Goal: Task Accomplishment & Management: Manage account settings

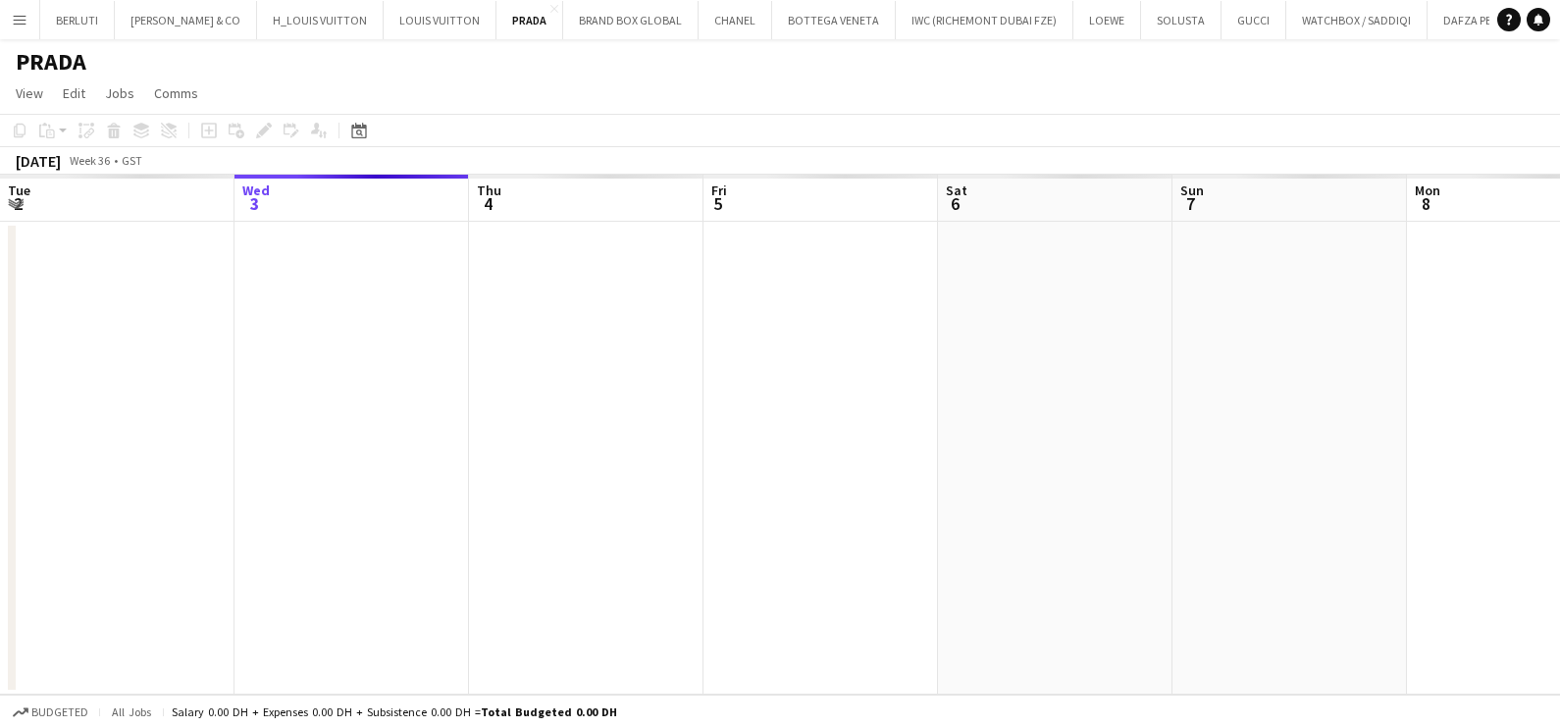
click at [12, 10] on body "Menu Boards Boards Boards All jobs Status Workforce Workforce My Workforce Recr…" at bounding box center [780, 364] width 1560 height 728
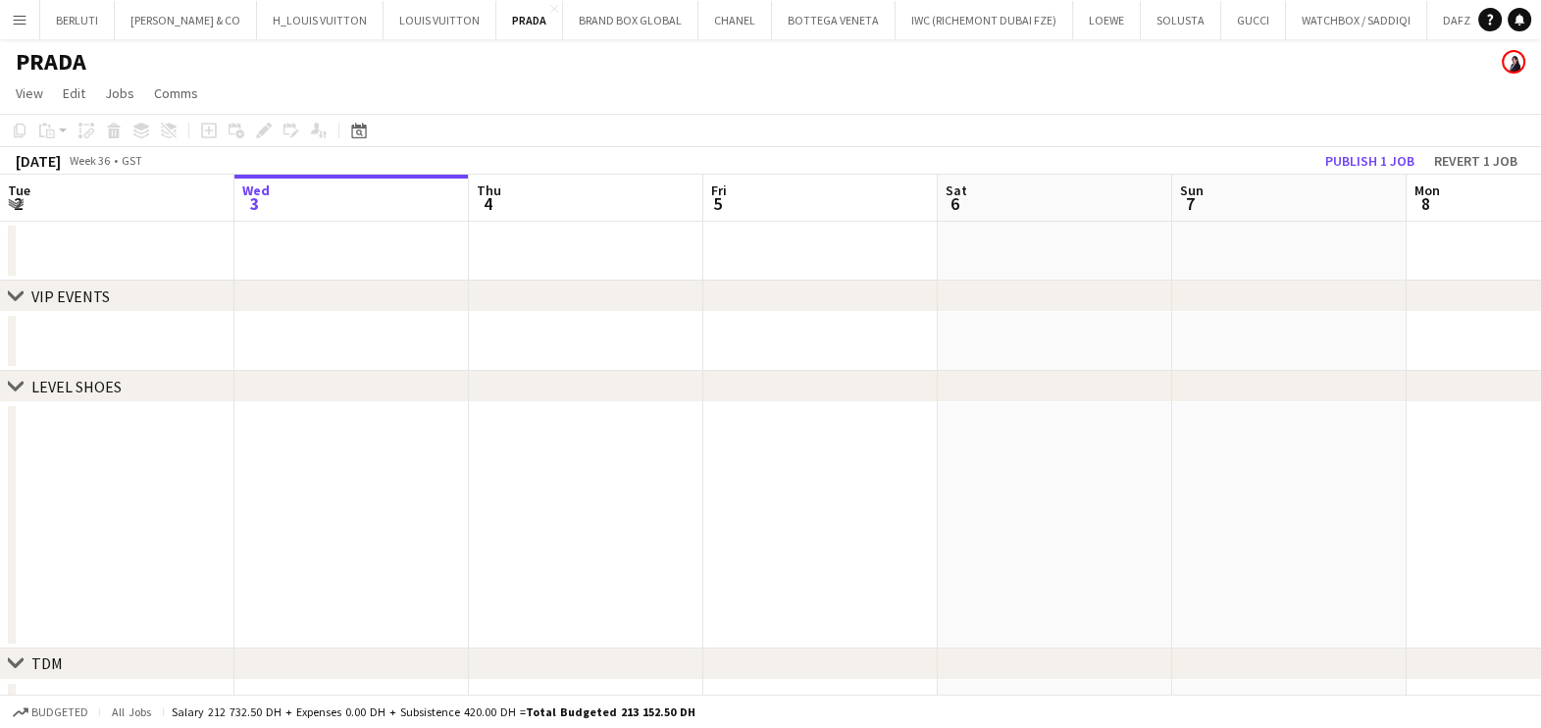
click at [29, 22] on button "Menu" at bounding box center [19, 19] width 39 height 39
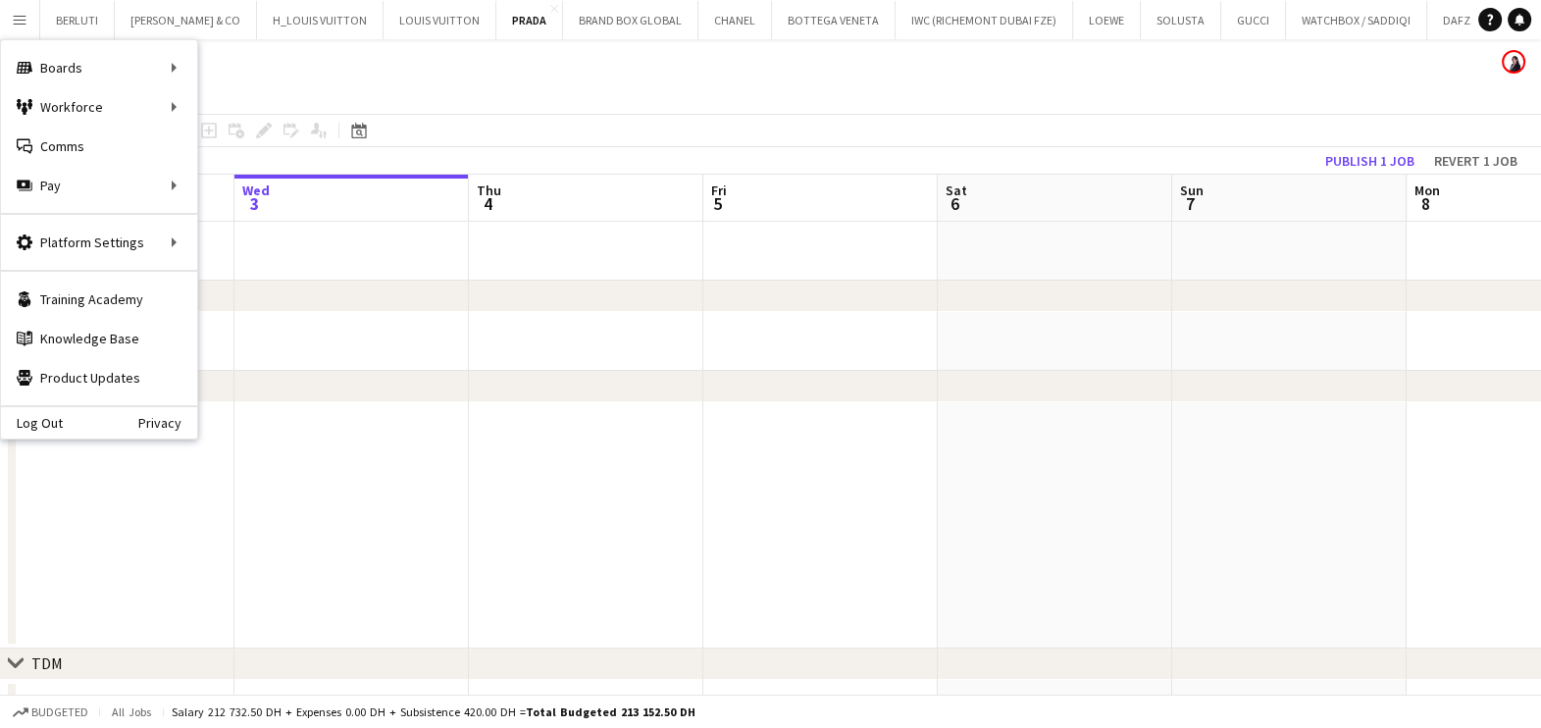
click at [299, 486] on app-date-cell at bounding box center [351, 525] width 234 height 246
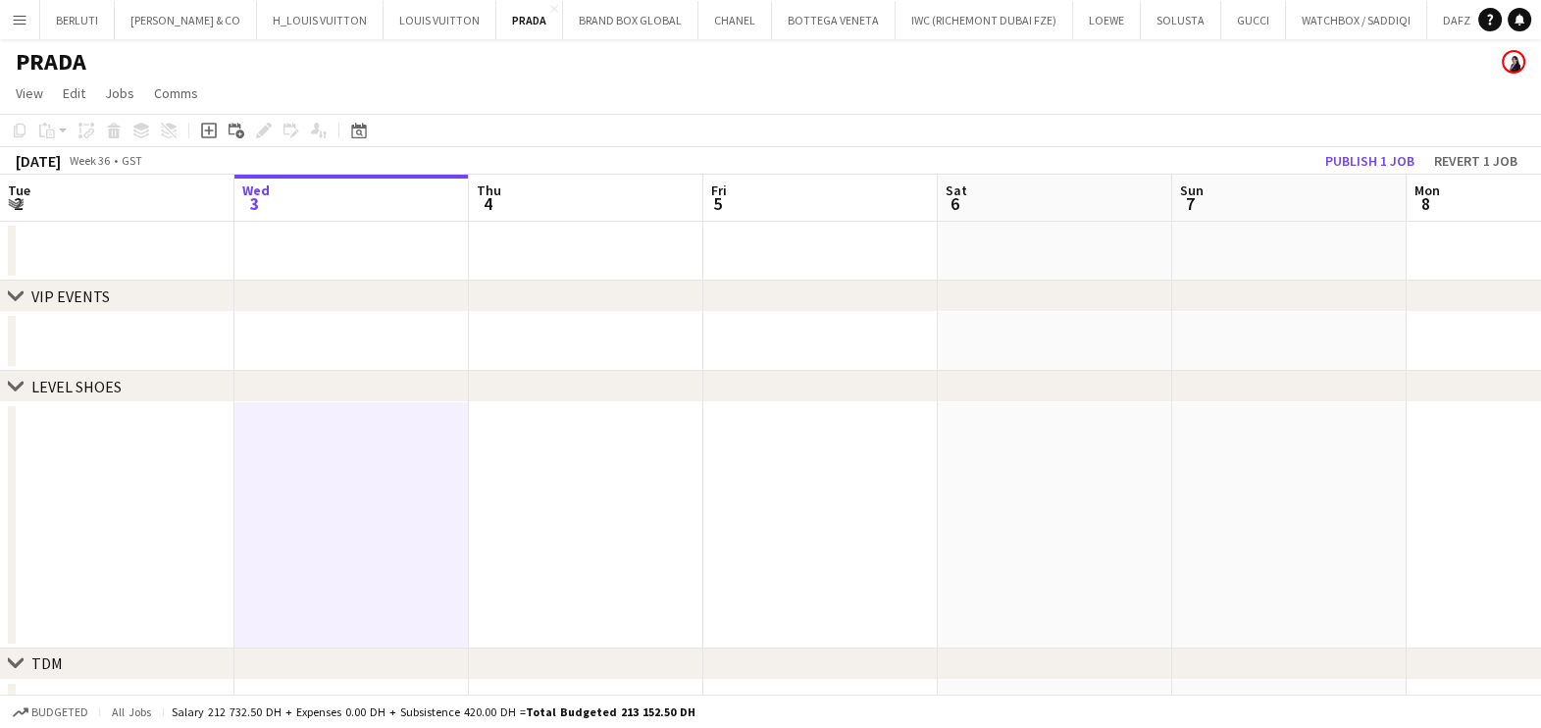
click at [20, 19] on app-icon "Menu" at bounding box center [20, 20] width 16 height 16
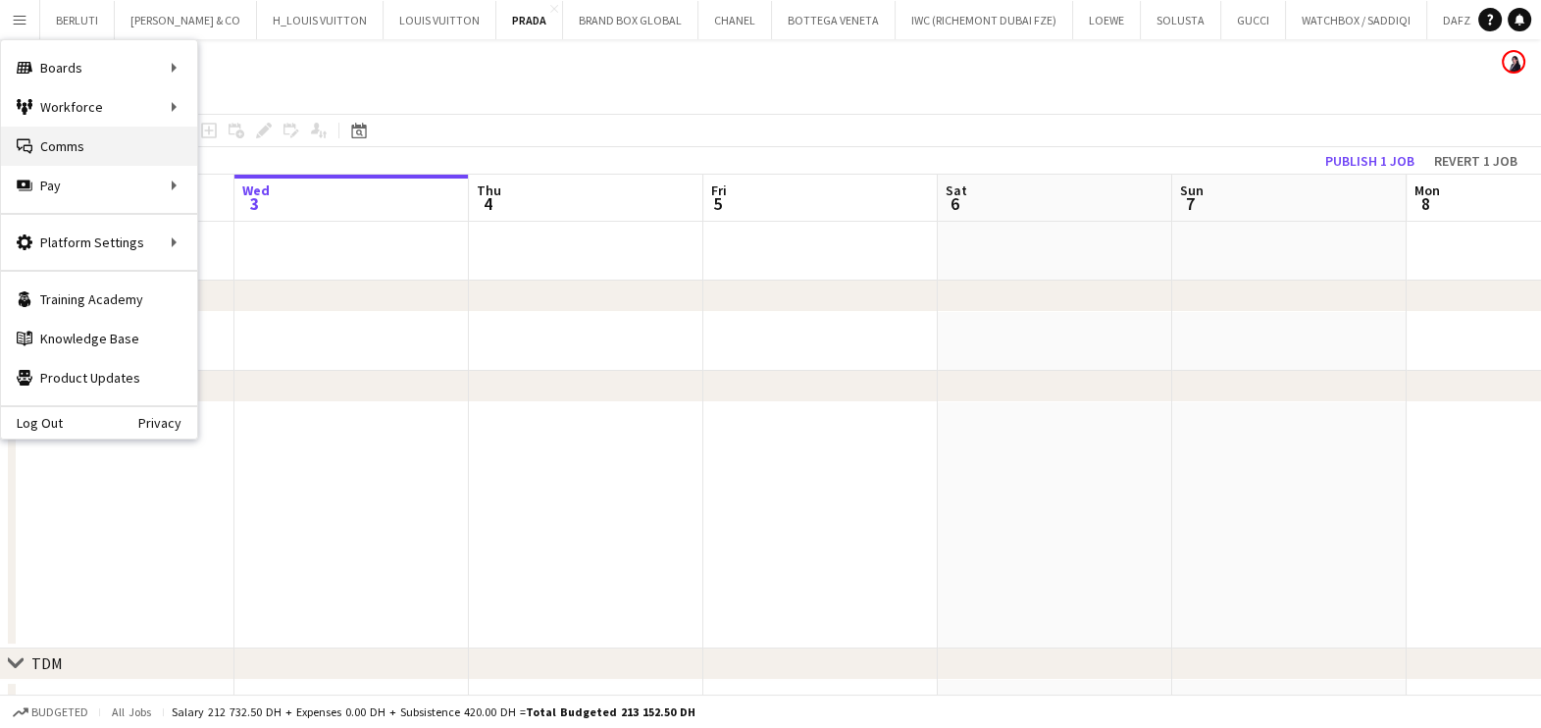
click at [87, 148] on link "Comms Comms" at bounding box center [99, 146] width 196 height 39
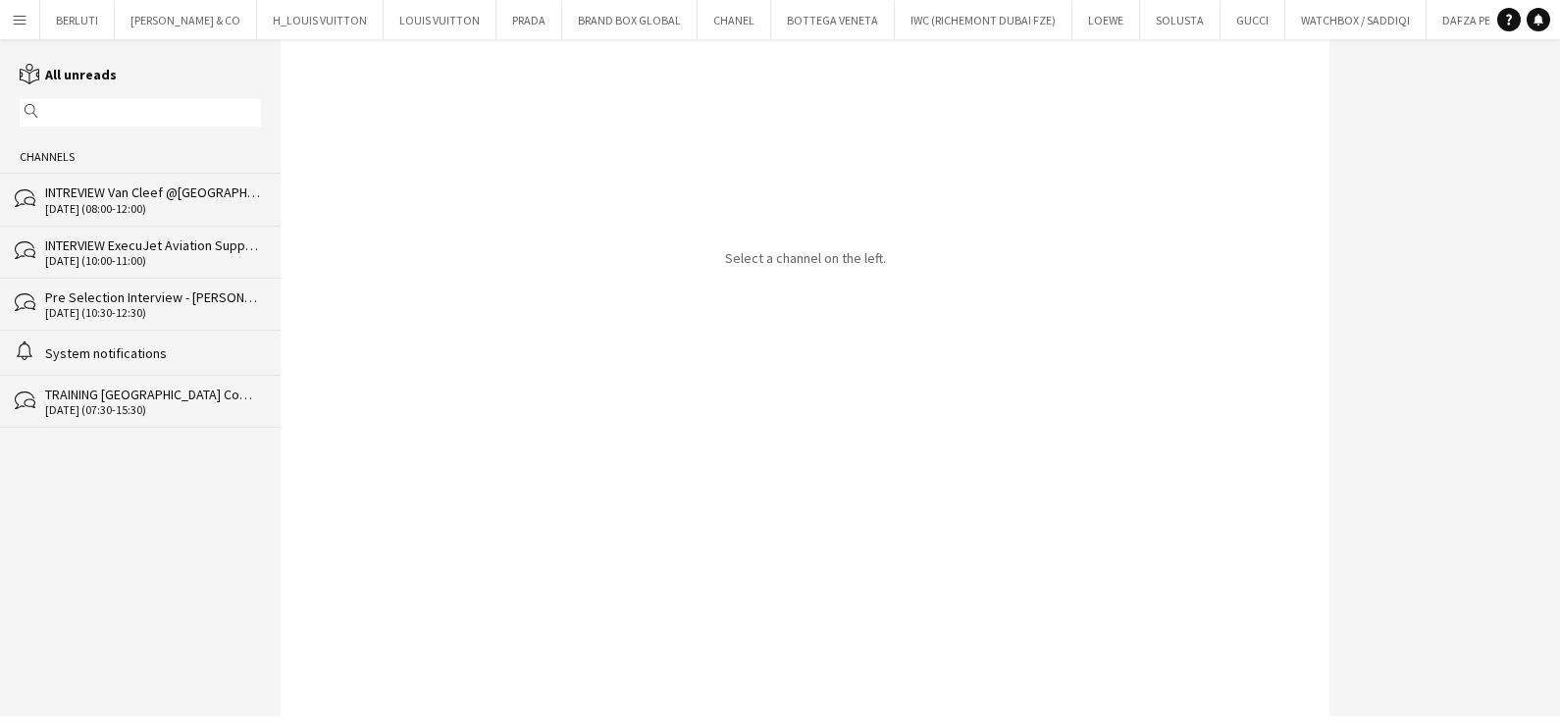
click at [183, 252] on div "INTERVIEW ExecuJet Aviation Support" at bounding box center [153, 245] width 216 height 18
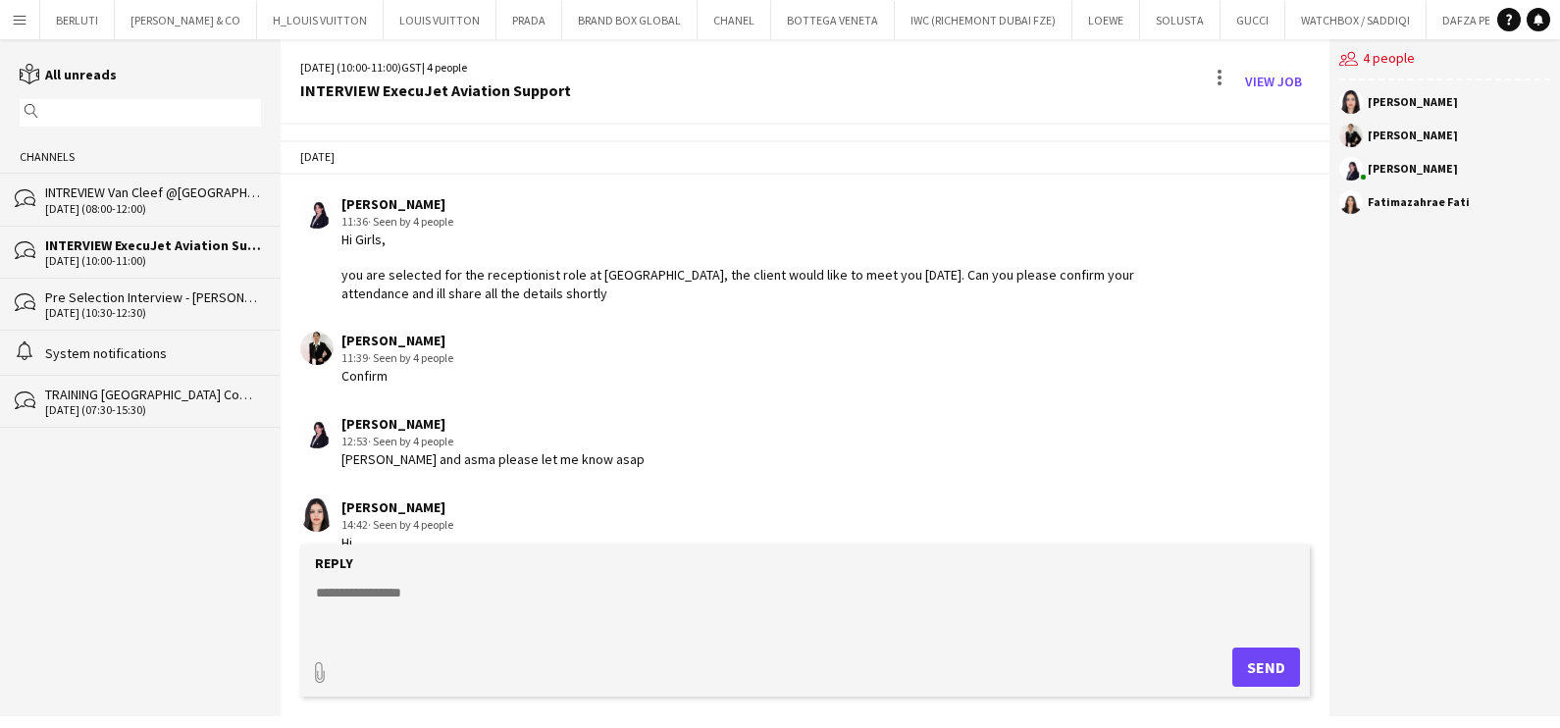
scroll to position [928, 0]
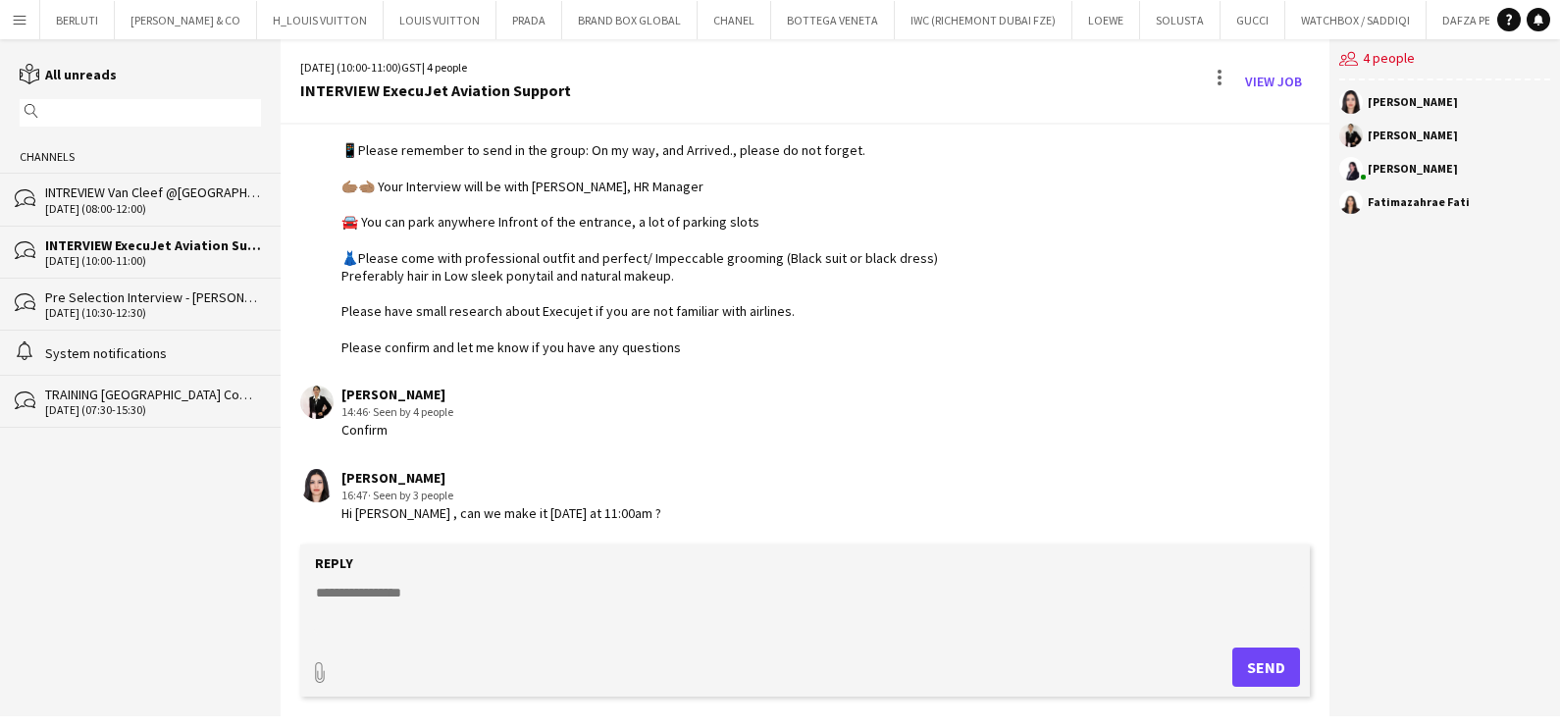
click at [191, 194] on div "INTREVIEW Van Cleef @Dubai Watch Week 2025" at bounding box center [153, 192] width 216 height 18
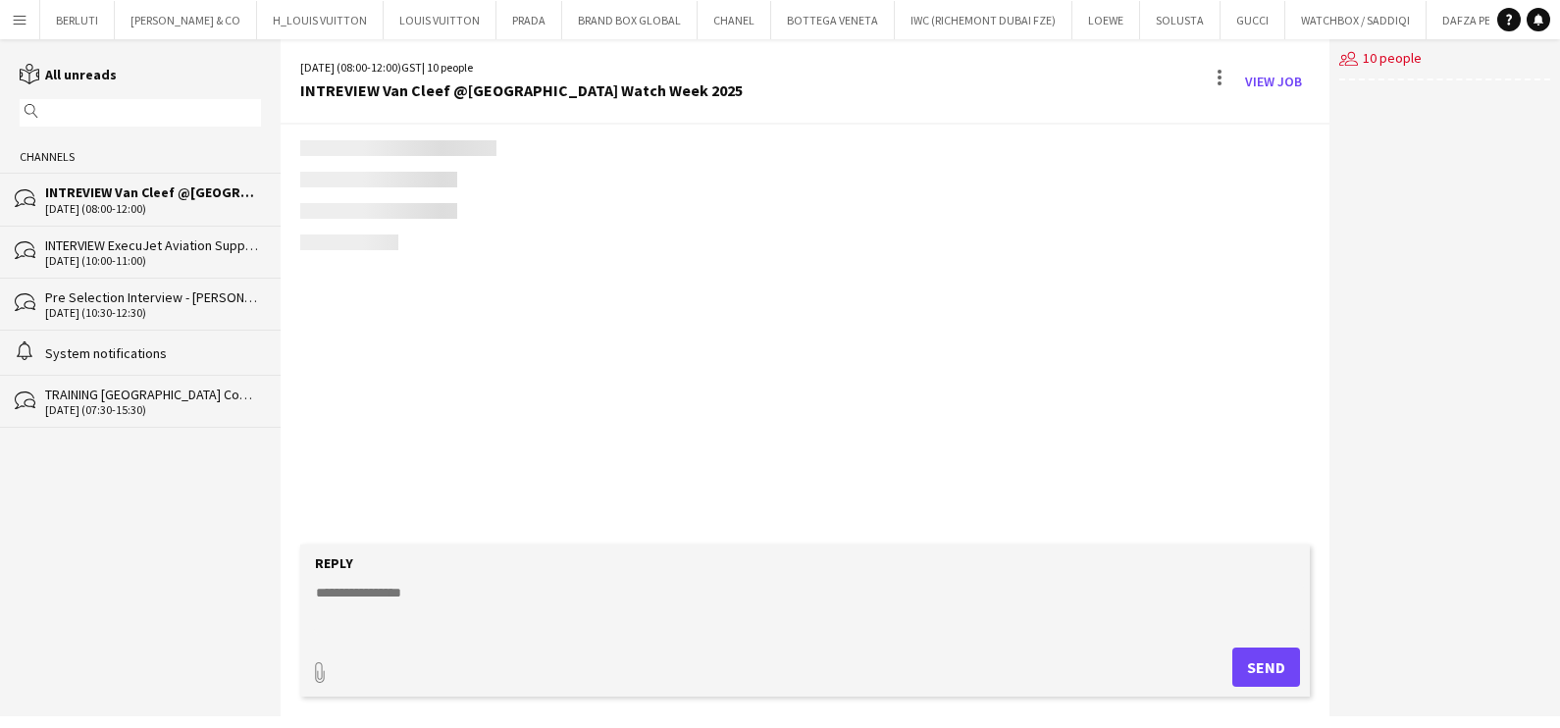
click at [179, 254] on div "03-09-2025 (10:00-11:00)" at bounding box center [153, 261] width 216 height 14
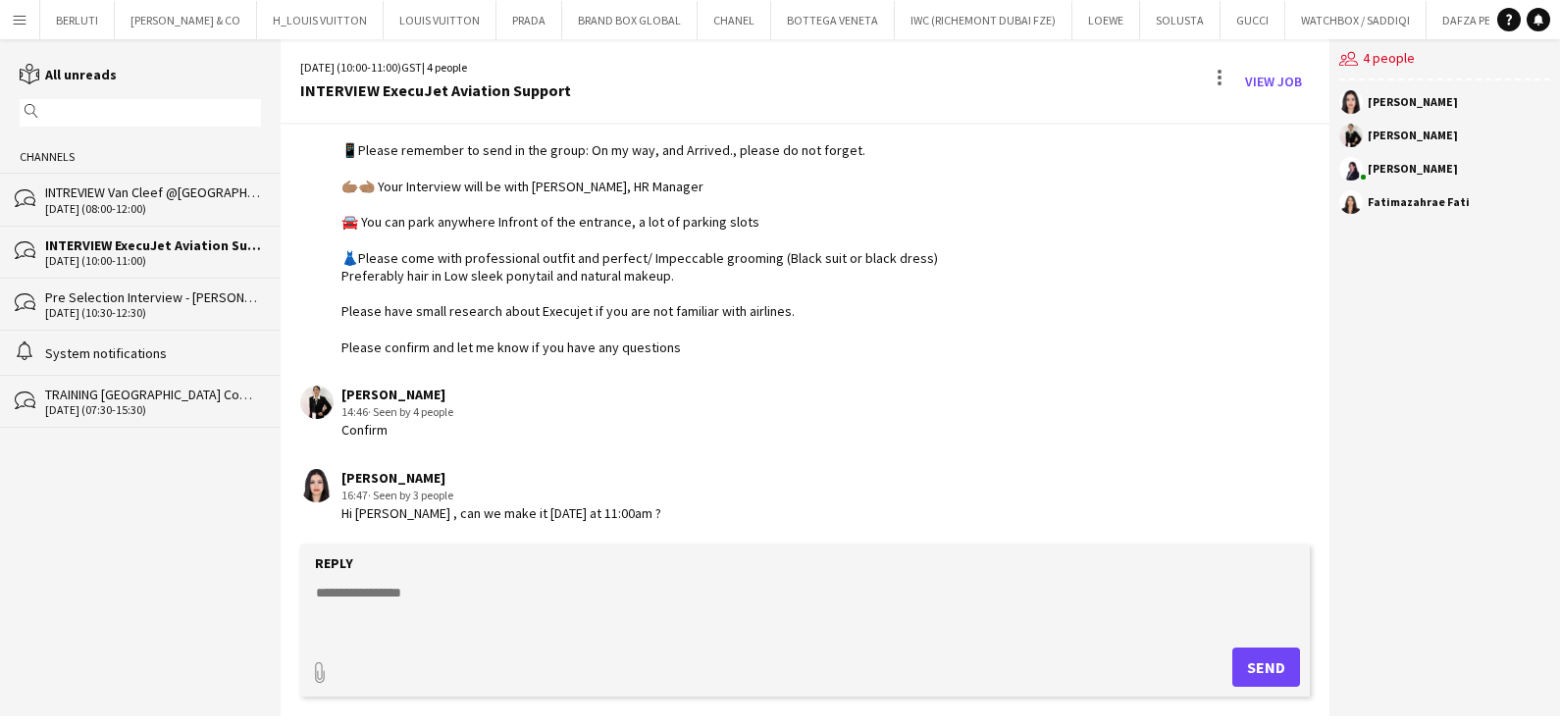
scroll to position [927, 0]
click at [1278, 83] on link "View Job" at bounding box center [1273, 81] width 73 height 31
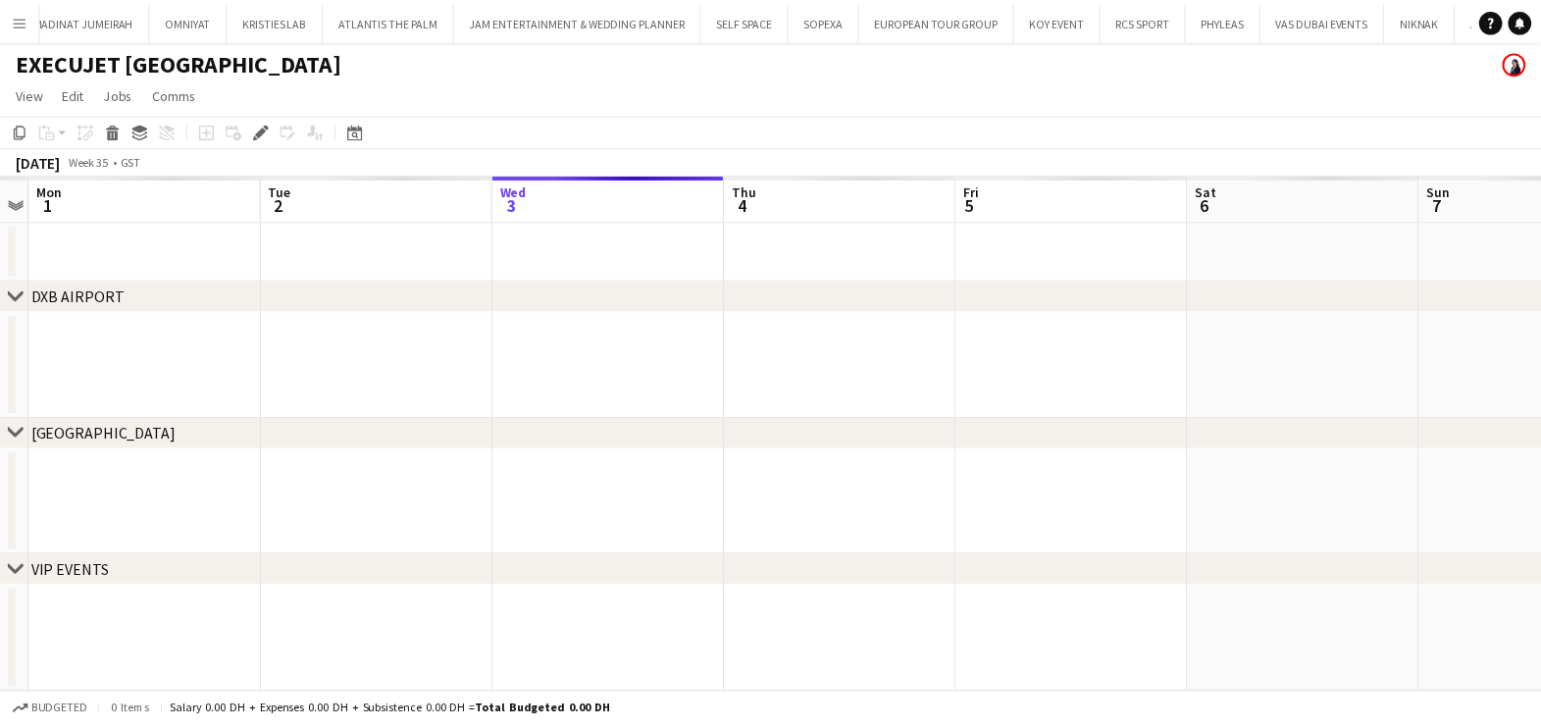
scroll to position [0, 12825]
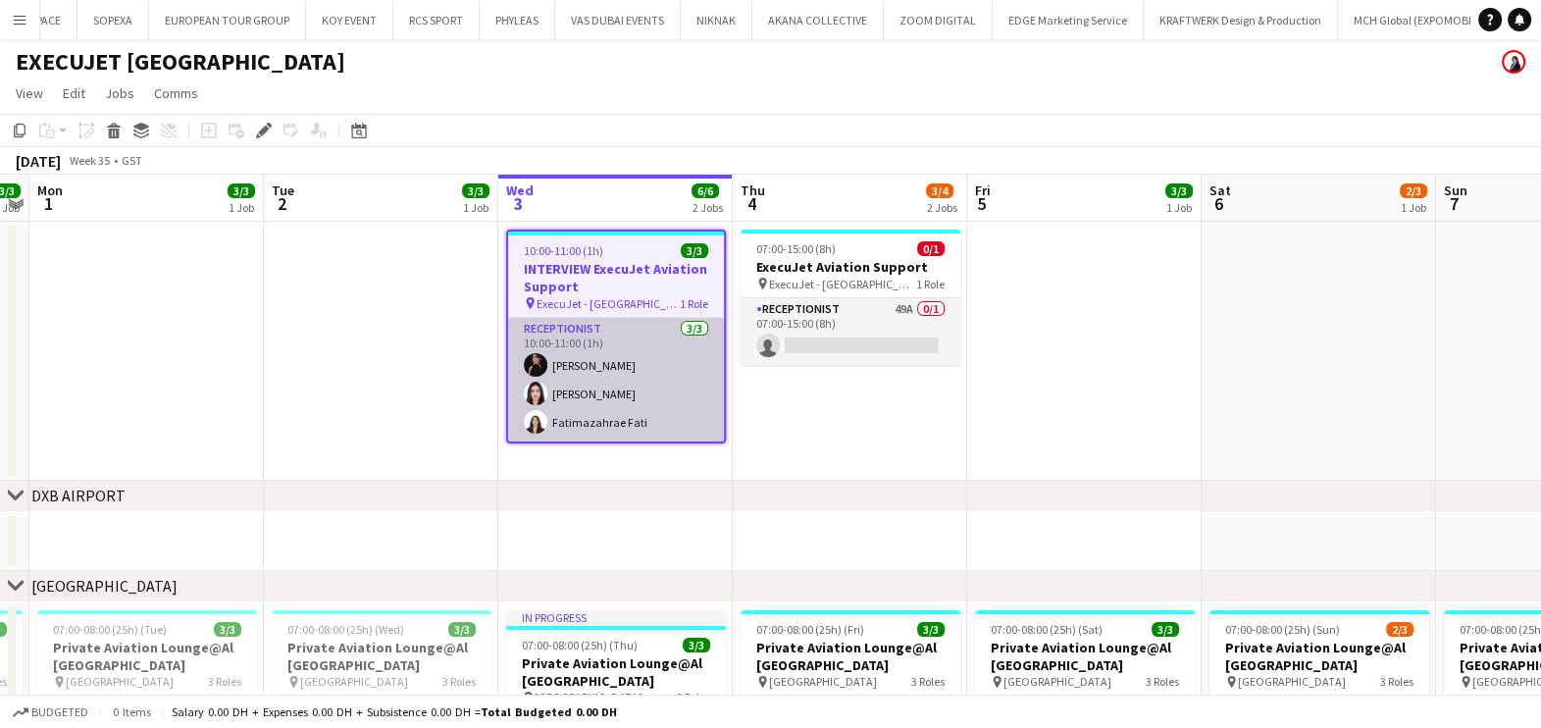
click at [635, 349] on app-card-role "Receptionist 3/3 10:00-11:00 (1h) Andrea Caicedo Asmaa Nasreldein Fatimazahrae …" at bounding box center [616, 380] width 216 height 124
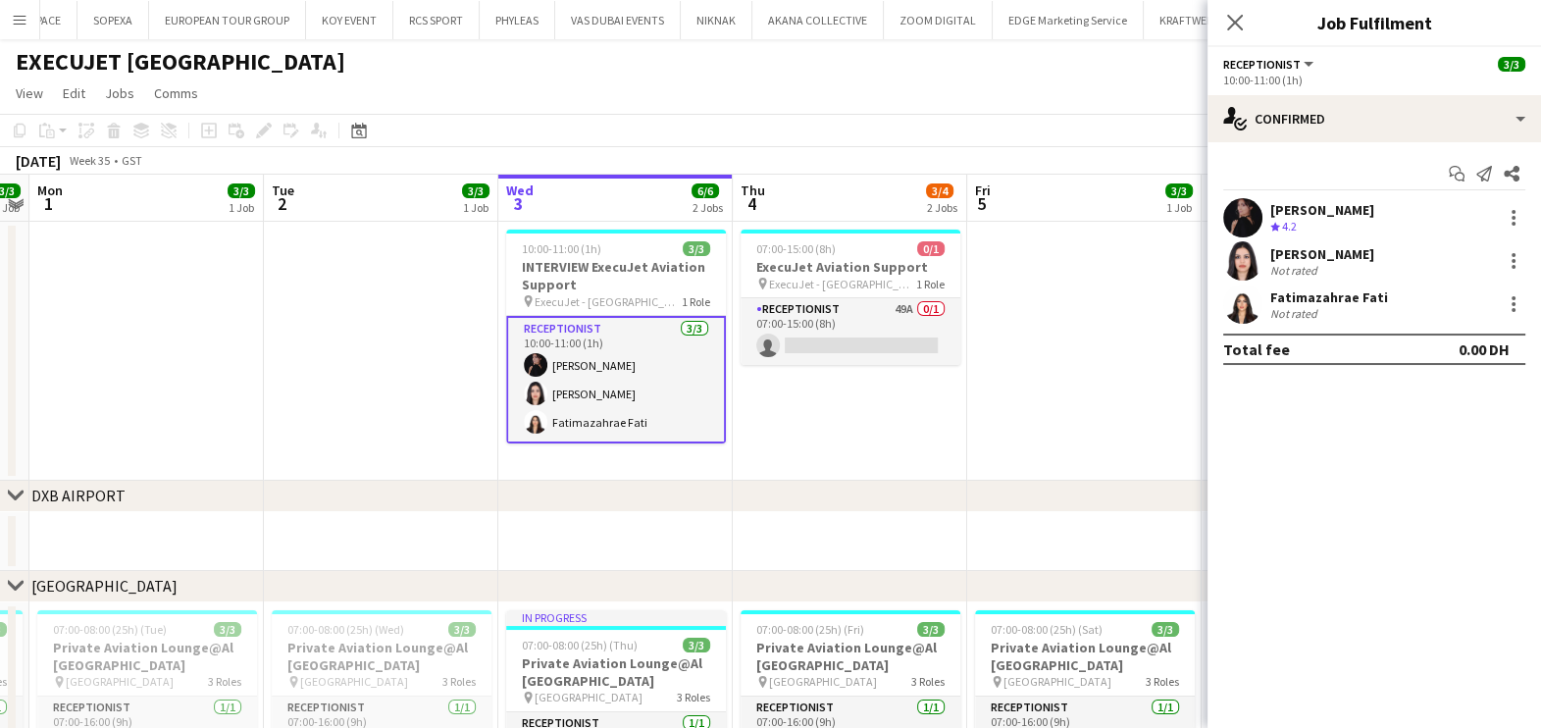
scroll to position [0, 675]
click at [1514, 265] on div at bounding box center [1513, 267] width 4 height 4
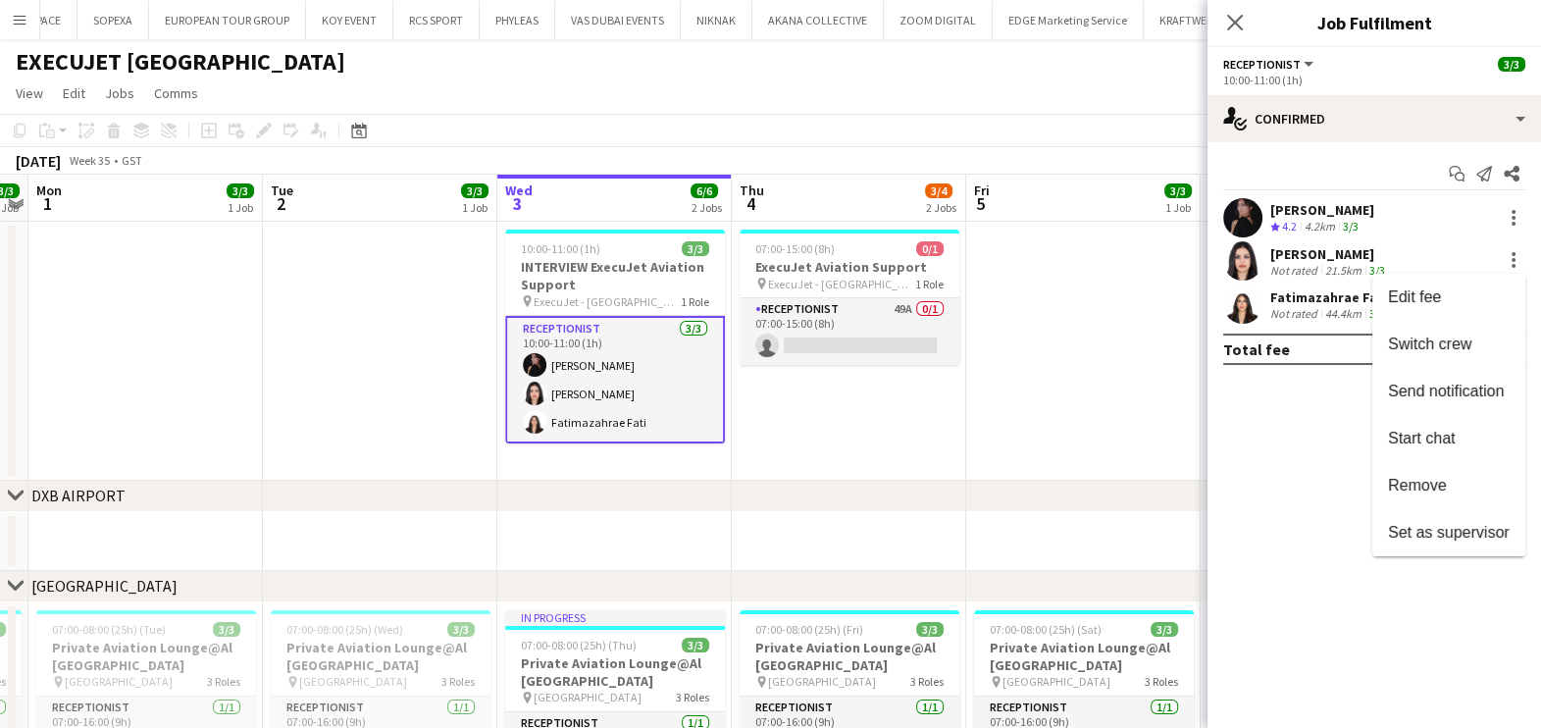
click at [1473, 488] on span "Remove" at bounding box center [1449, 486] width 122 height 18
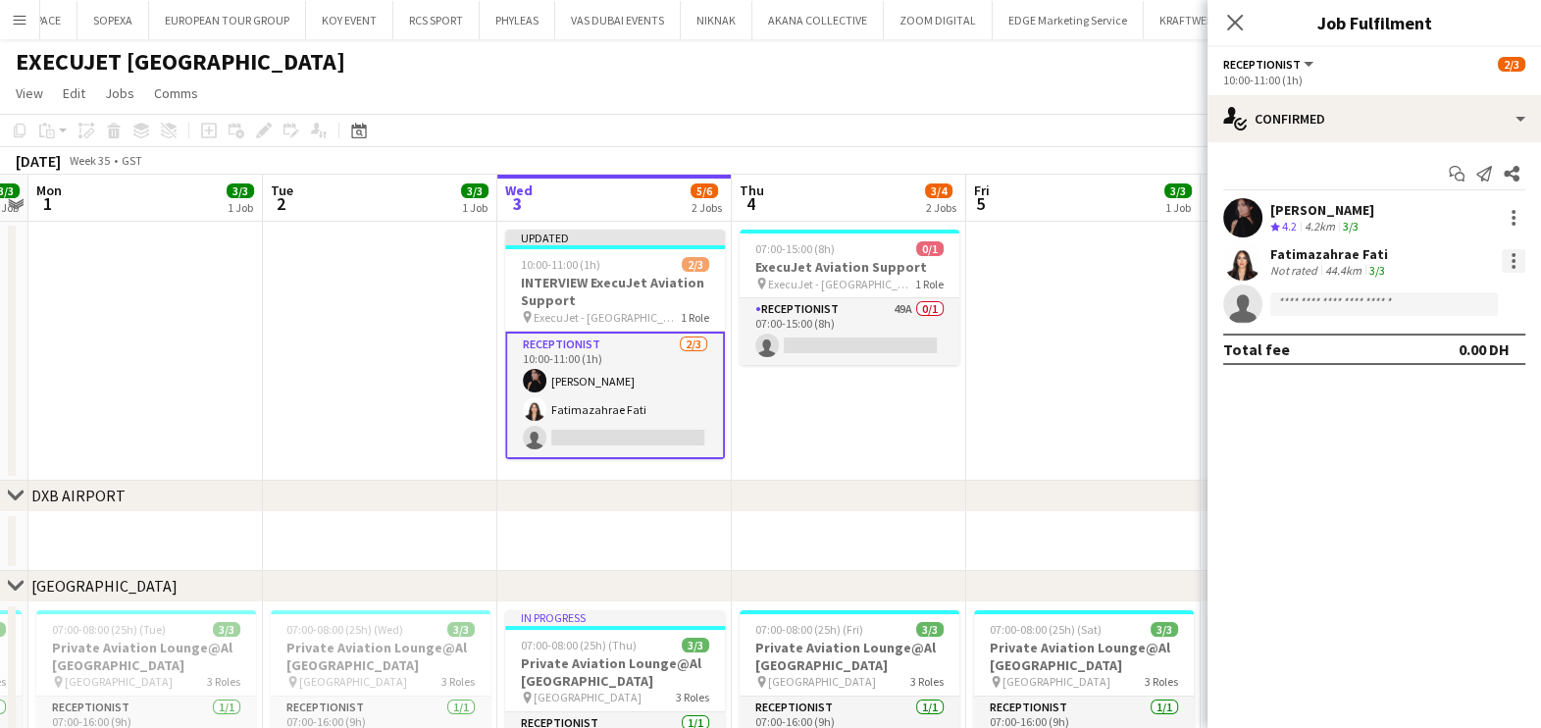
click at [1502, 261] on div at bounding box center [1514, 261] width 24 height 24
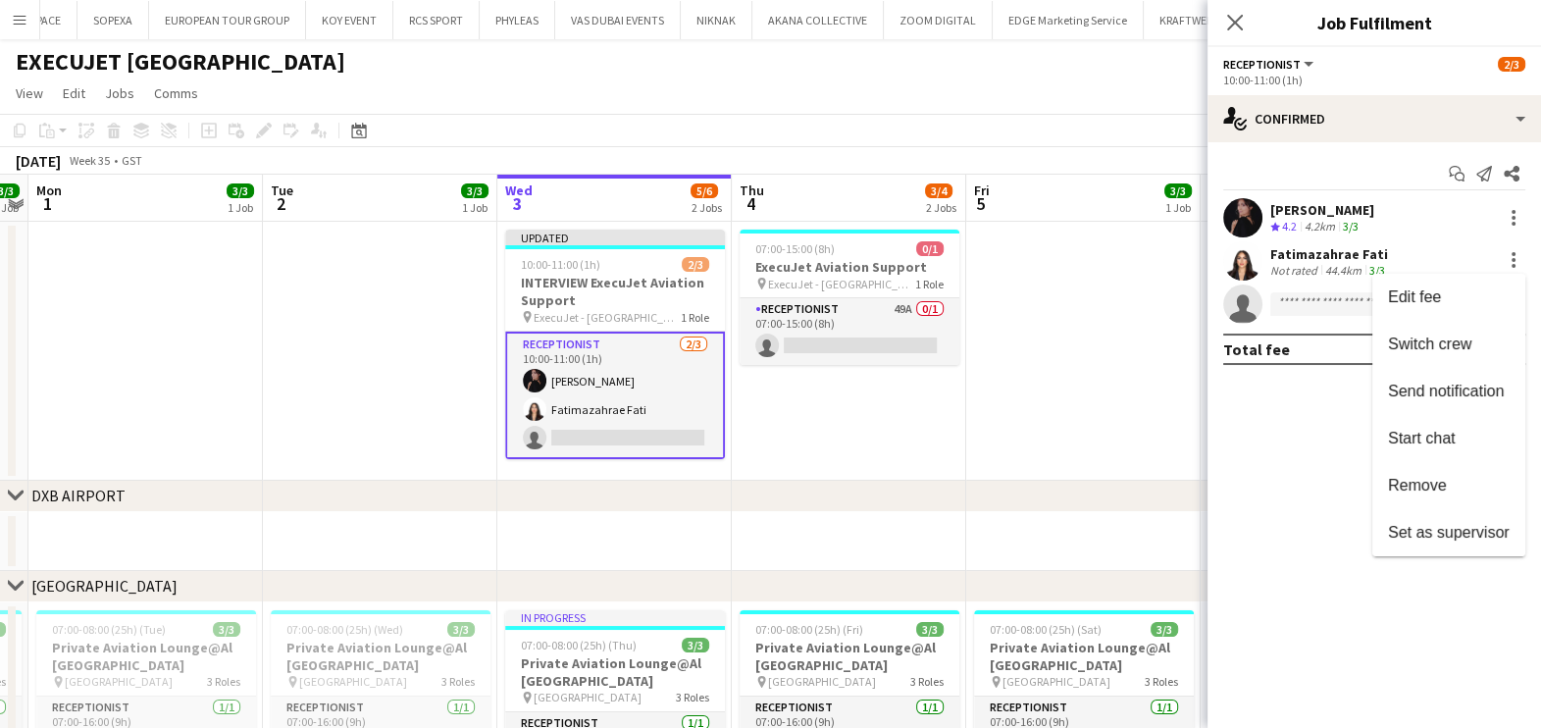
drag, startPoint x: 1466, startPoint y: 486, endPoint x: 1457, endPoint y: 484, distance: 10.0
click at [1466, 488] on span "Remove" at bounding box center [1449, 486] width 122 height 18
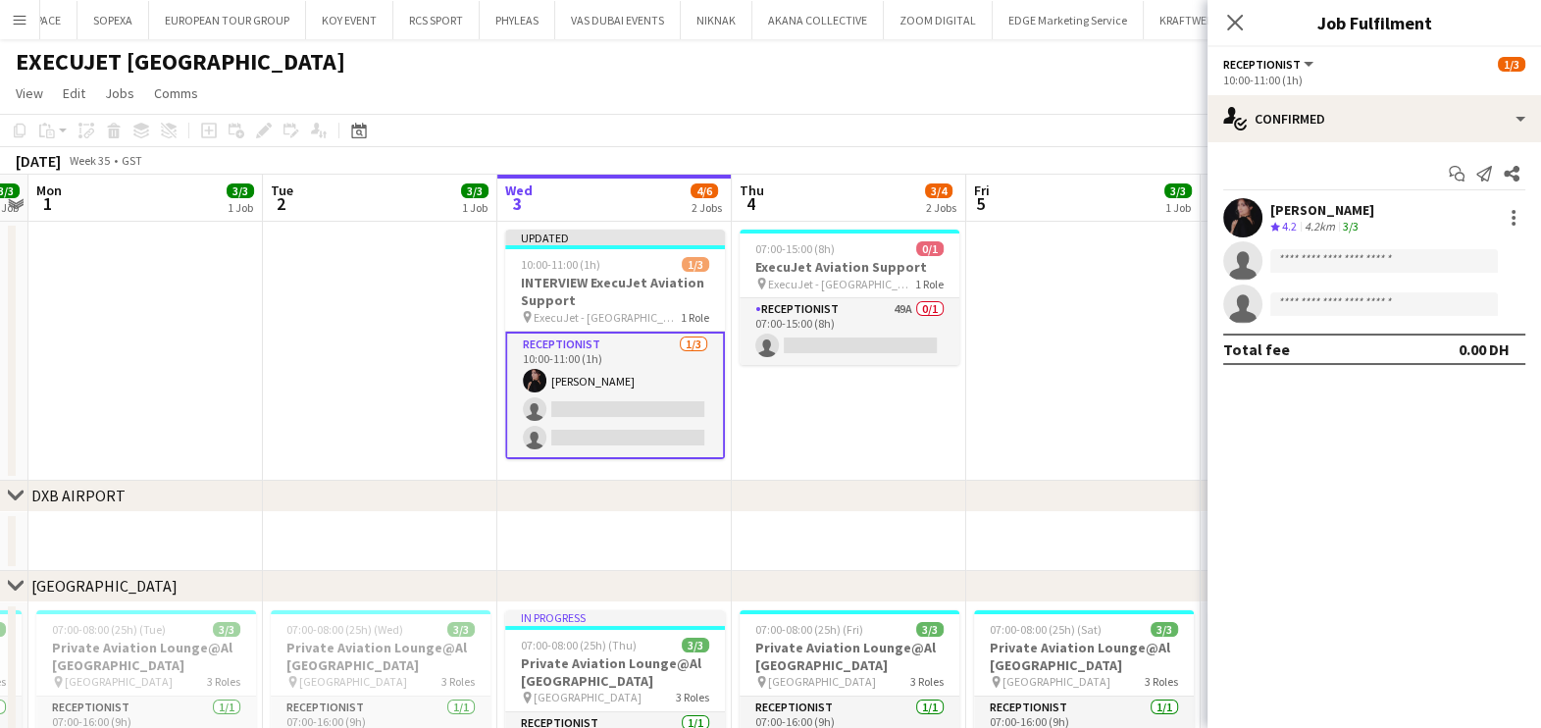
click at [1081, 386] on app-date-cell at bounding box center [1083, 351] width 234 height 259
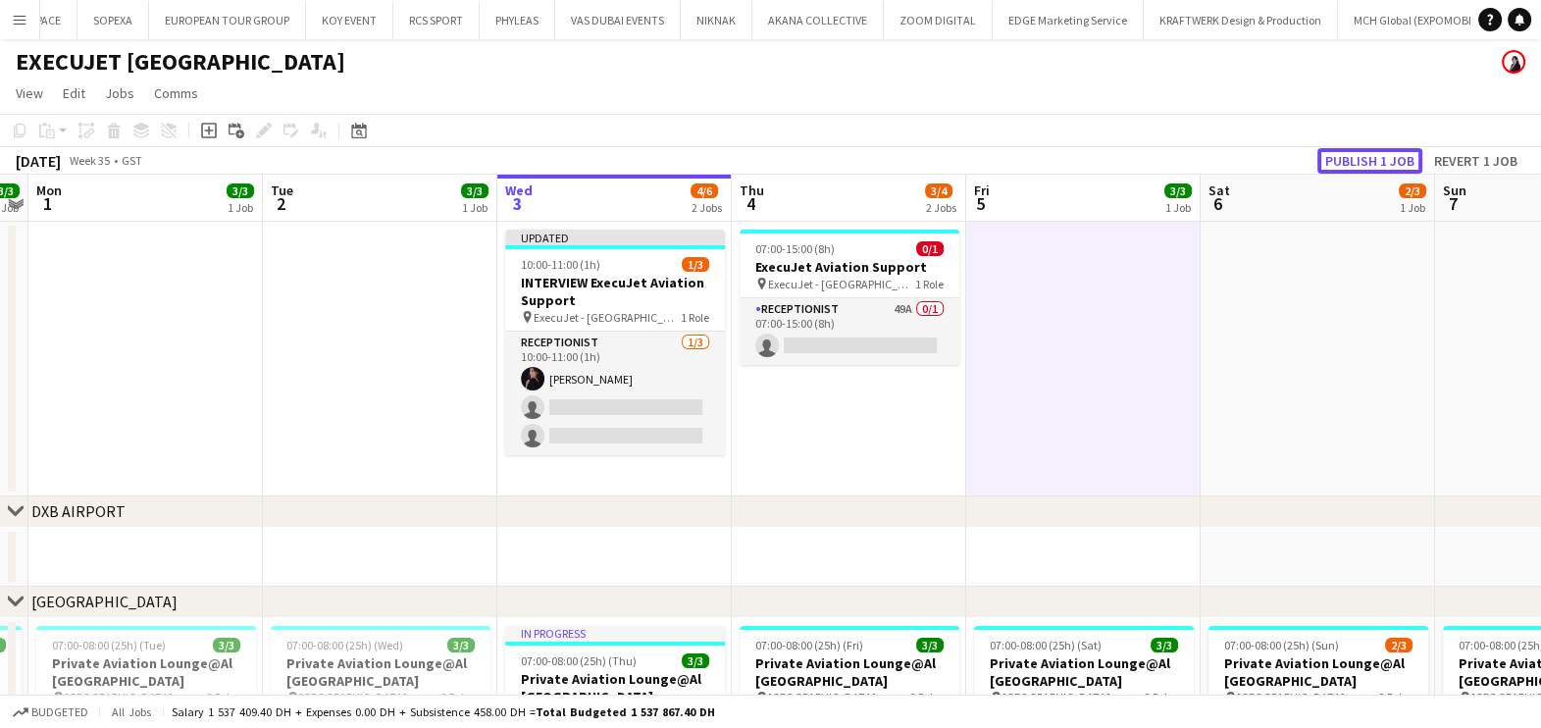
drag, startPoint x: 1367, startPoint y: 158, endPoint x: 1320, endPoint y: 172, distance: 49.0
click at [1368, 158] on button "Publish 1 job" at bounding box center [1369, 161] width 105 height 26
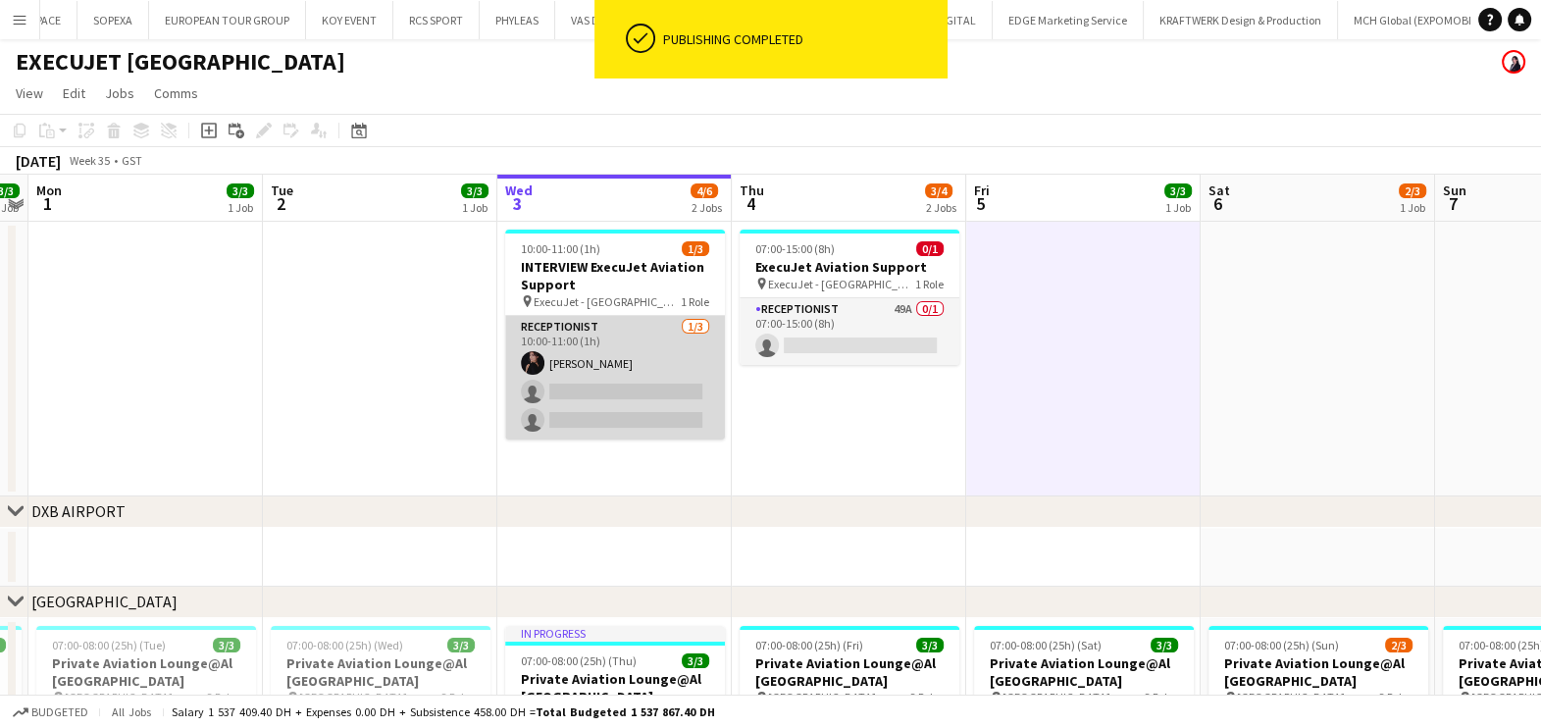
click at [582, 369] on app-card-role "Receptionist 1/3 10:00-11:00 (1h) Andrea Caicedo single-neutral-actions single-…" at bounding box center [615, 378] width 220 height 124
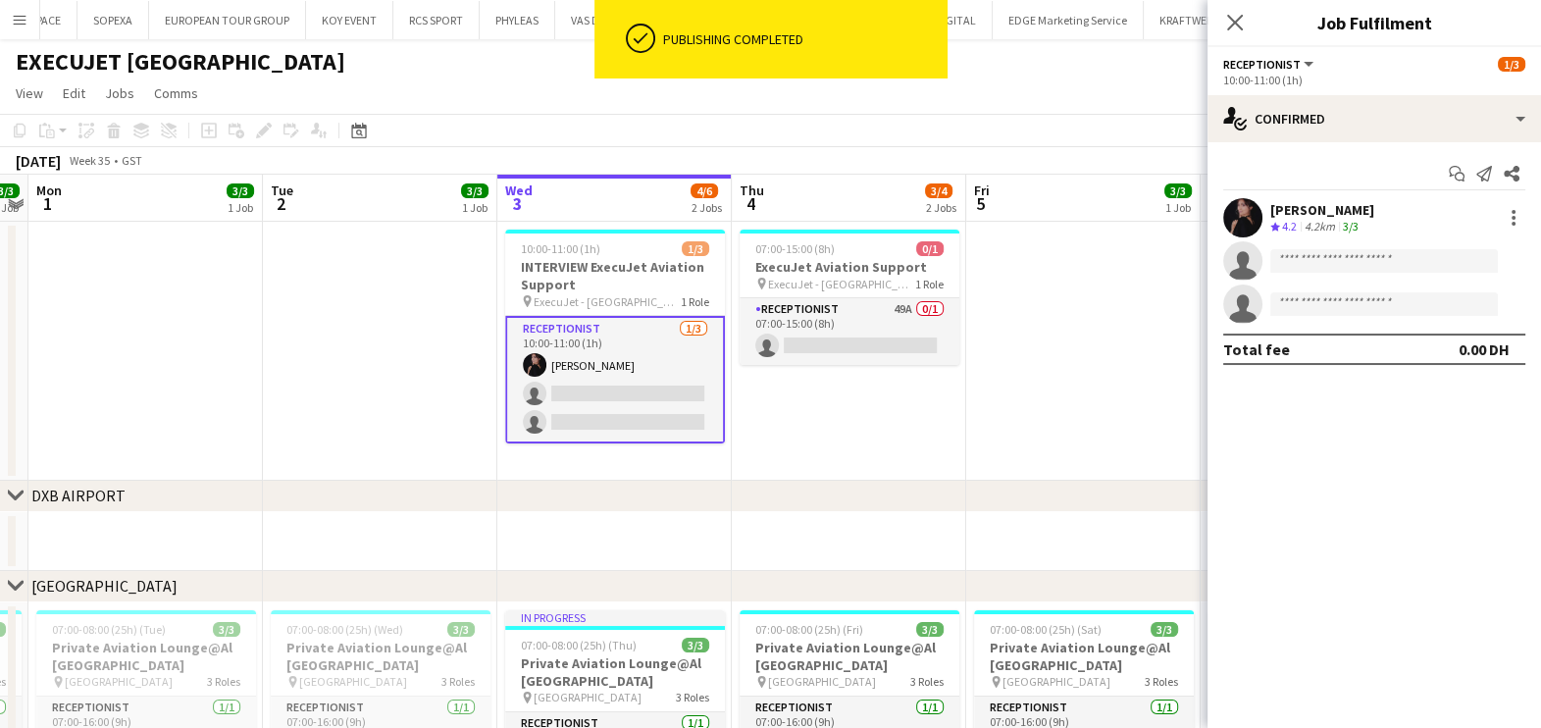
click at [1260, 200] on div at bounding box center [1242, 217] width 39 height 39
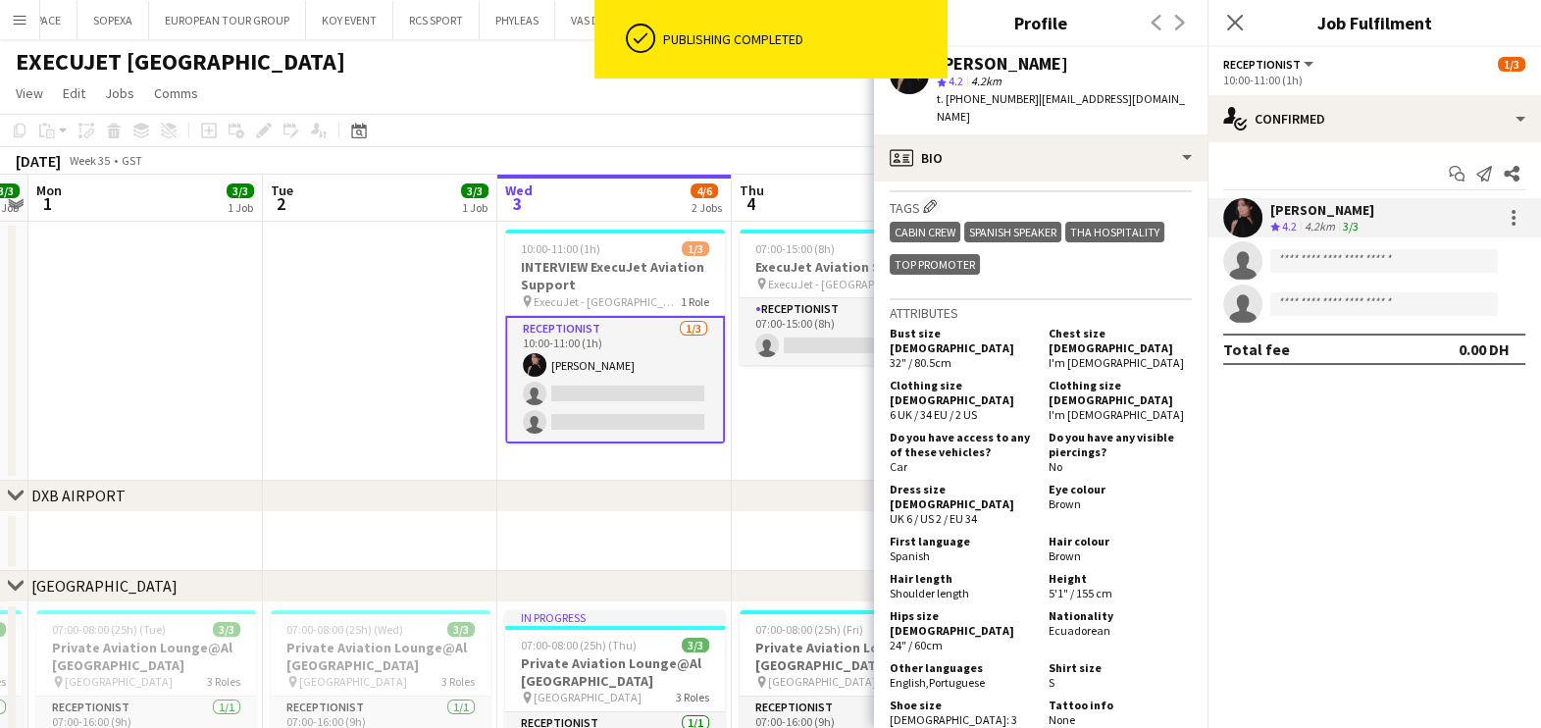
scroll to position [736, 0]
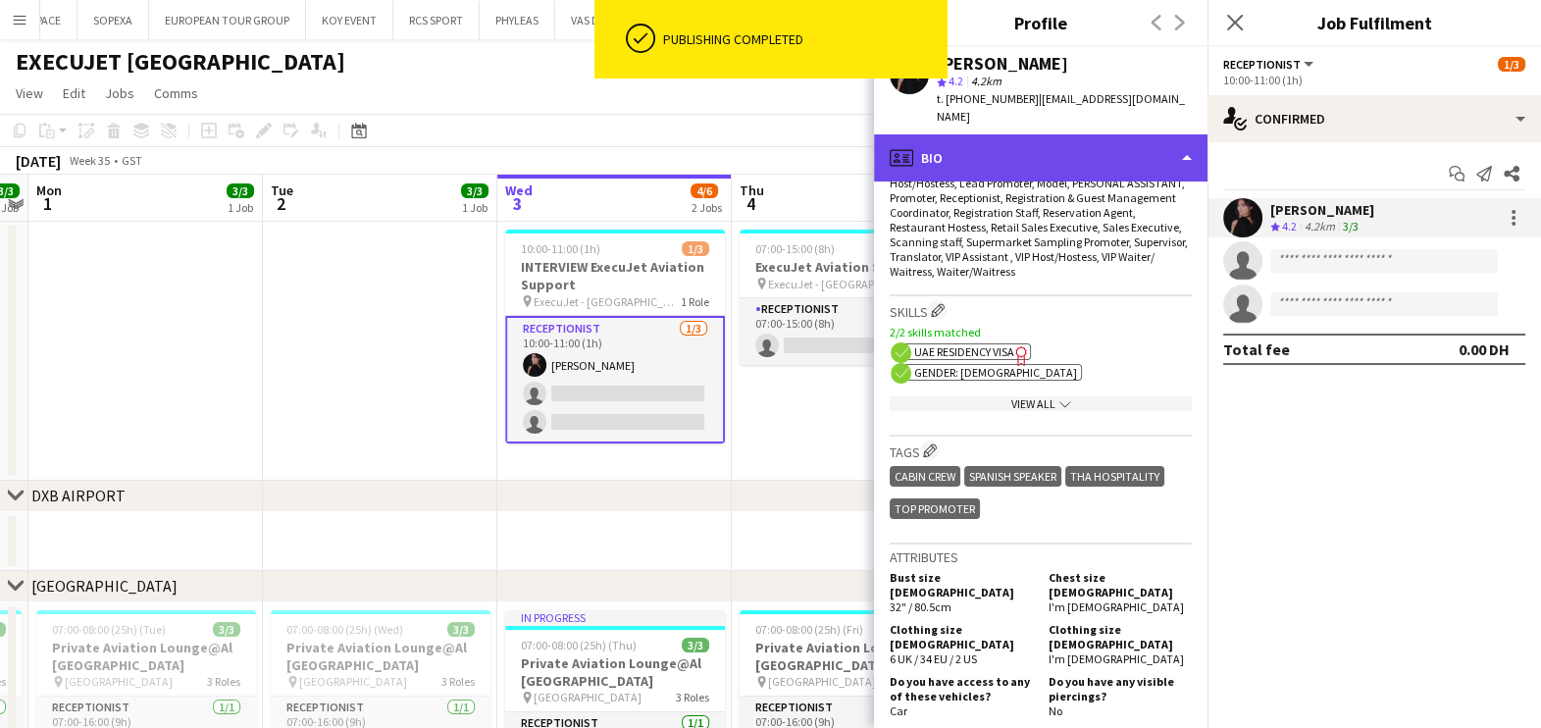
click at [1122, 139] on div "profile Bio" at bounding box center [1040, 157] width 333 height 47
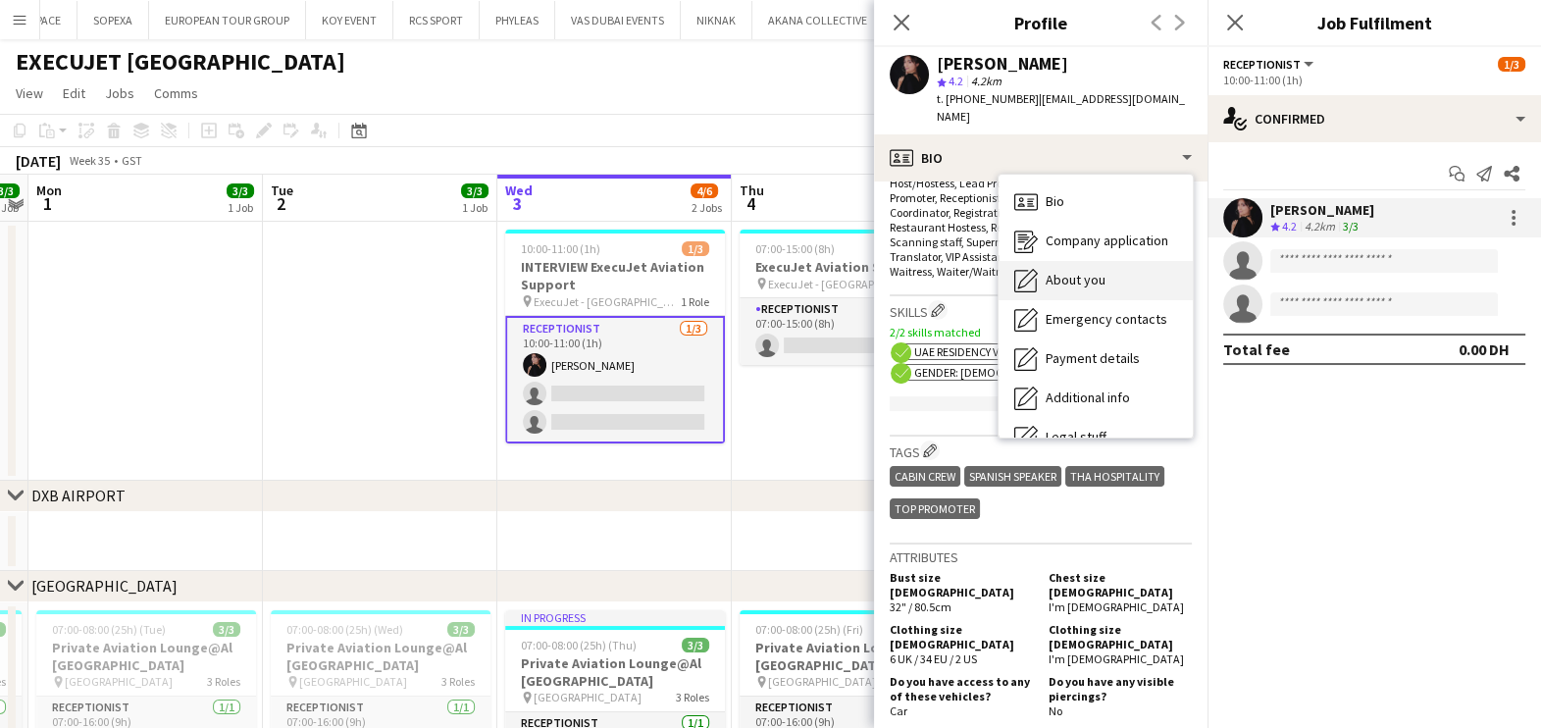
click at [1095, 273] on div "About you About you" at bounding box center [1096, 280] width 194 height 39
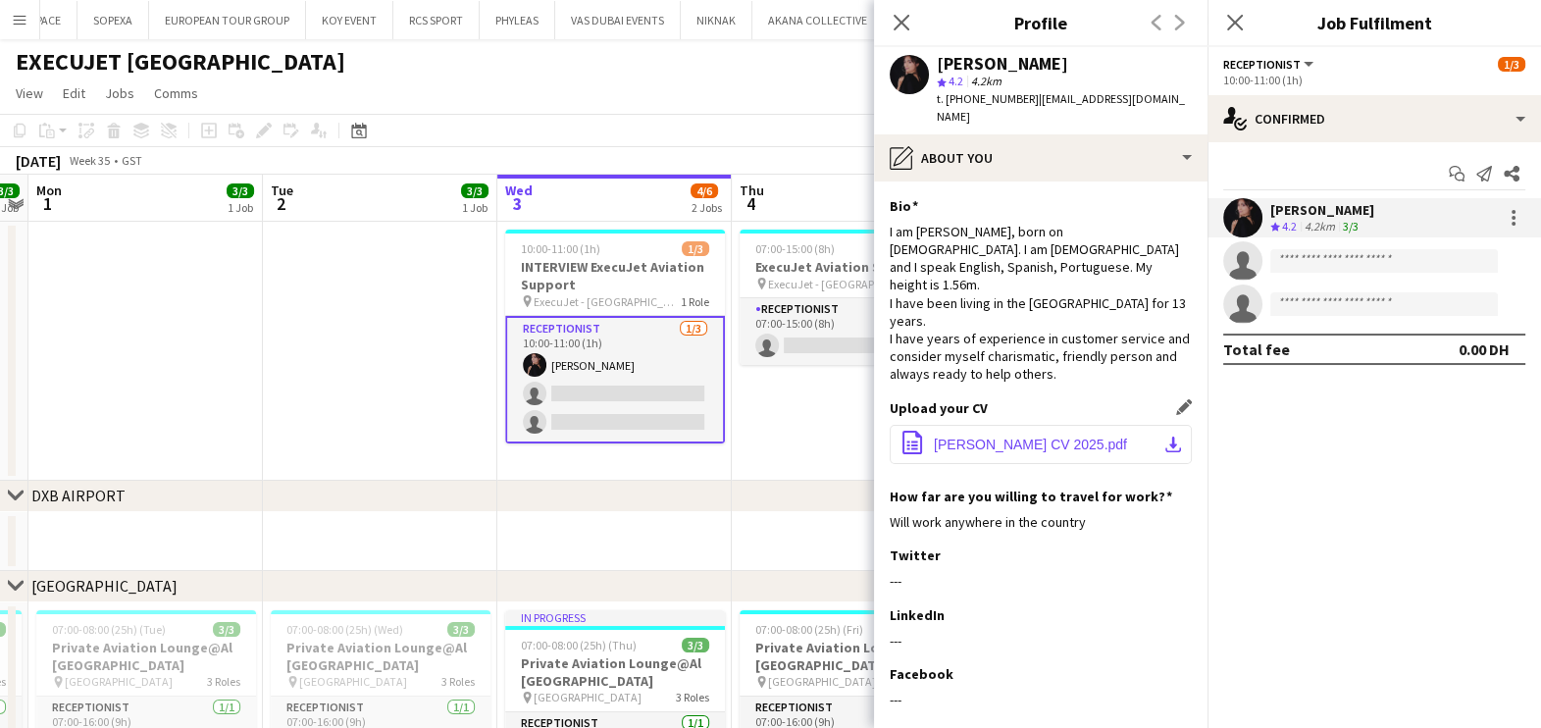
click at [1000, 436] on span "Andrea Caicedo CV 2025.pdf" at bounding box center [1030, 444] width 193 height 16
click at [423, 394] on app-date-cell at bounding box center [380, 351] width 234 height 259
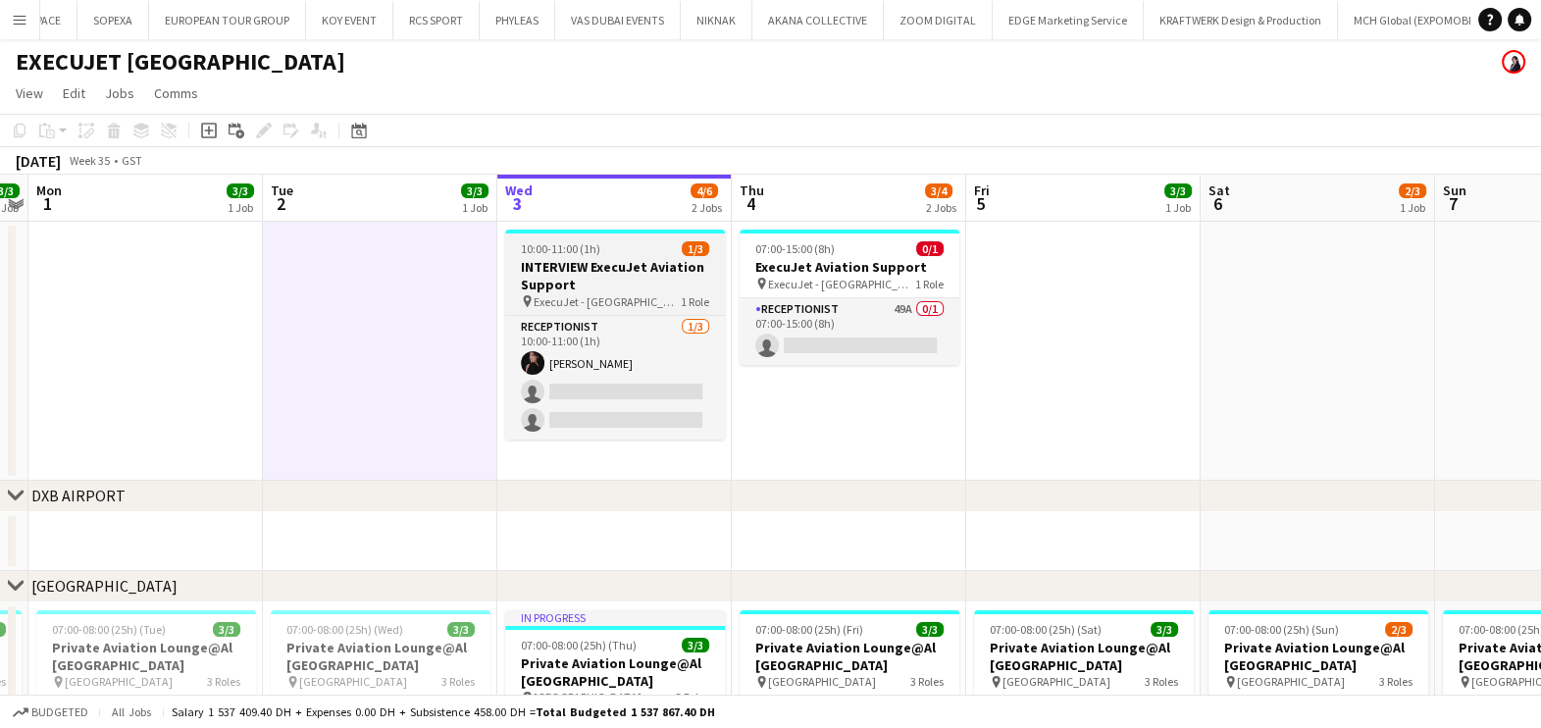
click at [652, 263] on h3 "INTERVIEW ExecuJet Aviation Support" at bounding box center [615, 275] width 220 height 35
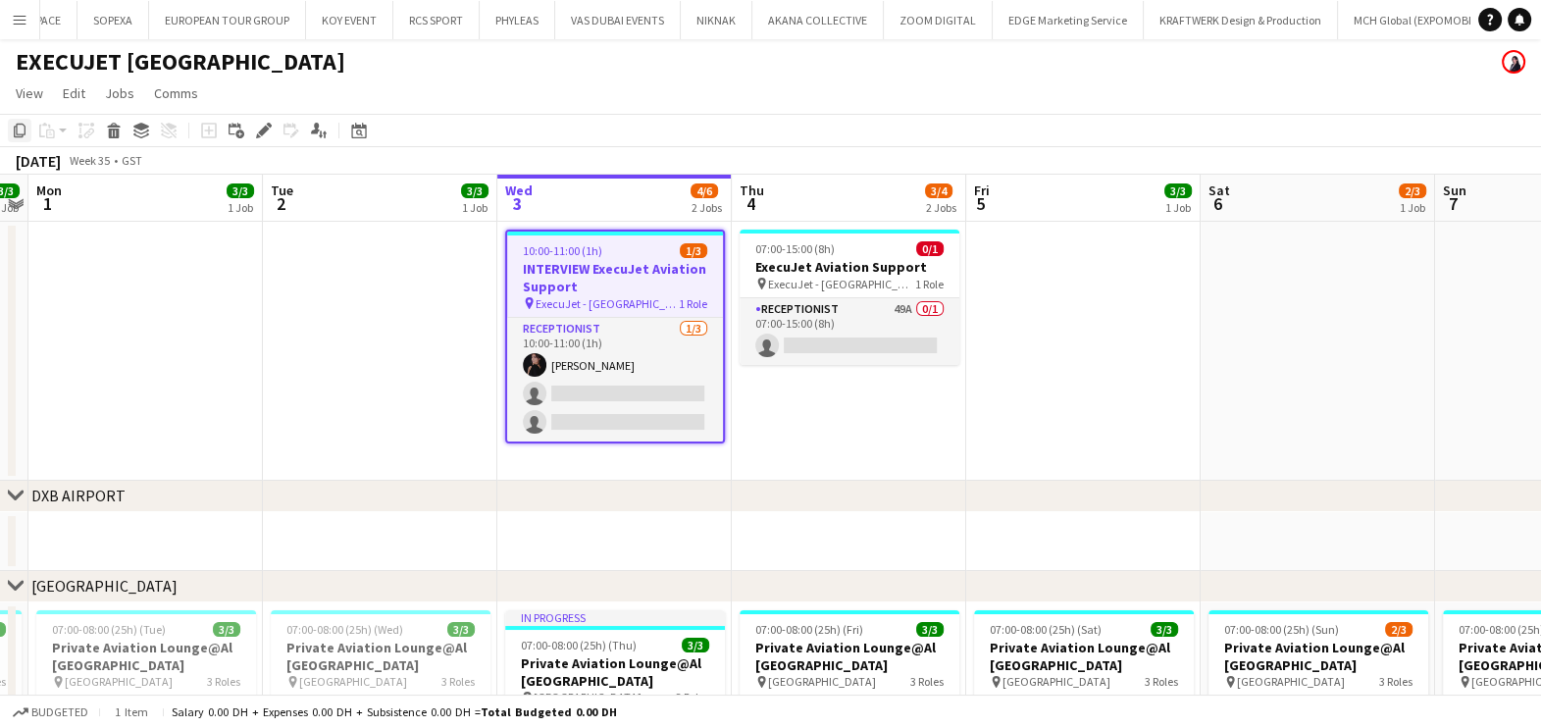
click at [16, 122] on div "Copy" at bounding box center [20, 131] width 24 height 24
click at [888, 415] on app-date-cell "07:00-15:00 (8h) 0/1 ExecuJet Aviation Support pin ExecuJet - AL Maktoum Airpor…" at bounding box center [849, 351] width 234 height 259
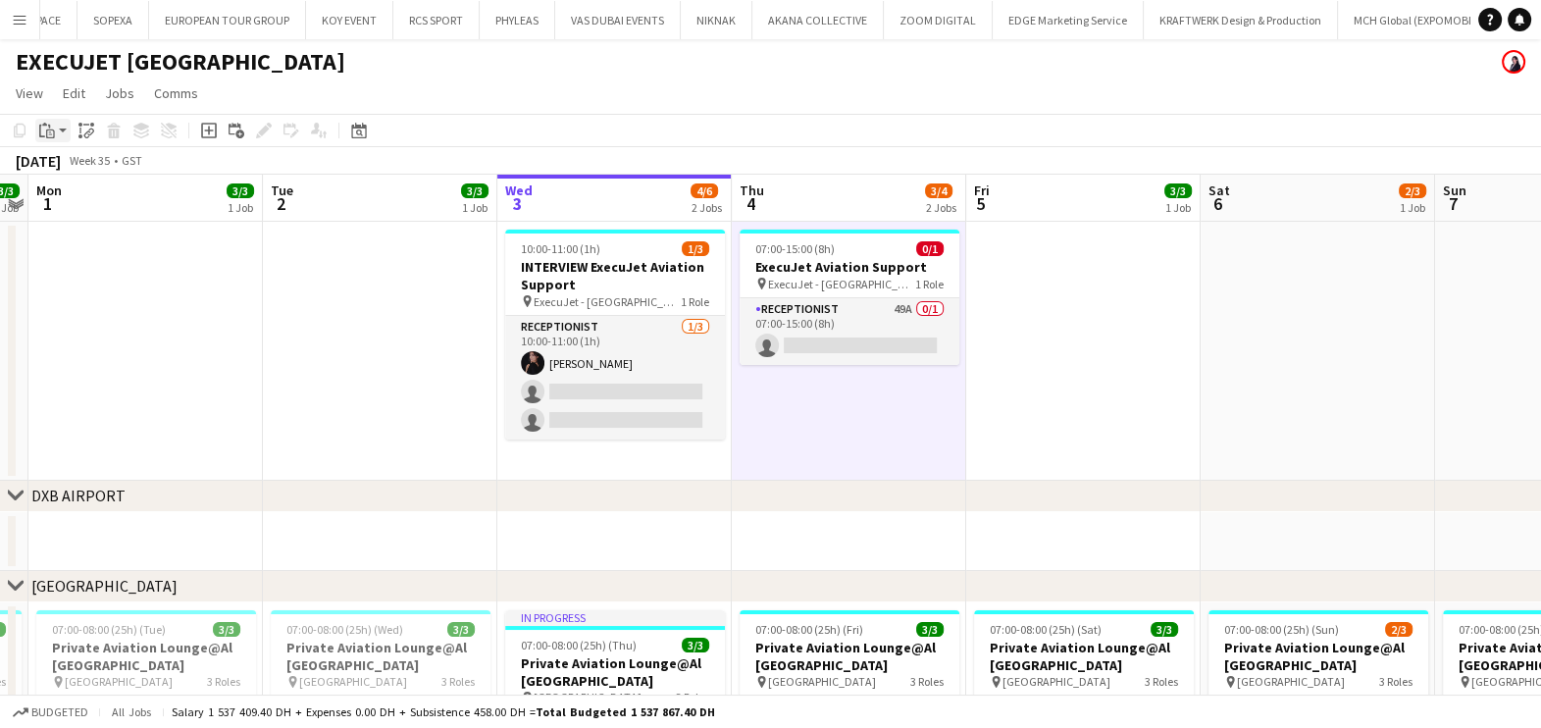
click at [42, 123] on icon "Paste" at bounding box center [47, 131] width 16 height 16
click at [57, 163] on link "Paste Ctrl+V" at bounding box center [144, 168] width 184 height 18
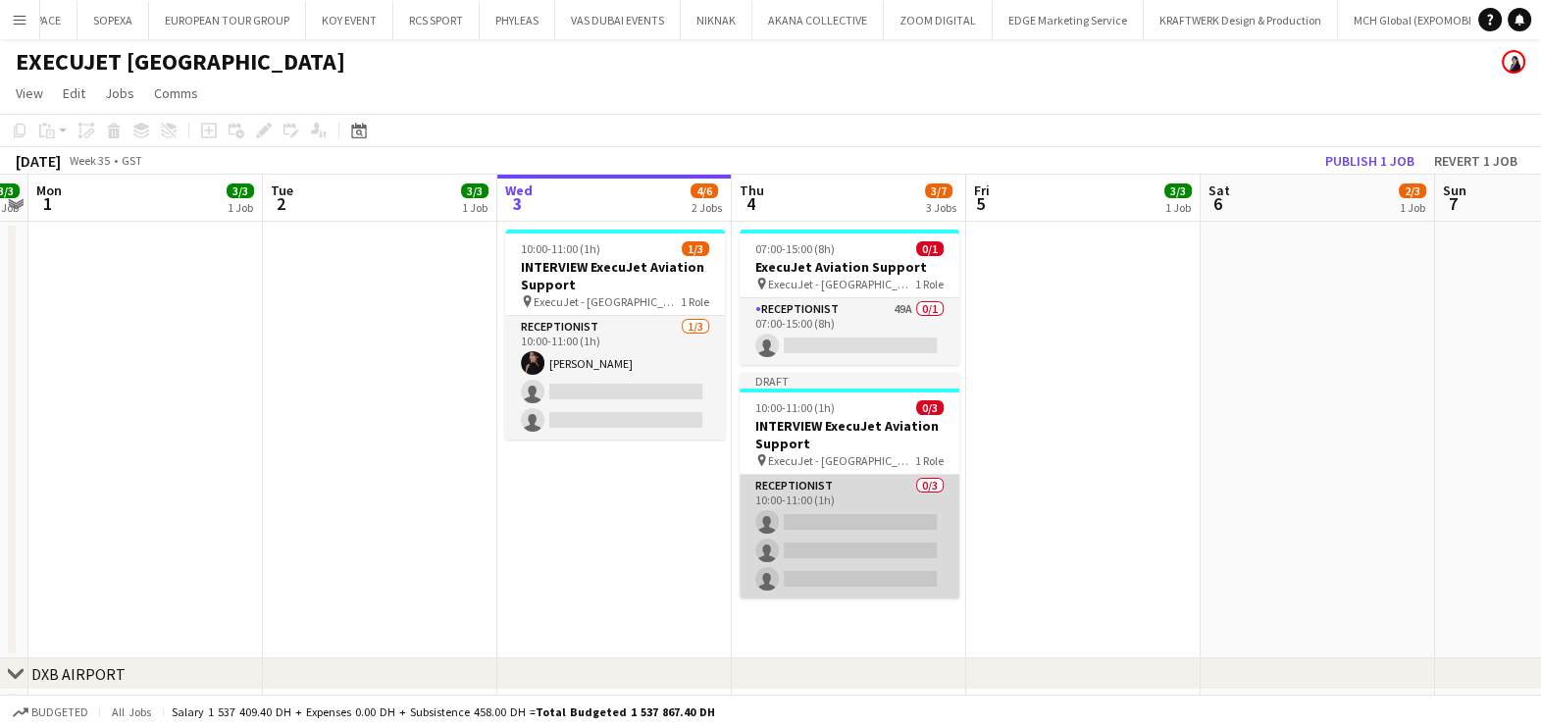
click at [871, 544] on app-card-role "Receptionist 0/3 10:00-11:00 (1h) single-neutral-actions single-neutral-actions…" at bounding box center [850, 537] width 220 height 124
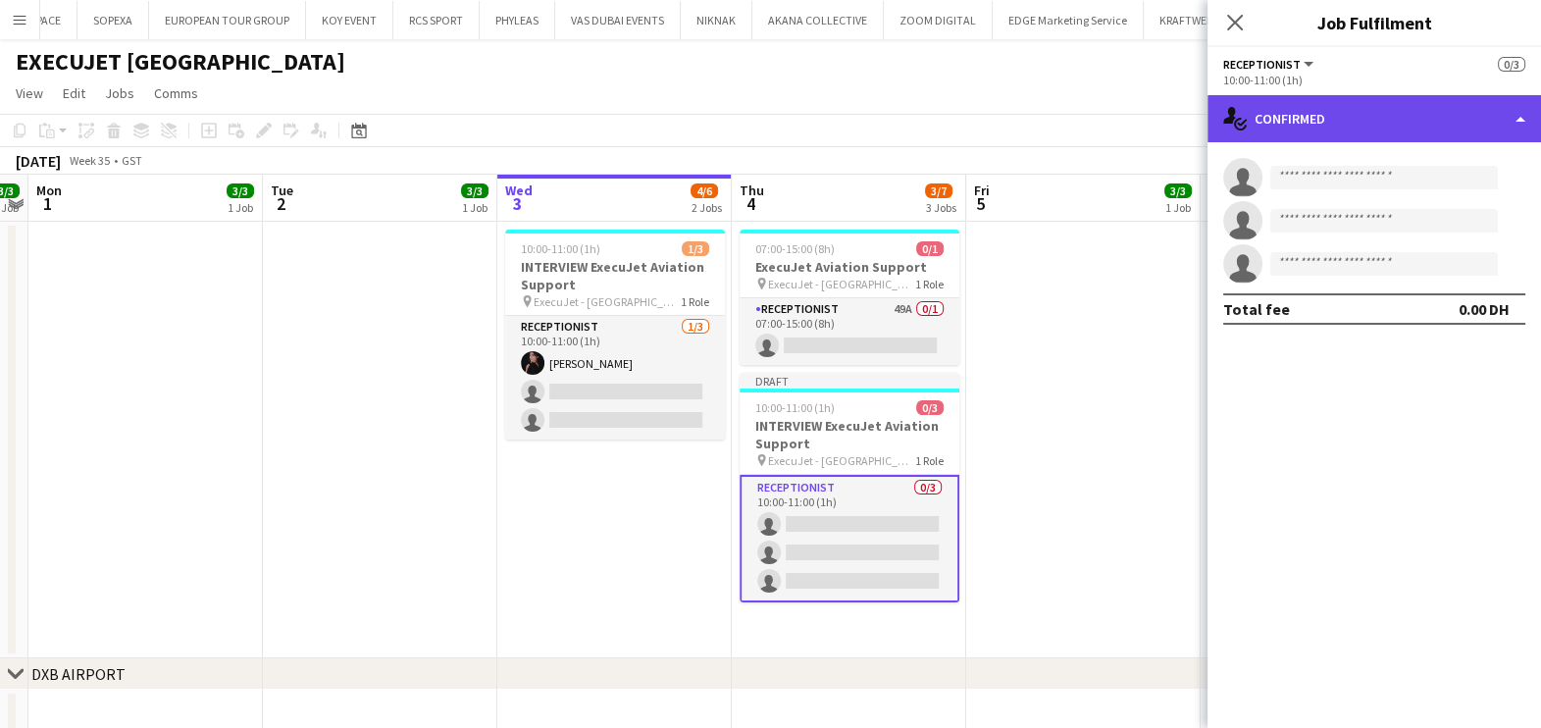
click at [1376, 133] on div "single-neutral-actions-check-2 Confirmed" at bounding box center [1373, 118] width 333 height 47
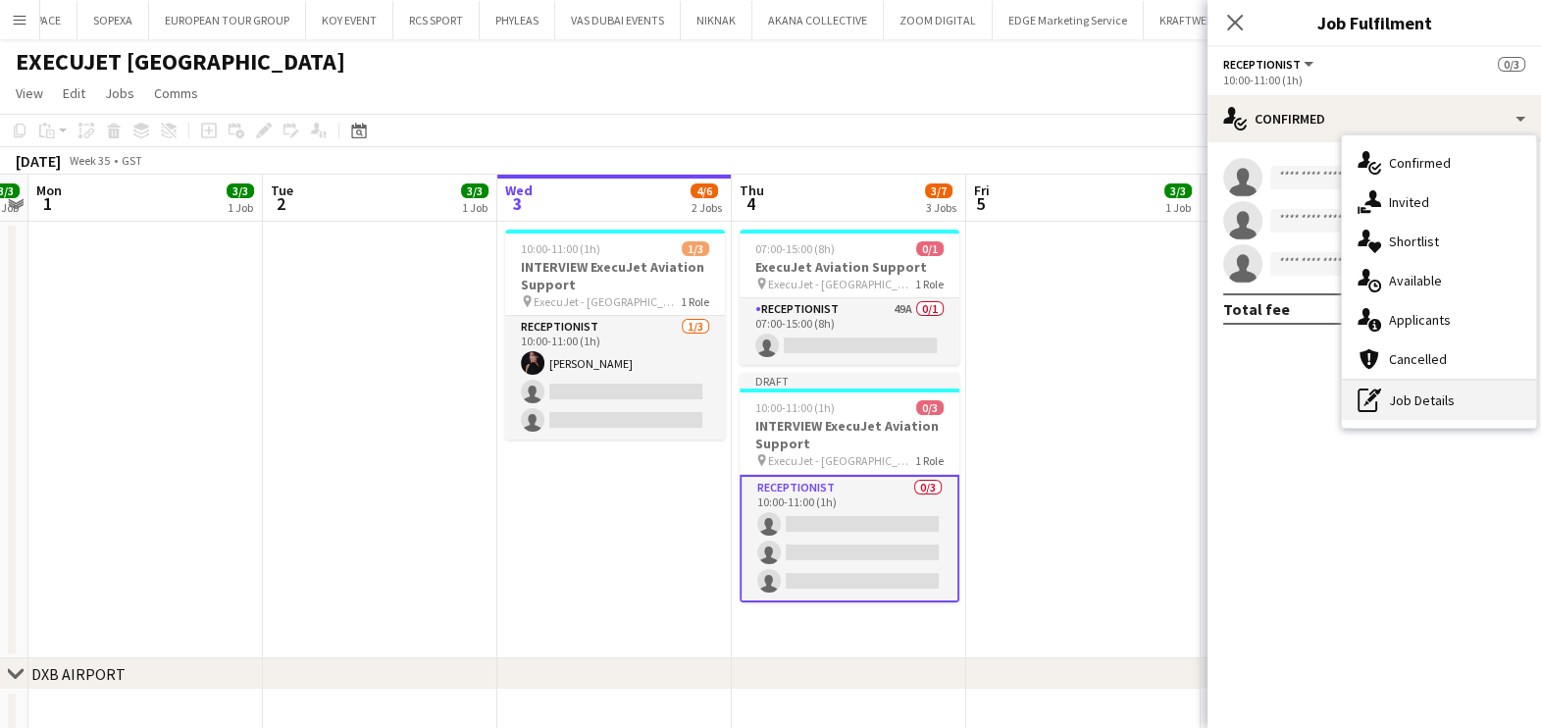
click at [1387, 394] on div "pen-write Job Details" at bounding box center [1439, 400] width 194 height 39
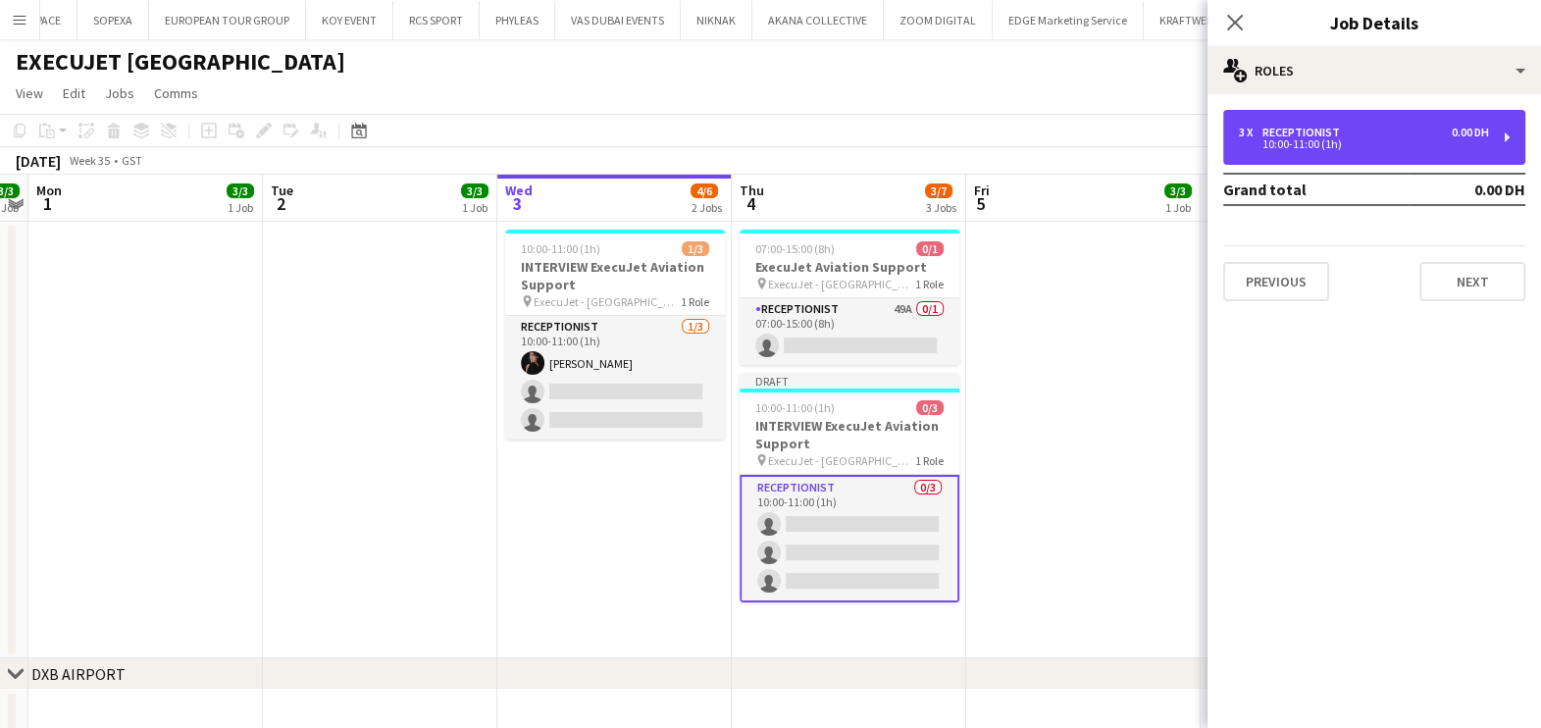
drag, startPoint x: 1272, startPoint y: 120, endPoint x: 1095, endPoint y: 136, distance: 178.3
click at [1272, 120] on div "3 x Receptionist 0.00 DH 10:00-11:00 (1h)" at bounding box center [1374, 137] width 302 height 55
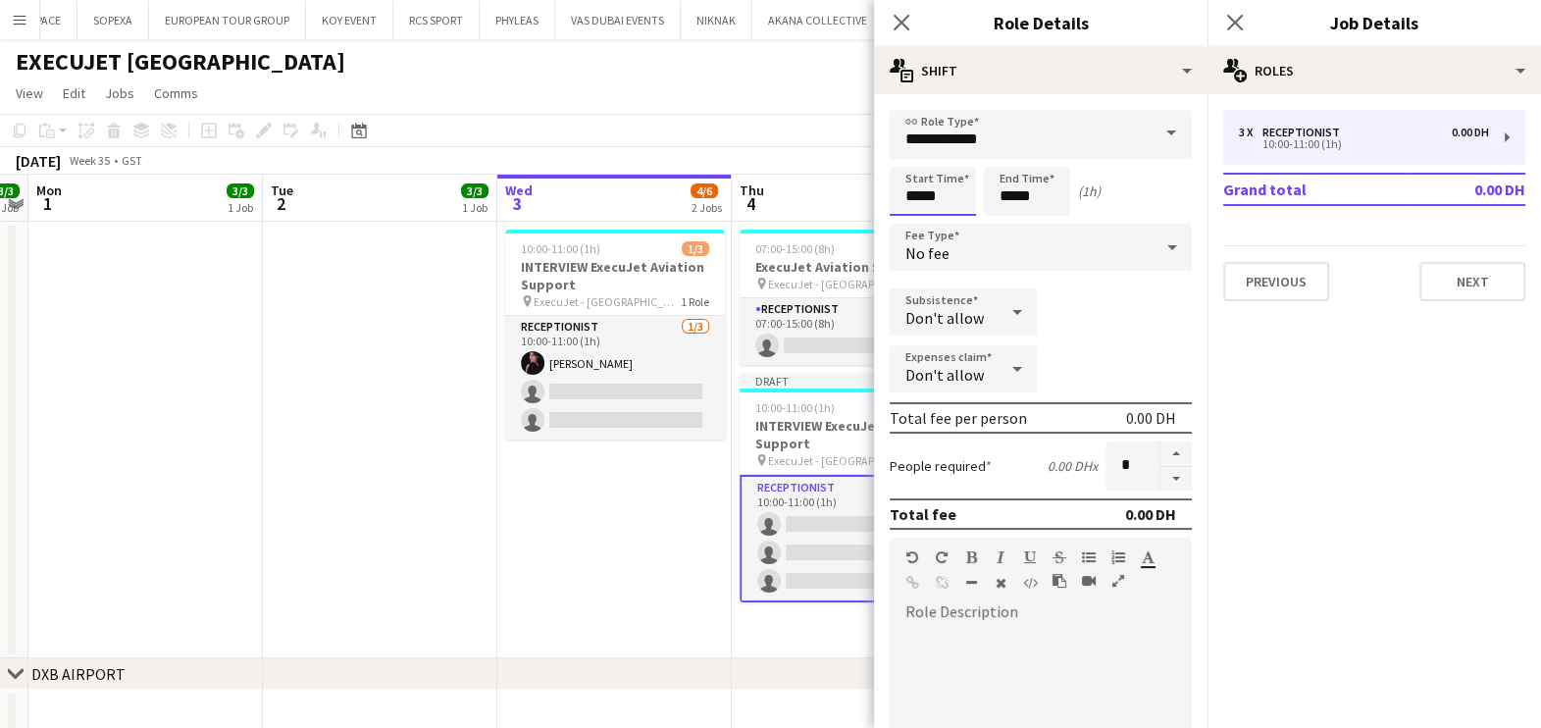
click at [915, 191] on input "*****" at bounding box center [933, 191] width 86 height 49
type input "*****"
click at [1012, 195] on input "*****" at bounding box center [1027, 191] width 86 height 49
type input "*****"
click at [1160, 471] on button "button" at bounding box center [1175, 479] width 31 height 25
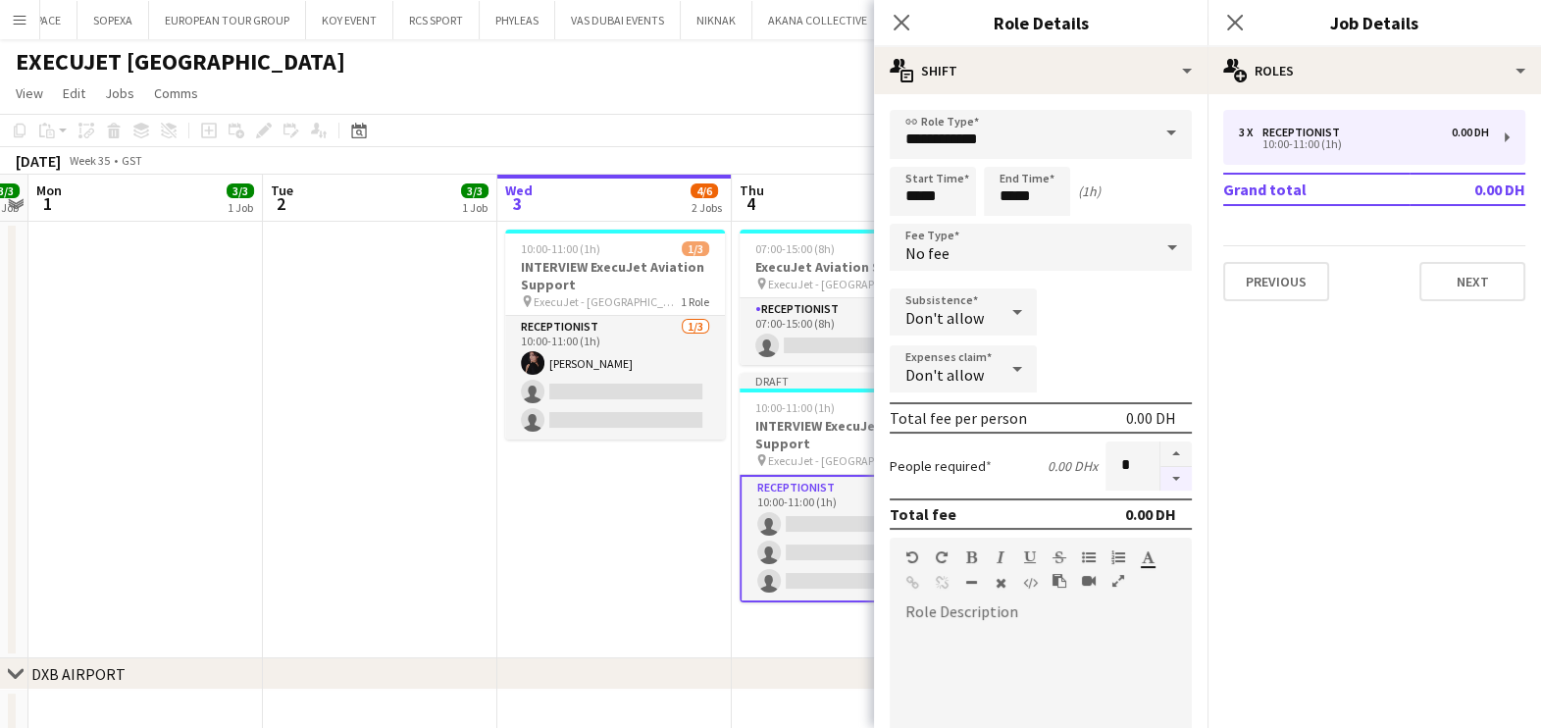
click at [1160, 471] on button "button" at bounding box center [1175, 479] width 31 height 25
type input "*"
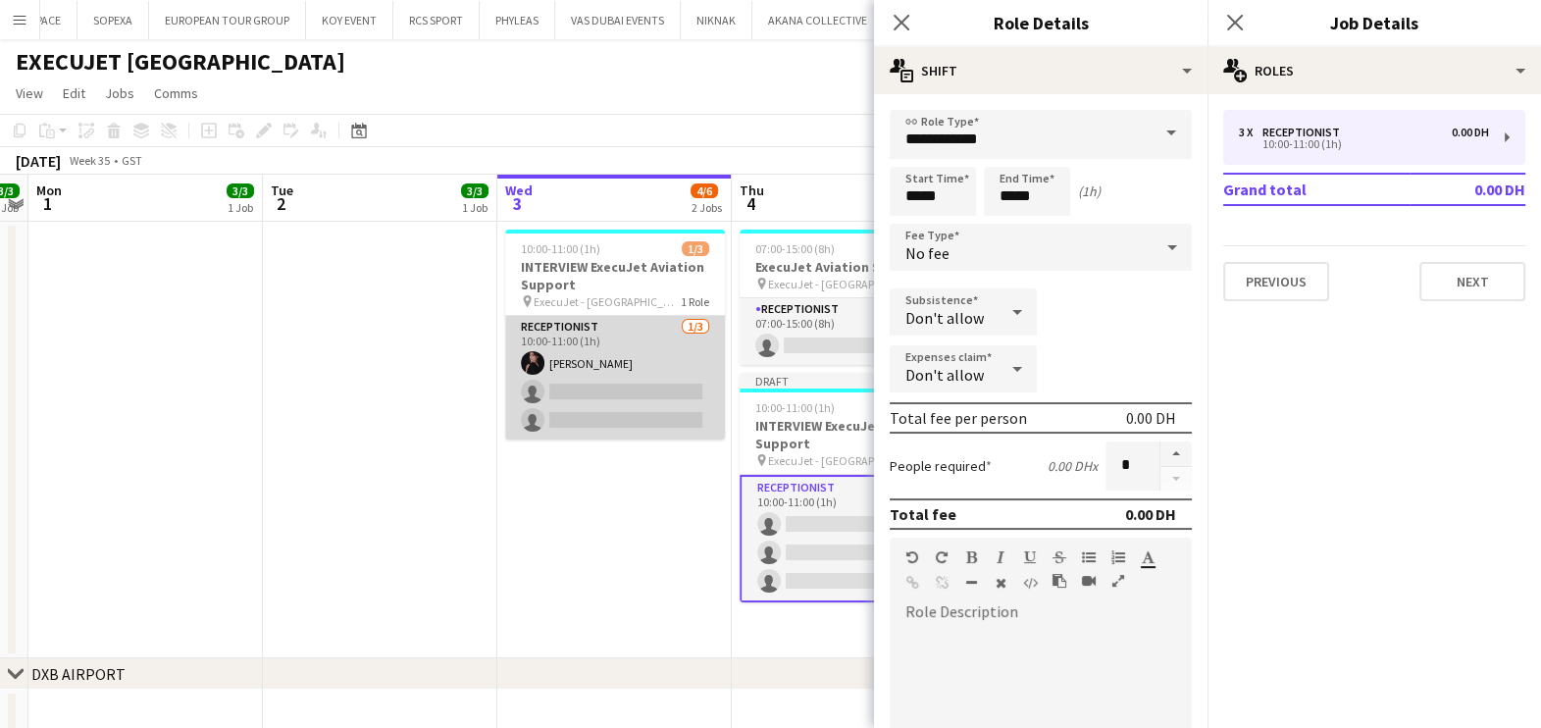
click at [641, 336] on app-card-role "Receptionist 1/3 10:00-11:00 (1h) Andrea Caicedo single-neutral-actions single-…" at bounding box center [615, 378] width 220 height 124
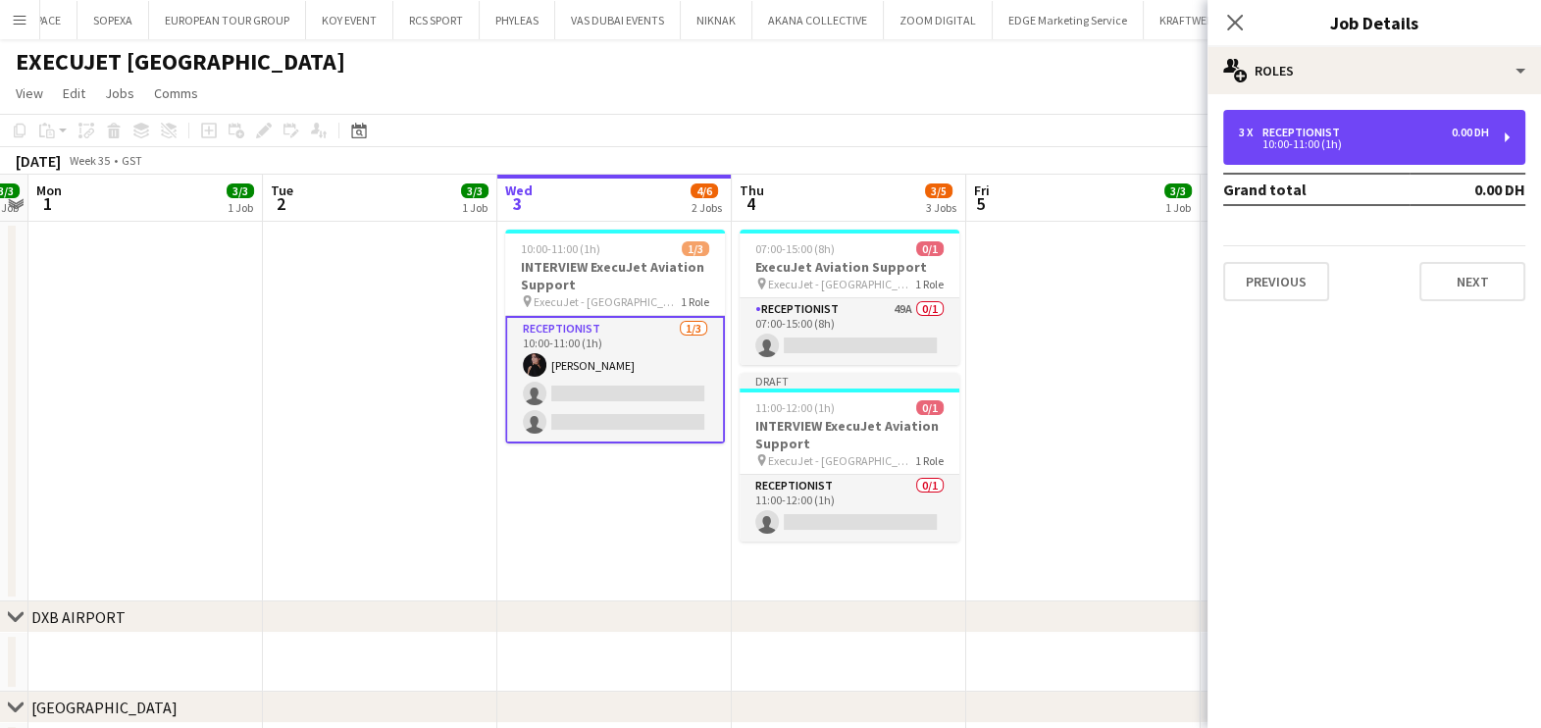
drag, startPoint x: 1490, startPoint y: 137, endPoint x: 1125, endPoint y: 509, distance: 520.9
click at [1488, 137] on div "3 x Receptionist 0.00 DH 10:00-11:00 (1h)" at bounding box center [1374, 137] width 302 height 55
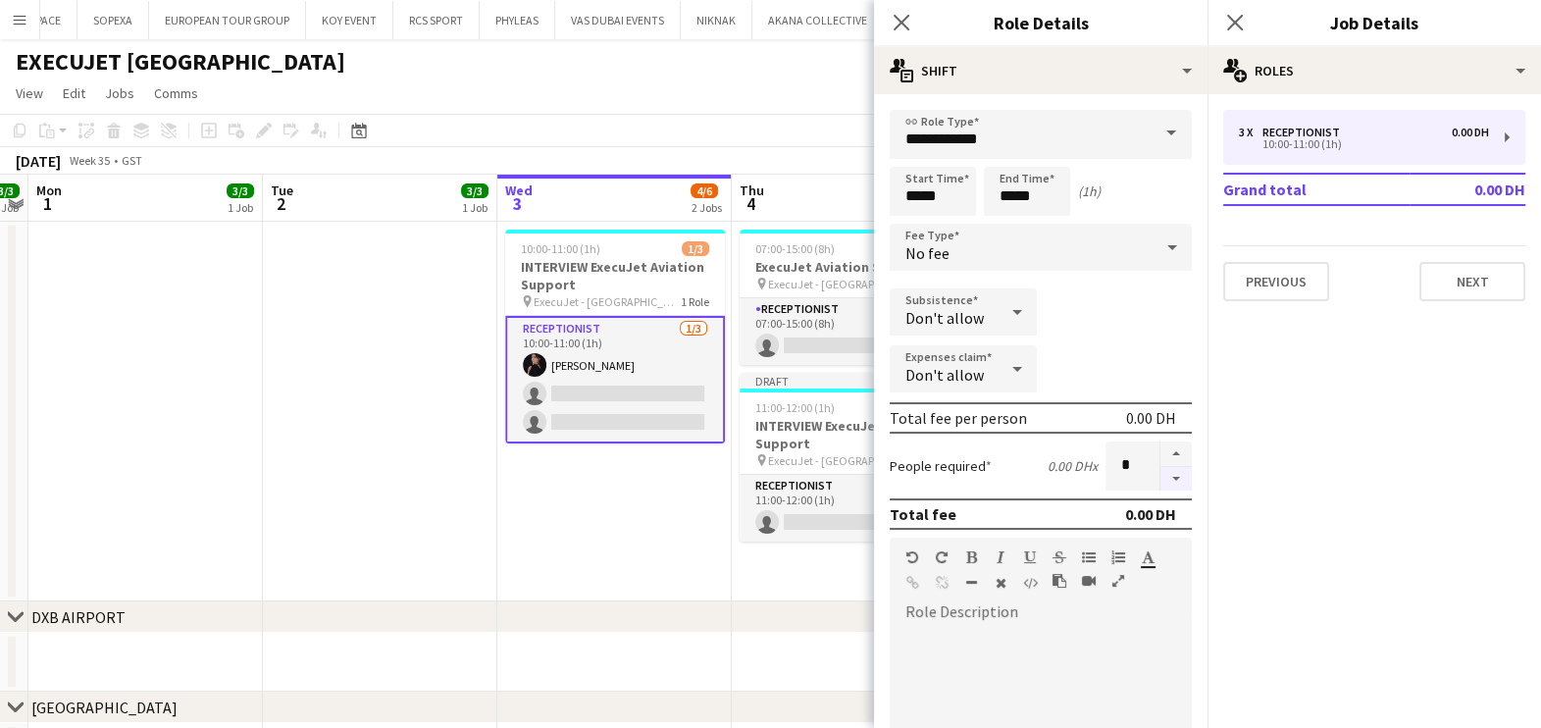
click at [1160, 478] on button "button" at bounding box center [1175, 479] width 31 height 25
type input "*"
click at [642, 481] on app-date-cell "10:00-11:00 (1h) 1/3 INTERVIEW ExecuJet Aviation Support pin ExecuJet - AL Makt…" at bounding box center [614, 412] width 234 height 380
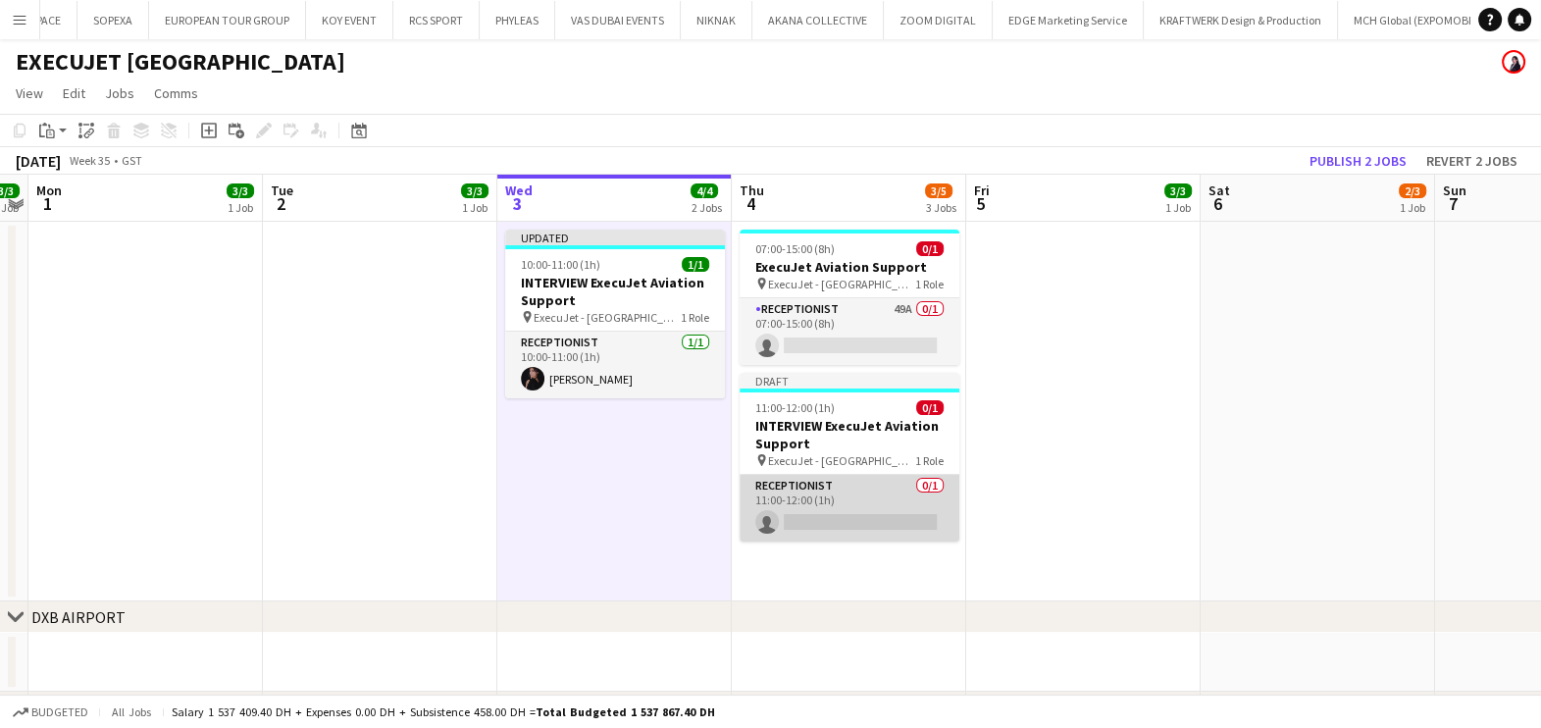
click at [843, 530] on app-card-role "Receptionist 0/1 11:00-12:00 (1h) single-neutral-actions" at bounding box center [850, 508] width 220 height 67
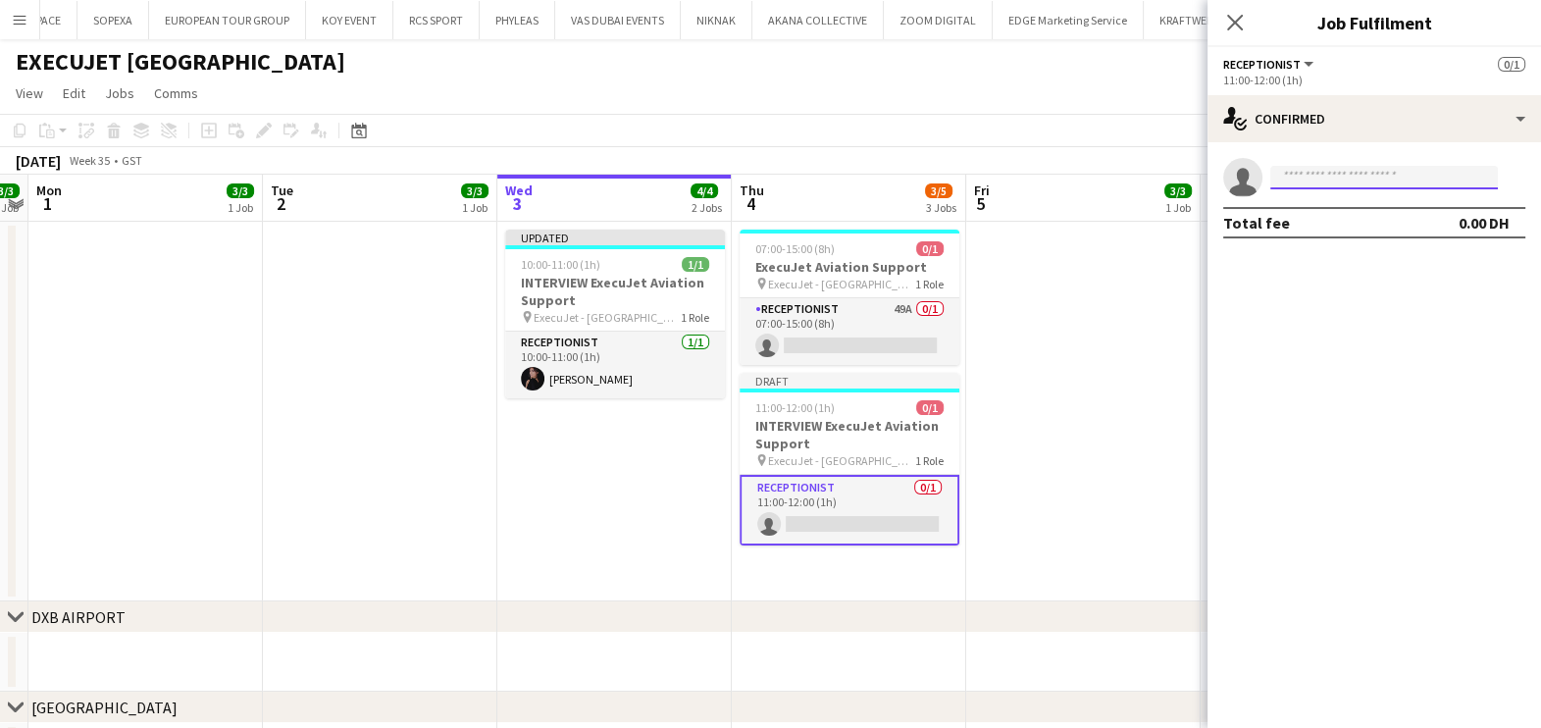
click at [1358, 171] on input at bounding box center [1384, 178] width 228 height 24
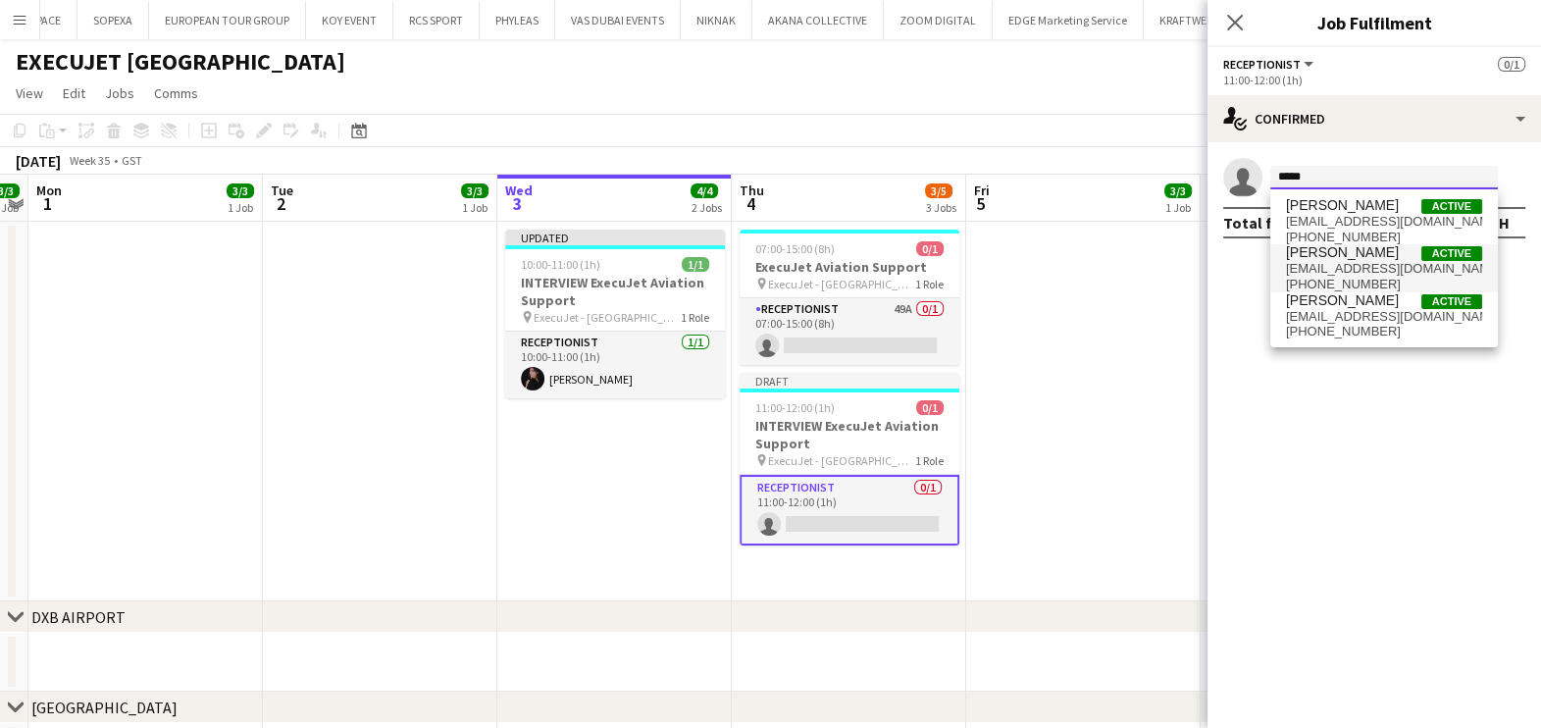
type input "*****"
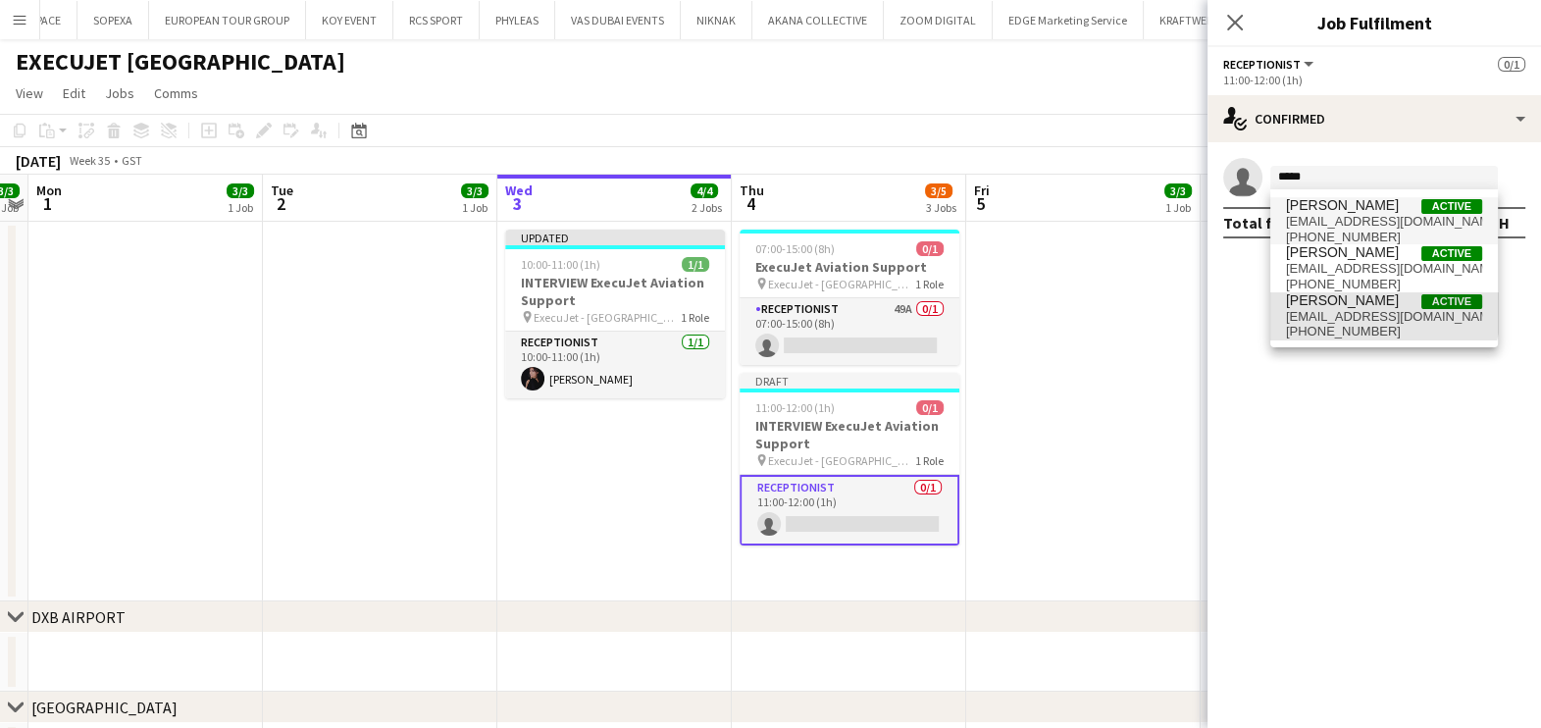
drag, startPoint x: 1364, startPoint y: 279, endPoint x: 1380, endPoint y: 221, distance: 60.0
click at [1378, 223] on div "Asma Abdelaali Active asmaabdelaali@yahoo.com +971588145735 Asma Boughanmi Acti…" at bounding box center [1384, 268] width 228 height 158
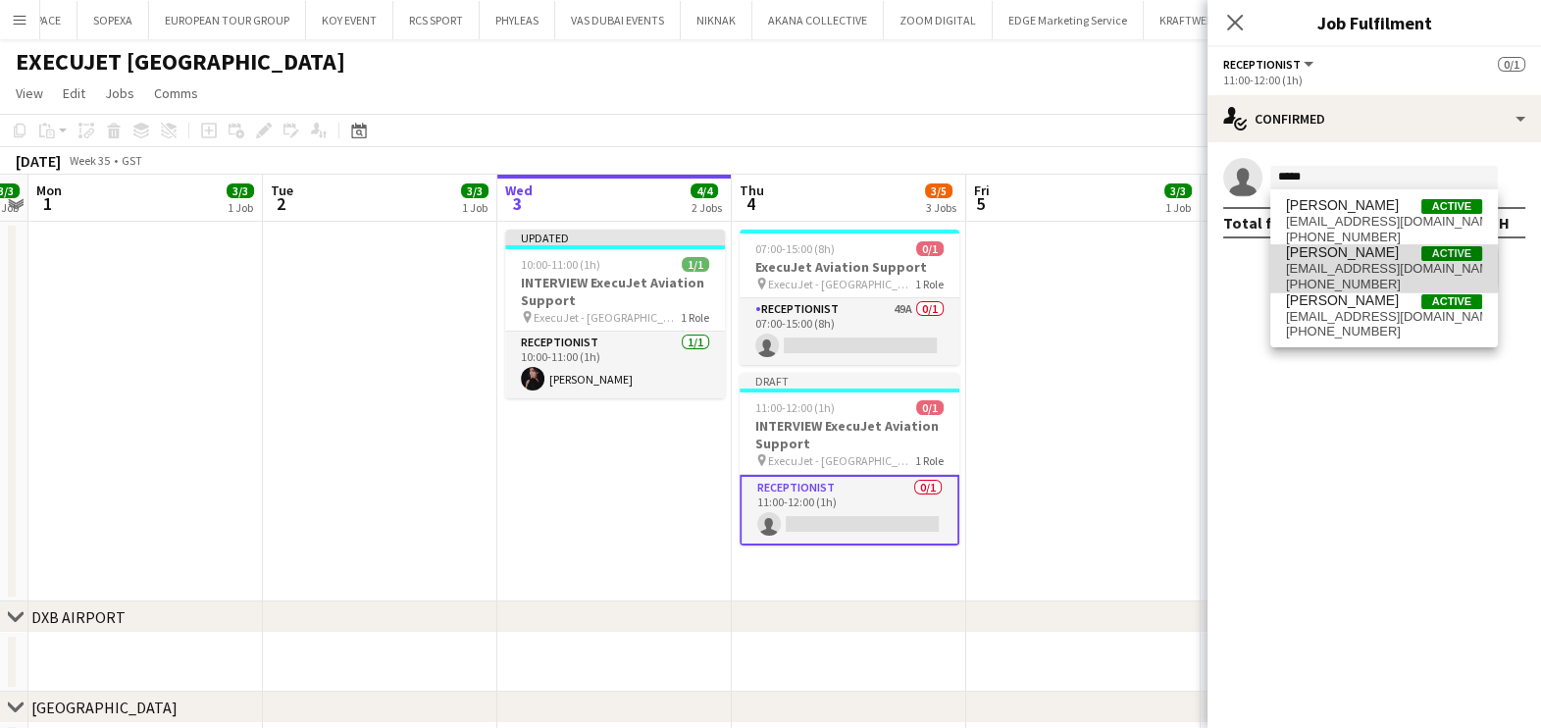
click at [1358, 269] on span "asmaadem46@gmail.com" at bounding box center [1384, 269] width 196 height 16
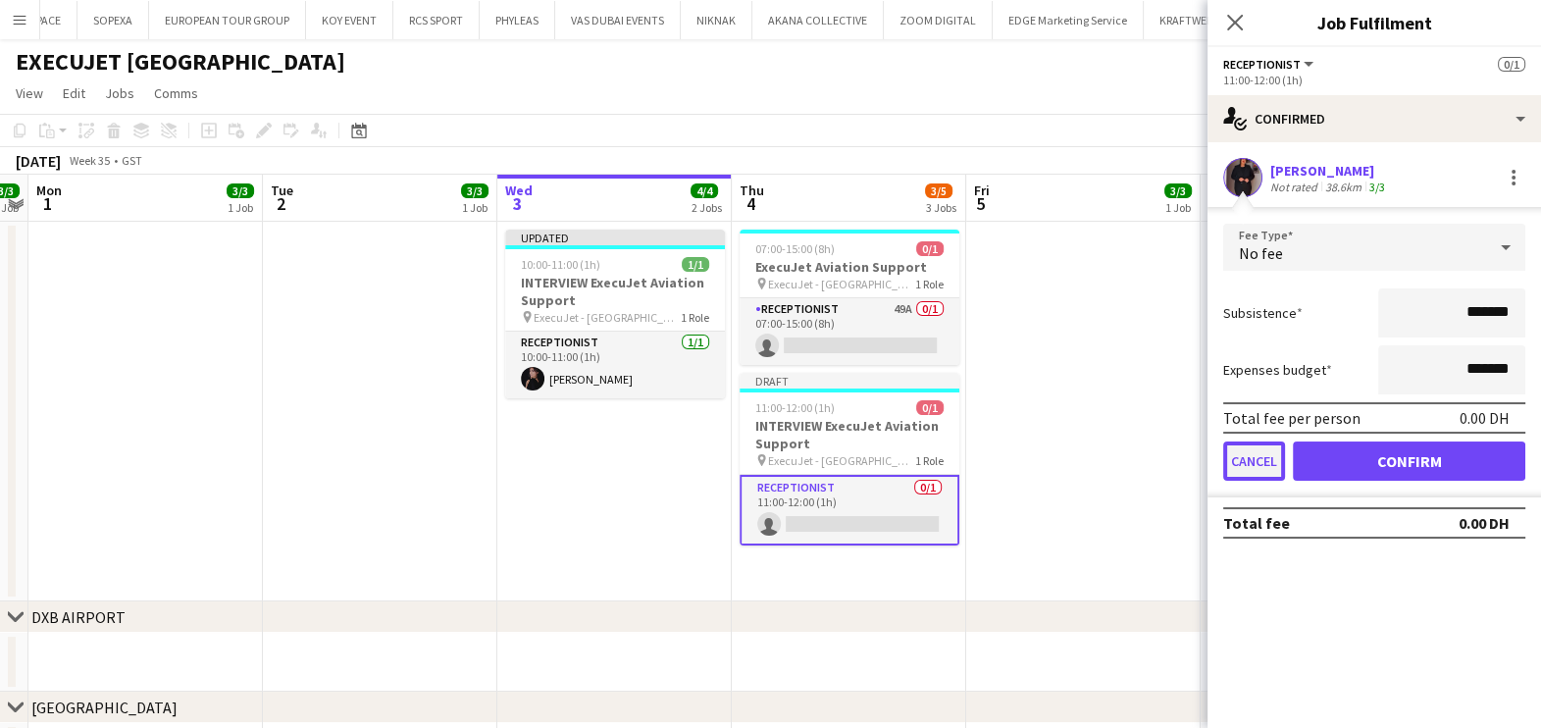
click at [1261, 450] on button "Cancel" at bounding box center [1254, 460] width 62 height 39
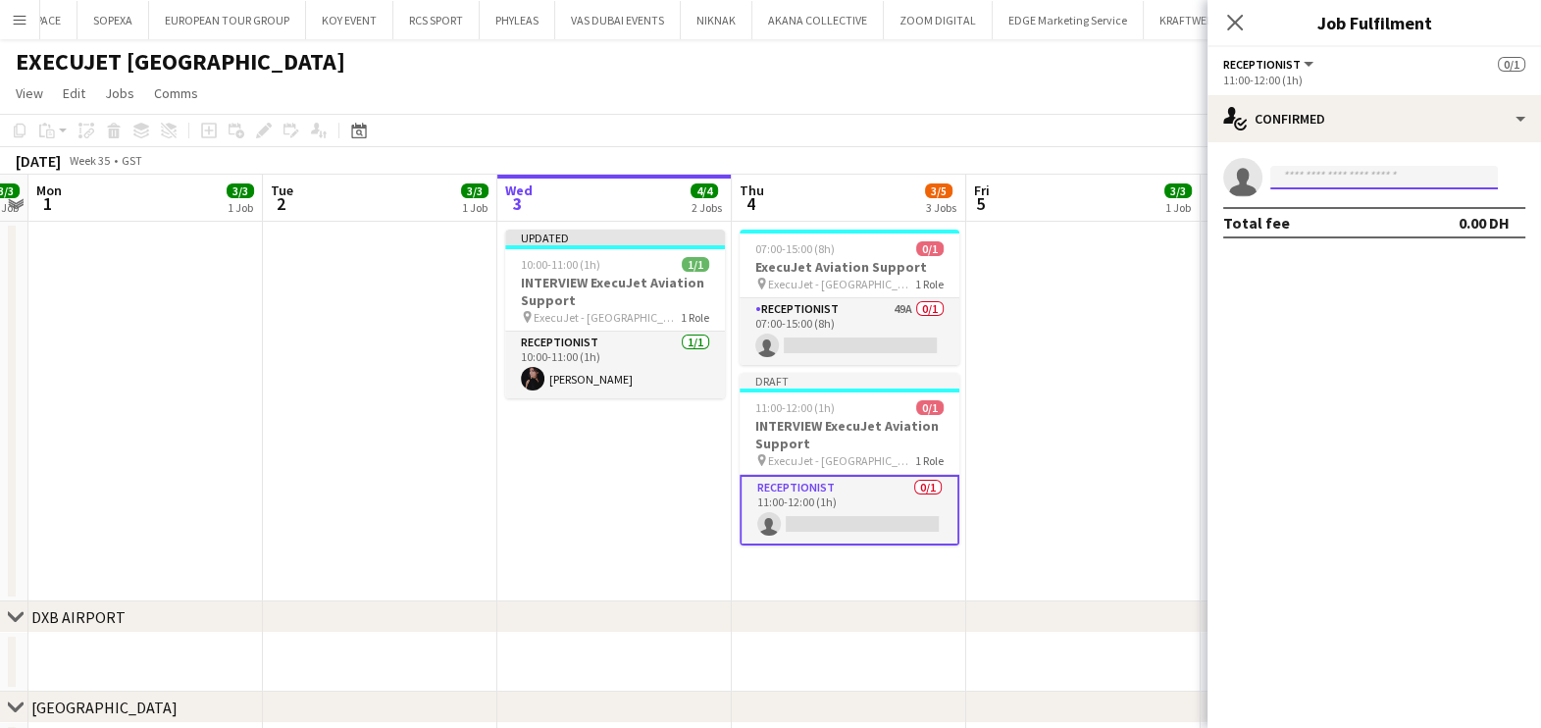
click at [1348, 181] on input at bounding box center [1384, 178] width 228 height 24
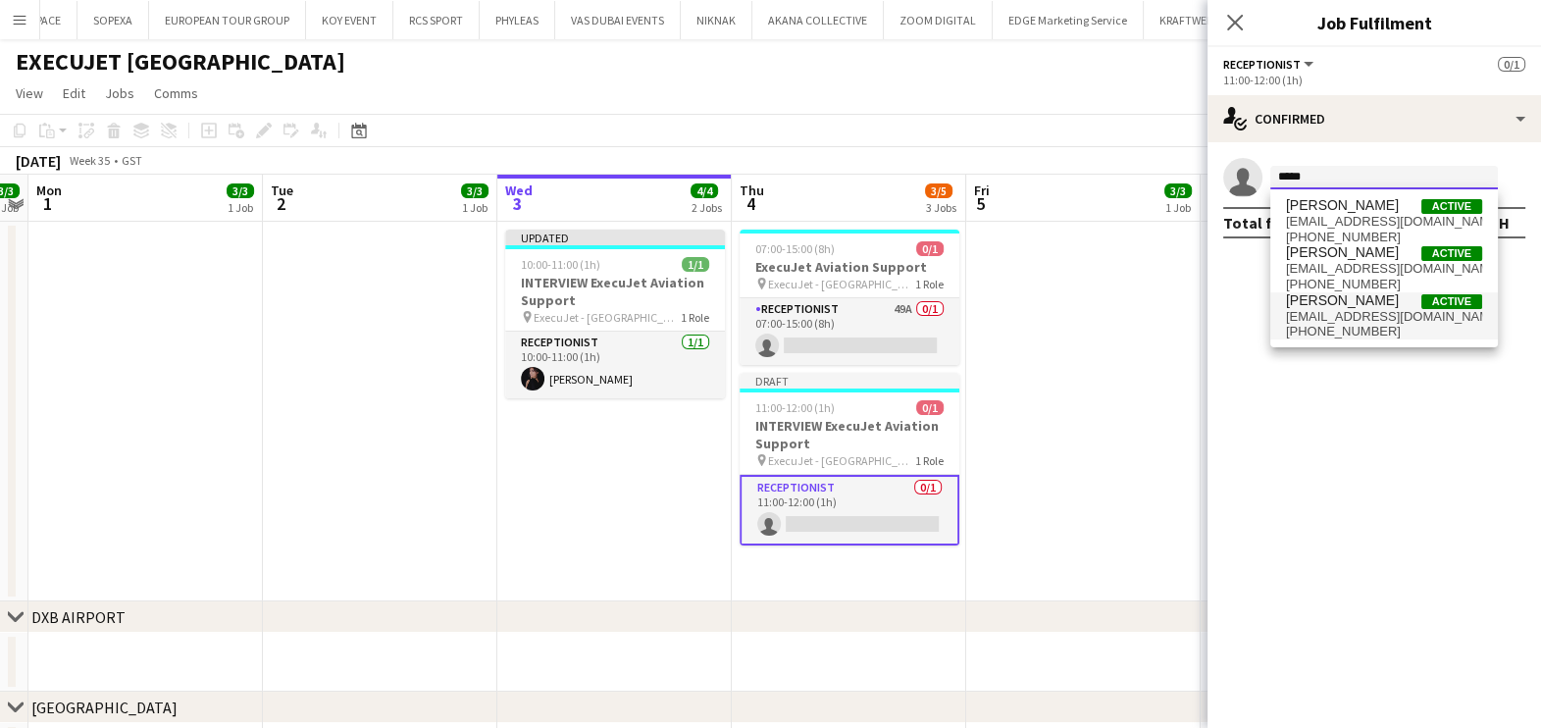
type input "*****"
click at [1363, 314] on span "[EMAIL_ADDRESS][DOMAIN_NAME]" at bounding box center [1384, 317] width 196 height 16
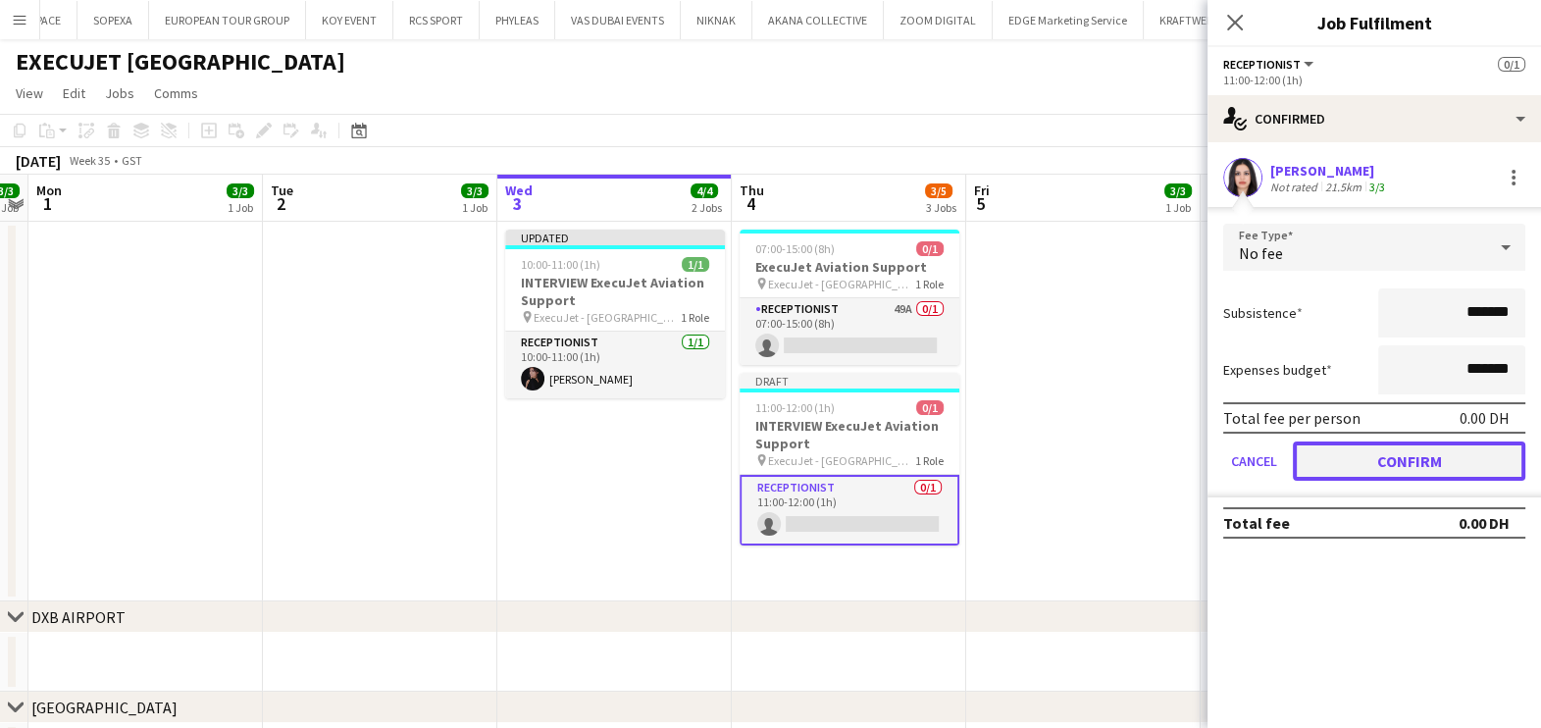
click at [1417, 471] on button "Confirm" at bounding box center [1409, 460] width 232 height 39
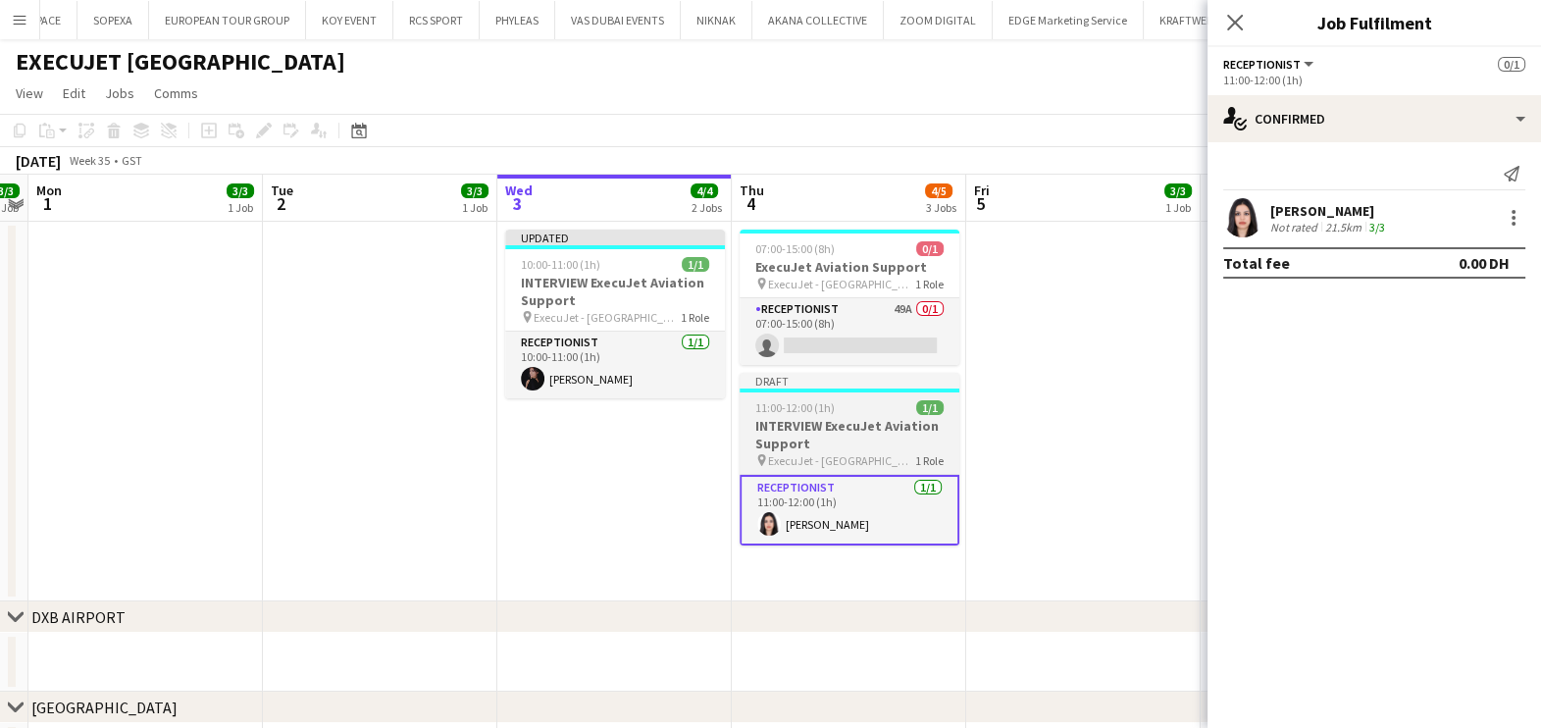
drag, startPoint x: 1056, startPoint y: 405, endPoint x: 945, endPoint y: 412, distance: 112.0
click at [1056, 406] on app-date-cell at bounding box center [1083, 412] width 234 height 380
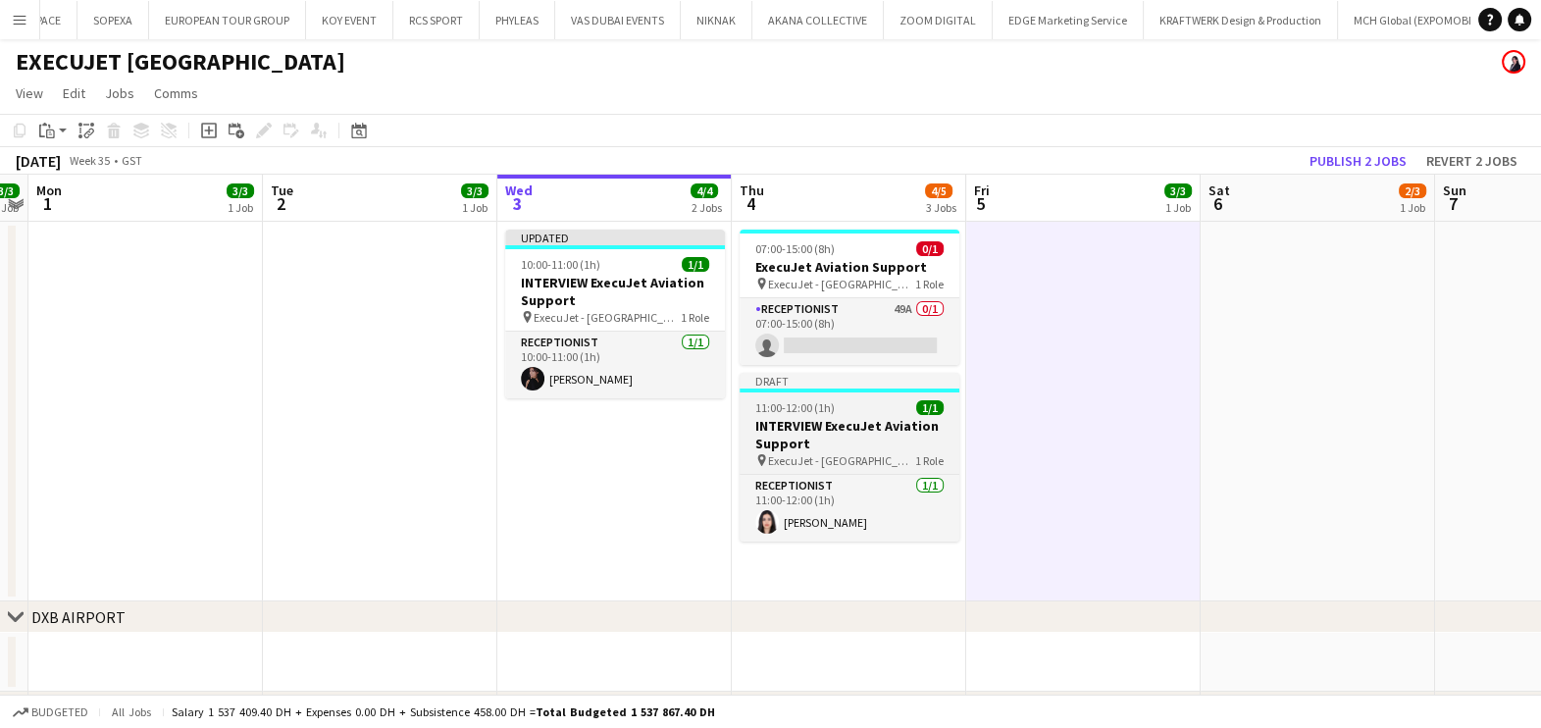
click at [878, 416] on app-job-card "Draft 11:00-12:00 (1h) 1/1 INTERVIEW ExecuJet Aviation Support pin ExecuJet - A…" at bounding box center [850, 457] width 220 height 169
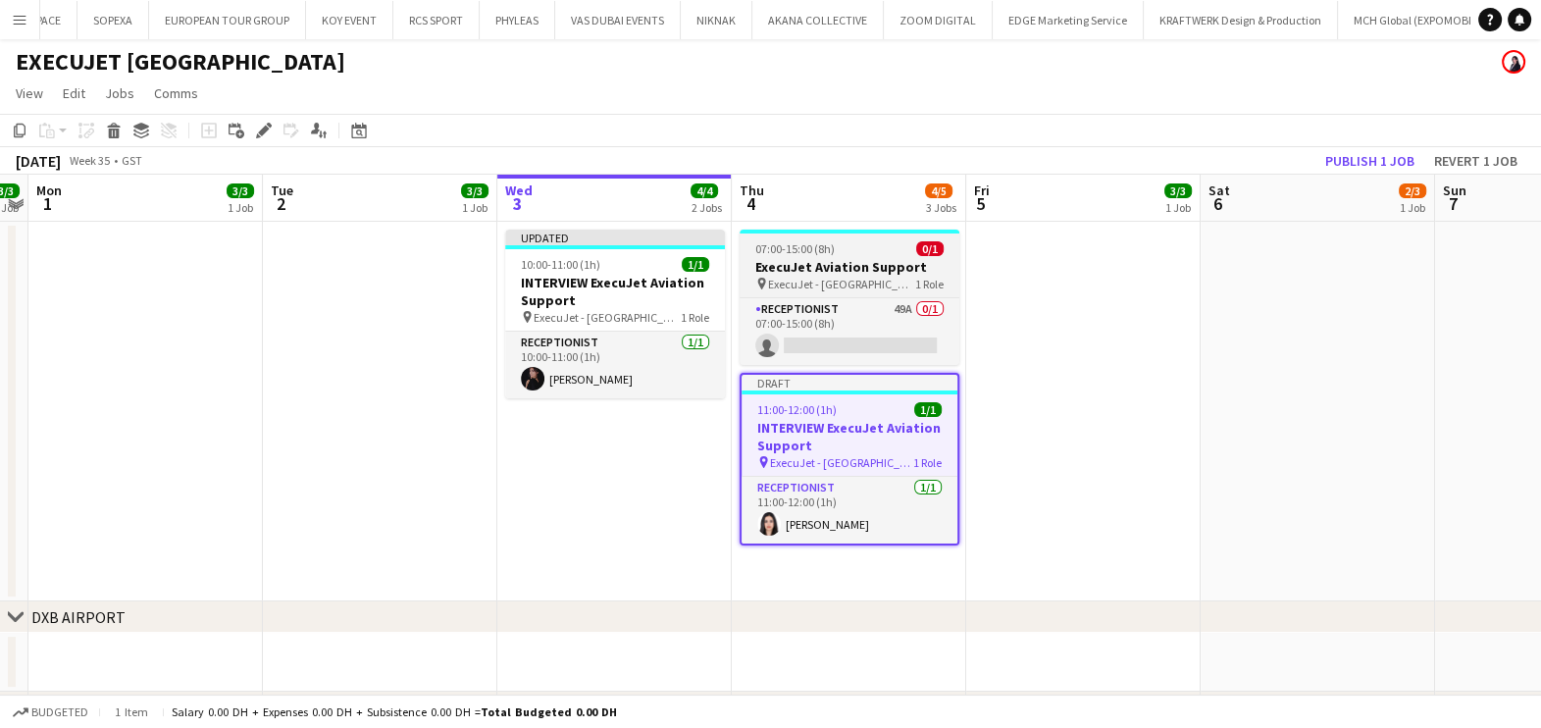
scroll to position [0, 676]
click at [260, 134] on icon at bounding box center [263, 131] width 11 height 11
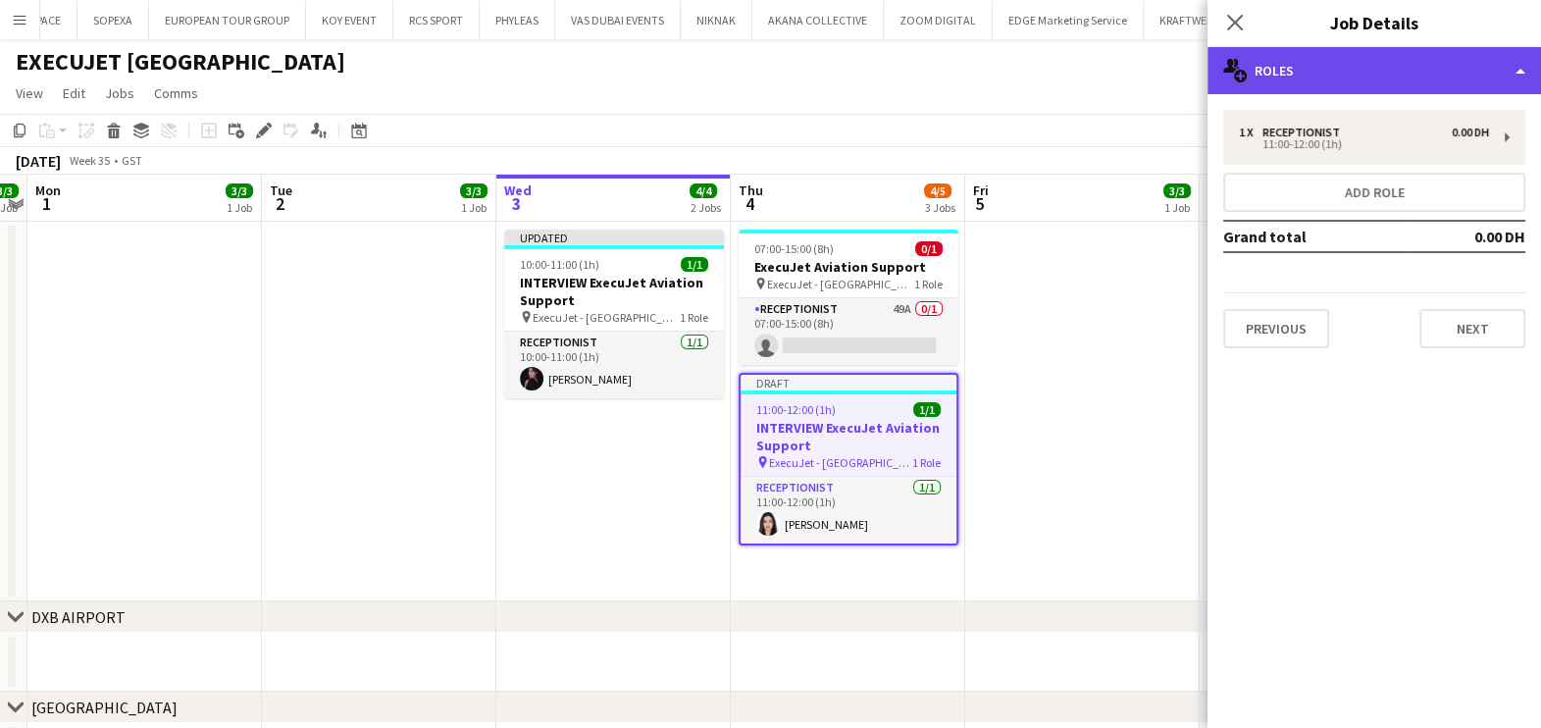
click at [1501, 82] on div "multiple-users-add Roles" at bounding box center [1373, 70] width 333 height 47
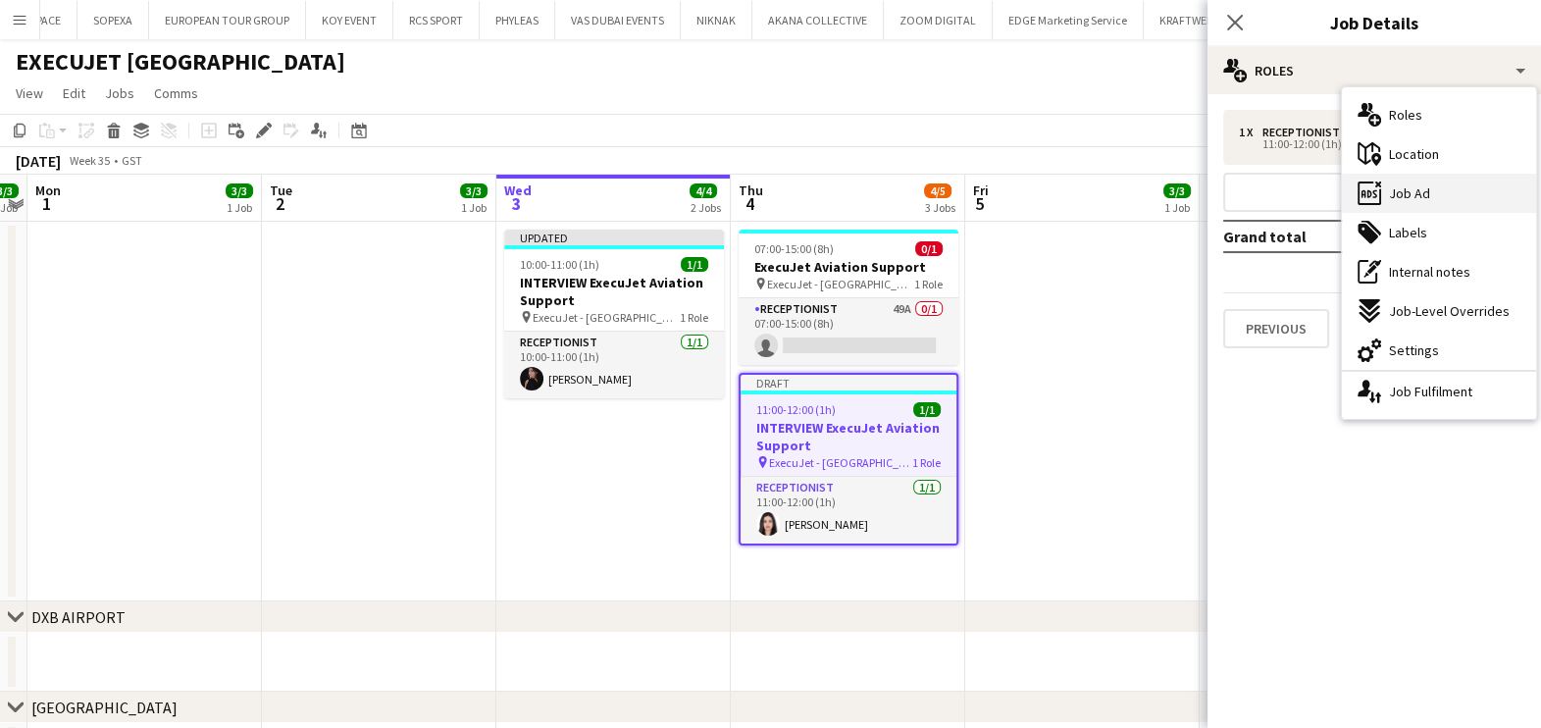
click at [1439, 205] on div "ads-window Job Ad" at bounding box center [1439, 193] width 194 height 39
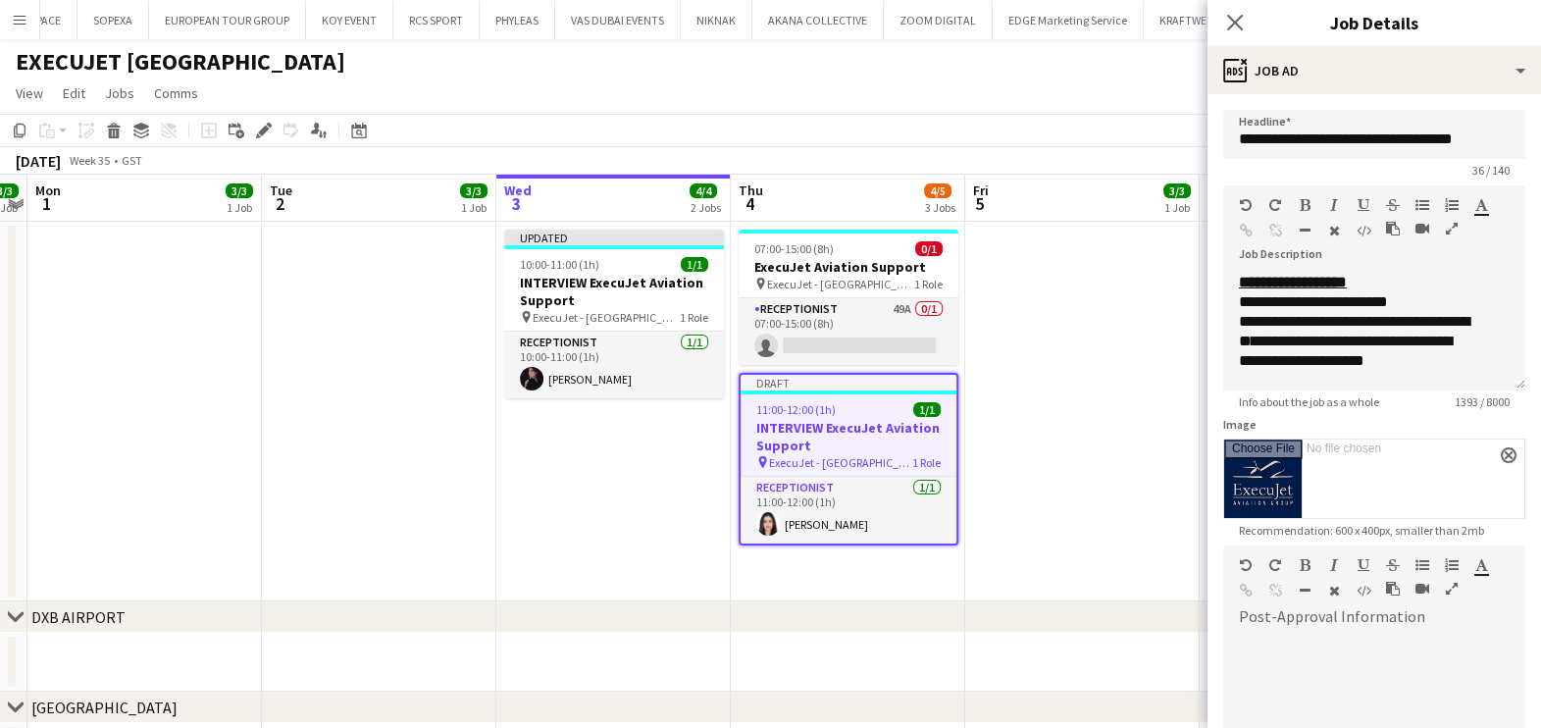
click at [1455, 230] on icon "button" at bounding box center [1452, 229] width 12 height 14
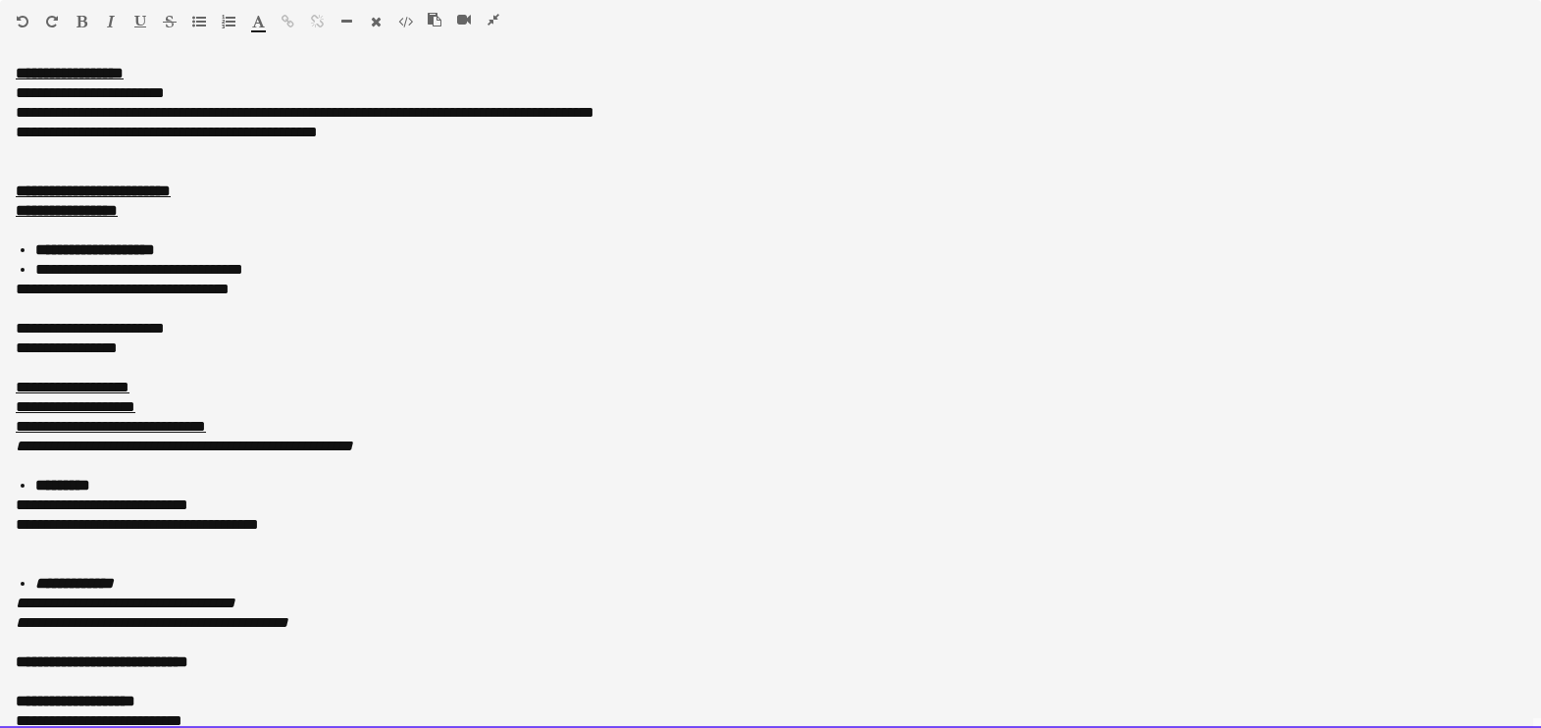
click at [97, 93] on div "**********" at bounding box center [761, 93] width 1491 height 20
click at [211, 100] on div "**********" at bounding box center [761, 93] width 1491 height 20
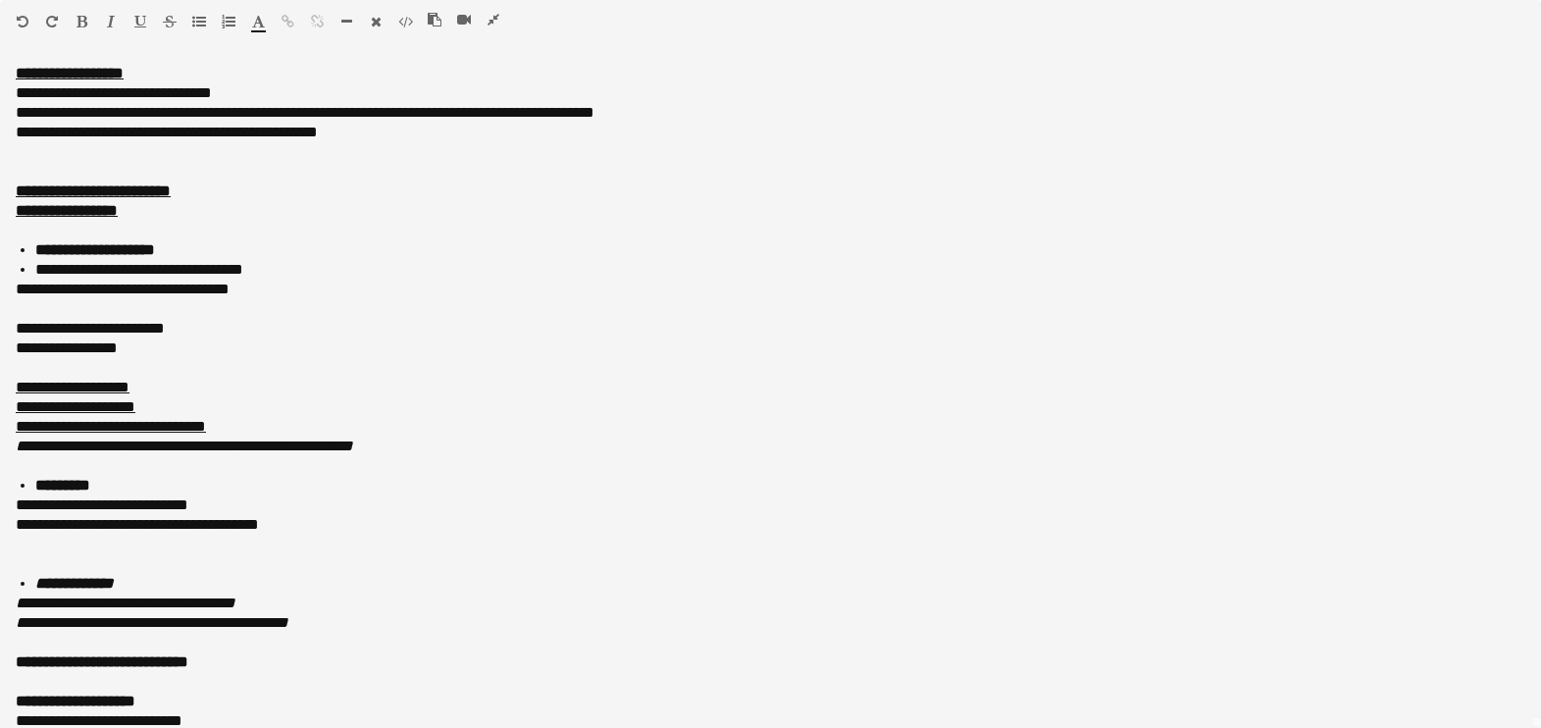
click at [487, 14] on button "button" at bounding box center [494, 20] width 14 height 16
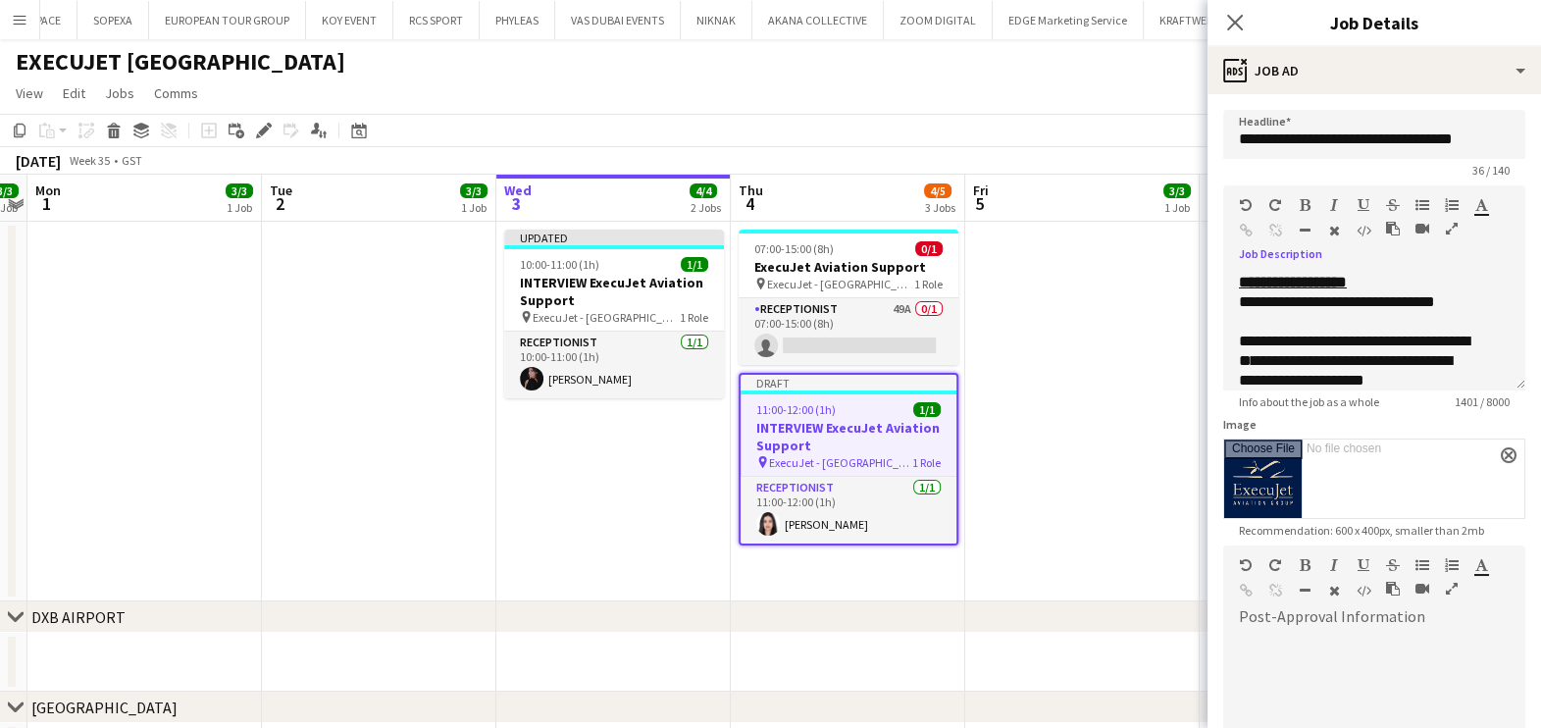
click at [647, 467] on app-date-cell "Updated 10:00-11:00 (1h) 1/1 INTERVIEW ExecuJet Aviation Support pin ExecuJet -…" at bounding box center [613, 412] width 234 height 380
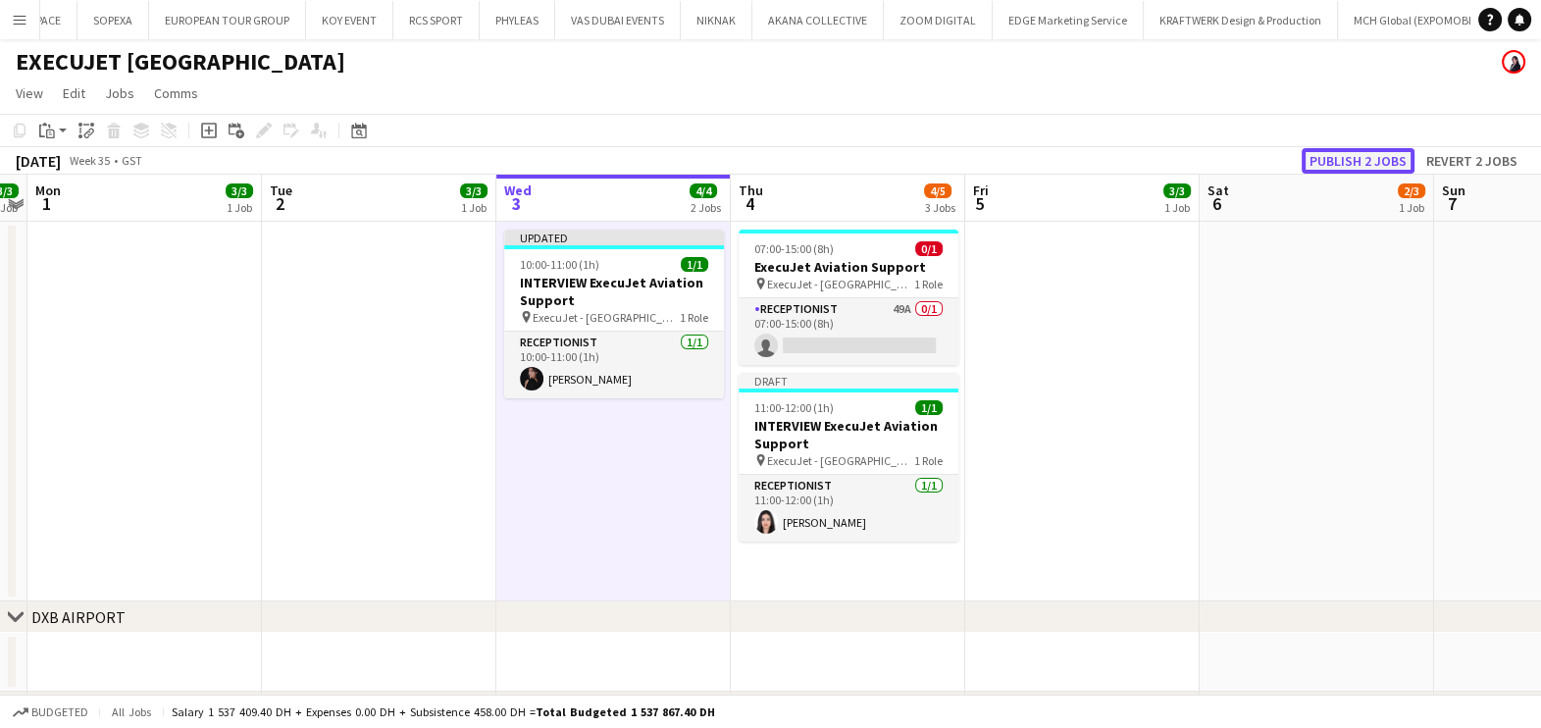
click at [1400, 162] on button "Publish 2 jobs" at bounding box center [1358, 161] width 113 height 26
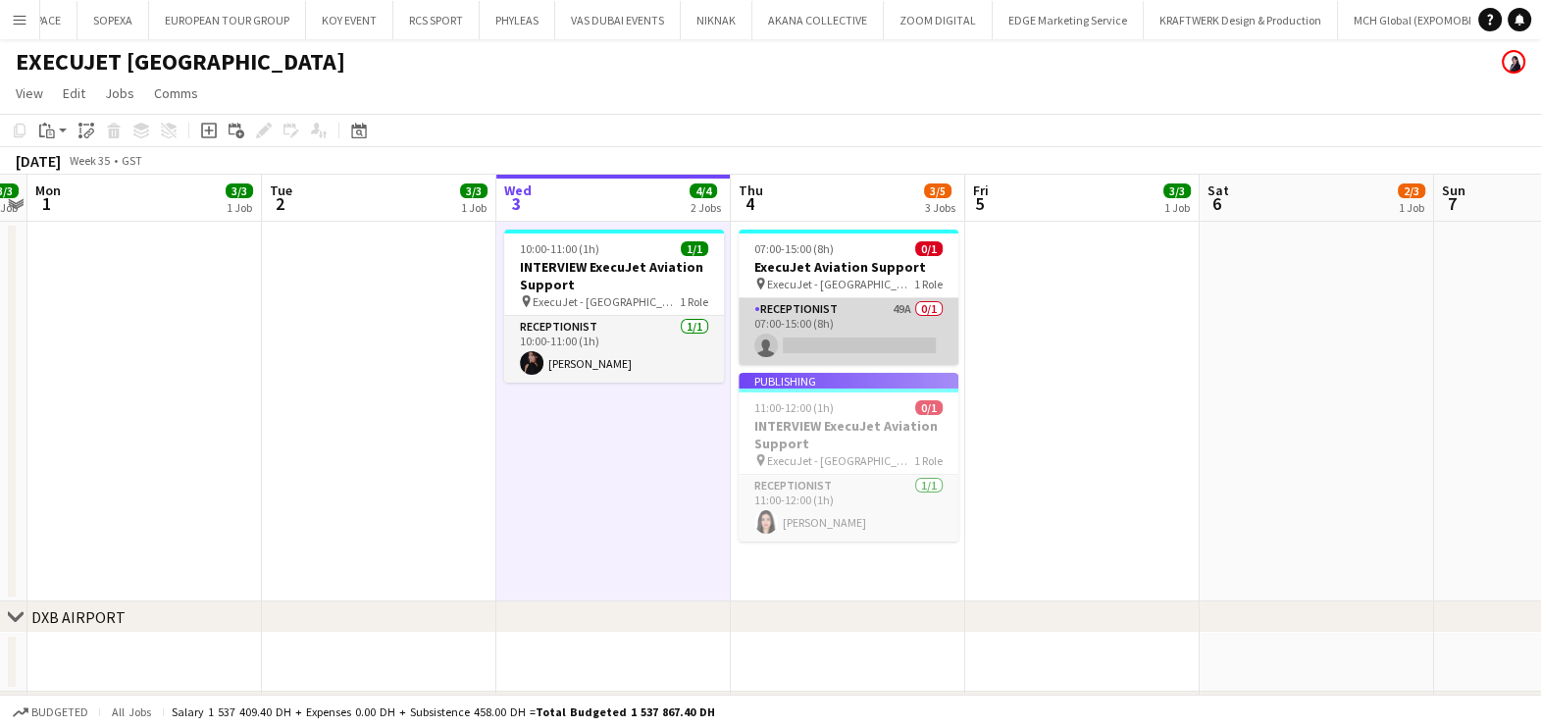
click at [873, 316] on app-card-role "Receptionist 49A 0/1 07:00-15:00 (8h) single-neutral-actions" at bounding box center [849, 331] width 220 height 67
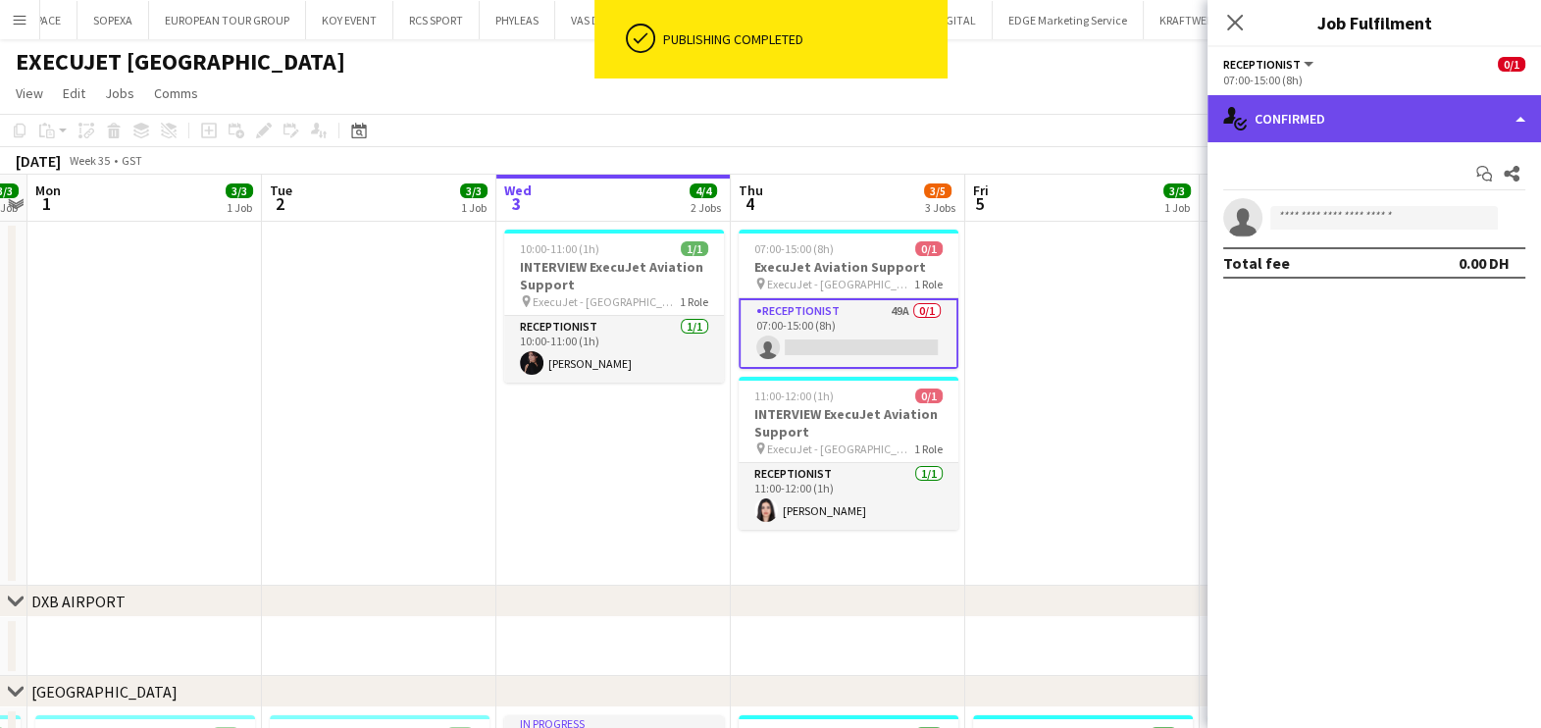
click at [1439, 123] on div "single-neutral-actions-check-2 Confirmed" at bounding box center [1373, 118] width 333 height 47
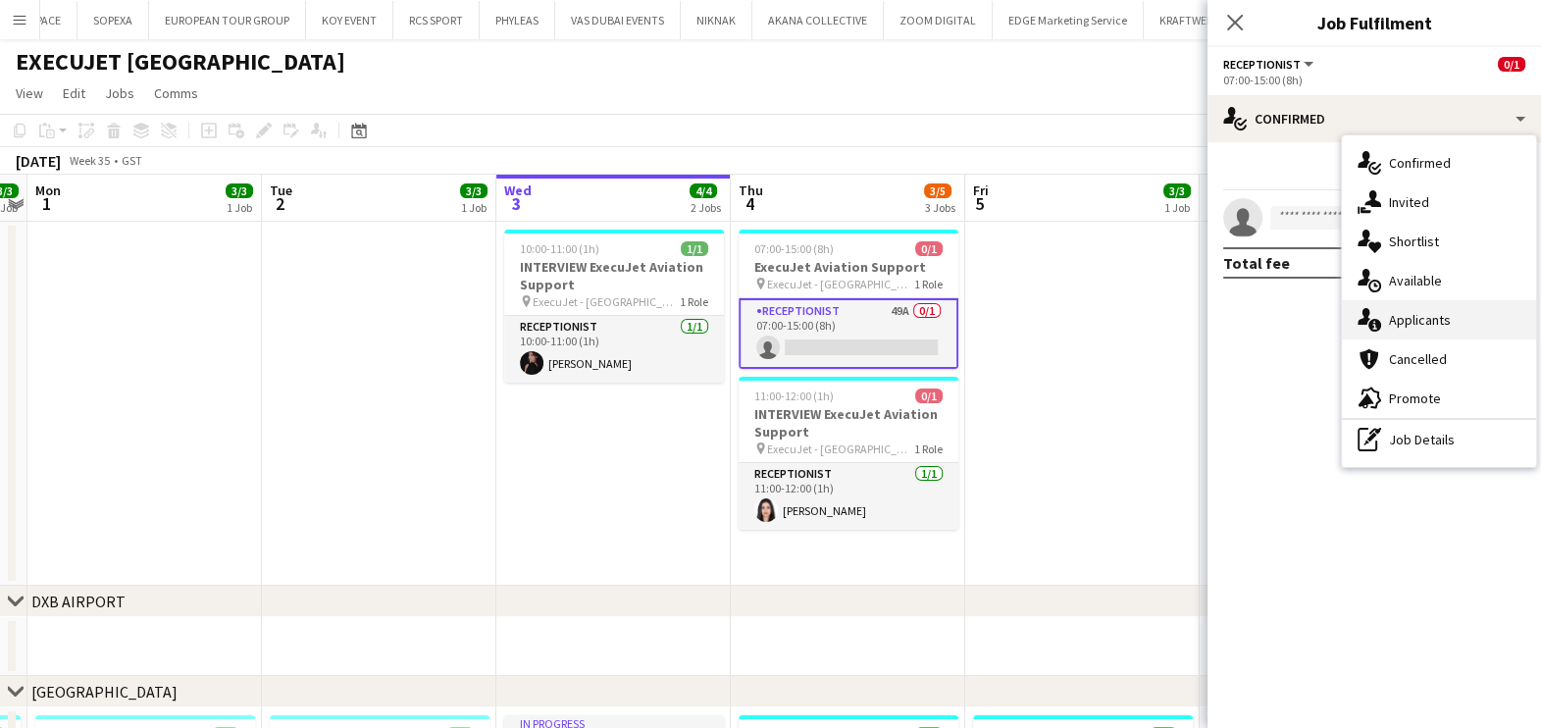
click at [1430, 327] on span "Applicants" at bounding box center [1420, 320] width 62 height 18
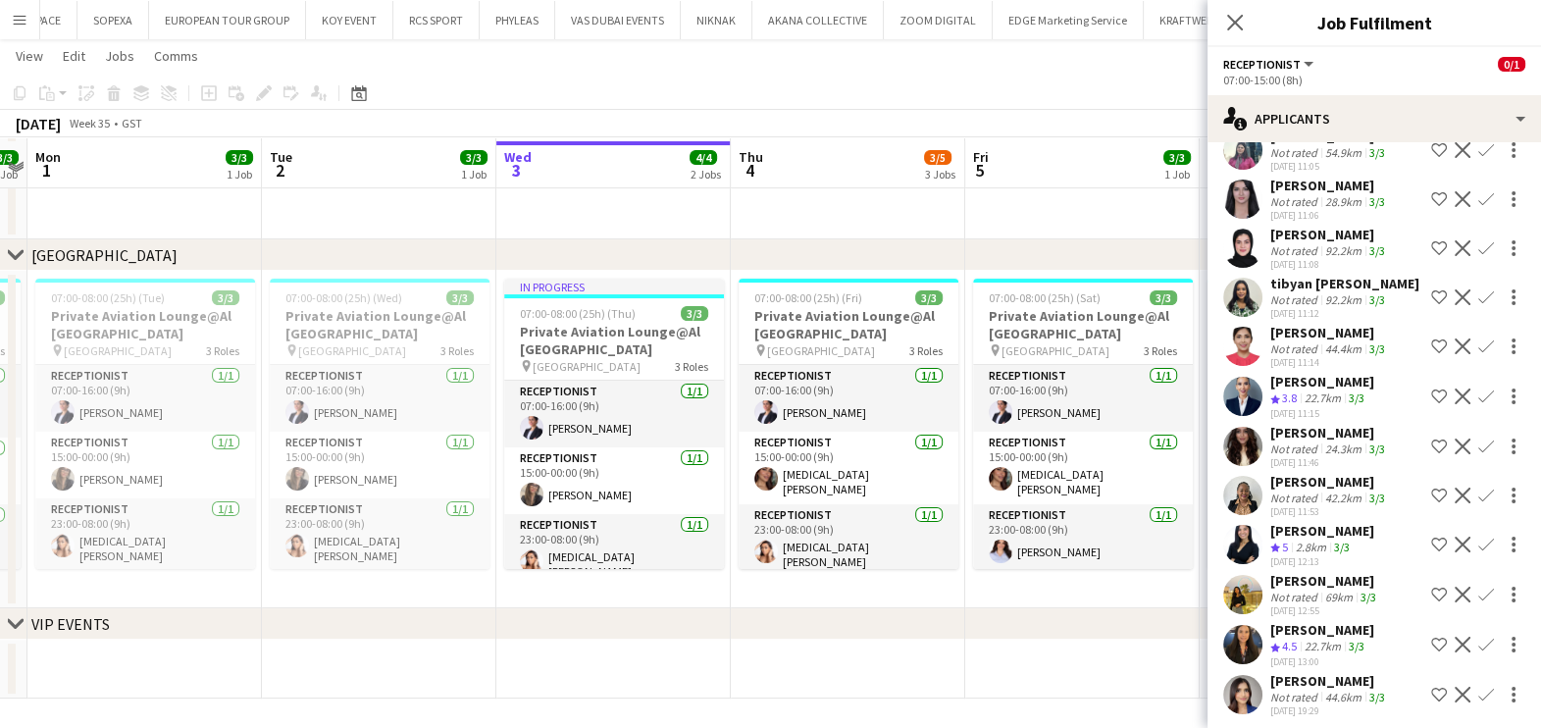
scroll to position [437, 0]
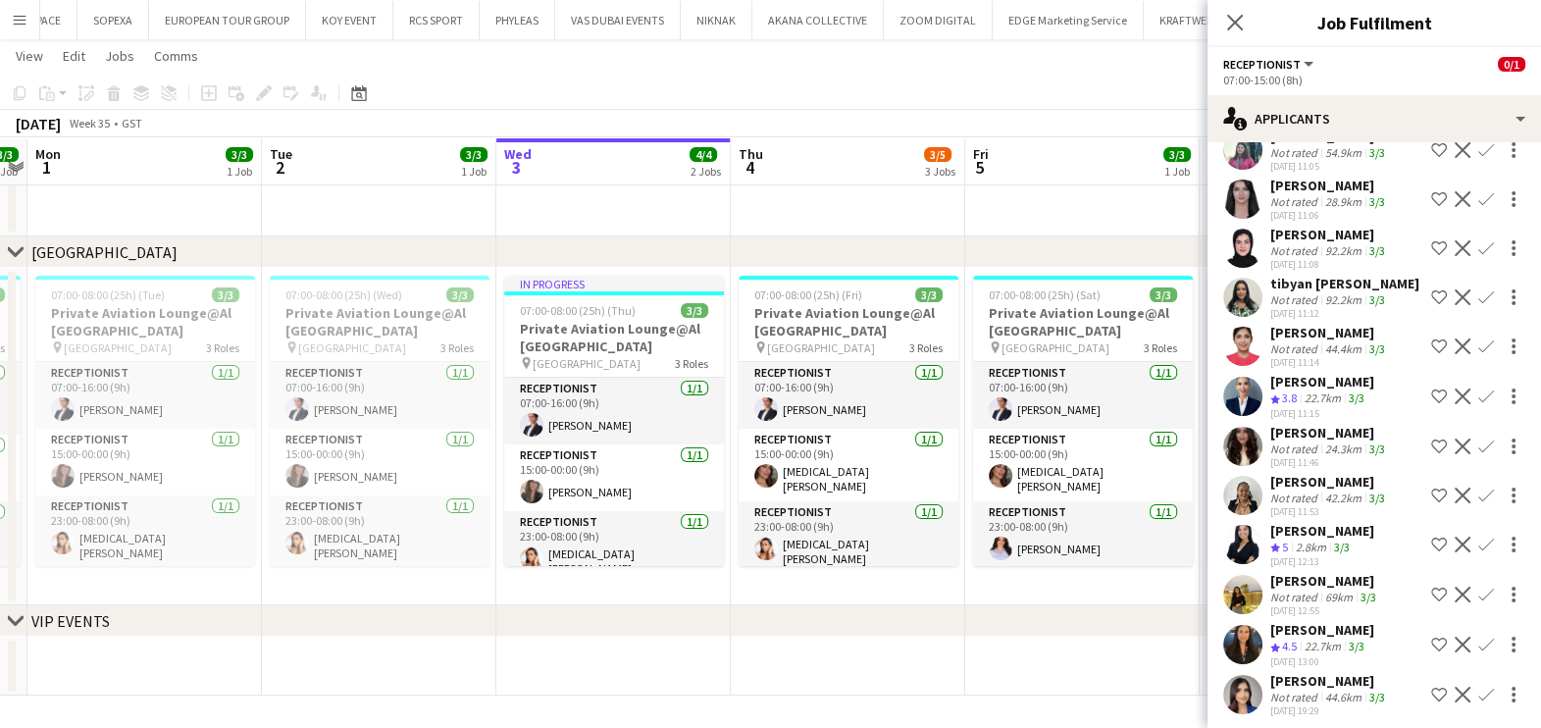
click at [1266, 692] on div "Tashya Fernando Not rated 44.6km 3/3 02-09-2025 19:29 Shortlist crew Decline Co…" at bounding box center [1373, 694] width 333 height 45
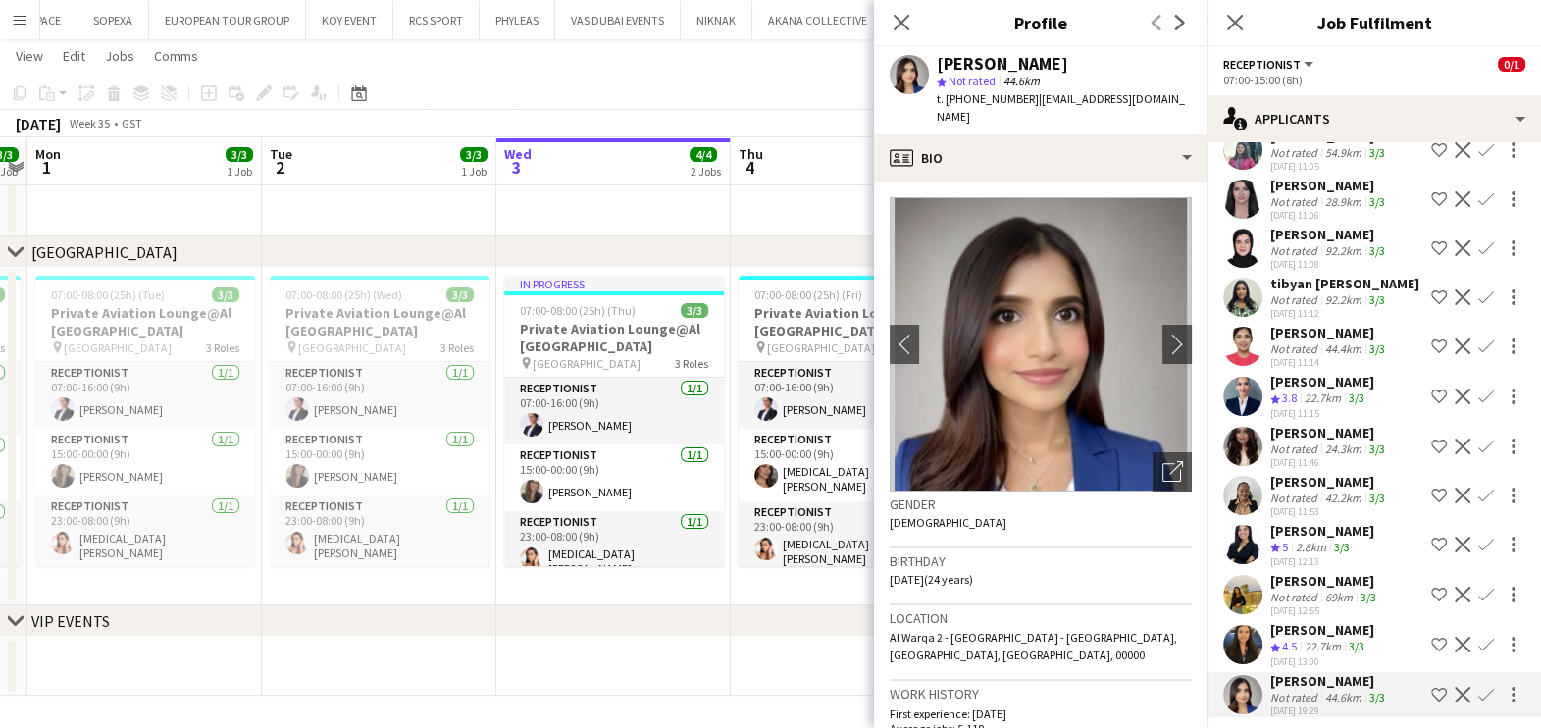
click at [1251, 625] on div at bounding box center [1242, 644] width 39 height 39
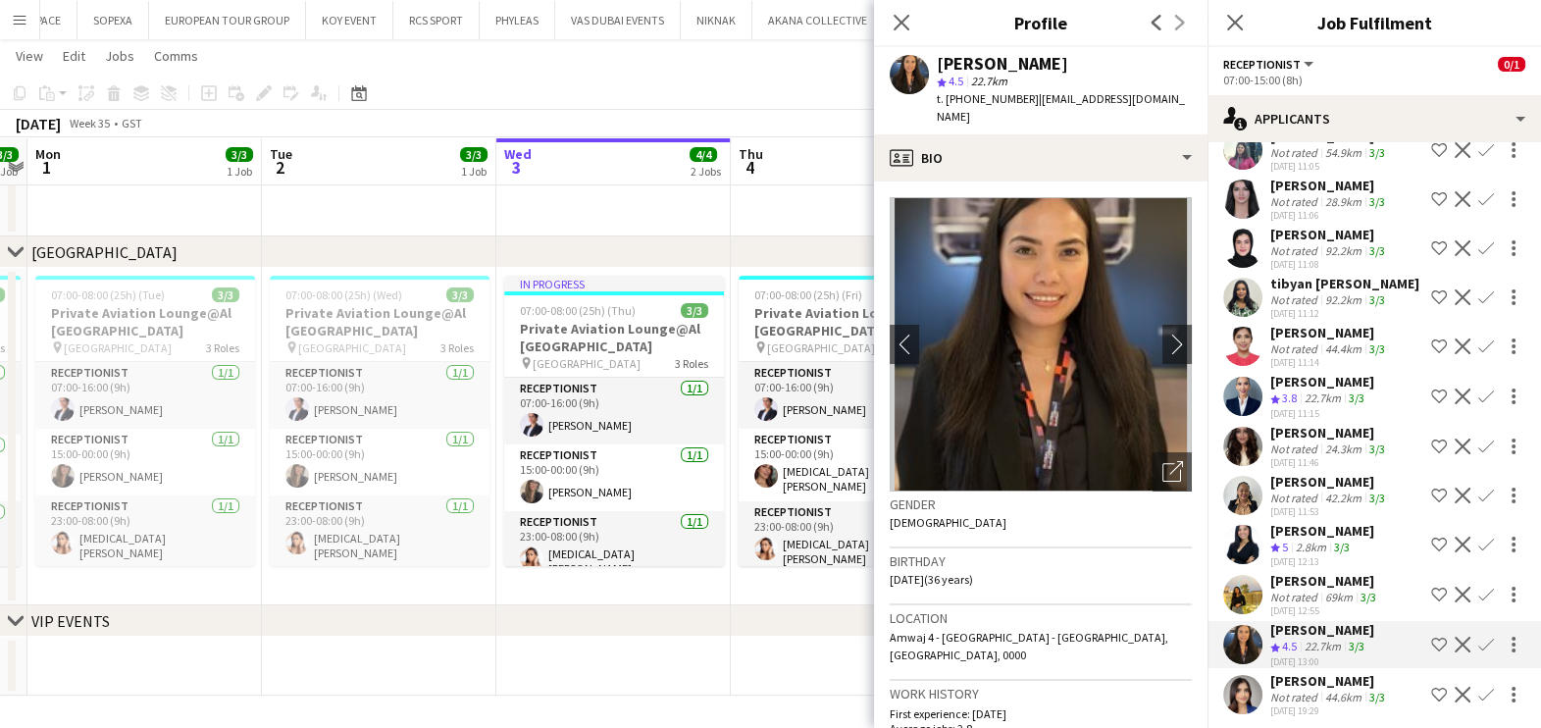
drag, startPoint x: 1250, startPoint y: 569, endPoint x: 1234, endPoint y: 577, distance: 17.5
click at [1246, 575] on app-user-avatar at bounding box center [1242, 594] width 39 height 39
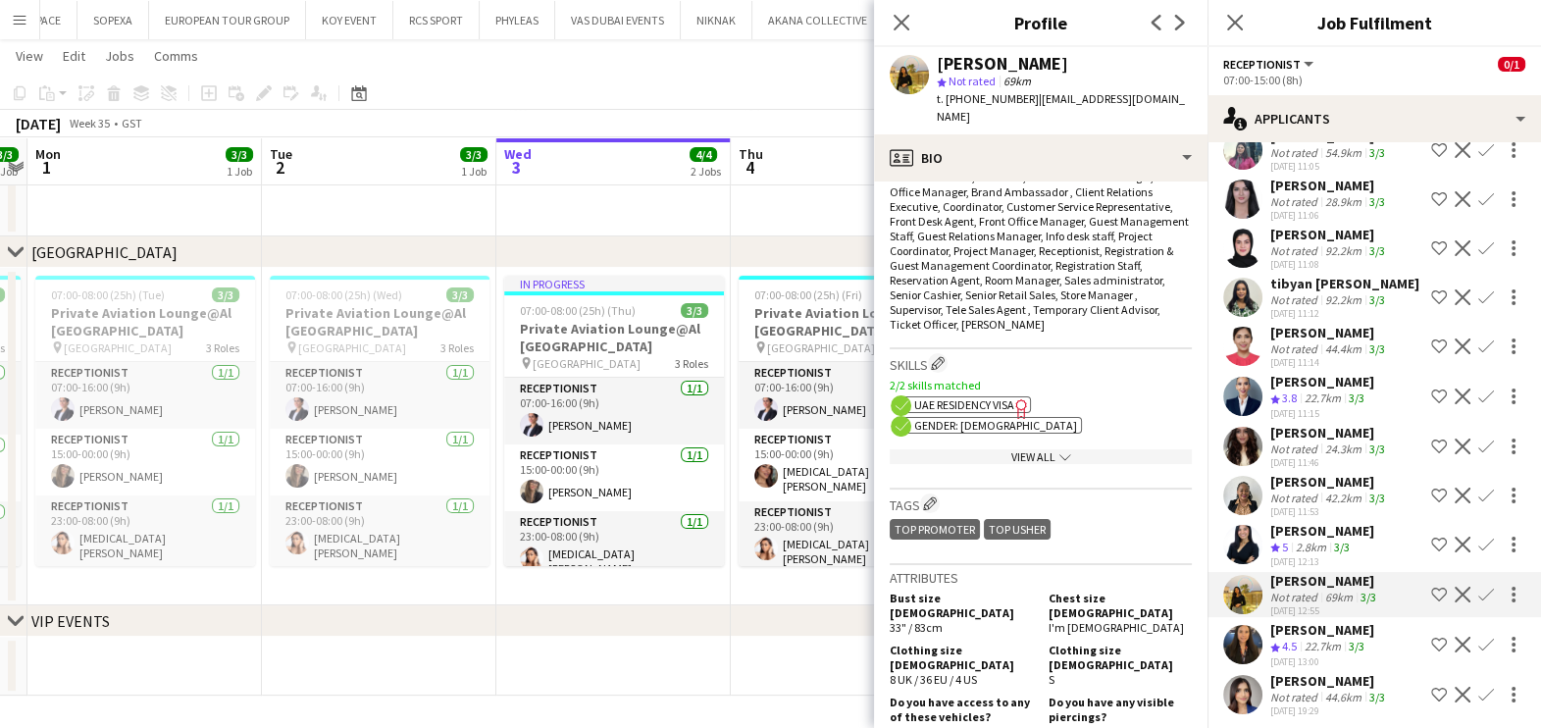
scroll to position [613, 0]
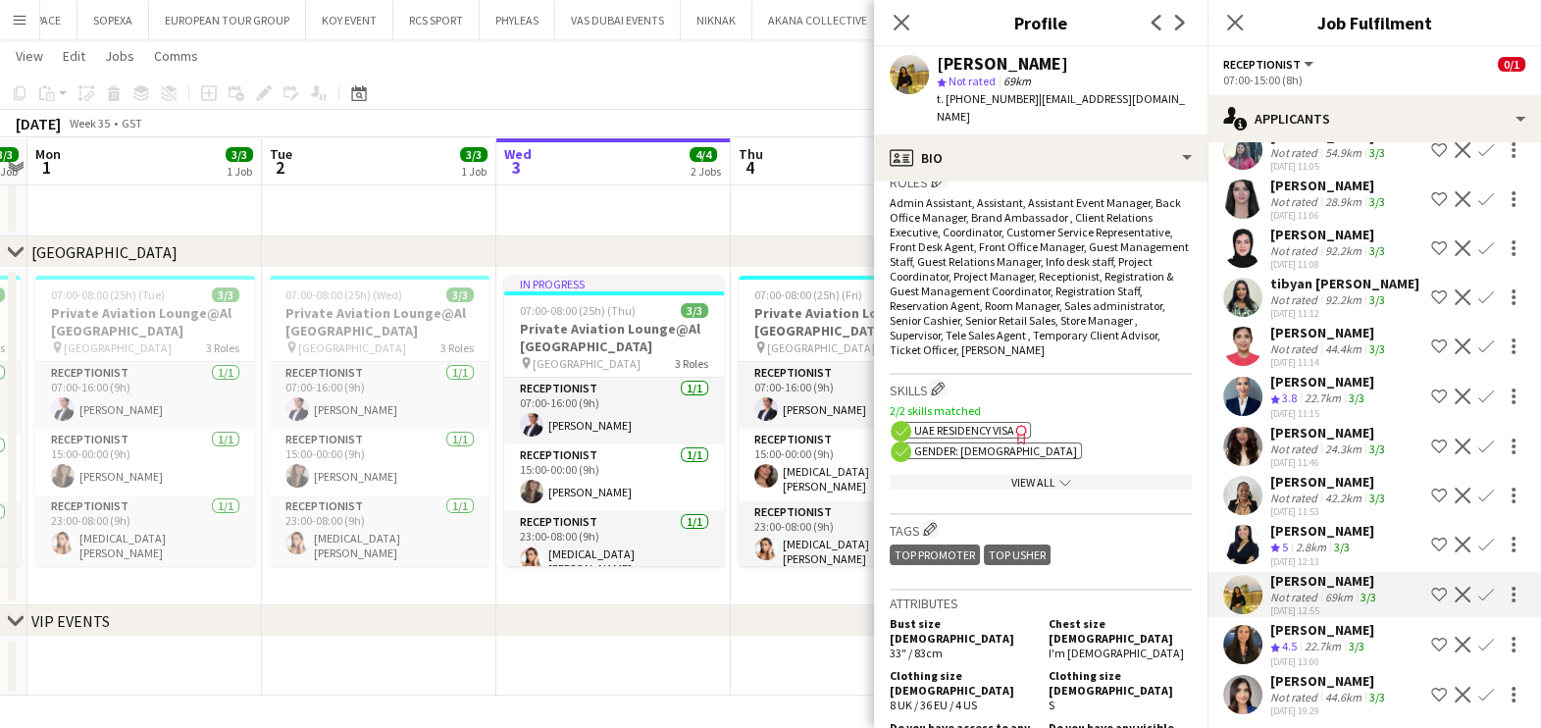
click at [1243, 538] on app-user-avatar at bounding box center [1242, 544] width 39 height 39
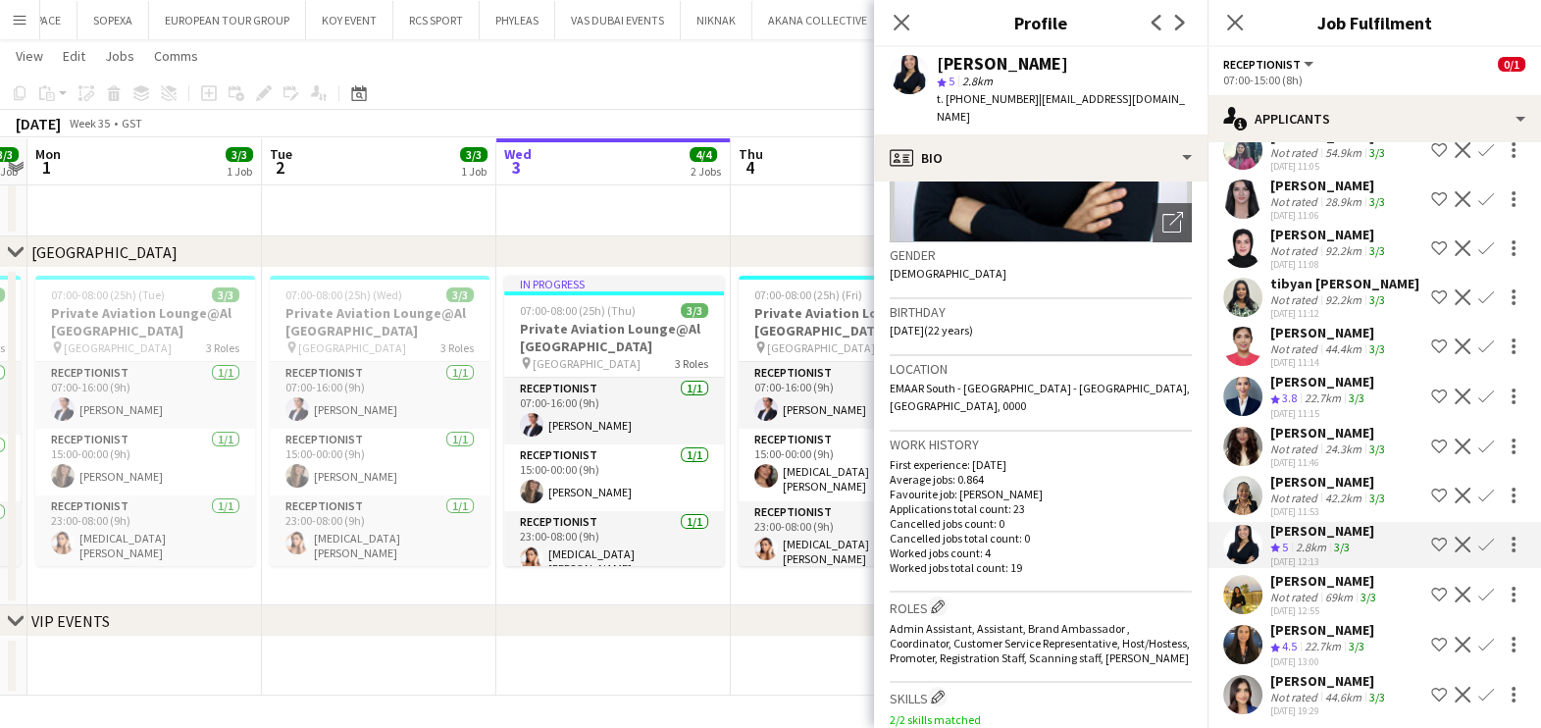
scroll to position [244, 0]
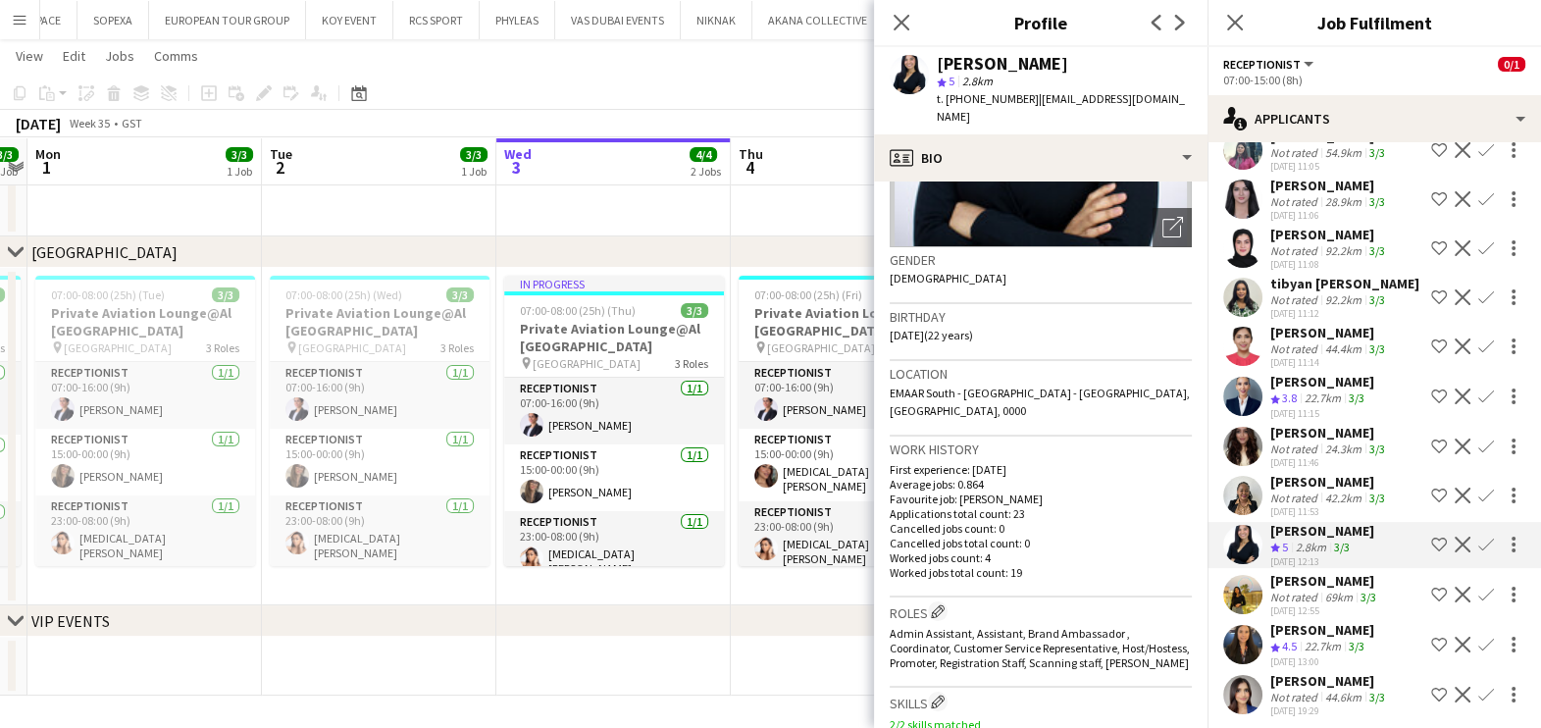
click at [1292, 480] on div "[PERSON_NAME]" at bounding box center [1329, 482] width 119 height 18
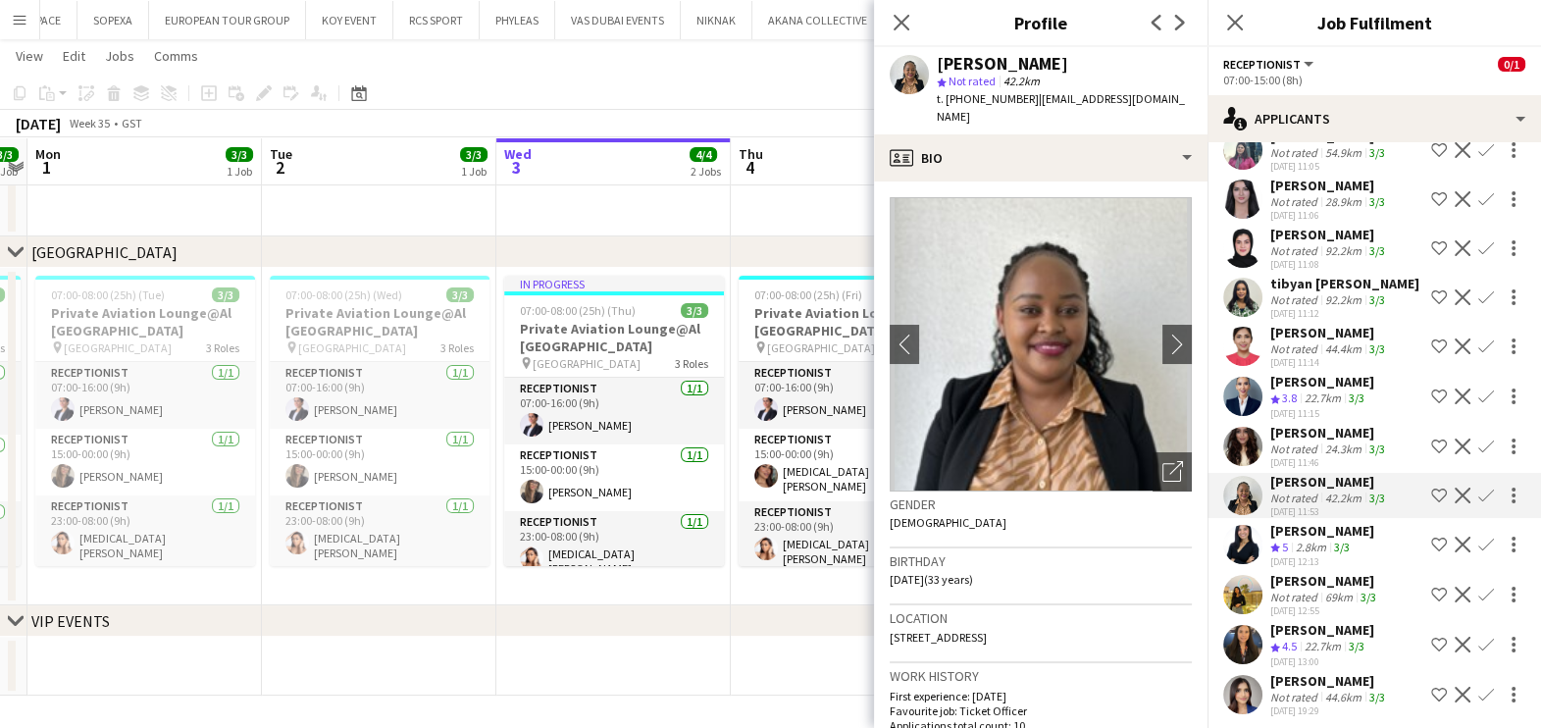
click at [1310, 445] on div "Not rated" at bounding box center [1295, 448] width 51 height 15
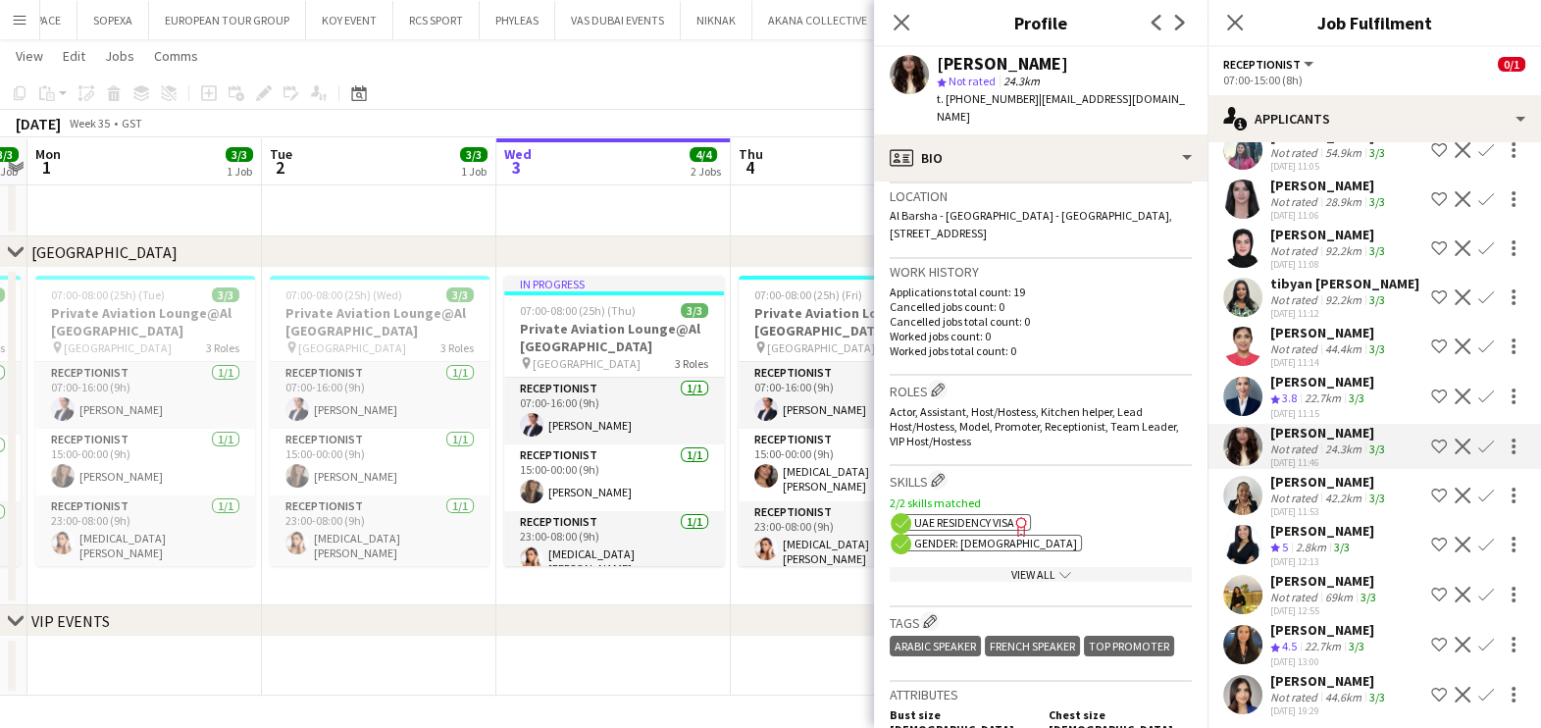
scroll to position [0, 0]
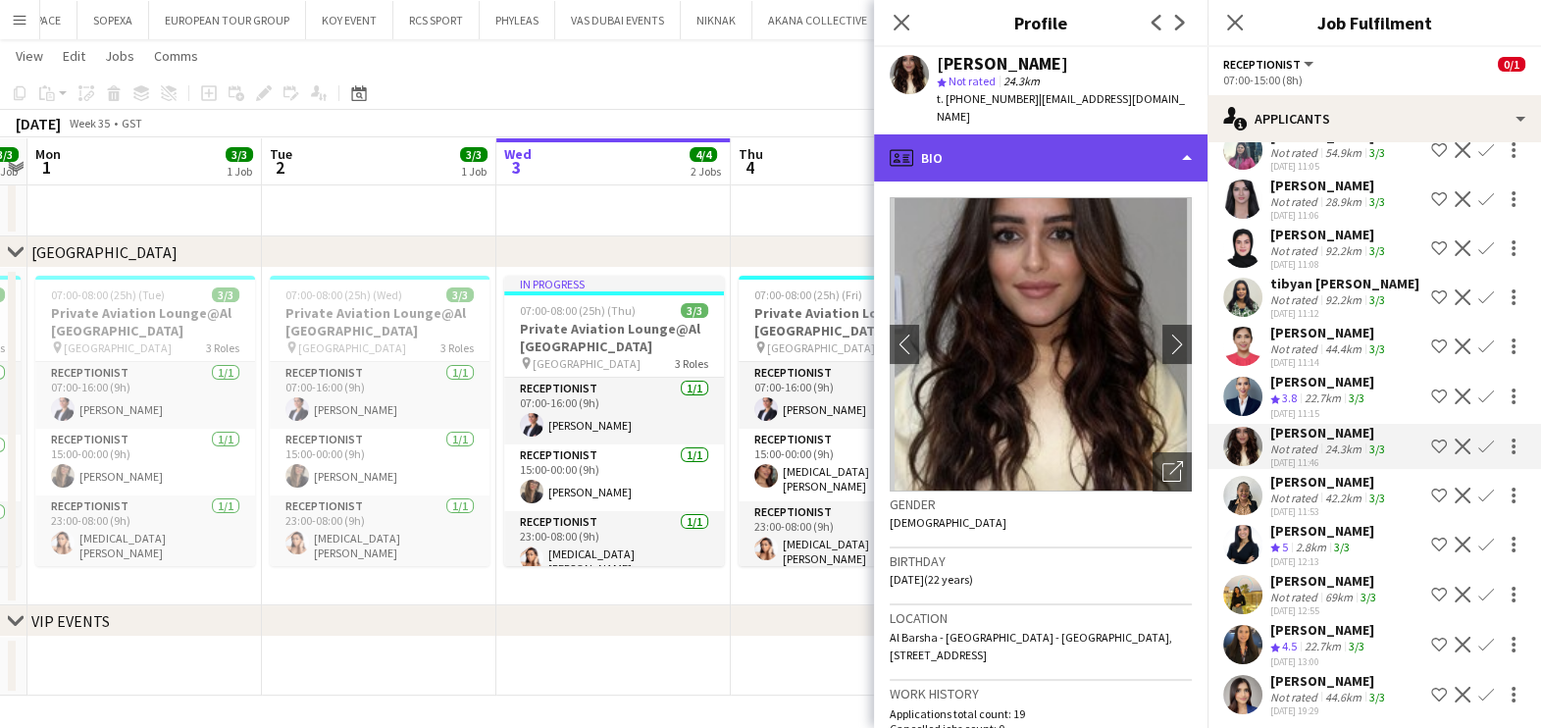
click at [1111, 146] on div "profile Bio" at bounding box center [1040, 157] width 333 height 47
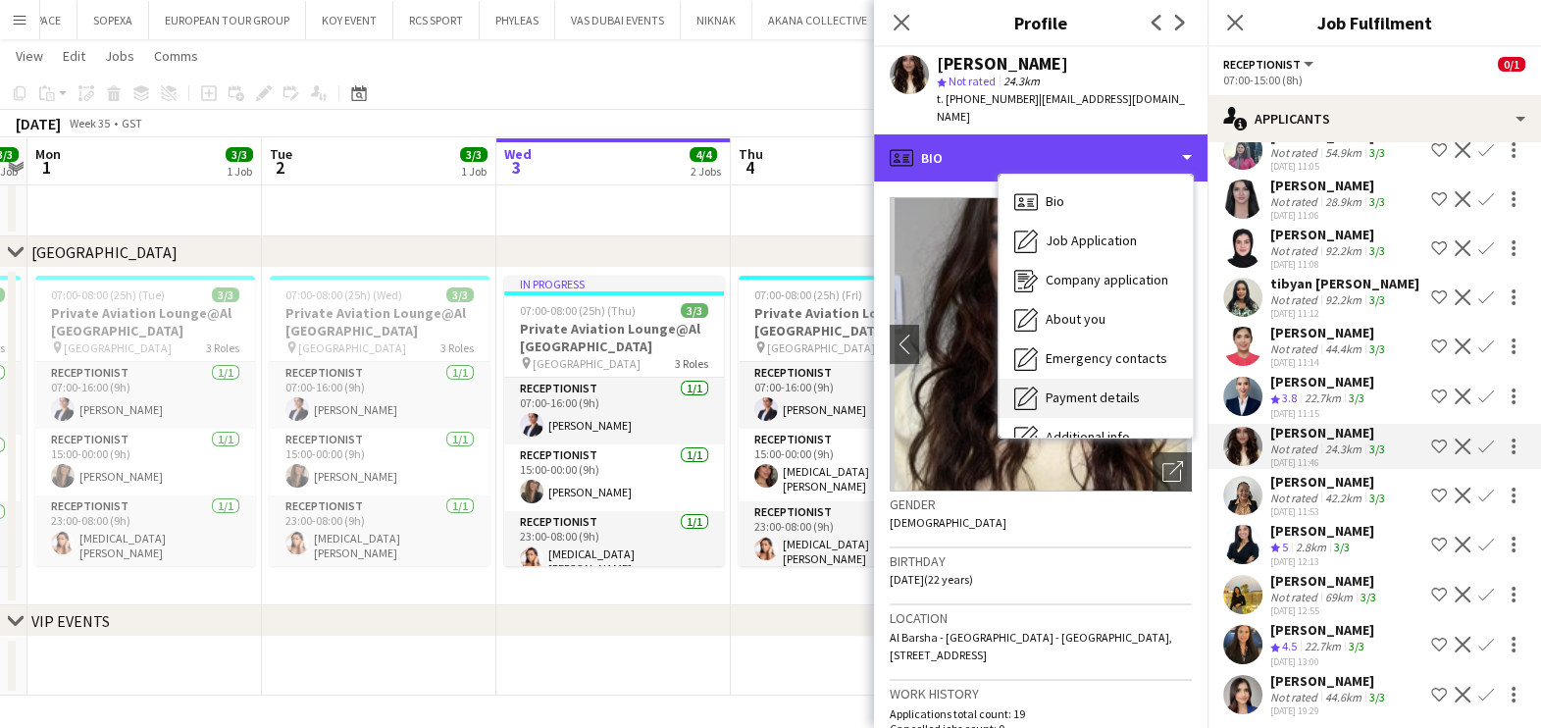
scroll to position [144, 0]
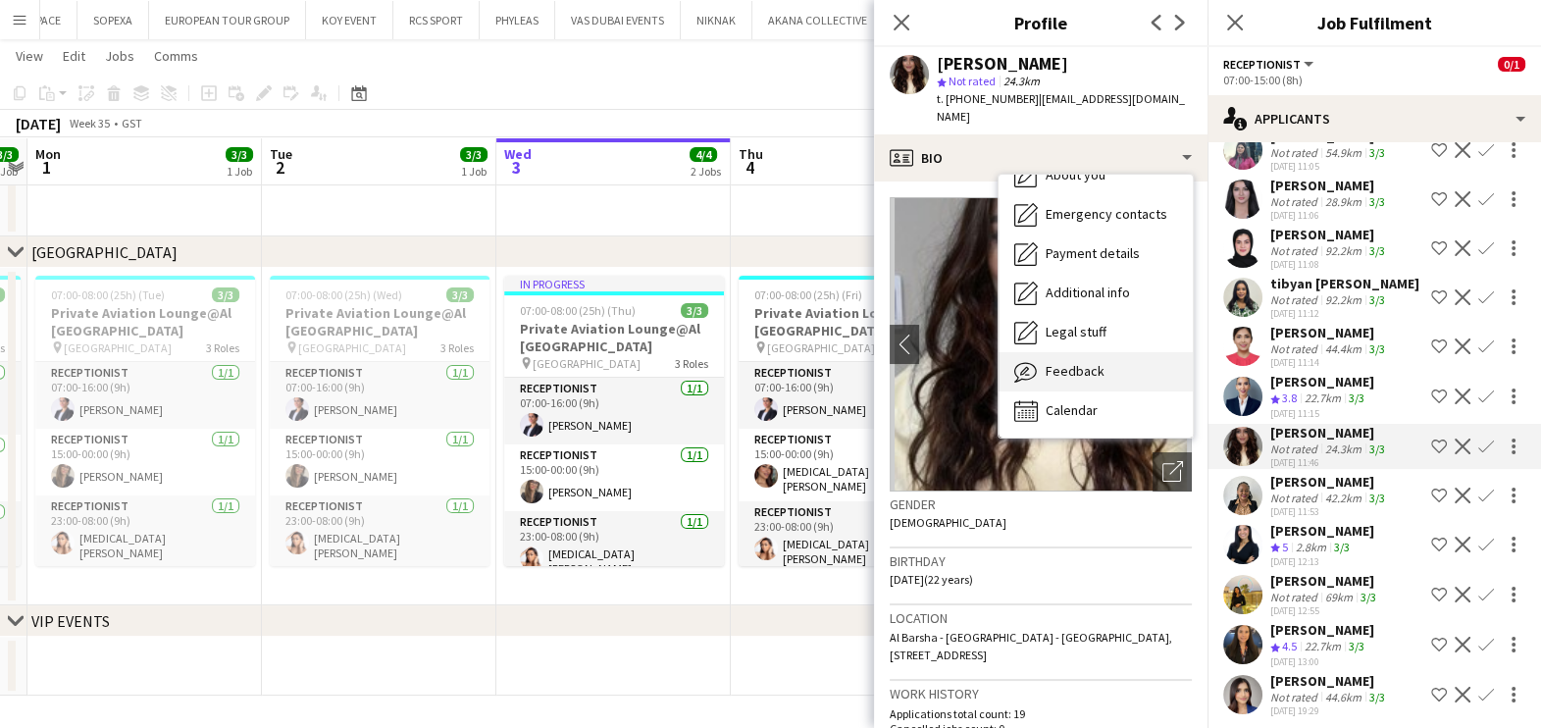
click at [1103, 356] on div "Feedback Feedback" at bounding box center [1096, 371] width 194 height 39
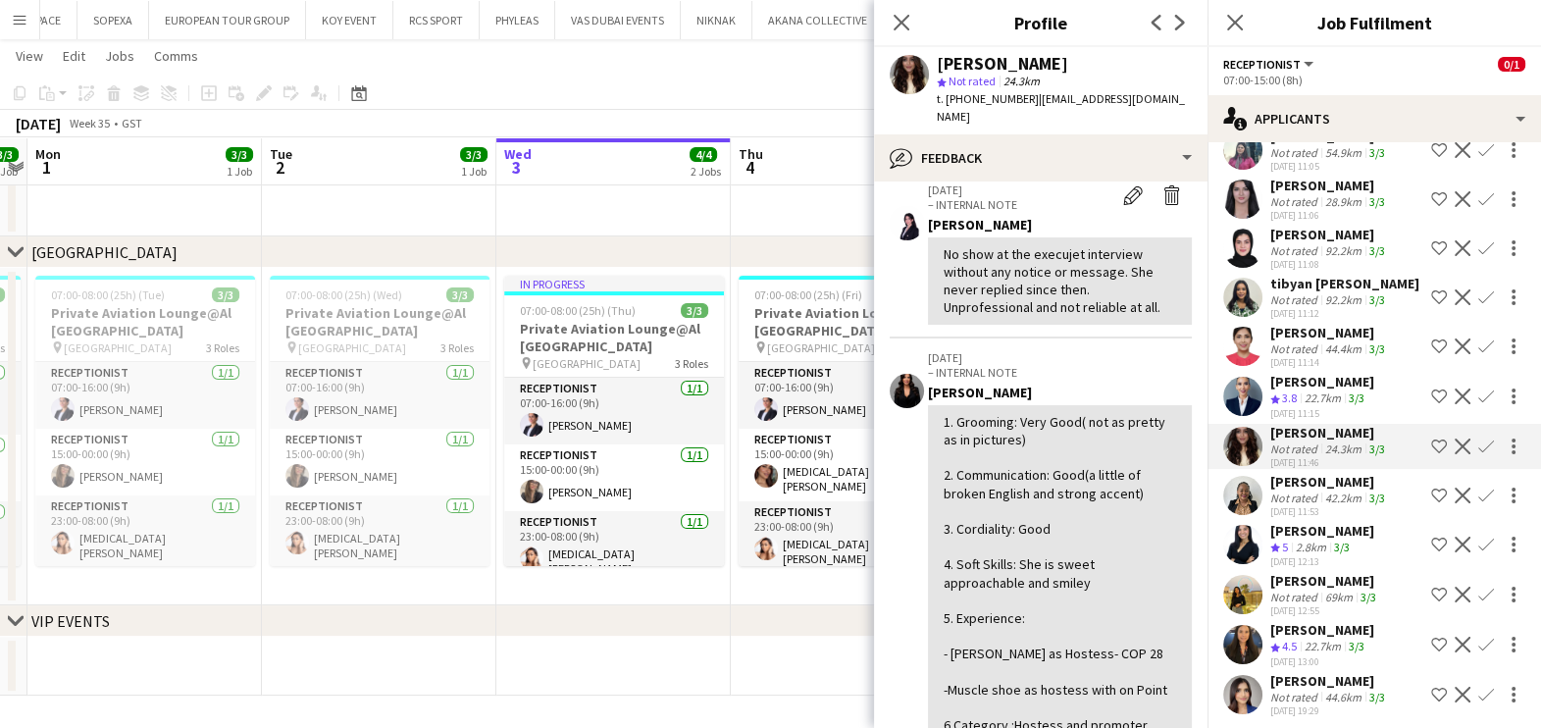
scroll to position [0, 0]
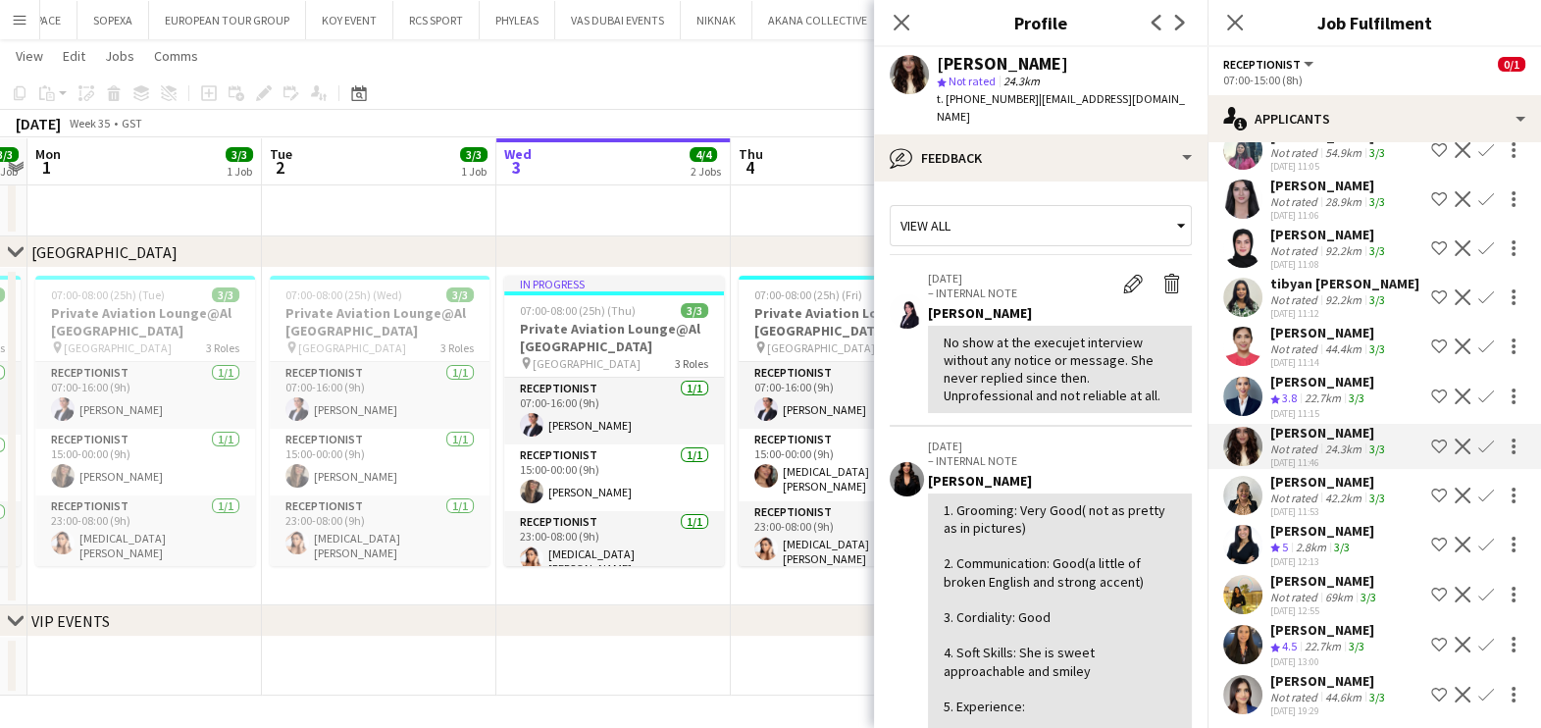
click at [1455, 438] on app-icon "Decline" at bounding box center [1463, 446] width 16 height 16
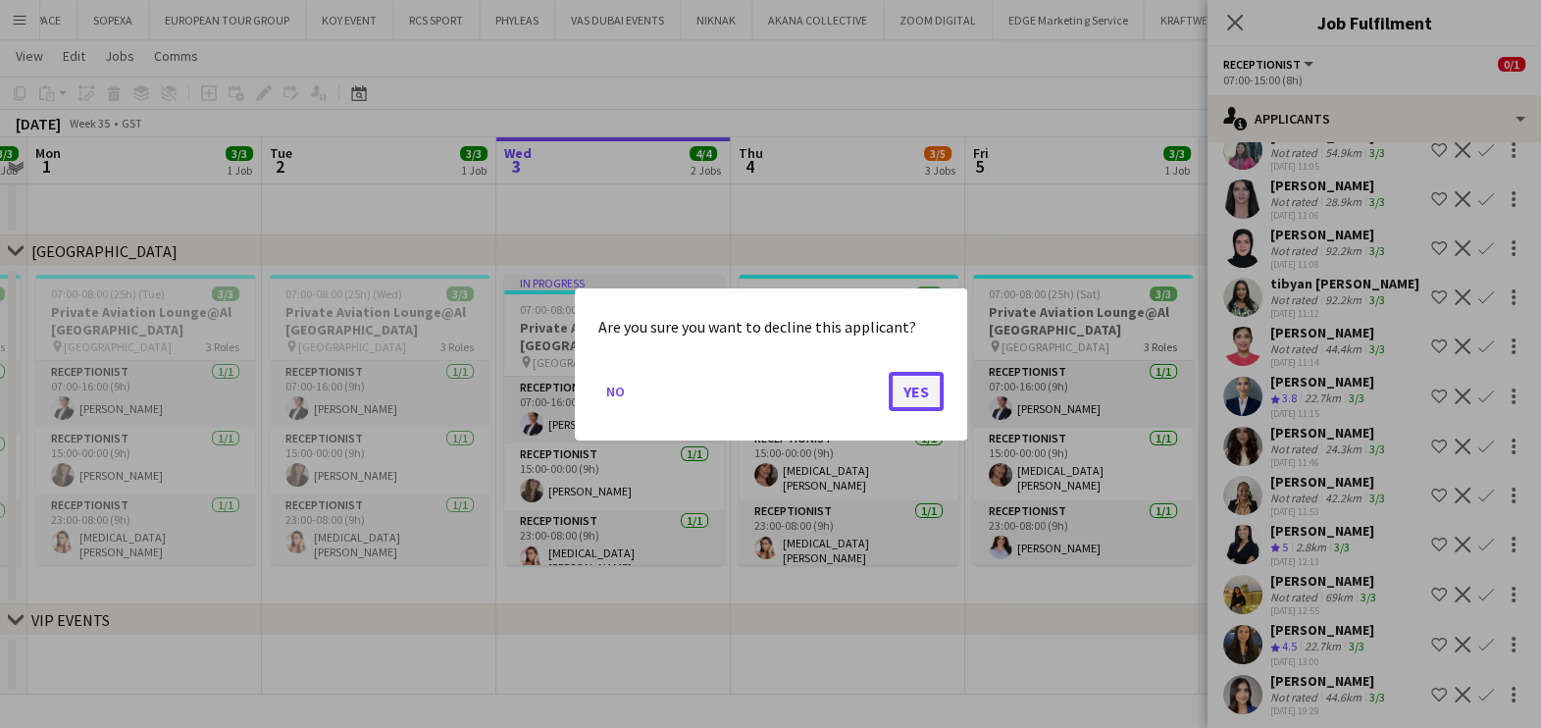
click at [924, 393] on button "Yes" at bounding box center [916, 390] width 55 height 39
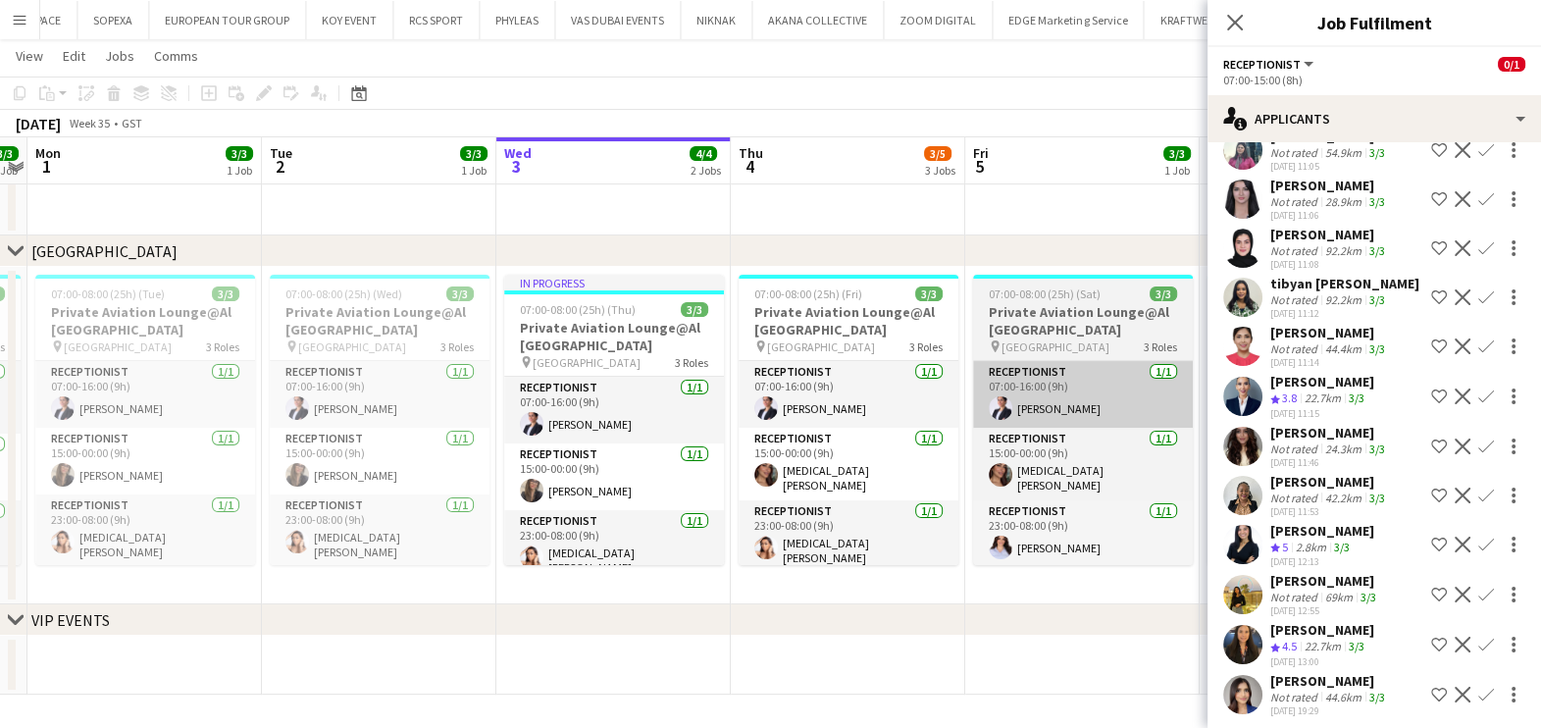
scroll to position [1807, 0]
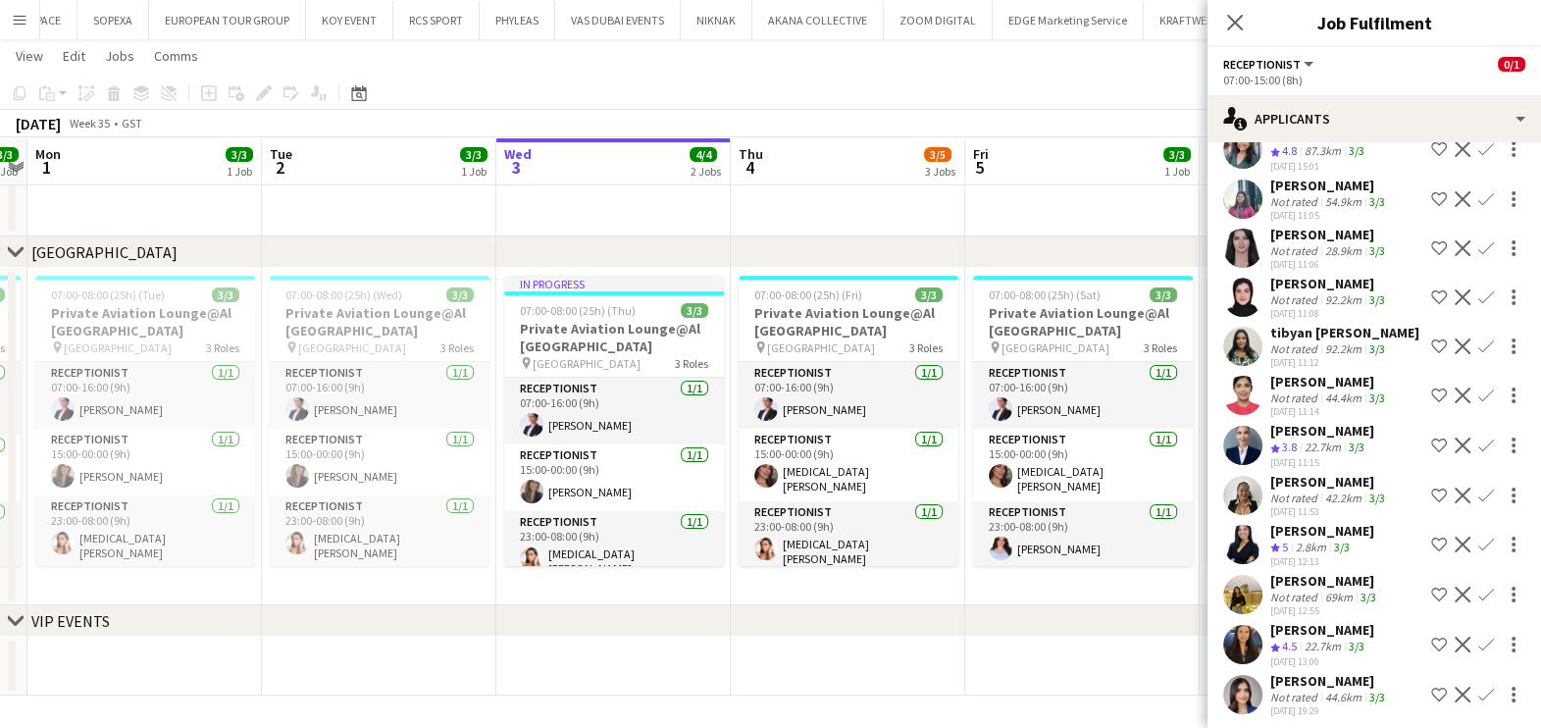
click at [1275, 378] on div "[PERSON_NAME]" at bounding box center [1329, 382] width 119 height 18
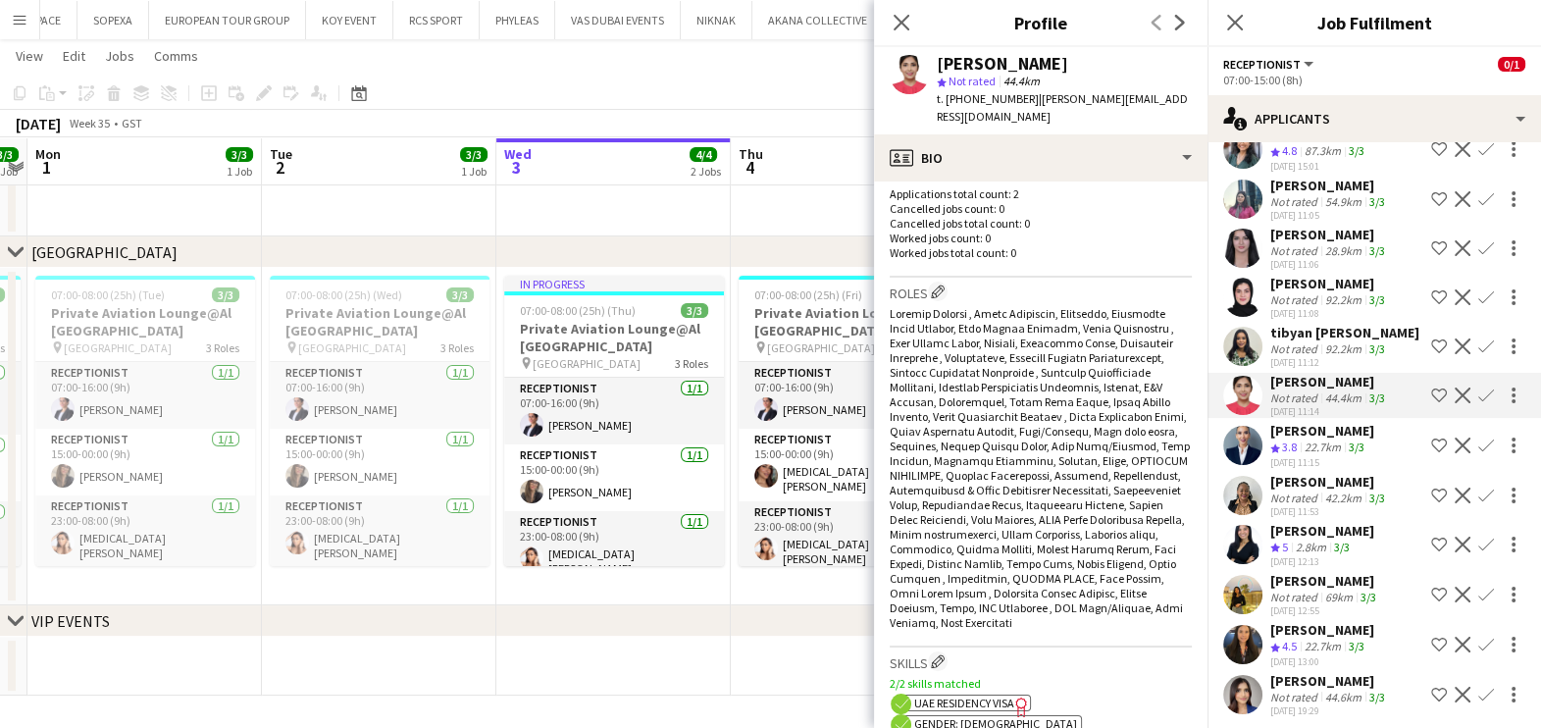
scroll to position [489, 0]
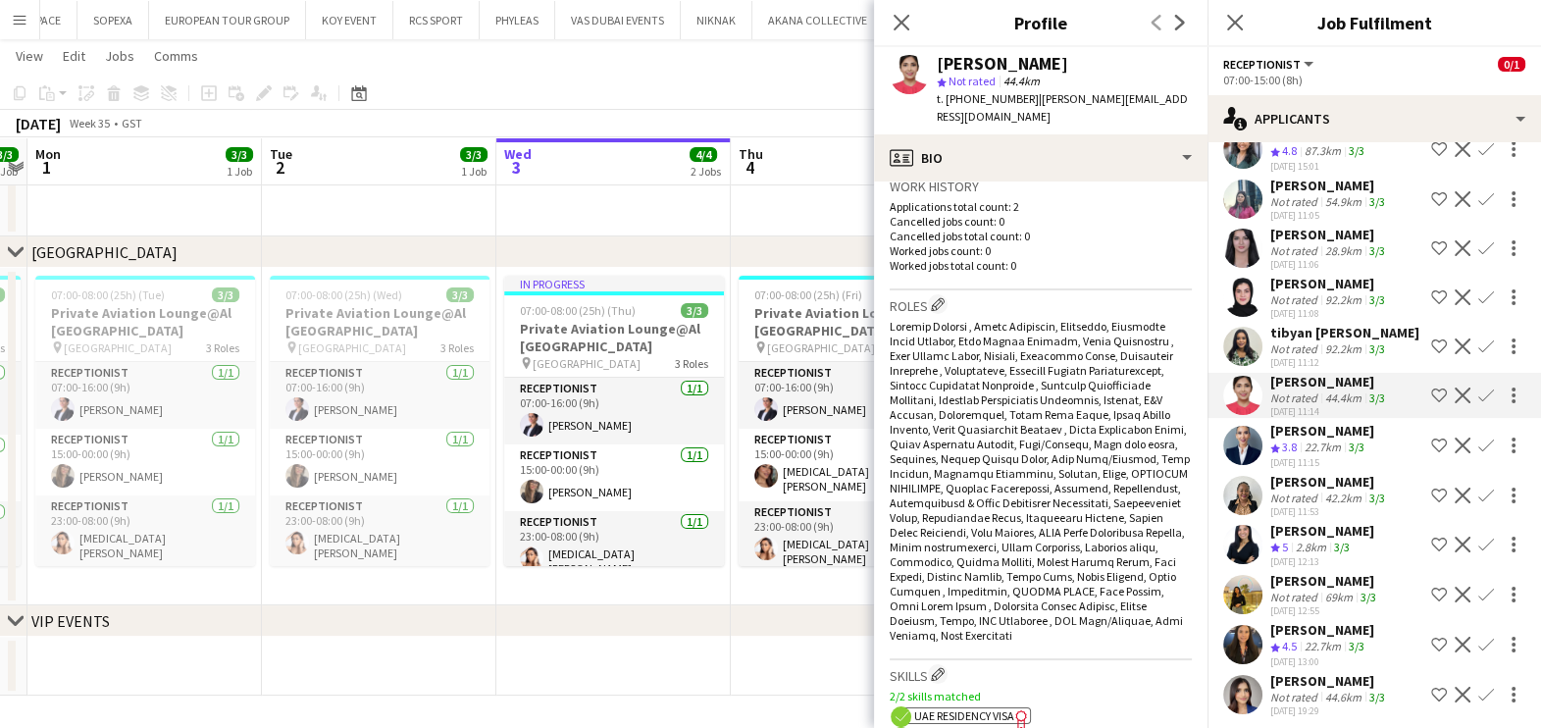
click at [1280, 333] on div "tibyan [PERSON_NAME]" at bounding box center [1344, 333] width 149 height 18
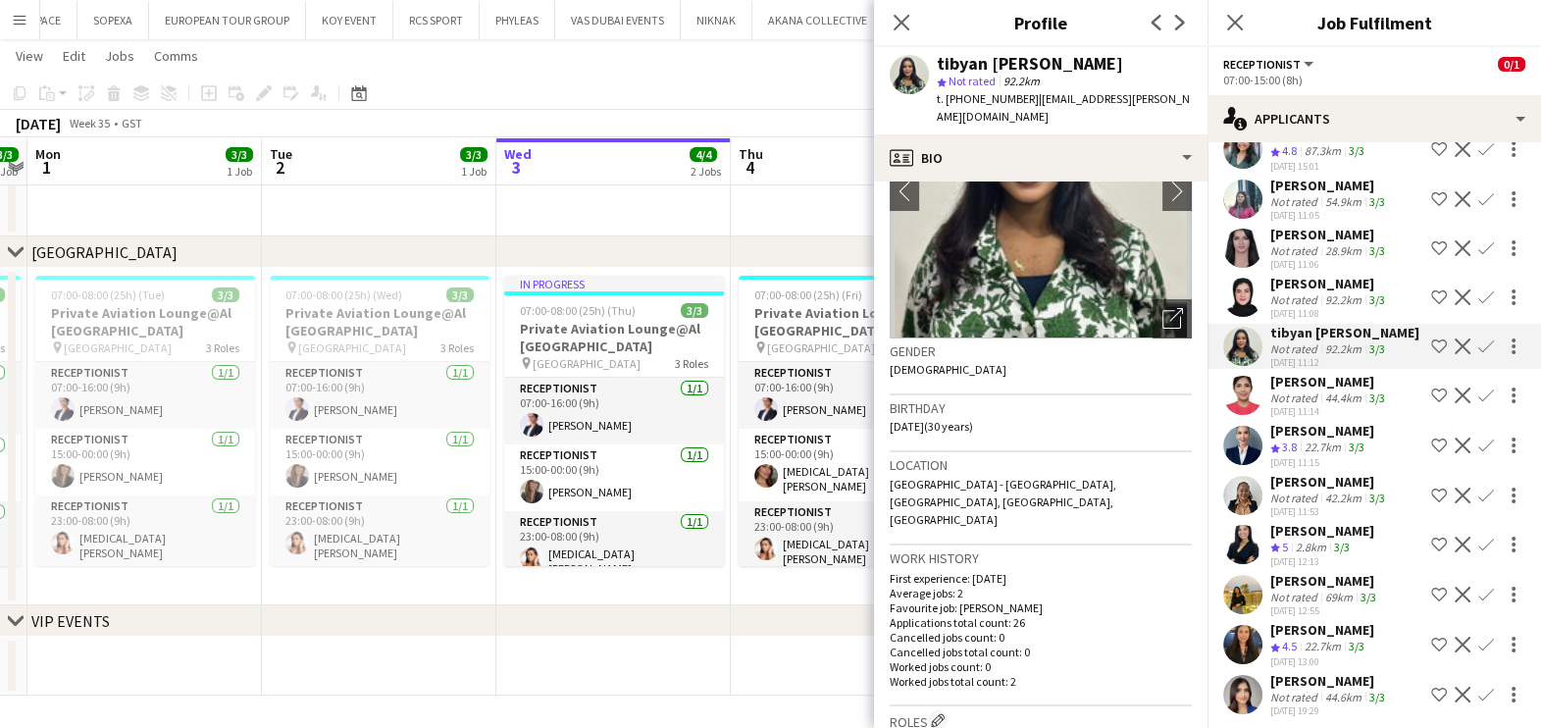
scroll to position [0, 0]
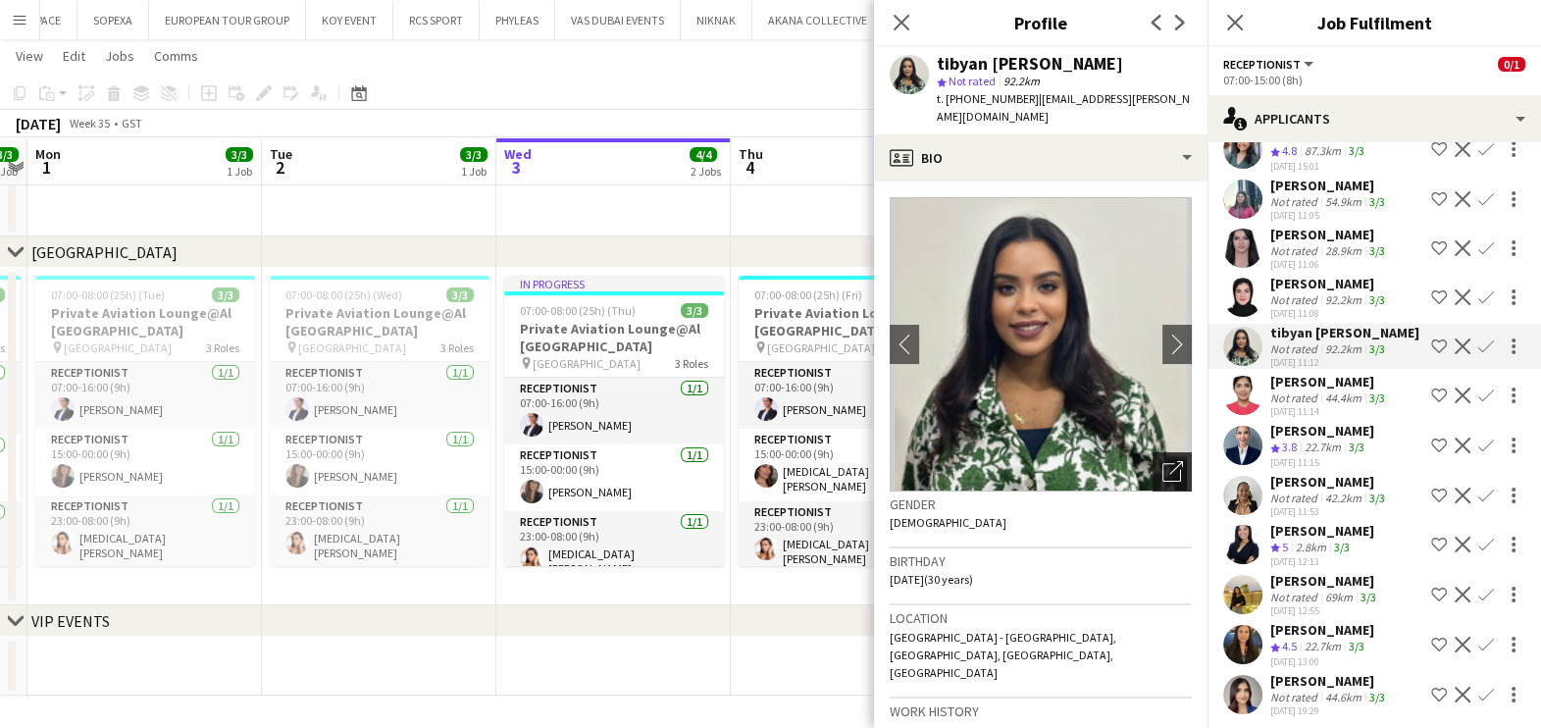
click at [1162, 461] on icon "Open photos pop-in" at bounding box center [1172, 471] width 21 height 21
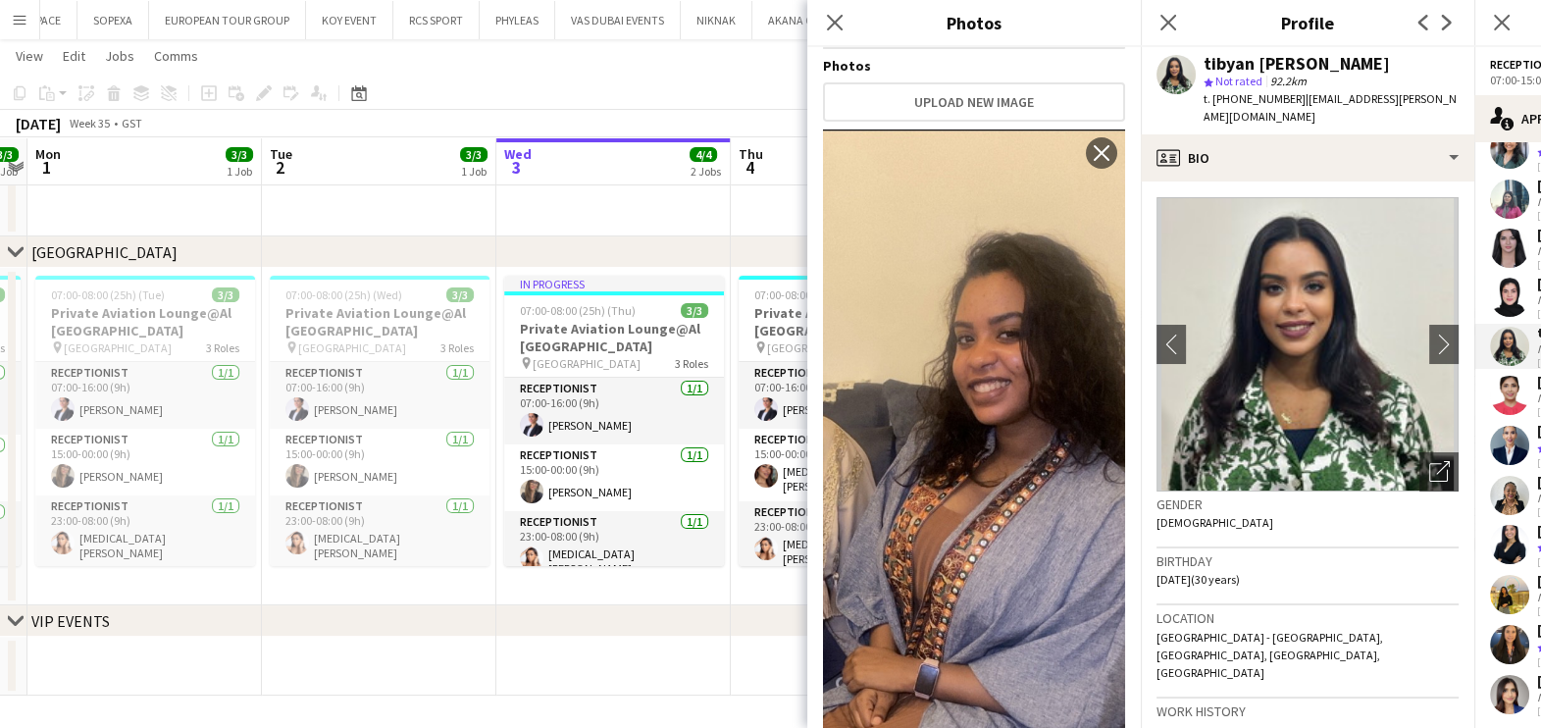
scroll to position [489, 0]
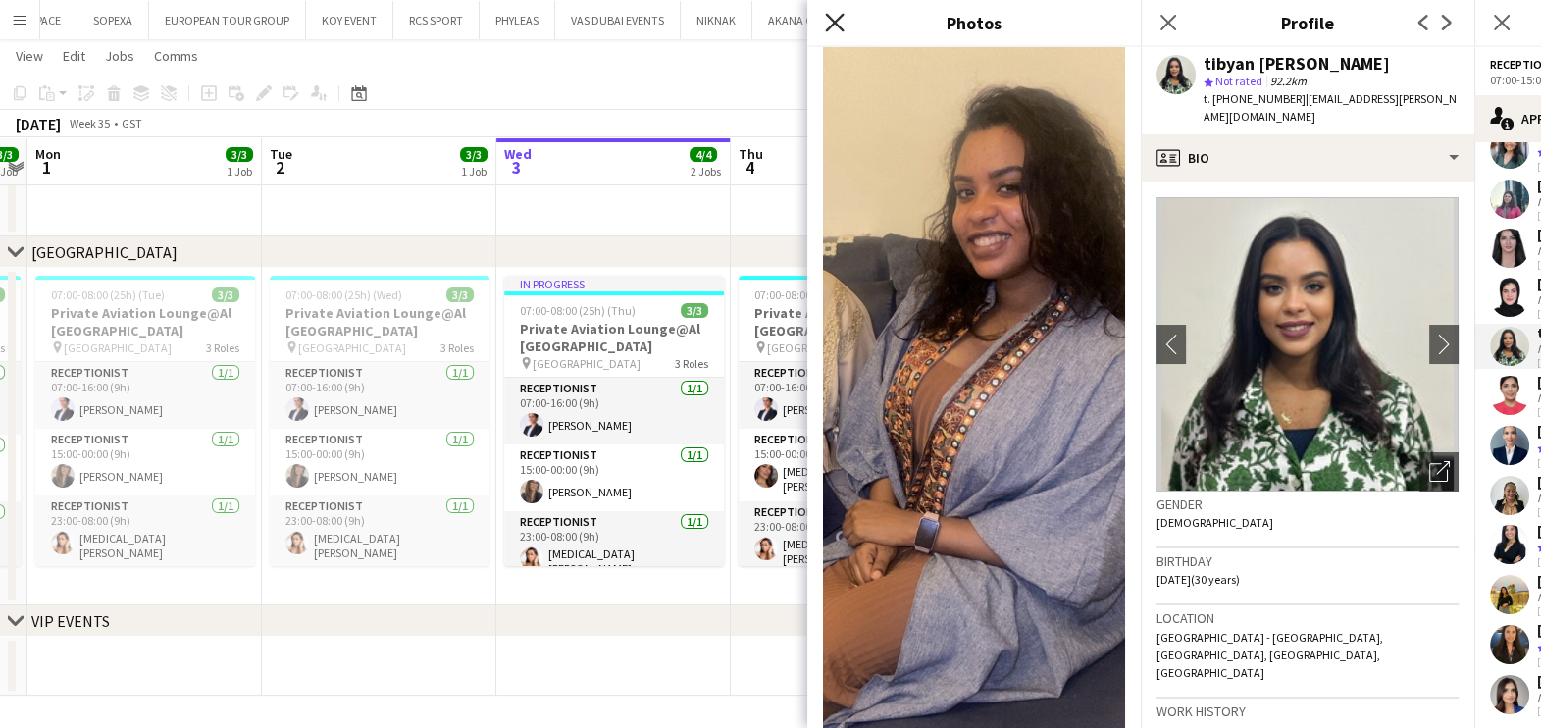
click at [836, 15] on icon "Close pop-in" at bounding box center [834, 22] width 19 height 19
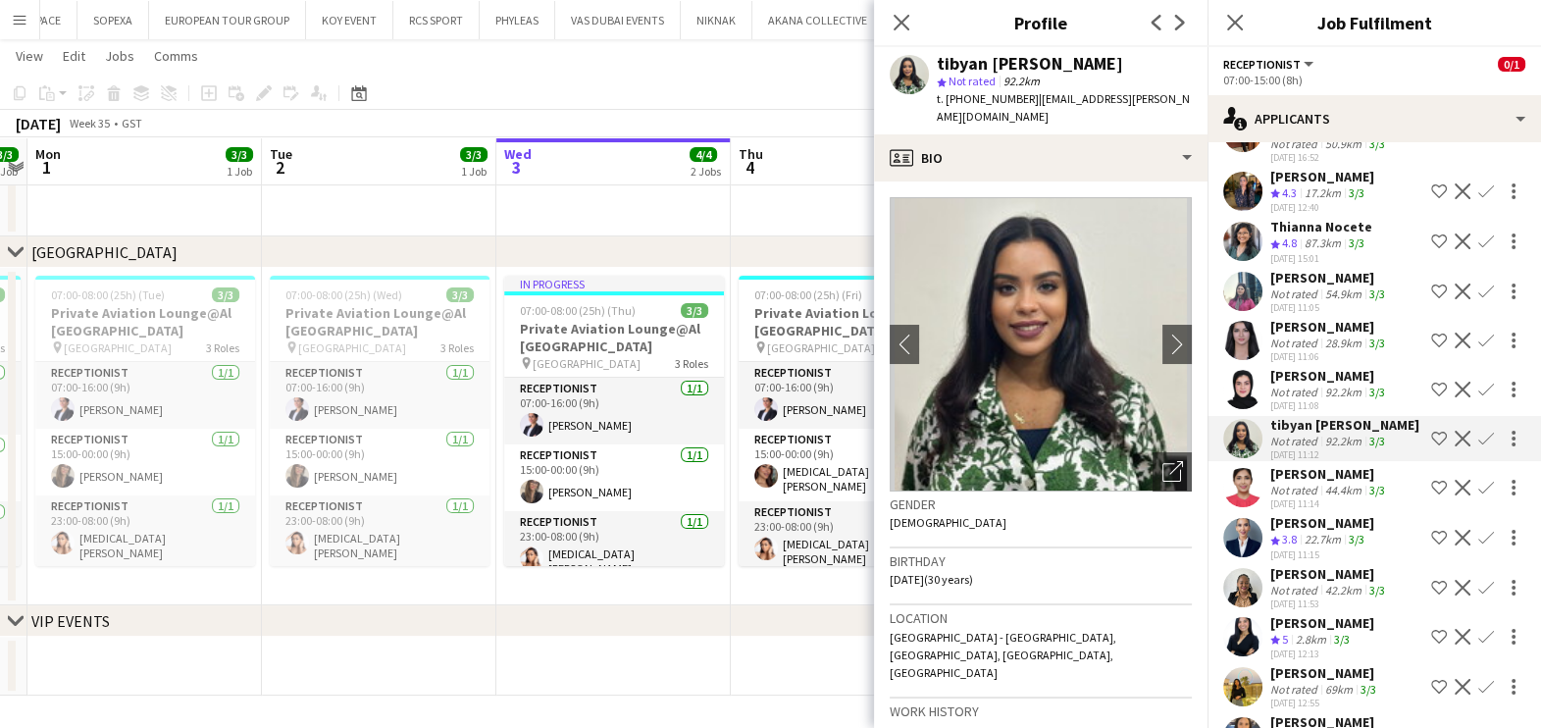
scroll to position [1684, 0]
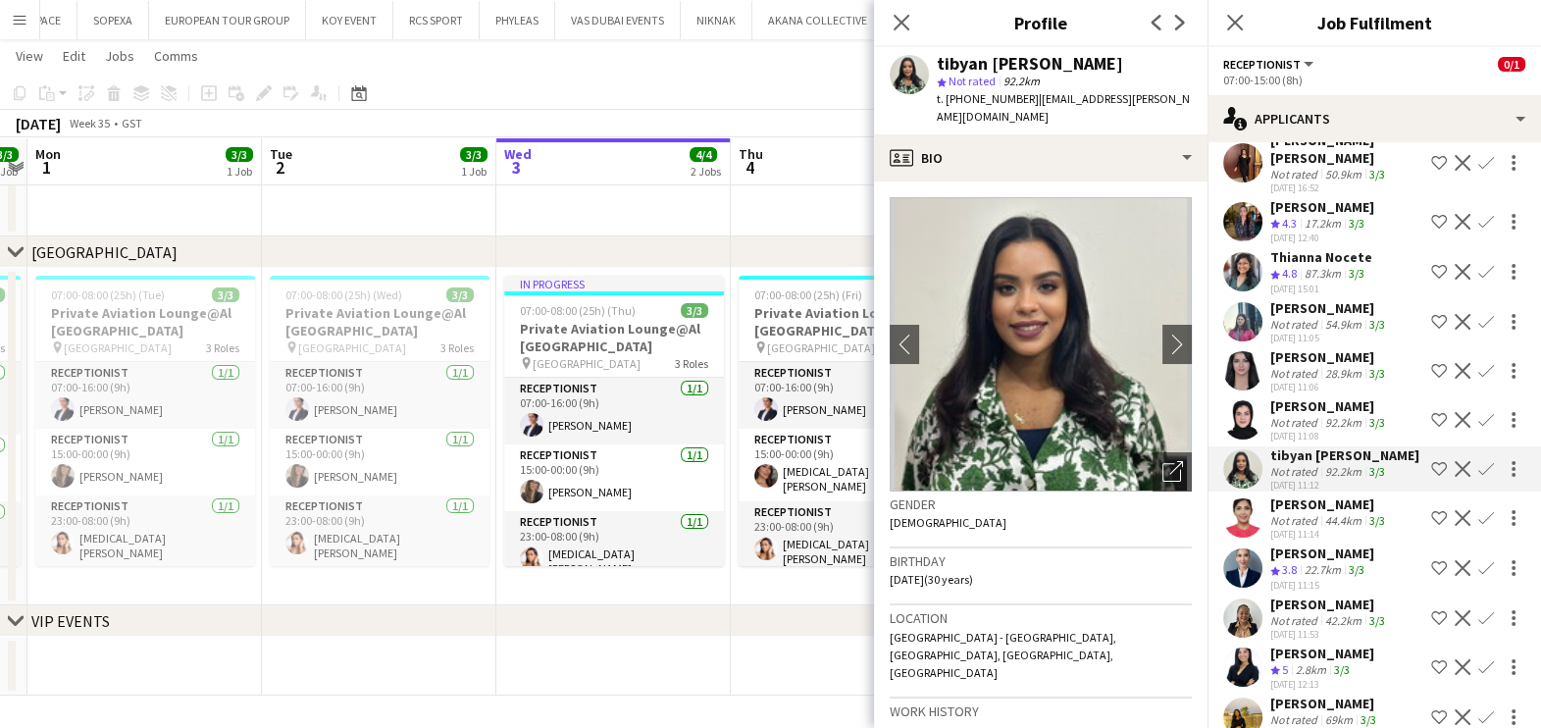
click at [1305, 366] on div "Not rated" at bounding box center [1295, 373] width 51 height 15
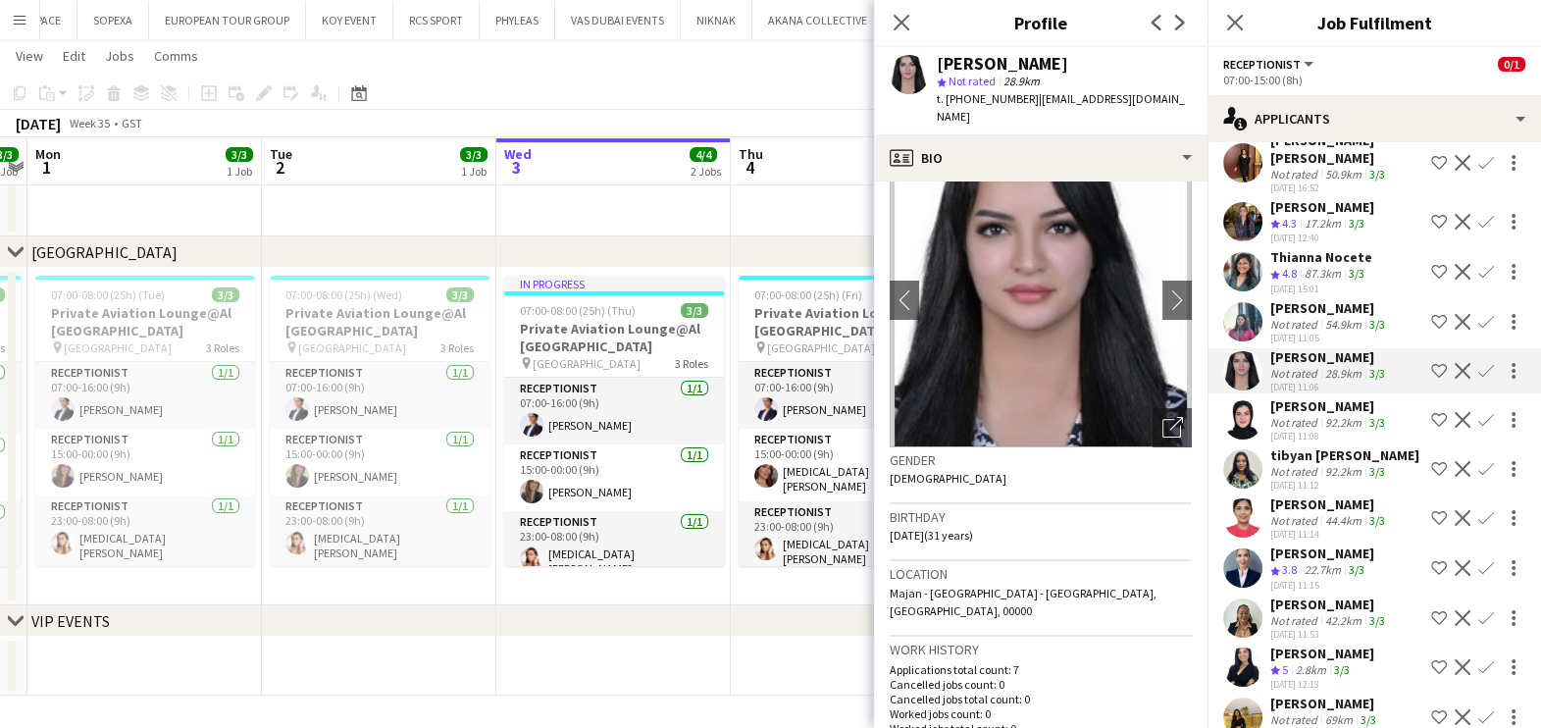
scroll to position [0, 0]
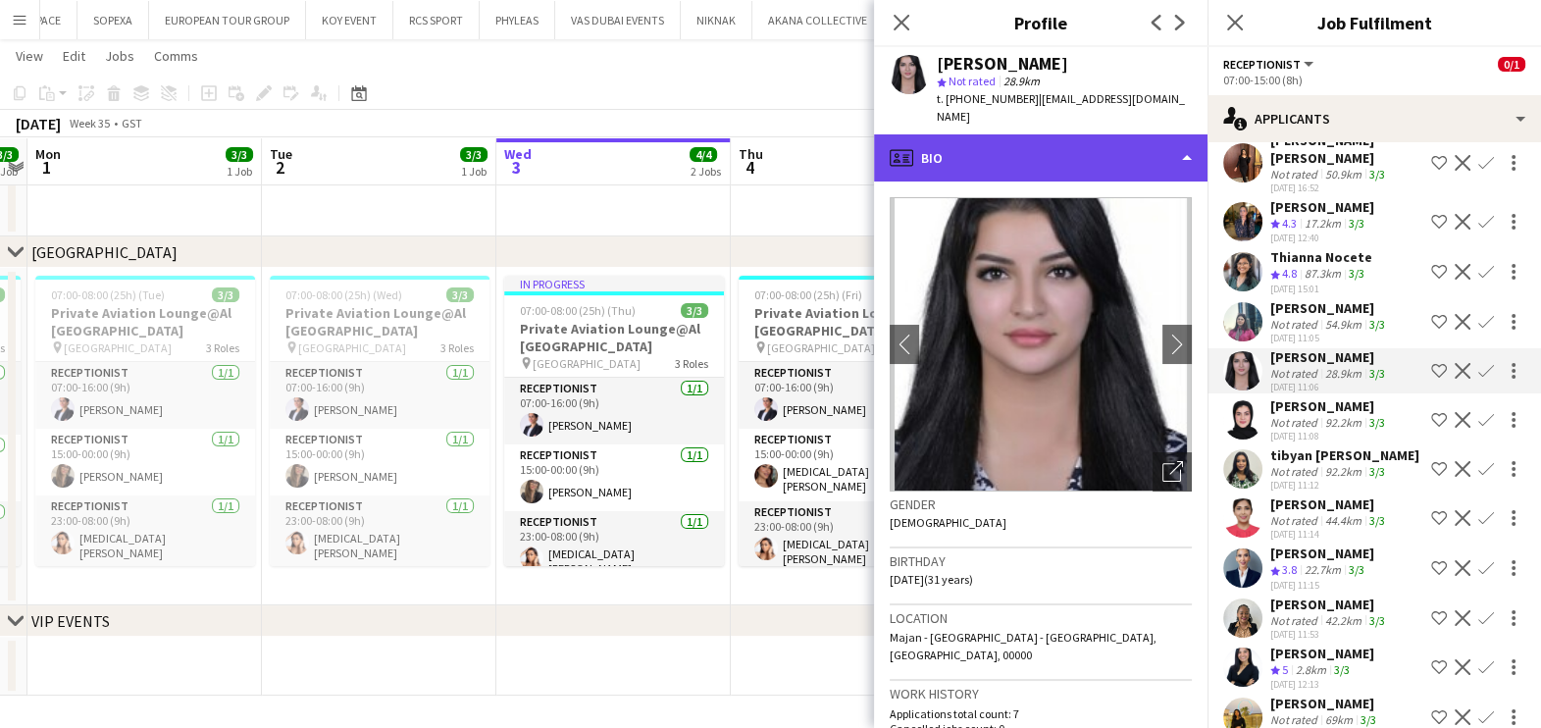
click at [1126, 160] on div "profile Bio" at bounding box center [1040, 157] width 333 height 47
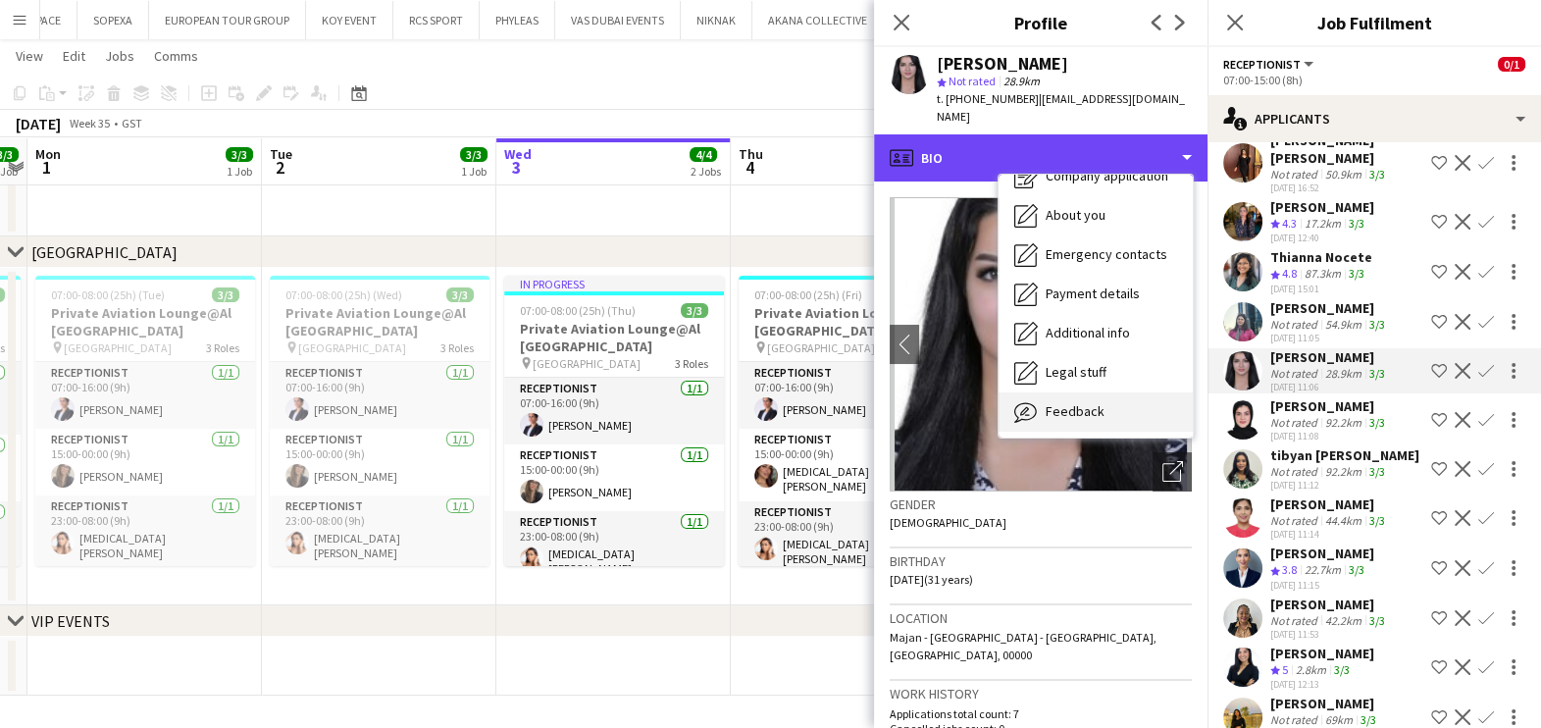
scroll to position [144, 0]
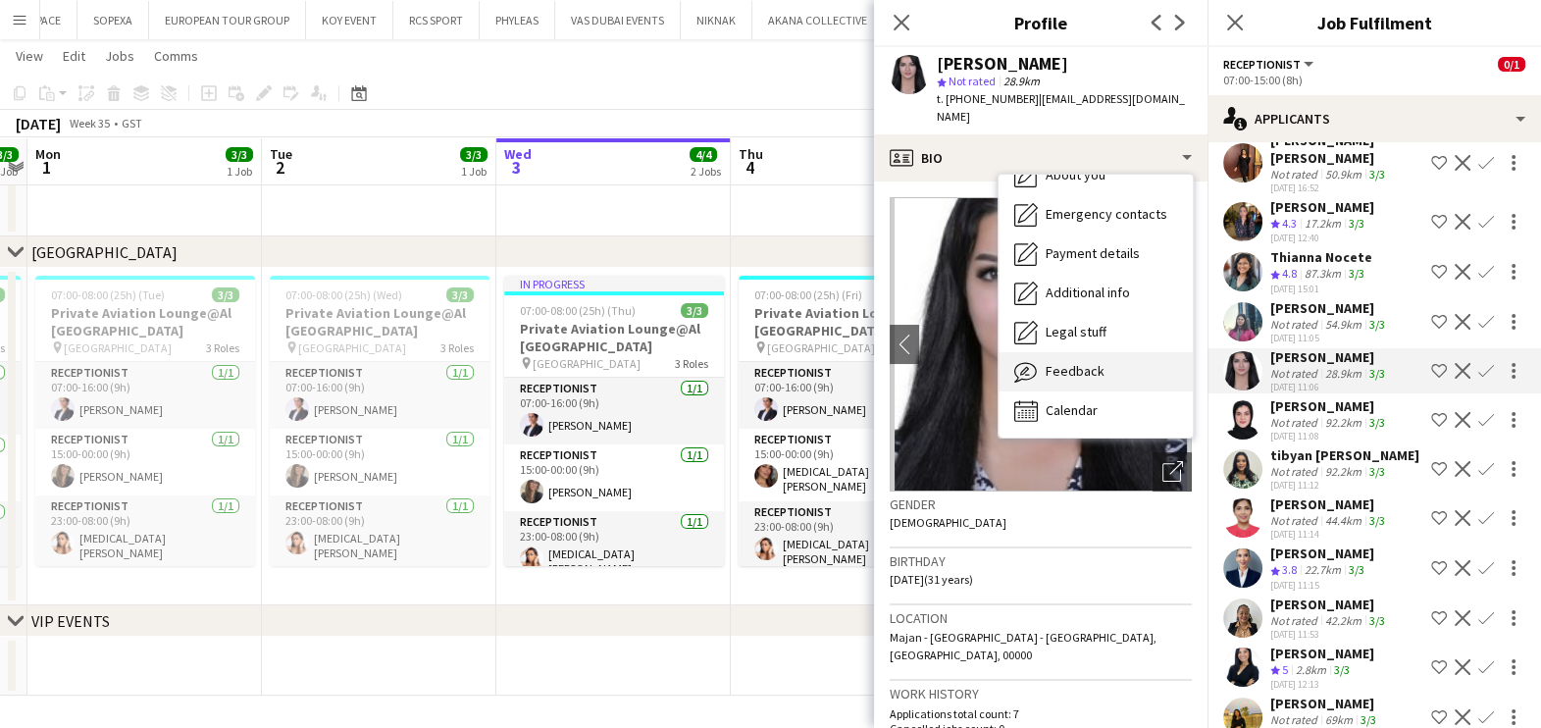
click at [1082, 352] on div "Feedback Feedback" at bounding box center [1096, 371] width 194 height 39
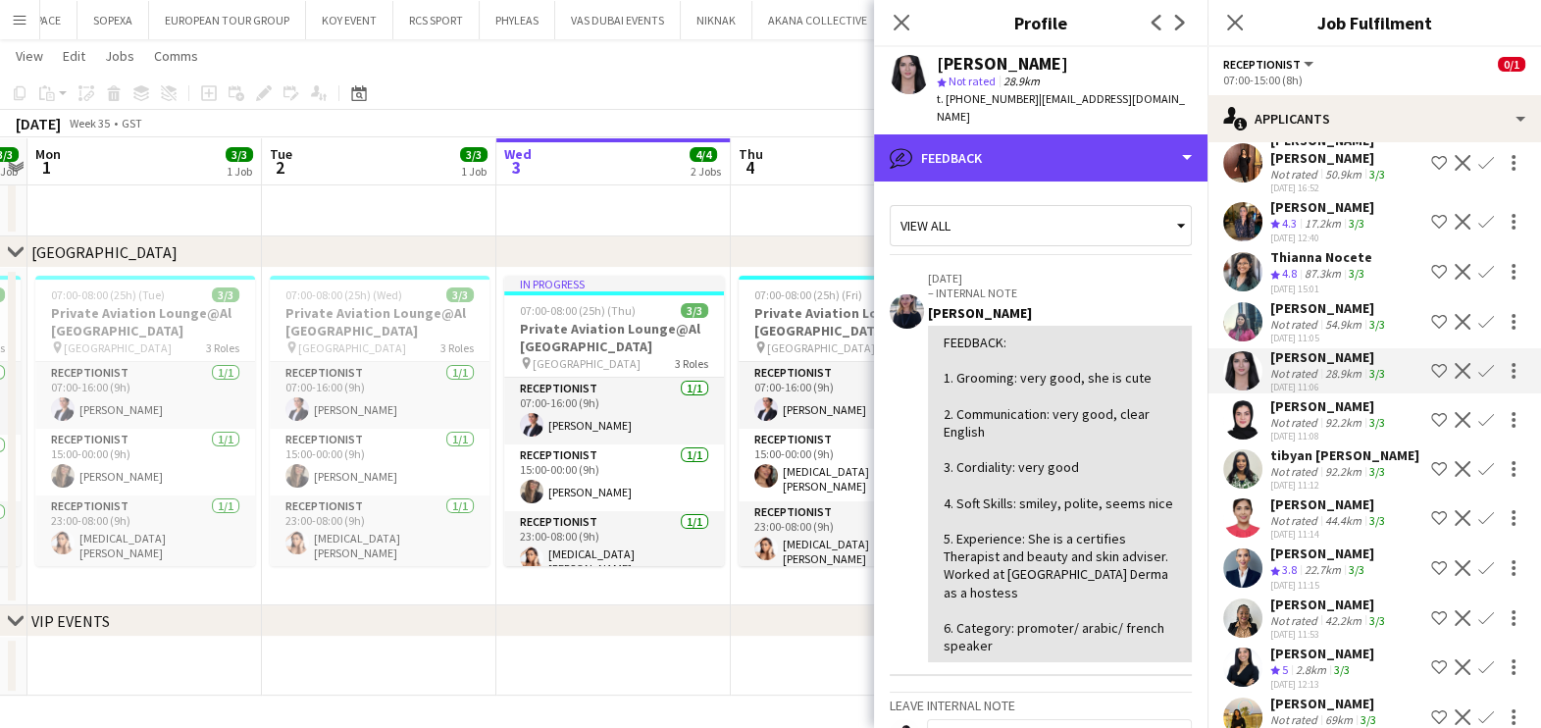
click at [1119, 157] on div "bubble-pencil Feedback" at bounding box center [1040, 157] width 333 height 47
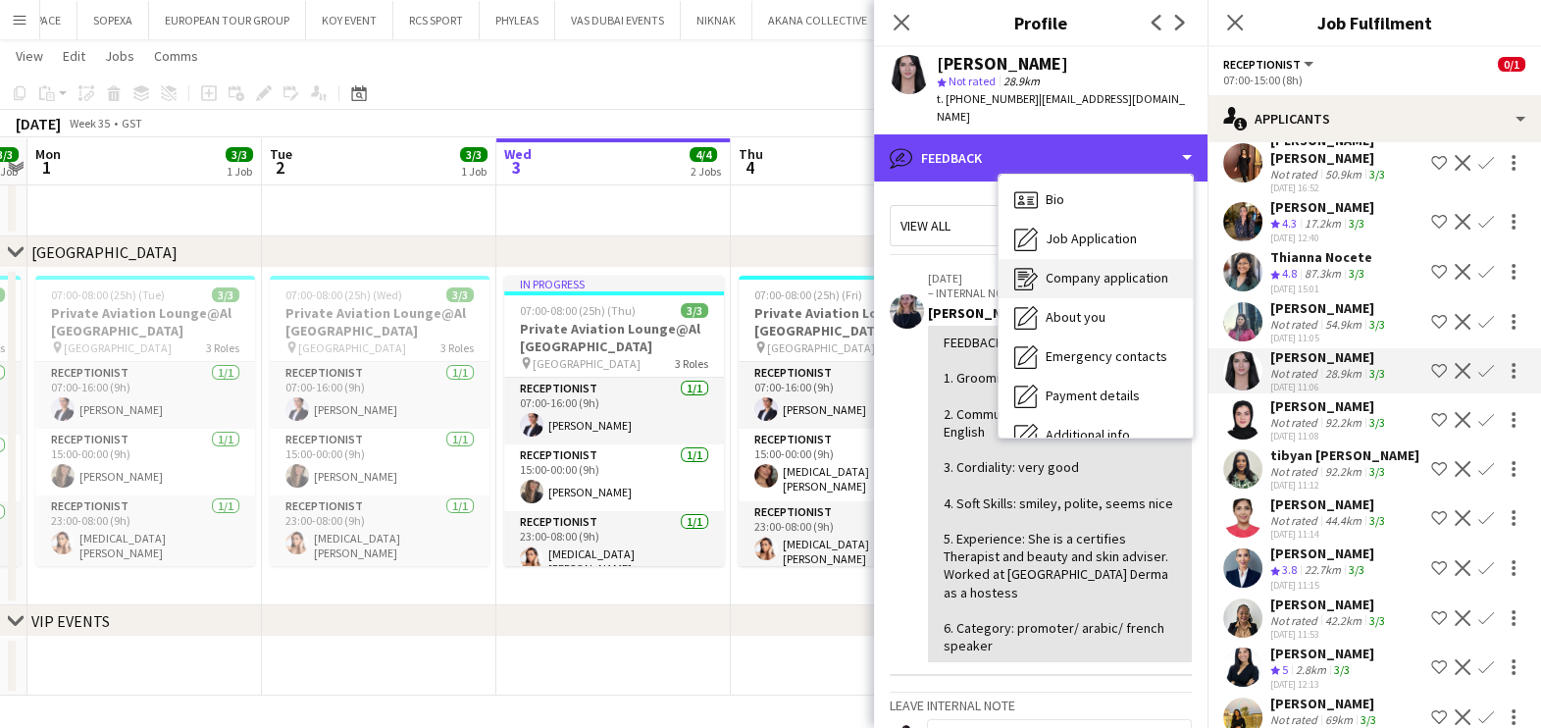
scroll to position [0, 0]
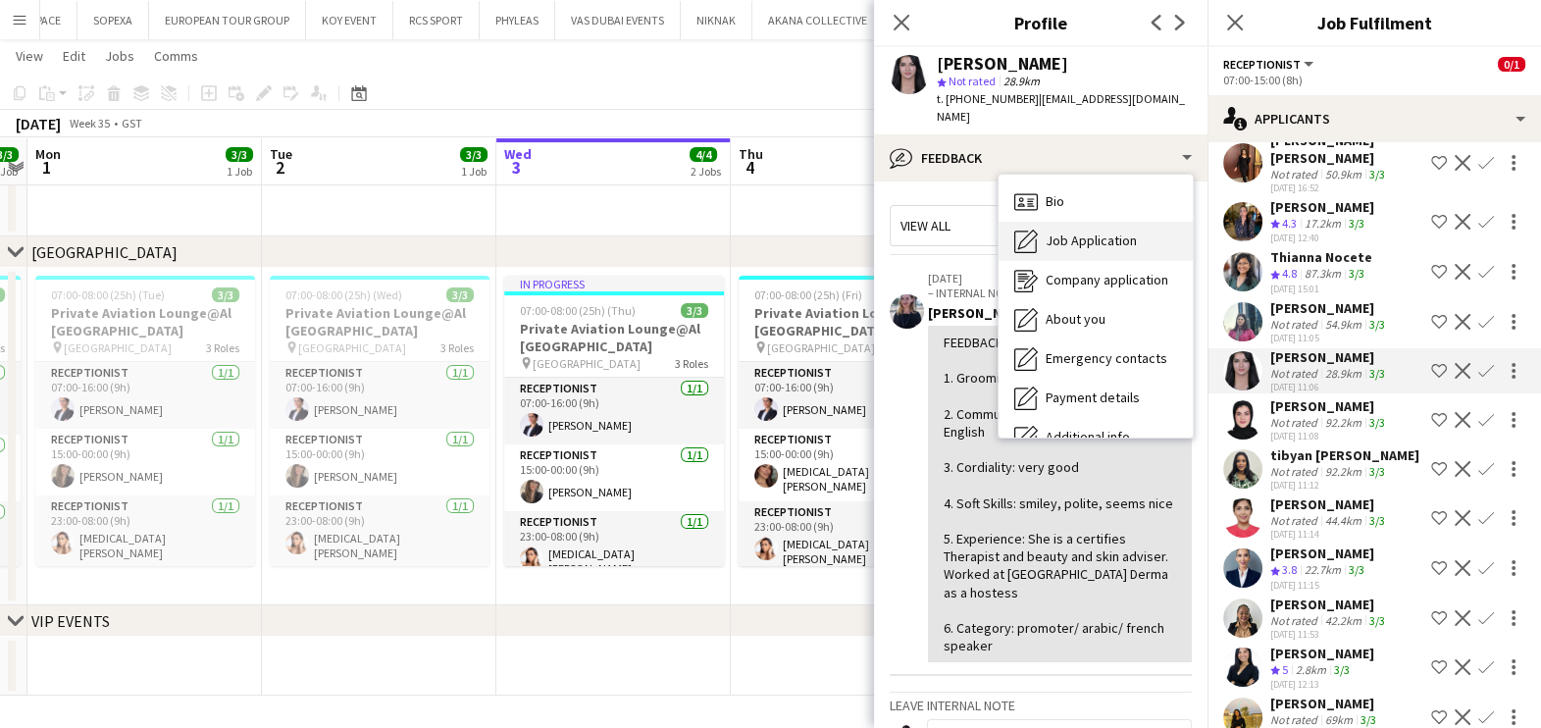
click at [1079, 232] on div "Job Application Job Application" at bounding box center [1096, 241] width 194 height 39
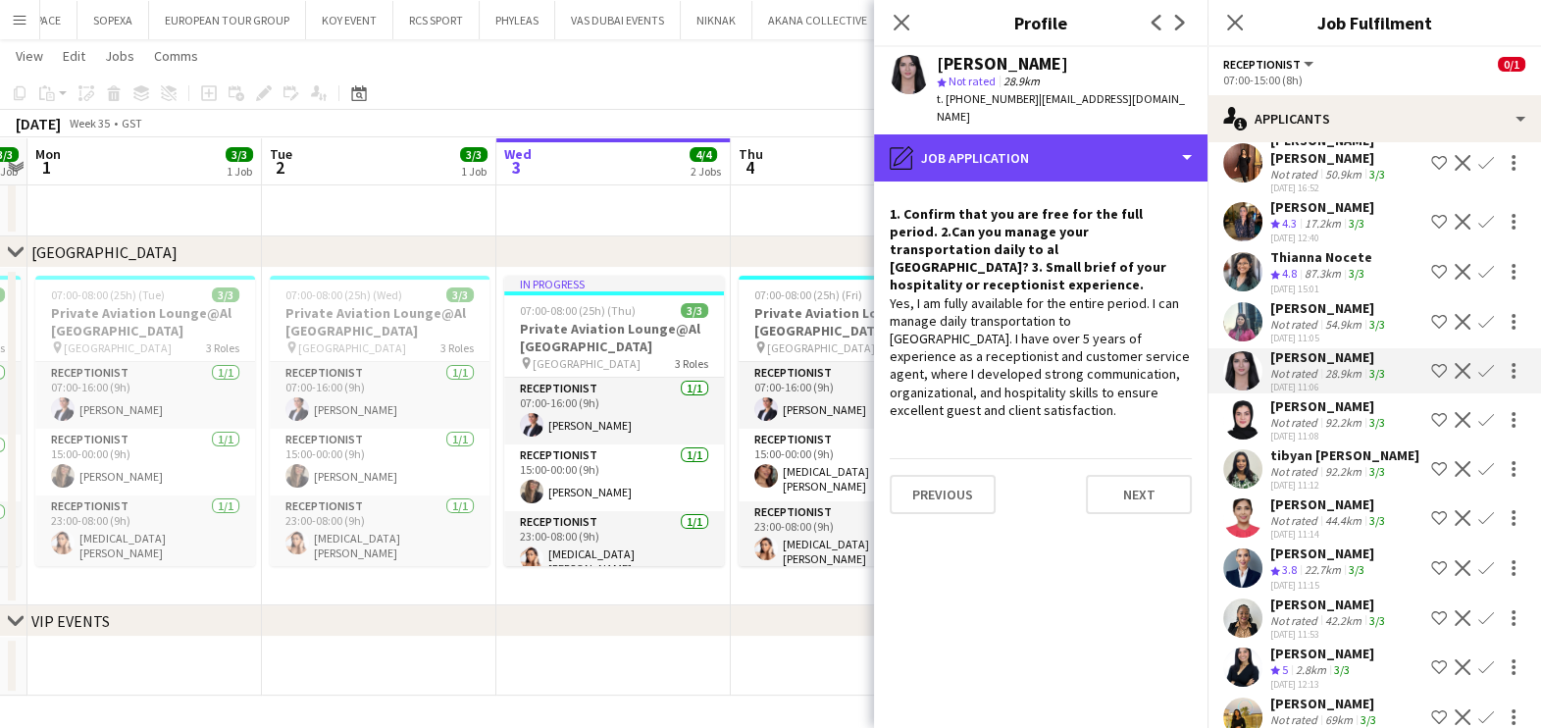
drag, startPoint x: 1150, startPoint y: 152, endPoint x: 1146, endPoint y: 167, distance: 15.2
click at [1148, 152] on div "pencil4 Job Application" at bounding box center [1040, 157] width 333 height 47
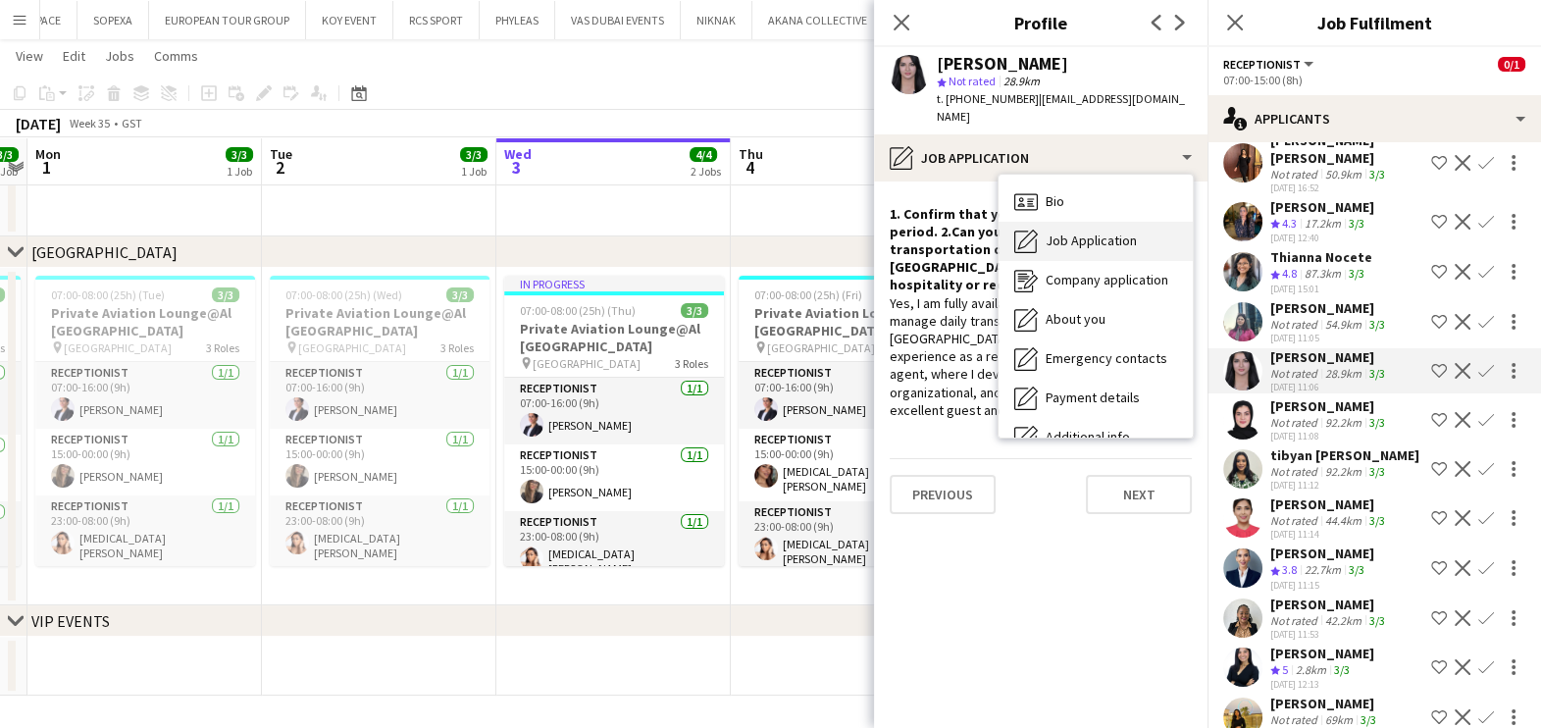
click at [1116, 231] on span "Job Application" at bounding box center [1091, 240] width 91 height 18
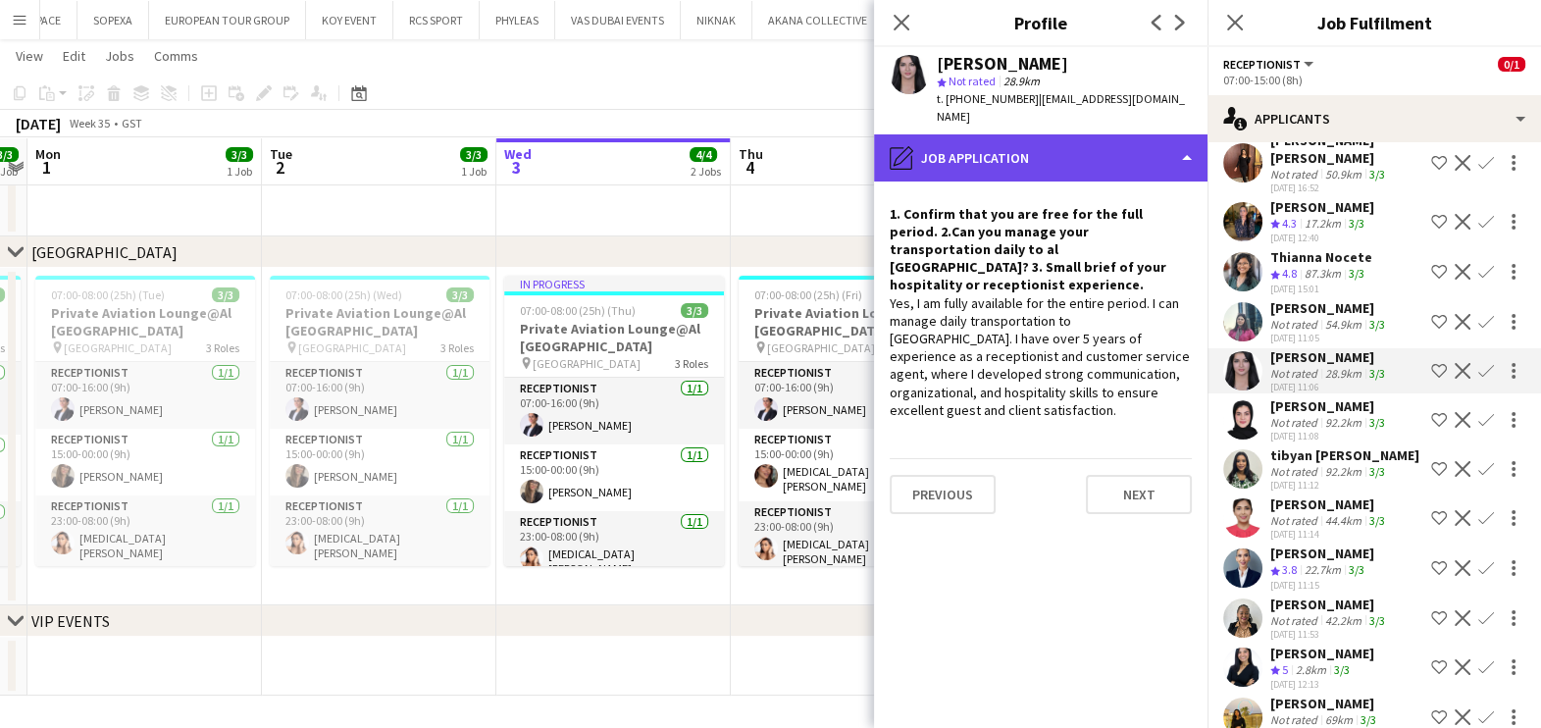
click at [1139, 152] on div "pencil4 Job Application" at bounding box center [1040, 157] width 333 height 47
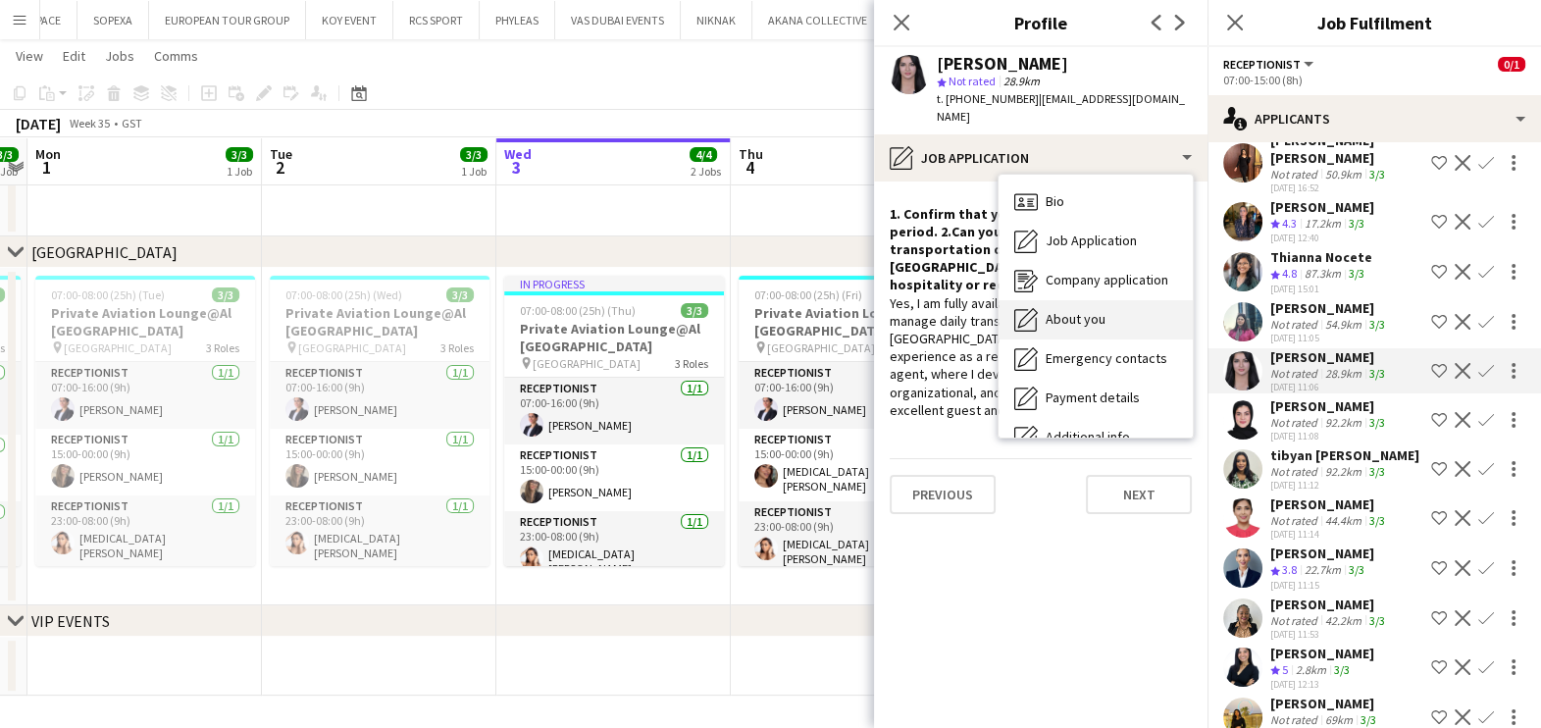
click at [1096, 310] on span "About you" at bounding box center [1076, 319] width 60 height 18
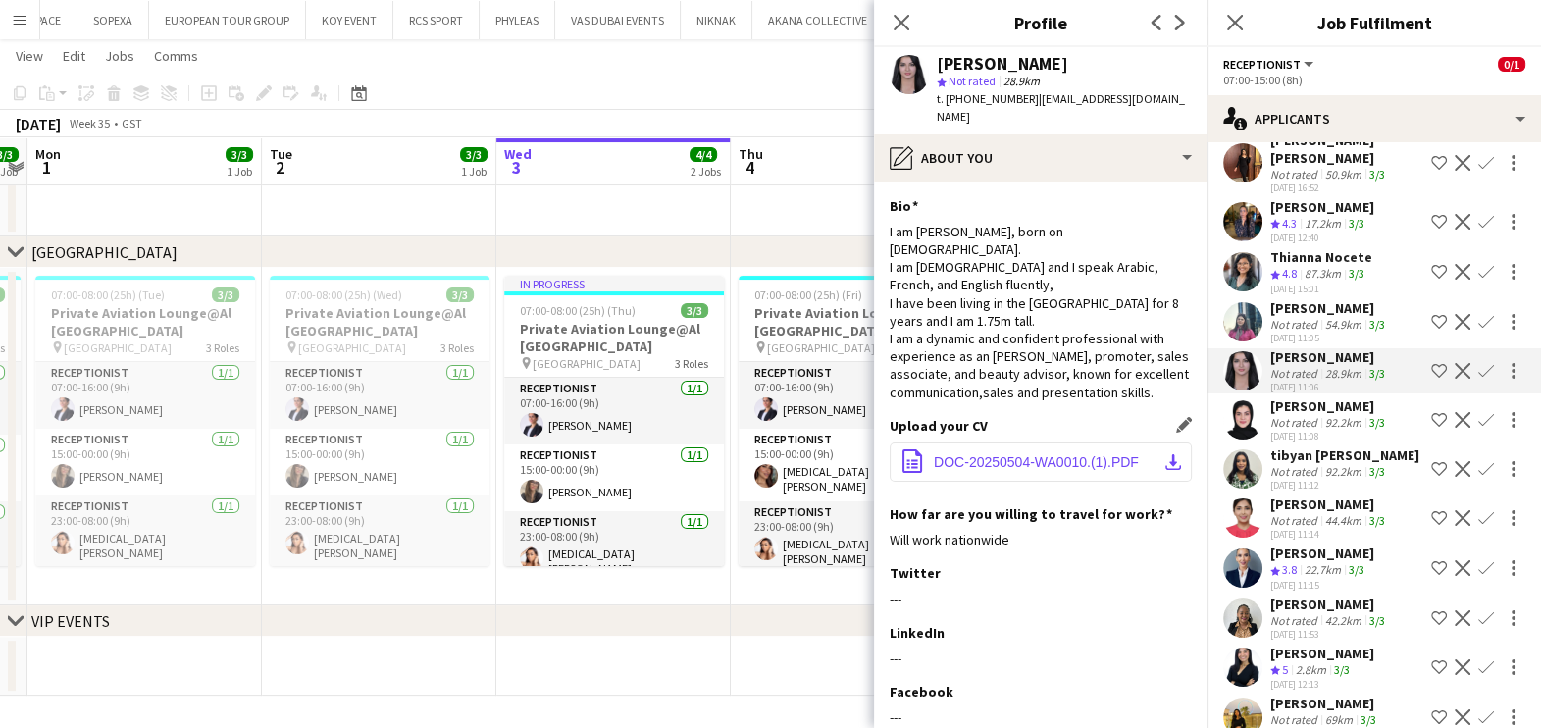
click at [1024, 457] on span "DOC-20250504-WA0010.(1).PDF" at bounding box center [1036, 462] width 205 height 16
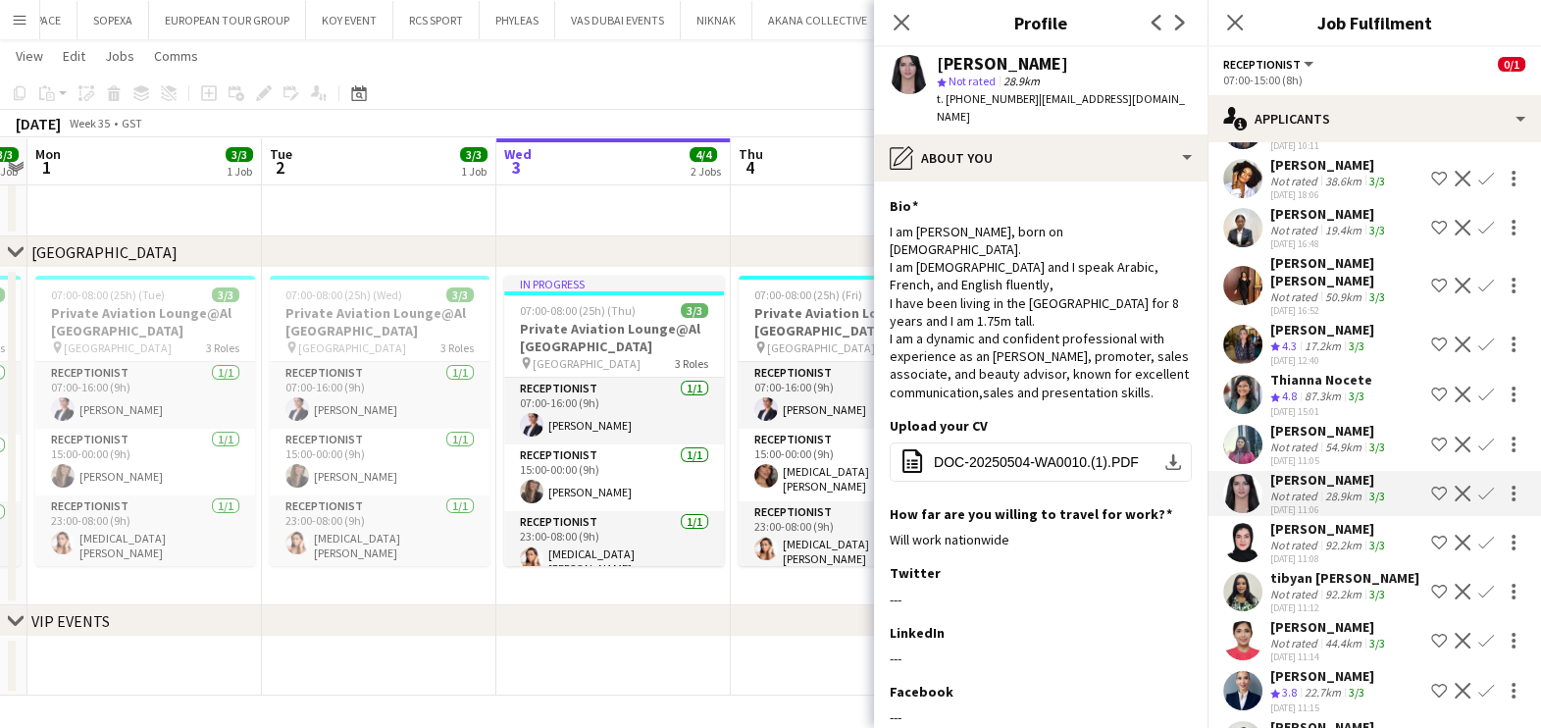
click at [1289, 289] on div "Not rated" at bounding box center [1295, 296] width 51 height 15
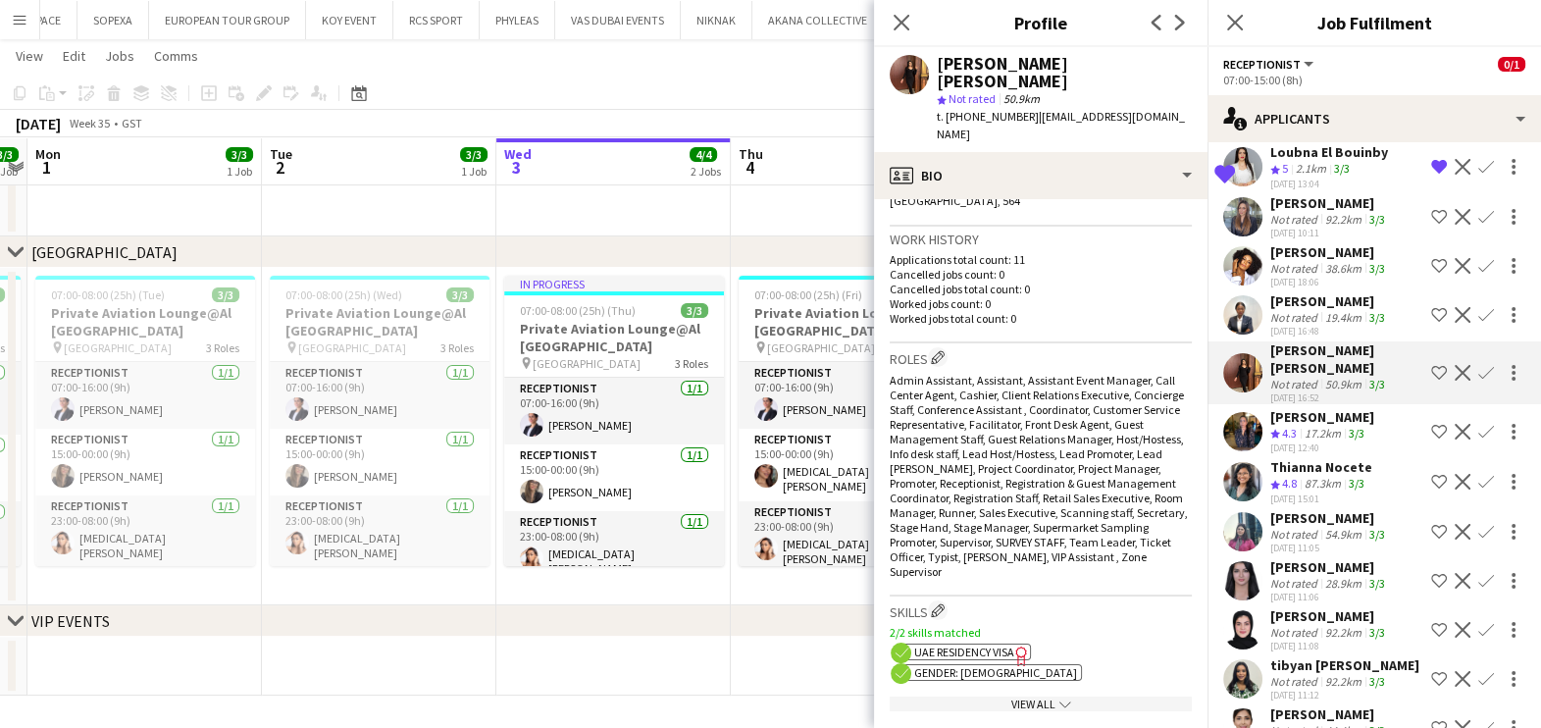
scroll to position [1439, 0]
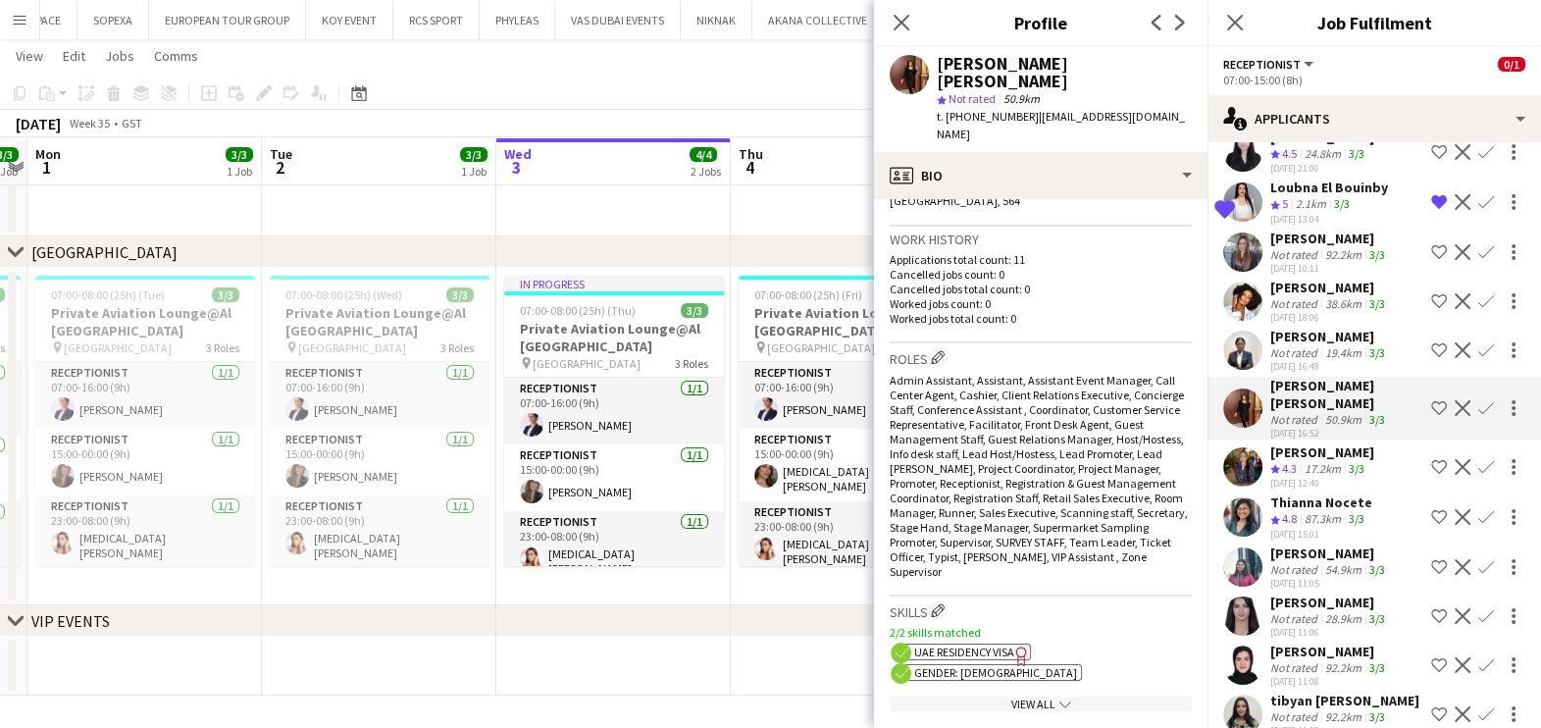
click at [1269, 341] on div "Viliane Watie Not rated 19.4km 3/3 21-08-2025 16:48 Shortlist crew Decline Conf…" at bounding box center [1373, 350] width 333 height 45
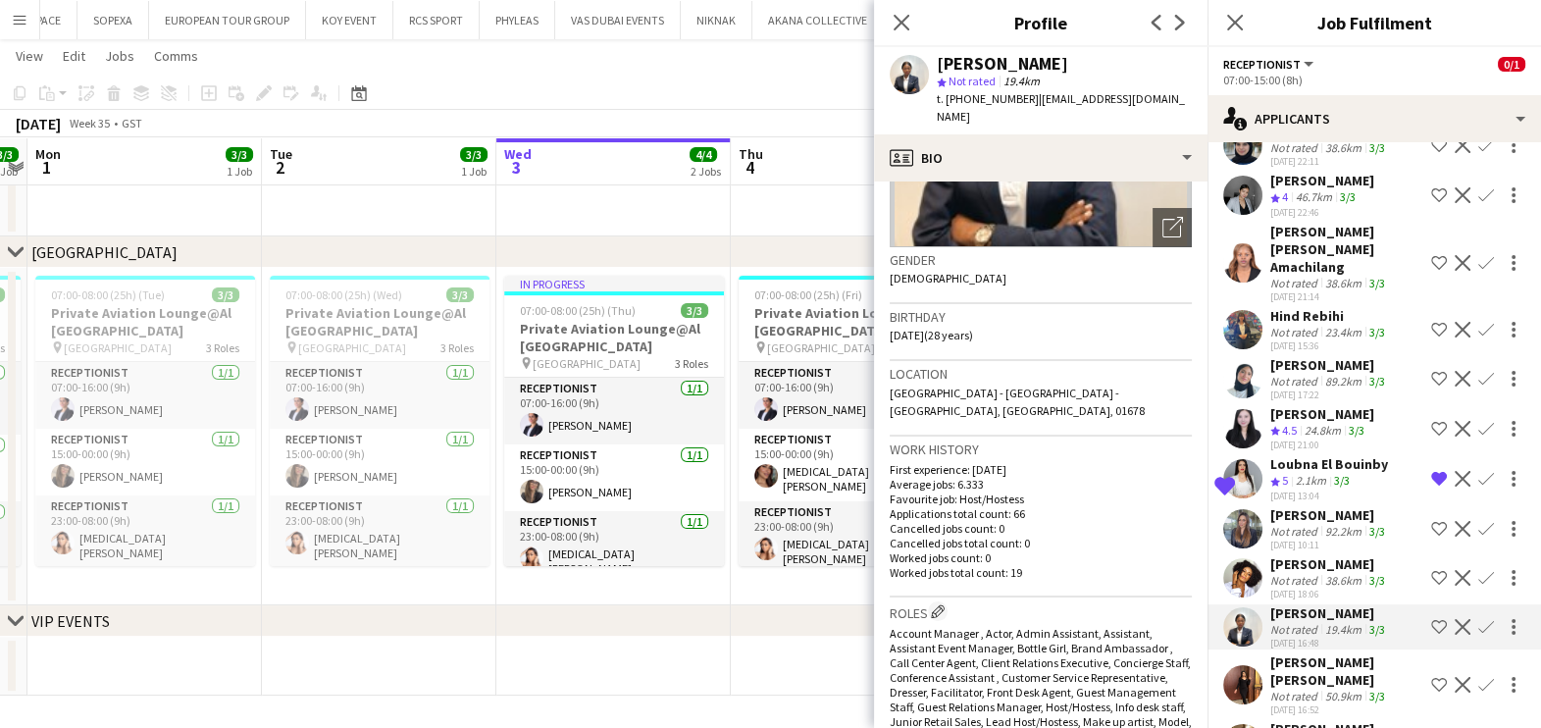
scroll to position [1071, 0]
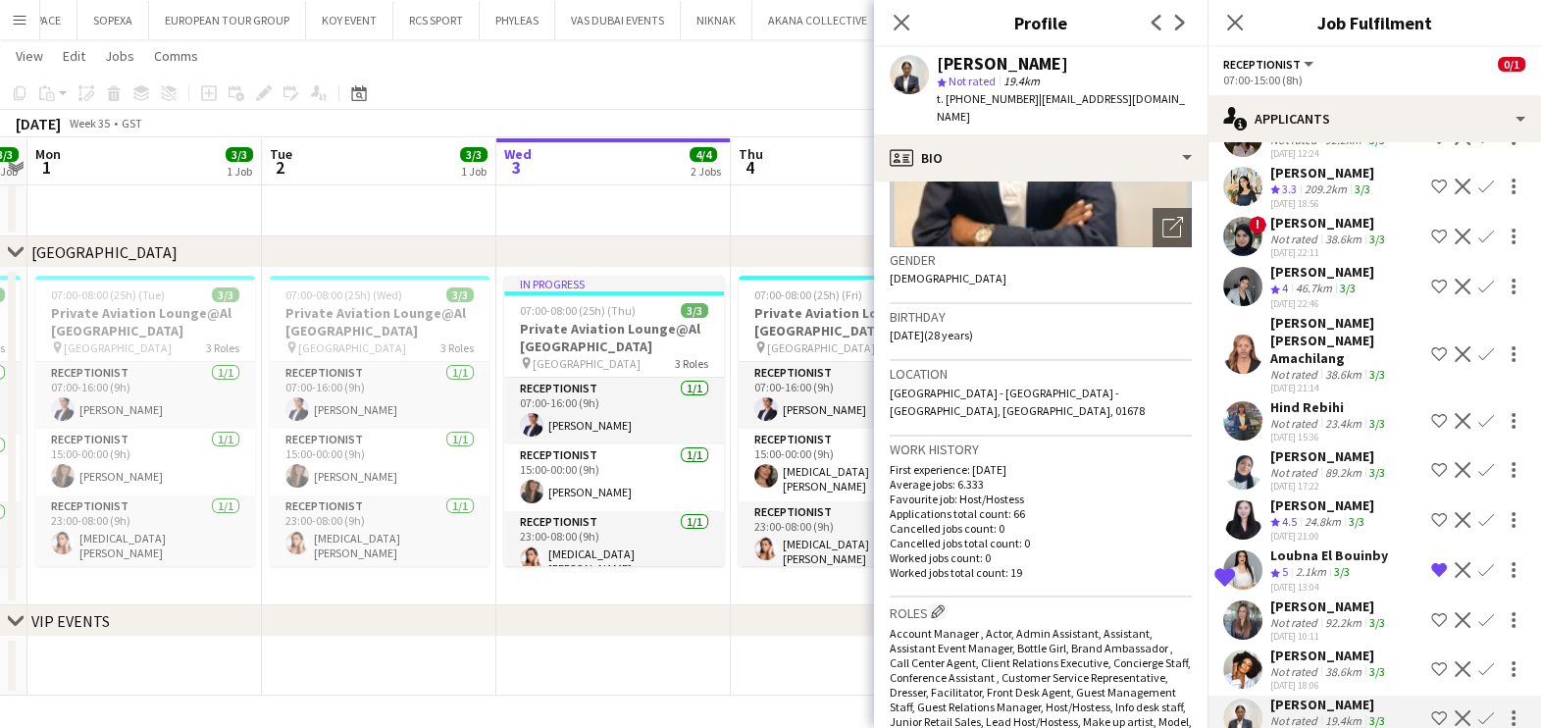
click at [1234, 504] on app-user-avatar at bounding box center [1242, 519] width 39 height 39
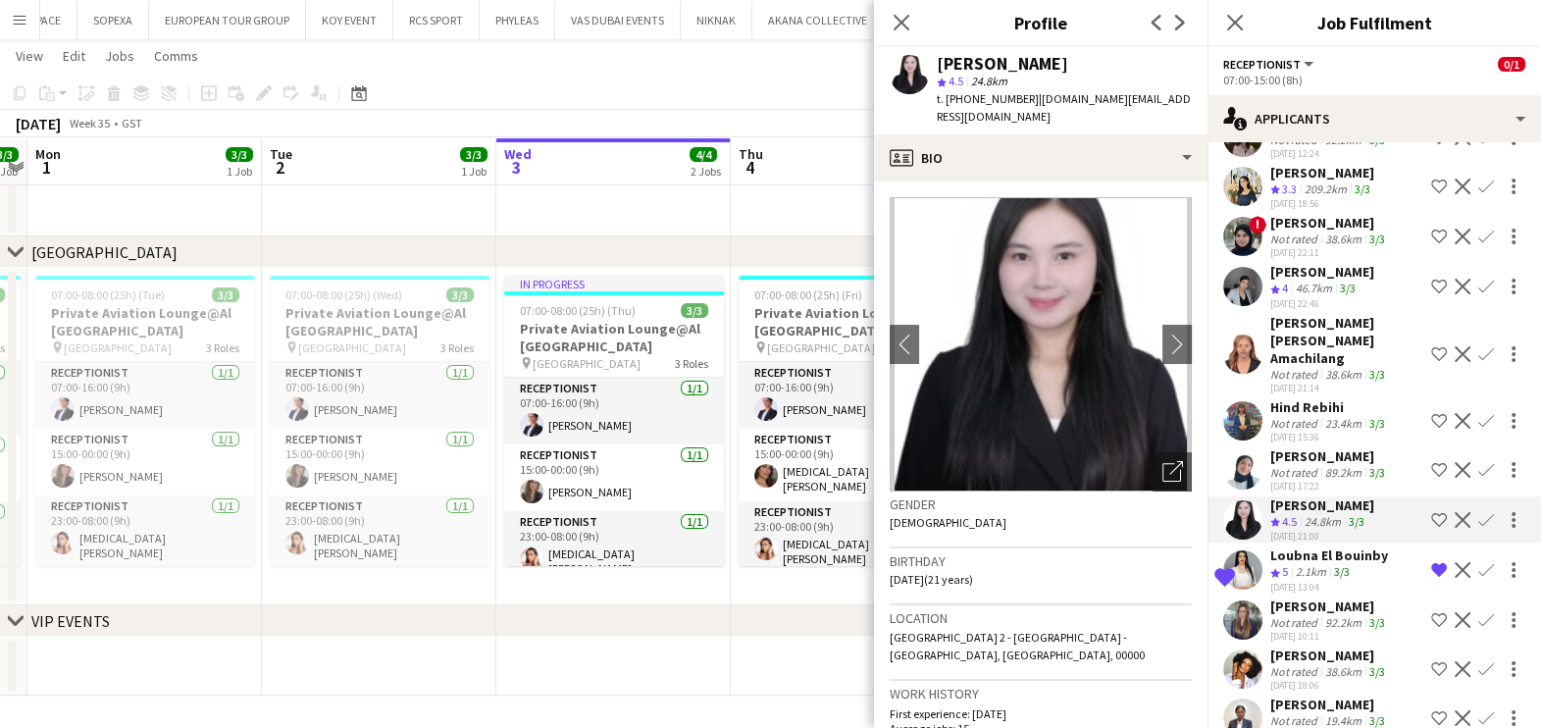
click at [1254, 450] on app-user-avatar at bounding box center [1242, 469] width 39 height 39
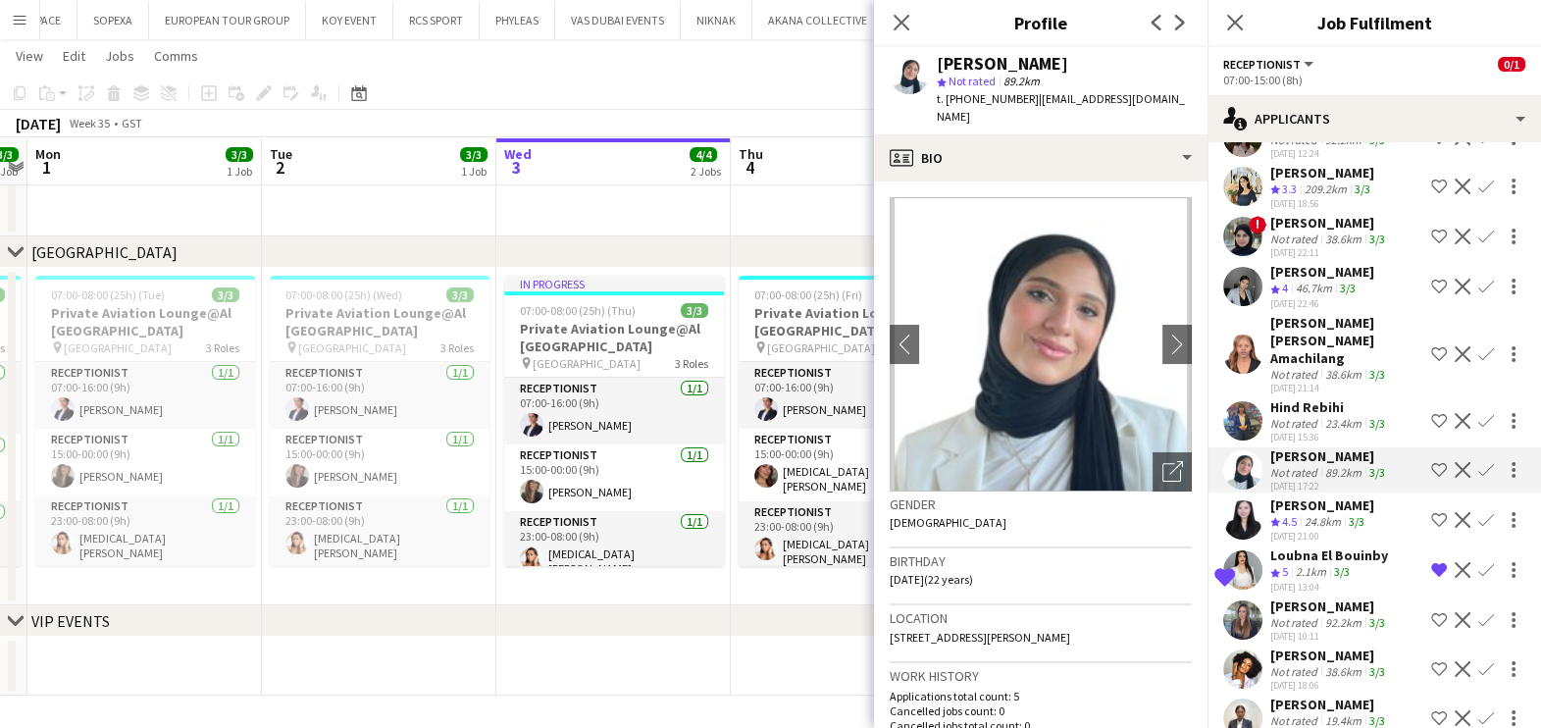
click at [1240, 411] on app-user-avatar at bounding box center [1242, 420] width 39 height 39
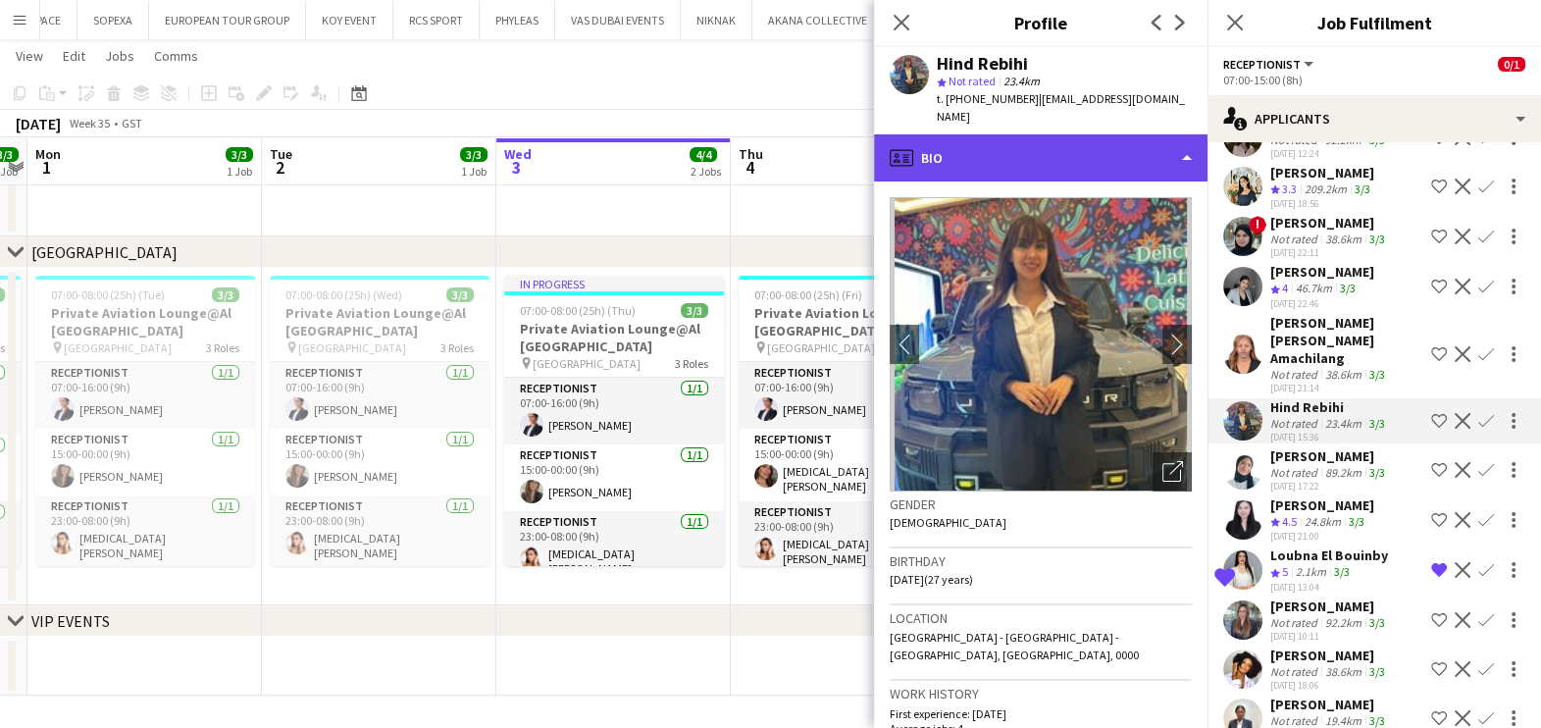
click at [1114, 139] on div "profile Bio" at bounding box center [1040, 157] width 333 height 47
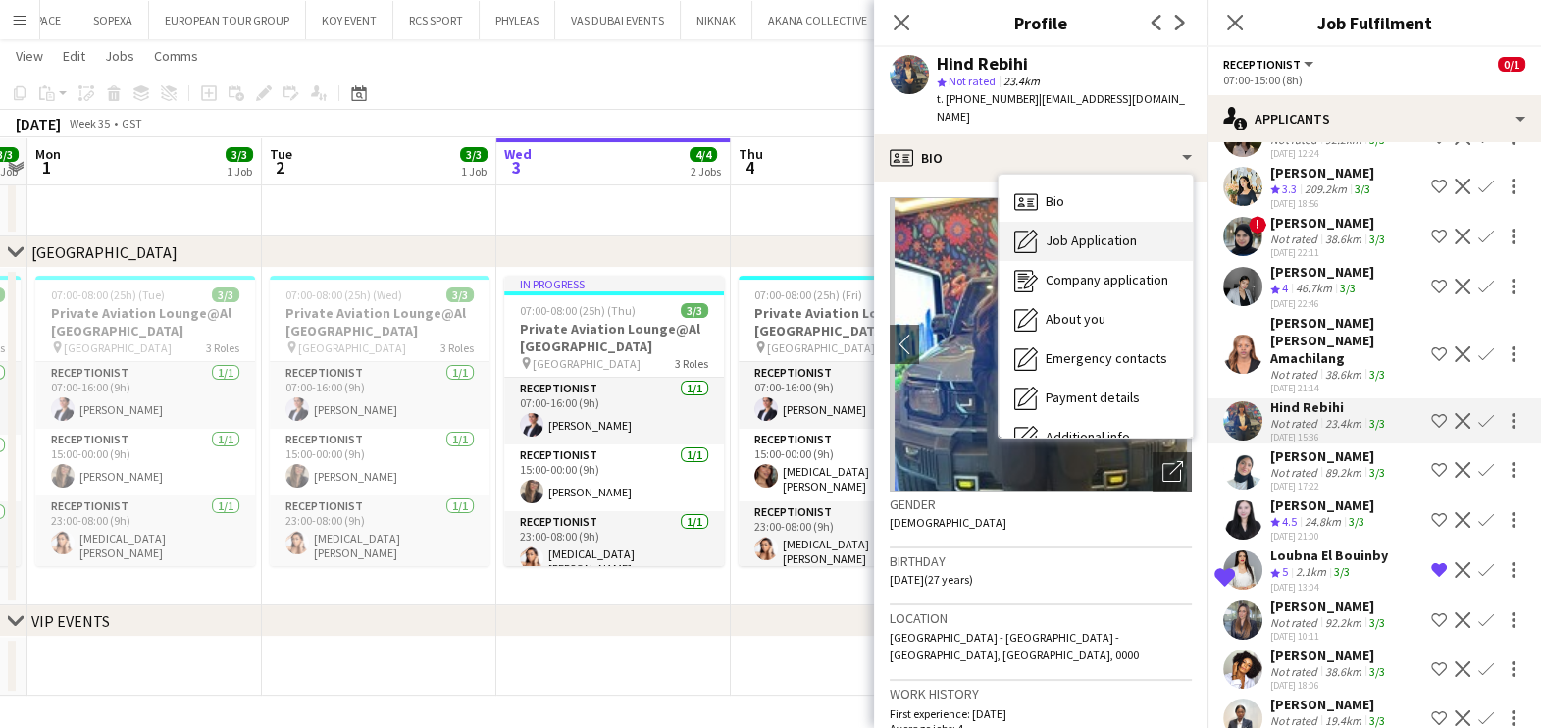
click at [1101, 231] on span "Job Application" at bounding box center [1091, 240] width 91 height 18
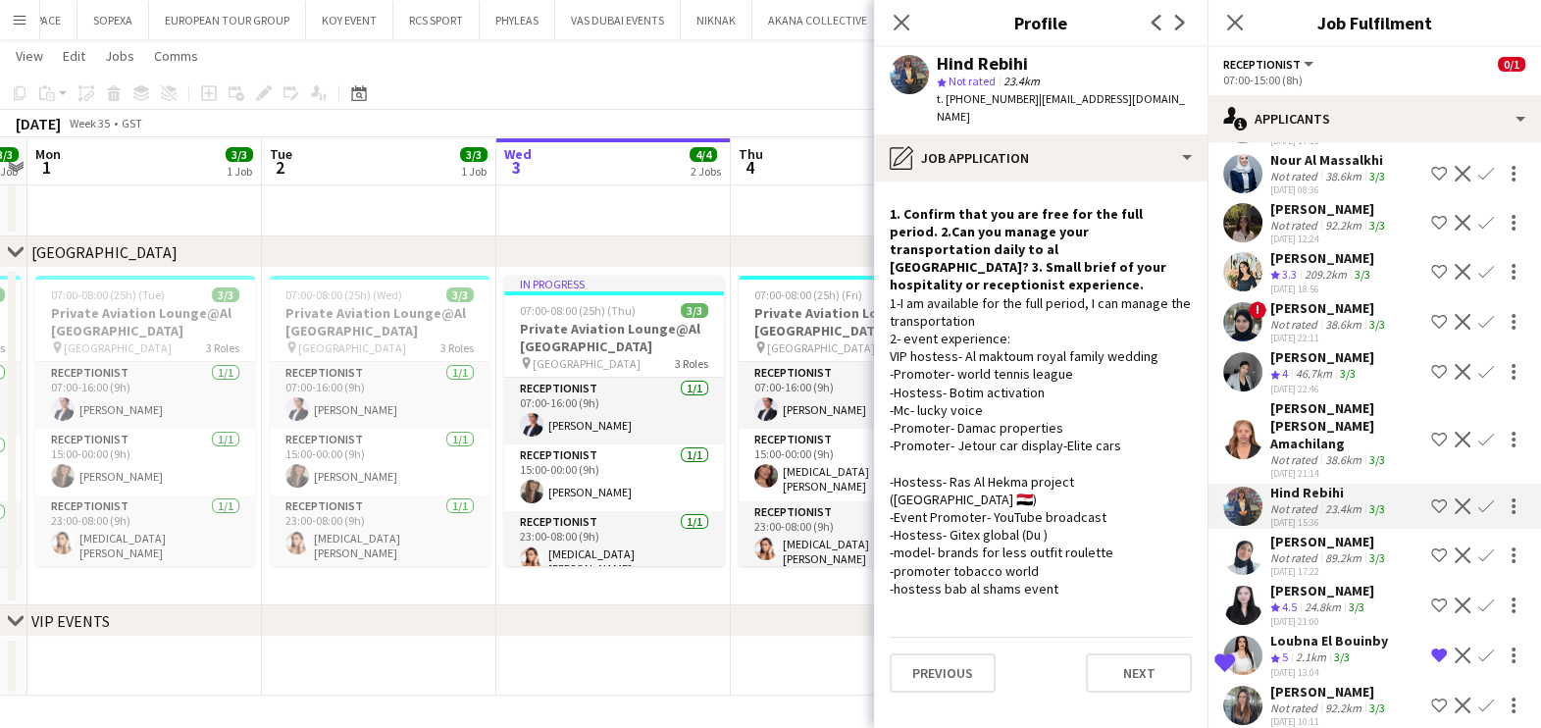
scroll to position [948, 0]
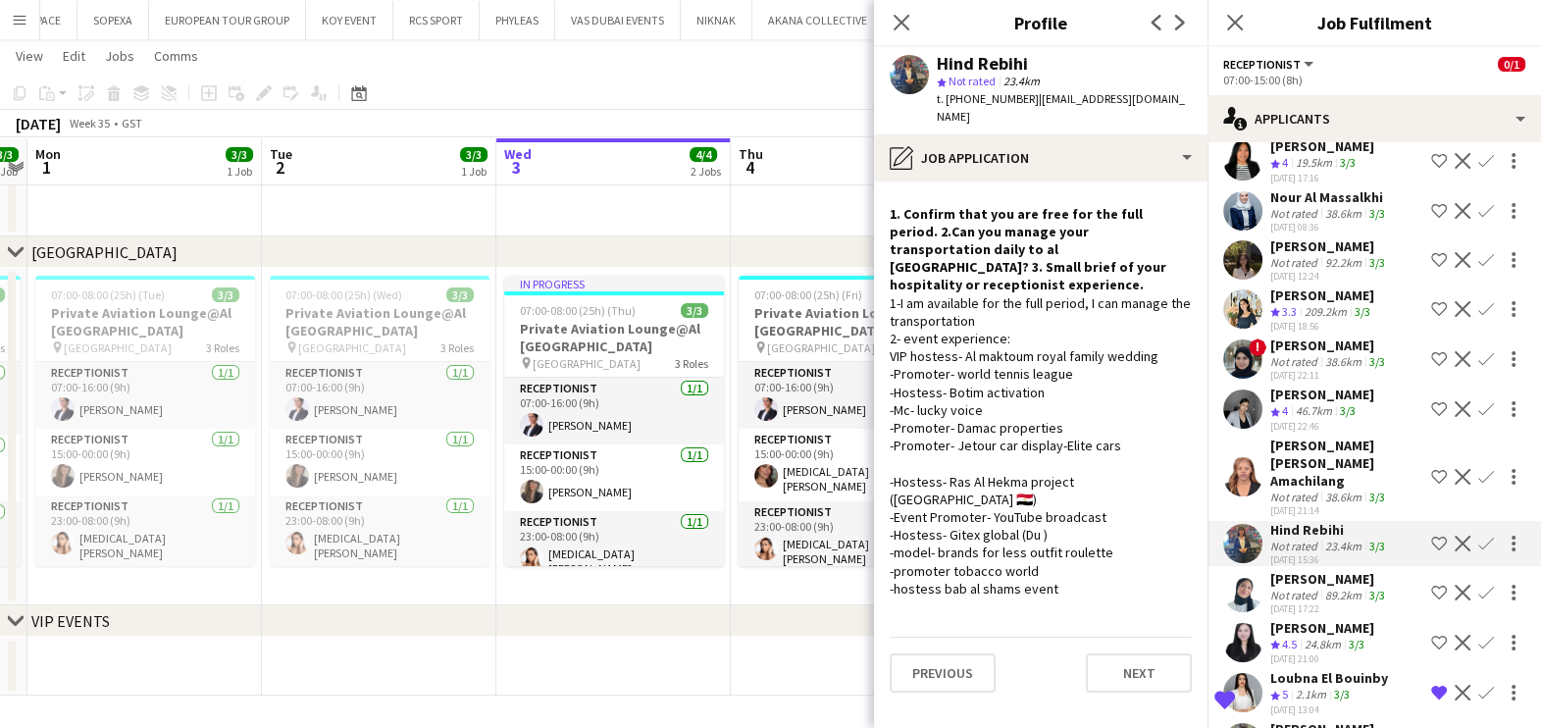
click at [1308, 420] on div "46.7km" at bounding box center [1314, 411] width 44 height 17
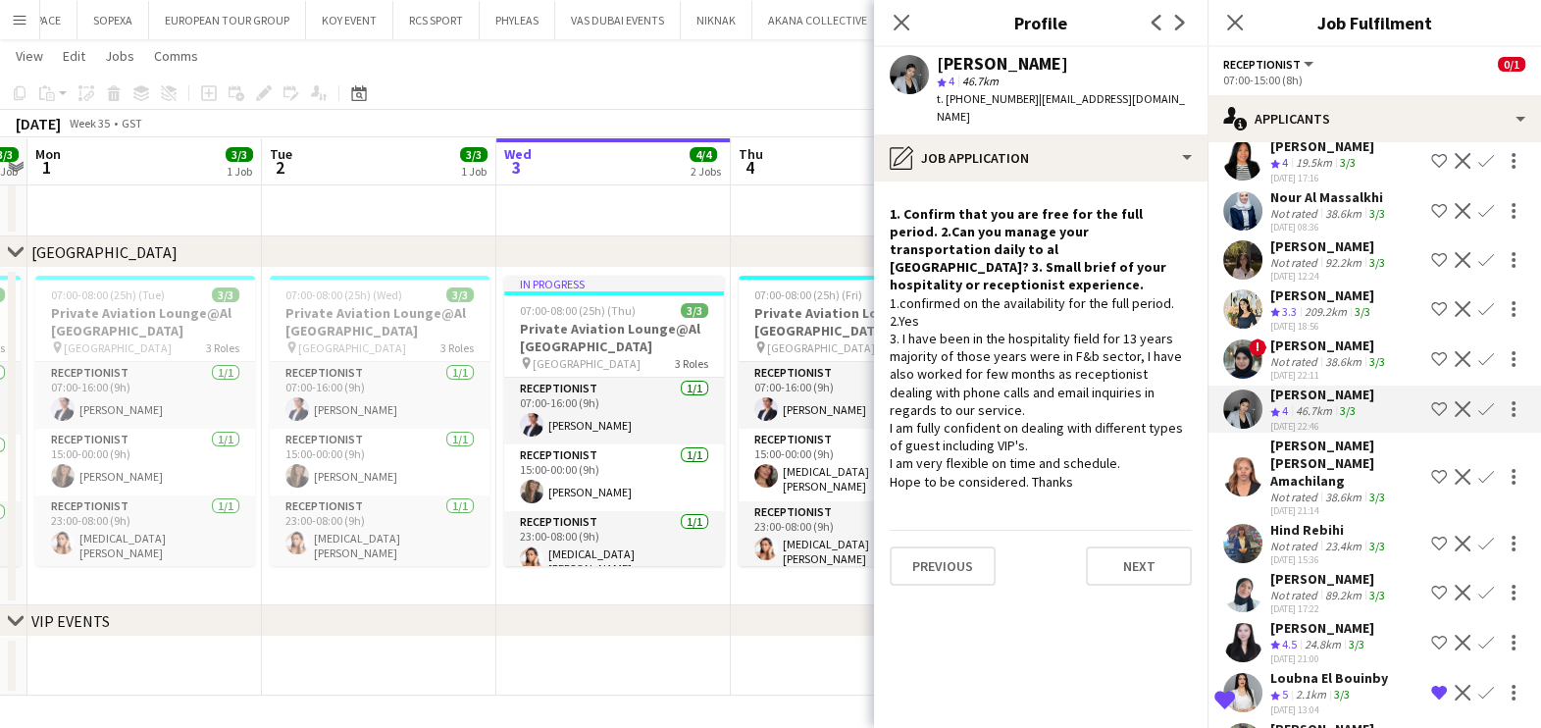
click at [1293, 354] on div "[PERSON_NAME]" at bounding box center [1329, 345] width 119 height 18
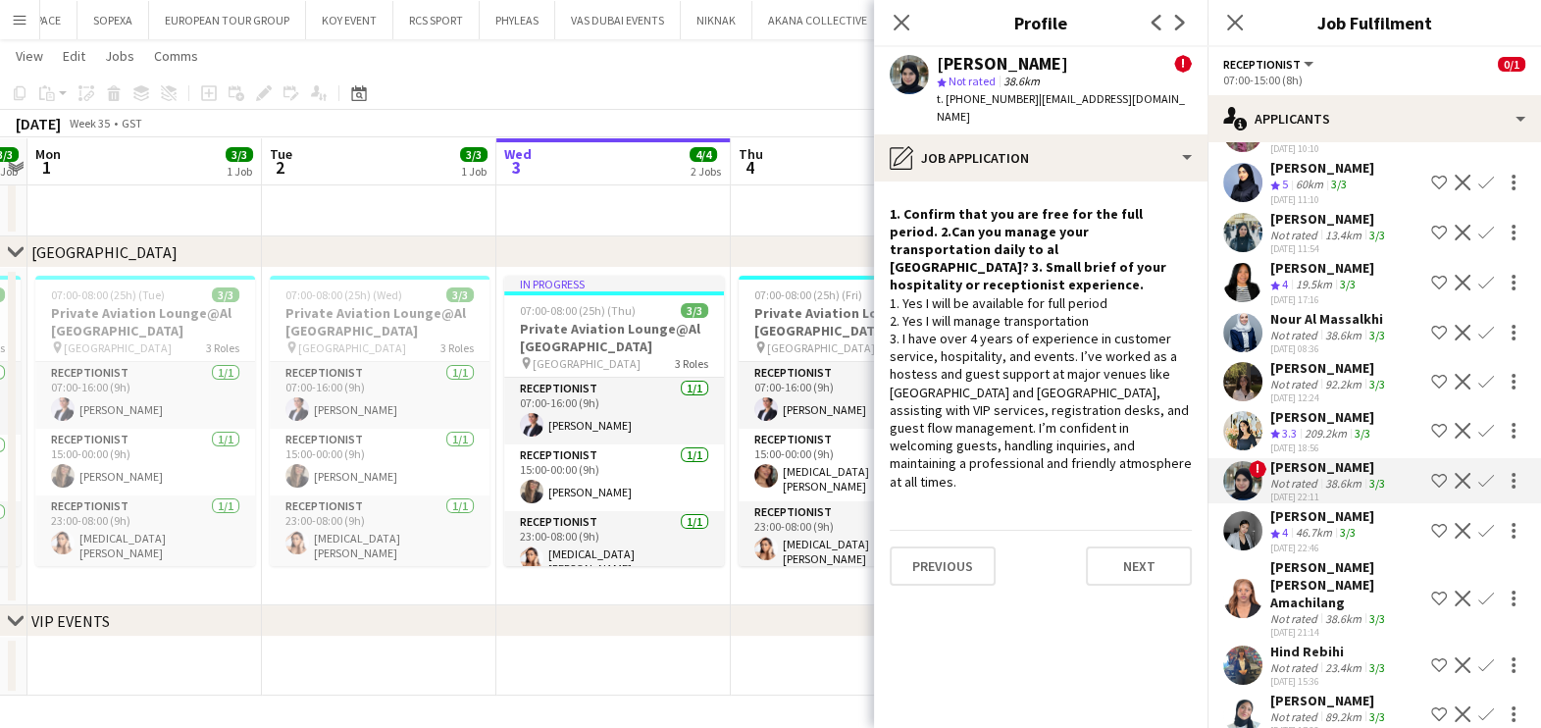
scroll to position [703, 0]
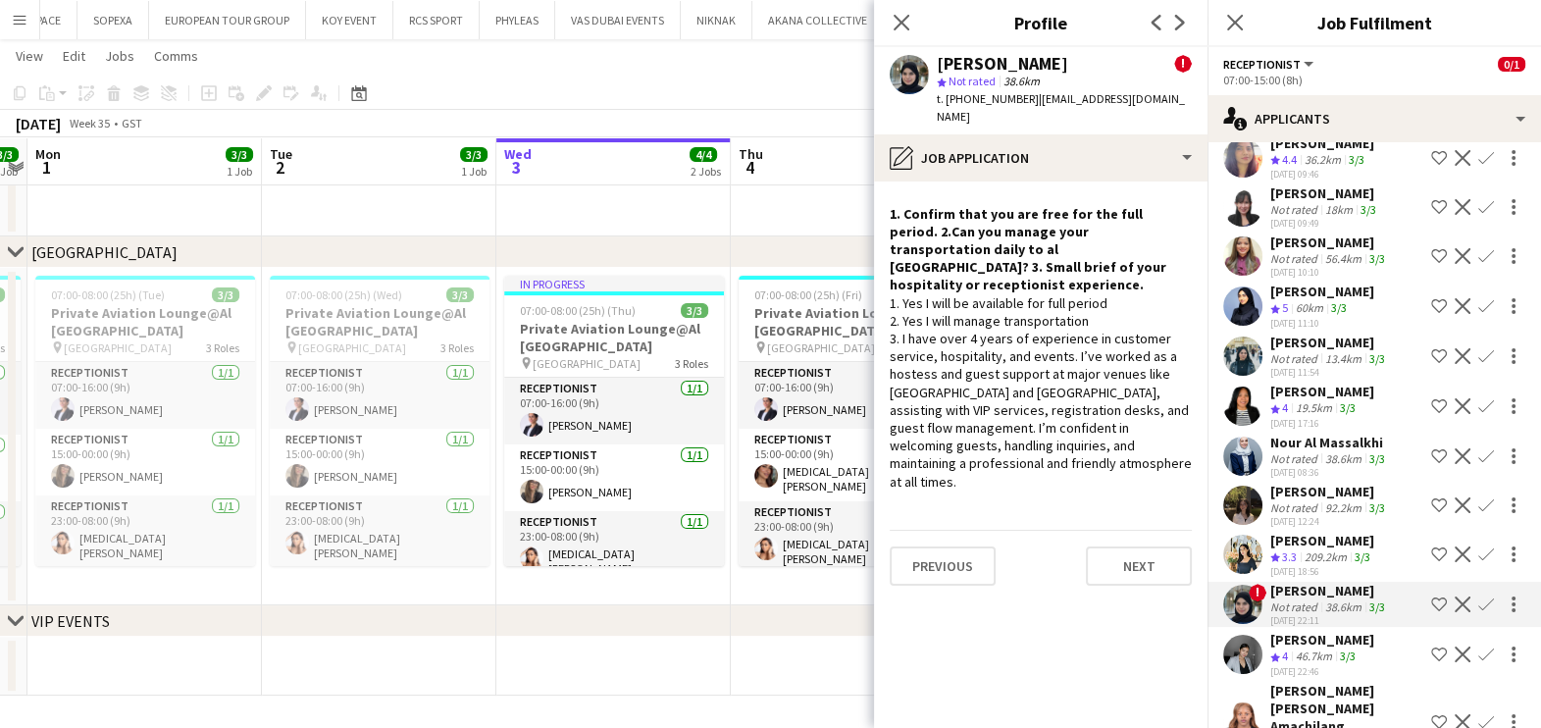
click at [1300, 500] on div "[PERSON_NAME]" at bounding box center [1329, 492] width 119 height 18
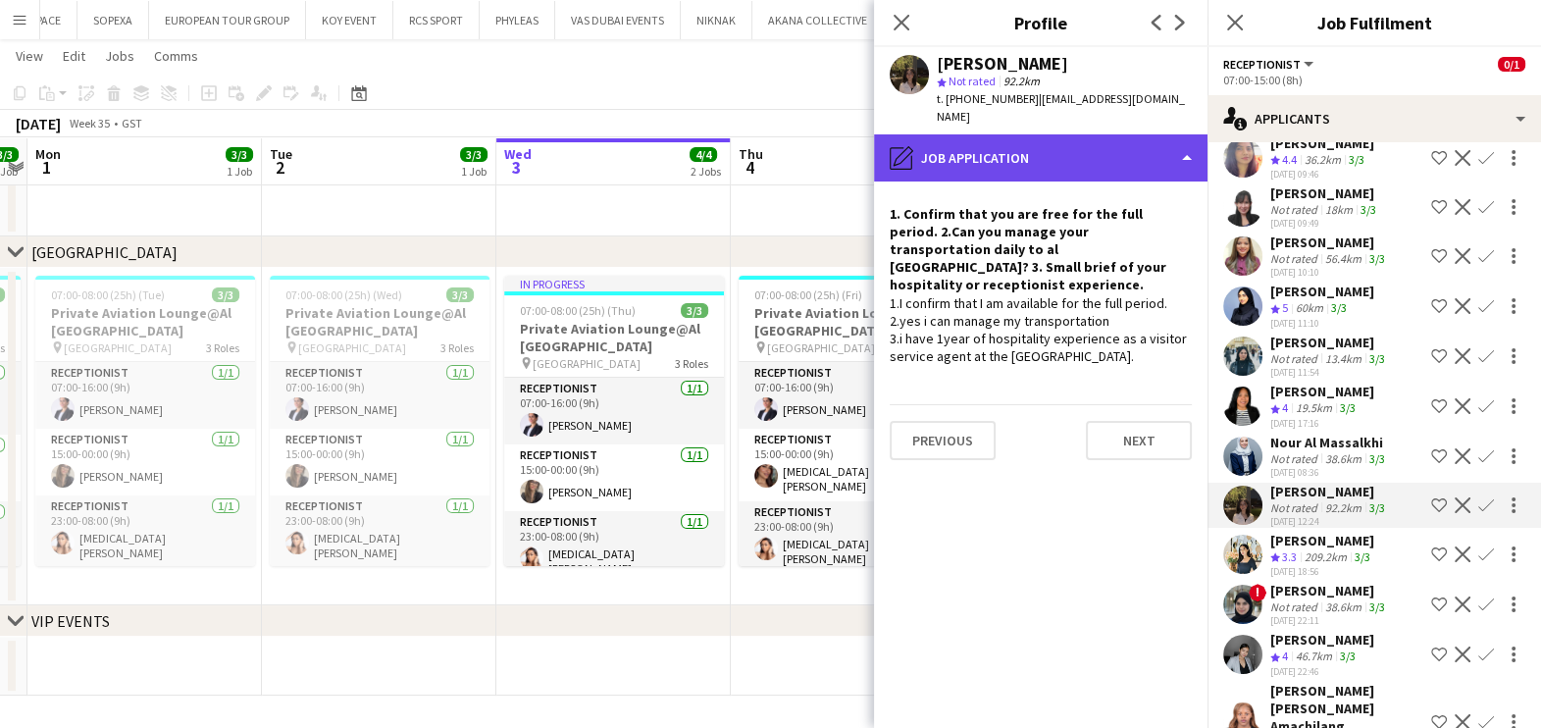
click at [1050, 140] on div "pencil4 Job Application" at bounding box center [1040, 157] width 333 height 47
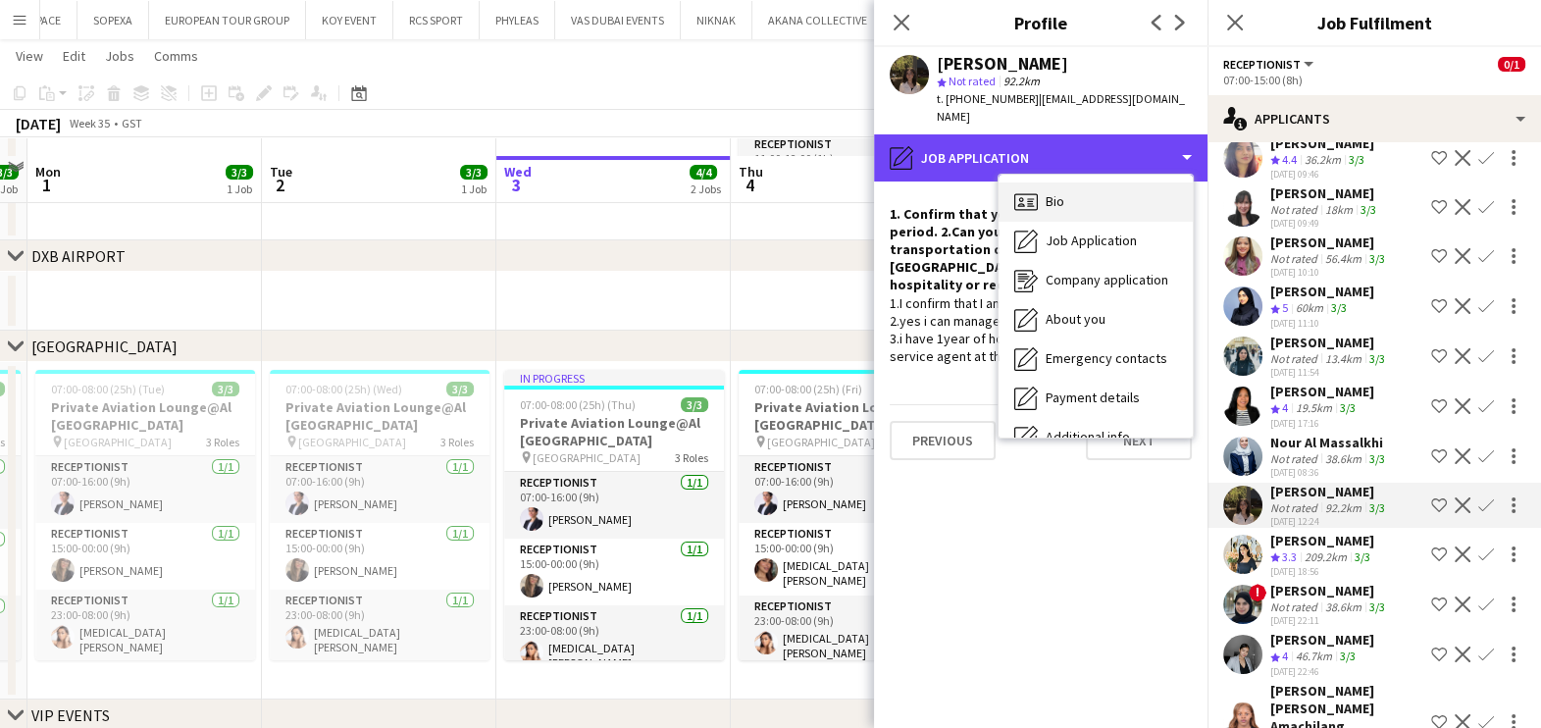
scroll to position [315, 0]
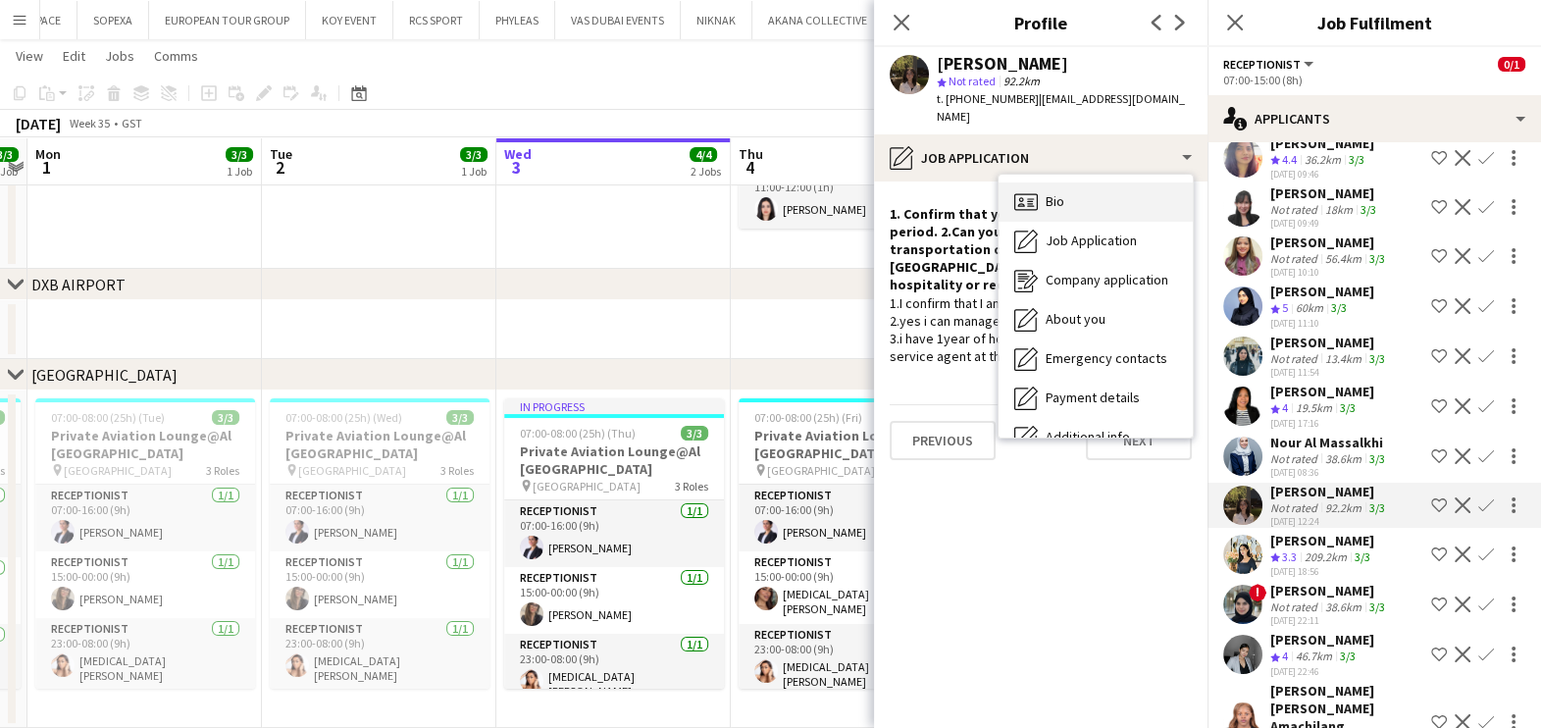
click at [1060, 192] on span "Bio" at bounding box center [1055, 201] width 19 height 18
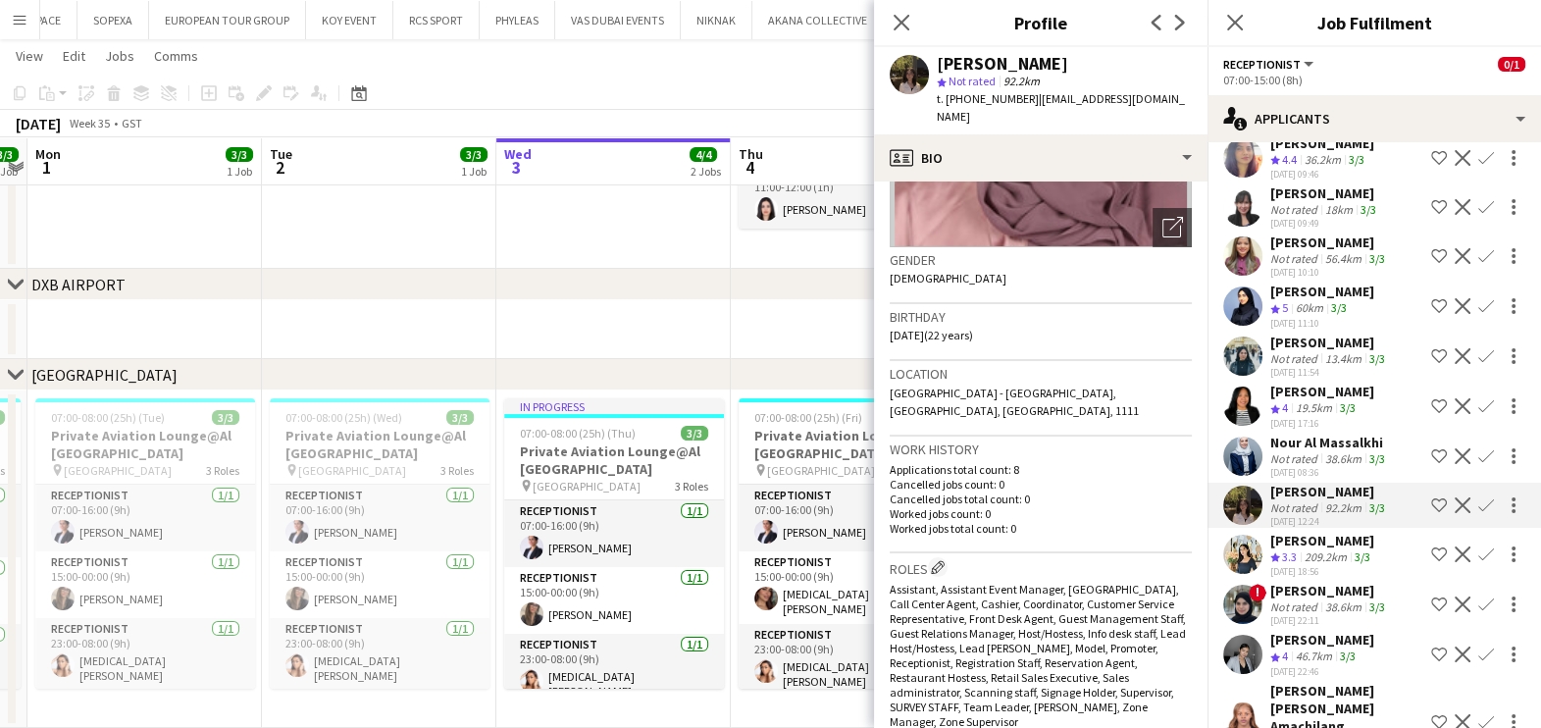
scroll to position [0, 0]
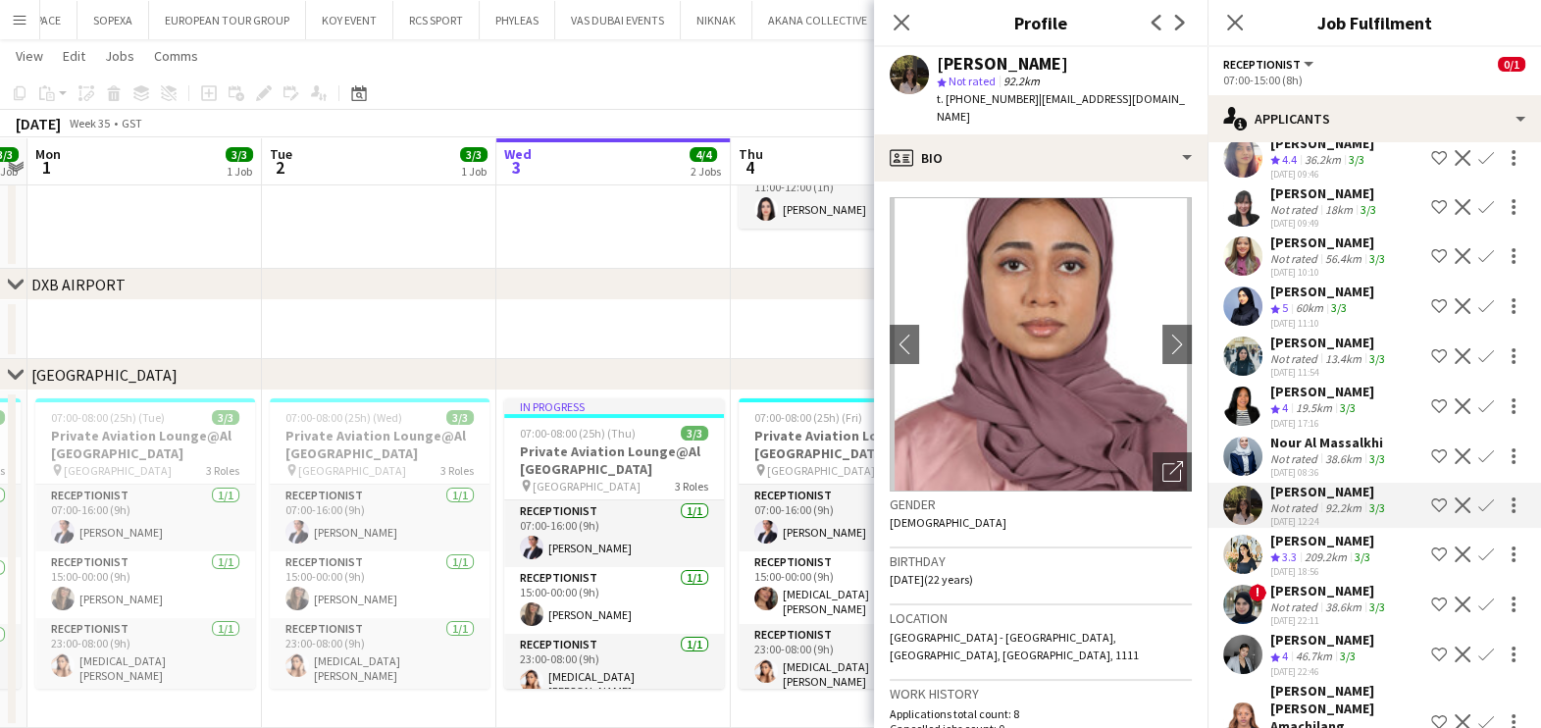
click at [1284, 479] on div "[DATE] 08:36" at bounding box center [1329, 472] width 119 height 13
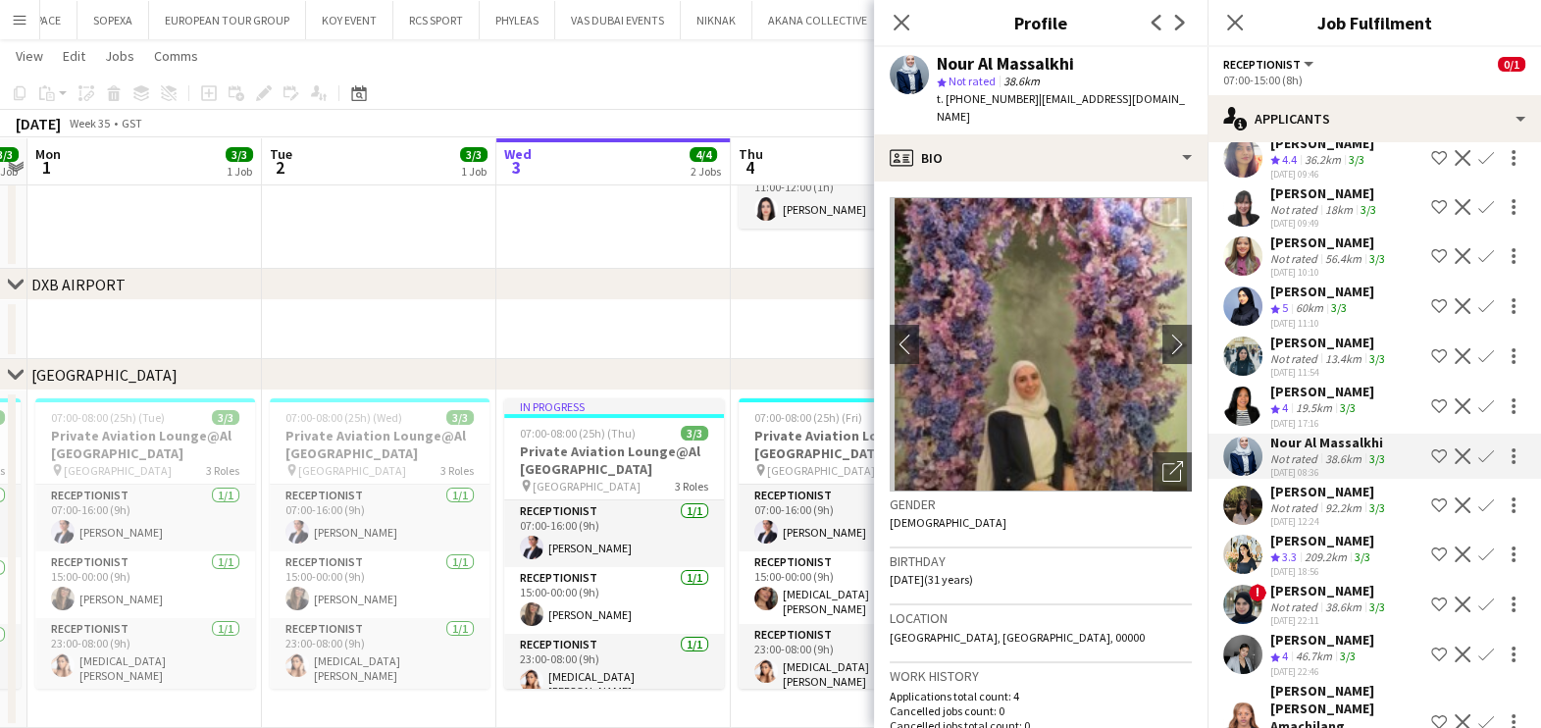
click at [1262, 417] on div "Vanessa Gürgür Crew rating 4 19.5km 3/3 29-07-2025 17:16 Shortlist crew Decline…" at bounding box center [1373, 406] width 333 height 47
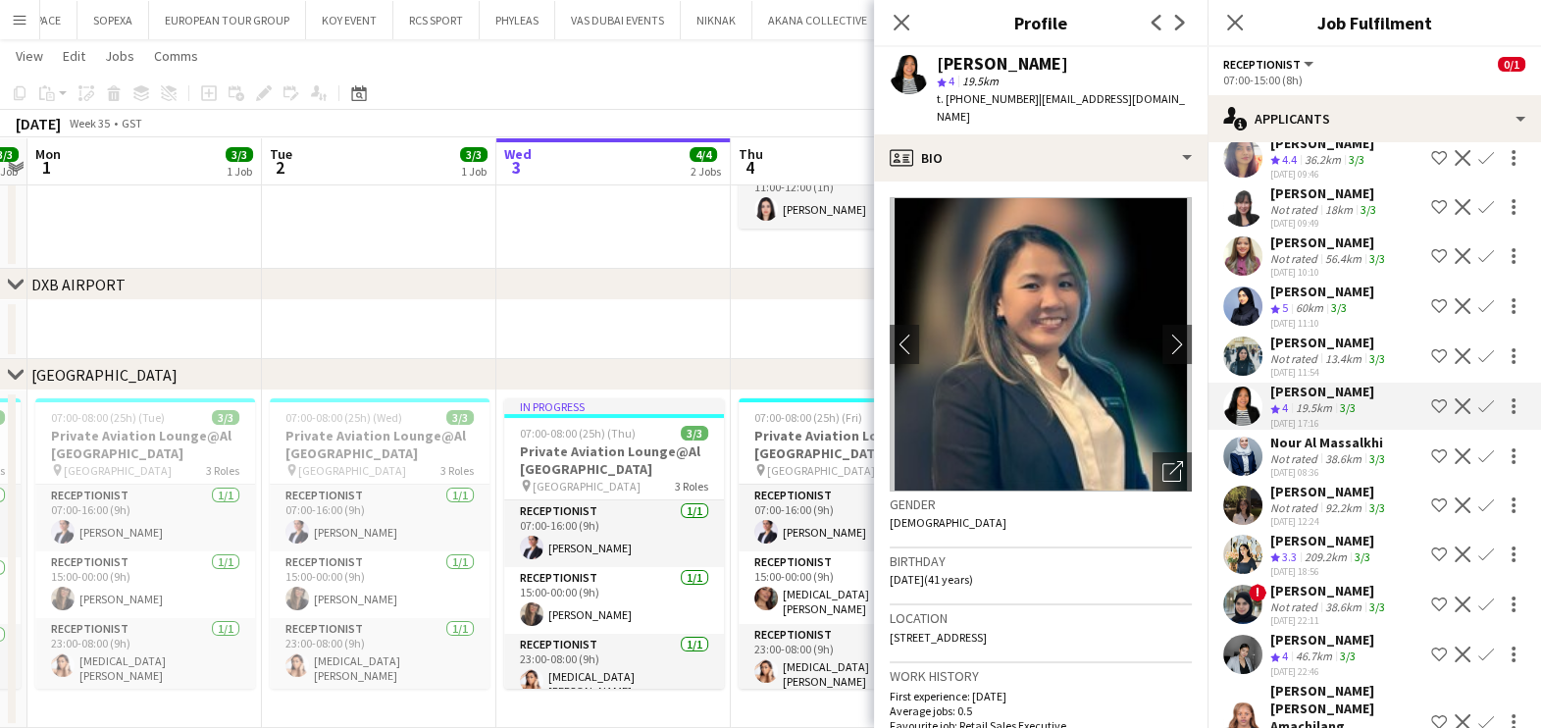
click at [1281, 366] on div "Not rated" at bounding box center [1295, 358] width 51 height 15
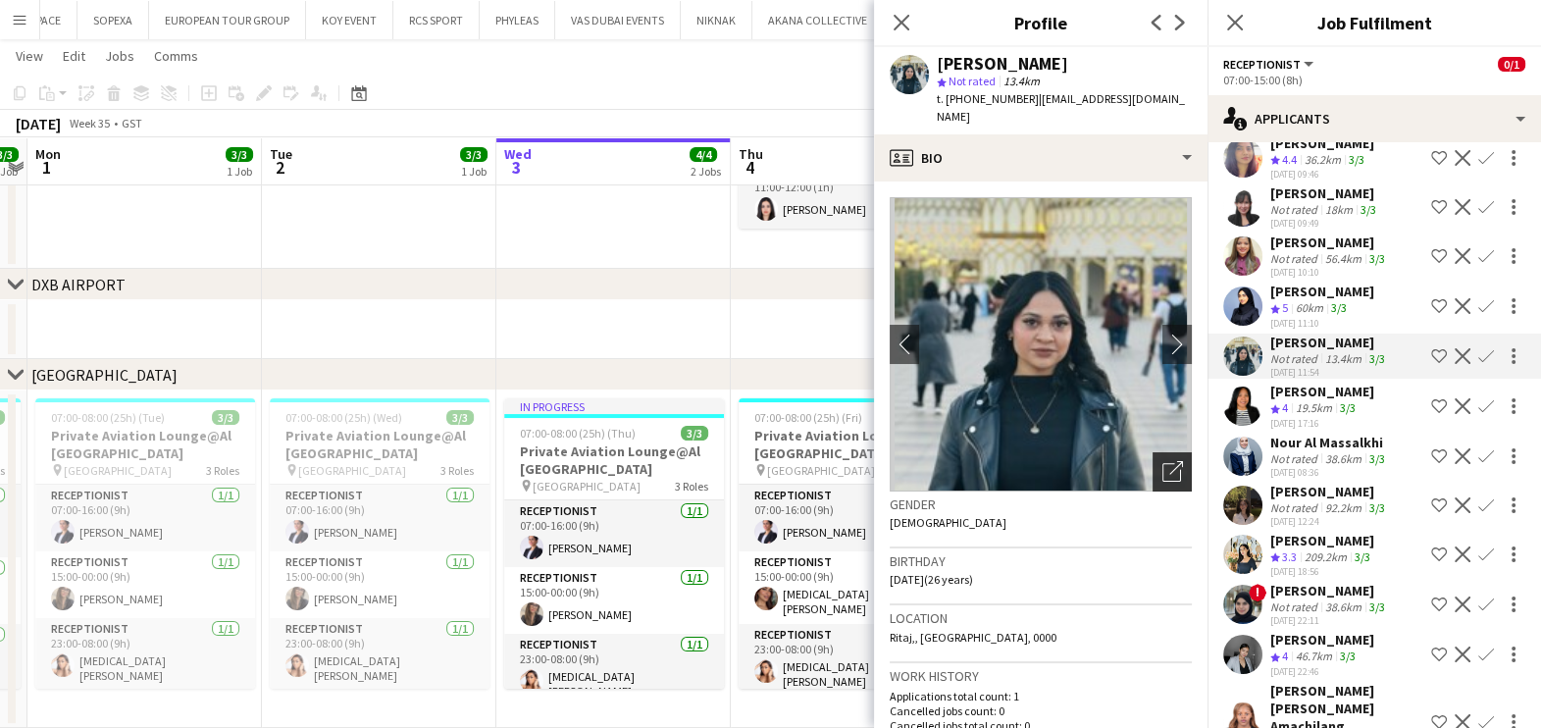
click at [1152, 452] on div "Open photos pop-in" at bounding box center [1171, 471] width 39 height 39
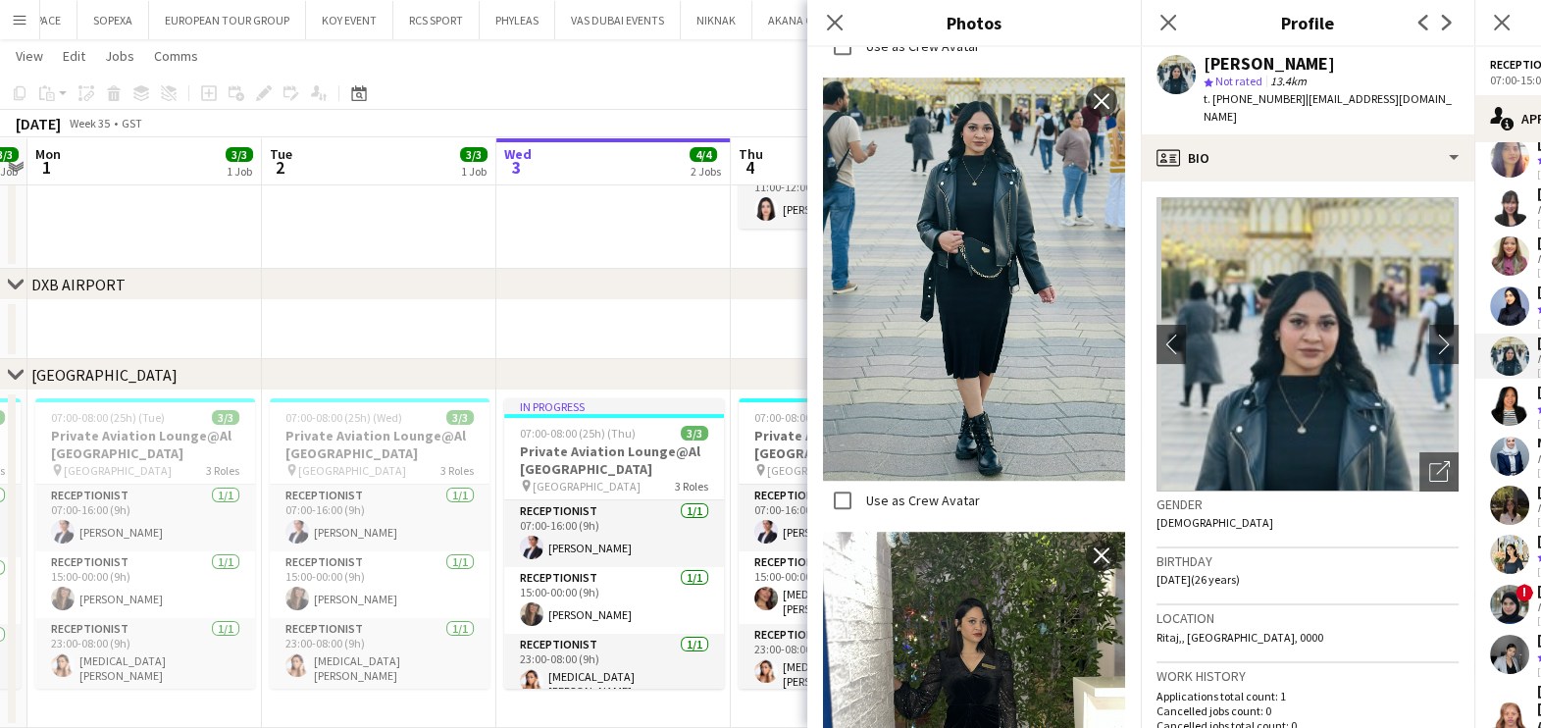
scroll to position [1695, 0]
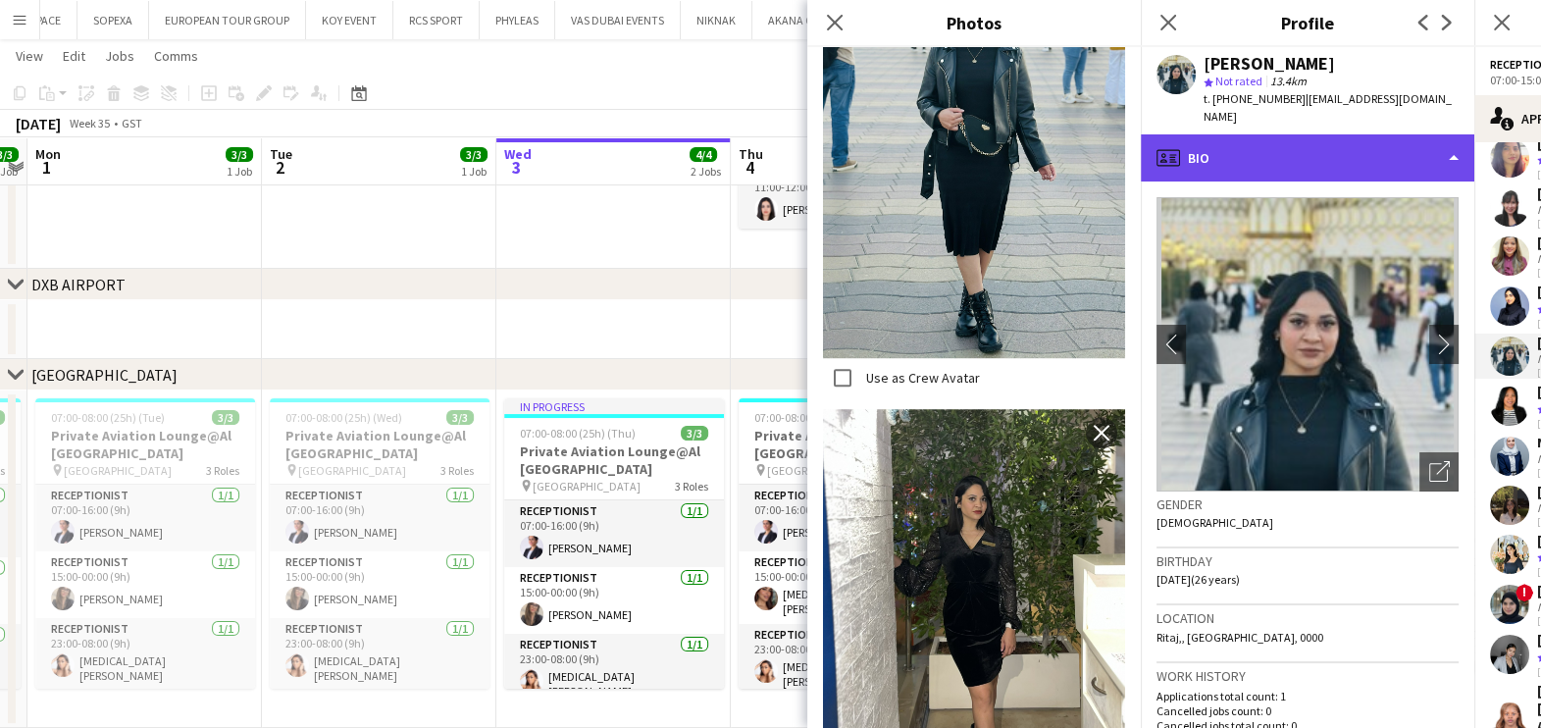
click at [1291, 135] on div "profile Bio" at bounding box center [1307, 157] width 333 height 47
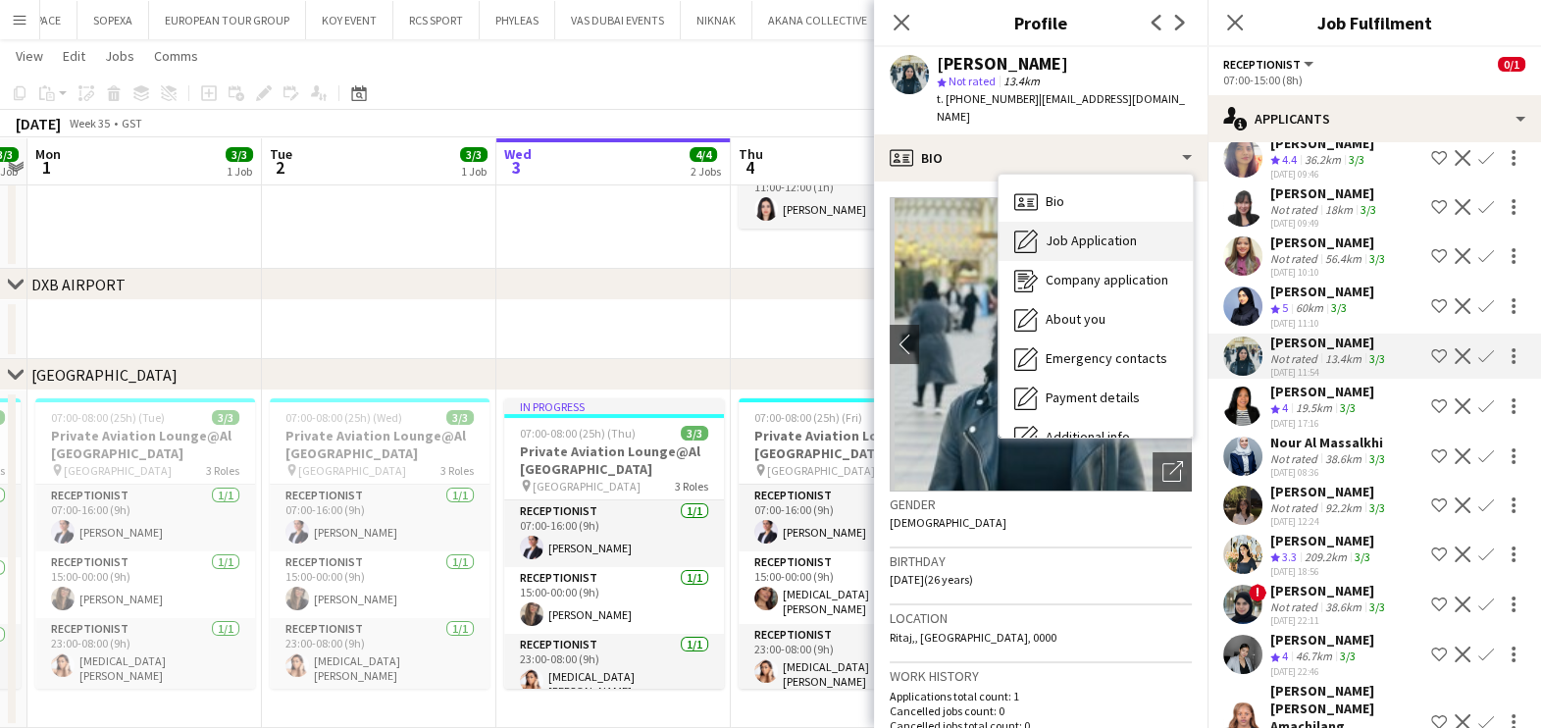
click at [1153, 222] on div "Job Application Job Application" at bounding box center [1096, 241] width 194 height 39
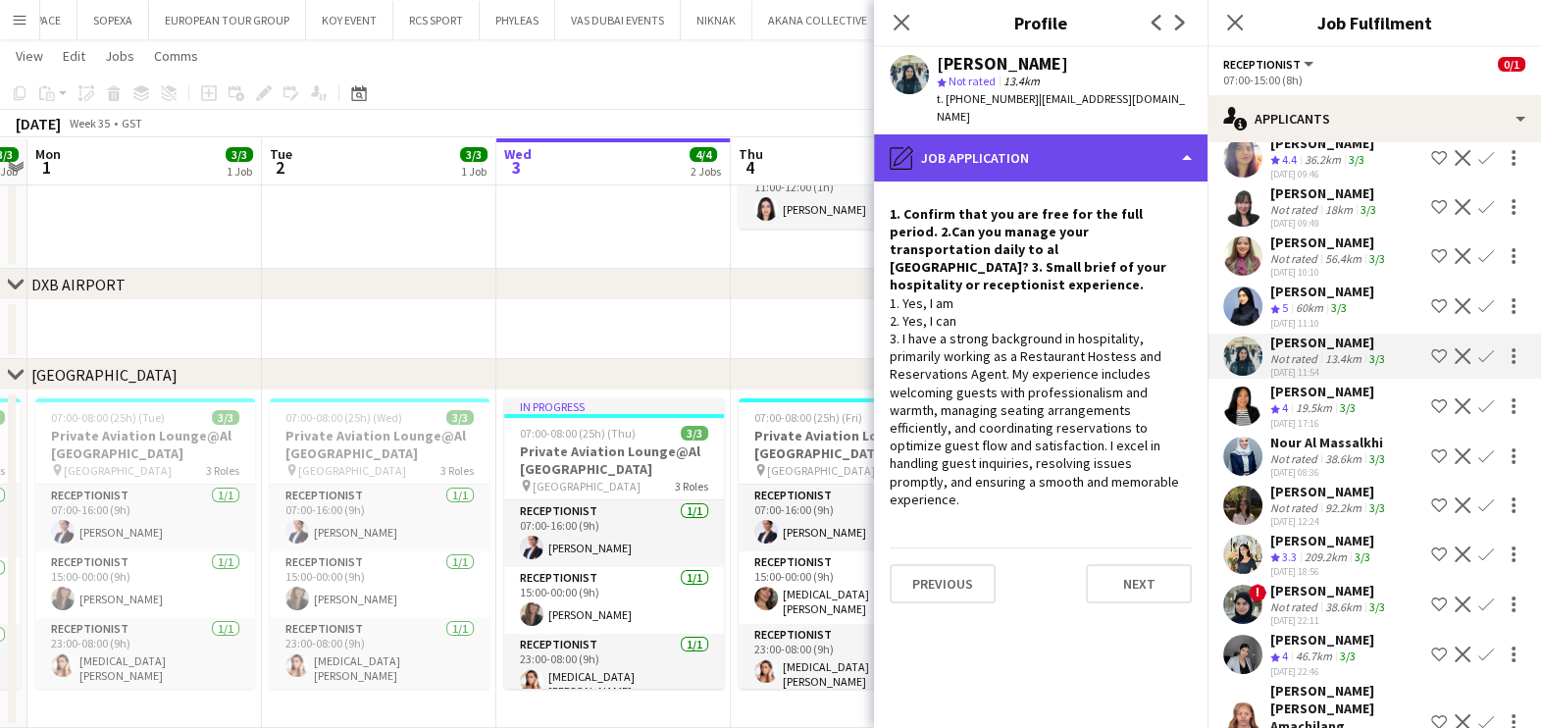
click at [1093, 142] on div "pencil4 Job Application" at bounding box center [1040, 157] width 333 height 47
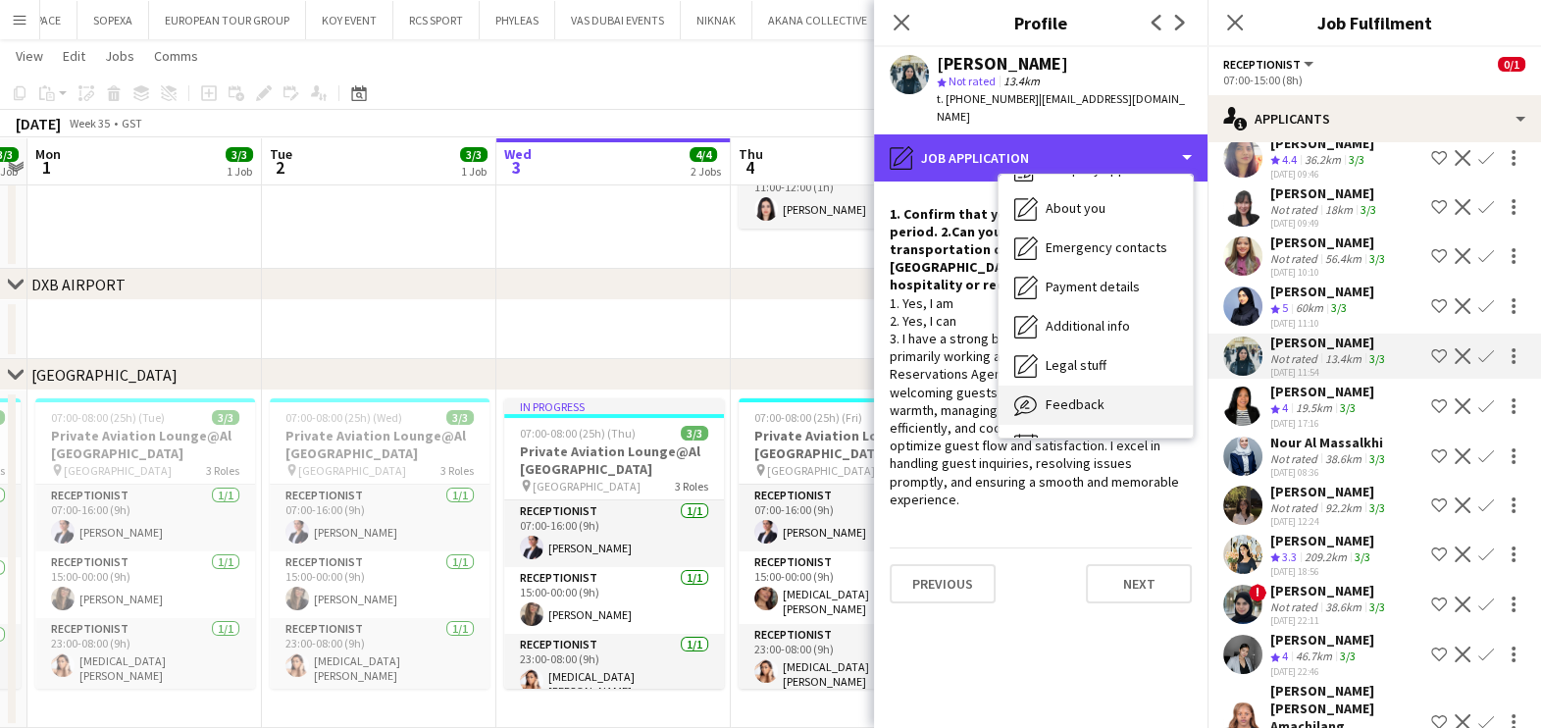
scroll to position [144, 0]
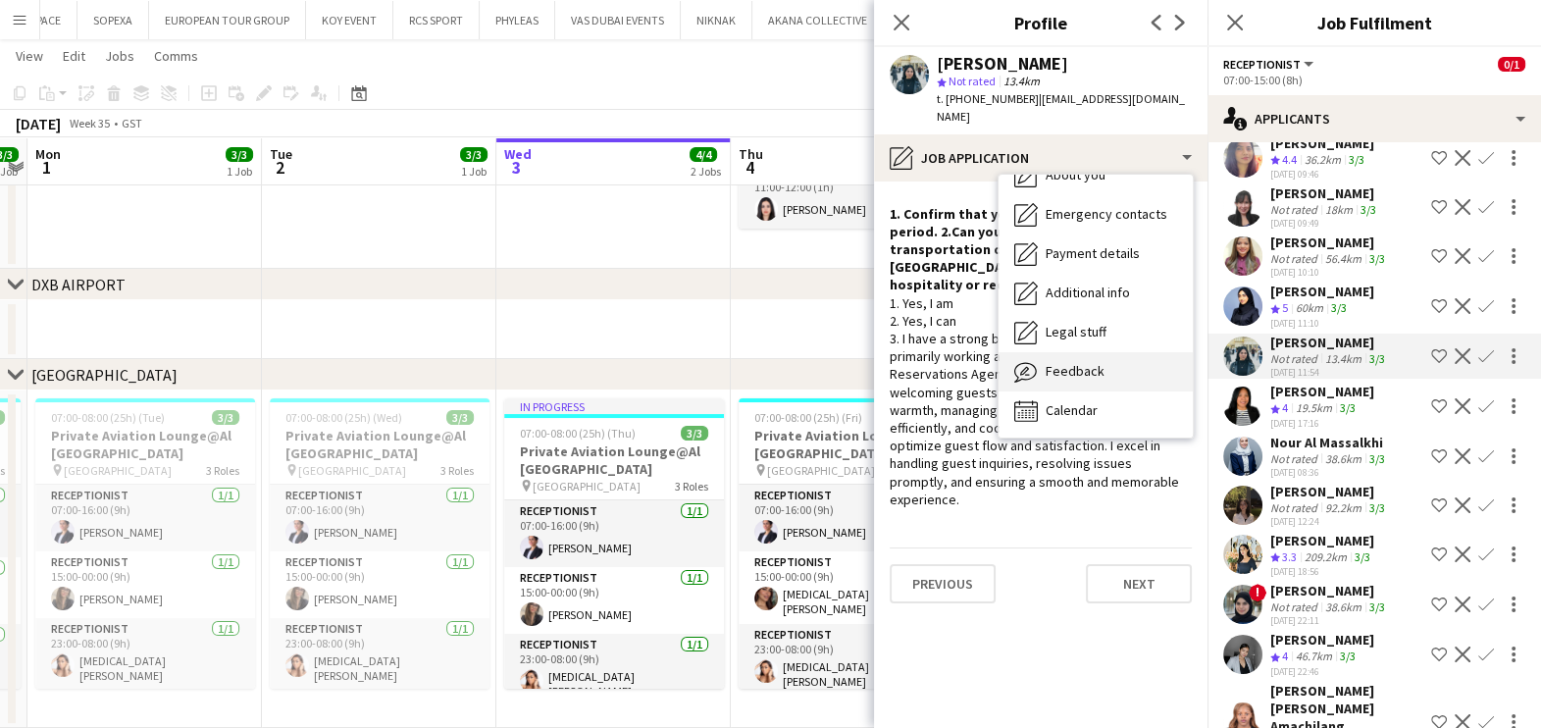
click at [1053, 352] on div "Feedback Feedback" at bounding box center [1096, 371] width 194 height 39
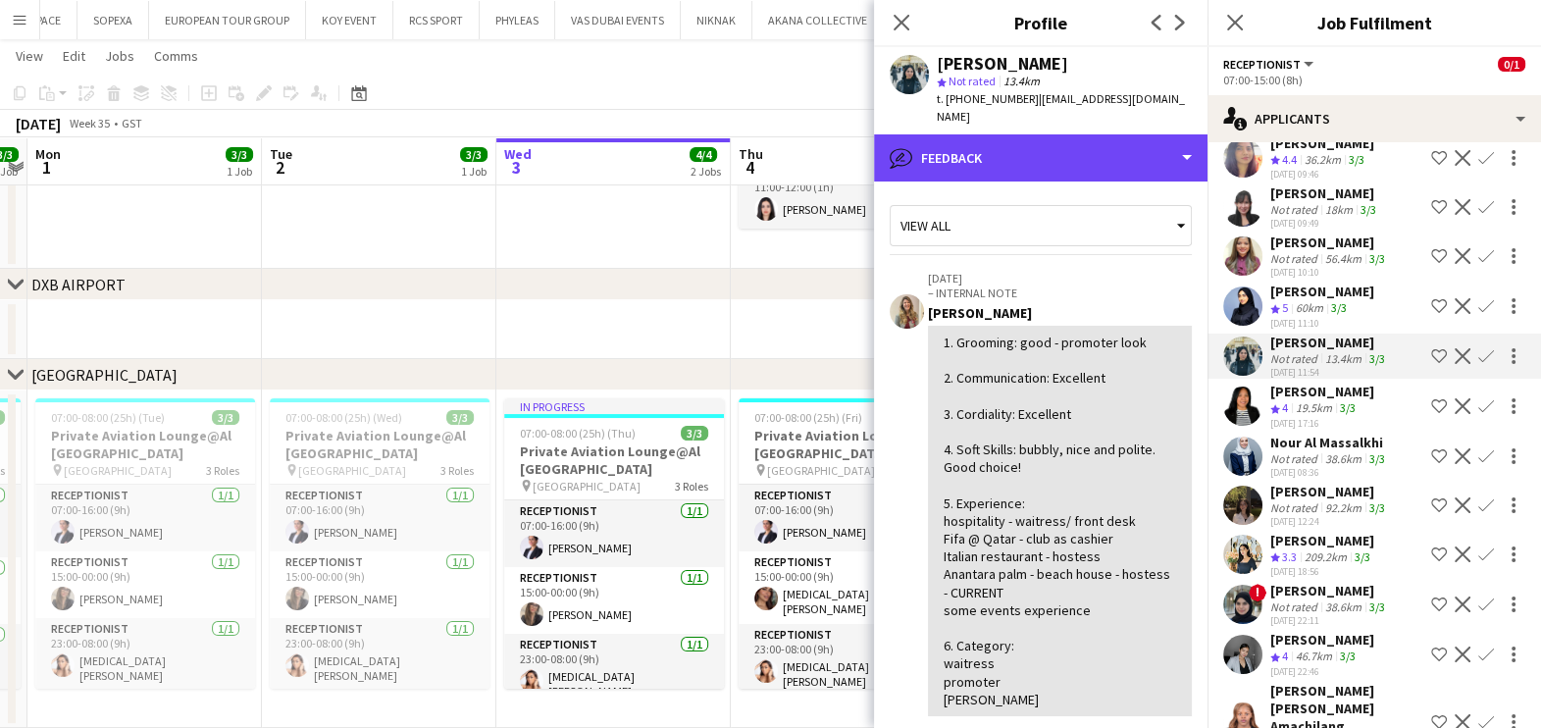
drag, startPoint x: 1078, startPoint y: 132, endPoint x: 1068, endPoint y: 159, distance: 28.2
click at [1078, 134] on div "bubble-pencil Feedback" at bounding box center [1040, 157] width 333 height 47
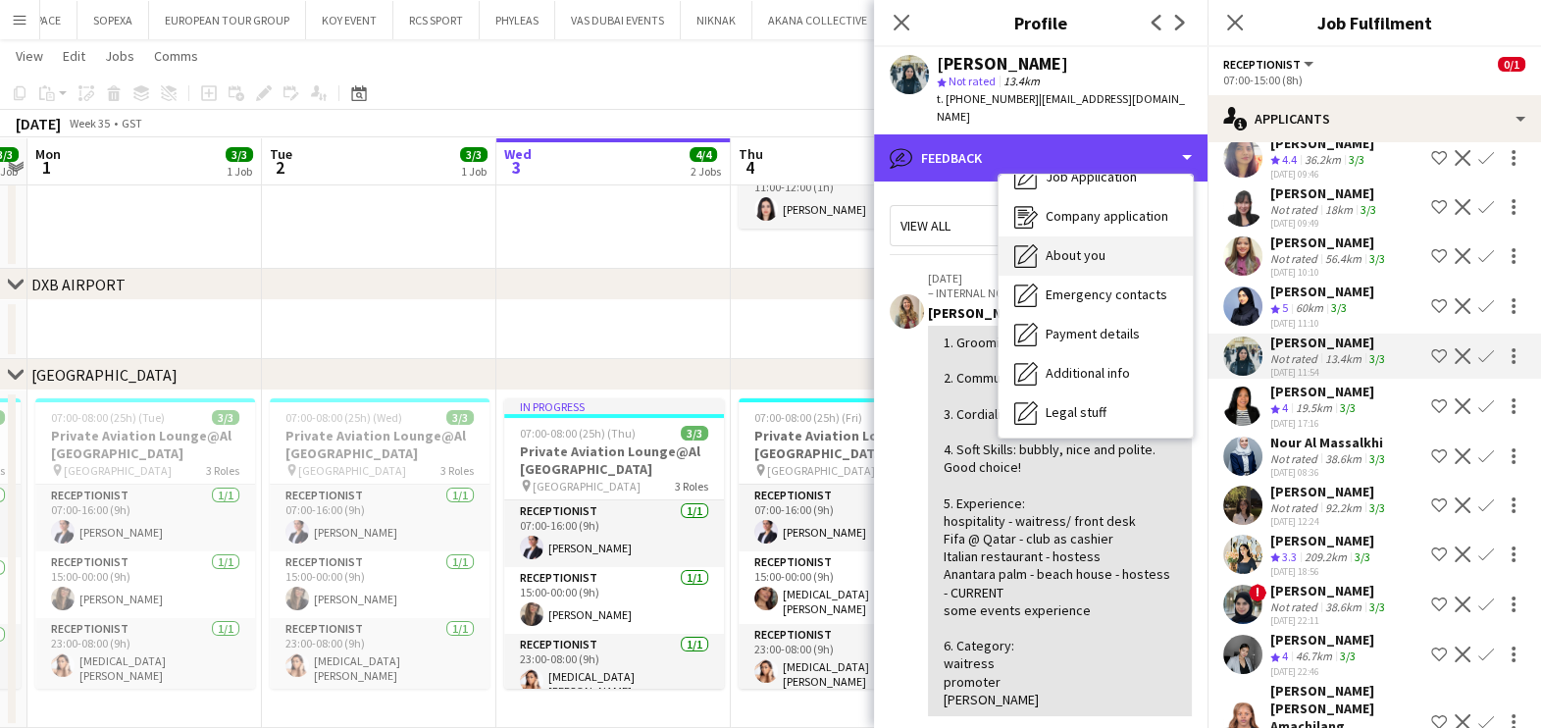
scroll to position [0, 0]
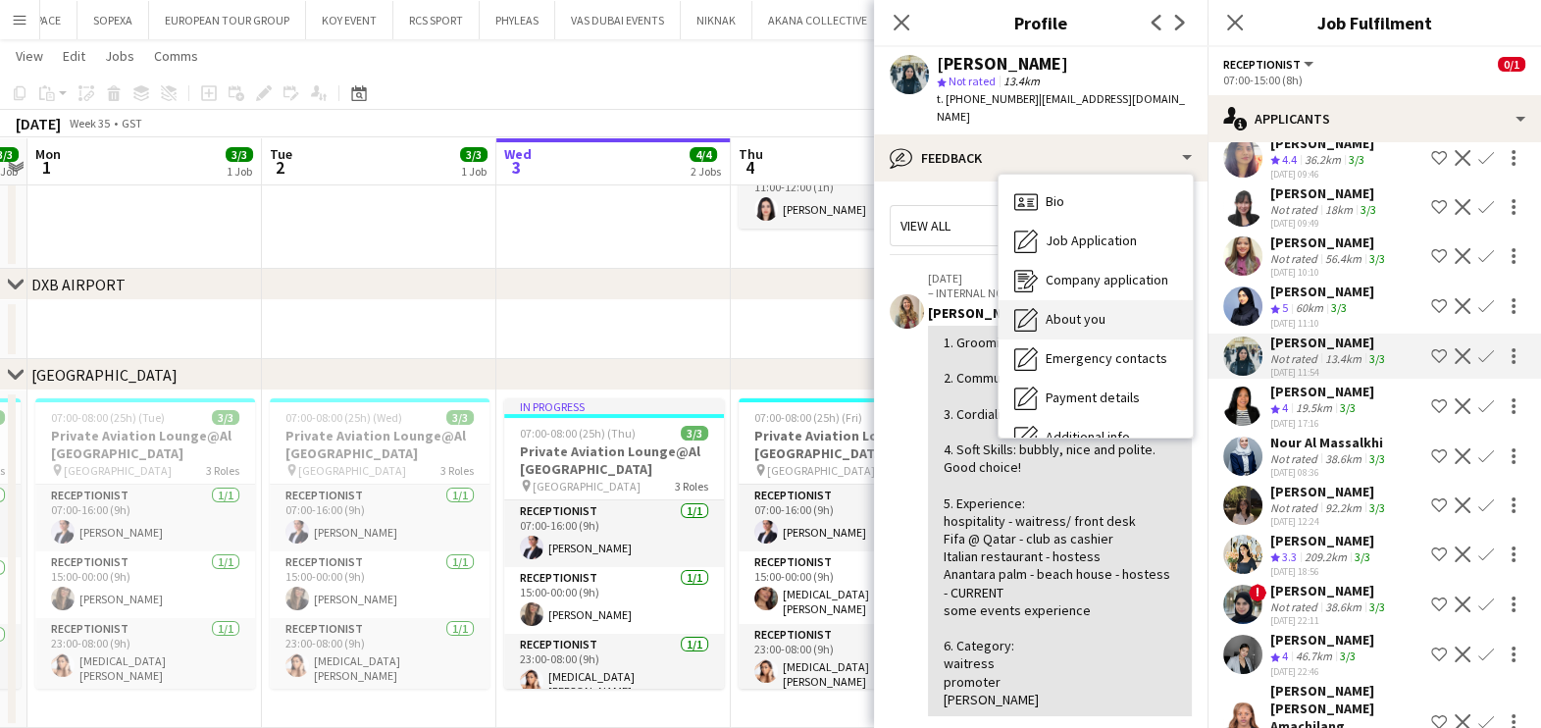
click at [1103, 310] on span "About you" at bounding box center [1076, 319] width 60 height 18
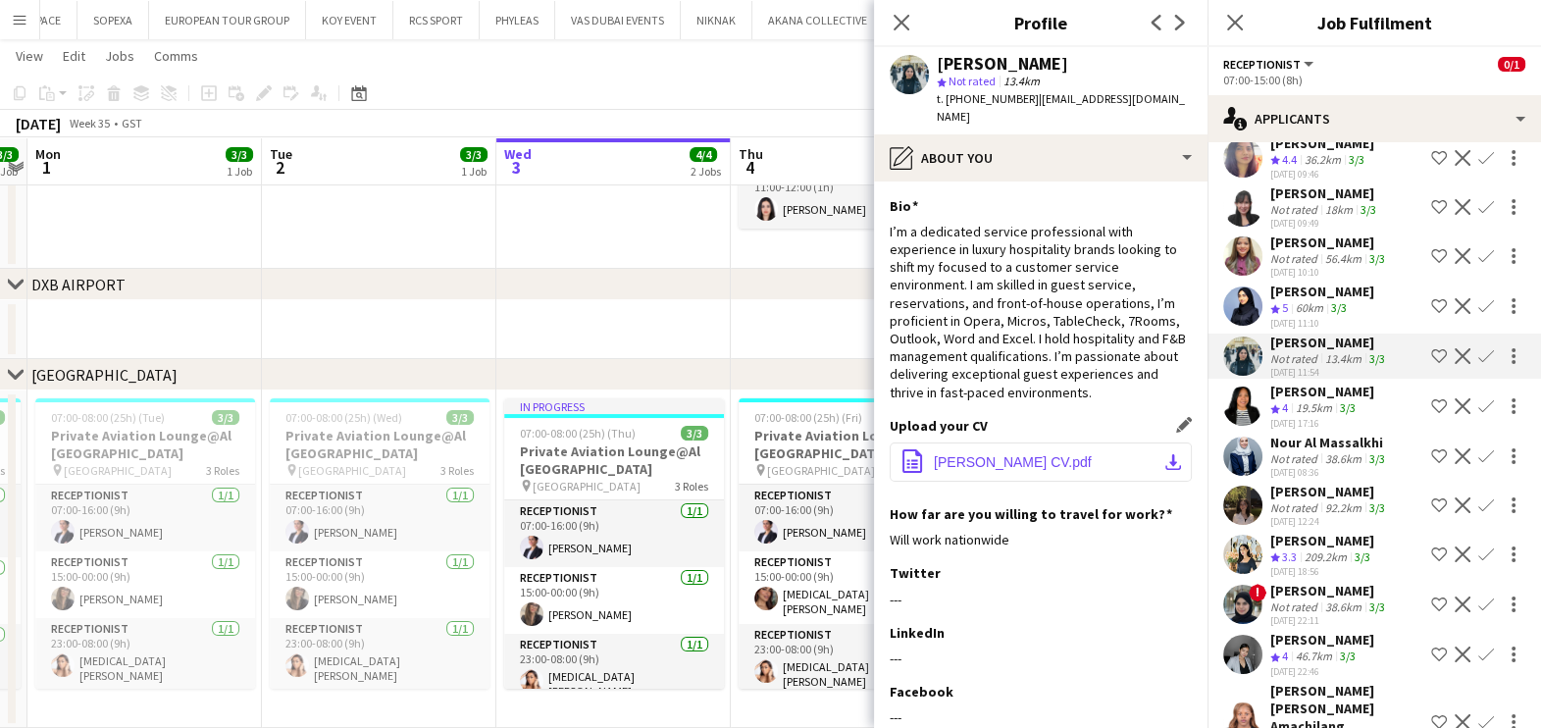
click at [1013, 454] on span "Nabeelah moos CV.pdf" at bounding box center [1013, 462] width 158 height 16
click at [1431, 362] on app-icon "Shortlist crew" at bounding box center [1439, 356] width 16 height 16
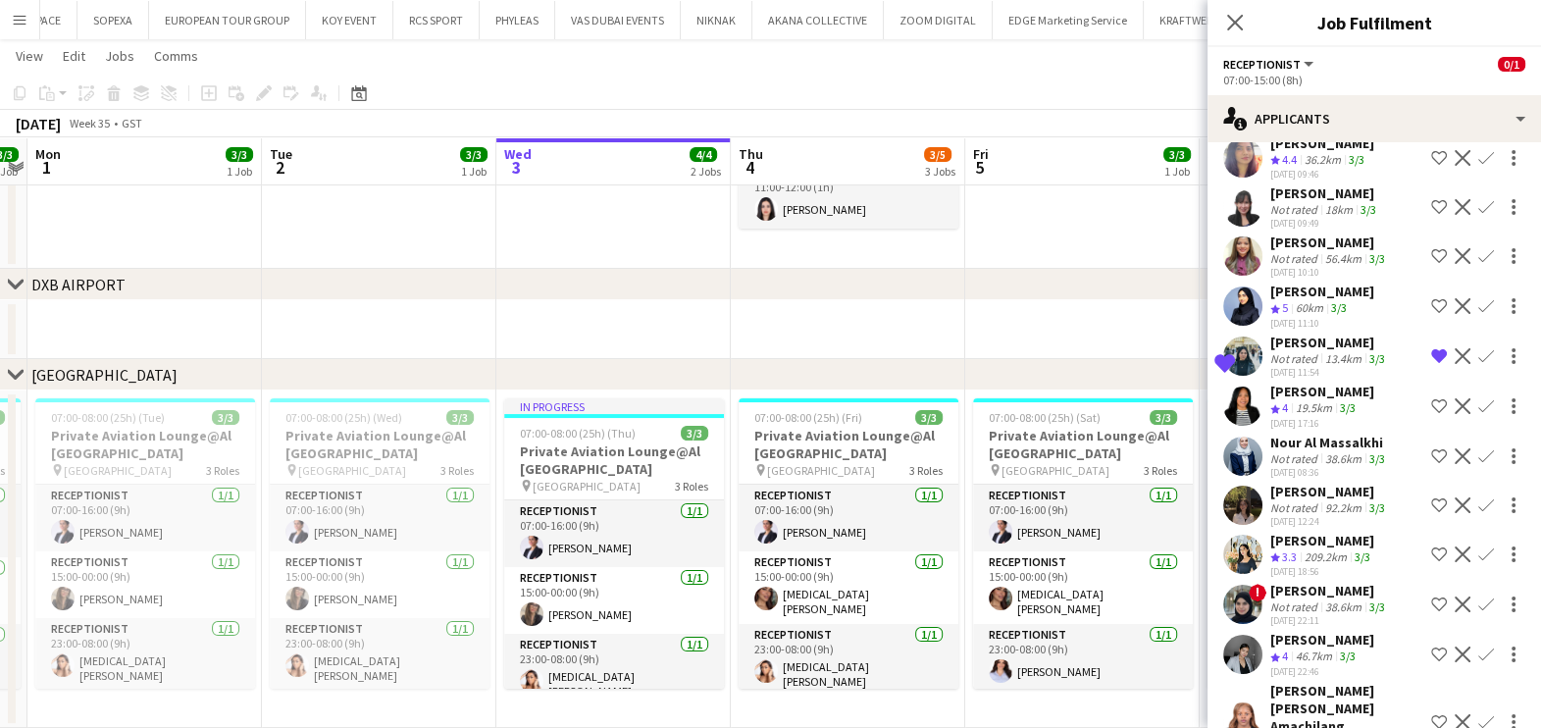
scroll to position [581, 0]
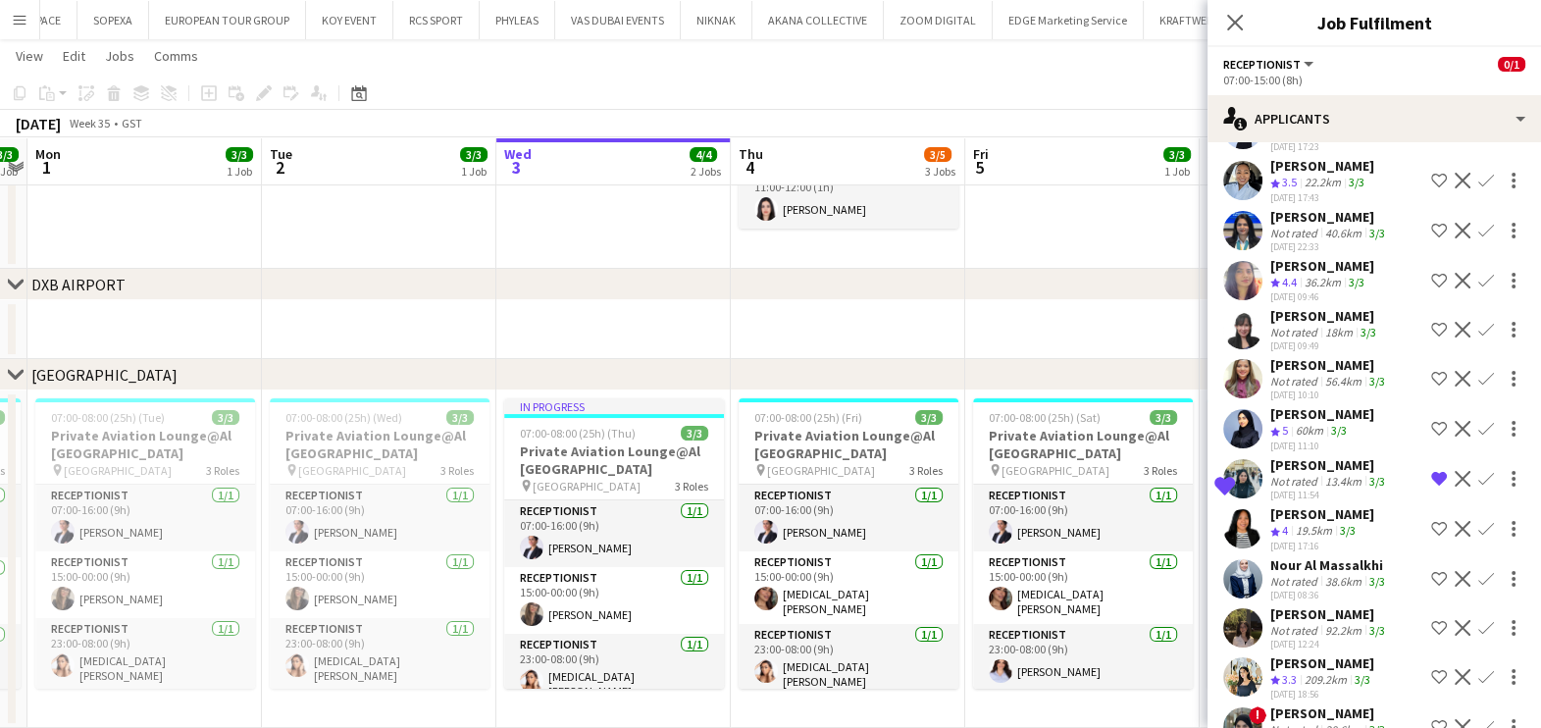
click at [1294, 388] on div "Not rated" at bounding box center [1295, 381] width 51 height 15
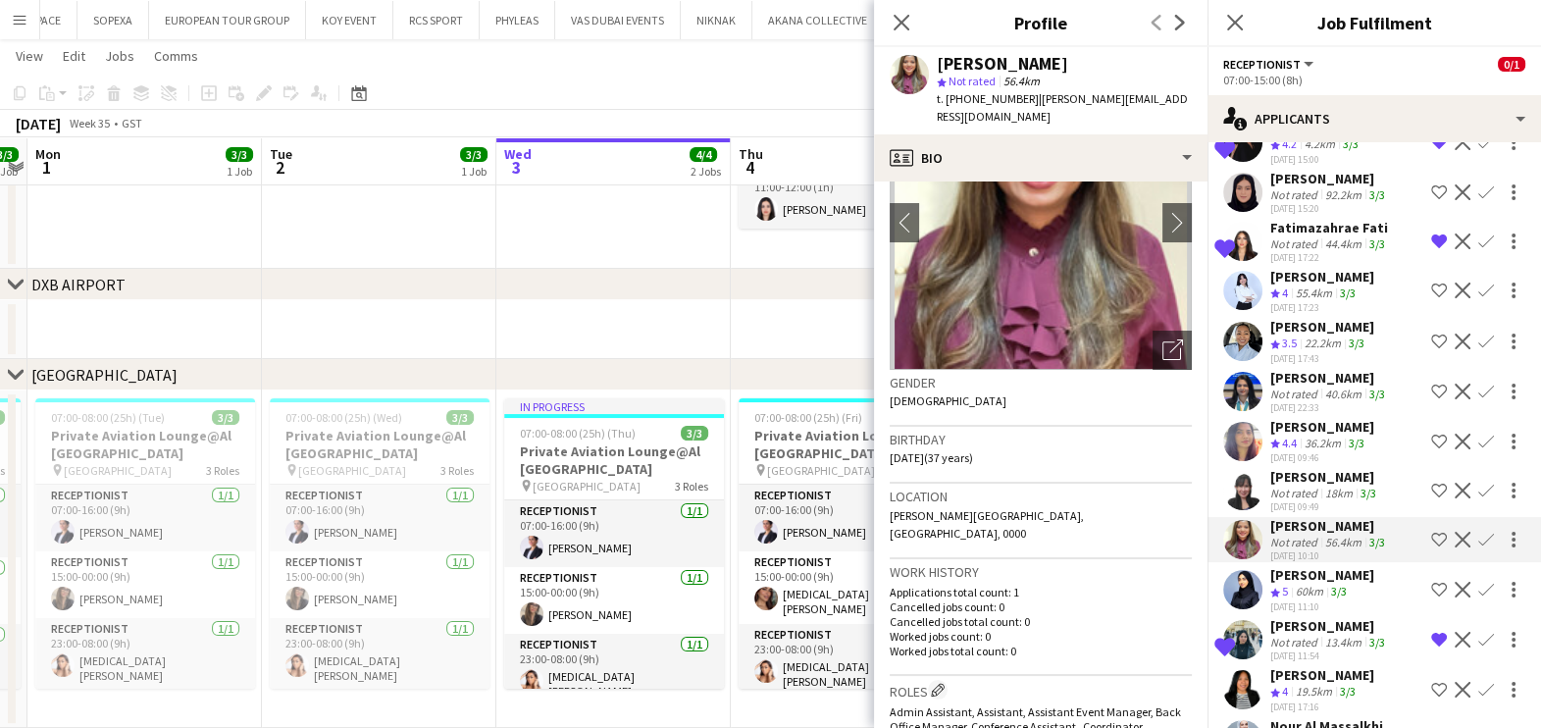
scroll to position [458, 0]
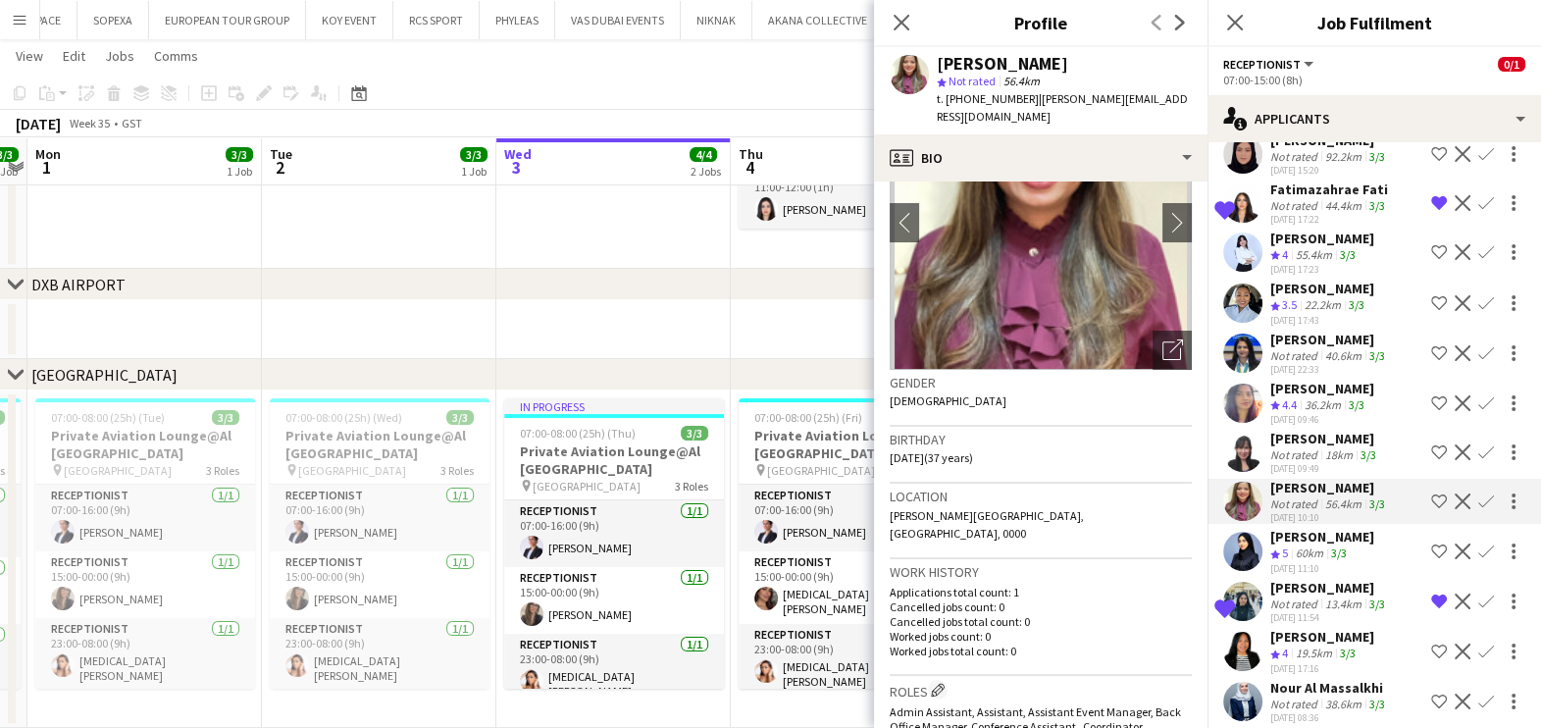
click at [1285, 596] on div "[PERSON_NAME]" at bounding box center [1329, 588] width 119 height 18
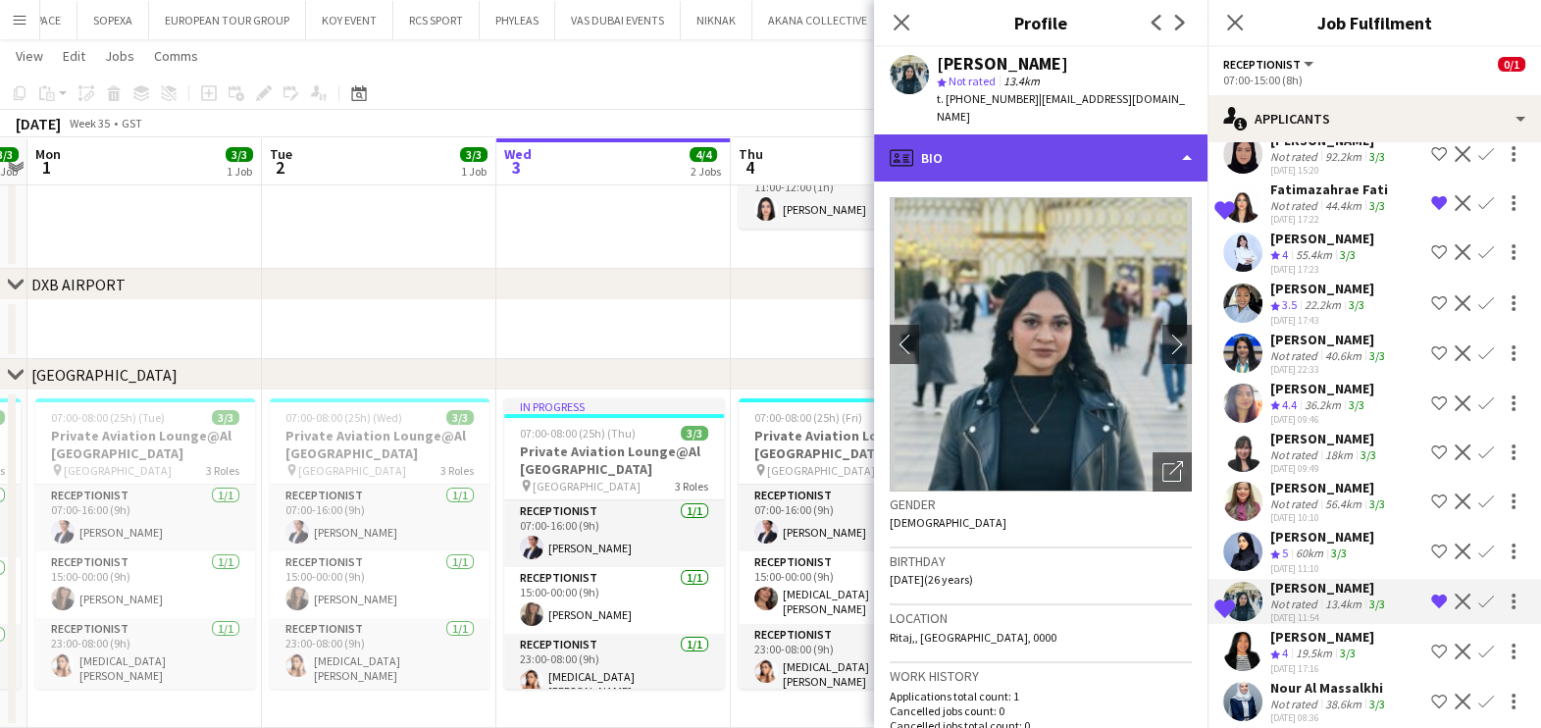
click at [1070, 134] on div "profile Bio" at bounding box center [1040, 157] width 333 height 47
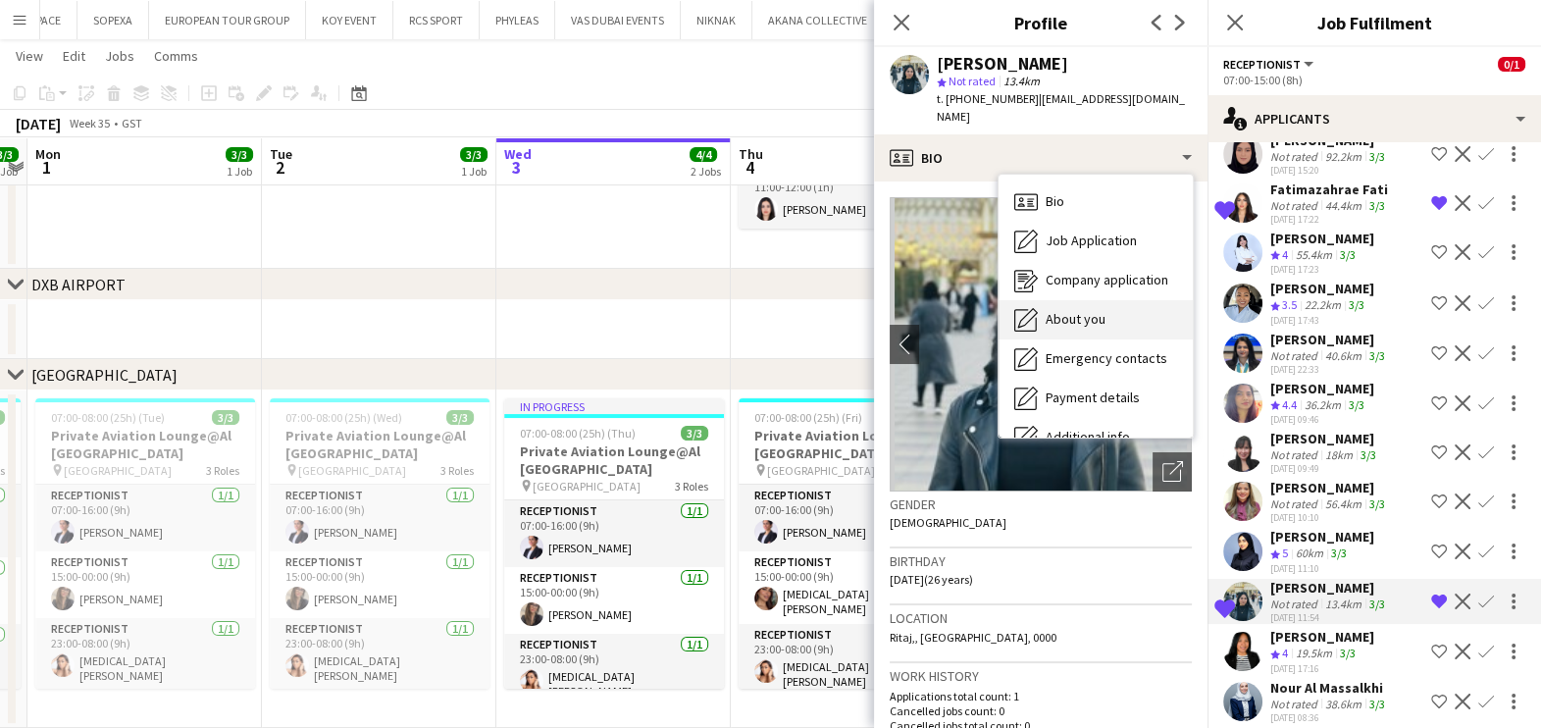
click at [1059, 310] on span "About you" at bounding box center [1076, 319] width 60 height 18
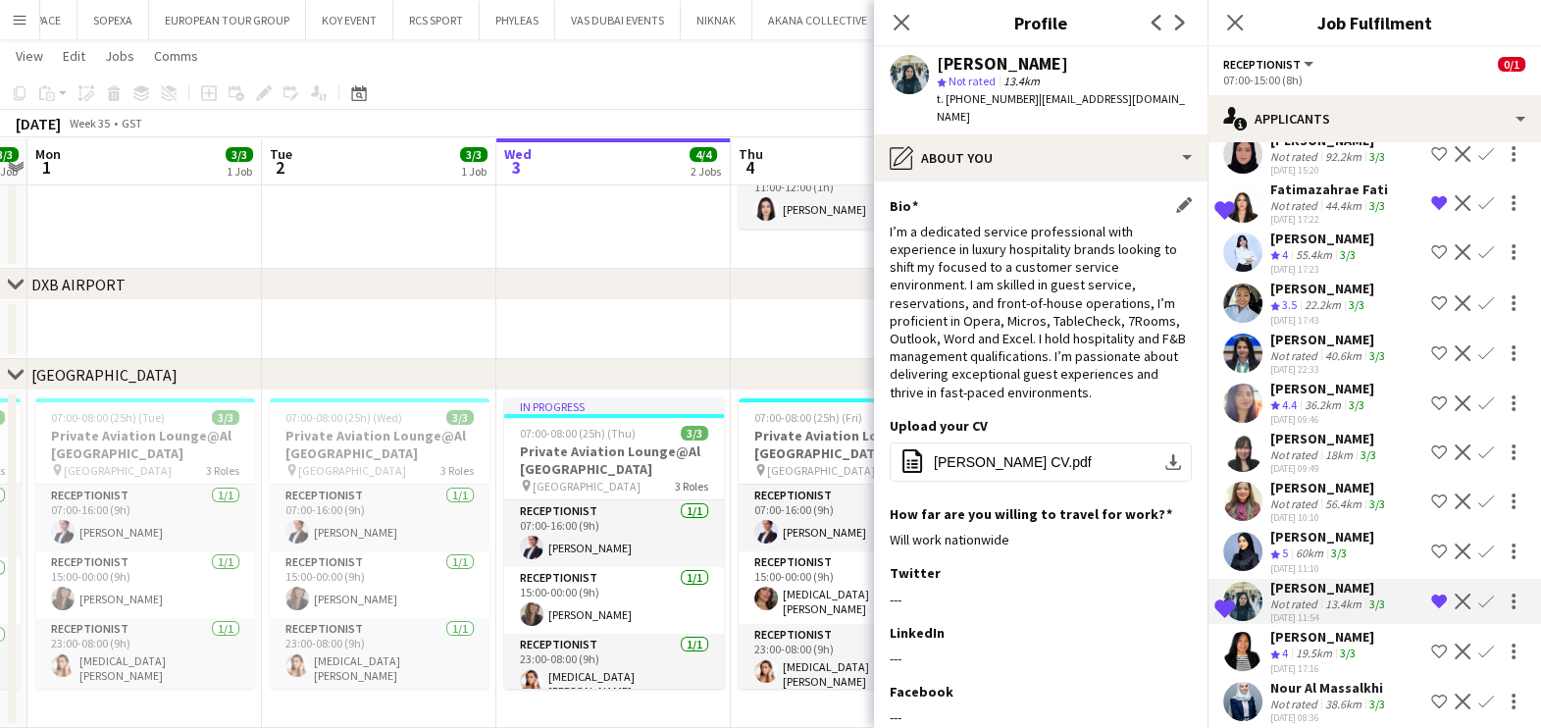
click at [1154, 197] on div "Bio Edit this field" at bounding box center [1041, 206] width 302 height 18
click at [1176, 197] on app-icon "Edit this field" at bounding box center [1184, 205] width 16 height 16
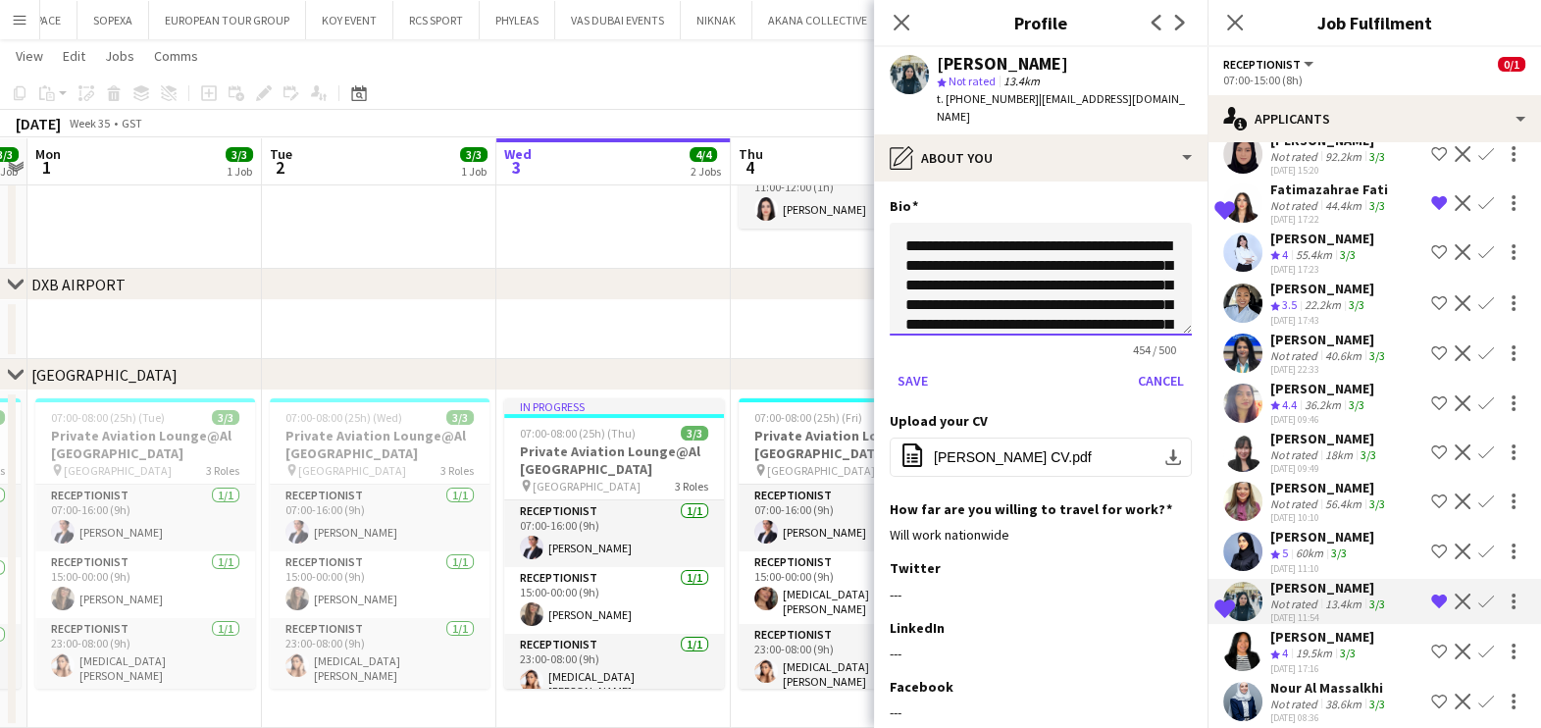
drag, startPoint x: 1018, startPoint y: 245, endPoint x: 910, endPoint y: 220, distance: 110.9
click at [914, 223] on textarea "**********" at bounding box center [1041, 279] width 302 height 113
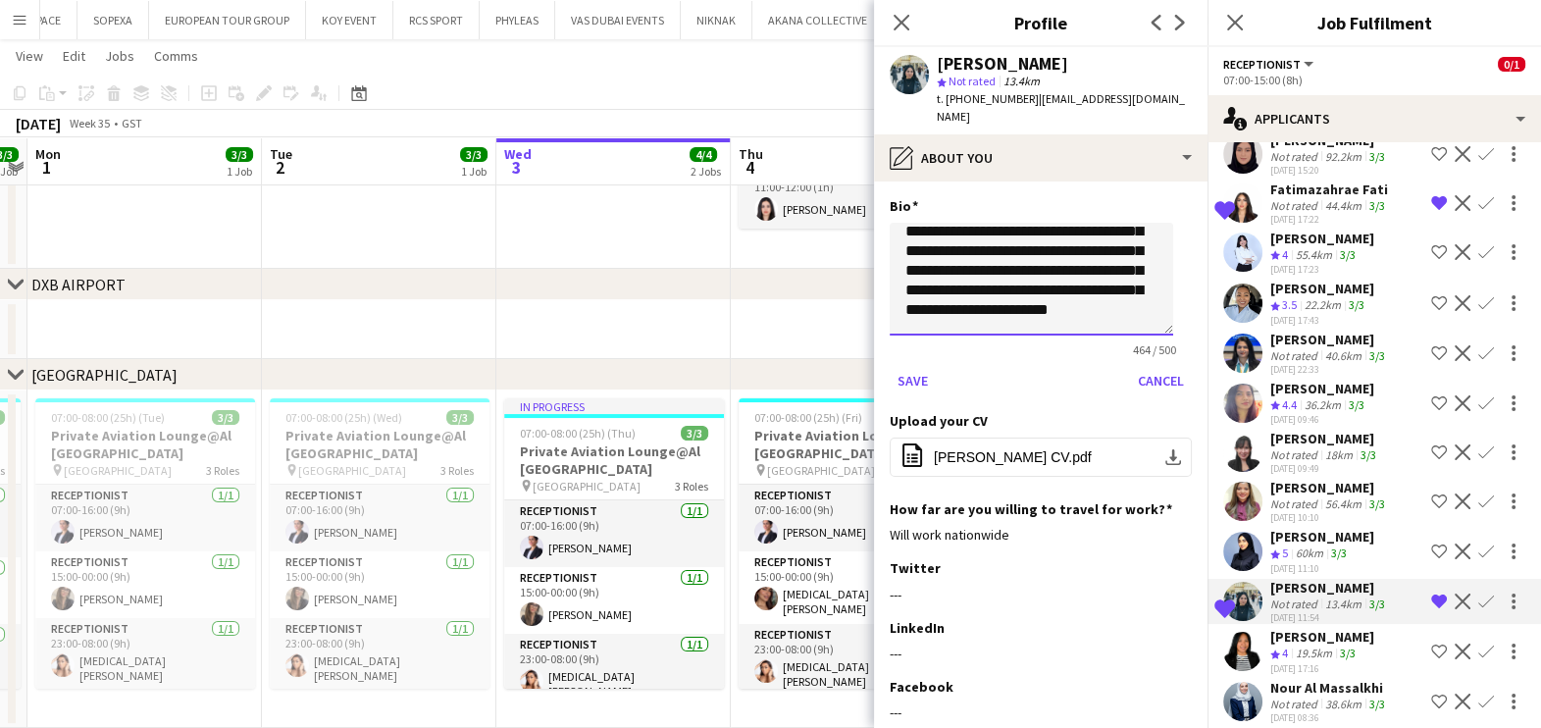
scroll to position [210, 0]
type textarea "**********"
click at [908, 365] on button "Save" at bounding box center [913, 380] width 46 height 31
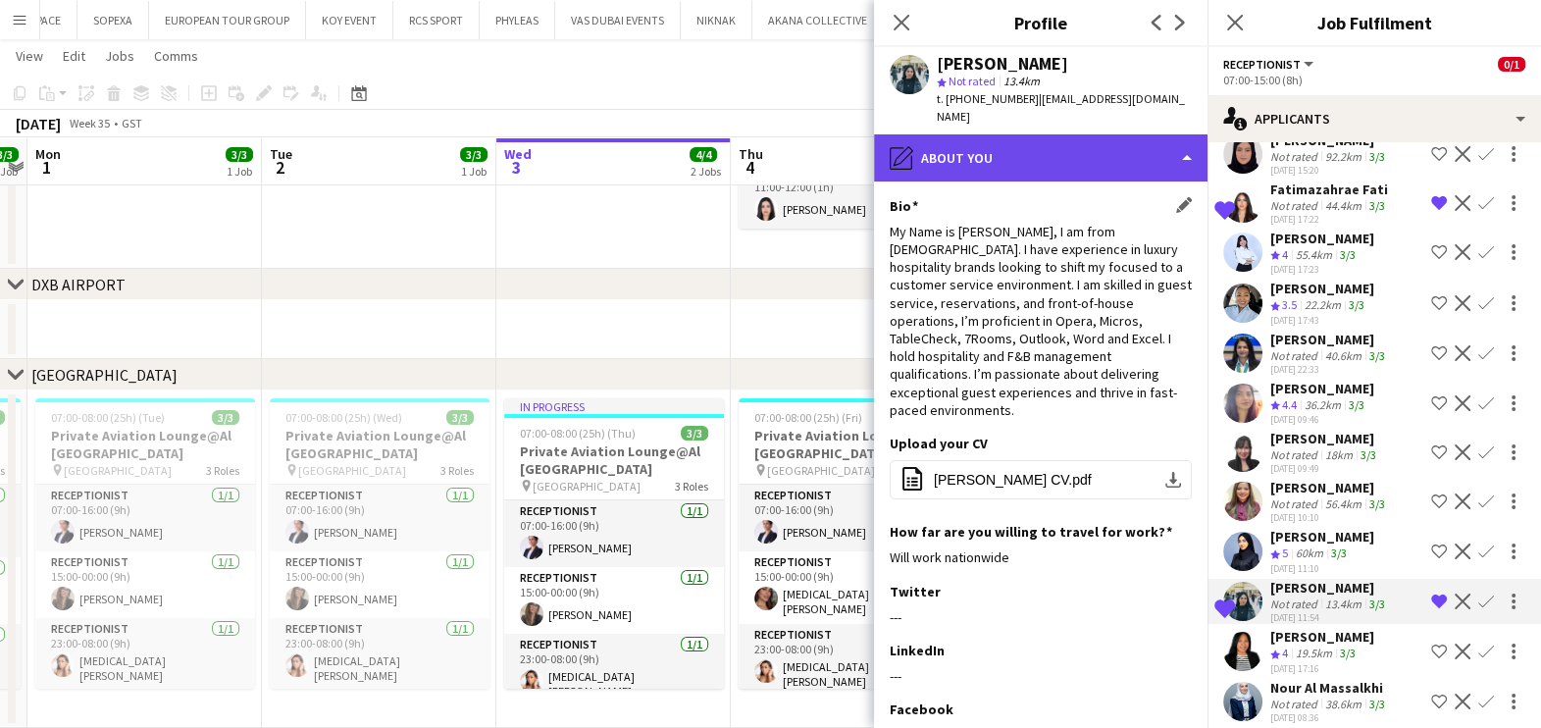
click at [1132, 160] on div "pencil4 About you" at bounding box center [1040, 157] width 333 height 47
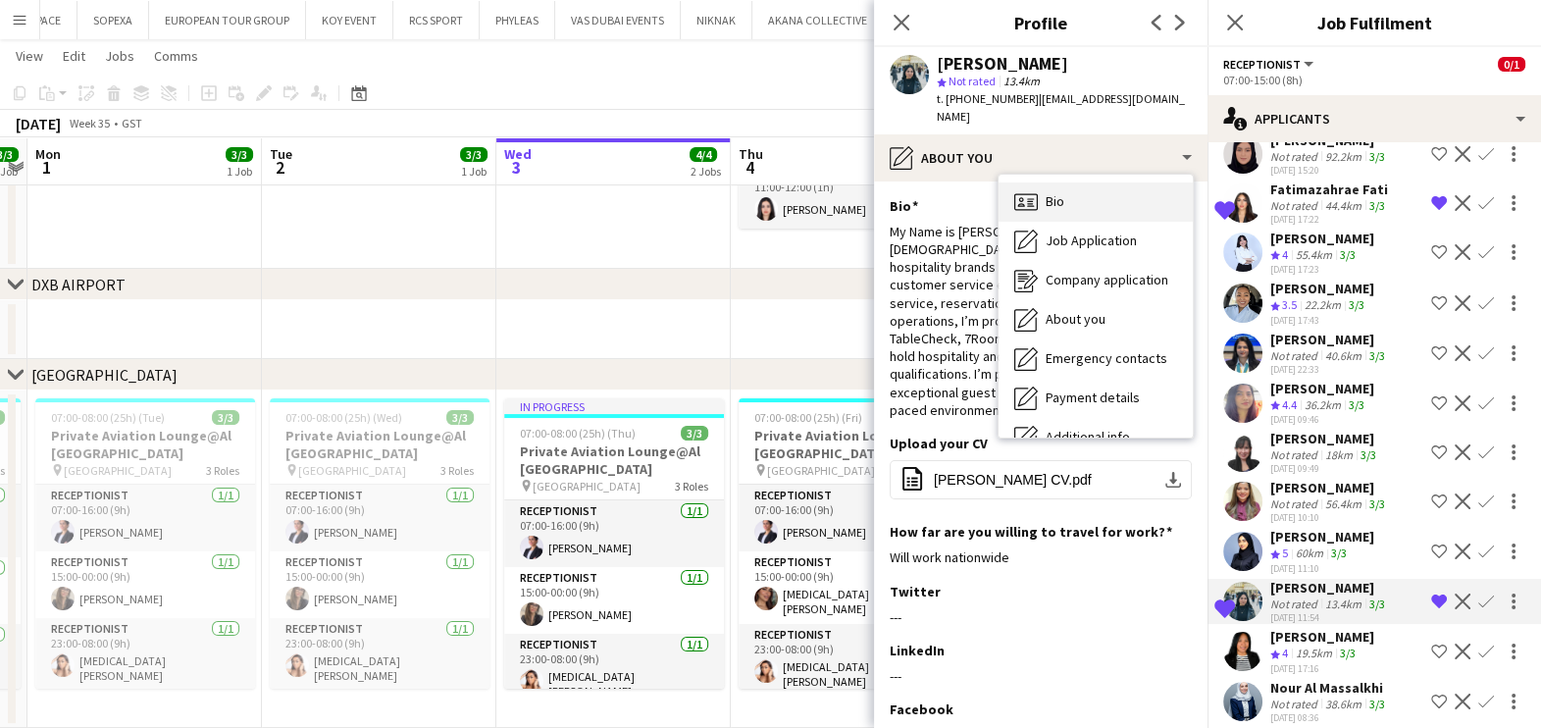
click at [1120, 195] on div "Bio Bio" at bounding box center [1096, 201] width 194 height 39
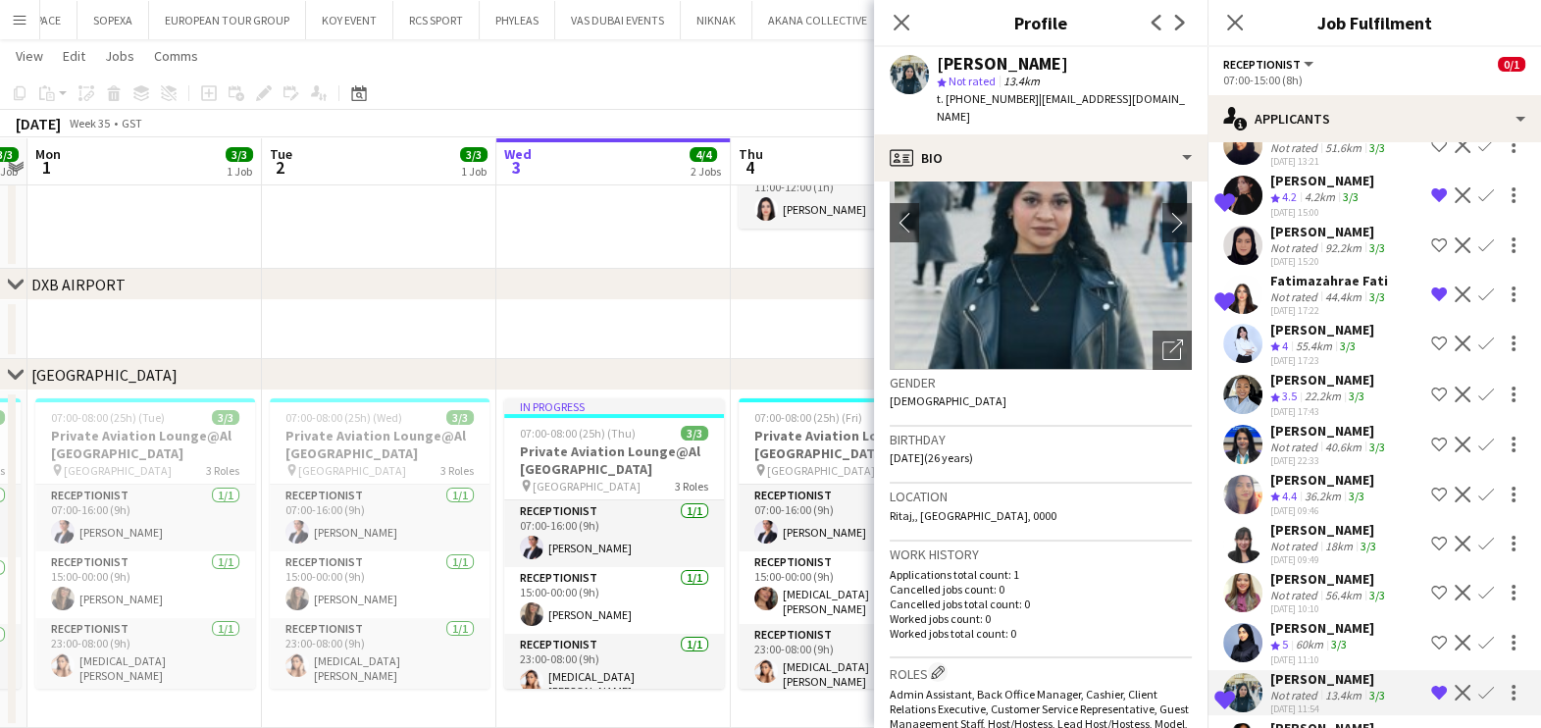
scroll to position [335, 0]
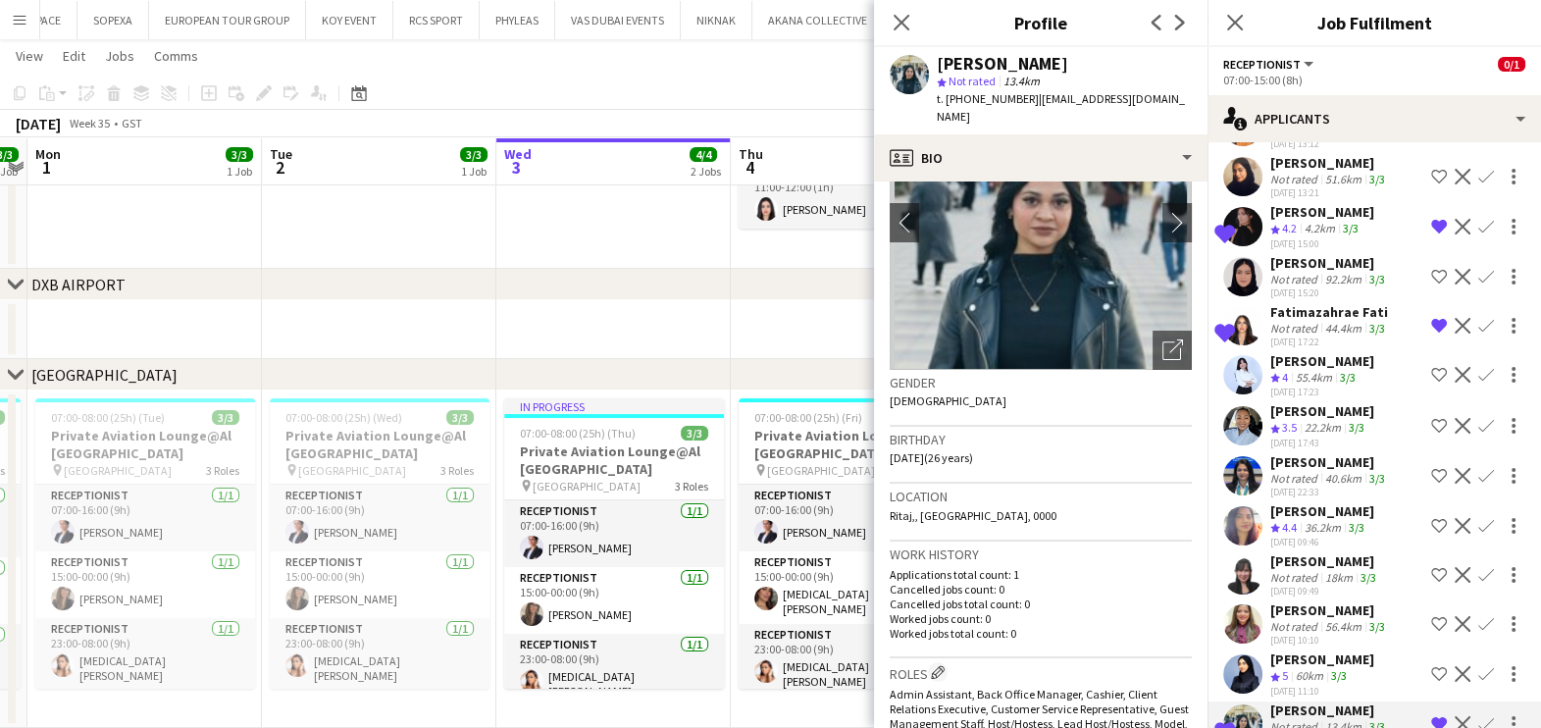
click at [1455, 333] on app-icon "Decline" at bounding box center [1463, 326] width 16 height 16
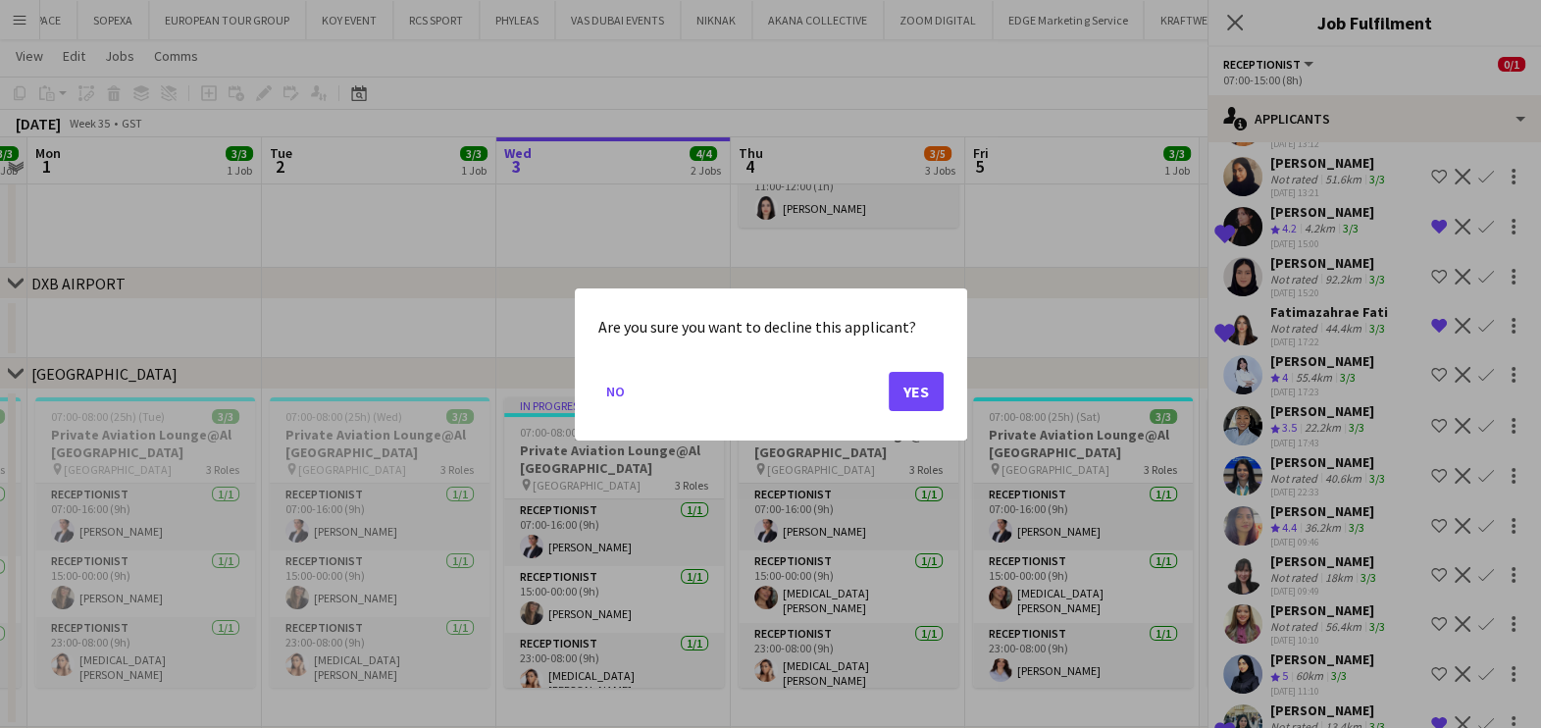
scroll to position [0, 0]
click at [926, 374] on button "Yes" at bounding box center [916, 390] width 55 height 39
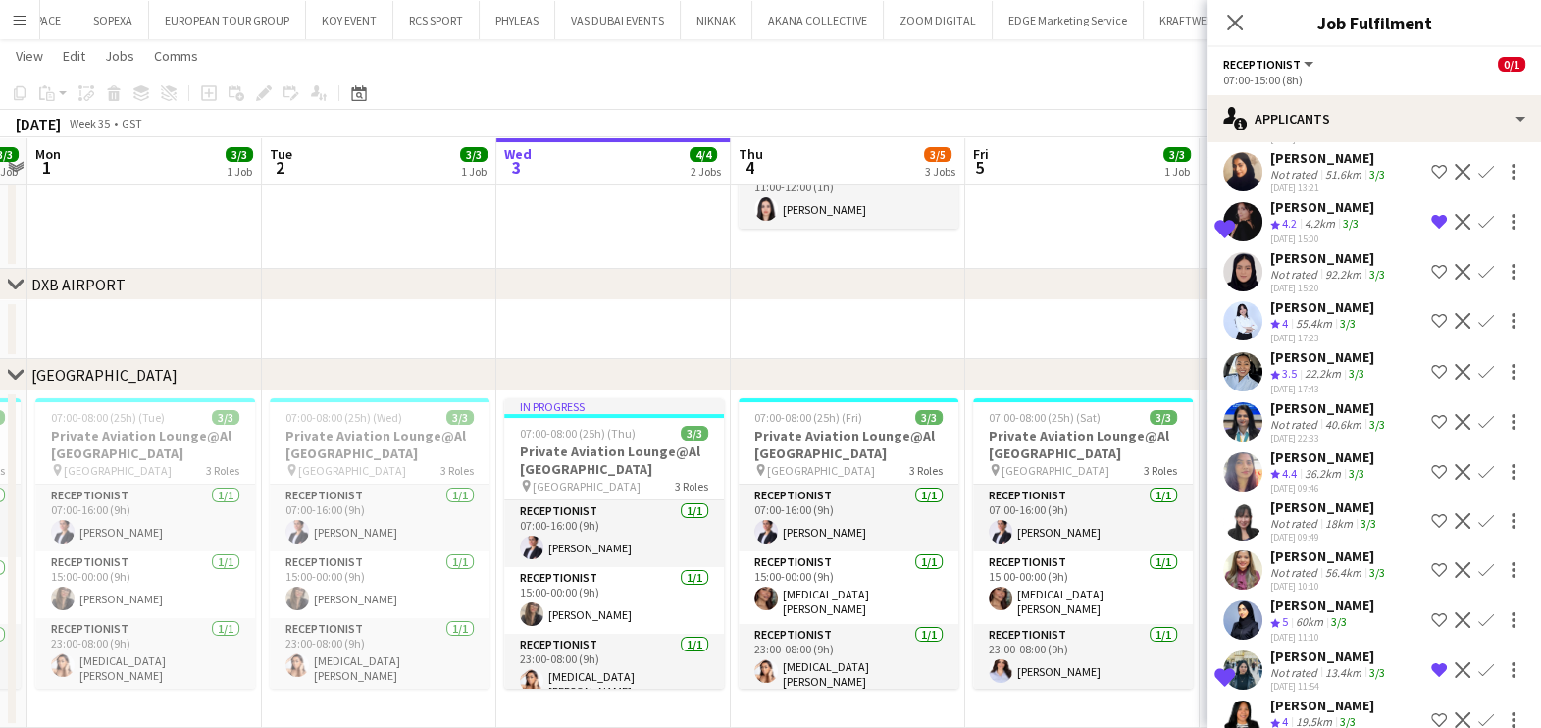
scroll to position [489, 0]
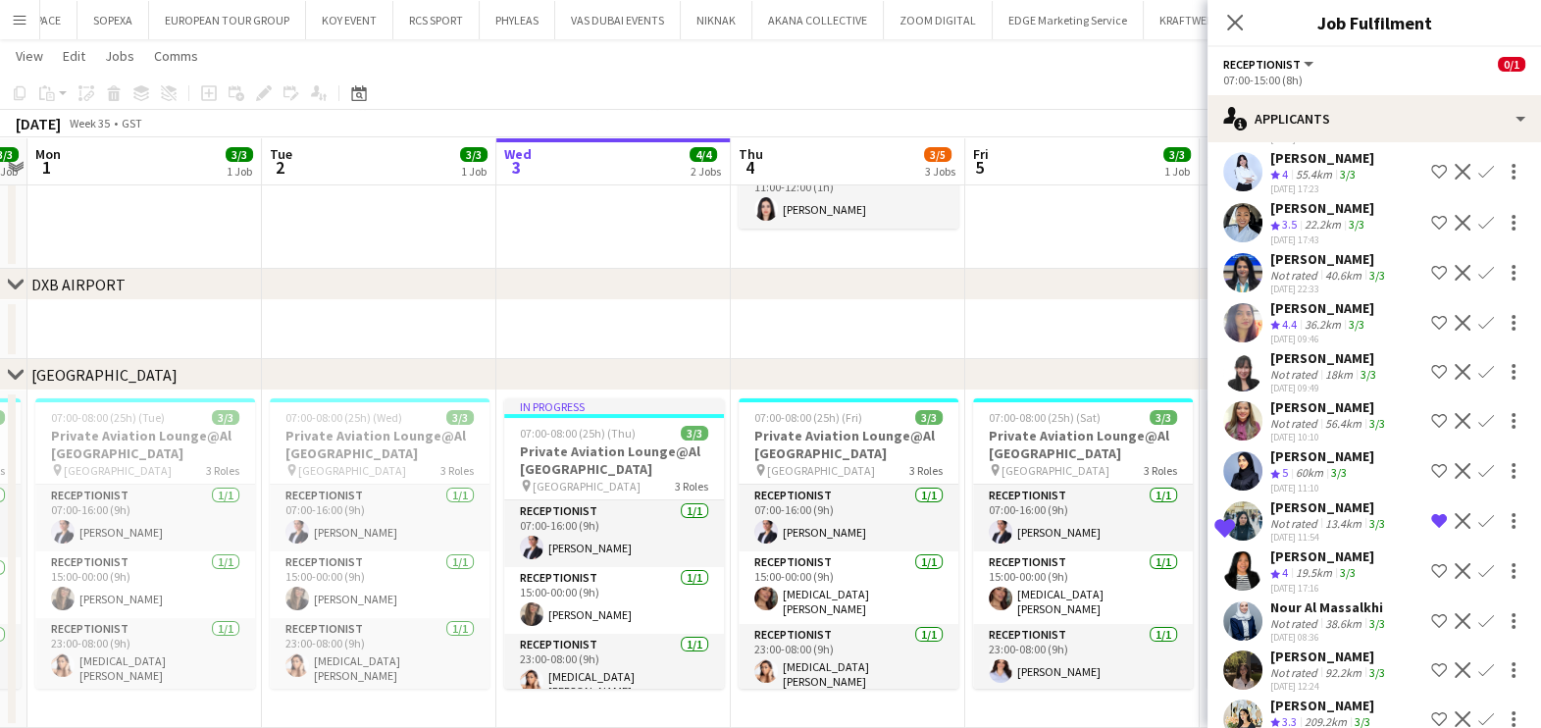
click at [1083, 222] on app-date-cell at bounding box center [1082, 87] width 234 height 364
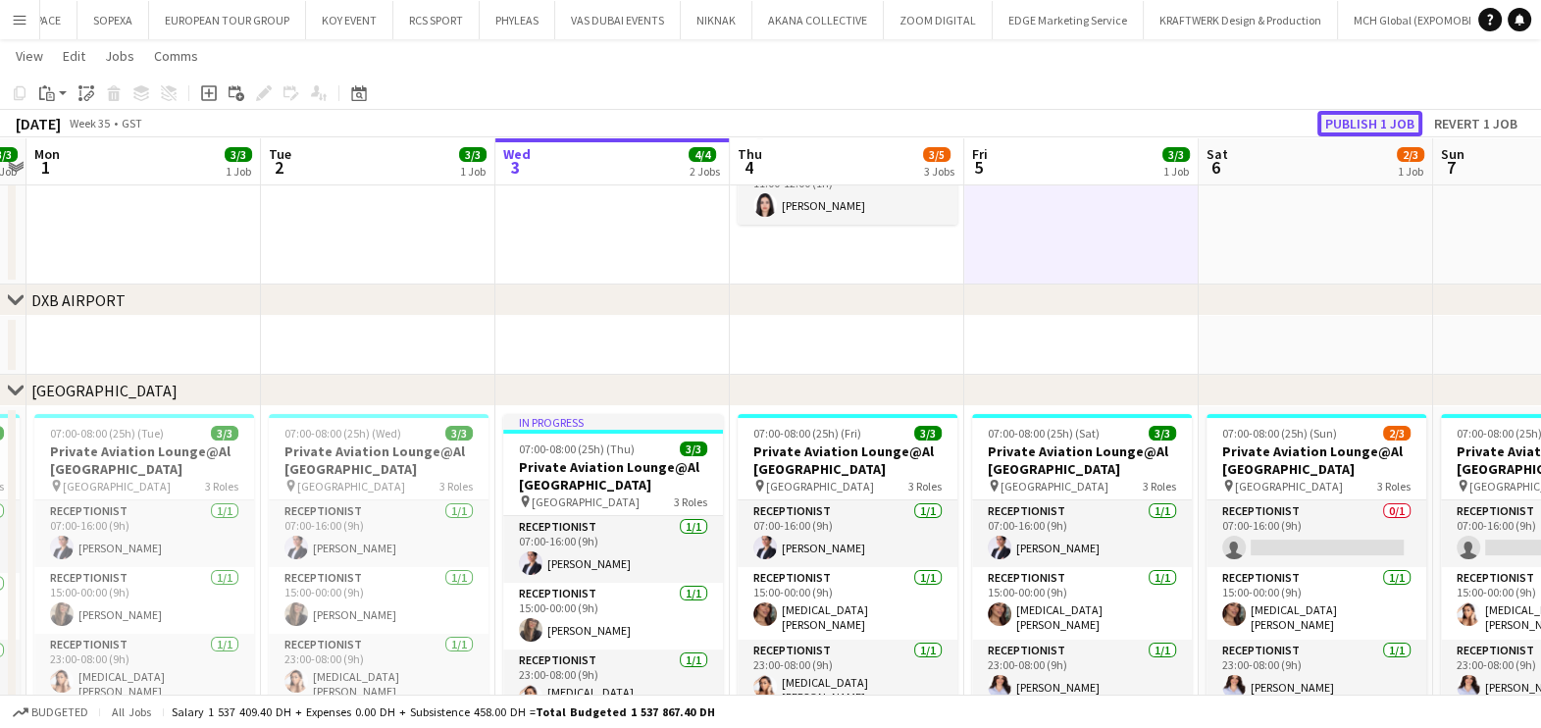
click at [1385, 119] on button "Publish 1 job" at bounding box center [1369, 124] width 105 height 26
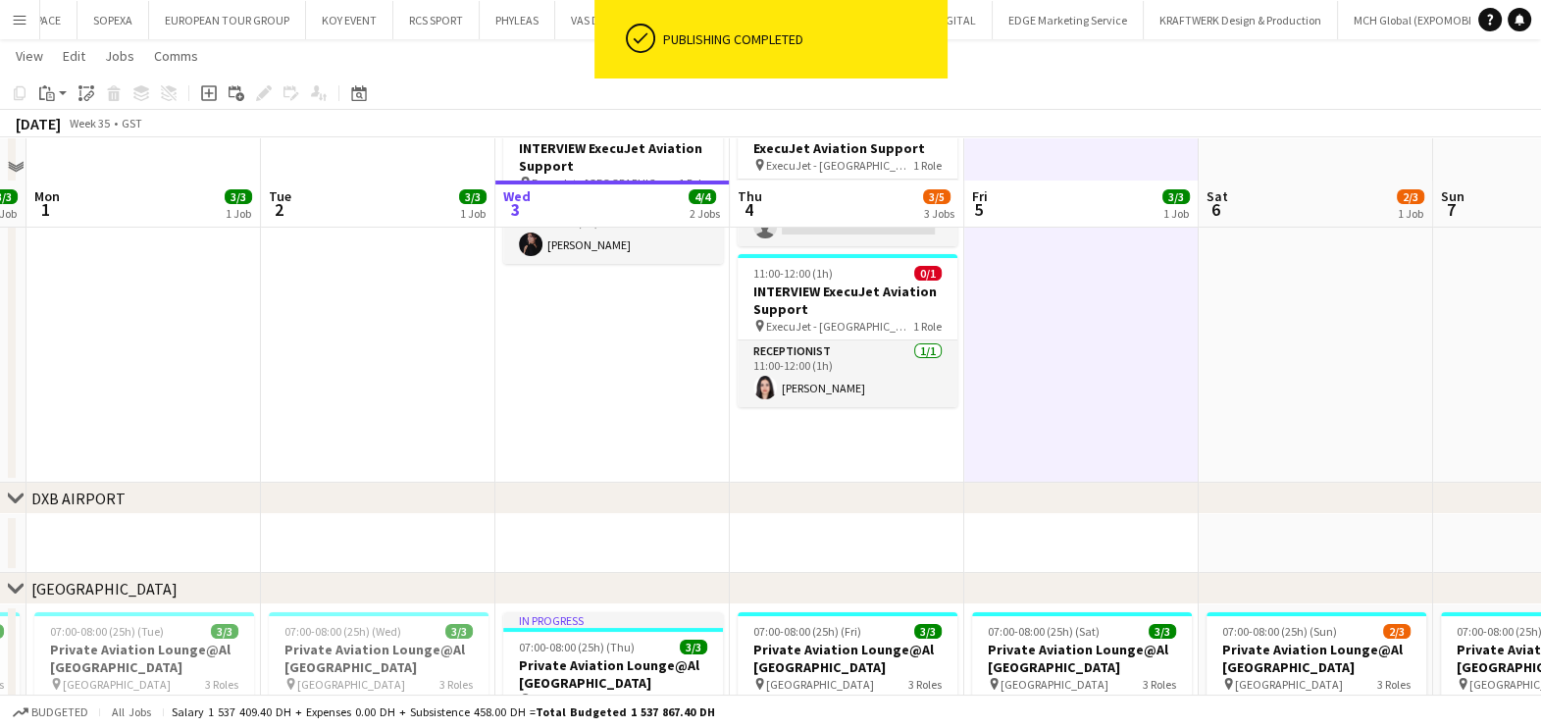
scroll to position [70, 0]
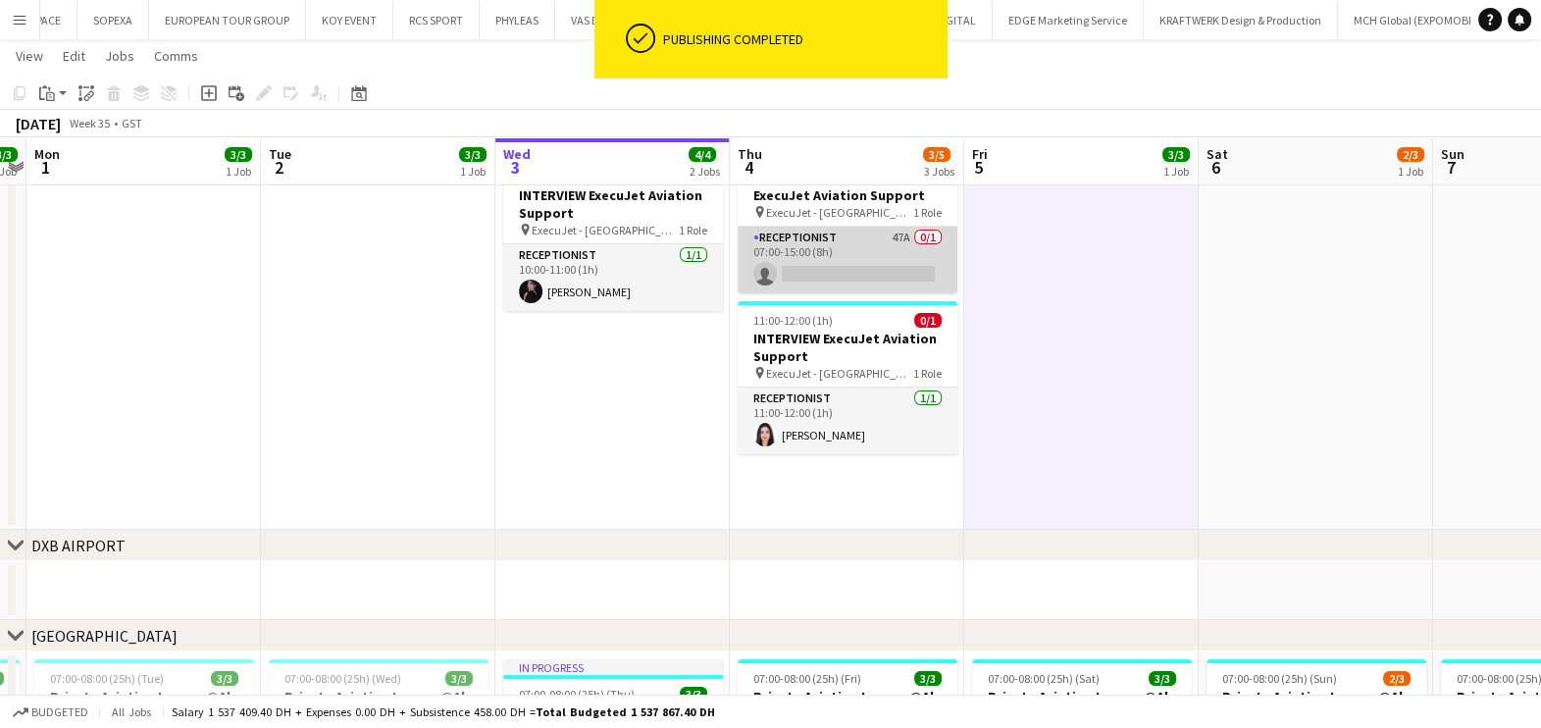
click at [900, 244] on app-card-role "Receptionist 47A 0/1 07:00-15:00 (8h) single-neutral-actions" at bounding box center [848, 260] width 220 height 67
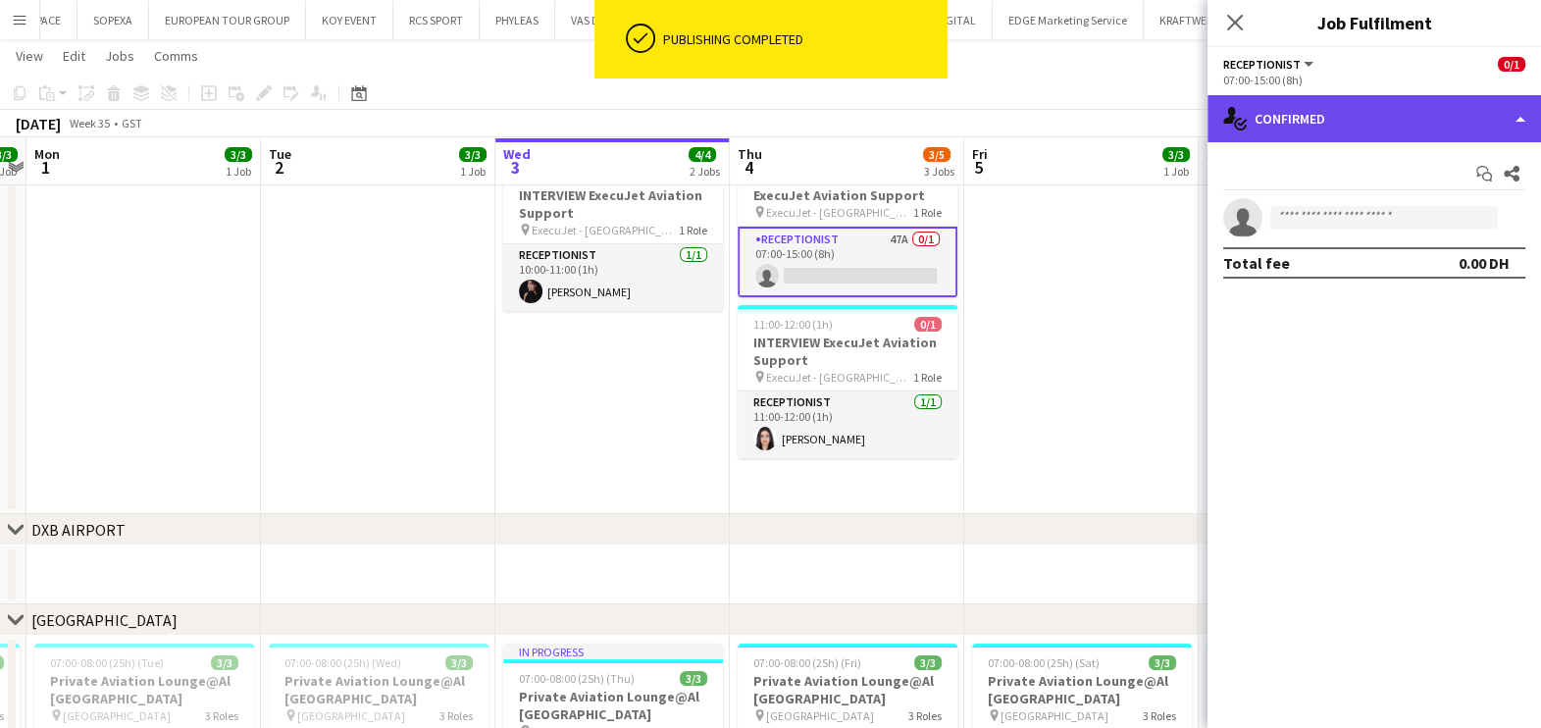
click at [1426, 124] on div "single-neutral-actions-check-2 Confirmed" at bounding box center [1373, 118] width 333 height 47
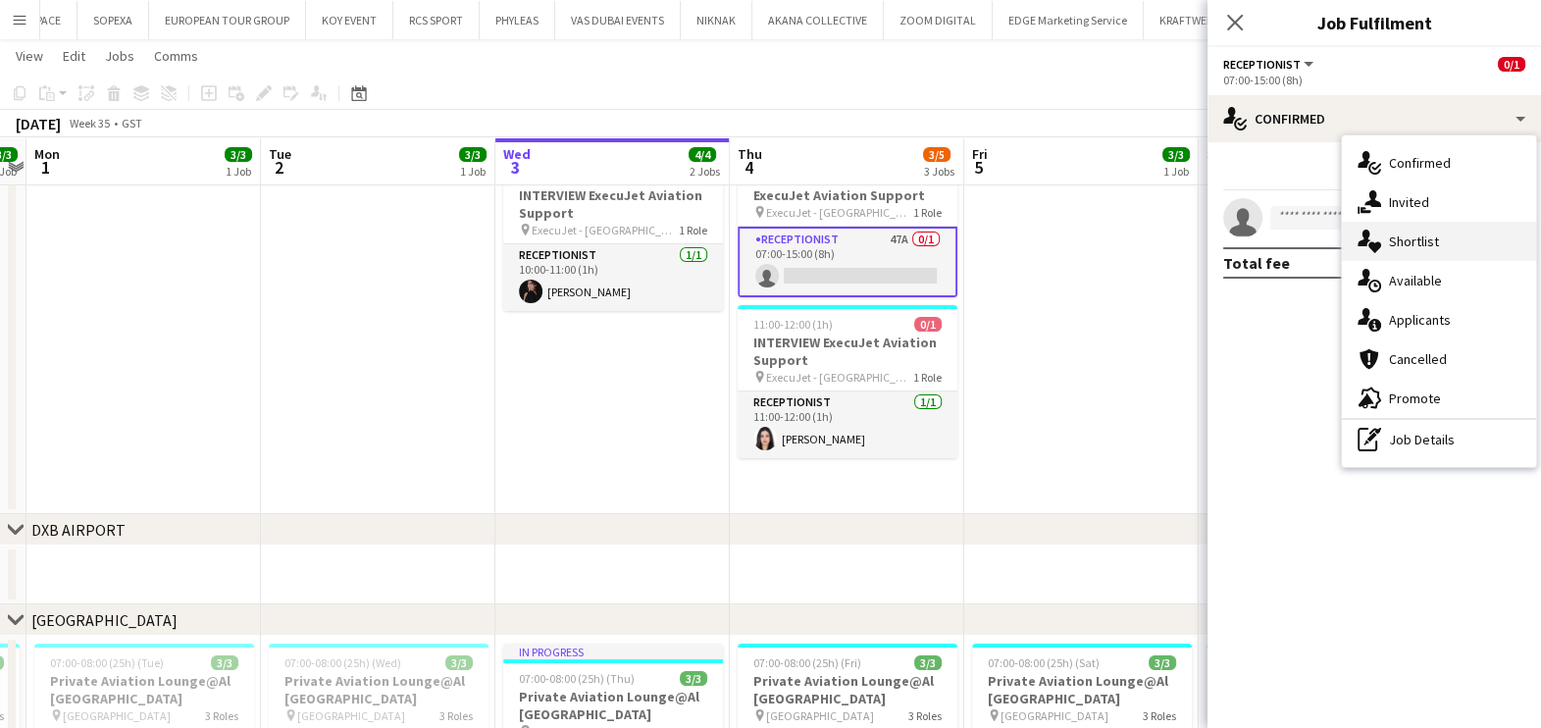
click at [1403, 244] on span "Shortlist" at bounding box center [1414, 241] width 50 height 18
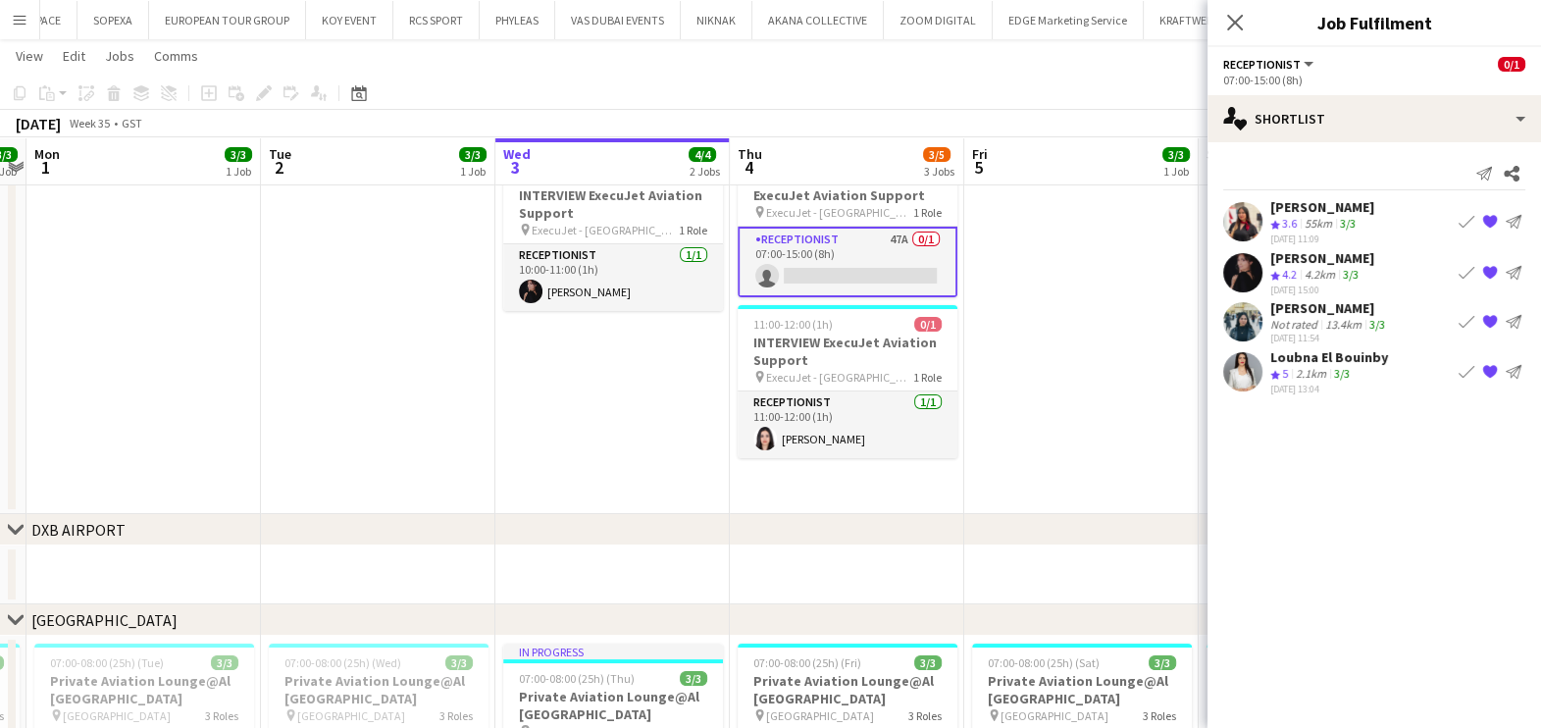
click at [1308, 323] on div "Not rated" at bounding box center [1295, 324] width 51 height 15
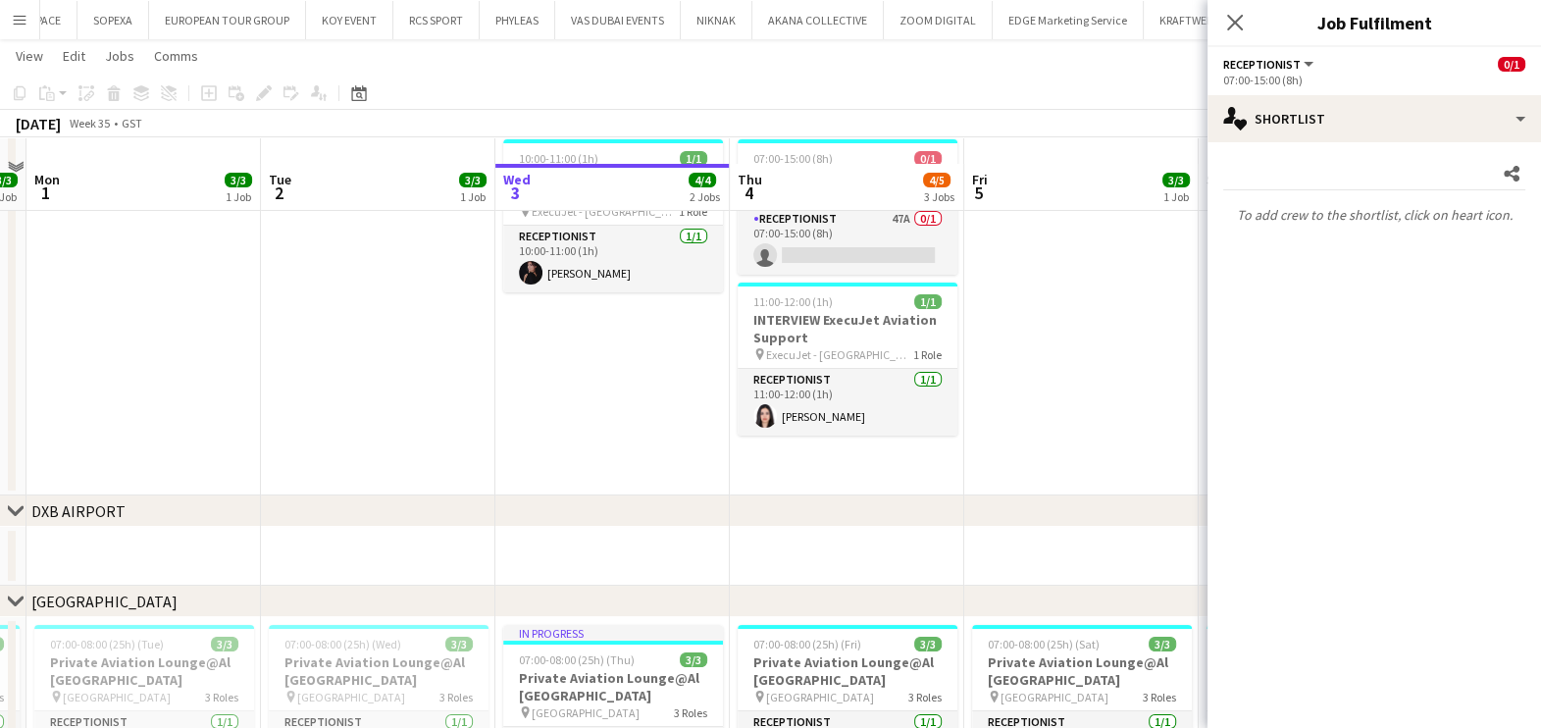
scroll to position [122, 0]
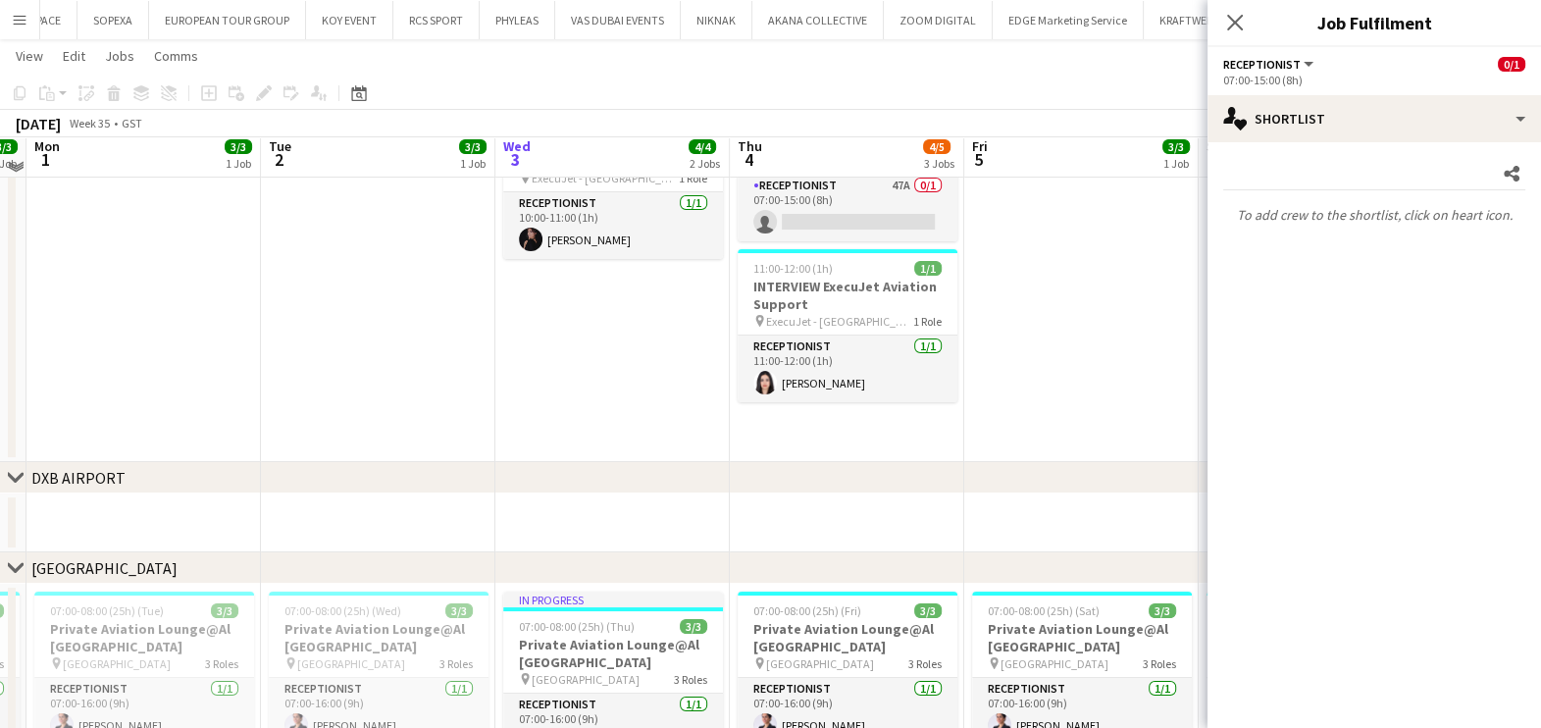
click at [565, 471] on div "chevron-right DXB AIRPORT" at bounding box center [770, 477] width 1541 height 31
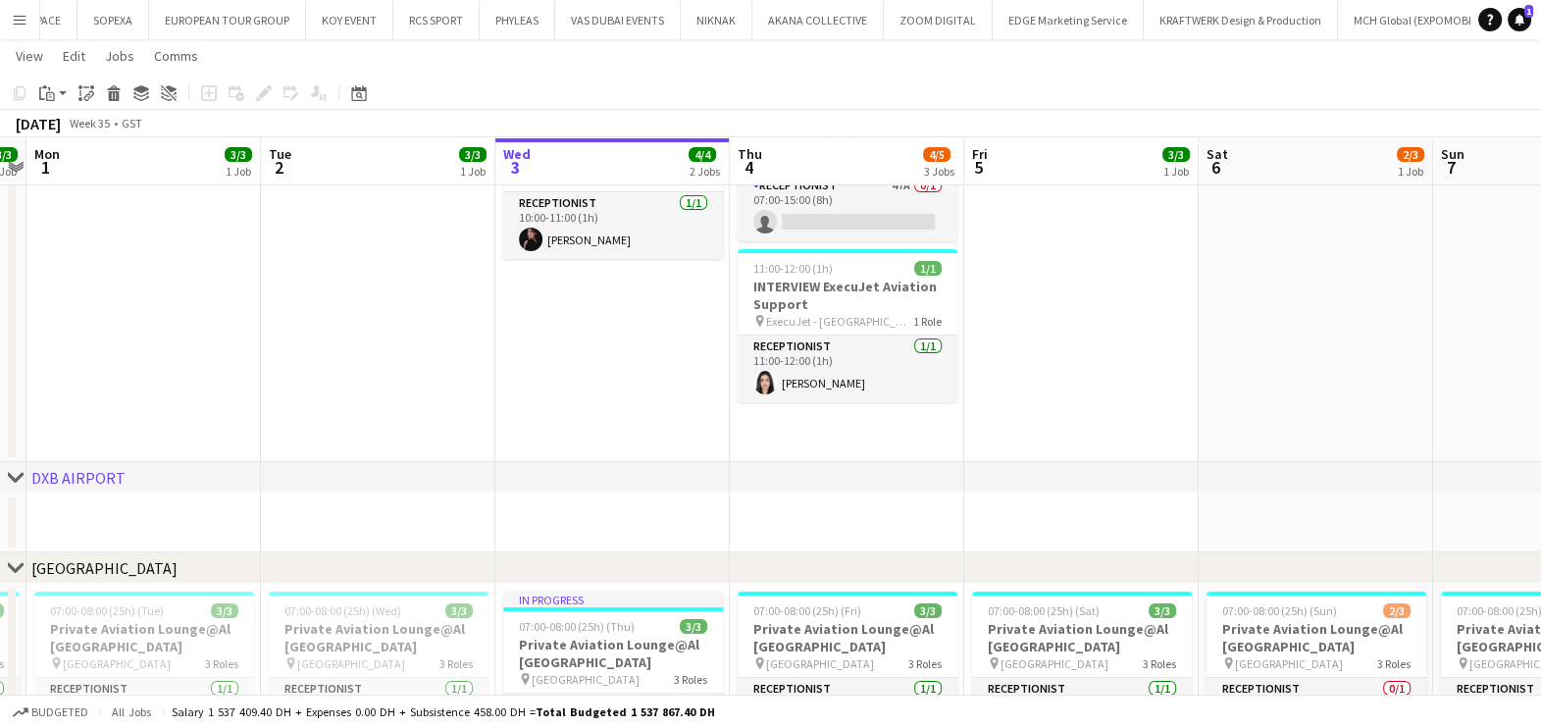
click at [8, 19] on button "Menu" at bounding box center [19, 19] width 39 height 39
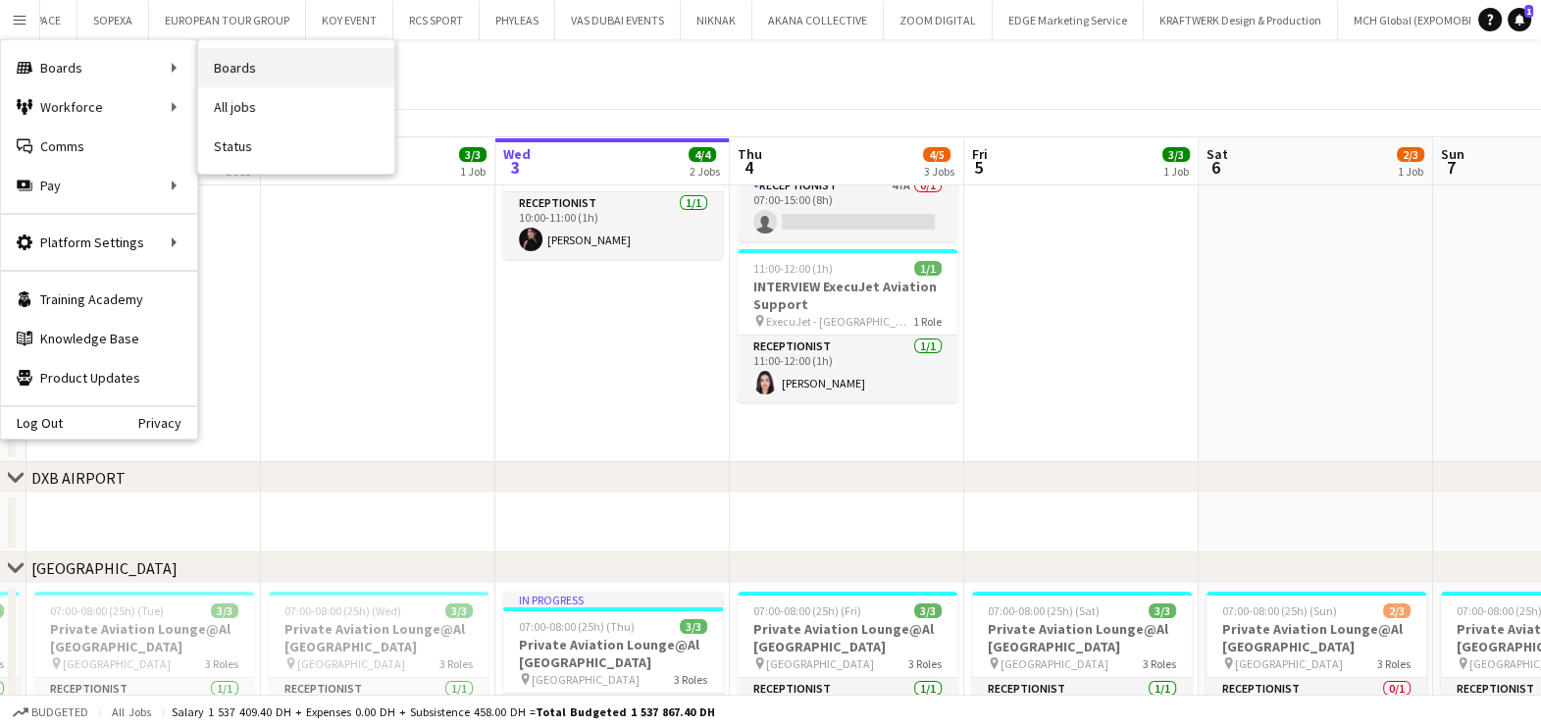
click at [262, 72] on link "Boards" at bounding box center [296, 67] width 196 height 39
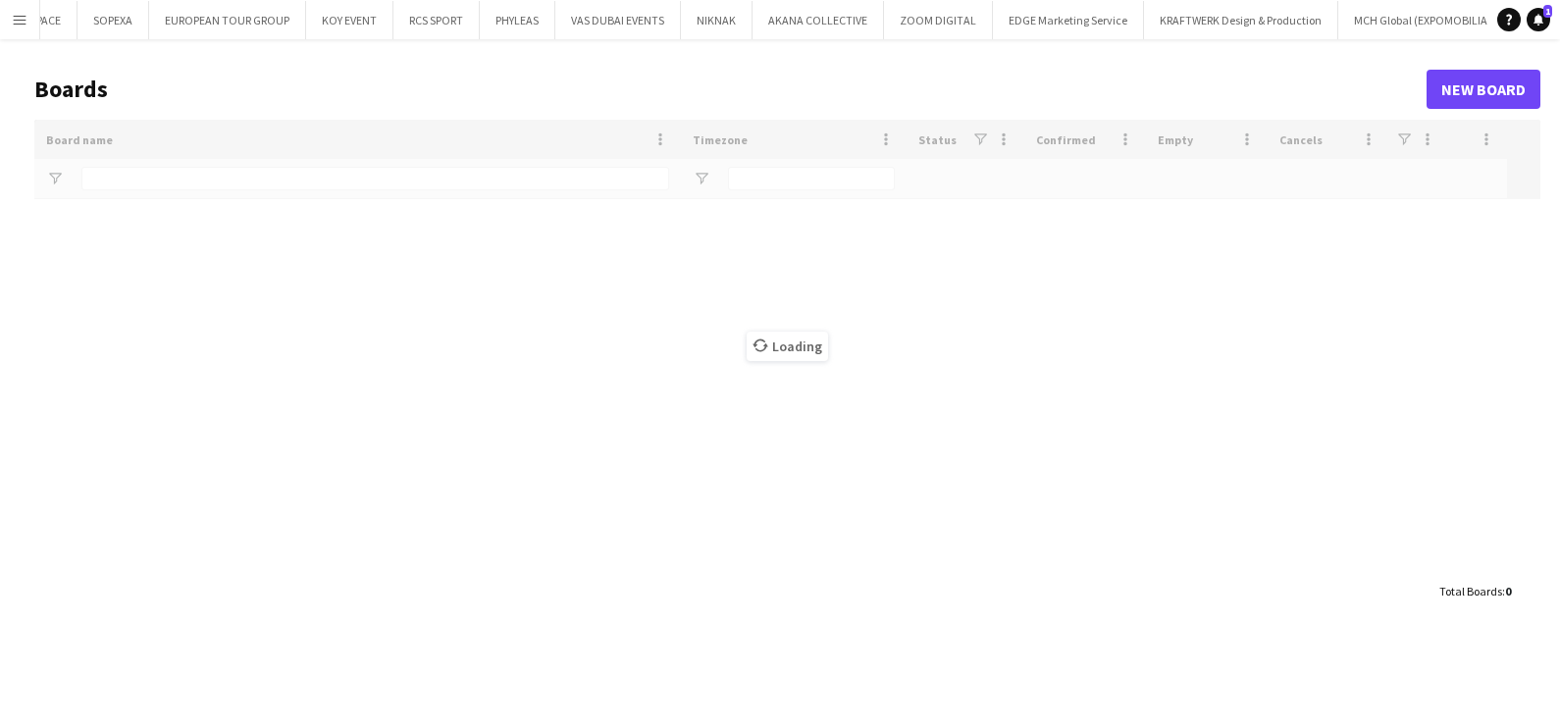
type input "*********"
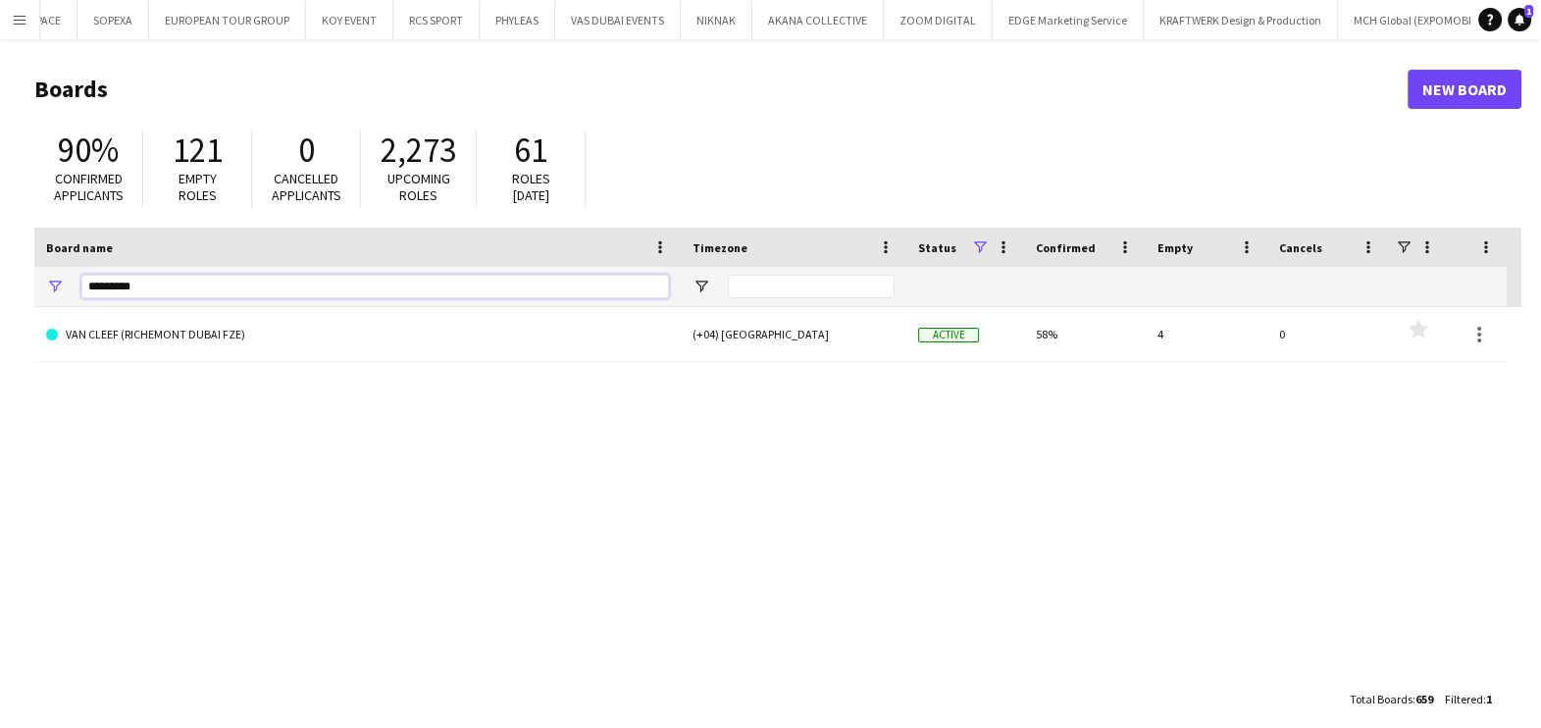
drag, startPoint x: 213, startPoint y: 284, endPoint x: 0, endPoint y: 280, distance: 212.9
click at [0, 284] on html "Menu Boards Boards Boards All jobs Status Workforce Workforce My Workforce Recr…" at bounding box center [770, 373] width 1541 height 747
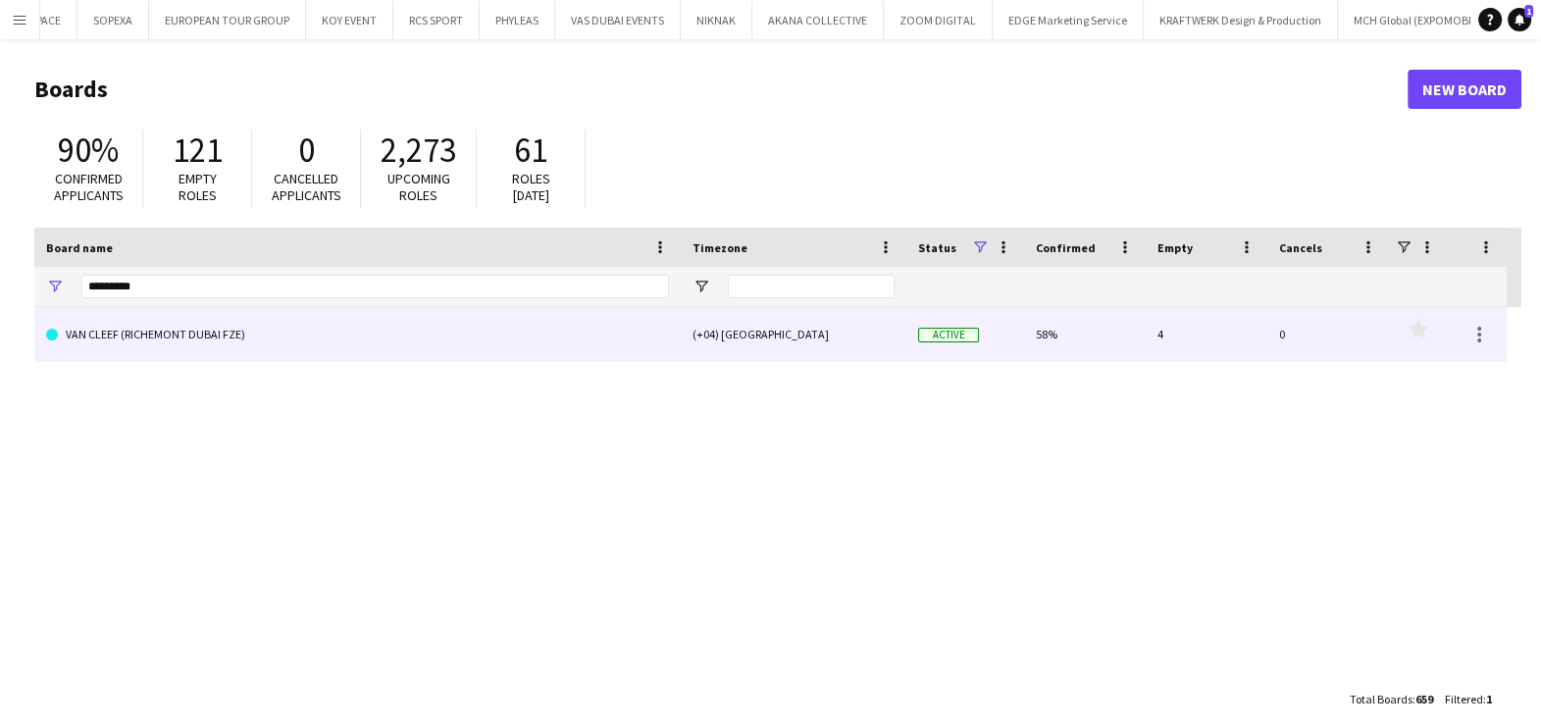
click at [535, 327] on link "VAN CLEEF (RICHEMONT DUBAI FZE)" at bounding box center [357, 334] width 623 height 55
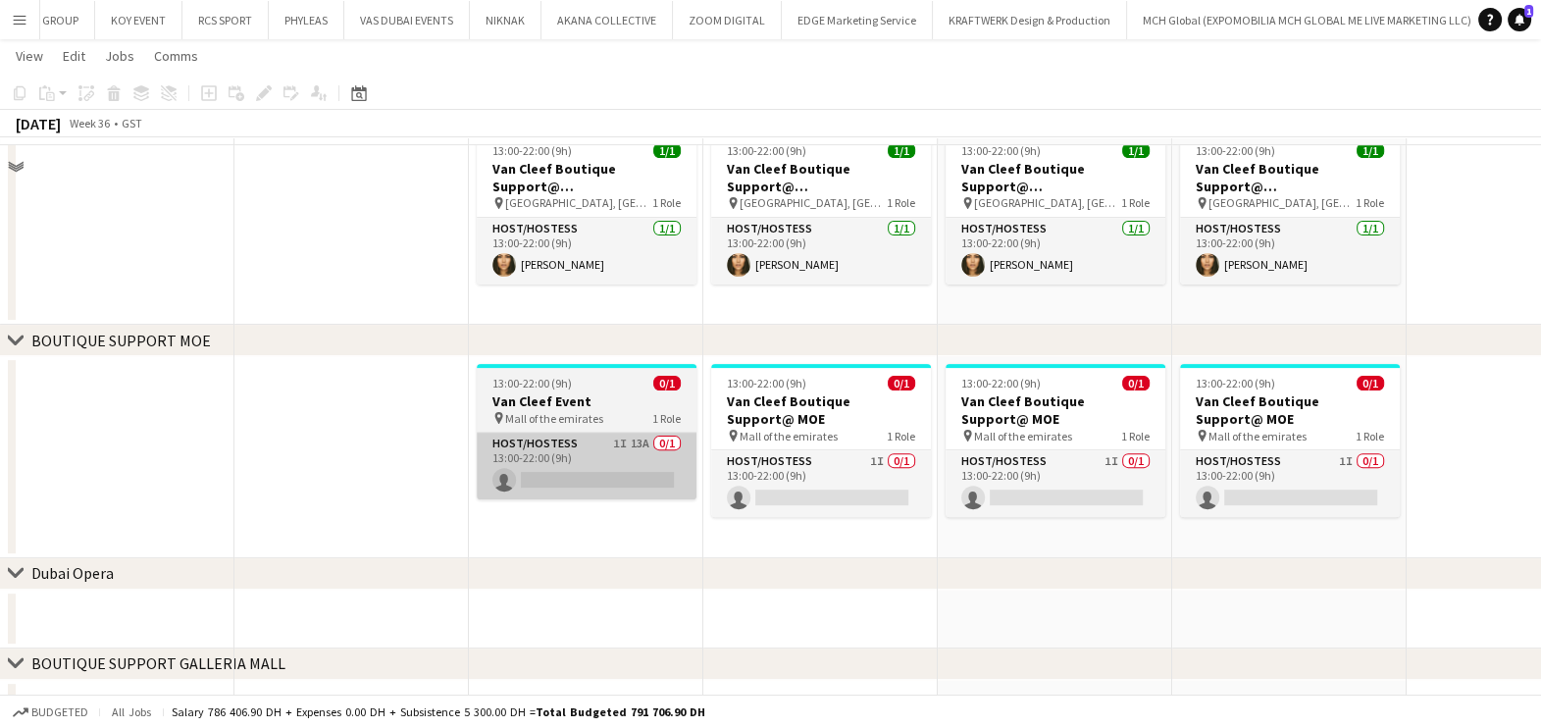
scroll to position [832, 0]
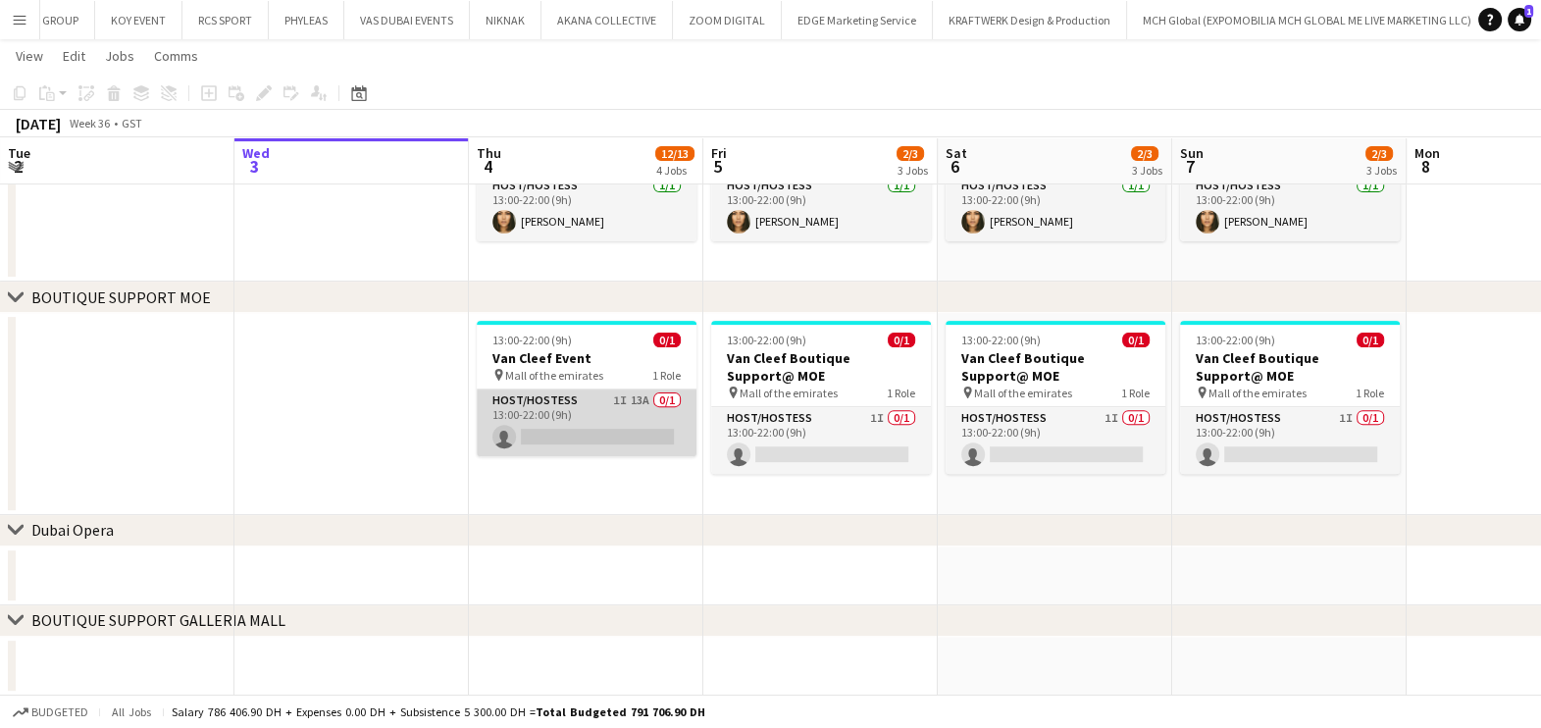
click at [610, 436] on app-card-role "Host/Hostess 1I 13A 0/1 13:00-22:00 (9h) single-neutral-actions" at bounding box center [587, 422] width 220 height 67
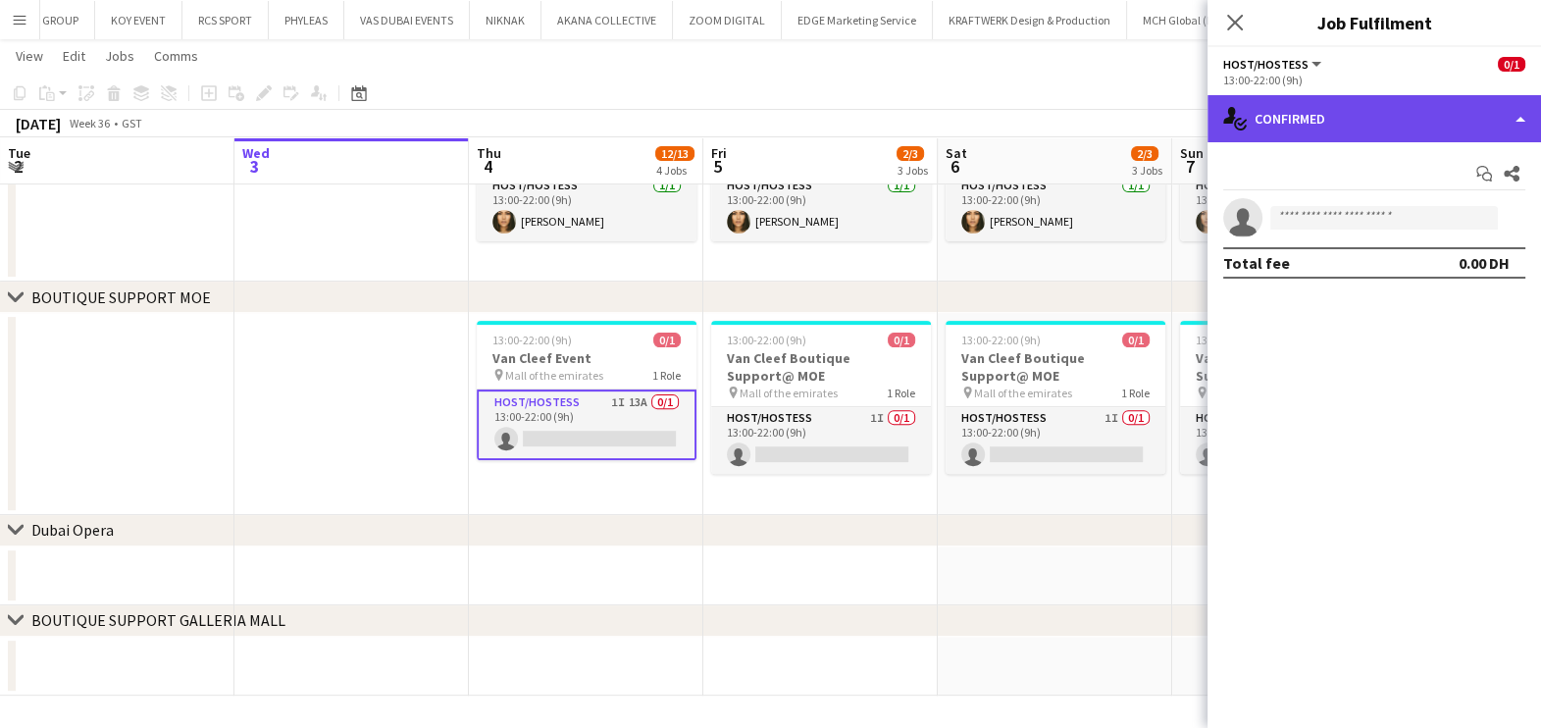
click at [1334, 121] on div "single-neutral-actions-check-2 Confirmed" at bounding box center [1373, 118] width 333 height 47
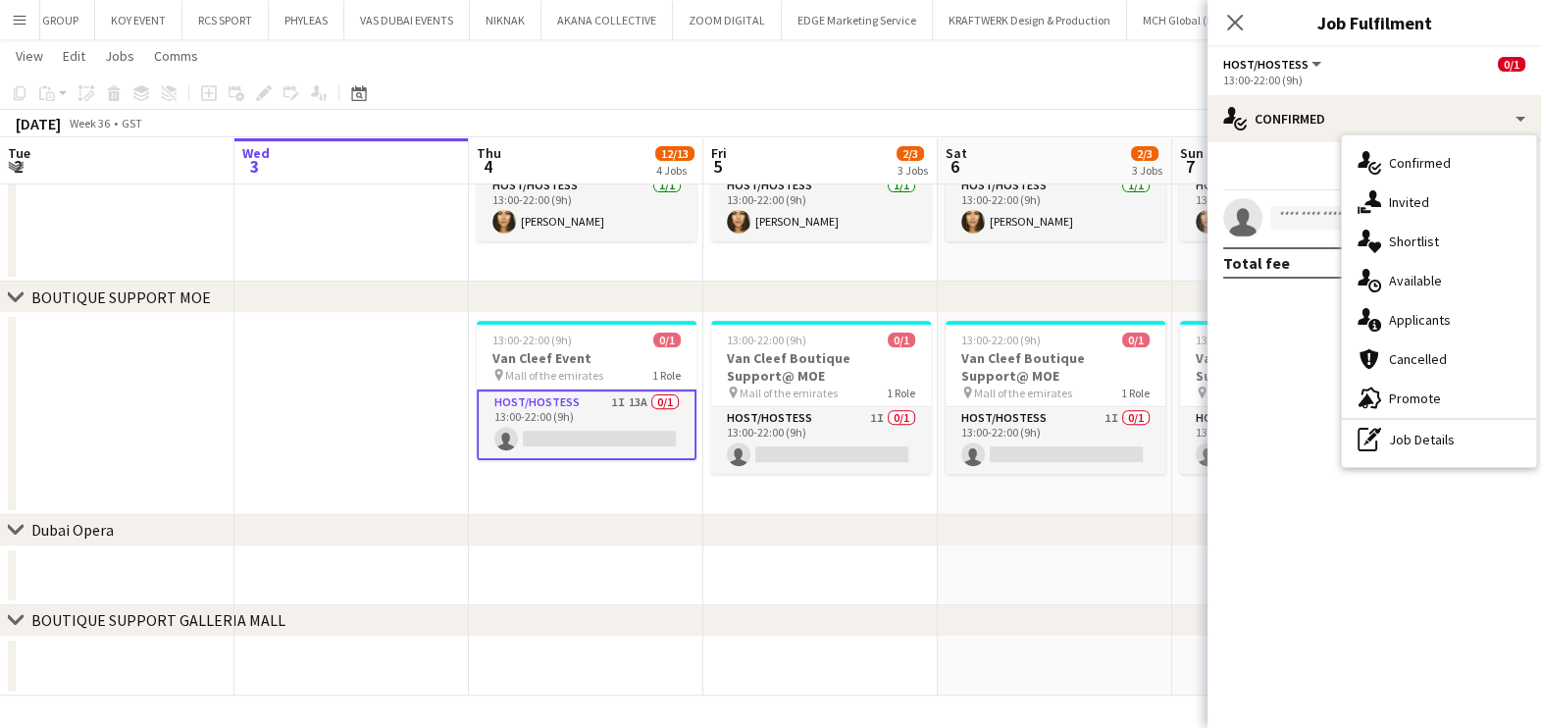
click at [1418, 314] on span "Applicants" at bounding box center [1420, 320] width 62 height 18
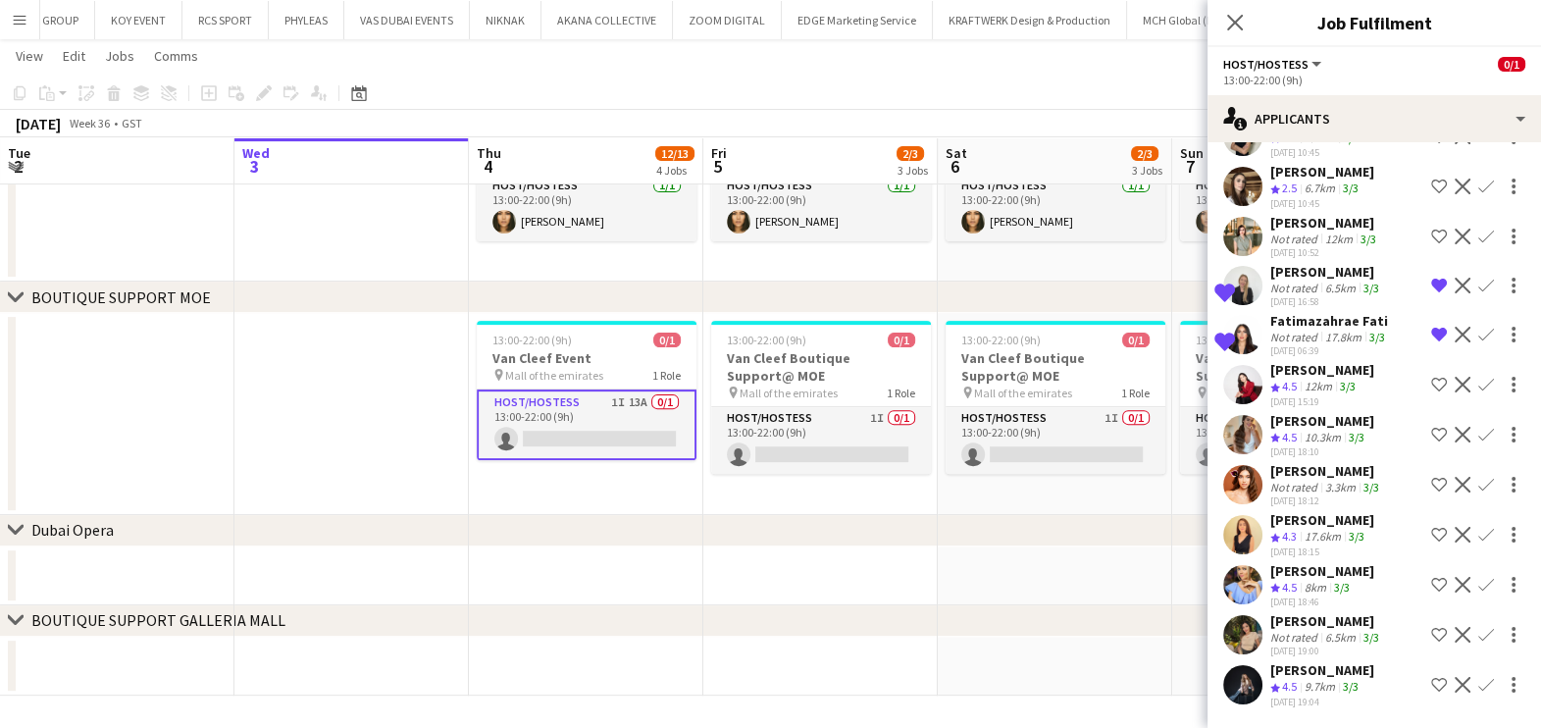
scroll to position [220, 0]
click at [1280, 679] on div "Crew rating 4.5" at bounding box center [1285, 687] width 30 height 17
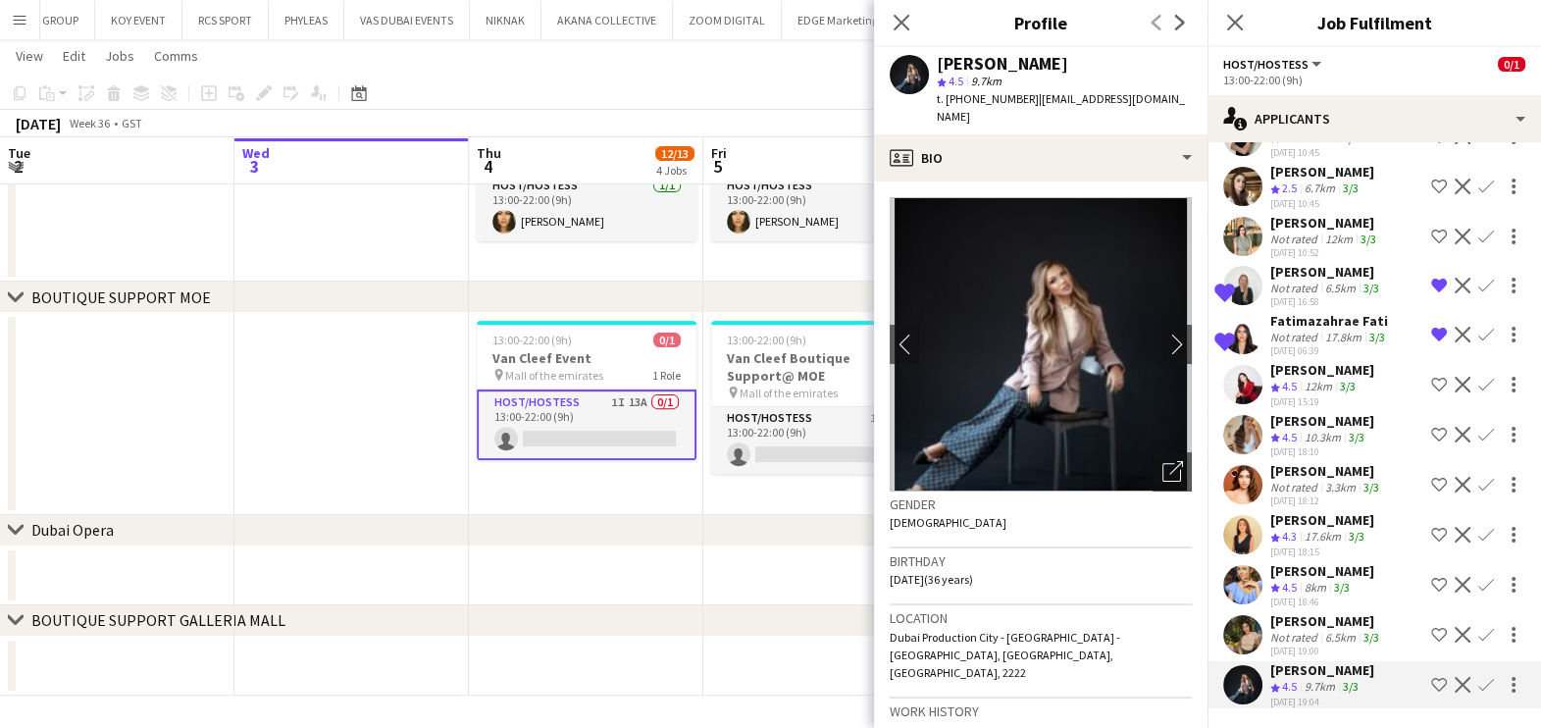
click at [1306, 630] on div "Not rated" at bounding box center [1295, 637] width 51 height 15
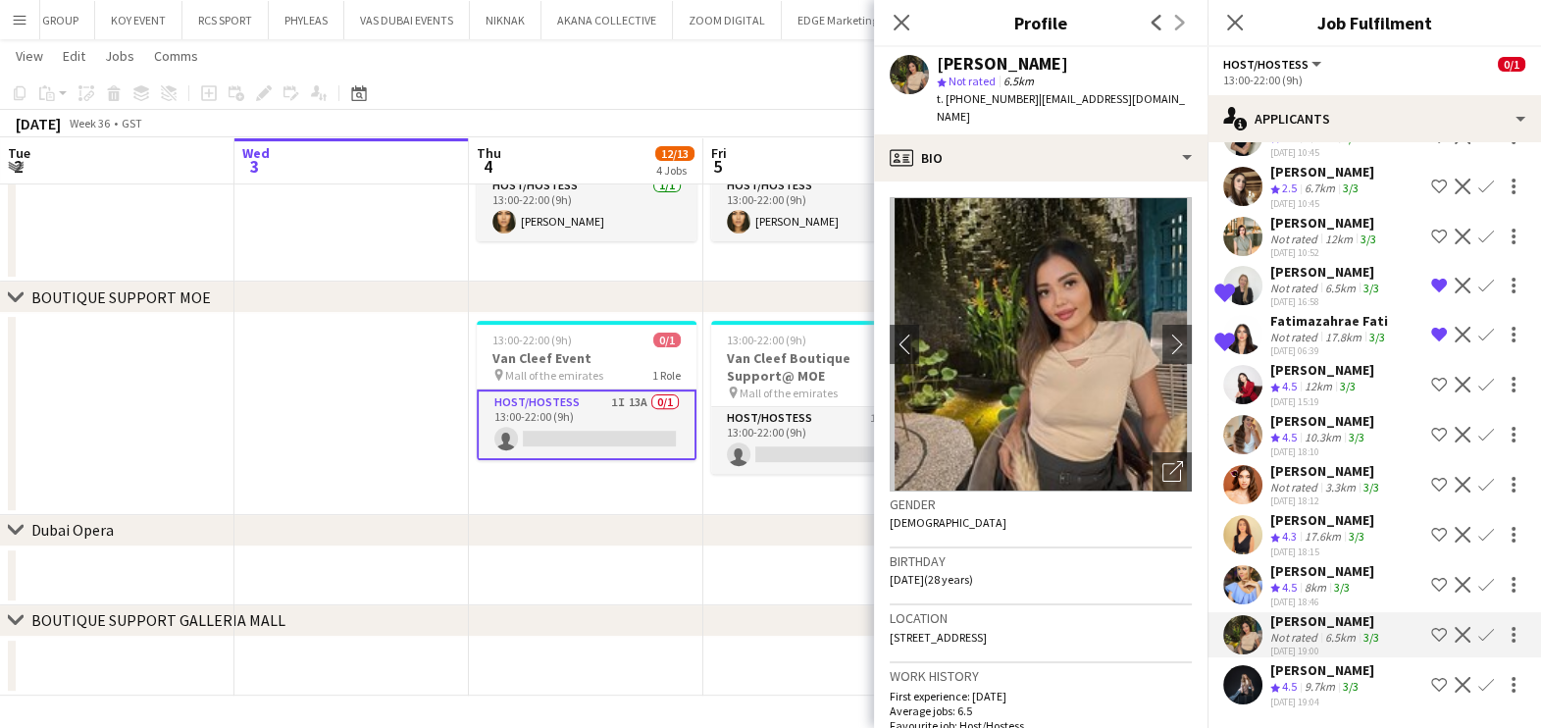
drag, startPoint x: 1306, startPoint y: 599, endPoint x: 1305, endPoint y: 559, distance: 40.3
click at [1305, 580] on div "8km" at bounding box center [1315, 588] width 29 height 17
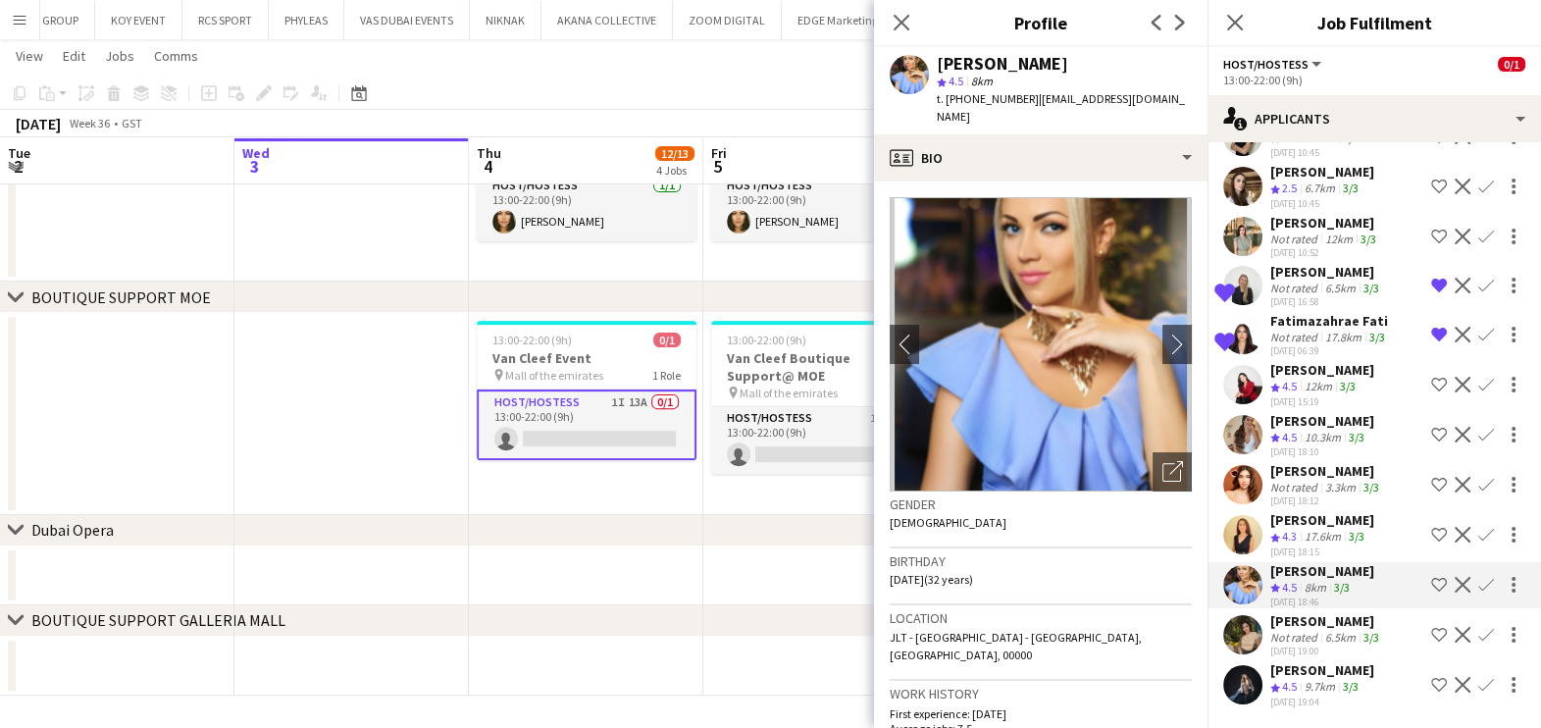
click at [1319, 462] on div "Polina Podkolzina" at bounding box center [1326, 471] width 113 height 18
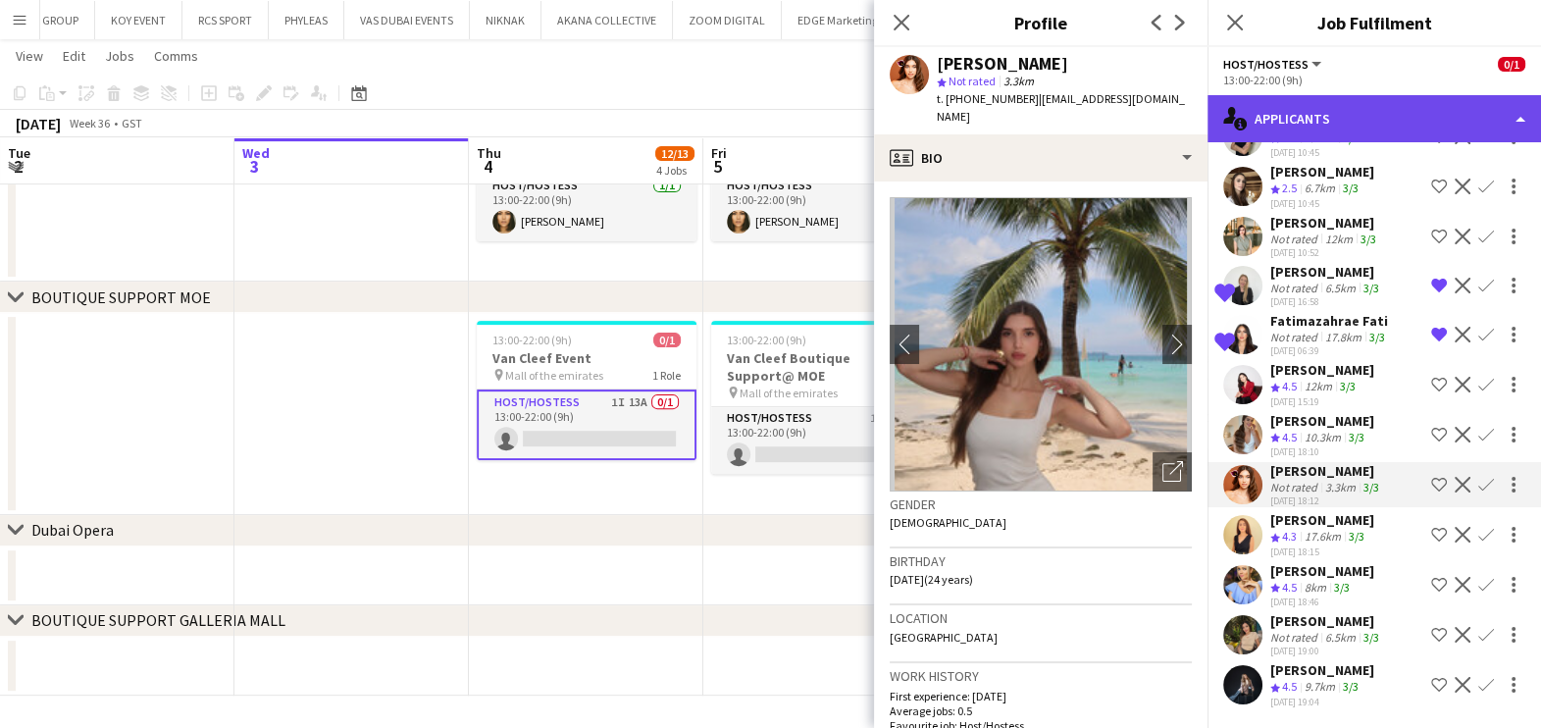
click at [1317, 122] on div "single-neutral-actions-information Applicants" at bounding box center [1373, 118] width 333 height 47
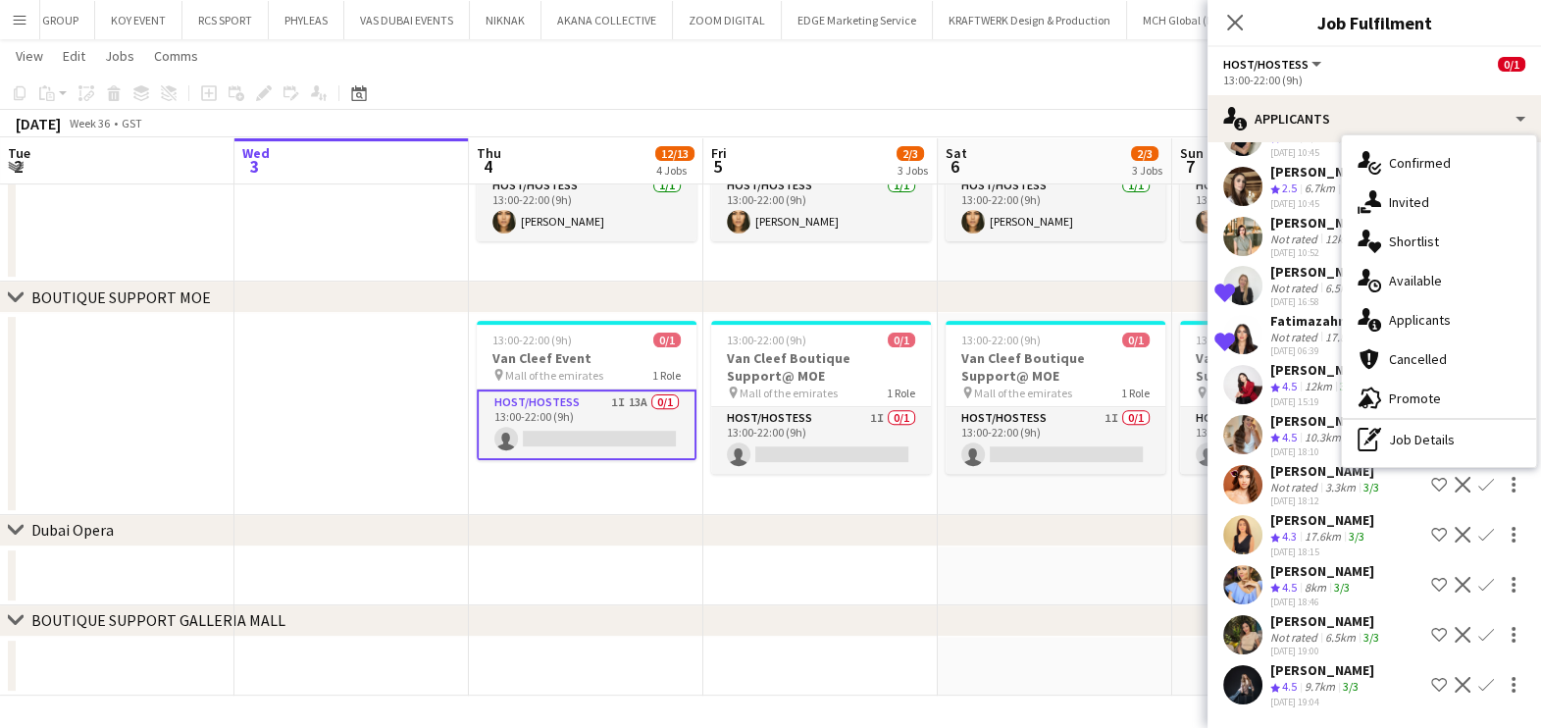
click at [1483, 450] on div "pen-write Job Details" at bounding box center [1439, 439] width 194 height 39
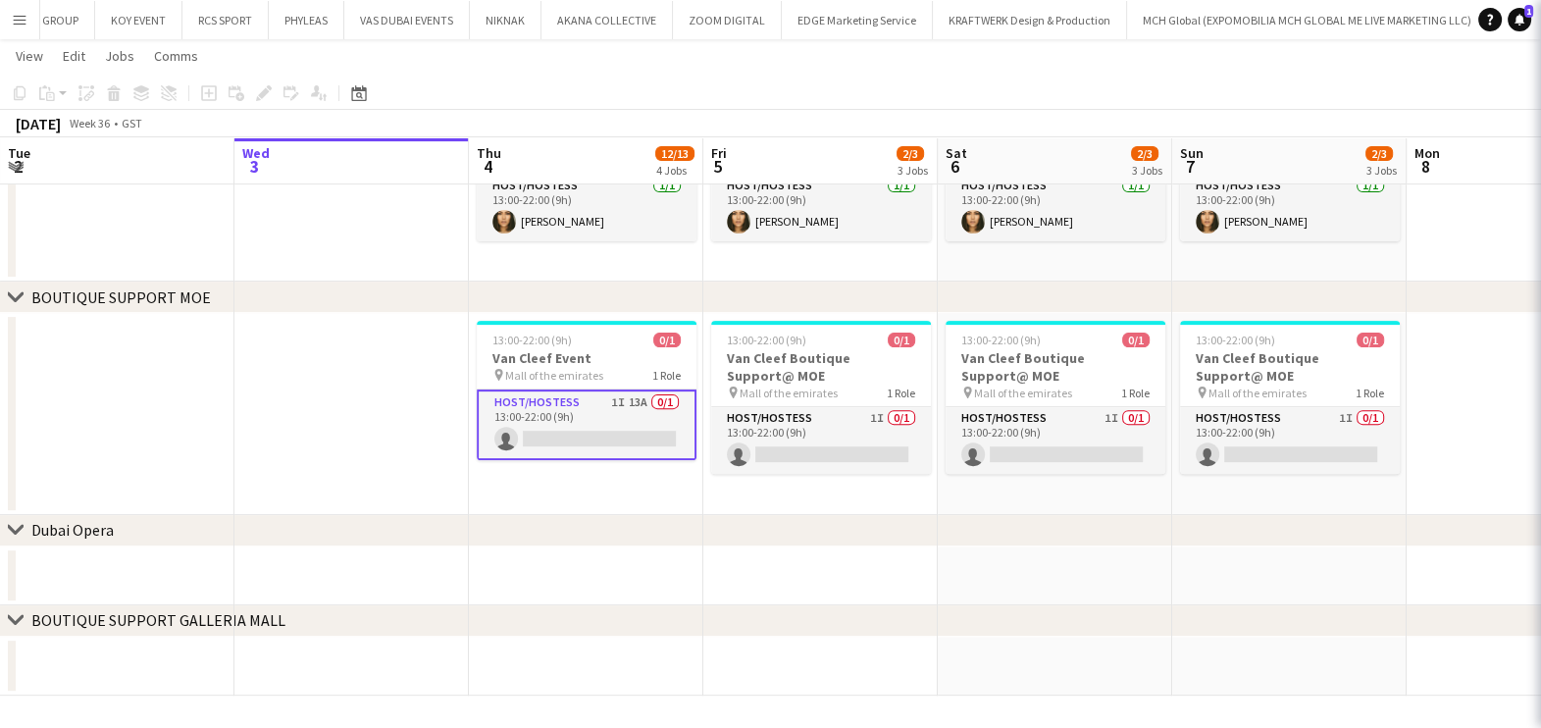
scroll to position [0, 0]
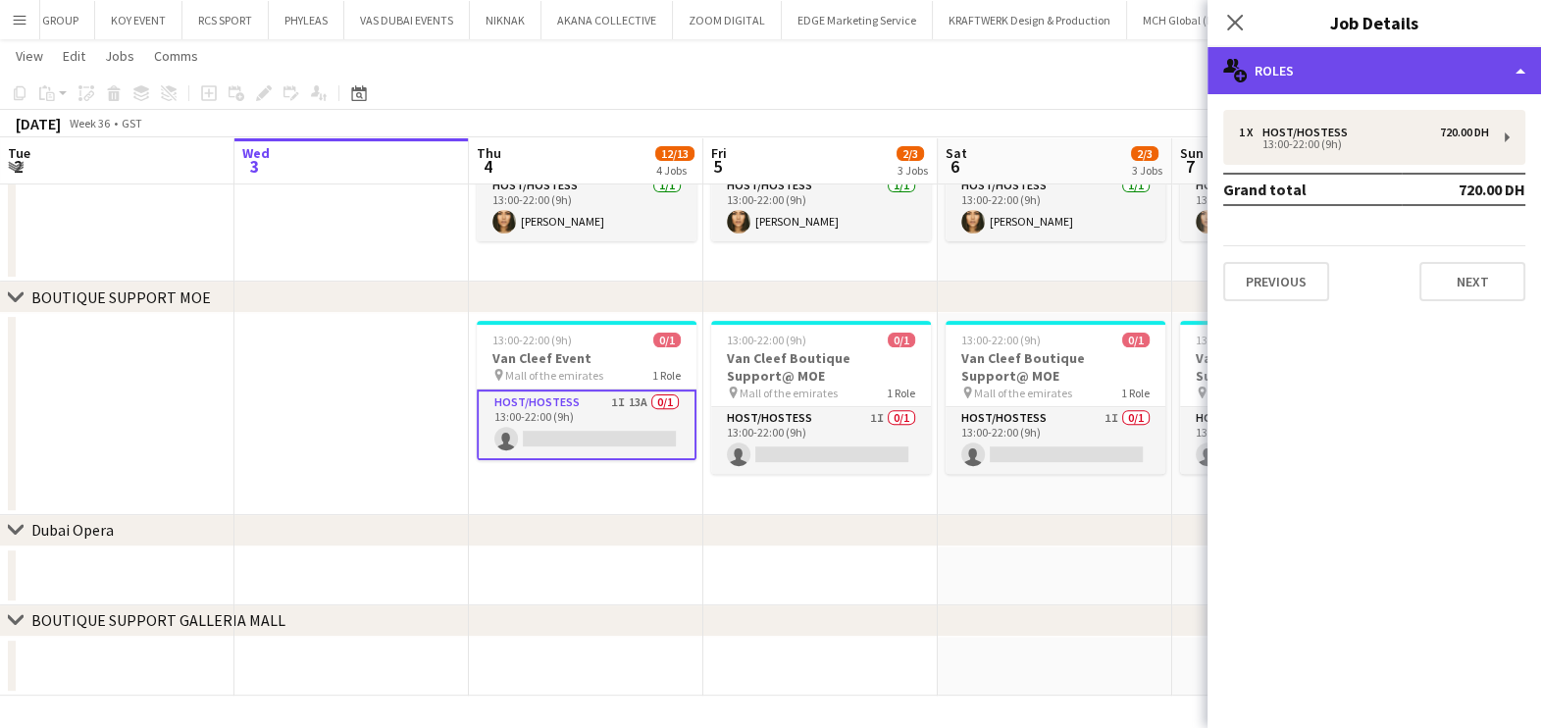
click at [1468, 66] on div "multiple-users-add Roles" at bounding box center [1373, 70] width 333 height 47
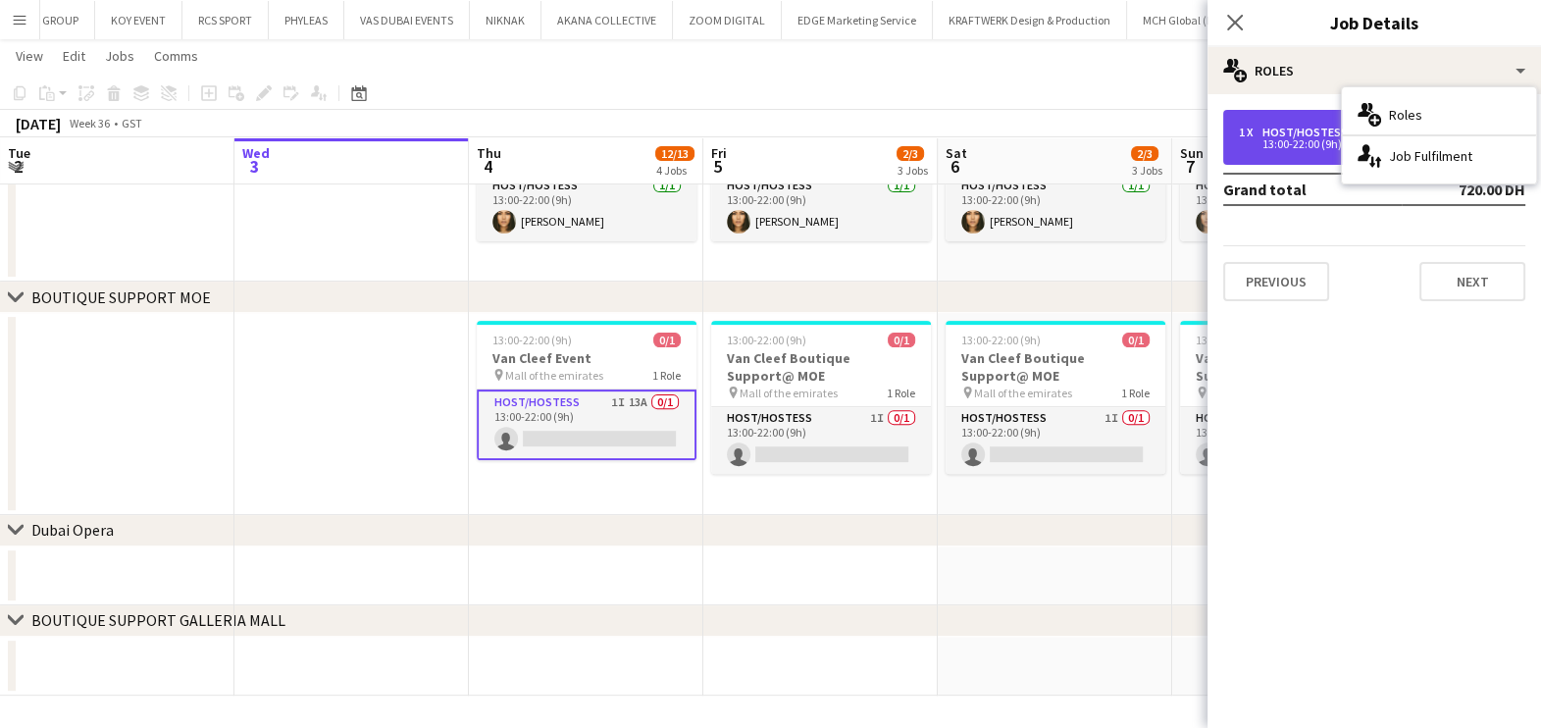
click at [1294, 154] on div "1 x Host/Hostess 720.00 DH 13:00-22:00 (9h)" at bounding box center [1374, 137] width 302 height 55
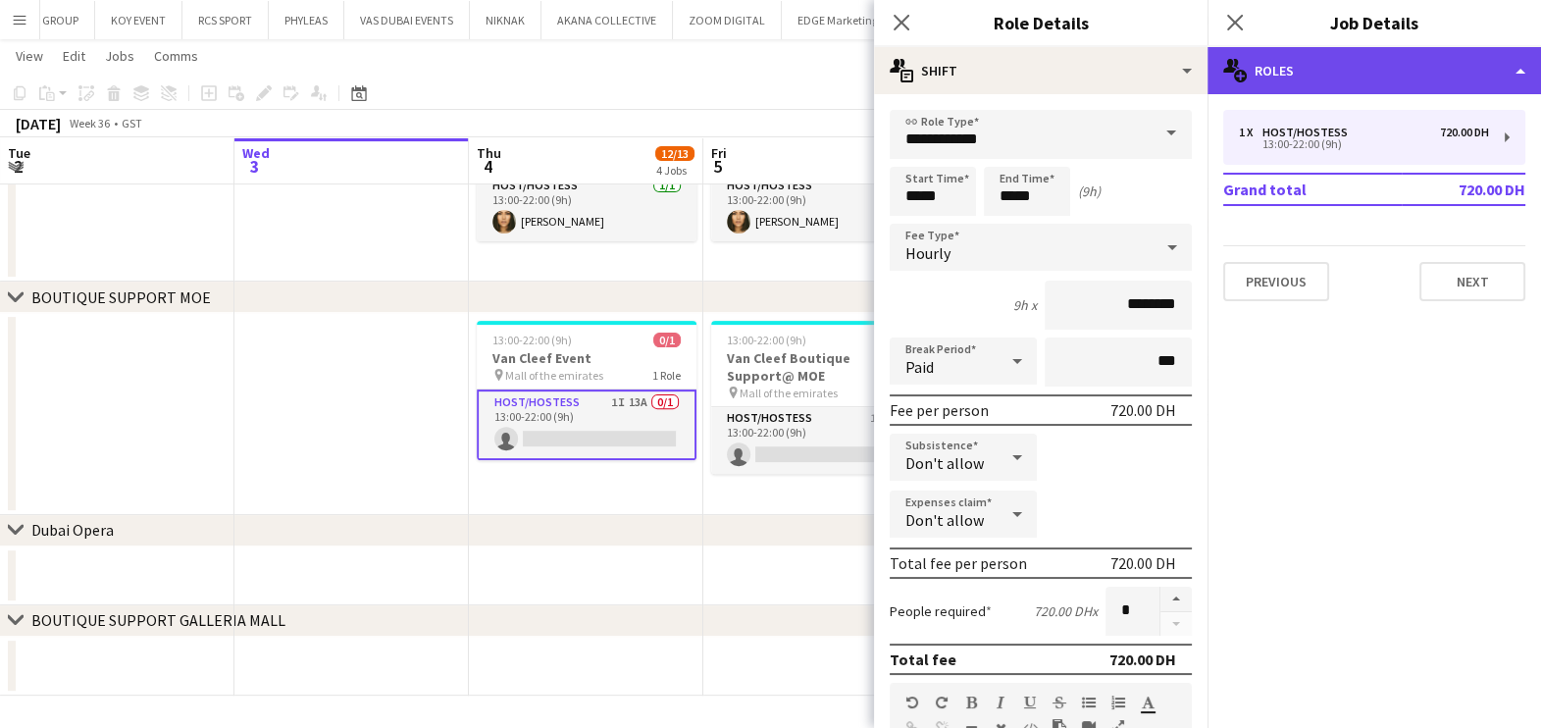
click at [1390, 71] on div "multiple-users-add Roles" at bounding box center [1373, 70] width 333 height 47
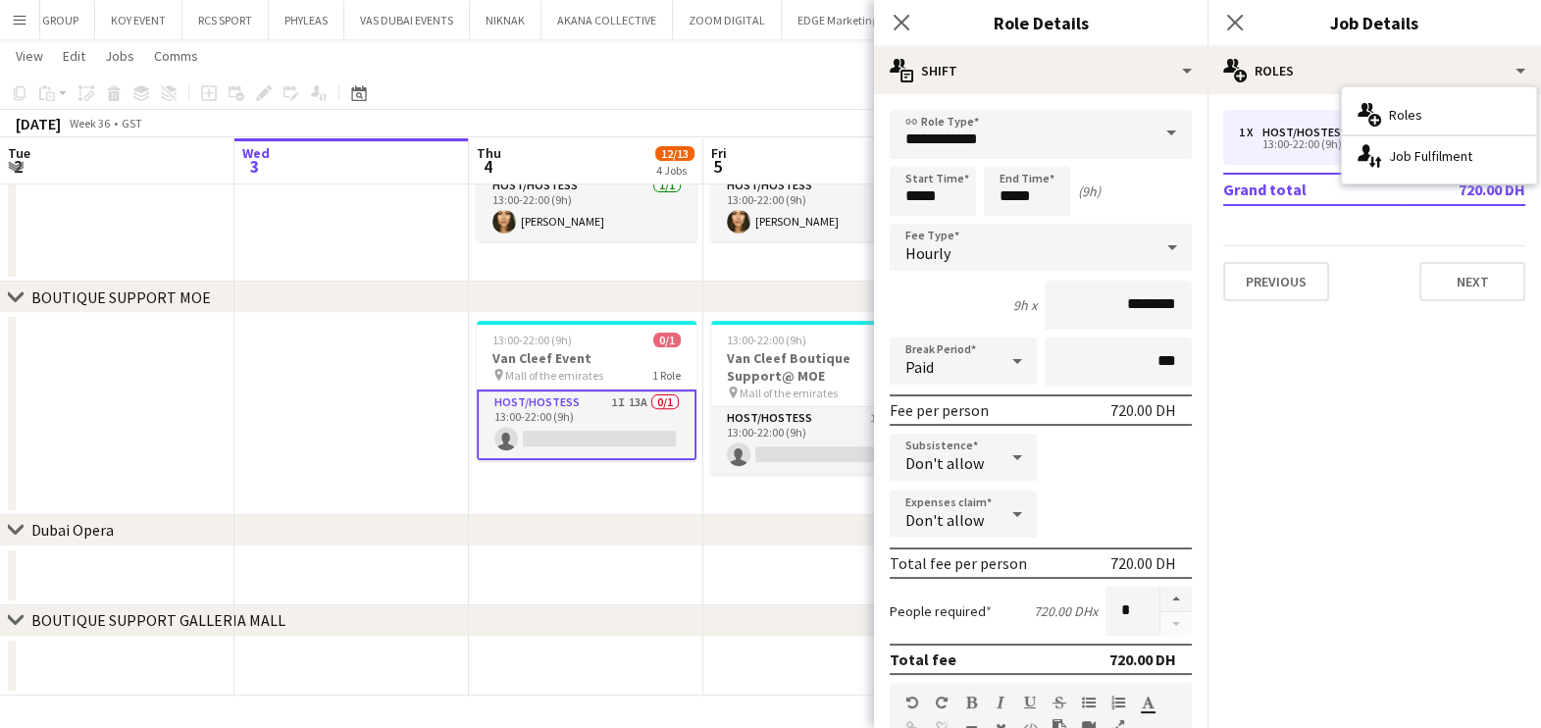
click at [669, 556] on app-date-cell at bounding box center [586, 575] width 234 height 59
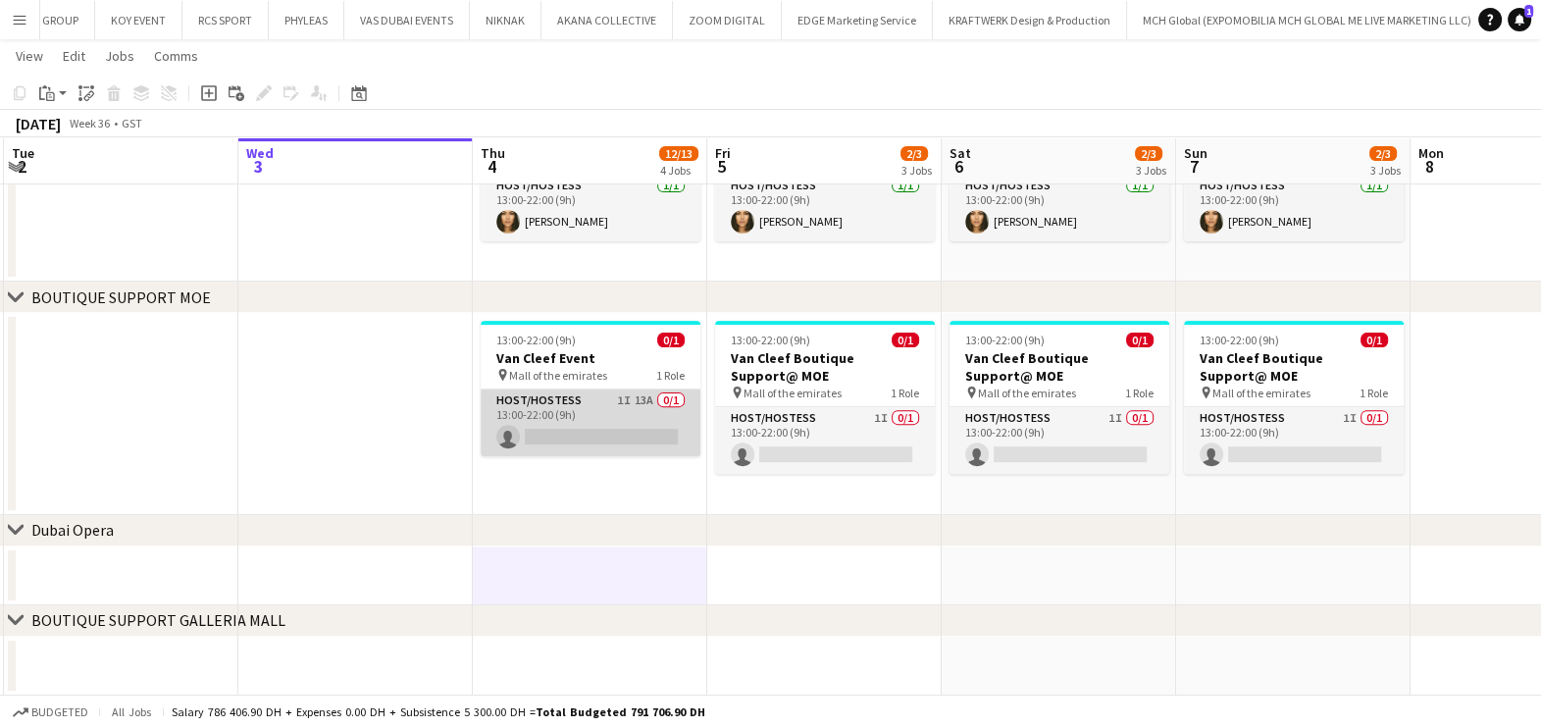
drag, startPoint x: 657, startPoint y: 445, endPoint x: 683, endPoint y: 426, distance: 32.2
click at [656, 443] on app-card-role "Host/Hostess 1I 13A 0/1 13:00-22:00 (9h) single-neutral-actions" at bounding box center [591, 422] width 220 height 67
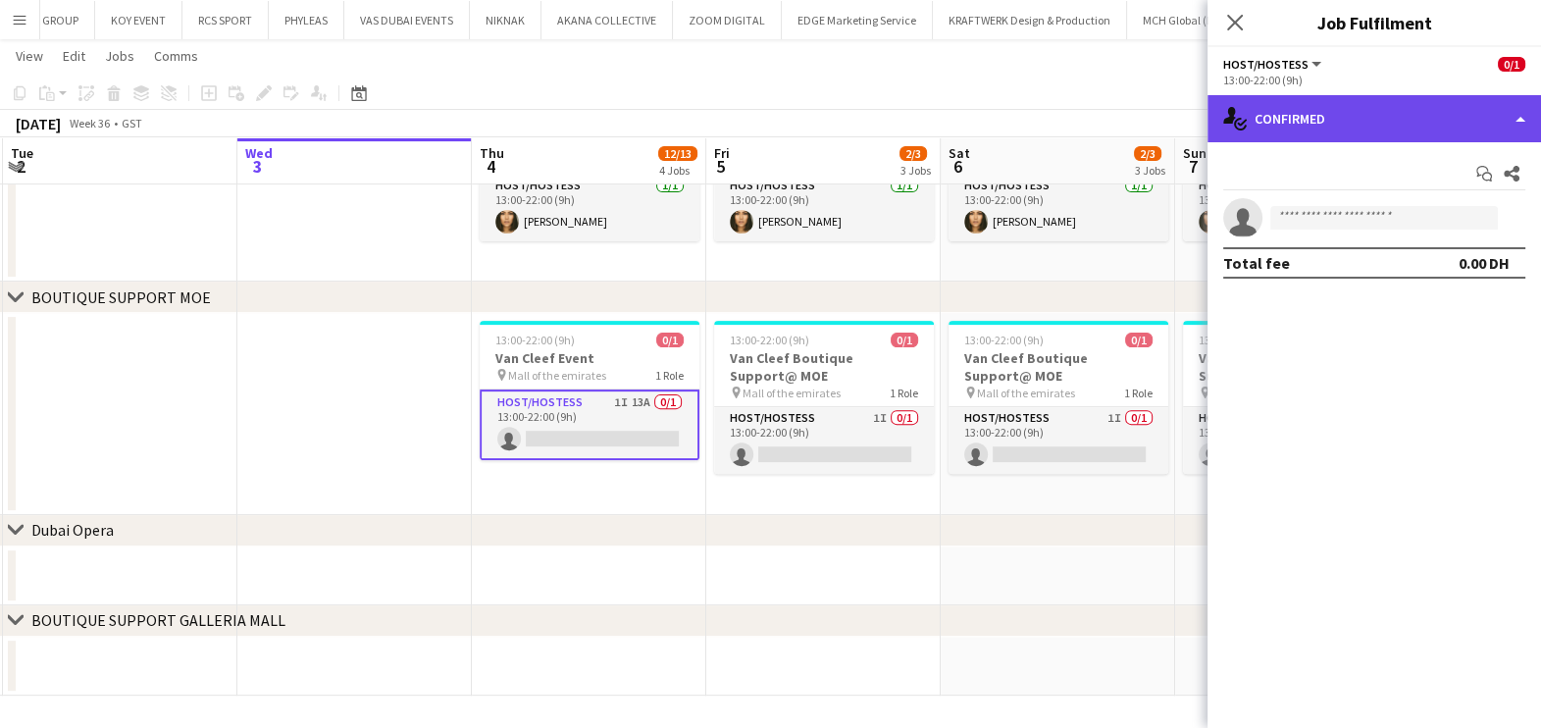
click at [1422, 123] on div "single-neutral-actions-check-2 Confirmed" at bounding box center [1373, 118] width 333 height 47
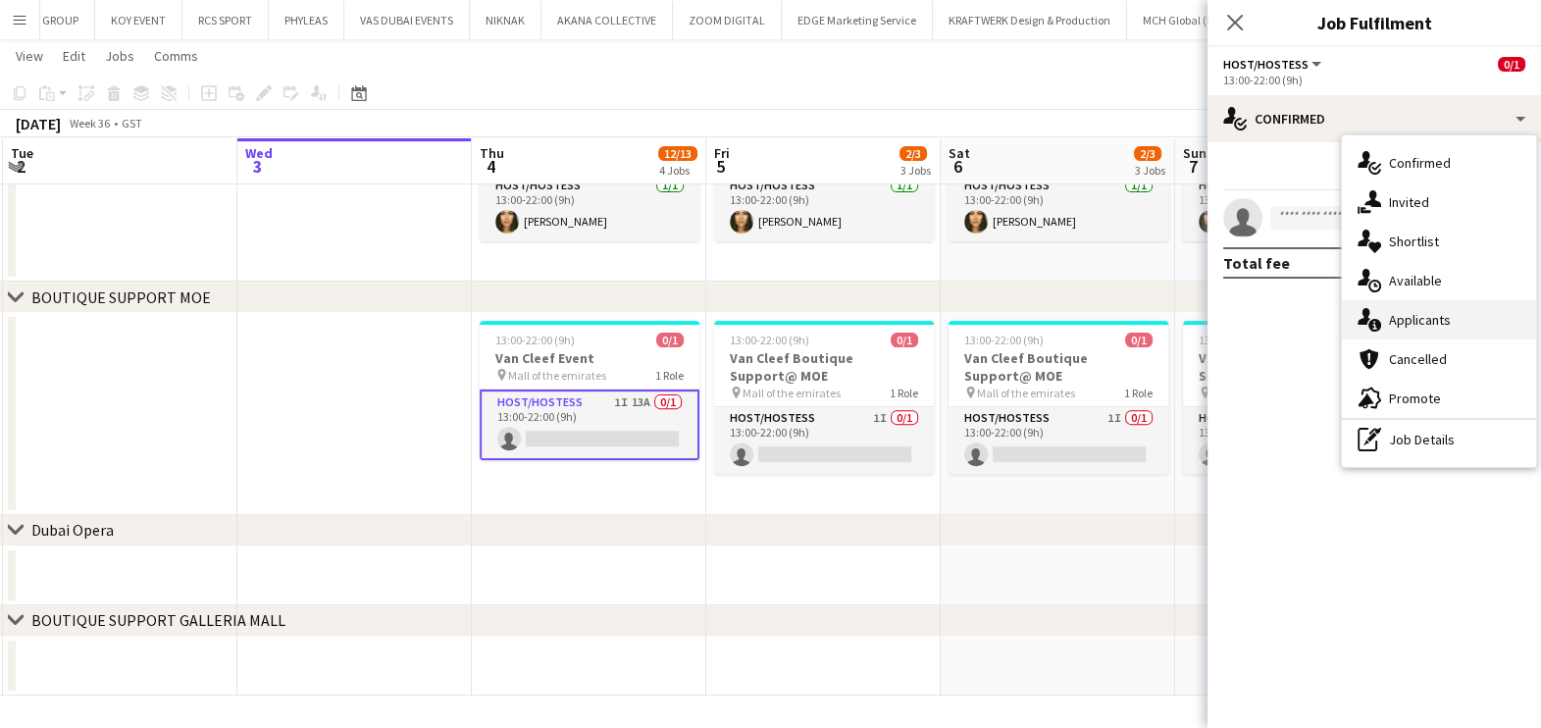
click at [1444, 319] on span "Applicants" at bounding box center [1420, 320] width 62 height 18
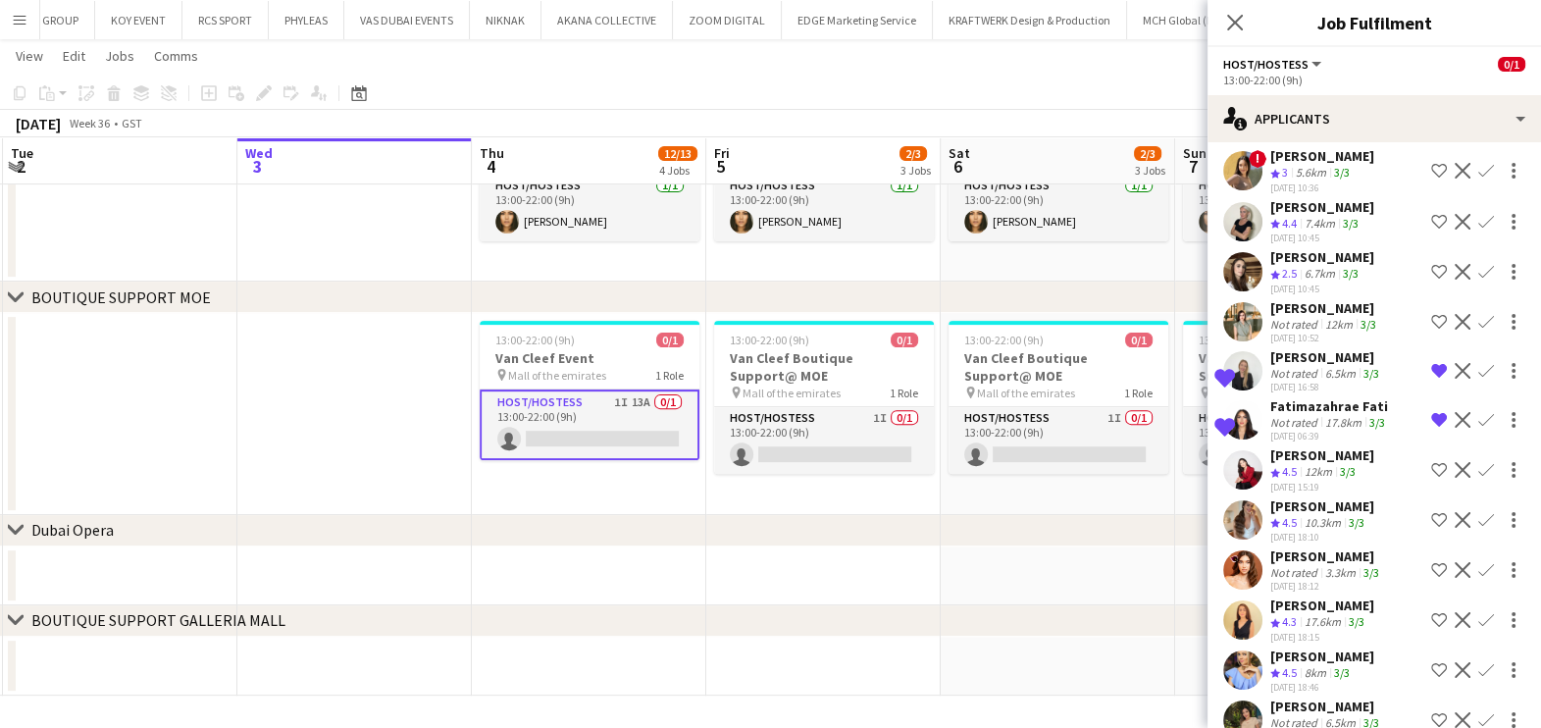
scroll to position [122, 0]
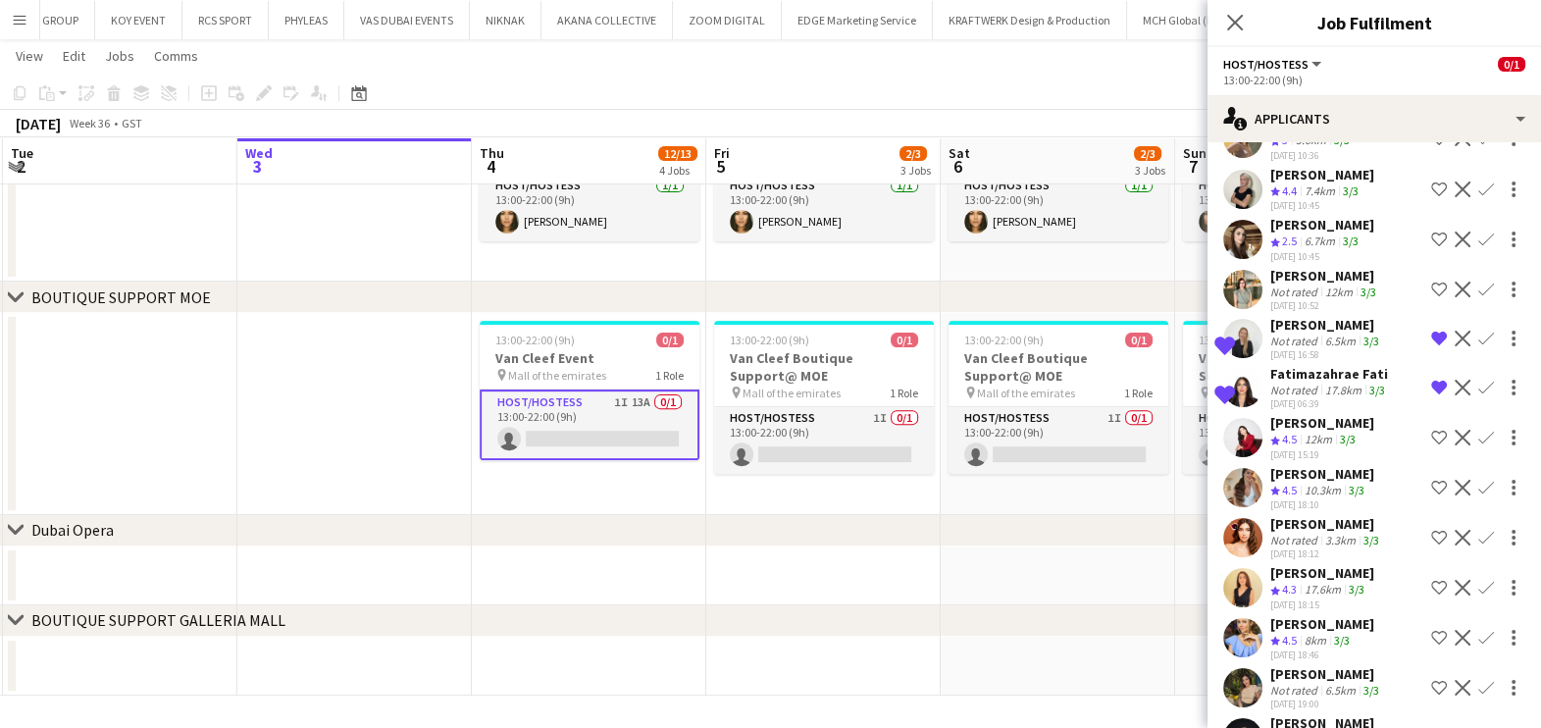
click at [1297, 483] on span "4.5" at bounding box center [1289, 490] width 15 height 15
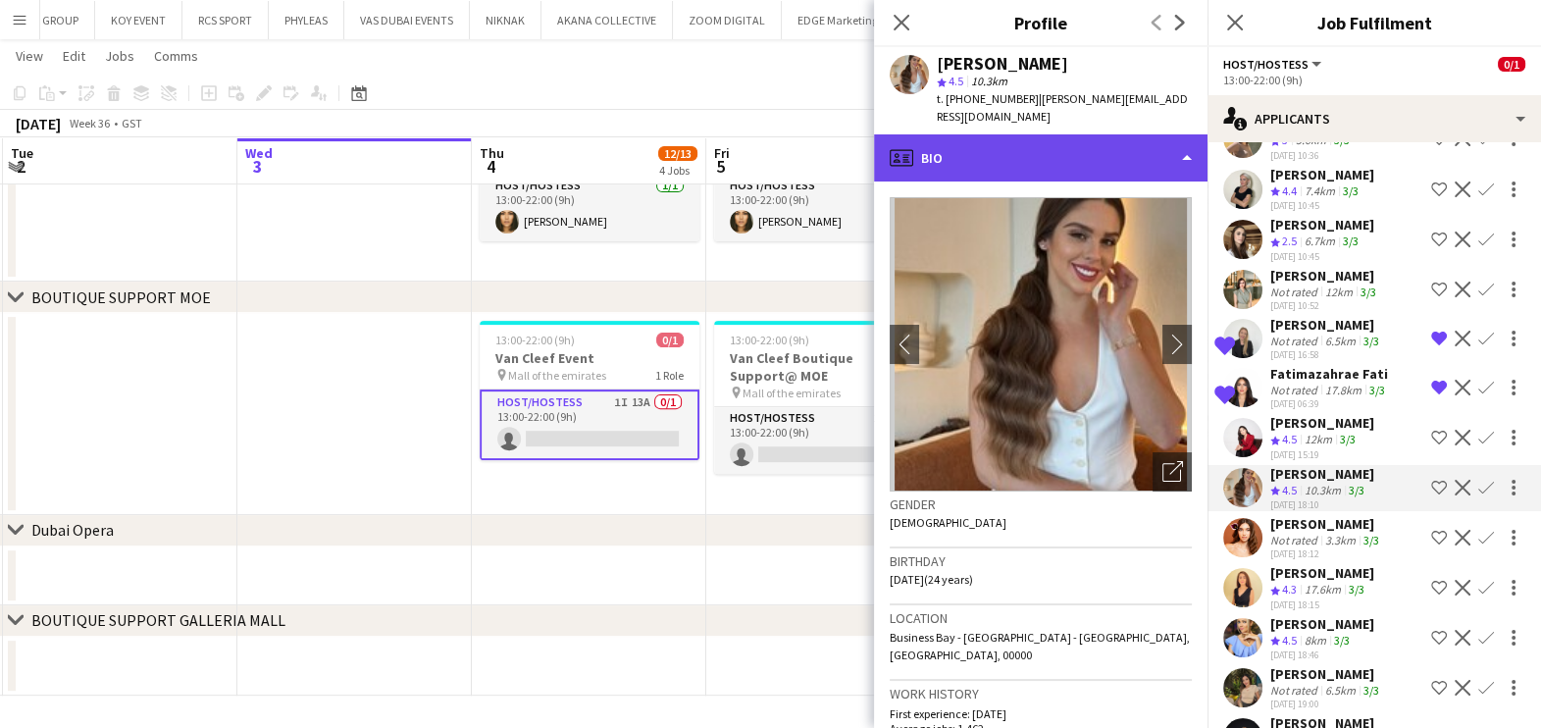
click at [1085, 134] on div "profile Bio" at bounding box center [1040, 157] width 333 height 47
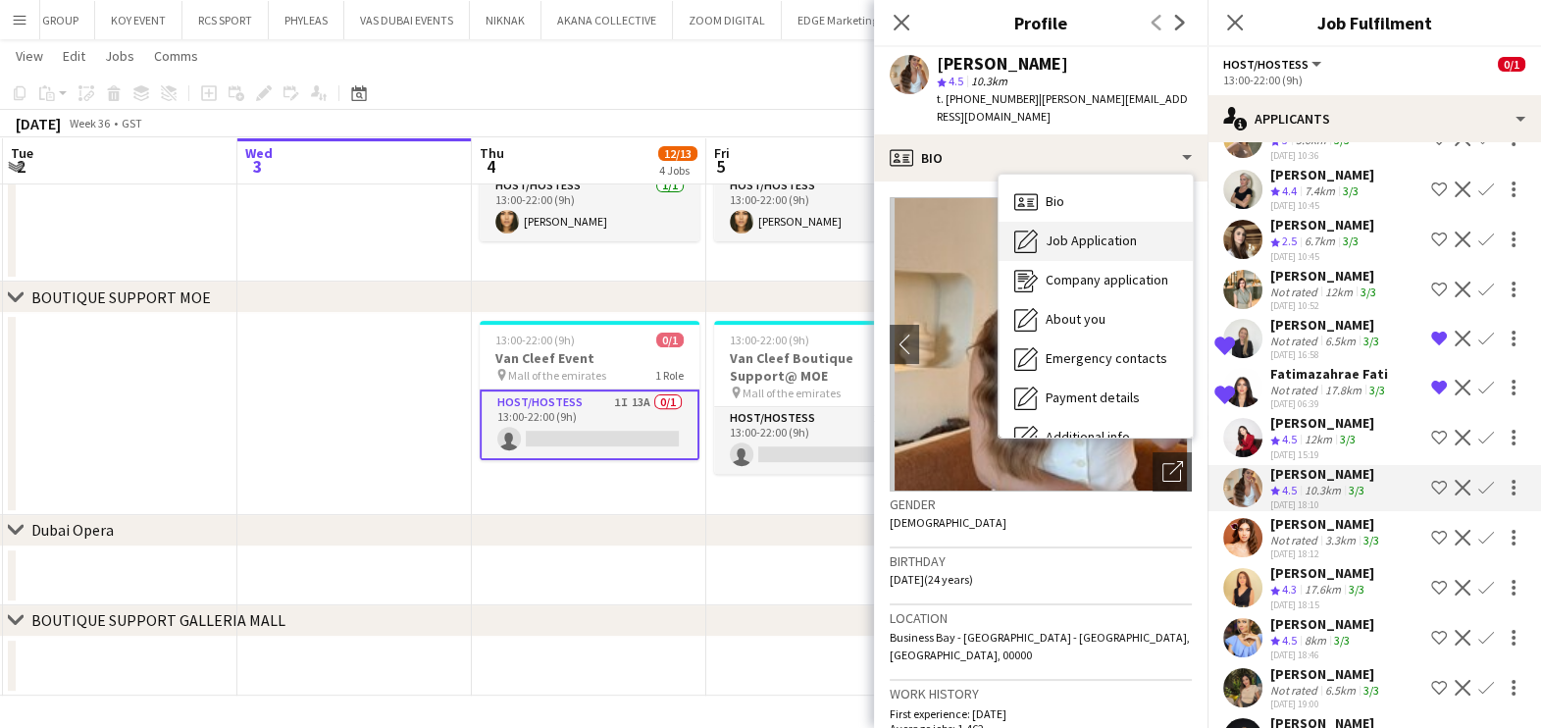
click at [1064, 231] on span "Job Application" at bounding box center [1091, 240] width 91 height 18
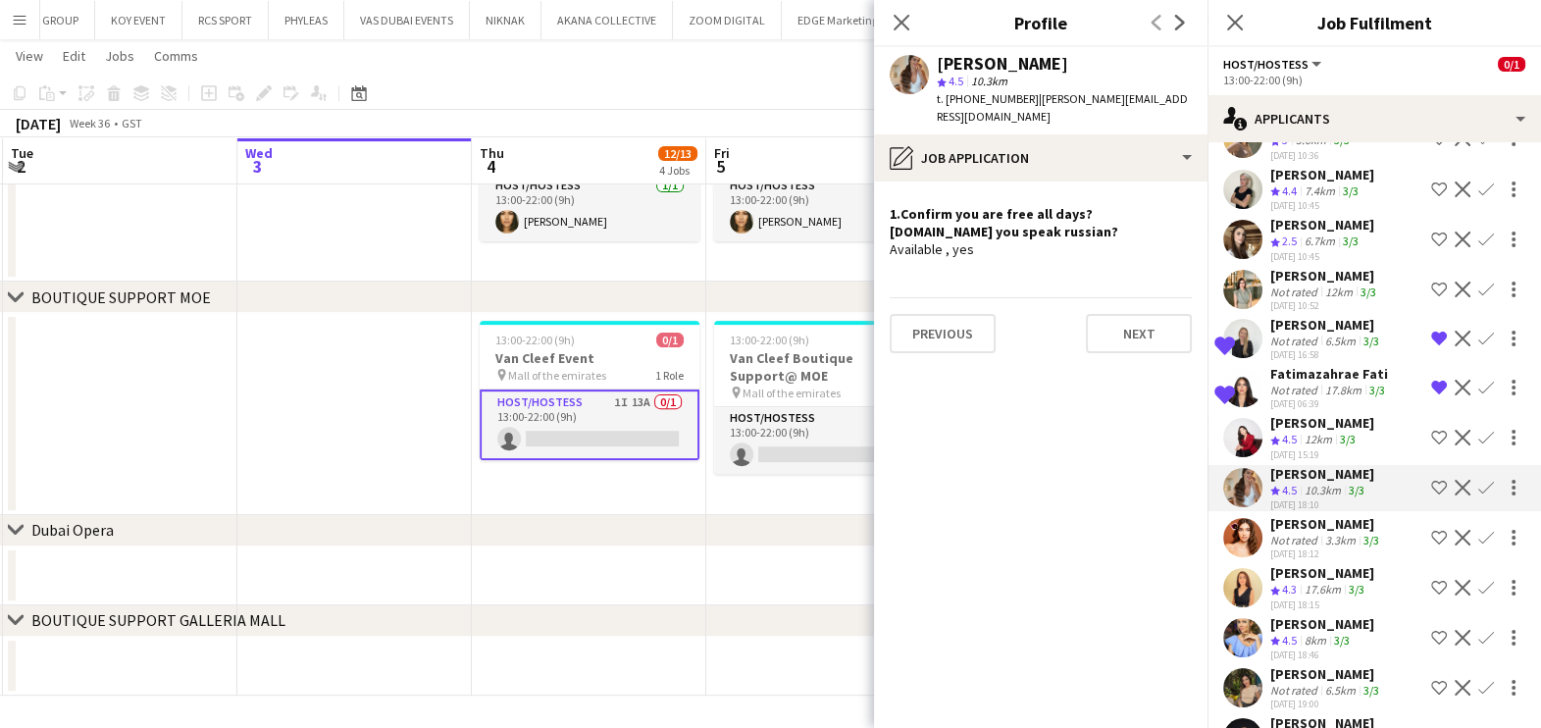
click at [1284, 533] on div "Not rated" at bounding box center [1295, 540] width 51 height 15
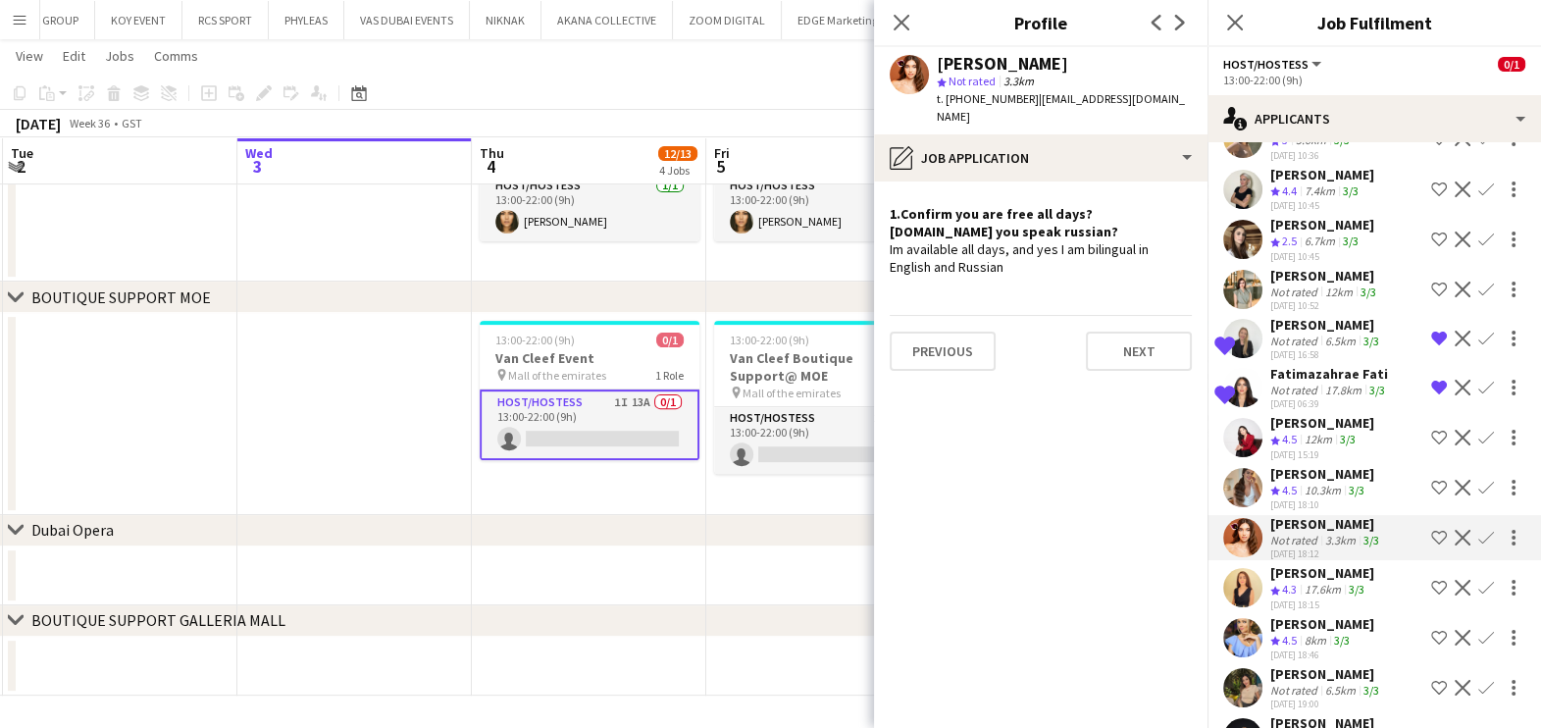
click at [1309, 582] on div "Dorsa Ahmadi Pishkouhi" at bounding box center [1322, 573] width 104 height 18
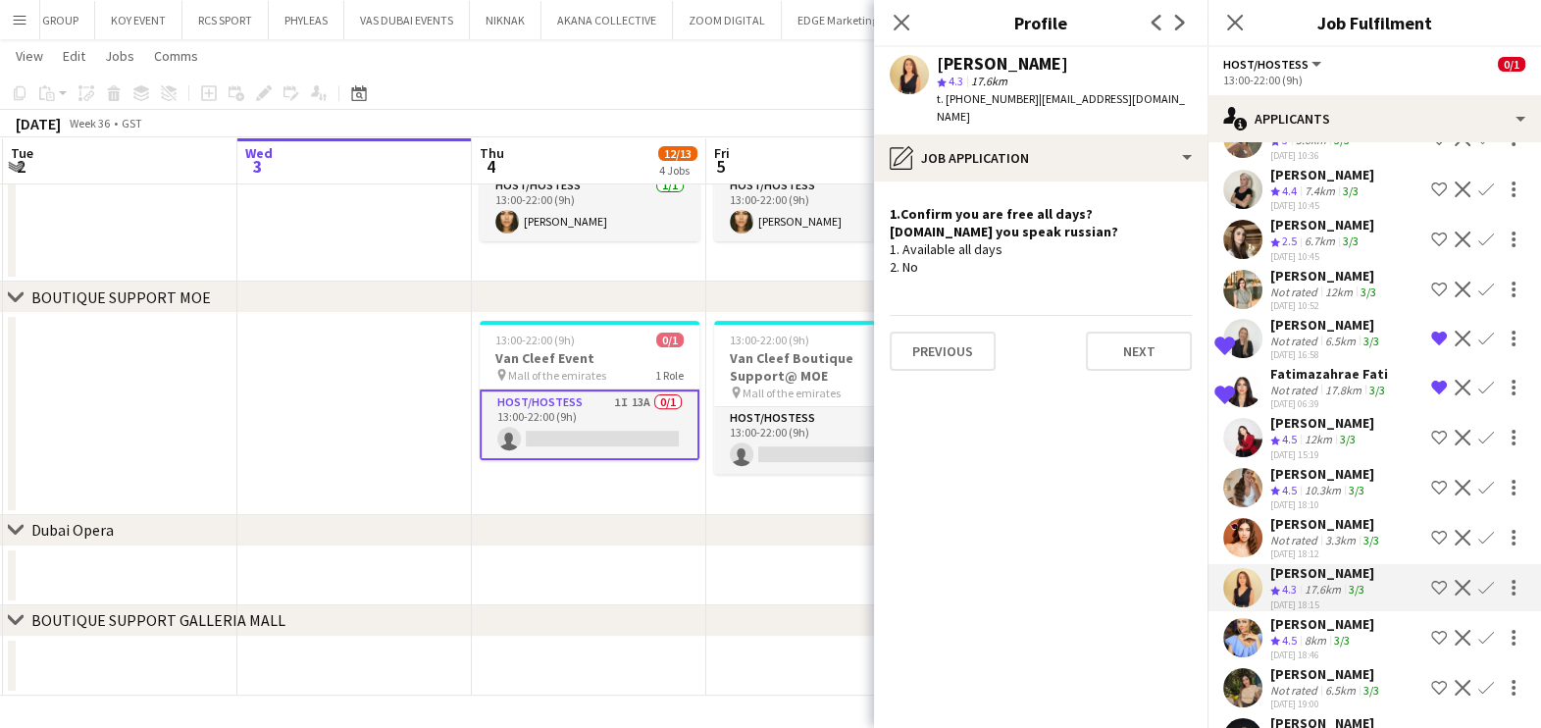
click at [1304, 633] on div "Yana Lazareva" at bounding box center [1322, 624] width 104 height 18
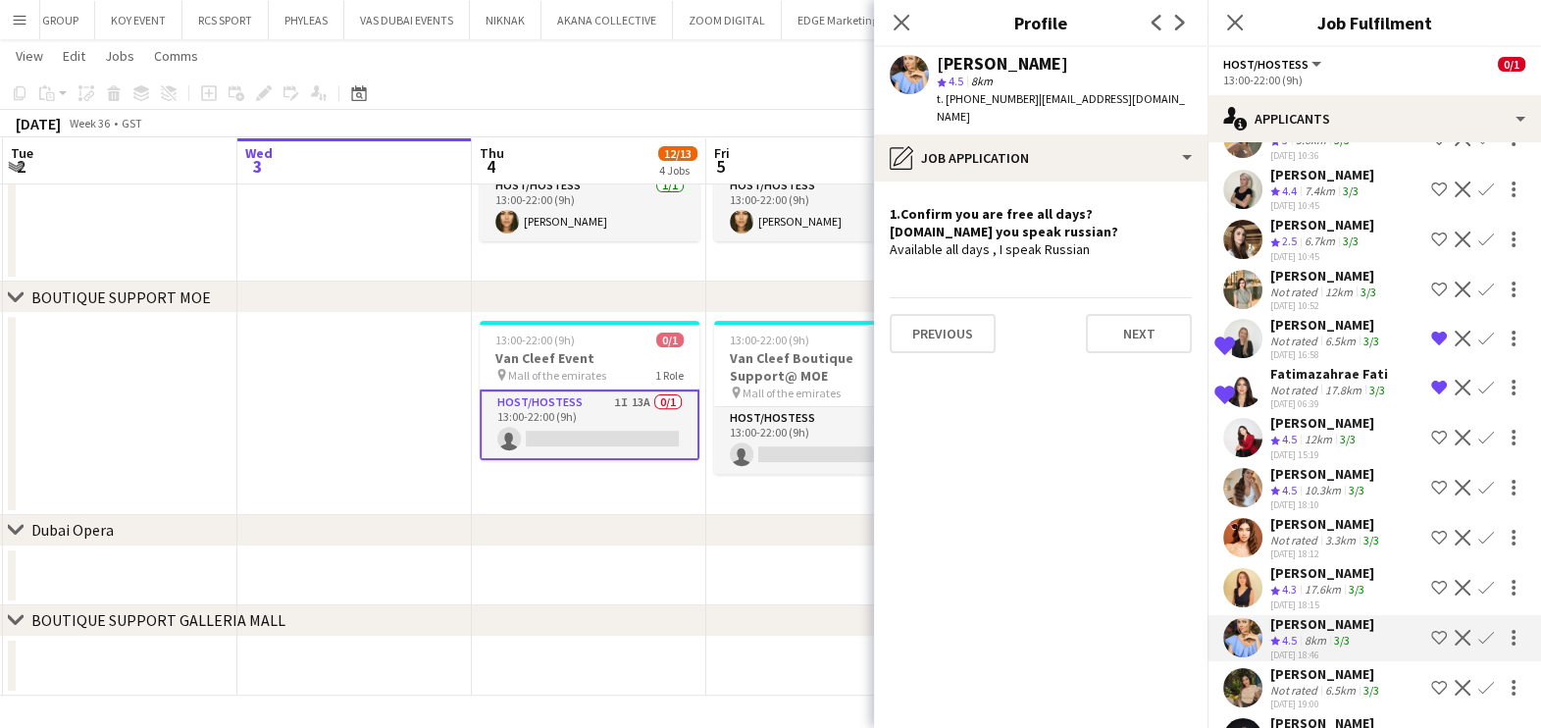
click at [1289, 683] on div "Botazhan Satuyeva" at bounding box center [1326, 674] width 113 height 18
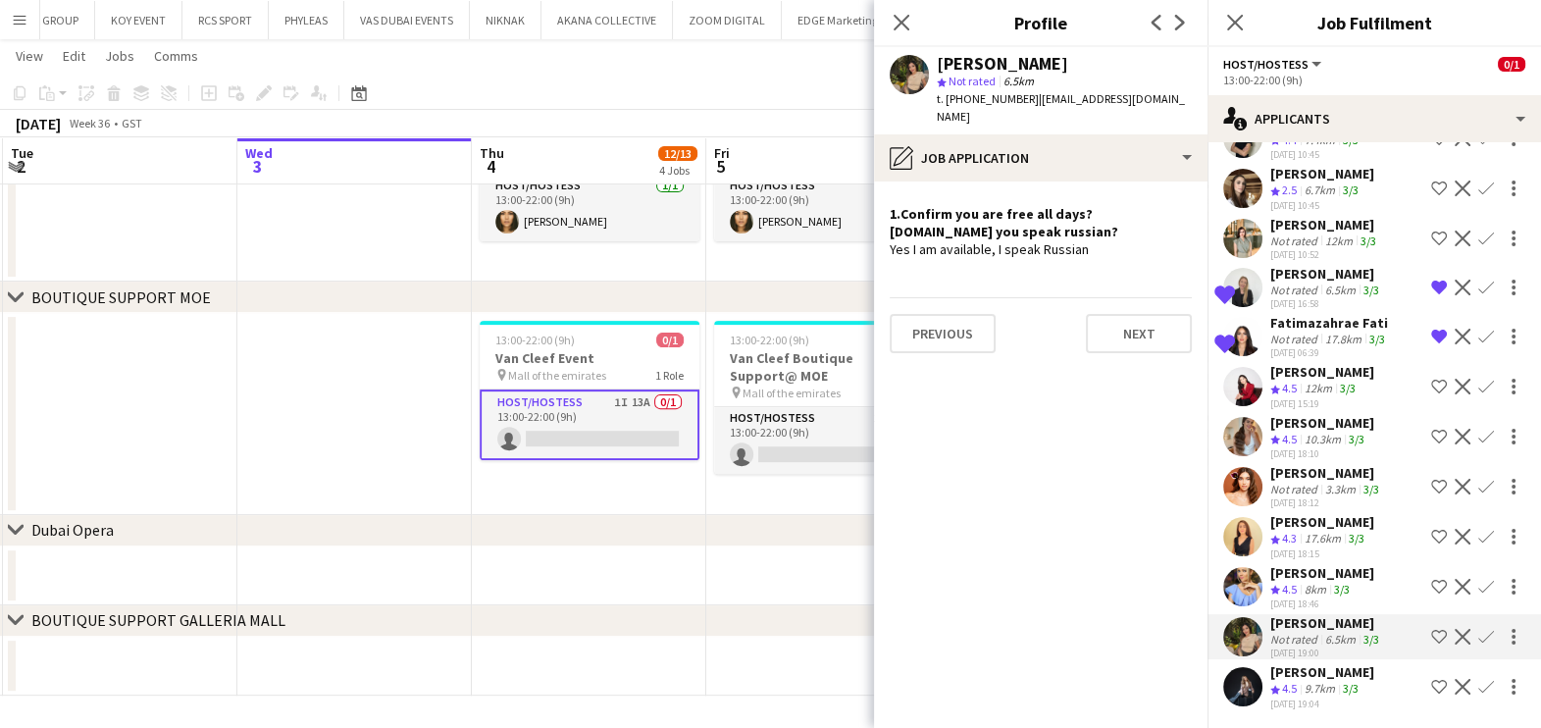
scroll to position [220, 0]
click at [1270, 661] on div "Aliona Sakharuk" at bounding box center [1322, 670] width 104 height 18
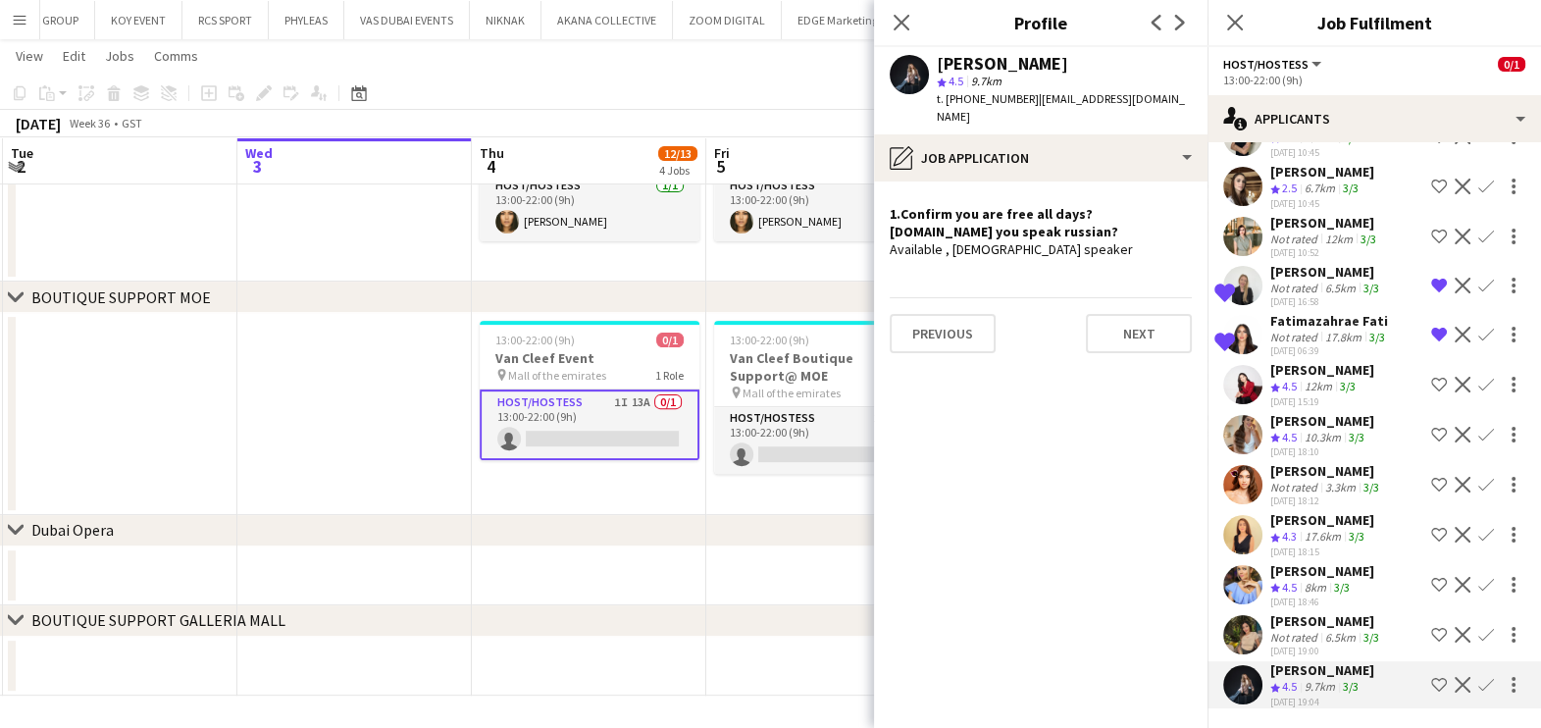
click at [1263, 412] on div "Kristina Svirina Crew rating 4.5 10.3km 3/3 02-09-2025 18:10 Shortlist crew Dec…" at bounding box center [1373, 435] width 333 height 47
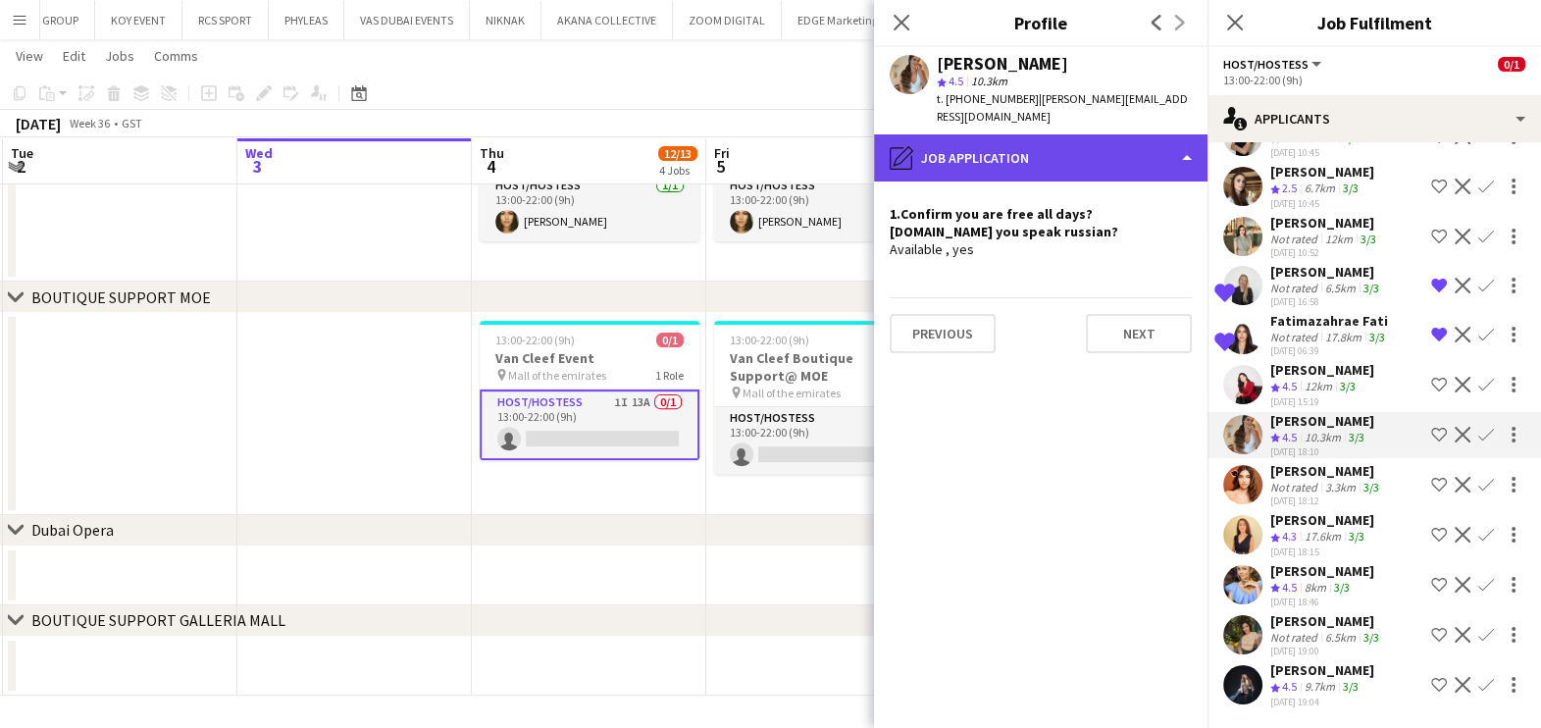
click at [1123, 152] on div "pencil4 Job Application" at bounding box center [1040, 157] width 333 height 47
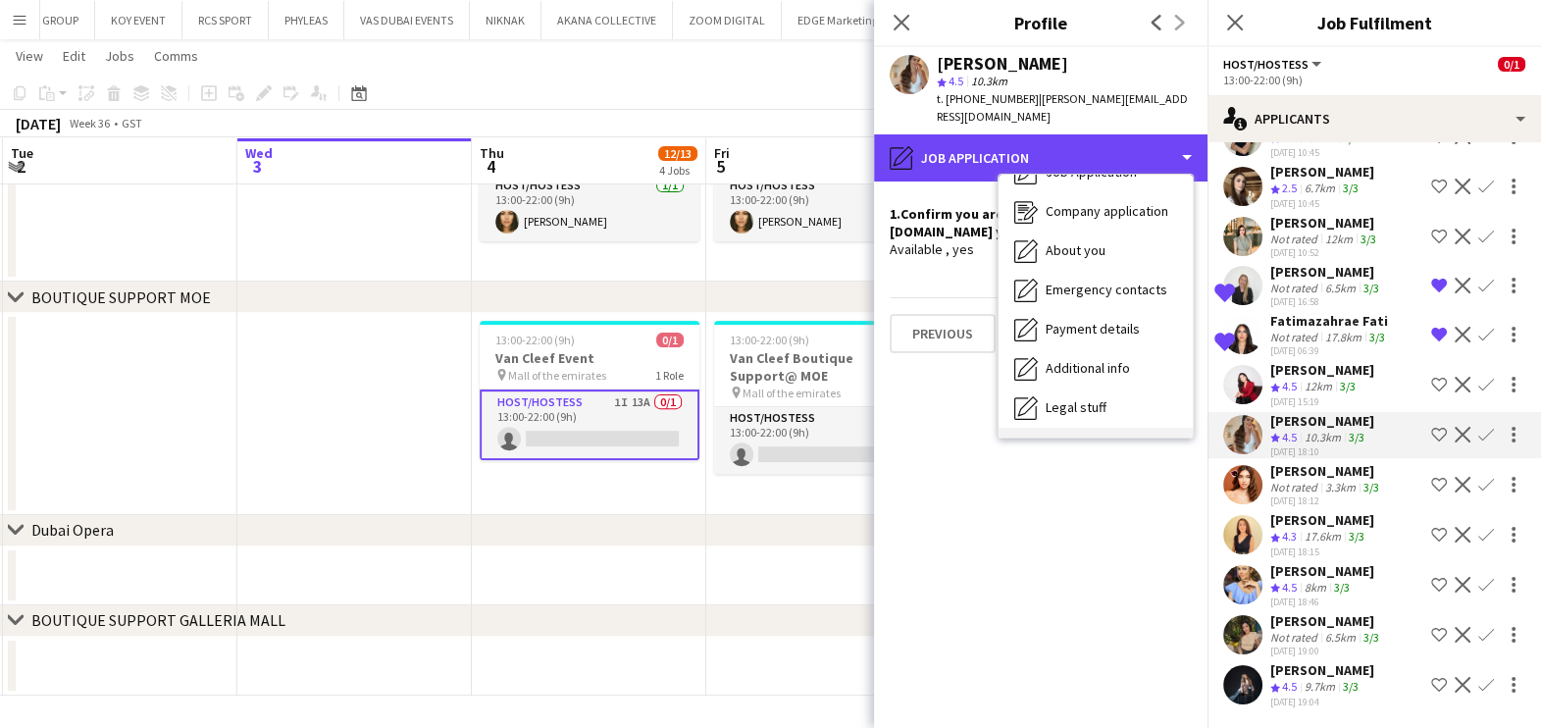
scroll to position [144, 0]
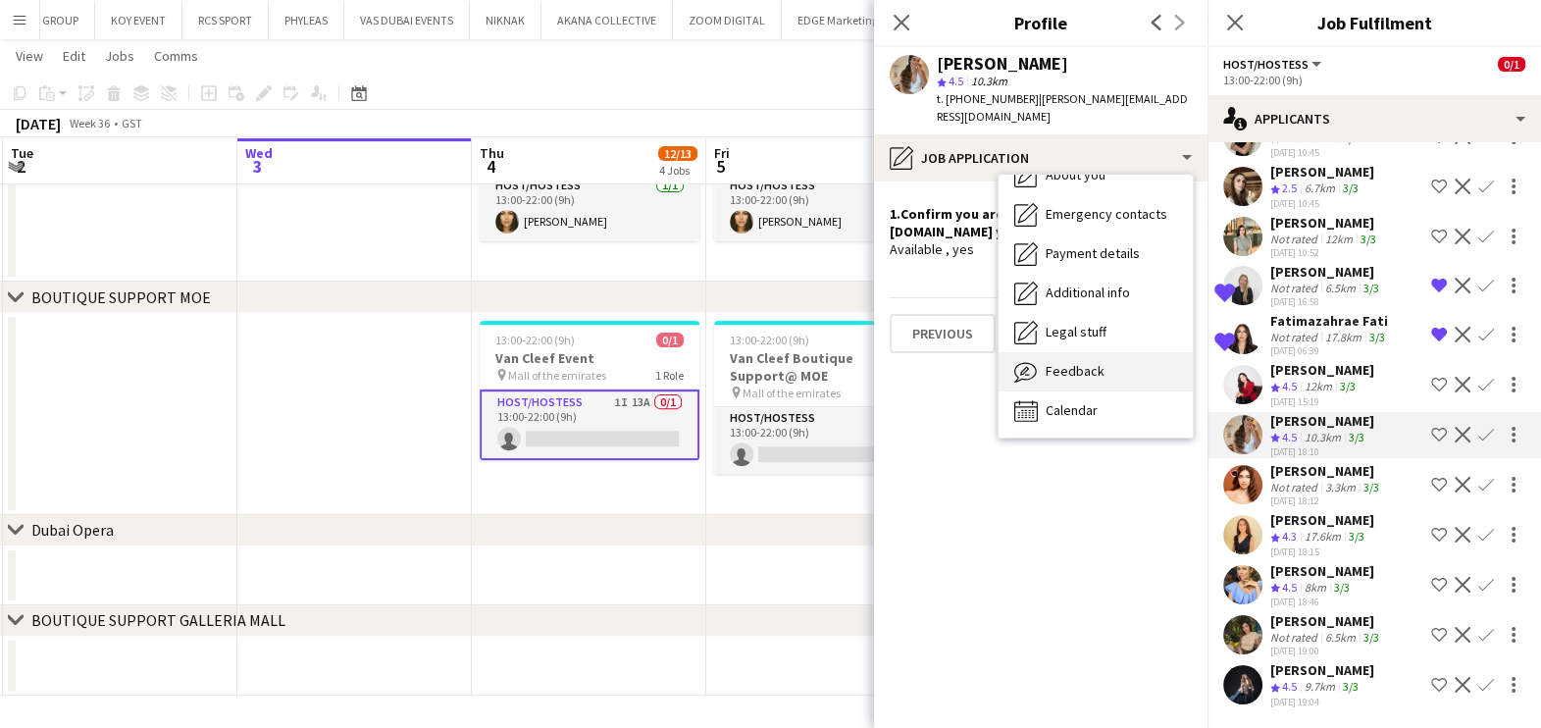
click at [1107, 353] on div "Feedback Feedback" at bounding box center [1096, 371] width 194 height 39
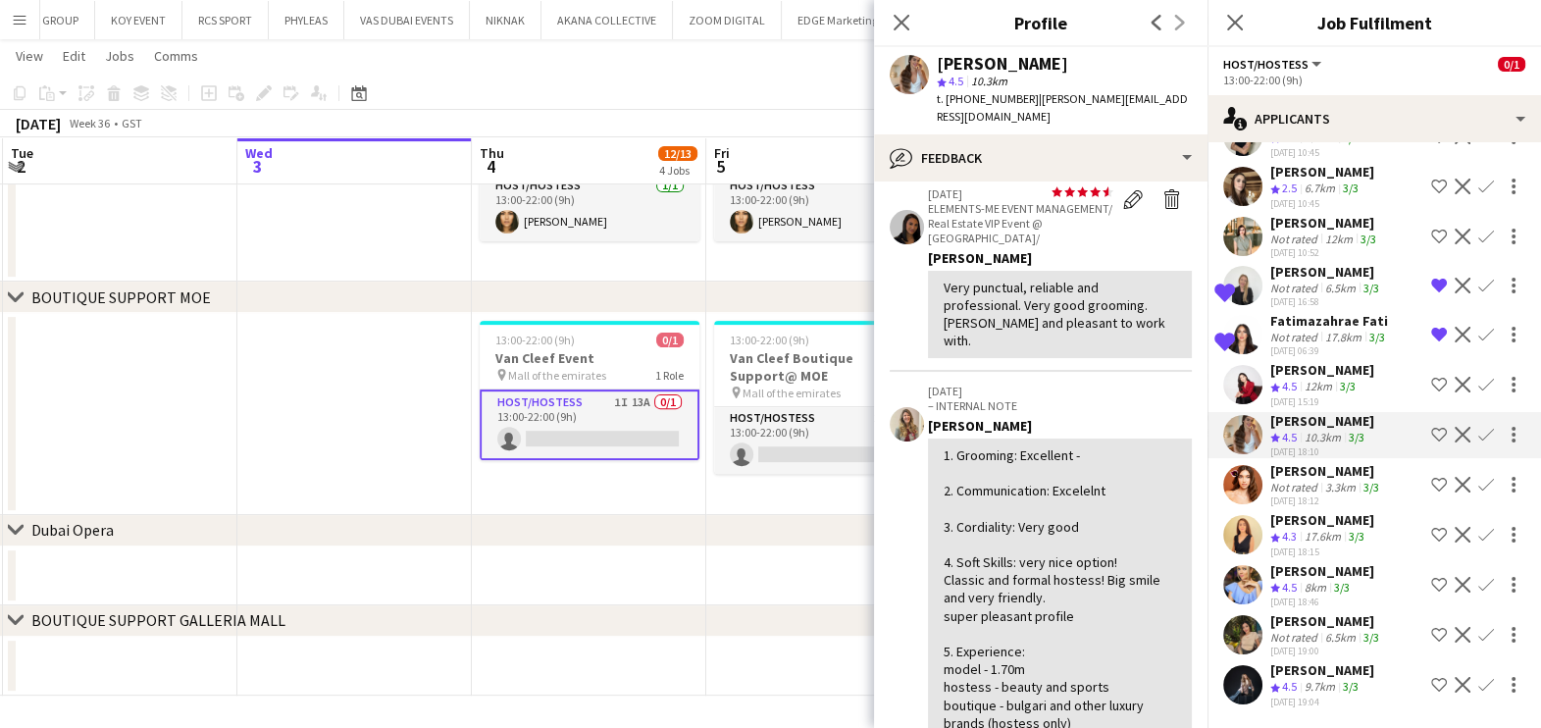
scroll to position [122, 0]
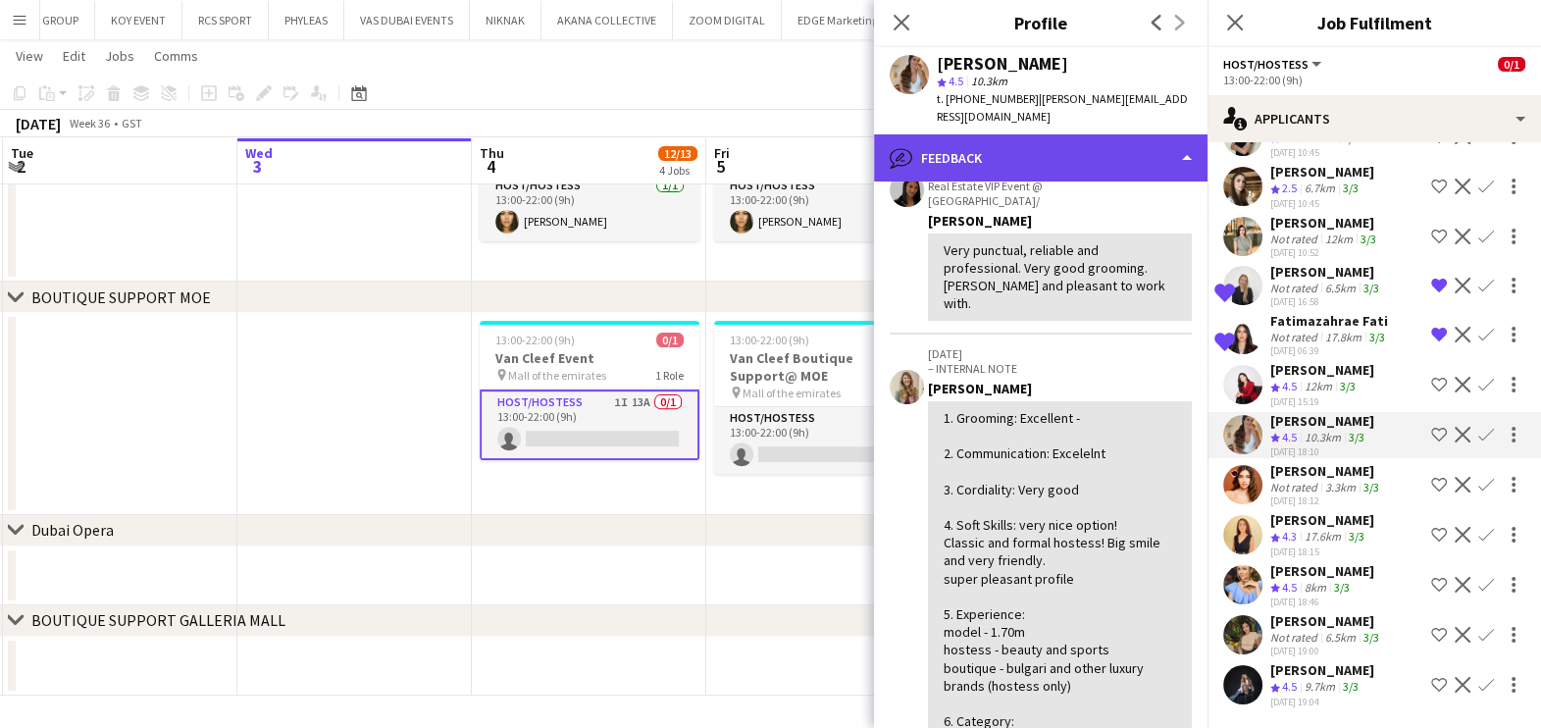
click at [1104, 145] on div "bubble-pencil Feedback" at bounding box center [1040, 157] width 333 height 47
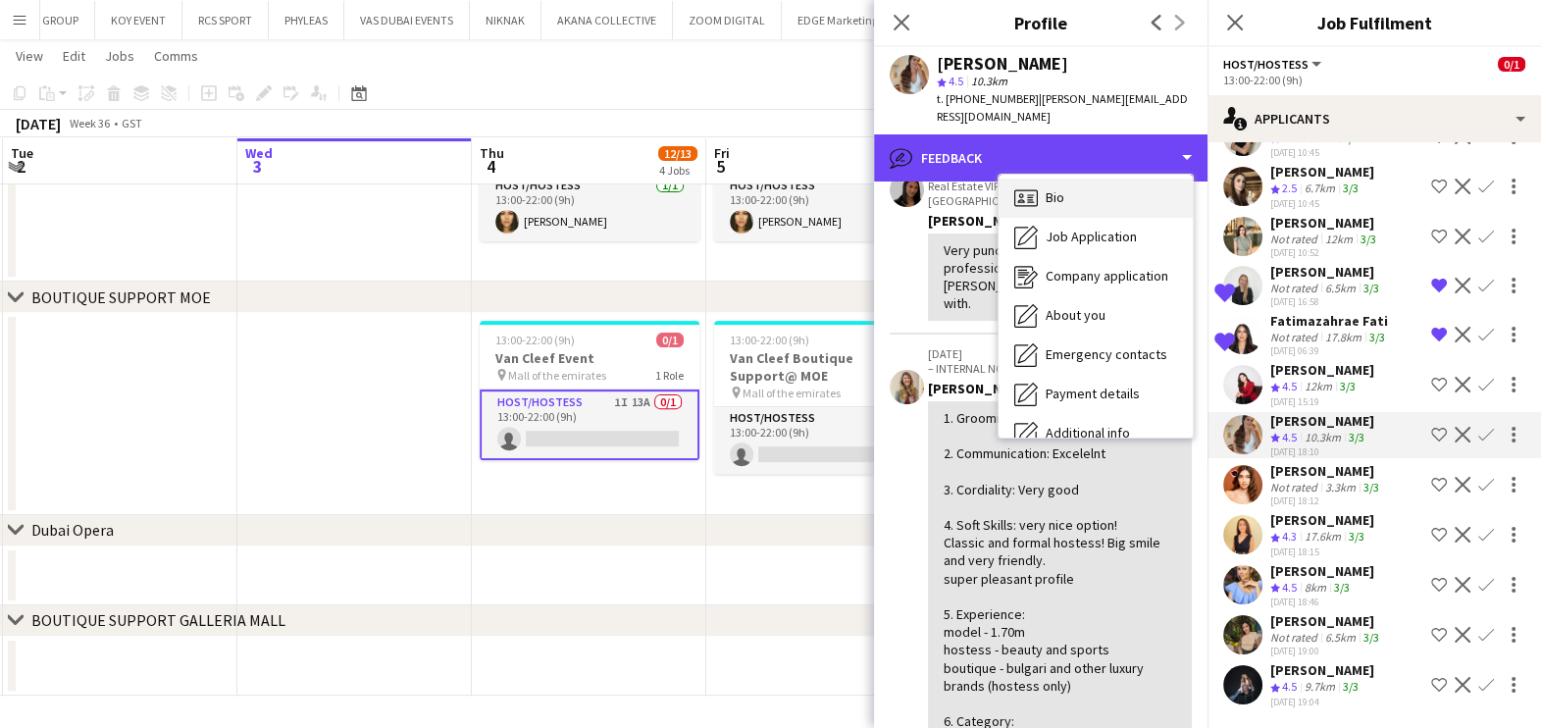
scroll to position [0, 0]
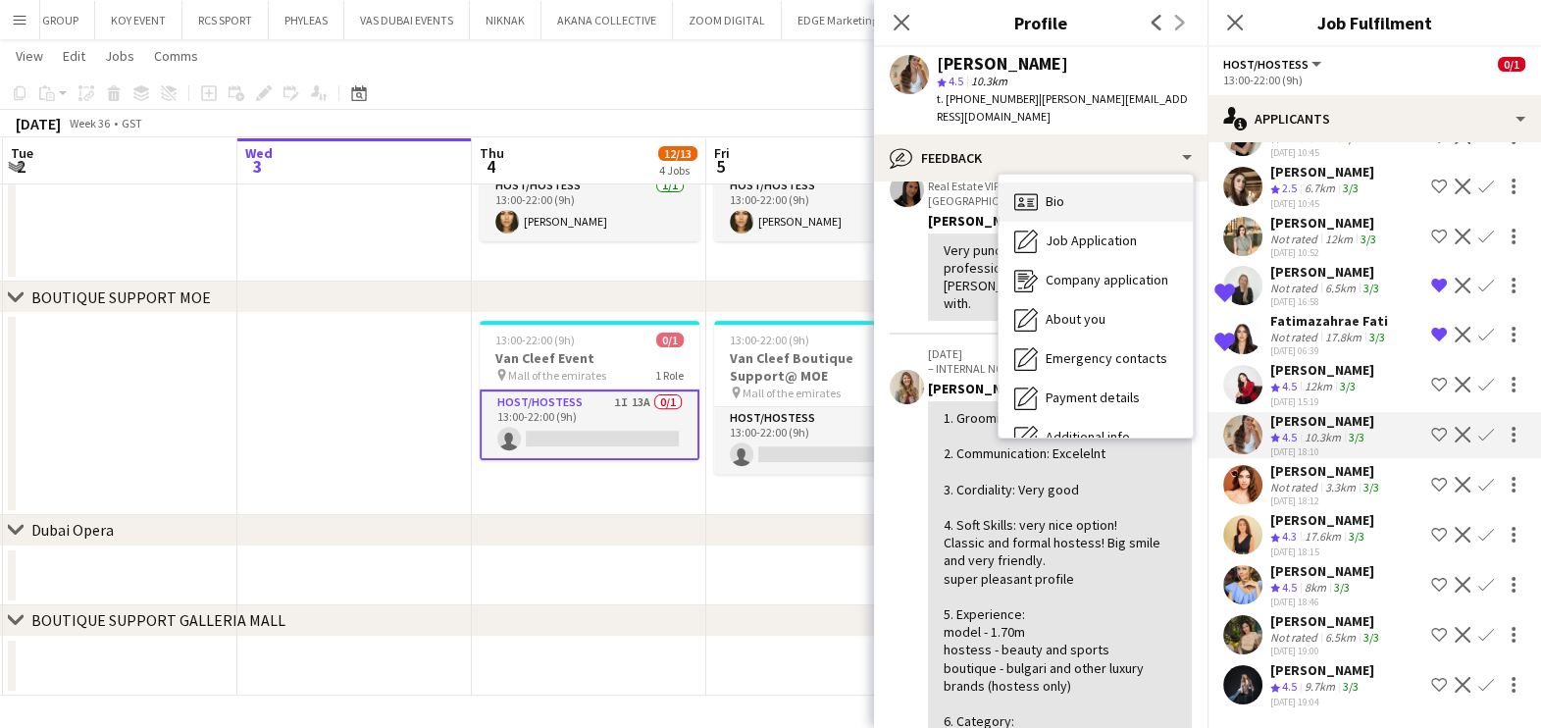
click at [1108, 185] on div "Bio Bio" at bounding box center [1096, 201] width 194 height 39
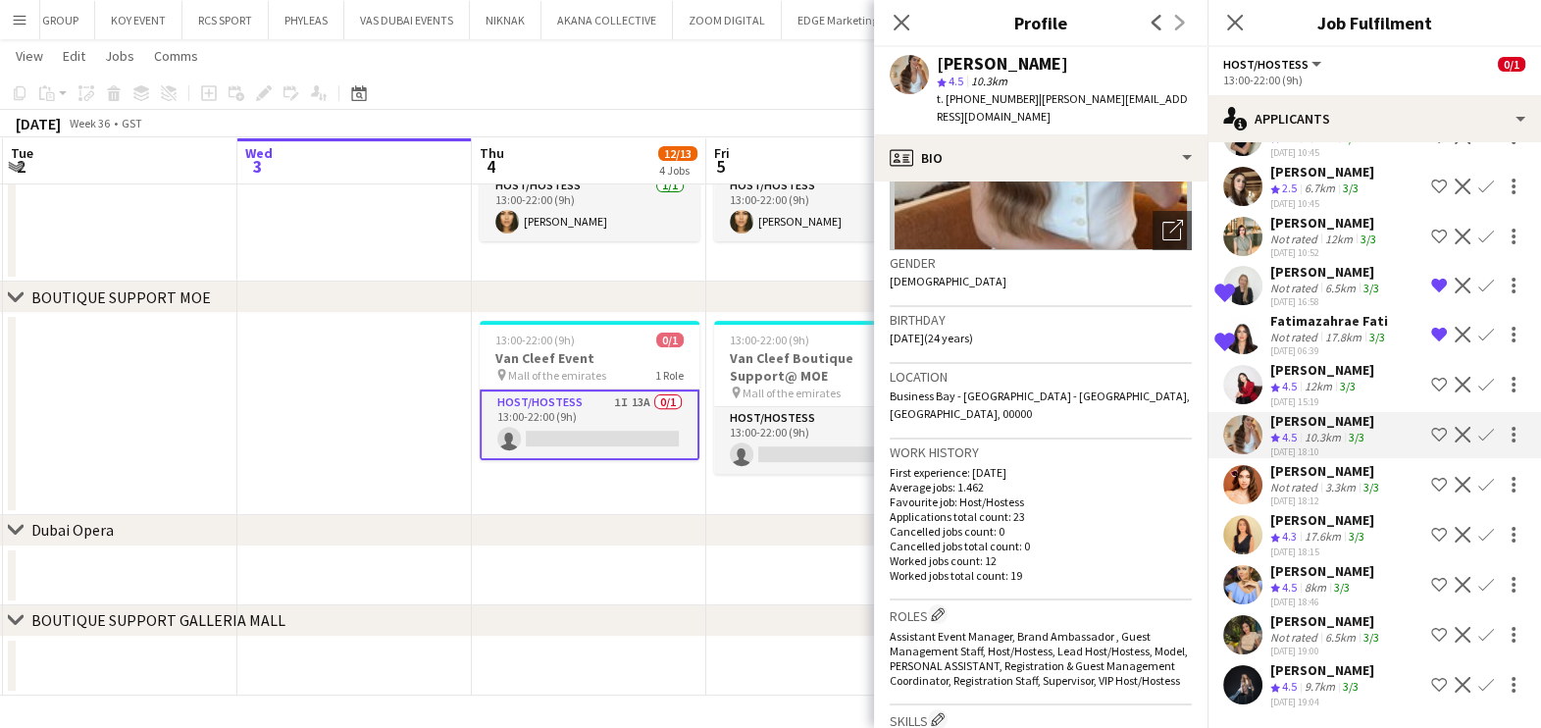
scroll to position [244, 0]
click at [1162, 217] on icon "Open photos pop-in" at bounding box center [1172, 227] width 21 height 21
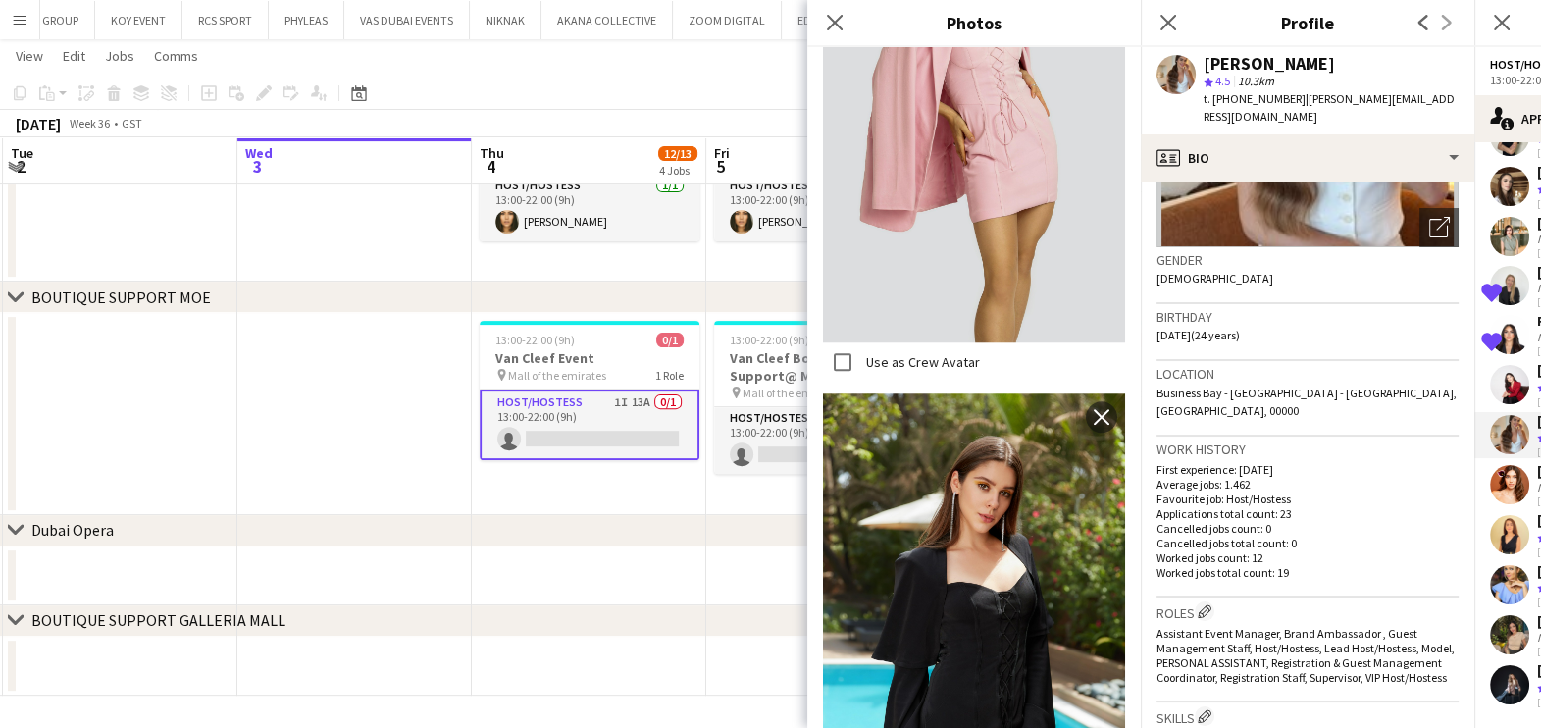
scroll to position [2140, 0]
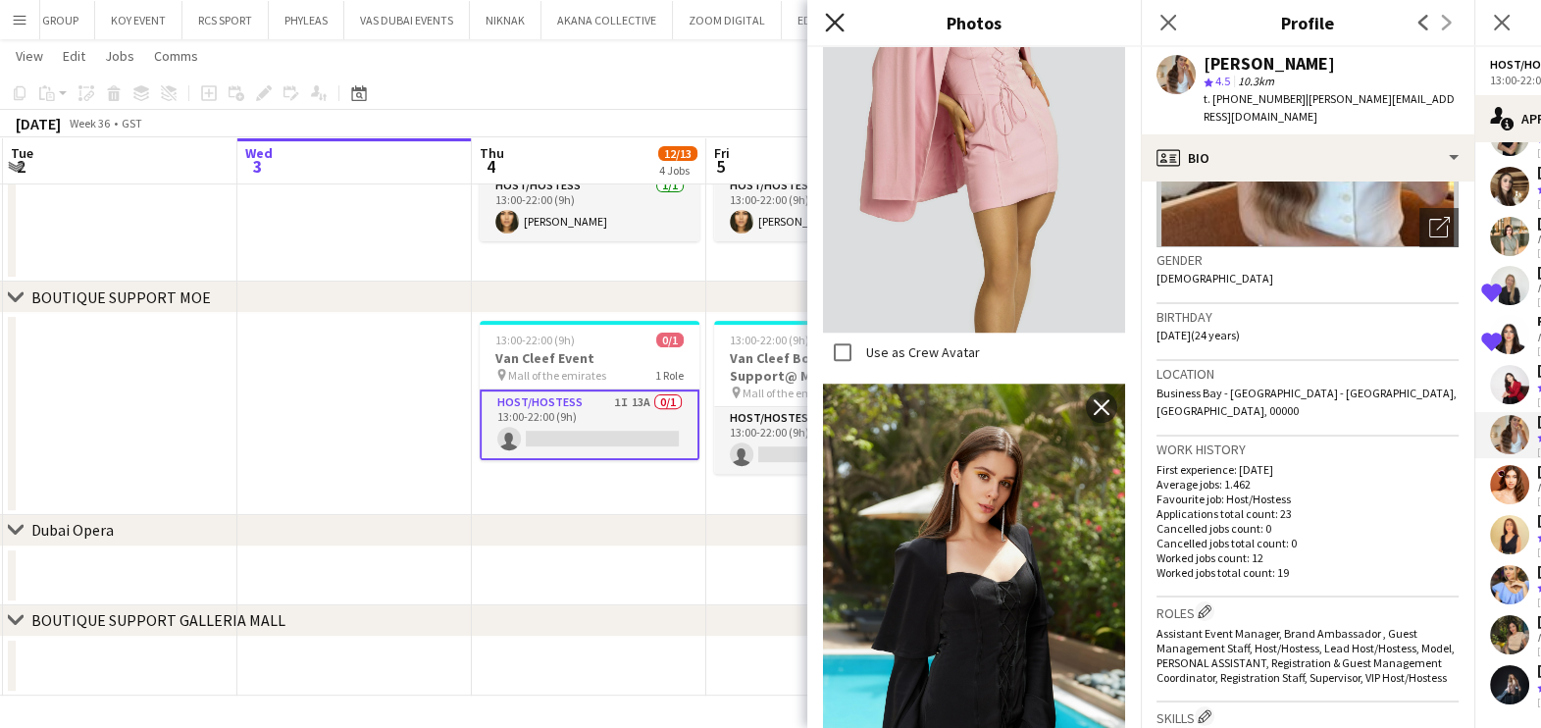
click at [834, 26] on icon "Close pop-in" at bounding box center [834, 22] width 19 height 19
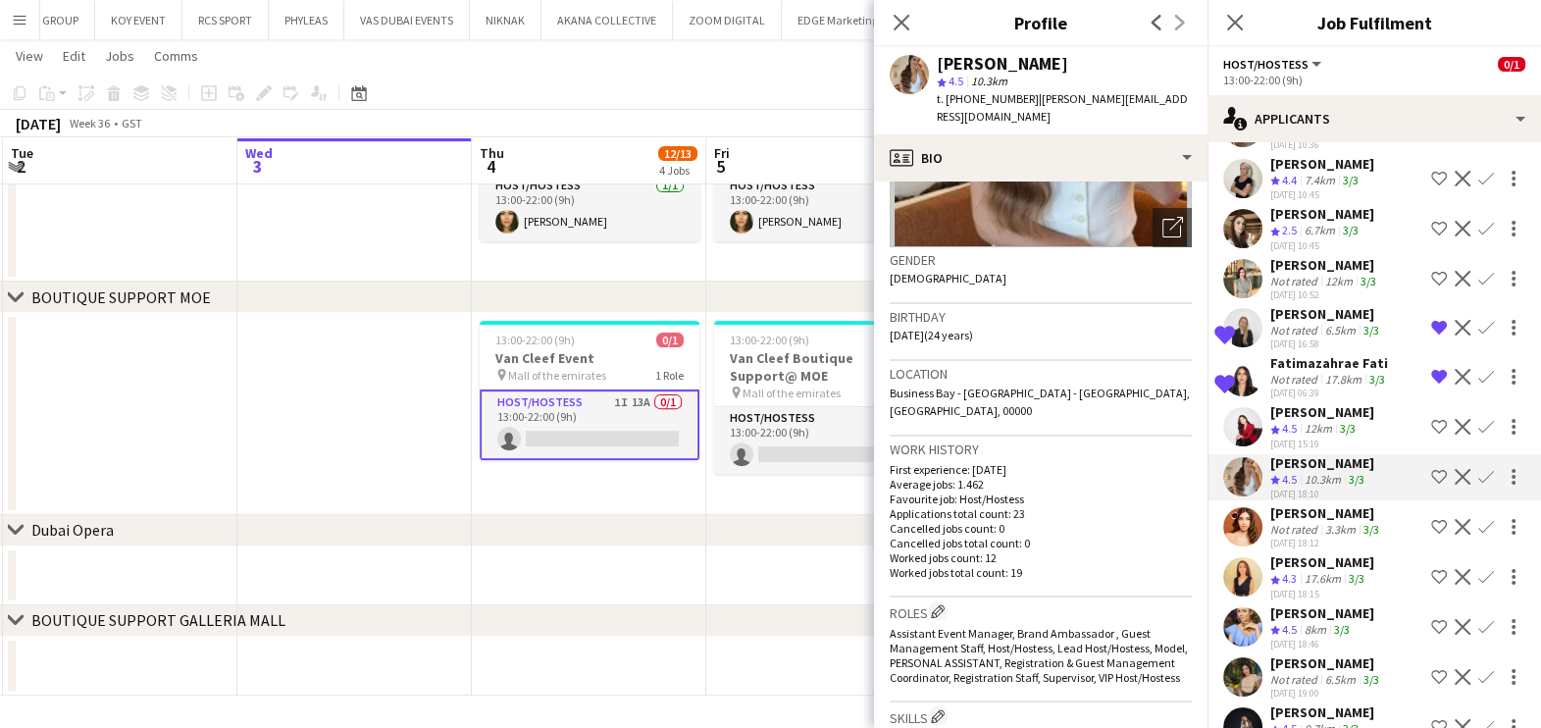
scroll to position [97, 0]
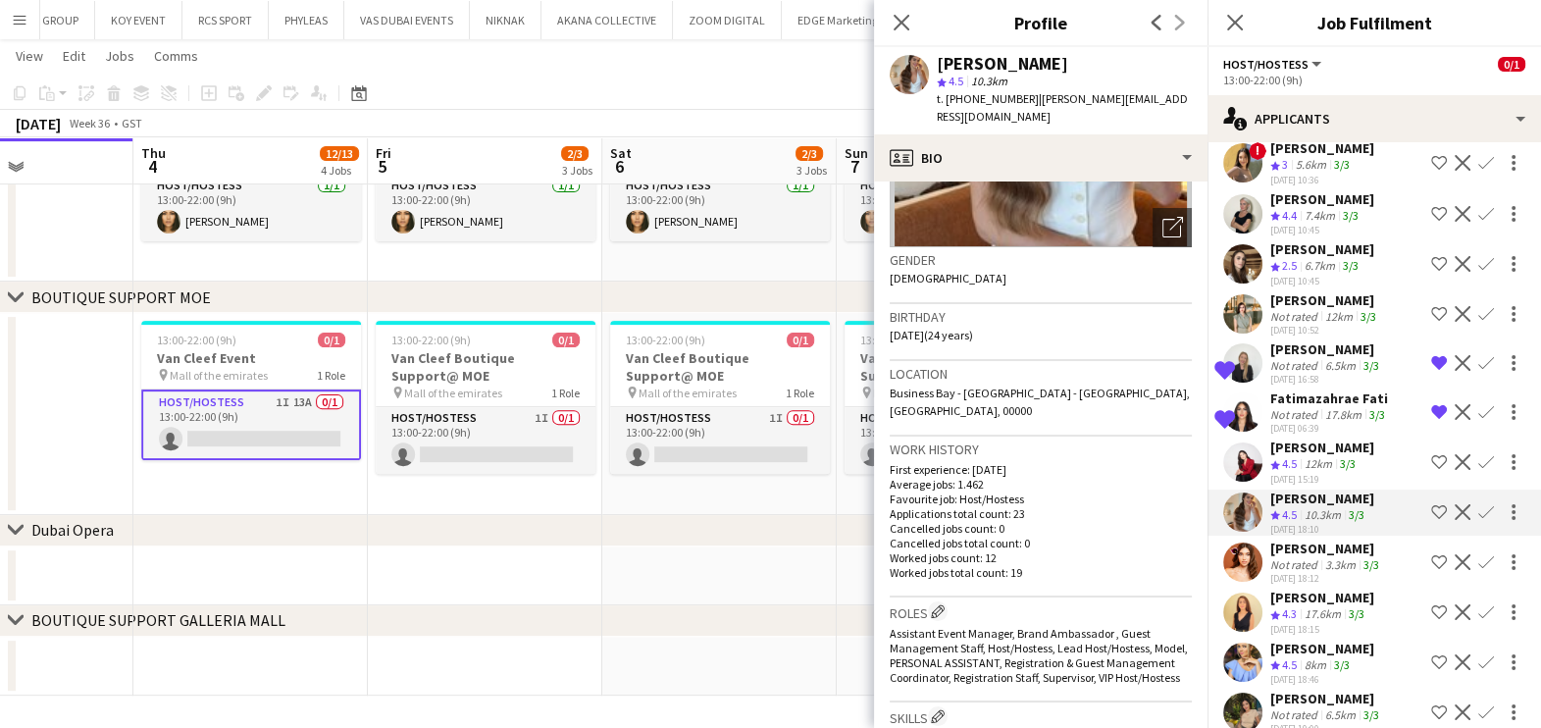
drag, startPoint x: 607, startPoint y: 402, endPoint x: 297, endPoint y: 406, distance: 310.0
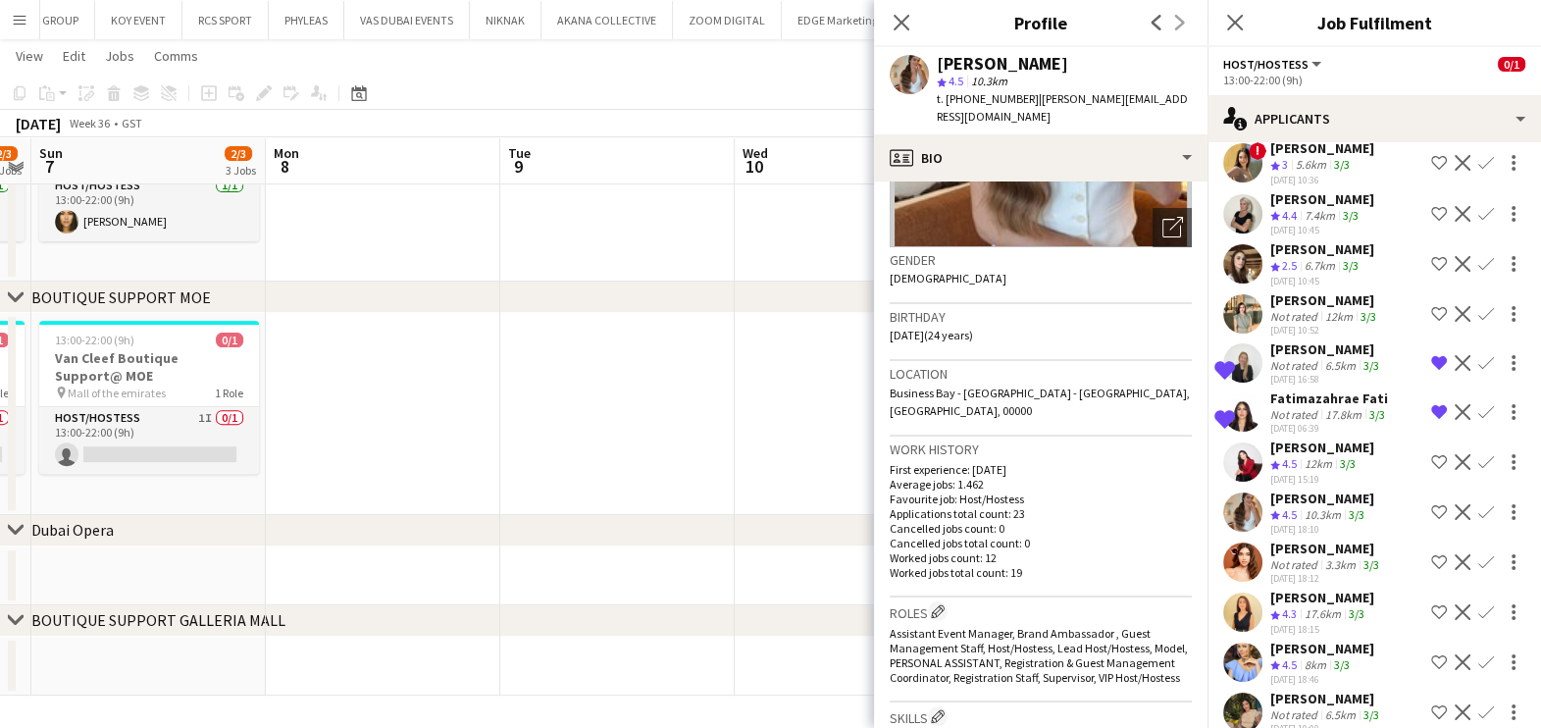
drag, startPoint x: 215, startPoint y: 427, endPoint x: 739, endPoint y: 428, distance: 523.8
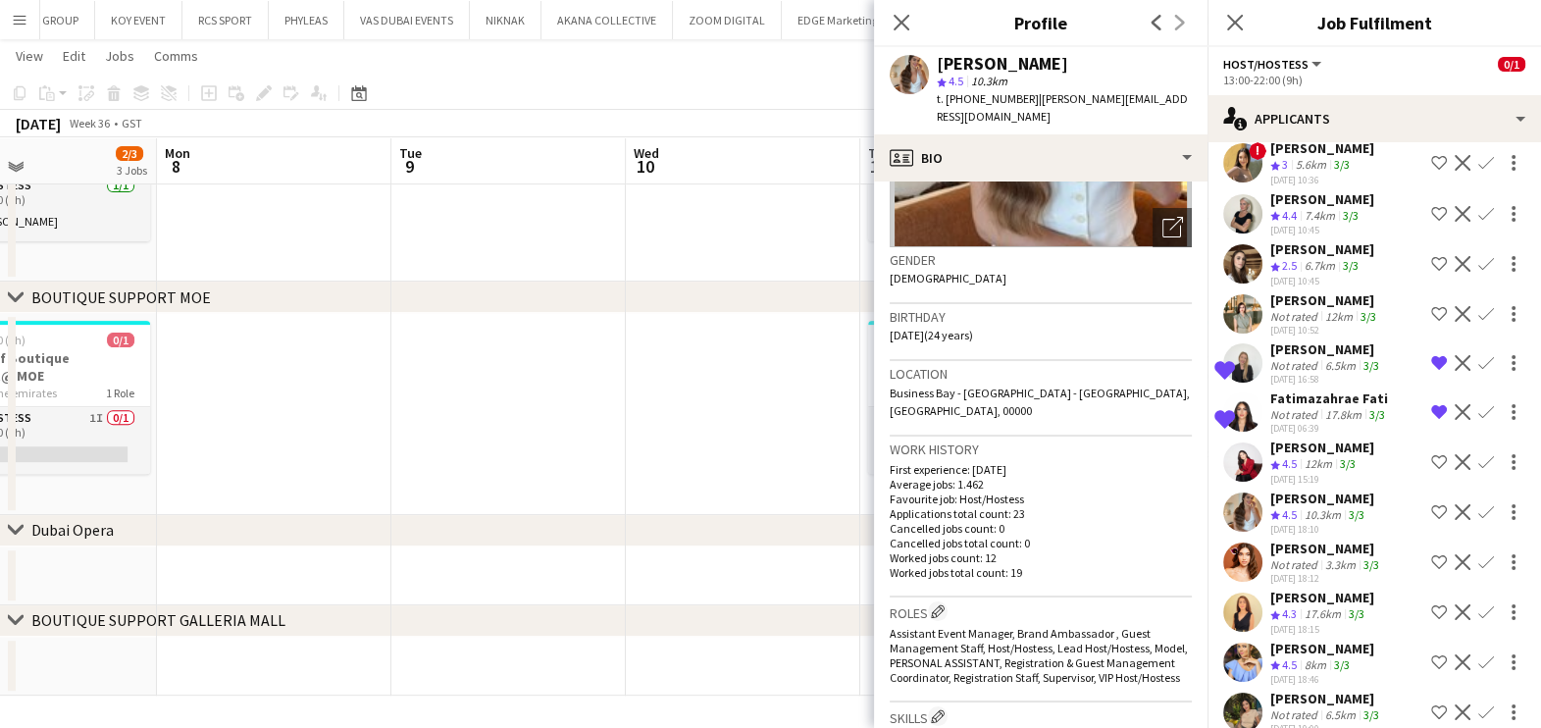
drag, startPoint x: 419, startPoint y: 432, endPoint x: 334, endPoint y: 436, distance: 84.5
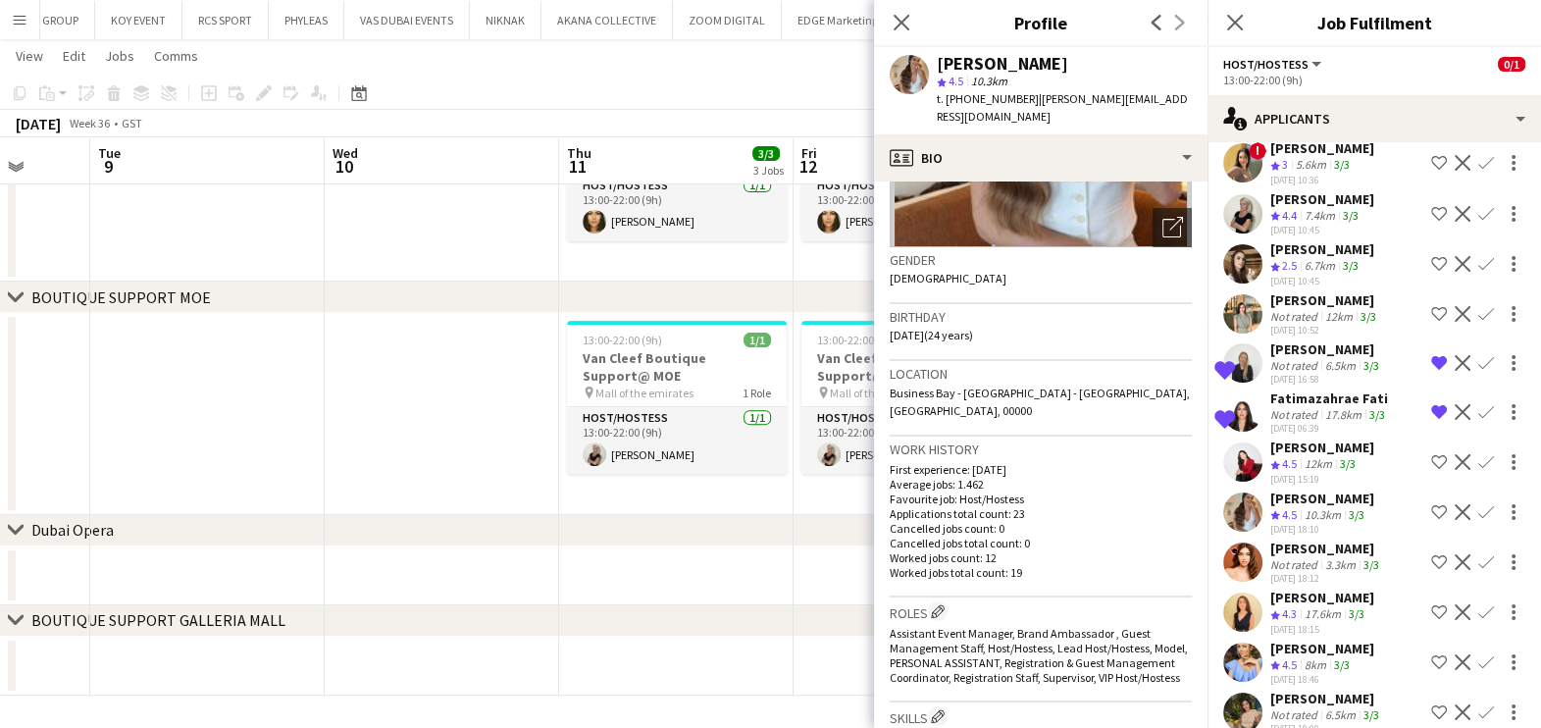
drag, startPoint x: 610, startPoint y: 441, endPoint x: 378, endPoint y: 441, distance: 232.5
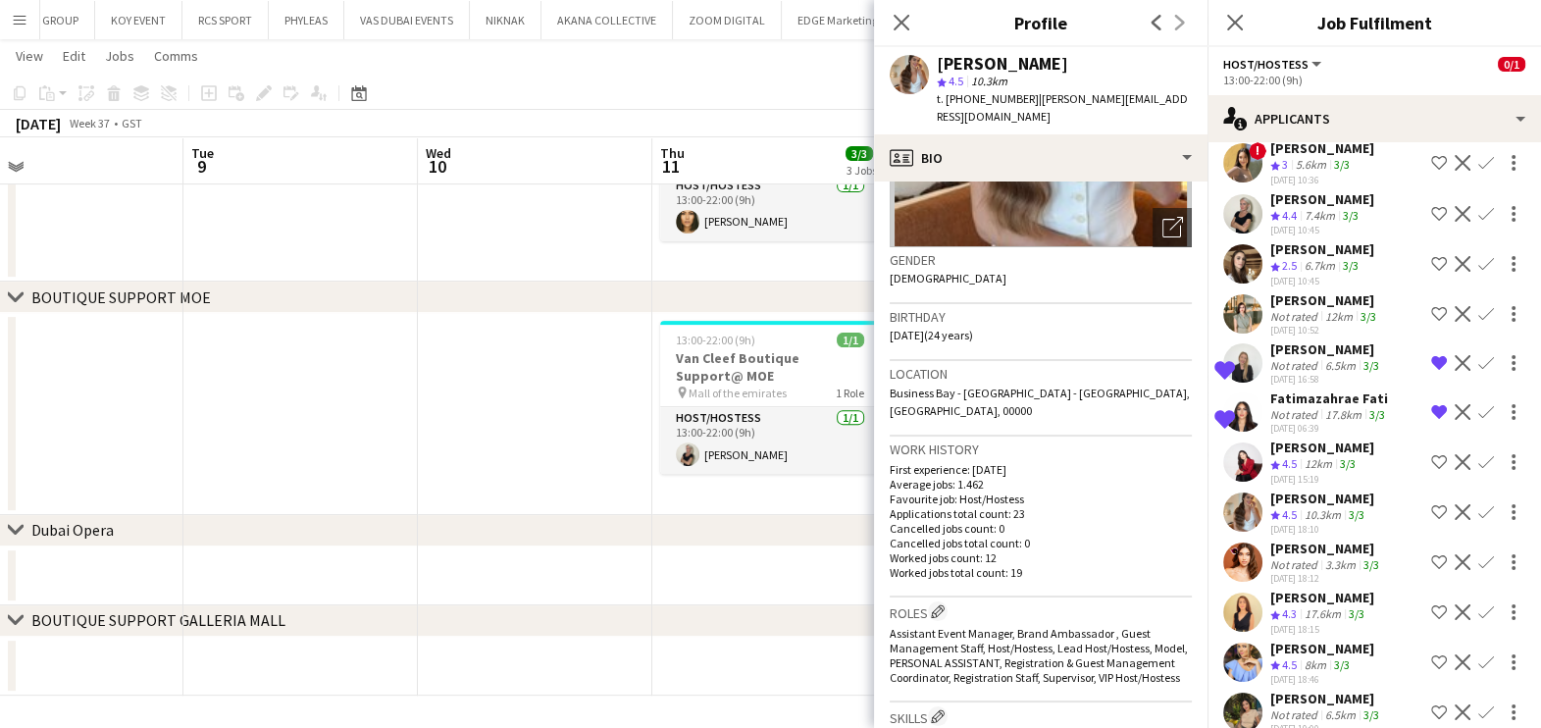
drag, startPoint x: 397, startPoint y: 413, endPoint x: 564, endPoint y: 412, distance: 166.7
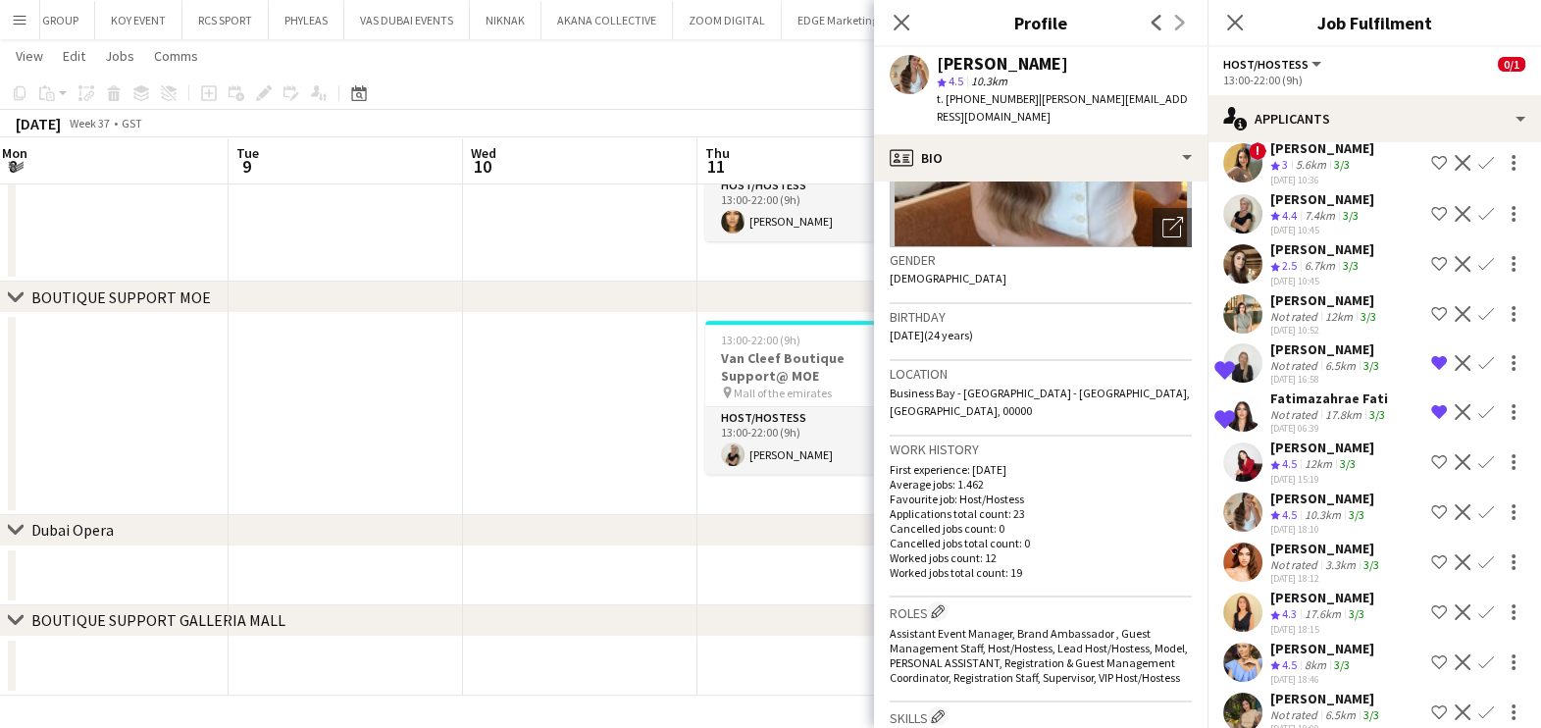
drag, startPoint x: 332, startPoint y: 414, endPoint x: 760, endPoint y: 413, distance: 428.6
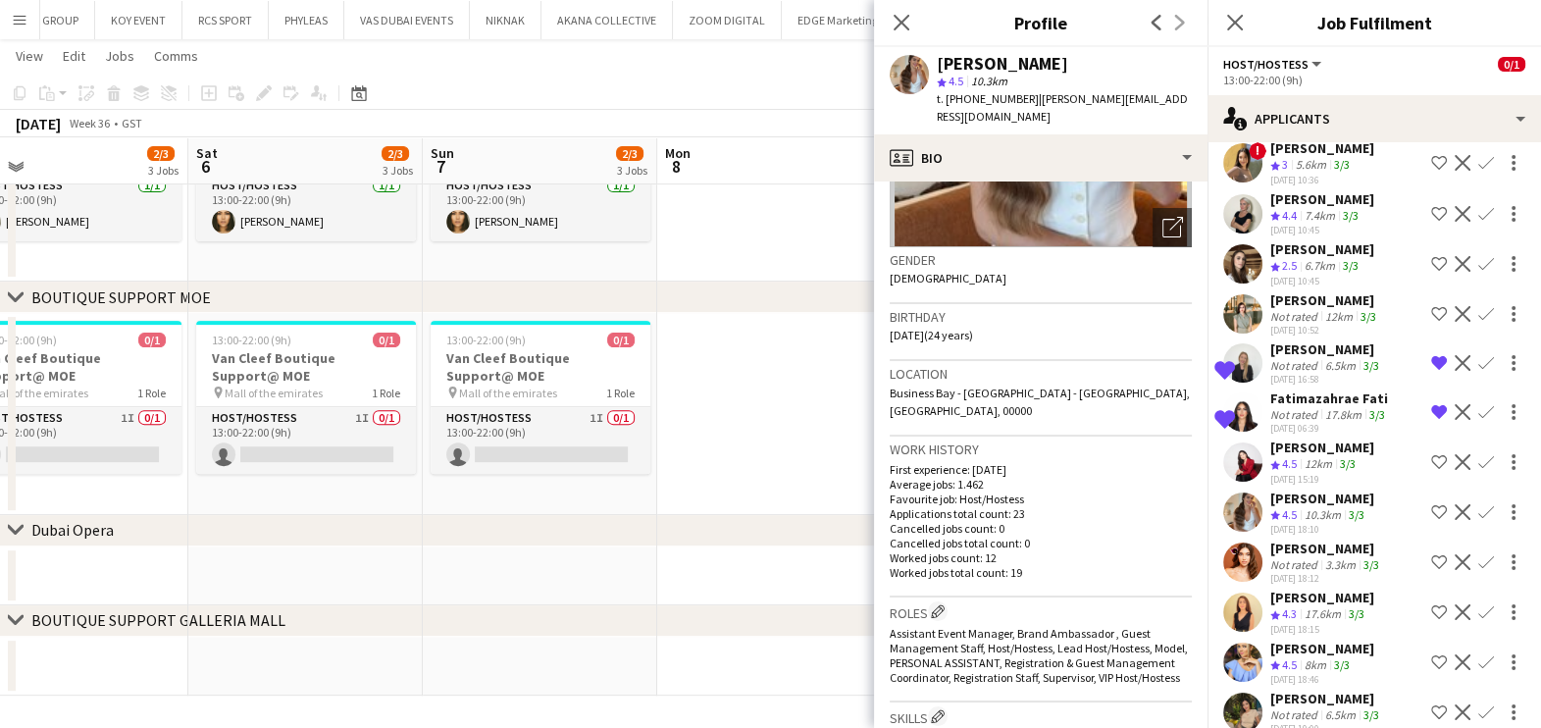
drag, startPoint x: 465, startPoint y: 419, endPoint x: 783, endPoint y: 419, distance: 317.8
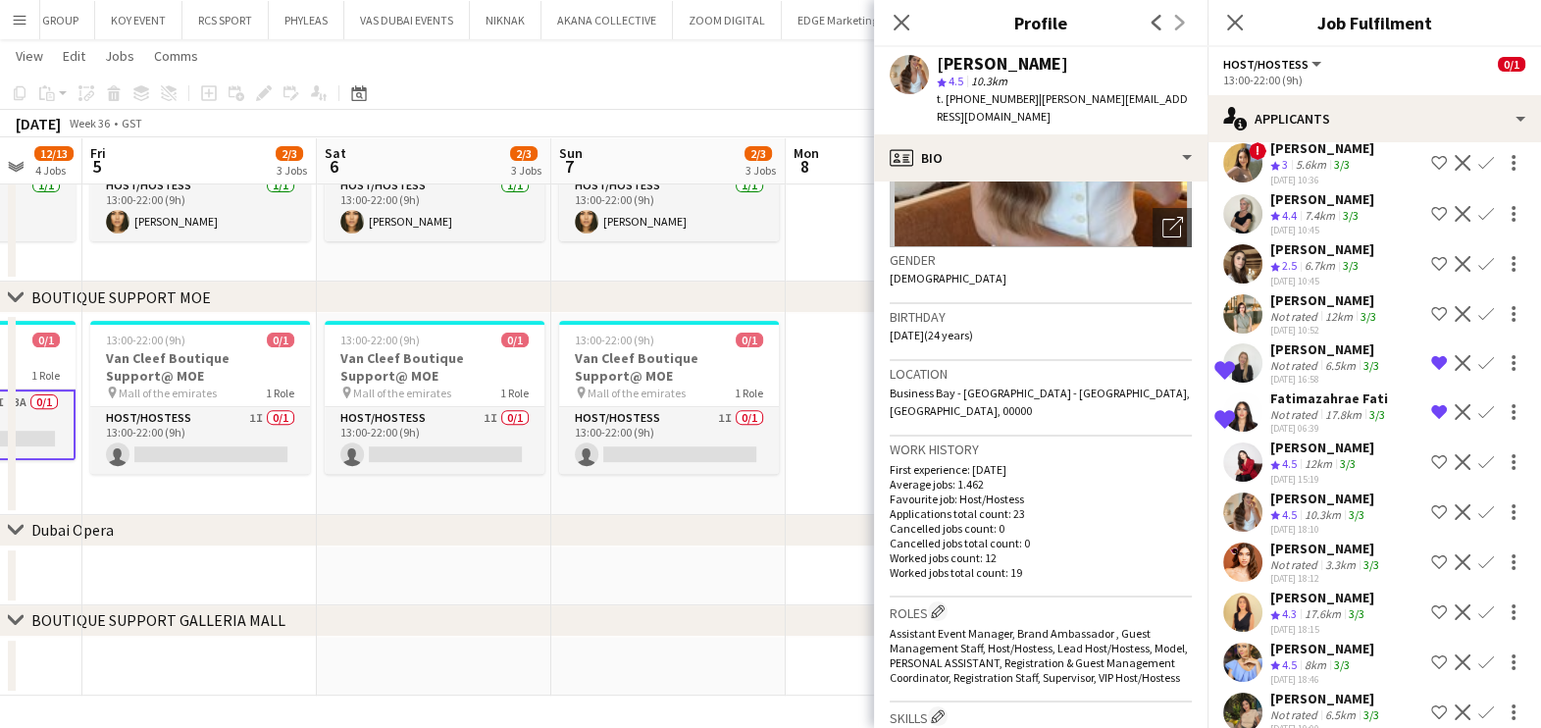
scroll to position [0, 543]
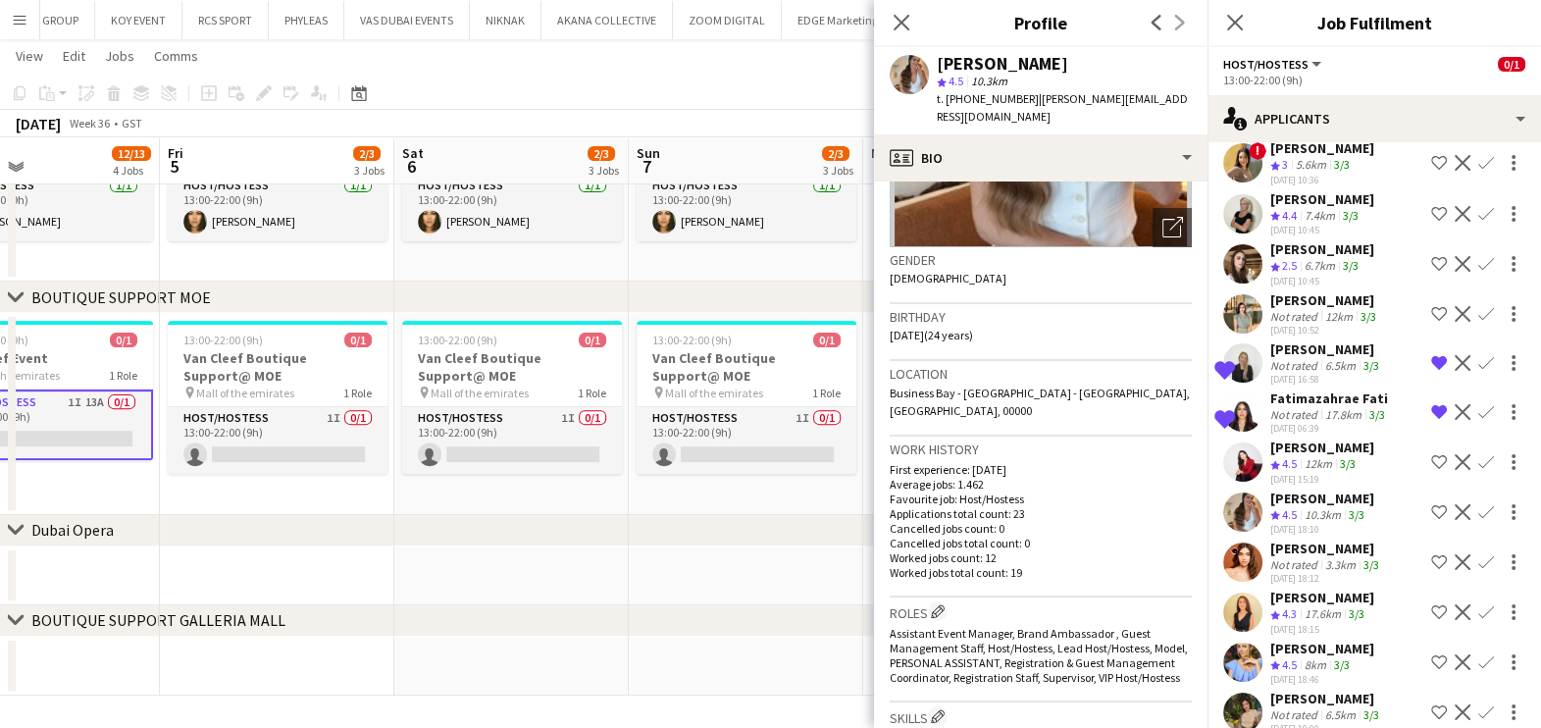
drag, startPoint x: 395, startPoint y: 435, endPoint x: 620, endPoint y: 435, distance: 224.6
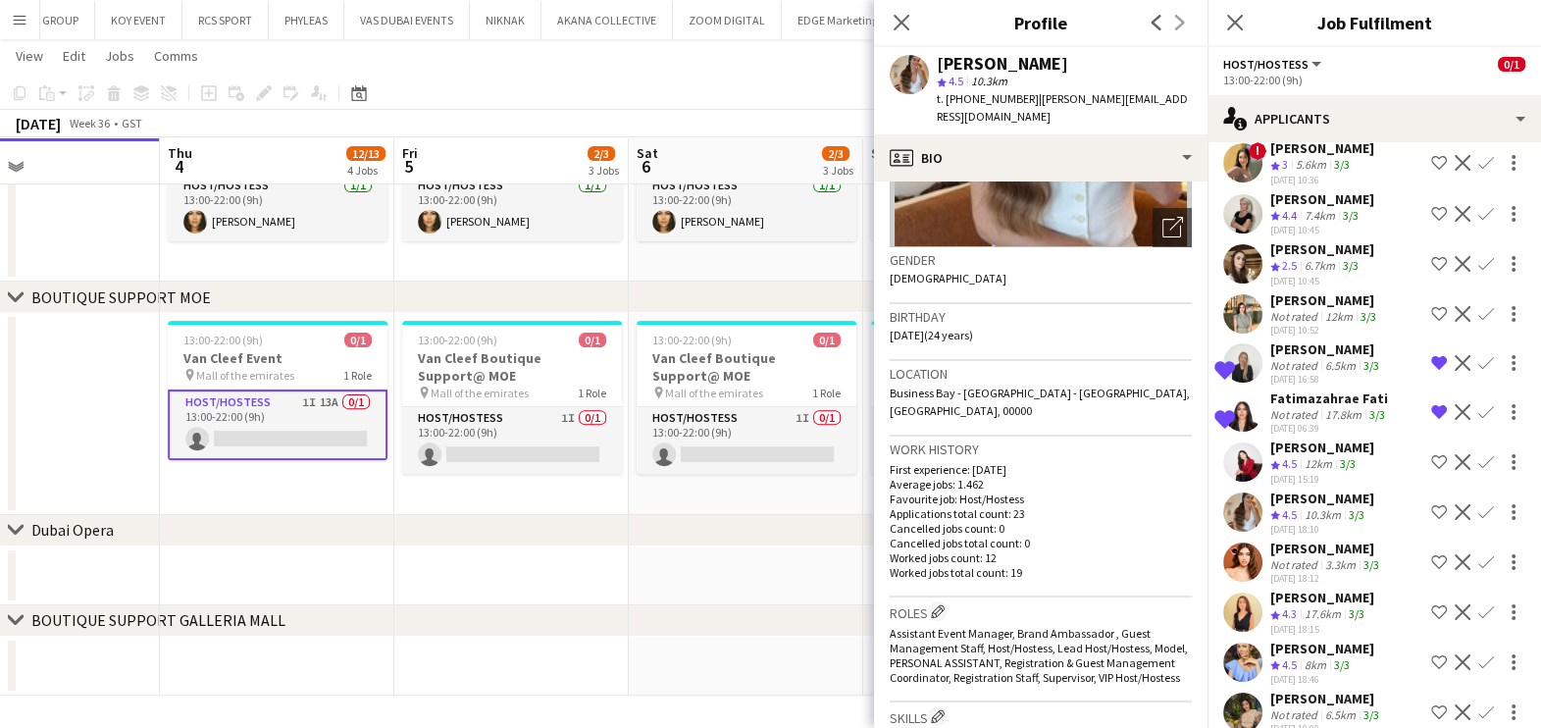
click at [1431, 367] on app-icon "Remove crew from shortlist" at bounding box center [1439, 363] width 16 height 16
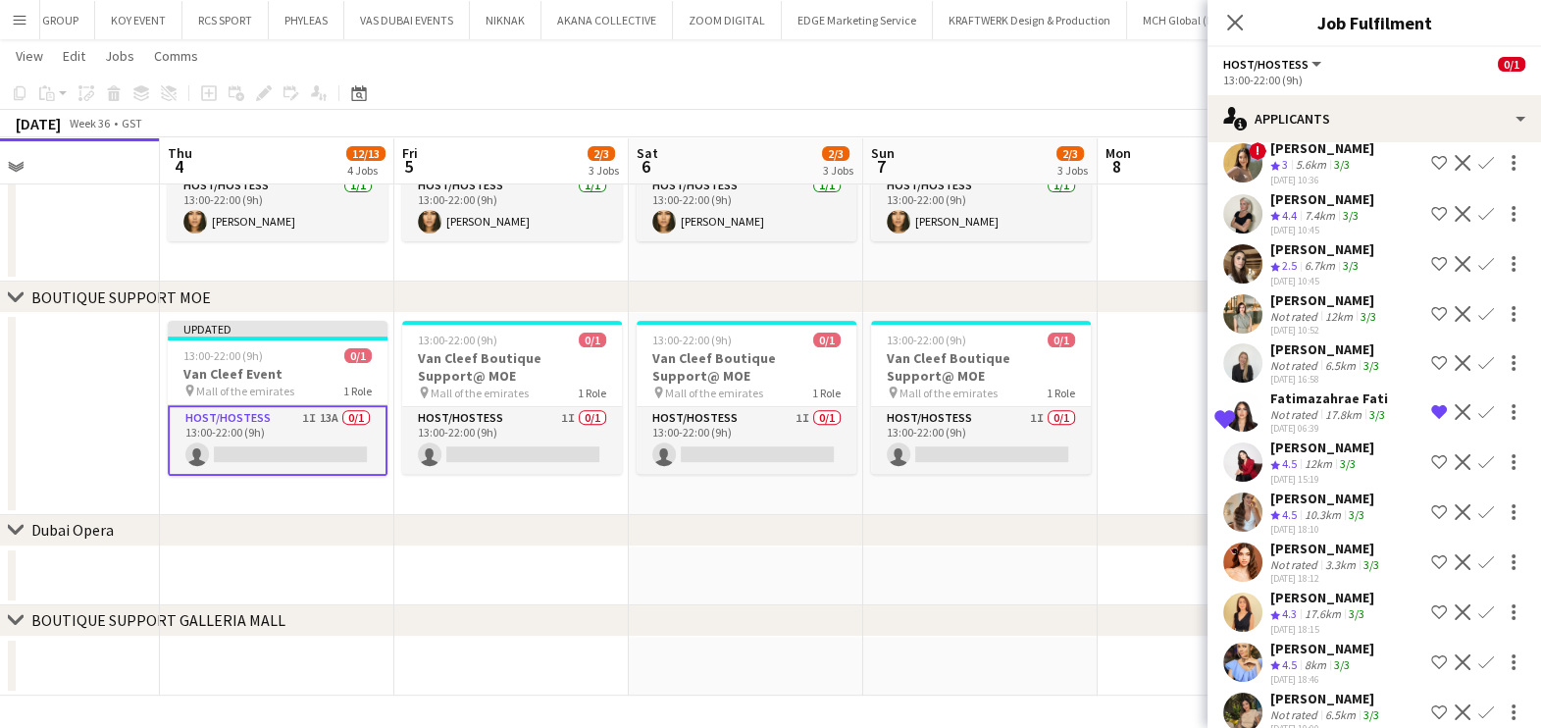
click at [1427, 407] on button "Remove crew from shortlist" at bounding box center [1439, 412] width 24 height 24
drag, startPoint x: 1167, startPoint y: 403, endPoint x: 1188, endPoint y: 341, distance: 65.1
click at [1168, 403] on app-date-cell at bounding box center [1215, 414] width 234 height 202
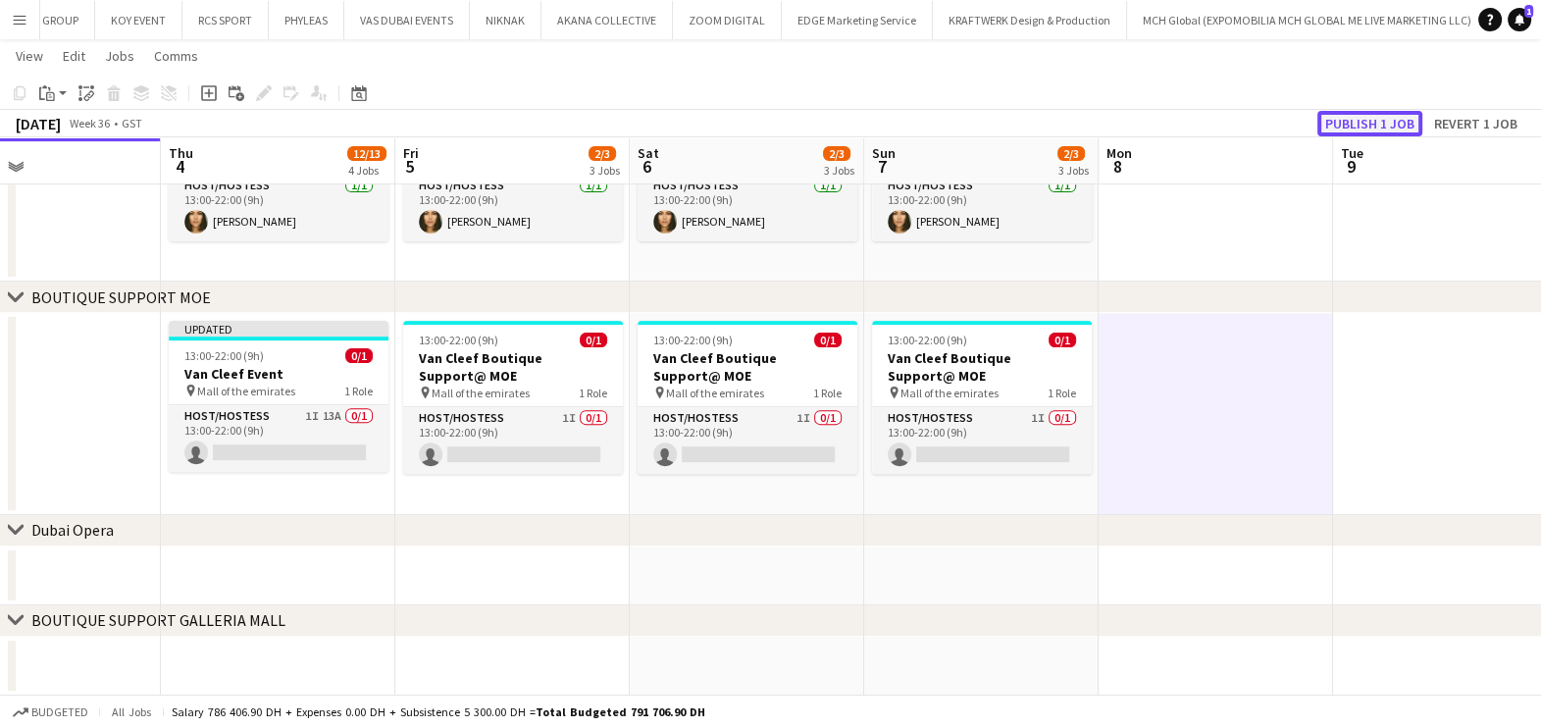
click at [1379, 124] on button "Publish 1 job" at bounding box center [1369, 124] width 105 height 26
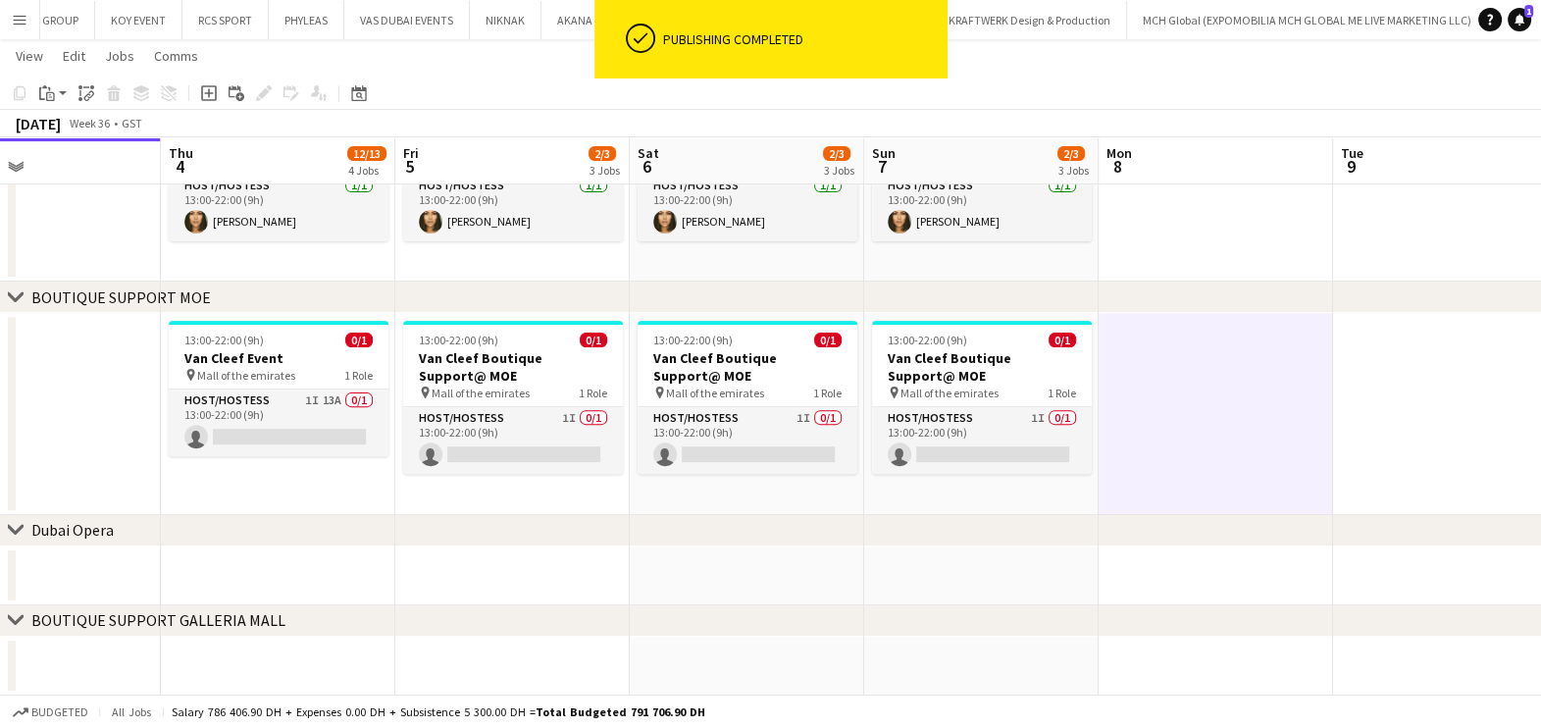
click at [312, 434] on app-card-role "Host/Hostess 1I 13A 0/1 13:00-22:00 (9h) single-neutral-actions" at bounding box center [279, 422] width 220 height 67
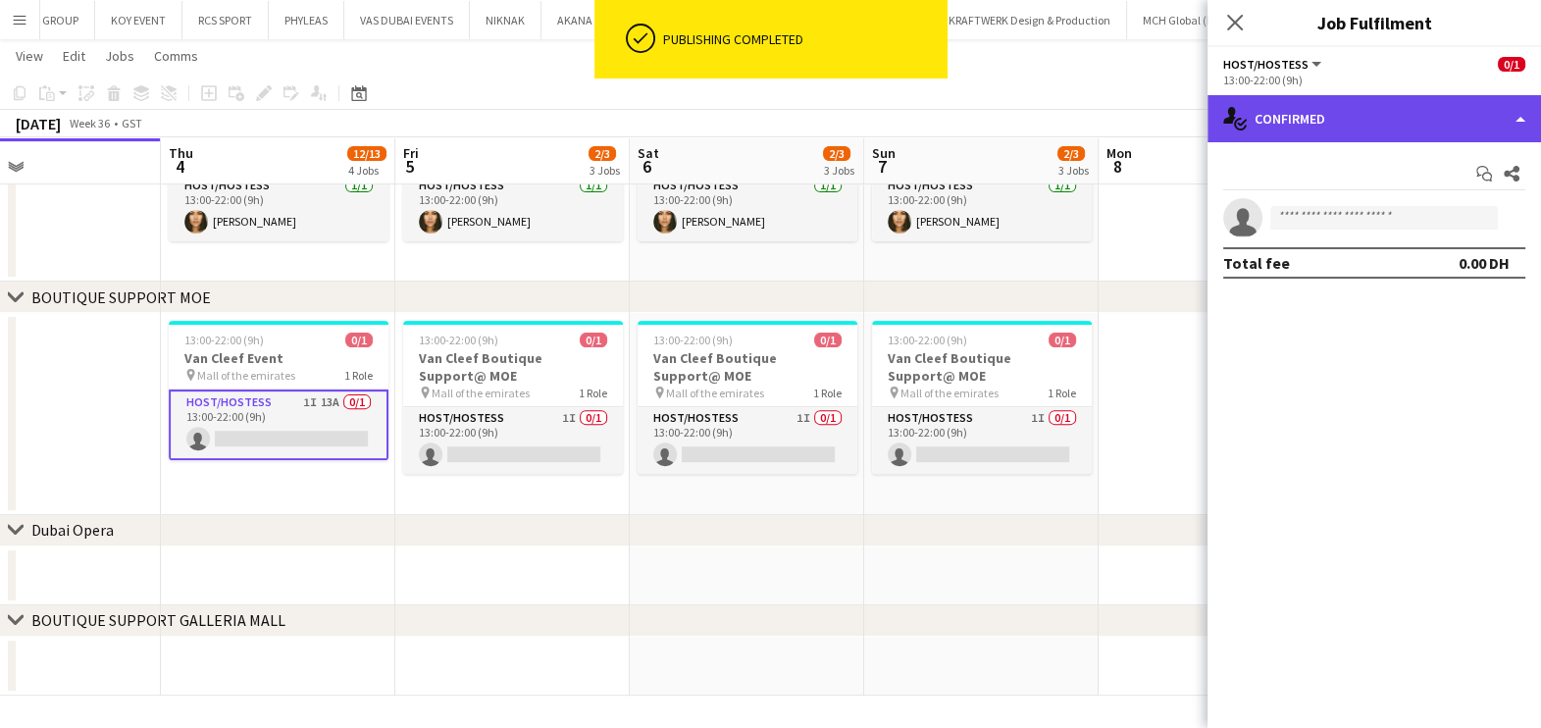
click at [1365, 100] on div "single-neutral-actions-check-2 Confirmed" at bounding box center [1373, 118] width 333 height 47
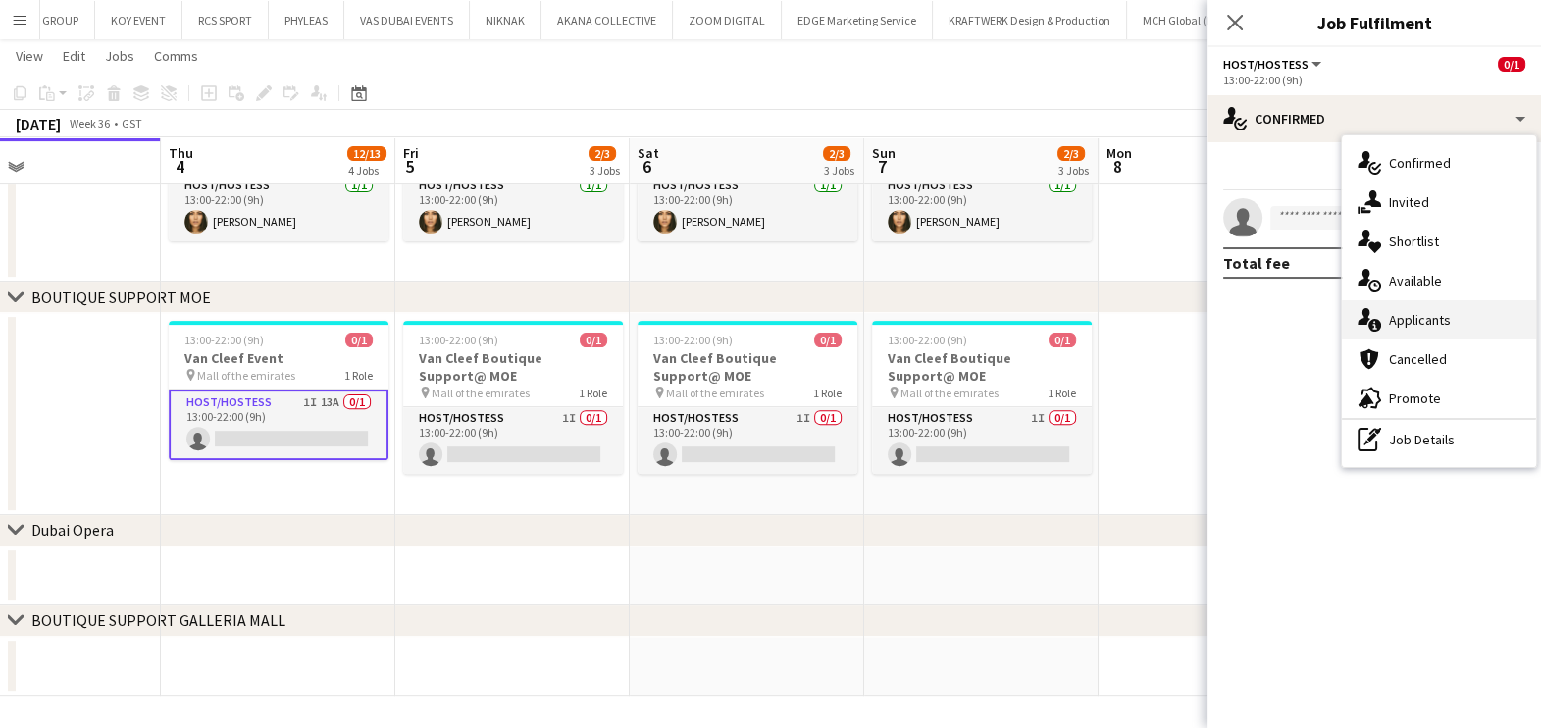
click at [1403, 313] on span "Applicants" at bounding box center [1420, 320] width 62 height 18
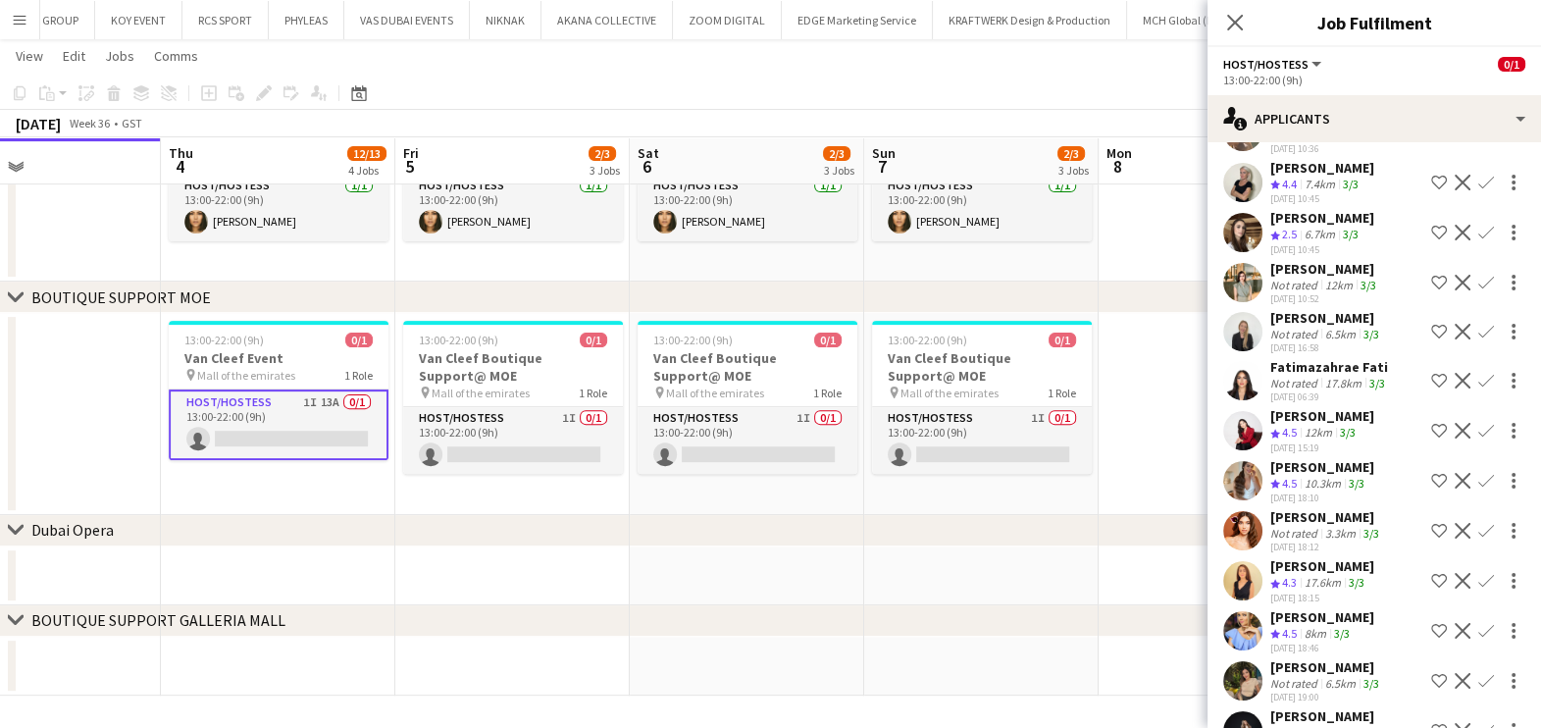
scroll to position [187, 0]
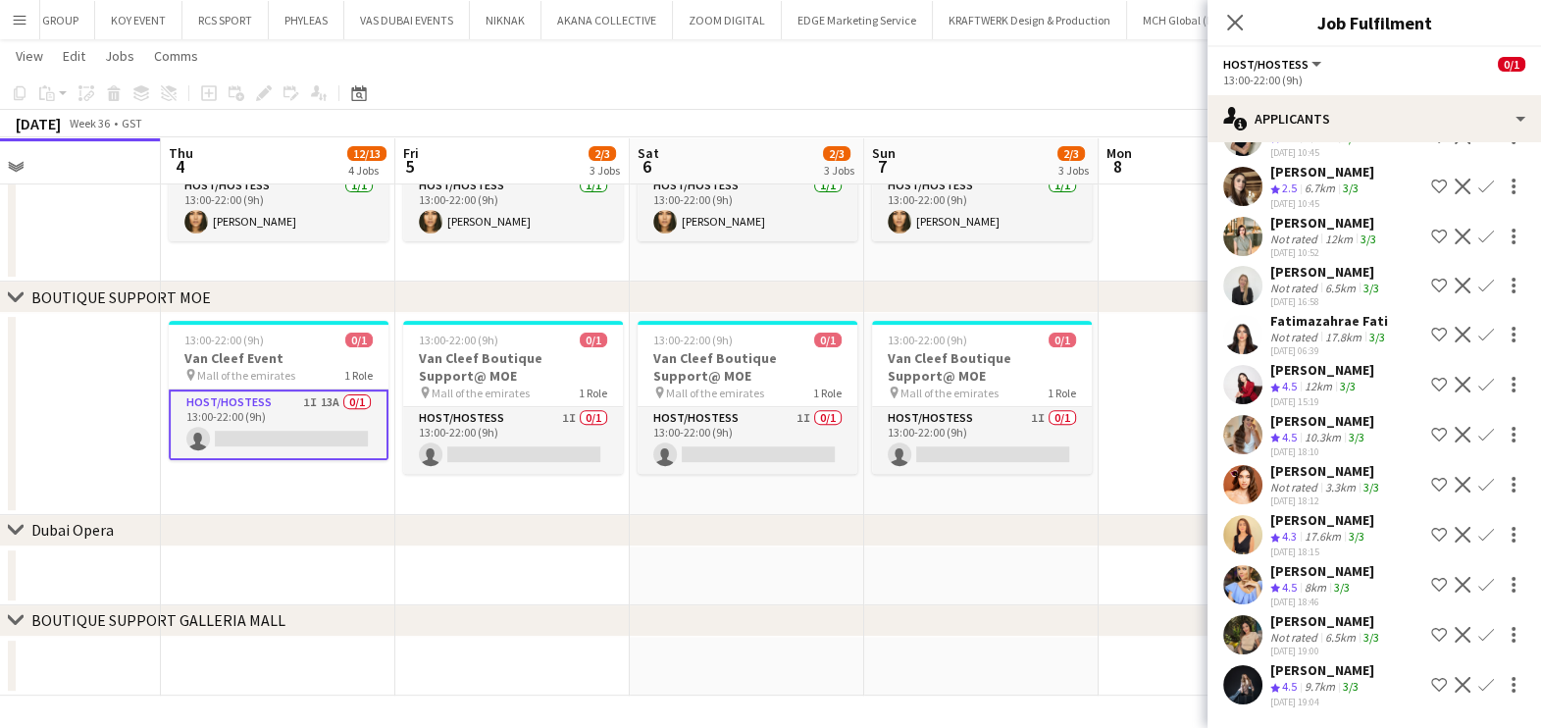
click at [1324, 344] on div "31-08-2025 06:39" at bounding box center [1329, 350] width 119 height 13
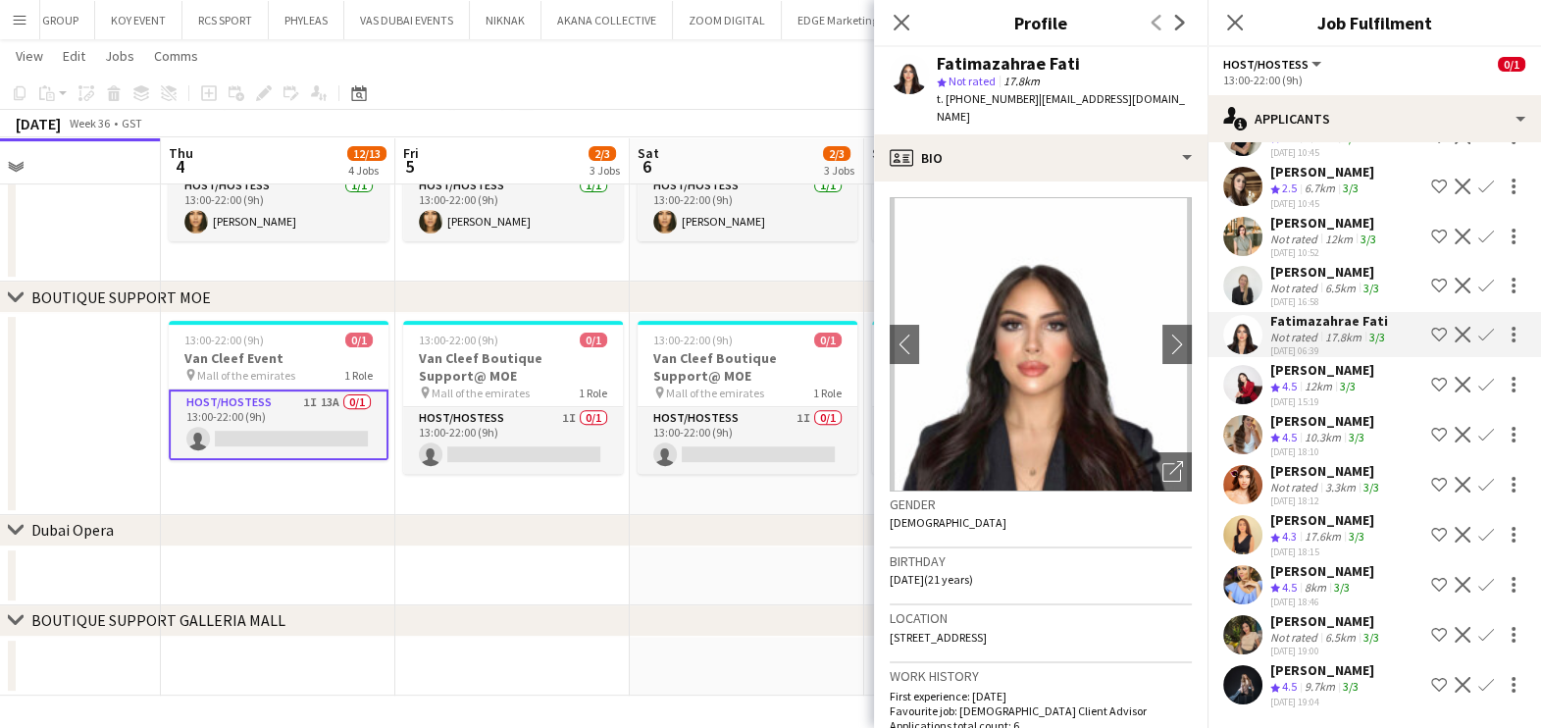
click at [1354, 480] on div "3.3km" at bounding box center [1340, 487] width 38 height 15
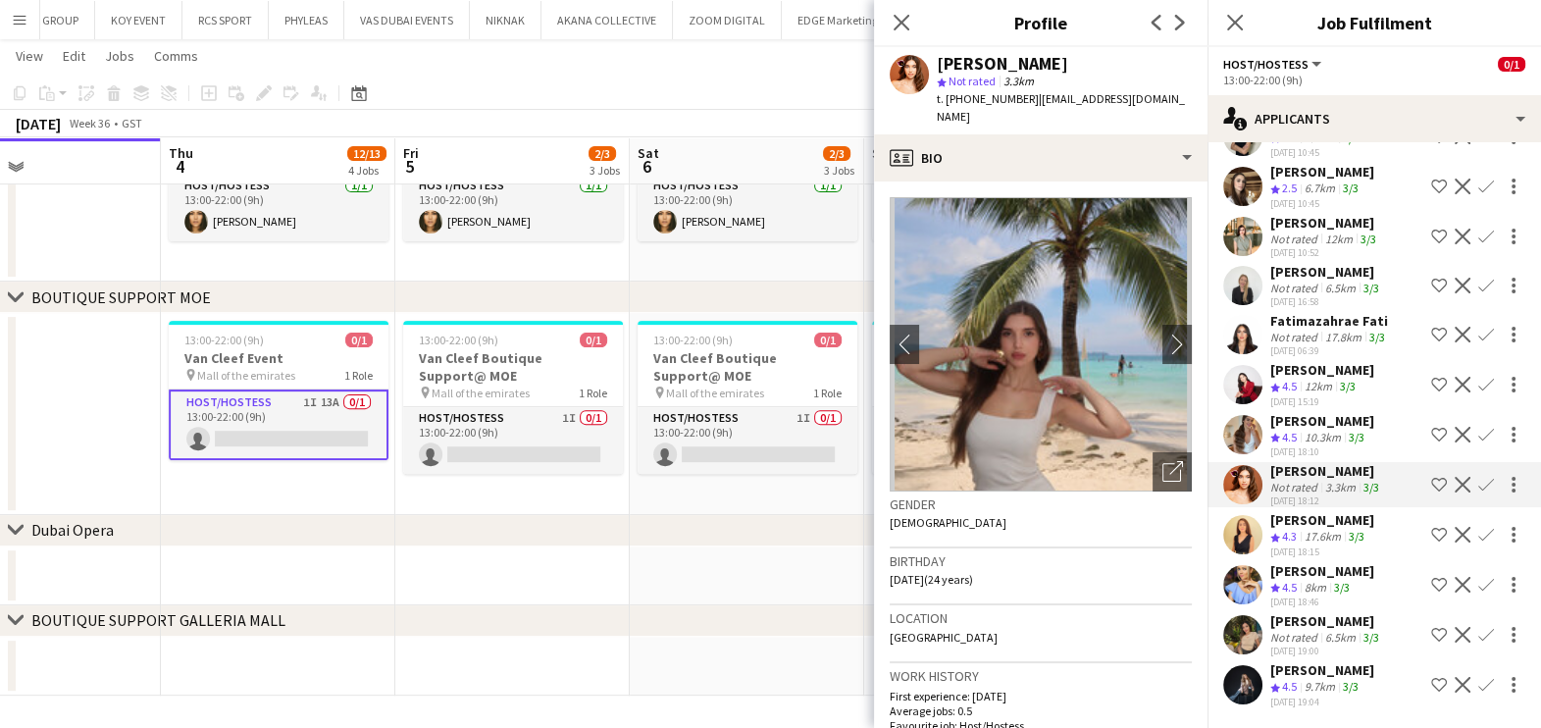
click at [1344, 412] on div "Kristina Svirina" at bounding box center [1322, 421] width 104 height 18
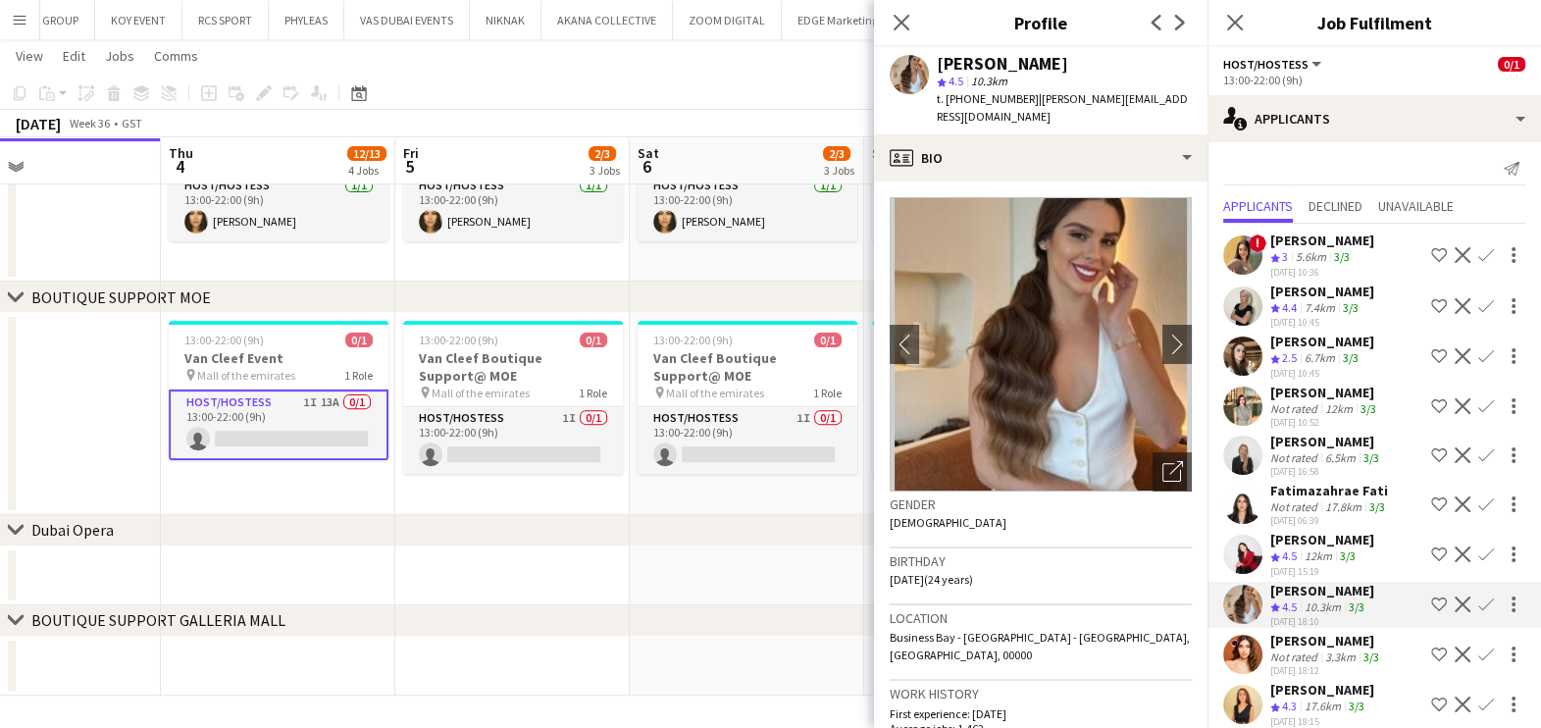
scroll to position [0, 0]
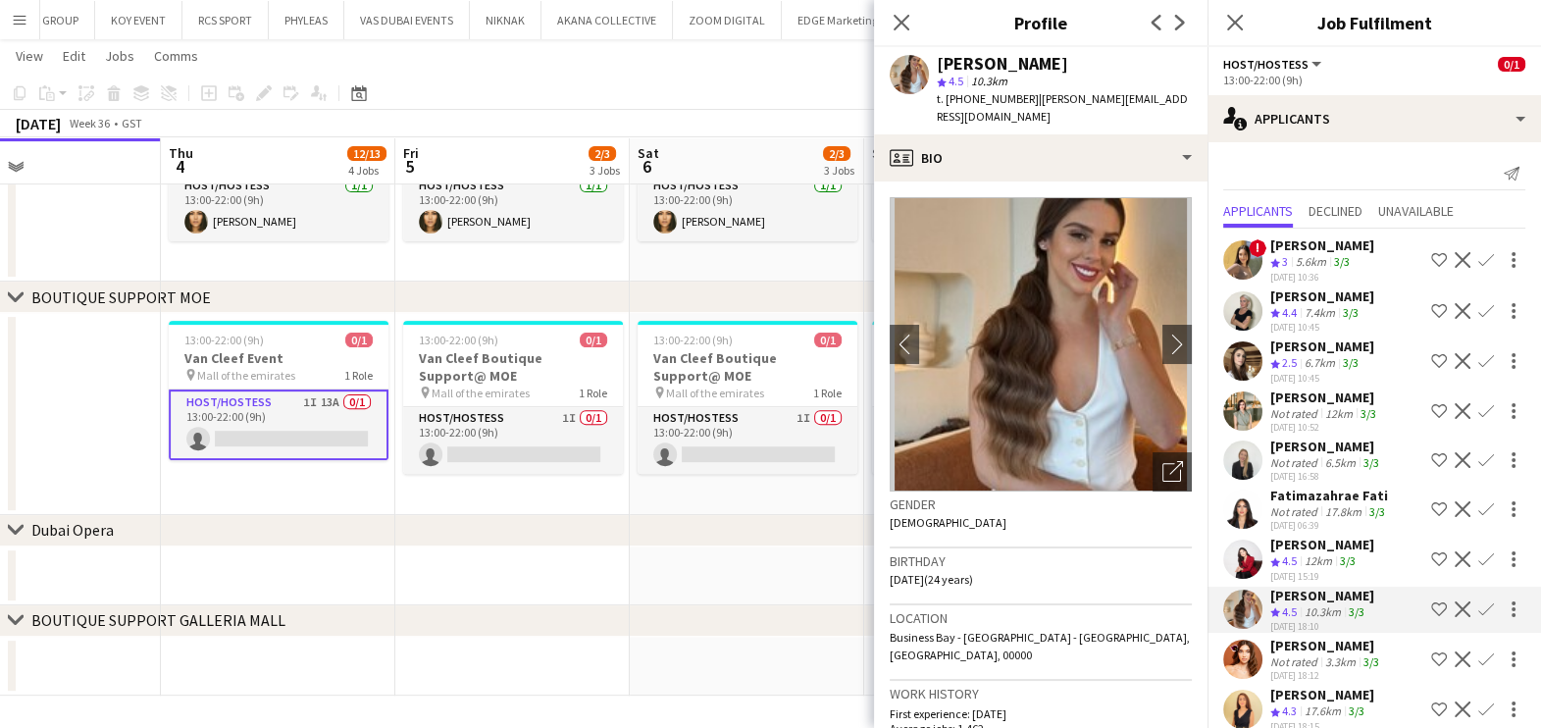
click at [1330, 487] on div "Fatimazahrae Fati" at bounding box center [1329, 496] width 119 height 18
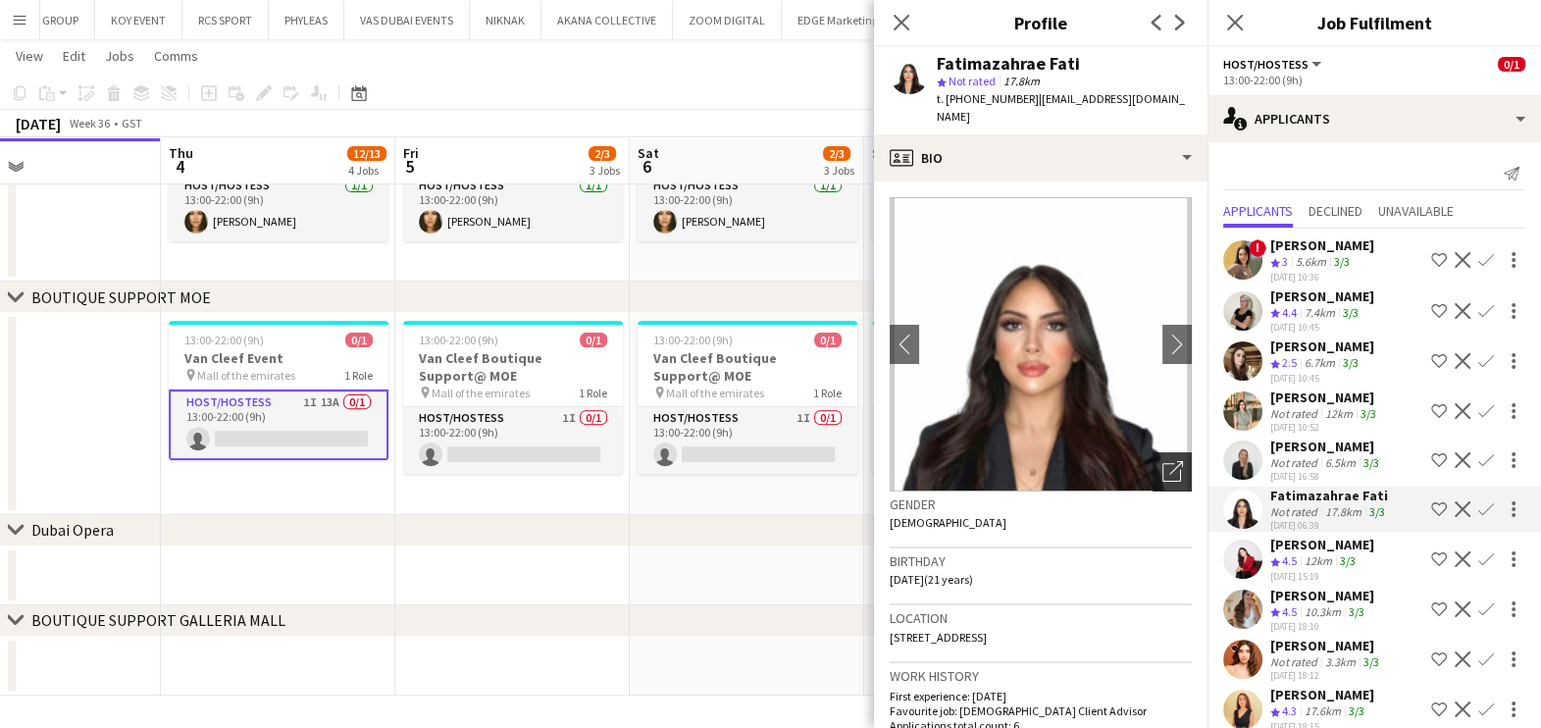
click at [1162, 472] on icon "Open photos pop-in" at bounding box center [1172, 471] width 21 height 21
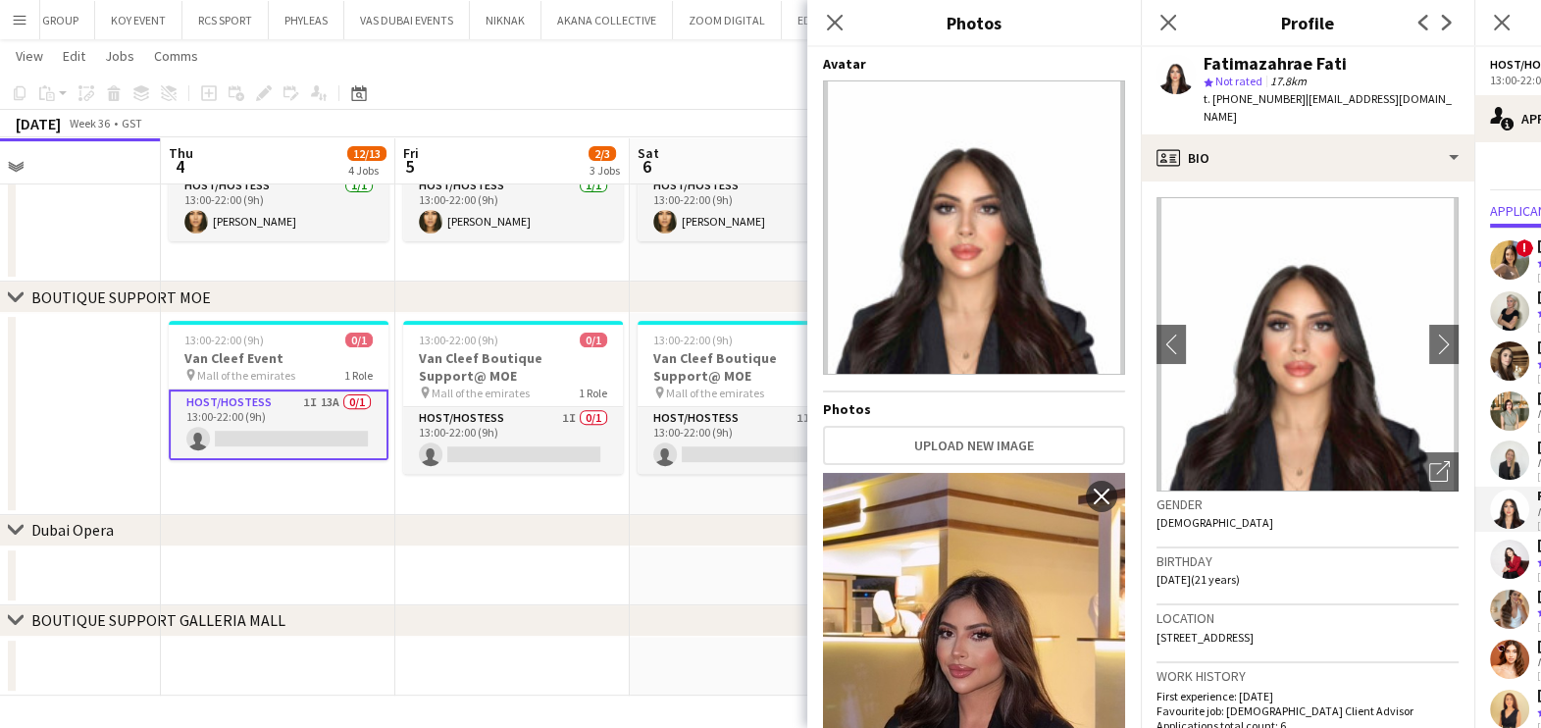
click at [686, 487] on app-date-cell "13:00-22:00 (9h) 0/1 Van Cleef Boutique Support@ MOE pin Mall of the emirates 1…" at bounding box center [747, 414] width 234 height 202
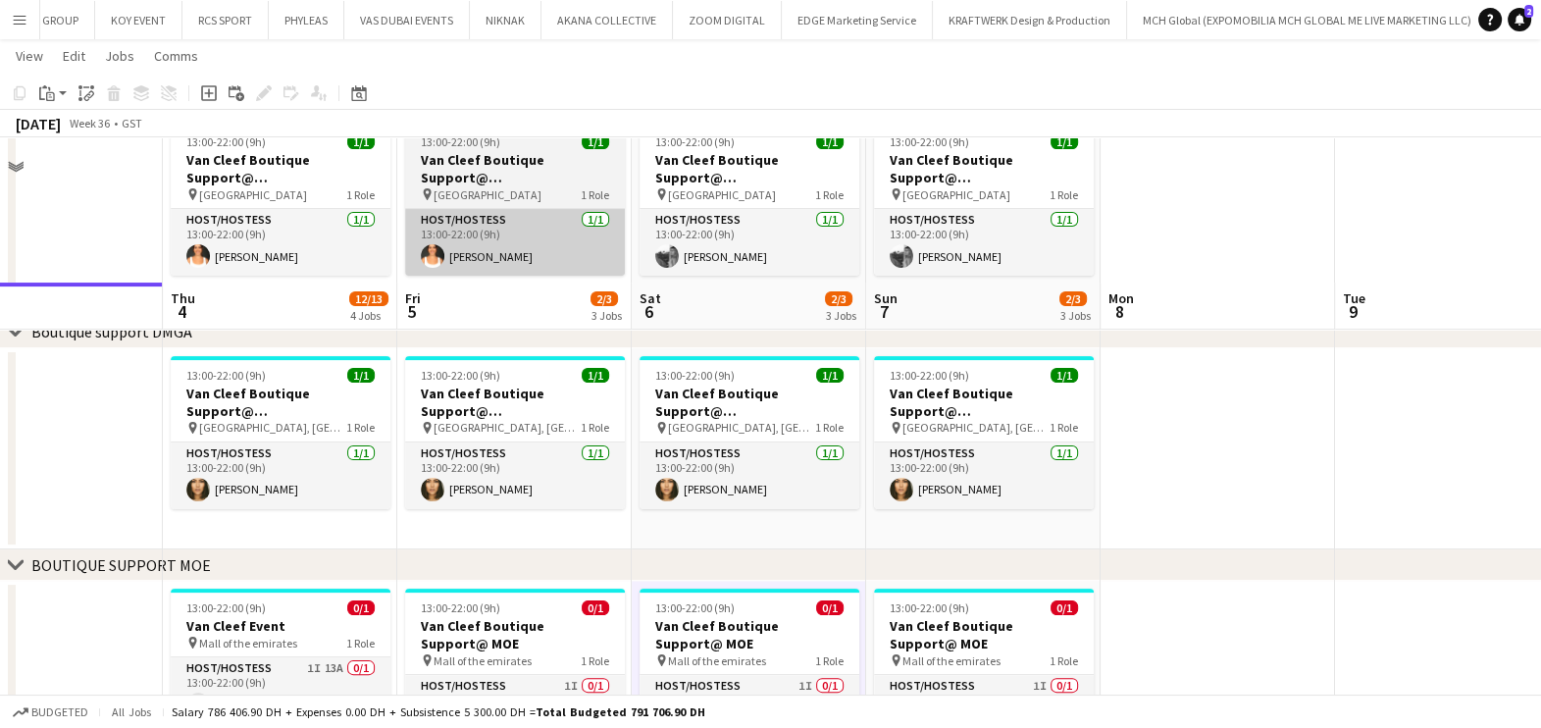
scroll to position [709, 0]
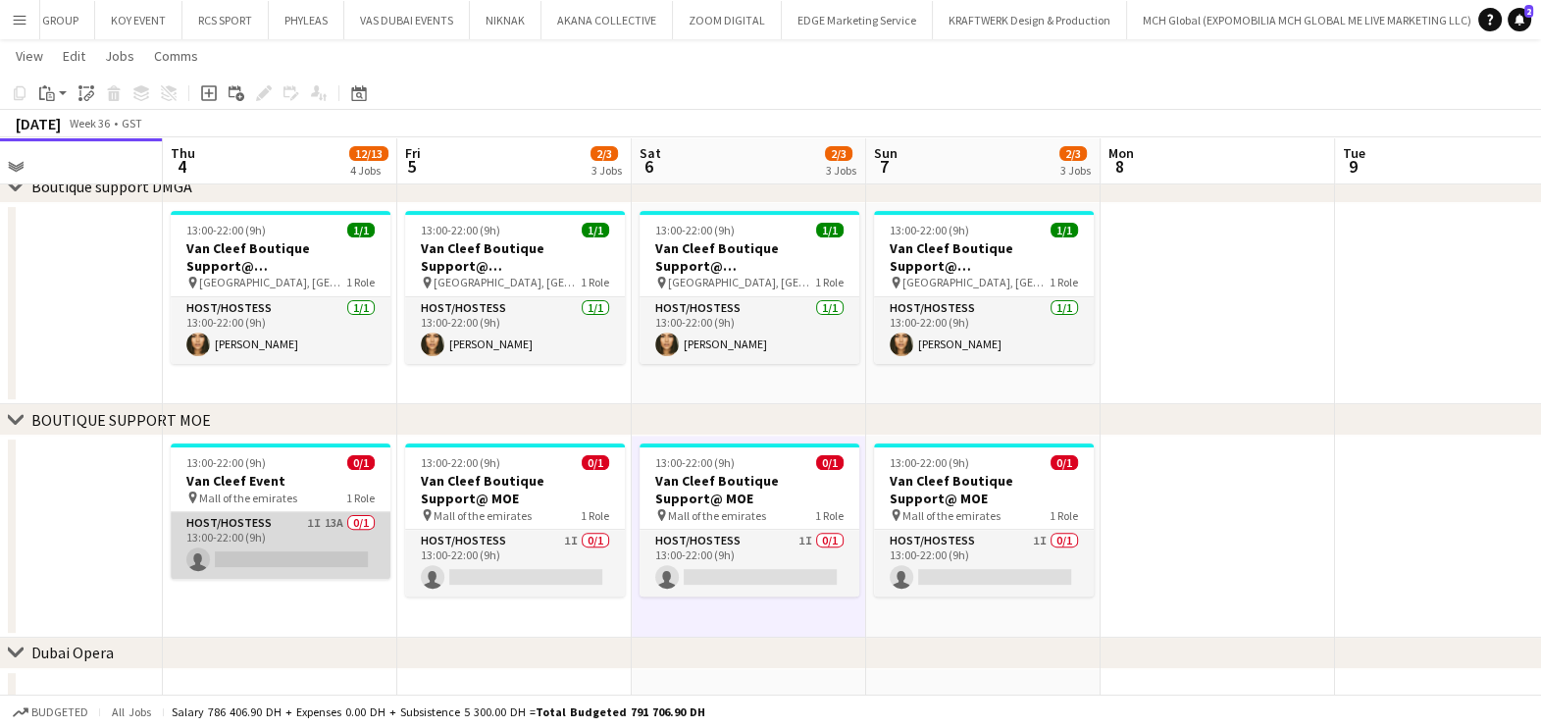
click at [325, 569] on app-card-role "Host/Hostess 1I 13A 0/1 13:00-22:00 (9h) single-neutral-actions" at bounding box center [281, 545] width 220 height 67
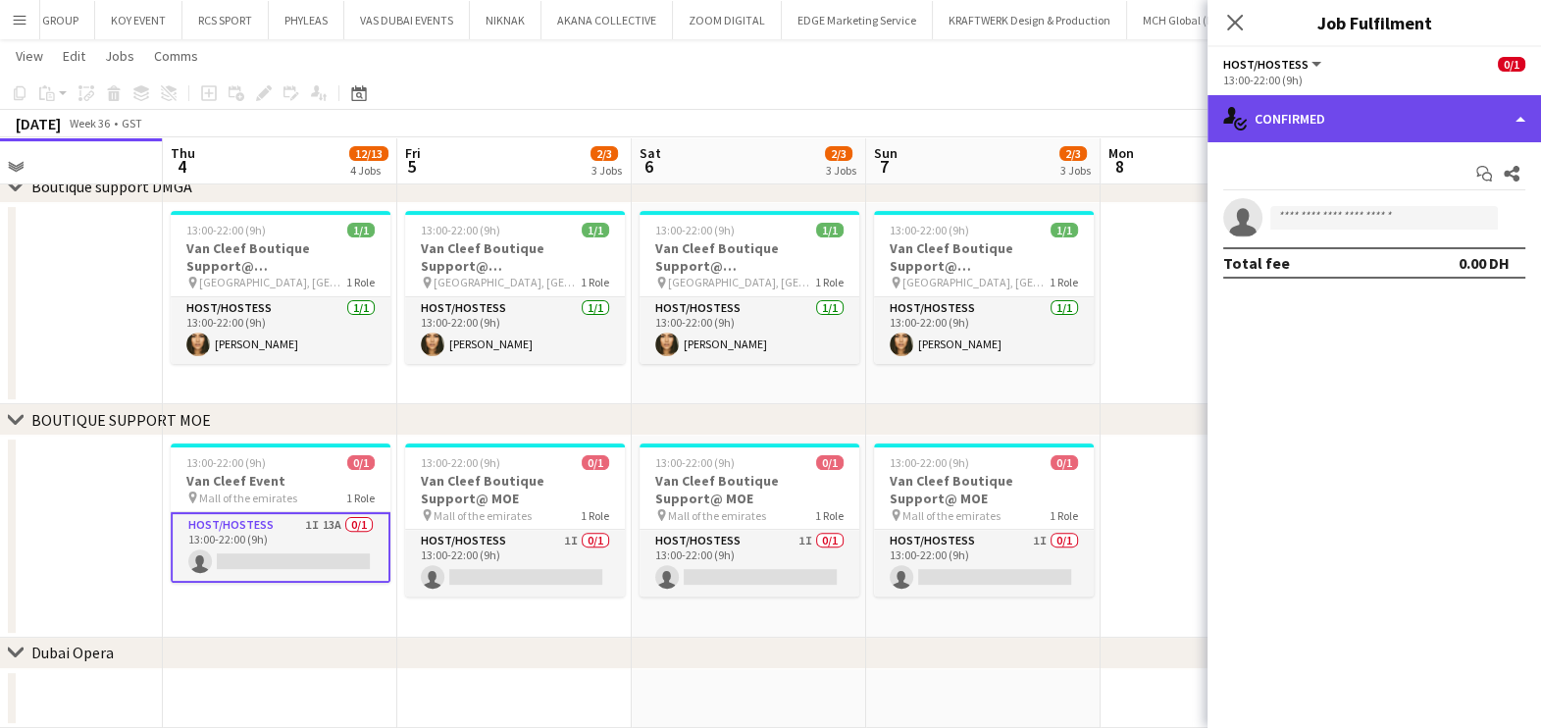
click at [1472, 114] on div "single-neutral-actions-check-2 Confirmed" at bounding box center [1373, 118] width 333 height 47
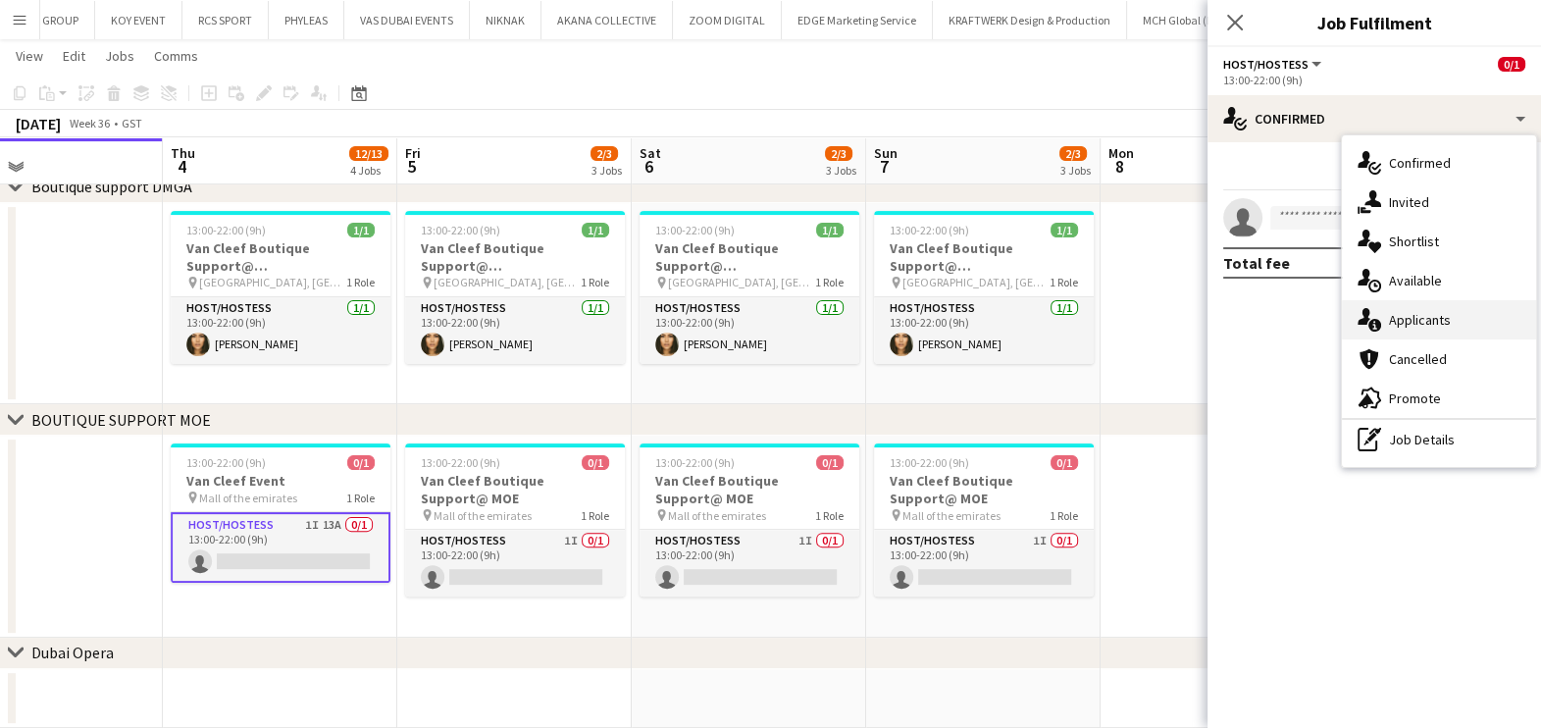
click at [1471, 314] on div "single-neutral-actions-information Applicants" at bounding box center [1439, 319] width 194 height 39
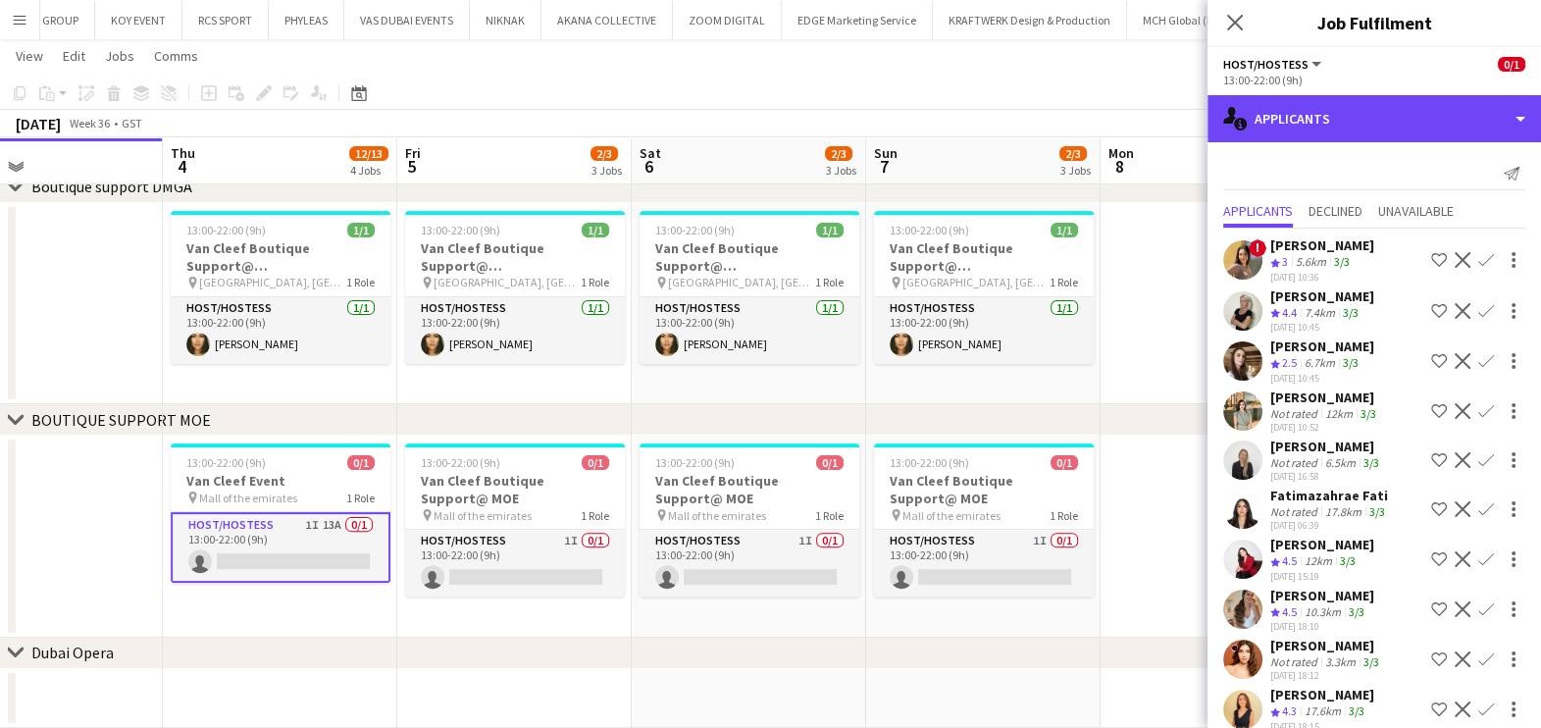
drag, startPoint x: 1398, startPoint y: 118, endPoint x: 1401, endPoint y: 152, distance: 34.5
click at [1398, 122] on div "single-neutral-actions-information Applicants" at bounding box center [1373, 118] width 333 height 47
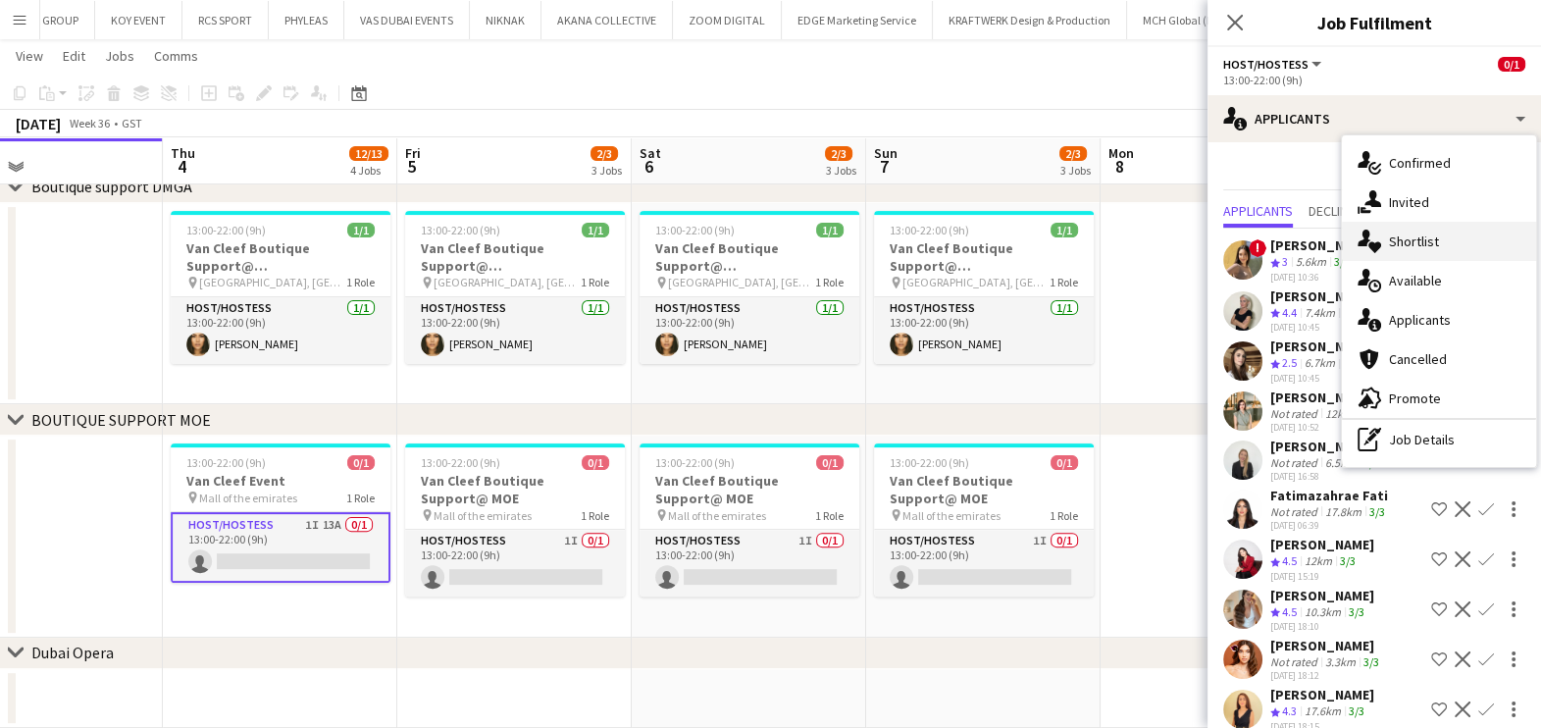
click at [1439, 232] on div "single-neutral-actions-heart Shortlist" at bounding box center [1439, 241] width 194 height 39
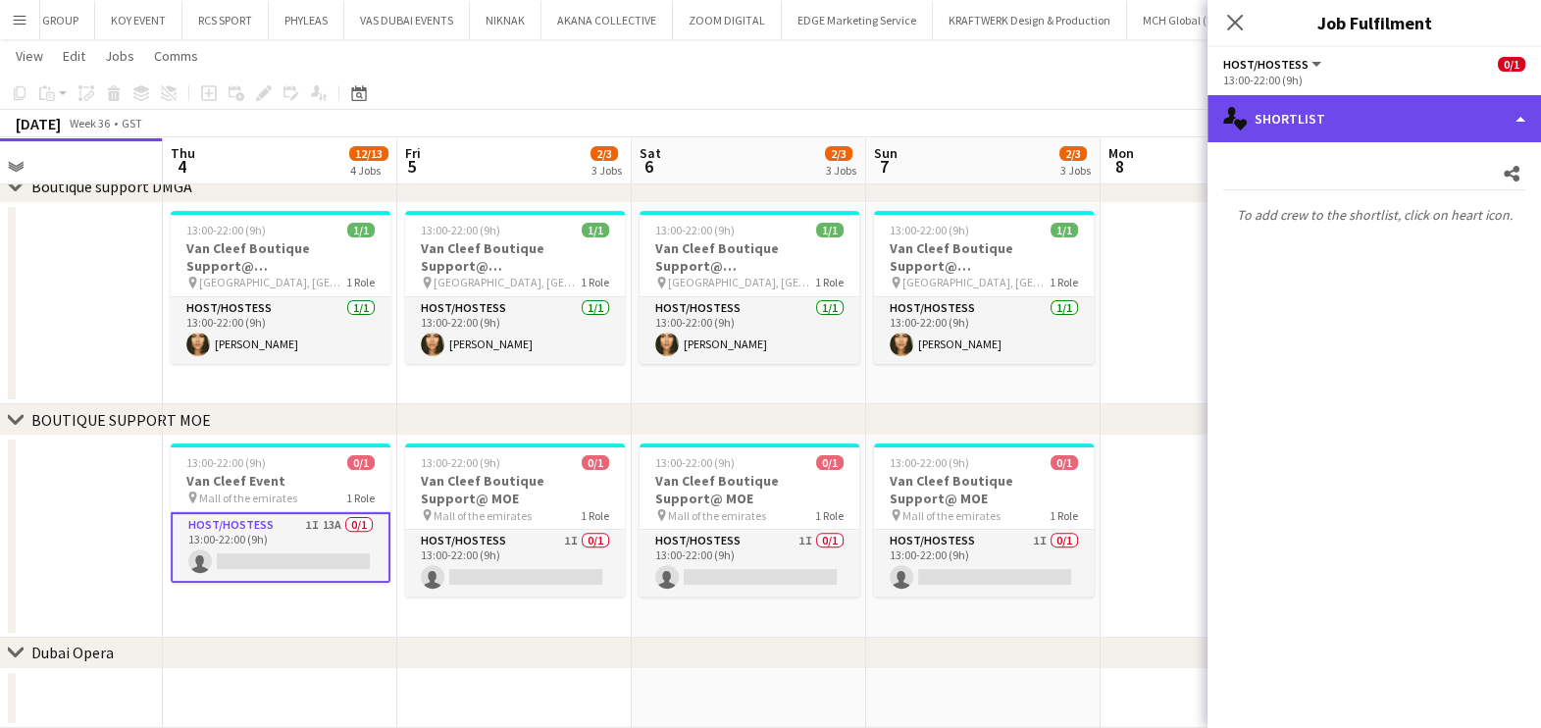
drag, startPoint x: 1373, startPoint y: 96, endPoint x: 1381, endPoint y: 114, distance: 19.3
click at [1374, 96] on div "single-neutral-actions-heart Shortlist" at bounding box center [1373, 118] width 333 height 47
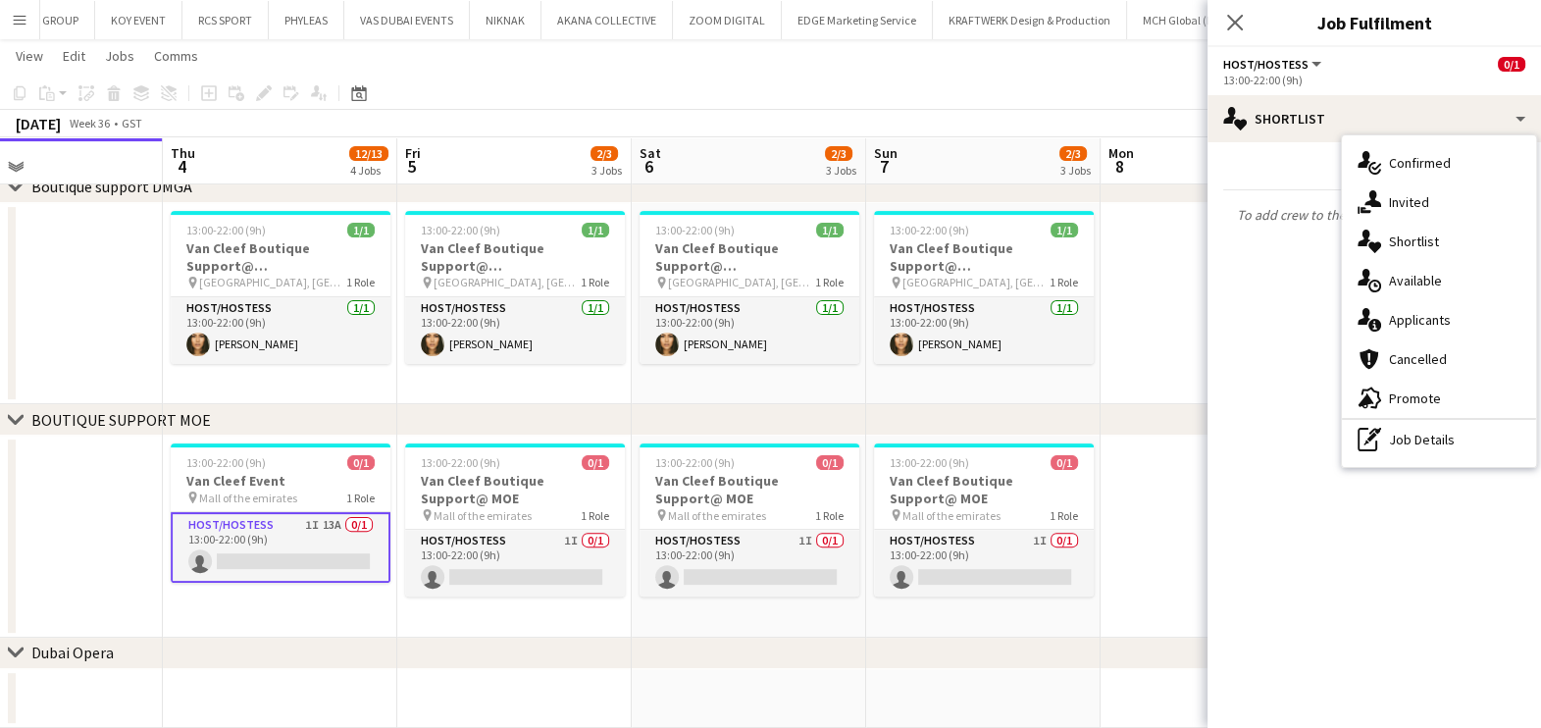
click at [1422, 239] on span "Shortlist" at bounding box center [1414, 241] width 50 height 18
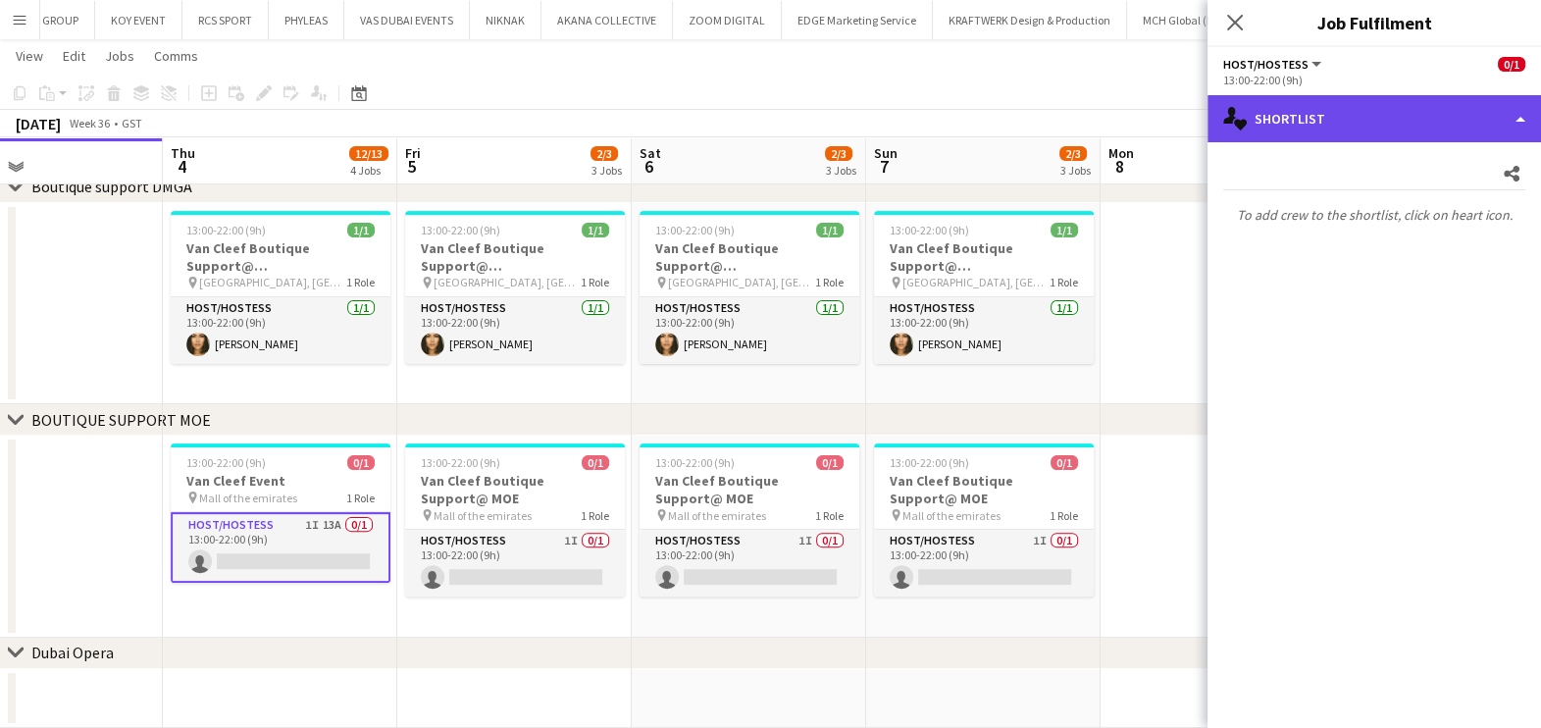
click at [1427, 106] on div "single-neutral-actions-heart Shortlist" at bounding box center [1373, 118] width 333 height 47
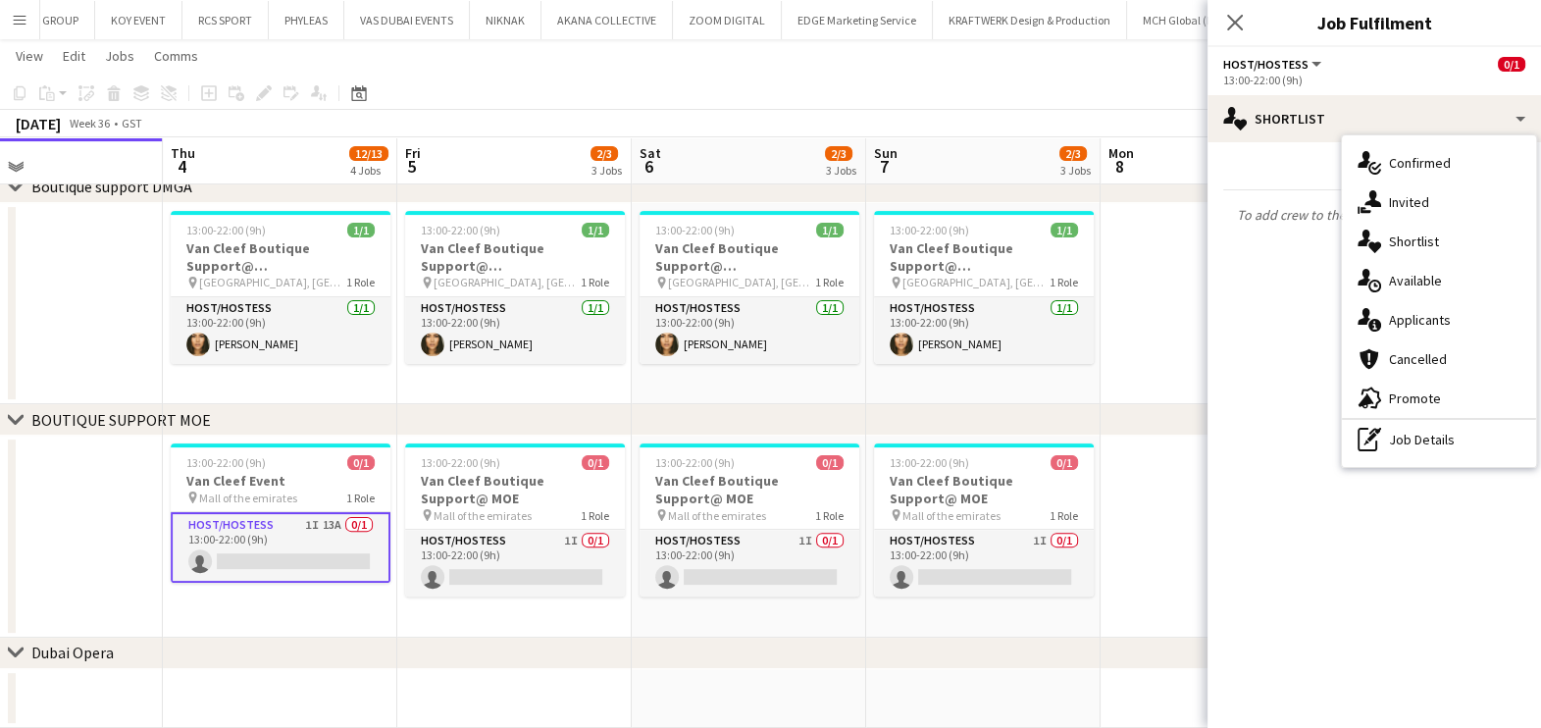
drag, startPoint x: 1417, startPoint y: 314, endPoint x: 1412, endPoint y: 324, distance: 11.0
click at [1420, 315] on span "Applicants" at bounding box center [1420, 320] width 62 height 18
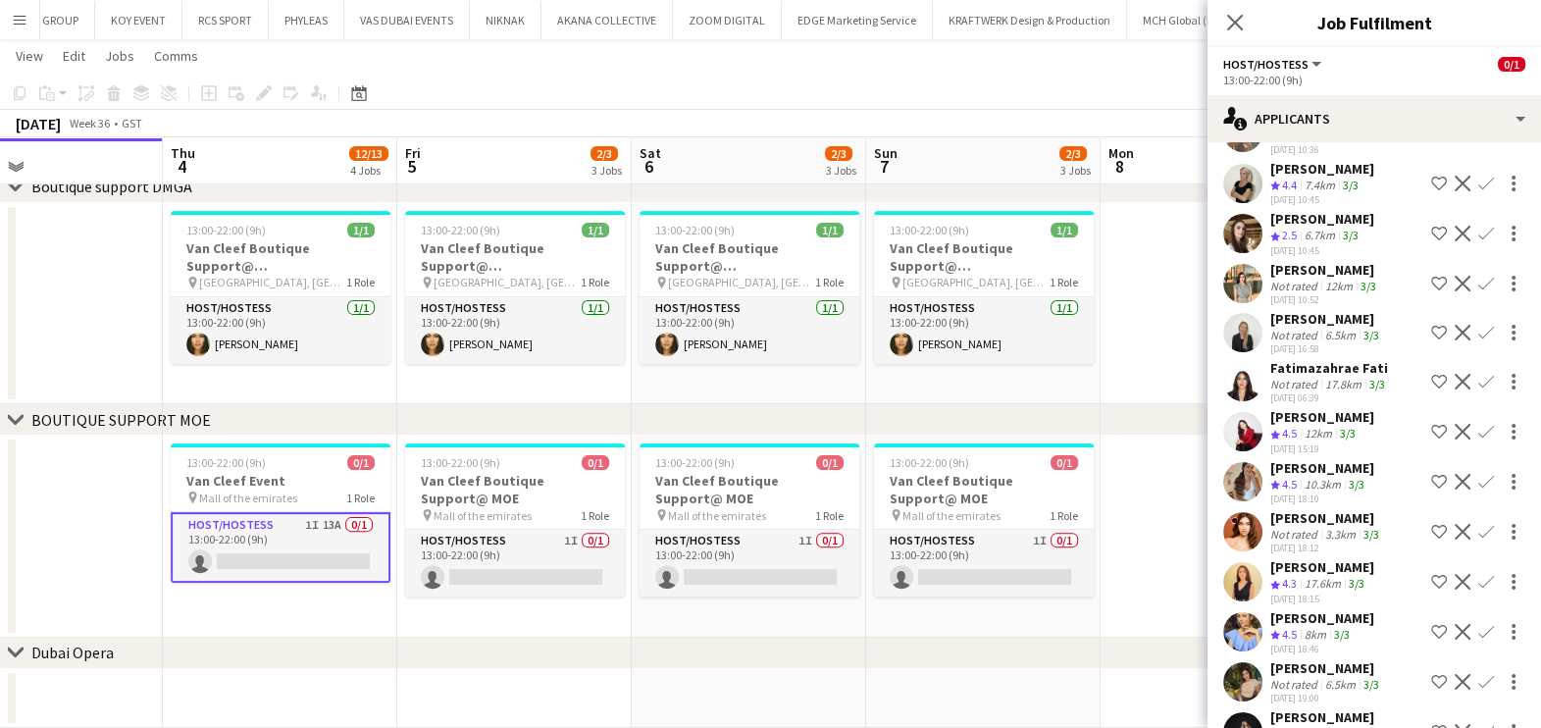
scroll to position [97, 0]
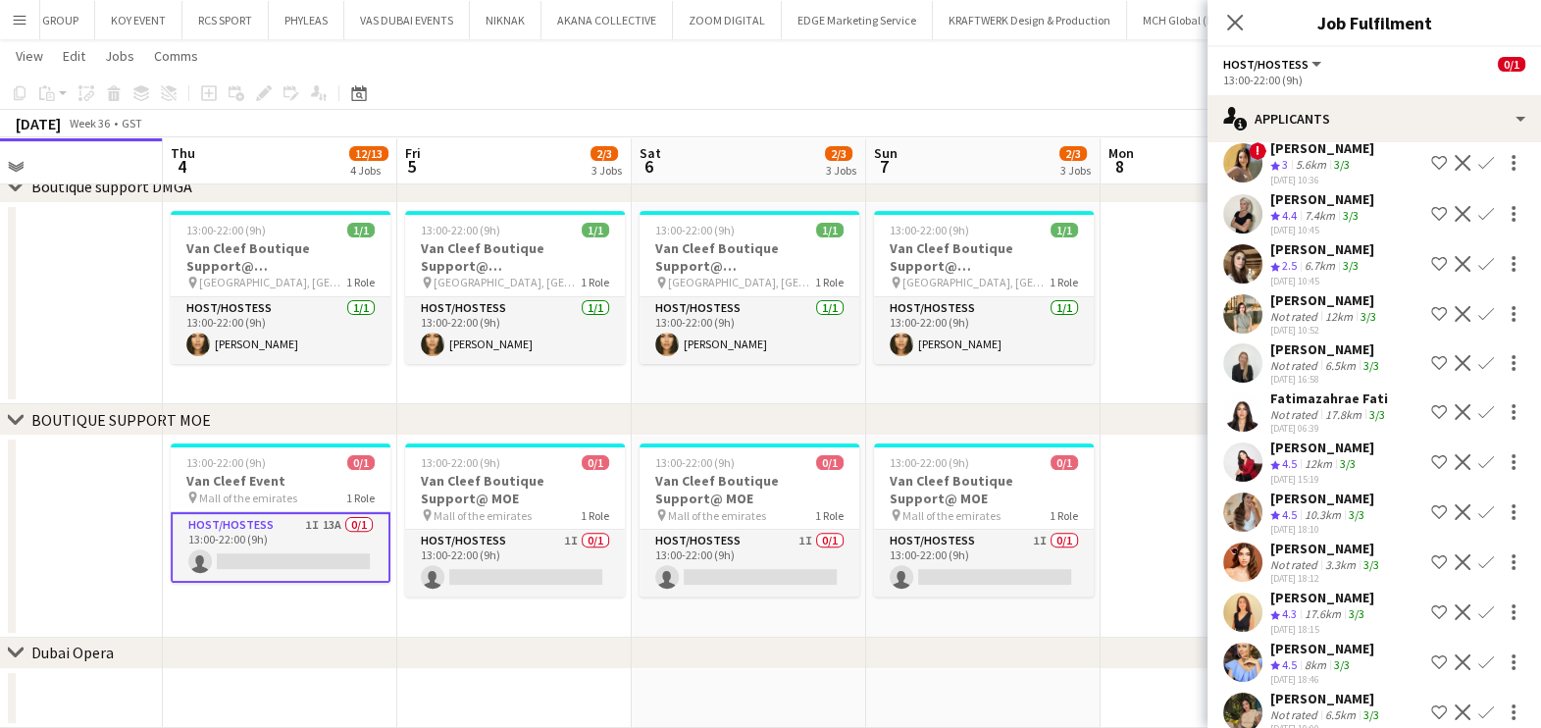
click at [1298, 384] on div "! Jasmine Berais Crew rating 3 5.6km 3/3 30-08-2025 10:36 Shortlist crew Declin…" at bounding box center [1373, 460] width 333 height 658
click at [1274, 417] on div "Not rated" at bounding box center [1295, 414] width 51 height 15
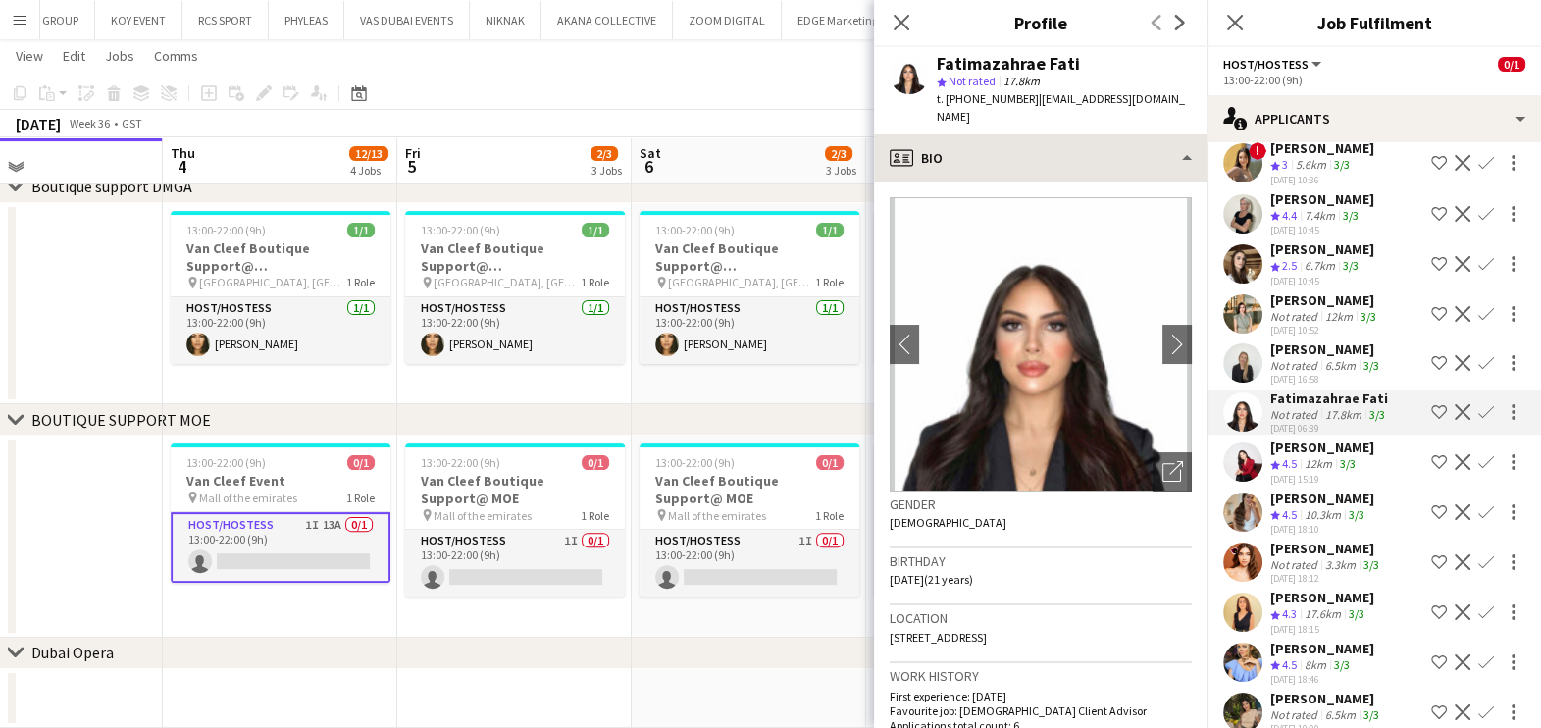
click at [1073, 128] on div "Fatimazahrae Fati star Not rated 17.8km t. +971585830998 | fatimazahrae.hanafi0…" at bounding box center [1040, 90] width 333 height 87
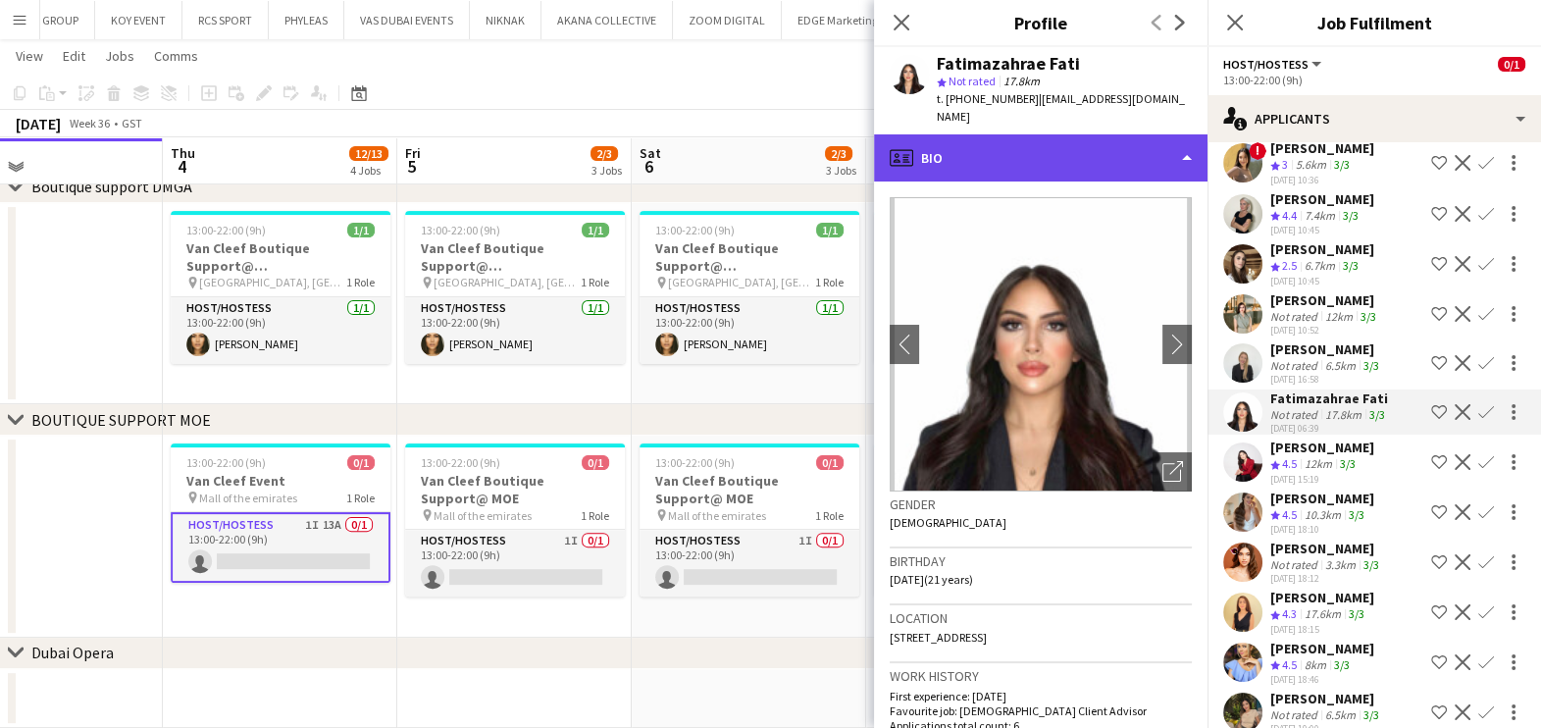
click at [1075, 172] on div "profile Bio" at bounding box center [1040, 157] width 333 height 47
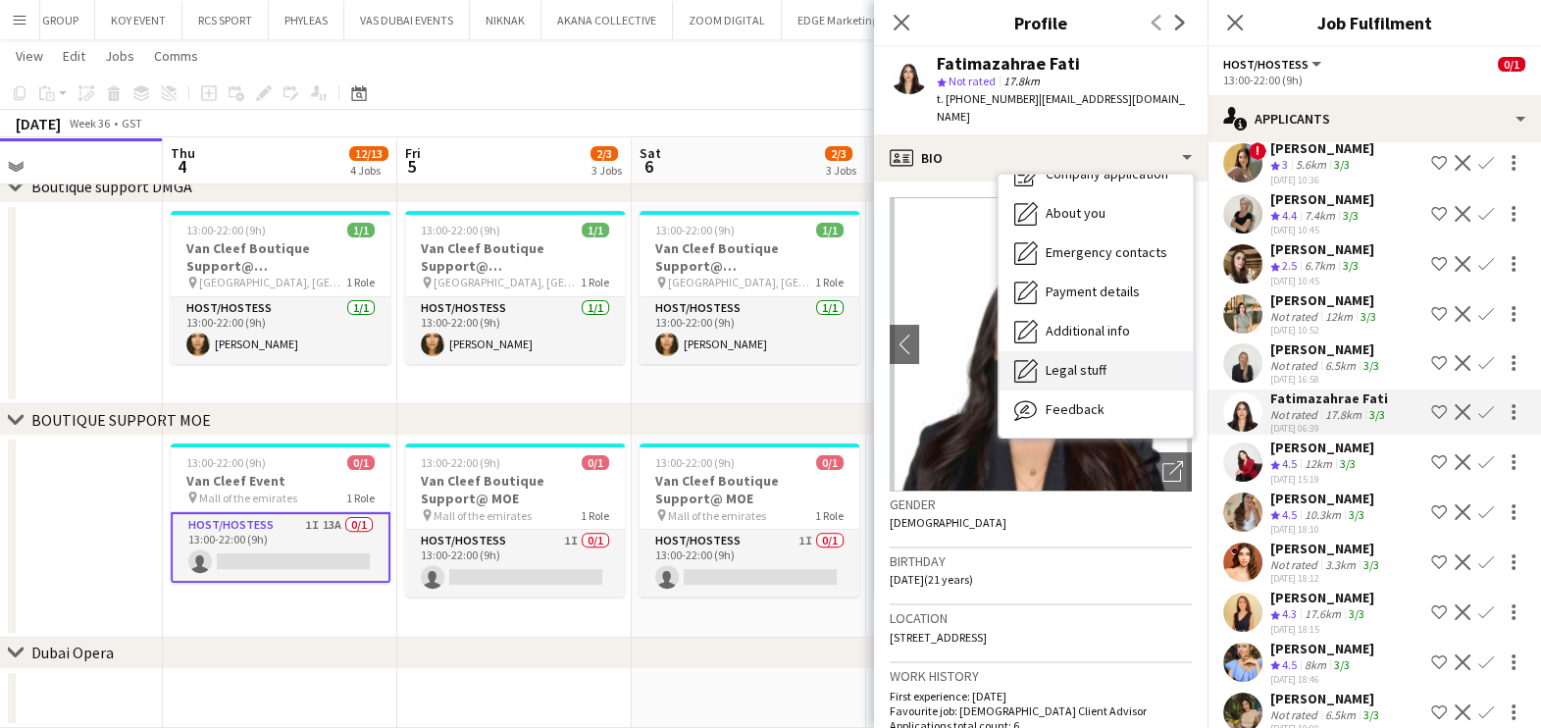
scroll to position [144, 0]
click at [1069, 376] on span "Feedback" at bounding box center [1075, 371] width 59 height 18
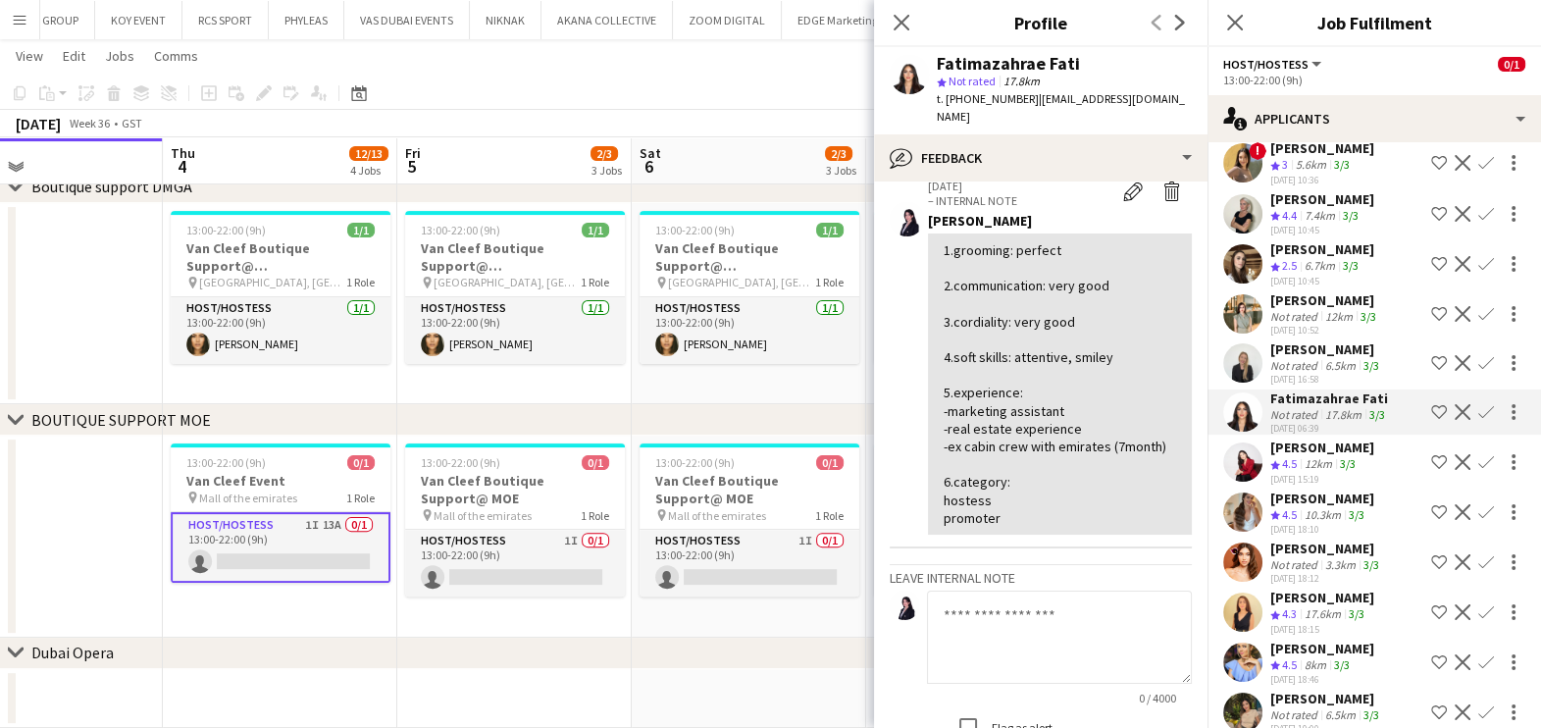
scroll to position [122, 0]
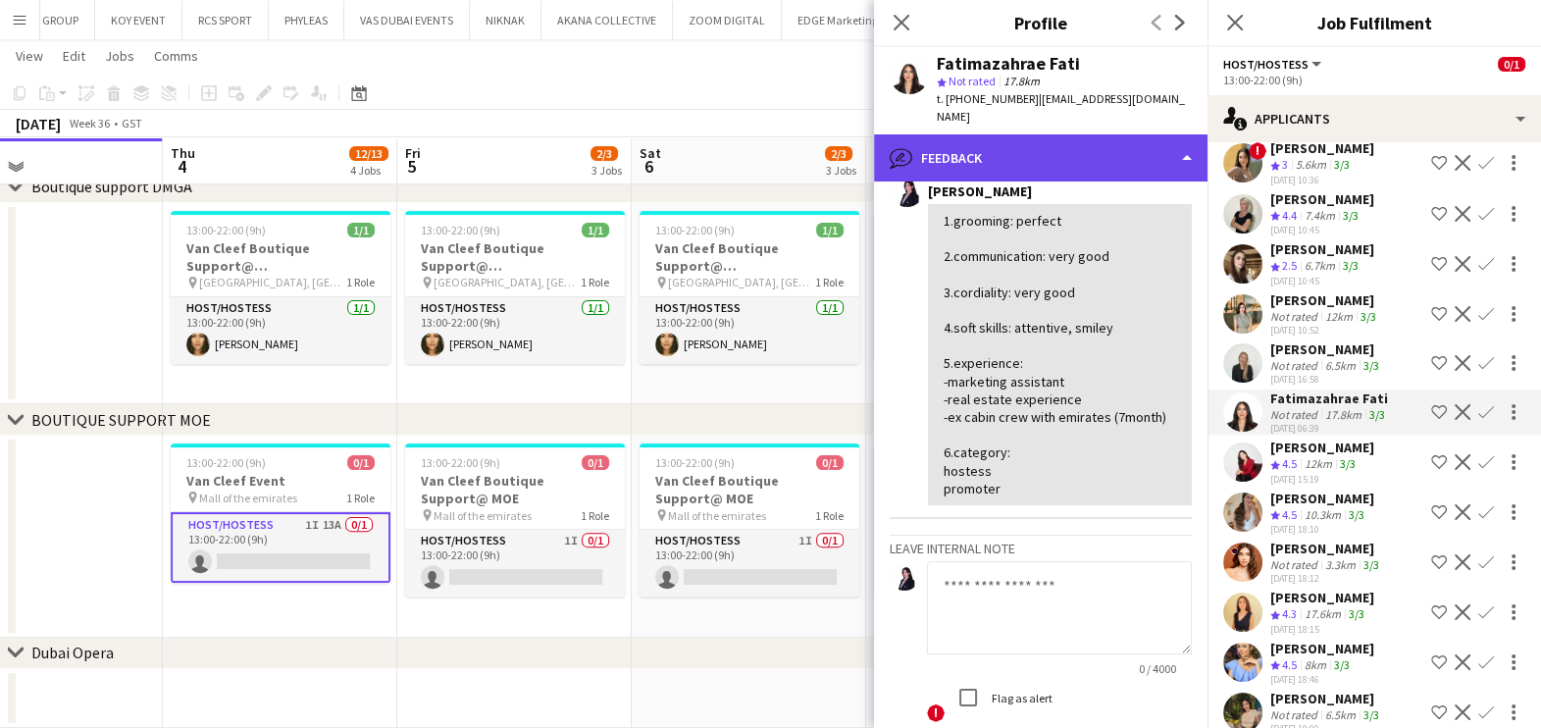
click at [1131, 152] on div "bubble-pencil Feedback" at bounding box center [1040, 157] width 333 height 47
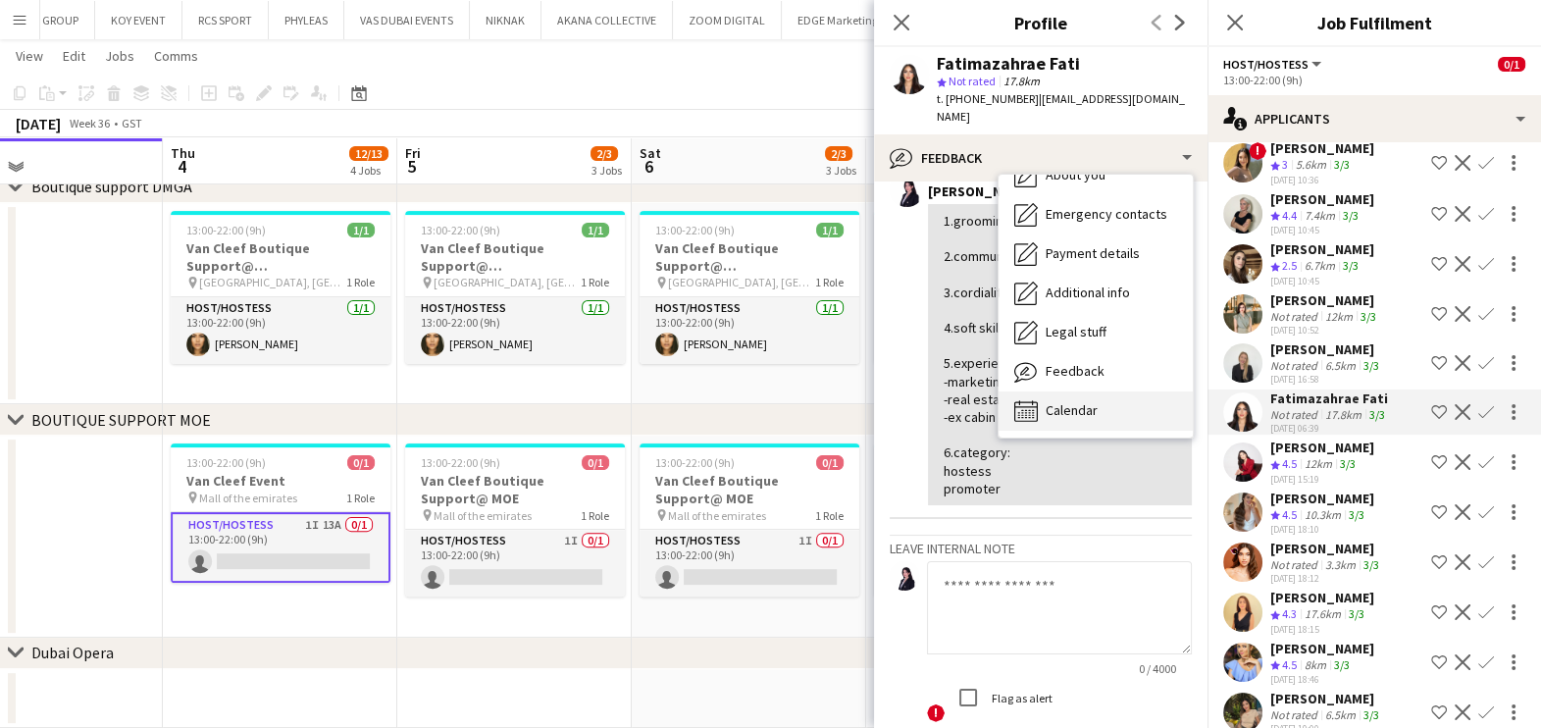
click at [1084, 415] on span "Calendar" at bounding box center [1072, 410] width 52 height 18
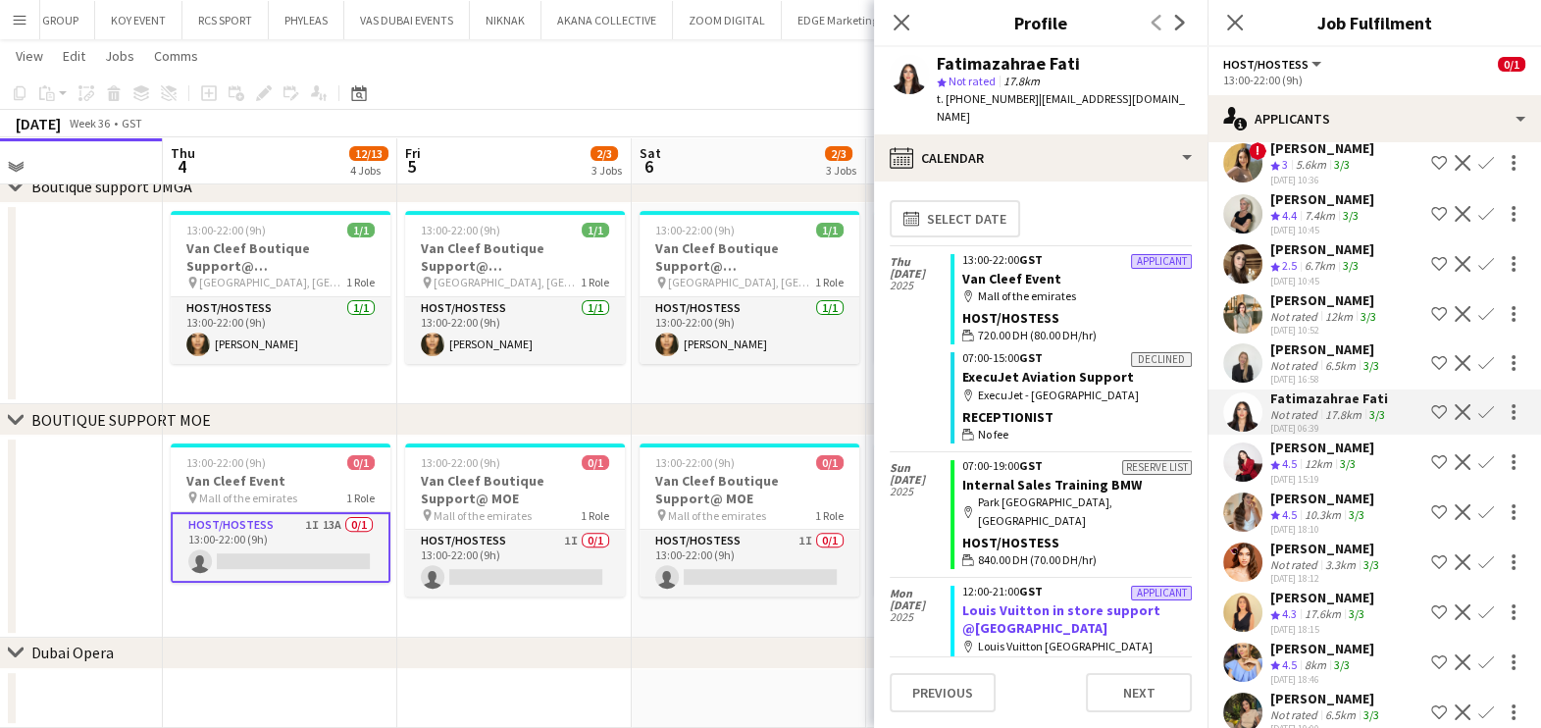
scroll to position [0, 0]
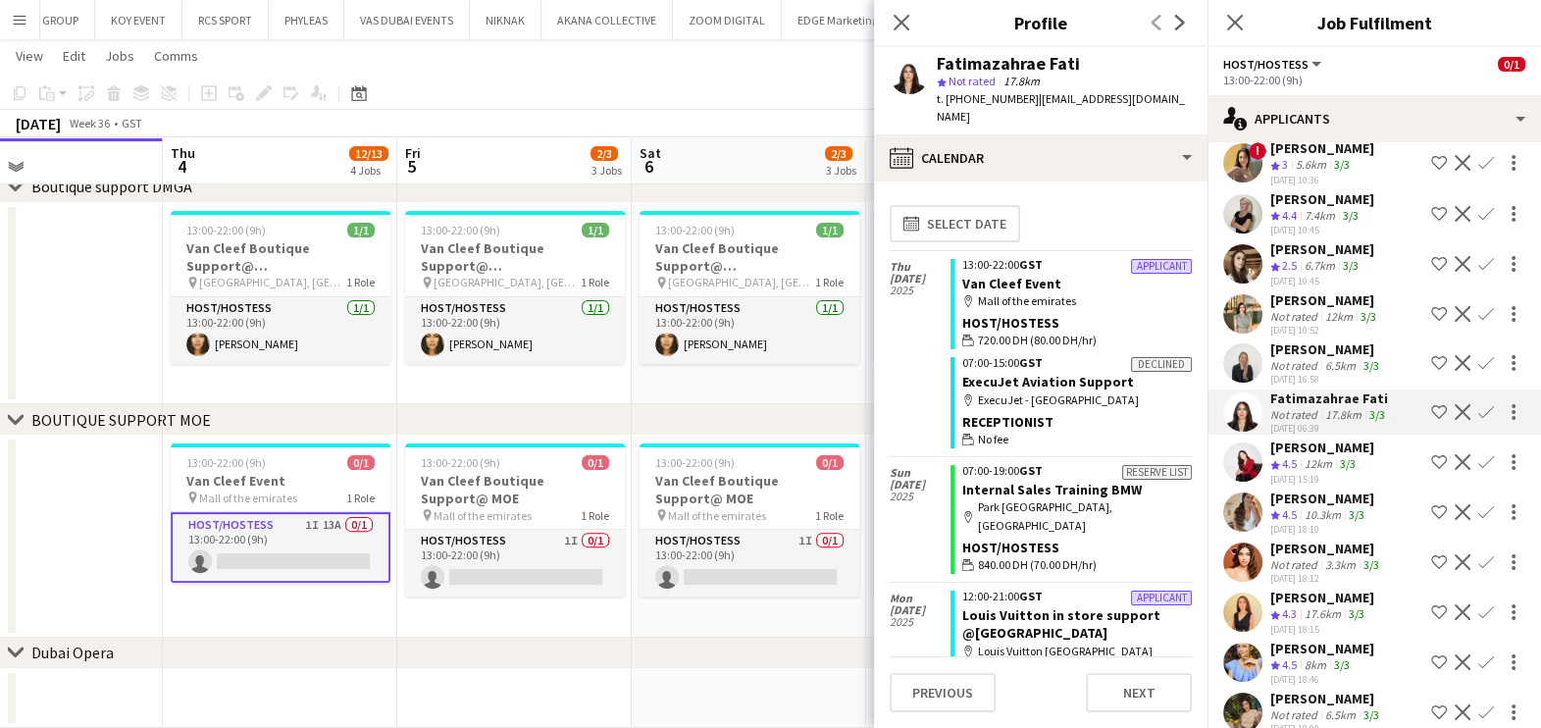
click at [1322, 507] on div "10.3km" at bounding box center [1323, 515] width 44 height 17
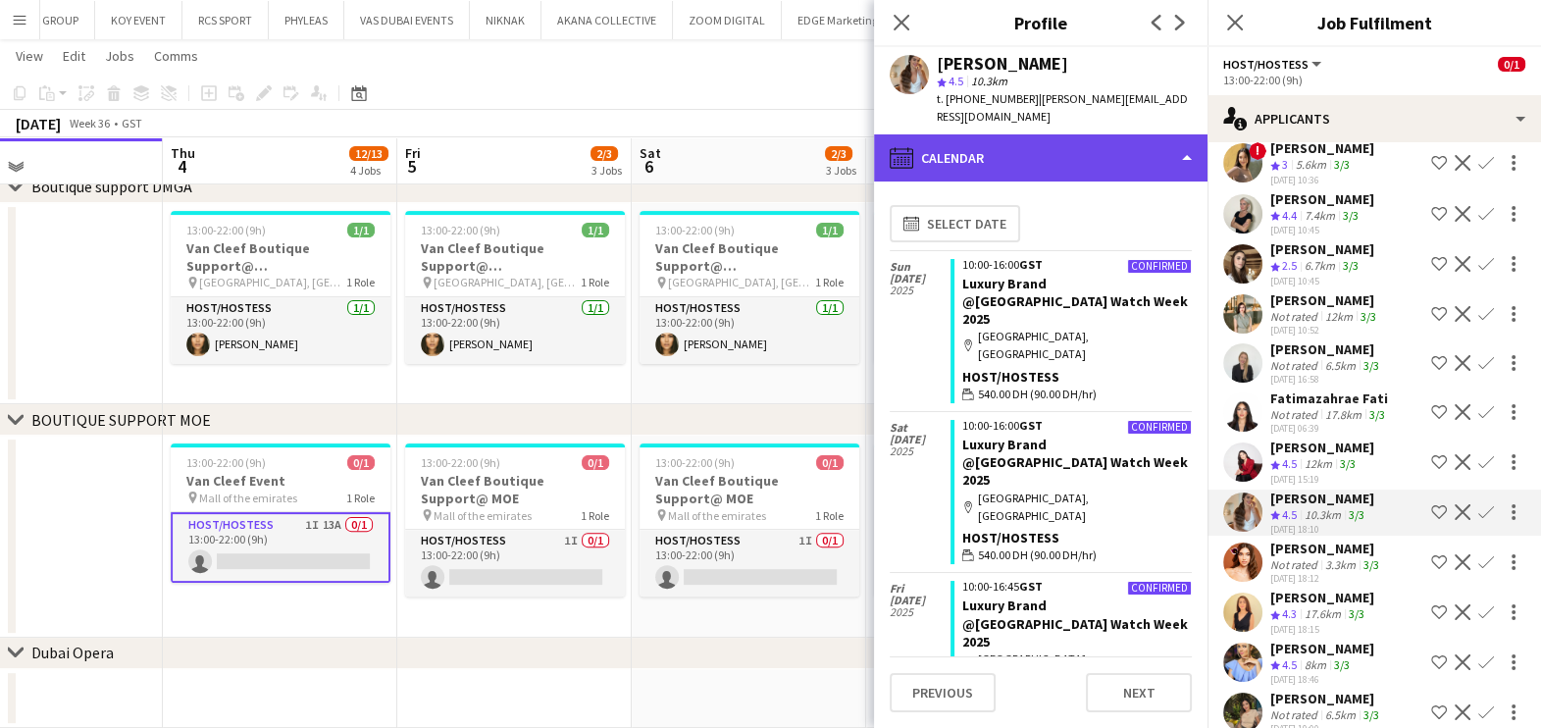
click at [1029, 134] on div "calendar-full Calendar" at bounding box center [1040, 157] width 333 height 47
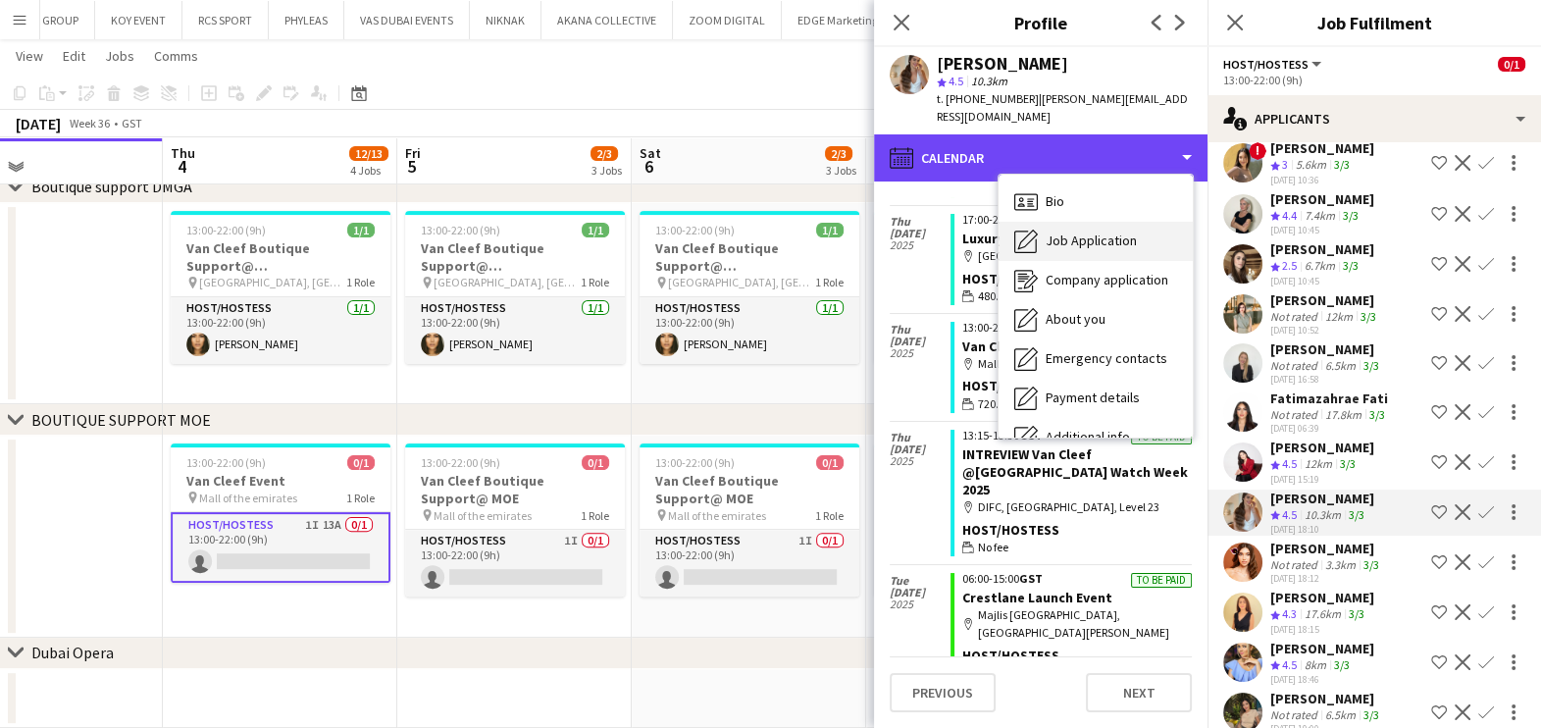
scroll to position [1226, 0]
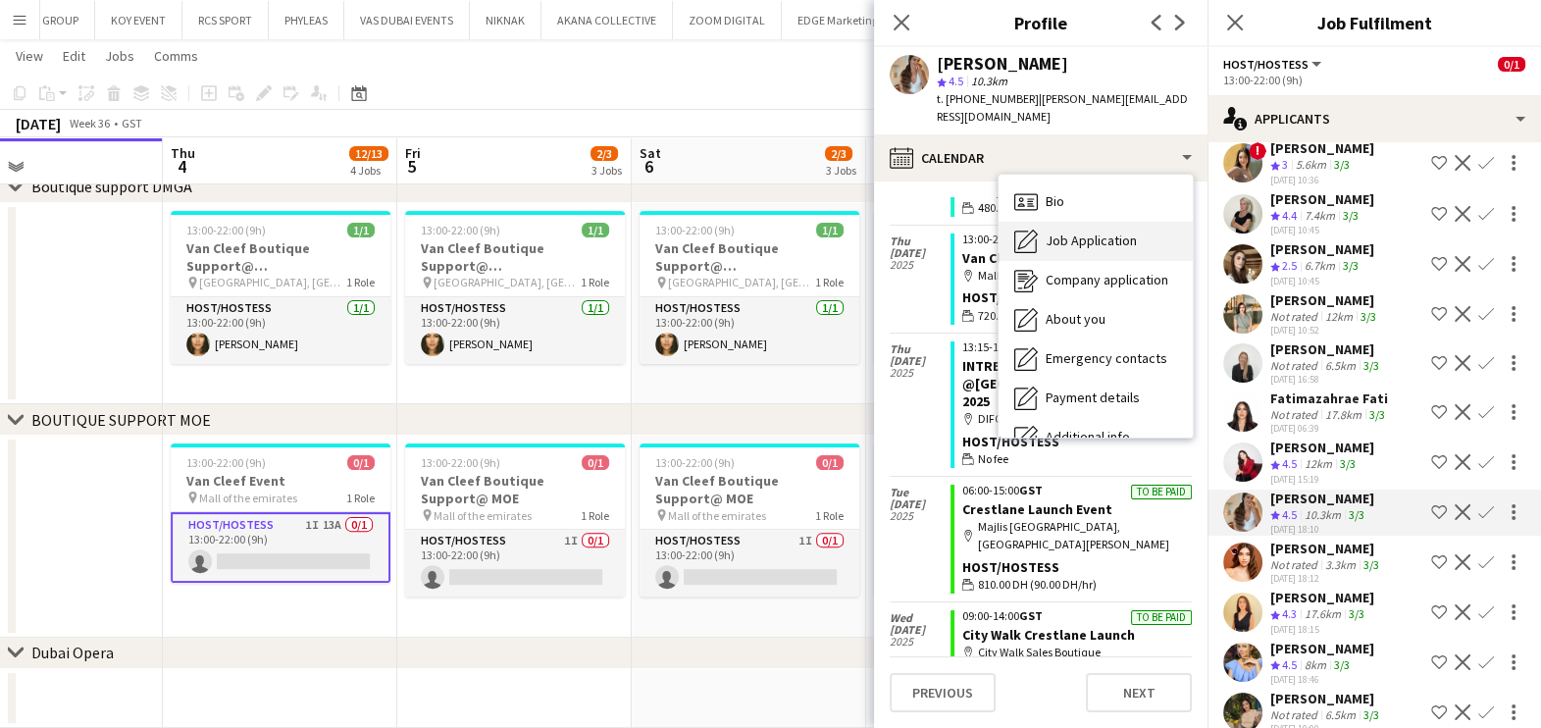
click at [1075, 231] on span "Job Application" at bounding box center [1091, 240] width 91 height 18
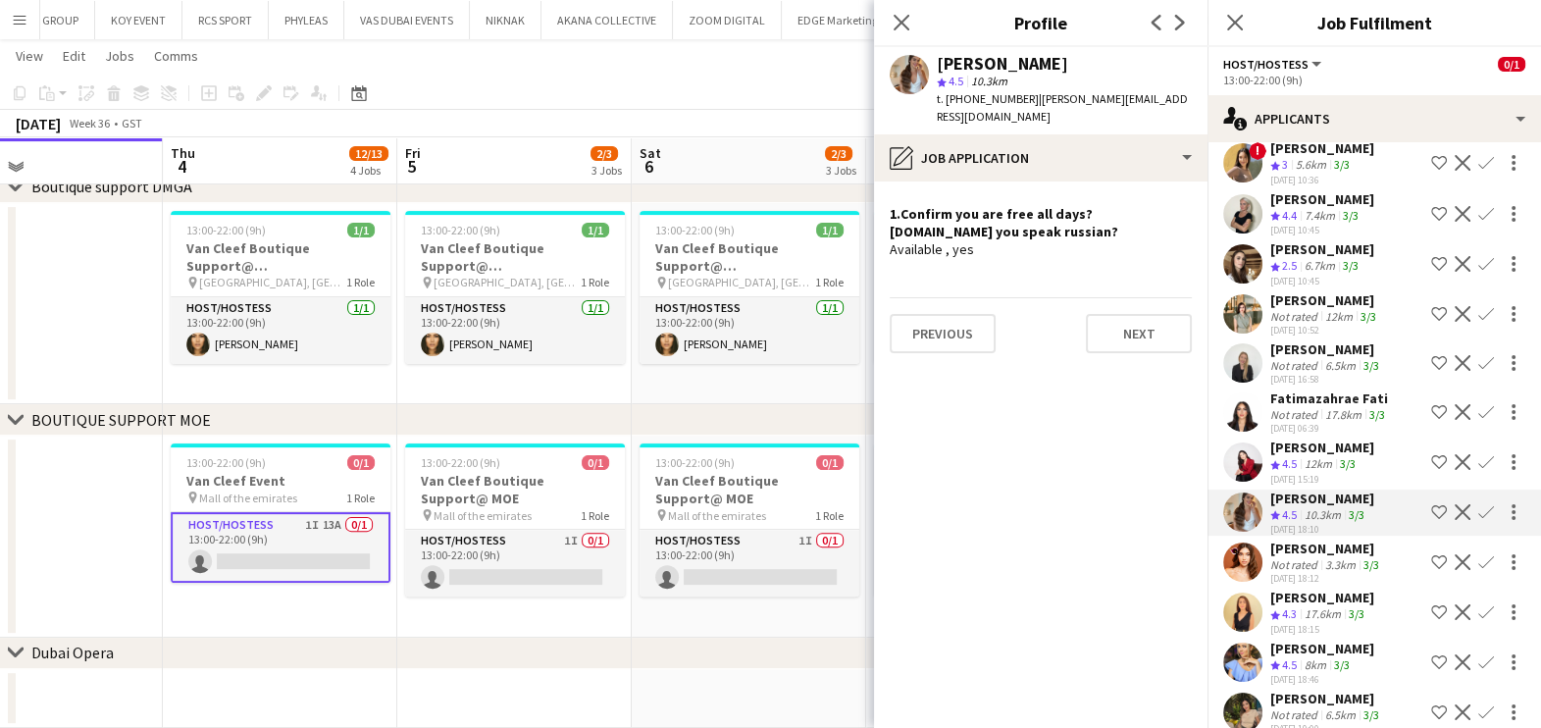
click at [1478, 508] on app-icon "Confirm" at bounding box center [1486, 512] width 16 height 16
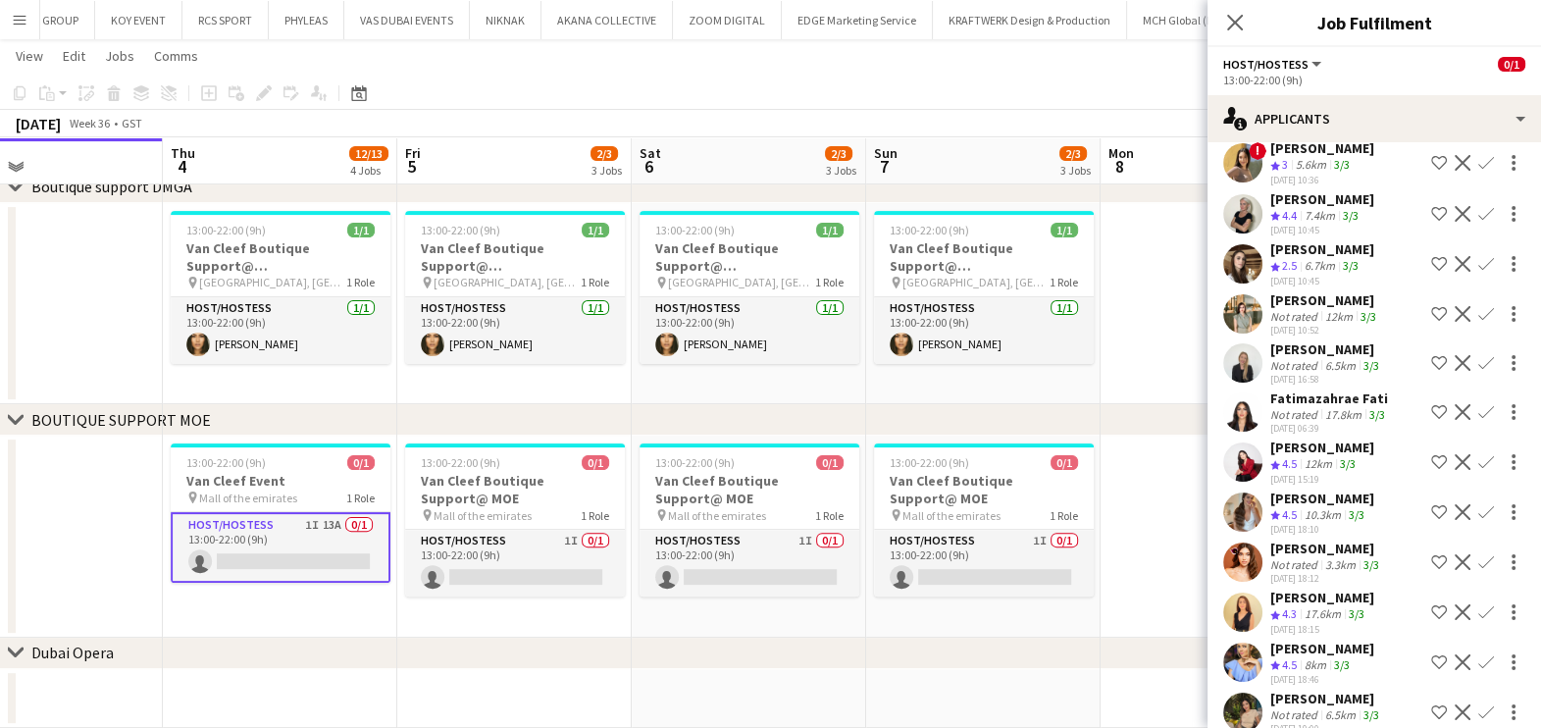
click at [1478, 505] on app-icon "Confirm" at bounding box center [1486, 512] width 16 height 16
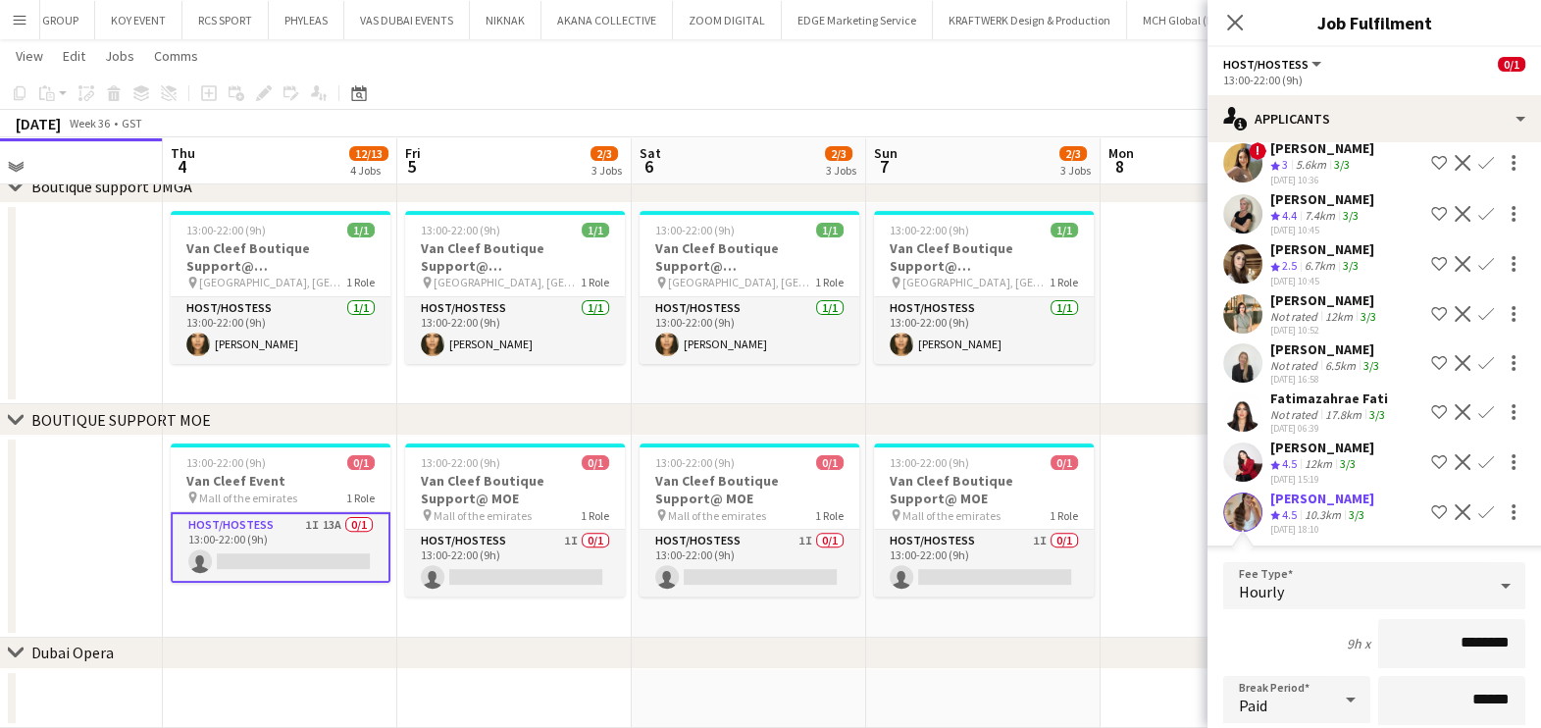
scroll to position [465, 0]
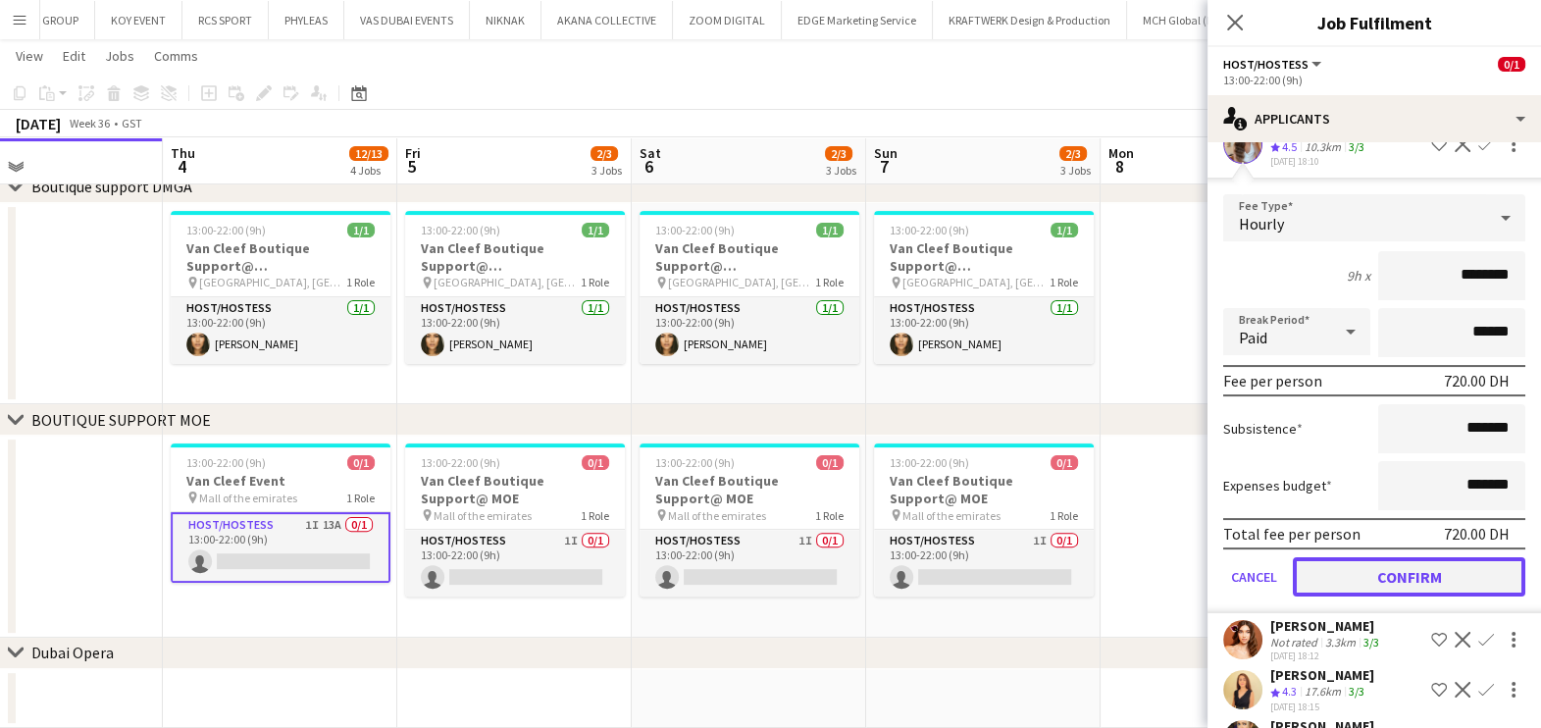
click at [1442, 563] on button "Confirm" at bounding box center [1409, 576] width 232 height 39
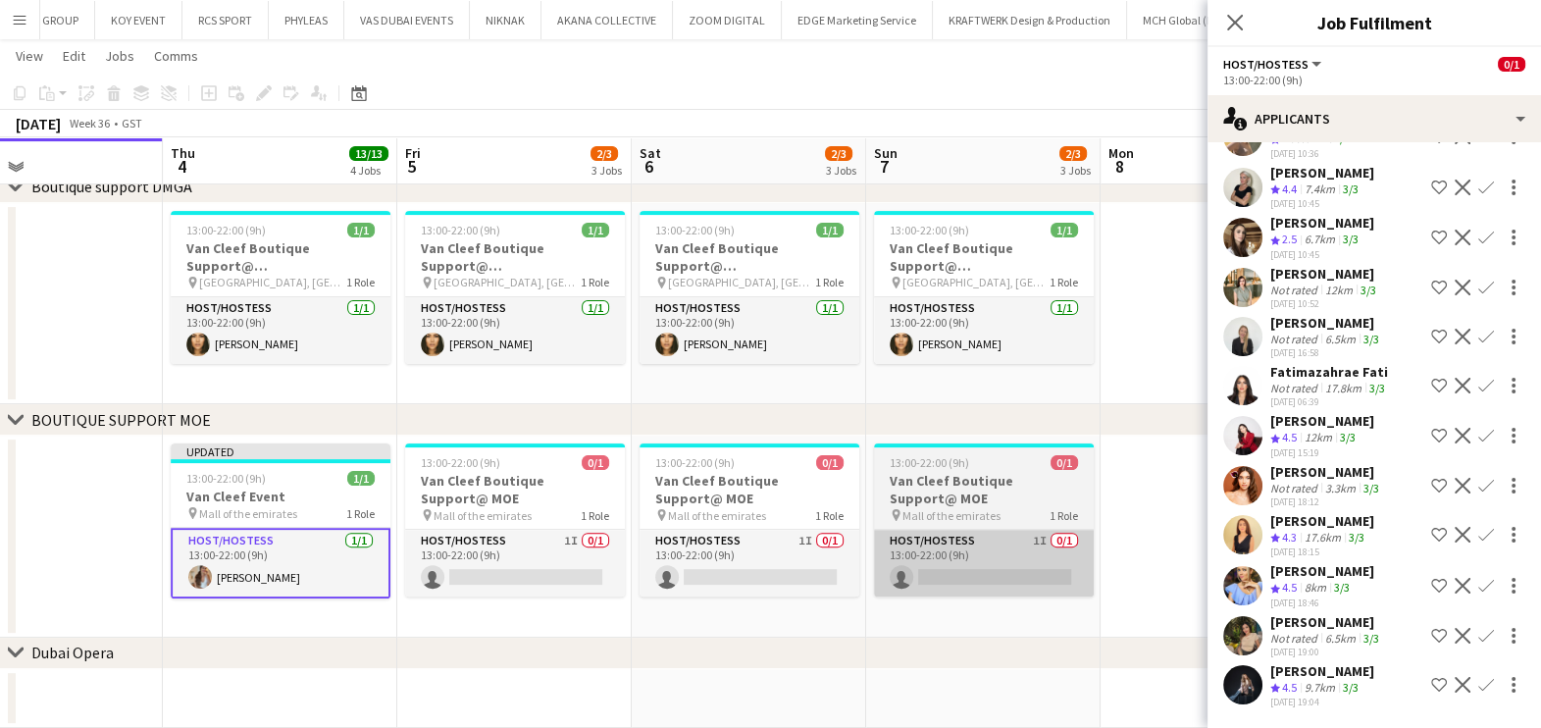
scroll to position [0, 0]
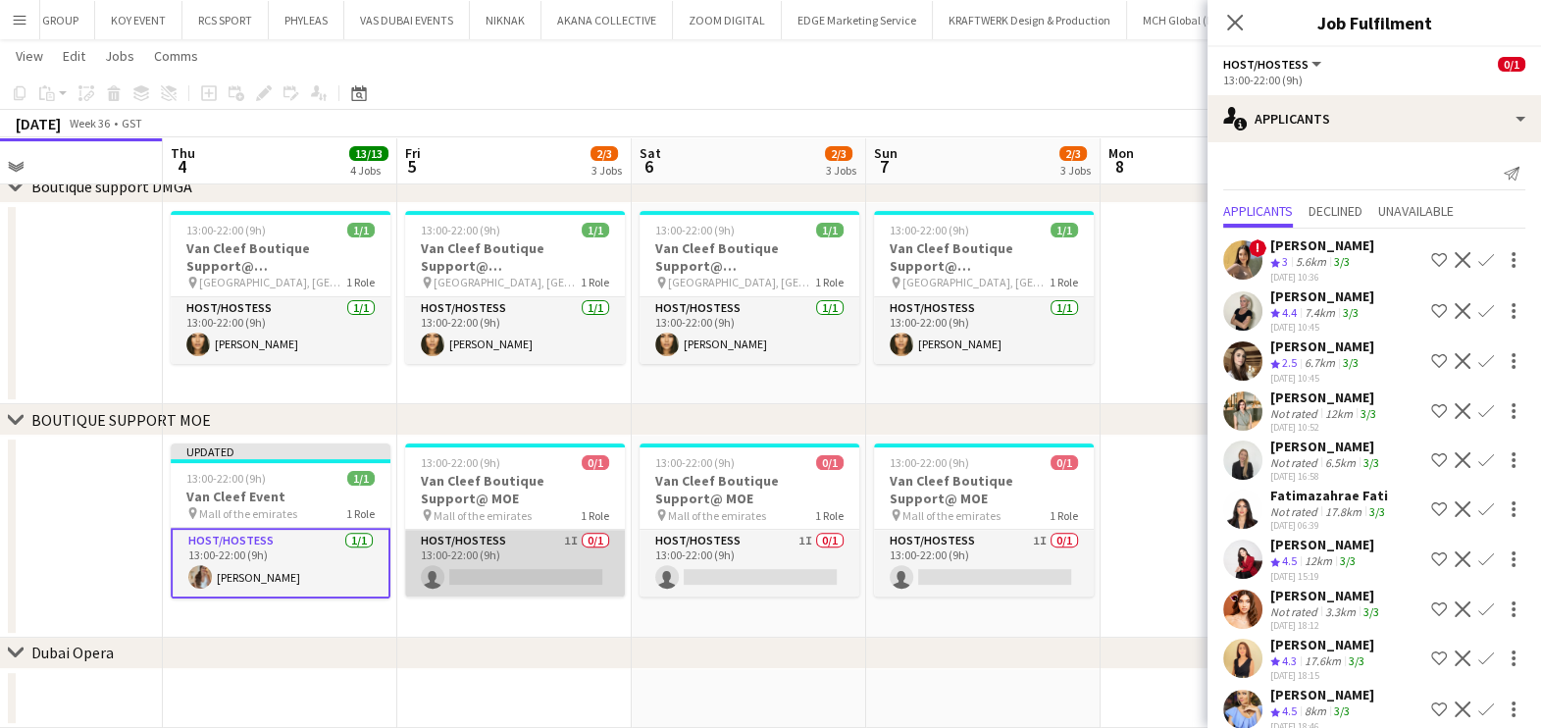
click at [465, 566] on app-card-role "Host/Hostess 1I 0/1 13:00-22:00 (9h) single-neutral-actions" at bounding box center [515, 563] width 220 height 67
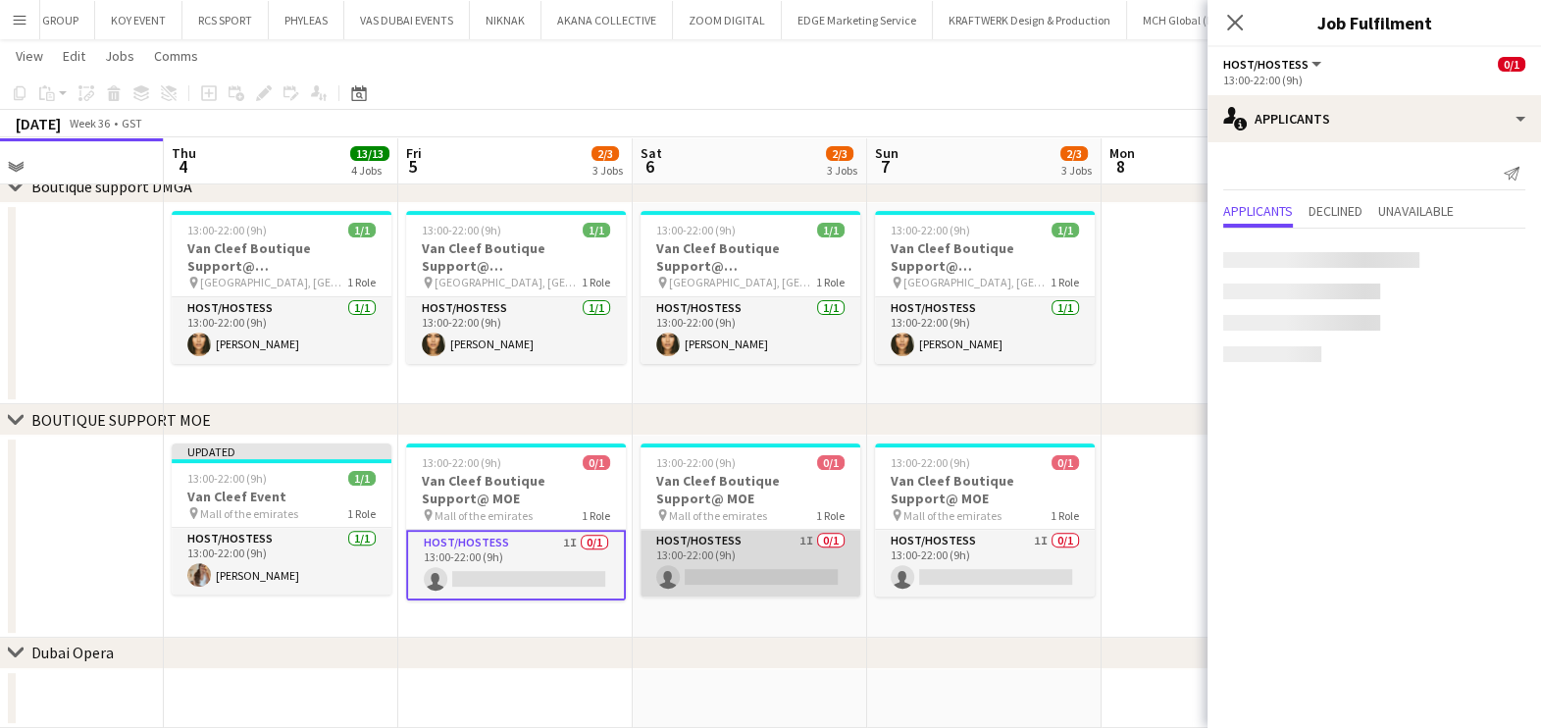
click at [715, 572] on app-card-role "Host/Hostess 1I 0/1 13:00-22:00 (9h) single-neutral-actions" at bounding box center [750, 563] width 220 height 67
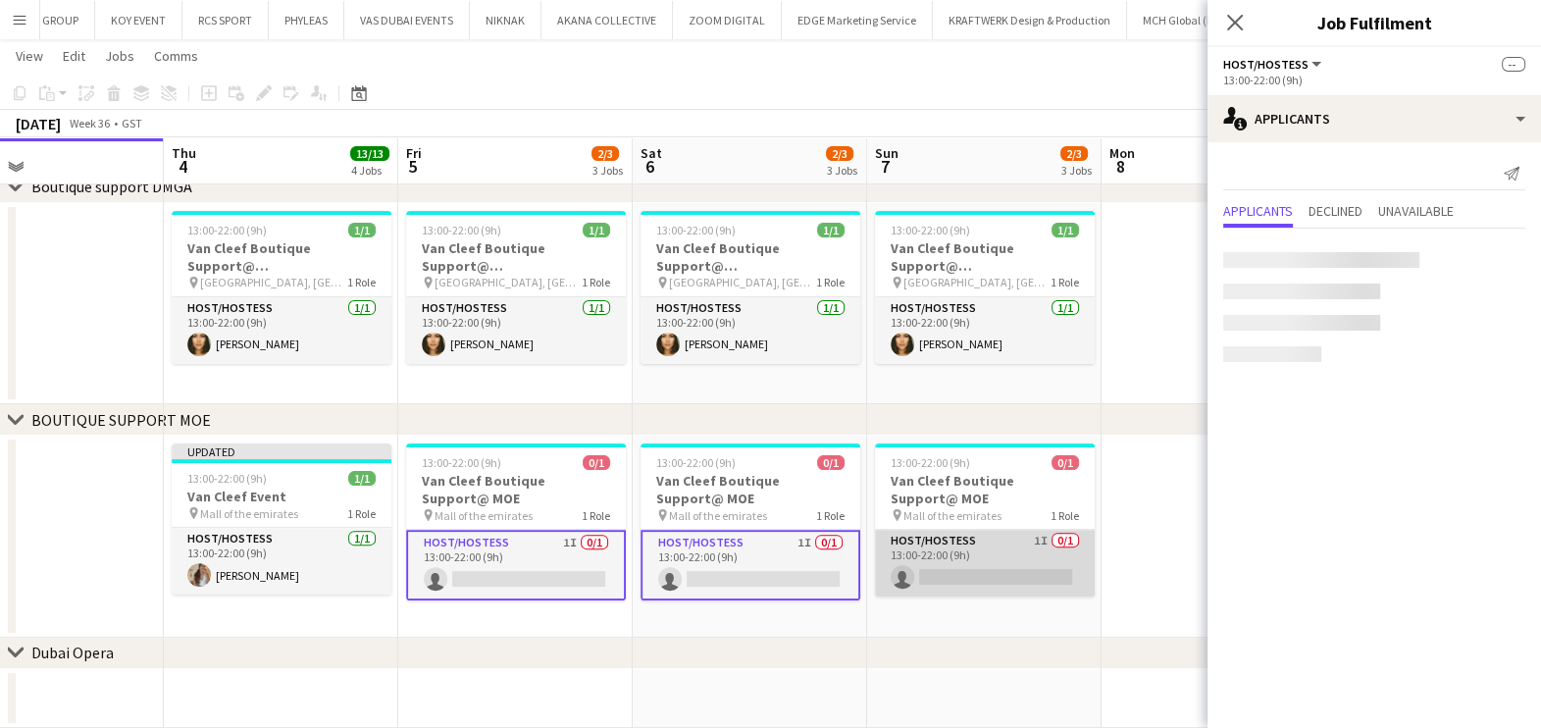
click at [904, 573] on app-card-role "Host/Hostess 1I 0/1 13:00-22:00 (9h) single-neutral-actions" at bounding box center [985, 563] width 220 height 67
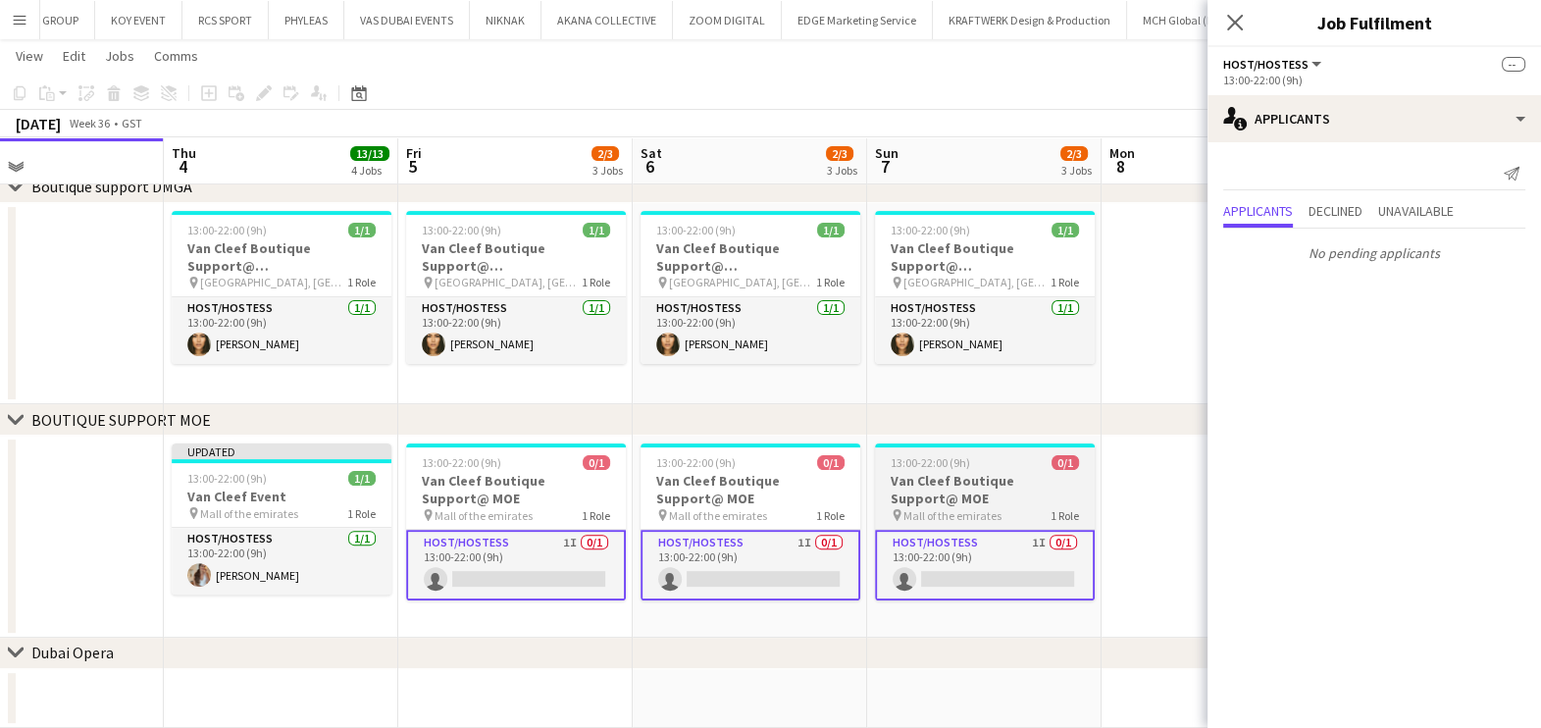
click at [1075, 496] on h3 "Van Cleef Boutique Support@ MOE" at bounding box center [985, 489] width 220 height 35
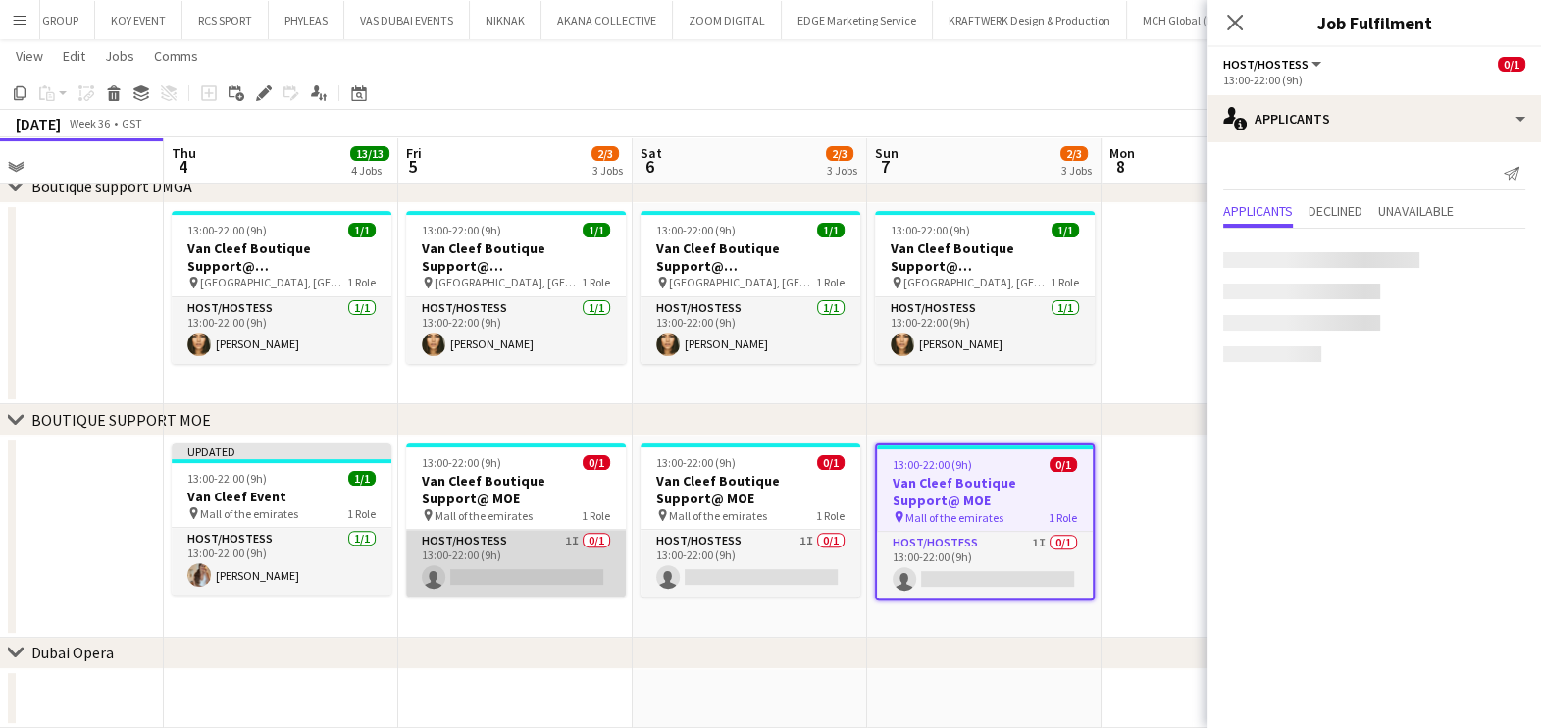
click at [481, 562] on app-card-role "Host/Hostess 1I 0/1 13:00-22:00 (9h) single-neutral-actions" at bounding box center [516, 563] width 220 height 67
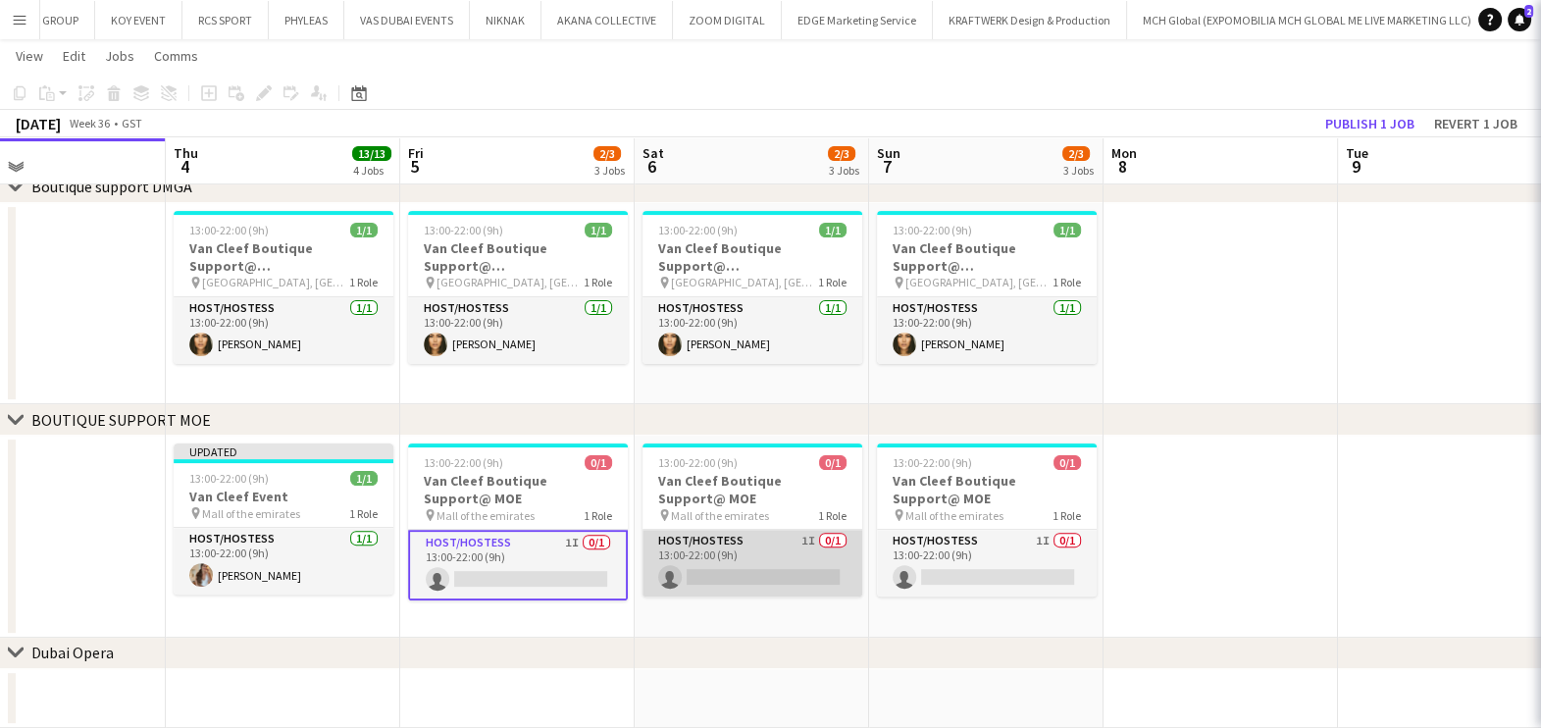
click at [683, 564] on app-card-role "Host/Hostess 1I 0/1 13:00-22:00 (9h) single-neutral-actions" at bounding box center [752, 563] width 220 height 67
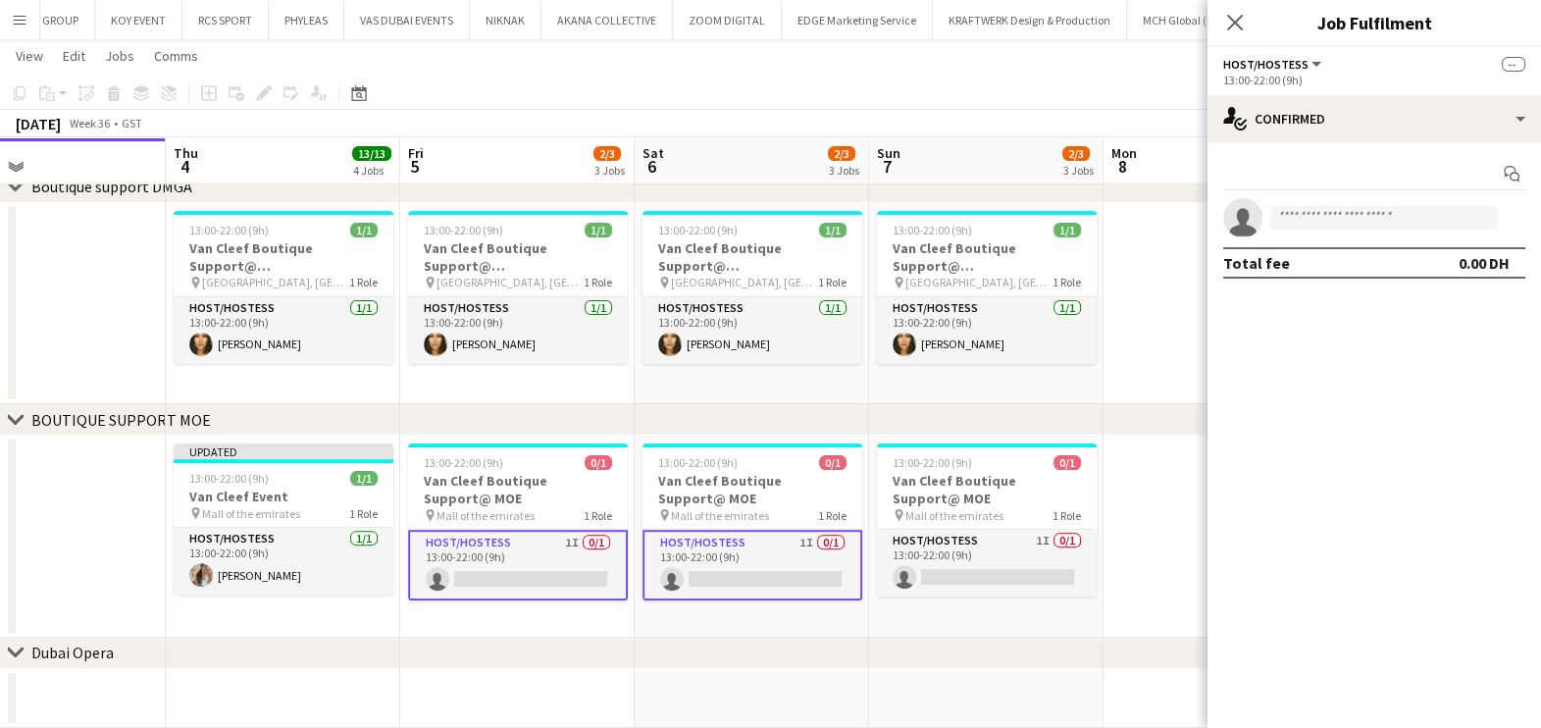
scroll to position [0, 536]
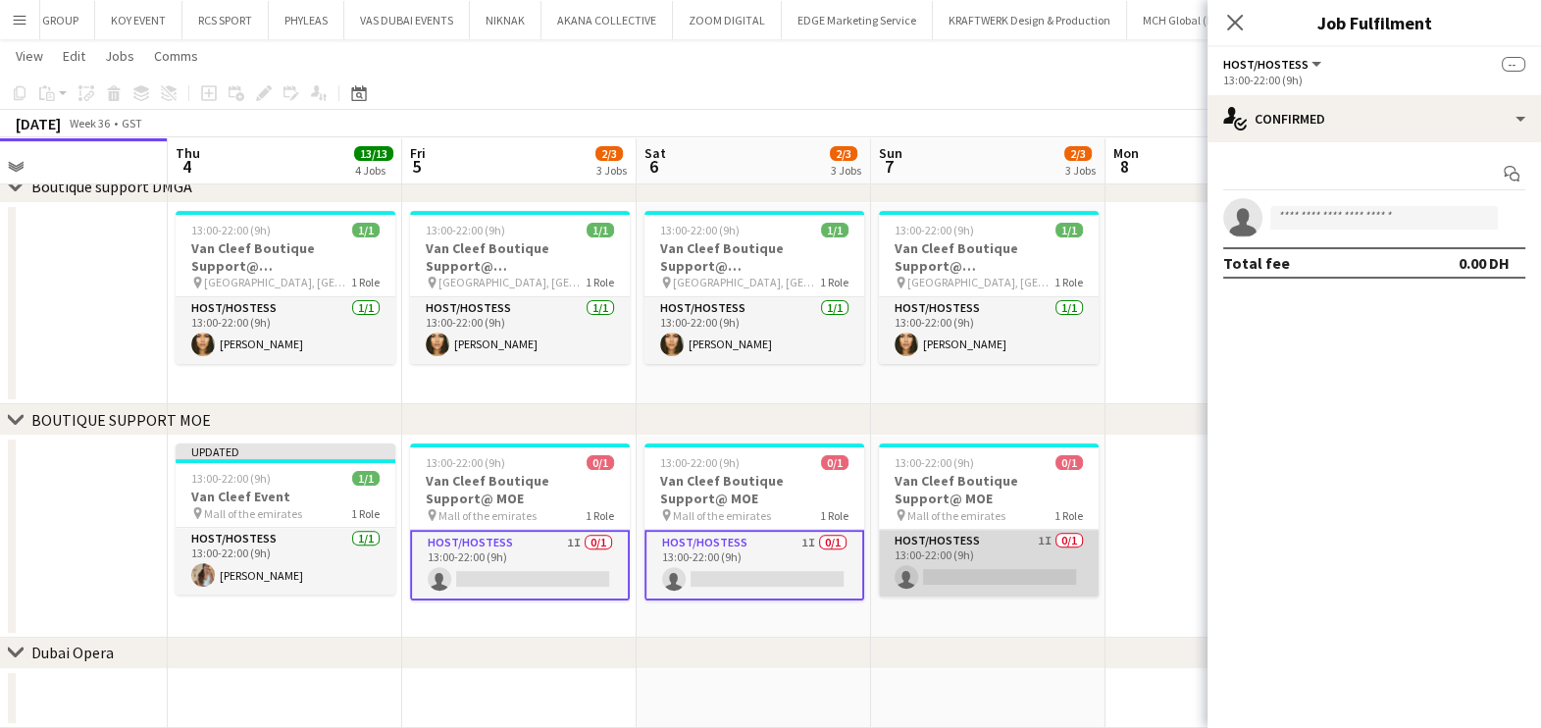
click at [951, 574] on app-card-role "Host/Hostess 1I 0/1 13:00-22:00 (9h) single-neutral-actions" at bounding box center [989, 563] width 220 height 67
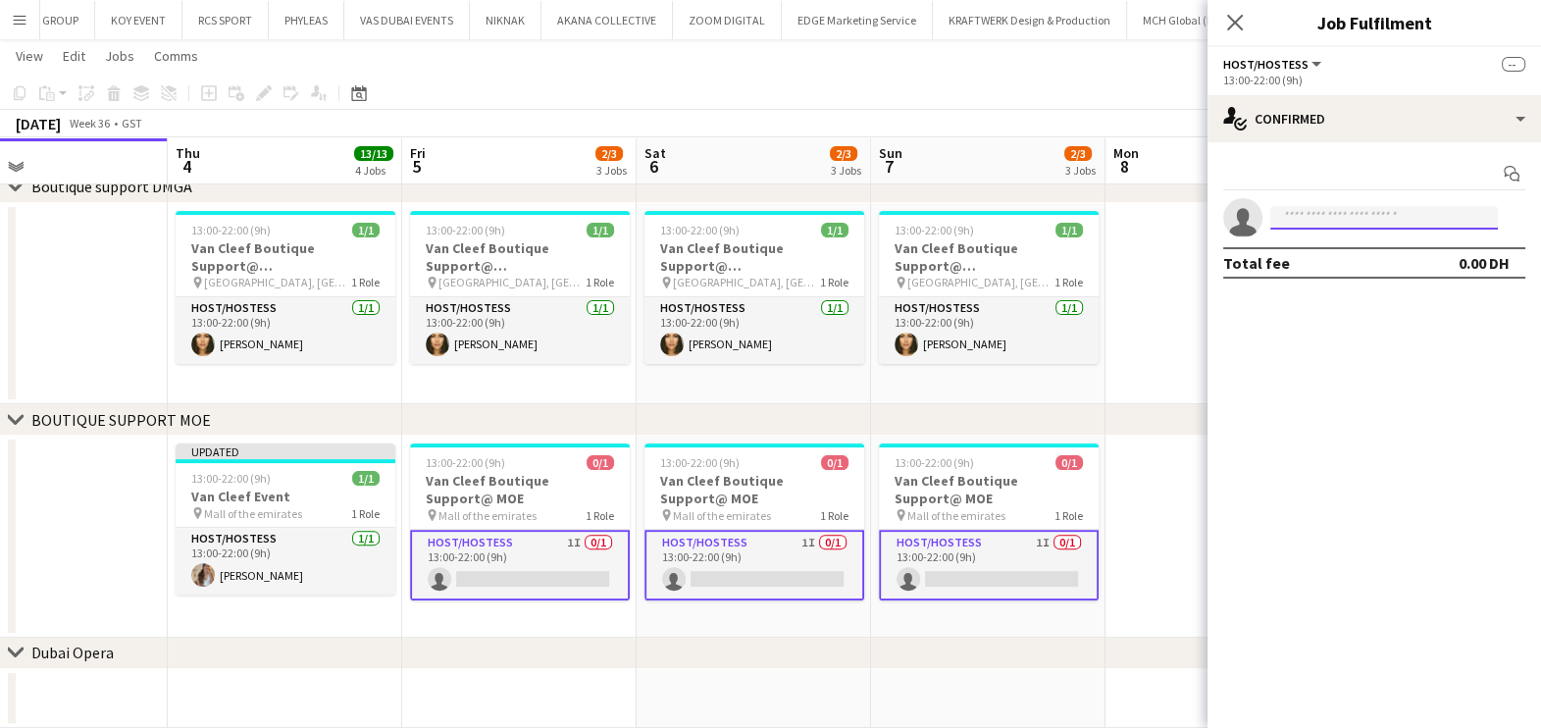
click at [1324, 216] on input at bounding box center [1384, 218] width 228 height 24
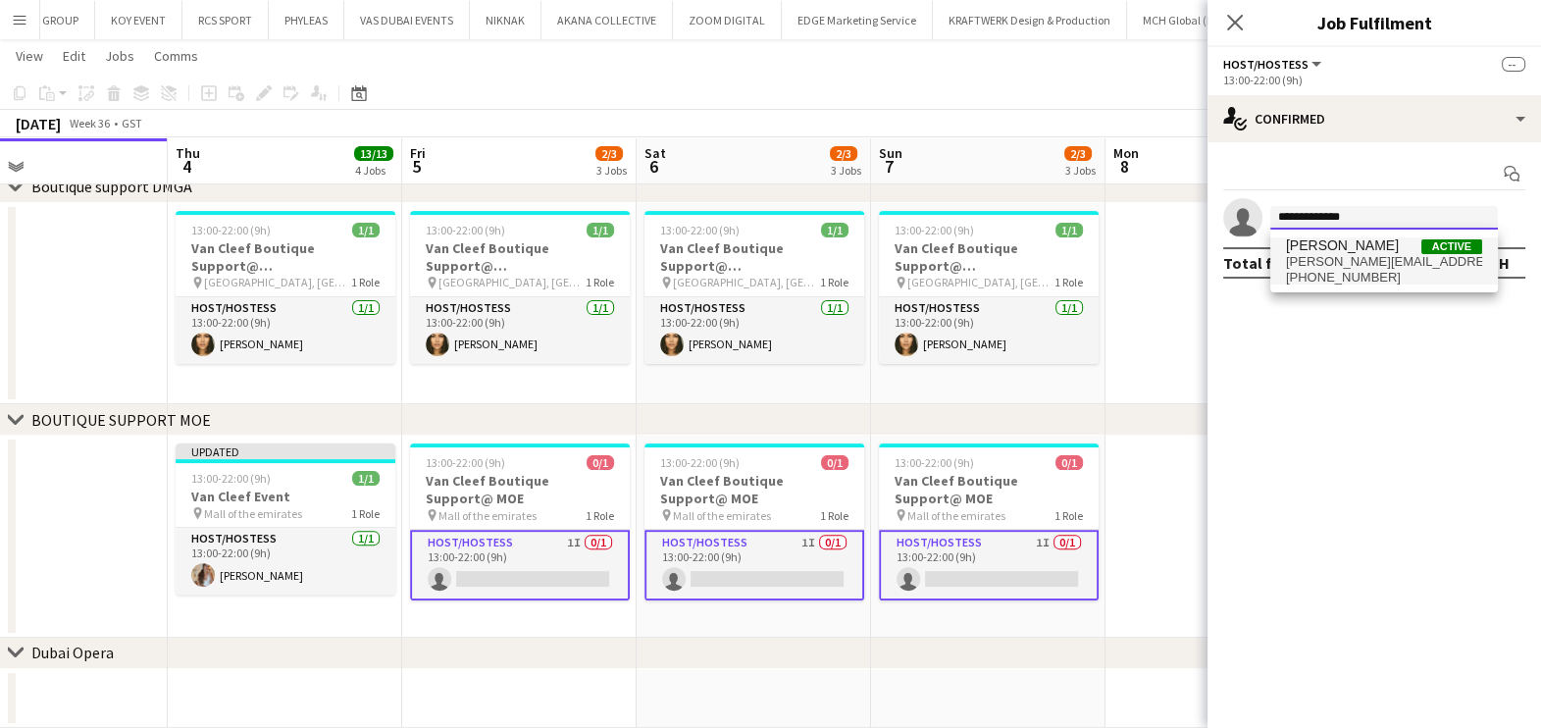
type input "**********"
click at [1388, 250] on span "Kristina Svirina Active kristina.svirinatwo@gmail.com +971585417431" at bounding box center [1384, 260] width 196 height 47
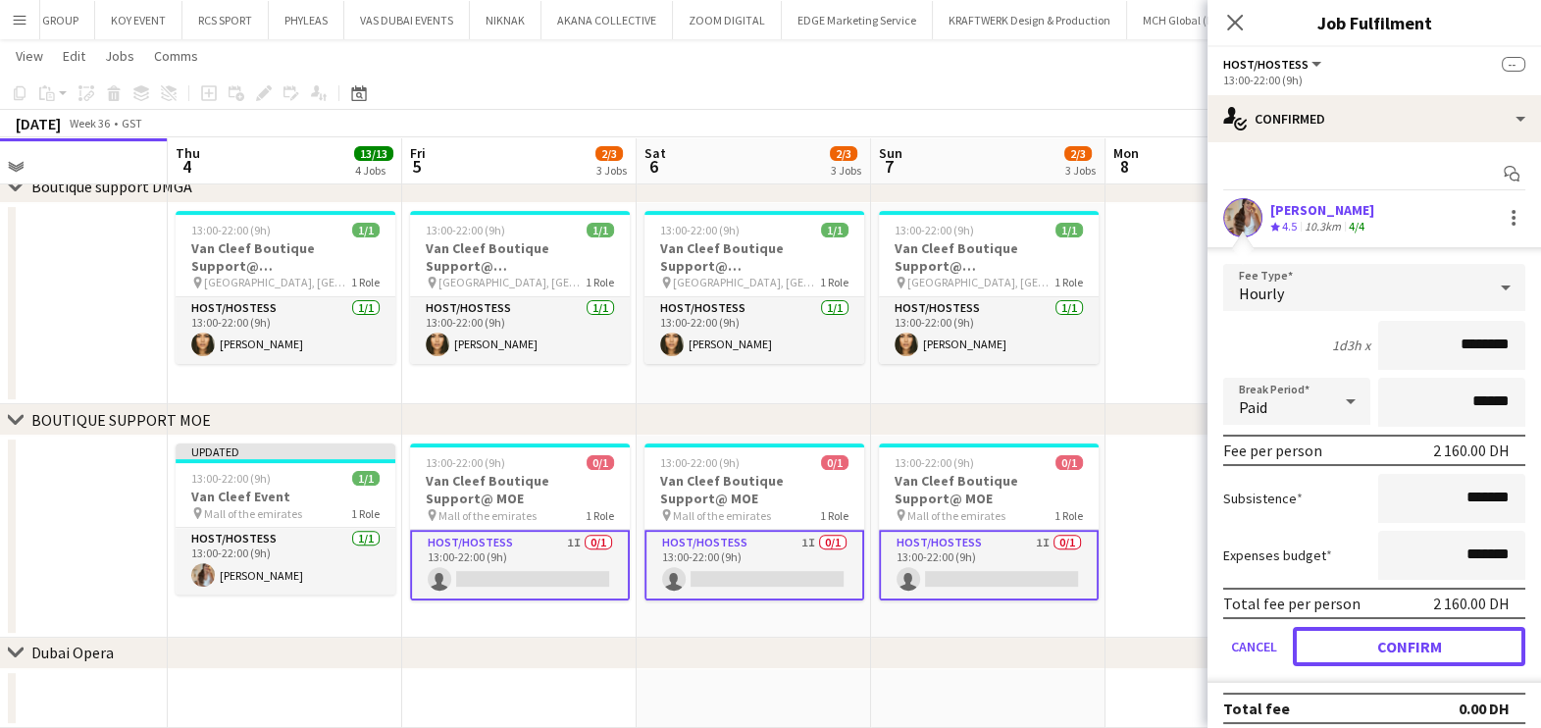
click at [1363, 644] on button "Confirm" at bounding box center [1409, 646] width 232 height 39
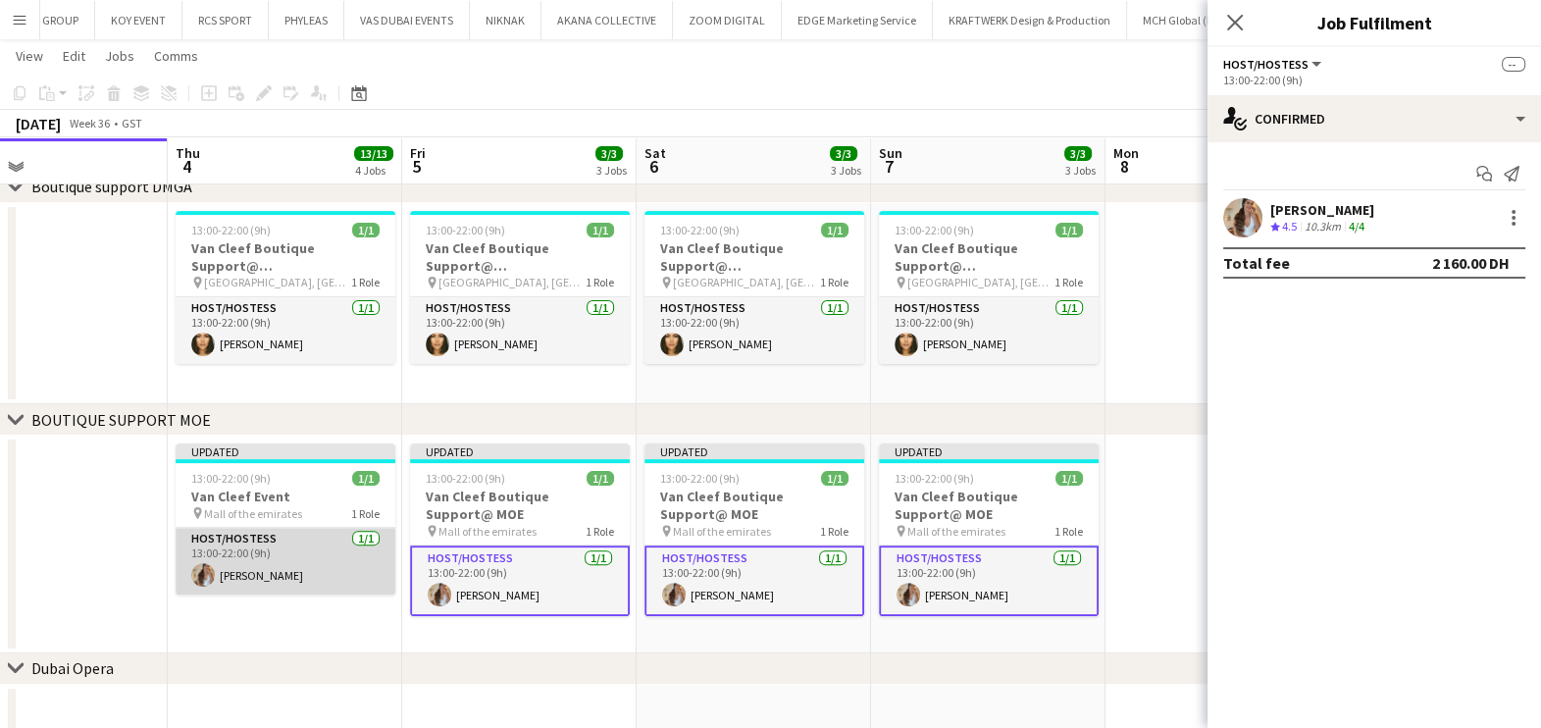
click at [333, 568] on app-card-role "Host/Hostess 1/1 13:00-22:00 (9h) Kristina Svirina" at bounding box center [286, 561] width 220 height 67
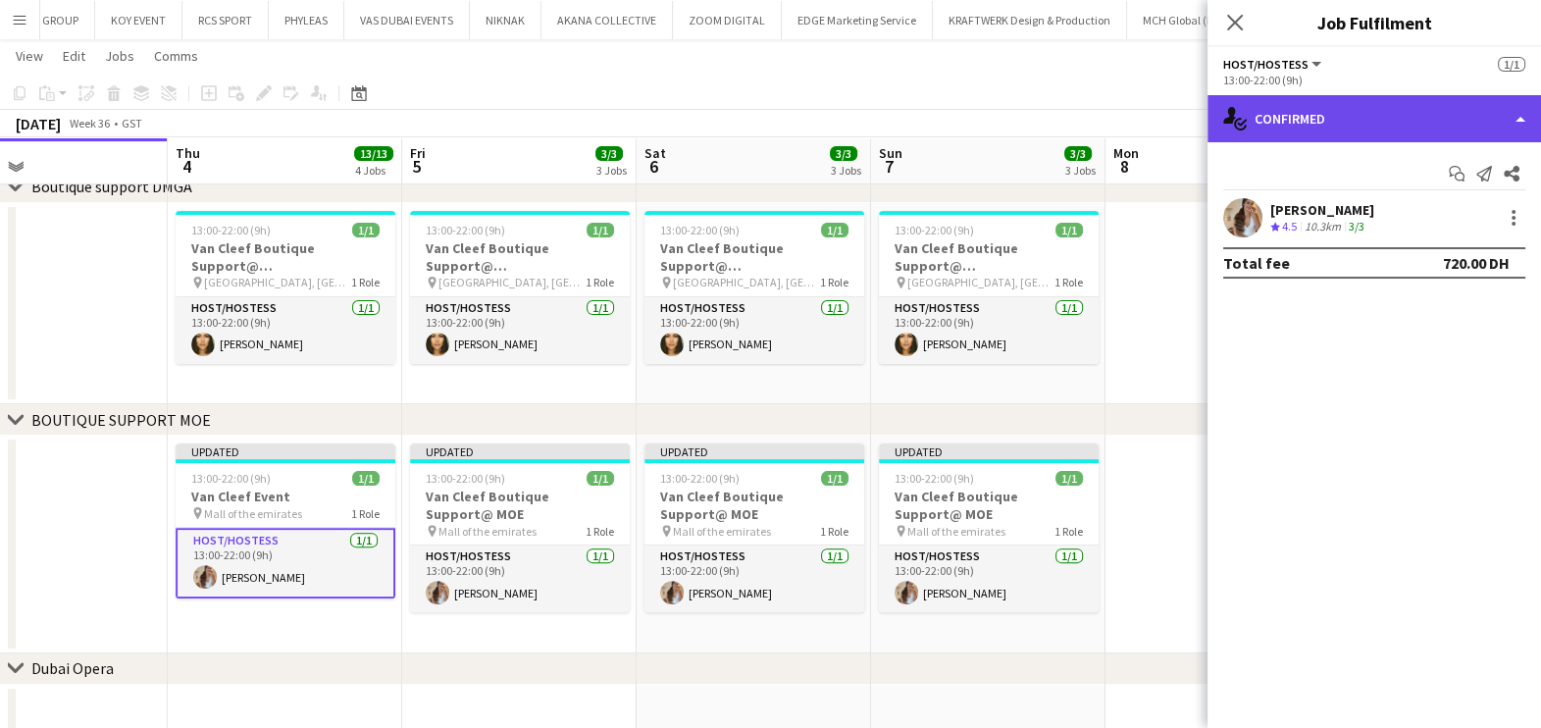
click at [1378, 99] on div "single-neutral-actions-check-2 Confirmed" at bounding box center [1373, 118] width 333 height 47
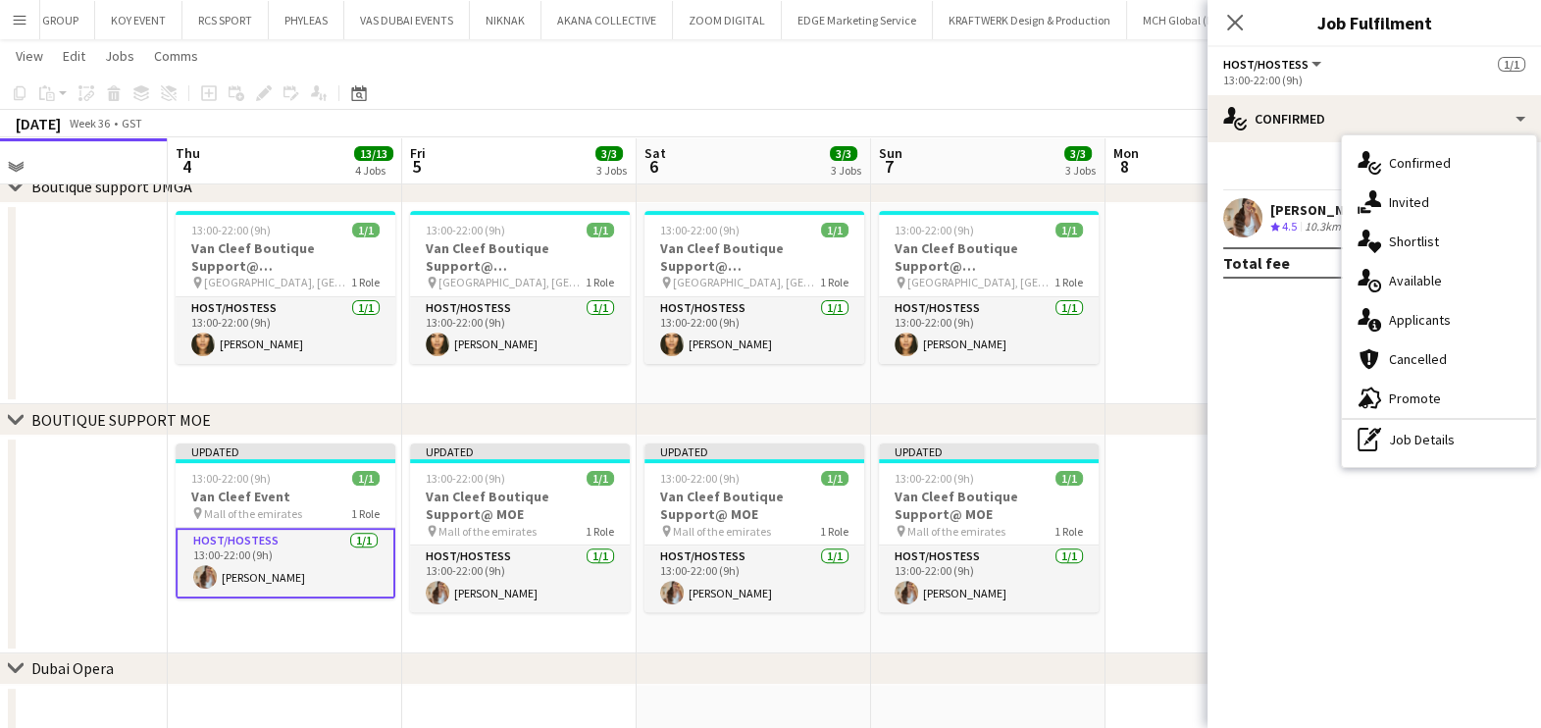
click at [1419, 321] on span "Applicants" at bounding box center [1420, 320] width 62 height 18
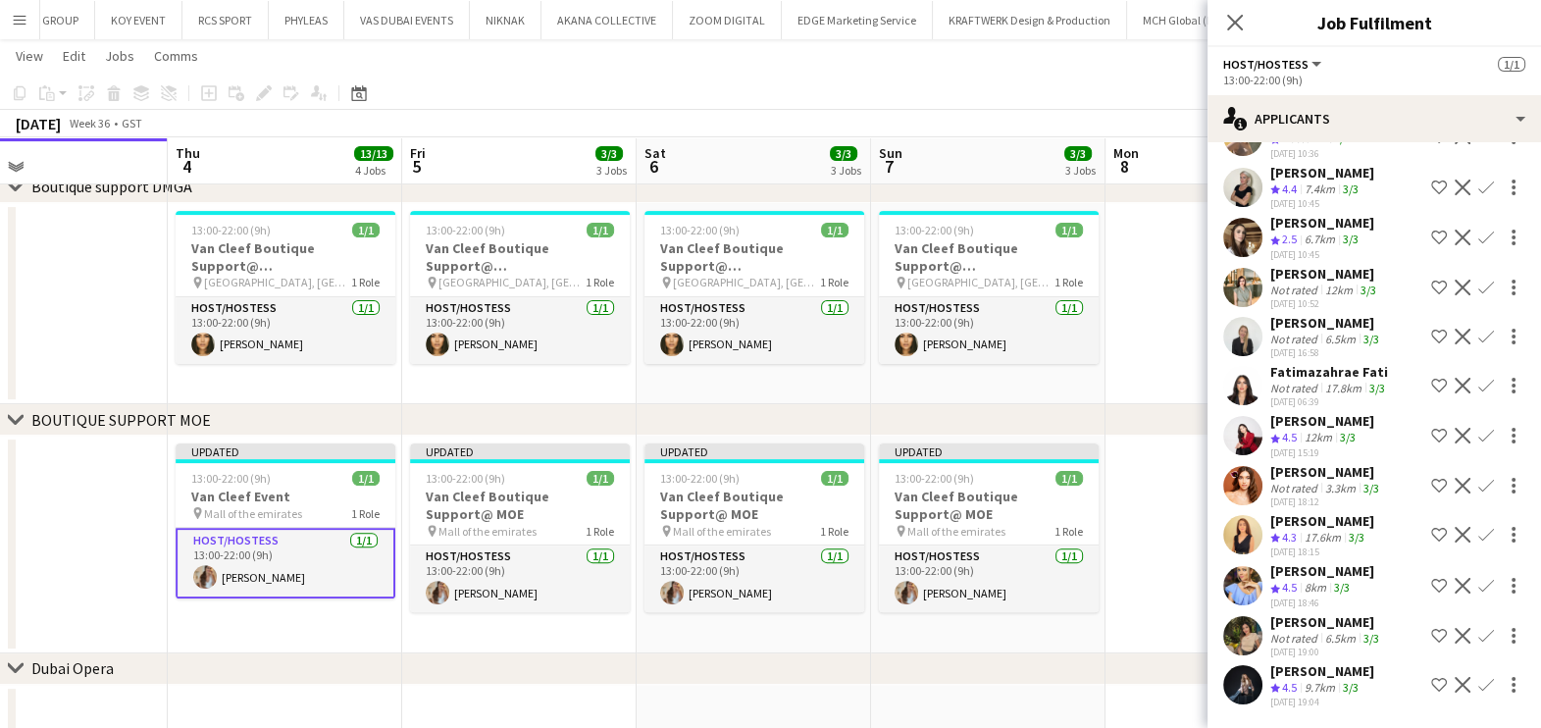
scroll to position [170, 0]
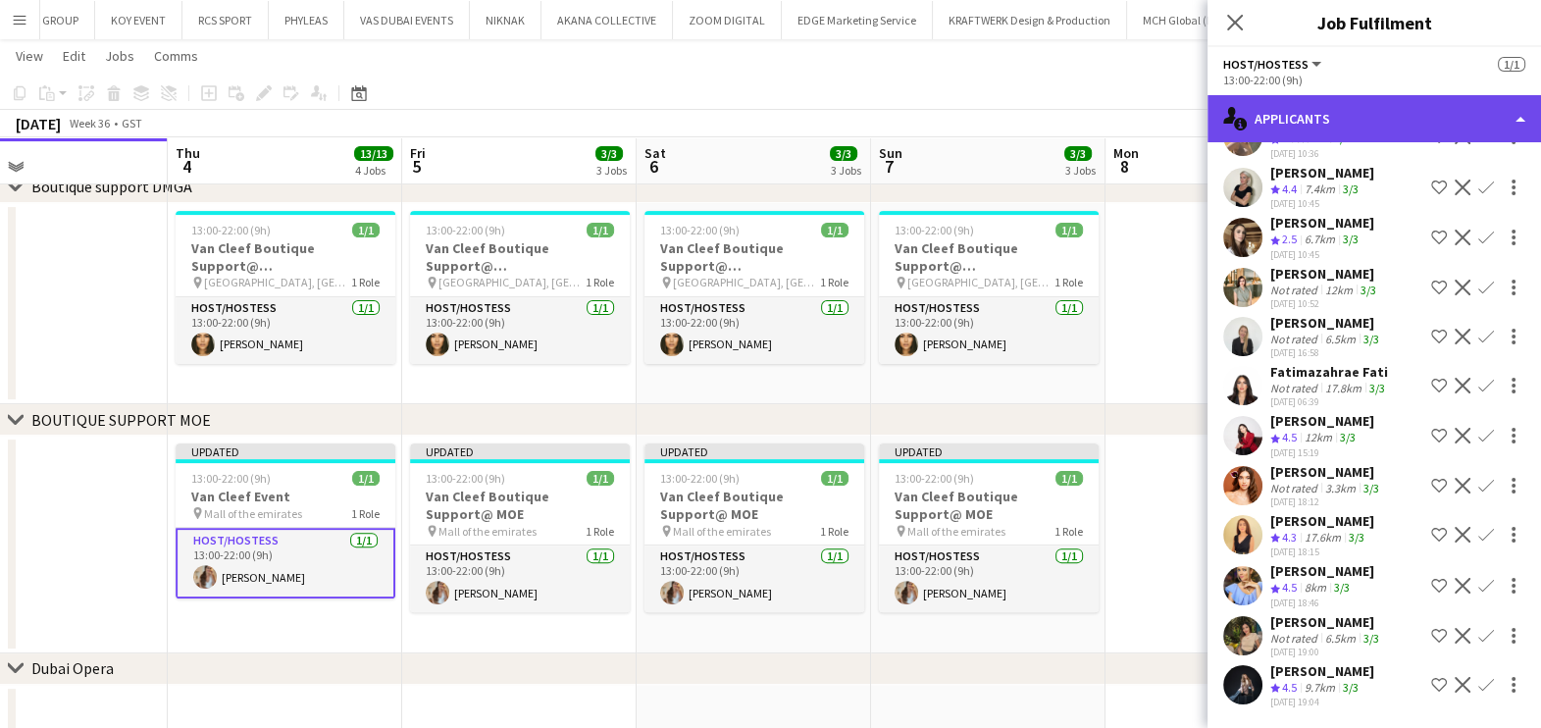
click at [1344, 119] on div "single-neutral-actions-information Applicants" at bounding box center [1373, 118] width 333 height 47
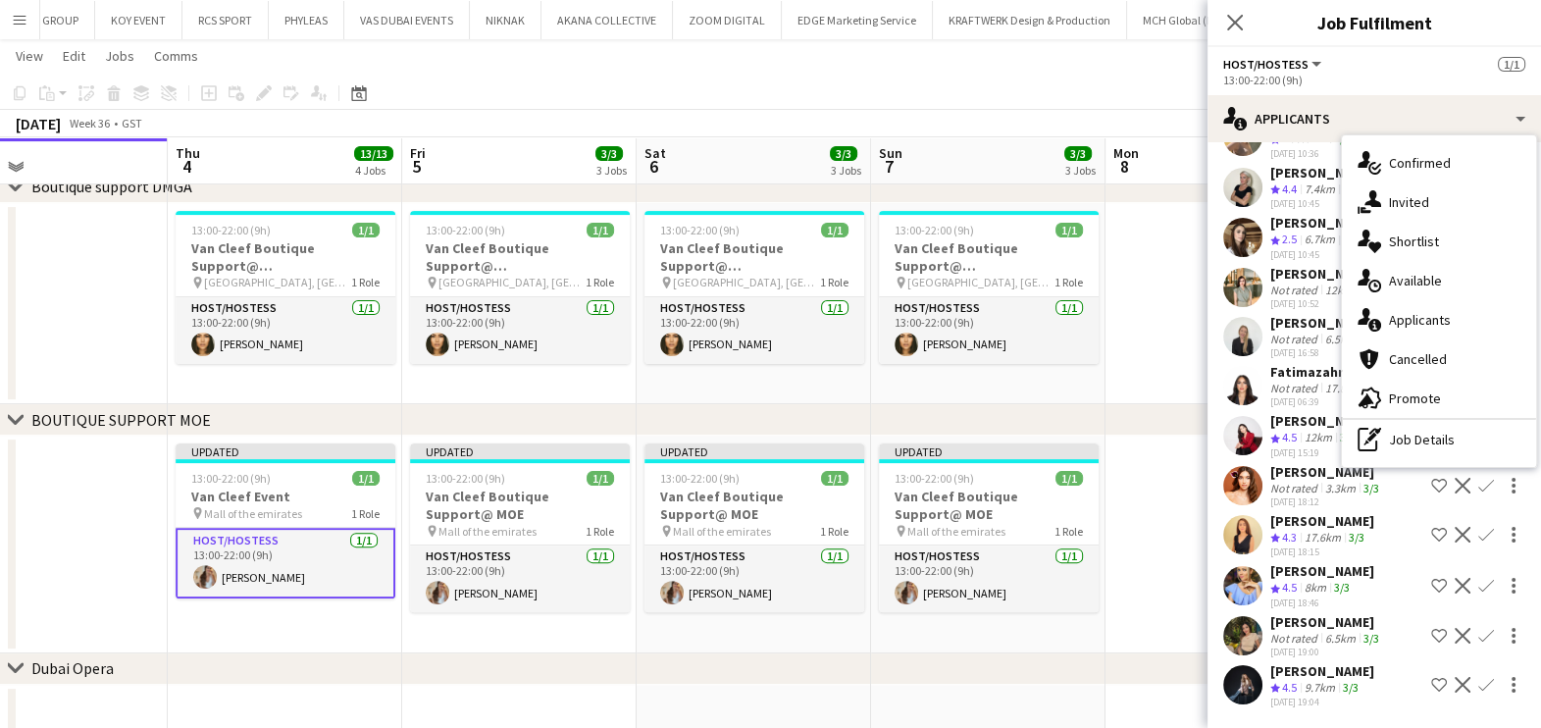
click at [364, 561] on app-card-role "Host/Hostess 1/1 13:00-22:00 (9h) Kristina Svirina" at bounding box center [286, 563] width 220 height 71
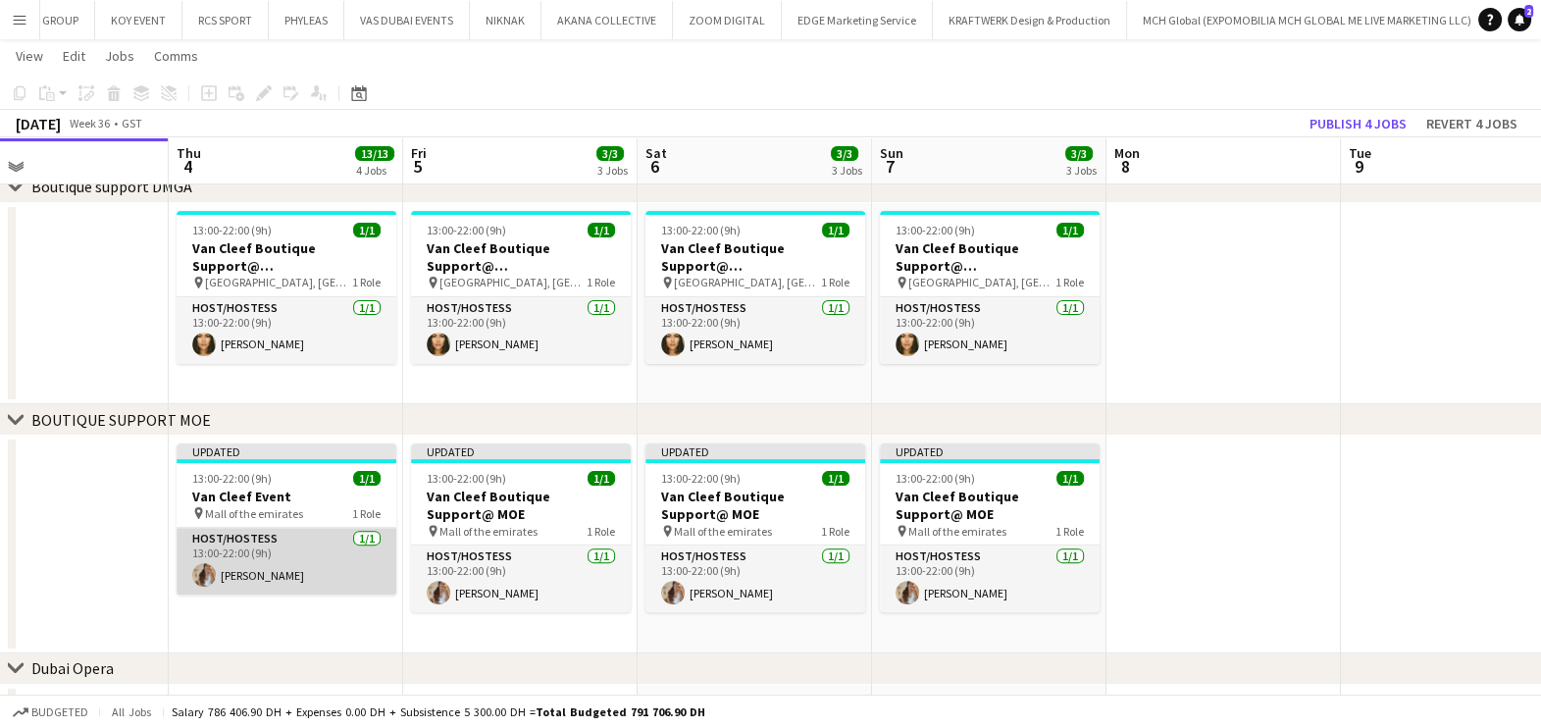
click at [367, 559] on app-card-role "Host/Hostess 1/1 13:00-22:00 (9h) Kristina Svirina" at bounding box center [287, 561] width 220 height 67
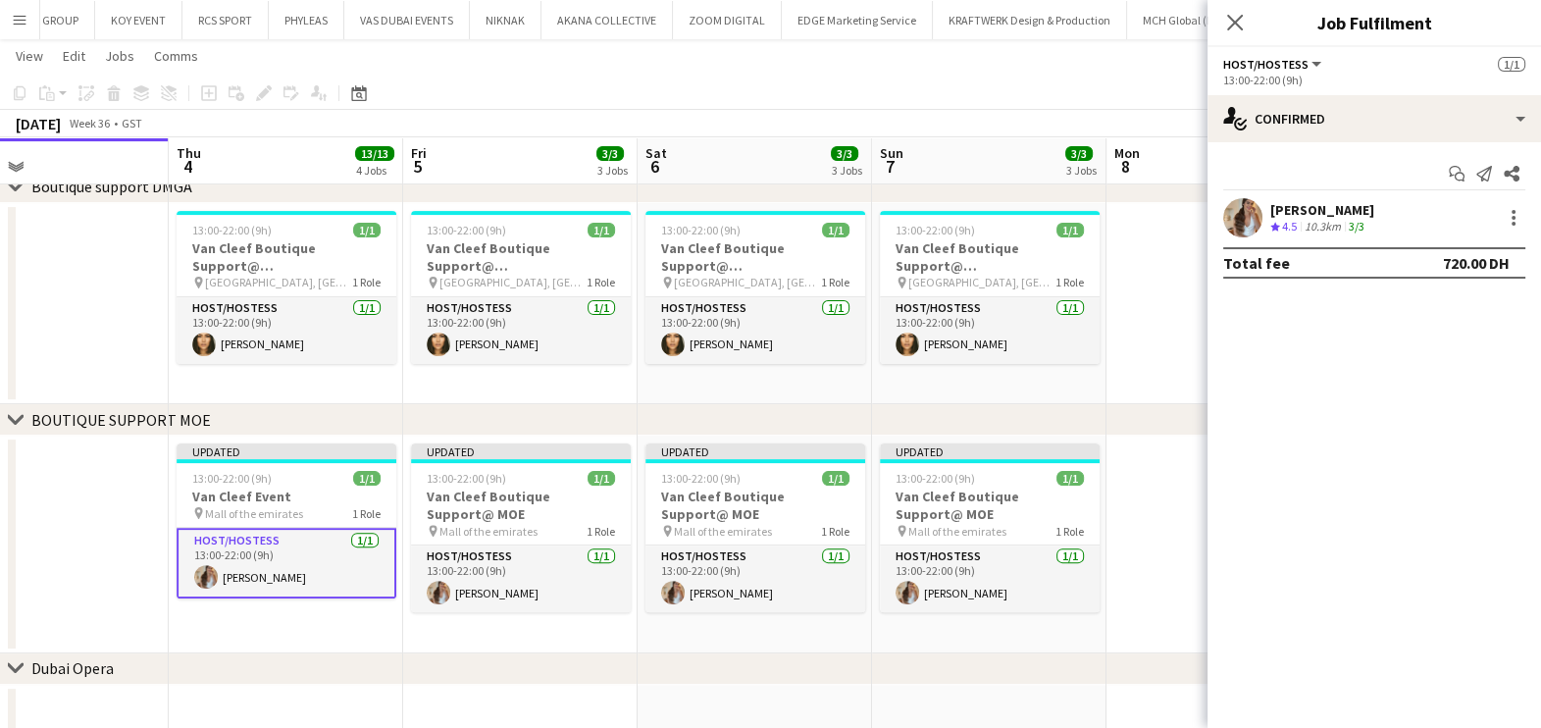
click at [1363, 218] on div "Kristina Svirina Crew rating 4.5 10.3km 3/3" at bounding box center [1322, 218] width 104 height 34
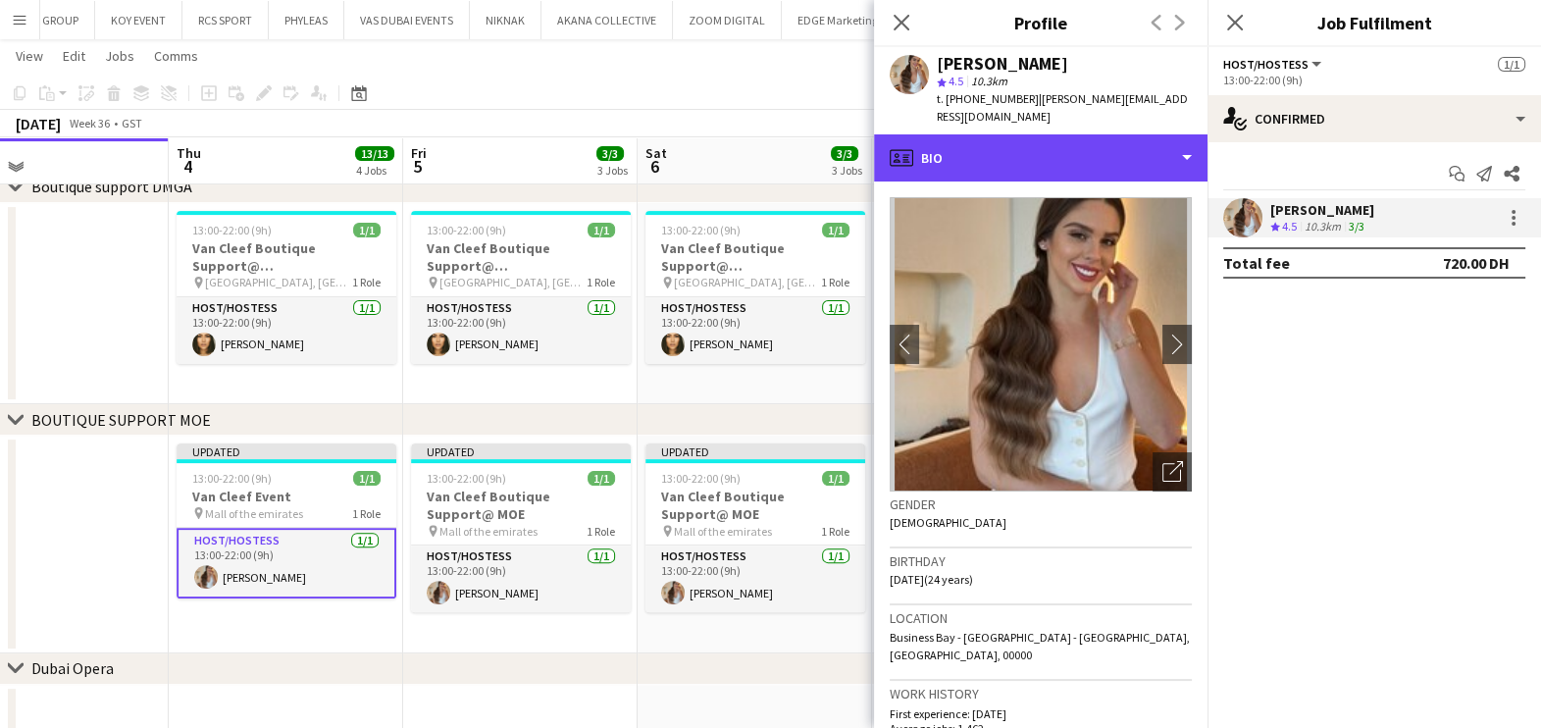
click at [1101, 138] on div "profile Bio" at bounding box center [1040, 157] width 333 height 47
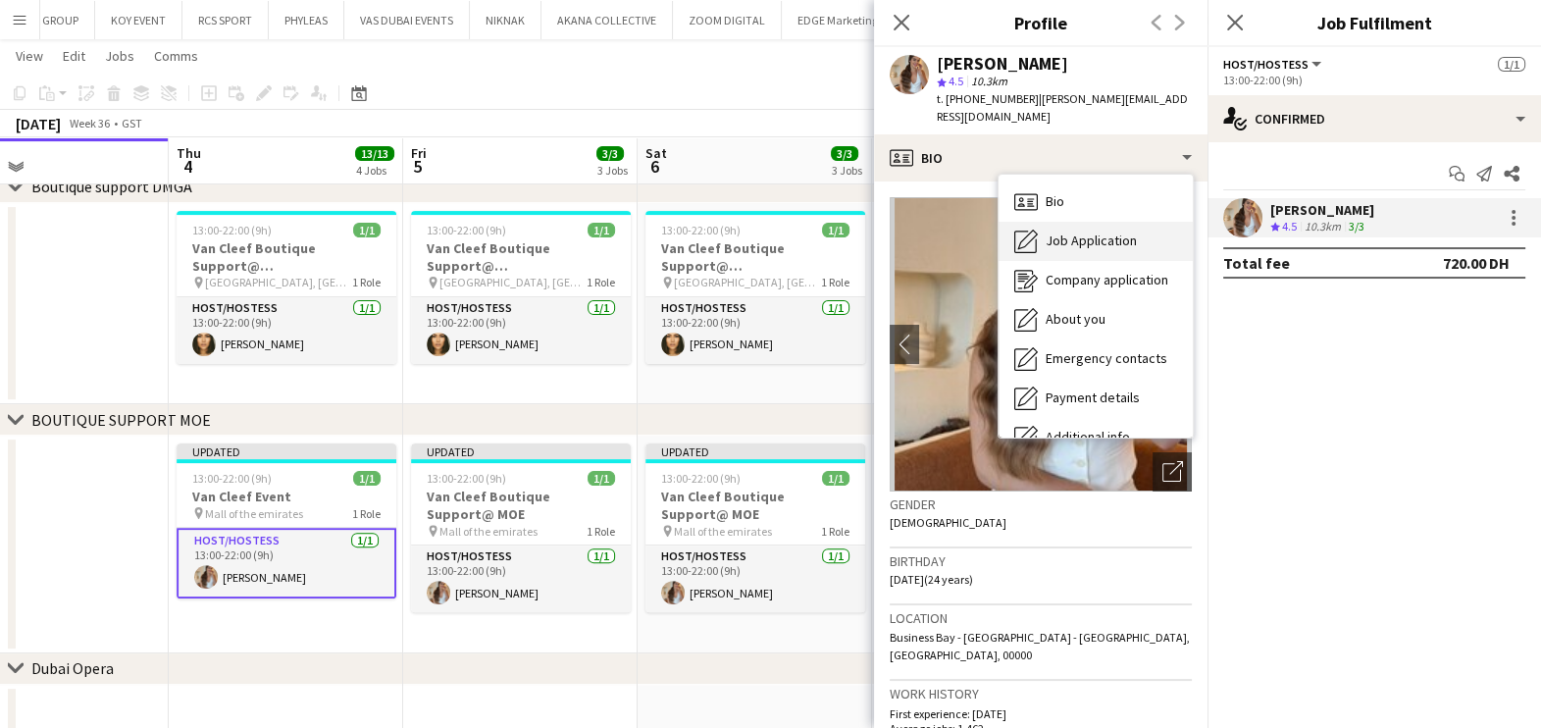
click at [1121, 231] on span "Job Application" at bounding box center [1091, 240] width 91 height 18
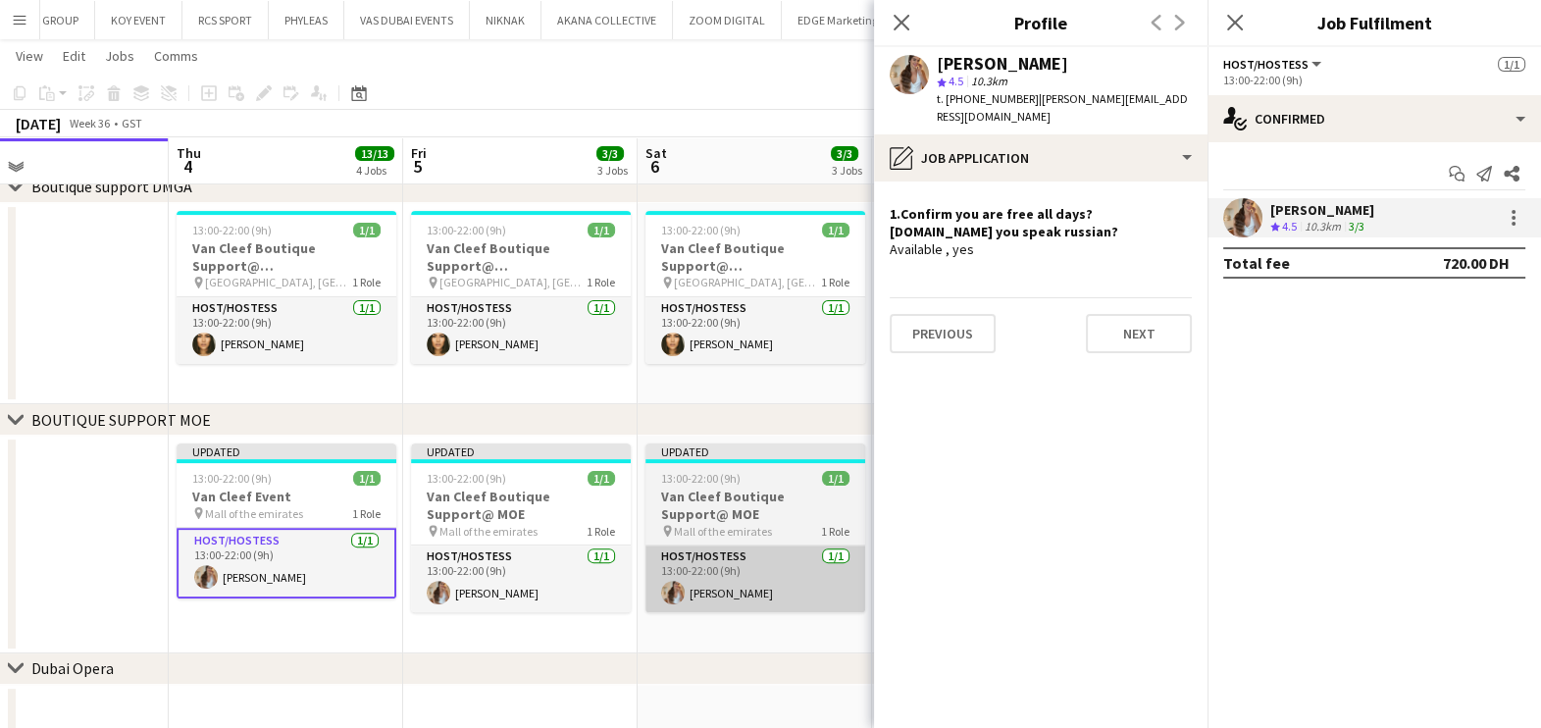
drag, startPoint x: 638, startPoint y: 618, endPoint x: 673, endPoint y: 575, distance: 55.8
click at [638, 618] on app-date-cell "Updated 13:00-22:00 (9h) 1/1 Van Cleef Boutique Support@ MOE pin Mall of the em…" at bounding box center [755, 544] width 234 height 218
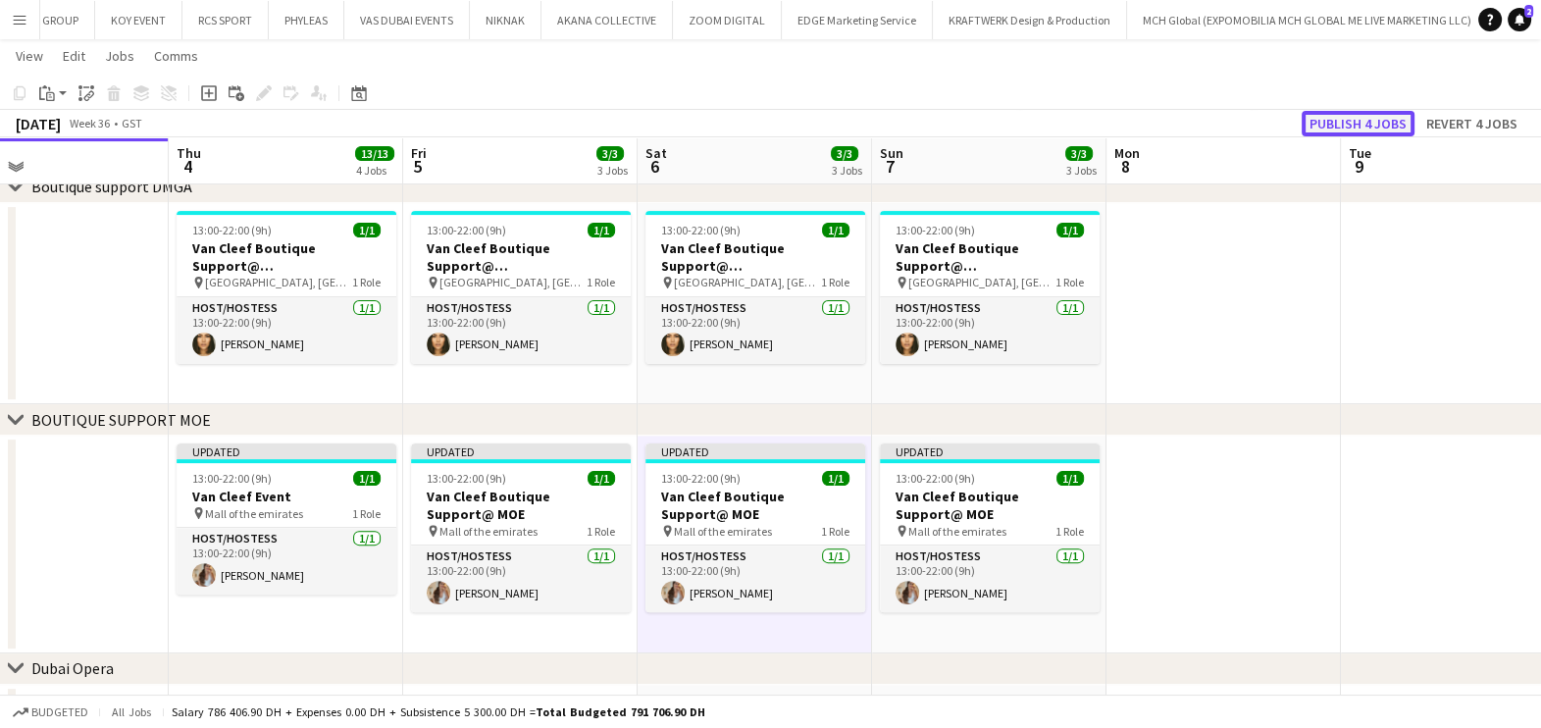
click at [1370, 126] on button "Publish 4 jobs" at bounding box center [1358, 124] width 113 height 26
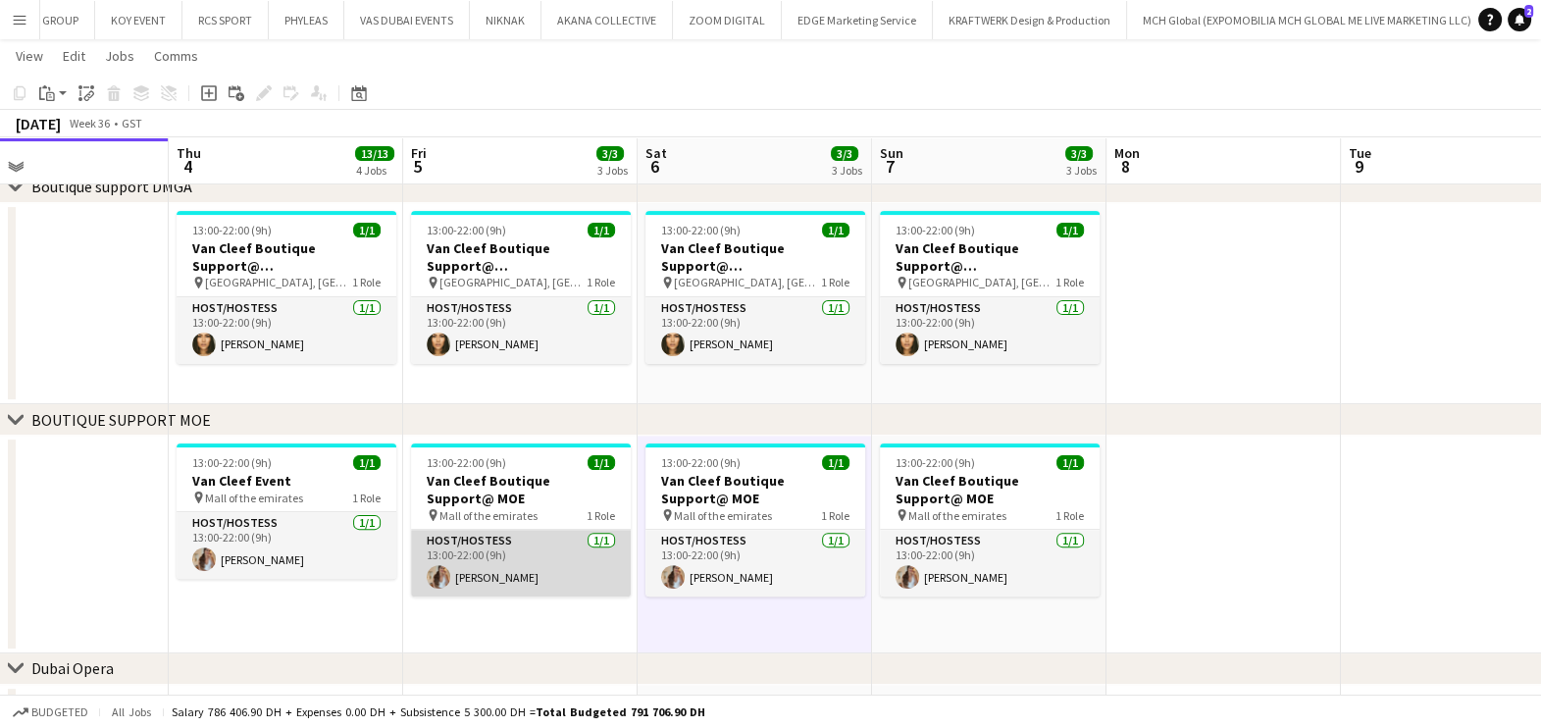
click at [567, 579] on app-card-role "Host/Hostess 1/1 13:00-22:00 (9h) Kristina Svirina" at bounding box center [521, 563] width 220 height 67
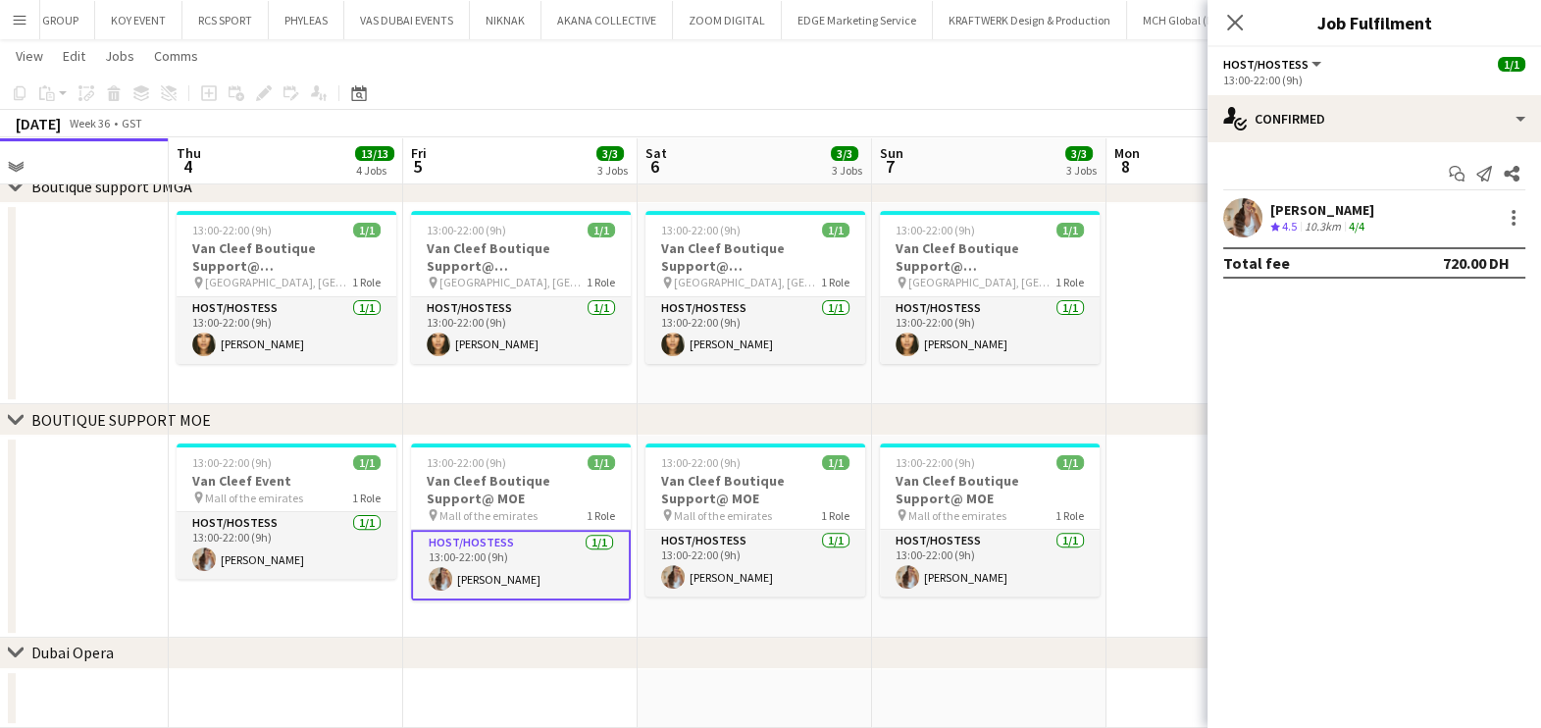
click at [1280, 215] on div "Kristina Svirina" at bounding box center [1322, 210] width 104 height 18
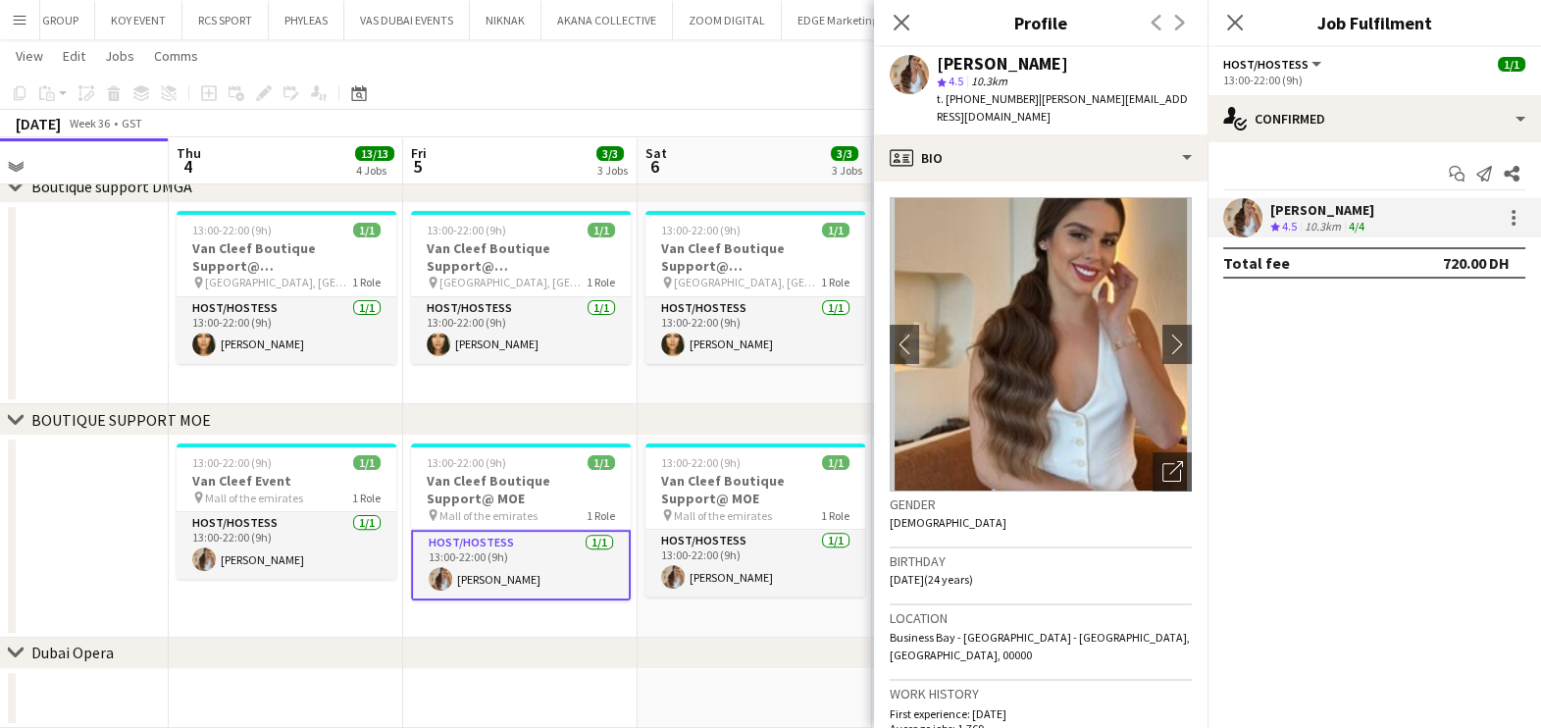
click at [757, 619] on app-date-cell "13:00-22:00 (9h) 1/1 Van Cleef Boutique Support@ MOE pin Mall of the emirates 1…" at bounding box center [755, 536] width 234 height 202
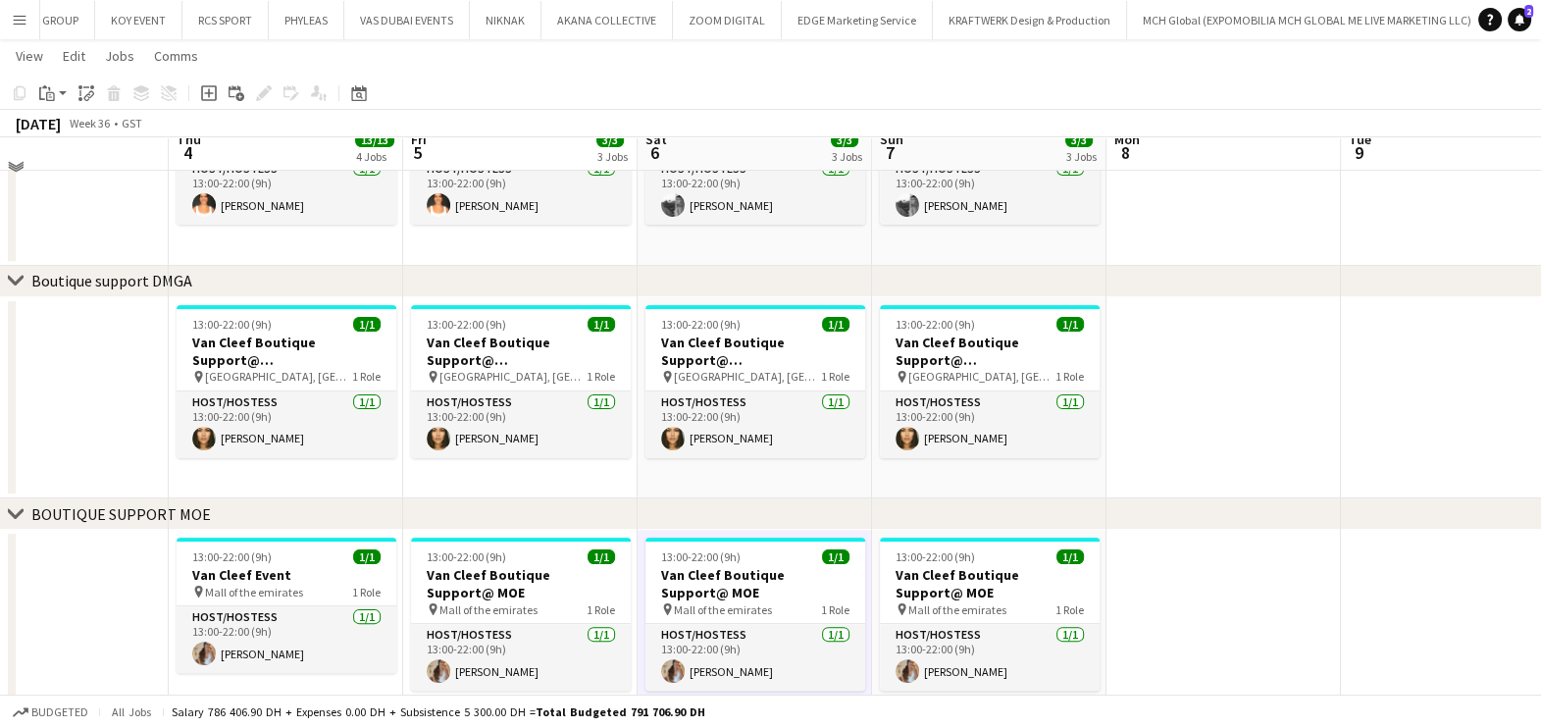
scroll to position [587, 0]
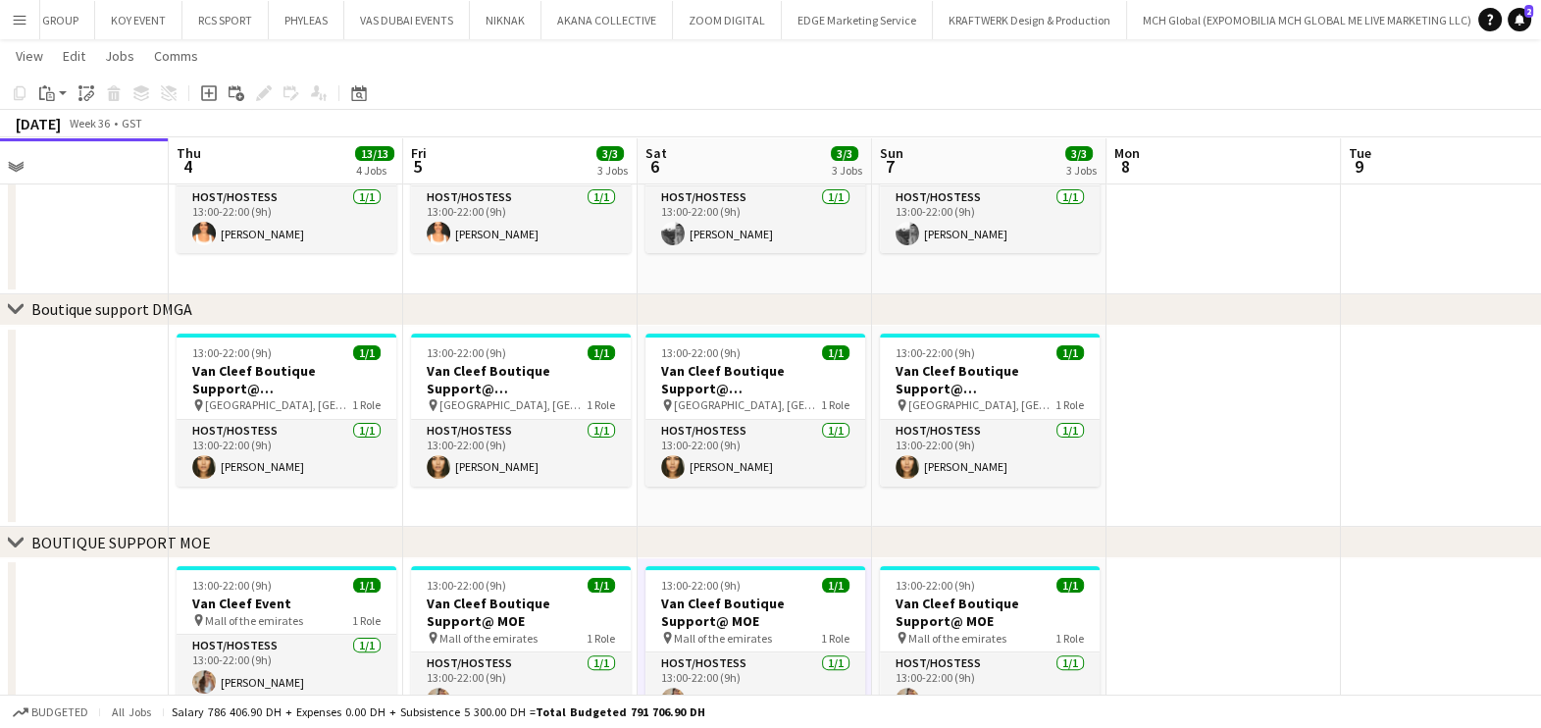
click at [14, 25] on app-icon "Menu" at bounding box center [20, 20] width 16 height 16
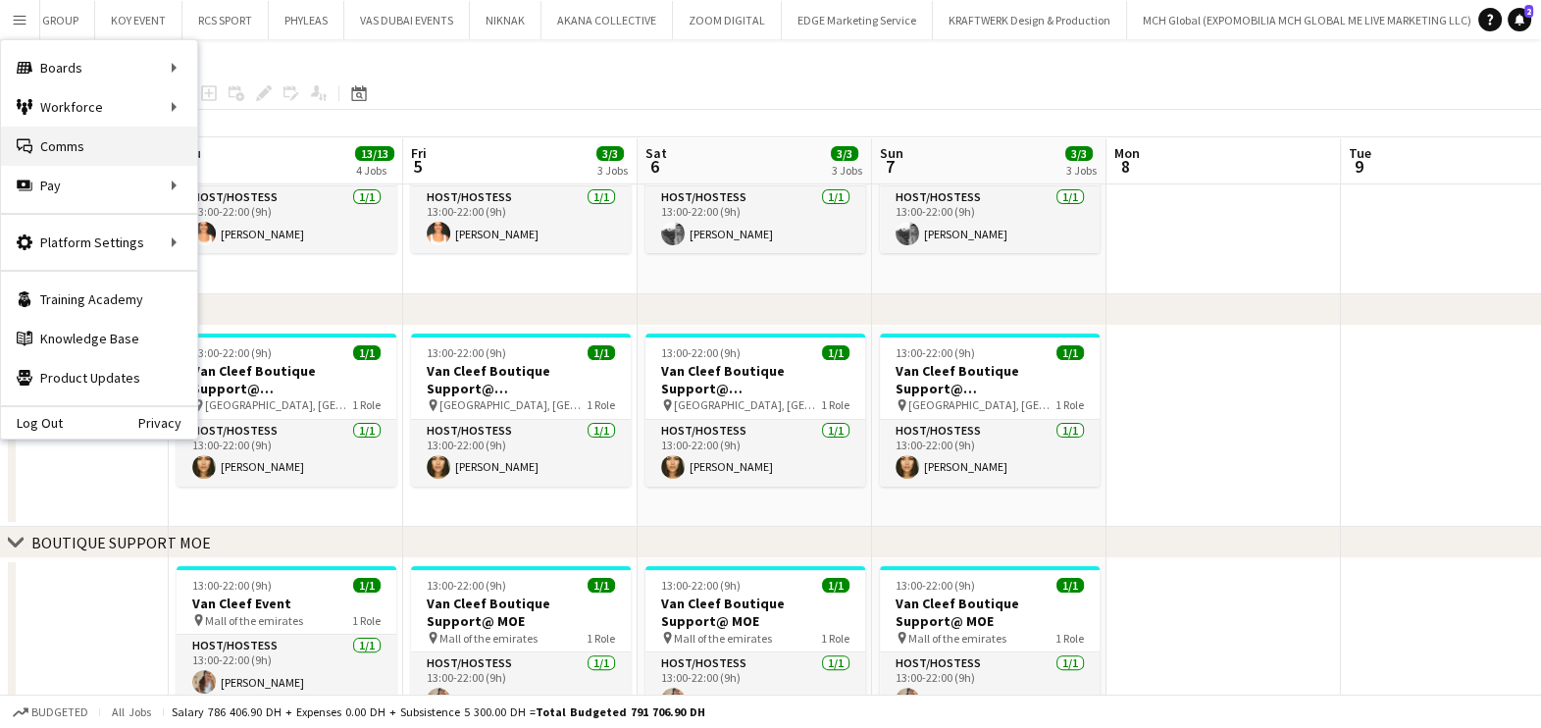
click at [90, 128] on link "Comms Comms" at bounding box center [99, 146] width 196 height 39
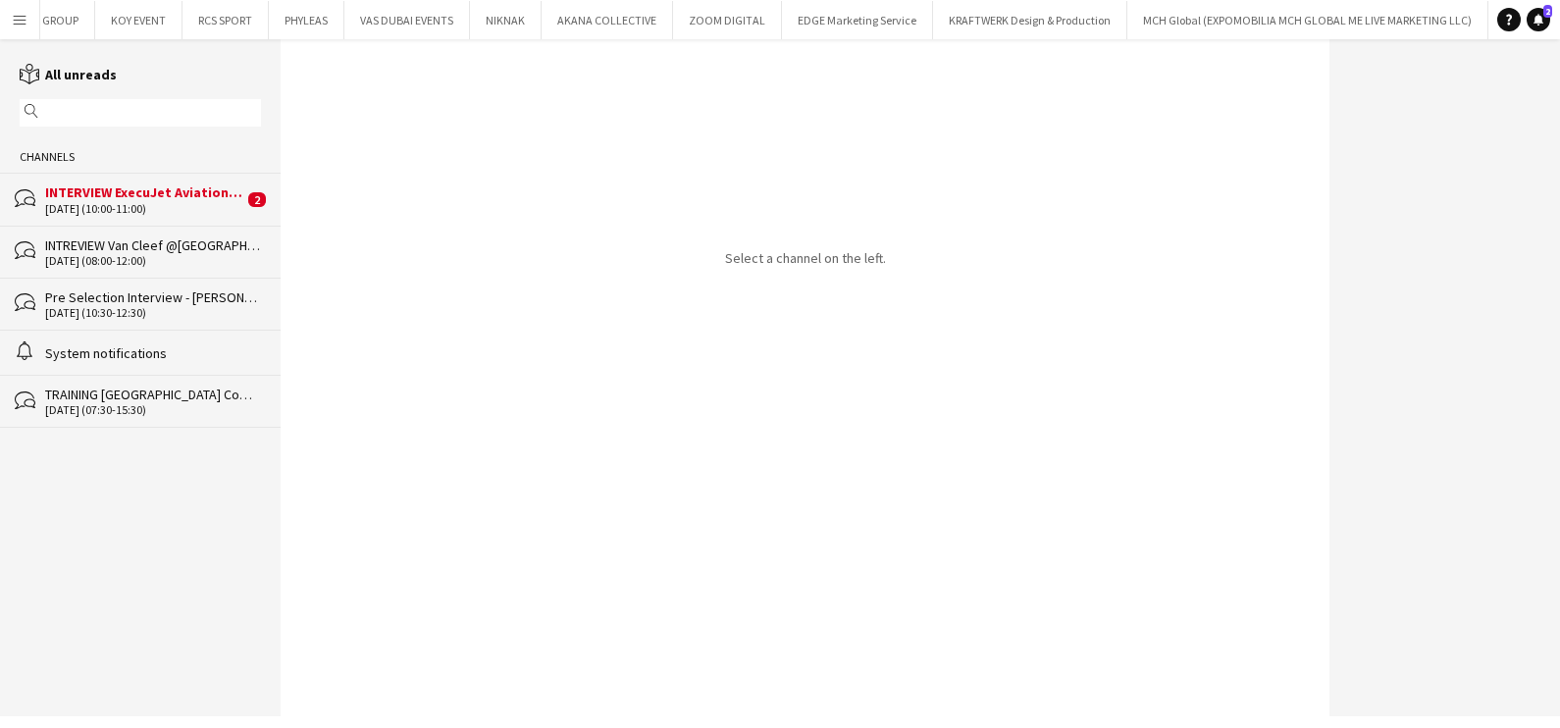
click at [245, 199] on div "bubbles INTERVIEW ExecuJet Aviation Support 03-09-2025 (10:00-11:00) 2" at bounding box center [140, 199] width 281 height 52
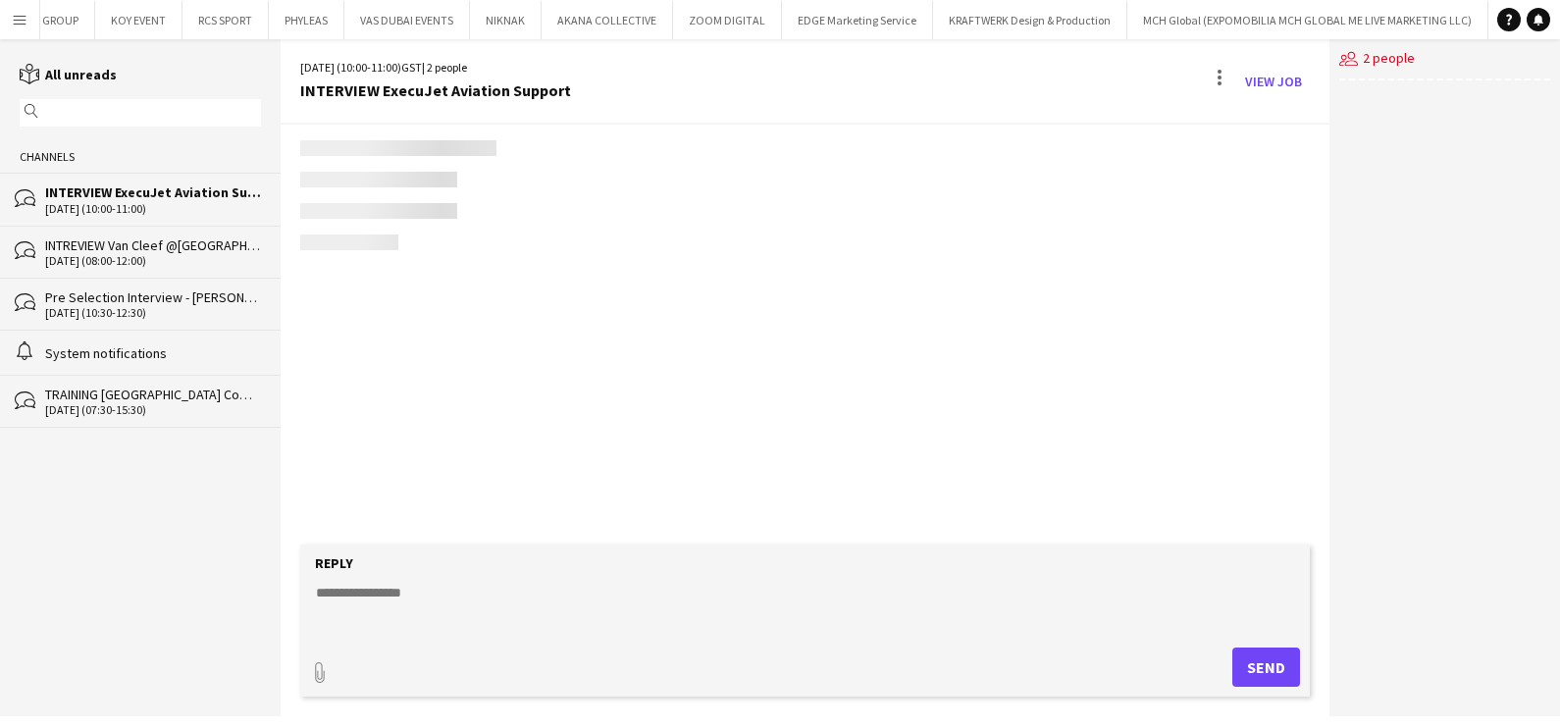
scroll to position [1149, 0]
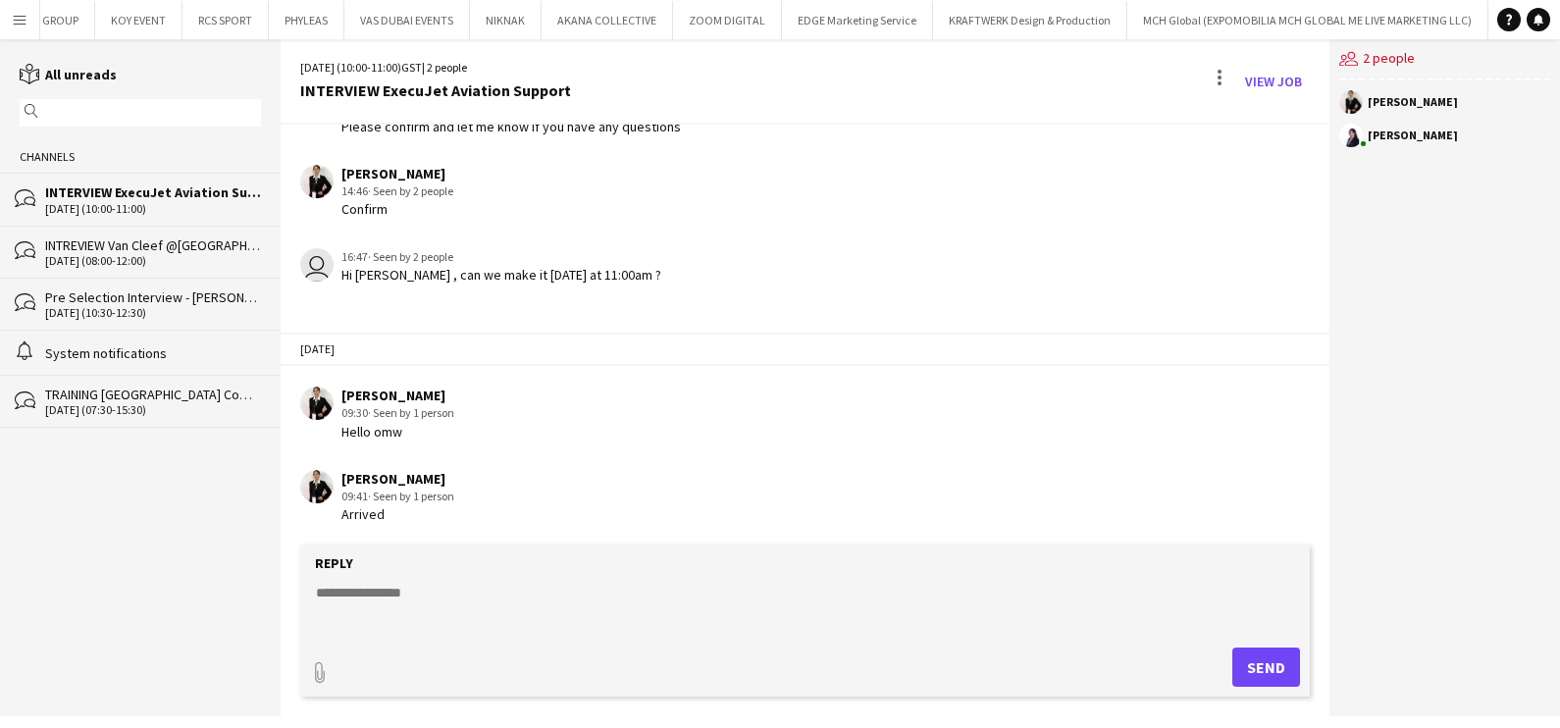
click at [216, 247] on div "INTREVIEW Van Cleef @Dubai Watch Week 2025" at bounding box center [153, 245] width 216 height 18
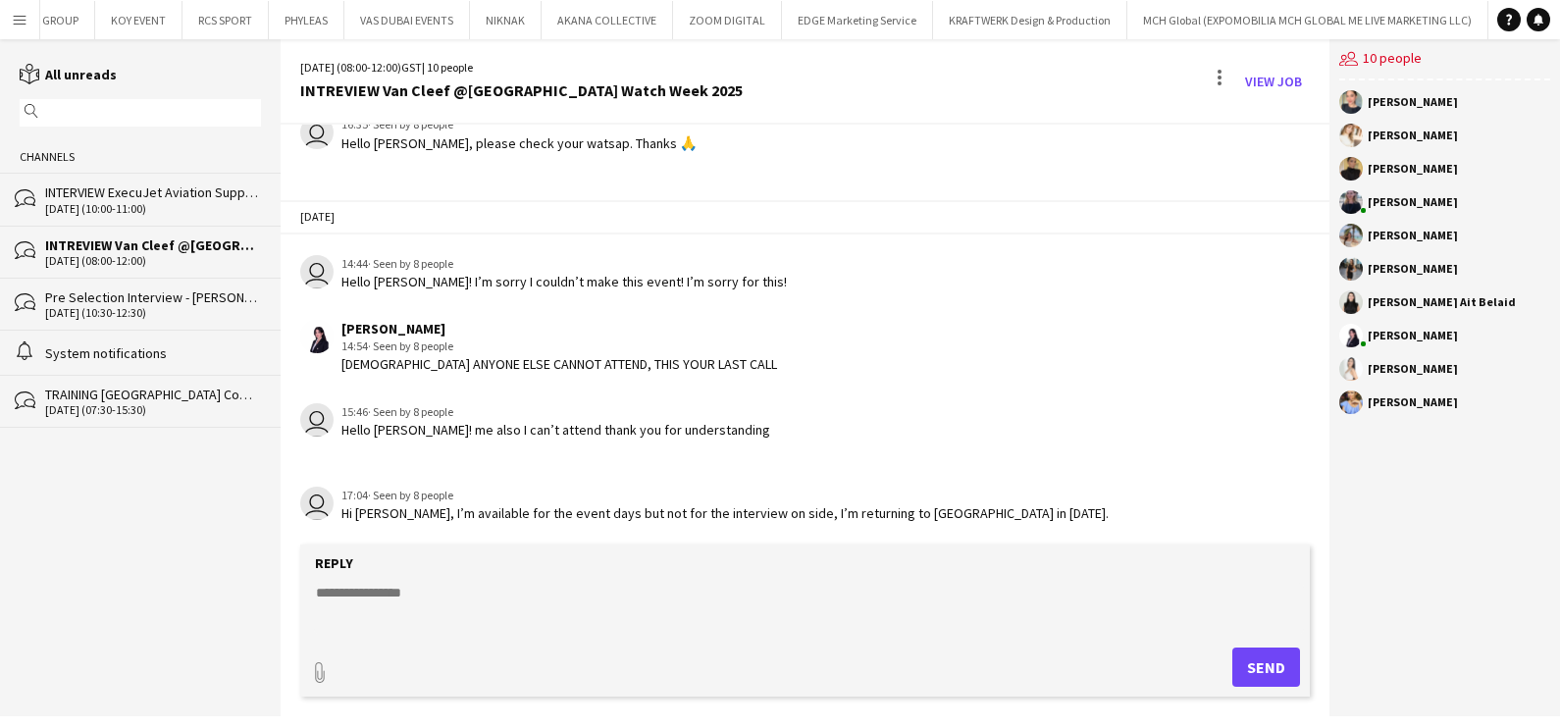
scroll to position [2519, 0]
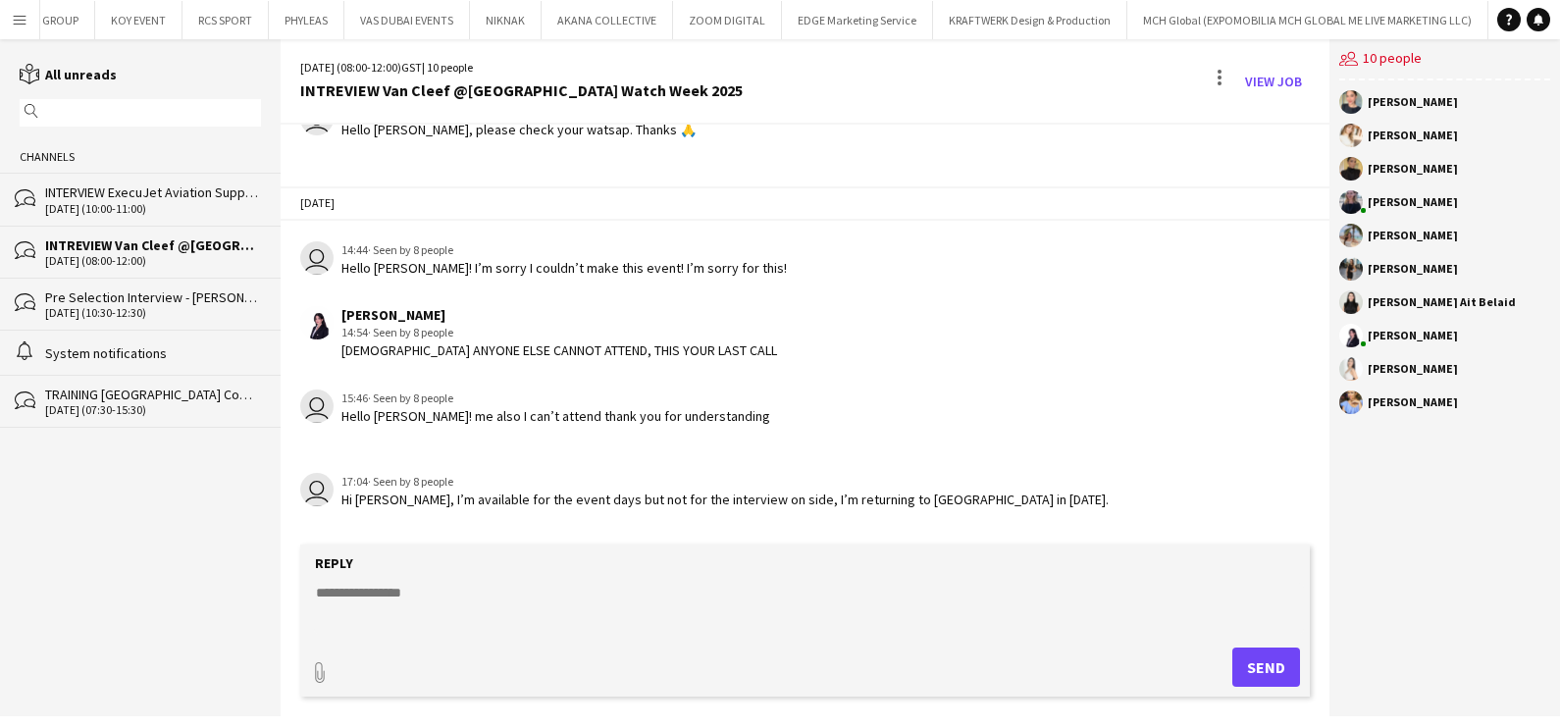
drag, startPoint x: 9, startPoint y: 19, endPoint x: 43, endPoint y: 56, distance: 50.7
click at [9, 19] on button "Menu" at bounding box center [19, 19] width 39 height 39
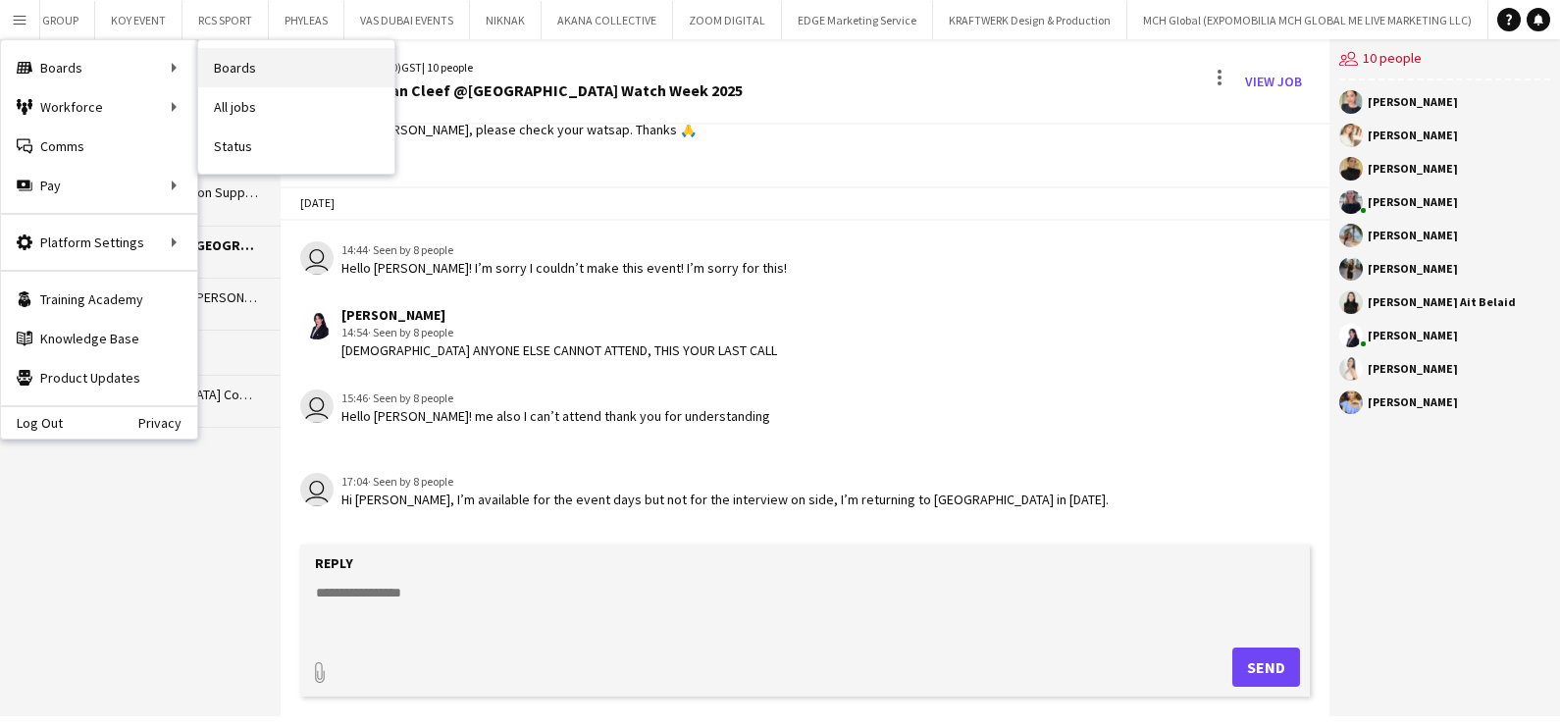
click at [268, 67] on link "Boards" at bounding box center [296, 67] width 196 height 39
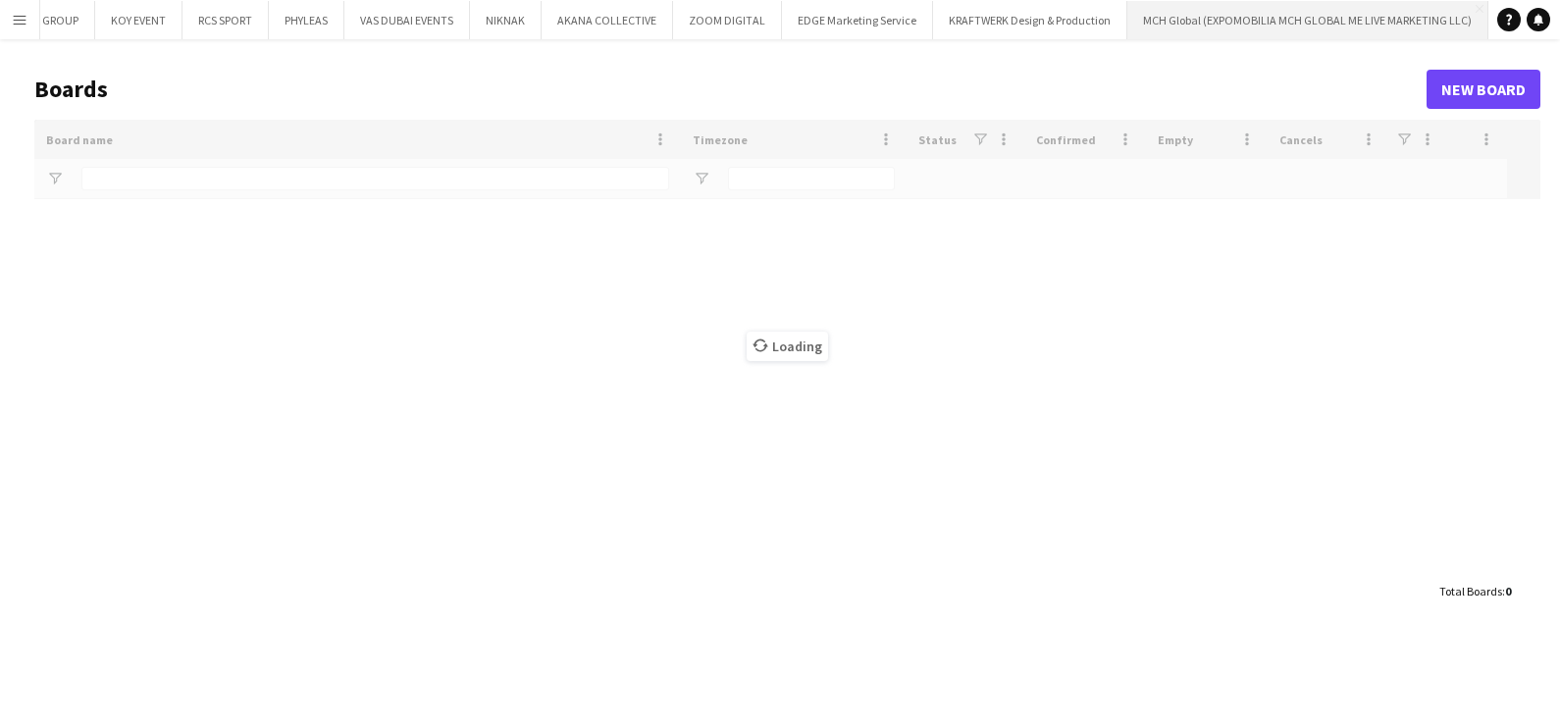
type input "*********"
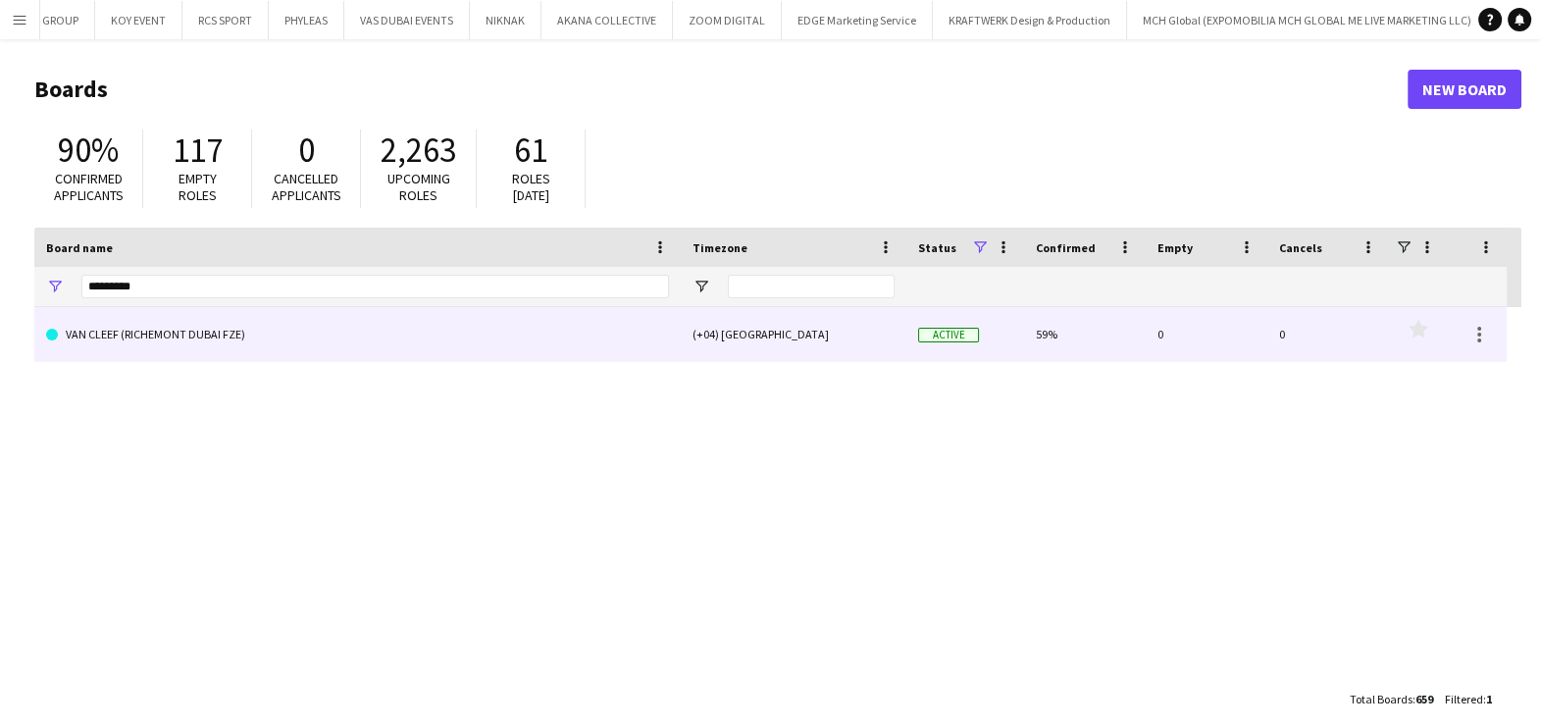
click at [188, 324] on link "VAN CLEEF (RICHEMONT DUBAI FZE)" at bounding box center [357, 334] width 623 height 55
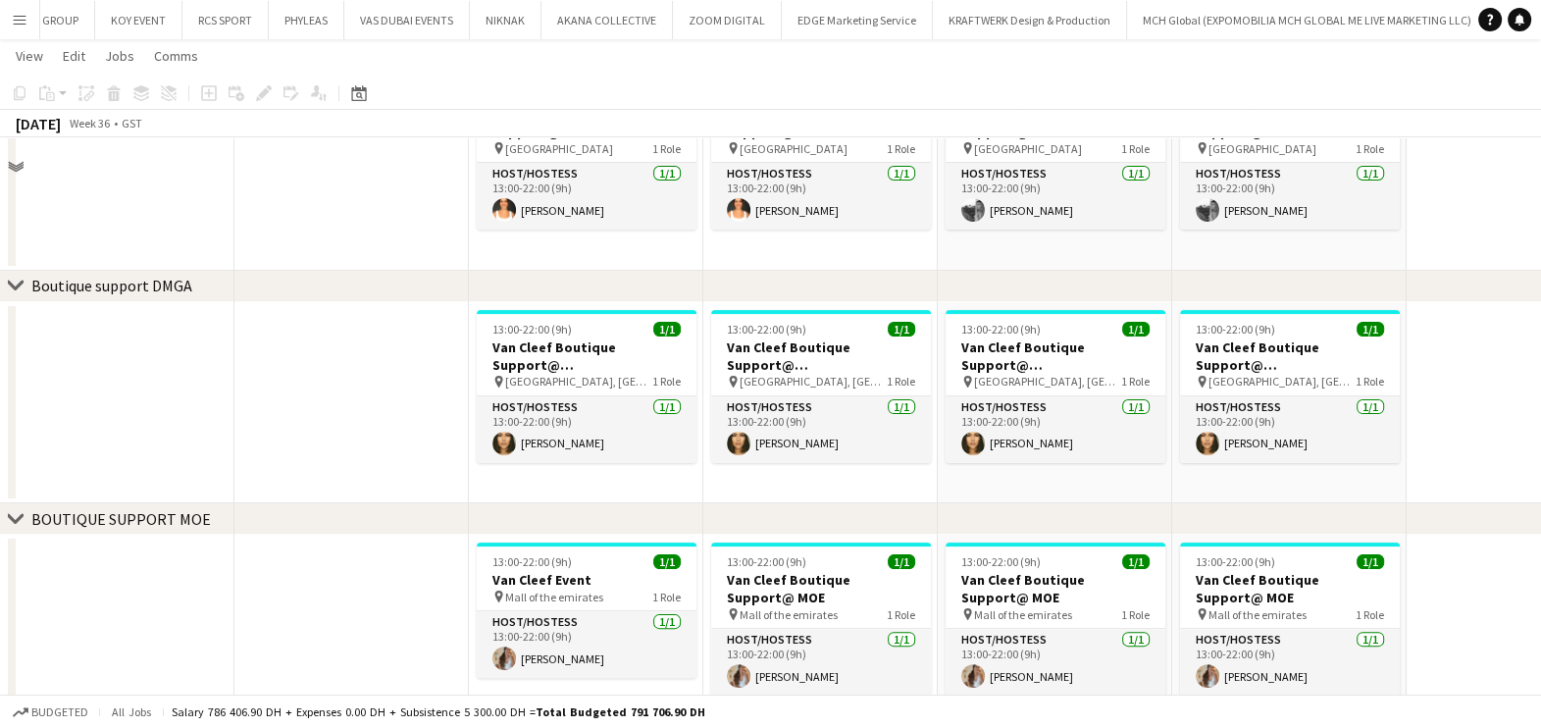
scroll to position [736, 0]
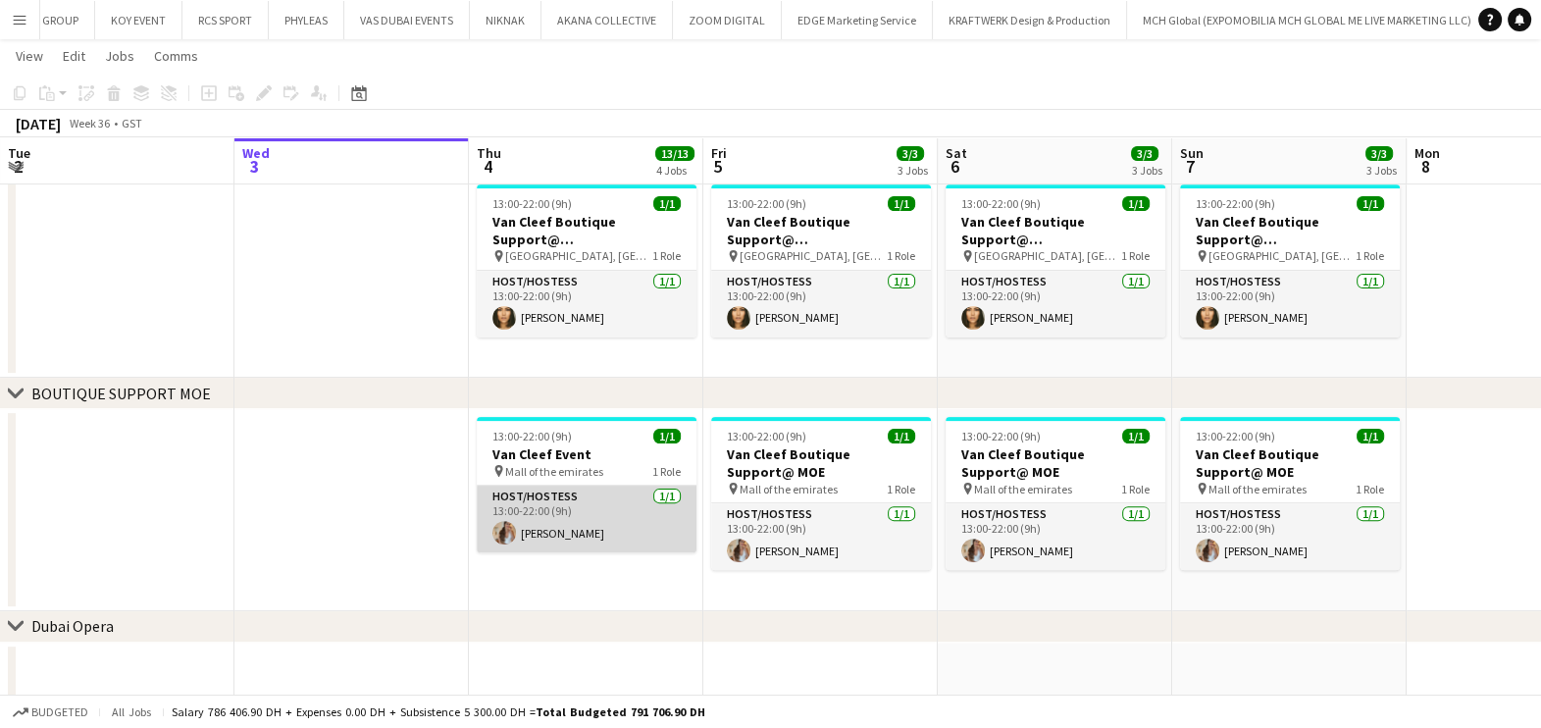
click at [598, 526] on app-card-role "Host/Hostess 1/1 13:00-22:00 (9h) Kristina Svirina" at bounding box center [587, 519] width 220 height 67
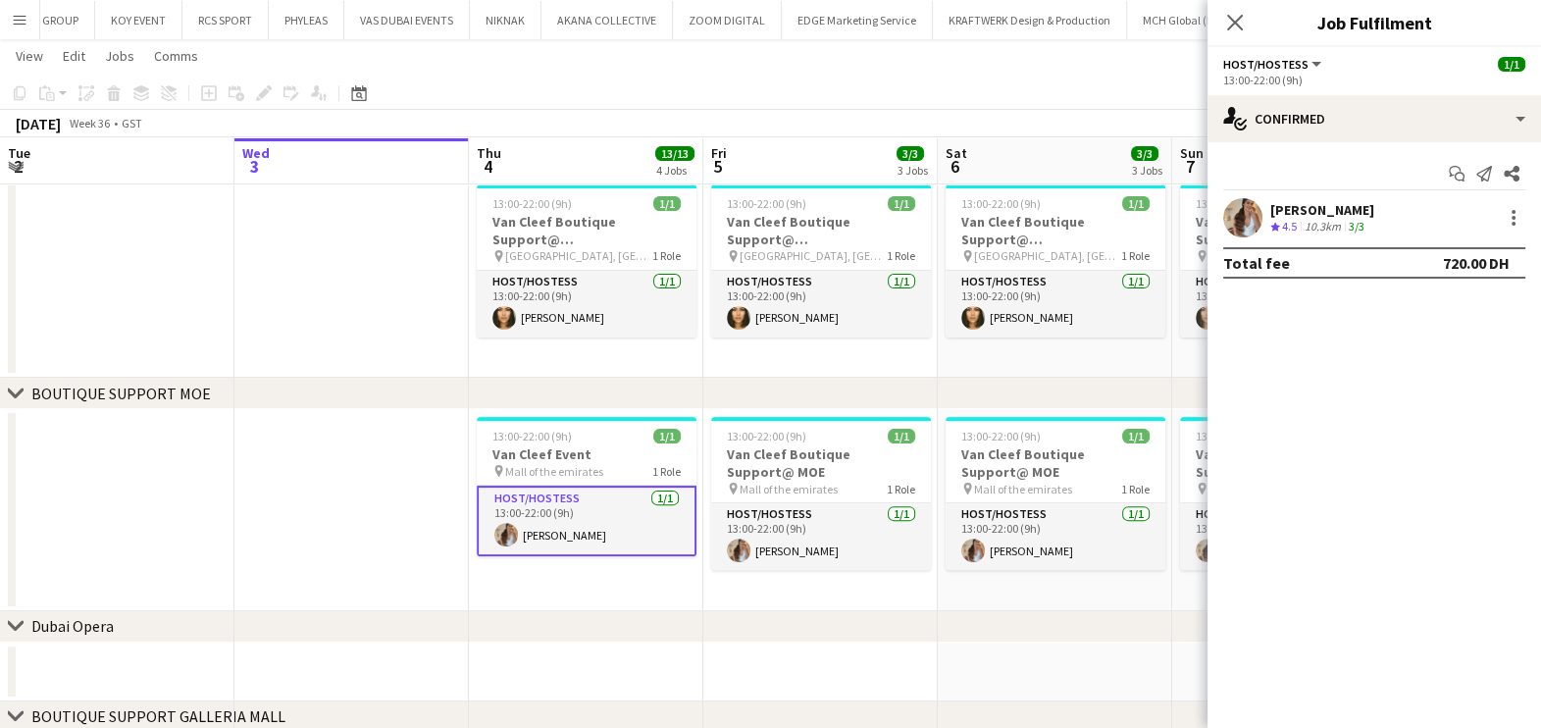
click at [1305, 224] on div "10.3km" at bounding box center [1323, 227] width 44 height 17
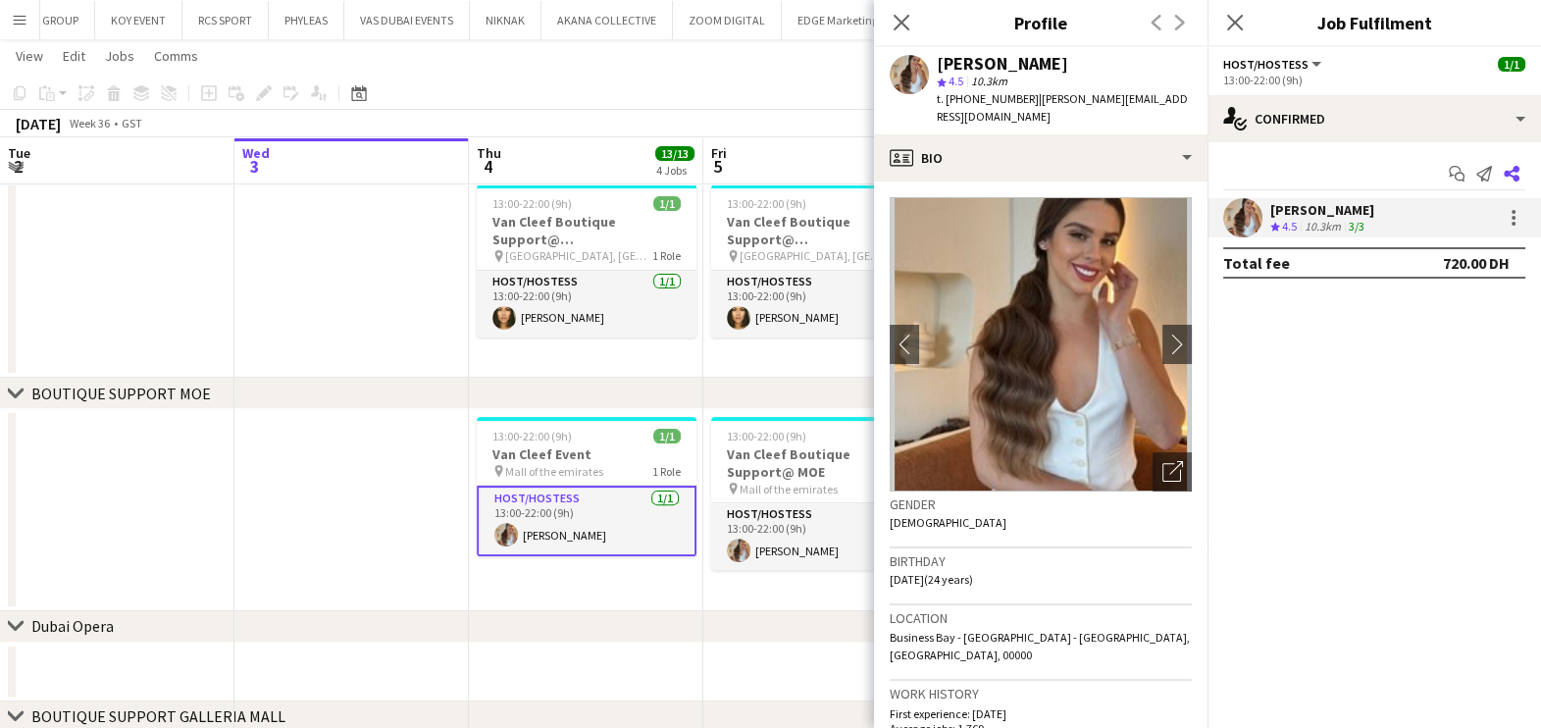
click at [1518, 172] on icon "Share" at bounding box center [1512, 174] width 16 height 16
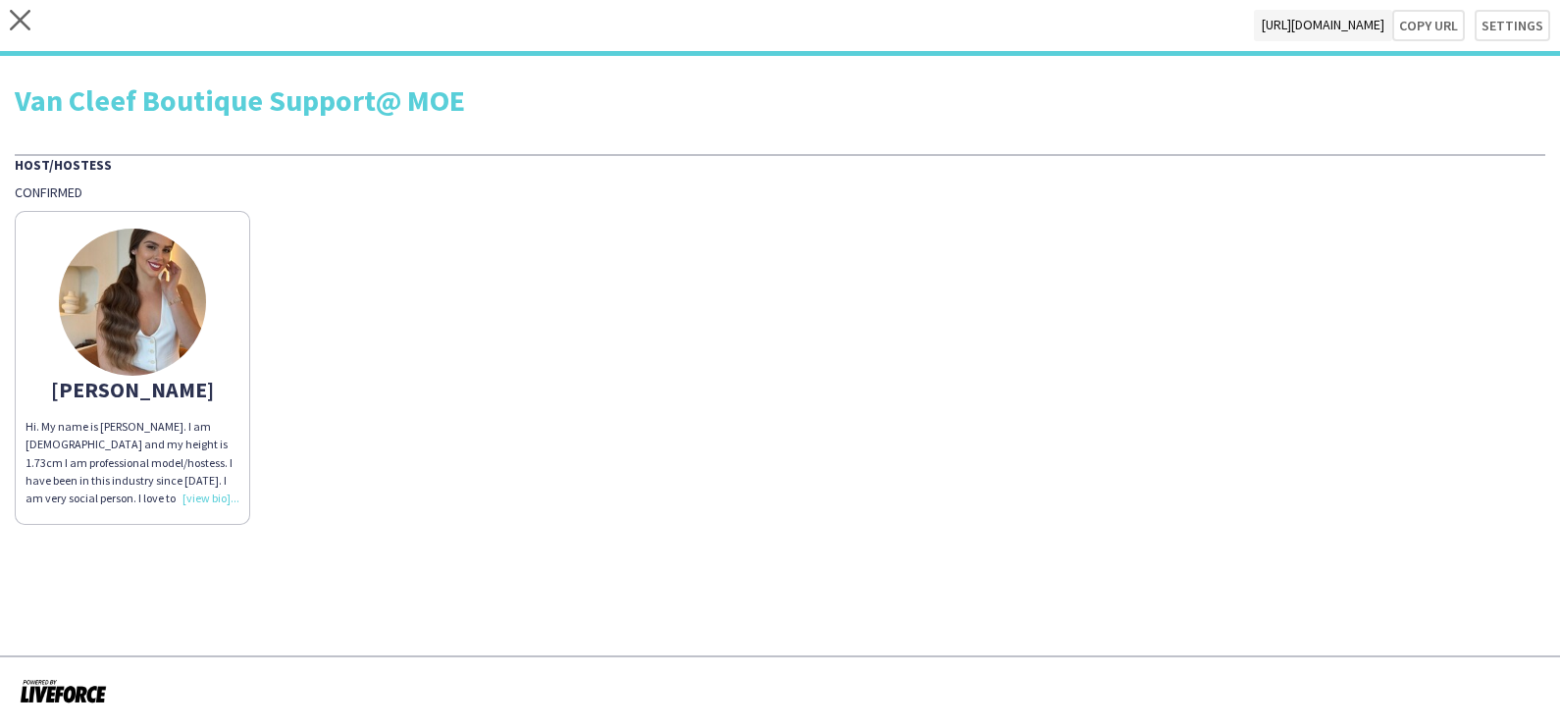
click at [205, 487] on div "Hi. My name is Kristina. I am Ukrainian and my height is 1.73cm I am profession…" at bounding box center [133, 462] width 214 height 89
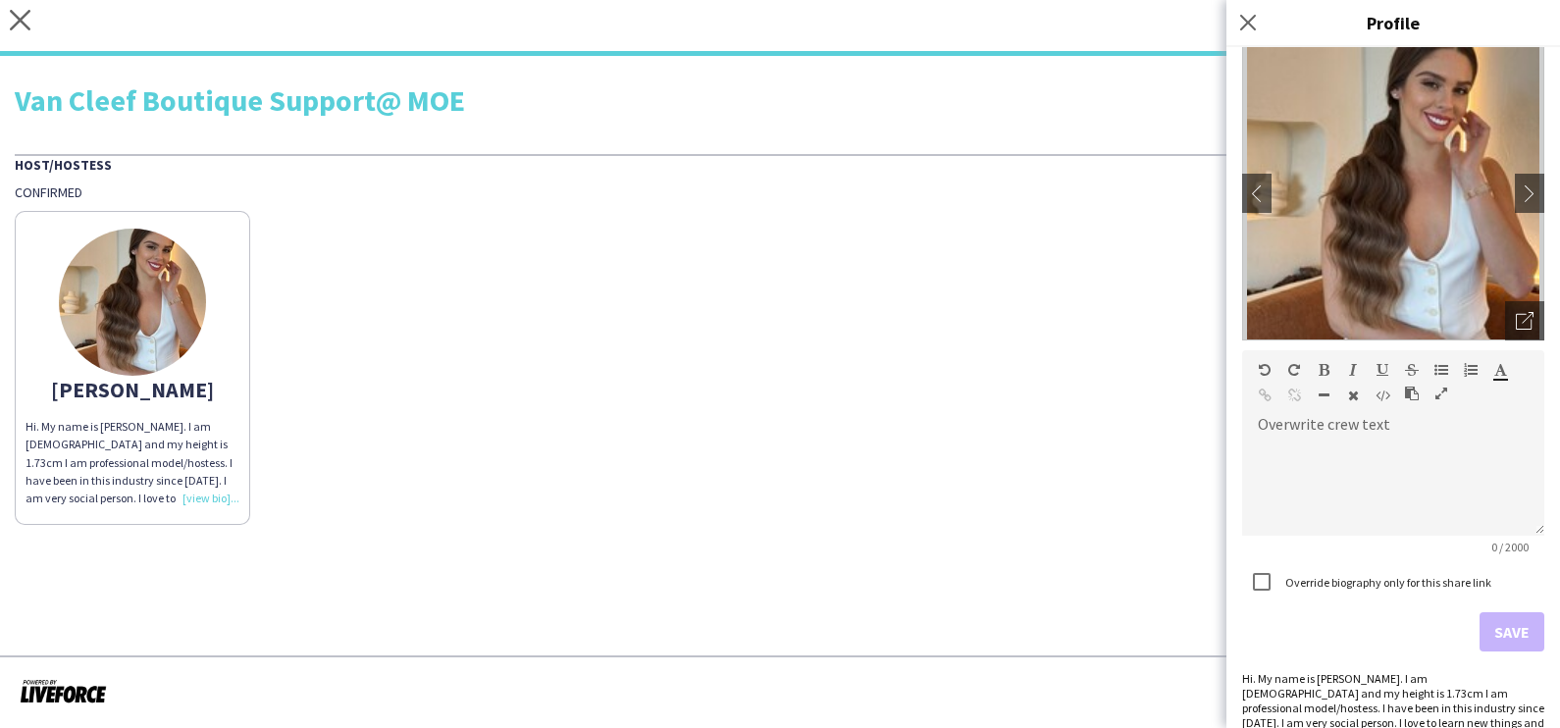
scroll to position [142, 0]
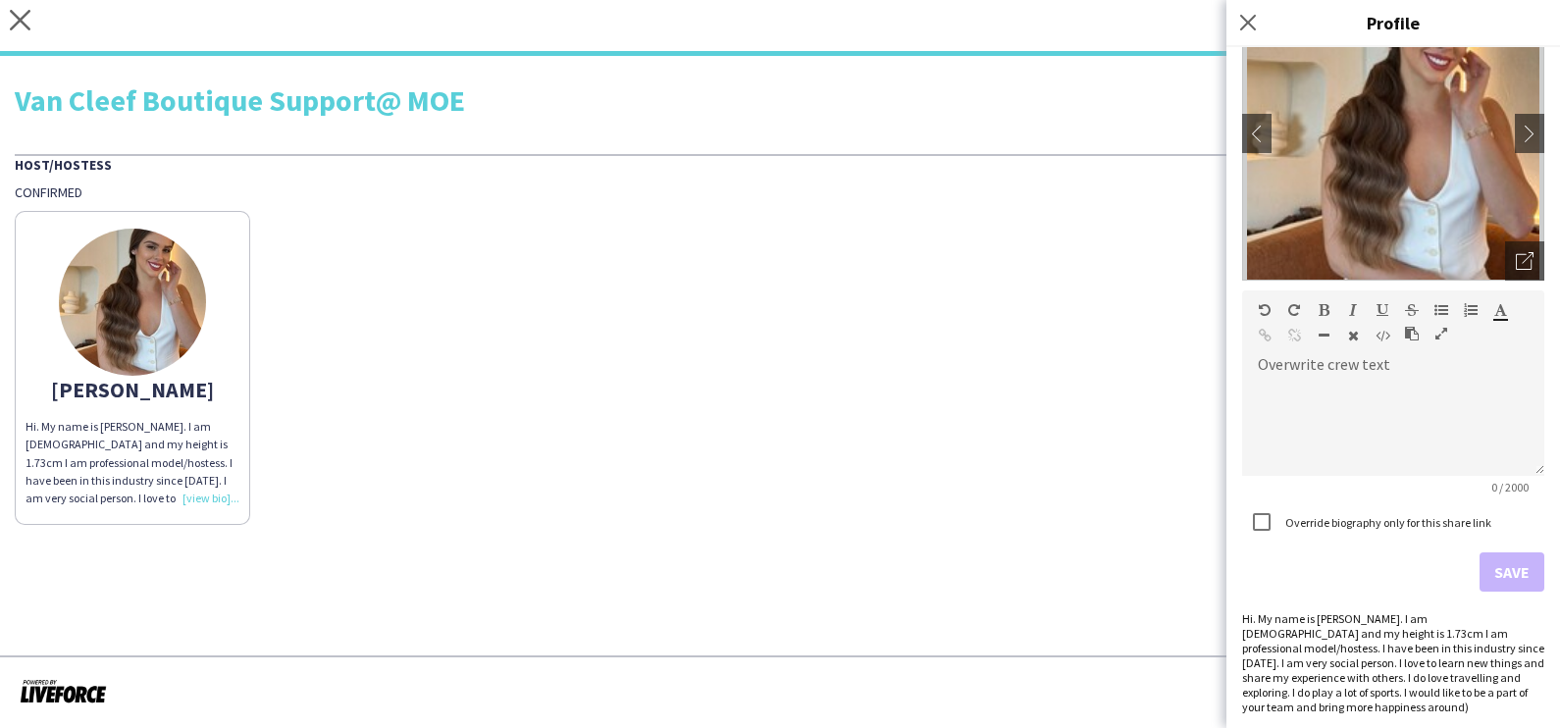
click at [909, 236] on div "Kristina Hi. My name is Kristina. I am Ukrainian and my height is 1.73cm I am p…" at bounding box center [780, 363] width 1530 height 324
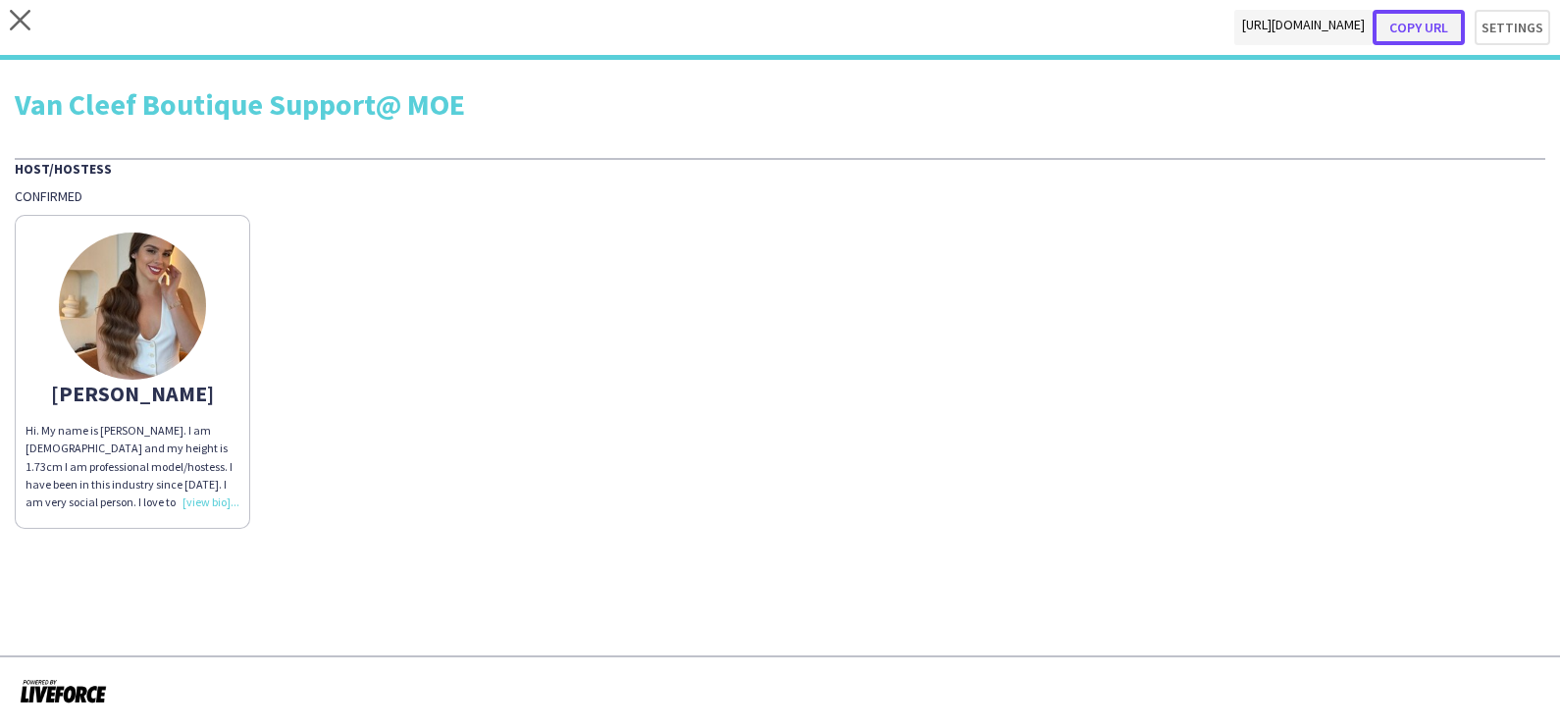
click at [1448, 32] on button "Copy url" at bounding box center [1418, 27] width 92 height 35
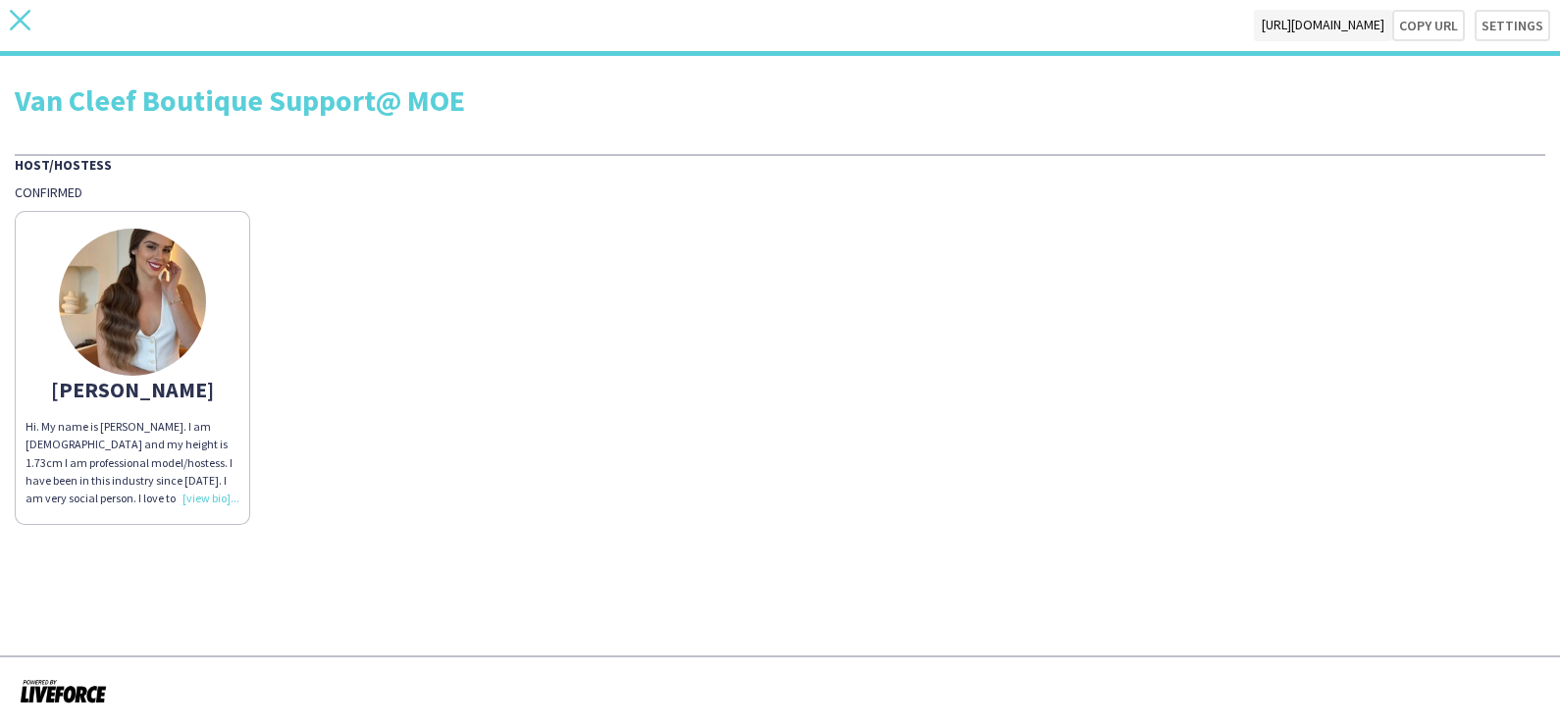
click at [27, 25] on icon "close" at bounding box center [20, 20] width 21 height 21
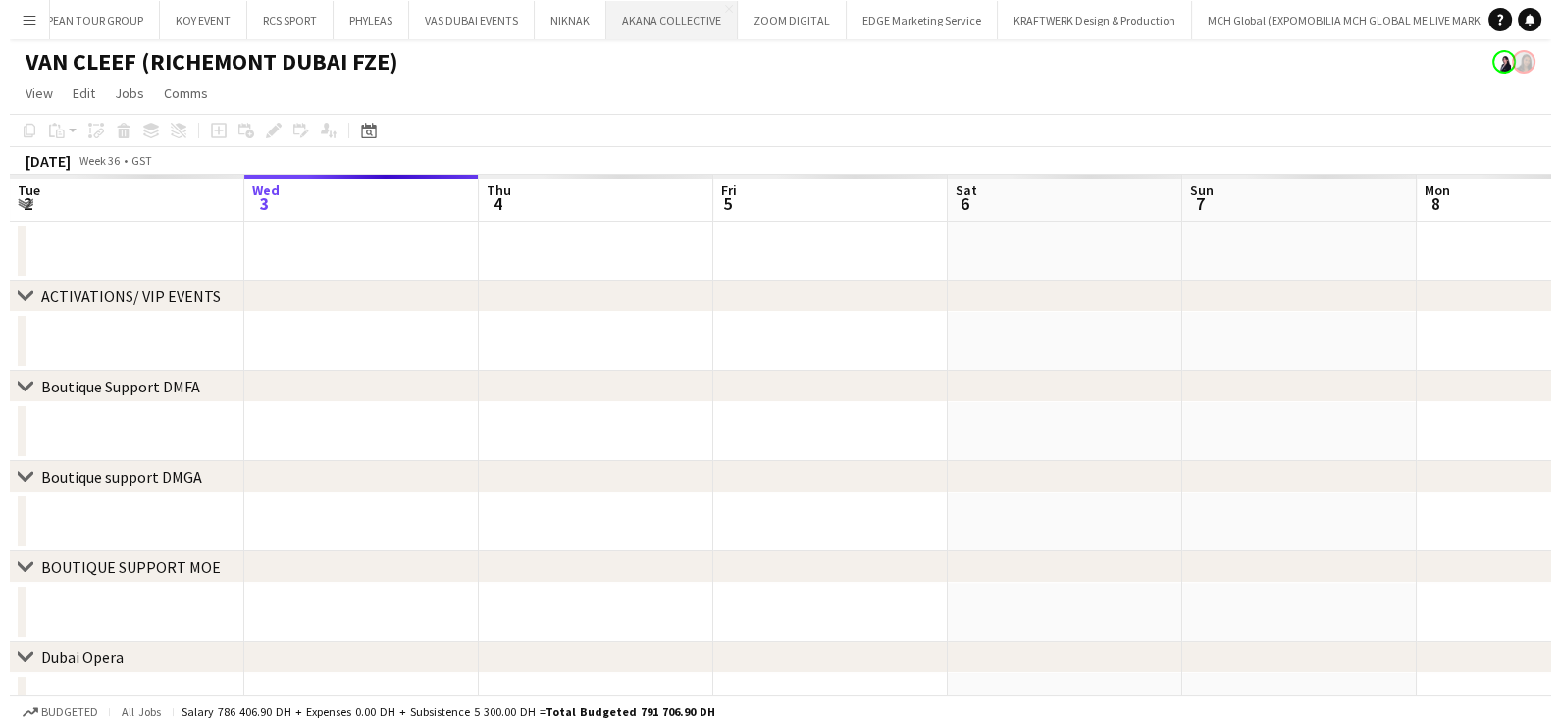
scroll to position [0, 13036]
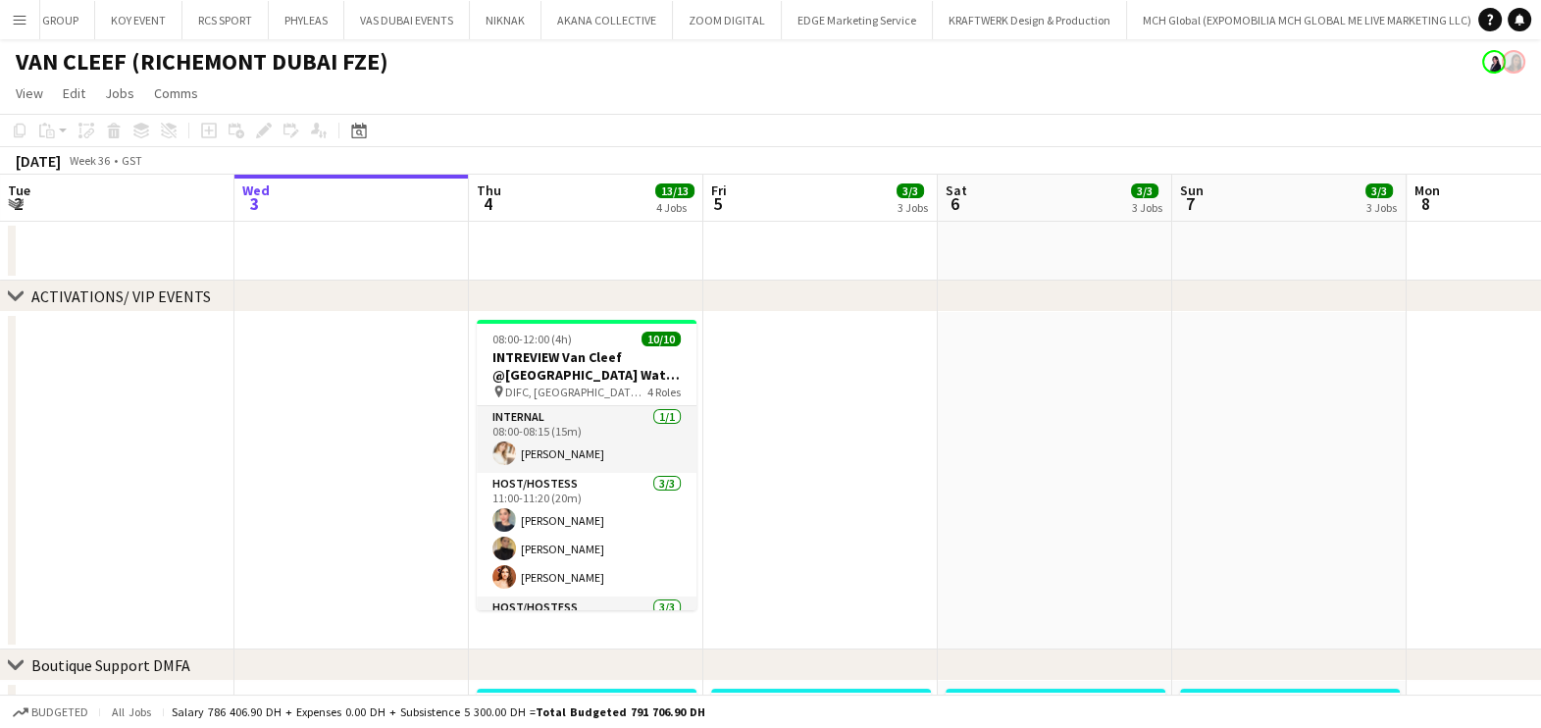
click at [5, 13] on button "Menu" at bounding box center [19, 19] width 39 height 39
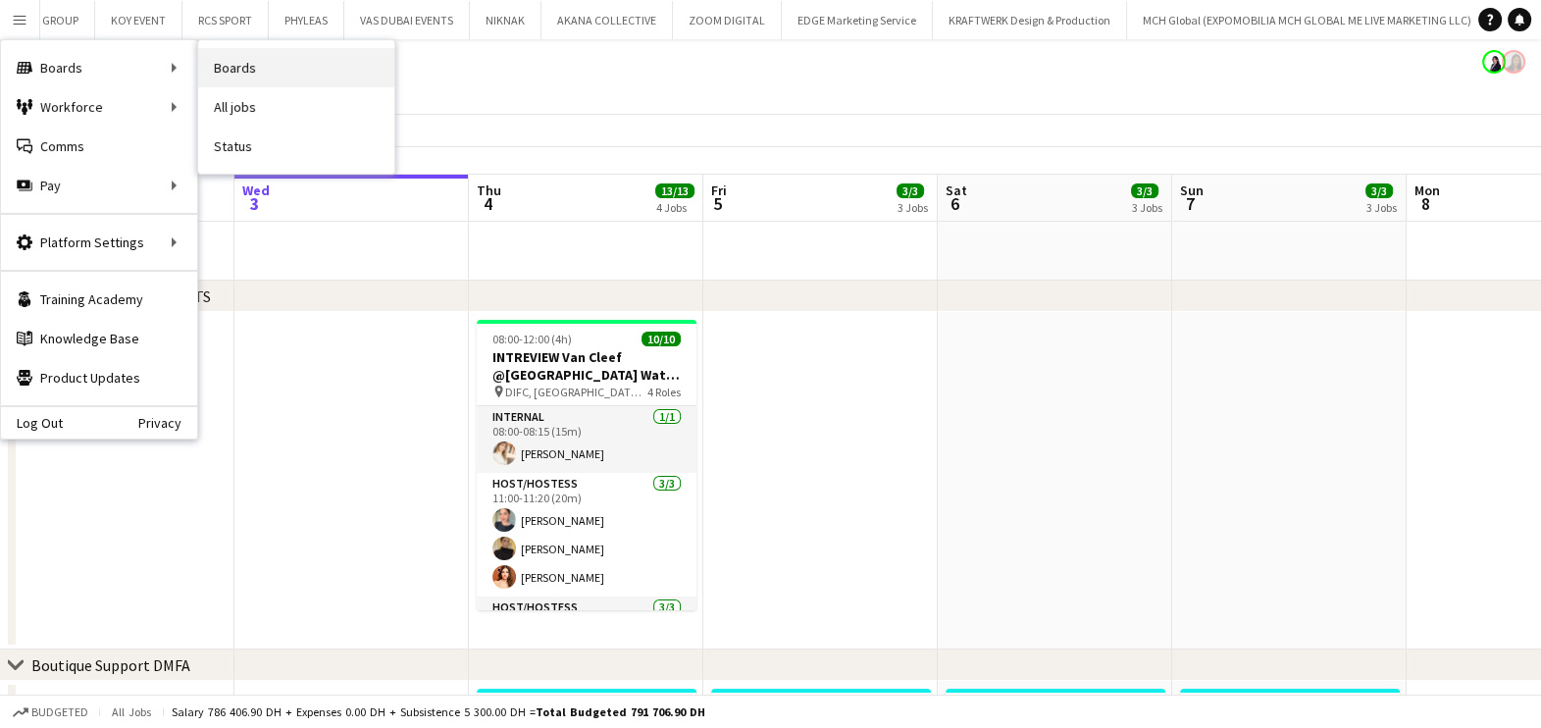
click at [225, 64] on link "Boards" at bounding box center [296, 67] width 196 height 39
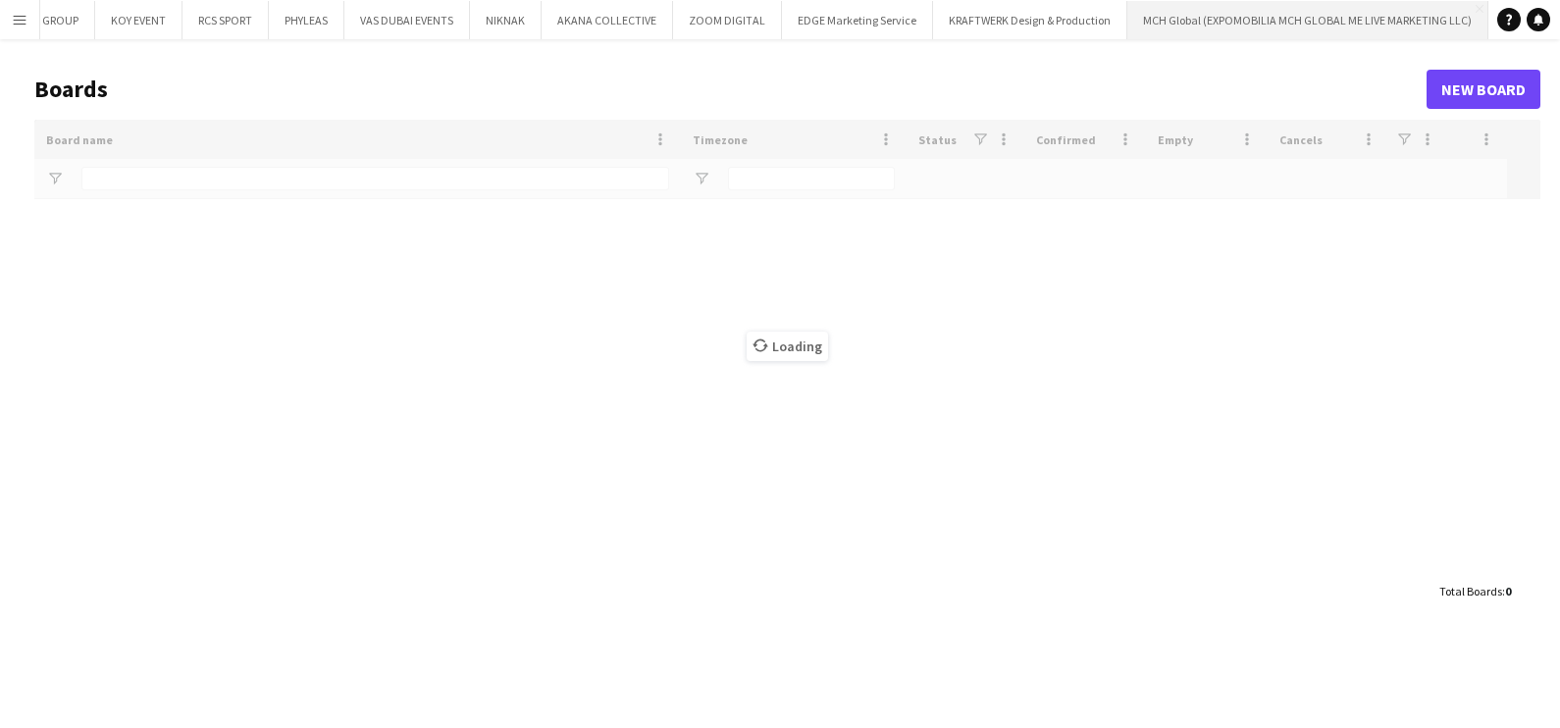
type input "*********"
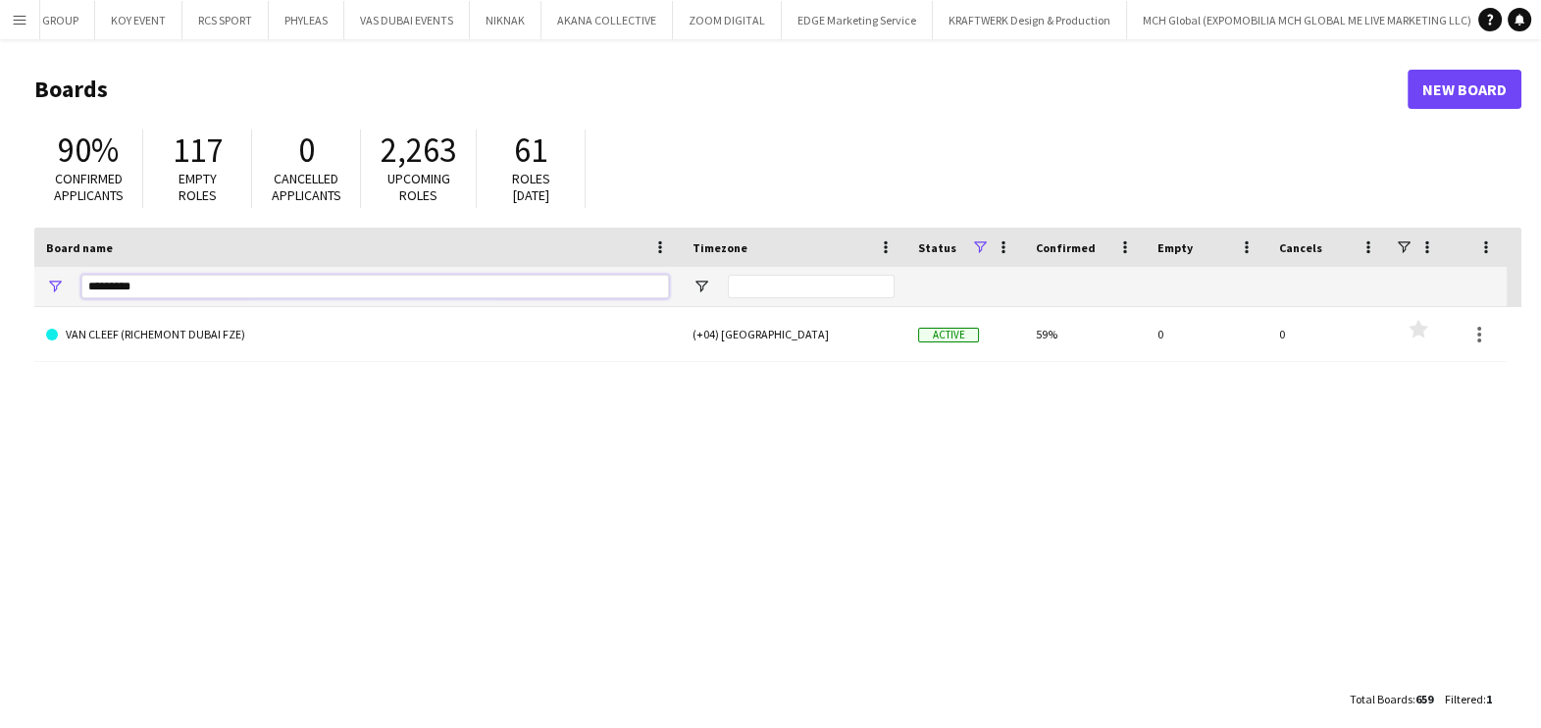
drag, startPoint x: 174, startPoint y: 285, endPoint x: 0, endPoint y: 262, distance: 175.2
click at [0, 282] on html "Menu Boards Boards Boards All jobs Status Workforce Workforce My Workforce Recr…" at bounding box center [770, 373] width 1541 height 747
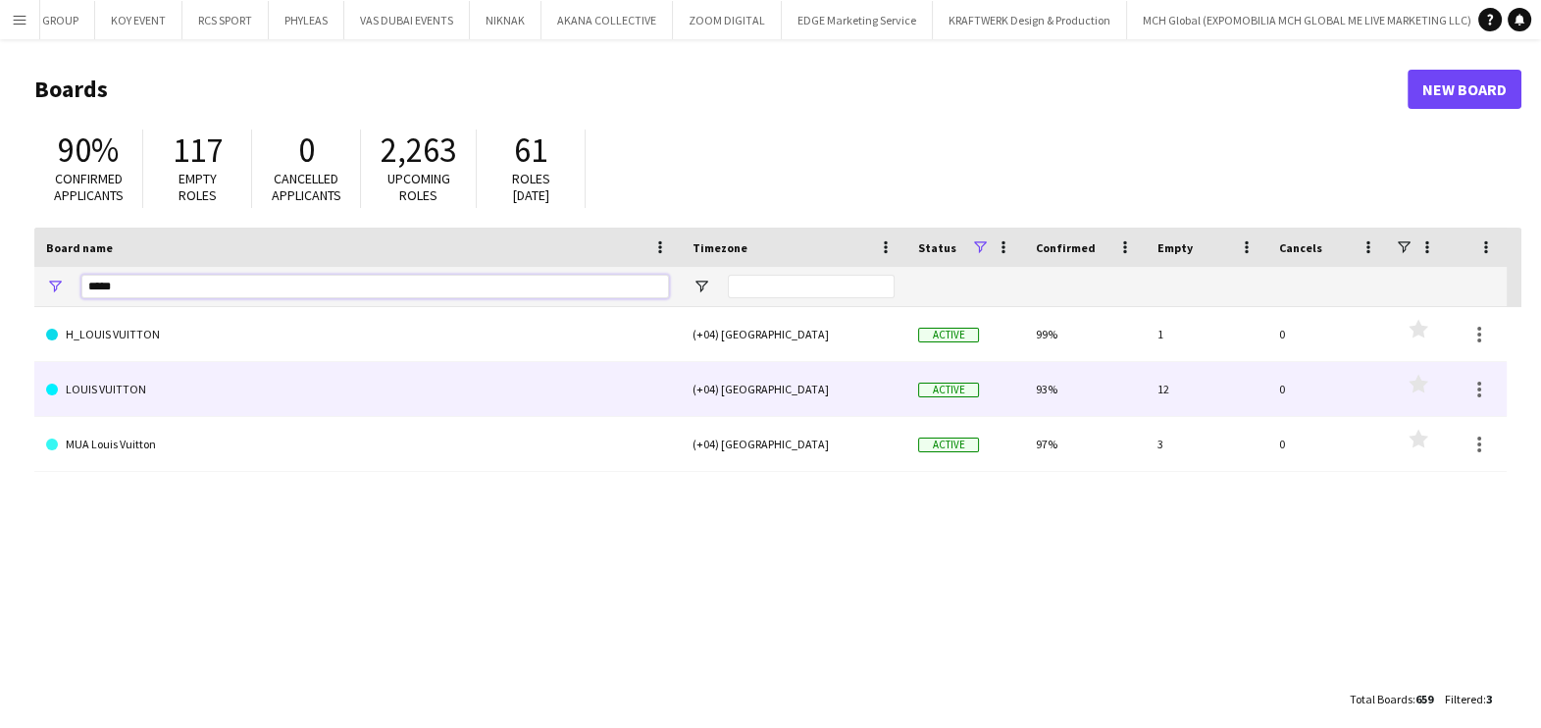
type input "*****"
click at [241, 393] on link "LOUIS VUITTON" at bounding box center [357, 389] width 623 height 55
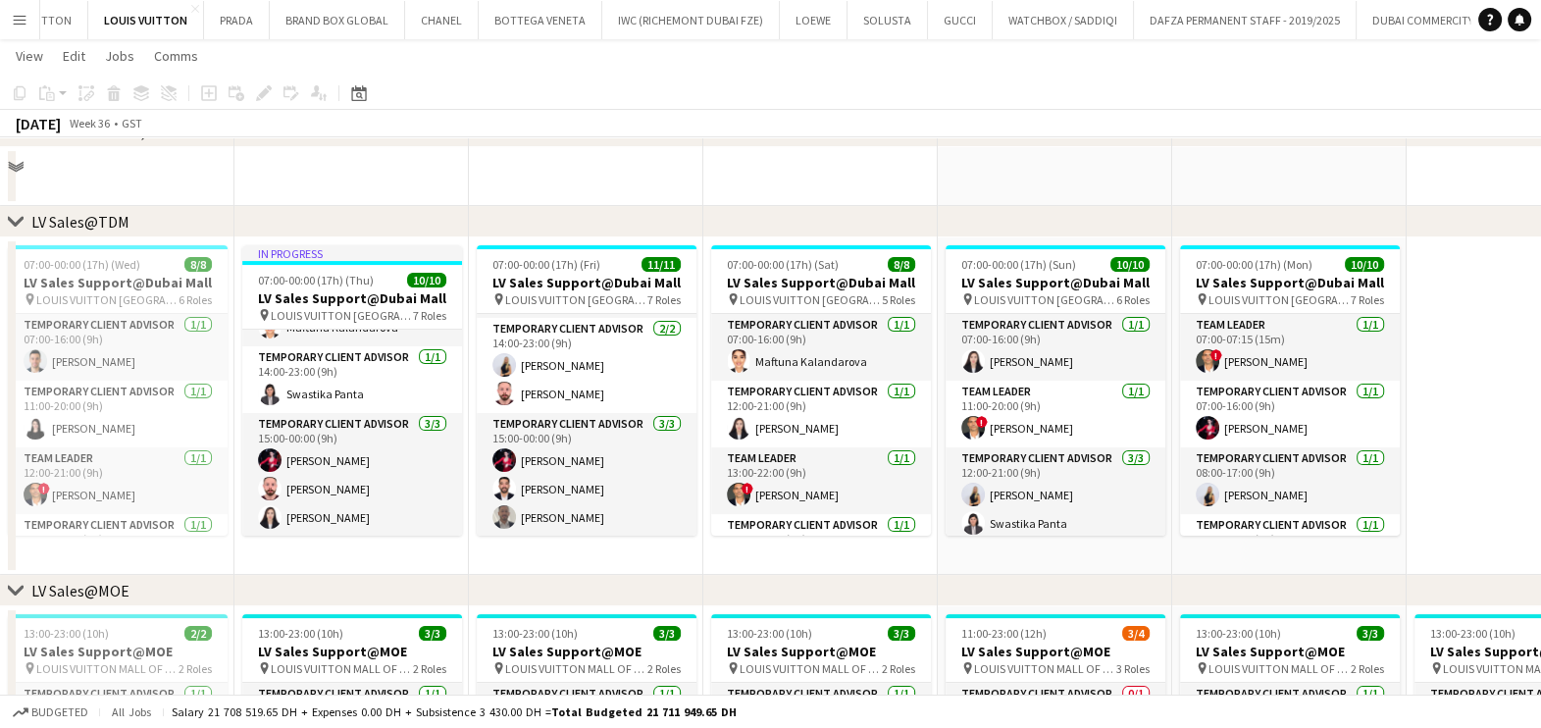
scroll to position [613, 0]
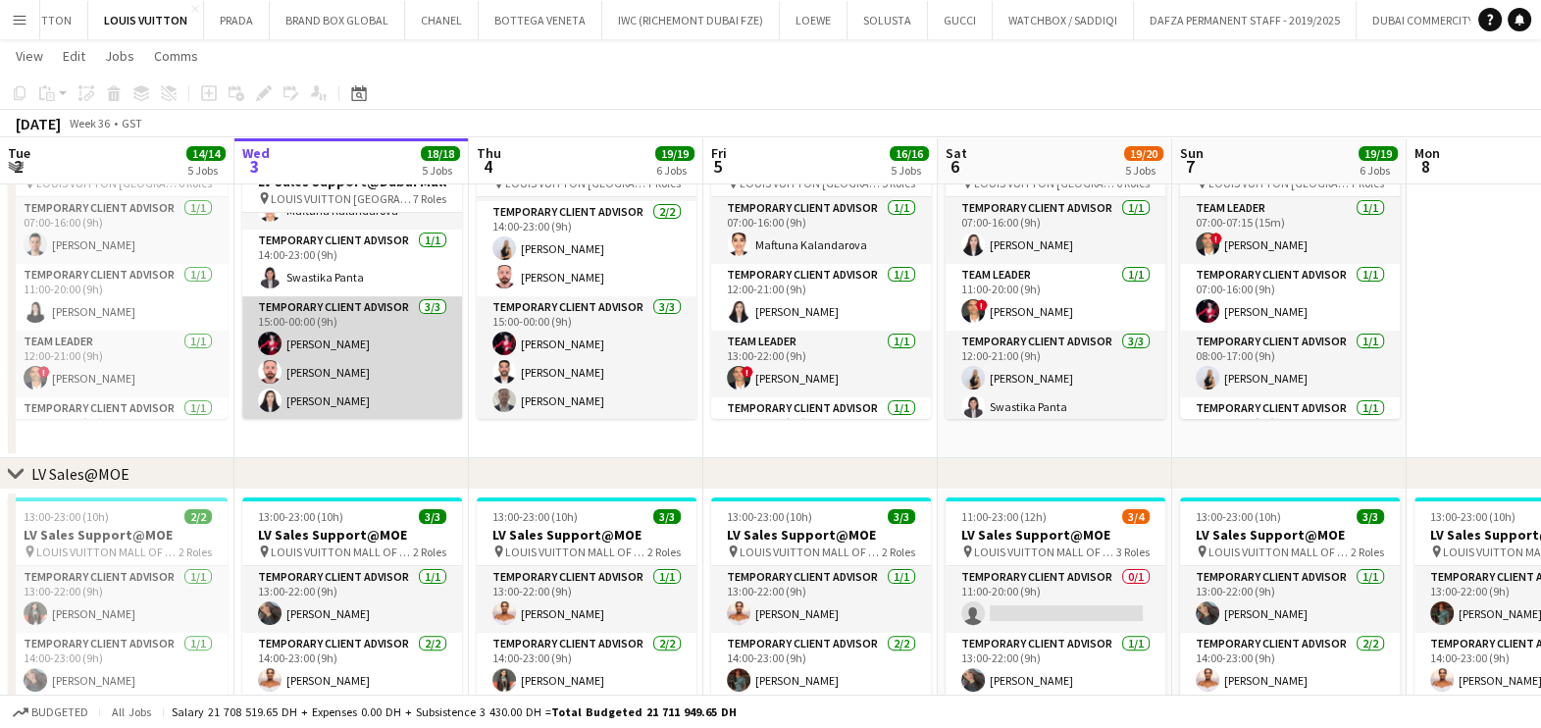
click at [348, 363] on app-card-role "Temporary Client Advisor 3/3 15:00-00:00 (9h) Polina Naidiuk Anas Mohamed Nour …" at bounding box center [352, 358] width 220 height 124
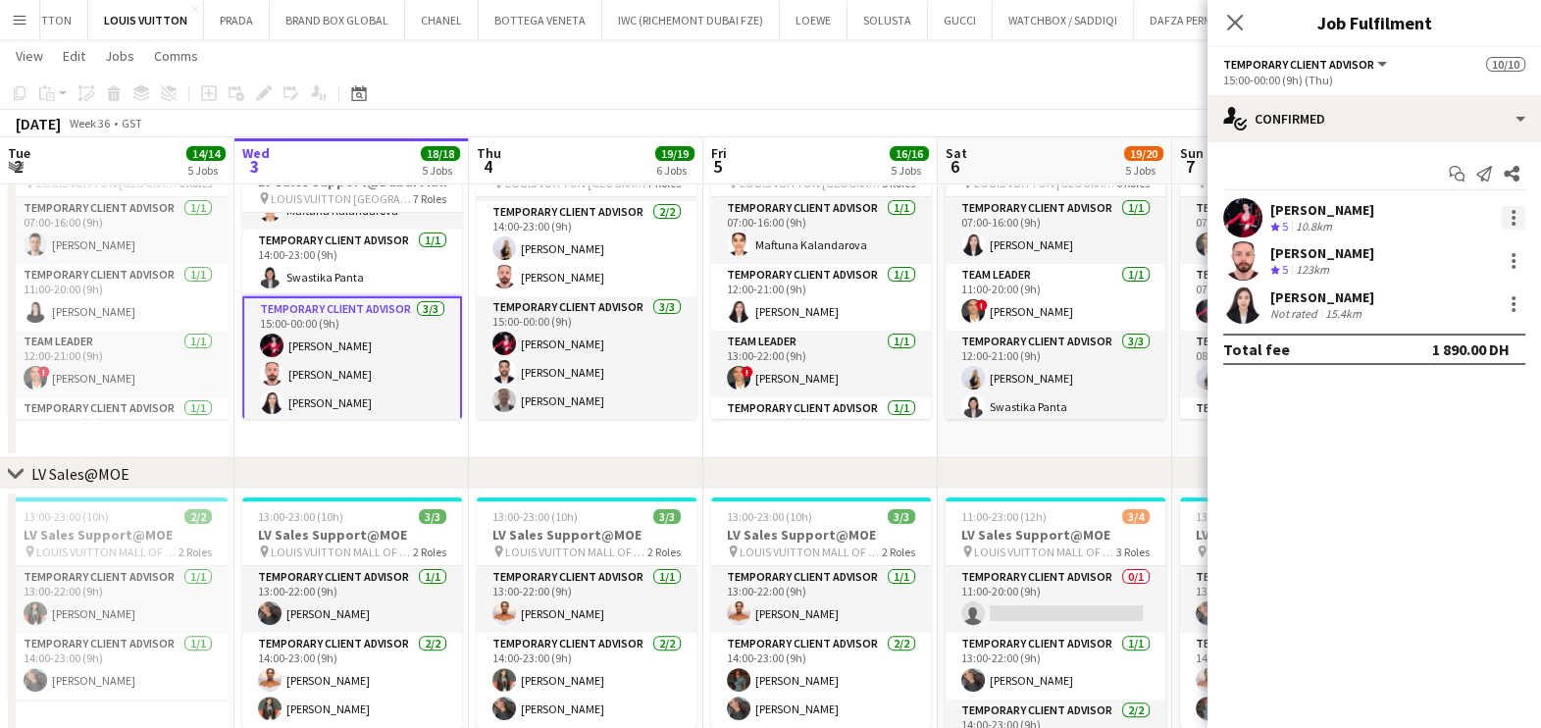
click at [1510, 222] on div at bounding box center [1514, 218] width 24 height 24
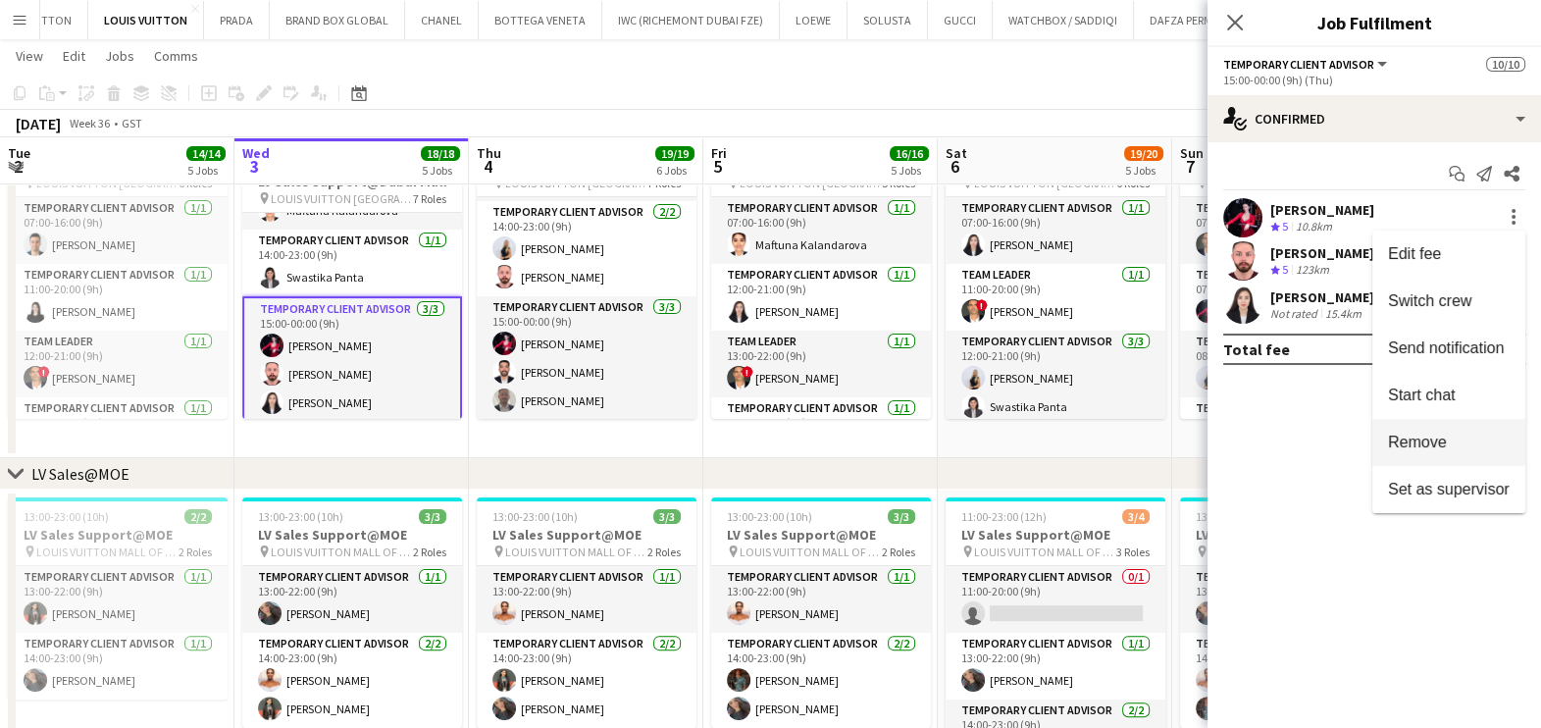
drag, startPoint x: 1460, startPoint y: 435, endPoint x: 1358, endPoint y: 445, distance: 102.6
click at [1460, 435] on span "Remove" at bounding box center [1449, 443] width 122 height 18
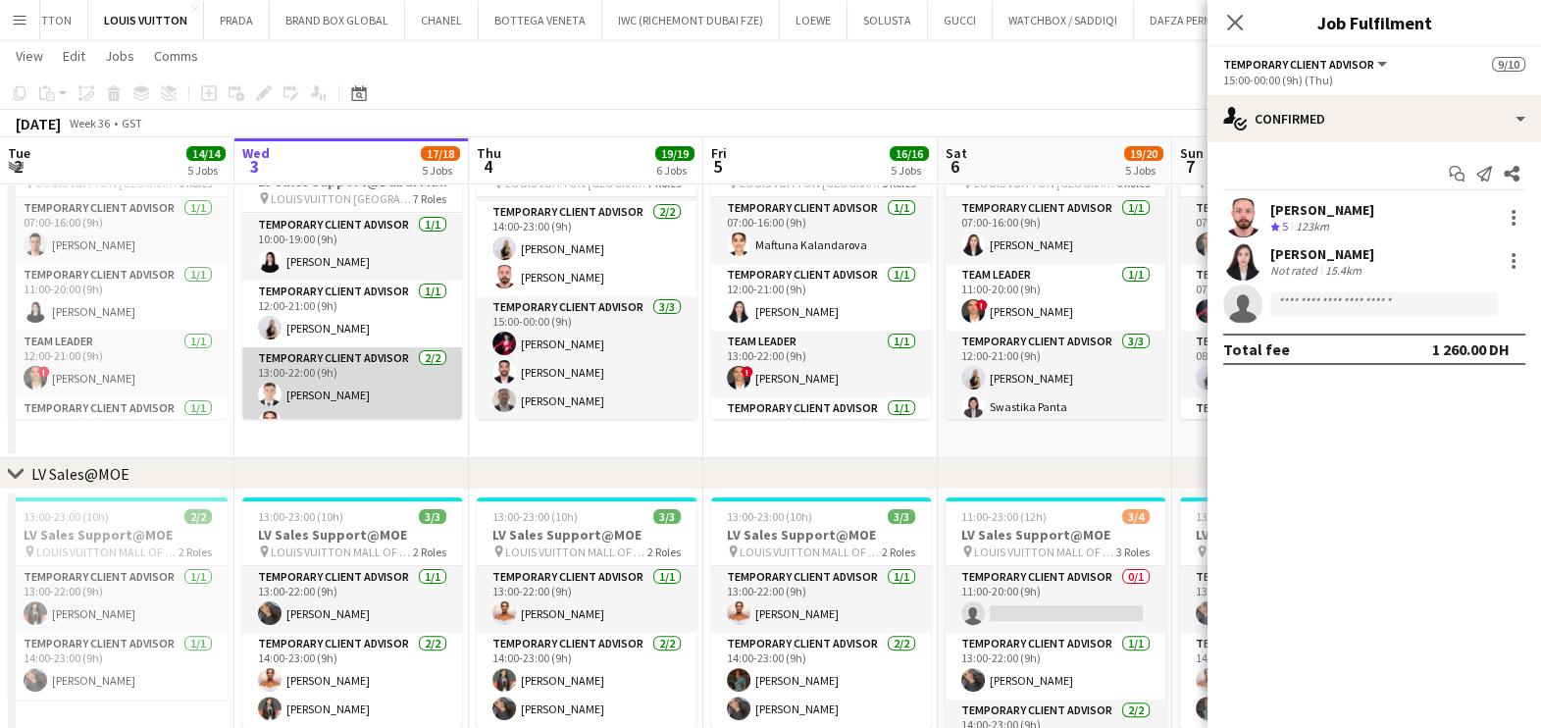
scroll to position [100, 0]
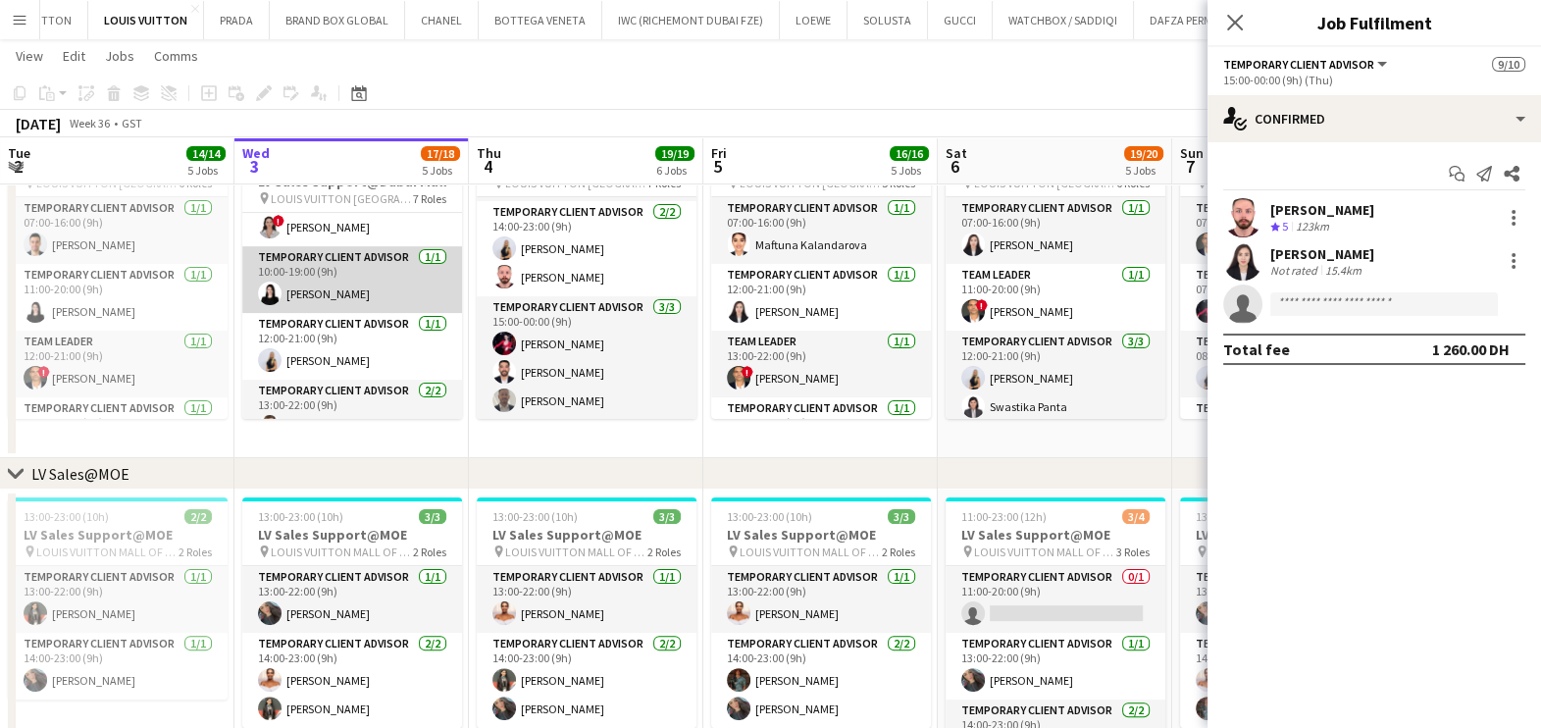
click at [355, 298] on app-card-role "Temporary Client Advisor 1/1 10:00-19:00 (9h) Maria Leicovici" at bounding box center [352, 279] width 220 height 67
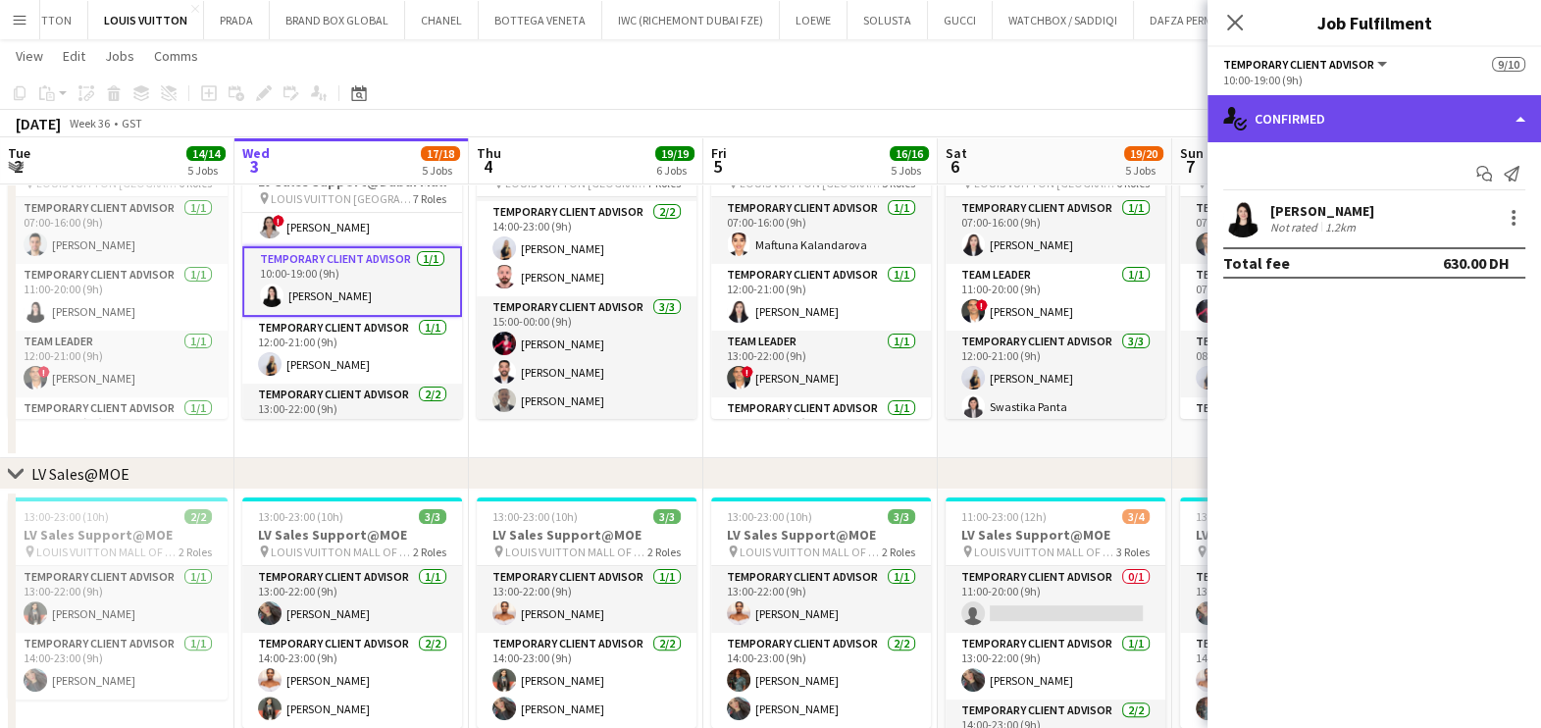
click at [1306, 121] on div "single-neutral-actions-check-2 Confirmed" at bounding box center [1373, 118] width 333 height 47
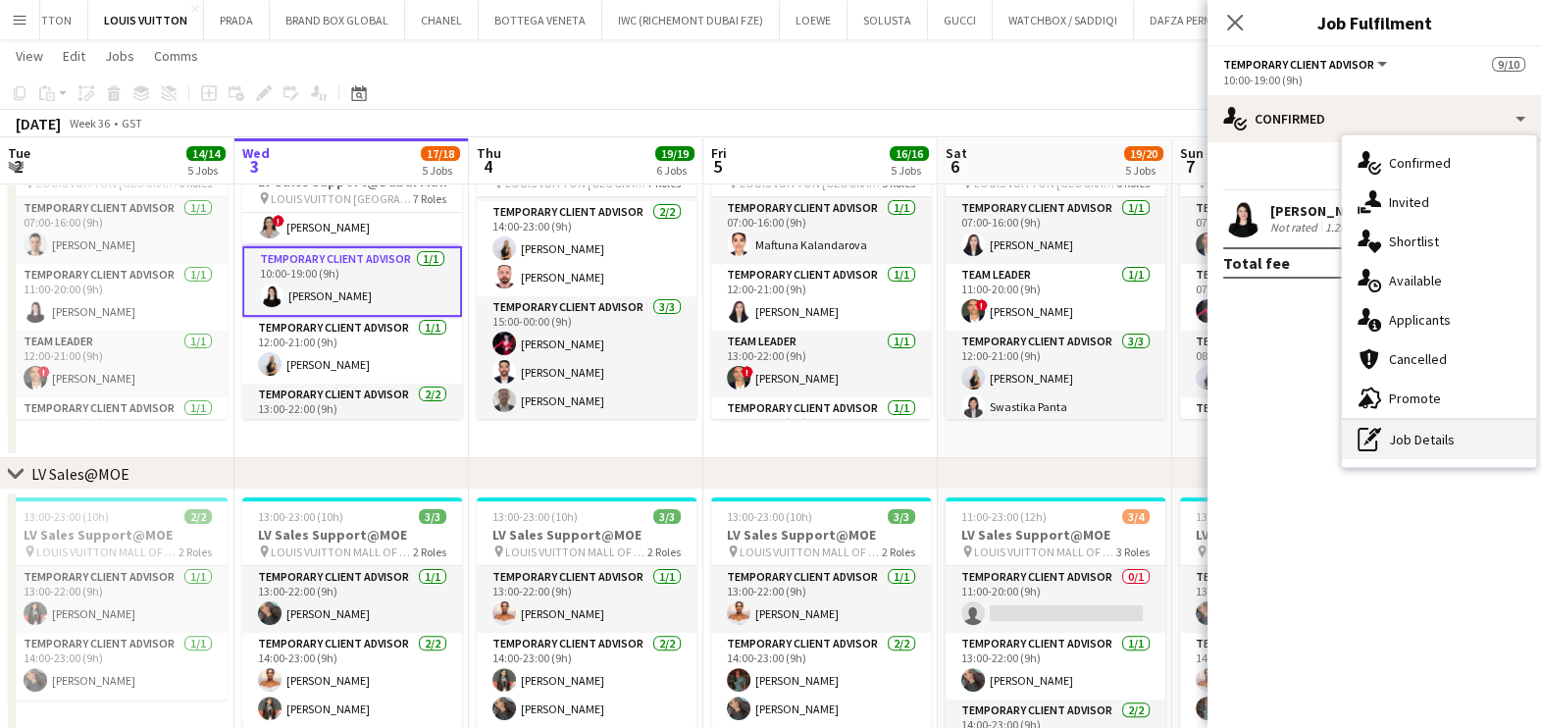
click at [1458, 457] on div "pen-write Job Details" at bounding box center [1439, 439] width 194 height 39
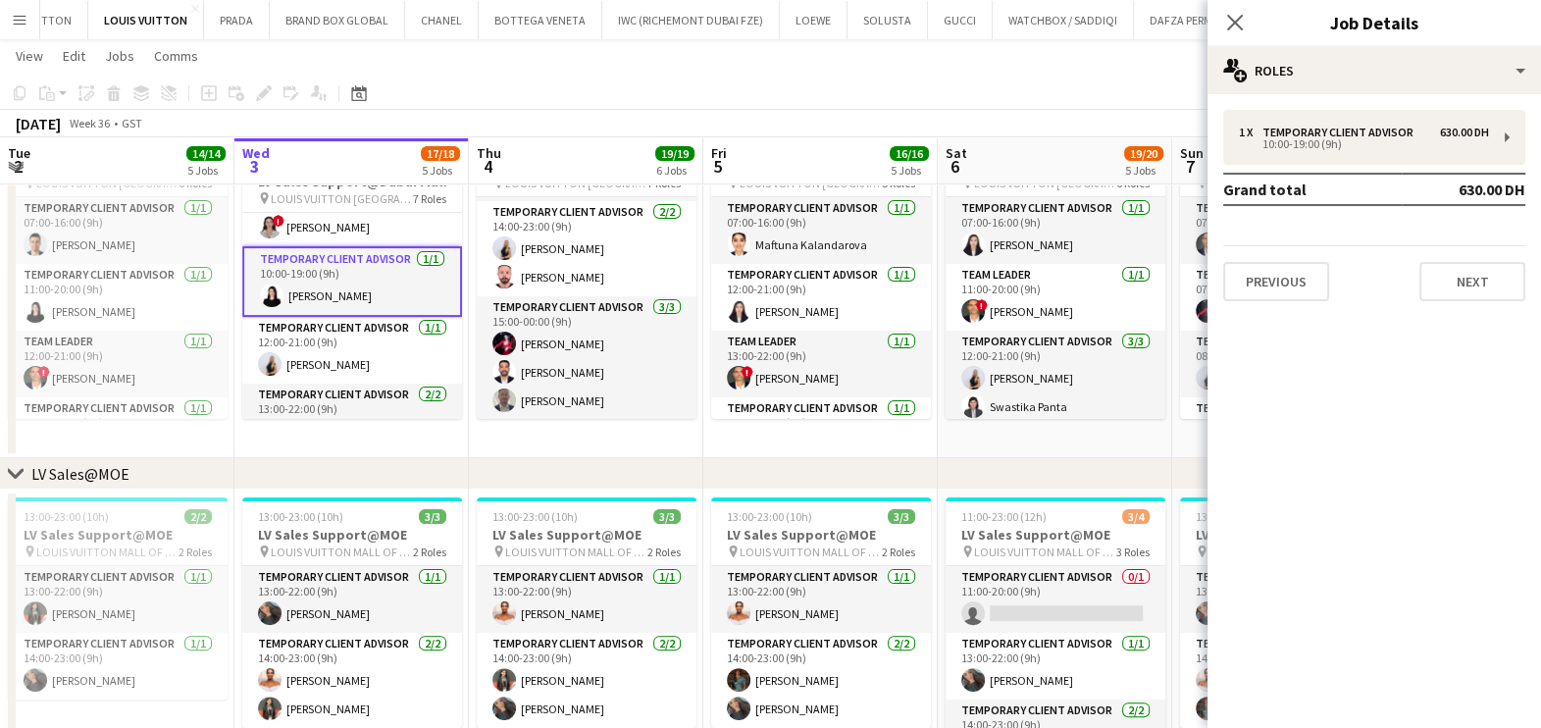
click at [1311, 176] on td "Grand total" at bounding box center [1312, 189] width 179 height 31
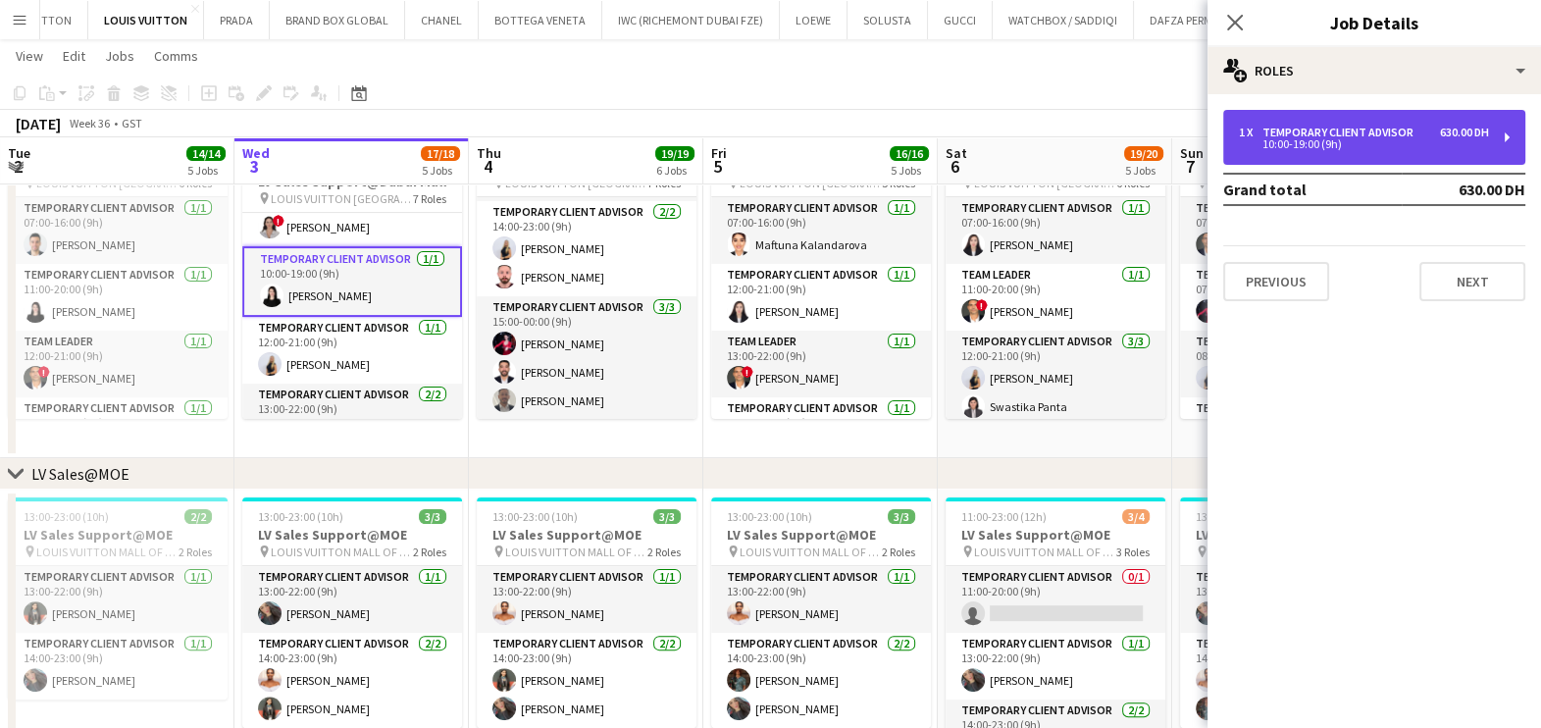
click at [1306, 148] on div "10:00-19:00 (9h)" at bounding box center [1364, 144] width 250 height 10
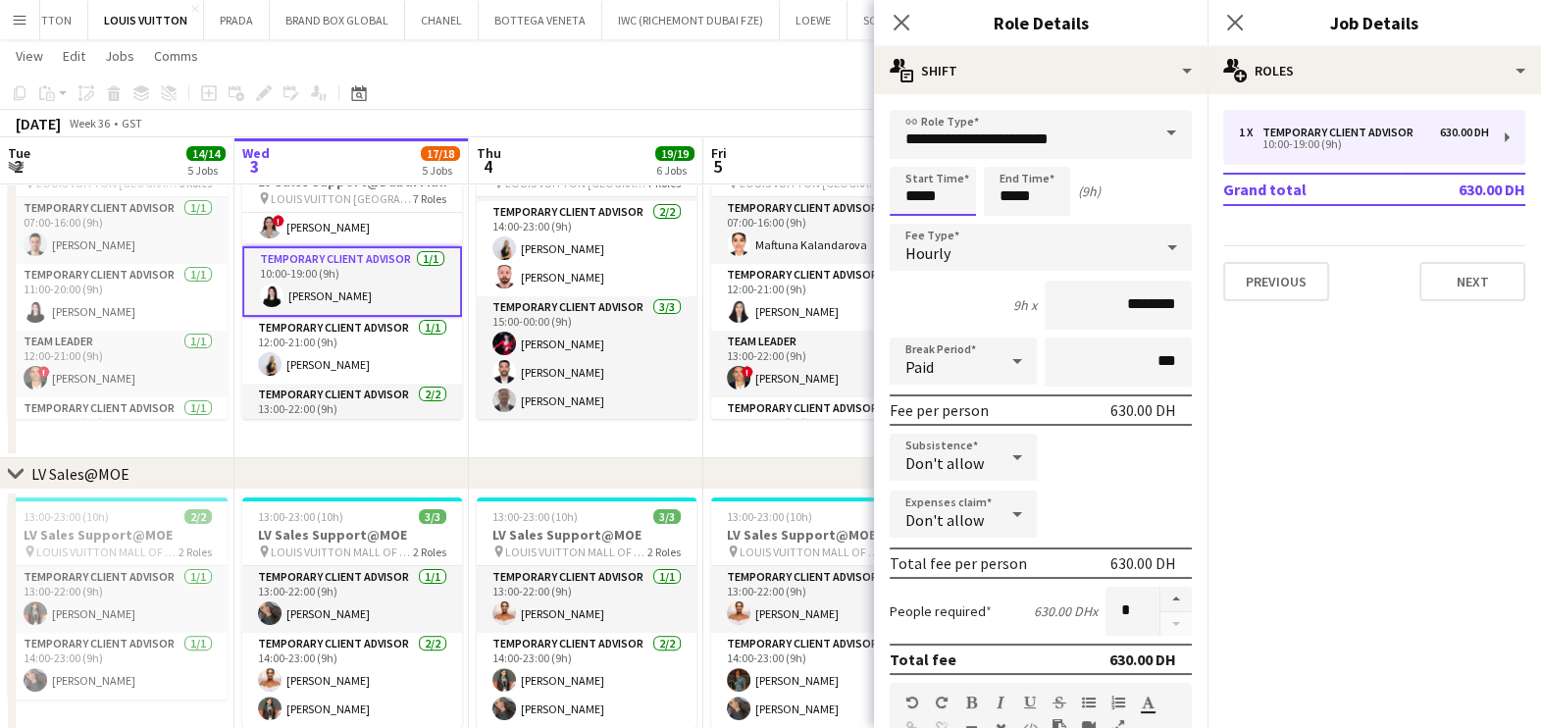
scroll to position [0, 0]
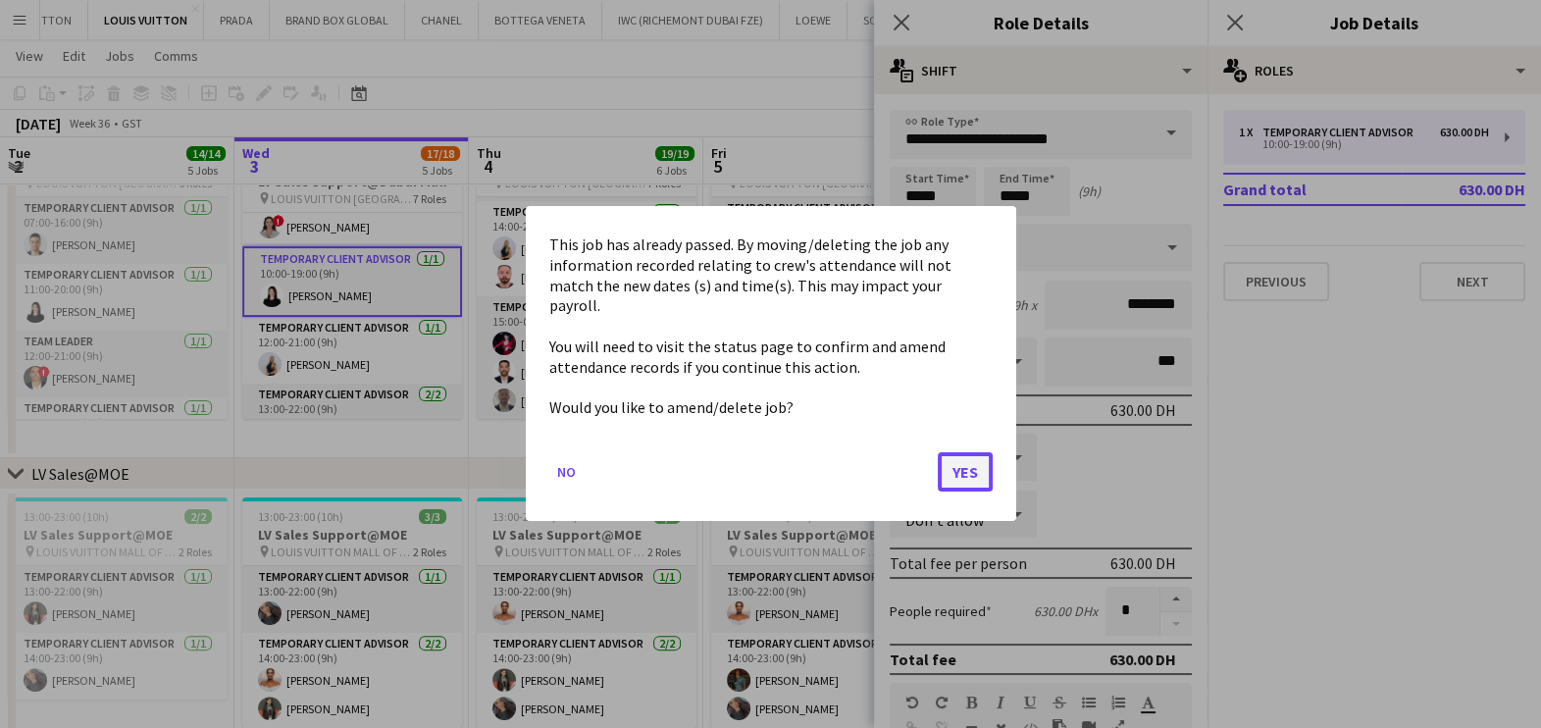
click at [955, 453] on button "Yes" at bounding box center [965, 472] width 55 height 39
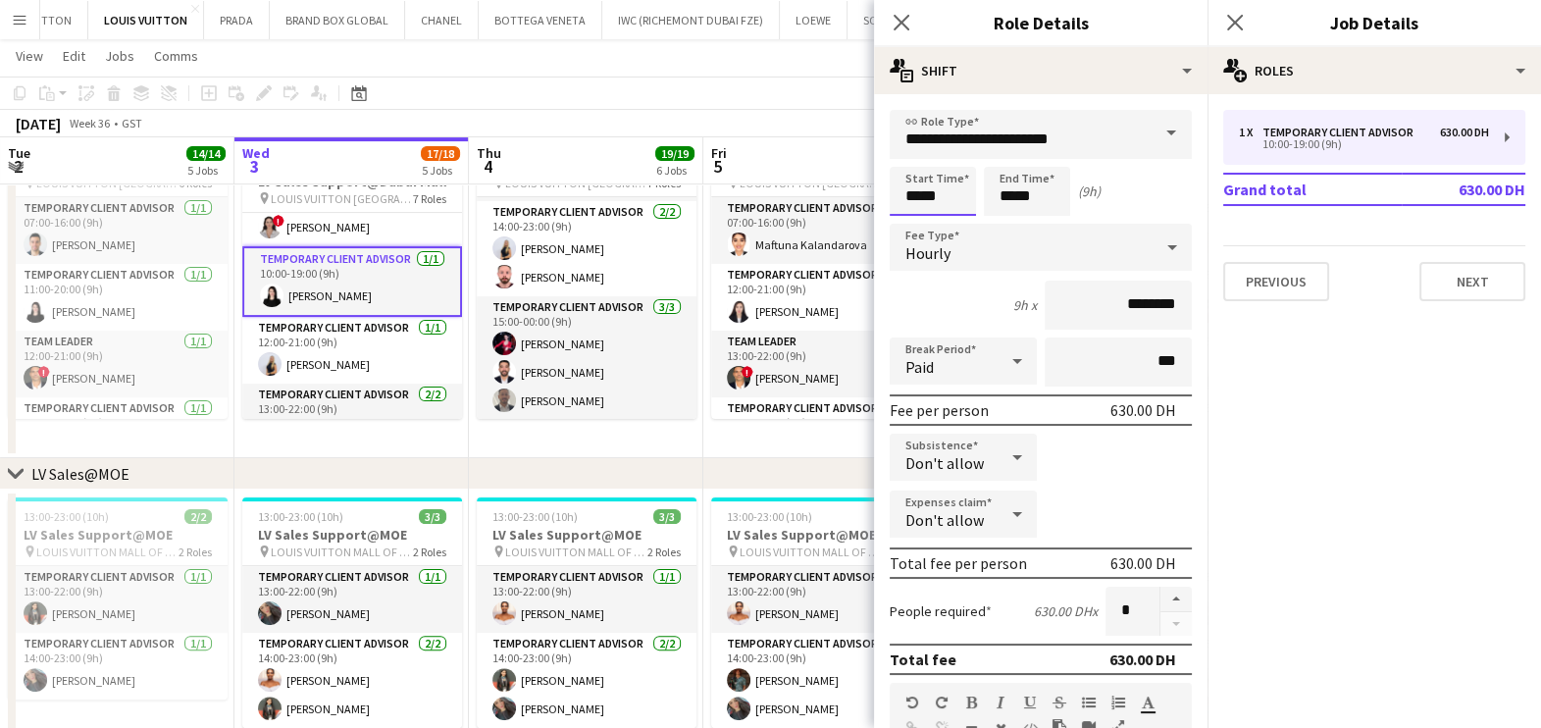
scroll to position [613, 0]
click at [934, 201] on input "*****" at bounding box center [933, 191] width 86 height 49
type input "*****"
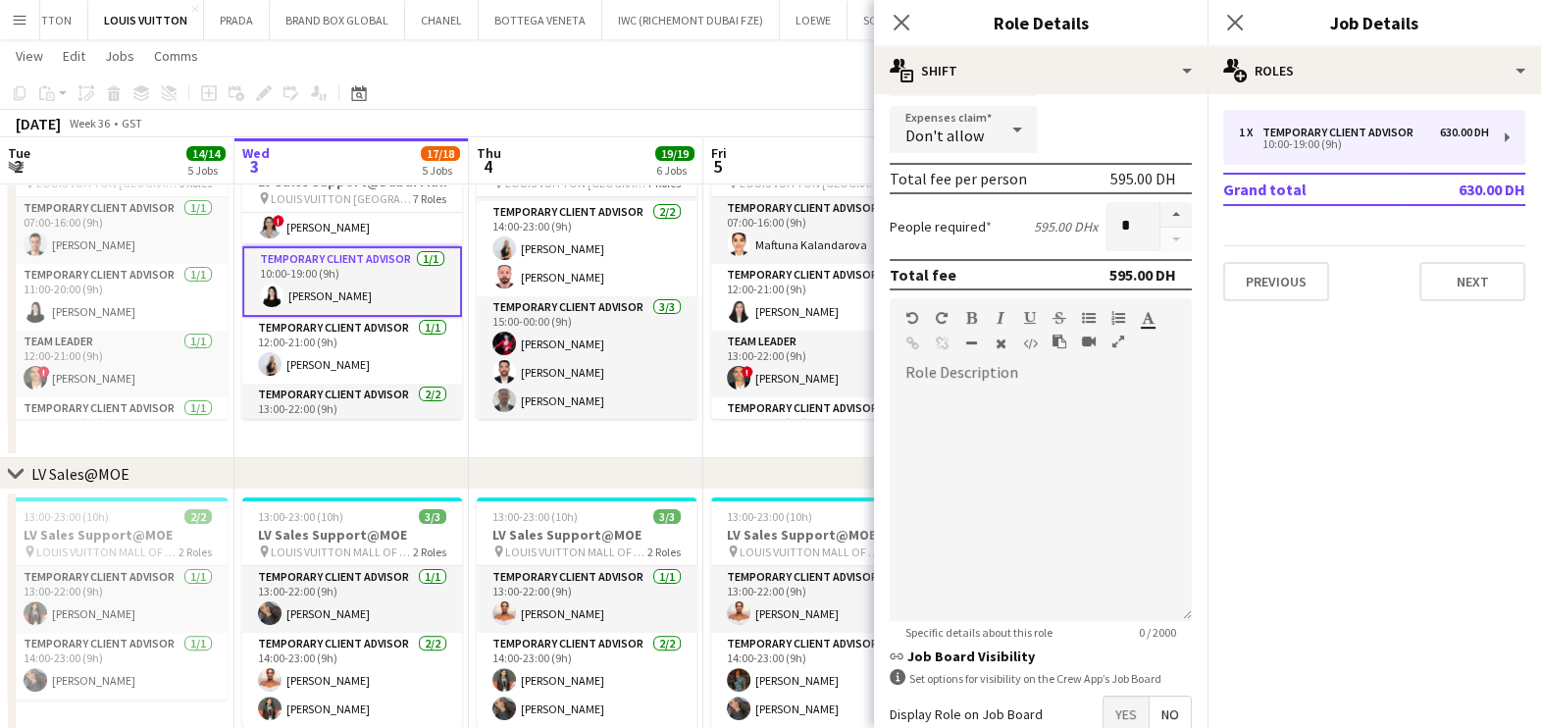
scroll to position [494, 0]
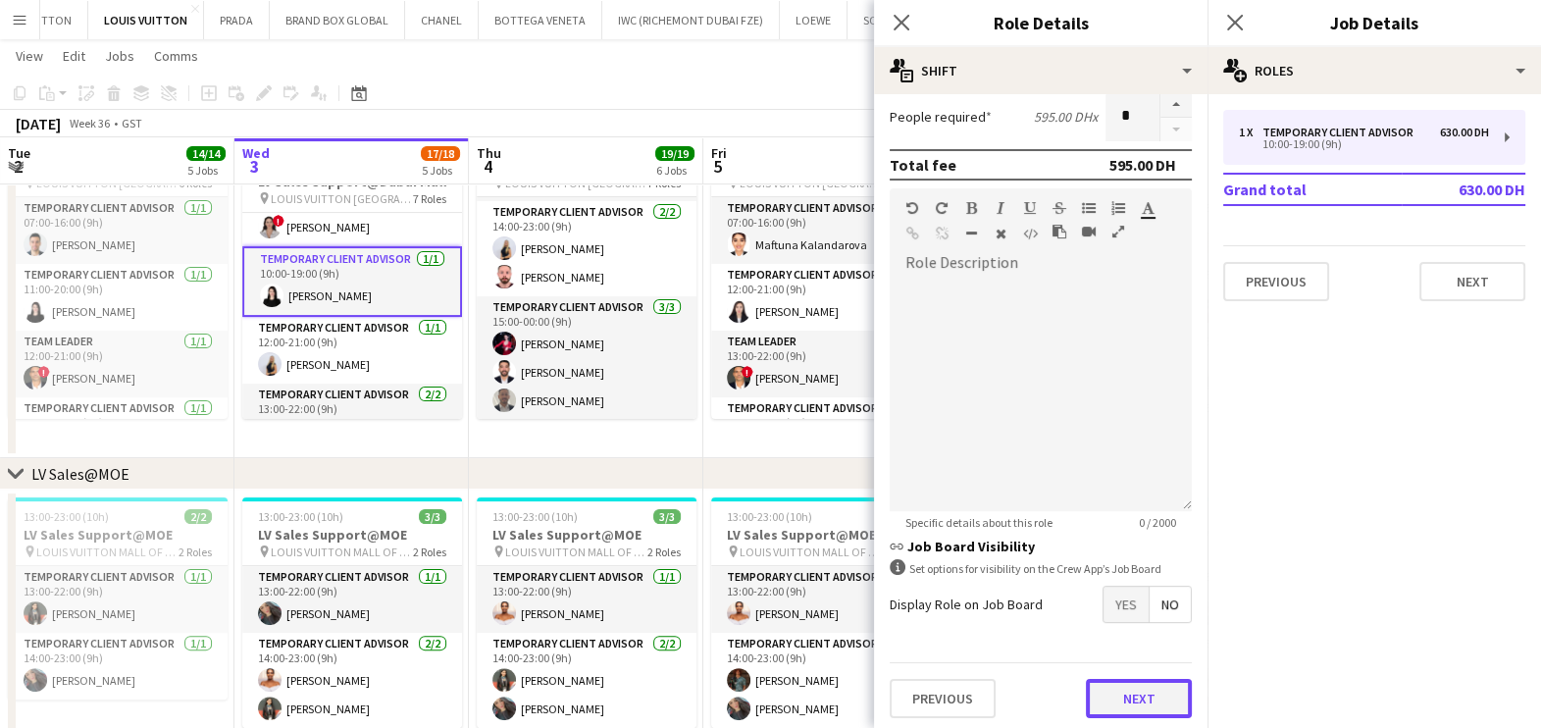
click at [1101, 688] on button "Next" at bounding box center [1139, 698] width 106 height 39
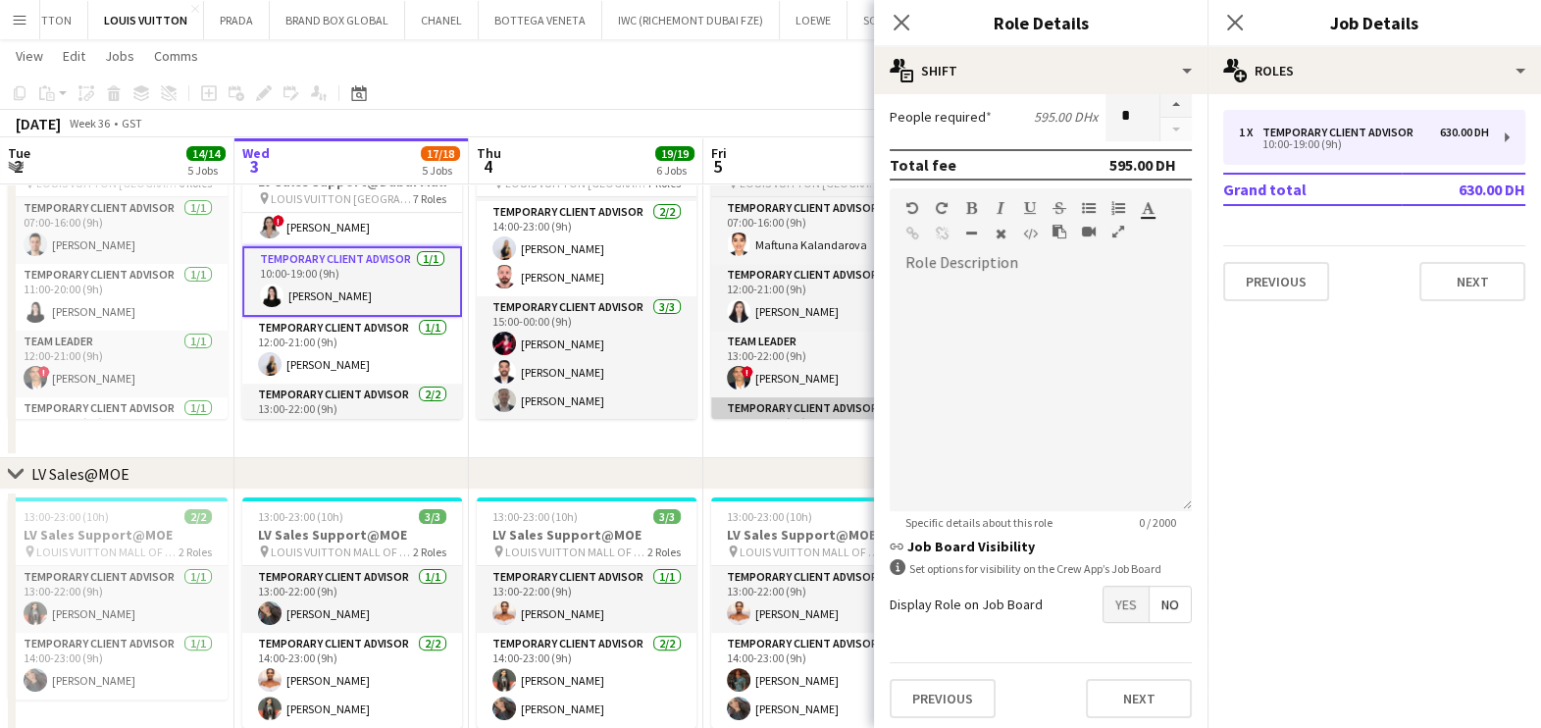
scroll to position [0, 0]
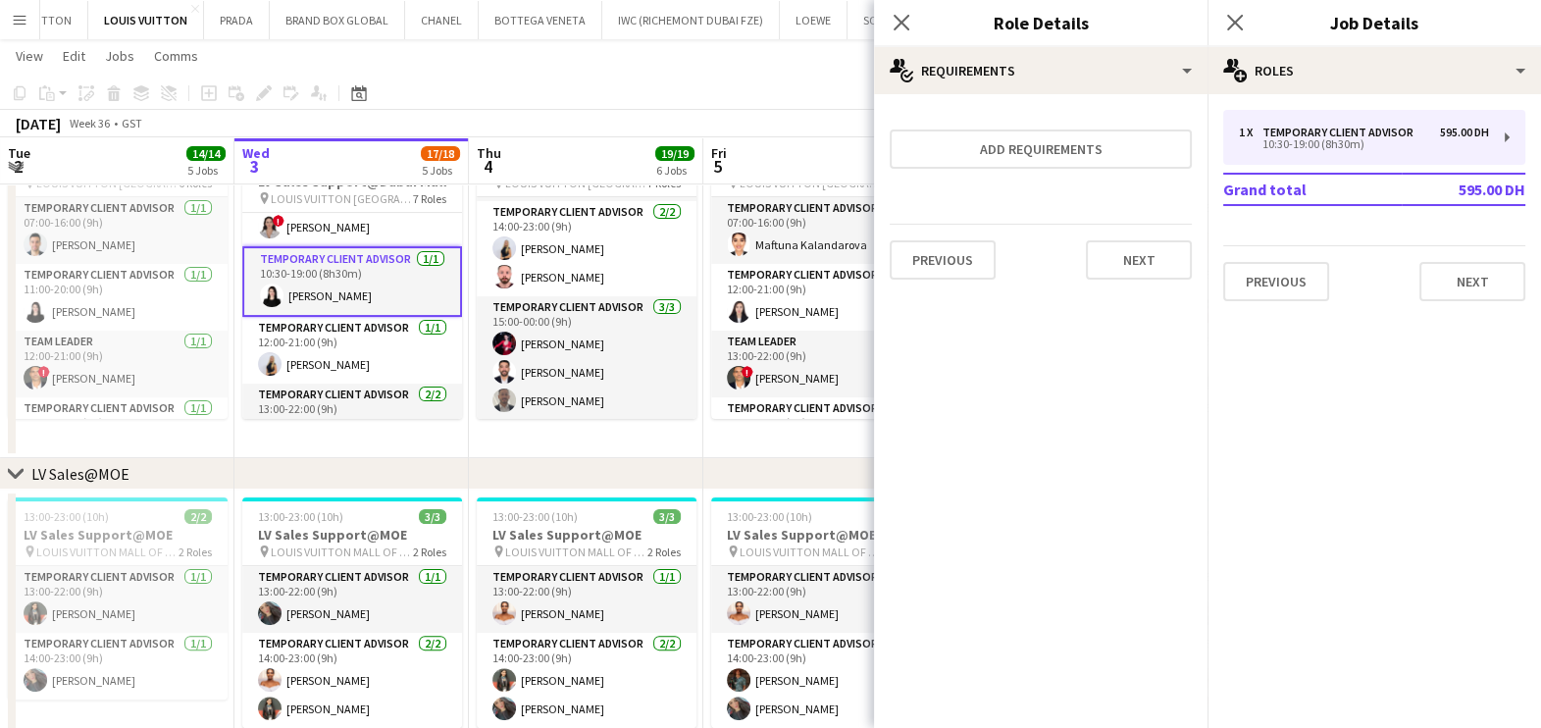
click at [640, 429] on app-date-cell "07:00-00:00 (17h) (Fri) 11/11 LV Sales Support@Dubai Mall pin LOUIS VUITTON Dub…" at bounding box center [586, 289] width 234 height 337
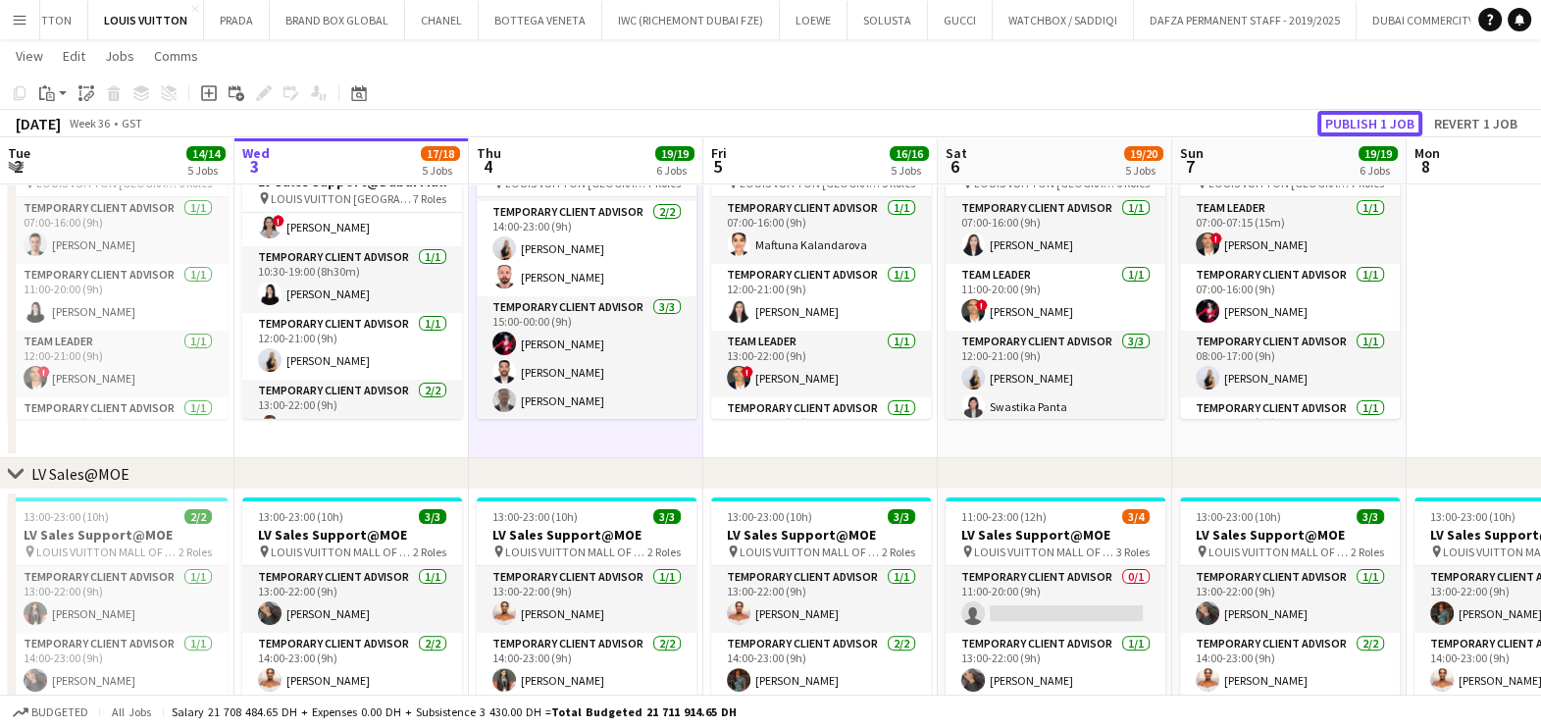
click at [1357, 126] on button "Publish 1 job" at bounding box center [1369, 124] width 105 height 26
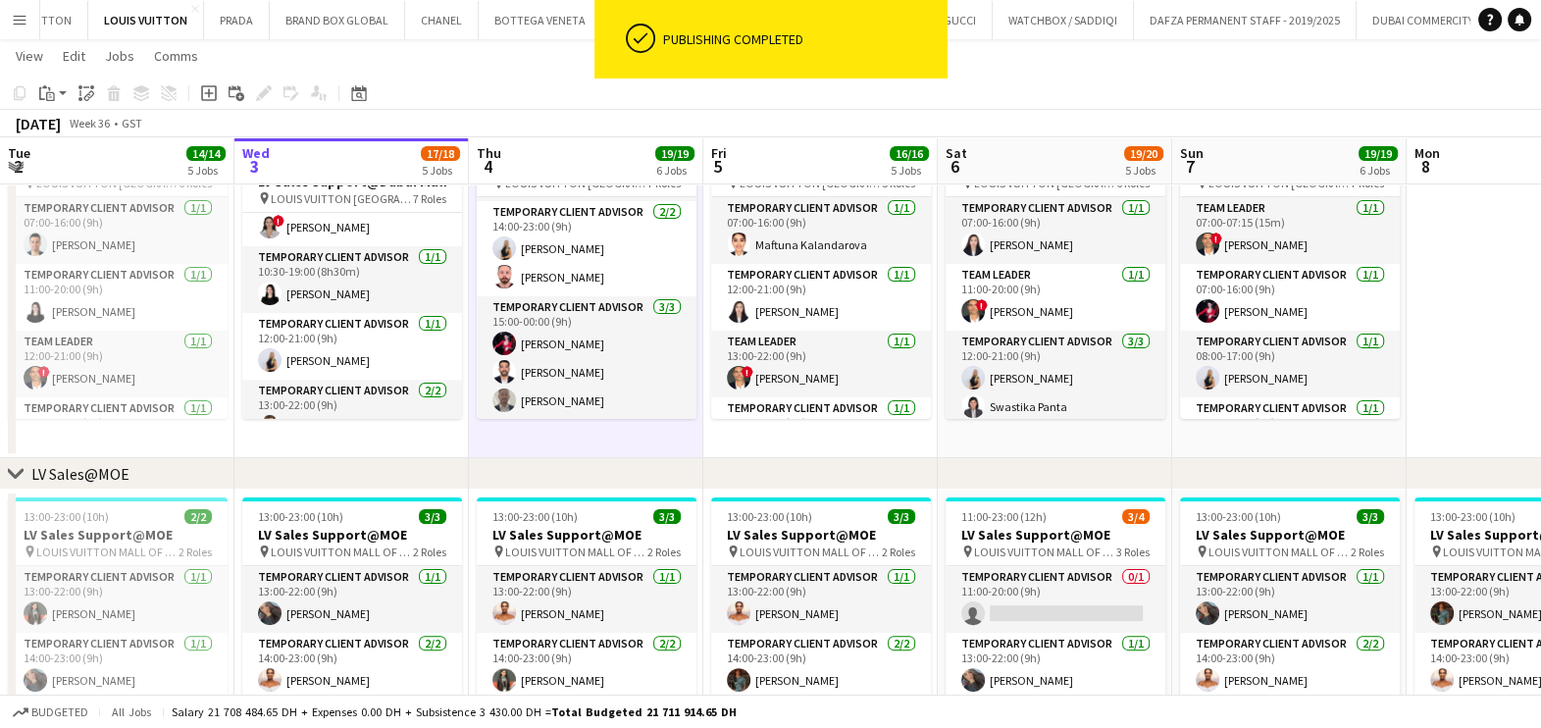
drag, startPoint x: 15, startPoint y: 16, endPoint x: 26, endPoint y: 26, distance: 14.6
click at [16, 16] on app-icon "Menu" at bounding box center [20, 20] width 16 height 16
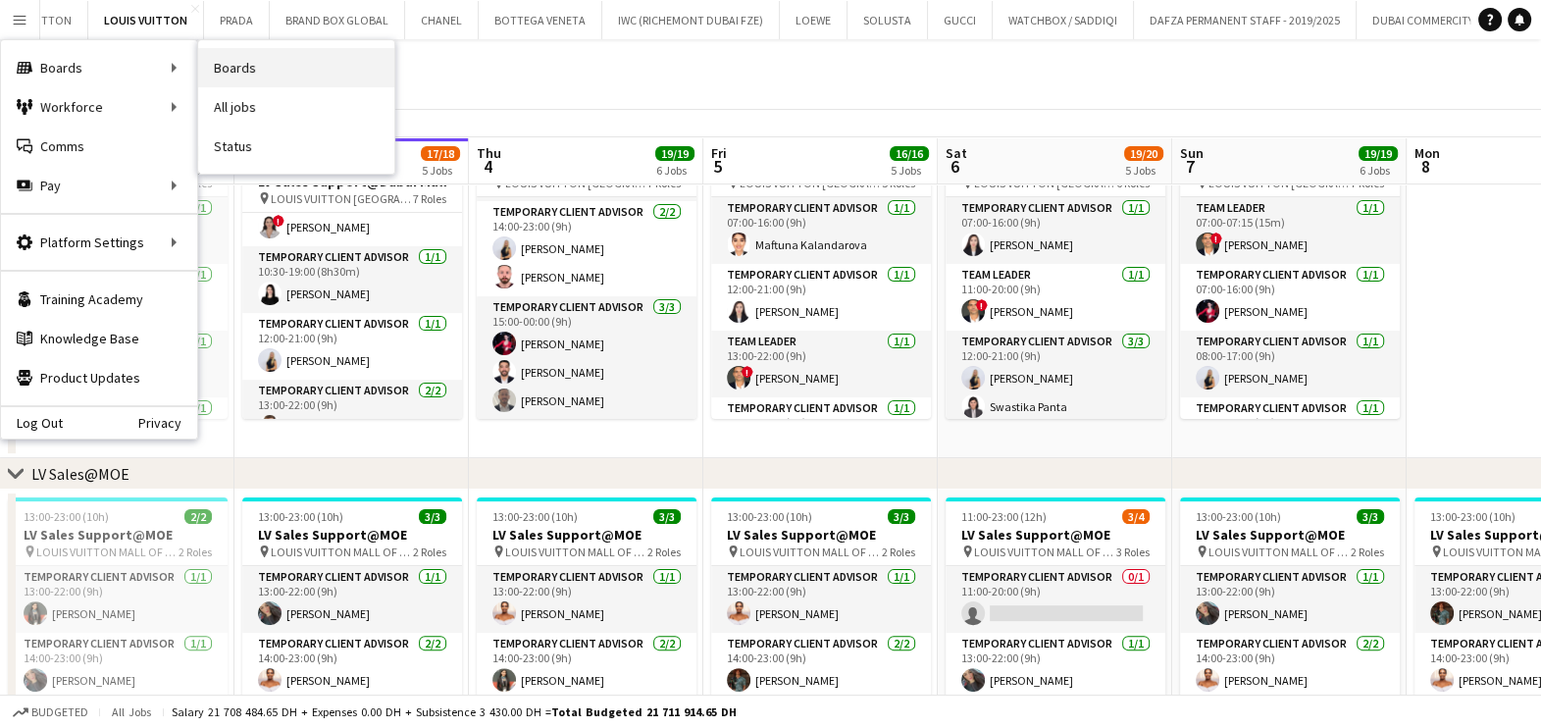
click at [254, 62] on link "Boards" at bounding box center [296, 67] width 196 height 39
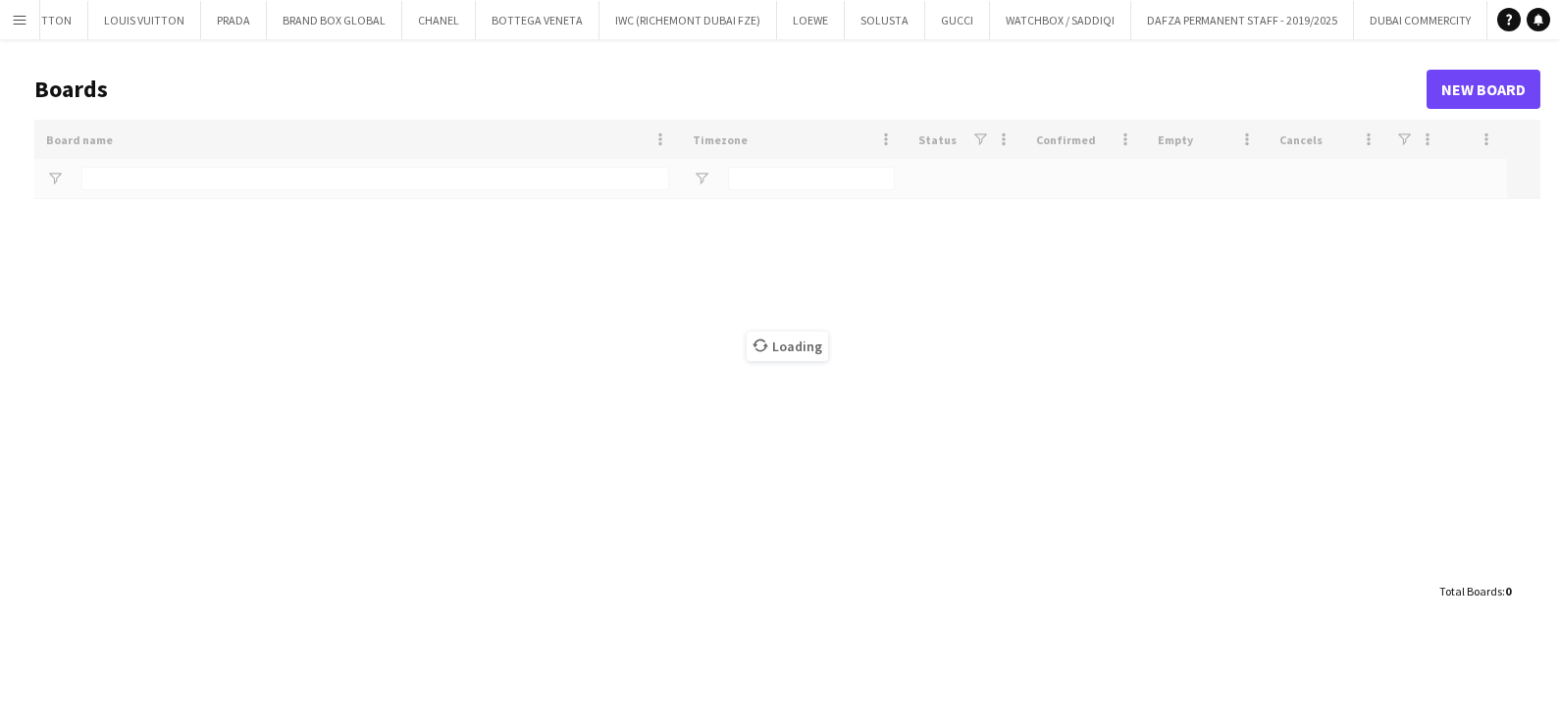
type input "*****"
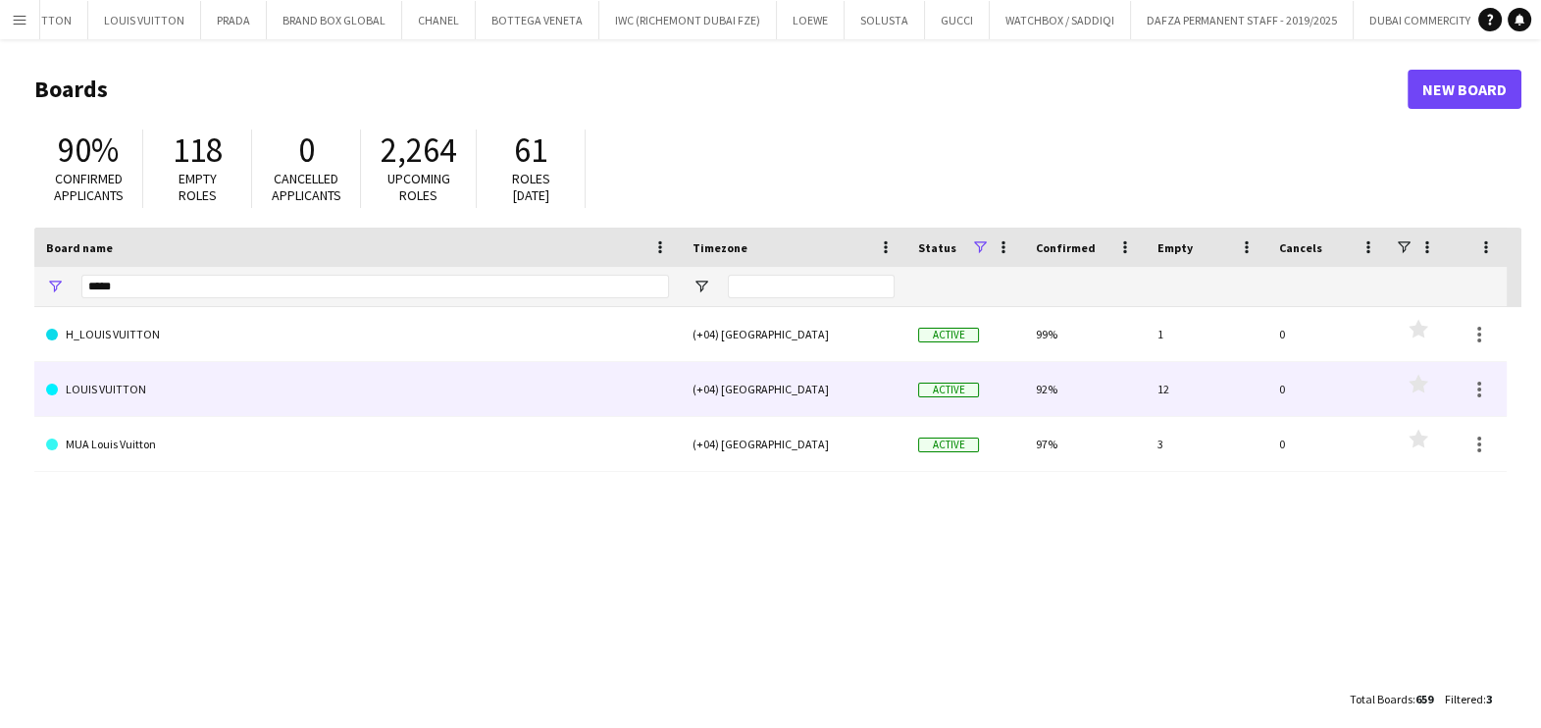
click at [110, 443] on link "MUA Louis Vuitton" at bounding box center [357, 444] width 623 height 55
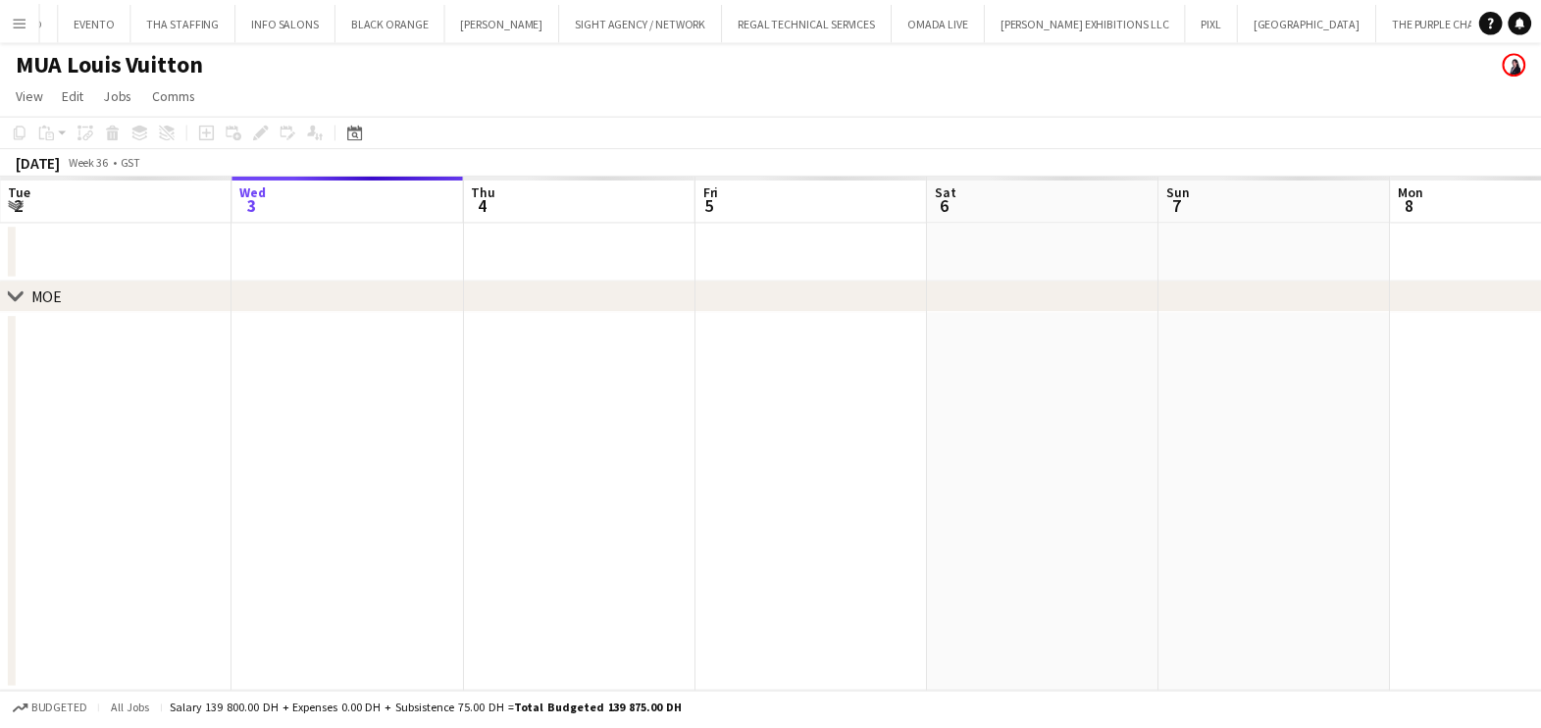
scroll to position [0, 15853]
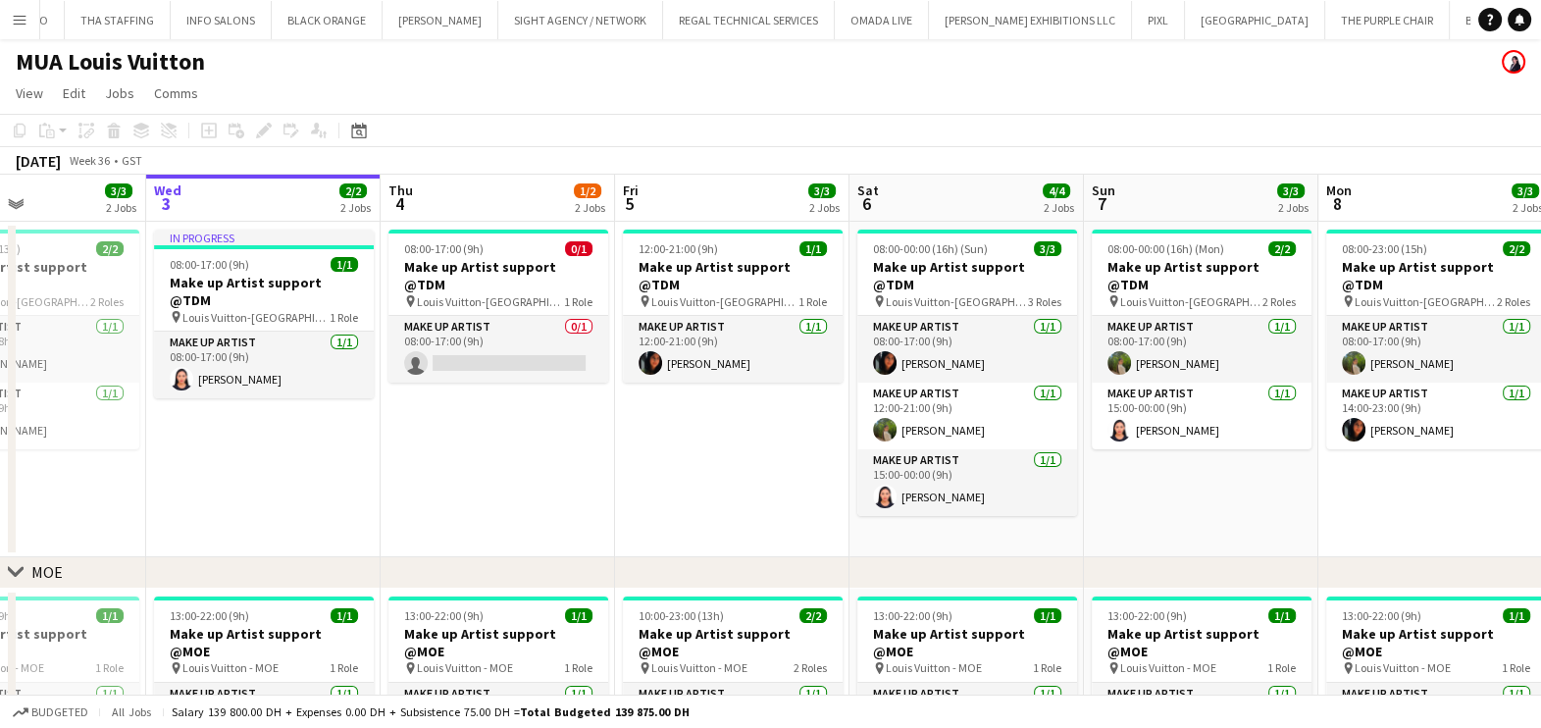
drag, startPoint x: 761, startPoint y: 455, endPoint x: 718, endPoint y: 456, distance: 43.2
click at [718, 456] on app-calendar-viewport "Sun 31 3/3 2 Jobs Mon 1 2/2 2 Jobs Tue 2 3/3 2 Jobs Wed 3 2/2 2 Jobs Thu 4 1/2 …" at bounding box center [770, 516] width 1541 height 682
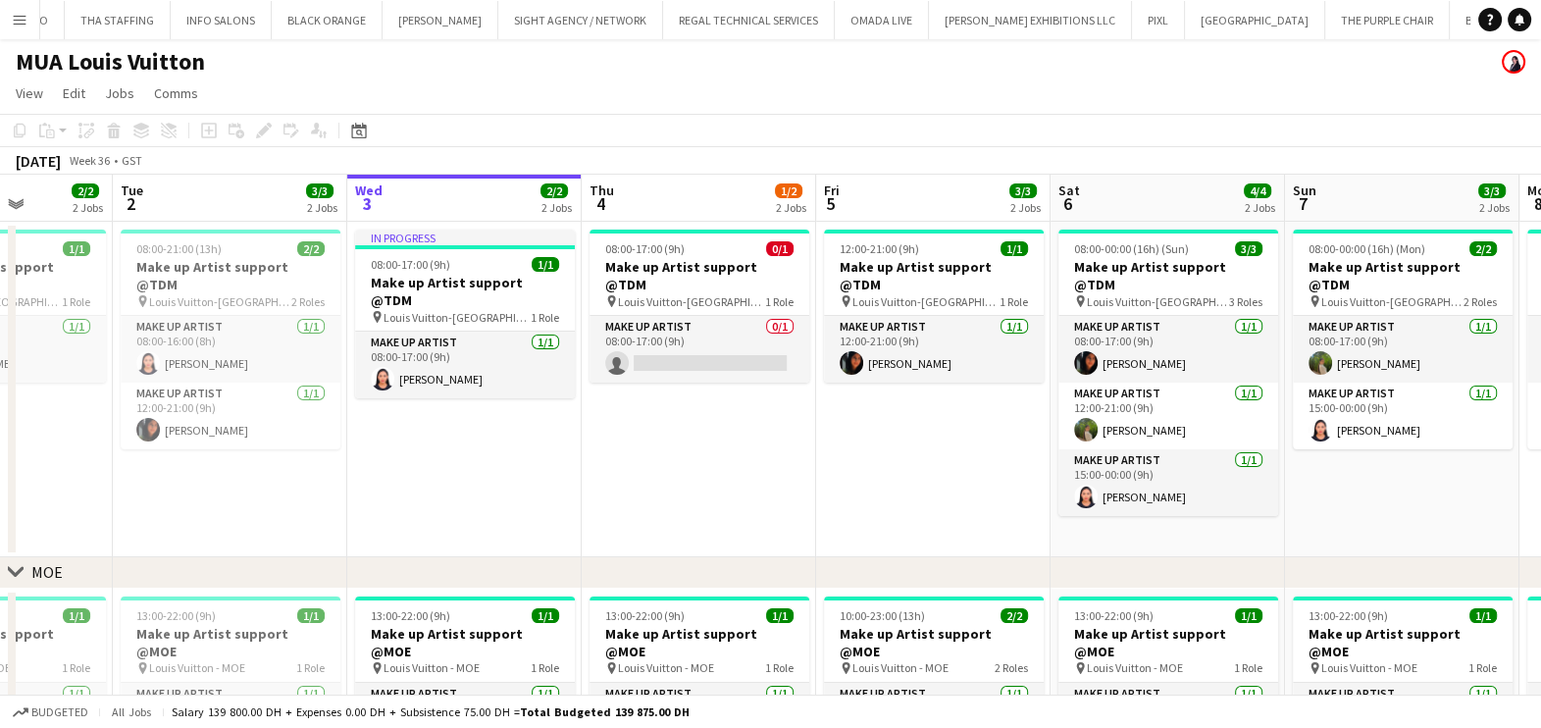
scroll to position [0, 582]
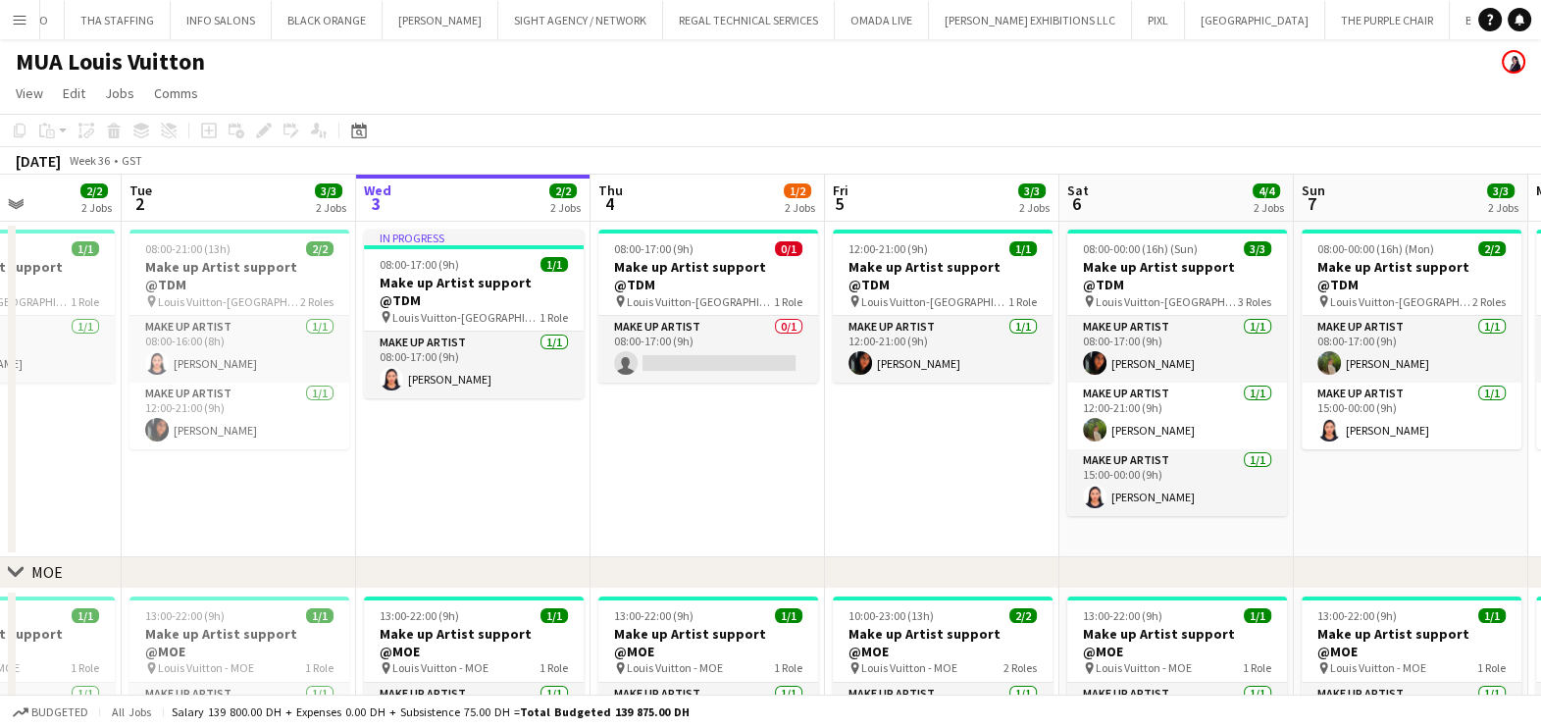
drag, startPoint x: 522, startPoint y: 440, endPoint x: 735, endPoint y: 436, distance: 212.9
click at [735, 436] on app-calendar-viewport "Sat 30 3/3 2 Jobs Sun 31 3/3 2 Jobs Mon 1 2/2 2 Jobs Tue 2 3/3 2 Jobs Wed 3 2/2…" at bounding box center [770, 516] width 1541 height 682
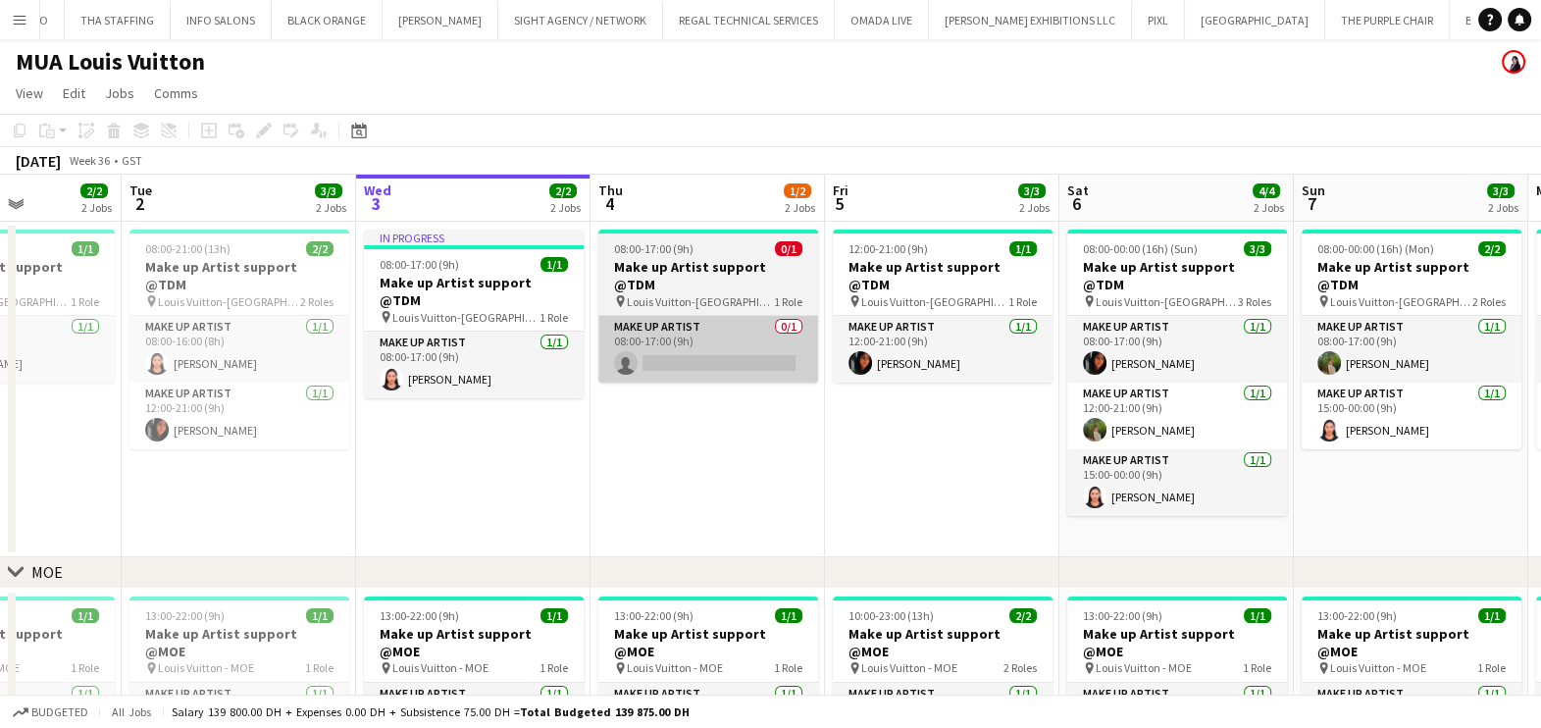
click at [713, 316] on app-card-role "Make up artist 0/1 08:00-17:00 (9h) single-neutral-actions" at bounding box center [708, 349] width 220 height 67
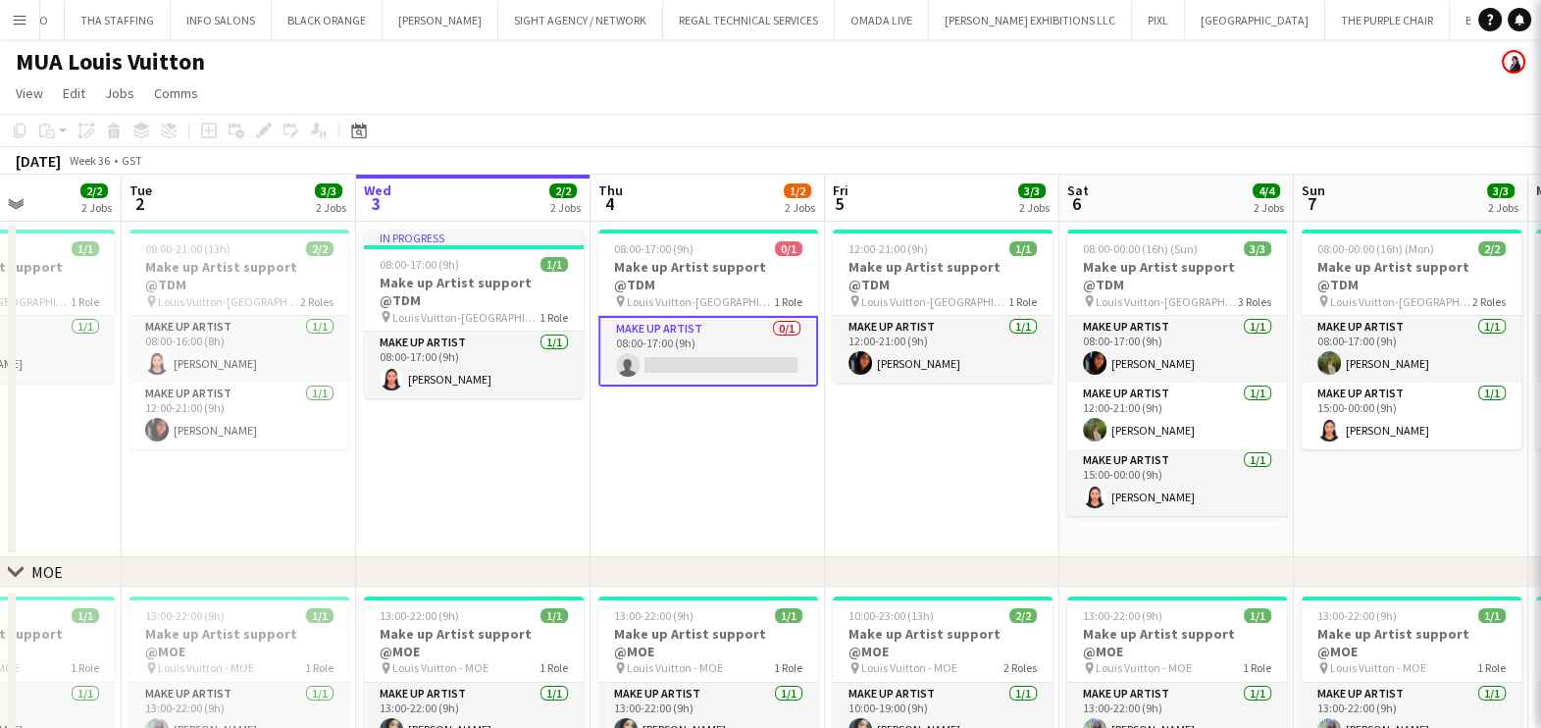
scroll to position [0, 579]
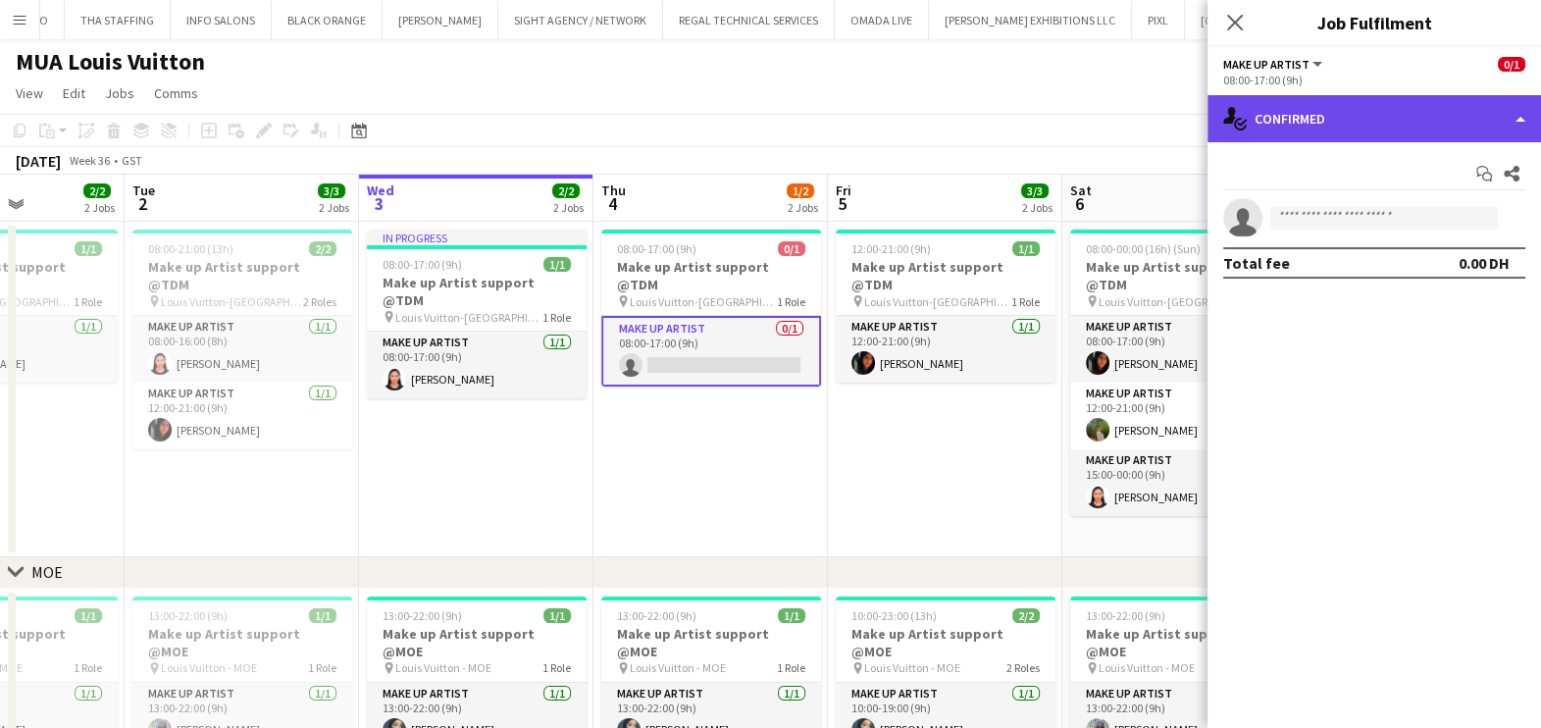
click at [1333, 111] on div "single-neutral-actions-check-2 Confirmed" at bounding box center [1373, 118] width 333 height 47
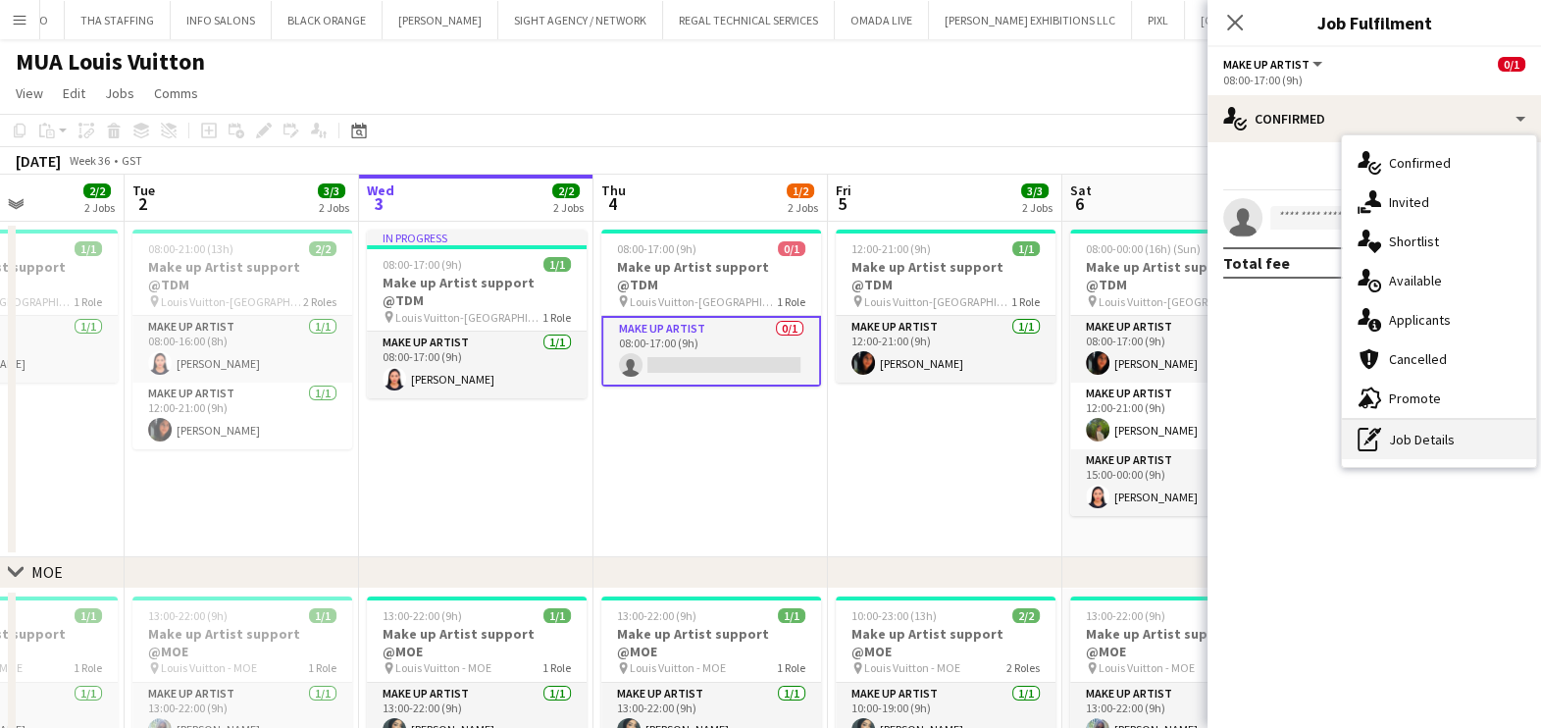
click at [1481, 451] on div "pen-write Job Details" at bounding box center [1439, 439] width 194 height 39
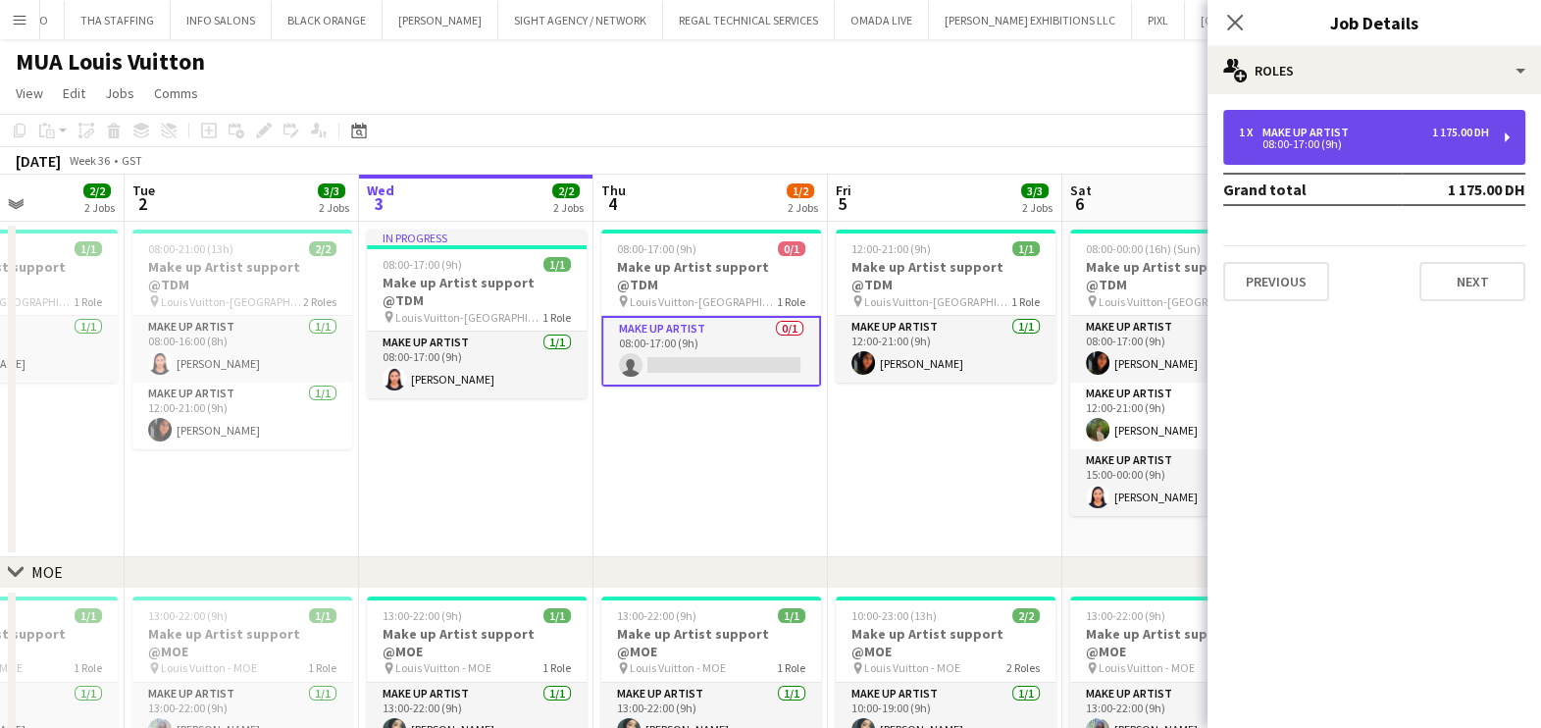
click at [1435, 152] on div "1 x Make up artist 1 175.00 DH 08:00-17:00 (9h)" at bounding box center [1374, 137] width 302 height 55
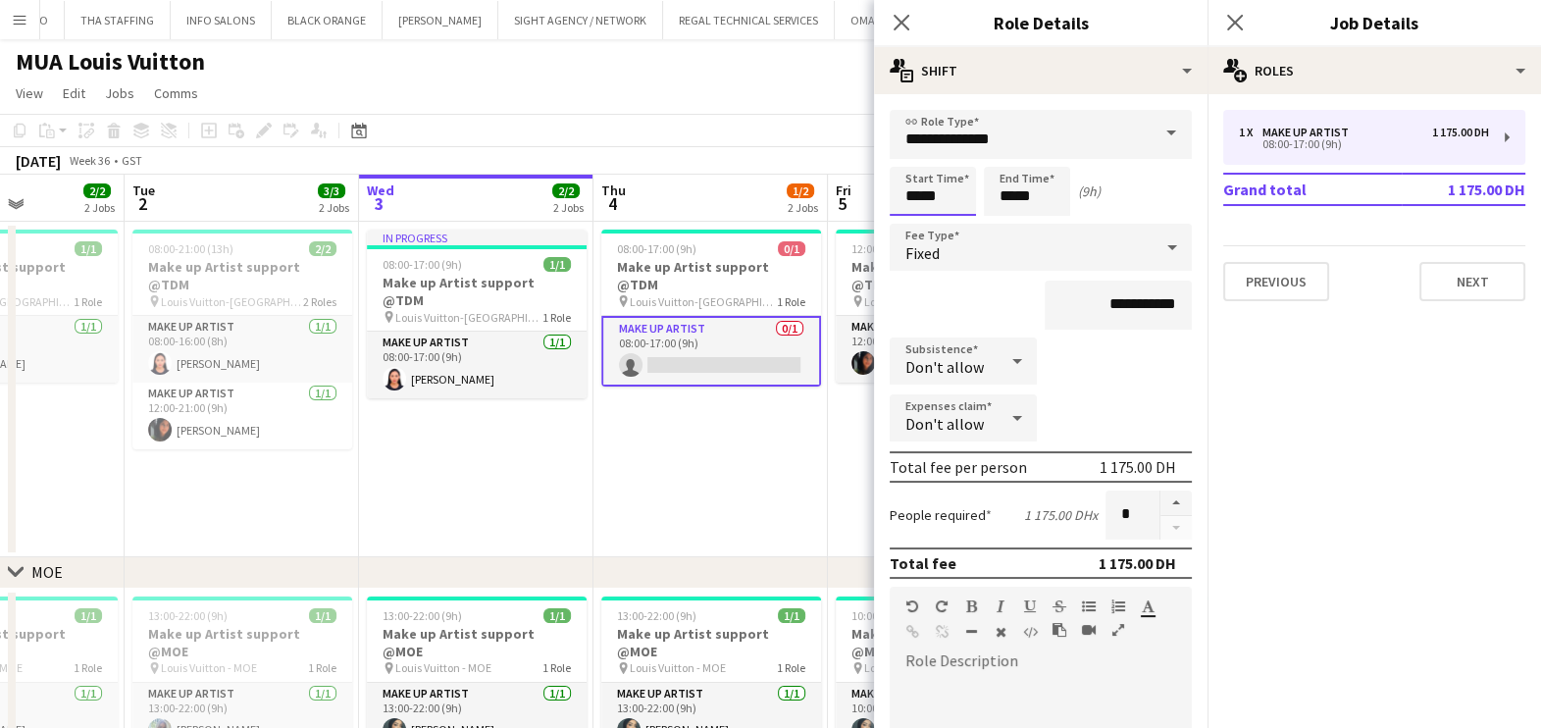
drag, startPoint x: 920, startPoint y: 201, endPoint x: 916, endPoint y: 189, distance: 12.4
click at [920, 200] on input "*****" at bounding box center [933, 191] width 86 height 49
type input "*****"
click at [1015, 198] on input "*****" at bounding box center [1027, 191] width 86 height 49
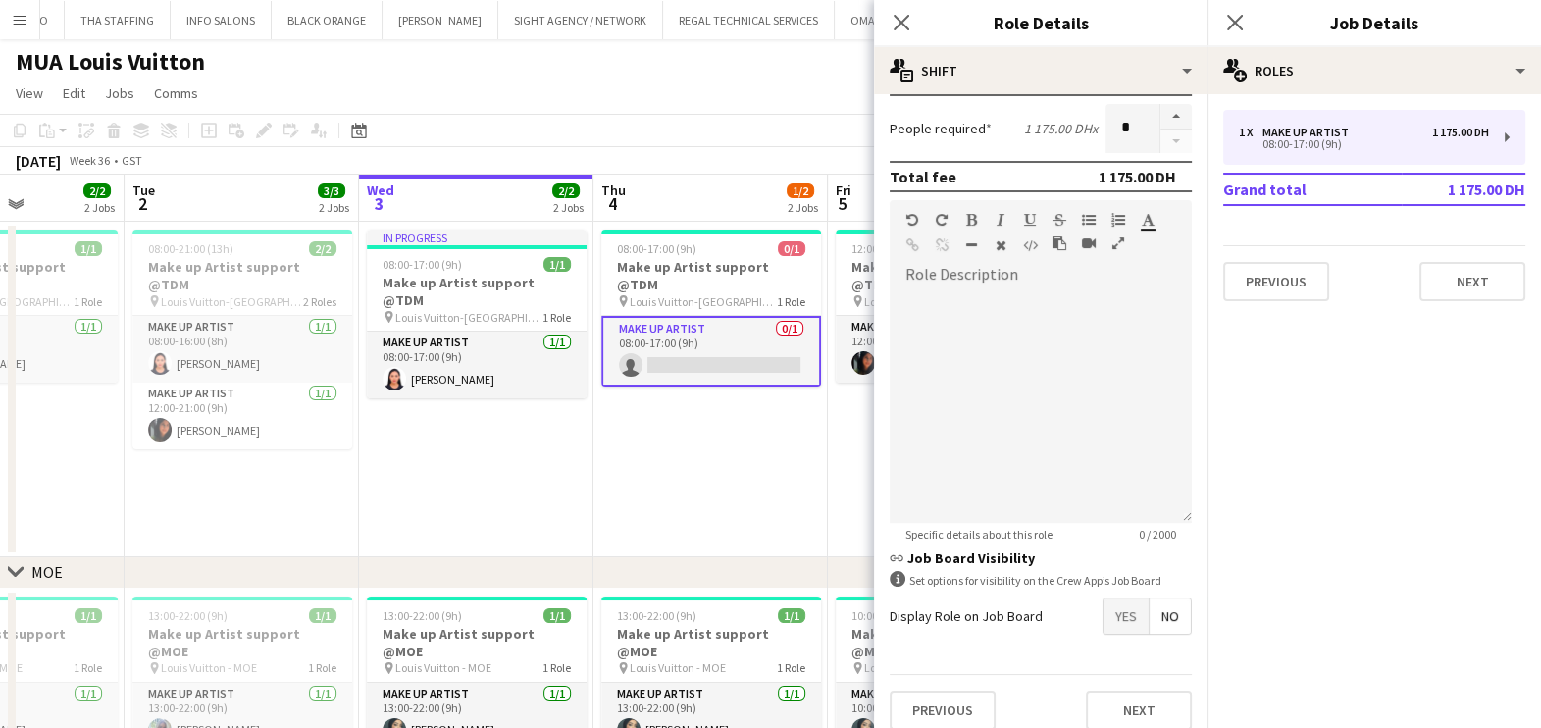
scroll to position [399, 0]
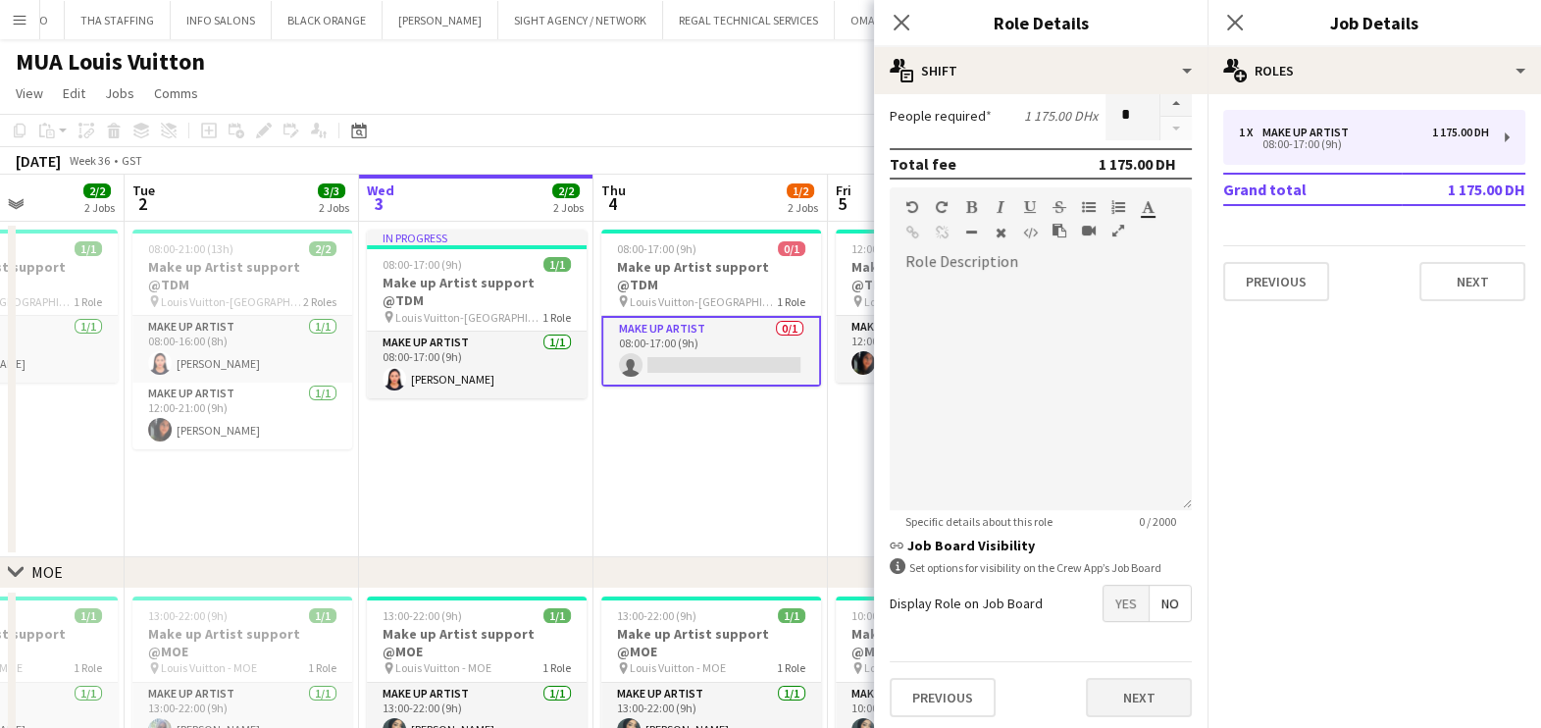
type input "*****"
click at [1120, 689] on button "Next" at bounding box center [1139, 697] width 106 height 39
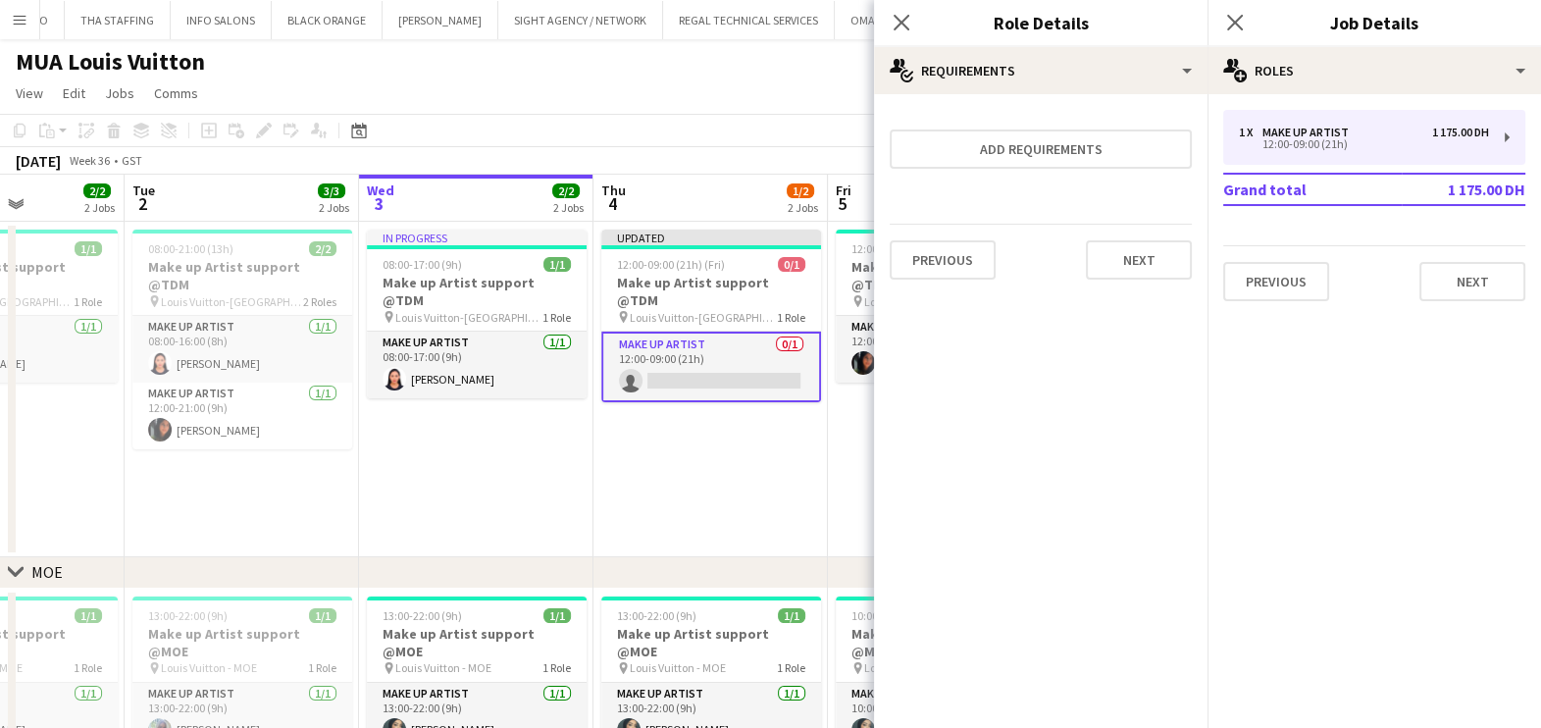
drag, startPoint x: 789, startPoint y: 471, endPoint x: 753, endPoint y: 384, distance: 94.2
click at [789, 469] on app-date-cell "Updated 12:00-09:00 (21h) (Fri) 0/1 Make up Artist support @TDM pin Louis Vuitt…" at bounding box center [710, 389] width 234 height 335
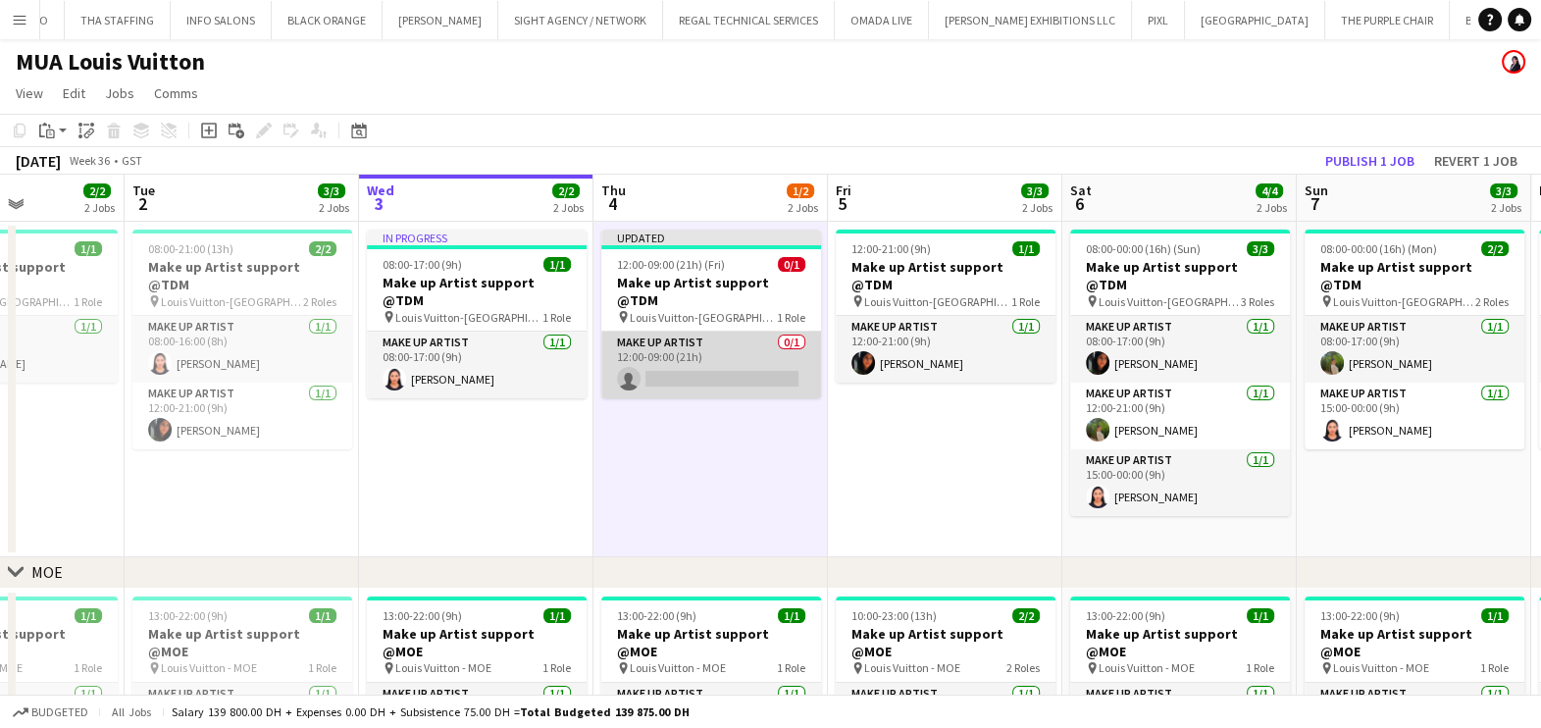
click at [750, 351] on app-card-role "Make up artist 0/1 12:00-09:00 (21h) single-neutral-actions" at bounding box center [711, 365] width 220 height 67
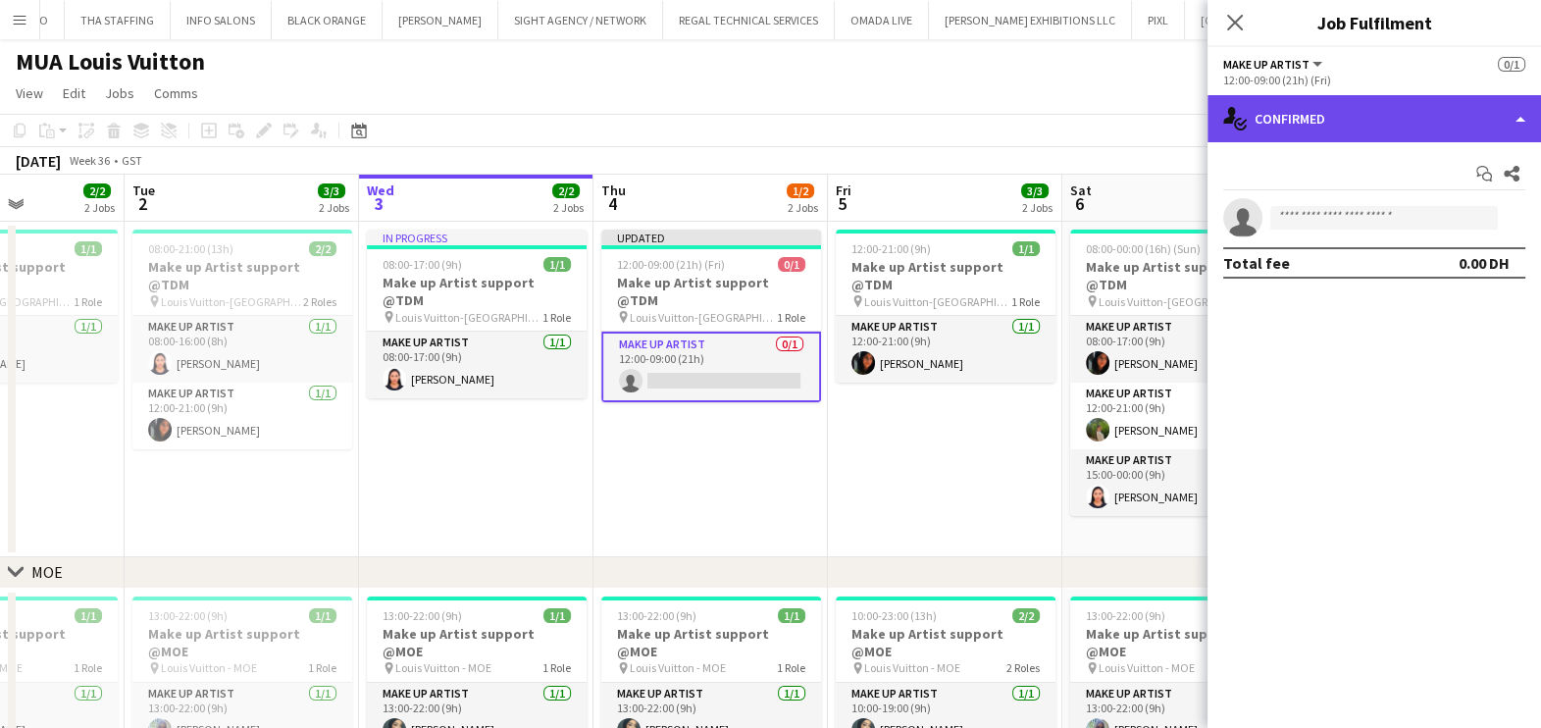
click at [1304, 116] on div "single-neutral-actions-check-2 Confirmed" at bounding box center [1373, 118] width 333 height 47
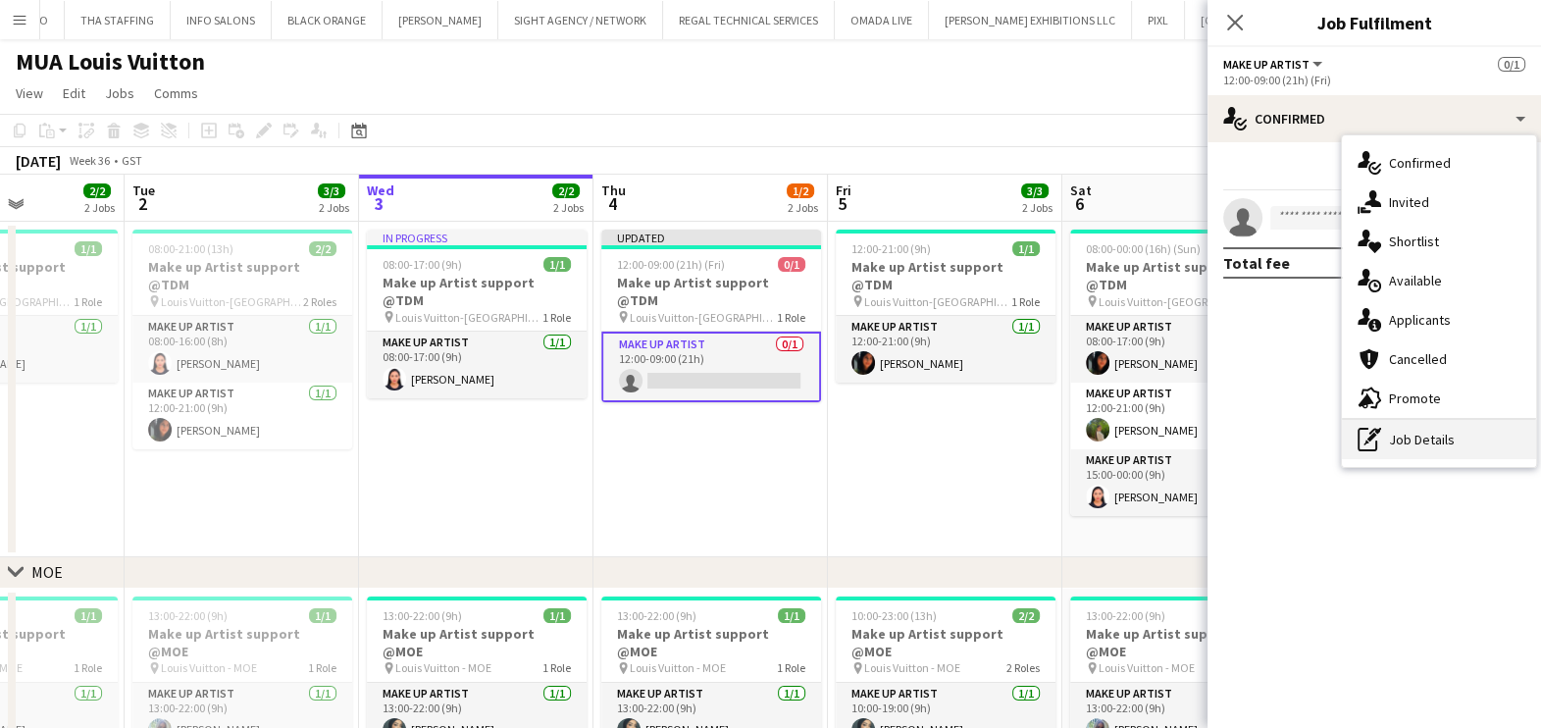
click at [1427, 436] on div "pen-write Job Details" at bounding box center [1439, 439] width 194 height 39
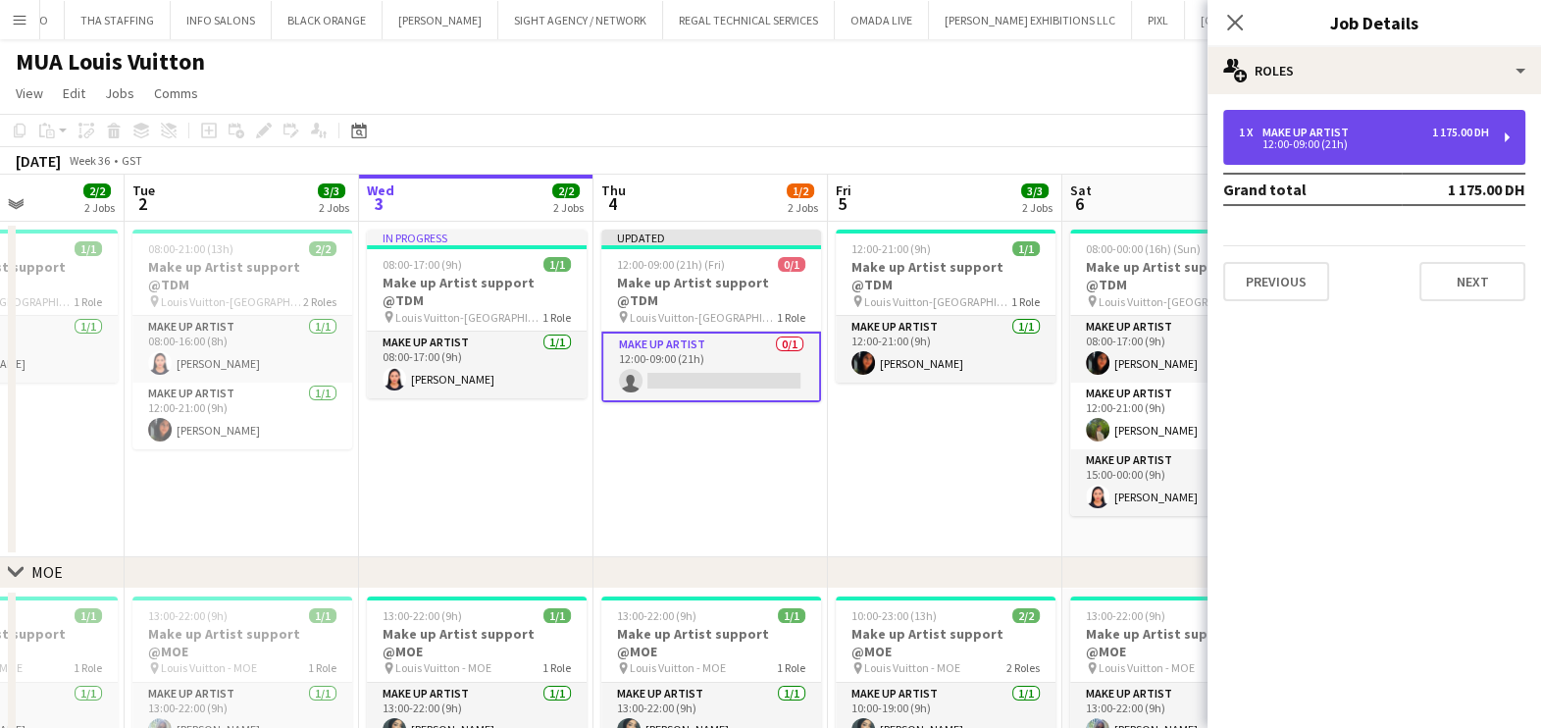
click at [1344, 160] on div "1 x Make up artist 1 175.00 DH 12:00-09:00 (21h)" at bounding box center [1374, 137] width 302 height 55
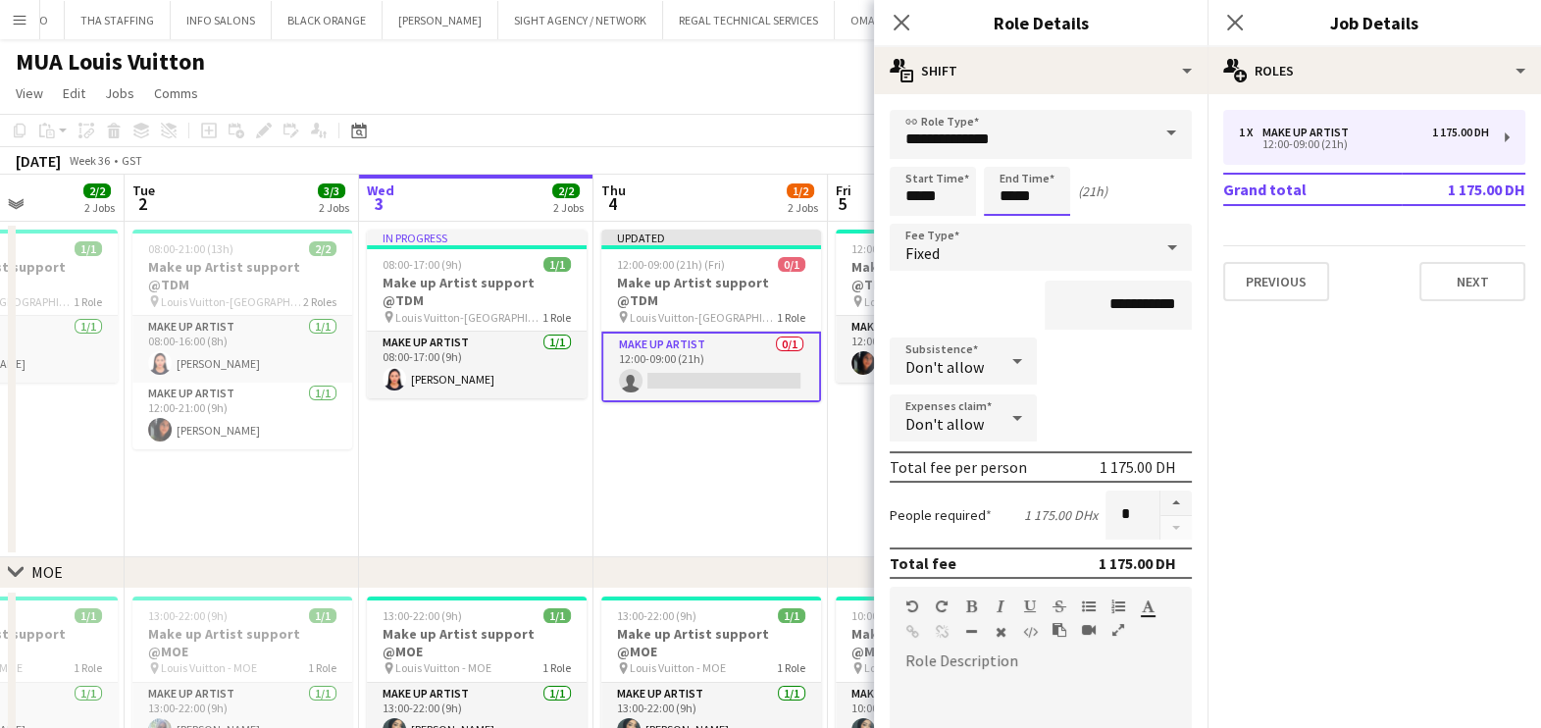
drag, startPoint x: 1010, startPoint y: 192, endPoint x: 1002, endPoint y: 202, distance: 12.6
click at [1002, 202] on input "*****" at bounding box center [1027, 191] width 86 height 49
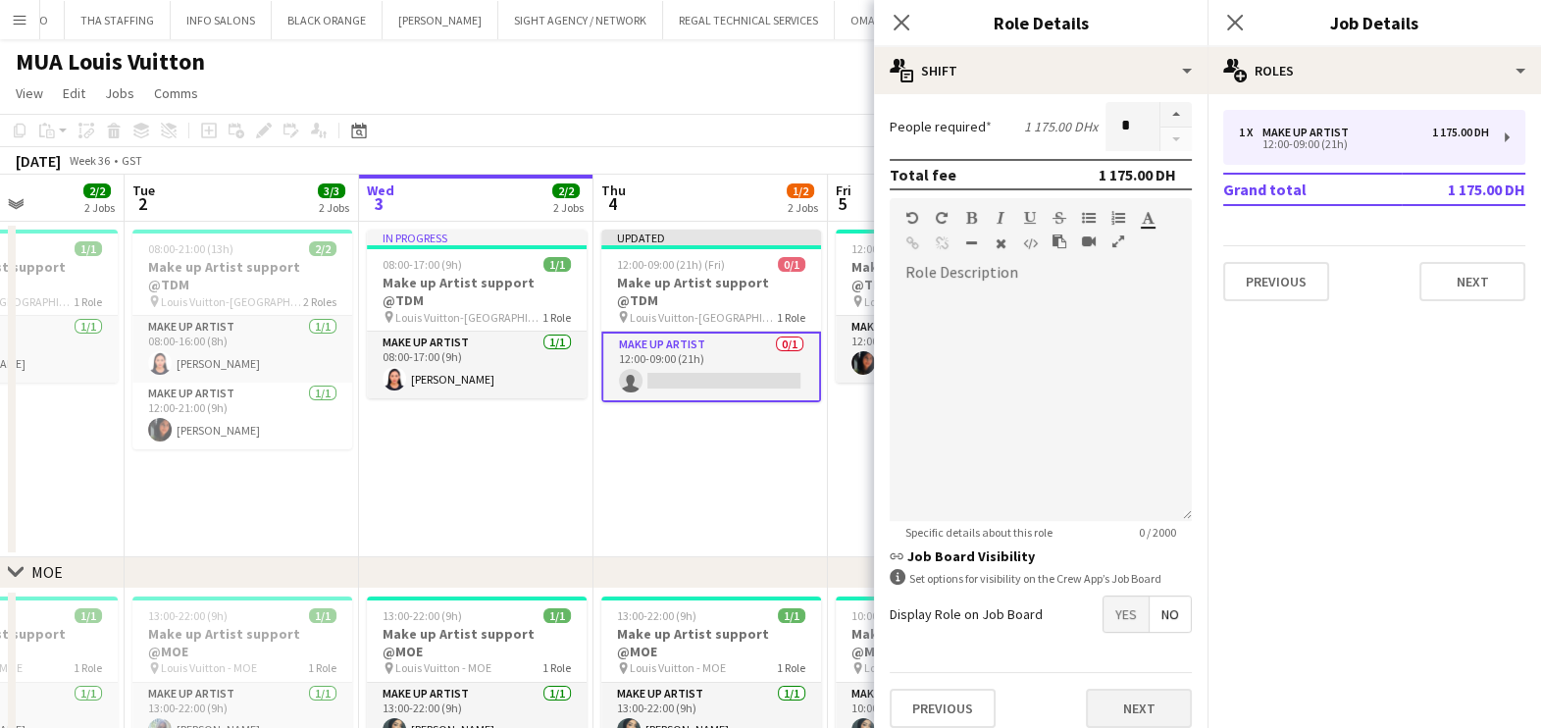
scroll to position [399, 0]
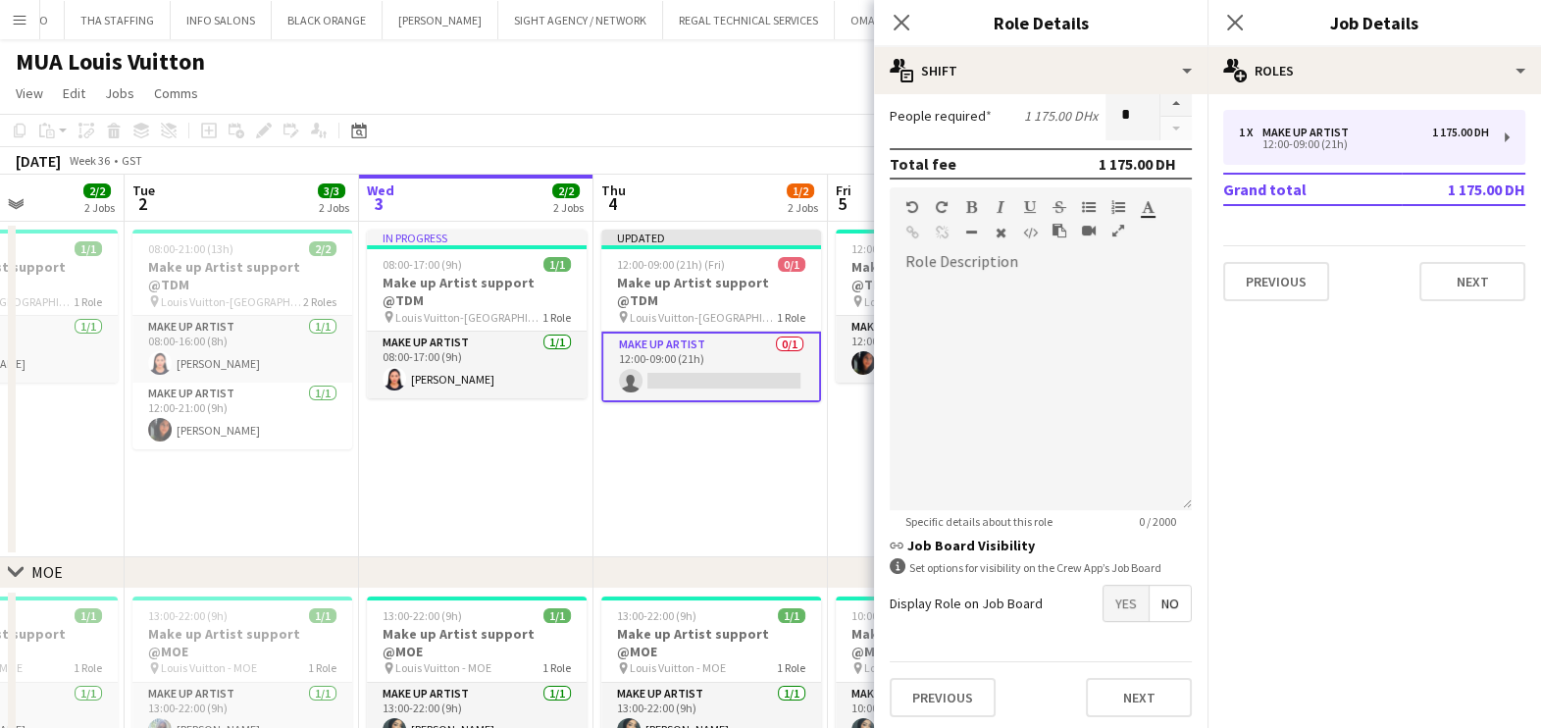
type input "*****"
click at [1134, 692] on button "Next" at bounding box center [1139, 697] width 106 height 39
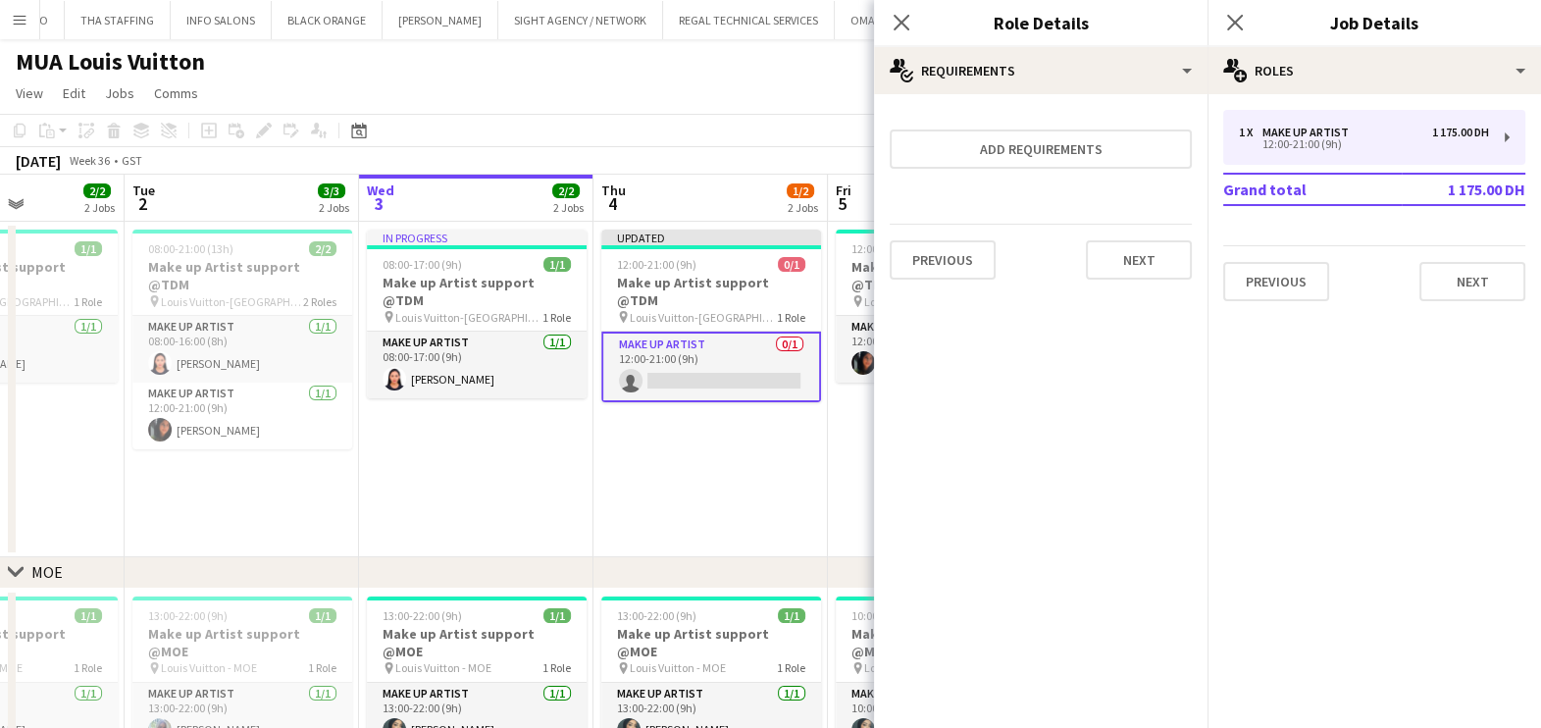
click at [783, 481] on app-date-cell "Updated 12:00-21:00 (9h) 0/1 Make up Artist support @TDM pin Louis Vuitton-Fash…" at bounding box center [710, 389] width 234 height 335
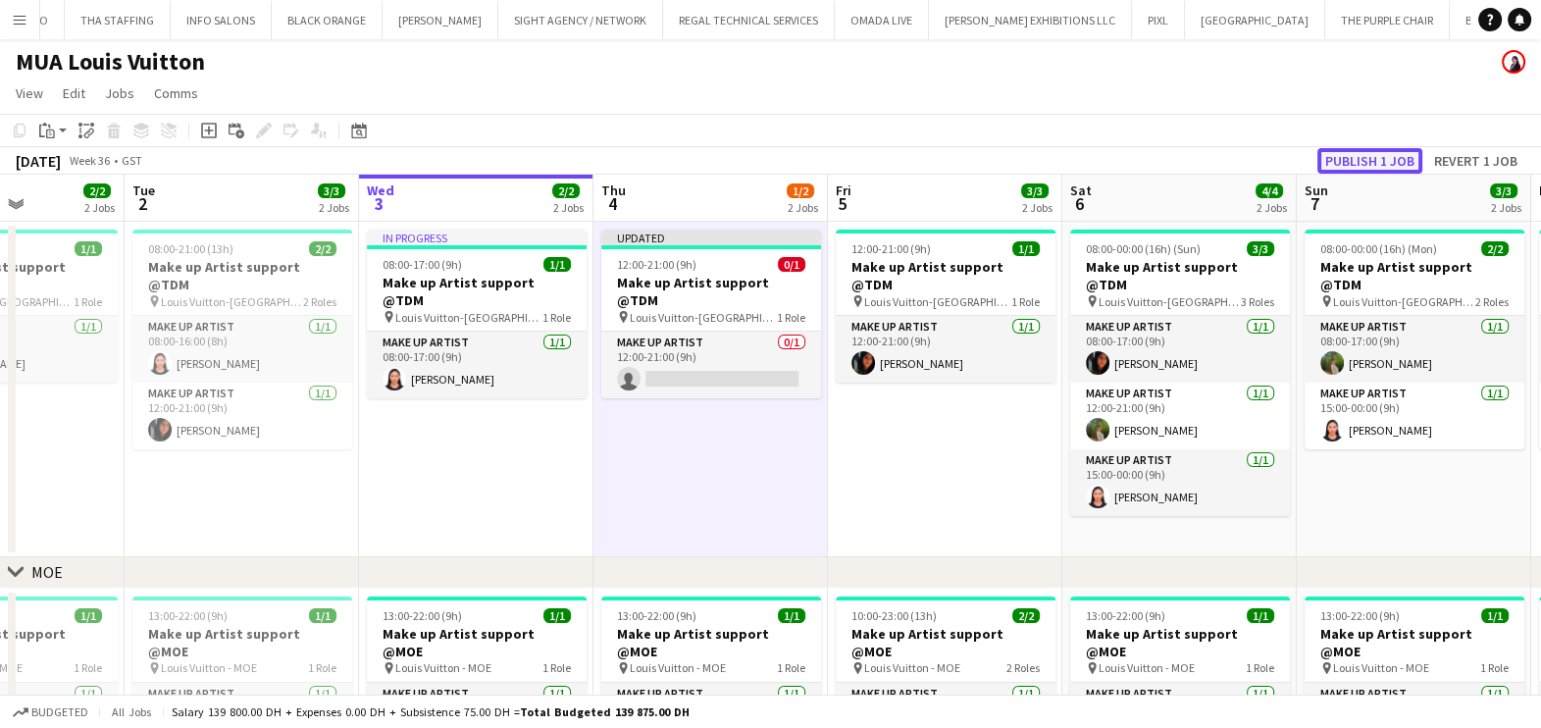
click at [1373, 159] on button "Publish 1 job" at bounding box center [1369, 161] width 105 height 26
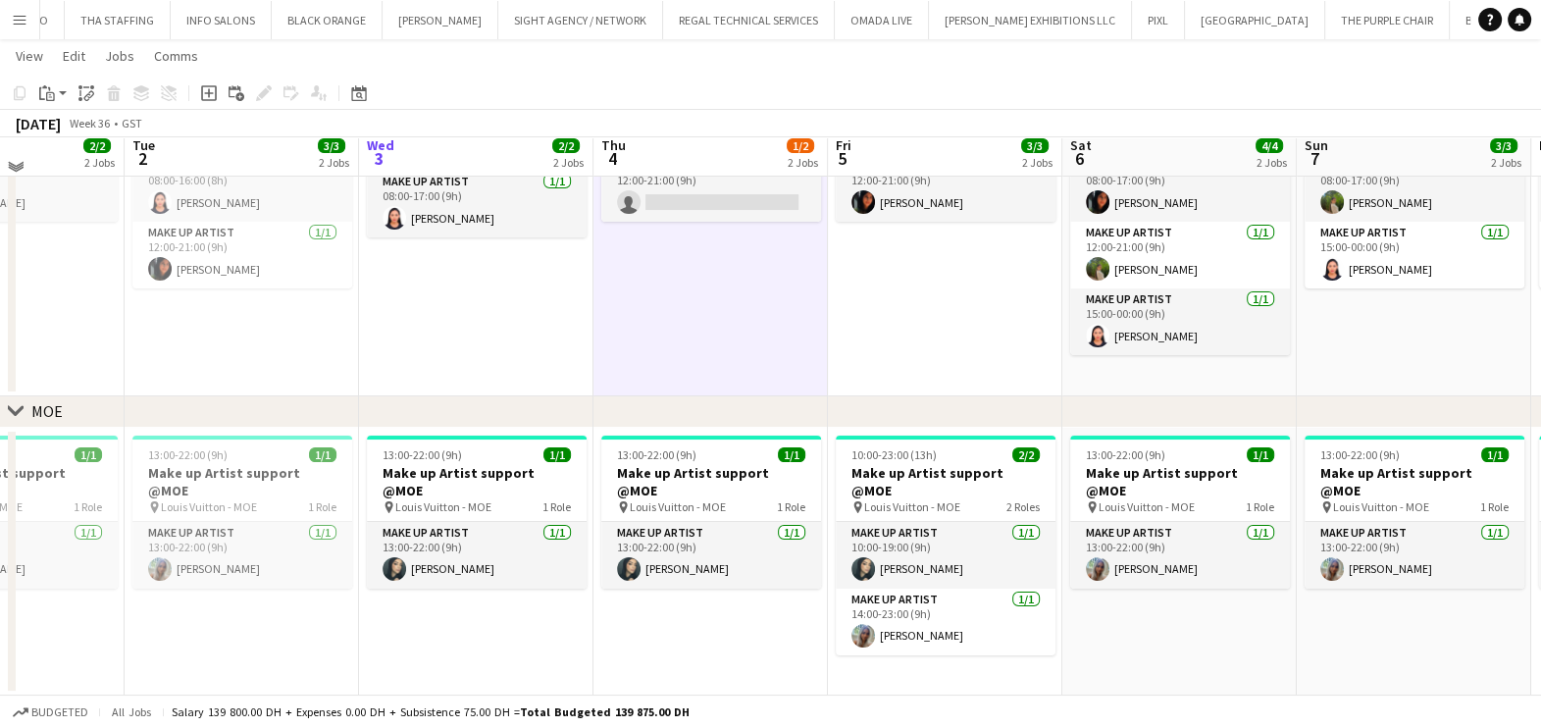
scroll to position [159, 0]
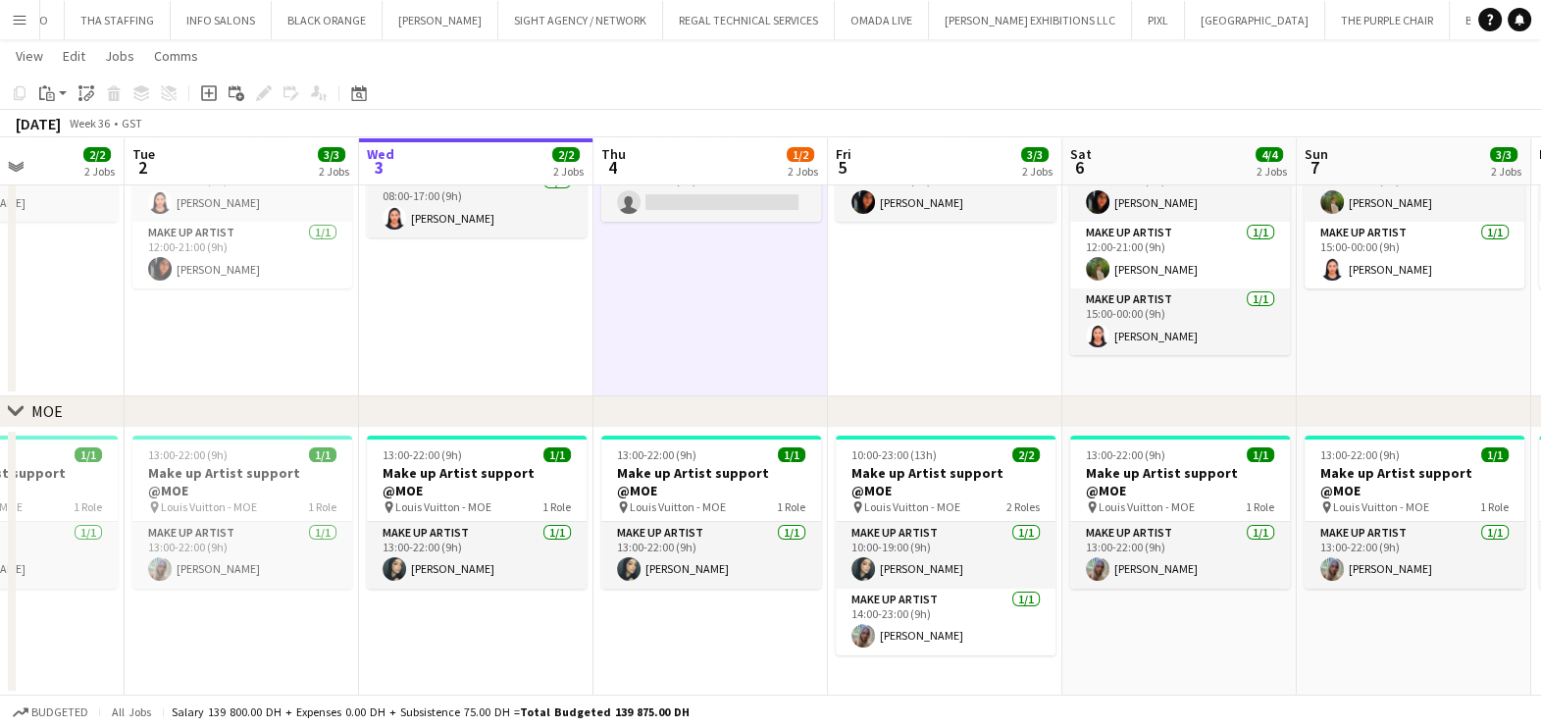
click at [33, 25] on button "Menu" at bounding box center [19, 19] width 39 height 39
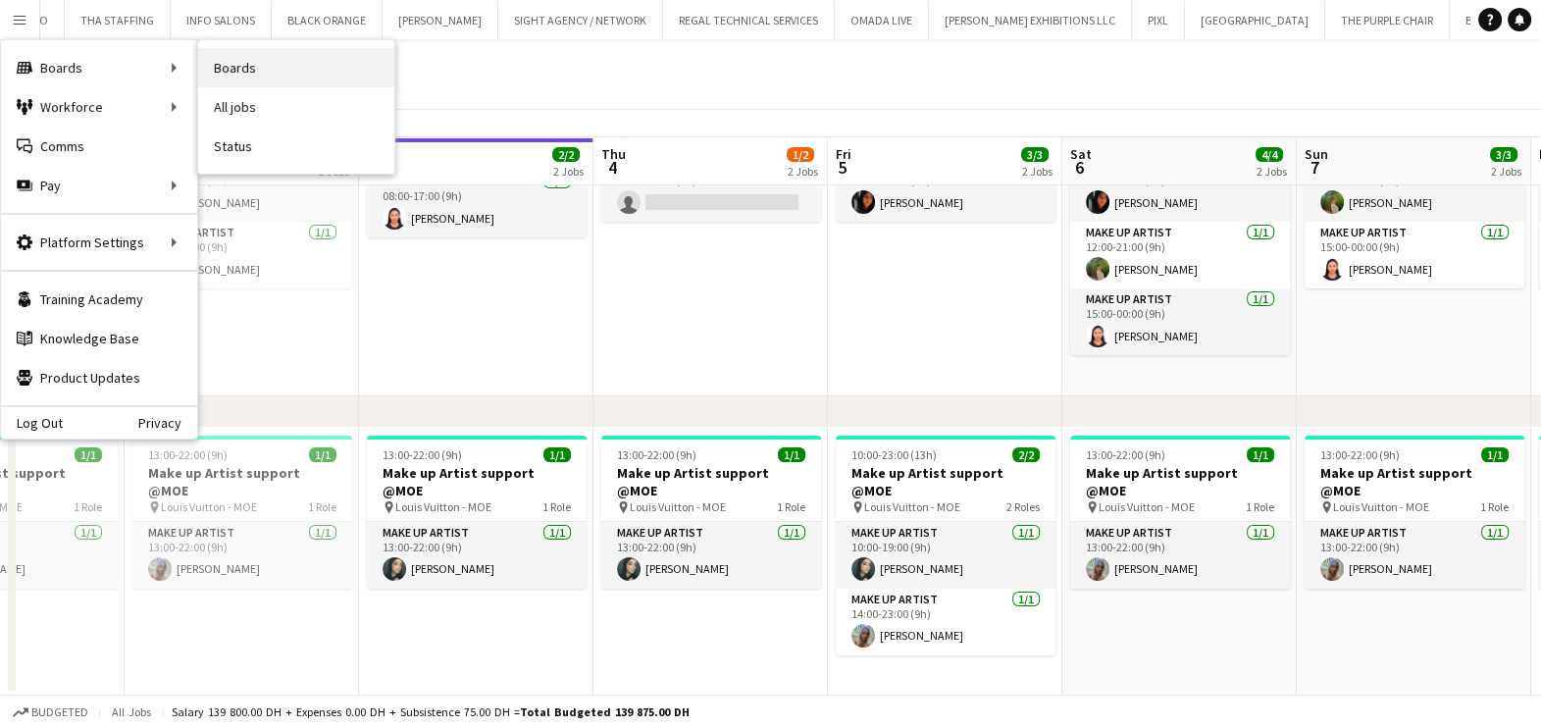
click at [261, 57] on link "Boards" at bounding box center [296, 67] width 196 height 39
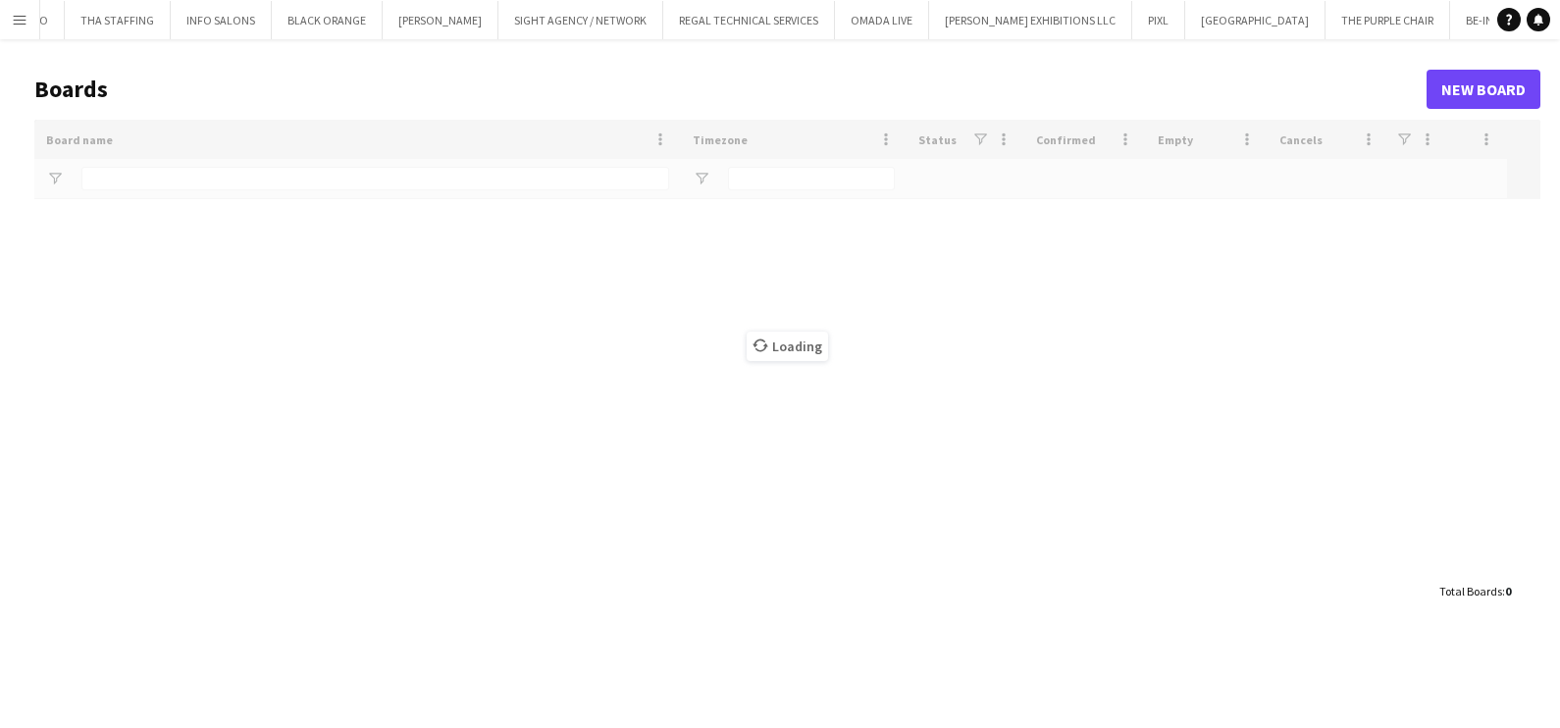
type input "*****"
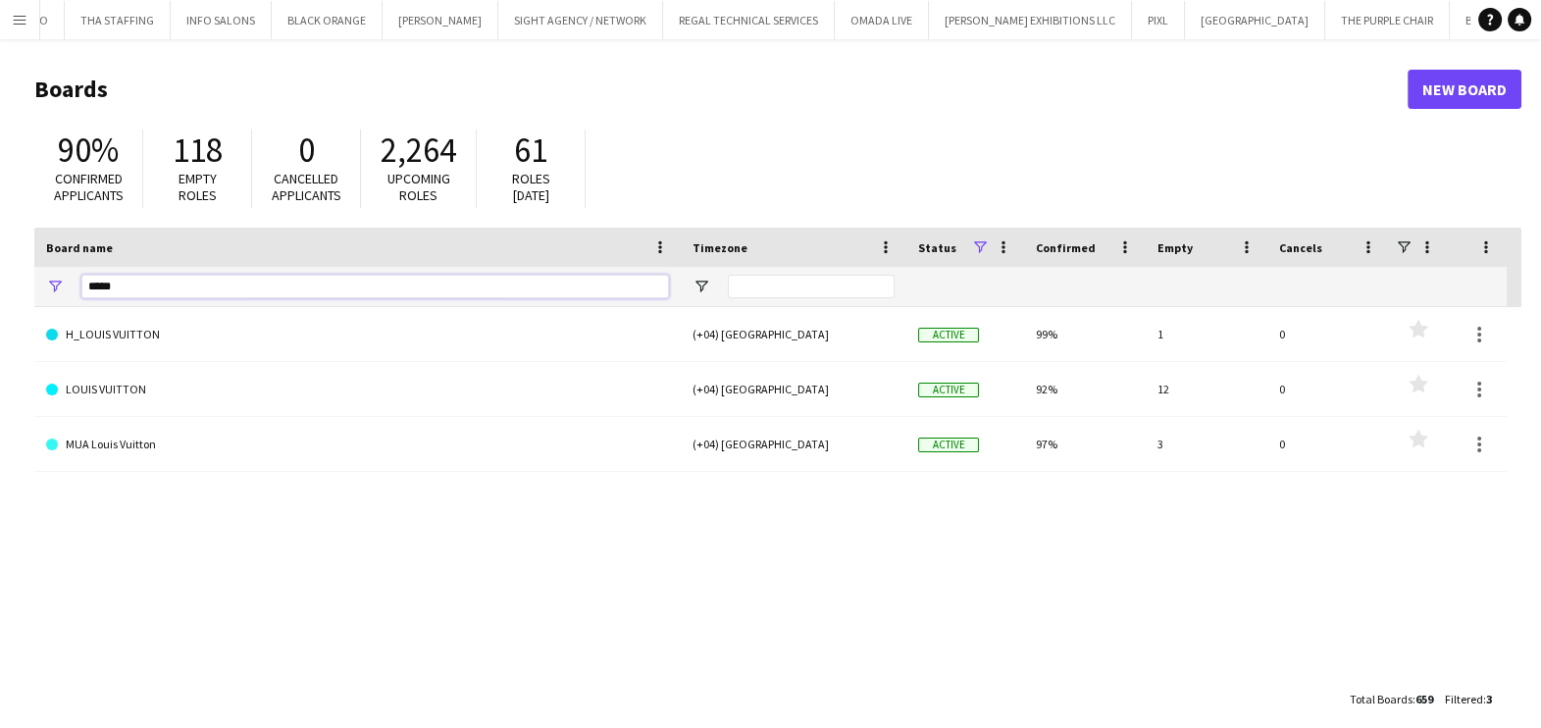
drag, startPoint x: 145, startPoint y: 276, endPoint x: 0, endPoint y: 276, distance: 145.2
click at [0, 276] on html "Menu Boards Boards Boards All jobs Status Workforce Workforce My Workforce Recr…" at bounding box center [770, 373] width 1541 height 747
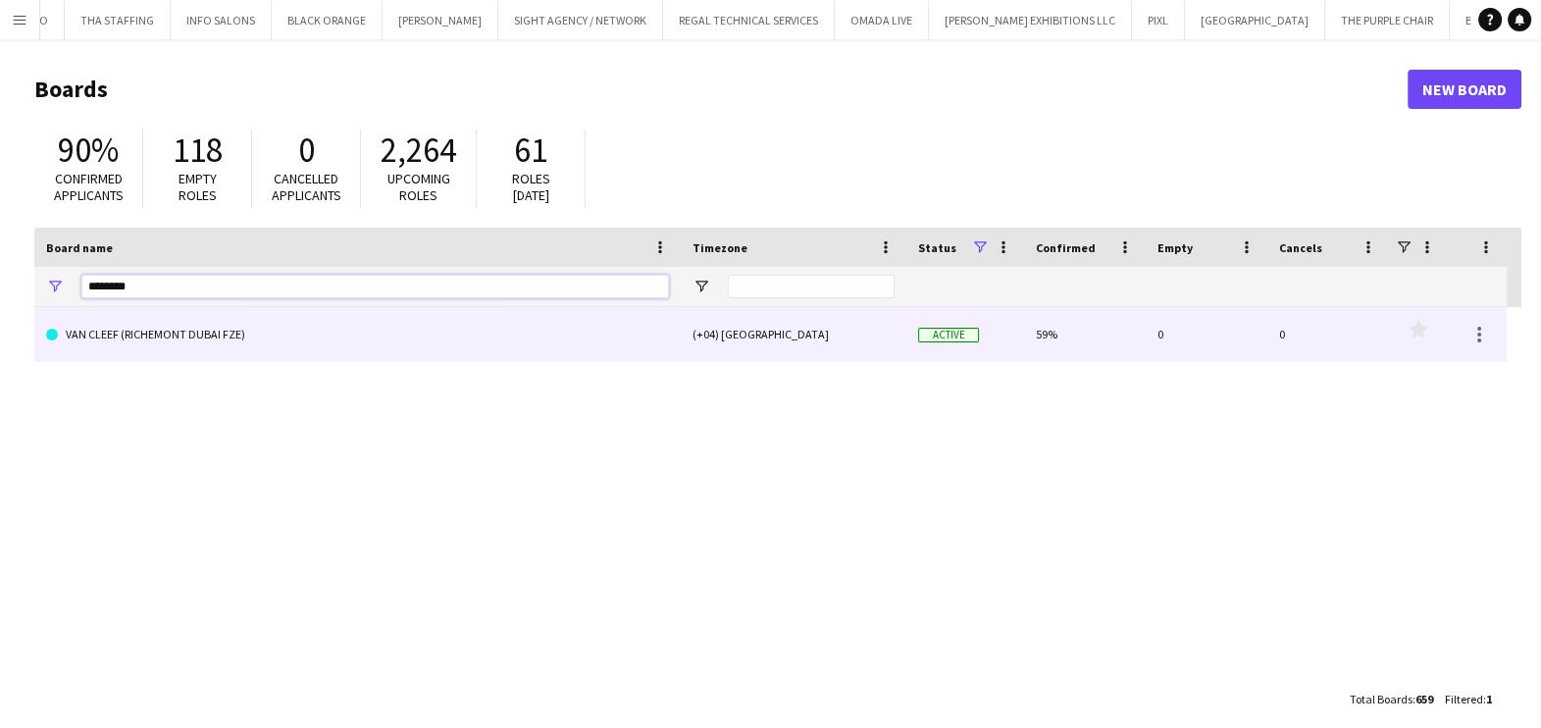
type input "********"
click at [153, 352] on link "VAN CLEEF (RICHEMONT DUBAI FZE)" at bounding box center [357, 334] width 623 height 55
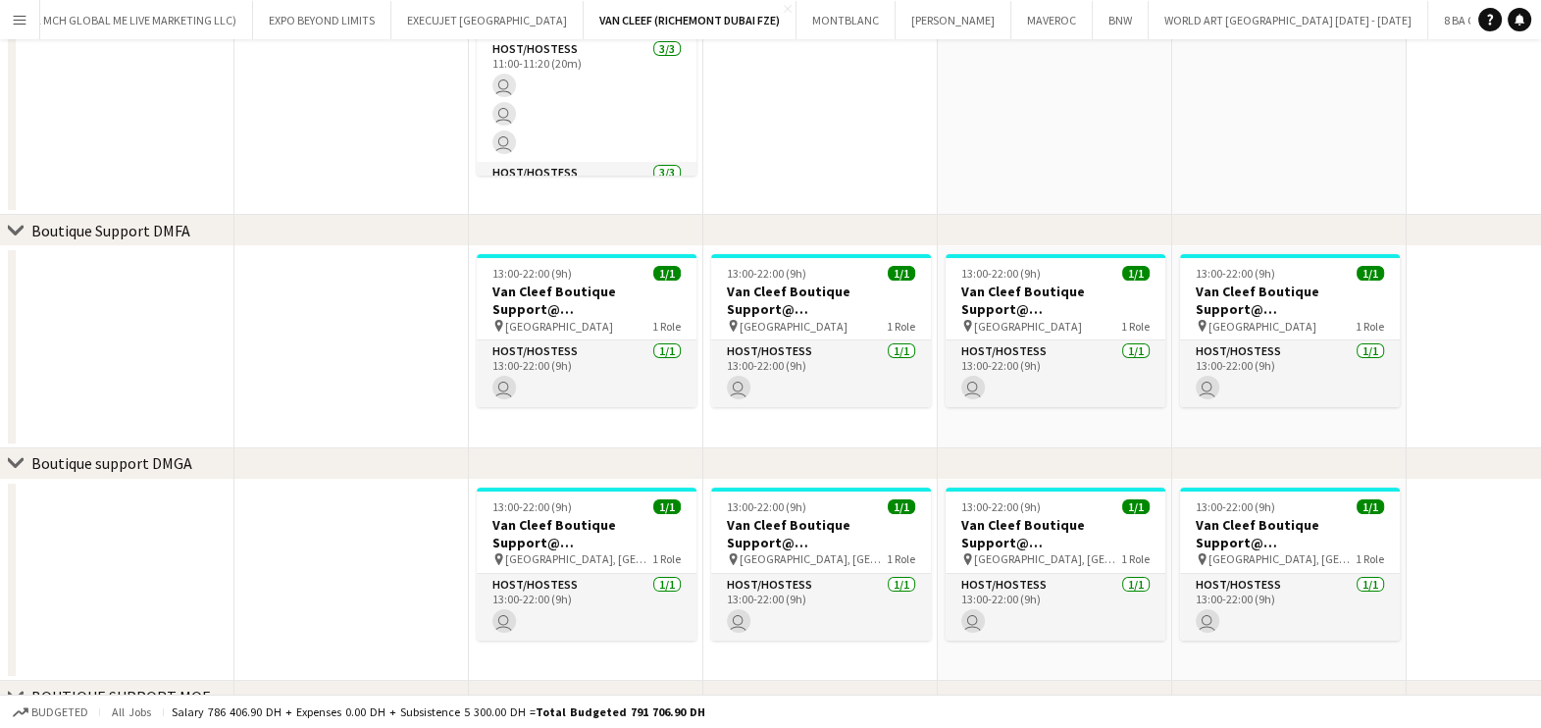
scroll to position [613, 0]
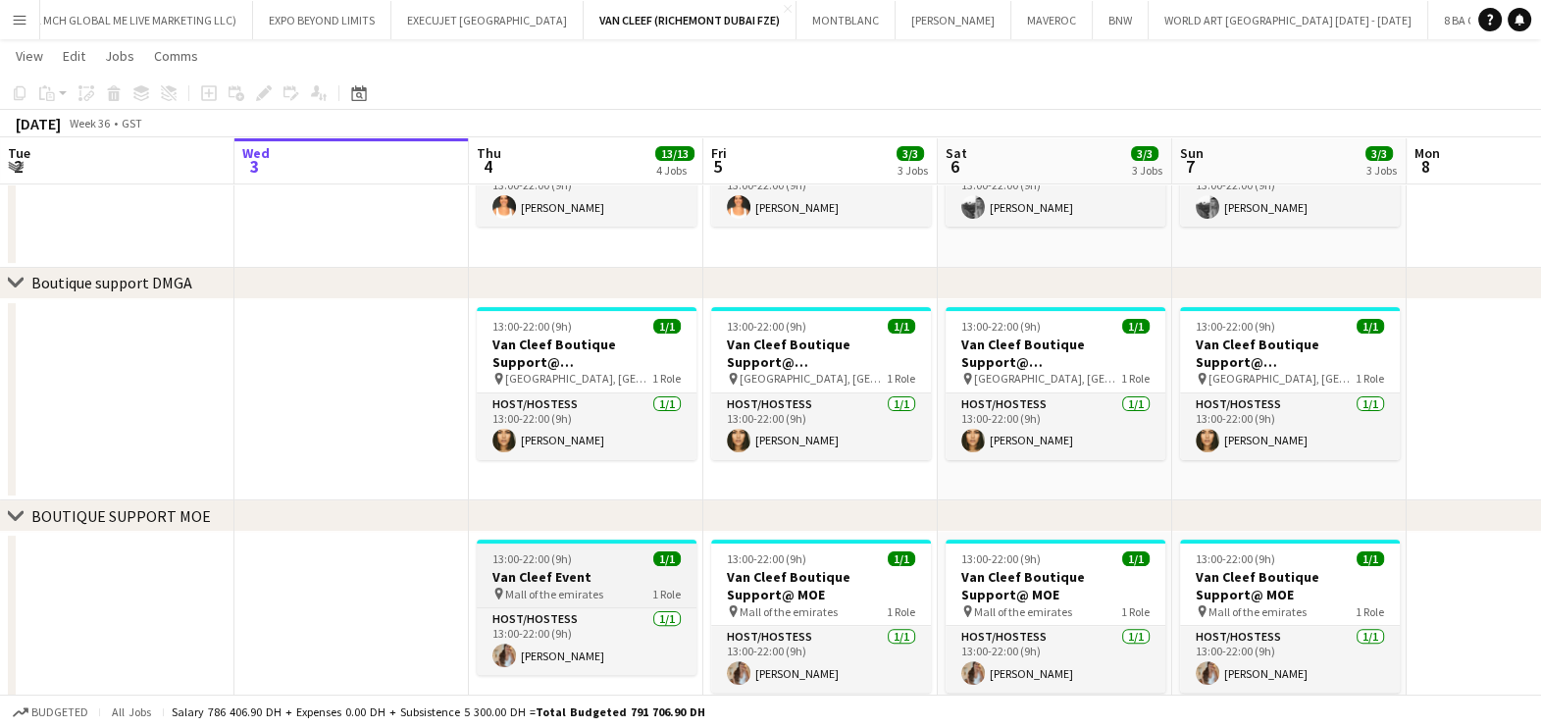
click at [620, 577] on h3 "Van Cleef Event" at bounding box center [587, 577] width 220 height 18
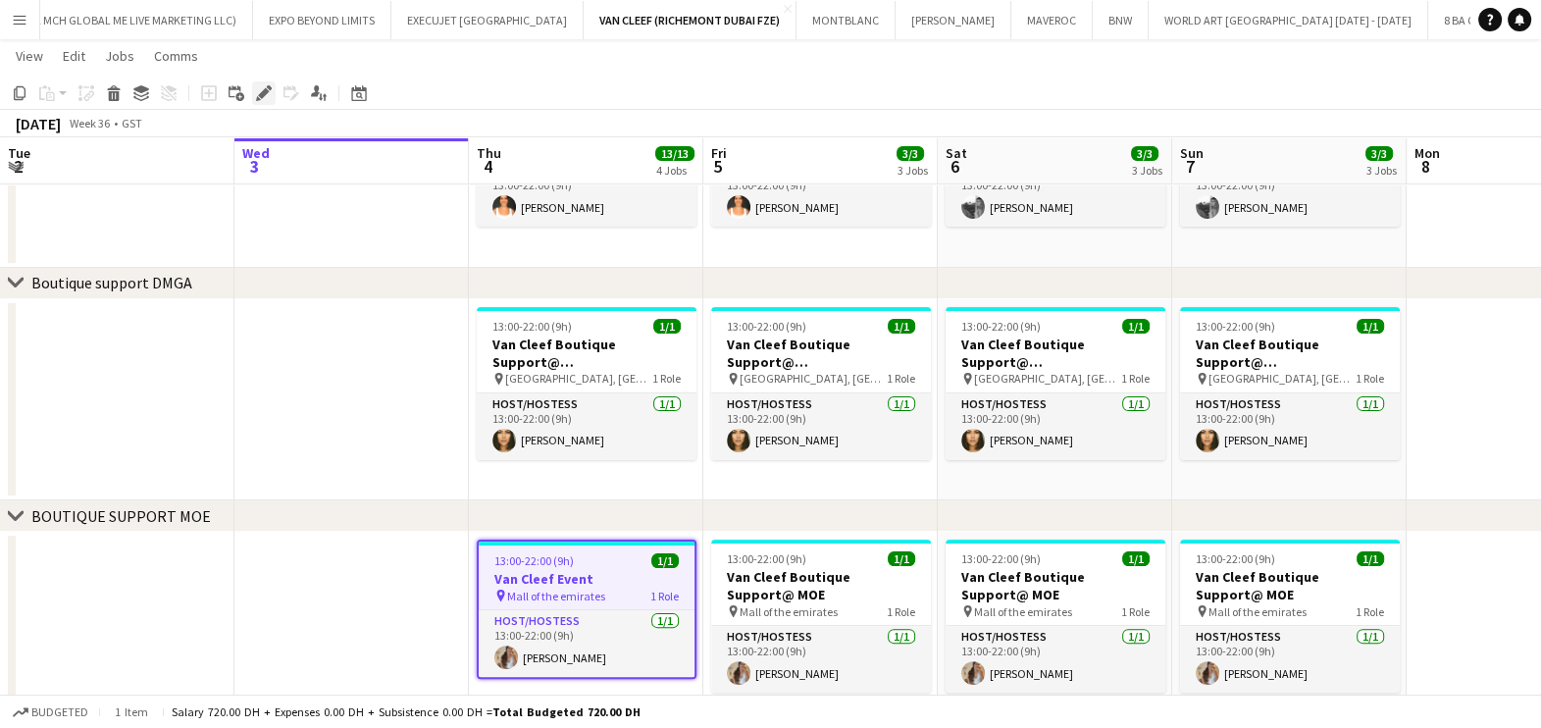
click at [260, 82] on div "Edit" at bounding box center [264, 93] width 24 height 24
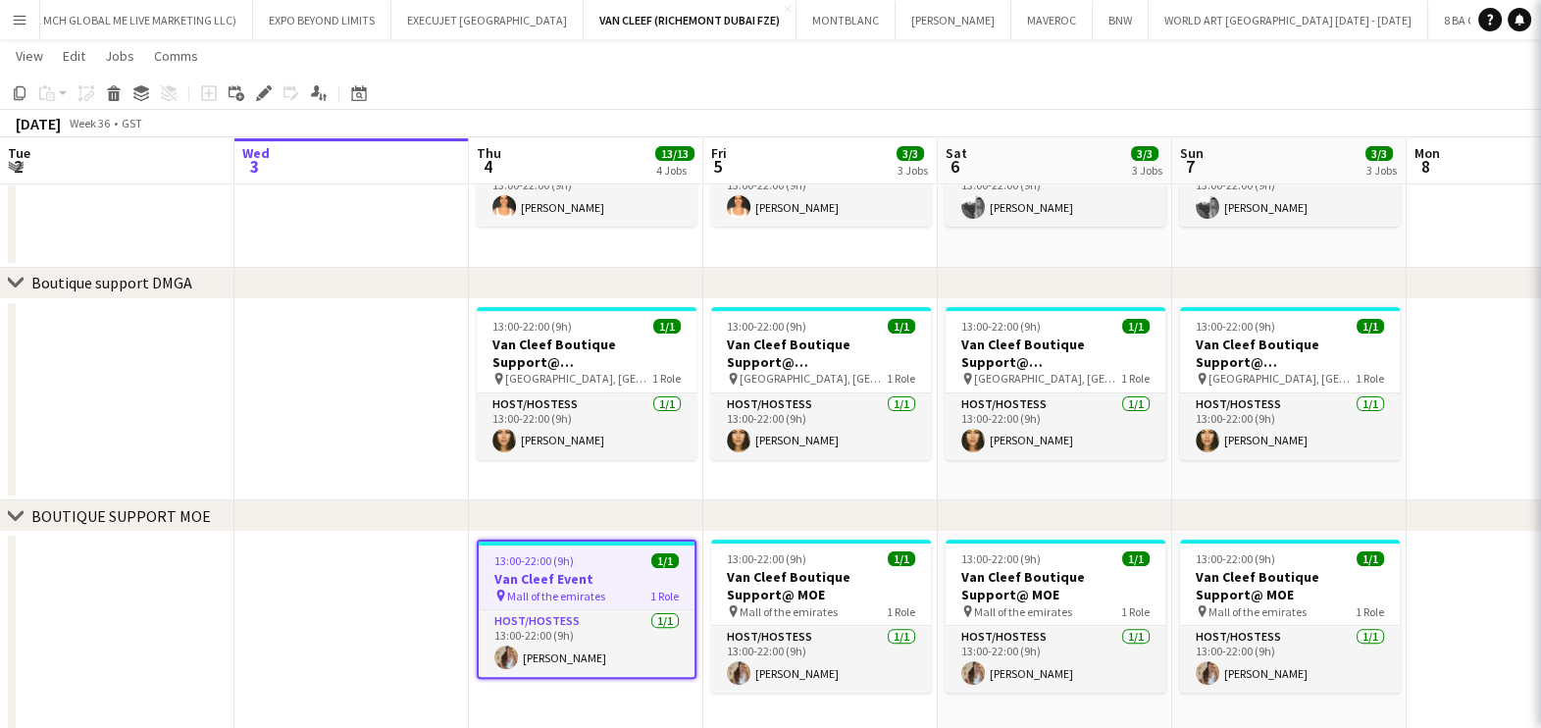
type input "**********"
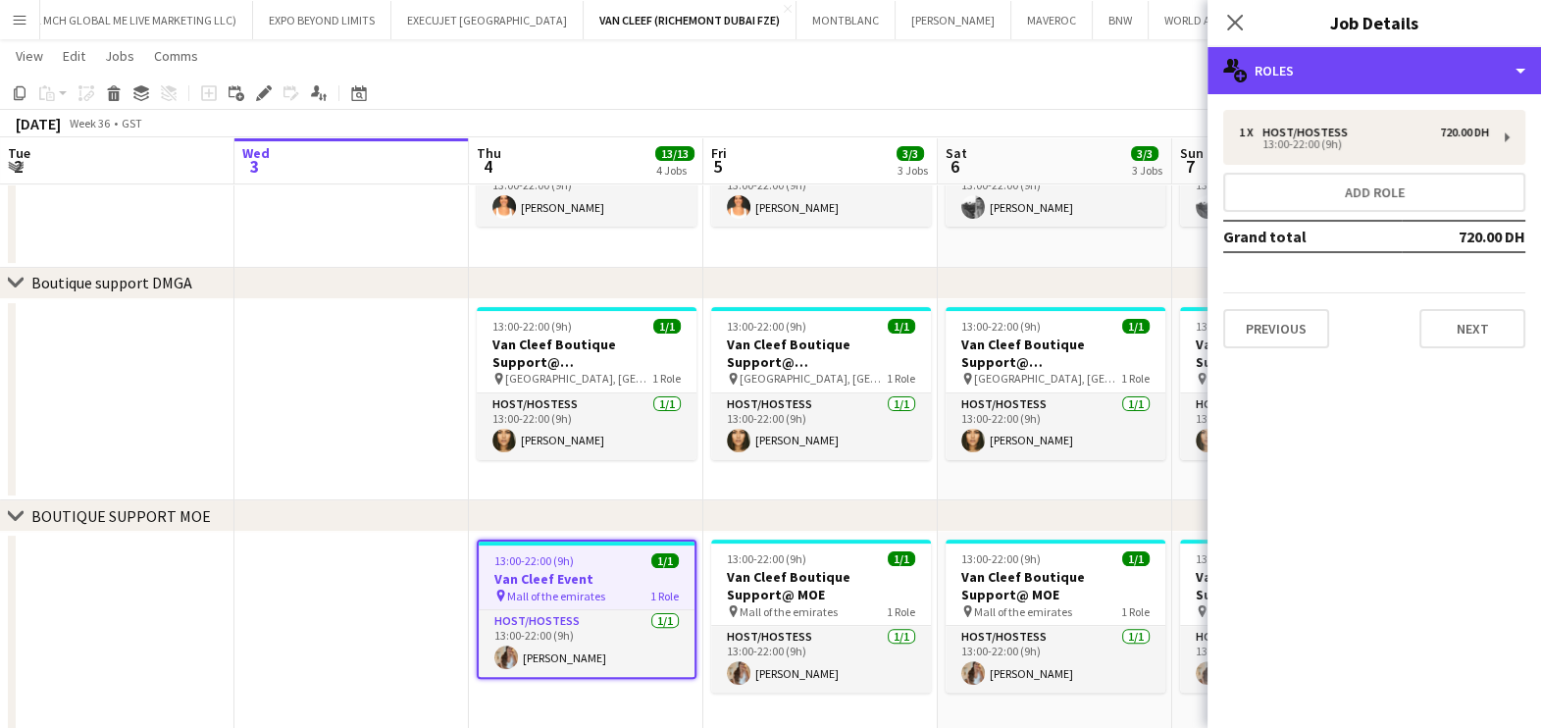
drag, startPoint x: 1387, startPoint y: 57, endPoint x: 1424, endPoint y: 120, distance: 73.0
click at [1387, 55] on div "multiple-users-add Roles" at bounding box center [1373, 70] width 333 height 47
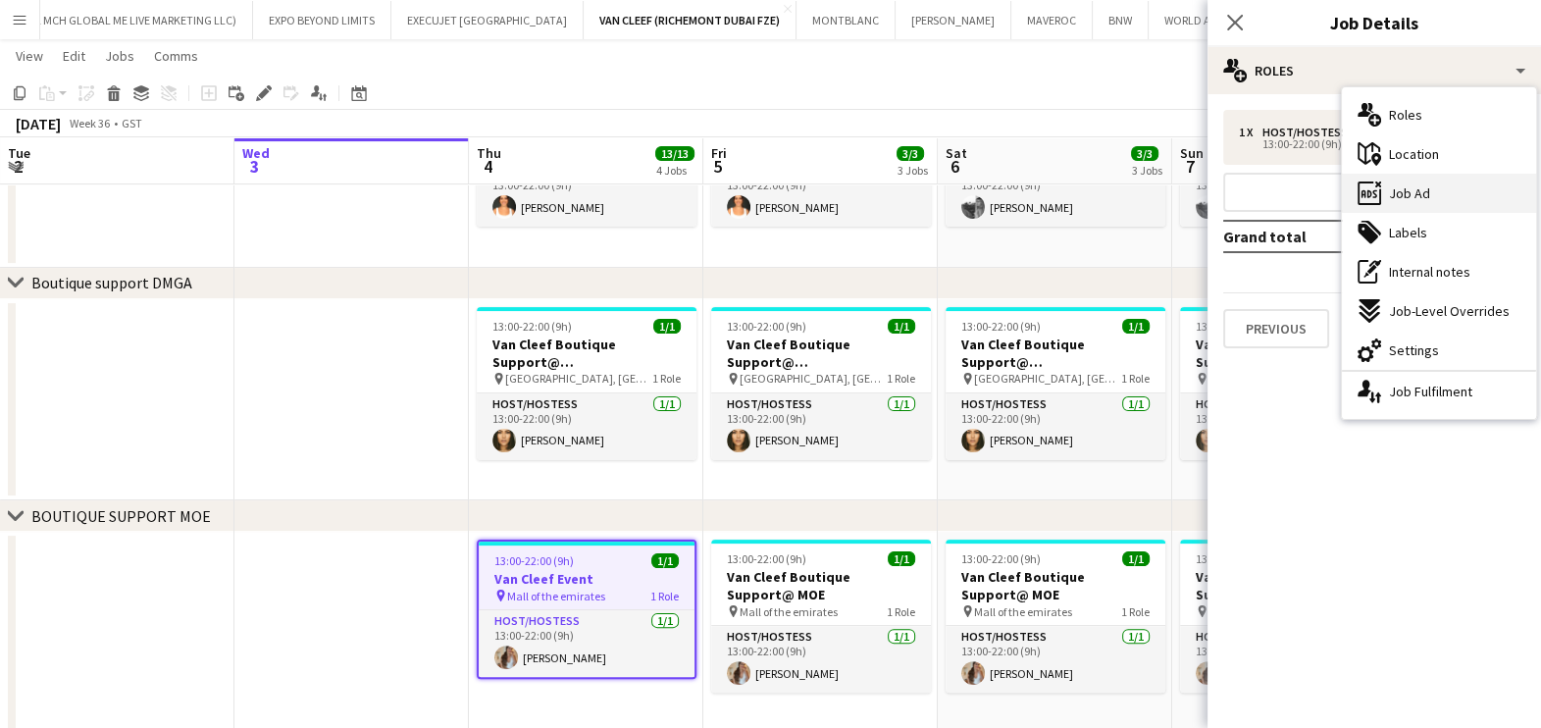
click at [1448, 206] on div "ads-window Job Ad" at bounding box center [1439, 193] width 194 height 39
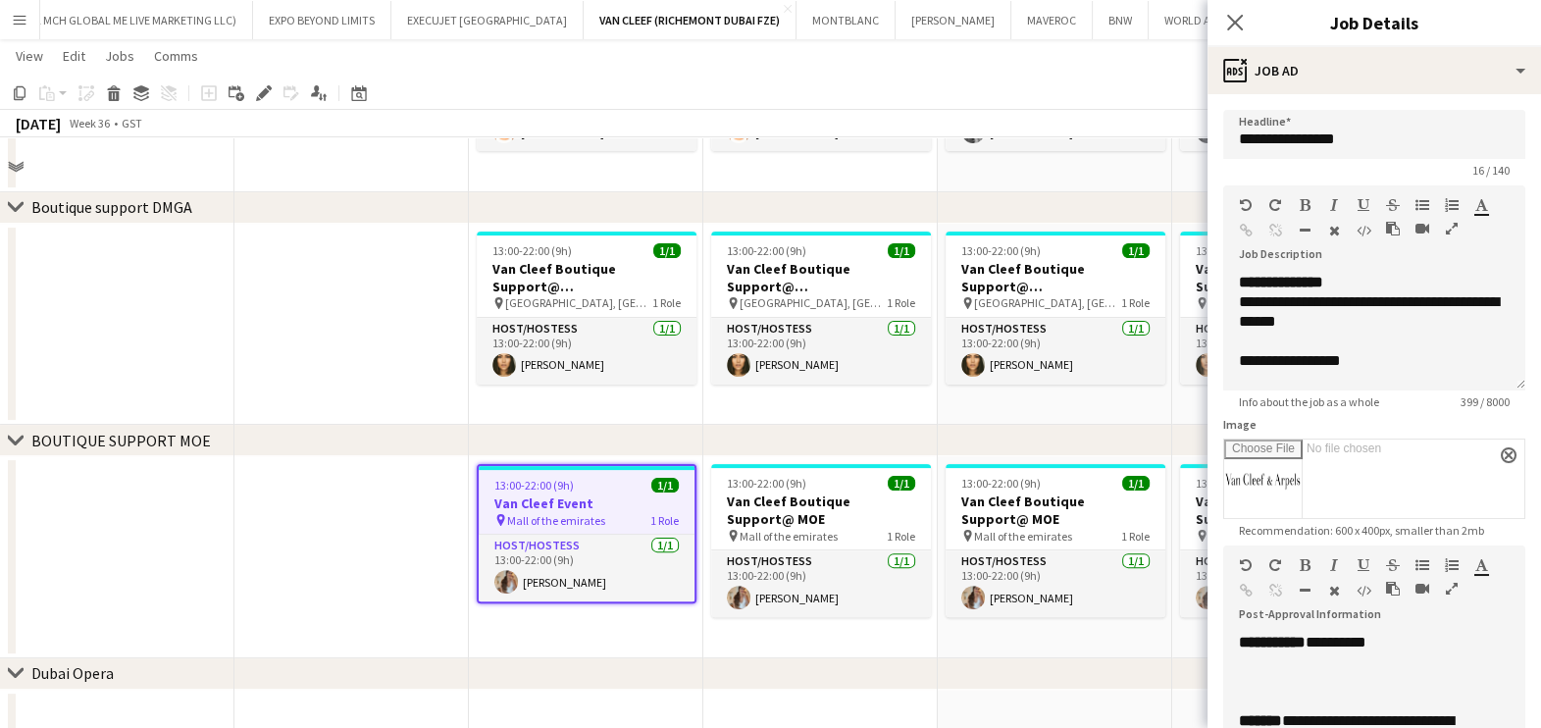
scroll to position [709, 0]
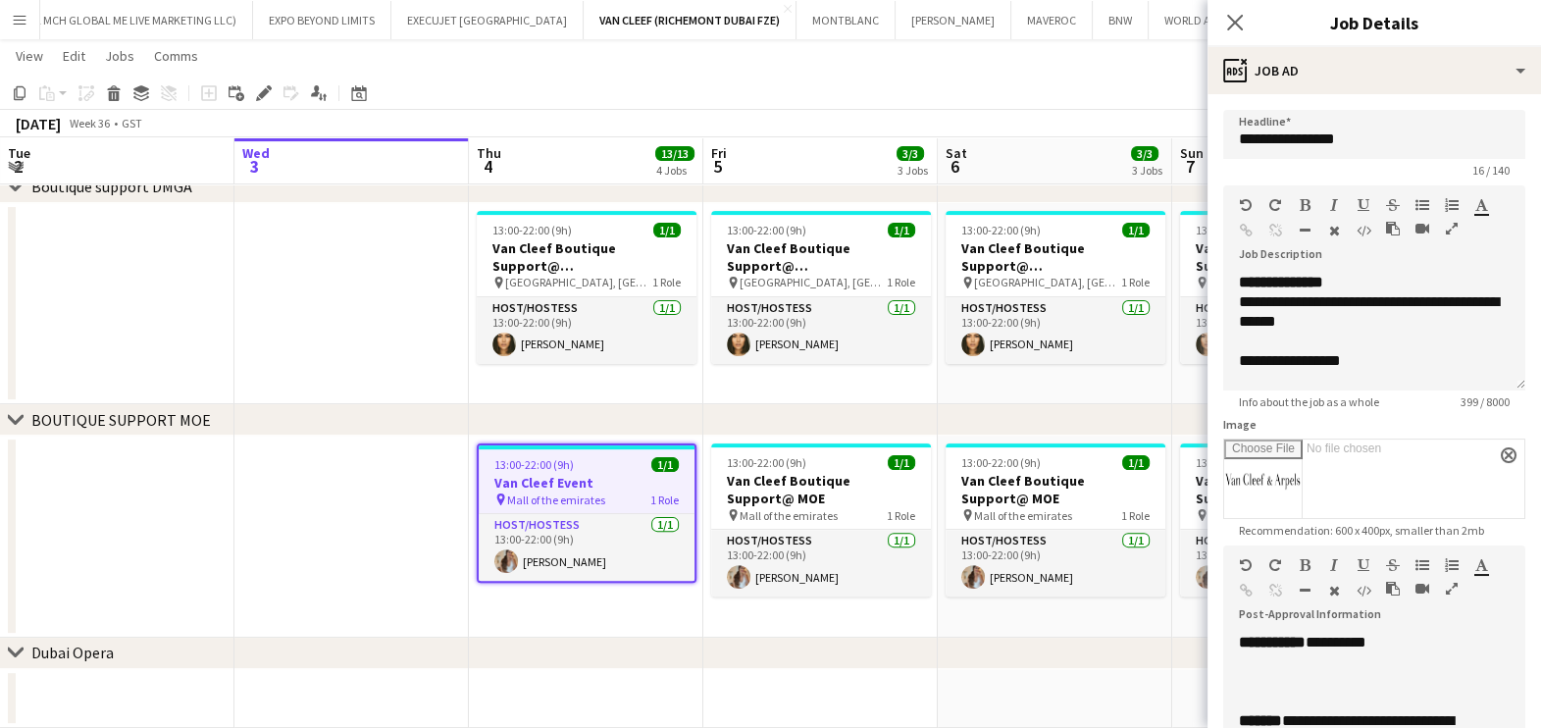
click at [1452, 589] on icon "button" at bounding box center [1452, 589] width 12 height 14
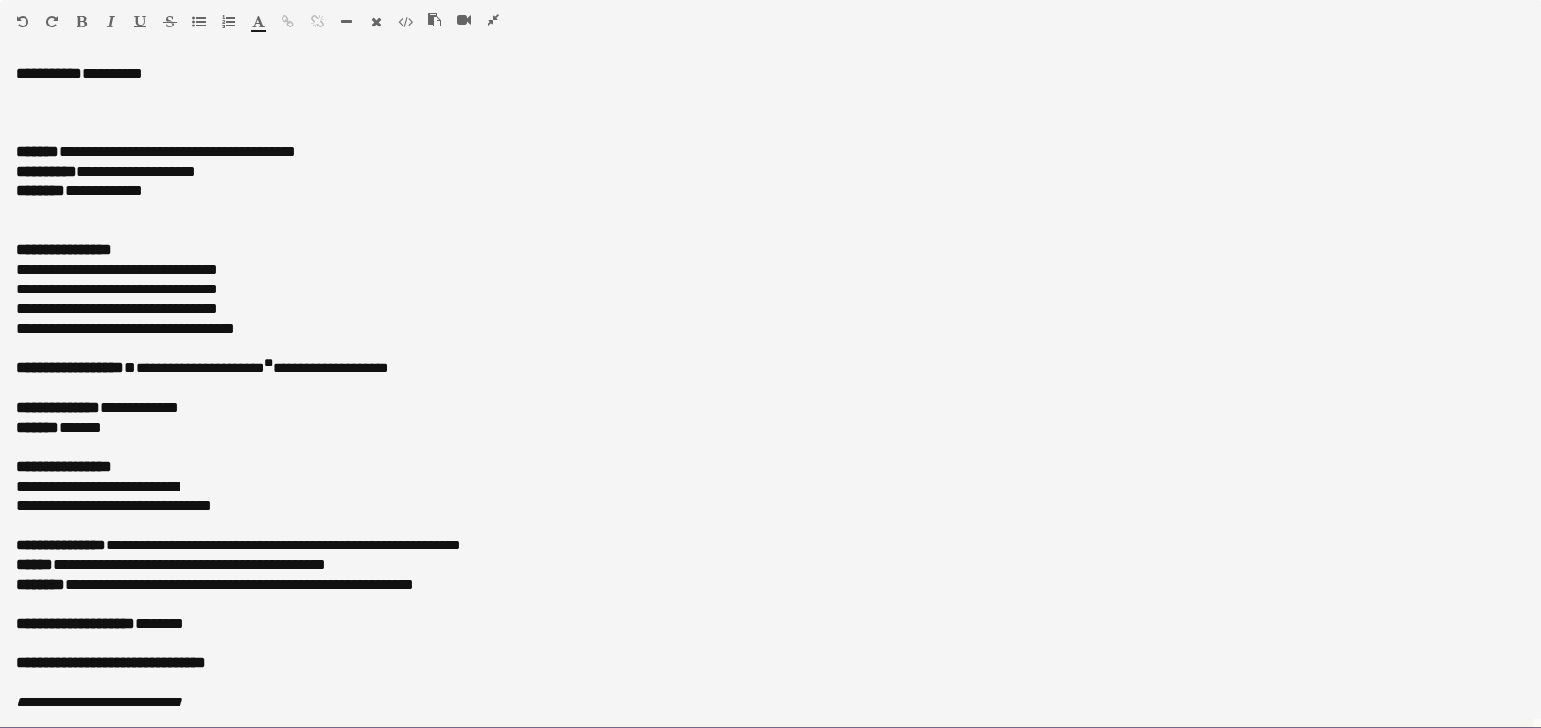
click at [52, 217] on p at bounding box center [771, 211] width 1510 height 20
click at [44, 225] on p at bounding box center [771, 231] width 1510 height 20
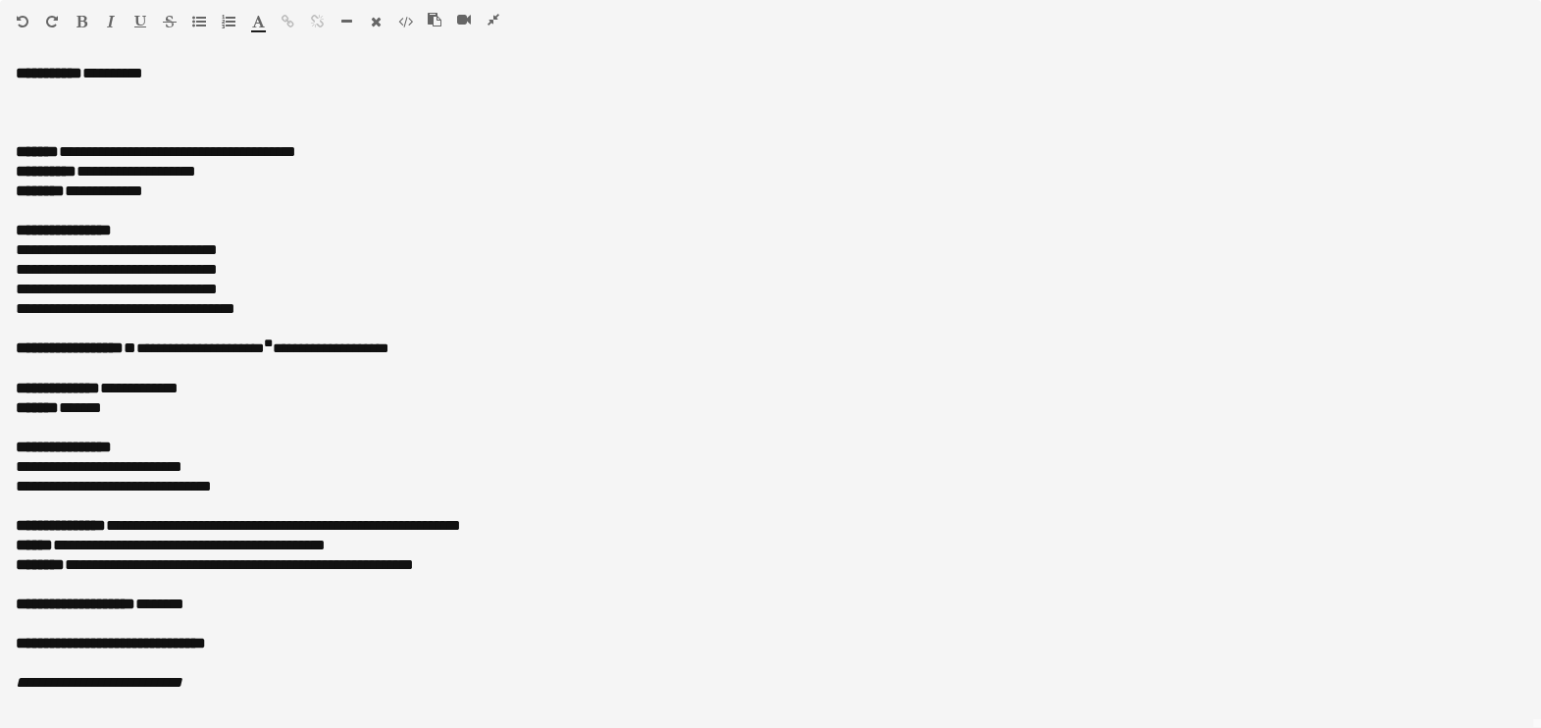
click at [499, 20] on button "button" at bounding box center [494, 20] width 14 height 16
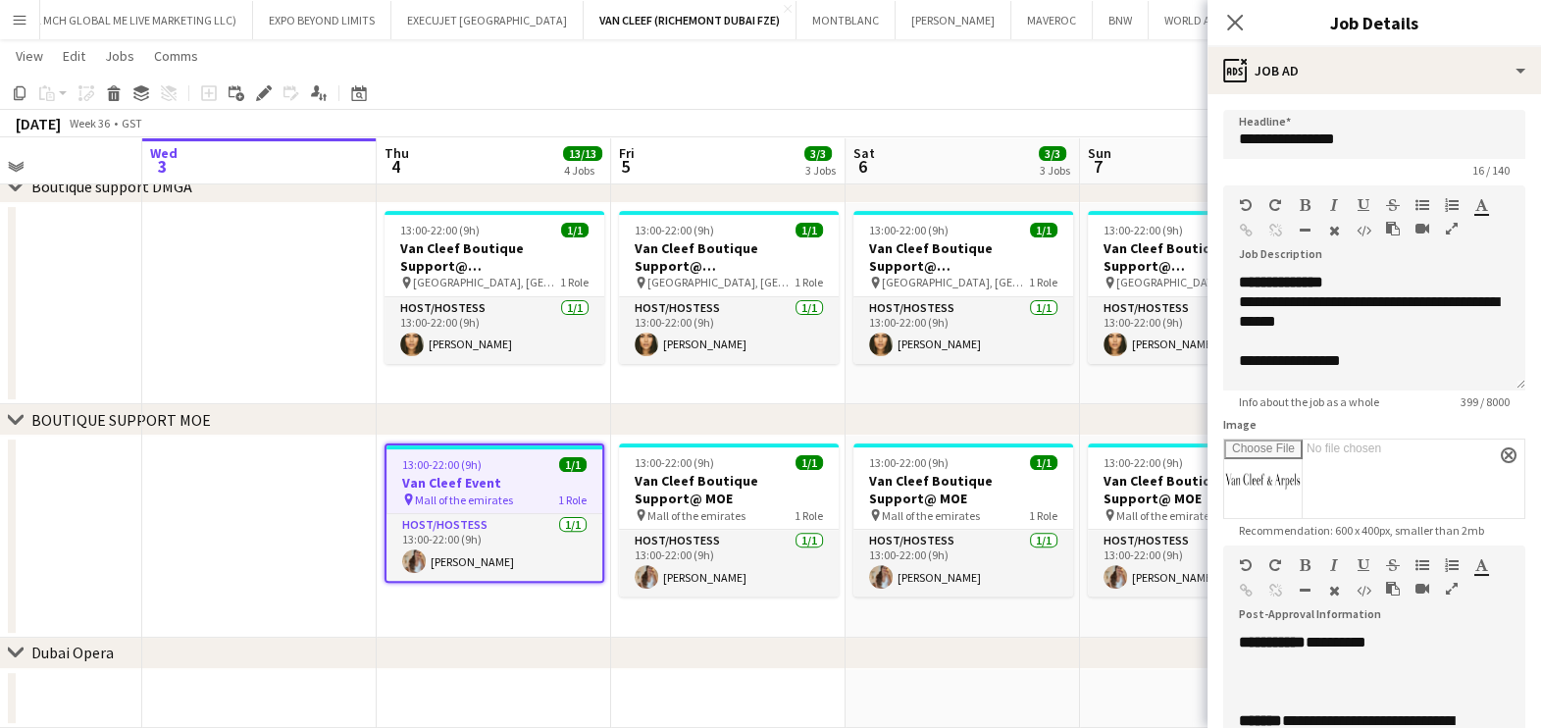
scroll to position [0, 701]
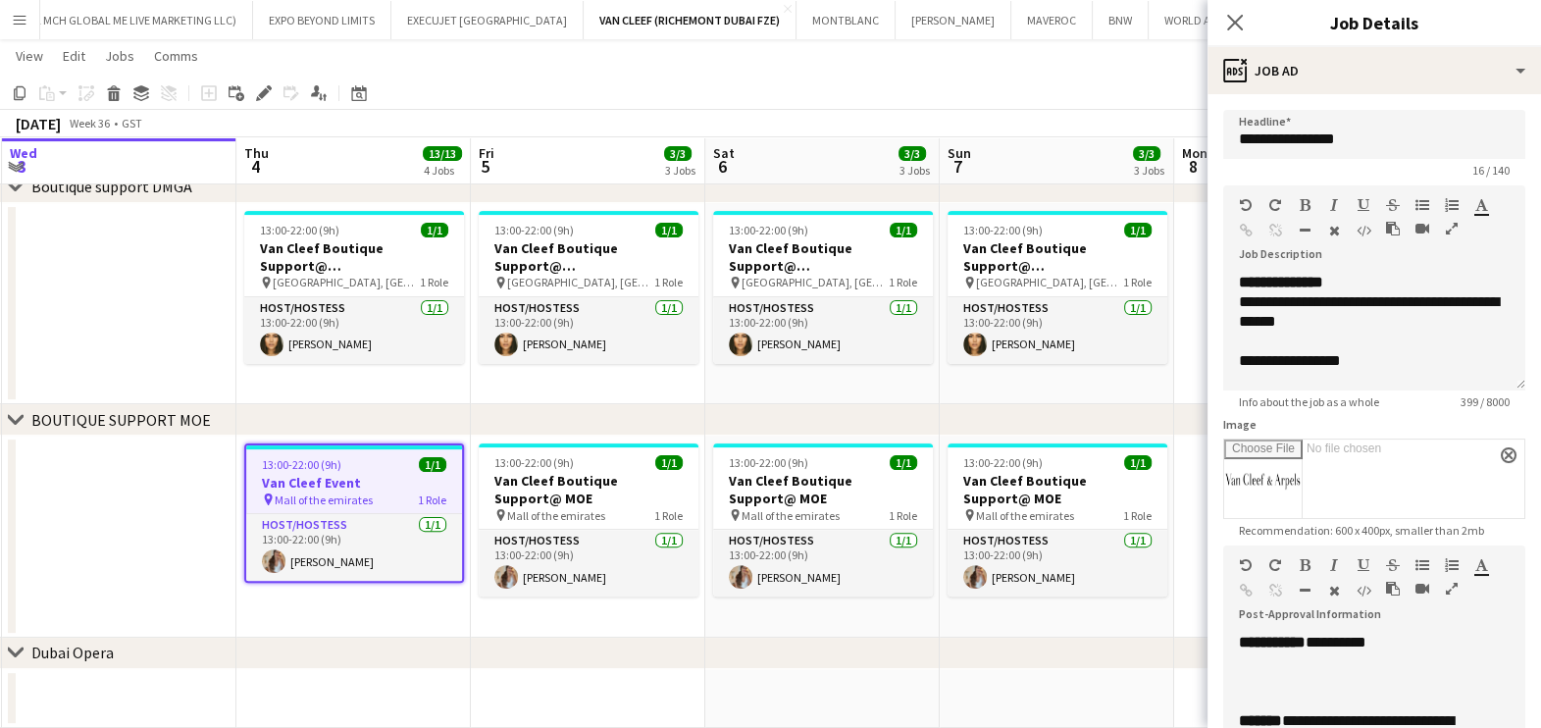
drag, startPoint x: 948, startPoint y: 605, endPoint x: 712, endPoint y: 598, distance: 235.5
click at [717, 603] on app-calendar-viewport "Sun 31 Mon 1 Tue 2 Wed 3 Thu 4 13/13 4 Jobs Fri 5 3/3 3 Jobs Sat 6 3/3 3 Jobs S…" at bounding box center [770, 92] width 1541 height 1451
click at [595, 497] on h3 "Van Cleef Boutique Support@ MOE" at bounding box center [589, 489] width 220 height 35
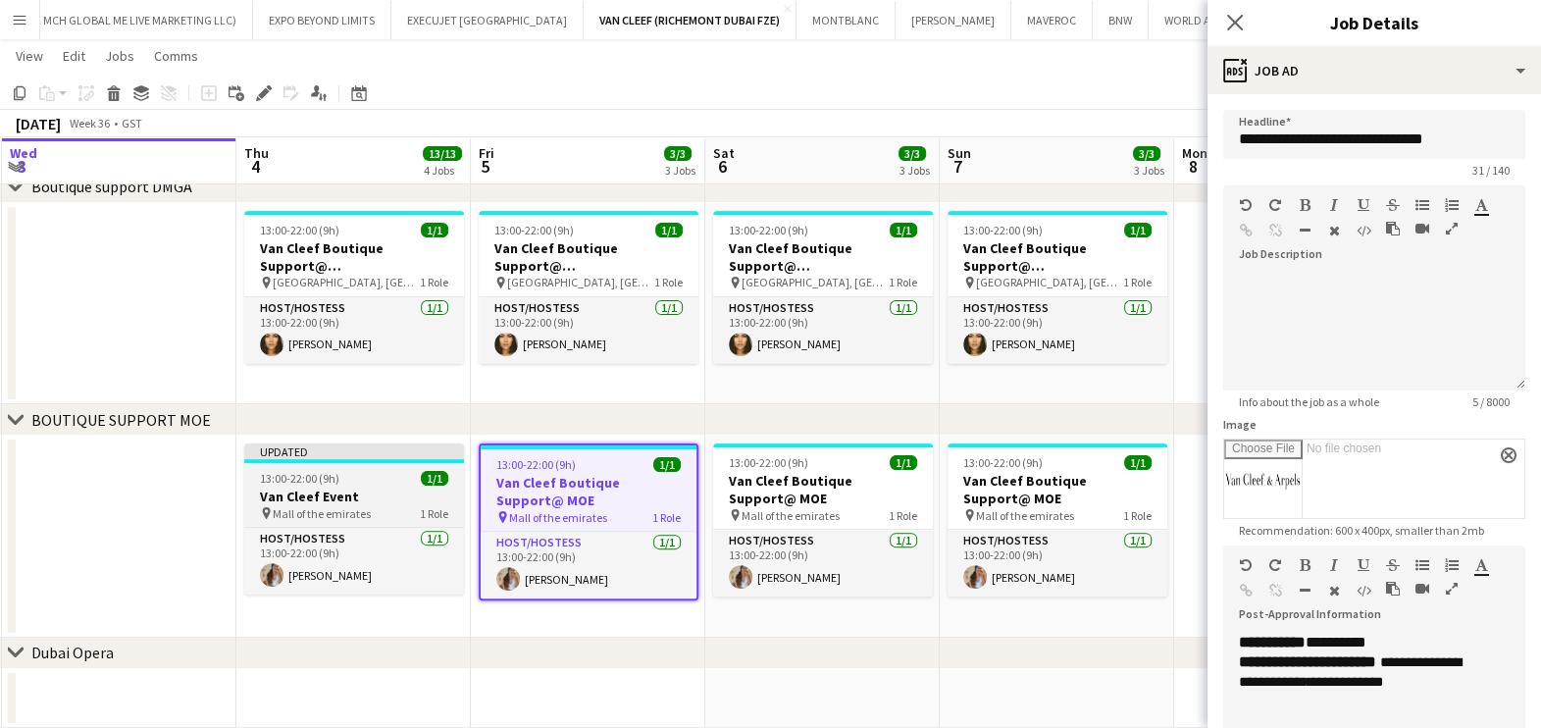
click at [417, 488] on h3 "Van Cleef Event" at bounding box center [354, 496] width 220 height 18
type input "**********"
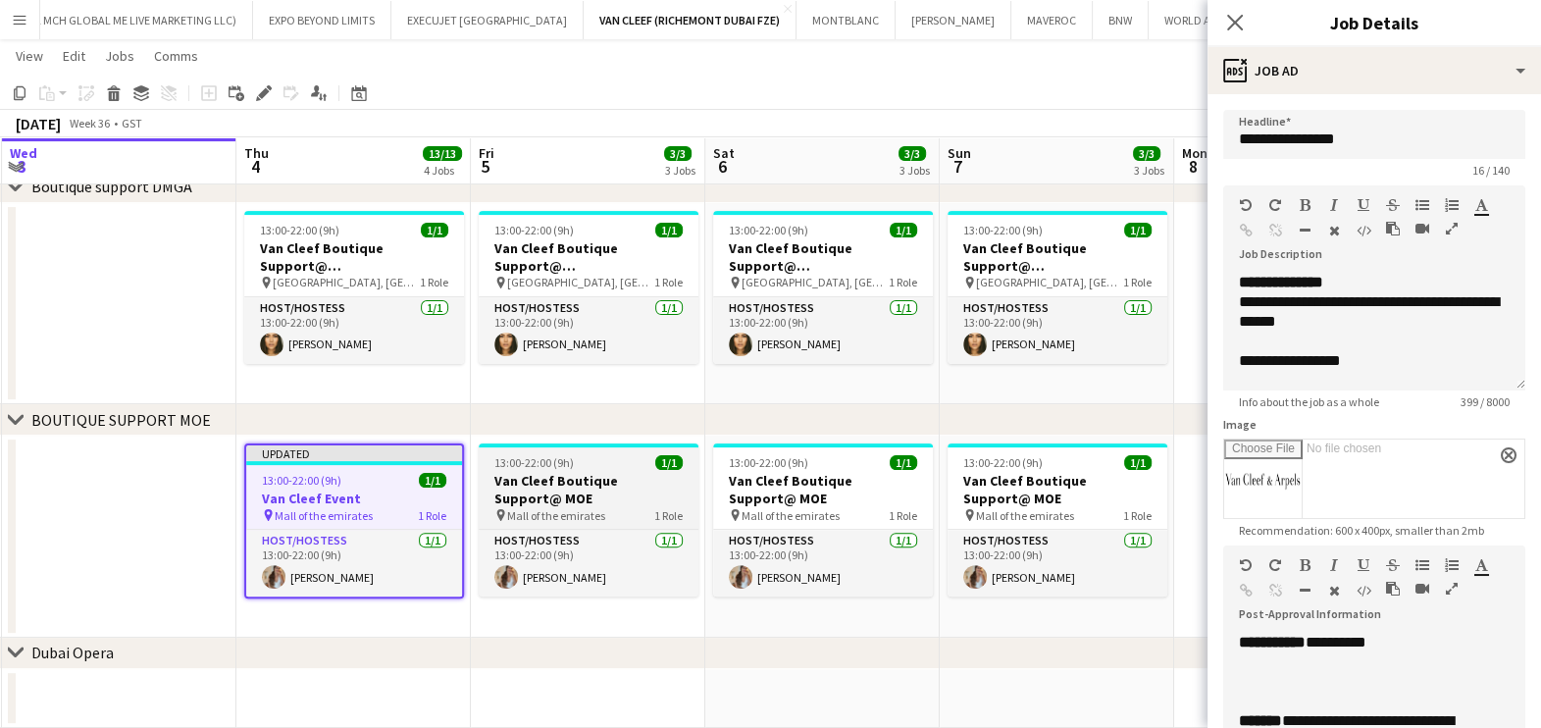
click at [604, 486] on h3 "Van Cleef Boutique Support@ MOE" at bounding box center [589, 489] width 220 height 35
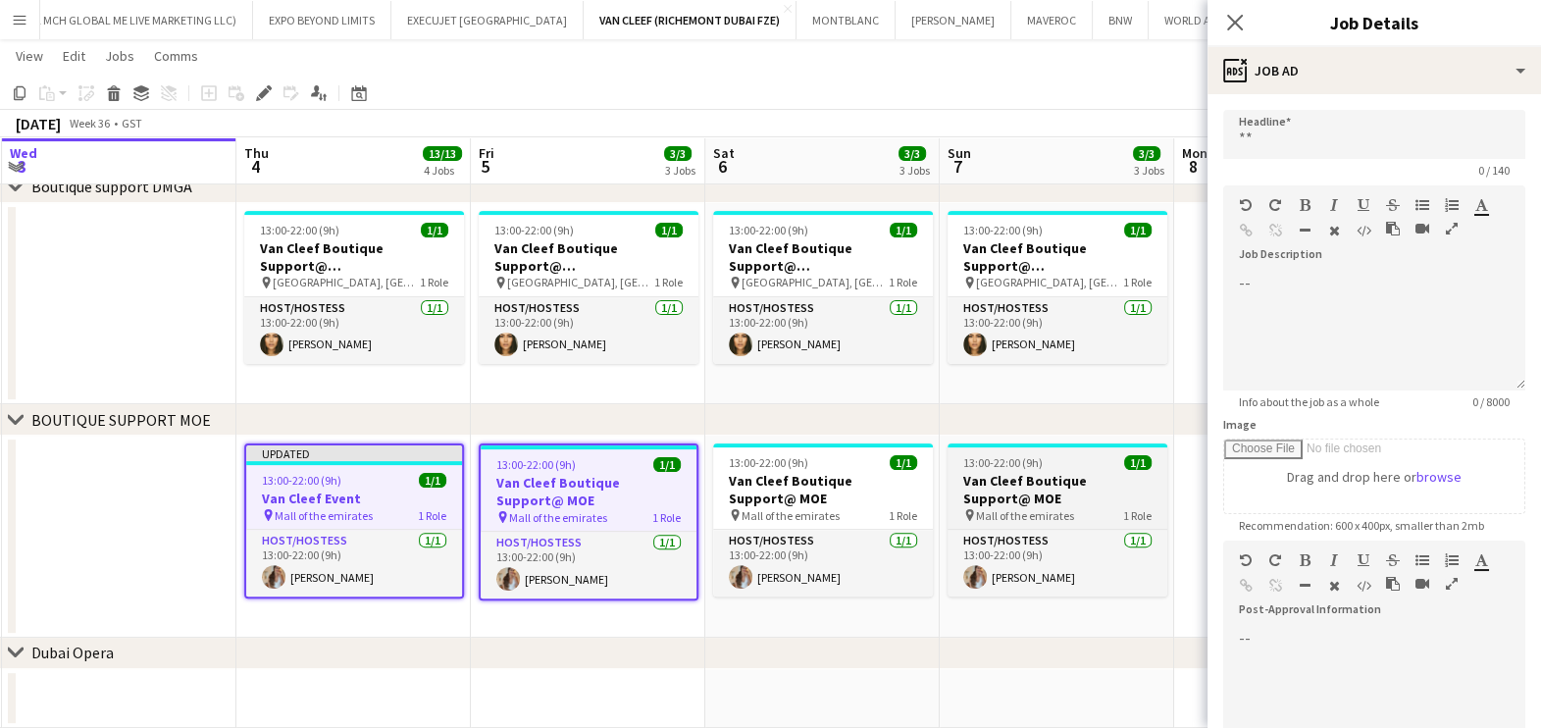
drag, startPoint x: 777, startPoint y: 486, endPoint x: 1012, endPoint y: 486, distance: 235.4
click at [779, 486] on h3 "Van Cleef Boutique Support@ MOE" at bounding box center [823, 489] width 220 height 35
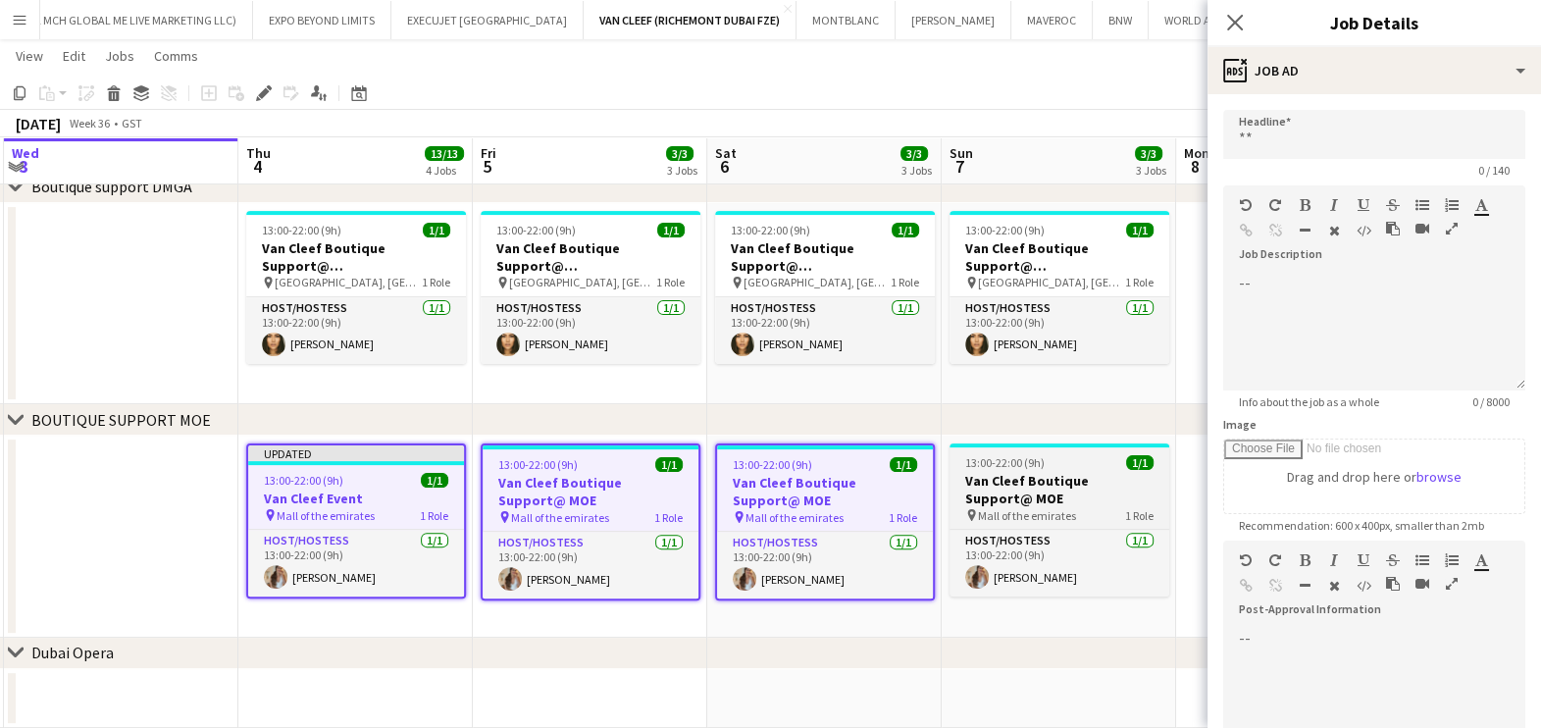
click at [1059, 481] on h3 "Van Cleef Boutique Support@ MOE" at bounding box center [1059, 489] width 220 height 35
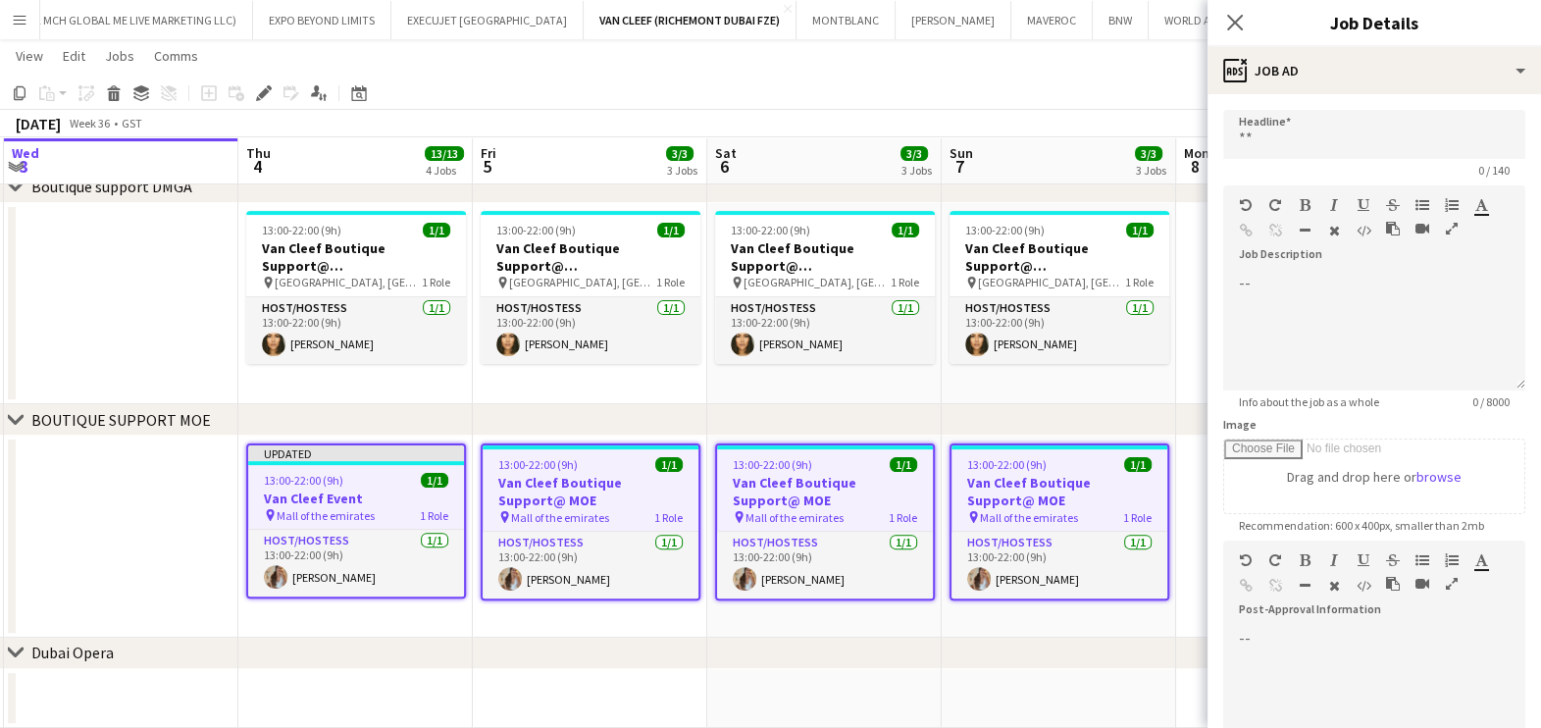
click at [510, 493] on app-calendar-viewport "Sun 31 Mon 1 Tue 2 Wed 3 Thu 4 13/13 4 Jobs Fri 5 3/3 3 Jobs Sat 6 3/3 3 Jobs S…" at bounding box center [770, 92] width 1541 height 1451
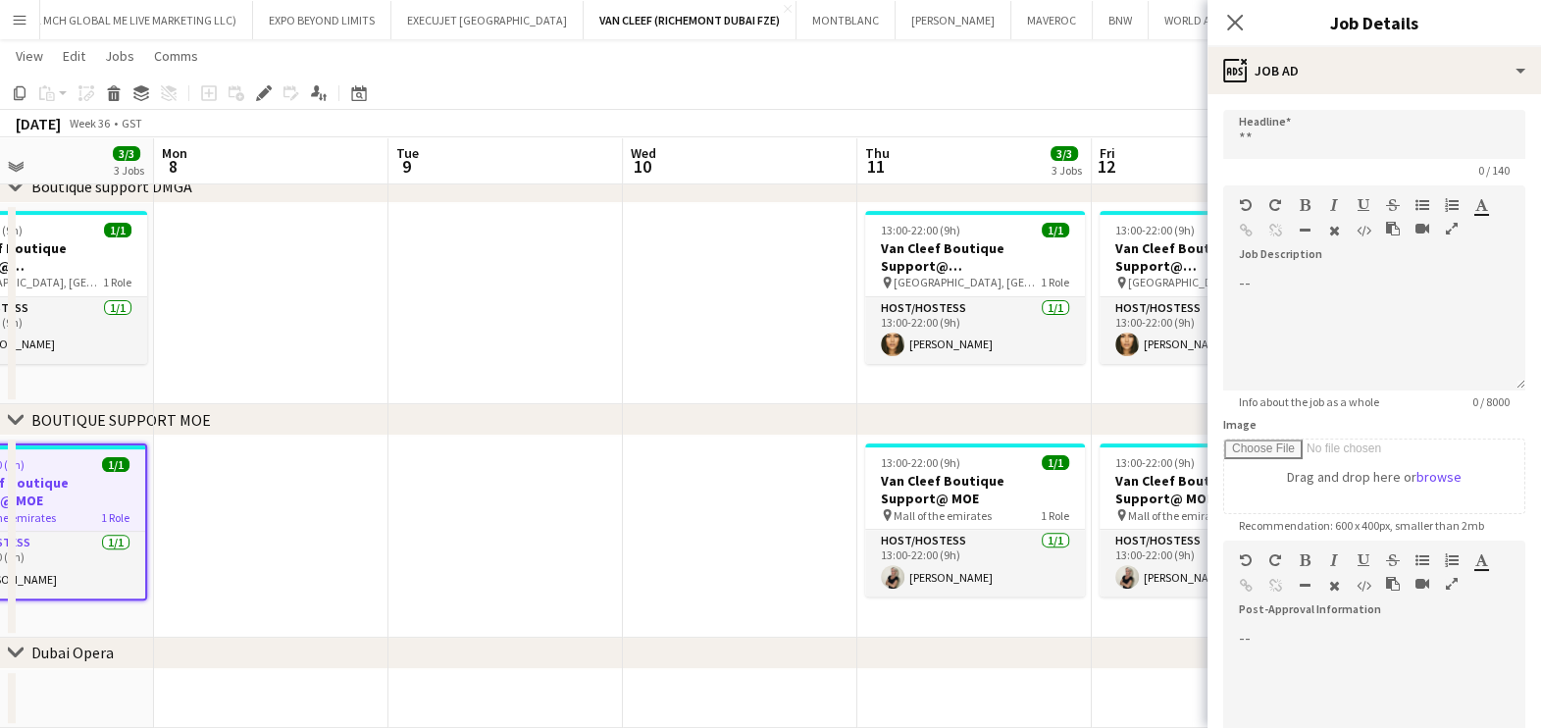
drag, startPoint x: 825, startPoint y: 497, endPoint x: 556, endPoint y: 507, distance: 268.9
click at [457, 515] on app-calendar-viewport "Thu 4 13/13 4 Jobs Fri 5 3/3 3 Jobs Sat 6 3/3 3 Jobs Sun 7 3/3 3 Jobs Mon 8 Tue…" at bounding box center [770, 92] width 1541 height 1451
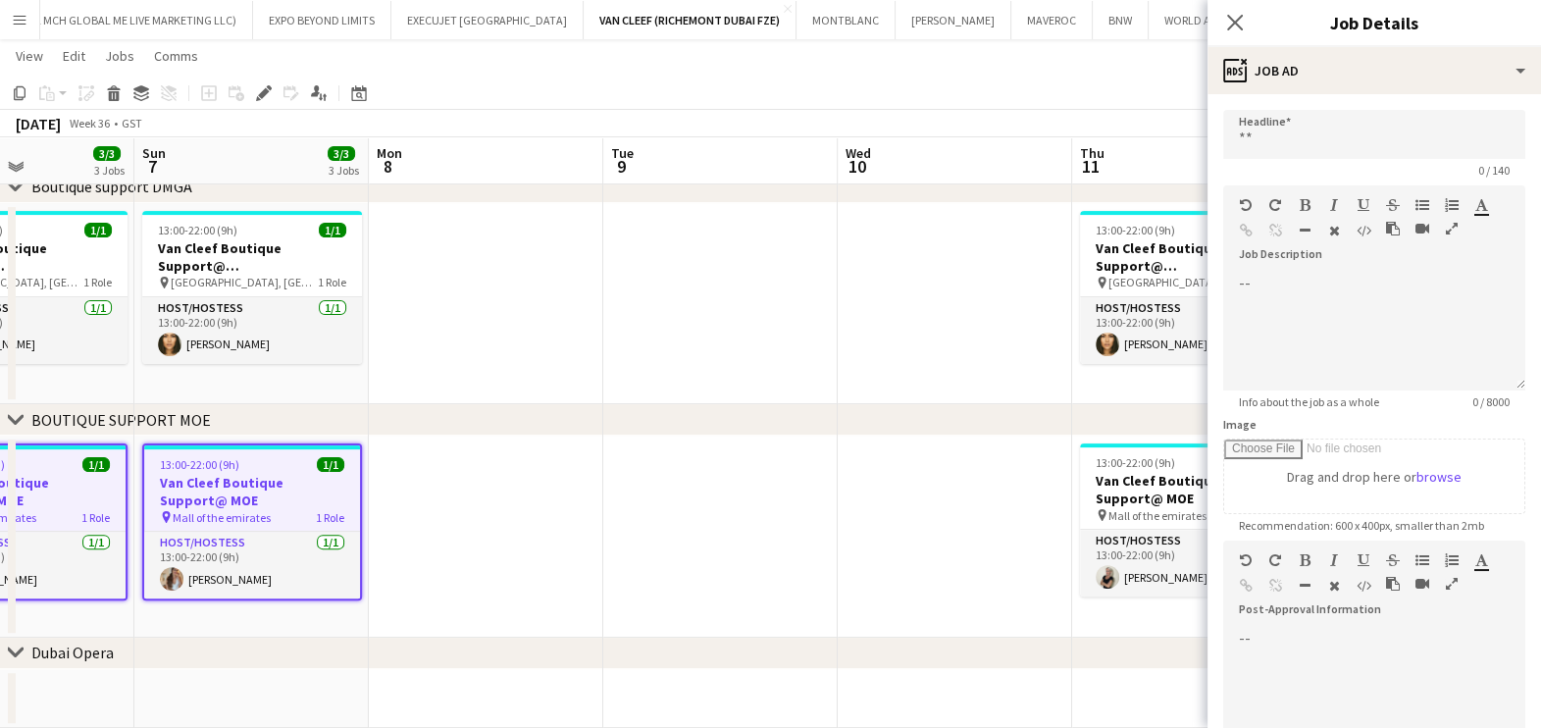
drag, startPoint x: 295, startPoint y: 531, endPoint x: 824, endPoint y: 471, distance: 532.1
click at [863, 462] on app-calendar-viewport "Thu 4 13/13 4 Jobs Fri 5 3/3 3 Jobs Sat 6 3/3 3 Jobs Sun 7 3/3 3 Jobs Mon 8 Tue…" at bounding box center [770, 92] width 1541 height 1451
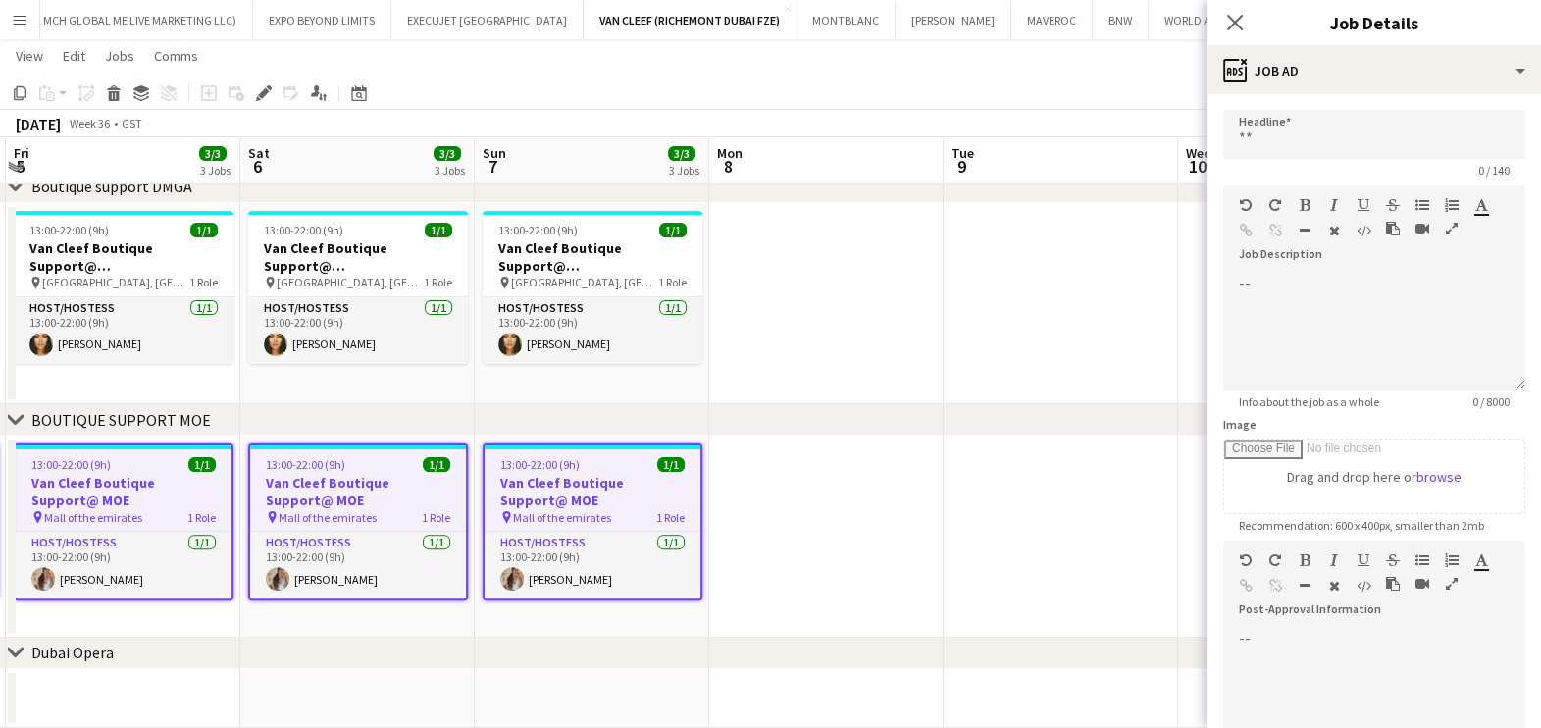
drag, startPoint x: 149, startPoint y: 480, endPoint x: 163, endPoint y: 480, distance: 13.7
click at [151, 480] on h3 "Van Cleef Boutique Support@ MOE" at bounding box center [124, 491] width 216 height 35
type input "**********"
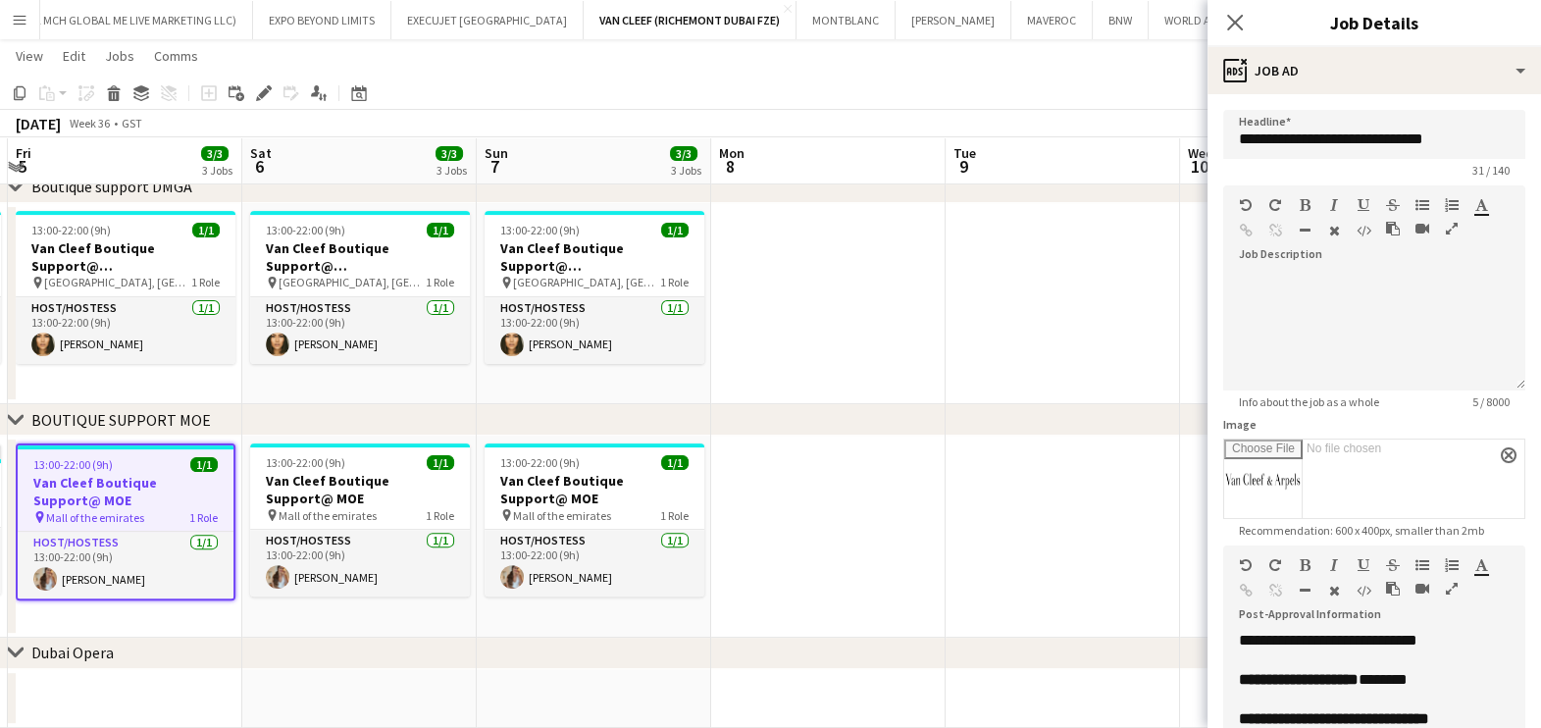
scroll to position [704, 0]
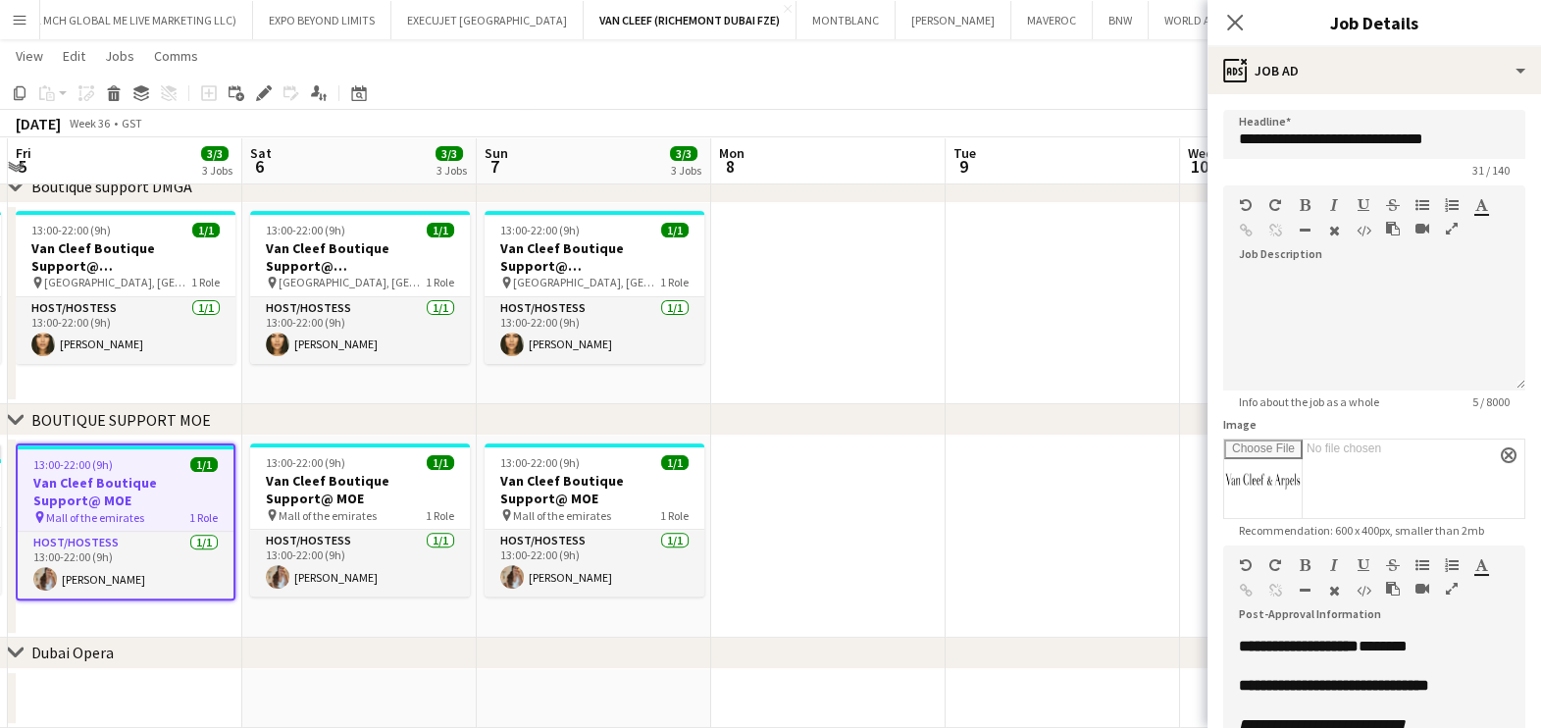
click at [1457, 582] on icon "button" at bounding box center [1452, 589] width 12 height 14
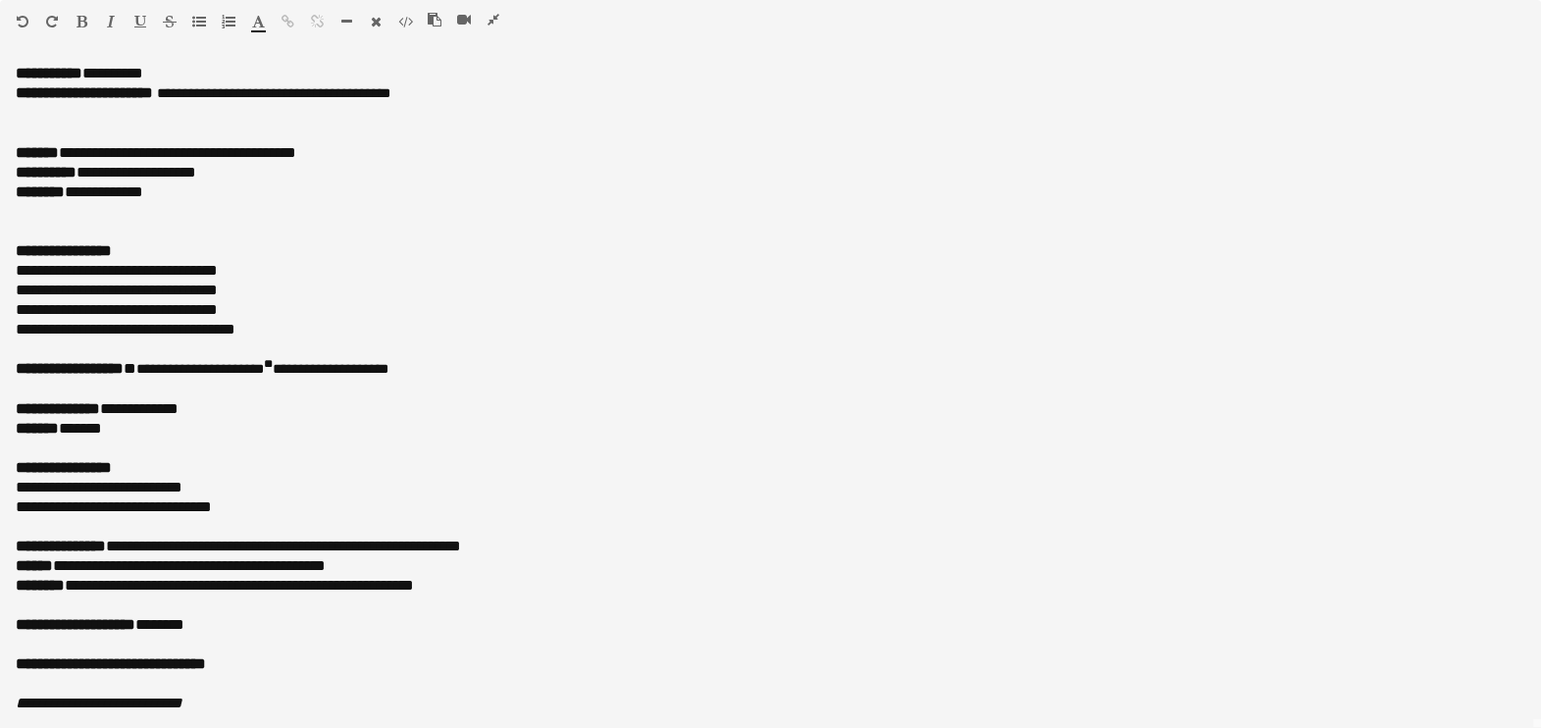
scroll to position [954, 0]
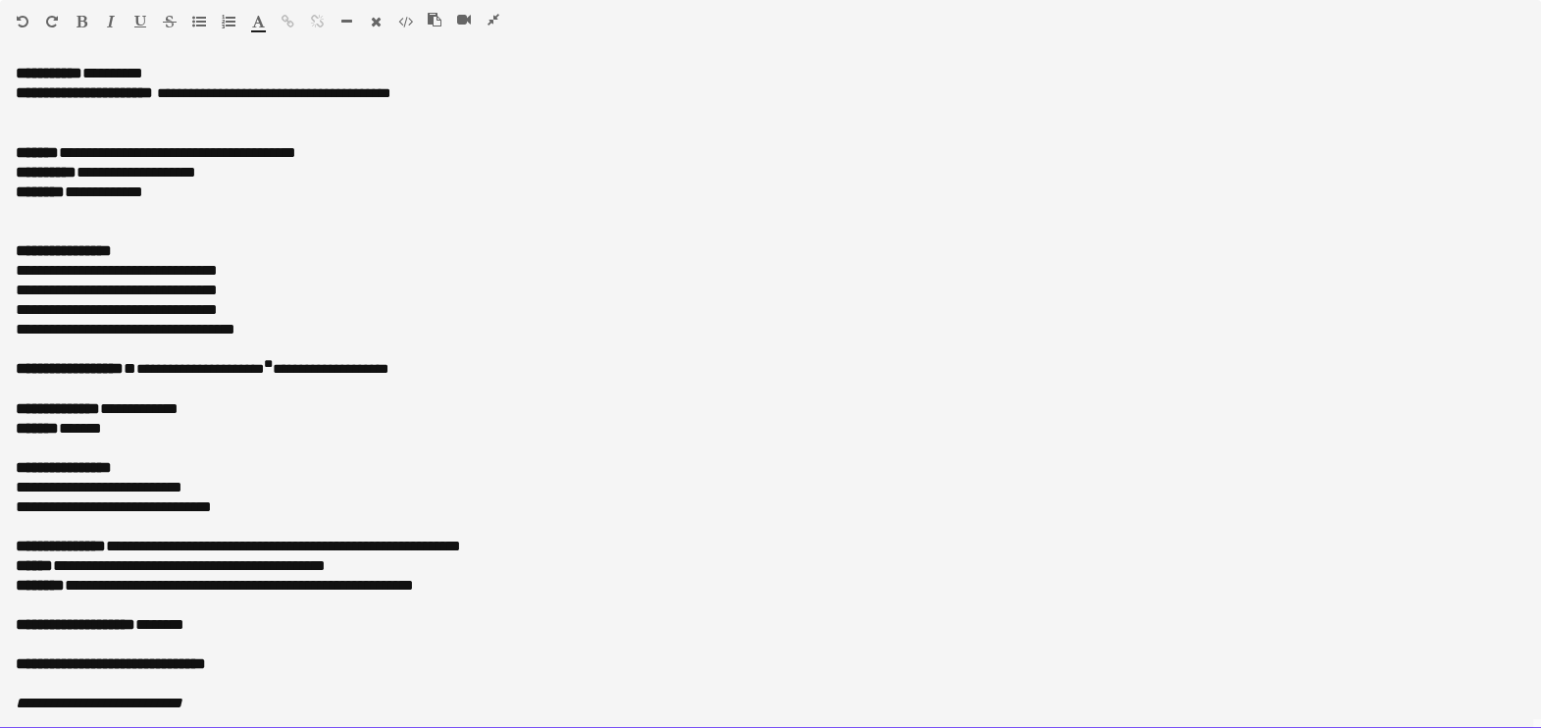
click at [110, 150] on p "**********" at bounding box center [771, 153] width 1510 height 20
click at [501, 21] on div at bounding box center [472, 24] width 88 height 24
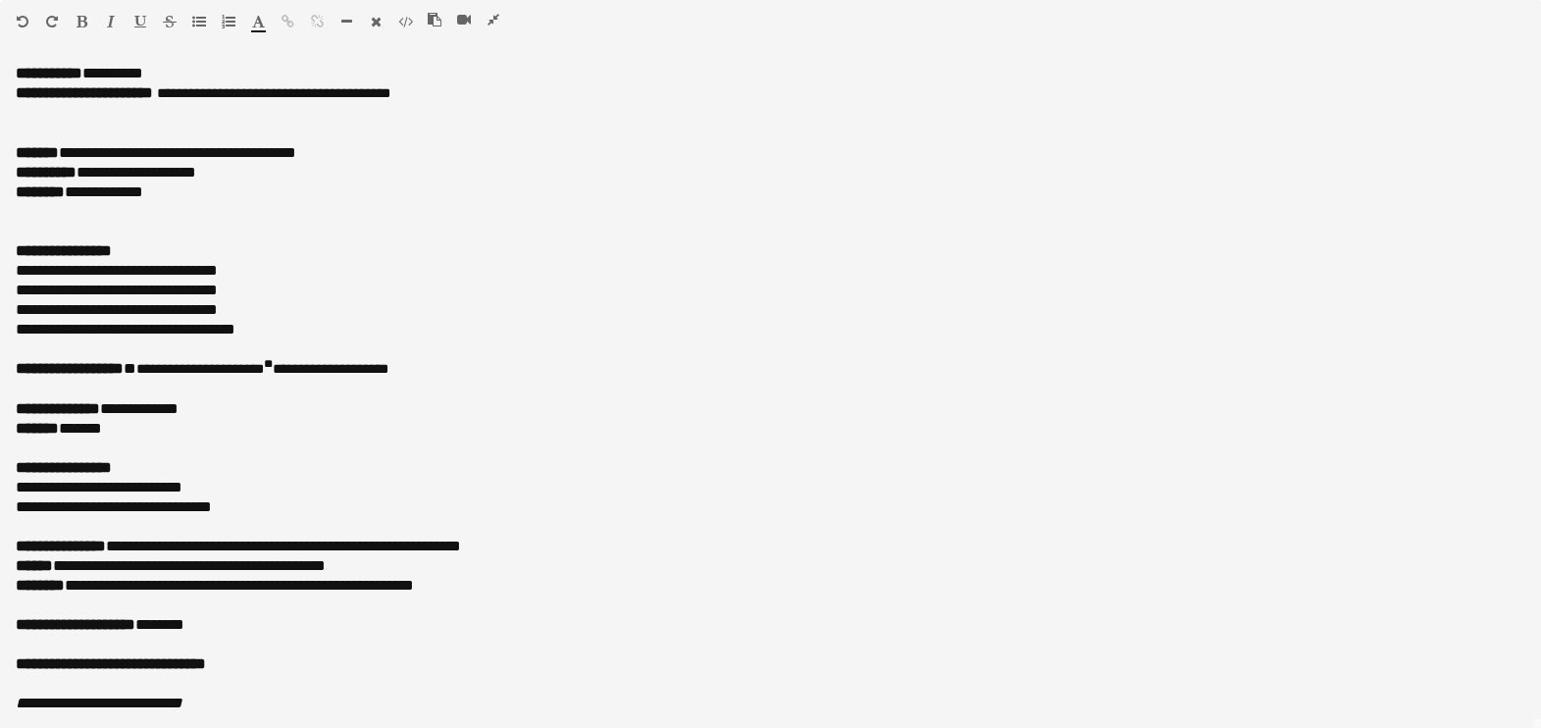
click at [496, 20] on icon "button" at bounding box center [493, 20] width 12 height 14
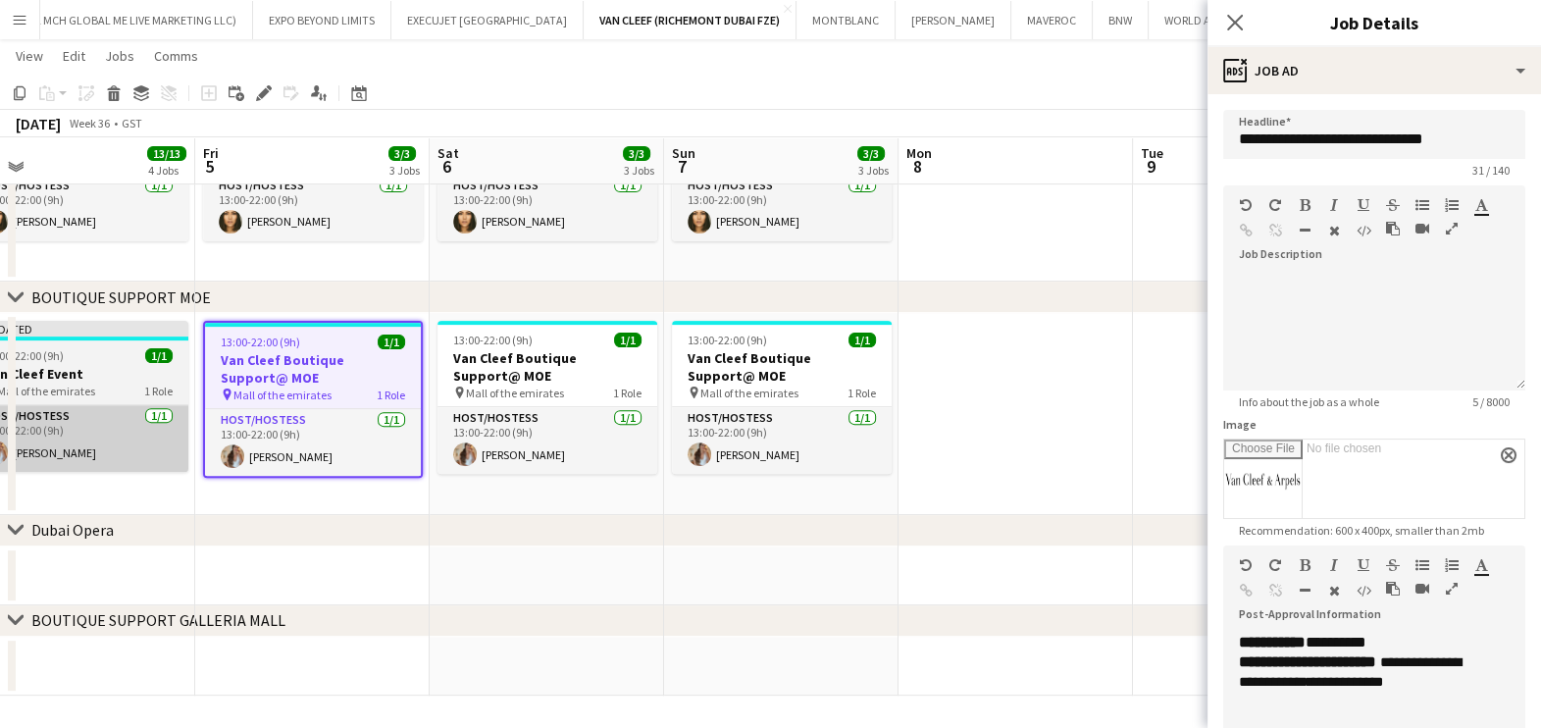
drag, startPoint x: 461, startPoint y: 440, endPoint x: 446, endPoint y: 451, distance: 18.2
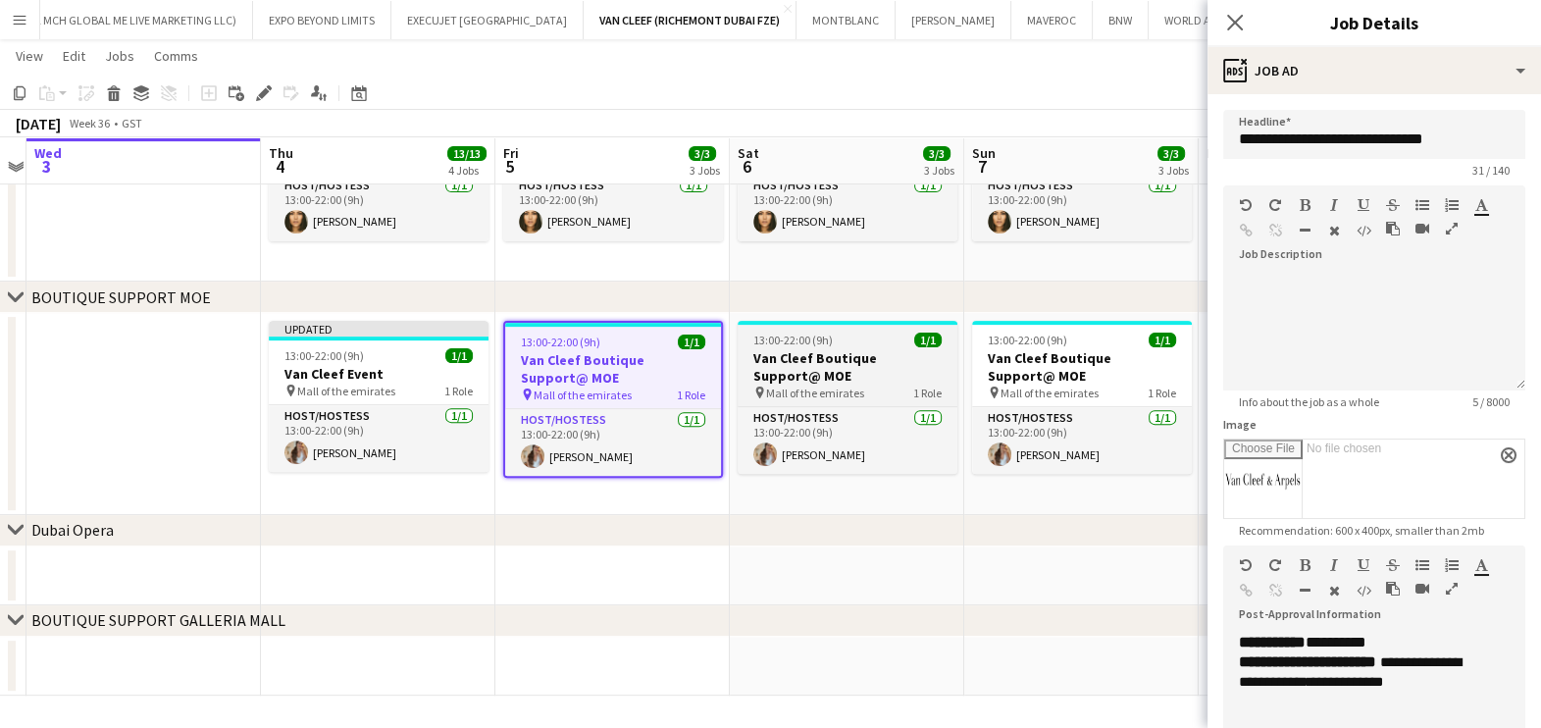
click at [757, 333] on span "13:00-22:00 (9h)" at bounding box center [792, 340] width 79 height 15
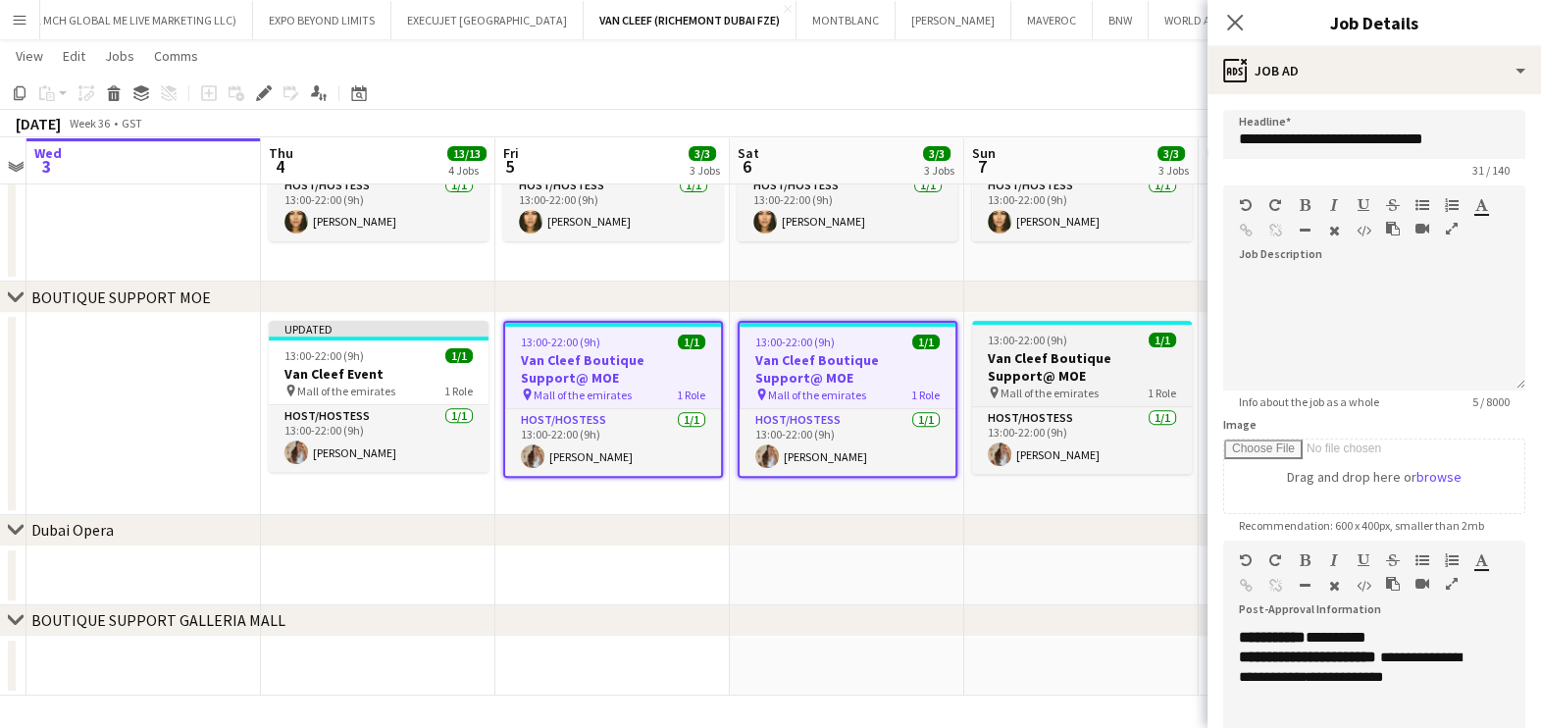
click at [1052, 366] on h3 "Van Cleef Boutique Support@ MOE" at bounding box center [1082, 366] width 220 height 35
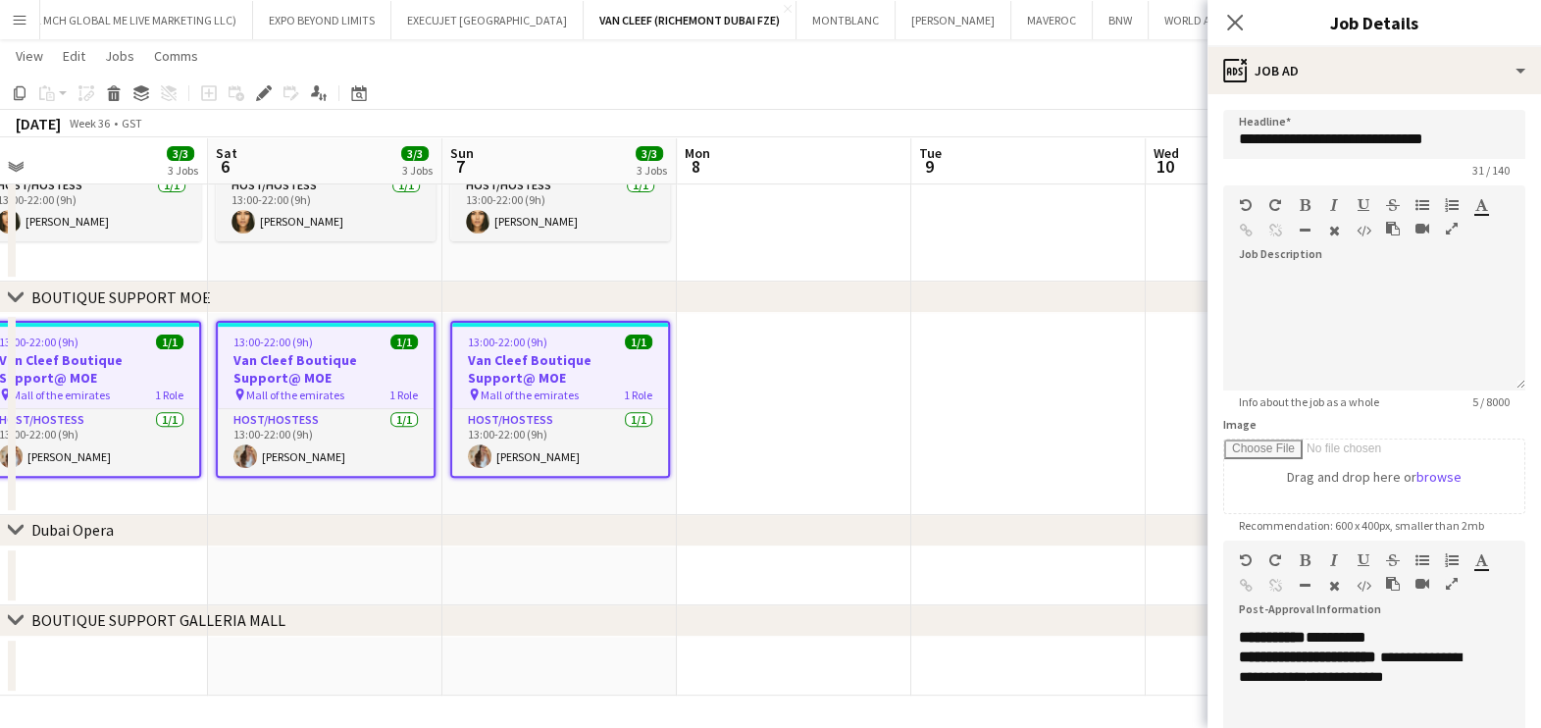
drag, startPoint x: 1056, startPoint y: 369, endPoint x: 432, endPoint y: 382, distance: 624.9
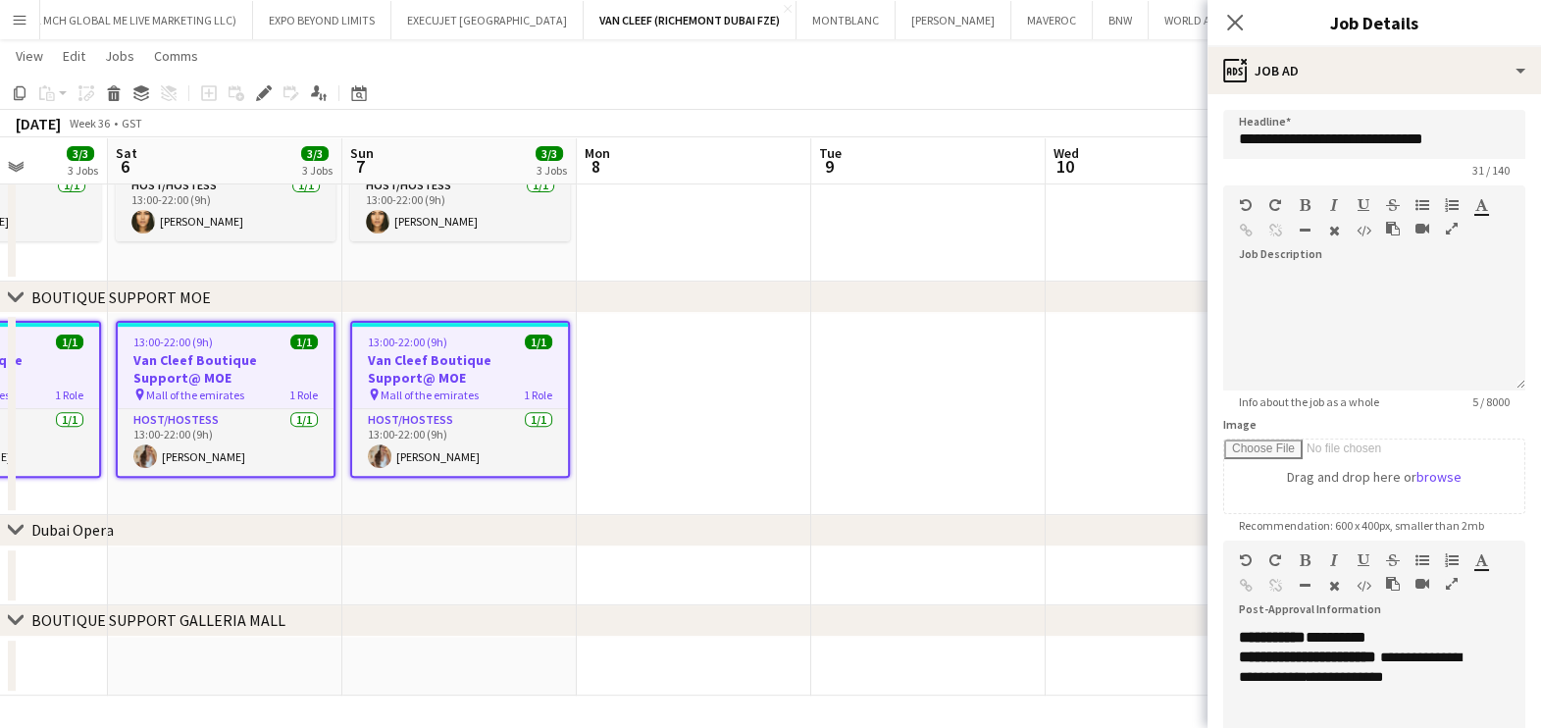
click at [858, 379] on app-date-cell at bounding box center [928, 414] width 234 height 202
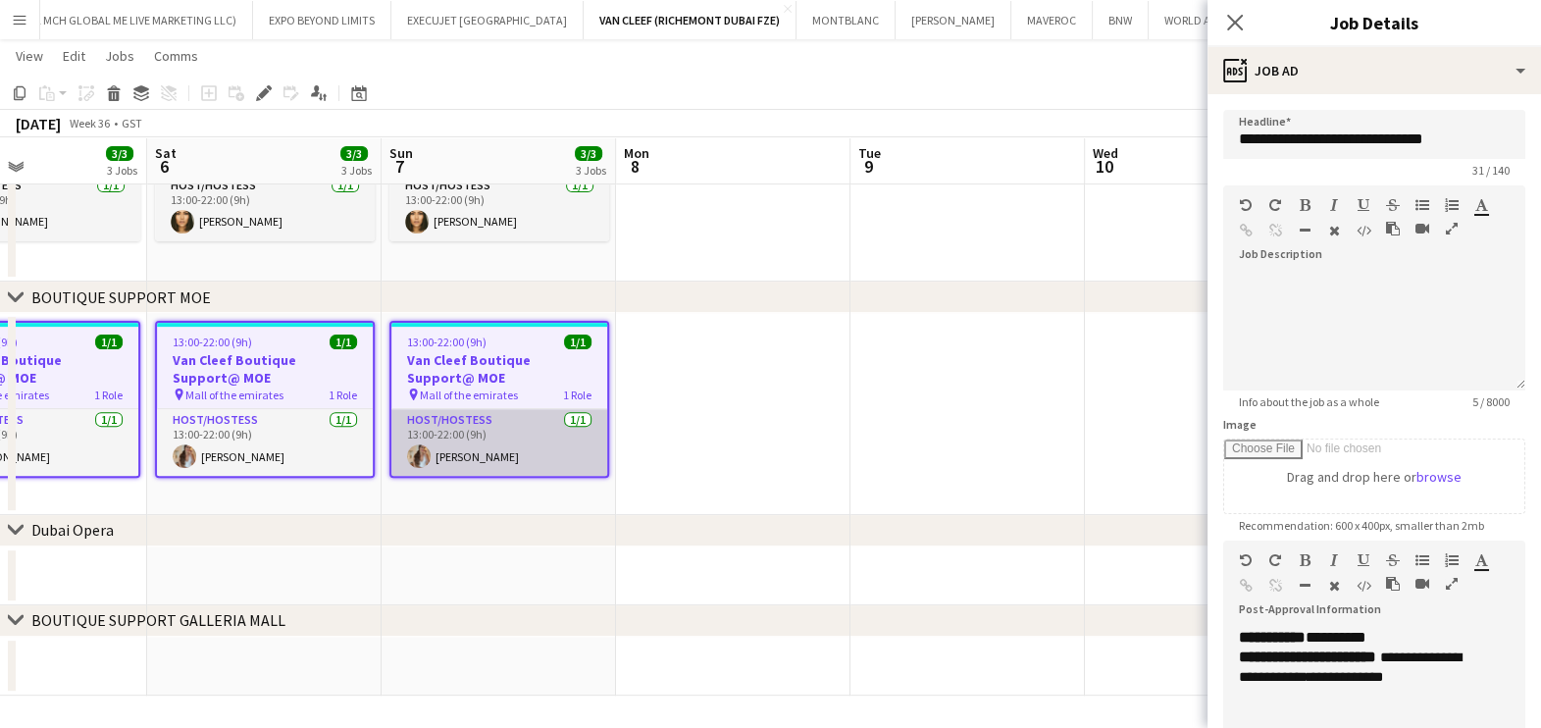
drag, startPoint x: 689, startPoint y: 415, endPoint x: 280, endPoint y: 409, distance: 409.1
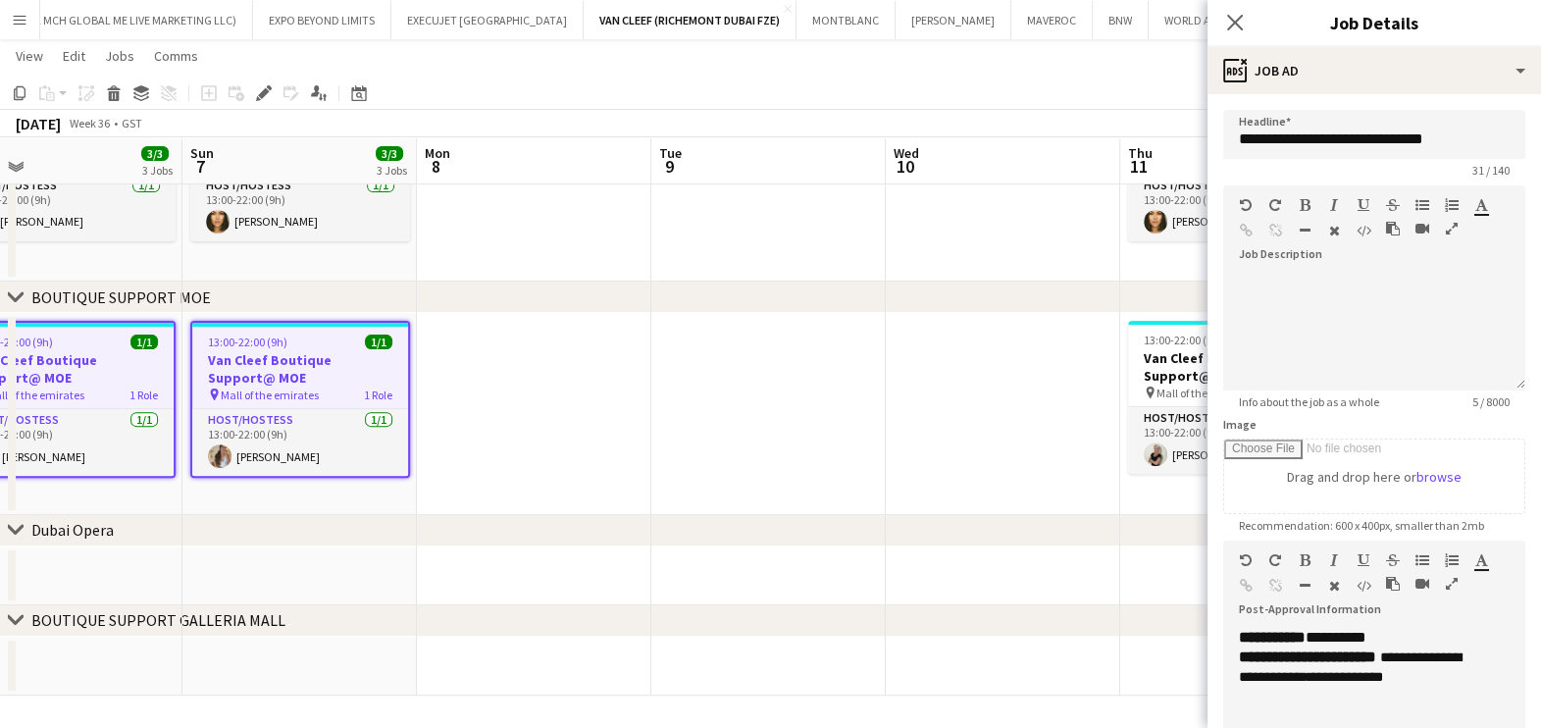
drag, startPoint x: 770, startPoint y: 405, endPoint x: 725, endPoint y: 406, distance: 45.1
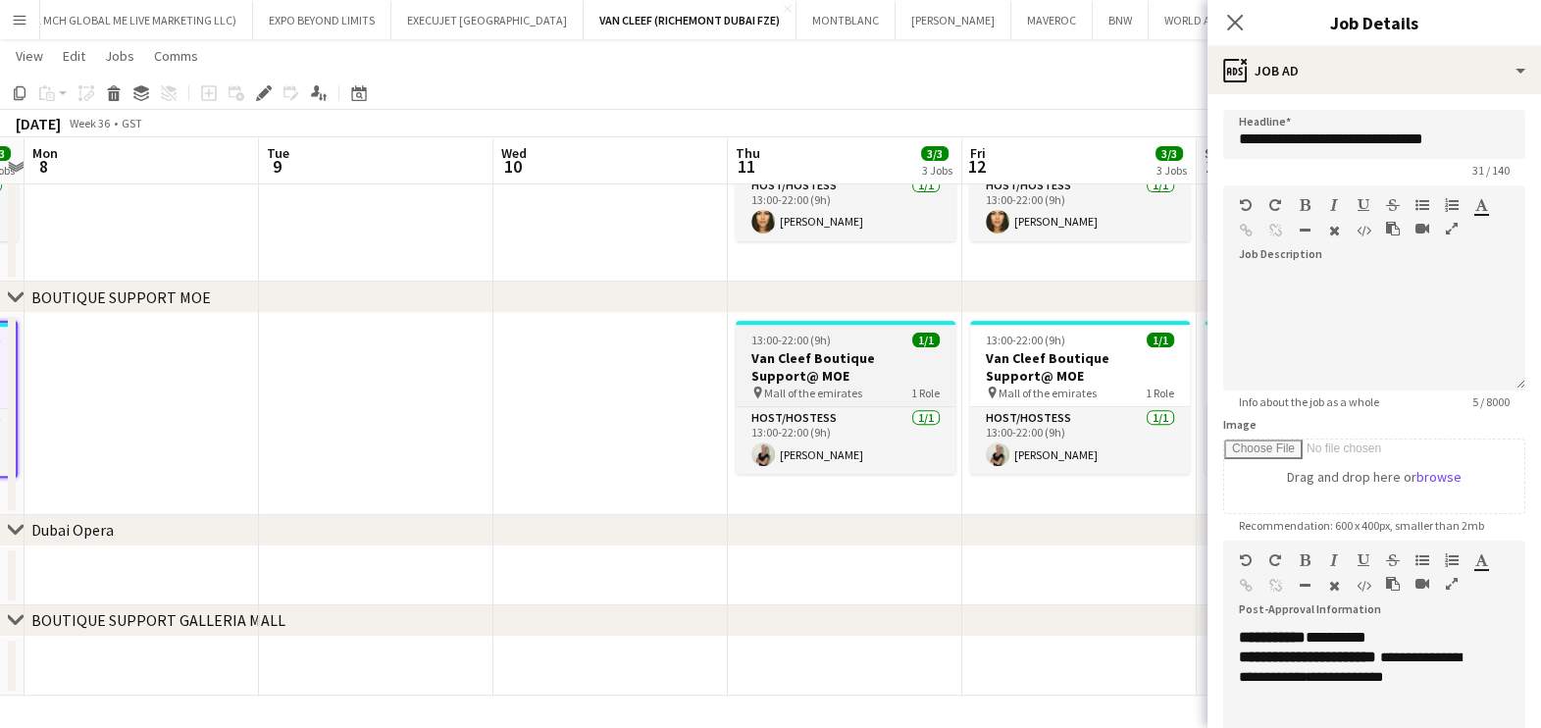
click at [895, 369] on h3 "Van Cleef Boutique Support@ MOE" at bounding box center [846, 366] width 220 height 35
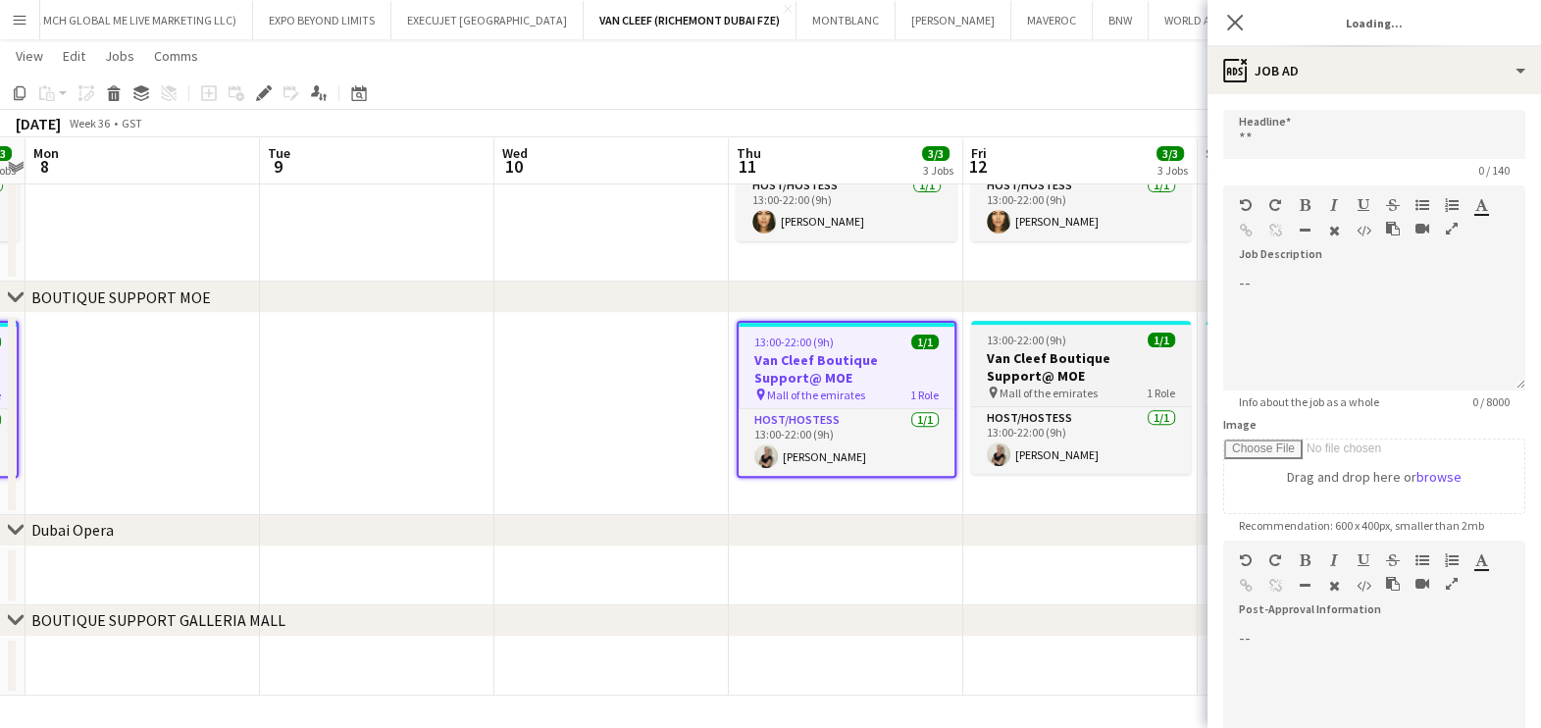
click at [1029, 360] on h3 "Van Cleef Boutique Support@ MOE" at bounding box center [1081, 366] width 220 height 35
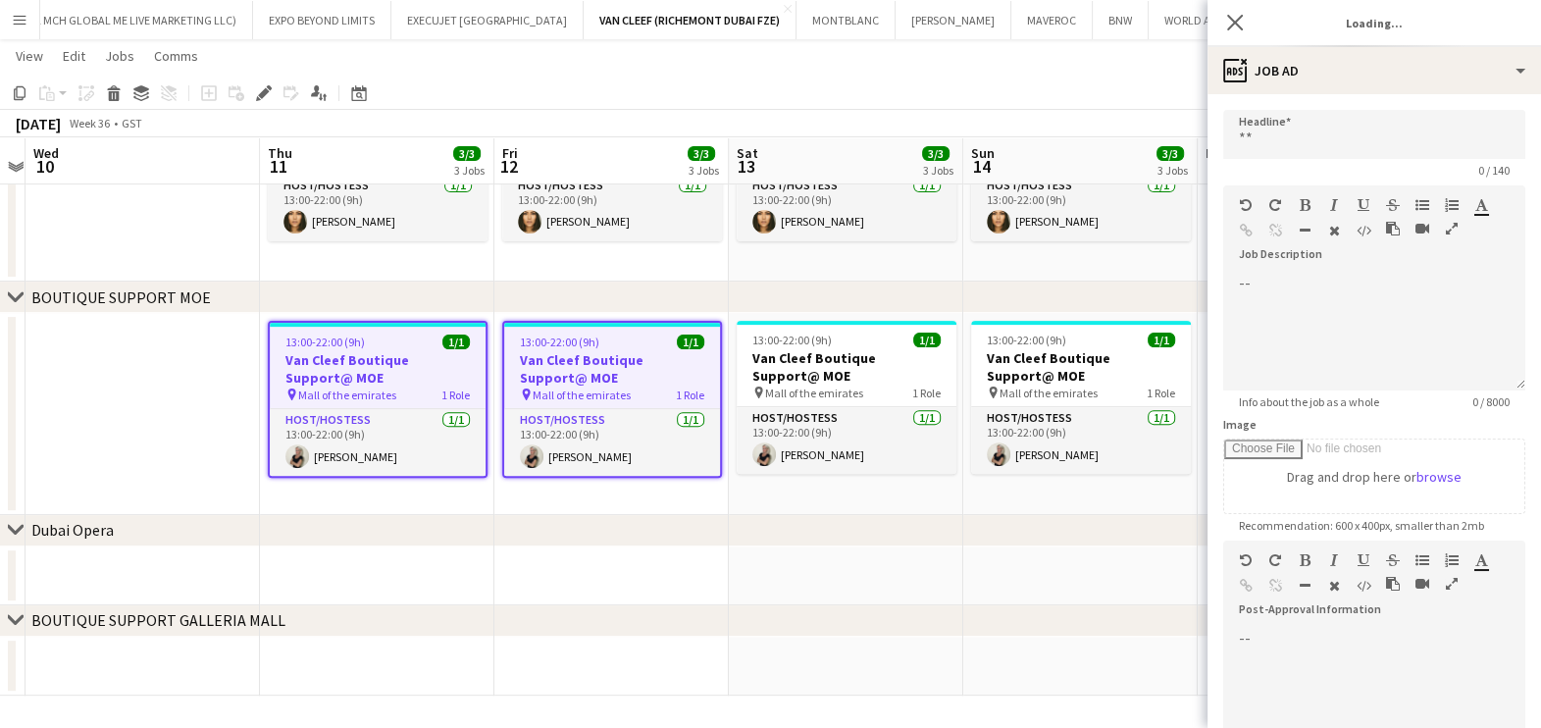
drag, startPoint x: 503, startPoint y: 381, endPoint x: 488, endPoint y: 378, distance: 15.0
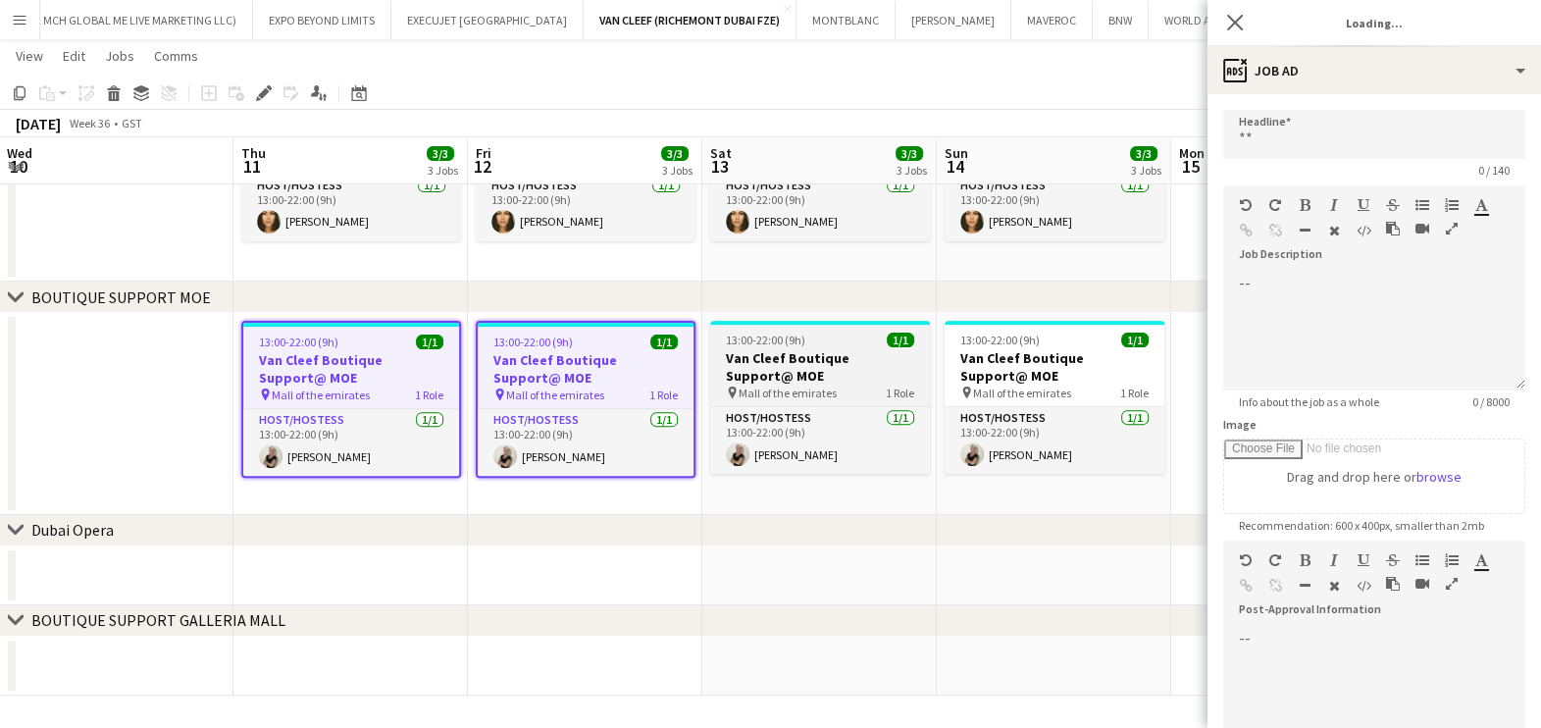
type input "**********"
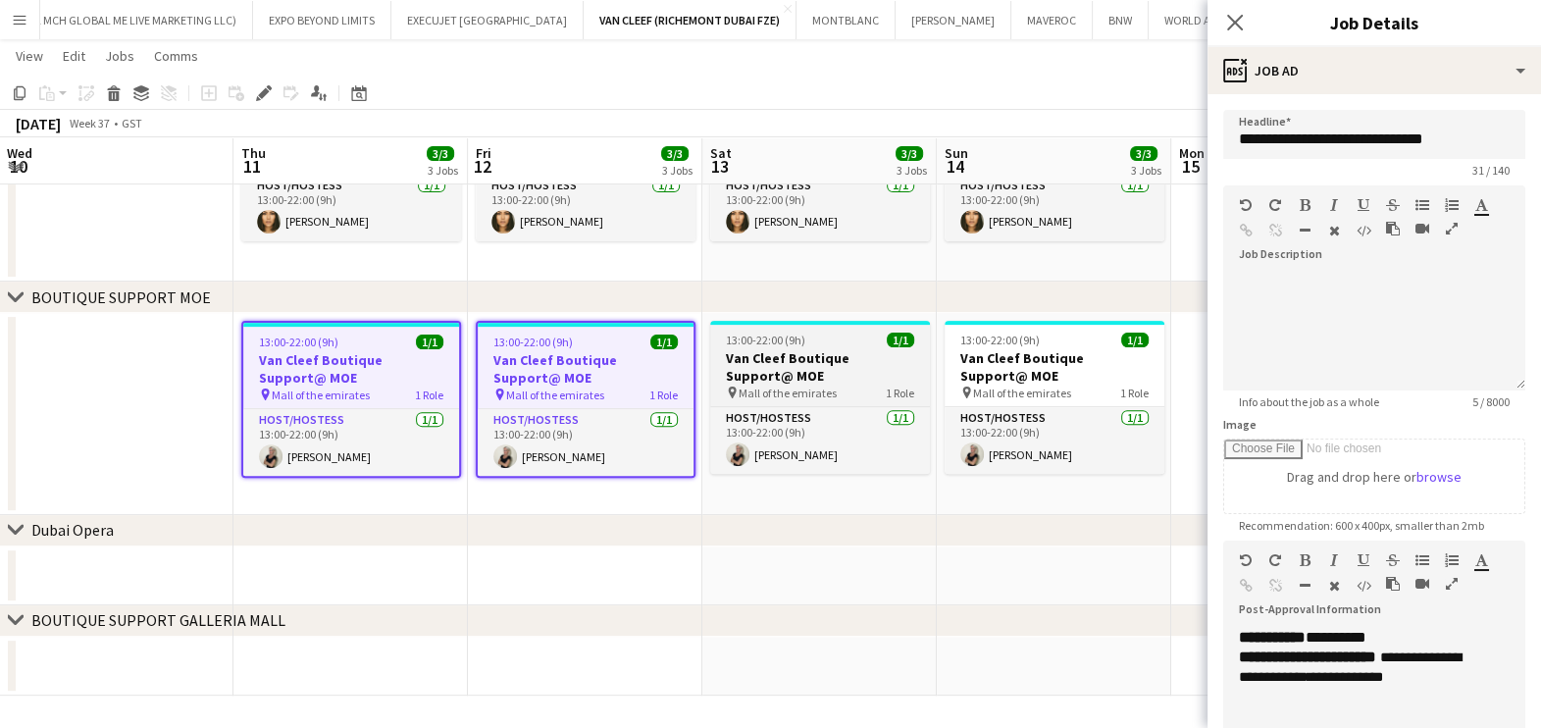
click at [844, 368] on h3 "Van Cleef Boutique Support@ MOE" at bounding box center [820, 366] width 220 height 35
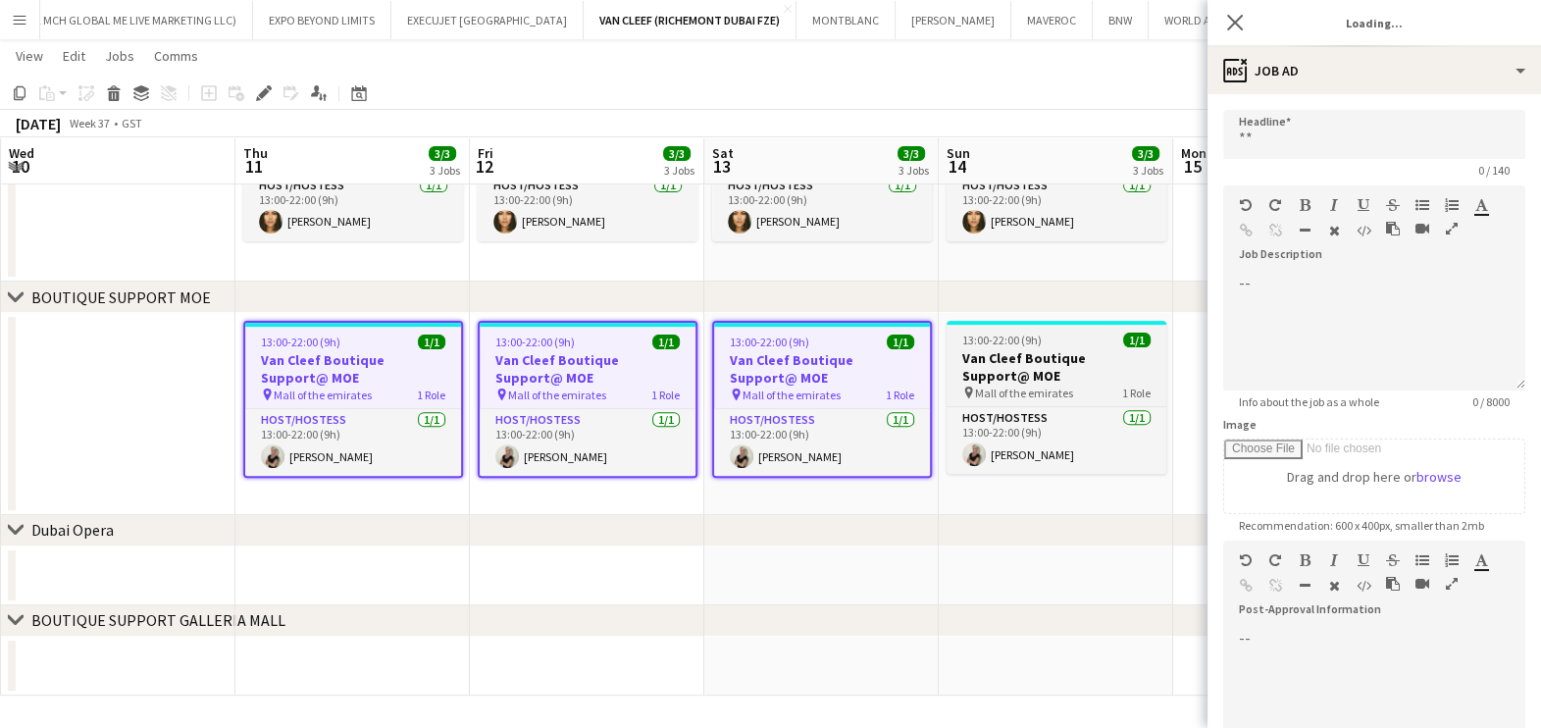
type input "**********"
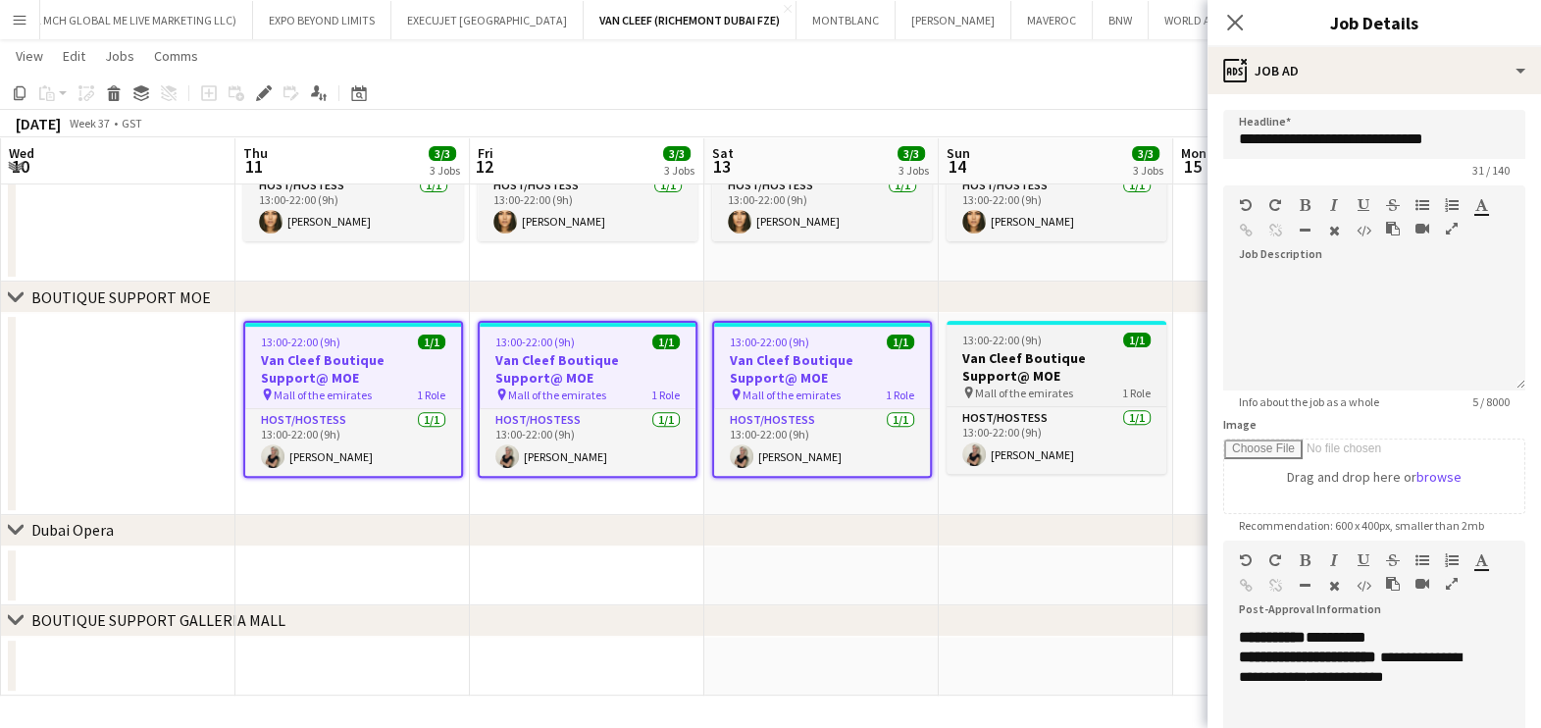
click at [1026, 369] on h3 "Van Cleef Boutique Support@ MOE" at bounding box center [1057, 366] width 220 height 35
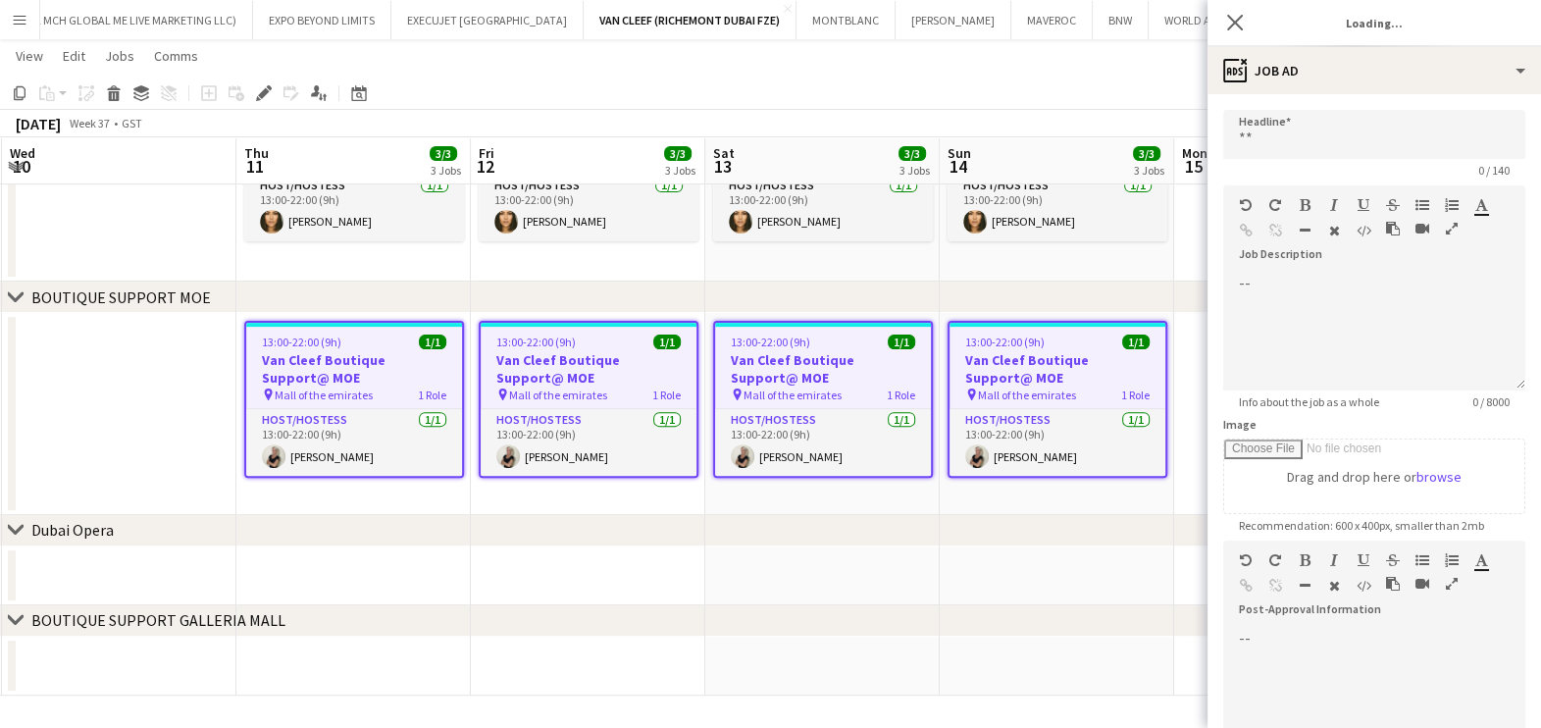
type input "**********"
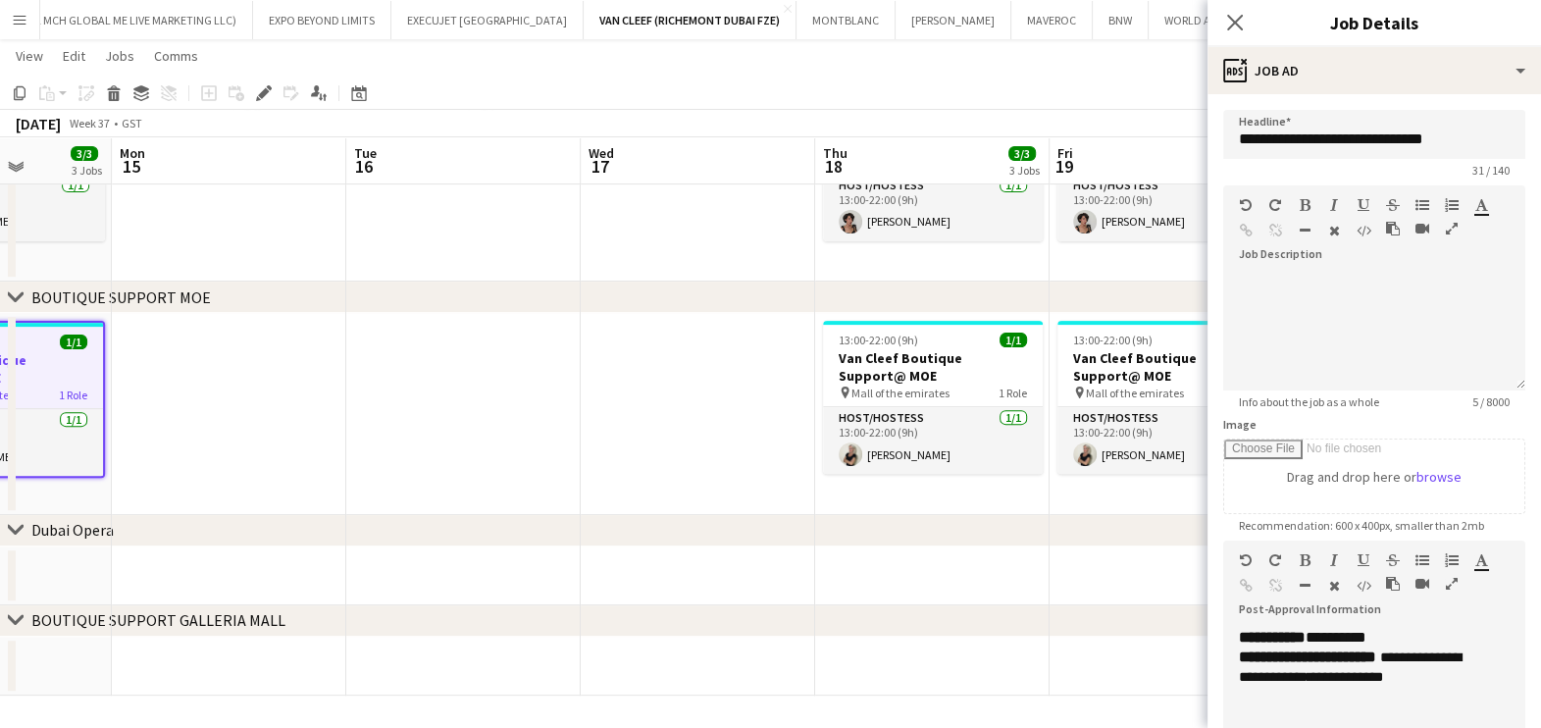
drag, startPoint x: 375, startPoint y: 407, endPoint x: 197, endPoint y: 406, distance: 177.5
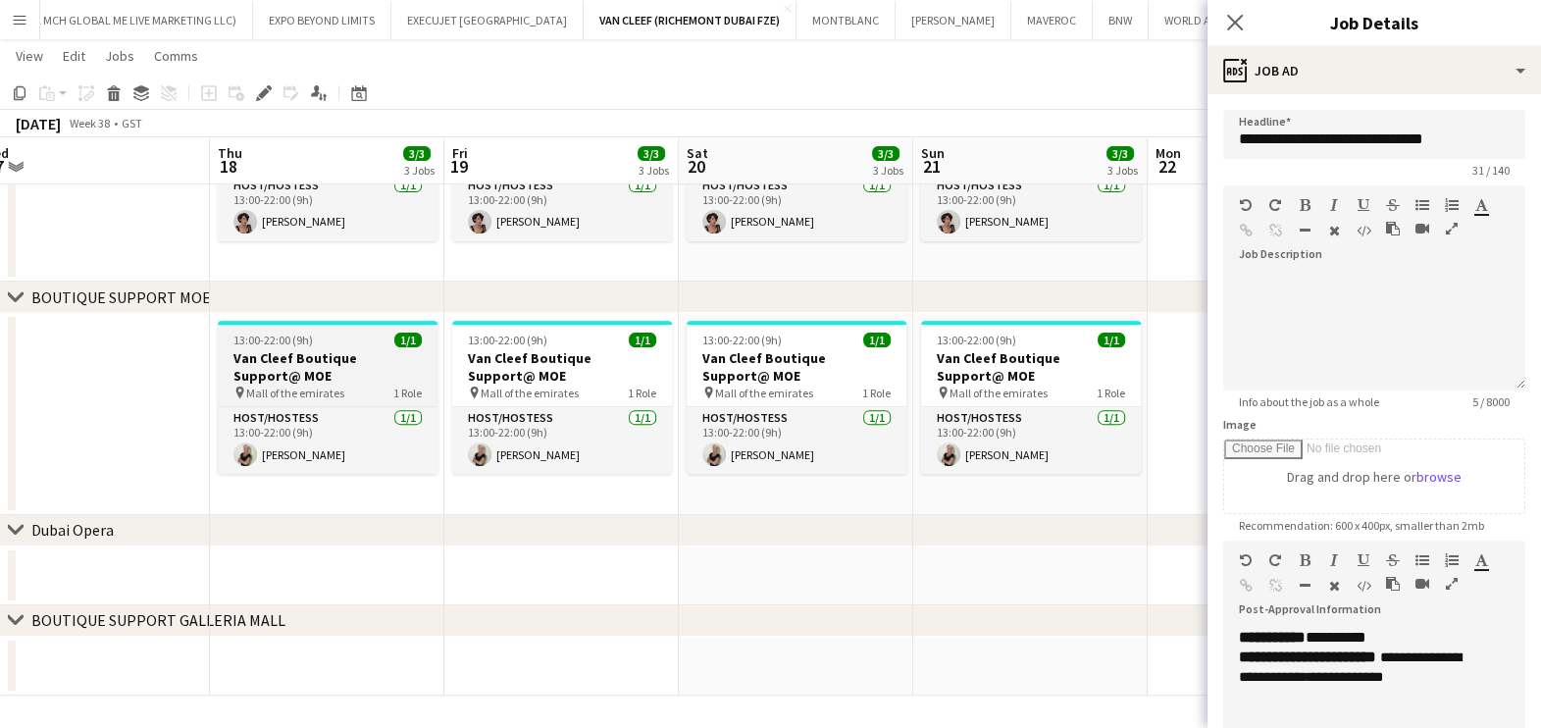
click at [431, 375] on h3 "Van Cleef Boutique Support@ MOE" at bounding box center [328, 366] width 220 height 35
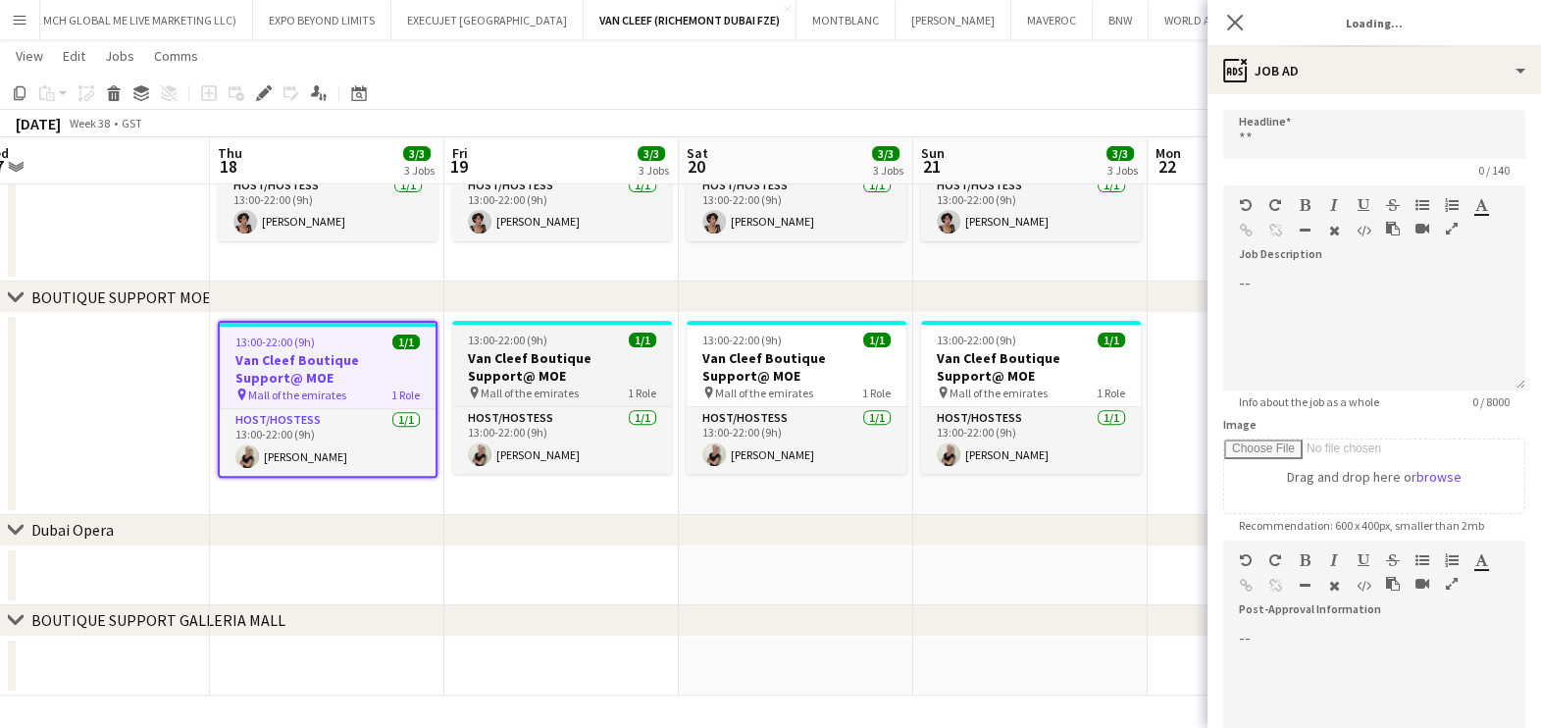
click at [569, 363] on h3 "Van Cleef Boutique Support@ MOE" at bounding box center [562, 366] width 220 height 35
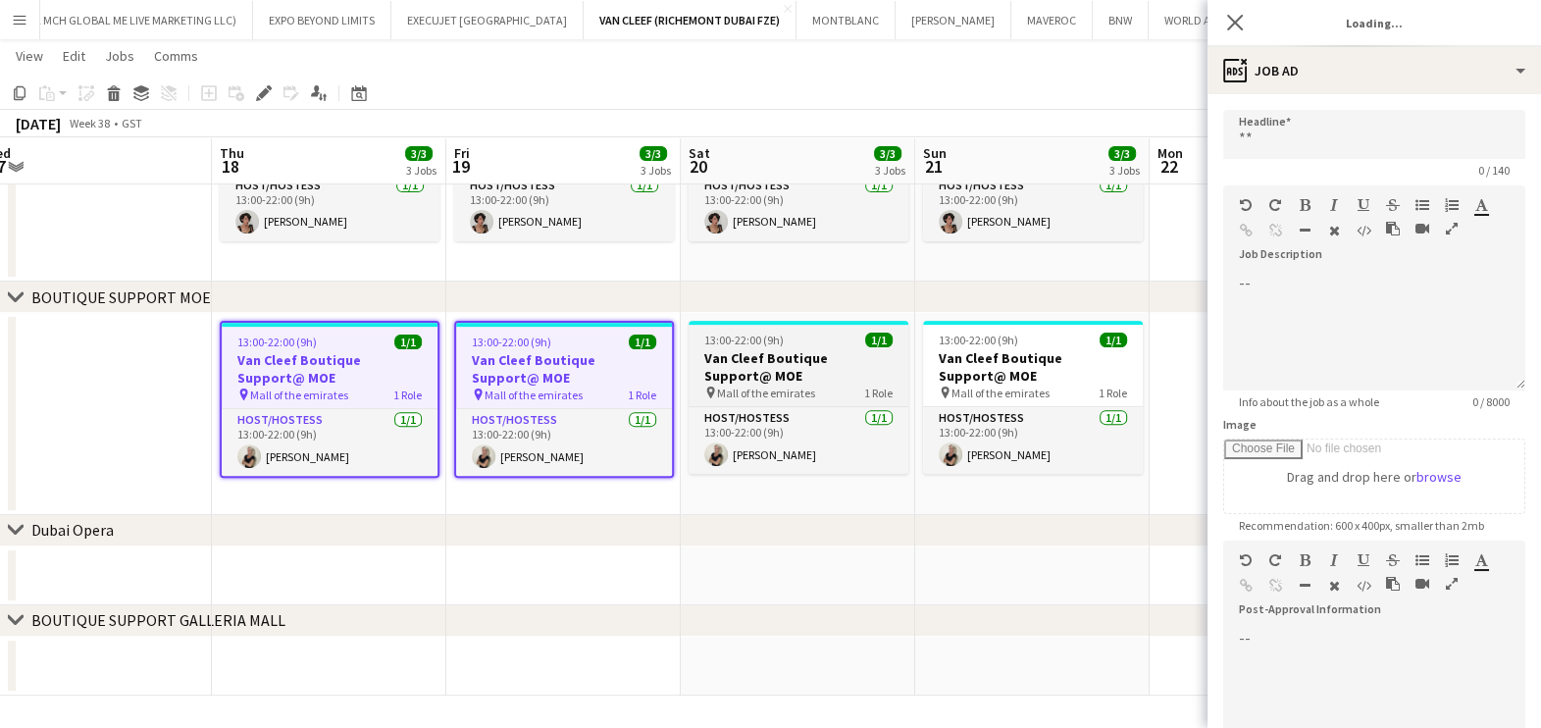
type input "**********"
click at [716, 355] on h3 "Van Cleef Boutique Support@ MOE" at bounding box center [799, 366] width 220 height 35
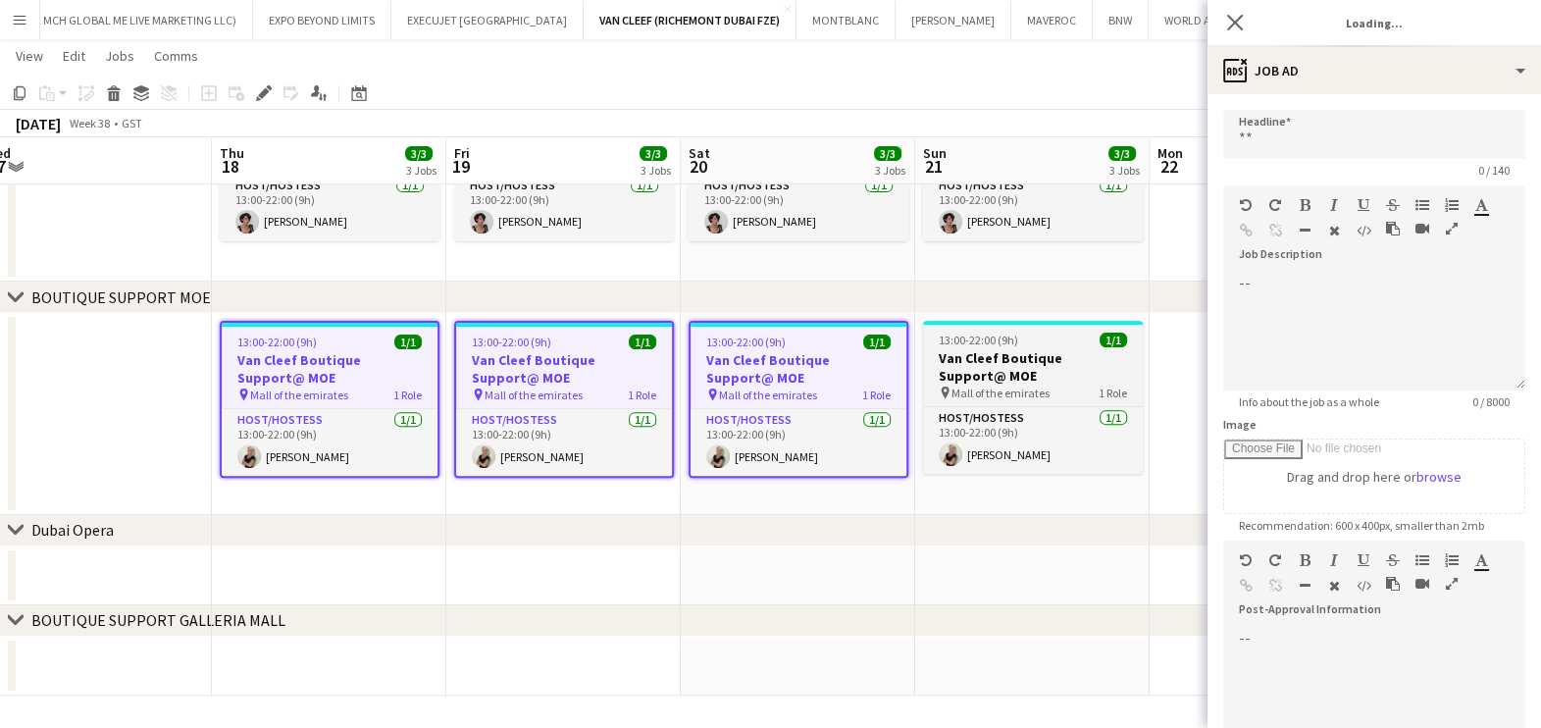
type input "**********"
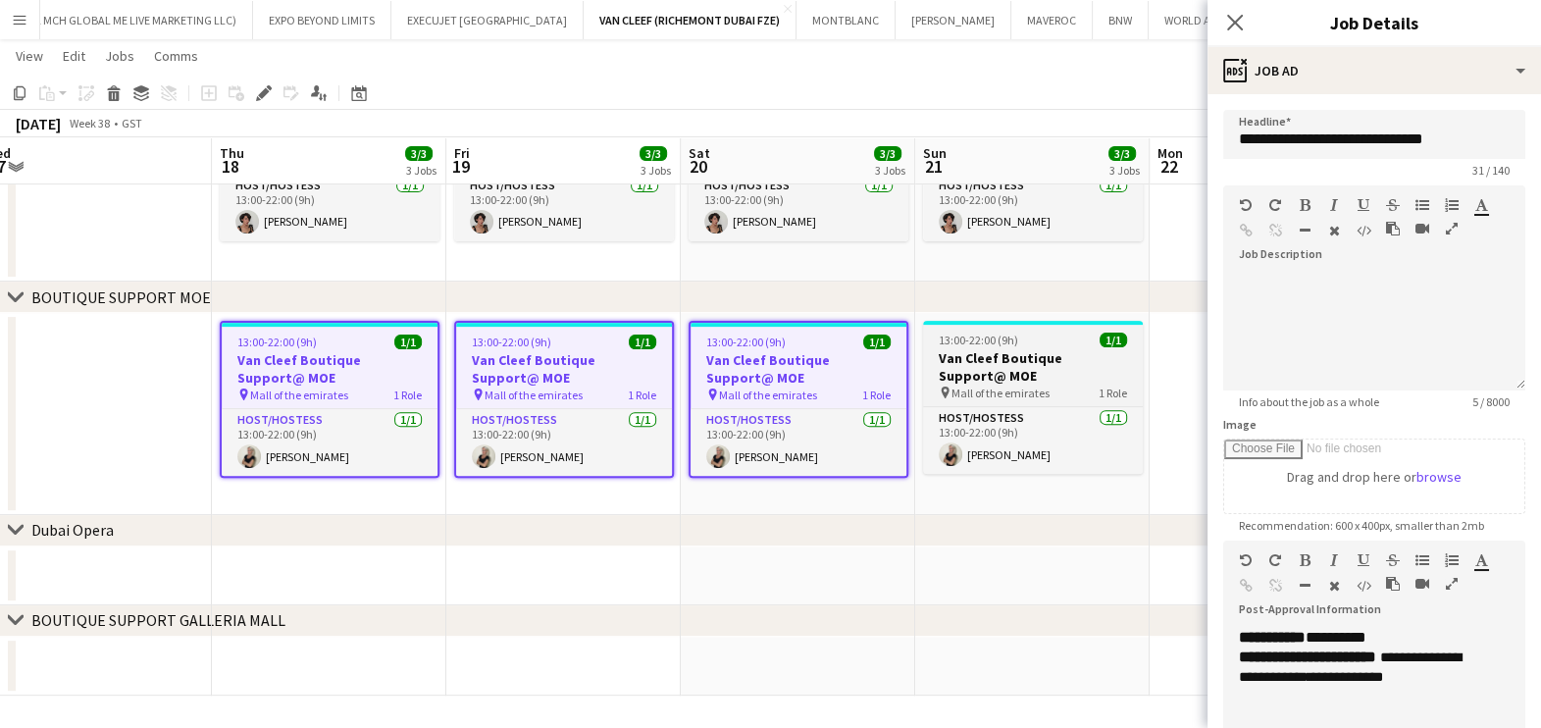
click at [1026, 353] on h3 "Van Cleef Boutique Support@ MOE" at bounding box center [1033, 366] width 220 height 35
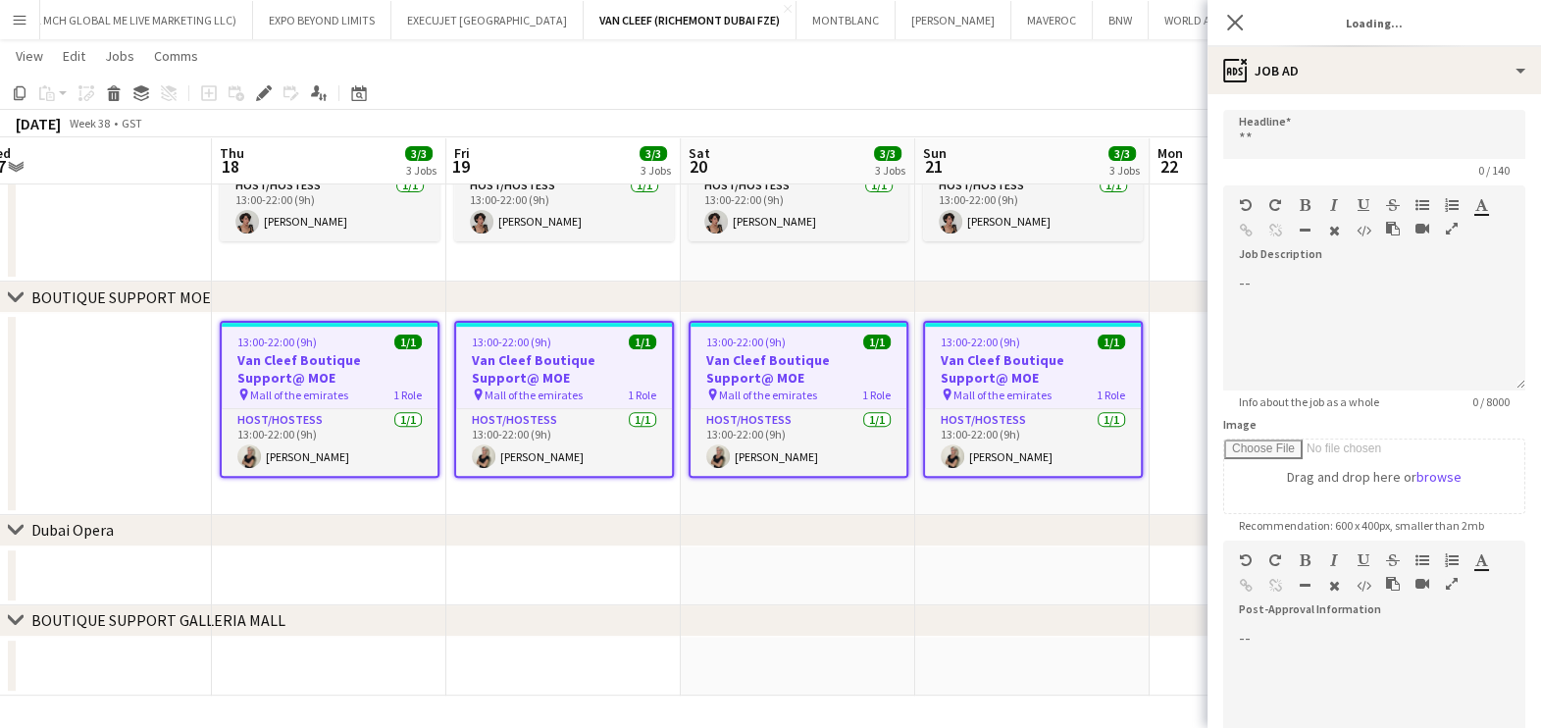
type input "**********"
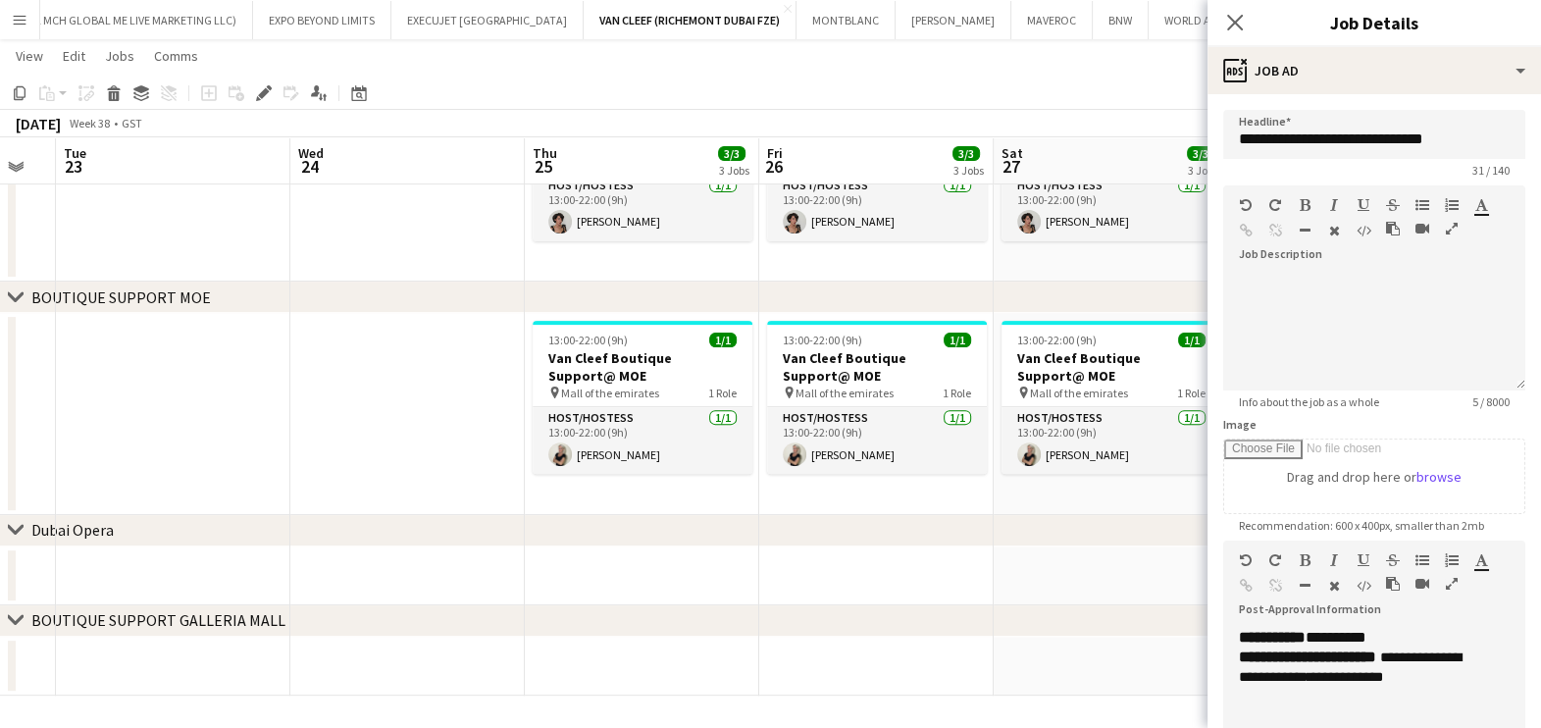
drag, startPoint x: 711, startPoint y: 371, endPoint x: 113, endPoint y: 371, distance: 598.3
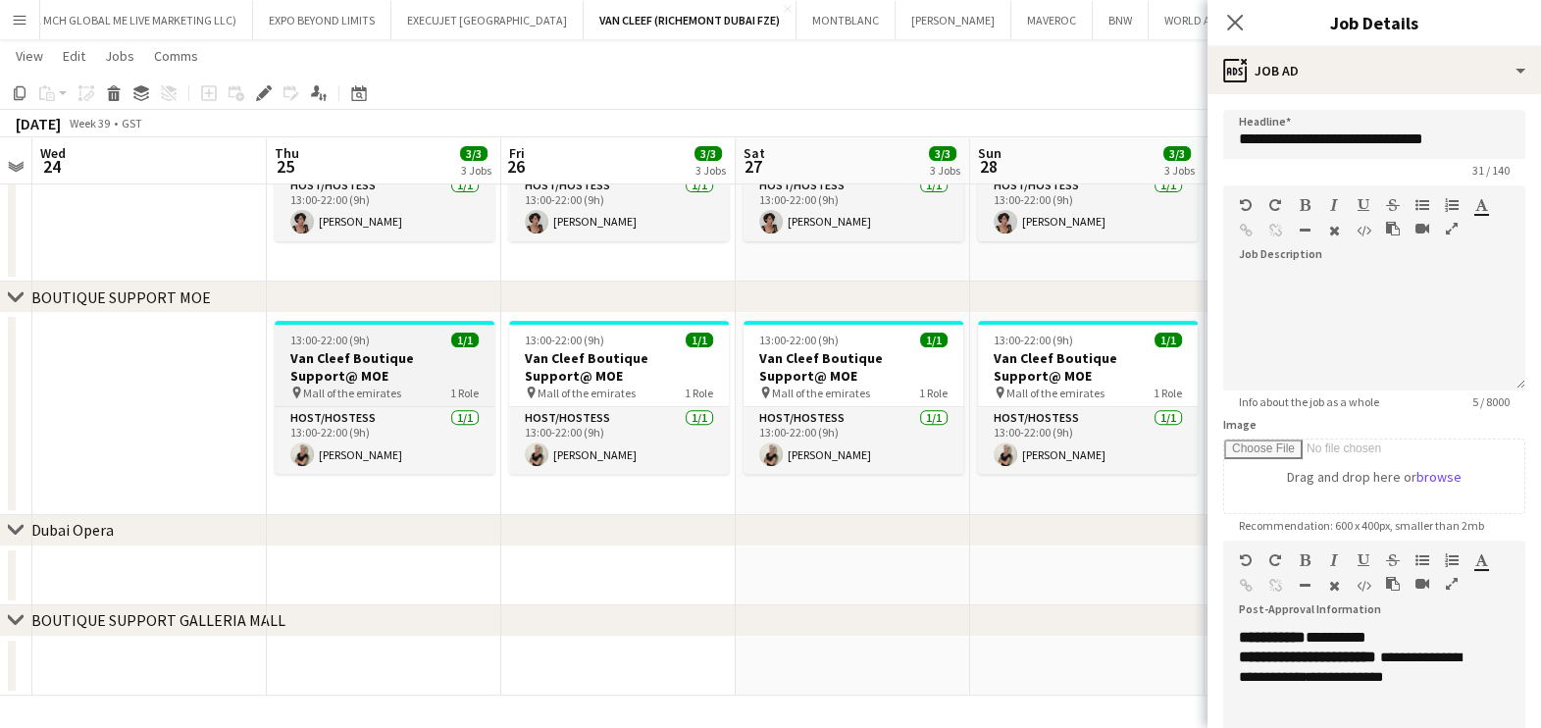
click at [437, 358] on h3 "Van Cleef Boutique Support@ MOE" at bounding box center [385, 366] width 220 height 35
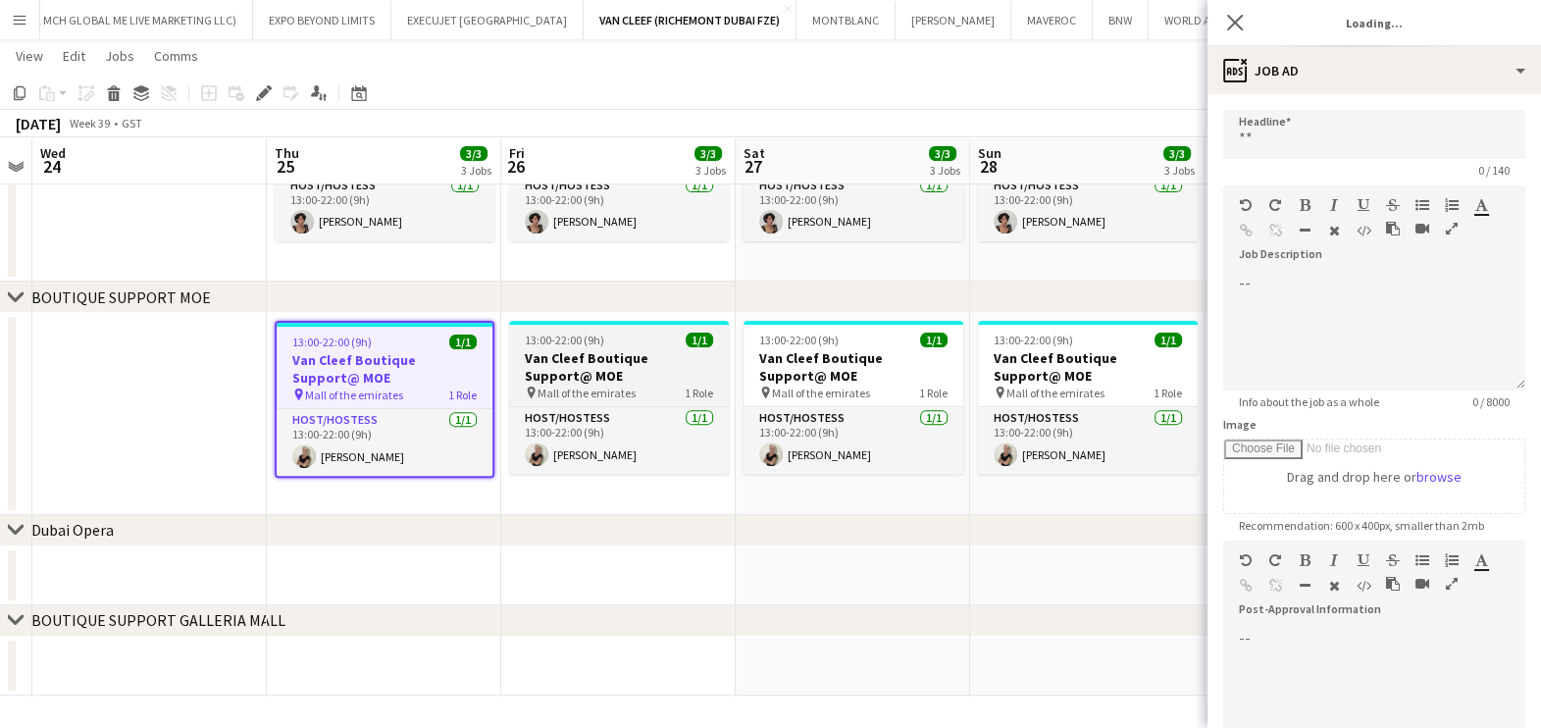
type input "**********"
click at [657, 358] on h3 "Van Cleef Boutique Support@ MOE" at bounding box center [619, 366] width 220 height 35
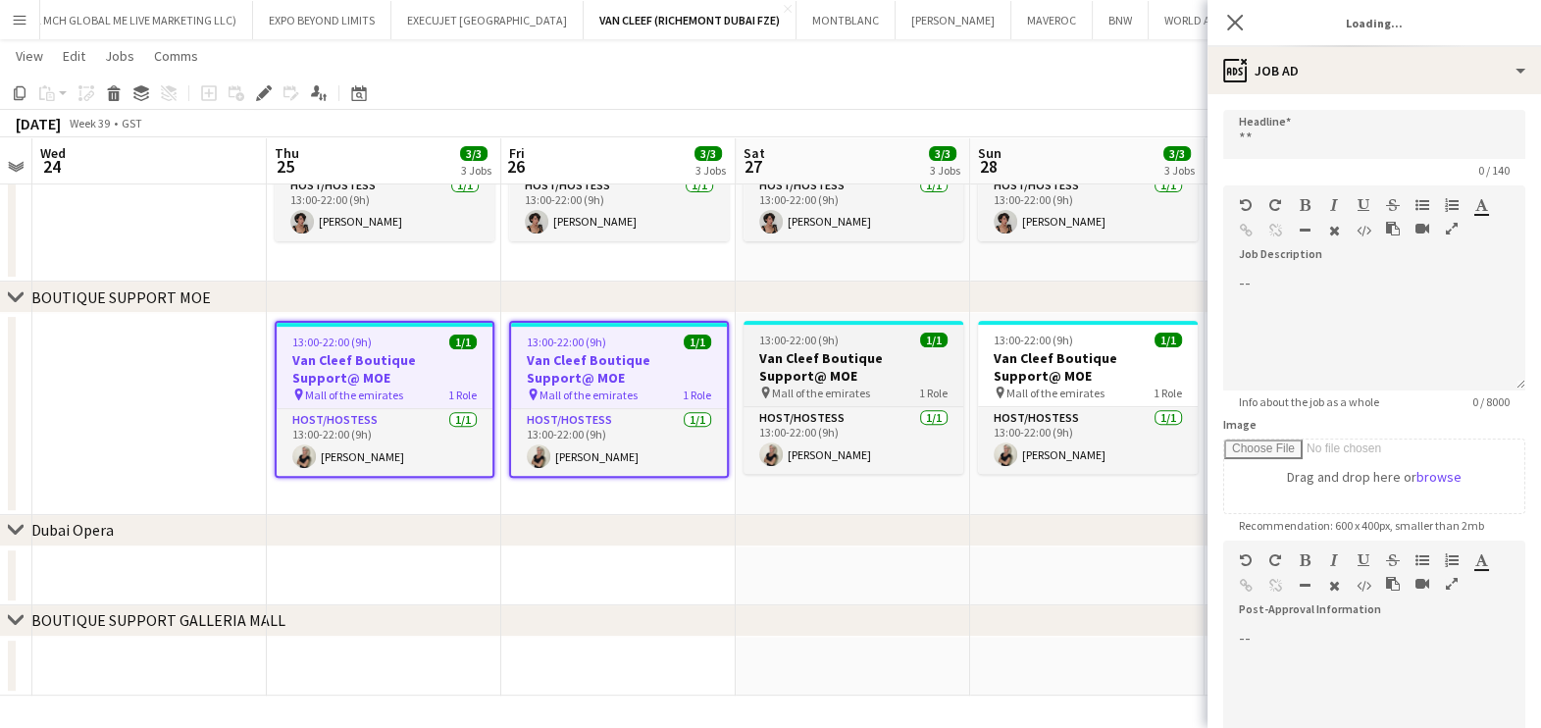
type input "**********"
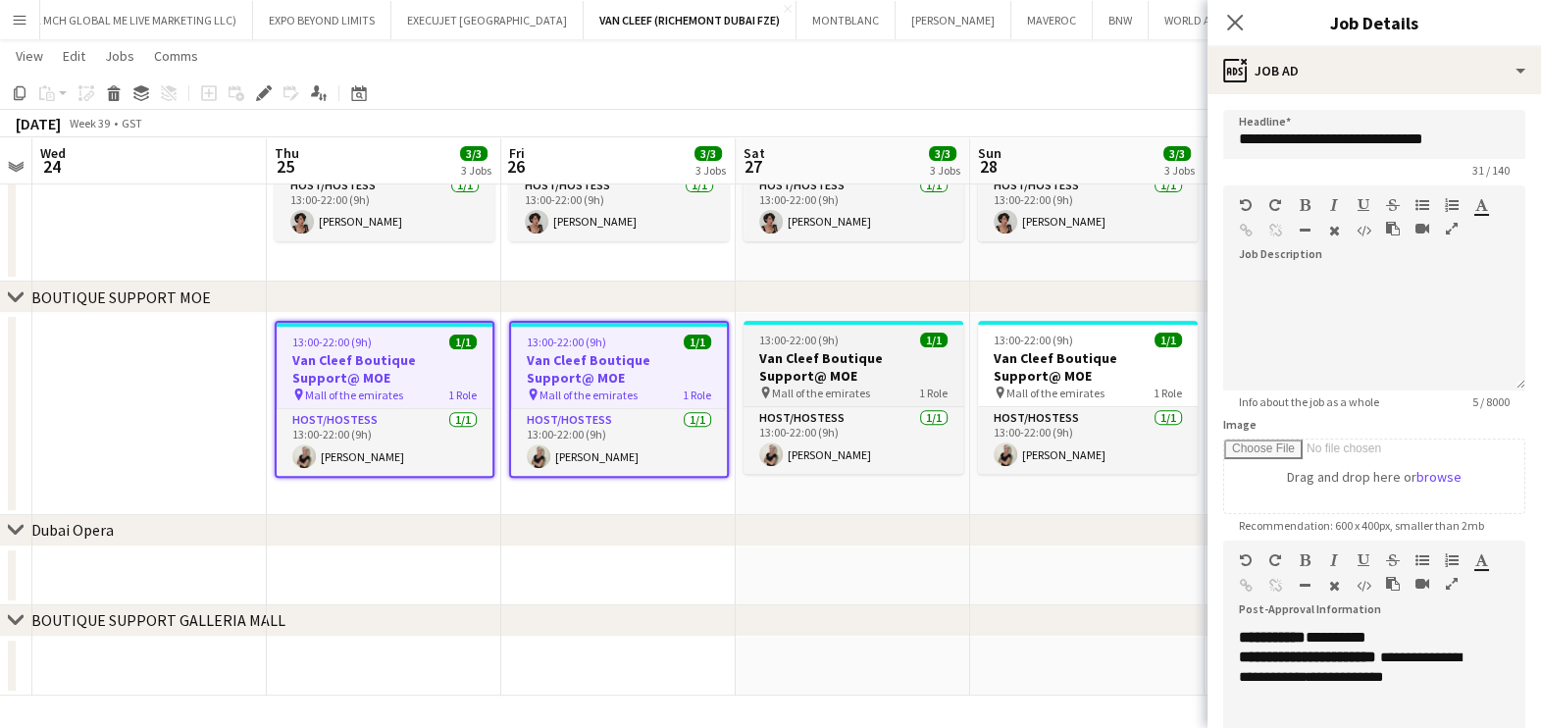
click at [812, 352] on h3 "Van Cleef Boutique Support@ MOE" at bounding box center [853, 366] width 220 height 35
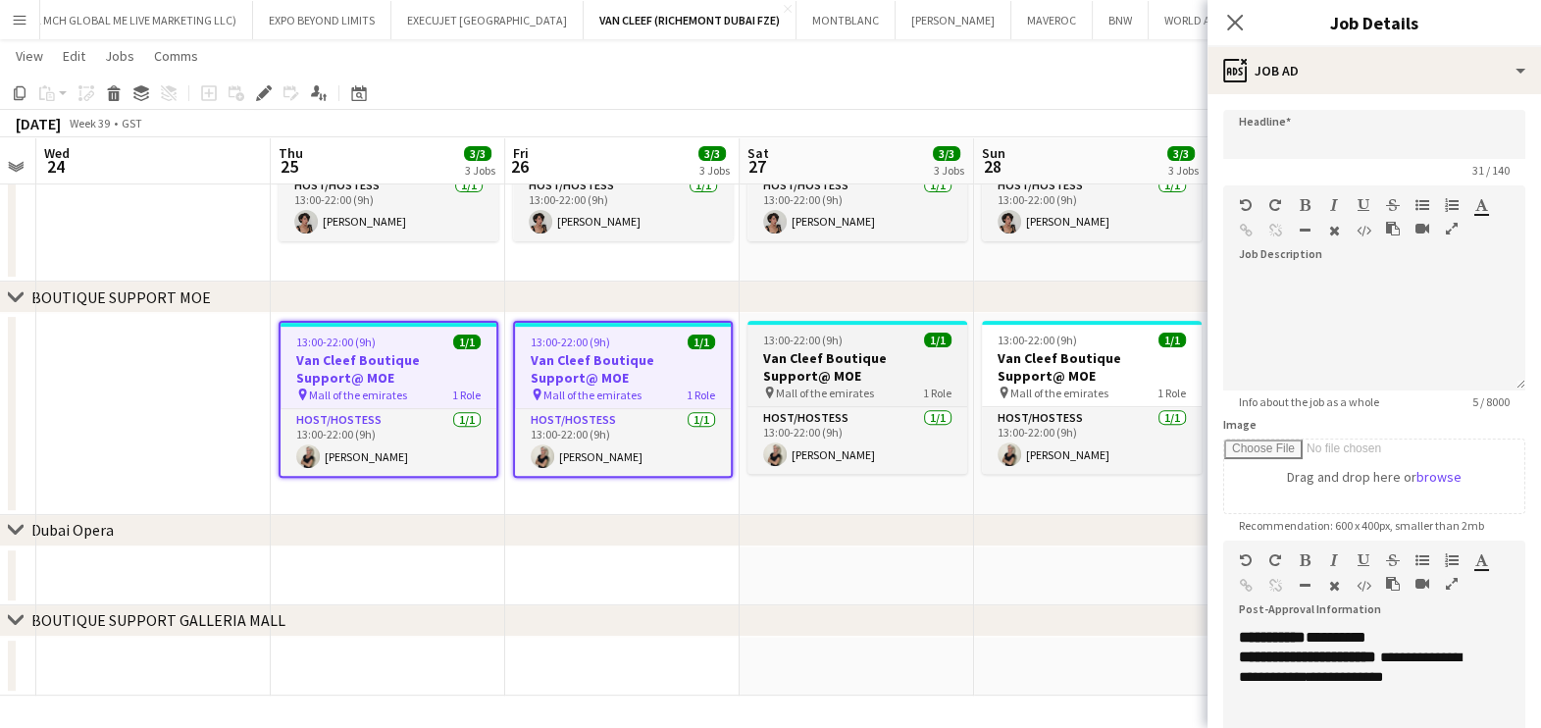
type input "**********"
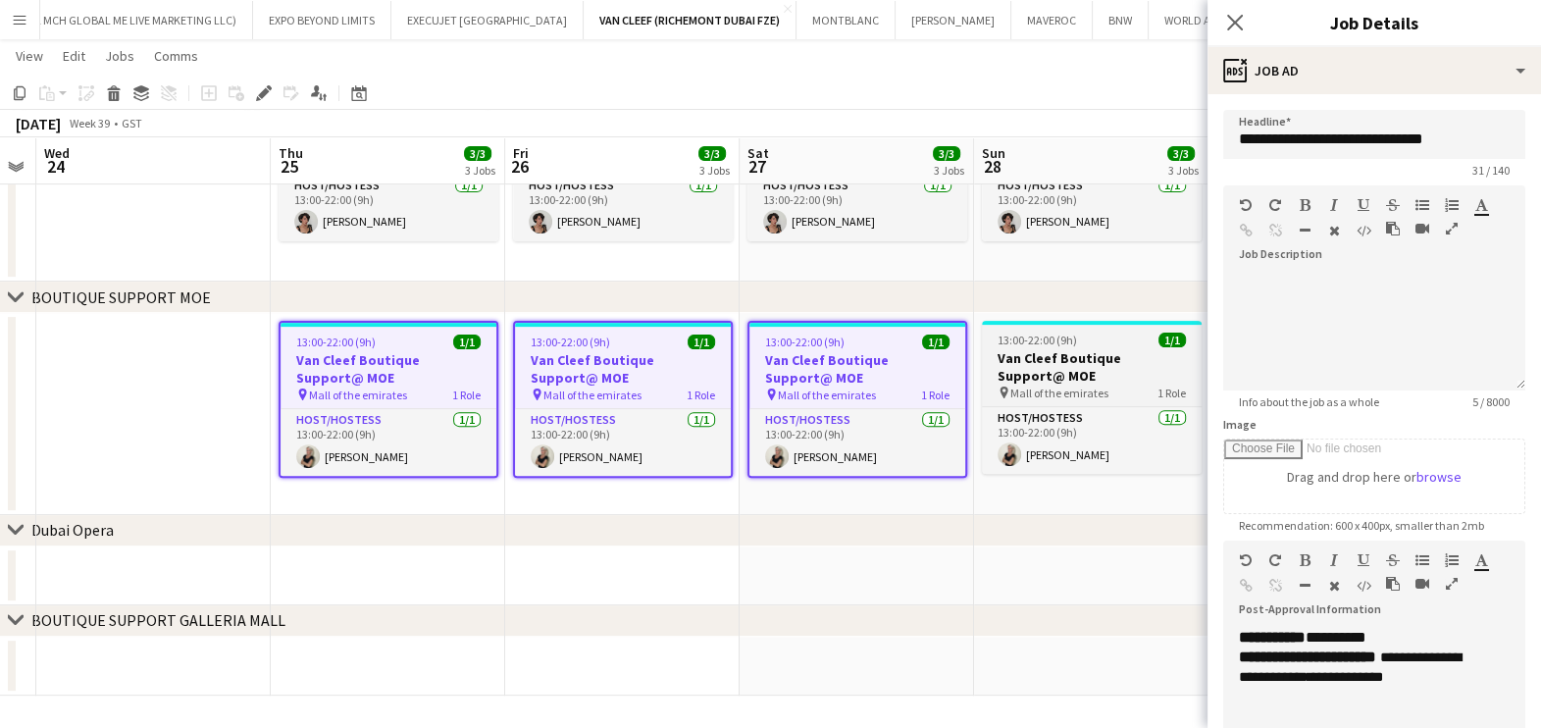
click at [1066, 364] on h3 "Van Cleef Boutique Support@ MOE" at bounding box center [1092, 366] width 220 height 35
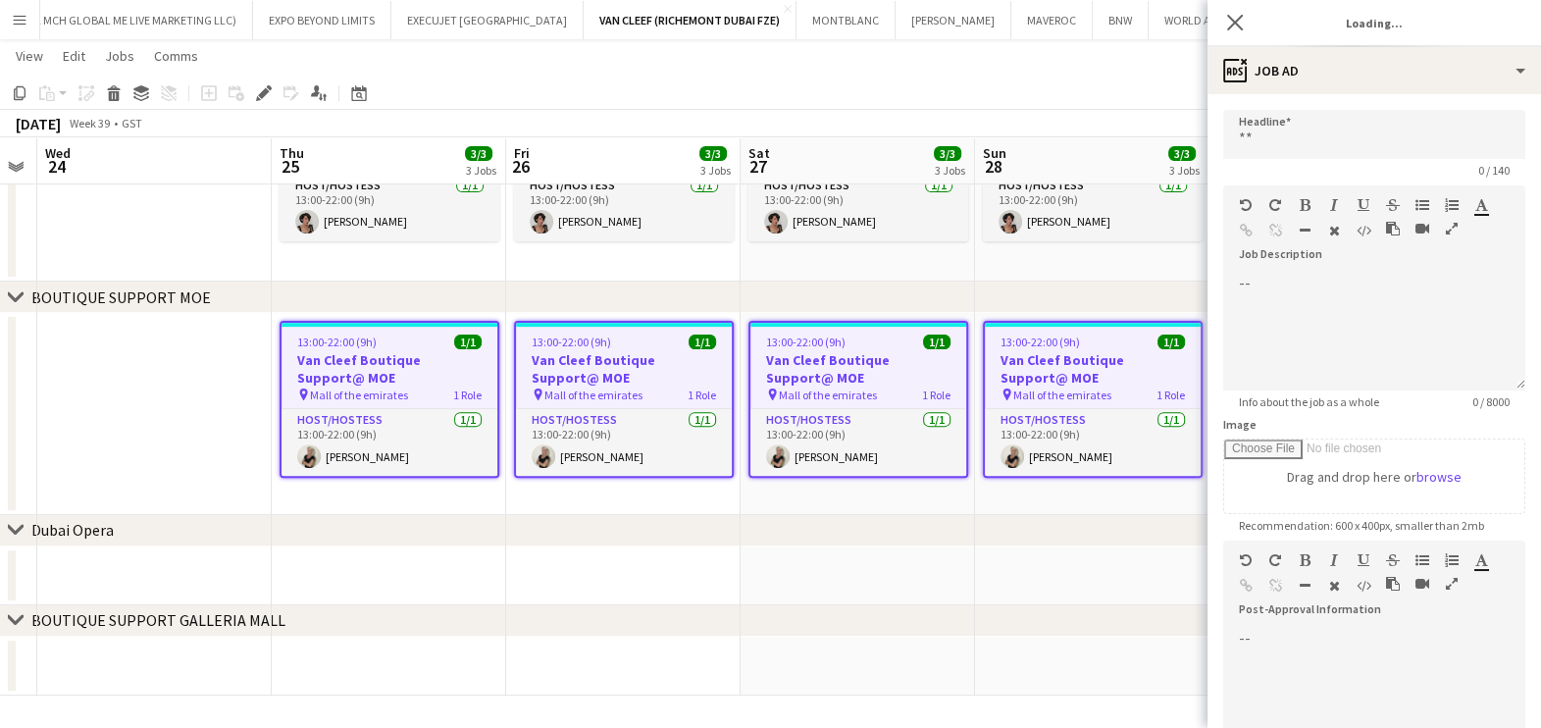
type input "**********"
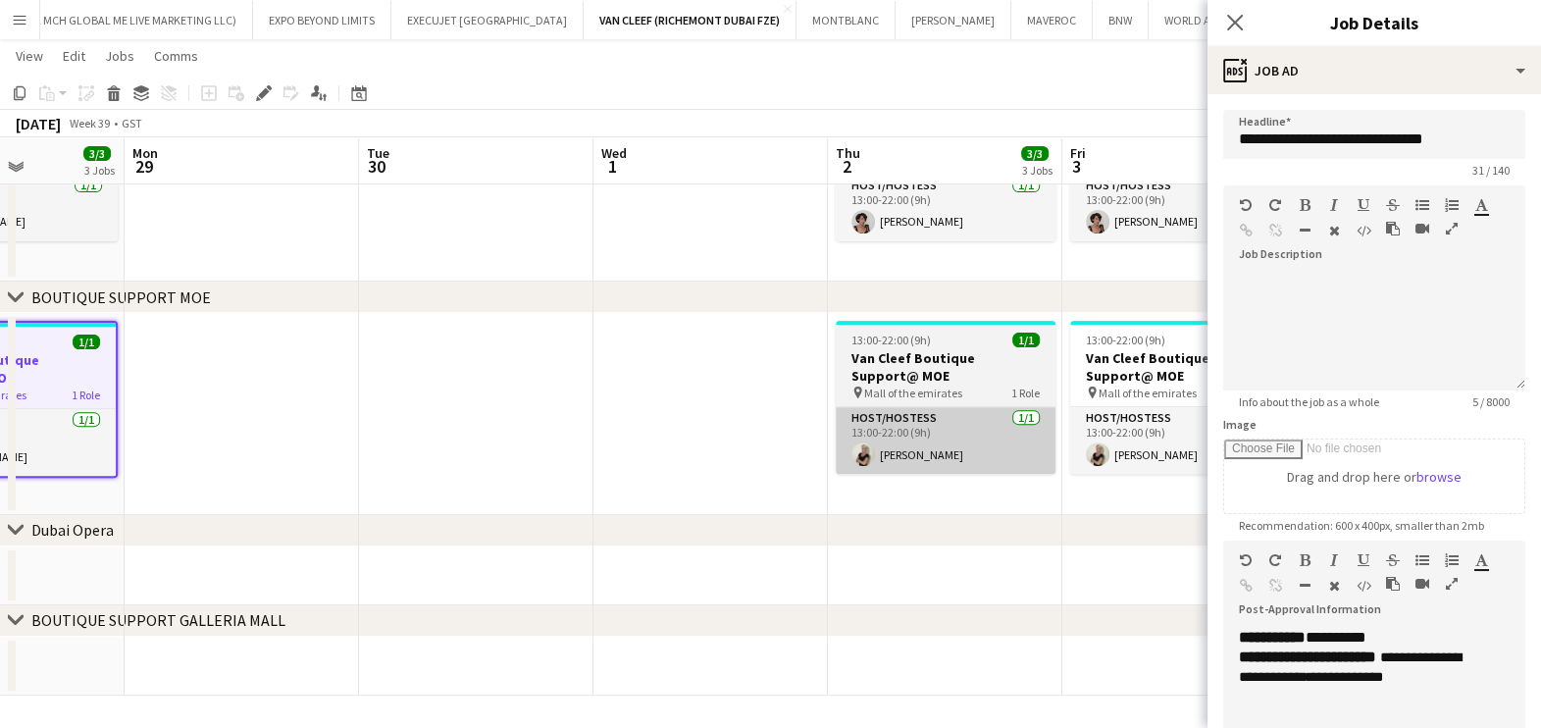
drag, startPoint x: 799, startPoint y: 426, endPoint x: 436, endPoint y: 411, distance: 363.2
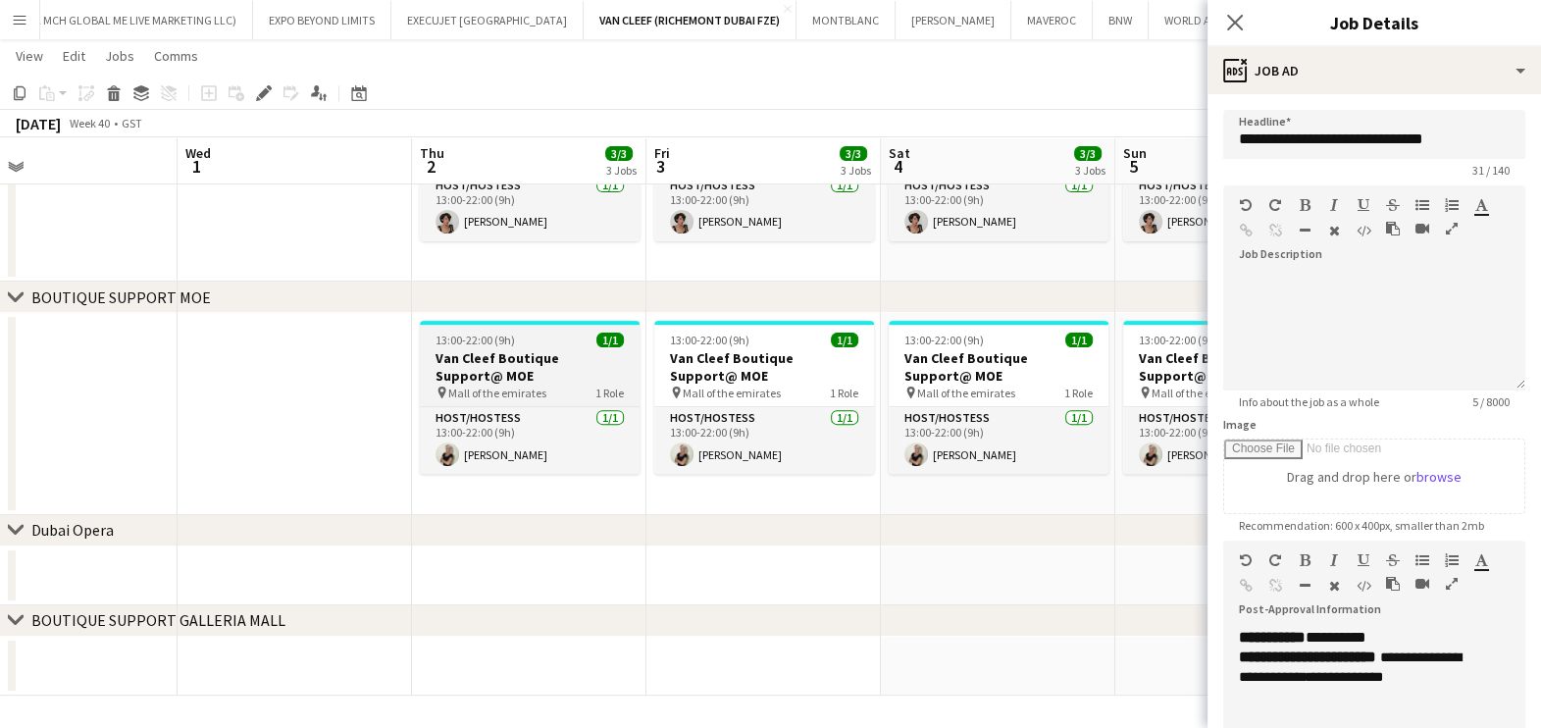
click at [552, 349] on h3 "Van Cleef Boutique Support@ MOE" at bounding box center [530, 366] width 220 height 35
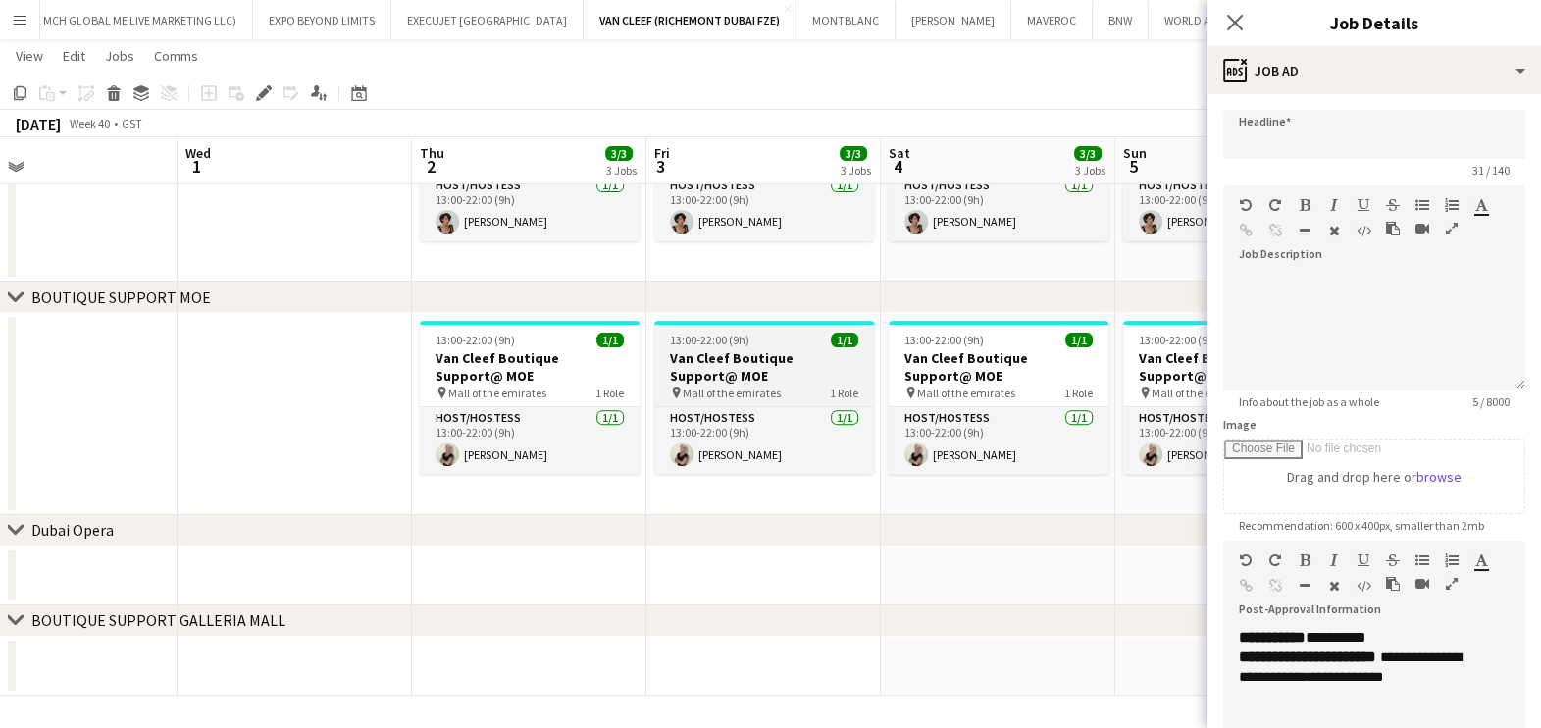
type input "**********"
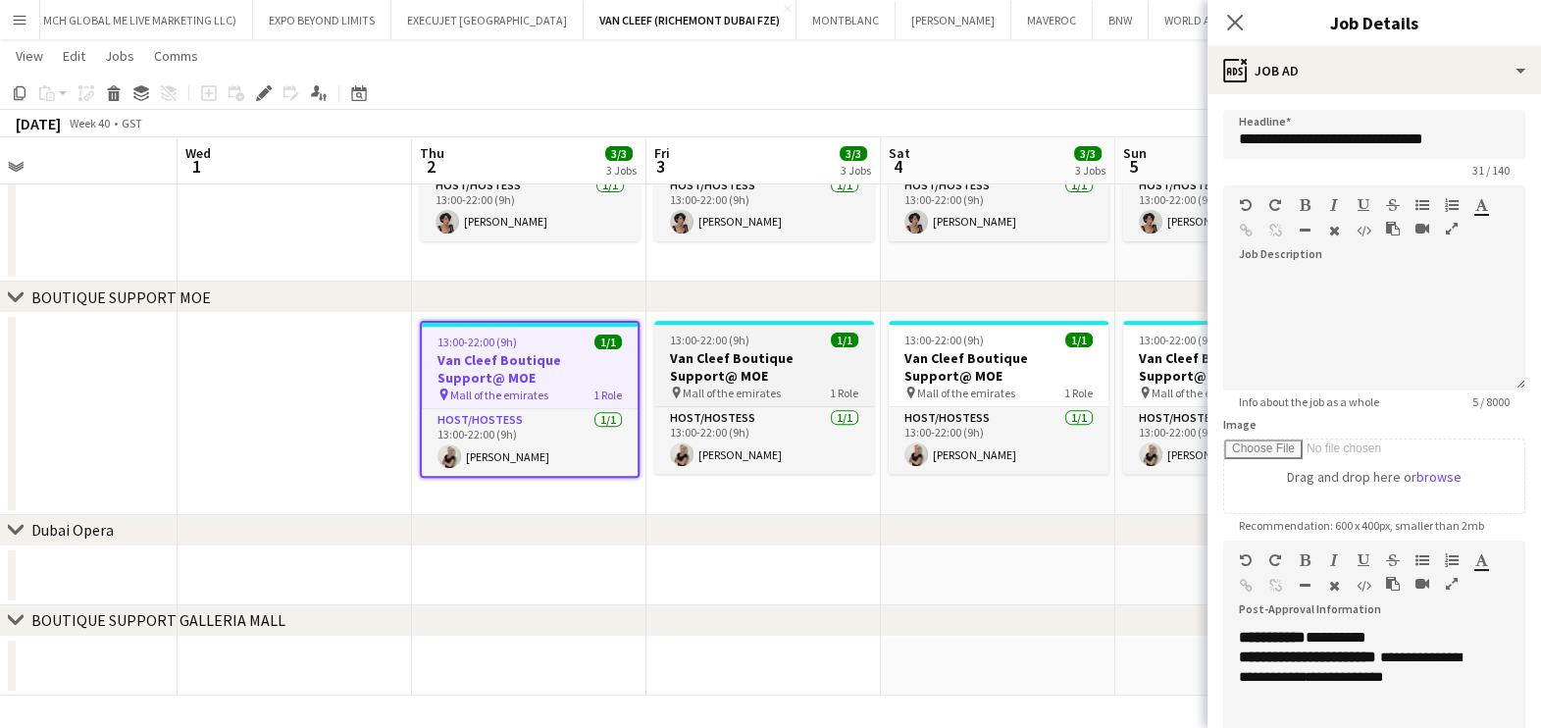
click at [820, 349] on h3 "Van Cleef Boutique Support@ MOE" at bounding box center [764, 366] width 220 height 35
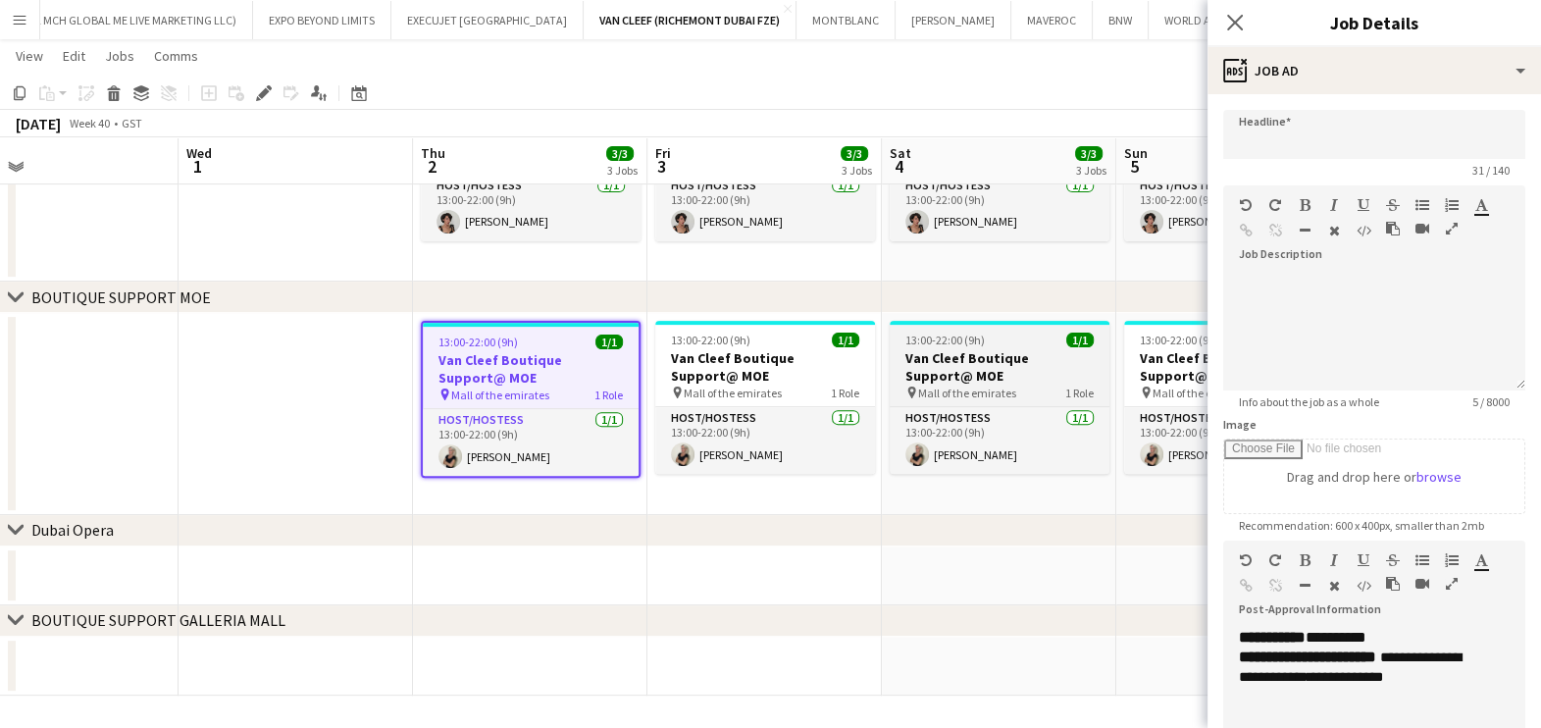
type input "**********"
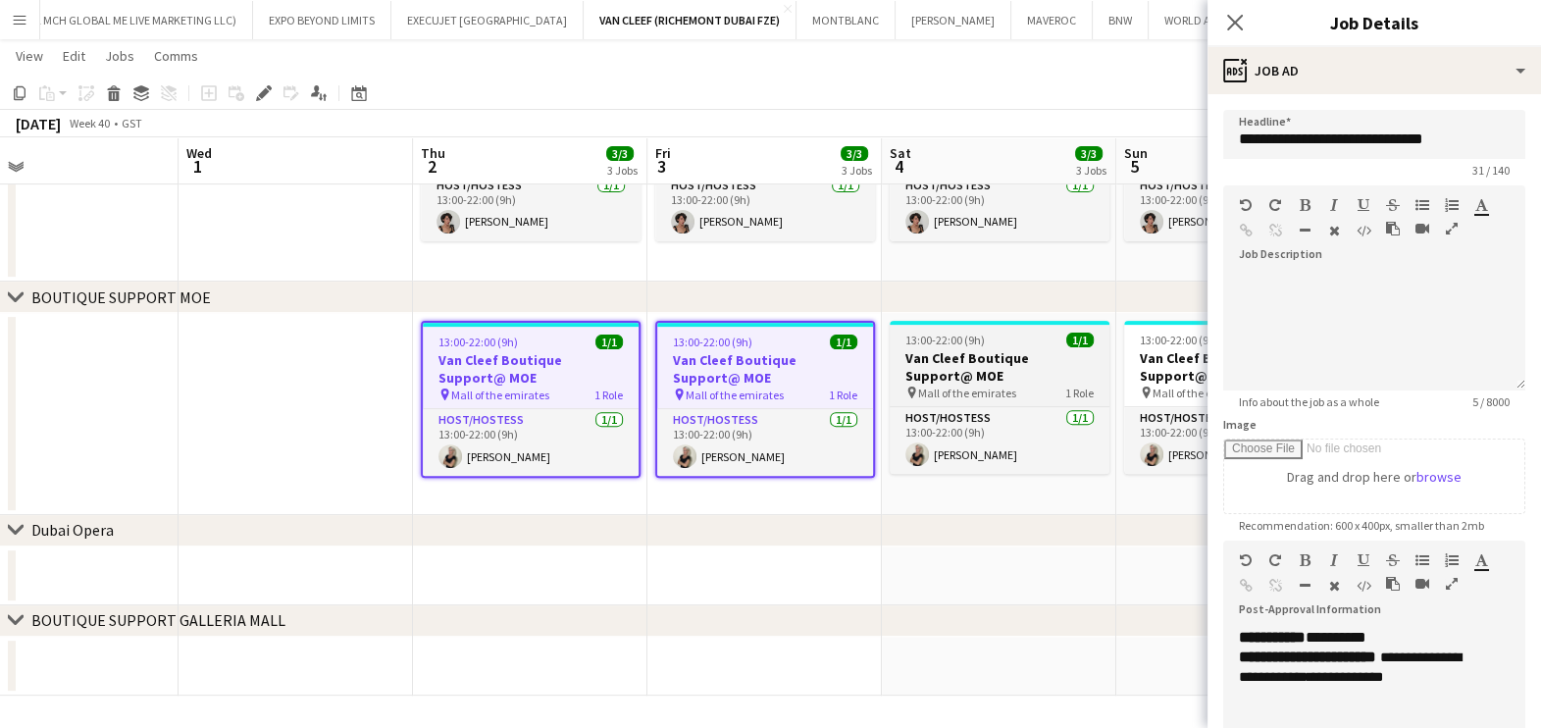
click at [979, 352] on h3 "Van Cleef Boutique Support@ MOE" at bounding box center [1000, 366] width 220 height 35
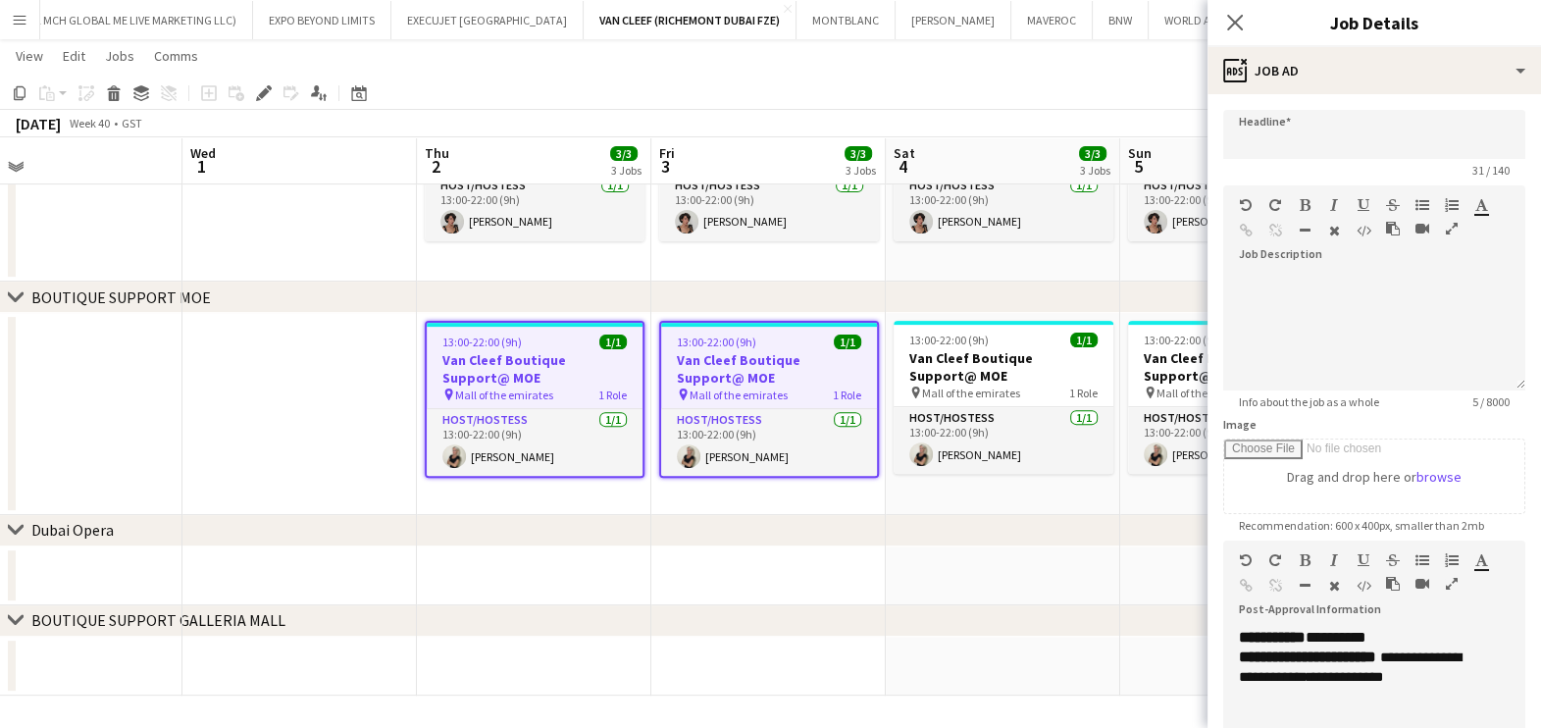
type input "**********"
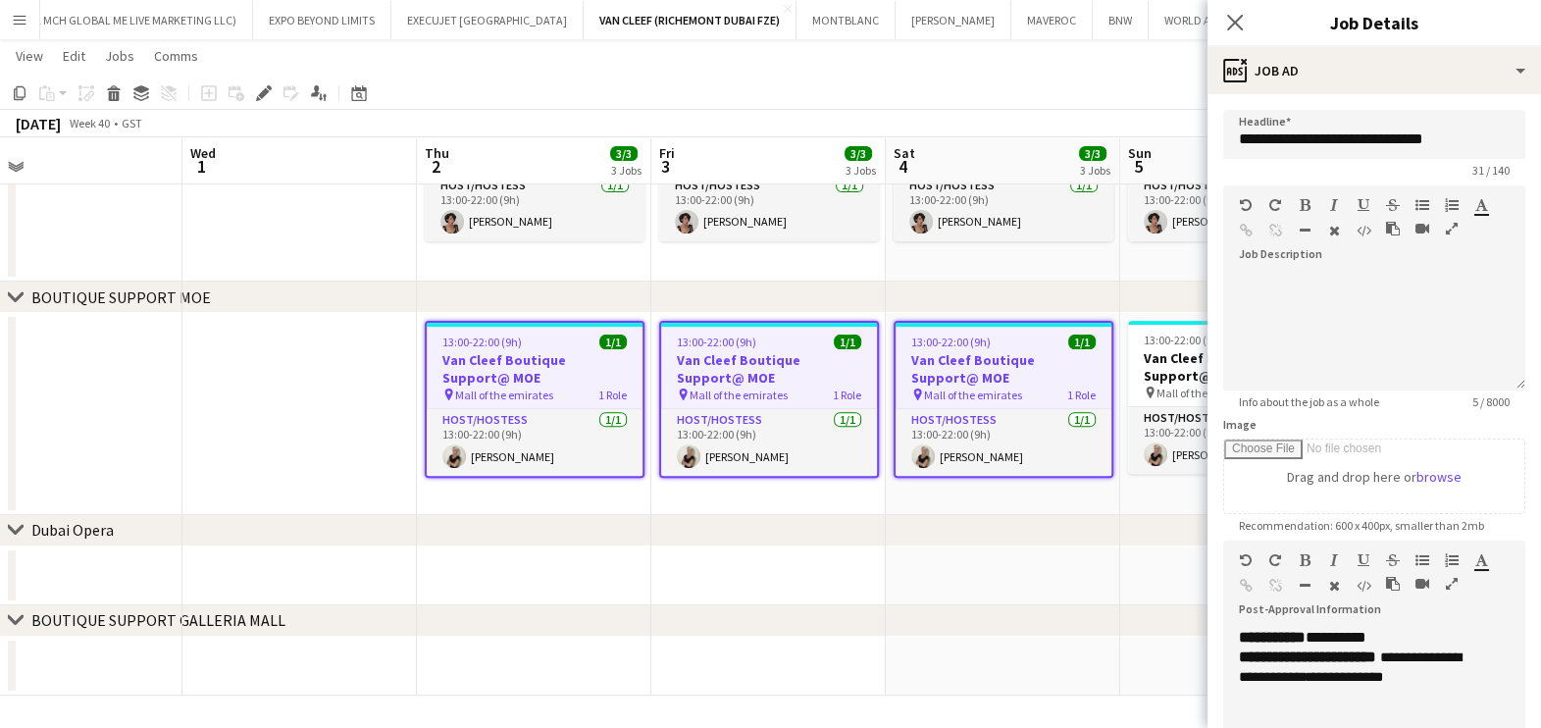
drag, startPoint x: 872, startPoint y: 375, endPoint x: 672, endPoint y: 371, distance: 200.1
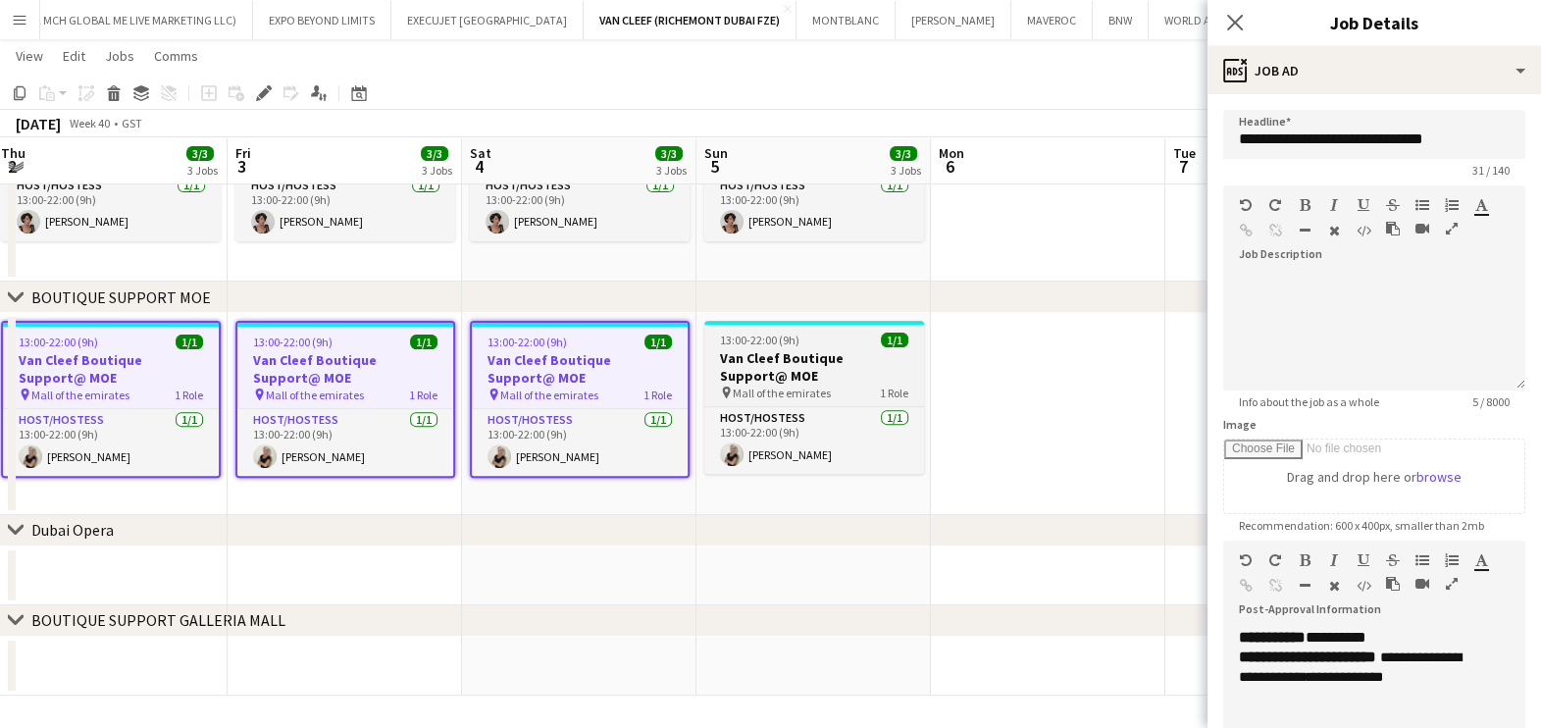
click at [724, 371] on h3 "Van Cleef Boutique Support@ MOE" at bounding box center [814, 366] width 220 height 35
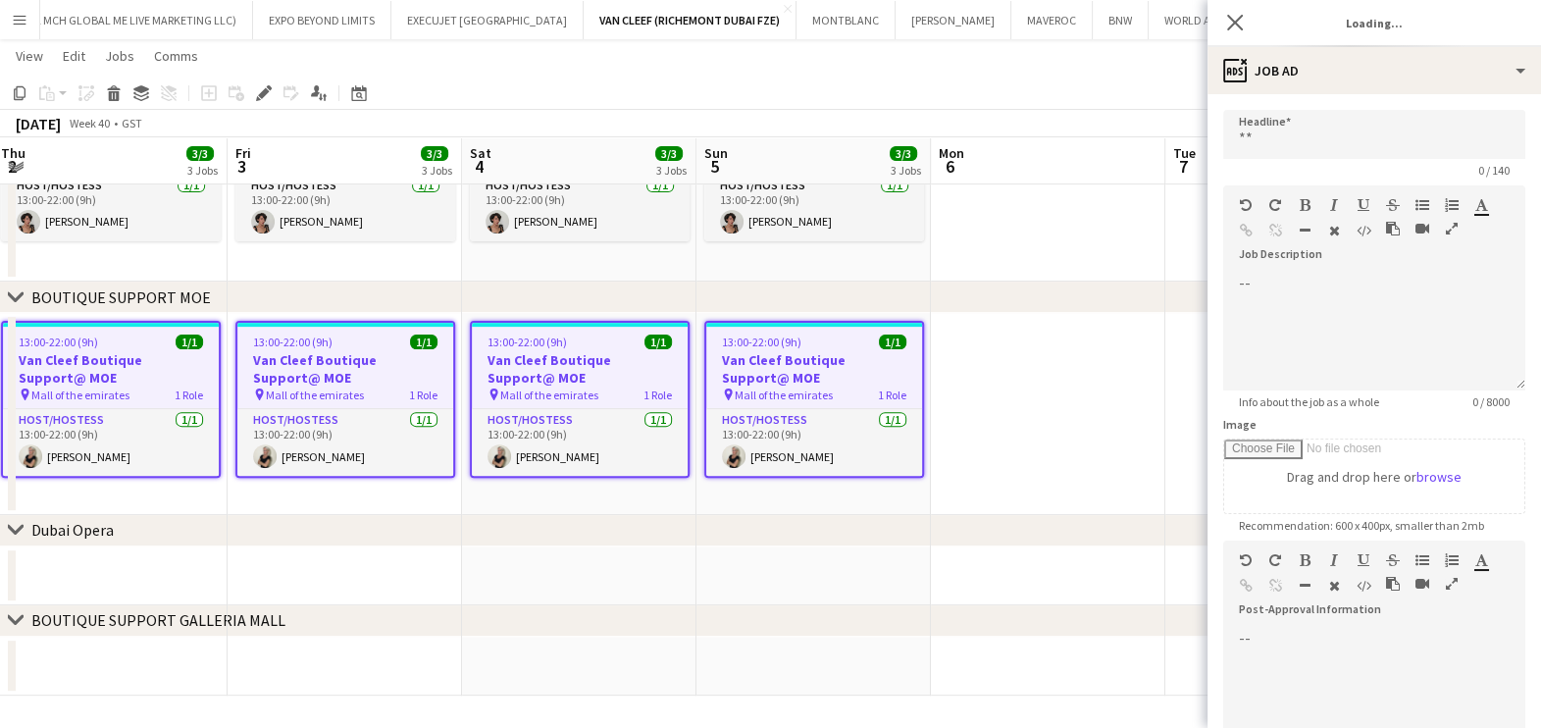
type input "**********"
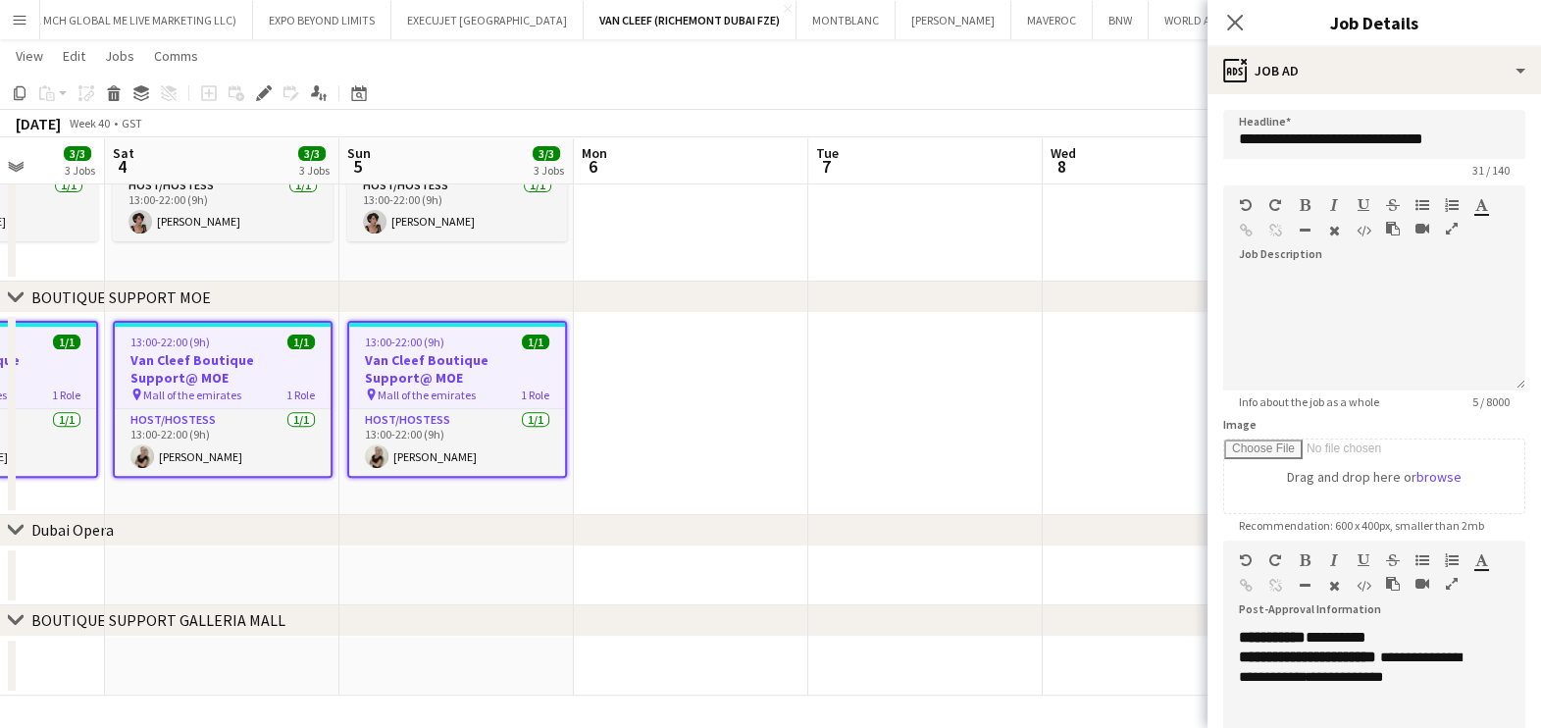
click at [1457, 574] on div at bounding box center [1444, 564] width 59 height 24
click at [1450, 577] on icon "button" at bounding box center [1452, 584] width 12 height 14
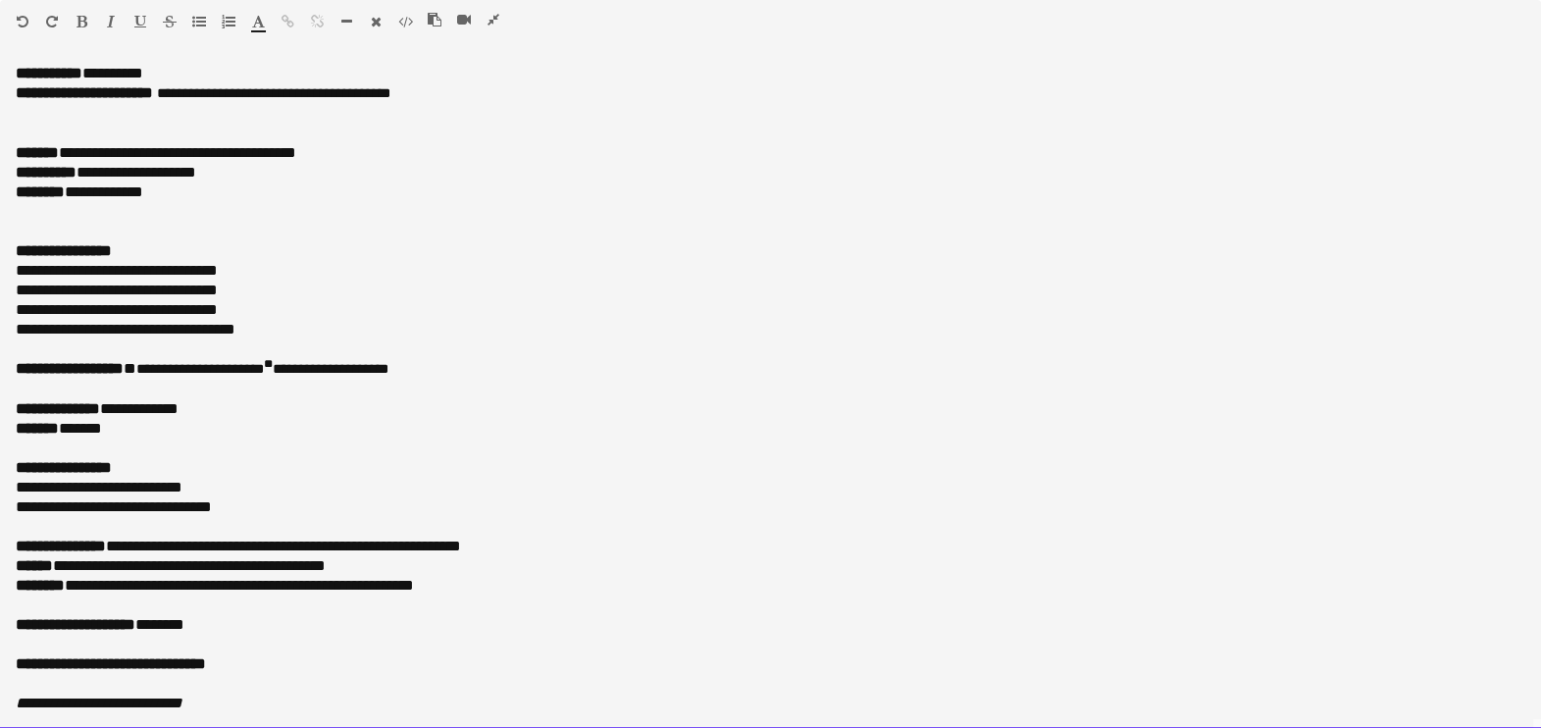
click at [241, 122] on p at bounding box center [771, 114] width 1510 height 20
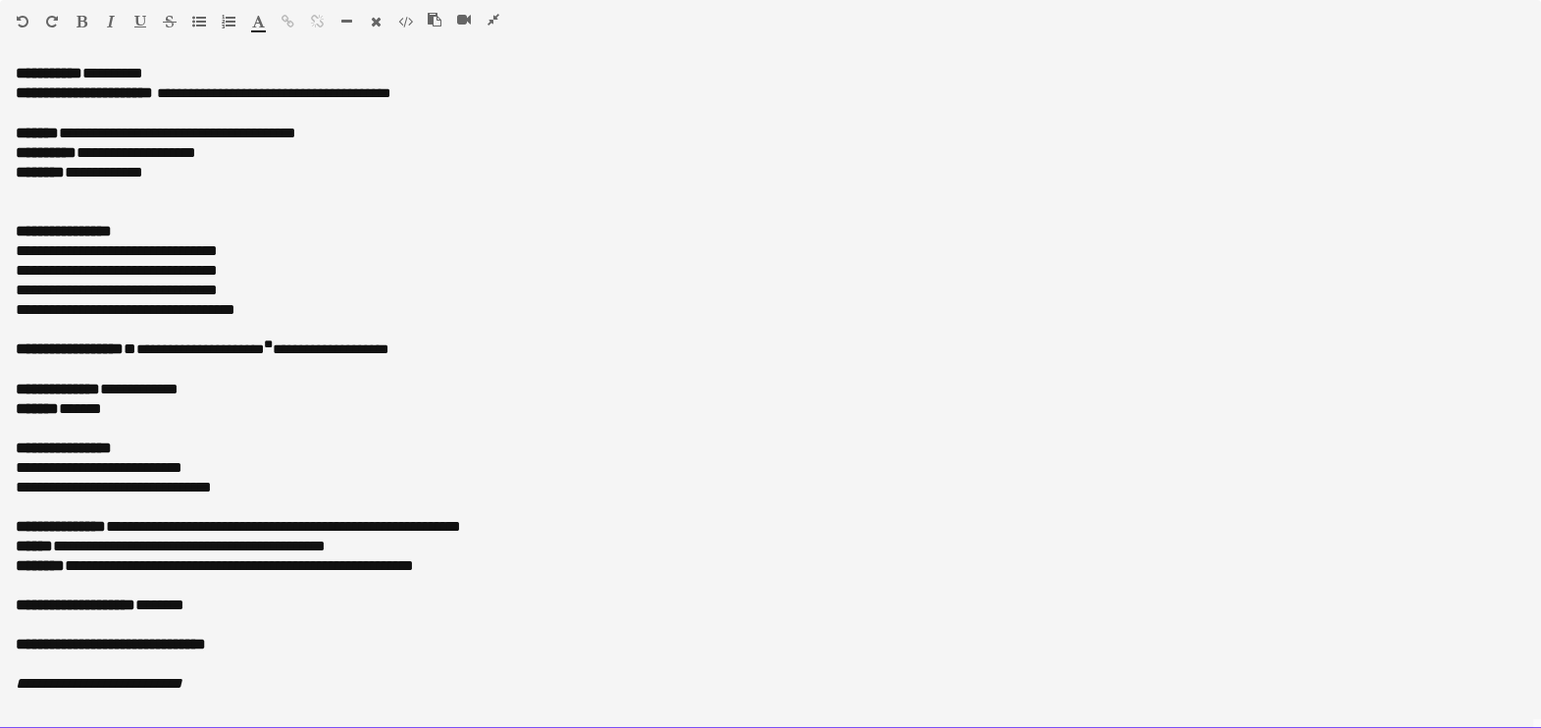
click at [175, 136] on p "**********" at bounding box center [771, 134] width 1510 height 20
drag, startPoint x: 175, startPoint y: 132, endPoint x: 129, endPoint y: 136, distance: 45.3
click at [129, 136] on p "**********" at bounding box center [771, 134] width 1510 height 20
click at [142, 205] on p at bounding box center [771, 212] width 1510 height 20
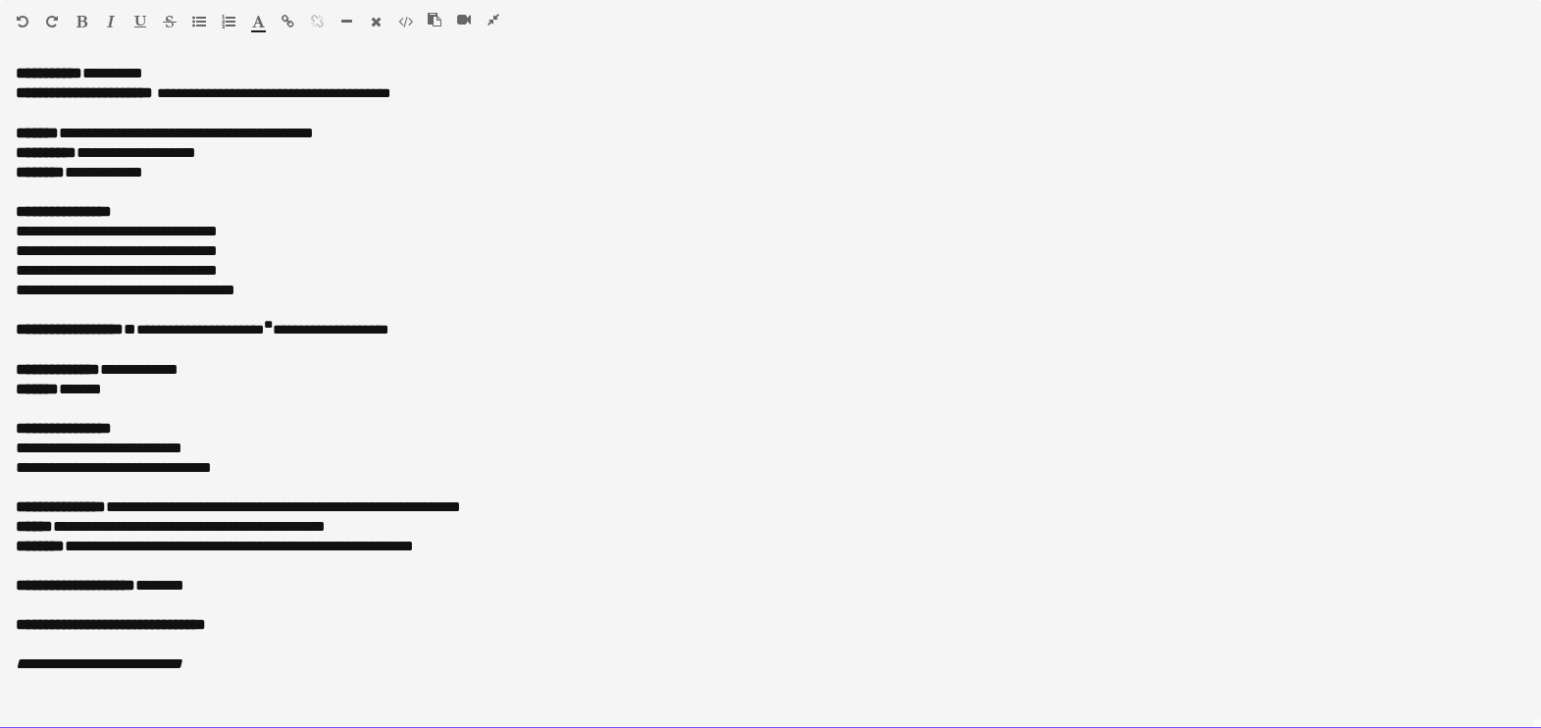
drag, startPoint x: 391, startPoint y: 324, endPoint x: 154, endPoint y: 326, distance: 237.4
click at [154, 326] on p "**********" at bounding box center [771, 330] width 1510 height 21
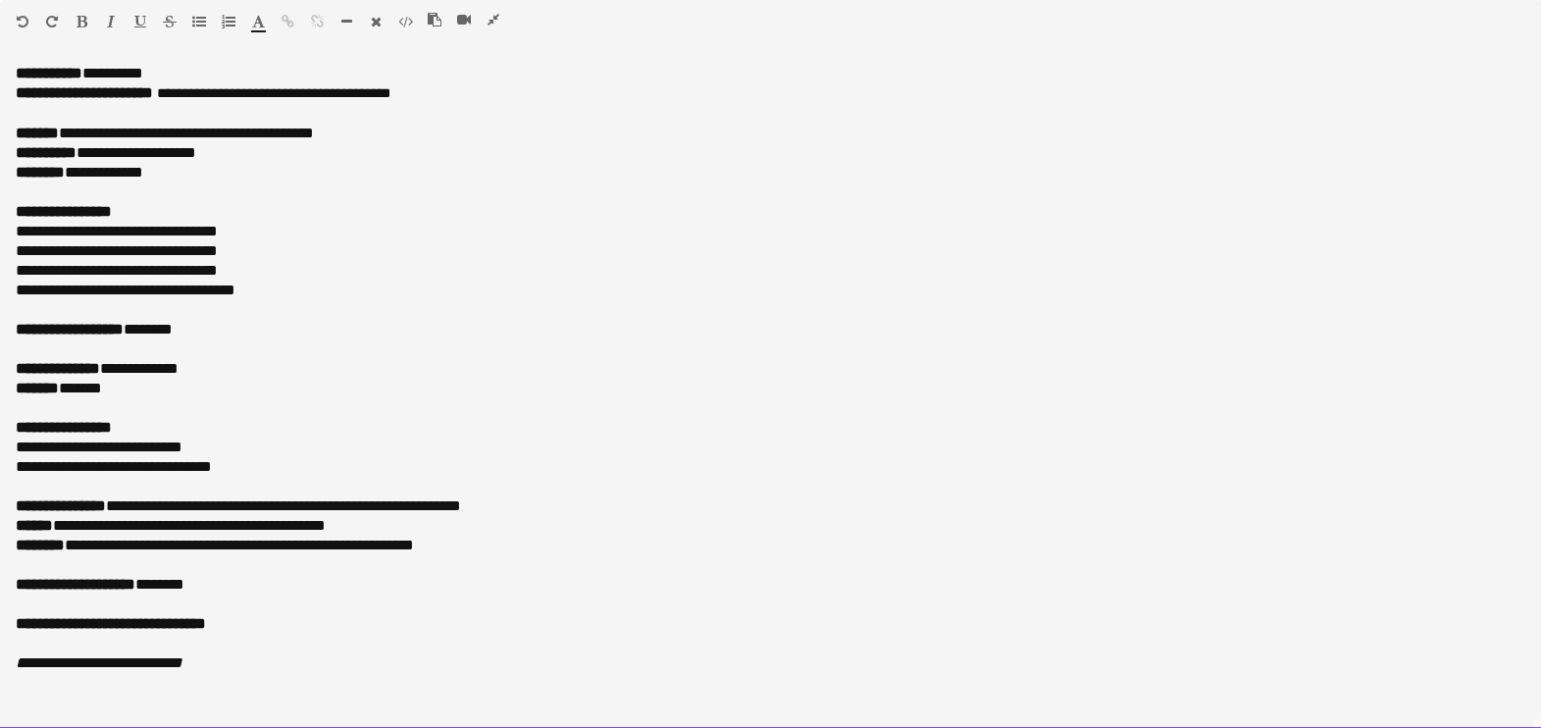
click at [515, 544] on p "**********" at bounding box center [771, 546] width 1510 height 20
click at [500, 546] on p "**********" at bounding box center [771, 546] width 1510 height 20
click at [487, 547] on p "**********" at bounding box center [771, 546] width 1510 height 20
drag, startPoint x: 131, startPoint y: 539, endPoint x: 97, endPoint y: 547, distance: 35.2
click at [92, 554] on p "**********" at bounding box center [771, 546] width 1510 height 20
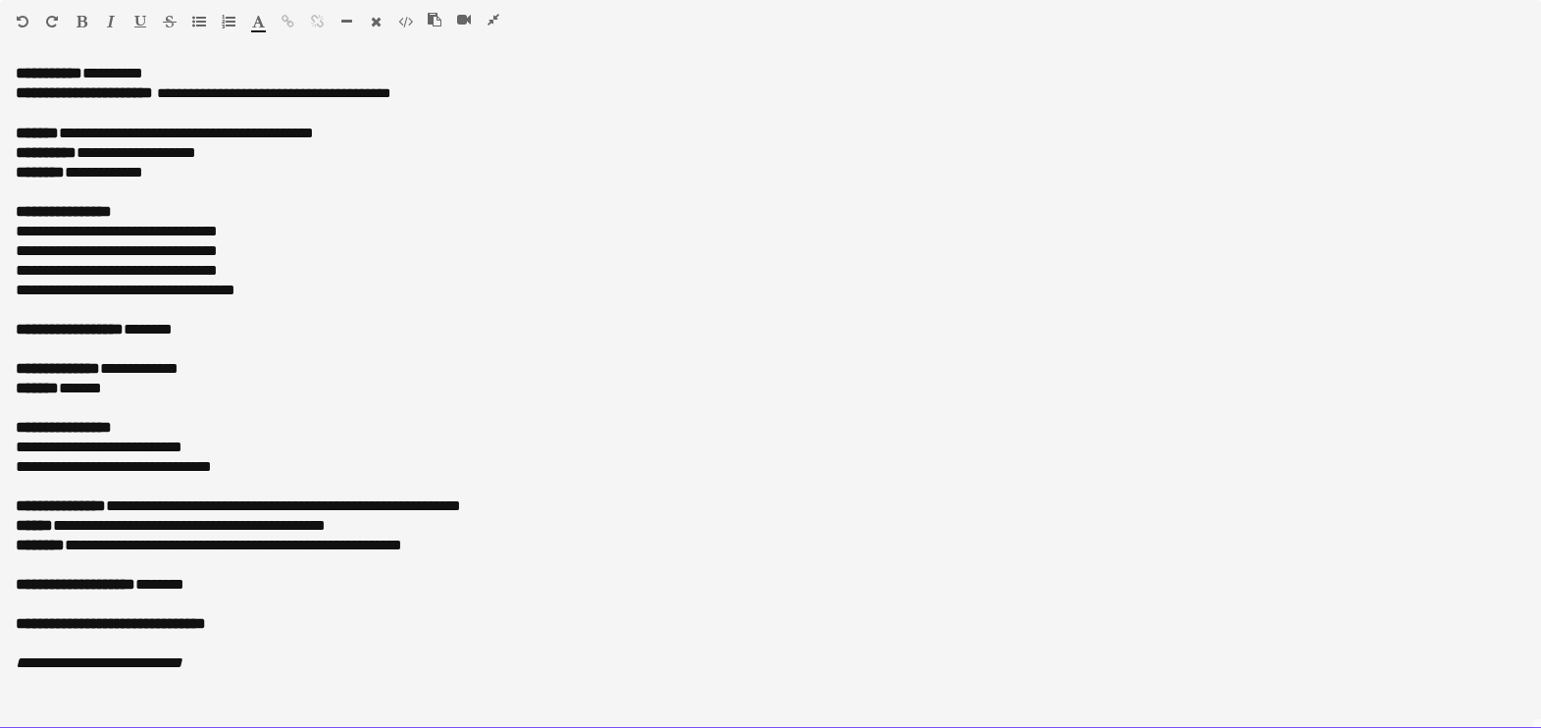
click at [148, 547] on p "**********" at bounding box center [771, 546] width 1510 height 20
click at [553, 536] on p "**********" at bounding box center [771, 546] width 1510 height 20
click at [151, 550] on p "**********" at bounding box center [771, 546] width 1510 height 20
click at [640, 541] on p "**********" at bounding box center [771, 546] width 1510 height 20
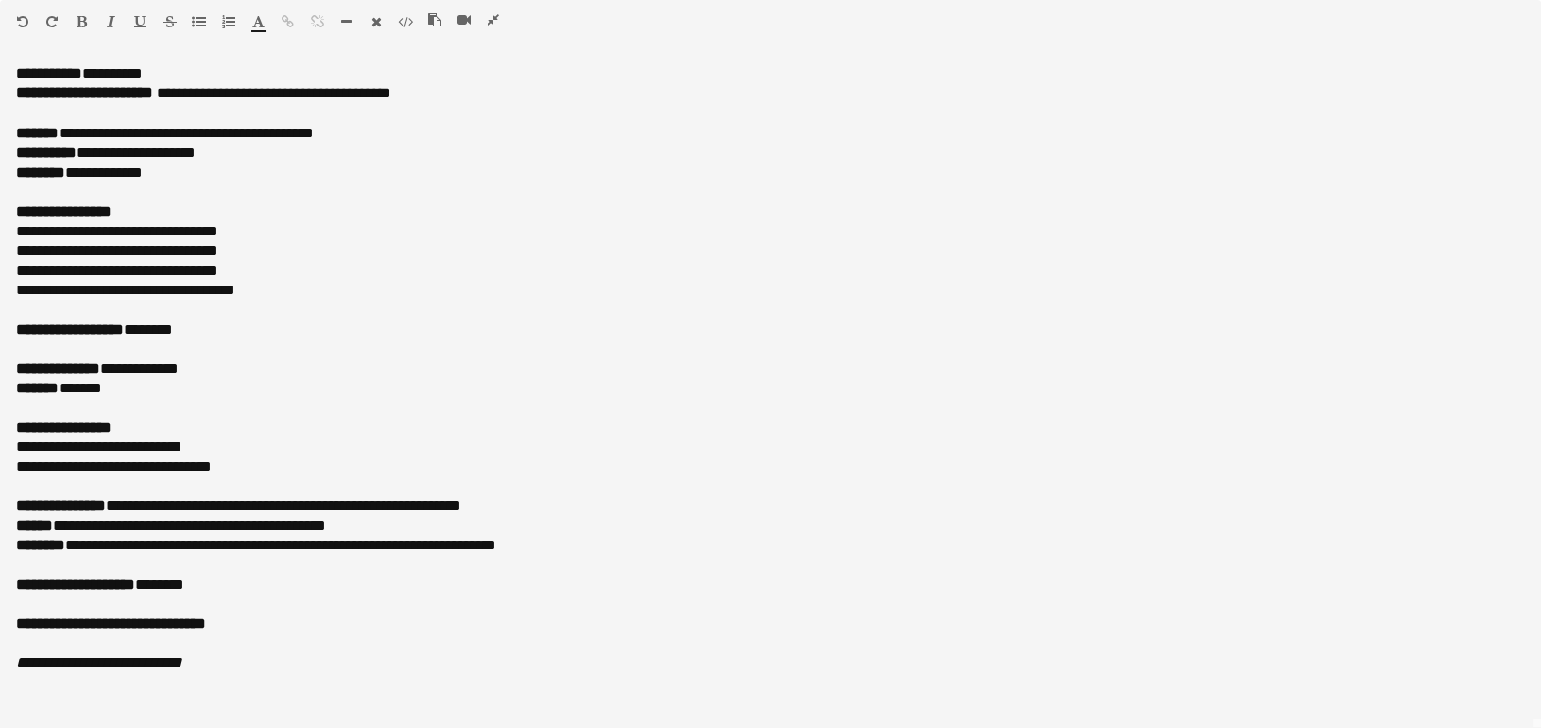
drag, startPoint x: 495, startPoint y: 15, endPoint x: 524, endPoint y: 43, distance: 40.2
click at [495, 14] on icon "button" at bounding box center [493, 20] width 12 height 14
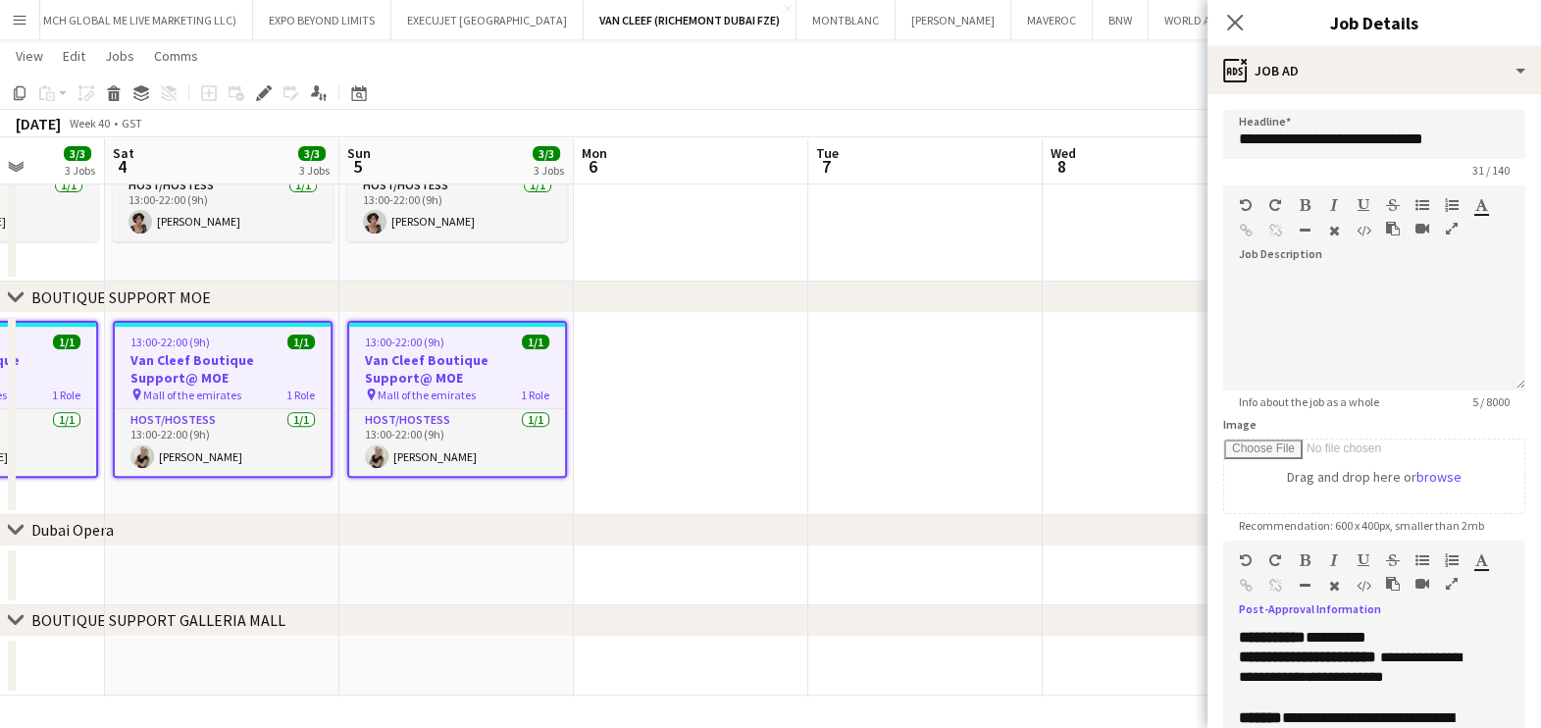
scroll to position [122, 0]
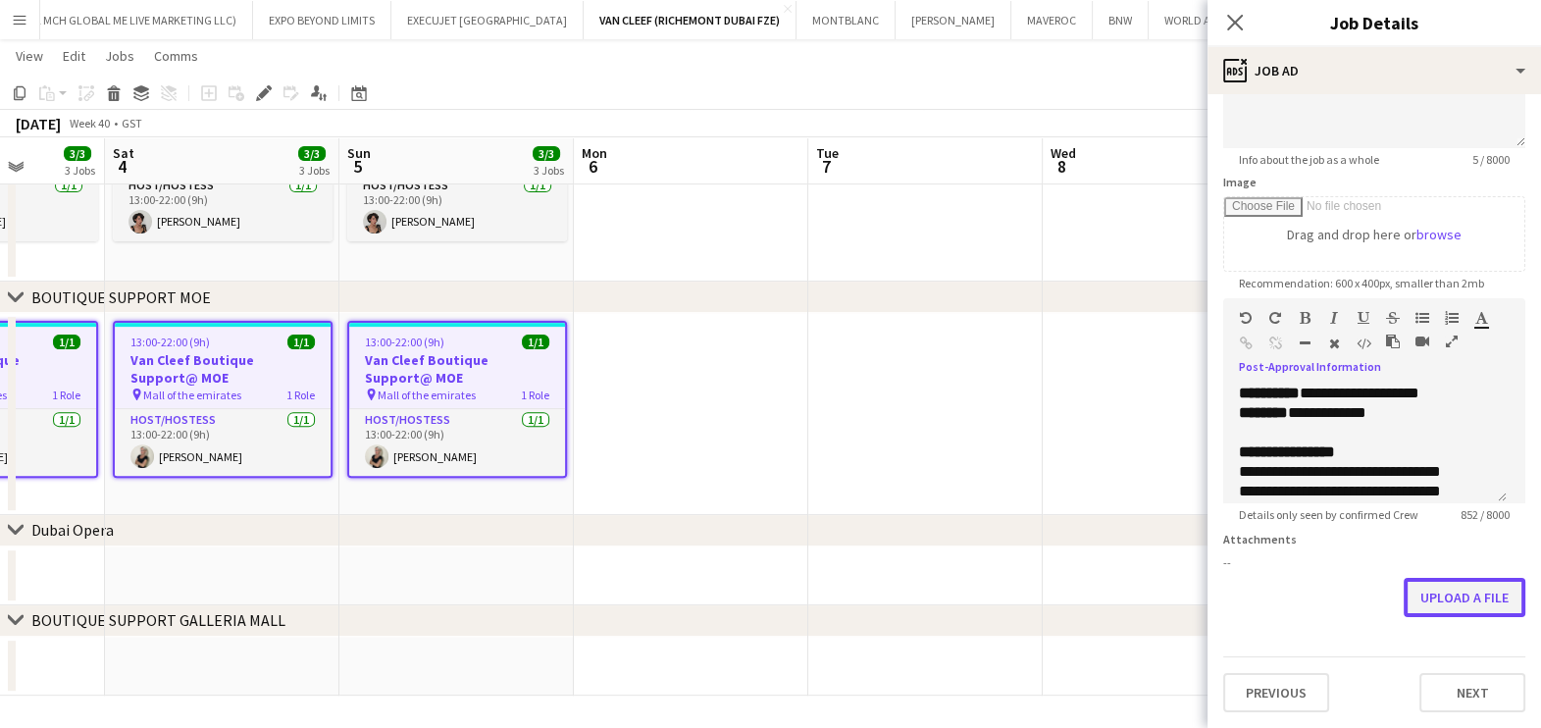
click at [1462, 603] on button "Upload a file" at bounding box center [1465, 597] width 122 height 39
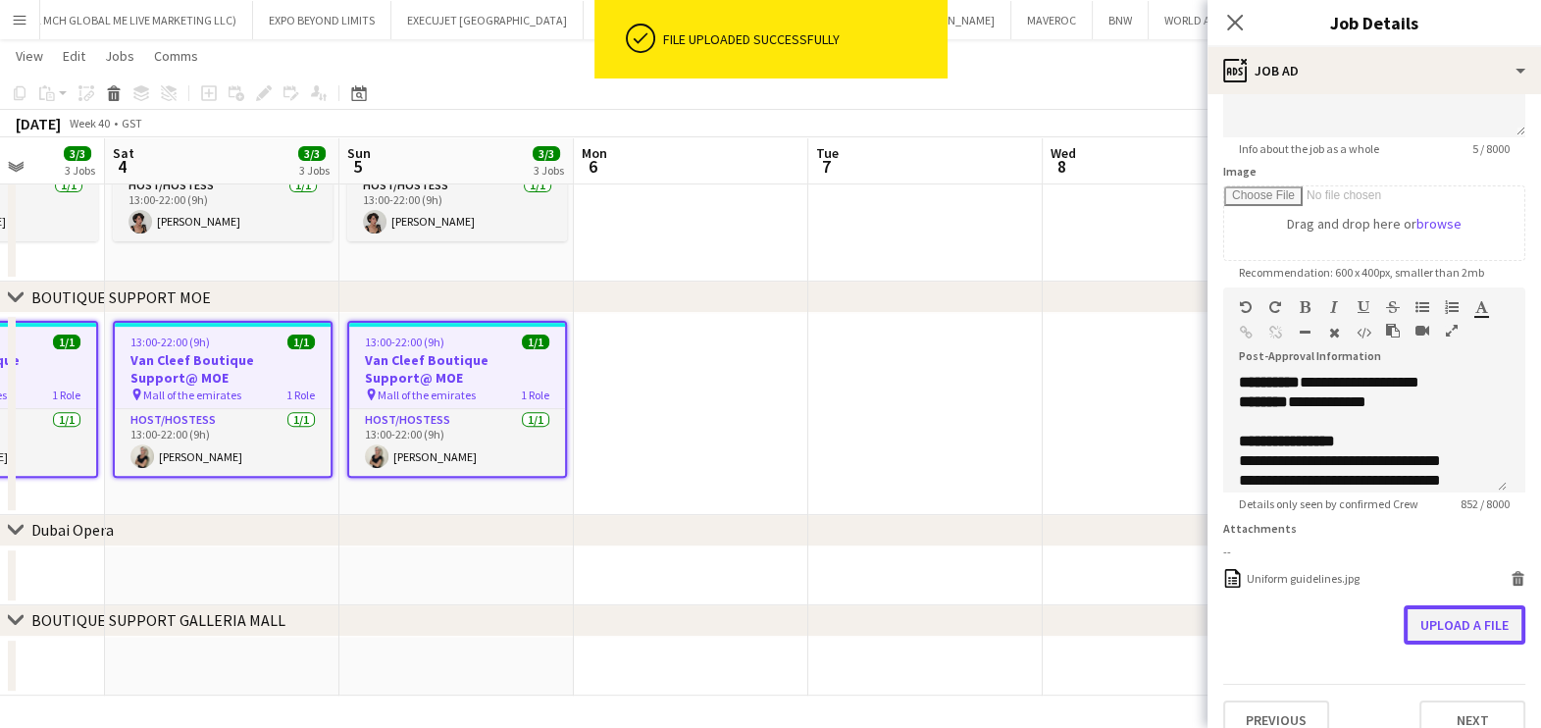
click at [1447, 640] on button "Upload a file" at bounding box center [1465, 624] width 122 height 39
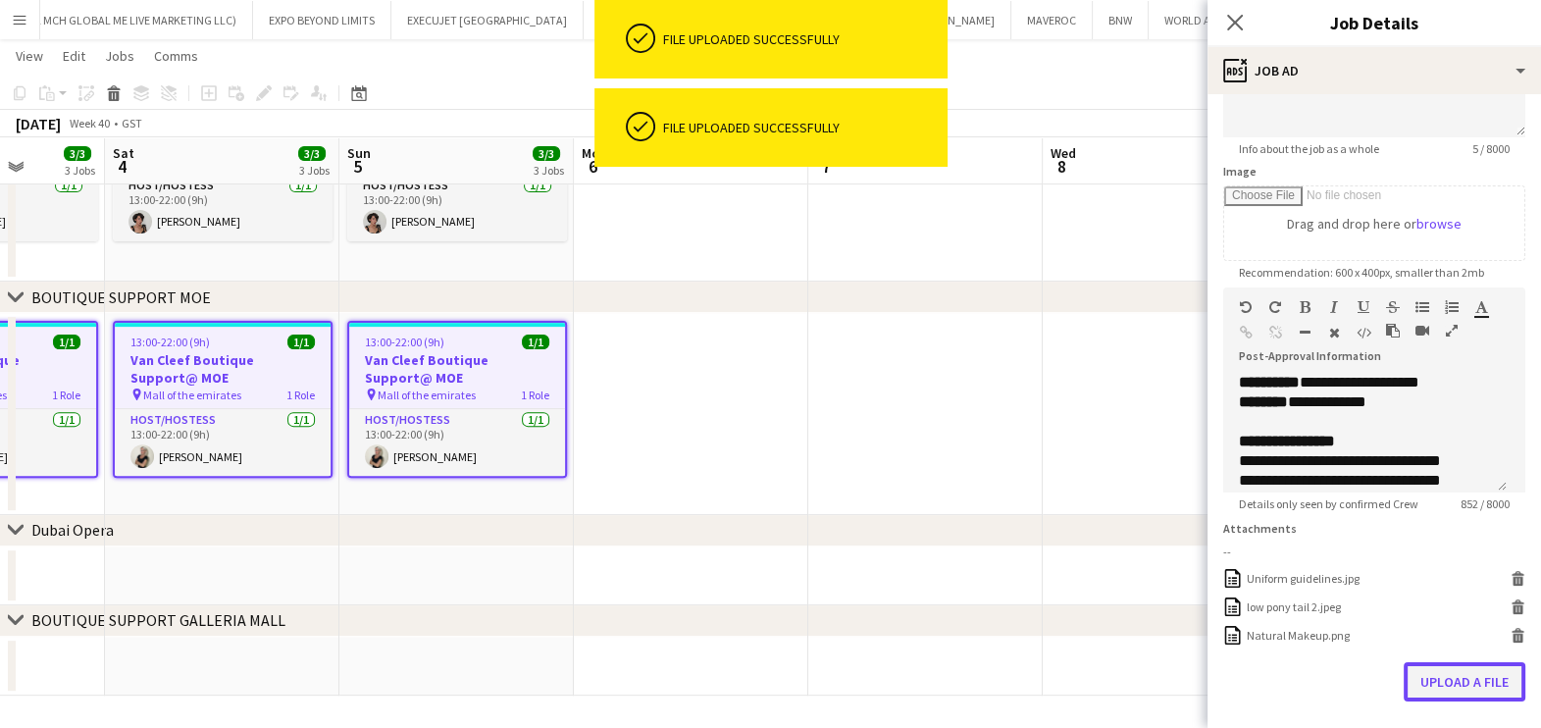
click at [1428, 701] on button "Upload a file" at bounding box center [1465, 681] width 122 height 39
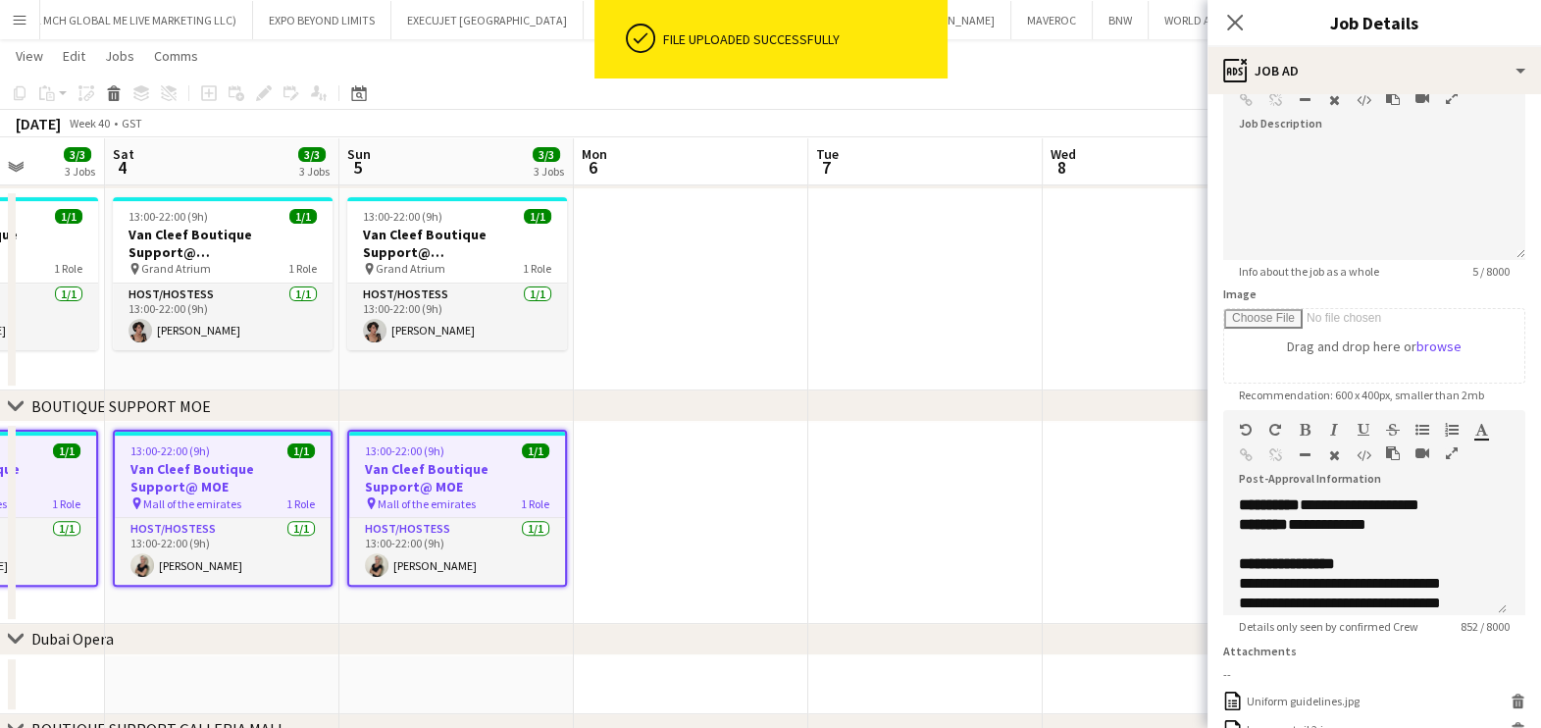
scroll to position [587, 0]
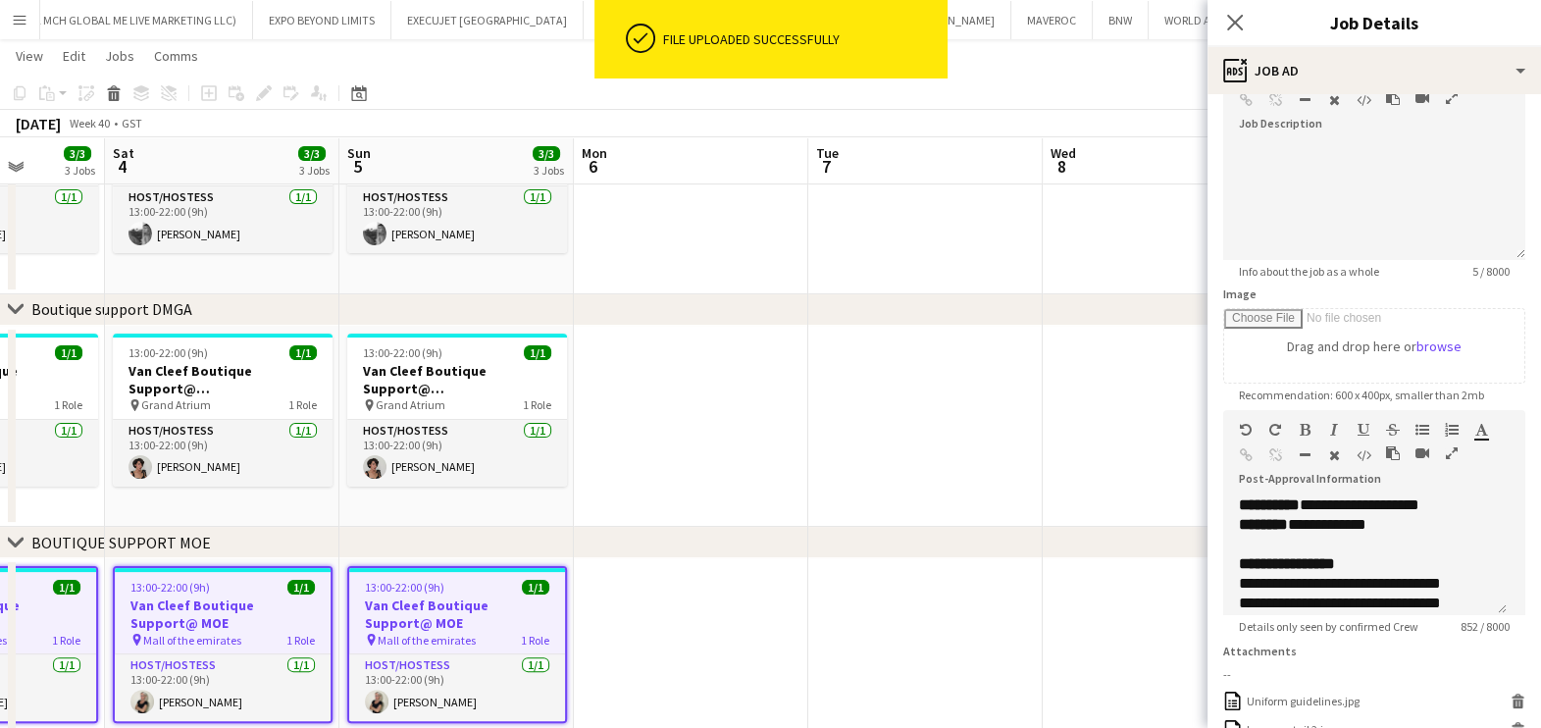
click at [1043, 375] on app-date-cell at bounding box center [1160, 427] width 234 height 202
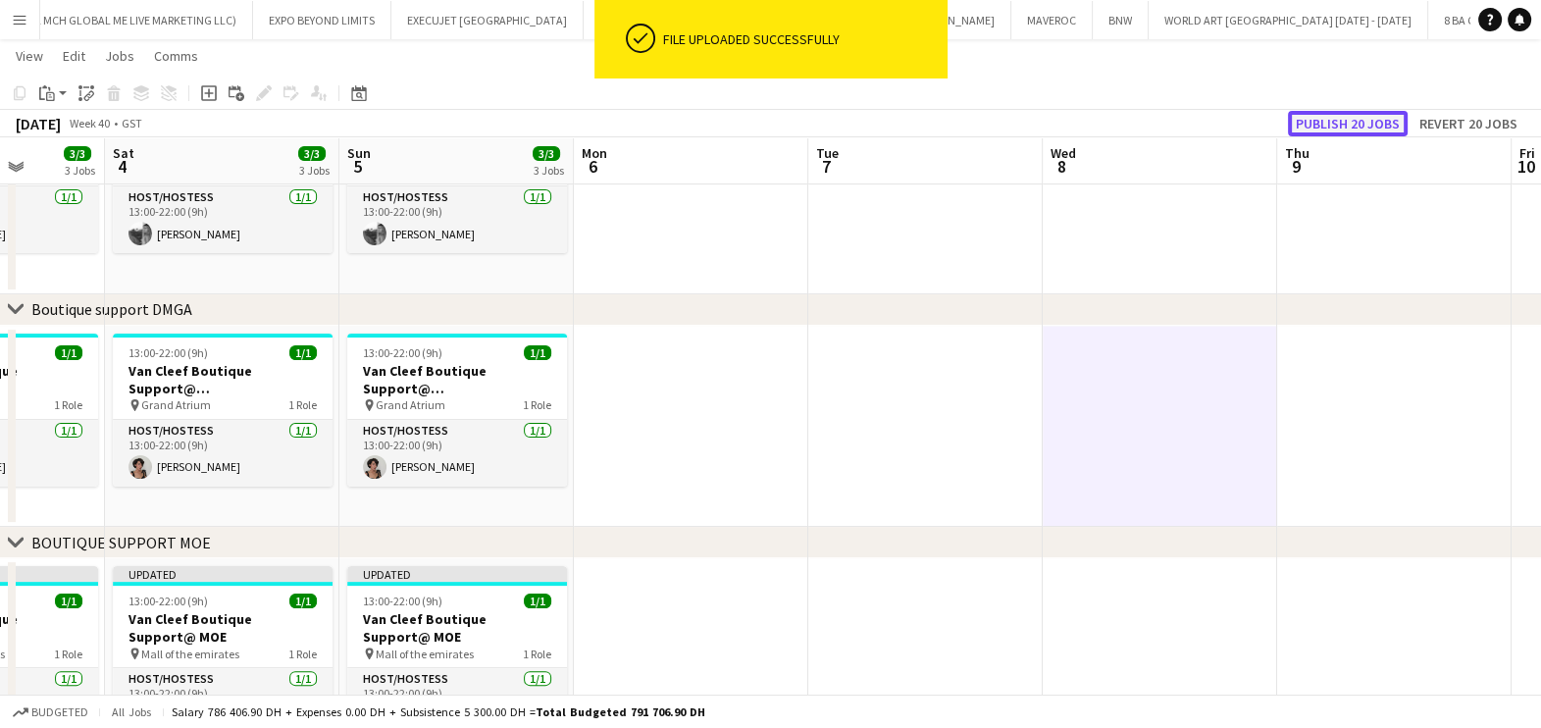
click at [1333, 122] on button "Publish 20 jobs" at bounding box center [1348, 124] width 120 height 26
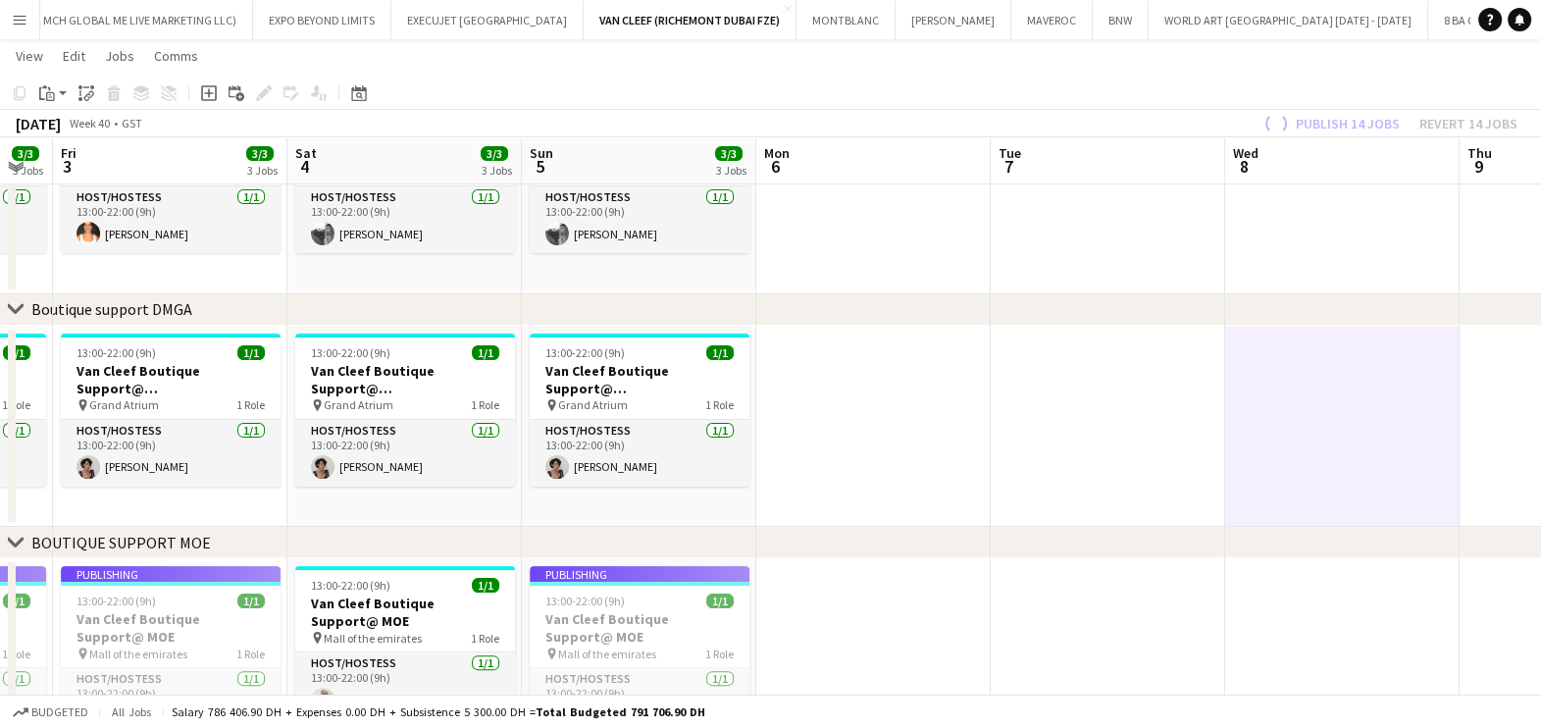
click at [1415, 580] on app-calendar-viewport "Wed 1 Thu 2 3/3 3 Jobs Fri 3 3/3 3 Jobs Sat 4 3/3 3 Jobs Sun 5 3/3 3 Jobs Mon 6…" at bounding box center [770, 215] width 1541 height 1451
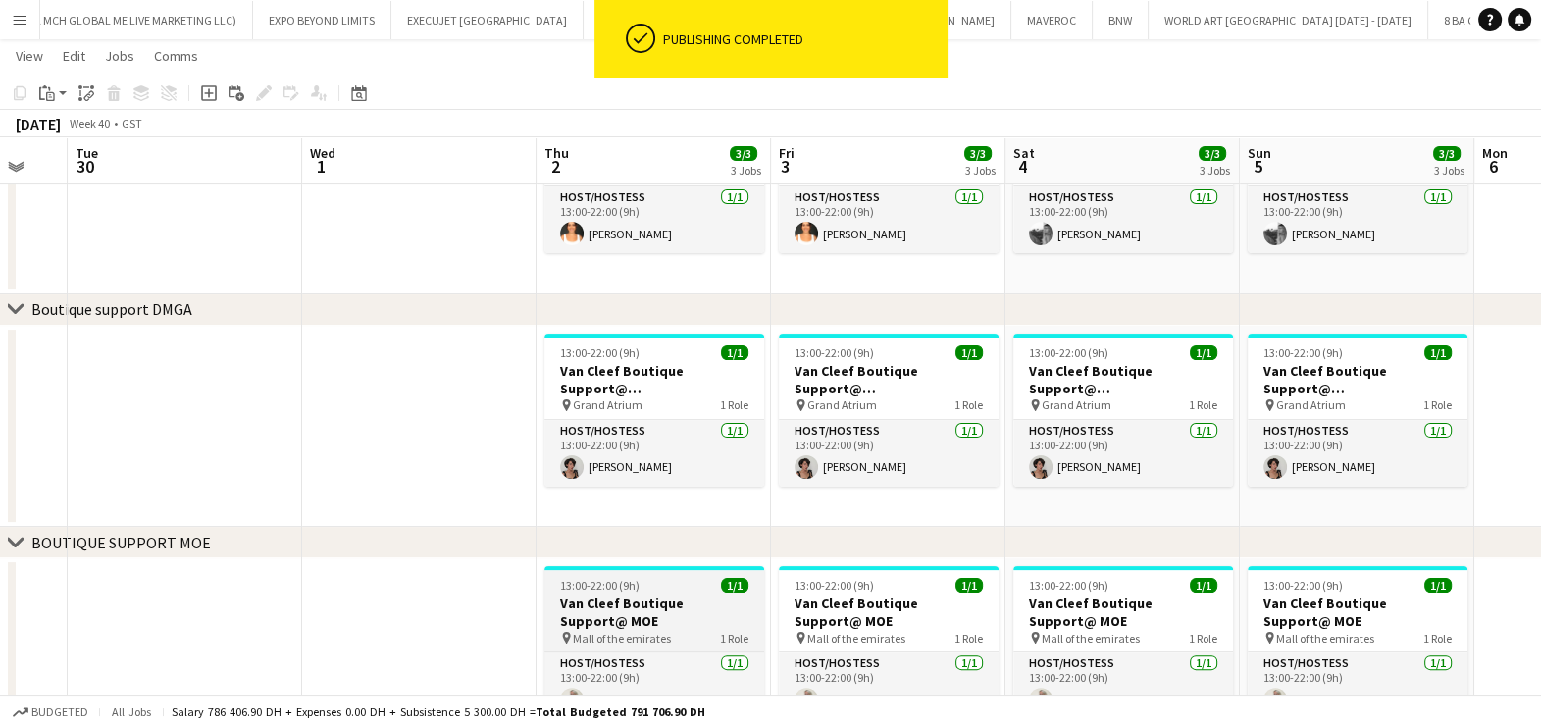
drag, startPoint x: 719, startPoint y: 606, endPoint x: 1091, endPoint y: 606, distance: 371.7
click at [1209, 606] on app-calendar-viewport "Sun 28 3/3 3 Jobs Mon 29 Tue 30 Wed 1 Thu 2 3/3 3 Jobs Fri 3 3/3 3 Jobs Sat 4 3…" at bounding box center [770, 215] width 1541 height 1451
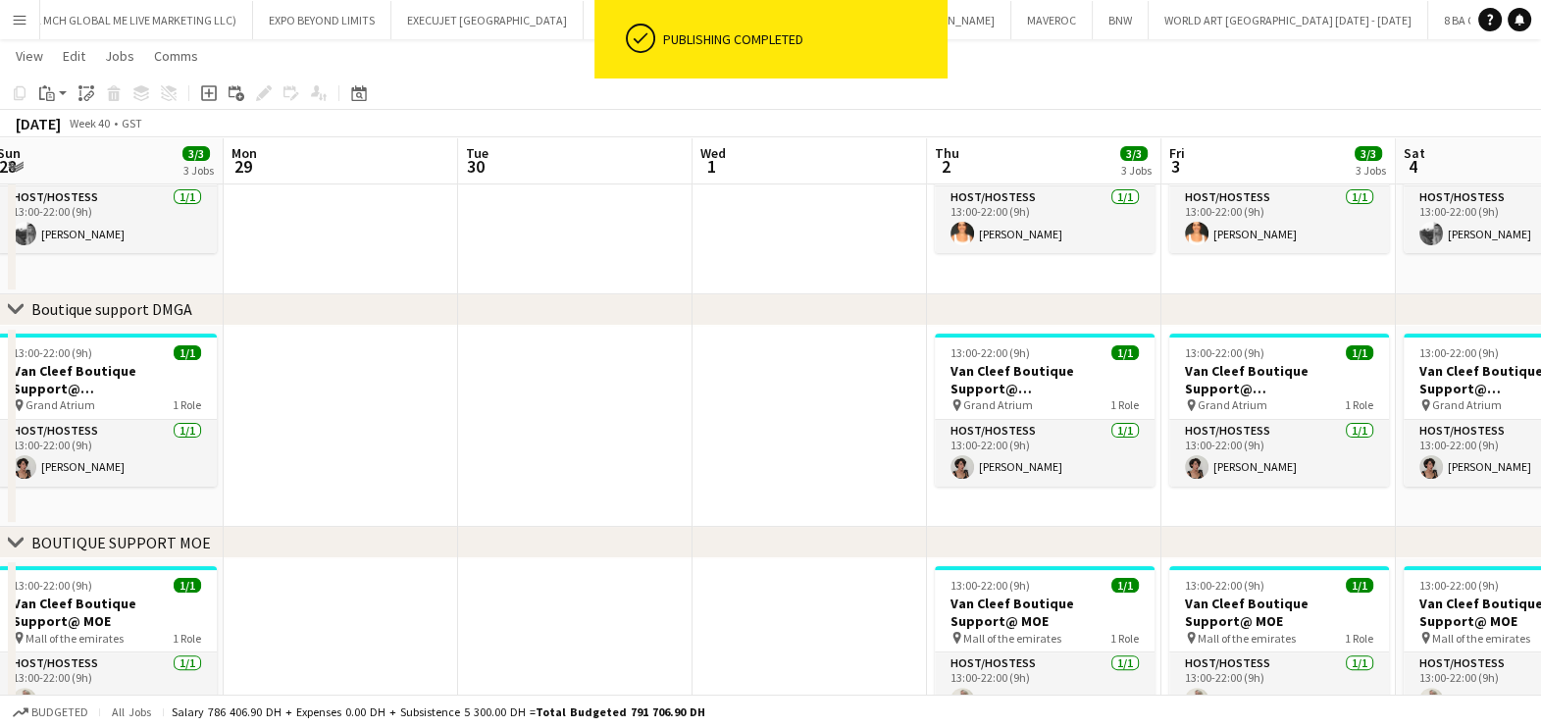
click at [1069, 620] on app-calendar-viewport "Fri 26 3/3 3 Jobs Sat 27 3/3 3 Jobs Sun 28 3/3 3 Jobs Mon 29 Tue 30 Wed 1 Thu 2…" at bounding box center [770, 215] width 1541 height 1451
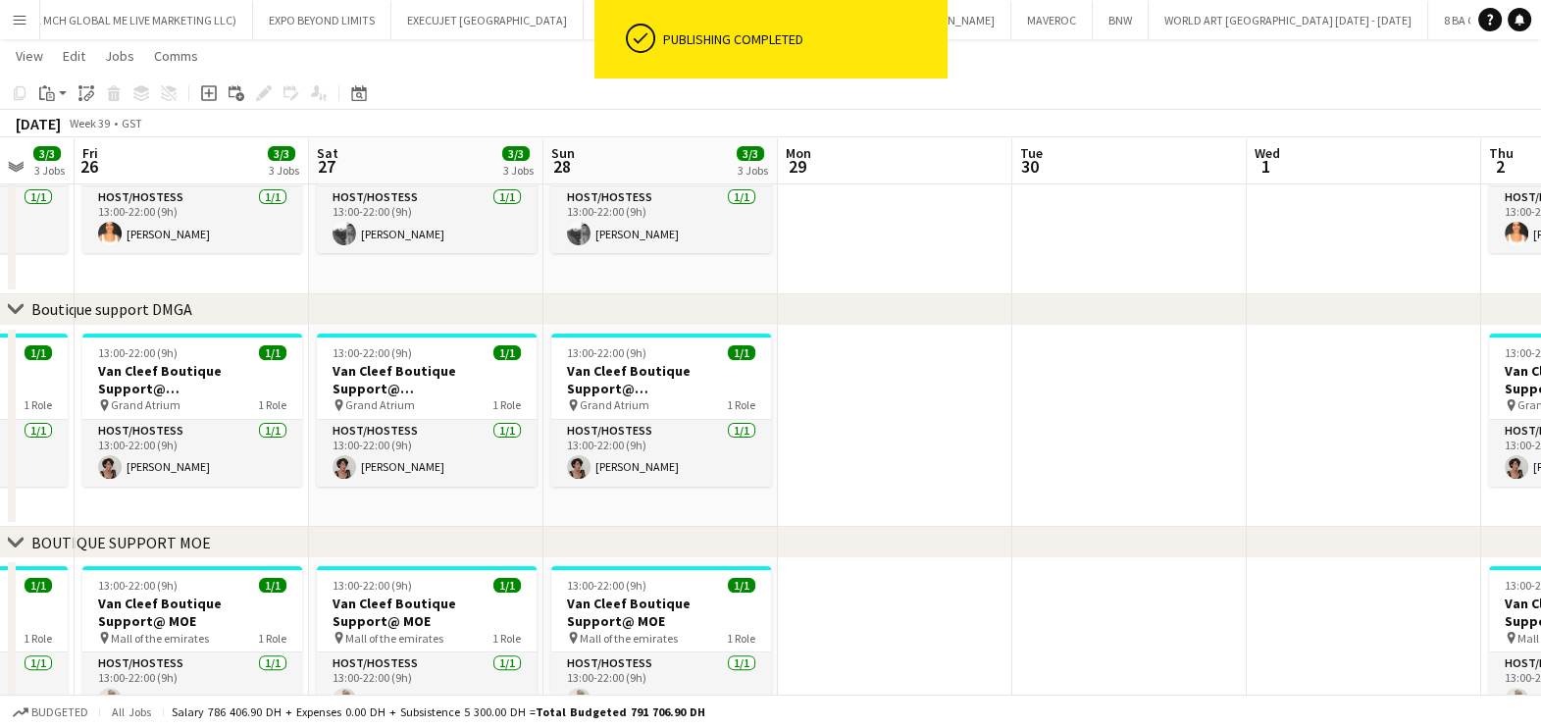
click at [1329, 573] on app-calendar-viewport "Wed 24 Thu 25 3/3 3 Jobs Fri 26 3/3 3 Jobs Sat 27 3/3 3 Jobs Sun 28 3/3 3 Jobs …" at bounding box center [770, 215] width 1541 height 1451
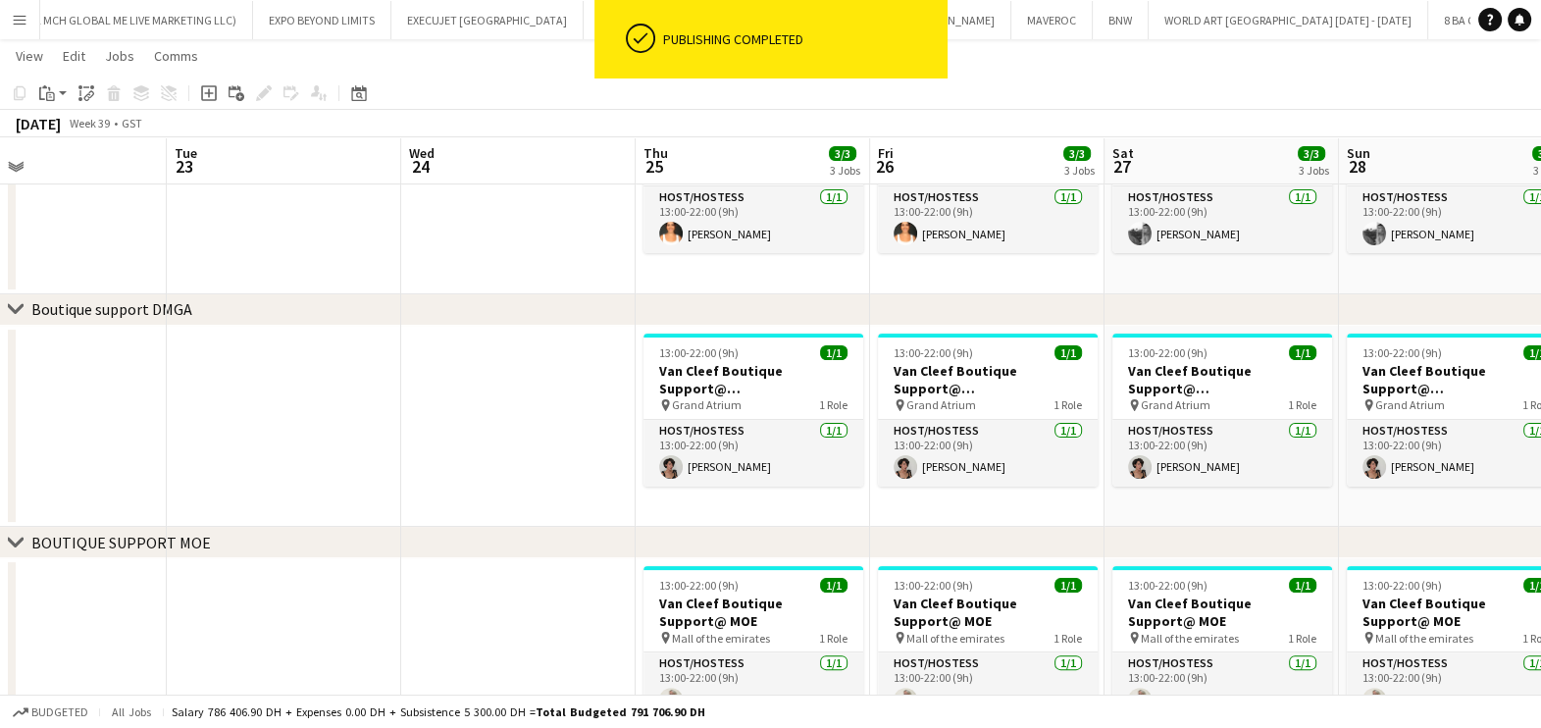
drag, startPoint x: 735, startPoint y: 601, endPoint x: 1099, endPoint y: 601, distance: 363.9
click at [1107, 601] on app-calendar-viewport "Sat 20 3/3 3 Jobs Sun 21 3/3 3 Jobs Mon 22 Tue 23 Wed 24 Thu 25 3/3 3 Jobs Fri …" at bounding box center [770, 215] width 1541 height 1451
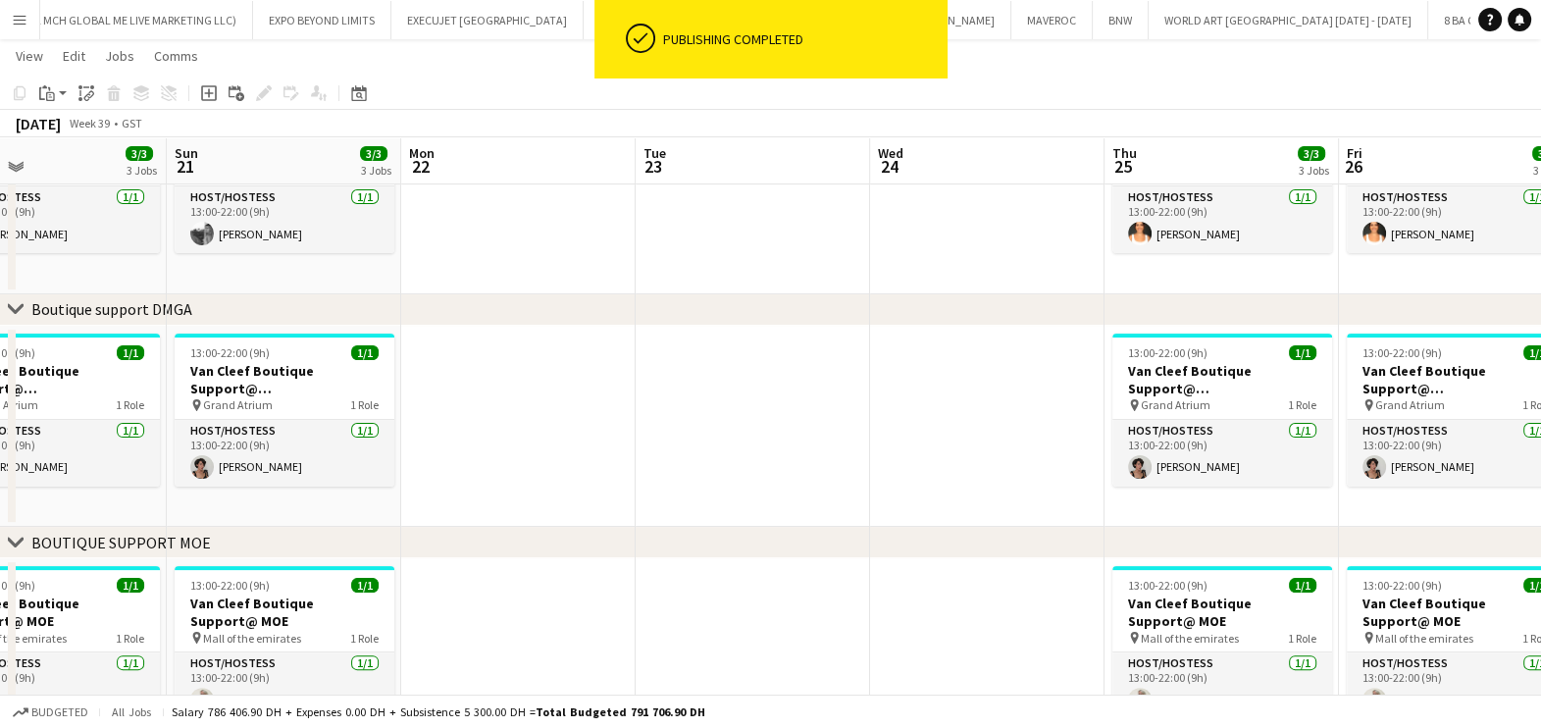
drag, startPoint x: 390, startPoint y: 618, endPoint x: 973, endPoint y: 616, distance: 582.6
click at [981, 618] on app-calendar-viewport "Thu 18 3/3 3 Jobs Fri 19 3/3 3 Jobs Sat 20 3/3 3 Jobs Sun 21 3/3 3 Jobs Mon 22 …" at bounding box center [770, 215] width 1541 height 1451
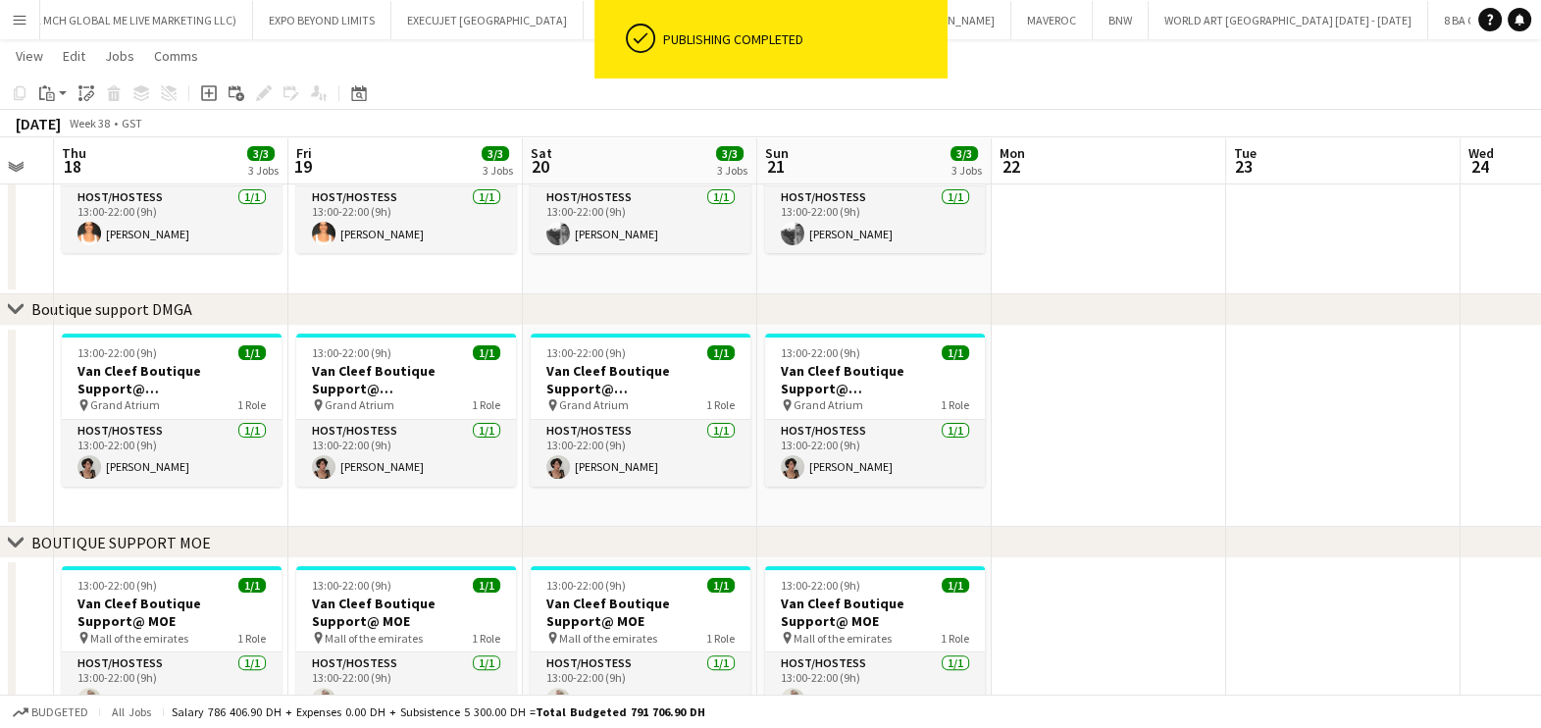
click at [1012, 615] on app-calendar-viewport "Tue 16 Wed 17 Thu 18 3/3 3 Jobs Fri 19 3/3 3 Jobs Sat 20 3/3 3 Jobs Sun 21 3/3 …" at bounding box center [770, 215] width 1541 height 1451
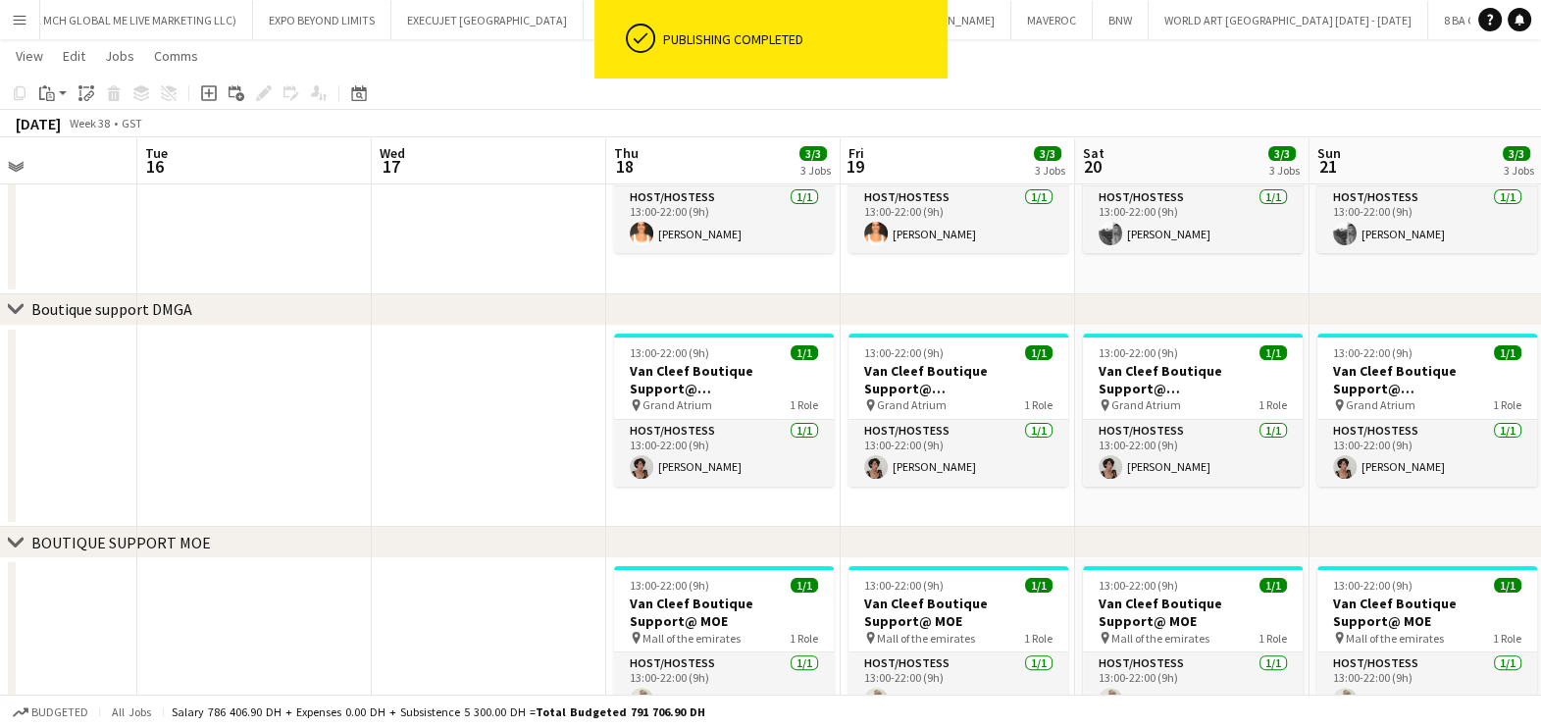
drag, startPoint x: 833, startPoint y: 618, endPoint x: 1118, endPoint y: 611, distance: 285.5
click at [1118, 611] on app-calendar-viewport "Sat 13 3/3 3 Jobs Sun 14 3/3 3 Jobs Mon 15 Tue 16 Wed 17 Thu 18 3/3 3 Jobs Fri …" at bounding box center [770, 215] width 1541 height 1451
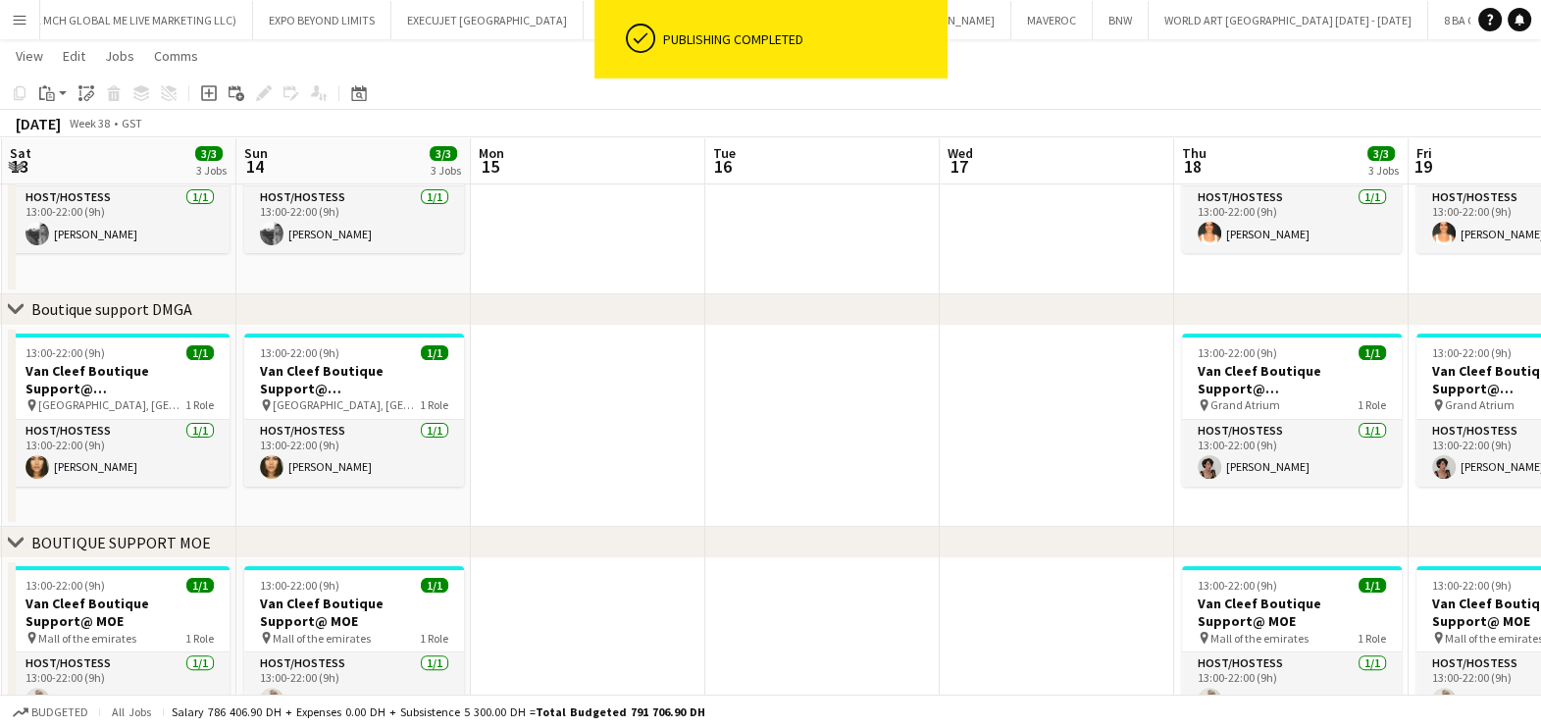
click at [1108, 635] on app-calendar-viewport "Thu 11 3/3 3 Jobs Fri 12 3/3 3 Jobs Sat 13 3/3 3 Jobs Sun 14 3/3 3 Jobs Mon 15 …" at bounding box center [770, 215] width 1541 height 1451
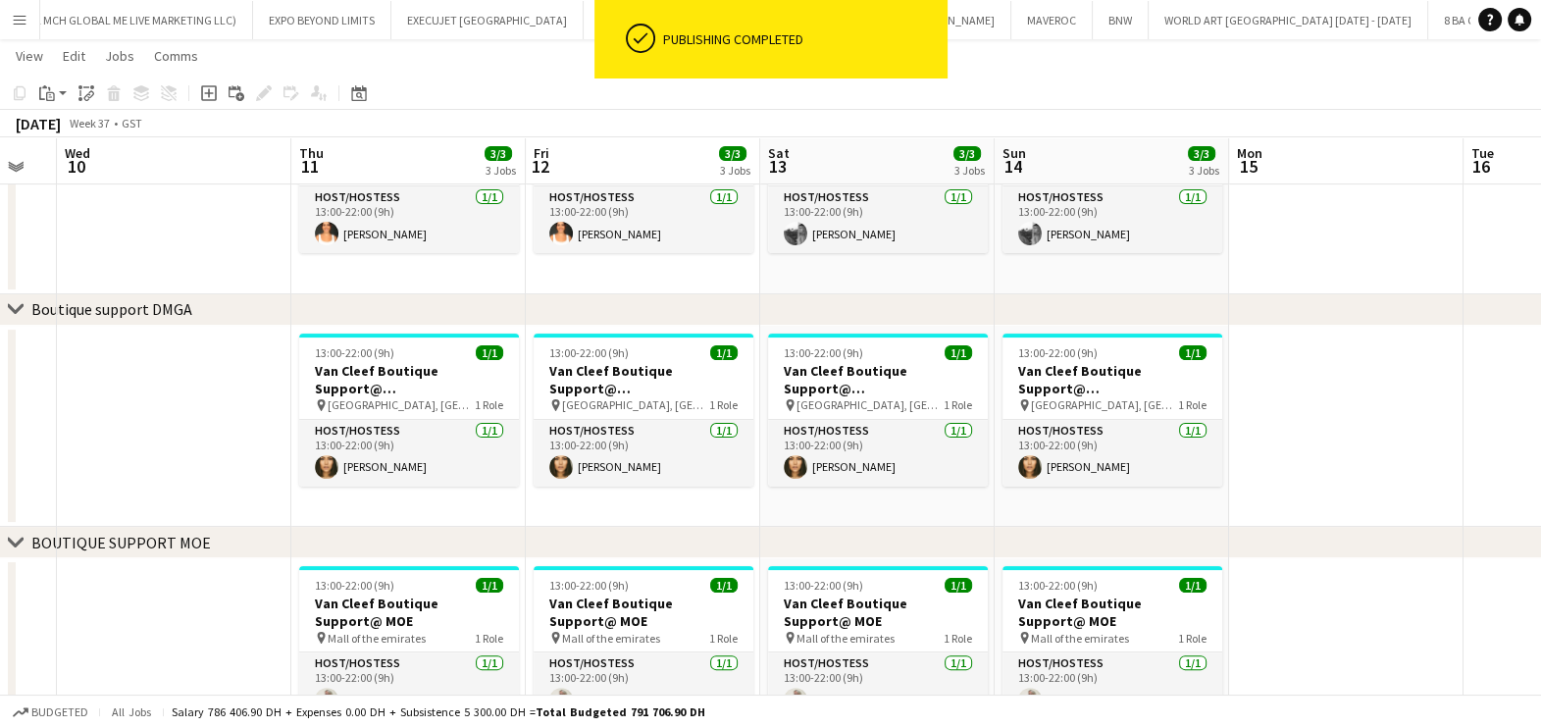
drag, startPoint x: 1017, startPoint y: 628, endPoint x: 1036, endPoint y: 624, distance: 19.0
click at [1036, 624] on app-calendar-viewport "Mon 8 Tue 9 Wed 10 Thu 11 3/3 3 Jobs Fri 12 3/3 3 Jobs Sat 13 3/3 3 Jobs Sun 14…" at bounding box center [770, 215] width 1541 height 1451
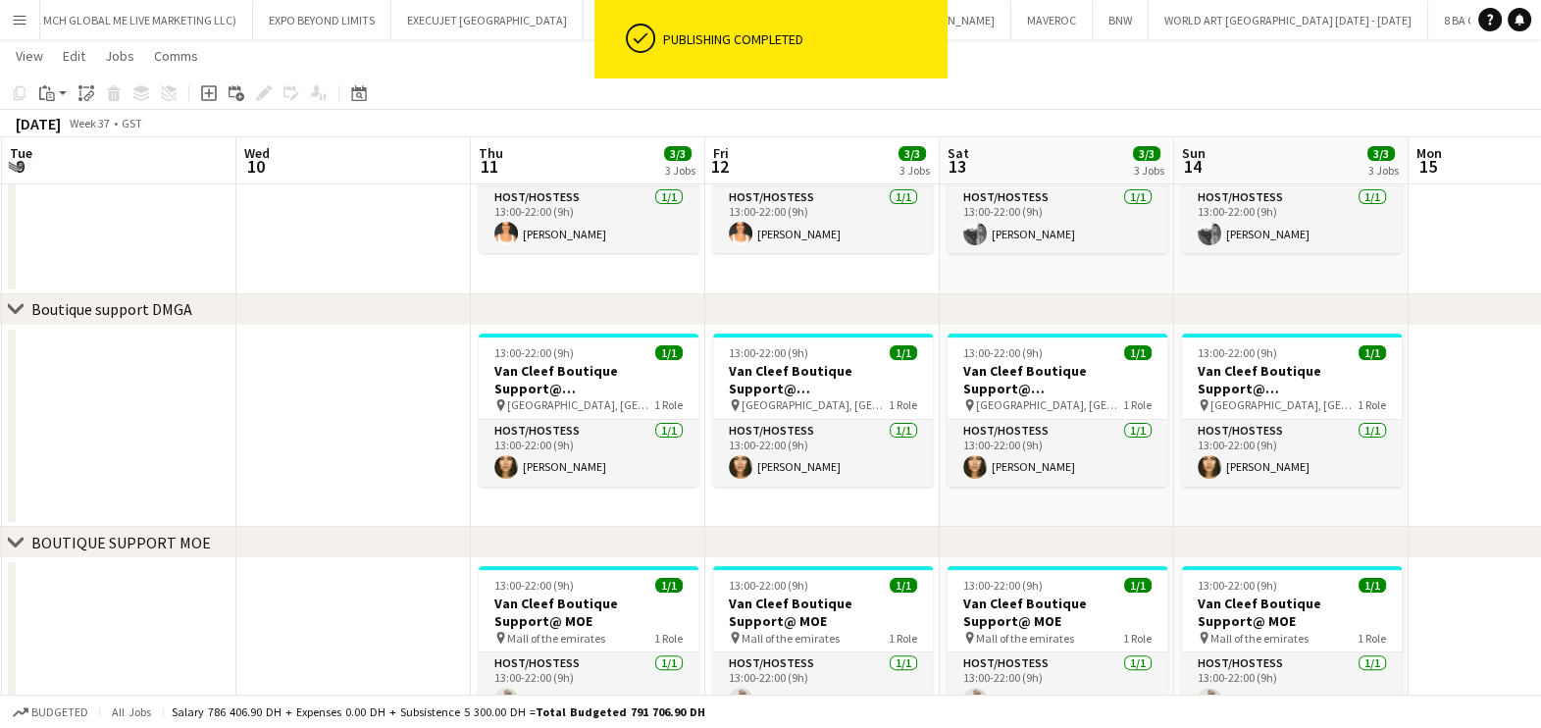
drag, startPoint x: 310, startPoint y: 624, endPoint x: 772, endPoint y: 589, distance: 463.3
click at [770, 589] on app-calendar-viewport "Sun 7 3/3 3 Jobs Mon 8 Tue 9 Wed 10 Thu 11 3/3 3 Jobs Fri 12 3/3 3 Jobs Sat 13 …" at bounding box center [770, 215] width 1541 height 1451
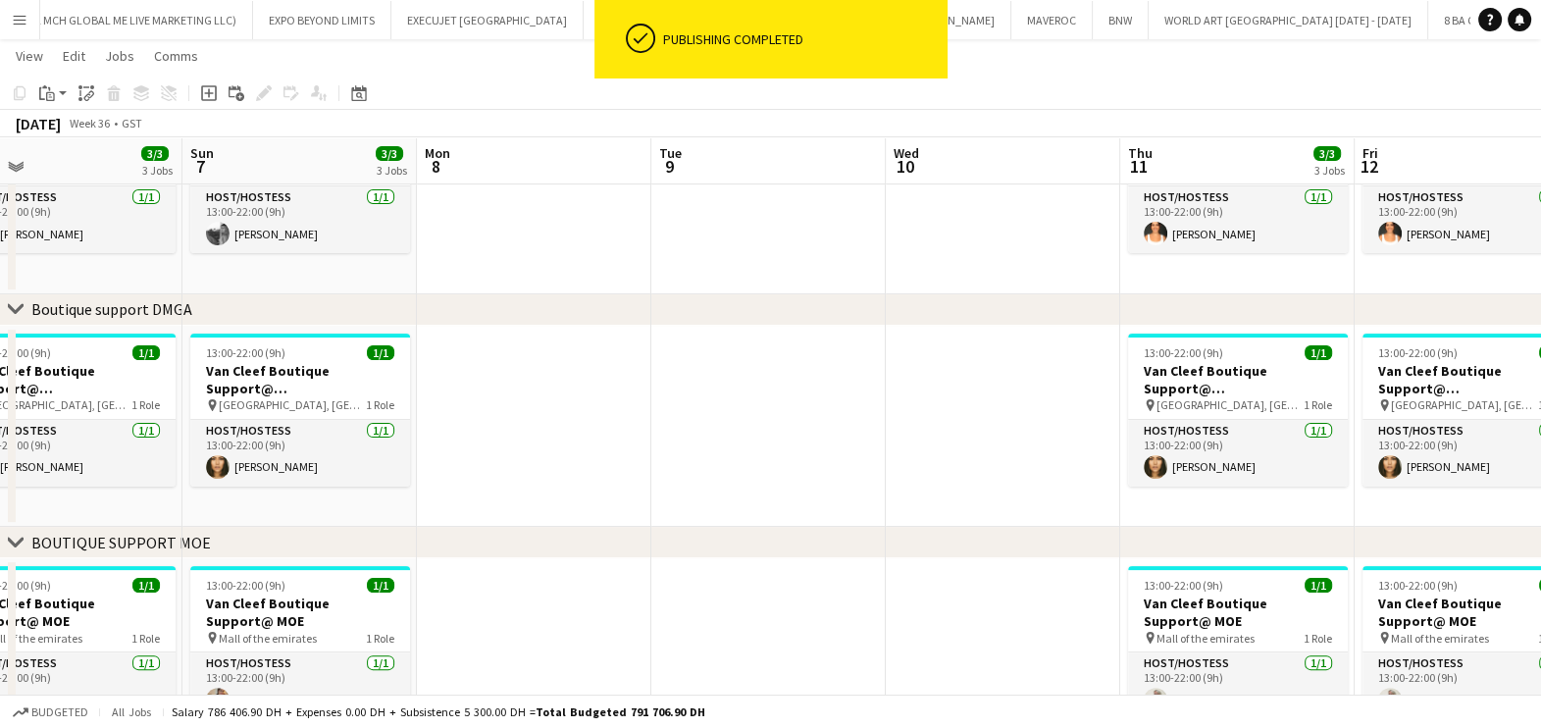
drag, startPoint x: 436, startPoint y: 600, endPoint x: 810, endPoint y: 594, distance: 373.8
click at [810, 594] on app-calendar-viewport "Thu 4 13/13 4 Jobs Fri 5 3/3 3 Jobs Sat 6 3/3 3 Jobs Sun 7 3/3 3 Jobs Mon 8 Tue…" at bounding box center [770, 215] width 1541 height 1451
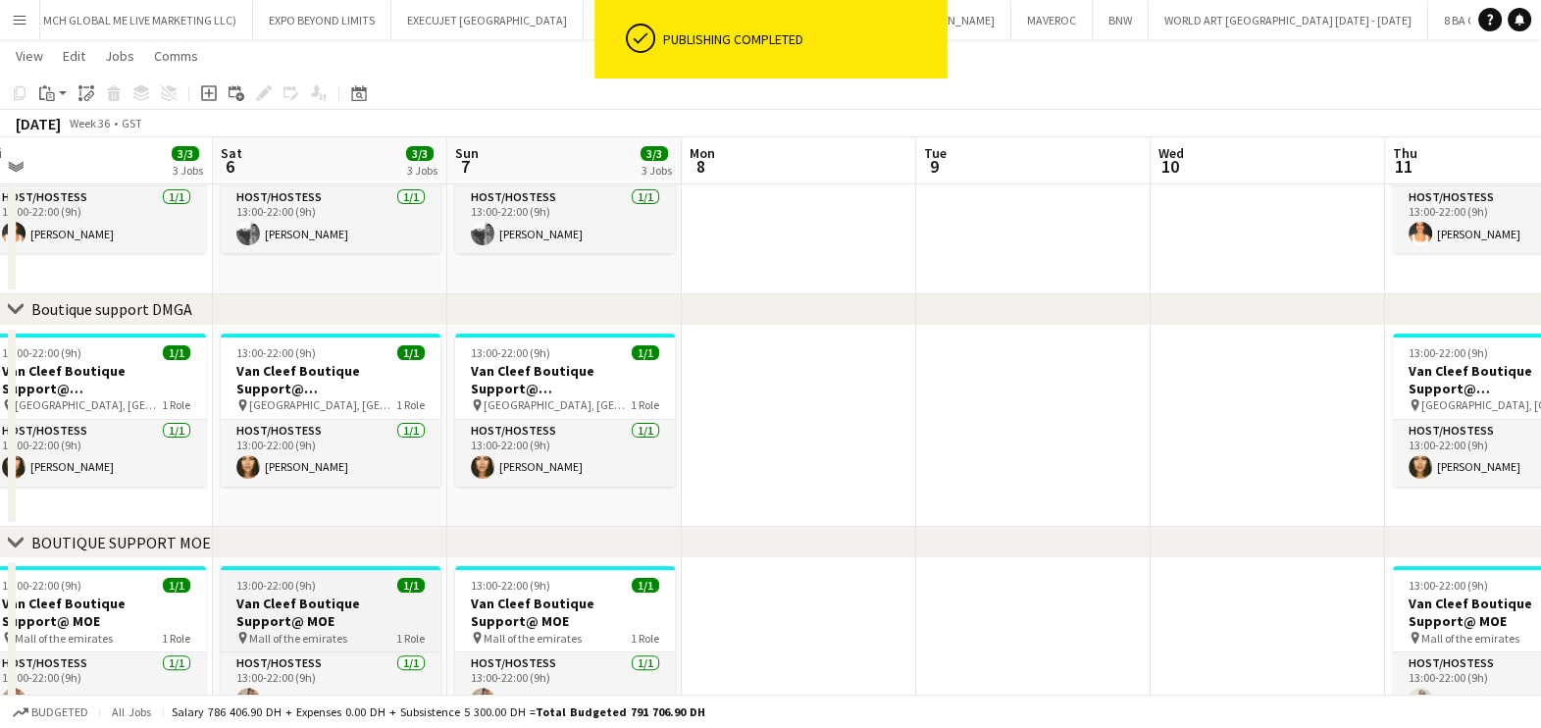
drag, startPoint x: 380, startPoint y: 598, endPoint x: 789, endPoint y: 584, distance: 409.3
click at [766, 593] on app-calendar-viewport "Wed 3 Thu 4 13/13 4 Jobs Fri 5 3/3 3 Jobs Sat 6 3/3 3 Jobs Sun 7 3/3 3 Jobs Mon…" at bounding box center [770, 215] width 1541 height 1451
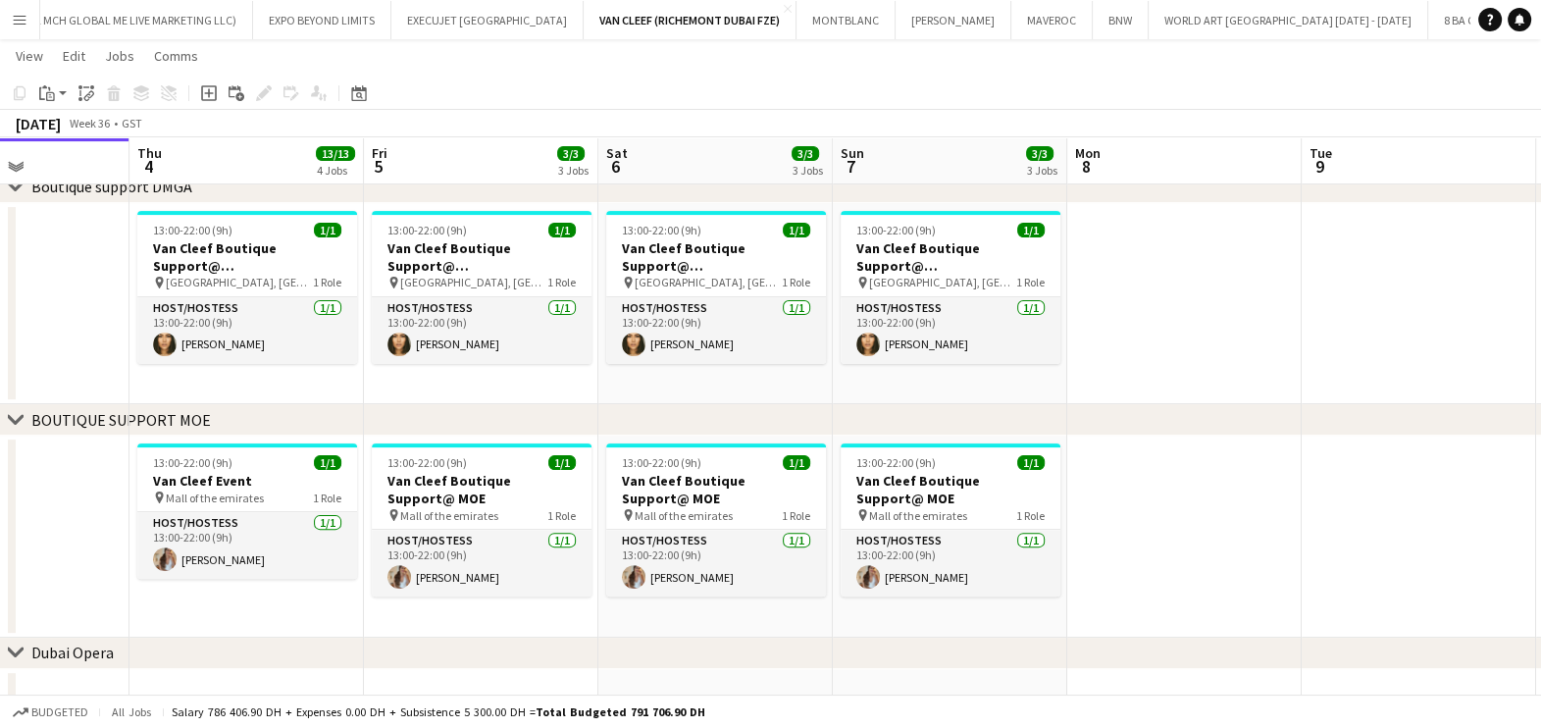
scroll to position [0, 626]
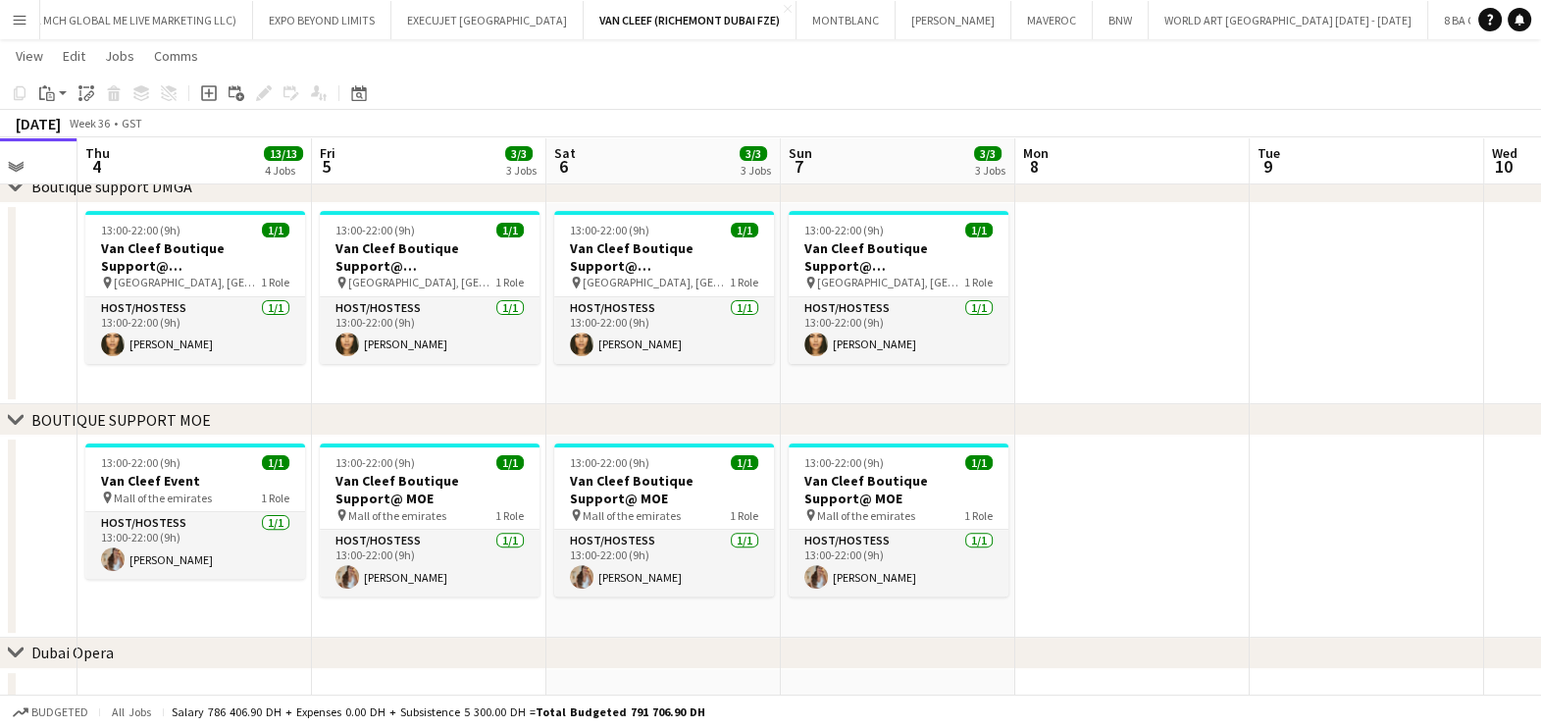
click at [280, 472] on app-calendar-viewport "Mon 1 Tue 2 Wed 3 Thu 4 13/13 4 Jobs Fri 5 3/3 3 Jobs Sat 6 3/3 3 Jobs Sun 7 3/…" at bounding box center [770, 92] width 1541 height 1451
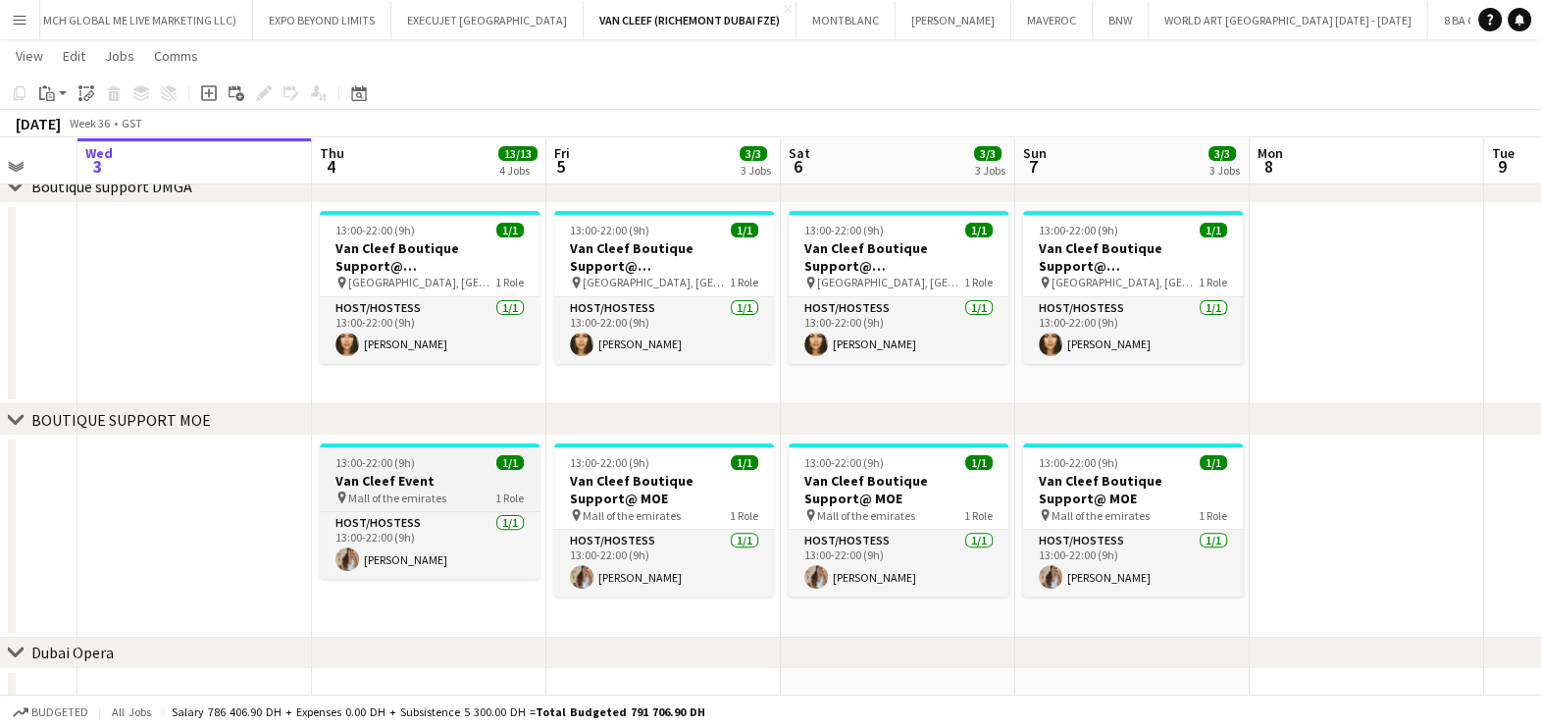
click at [376, 472] on h3 "Van Cleef Event" at bounding box center [430, 481] width 220 height 18
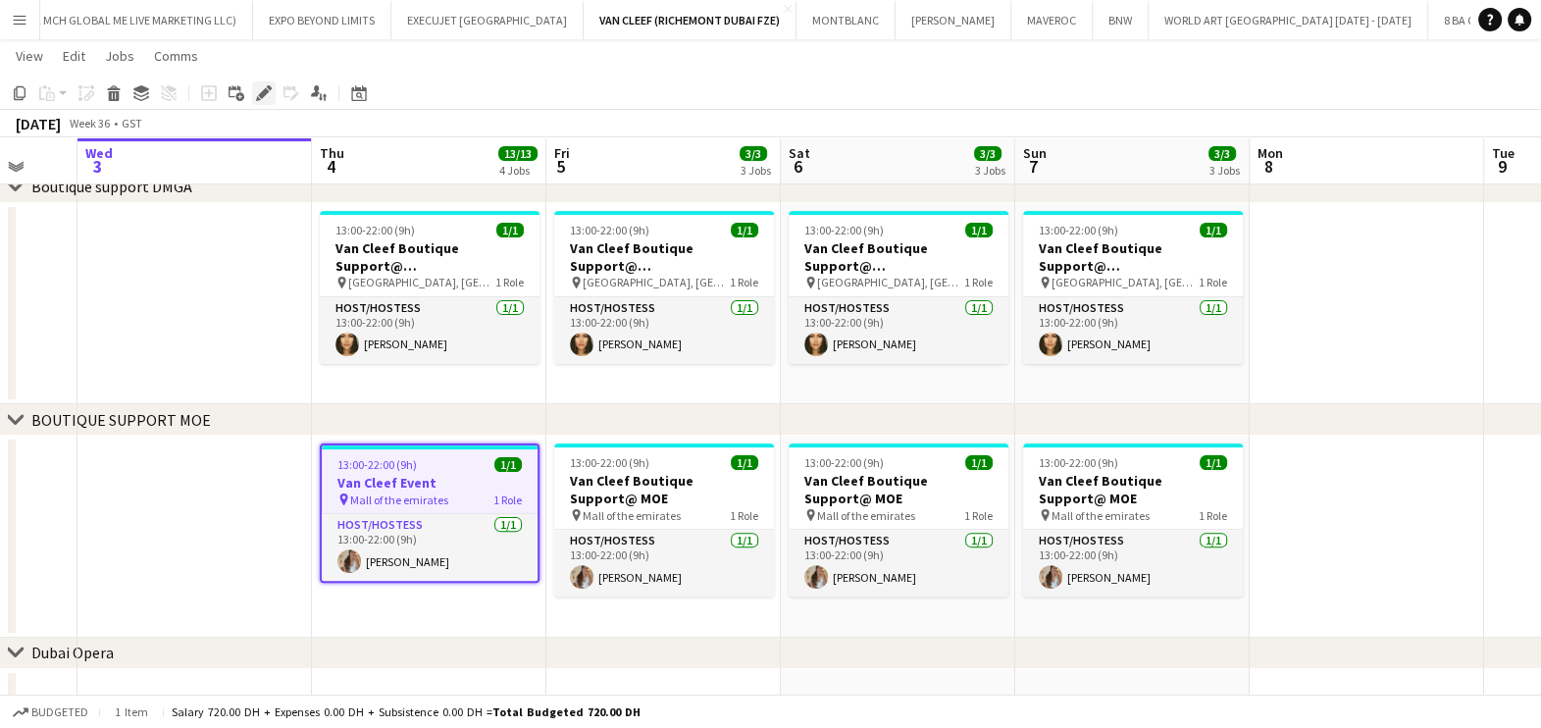
click at [272, 91] on div "Edit" at bounding box center [264, 93] width 24 height 24
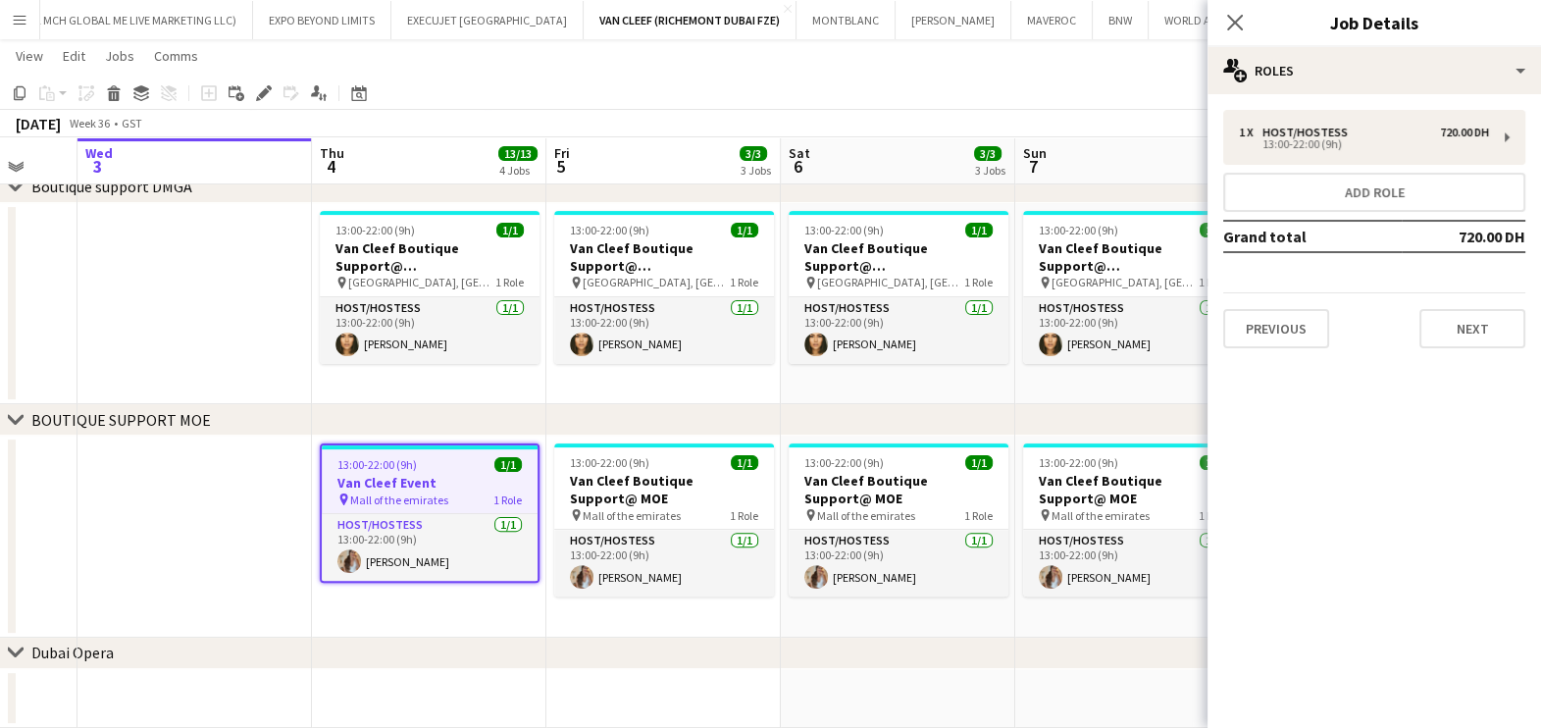
click at [1375, 43] on div "Close pop-in Job Details" at bounding box center [1373, 23] width 333 height 47
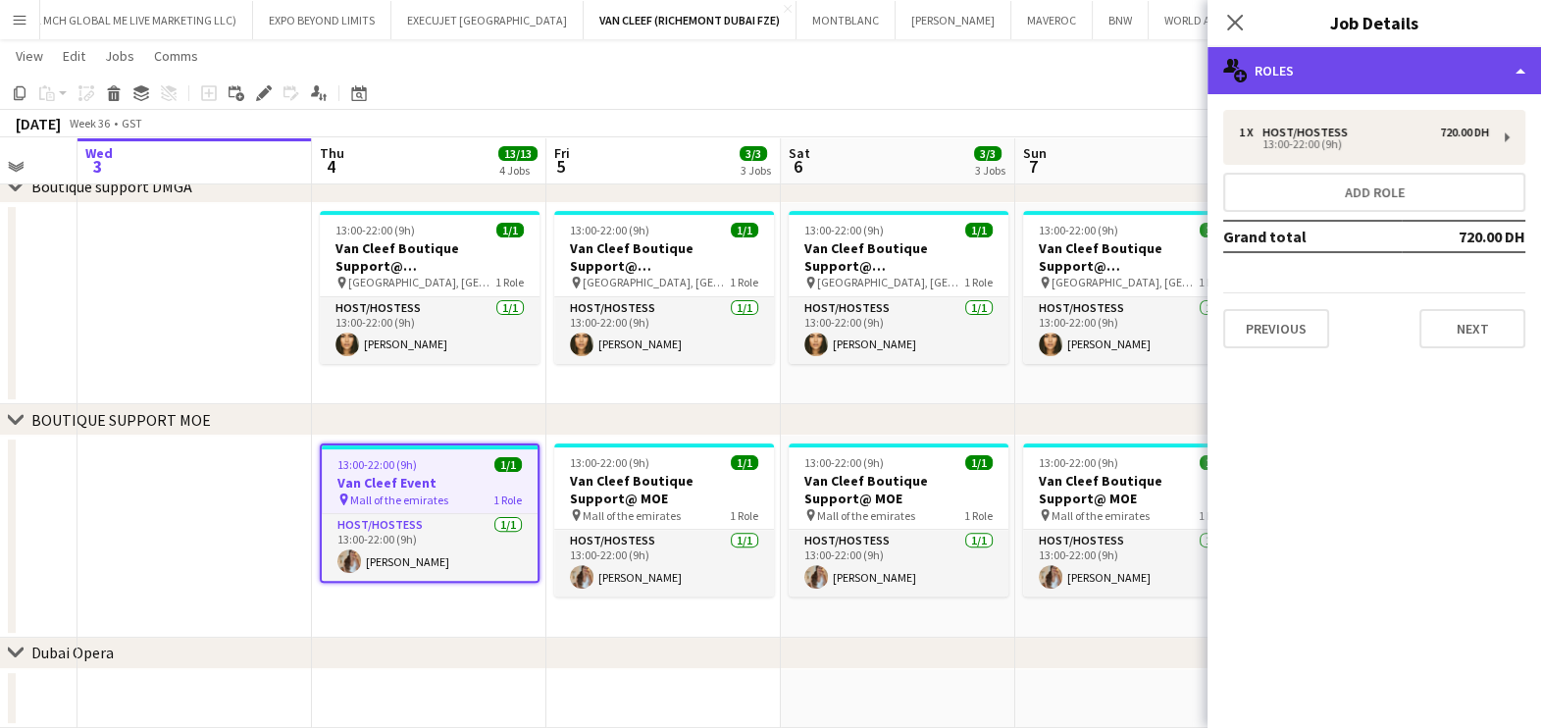
click at [1398, 49] on div "multiple-users-add Roles" at bounding box center [1373, 70] width 333 height 47
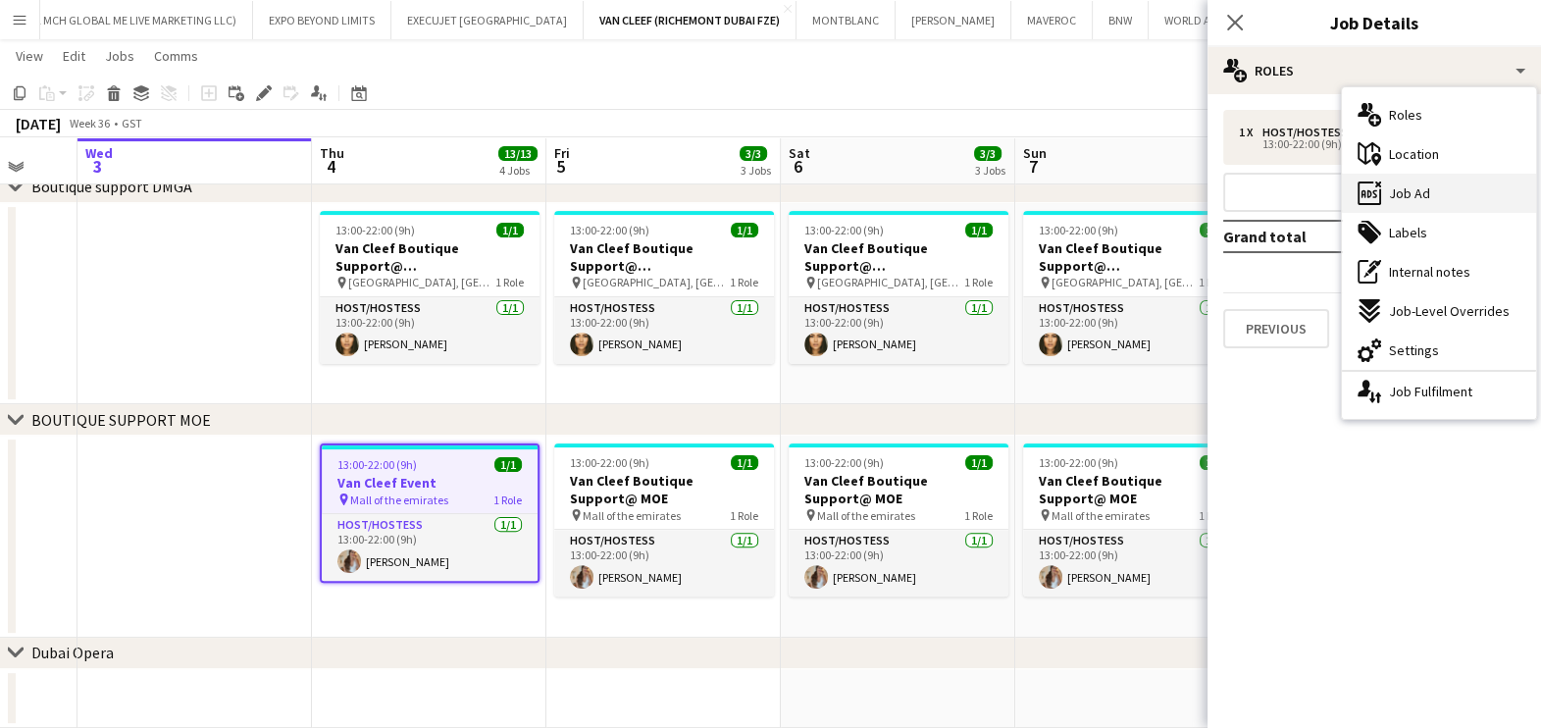
click at [1467, 192] on div "ads-window Job Ad" at bounding box center [1439, 193] width 194 height 39
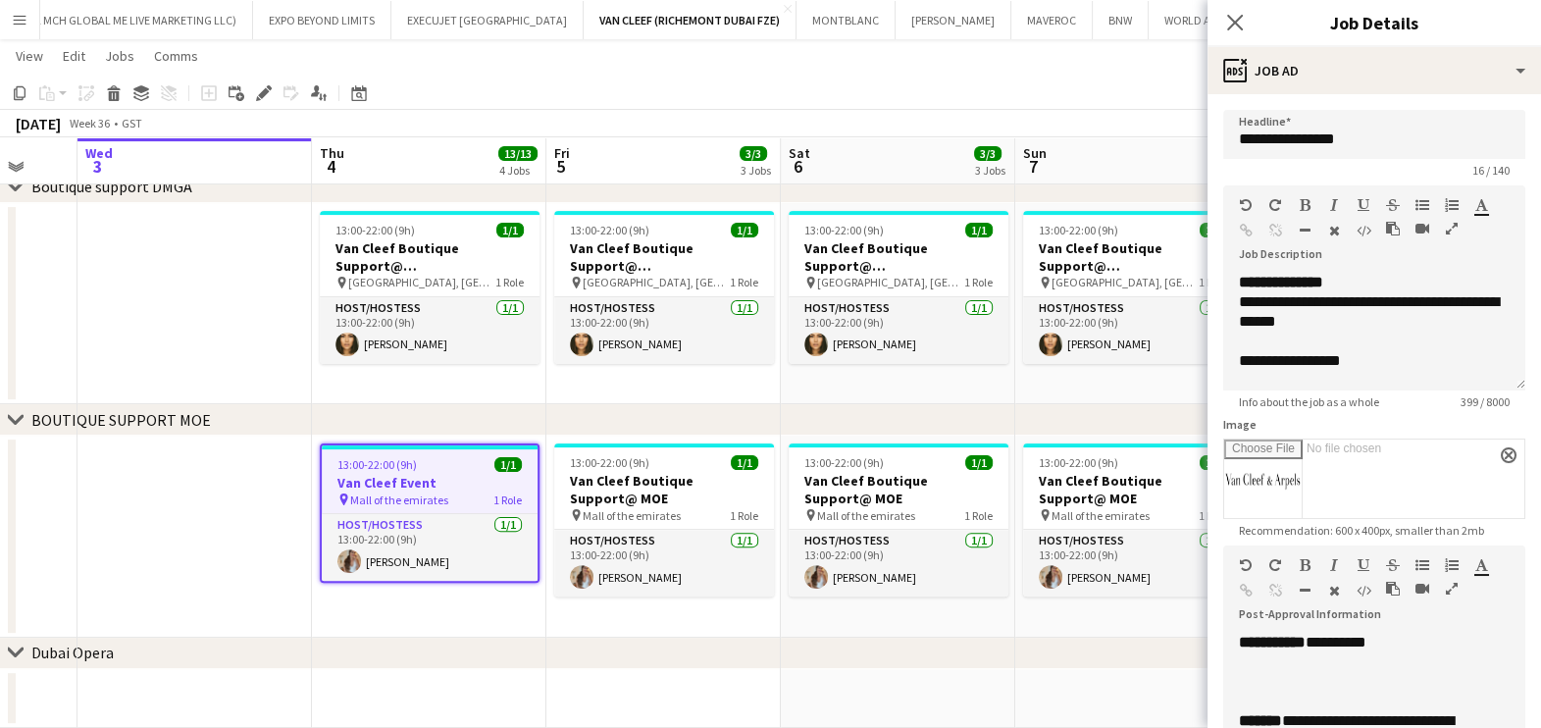
click at [1450, 584] on icon "button" at bounding box center [1452, 589] width 12 height 14
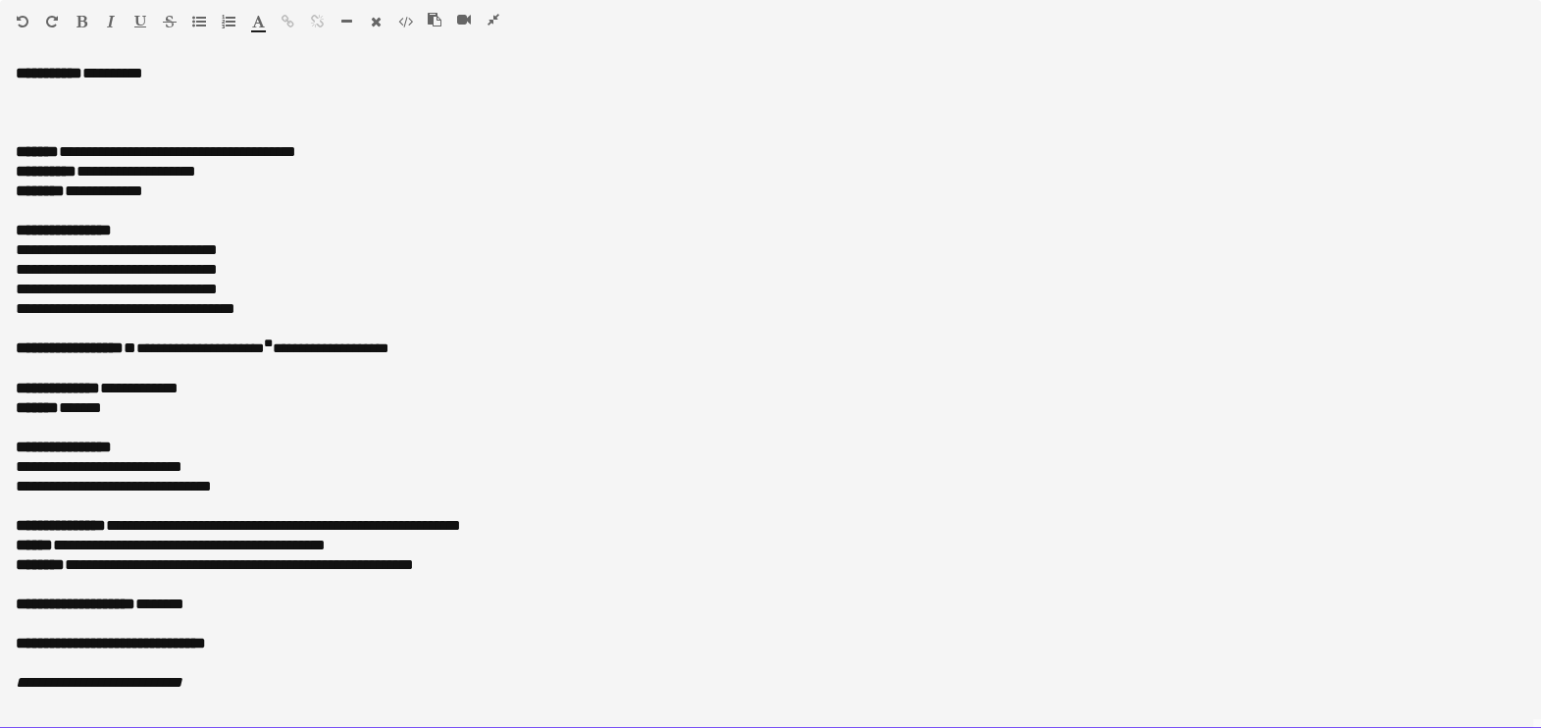
drag, startPoint x: 81, startPoint y: 157, endPoint x: 358, endPoint y: 149, distance: 276.7
click at [358, 149] on p "**********" at bounding box center [771, 152] width 1510 height 20
click at [101, 120] on p at bounding box center [771, 113] width 1510 height 20
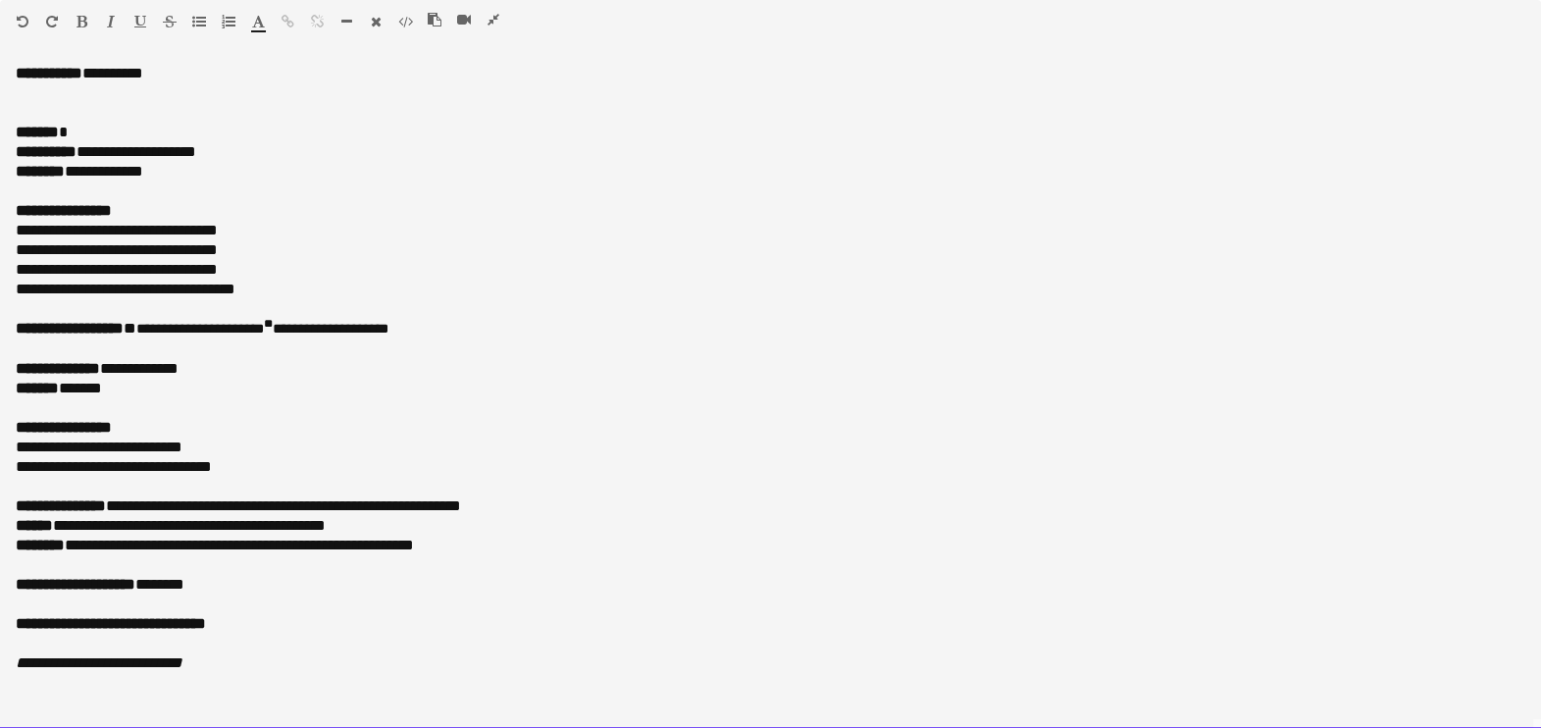
click at [61, 113] on p at bounding box center [771, 113] width 1510 height 20
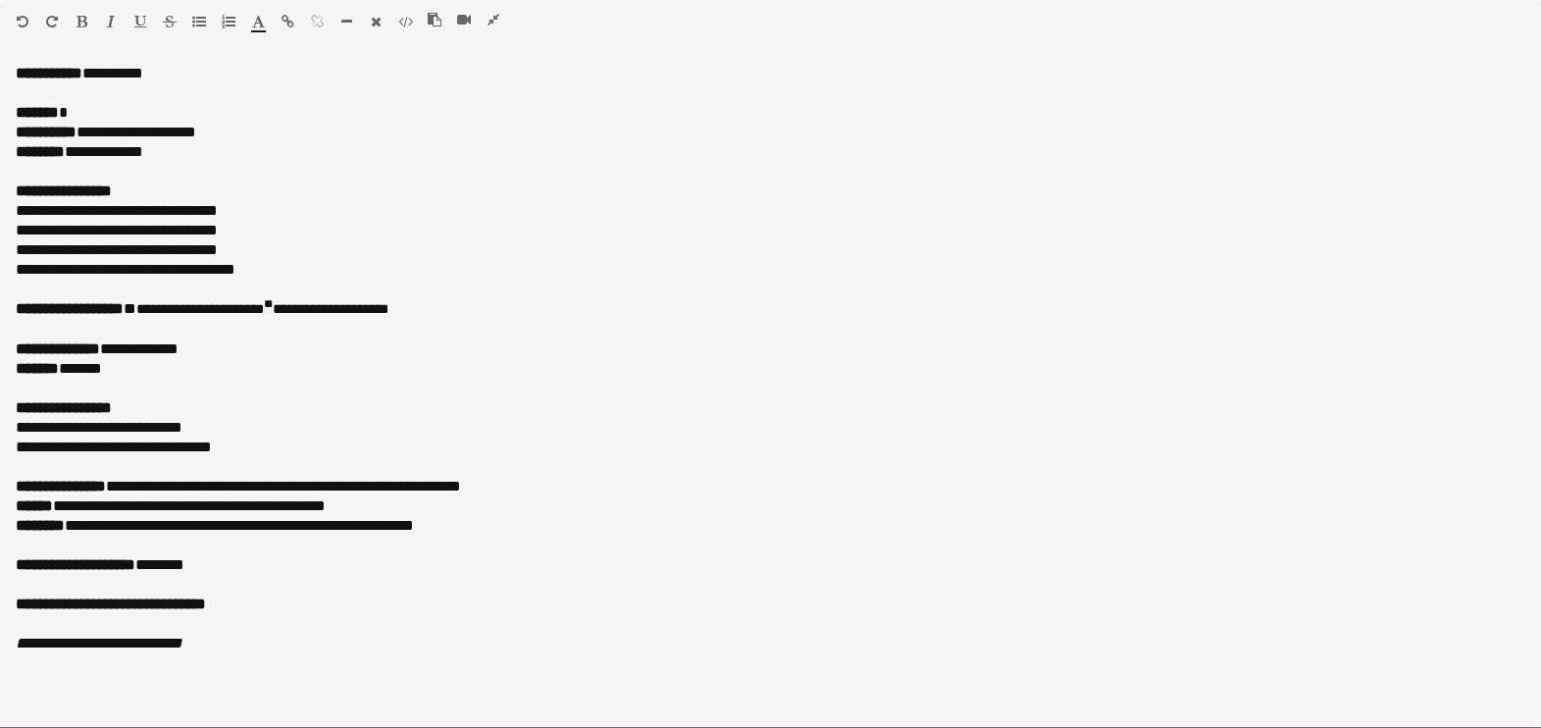
drag, startPoint x: 452, startPoint y: 309, endPoint x: 156, endPoint y: 311, distance: 296.2
click at [156, 311] on p "**********" at bounding box center [771, 309] width 1510 height 21
click at [171, 304] on b "**********" at bounding box center [93, 308] width 155 height 15
drag, startPoint x: 196, startPoint y: 304, endPoint x: 163, endPoint y: 316, distance: 35.4
click at [163, 316] on b "**********" at bounding box center [93, 308] width 155 height 15
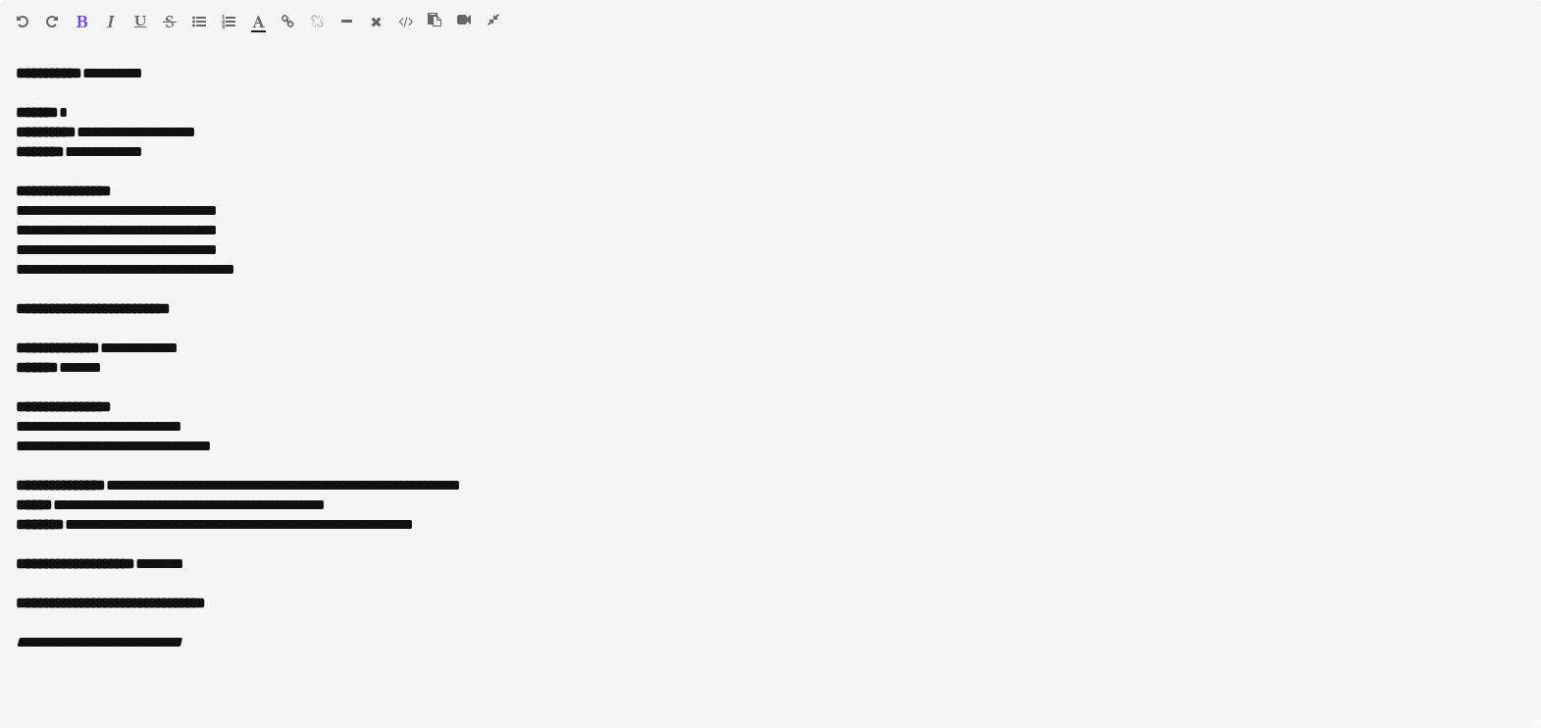
click at [86, 20] on icon "button" at bounding box center [82, 22] width 11 height 14
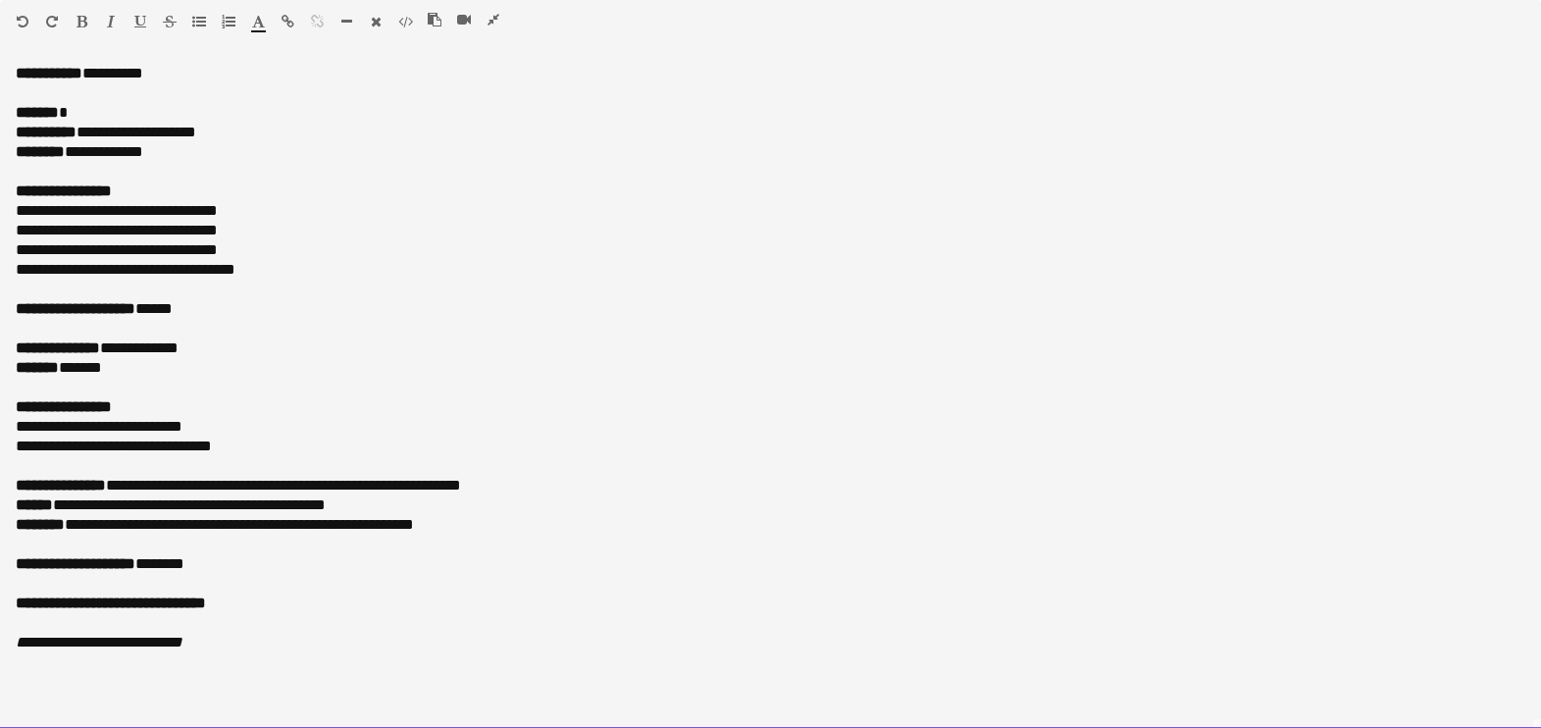
click at [53, 79] on b "**********" at bounding box center [49, 73] width 67 height 15
click at [46, 89] on p at bounding box center [771, 93] width 1510 height 20
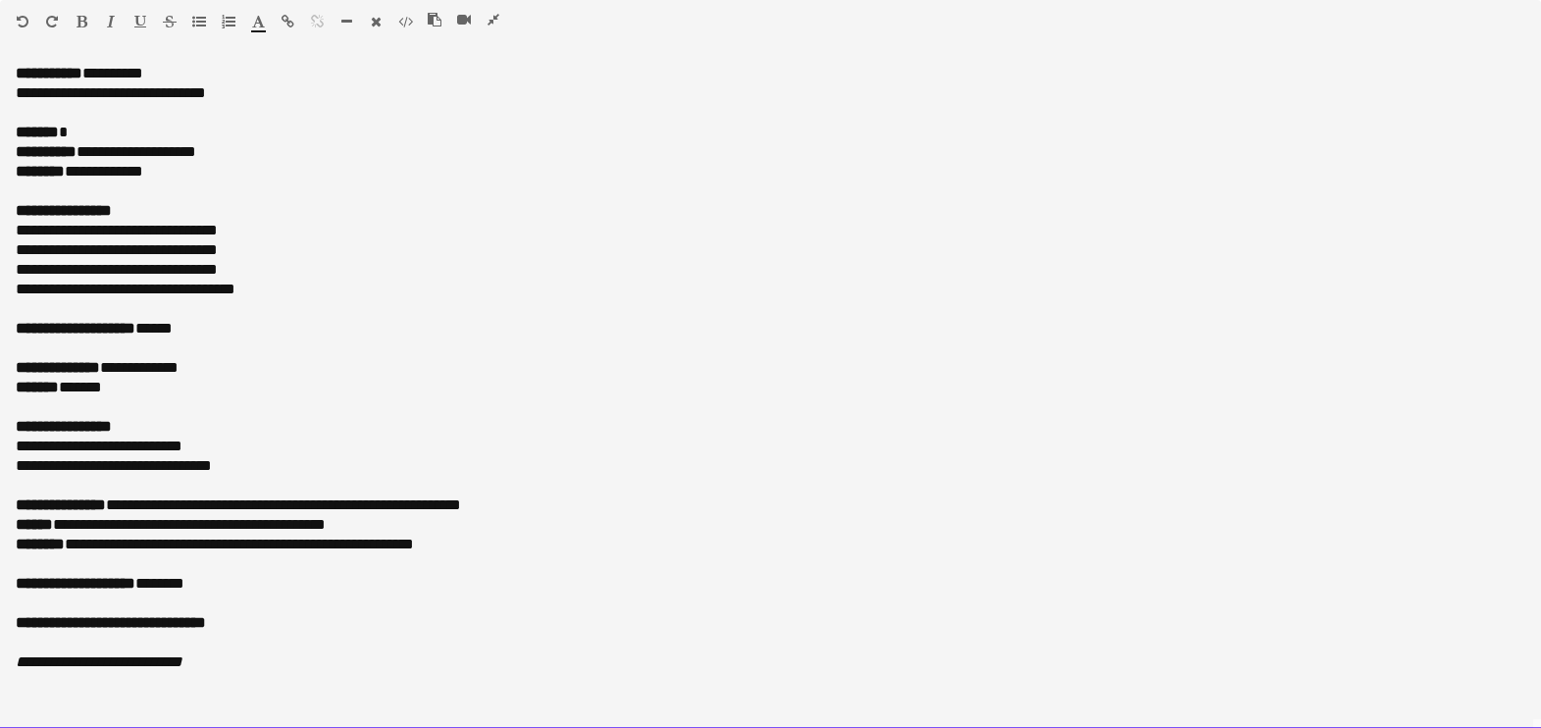
drag, startPoint x: 42, startPoint y: 93, endPoint x: 3, endPoint y: 95, distance: 39.3
click at [3, 95] on div "**********" at bounding box center [770, 396] width 1541 height 665
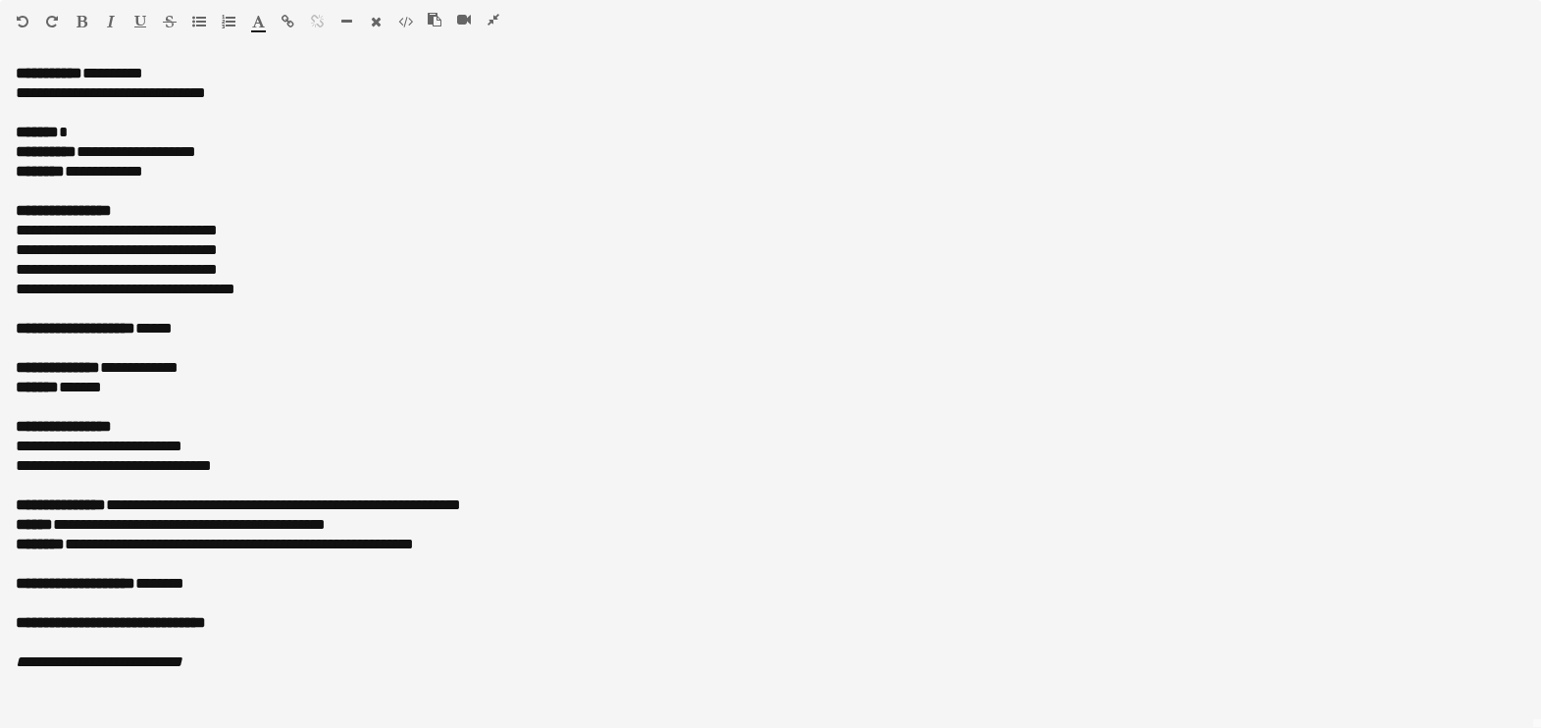
click at [83, 20] on icon "button" at bounding box center [82, 22] width 11 height 14
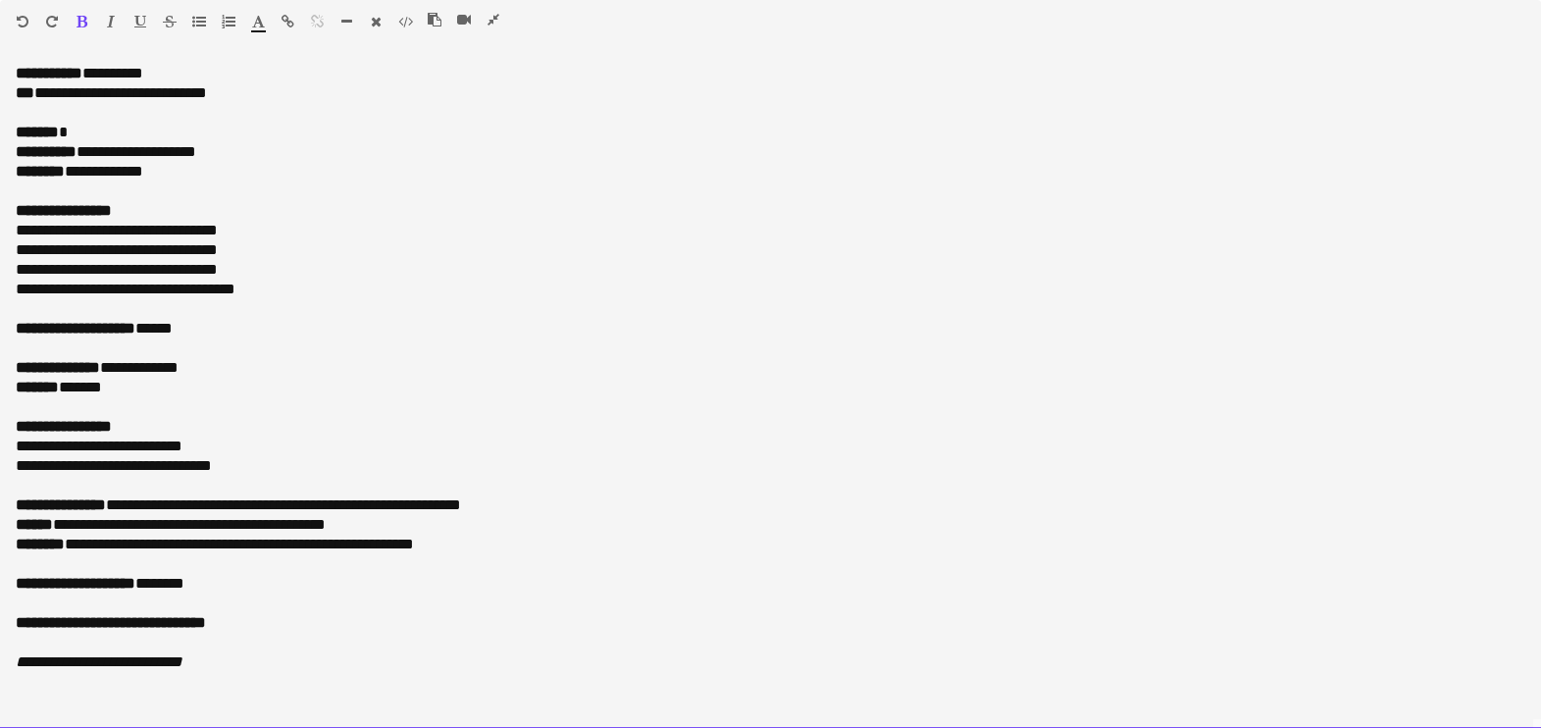
click at [131, 162] on p "**********" at bounding box center [771, 172] width 1510 height 20
click at [88, 135] on p "******* *" at bounding box center [771, 133] width 1510 height 20
drag, startPoint x: 132, startPoint y: 550, endPoint x: 93, endPoint y: 550, distance: 39.2
click at [93, 550] on p "**********" at bounding box center [771, 545] width 1510 height 20
click at [323, 554] on p at bounding box center [771, 564] width 1510 height 20
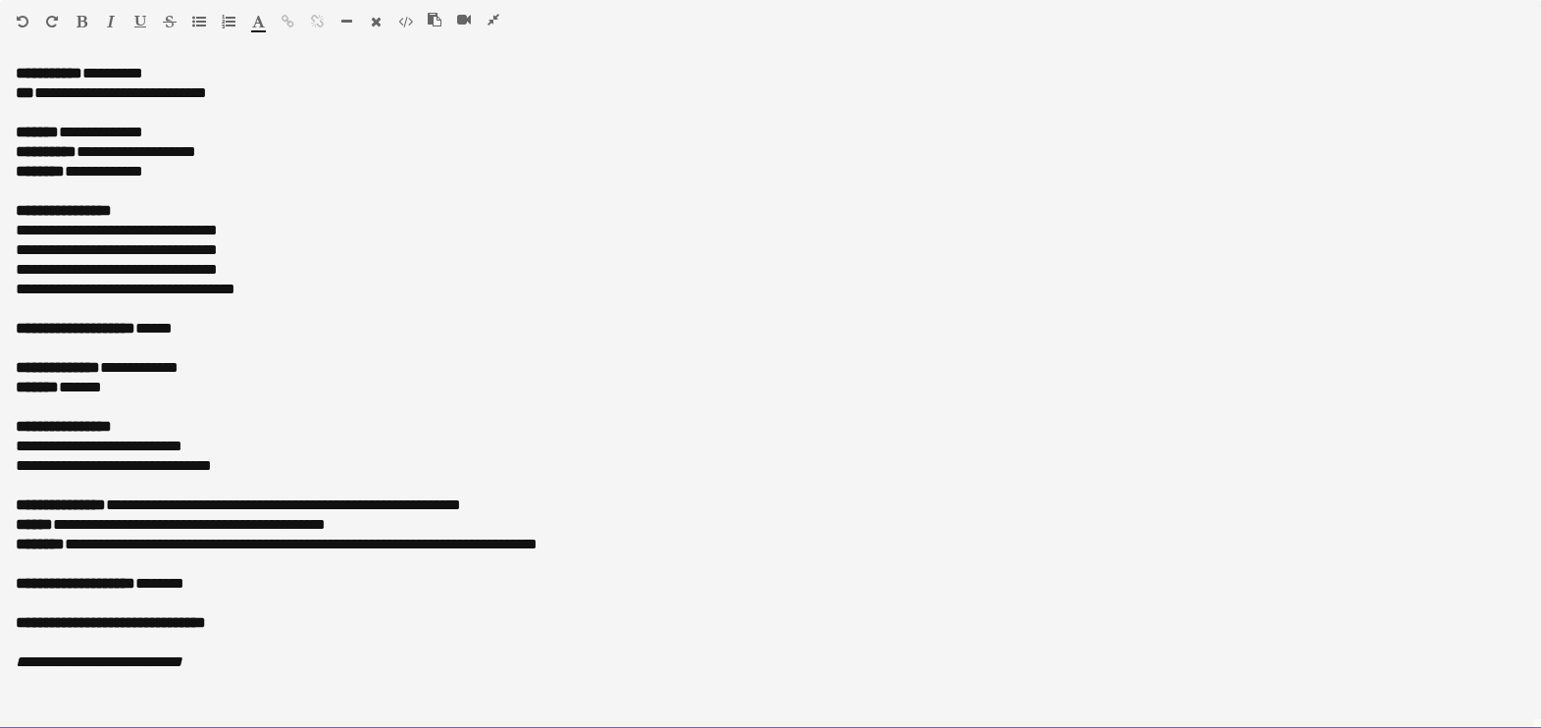
click at [326, 531] on p "**********" at bounding box center [771, 525] width 1510 height 20
click at [323, 554] on p at bounding box center [771, 564] width 1510 height 20
click at [328, 542] on p "**********" at bounding box center [771, 545] width 1510 height 20
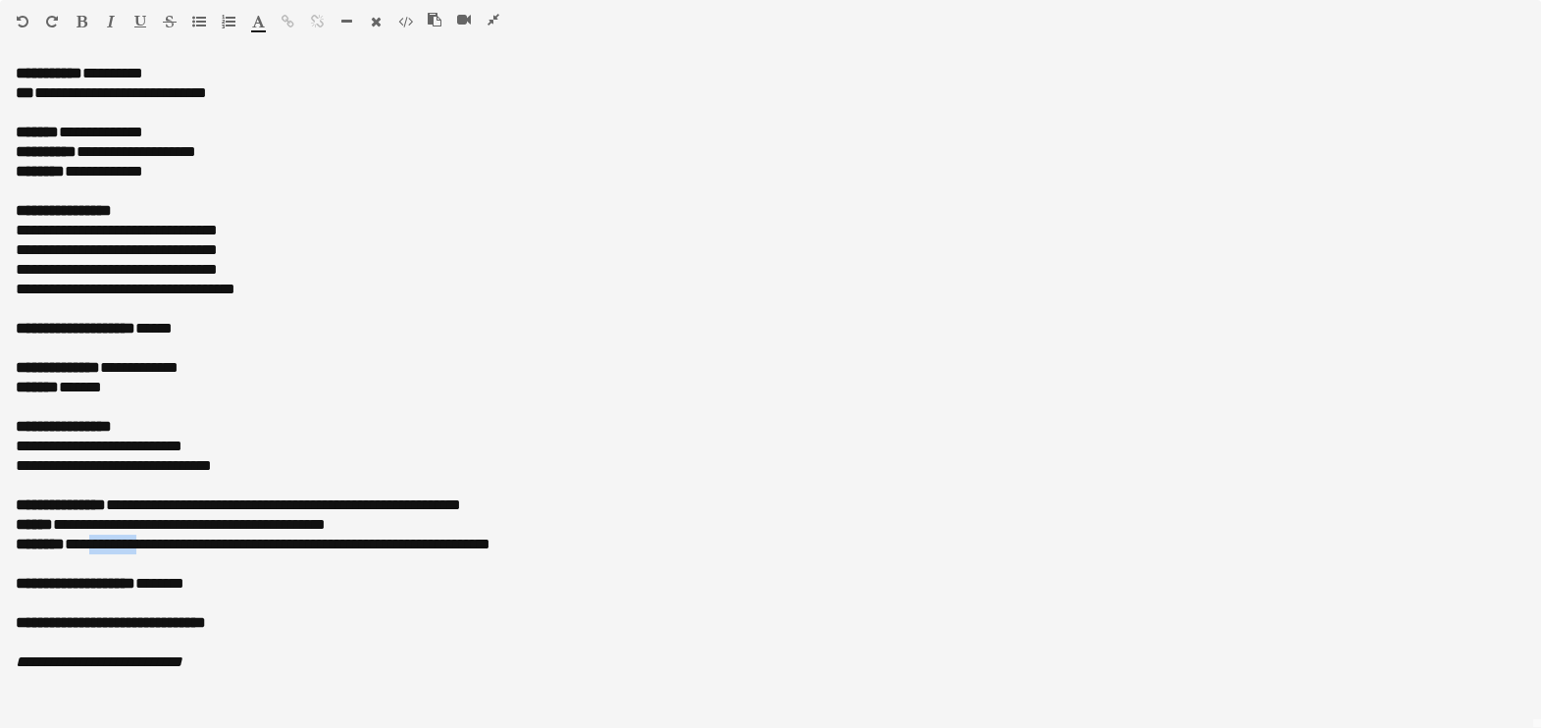
scroll to position [0, 626]
click at [196, 98] on p "**********" at bounding box center [771, 93] width 1510 height 20
drag, startPoint x: 492, startPoint y: 20, endPoint x: 481, endPoint y: 18, distance: 11.9
click at [487, 18] on icon "button" at bounding box center [493, 20] width 12 height 14
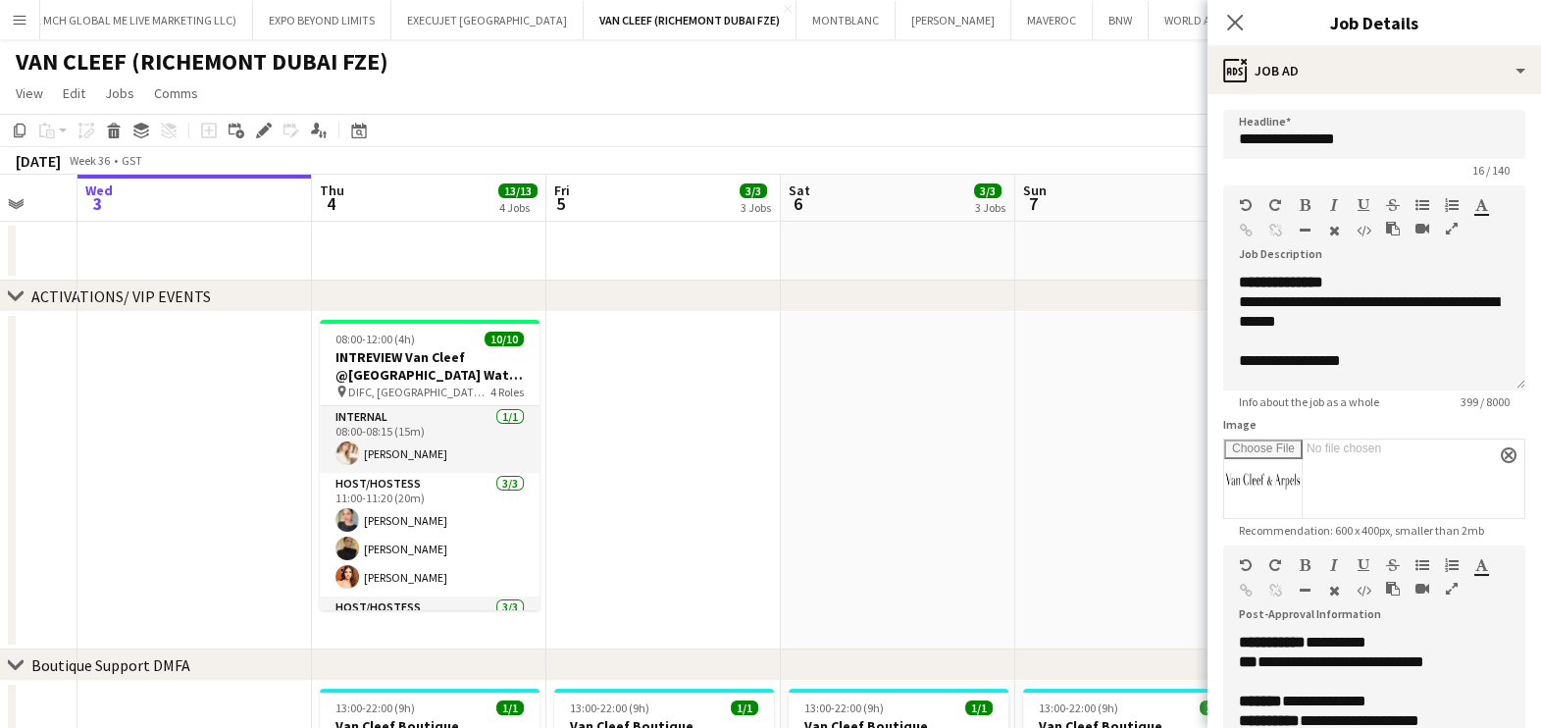
drag, startPoint x: 778, startPoint y: 409, endPoint x: 815, endPoint y: 396, distance: 39.4
click at [776, 409] on app-date-cell at bounding box center [663, 480] width 234 height 337
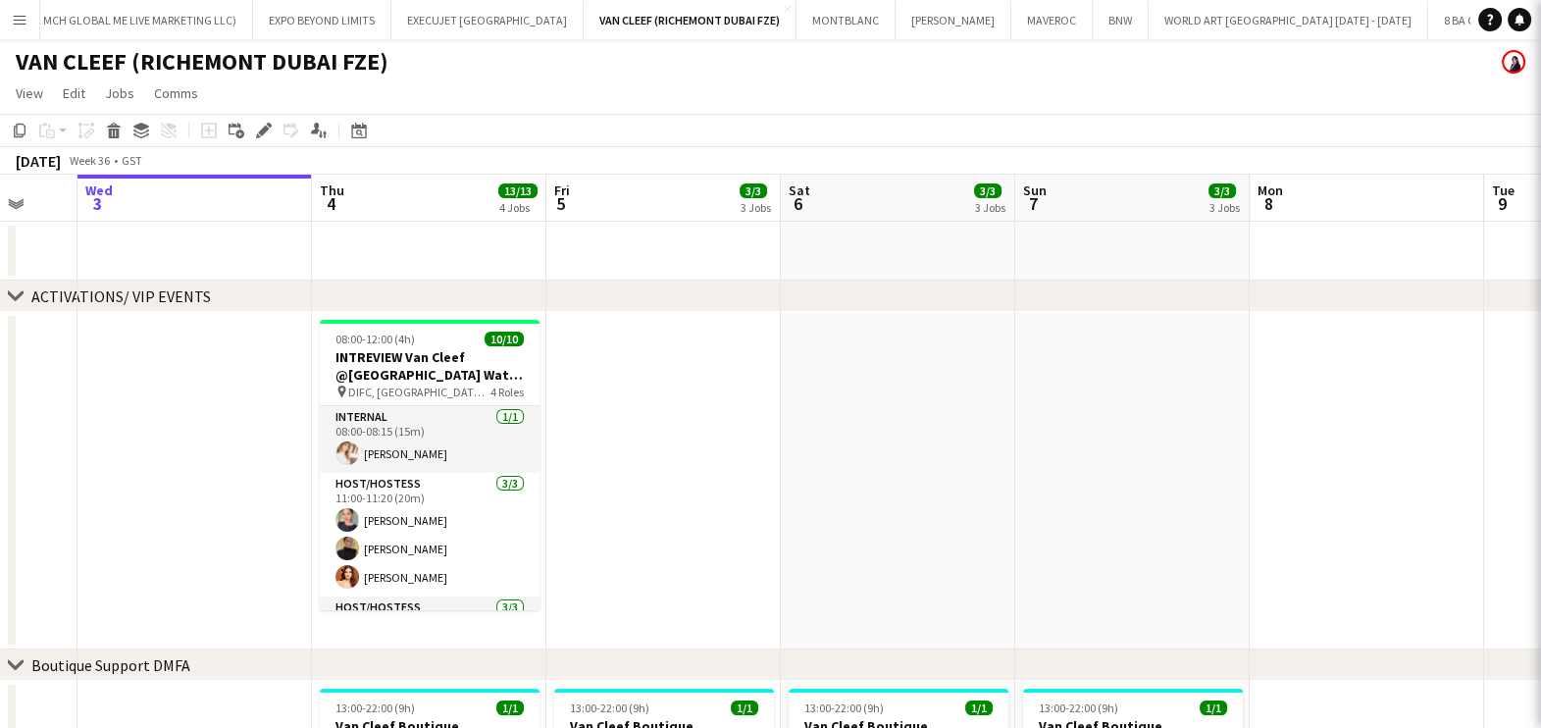
scroll to position [0, 628]
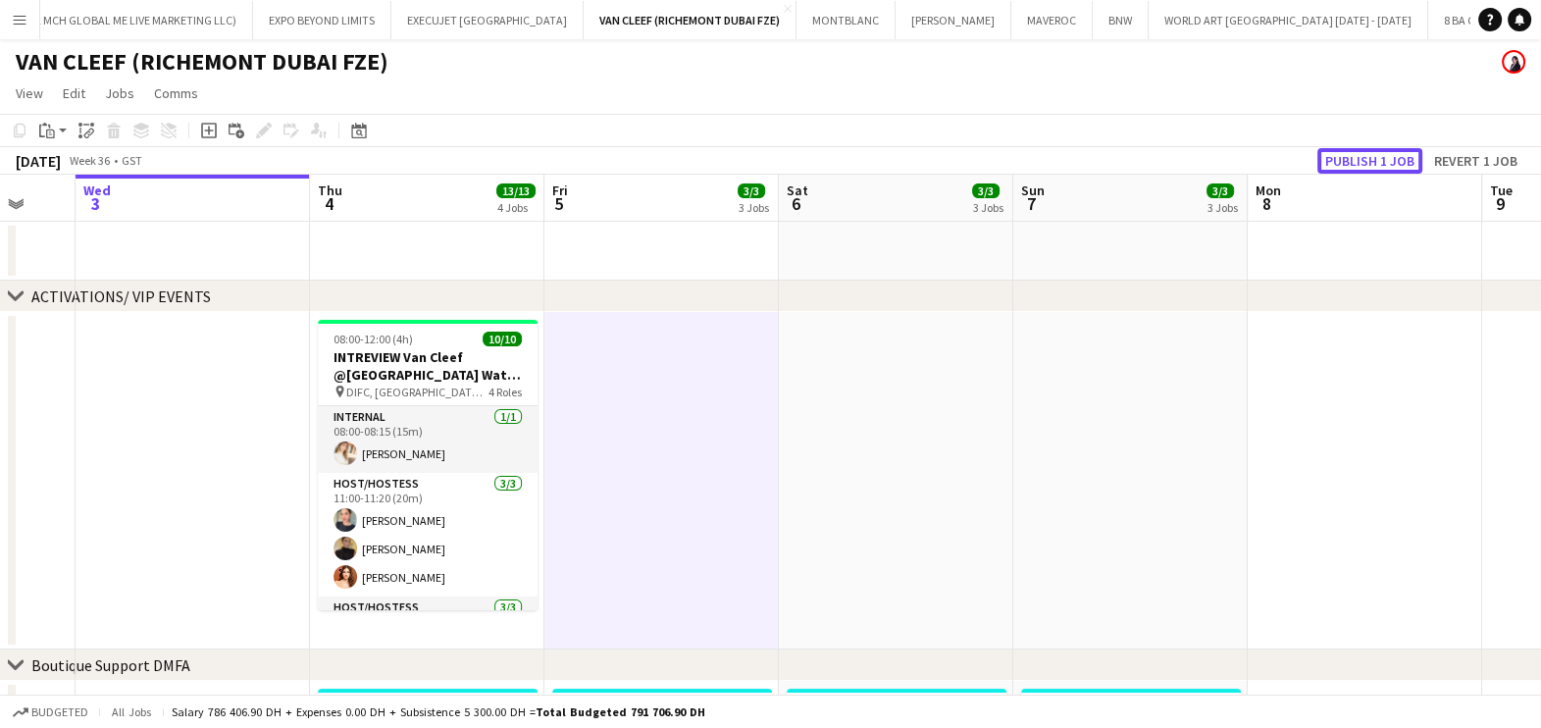
click at [1363, 152] on button "Publish 1 job" at bounding box center [1369, 161] width 105 height 26
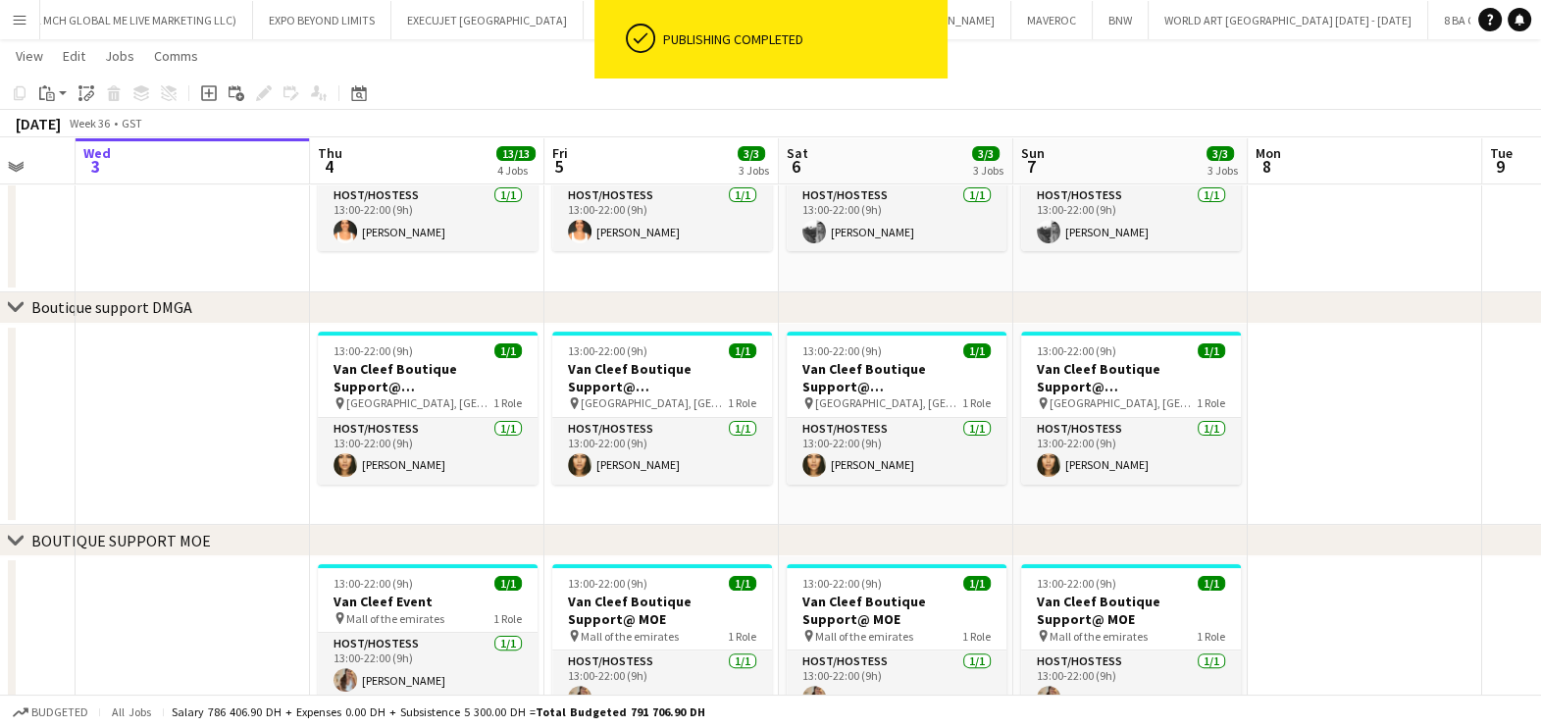
scroll to position [613, 0]
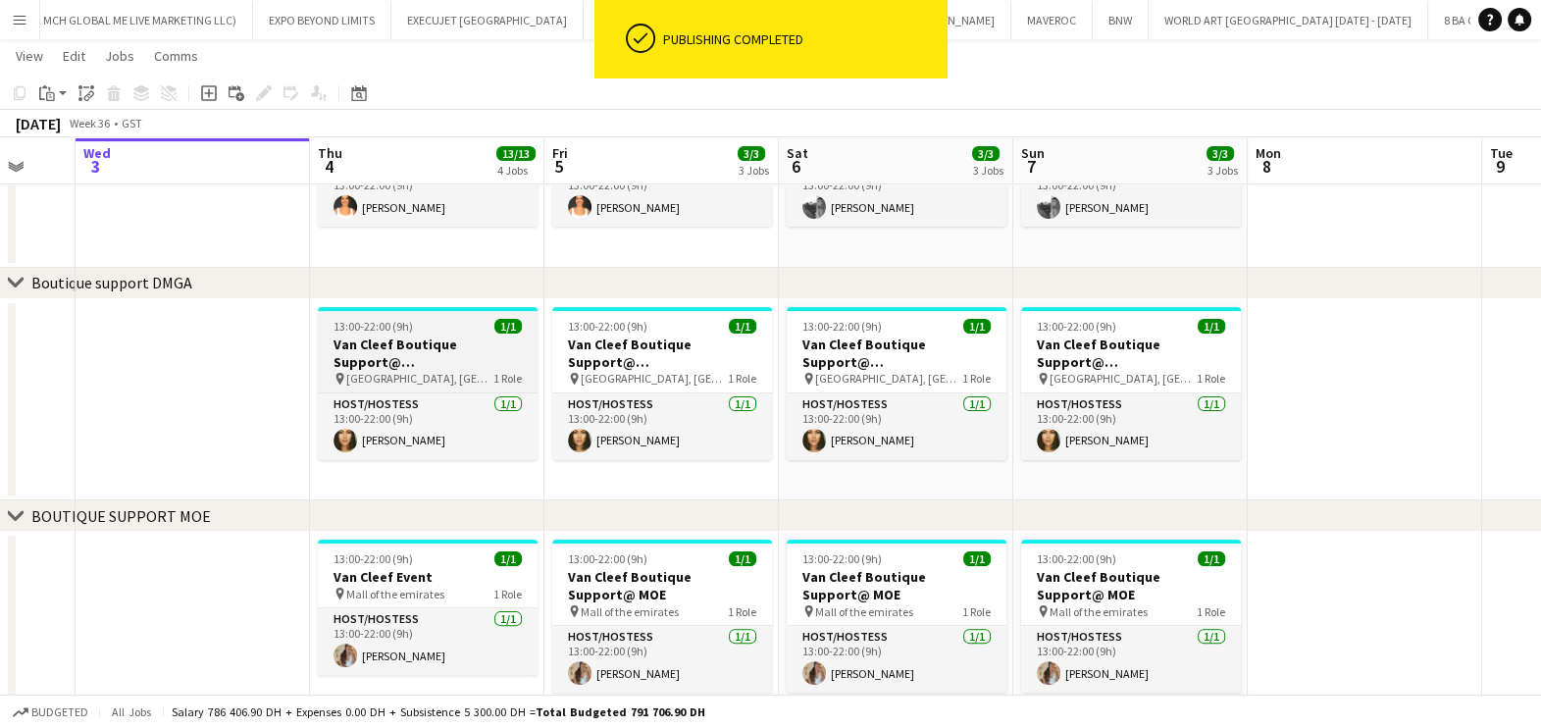
click at [443, 380] on span "Dubai Mall, Grand Atrium" at bounding box center [419, 378] width 147 height 15
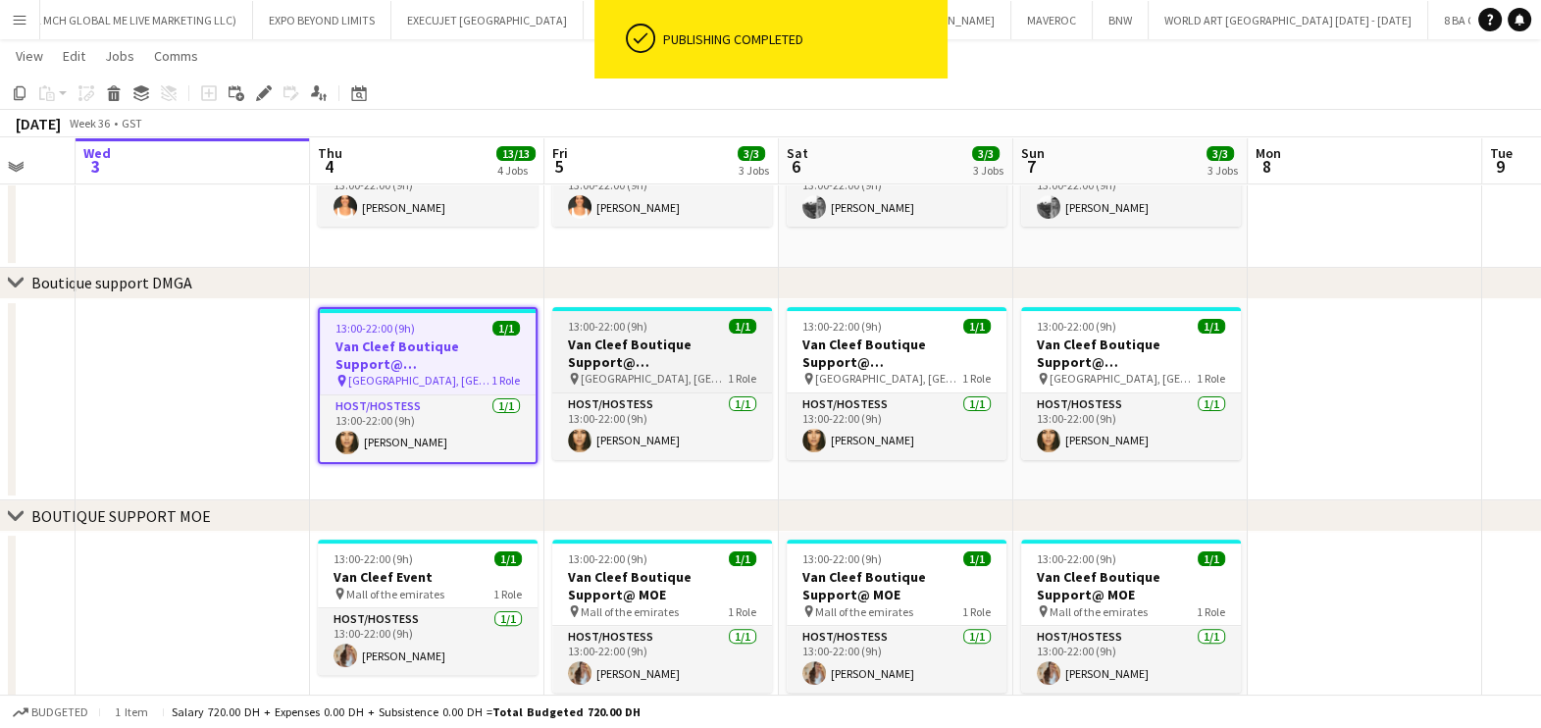
click at [640, 357] on h3 "Van Cleef Boutique Support@ Grand Atrium" at bounding box center [662, 352] width 220 height 35
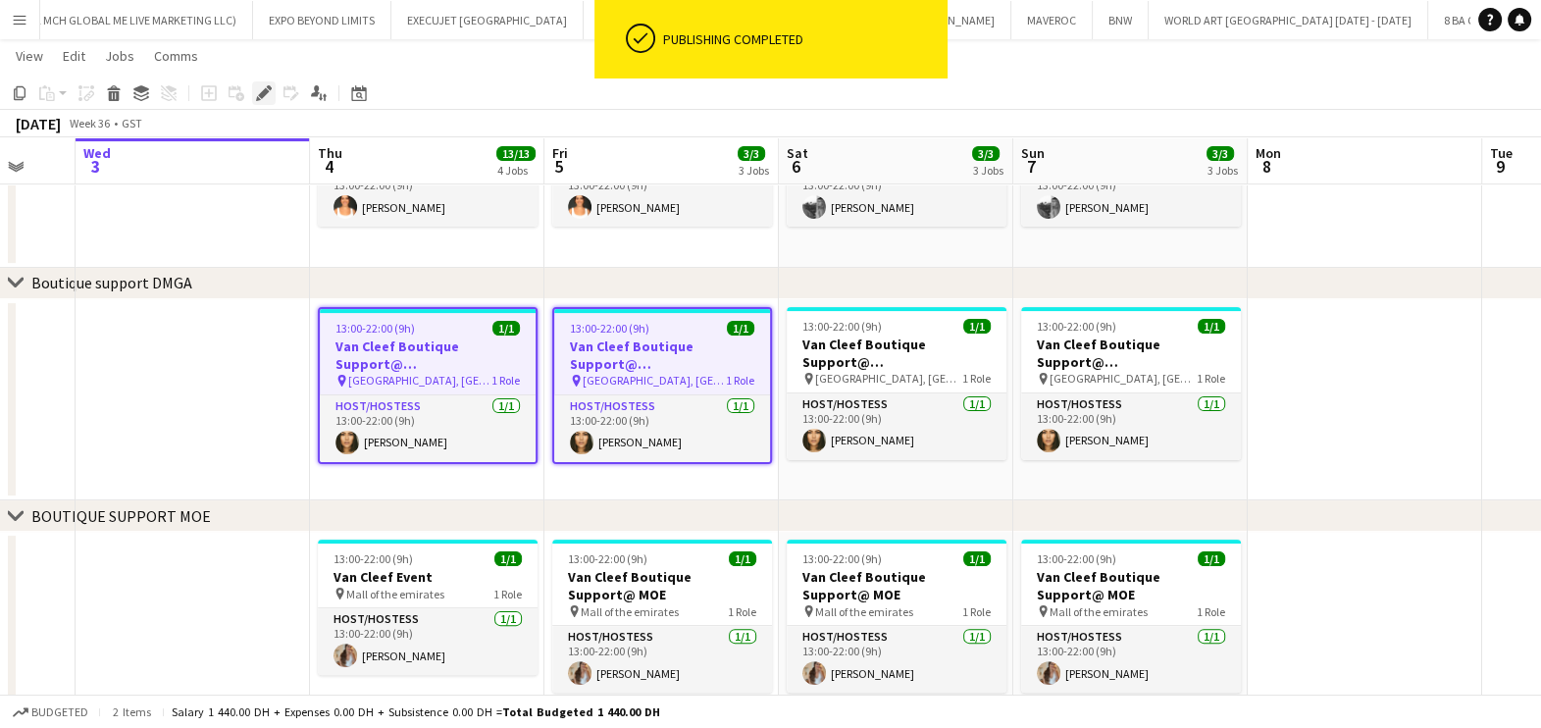
click at [261, 90] on icon at bounding box center [263, 93] width 11 height 11
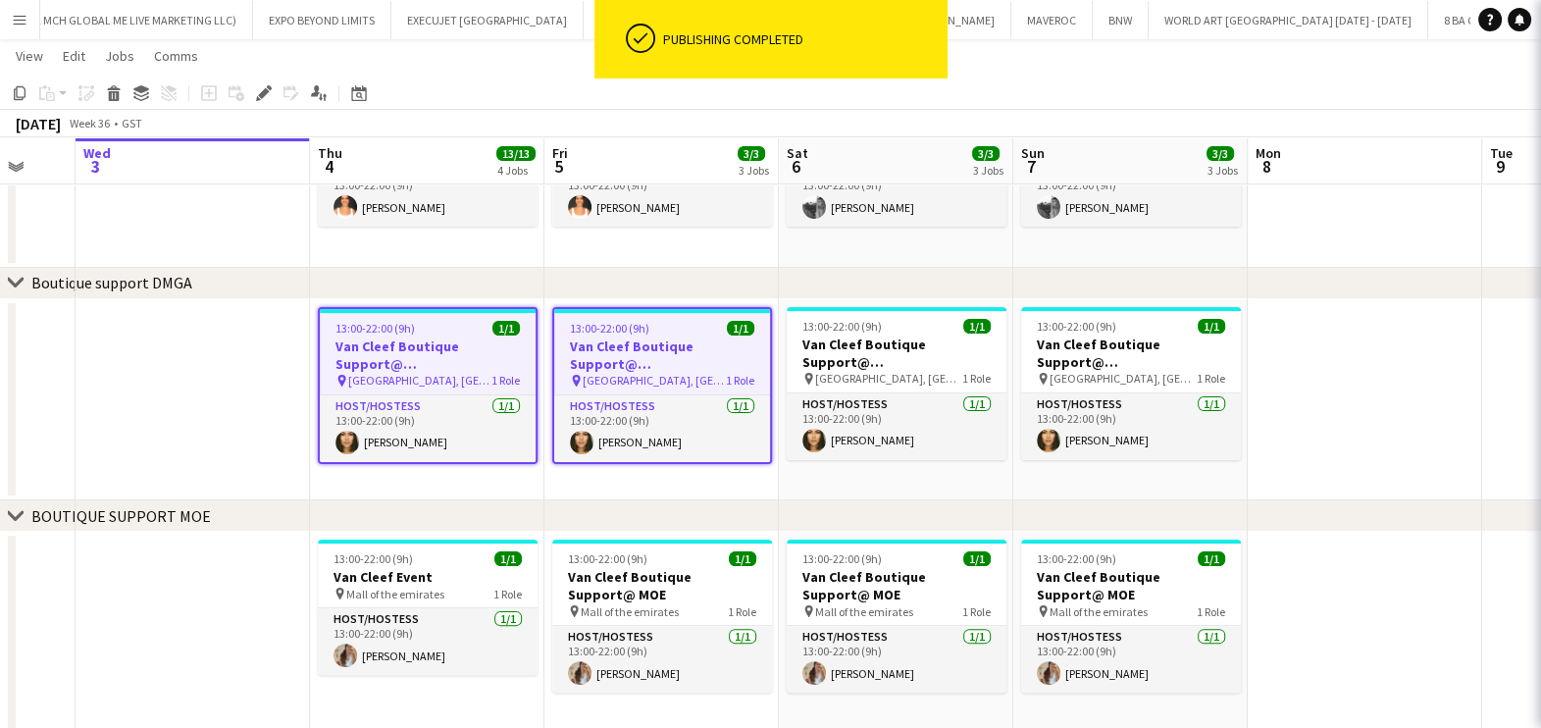
type input "**********"
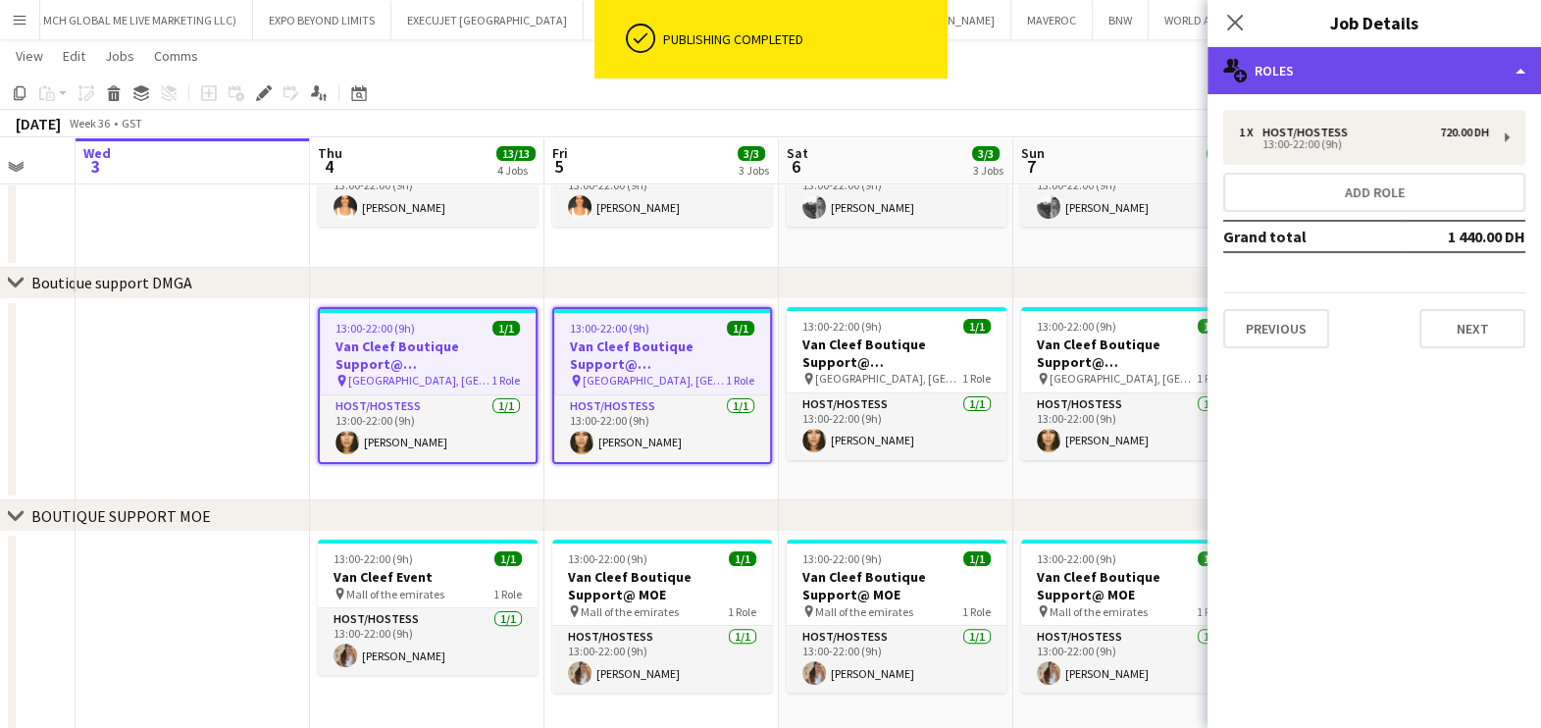
click at [1377, 75] on div "multiple-users-add Roles" at bounding box center [1373, 70] width 333 height 47
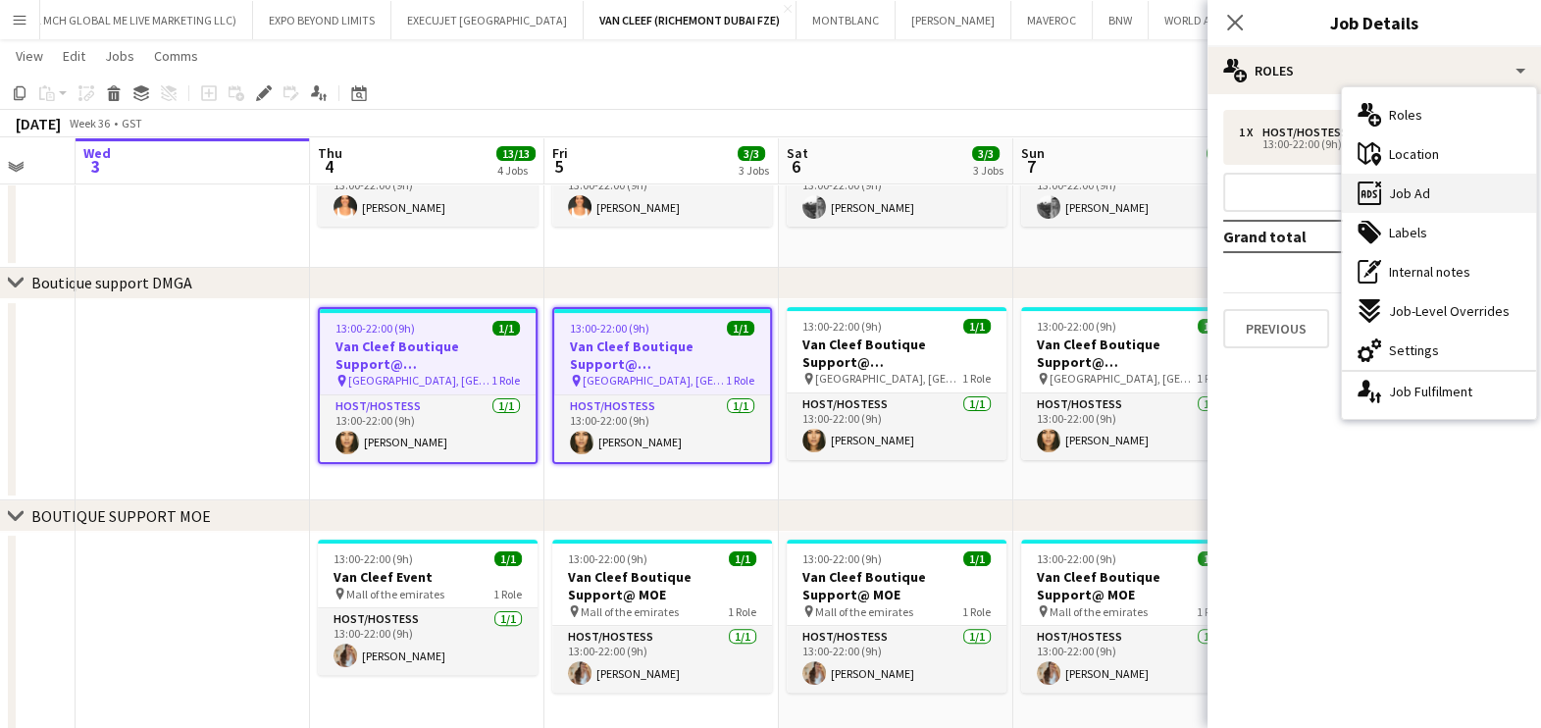
click at [1422, 193] on span "Job Ad" at bounding box center [1409, 193] width 41 height 18
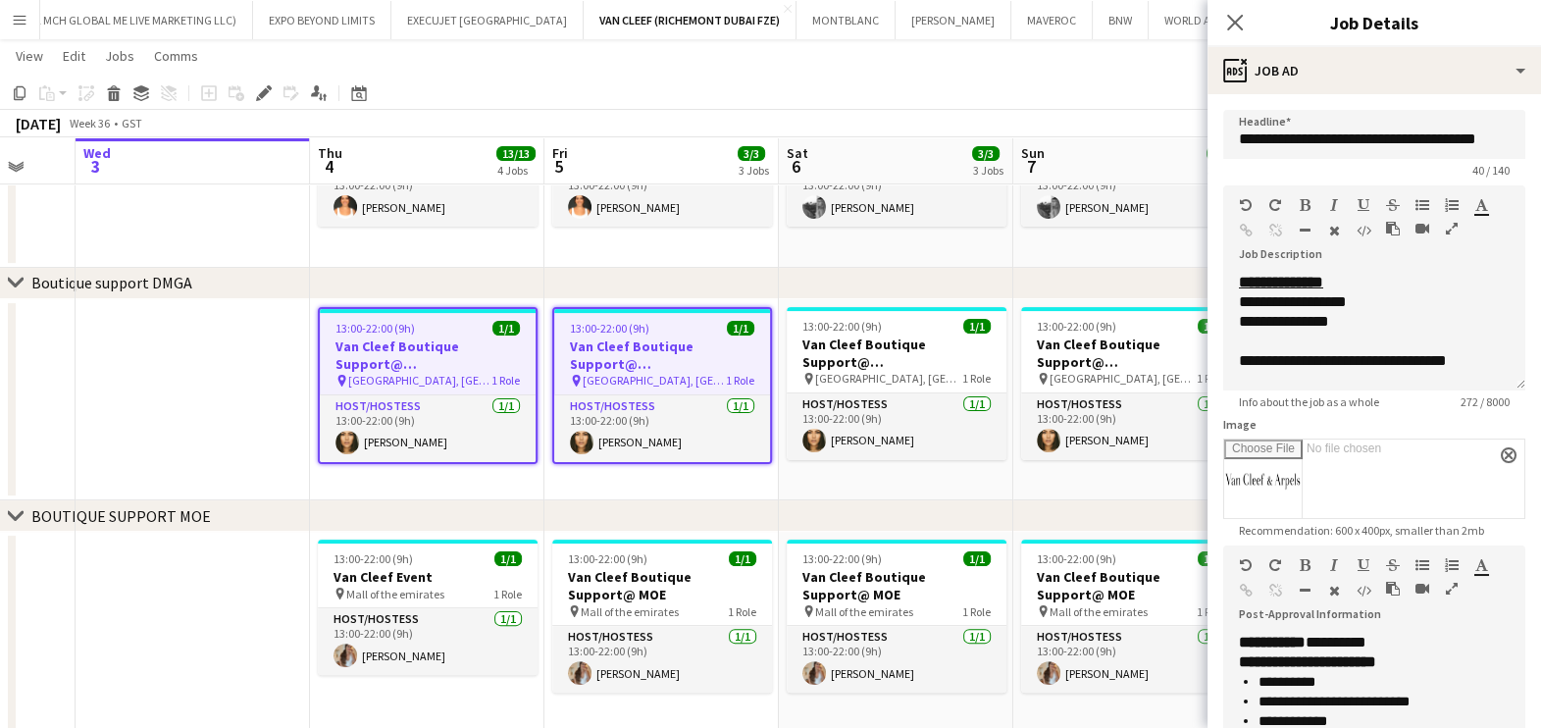
scroll to position [309, 0]
click at [1446, 235] on icon "button" at bounding box center [1452, 229] width 12 height 14
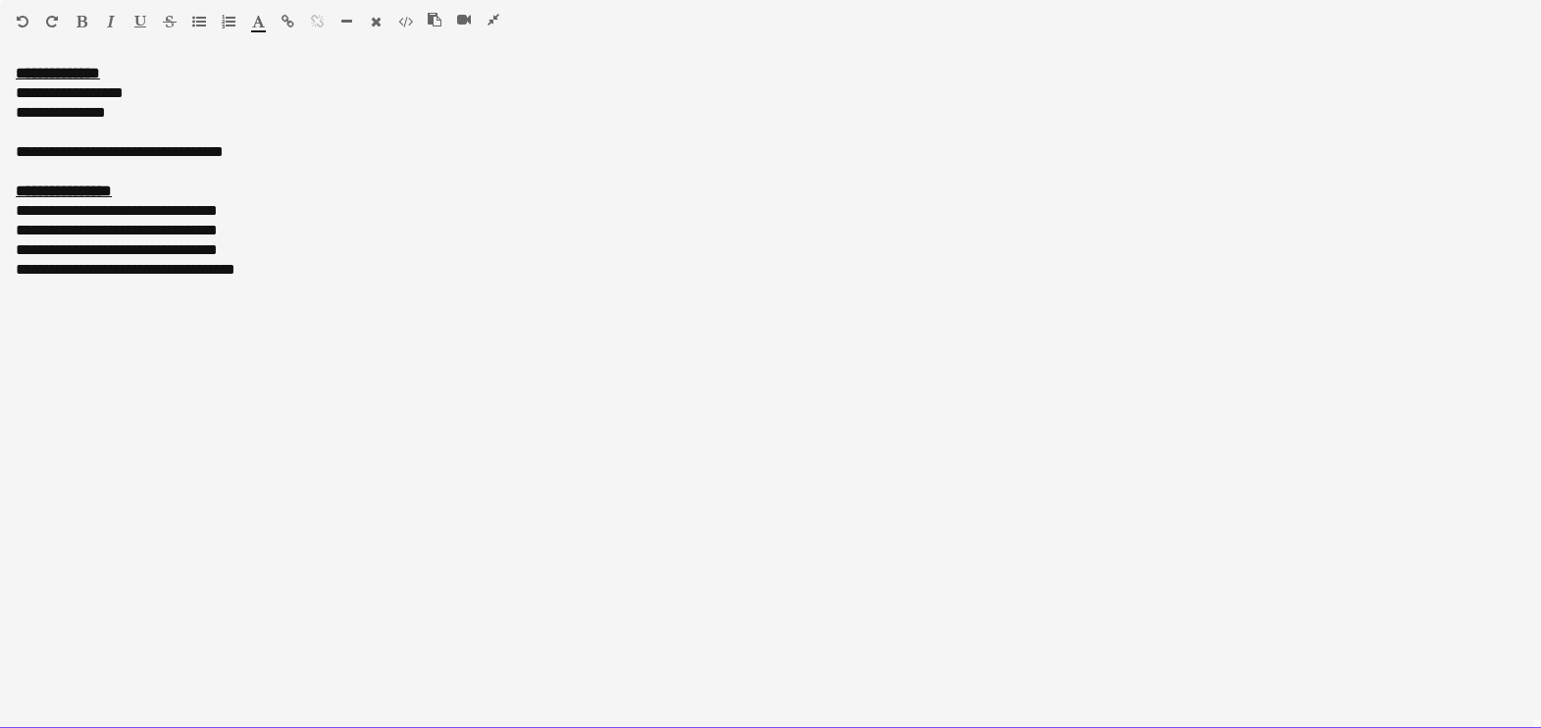
drag, startPoint x: 1, startPoint y: 73, endPoint x: 172, endPoint y: 420, distance: 386.9
click at [195, 452] on div "**********" at bounding box center [770, 396] width 1541 height 665
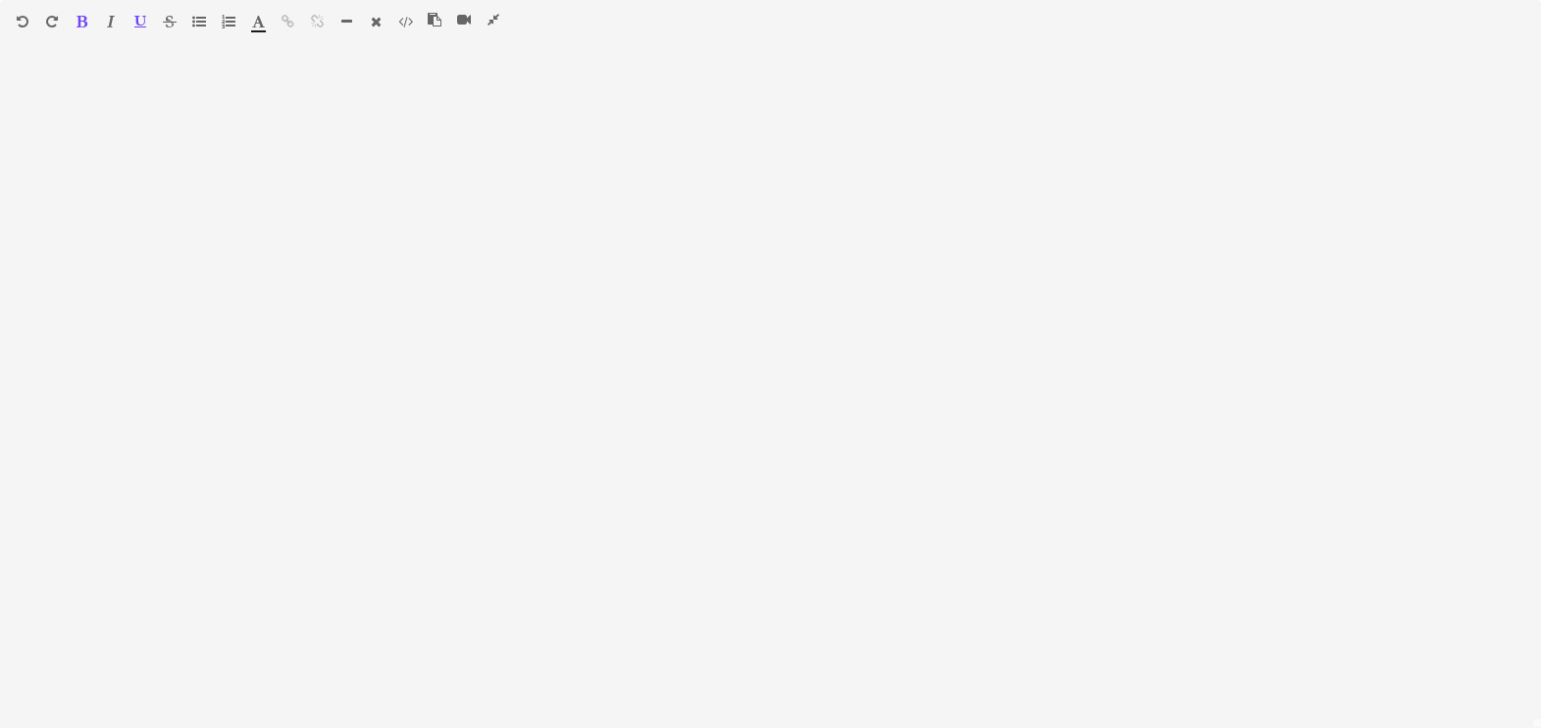
click at [490, 16] on icon "button" at bounding box center [493, 20] width 12 height 14
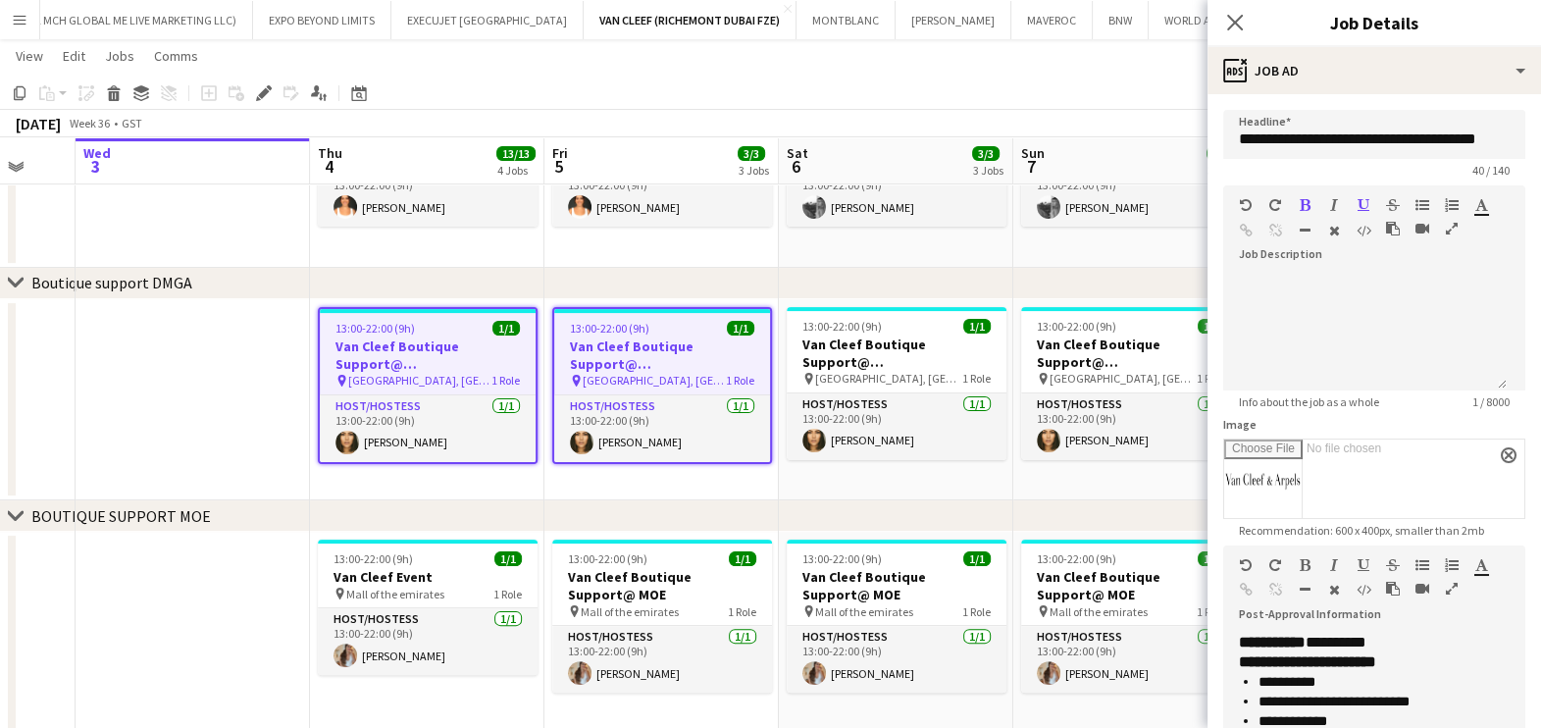
click at [729, 379] on span "1 Role" at bounding box center [740, 380] width 28 height 15
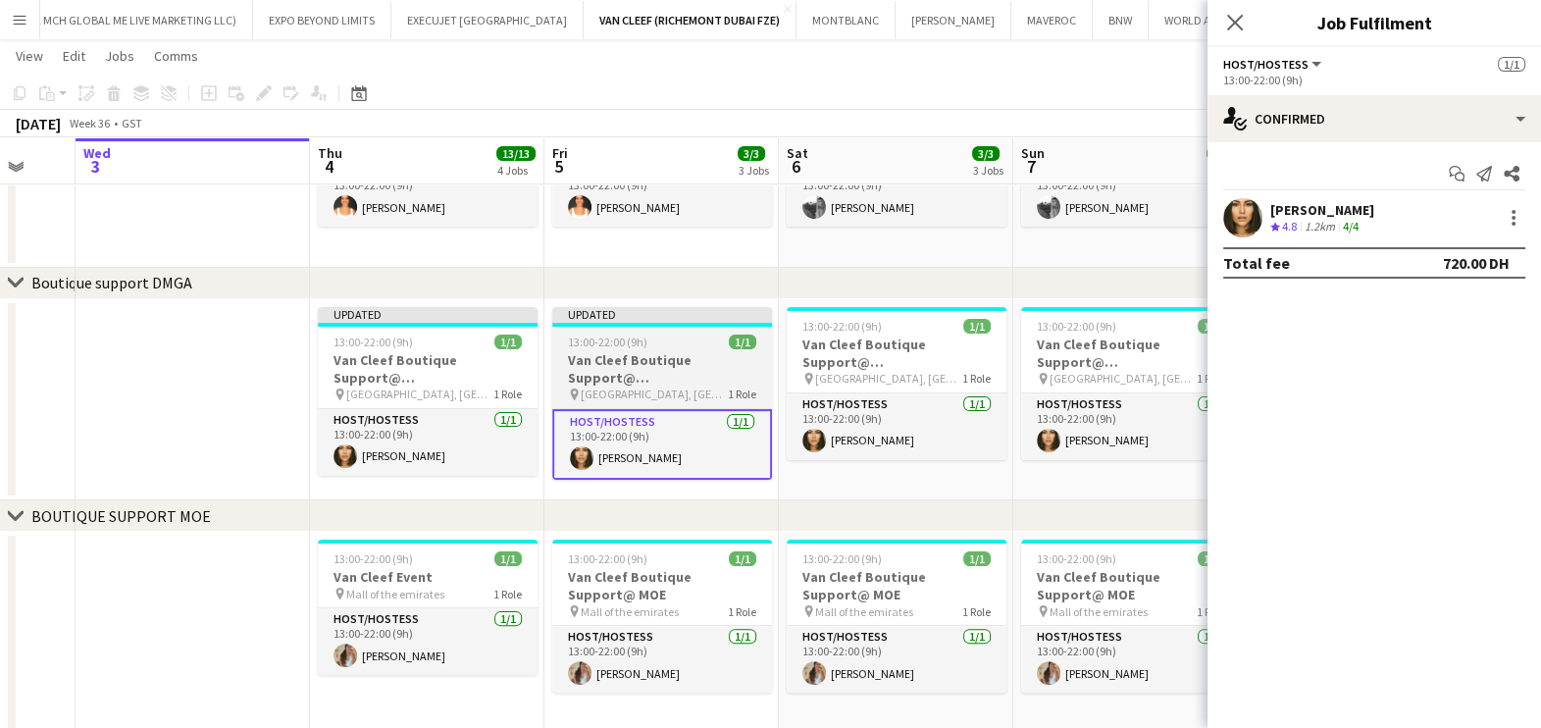
drag, startPoint x: 683, startPoint y: 368, endPoint x: 689, endPoint y: 358, distance: 11.4
click at [683, 367] on h3 "Van Cleef Boutique Support@ Grand Atrium" at bounding box center [662, 368] width 220 height 35
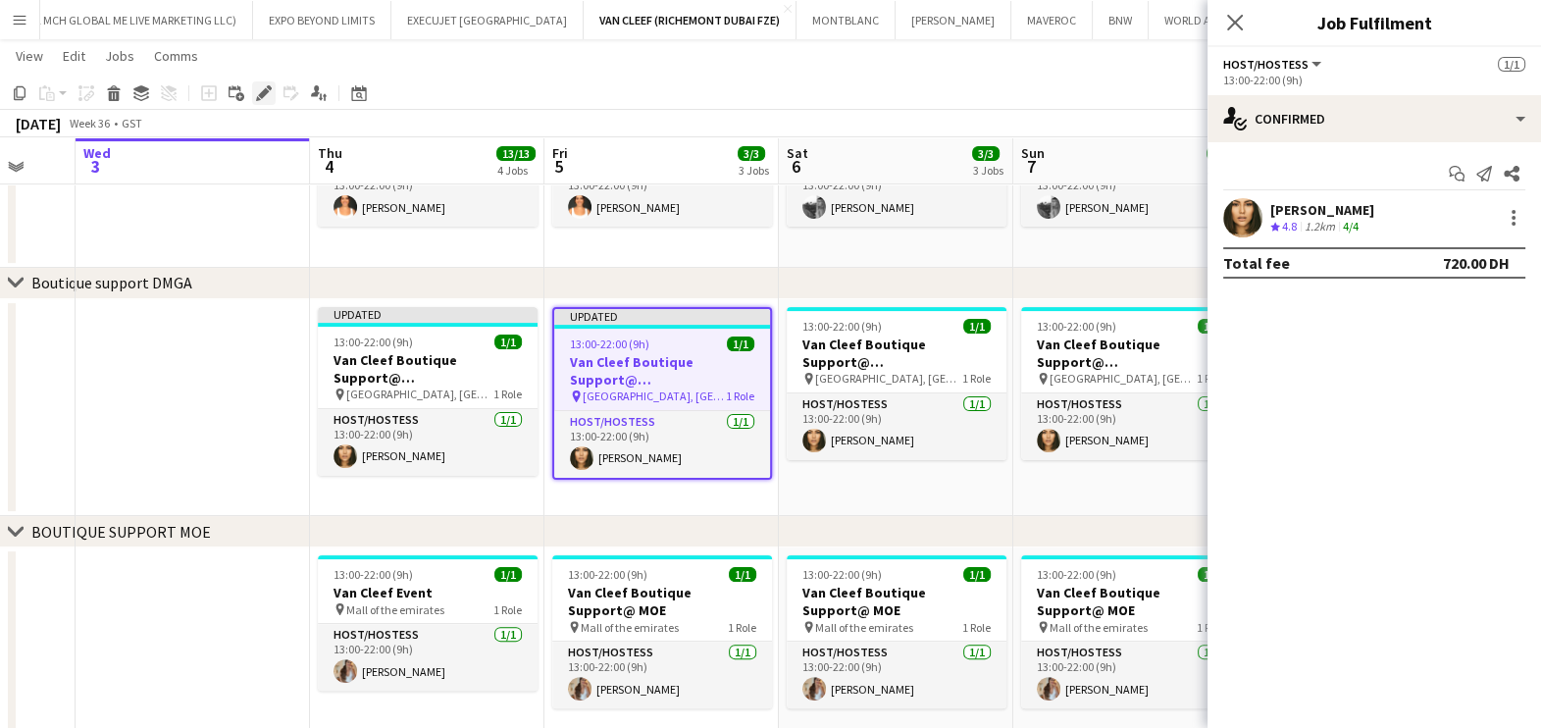
click at [257, 90] on icon "Edit" at bounding box center [264, 93] width 16 height 16
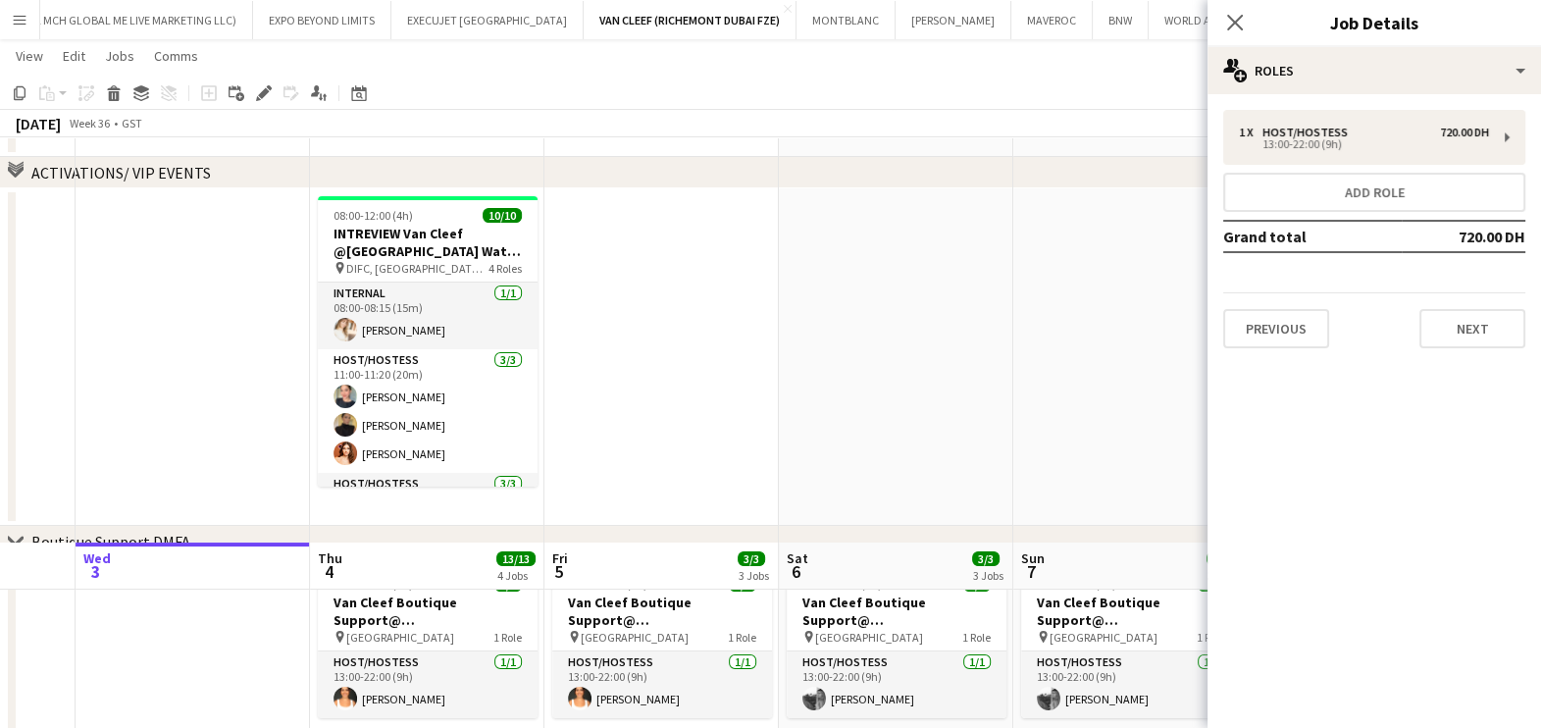
scroll to position [602, 0]
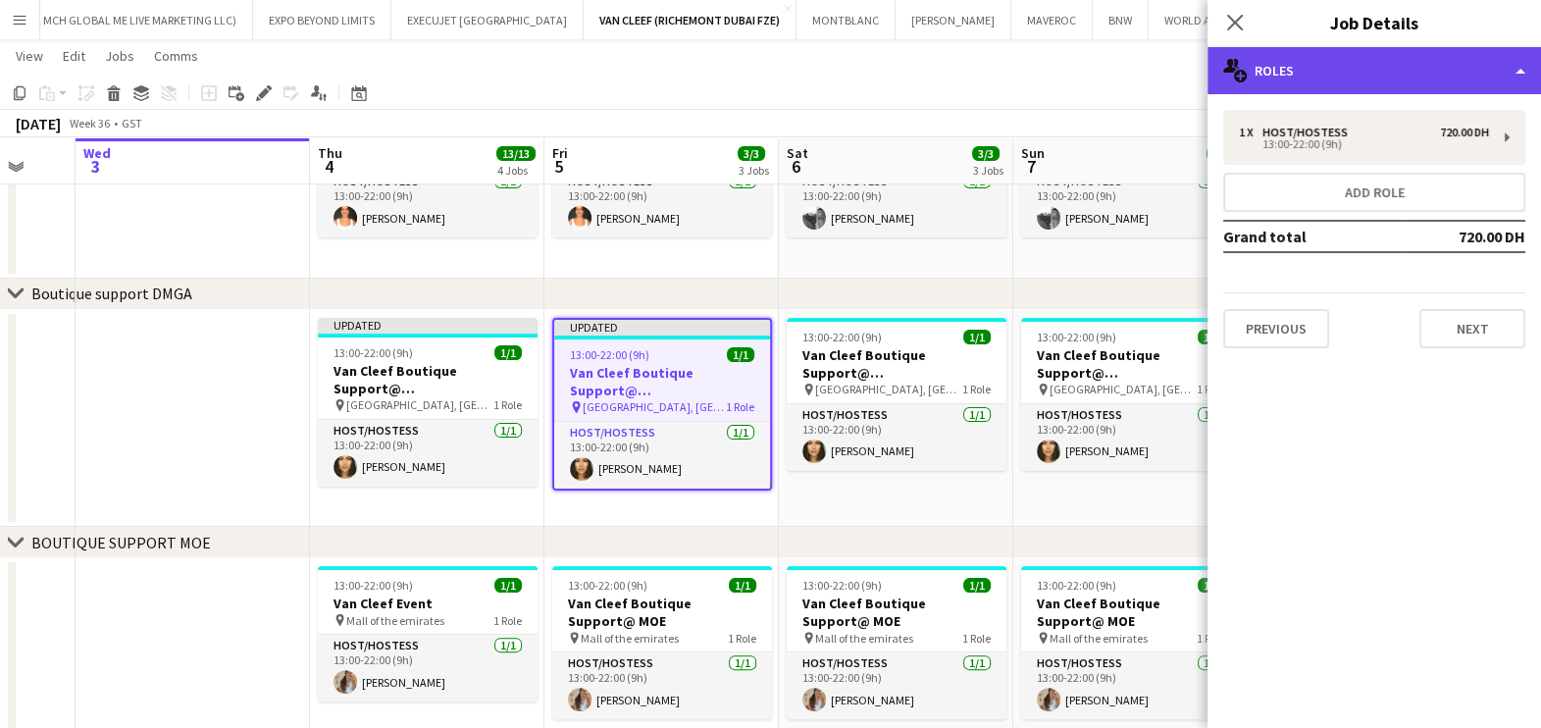
click at [1437, 75] on div "multiple-users-add Roles" at bounding box center [1373, 70] width 333 height 47
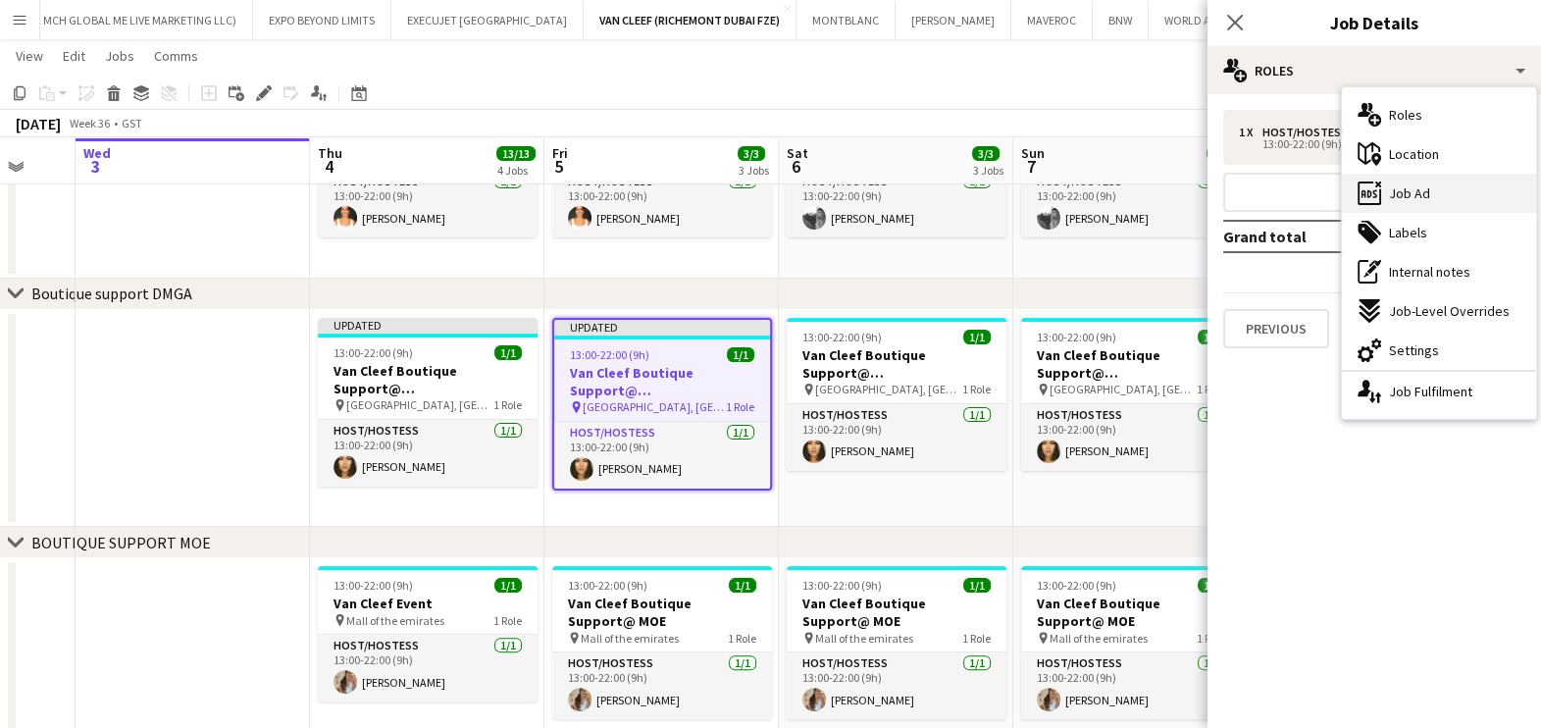
click at [1427, 177] on div "ads-window Job Ad" at bounding box center [1439, 193] width 194 height 39
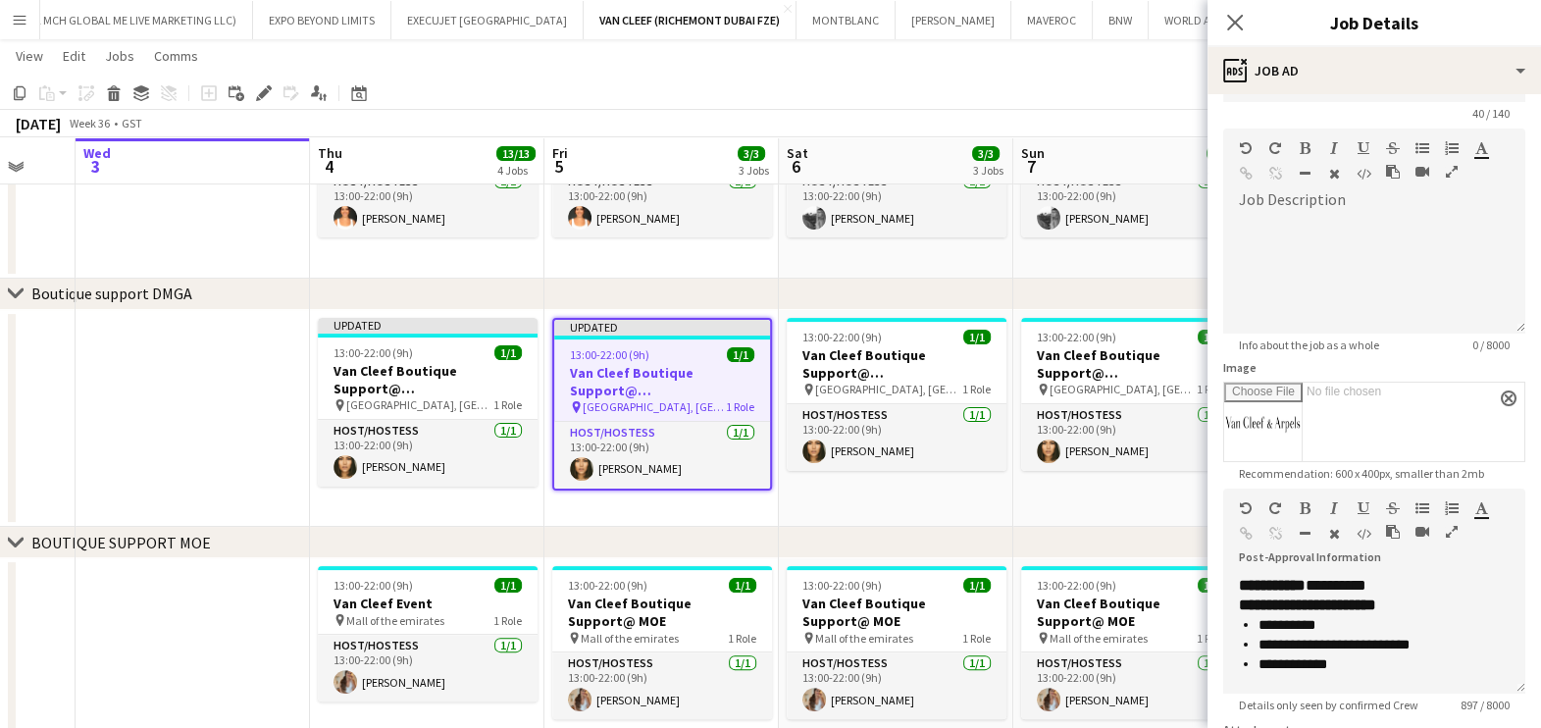
scroll to position [122, 0]
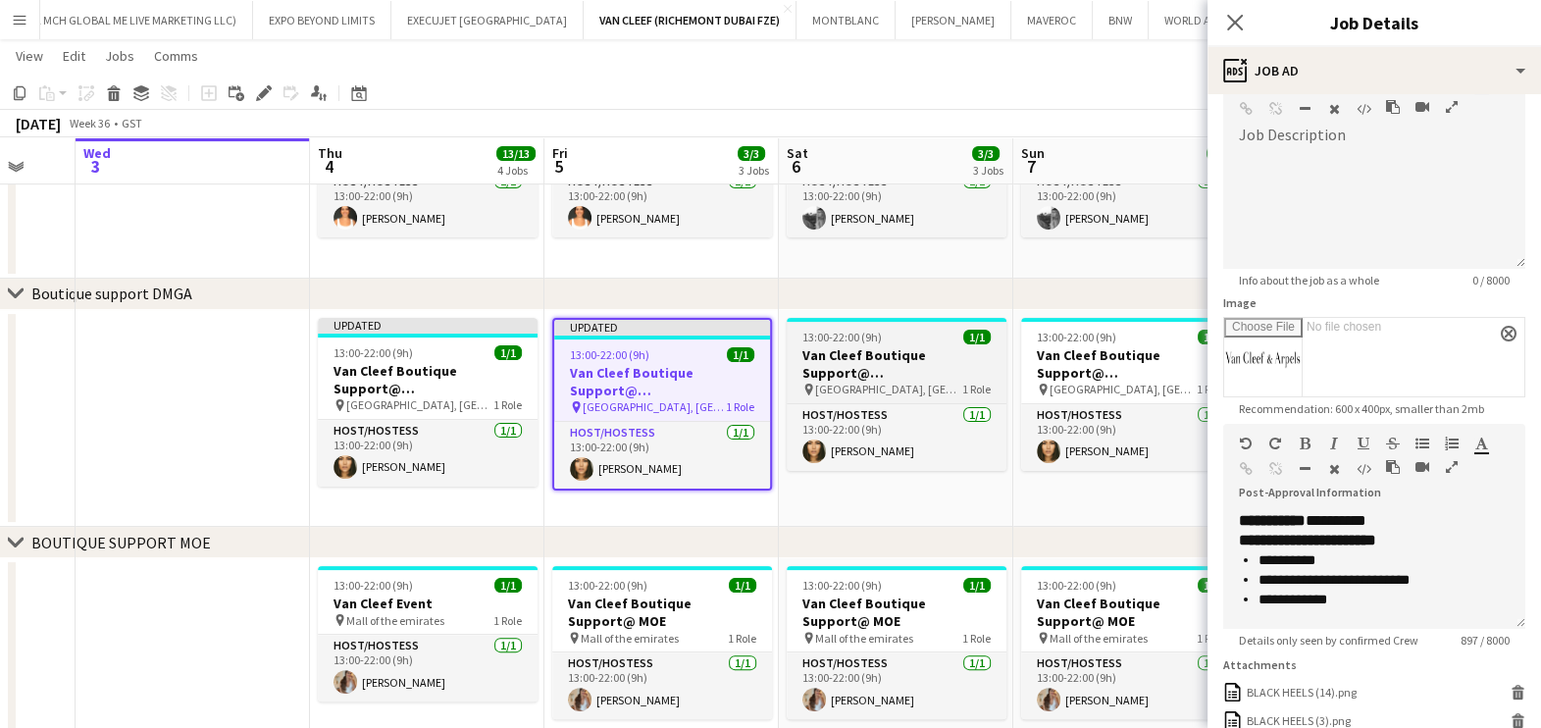
click at [927, 378] on h3 "Van Cleef Boutique Support@ Grand Atrium" at bounding box center [897, 363] width 220 height 35
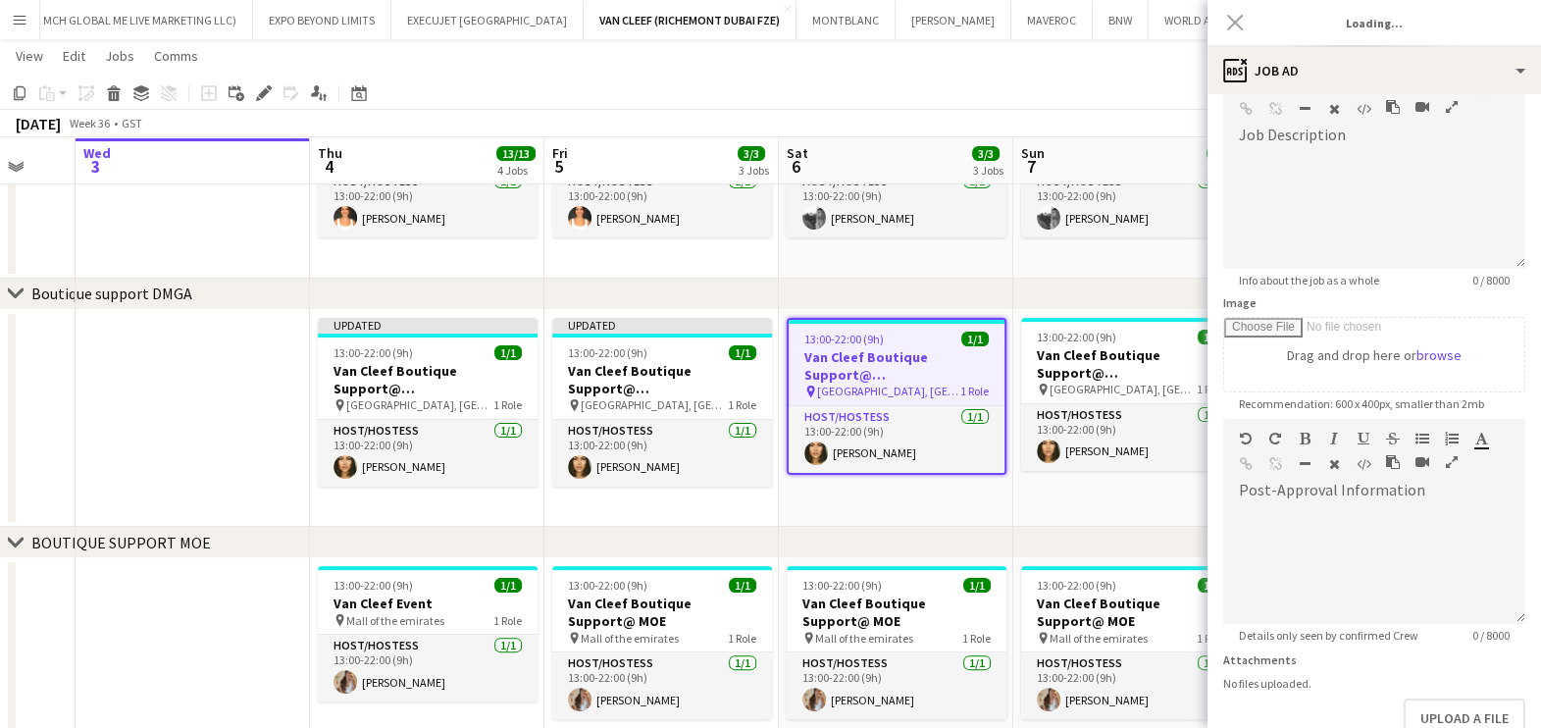
type input "**********"
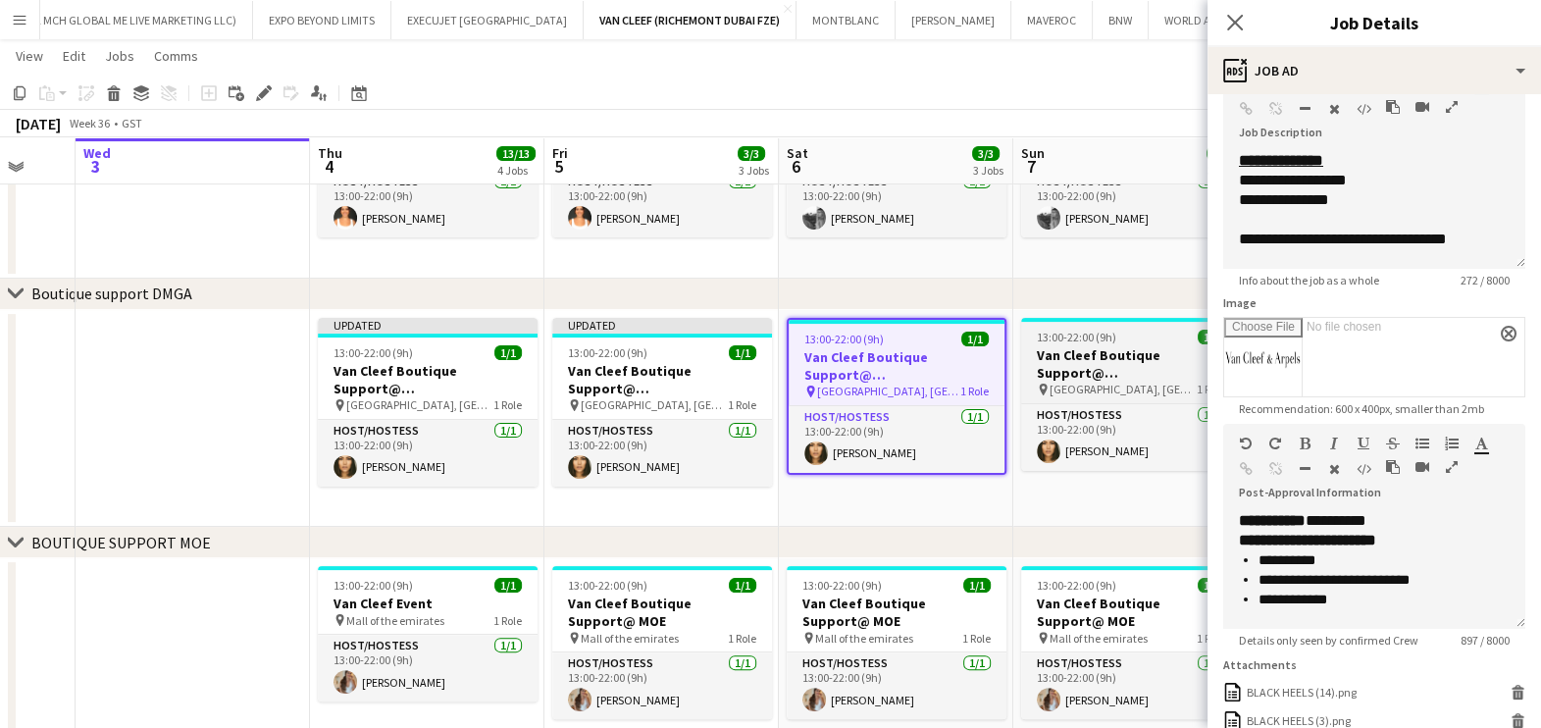
click at [1036, 370] on h3 "Van Cleef Boutique Support@ Grand Atrium" at bounding box center [1131, 363] width 220 height 35
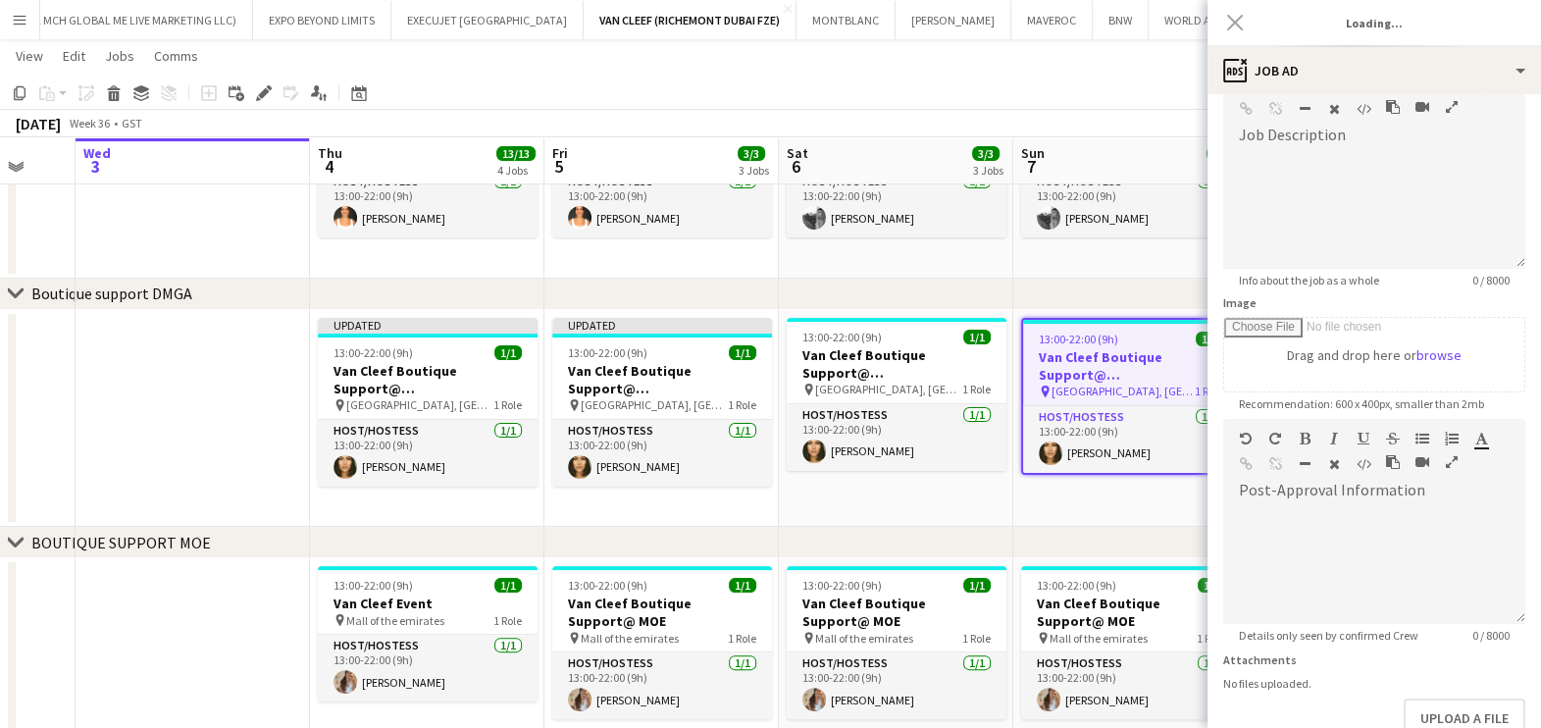
type input "**********"
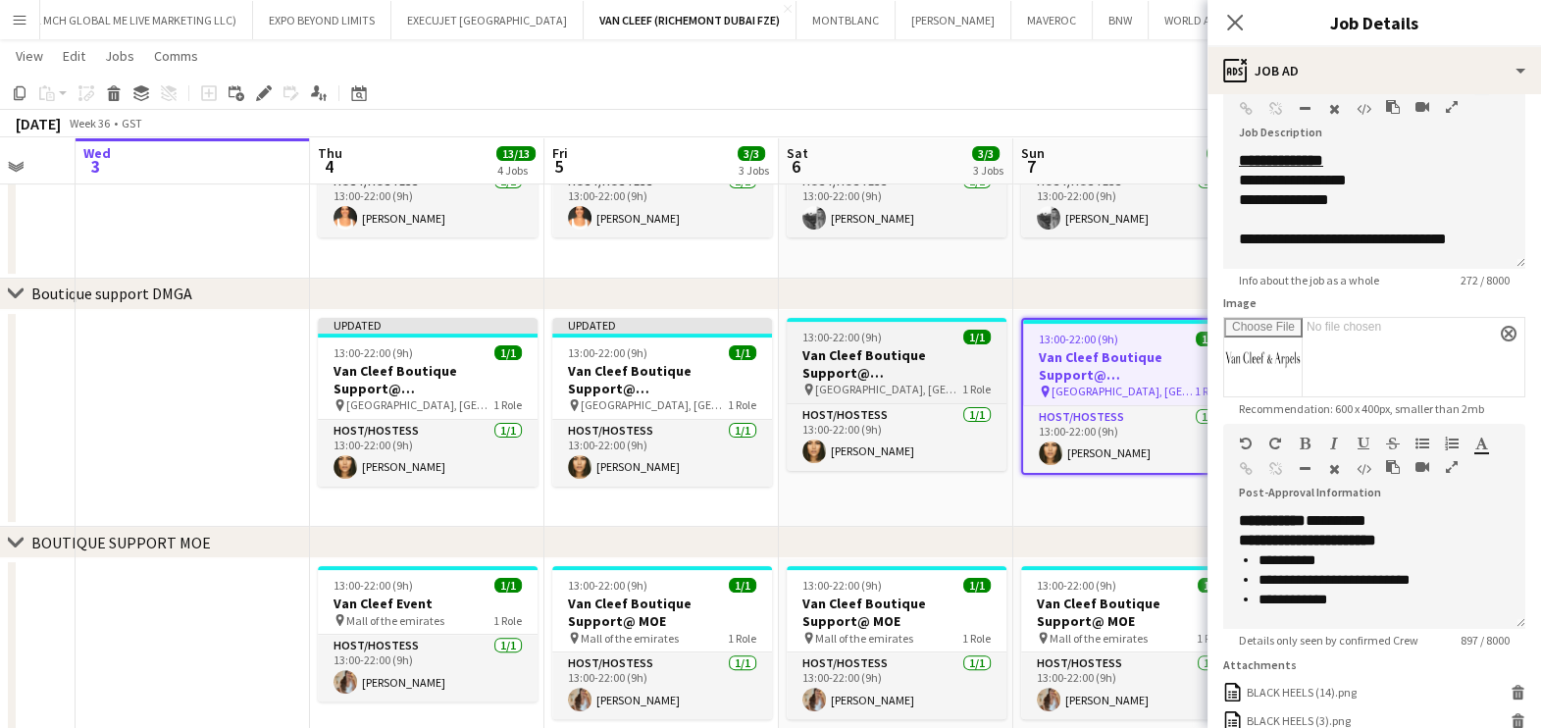
click at [893, 351] on h3 "Van Cleef Boutique Support@ Grand Atrium" at bounding box center [897, 363] width 220 height 35
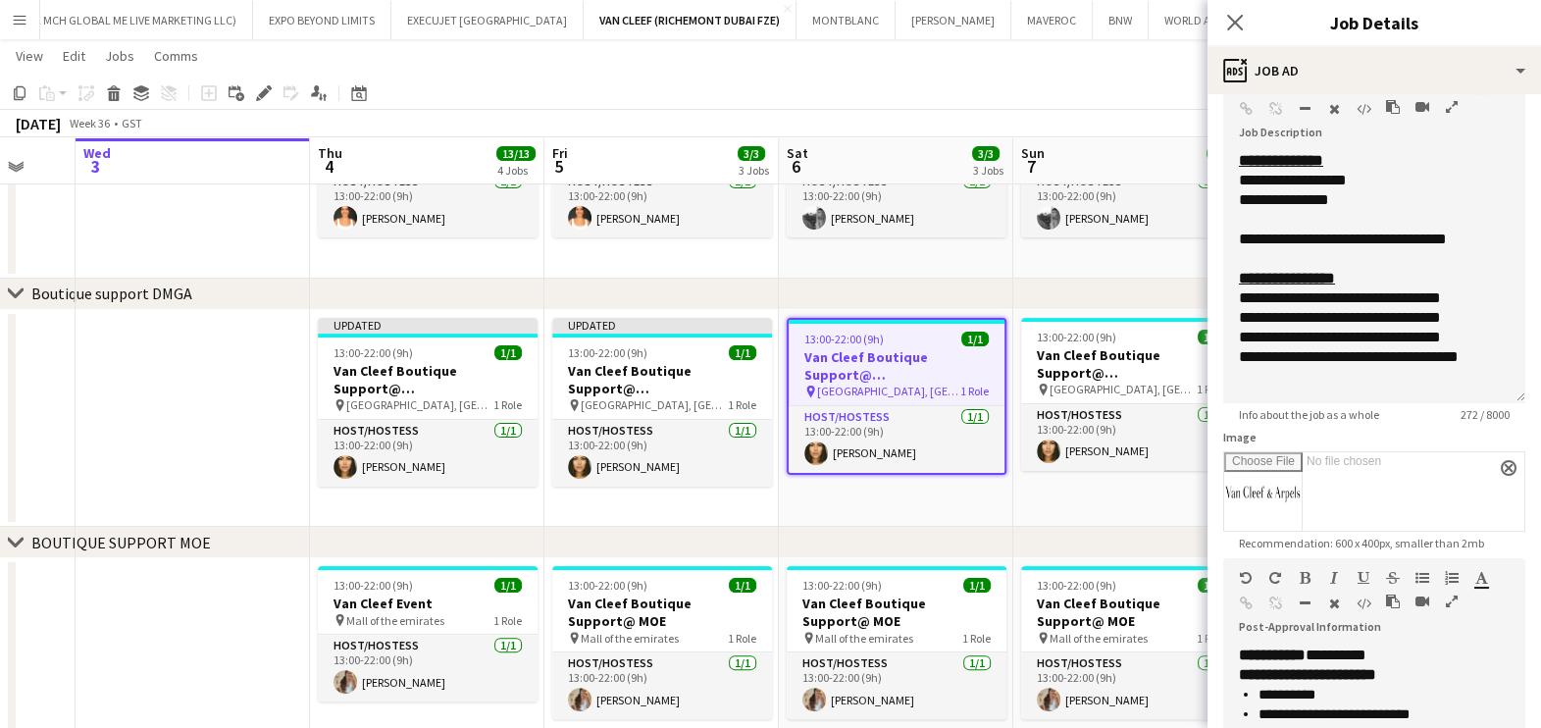
drag, startPoint x: 1489, startPoint y: 258, endPoint x: 1485, endPoint y: 392, distance: 134.4
click at [1485, 392] on div "**********" at bounding box center [1374, 277] width 302 height 252
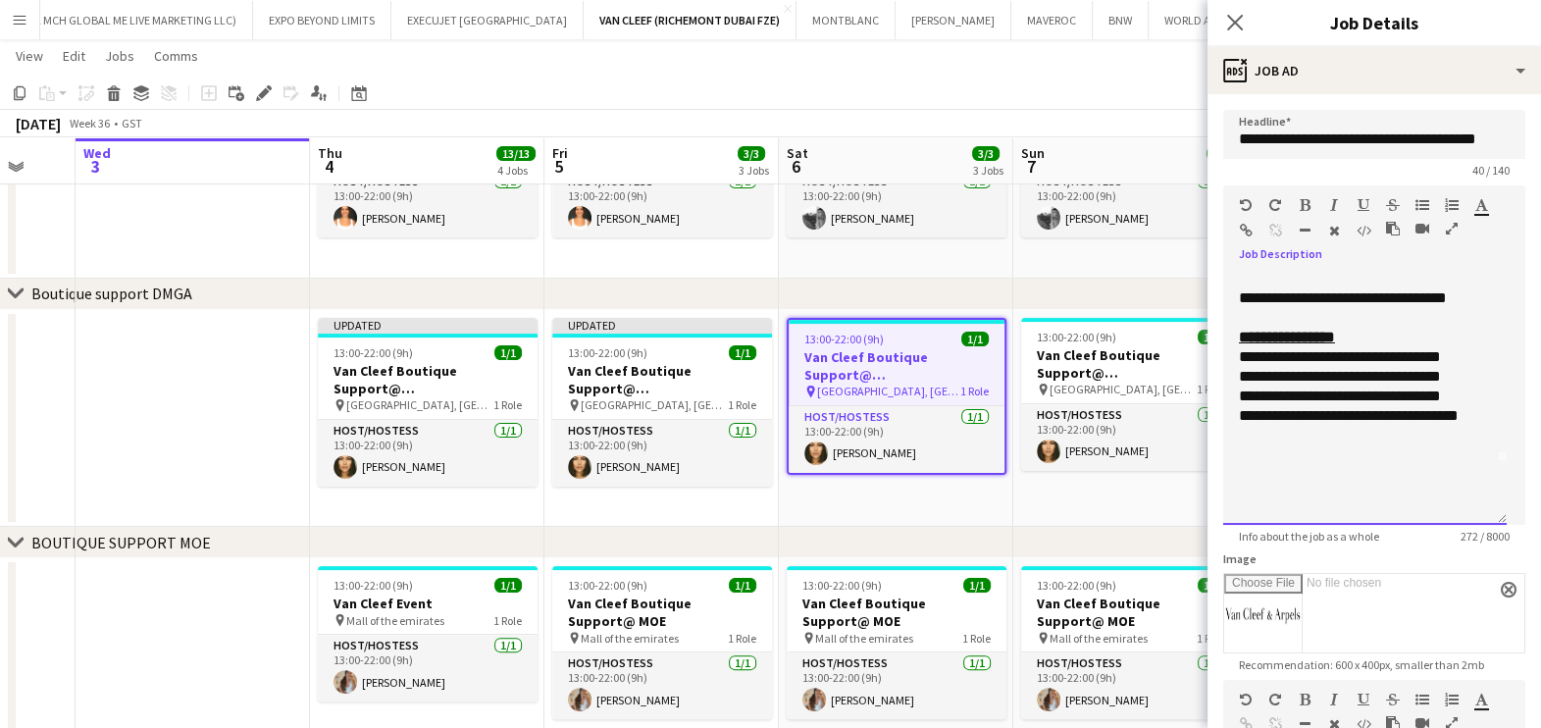
scroll to position [117, 0]
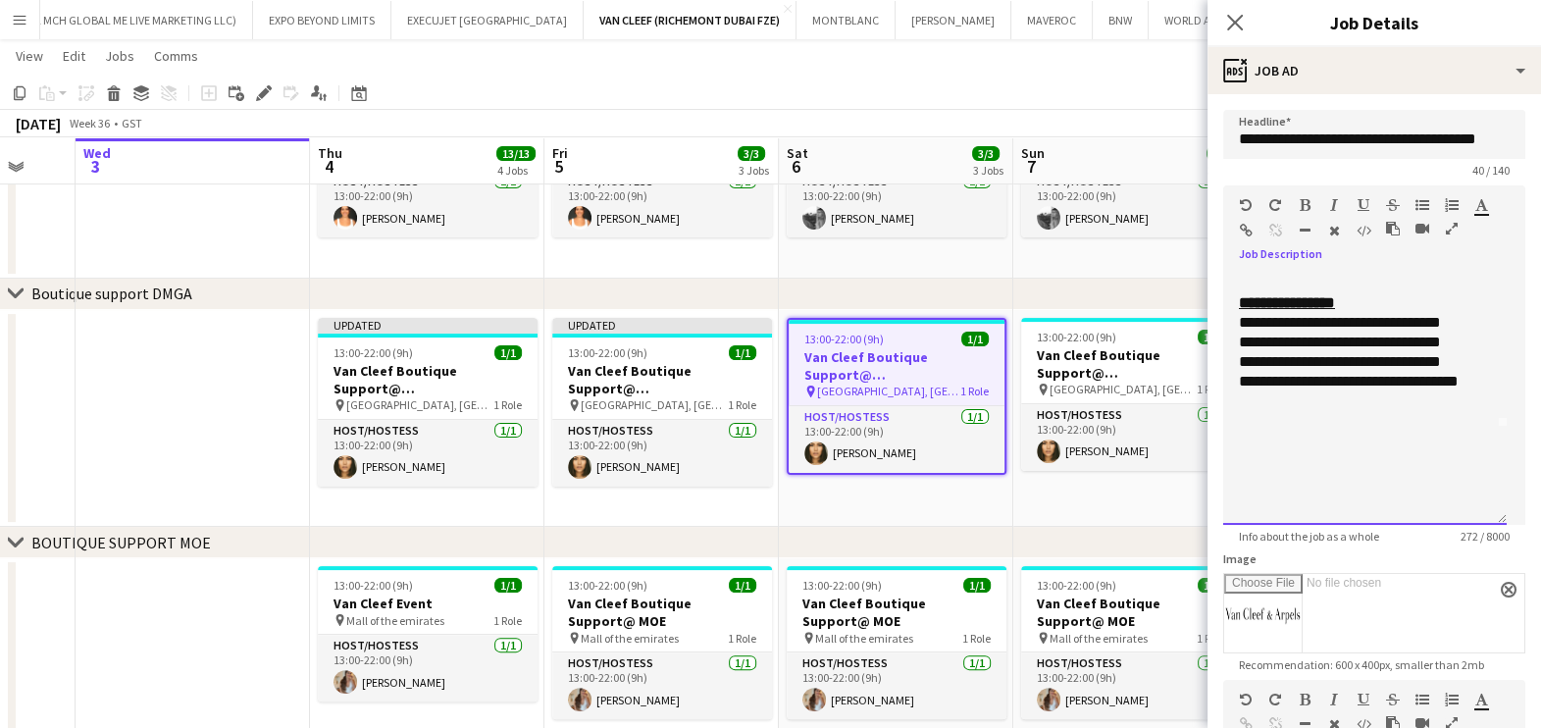
drag, startPoint x: 1237, startPoint y: 287, endPoint x: 1461, endPoint y: 516, distance: 320.4
click at [1461, 516] on div "**********" at bounding box center [1364, 399] width 283 height 252
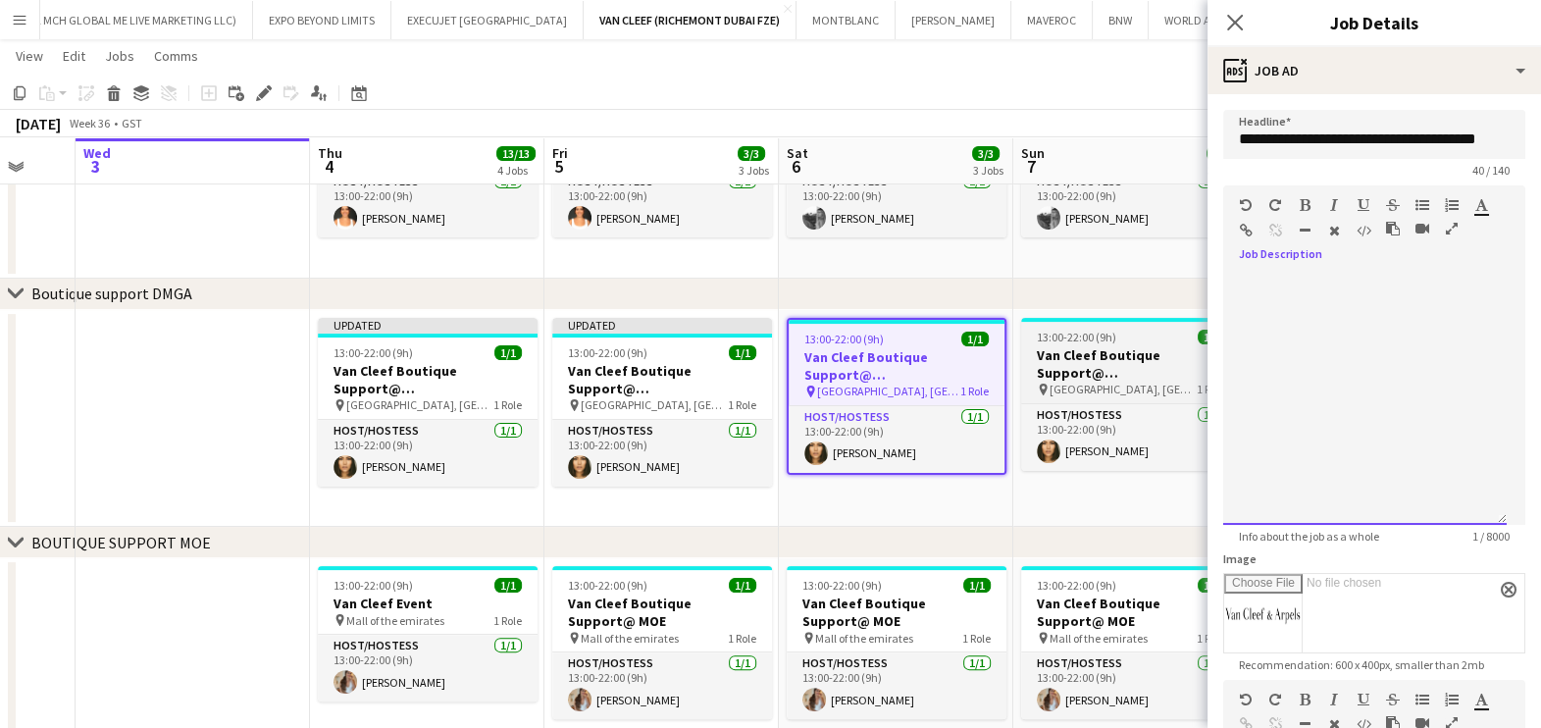
scroll to position [0, 0]
click at [1154, 379] on h3 "Van Cleef Boutique Support@ Grand Atrium" at bounding box center [1131, 363] width 220 height 35
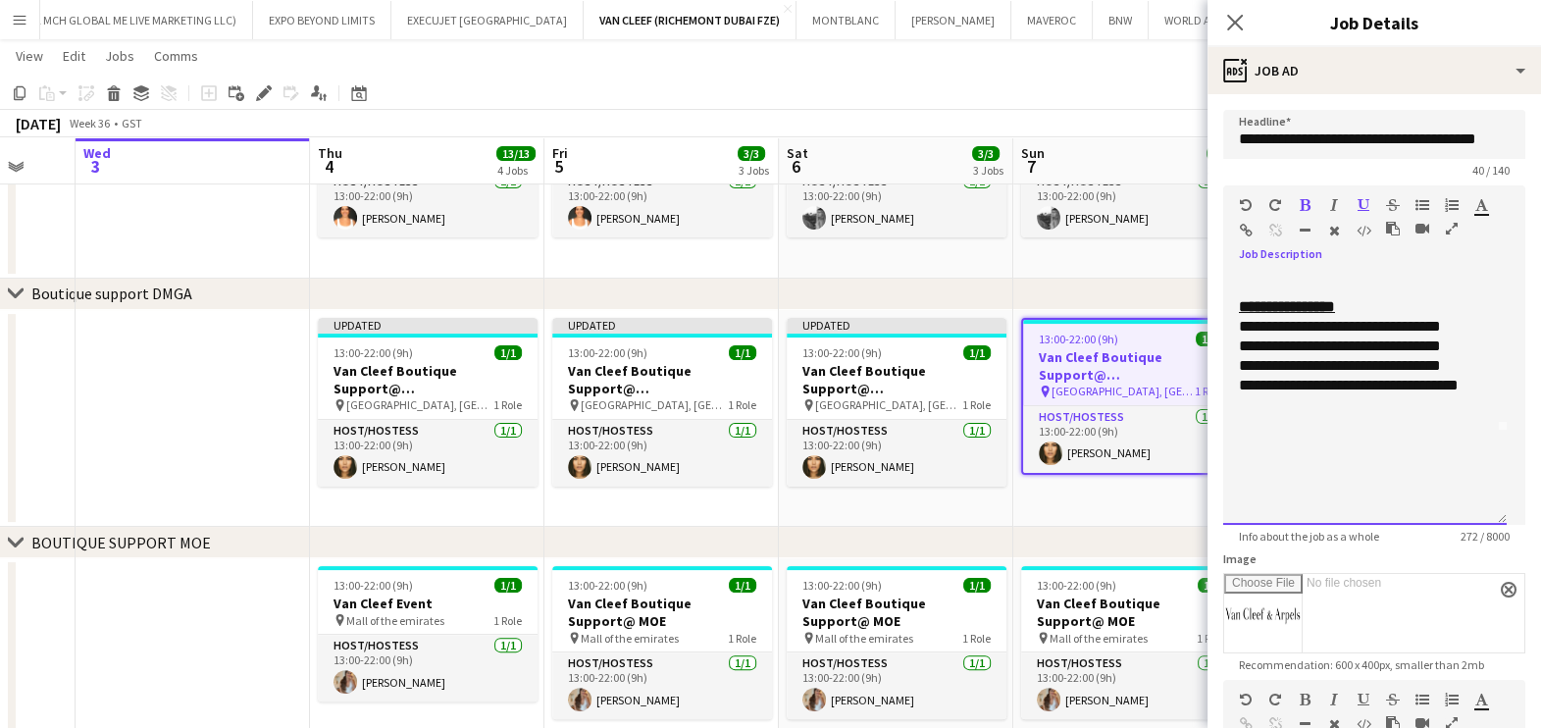
scroll to position [117, 0]
drag, startPoint x: 1238, startPoint y: 297, endPoint x: 1464, endPoint y: 535, distance: 328.1
click at [1464, 535] on app-form-group "**********" at bounding box center [1374, 364] width 302 height 358
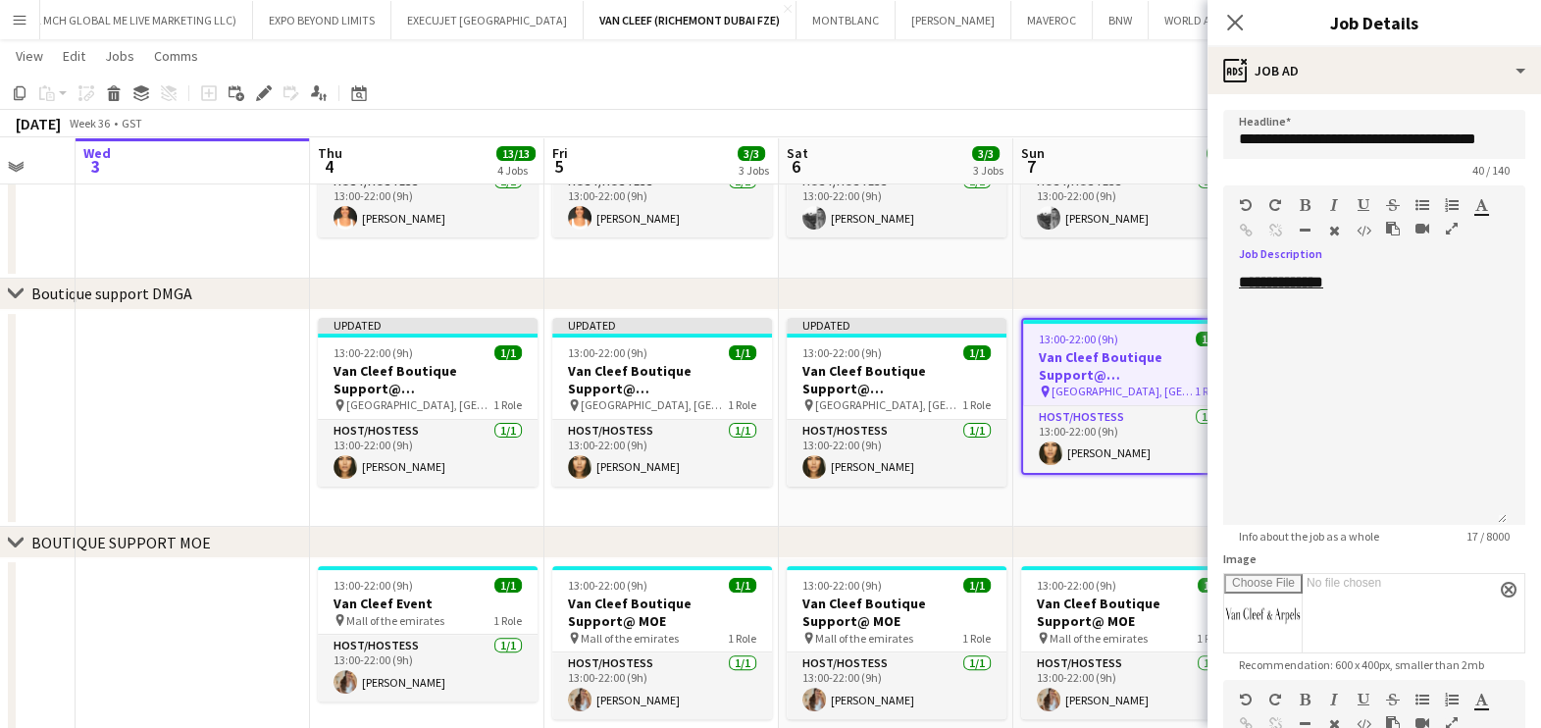
drag, startPoint x: 1050, startPoint y: 484, endPoint x: 936, endPoint y: 484, distance: 113.8
click at [936, 484] on app-calendar-viewport "Sun 31 Mon 1 Tue 2 Wed 3 Thu 4 13/13 4 Jobs Fri 5 3/3 3 Jobs Sat 6 3/3 3 Jobs S…" at bounding box center [770, 207] width 1541 height 1466
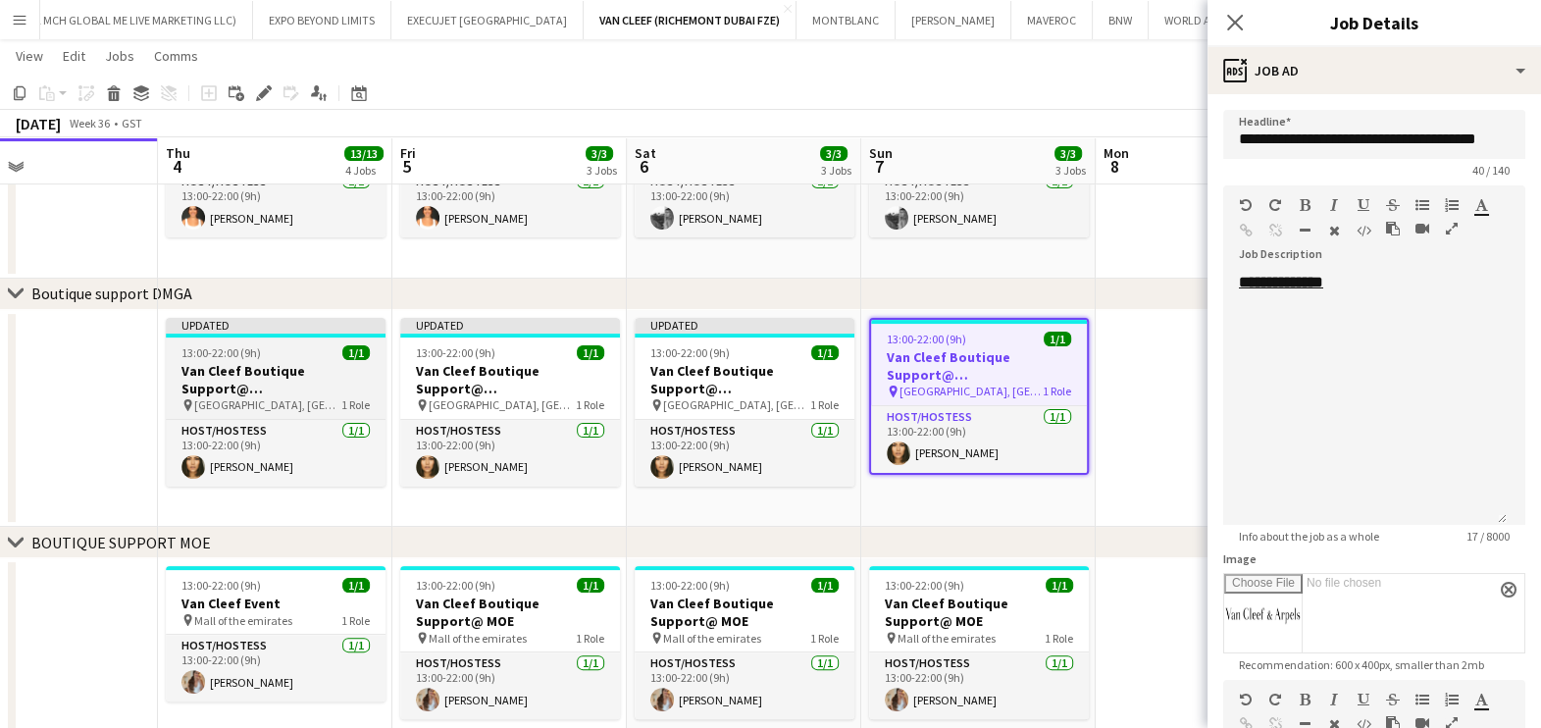
click at [322, 378] on h3 "Van Cleef Boutique Support@ Grand Atrium" at bounding box center [276, 379] width 220 height 35
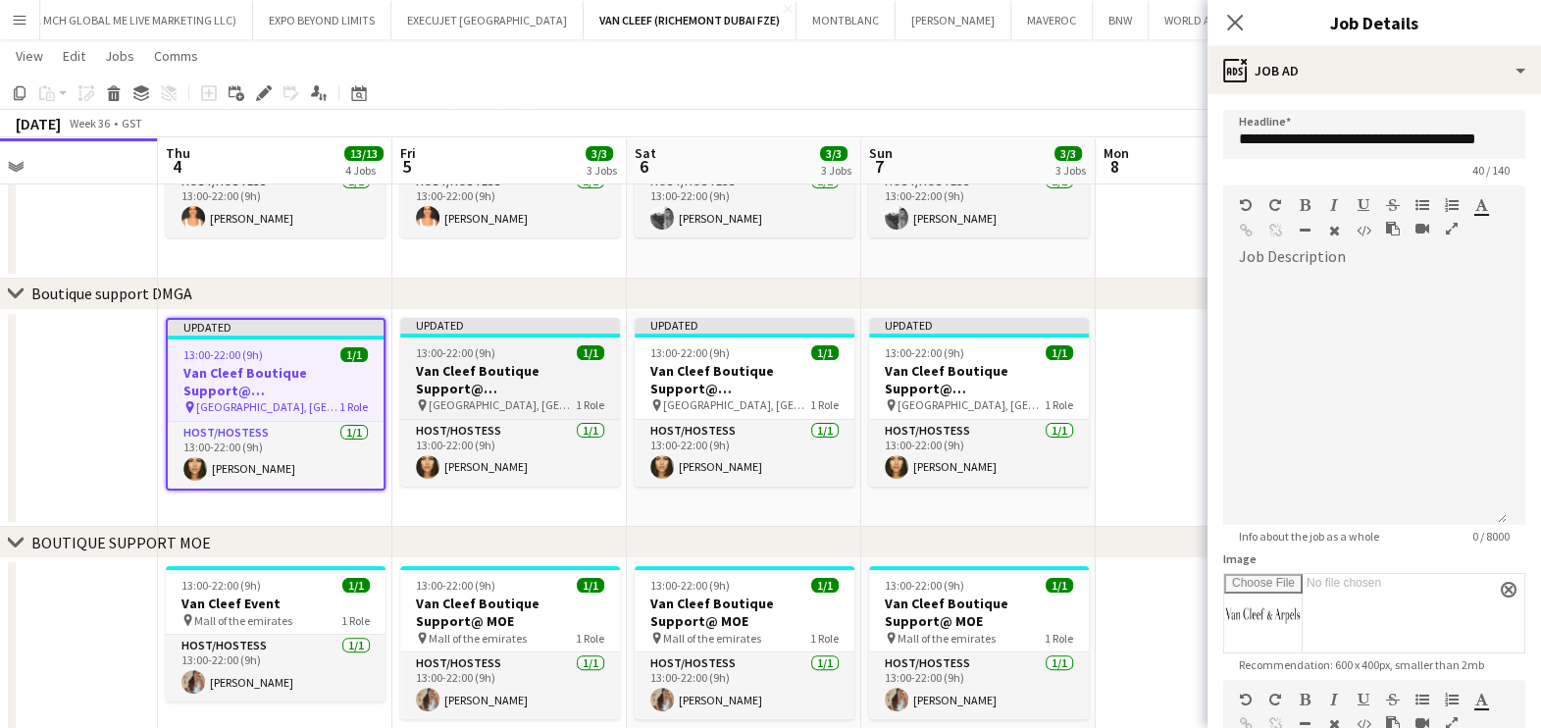
click at [527, 370] on h3 "Van Cleef Boutique Support@ Grand Atrium" at bounding box center [510, 379] width 220 height 35
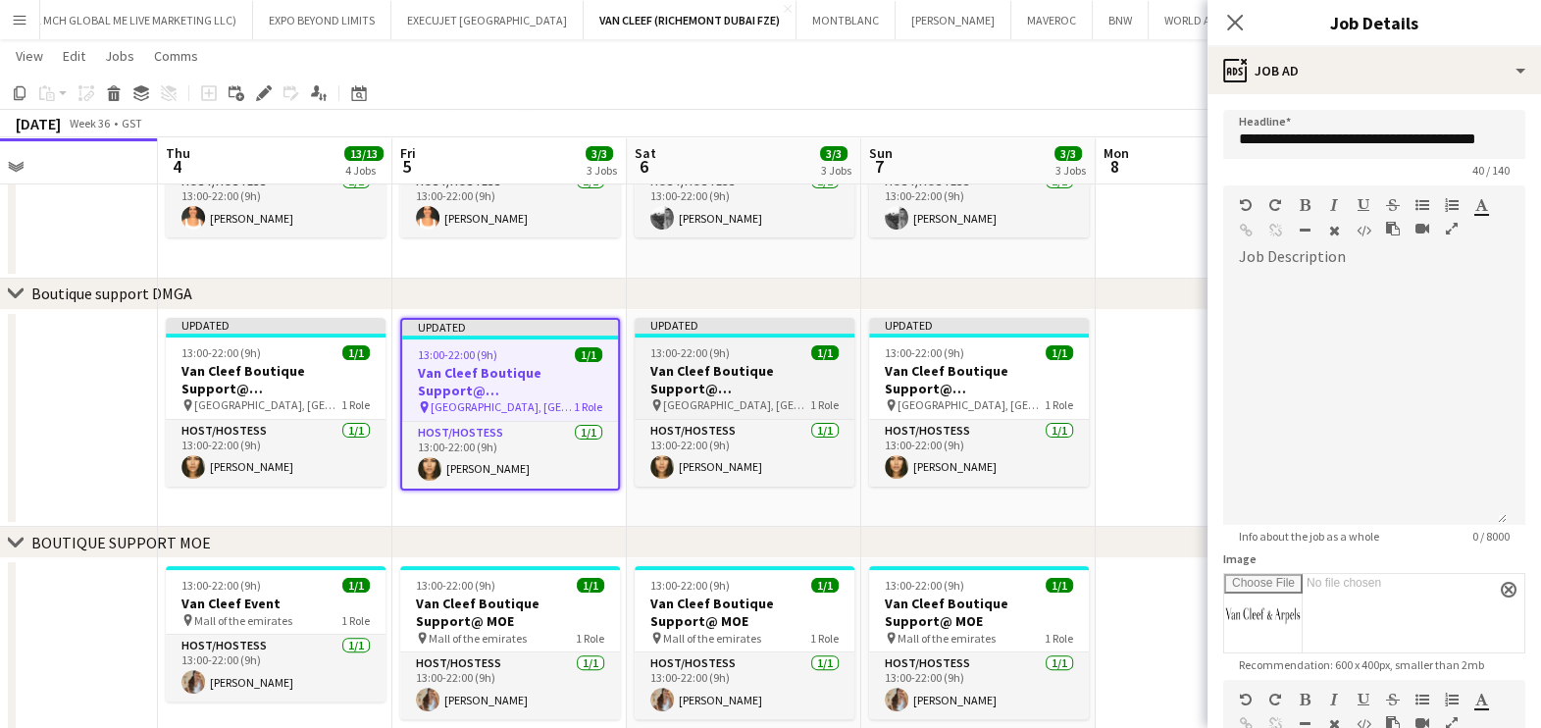
scroll to position [0, 779]
click at [654, 377] on h3 "Van Cleef Boutique Support@ Grand Atrium" at bounding box center [746, 379] width 220 height 35
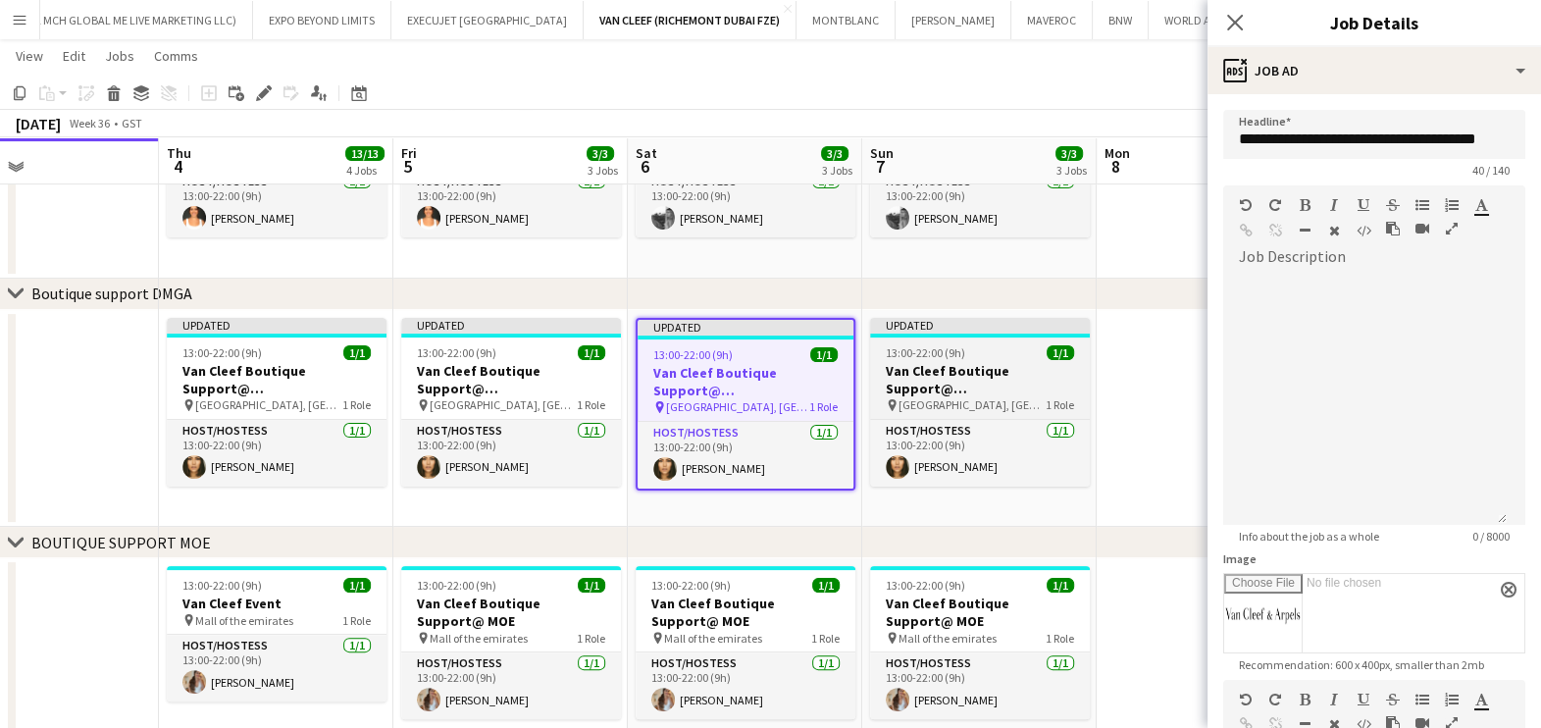
click at [893, 371] on h3 "Van Cleef Boutique Support@ Grand Atrium" at bounding box center [980, 379] width 220 height 35
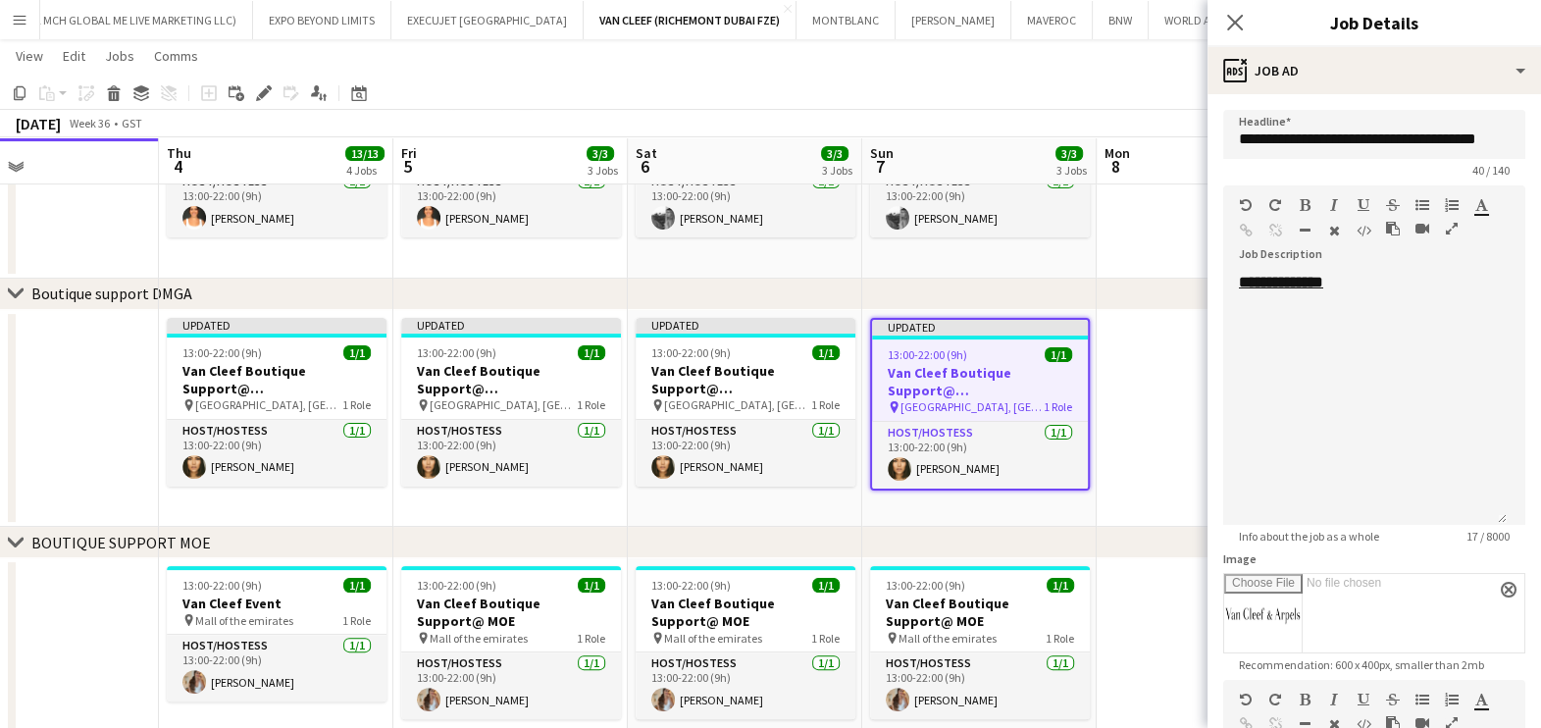
click at [616, 393] on app-calendar-viewport "Sun 31 Mon 1 Tue 2 Wed 3 Thu 4 13/13 4 Jobs Fri 5 3/3 3 Jobs Sat 6 3/3 3 Jobs S…" at bounding box center [770, 207] width 1541 height 1466
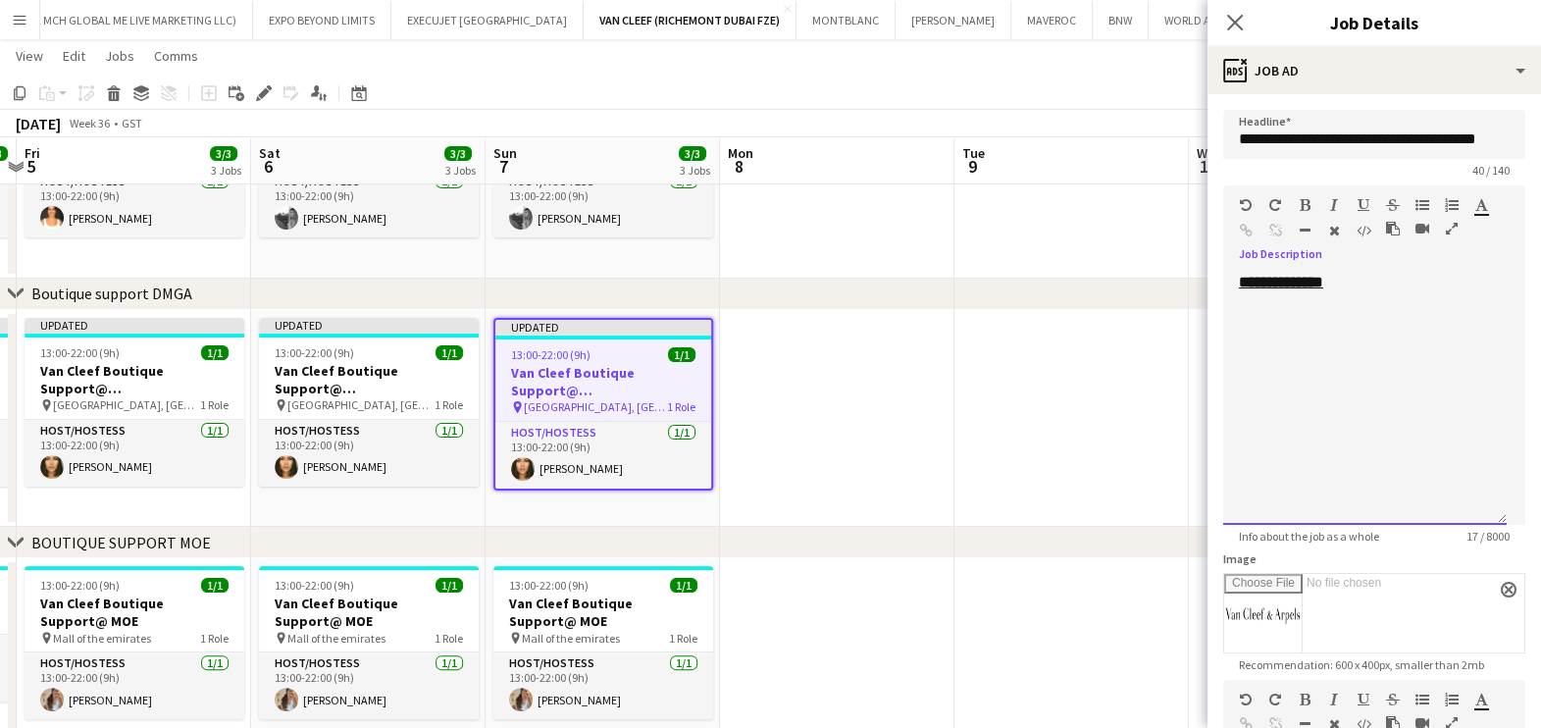
drag, startPoint x: 1361, startPoint y: 290, endPoint x: 1222, endPoint y: 279, distance: 139.8
click at [1221, 282] on form "**********" at bounding box center [1373, 652] width 333 height 1085
click at [853, 452] on app-calendar-viewport "Tue 2 Wed 3 Thu 4 13/13 4 Jobs Fri 5 3/3 3 Jobs Sat 6 3/3 3 Jobs Sun 7 3/3 3 Jo…" at bounding box center [770, 207] width 1541 height 1466
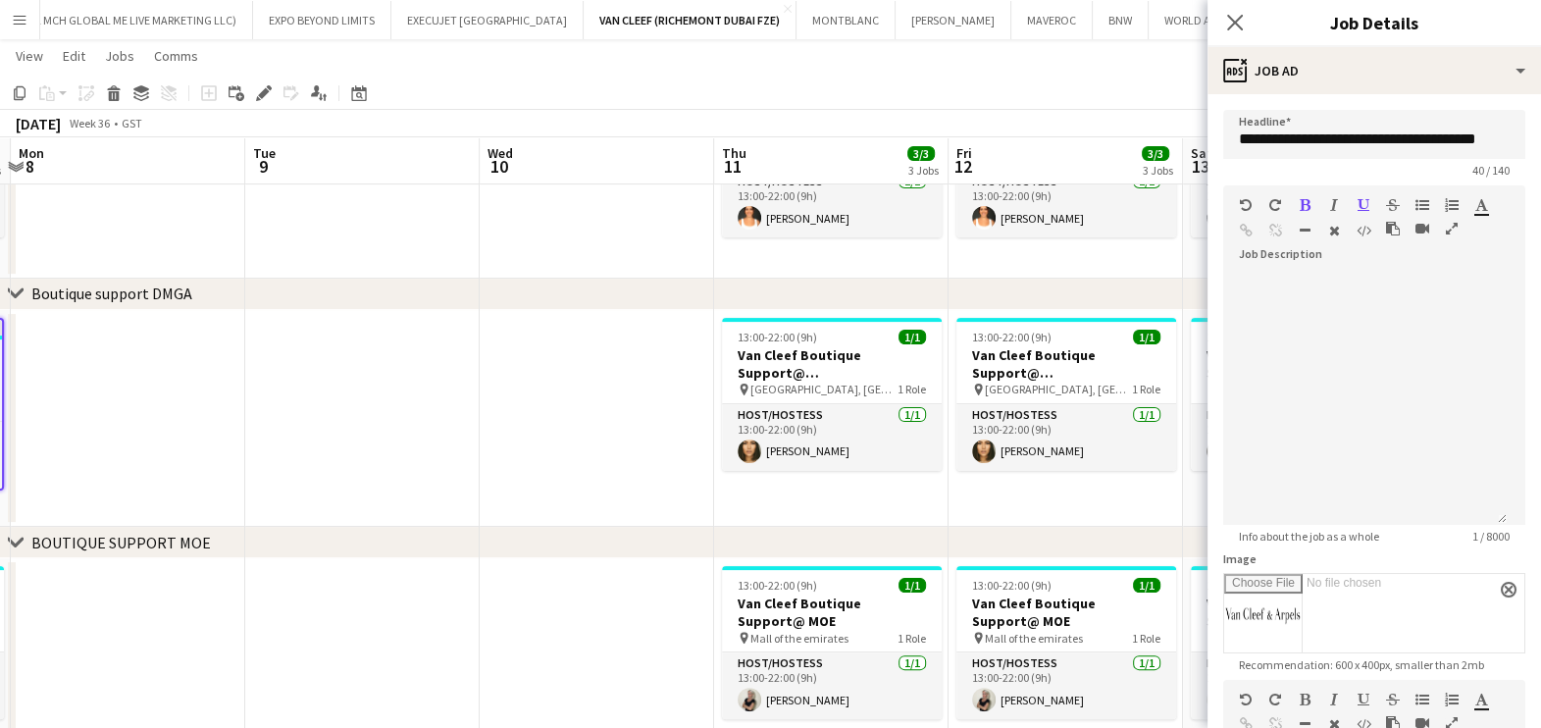
scroll to position [0, 677]
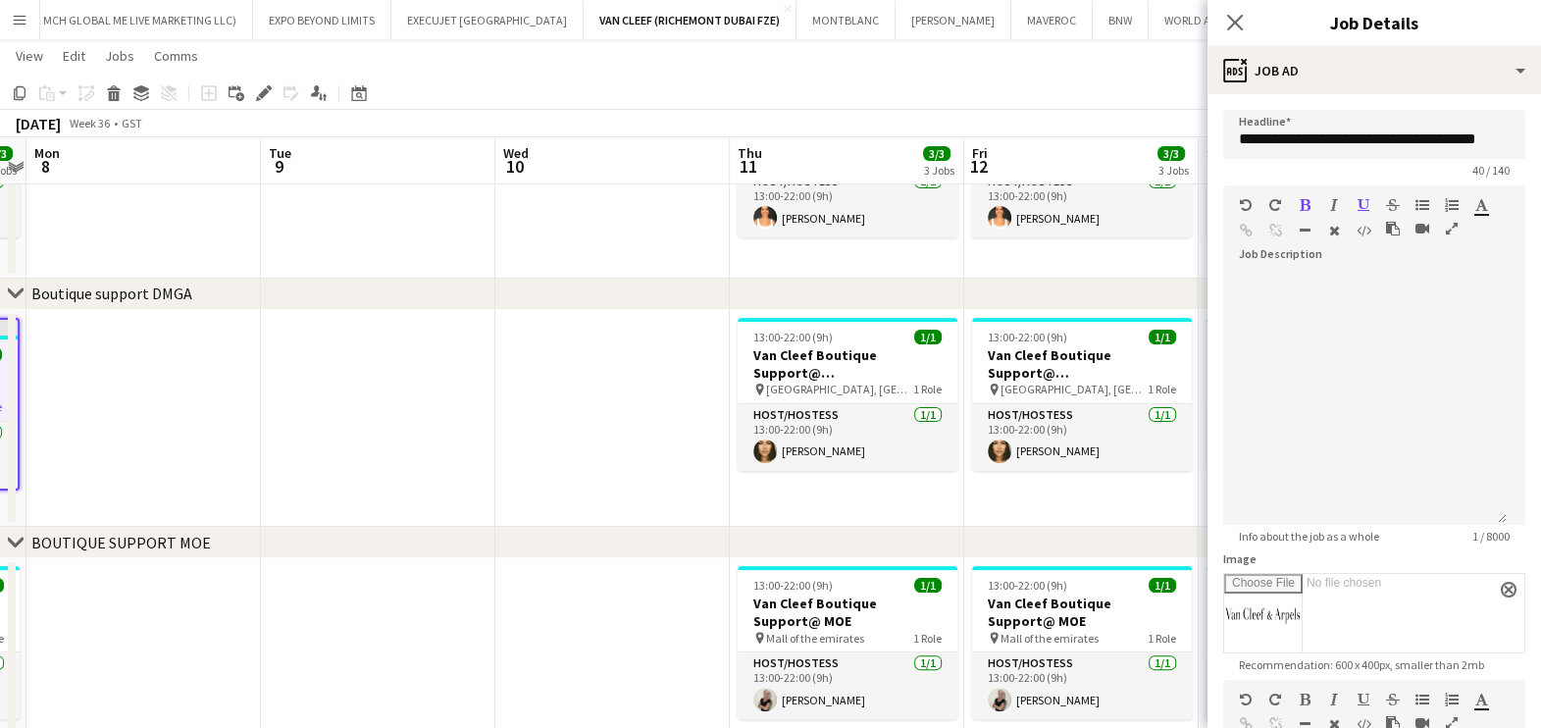
drag, startPoint x: 945, startPoint y: 406, endPoint x: 538, endPoint y: 404, distance: 406.1
click at [530, 404] on app-calendar-viewport "Fri 5 3/3 3 Jobs Sat 6 3/3 3 Jobs Sun 7 3/3 3 Jobs Mon 8 Tue 9 Wed 10 Thu 11 3/…" at bounding box center [770, 207] width 1541 height 1466
click at [796, 346] on h3 "Van Cleef Boutique Support@ Grand Atrium" at bounding box center [848, 363] width 220 height 35
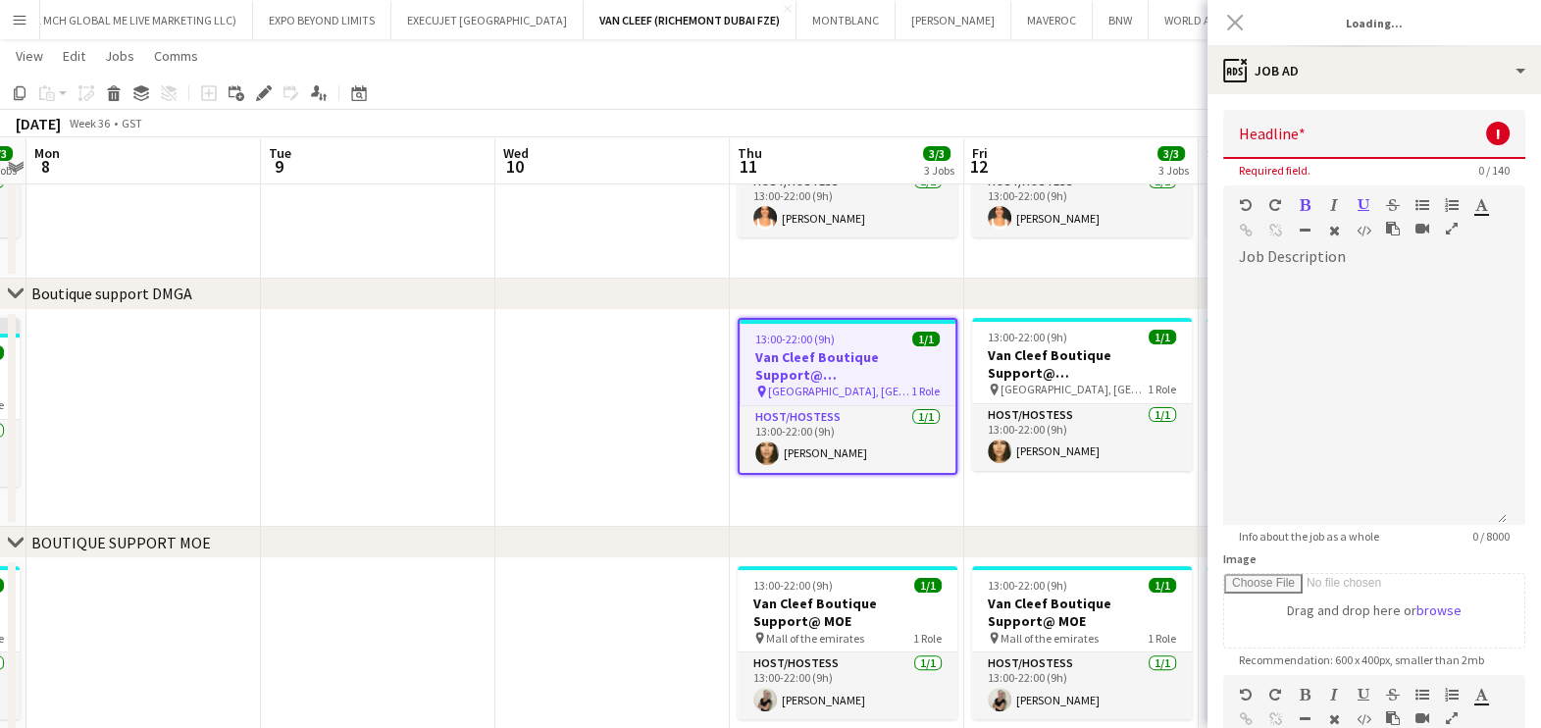
type input "**********"
click at [900, 367] on h3 "Van Cleef Boutique Support@ Grand Atrium" at bounding box center [848, 365] width 216 height 35
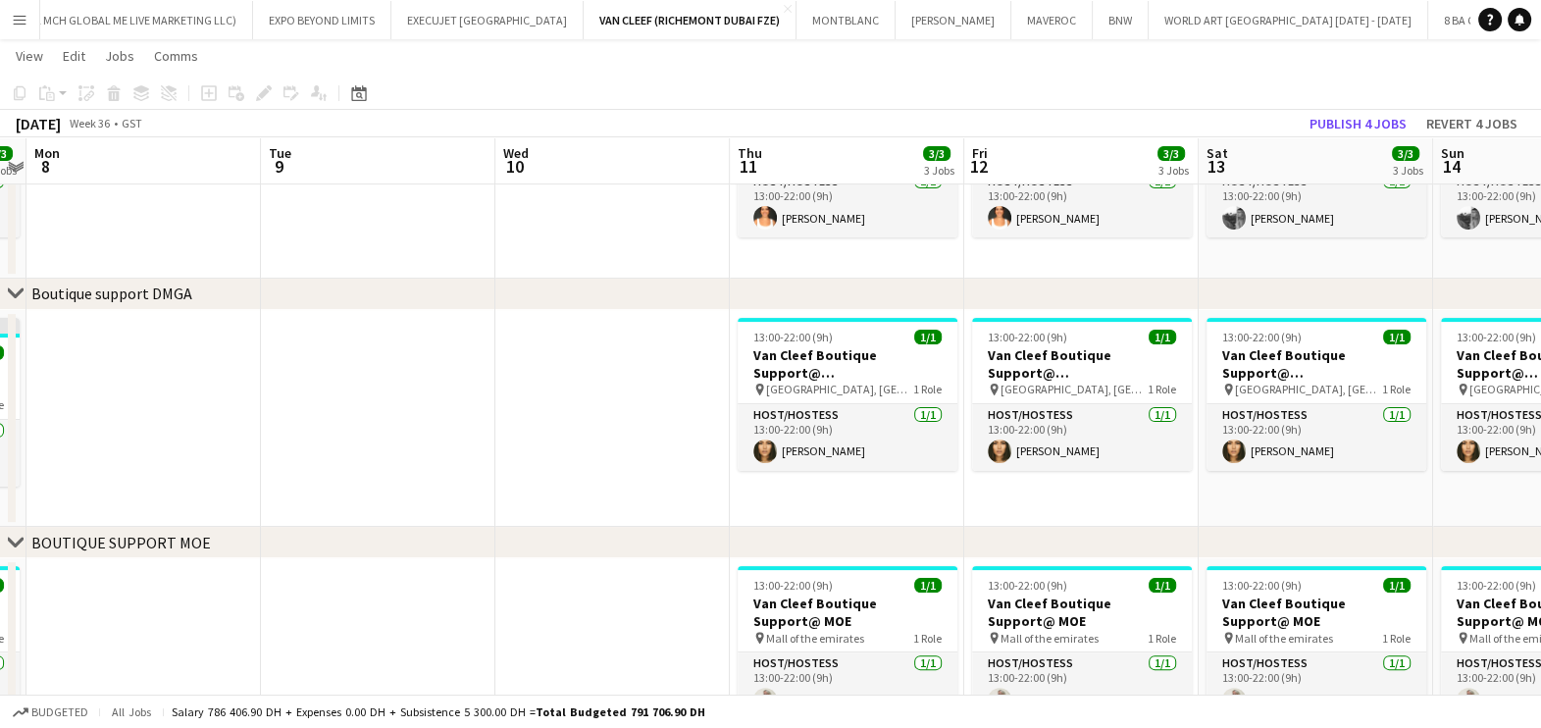
drag, startPoint x: 641, startPoint y: 396, endPoint x: 726, endPoint y: 390, distance: 84.6
click at [642, 395] on app-date-cell at bounding box center [612, 419] width 234 height 218
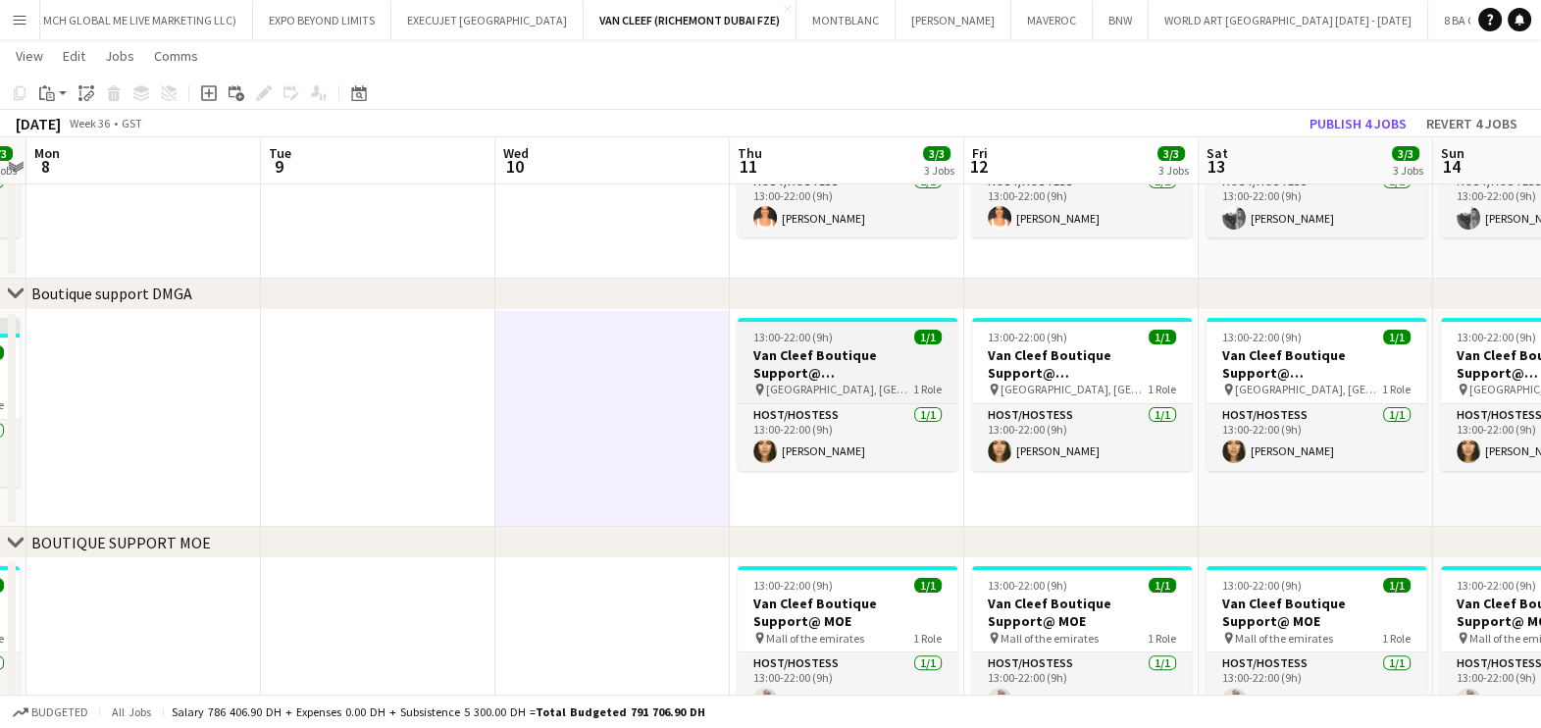
click at [868, 373] on h3 "Van Cleef Boutique Support@ Grand Atrium" at bounding box center [848, 363] width 220 height 35
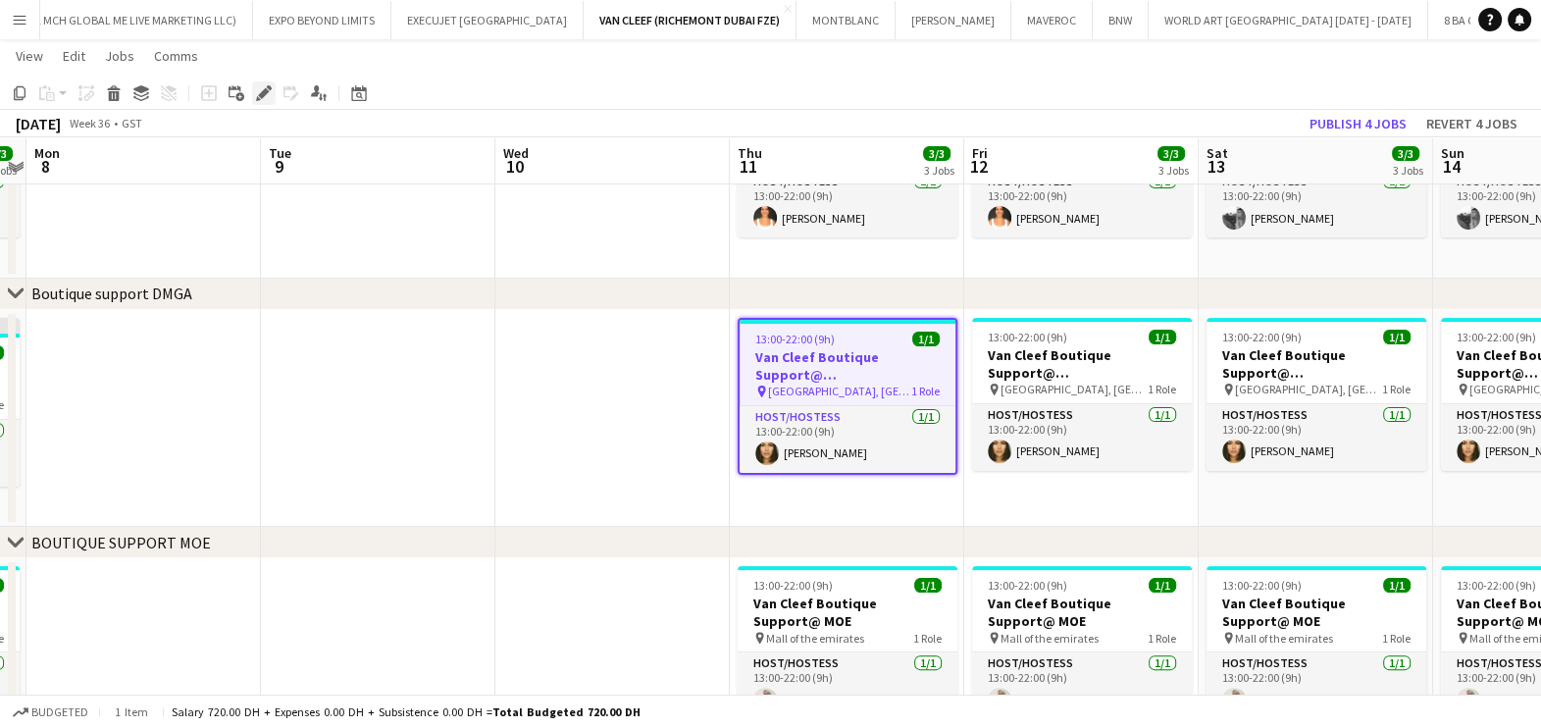
click at [267, 87] on icon at bounding box center [269, 87] width 5 height 5
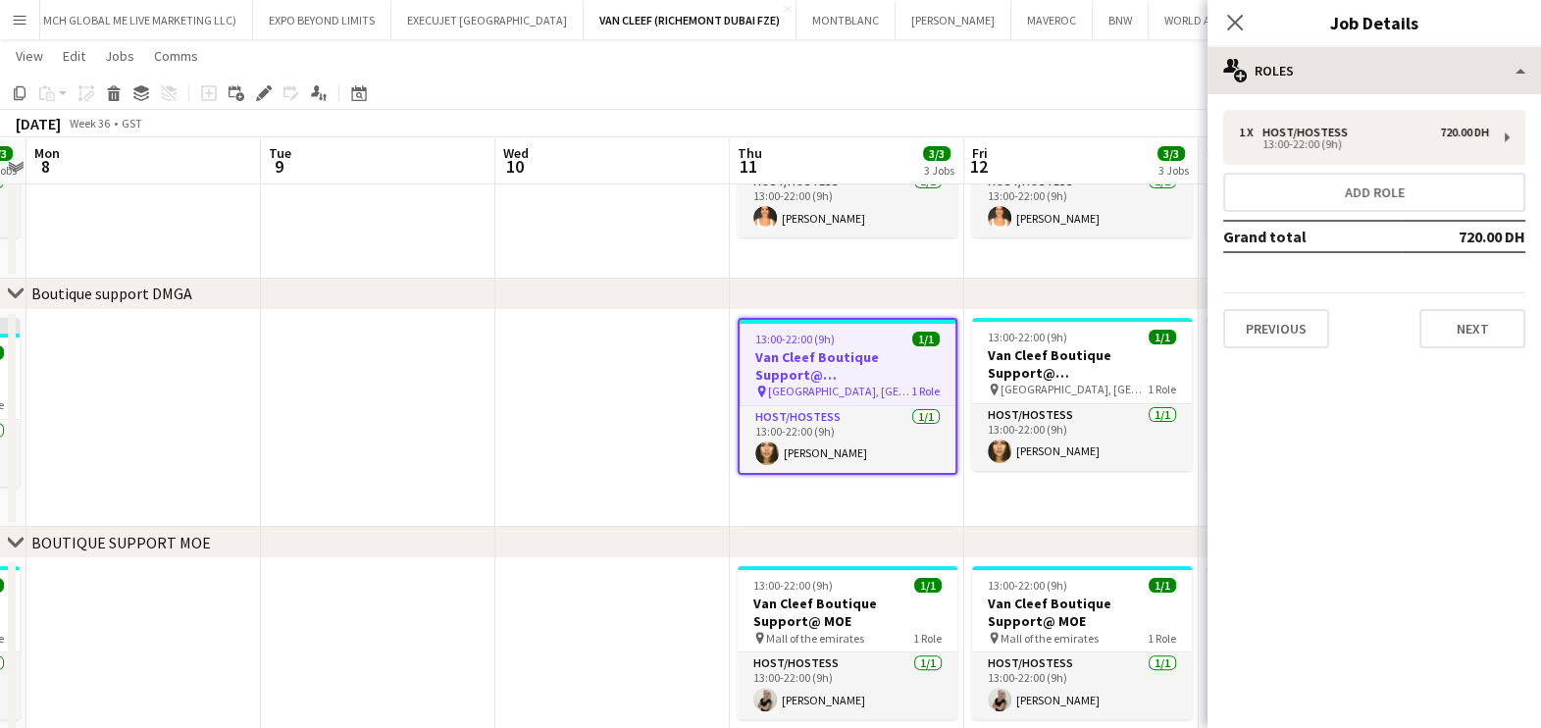
click at [1361, 88] on div "**********" at bounding box center [1373, 387] width 333 height 681
click at [815, 368] on h3 "Van Cleef Boutique Support@ Grand Atrium" at bounding box center [848, 365] width 216 height 35
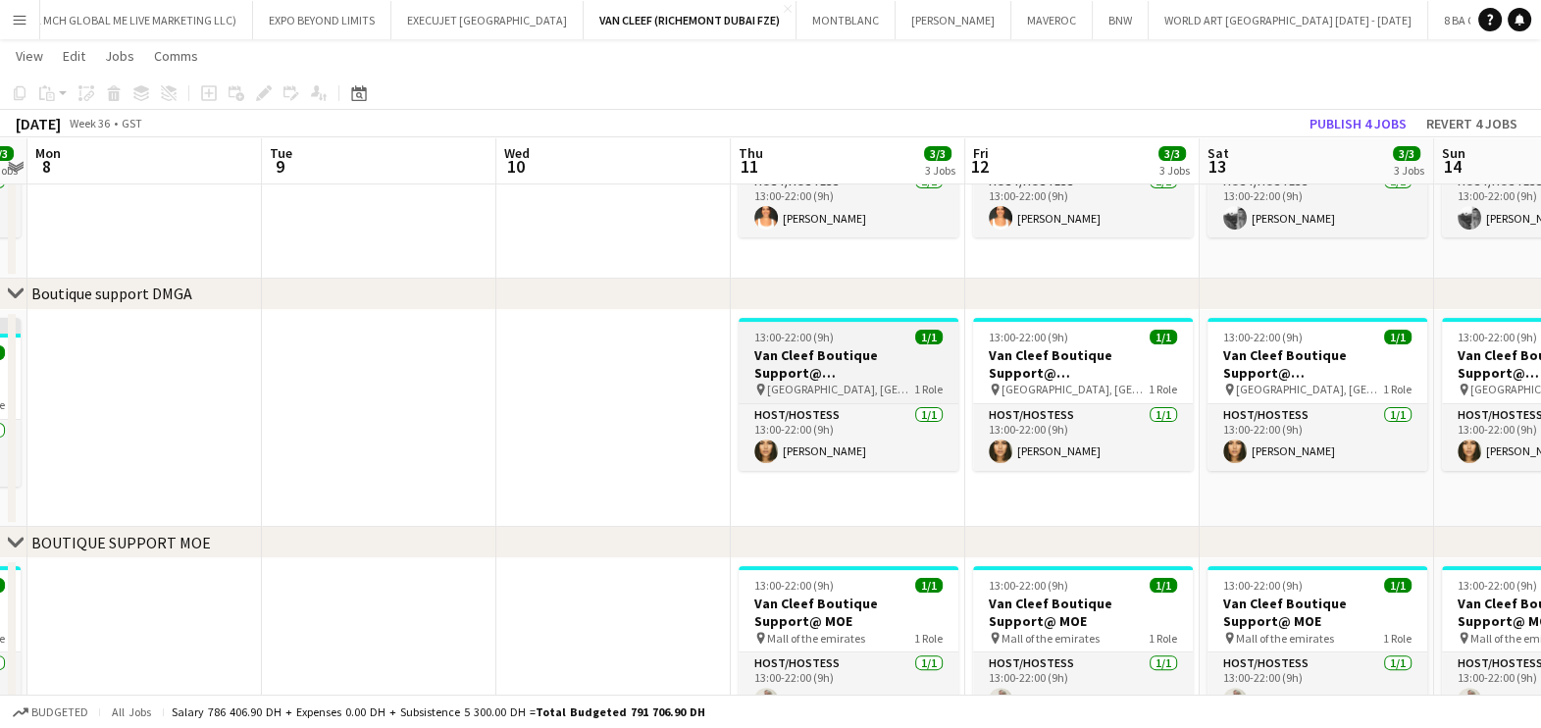
click at [814, 365] on h3 "Van Cleef Boutique Support@ Grand Atrium" at bounding box center [849, 363] width 220 height 35
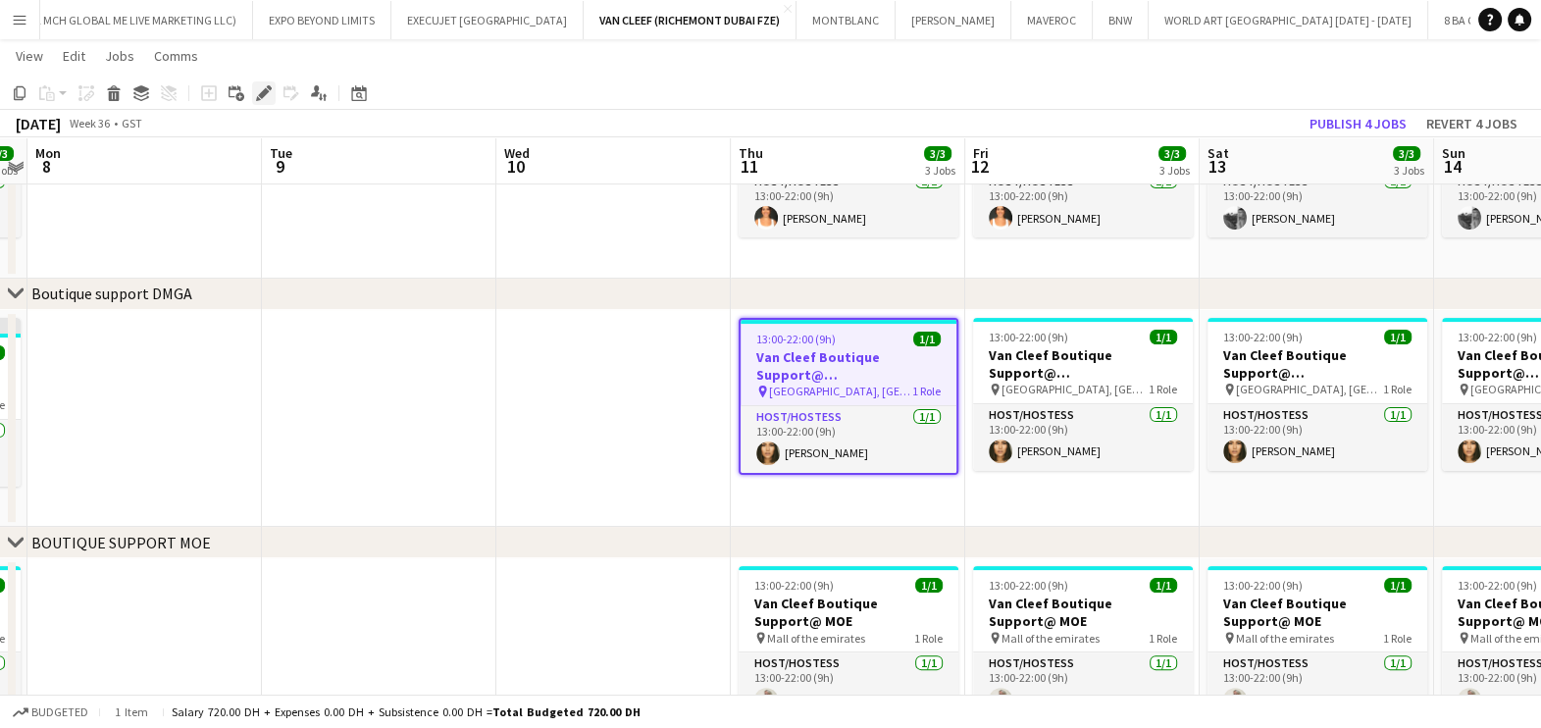
click at [261, 90] on icon at bounding box center [263, 93] width 11 height 11
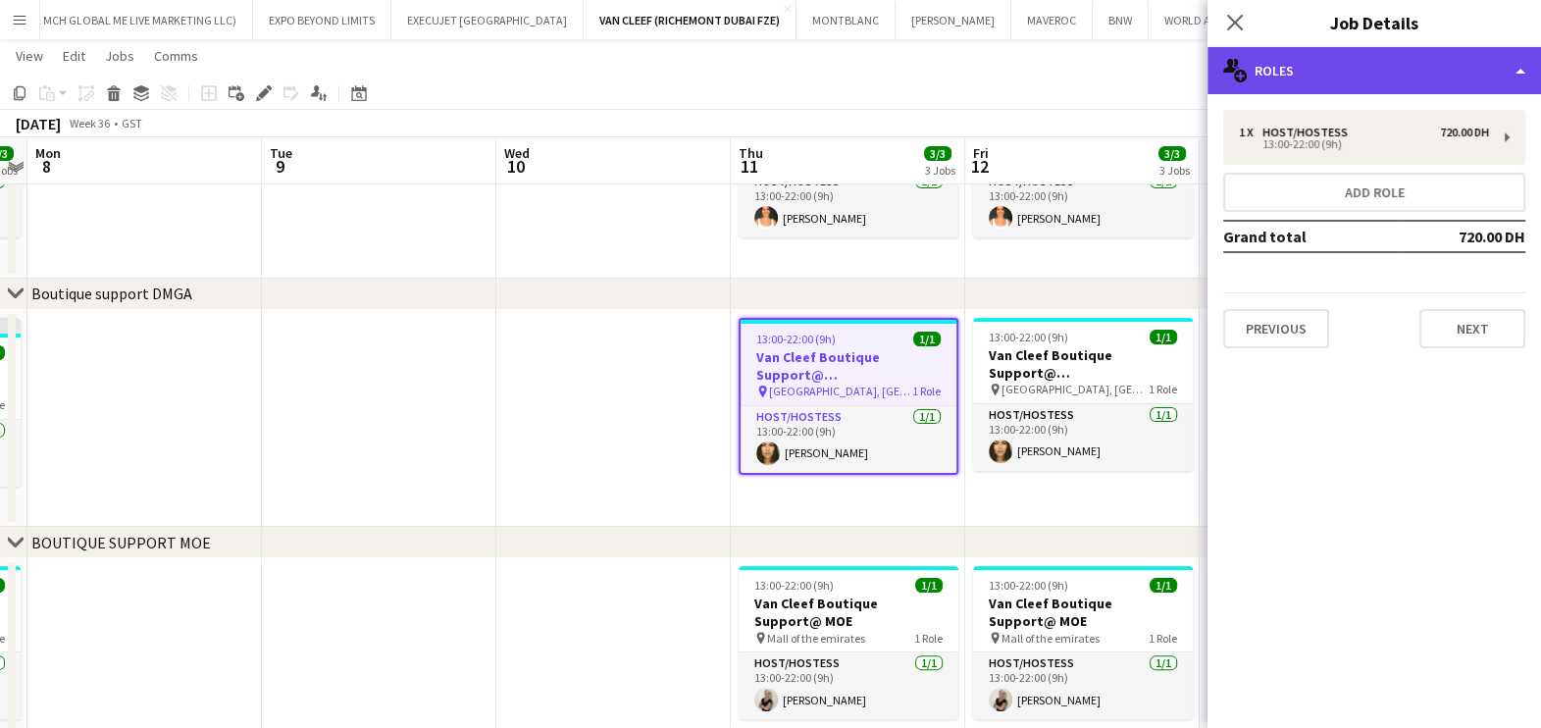
click at [1488, 74] on div "multiple-users-add Roles" at bounding box center [1373, 70] width 333 height 47
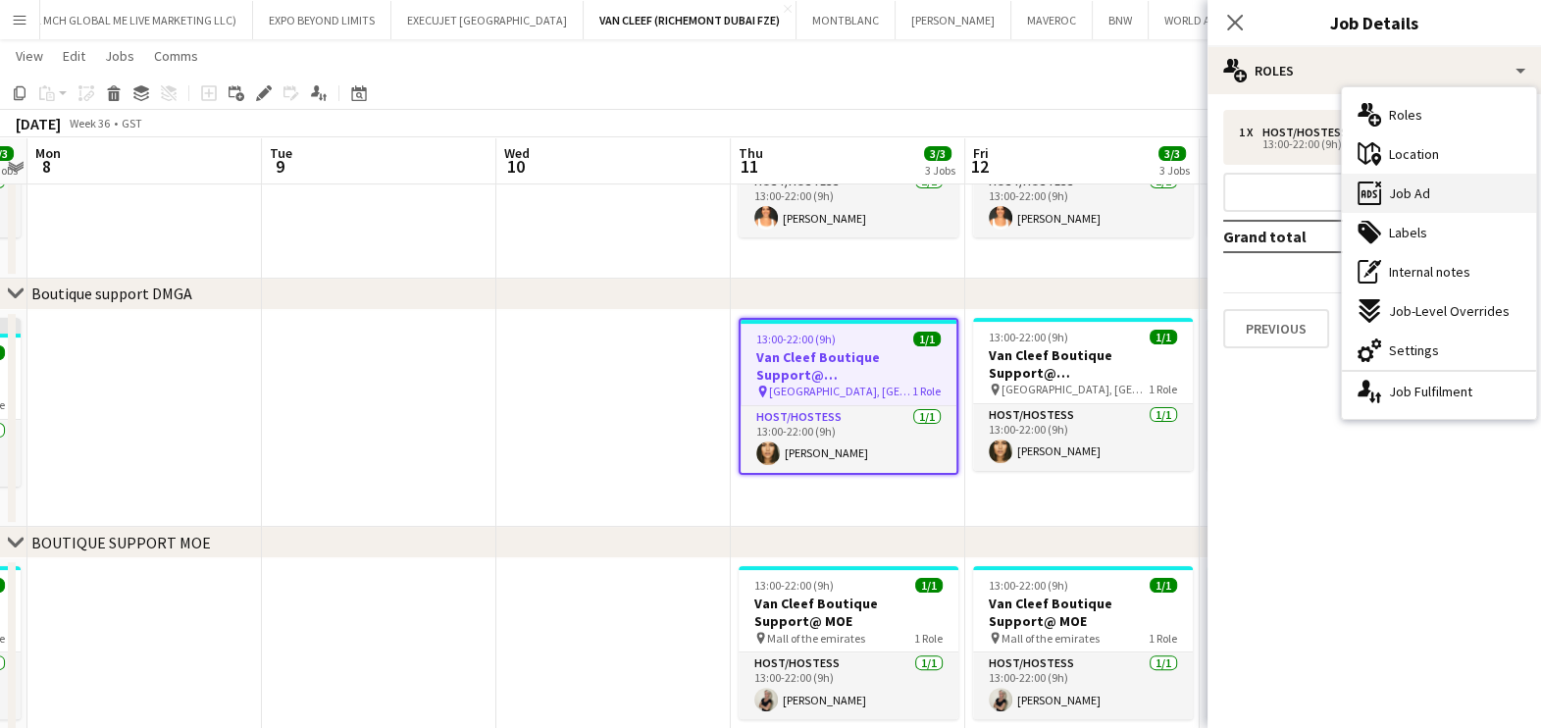
click at [1470, 186] on div "ads-window Job Ad" at bounding box center [1439, 193] width 194 height 39
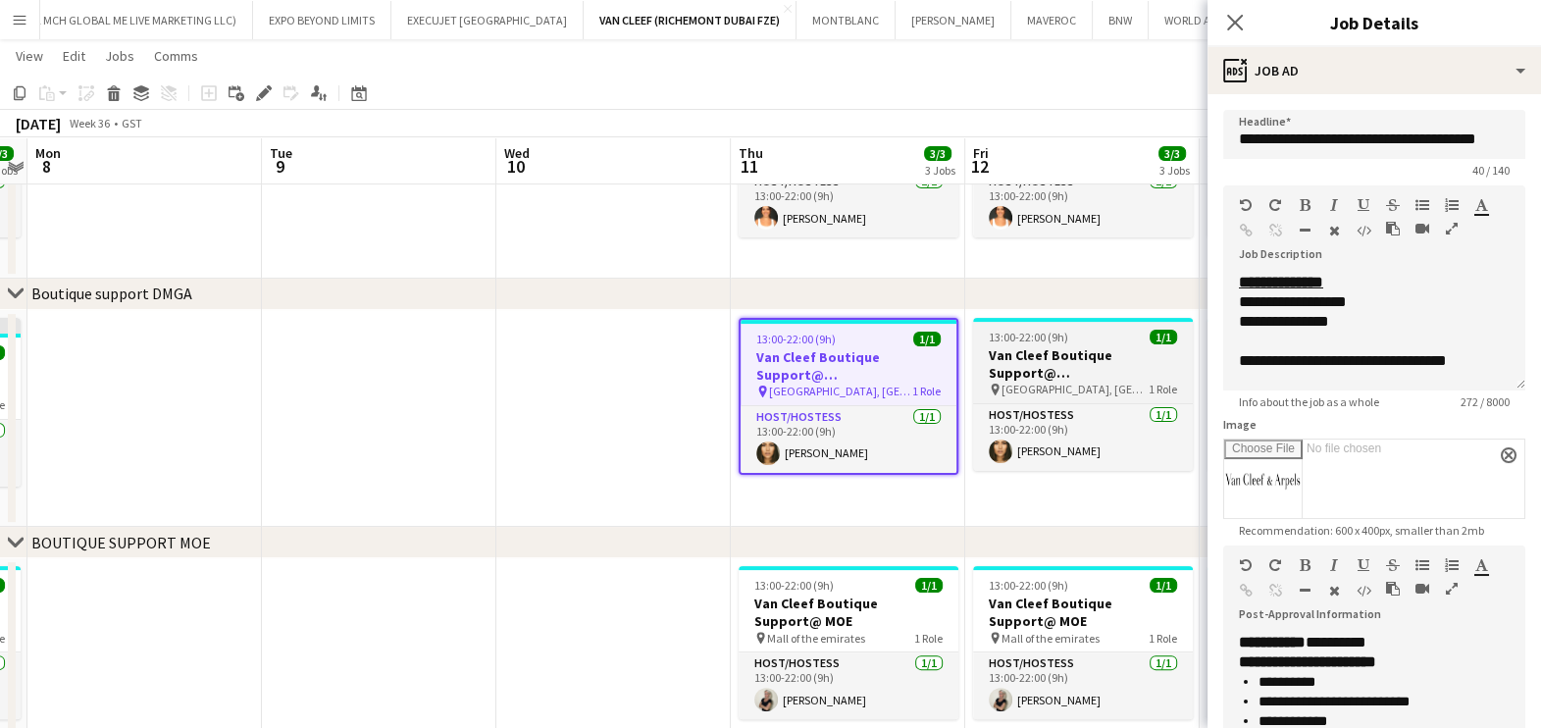
click at [1076, 375] on h3 "Van Cleef Boutique Support@ Grand Atrium" at bounding box center [1083, 363] width 220 height 35
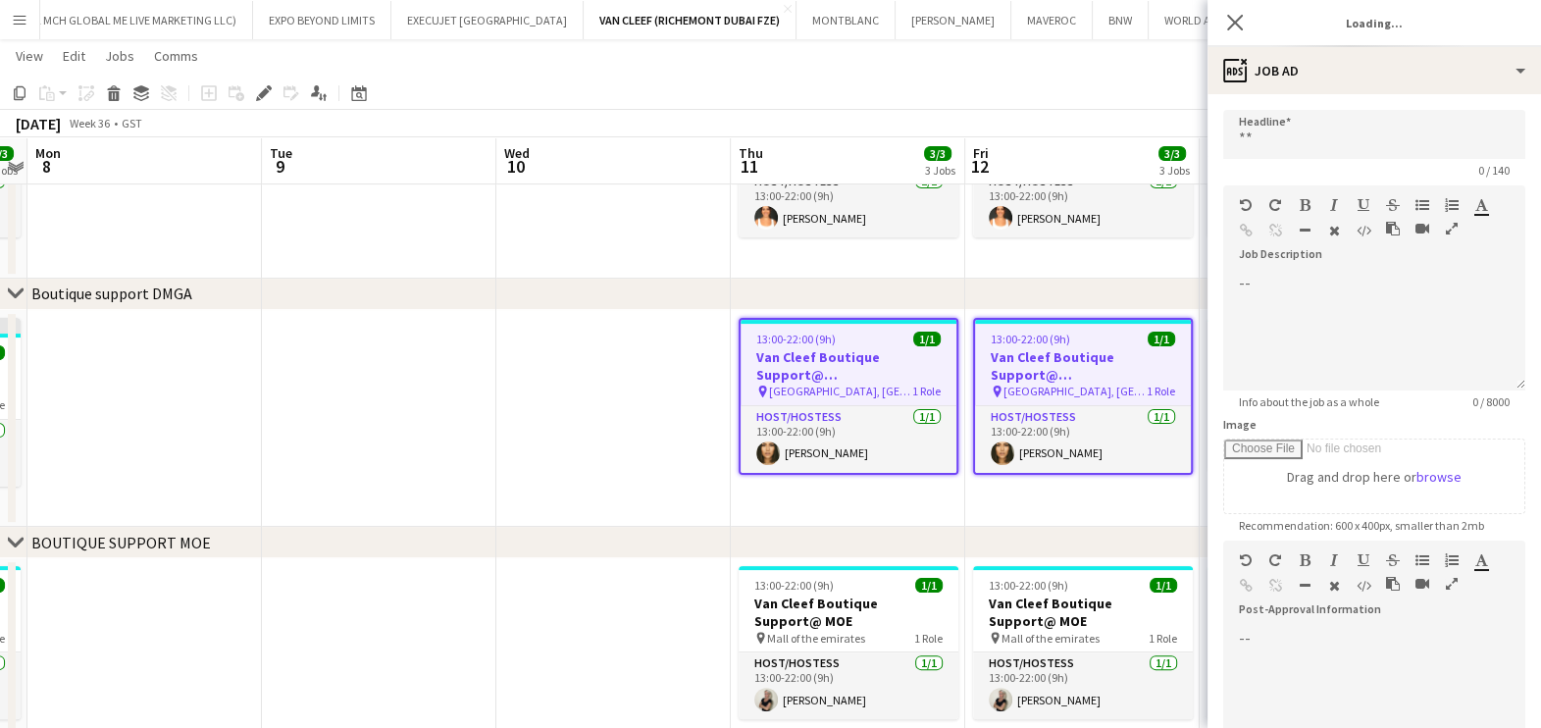
type input "**********"
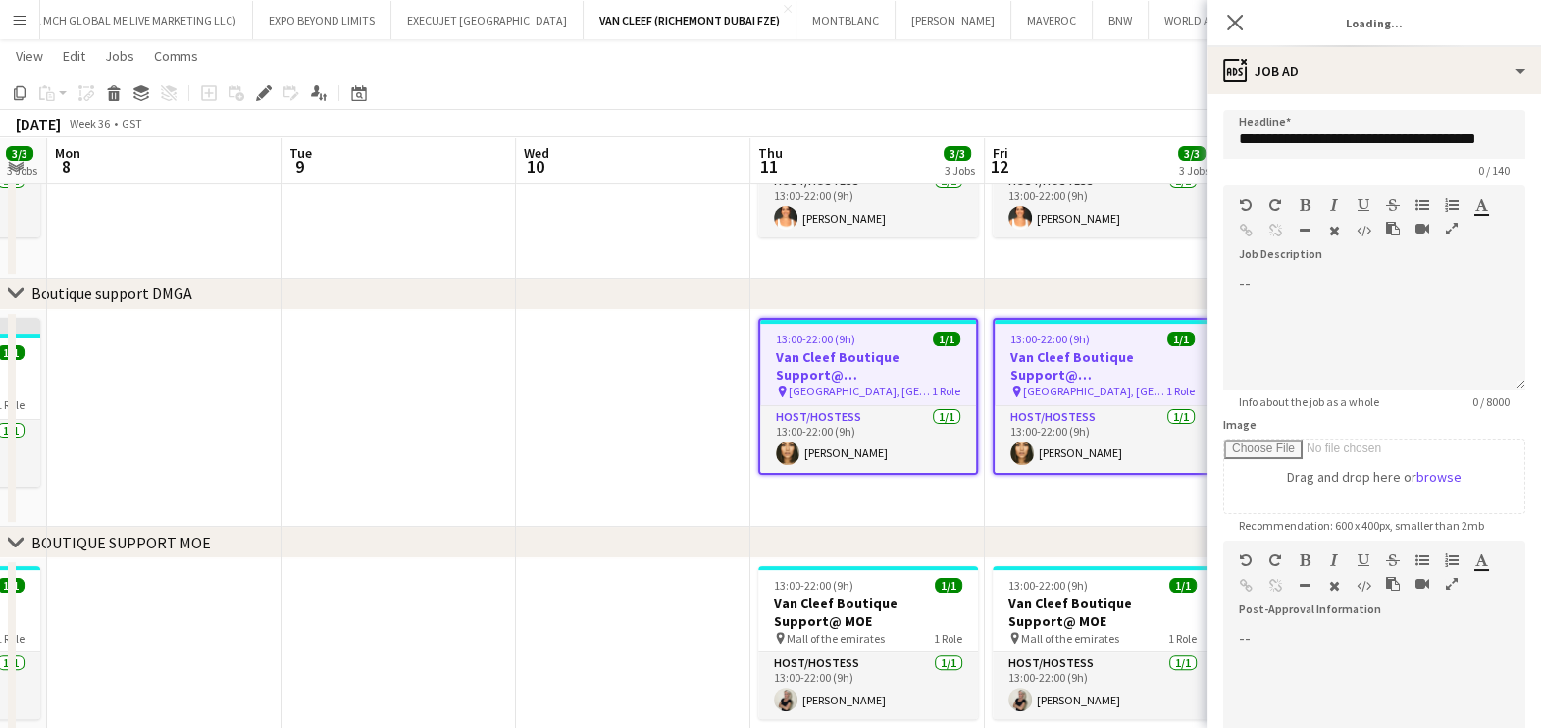
click at [649, 432] on app-calendar-viewport "Fri 5 3/3 3 Jobs Sat 6 3/3 3 Jobs Sun 7 3/3 3 Jobs Mon 8 Tue 9 Wed 10 Thu 11 3/…" at bounding box center [770, 207] width 1541 height 1466
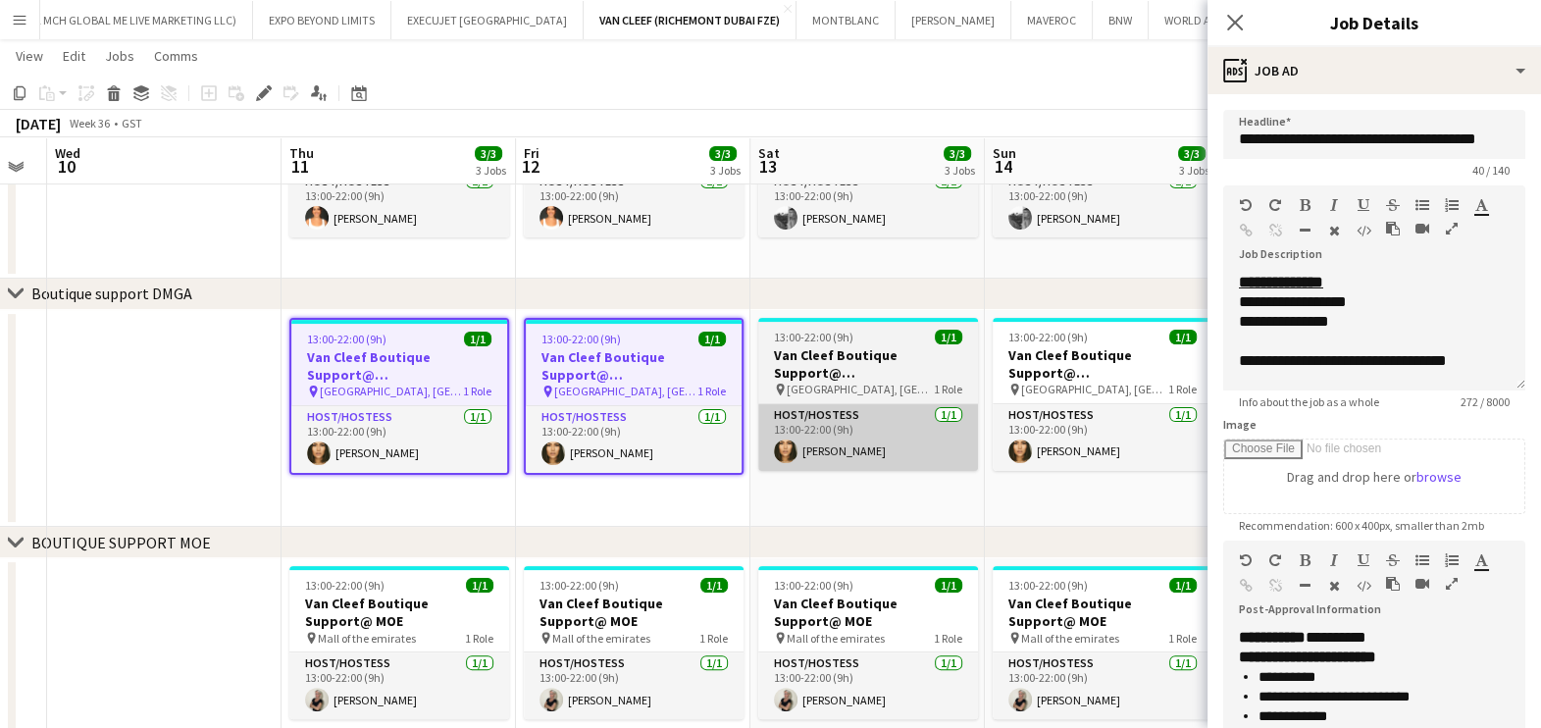
scroll to position [0, 664]
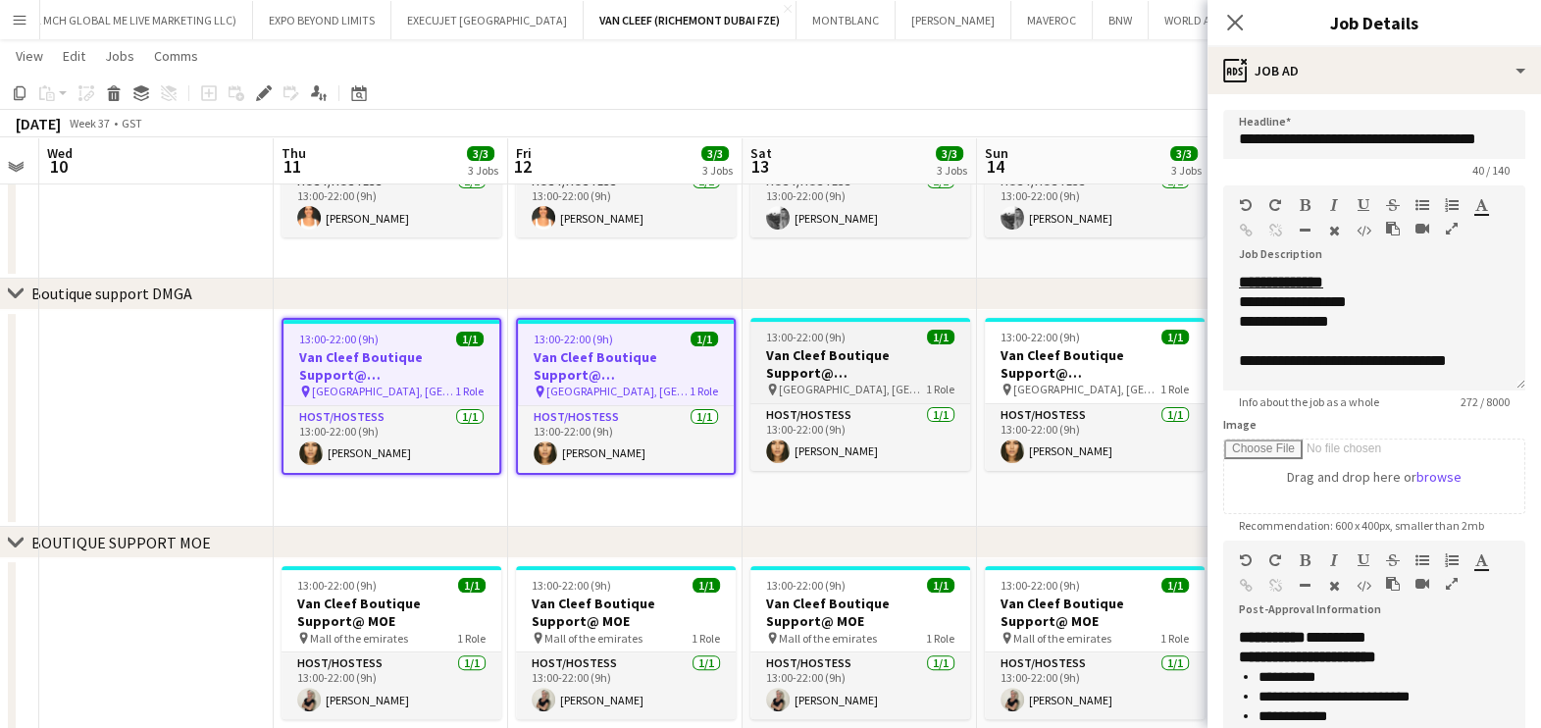
click at [915, 370] on h3 "Van Cleef Boutique Support@ Grand Atrium" at bounding box center [860, 363] width 220 height 35
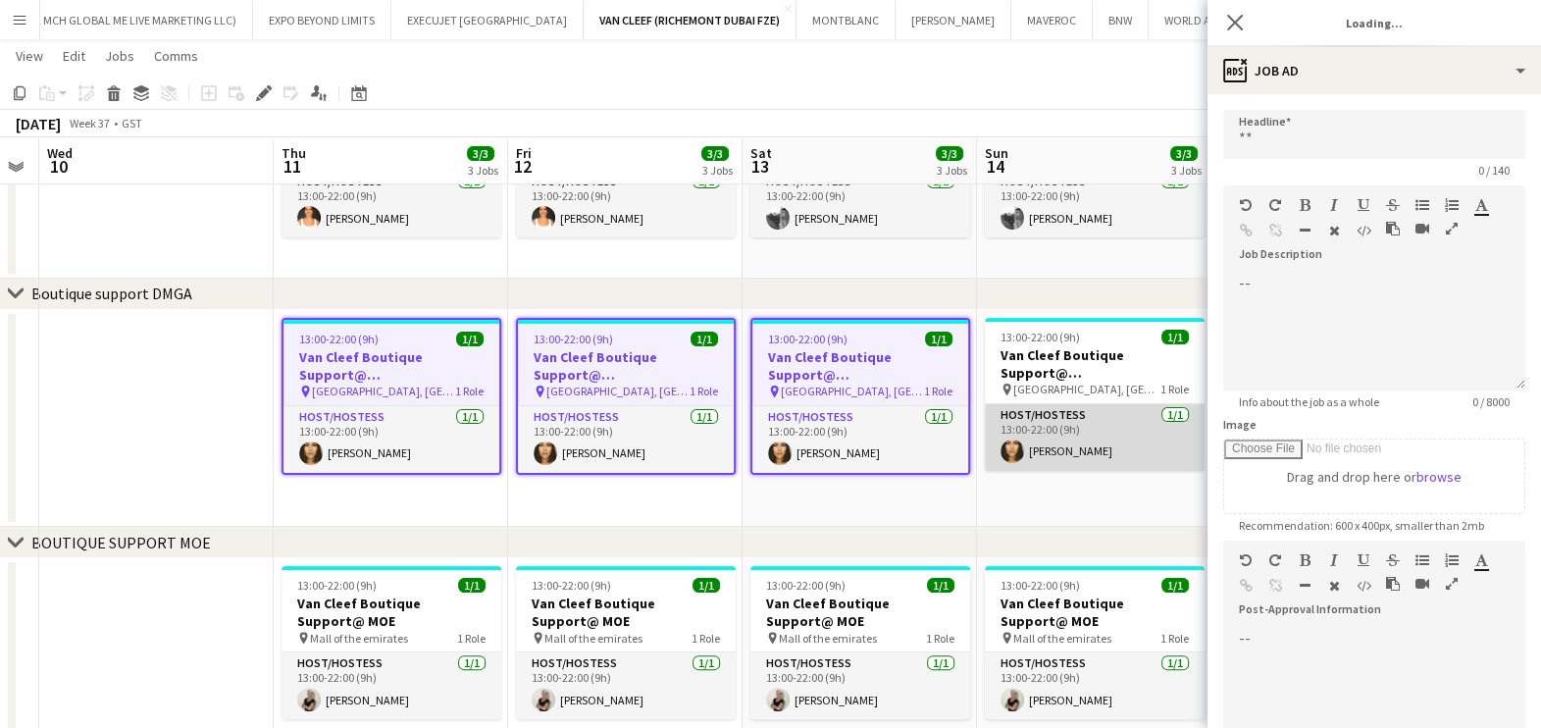
click at [1073, 404] on app-card-role "Host/Hostess 1/1 13:00-22:00 (9h) Beatrice Andreea" at bounding box center [1095, 437] width 220 height 67
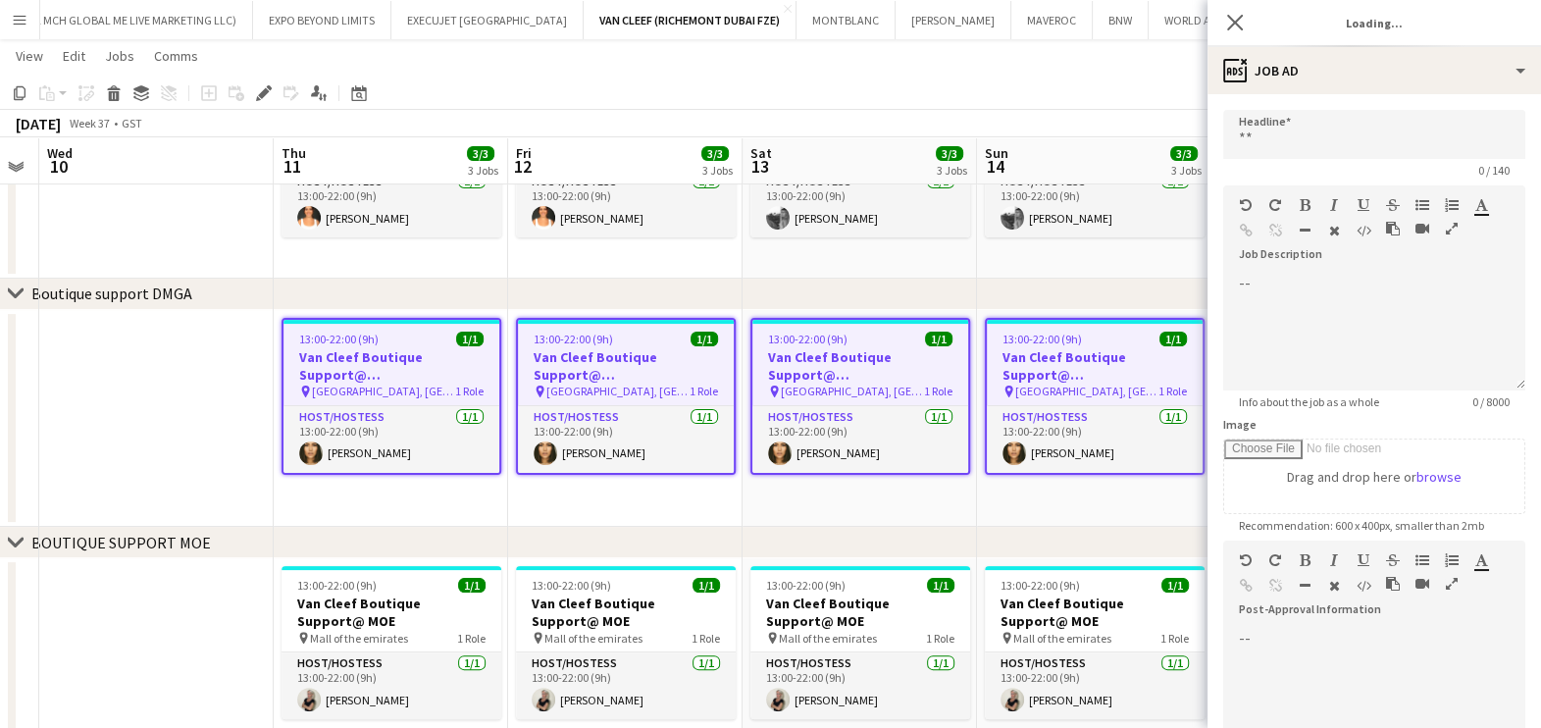
type input "**********"
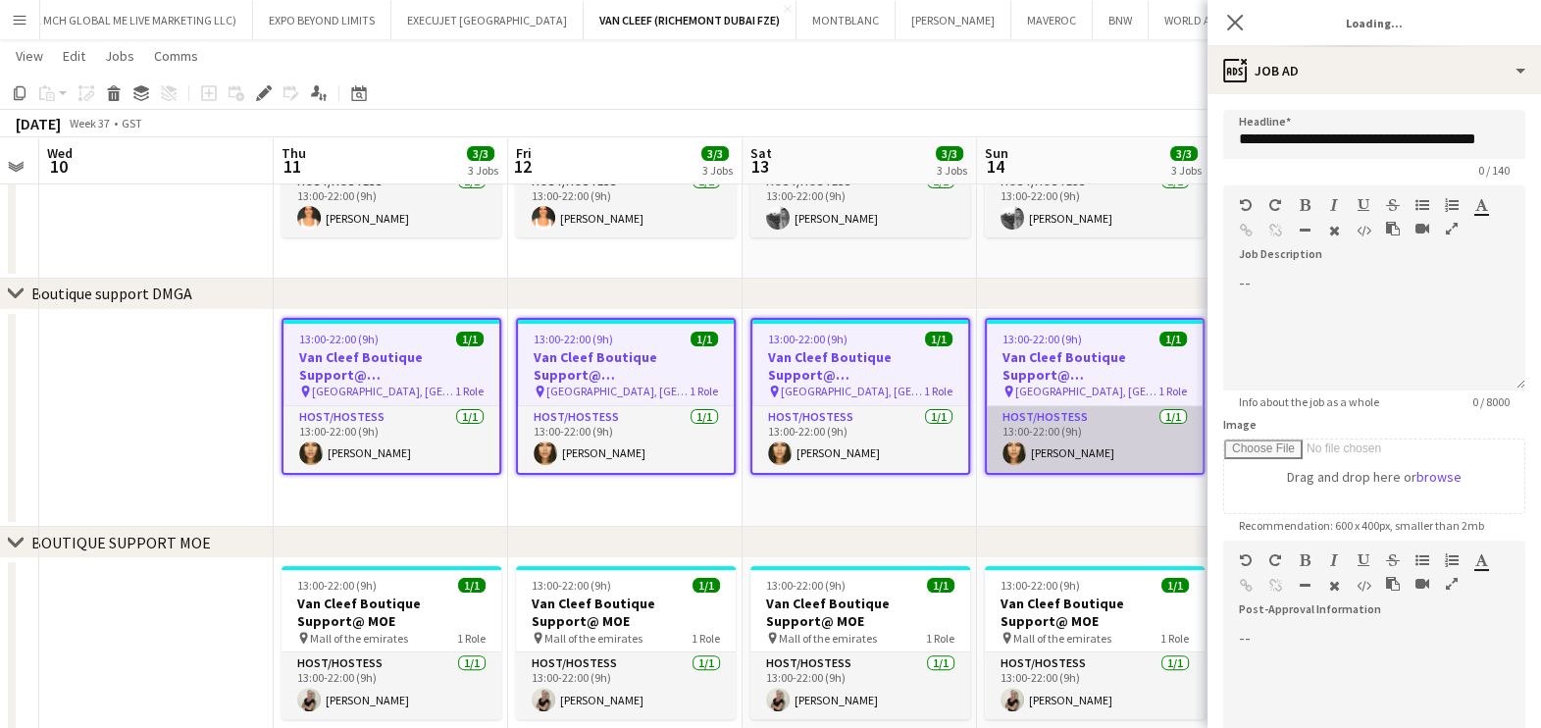
drag, startPoint x: 1062, startPoint y: 405, endPoint x: 589, endPoint y: 409, distance: 473.8
click at [589, 409] on app-calendar-viewport "Sun 7 3/3 3 Jobs Mon 8 Tue 9 Wed 10 Thu 11 3/3 3 Jobs Fri 12 3/3 3 Jobs Sat 13 …" at bounding box center [770, 207] width 1541 height 1466
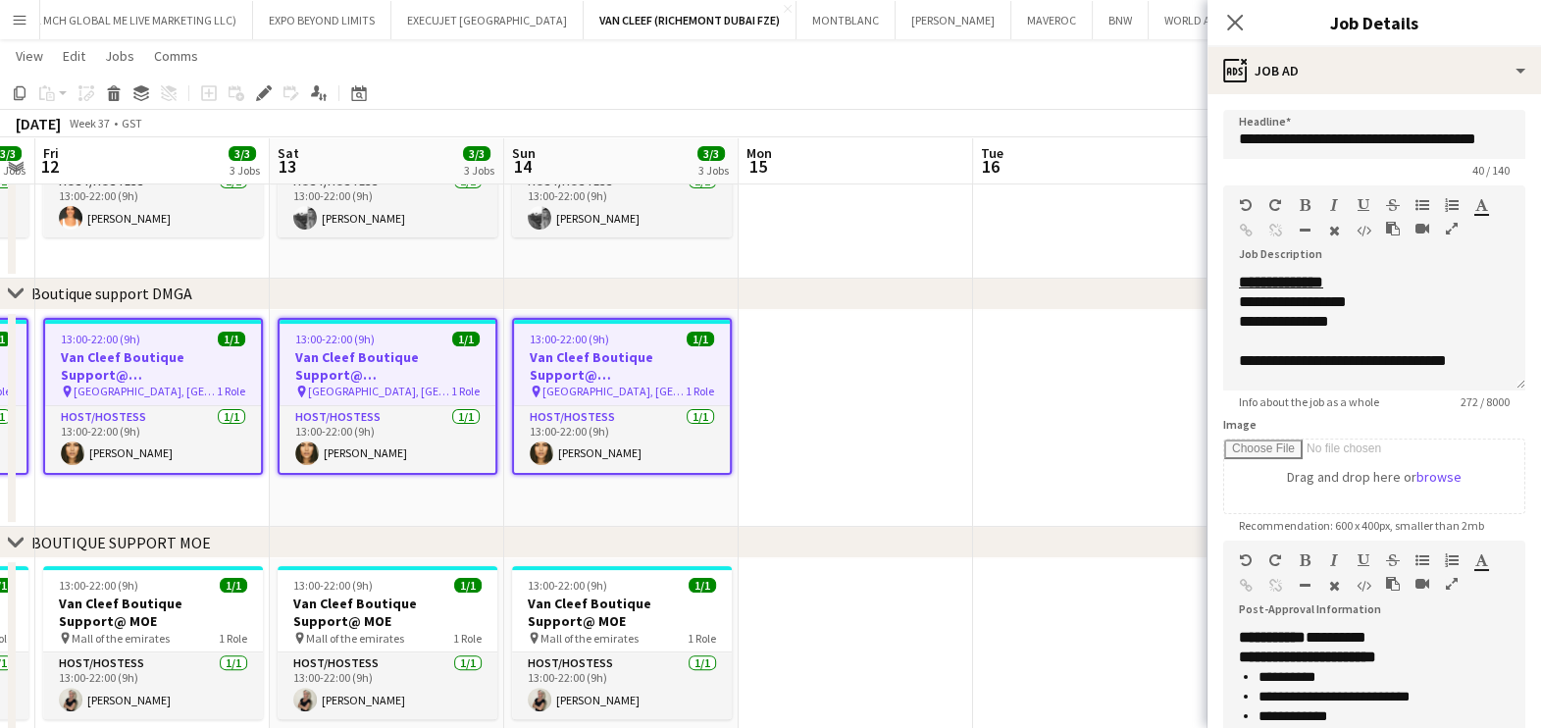
drag, startPoint x: 798, startPoint y: 439, endPoint x: 936, endPoint y: 420, distance: 138.7
click at [664, 418] on app-calendar-viewport "Tue 9 Wed 10 Thu 11 3/3 3 Jobs Fri 12 3/3 3 Jobs Sat 13 3/3 3 Jobs Sun 14 3/3 3…" at bounding box center [770, 207] width 1541 height 1466
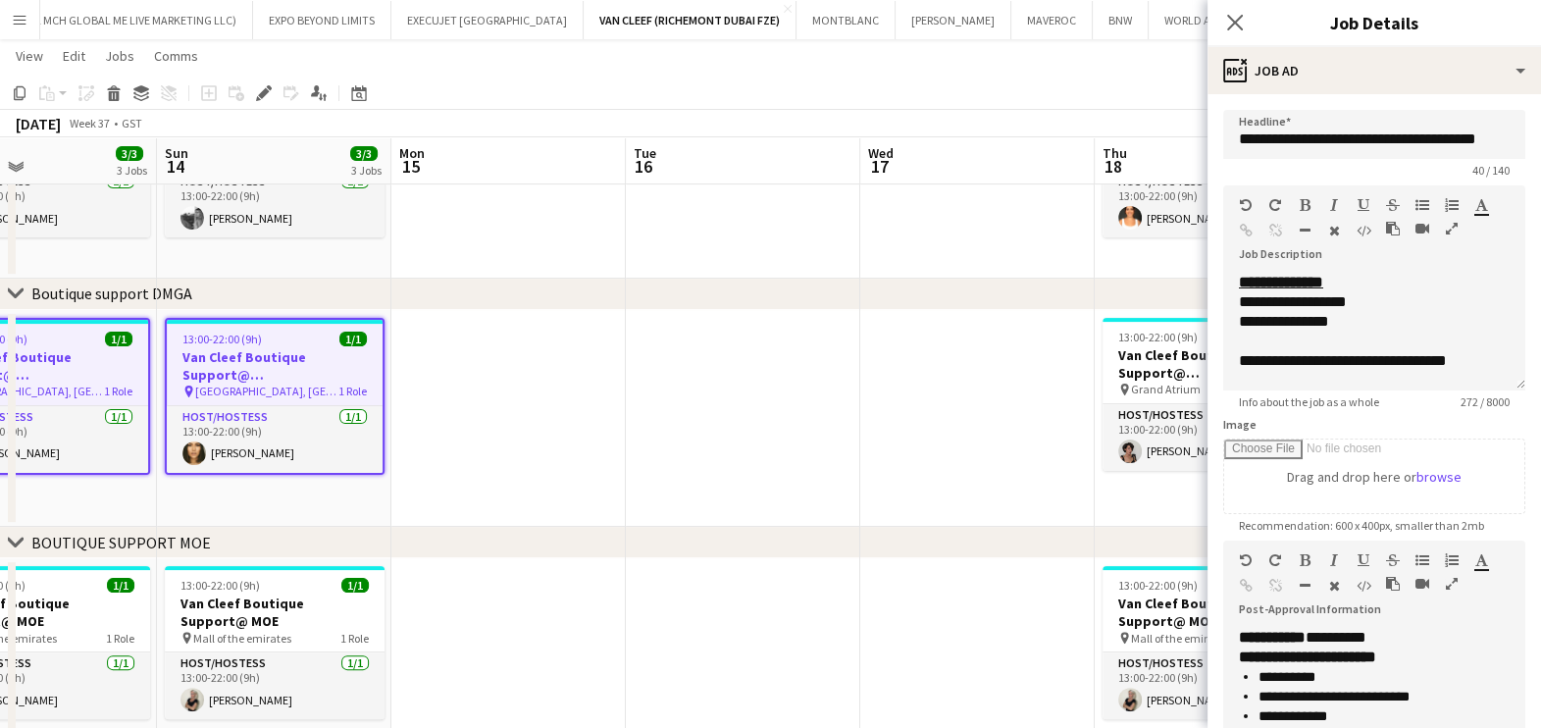
drag, startPoint x: 1039, startPoint y: 422, endPoint x: 647, endPoint y: 370, distance: 394.8
click at [630, 370] on app-calendar-viewport "Thu 11 3/3 3 Jobs Fri 12 3/3 3 Jobs Sat 13 3/3 3 Jobs Sun 14 3/3 3 Jobs Mon 15 …" at bounding box center [770, 207] width 1541 height 1466
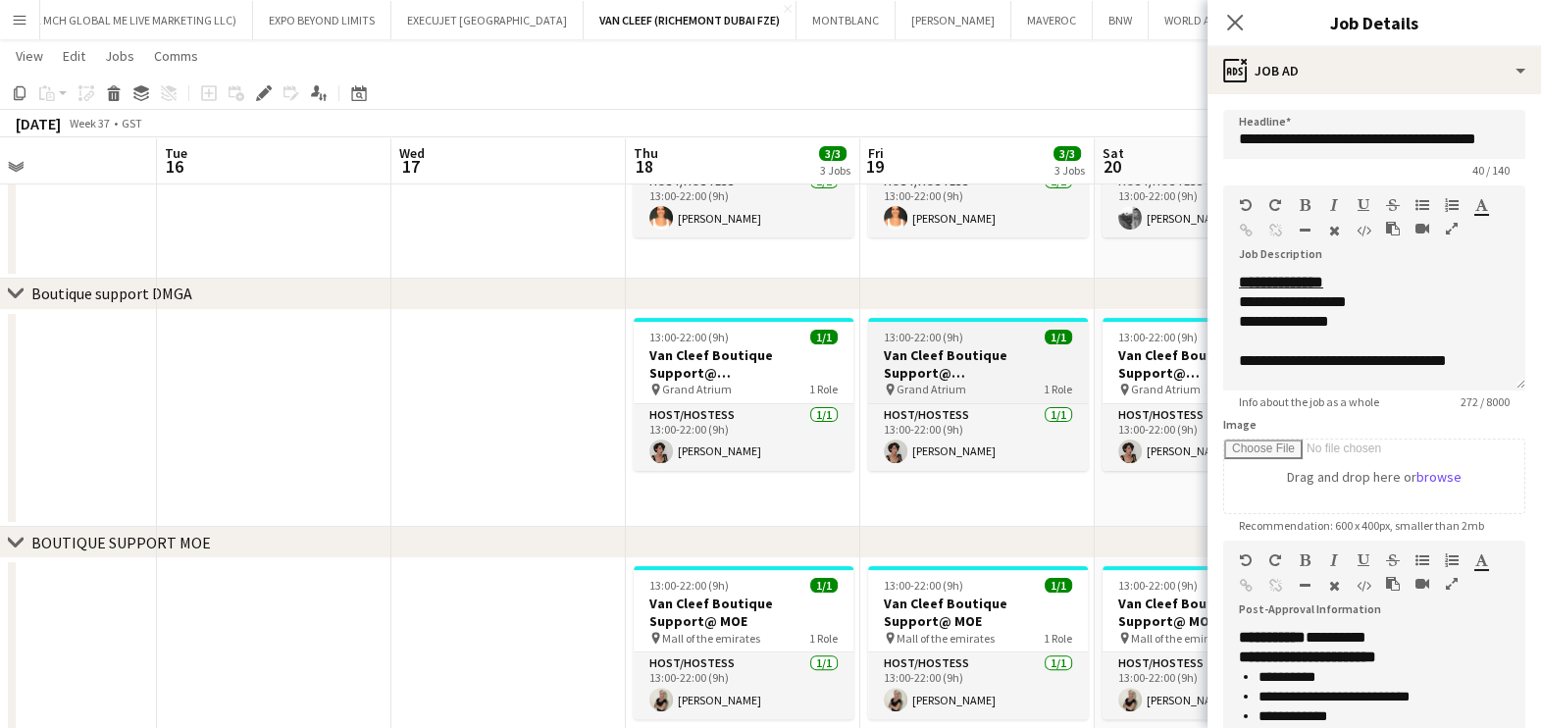
scroll to position [0, 549]
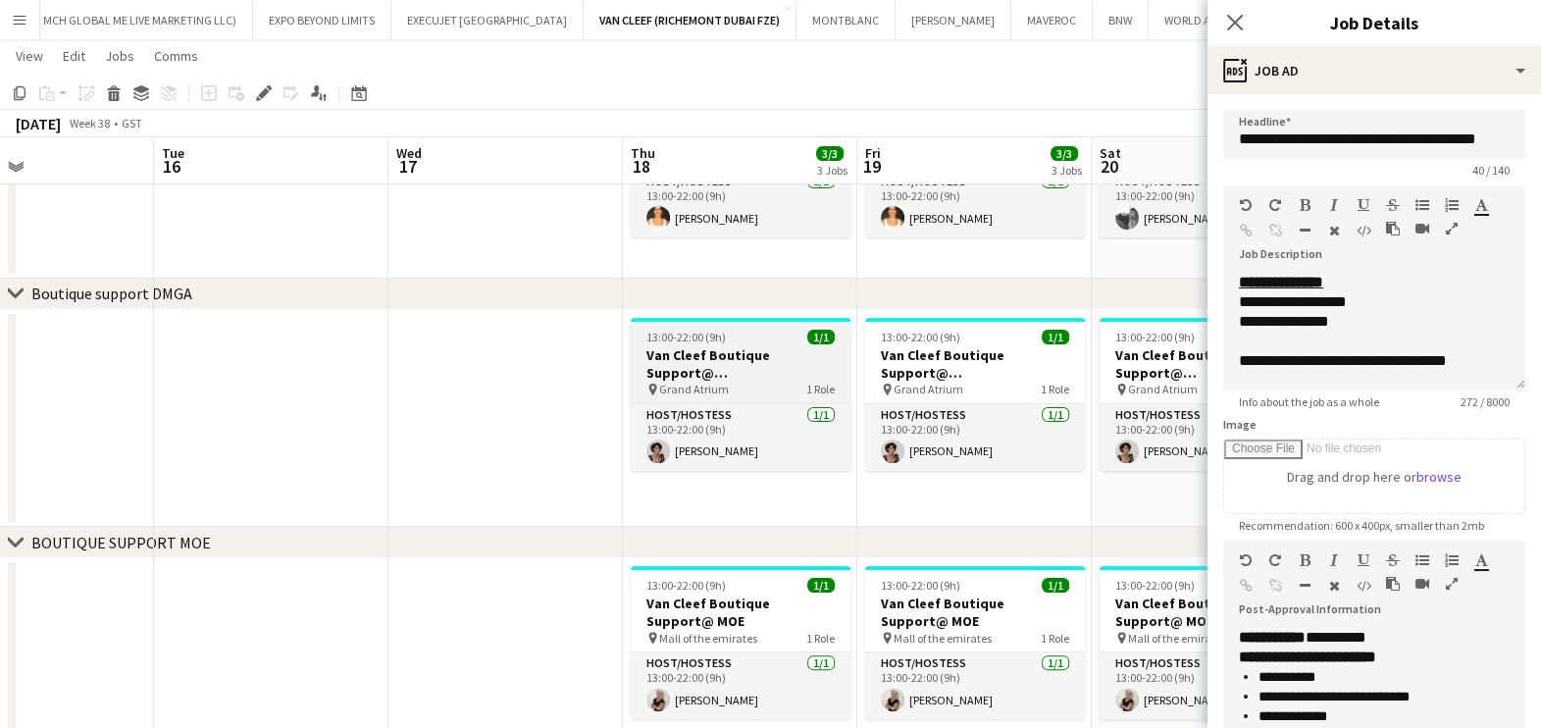
click at [748, 332] on div "13:00-22:00 (9h) 1/1" at bounding box center [741, 337] width 220 height 15
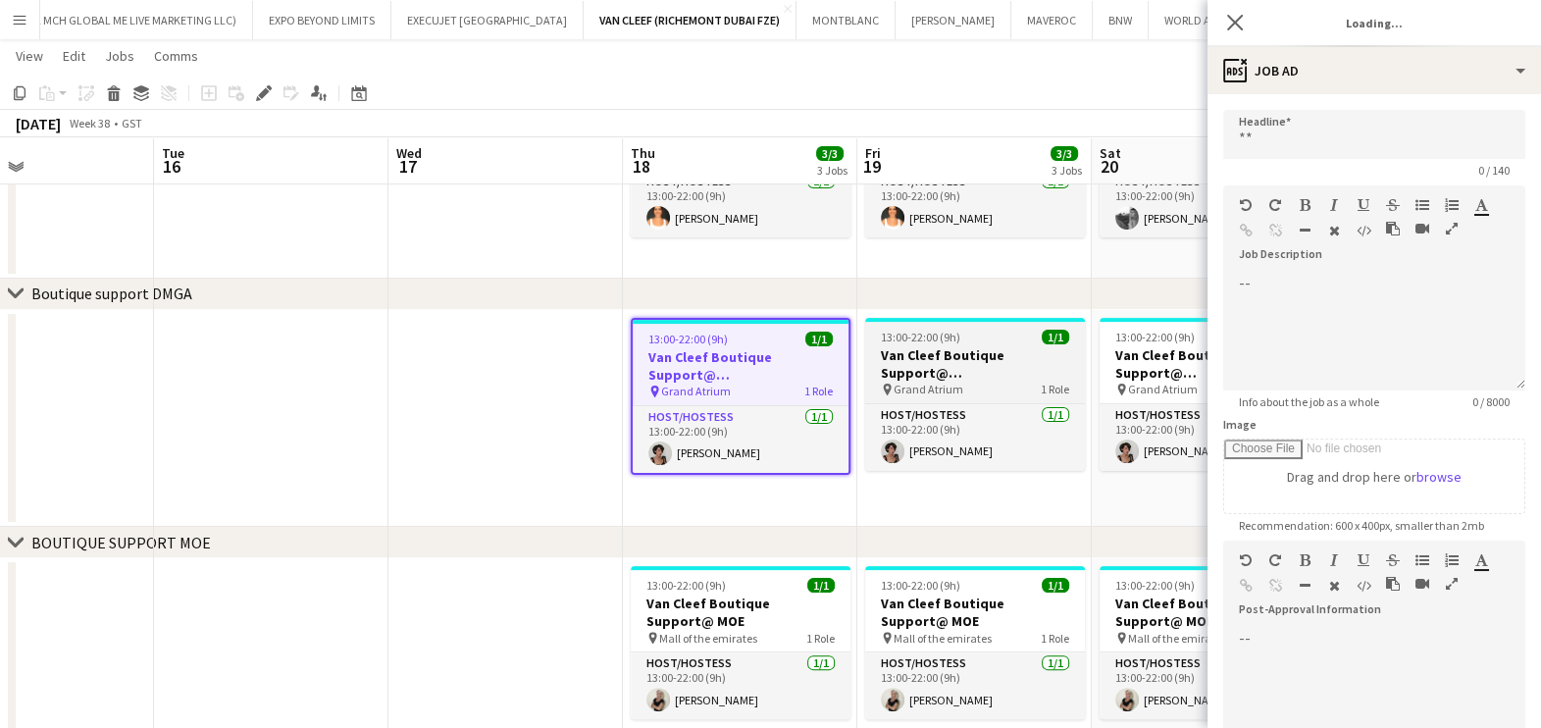
click at [981, 386] on div "pin Grand Atrium 1 Role" at bounding box center [975, 390] width 220 height 16
type input "**********"
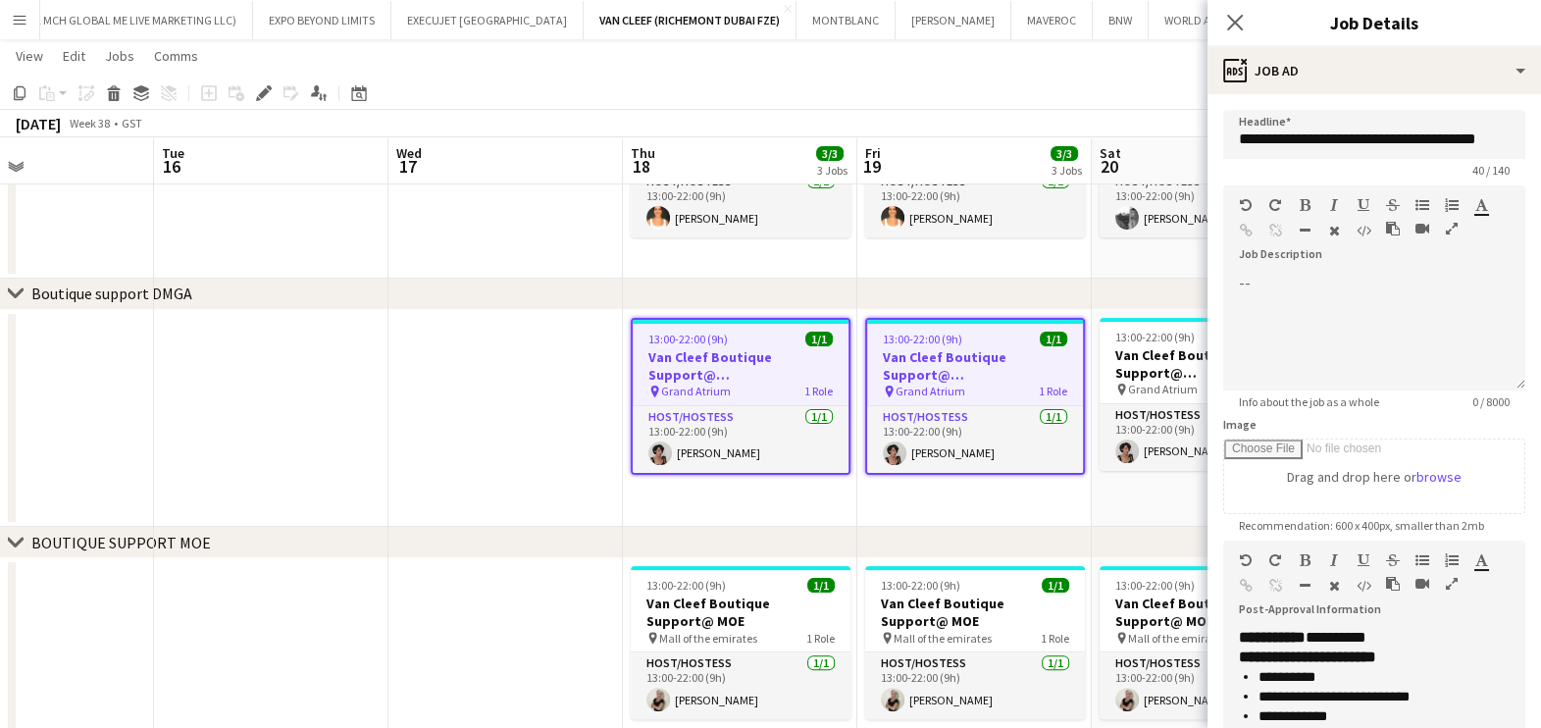
scroll to position [0, 510]
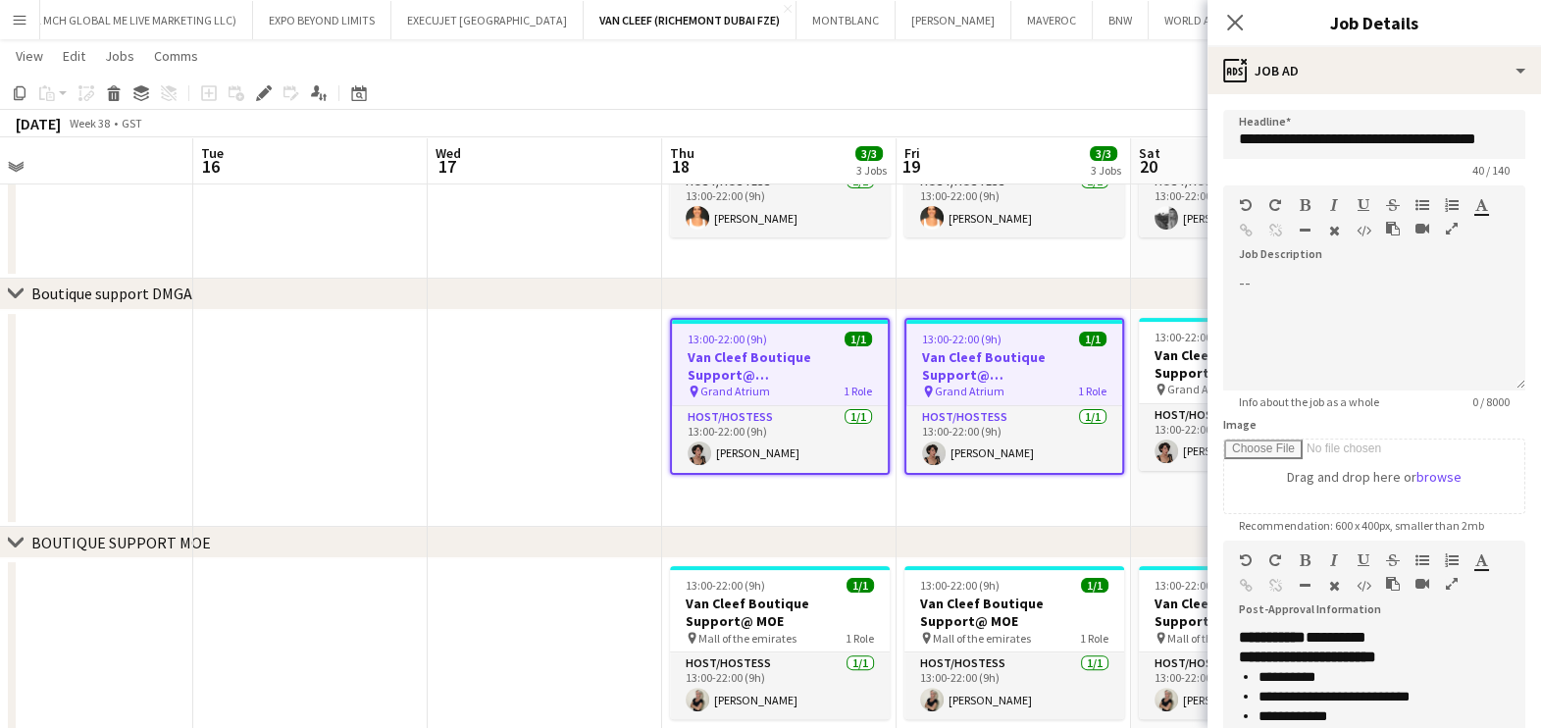
click at [619, 371] on app-calendar-viewport "Sat 13 3/3 3 Jobs Sun 14 3/3 3 Jobs Mon 15 Tue 16 Wed 17 Thu 18 3/3 3 Jobs Fri …" at bounding box center [770, 207] width 1541 height 1466
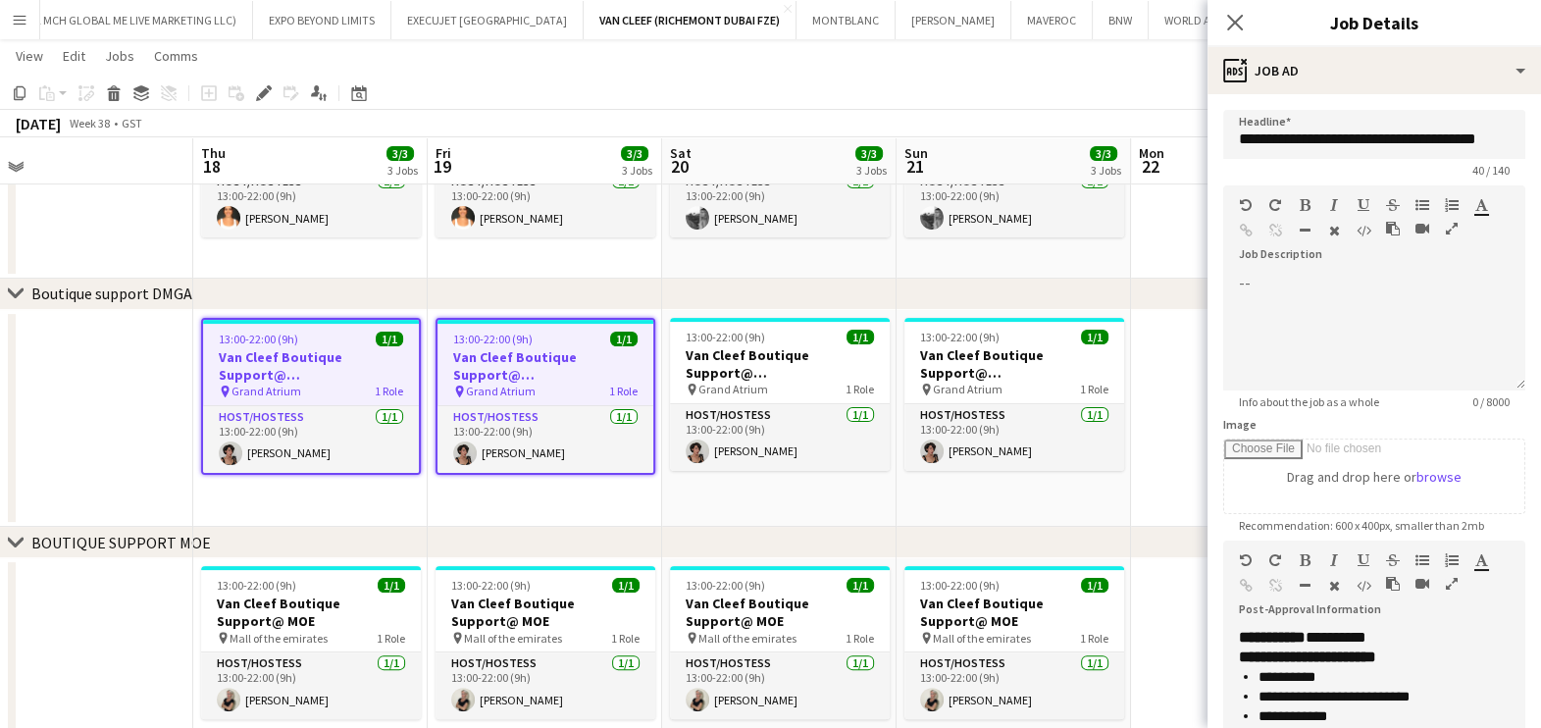
click at [591, 352] on h3 "Van Cleef Boutique Support@ Grand Atrium" at bounding box center [545, 365] width 216 height 35
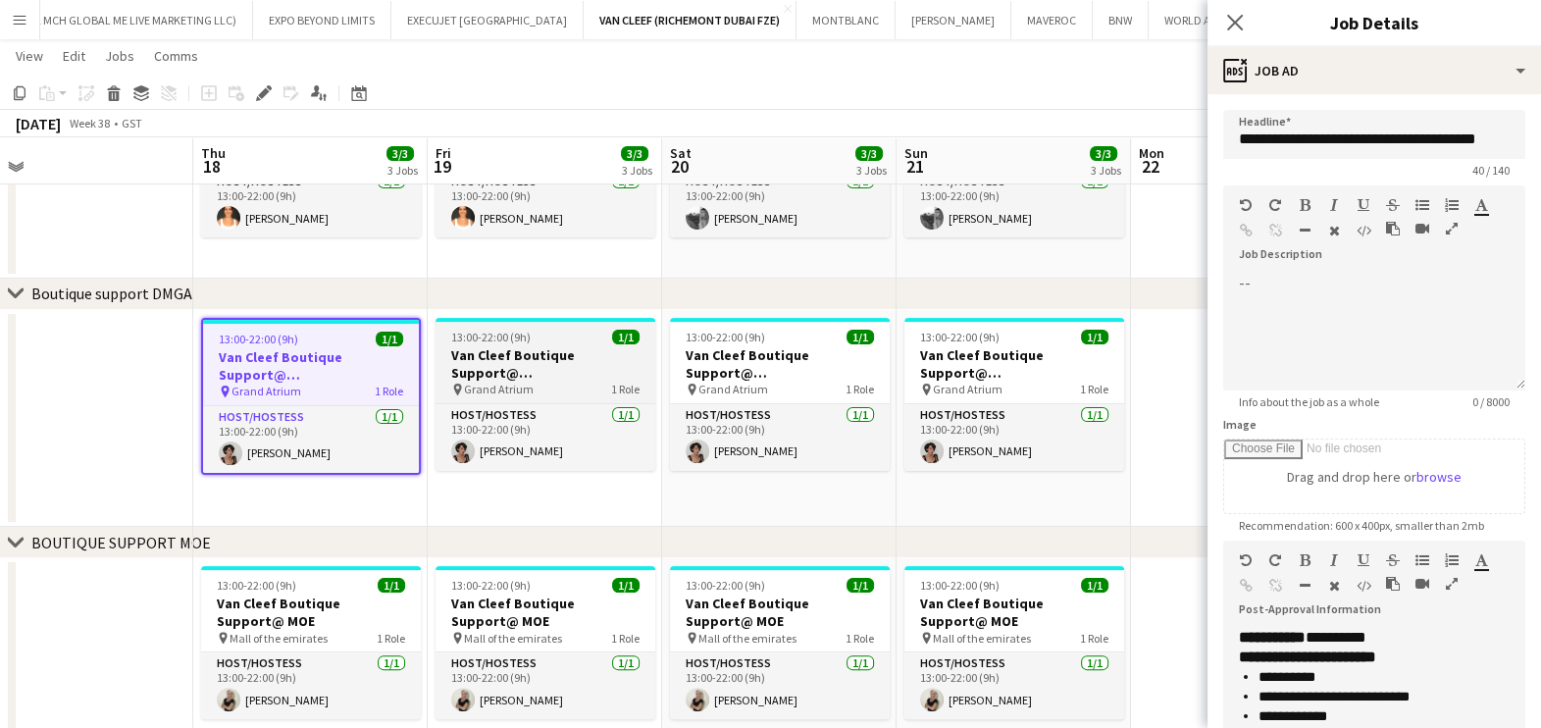
click at [434, 356] on app-date-cell "13:00-22:00 (9h) 1/1 Van Cleef Boutique Support@ Grand Atrium pin Grand Atrium …" at bounding box center [545, 419] width 234 height 218
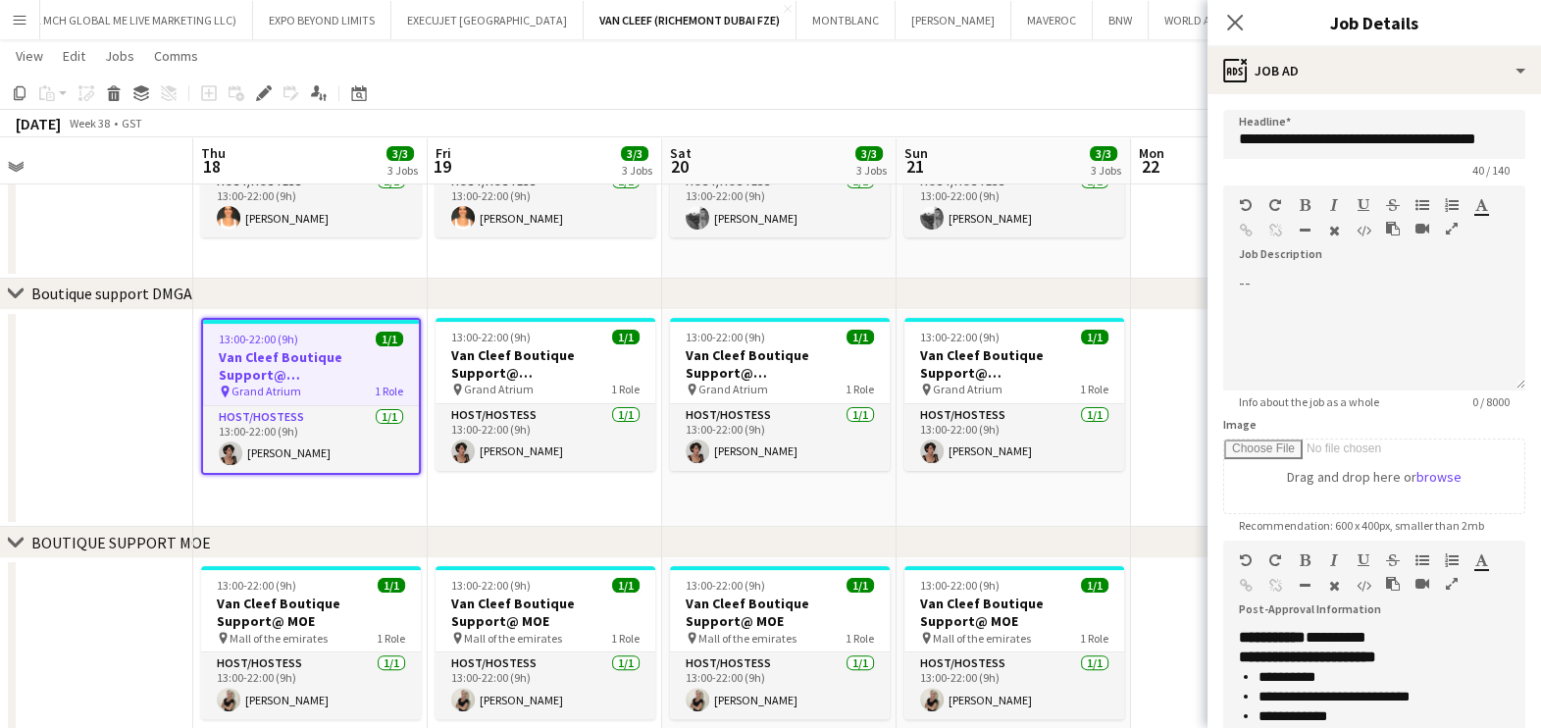
click at [397, 375] on h3 "Van Cleef Boutique Support@ Grand Atrium" at bounding box center [311, 365] width 216 height 35
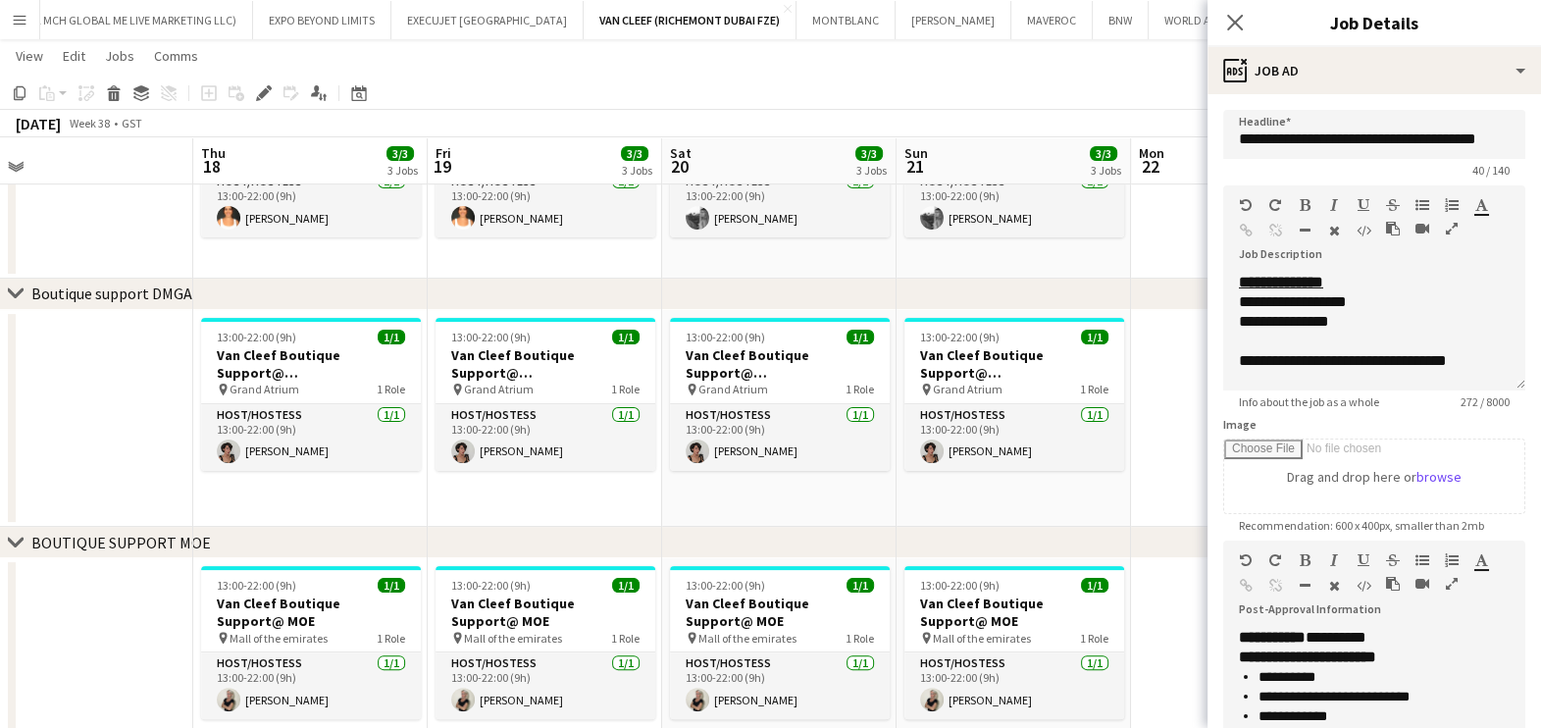
drag, startPoint x: 674, startPoint y: 463, endPoint x: 694, endPoint y: 460, distance: 20.8
click at [694, 462] on app-calendar-viewport "Mon 15 Tue 16 Wed 17 Thu 18 3/3 3 Jobs Fri 19 3/3 3 Jobs Sat 20 3/3 3 Jobs Sun …" at bounding box center [770, 207] width 1541 height 1466
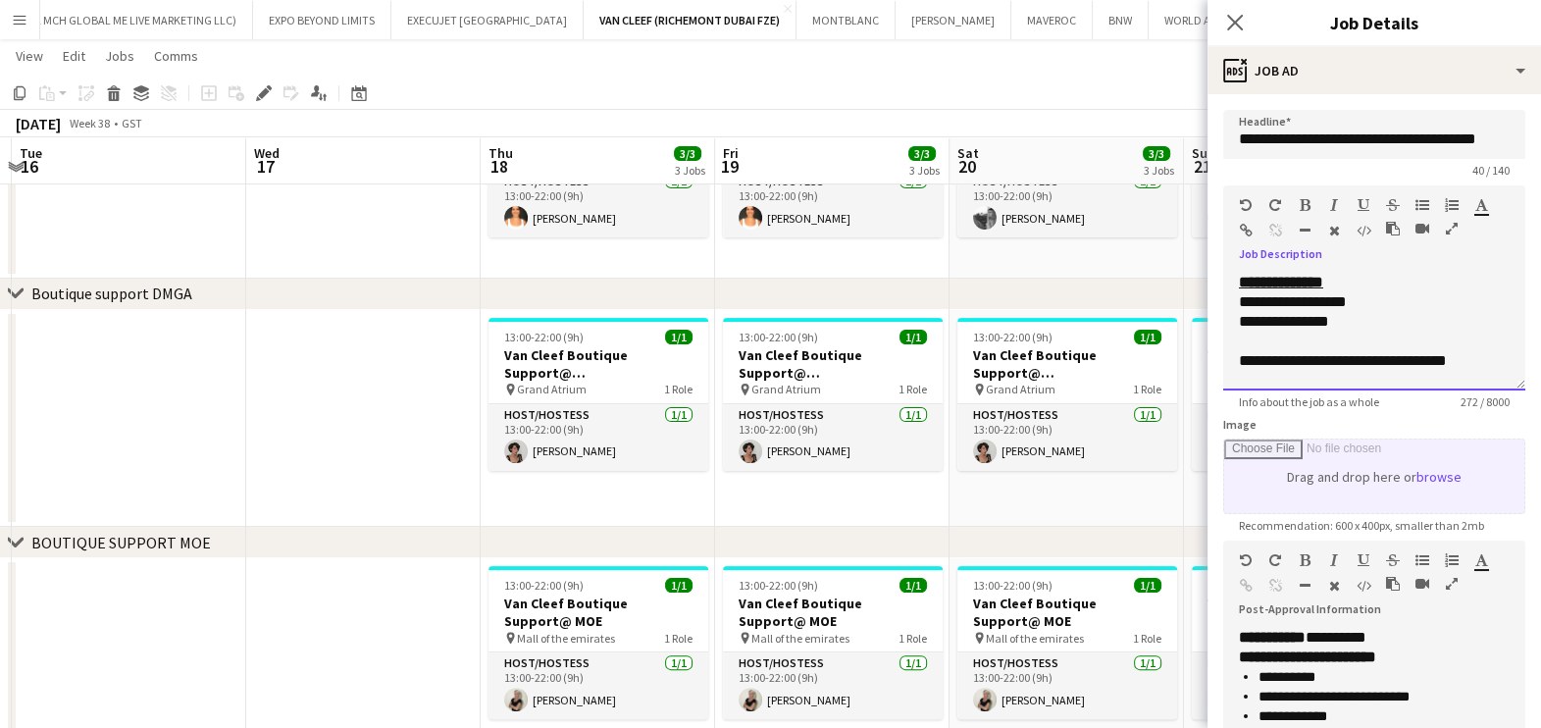
scroll to position [250, 0]
drag, startPoint x: 1239, startPoint y: 284, endPoint x: 1381, endPoint y: 446, distance: 215.5
click at [1381, 451] on form "**********" at bounding box center [1373, 532] width 333 height 845
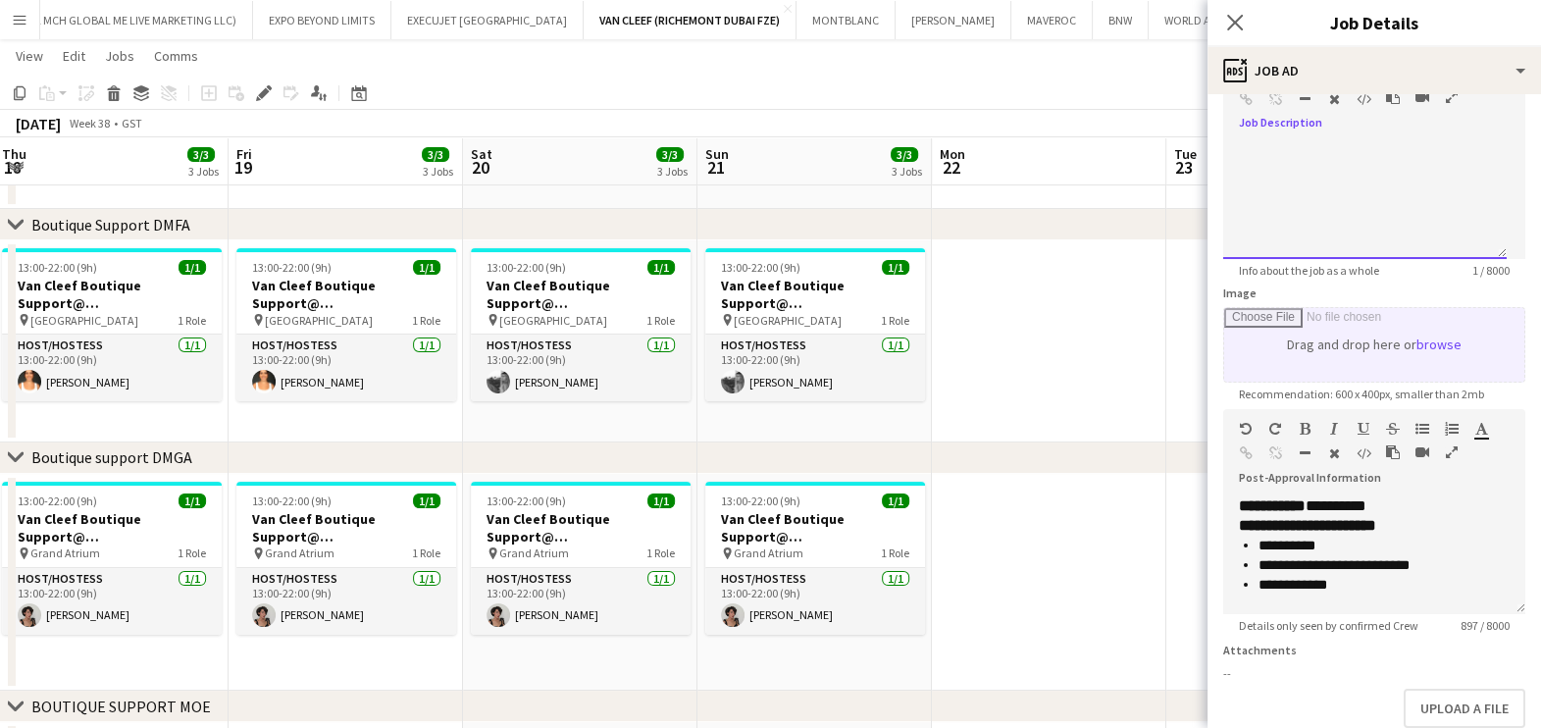
scroll to position [0, 704]
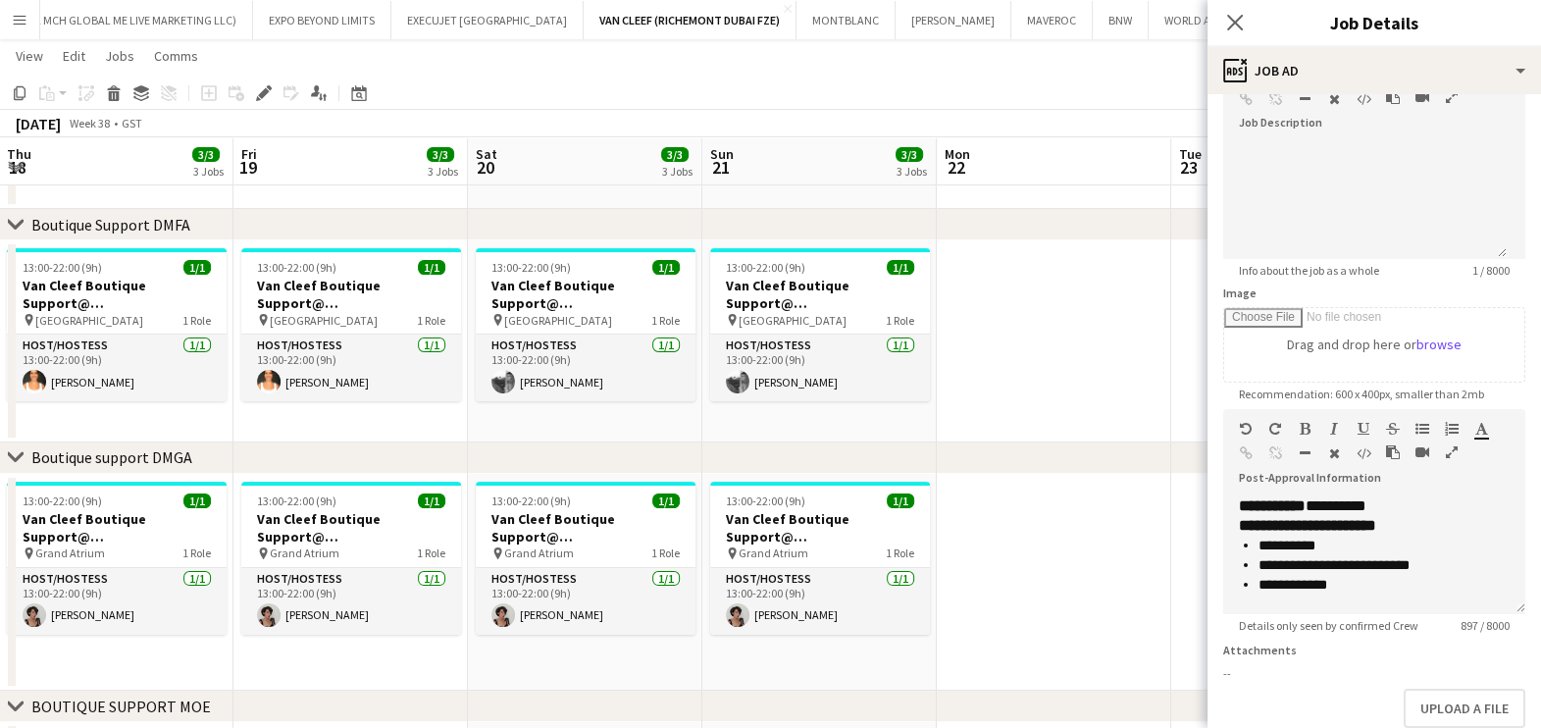
drag, startPoint x: 1121, startPoint y: 369, endPoint x: 1103, endPoint y: 380, distance: 20.7
click at [1120, 369] on app-date-cell at bounding box center [1054, 341] width 234 height 202
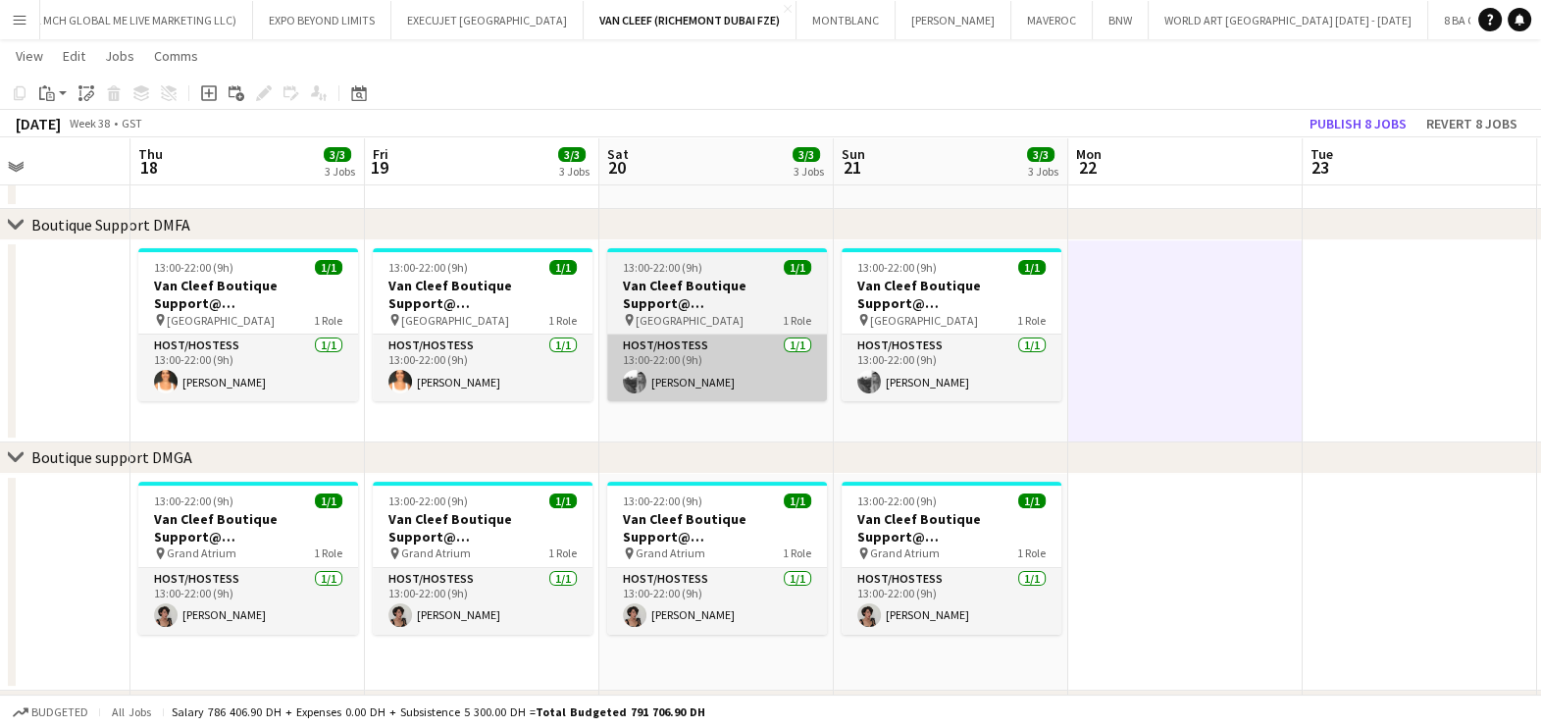
drag, startPoint x: 589, startPoint y: 385, endPoint x: 714, endPoint y: 397, distance: 126.1
click at [715, 397] on app-calendar-viewport "Mon 15 Tue 16 Wed 17 Thu 18 3/3 3 Jobs Fri 19 3/3 3 Jobs Sat 20 3/3 3 Jobs Sun …" at bounding box center [770, 371] width 1541 height 1466
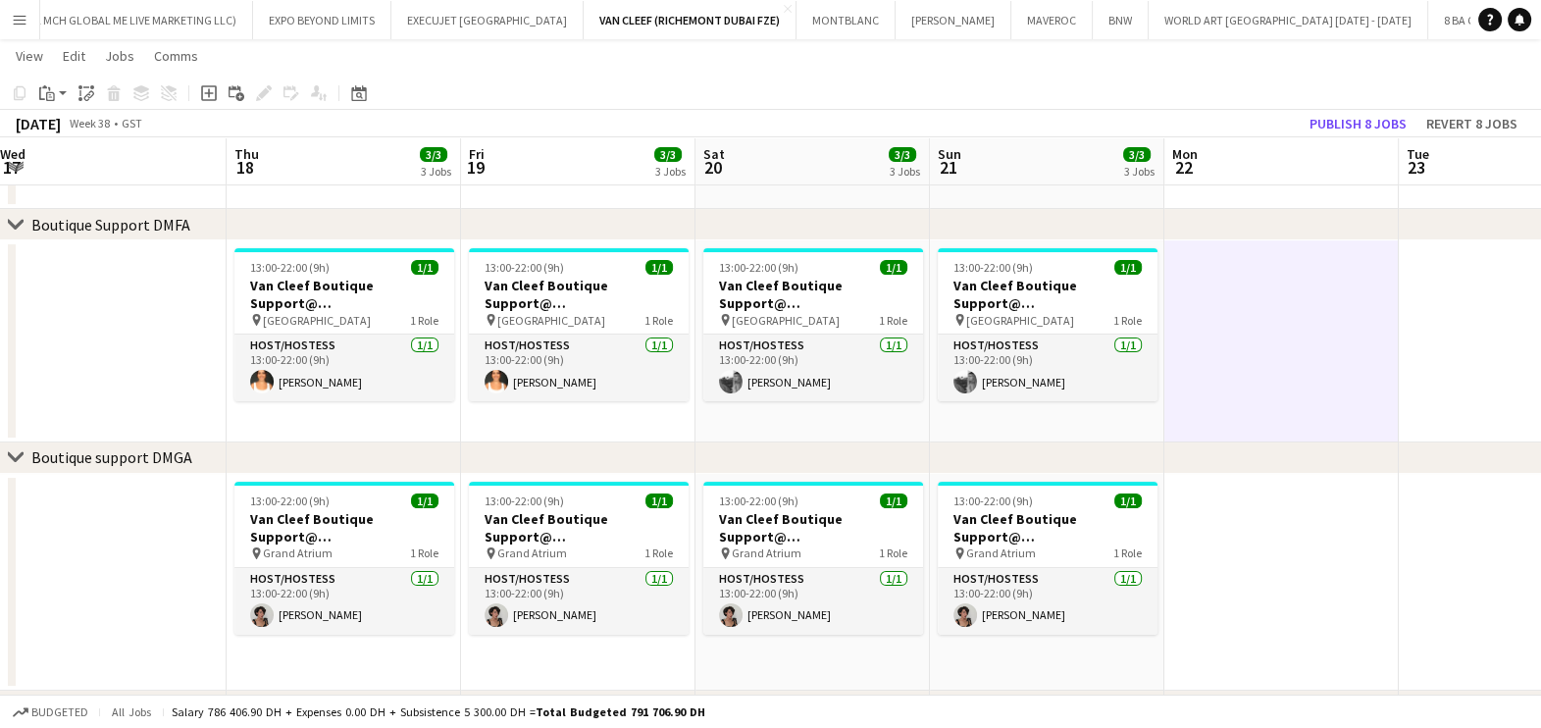
drag, startPoint x: 456, startPoint y: 363, endPoint x: 715, endPoint y: 397, distance: 261.2
click at [715, 397] on app-calendar-viewport "Mon 15 Tue 16 Wed 17 Thu 18 3/3 3 Jobs Fri 19 3/3 3 Jobs Sat 20 3/3 3 Jobs Sun …" at bounding box center [770, 371] width 1541 height 1466
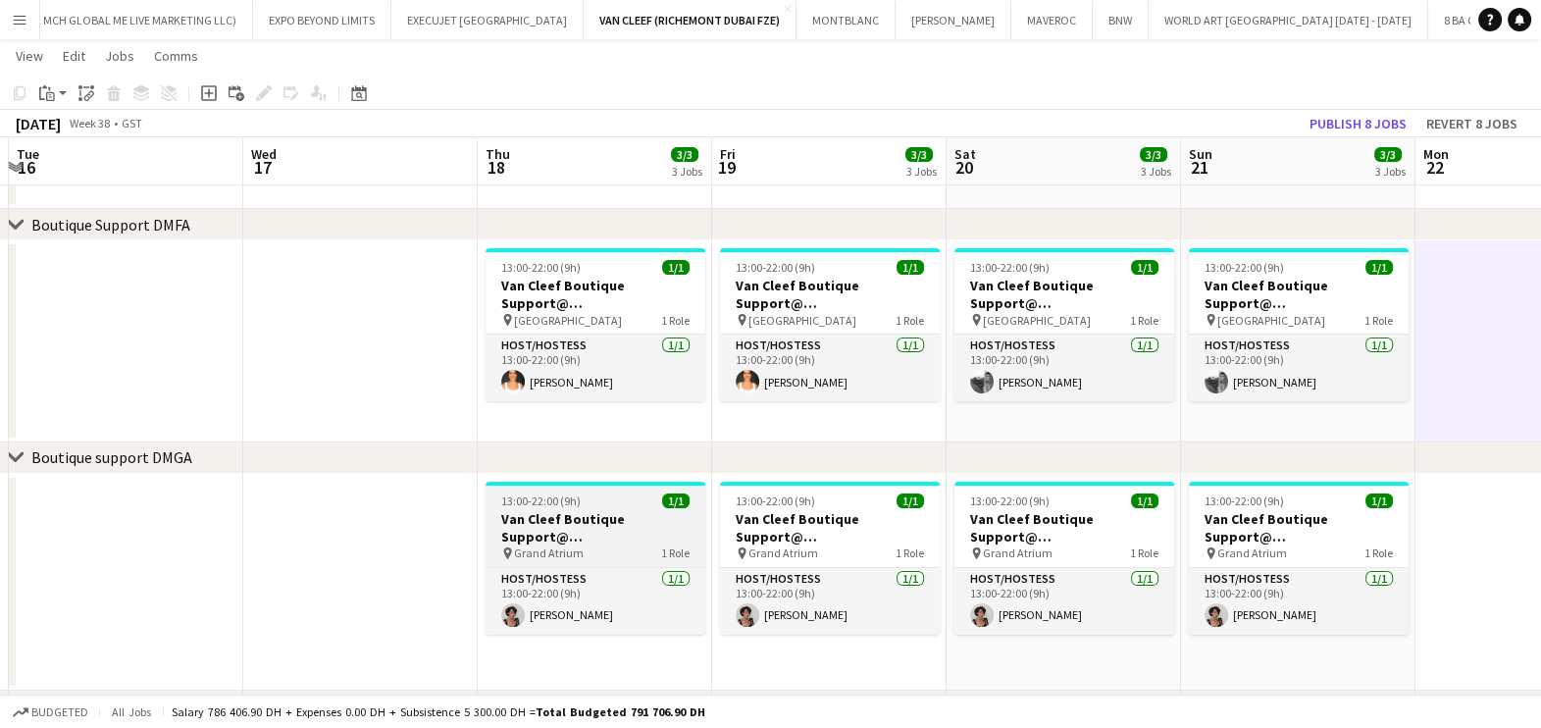
drag, startPoint x: 599, startPoint y: 529, endPoint x: 644, endPoint y: 509, distance: 49.2
click at [598, 526] on h3 "Van Cleef Boutique Support@ Grand Atrium" at bounding box center [596, 527] width 220 height 35
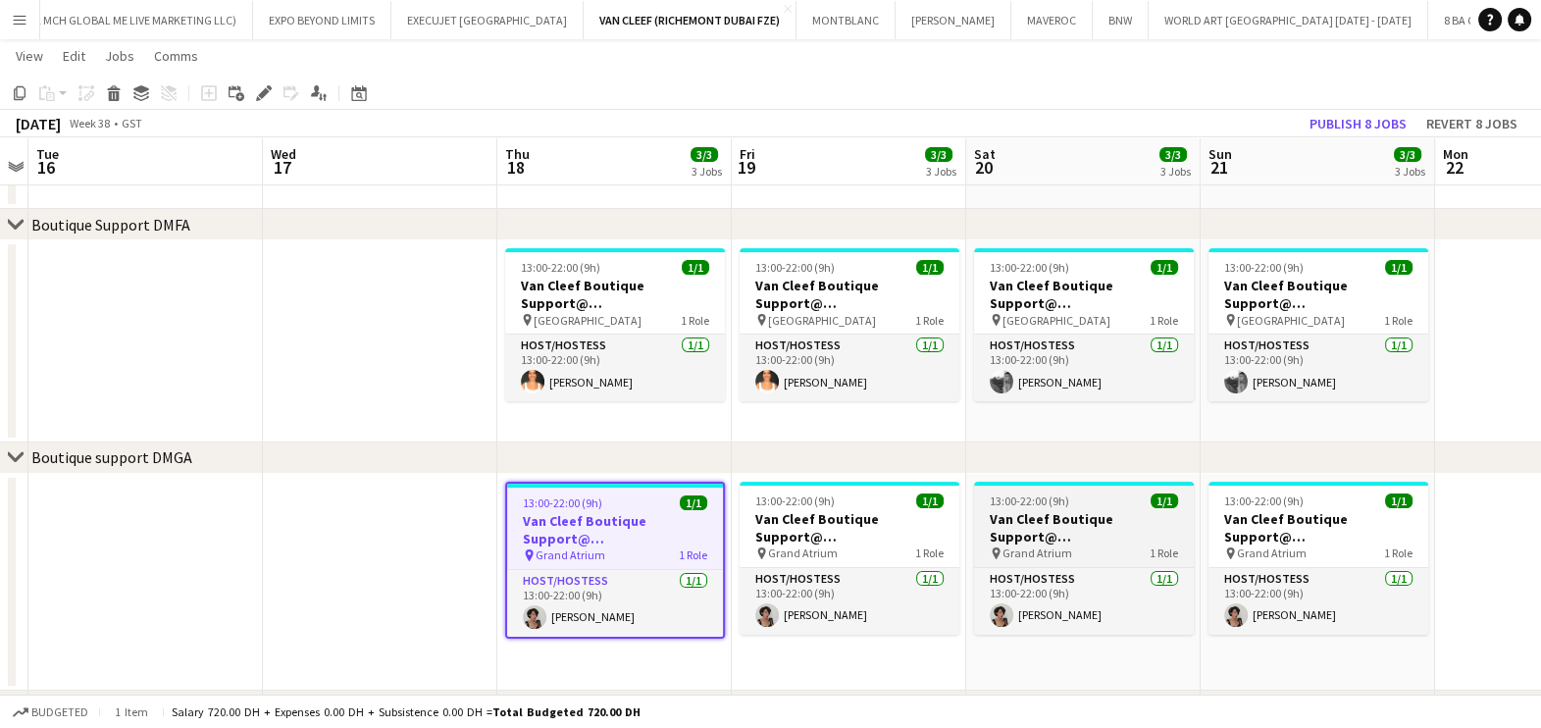
drag, startPoint x: 1037, startPoint y: 542, endPoint x: 1154, endPoint y: 510, distance: 122.1
click at [1287, 508] on app-calendar-viewport "Sun 14 3/3 3 Jobs Mon 15 Tue 16 Wed 17 Thu 18 3/3 3 Jobs Fri 19 3/3 3 Jobs Sat …" at bounding box center [770, 371] width 1541 height 1466
click at [1023, 506] on app-calendar-viewport "Sun 14 3/3 3 Jobs Mon 15 Tue 16 Wed 17 Thu 18 3/3 3 Jobs Fri 19 3/3 3 Jobs Sat …" at bounding box center [770, 371] width 1541 height 1466
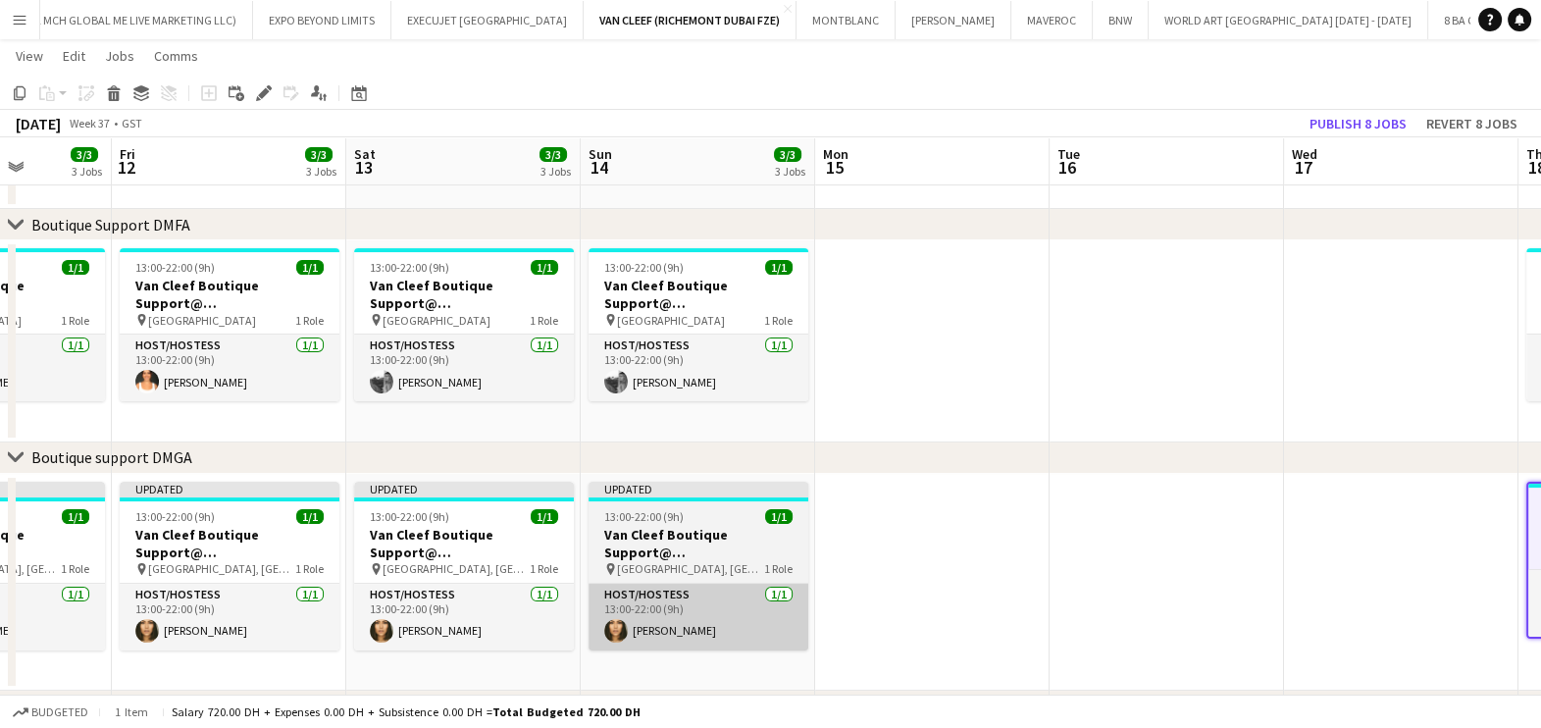
drag, startPoint x: 958, startPoint y: 590, endPoint x: 675, endPoint y: 589, distance: 283.5
click at [1032, 590] on app-calendar-viewport "Wed 10 Thu 11 3/3 3 Jobs Fri 12 3/3 3 Jobs Sat 13 3/3 3 Jobs Sun 14 3/3 3 Jobs …" at bounding box center [770, 371] width 1541 height 1466
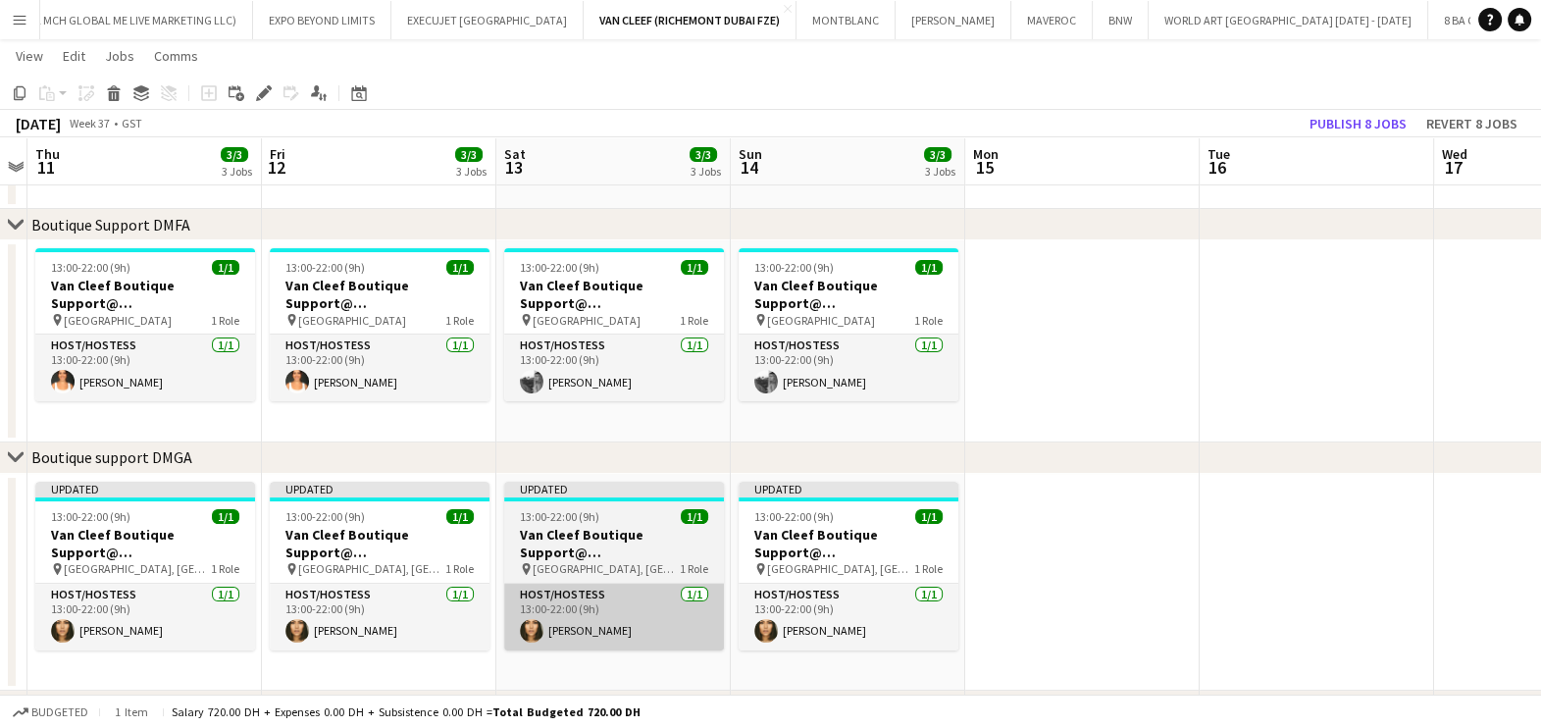
drag, startPoint x: 615, startPoint y: 589, endPoint x: 1026, endPoint y: 585, distance: 411.0
click at [1035, 585] on app-calendar-viewport "Tue 9 Wed 10 Thu 11 3/3 3 Jobs Fri 12 3/3 3 Jobs Sat 13 3/3 3 Jobs Sun 14 3/3 3…" at bounding box center [770, 371] width 1541 height 1466
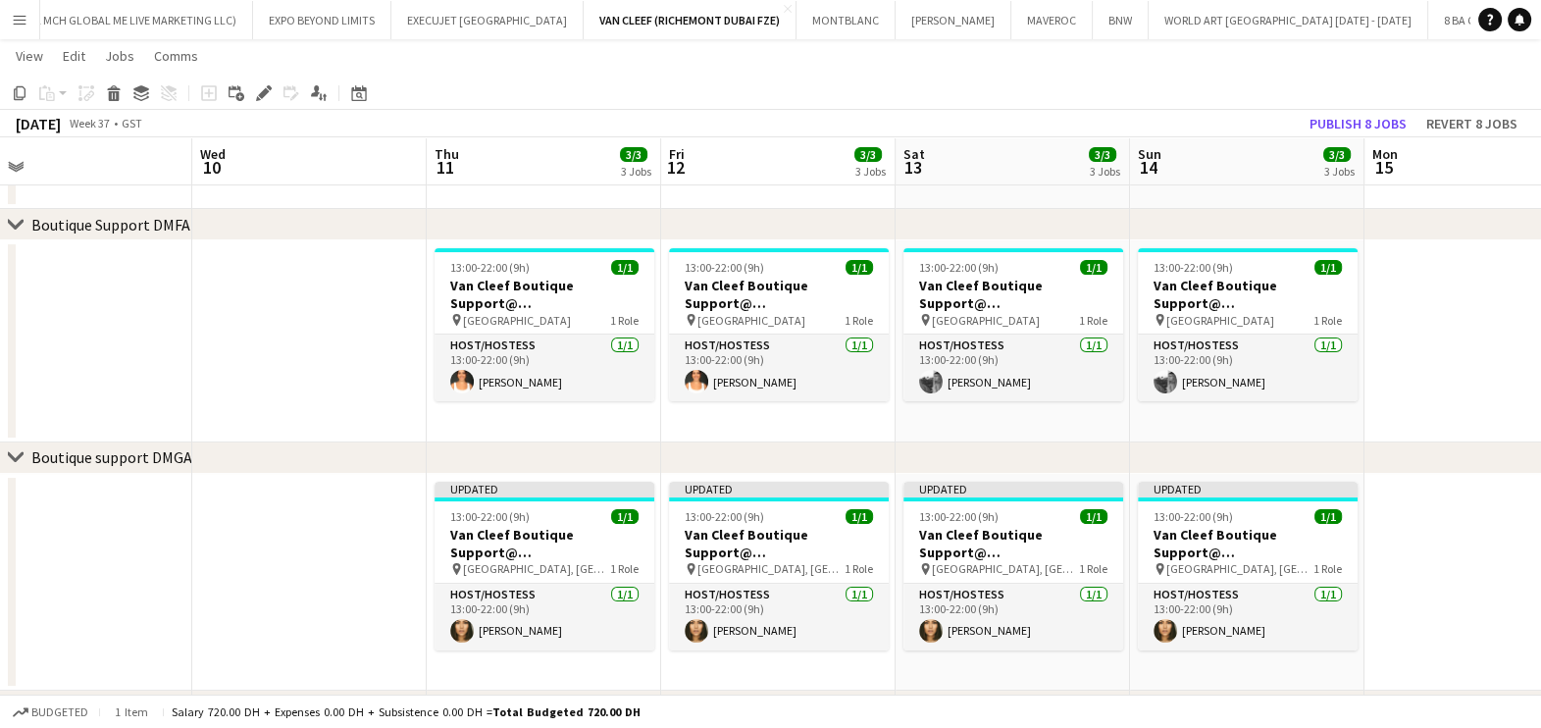
drag, startPoint x: 376, startPoint y: 593, endPoint x: 946, endPoint y: 585, distance: 569.9
click at [950, 585] on app-calendar-viewport "Sun 7 3/3 3 Jobs Mon 8 Tue 9 Wed 10 Thu 11 3/3 3 Jobs Fri 12 3/3 3 Jobs Sat 13 …" at bounding box center [770, 371] width 1541 height 1466
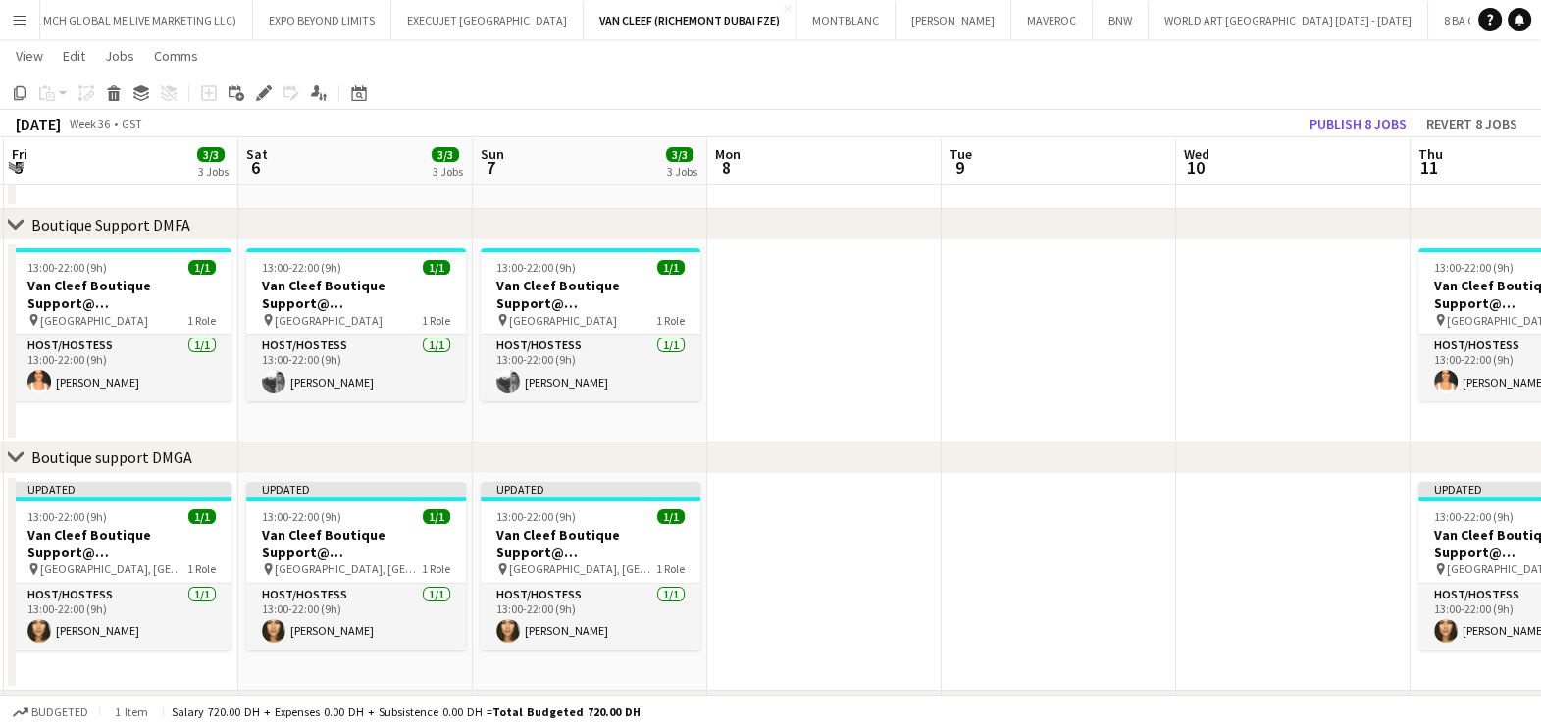
drag, startPoint x: 906, startPoint y: 589, endPoint x: 922, endPoint y: 588, distance: 15.7
click at [922, 588] on app-calendar-viewport "Wed 3 Thu 4 13/13 4 Jobs Fri 5 3/3 3 Jobs Sat 6 3/3 3 Jobs Sun 7 3/3 3 Jobs Mon…" at bounding box center [770, 371] width 1541 height 1466
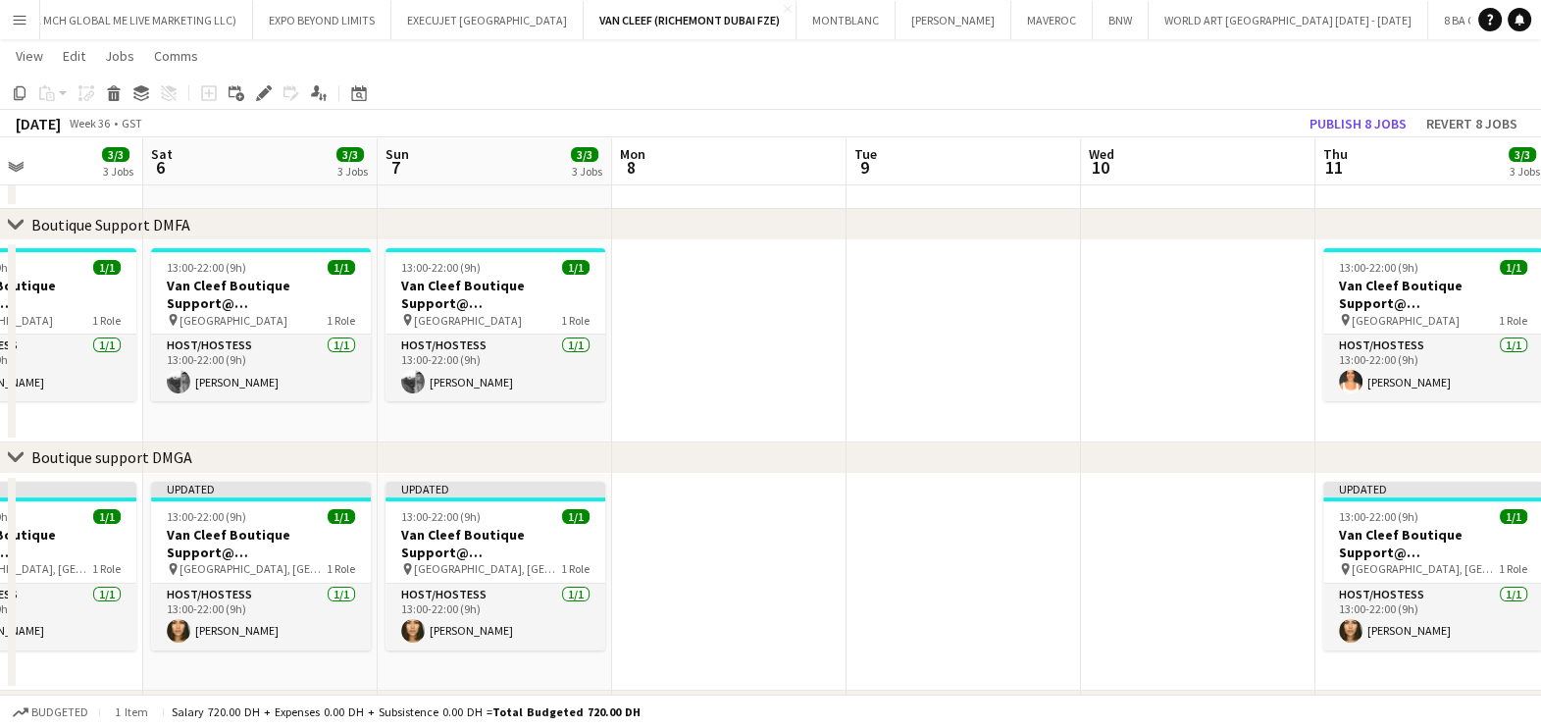
drag, startPoint x: 736, startPoint y: 584, endPoint x: 1114, endPoint y: 584, distance: 378.6
click at [1114, 584] on app-calendar-viewport "Wed 3 Thu 4 13/13 4 Jobs Fri 5 3/3 3 Jobs Sat 6 3/3 3 Jobs Sun 7 3/3 3 Jobs Mon…" at bounding box center [770, 371] width 1541 height 1466
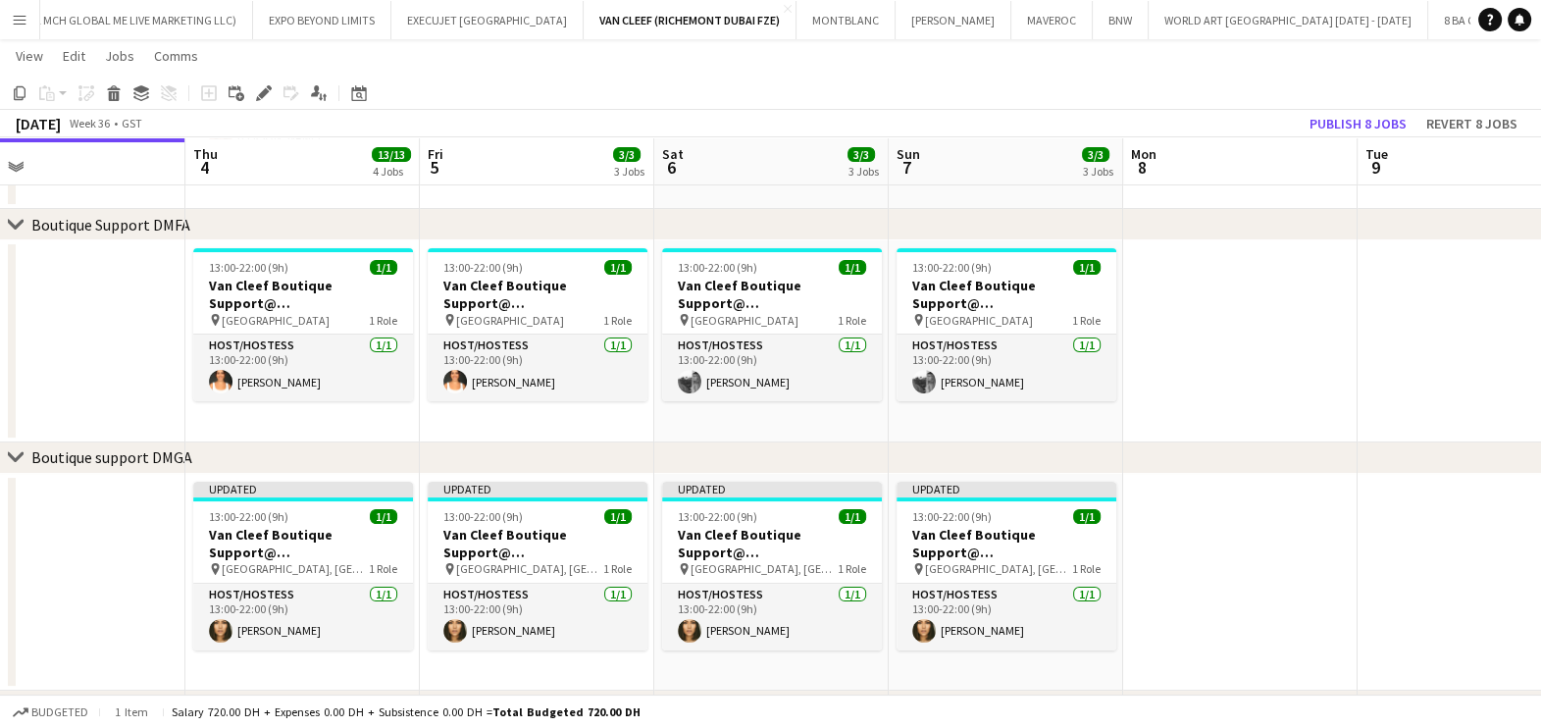
drag, startPoint x: 980, startPoint y: 593, endPoint x: 1035, endPoint y: 593, distance: 54.9
click at [1035, 593] on app-calendar-viewport "Mon 1 Tue 2 Wed 3 Thu 4 13/13 4 Jobs Fri 5 3/3 3 Jobs Sat 6 3/3 3 Jobs Sun 7 3/…" at bounding box center [770, 371] width 1541 height 1466
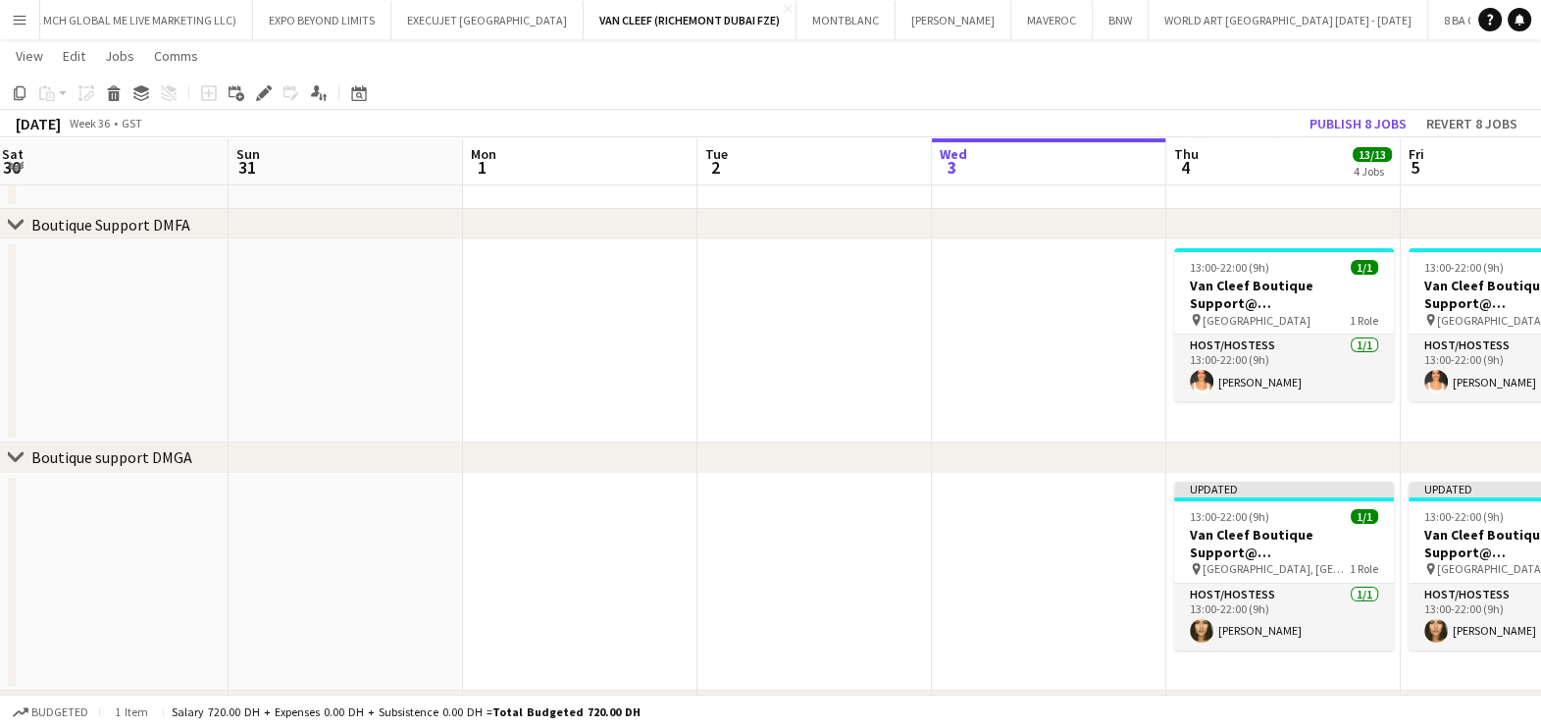
drag, startPoint x: 379, startPoint y: 567, endPoint x: 856, endPoint y: 568, distance: 477.7
click at [856, 568] on app-calendar-viewport "Thu 28 Fri 29 Sat 30 Sun 31 Mon 1 Tue 2 Wed 3 Thu 4 13/13 4 Jobs Fri 5 3/3 3 Jo…" at bounding box center [770, 371] width 1541 height 1466
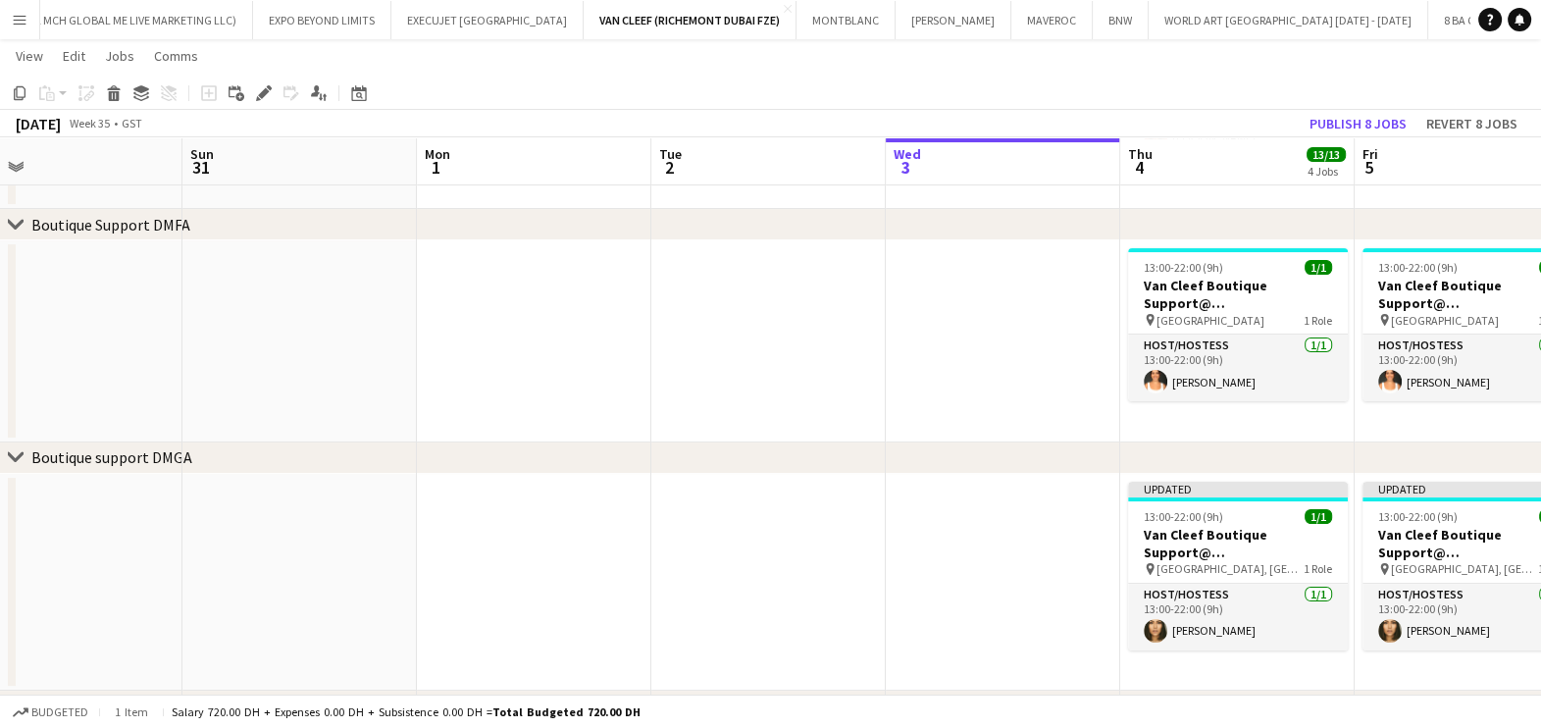
drag, startPoint x: 991, startPoint y: 564, endPoint x: 242, endPoint y: 546, distance: 748.6
click at [242, 546] on app-calendar-viewport "Thu 28 Fri 29 Sat 30 Sun 31 Mon 1 Tue 2 Wed 3 Thu 4 13/13 4 Jobs Fri 5 3/3 3 Jo…" at bounding box center [770, 371] width 1541 height 1466
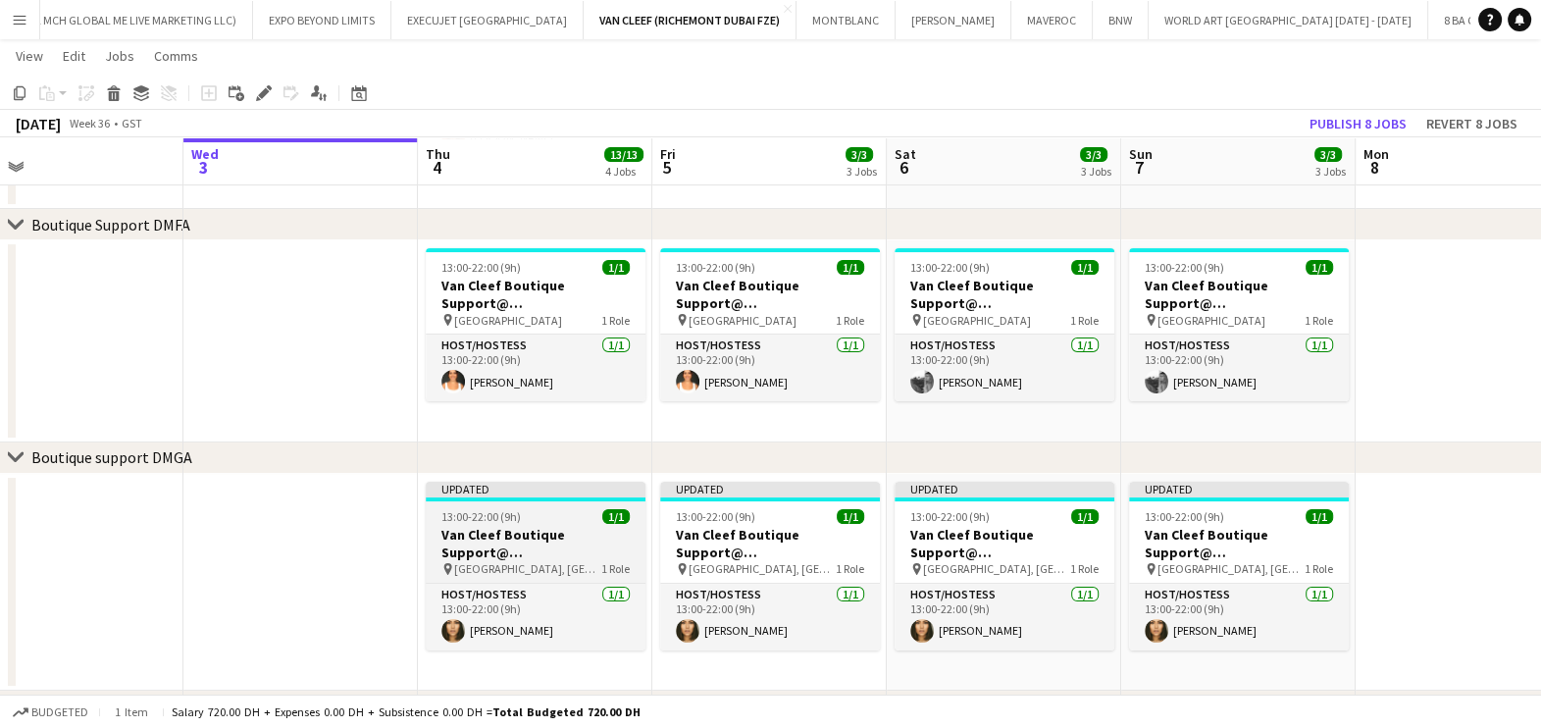
click at [612, 539] on h3 "Van Cleef Boutique Support@ Grand Atrium" at bounding box center [536, 543] width 220 height 35
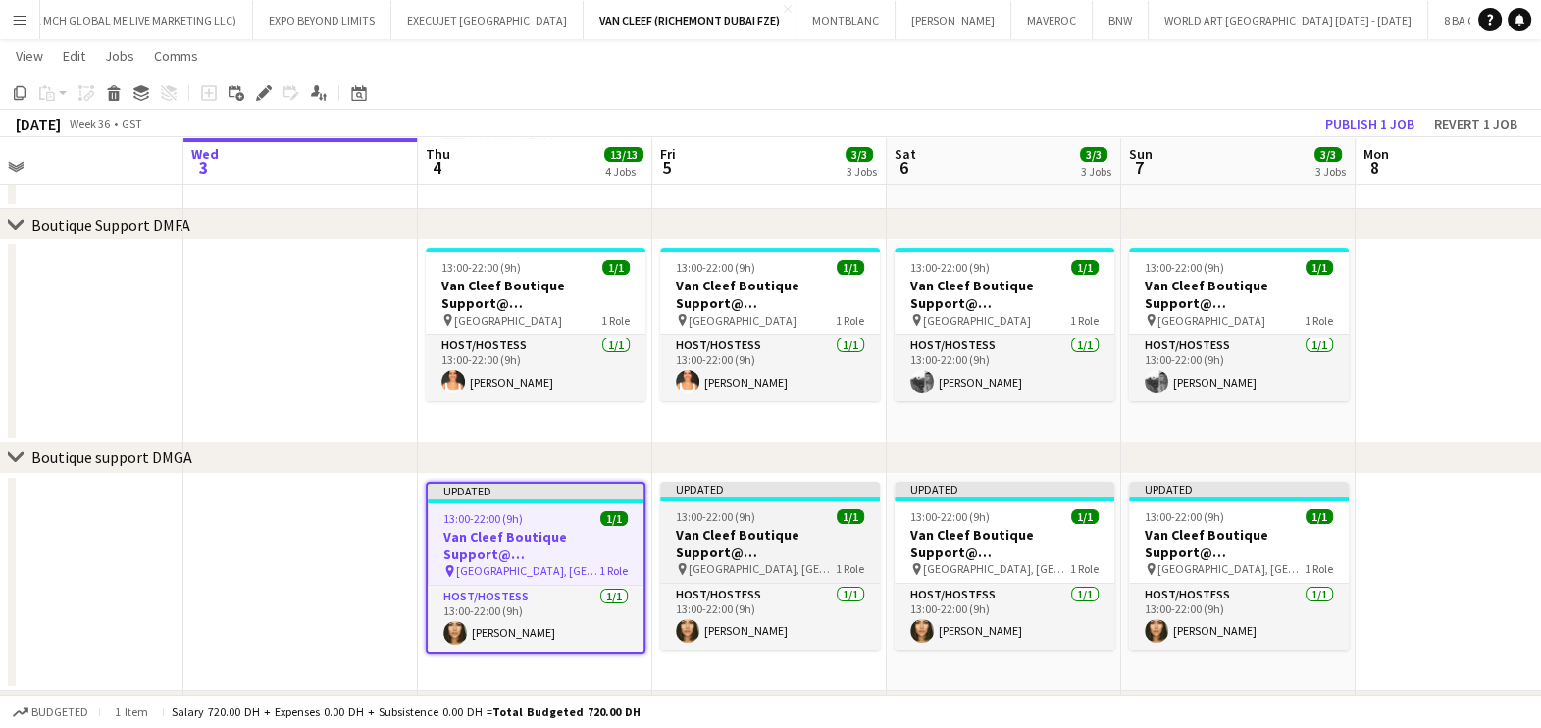
click at [741, 545] on h3 "Van Cleef Boutique Support@ Grand Atrium" at bounding box center [770, 543] width 220 height 35
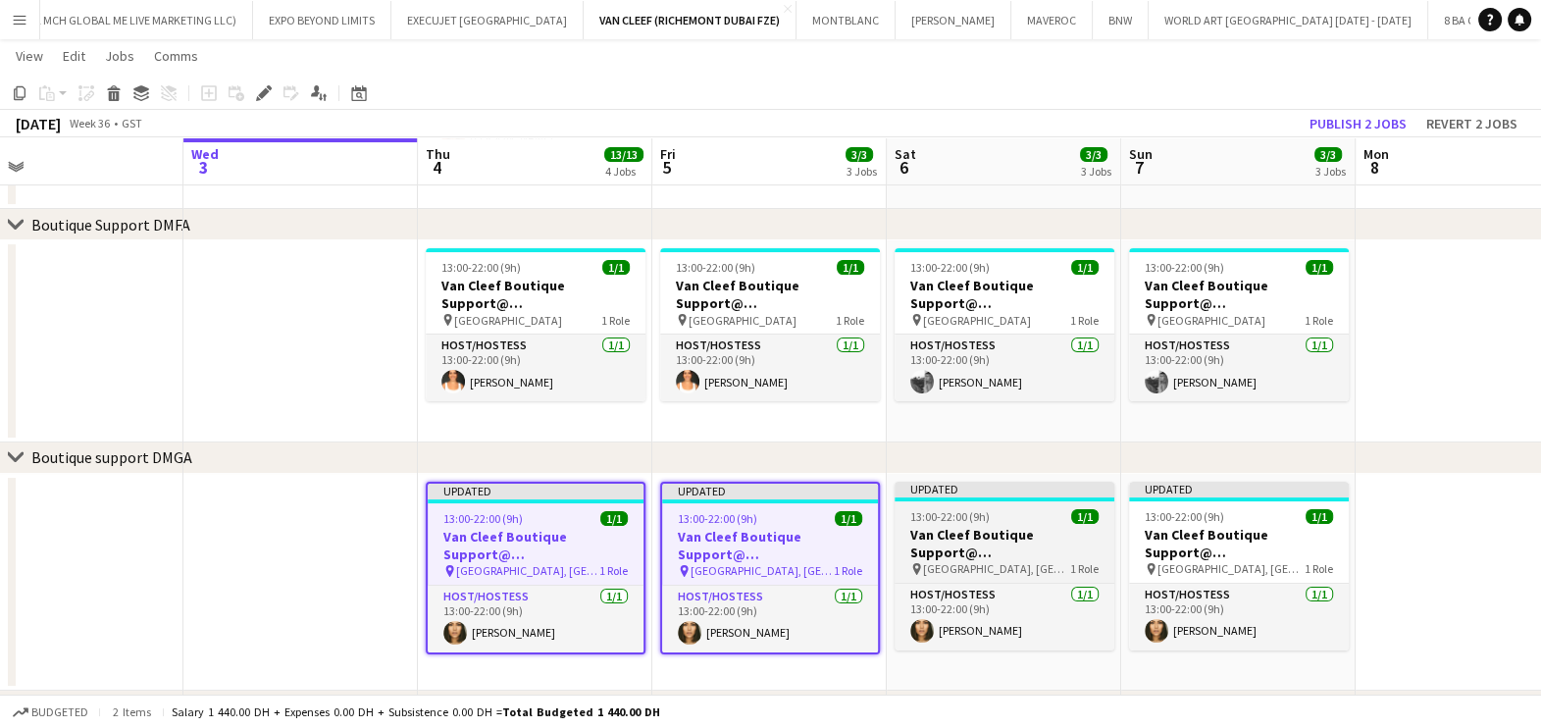
click at [927, 555] on h3 "Van Cleef Boutique Support@ Grand Atrium" at bounding box center [1005, 543] width 220 height 35
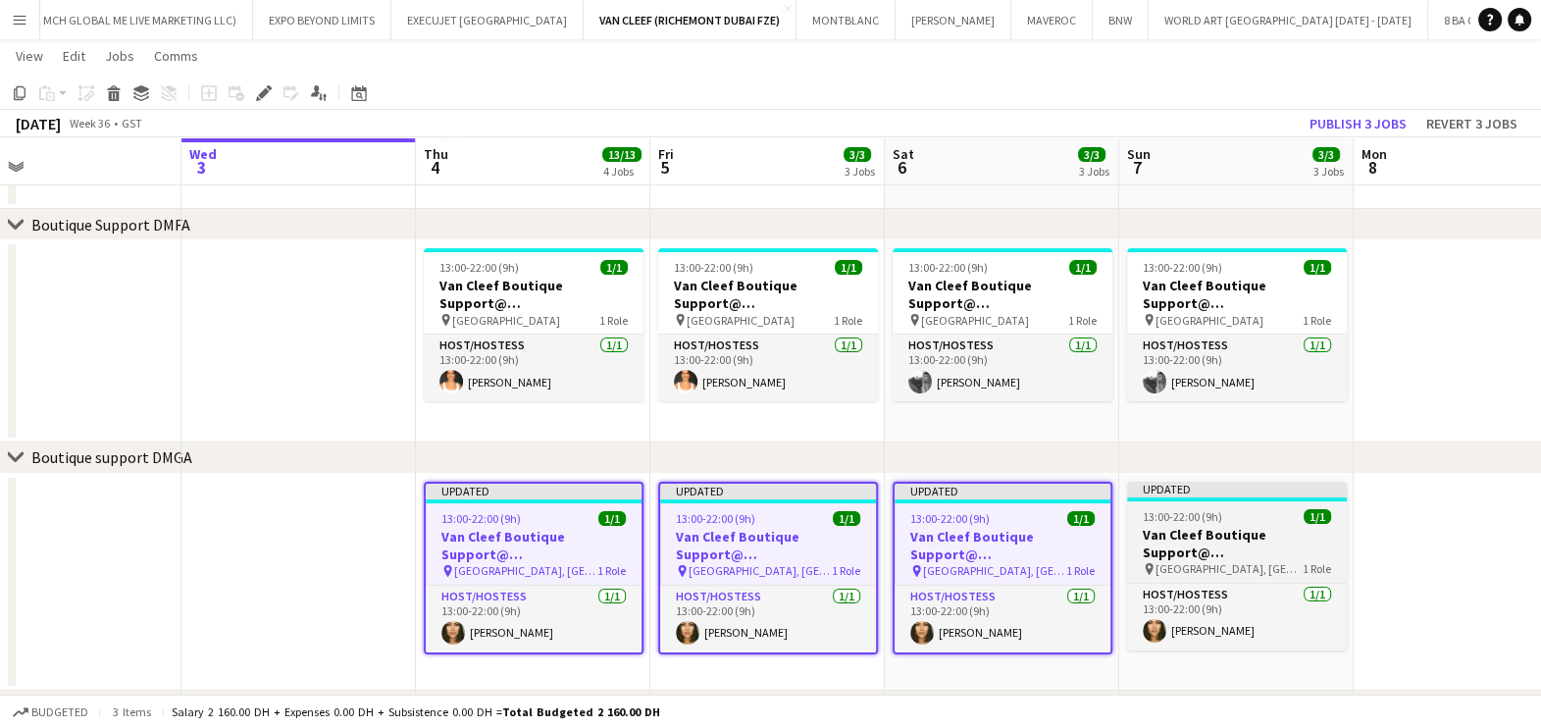
drag, startPoint x: 951, startPoint y: 546, endPoint x: 641, endPoint y: 539, distance: 310.0
click at [461, 539] on app-calendar-viewport "Sat 30 Sun 31 Mon 1 Tue 2 Wed 3 Thu 4 13/13 4 Jobs Fri 5 3/3 3 Jobs Sat 6 3/3 3…" at bounding box center [770, 371] width 1541 height 1466
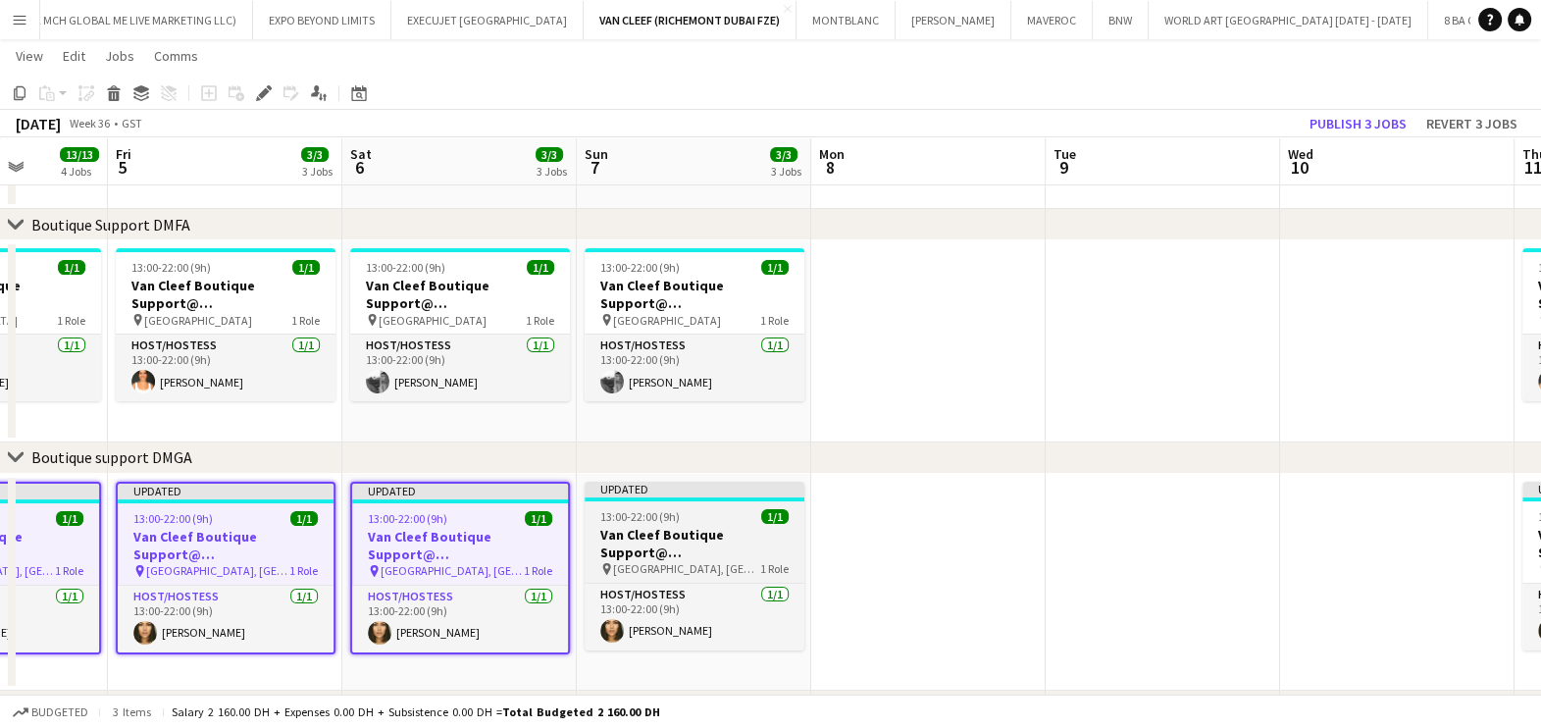
click at [720, 537] on h3 "Van Cleef Boutique Support@ Grand Atrium" at bounding box center [695, 543] width 220 height 35
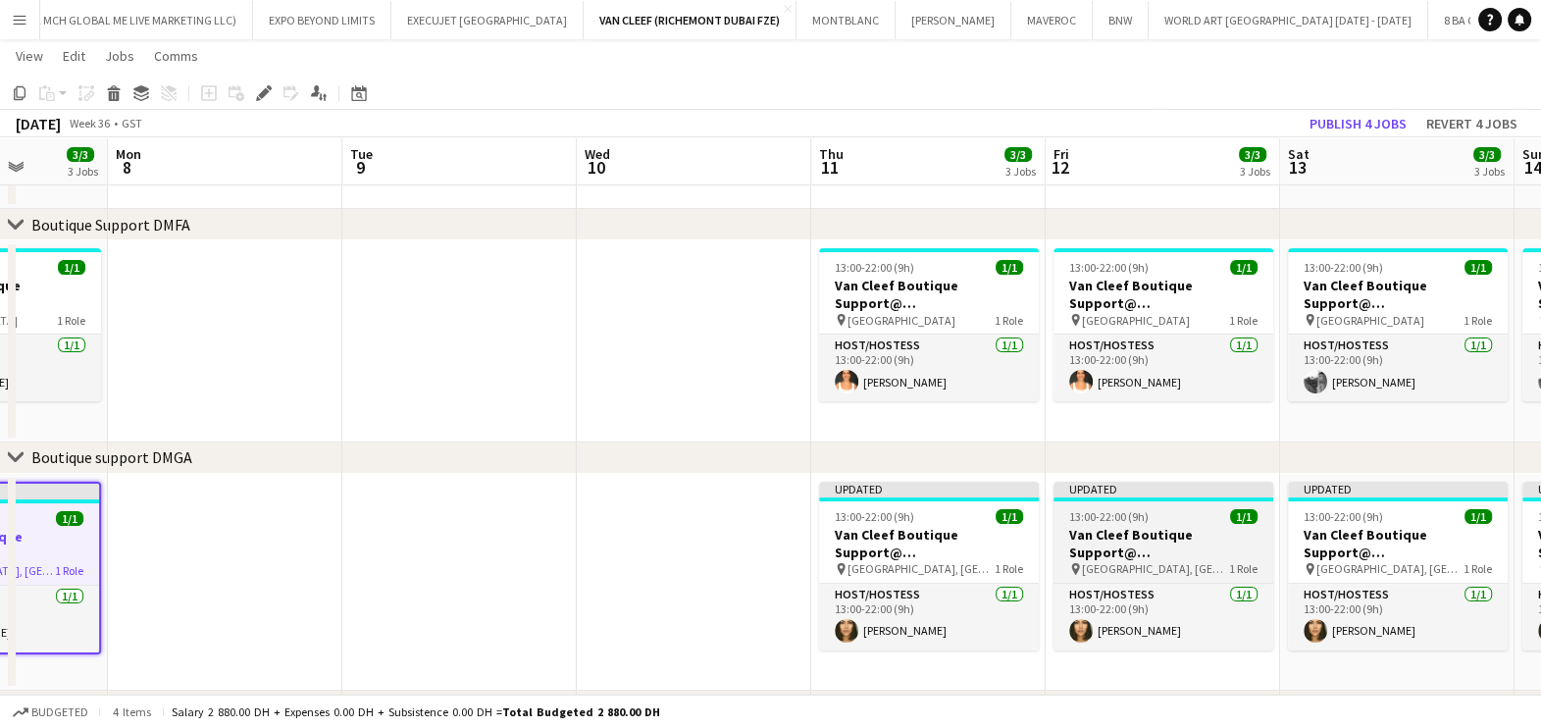
drag, startPoint x: 790, startPoint y: 534, endPoint x: 1283, endPoint y: 544, distance: 493.5
click at [677, 535] on app-calendar-viewport "Thu 4 13/13 4 Jobs Fri 5 3/3 3 Jobs Sat 6 3/3 3 Jobs Sun 7 3/3 3 Jobs Mon 8 Tue…" at bounding box center [770, 371] width 1541 height 1466
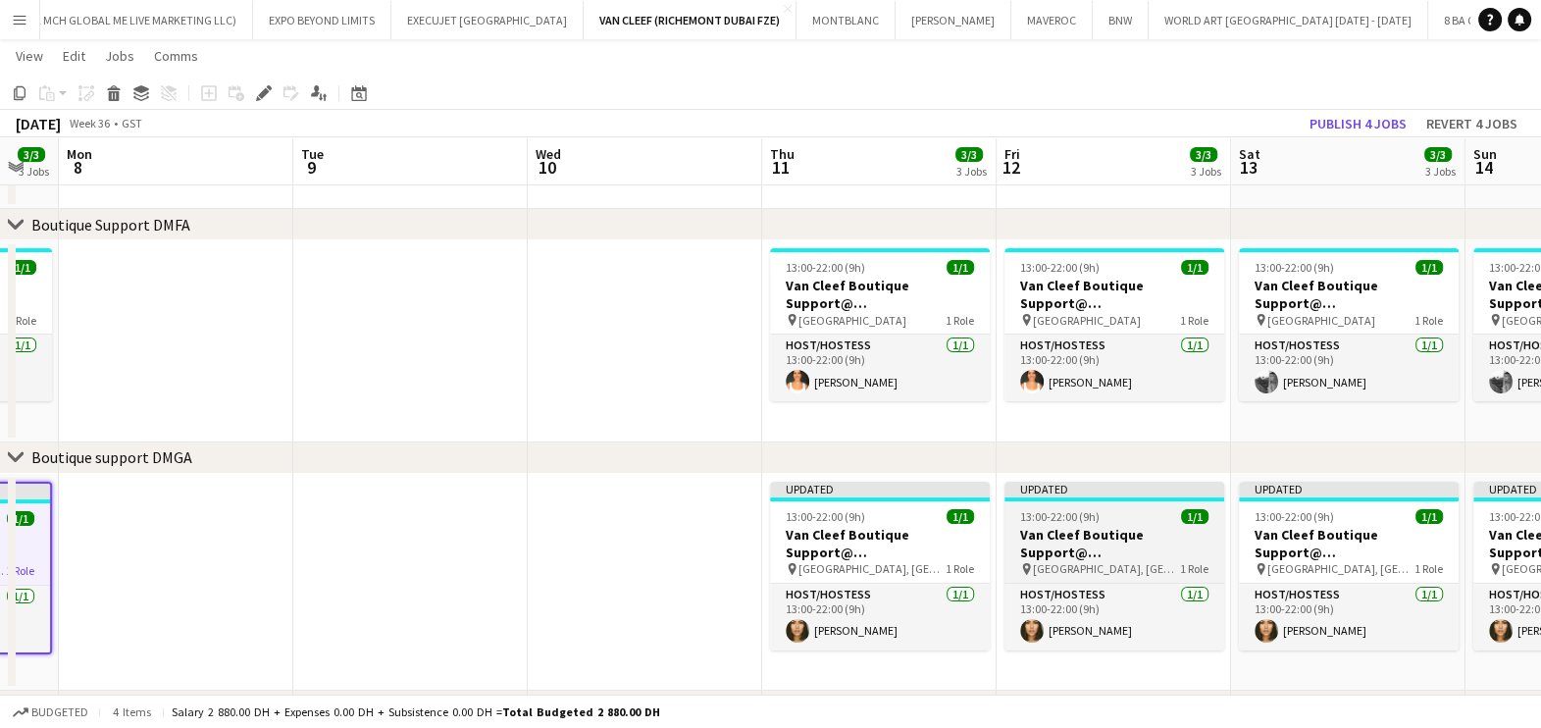
drag, startPoint x: 1231, startPoint y: 544, endPoint x: 972, endPoint y: 525, distance: 259.7
click at [1073, 531] on app-calendar-viewport "Thu 4 13/13 4 Jobs Fri 5 3/3 3 Jobs Sat 6 3/3 3 Jobs Sun 7 3/3 3 Jobs Mon 8 Tue…" at bounding box center [770, 371] width 1541 height 1466
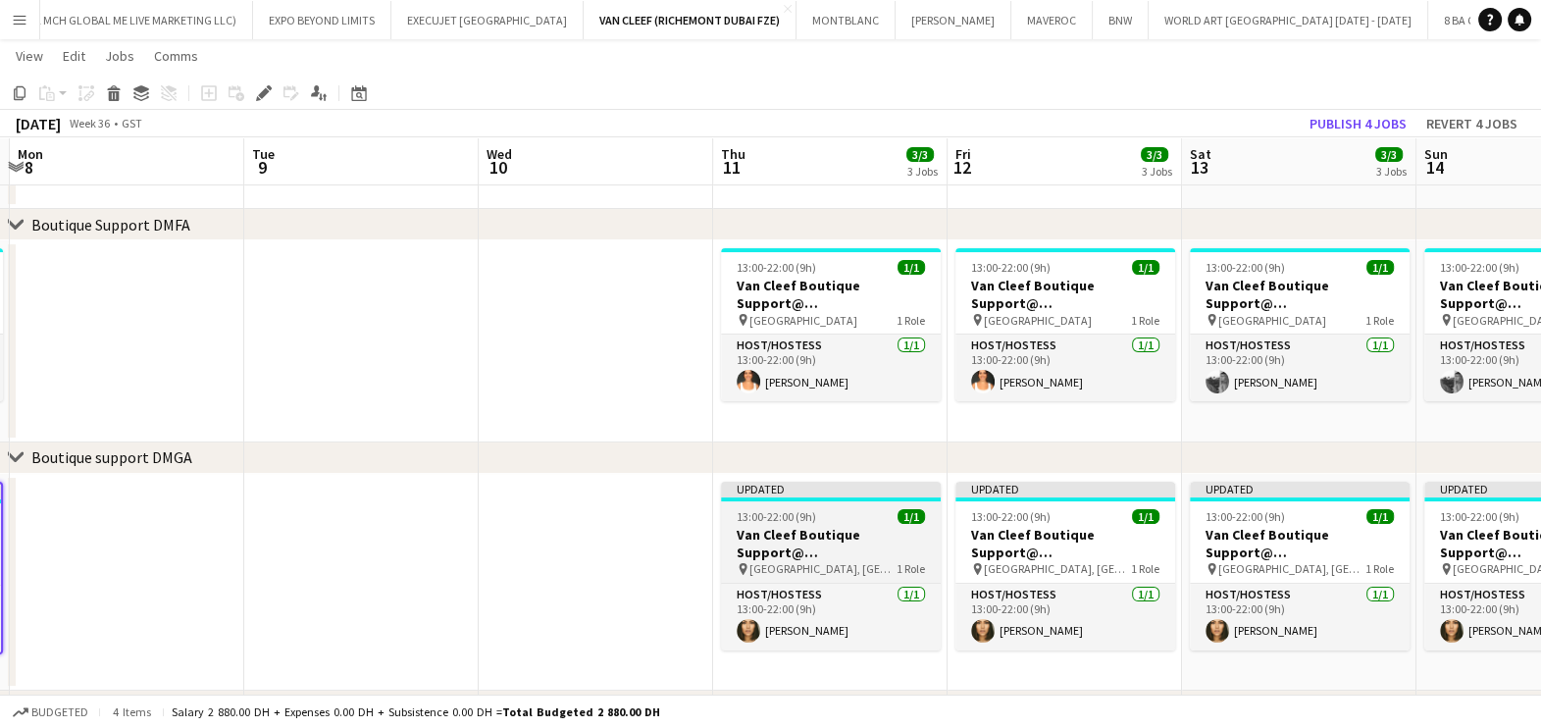
click at [887, 526] on h3 "Van Cleef Boutique Support@ Grand Atrium" at bounding box center [831, 543] width 220 height 35
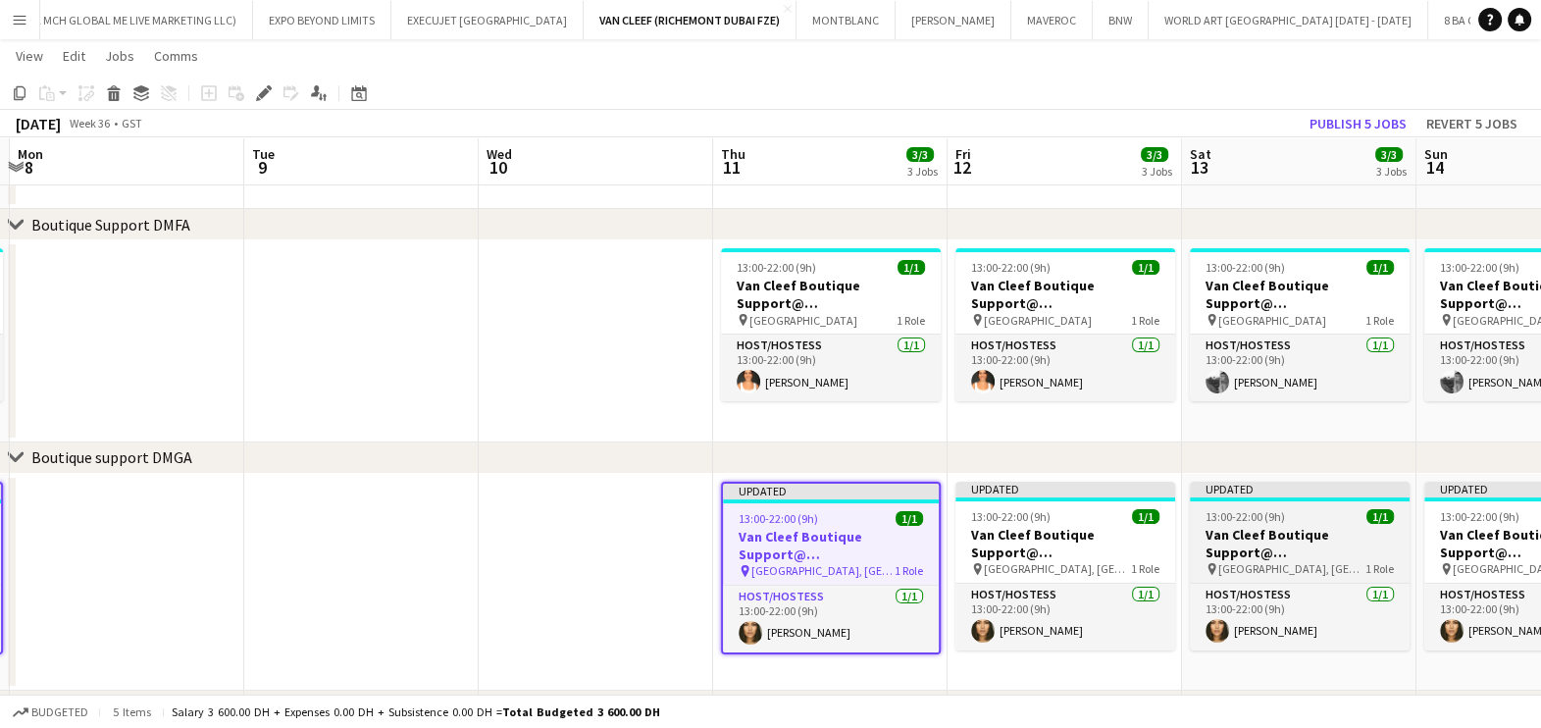
drag, startPoint x: 1000, startPoint y: 542, endPoint x: 1234, endPoint y: 542, distance: 233.4
click at [1001, 542] on h3 "Van Cleef Boutique Support@ Grand Atrium" at bounding box center [1065, 543] width 220 height 35
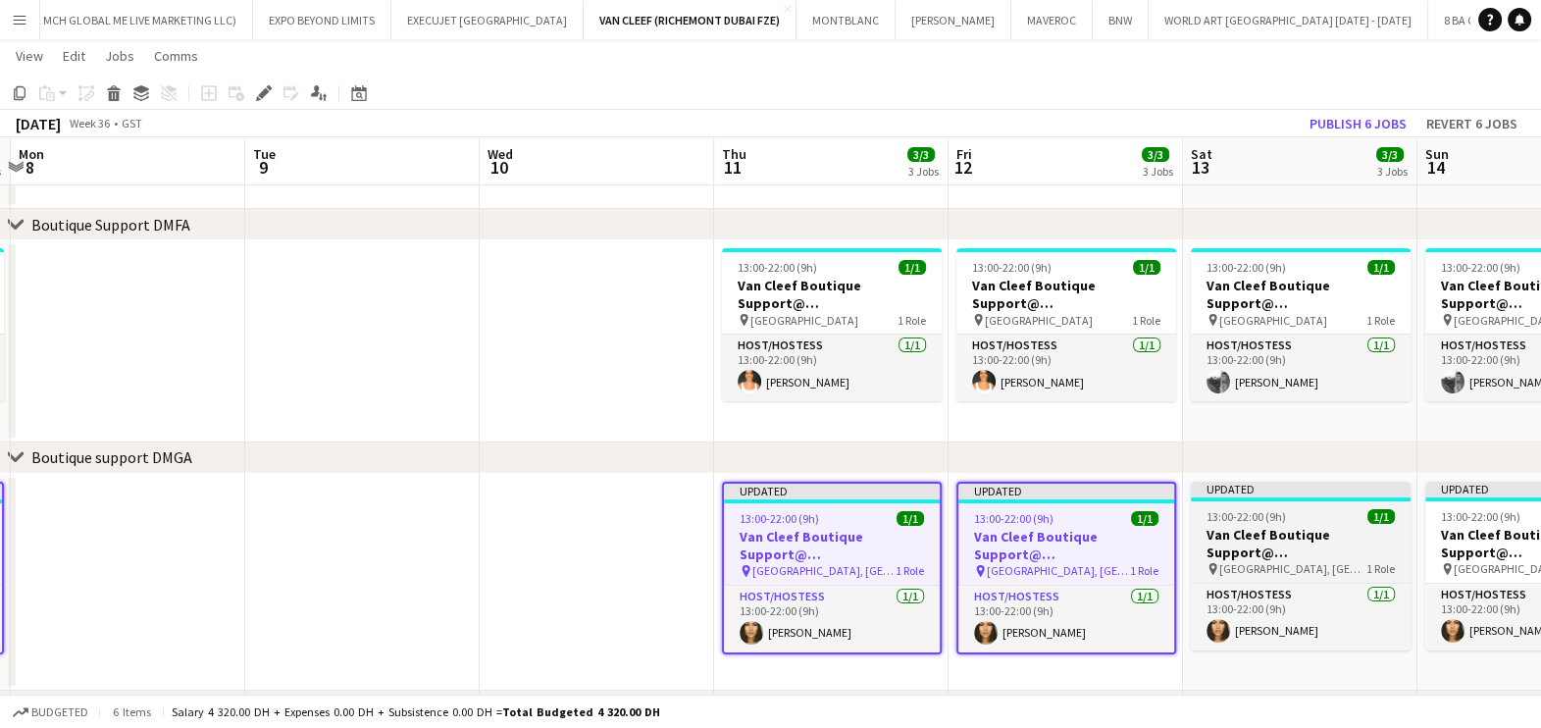
click at [1237, 542] on h3 "Van Cleef Boutique Support@ Grand Atrium" at bounding box center [1301, 543] width 220 height 35
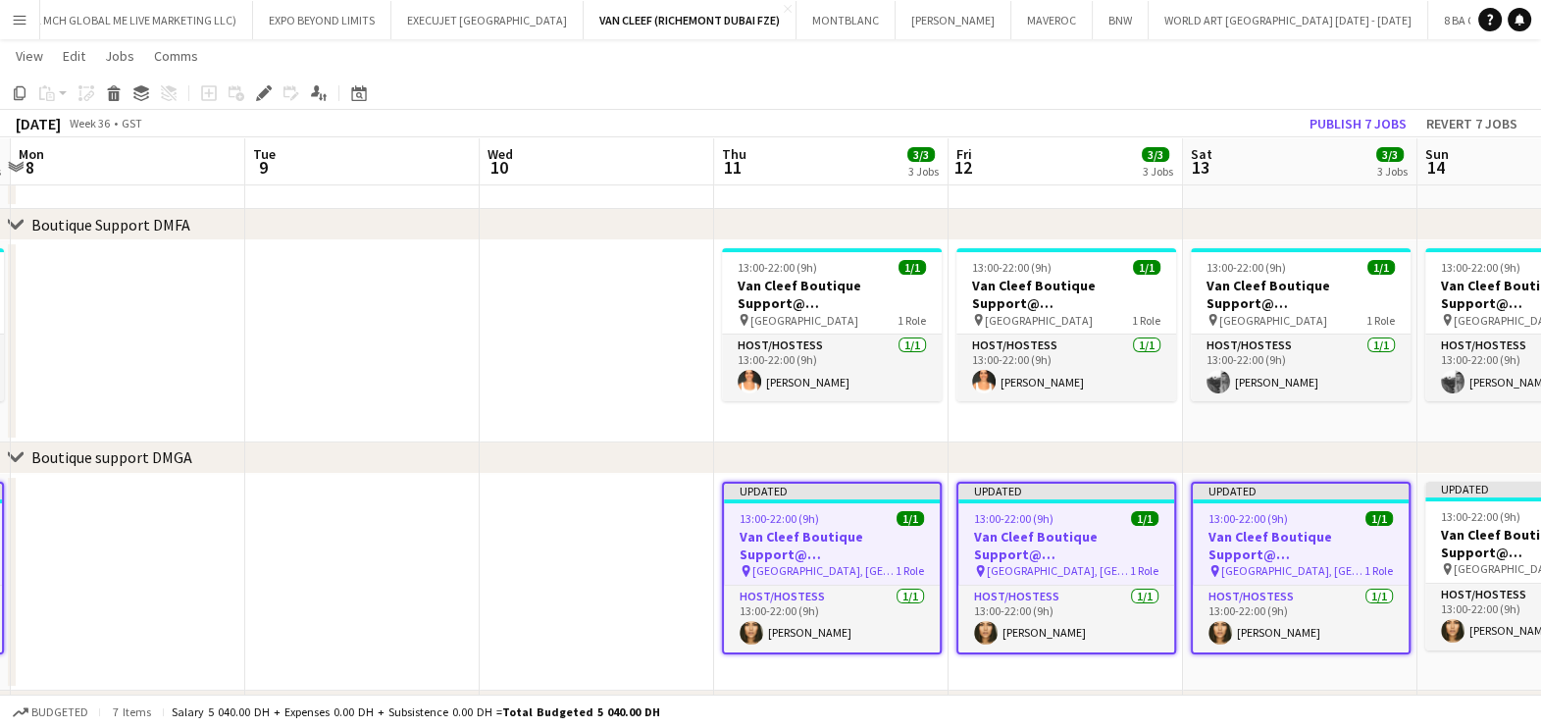
drag, startPoint x: 1236, startPoint y: 538, endPoint x: 915, endPoint y: 537, distance: 320.7
click at [865, 538] on app-calendar-viewport "Fri 5 3/3 3 Jobs Sat 6 3/3 3 Jobs Sun 7 3/3 3 Jobs Mon 8 Tue 9 Wed 10 Thu 11 3/…" at bounding box center [770, 371] width 1541 height 1466
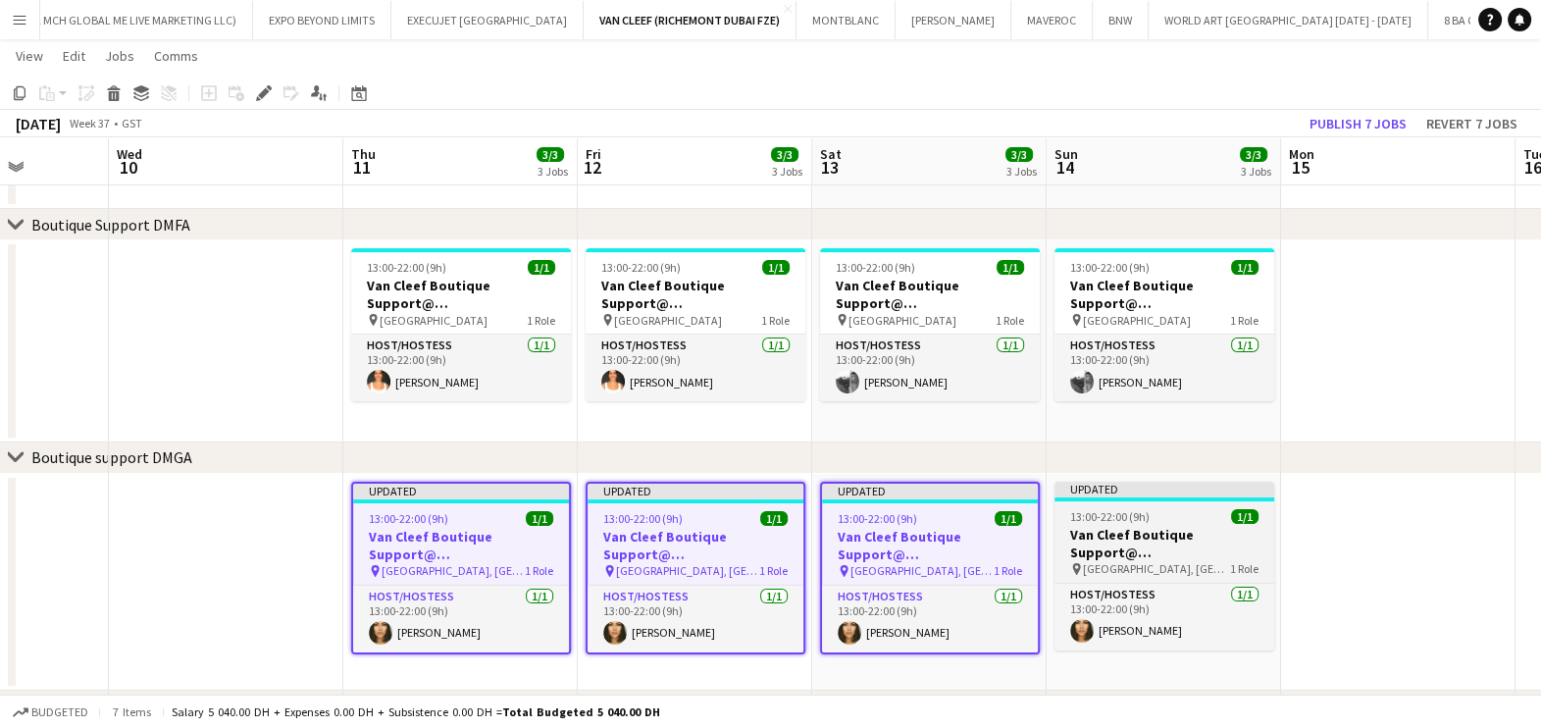
click at [1110, 536] on h3 "Van Cleef Boutique Support@ Grand Atrium" at bounding box center [1164, 543] width 220 height 35
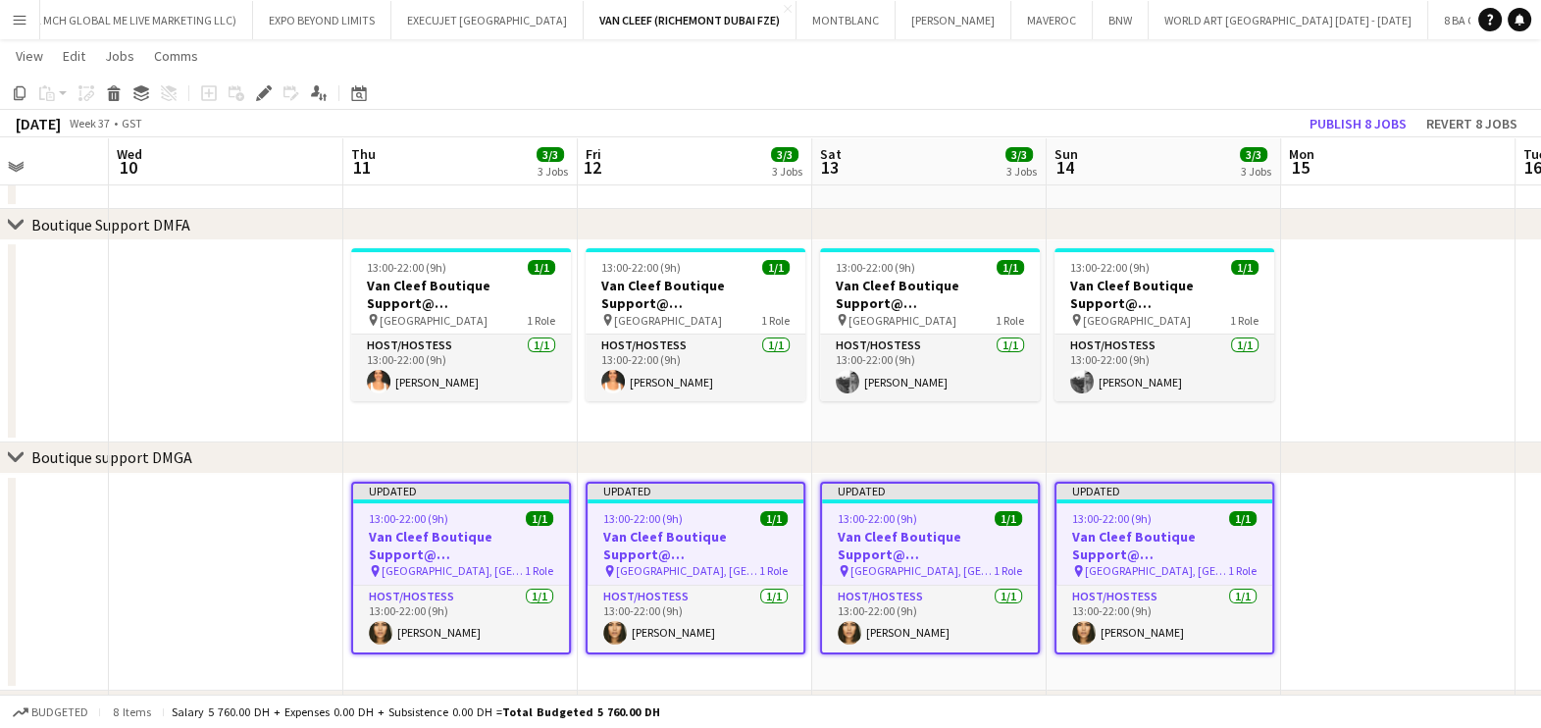
drag, startPoint x: 1264, startPoint y: 535, endPoint x: 659, endPoint y: 535, distance: 605.2
click at [657, 535] on app-calendar-viewport "Sun 7 3/3 3 Jobs Mon 8 Tue 9 Wed 10 Thu 11 3/3 3 Jobs Fri 12 3/3 3 Jobs Sat 13 …" at bounding box center [770, 371] width 1541 height 1466
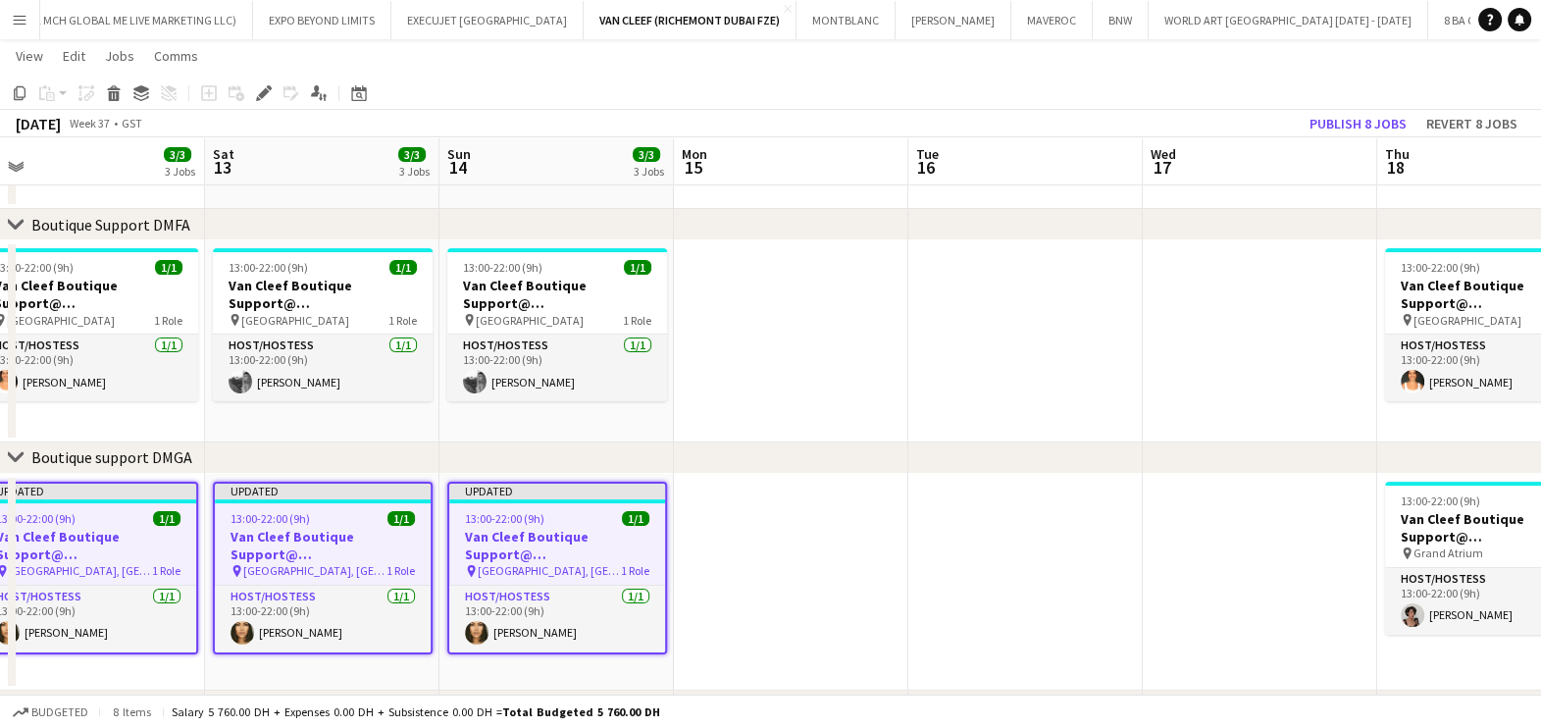
click at [720, 535] on app-calendar-viewport "Tue 9 Wed 10 Thu 11 3/3 3 Jobs Fri 12 3/3 3 Jobs Sat 13 3/3 3 Jobs Sun 14 3/3 3…" at bounding box center [770, 371] width 1541 height 1466
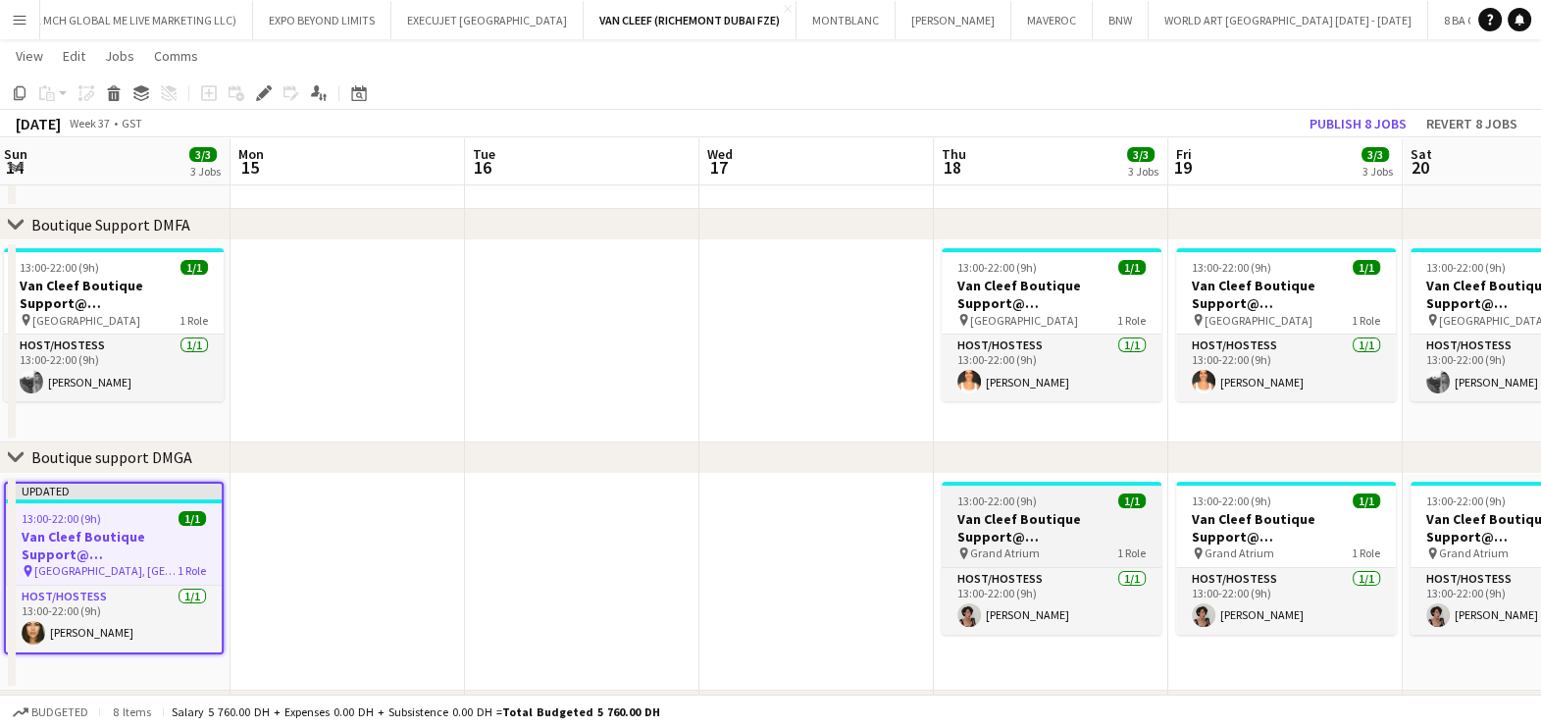
click at [1021, 530] on h3 "Van Cleef Boutique Support@ Grand Atrium" at bounding box center [1052, 527] width 220 height 35
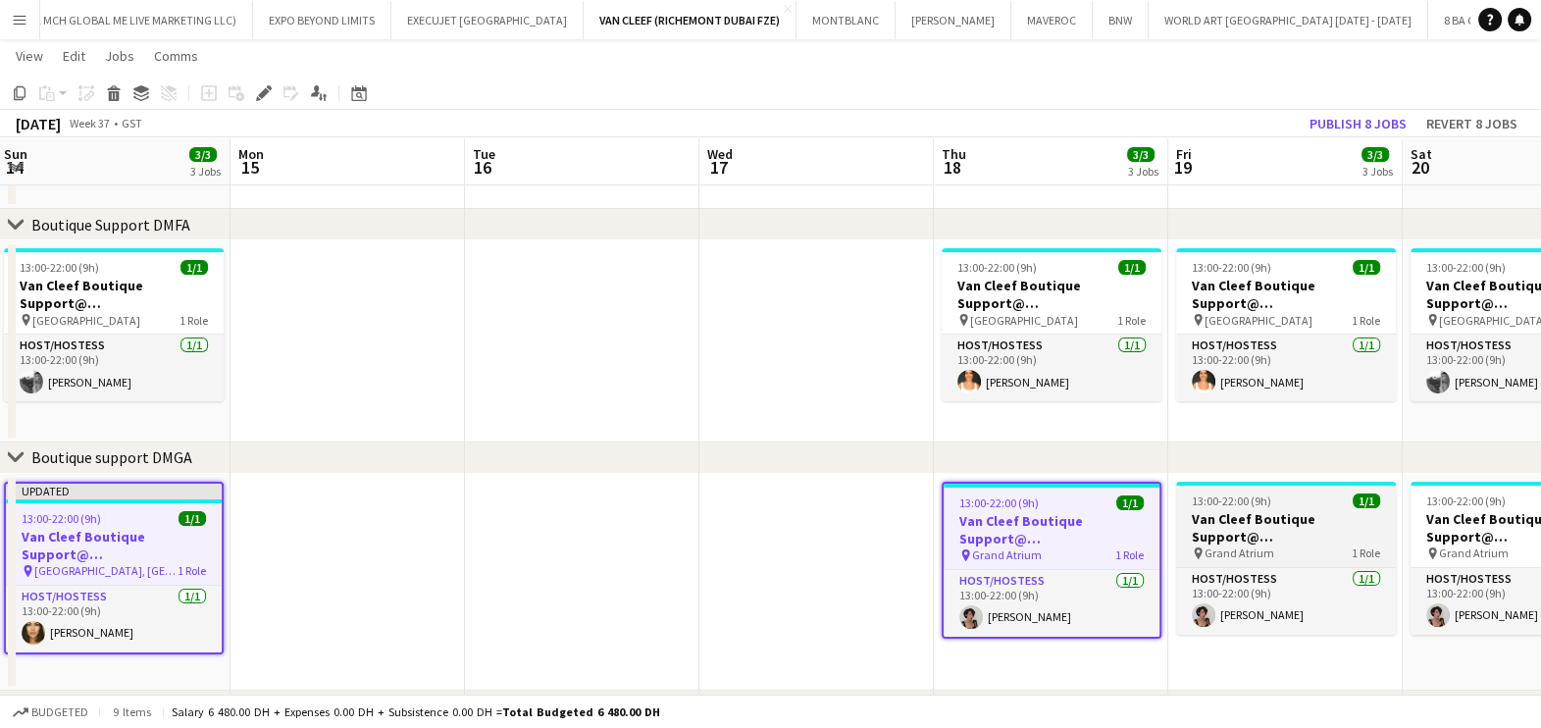
click at [1202, 520] on h3 "Van Cleef Boutique Support@ Grand Atrium" at bounding box center [1286, 527] width 220 height 35
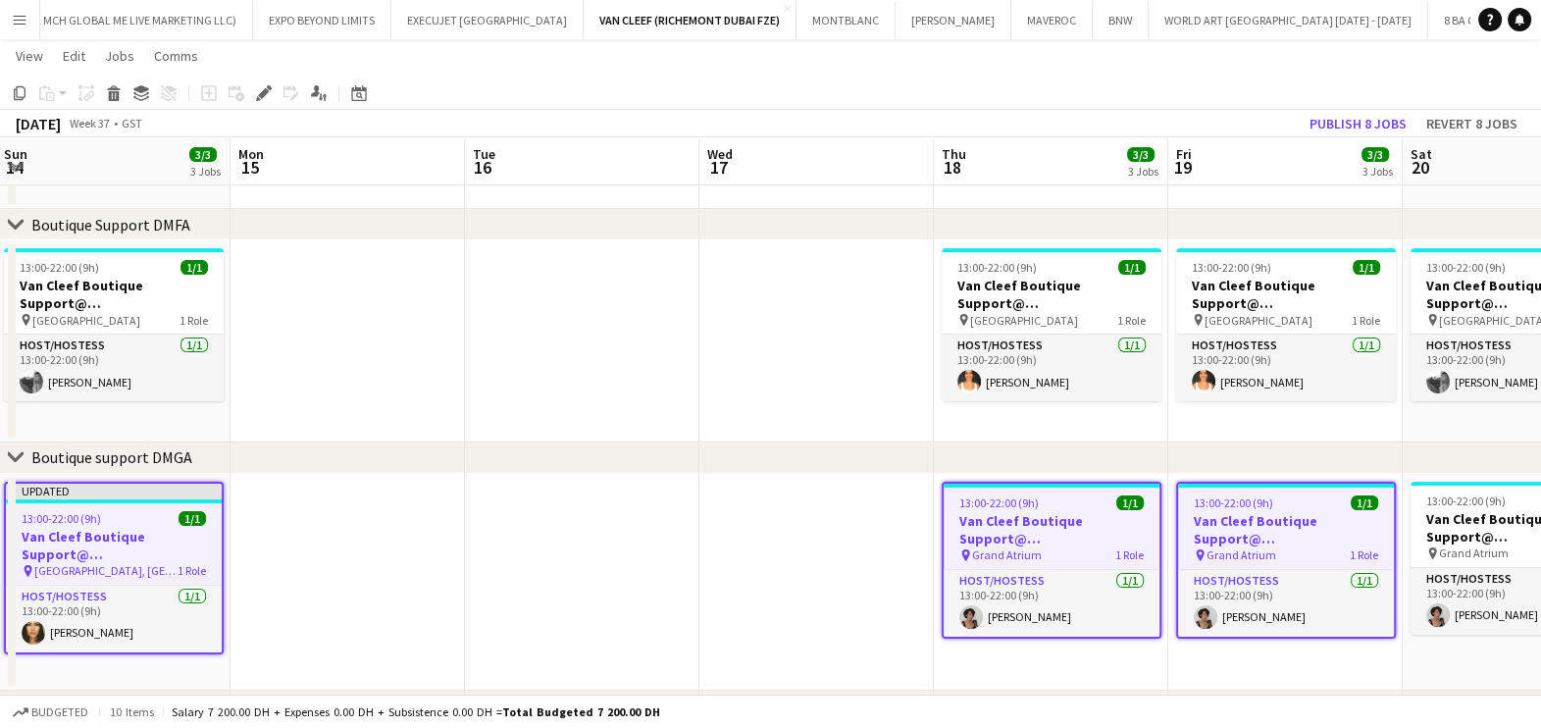
click at [685, 533] on app-calendar-viewport "Thu 11 3/3 3 Jobs Fri 12 3/3 3 Jobs Sat 13 3/3 3 Jobs Sun 14 3/3 3 Jobs Mon 15 …" at bounding box center [770, 371] width 1541 height 1466
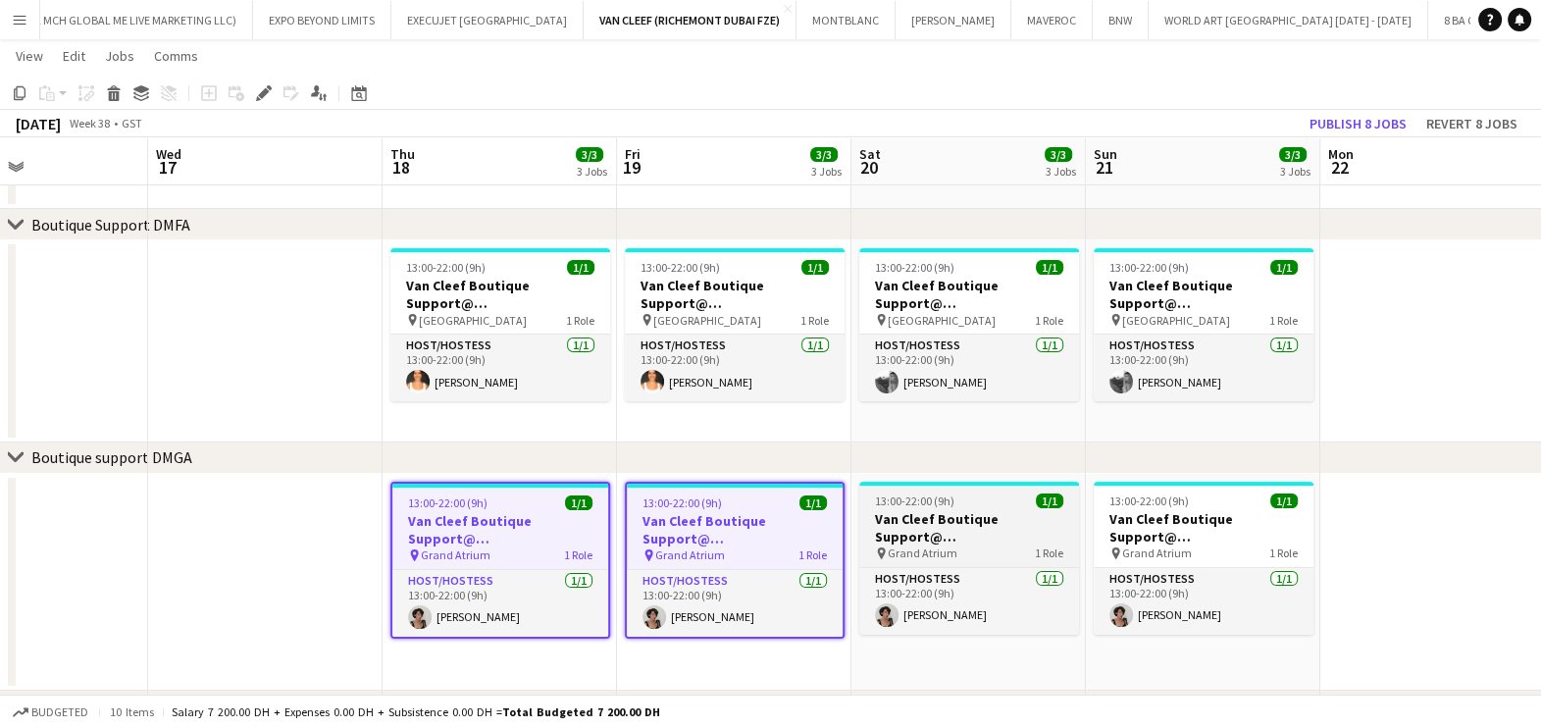
click at [879, 527] on h3 "Van Cleef Boutique Support@ Grand Atrium" at bounding box center [969, 527] width 220 height 35
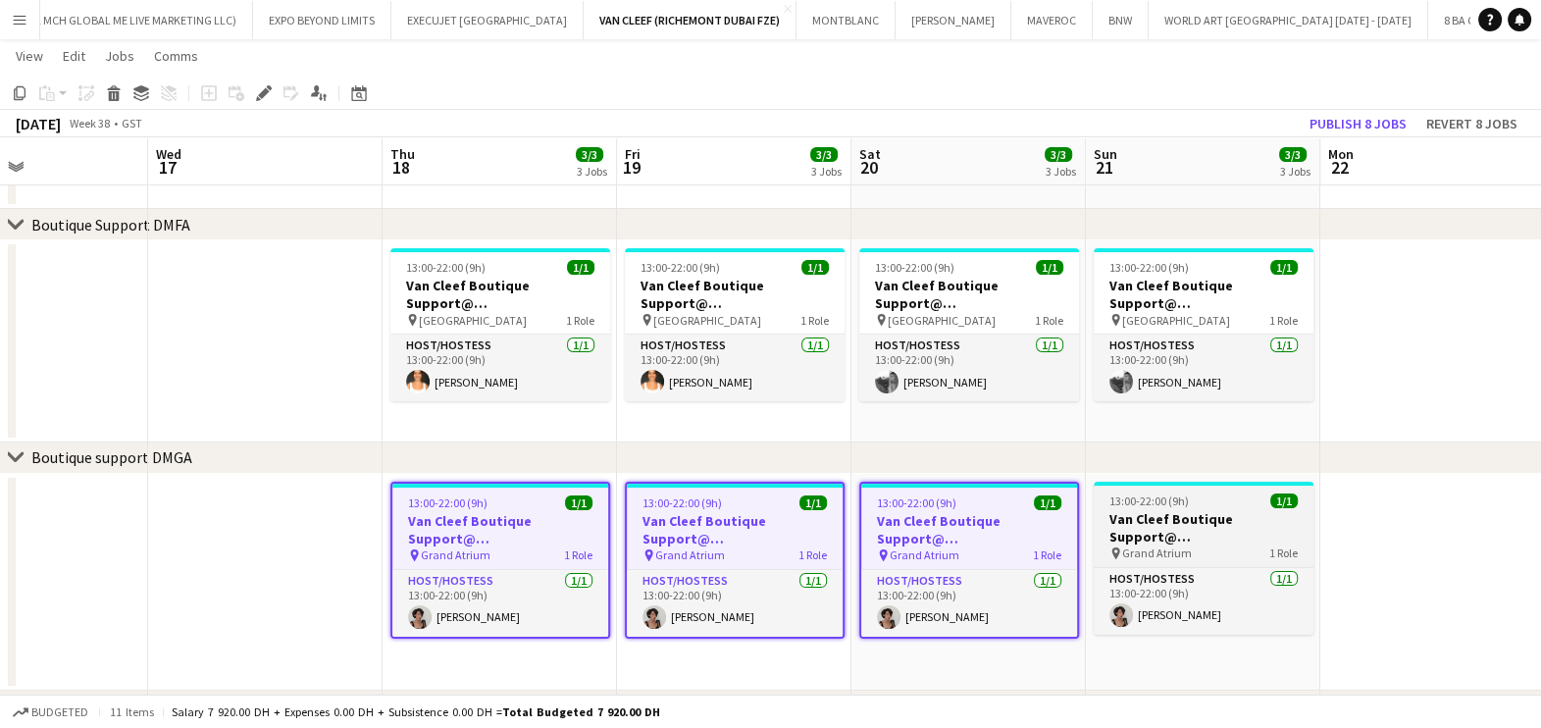
click at [1184, 516] on h3 "Van Cleef Boutique Support@ Grand Atrium" at bounding box center [1204, 527] width 220 height 35
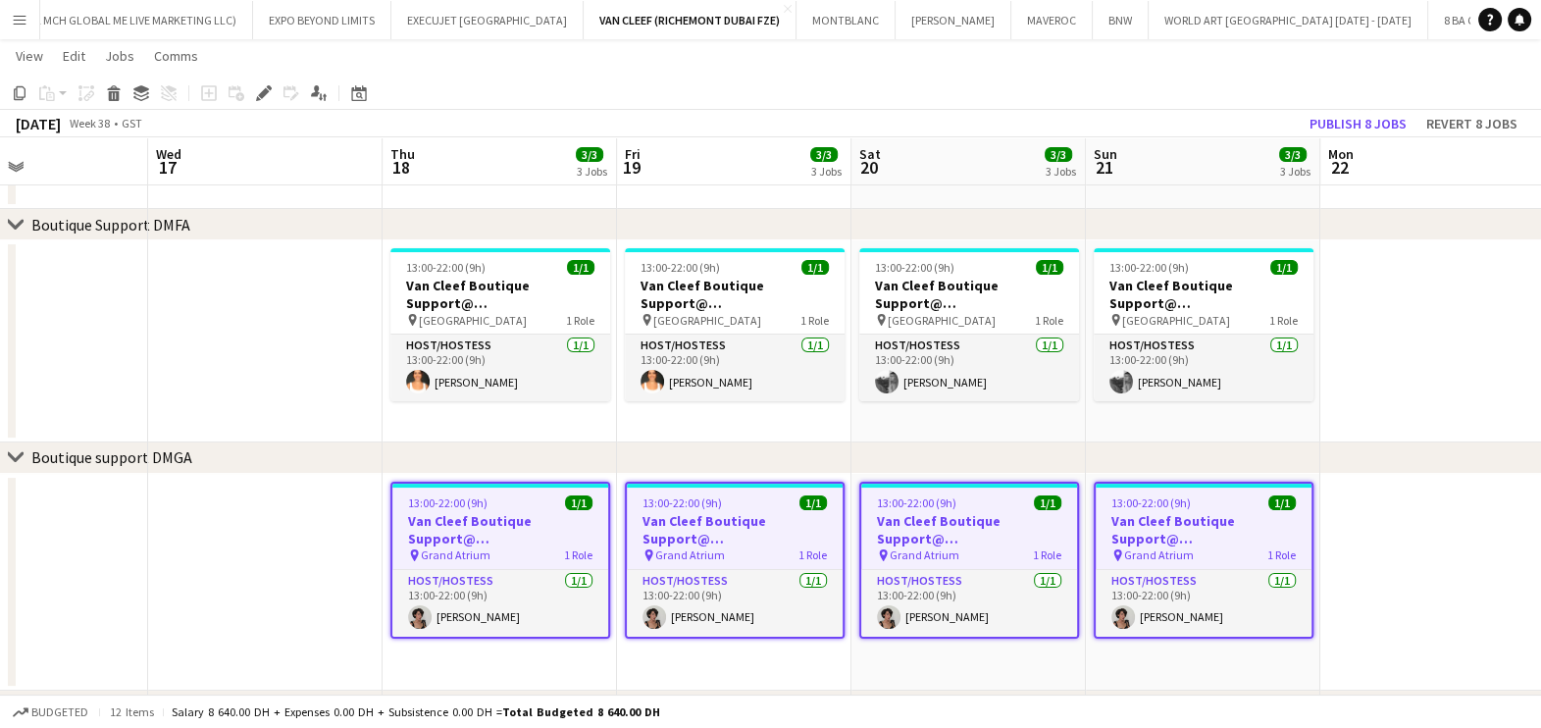
drag, startPoint x: 1192, startPoint y: 516, endPoint x: 653, endPoint y: 521, distance: 538.5
click at [542, 520] on app-calendar-viewport "Sat 13 3/3 3 Jobs Sun 14 3/3 3 Jobs Mon 15 Tue 16 Wed 17 Thu 18 3/3 3 Jobs Fri …" at bounding box center [770, 371] width 1541 height 1466
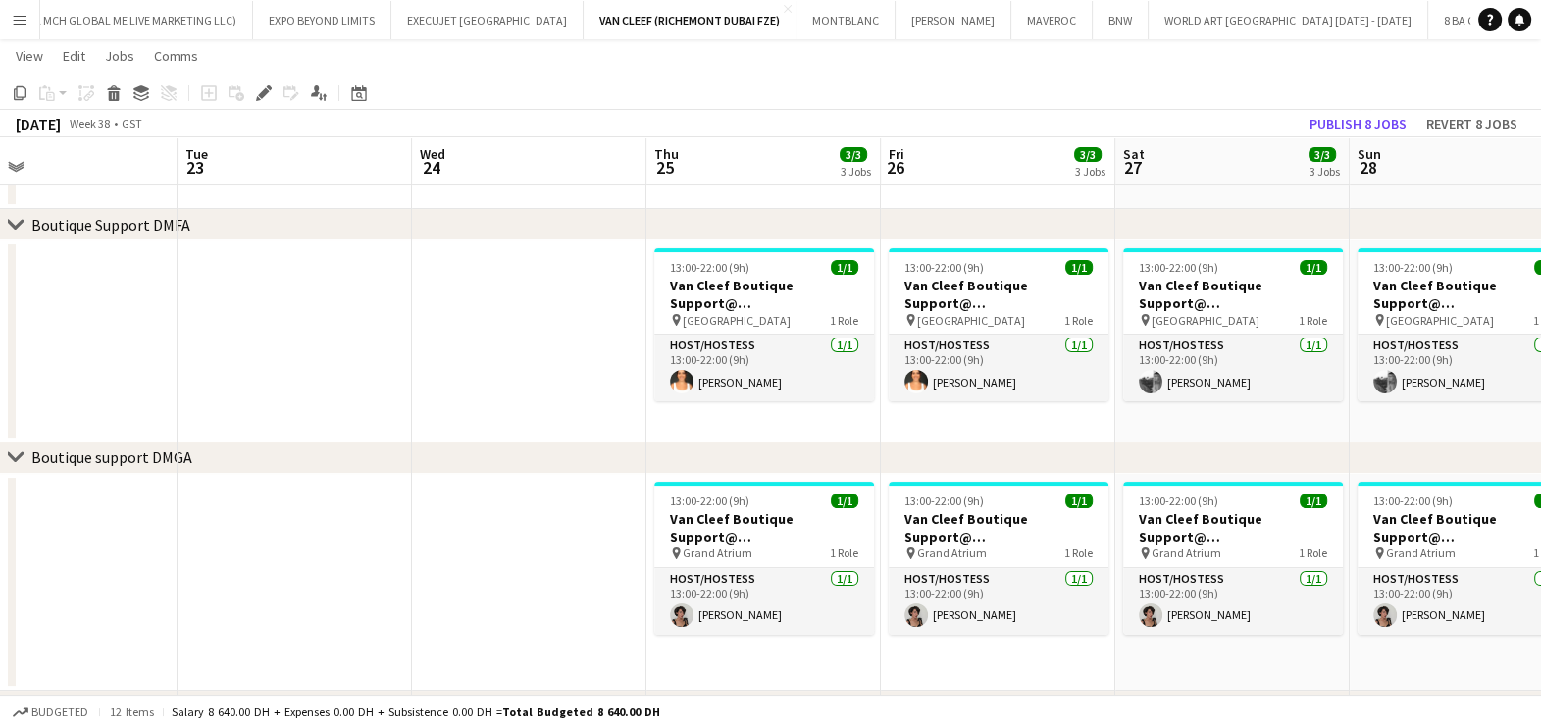
drag, startPoint x: 1118, startPoint y: 524, endPoint x: 412, endPoint y: 527, distance: 706.2
click at [397, 527] on app-calendar-viewport "Sat 20 3/3 3 Jobs Sun 21 3/3 3 Jobs Mon 22 Tue 23 Wed 24 Thu 25 3/3 3 Jobs Fri …" at bounding box center [770, 371] width 1541 height 1466
click at [845, 530] on h3 "Van Cleef Boutique Support@ Grand Atrium" at bounding box center [765, 527] width 220 height 35
click at [956, 530] on h3 "Van Cleef Boutique Support@ Grand Atrium" at bounding box center [1000, 527] width 220 height 35
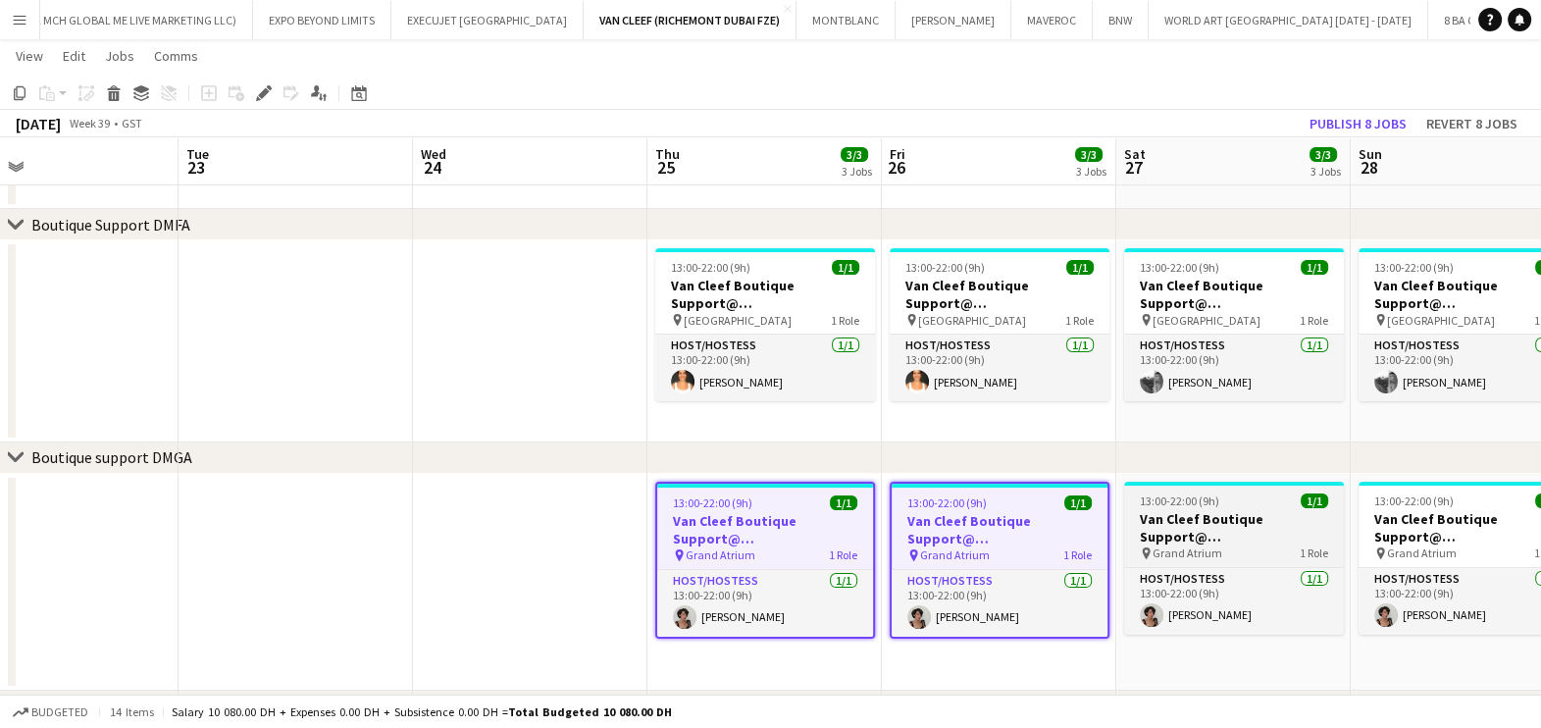
click at [1206, 525] on h3 "Van Cleef Boutique Support@ Grand Atrium" at bounding box center [1234, 527] width 220 height 35
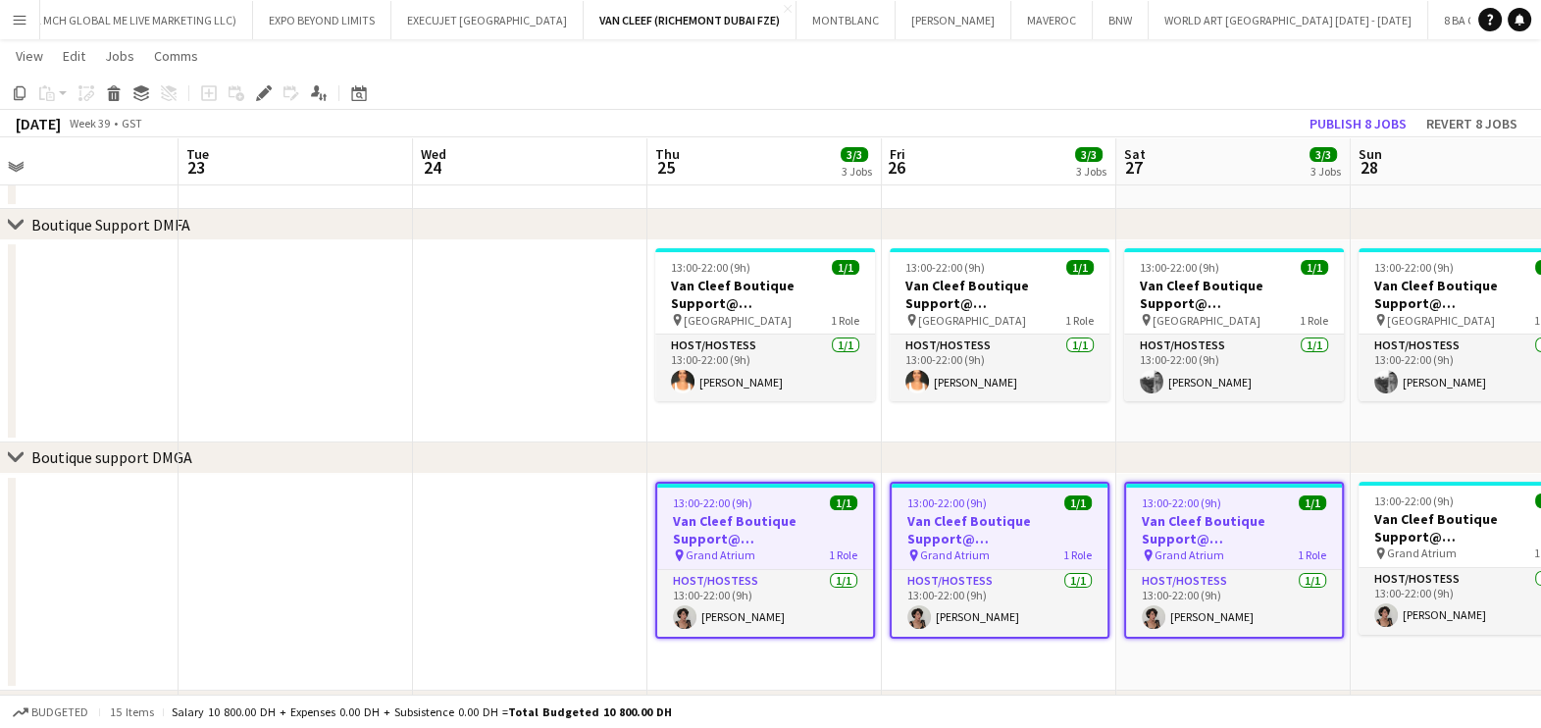
scroll to position [0, 598]
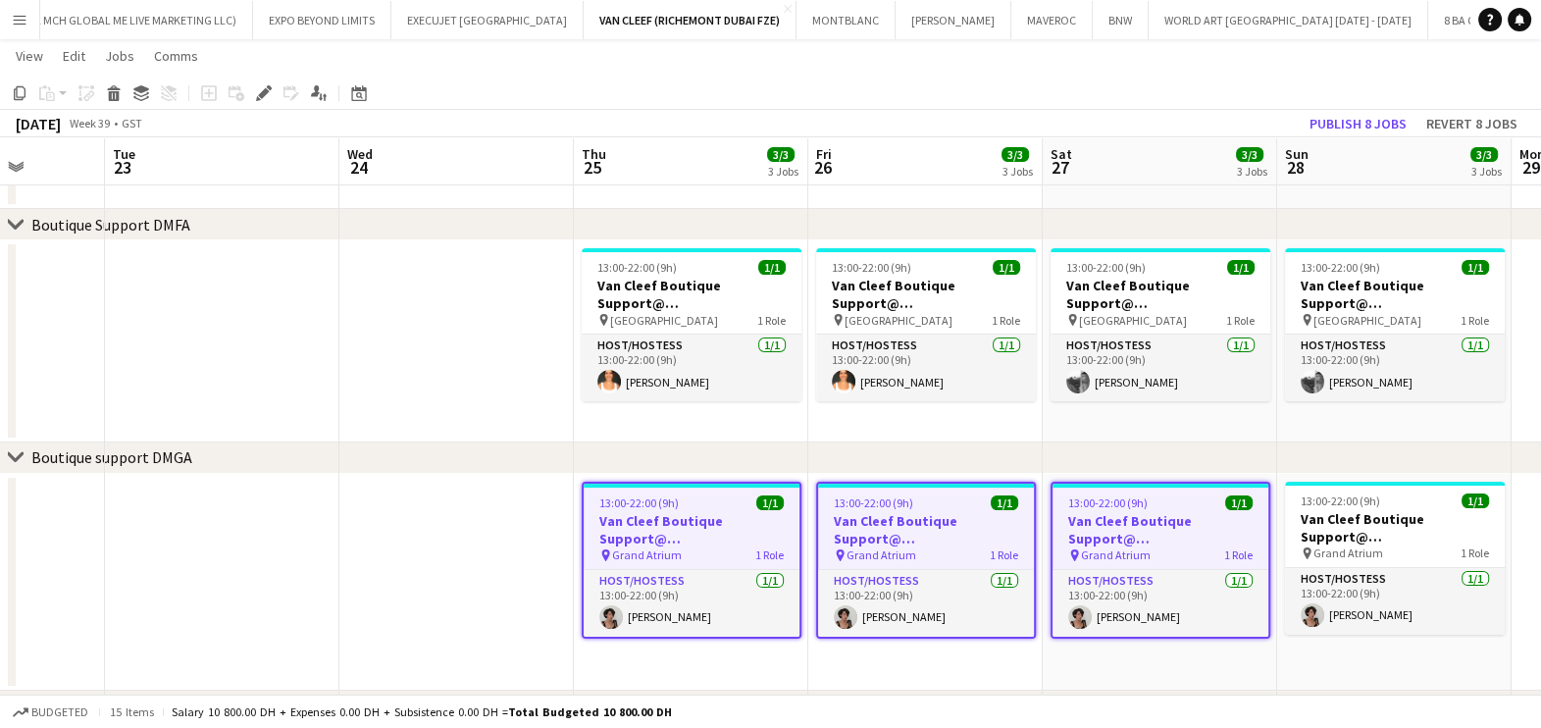
drag, startPoint x: 1142, startPoint y: 525, endPoint x: 633, endPoint y: 525, distance: 509.1
click at [633, 525] on app-calendar-viewport "Sat 20 3/3 3 Jobs Sun 21 3/3 3 Jobs Mon 22 Tue 23 Wed 24 Thu 25 3/3 3 Jobs Fri …" at bounding box center [770, 371] width 1541 height 1466
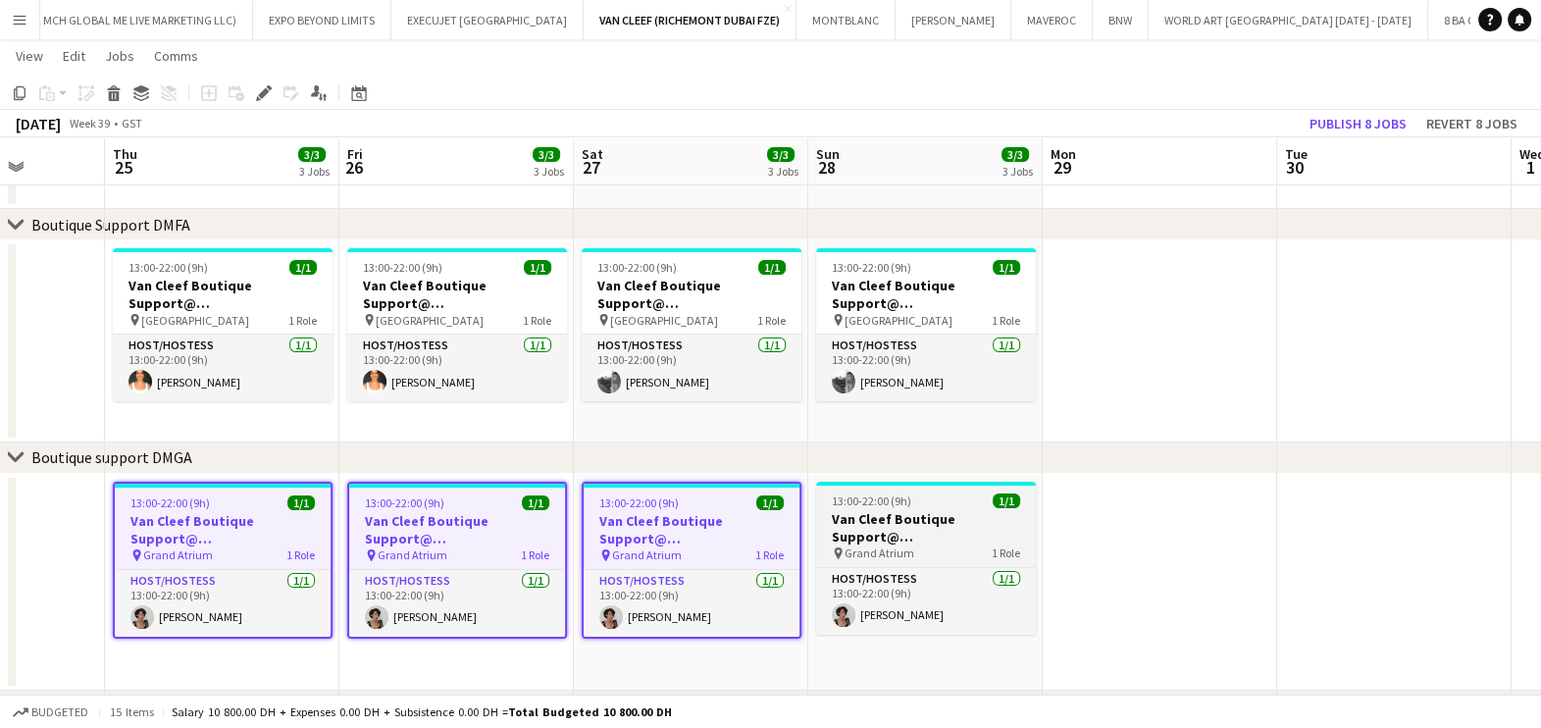
click at [873, 523] on h3 "Van Cleef Boutique Support@ Grand Atrium" at bounding box center [926, 527] width 220 height 35
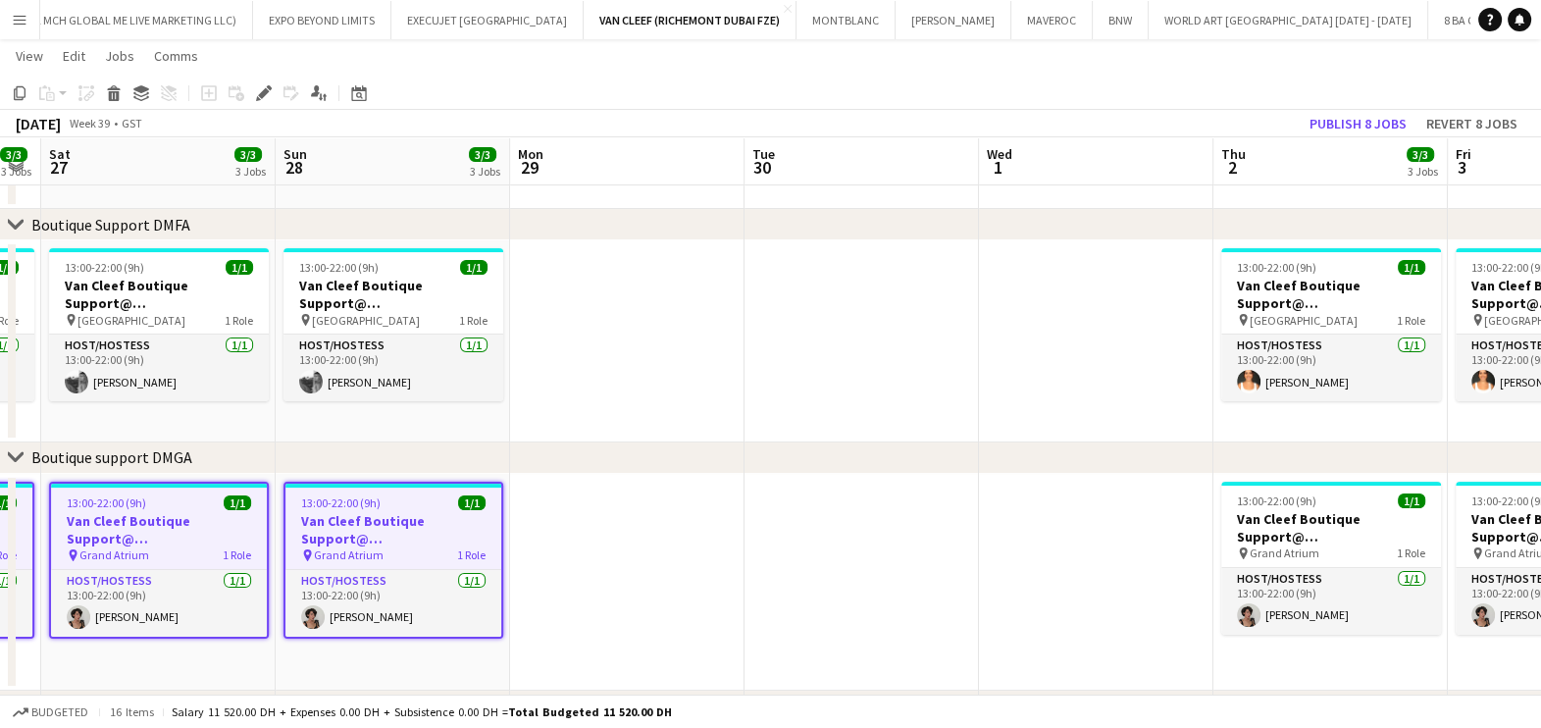
drag, startPoint x: 1187, startPoint y: 519, endPoint x: 613, endPoint y: 525, distance: 573.8
click at [613, 525] on app-calendar-viewport "Wed 24 Thu 25 3/3 3 Jobs Fri 26 3/3 3 Jobs Sat 27 3/3 3 Jobs Sun 28 3/3 3 Jobs …" at bounding box center [770, 371] width 1541 height 1466
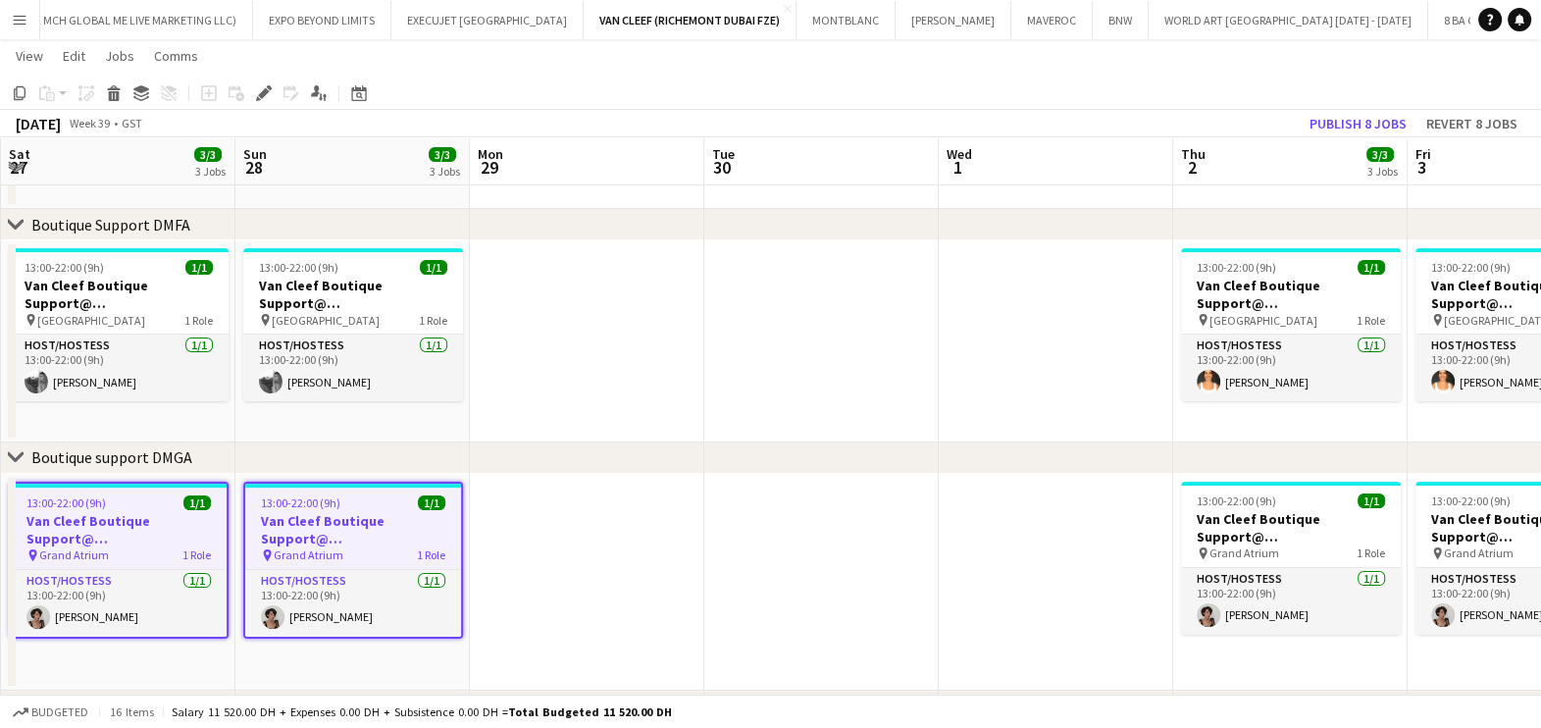
click at [828, 530] on app-calendar-viewport "Wed 24 Thu 25 3/3 3 Jobs Fri 26 3/3 3 Jobs Sat 27 3/3 3 Jobs Sun 28 3/3 3 Jobs …" at bounding box center [770, 371] width 1541 height 1466
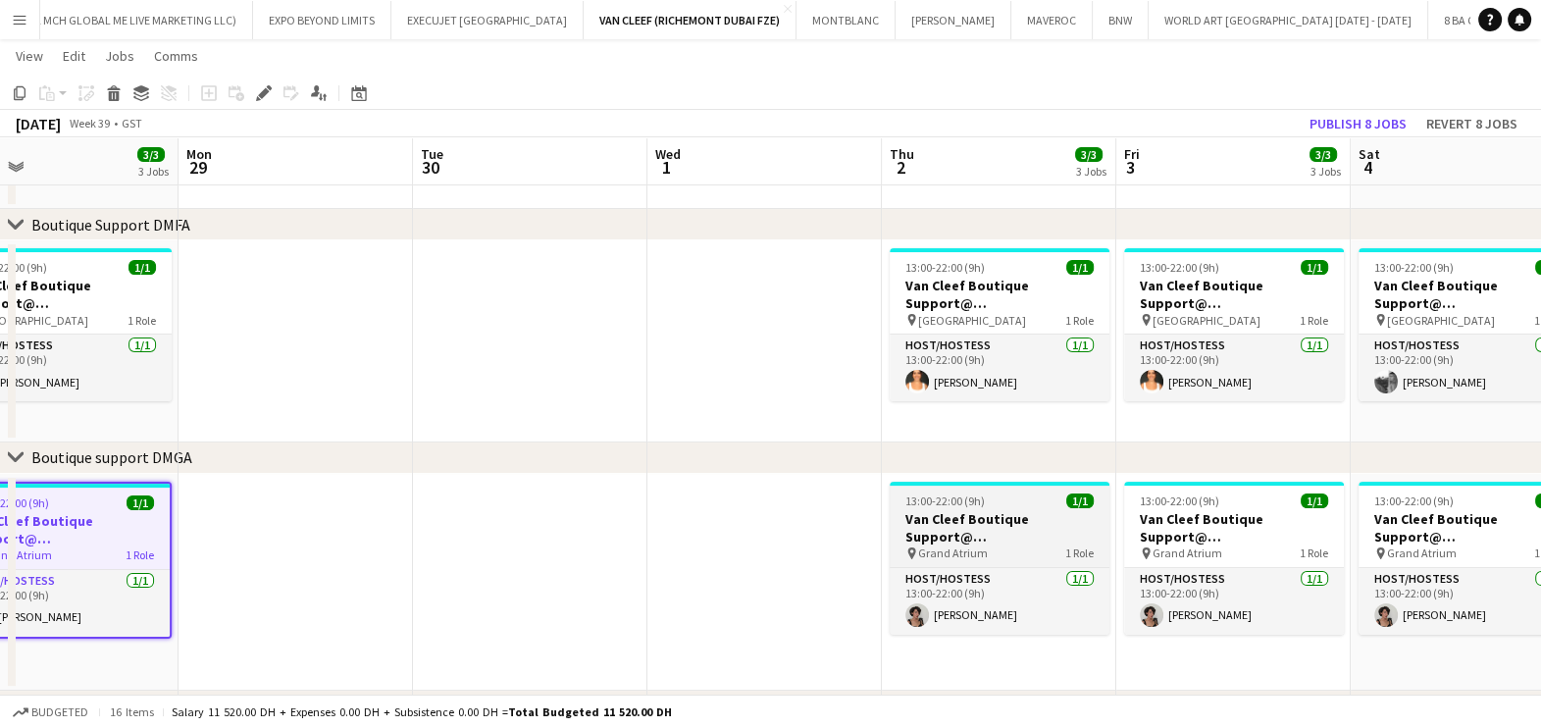
click at [1020, 530] on h3 "Van Cleef Boutique Support@ Grand Atrium" at bounding box center [1000, 527] width 220 height 35
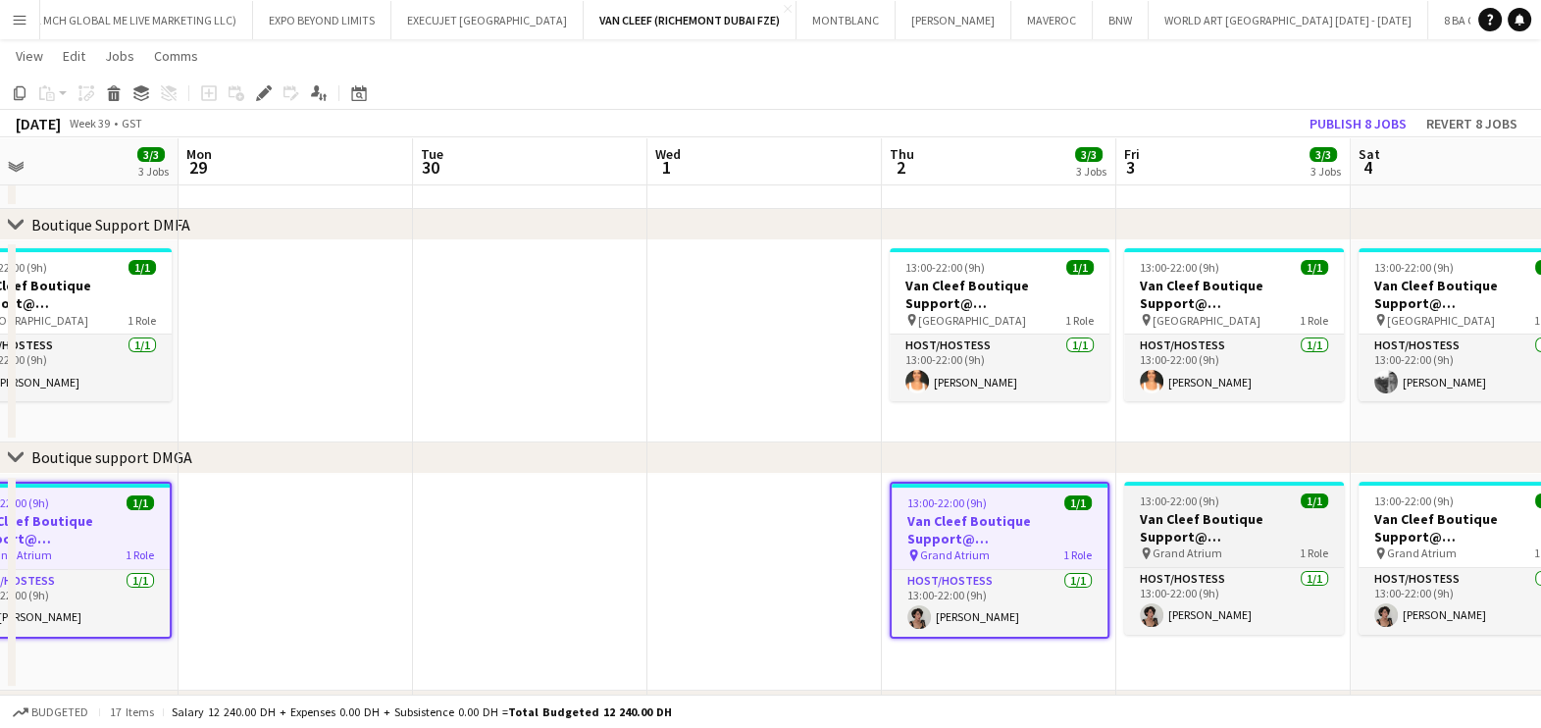
click at [1177, 522] on h3 "Van Cleef Boutique Support@ Grand Atrium" at bounding box center [1234, 527] width 220 height 35
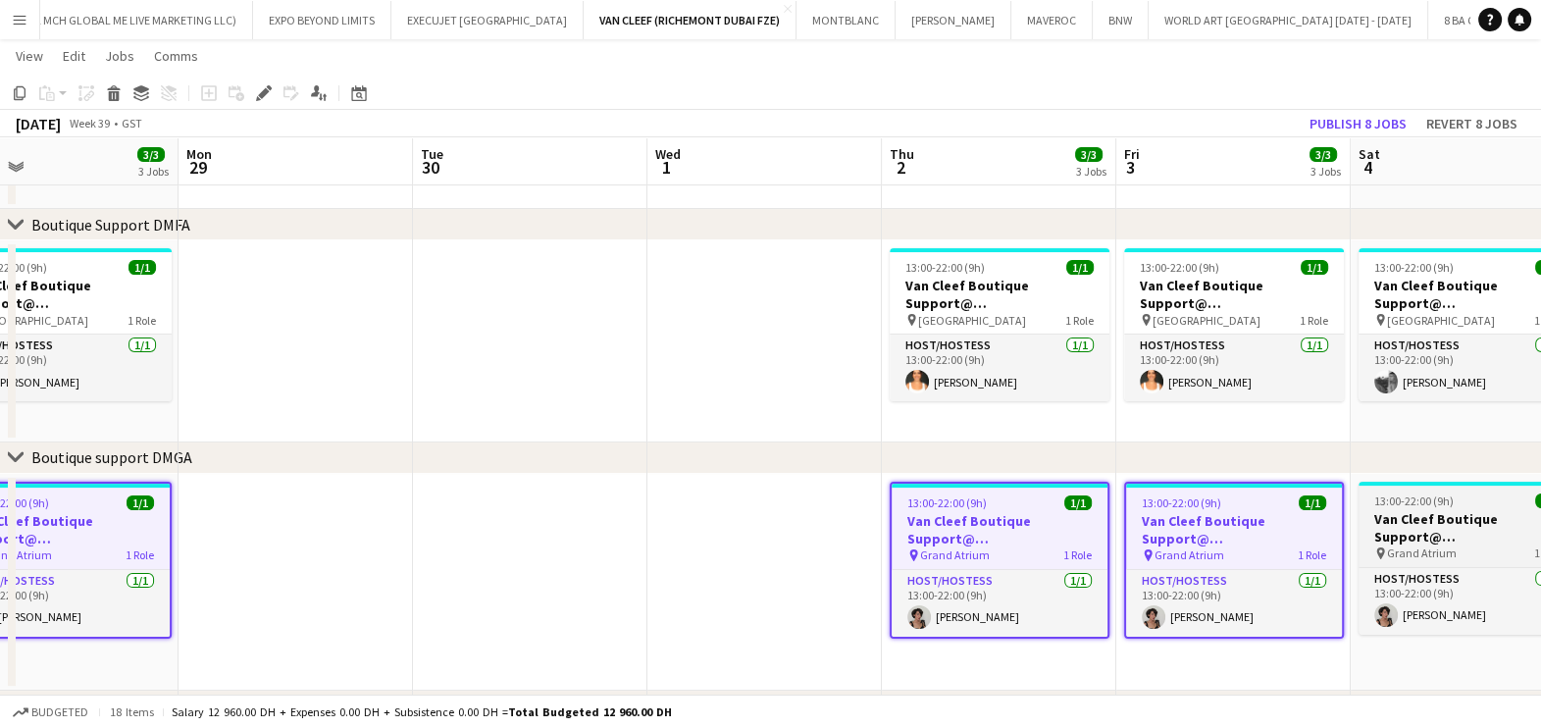
click at [1369, 514] on h3 "Van Cleef Boutique Support@ Grand Atrium" at bounding box center [1468, 527] width 220 height 35
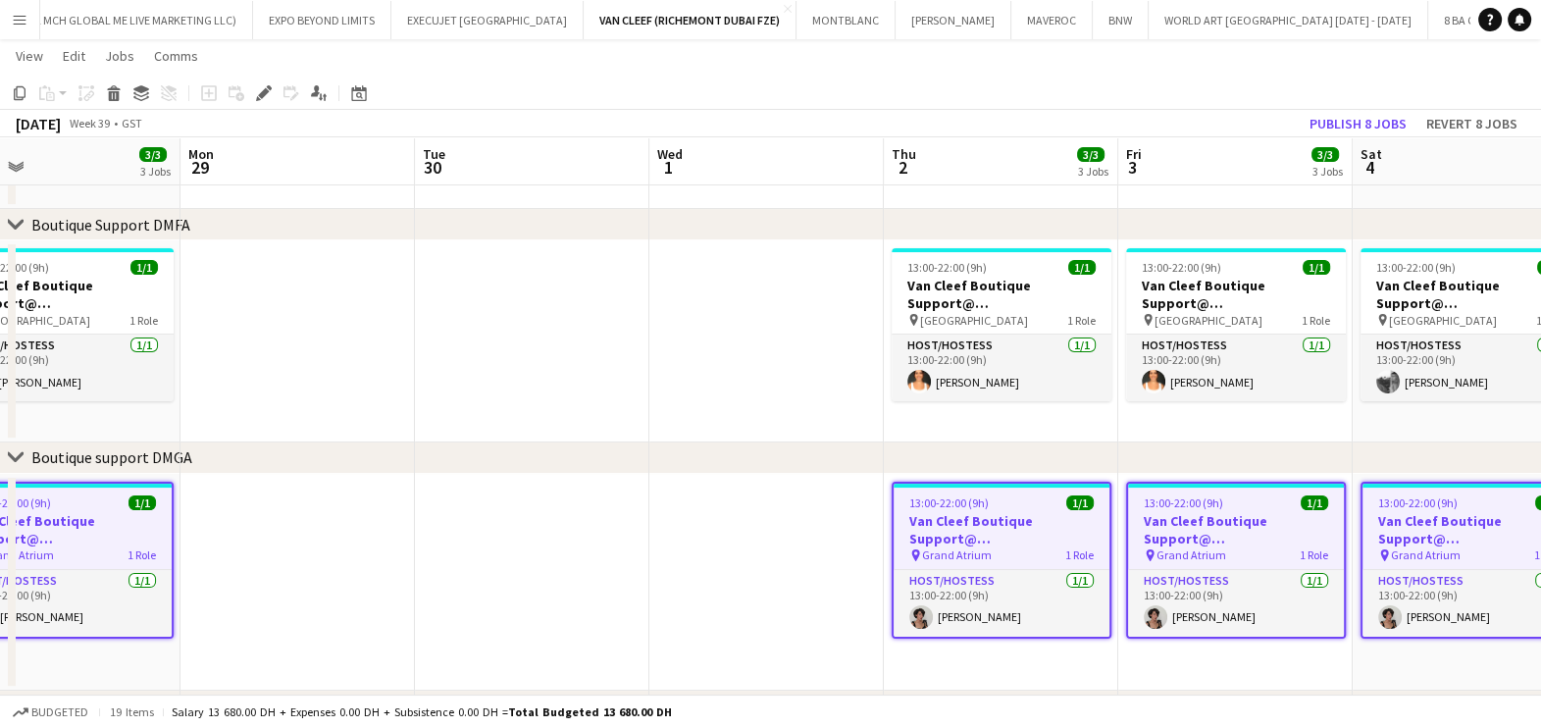
scroll to position [0, 523]
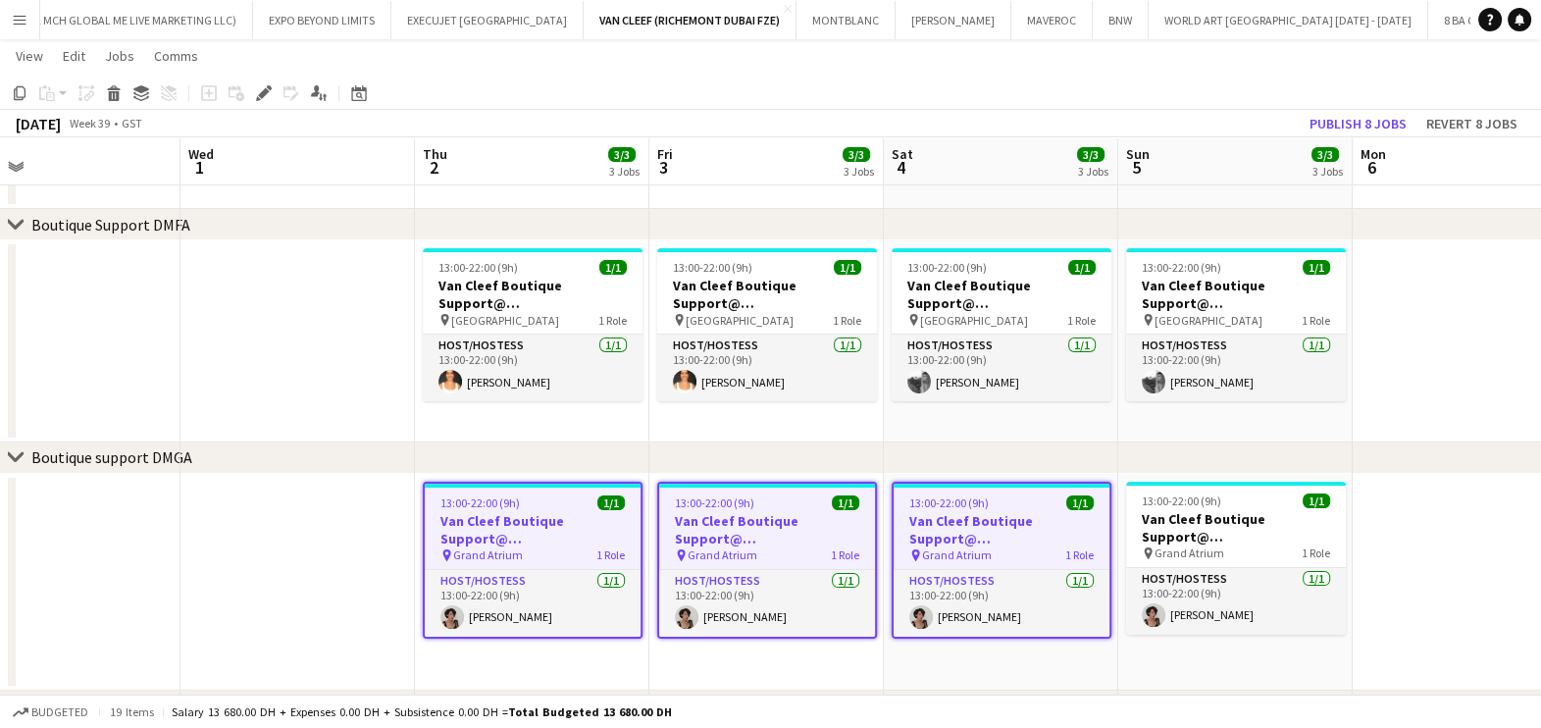
drag, startPoint x: 1126, startPoint y: 544, endPoint x: 936, endPoint y: 544, distance: 190.3
click at [936, 544] on app-calendar-viewport "Sun 28 3/3 3 Jobs Mon 29 Tue 30 Wed 1 Thu 2 3/3 3 Jobs Fri 3 3/3 3 Jobs Sat 4 3…" at bounding box center [770, 371] width 1541 height 1466
click at [1128, 518] on h3 "Van Cleef Boutique Support@ Grand Atrium" at bounding box center [1236, 527] width 220 height 35
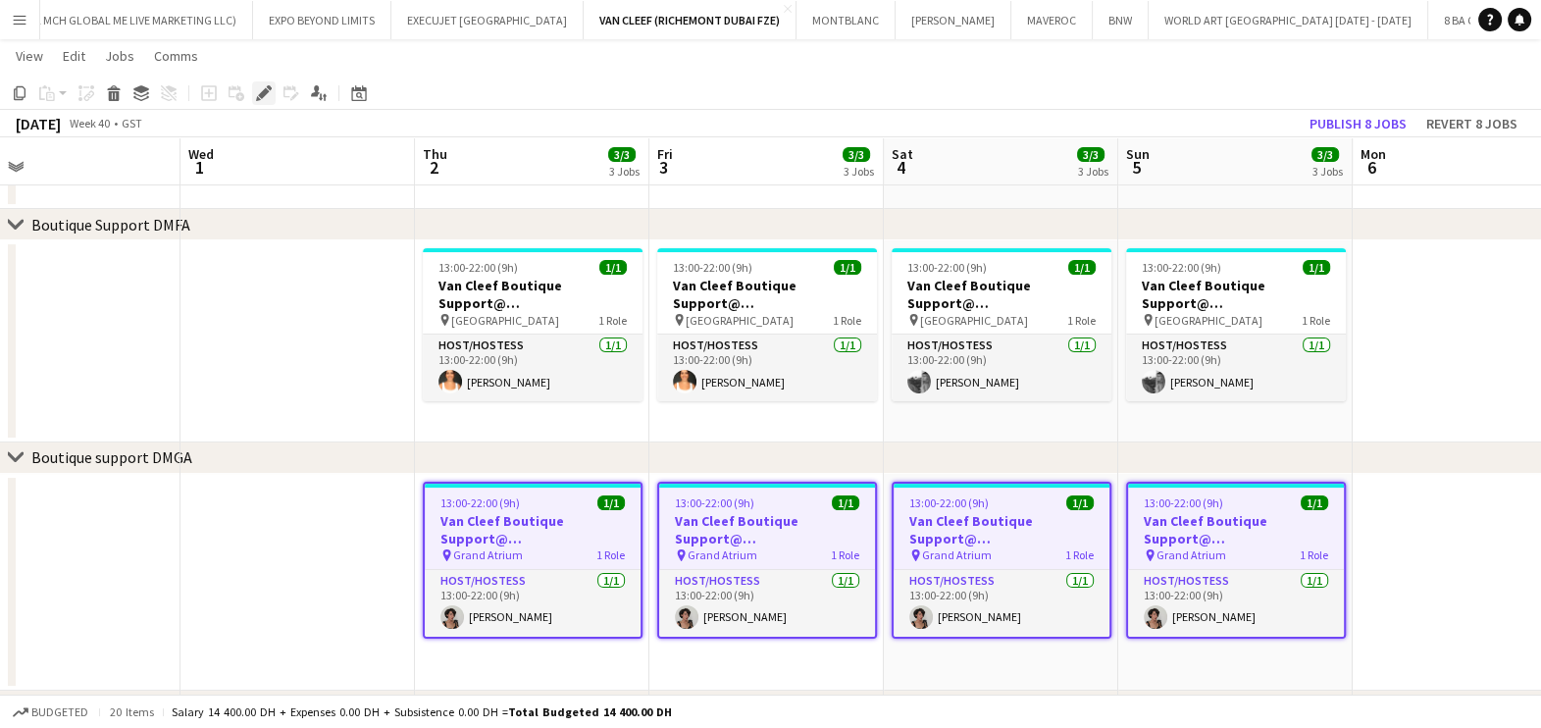
click at [268, 97] on icon "Edit" at bounding box center [264, 93] width 16 height 16
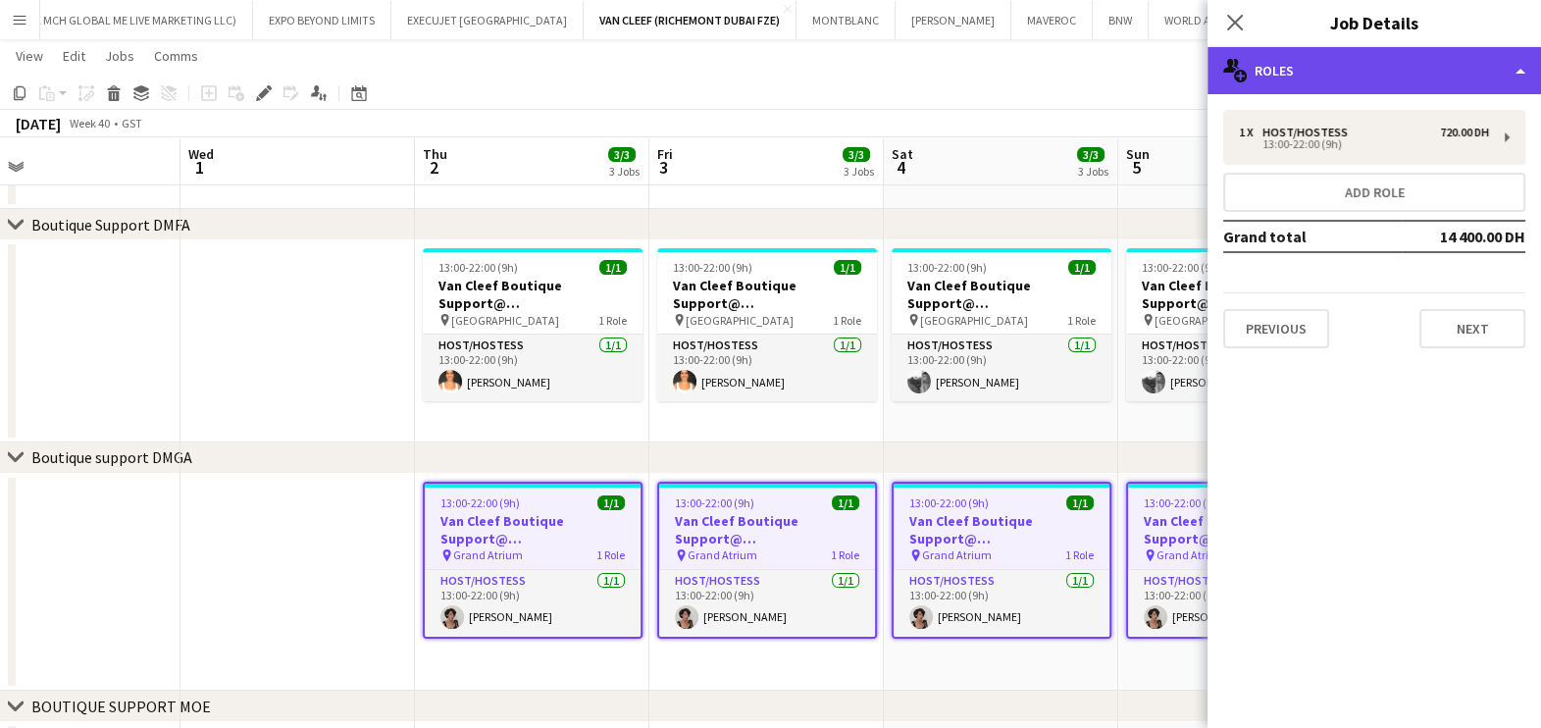
click at [1454, 80] on div "multiple-users-add Roles" at bounding box center [1373, 70] width 333 height 47
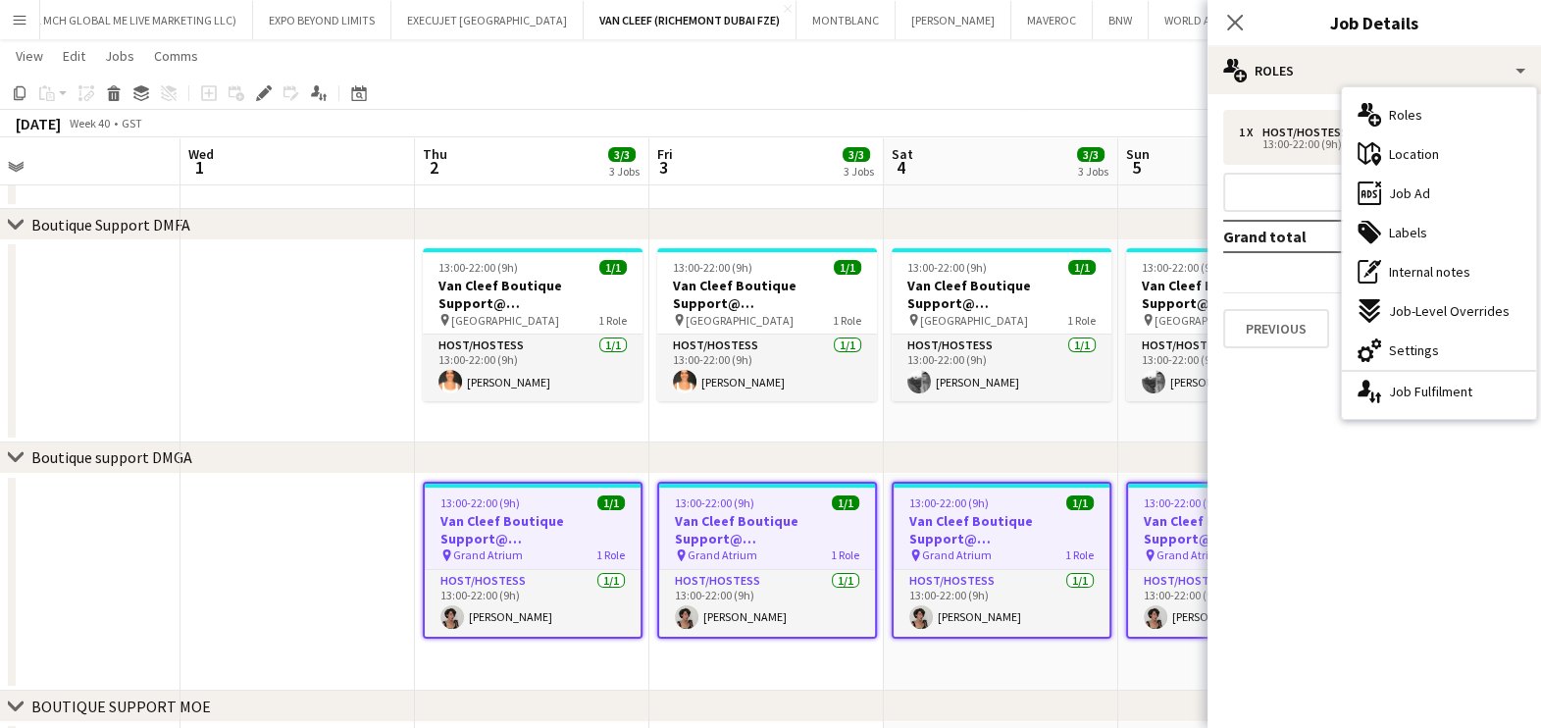
click at [1461, 179] on div "ads-window Job Ad" at bounding box center [1439, 193] width 194 height 39
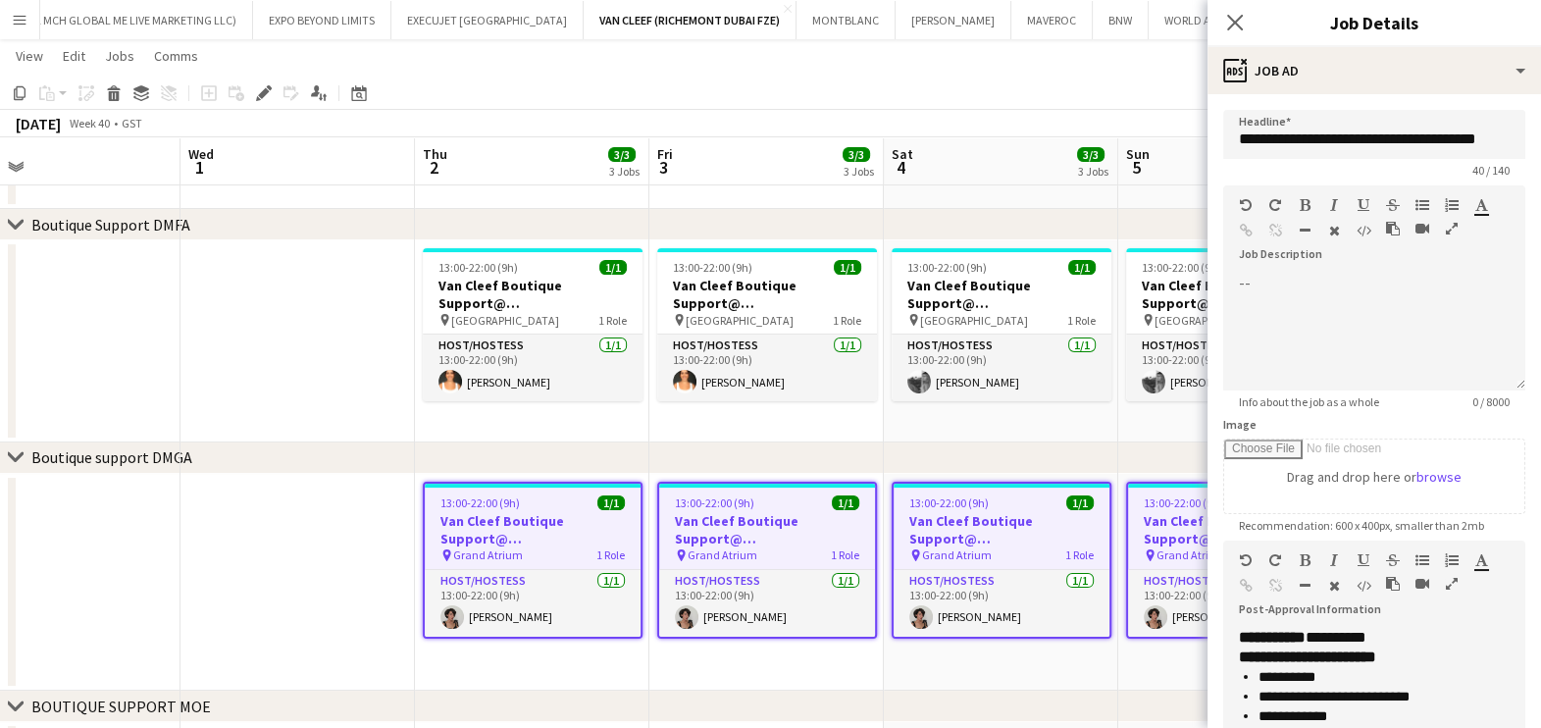
click at [1446, 577] on icon "button" at bounding box center [1452, 584] width 12 height 14
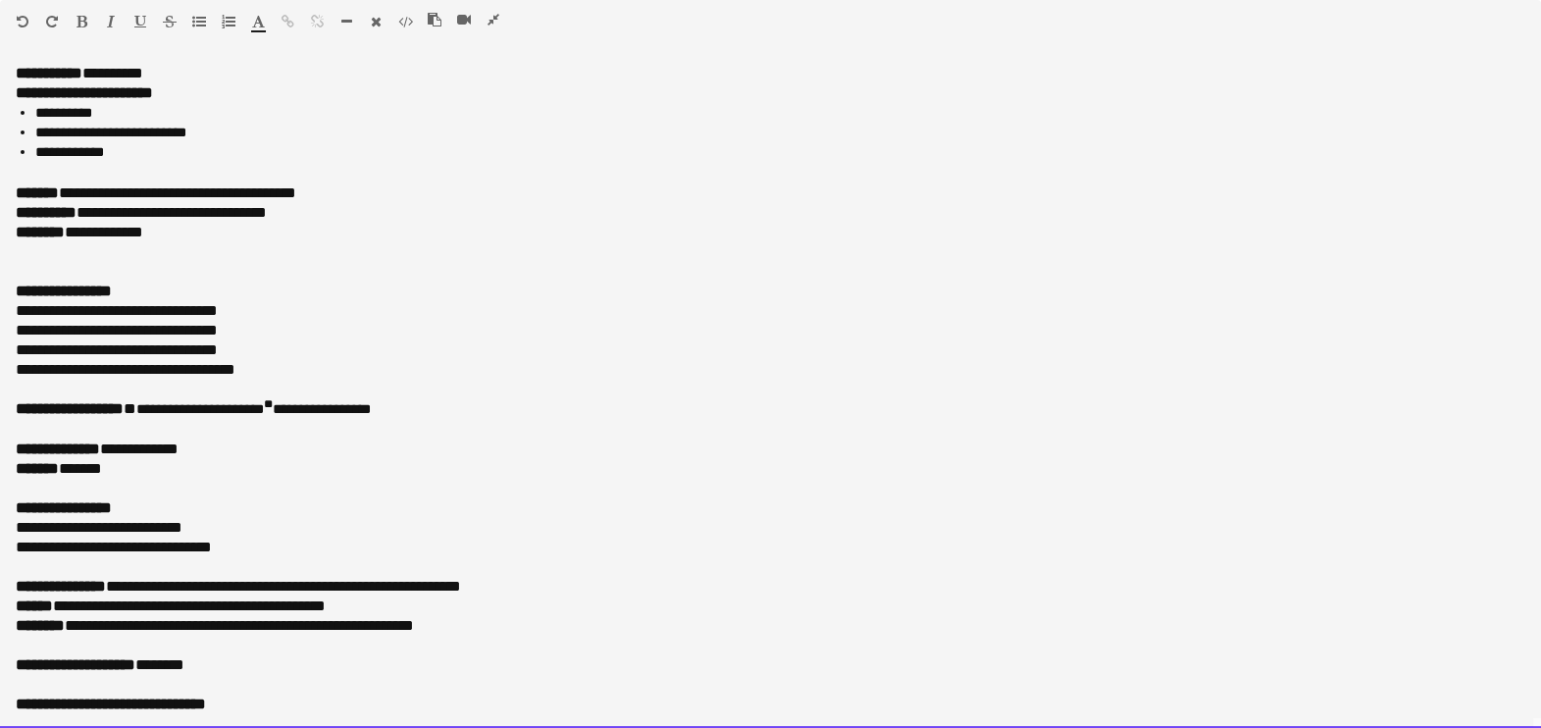
click at [181, 190] on p "**********" at bounding box center [761, 193] width 1491 height 20
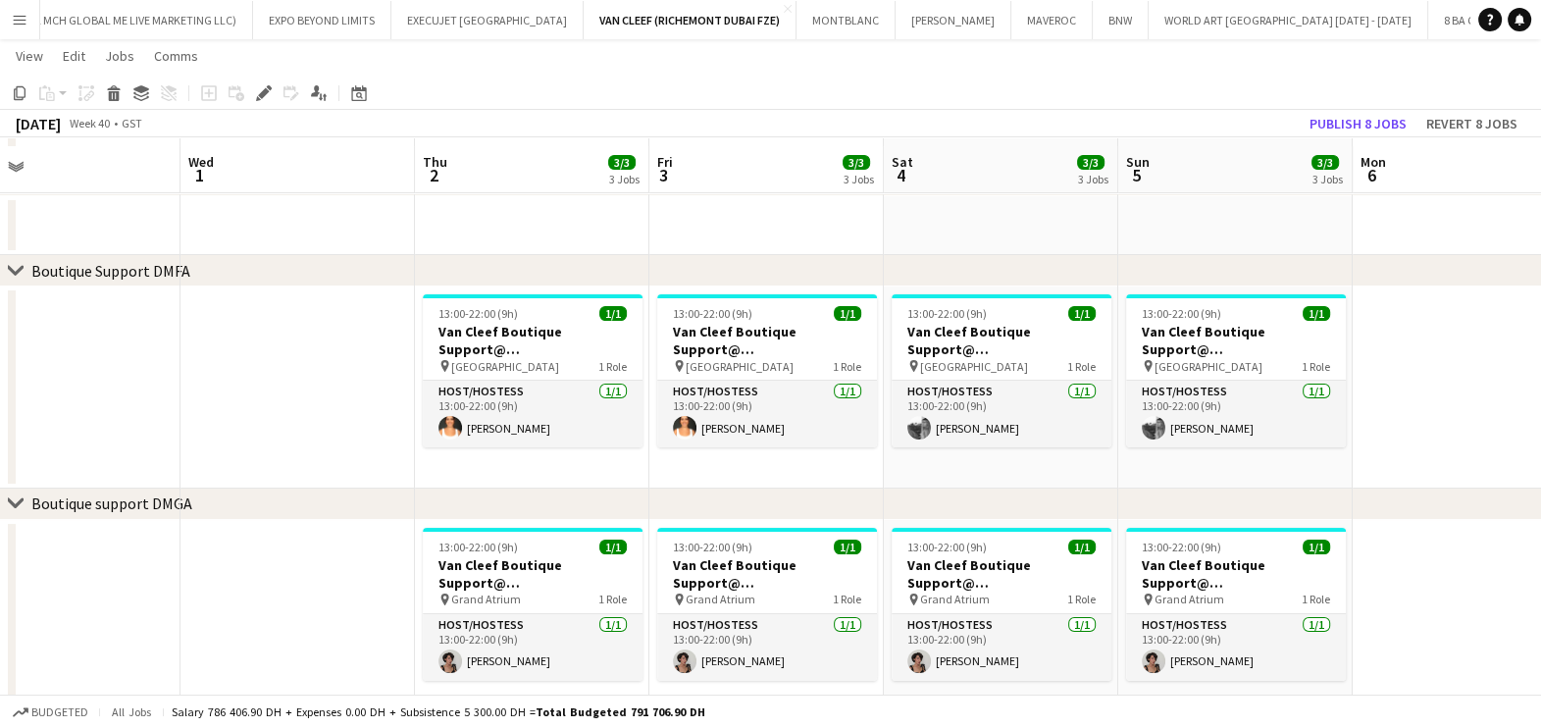
scroll to position [122, 0]
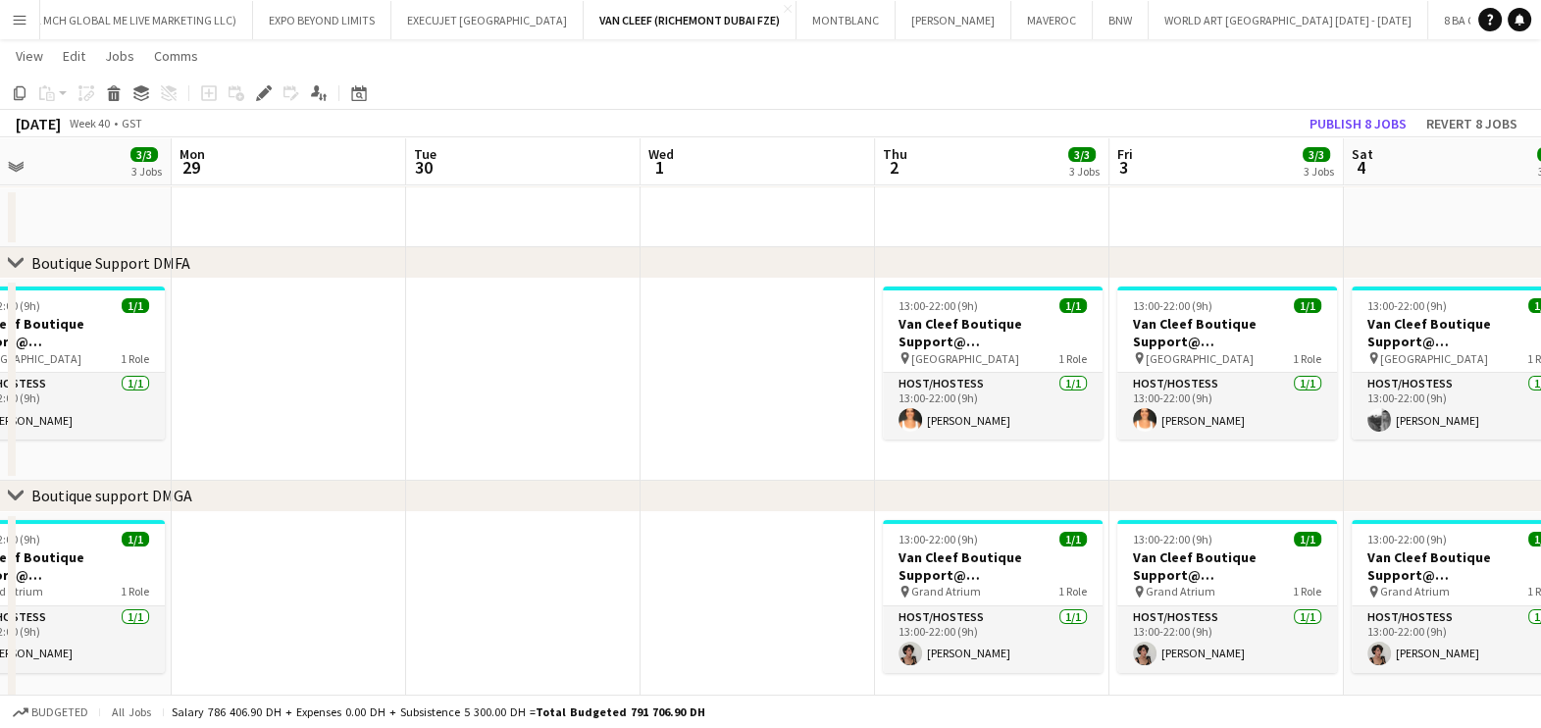
drag, startPoint x: 513, startPoint y: 571, endPoint x: 840, endPoint y: 575, distance: 326.6
click at [841, 575] on app-calendar-viewport "Fri 26 Sat 27 Sun 28 3/3 3 Jobs Mon 29 Tue 30 Wed 1 Thu 2 3/3 3 Jobs Fri 3 3/3 …" at bounding box center [770, 541] width 1541 height 1172
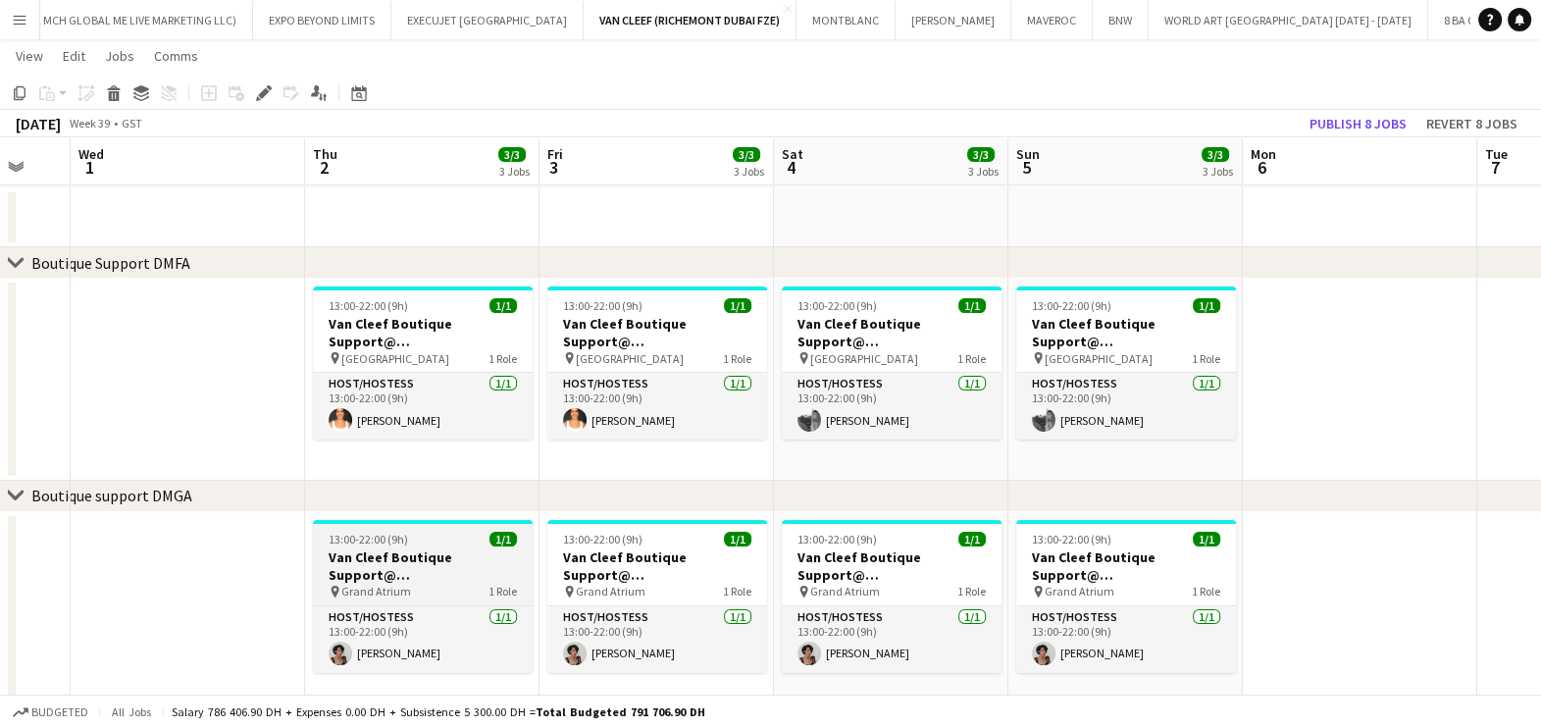
drag, startPoint x: 731, startPoint y: 565, endPoint x: 363, endPoint y: 524, distance: 370.1
click at [195, 524] on app-calendar-viewport "Sun 28 3/3 3 Jobs Mon 29 Tue 30 Wed 1 Thu 2 3/3 3 Jobs Fri 3 3/3 3 Jobs Sat 4 3…" at bounding box center [770, 541] width 1541 height 1172
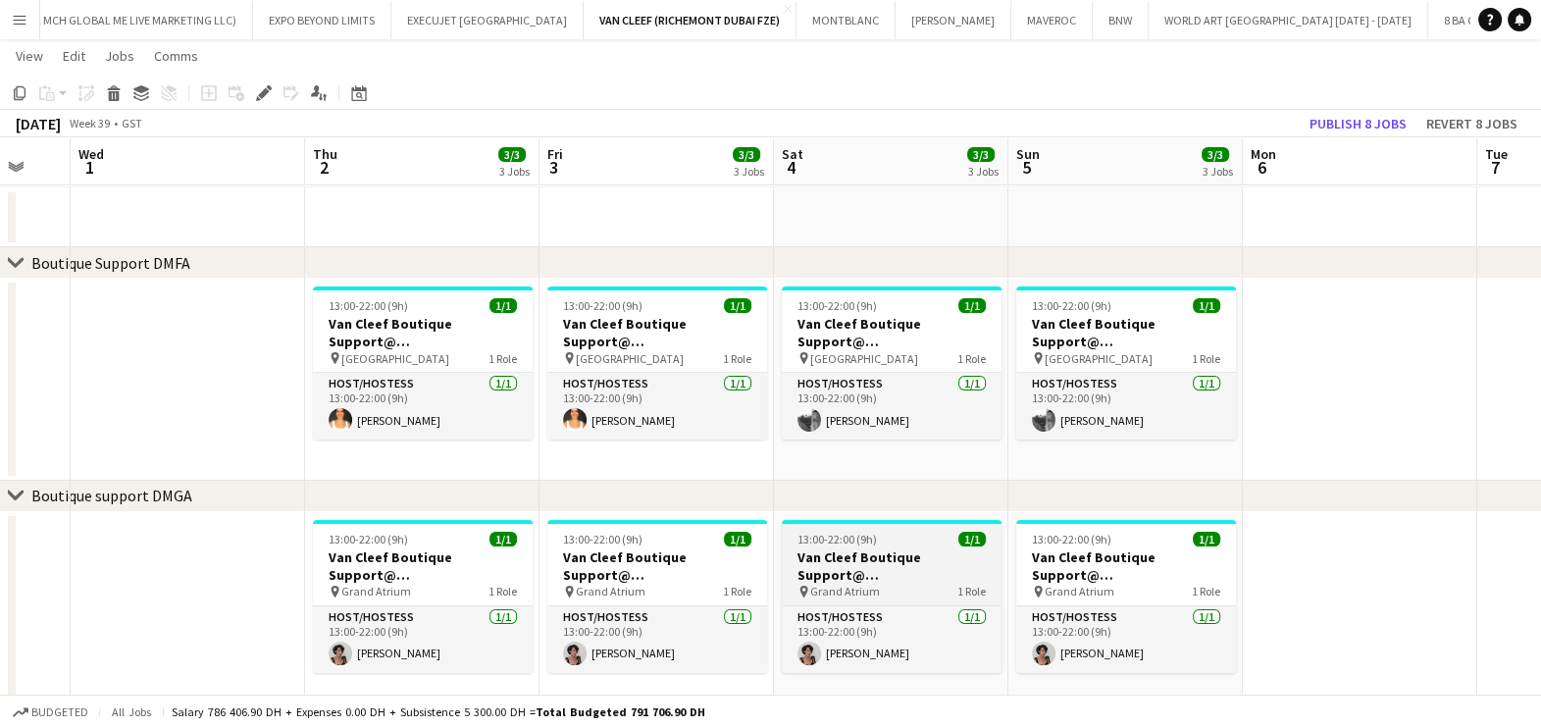
scroll to position [0, 635]
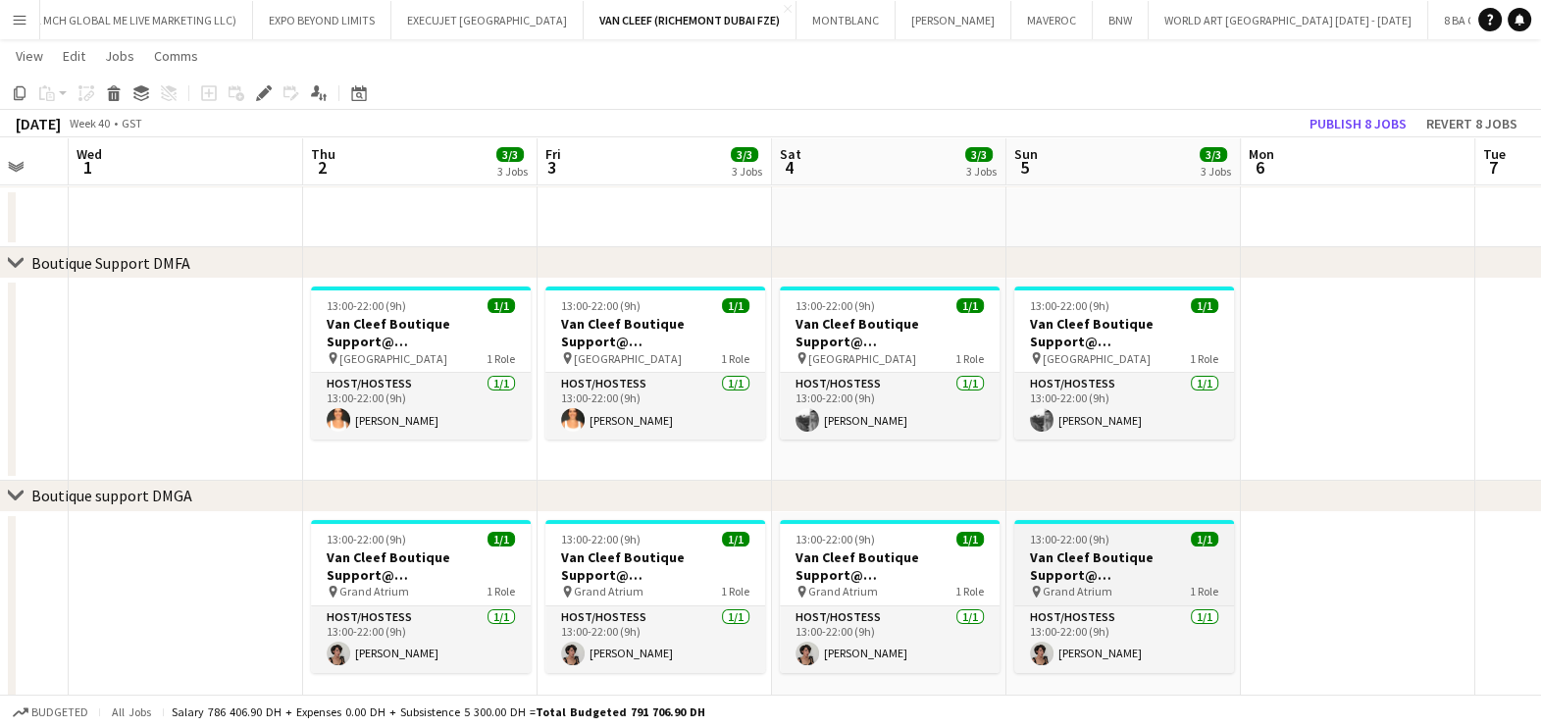
click at [1129, 563] on h3 "Van Cleef Boutique Support@ Grand Atrium" at bounding box center [1124, 565] width 220 height 35
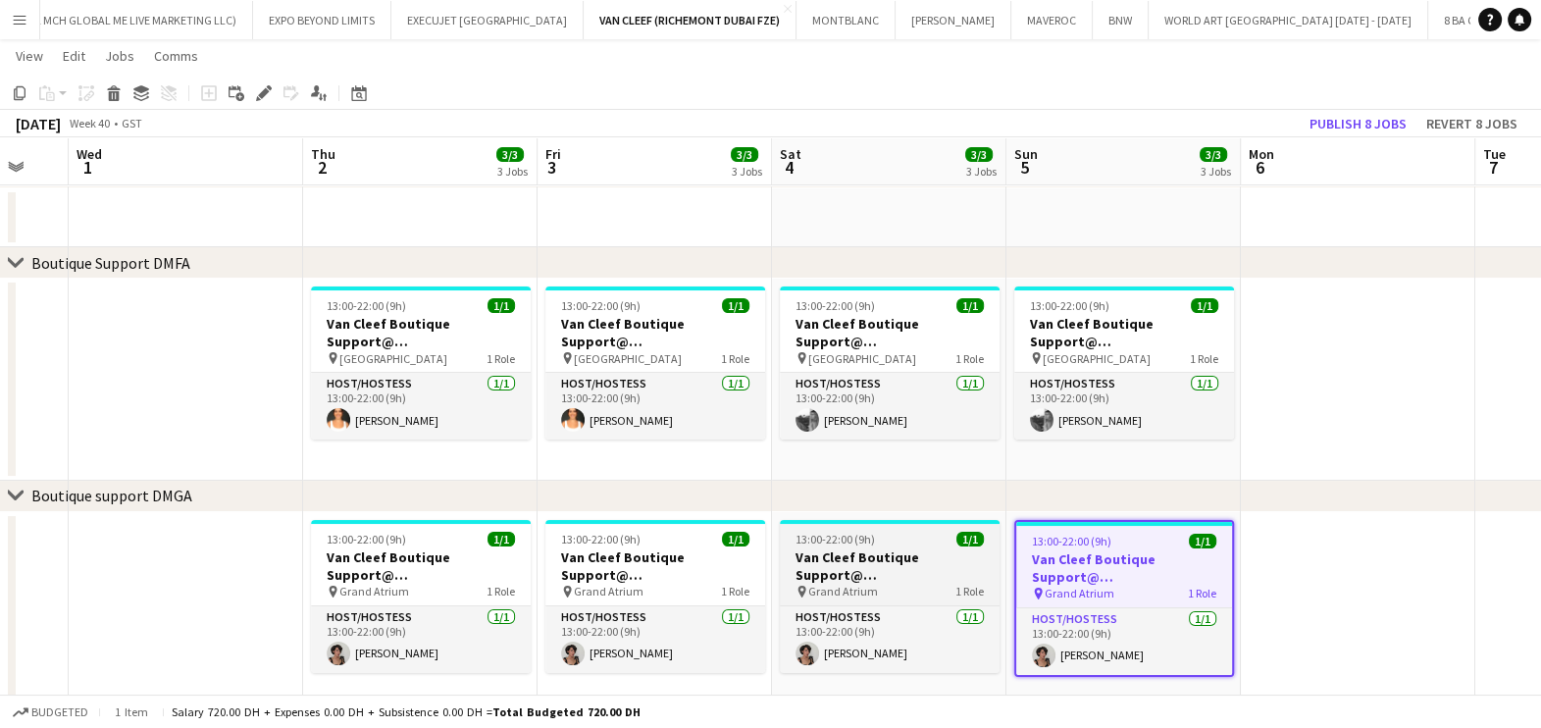
click at [908, 562] on h3 "Van Cleef Boutique Support@ Grand Atrium" at bounding box center [890, 565] width 220 height 35
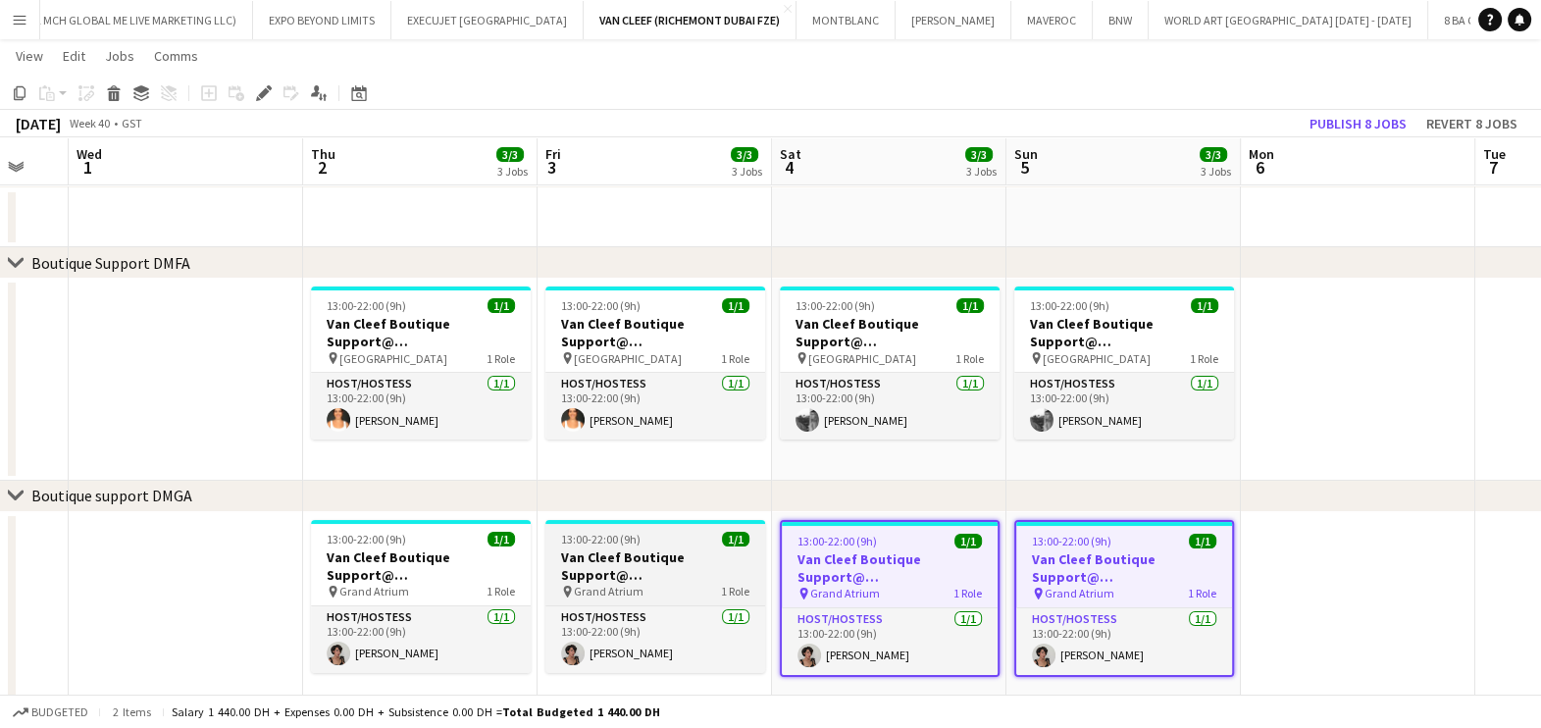
click at [701, 574] on h3 "Van Cleef Boutique Support@ Grand Atrium" at bounding box center [655, 565] width 220 height 35
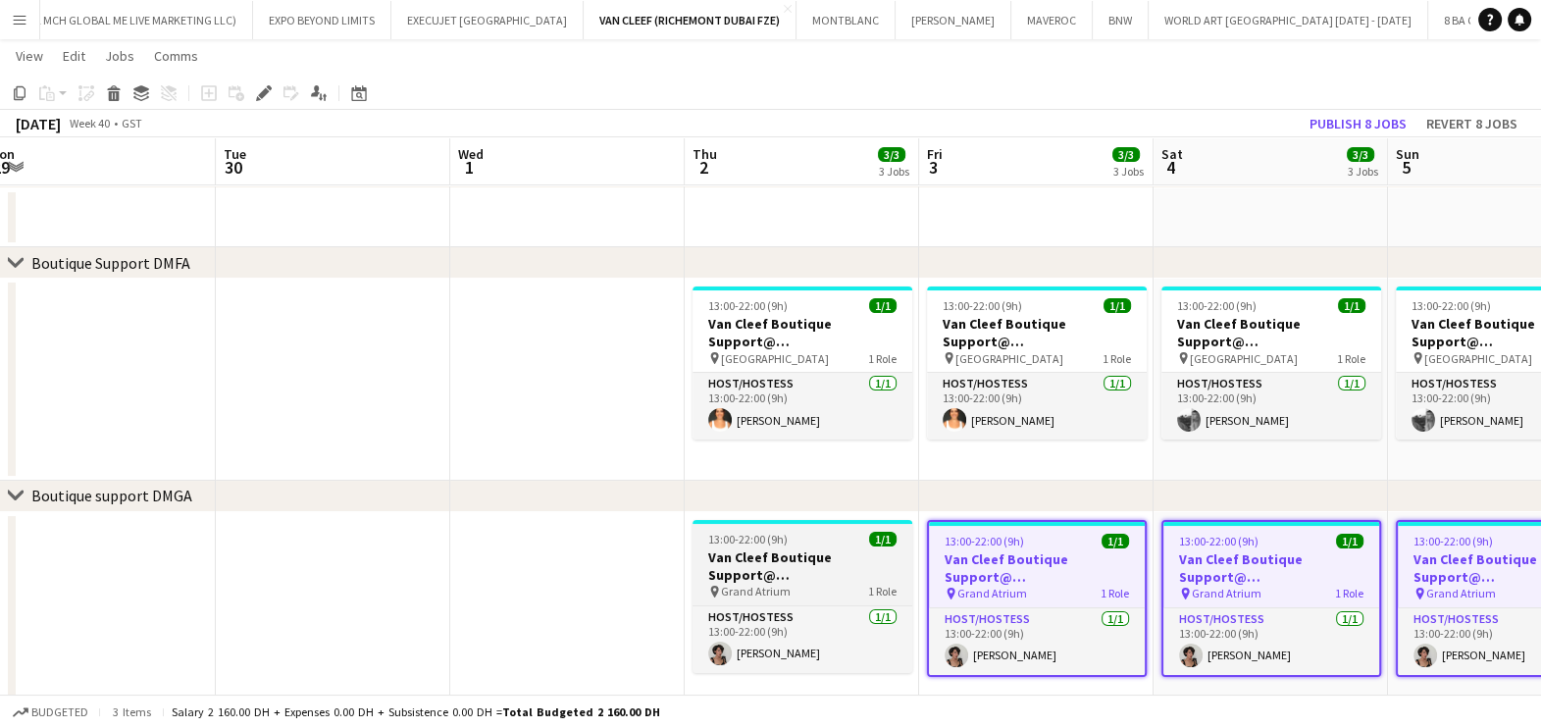
click at [801, 569] on h3 "Van Cleef Boutique Support@ Grand Atrium" at bounding box center [802, 565] width 220 height 35
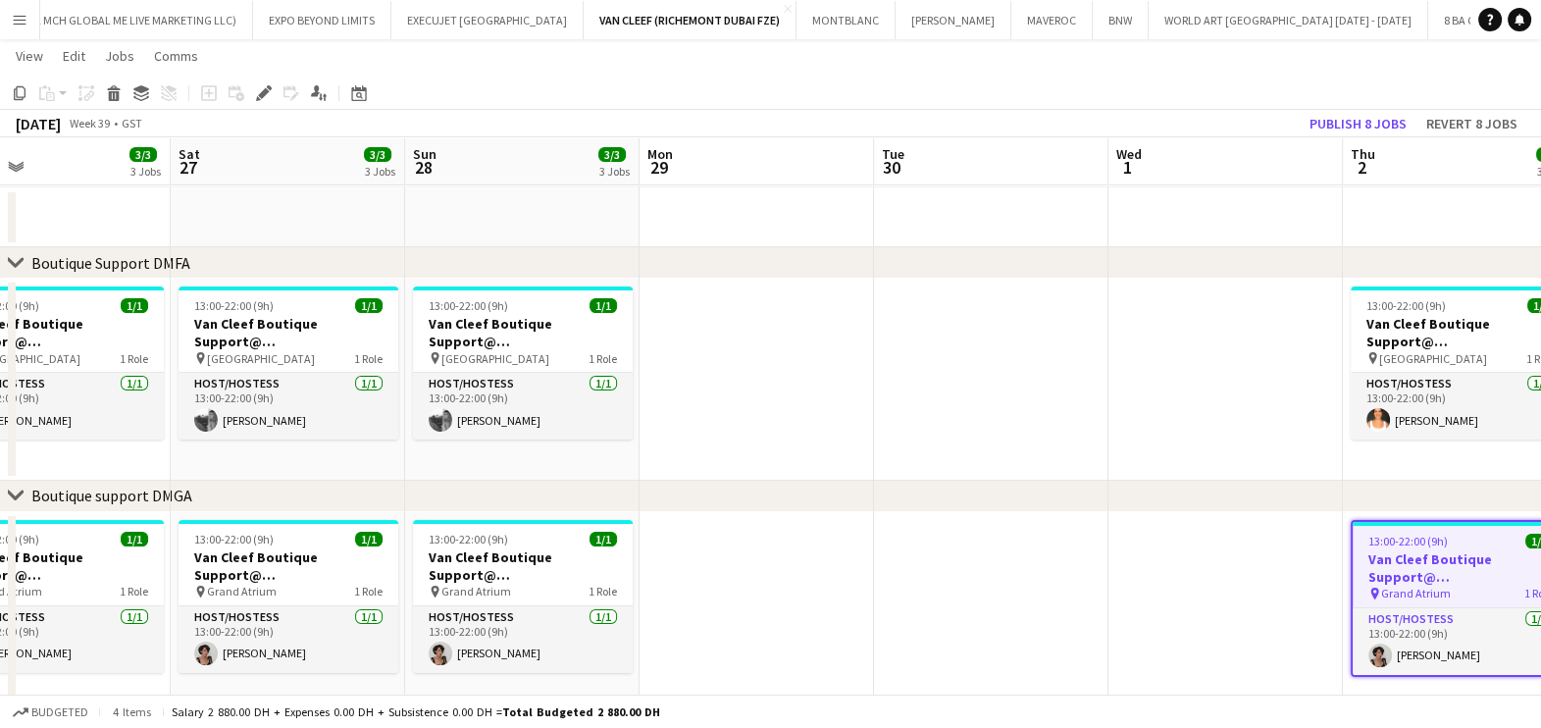
scroll to position [0, 457]
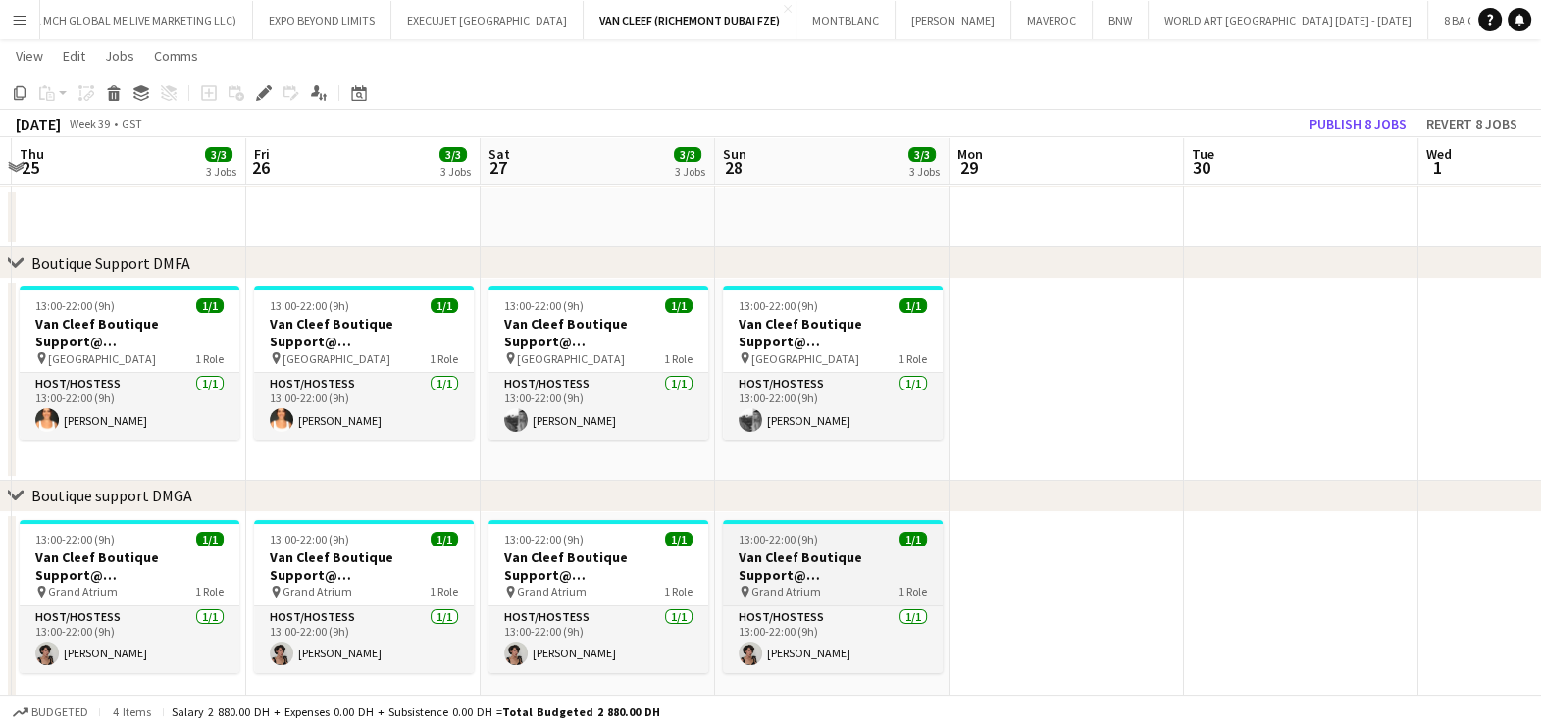
click at [841, 575] on h3 "Van Cleef Boutique Support@ Grand Atrium" at bounding box center [833, 565] width 220 height 35
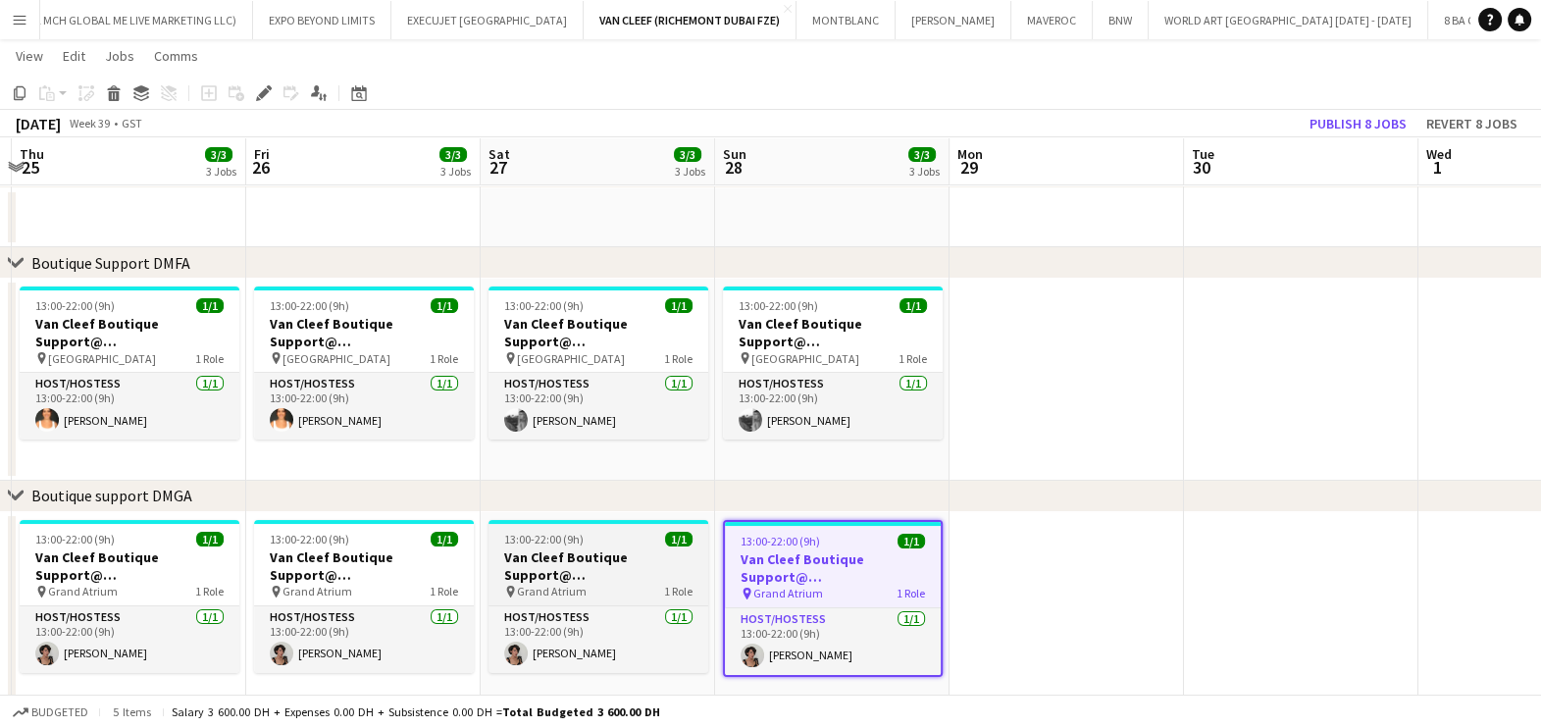
click at [583, 584] on div "pin Grand Atrium 1 Role" at bounding box center [598, 592] width 220 height 16
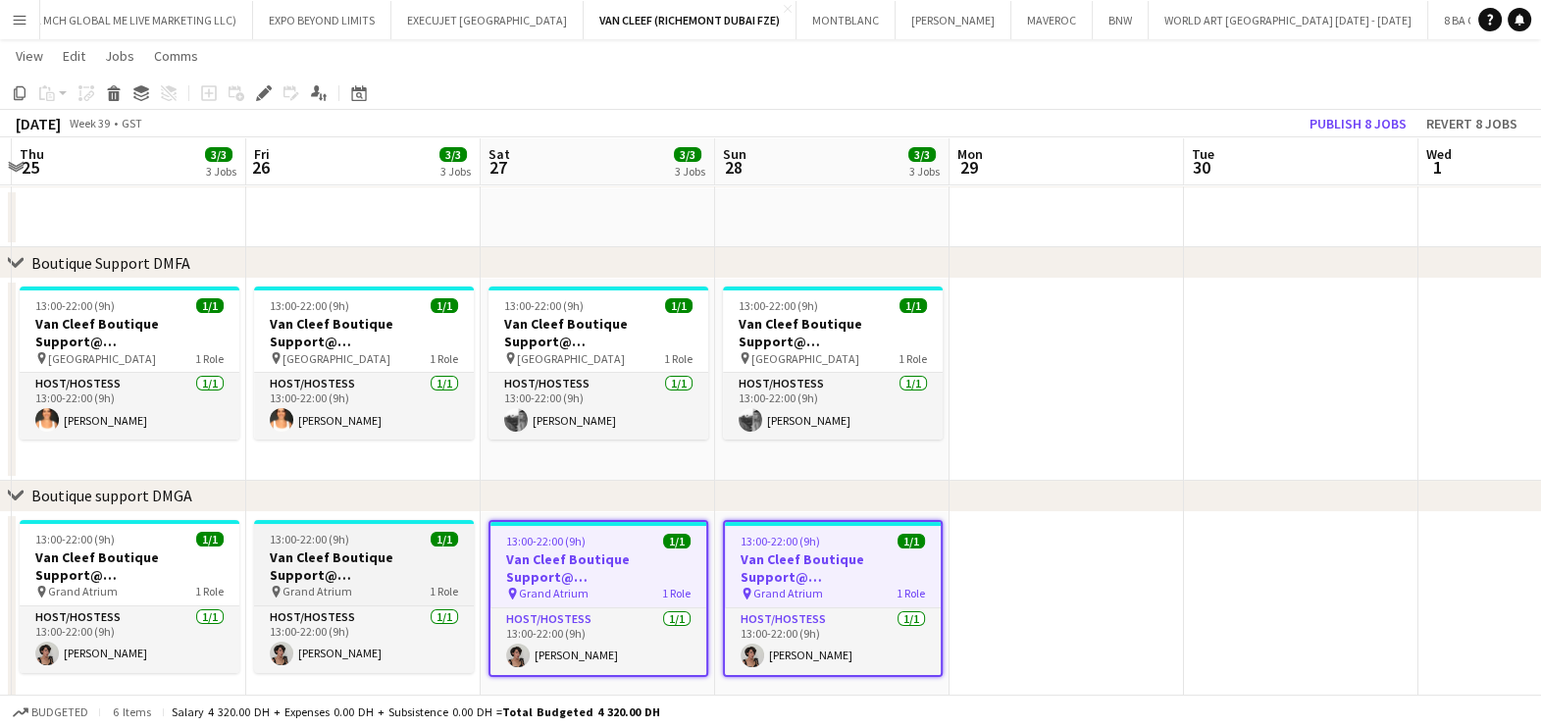
click at [345, 590] on span "Grand Atrium" at bounding box center [317, 591] width 70 height 15
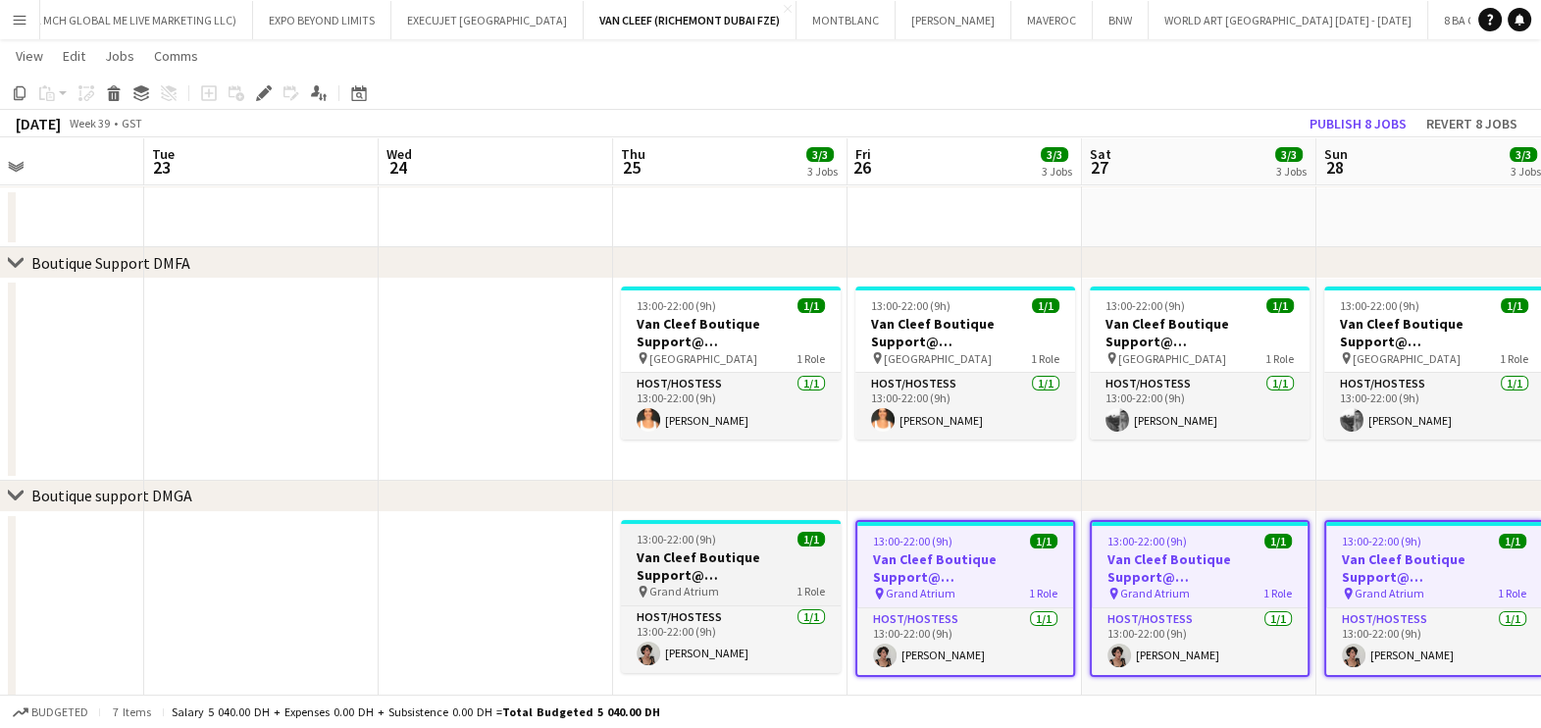
click at [762, 573] on h3 "Van Cleef Boutique Support@ Grand Atrium" at bounding box center [731, 565] width 220 height 35
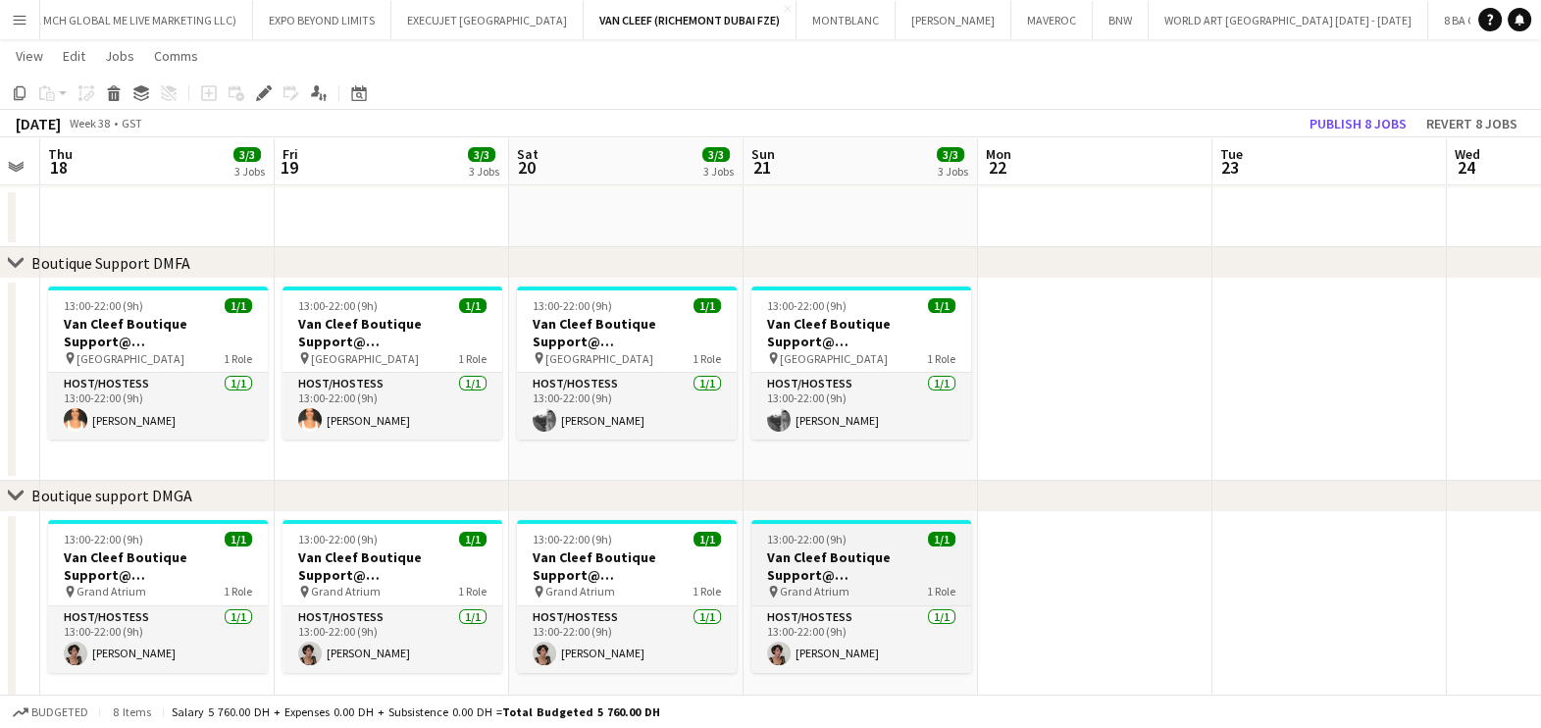
click at [819, 581] on h3 "Van Cleef Boutique Support@ Grand Atrium" at bounding box center [861, 565] width 220 height 35
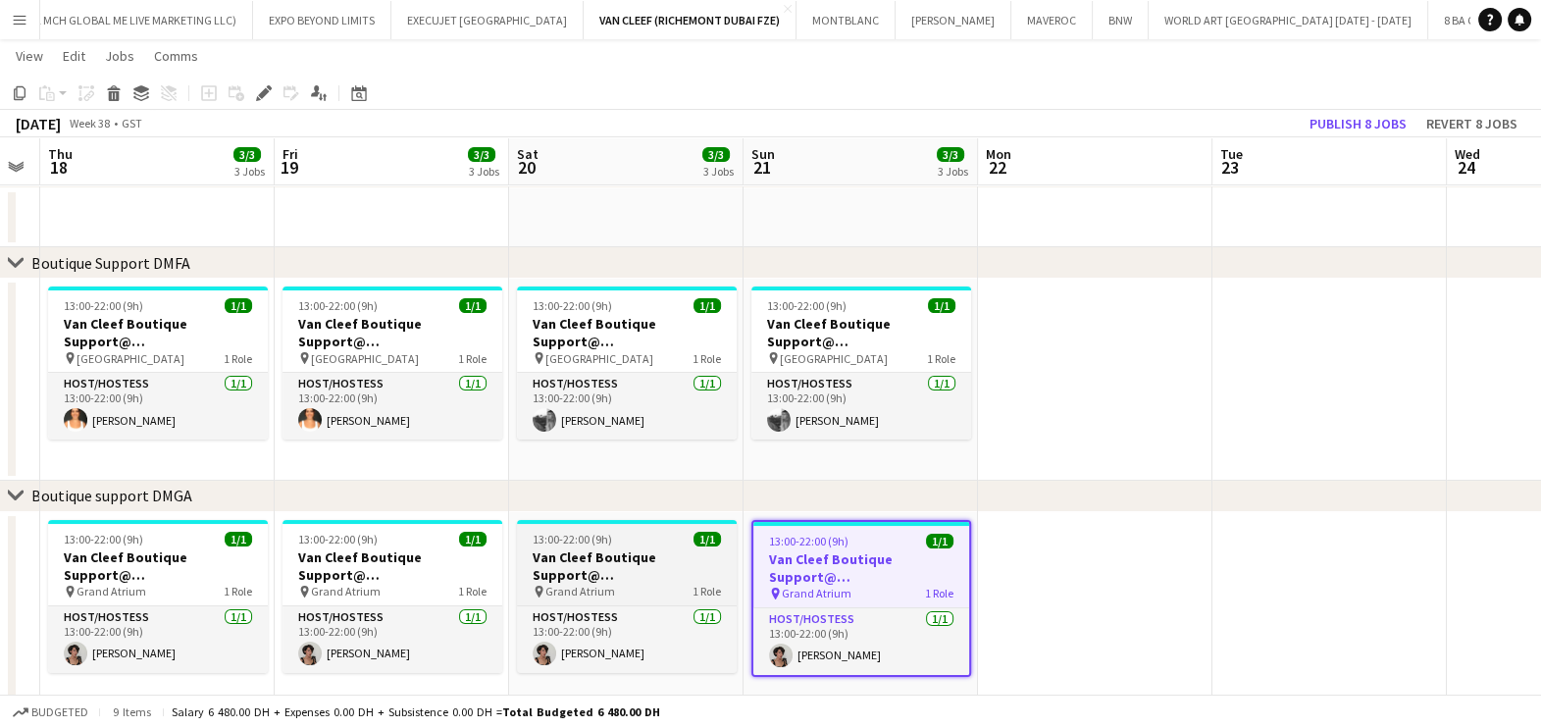
click at [608, 581] on h3 "Van Cleef Boutique Support@ Grand Atrium" at bounding box center [627, 565] width 220 height 35
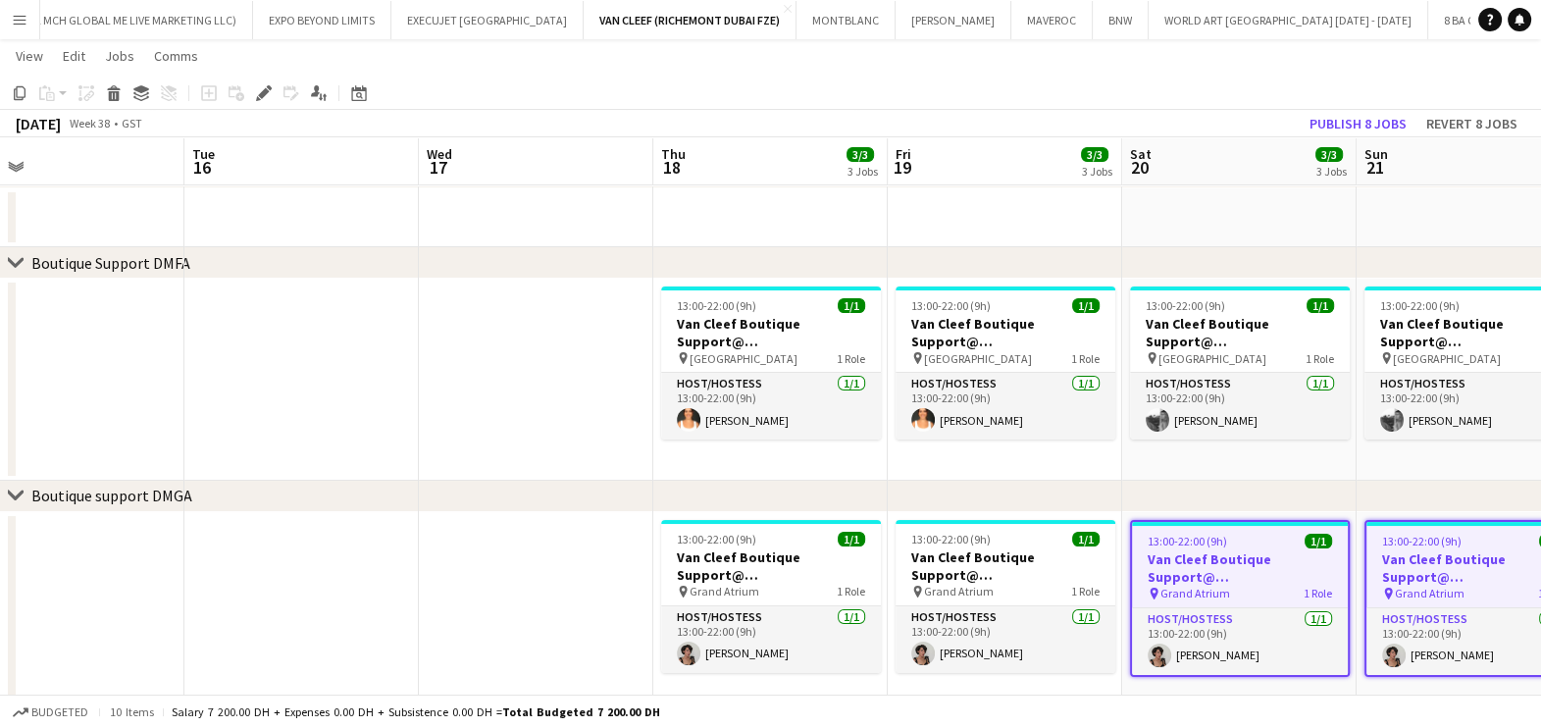
scroll to position [0, 495]
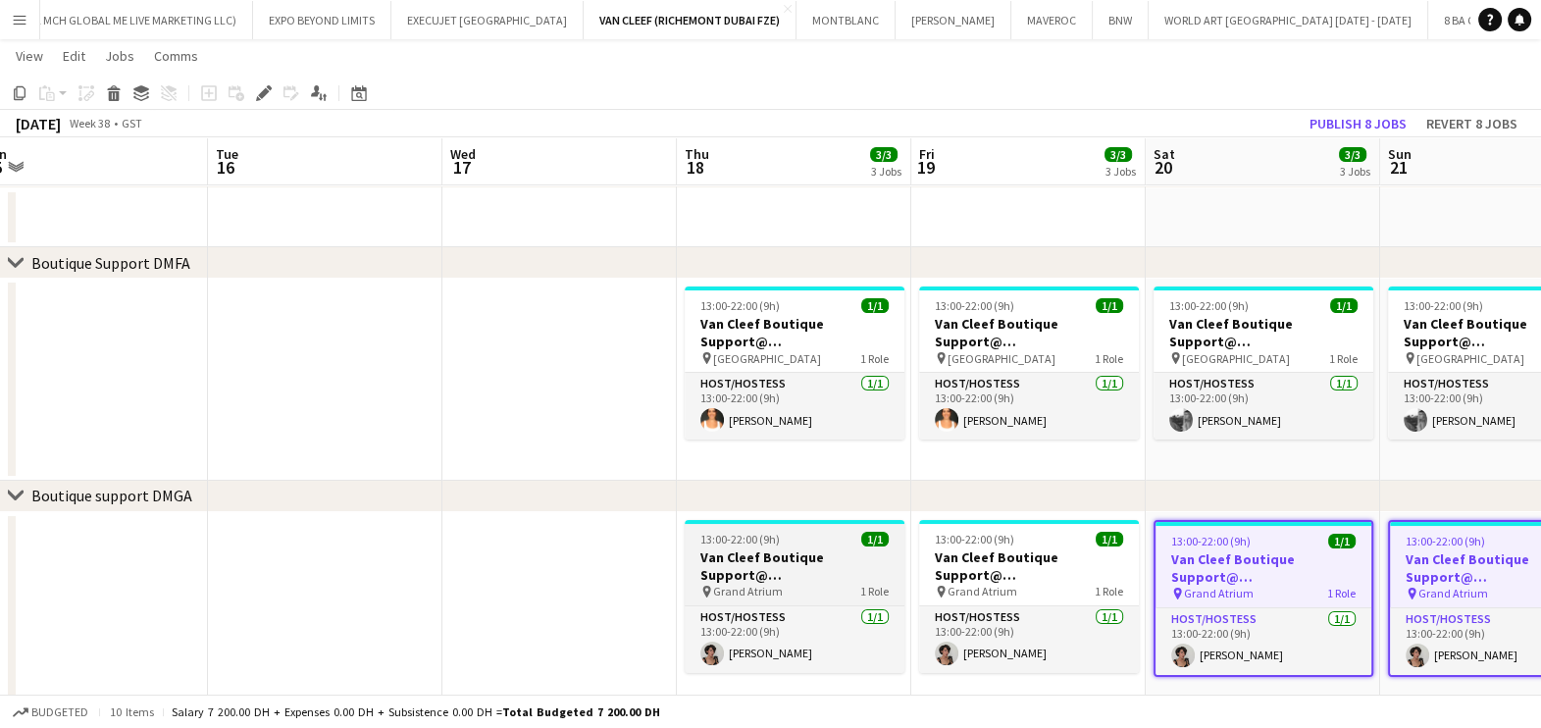
click at [806, 563] on h3 "Van Cleef Boutique Support@ Grand Atrium" at bounding box center [795, 565] width 220 height 35
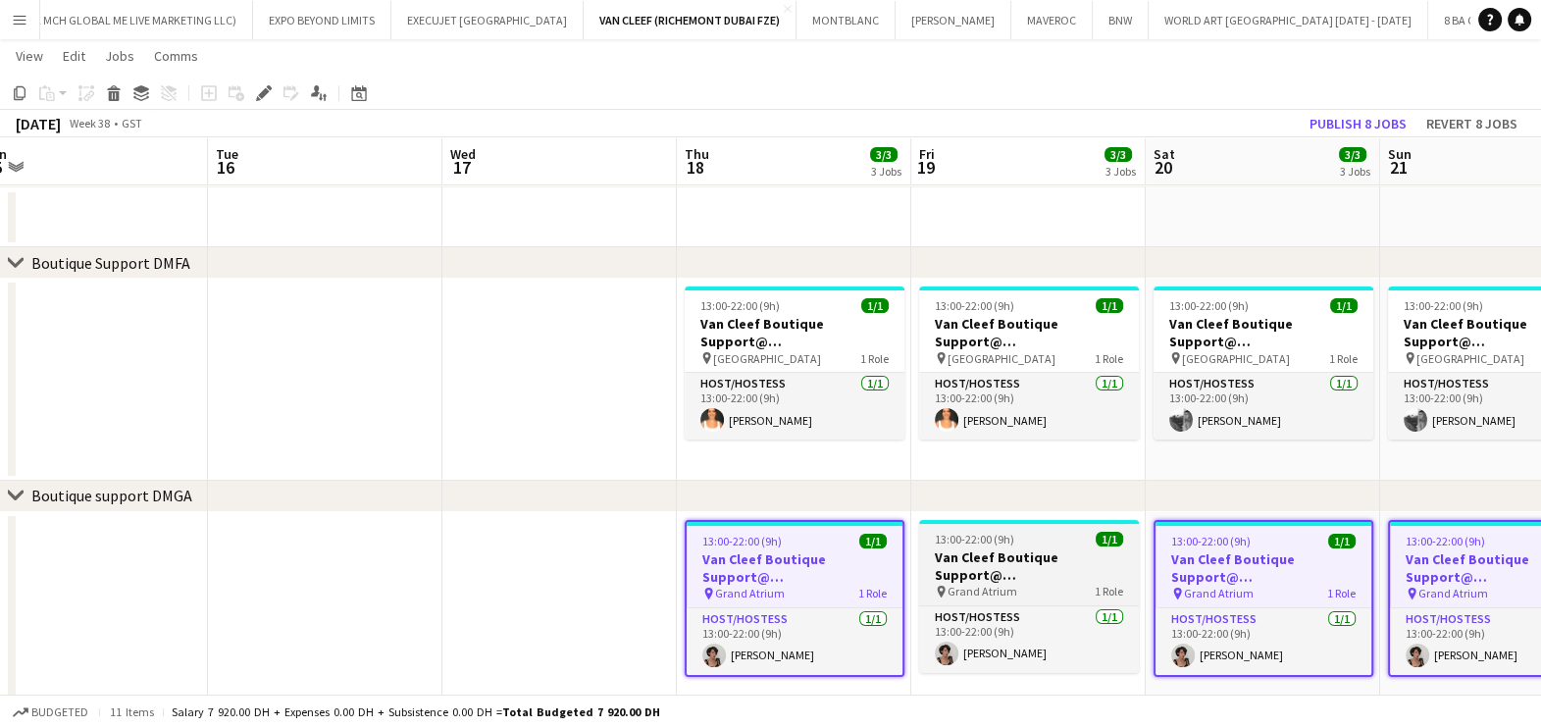
click at [1013, 555] on h3 "Van Cleef Boutique Support@ Grand Atrium" at bounding box center [1029, 565] width 220 height 35
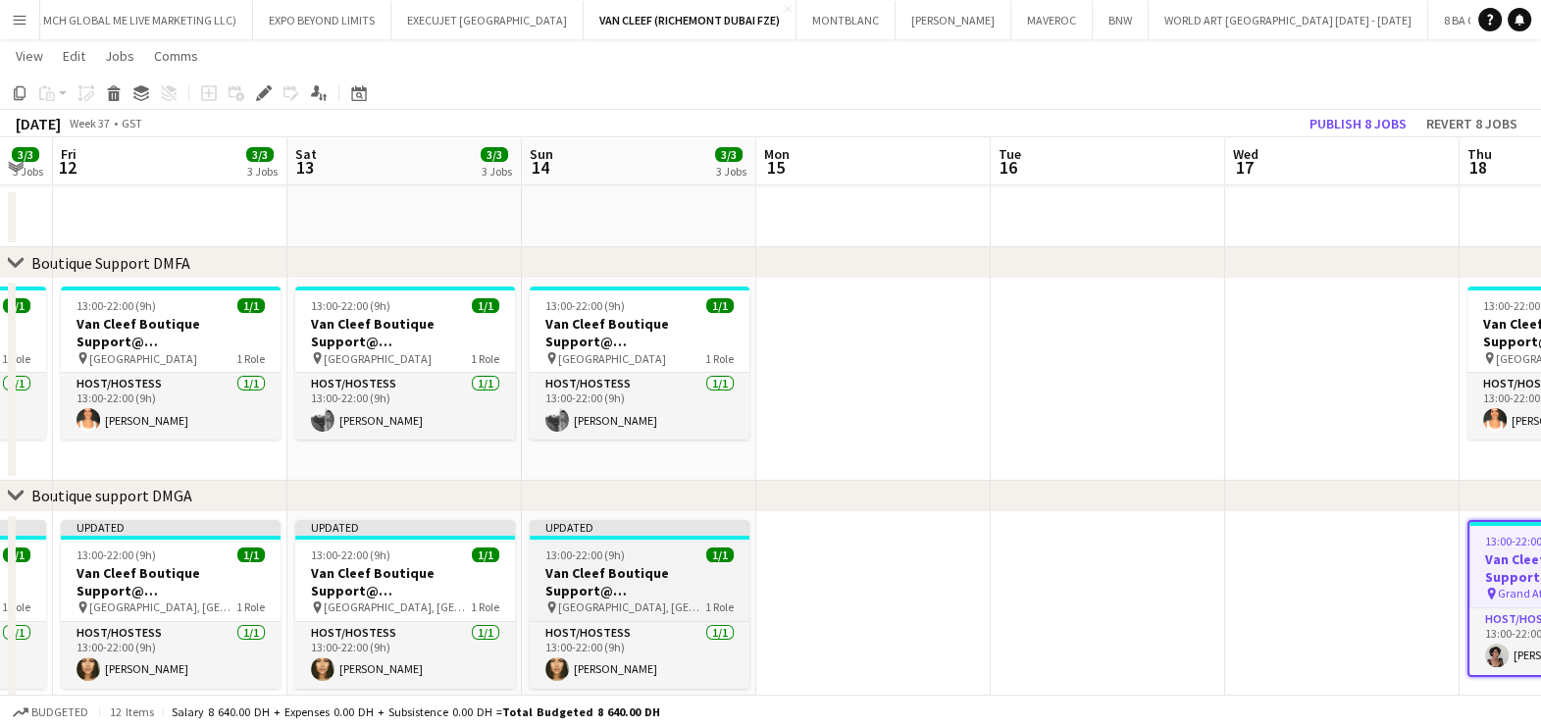
click at [682, 587] on h3 "Van Cleef Boutique Support@ Grand Atrium" at bounding box center [640, 581] width 220 height 35
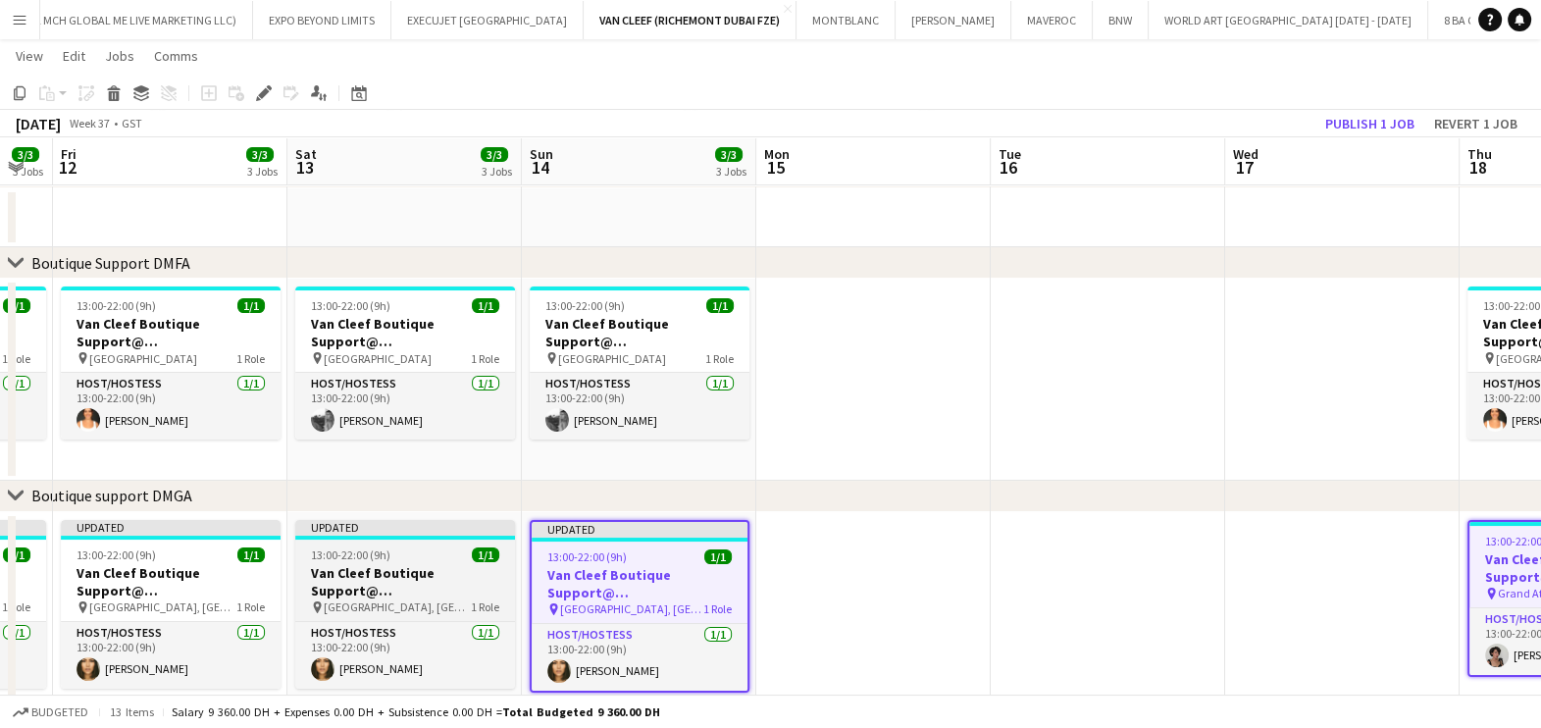
click at [420, 621] on div "Host/Hostess 1/1 13:00-22:00 (9h) Beatrice Andreea" at bounding box center [405, 655] width 220 height 68
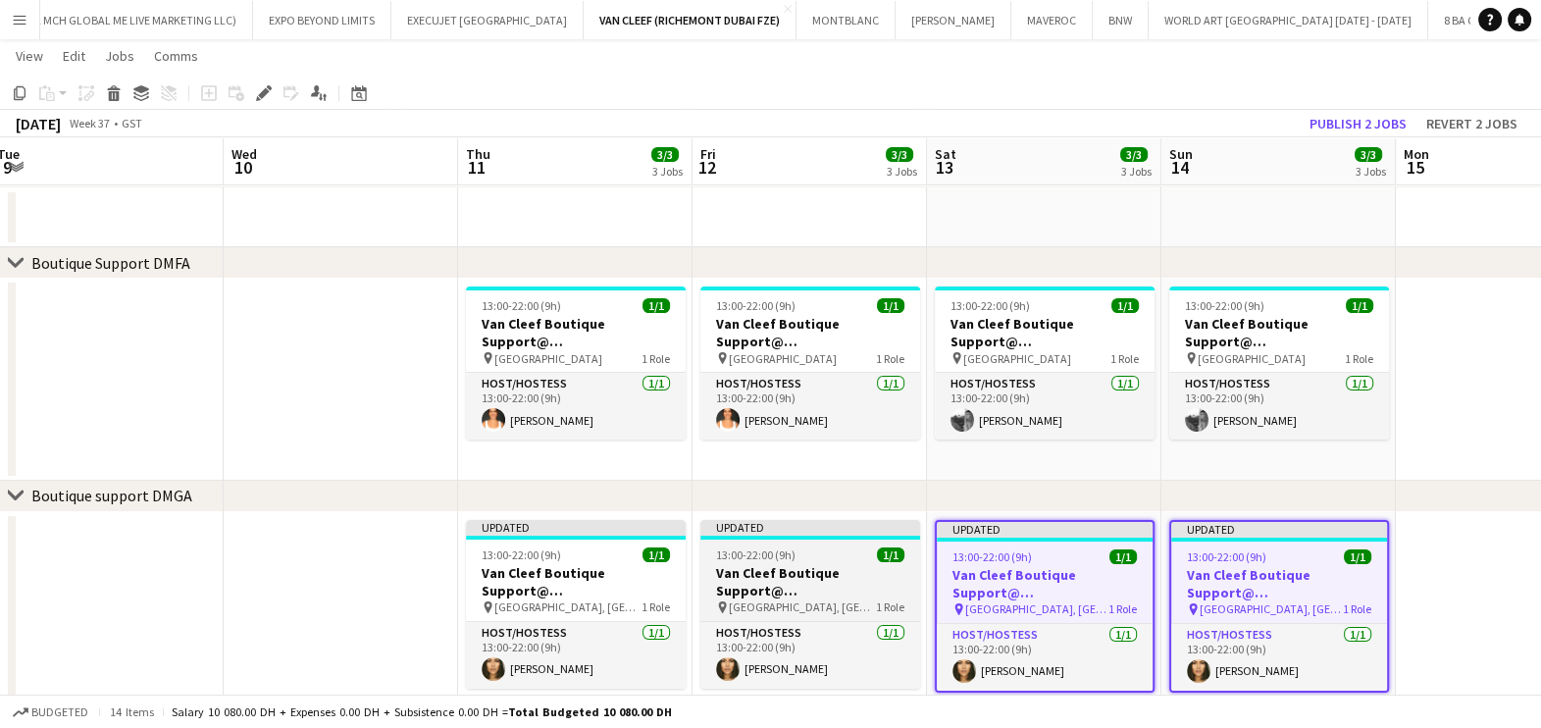
click at [843, 582] on h3 "Van Cleef Boutique Support@ Grand Atrium" at bounding box center [810, 581] width 220 height 35
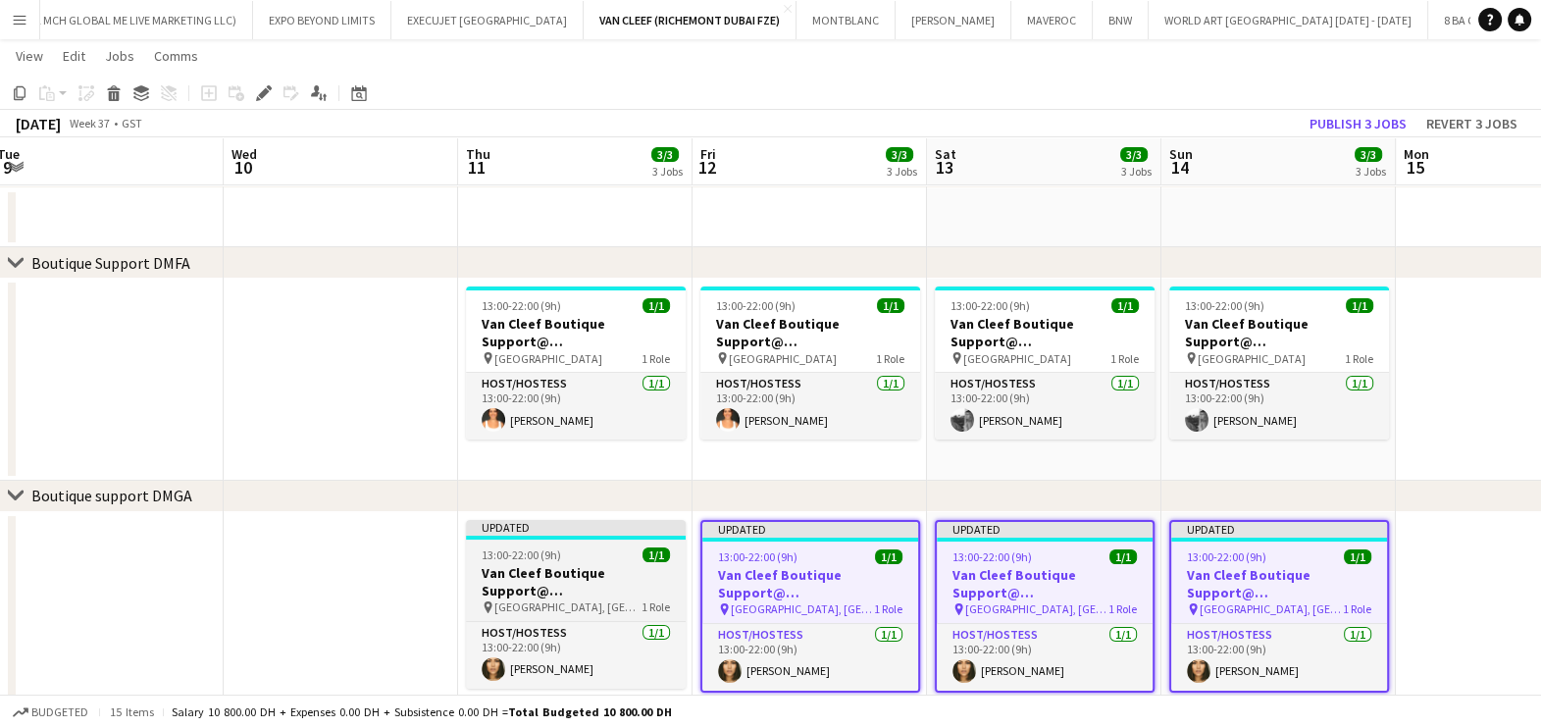
click at [593, 596] on h3 "Van Cleef Boutique Support@ Grand Atrium" at bounding box center [576, 581] width 220 height 35
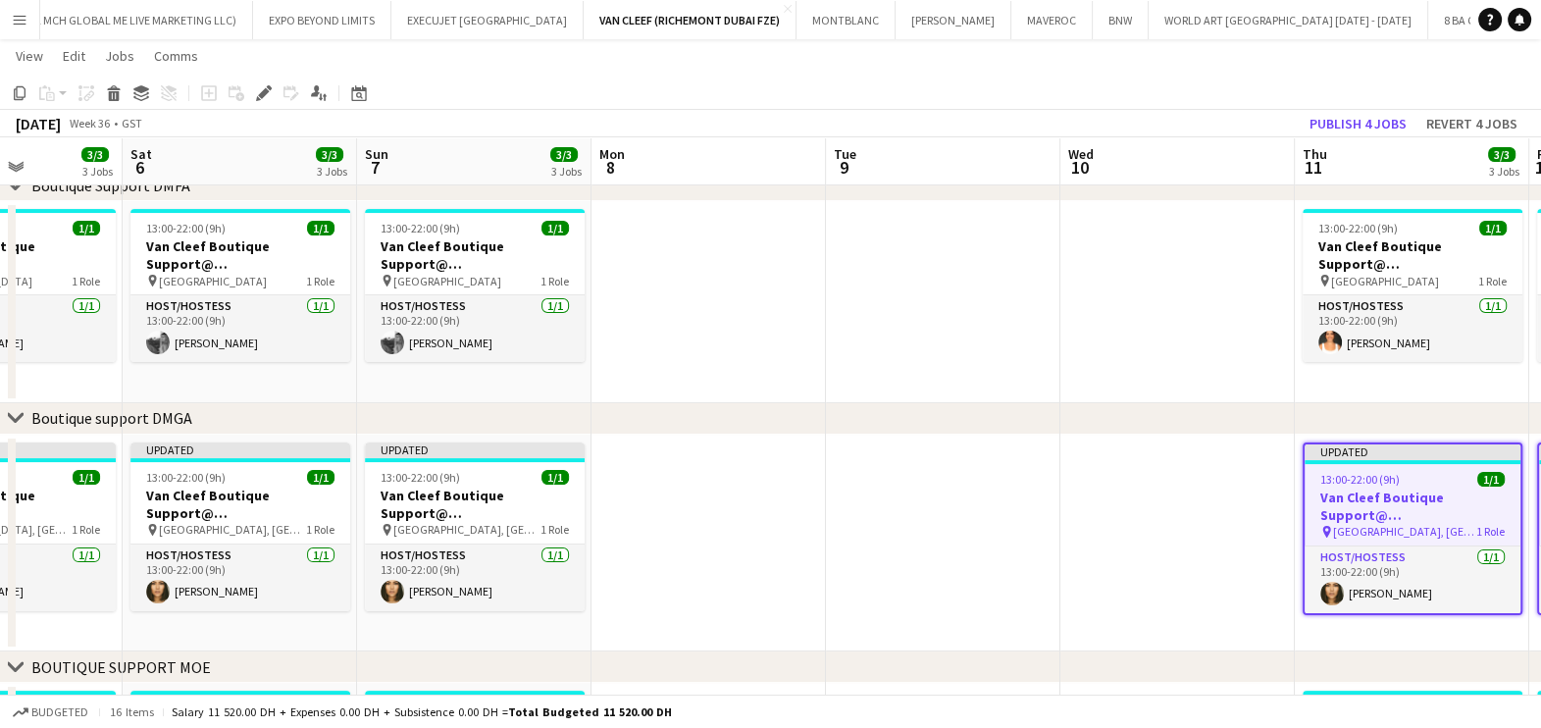
scroll to position [0, 462]
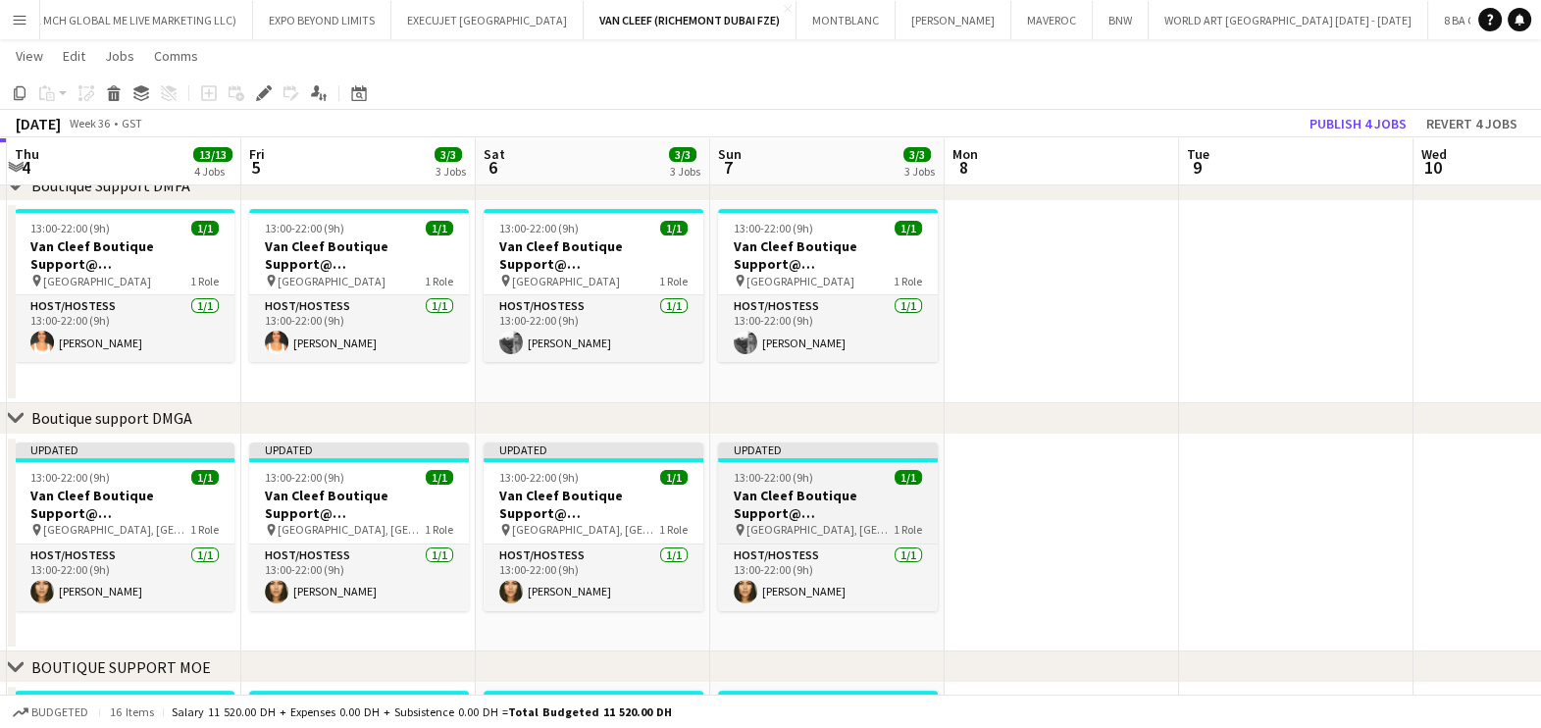
click at [838, 512] on h3 "Van Cleef Boutique Support@ Grand Atrium" at bounding box center [828, 504] width 220 height 35
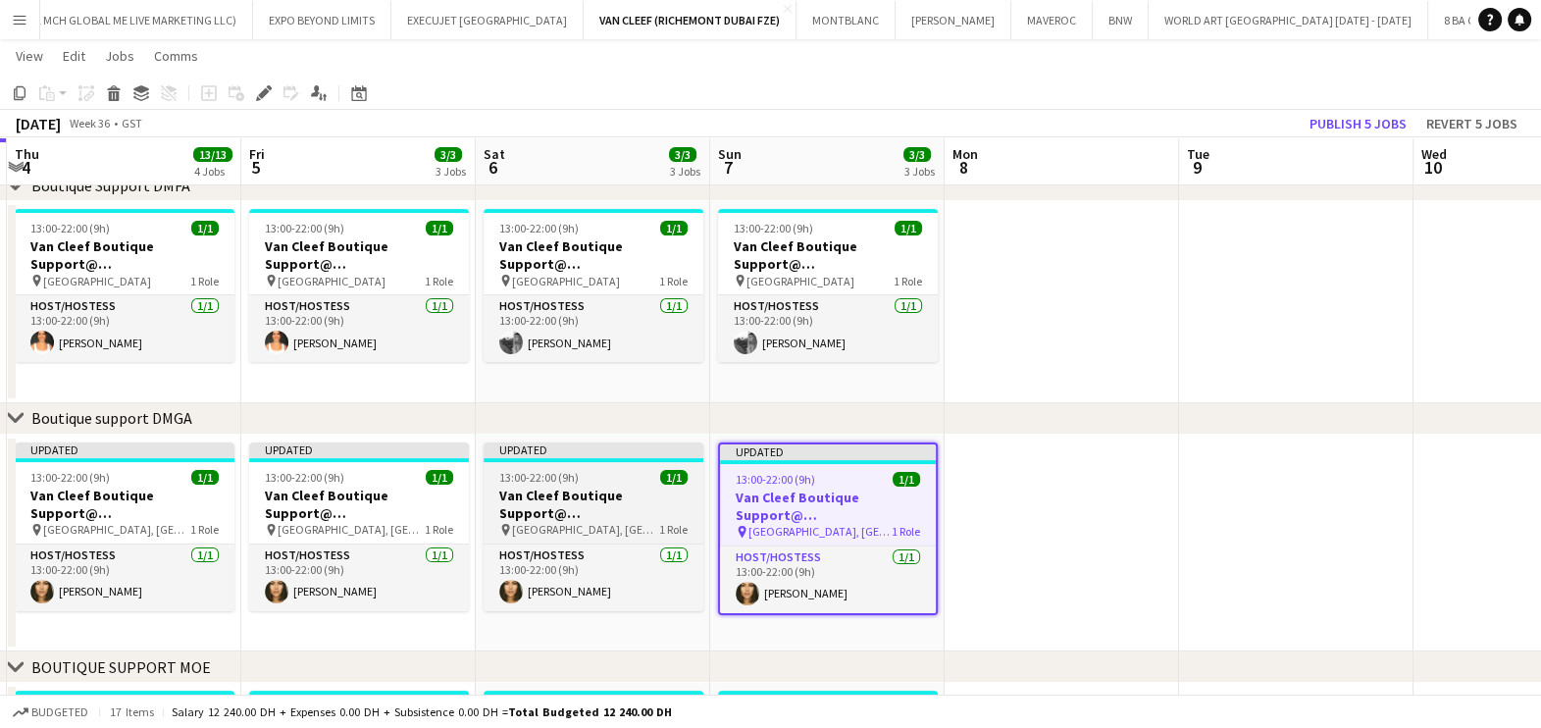
click at [596, 516] on h3 "Van Cleef Boutique Support@ Grand Atrium" at bounding box center [594, 504] width 220 height 35
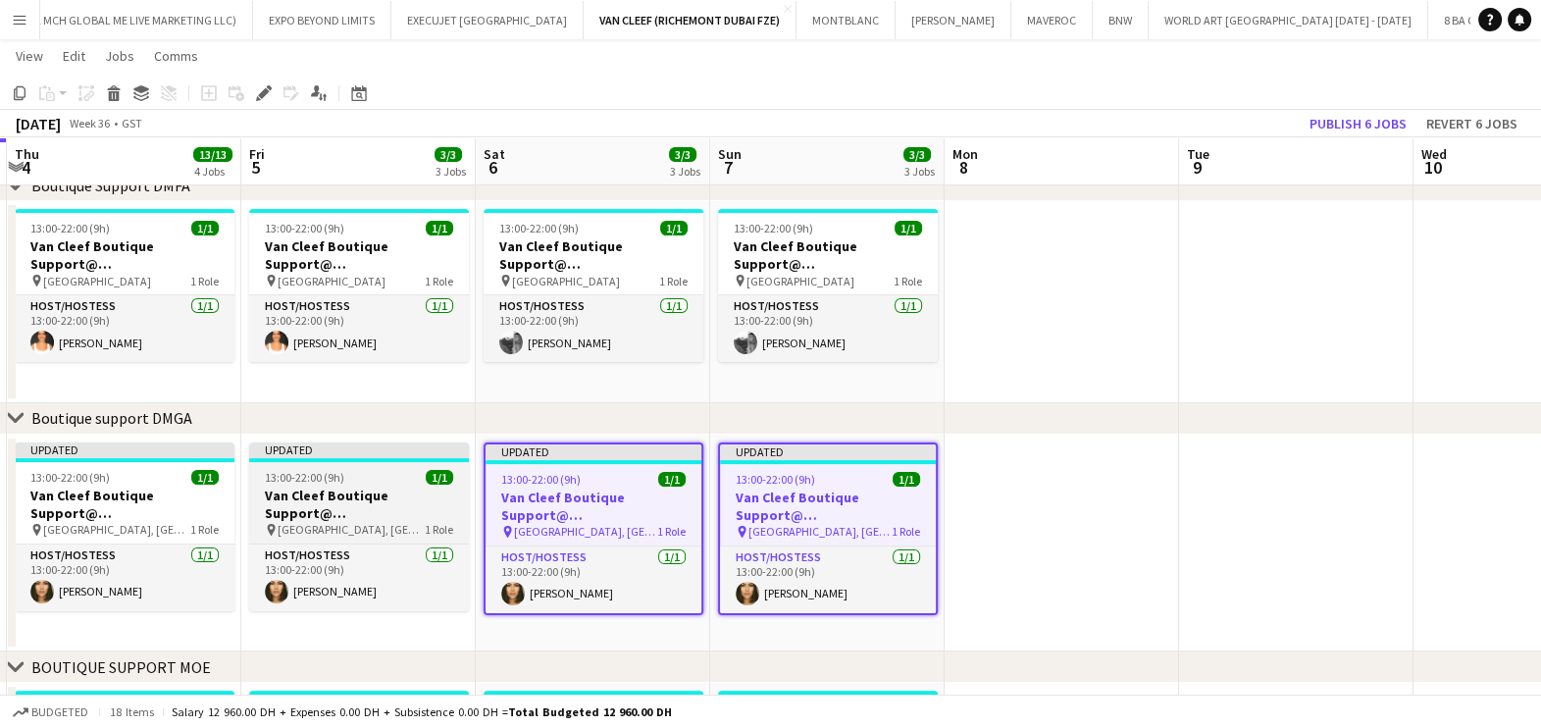
click at [374, 518] on h3 "Van Cleef Boutique Support@ Grand Atrium" at bounding box center [359, 504] width 220 height 35
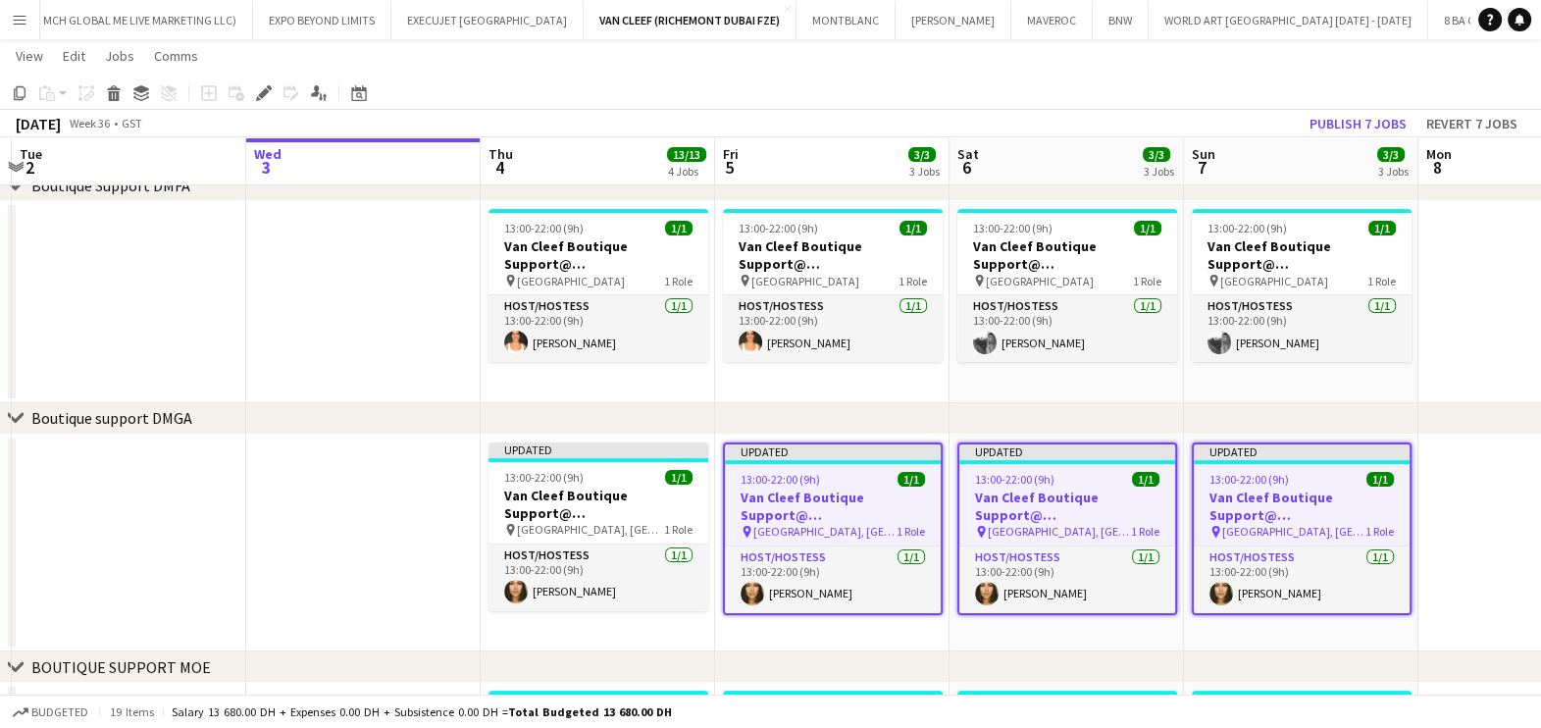
scroll to position [0, 445]
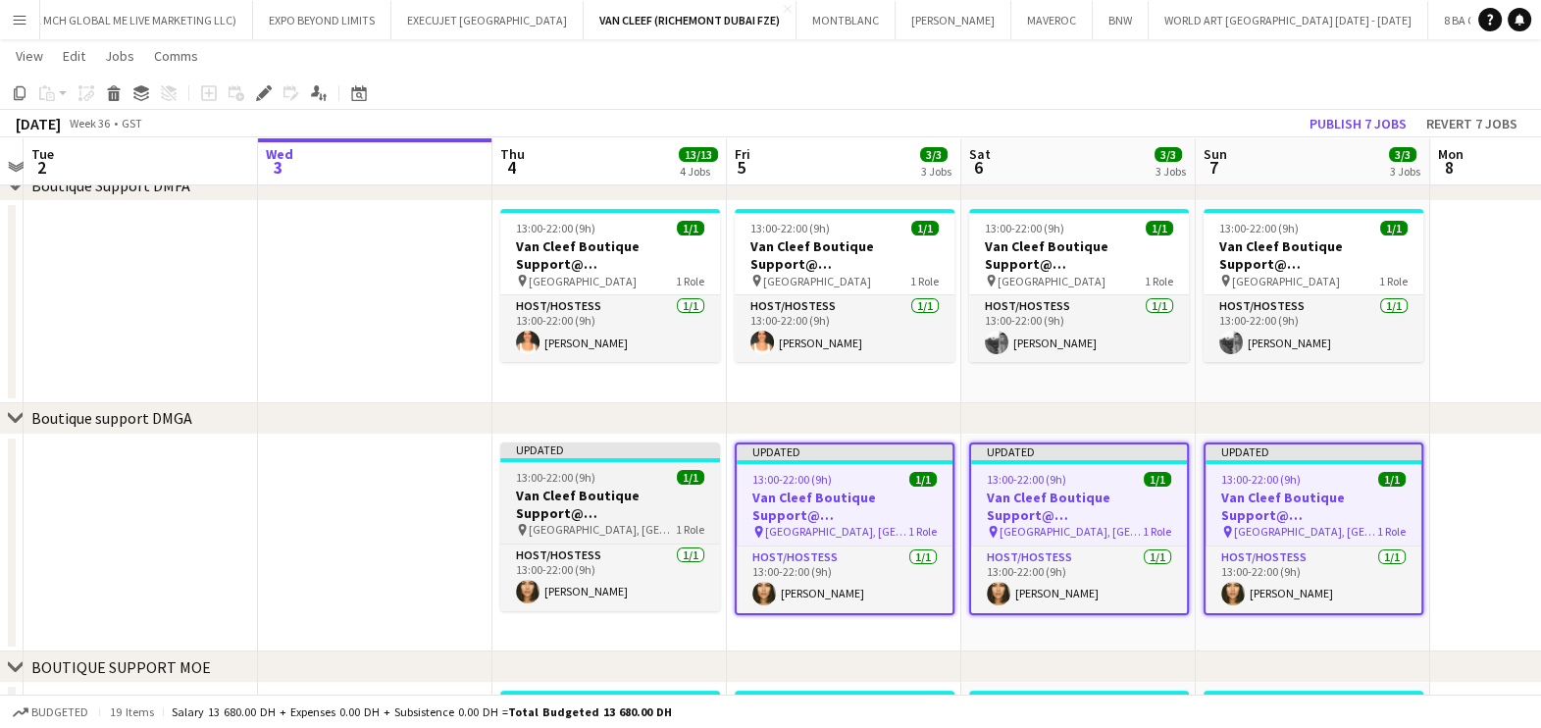
click at [654, 487] on h3 "Van Cleef Boutique Support@ Grand Atrium" at bounding box center [610, 504] width 220 height 35
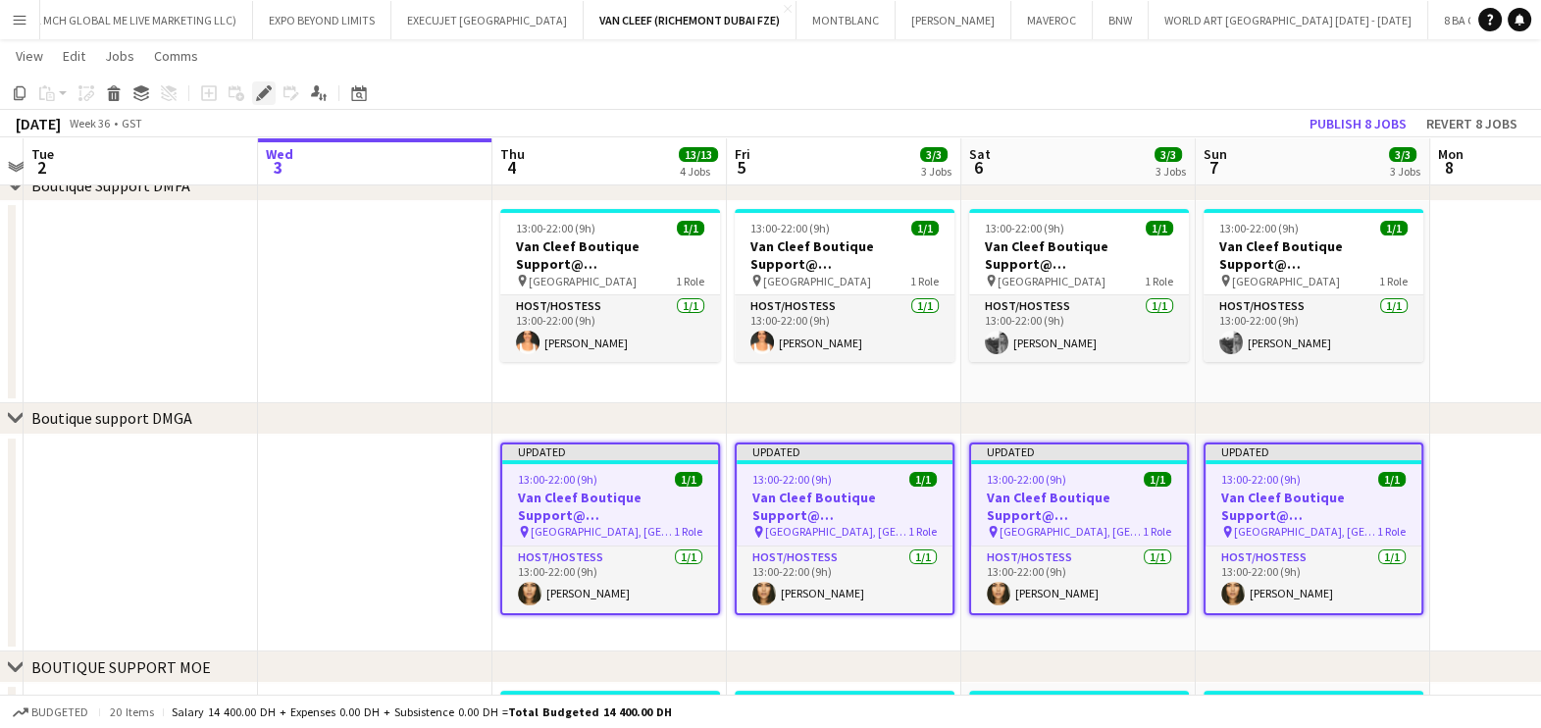
click at [260, 88] on icon "Edit" at bounding box center [264, 93] width 16 height 16
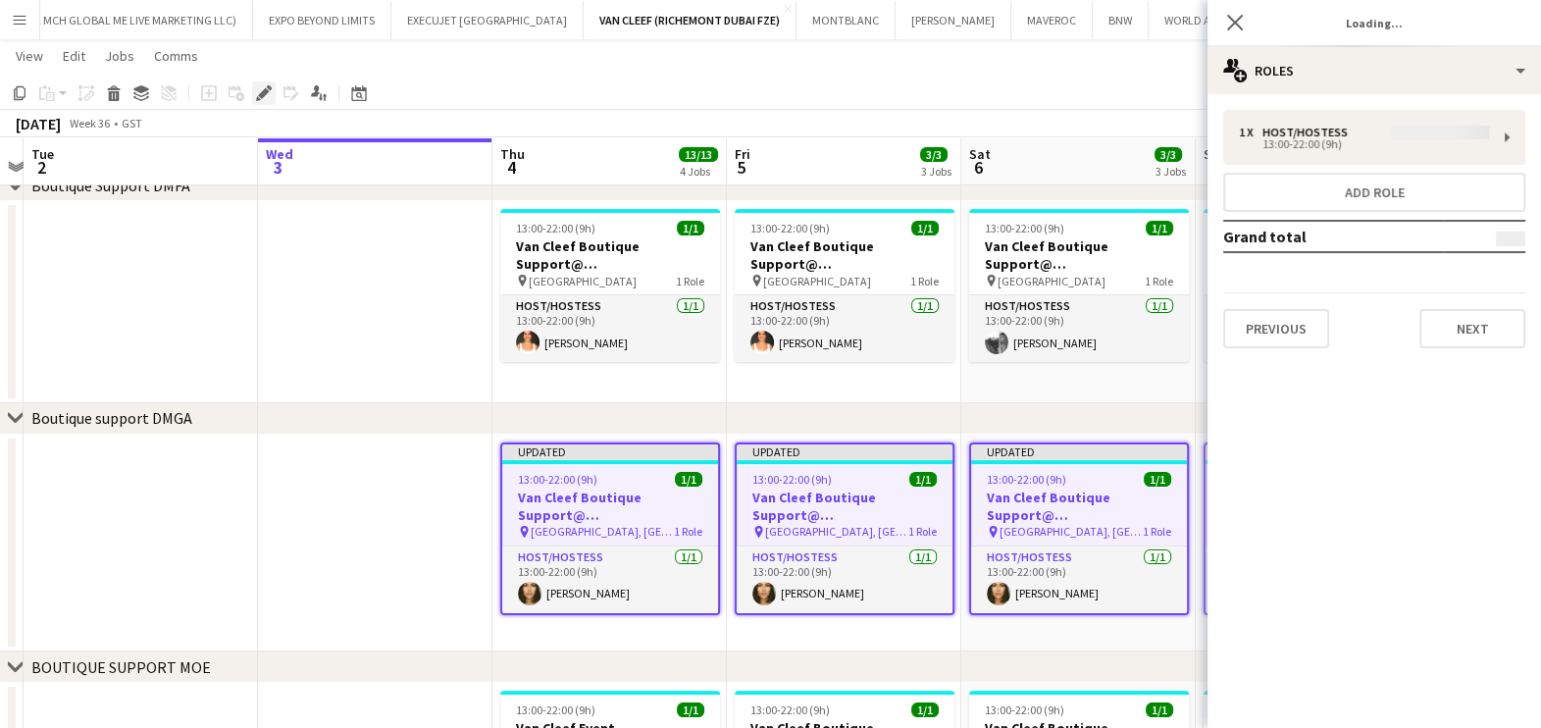
type input "**********"
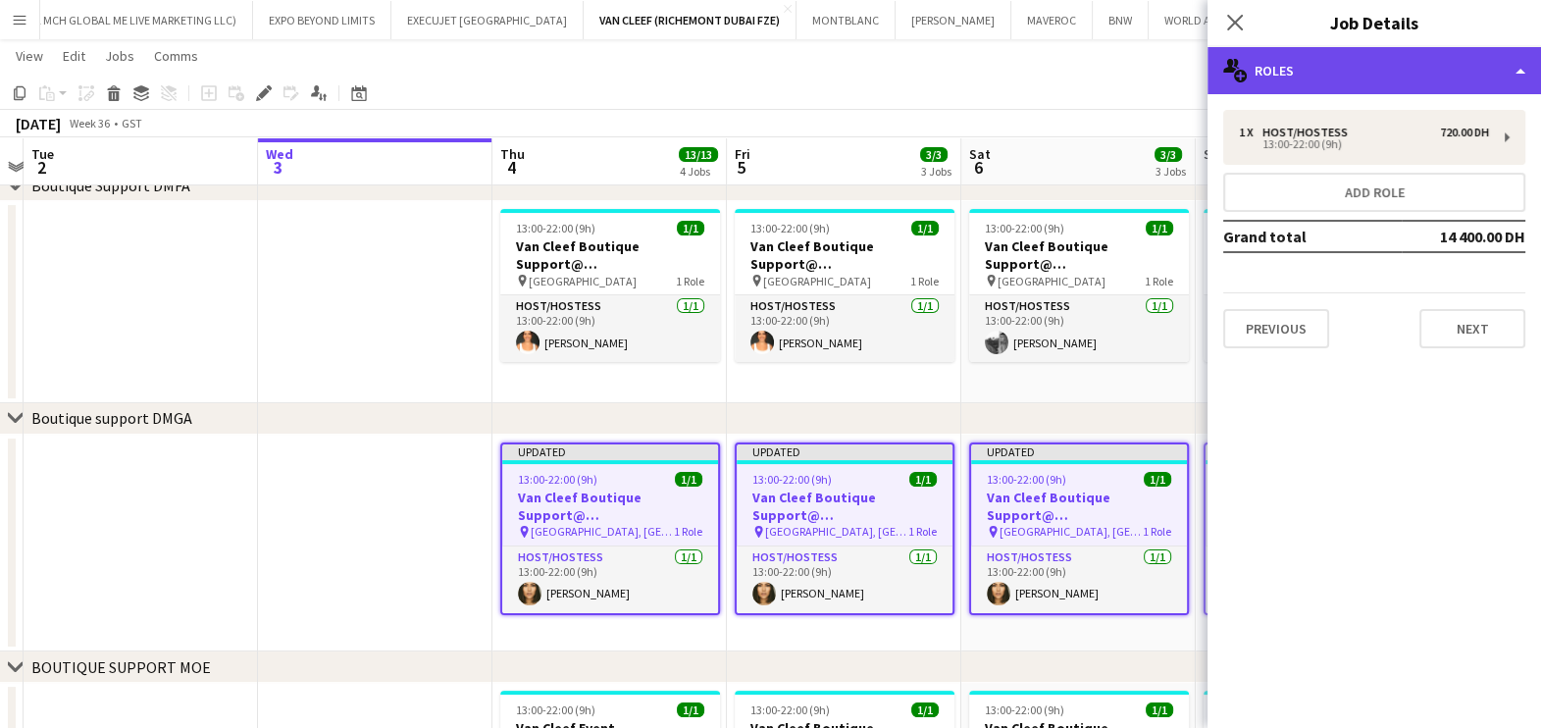
click at [1424, 72] on div "multiple-users-add Roles" at bounding box center [1373, 70] width 333 height 47
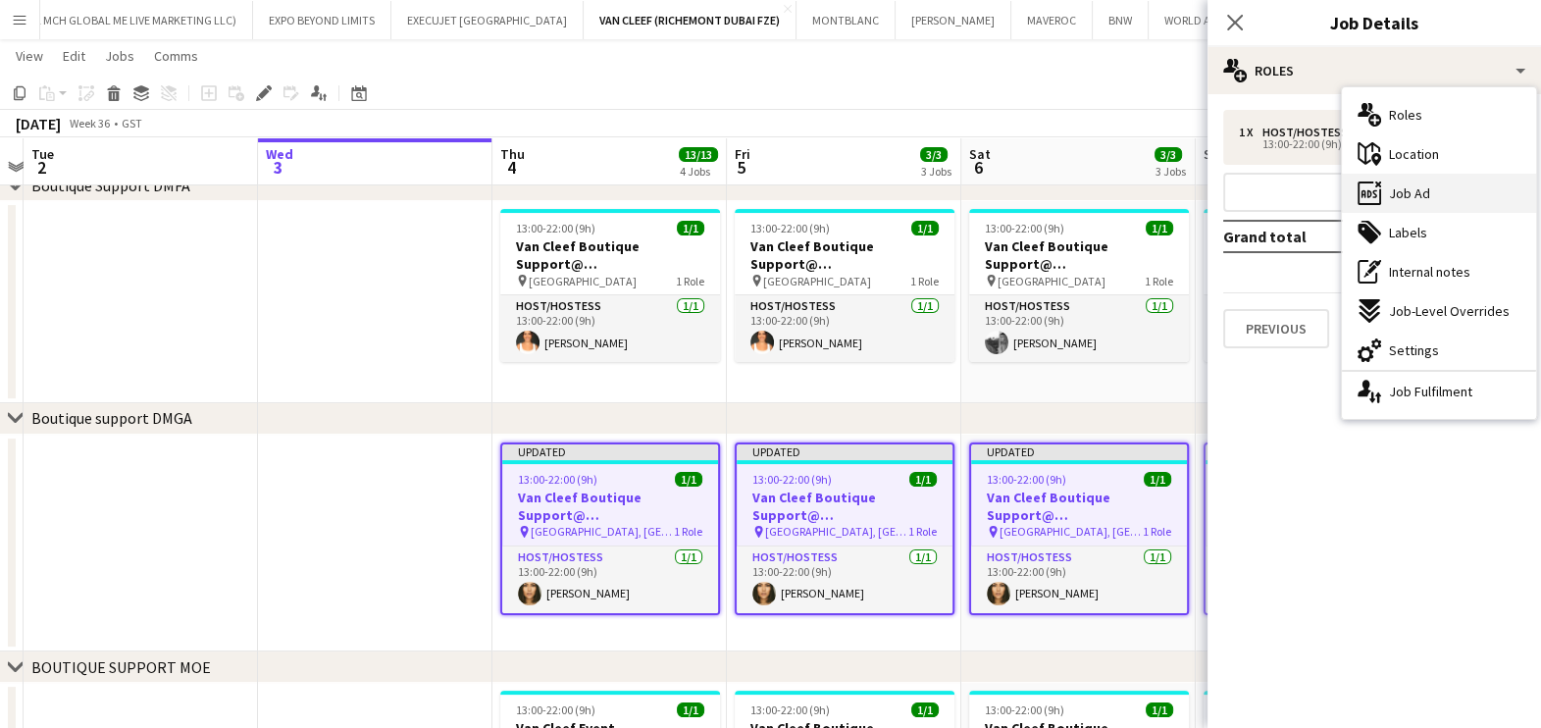
click at [1438, 198] on div "ads-window Job Ad" at bounding box center [1439, 193] width 194 height 39
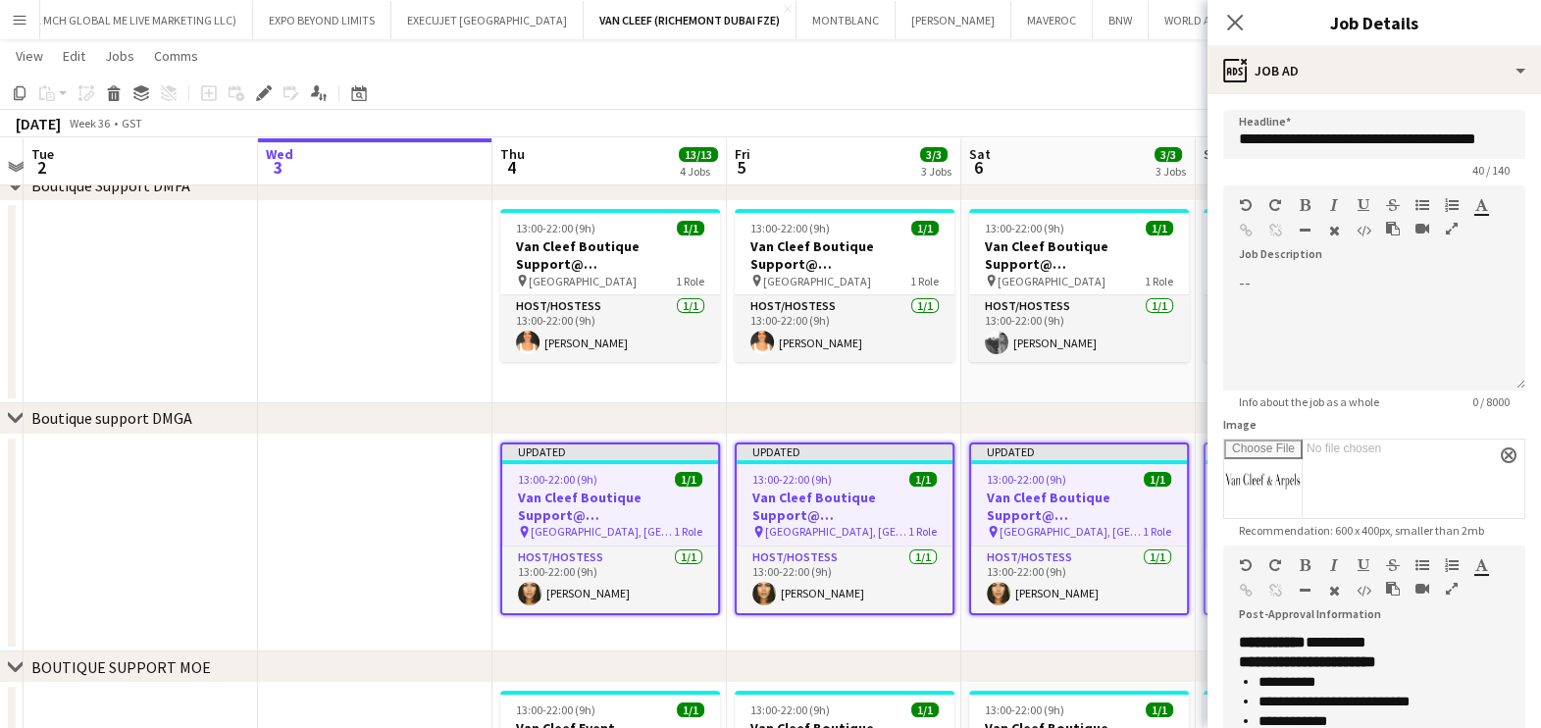
click at [1452, 593] on icon "button" at bounding box center [1452, 589] width 12 height 14
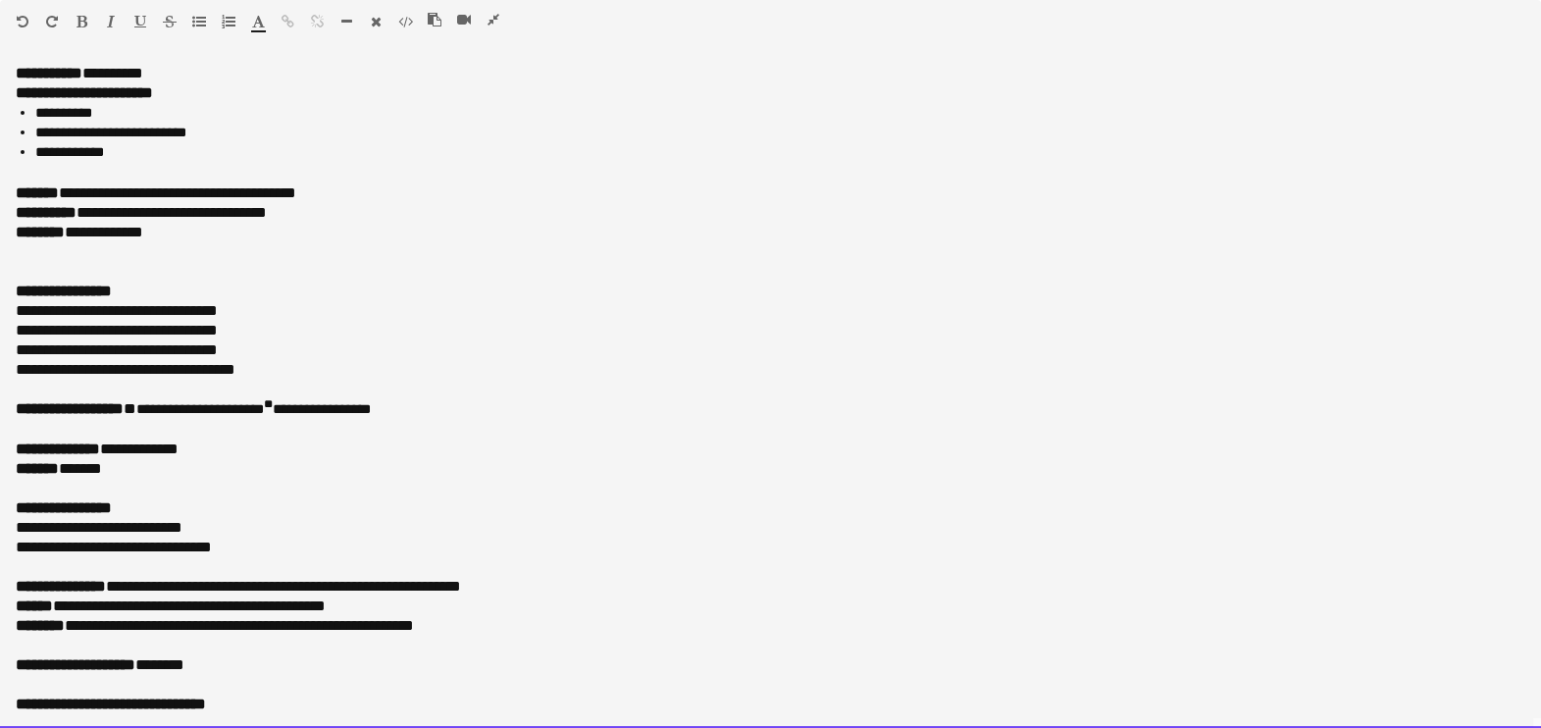
click at [385, 191] on p "**********" at bounding box center [761, 193] width 1491 height 20
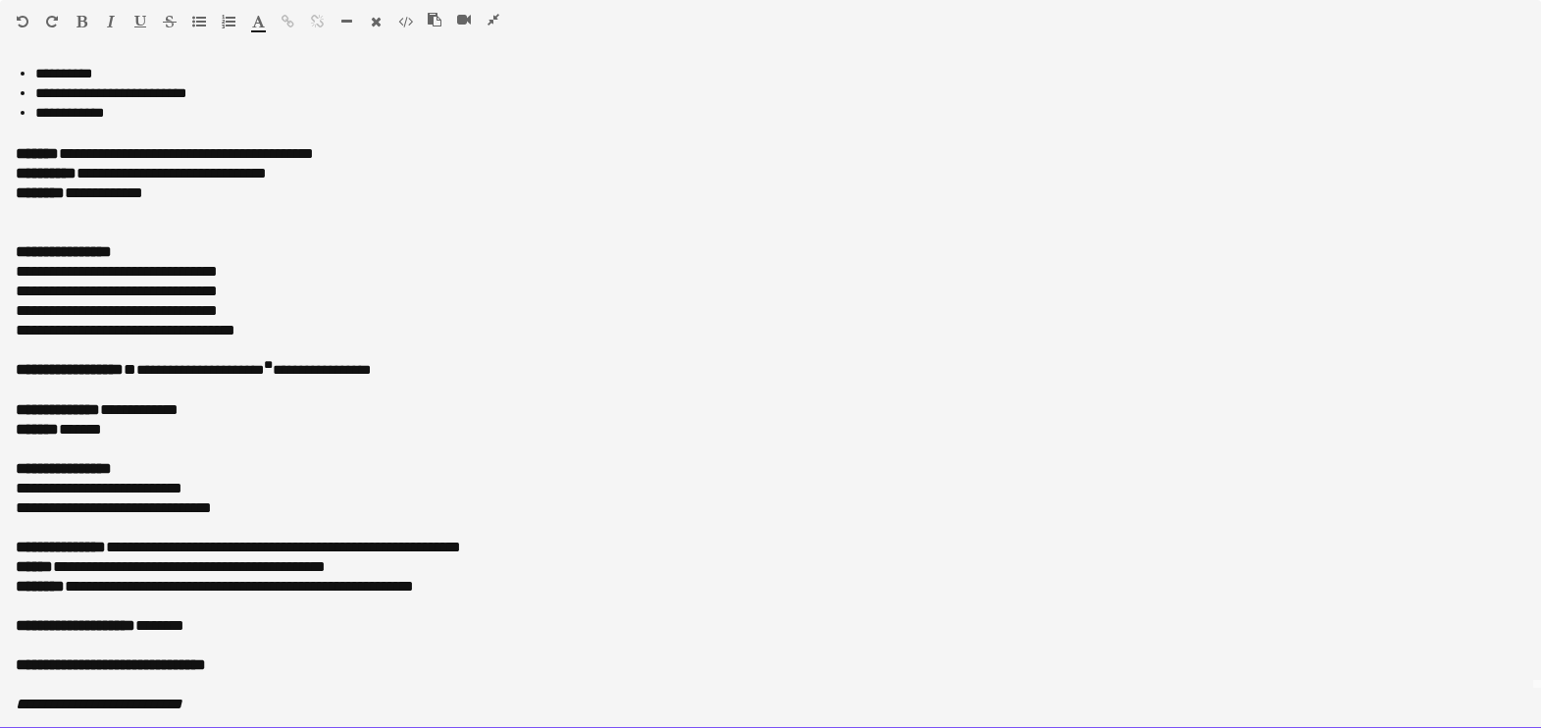
click at [455, 371] on p "**********" at bounding box center [761, 370] width 1491 height 21
click at [133, 593] on p "**********" at bounding box center [761, 586] width 1491 height 20
click at [579, 592] on p "**********" at bounding box center [761, 586] width 1491 height 20
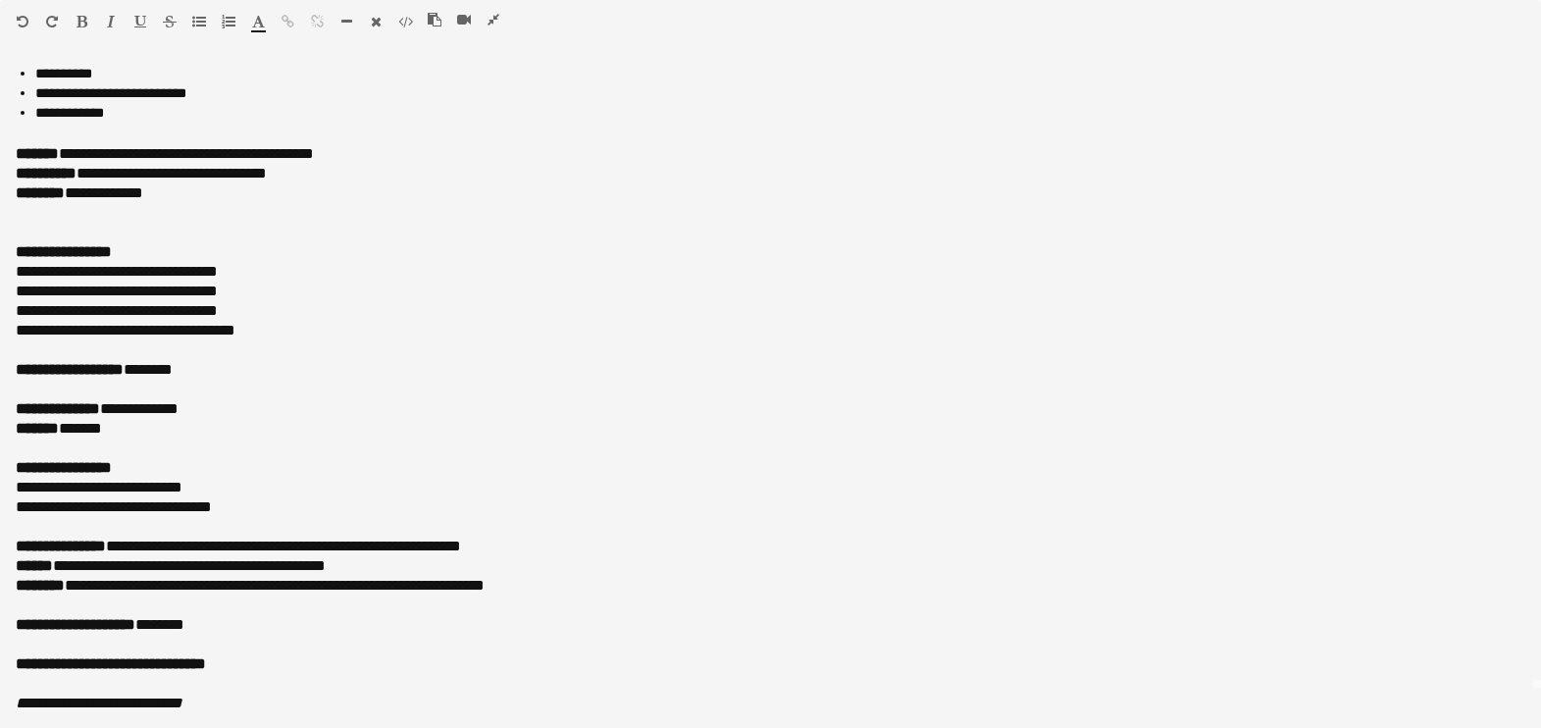
click at [490, 22] on icon "button" at bounding box center [493, 20] width 12 height 14
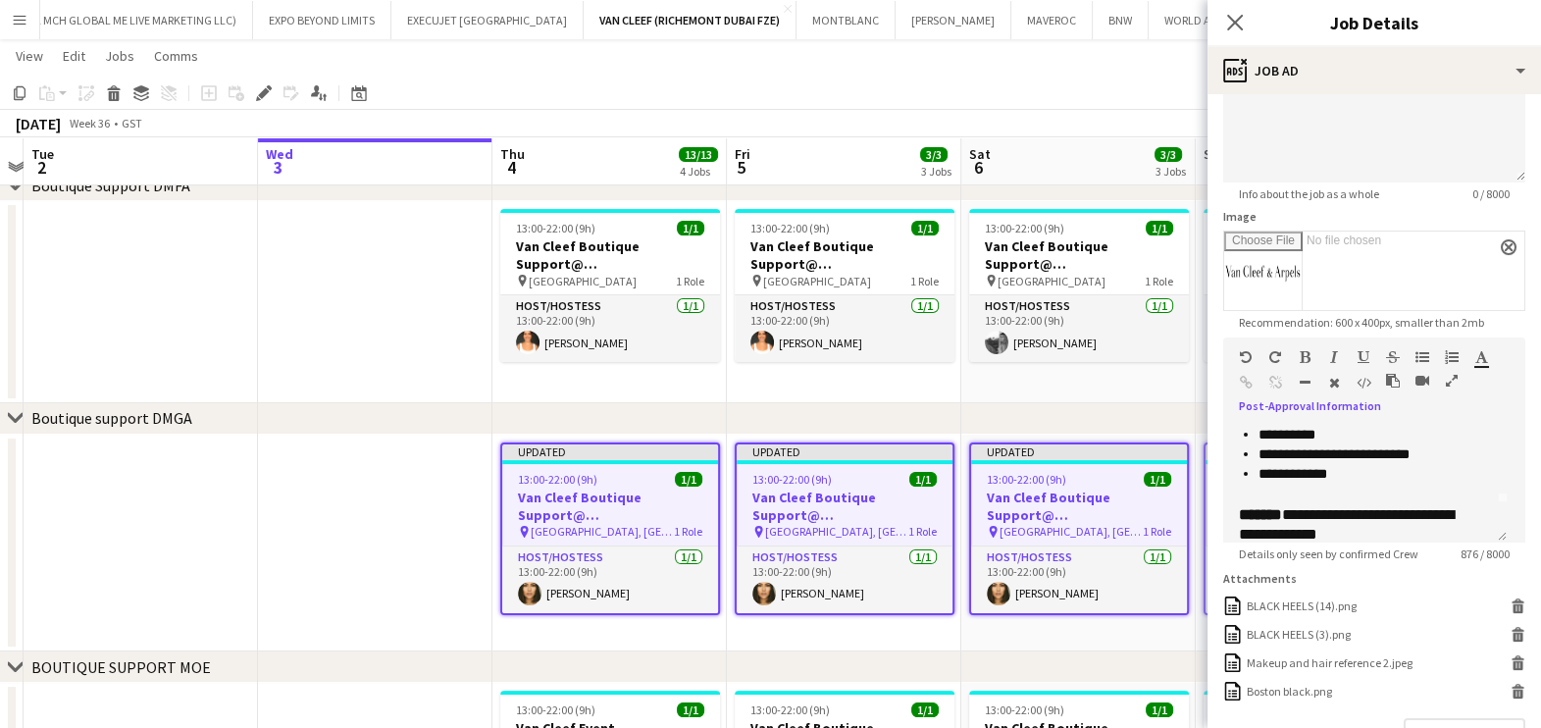
scroll to position [359, 0]
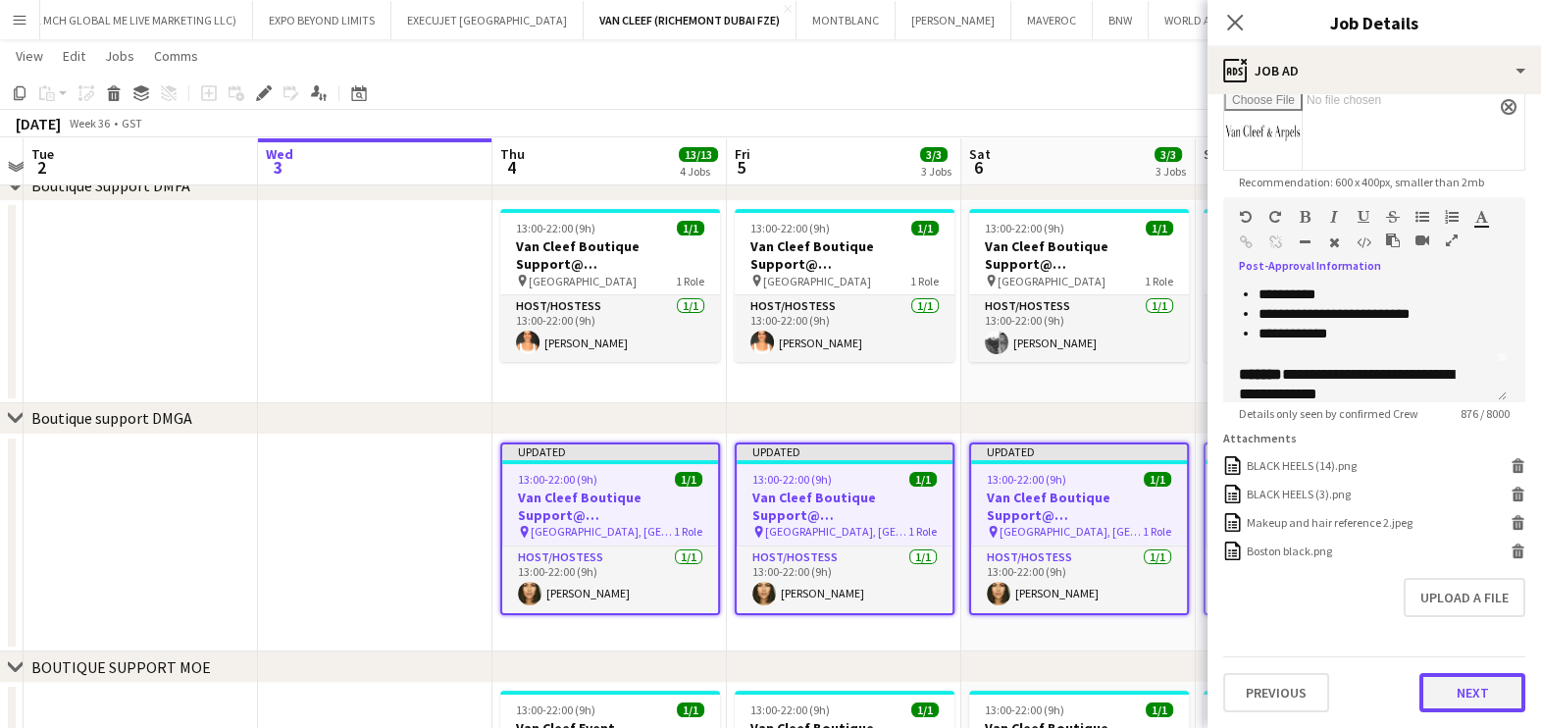
click at [1463, 692] on button "Next" at bounding box center [1472, 692] width 106 height 39
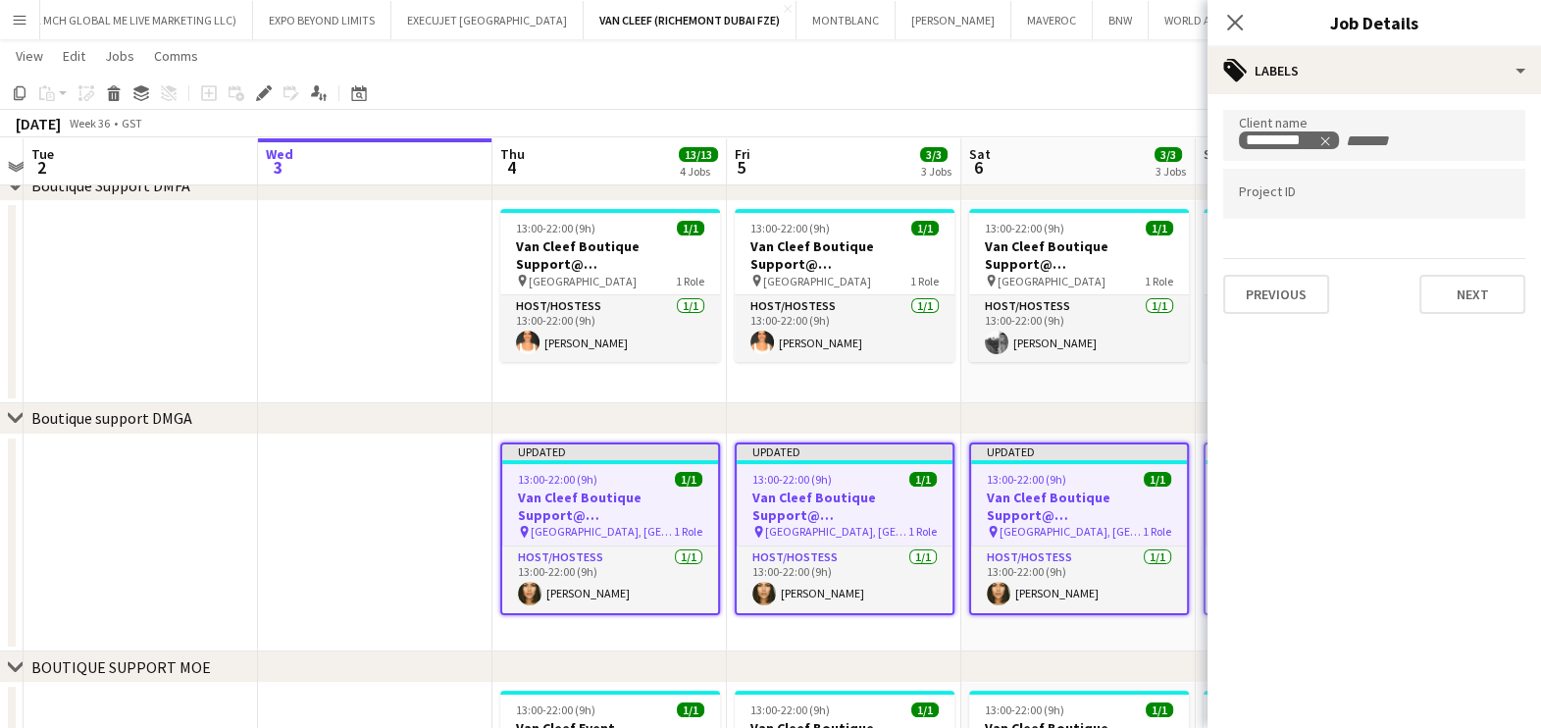
click at [1136, 641] on app-date-cell "Updated 13:00-22:00 (9h) 1/1 Van Cleef Boutique Support@ Grand Atrium pin Dubai…" at bounding box center [1078, 544] width 234 height 218
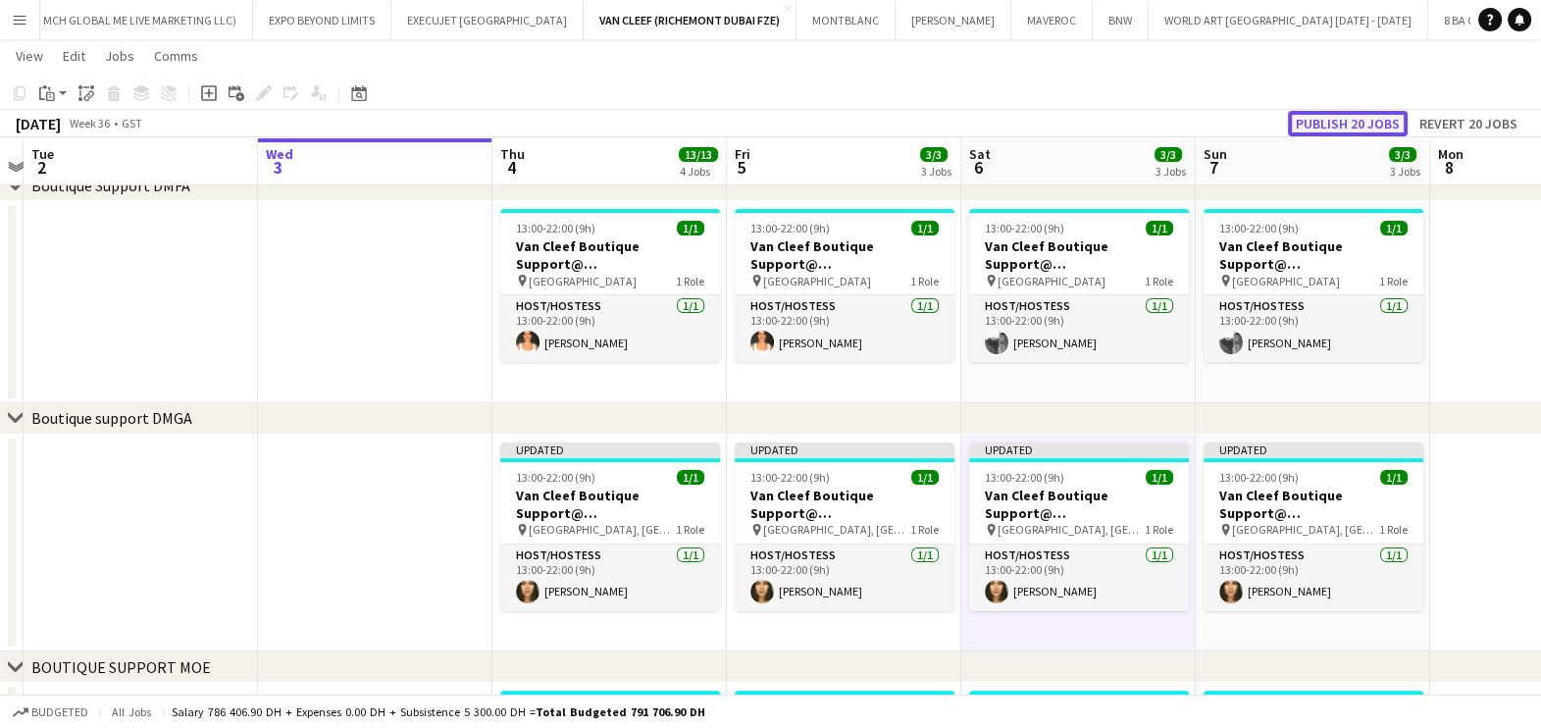
click at [1368, 128] on button "Publish 20 jobs" at bounding box center [1348, 124] width 120 height 26
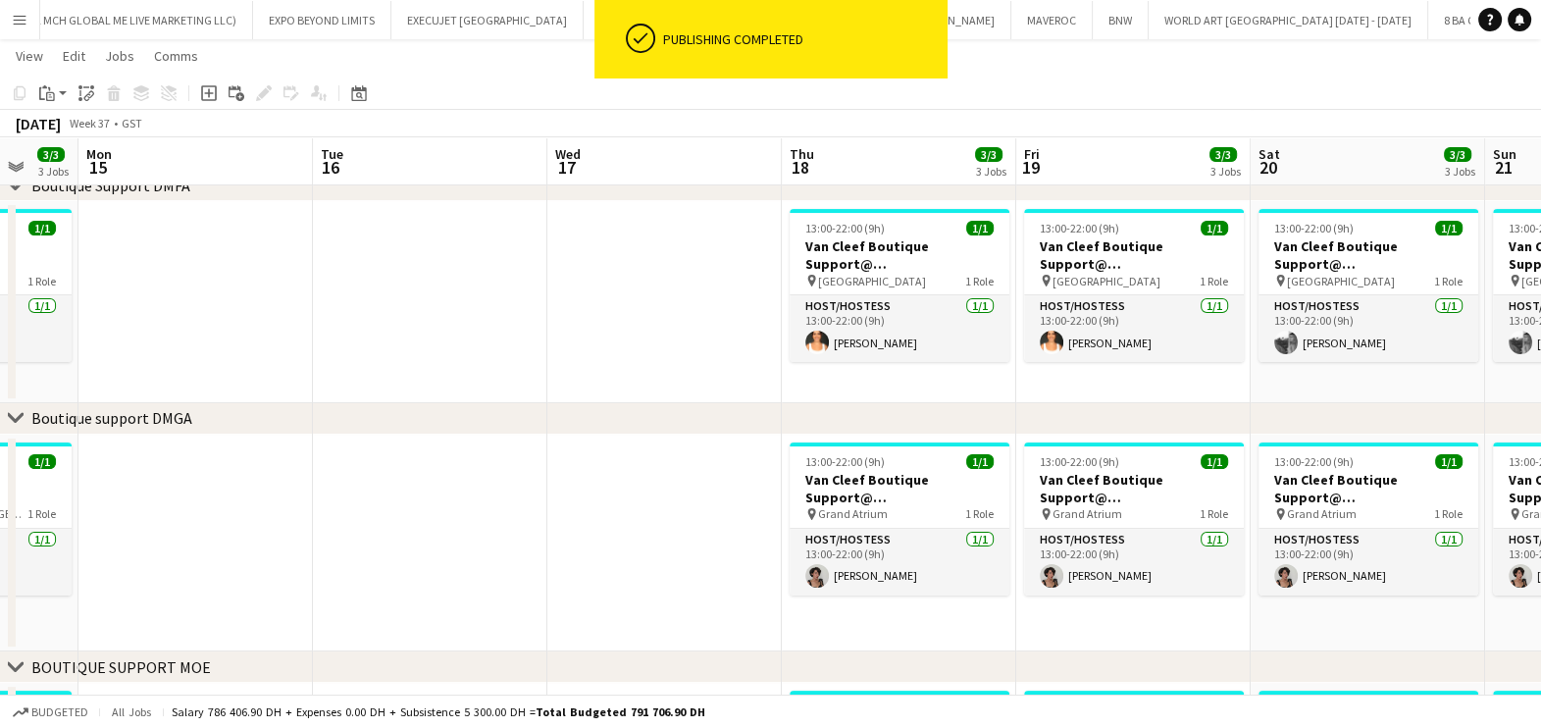
scroll to position [0, 778]
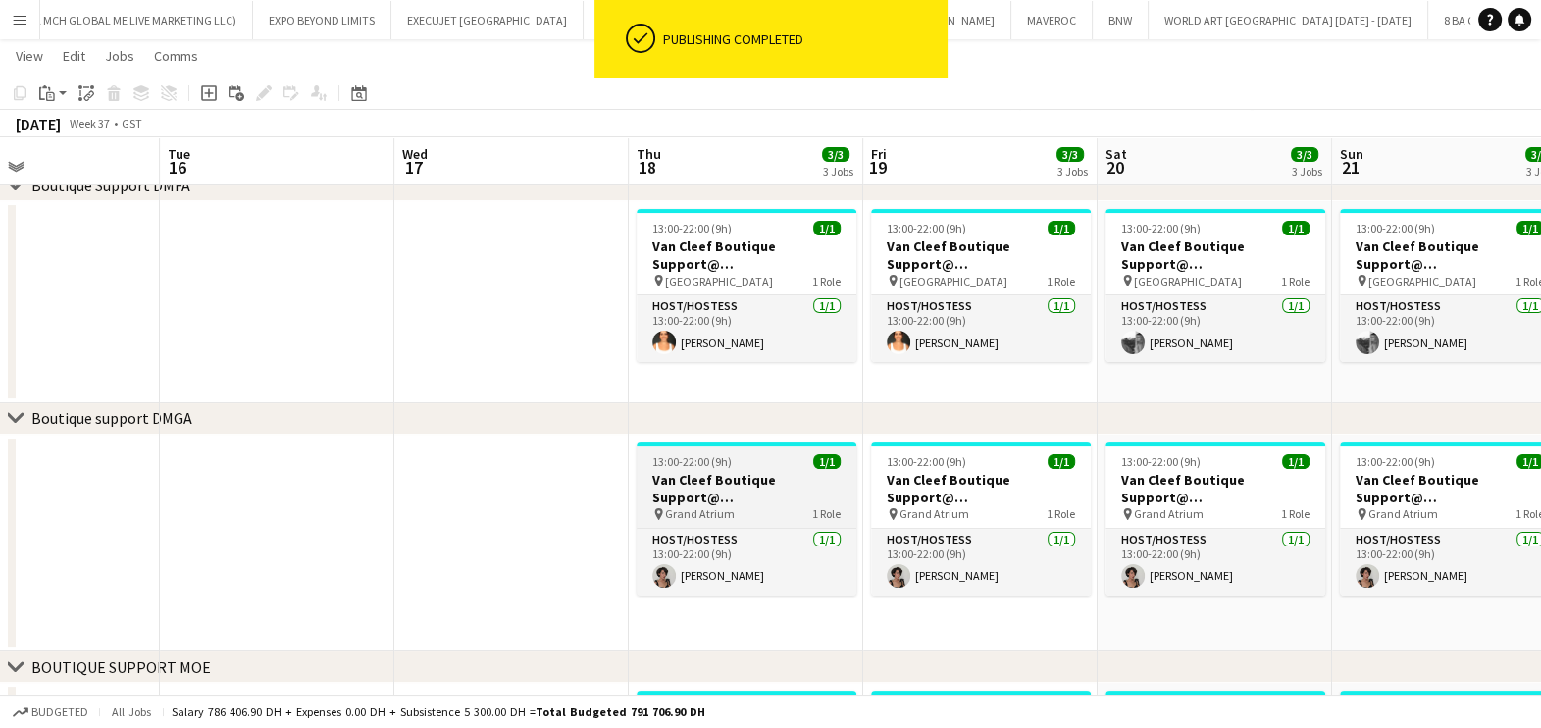
click at [792, 487] on h3 "Van Cleef Boutique Support@ Grand Atrium" at bounding box center [747, 488] width 220 height 35
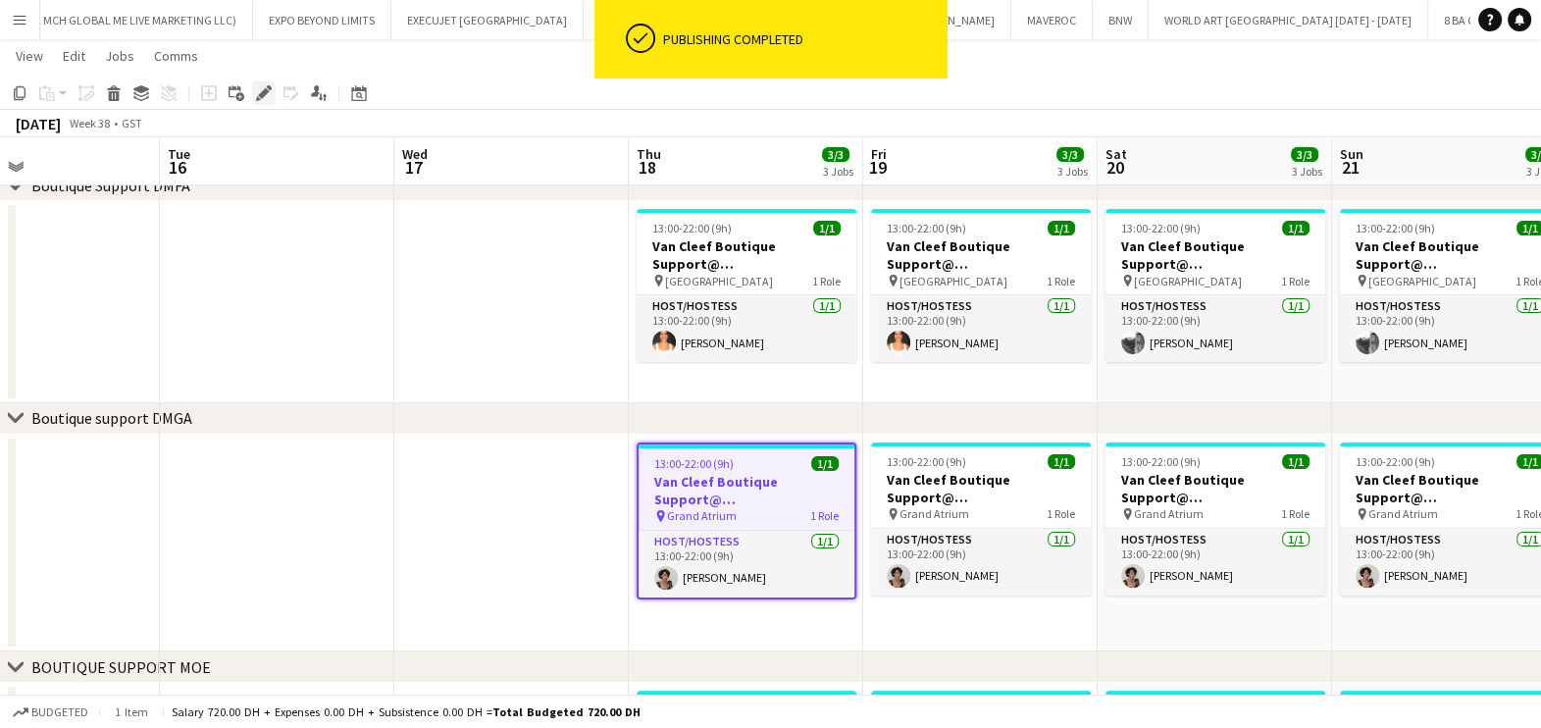
click at [269, 96] on icon "Edit" at bounding box center [264, 93] width 16 height 16
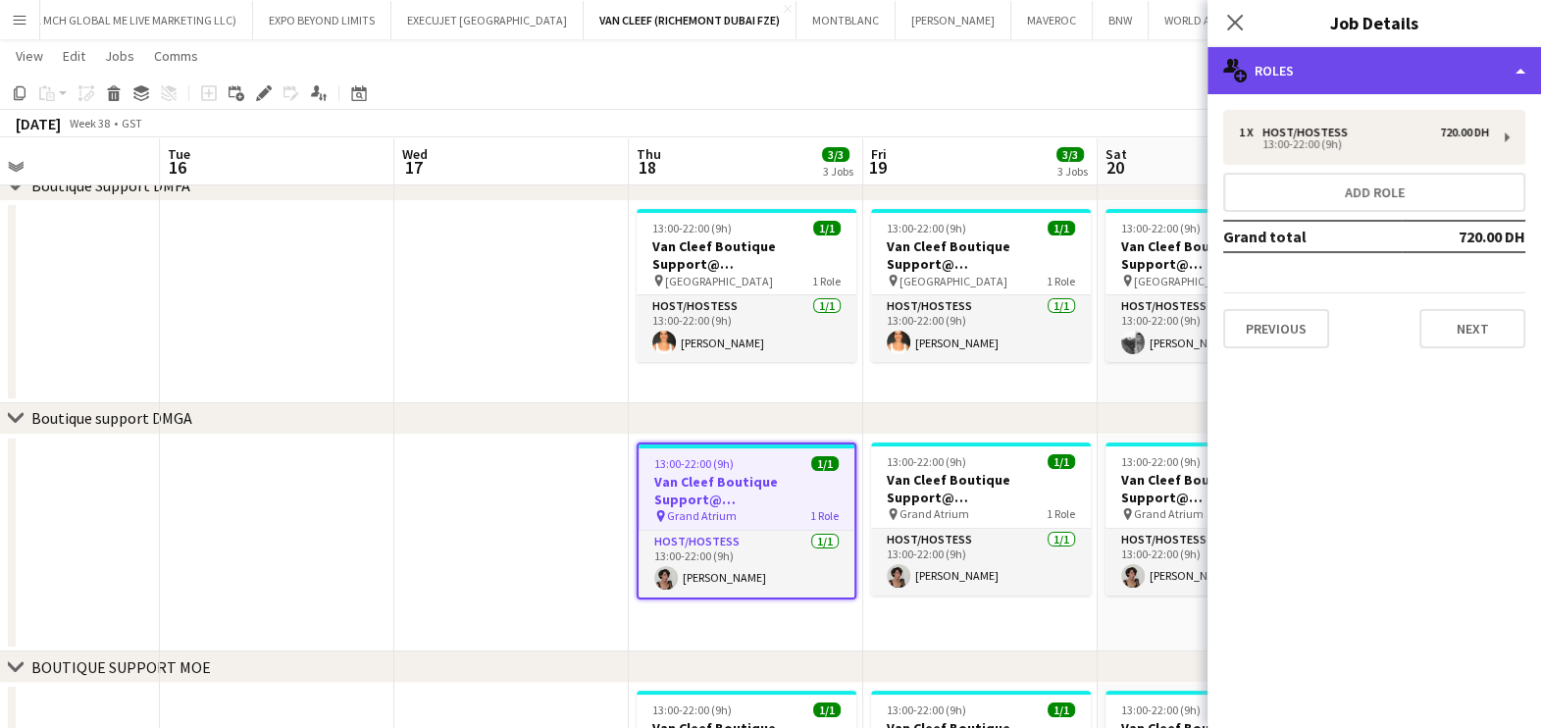
click at [1440, 83] on div "multiple-users-add Roles" at bounding box center [1373, 70] width 333 height 47
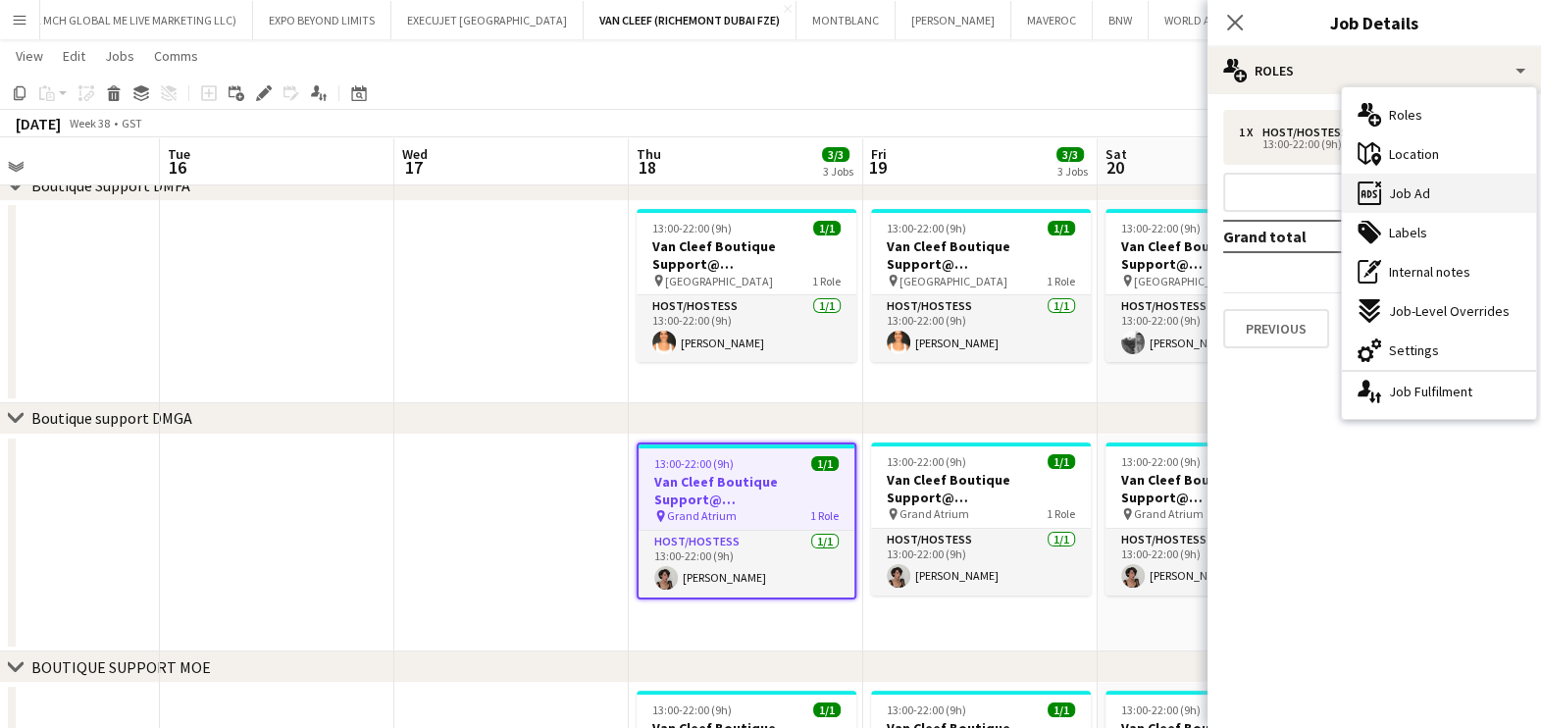
click at [1442, 201] on div "ads-window Job Ad" at bounding box center [1439, 193] width 194 height 39
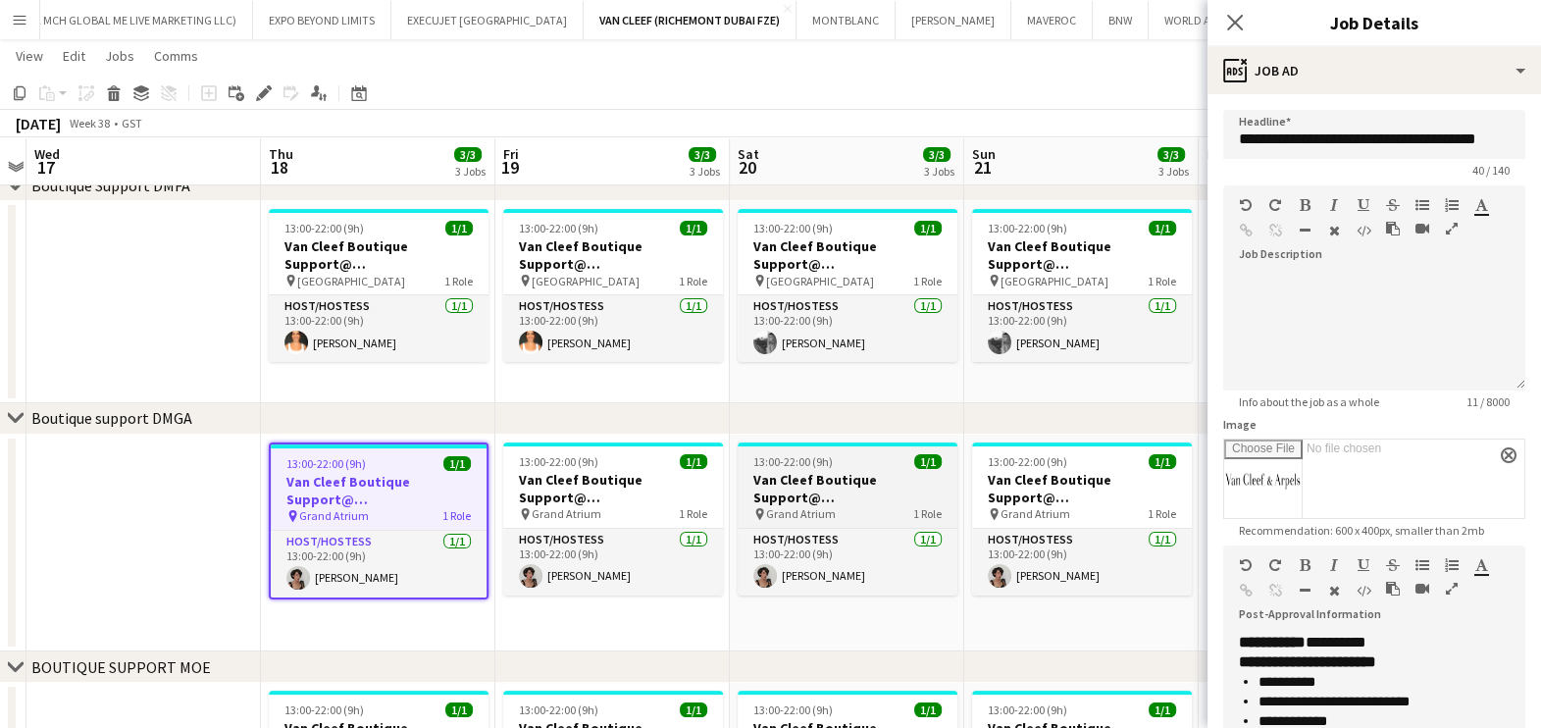
click at [842, 510] on div "pin Grand Atrium 1 Role" at bounding box center [848, 514] width 220 height 16
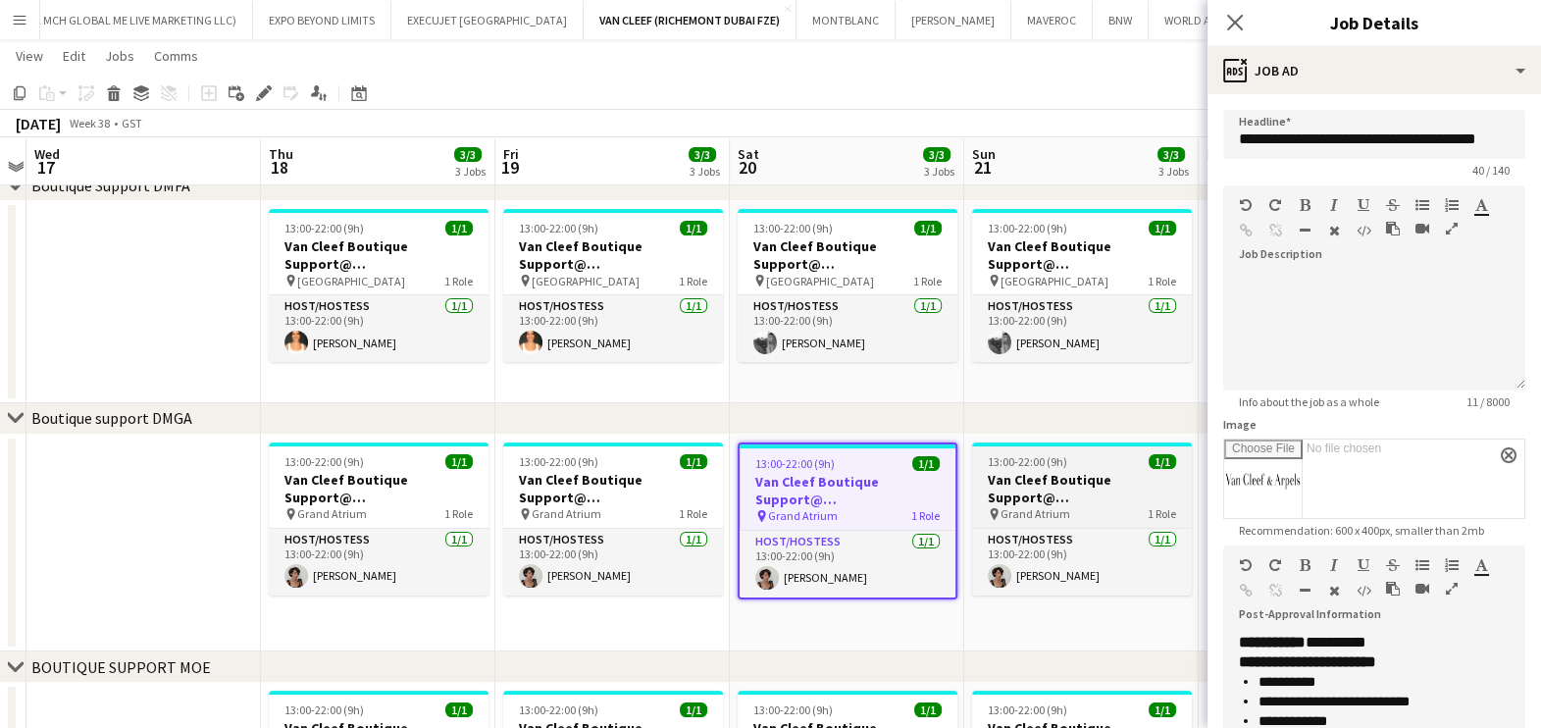
click at [1080, 494] on h3 "Van Cleef Boutique Support@ Grand Atrium" at bounding box center [1082, 488] width 220 height 35
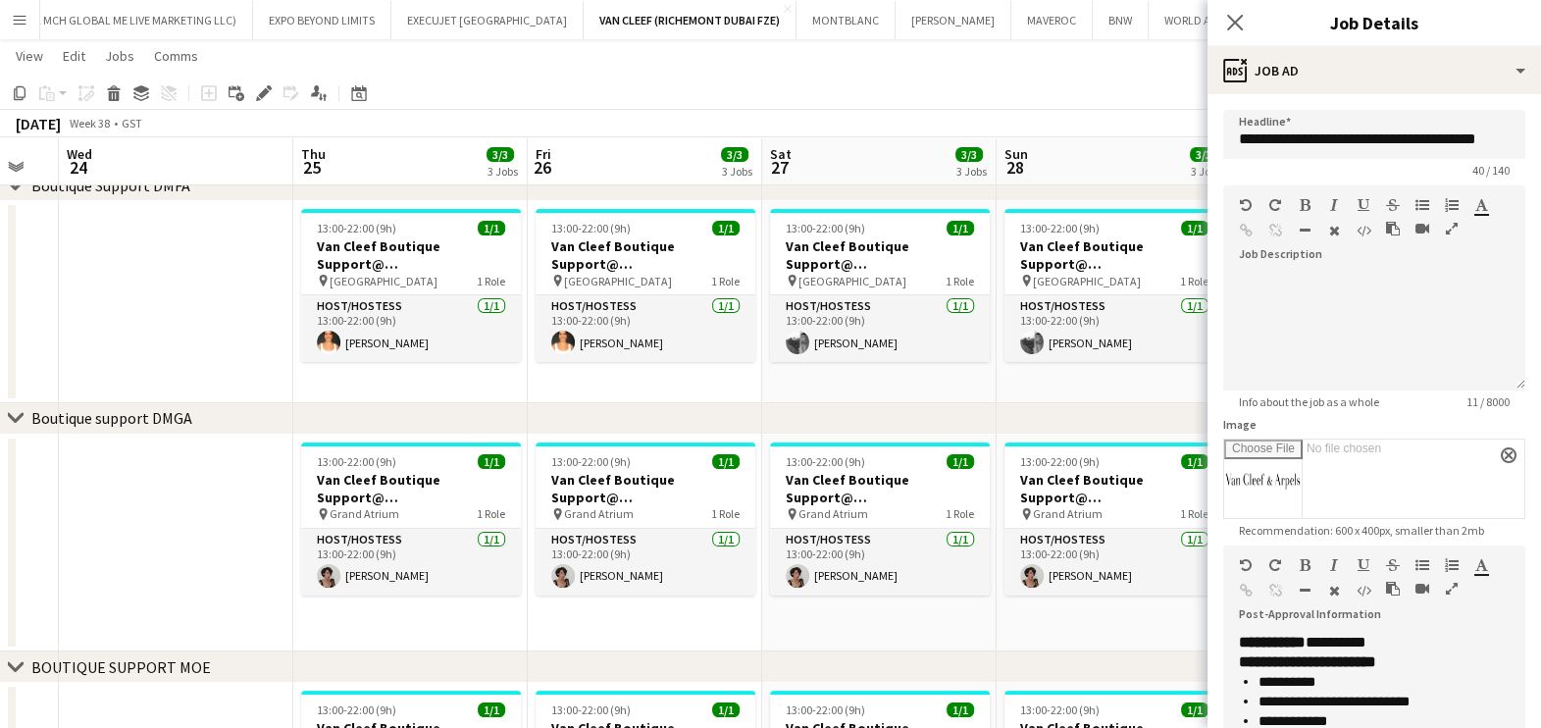
scroll to position [0, 646]
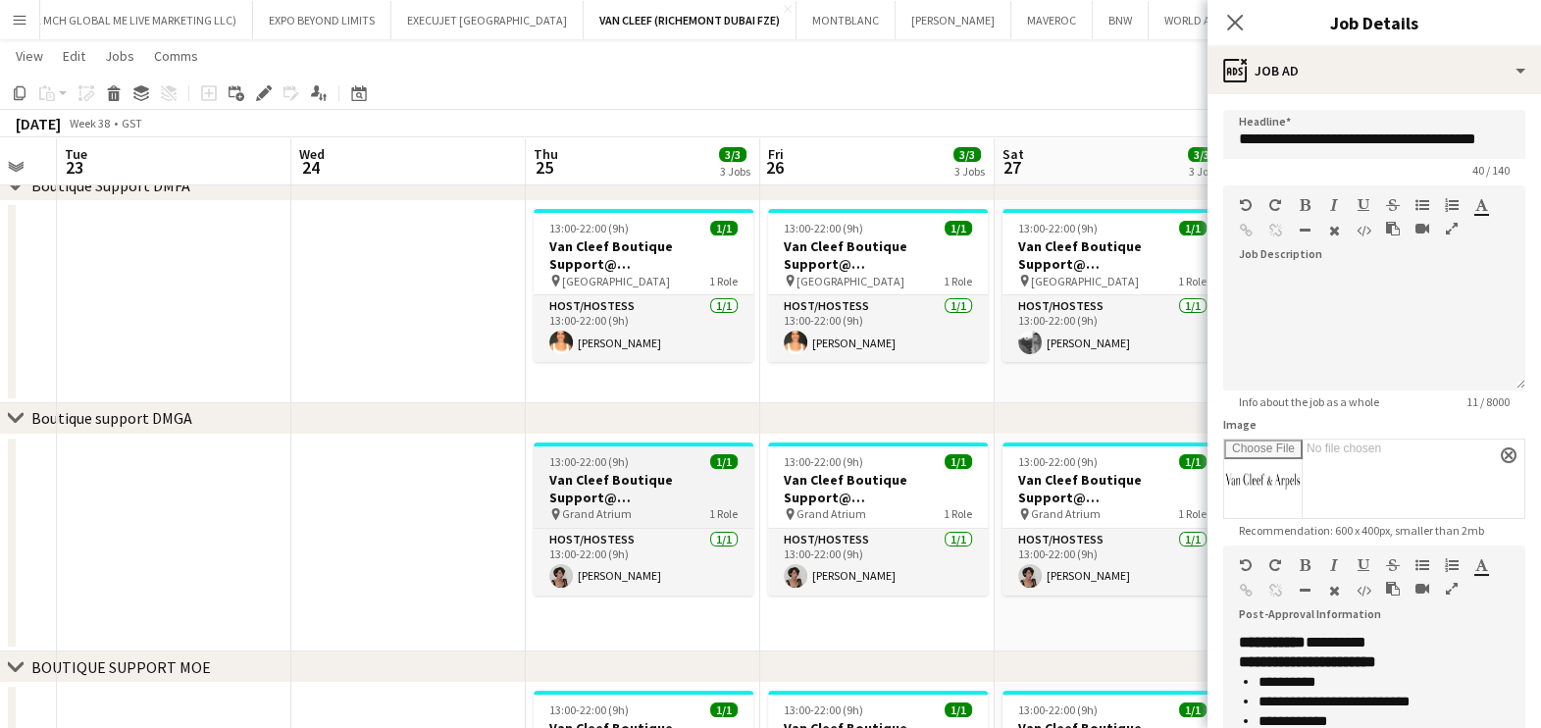
click at [681, 503] on h3 "Van Cleef Boutique Support@ Grand Atrium" at bounding box center [644, 488] width 220 height 35
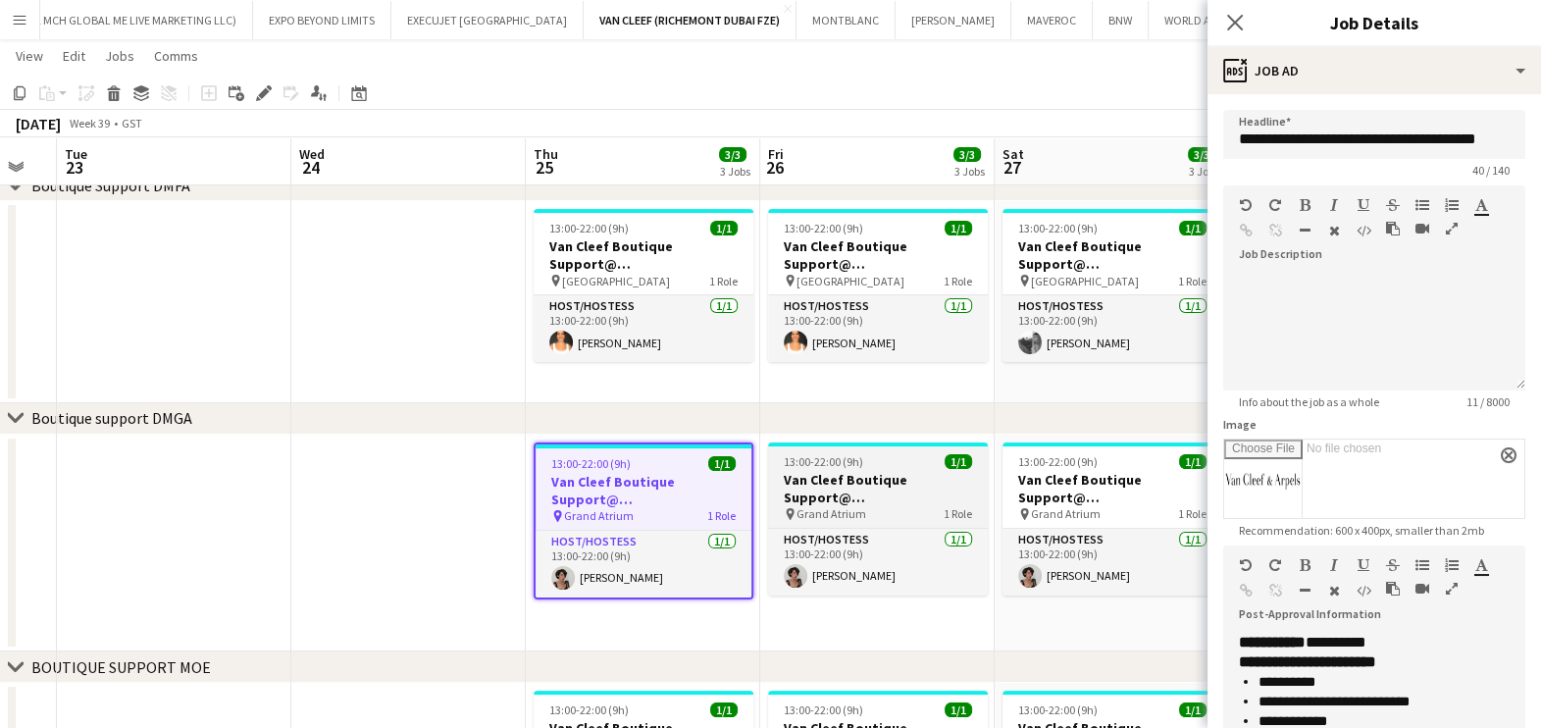
click at [906, 487] on h3 "Van Cleef Boutique Support@ Grand Atrium" at bounding box center [878, 488] width 220 height 35
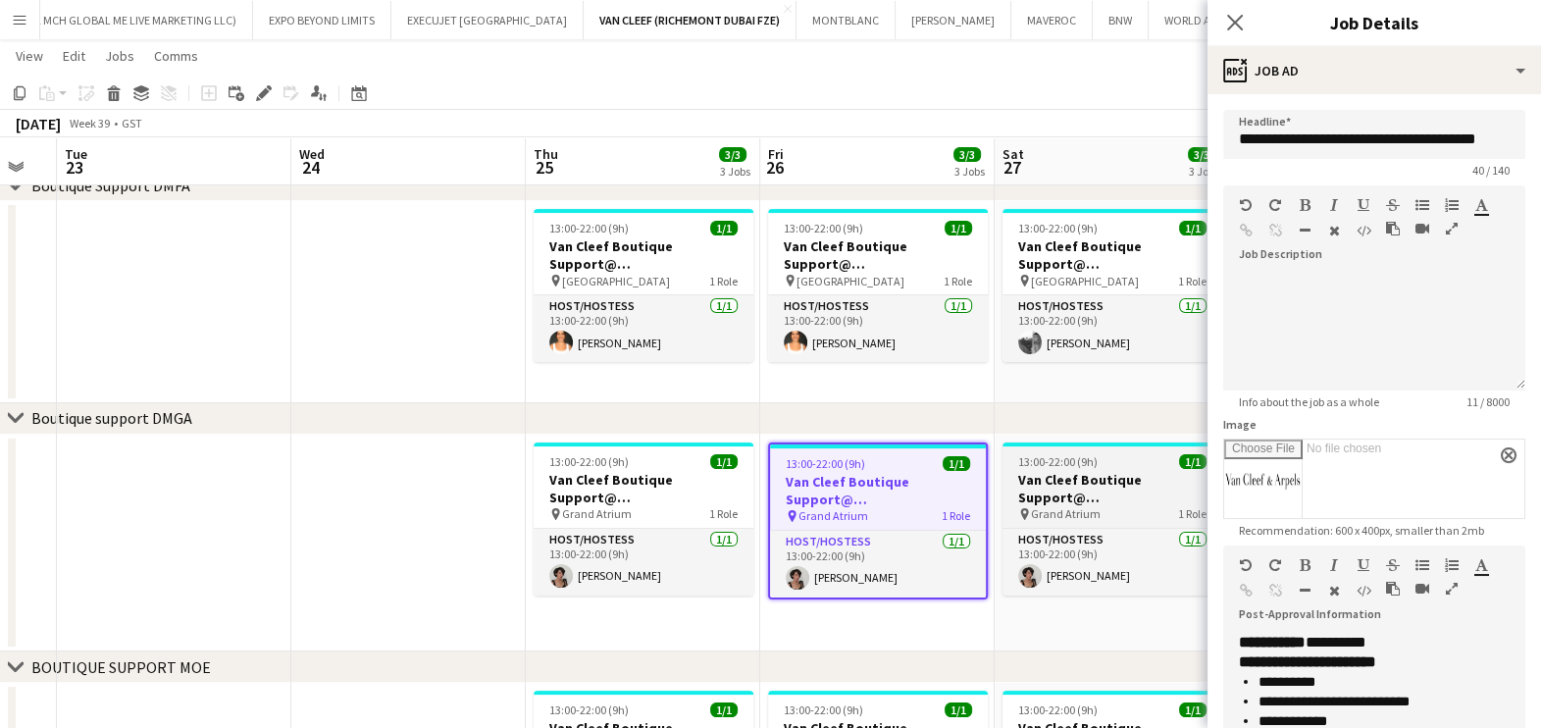
click at [1117, 506] on div "pin Grand Atrium 1 Role" at bounding box center [1112, 514] width 220 height 16
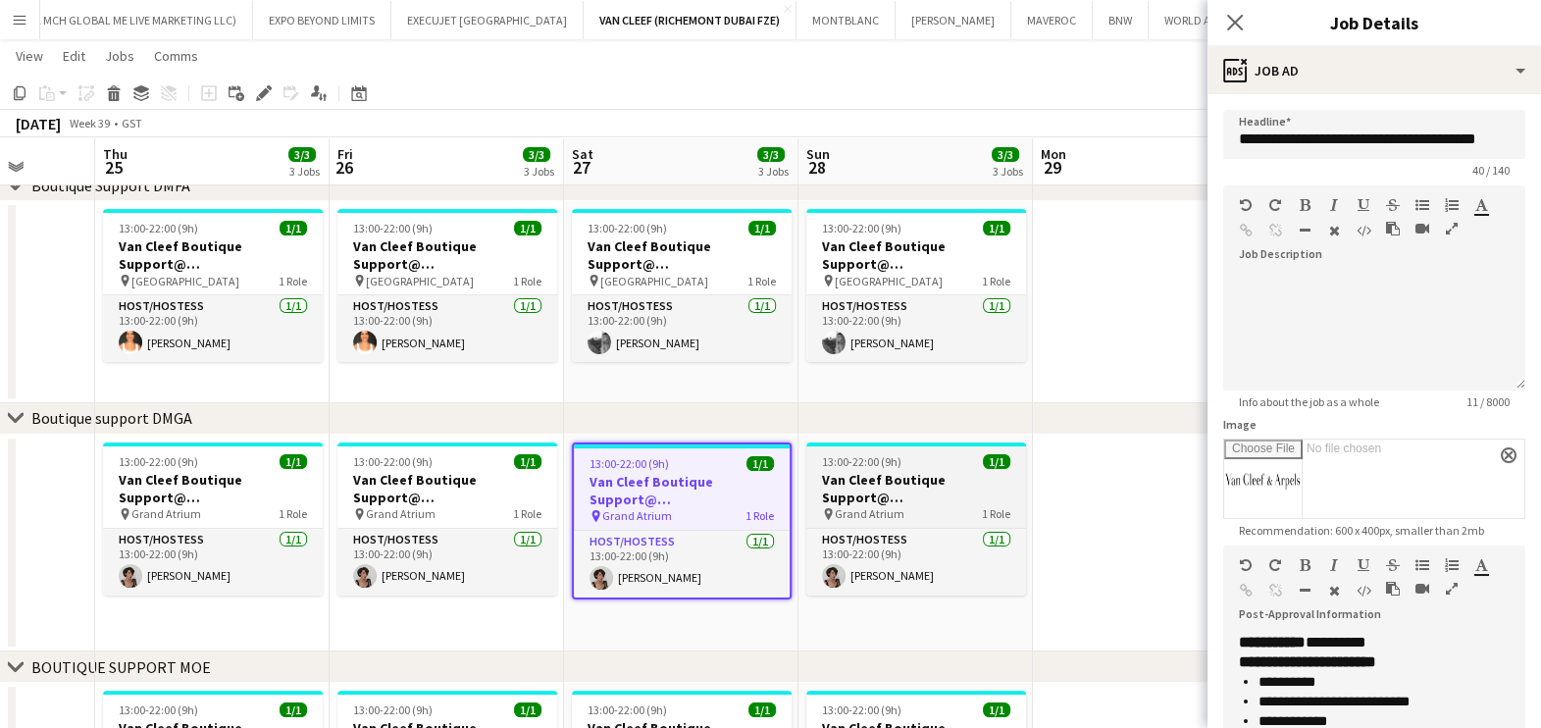
click at [897, 475] on h3 "Van Cleef Boutique Support@ Grand Atrium" at bounding box center [916, 488] width 220 height 35
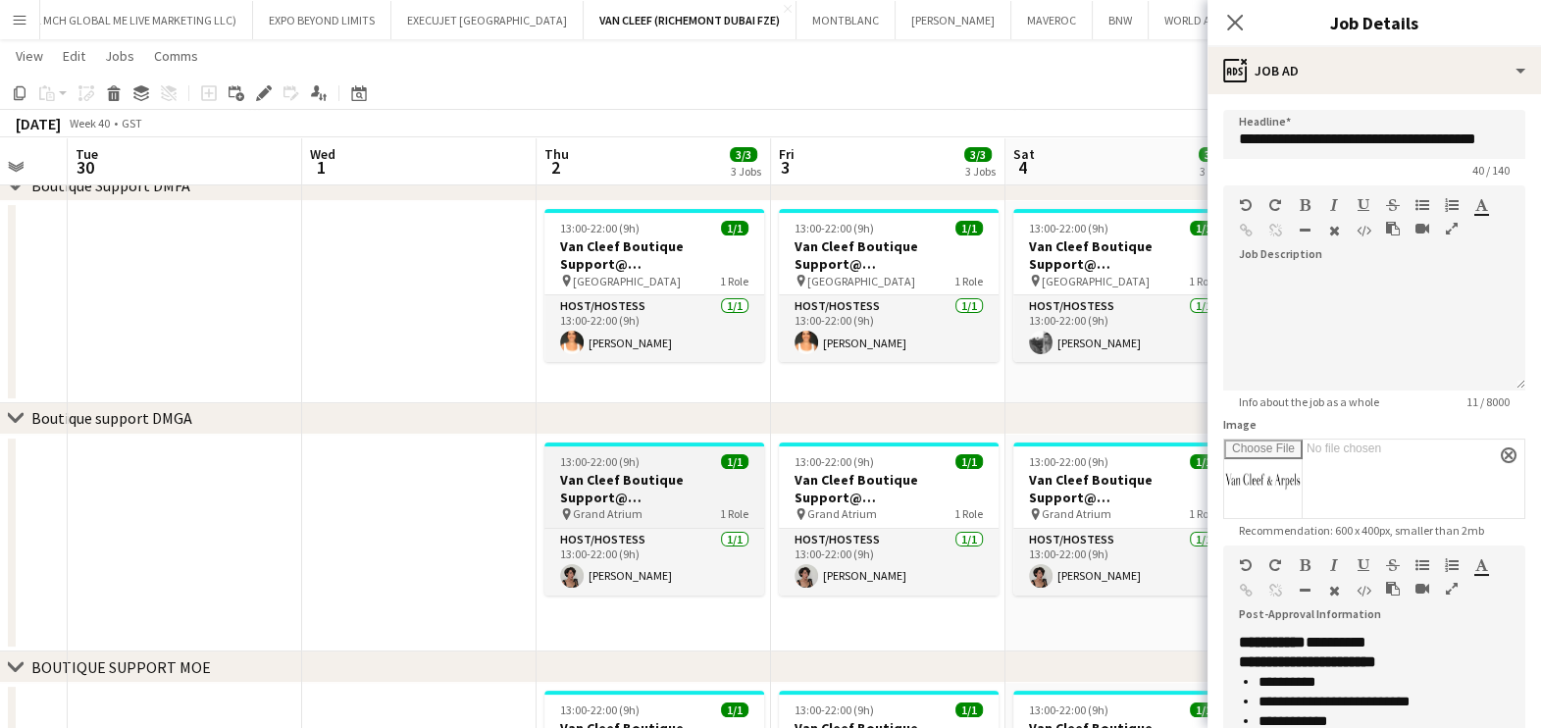
click at [693, 488] on h3 "Van Cleef Boutique Support@ Grand Atrium" at bounding box center [654, 488] width 220 height 35
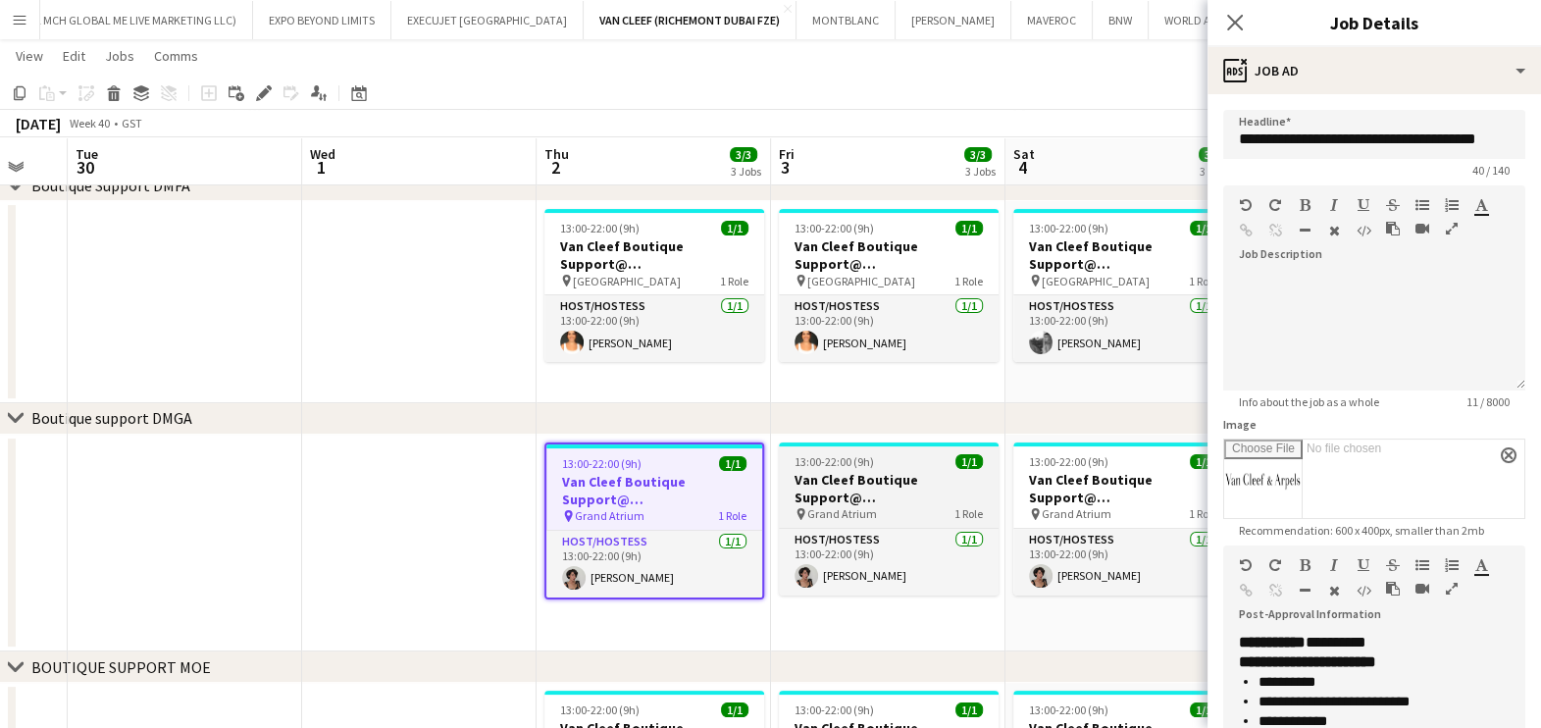
click at [907, 504] on h3 "Van Cleef Boutique Support@ Grand Atrium" at bounding box center [889, 488] width 220 height 35
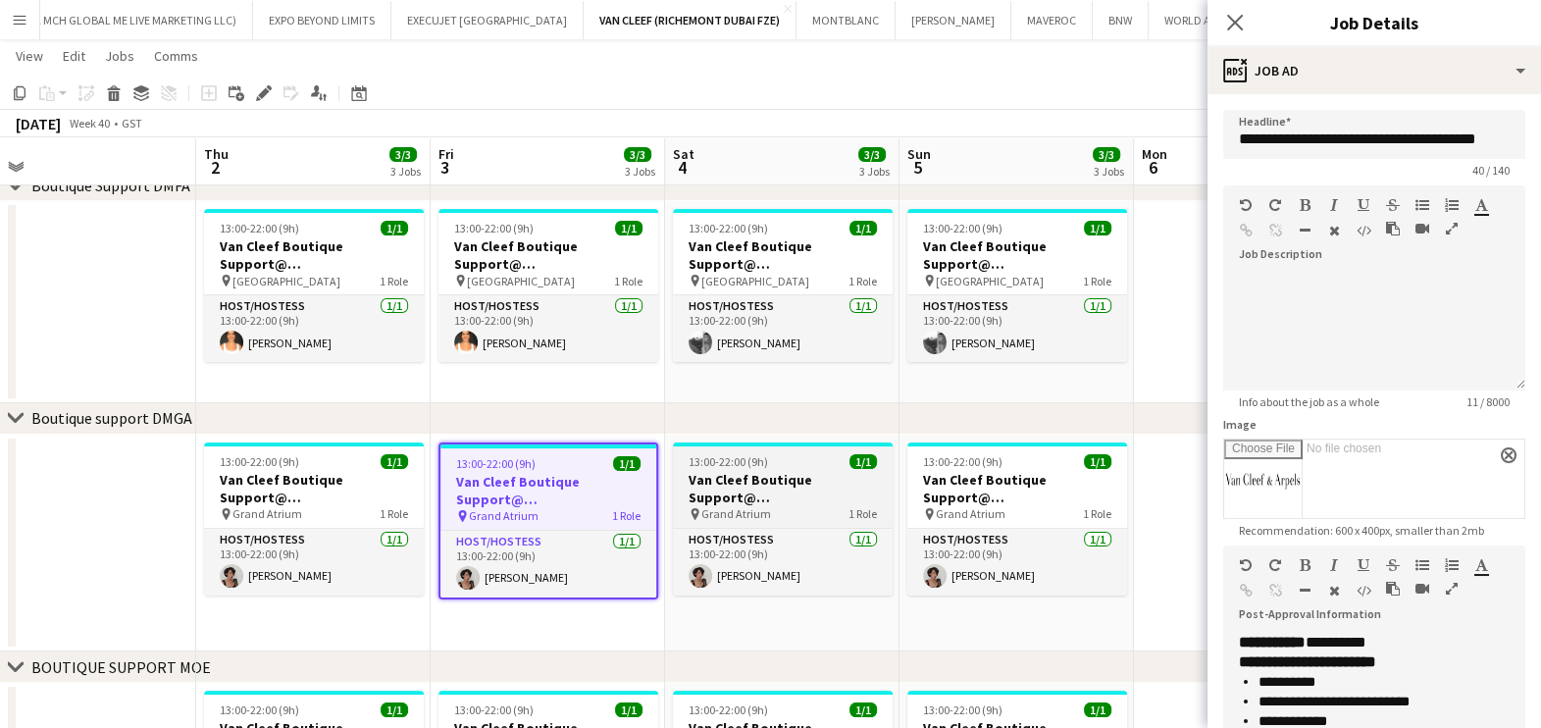
click at [808, 487] on h3 "Van Cleef Boutique Support@ Grand Atrium" at bounding box center [783, 488] width 220 height 35
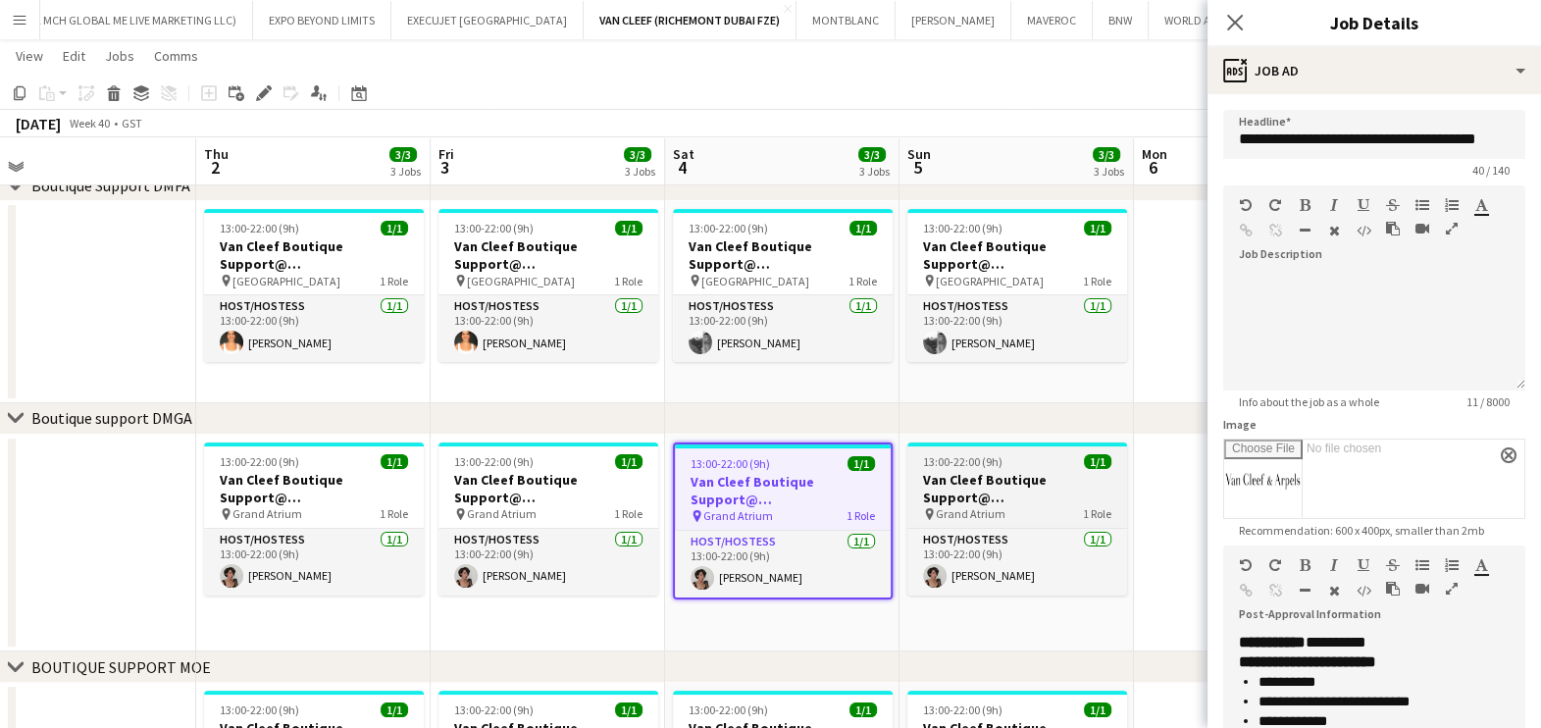
click at [1052, 506] on div "pin Grand Atrium 1 Role" at bounding box center [1017, 514] width 220 height 16
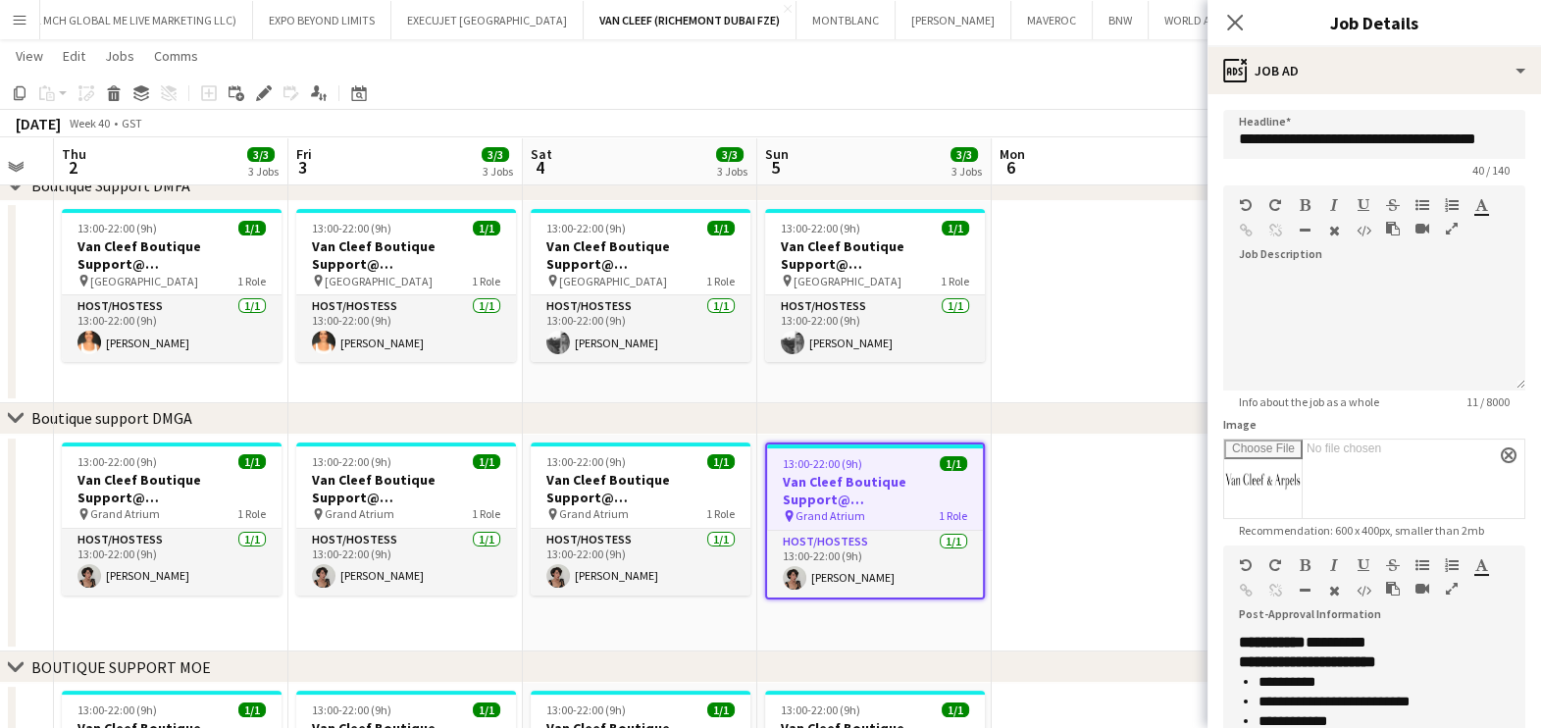
scroll to position [0, 412]
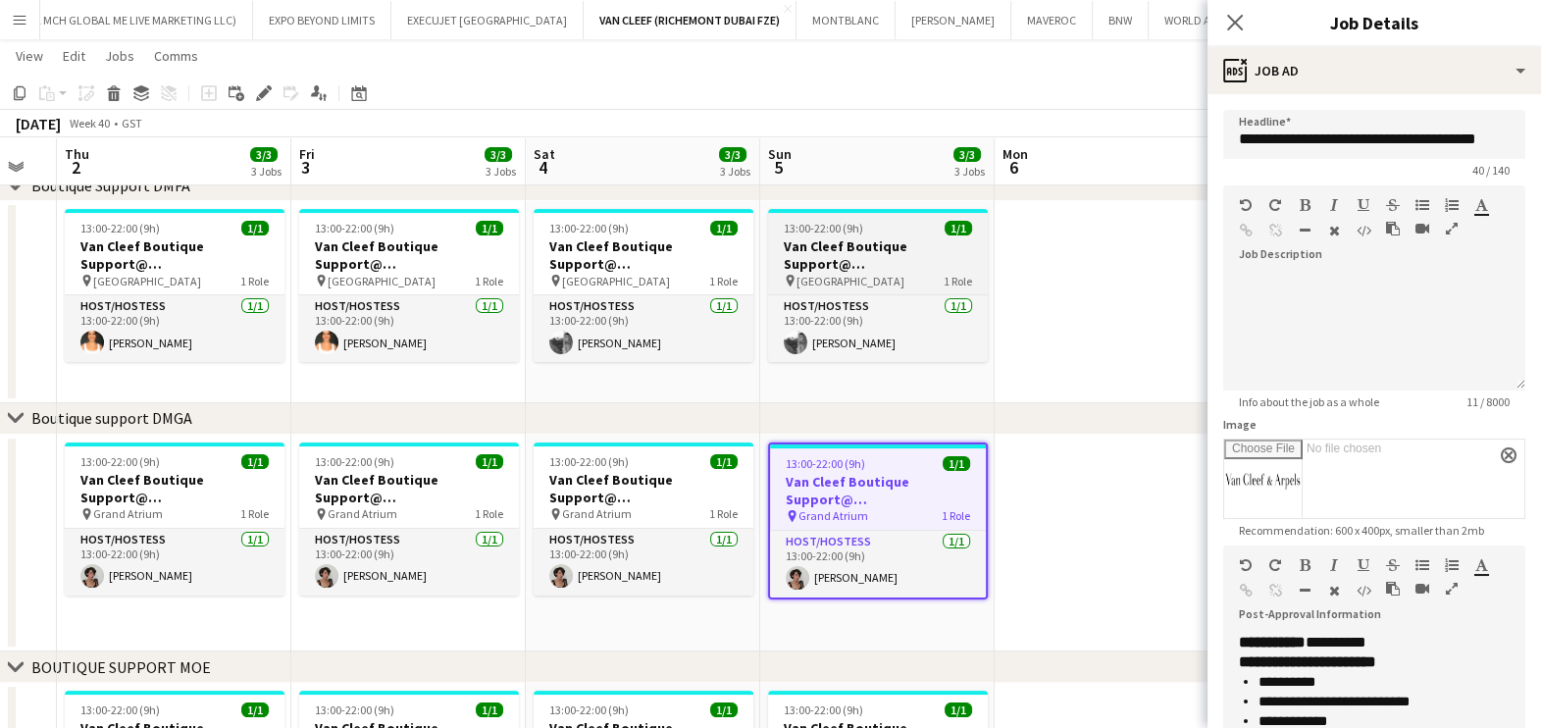
click at [876, 245] on h3 "Van Cleef Boutique Support@ Fashion Avenue" at bounding box center [878, 254] width 220 height 35
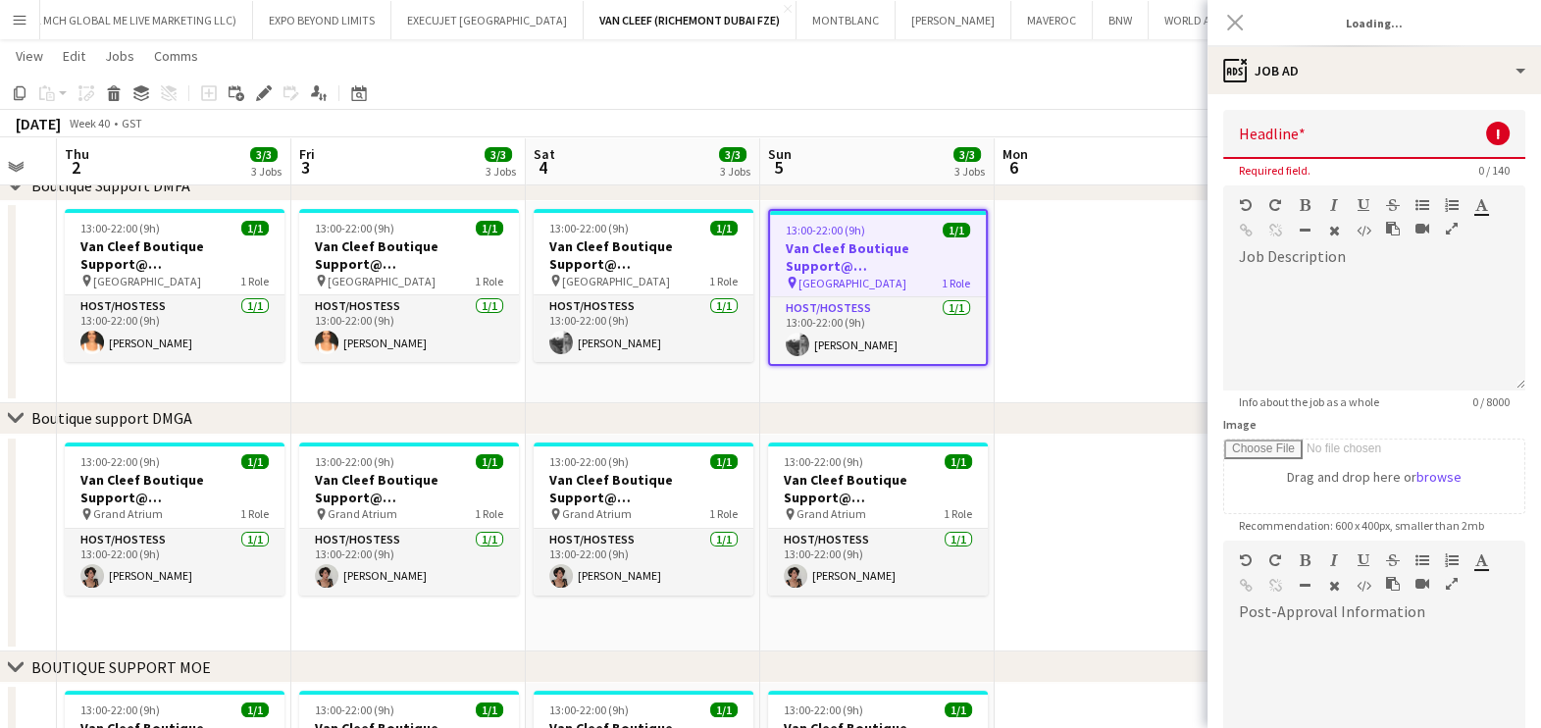
type input "**********"
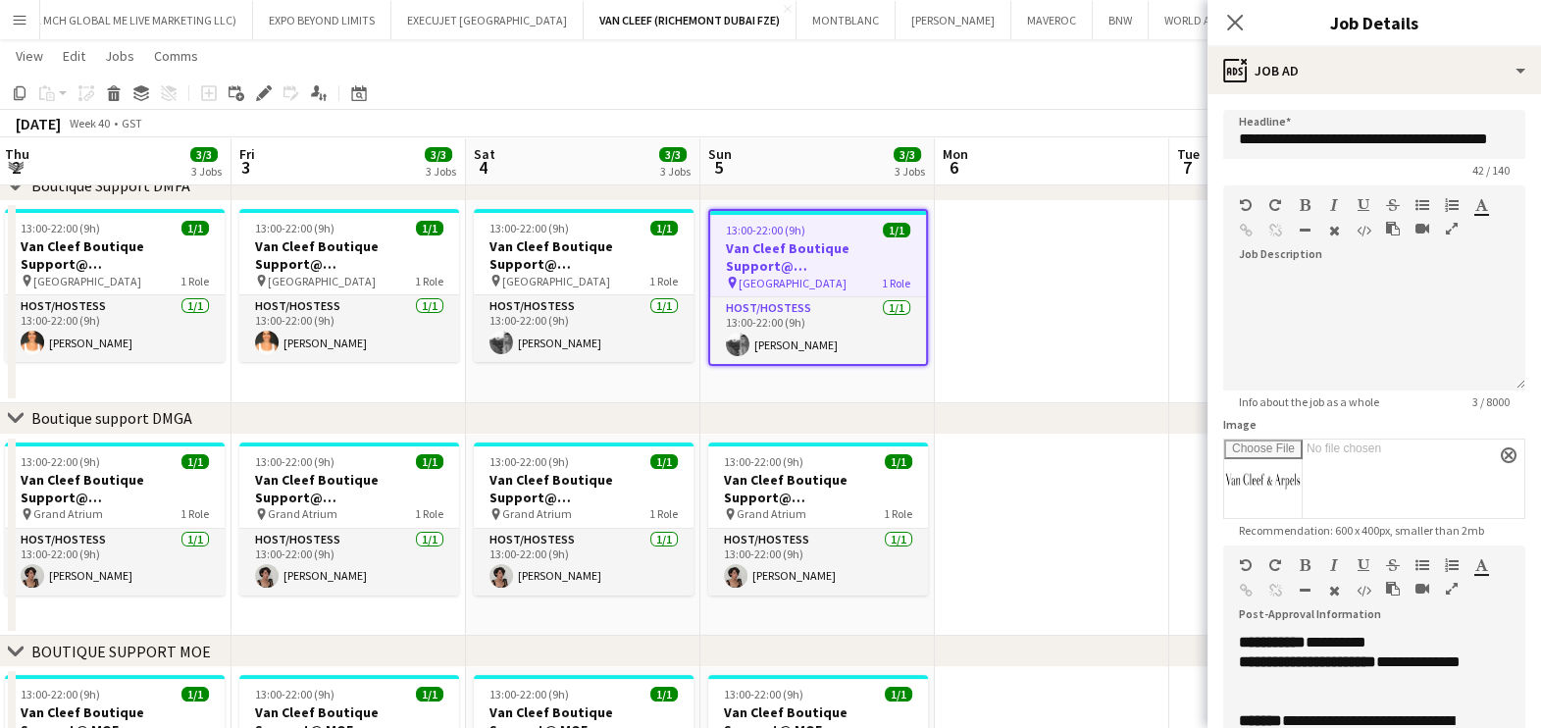
scroll to position [0, 471]
click at [594, 270] on h3 "Van Cleef Boutique Support@ Fashion Avenue" at bounding box center [585, 254] width 220 height 35
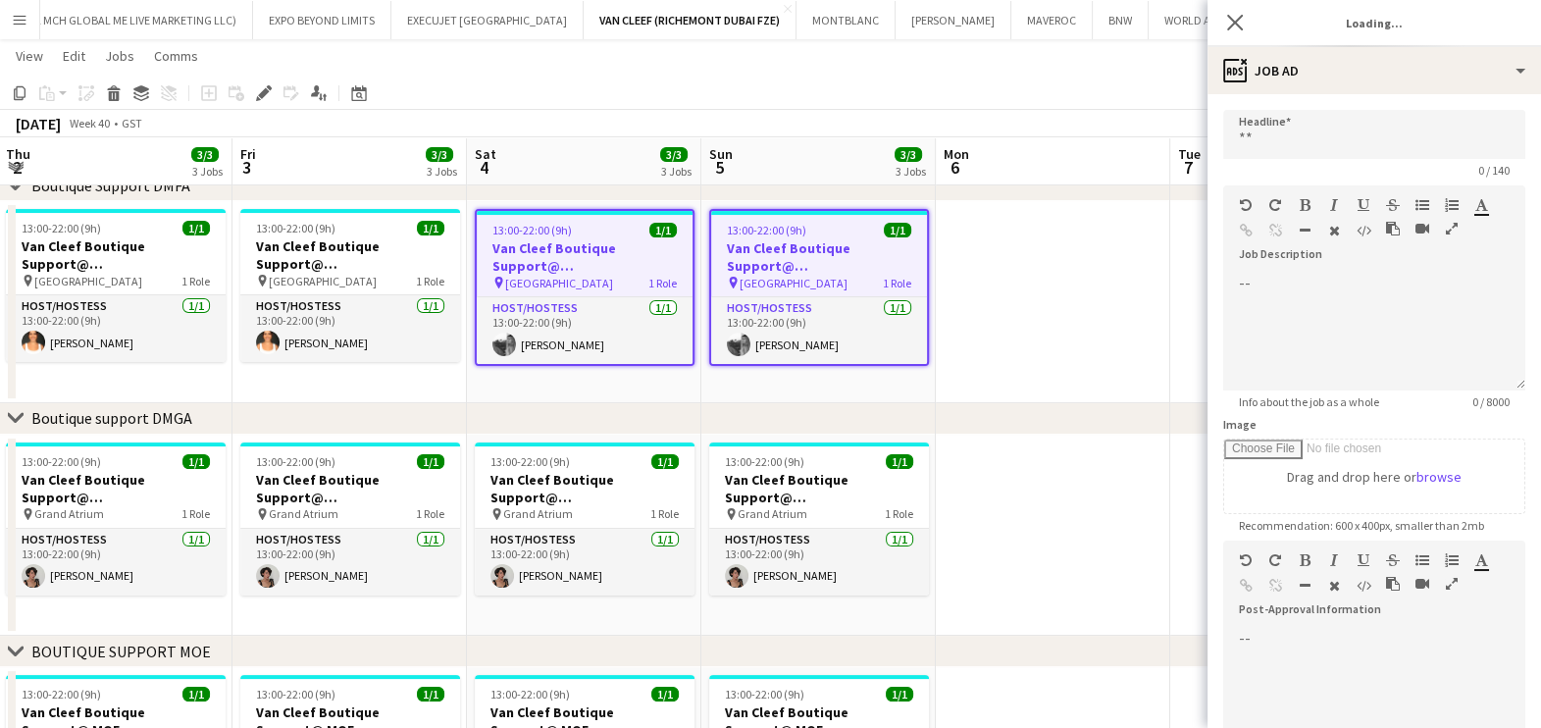
type input "**********"
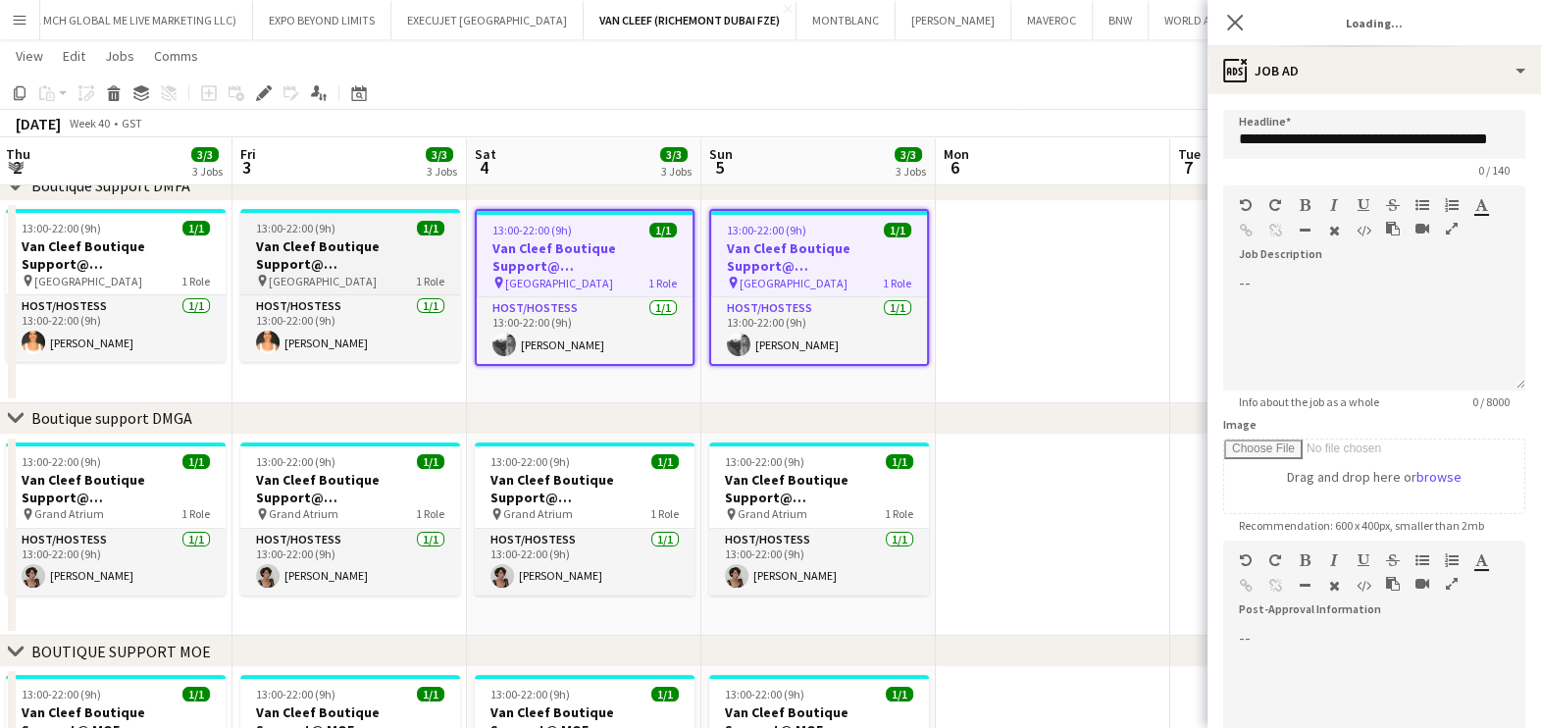
click at [379, 273] on div "pin Fashion Avenue 1 Role" at bounding box center [350, 281] width 220 height 16
type input "**********"
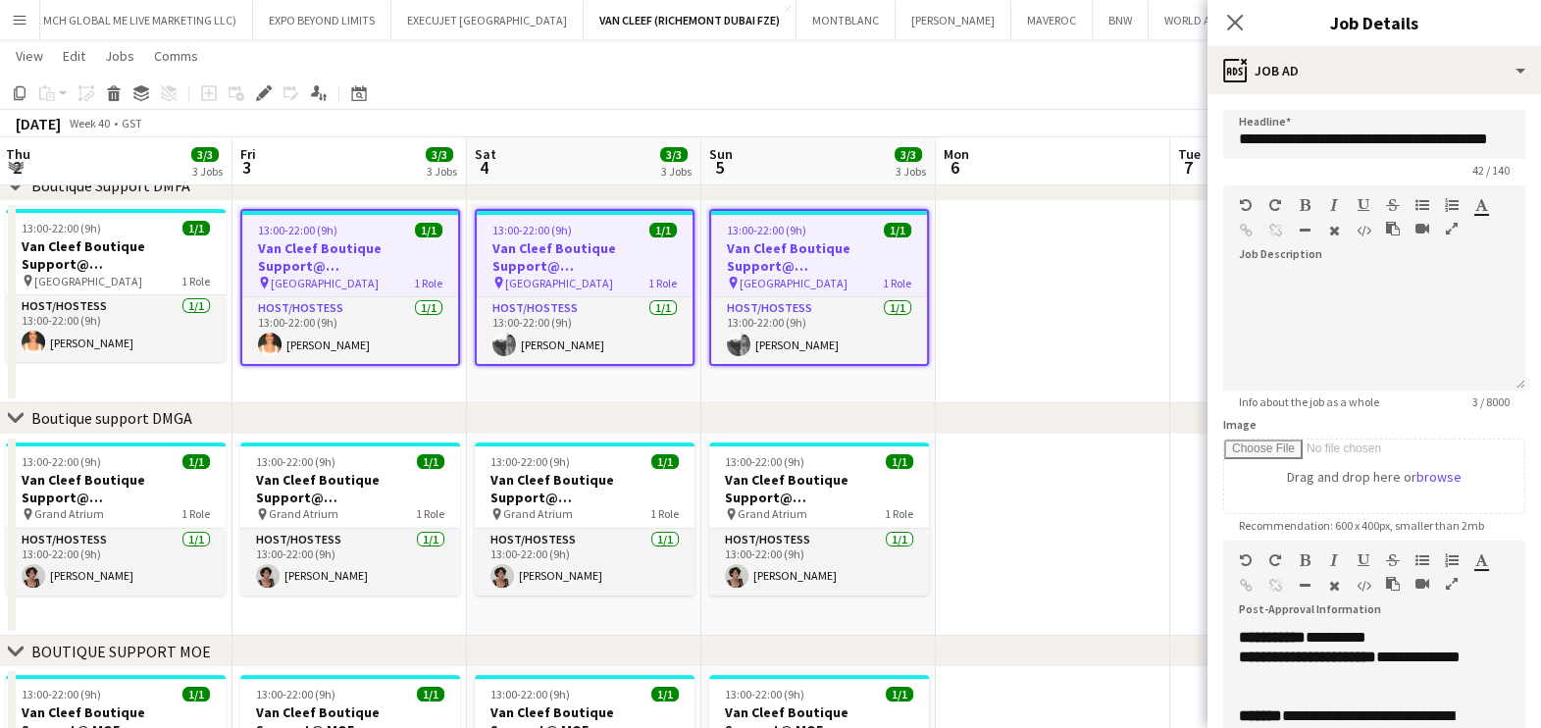
click at [1014, 325] on app-date-cell at bounding box center [1053, 302] width 234 height 202
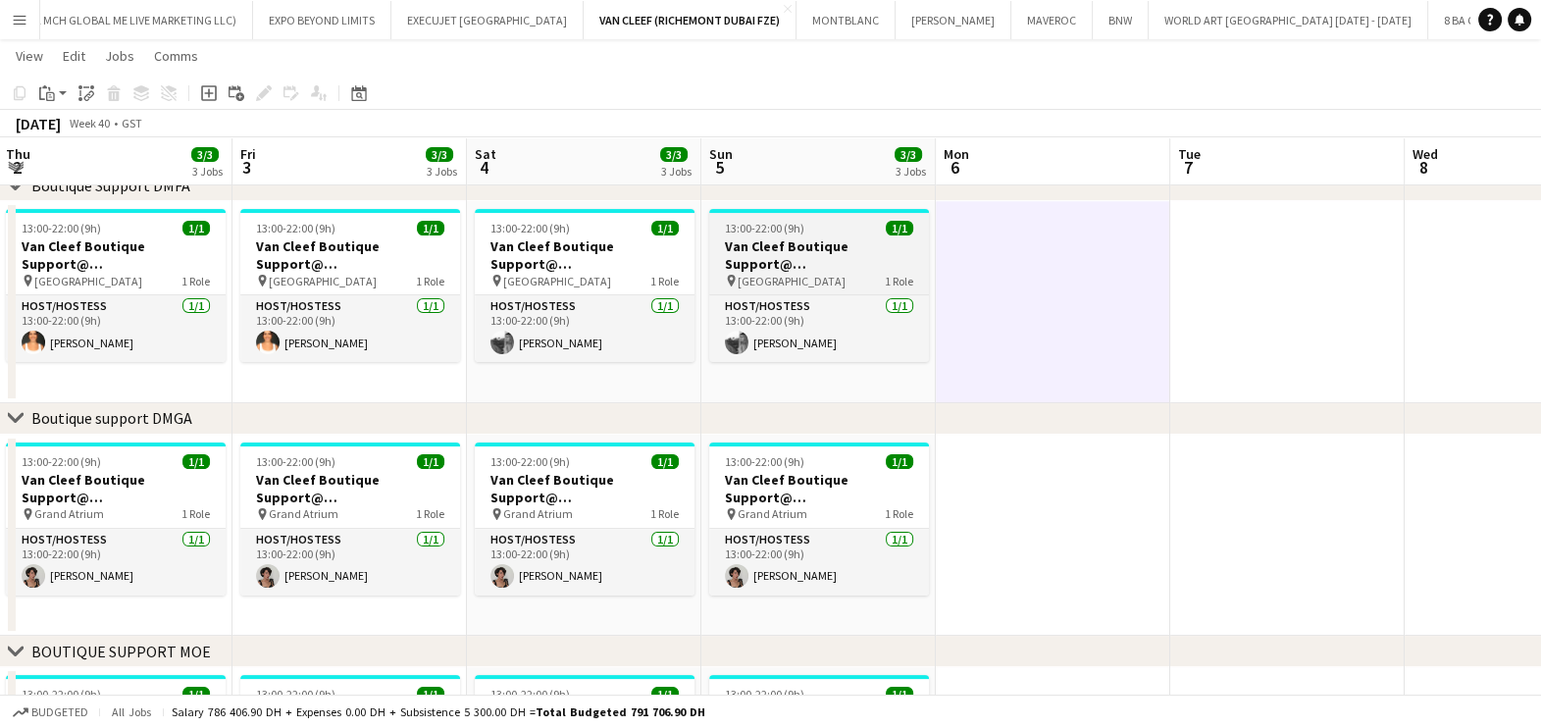
click at [820, 259] on h3 "Van Cleef Boutique Support@ Fashion Avenue" at bounding box center [819, 254] width 220 height 35
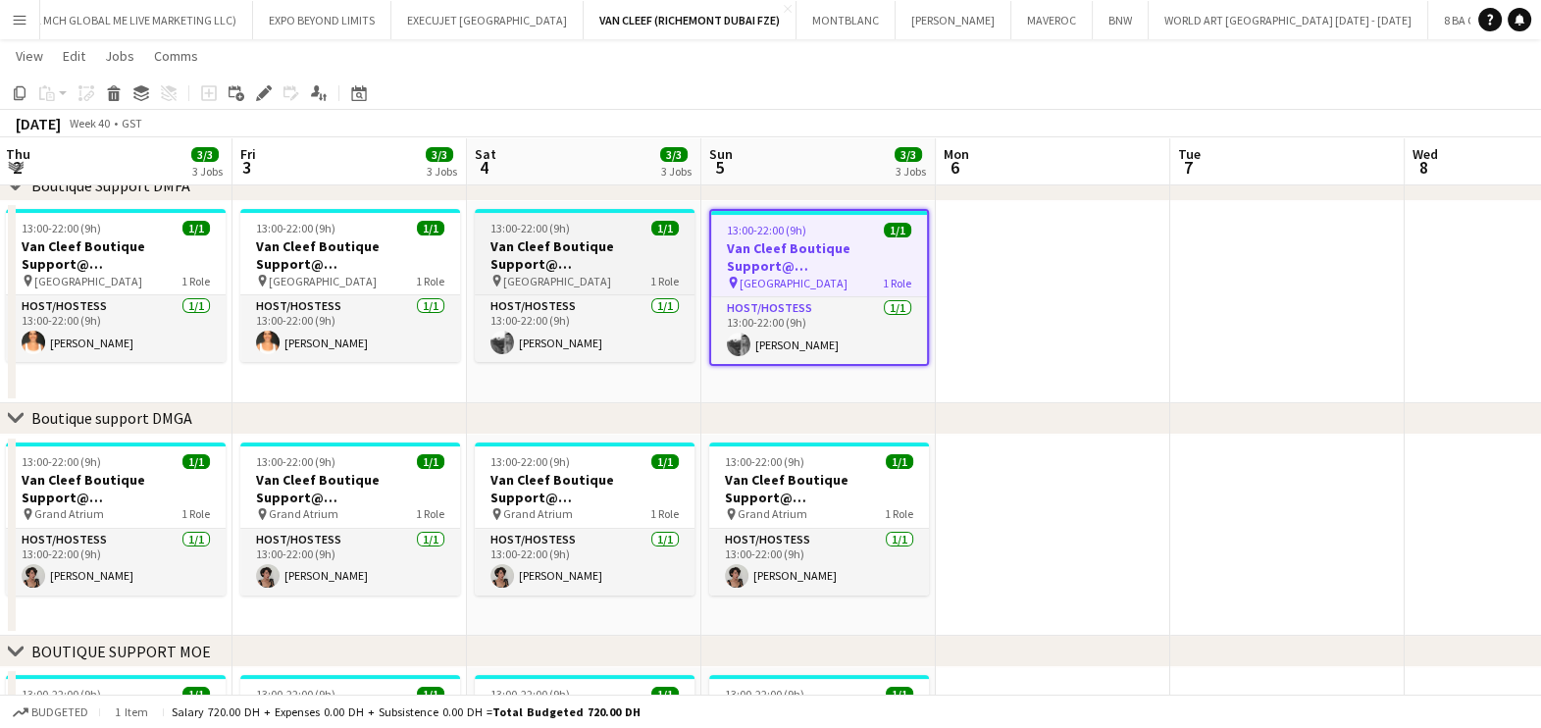
click at [554, 270] on h3 "Van Cleef Boutique Support@ Fashion Avenue" at bounding box center [585, 254] width 220 height 35
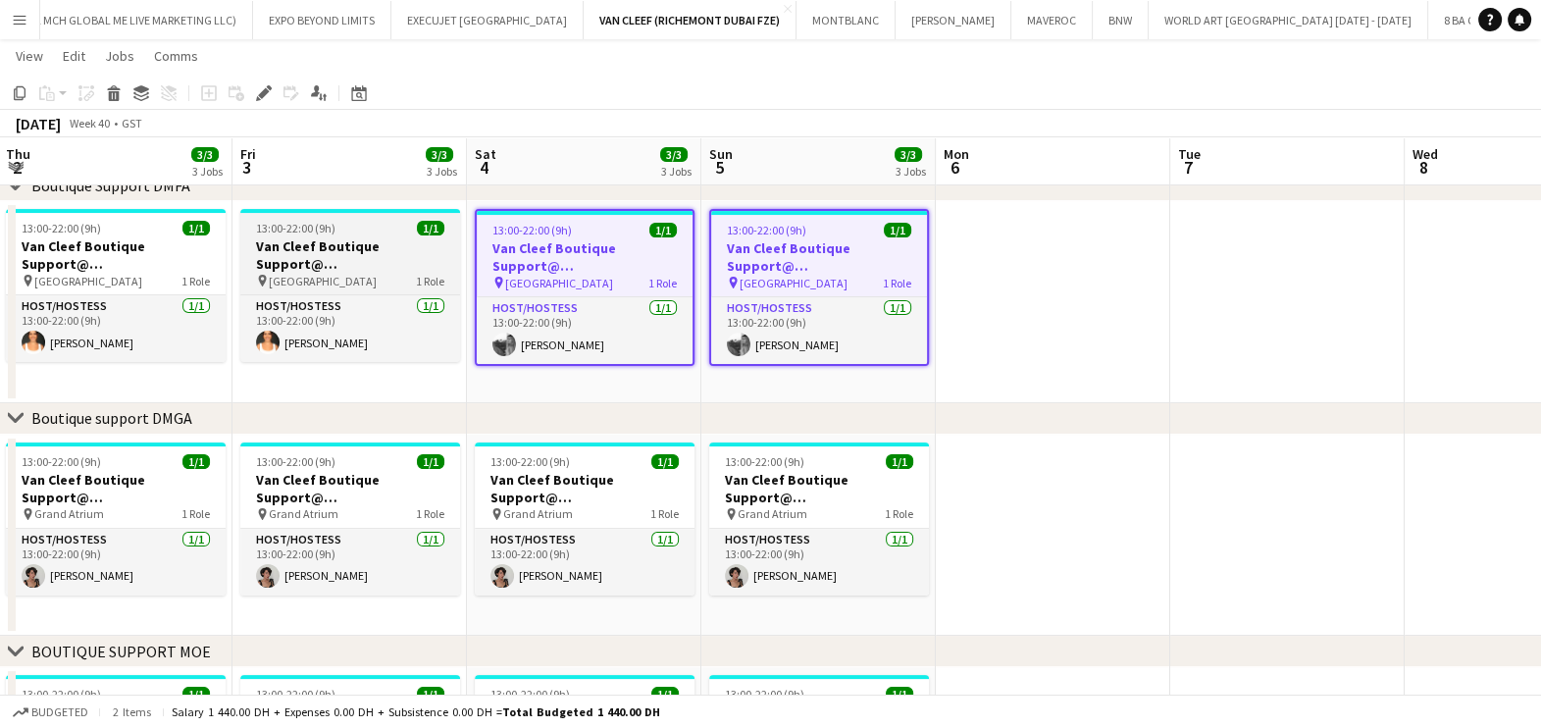
click at [372, 260] on h3 "Van Cleef Boutique Support@ Fashion Avenue" at bounding box center [350, 254] width 220 height 35
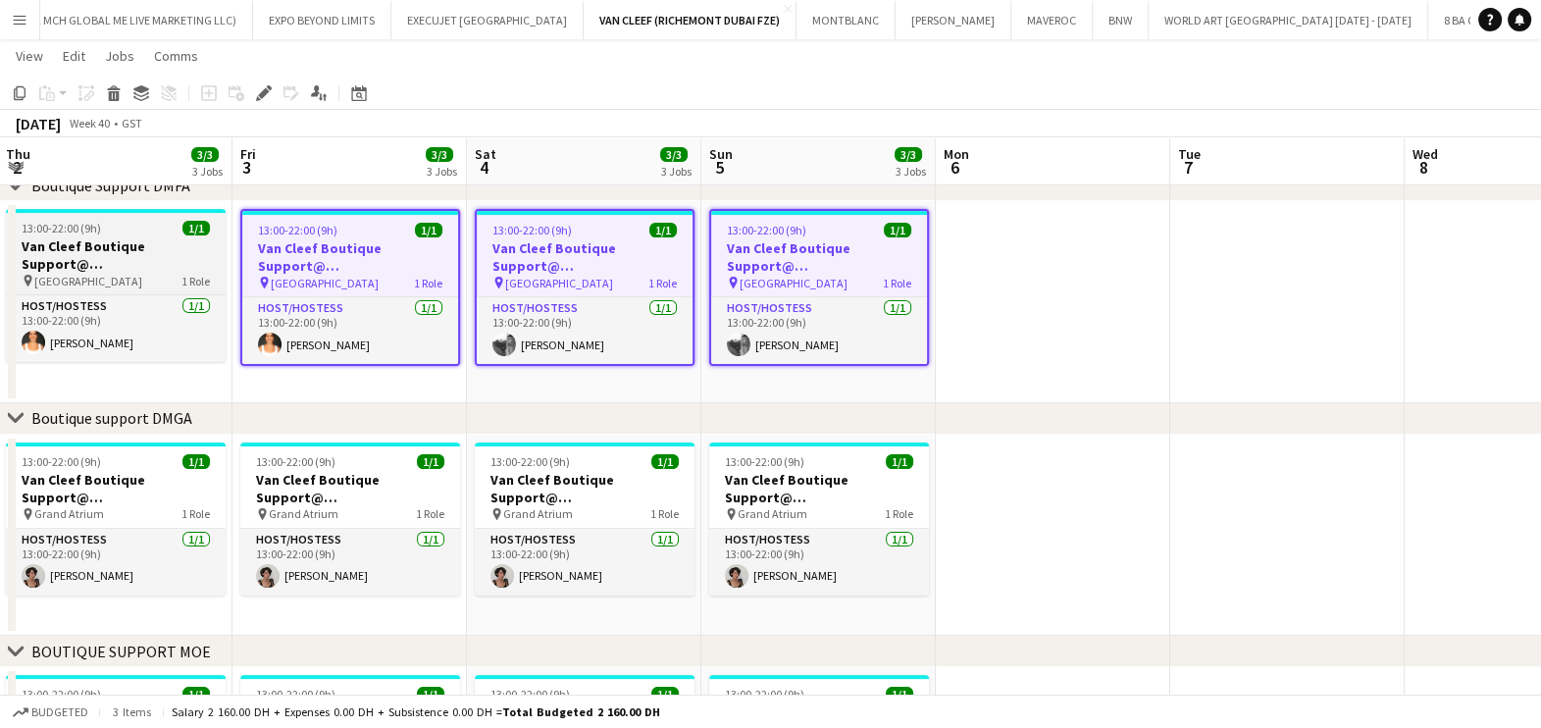
click at [161, 274] on div "pin Fashion Avenue 1 Role" at bounding box center [116, 281] width 220 height 16
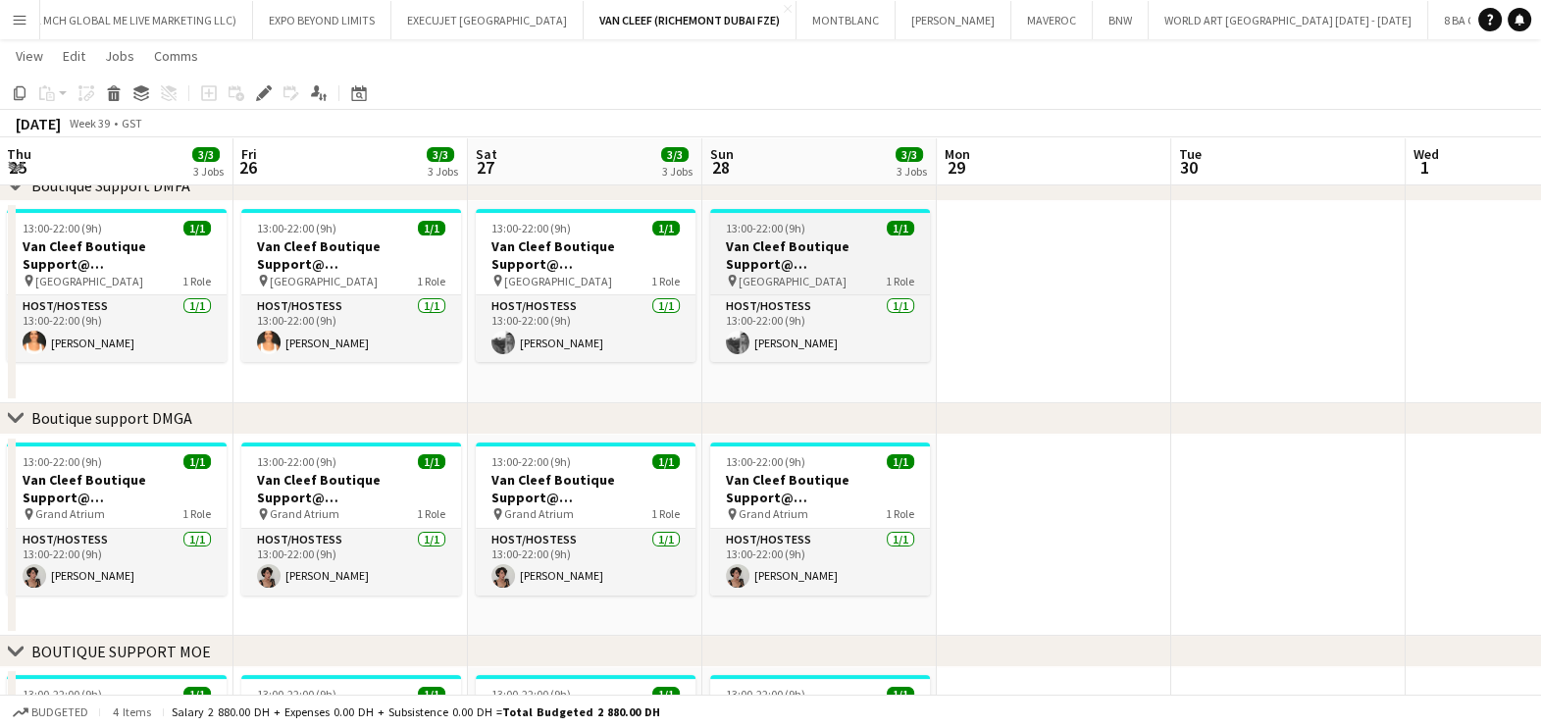
click at [814, 257] on h3 "Van Cleef Boutique Support@ Fashion Avenue" at bounding box center [820, 254] width 220 height 35
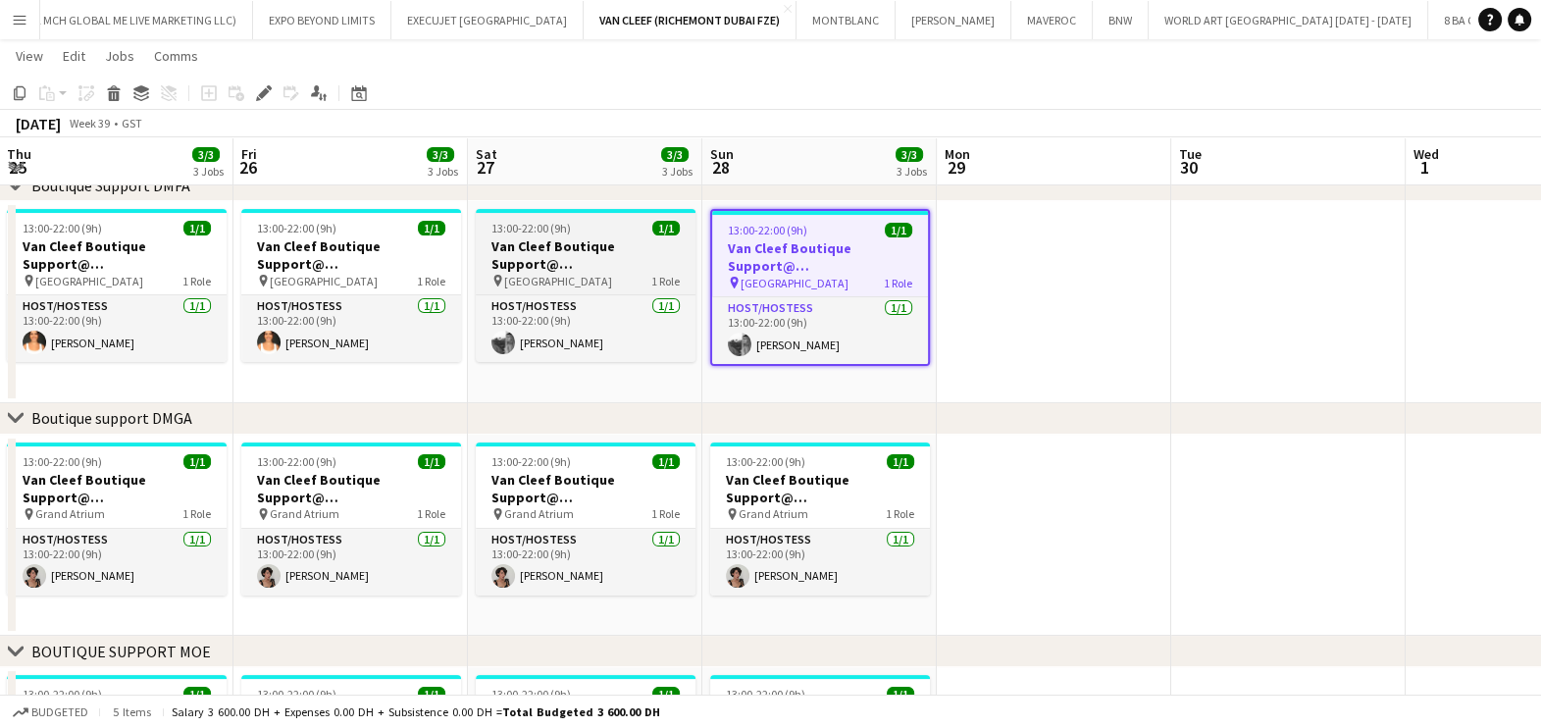
click at [577, 274] on span "Fashion Avenue" at bounding box center [558, 281] width 108 height 15
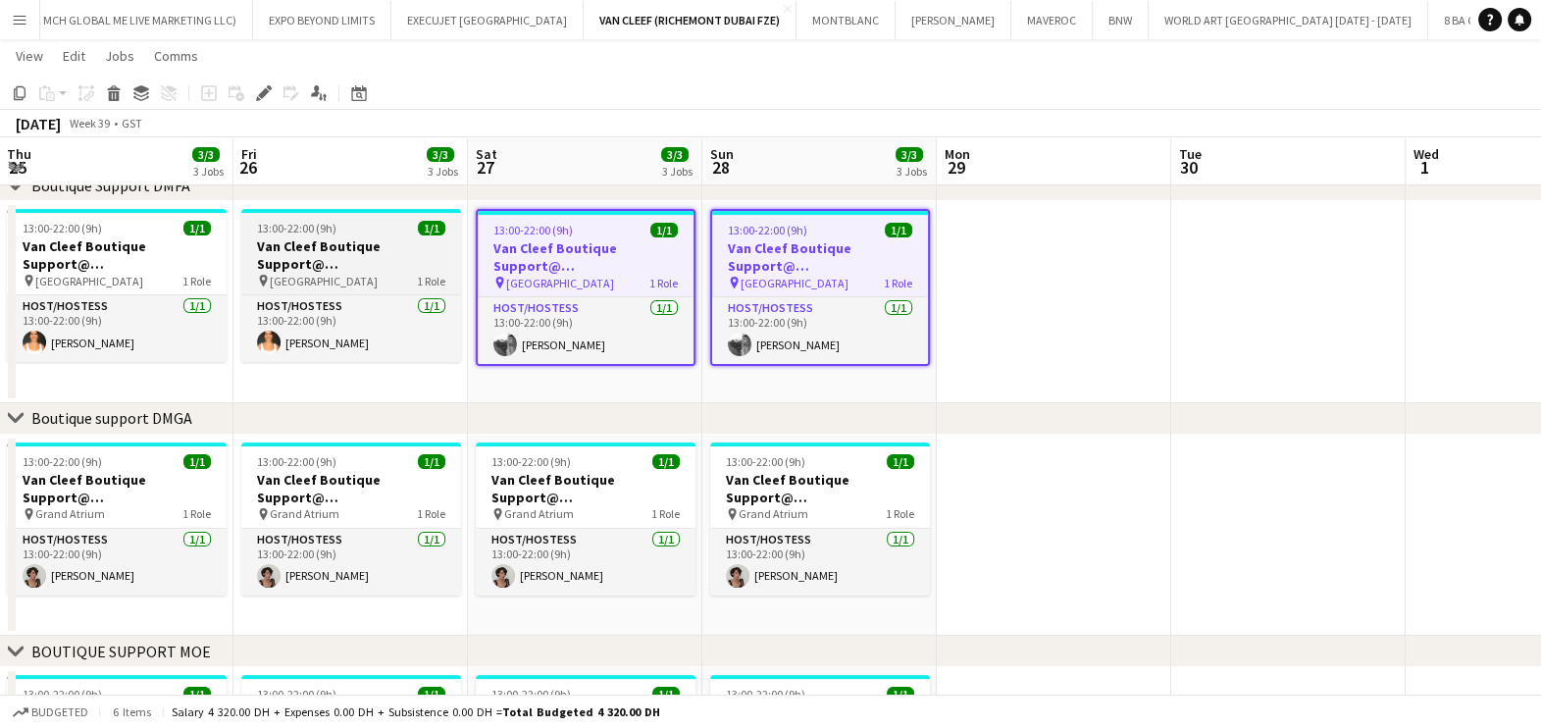
click at [343, 267] on h3 "Van Cleef Boutique Support@ Fashion Avenue" at bounding box center [351, 254] width 220 height 35
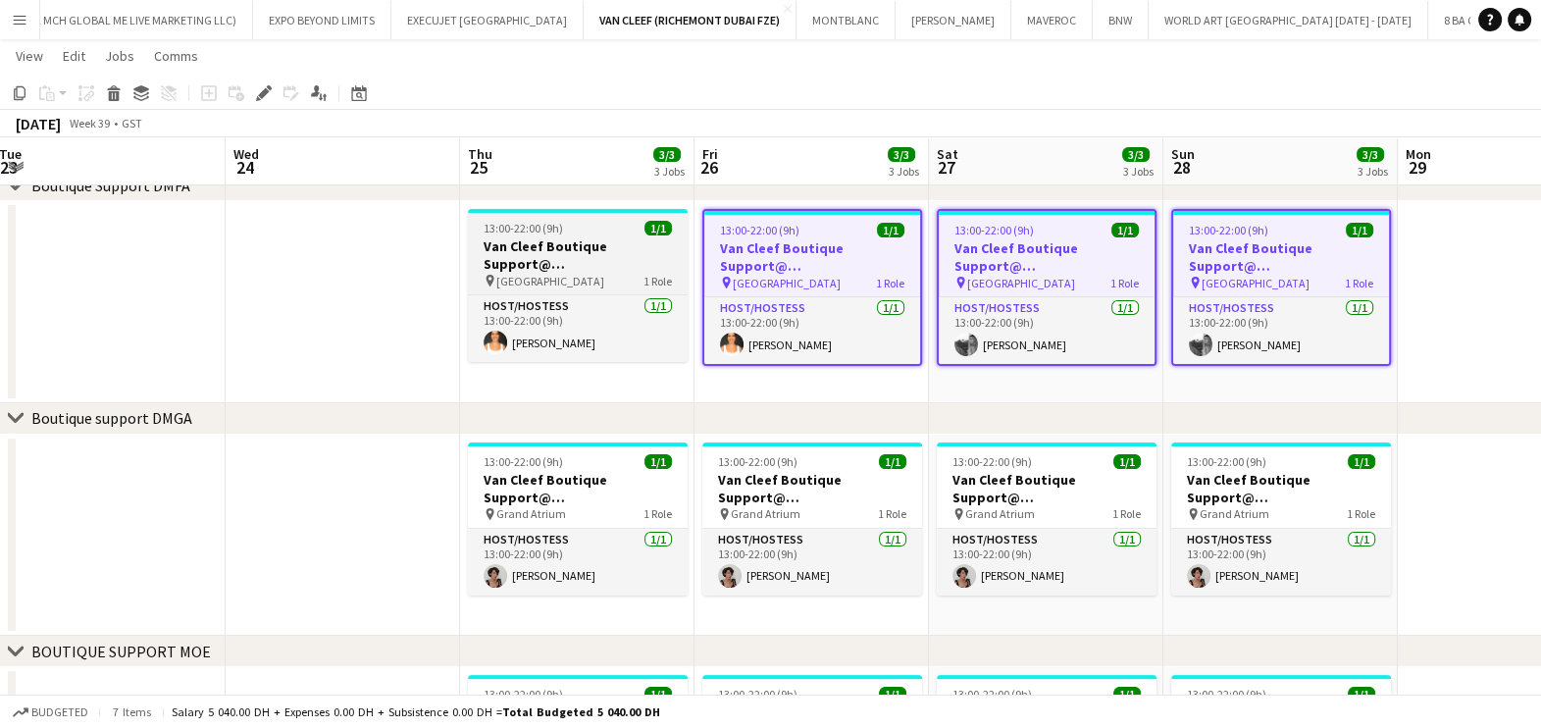
click at [603, 265] on h3 "Van Cleef Boutique Support@ Fashion Avenue" at bounding box center [578, 254] width 220 height 35
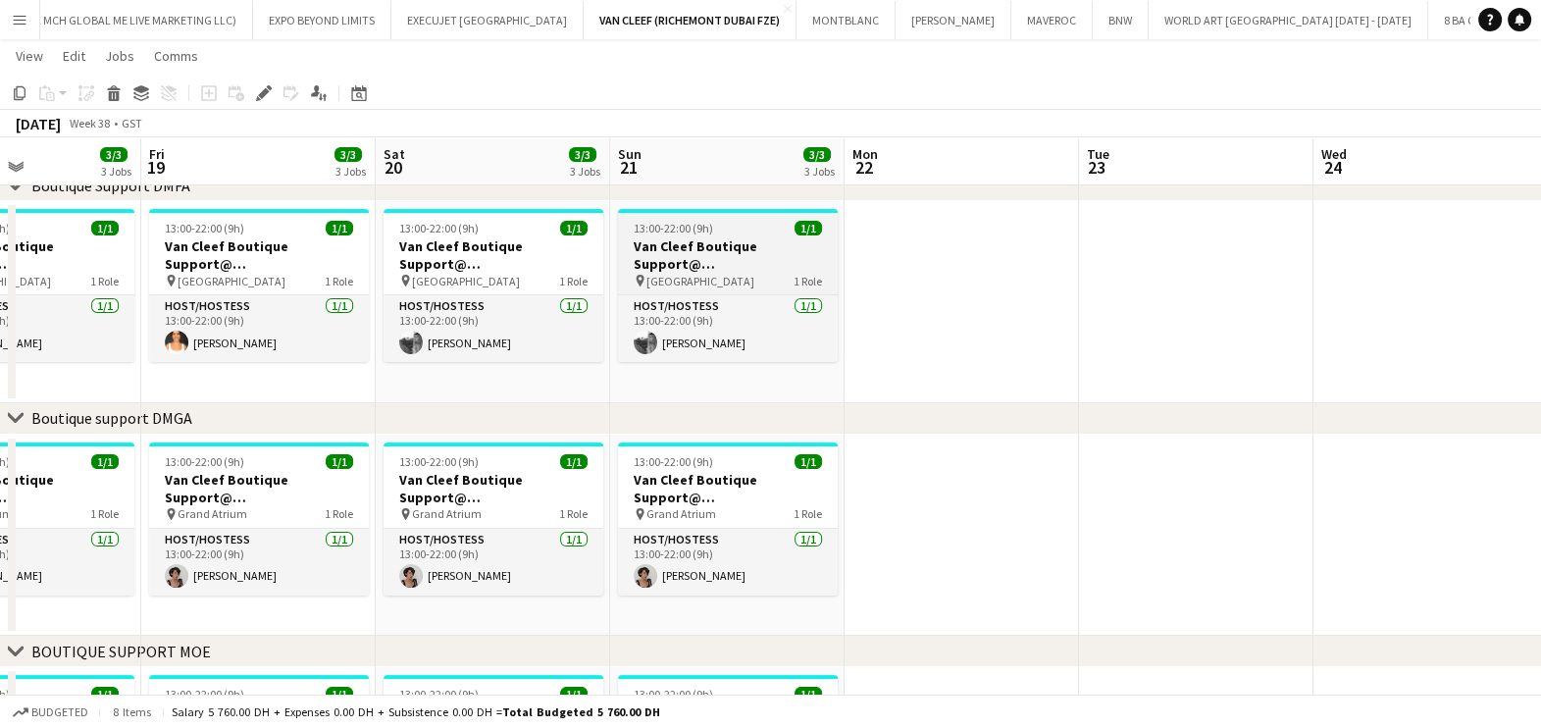
click at [723, 257] on h3 "Van Cleef Boutique Support@ Fashion Avenue" at bounding box center [728, 254] width 220 height 35
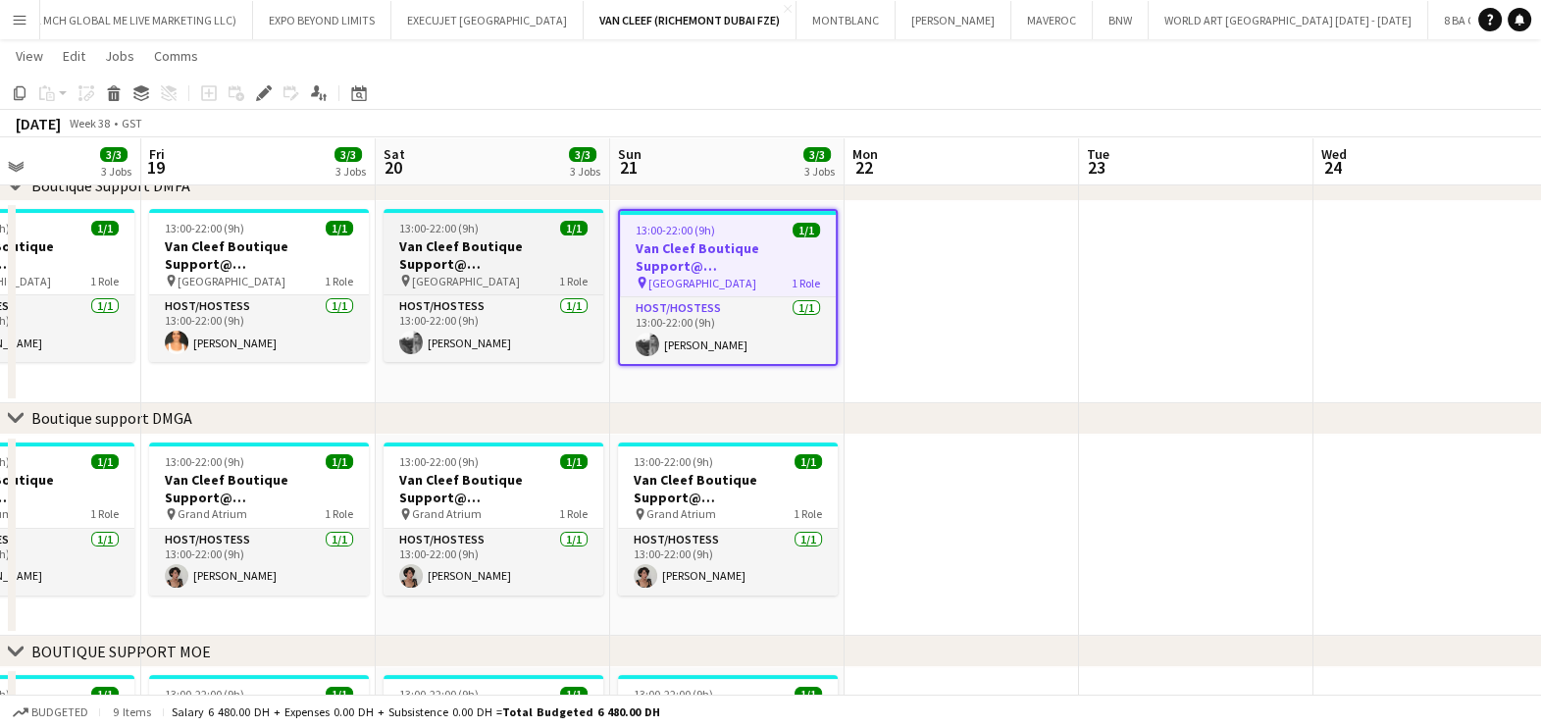
click at [472, 275] on span "Fashion Avenue" at bounding box center [466, 281] width 108 height 15
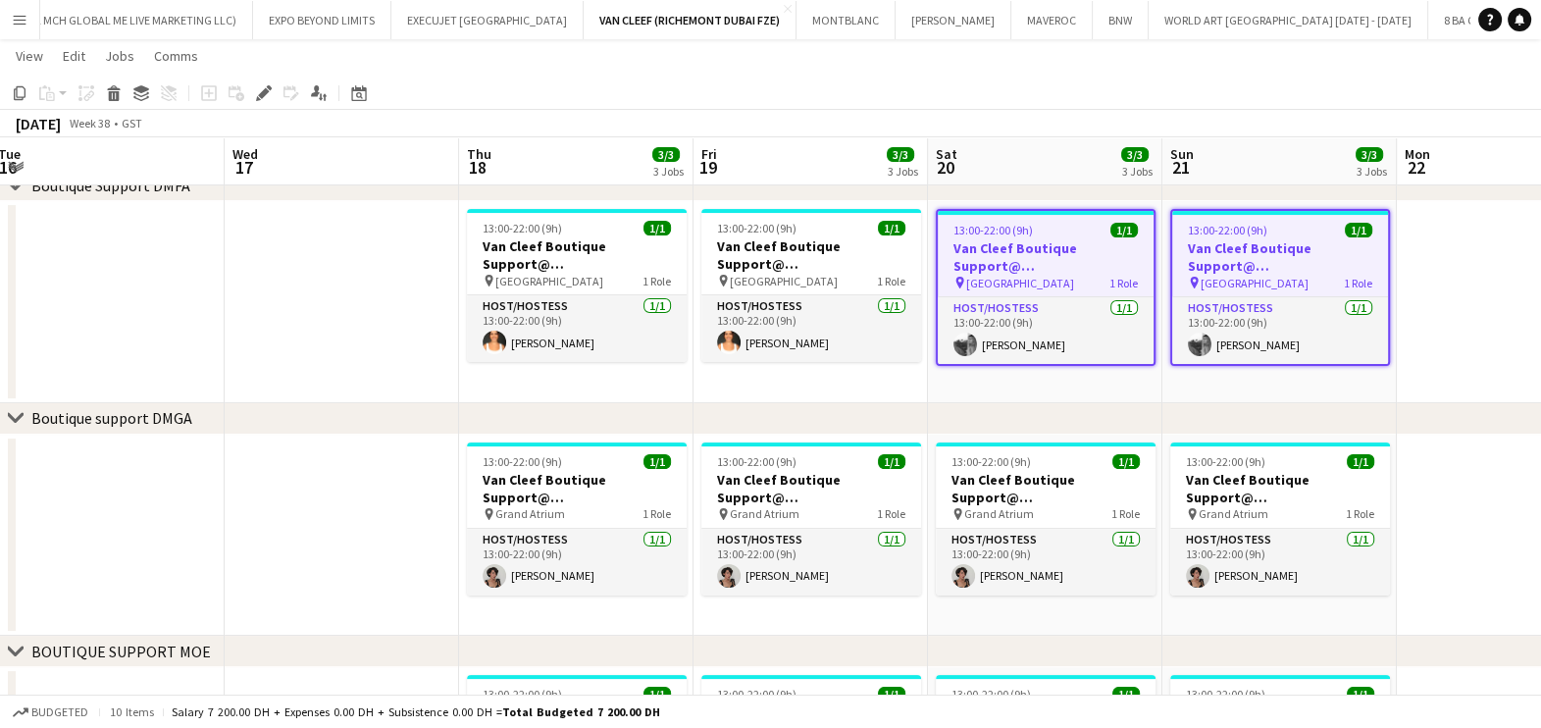
scroll to position [0, 448]
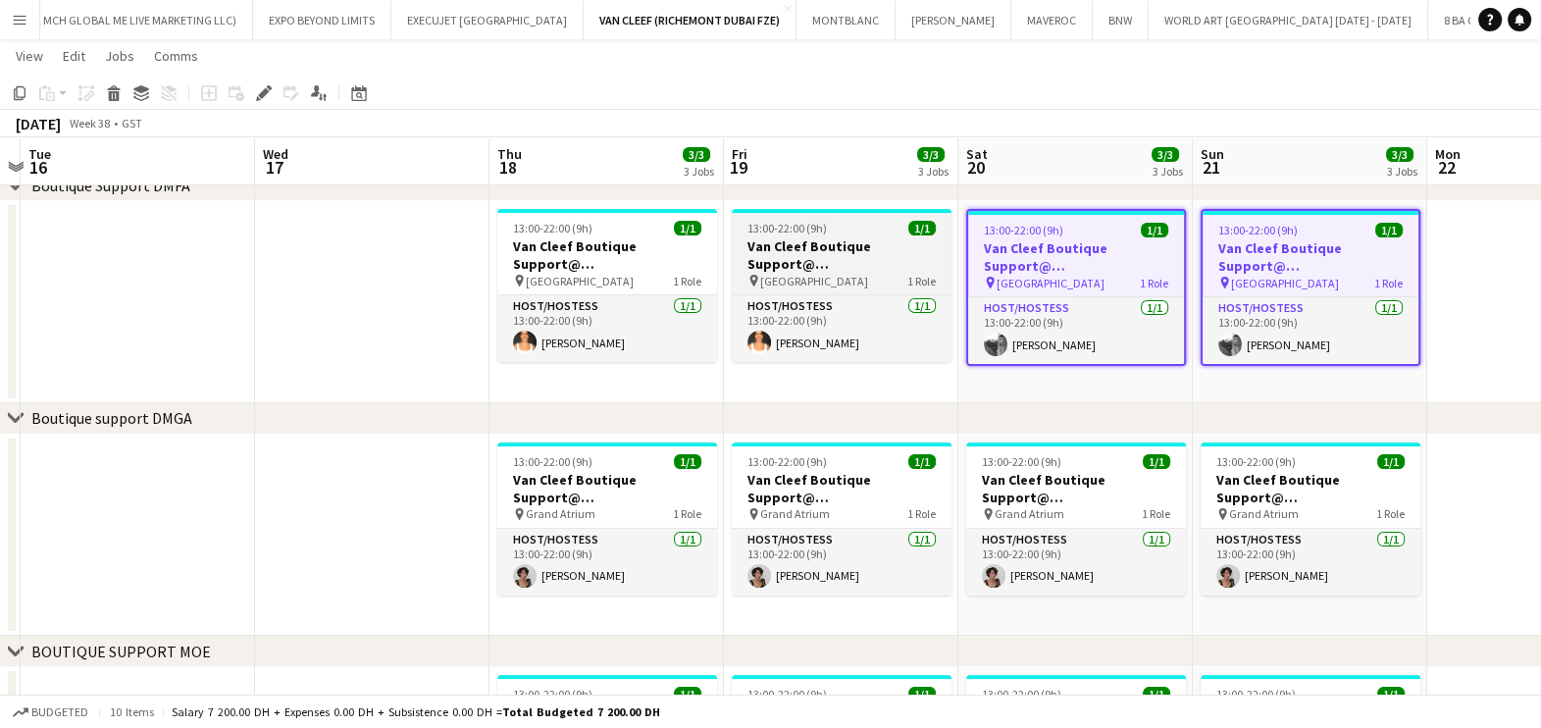
click at [810, 260] on h3 "Van Cleef Boutique Support@ Fashion Avenue" at bounding box center [842, 254] width 220 height 35
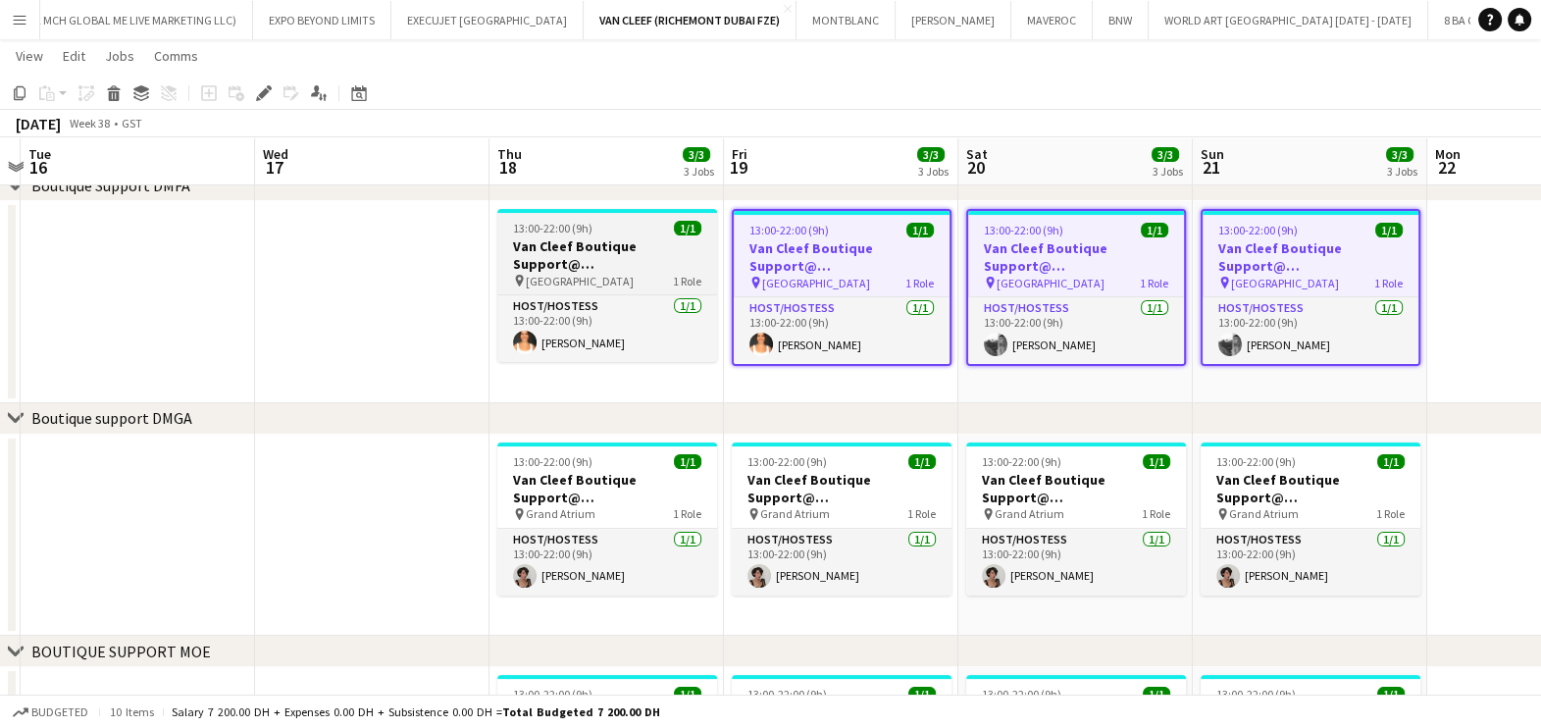
click at [613, 265] on h3 "Van Cleef Boutique Support@ Fashion Avenue" at bounding box center [607, 254] width 220 height 35
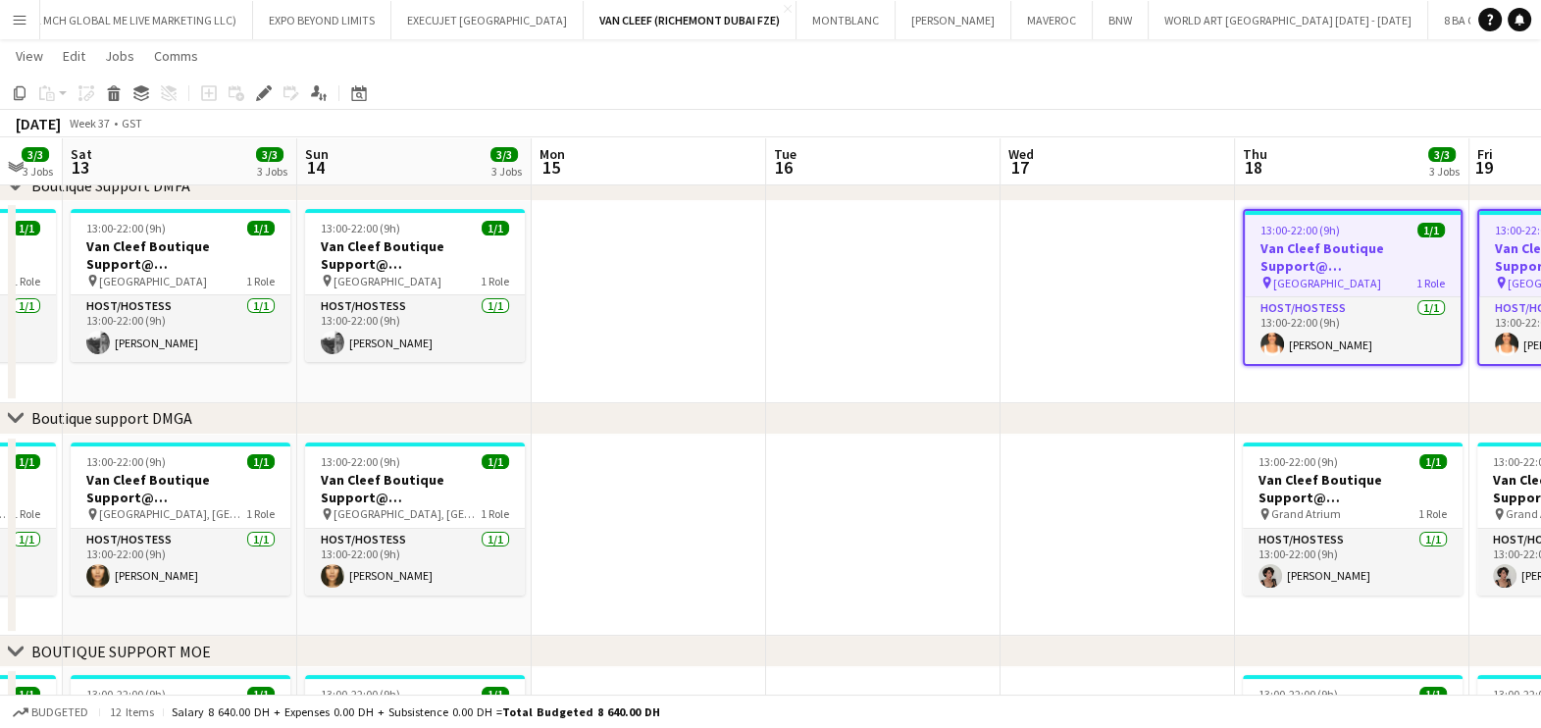
scroll to position [0, 564]
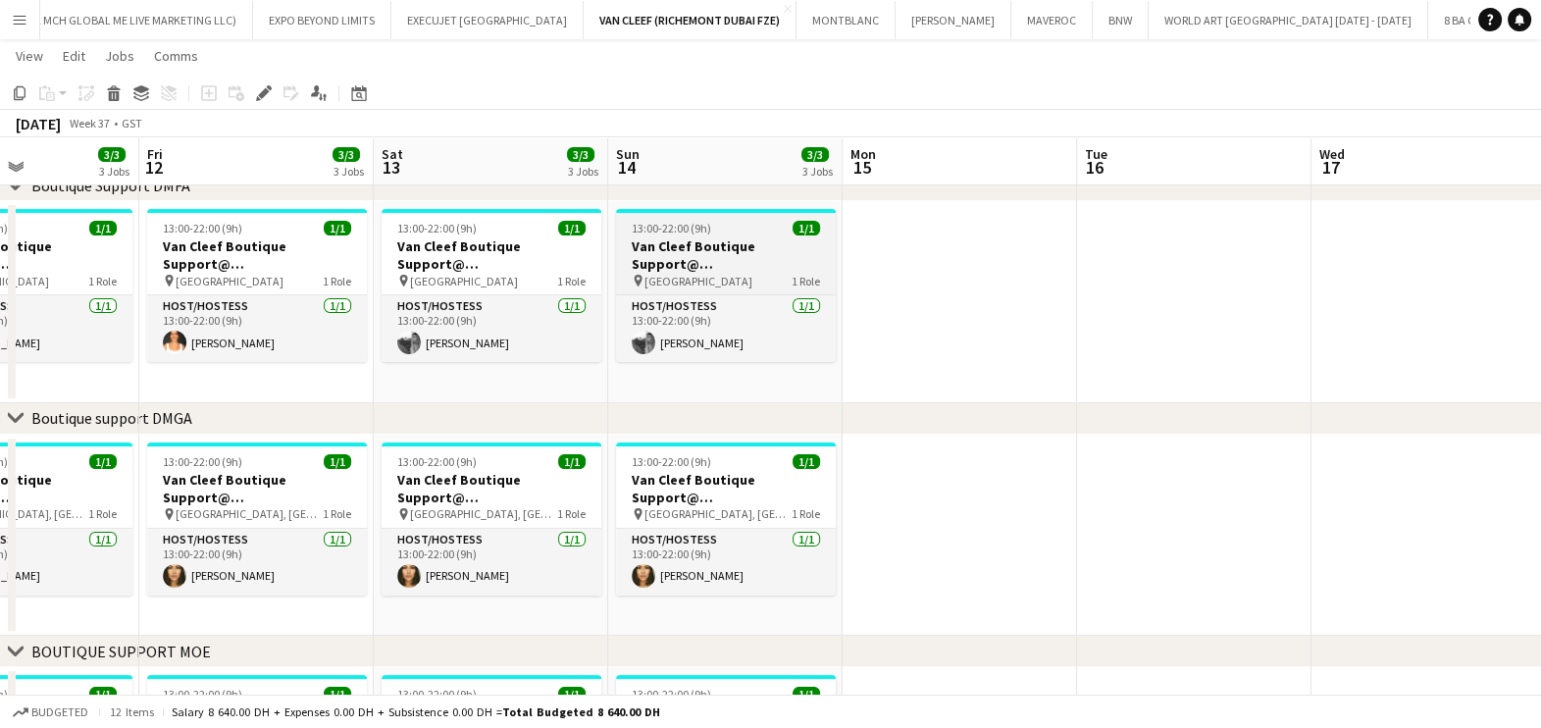
click at [715, 253] on h3 "Van Cleef Boutique Support@ Fashion Avenue" at bounding box center [726, 254] width 220 height 35
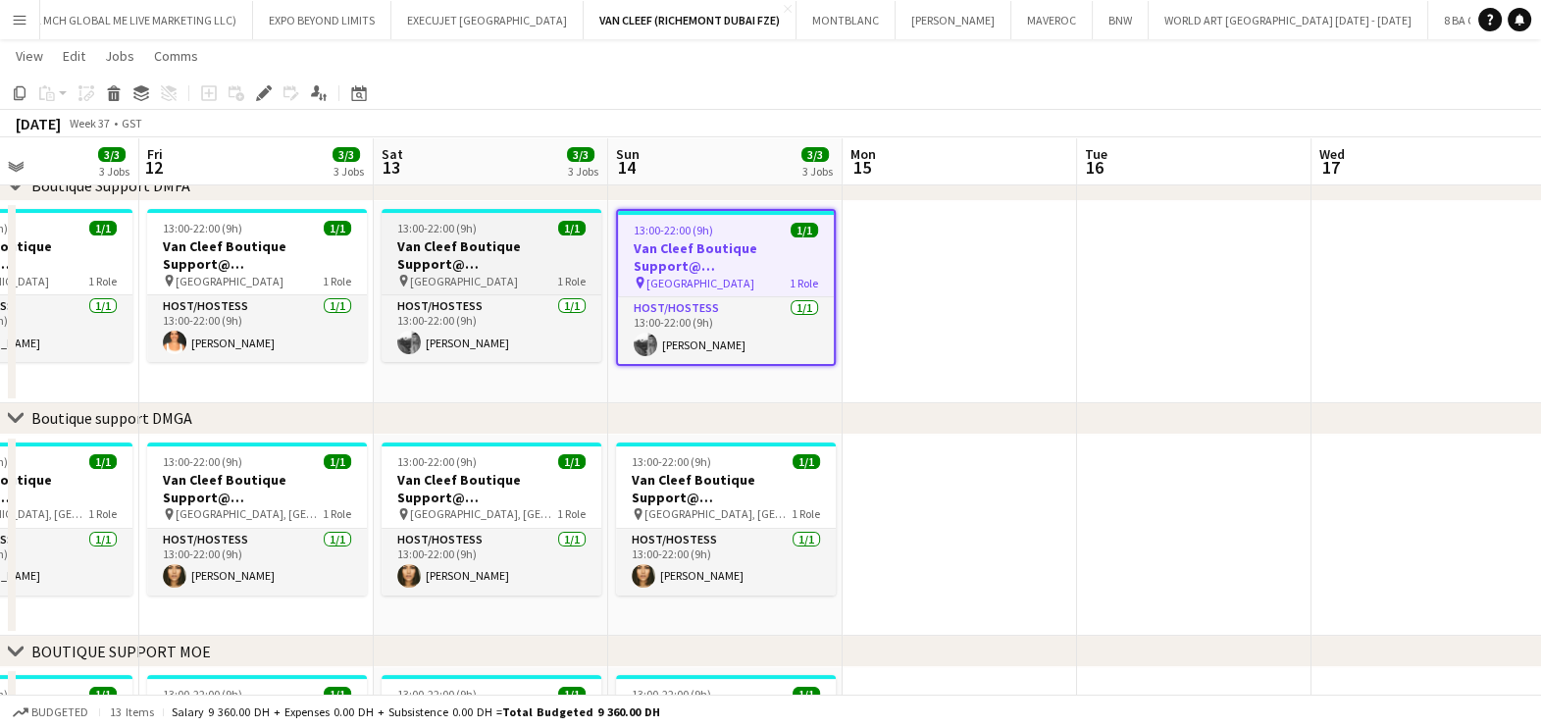
click at [471, 277] on span "Fashion Avenue" at bounding box center [464, 281] width 108 height 15
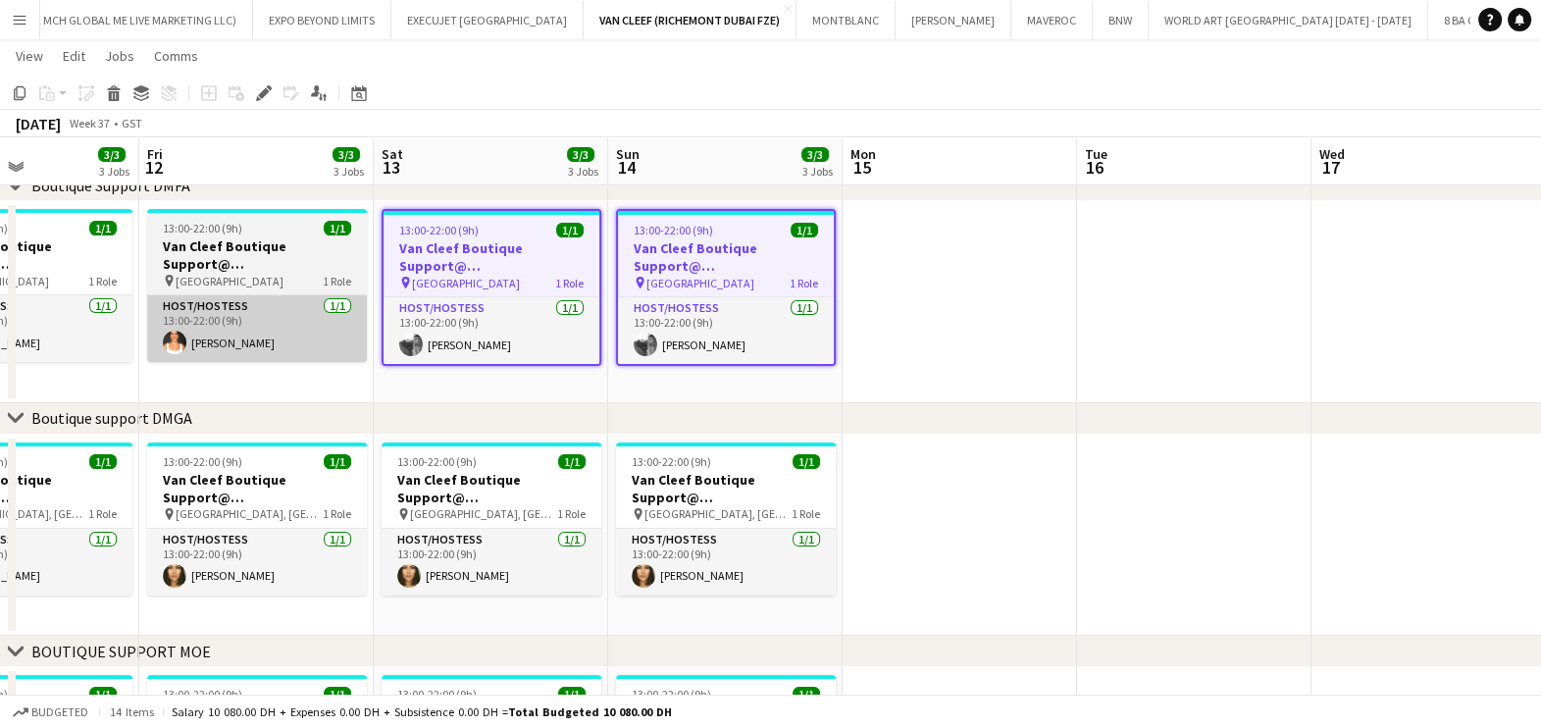
click at [230, 296] on app-card-role "Host/Hostess 1/1 13:00-22:00 (9h) Lurdes De Medeiros" at bounding box center [257, 328] width 220 height 67
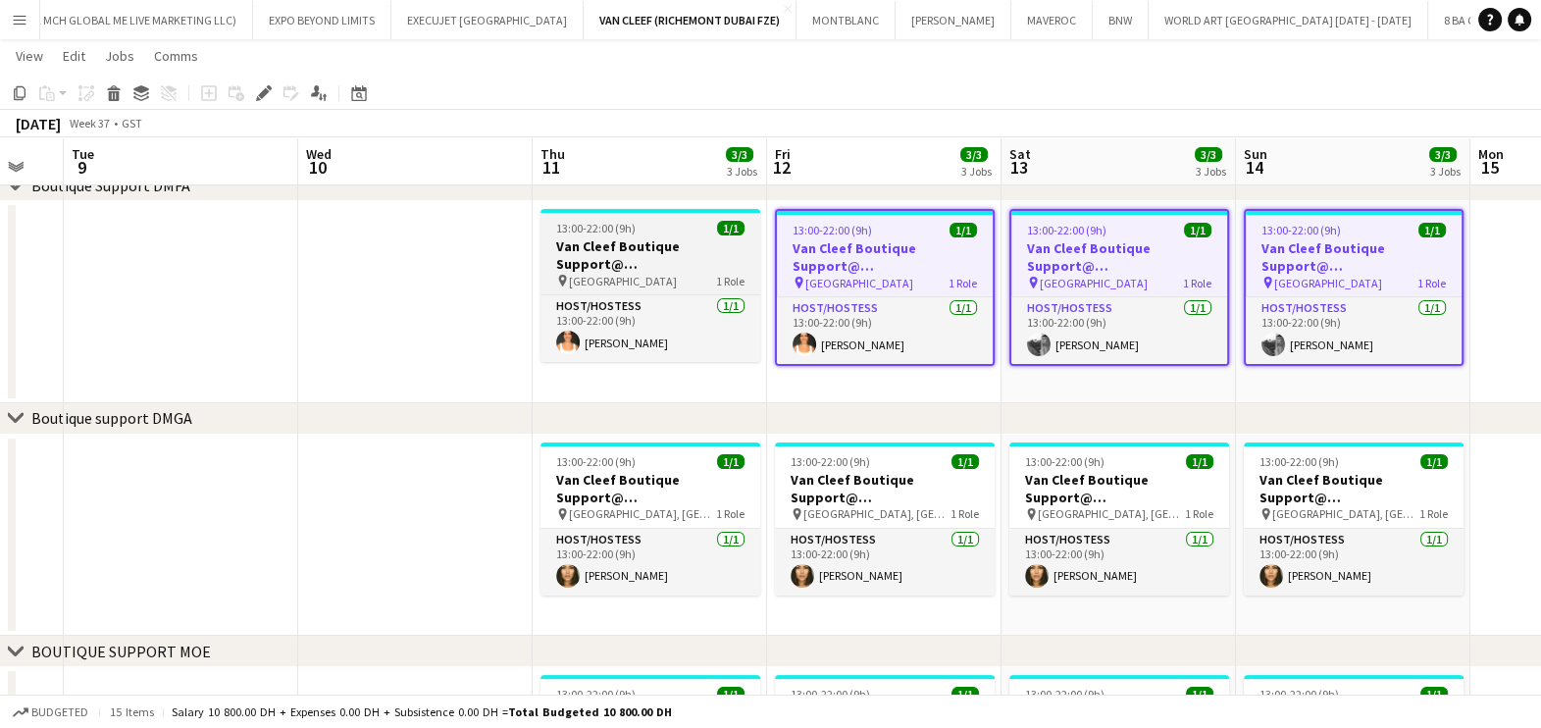
click at [650, 278] on div "pin Fashion Avenue 1 Role" at bounding box center [650, 281] width 220 height 16
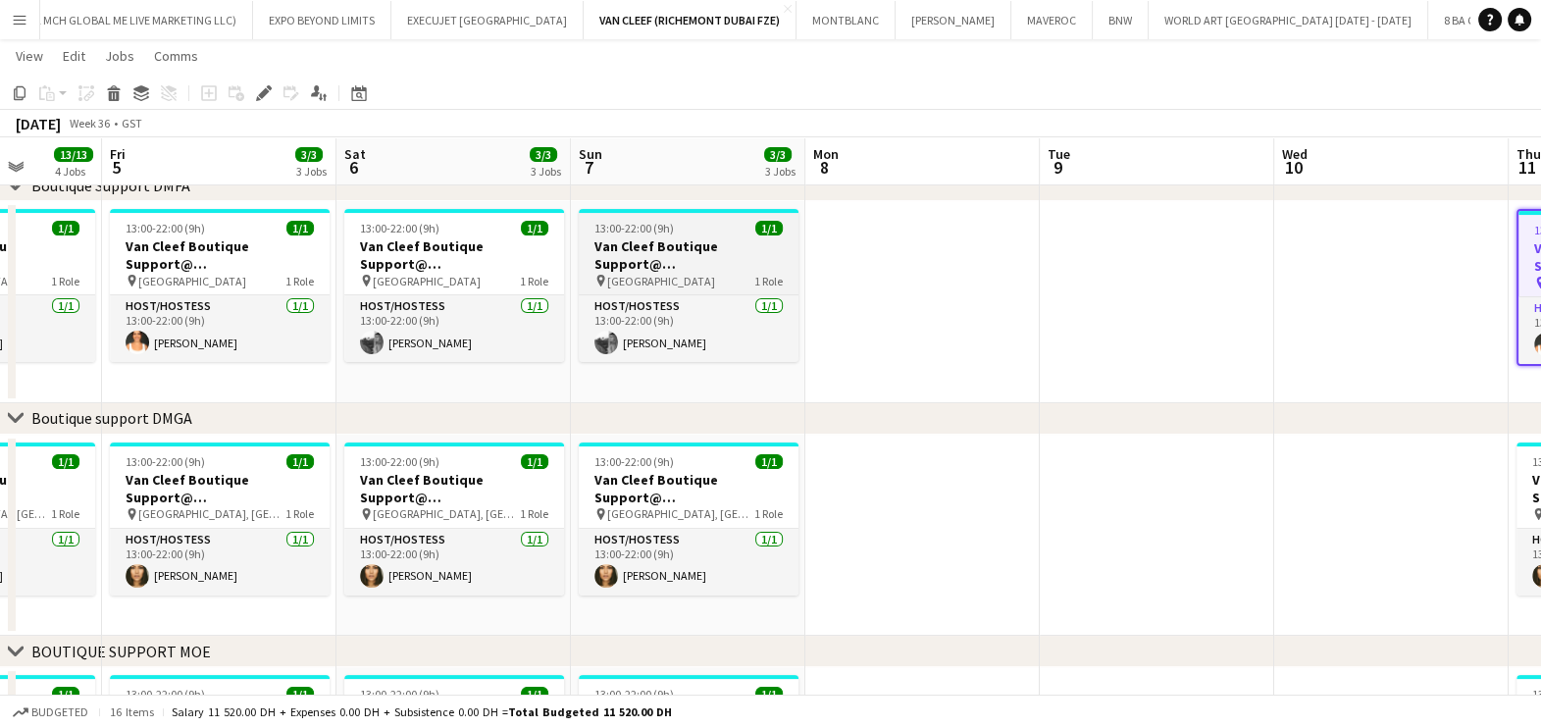
click at [640, 240] on h3 "Van Cleef Boutique Support@ Fashion Avenue" at bounding box center [689, 254] width 220 height 35
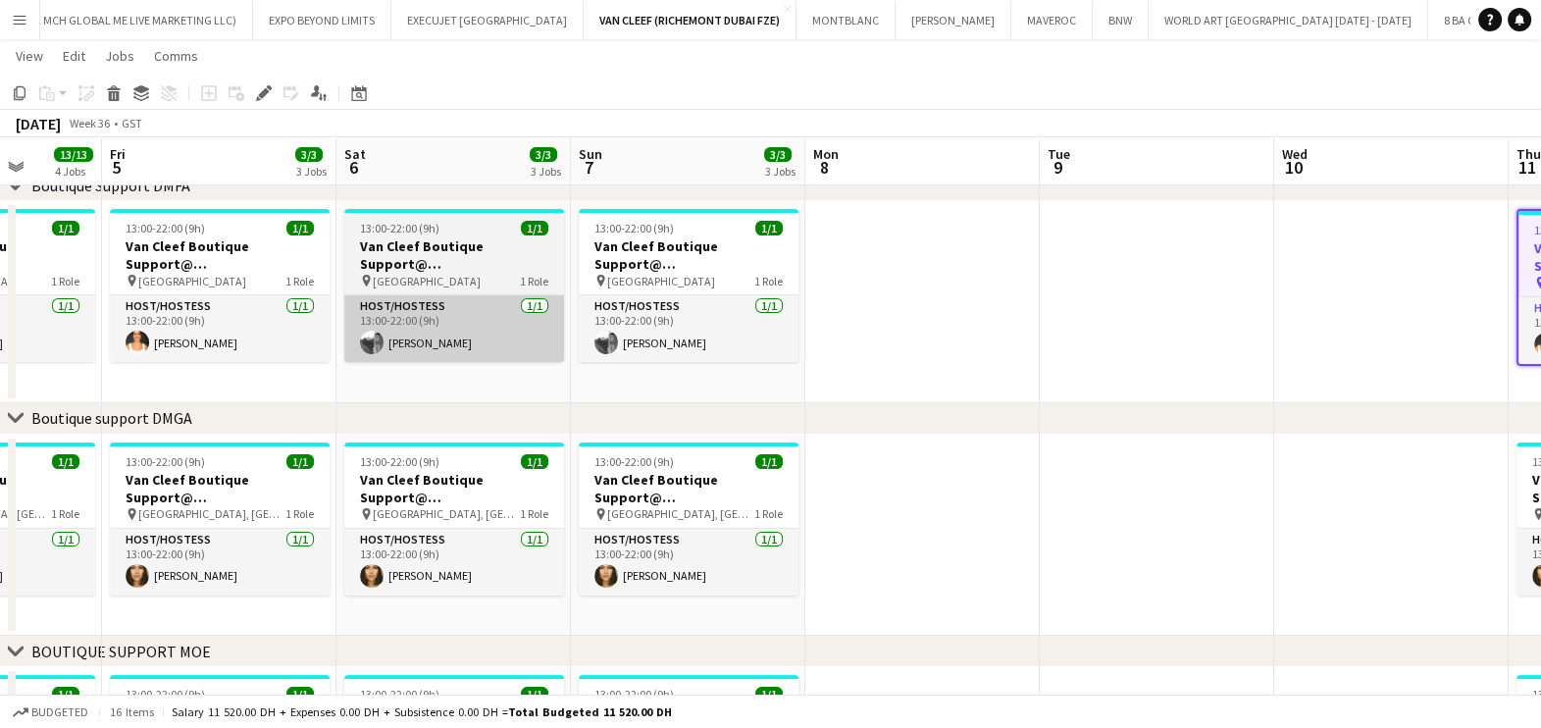
click at [422, 295] on app-card-role "Host/Hostess 1/1 13:00-22:00 (9h) Michelle Wallerion" at bounding box center [454, 328] width 220 height 67
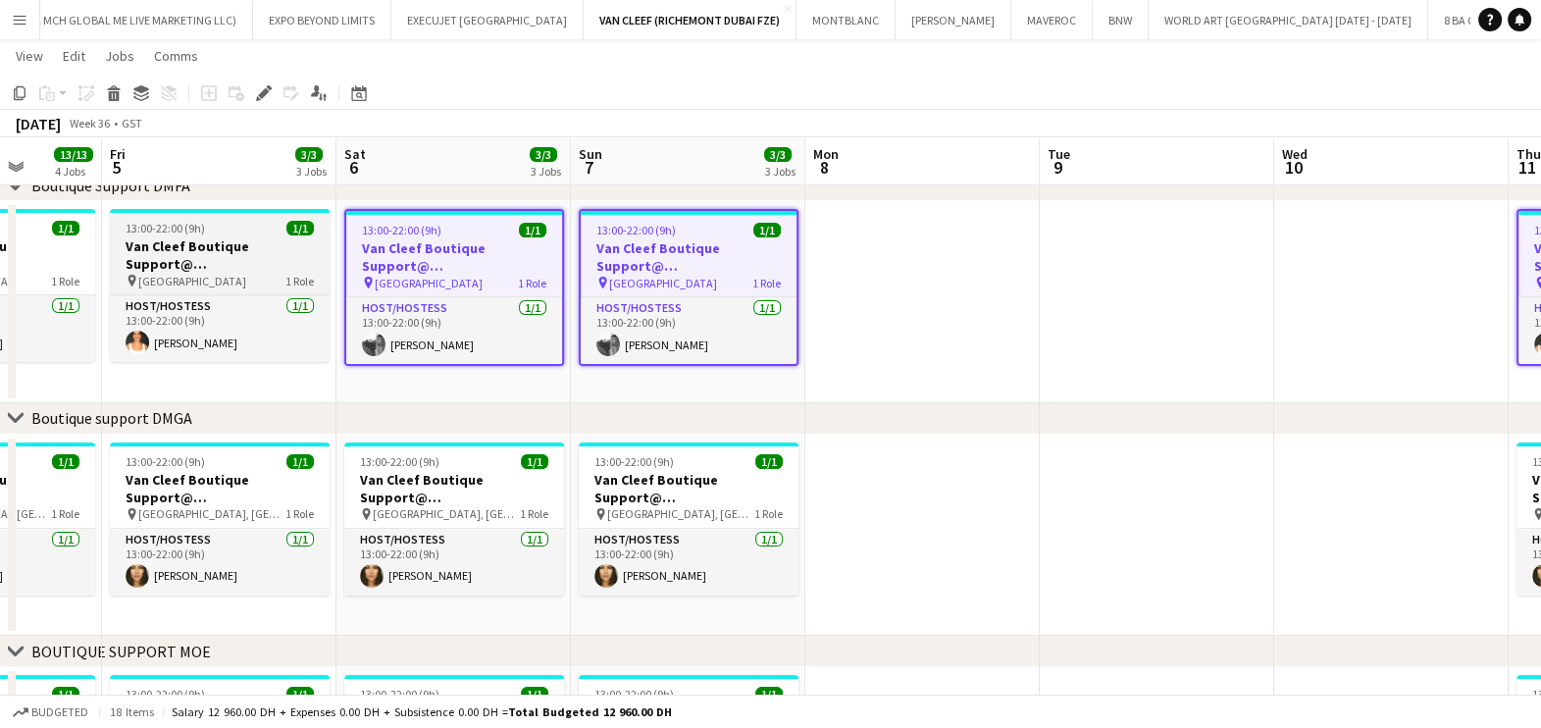
click at [192, 281] on span "Fashion Avenue" at bounding box center [192, 281] width 108 height 15
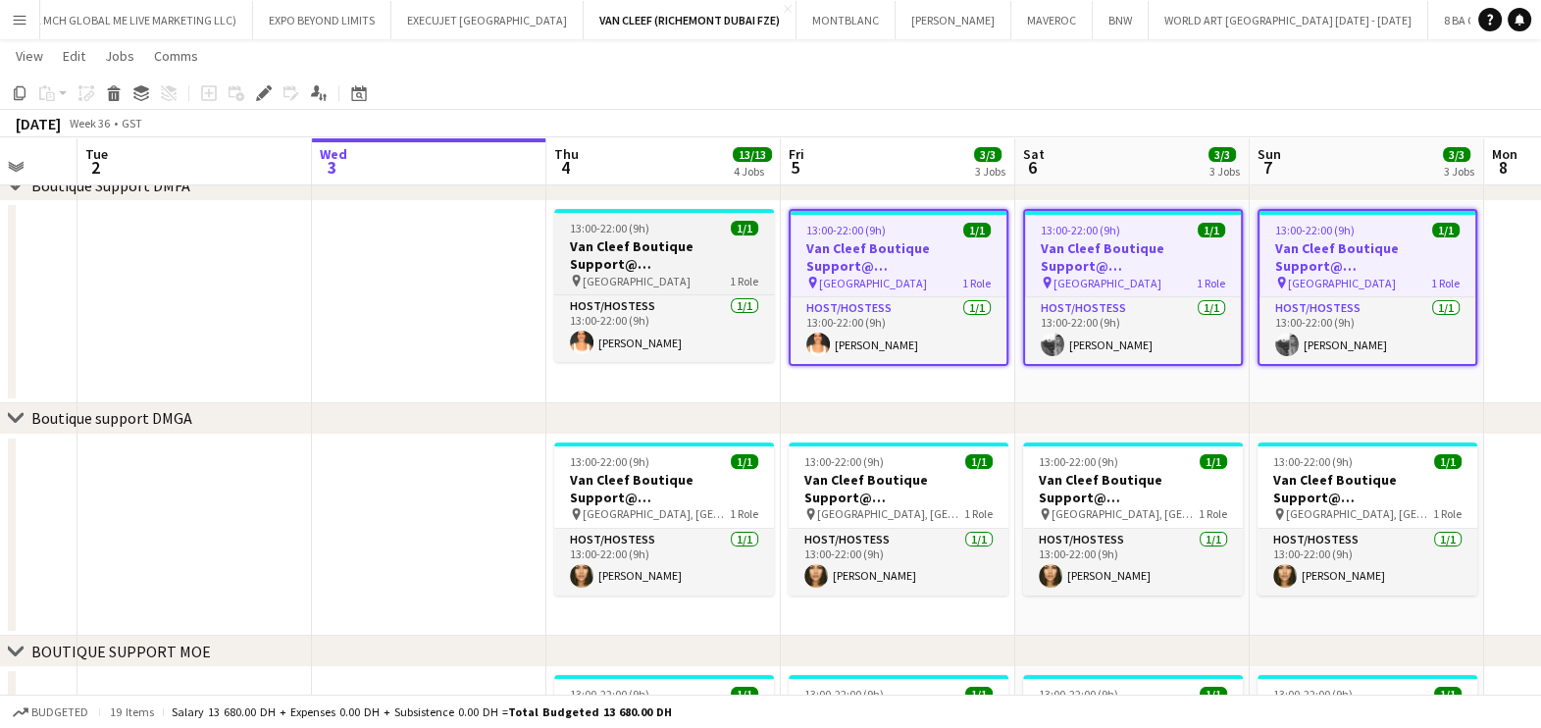
click at [704, 261] on h3 "Van Cleef Boutique Support@ Fashion Avenue" at bounding box center [664, 254] width 220 height 35
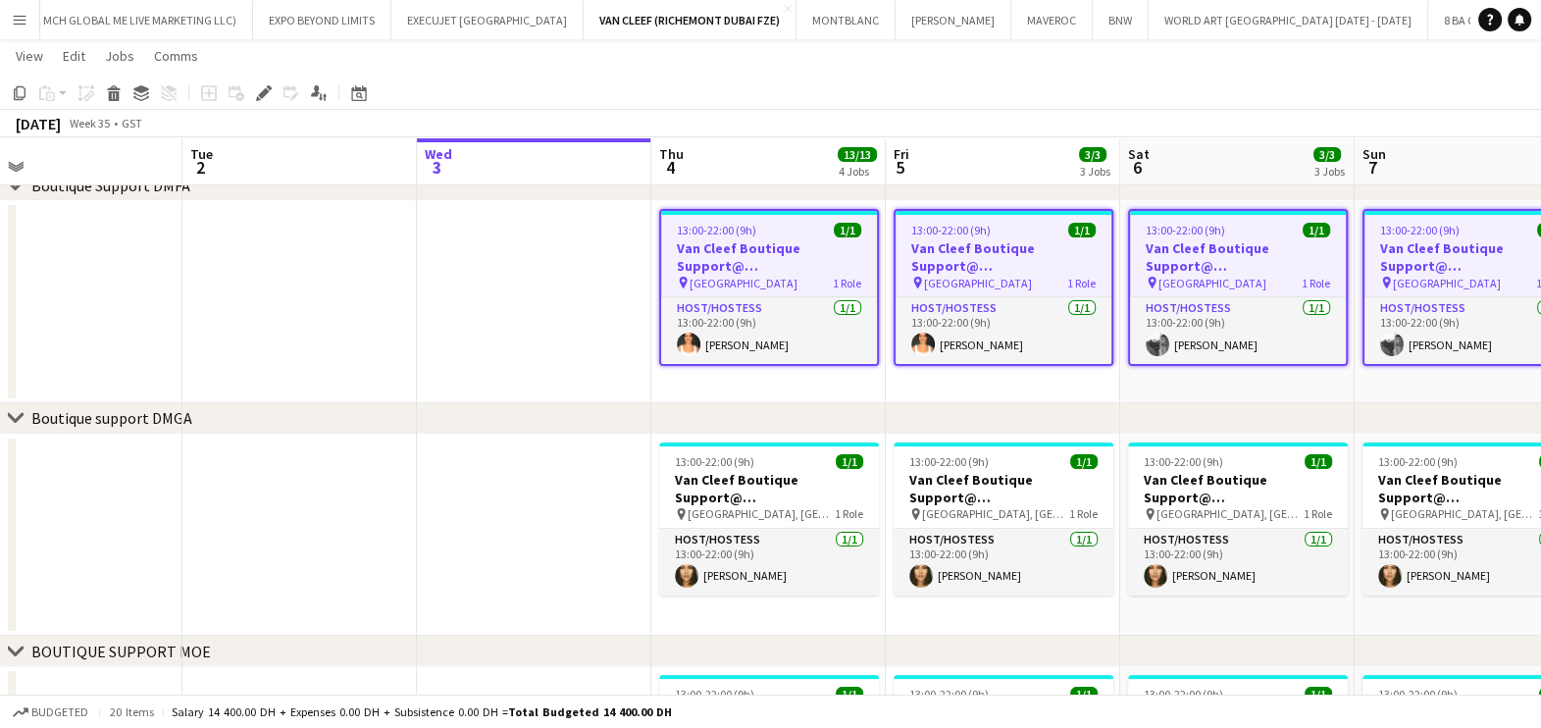
scroll to position [0, 815]
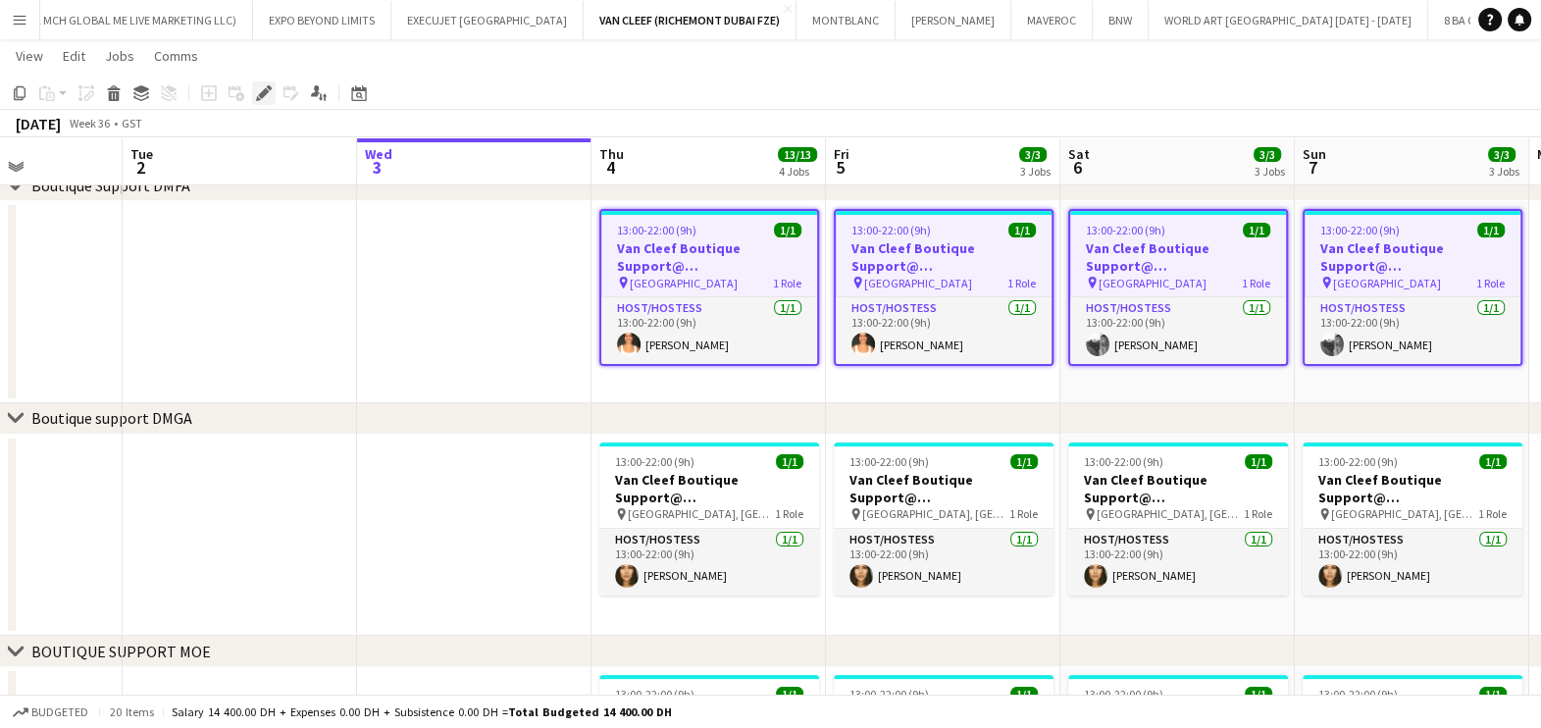
click at [264, 97] on icon "Edit" at bounding box center [264, 93] width 16 height 16
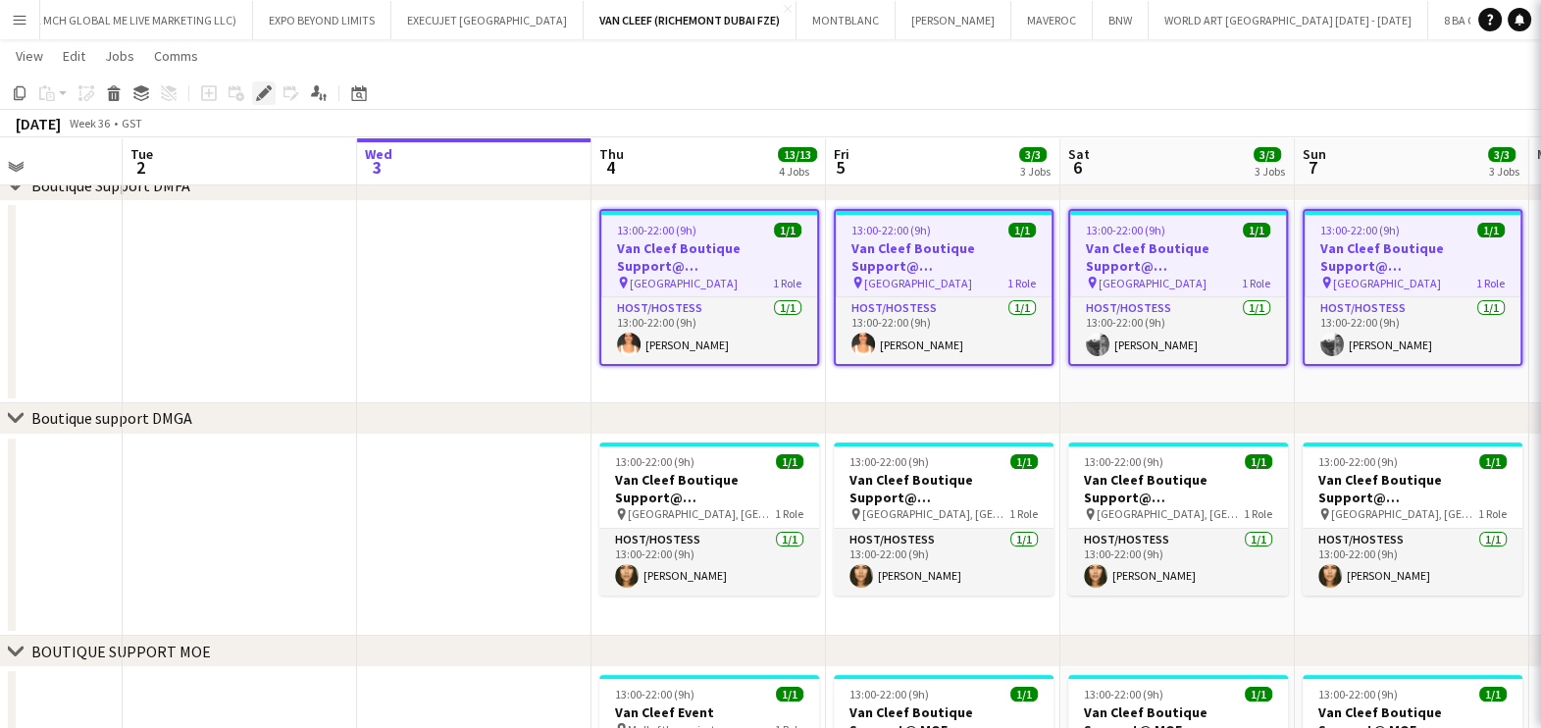
type input "**********"
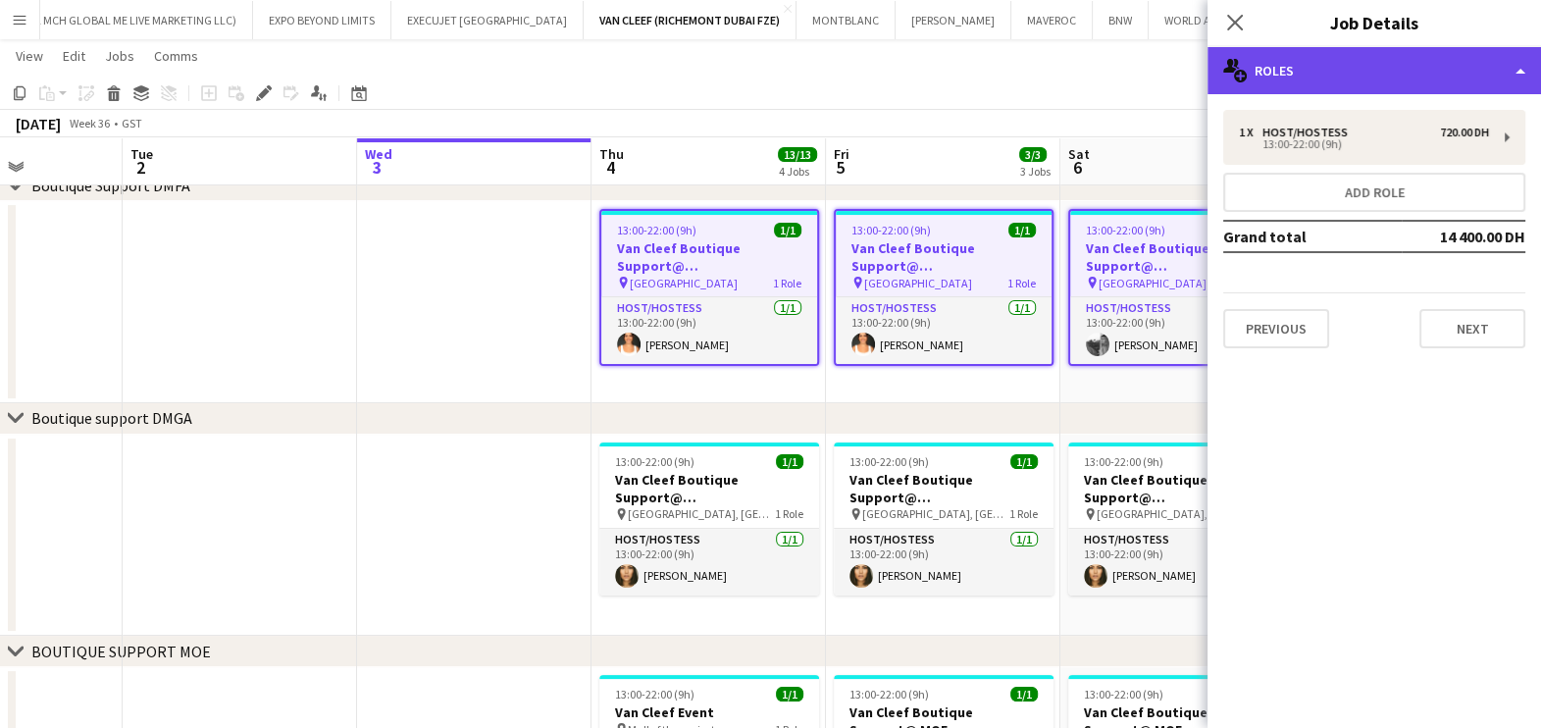
click at [1460, 73] on div "multiple-users-add Roles" at bounding box center [1373, 70] width 333 height 47
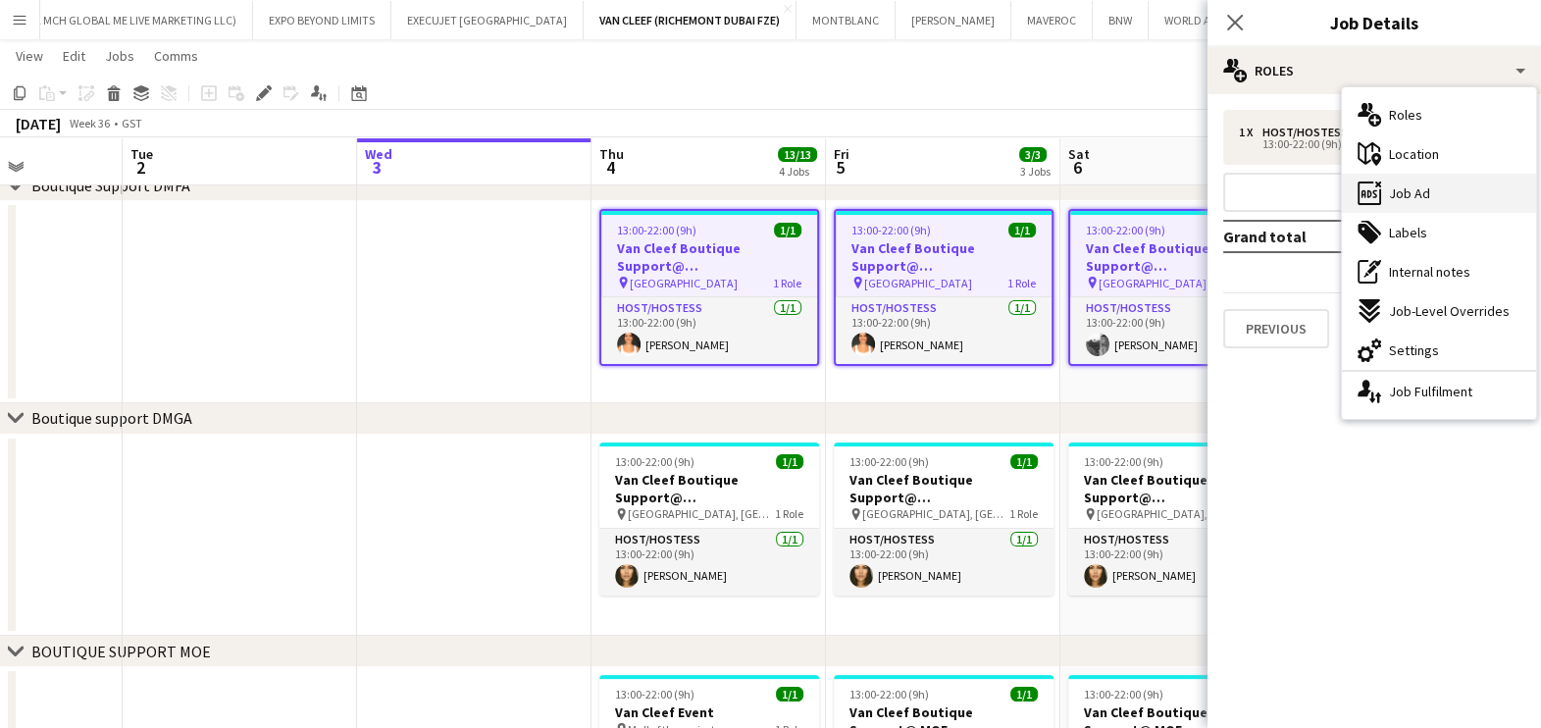
click at [1446, 197] on div "ads-window Job Ad" at bounding box center [1439, 193] width 194 height 39
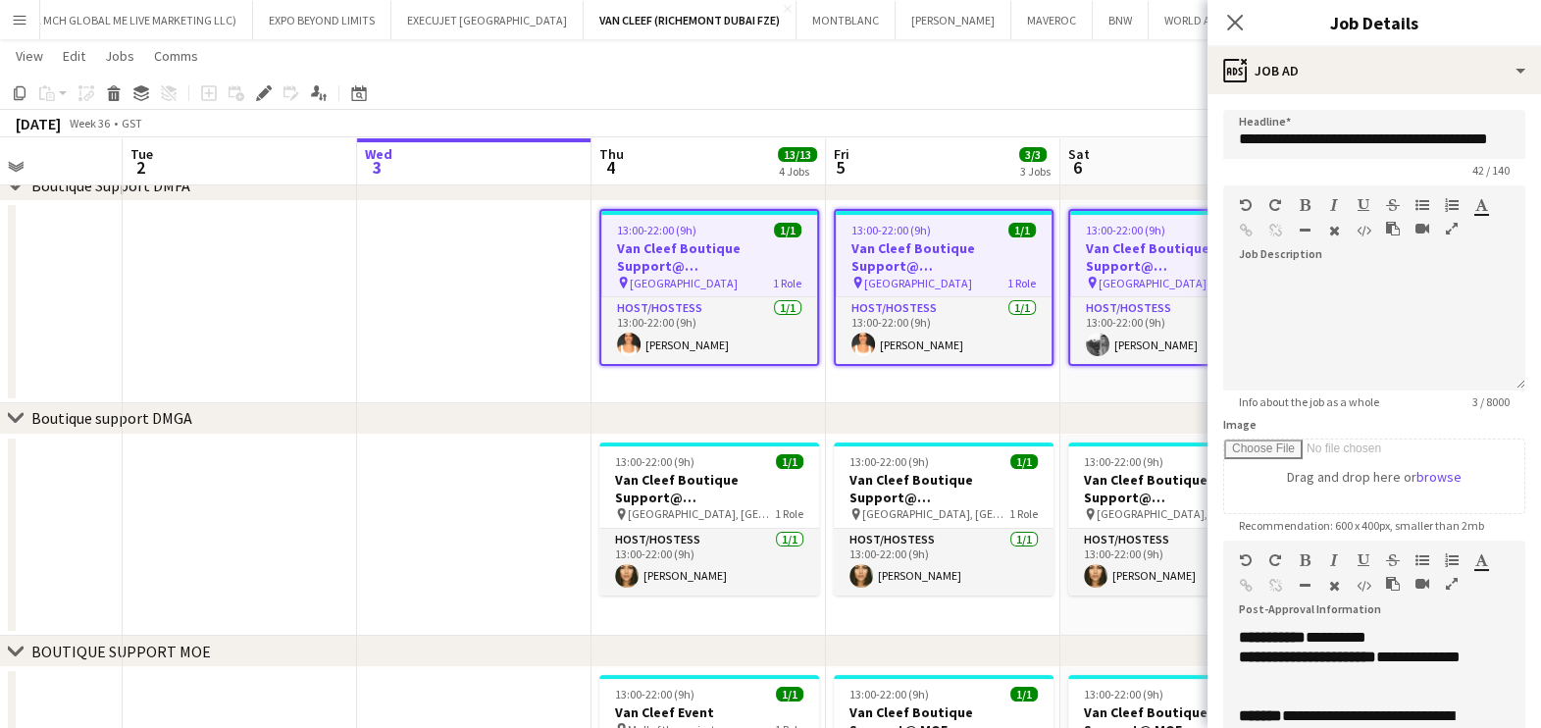
click at [1449, 584] on icon "button" at bounding box center [1452, 584] width 12 height 14
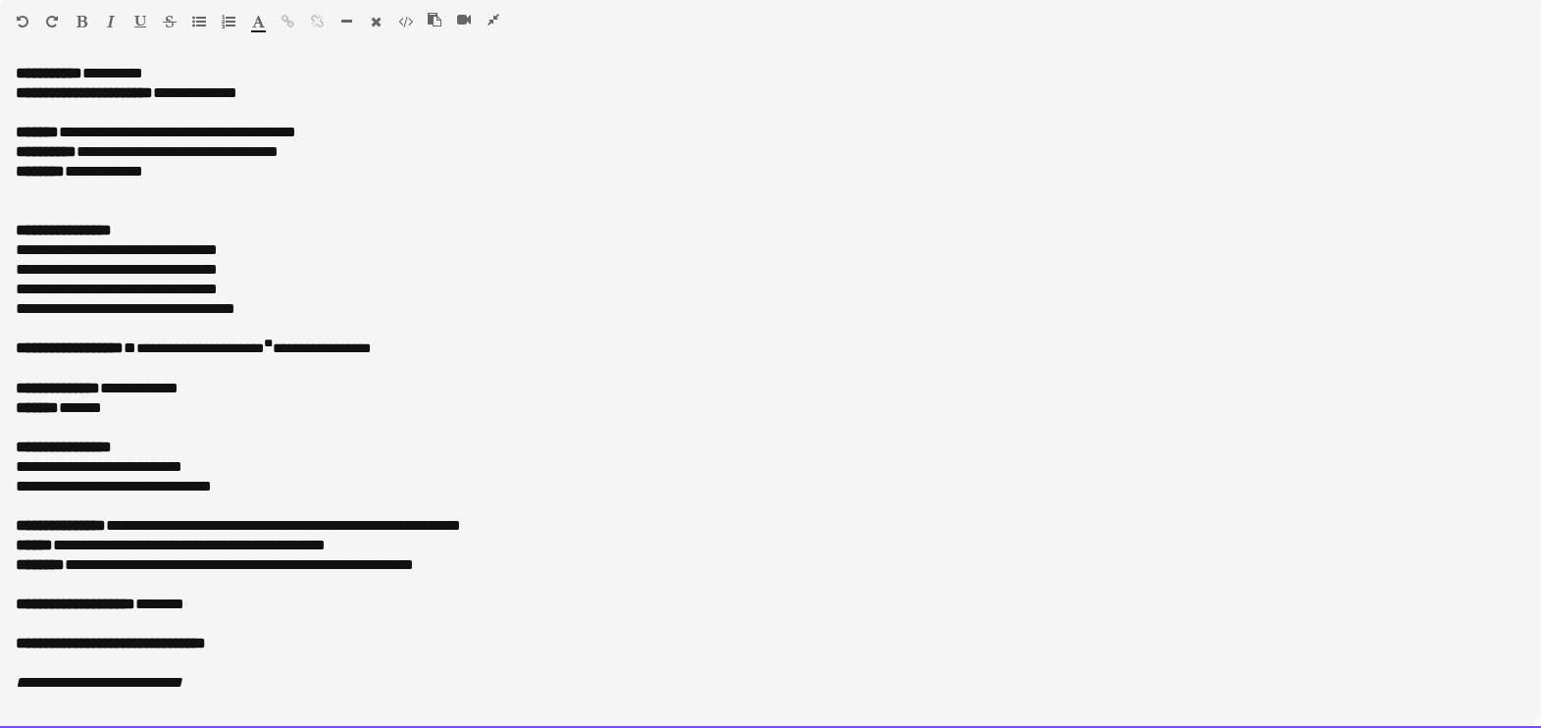
click at [116, 132] on p "**********" at bounding box center [771, 133] width 1510 height 20
click at [191, 210] on p at bounding box center [771, 211] width 1510 height 20
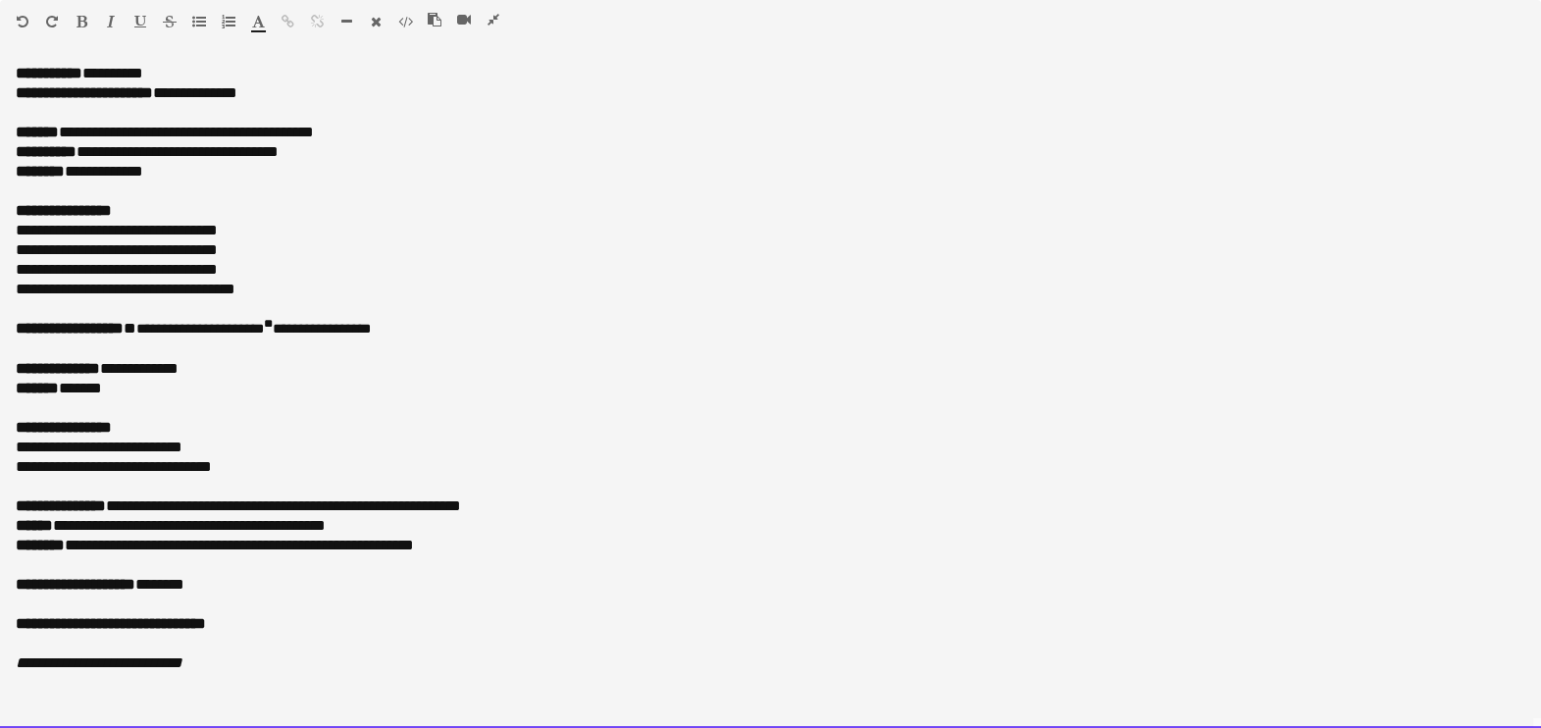
click at [469, 316] on p at bounding box center [771, 309] width 1510 height 20
click at [471, 332] on p "**********" at bounding box center [771, 329] width 1510 height 21
click at [155, 554] on p at bounding box center [771, 564] width 1510 height 20
click at [142, 539] on p "**********" at bounding box center [771, 545] width 1510 height 20
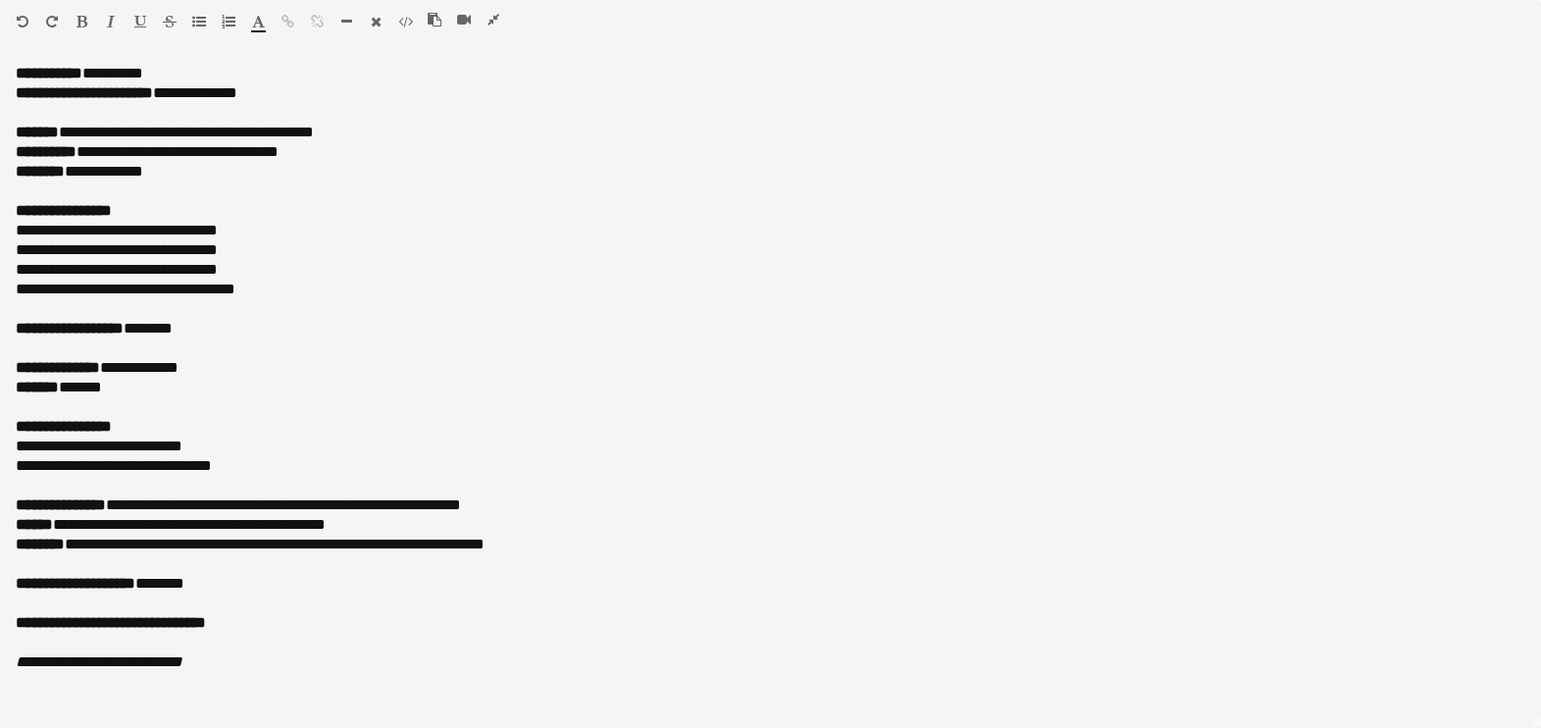
click at [487, 20] on icon "button" at bounding box center [493, 20] width 12 height 14
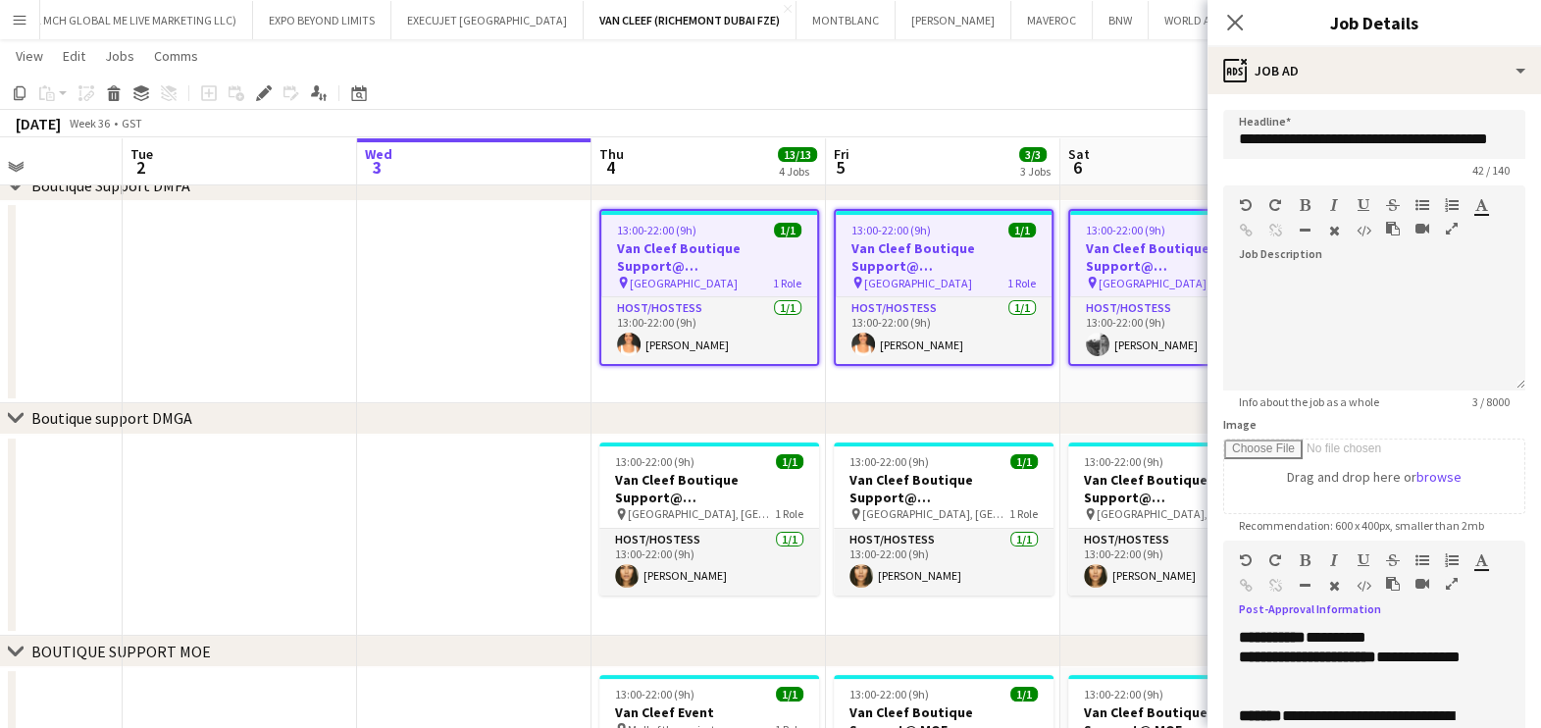
click at [385, 531] on app-date-cell at bounding box center [474, 536] width 234 height 202
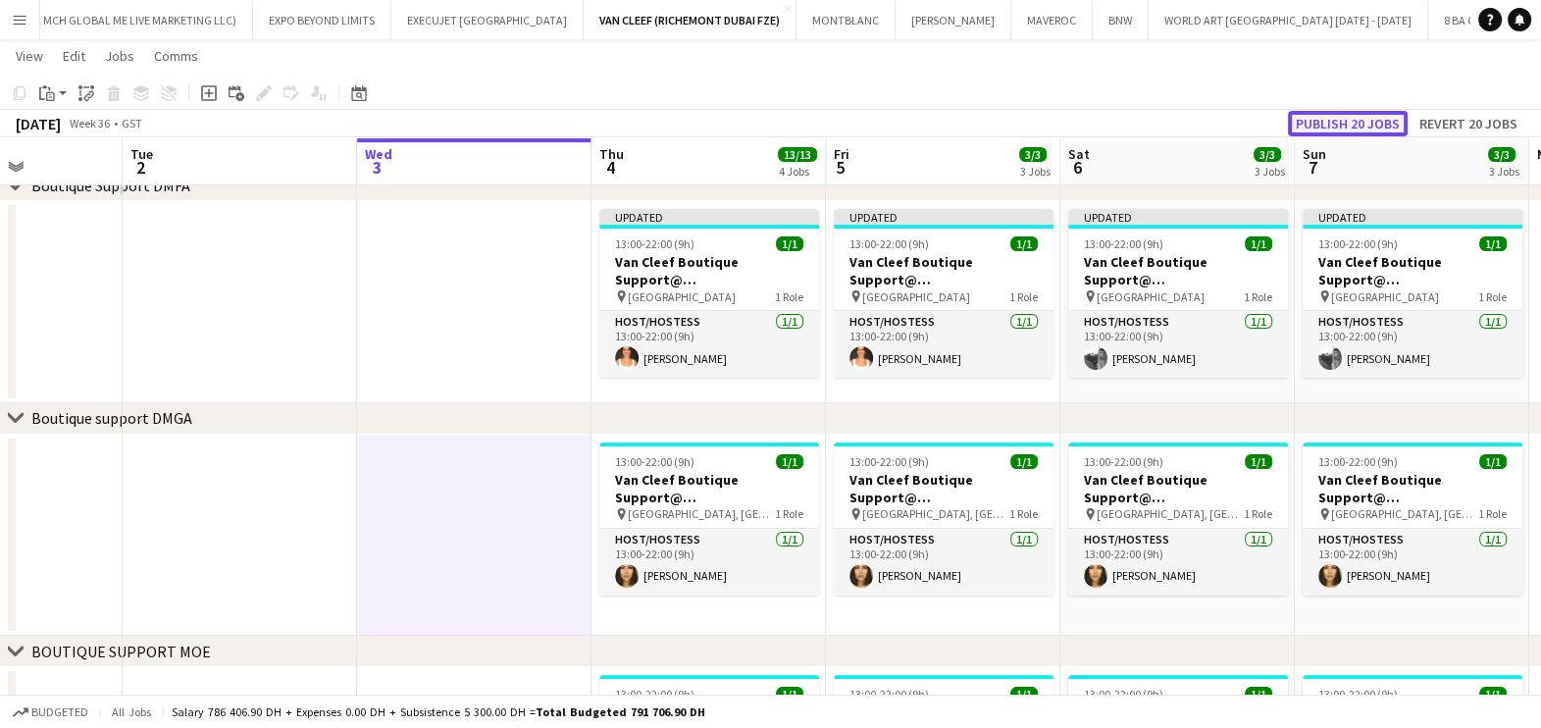
click at [1357, 126] on button "Publish 20 jobs" at bounding box center [1348, 124] width 120 height 26
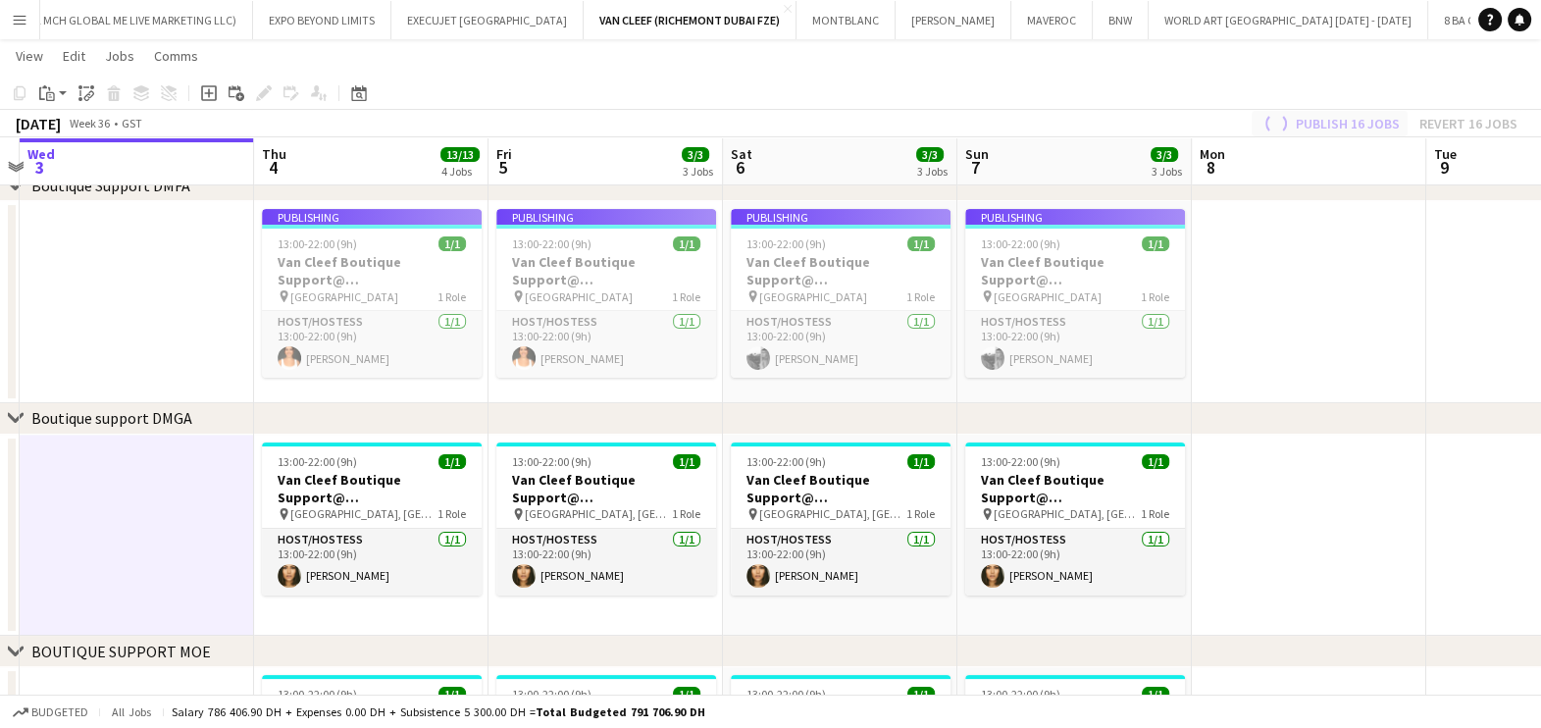
scroll to position [0, 701]
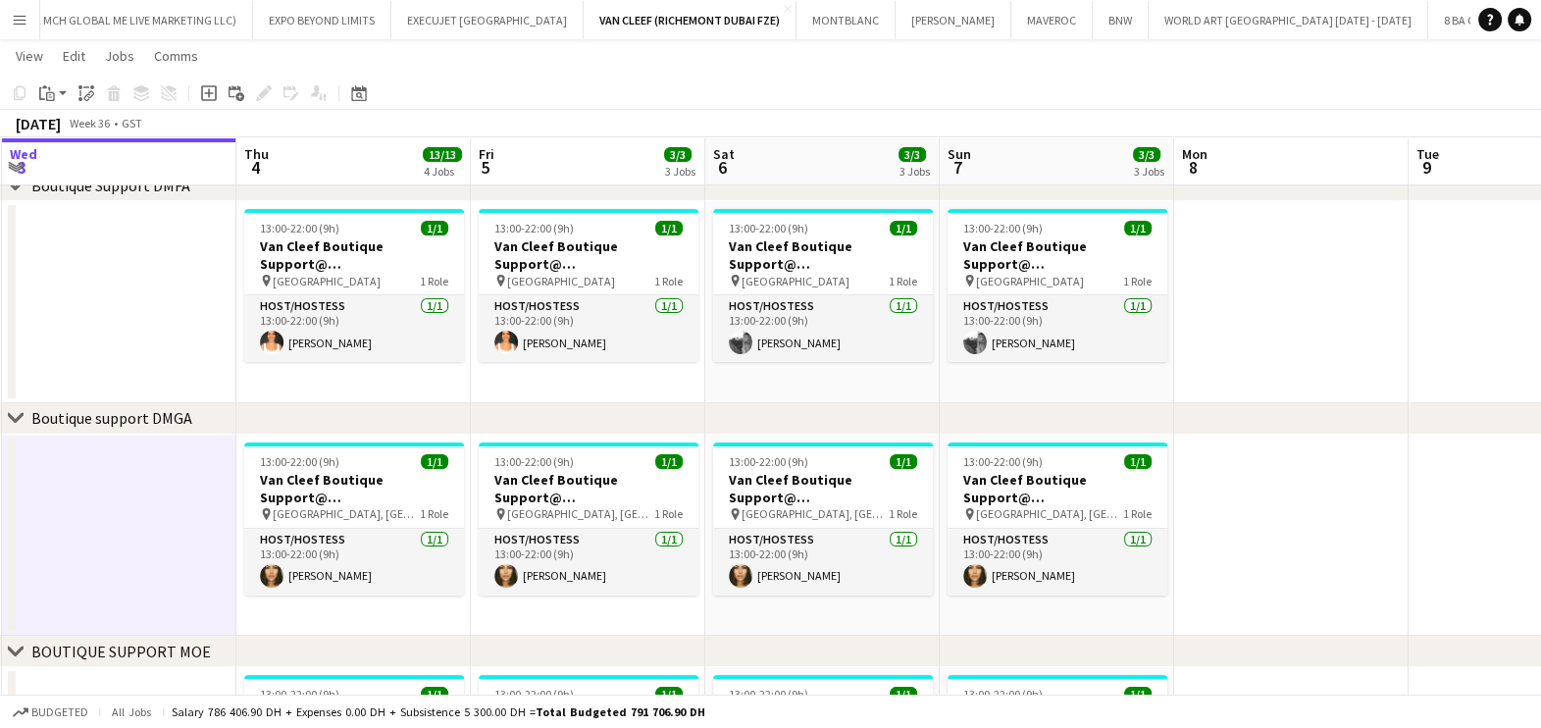
click at [9, 23] on button "Menu" at bounding box center [19, 19] width 39 height 39
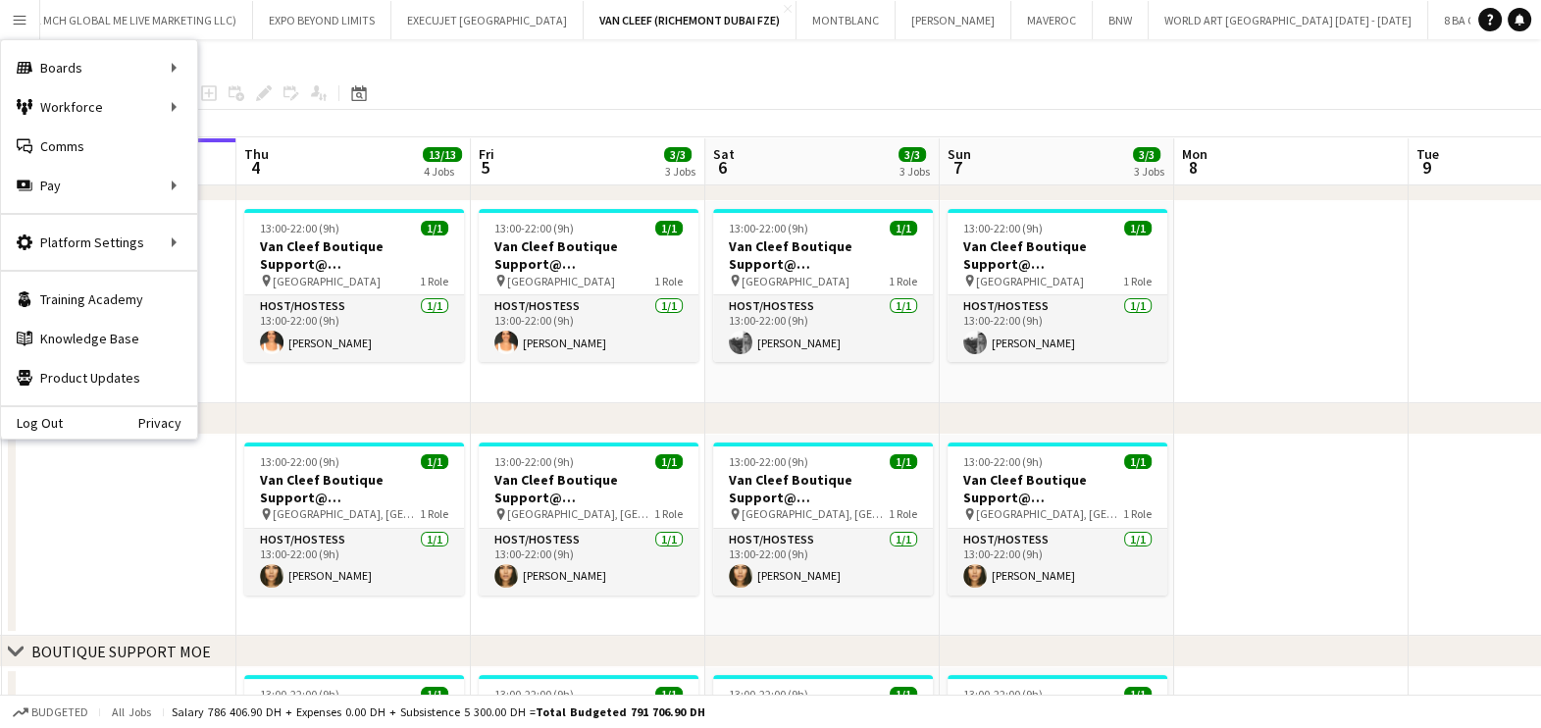
click at [196, 74] on div "Boards Boards Boards All jobs Status Workforce Workforce My Workforce Recruitin…" at bounding box center [99, 239] width 198 height 400
click at [154, 71] on div "Boards Boards" at bounding box center [99, 67] width 196 height 39
click at [316, 74] on link "Boards" at bounding box center [296, 67] width 196 height 39
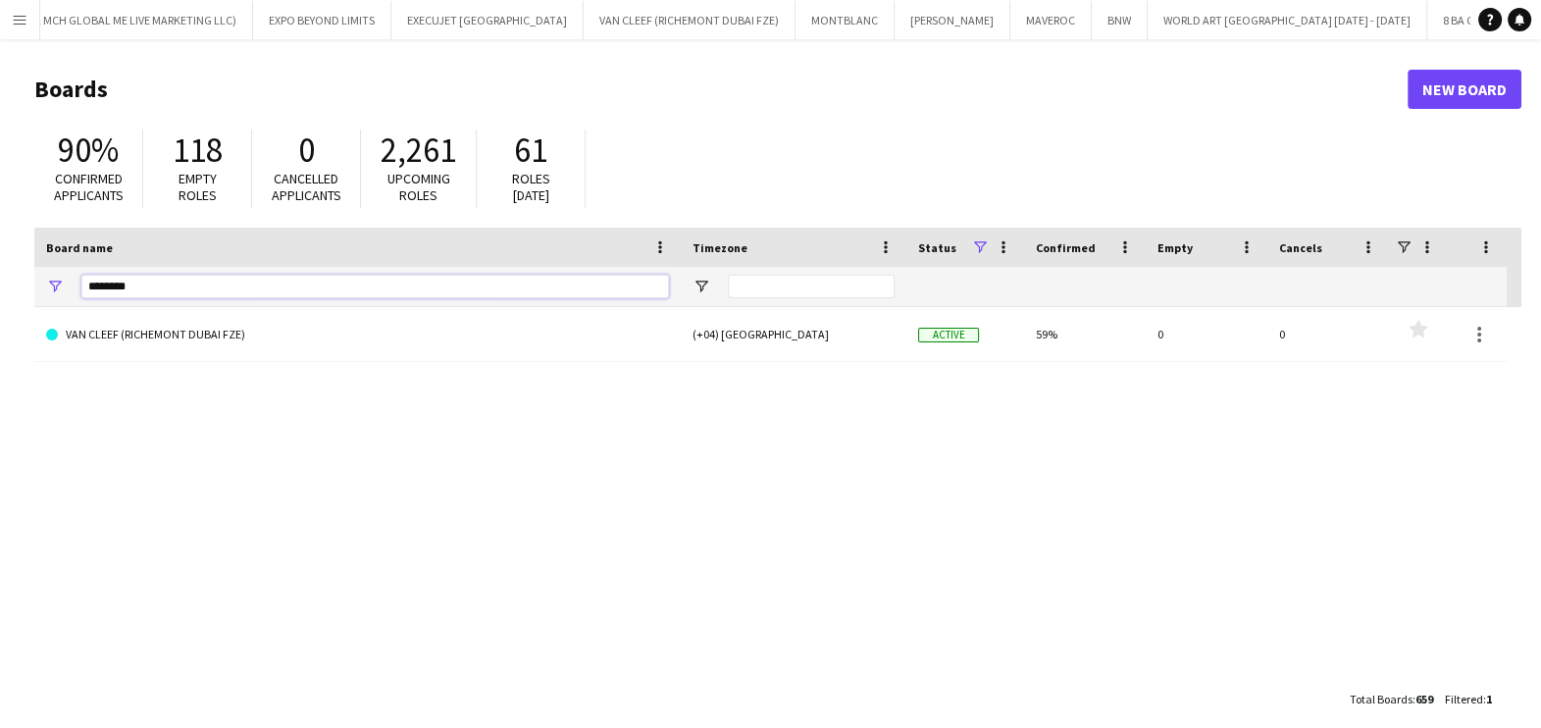
click at [305, 283] on input "********" at bounding box center [375, 287] width 588 height 24
type input "*"
type input "***"
click at [220, 347] on link "MUA Louis Vuitton" at bounding box center [357, 334] width 623 height 55
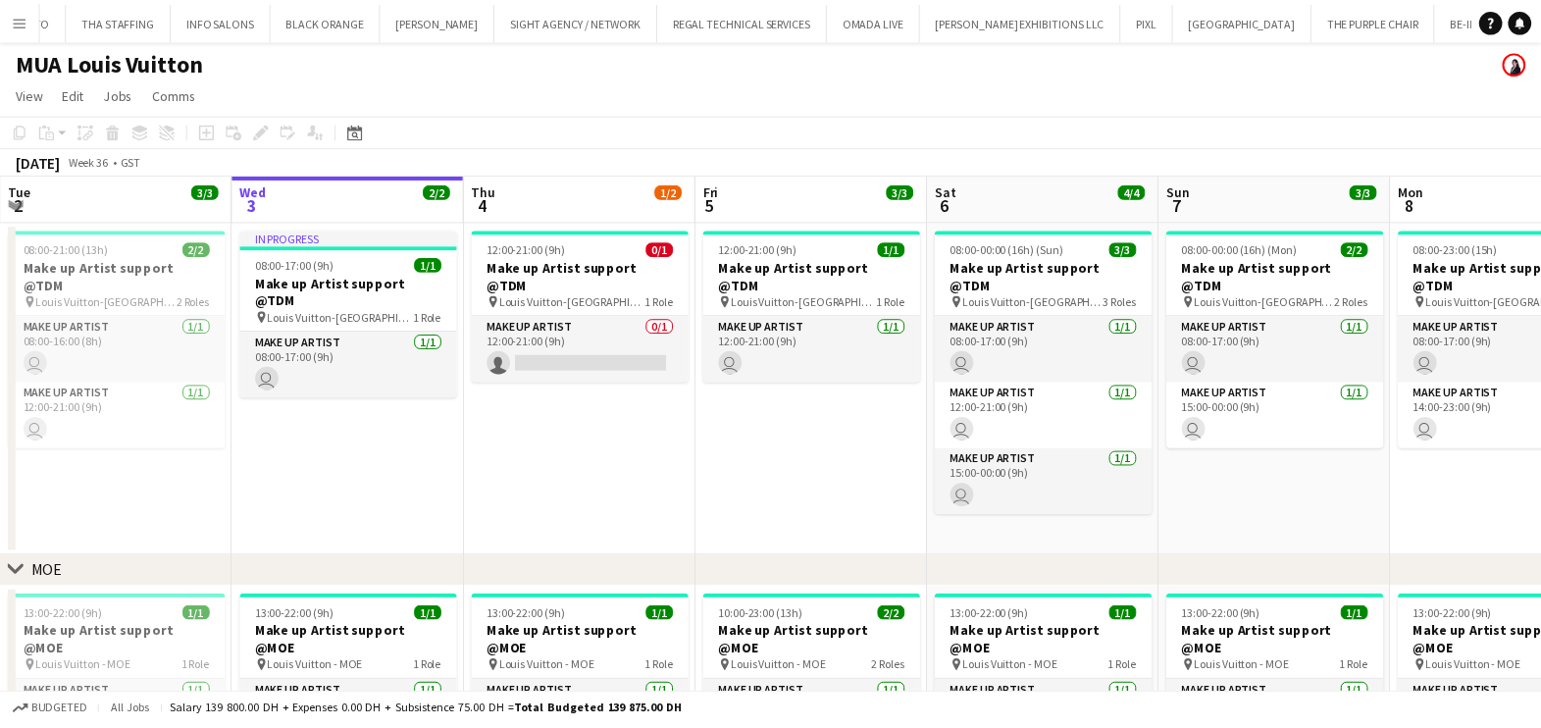
scroll to position [0, 15853]
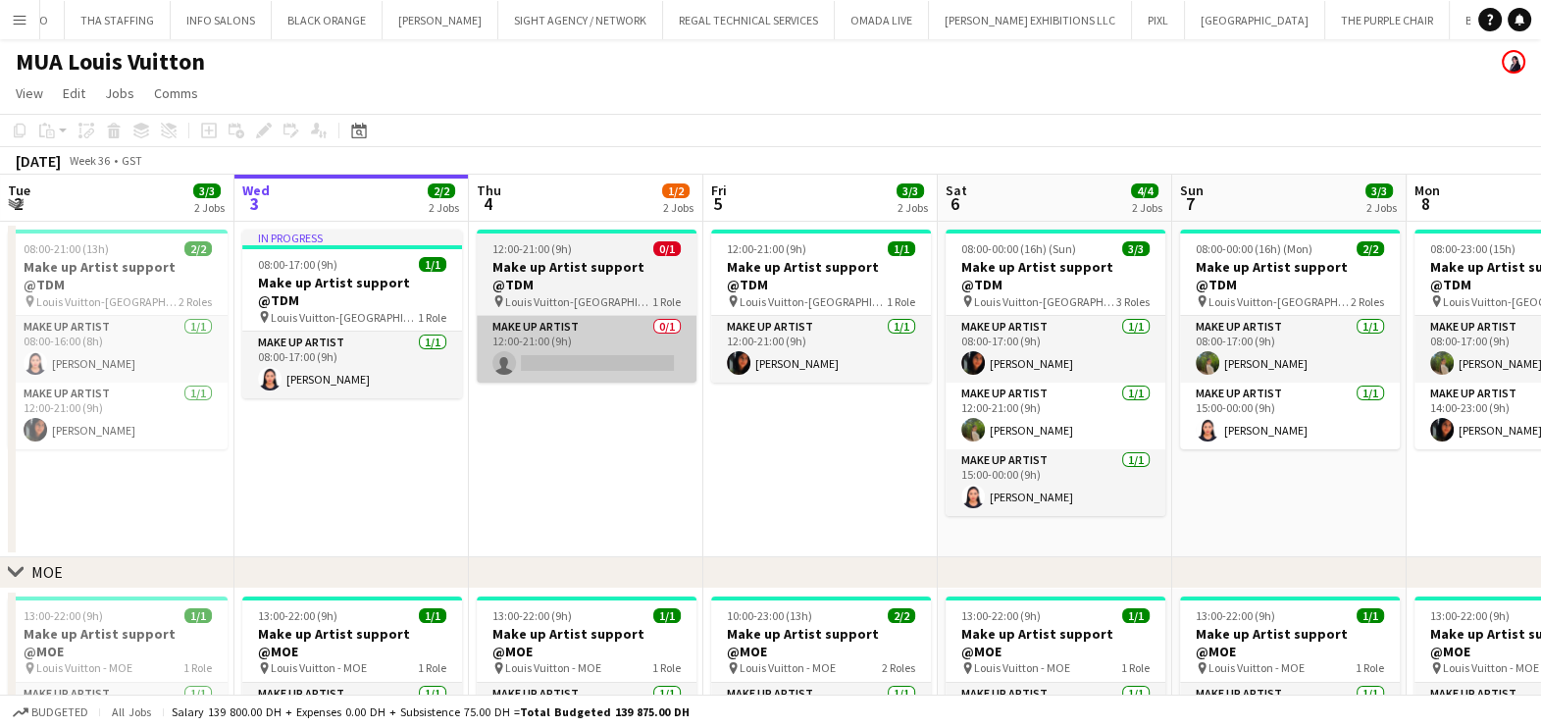
click at [637, 331] on app-card-role "Make up artist 0/1 12:00-21:00 (9h) single-neutral-actions" at bounding box center [587, 349] width 220 height 67
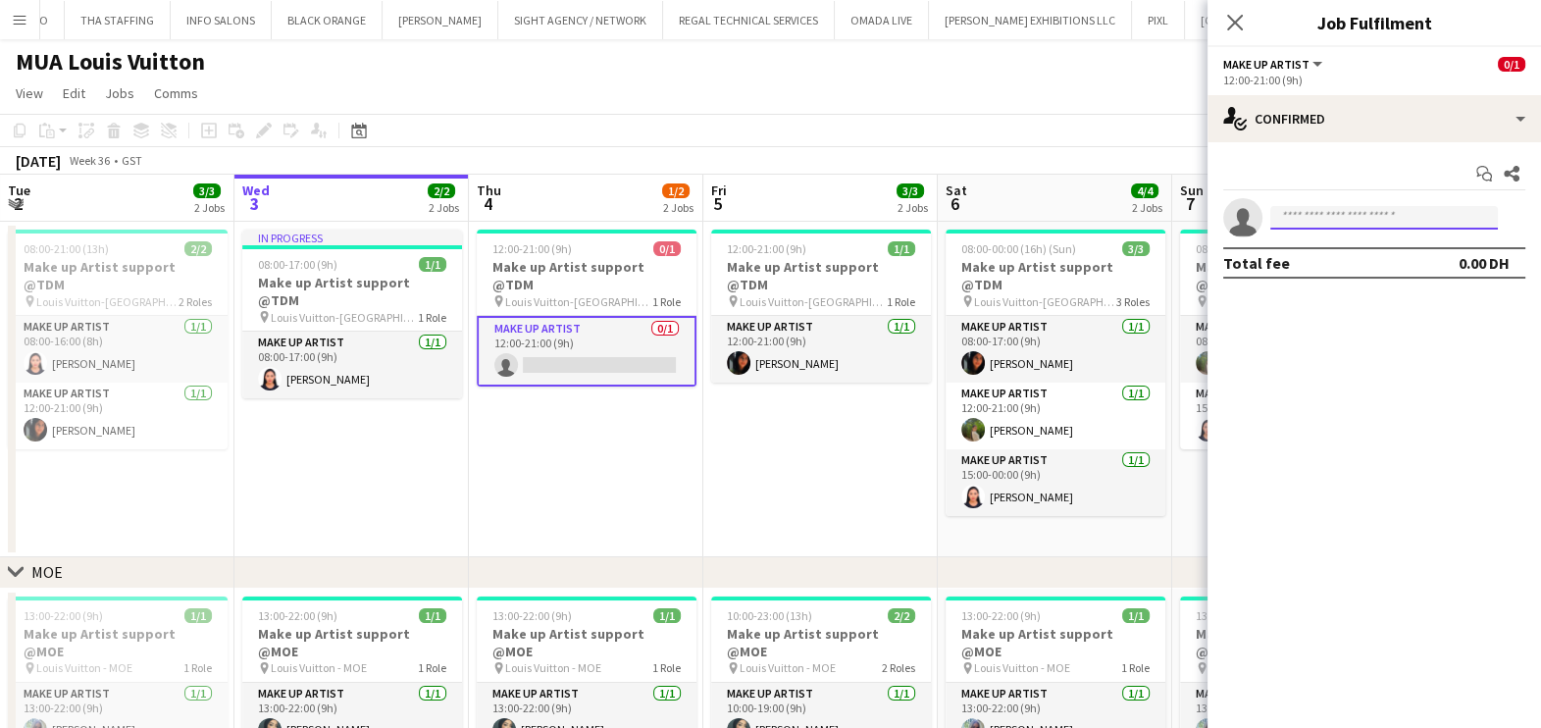
click at [1404, 218] on input at bounding box center [1384, 218] width 228 height 24
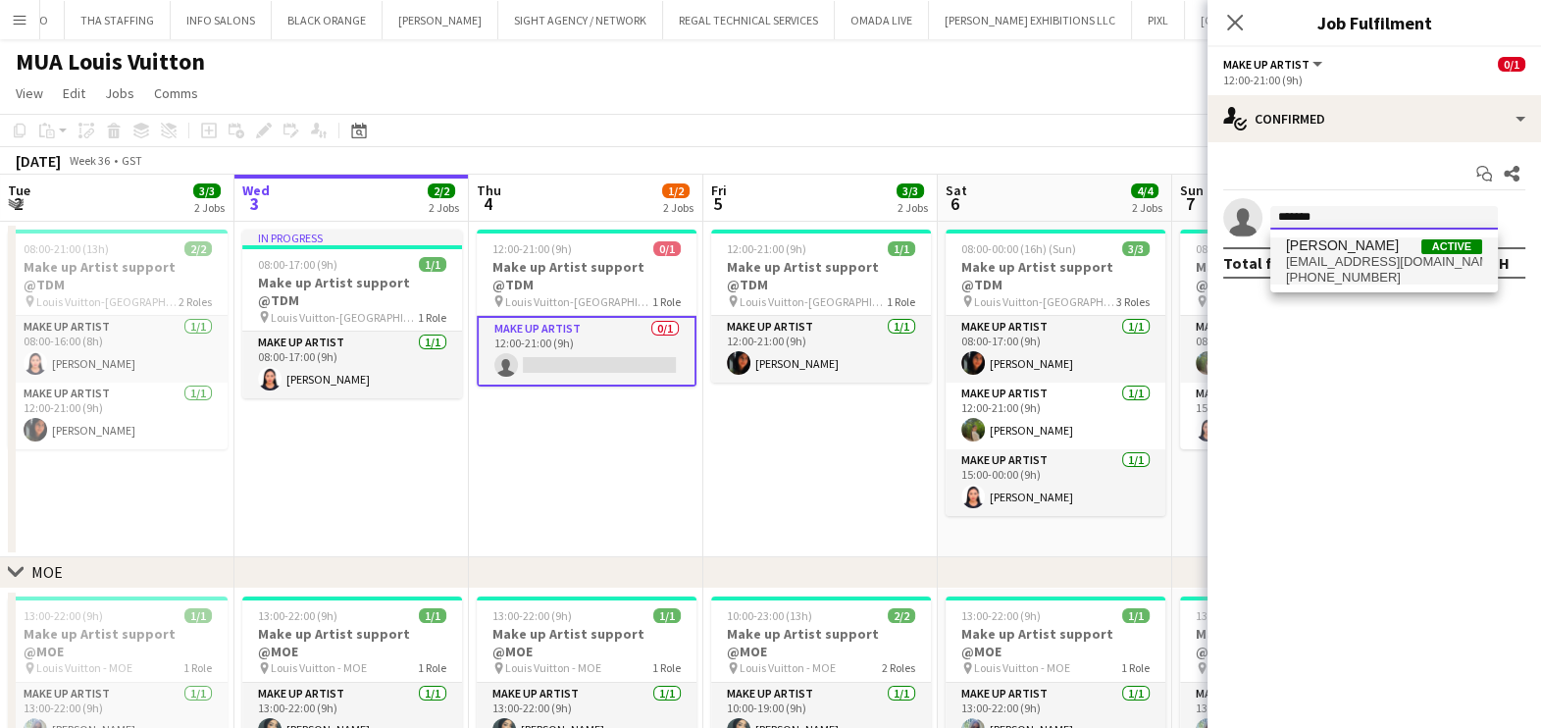
type input "*******"
click at [1382, 265] on span "nazylbekovazhypar@gmail.com" at bounding box center [1384, 262] width 196 height 16
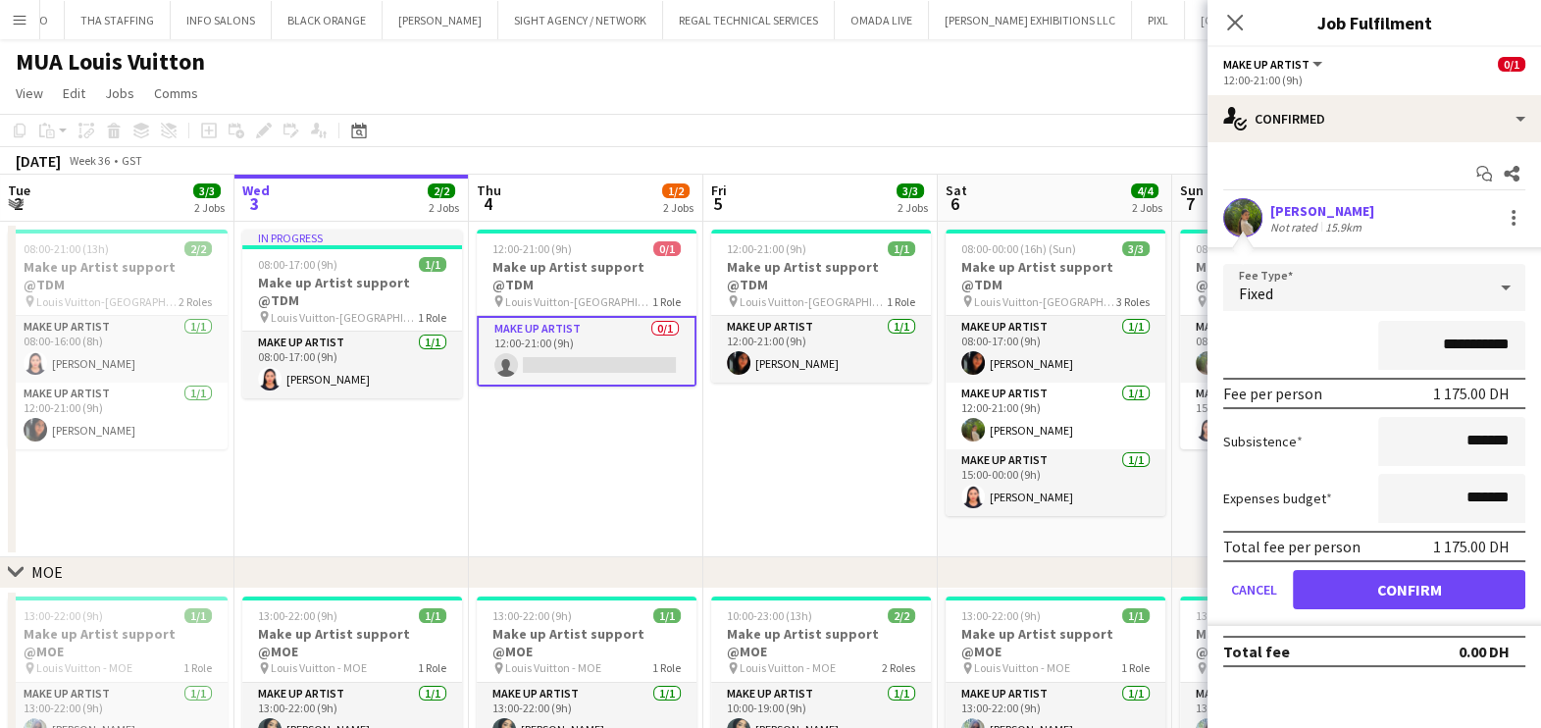
click at [1423, 589] on button "Confirm" at bounding box center [1409, 589] width 232 height 39
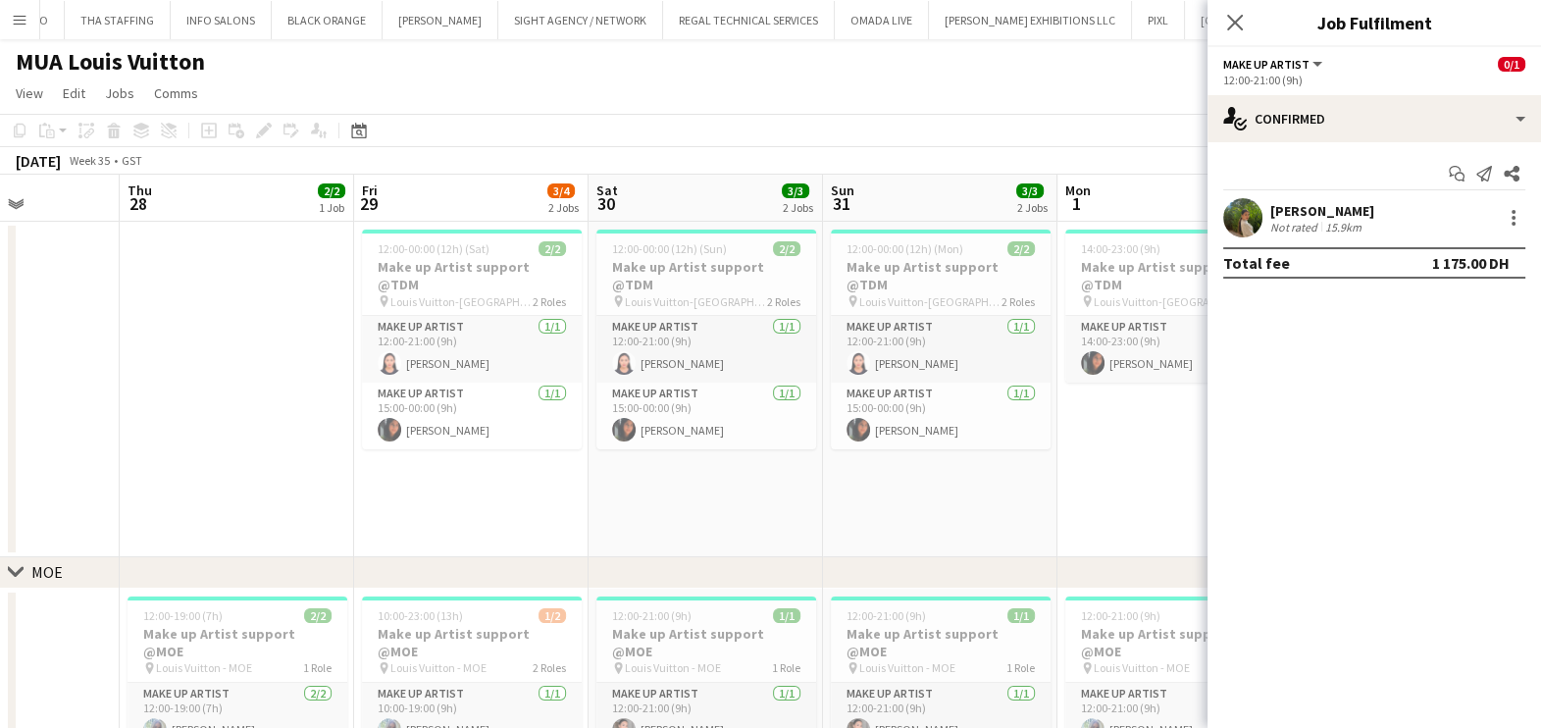
scroll to position [0, 636]
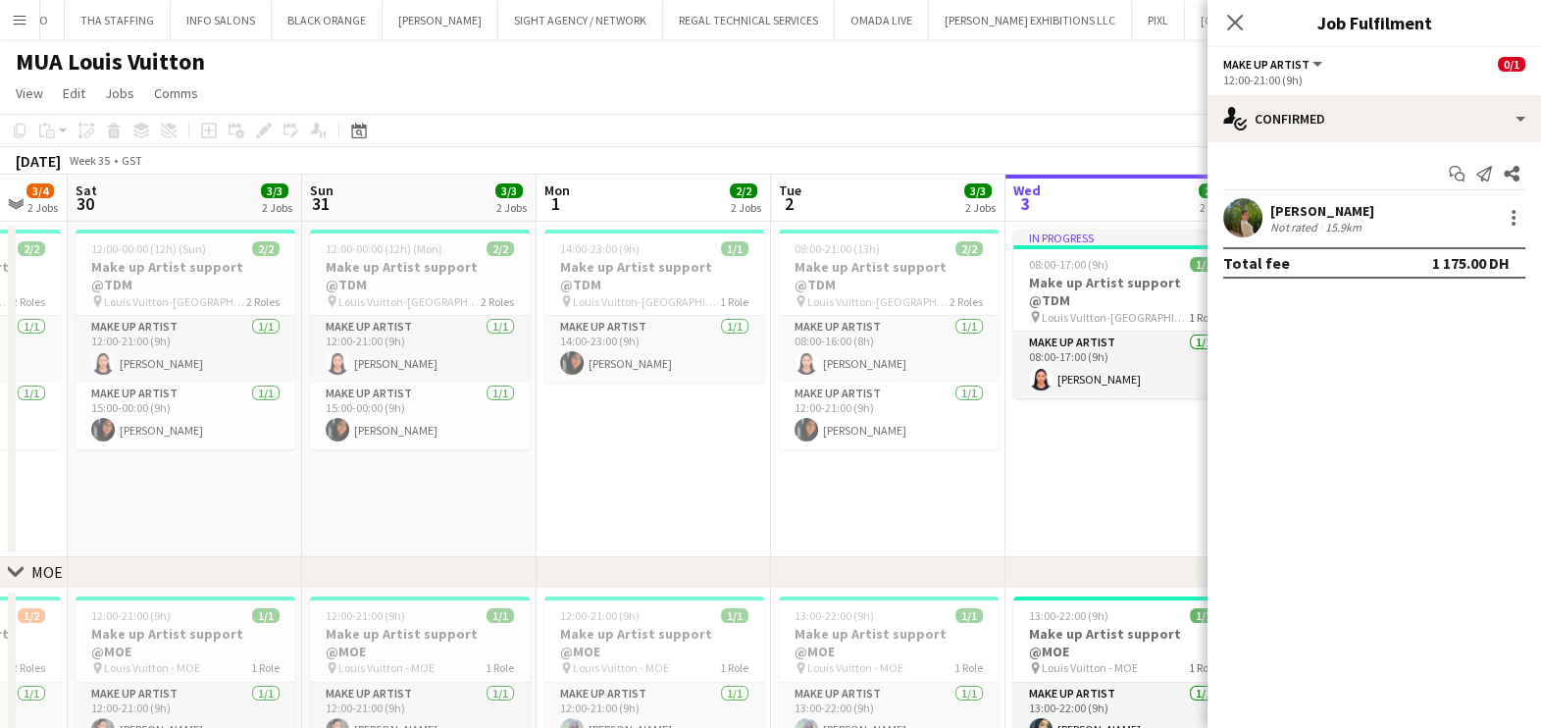
click at [750, 470] on app-date-cell "14:00-23:00 (9h) 1/1 Make up Artist support @TDM pin Louis Vuitton-Fashion Aven…" at bounding box center [654, 389] width 234 height 335
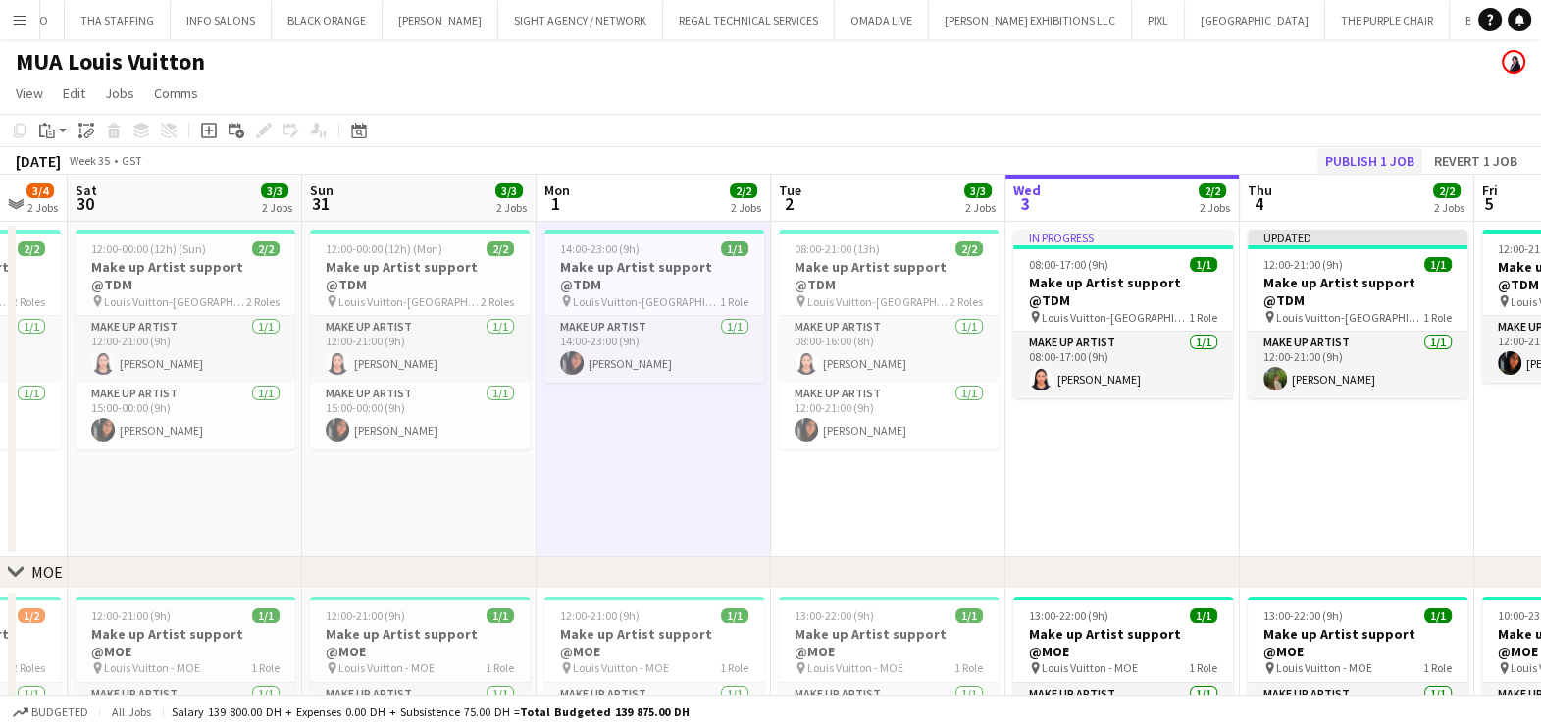
click at [1387, 159] on button "Publish 1 job" at bounding box center [1369, 161] width 105 height 26
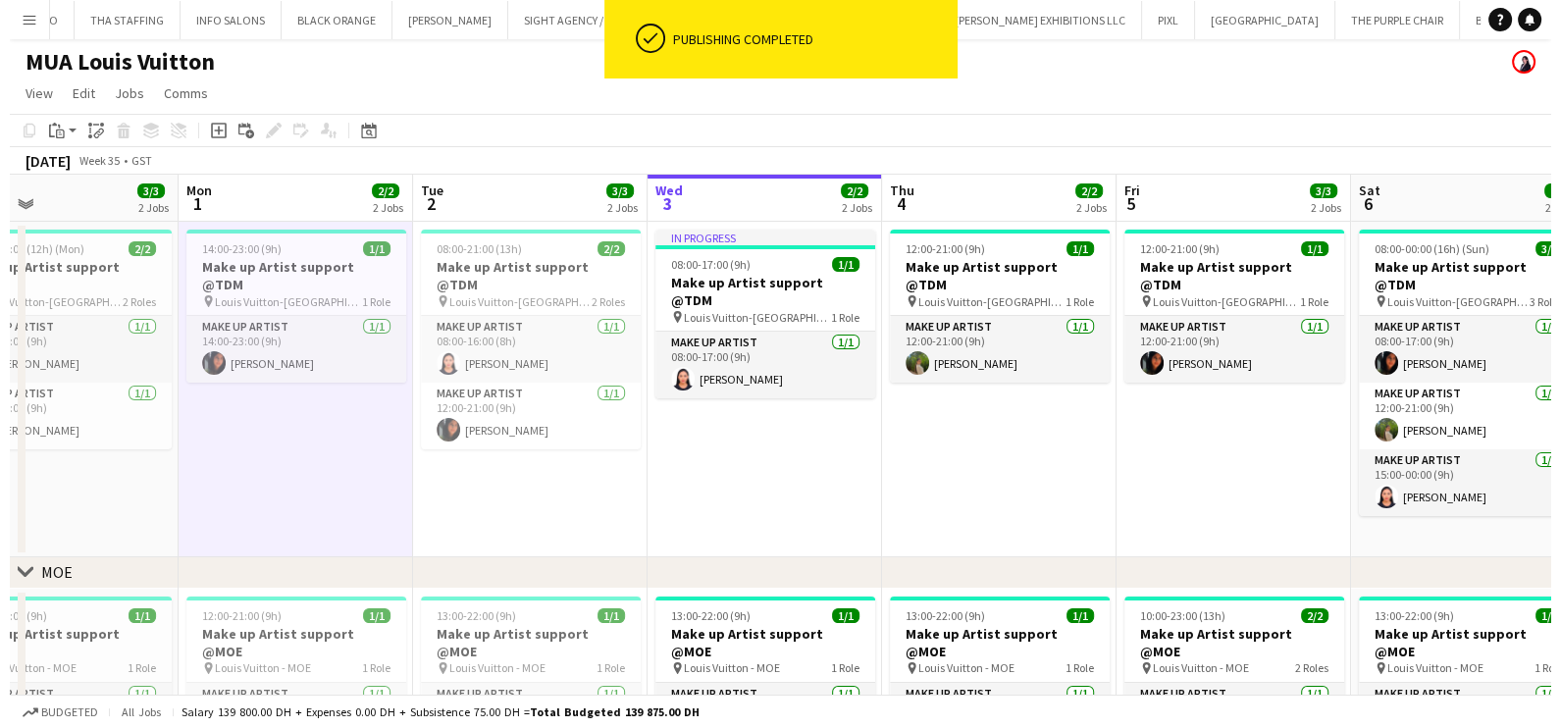
scroll to position [0, 775]
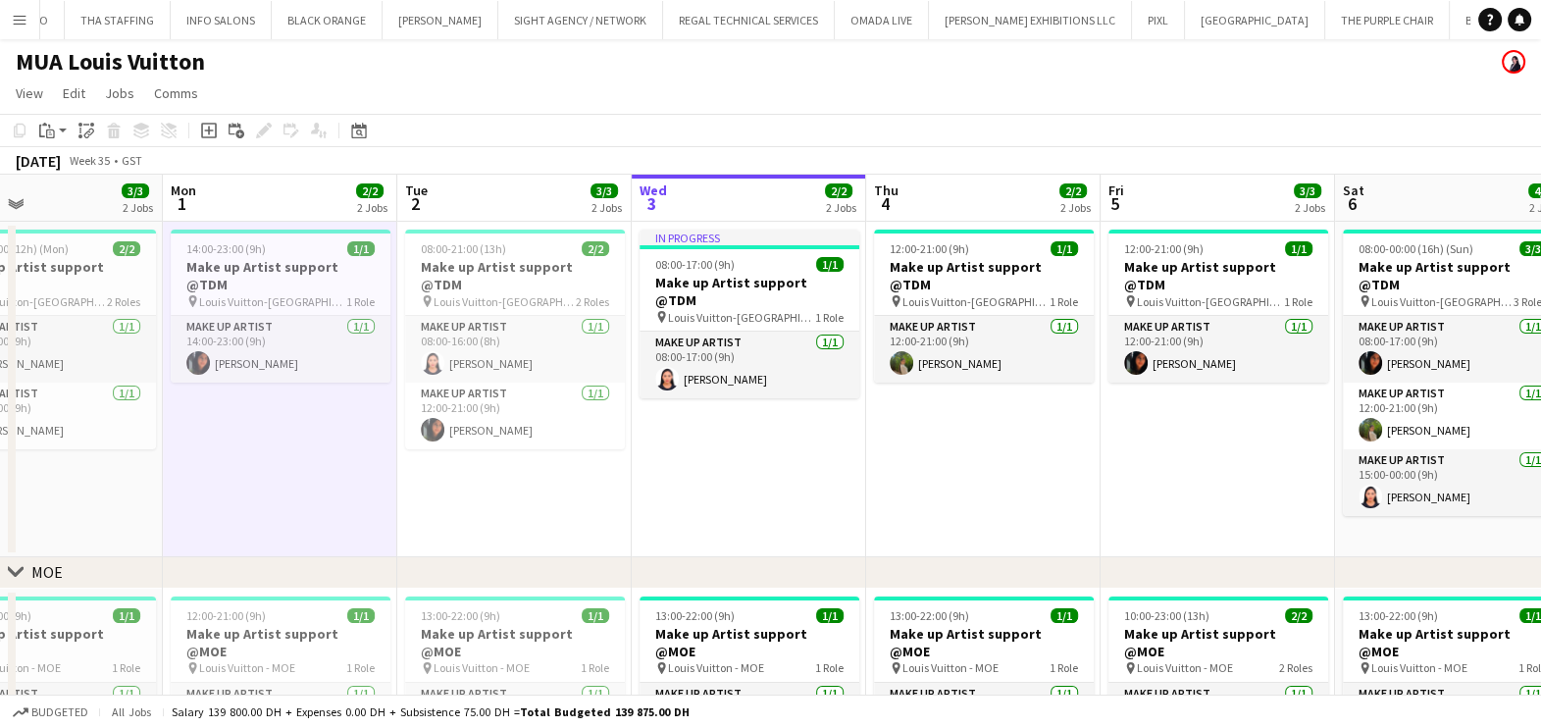
click at [20, 27] on button "Menu" at bounding box center [19, 19] width 39 height 39
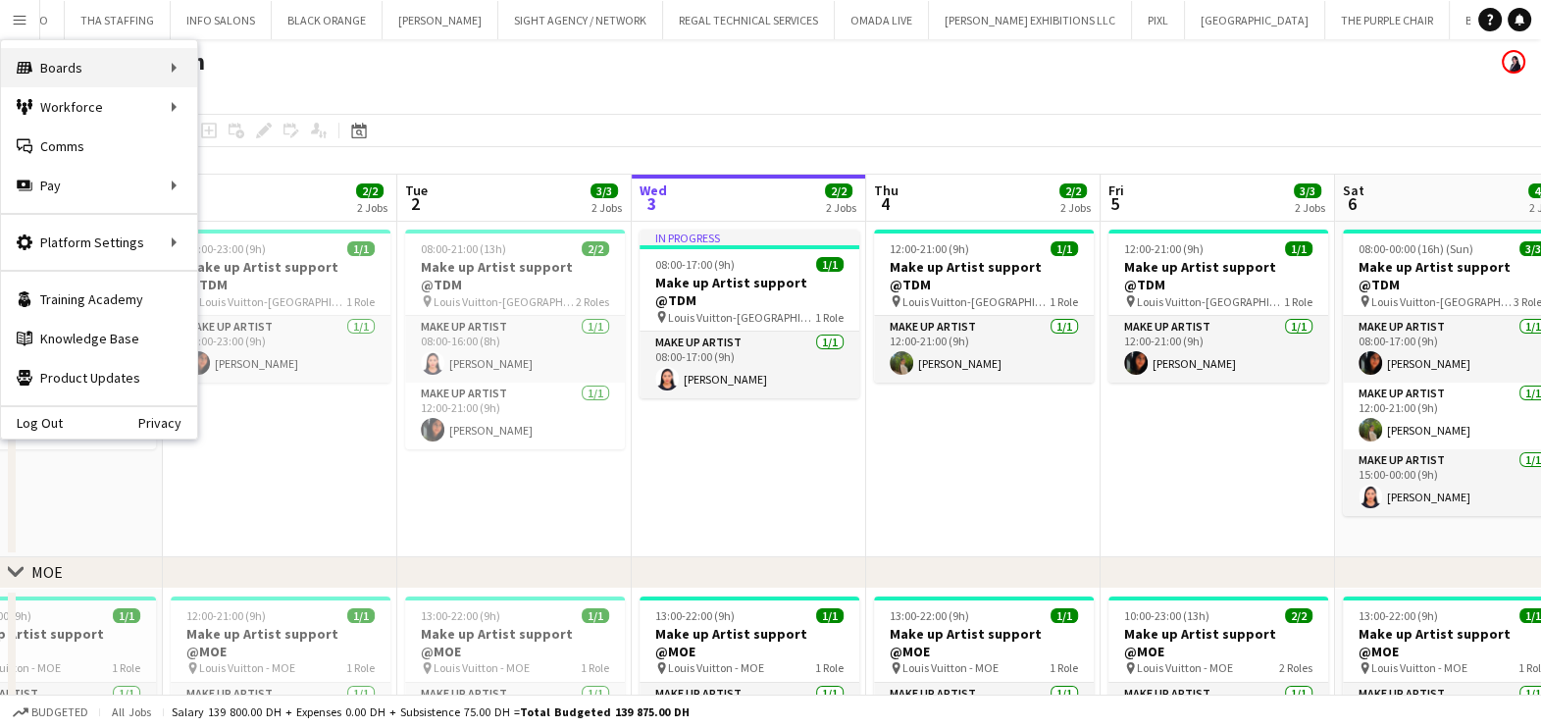
click at [168, 69] on div "Boards Boards" at bounding box center [99, 67] width 196 height 39
click at [313, 65] on link "Boards" at bounding box center [296, 67] width 196 height 39
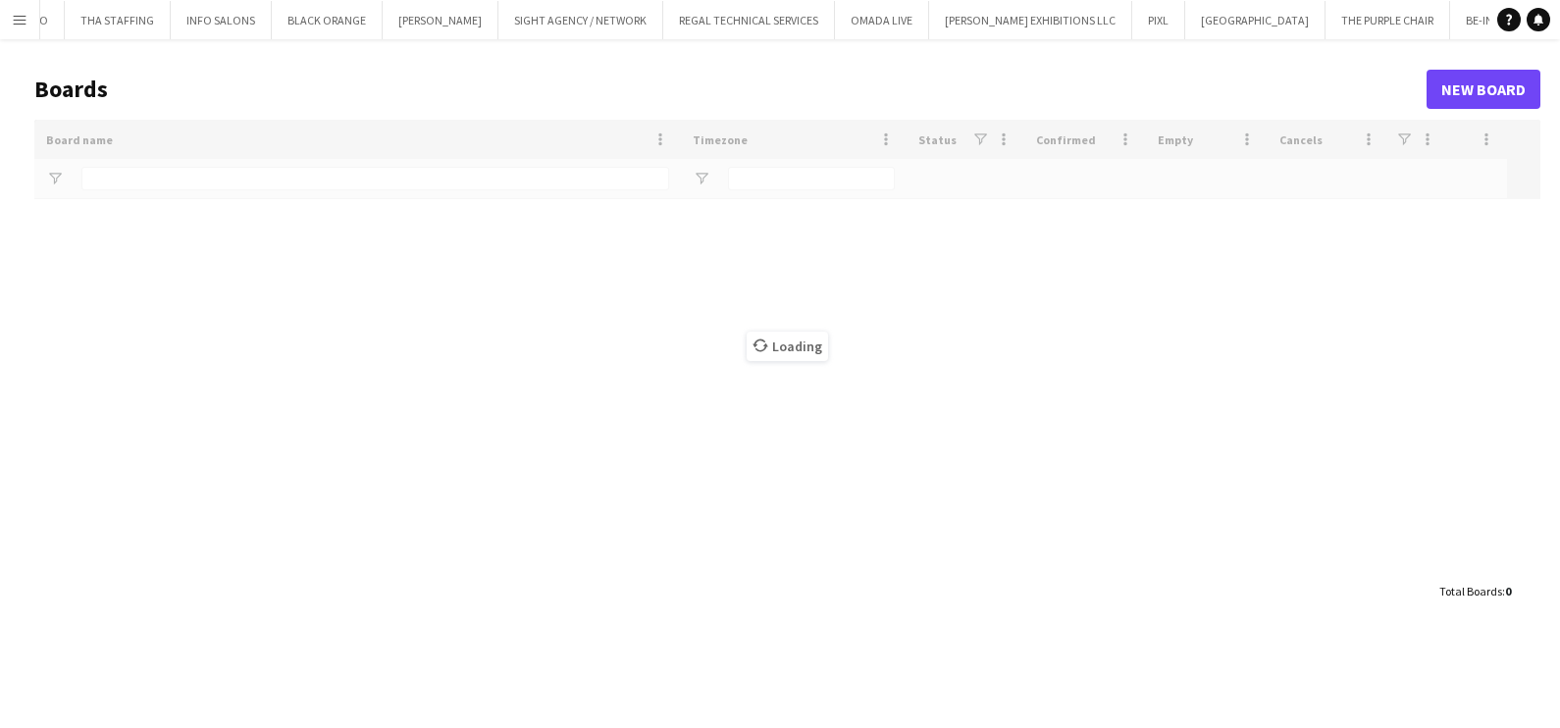
type input "***"
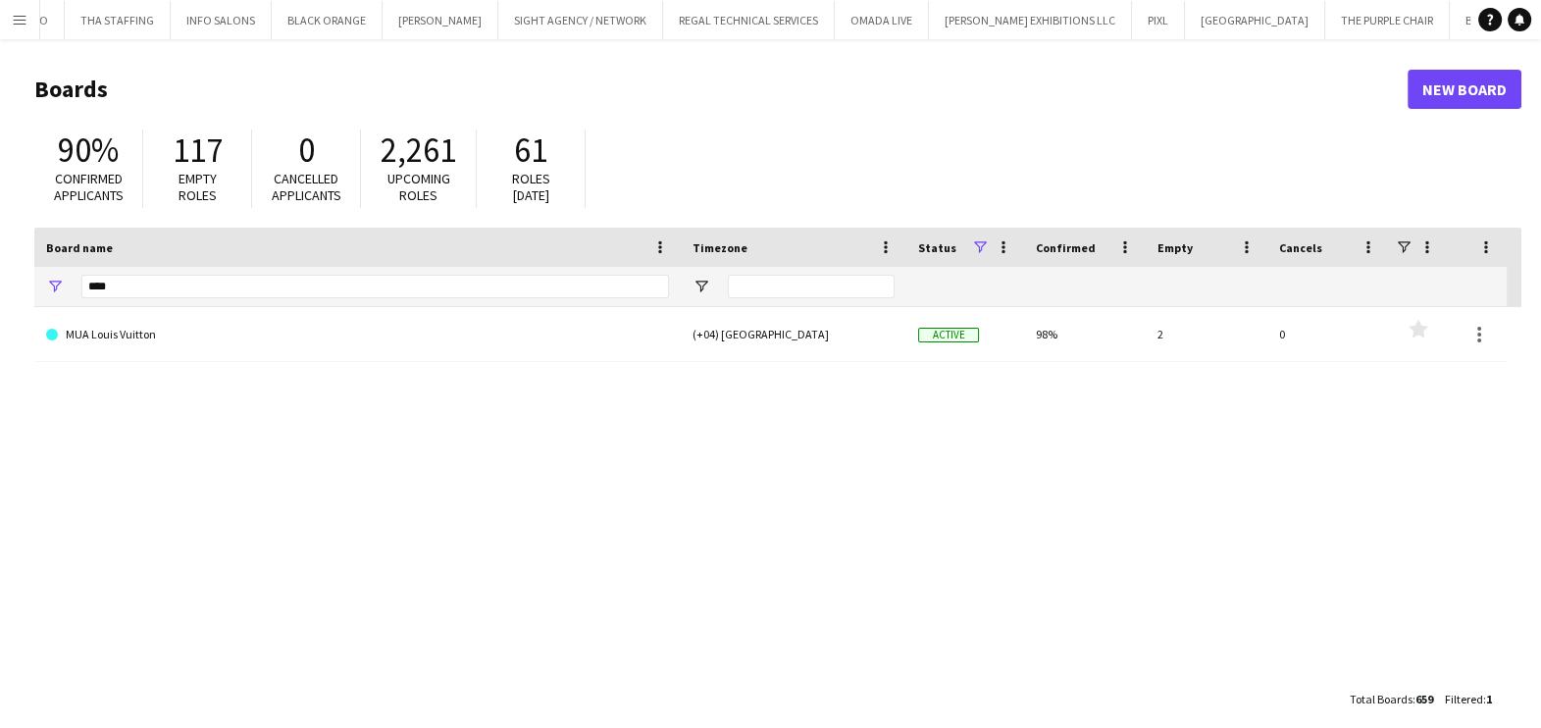
click at [263, 310] on link "MUA Louis Vuitton" at bounding box center [357, 334] width 623 height 55
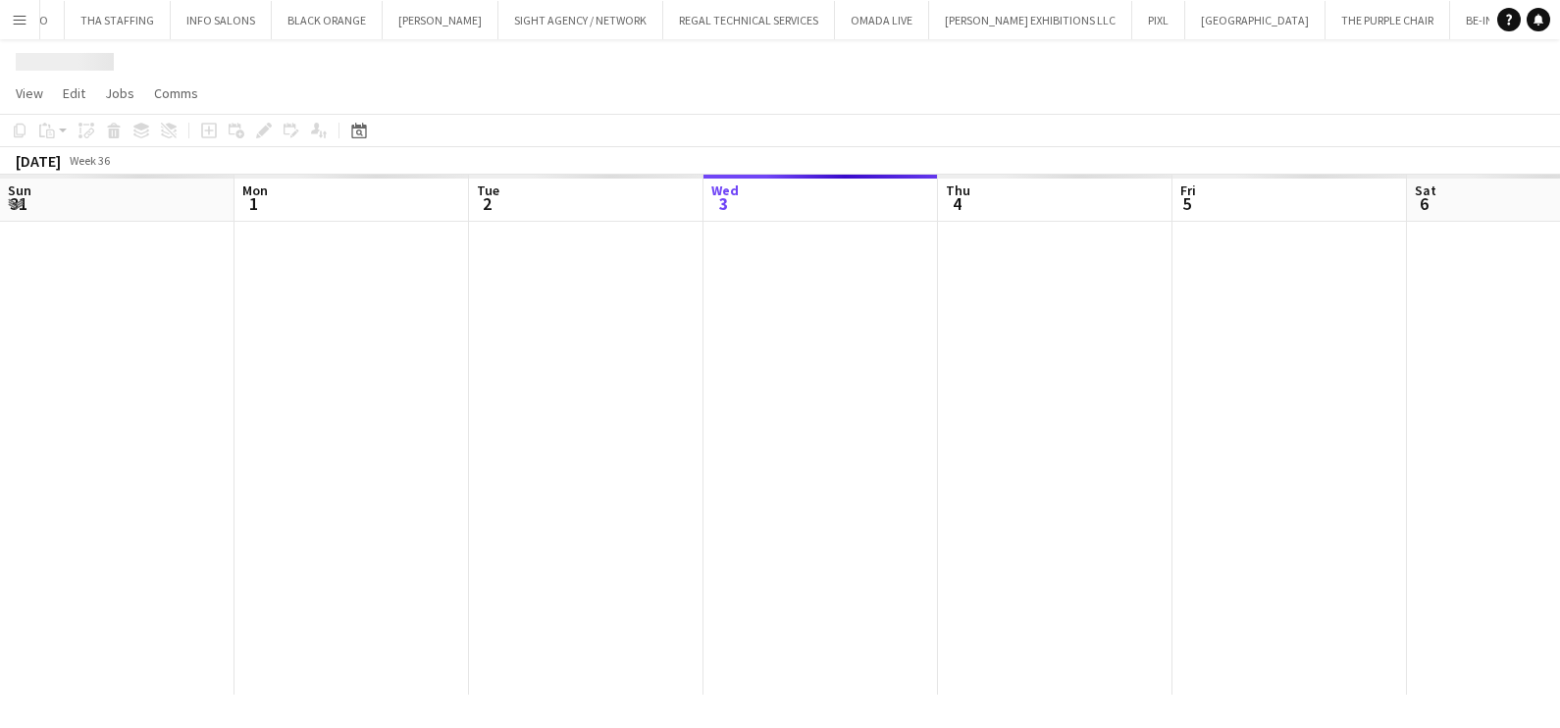
scroll to position [0, 469]
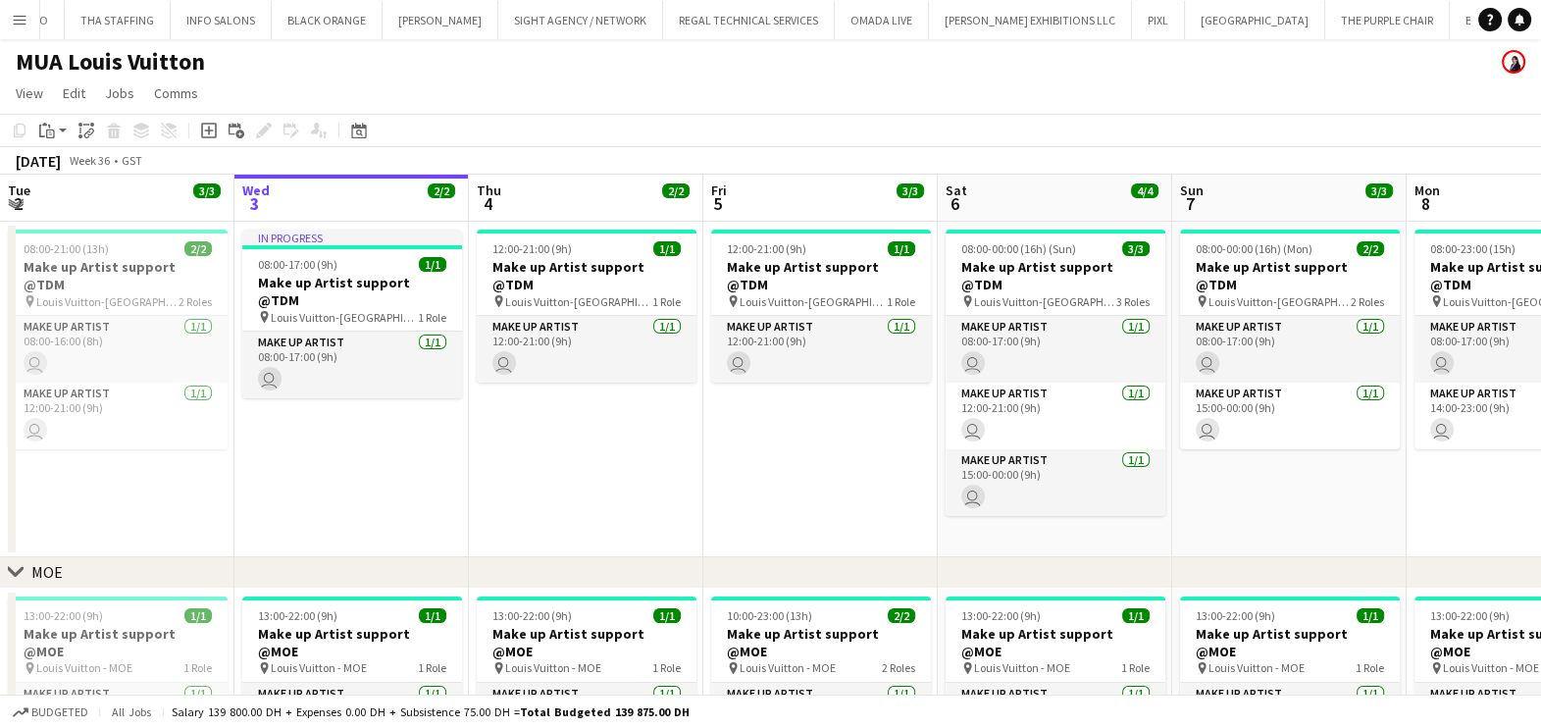
click at [7, 25] on button "Menu" at bounding box center [19, 19] width 39 height 39
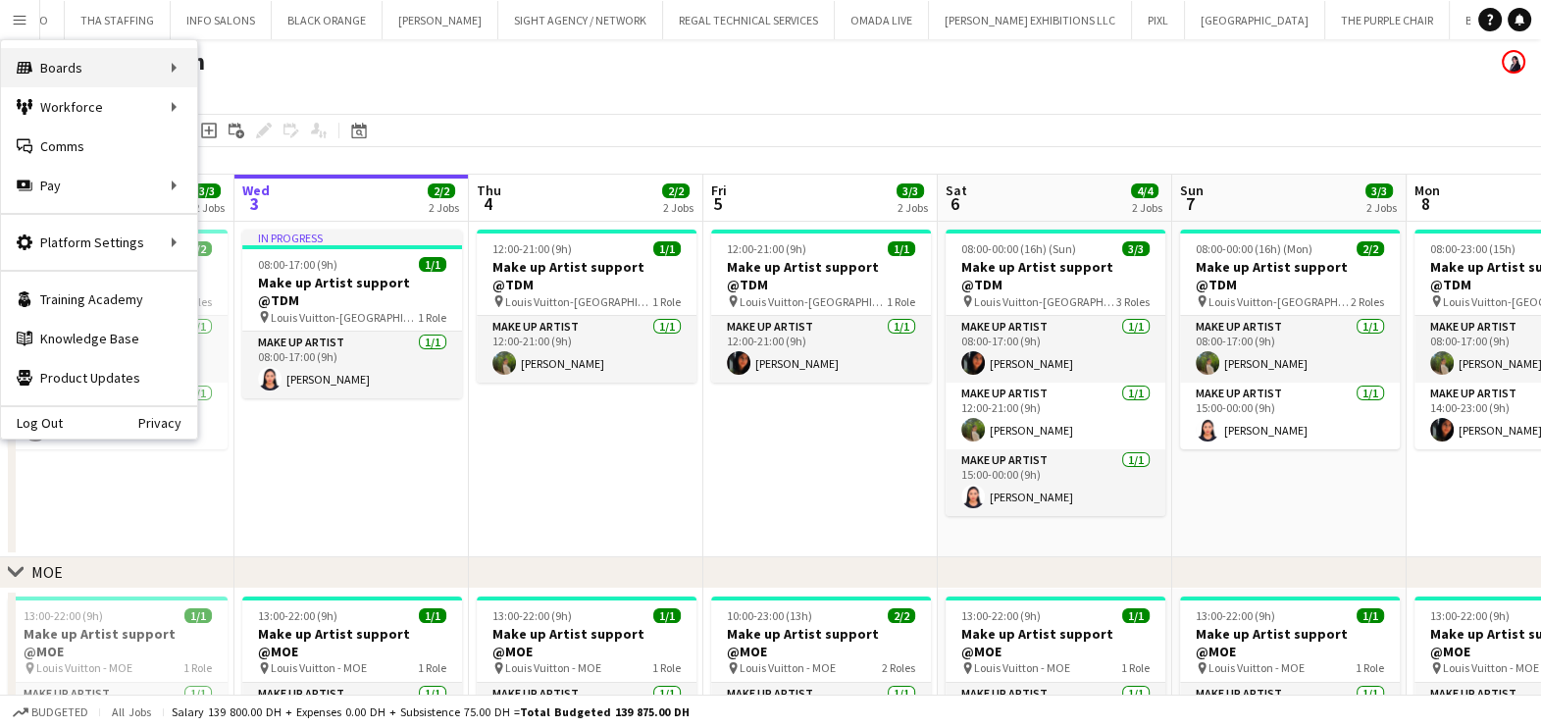
click at [135, 74] on div "Boards Boards" at bounding box center [99, 67] width 196 height 39
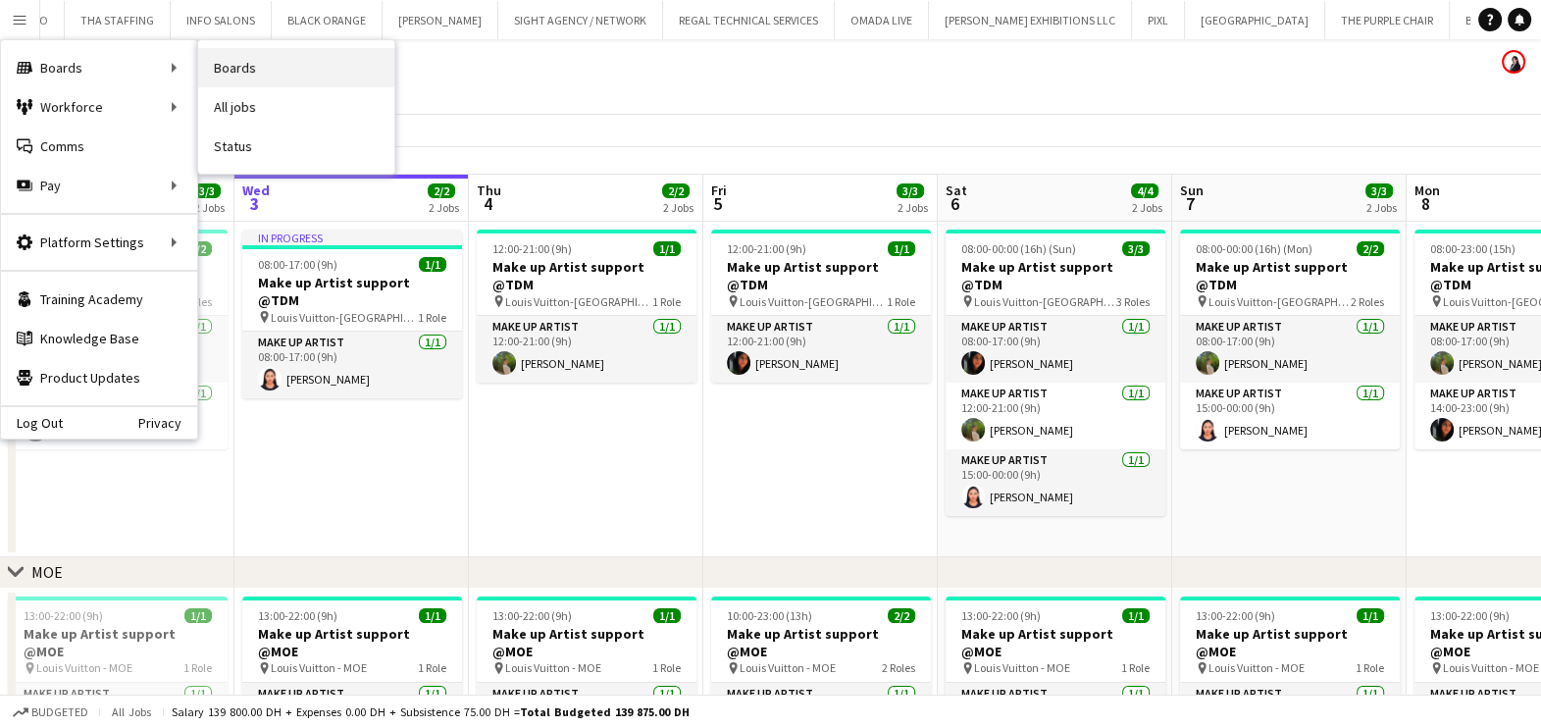
click at [327, 74] on link "Boards" at bounding box center [296, 67] width 196 height 39
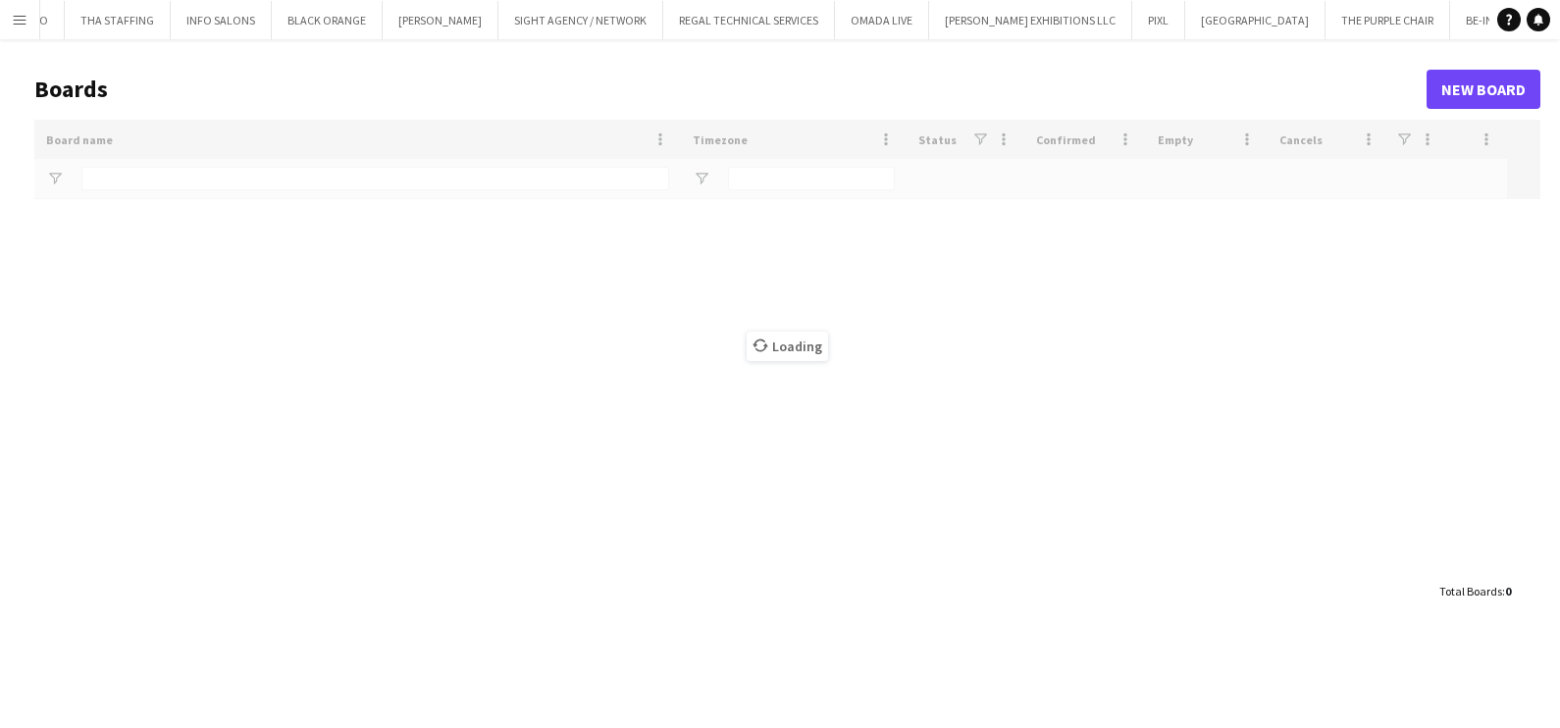
click at [21, 23] on app-icon "Menu" at bounding box center [20, 20] width 16 height 16
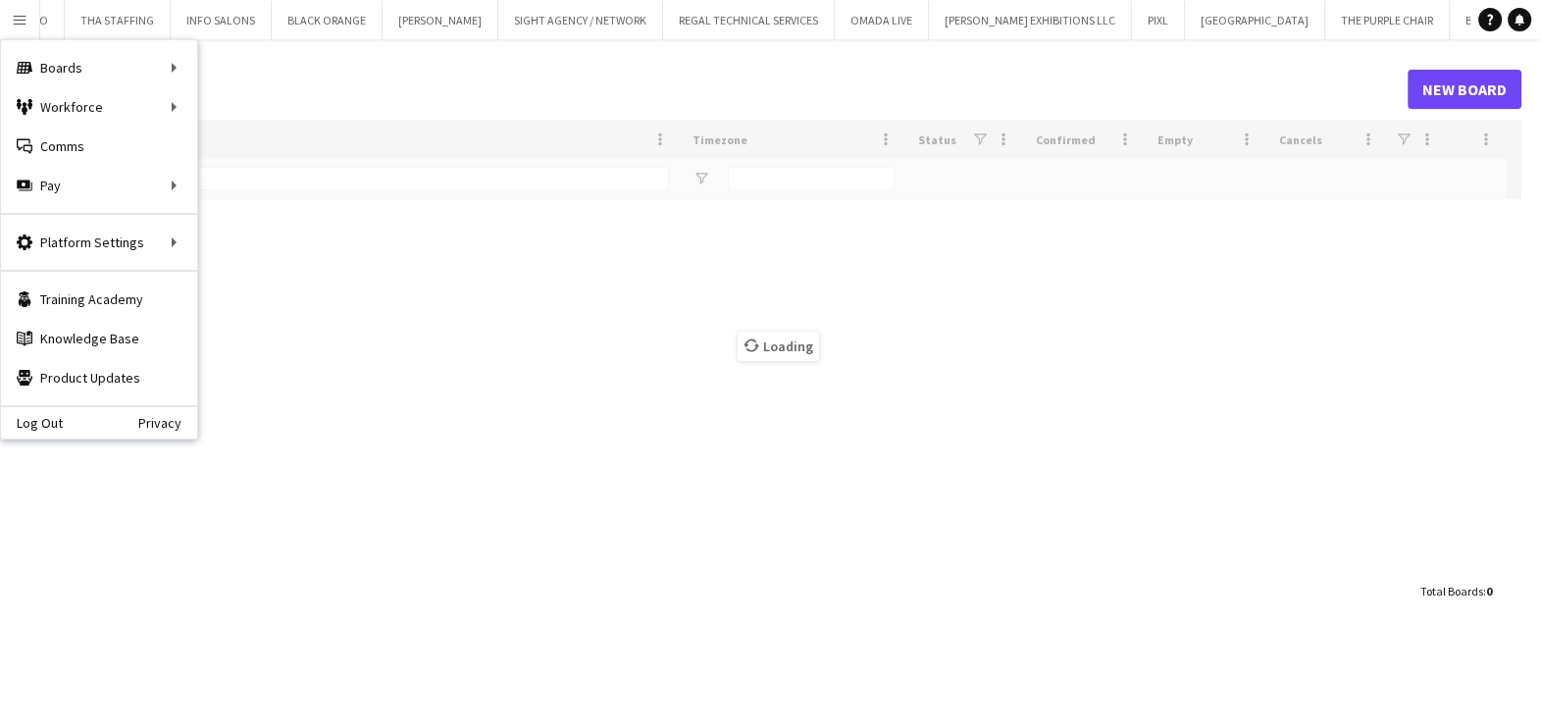
click at [167, 74] on div "Boards Boards" at bounding box center [99, 67] width 196 height 39
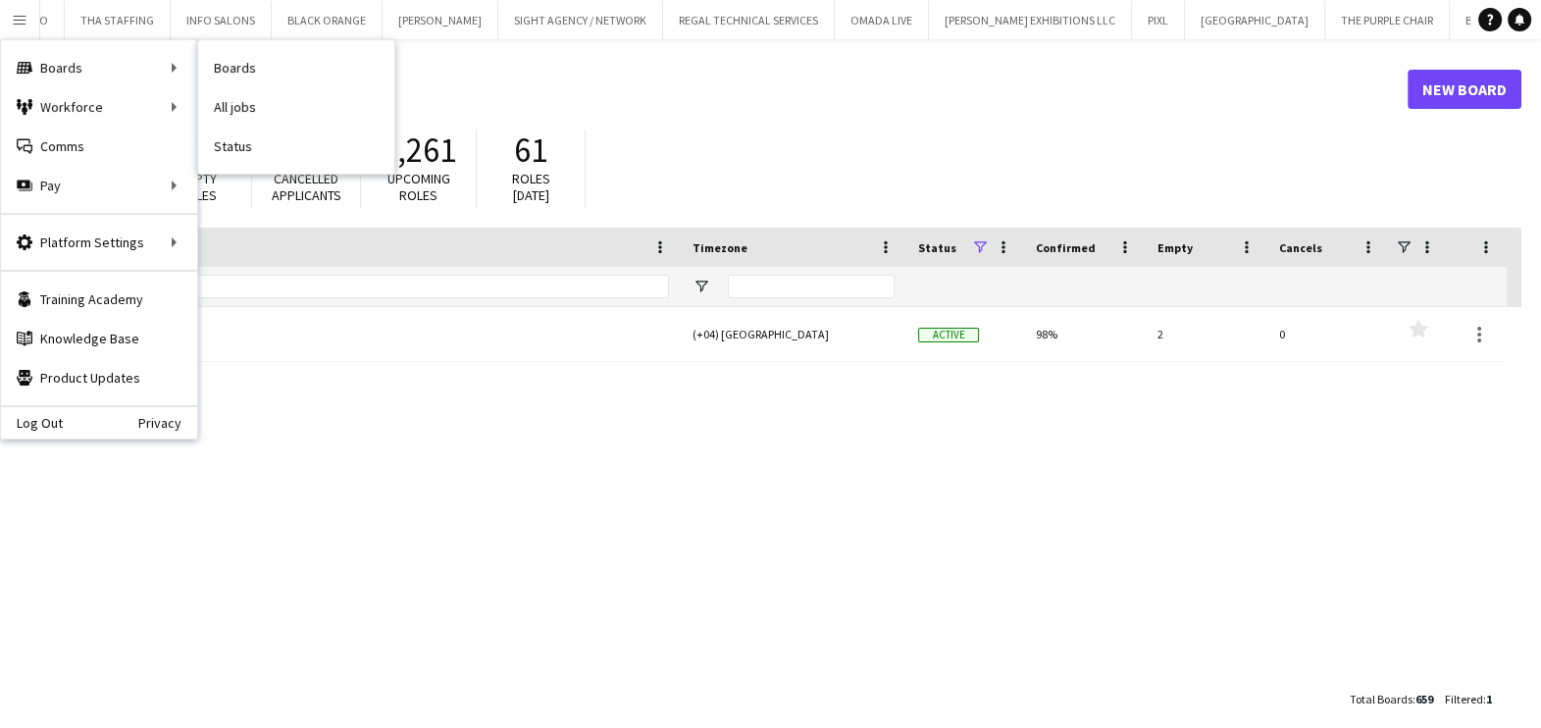
click at [287, 289] on input "***" at bounding box center [375, 287] width 588 height 24
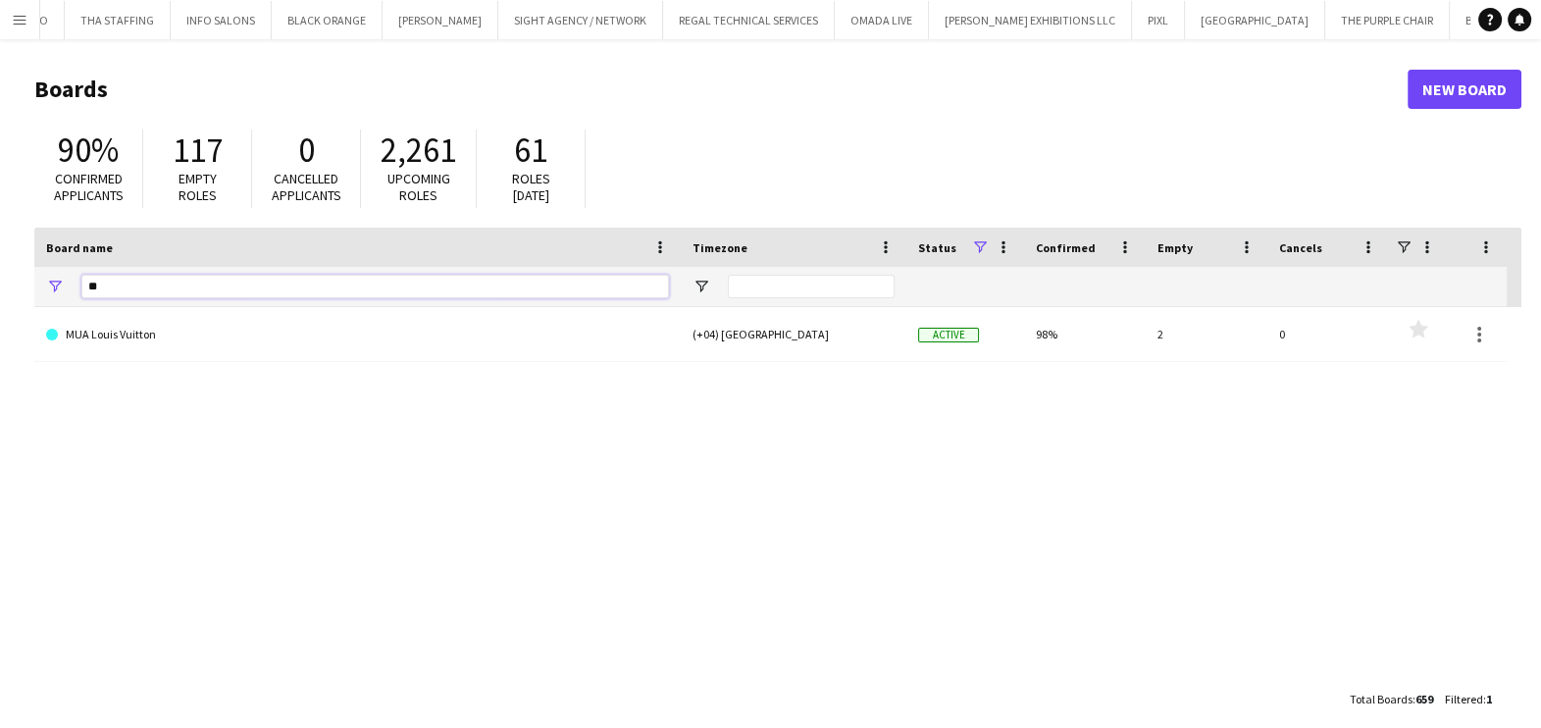
type input "*"
type input "*****"
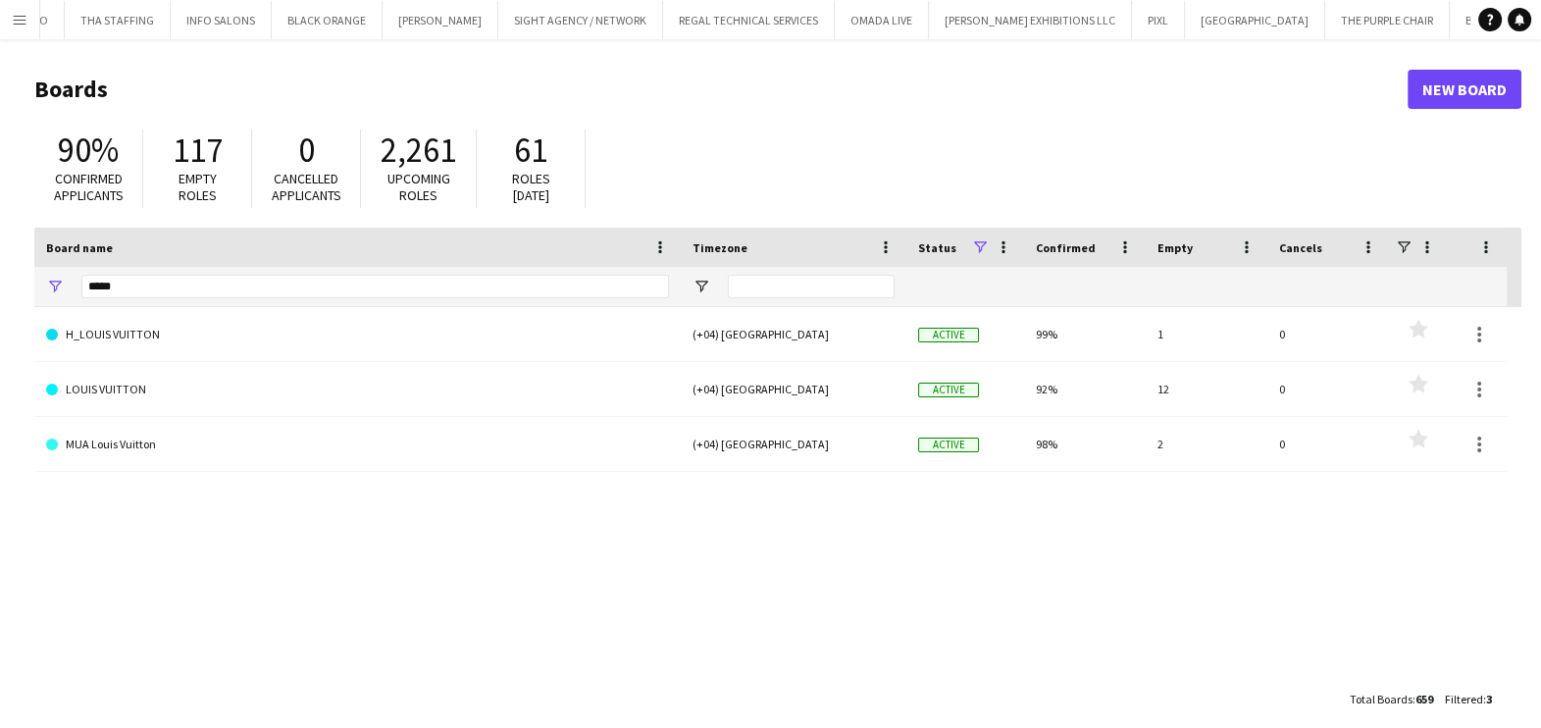
click at [195, 334] on link "H_LOUIS VUITTON" at bounding box center [357, 334] width 623 height 55
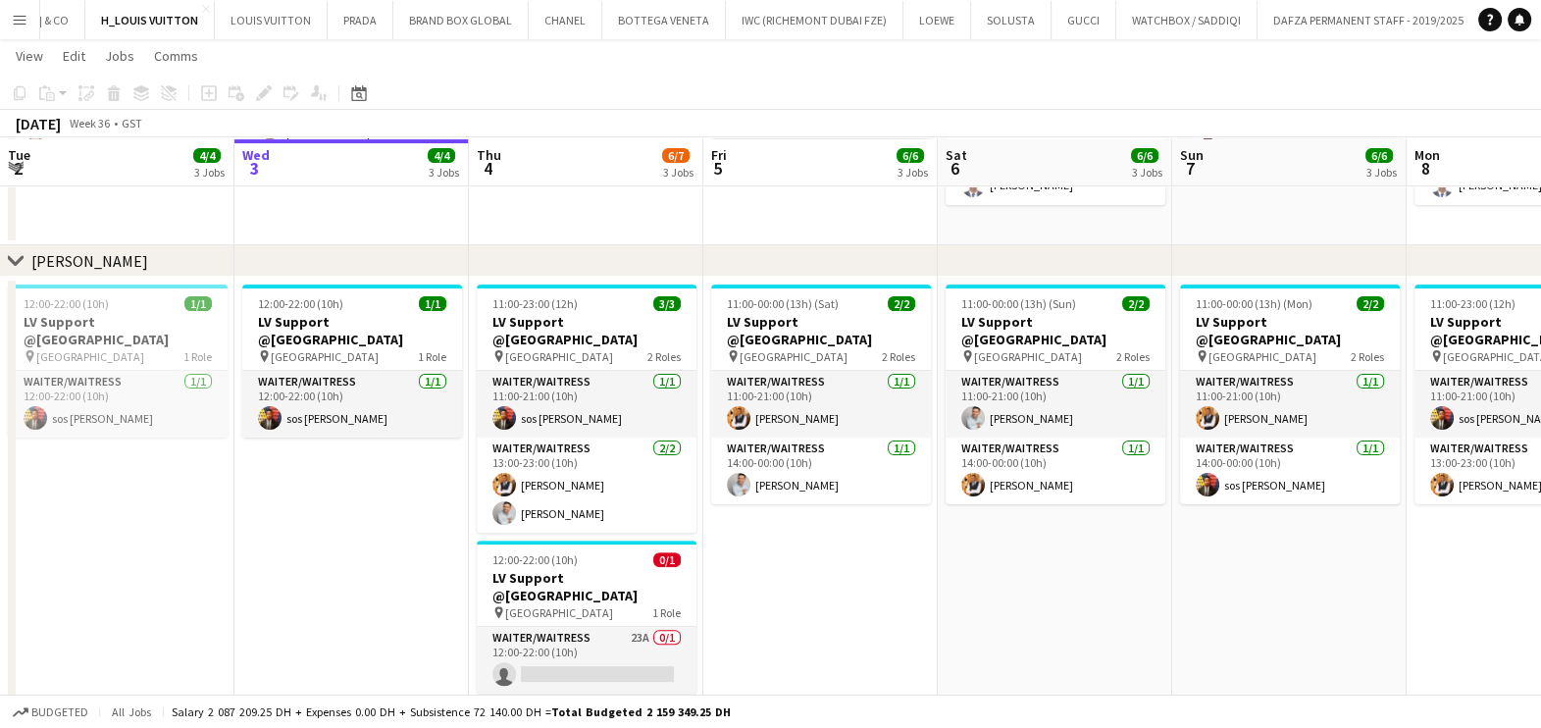
scroll to position [701, 0]
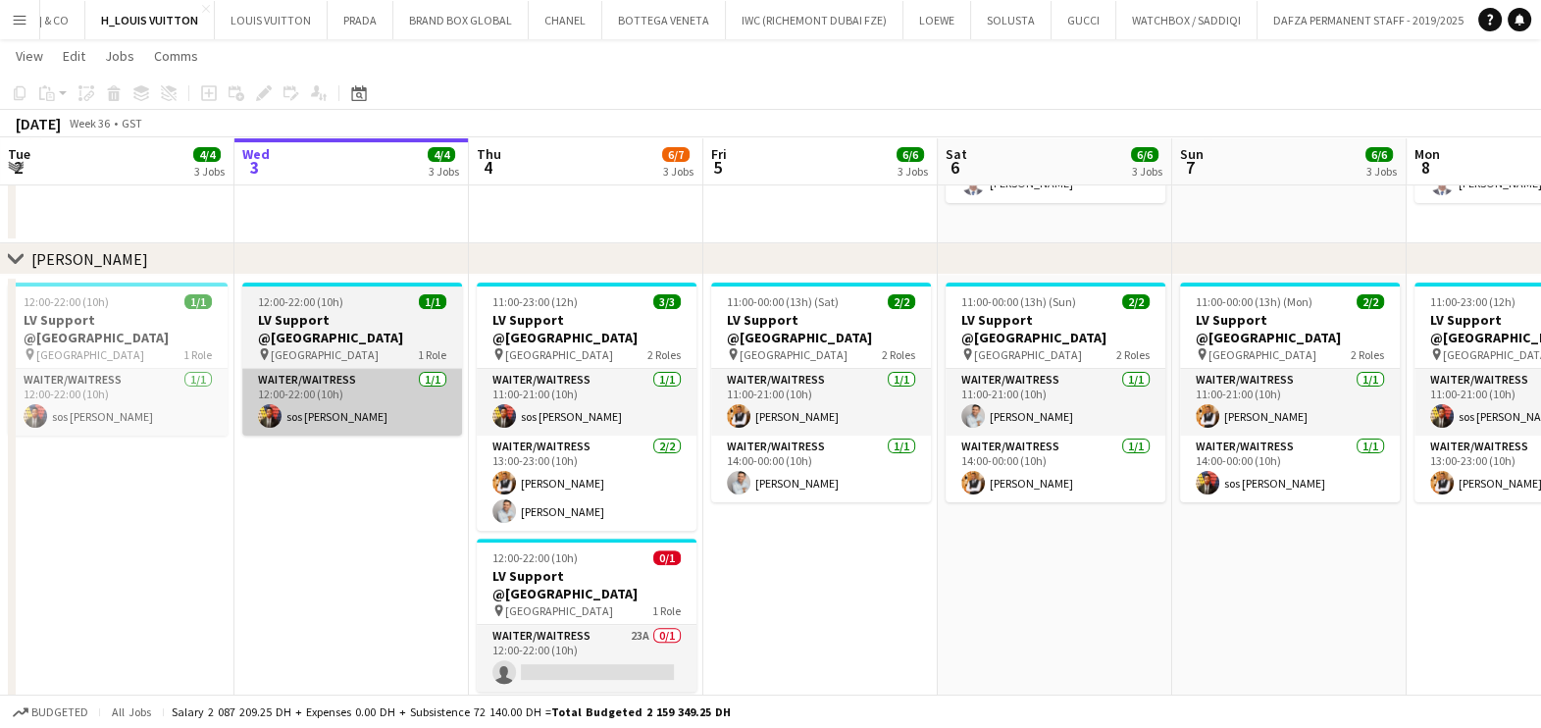
click at [391, 412] on app-card-role "Waiter/Waitress 1/1 12:00-22:00 (10h) sos peter John" at bounding box center [352, 402] width 220 height 67
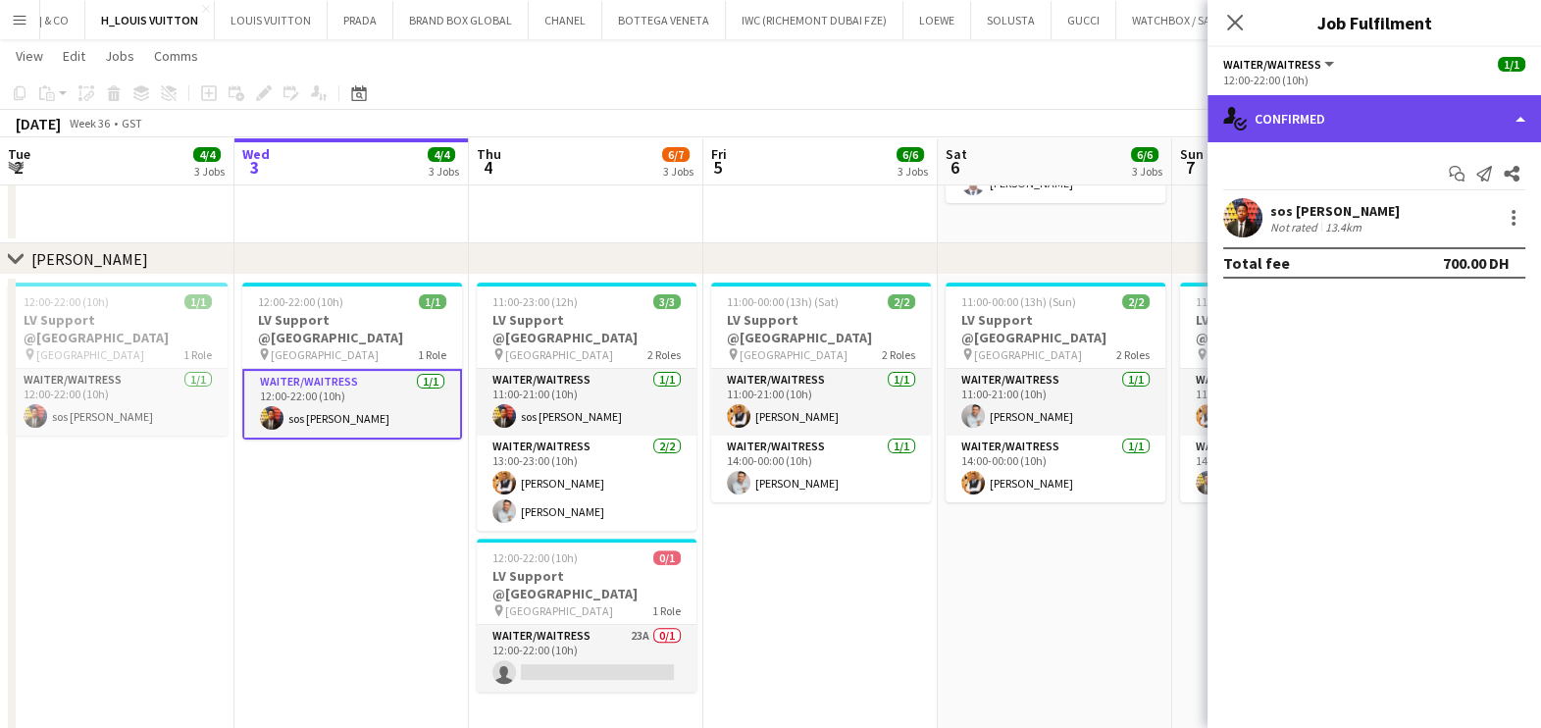
click at [1437, 121] on div "single-neutral-actions-check-2 Confirmed" at bounding box center [1373, 118] width 333 height 47
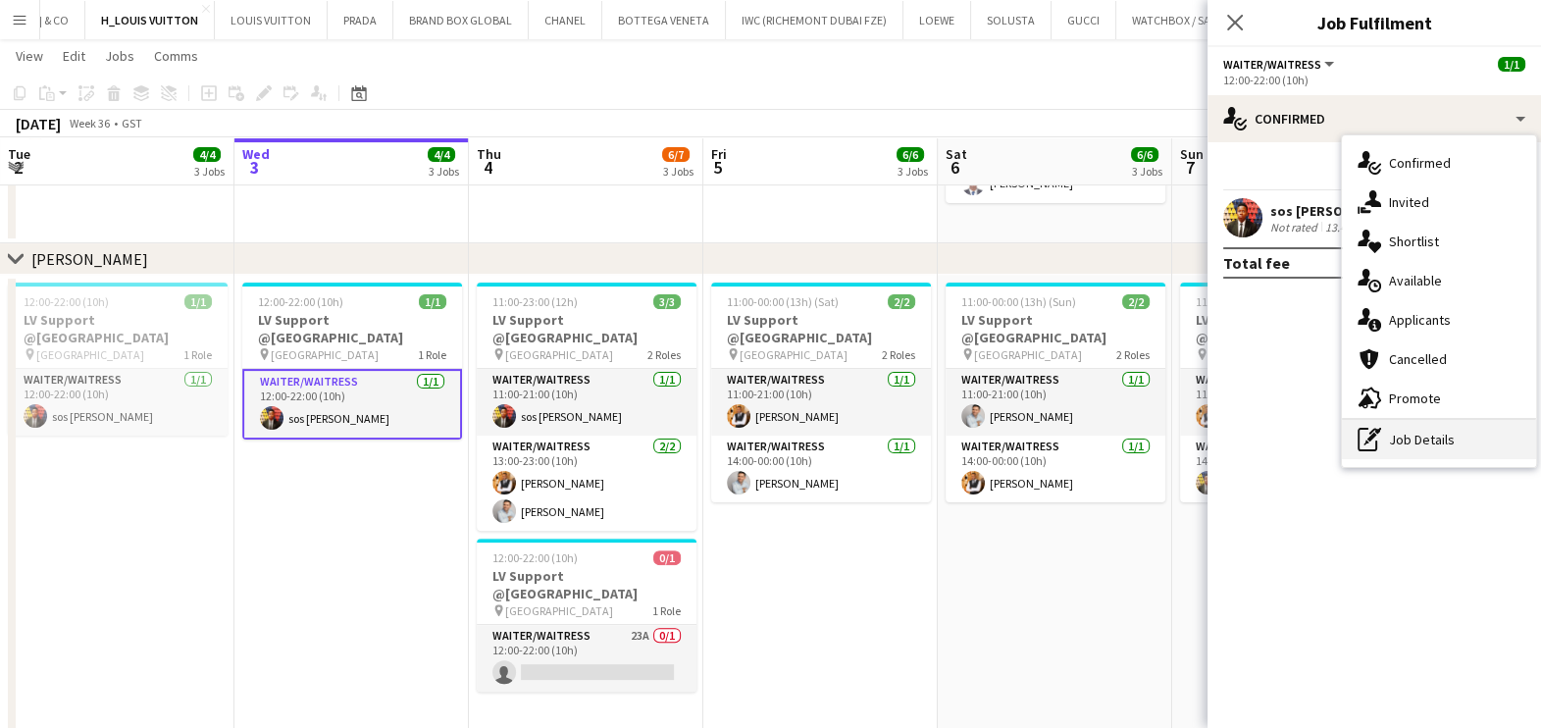
click at [1467, 452] on div "pen-write Job Details" at bounding box center [1439, 439] width 194 height 39
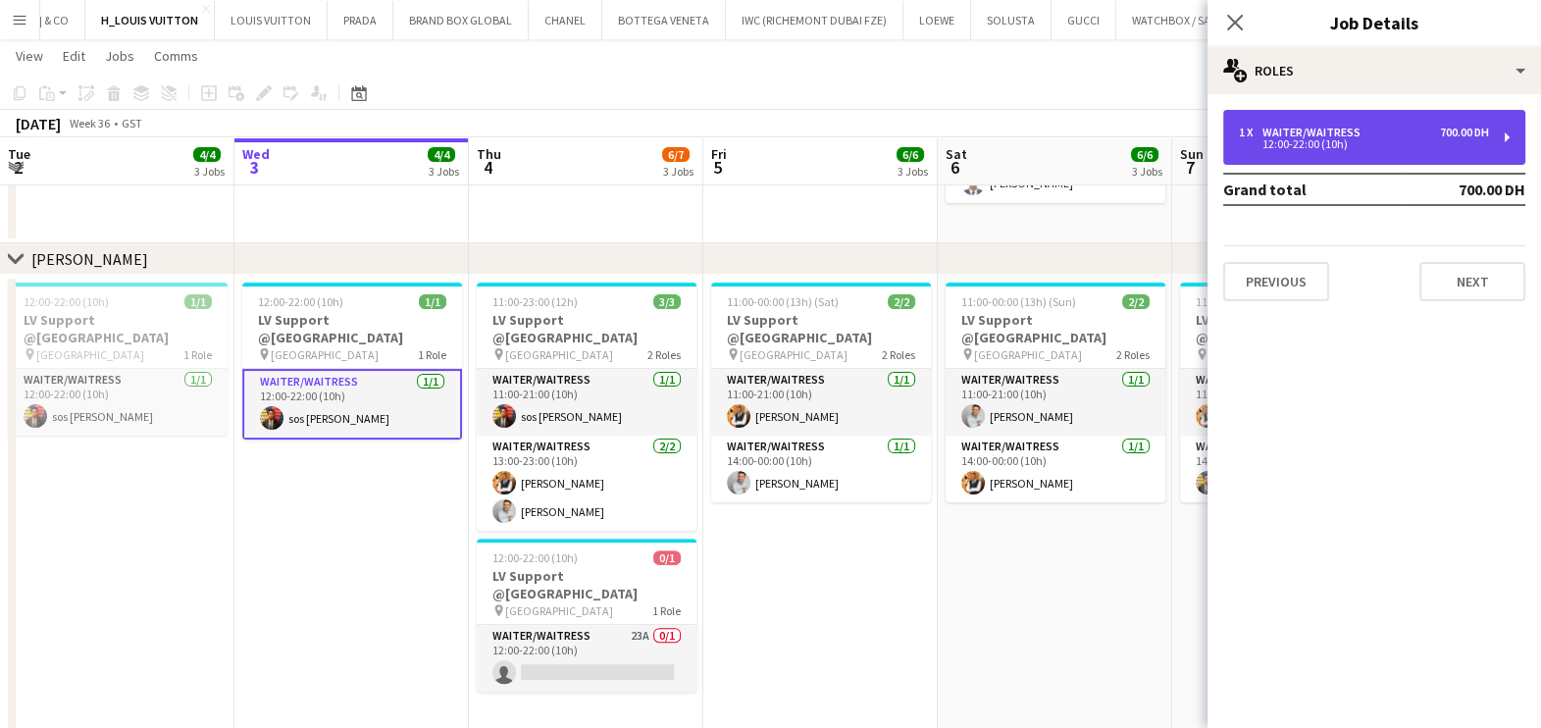
click at [1368, 129] on div "1 x Waiter/Waitress 700.00 DH" at bounding box center [1364, 133] width 250 height 14
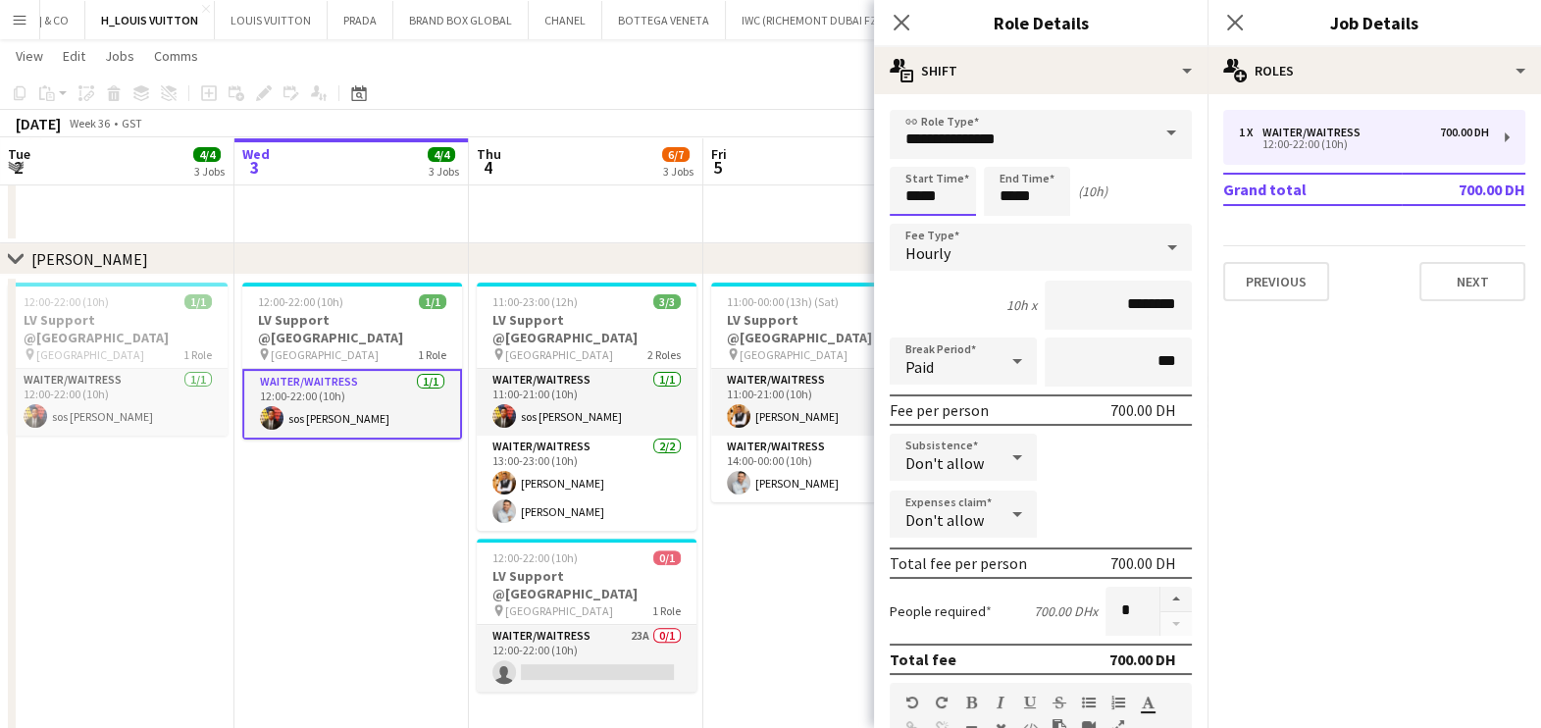
click at [932, 186] on input "*****" at bounding box center [933, 191] width 86 height 49
type input "*****"
click at [1050, 193] on input "*****" at bounding box center [1027, 191] width 86 height 49
type input "*****"
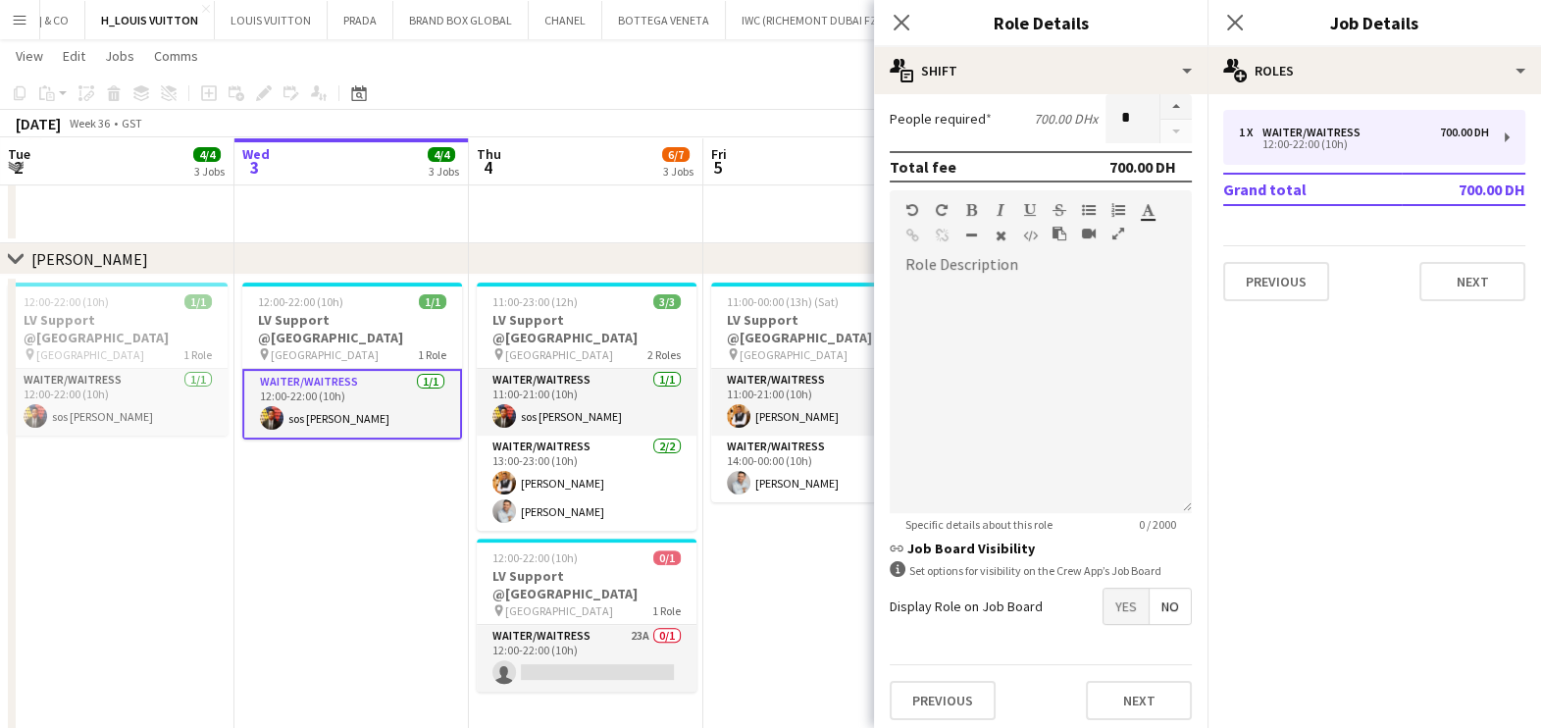
scroll to position [494, 0]
click at [1133, 684] on button "Next" at bounding box center [1139, 698] width 106 height 39
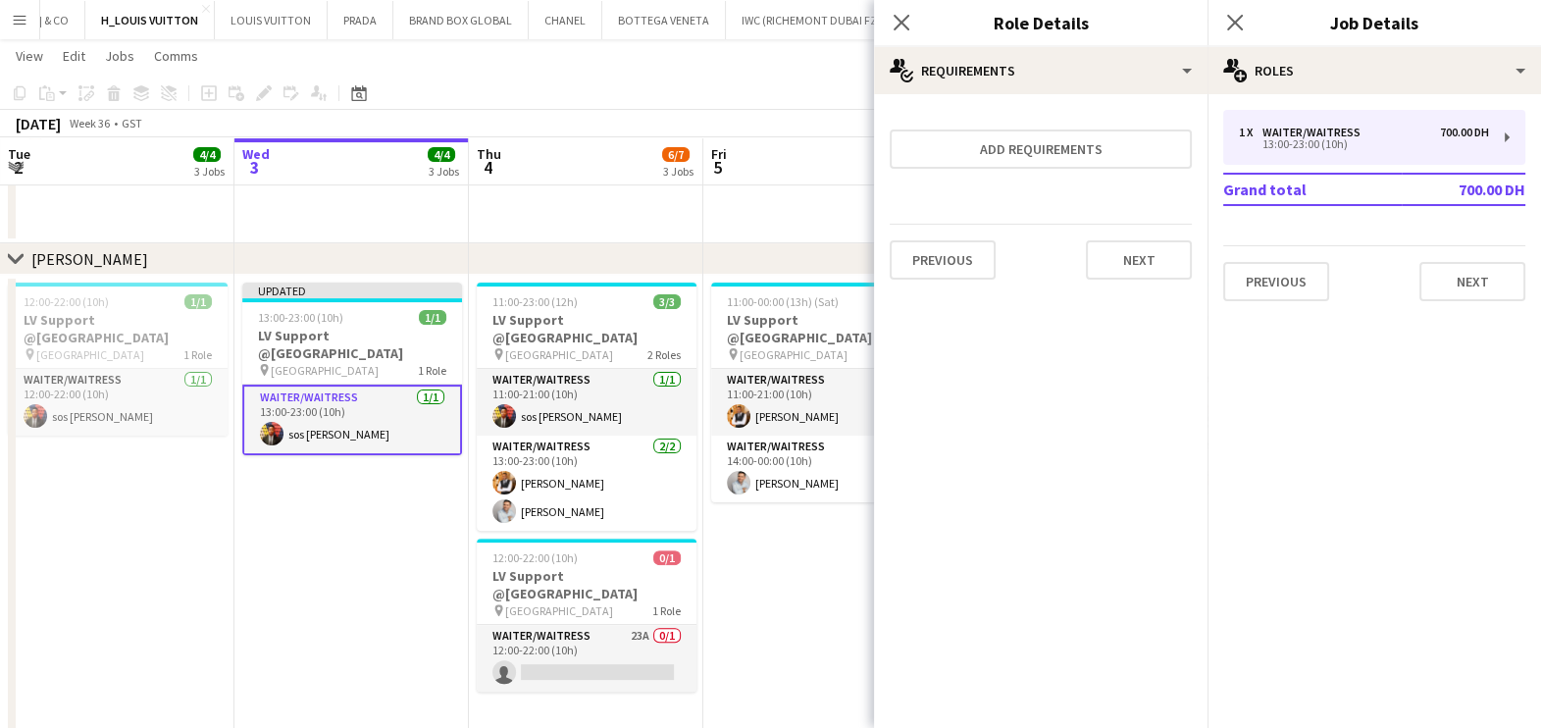
scroll to position [0, 0]
click at [755, 605] on app-date-cell "11:00-00:00 (13h) (Sat) 2/2 LV Support @Mall of the Emirates pin Mall of the Em…" at bounding box center [820, 504] width 234 height 459
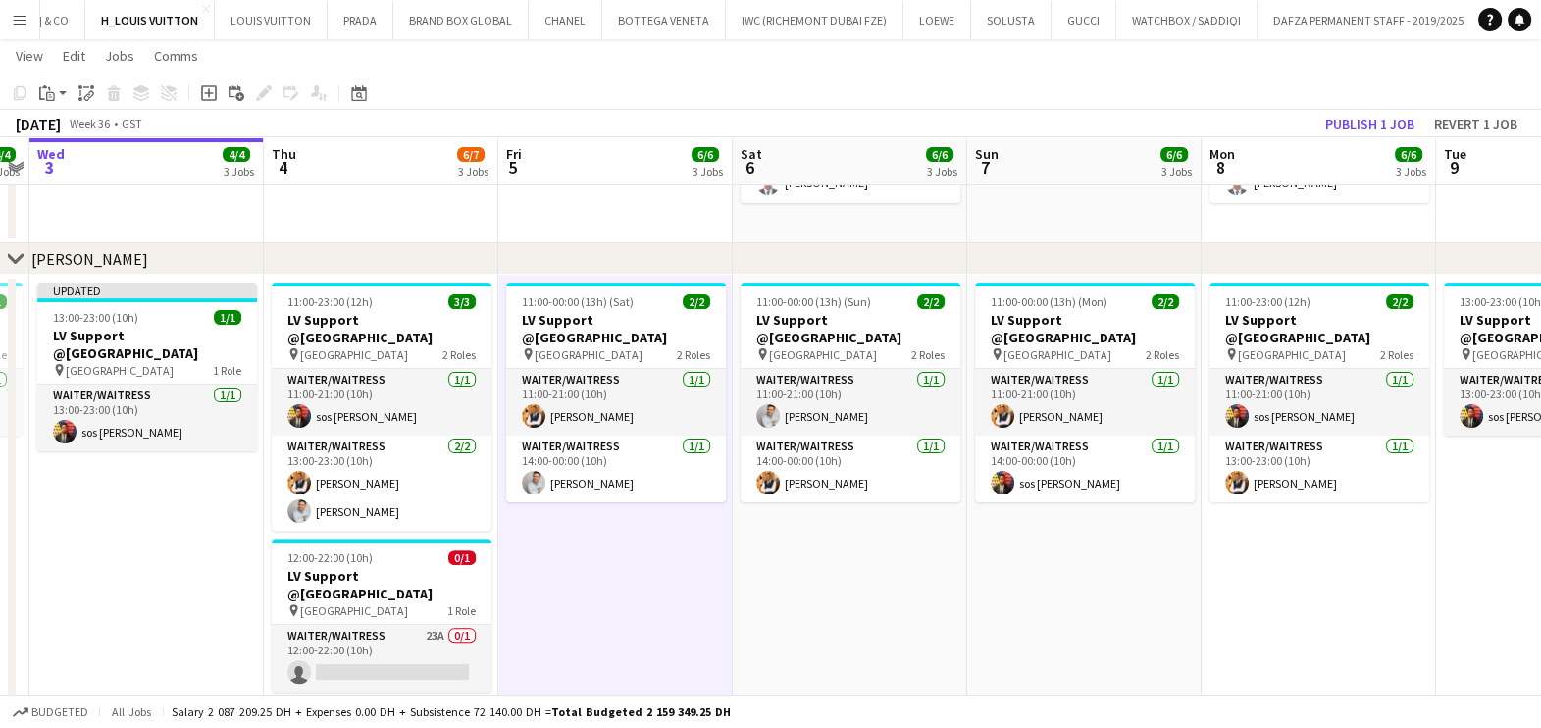
scroll to position [0, 677]
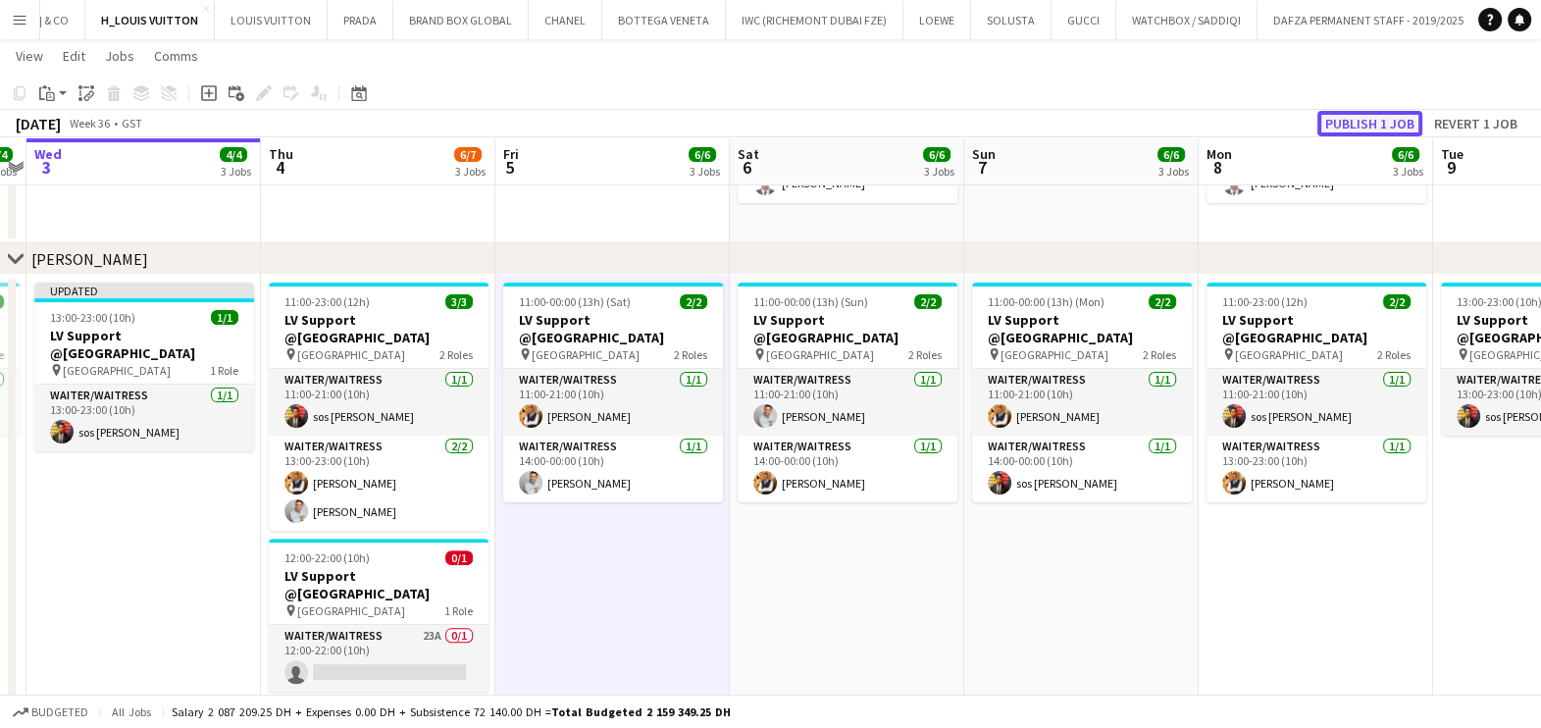
click at [1374, 118] on button "Publish 1 job" at bounding box center [1369, 124] width 105 height 26
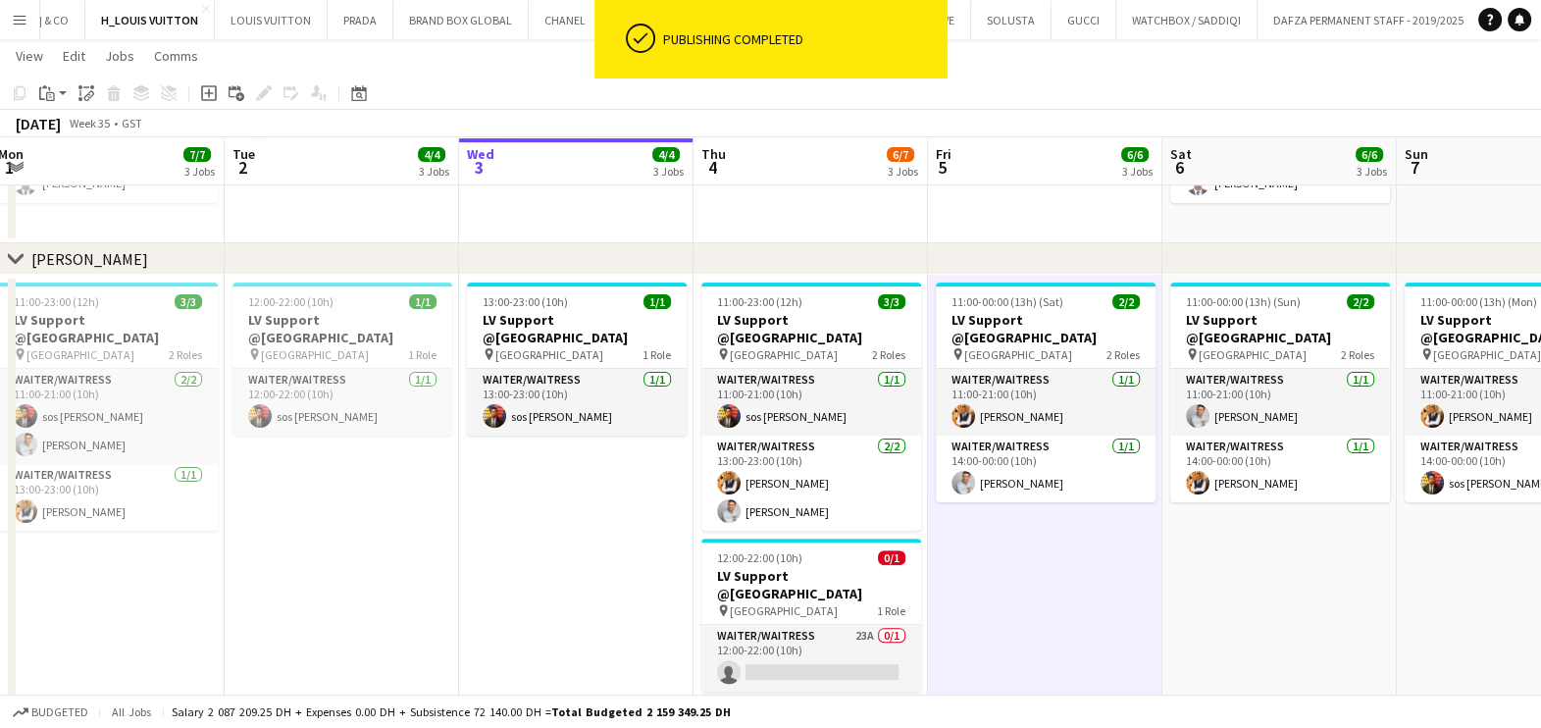
scroll to position [0, 732]
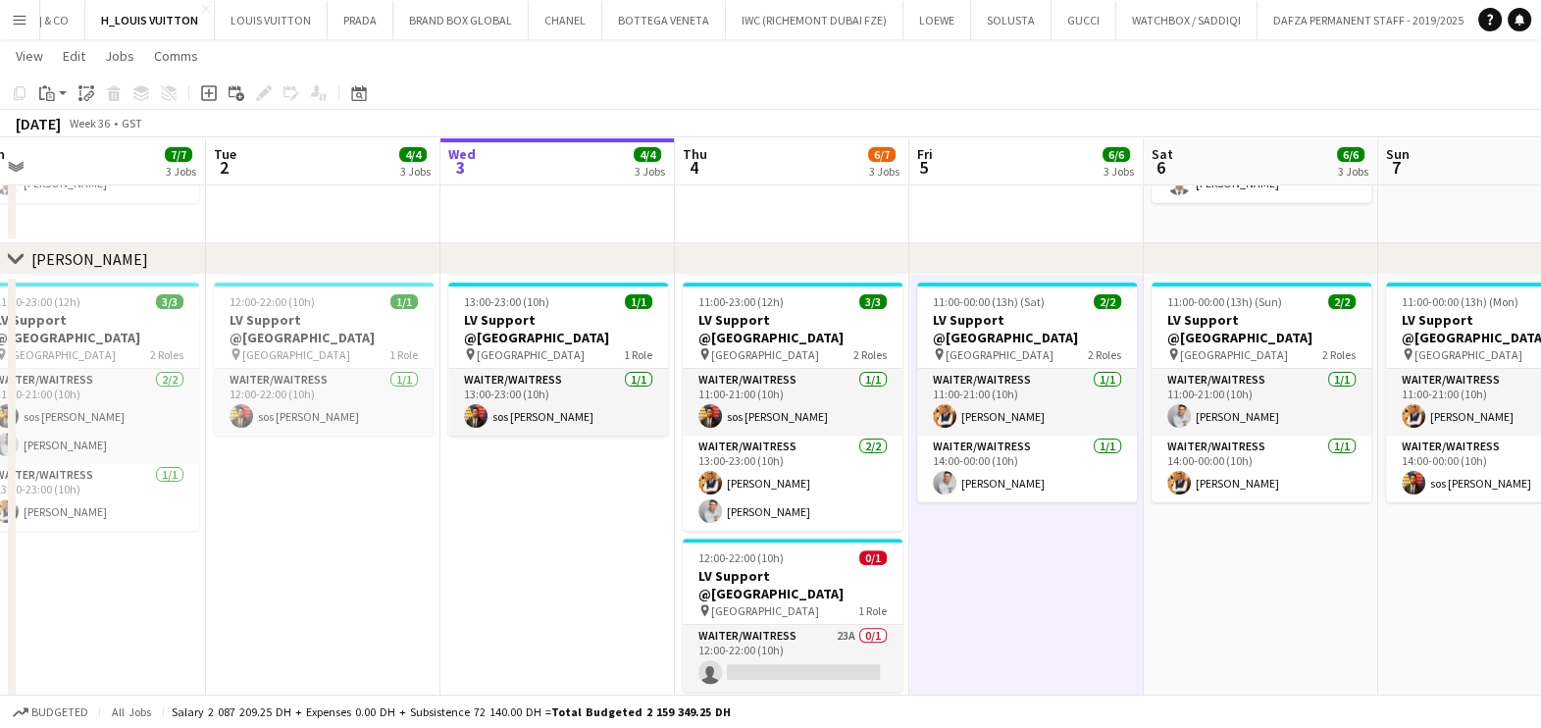
click at [574, 529] on app-date-cell "13:00-23:00 (10h) 1/1 LV Support @Mall of the Emirates pin Mall of the Emirates…" at bounding box center [557, 504] width 234 height 459
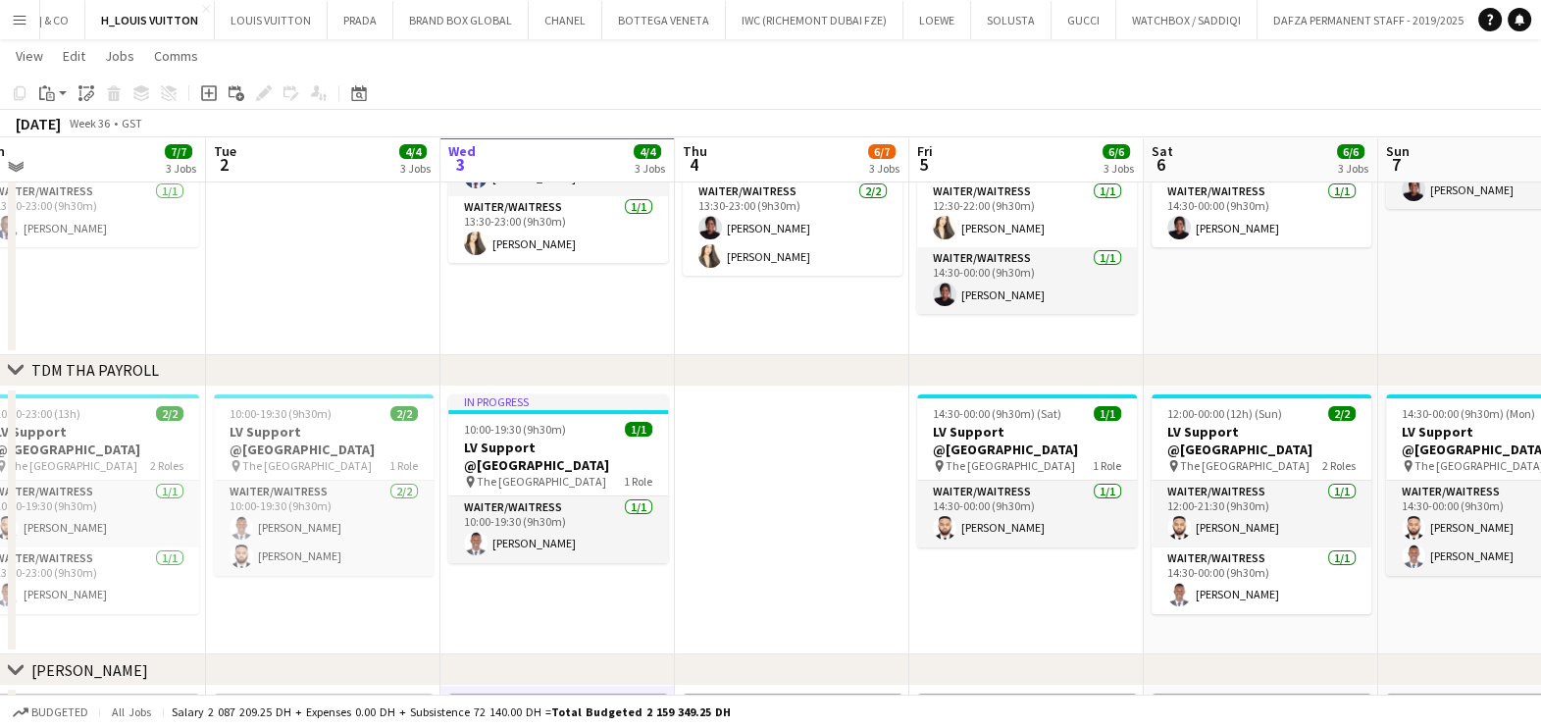
scroll to position [286, 0]
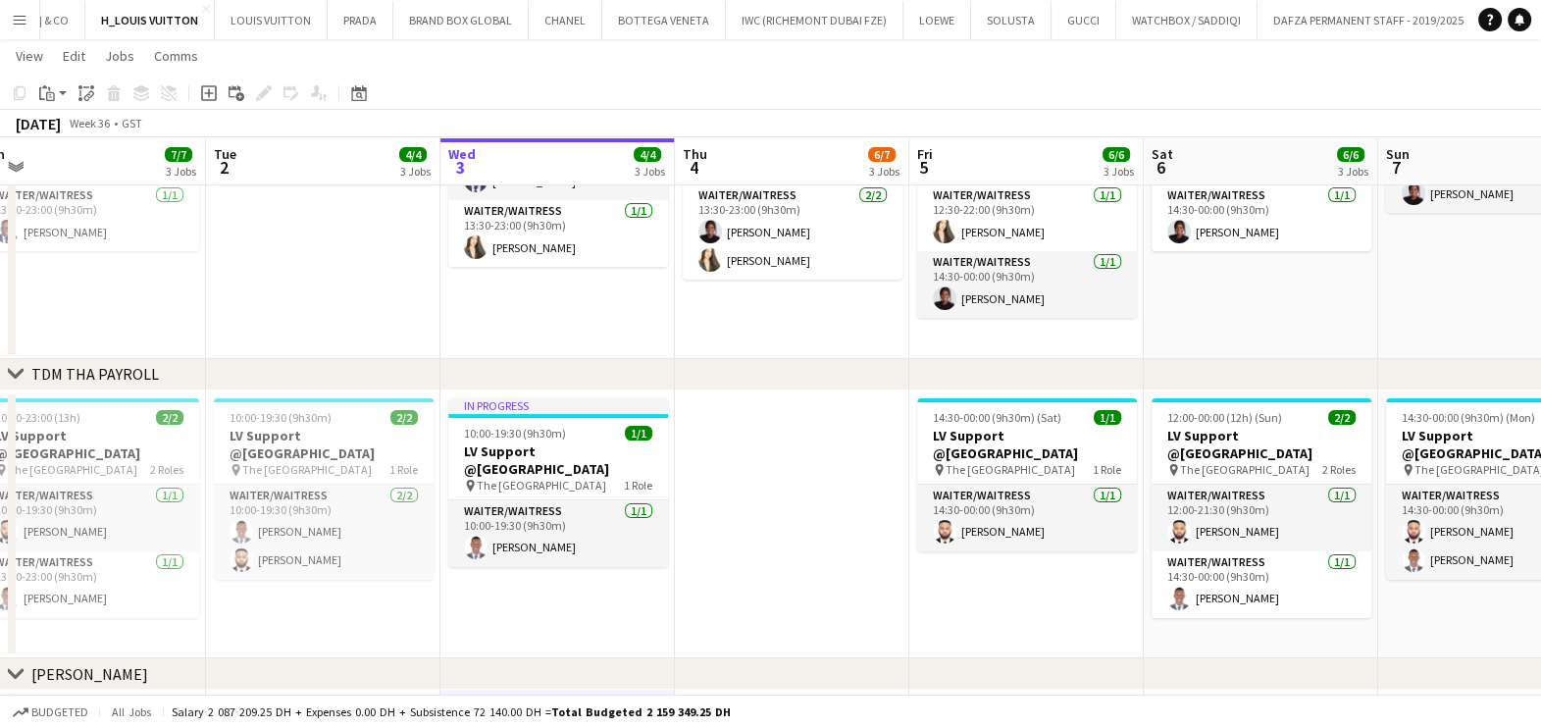
click at [775, 535] on app-date-cell at bounding box center [792, 524] width 234 height 269
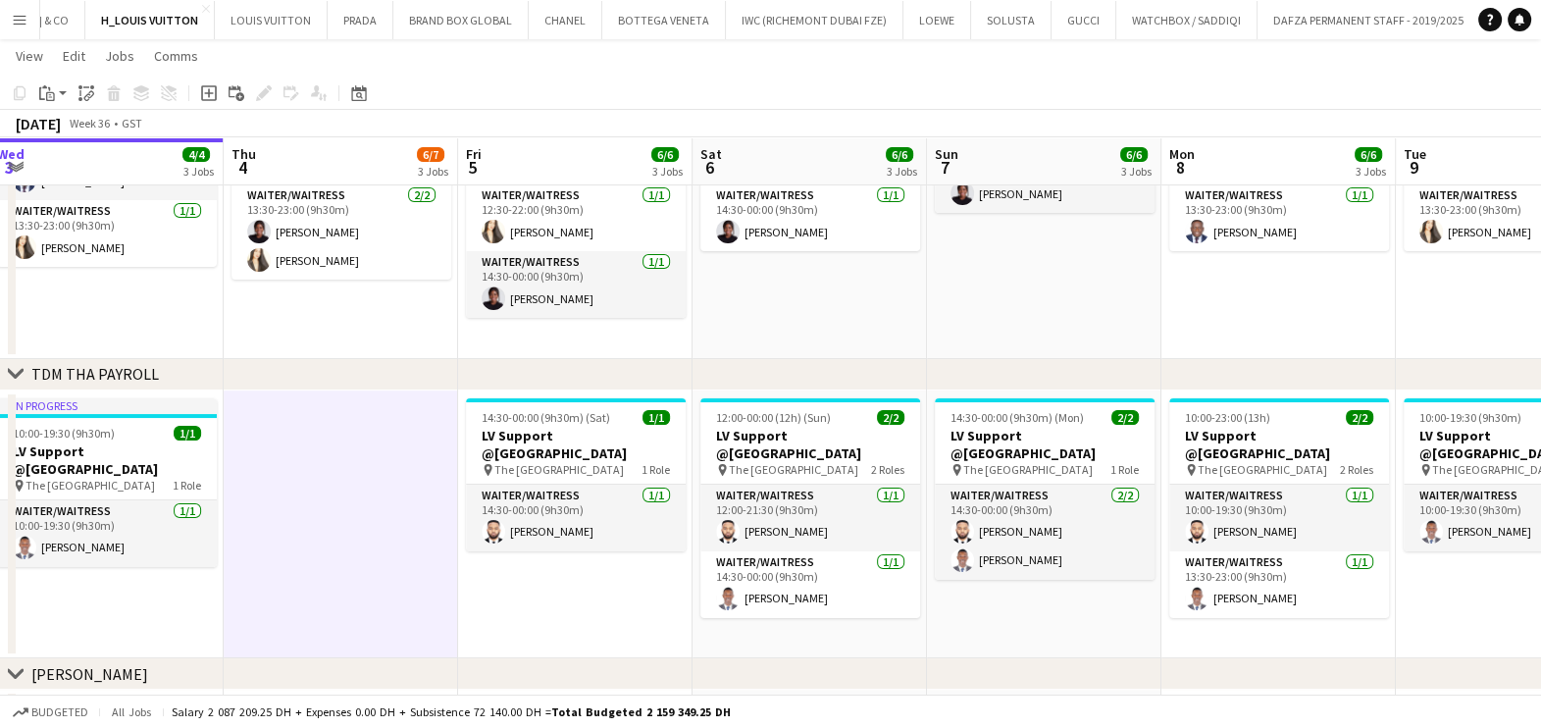
scroll to position [0, 721]
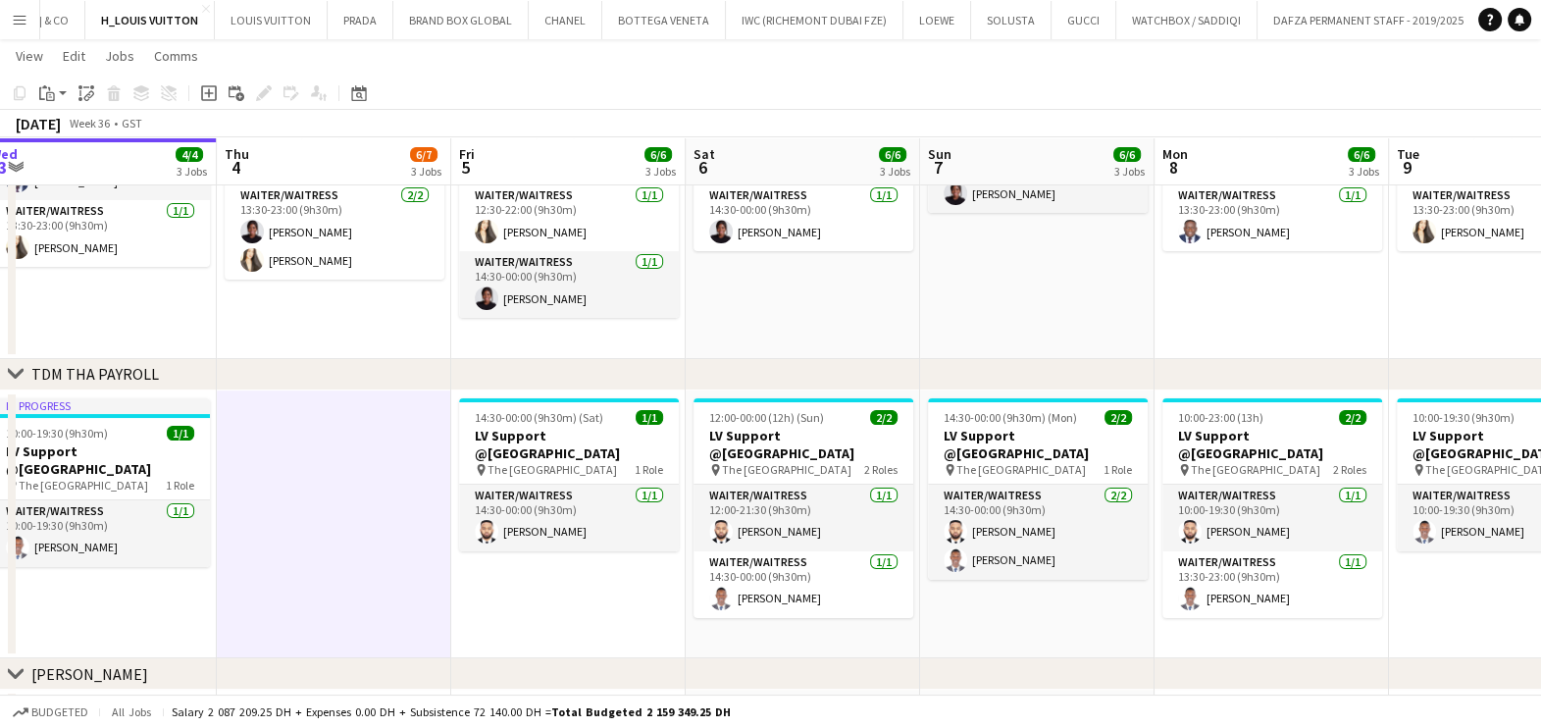
click at [1042, 583] on app-date-cell "14:30-00:00 (9h30m) (Mon) 2/2 LV Support @Dubai Mall pin The Dubai Mall 1 Role …" at bounding box center [1037, 524] width 234 height 269
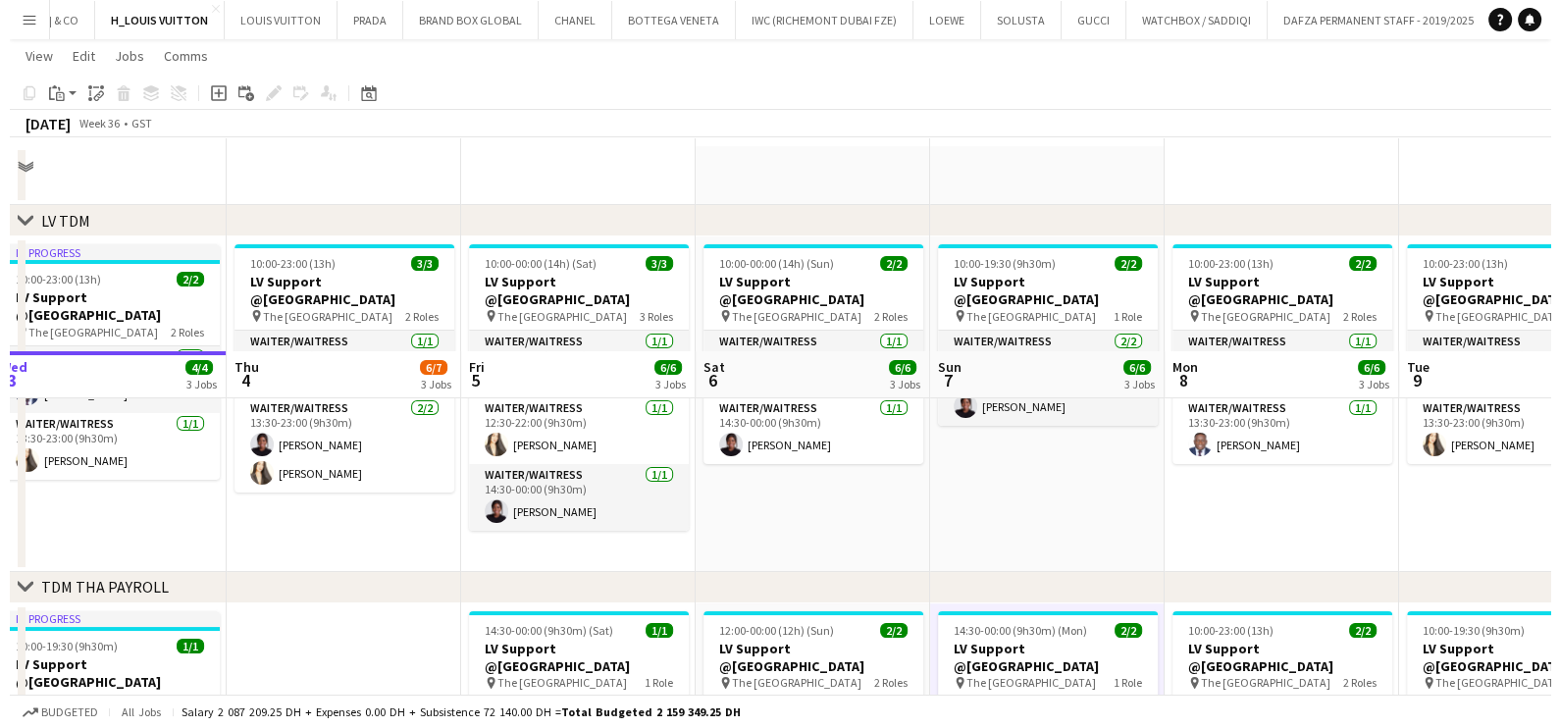
scroll to position [0, 0]
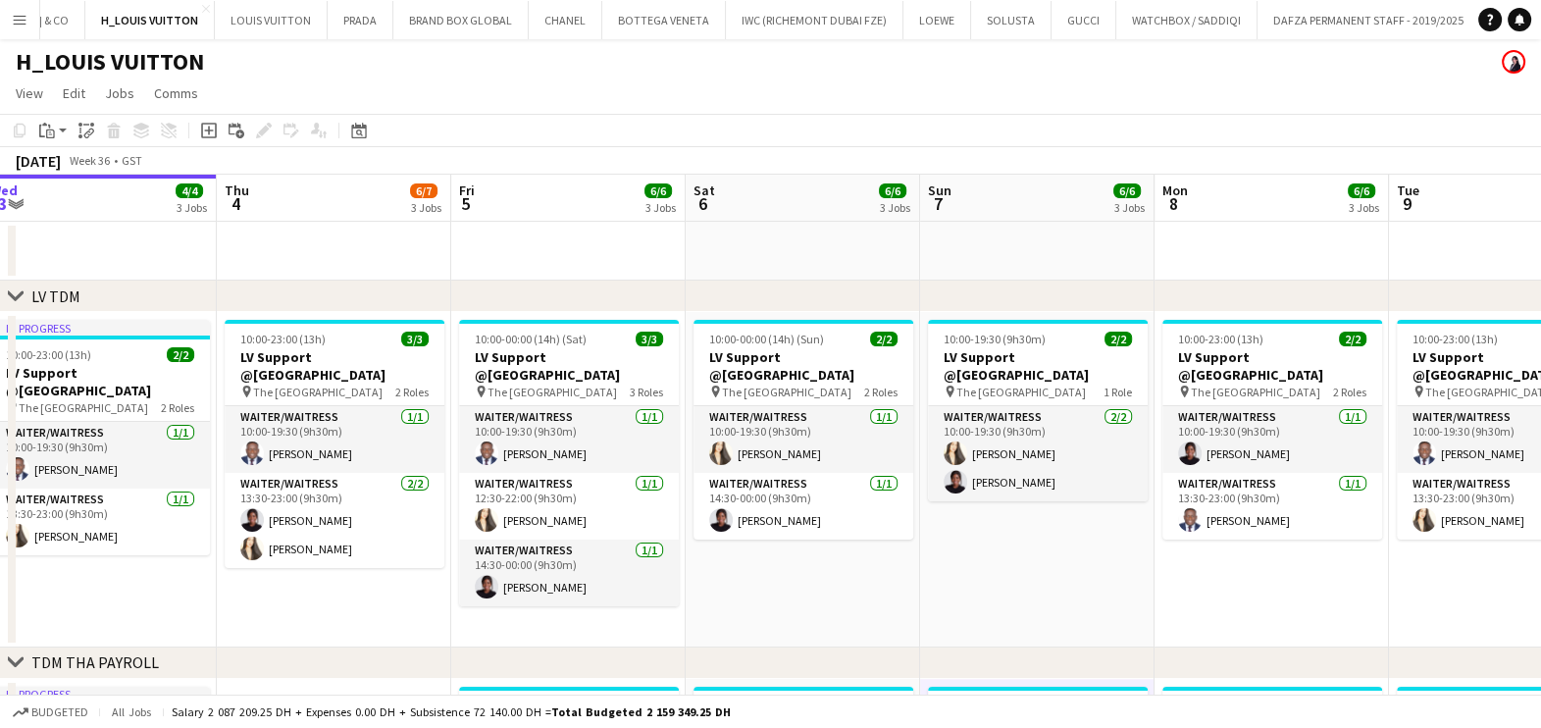
click at [24, 15] on app-icon "Menu" at bounding box center [20, 20] width 16 height 16
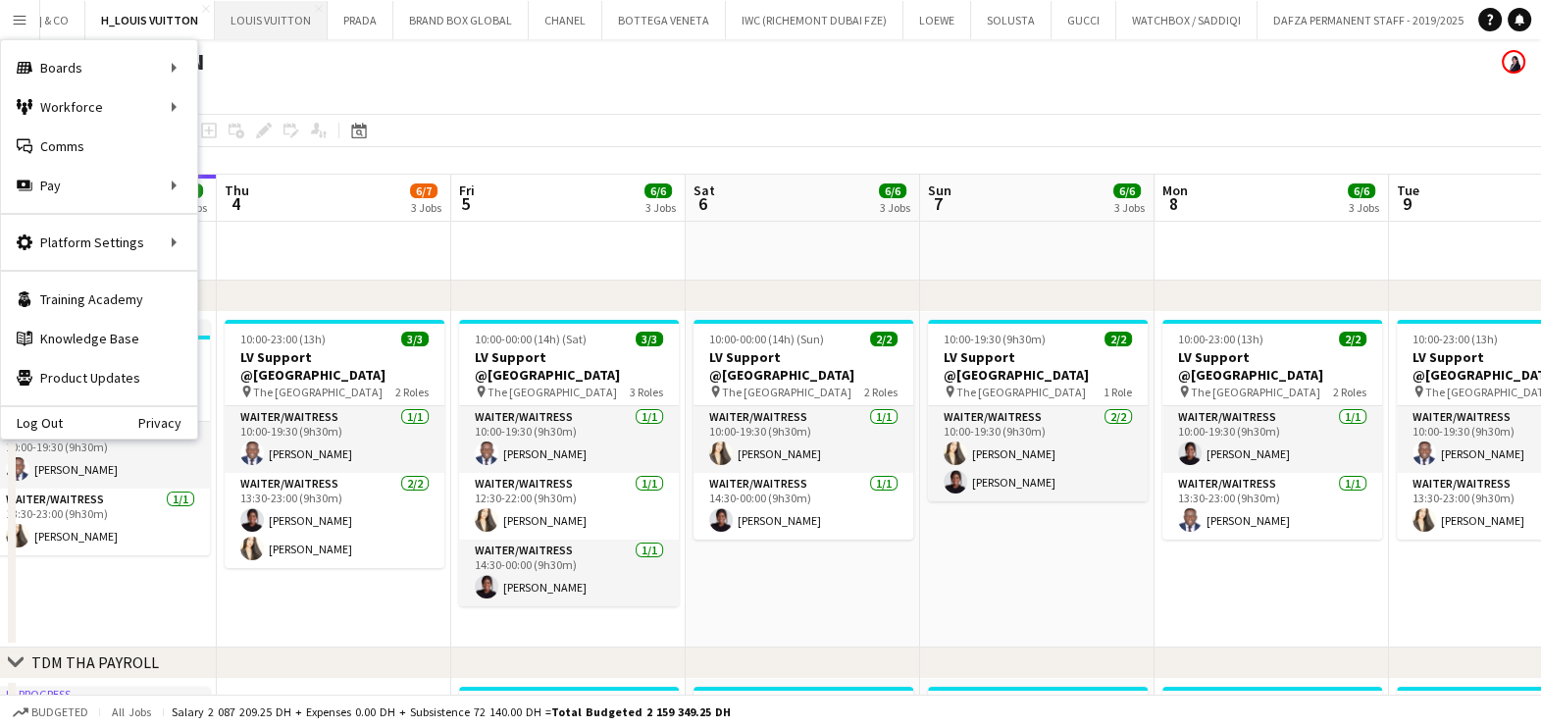
click at [230, 25] on button "LOUIS VUITTON Close" at bounding box center [271, 20] width 113 height 38
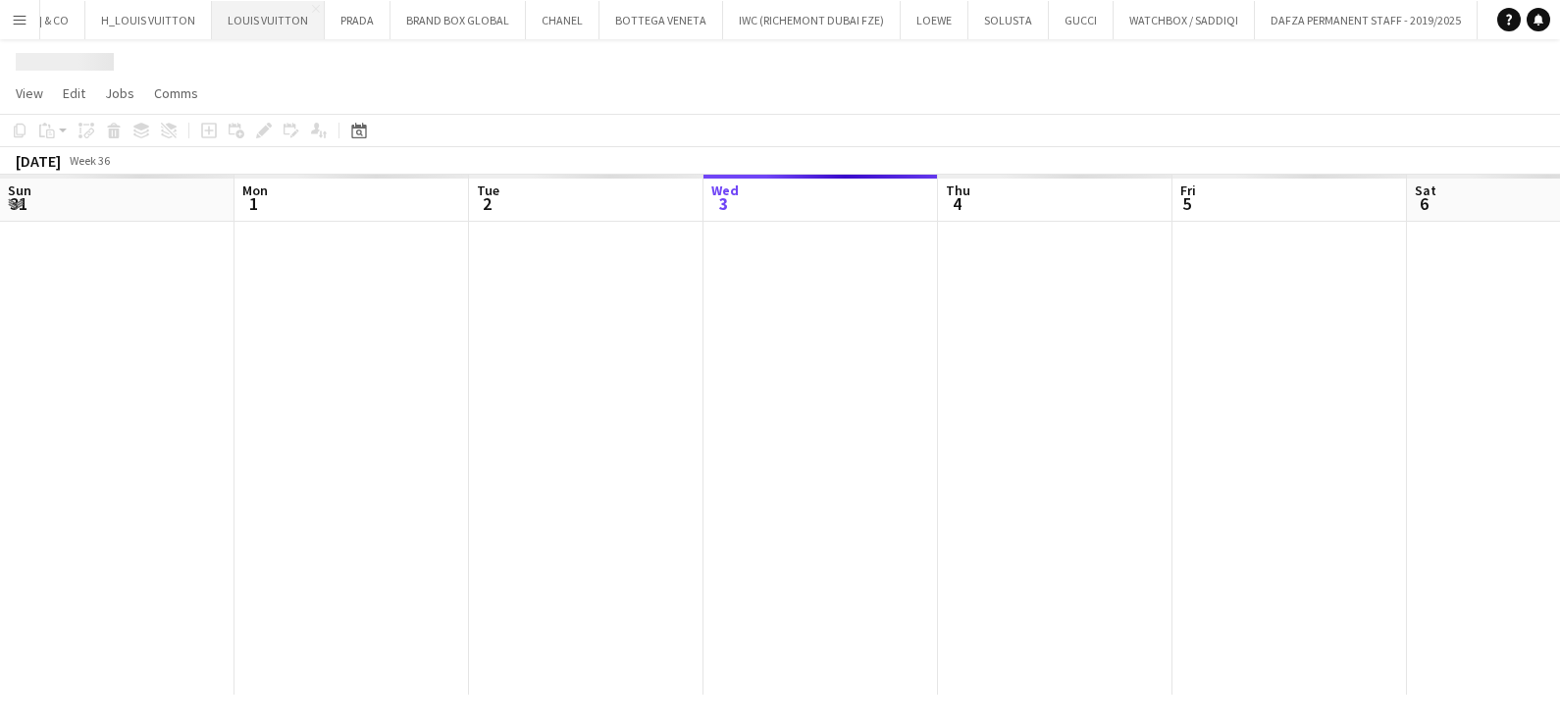
scroll to position [0, 469]
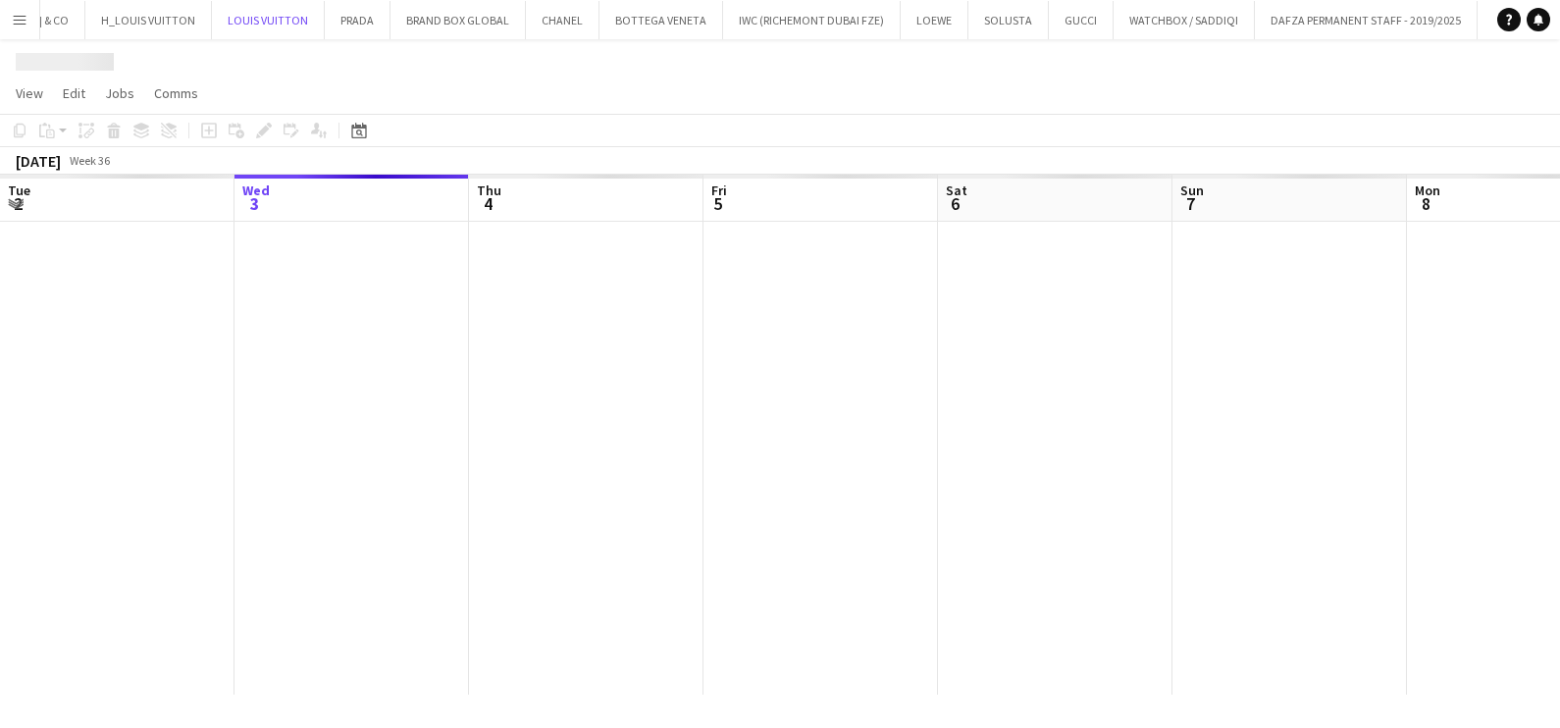
click at [495, 589] on div at bounding box center [937, 458] width 2813 height 473
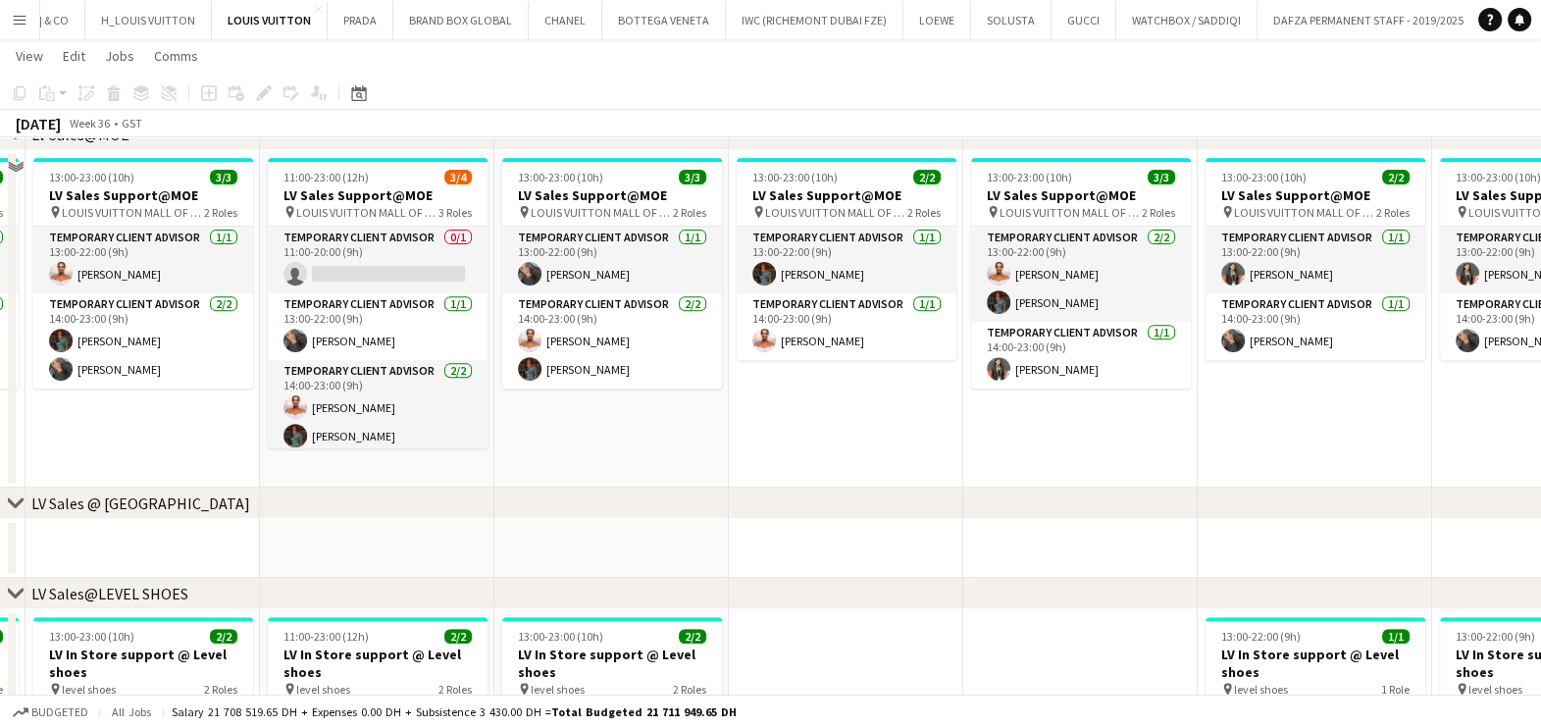
scroll to position [851, 0]
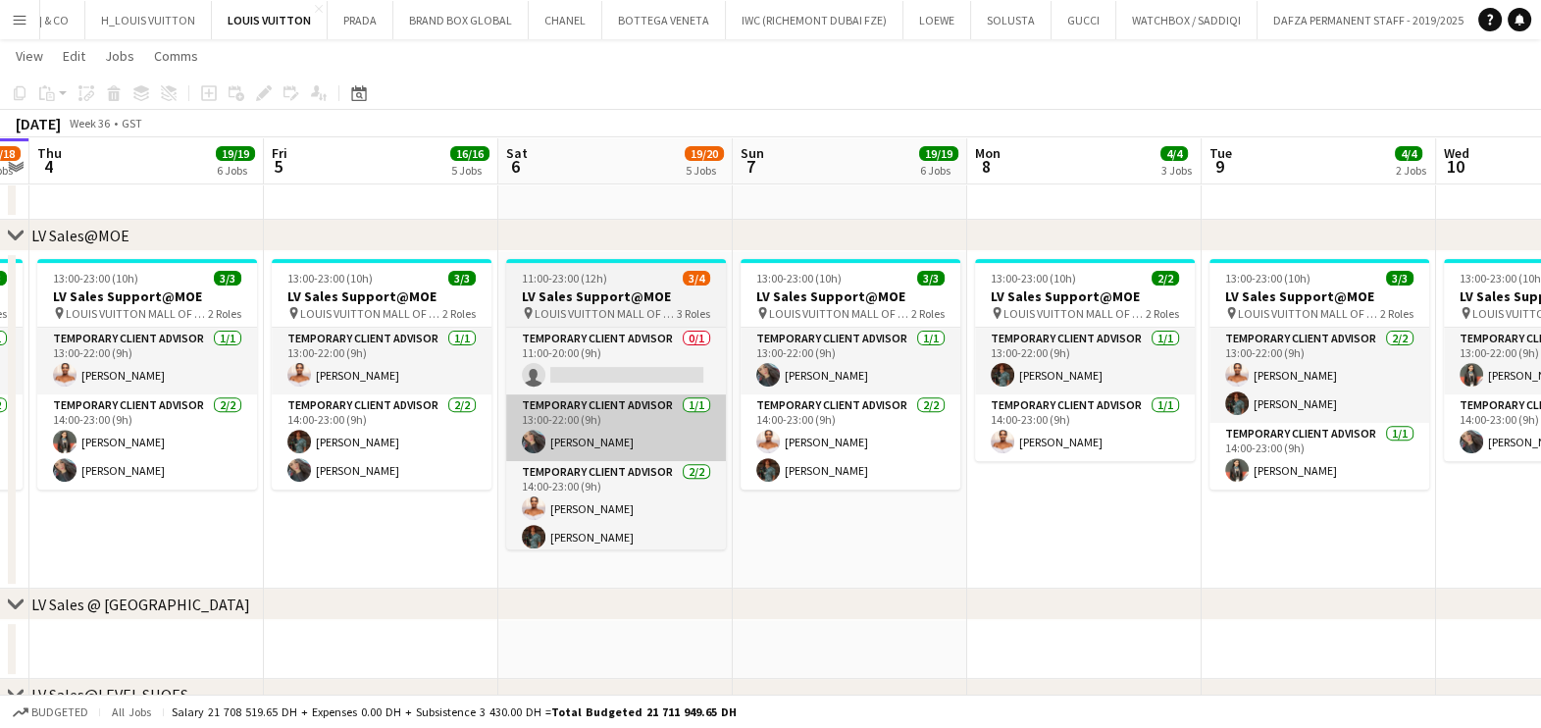
drag, startPoint x: 310, startPoint y: 446, endPoint x: 546, endPoint y: 438, distance: 236.5
click at [549, 500] on app-calendar-viewport "Tue 2 14/14 5 Jobs Wed 3 17/18 5 Jobs Thu 4 19/19 6 Jobs Fri 5 16/16 5 Jobs Sat…" at bounding box center [770, 608] width 1541 height 2766
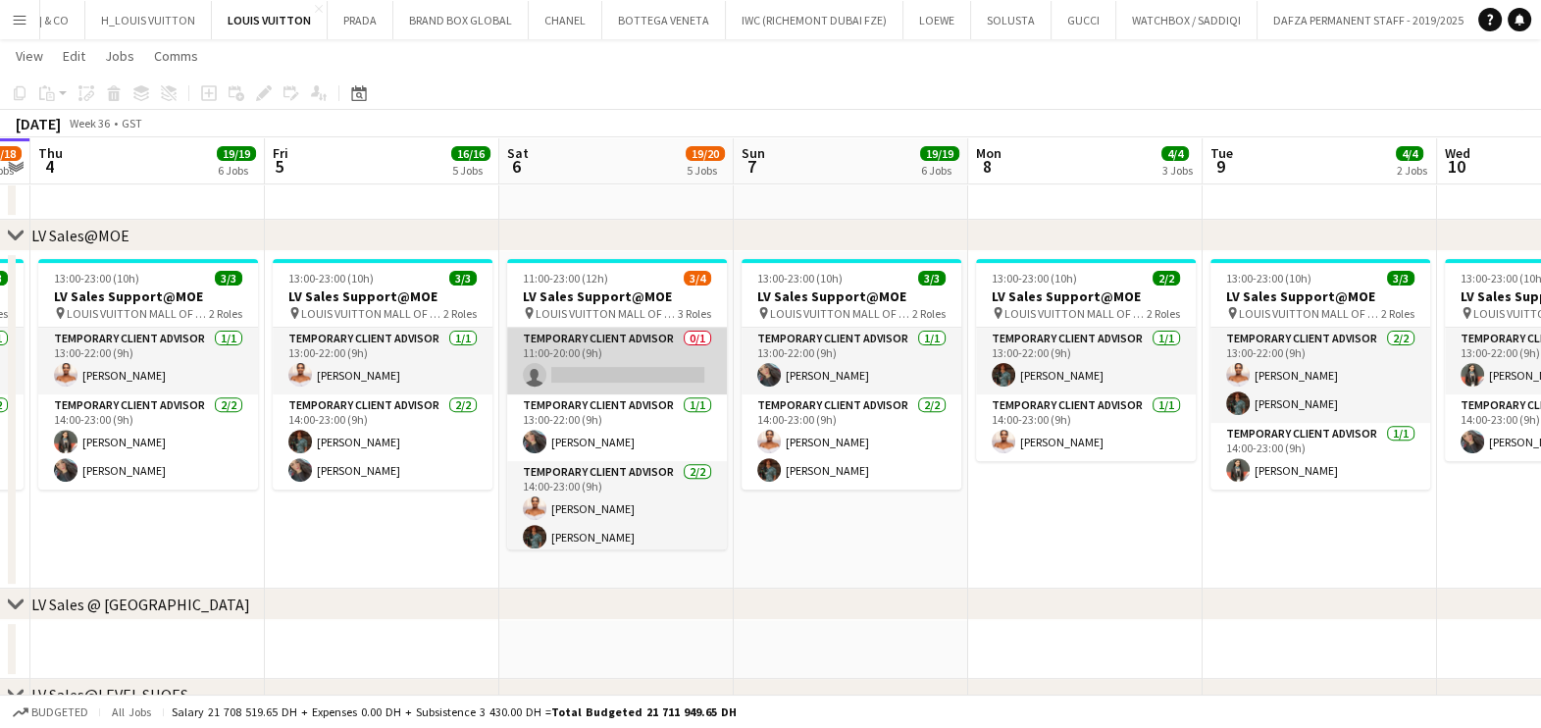
click at [612, 369] on app-card-role "Temporary Client Advisor 0/1 11:00-20:00 (9h) single-neutral-actions" at bounding box center [617, 361] width 220 height 67
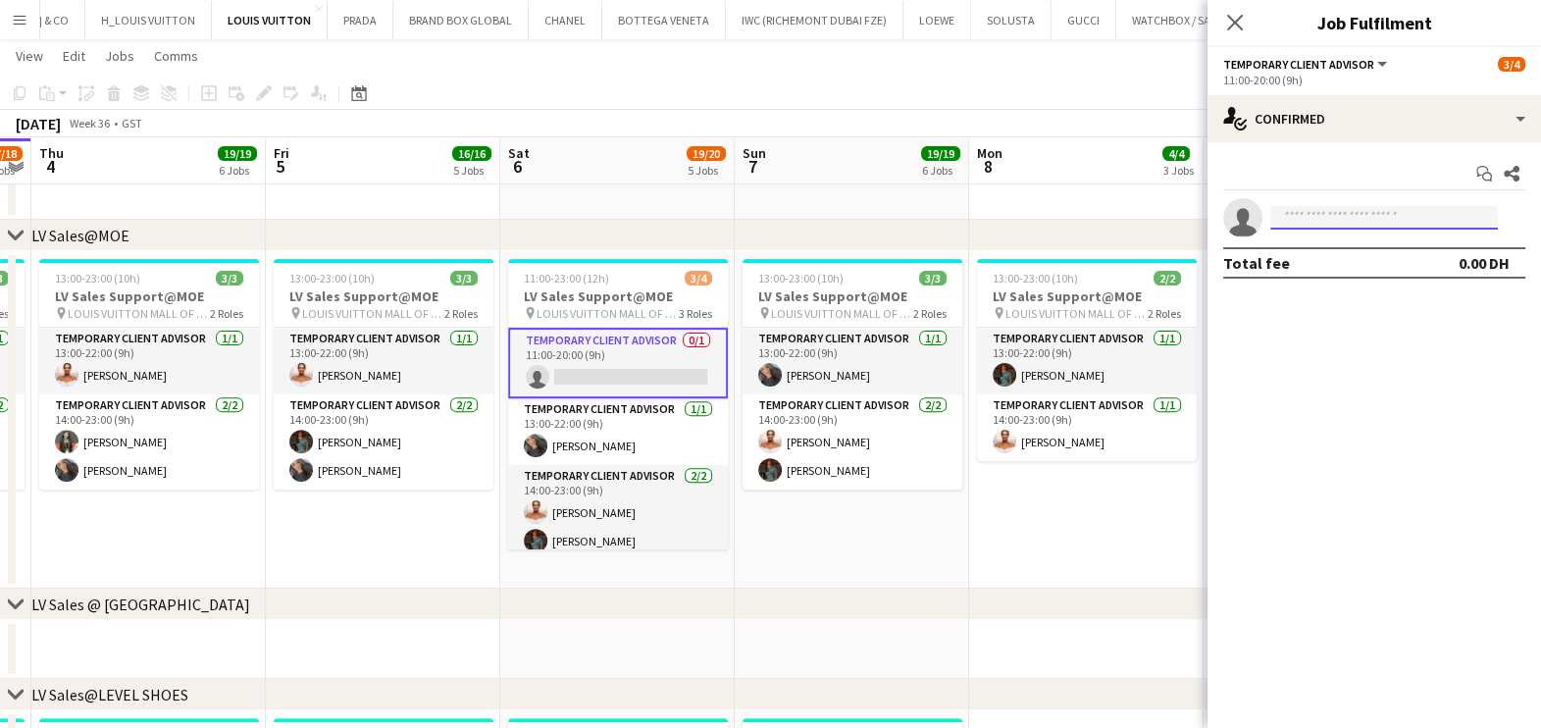
click at [1325, 224] on input at bounding box center [1384, 218] width 228 height 24
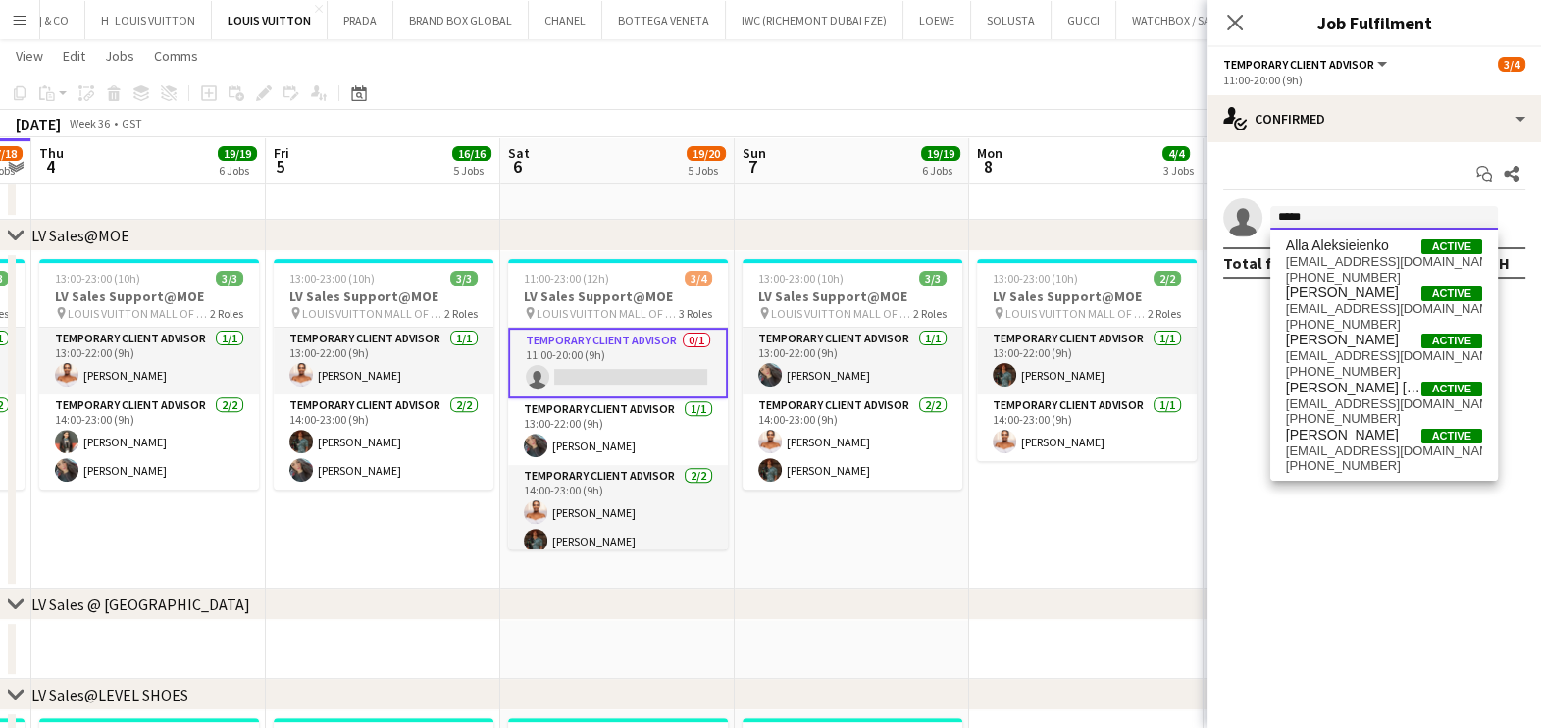
type input "****"
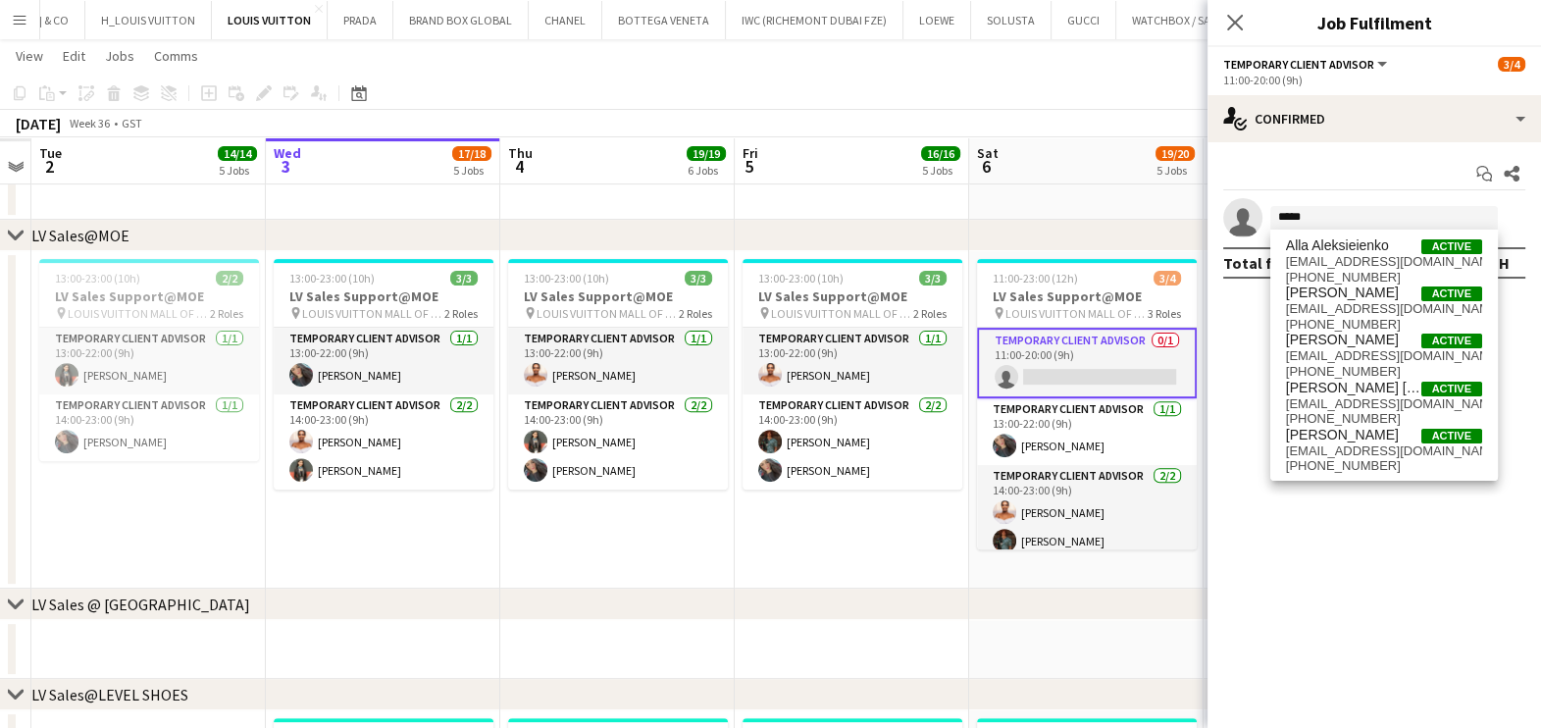
drag, startPoint x: 334, startPoint y: 505, endPoint x: 734, endPoint y: 582, distance: 406.5
click at [734, 582] on app-calendar-viewport "Sun 31 Mon 1 Tue 2 14/14 5 Jobs Wed 3 17/18 5 Jobs Thu 4 19/19 6 Jobs Fri 5 16/…" at bounding box center [770, 608] width 1541 height 2766
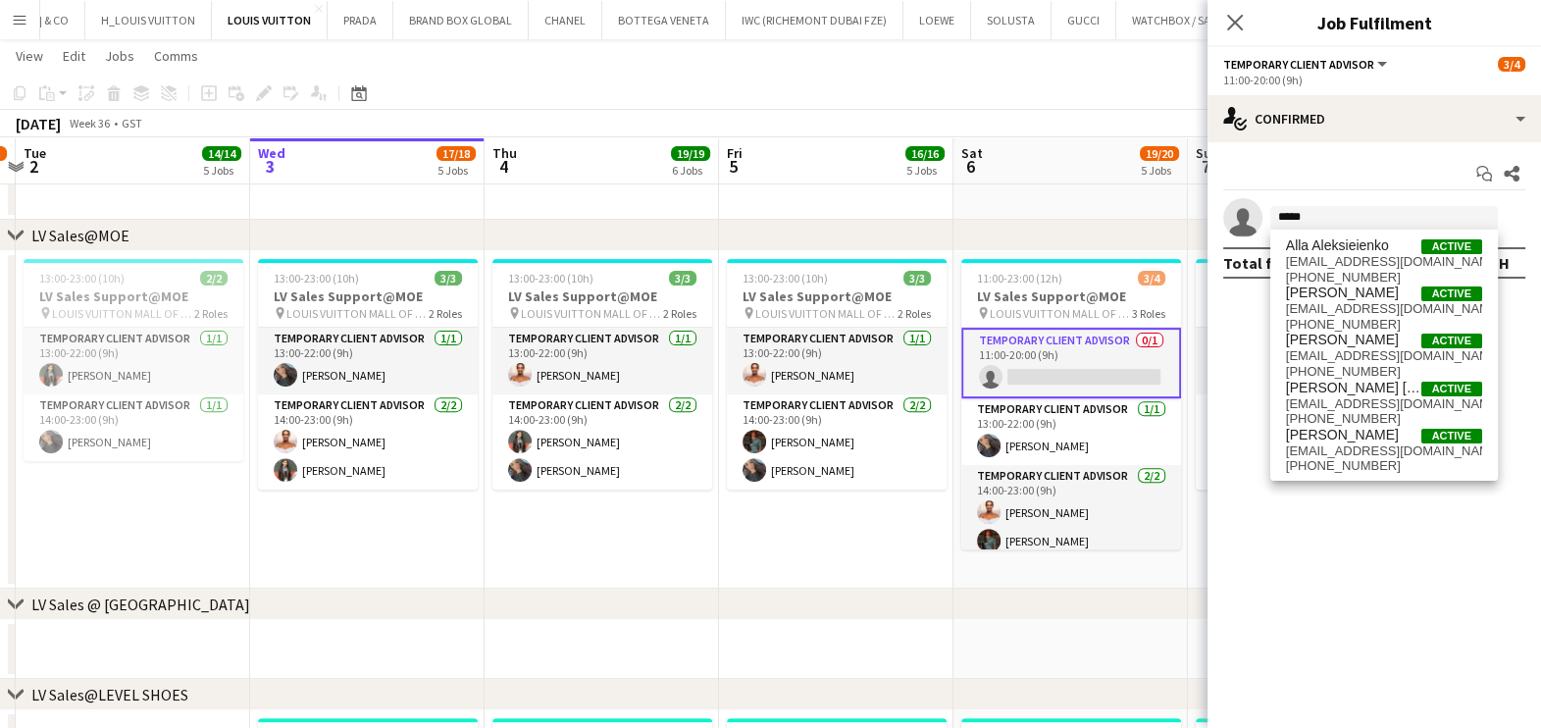
drag, startPoint x: 466, startPoint y: 579, endPoint x: 696, endPoint y: 627, distance: 235.5
click at [696, 627] on app-calendar-viewport "Sun 31 13/15 5 Jobs Mon 1 12/13 3 Jobs Tue 2 14/14 5 Jobs Wed 3 17/18 5 Jobs Th…" at bounding box center [770, 622] width 1541 height 2795
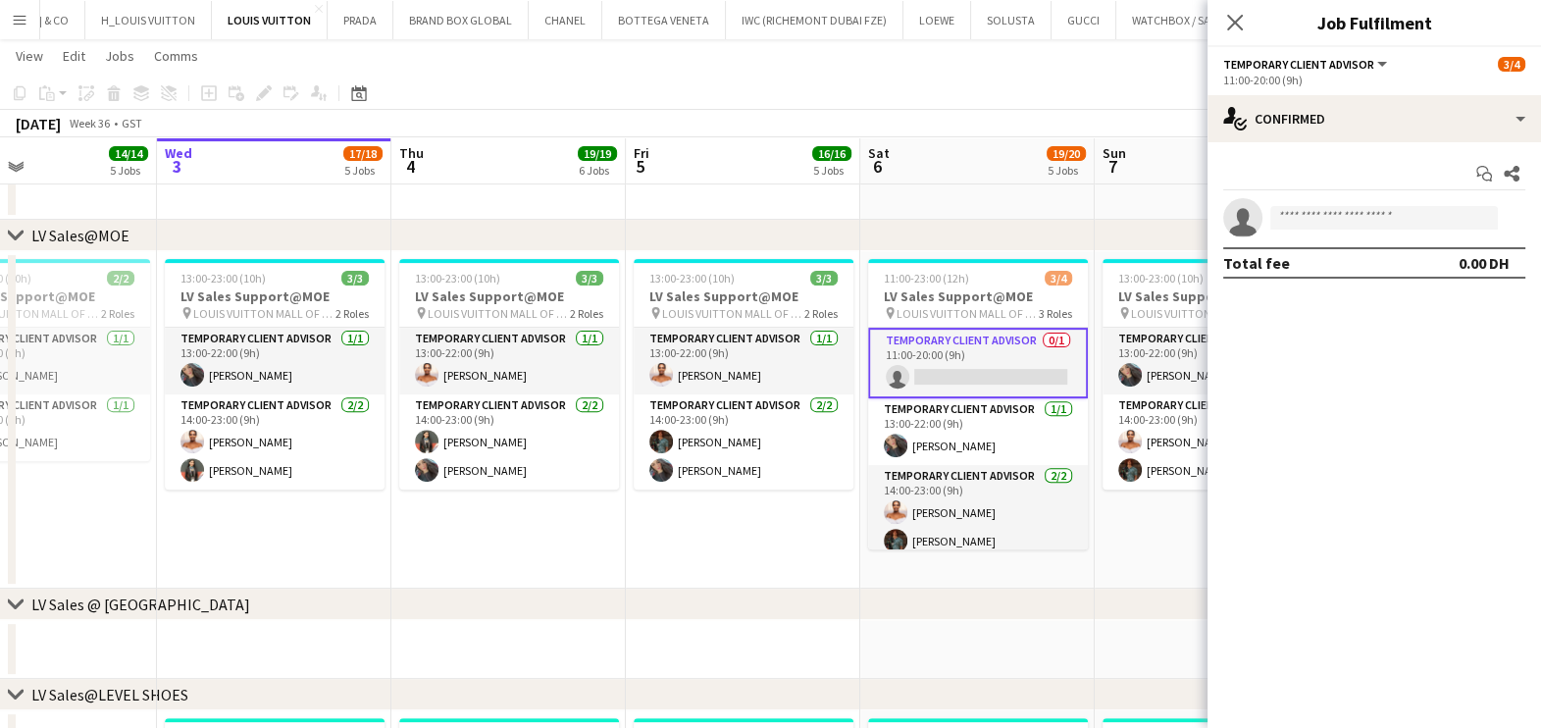
drag, startPoint x: 997, startPoint y: 526, endPoint x: 741, endPoint y: 517, distance: 256.2
click at [741, 517] on app-calendar-viewport "Sat 30 15/15 6 Jobs Sun 31 13/15 5 Jobs Mon 1 12/13 3 Jobs Tue 2 14/14 5 Jobs W…" at bounding box center [770, 703] width 1541 height 2957
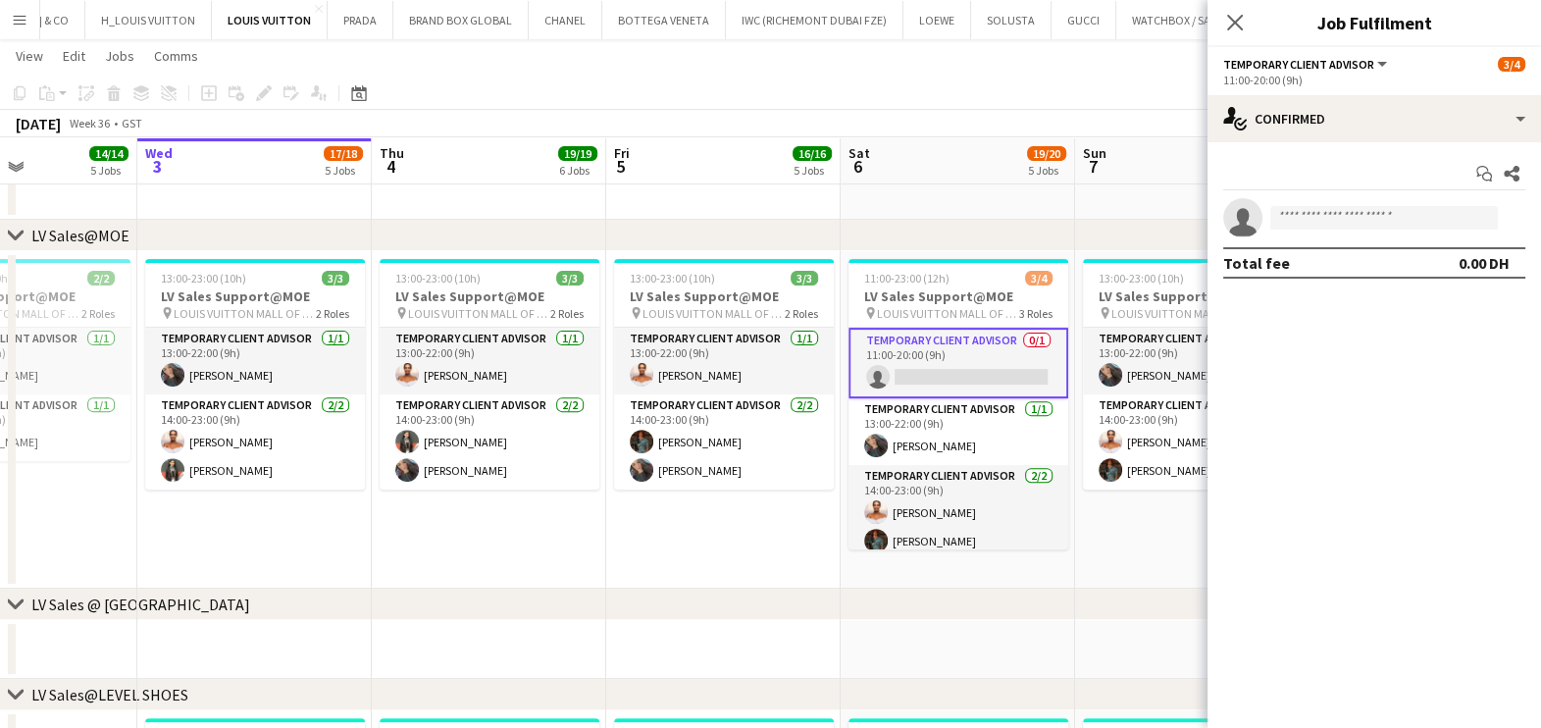
click at [647, 560] on app-date-cell "13:00-23:00 (10h) 3/3 LV Sales Support@MOE pin LOUIS VUITTON MALL OF THE EMIRAT…" at bounding box center [723, 419] width 234 height 337
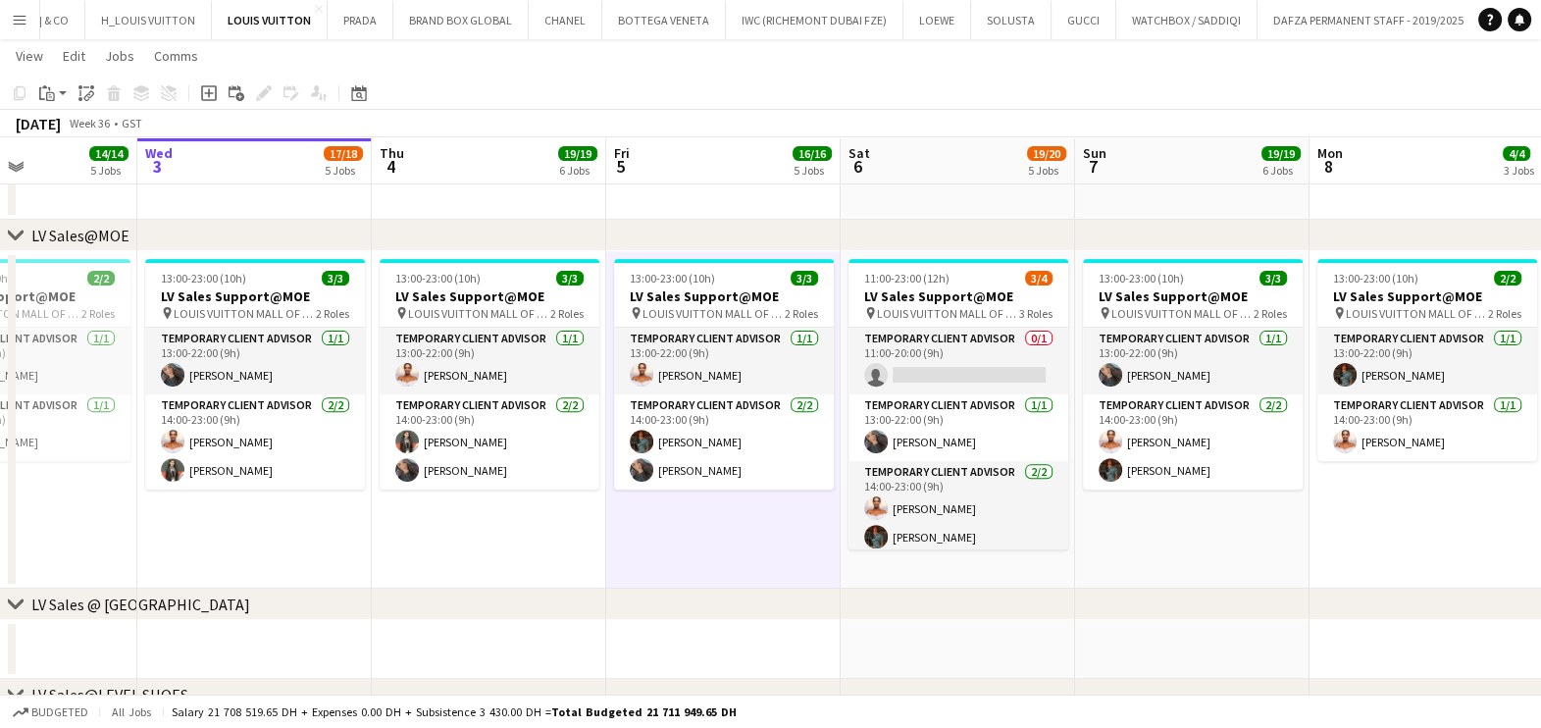
click at [588, 456] on app-calendar-viewport "Sat 30 15/15 6 Jobs Sun 31 13/15 5 Jobs Mon 1 12/13 3 Jobs Tue 2 14/14 5 Jobs W…" at bounding box center [770, 703] width 1541 height 2957
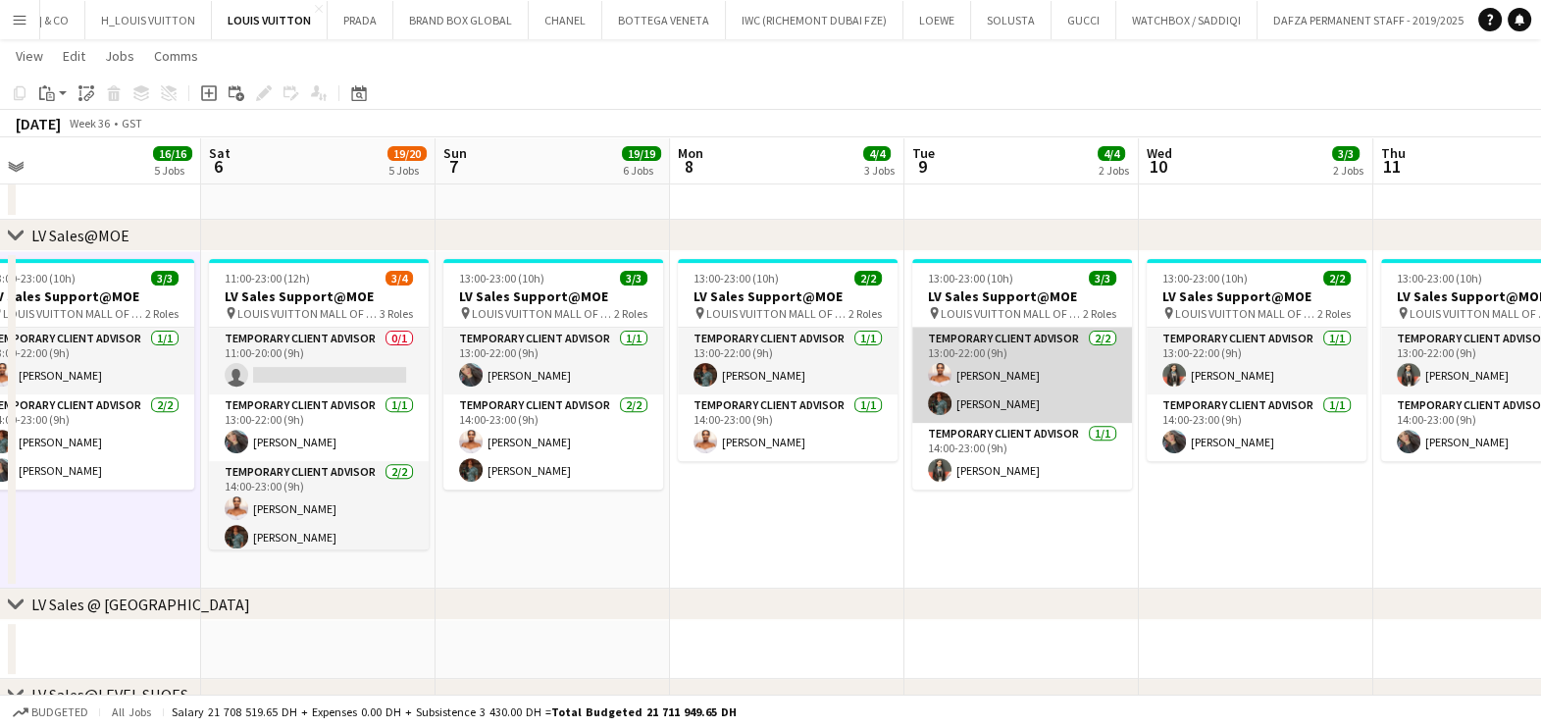
drag, startPoint x: 1001, startPoint y: 424, endPoint x: 727, endPoint y: 418, distance: 274.7
click at [729, 417] on app-calendar-viewport "Wed 3 17/18 5 Jobs Thu 4 19/19 6 Jobs Fri 5 16/16 5 Jobs Sat 6 19/20 5 Jobs Sun…" at bounding box center [770, 703] width 1541 height 2957
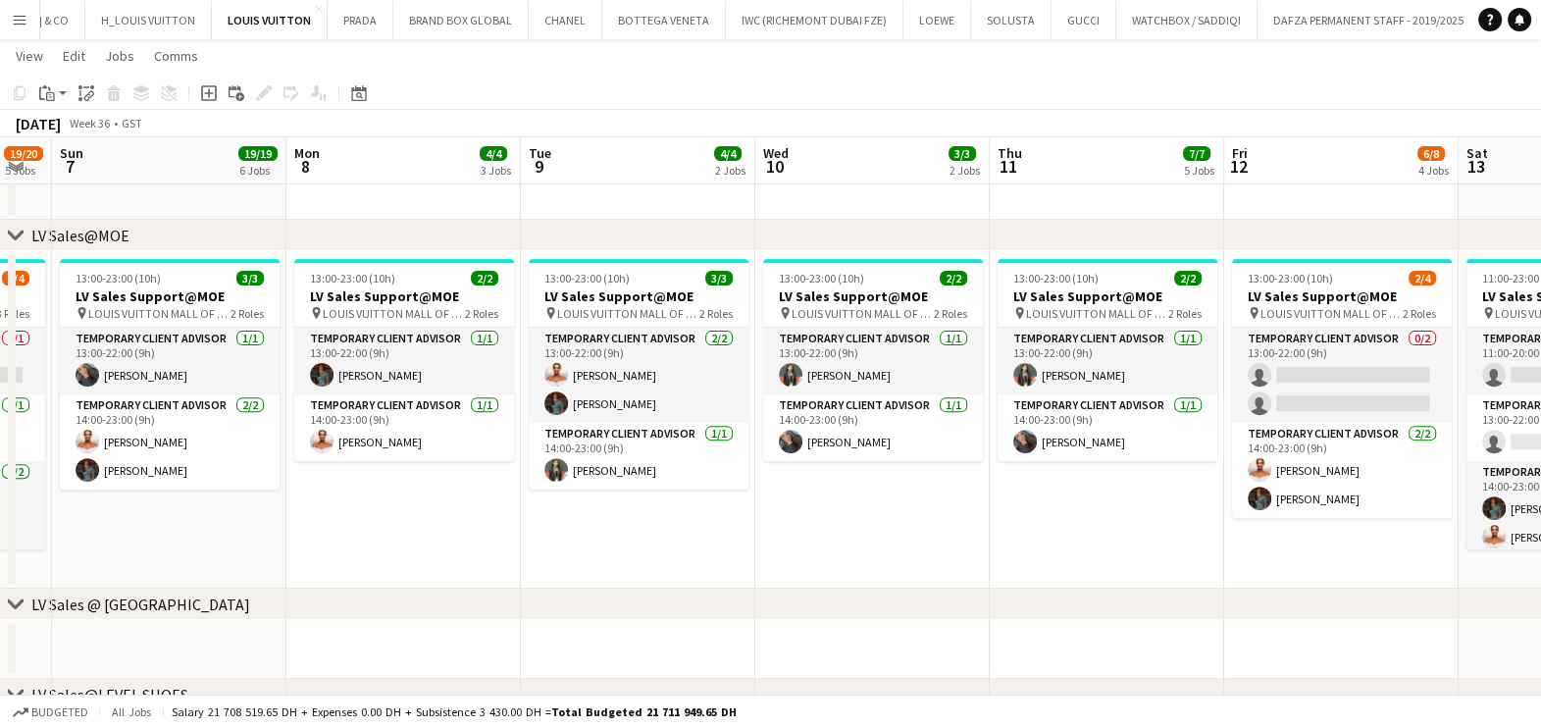
scroll to position [0, 705]
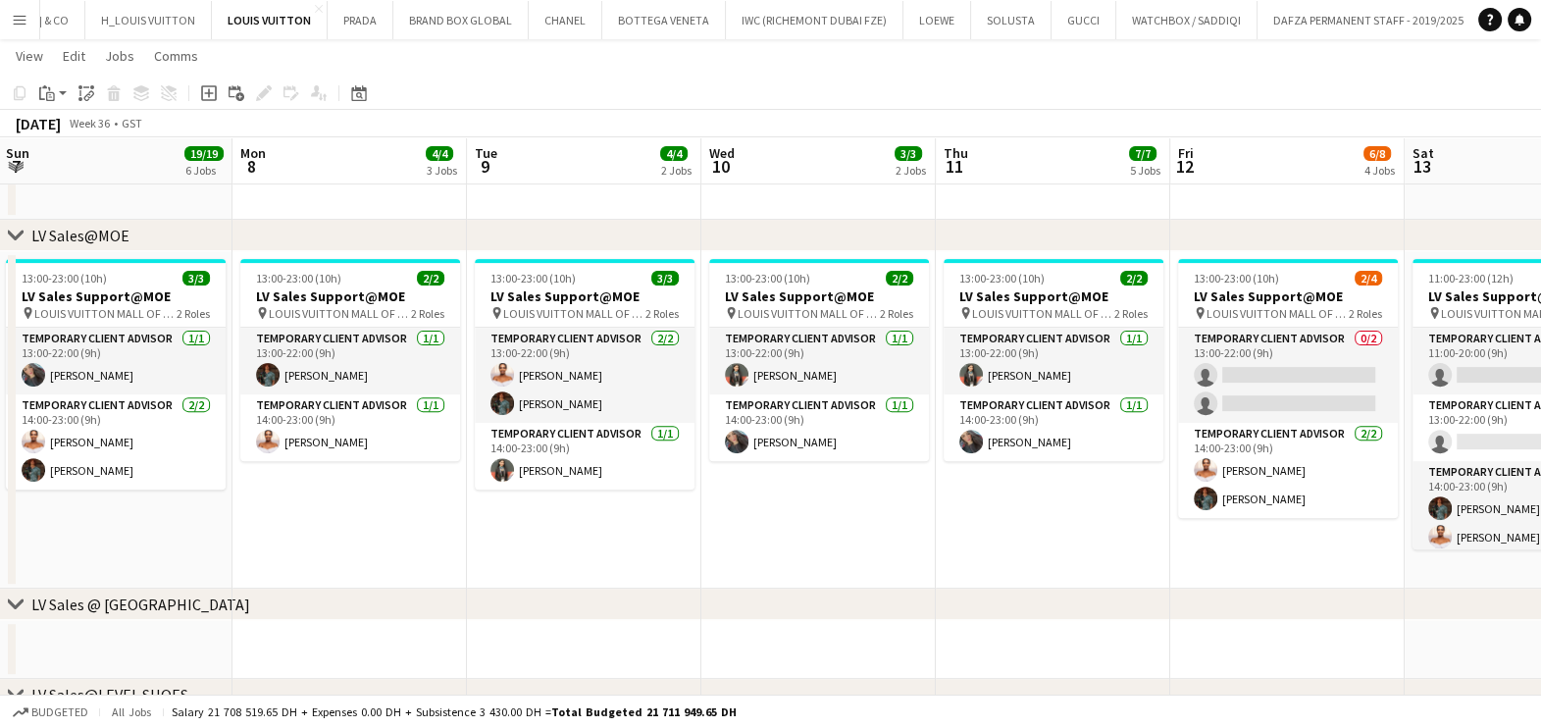
click at [776, 476] on app-calendar-viewport "Thu 4 19/19 6 Jobs Fri 5 16/16 5 Jobs Sat 6 19/20 5 Jobs Sun 7 19/19 6 Jobs Mon…" at bounding box center [770, 703] width 1541 height 2957
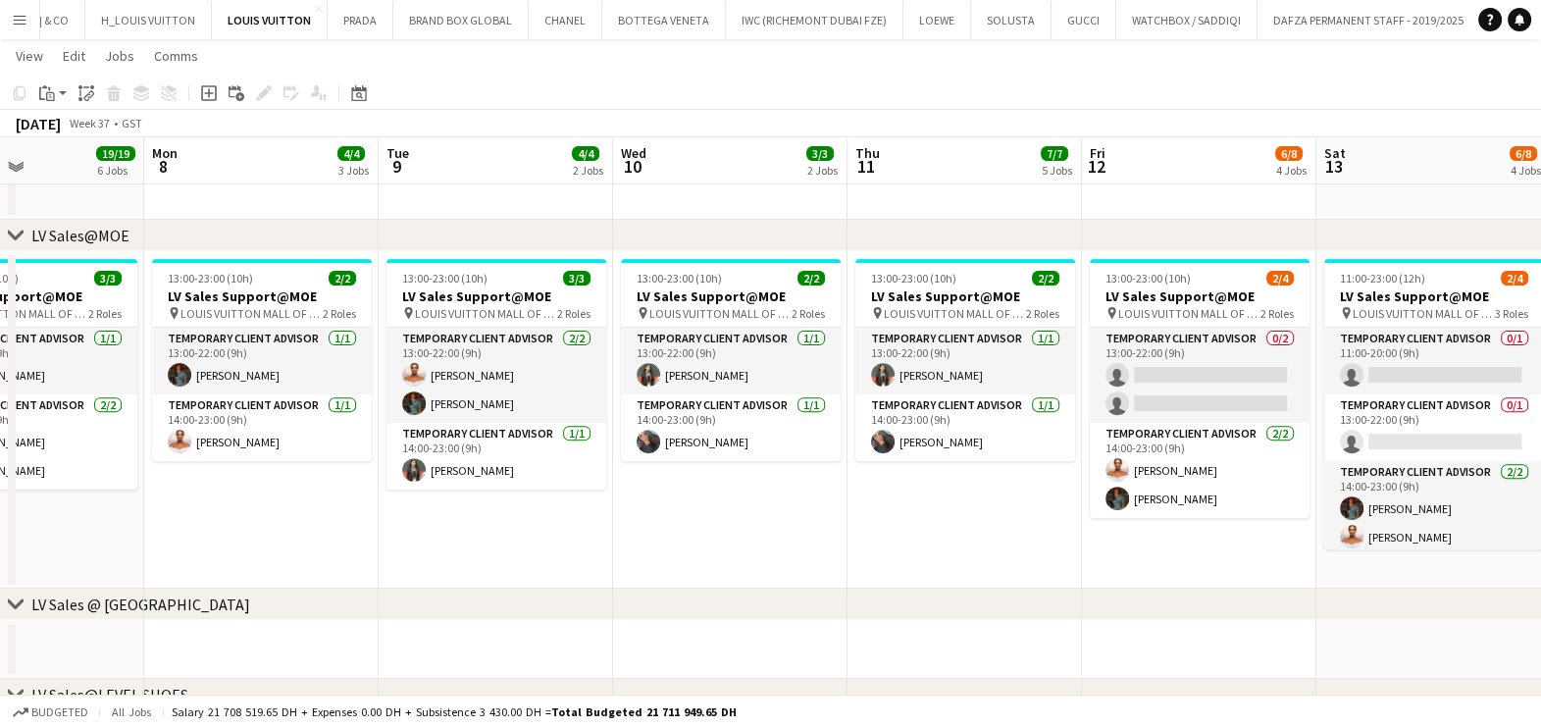
drag, startPoint x: 593, startPoint y: 544, endPoint x: 833, endPoint y: 601, distance: 246.0
click at [849, 608] on div "chevron-right RE-OPENENING, VIP EVENTS & POP-UP chevron-right LV Sales@TDM chev…" at bounding box center [770, 703] width 1541 height 2957
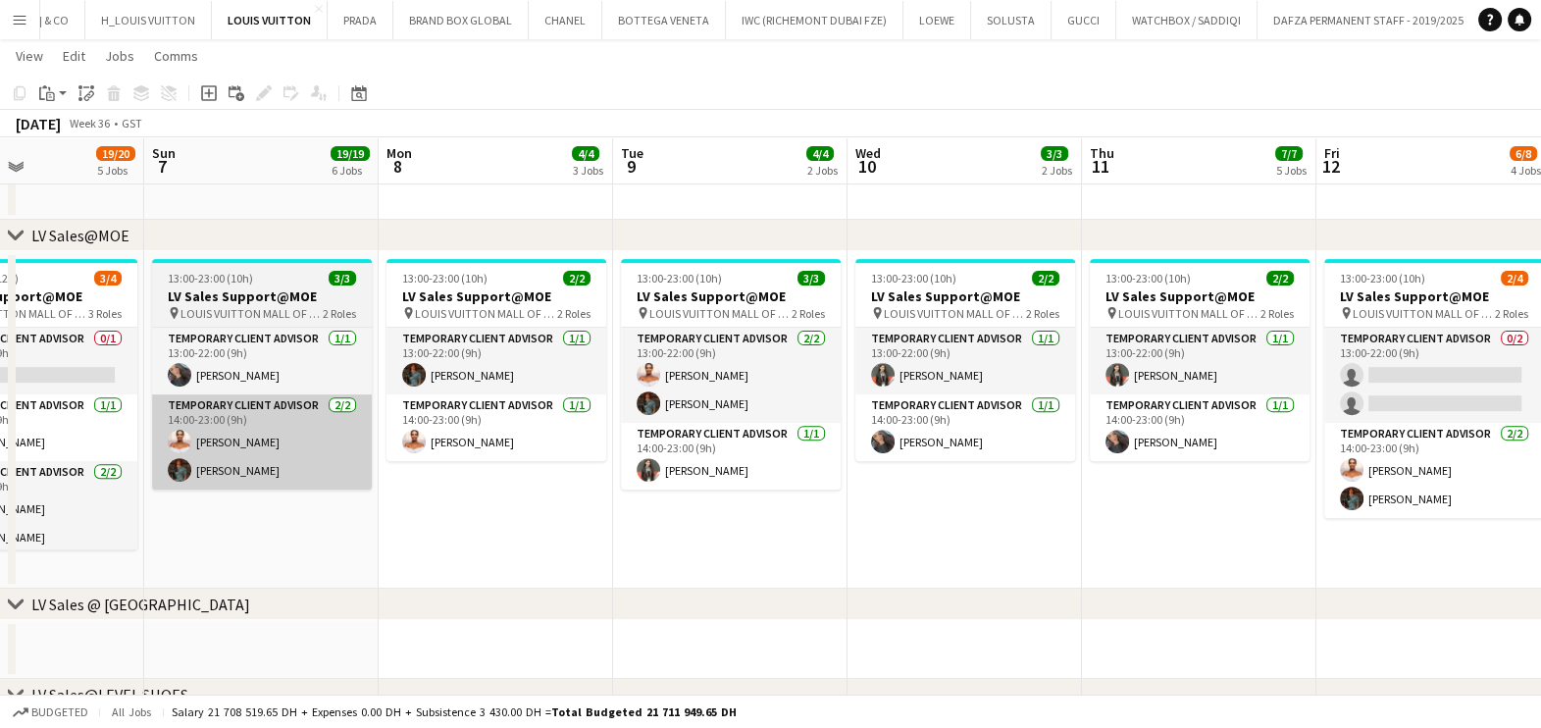
drag, startPoint x: 587, startPoint y: 515, endPoint x: 774, endPoint y: 464, distance: 194.2
click at [851, 538] on app-calendar-viewport "Thu 4 19/19 6 Jobs Fri 5 16/16 5 Jobs Sat 6 19/20 5 Jobs Sun 7 19/19 6 Jobs Mon…" at bounding box center [770, 703] width 1541 height 2957
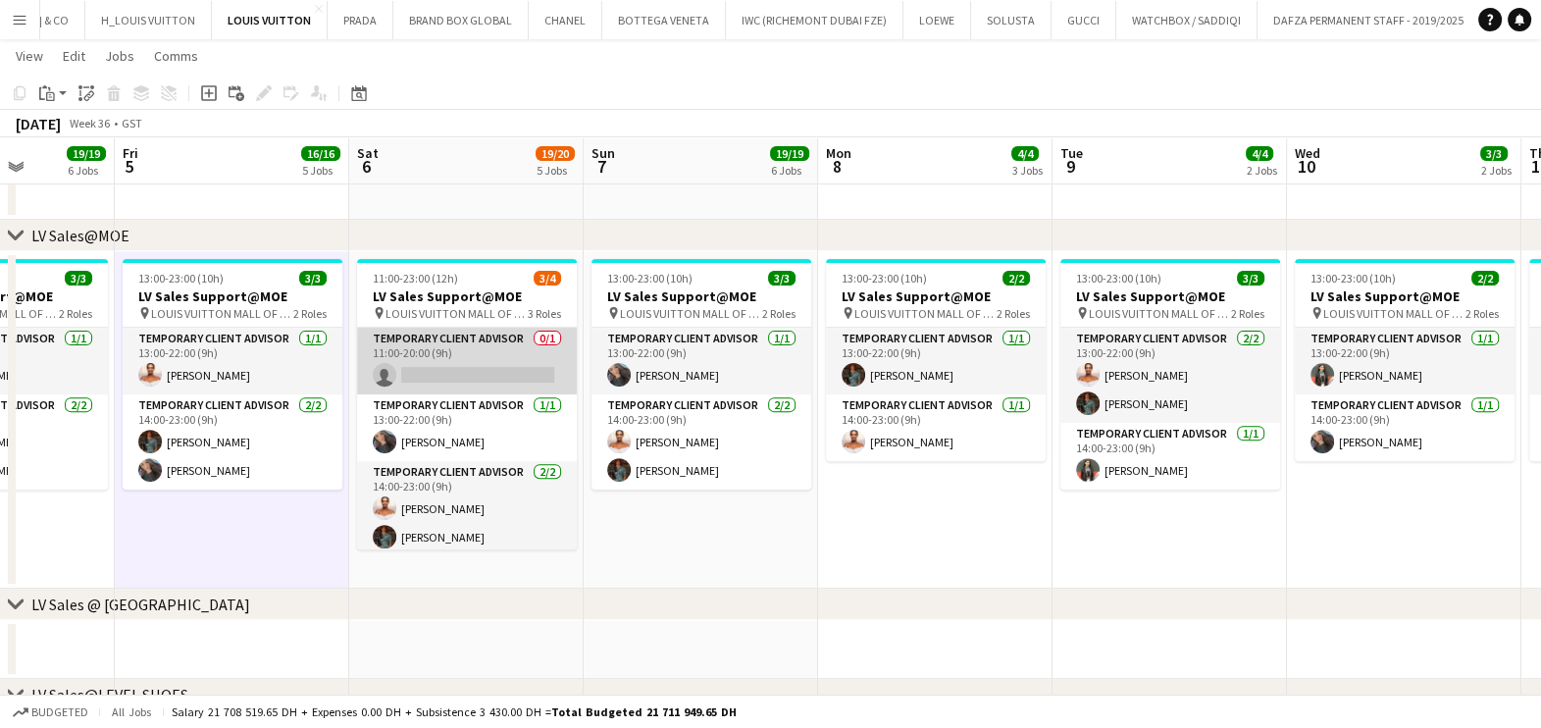
click at [515, 353] on app-card-role "Temporary Client Advisor 0/1 11:00-20:00 (9h) single-neutral-actions" at bounding box center [467, 361] width 220 height 67
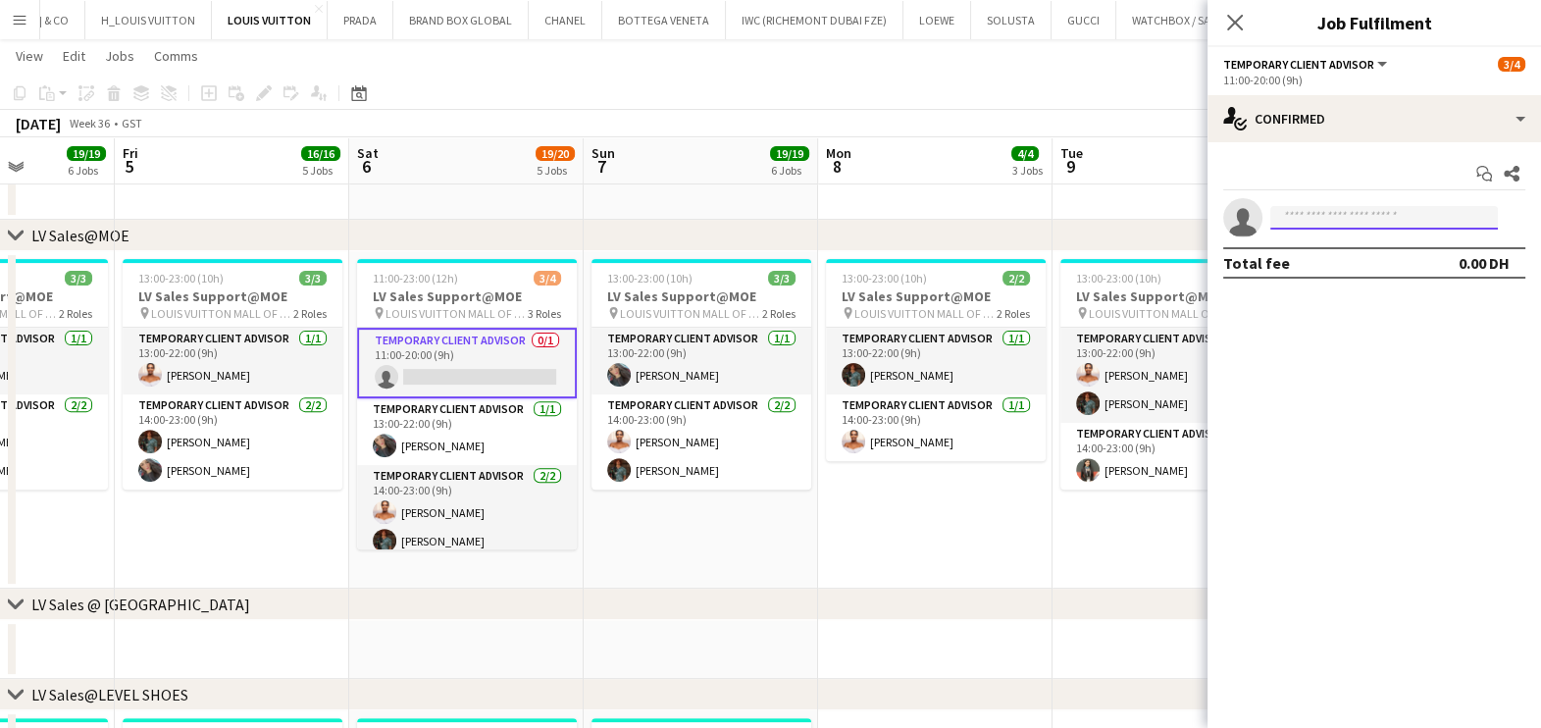
click at [1369, 220] on input at bounding box center [1384, 218] width 228 height 24
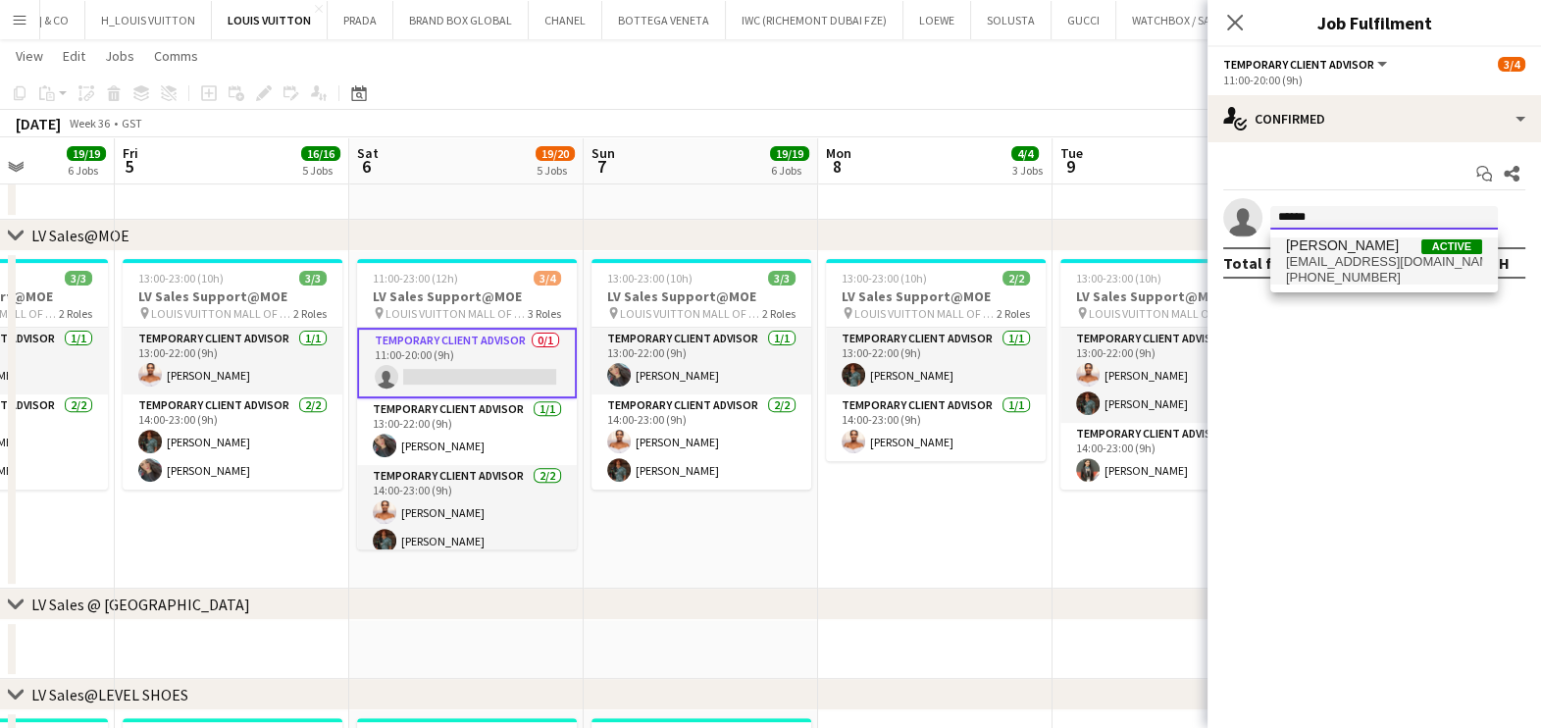
type input "******"
click at [1413, 246] on span "Alla Romashova Active" at bounding box center [1384, 245] width 196 height 17
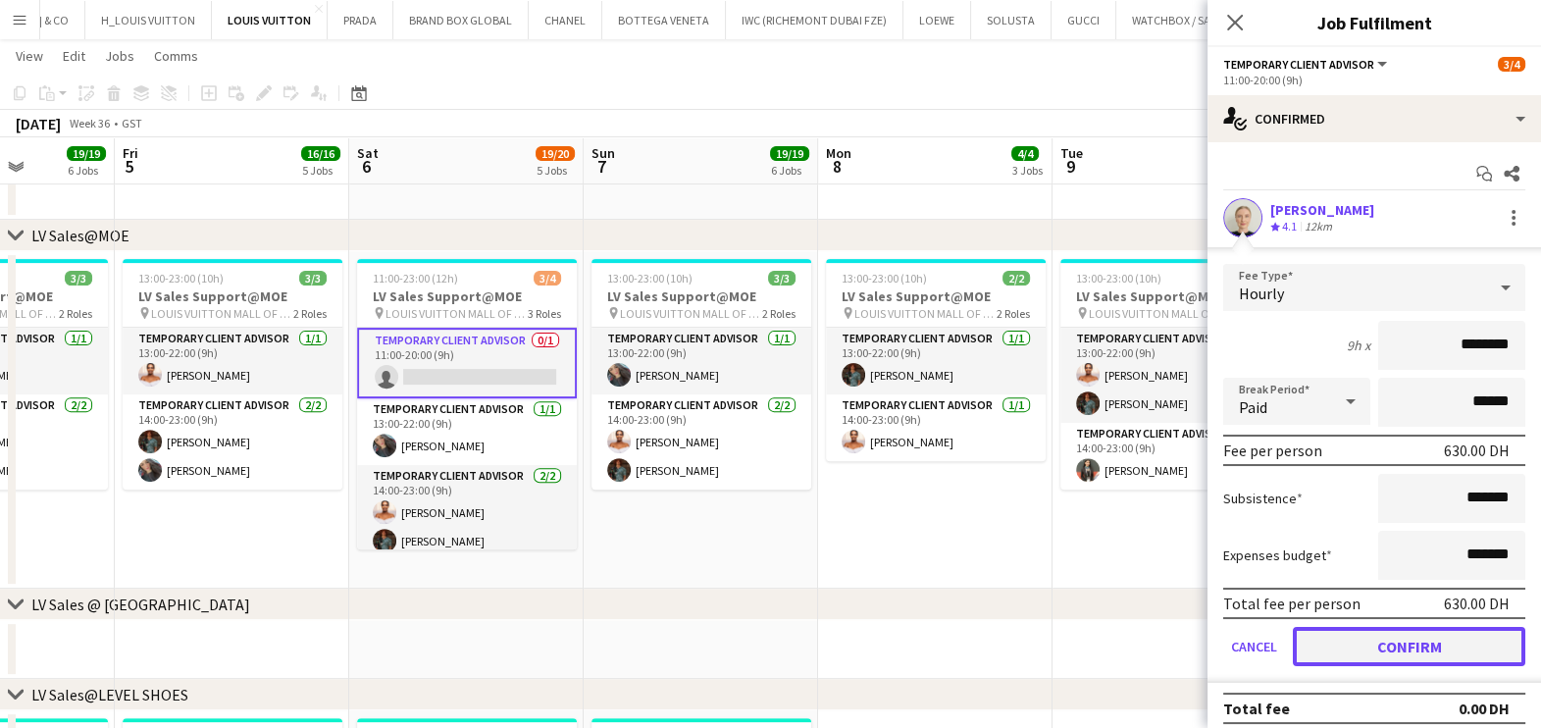
click at [1368, 653] on button "Confirm" at bounding box center [1409, 646] width 232 height 39
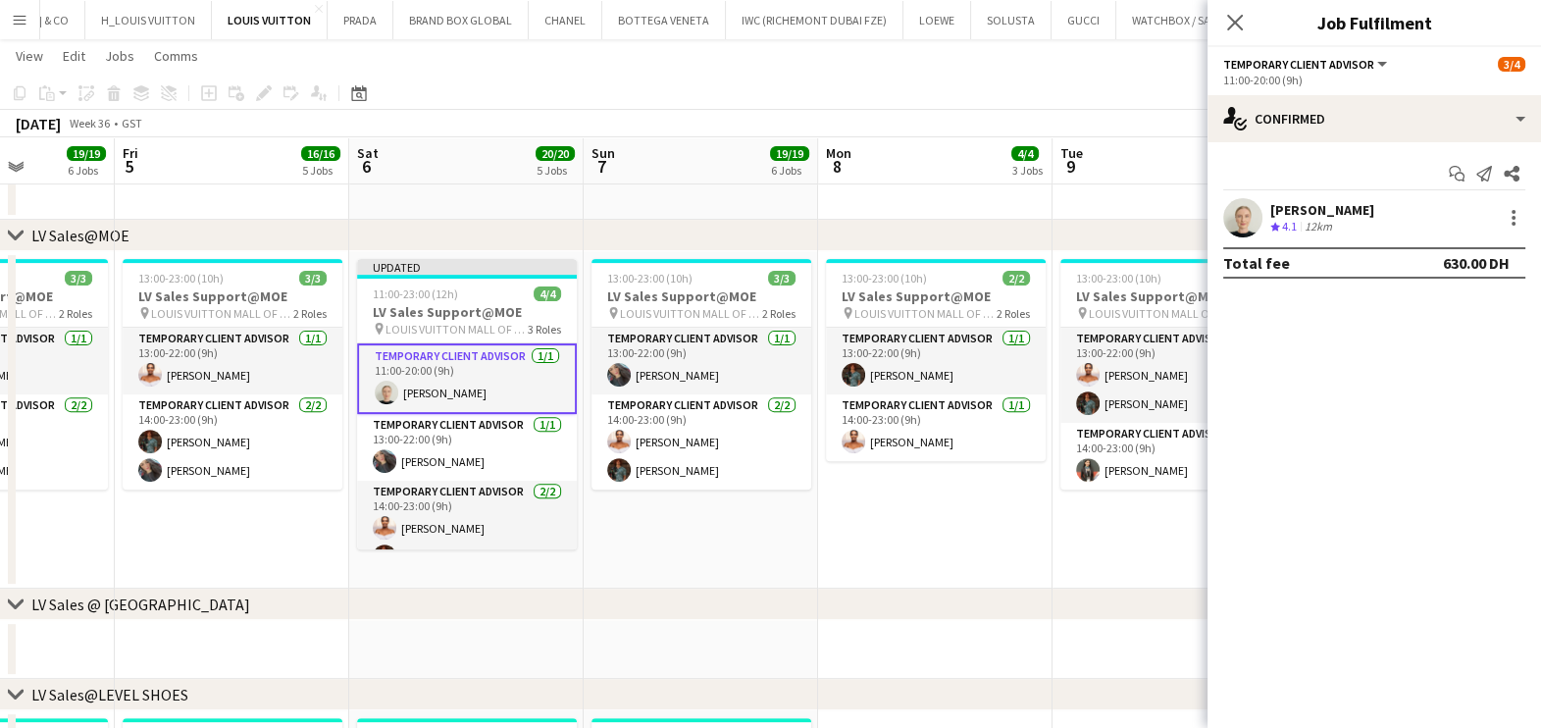
click at [889, 505] on app-date-cell "13:00-23:00 (10h) 2/2 LV Sales Support@MOE pin LOUIS VUITTON MALL OF THE EMIRAT…" at bounding box center [935, 419] width 234 height 337
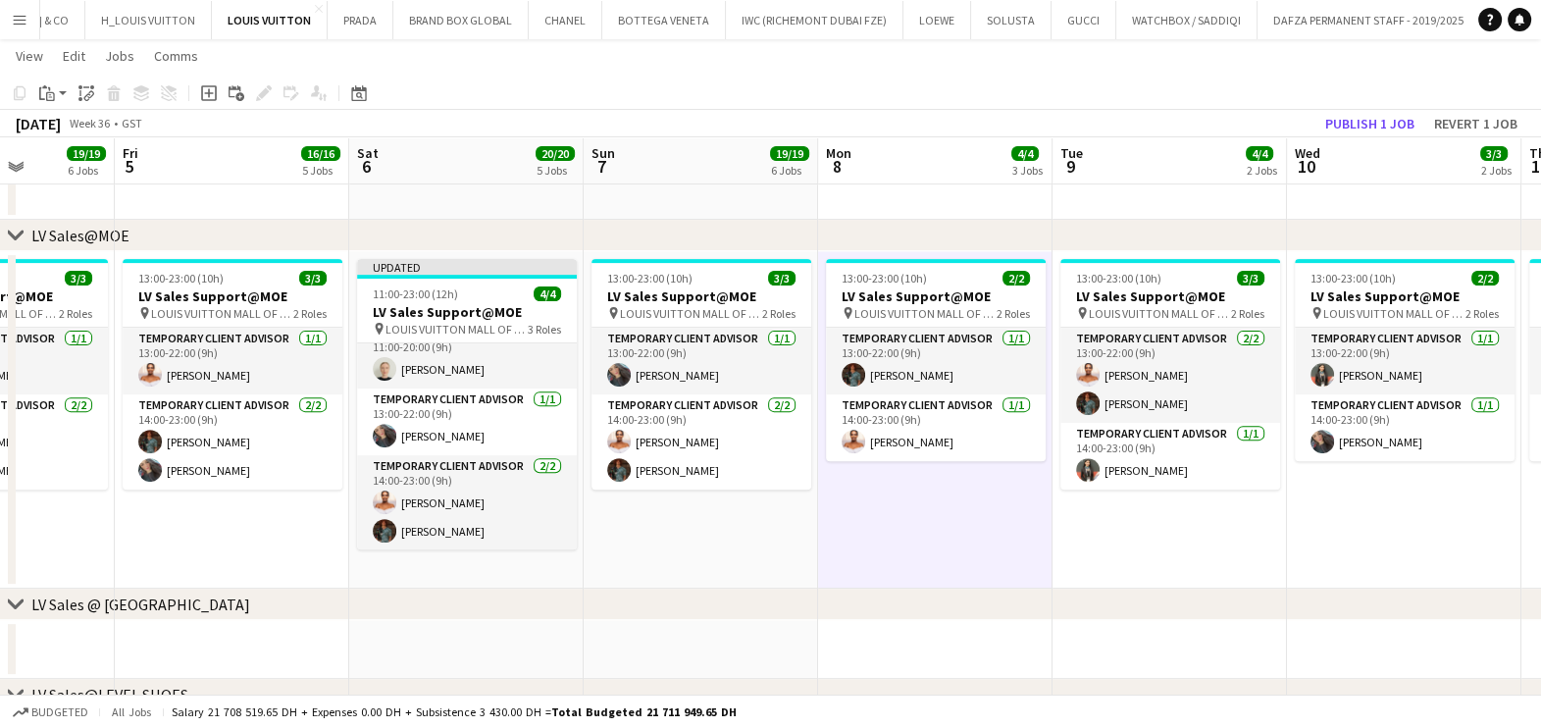
scroll to position [0, 684]
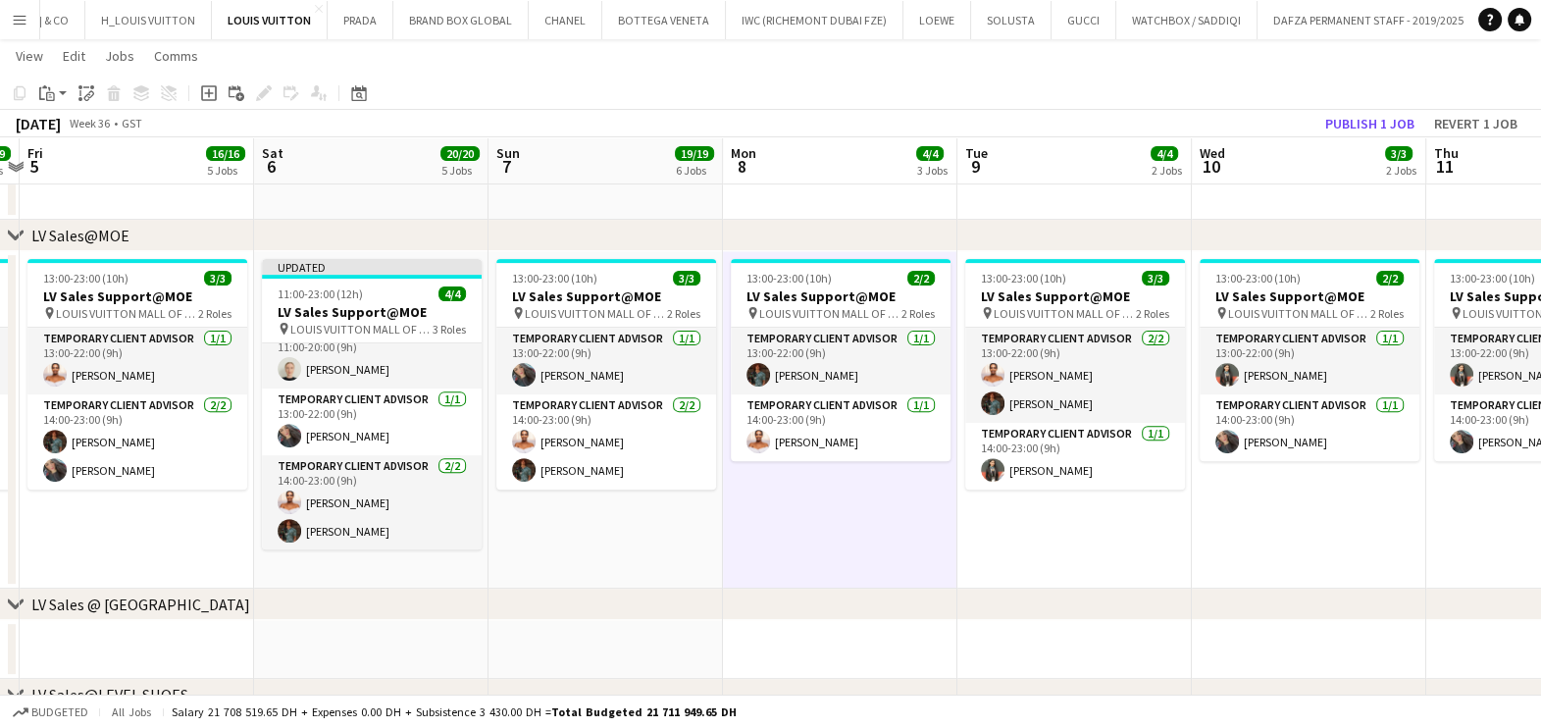
click at [614, 515] on app-calendar-viewport "Tue 2 14/14 5 Jobs Wed 3 17/18 5 Jobs Thu 4 19/19 6 Jobs Fri 5 16/16 5 Jobs Sat…" at bounding box center [770, 703] width 1541 height 2957
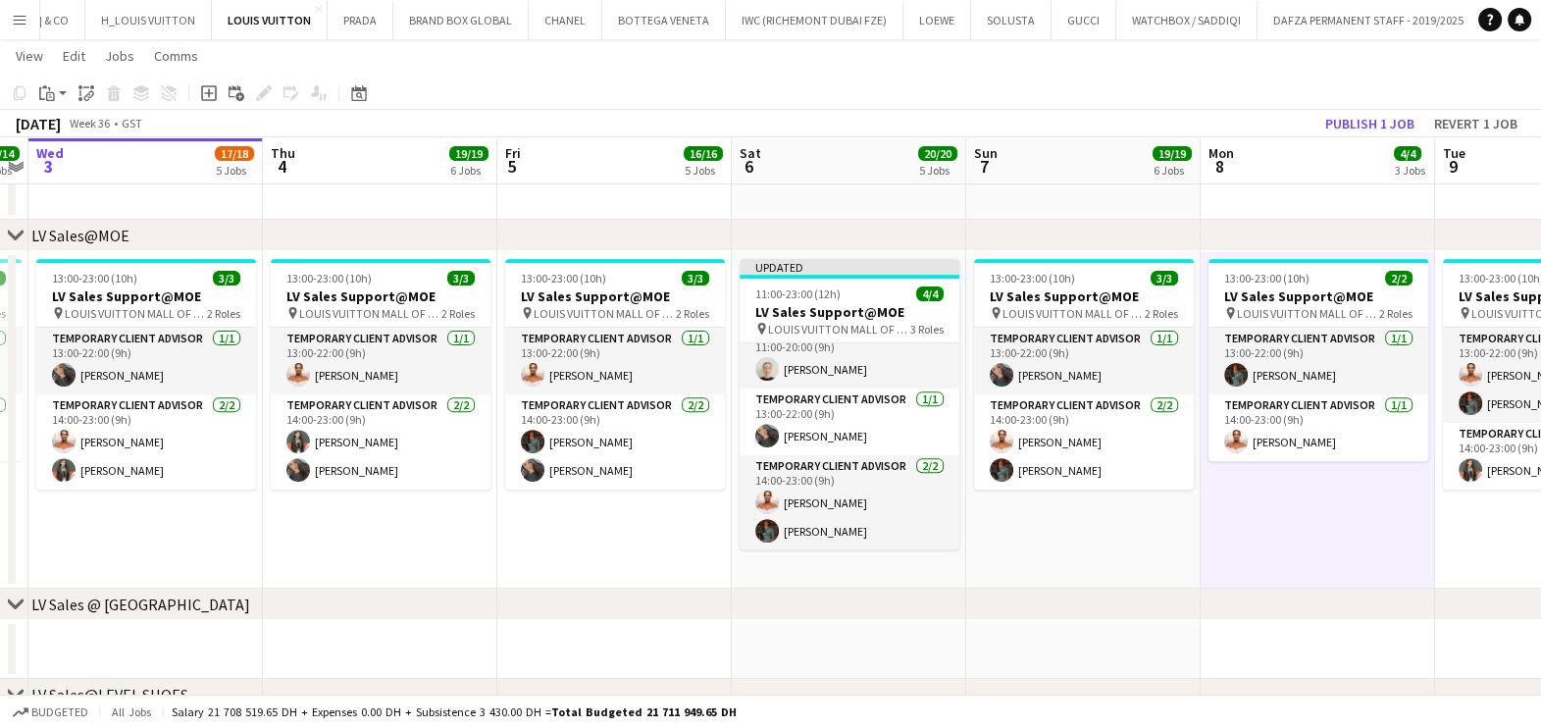
drag, startPoint x: 344, startPoint y: 558, endPoint x: 822, endPoint y: 559, distance: 477.7
click at [822, 559] on app-calendar-viewport "Mon 1 12/13 3 Jobs Tue 2 14/14 5 Jobs Wed 3 17/18 5 Jobs Thu 4 19/19 6 Jobs Fri…" at bounding box center [770, 703] width 1541 height 2957
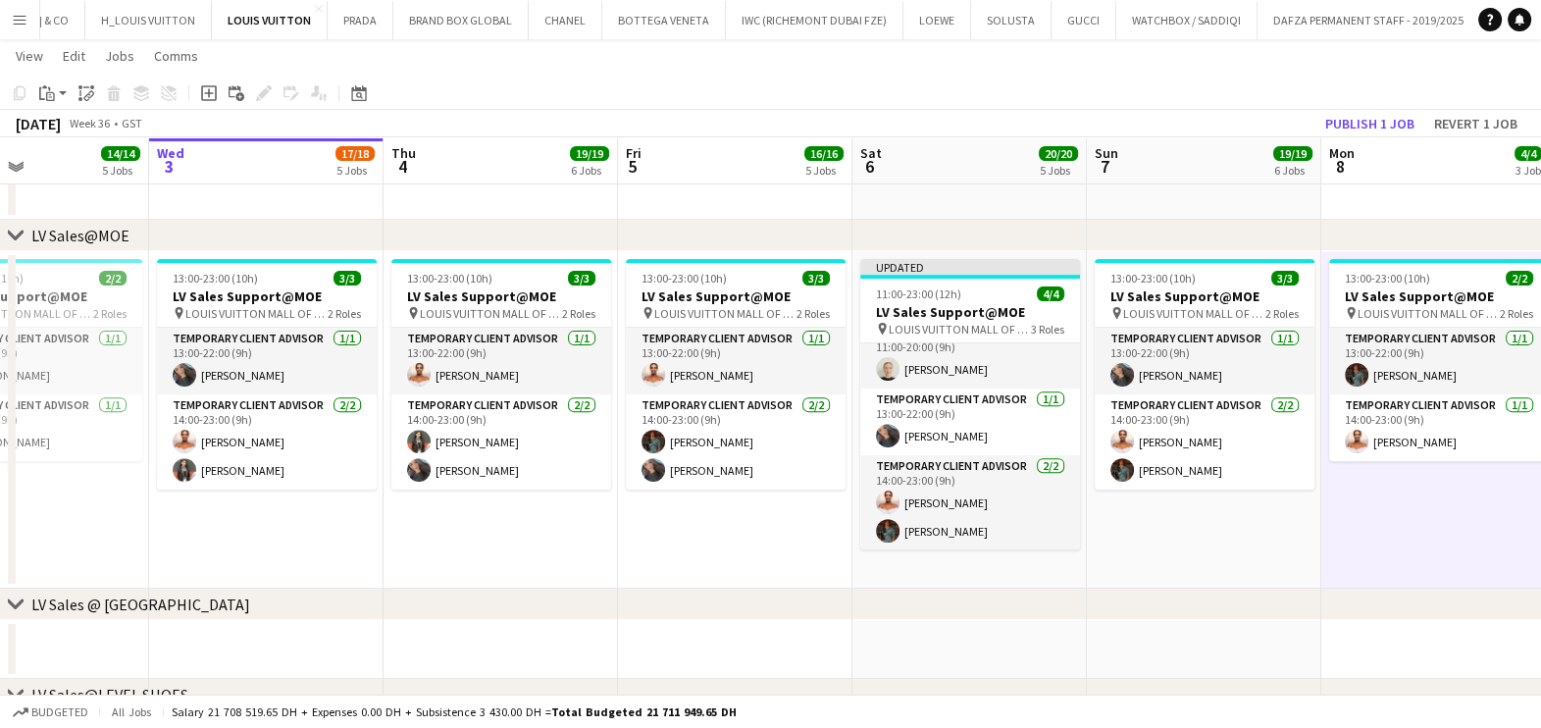
scroll to position [0, 552]
drag, startPoint x: 572, startPoint y: 537, endPoint x: 694, endPoint y: 530, distance: 122.8
click at [694, 530] on app-calendar-viewport "Sun 31 13/15 5 Jobs Mon 1 12/13 3 Jobs Tue 2 14/14 5 Jobs Wed 3 17/18 5 Jobs Th…" at bounding box center [770, 703] width 1541 height 2957
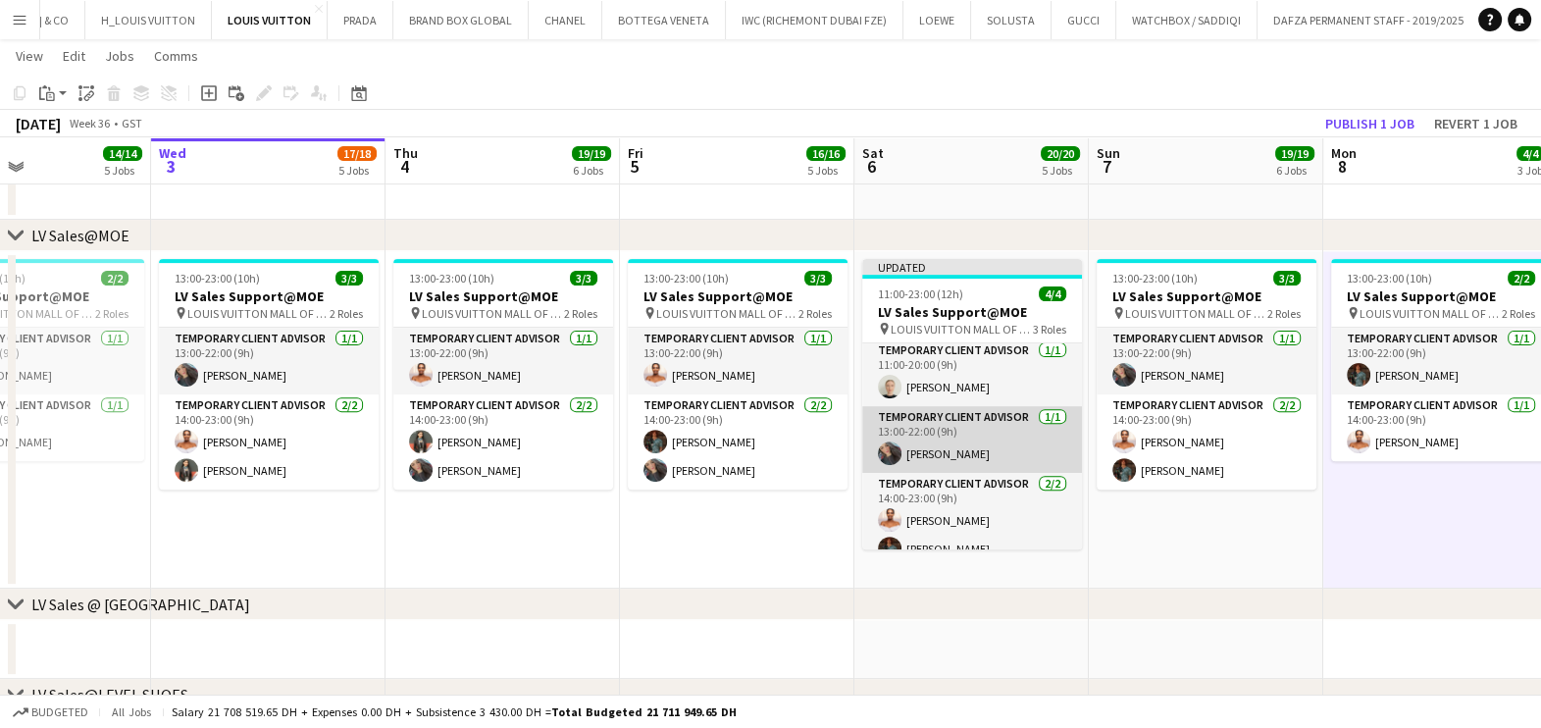
scroll to position [0, 0]
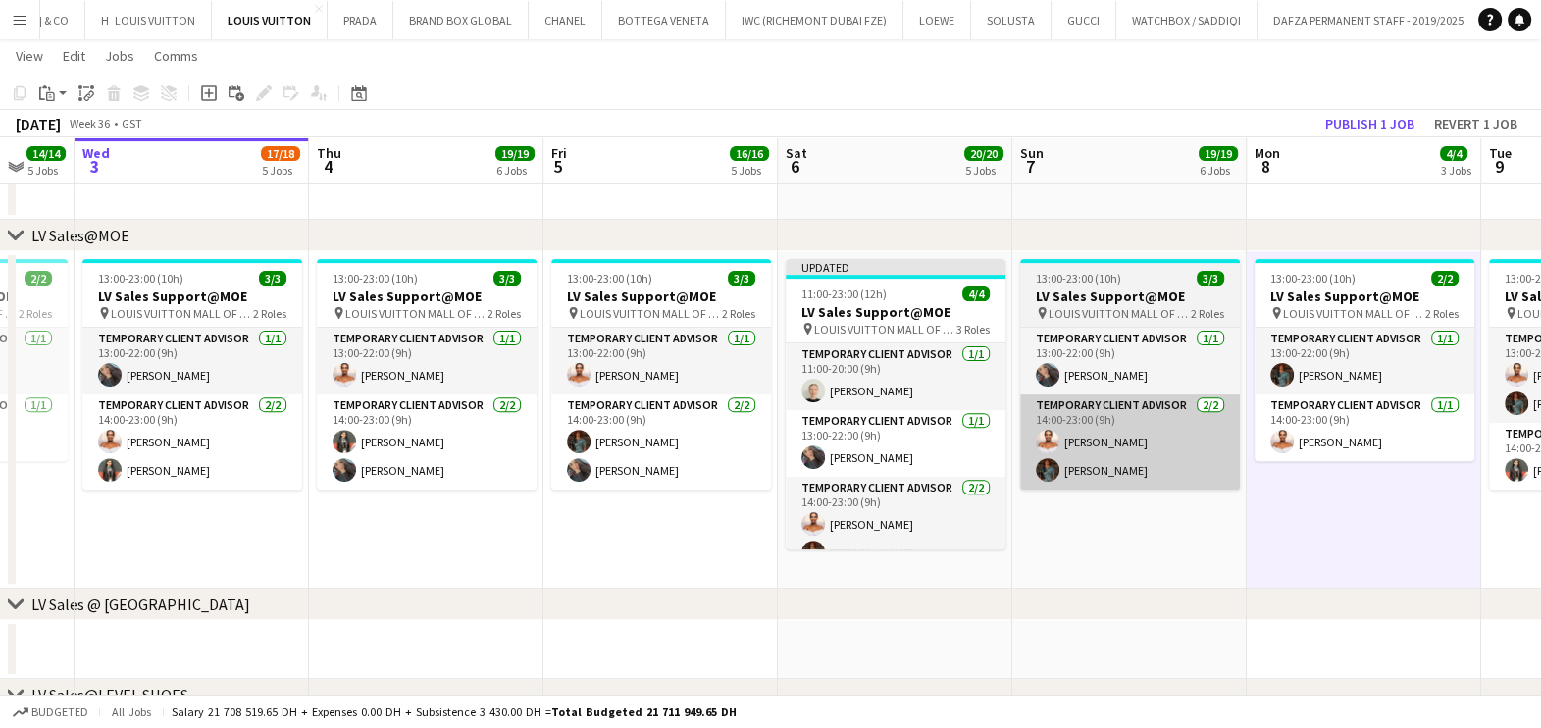
drag, startPoint x: 1277, startPoint y: 530, endPoint x: 717, endPoint y: 476, distance: 562.7
click at [718, 483] on app-calendar-viewport "Sun 31 13/15 5 Jobs Mon 1 12/13 3 Jobs Tue 2 14/14 5 Jobs Wed 3 17/18 5 Jobs Th…" at bounding box center [770, 703] width 1541 height 2957
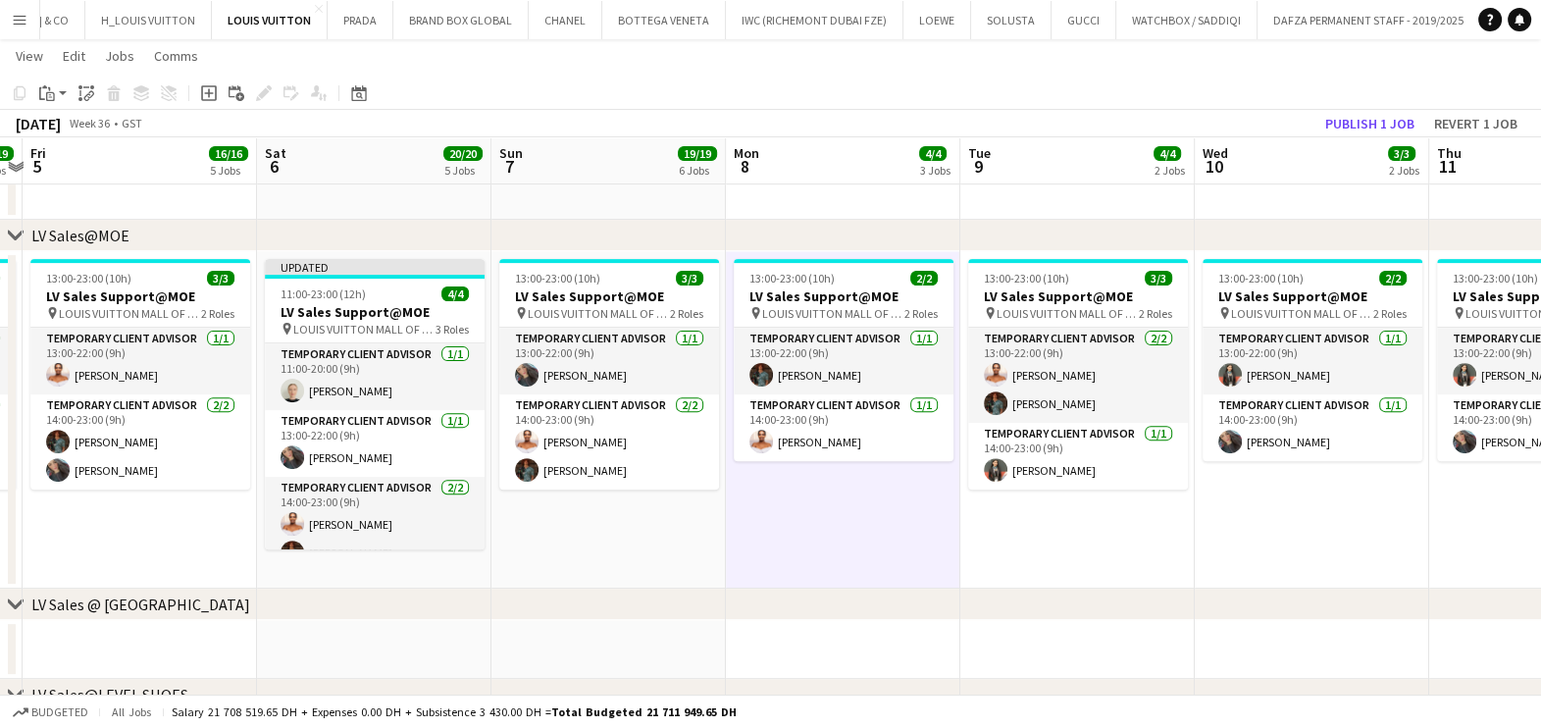
drag, startPoint x: 835, startPoint y: 533, endPoint x: 629, endPoint y: 500, distance: 208.5
click at [629, 500] on app-calendar-viewport "Tue 2 14/14 5 Jobs Wed 3 17/18 5 Jobs Thu 4 19/19 6 Jobs Fri 5 16/16 5 Jobs Sat…" at bounding box center [770, 703] width 1541 height 2957
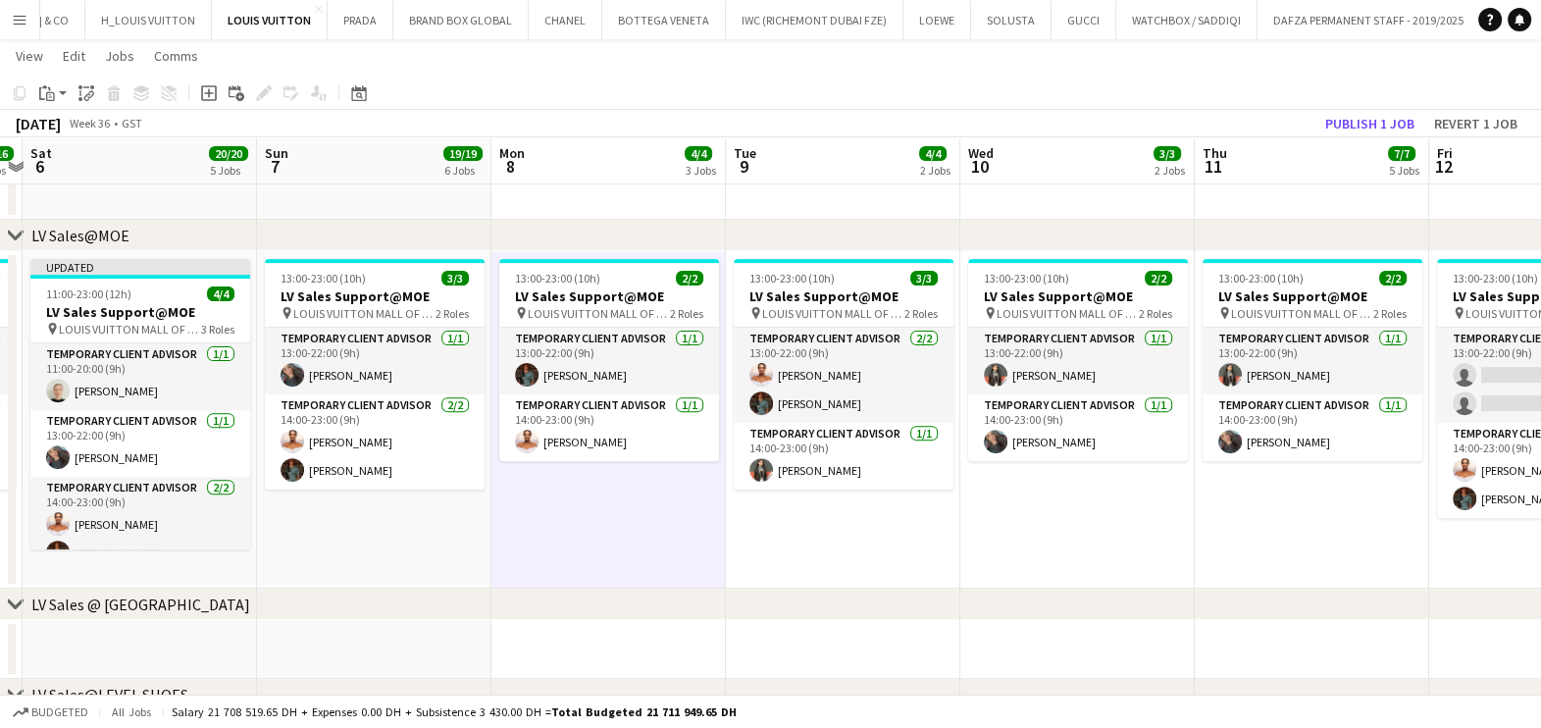
scroll to position [0, 698]
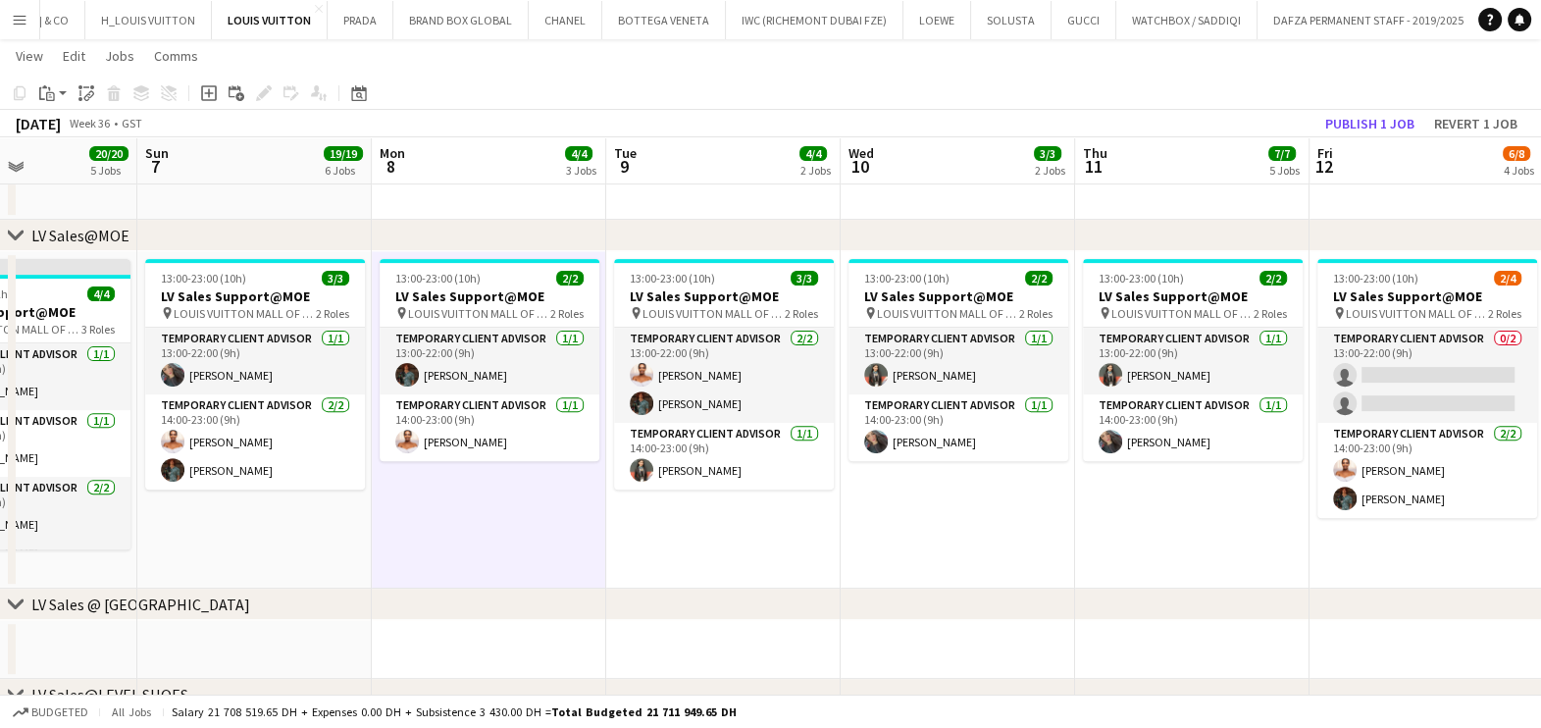
drag, startPoint x: 993, startPoint y: 500, endPoint x: 781, endPoint y: 471, distance: 213.9
click at [783, 481] on app-calendar-viewport "Wed 3 17/18 5 Jobs Thu 4 19/19 6 Jobs Fri 5 16/16 5 Jobs Sat 6 20/20 5 Jobs Sun…" at bounding box center [770, 703] width 1541 height 2957
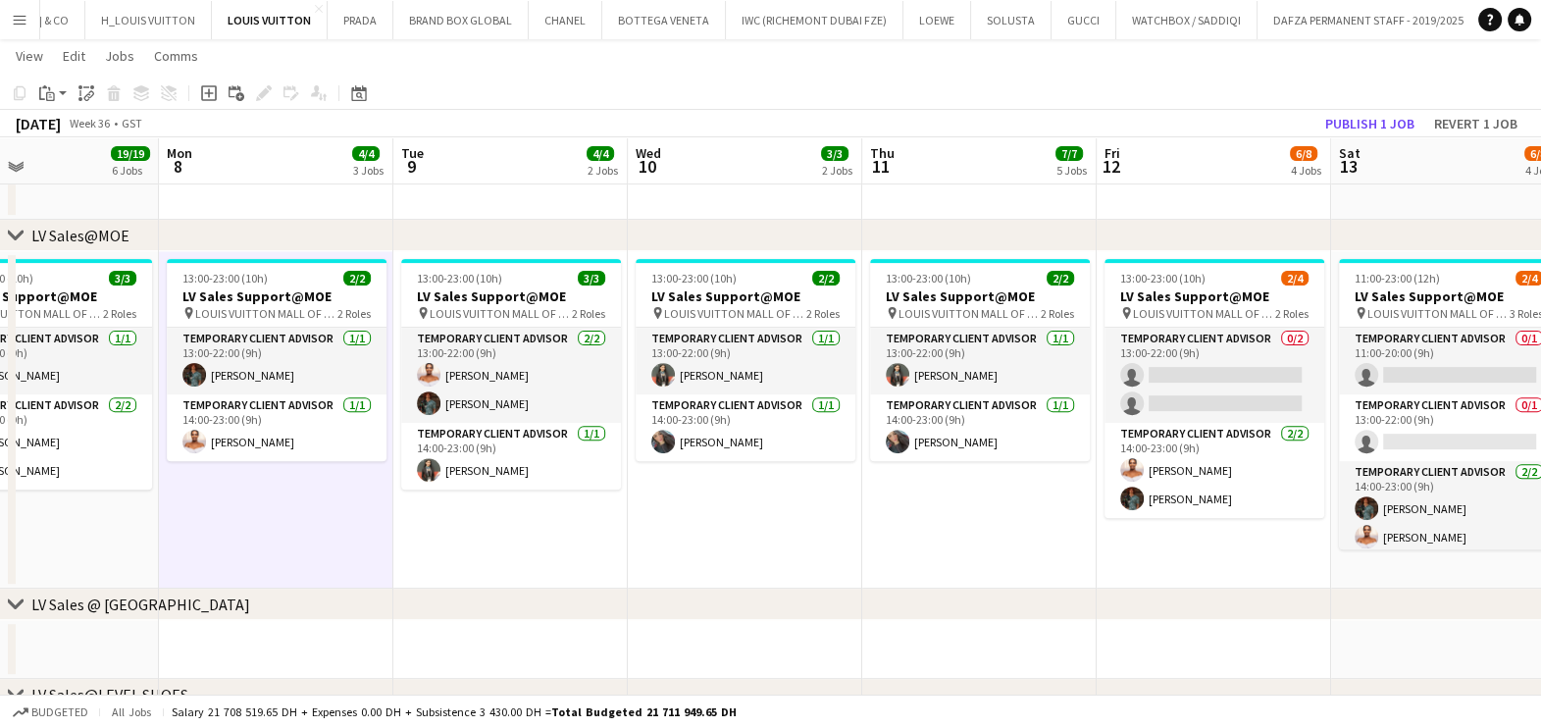
drag, startPoint x: 736, startPoint y: 510, endPoint x: 686, endPoint y: 503, distance: 50.5
click at [686, 505] on app-calendar-viewport "Thu 4 19/19 6 Jobs Fri 5 16/16 5 Jobs Sat 6 20/20 5 Jobs Sun 7 19/19 6 Jobs Mon…" at bounding box center [770, 703] width 1541 height 2957
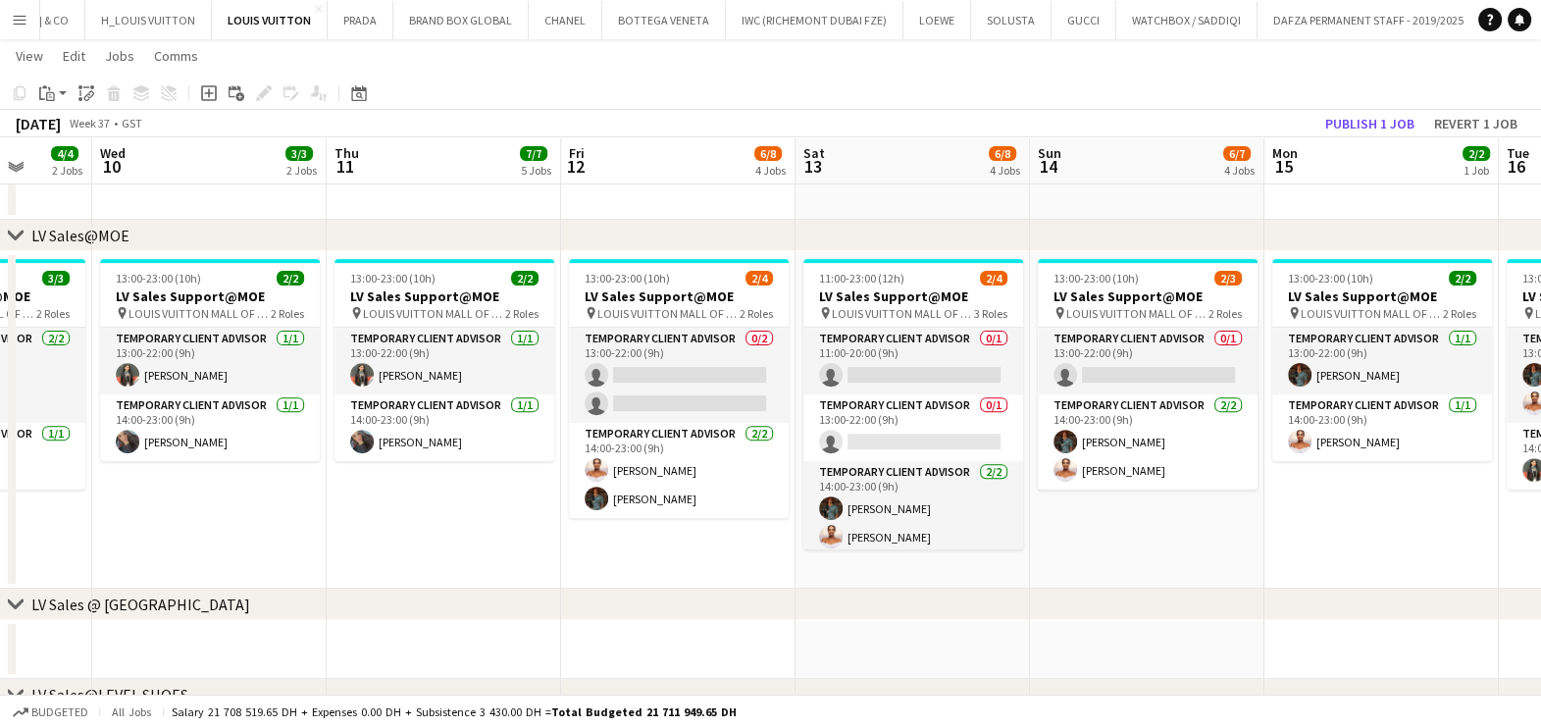
scroll to position [0, 780]
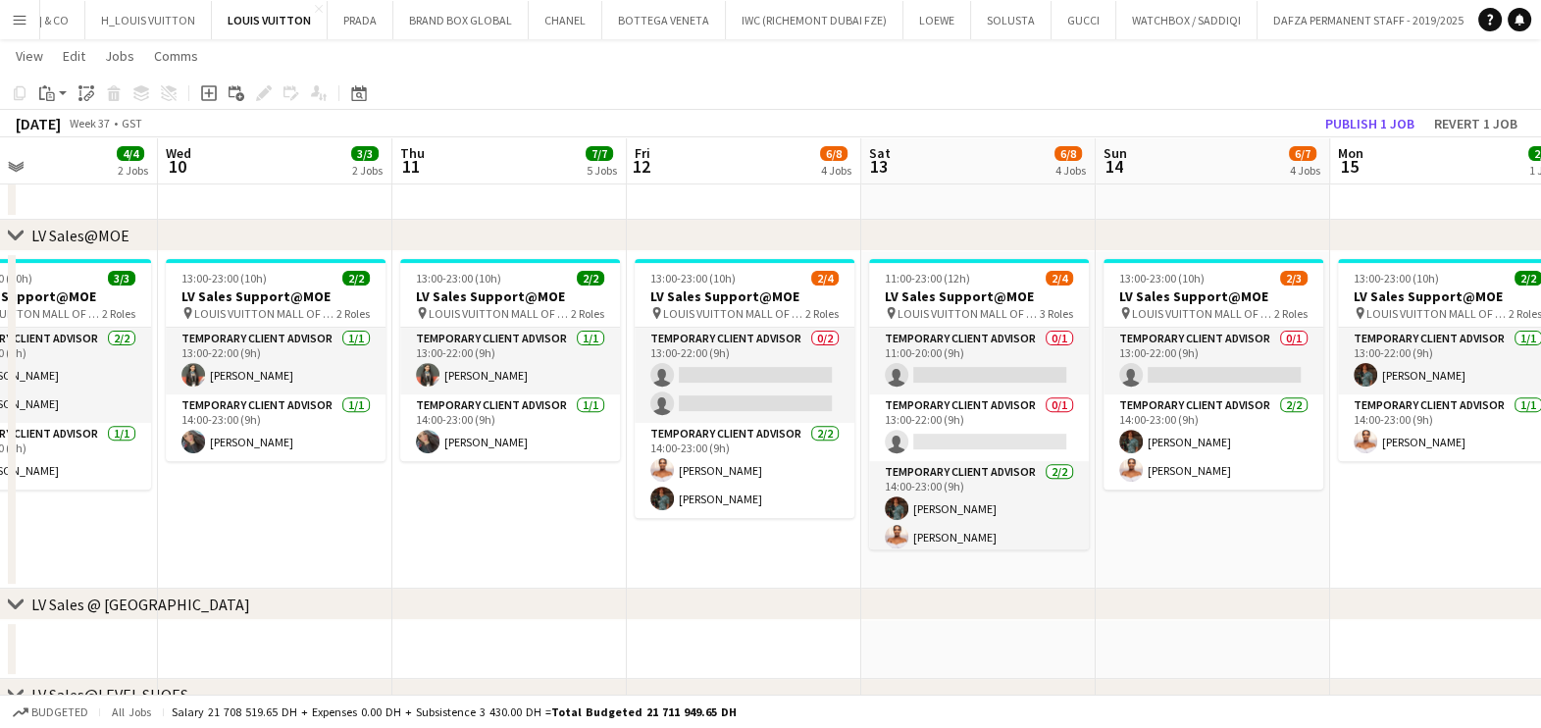
drag, startPoint x: 1163, startPoint y: 502, endPoint x: 920, endPoint y: 478, distance: 244.5
click at [920, 478] on app-calendar-viewport "Sat 6 20/20 5 Jobs Sun 7 19/19 6 Jobs Mon 8 4/4 3 Jobs Tue 9 4/4 2 Jobs Wed 10 …" at bounding box center [770, 703] width 1541 height 2957
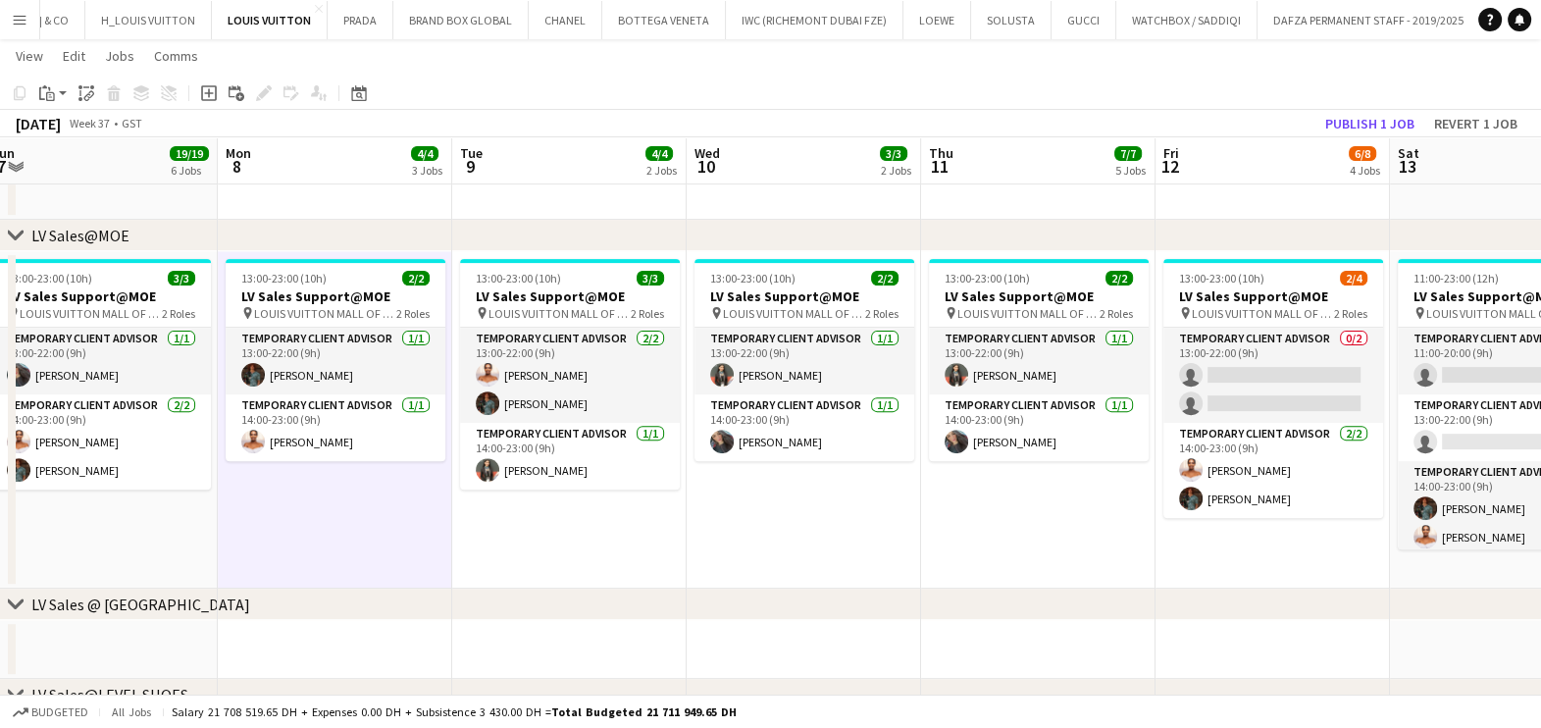
drag, startPoint x: 1040, startPoint y: 544, endPoint x: 787, endPoint y: 541, distance: 253.1
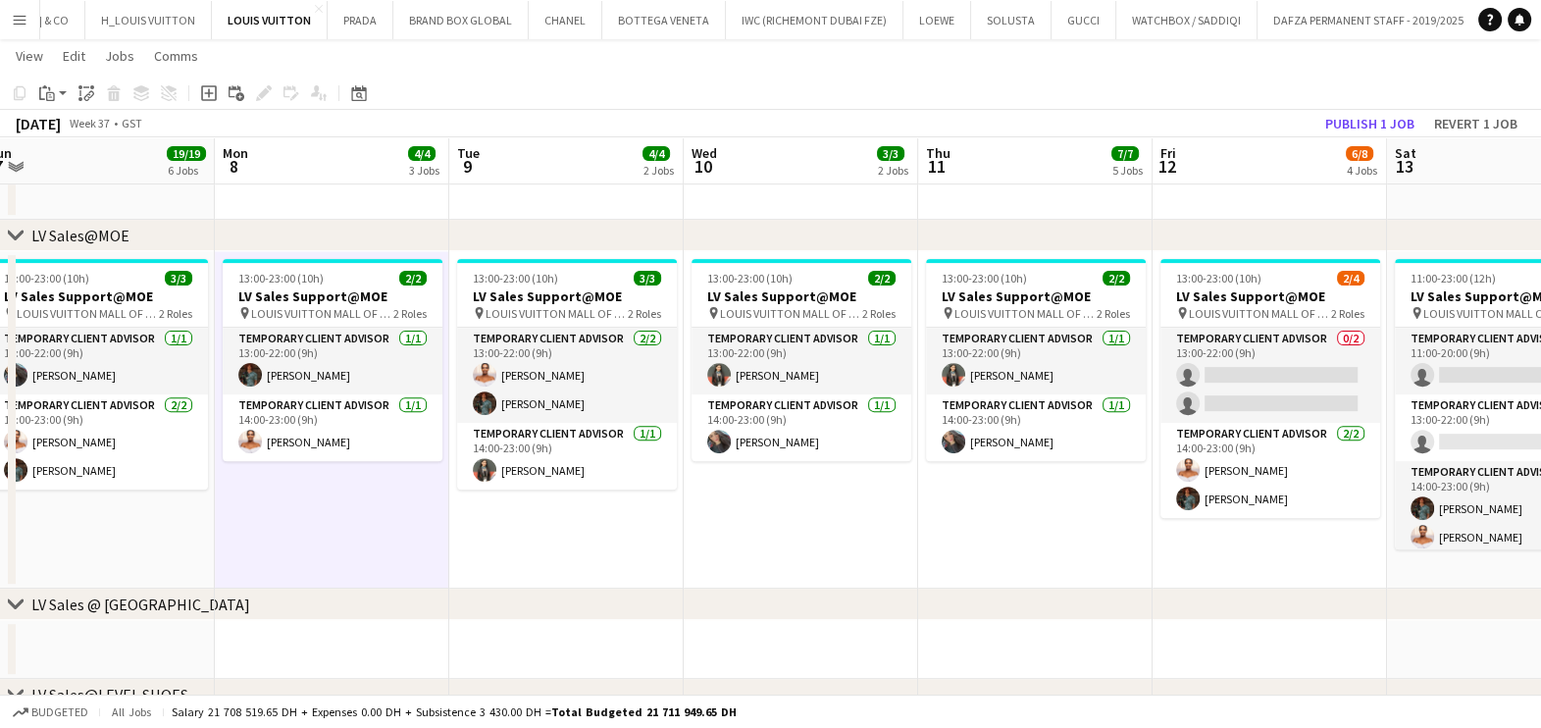
click at [1056, 544] on app-calendar-viewport "Fri 5 16/16 5 Jobs Sat 6 20/20 5 Jobs Sun 7 19/19 6 Jobs Mon 8 4/4 3 Jobs Tue 9…" at bounding box center [770, 703] width 1541 height 2957
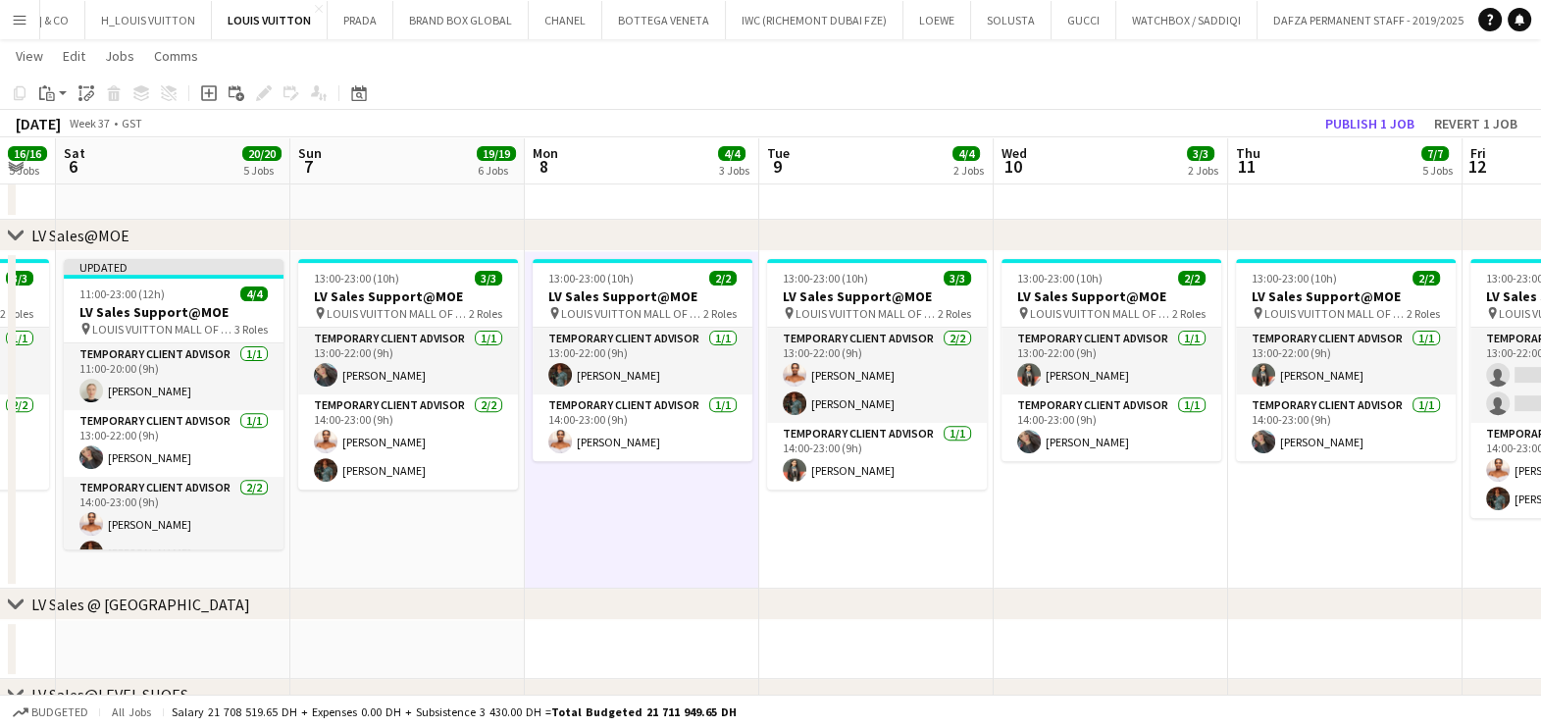
drag, startPoint x: 605, startPoint y: 520, endPoint x: 1029, endPoint y: 523, distance: 423.7
click at [1029, 523] on app-calendar-viewport "Thu 4 19/19 6 Jobs Fri 5 16/16 5 Jobs Sat 6 20/20 5 Jobs Sun 7 19/19 6 Jobs Mon…" at bounding box center [770, 703] width 1541 height 2957
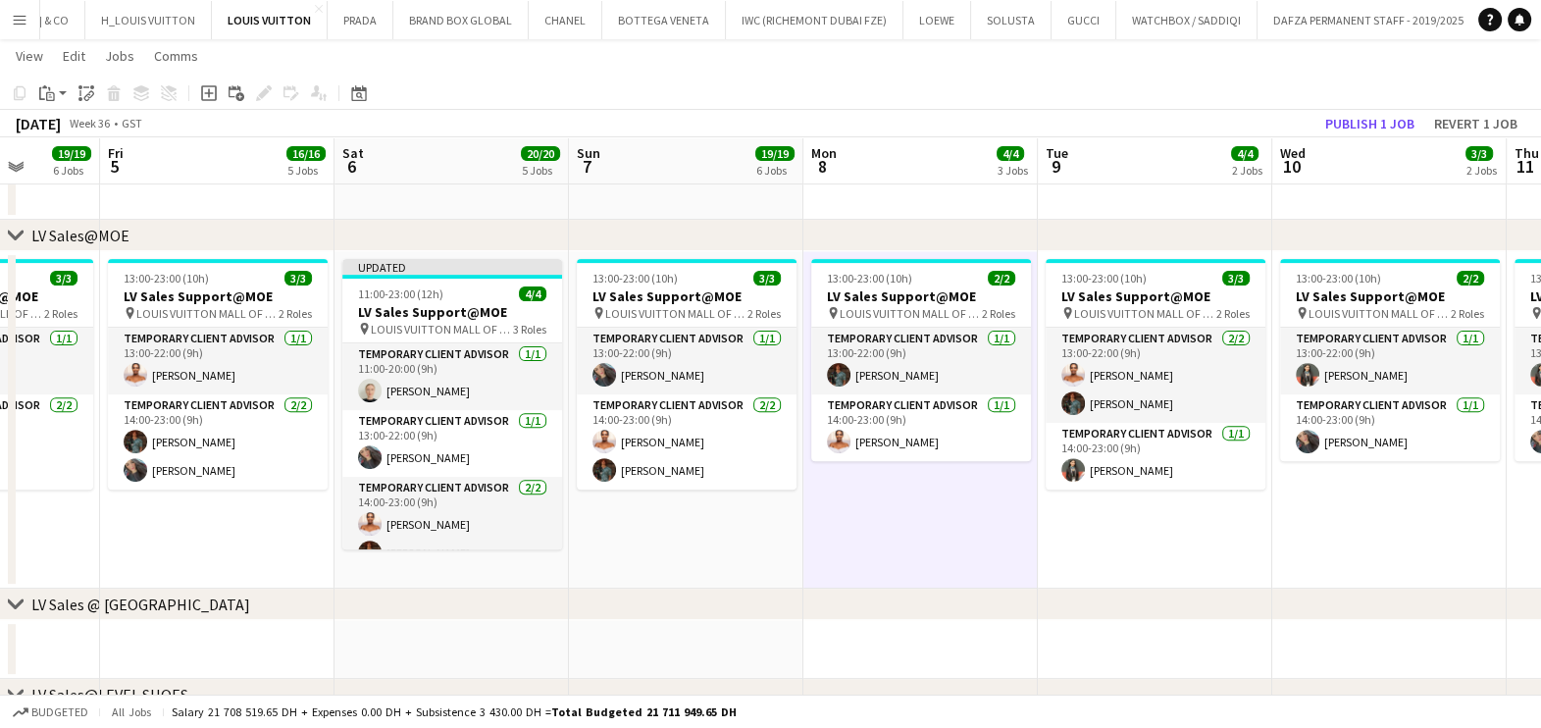
click at [1014, 544] on app-calendar-viewport "Tue 2 14/14 5 Jobs Wed 3 17/18 5 Jobs Thu 4 19/19 6 Jobs Fri 5 16/16 5 Jobs Sat…" at bounding box center [770, 703] width 1541 height 2957
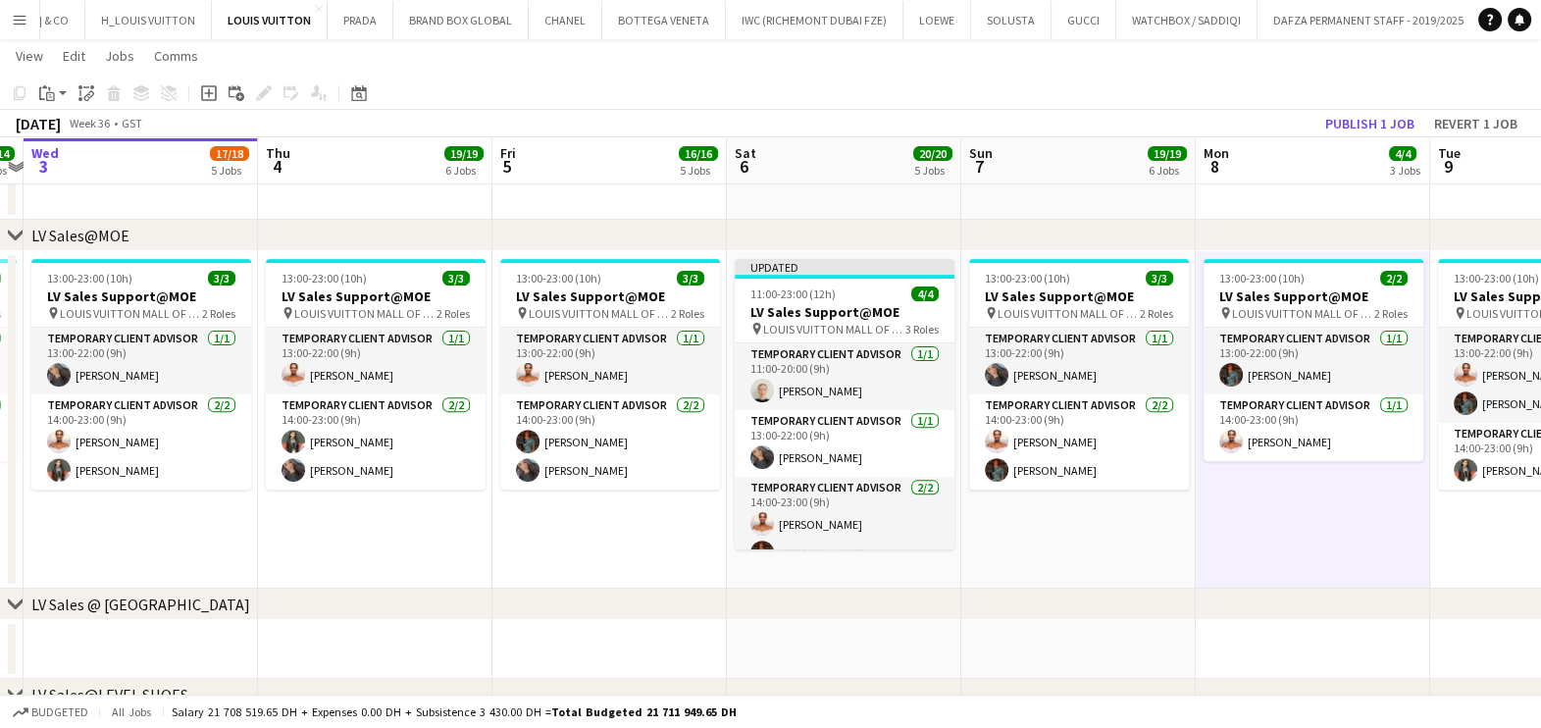
drag, startPoint x: 566, startPoint y: 490, endPoint x: 922, endPoint y: 542, distance: 359.8
click at [926, 541] on app-calendar-viewport "Mon 1 12/13 3 Jobs Tue 2 14/14 5 Jobs Wed 3 17/18 5 Jobs Thu 4 19/19 6 Jobs Fri…" at bounding box center [770, 703] width 1541 height 2957
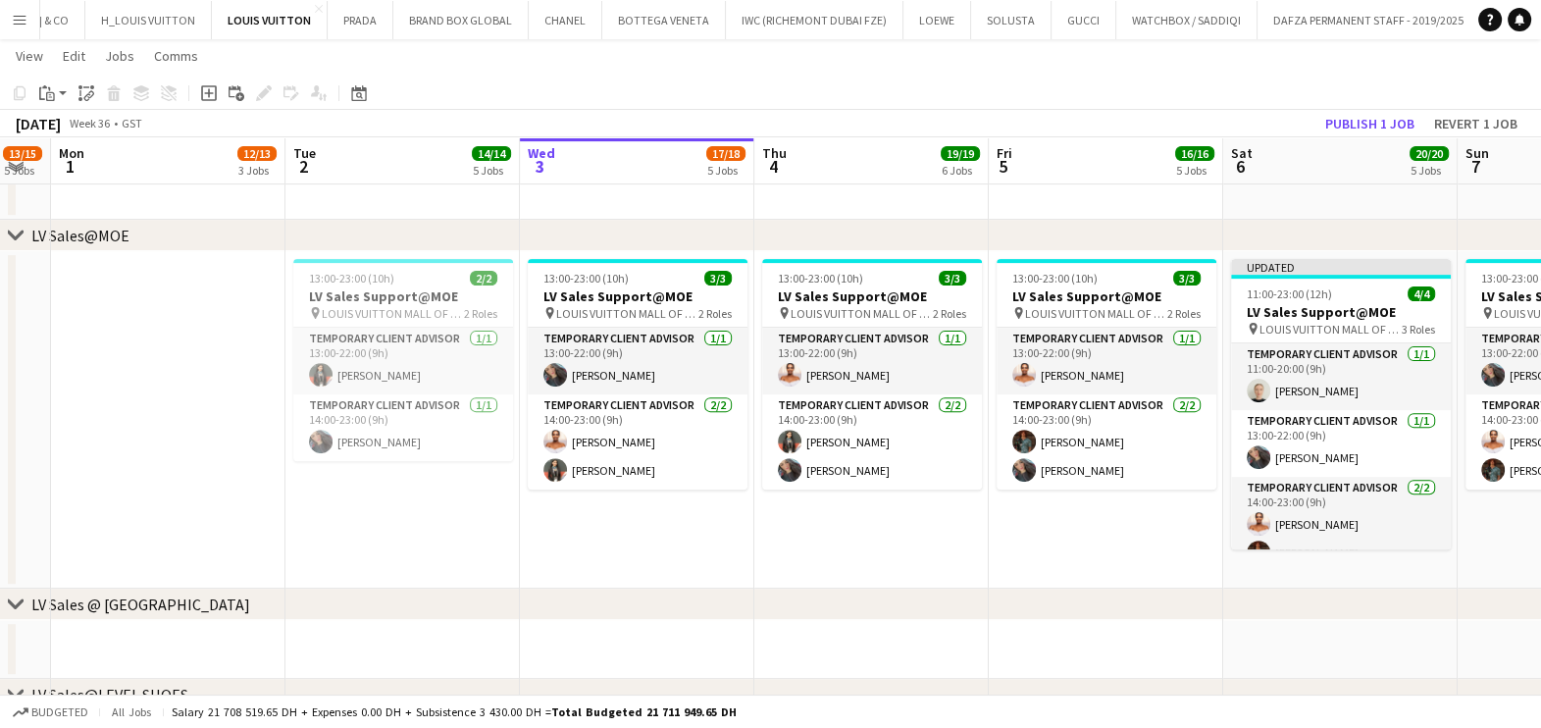
scroll to position [1347, 0]
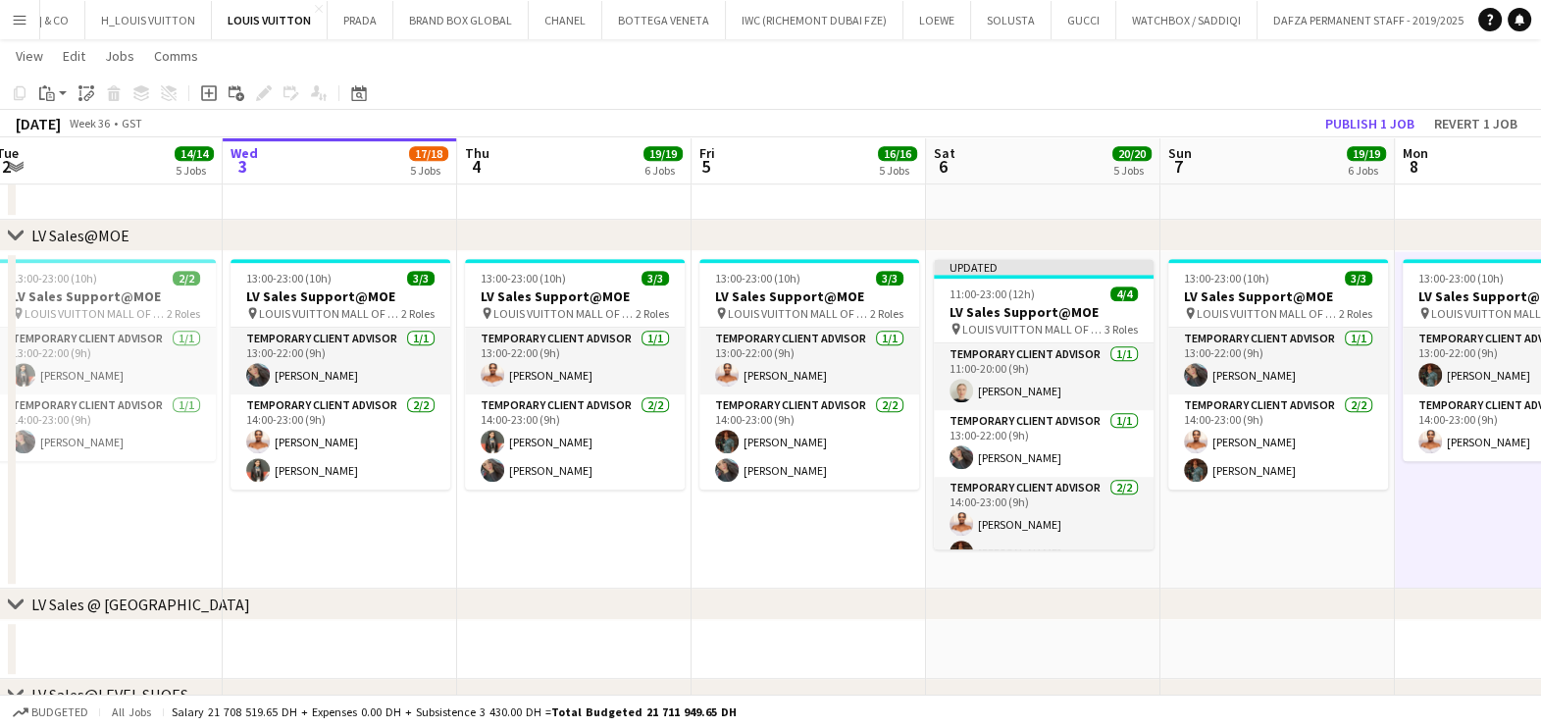
drag, startPoint x: 718, startPoint y: 492, endPoint x: 536, endPoint y: 460, distance: 185.3
click at [536, 460] on app-calendar-viewport "Sat 30 15/15 6 Jobs Sun 31 13/15 5 Jobs Mon 1 12/13 3 Jobs Tue 2 14/14 5 Jobs W…" at bounding box center [770, 456] width 1541 height 3453
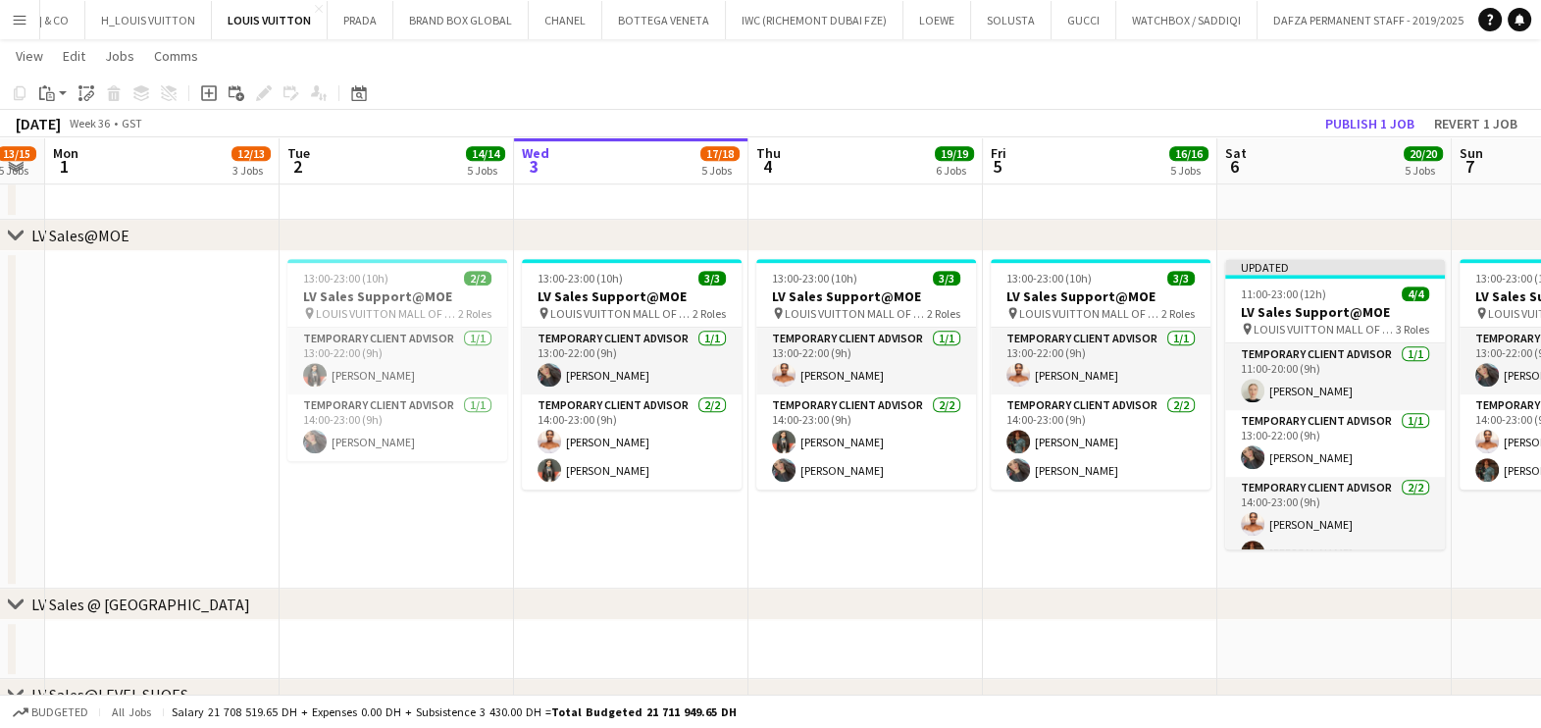
scroll to position [0, 422]
drag, startPoint x: 515, startPoint y: 520, endPoint x: 836, endPoint y: 502, distance: 321.2
click at [836, 502] on app-calendar-viewport "Sat 30 15/15 6 Jobs Sun 31 13/15 5 Jobs Mon 1 12/13 3 Jobs Tue 2 14/14 5 Jobs W…" at bounding box center [770, 456] width 1541 height 3453
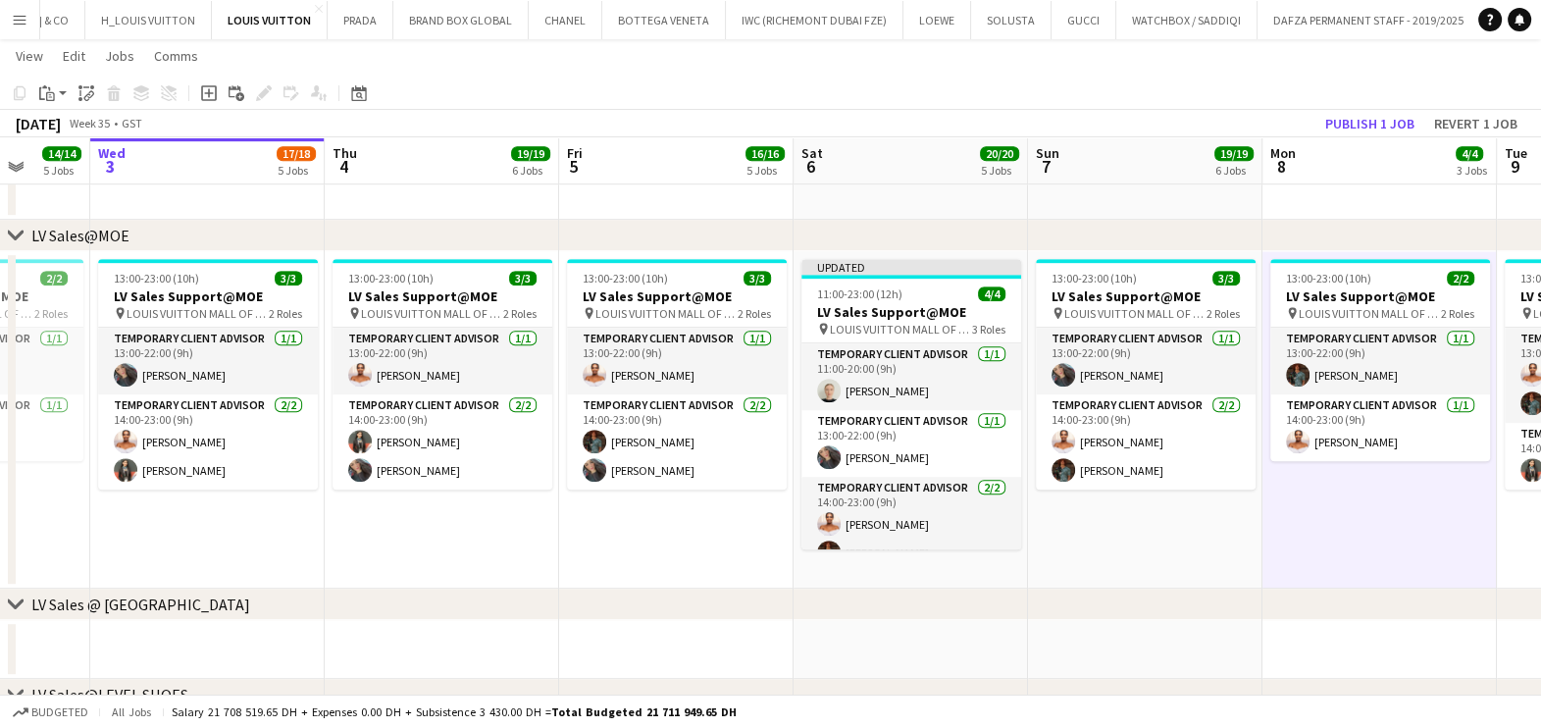
drag, startPoint x: 1295, startPoint y: 424, endPoint x: 788, endPoint y: 407, distance: 507.4
click at [788, 407] on app-calendar-viewport "Sat 30 15/15 6 Jobs Sun 31 13/15 5 Jobs Mon 1 12/13 3 Jobs Tue 2 14/14 5 Jobs W…" at bounding box center [770, 456] width 1541 height 3453
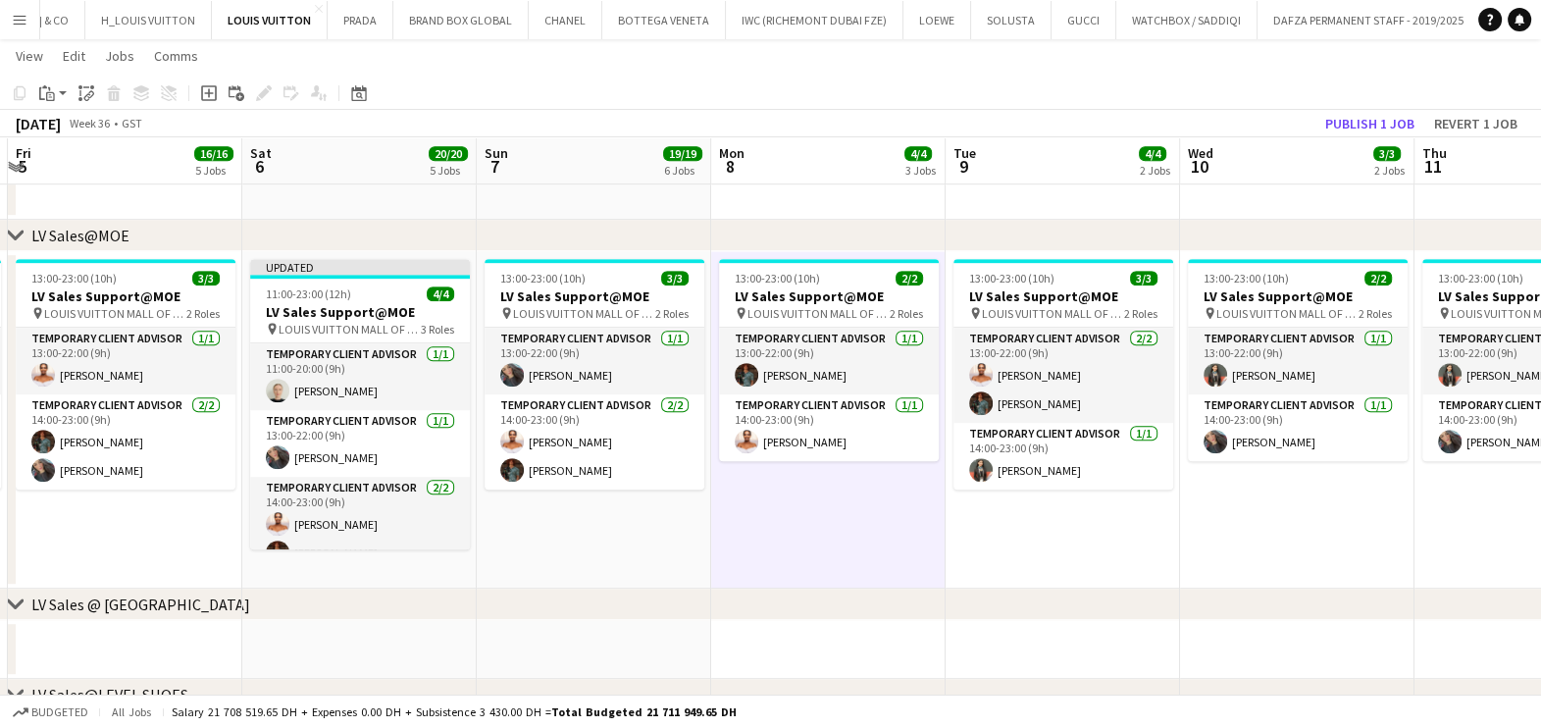
click at [799, 467] on app-calendar-viewport "Tue 2 14/14 5 Jobs Wed 3 17/18 5 Jobs Thu 4 19/19 6 Jobs Fri 5 16/16 5 Jobs Sat…" at bounding box center [770, 456] width 1541 height 3453
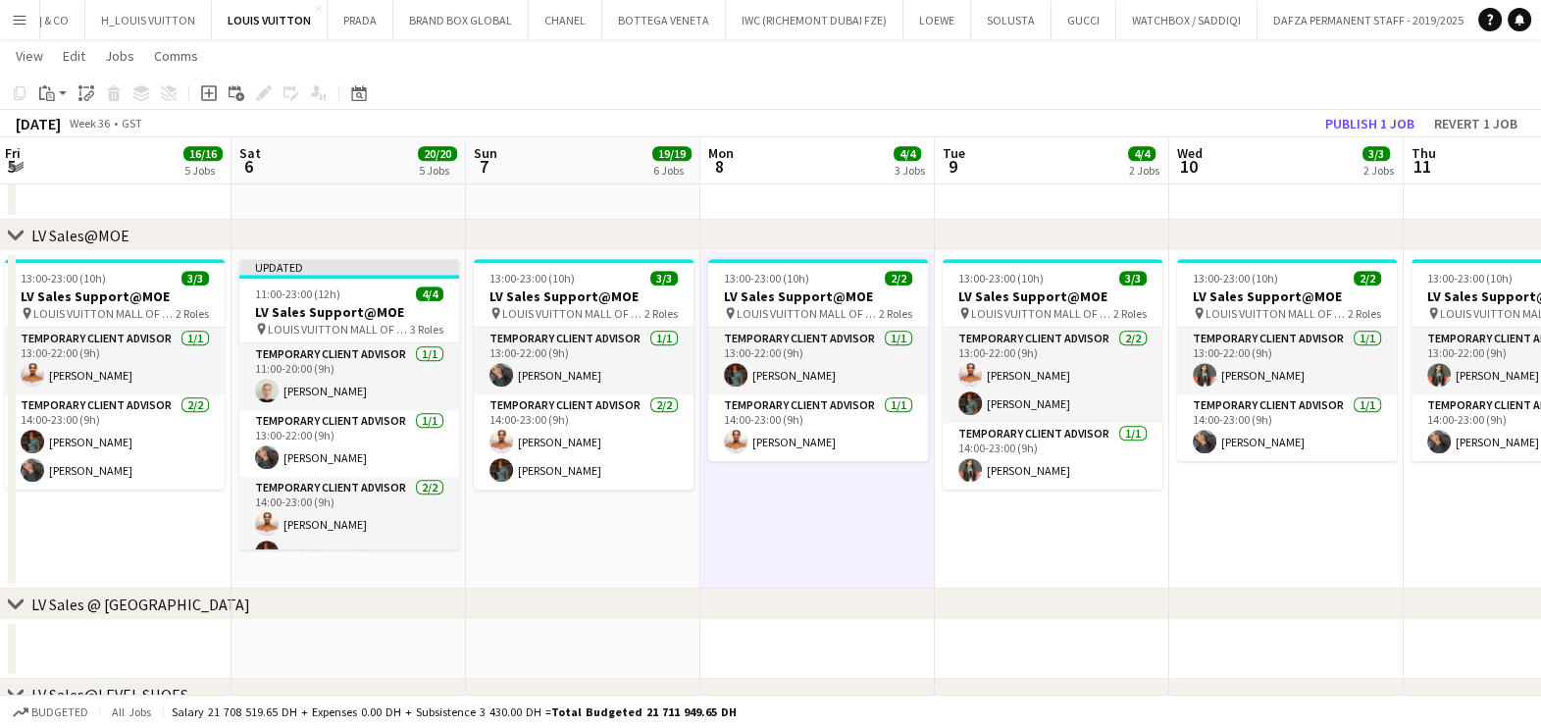
drag, startPoint x: 948, startPoint y: 410, endPoint x: 870, endPoint y: 406, distance: 78.6
click at [870, 406] on app-calendar-viewport "Tue 2 14/14 5 Jobs Wed 3 17/18 5 Jobs Thu 4 19/19 6 Jobs Fri 5 16/16 5 Jobs Sat…" at bounding box center [770, 456] width 1541 height 3453
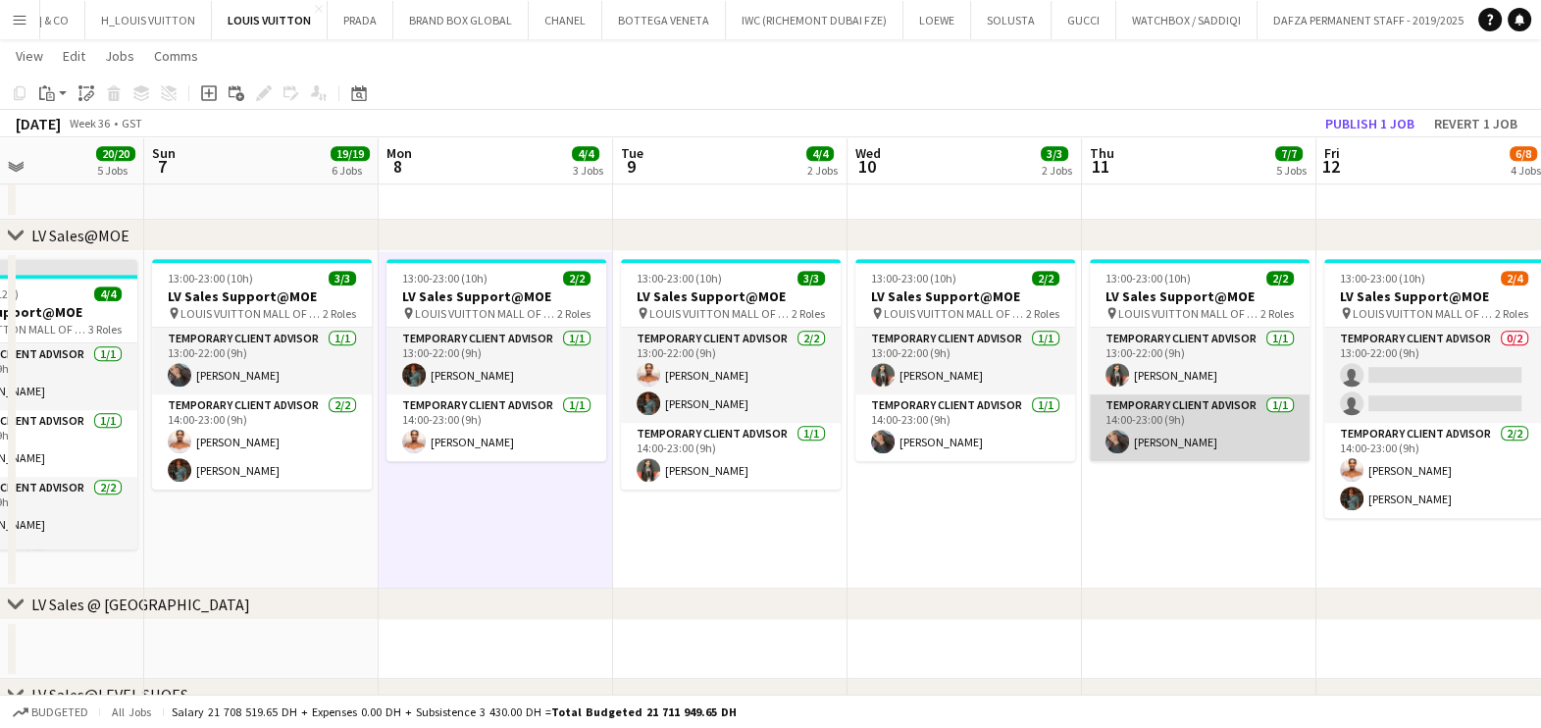
drag, startPoint x: 1187, startPoint y: 448, endPoint x: 795, endPoint y: 435, distance: 391.6
click at [806, 431] on app-calendar-viewport "Thu 4 19/19 6 Jobs Fri 5 16/16 5 Jobs Sat 6 20/20 5 Jobs Sun 7 19/19 6 Jobs Mon…" at bounding box center [770, 456] width 1541 height 3453
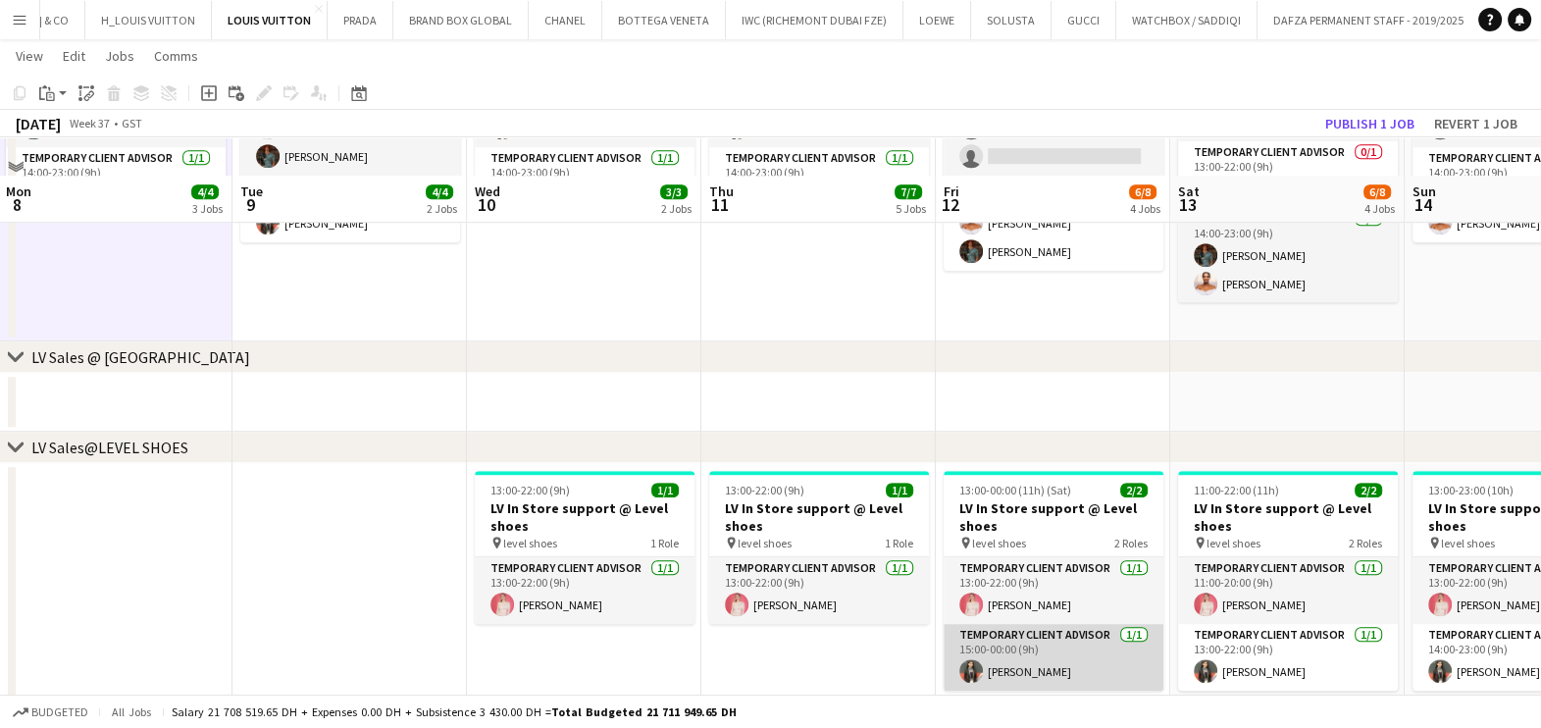
scroll to position [1715, 0]
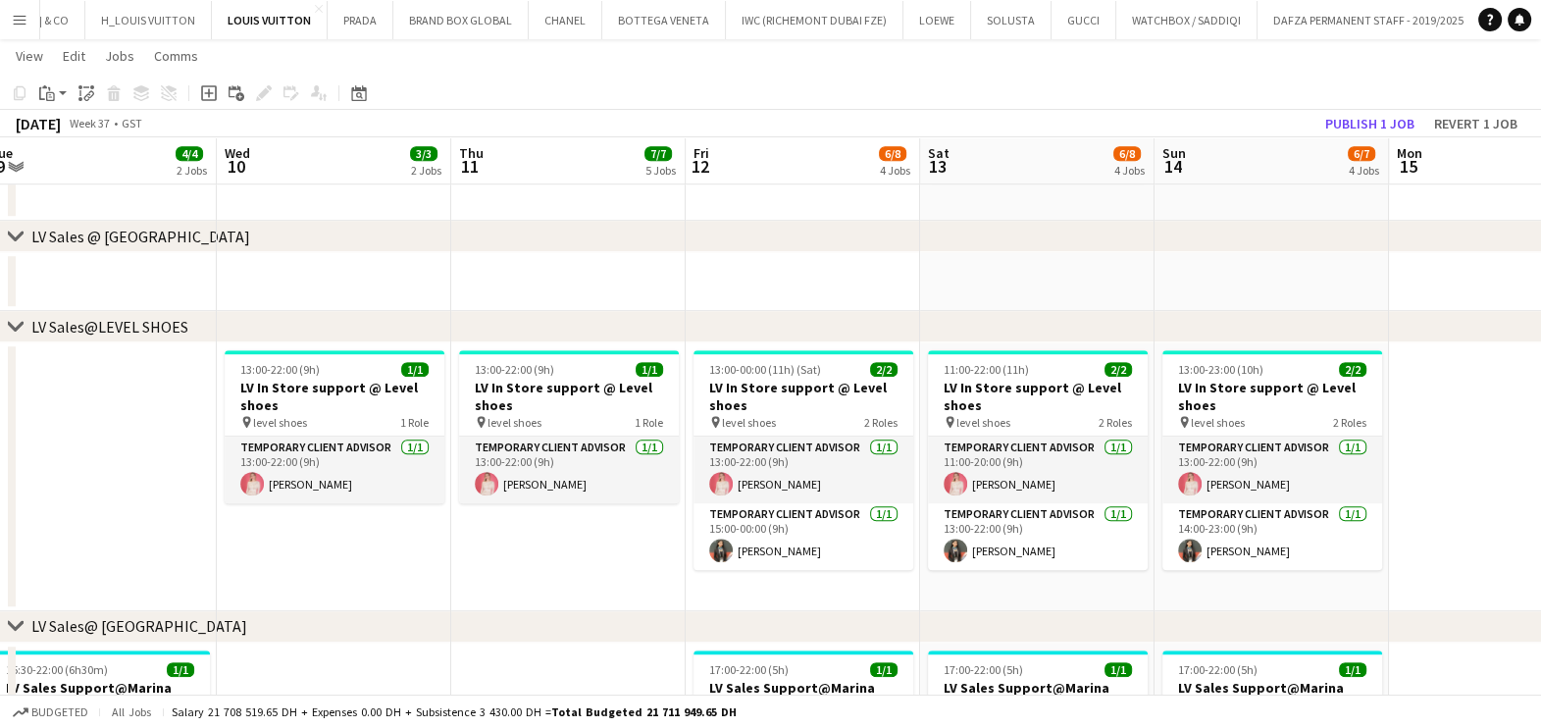
drag, startPoint x: 839, startPoint y: 579, endPoint x: 804, endPoint y: 572, distance: 35.0
click at [838, 579] on app-calendar-viewport "Sat 6 20/20 5 Jobs Sun 7 19/19 6 Jobs Mon 8 4/4 3 Jobs Tue 9 4/4 2 Jobs Wed 10 …" at bounding box center [770, 88] width 1541 height 3453
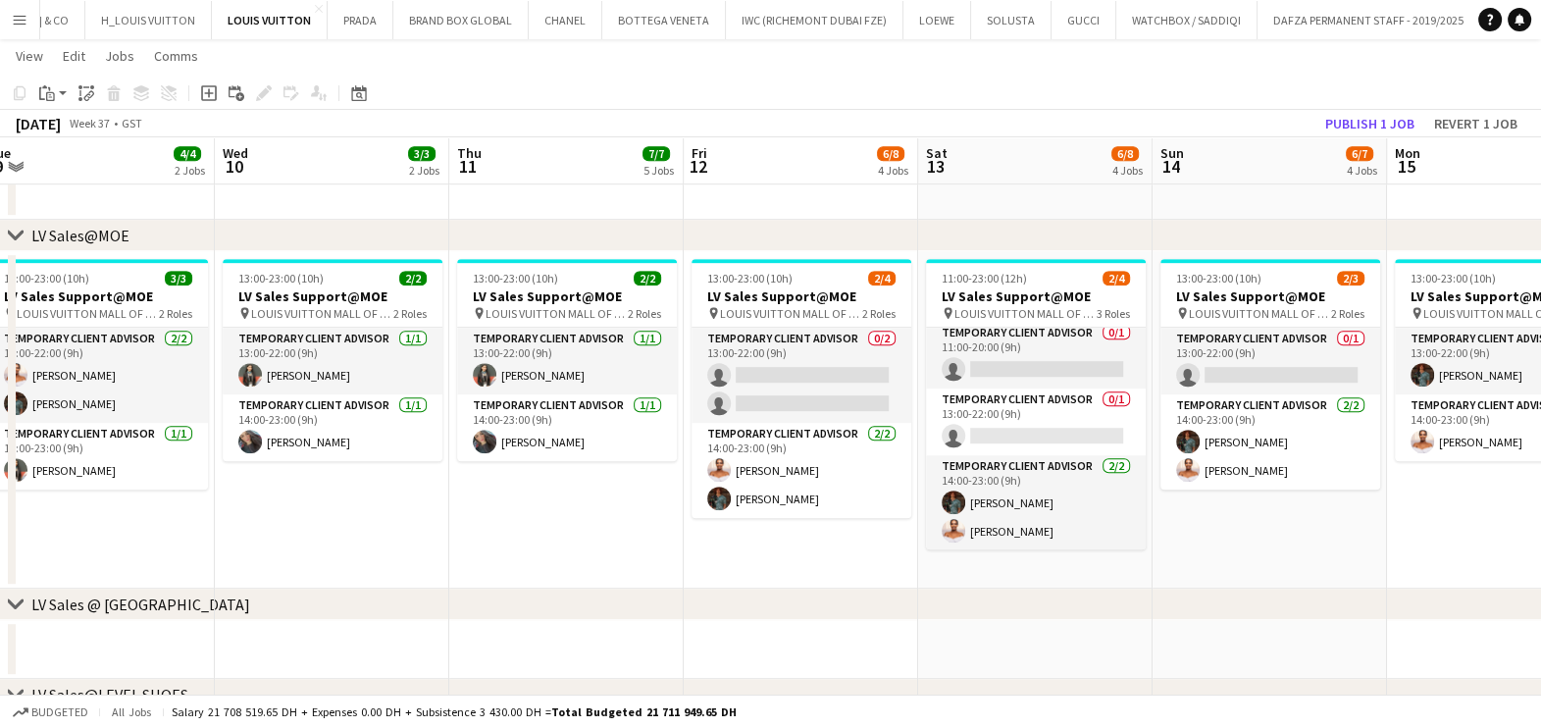
scroll to position [0, 449]
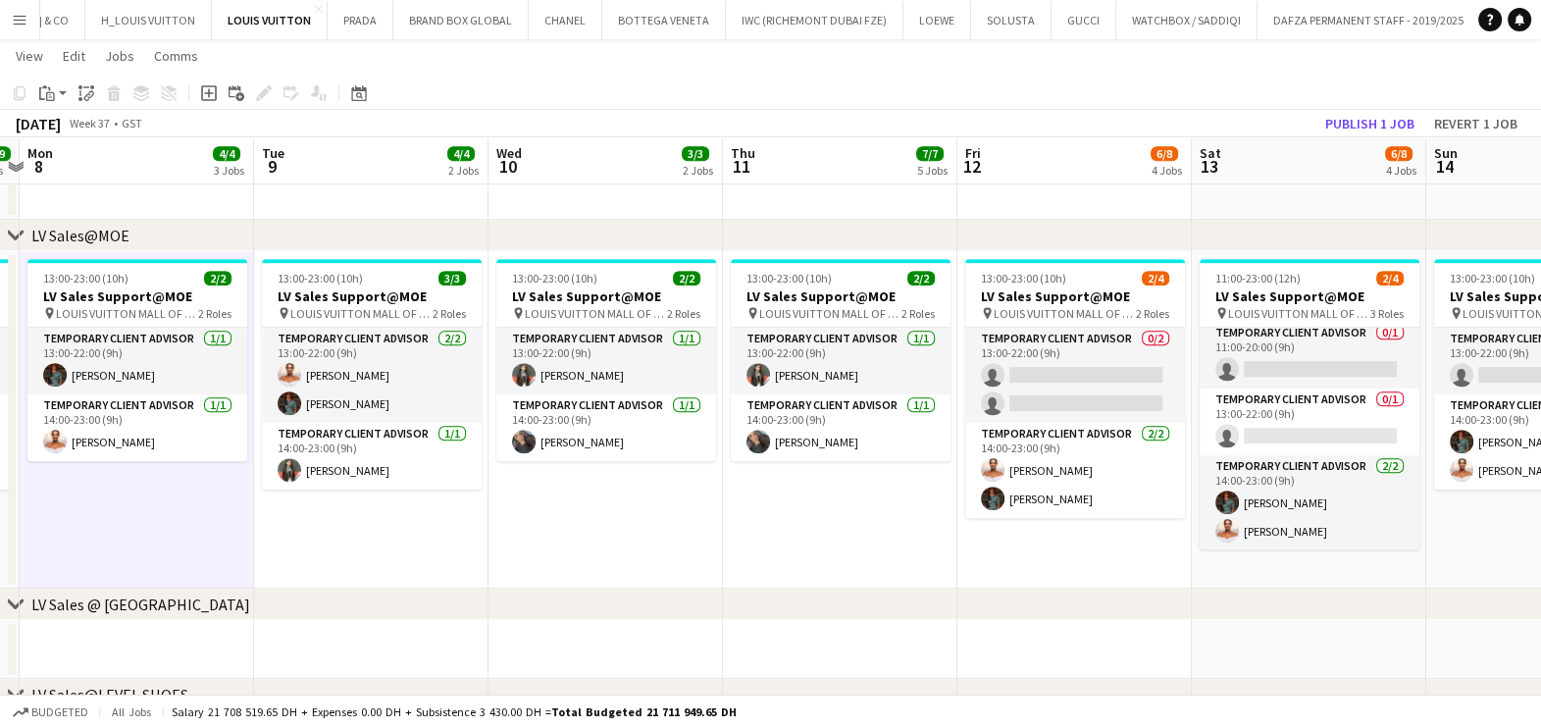
drag, startPoint x: 411, startPoint y: 543, endPoint x: 1150, endPoint y: 602, distance: 740.9
click at [1150, 602] on div "chevron-right RE-OPENENING, VIP EVENTS & POP-UP chevron-right LV Sales@TDM chev…" at bounding box center [770, 456] width 1541 height 3453
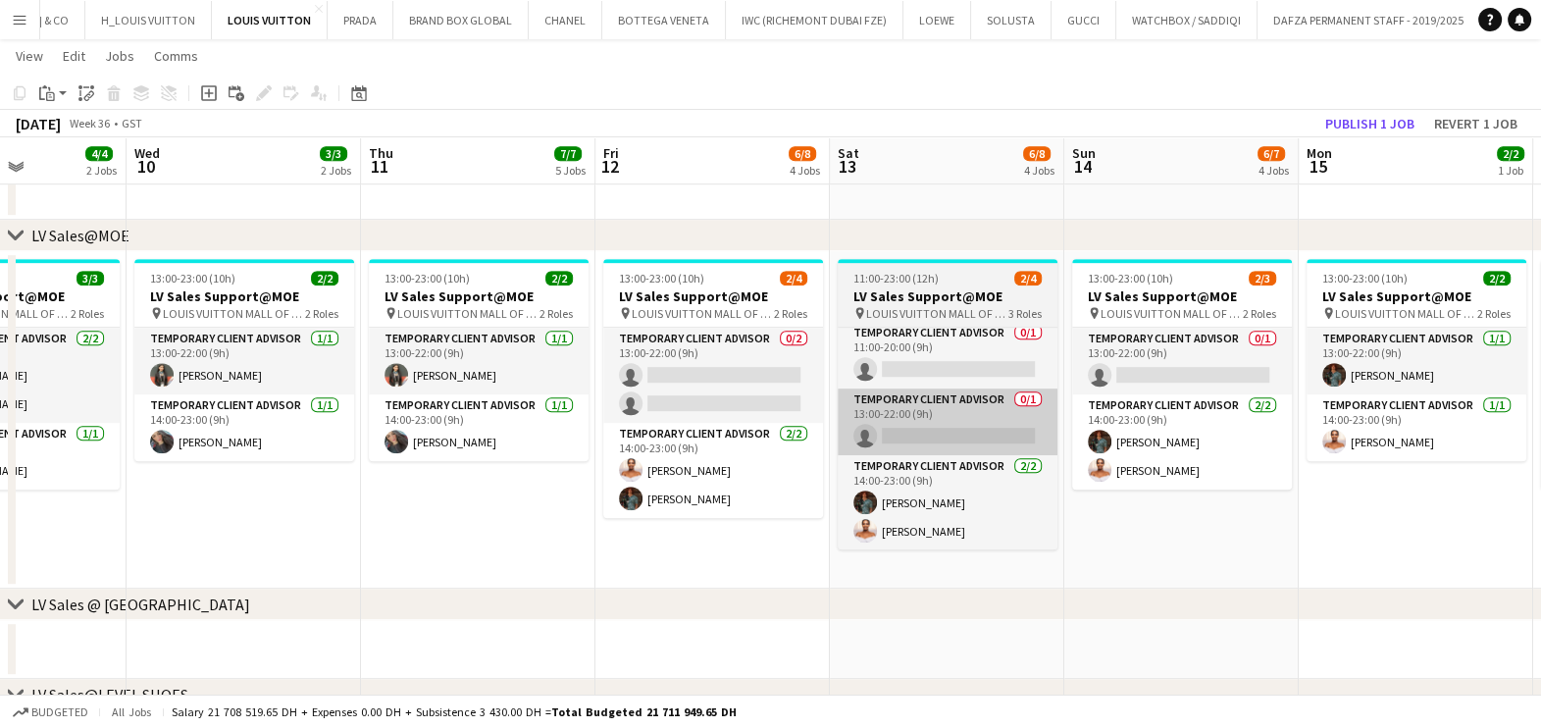
drag, startPoint x: 1352, startPoint y: 433, endPoint x: 940, endPoint y: 428, distance: 412.0
click at [1005, 428] on app-calendar-viewport "Sat 6 20/20 5 Jobs Sun 7 19/19 6 Jobs Mon 8 4/4 3 Jobs Tue 9 4/4 2 Jobs Wed 10 …" at bounding box center [770, 456] width 1541 height 3453
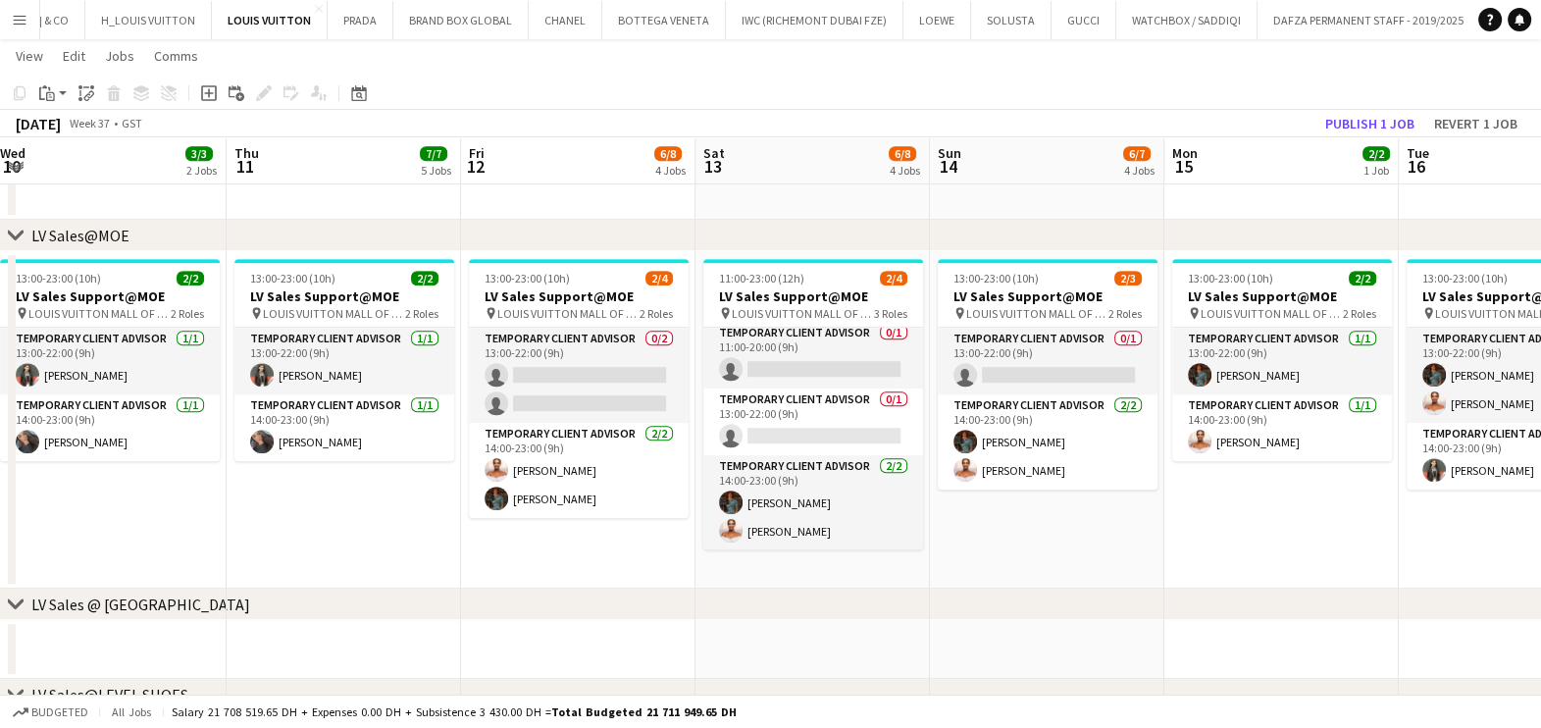
drag, startPoint x: 1130, startPoint y: 504, endPoint x: 995, endPoint y: 495, distance: 135.6
click at [995, 495] on app-calendar-viewport "Sun 7 19/19 6 Jobs Mon 8 4/4 3 Jobs Tue 9 4/4 2 Jobs Wed 10 3/3 2 Jobs Thu 11 7…" at bounding box center [770, 456] width 1541 height 3453
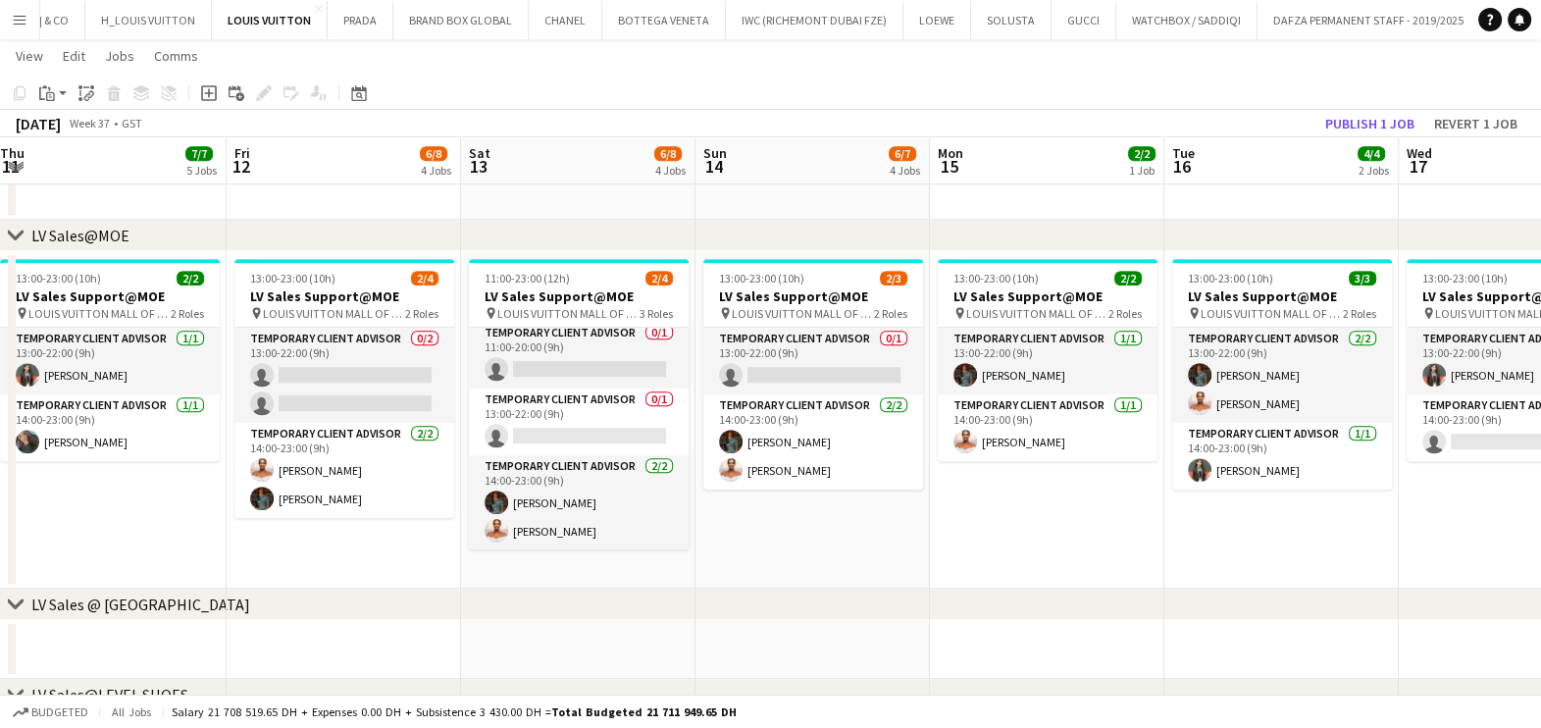
scroll to position [0, 714]
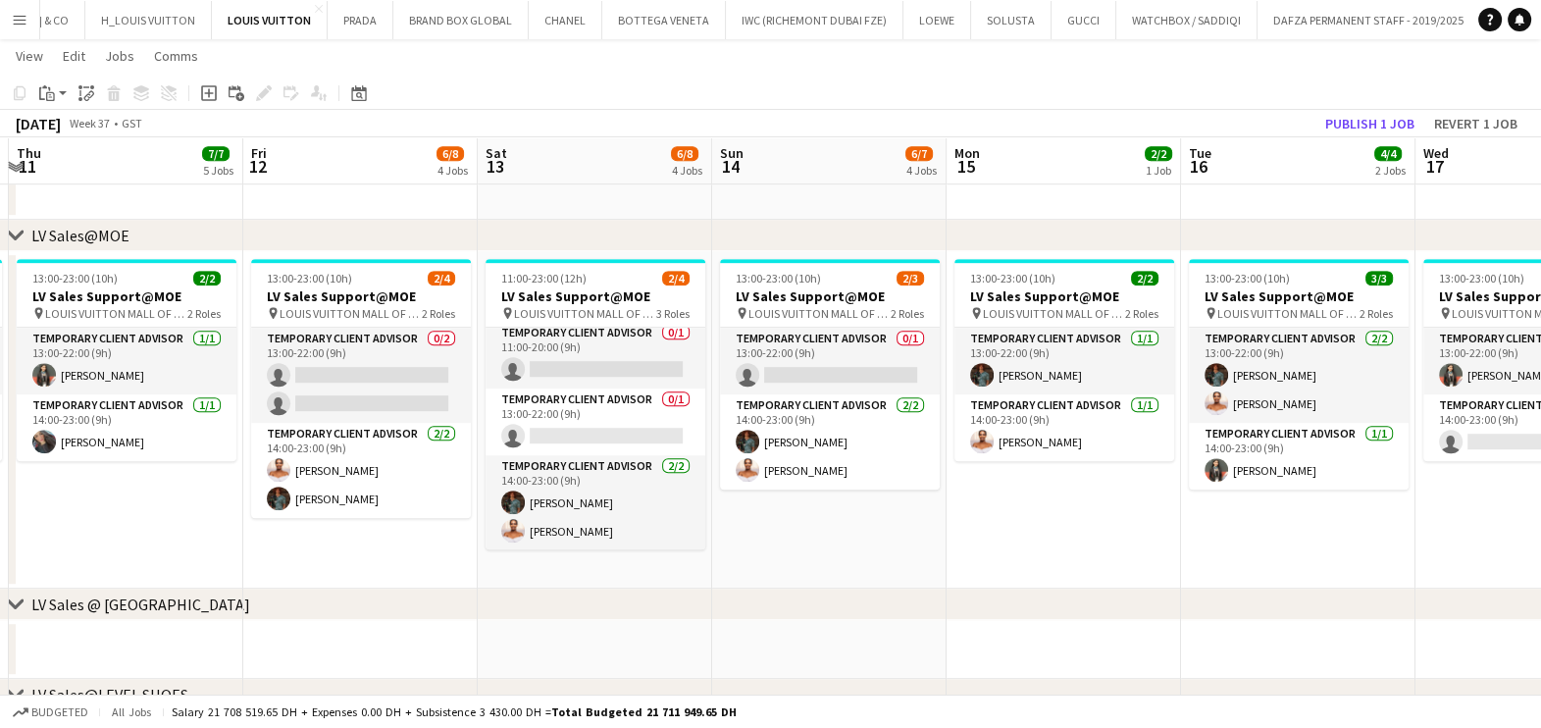
drag, startPoint x: 1023, startPoint y: 484, endPoint x: 1151, endPoint y: 565, distance: 151.3
click at [1398, 592] on div "chevron-right RE-OPENENING, VIP EVENTS & POP-UP chevron-right LV Sales@TDM chev…" at bounding box center [770, 456] width 1541 height 3453
drag, startPoint x: 855, startPoint y: 497, endPoint x: 1314, endPoint y: 528, distance: 460.0
click at [1303, 528] on app-calendar-viewport "Tue 9 4/4 2 Jobs Wed 10 3/3 2 Jobs Thu 11 7/7 5 Jobs Fri 12 6/8 4 Jobs Sat 13 6…" at bounding box center [770, 456] width 1541 height 3453
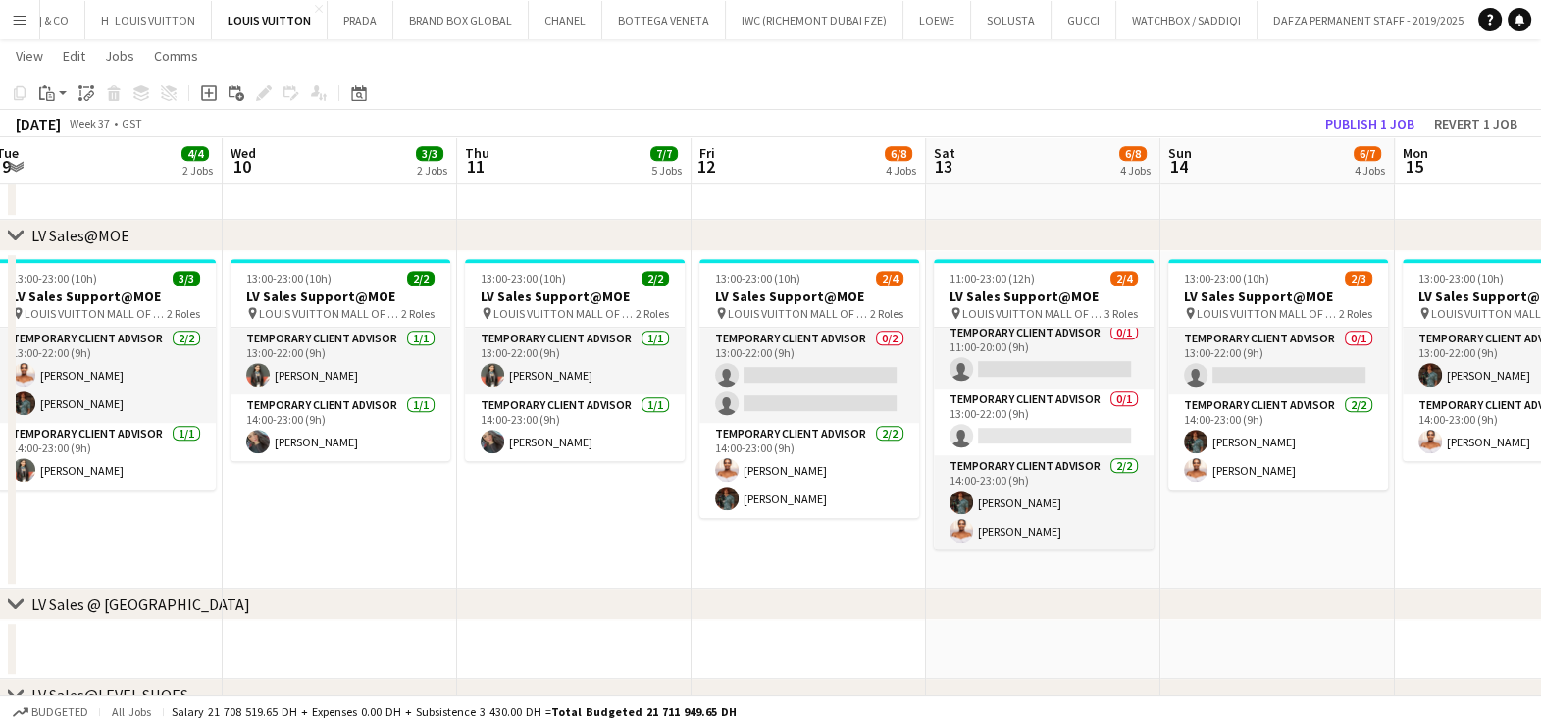
drag, startPoint x: 622, startPoint y: 392, endPoint x: 1042, endPoint y: 491, distance: 431.3
click at [1045, 491] on app-calendar-viewport "Sun 7 19/19 6 Jobs Mon 8 4/4 3 Jobs Tue 9 4/4 2 Jobs Wed 10 3/3 2 Jobs Thu 11 7…" at bounding box center [770, 456] width 1541 height 3453
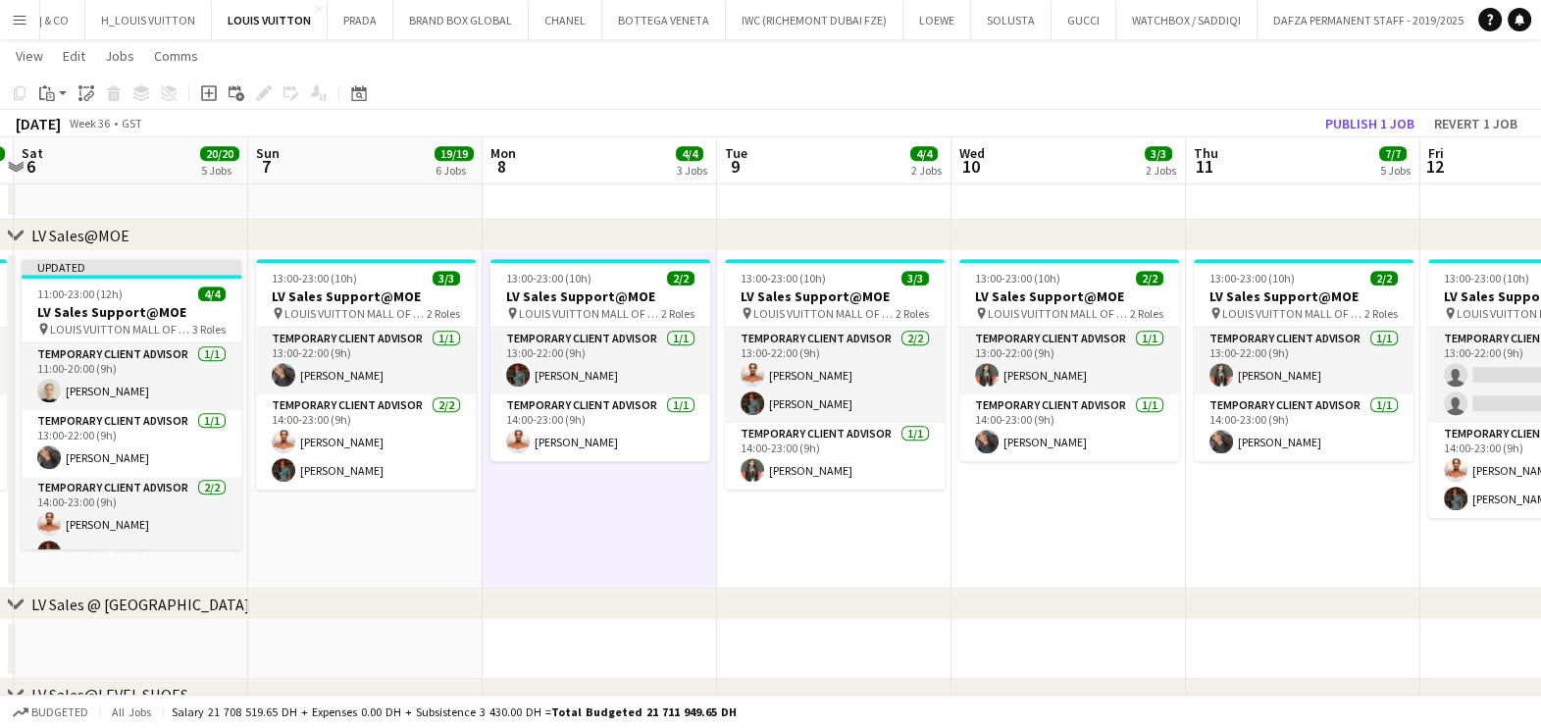
scroll to position [0, 566]
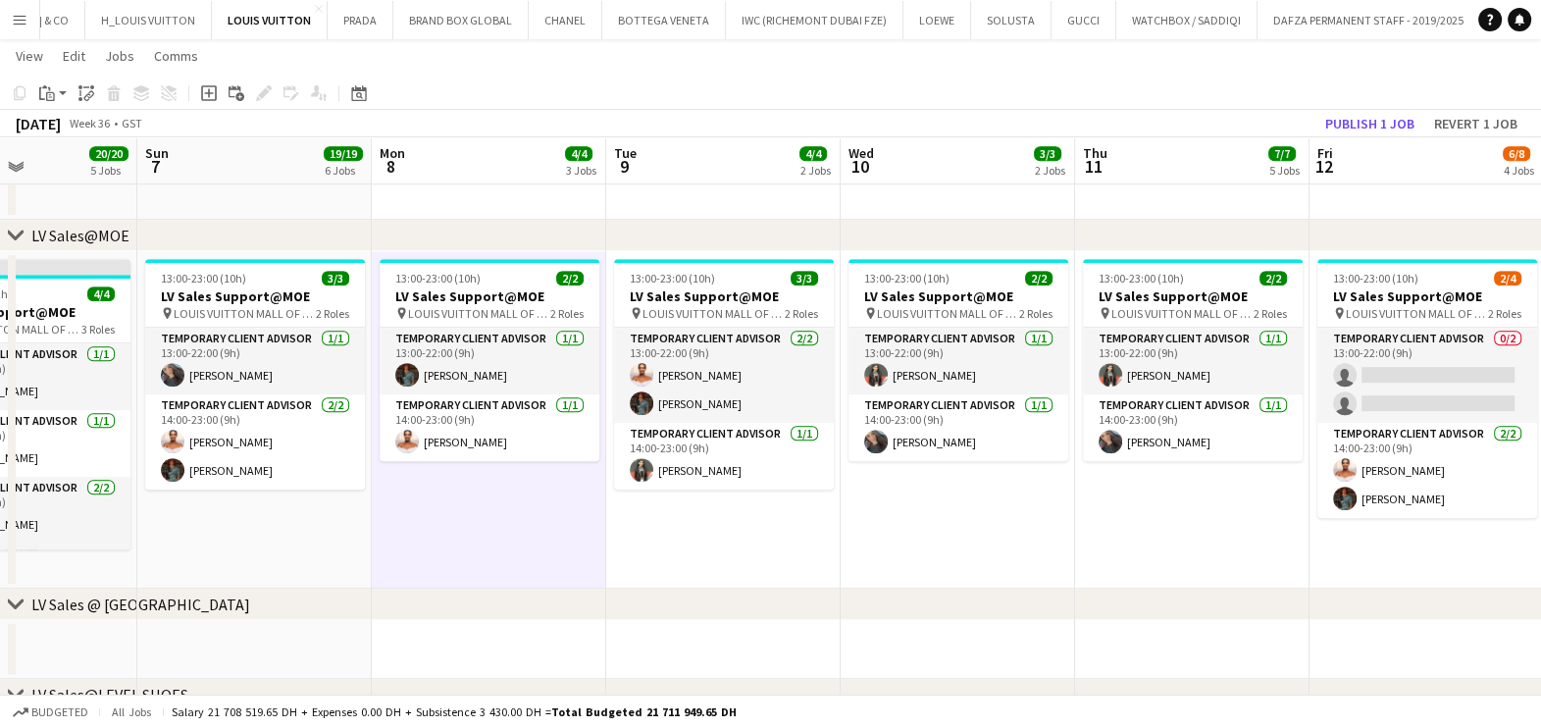
drag, startPoint x: 460, startPoint y: 538, endPoint x: 794, endPoint y: 634, distance: 347.7
click at [798, 619] on div "chevron-right RE-OPENENING, VIP EVENTS & POP-UP chevron-right LV Sales@TDM chev…" at bounding box center [770, 456] width 1541 height 3453
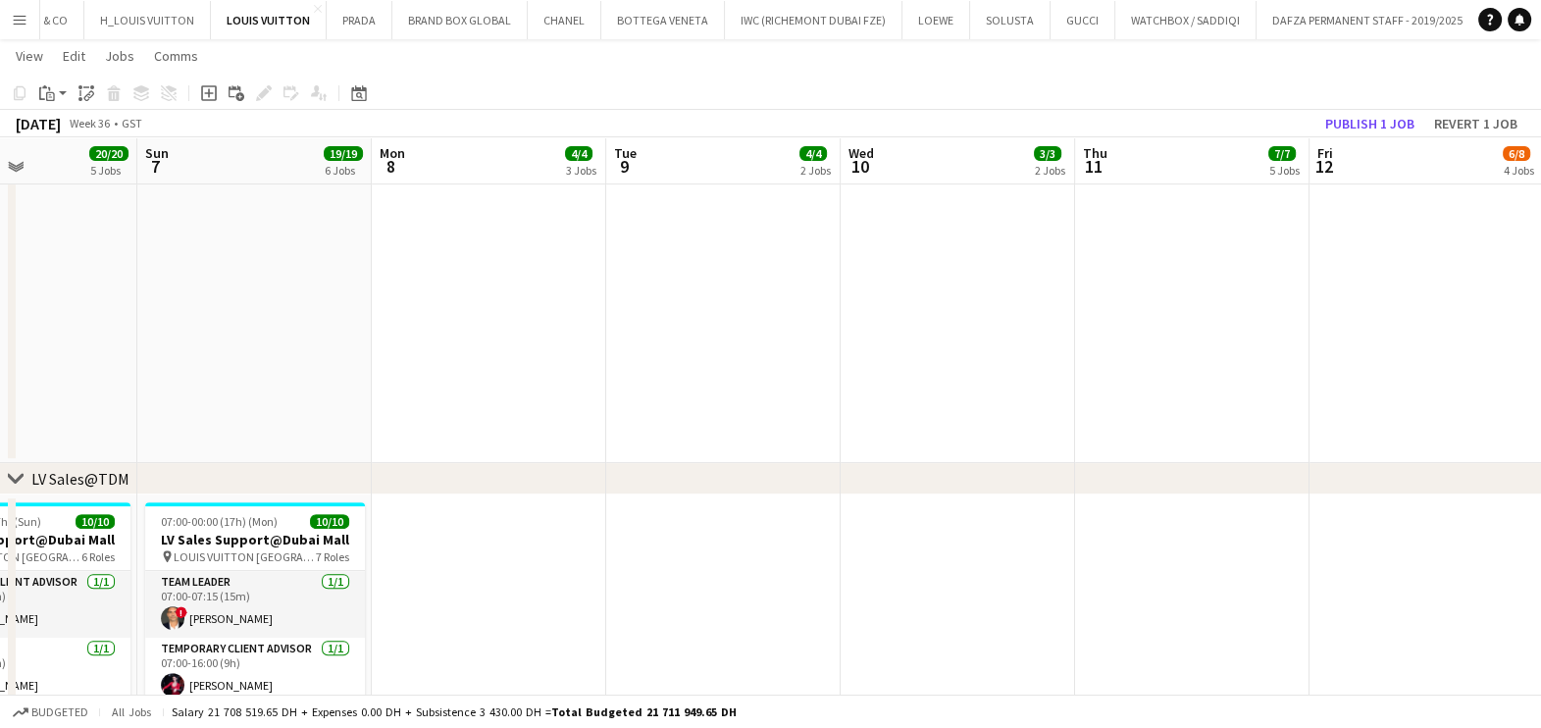
scroll to position [6, 0]
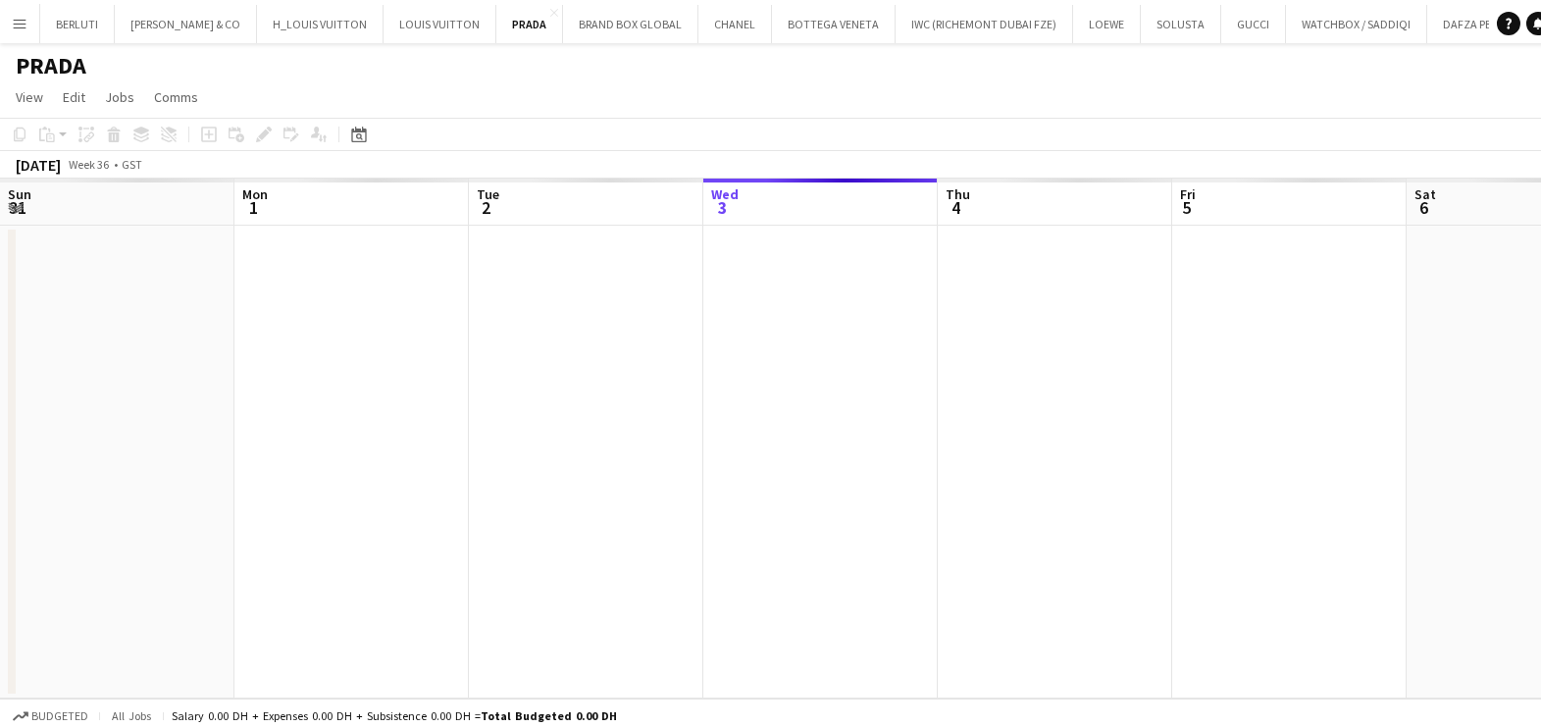
scroll to position [0, 469]
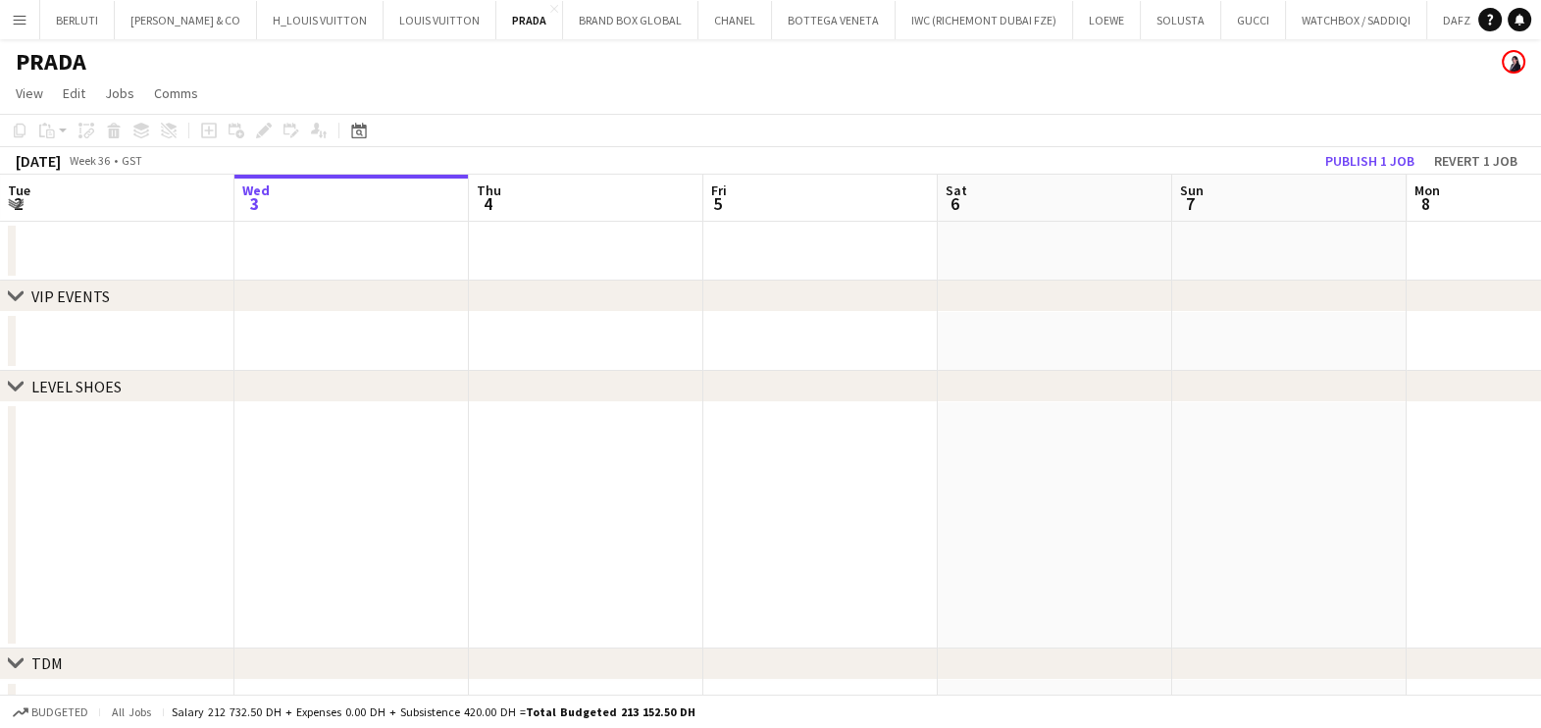
click at [12, 15] on app-icon "Menu" at bounding box center [20, 20] width 16 height 16
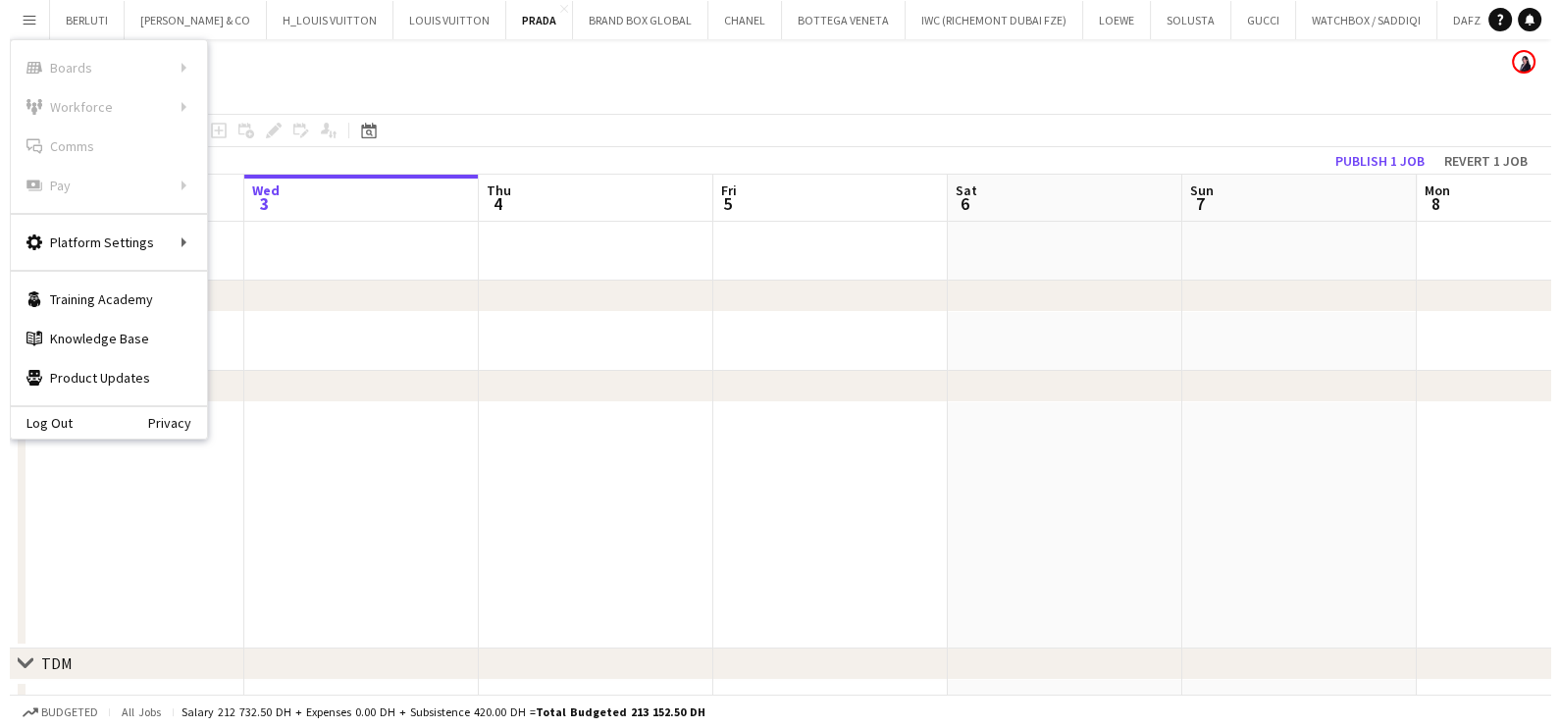
scroll to position [0, 0]
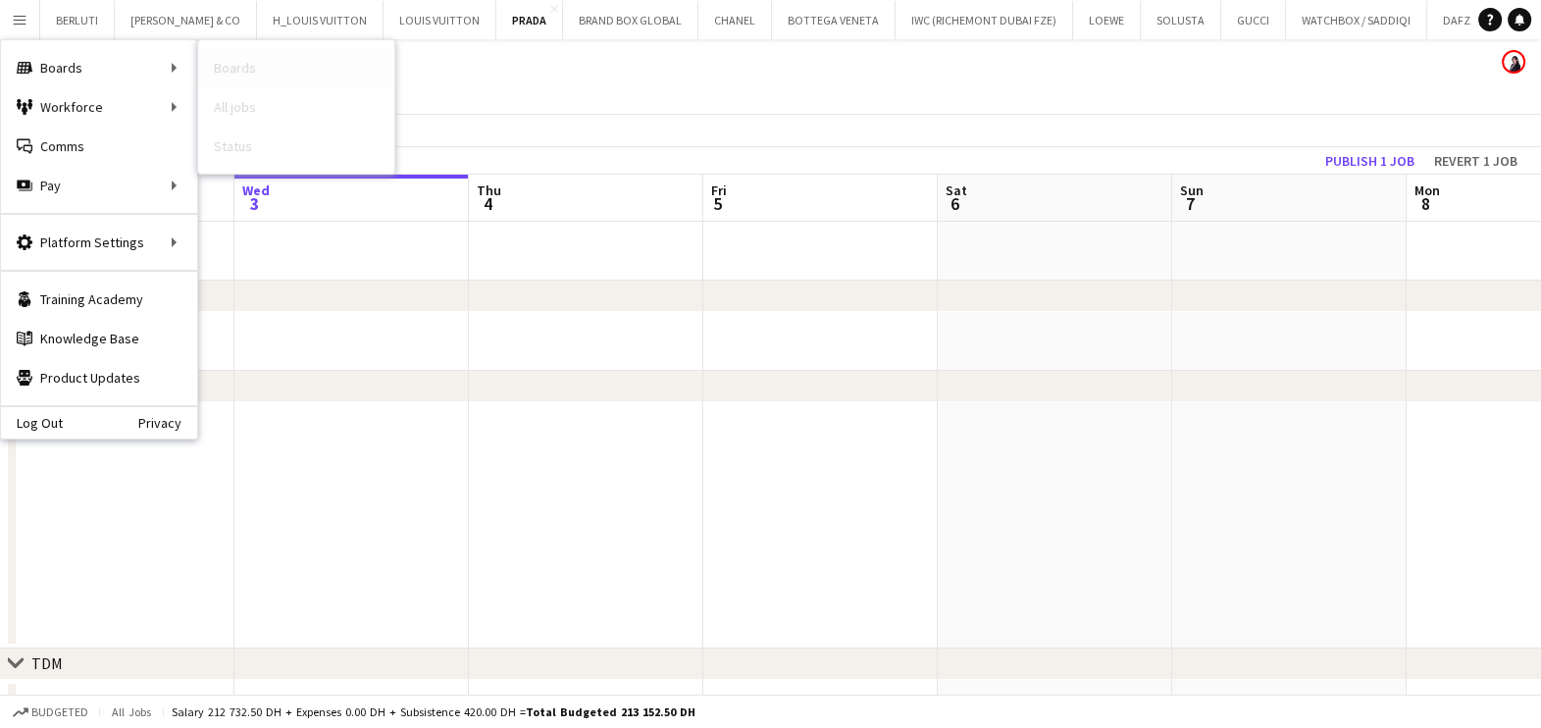
click at [356, 62] on link "Boards" at bounding box center [296, 67] width 196 height 39
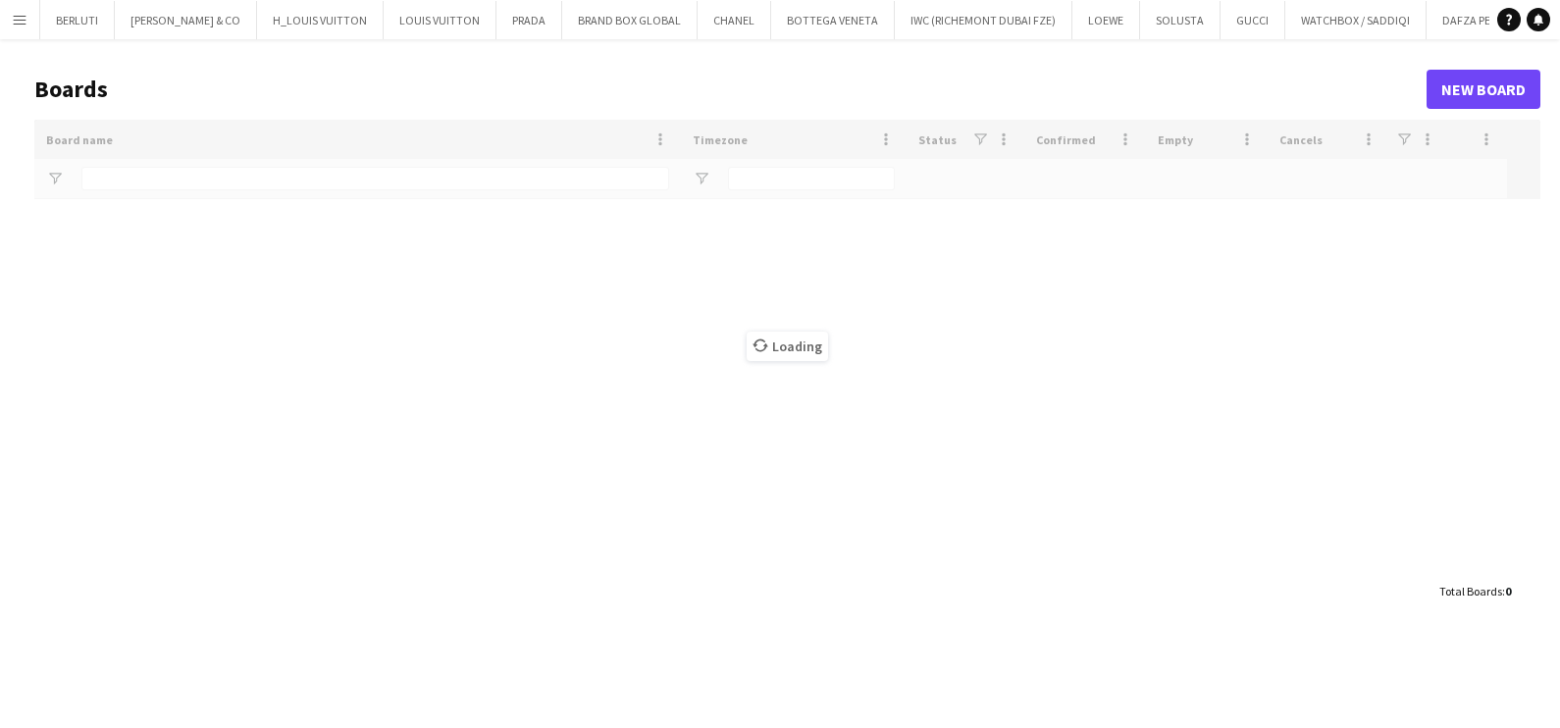
type input "*****"
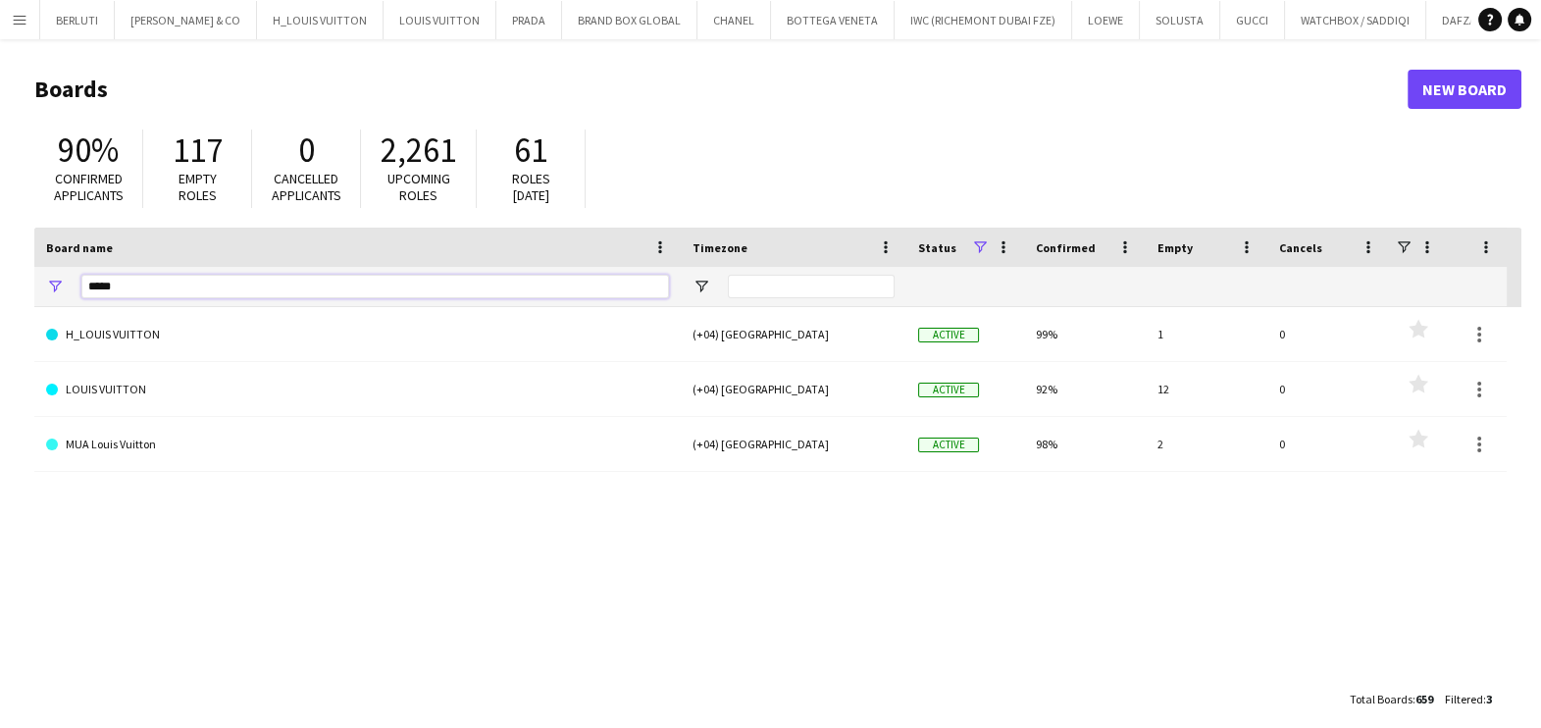
drag, startPoint x: 122, startPoint y: 284, endPoint x: 0, endPoint y: 257, distance: 124.7
click at [0, 262] on html "Menu Boards Boards Boards All jobs Status Workforce Workforce My Workforce Recr…" at bounding box center [770, 373] width 1541 height 747
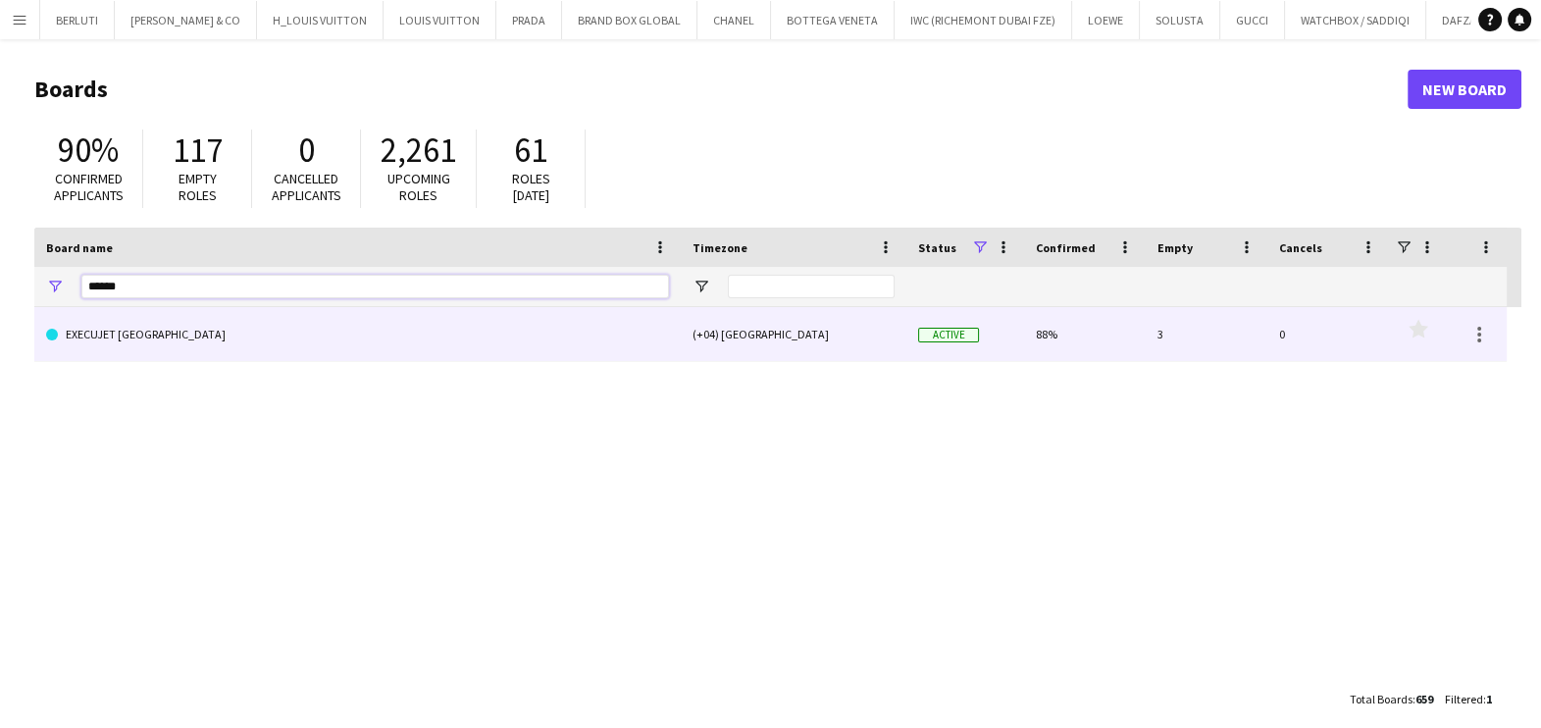
type input "******"
click at [196, 333] on link "EXECUJET [GEOGRAPHIC_DATA]" at bounding box center [357, 334] width 623 height 55
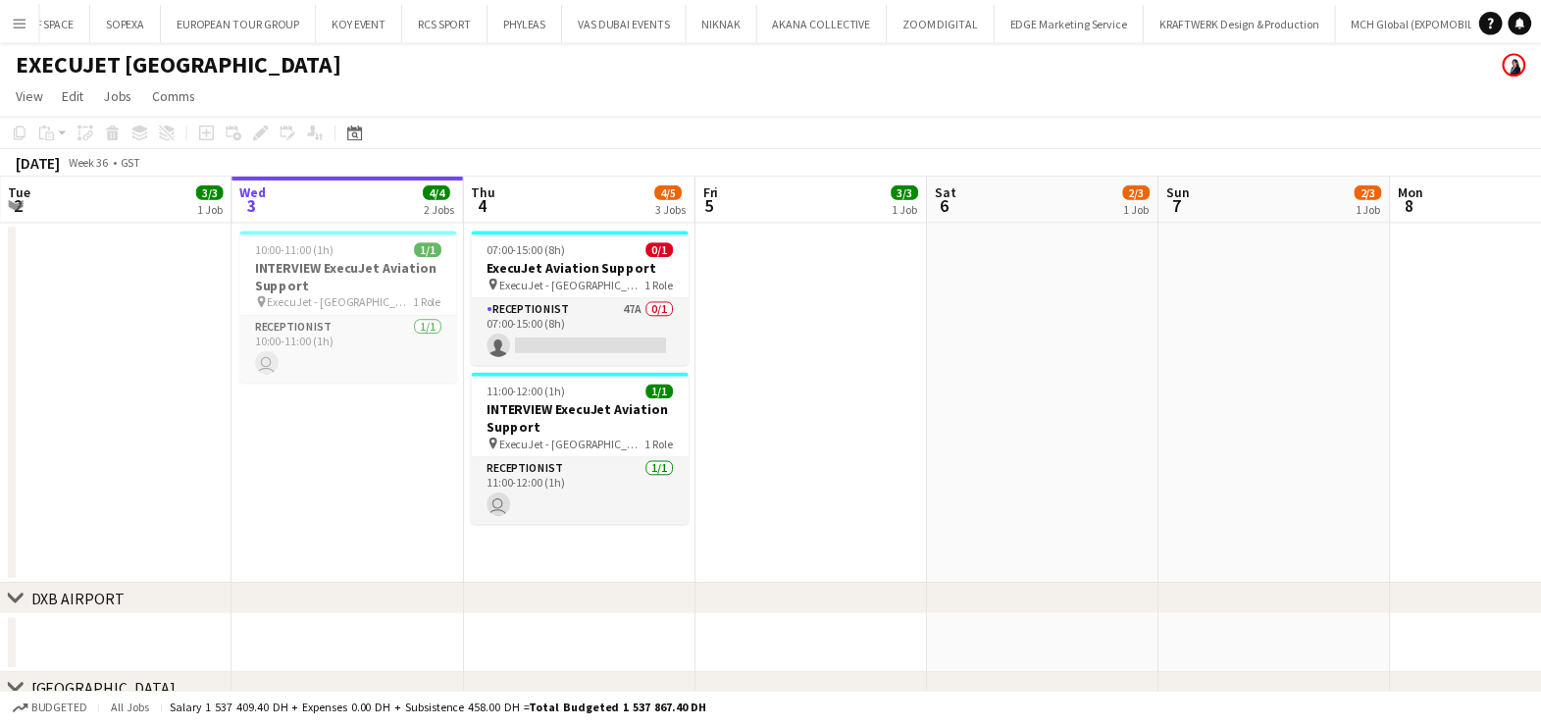
scroll to position [0, 12825]
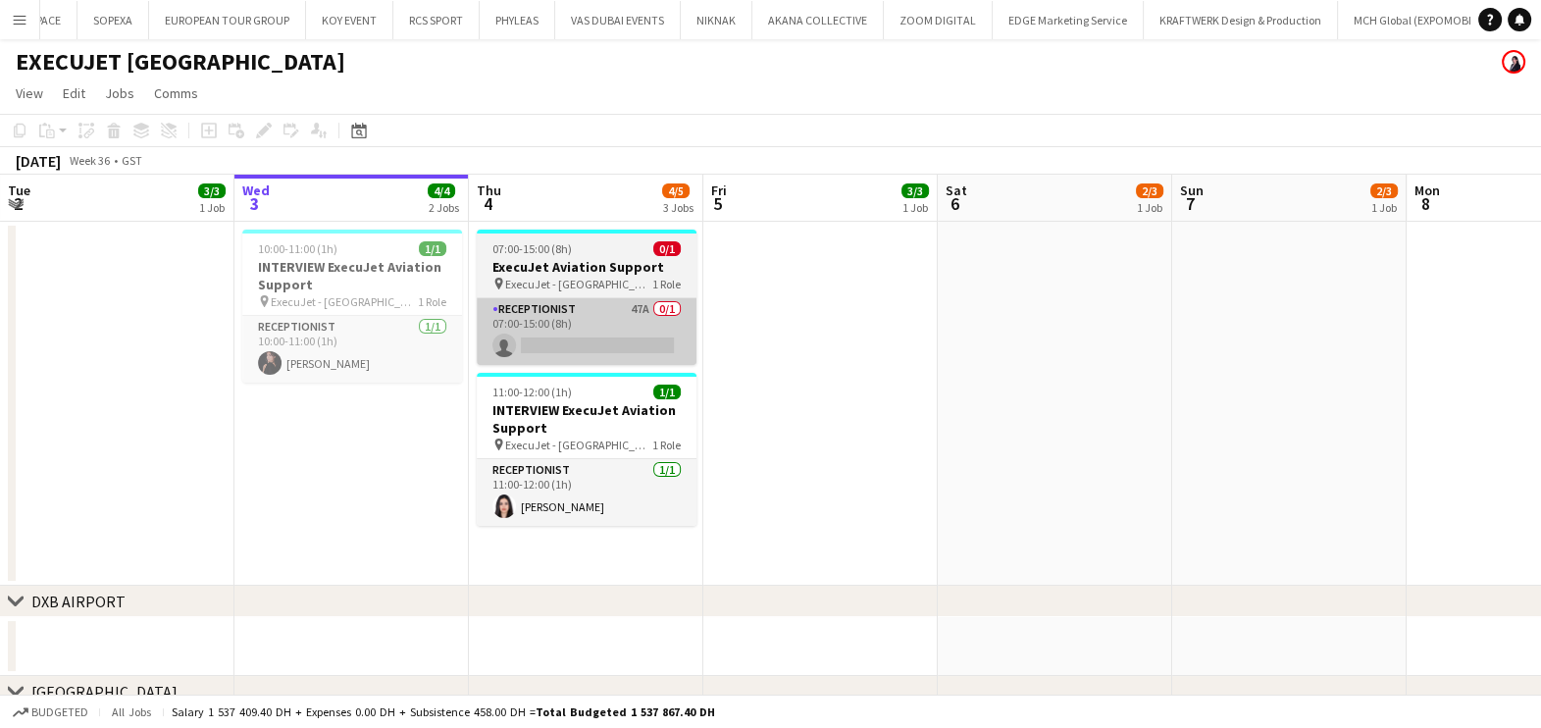
click at [634, 352] on app-card-role "Receptionist 47A 0/1 07:00-15:00 (8h) single-neutral-actions" at bounding box center [587, 331] width 220 height 67
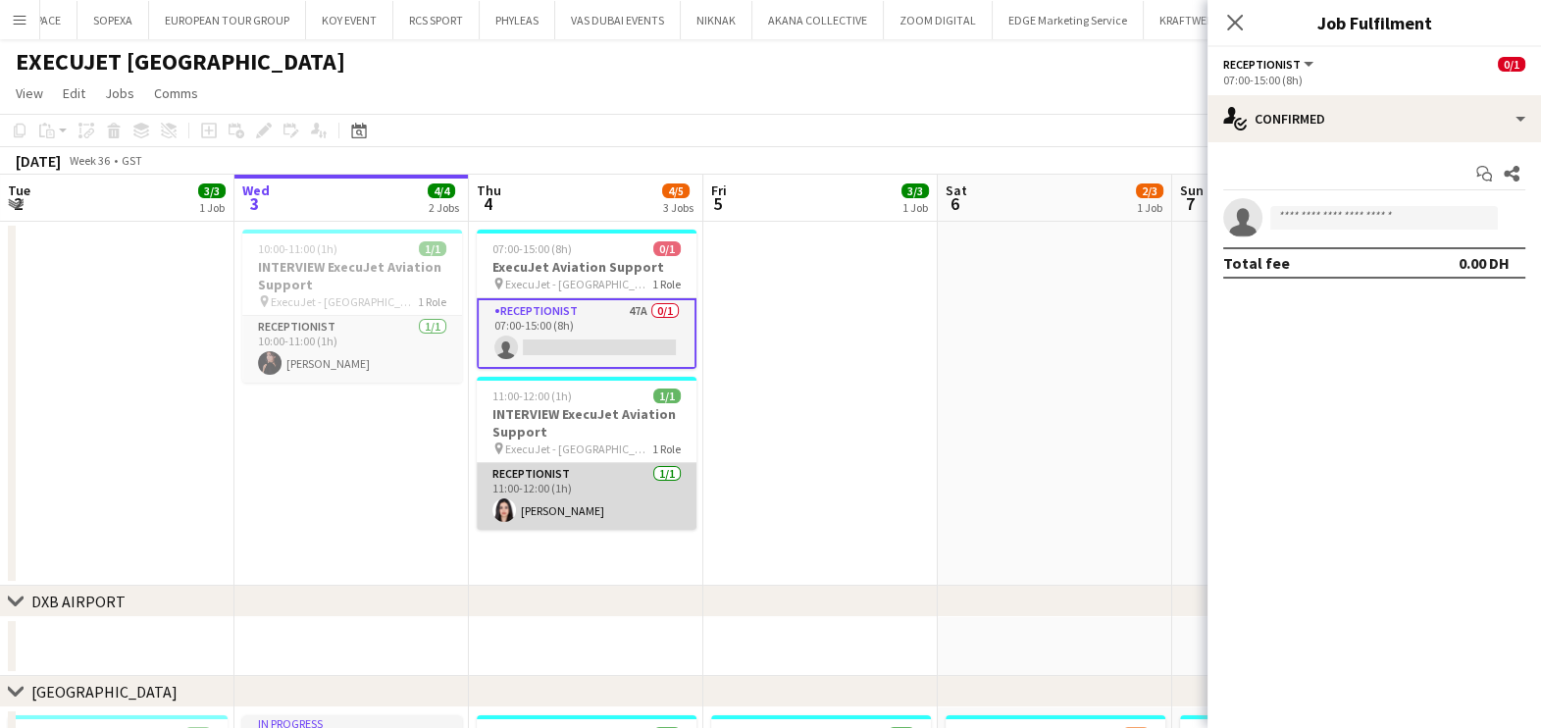
click at [542, 502] on app-card-role "Receptionist [DATE] 11:00-12:00 (1h) Asmaa Nasreldein" at bounding box center [587, 496] width 220 height 67
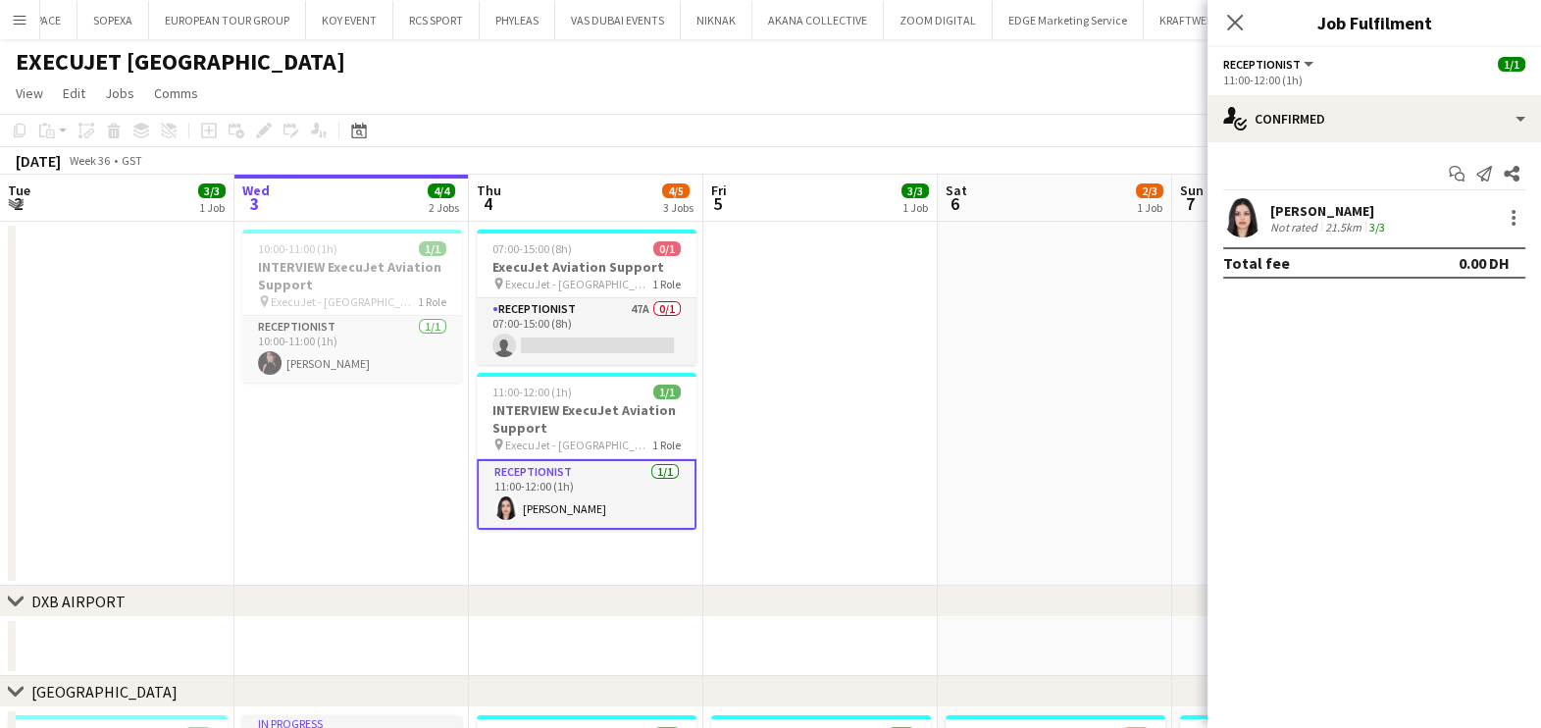
click at [1349, 204] on div "[PERSON_NAME]" at bounding box center [1329, 211] width 119 height 18
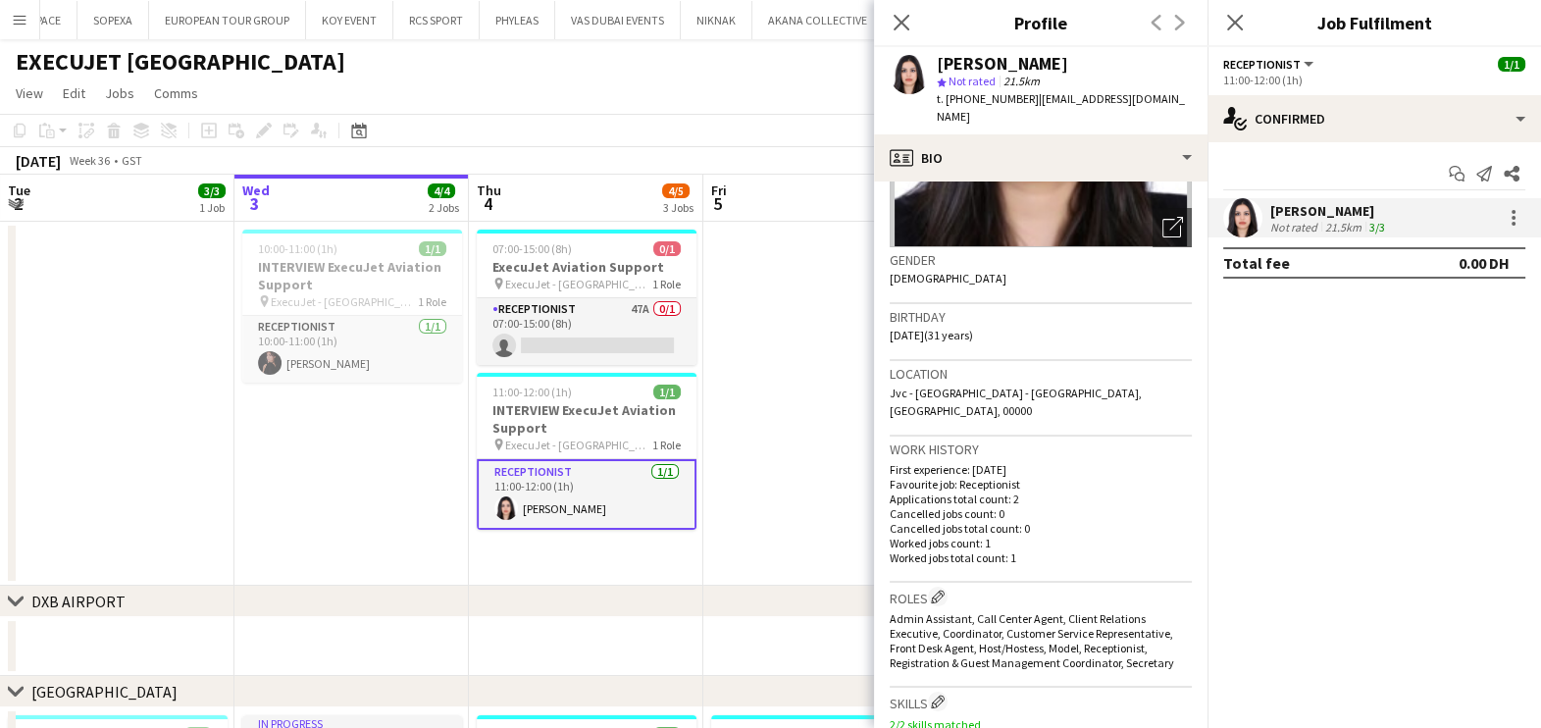
scroll to position [244, 0]
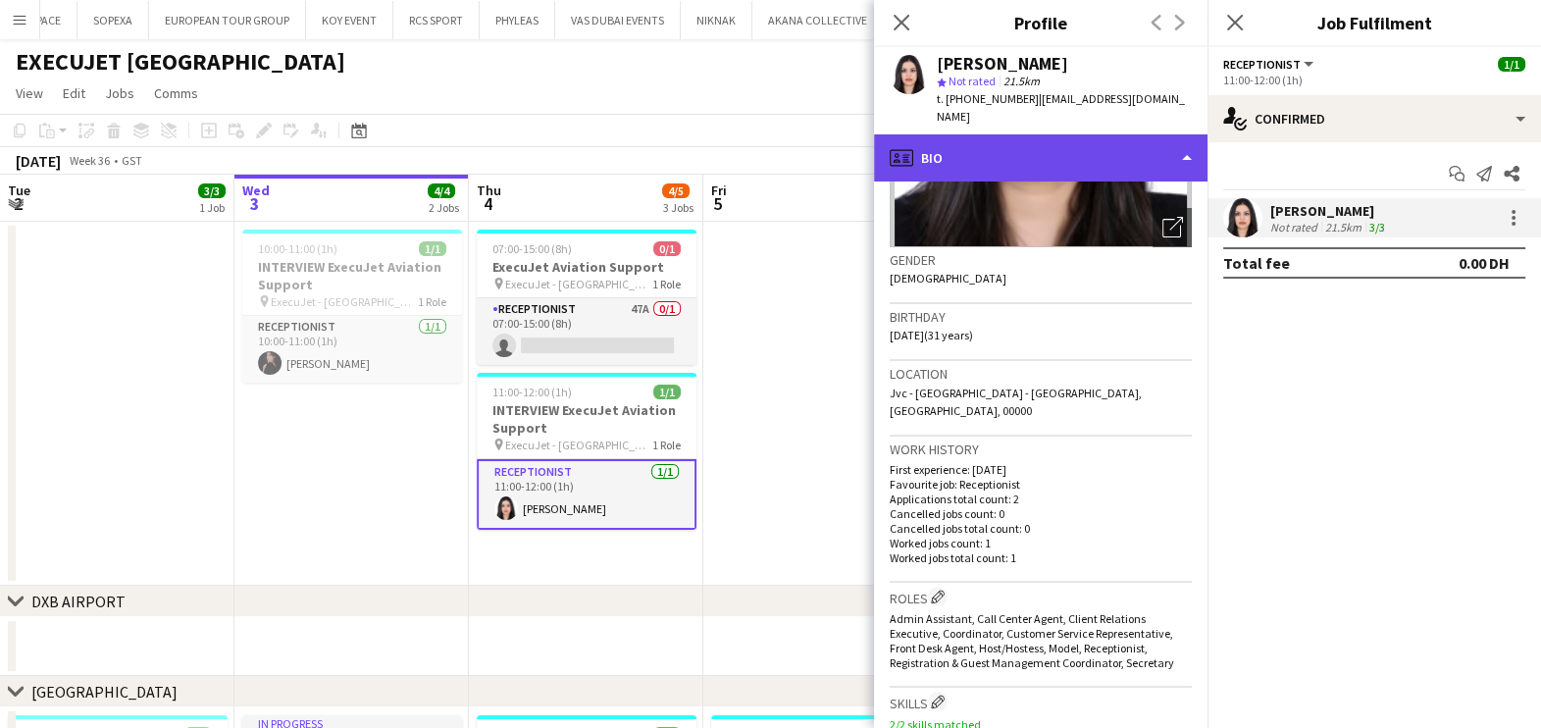
click at [1144, 134] on div "profile Bio" at bounding box center [1040, 157] width 333 height 47
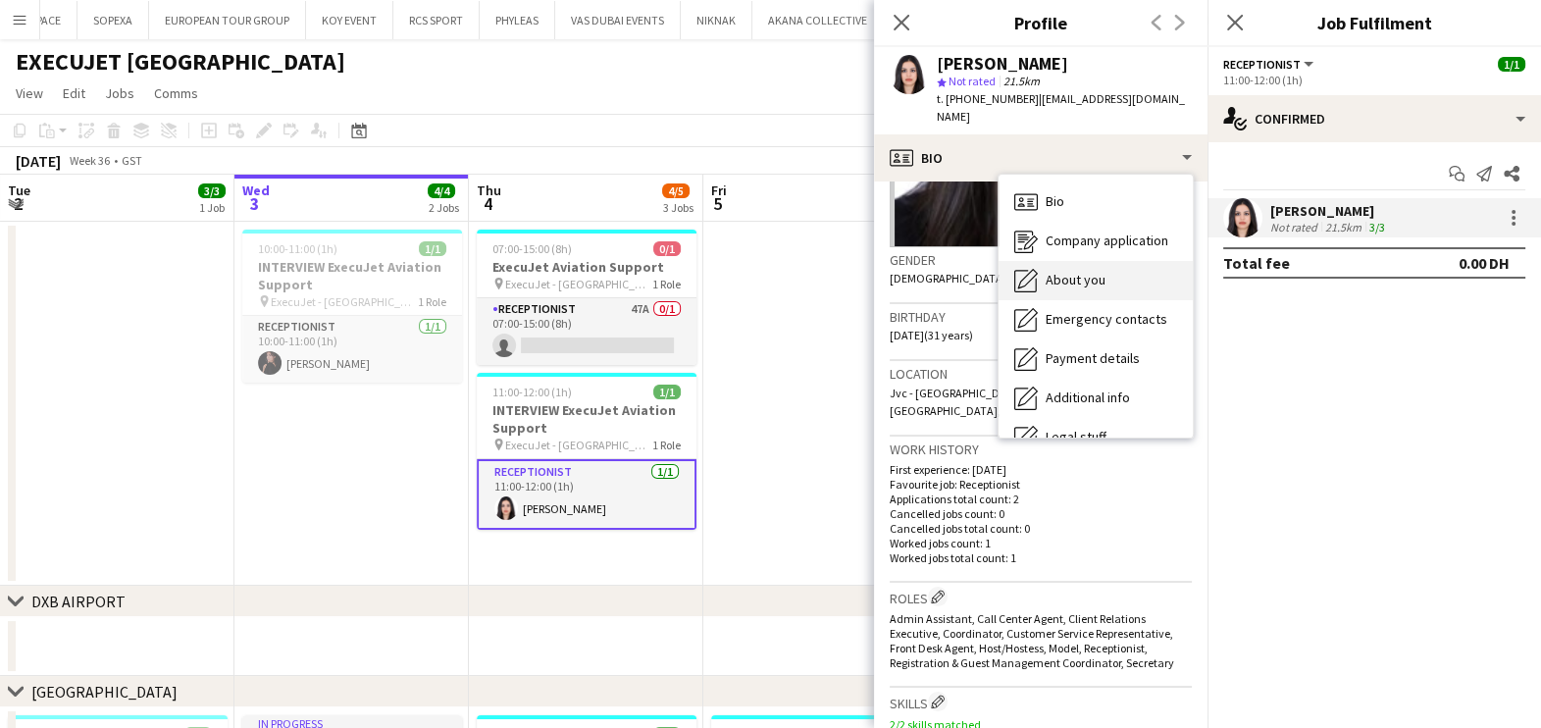
click at [1132, 264] on div "About you About you" at bounding box center [1096, 280] width 194 height 39
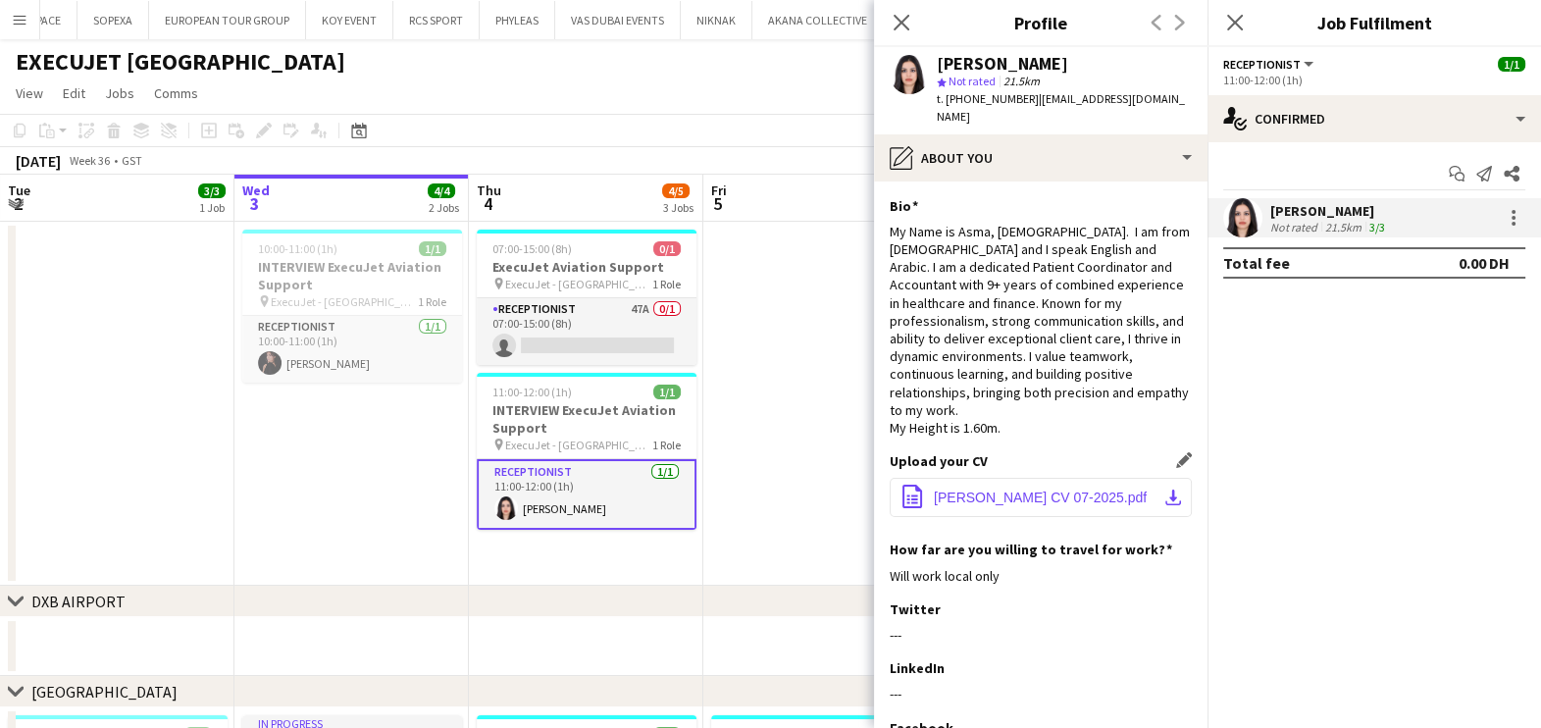
click at [1068, 478] on button "office-file-sheet [PERSON_NAME] CV 07-2025.pdf download-bottom" at bounding box center [1041, 497] width 302 height 39
drag, startPoint x: 549, startPoint y: 333, endPoint x: 719, endPoint y: 281, distance: 177.8
click at [549, 333] on app-card-role "Receptionist 47A 0/1 07:00-15:00 (8h) single-neutral-actions" at bounding box center [587, 331] width 220 height 67
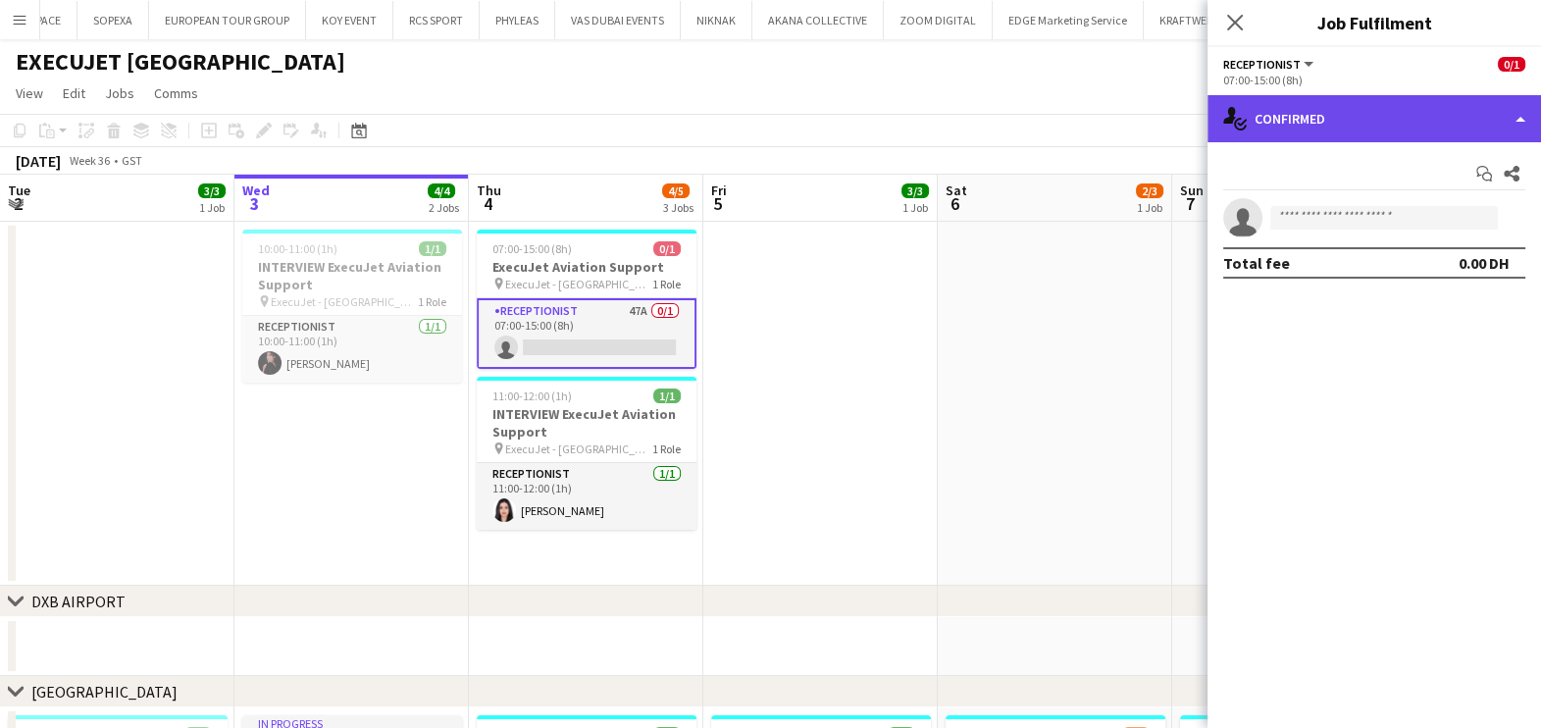
drag, startPoint x: 1282, startPoint y: 113, endPoint x: 1274, endPoint y: 124, distance: 13.3
click at [1282, 113] on div "single-neutral-actions-check-2 Confirmed" at bounding box center [1373, 118] width 333 height 47
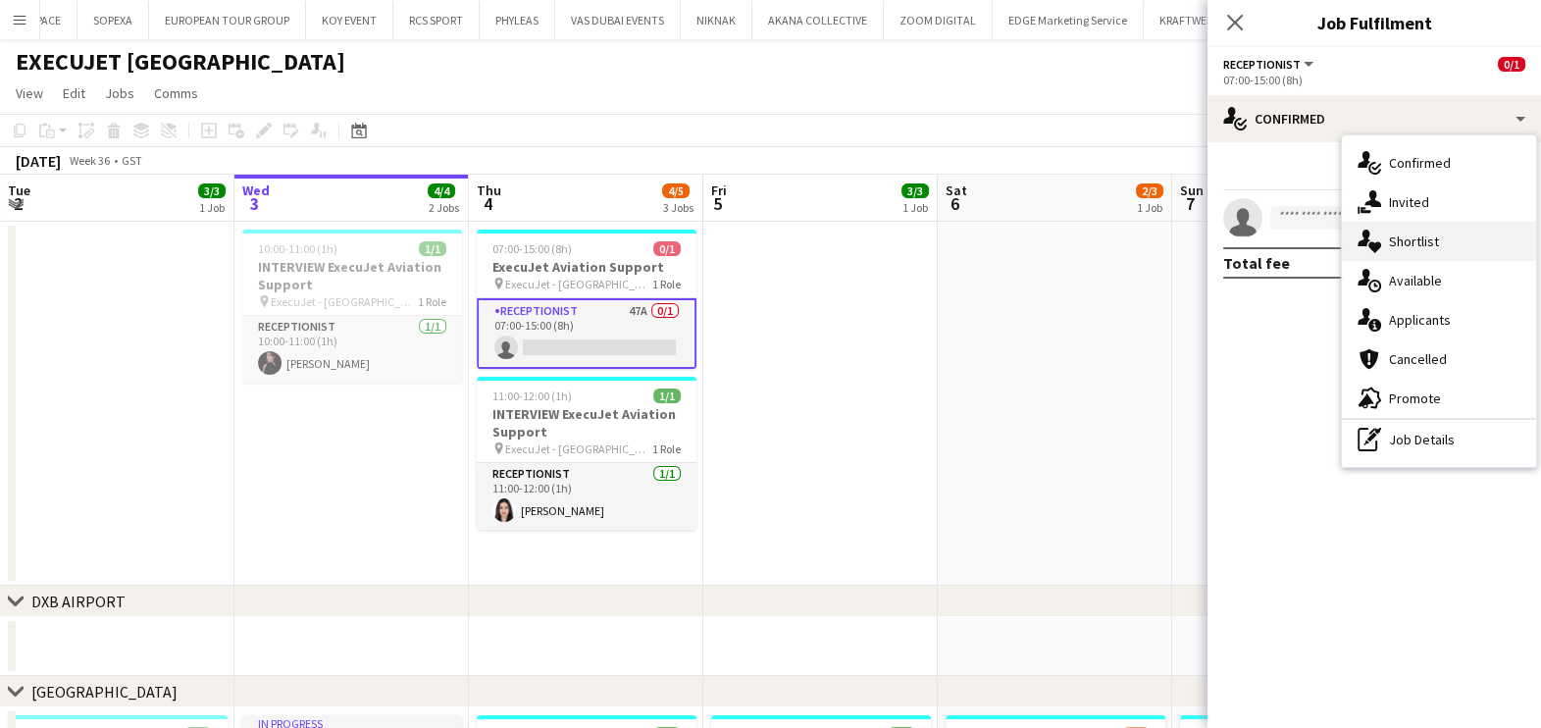
click at [1403, 240] on span "Shortlist" at bounding box center [1414, 241] width 50 height 18
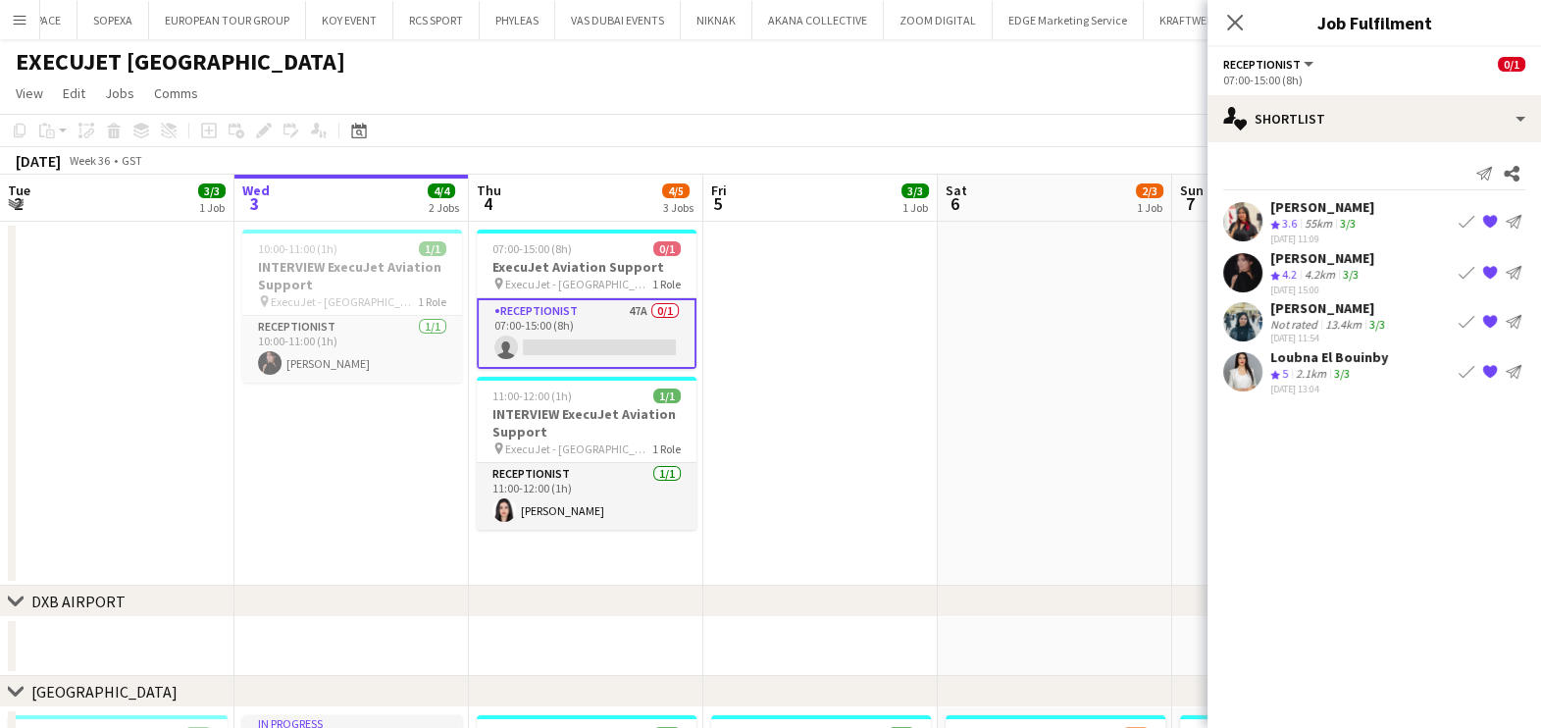
click at [1300, 323] on div "Not rated" at bounding box center [1295, 324] width 51 height 15
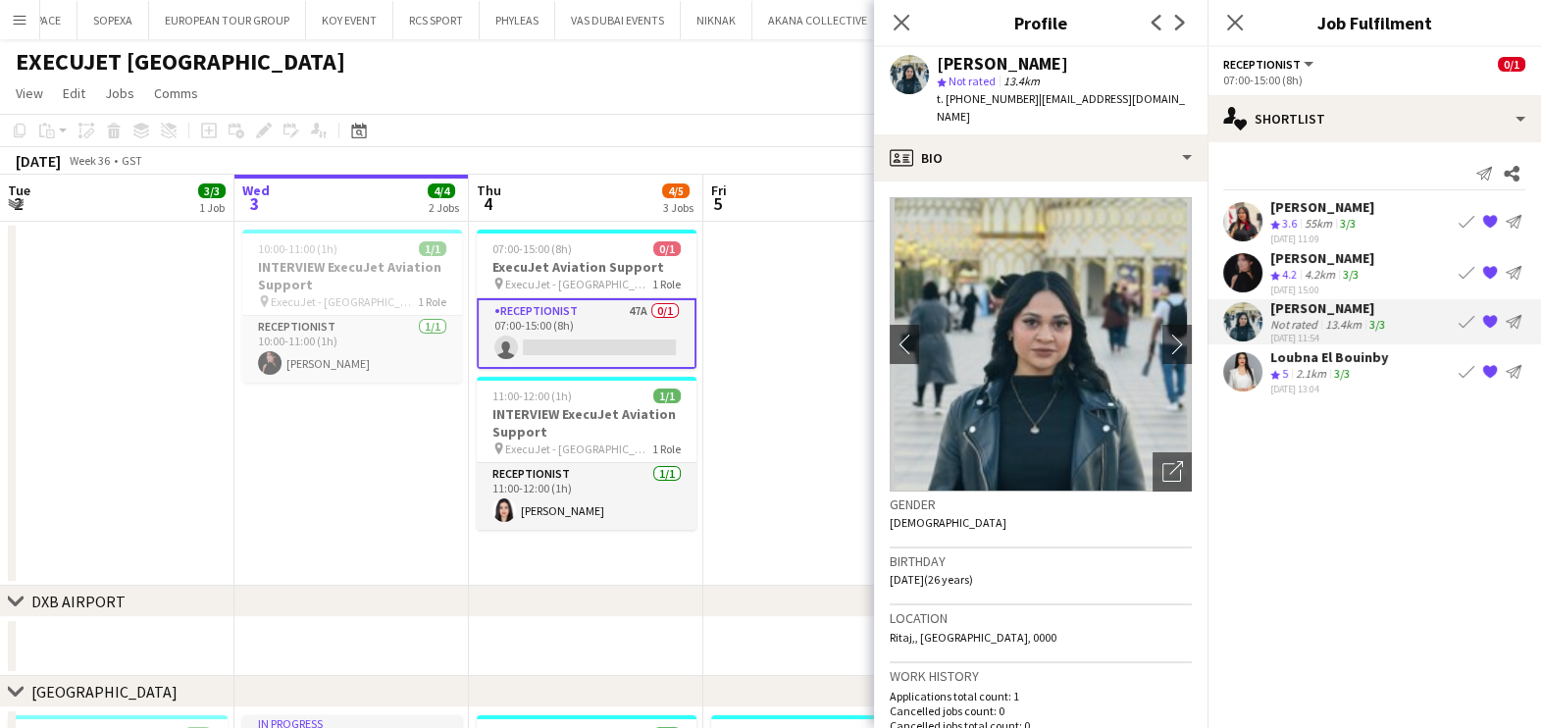
scroll to position [122, 0]
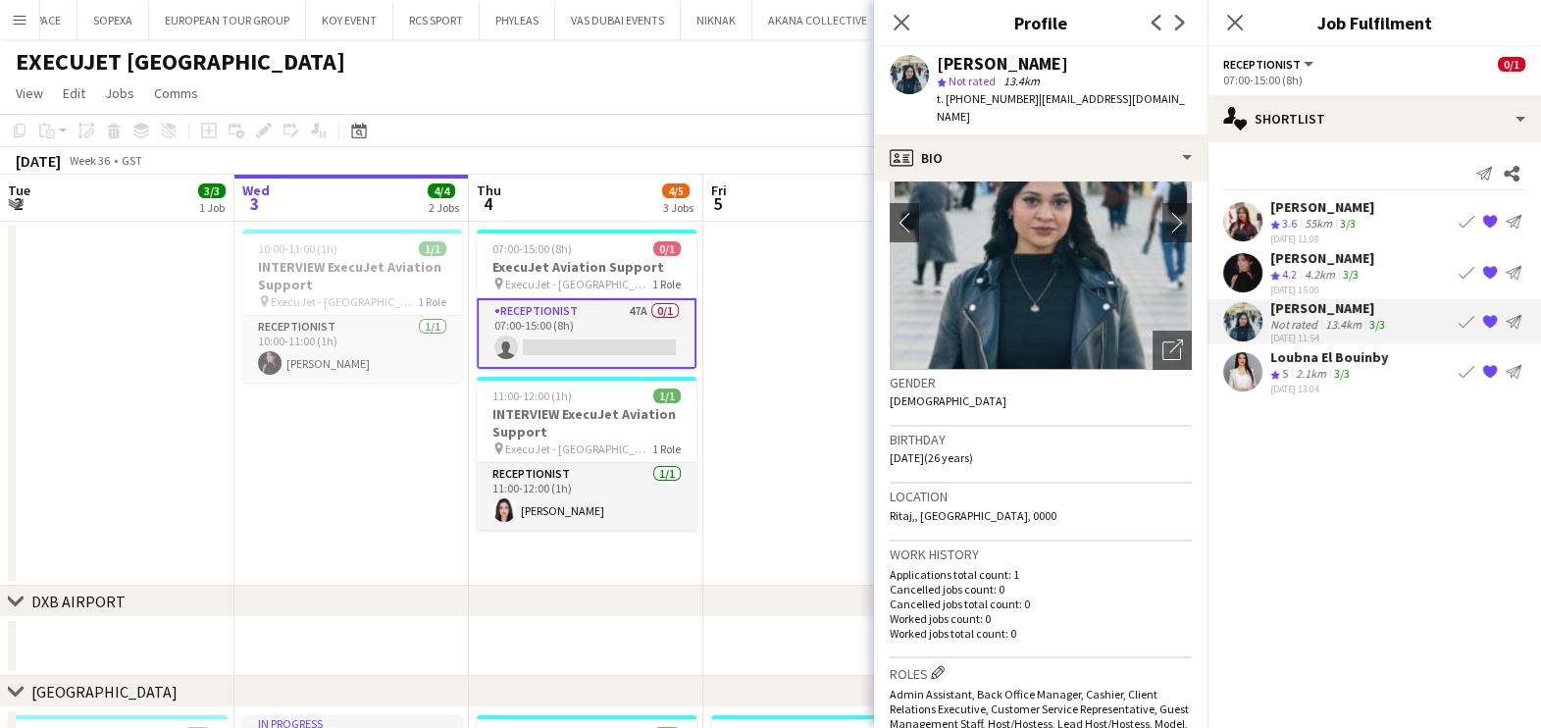
click at [777, 441] on app-date-cell at bounding box center [820, 404] width 234 height 364
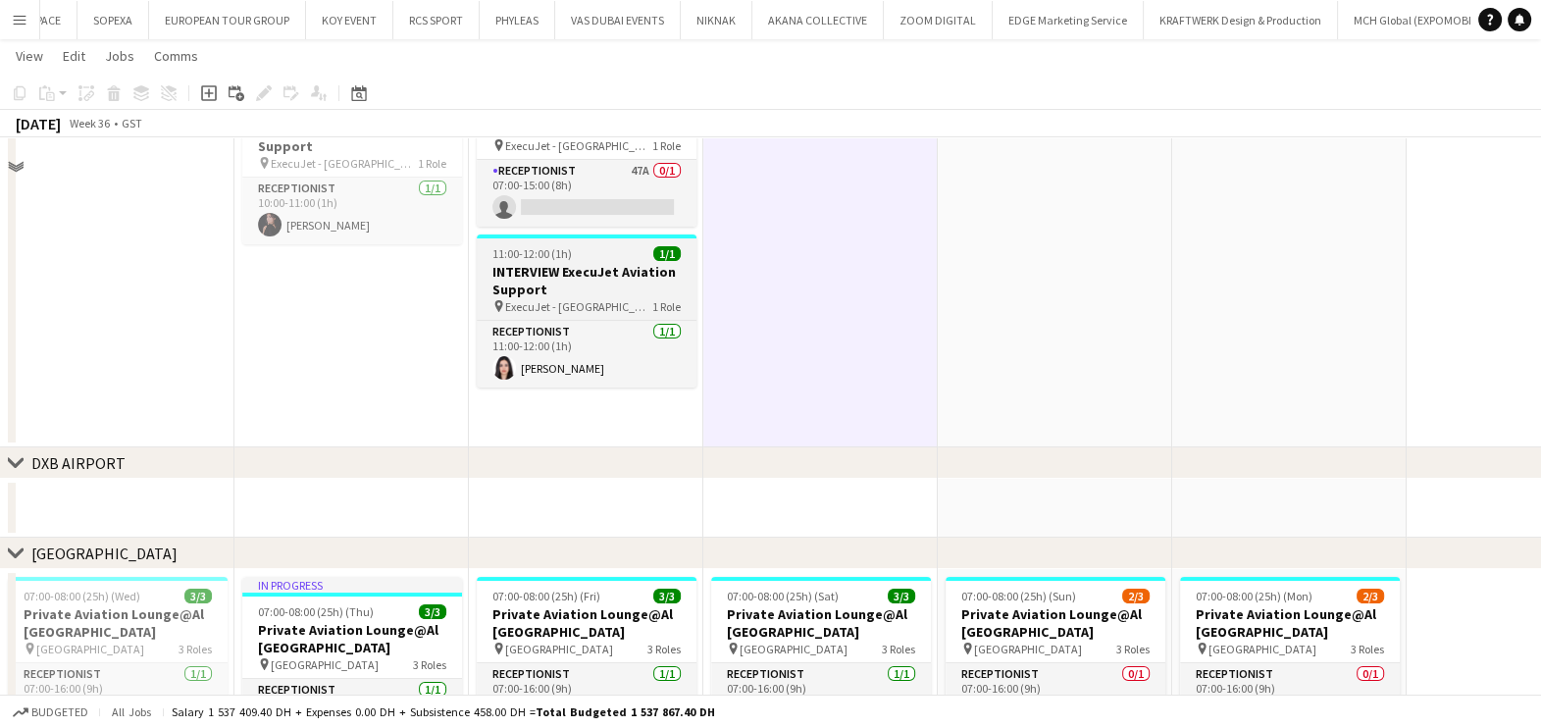
scroll to position [70, 0]
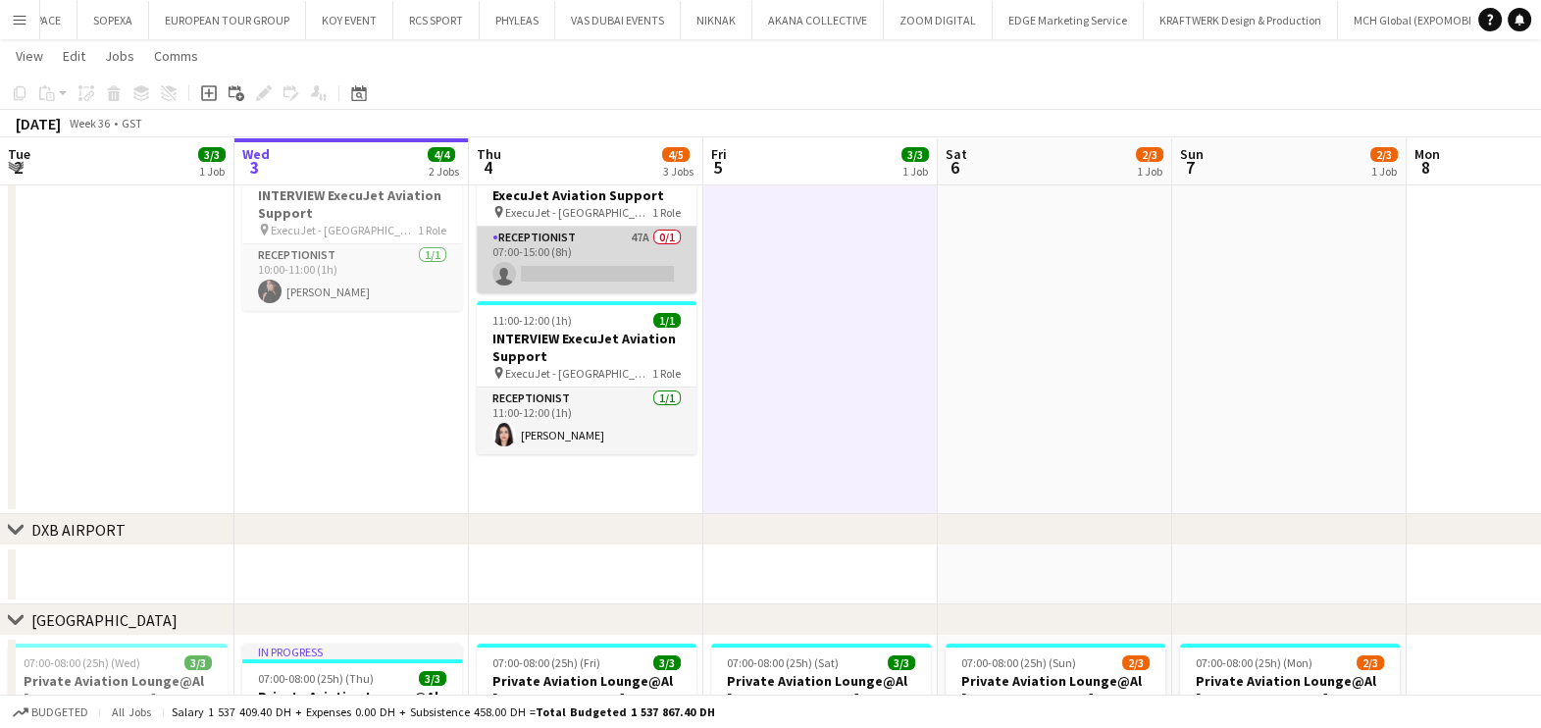
click at [628, 259] on app-card-role "Receptionist 47A 0/1 07:00-15:00 (8h) single-neutral-actions" at bounding box center [587, 260] width 220 height 67
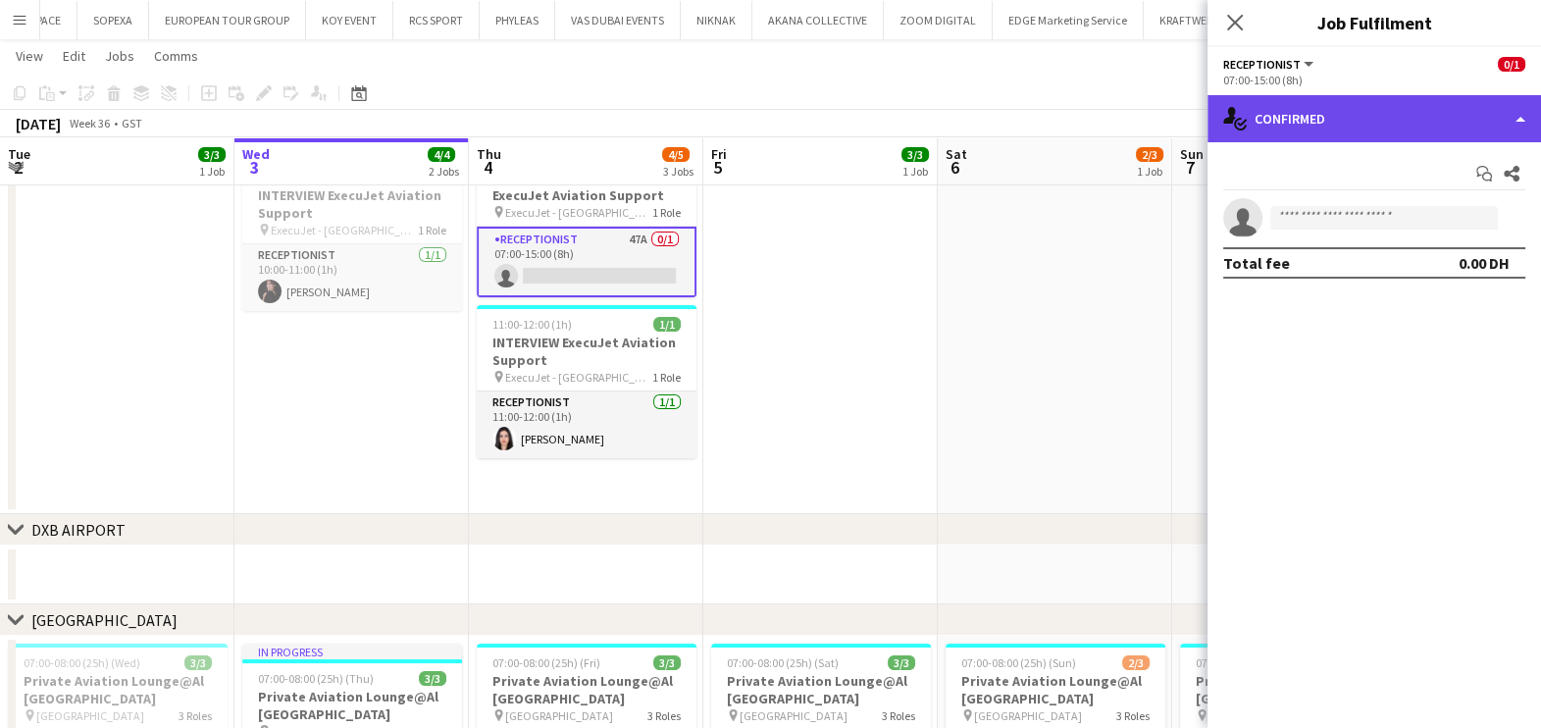
click at [1459, 132] on div "single-neutral-actions-check-2 Confirmed" at bounding box center [1373, 118] width 333 height 47
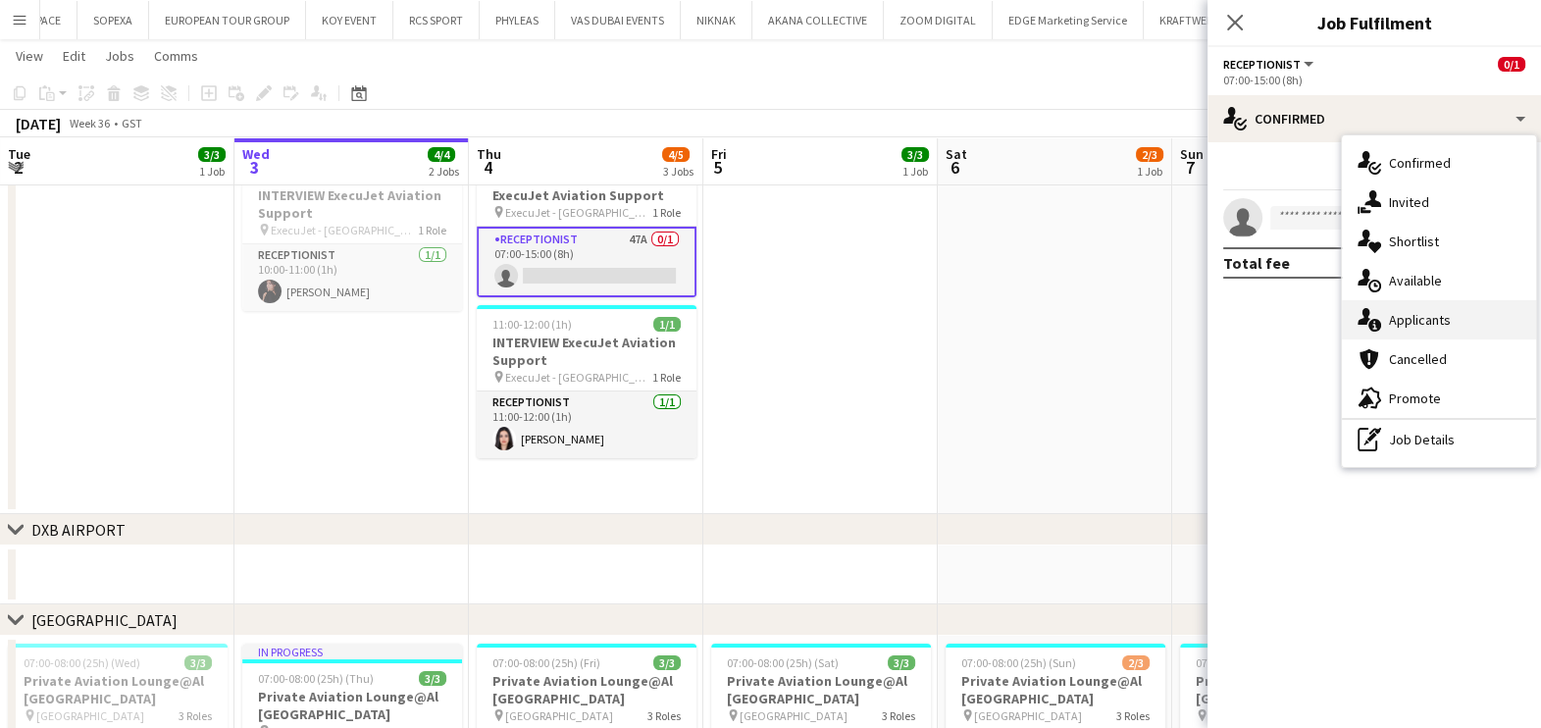
click at [1409, 331] on div "single-neutral-actions-information Applicants" at bounding box center [1439, 319] width 194 height 39
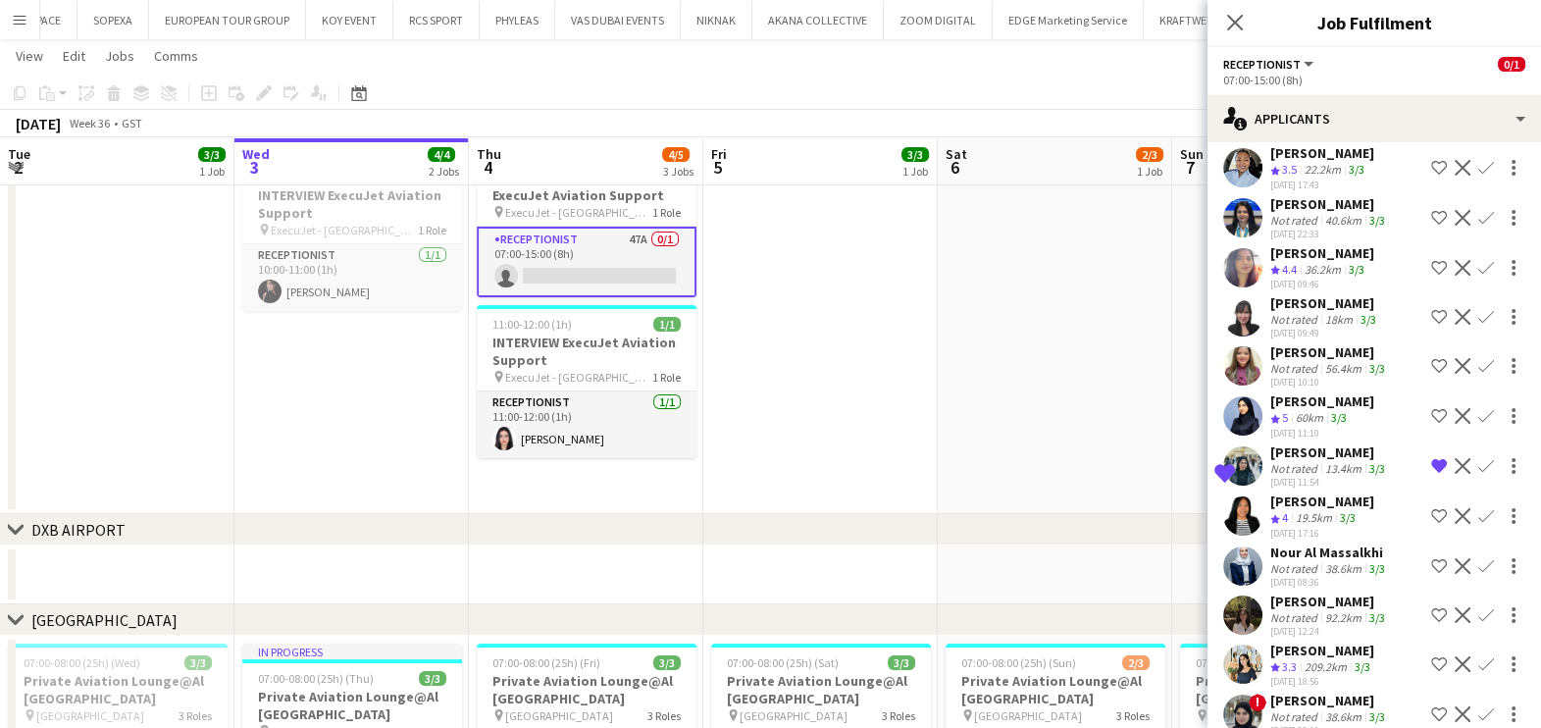
scroll to position [613, 0]
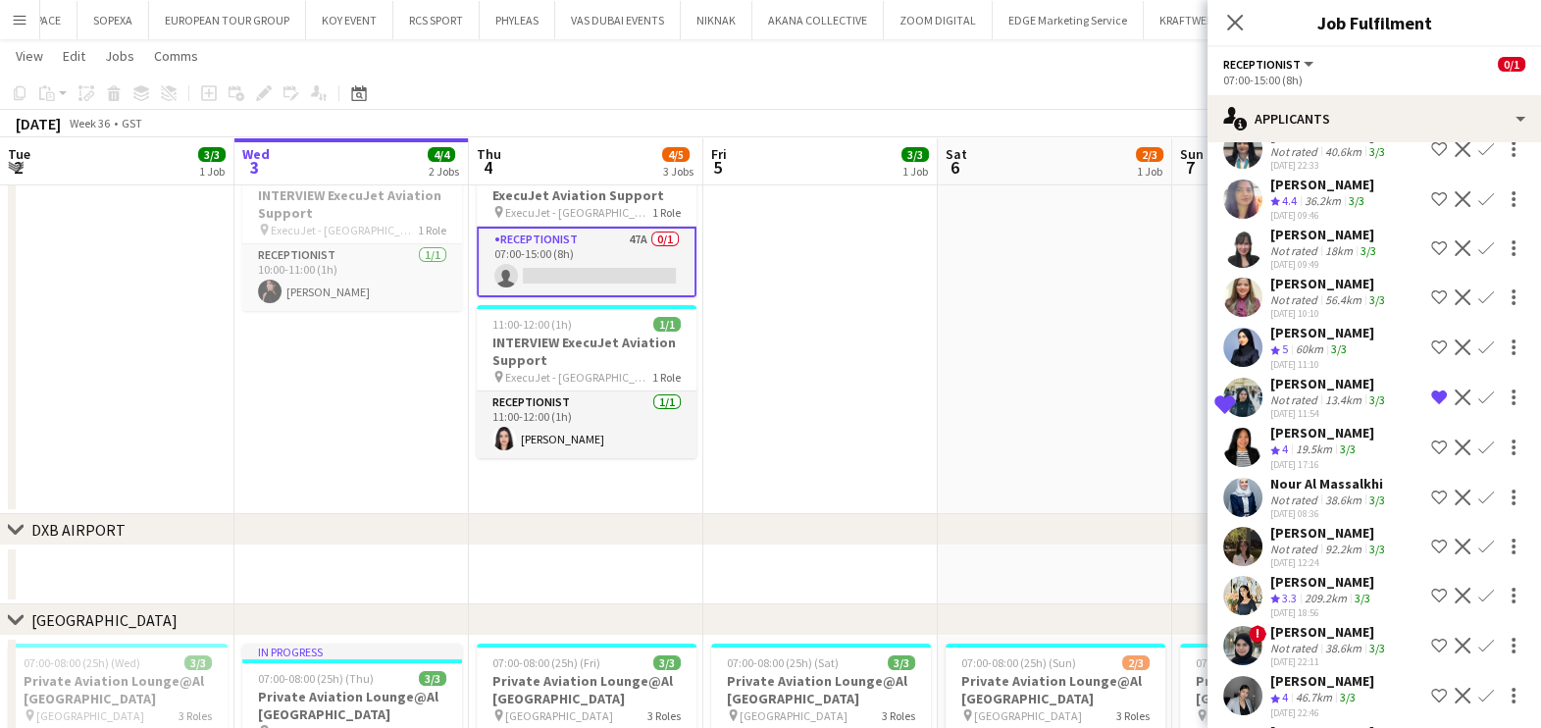
click at [1431, 405] on app-icon "Remove crew from shortlist" at bounding box center [1439, 397] width 16 height 16
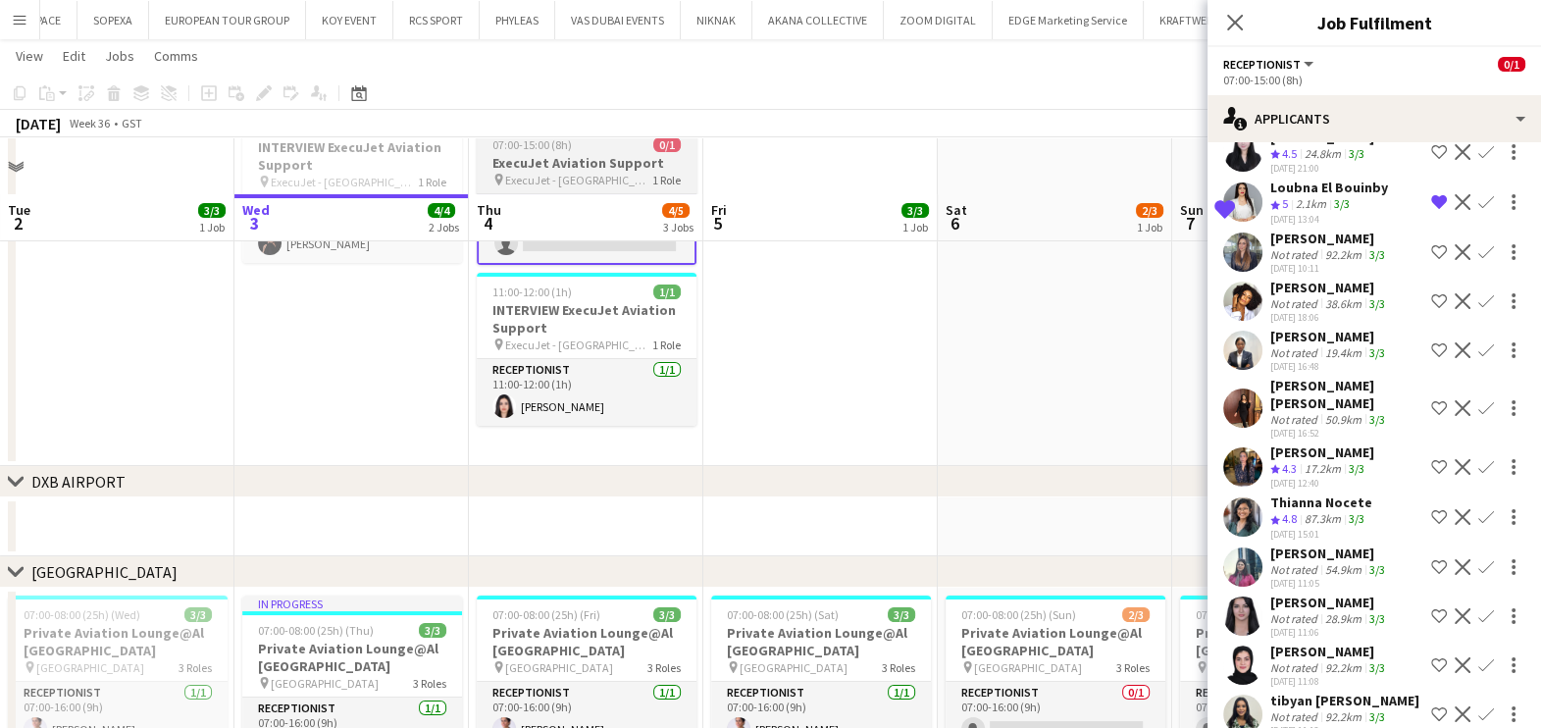
scroll to position [0, 0]
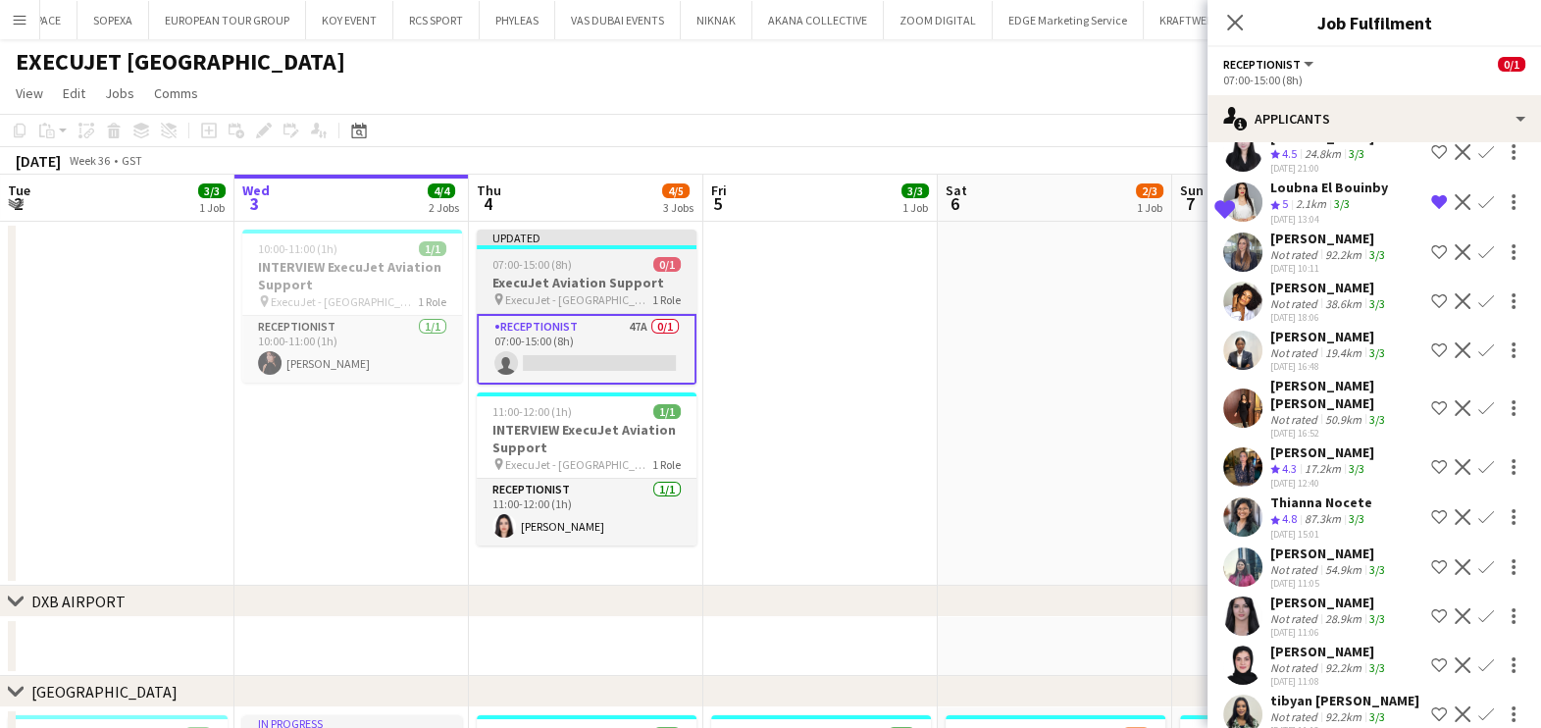
click at [614, 257] on div "07:00-15:00 (8h) 0/1" at bounding box center [587, 264] width 220 height 15
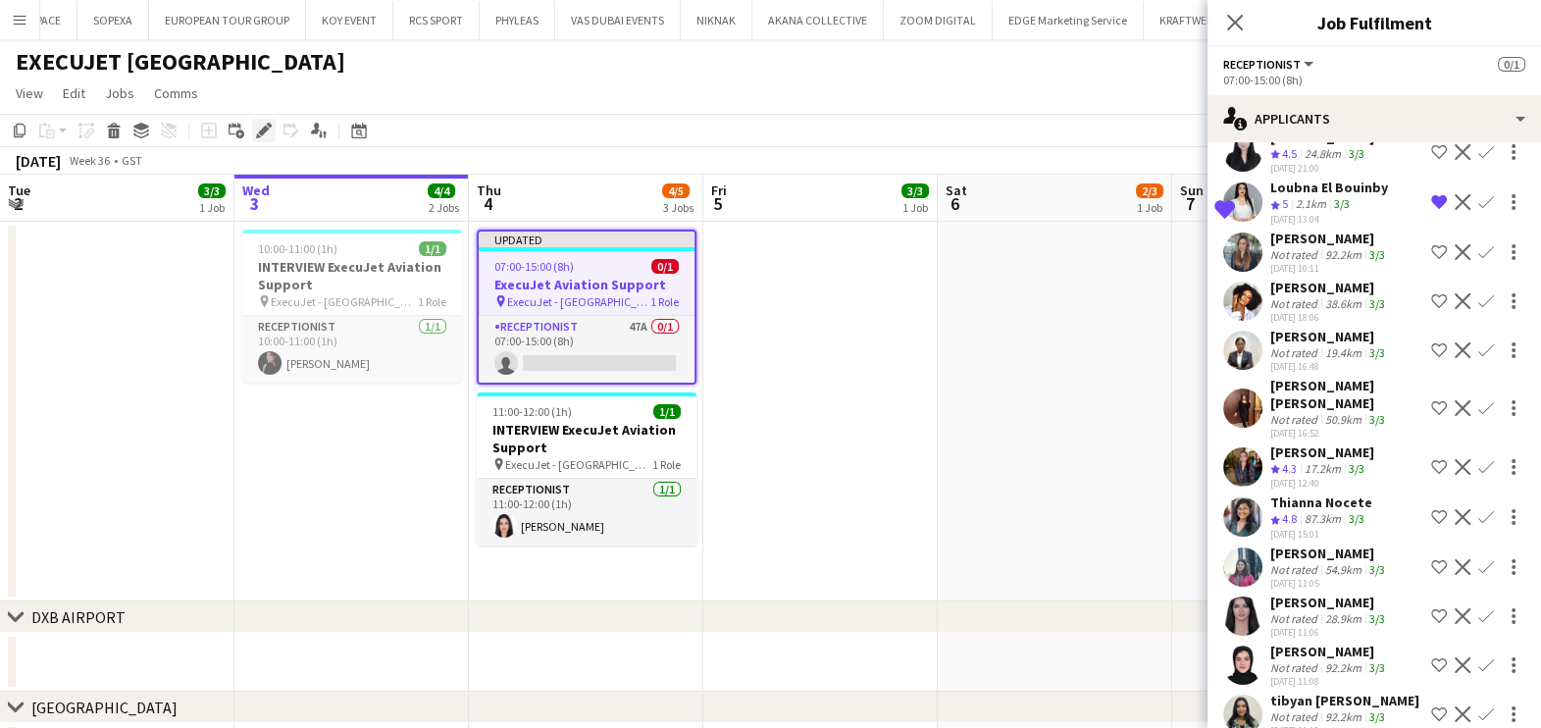
click at [256, 126] on icon "Edit" at bounding box center [264, 131] width 16 height 16
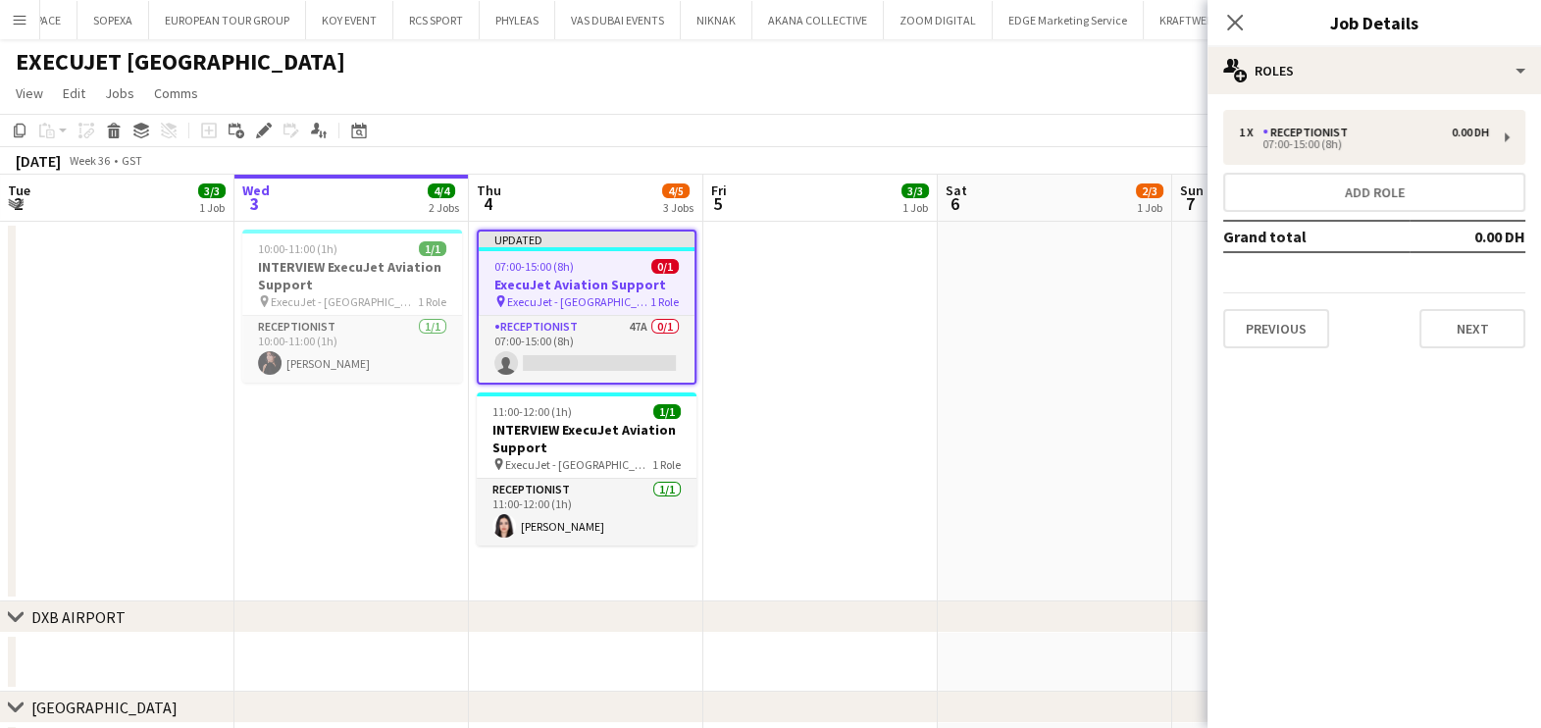
drag, startPoint x: 875, startPoint y: 361, endPoint x: 628, endPoint y: 349, distance: 247.5
click at [639, 345] on app-calendar-viewport "Sun 31 3/3 1 Job Mon 1 3/3 1 Job Tue 2 3/3 1 Job Wed 3 4/4 2 Jobs Thu 4 4/5 3 J…" at bounding box center [770, 663] width 1541 height 976
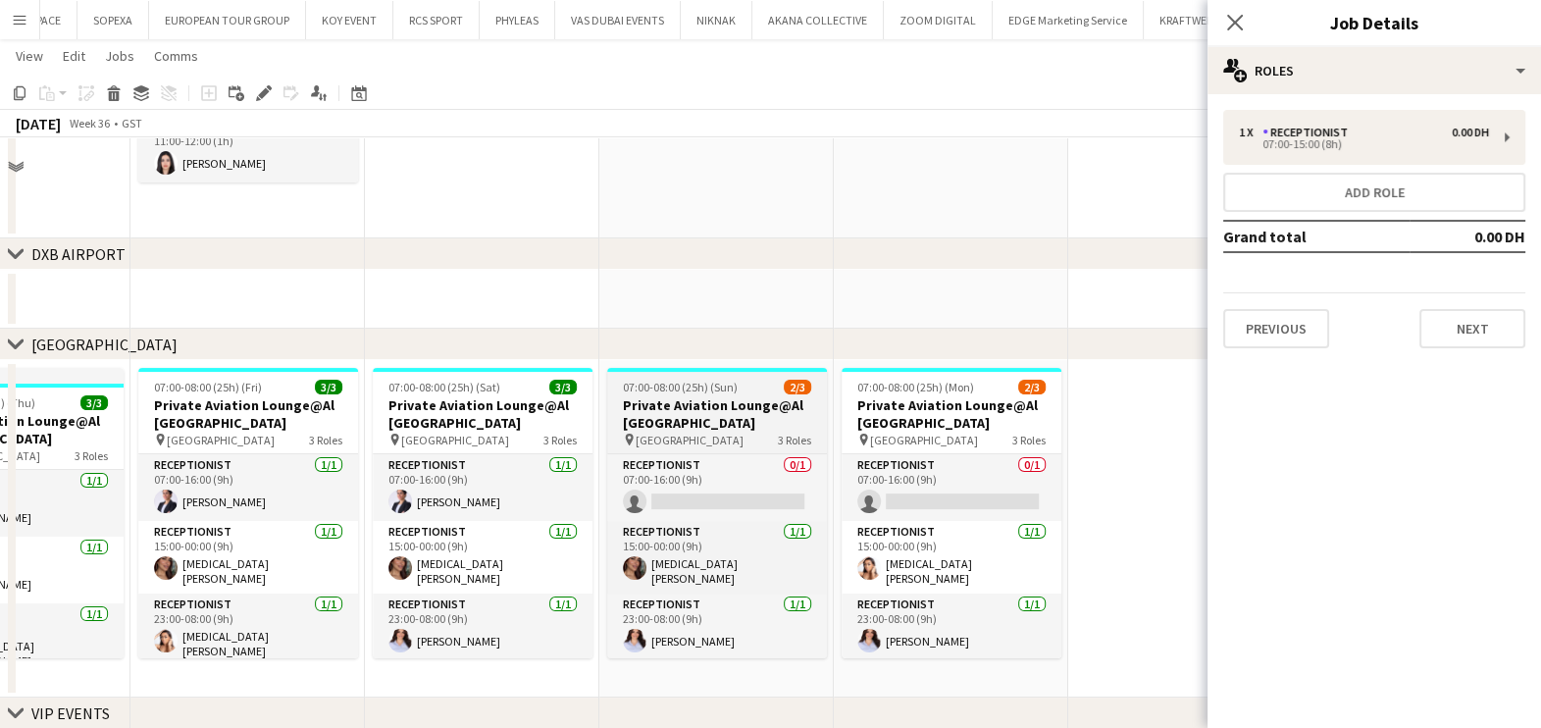
scroll to position [368, 0]
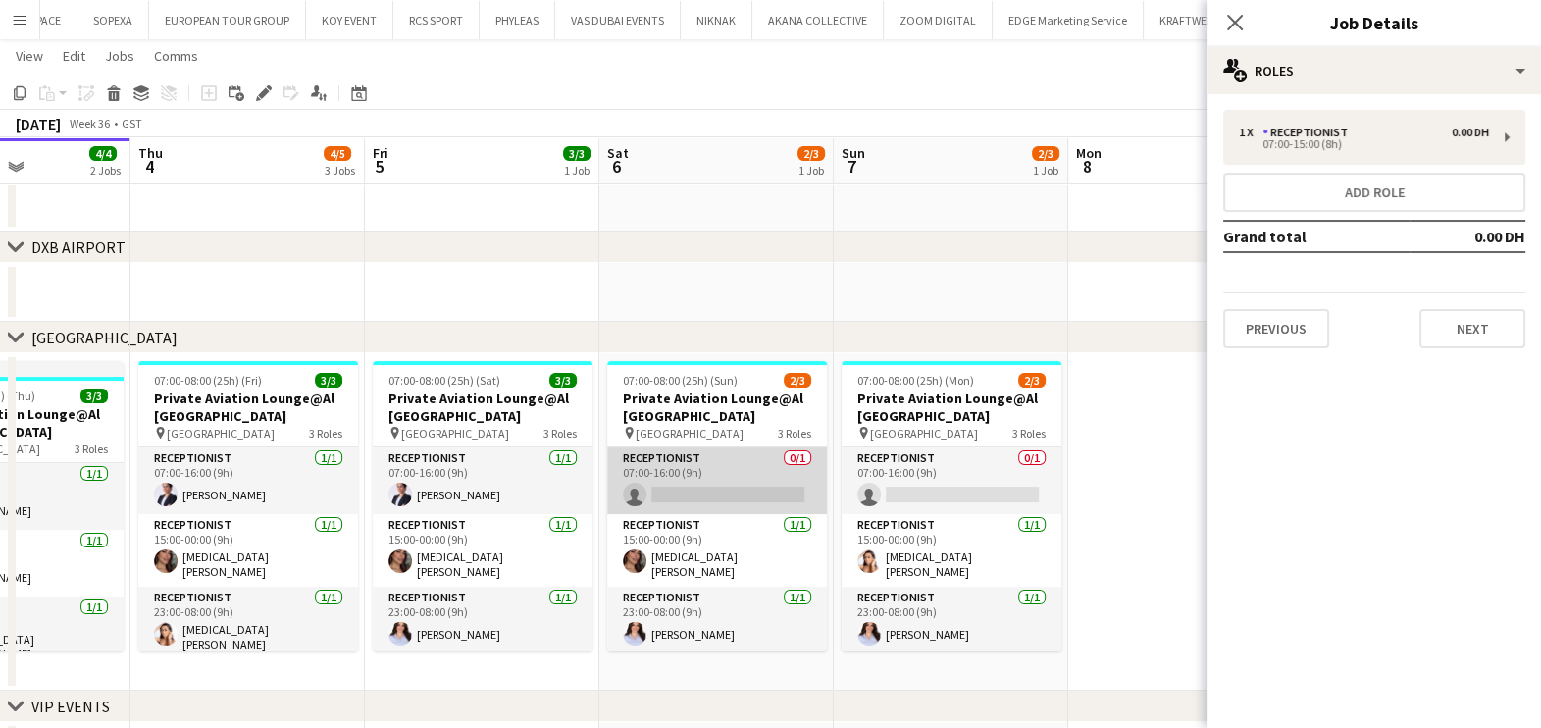
click at [754, 468] on app-card-role "Receptionist 0/1 07:00-16:00 (9h) single-neutral-actions" at bounding box center [717, 480] width 220 height 67
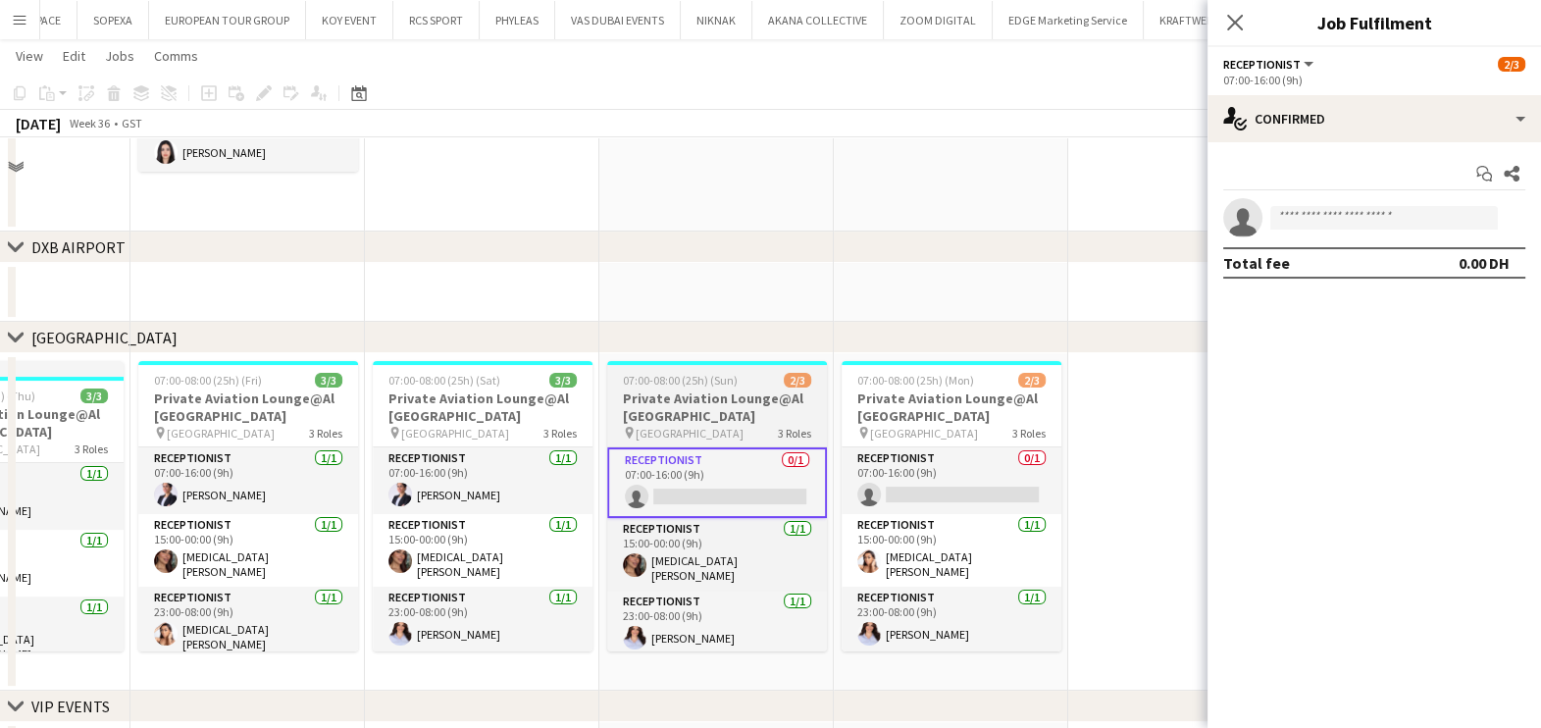
scroll to position [244, 0]
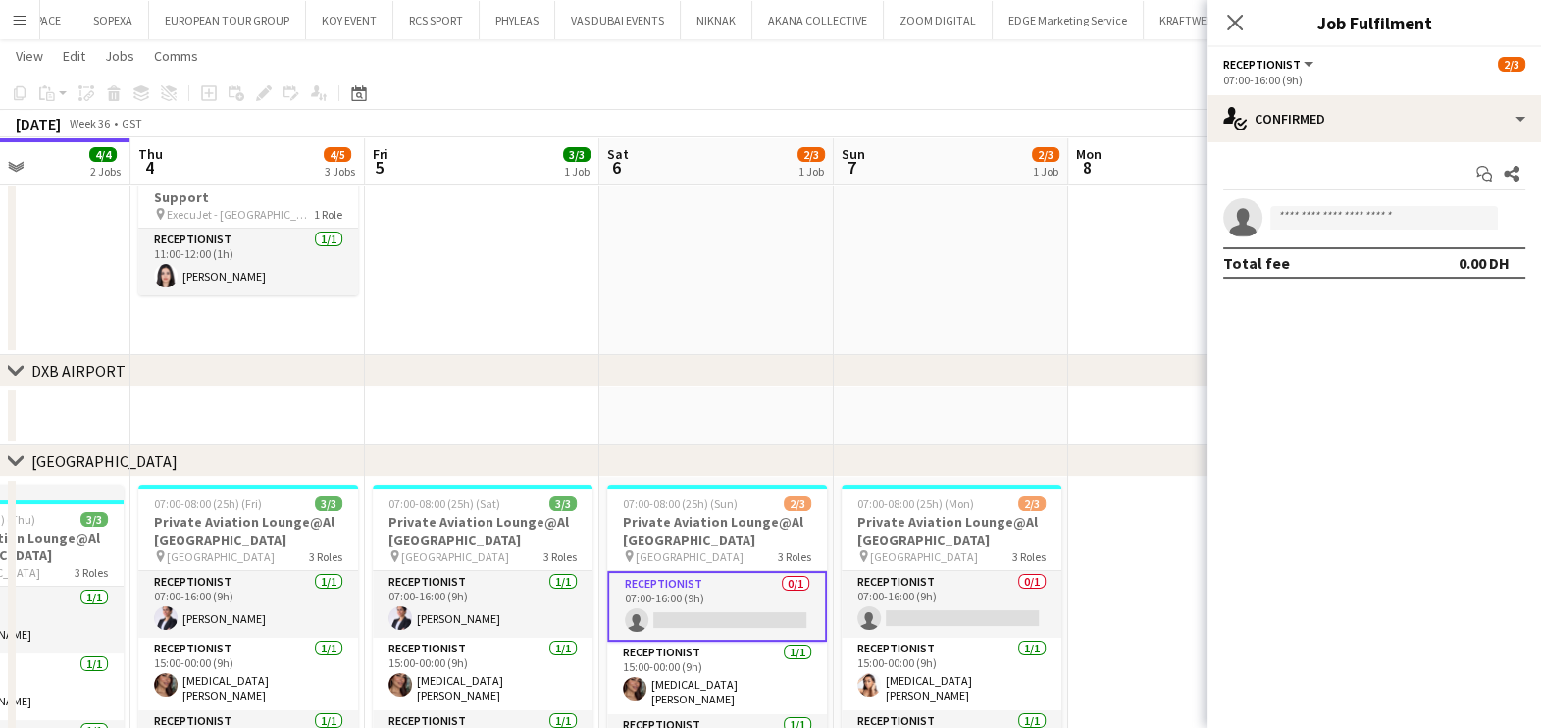
click at [757, 245] on app-date-cell at bounding box center [716, 165] width 234 height 380
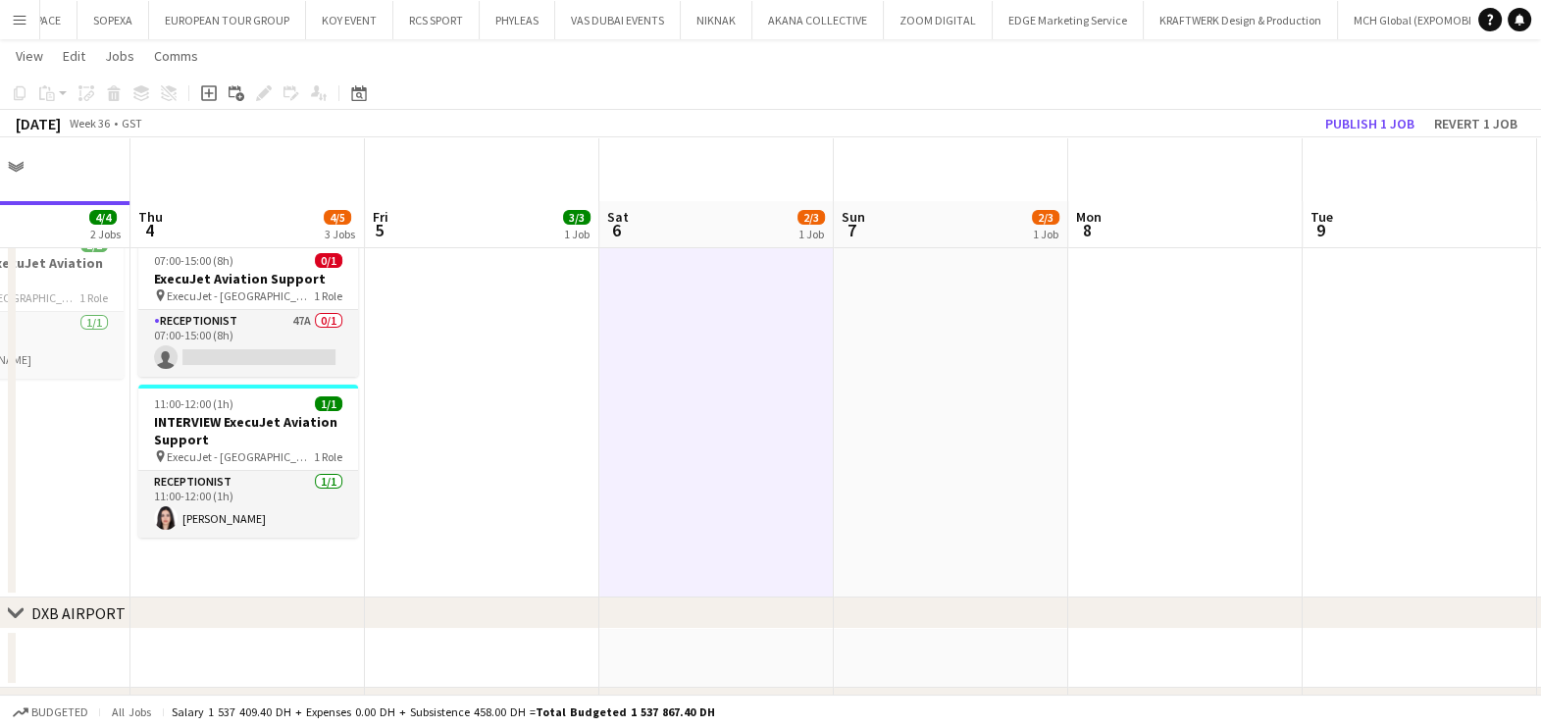
scroll to position [0, 0]
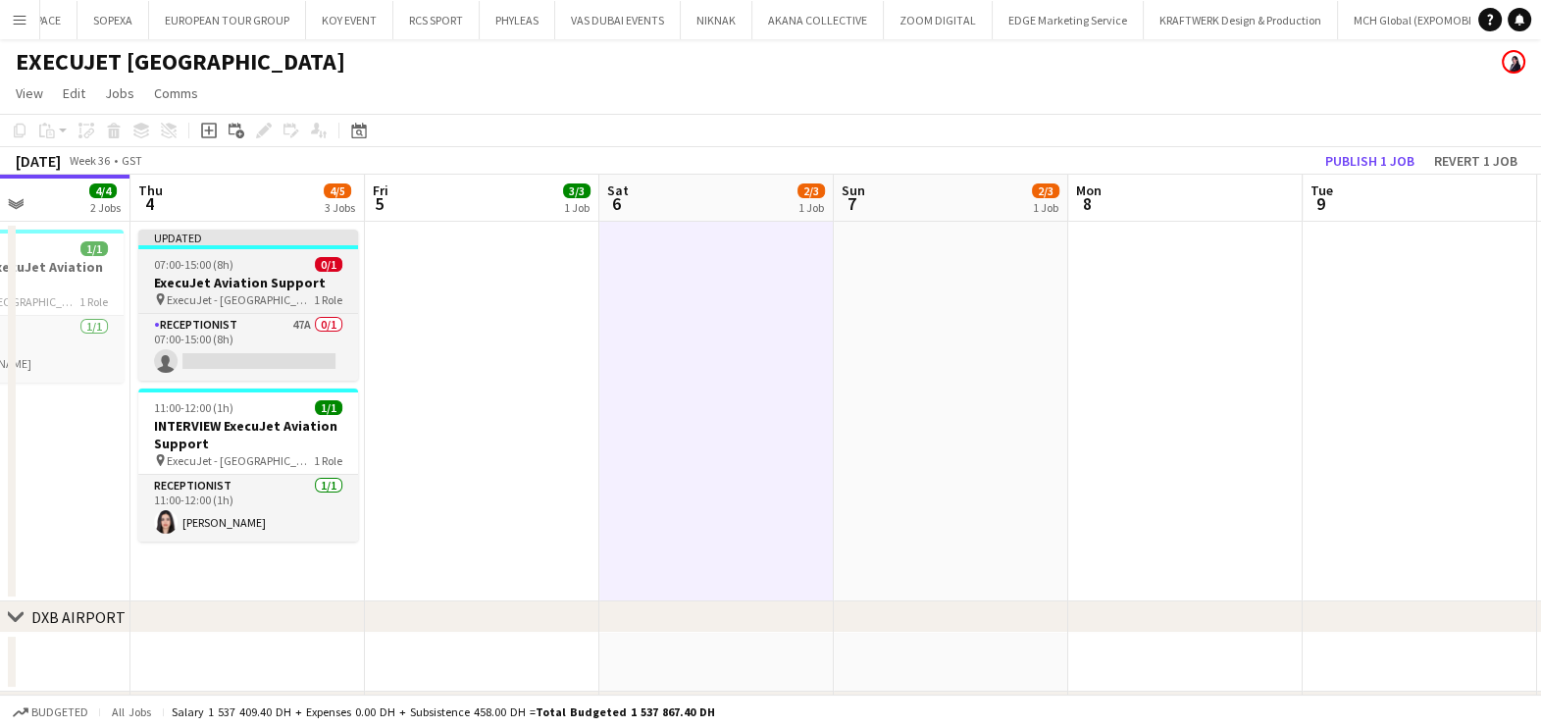
click at [313, 284] on h3 "ExecuJet Aviation Support" at bounding box center [248, 283] width 220 height 18
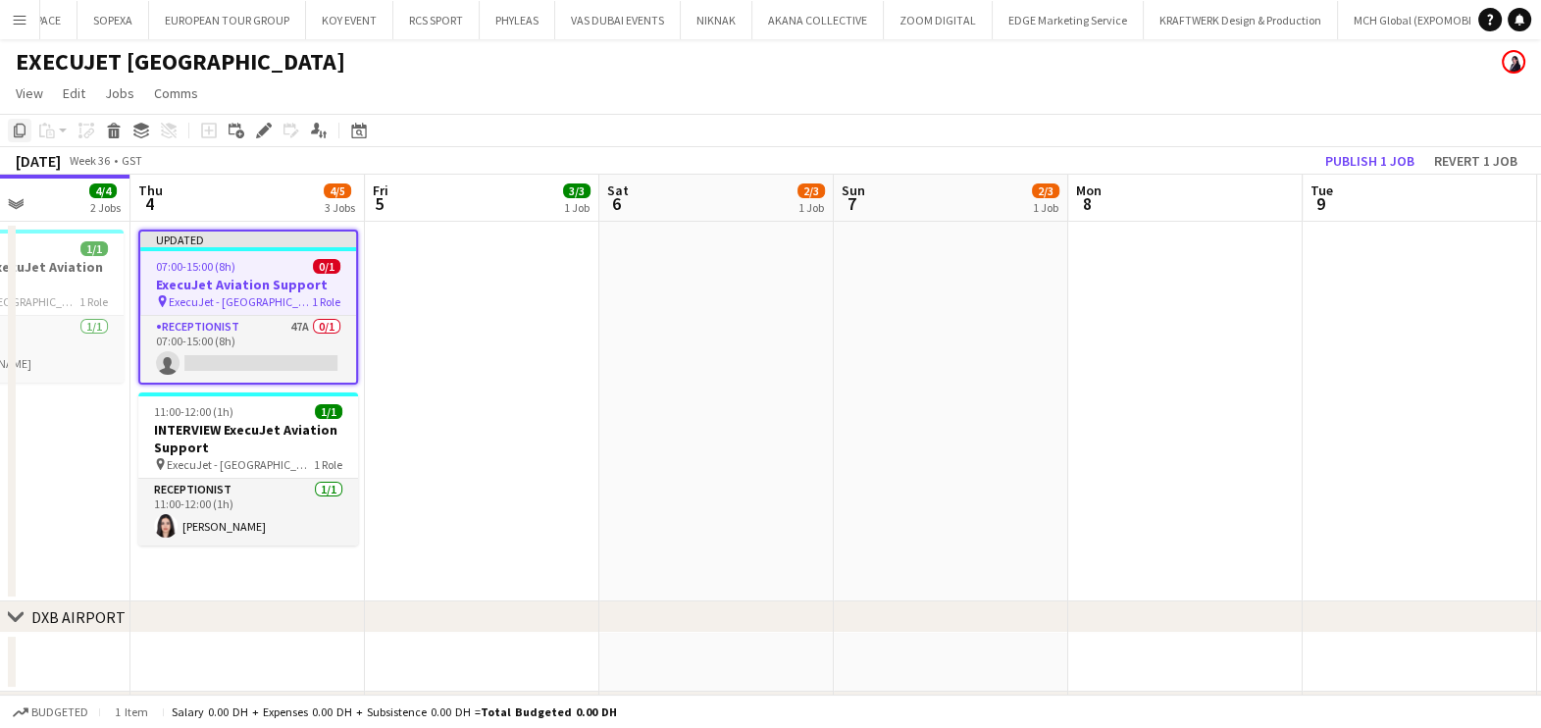
click at [12, 132] on icon "Copy" at bounding box center [20, 131] width 16 height 16
click at [703, 288] on app-date-cell at bounding box center [716, 412] width 234 height 380
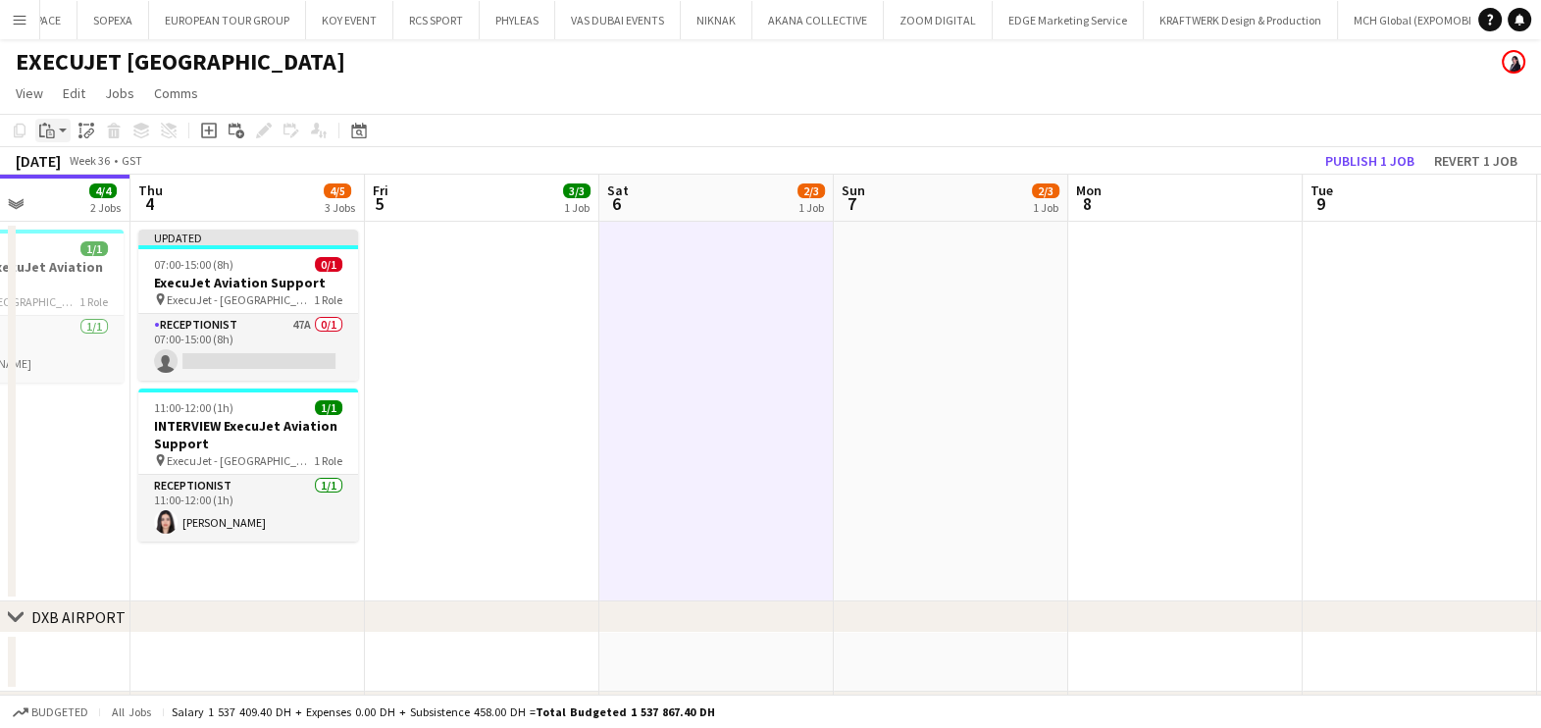
click at [50, 130] on icon "Paste" at bounding box center [47, 131] width 16 height 16
click at [59, 168] on link "Paste Ctrl+V" at bounding box center [144, 168] width 184 height 18
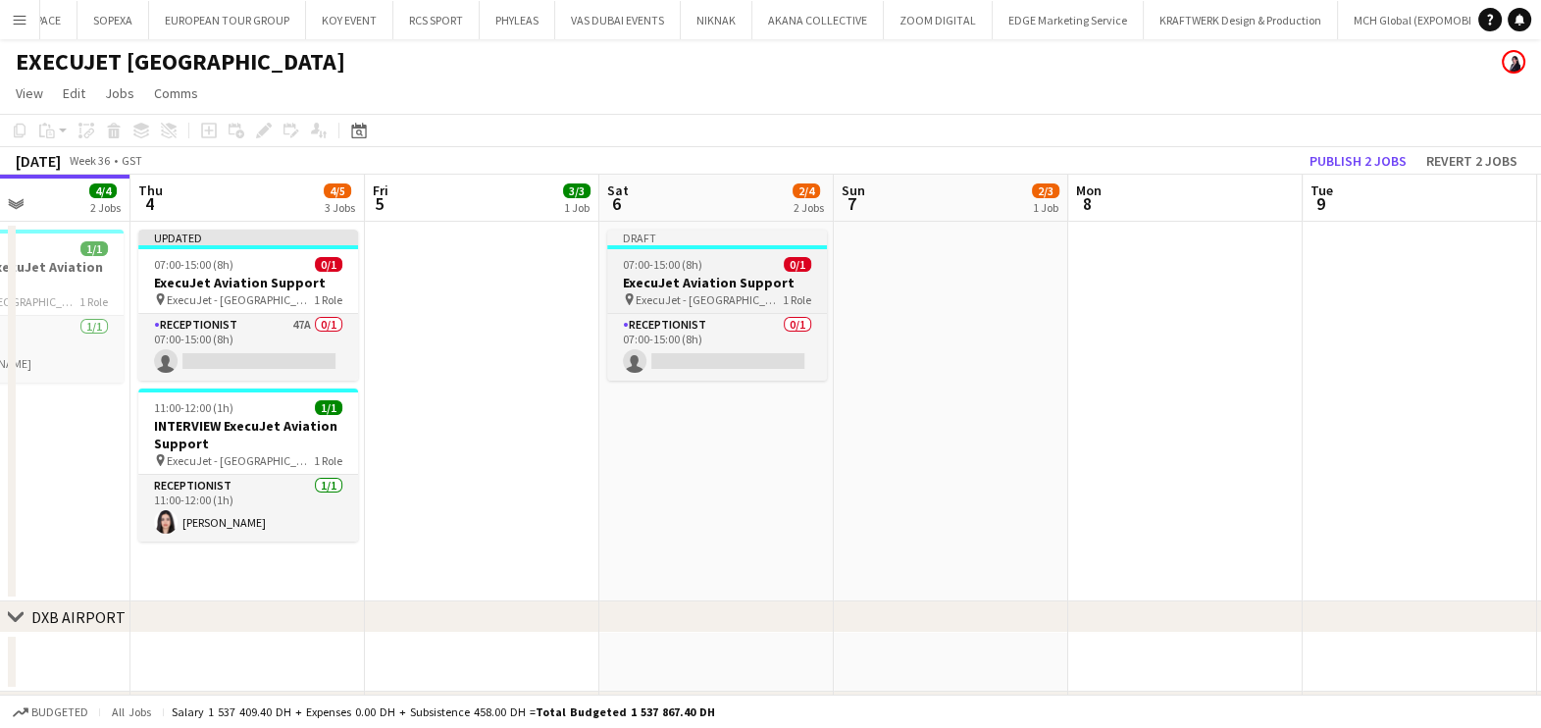
click at [695, 289] on h3 "ExecuJet Aviation Support" at bounding box center [717, 283] width 220 height 18
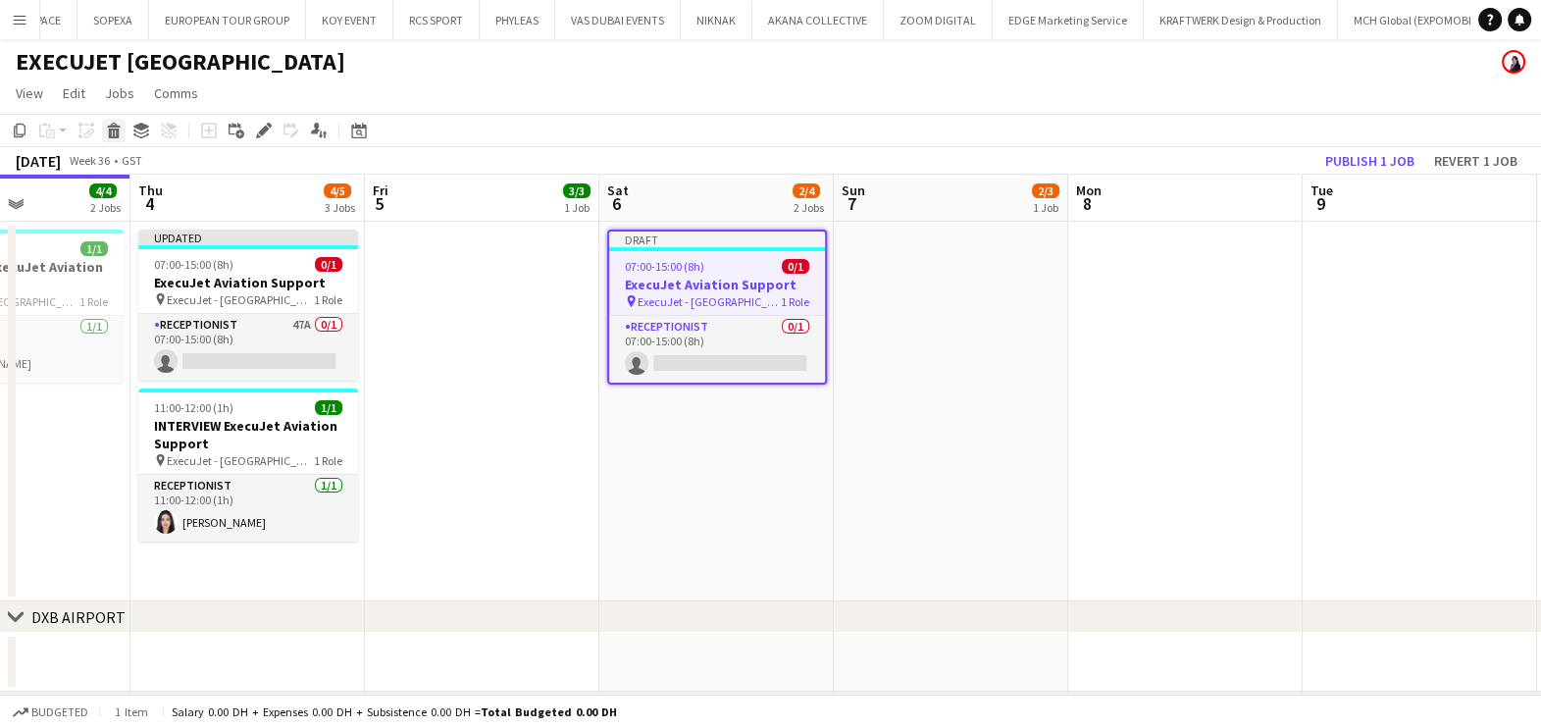
click at [111, 132] on icon "Delete" at bounding box center [114, 131] width 16 height 16
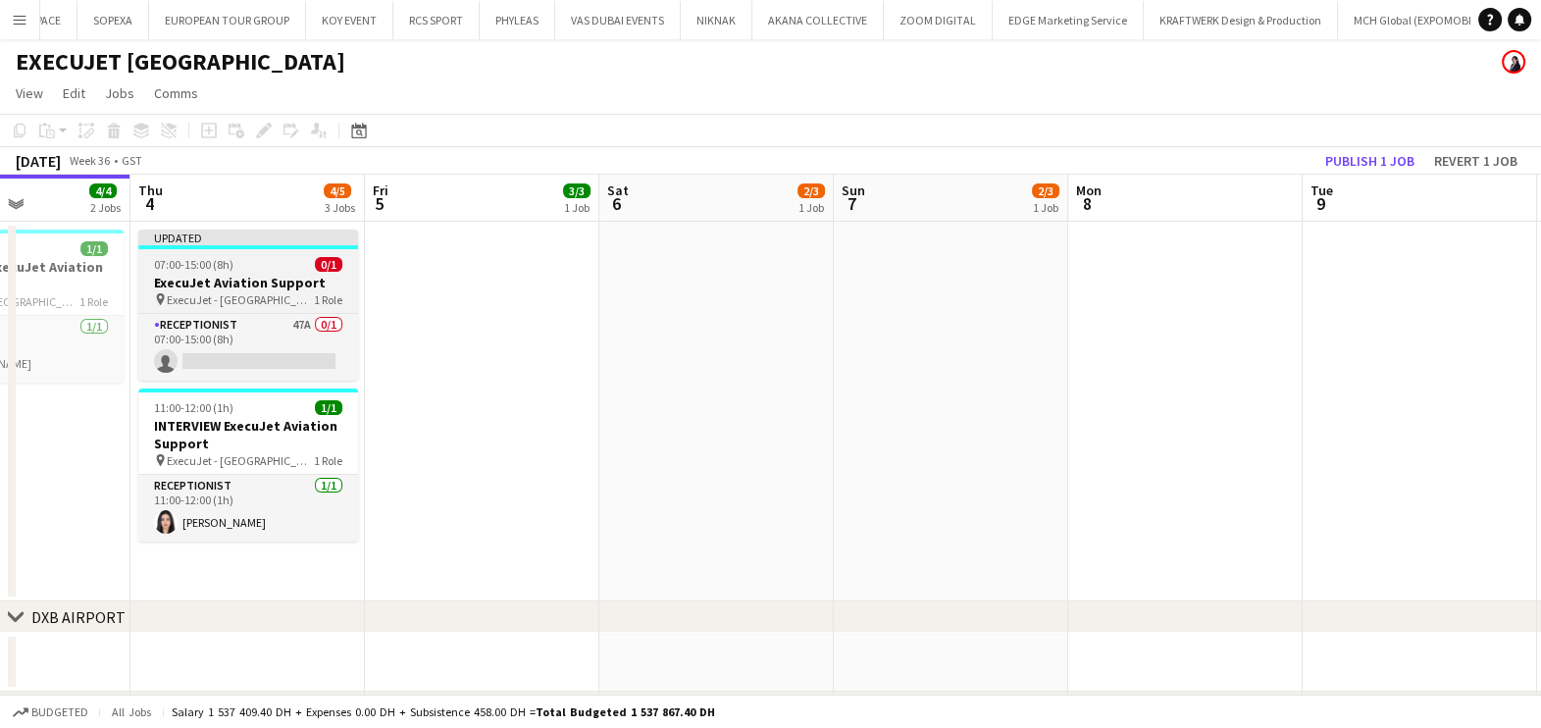
click at [186, 262] on span "07:00-15:00 (8h)" at bounding box center [193, 264] width 79 height 15
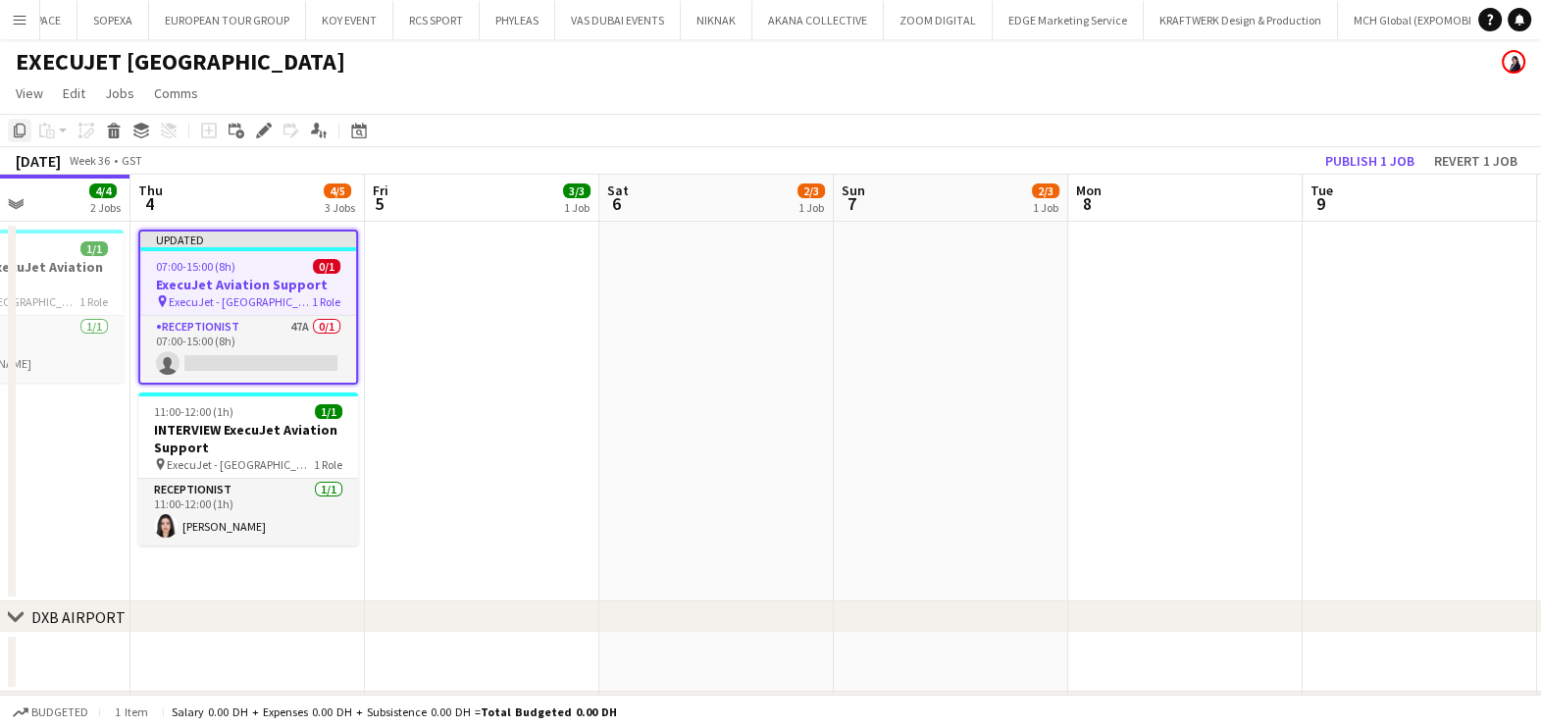
click at [26, 128] on icon "Copy" at bounding box center [20, 131] width 16 height 16
click at [209, 265] on span "07:00-15:00 (8h)" at bounding box center [195, 266] width 79 height 15
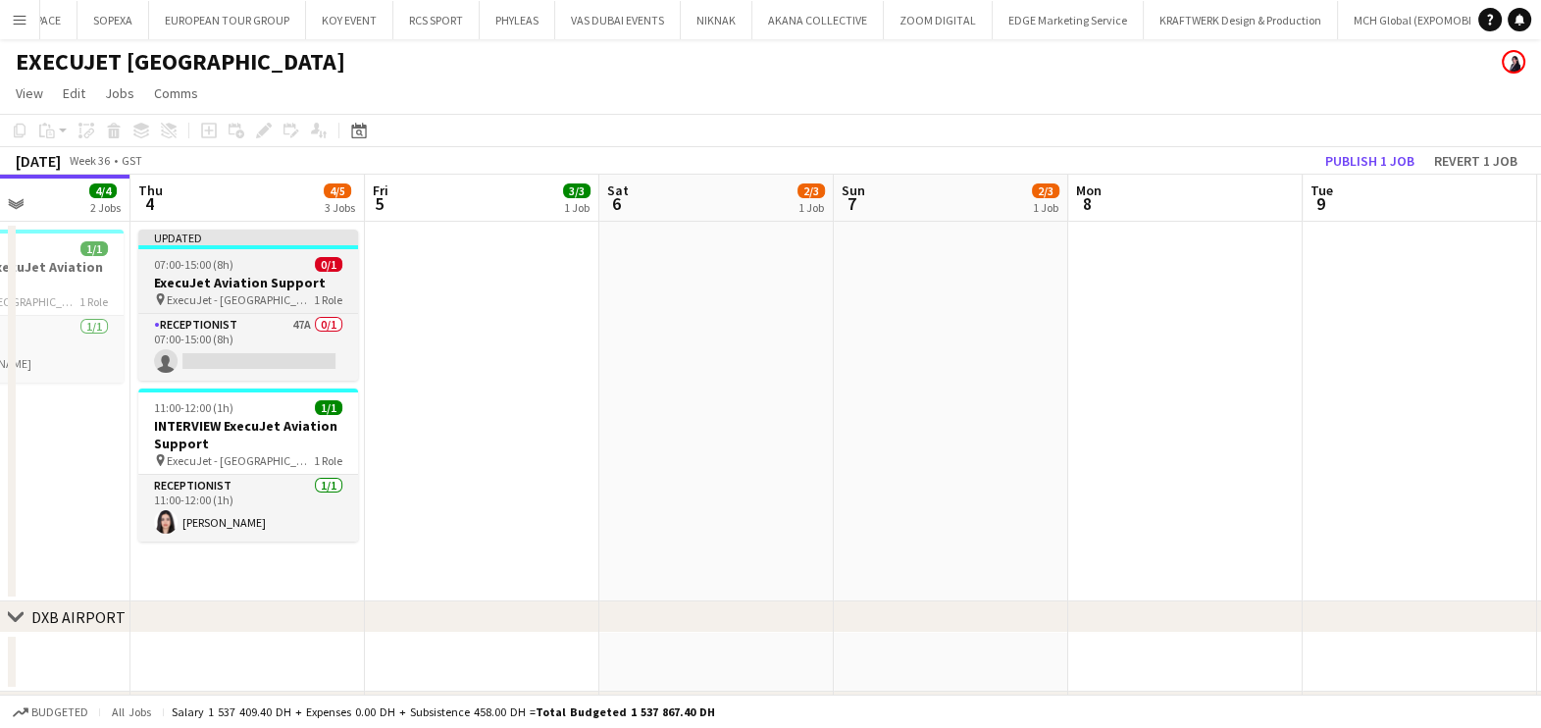
click at [191, 265] on span "07:00-15:00 (8h)" at bounding box center [193, 264] width 79 height 15
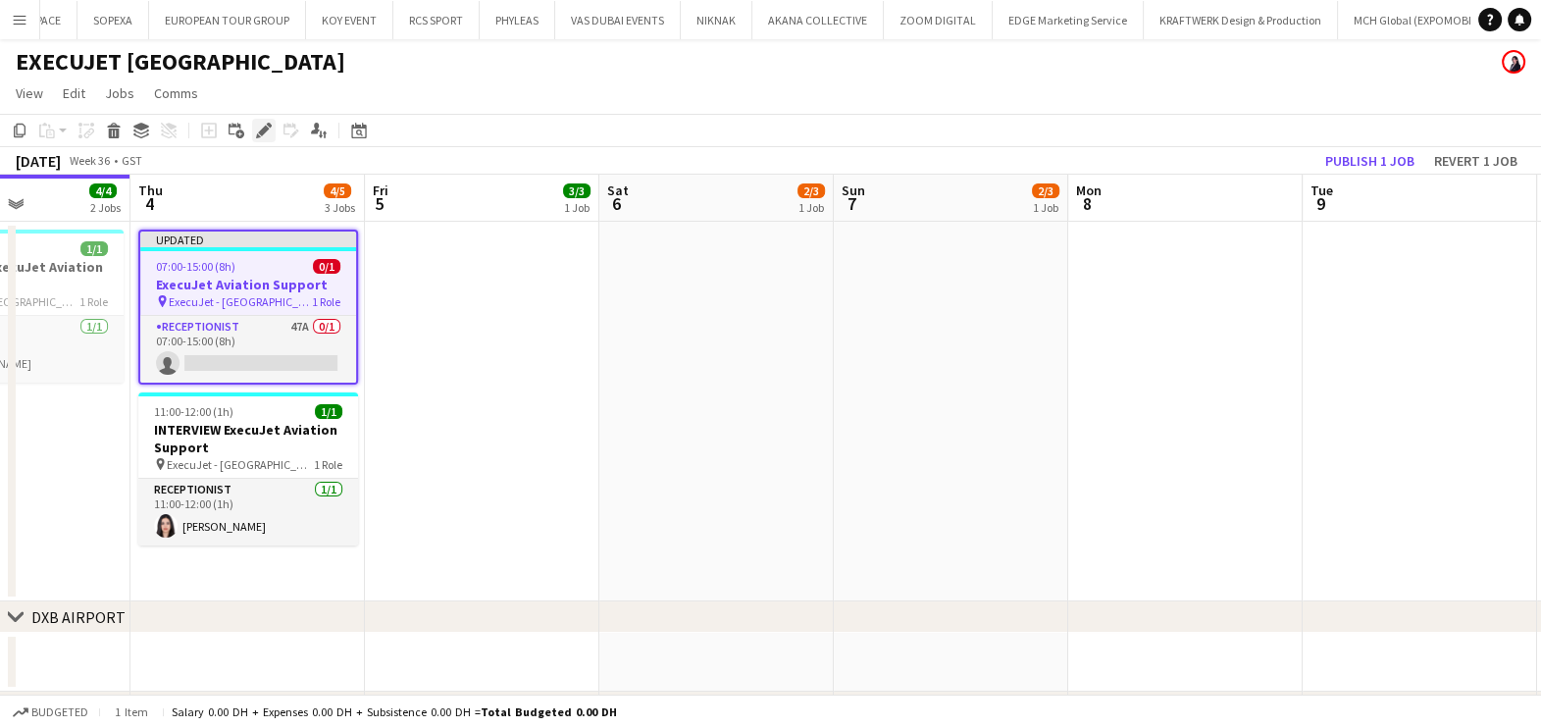
click at [264, 126] on icon at bounding box center [263, 131] width 11 height 11
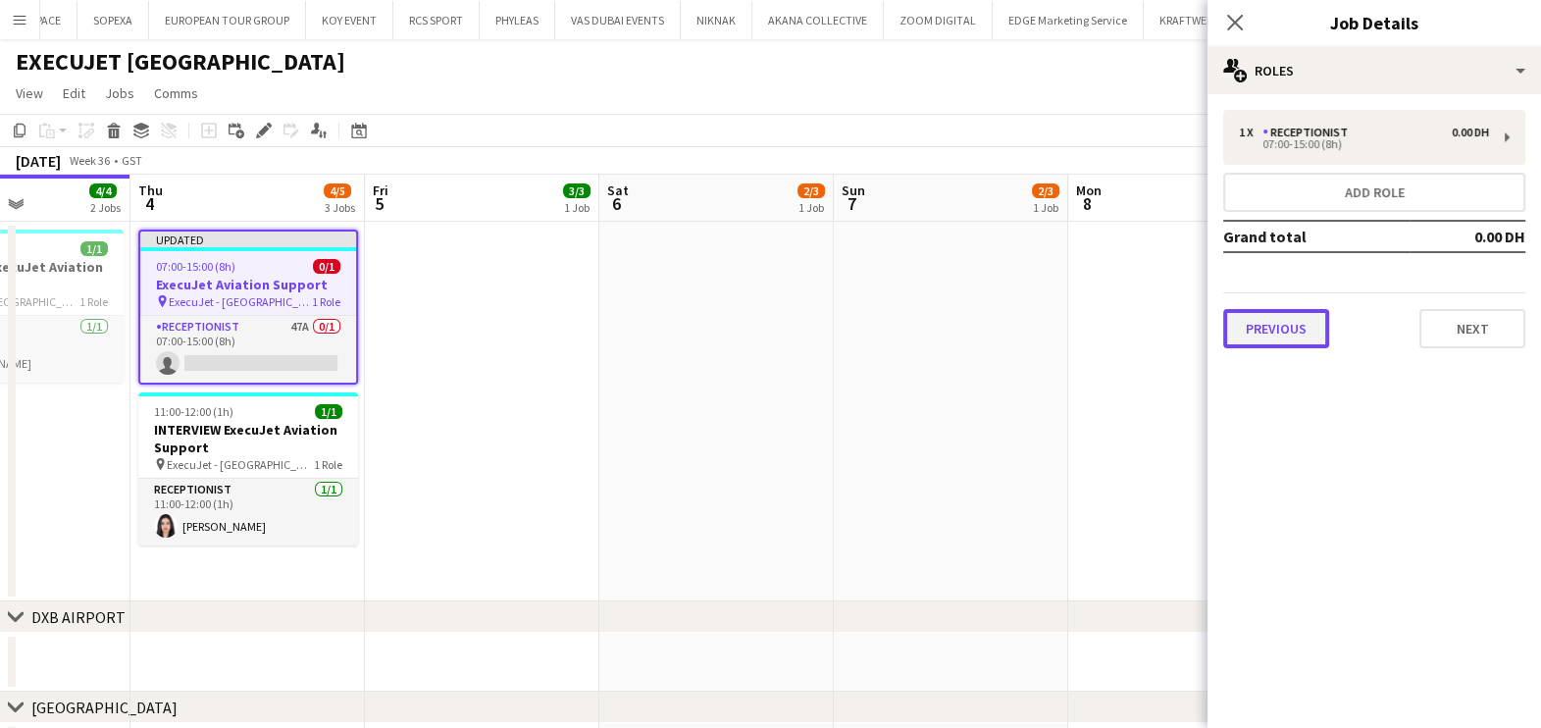
click at [1295, 332] on button "Previous" at bounding box center [1276, 328] width 106 height 39
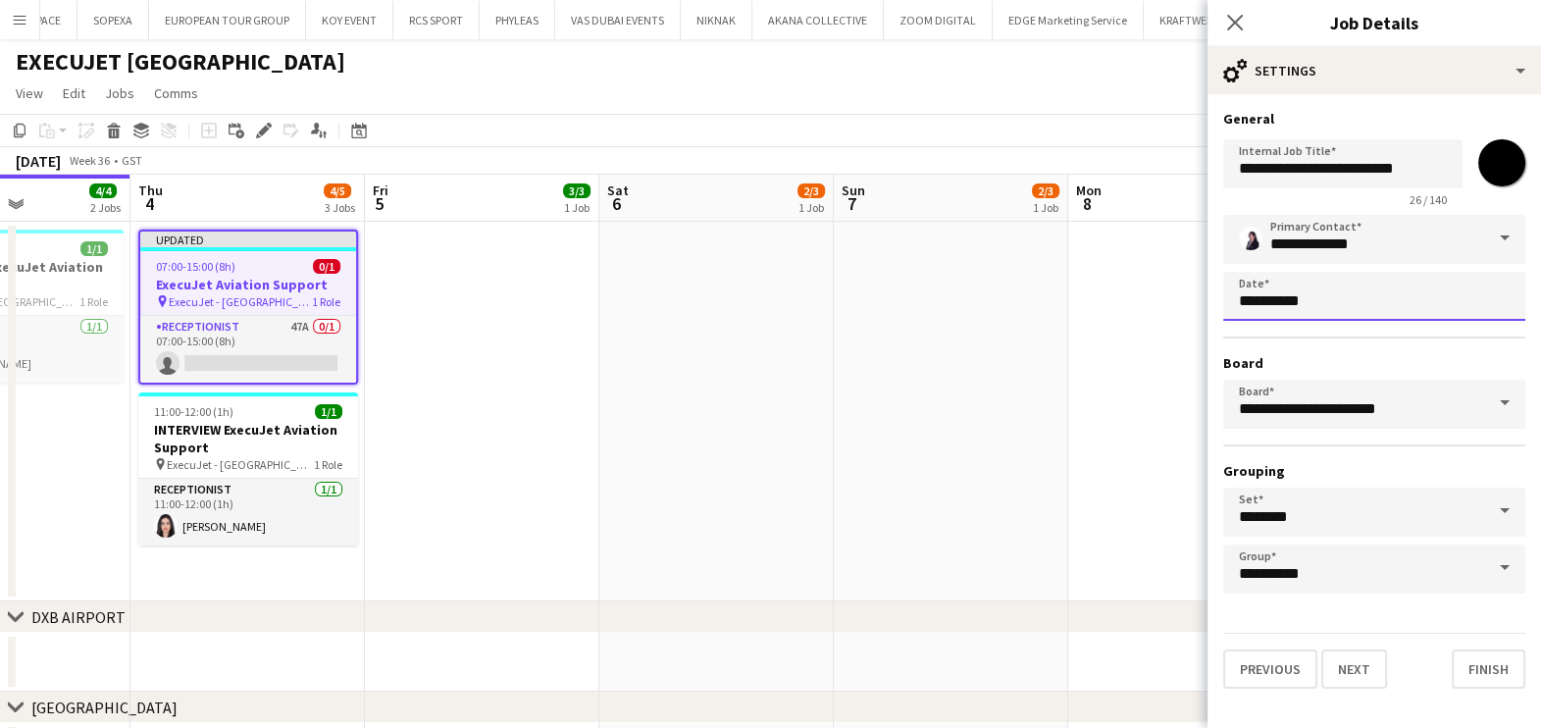
click at [1357, 302] on body "Menu Boards Boards Boards All jobs Status Workforce Workforce My Workforce Recr…" at bounding box center [770, 592] width 1541 height 1184
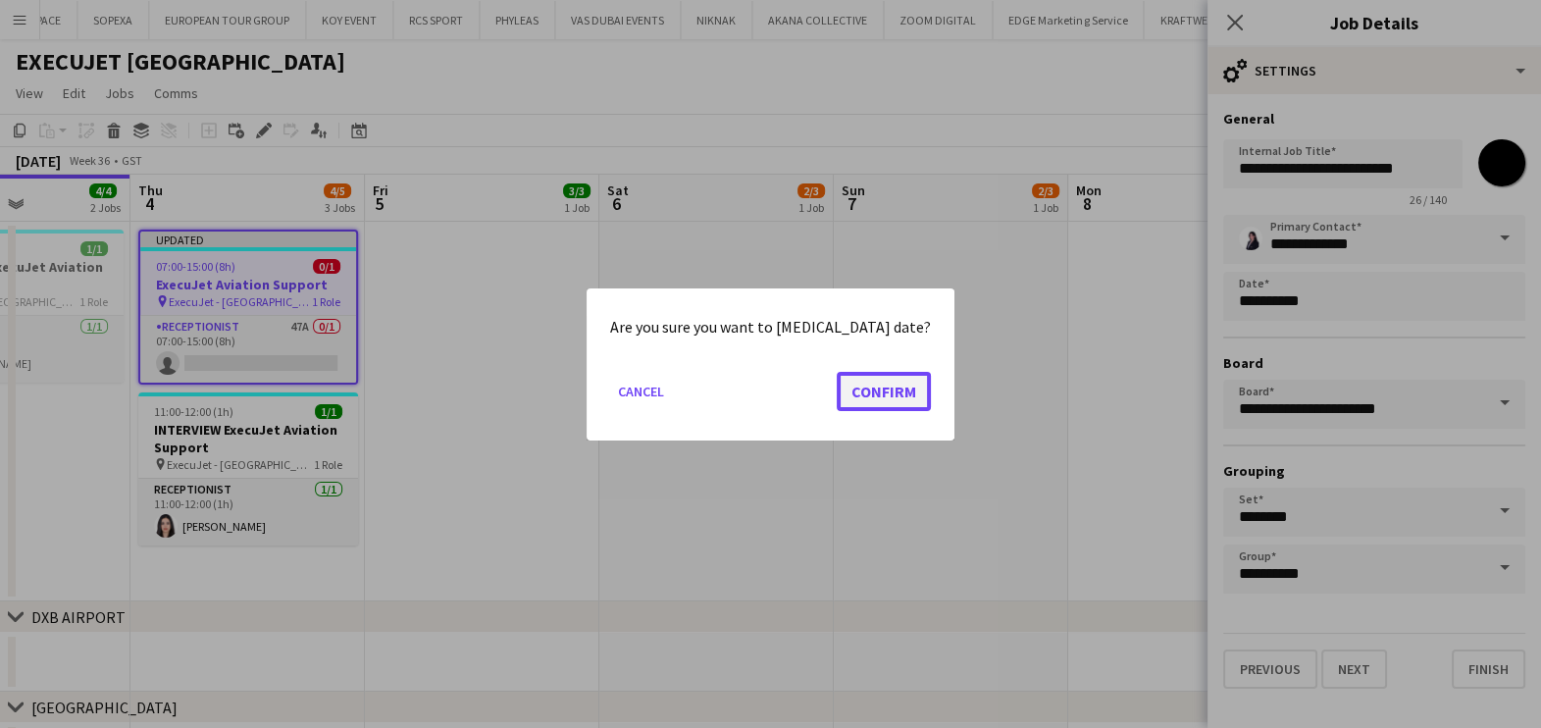
click at [874, 381] on button "Confirm" at bounding box center [884, 390] width 94 height 39
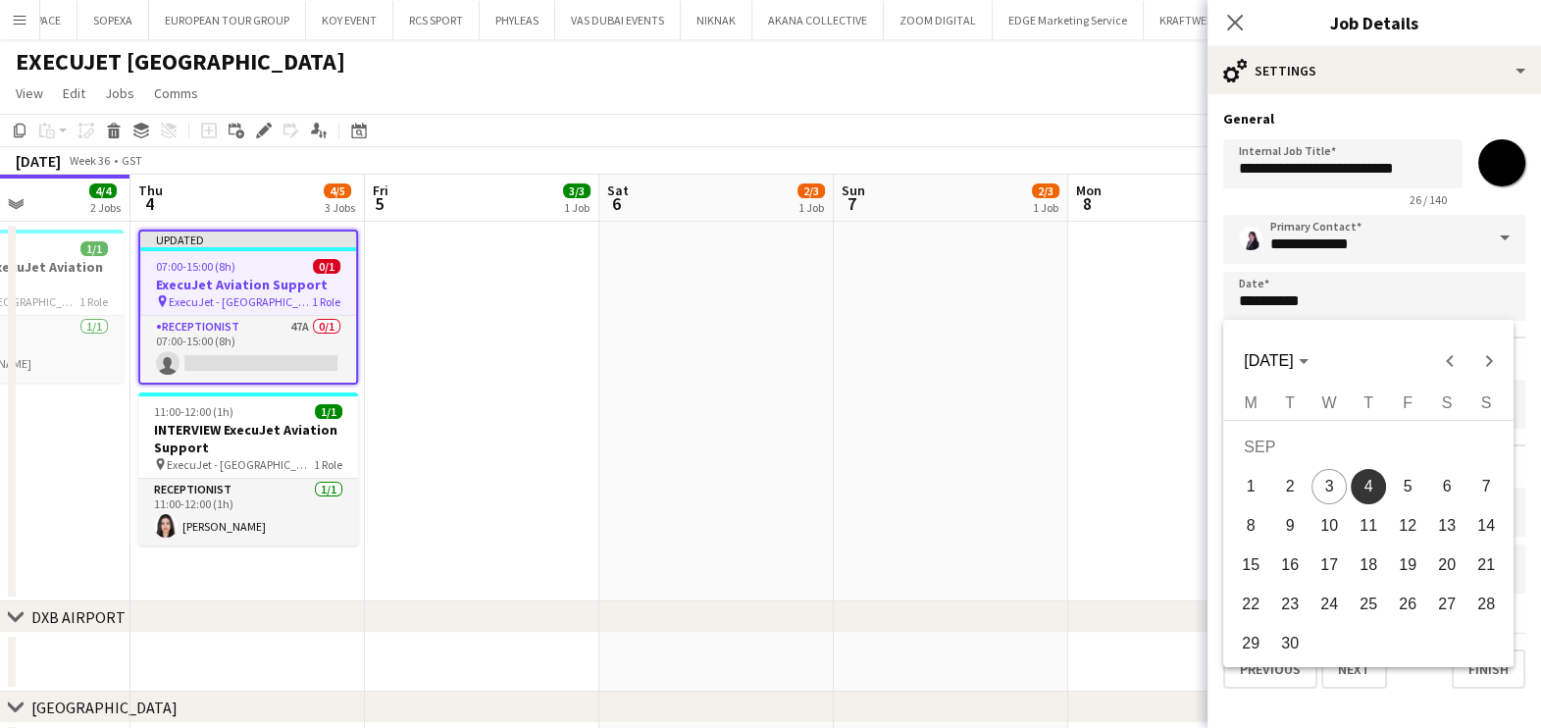
click at [1454, 485] on span "6" at bounding box center [1446, 486] width 35 height 35
type input "**********"
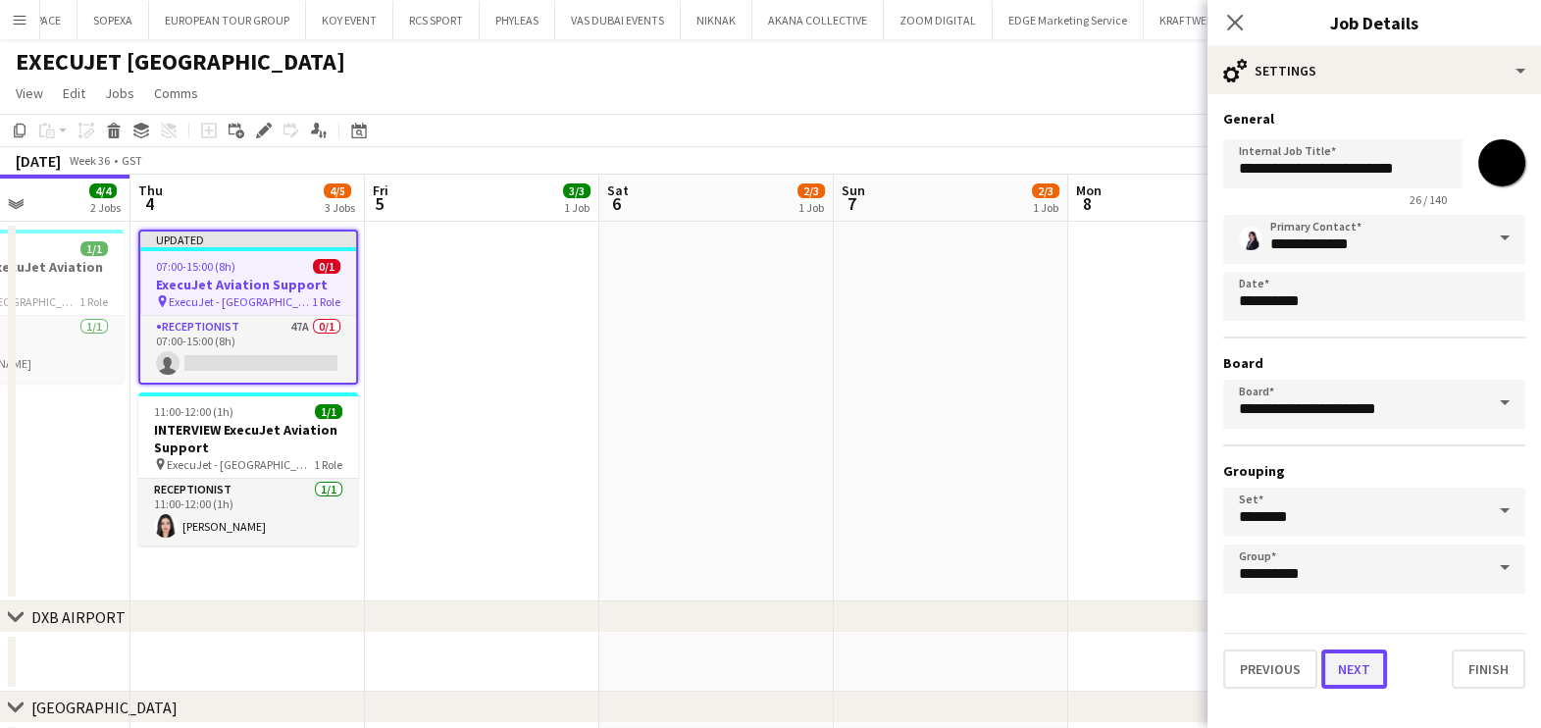
click at [1365, 657] on button "Next" at bounding box center [1354, 668] width 66 height 39
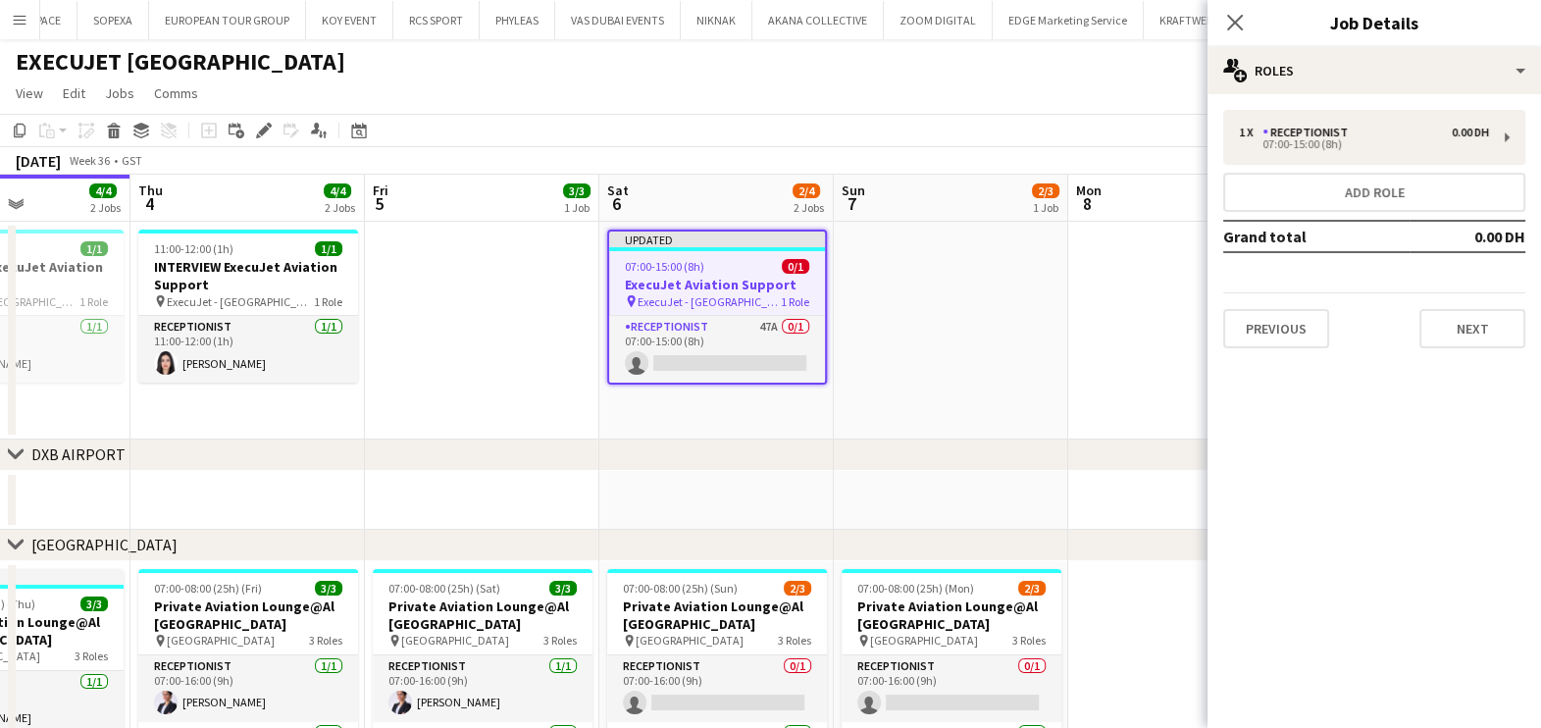
drag, startPoint x: 1011, startPoint y: 305, endPoint x: 971, endPoint y: 288, distance: 43.5
click at [1008, 305] on app-date-cell at bounding box center [951, 331] width 234 height 218
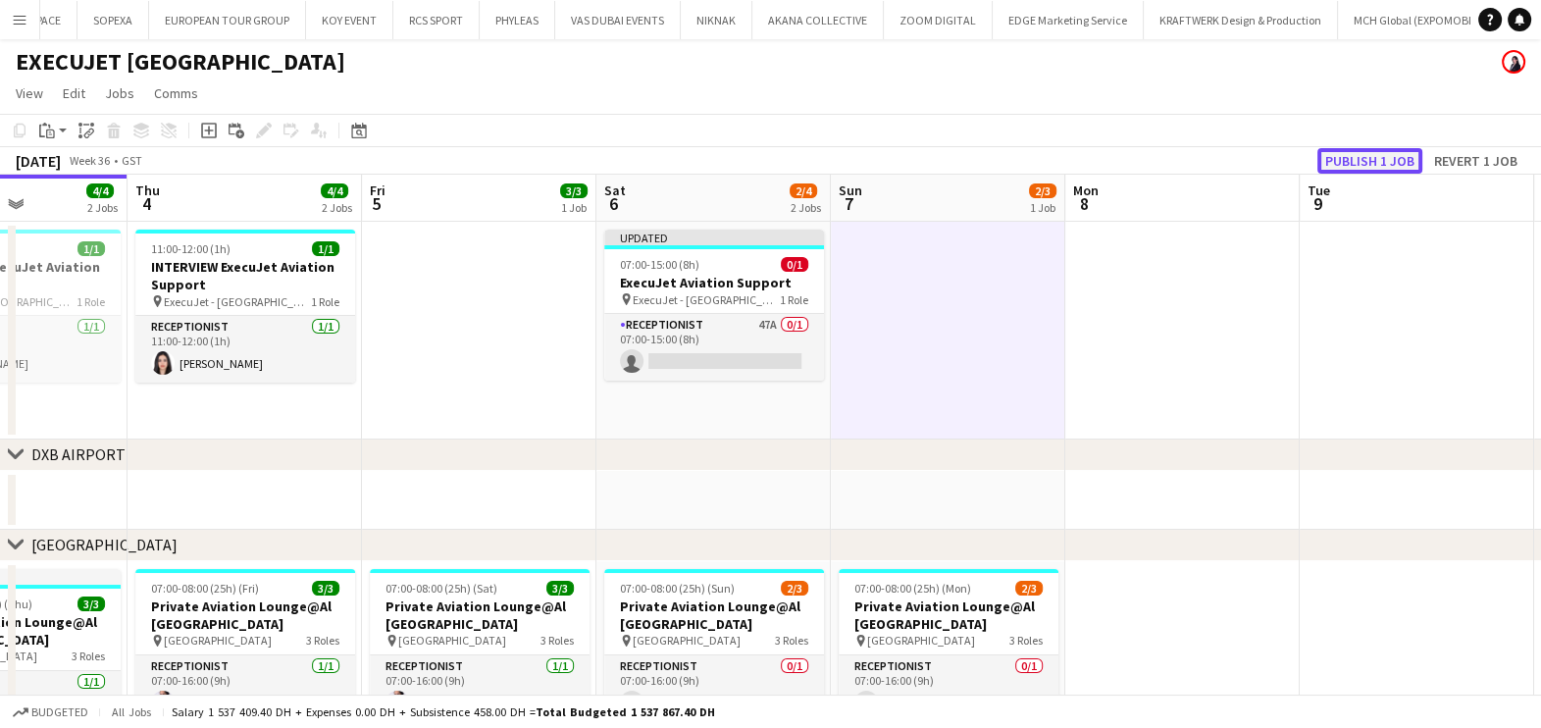
click at [1373, 158] on button "Publish 1 job" at bounding box center [1369, 161] width 105 height 26
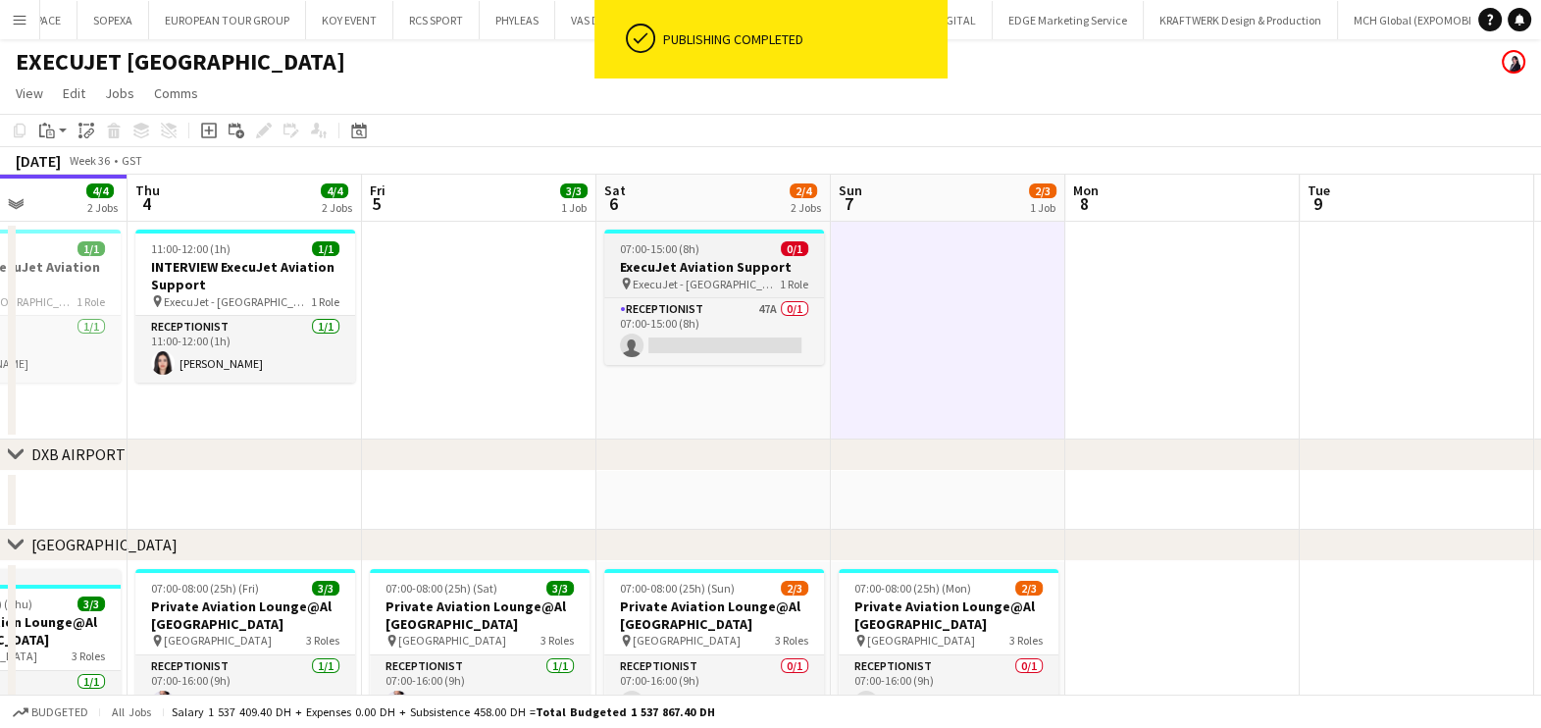
click at [719, 272] on h3 "ExecuJet Aviation Support" at bounding box center [714, 267] width 220 height 18
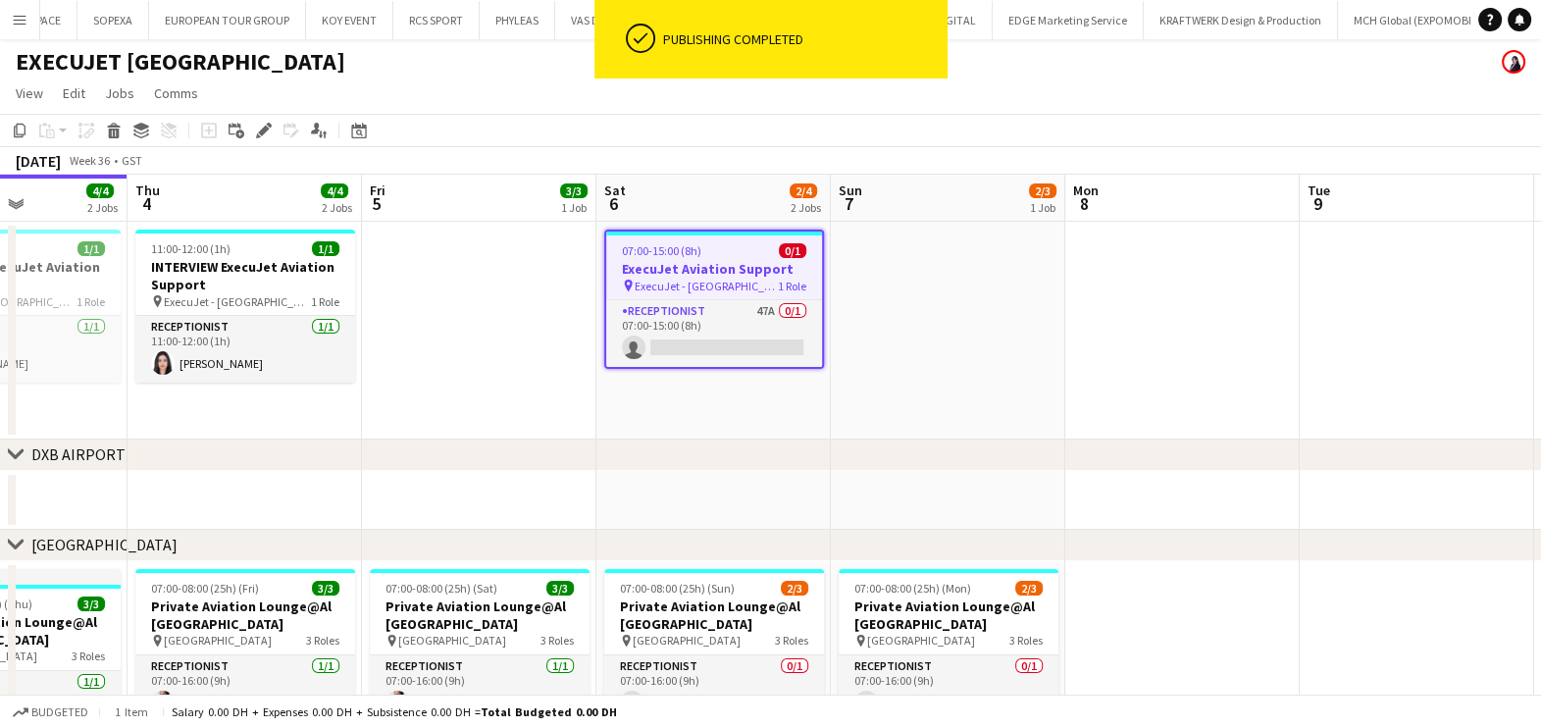
click at [275, 128] on div "Add job Add linked Job Edit Edit linked Job Applicants" at bounding box center [255, 131] width 150 height 24
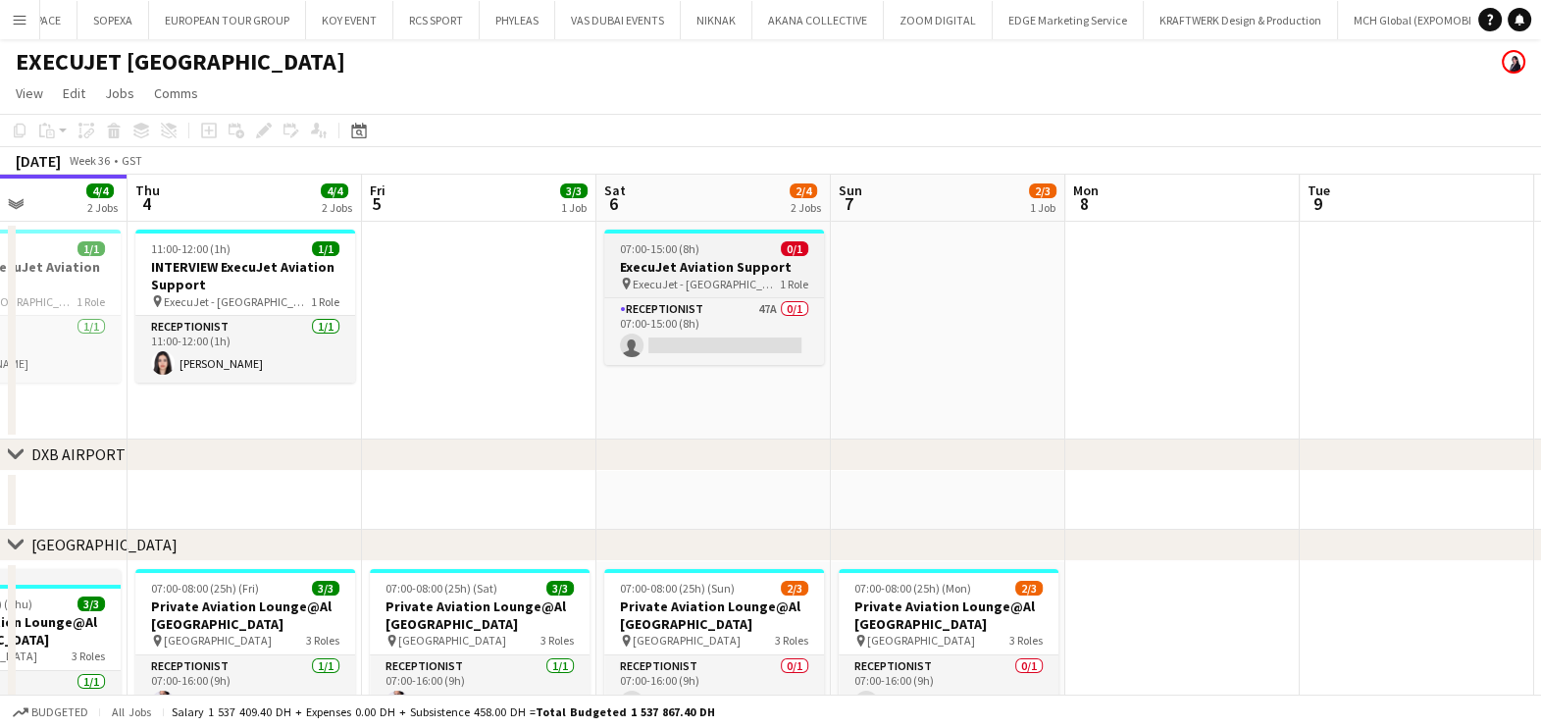
click at [741, 267] on h3 "ExecuJet Aviation Support" at bounding box center [714, 267] width 220 height 18
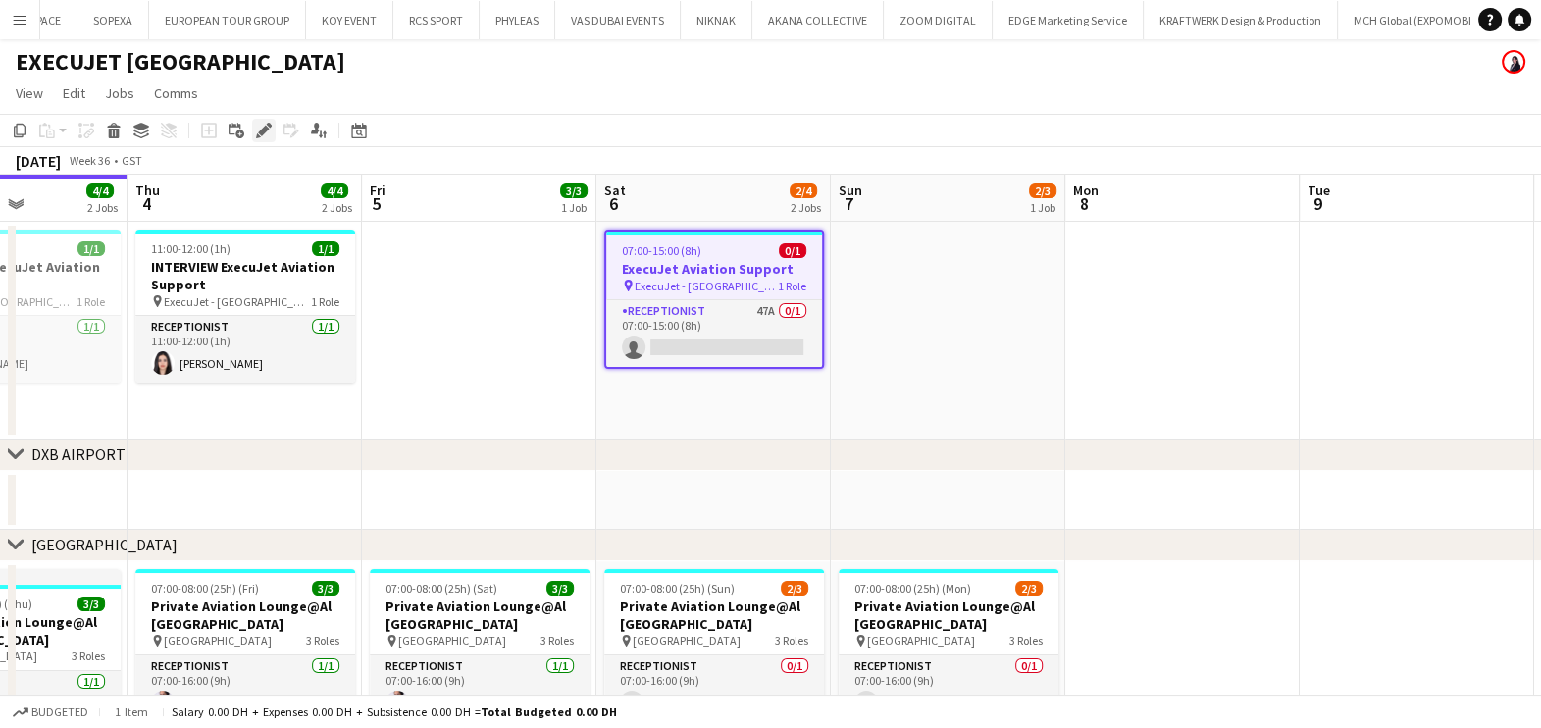
click at [267, 131] on icon "Edit" at bounding box center [264, 131] width 16 height 16
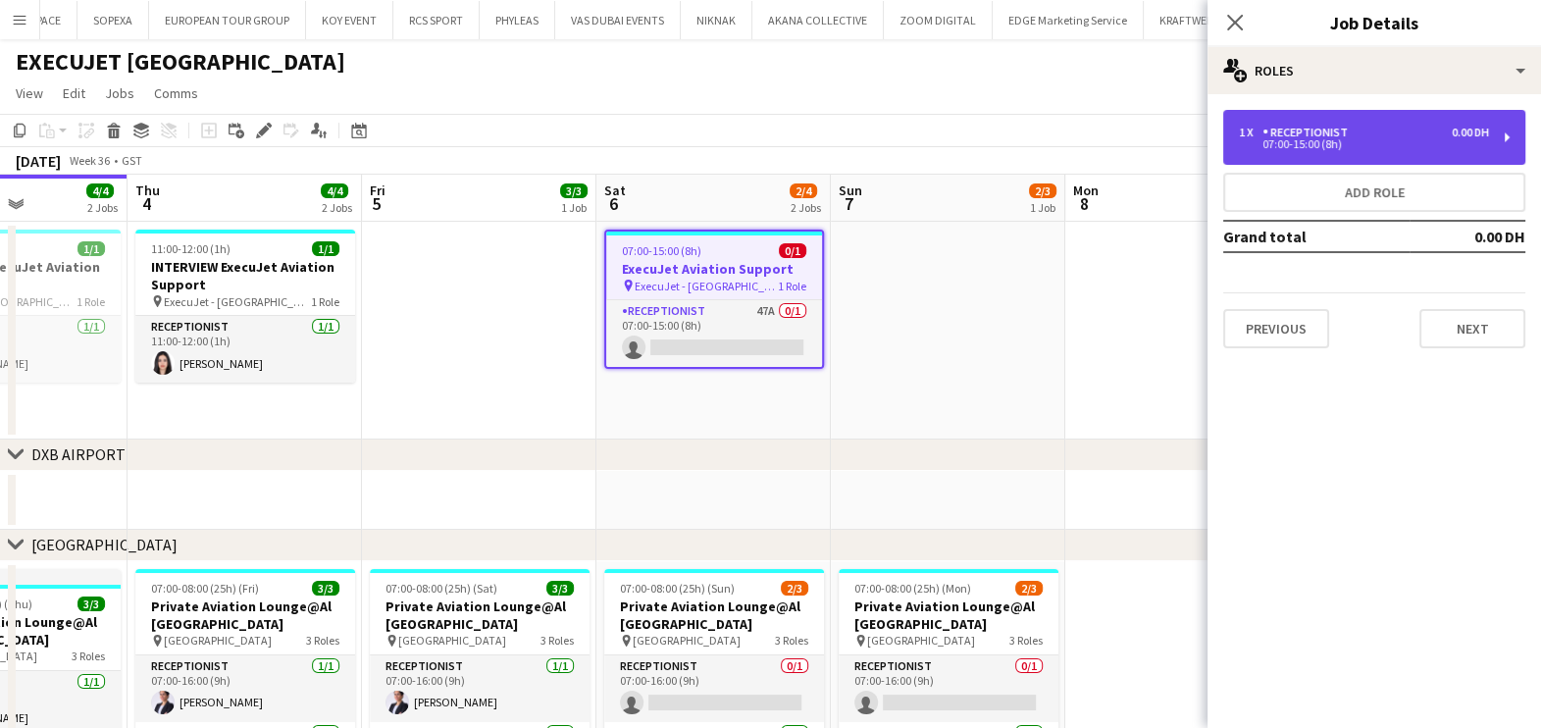
click at [1488, 121] on div "1 x Receptionist 0.00 DH 07:00-15:00 (8h)" at bounding box center [1374, 137] width 302 height 55
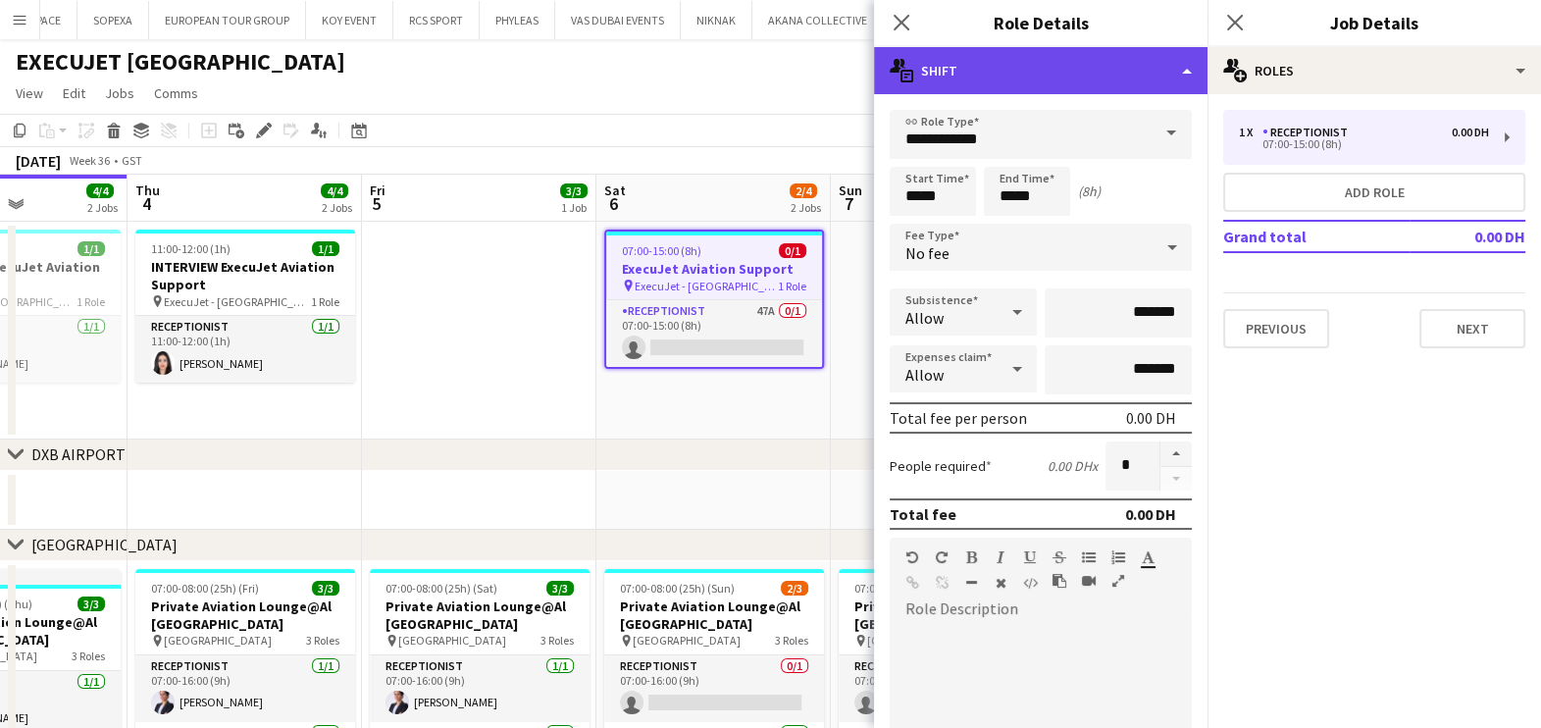
click at [1076, 58] on div "multiple-actions-text Shift" at bounding box center [1040, 70] width 333 height 47
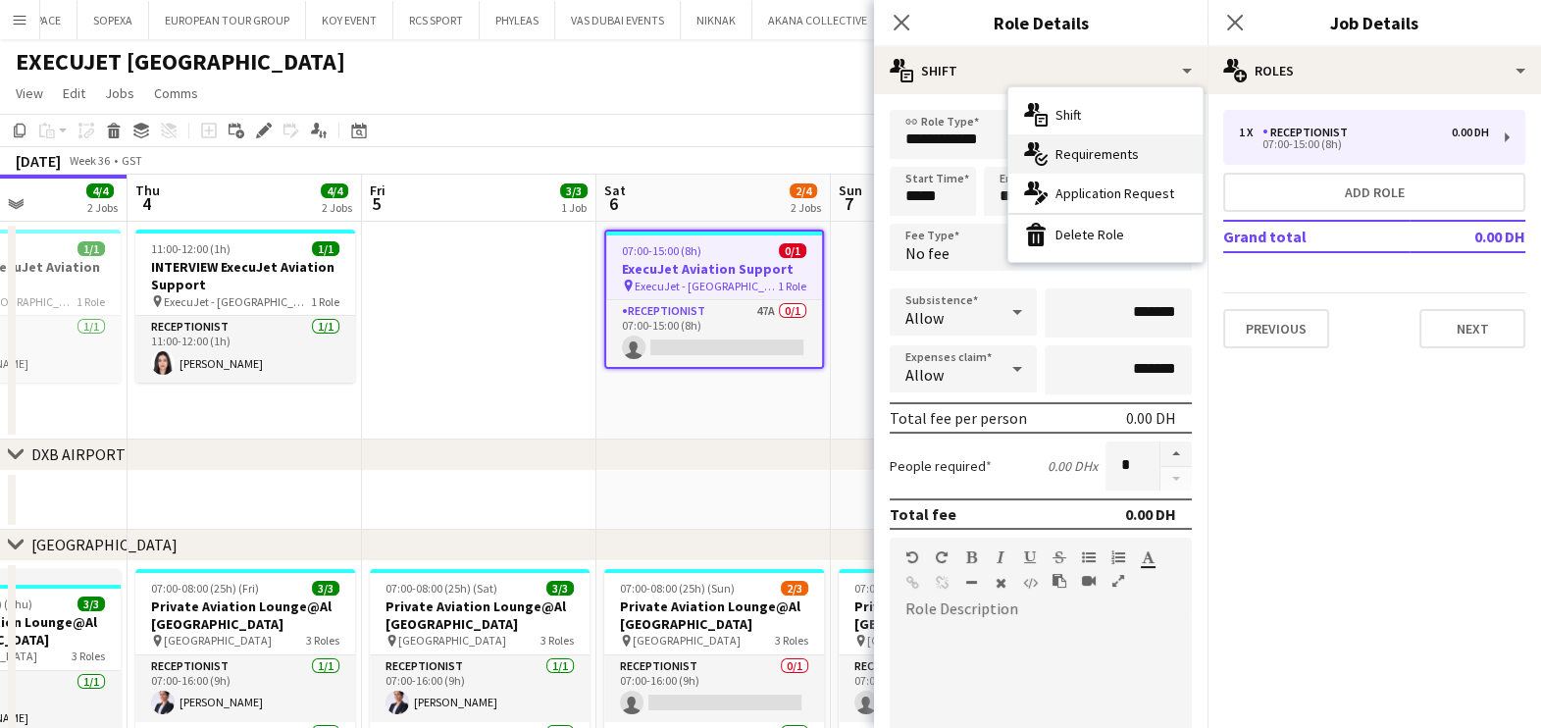
click at [1075, 147] on span "Requirements" at bounding box center [1096, 154] width 83 height 18
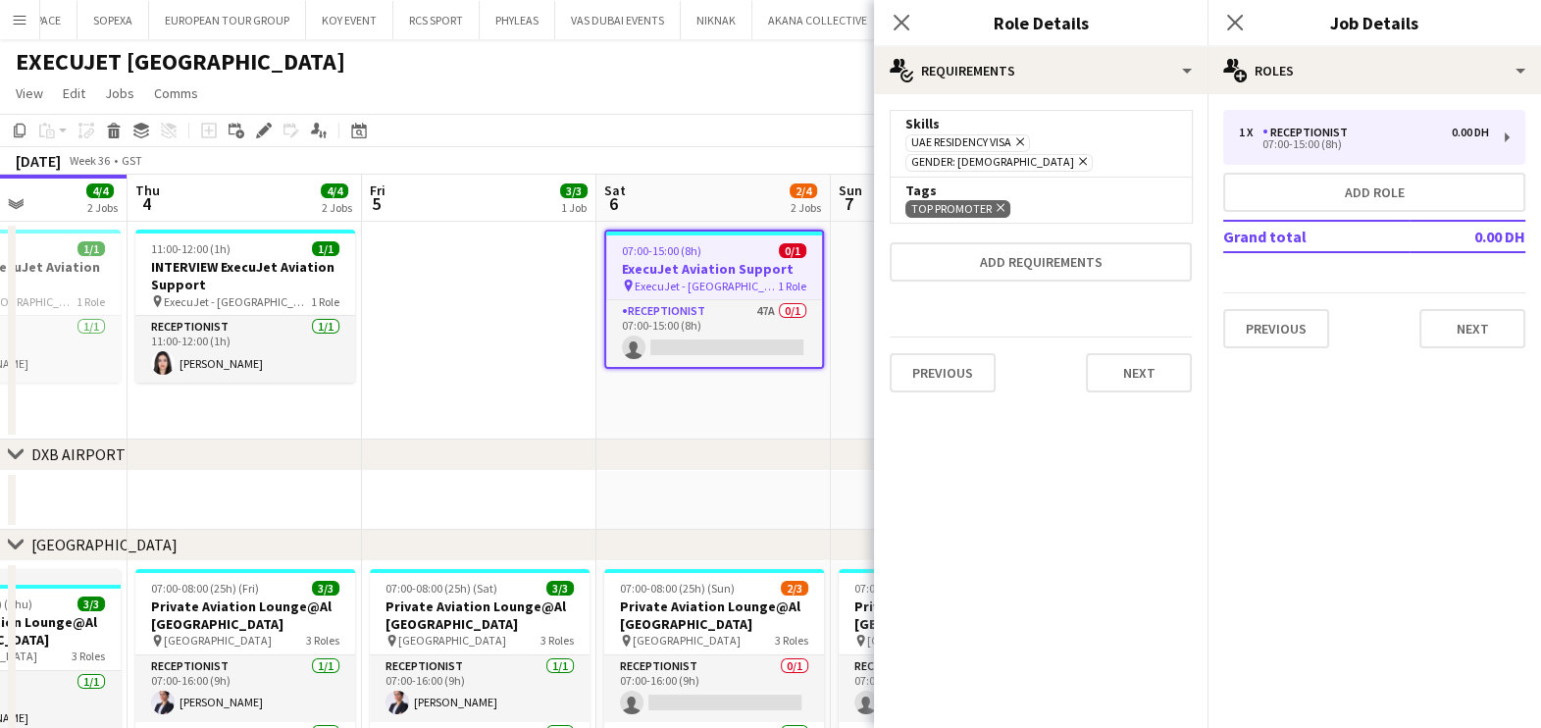
click at [1023, 136] on icon "Remove" at bounding box center [1017, 141] width 13 height 13
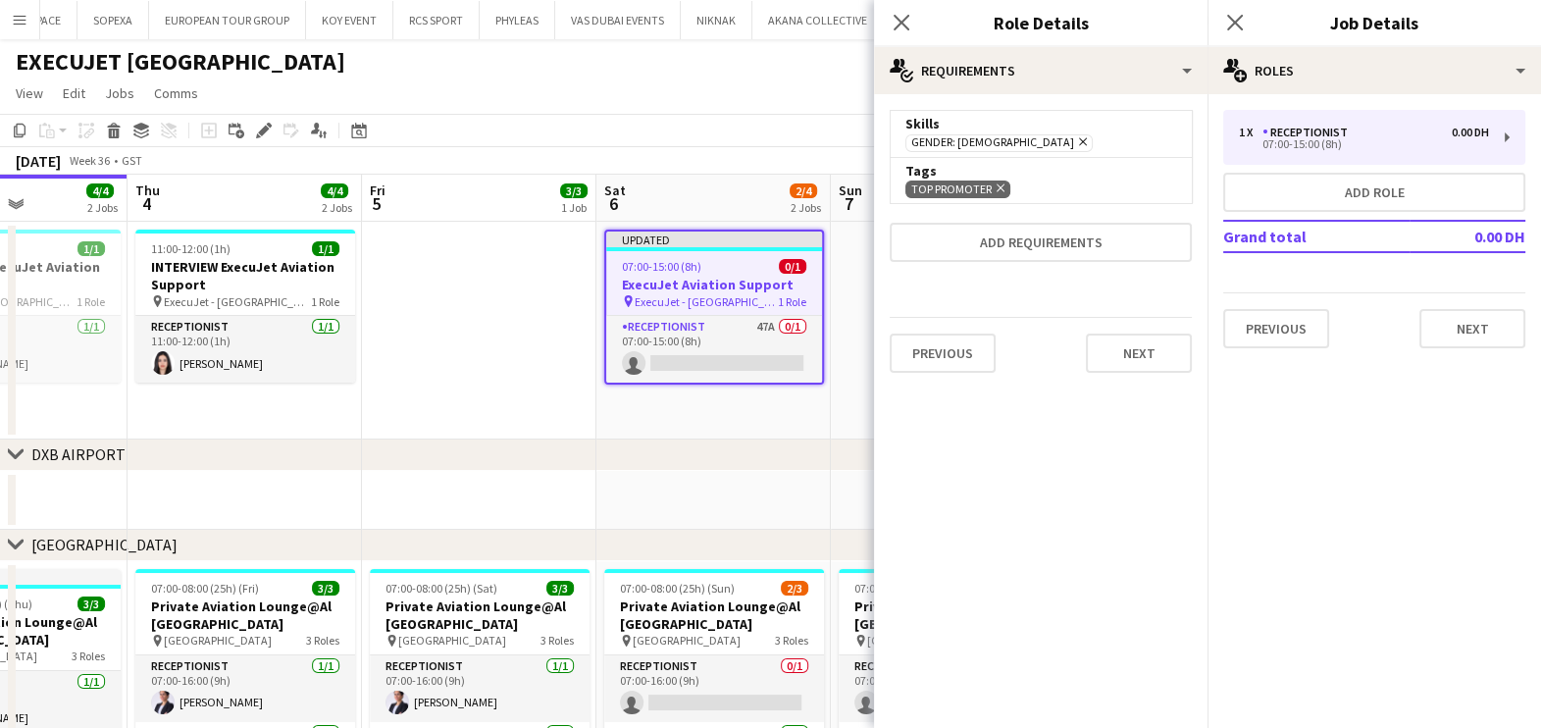
click at [825, 283] on app-date-cell "Updated 07:00-15:00 (8h) 0/1 ExecuJet Aviation Support pin ExecuJet - [GEOGRAPH…" at bounding box center [713, 331] width 234 height 218
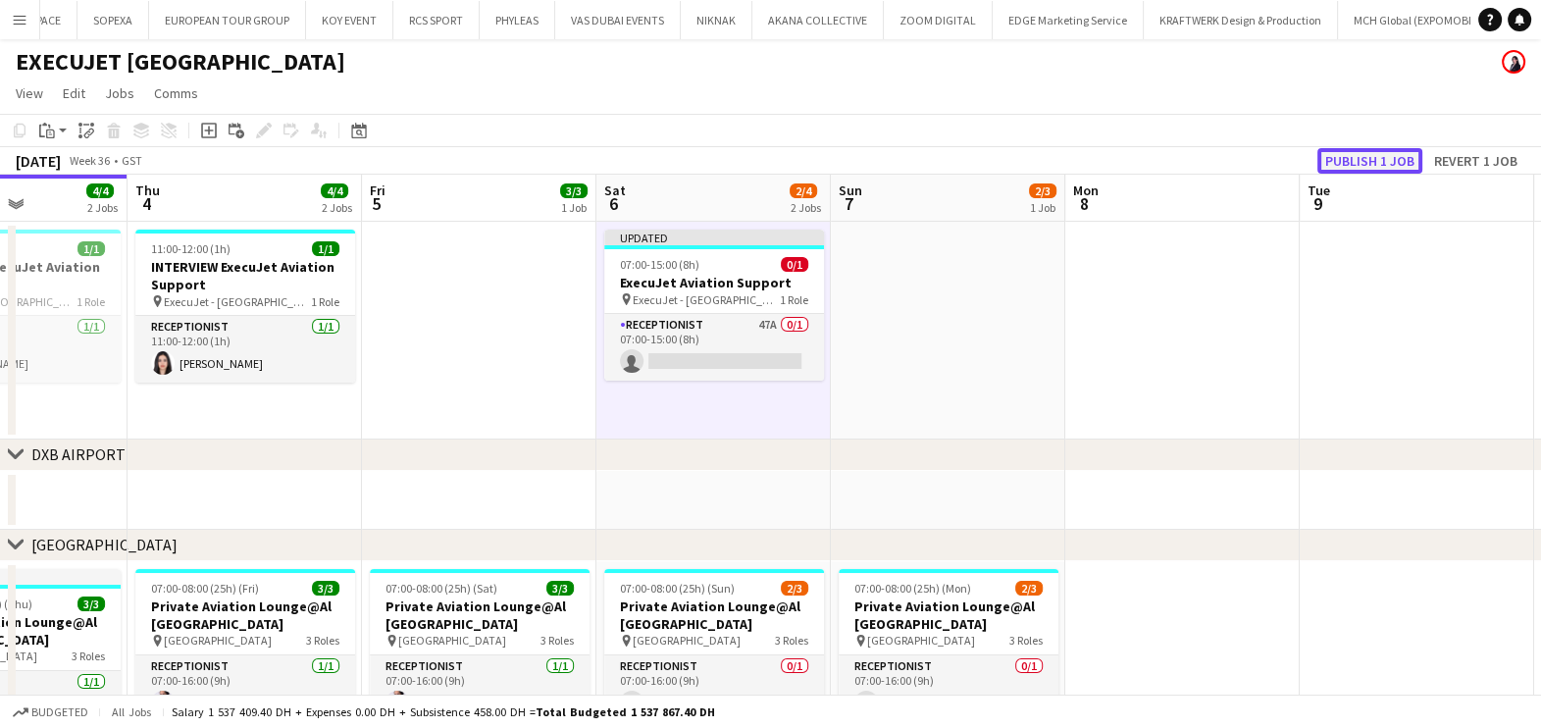
click at [1343, 162] on button "Publish 1 job" at bounding box center [1369, 161] width 105 height 26
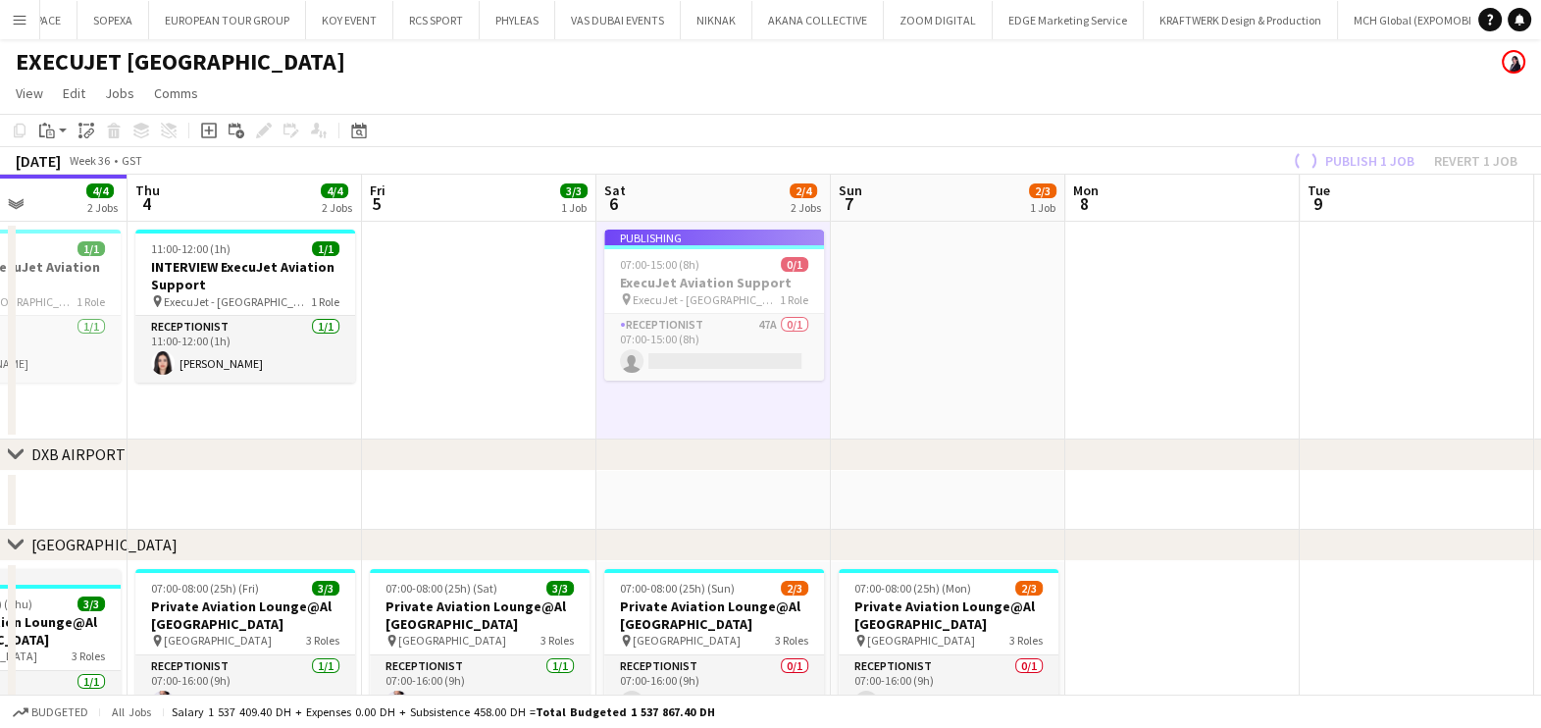
click at [703, 343] on app-card-role "Receptionist 47A 0/1 07:00-15:00 (8h) single-neutral-actions" at bounding box center [714, 347] width 220 height 67
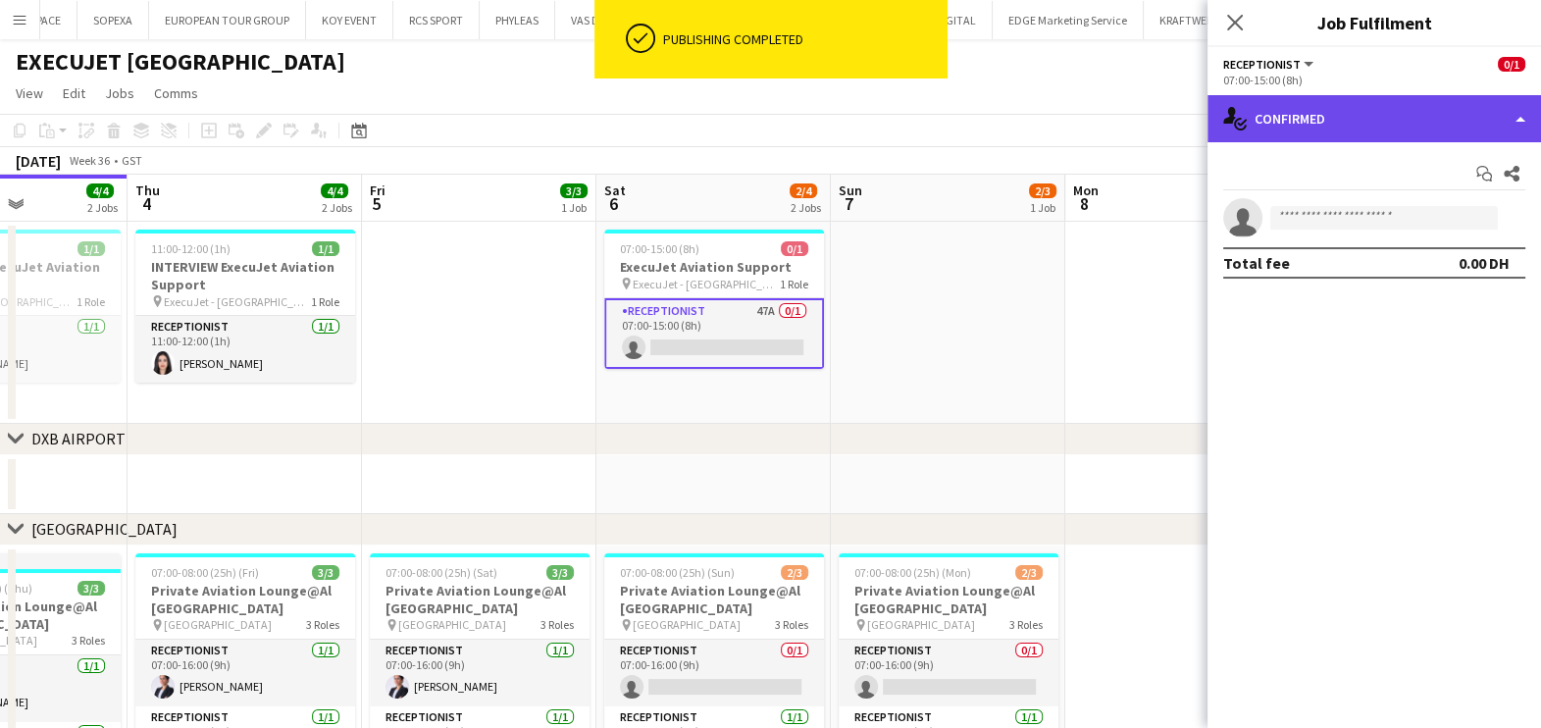
click at [1487, 119] on div "single-neutral-actions-check-2 Confirmed" at bounding box center [1373, 118] width 333 height 47
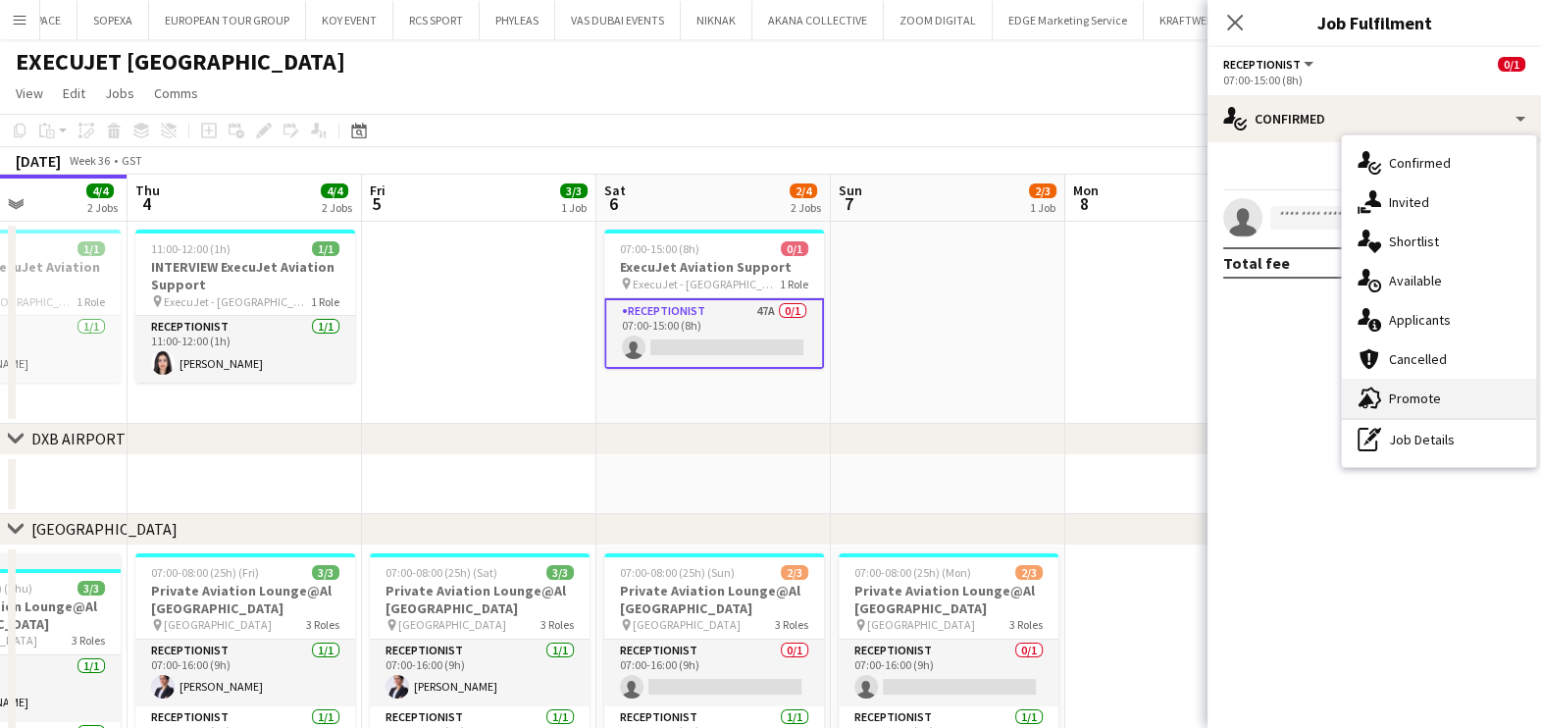
click at [1423, 385] on div "advertising-megaphone Promote" at bounding box center [1439, 398] width 194 height 39
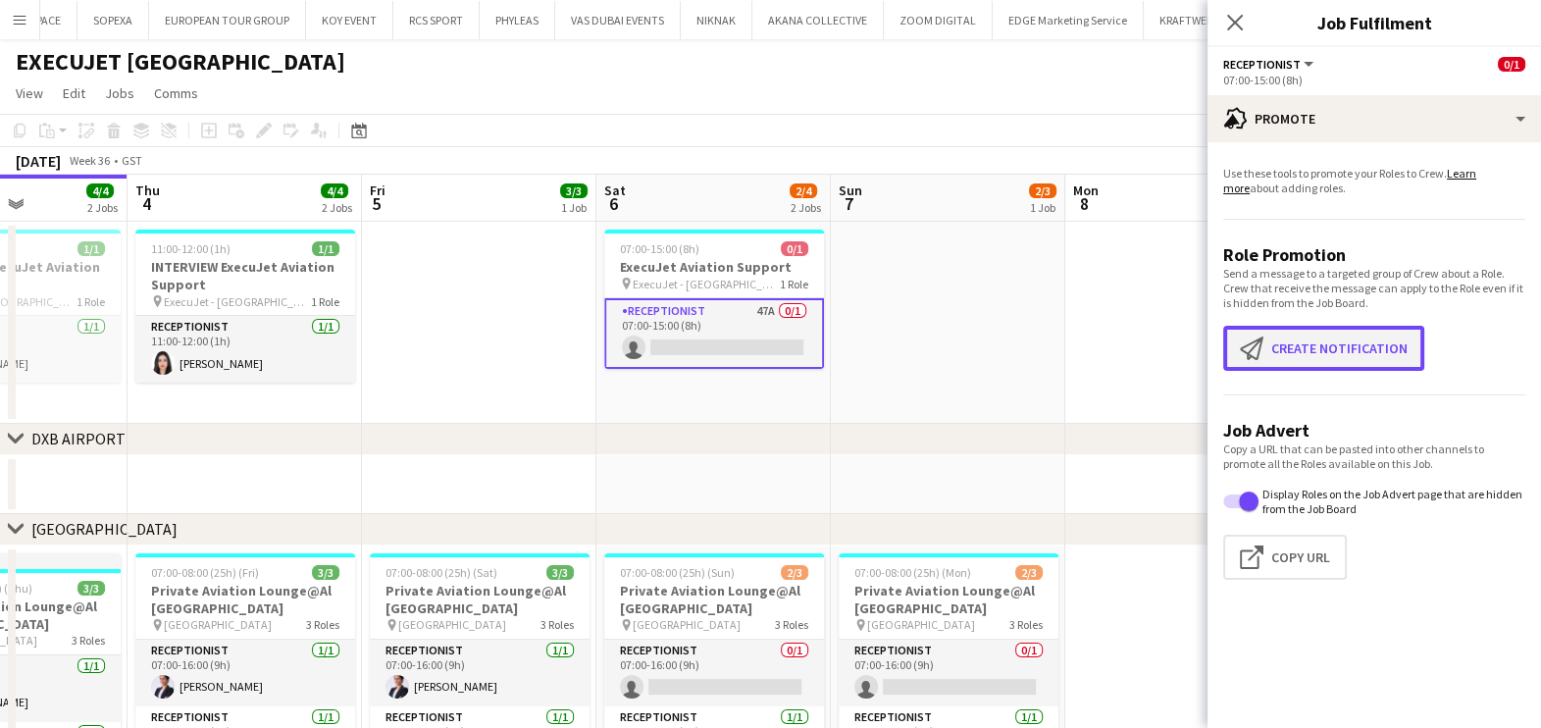
click at [1358, 342] on button "Create notification Create notification" at bounding box center [1323, 348] width 201 height 45
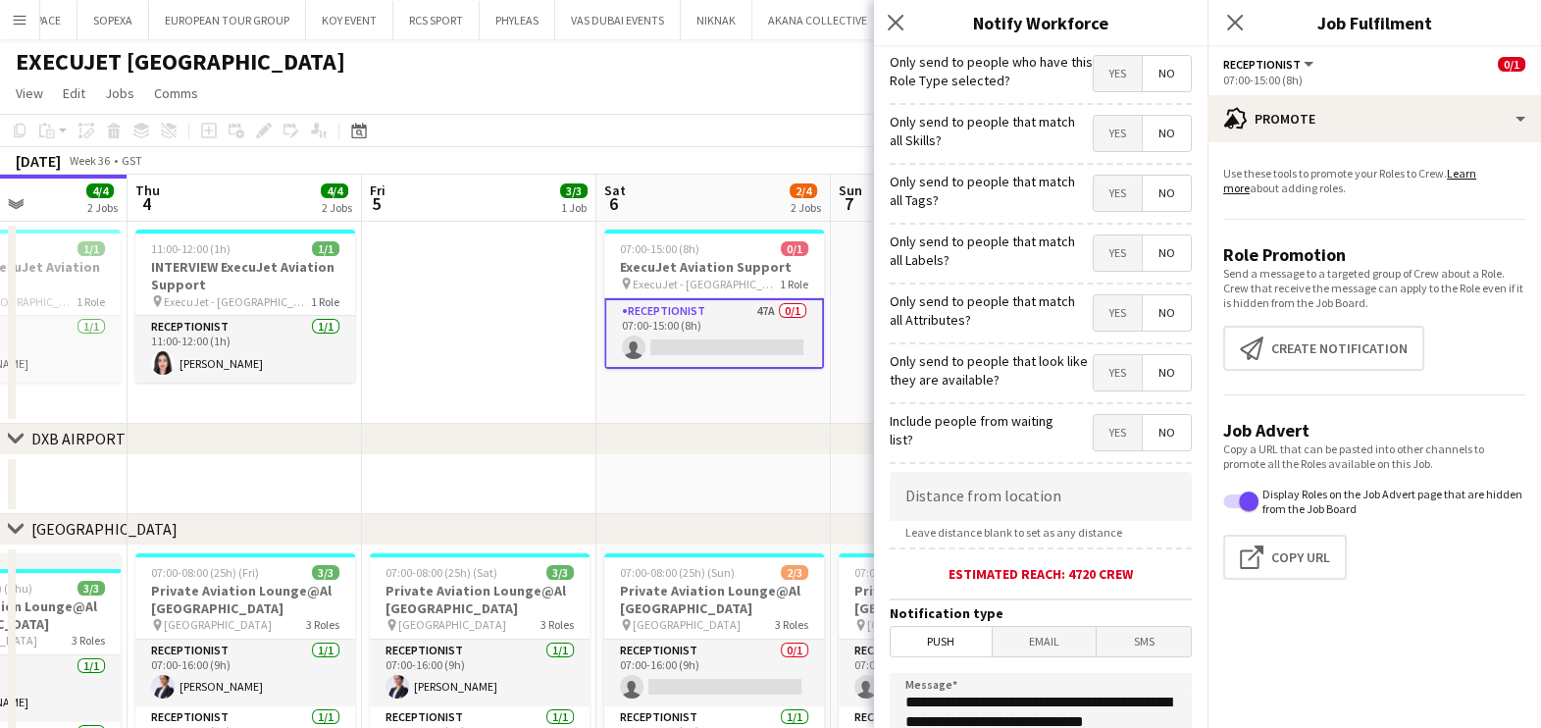
click at [1098, 127] on span "Yes" at bounding box center [1118, 133] width 48 height 35
click at [1099, 205] on span "Yes" at bounding box center [1118, 193] width 48 height 35
drag, startPoint x: 1065, startPoint y: 260, endPoint x: 1097, endPoint y: 253, distance: 32.1
click at [1079, 258] on app-form-group "Yes No" at bounding box center [1135, 254] width 113 height 40
click at [1099, 253] on span "Yes" at bounding box center [1118, 252] width 48 height 35
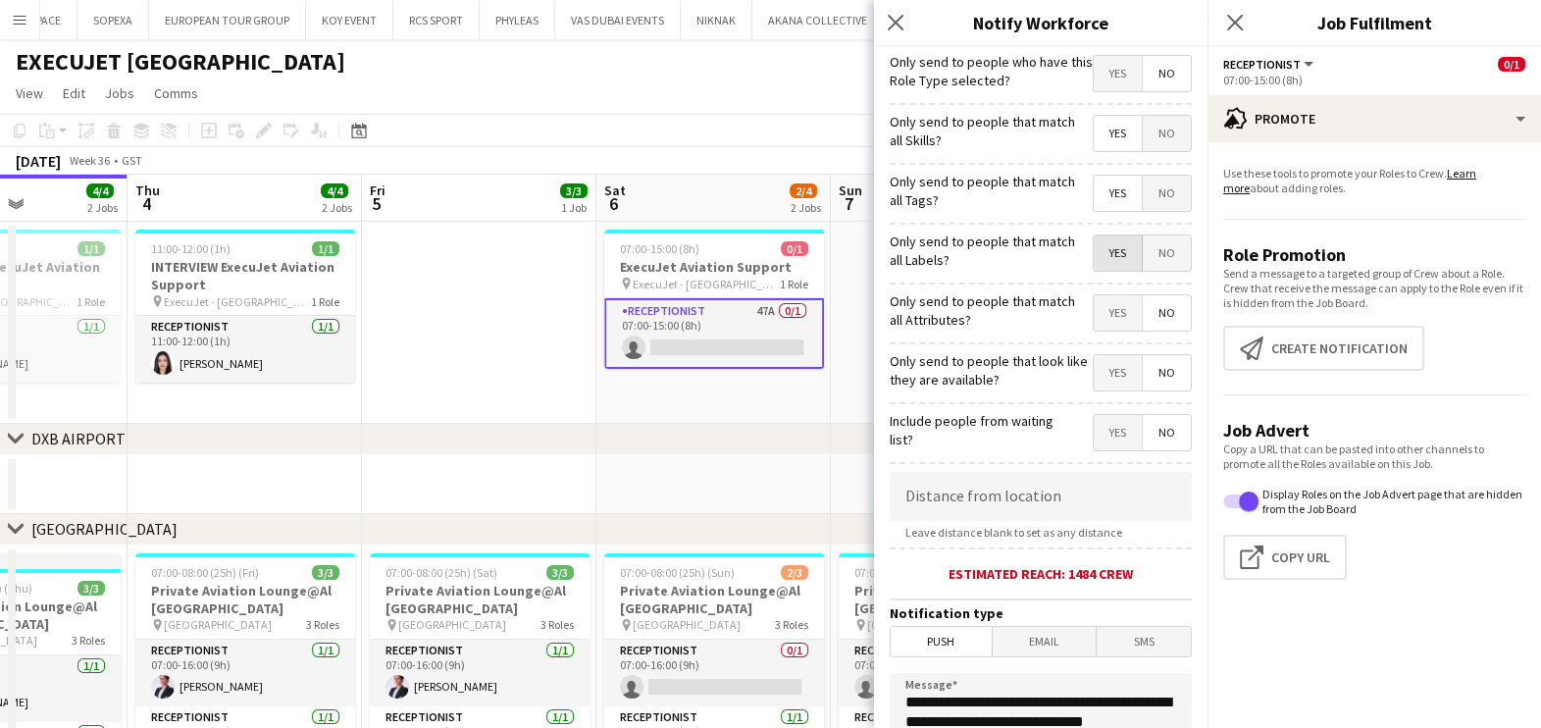
click at [1107, 296] on span "Yes" at bounding box center [1118, 312] width 48 height 35
click at [1103, 359] on span "Yes" at bounding box center [1118, 372] width 48 height 35
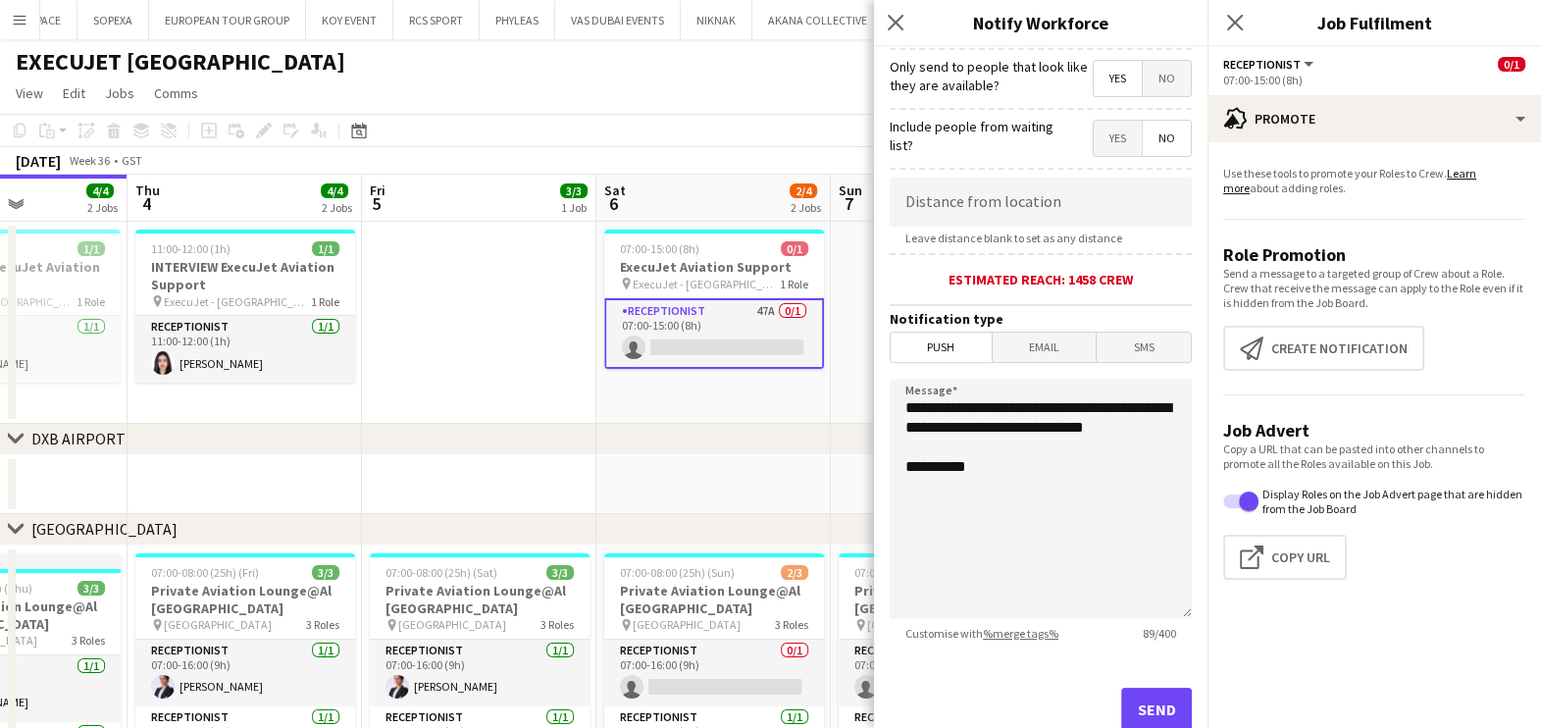
scroll to position [347, 0]
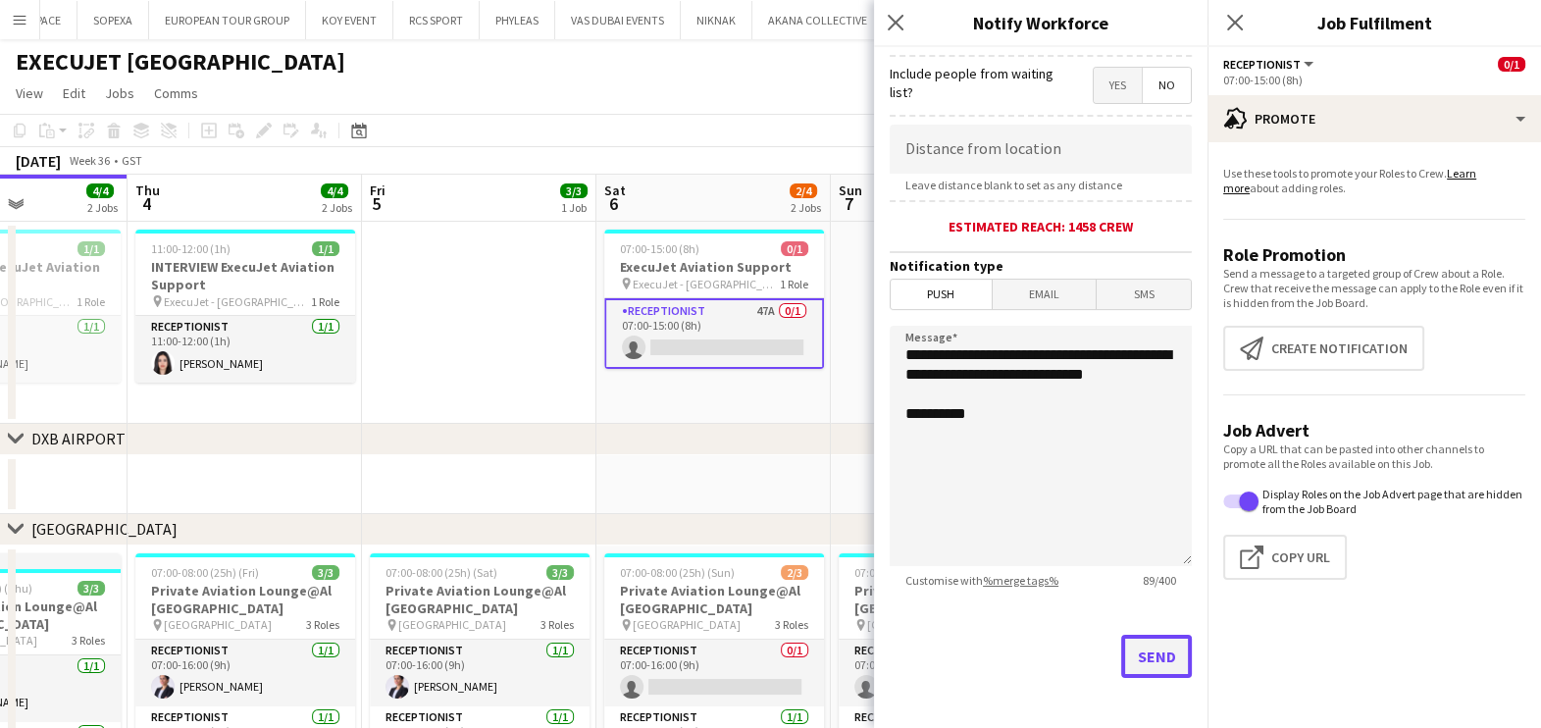
click at [1162, 648] on button "Send" at bounding box center [1156, 656] width 71 height 43
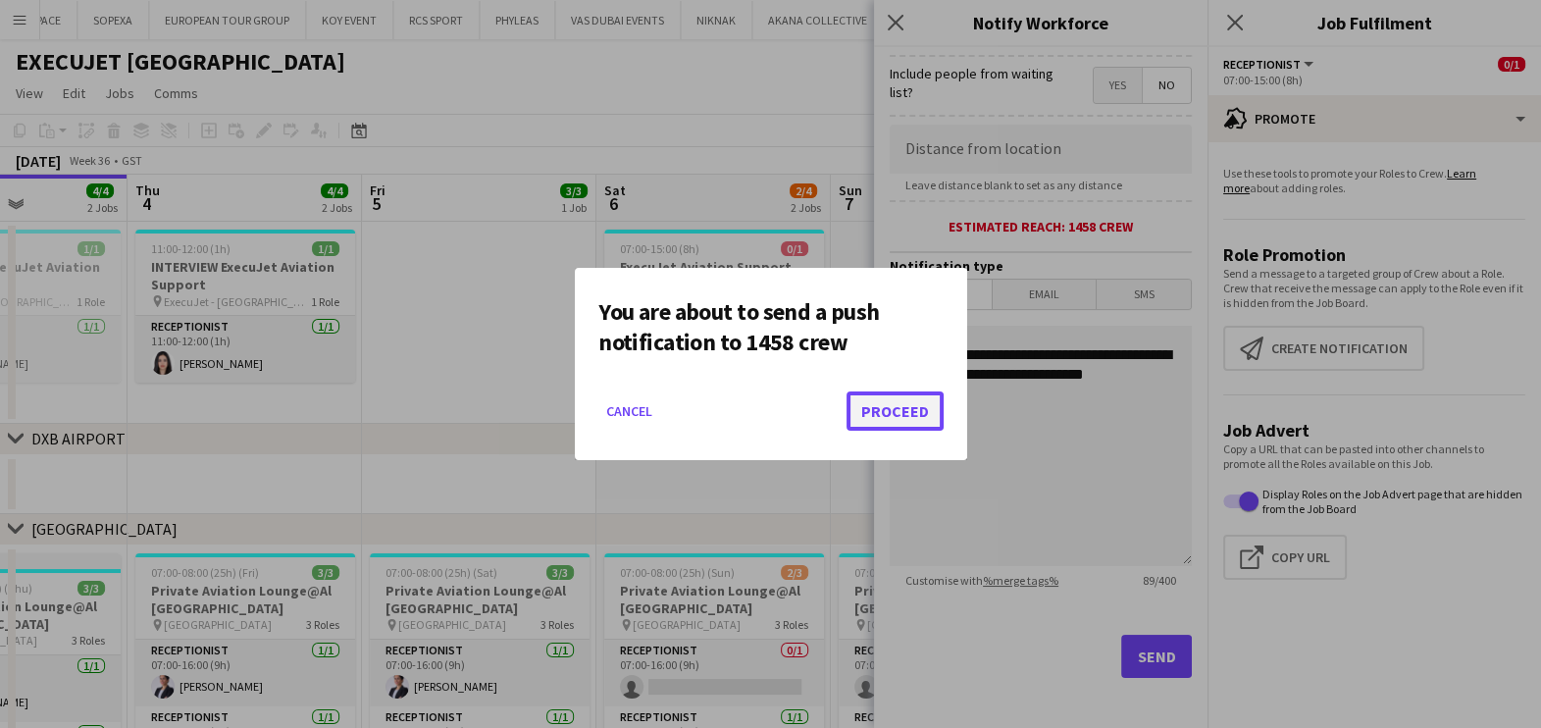
click at [926, 409] on button "Proceed" at bounding box center [894, 410] width 97 height 39
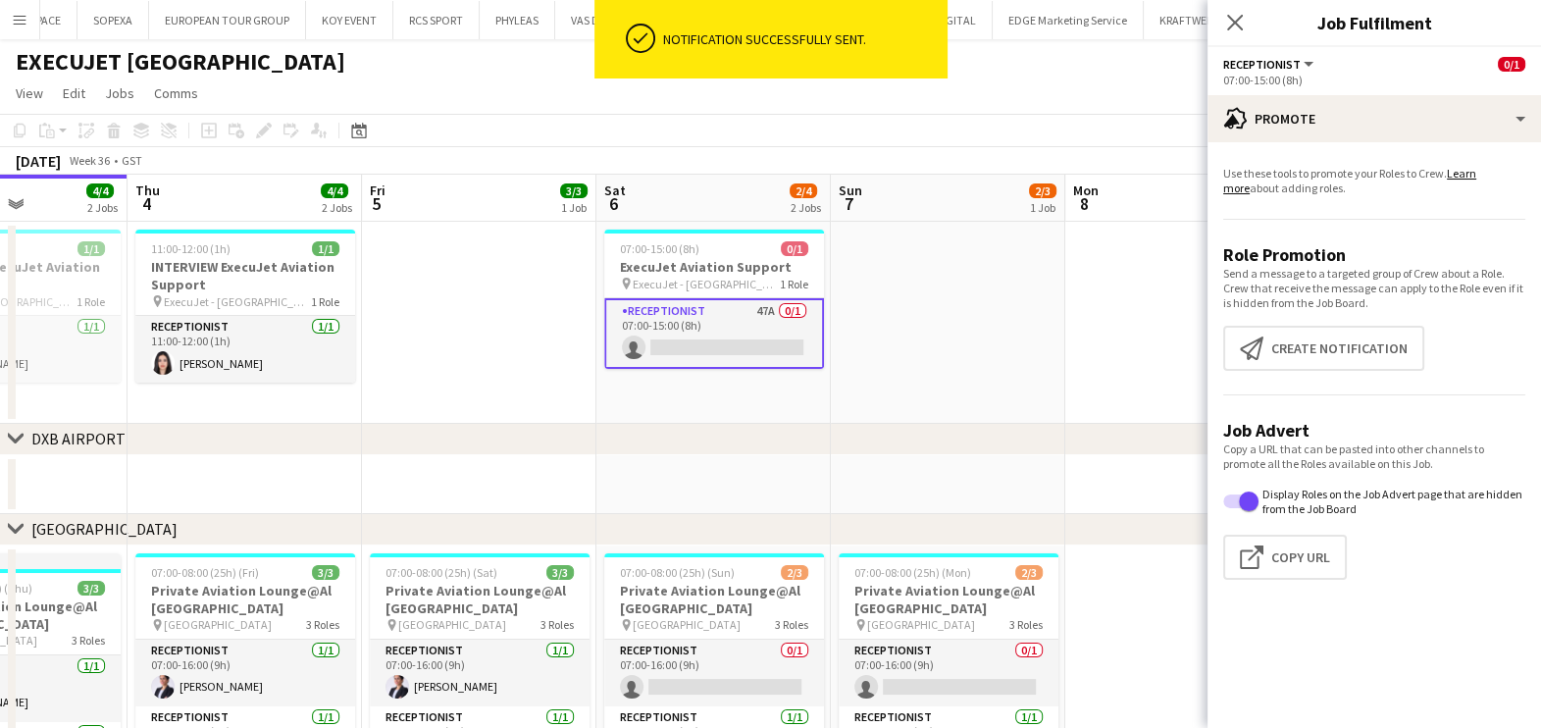
click at [947, 285] on app-date-cell at bounding box center [948, 323] width 234 height 202
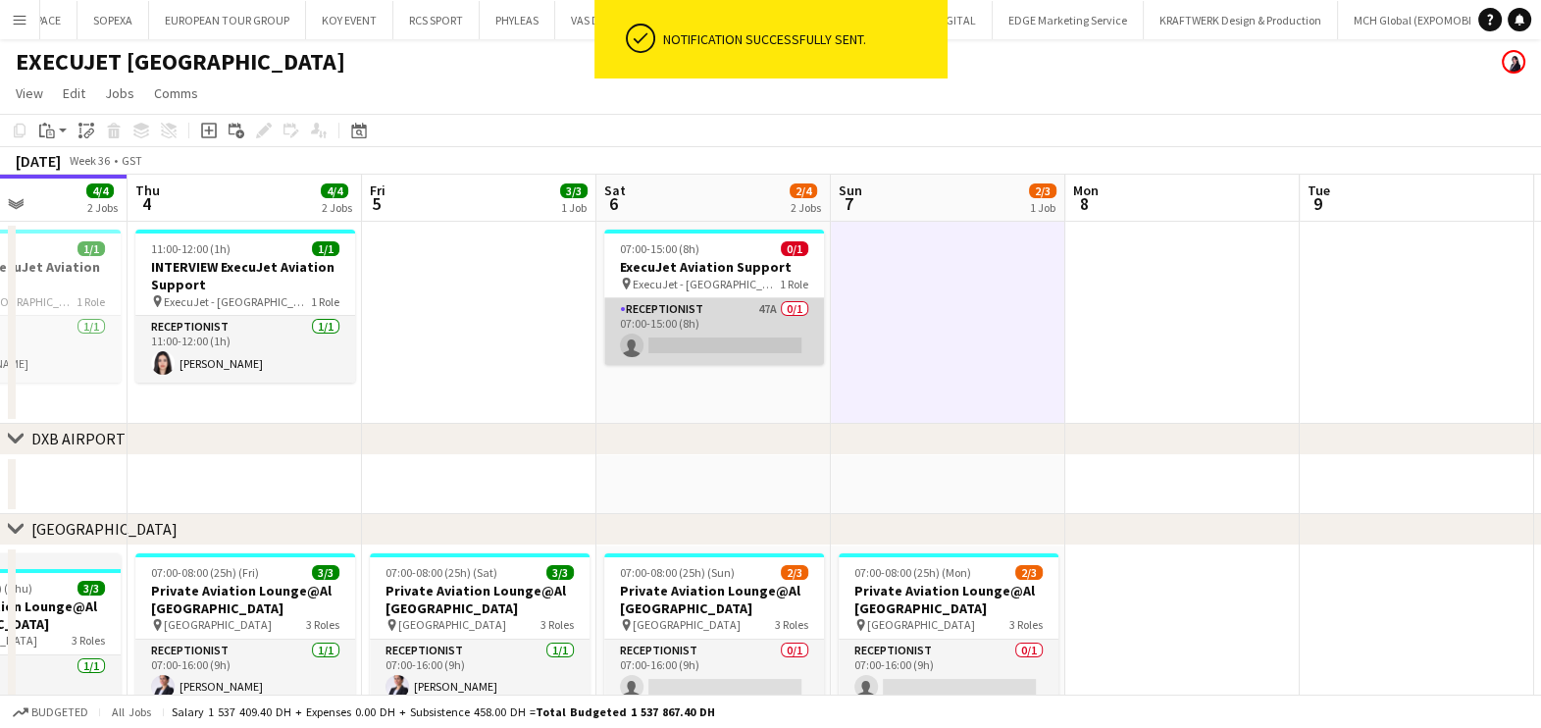
click at [771, 299] on app-card-role "Receptionist 47A 0/1 07:00-15:00 (8h) single-neutral-actions" at bounding box center [714, 331] width 220 height 67
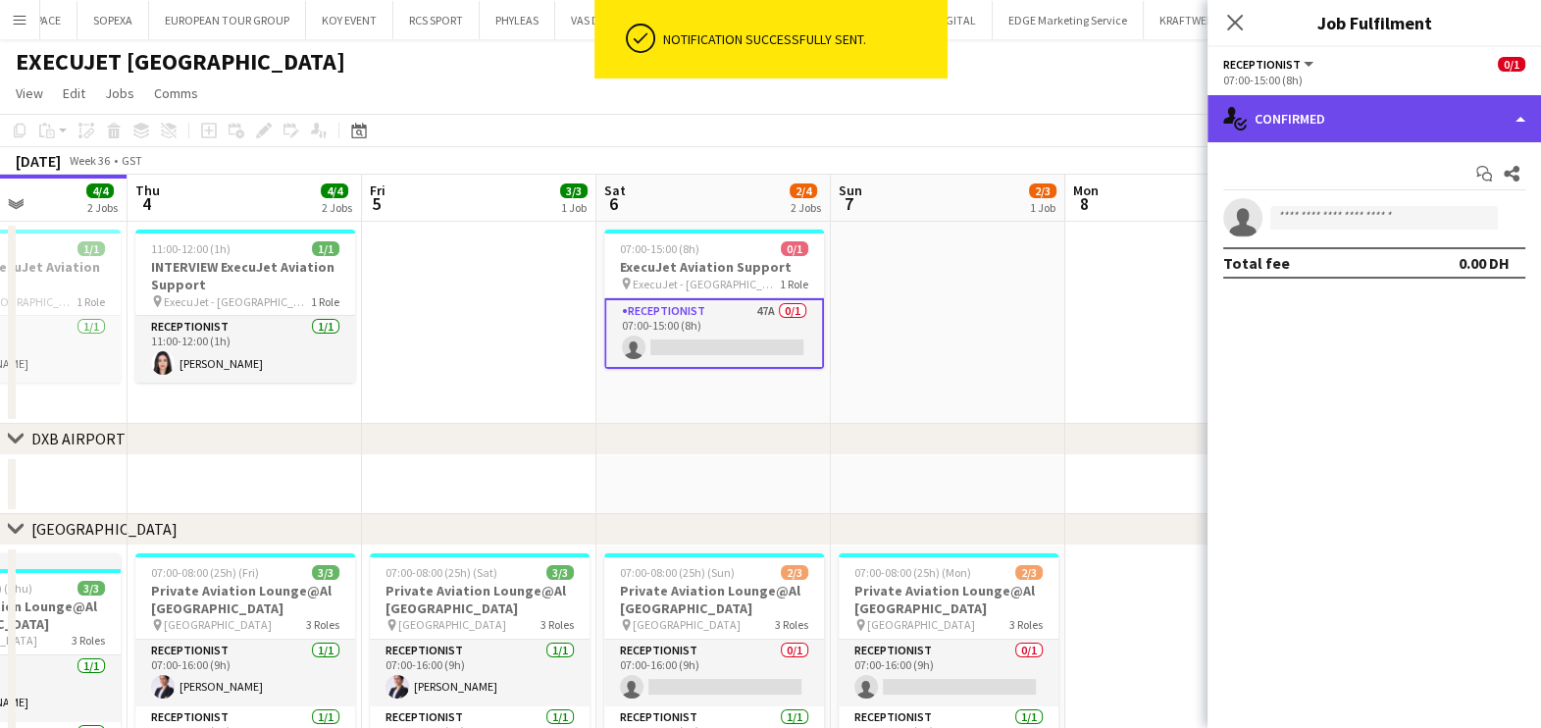
click at [1375, 108] on div "single-neutral-actions-check-2 Confirmed" at bounding box center [1373, 118] width 333 height 47
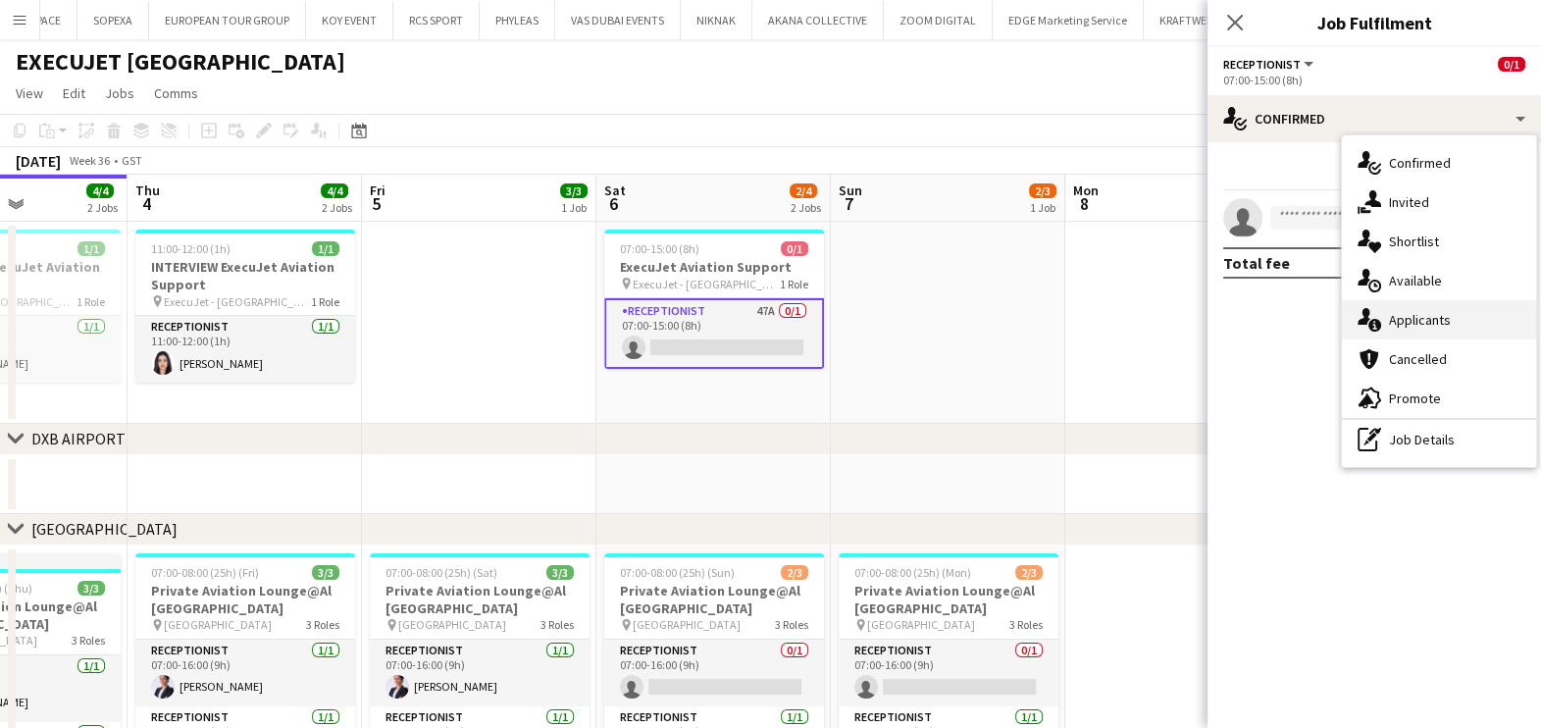
click at [1415, 320] on span "Applicants" at bounding box center [1420, 320] width 62 height 18
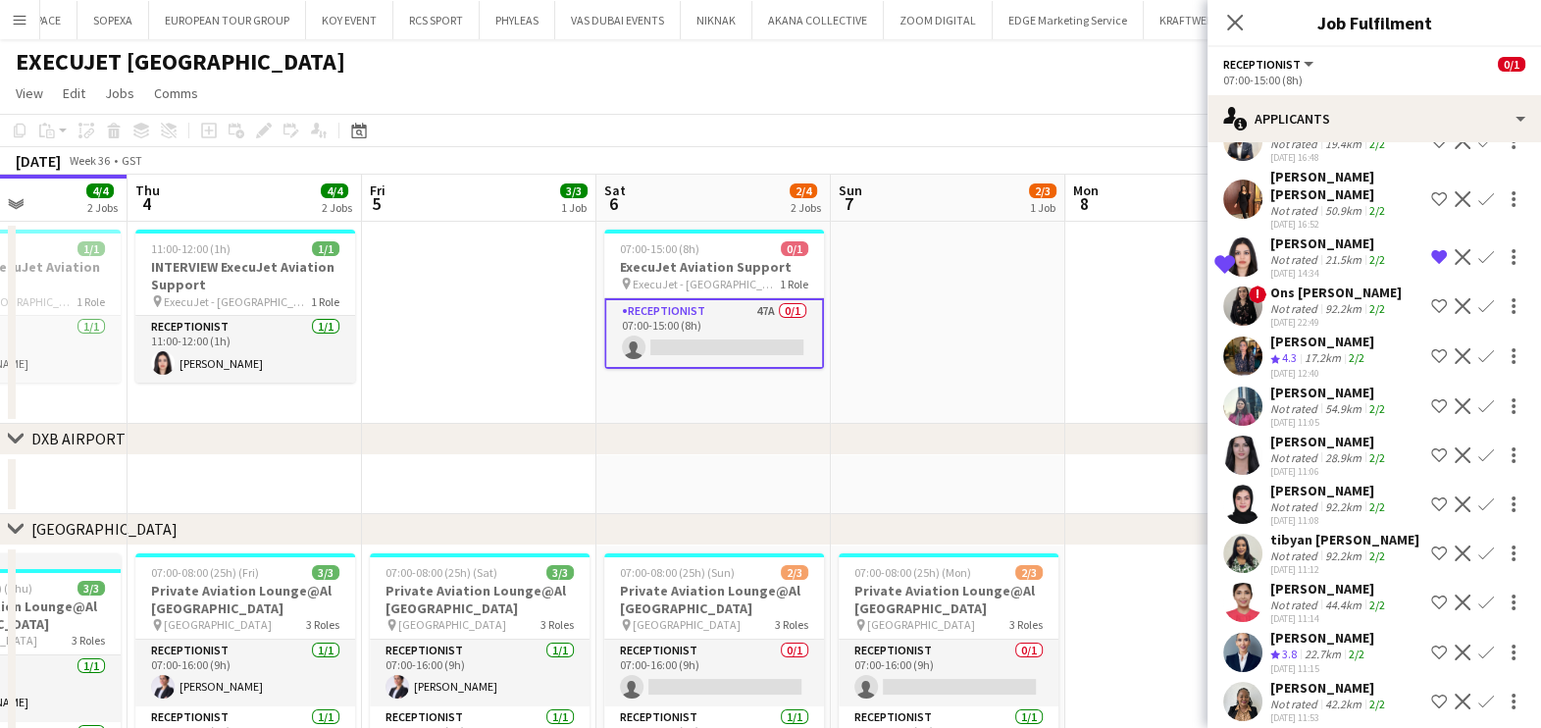
scroll to position [1961, 0]
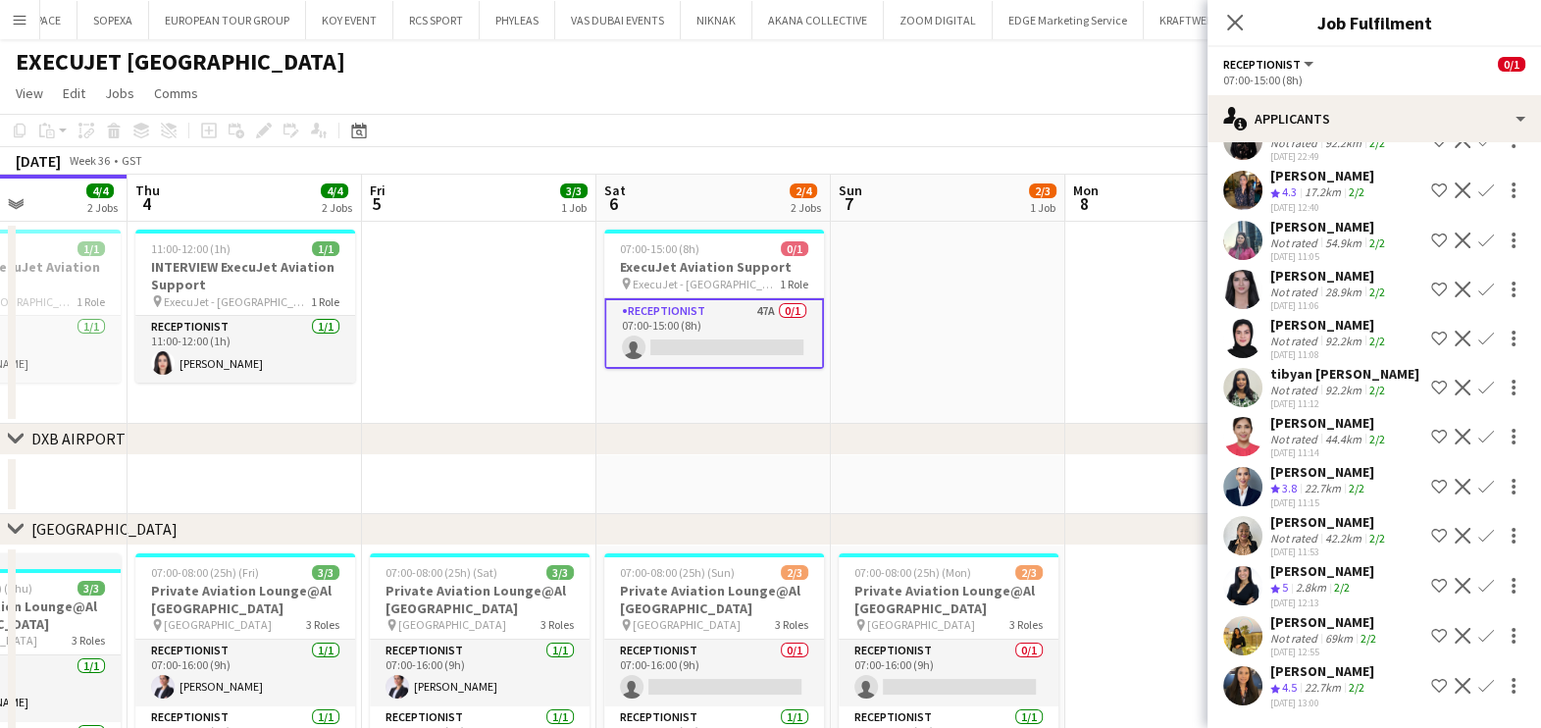
click at [1349, 662] on div "[PERSON_NAME]" at bounding box center [1322, 671] width 104 height 18
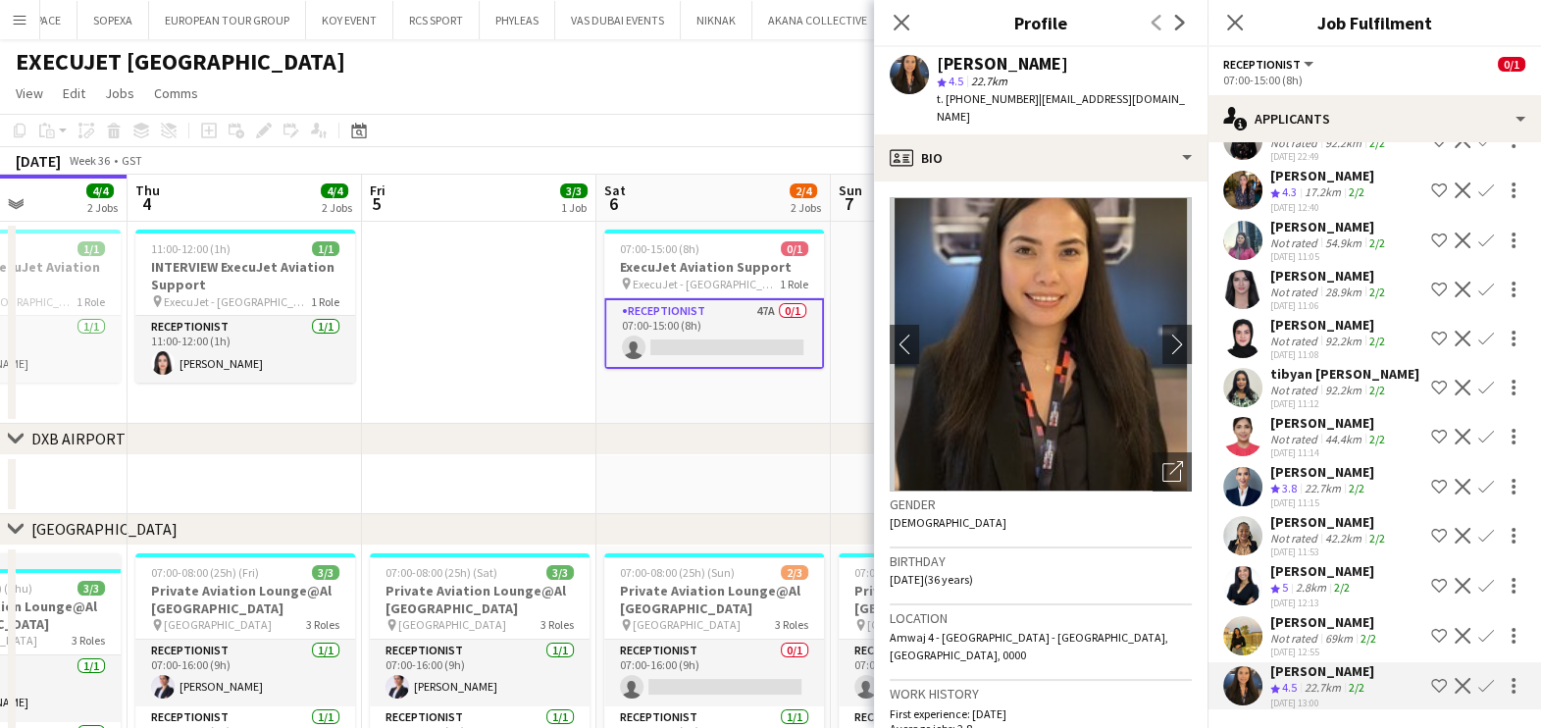
click at [1298, 562] on div "[PERSON_NAME]" at bounding box center [1322, 571] width 104 height 18
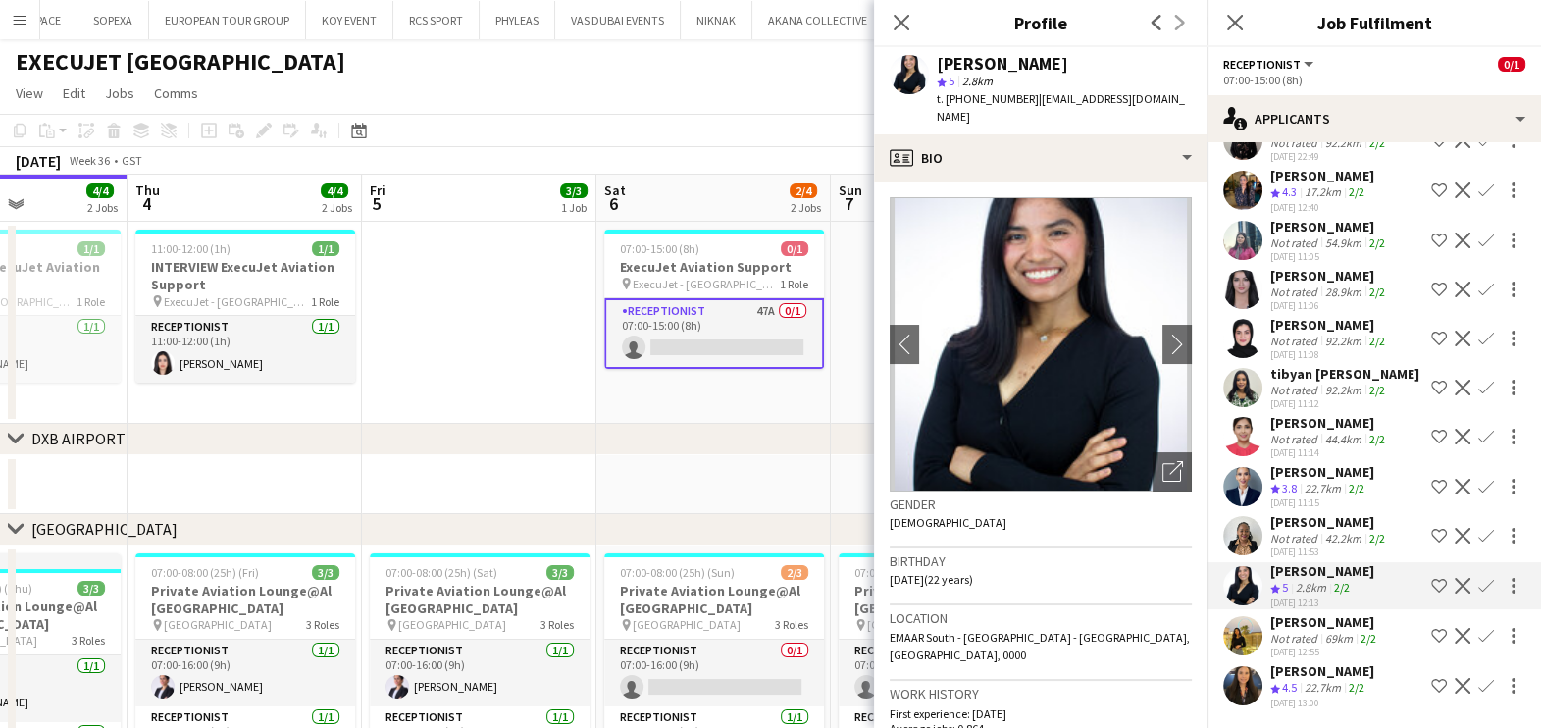
click at [629, 495] on app-date-cell at bounding box center [713, 484] width 234 height 59
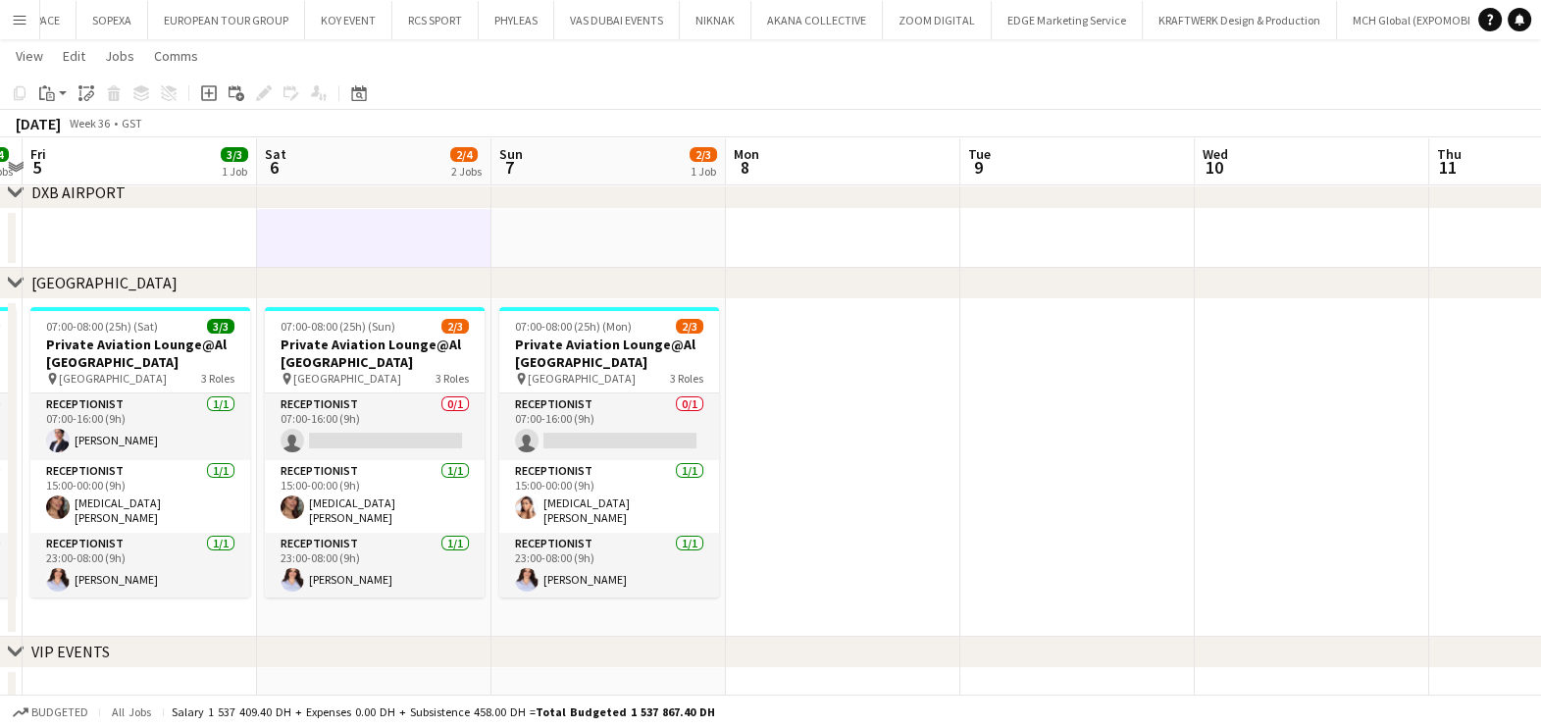
scroll to position [0, 418]
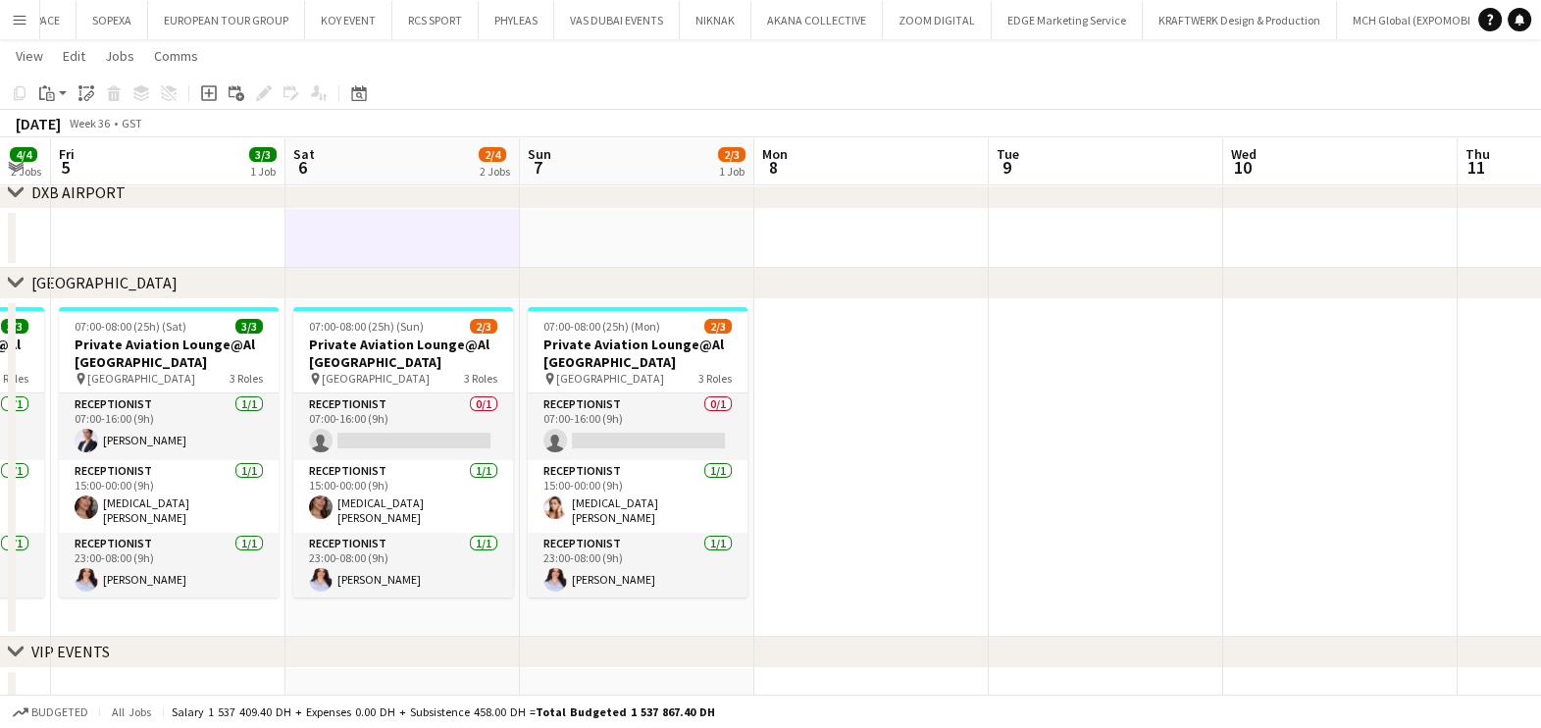
drag, startPoint x: 916, startPoint y: 446, endPoint x: 931, endPoint y: 446, distance: 14.7
click at [931, 446] on app-calendar-viewport "Wed 3 4/4 2 Jobs Thu 4 4/4 2 Jobs Fri 5 3/3 1 Job Sat 6 2/4 2 Jobs Sun 7 2/3 1 …" at bounding box center [770, 279] width 1541 height 895
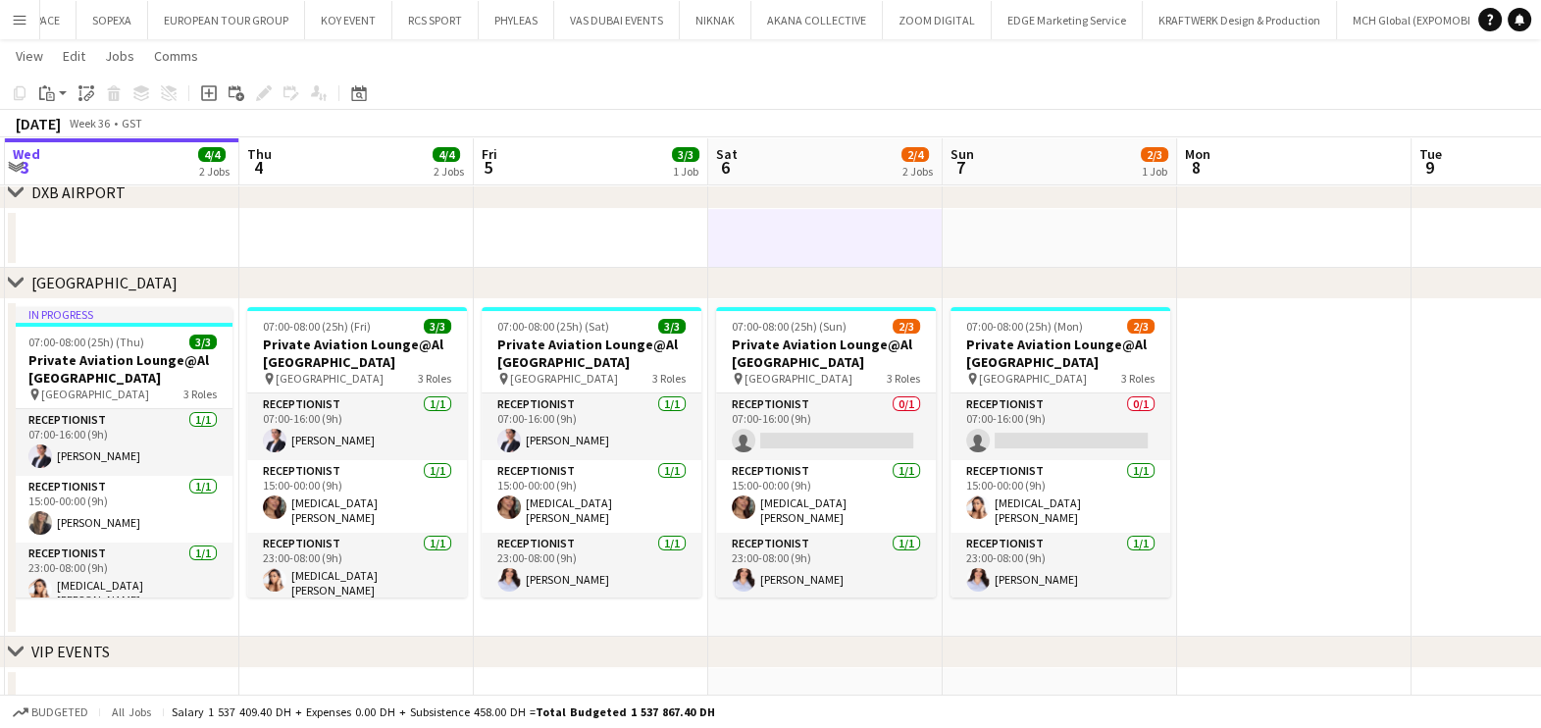
drag, startPoint x: 634, startPoint y: 403, endPoint x: 828, endPoint y: 403, distance: 194.2
click at [828, 403] on app-calendar-viewport "Mon 1 3/3 1 Job Tue 2 3/3 1 Job Wed 3 4/4 2 Jobs Thu 4 4/4 2 Jobs Fri 5 3/3 1 J…" at bounding box center [770, 279] width 1541 height 895
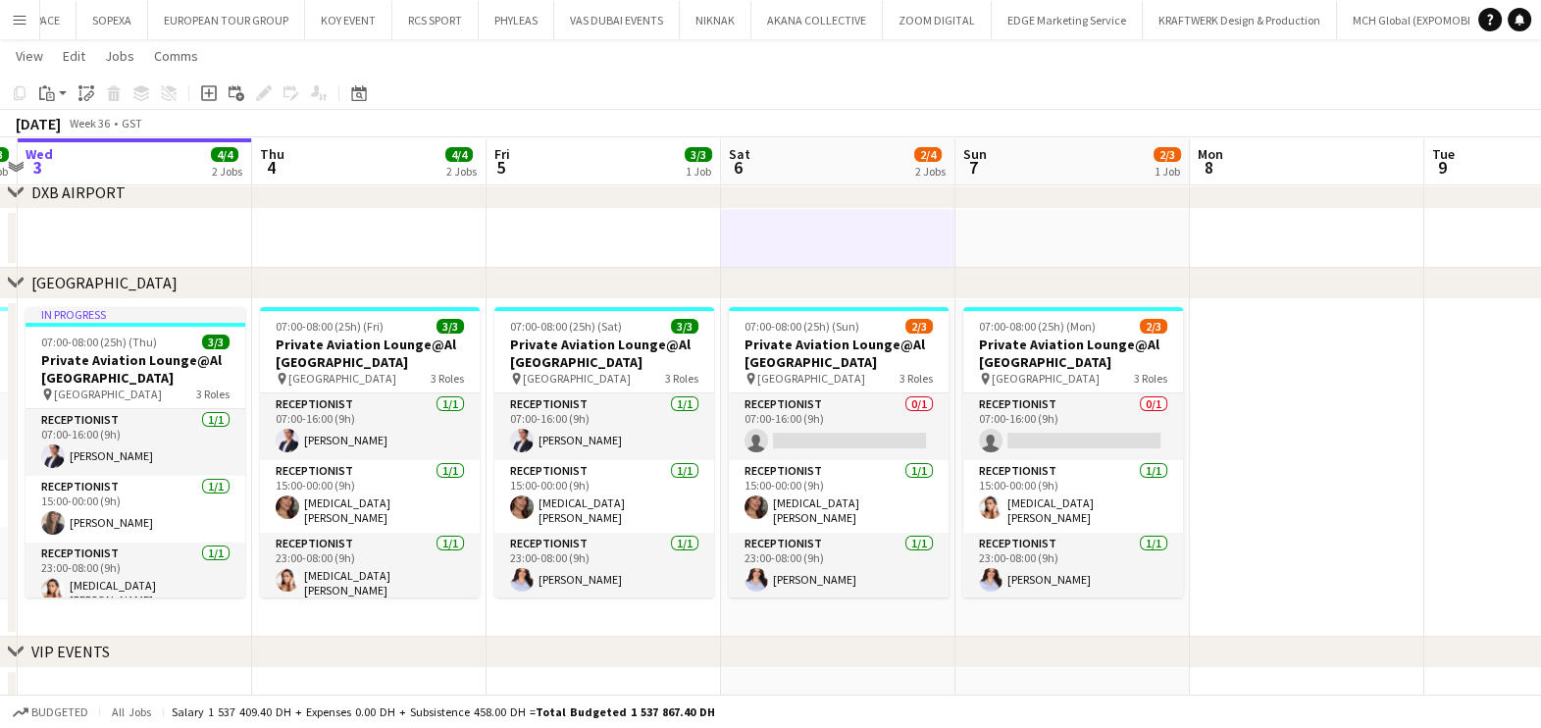
click at [748, 461] on app-calendar-viewport "Mon 1 3/3 1 Job Tue 2 3/3 1 Job Wed 3 4/4 2 Jobs Thu 4 4/4 2 Jobs Fri 5 3/3 1 J…" at bounding box center [770, 279] width 1541 height 895
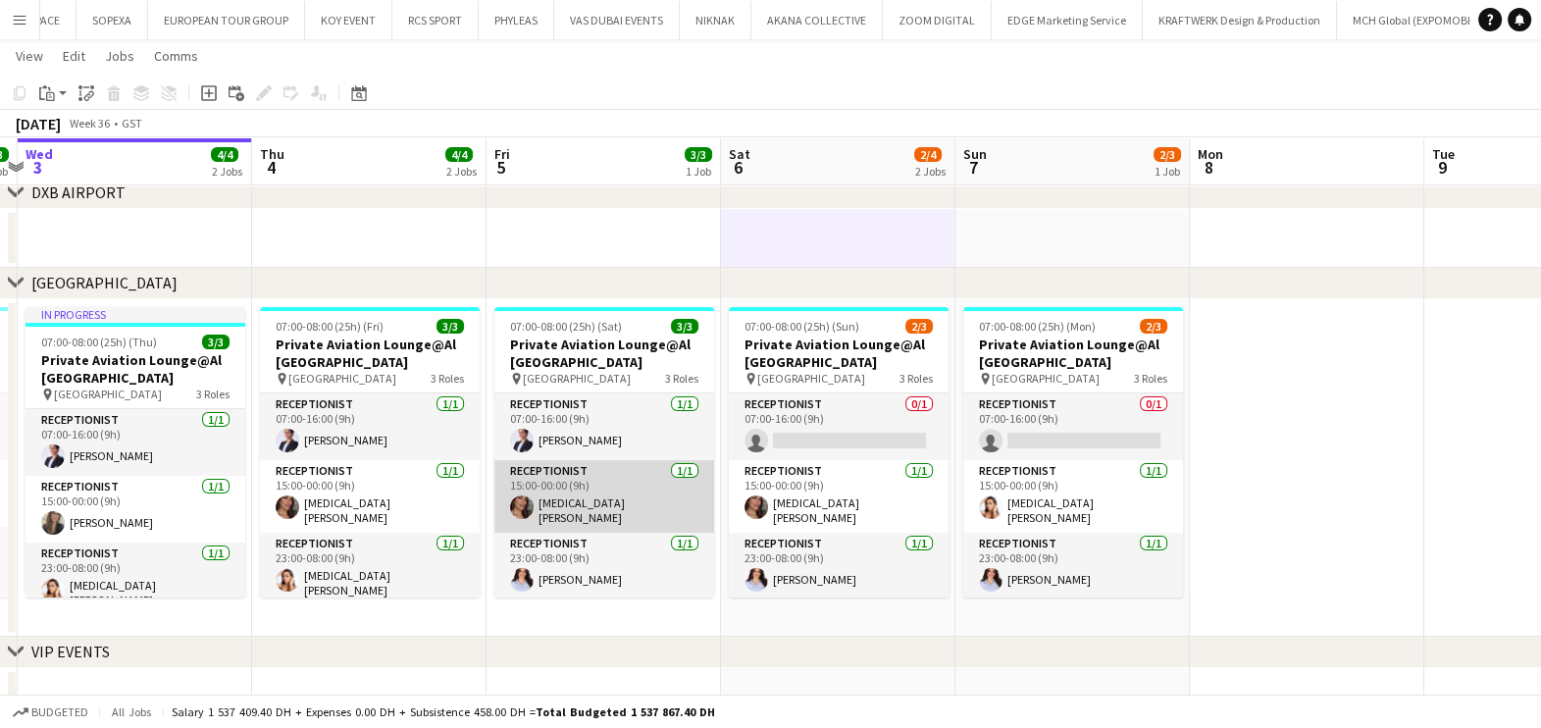
scroll to position [0, 571]
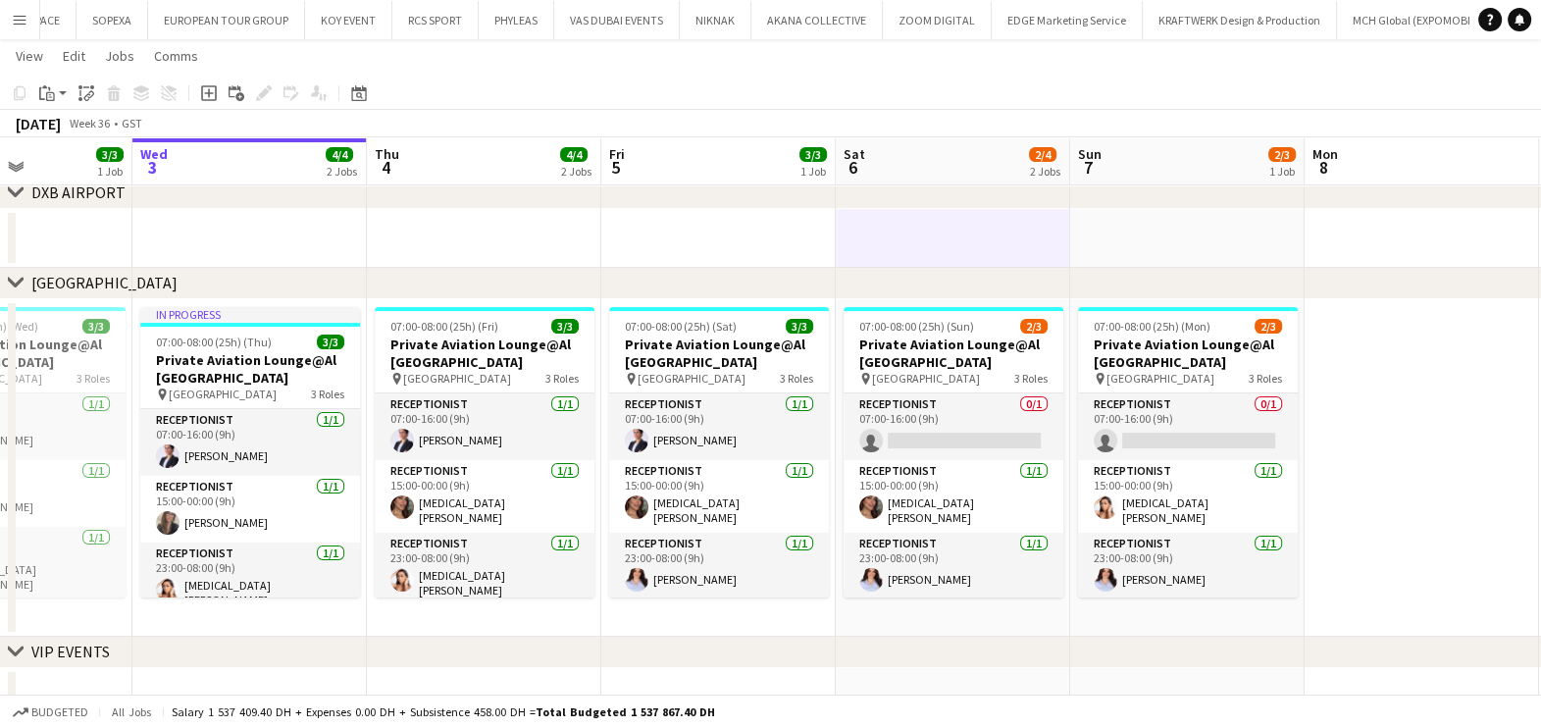
click at [555, 374] on app-calendar-viewport "Sun 31 3/3 1 Job Mon 1 3/3 1 Job Tue 2 3/3 1 Job Wed 3 4/4 2 Jobs Thu 4 4/4 2 J…" at bounding box center [770, 279] width 1541 height 895
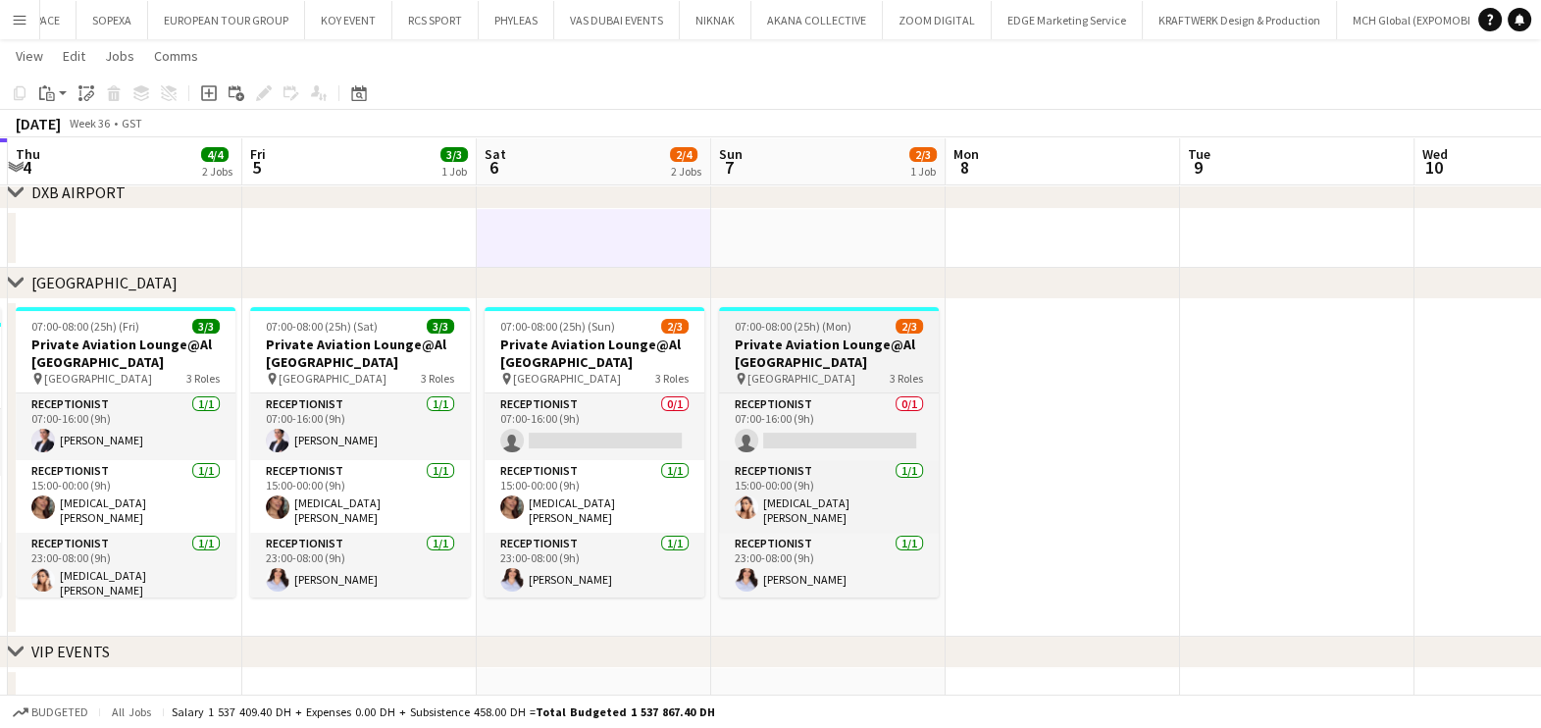
click at [748, 361] on h3 "Private Aviation Lounge@Al [GEOGRAPHIC_DATA]" at bounding box center [829, 352] width 220 height 35
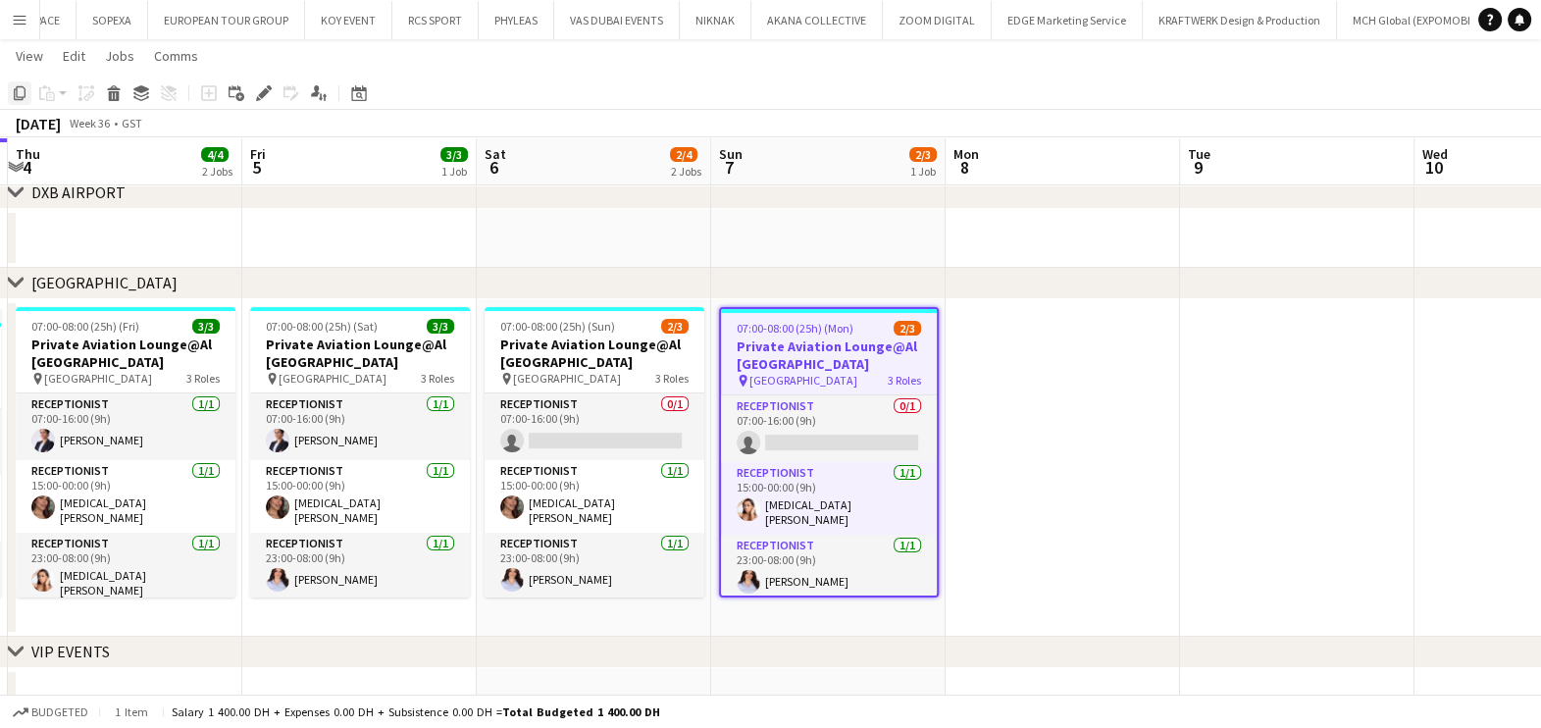
click at [24, 95] on icon "Copy" at bounding box center [20, 93] width 16 height 16
drag, startPoint x: 1084, startPoint y: 366, endPoint x: 1150, endPoint y: 369, distance: 65.8
click at [1084, 365] on app-date-cell at bounding box center [1063, 467] width 234 height 337
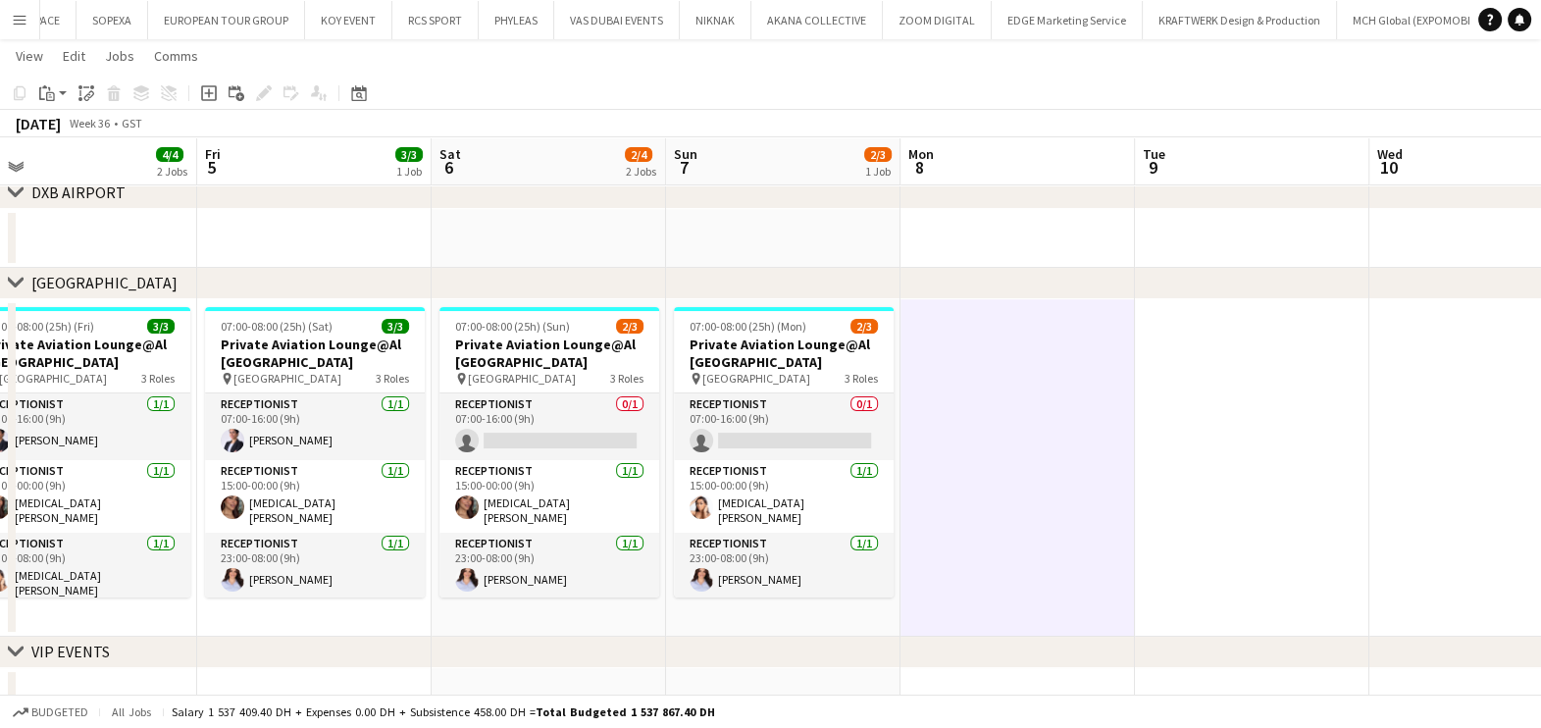
drag, startPoint x: 862, startPoint y: 378, endPoint x: 582, endPoint y: 378, distance: 280.5
click at [582, 378] on app-calendar-viewport "Mon 1 3/3 1 Job Tue 2 3/3 1 Job Wed 3 4/4 2 Jobs Thu 4 4/4 2 Jobs Fri 5 3/3 1 J…" at bounding box center [770, 279] width 1541 height 895
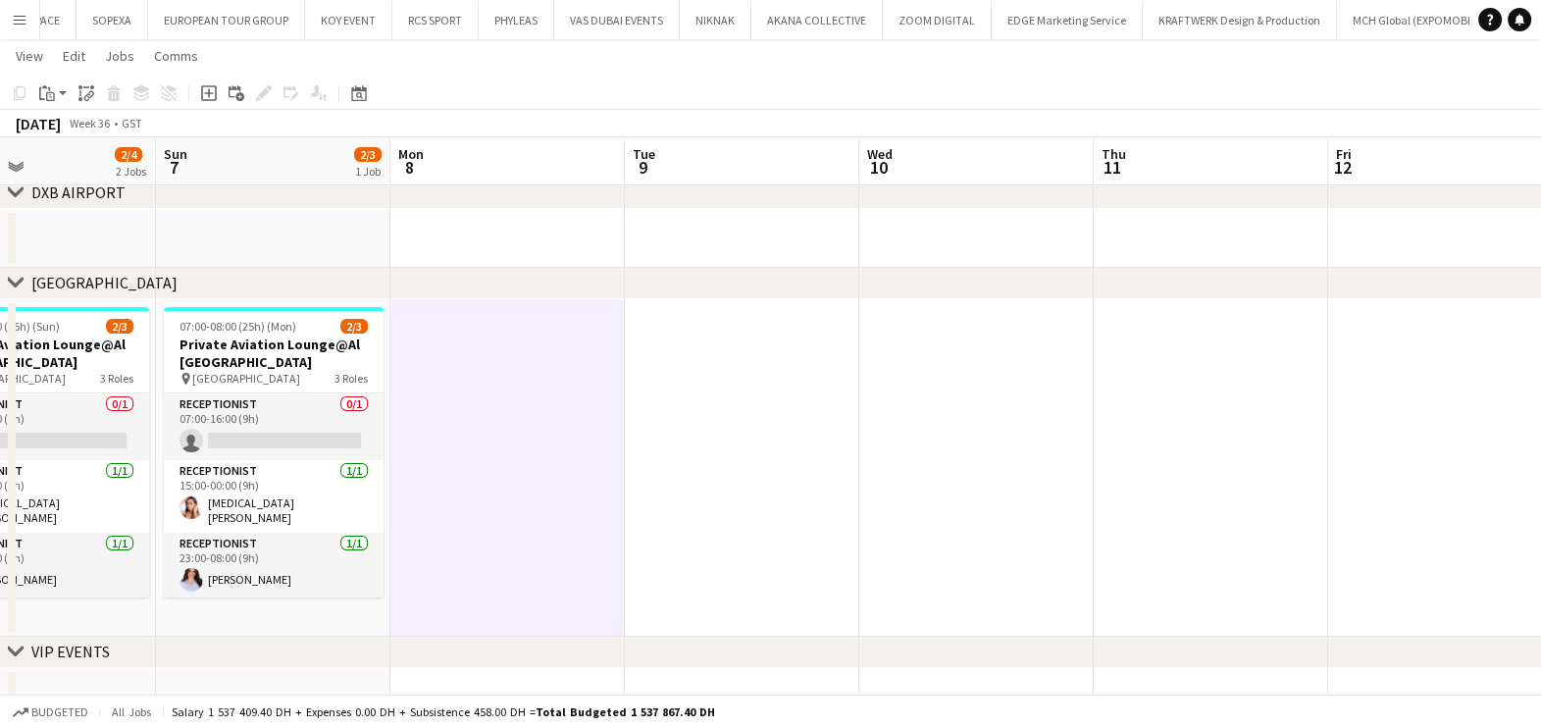
click at [751, 374] on app-date-cell at bounding box center [742, 467] width 234 height 337
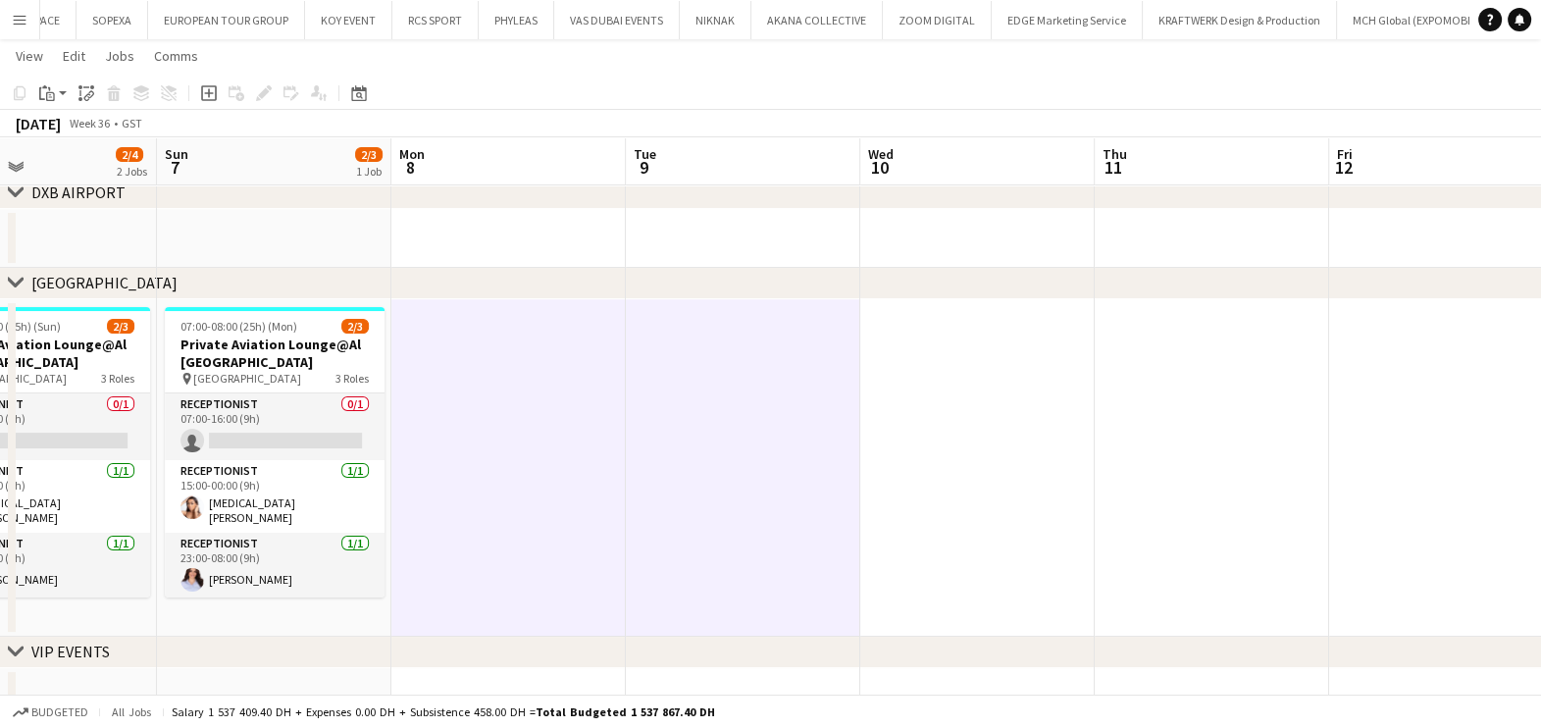
click at [1124, 351] on app-date-cell at bounding box center [1212, 467] width 234 height 337
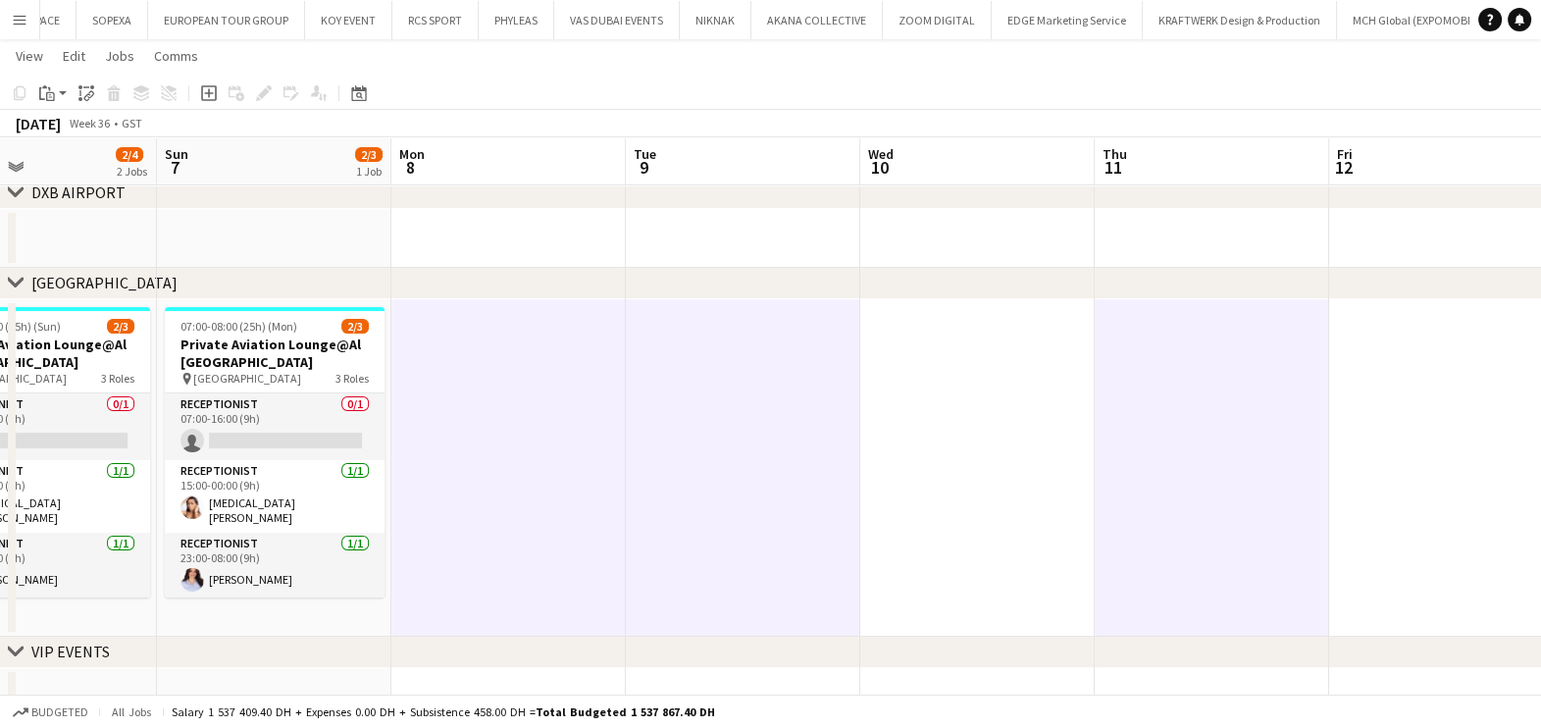
click at [897, 412] on app-date-cell at bounding box center [977, 467] width 234 height 337
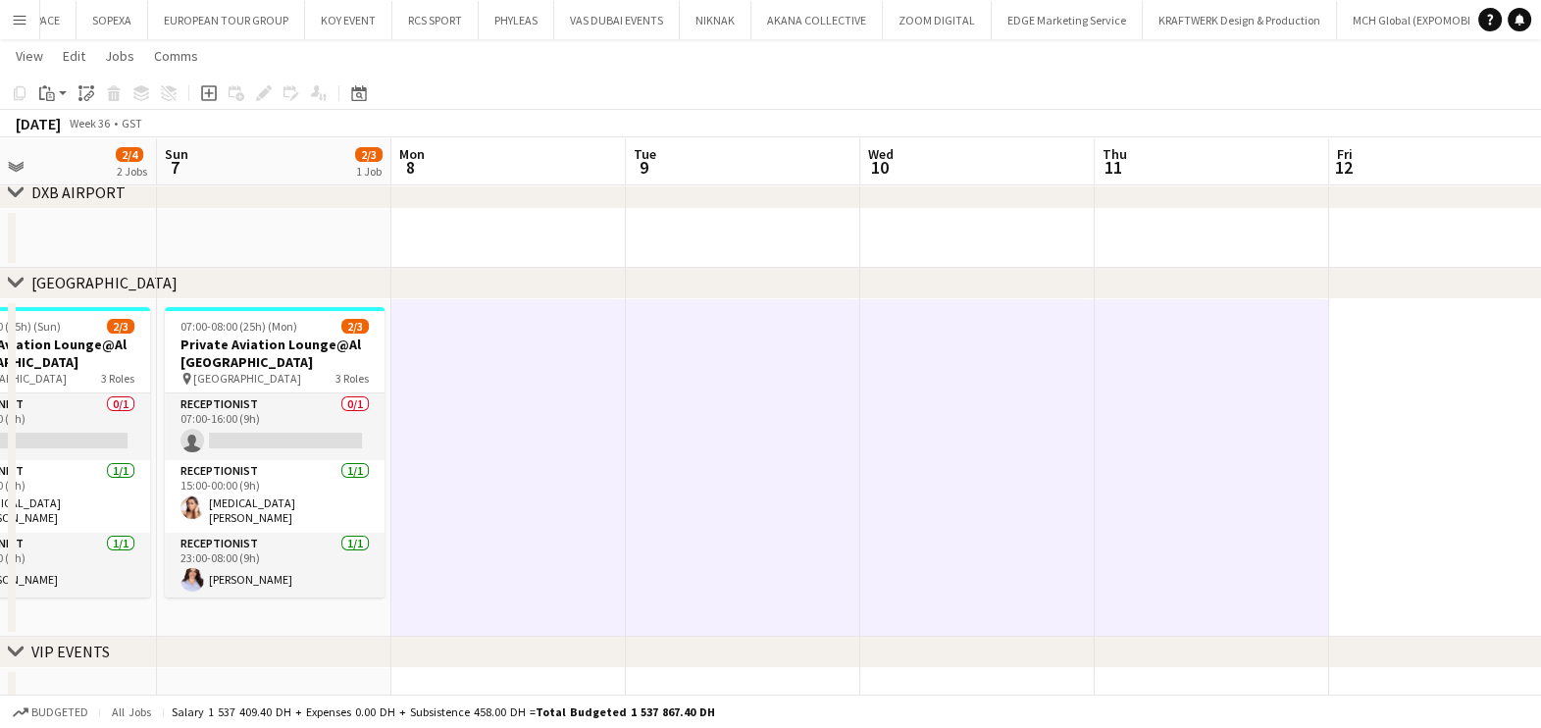
click at [446, 450] on app-calendar-viewport "Wed 3 4/4 2 Jobs Thu 4 4/4 2 Jobs Fri 5 3/3 1 Job Sat 6 2/4 2 Jobs Sun 7 2/3 1 …" at bounding box center [770, 279] width 1541 height 895
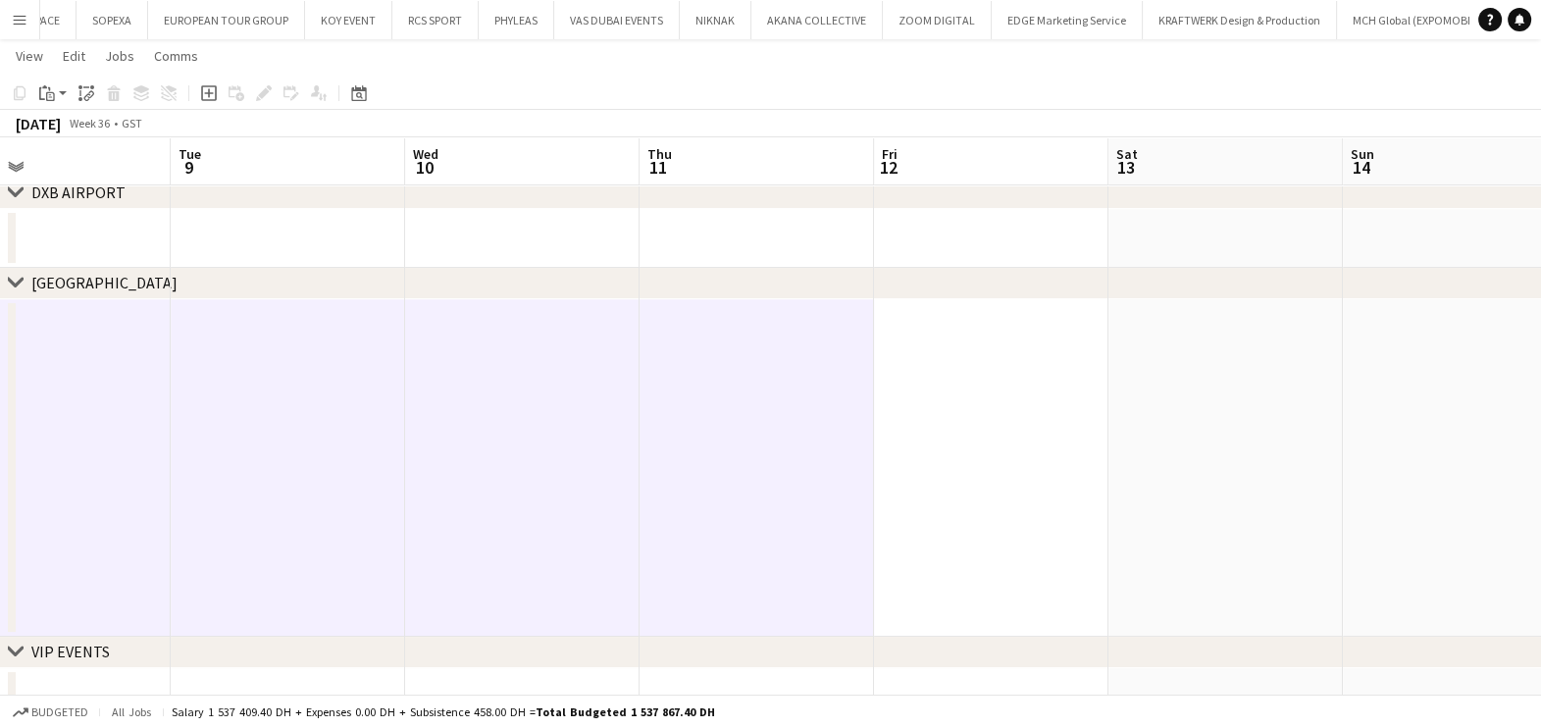
click at [1003, 391] on app-date-cell at bounding box center [991, 467] width 234 height 337
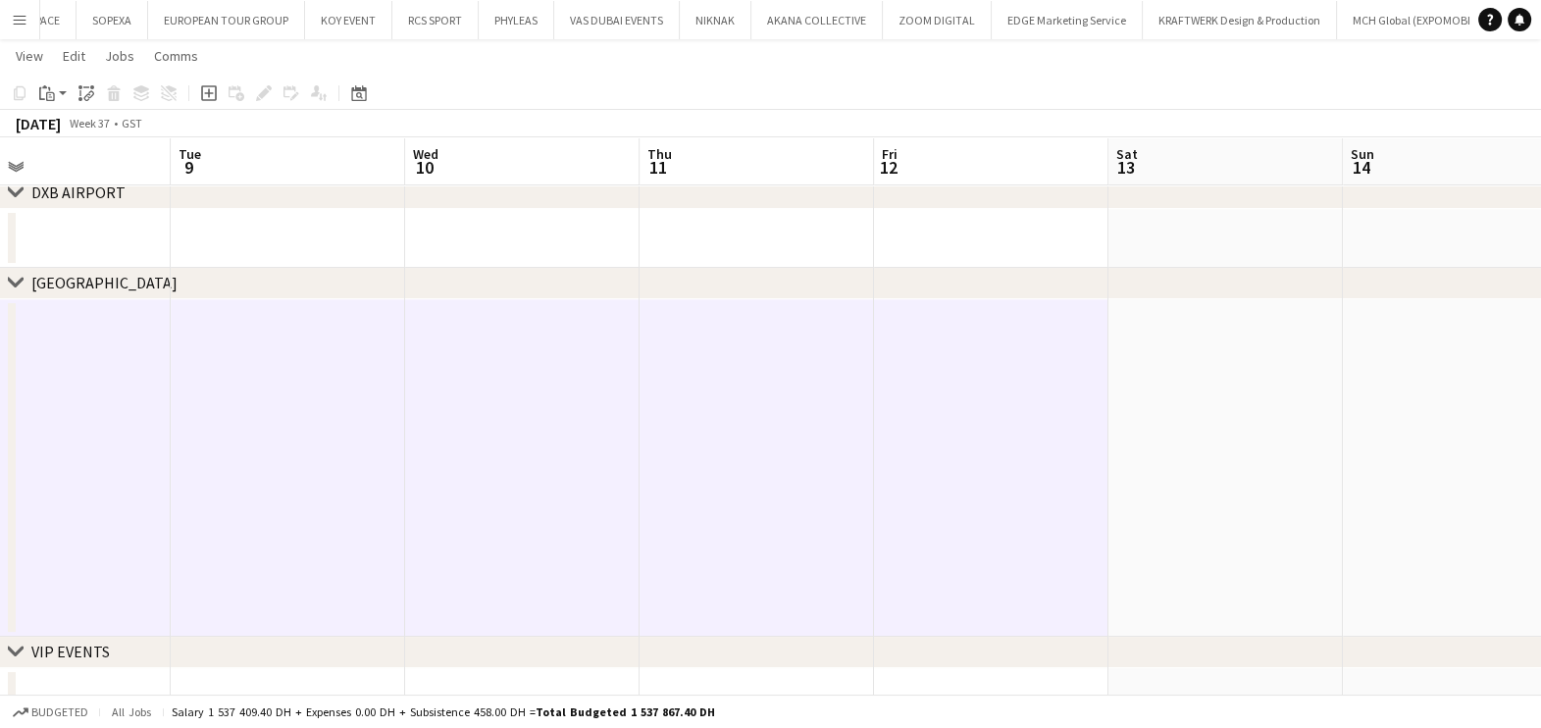
click at [1205, 390] on app-date-cell at bounding box center [1225, 467] width 234 height 337
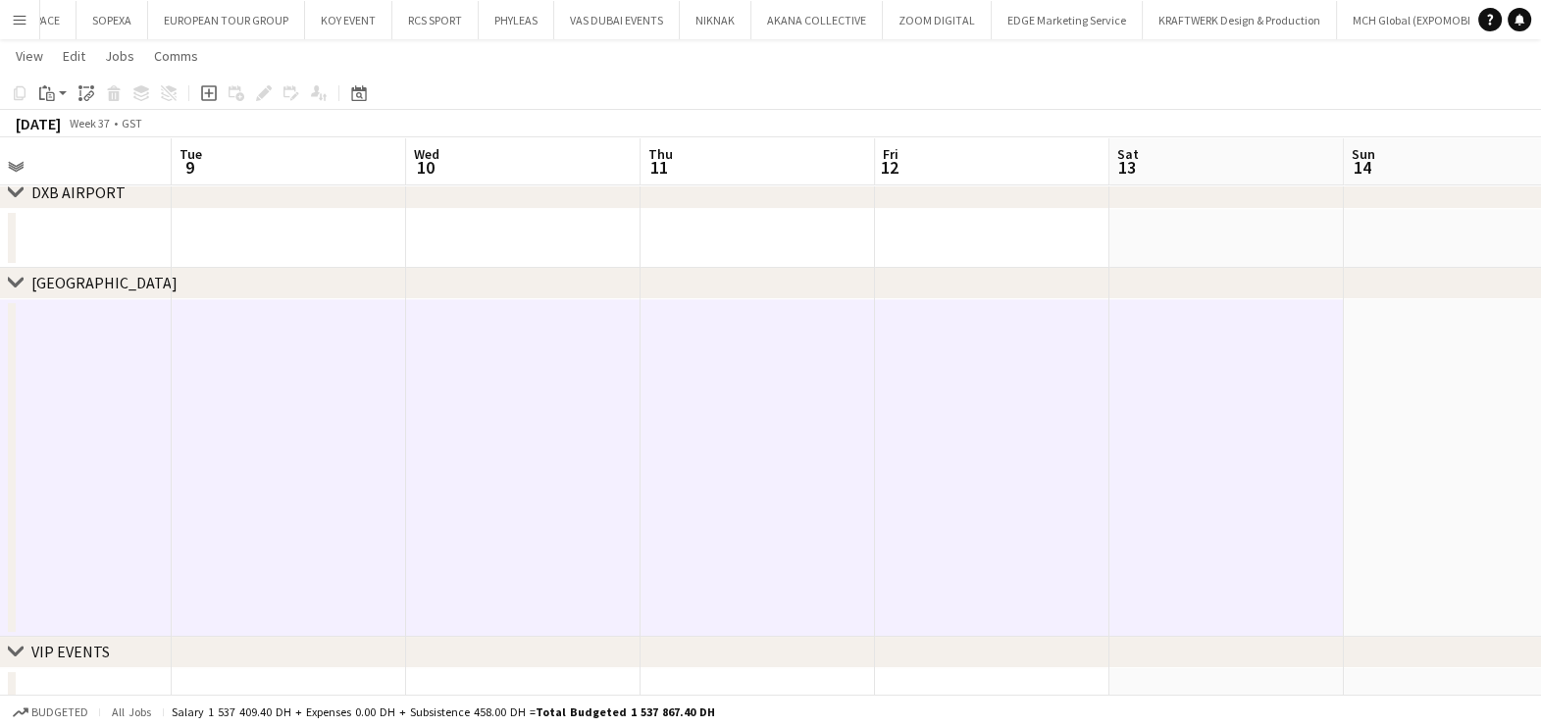
drag, startPoint x: 831, startPoint y: 427, endPoint x: 914, endPoint y: 407, distance: 85.6
click at [667, 427] on app-calendar-viewport "Sat 6 2/4 2 Jobs Sun 7 2/3 1 Job Mon 8 Tue 9 Wed 10 Thu 11 Fri 12 Sat 13 Sun 14…" at bounding box center [770, 279] width 1541 height 895
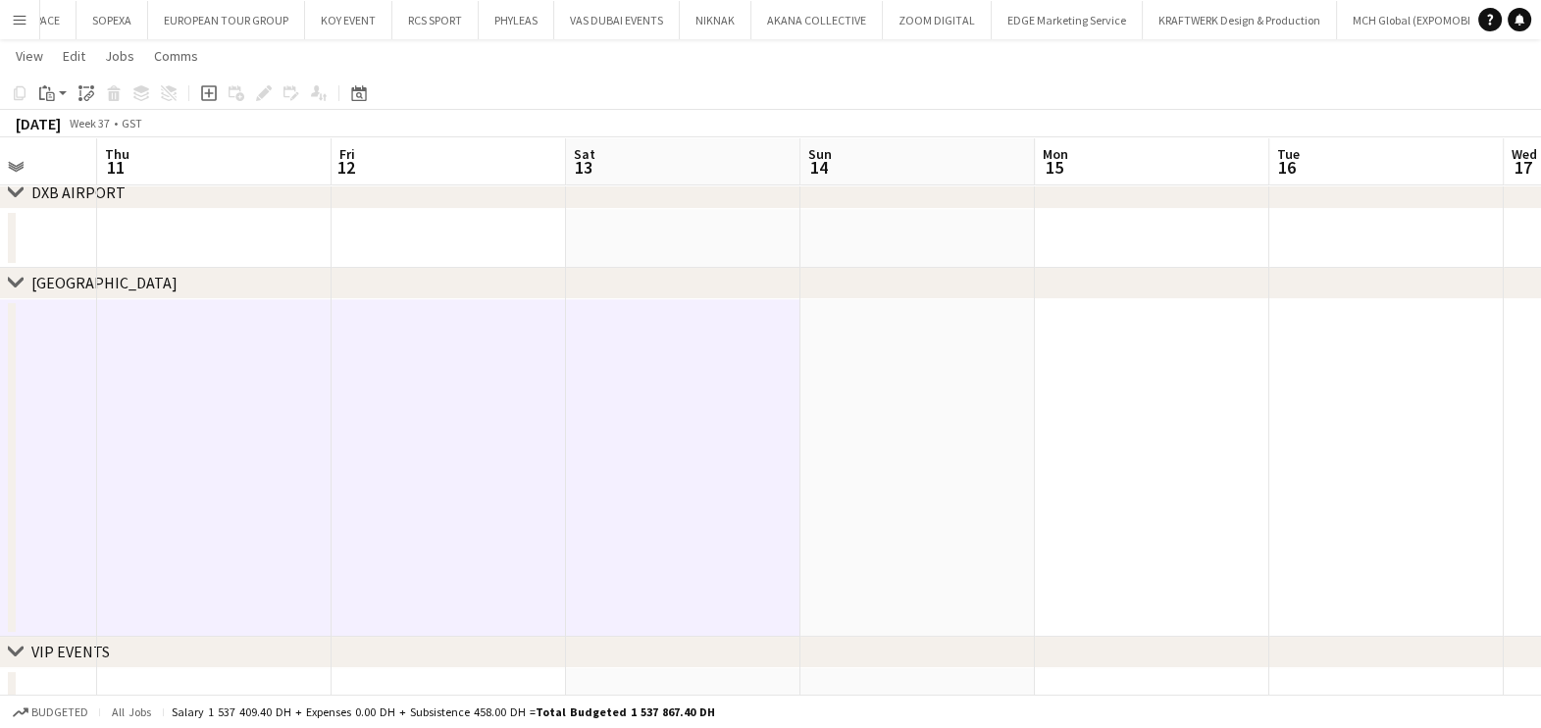
click at [972, 414] on app-date-cell at bounding box center [917, 467] width 234 height 337
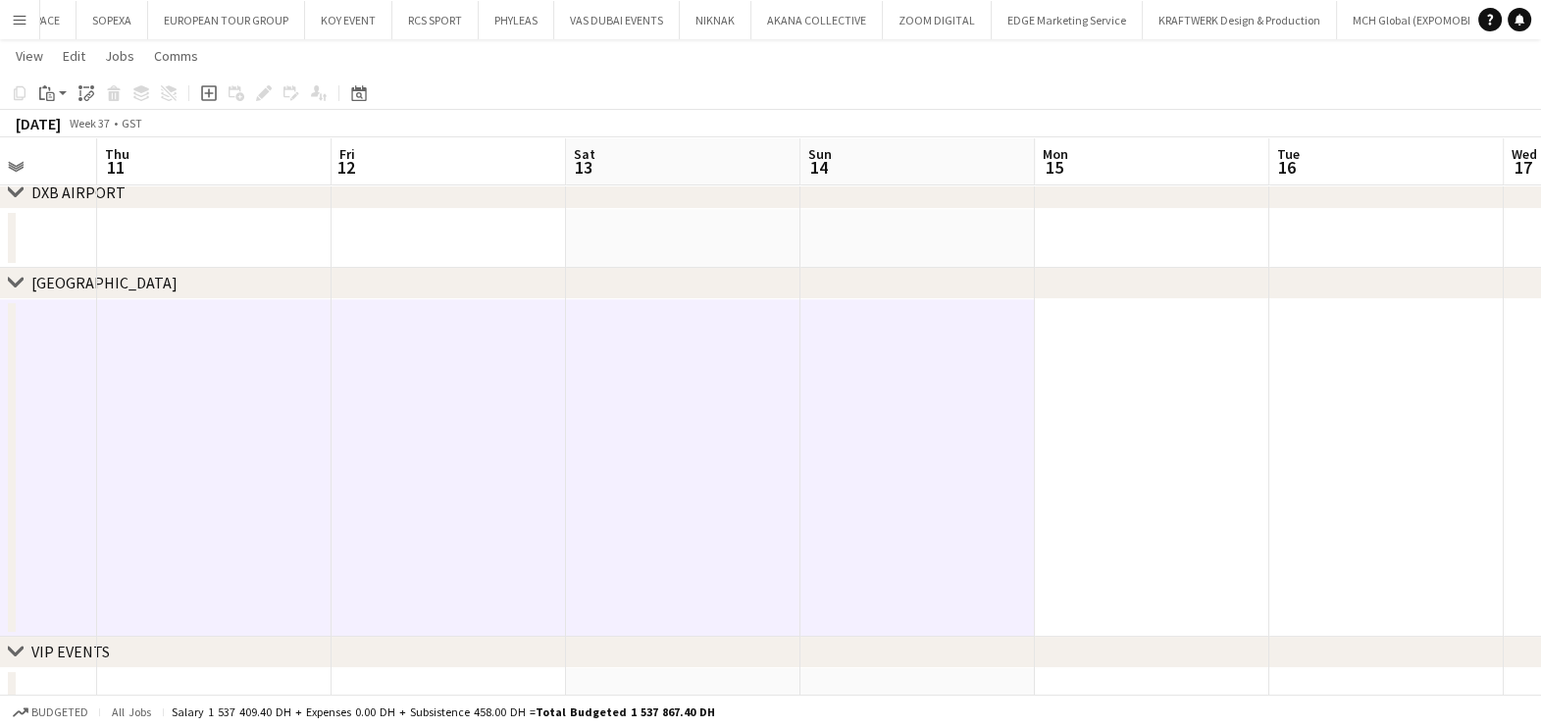
click at [1170, 401] on app-date-cell at bounding box center [1152, 467] width 234 height 337
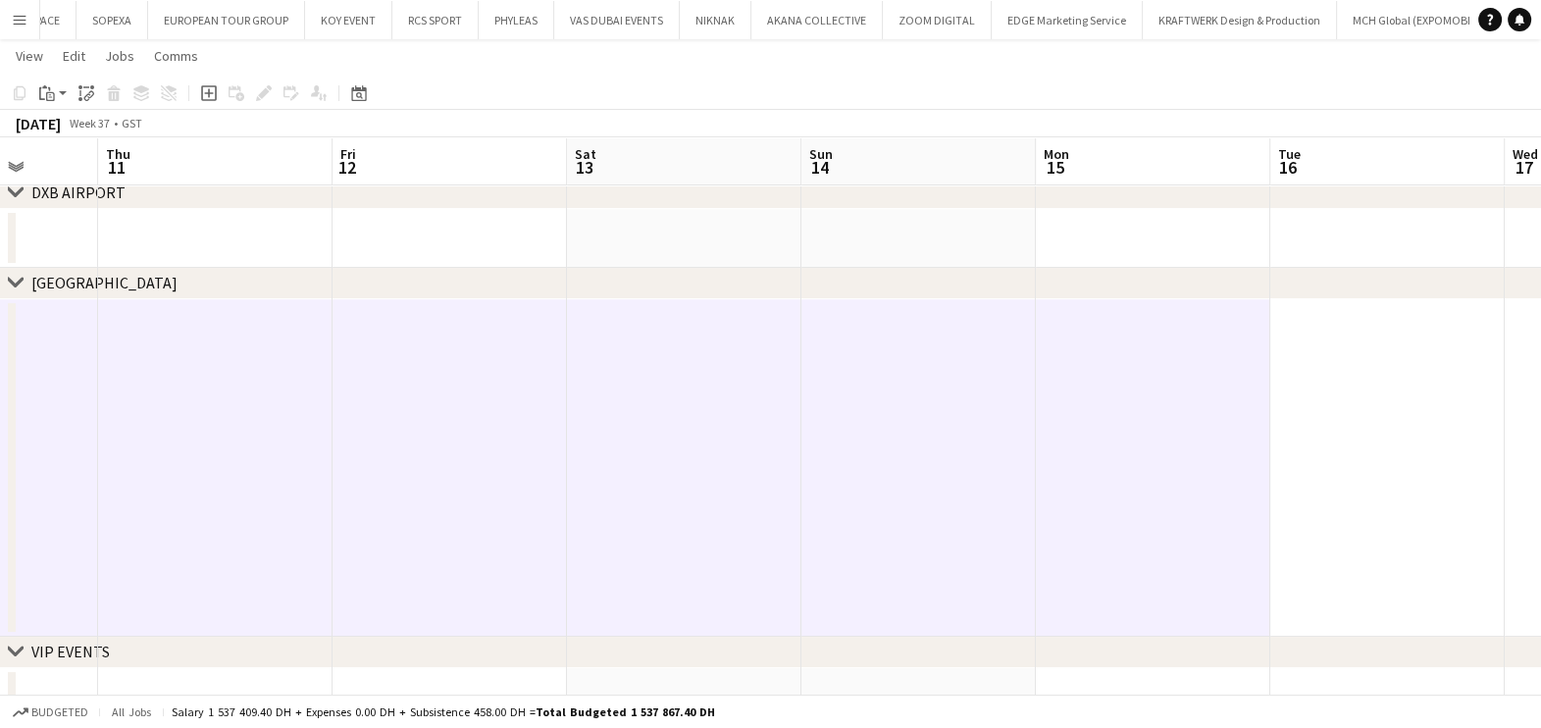
click at [1435, 376] on app-date-cell at bounding box center [1387, 467] width 234 height 337
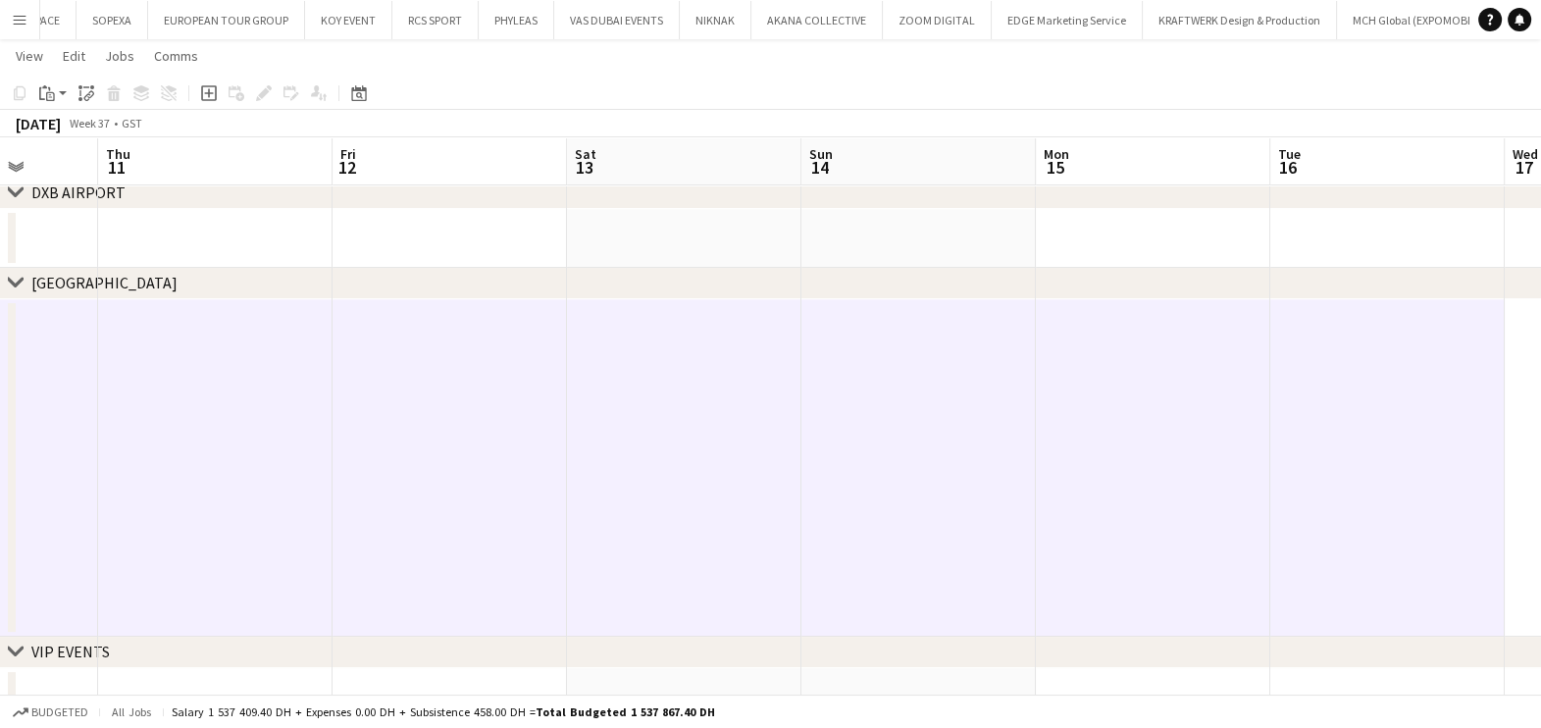
click at [700, 465] on app-calendar-viewport "Mon 8 Tue 9 Wed 10 Thu 11 Fri 12 Sat 13 Sun 14 Mon 15 Tue 16 Wed 17 Thu 18 Fri …" at bounding box center [770, 279] width 1541 height 895
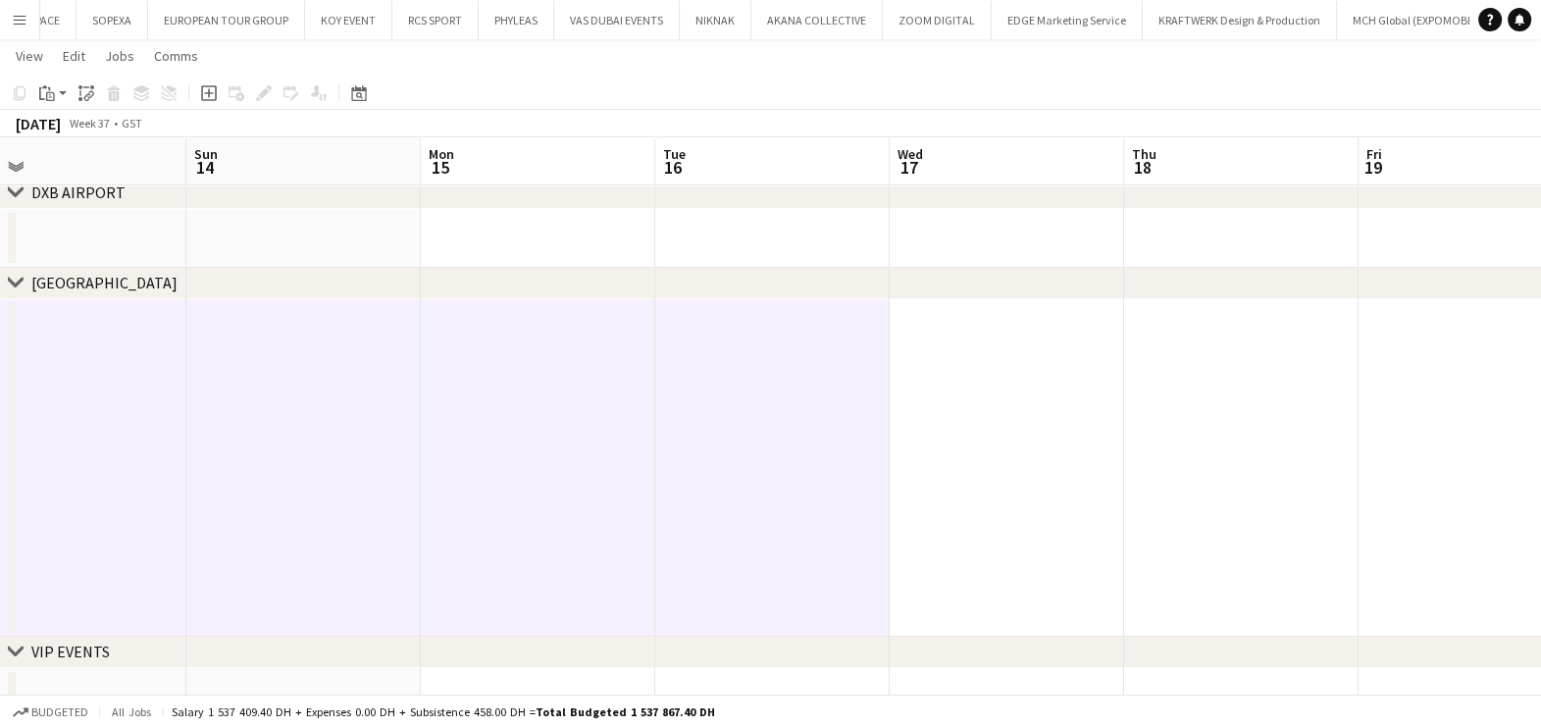
click at [1005, 415] on app-date-cell at bounding box center [1007, 467] width 234 height 337
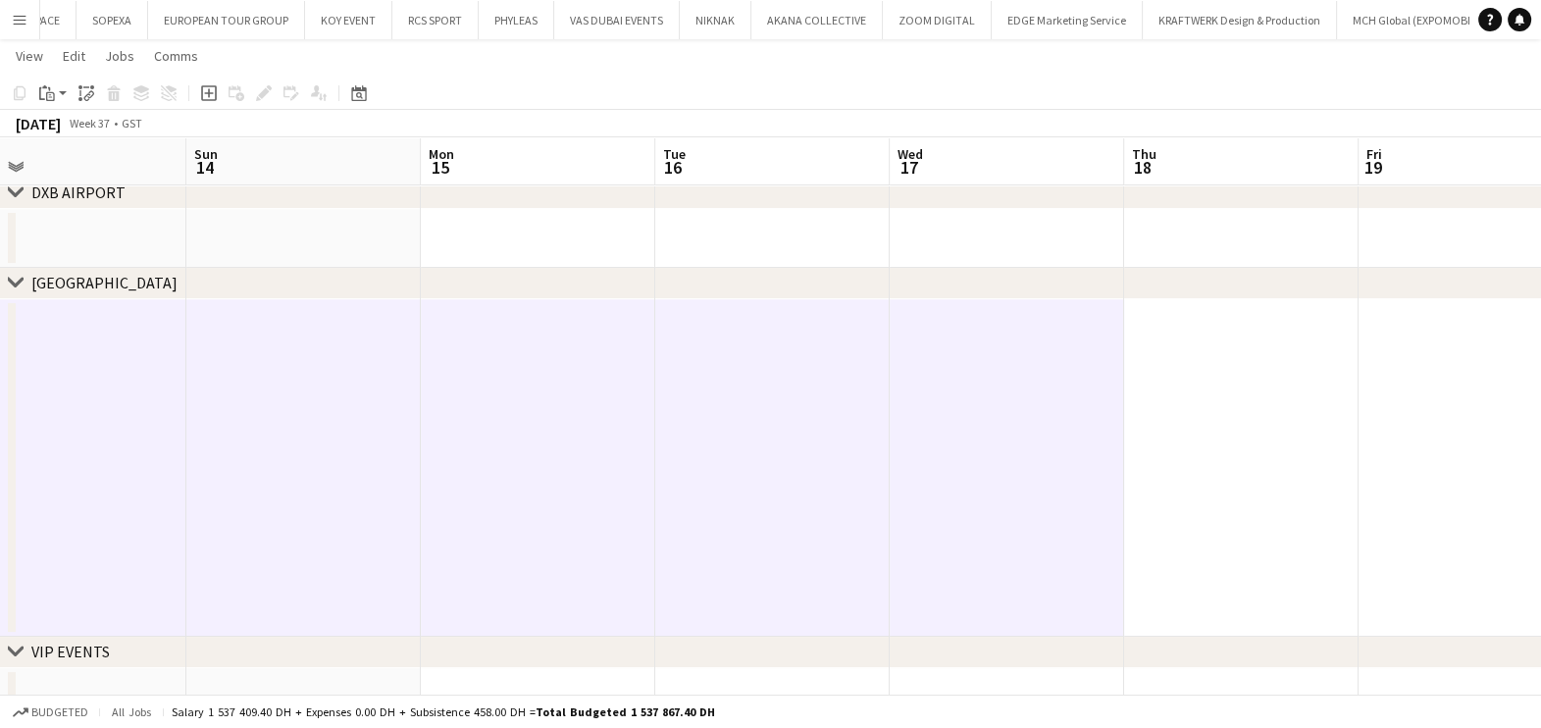
click at [1313, 407] on app-date-cell at bounding box center [1241, 467] width 234 height 337
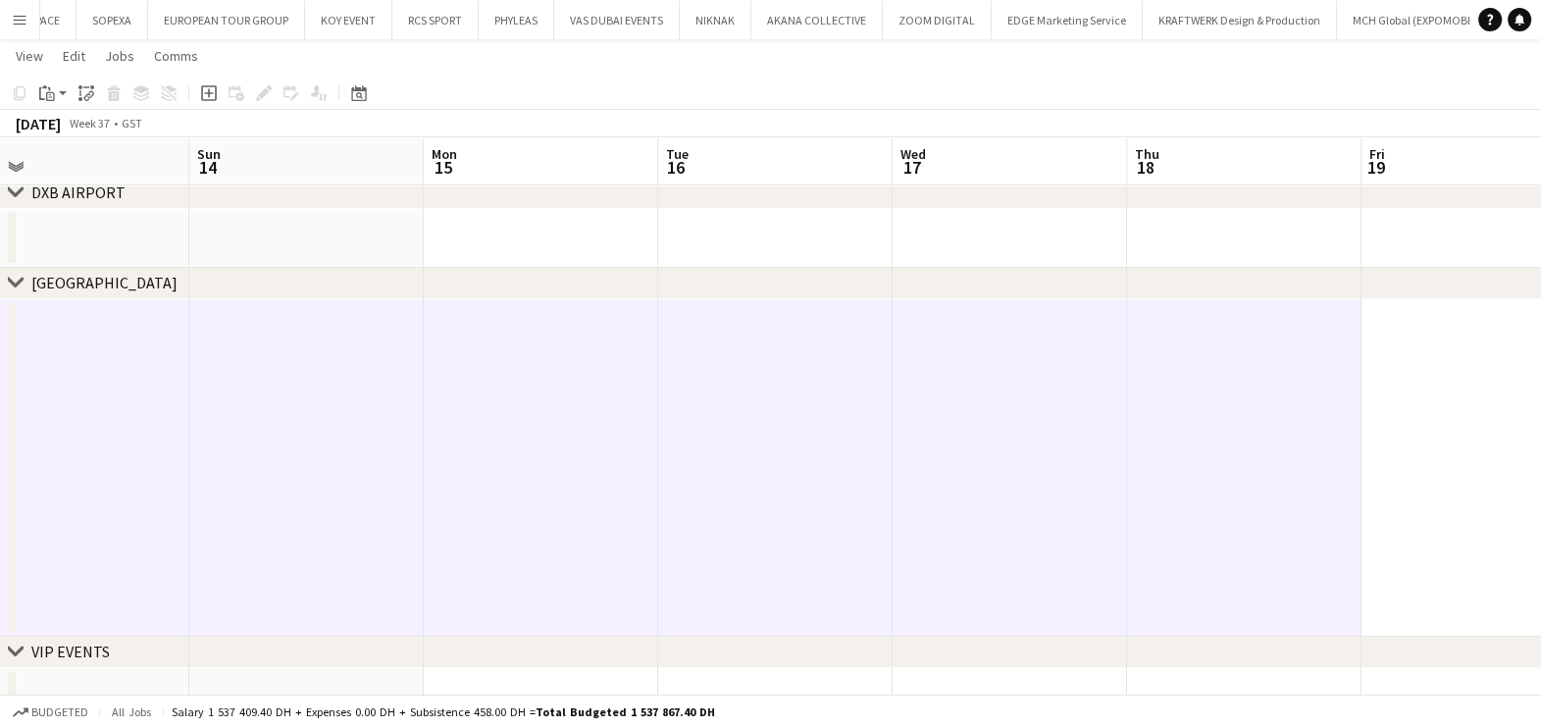
drag, startPoint x: 1128, startPoint y: 456, endPoint x: 1003, endPoint y: 479, distance: 126.6
click at [1003, 479] on app-calendar-viewport "Wed 10 Thu 11 Fri 12 Sat 13 Sun 14 Mon 15 Tue 16 Wed 17 Thu 18 Fri 19 Sat 20 Su…" at bounding box center [770, 279] width 1541 height 895
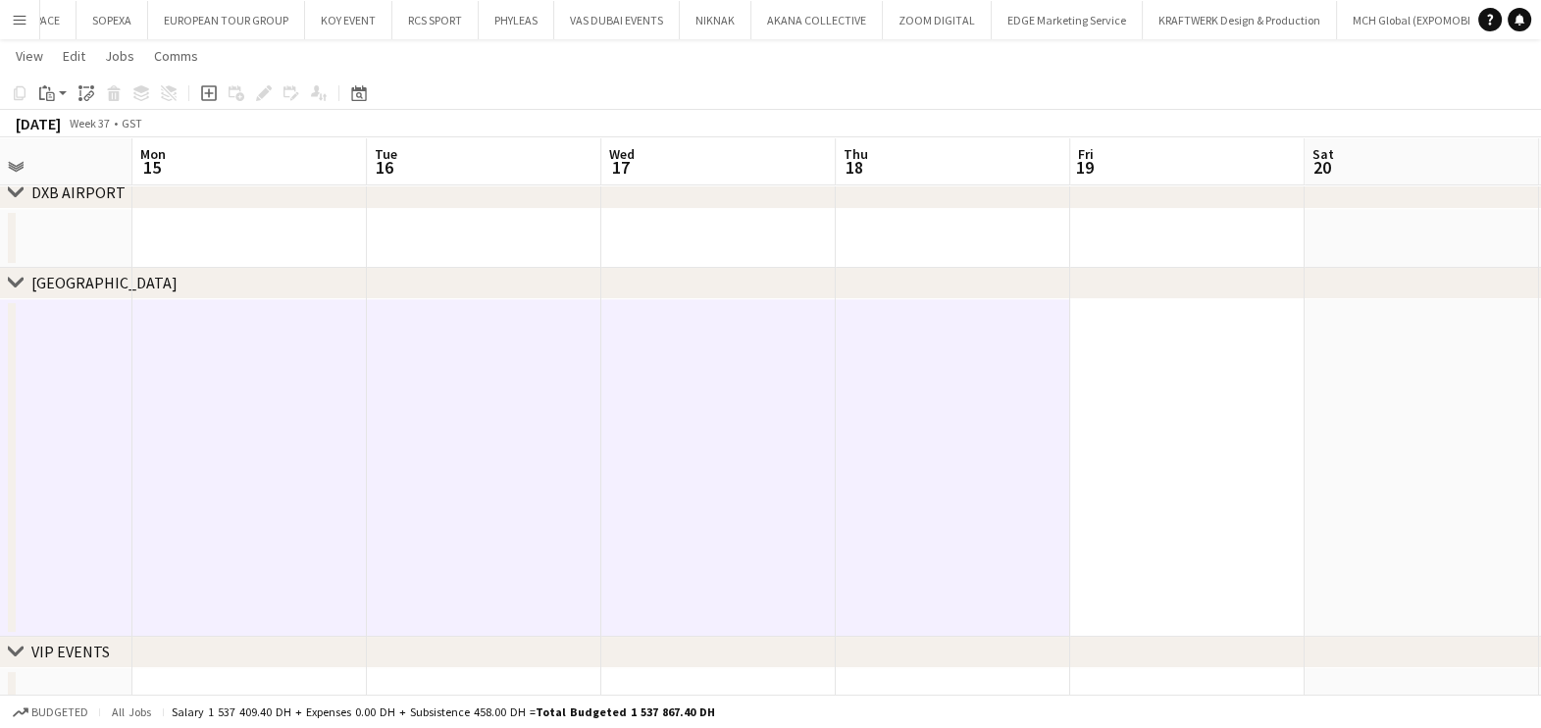
click at [1314, 454] on app-date-cell at bounding box center [1422, 467] width 234 height 337
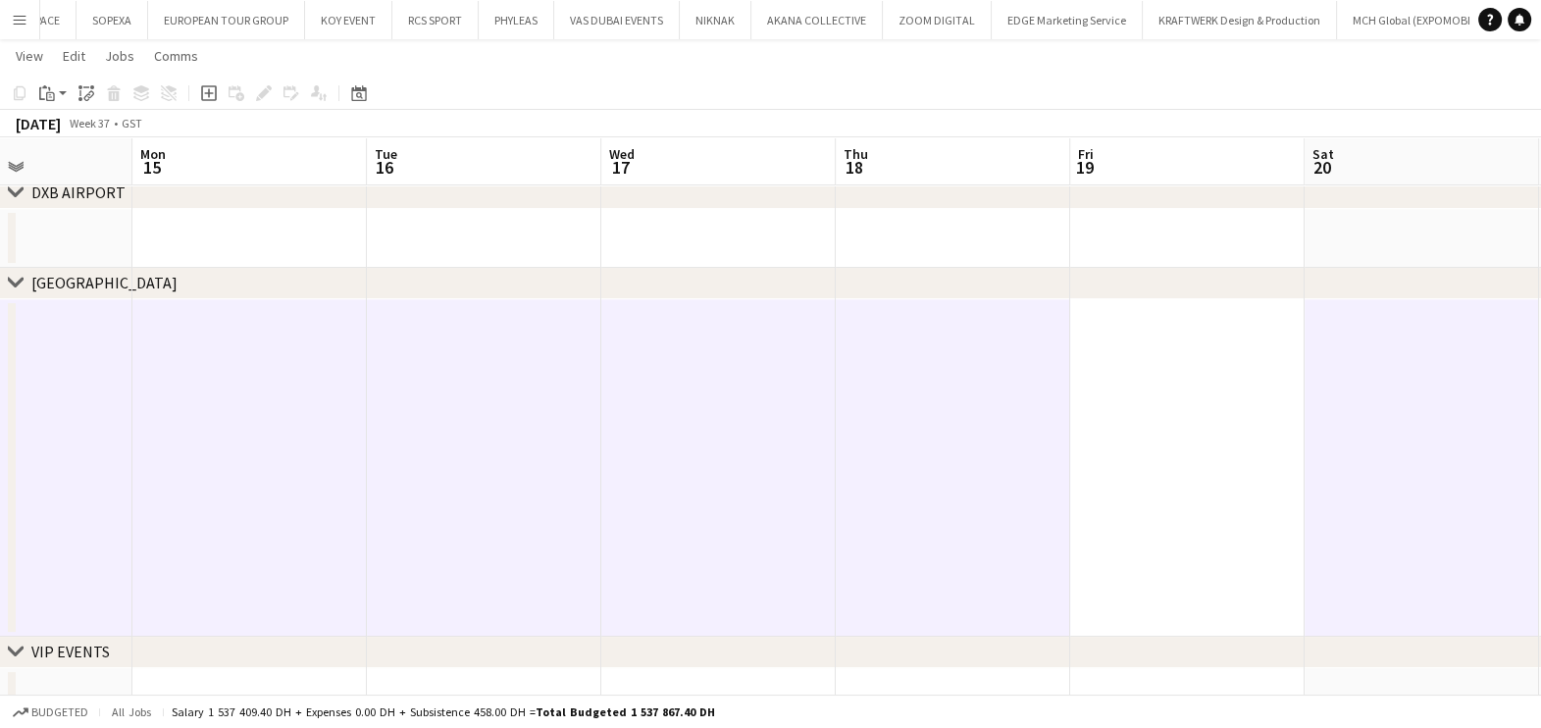
drag, startPoint x: 1197, startPoint y: 466, endPoint x: 1253, endPoint y: 467, distance: 55.9
click at [1195, 466] on app-date-cell at bounding box center [1187, 467] width 234 height 337
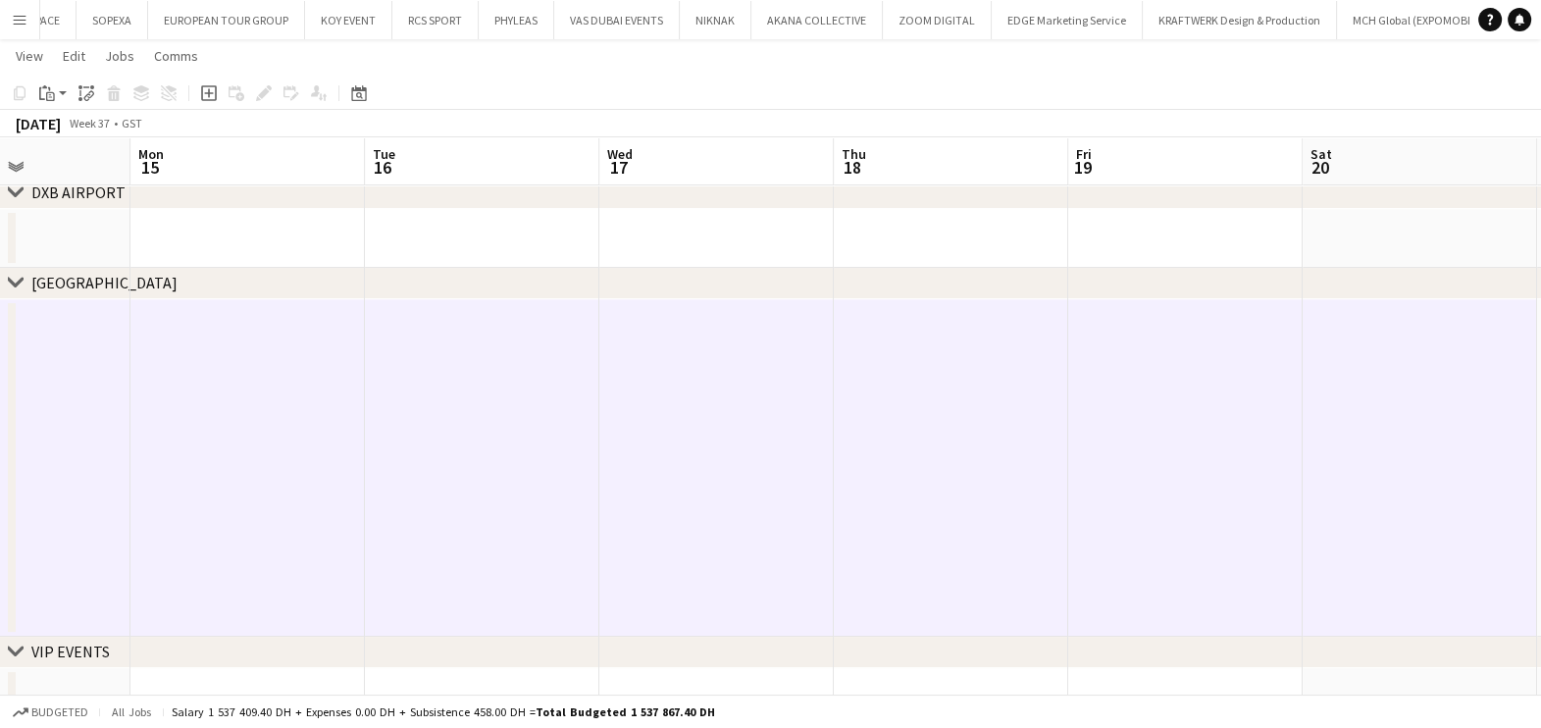
click at [681, 507] on app-calendar-viewport "Thu 11 Fri 12 Sat 13 Sun 14 Mon 15 Tue 16 Wed 17 Thu 18 Fri 19 Sat 20 Sun 21 Mo…" at bounding box center [770, 279] width 1541 height 895
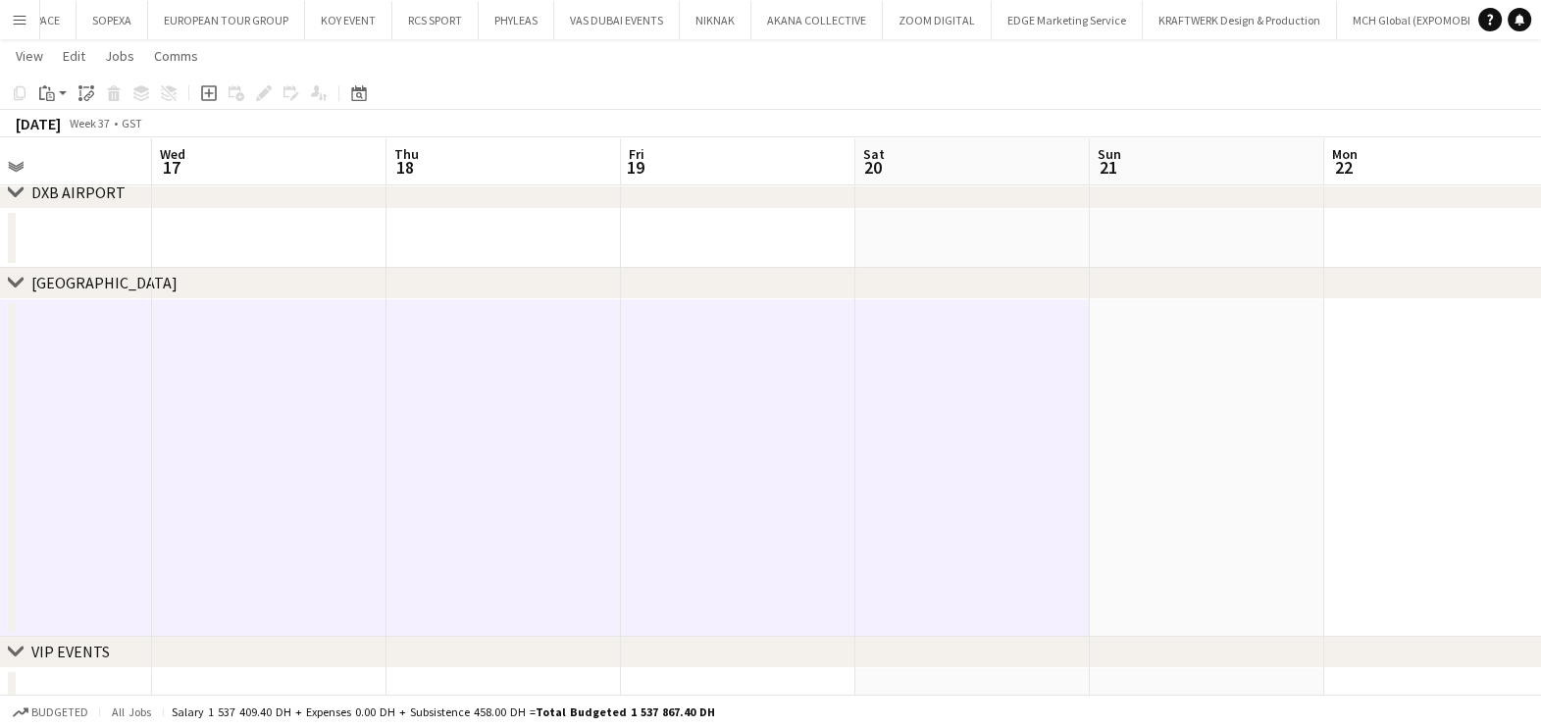
click at [1305, 492] on app-date-cell at bounding box center [1207, 467] width 234 height 337
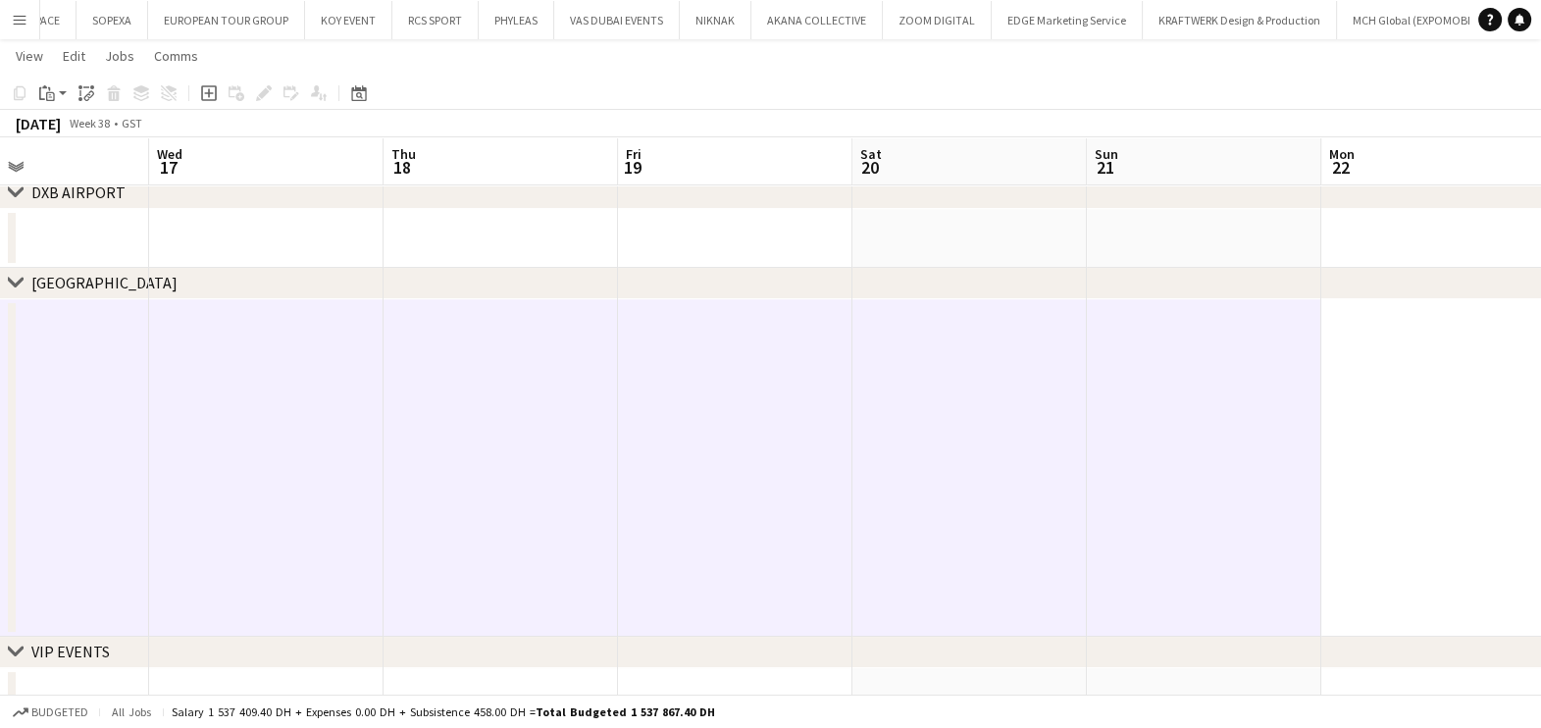
click at [1374, 459] on app-date-cell at bounding box center [1438, 467] width 234 height 337
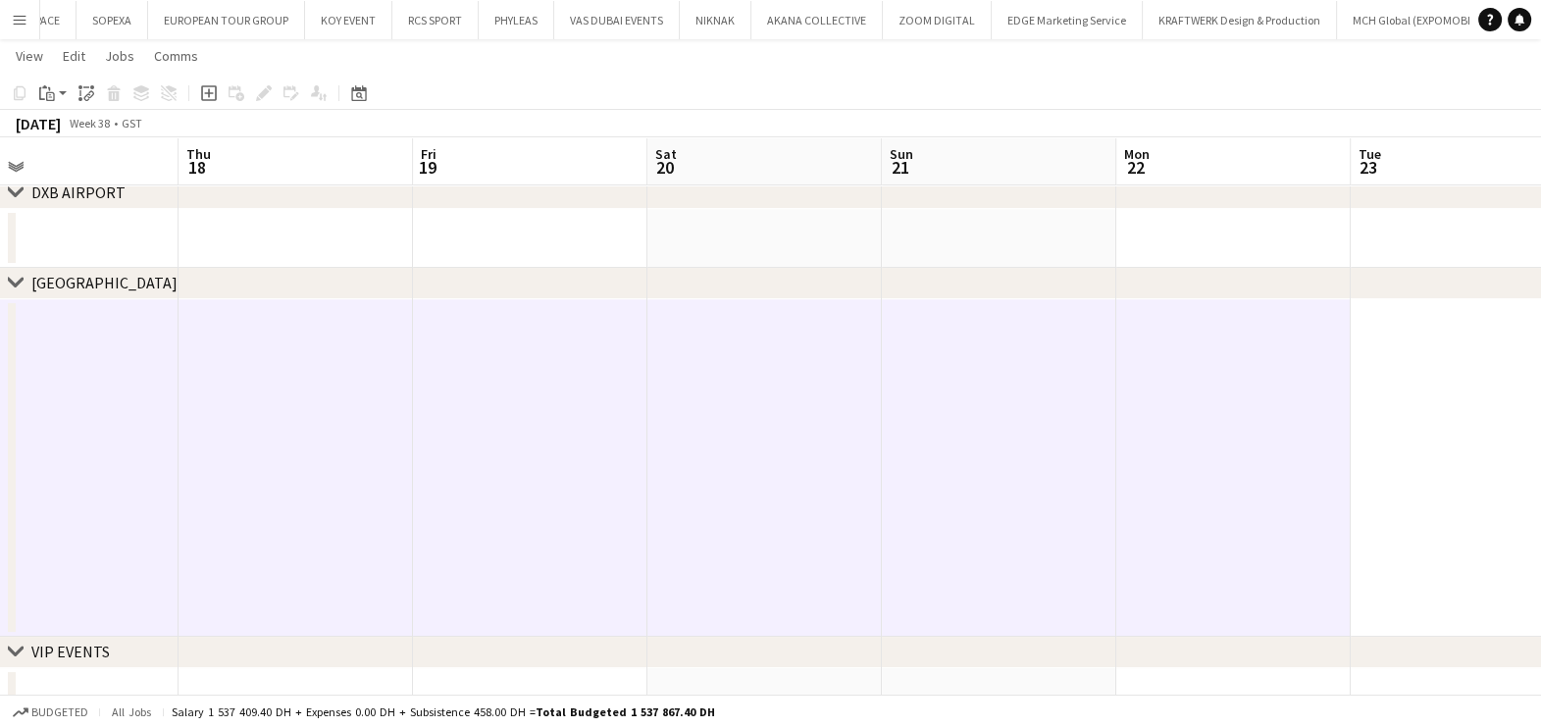
drag, startPoint x: 1301, startPoint y: 498, endPoint x: 751, endPoint y: 506, distance: 549.3
click at [736, 517] on app-calendar-viewport "Sun 14 Mon 15 Tue 16 Wed 17 Thu 18 Fri 19 Sat 20 Sun 21 Mon 22 Tue 23 Wed 24 Th…" at bounding box center [770, 279] width 1541 height 895
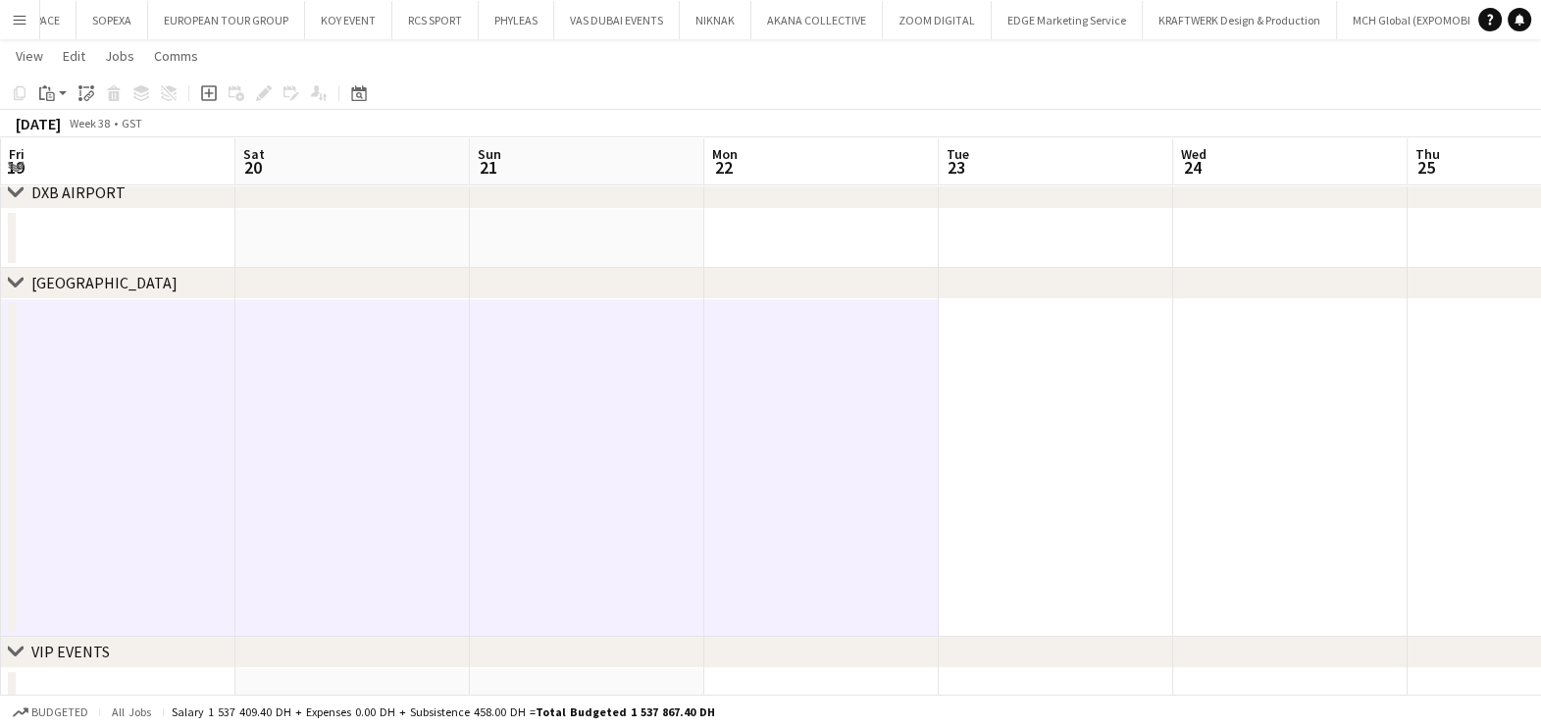
click at [1098, 448] on app-date-cell at bounding box center [1056, 467] width 234 height 337
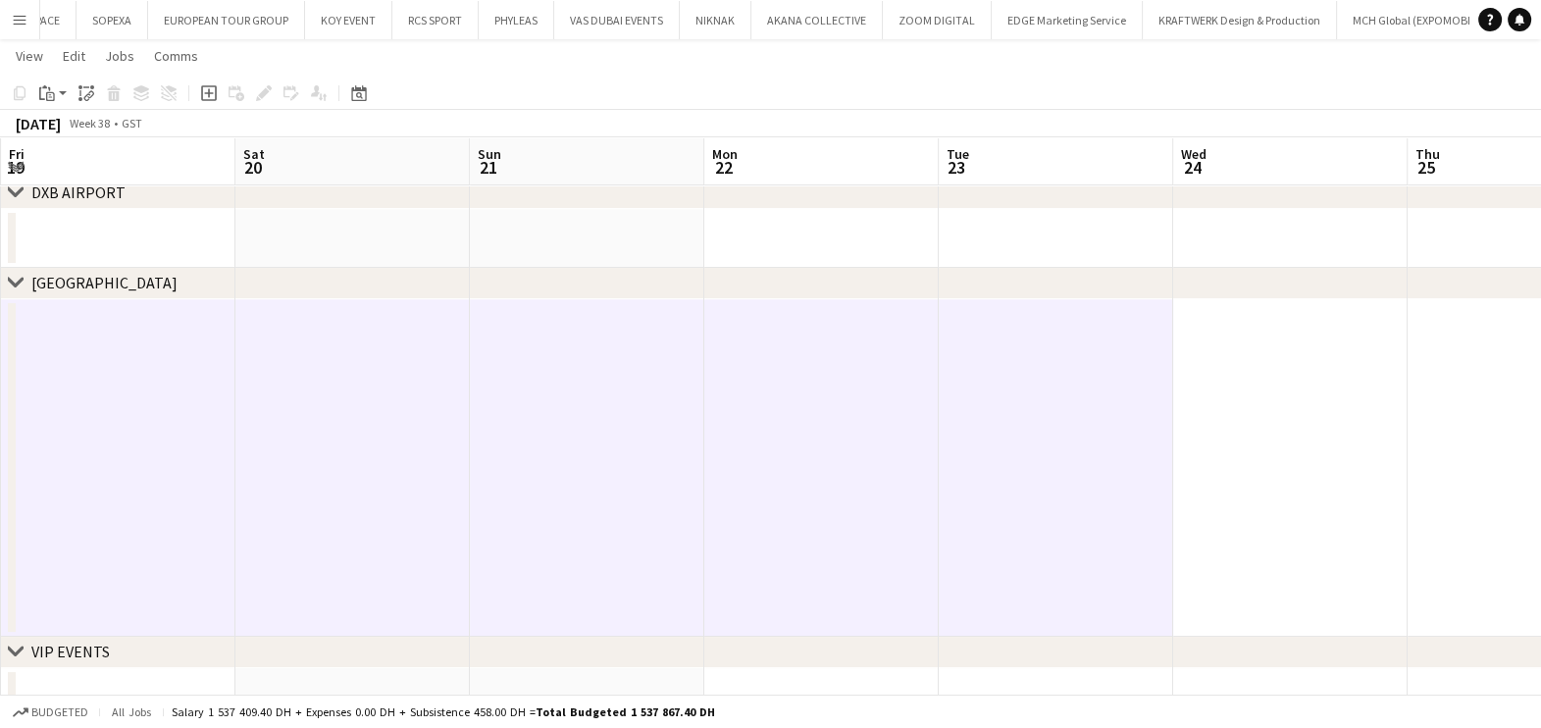
drag, startPoint x: 1210, startPoint y: 441, endPoint x: 1422, endPoint y: 496, distance: 218.9
click at [1212, 441] on app-date-cell at bounding box center [1290, 467] width 234 height 337
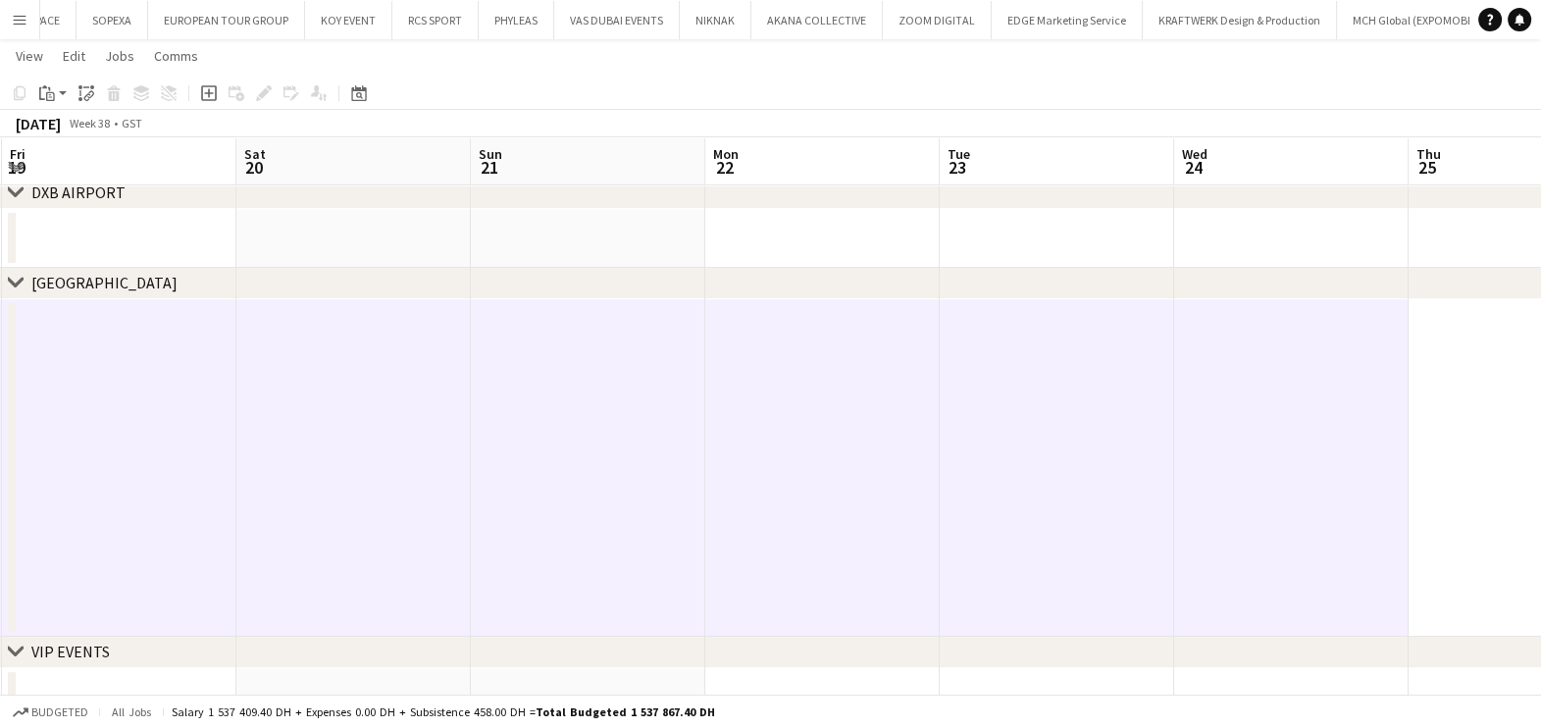
drag, startPoint x: 1221, startPoint y: 526, endPoint x: 939, endPoint y: 526, distance: 282.5
click at [939, 526] on app-calendar-viewport "Tue 16 Wed 17 Thu 18 Fri 19 Sat 20 Sun 21 Mon 22 Tue 23 Wed 24 Thu 25 Fri 26 Sa…" at bounding box center [770, 279] width 1541 height 895
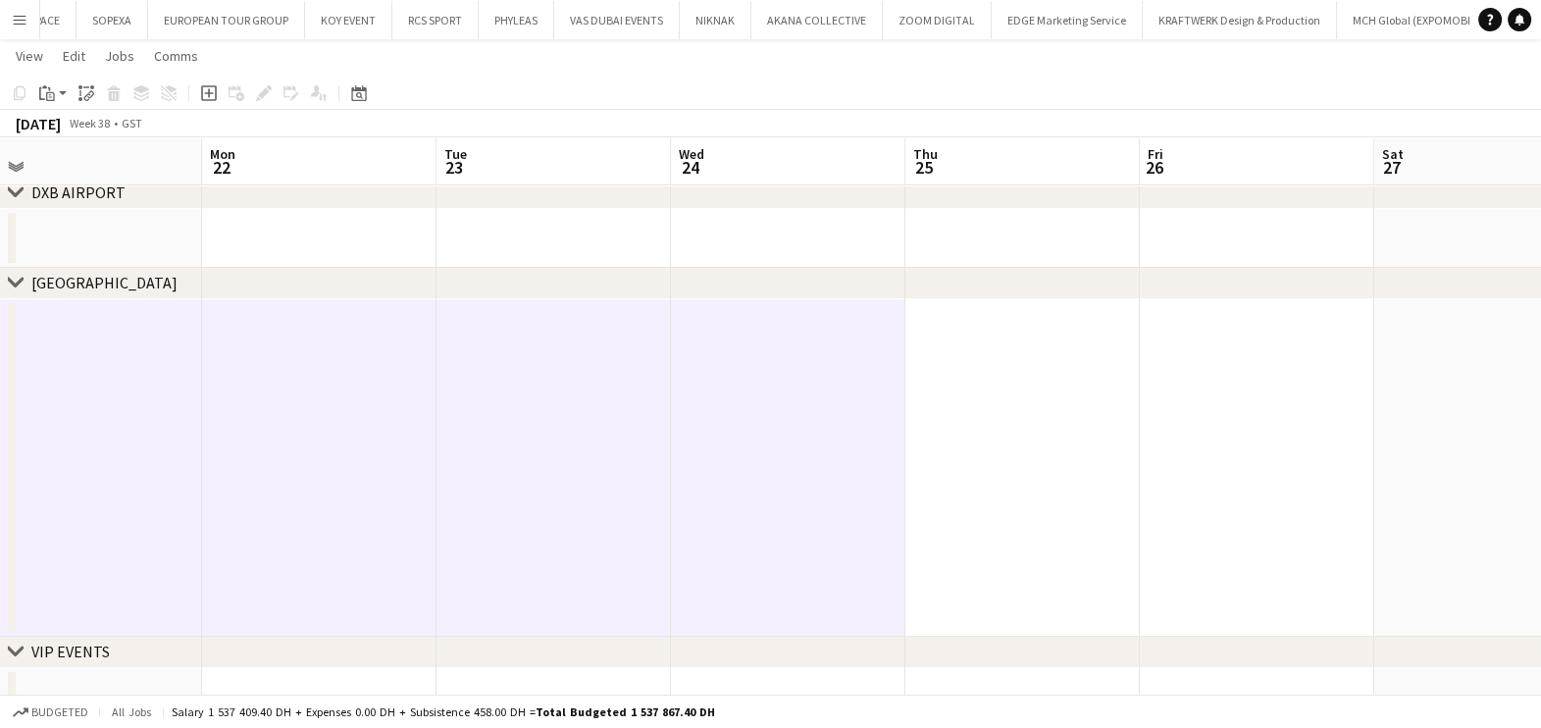
click at [1110, 486] on app-date-cell at bounding box center [1022, 467] width 234 height 337
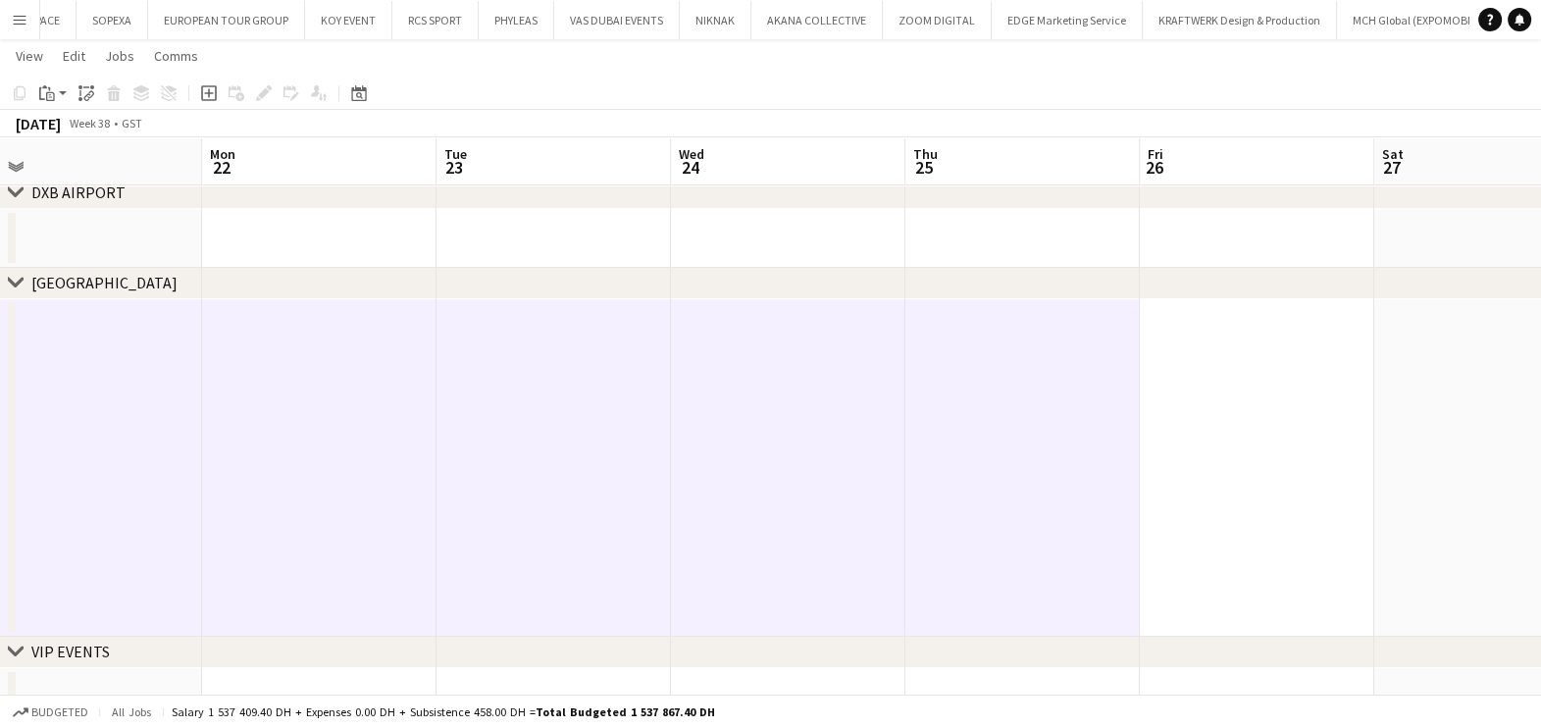
click at [1206, 481] on app-date-cell at bounding box center [1257, 467] width 234 height 337
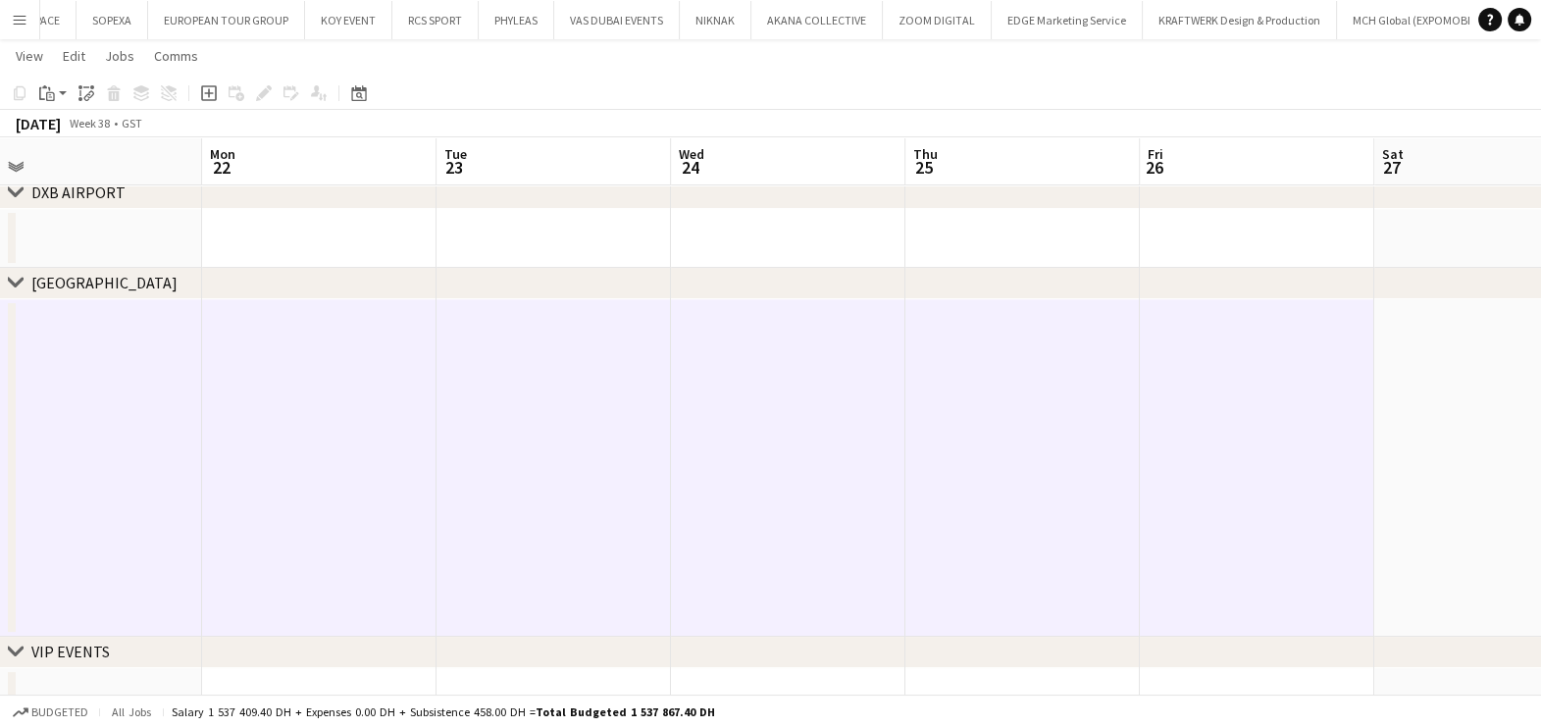
click at [1407, 471] on app-date-cell at bounding box center [1491, 467] width 234 height 337
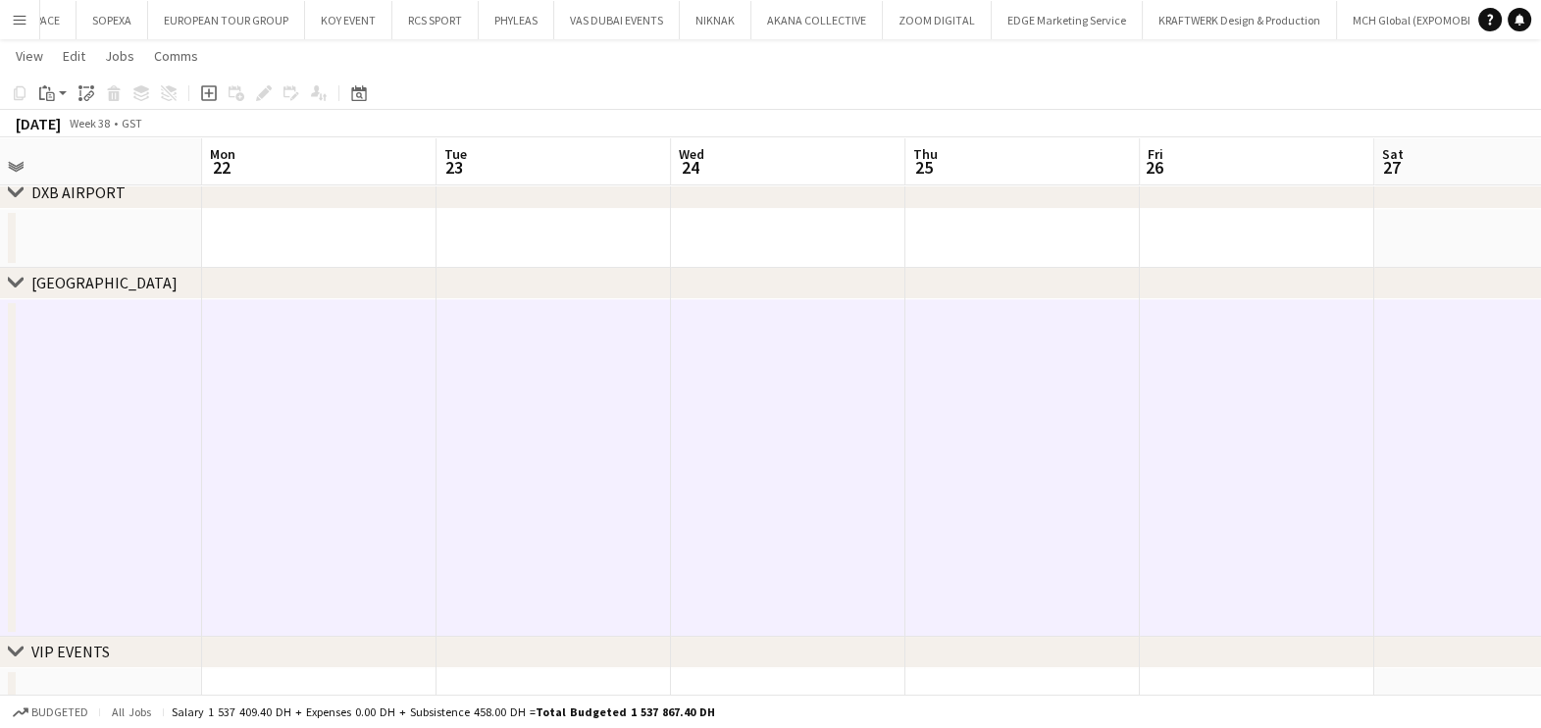
click at [691, 523] on app-calendar-viewport "Thu 18 Fri 19 Sat 20 Sun 21 Mon 22 Tue 23 Wed 24 Thu 25 Fri 26 Sat 27 Sun 28 Mo…" at bounding box center [770, 279] width 1541 height 895
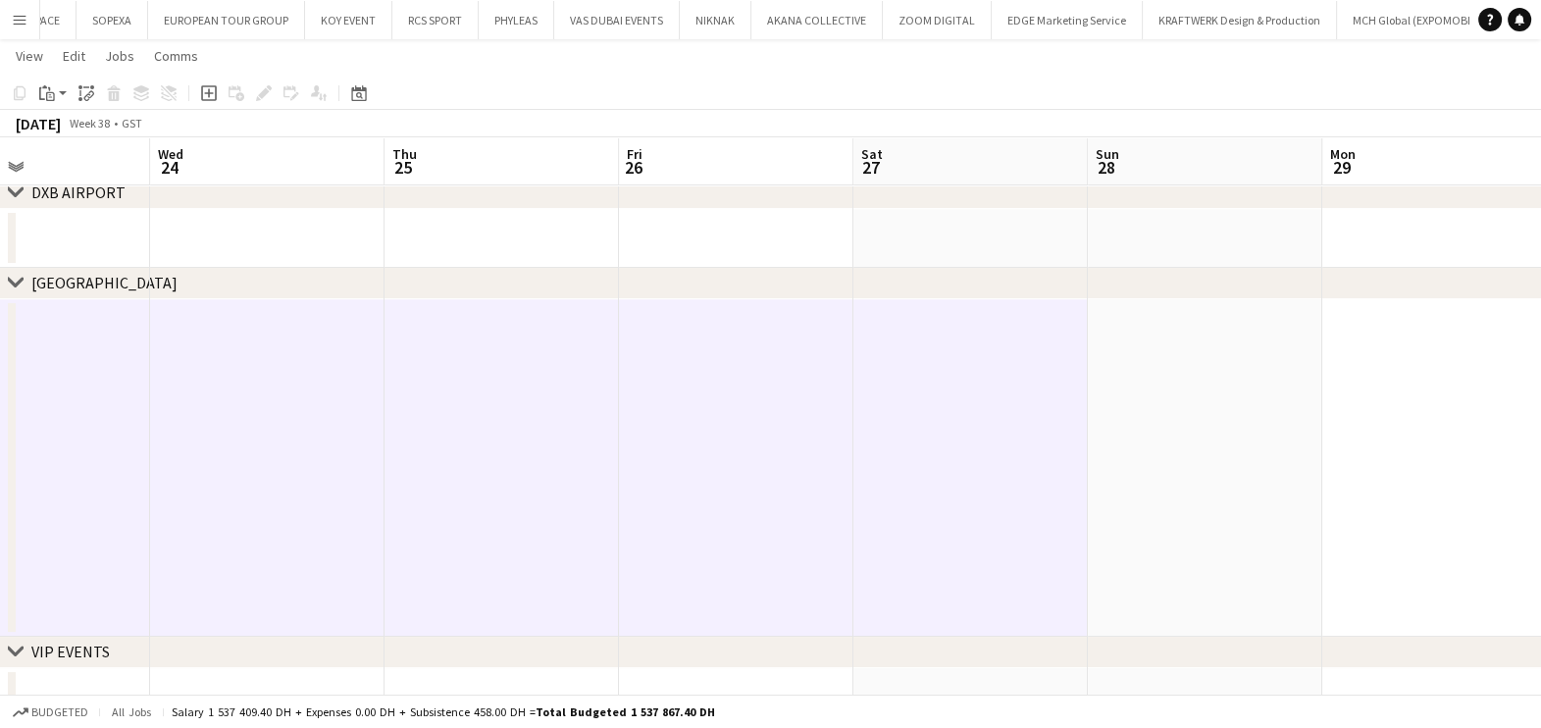
drag, startPoint x: 1103, startPoint y: 500, endPoint x: 1213, endPoint y: 473, distance: 113.2
click at [1103, 500] on app-date-cell at bounding box center [1205, 467] width 234 height 337
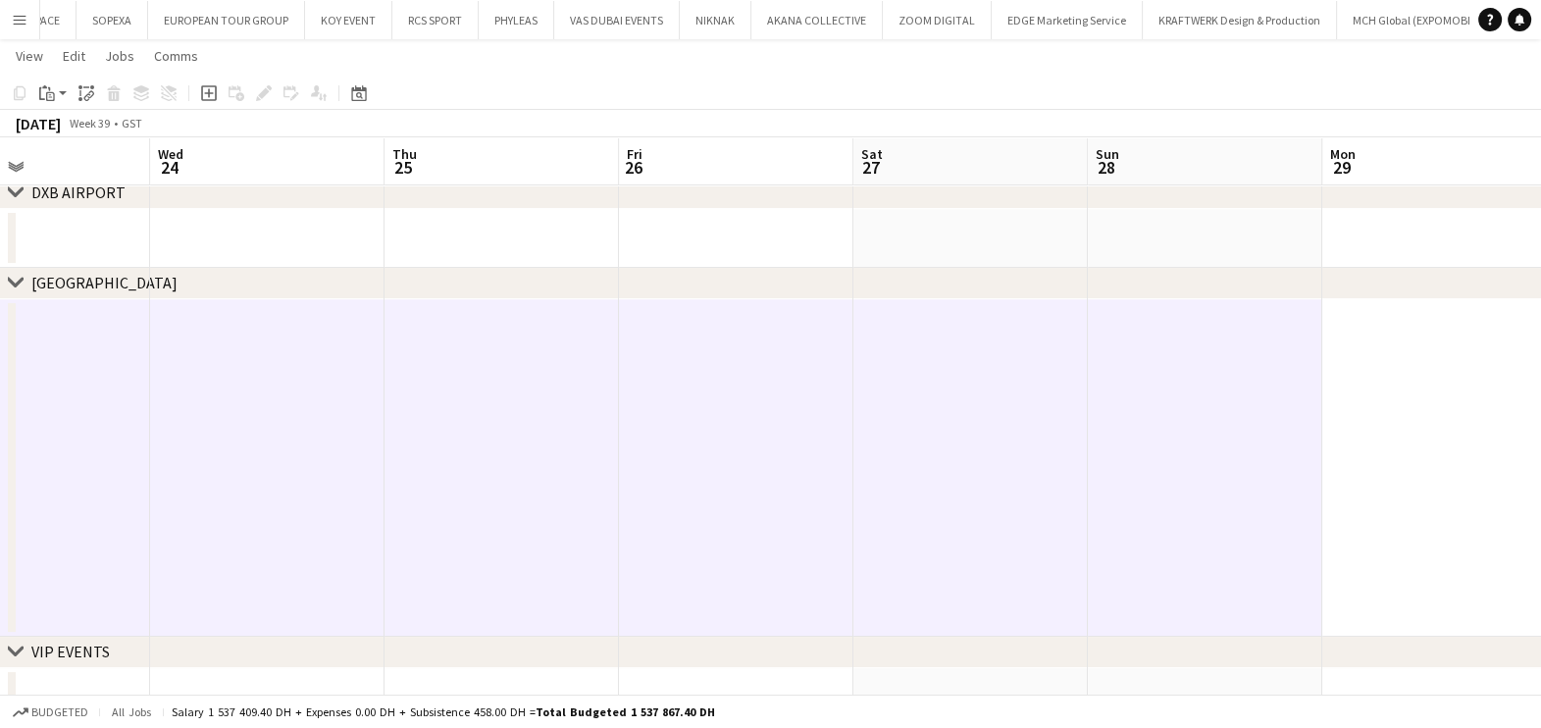
click at [1439, 434] on app-date-cell at bounding box center [1439, 467] width 234 height 337
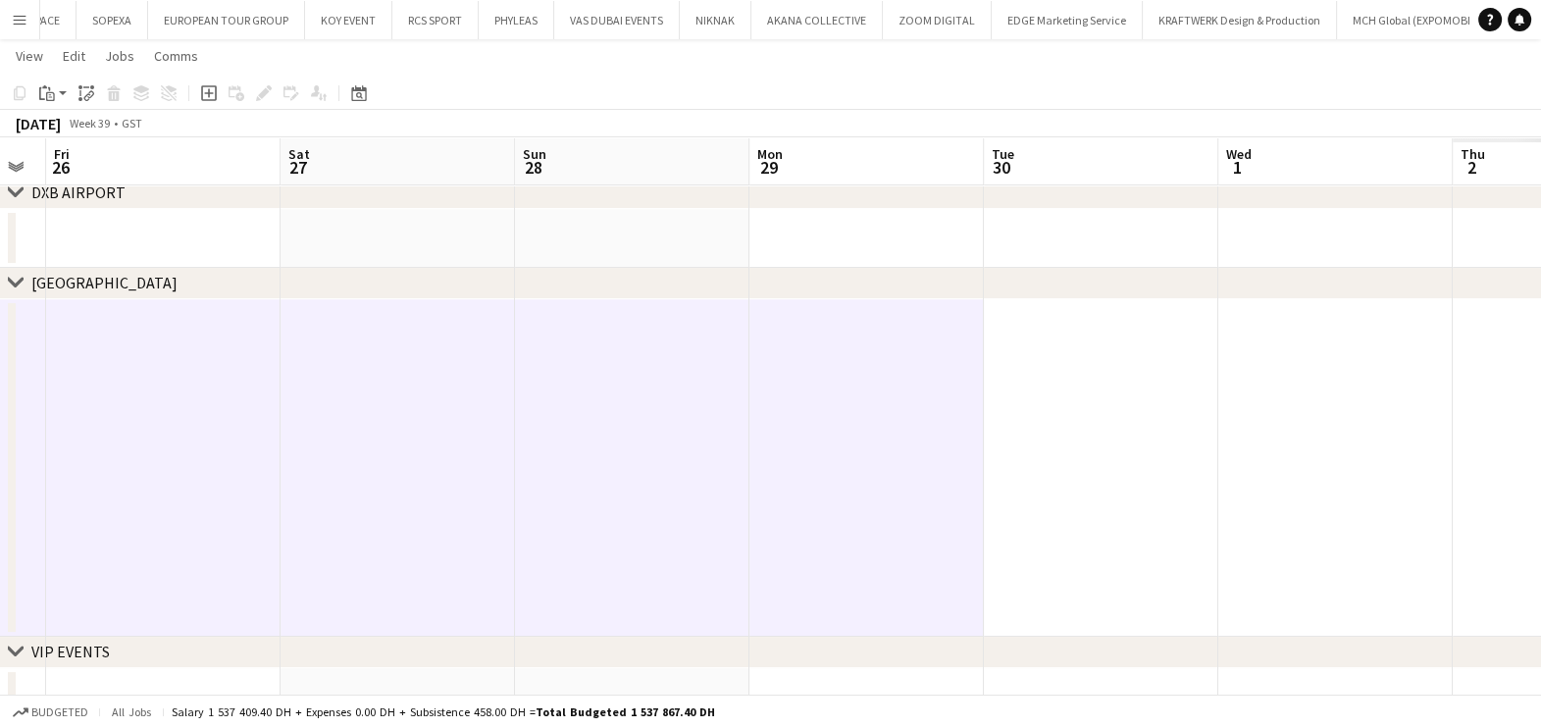
drag, startPoint x: 1363, startPoint y: 448, endPoint x: 815, endPoint y: 473, distance: 548.8
click at [789, 476] on app-calendar-viewport "Mon 22 Tue 23 Wed 24 Thu 25 Fri 26 Sat 27 Sun 28 Mon 29 Tue 30 Wed 1 Thu 2 Fri 3" at bounding box center [770, 279] width 1541 height 895
click at [1090, 443] on app-date-cell at bounding box center [1100, 467] width 234 height 337
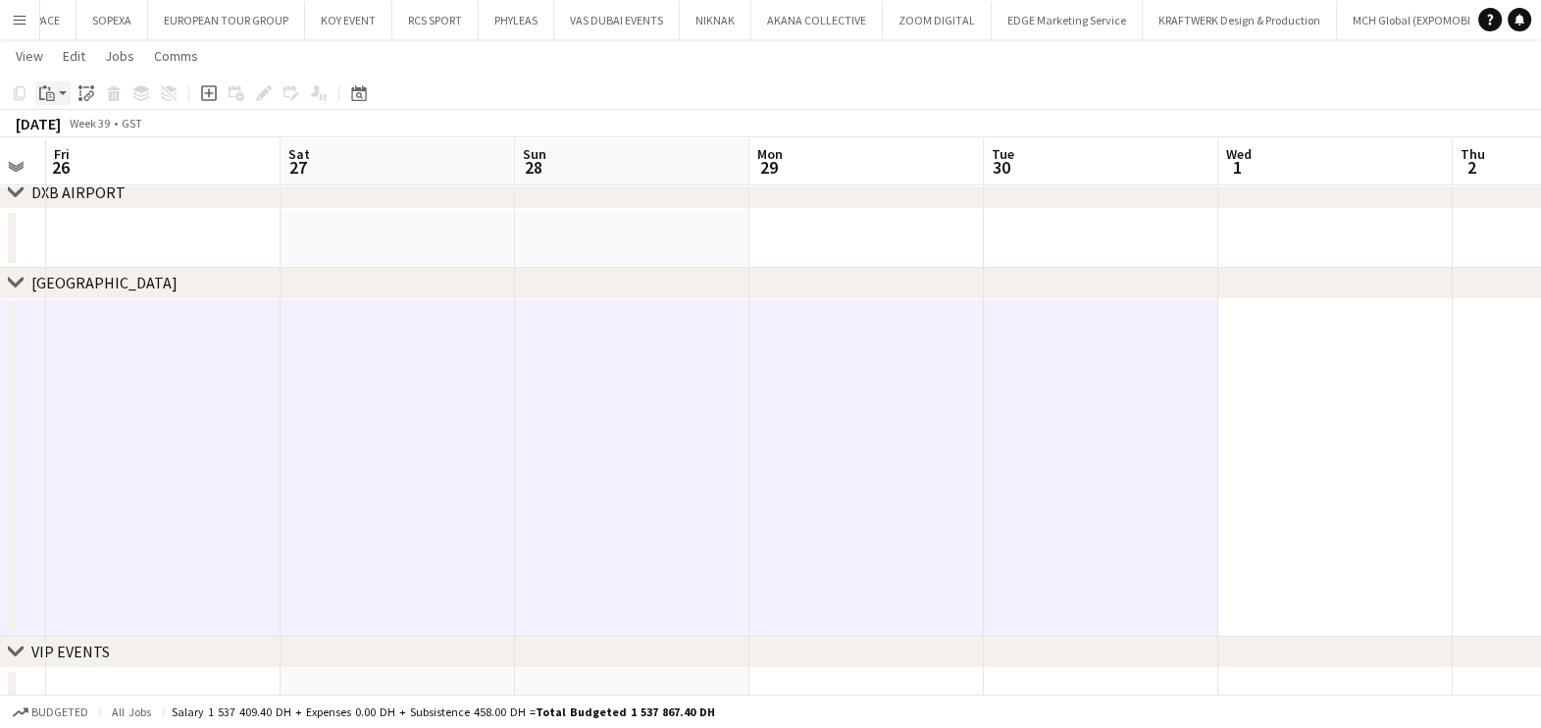
click at [48, 97] on icon "Paste" at bounding box center [47, 93] width 16 height 16
click at [69, 130] on link "Paste Ctrl+V" at bounding box center [144, 131] width 184 height 18
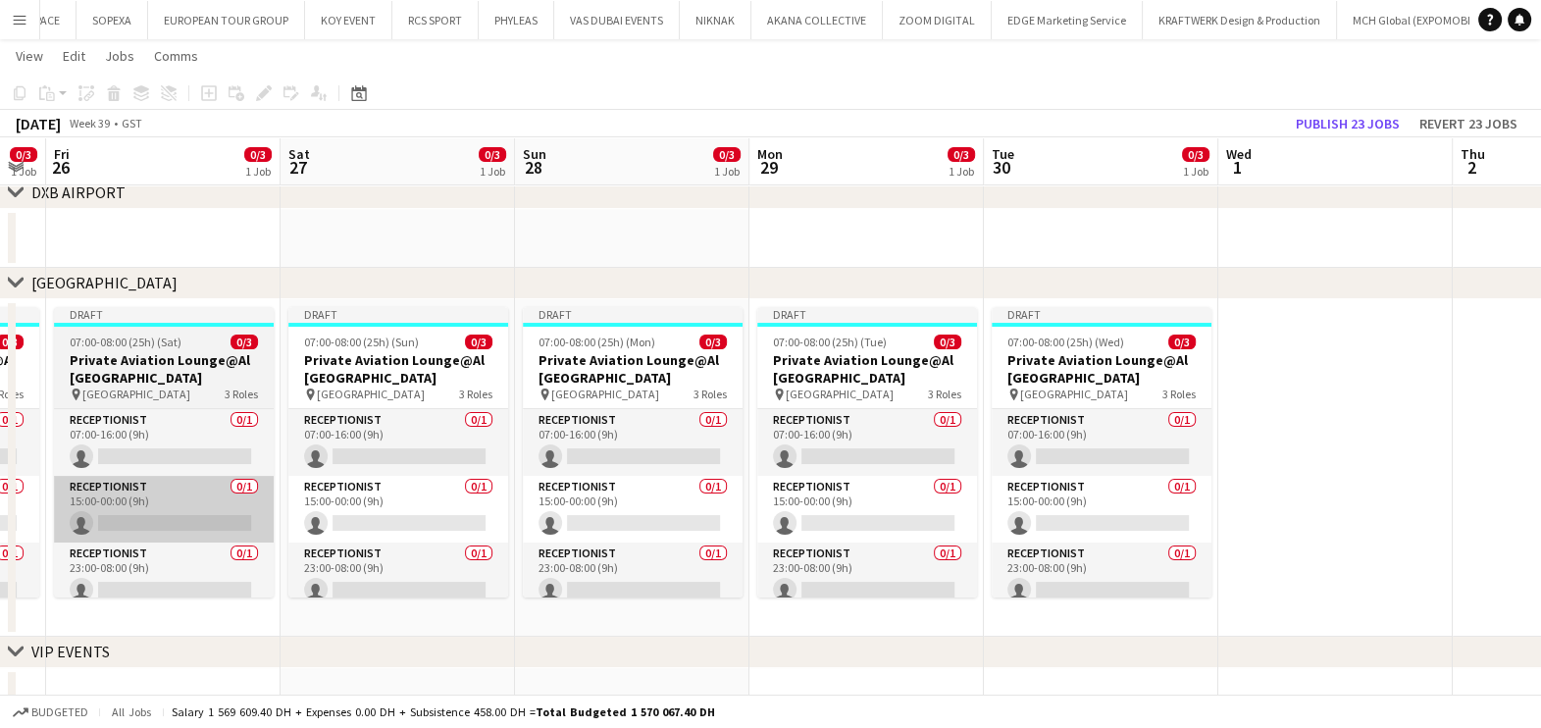
drag, startPoint x: 703, startPoint y: 541, endPoint x: 895, endPoint y: 524, distance: 192.1
click at [888, 531] on app-calendar-viewport "Tue 23 0/3 1 Job Wed 24 0/3 1 Job Thu 25 0/3 1 Job Fri 26 0/3 1 Job Sat 27 0/3 …" at bounding box center [770, 279] width 1541 height 895
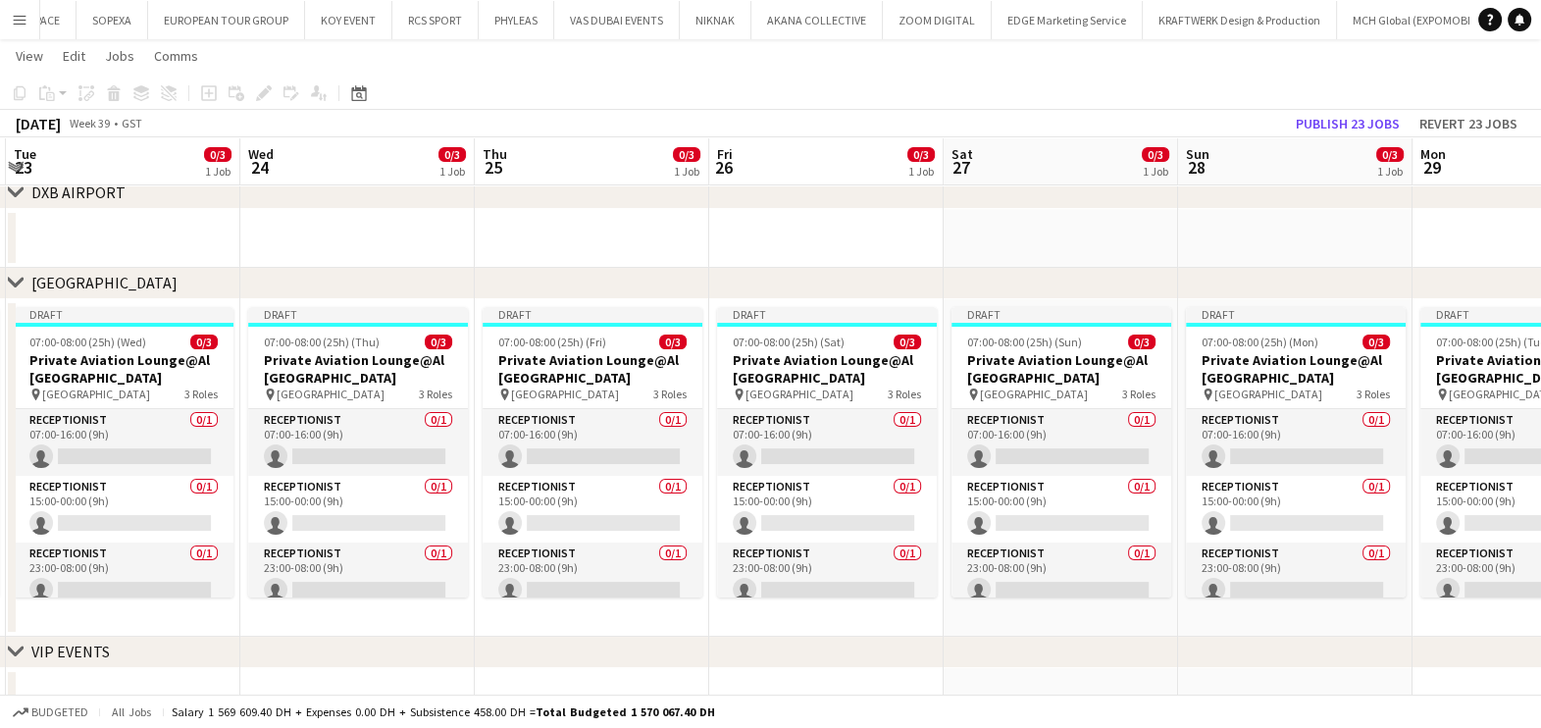
click at [942, 577] on app-calendar-viewport "Sun 21 0/3 1 Job Mon 22 0/3 1 Job Tue 23 0/3 1 Job Wed 24 0/3 1 Job Thu 25 0/3 …" at bounding box center [770, 279] width 1541 height 895
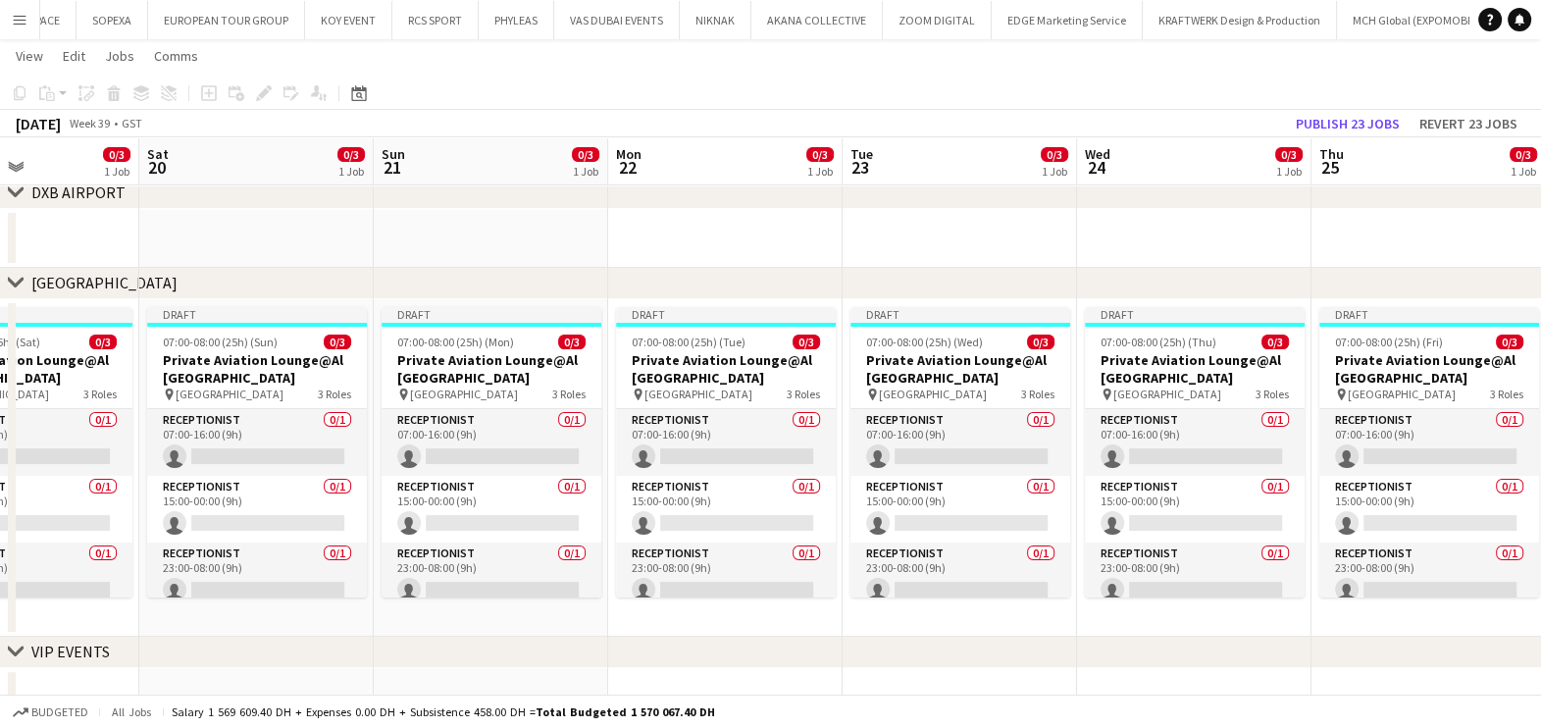
drag, startPoint x: 765, startPoint y: 534, endPoint x: 1015, endPoint y: 513, distance: 251.0
click at [1013, 515] on app-calendar-viewport "Wed 17 0/3 1 Job Thu 18 0/3 1 Job Fri 19 0/3 1 Job Sat 20 0/3 1 Job Sun 21 0/3 …" at bounding box center [770, 279] width 1541 height 895
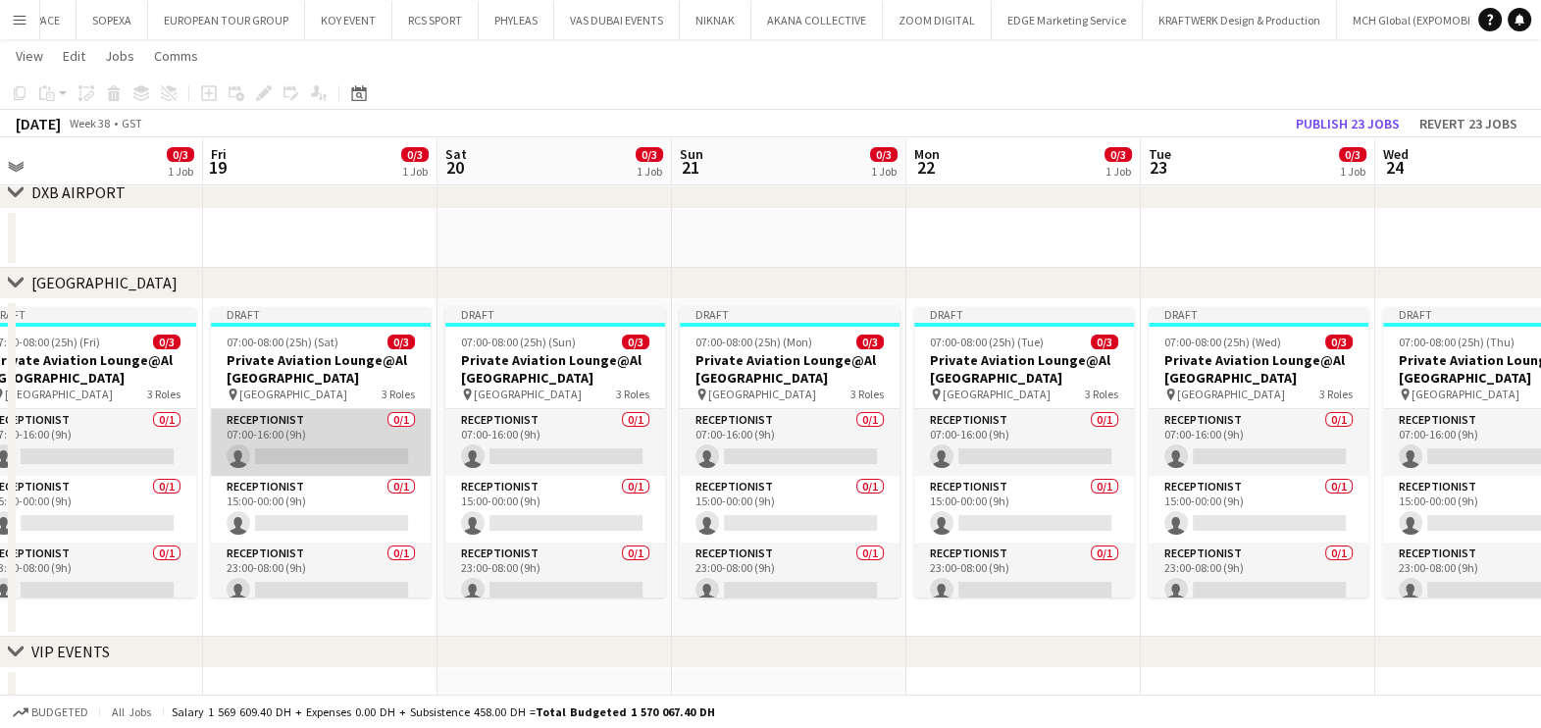
drag, startPoint x: 324, startPoint y: 471, endPoint x: 880, endPoint y: 447, distance: 556.6
click at [930, 441] on app-calendar-viewport "Tue 16 0/3 1 Job Wed 17 0/3 1 Job Thu 18 0/3 1 Job Fri 19 0/3 1 Job Sat 20 0/3 …" at bounding box center [770, 279] width 1541 height 895
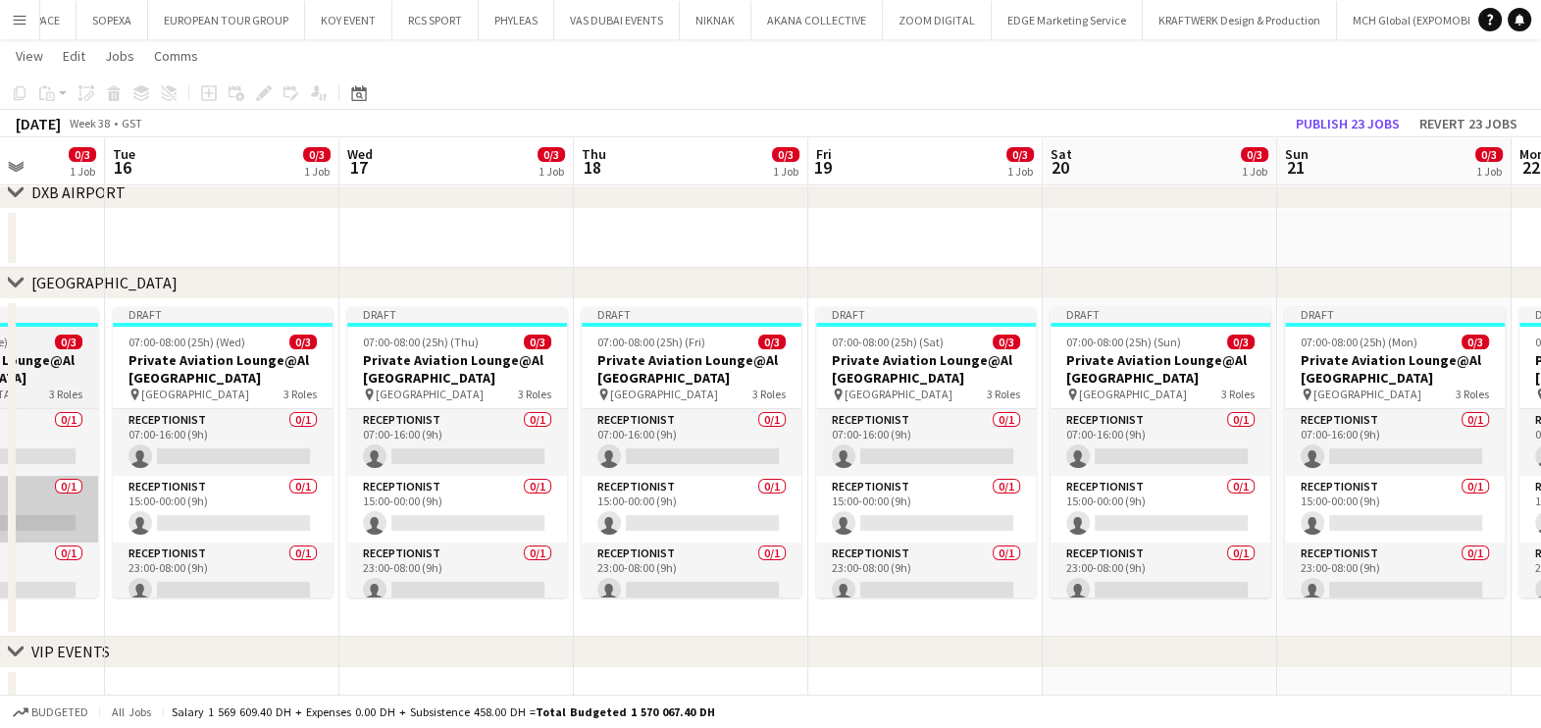
drag, startPoint x: 794, startPoint y: 555, endPoint x: 530, endPoint y: 524, distance: 266.7
click at [953, 530] on app-calendar-viewport "Sat 13 0/3 1 Job Sun 14 0/3 1 Job Mon 15 0/3 1 Job Tue 16 0/3 1 Job Wed 17 0/3 …" at bounding box center [770, 279] width 1541 height 895
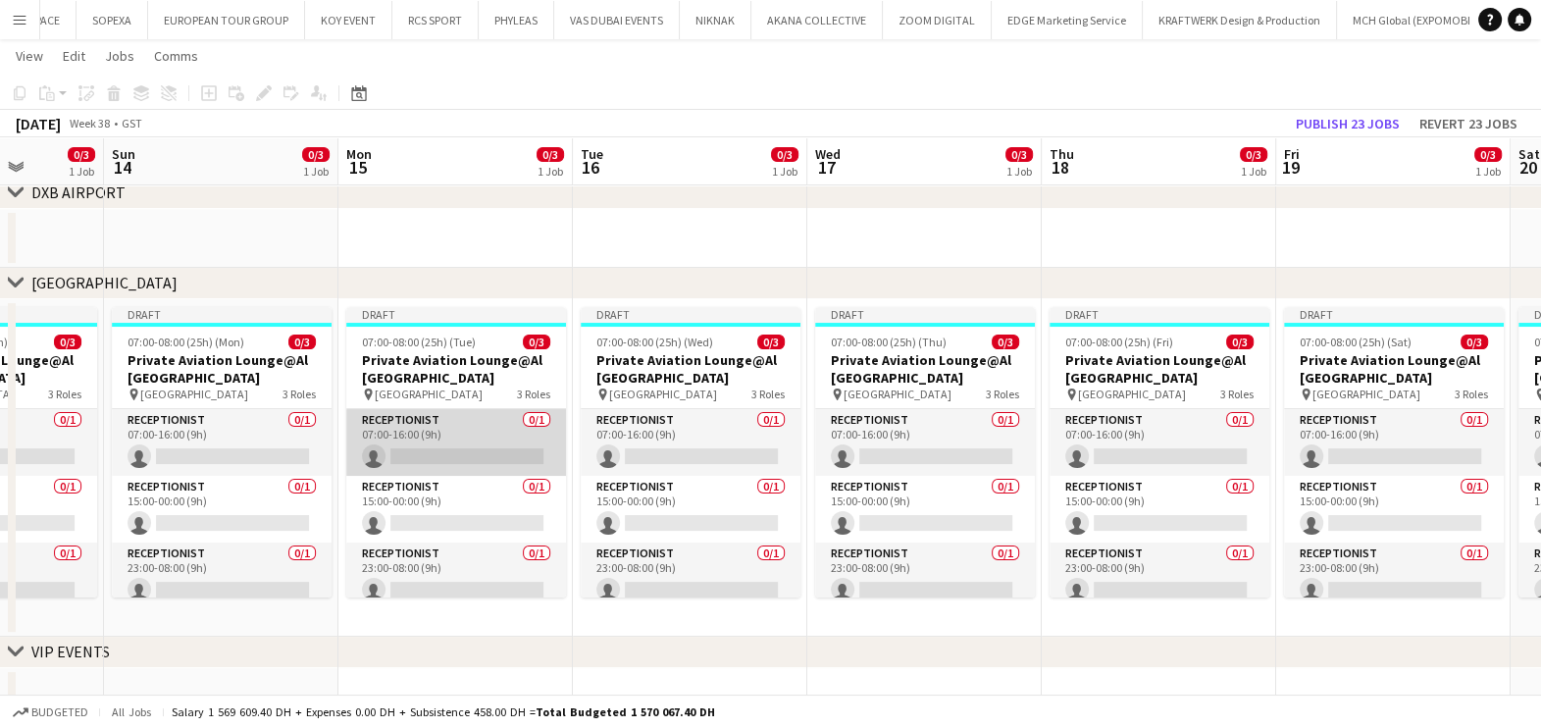
click at [971, 456] on app-calendar-viewport "Thu 11 0/3 1 Job Fri 12 0/3 1 Job Sat 13 0/3 1 Job Sun 14 0/3 1 Job Mon 15 0/3 …" at bounding box center [770, 279] width 1541 height 895
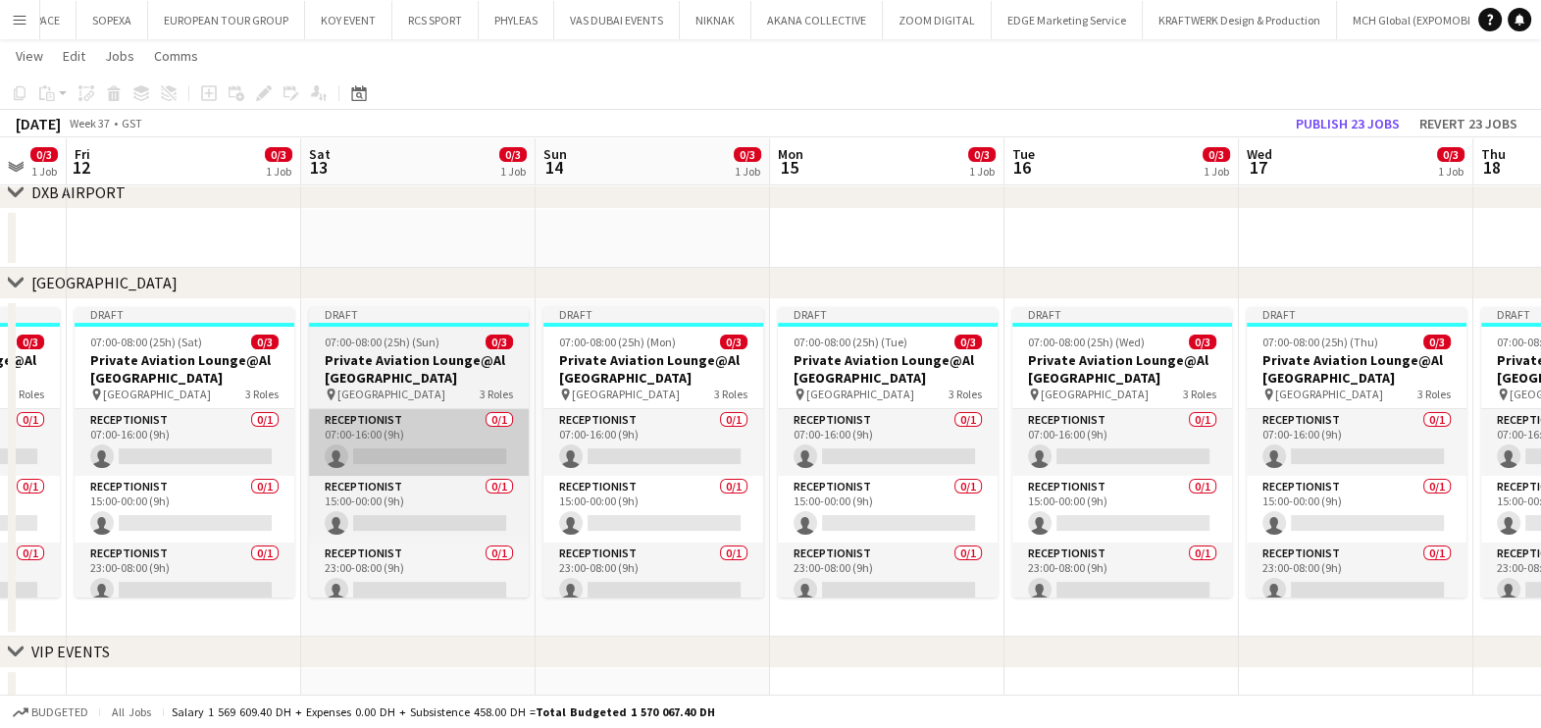
drag, startPoint x: 450, startPoint y: 479, endPoint x: 672, endPoint y: 440, distance: 224.9
click at [780, 443] on app-calendar-viewport "Wed 10 0/3 1 Job Thu 11 0/3 1 Job Fri 12 0/3 1 Job Sat 13 0/3 1 Job Sun 14 0/3 …" at bounding box center [770, 279] width 1541 height 895
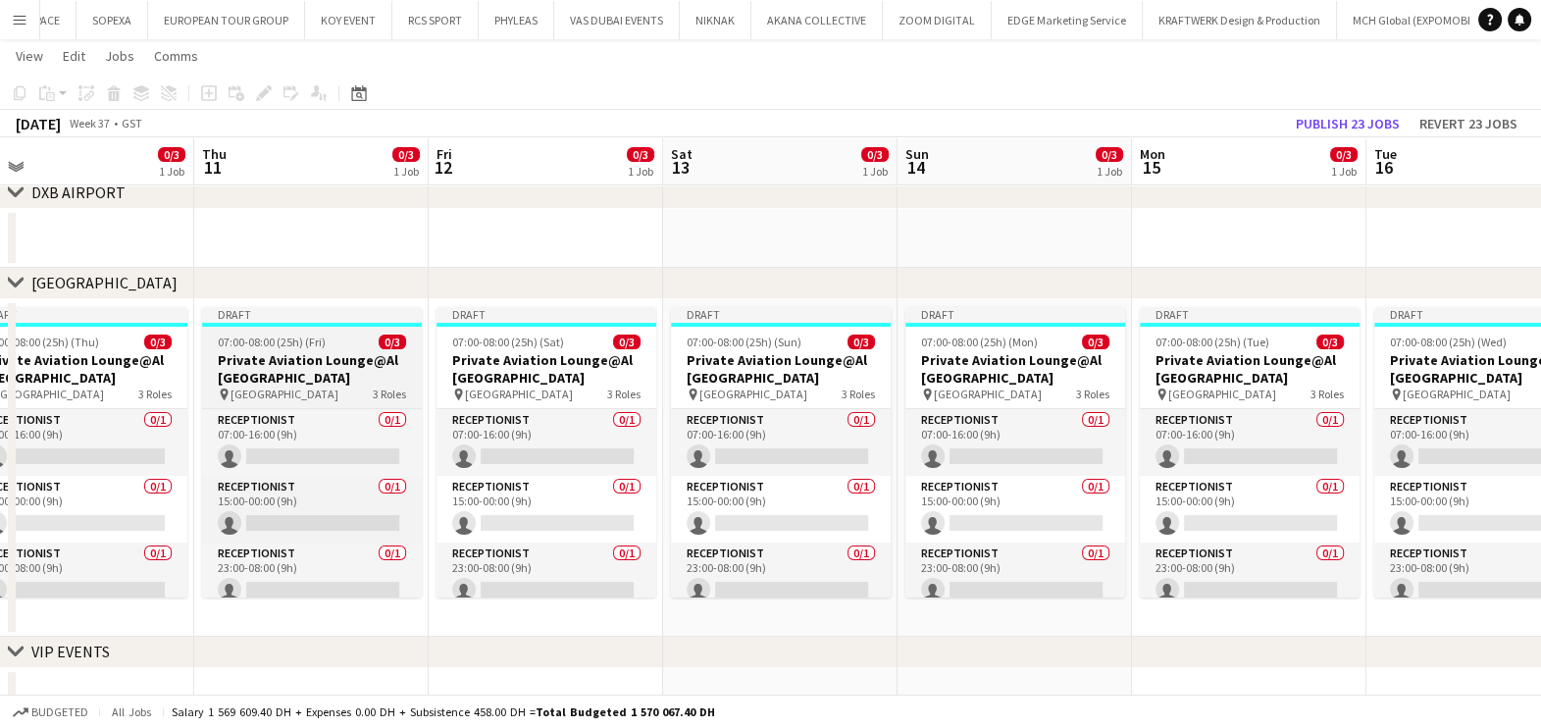
drag, startPoint x: 606, startPoint y: 443, endPoint x: 887, endPoint y: 373, distance: 289.3
click at [870, 384] on app-calendar-viewport "Mon 8 0/3 1 Job Tue 9 0/3 1 Job Wed 10 0/3 1 Job Thu 11 0/3 1 Job Fri 12 0/3 1 …" at bounding box center [770, 279] width 1541 height 895
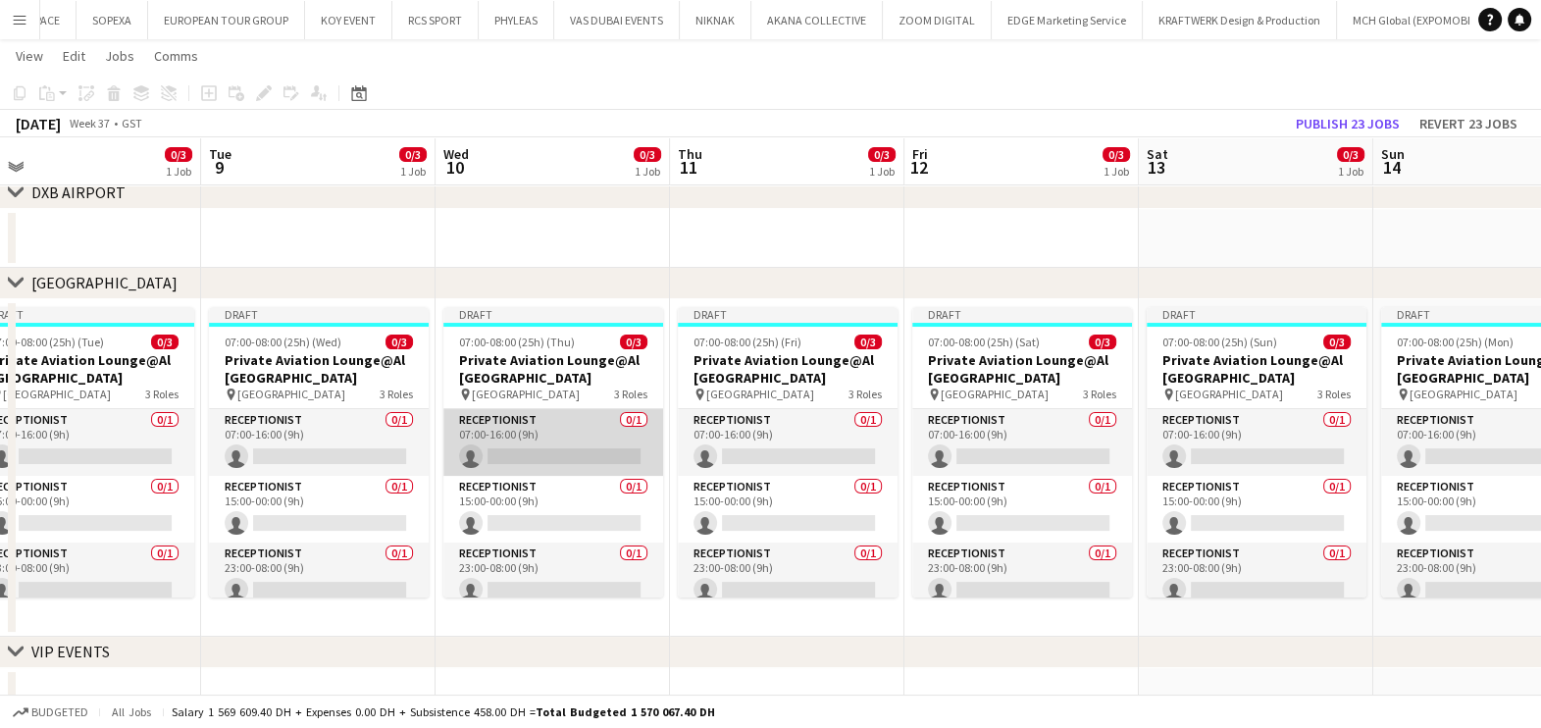
drag, startPoint x: 625, startPoint y: 447, endPoint x: 898, endPoint y: 421, distance: 274.9
click at [948, 414] on app-calendar-viewport "Sat 6 2/4 2 Jobs Sun 7 2/3 1 Job Mon 8 0/3 1 Job Tue 9 0/3 1 Job Wed 10 0/3 1 J…" at bounding box center [770, 279] width 1541 height 895
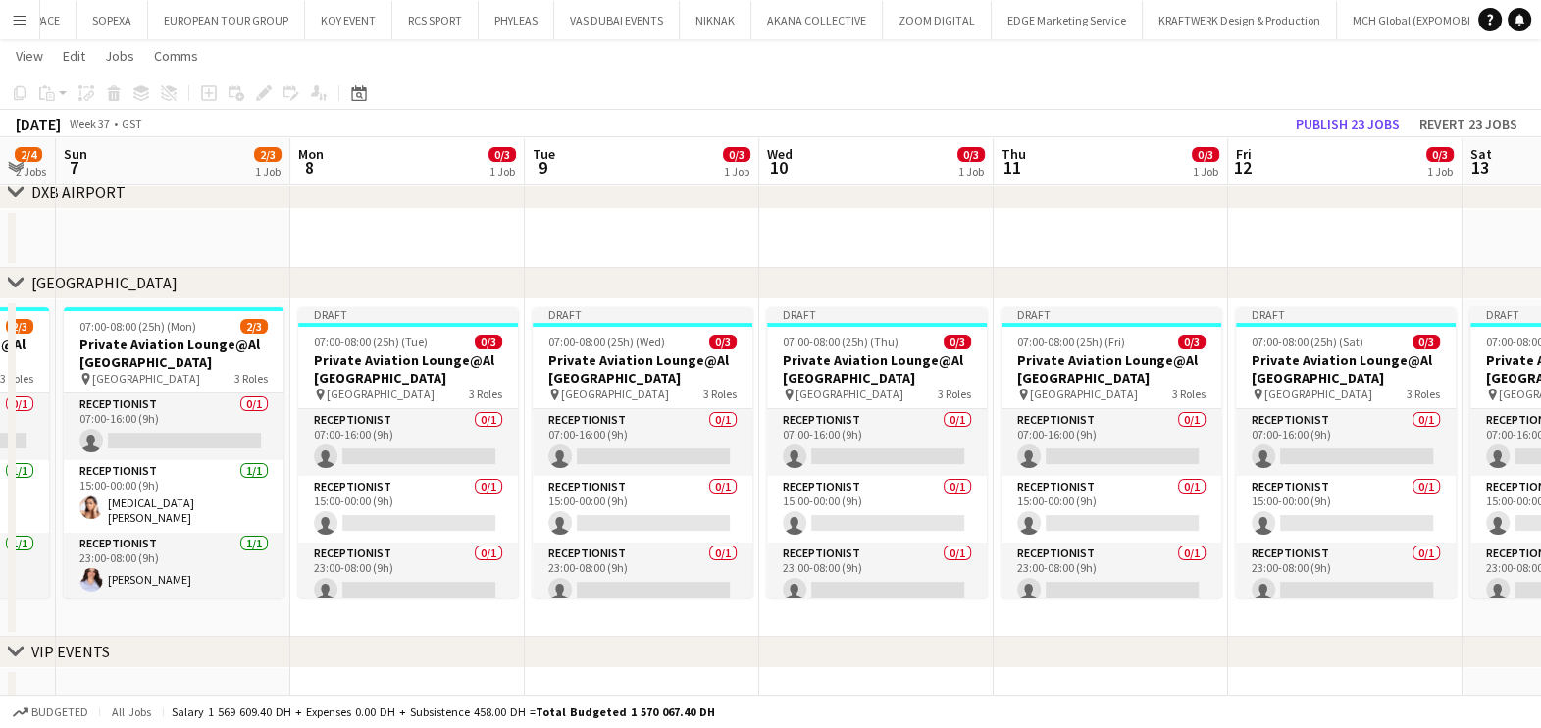
drag, startPoint x: 623, startPoint y: 461, endPoint x: 865, endPoint y: 405, distance: 248.6
click at [919, 395] on app-calendar-viewport "Thu 4 4/4 2 Jobs Fri 5 3/3 1 Job Sat 6 2/4 2 Jobs Sun 7 2/3 1 Job Mon 8 0/3 1 J…" at bounding box center [770, 279] width 1541 height 895
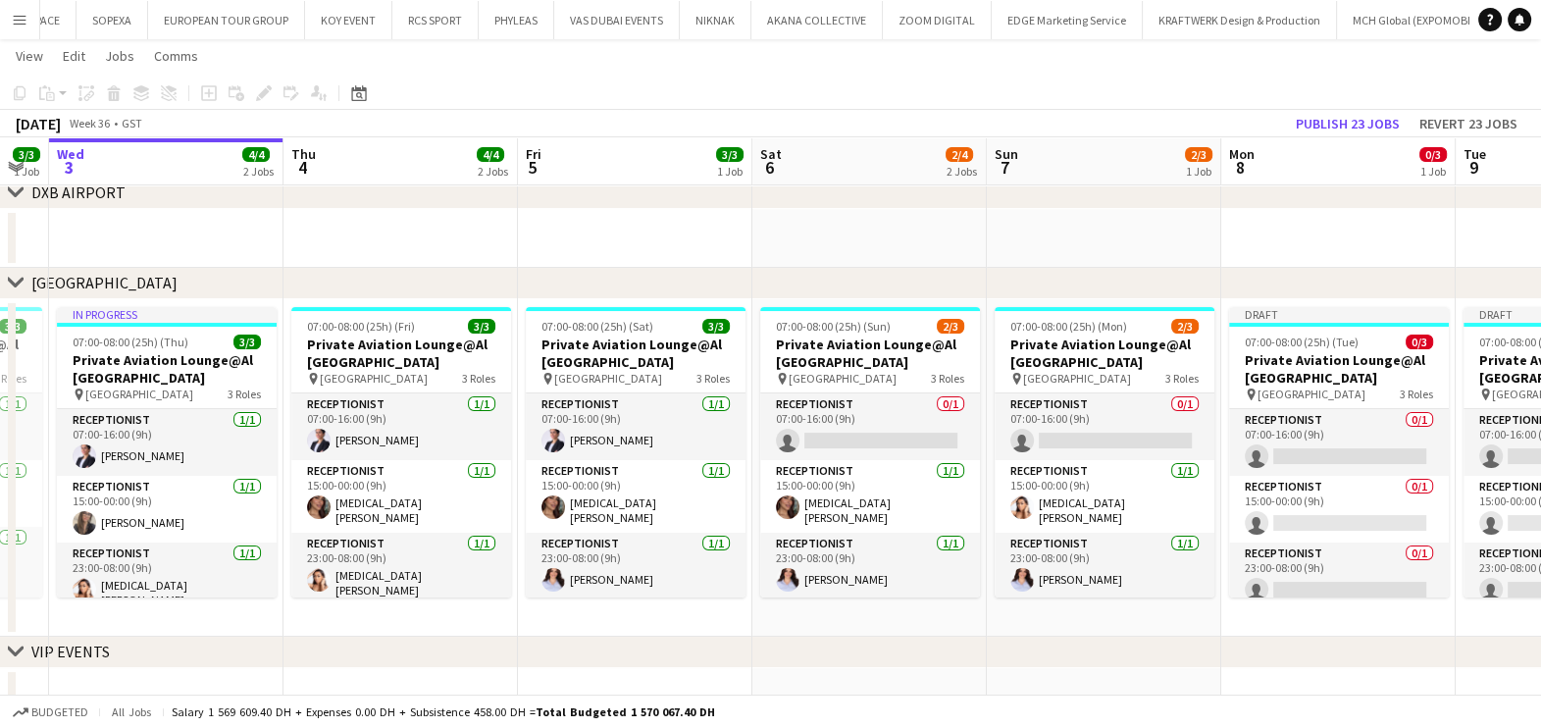
scroll to position [0, 419]
drag, startPoint x: 610, startPoint y: 463, endPoint x: 879, endPoint y: 417, distance: 272.7
click at [879, 417] on app-calendar-viewport "Mon 1 3/3 1 Job Tue 2 3/3 1 Job Wed 3 4/4 2 Jobs Thu 4 4/4 2 Jobs Fri 5 3/3 1 J…" at bounding box center [770, 279] width 1541 height 895
drag, startPoint x: 357, startPoint y: 559, endPoint x: 334, endPoint y: 559, distance: 22.6
click at [334, 559] on app-calendar-viewport "Mon 1 3/3 1 Job Tue 2 3/3 1 Job Wed 3 4/4 2 Jobs Thu 4 4/4 2 Jobs Fri 5 3/3 1 J…" at bounding box center [770, 279] width 1541 height 895
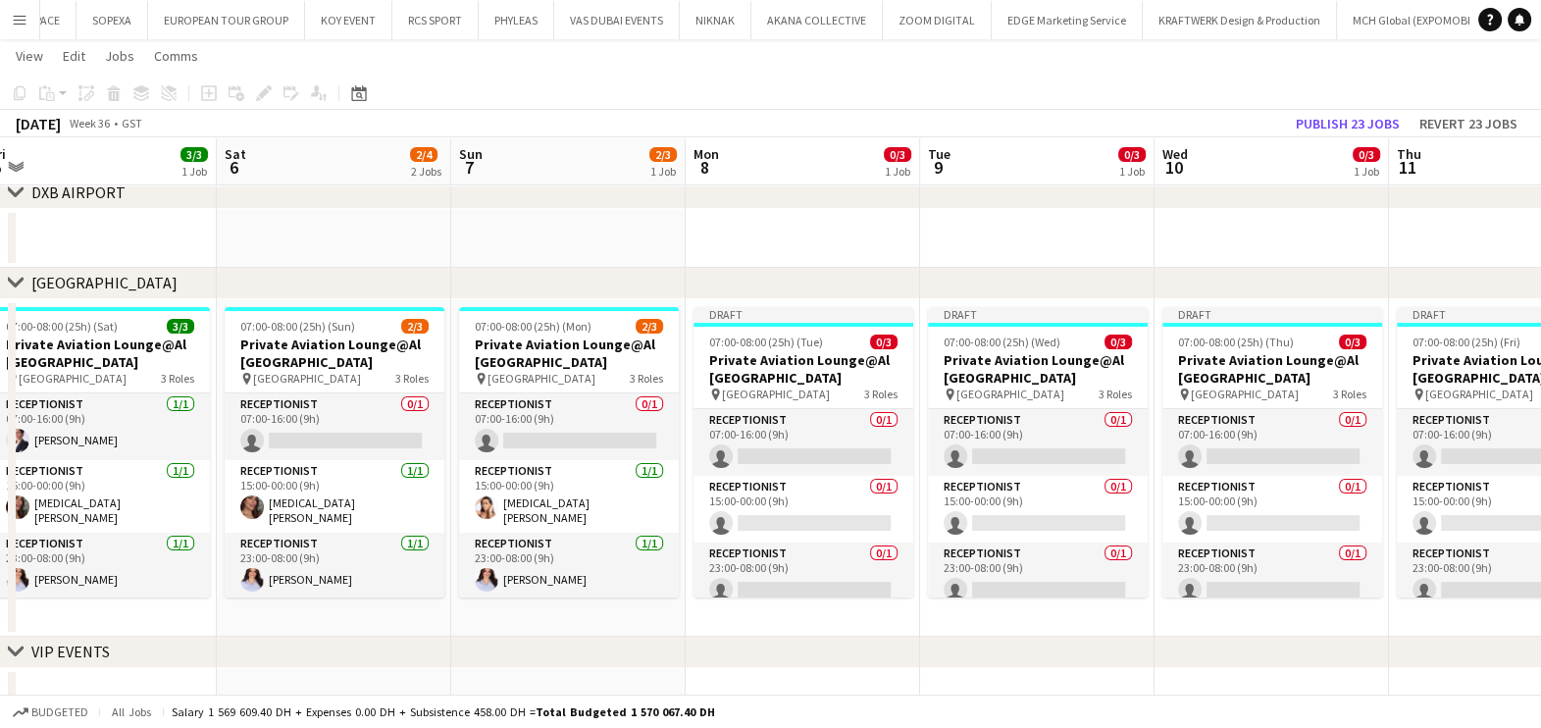
scroll to position [0, 825]
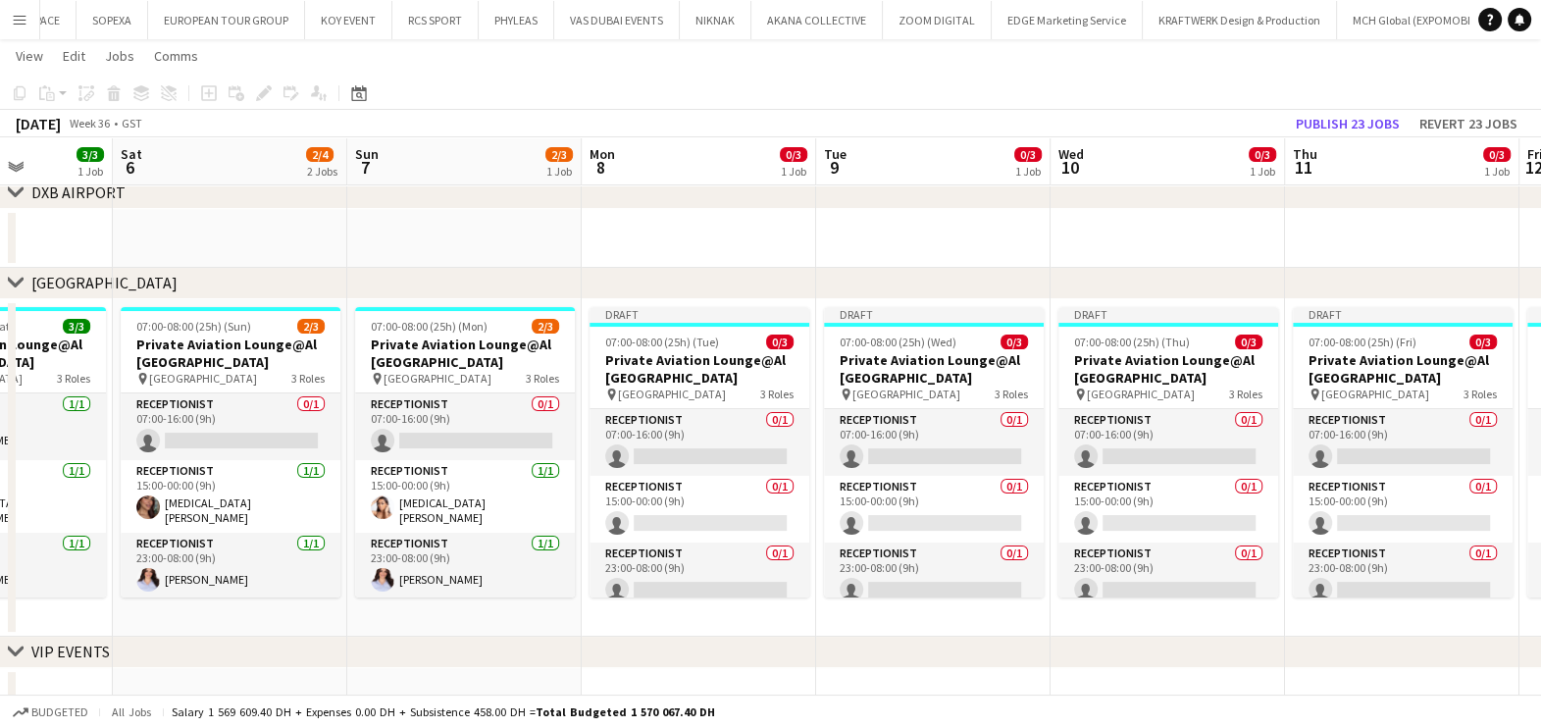
drag, startPoint x: 556, startPoint y: 535, endPoint x: 181, endPoint y: 535, distance: 374.7
click at [181, 536] on app-calendar-viewport "Tue 2 3/3 1 Job Wed 3 4/4 2 Jobs Thu 4 4/4 2 Jobs Fri 5 3/3 1 Job Sat 6 2/4 2 J…" at bounding box center [770, 279] width 1541 height 895
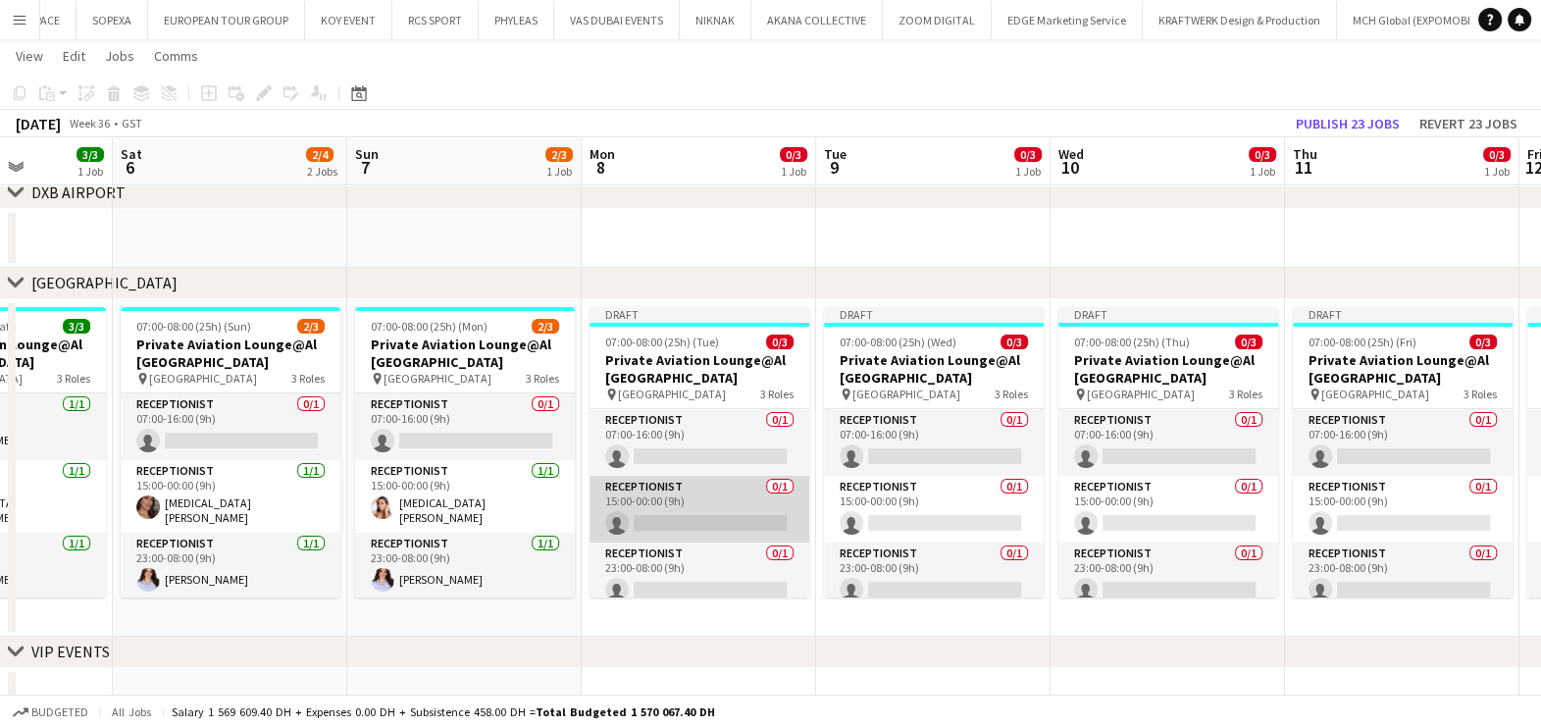
drag, startPoint x: 623, startPoint y: 498, endPoint x: 691, endPoint y: 498, distance: 68.7
click at [626, 498] on app-card-role "Receptionist 0/1 15:00-00:00 (9h) single-neutral-actions" at bounding box center [699, 509] width 220 height 67
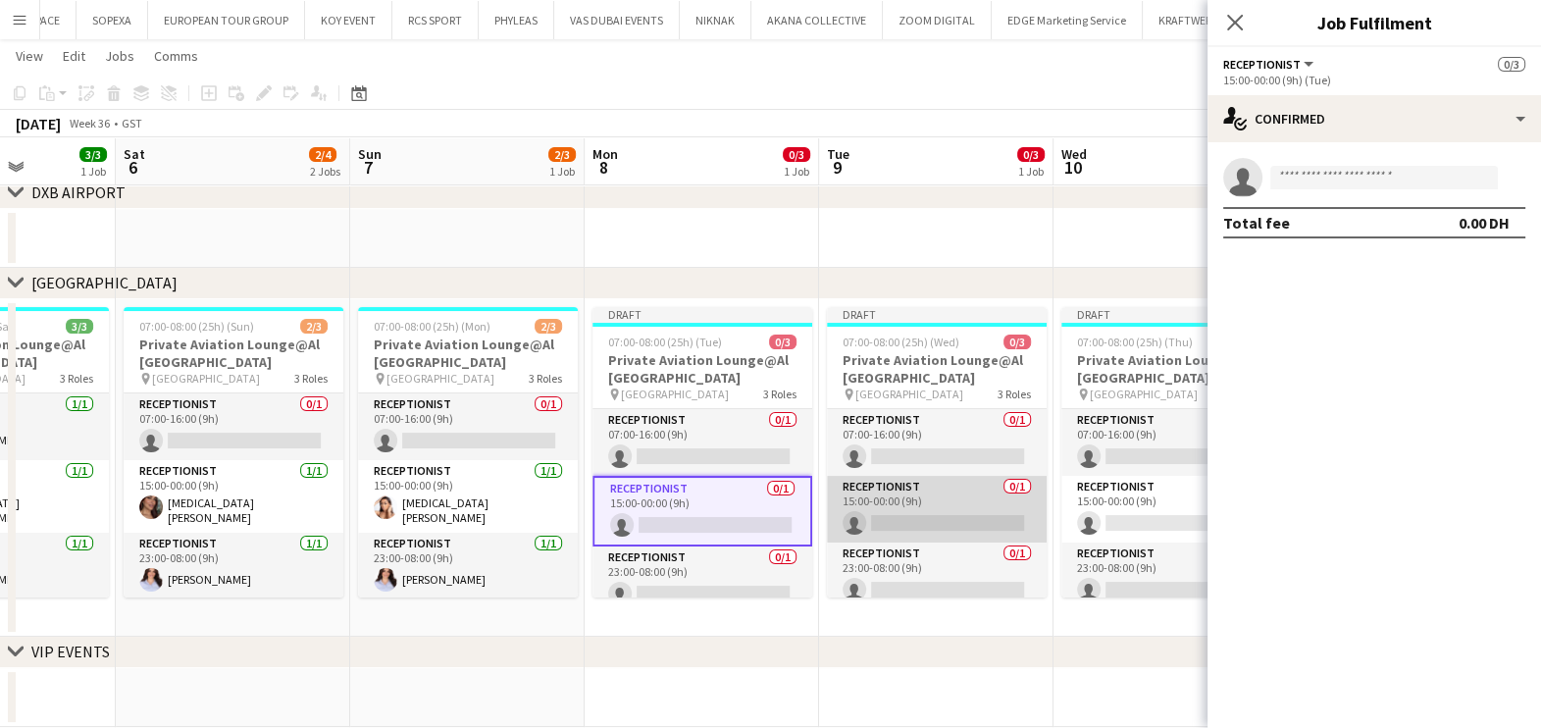
click at [867, 499] on app-card-role "Receptionist 0/1 15:00-00:00 (9h) single-neutral-actions" at bounding box center [937, 509] width 220 height 67
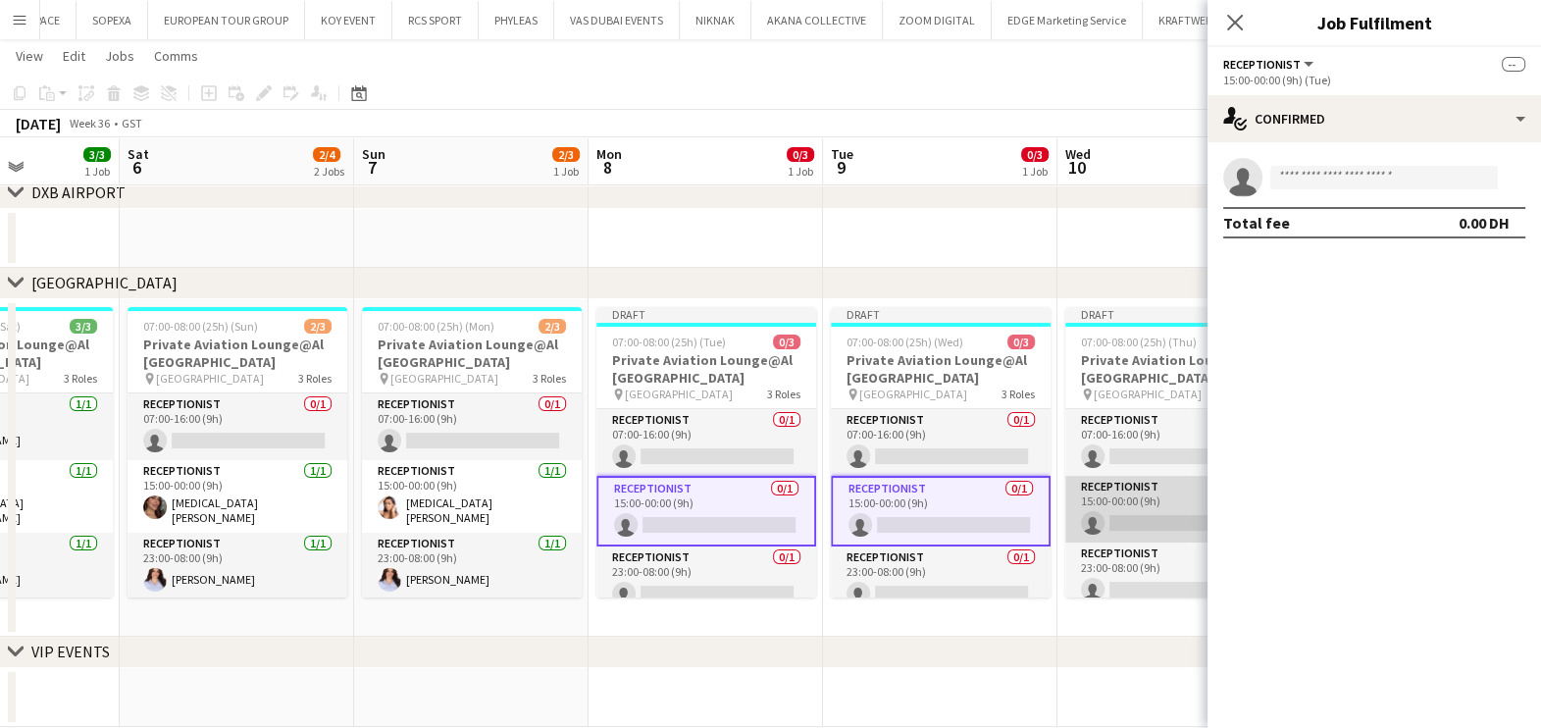
click at [1089, 509] on app-card-role "Receptionist 0/1 15:00-00:00 (9h) single-neutral-actions" at bounding box center [1175, 509] width 220 height 67
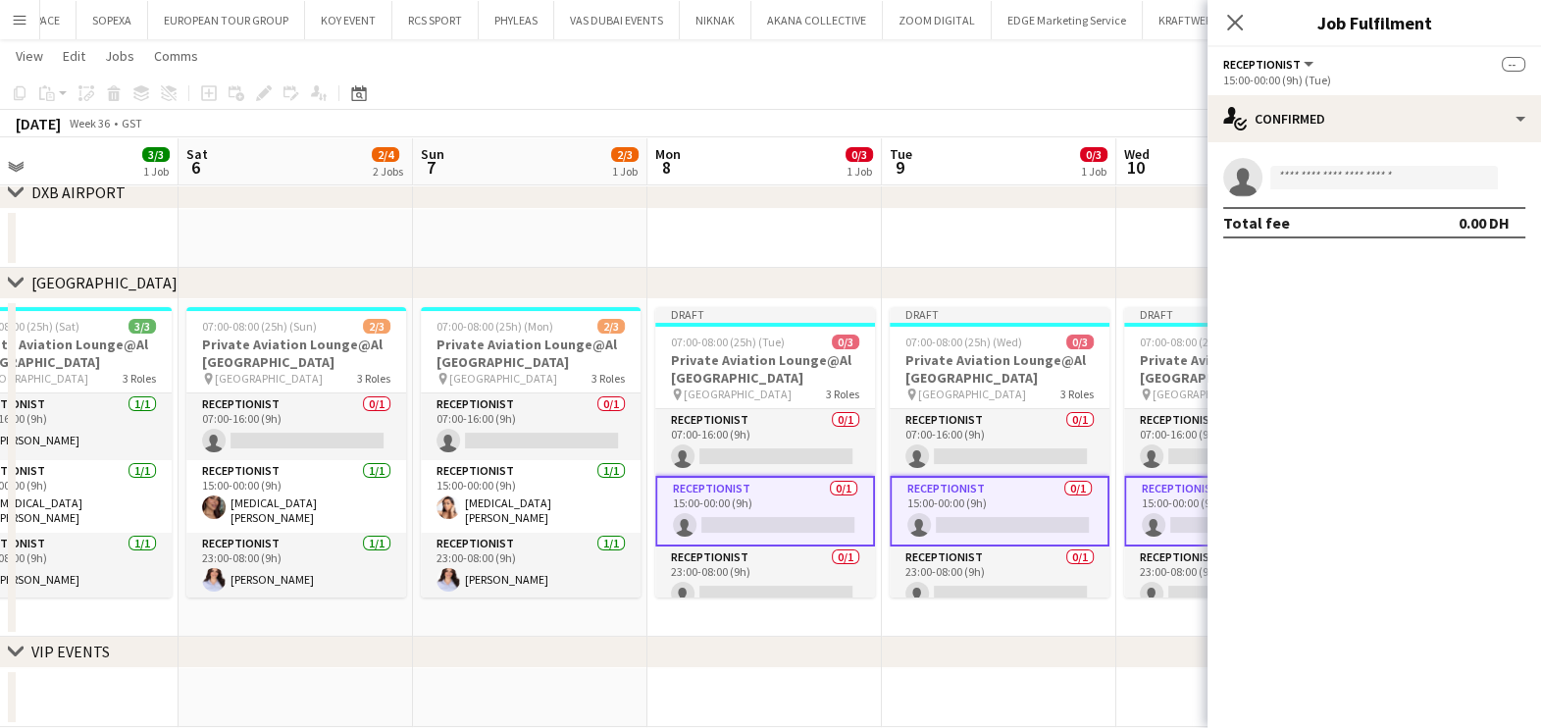
drag, startPoint x: 611, startPoint y: 509, endPoint x: 570, endPoint y: 509, distance: 41.2
click at [570, 509] on app-calendar-viewport "Tue 2 3/3 1 Job Wed 3 4/4 2 Jobs Thu 4 4/4 2 Jobs Fri 5 3/3 1 Job Sat 6 2/4 2 J…" at bounding box center [770, 279] width 1541 height 895
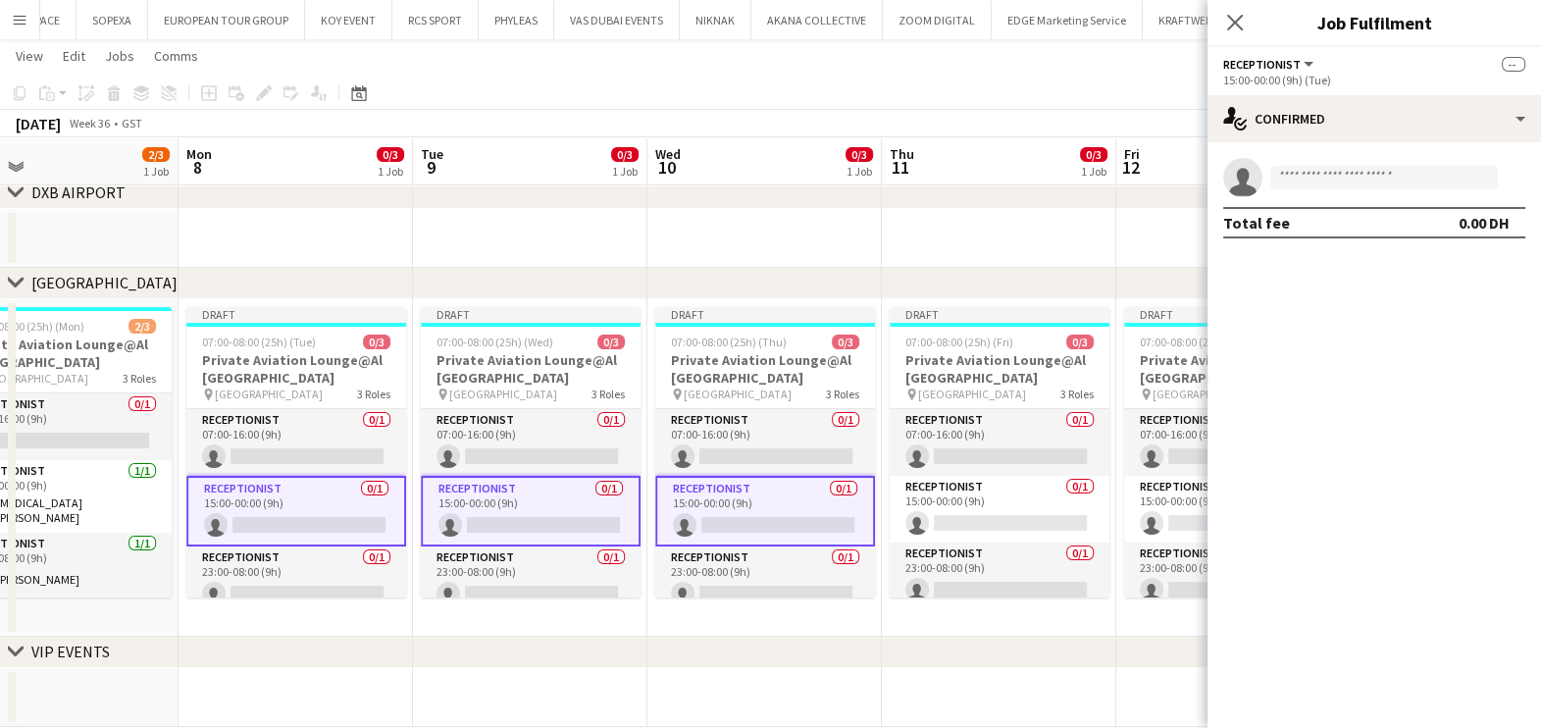
scroll to position [0, 857]
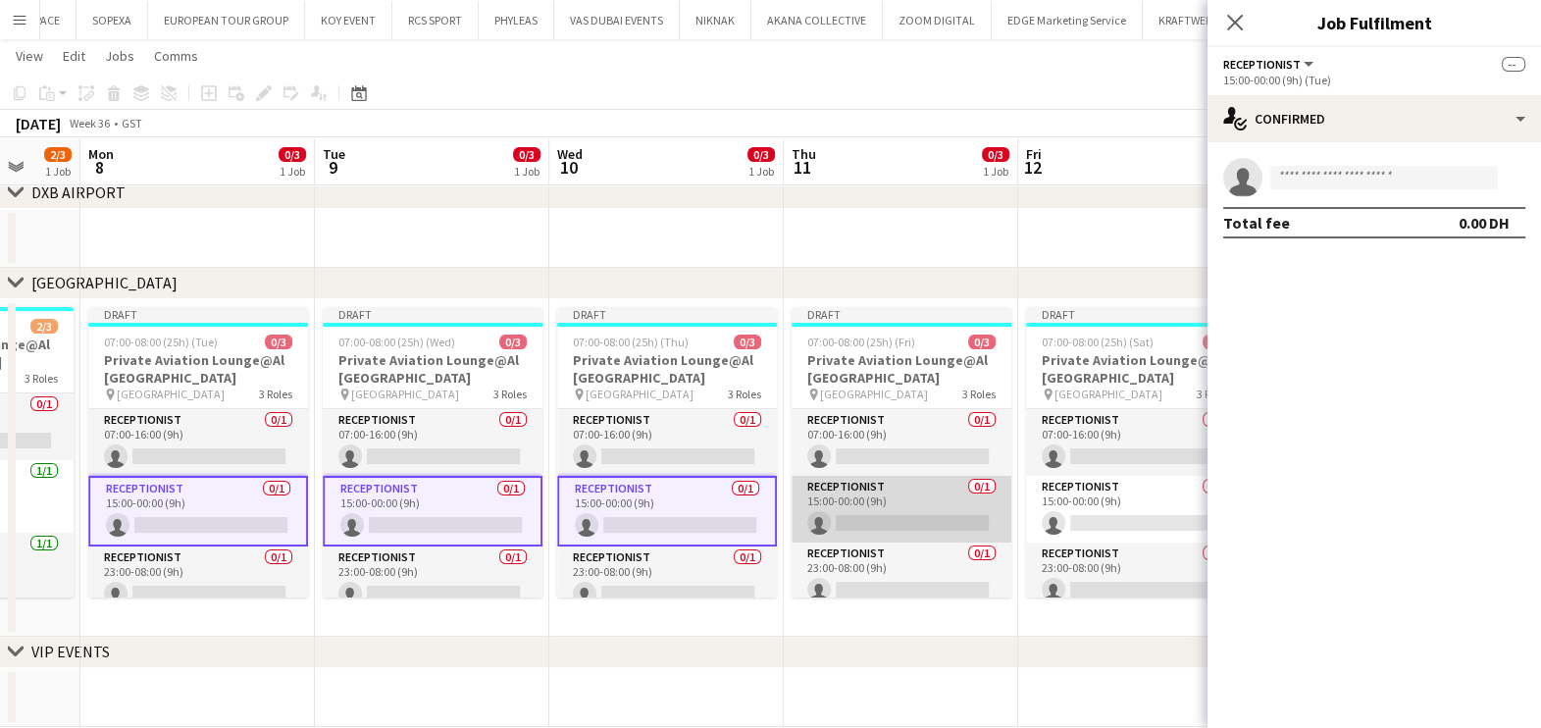
click at [819, 509] on app-card-role "Receptionist 0/1 15:00-00:00 (9h) single-neutral-actions" at bounding box center [902, 509] width 220 height 67
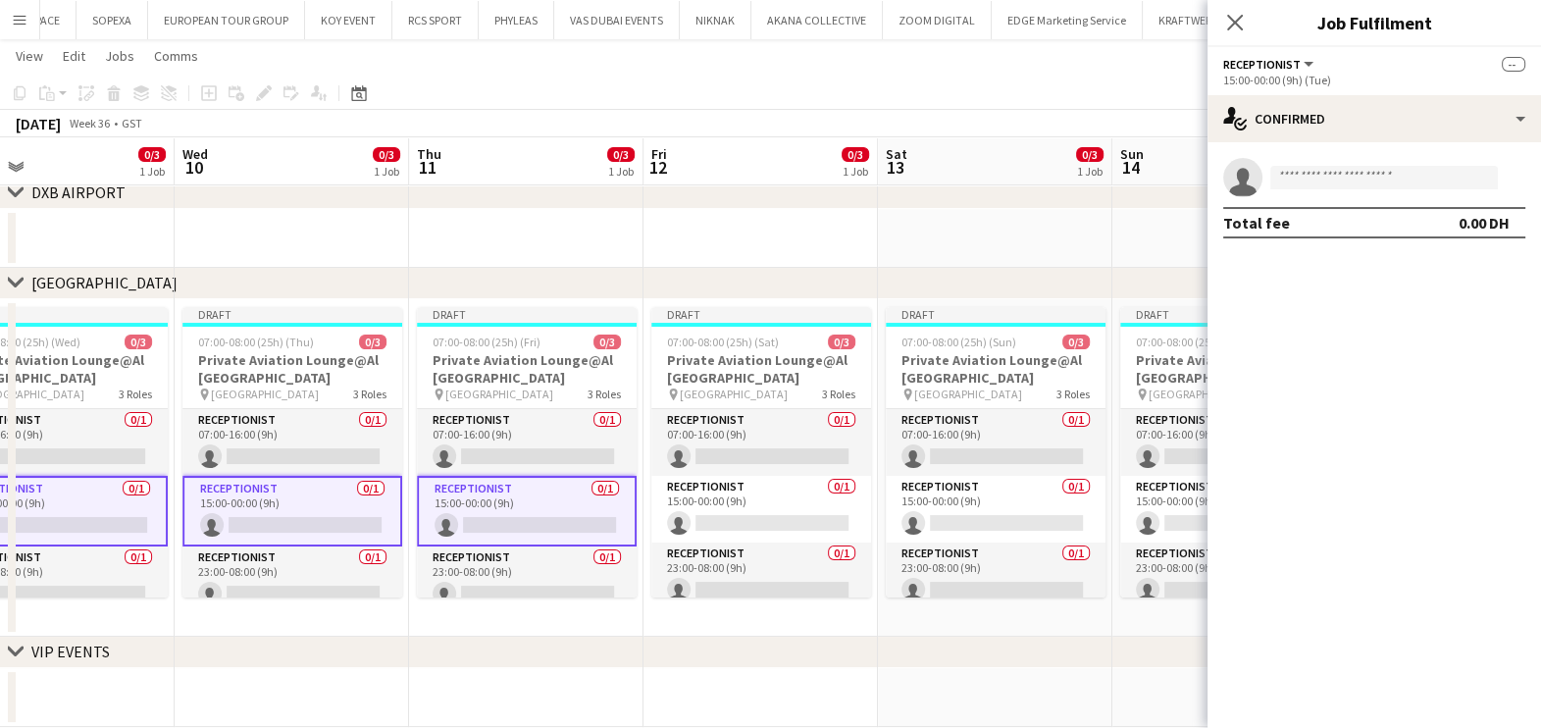
drag, startPoint x: 732, startPoint y: 501, endPoint x: 363, endPoint y: 499, distance: 368.8
click at [363, 499] on app-calendar-viewport "Sat 6 2/4 2 Jobs Sun 7 2/3 1 Job Mon 8 0/3 1 Job Tue 9 0/3 1 Job Wed 10 0/3 1 J…" at bounding box center [770, 279] width 1541 height 895
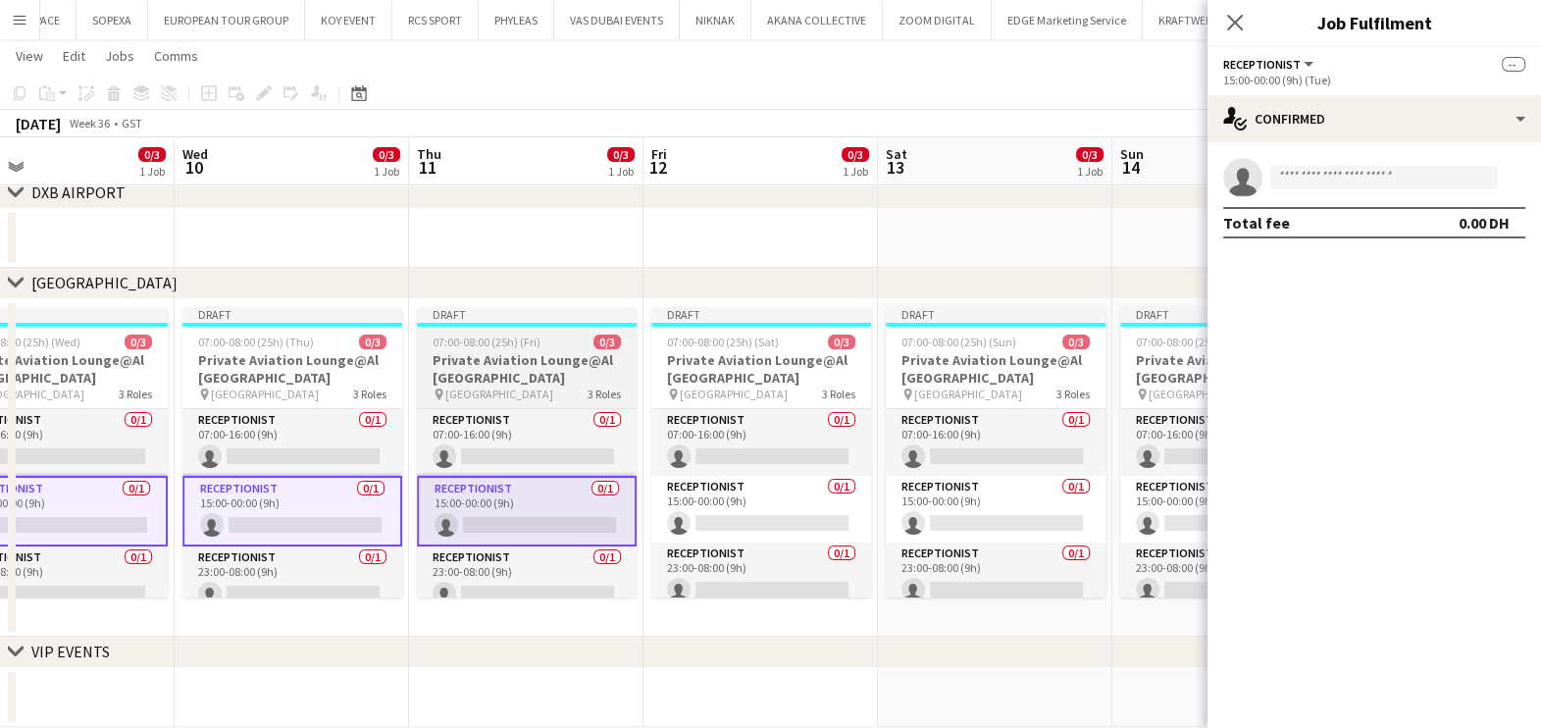
scroll to position [0, 773]
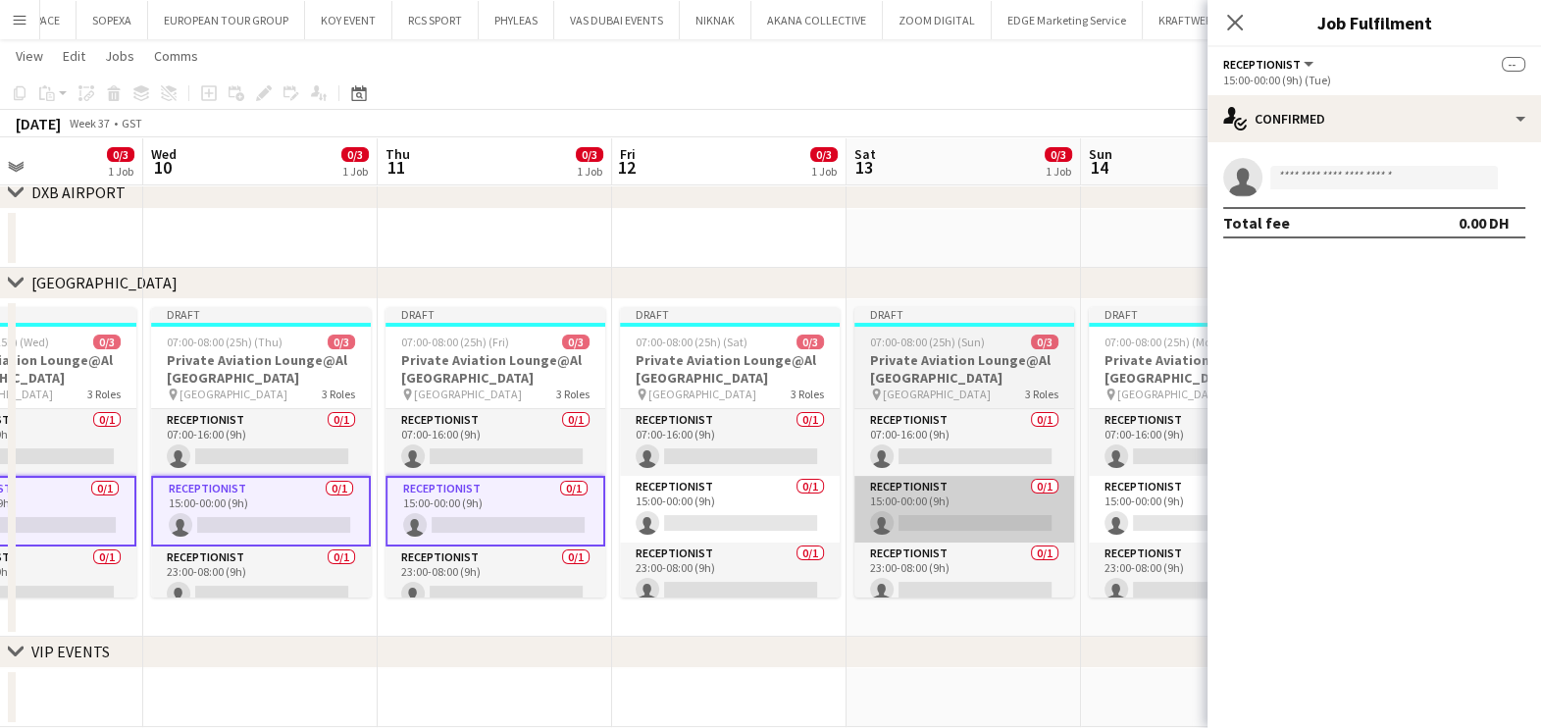
drag, startPoint x: 689, startPoint y: 524, endPoint x: 439, endPoint y: 525, distance: 249.1
click at [421, 534] on app-calendar-viewport "Sun 7 2/3 1 Job Mon 8 0/3 1 Job Tue 9 0/3 1 Job Wed 10 0/3 1 Job Thu 11 0/3 1 J…" at bounding box center [770, 279] width 1541 height 895
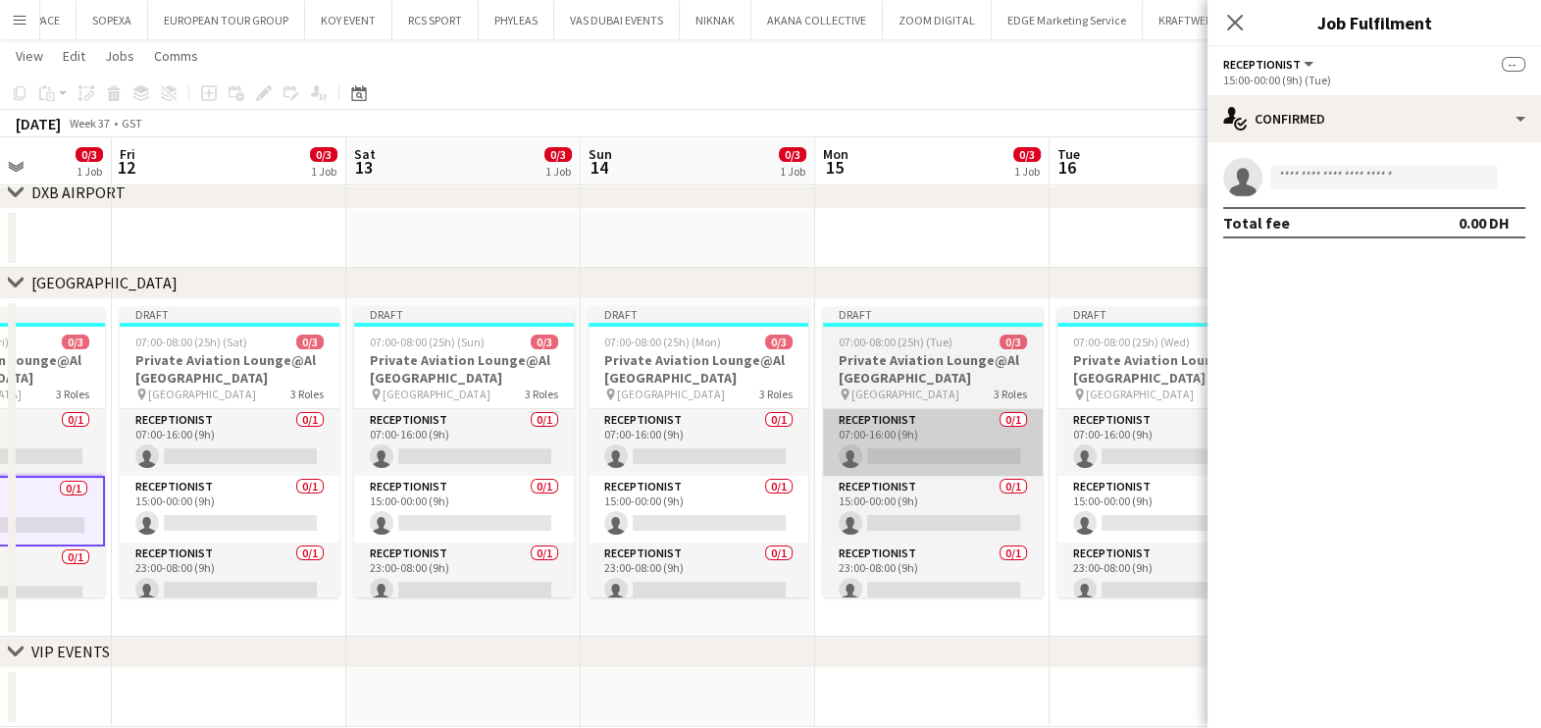
drag, startPoint x: 716, startPoint y: 436, endPoint x: 902, endPoint y: 435, distance: 186.4
click at [716, 436] on app-card-role "Receptionist 0/1 07:00-16:00 (9h) single-neutral-actions" at bounding box center [699, 442] width 220 height 67
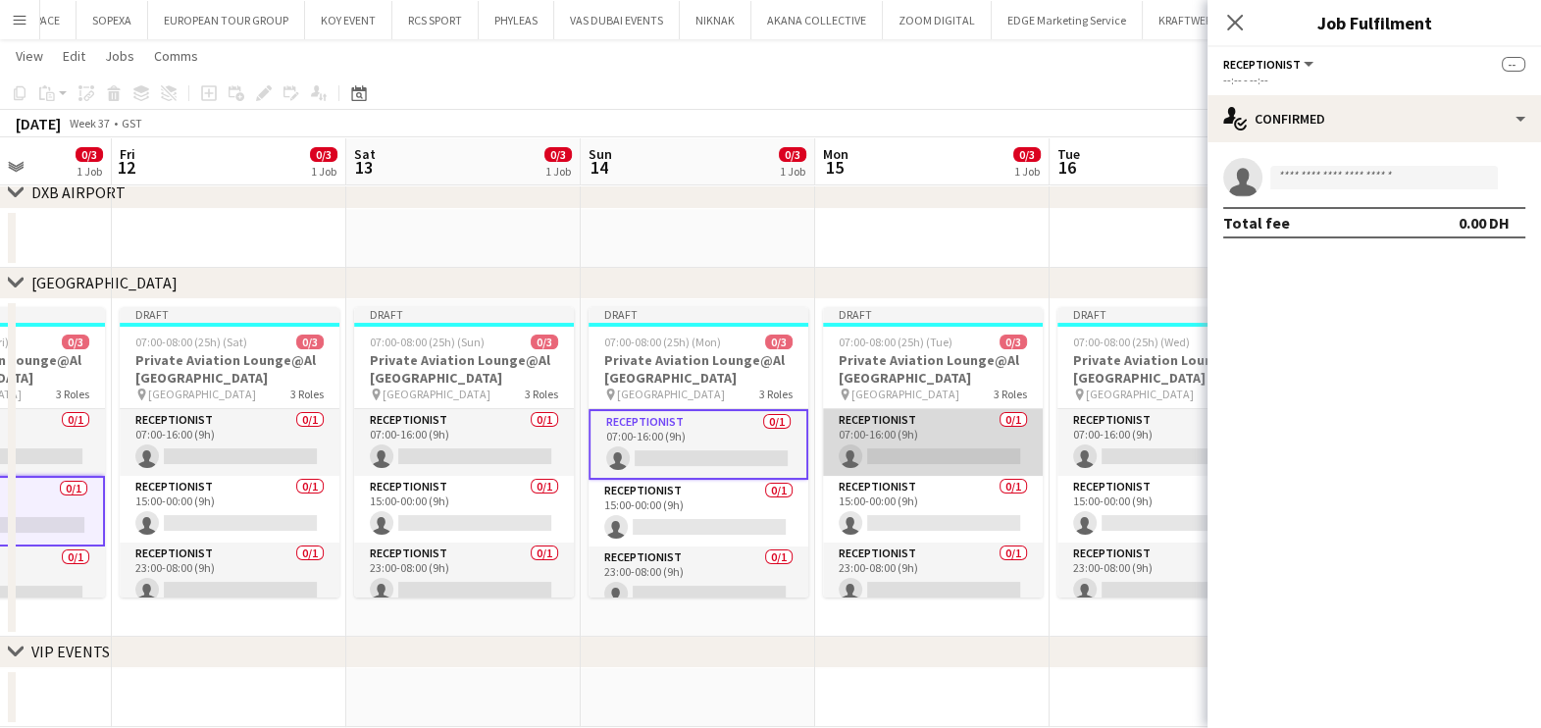
click at [951, 433] on app-card-role "Receptionist 0/1 07:00-16:00 (9h) single-neutral-actions" at bounding box center [933, 442] width 220 height 67
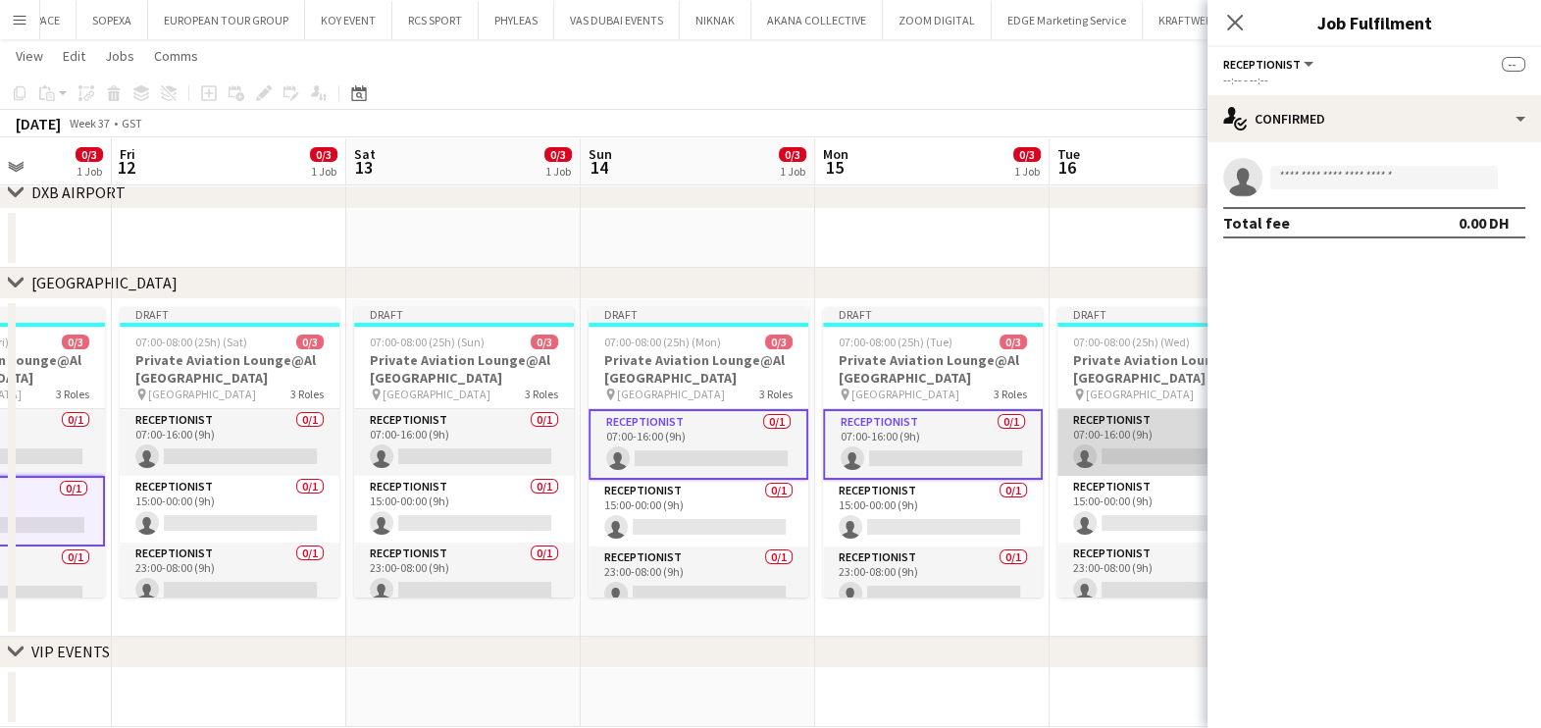
click at [1157, 435] on app-card-role "Receptionist 0/1 07:00-16:00 (9h) single-neutral-actions" at bounding box center [1167, 442] width 220 height 67
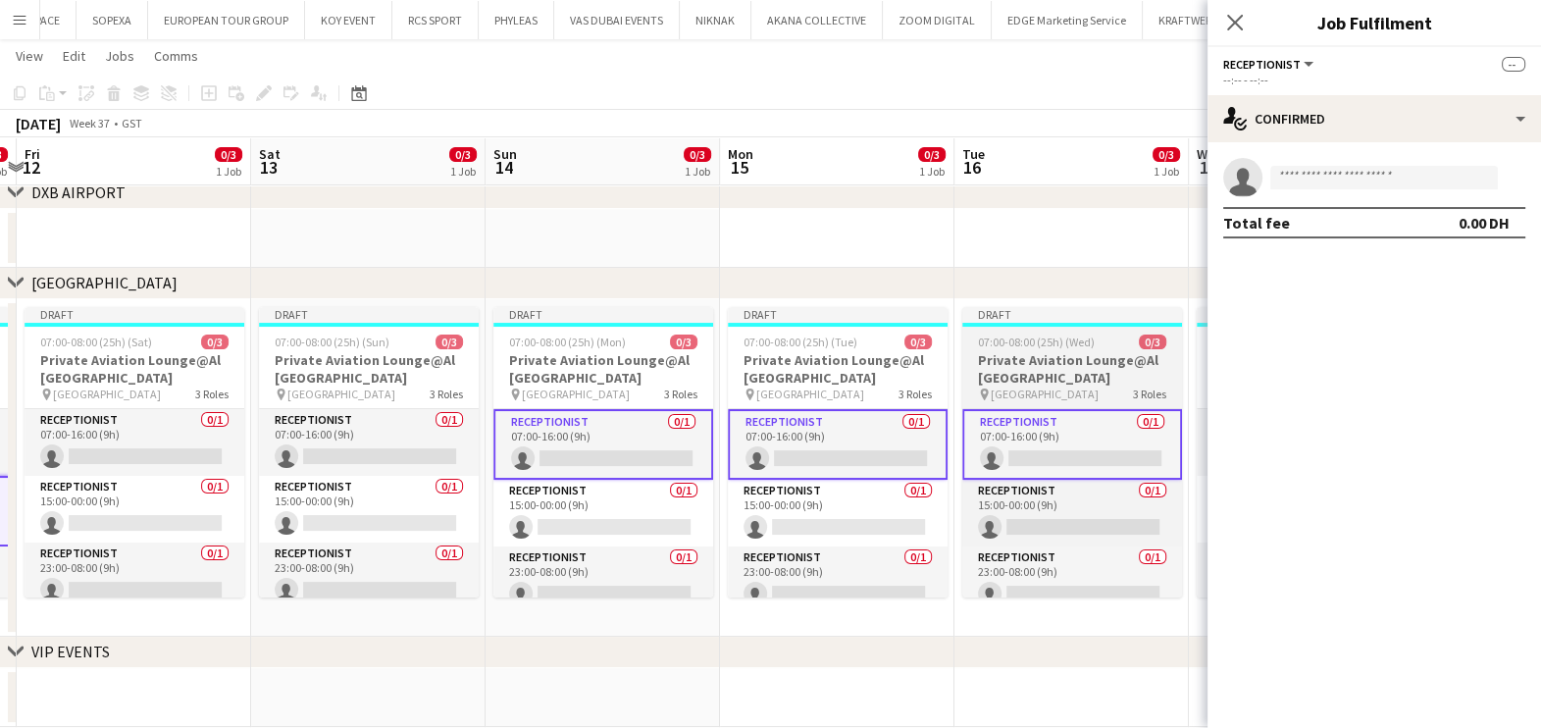
drag, startPoint x: 739, startPoint y: 459, endPoint x: 242, endPoint y: 460, distance: 496.3
click at [77, 459] on app-calendar-viewport "Tue 9 0/3 1 Job Wed 10 0/3 1 Job Thu 11 0/3 1 Job Fri 12 0/3 1 Job Sat 13 0/3 1…" at bounding box center [770, 279] width 1541 height 895
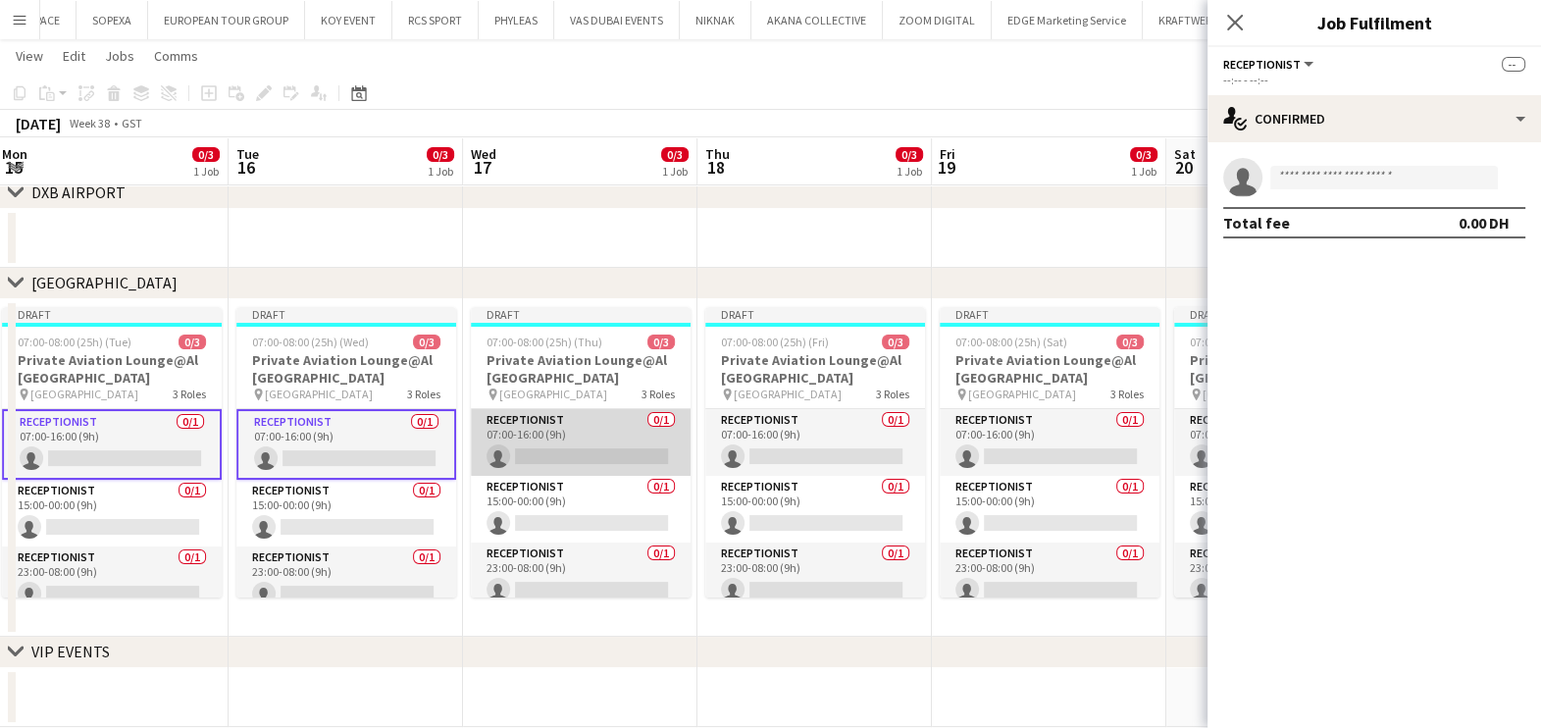
click at [594, 445] on app-card-role "Receptionist 0/1 07:00-16:00 (9h) single-neutral-actions" at bounding box center [581, 442] width 220 height 67
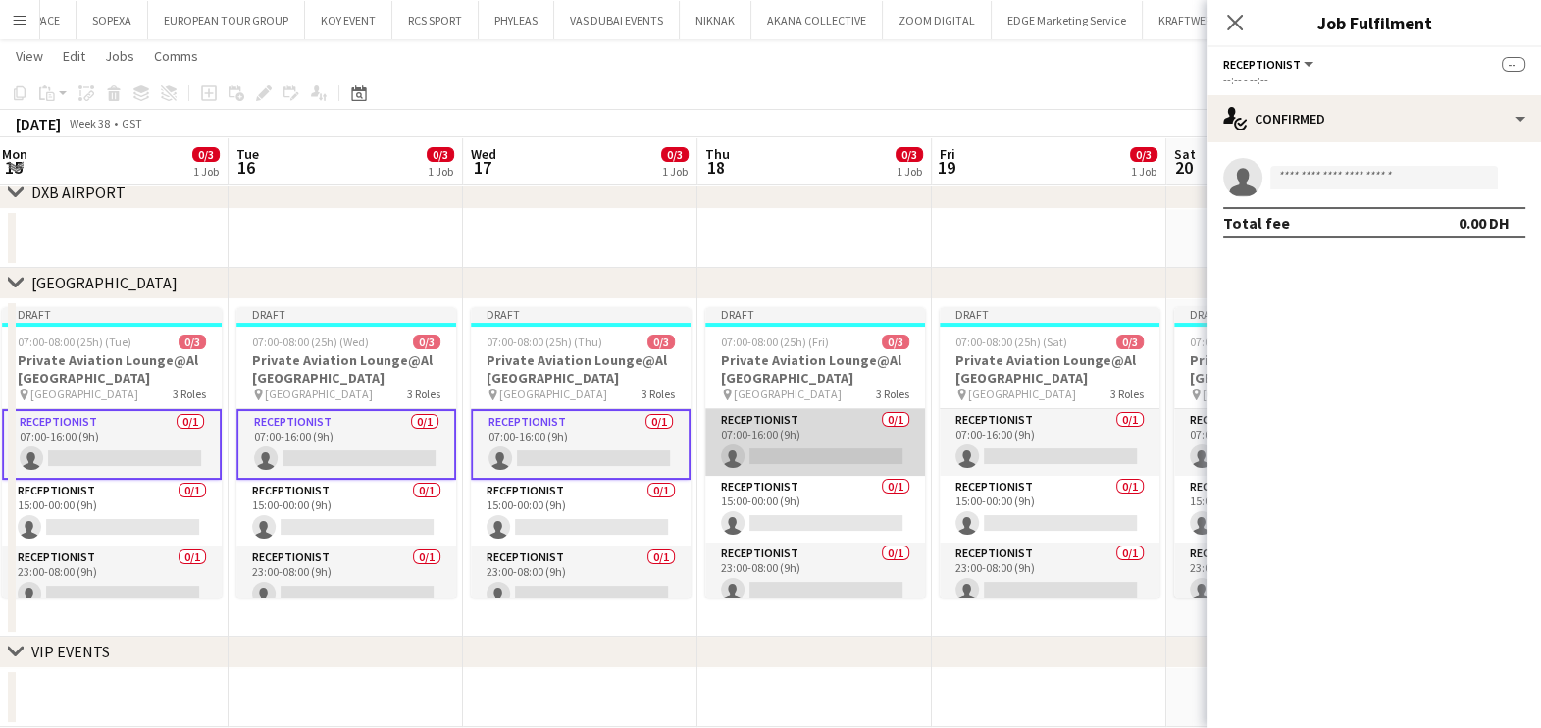
click at [809, 440] on app-card-role "Receptionist 0/1 07:00-16:00 (9h) single-neutral-actions" at bounding box center [815, 442] width 220 height 67
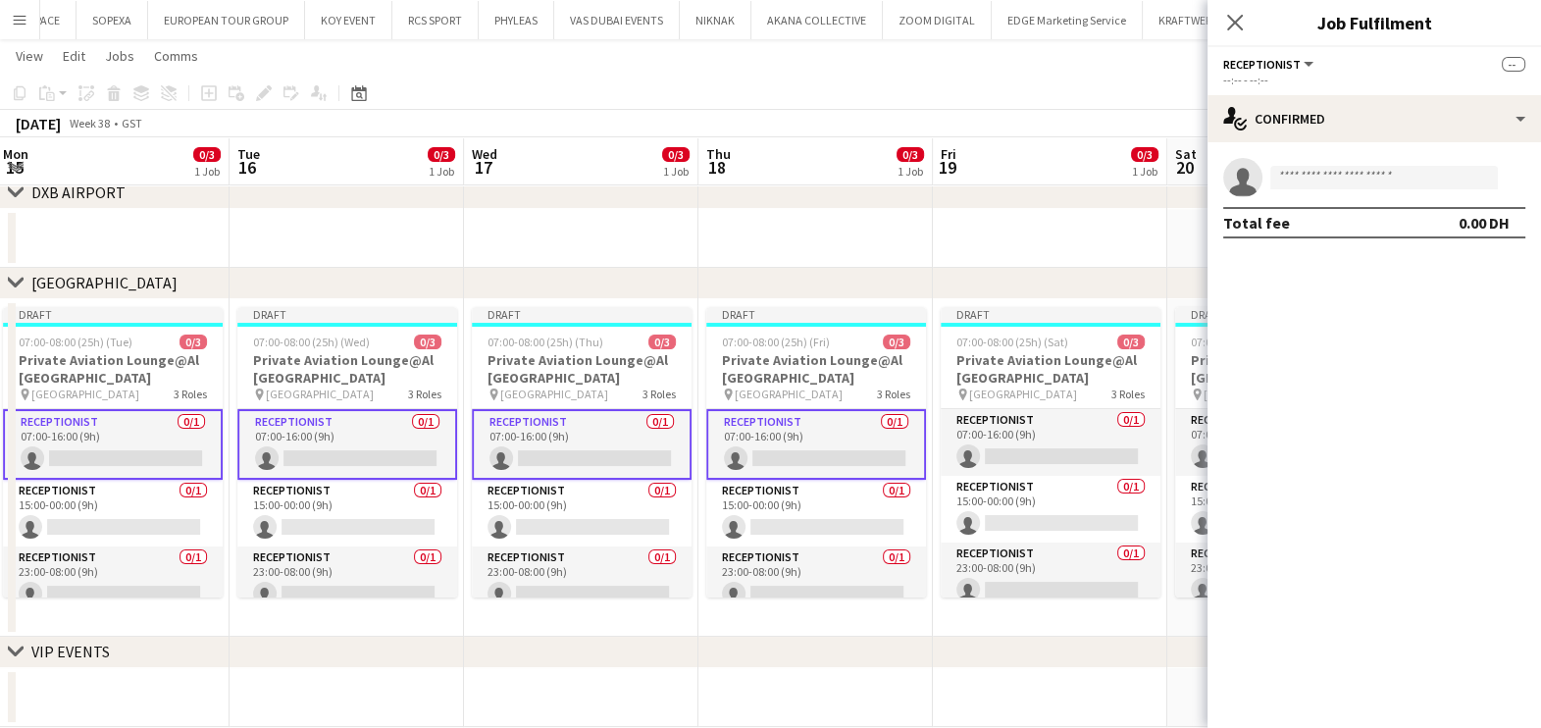
drag, startPoint x: 565, startPoint y: 445, endPoint x: 384, endPoint y: 448, distance: 180.5
click at [386, 447] on app-calendar-viewport "Fri 12 0/3 1 Job Sat 13 0/3 1 Job Sun 14 0/3 1 Job Mon 15 0/3 1 Job Tue 16 0/3 …" at bounding box center [770, 279] width 1541 height 895
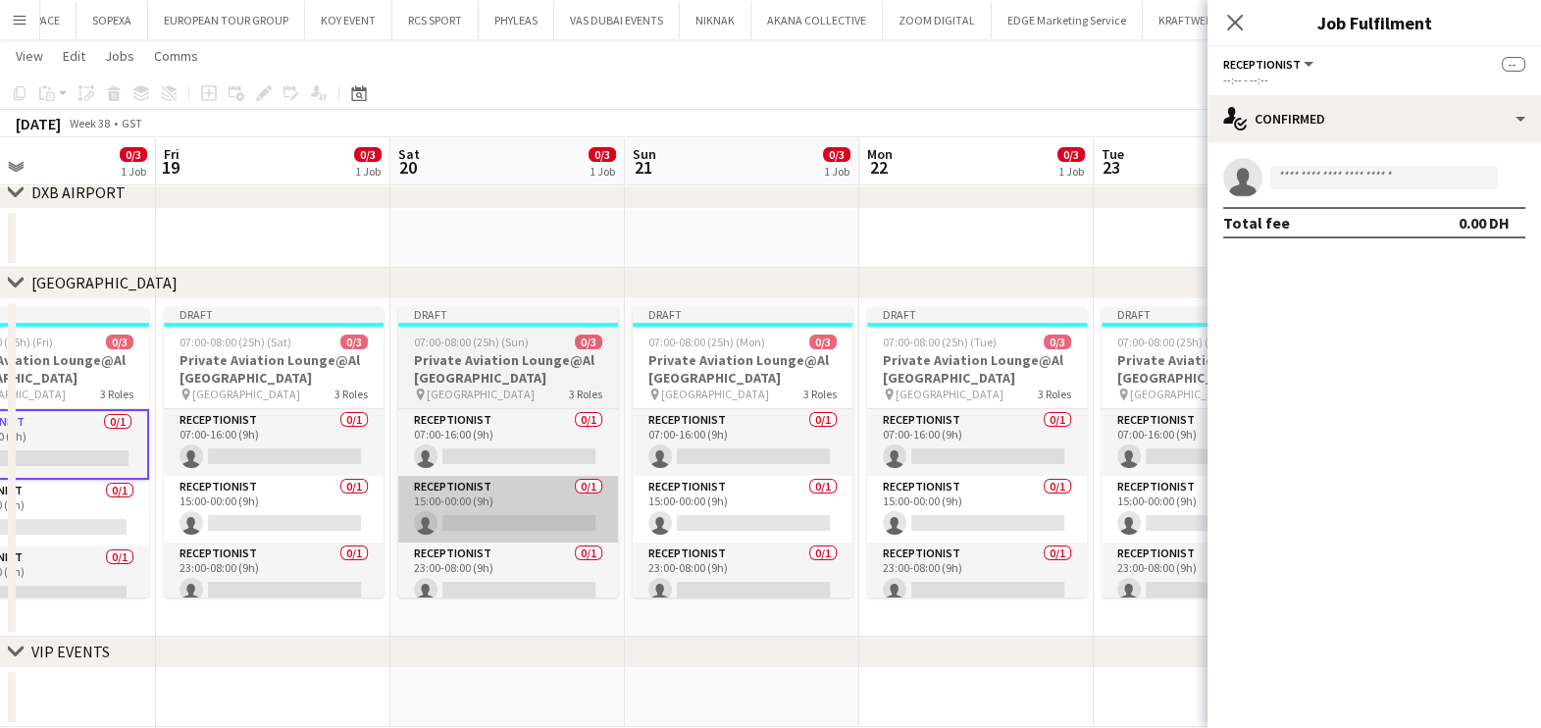
scroll to position [0, 806]
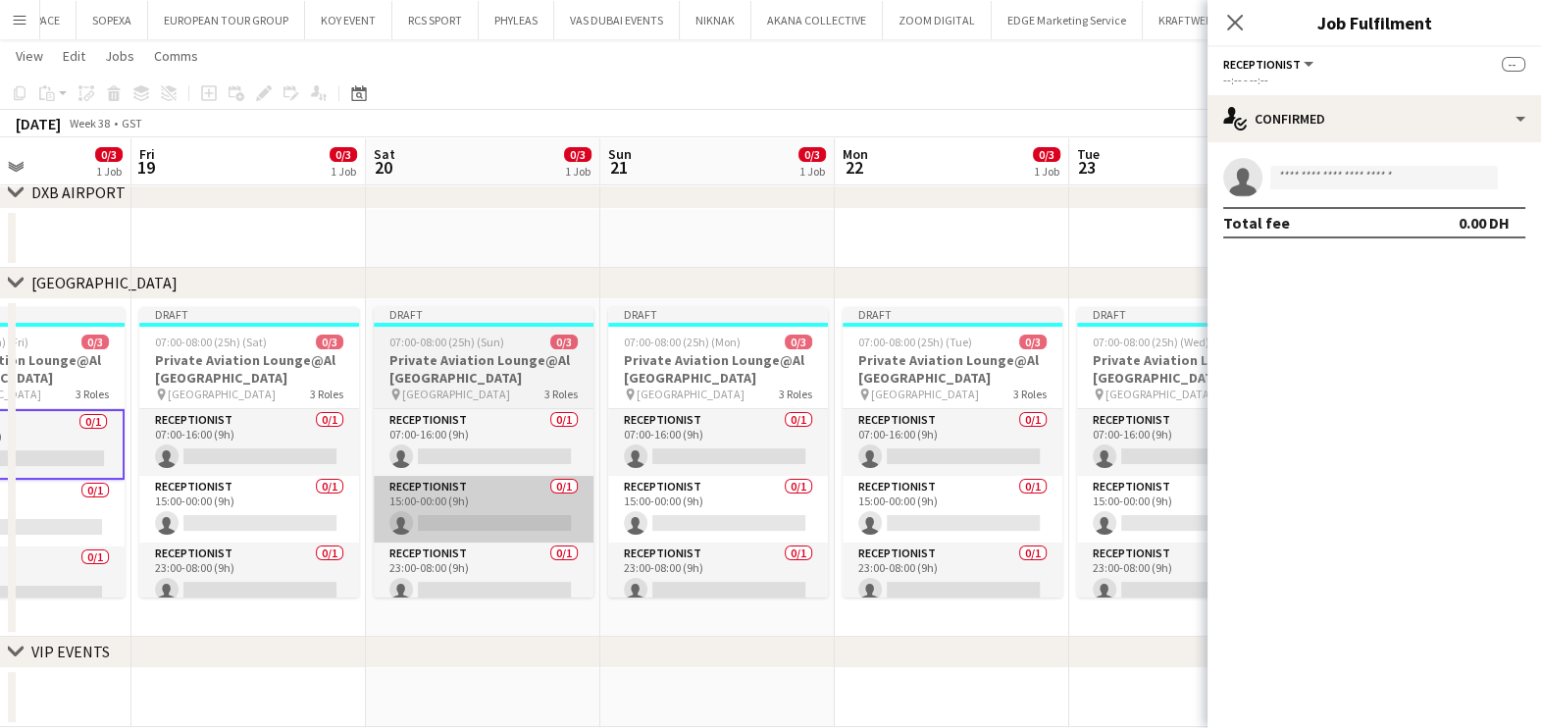
drag
click at [524, 526] on app-calendar-viewport "Mon 15 0/3 1 Job Tue 16 0/3 1 Job Wed 17 0/3 1 Job Thu 18 0/3 1 Job Fri 19 0/3 …" at bounding box center [770, 279] width 1541 height 895
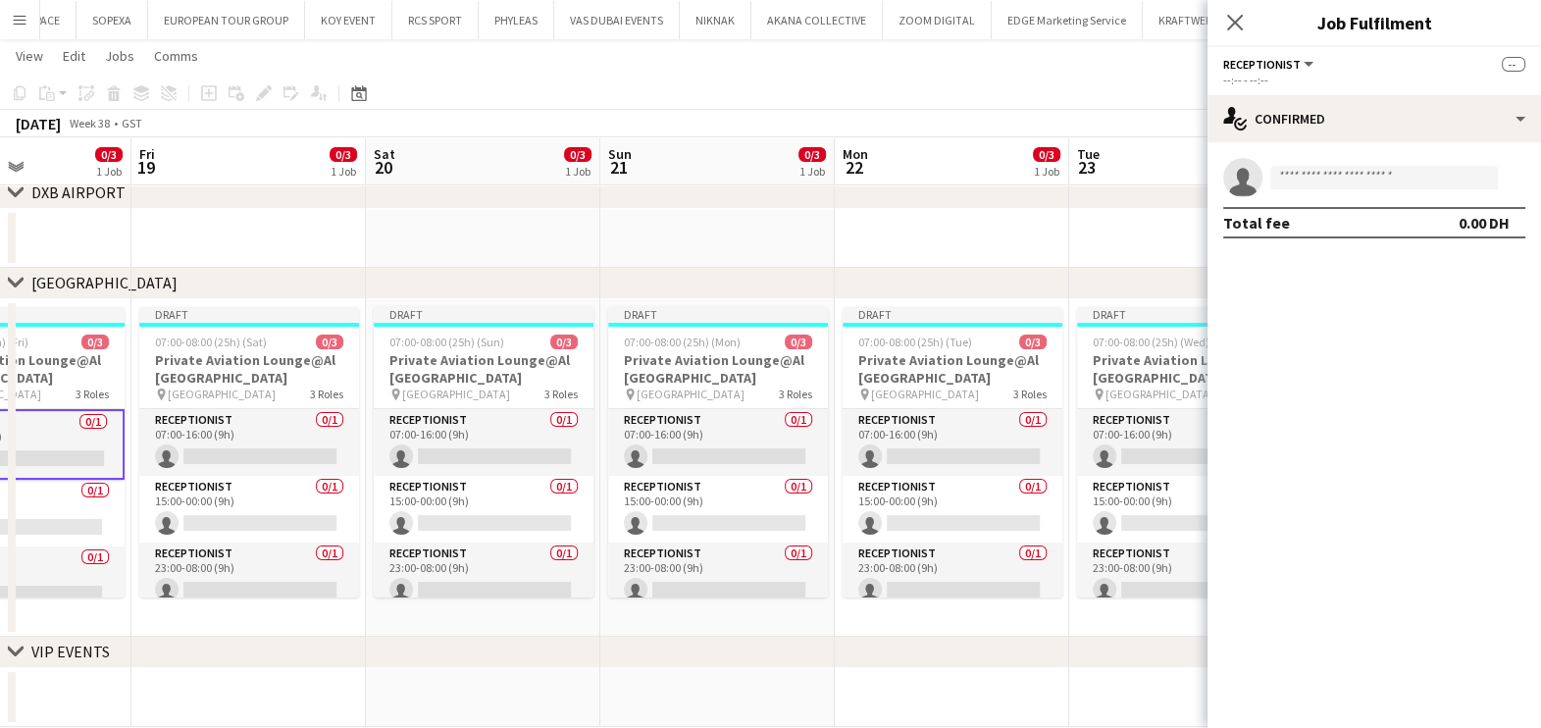
click at [667, 557] on app-card-role "Receptionist 0/1 23:00-08:00 (9h) single-neutral-actions" at bounding box center [718, 575] width 220 height 67
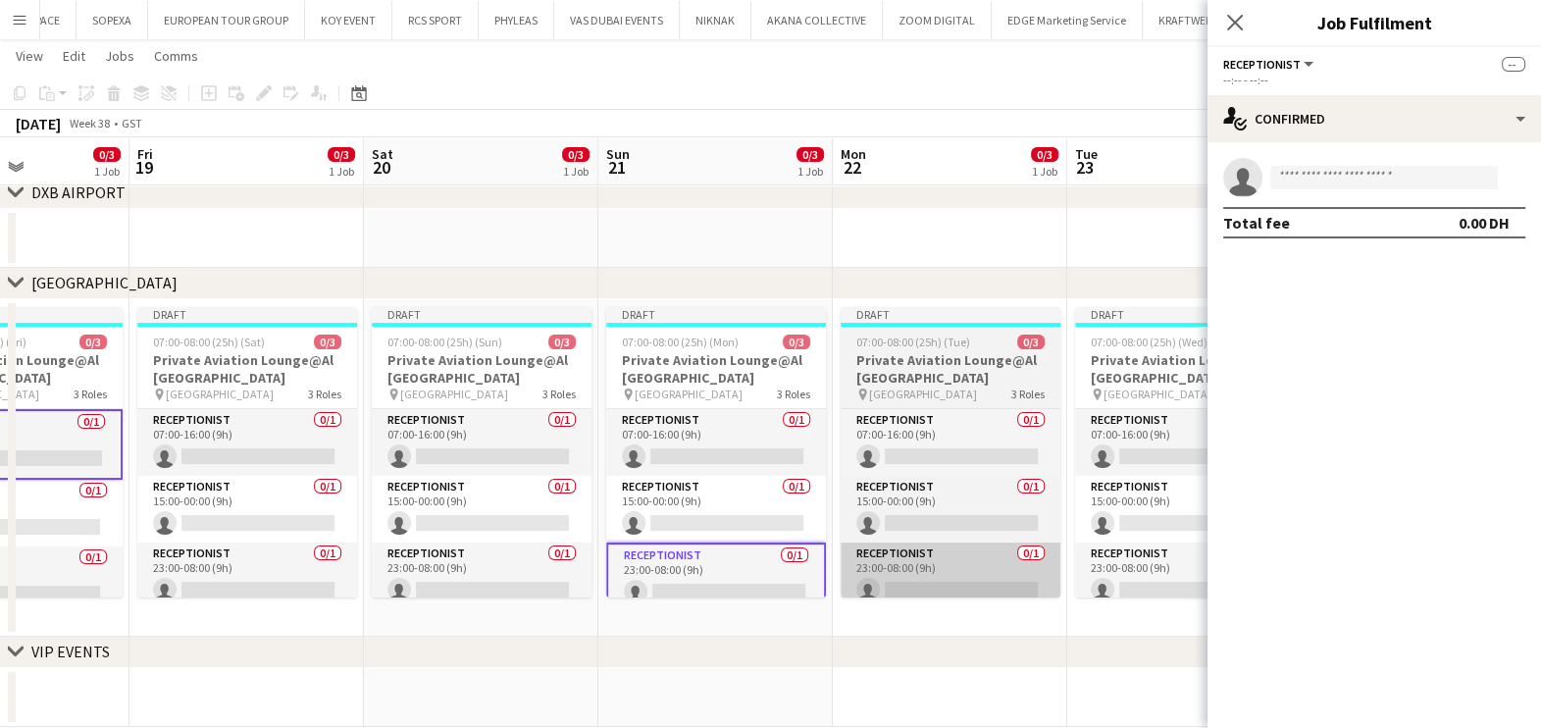
click at [867, 556] on app-card-role "Receptionist 0/1 23:00-08:00 (9h) single-neutral-actions" at bounding box center [951, 575] width 220 height 67
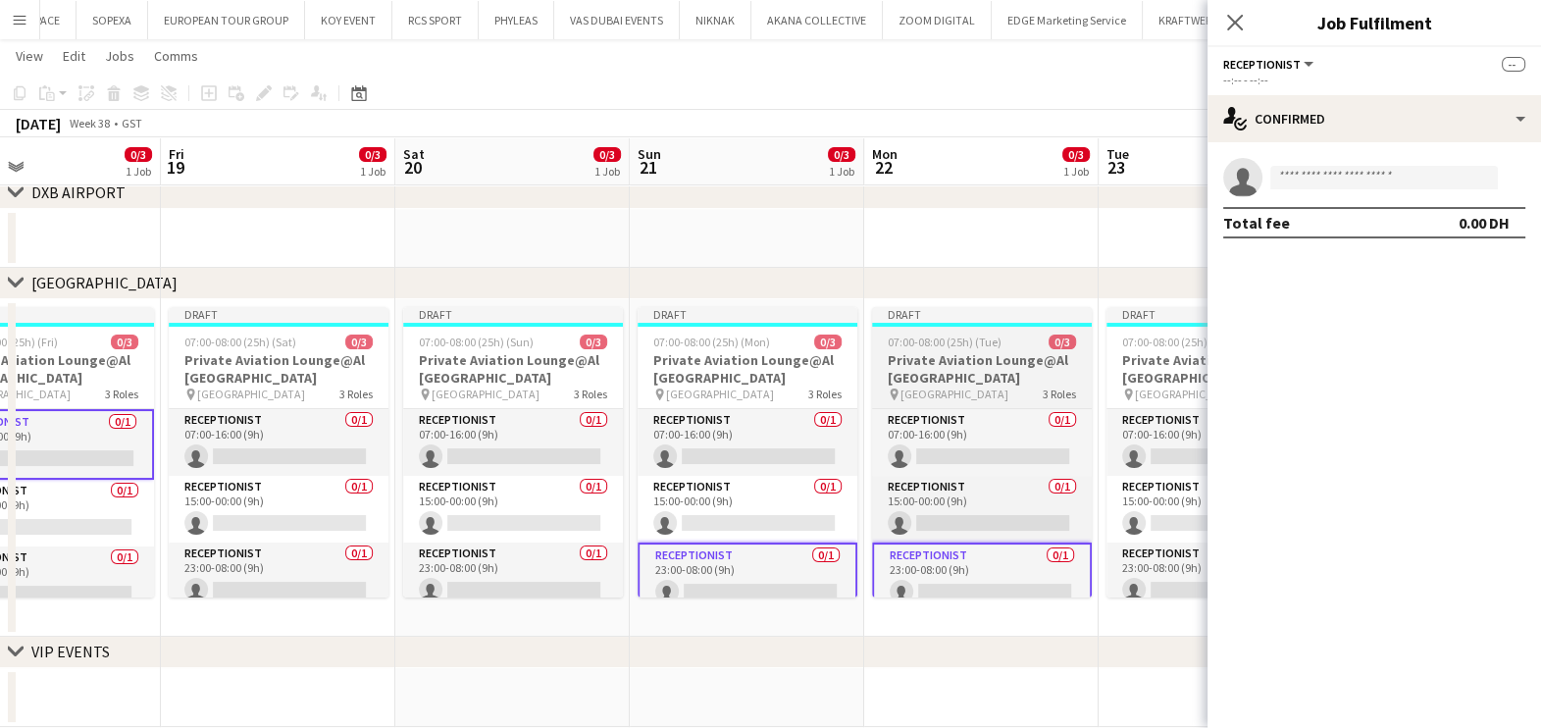
click at [413, 549] on app-calendar-viewport "Mon 15 0/3 1 Job Tue 16 0/3 1 Job Wed 17 0/3 1 Job Thu 18 0/3 1 Job Fri 19 0/3 …" at bounding box center [770, 279] width 1541 height 895
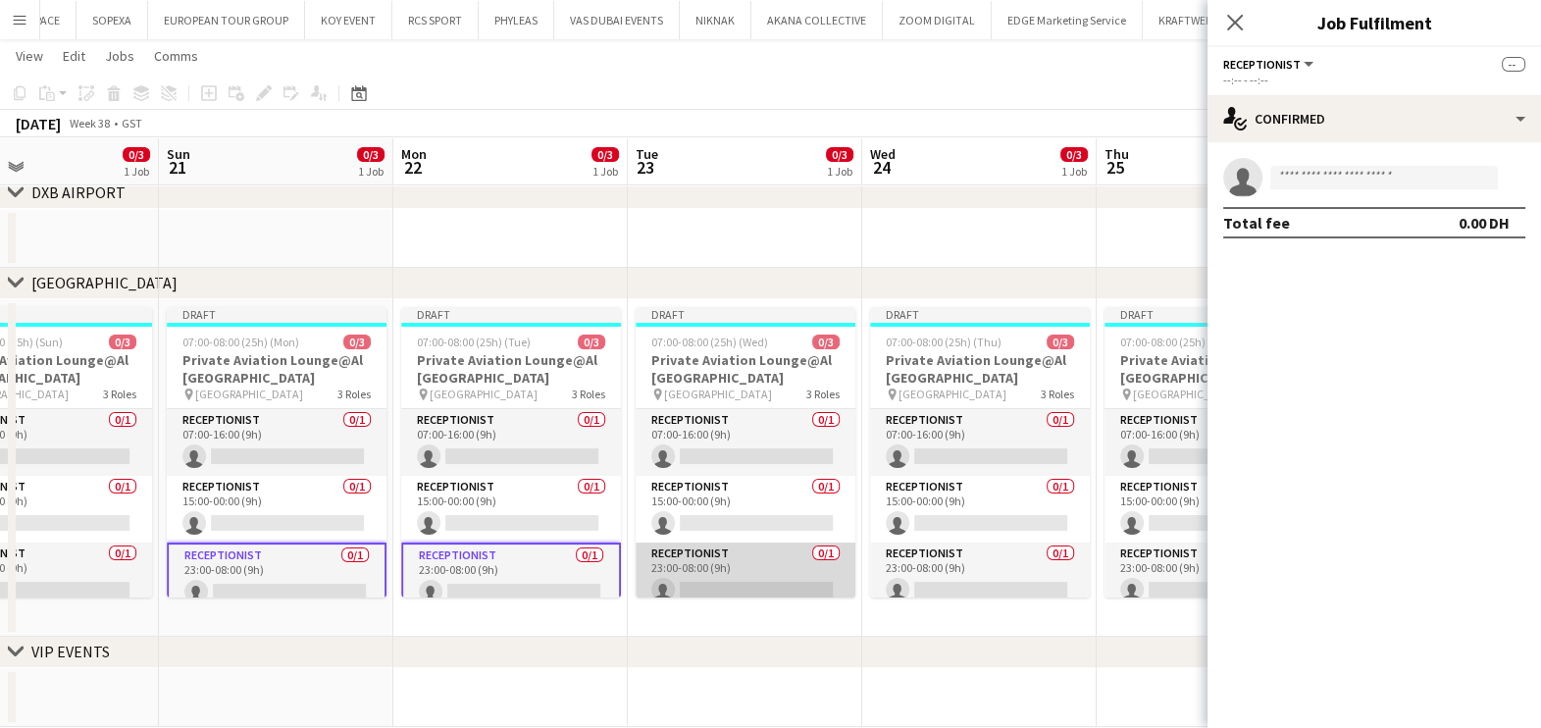
click at [671, 549] on app-card-role "Receptionist 0/1 23:00-08:00 (9h) single-neutral-actions" at bounding box center [746, 575] width 220 height 67
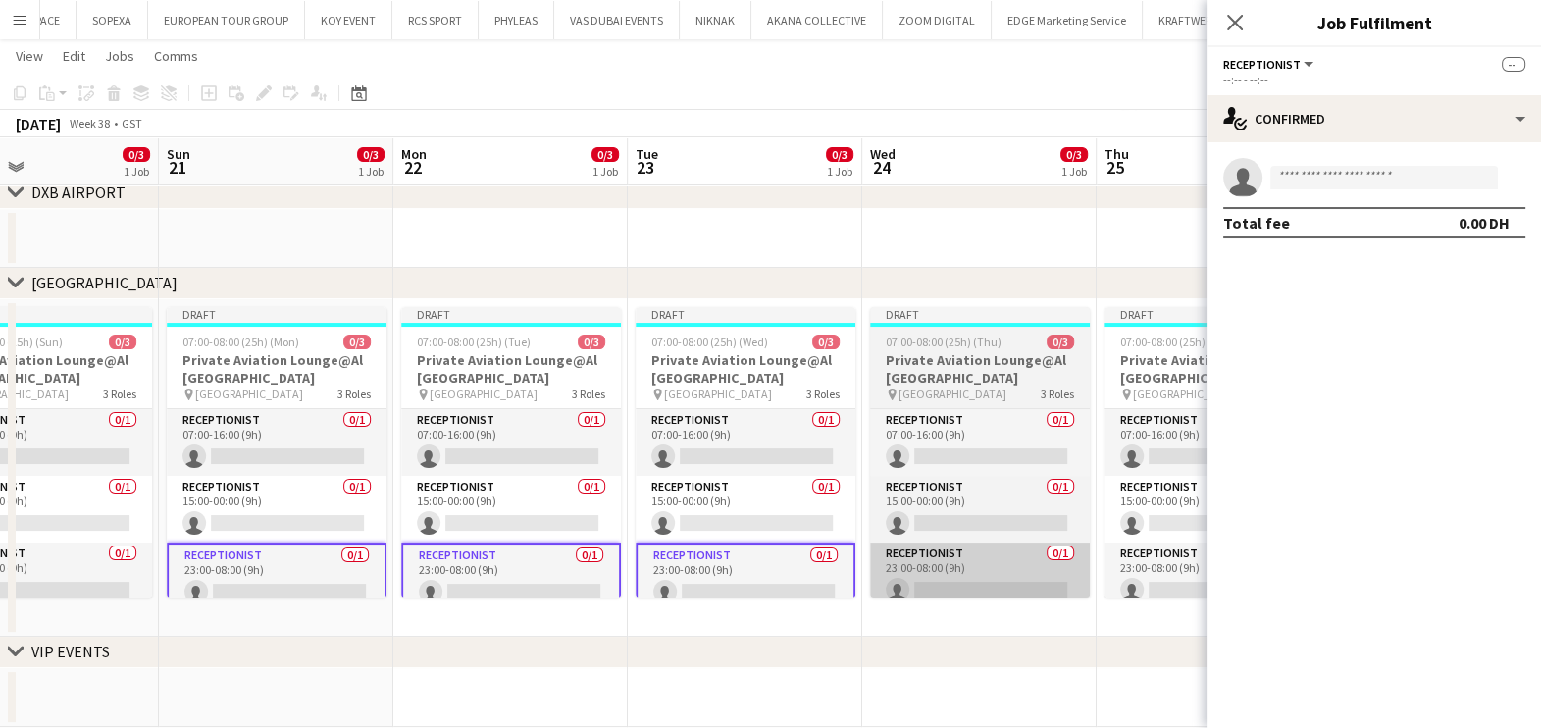
scroll to position [0, 779]
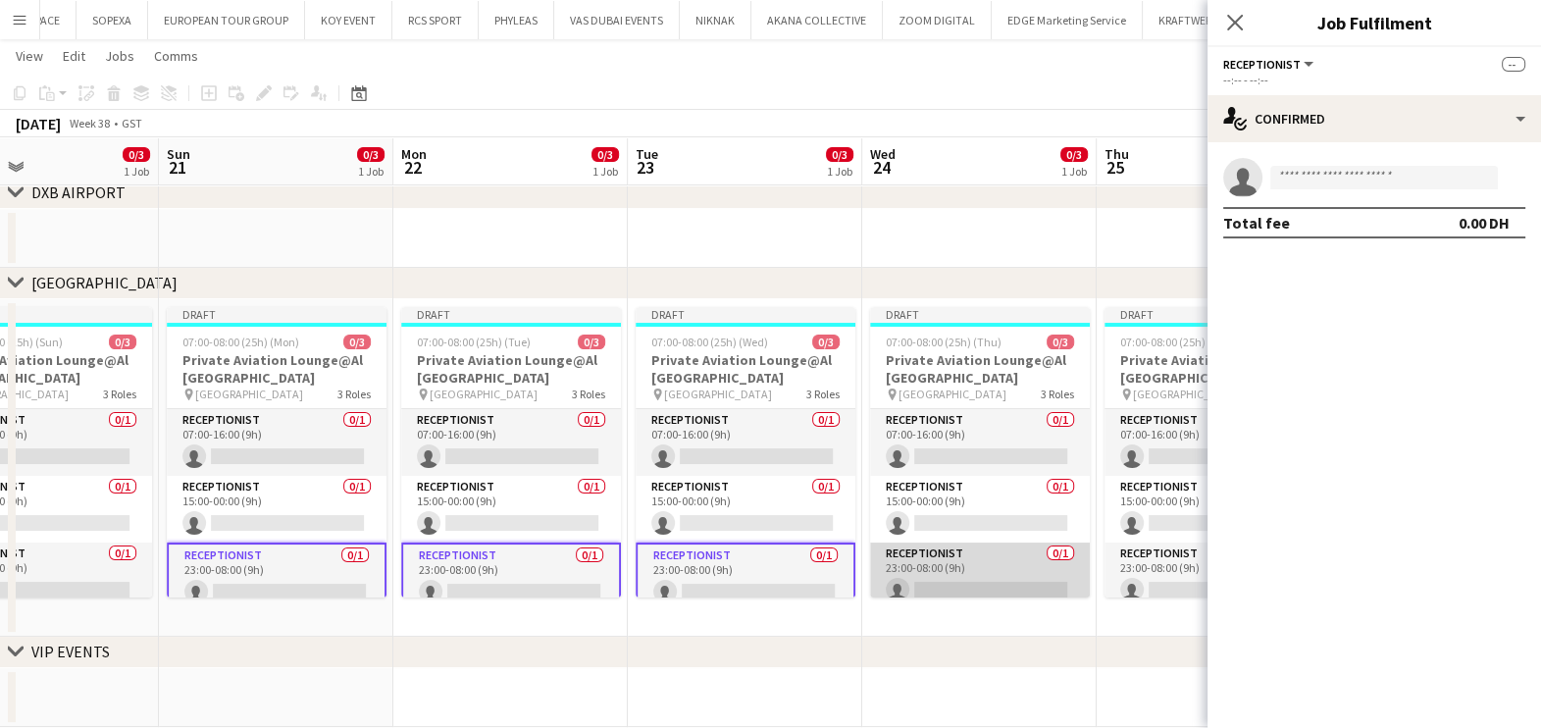
click at [986, 559] on app-card-role "Receptionist 0/1 23:00-08:00 (9h) single-neutral-actions" at bounding box center [980, 575] width 220 height 67
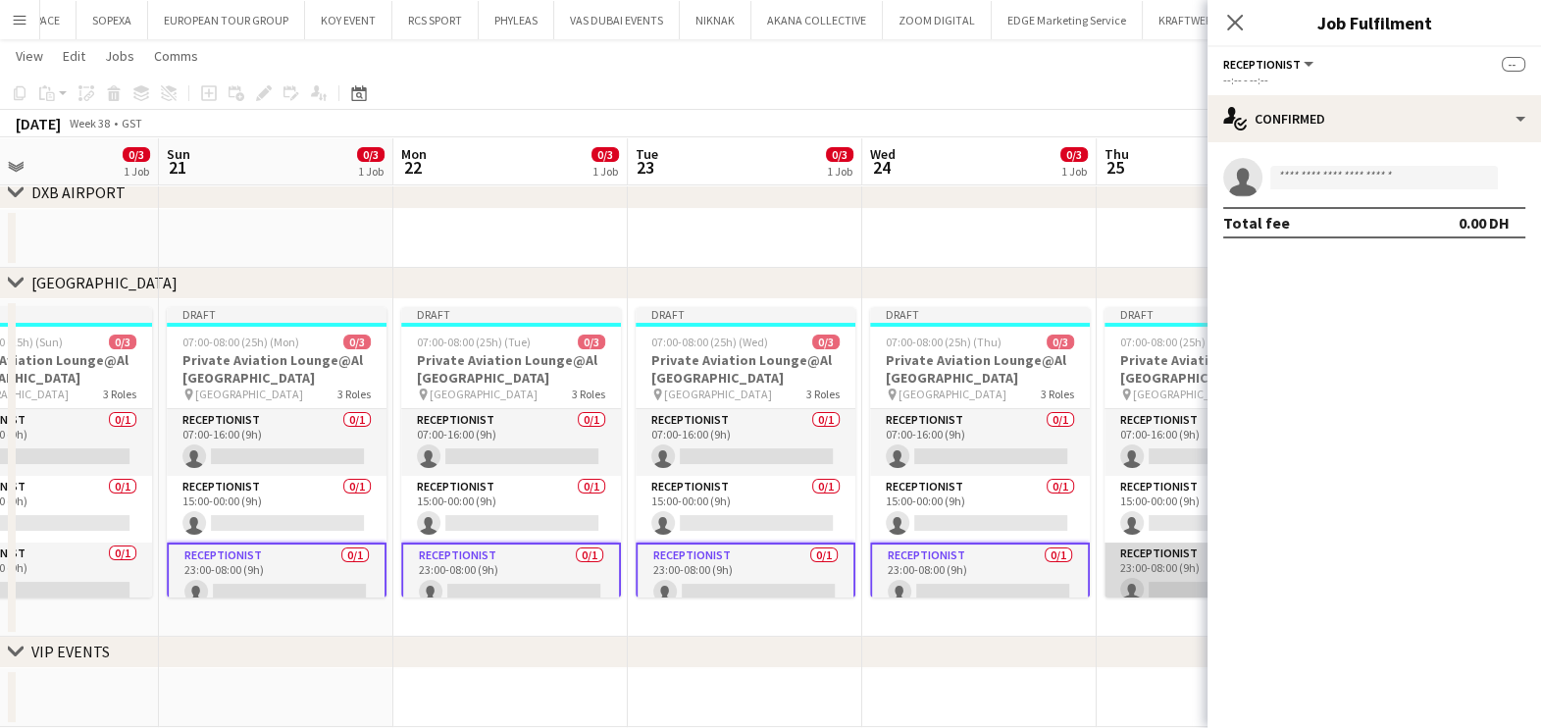
click at [1119, 564] on app-card-role "Receptionist 0/1 23:00-08:00 (9h) single-neutral-actions" at bounding box center [1214, 575] width 220 height 67
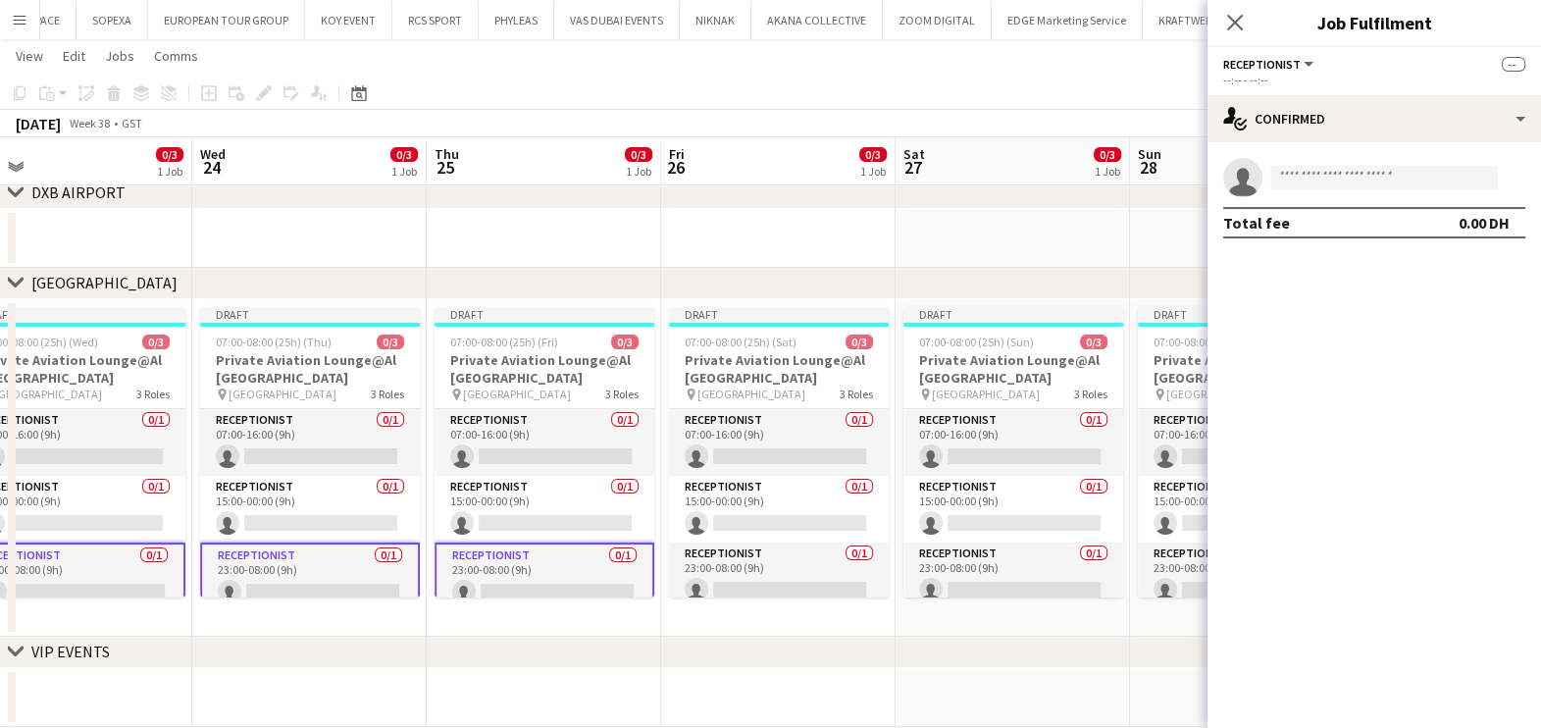
click at [316, 581] on app-calendar-viewport "Sat 20 0/3 1 Job Sun 21 0/3 1 Job Mon 22 0/3 1 Job Tue 23 0/3 1 Job Wed 24 0/3 …" at bounding box center [770, 279] width 1541 height 895
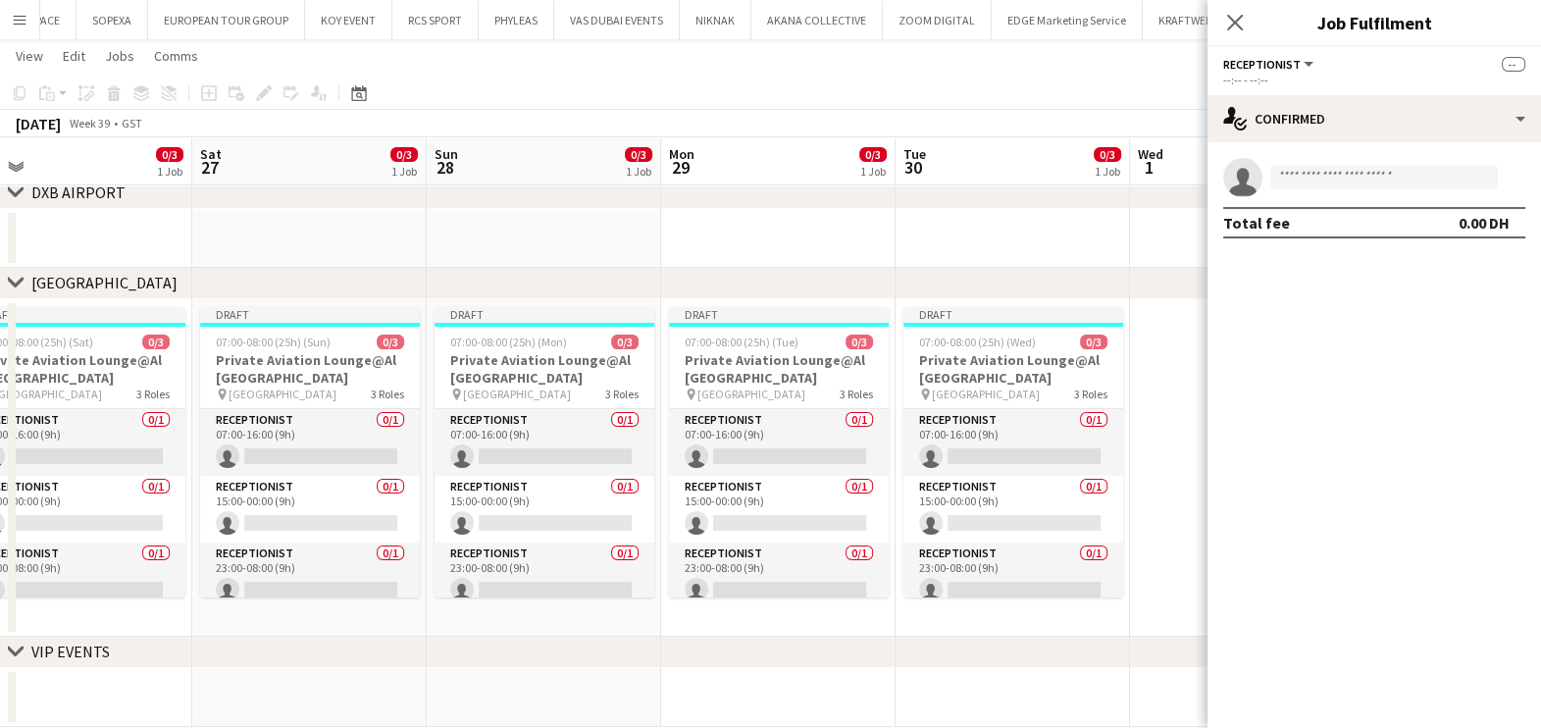
click at [304, 540] on app-calendar-viewport "Tue 23 0/3 1 Job Wed 24 0/3 1 Job Thu 25 0/3 1 Job Fri 26 0/3 1 Job Sat 27 0/3 …" at bounding box center [770, 279] width 1541 height 895
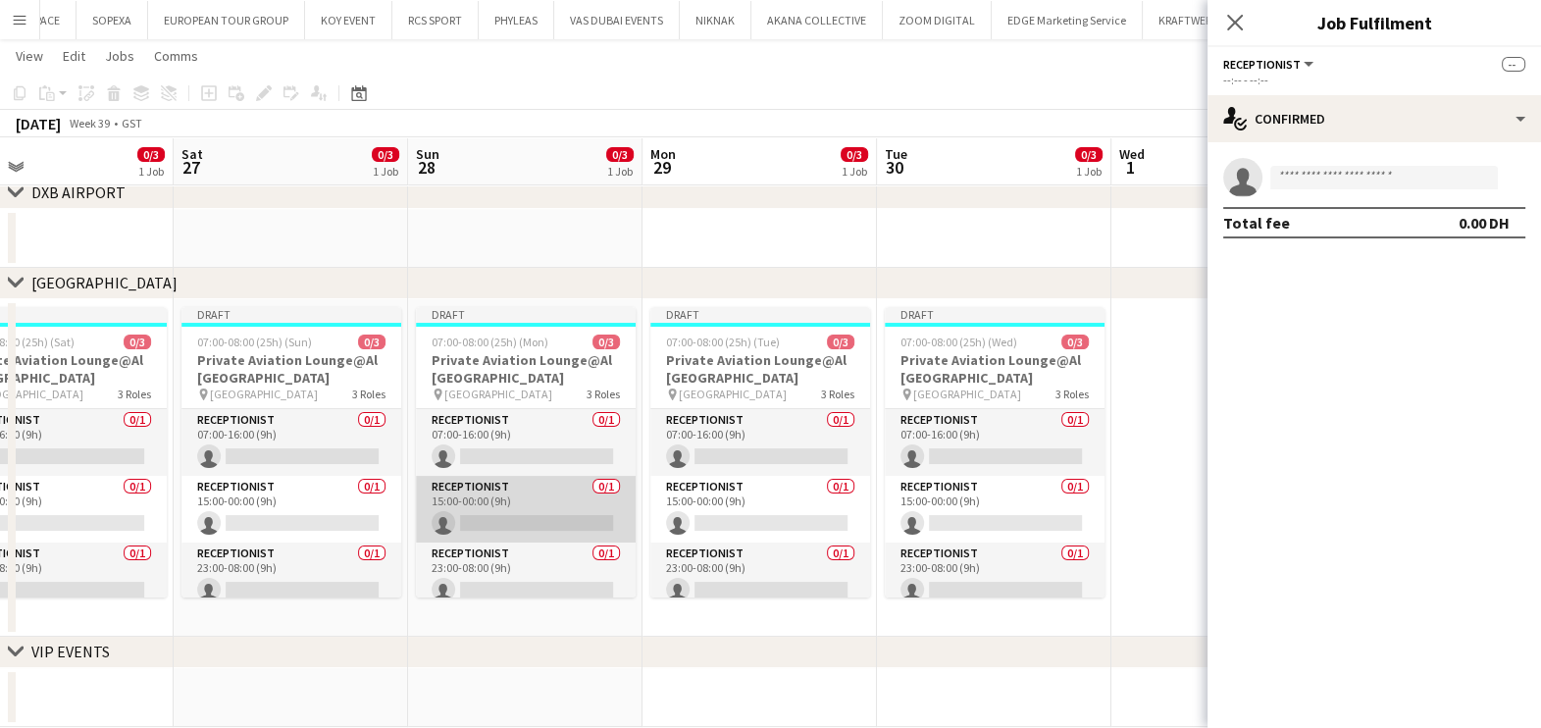
click at [535, 500] on app-card-role "Receptionist 0/1 15:00-00:00 (9h) single-neutral-actions" at bounding box center [526, 509] width 220 height 67
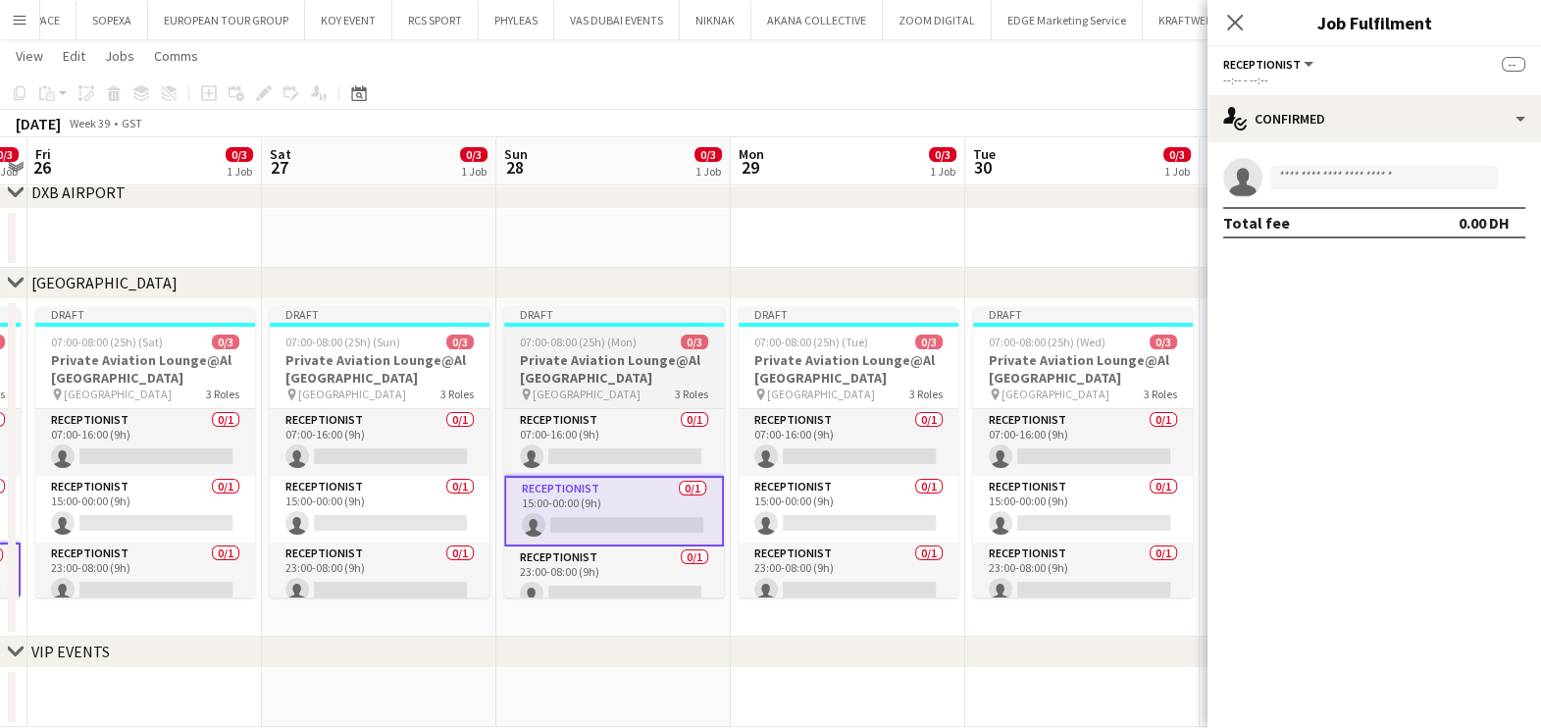
click at [533, 557] on app-calendar-viewport "Tue 23 0/3 1 Job Wed 24 0/3 1 Job Thu 25 0/3 1 Job Fri 26 0/3 1 Job Sat 27 0/3 …" at bounding box center [770, 279] width 1541 height 895
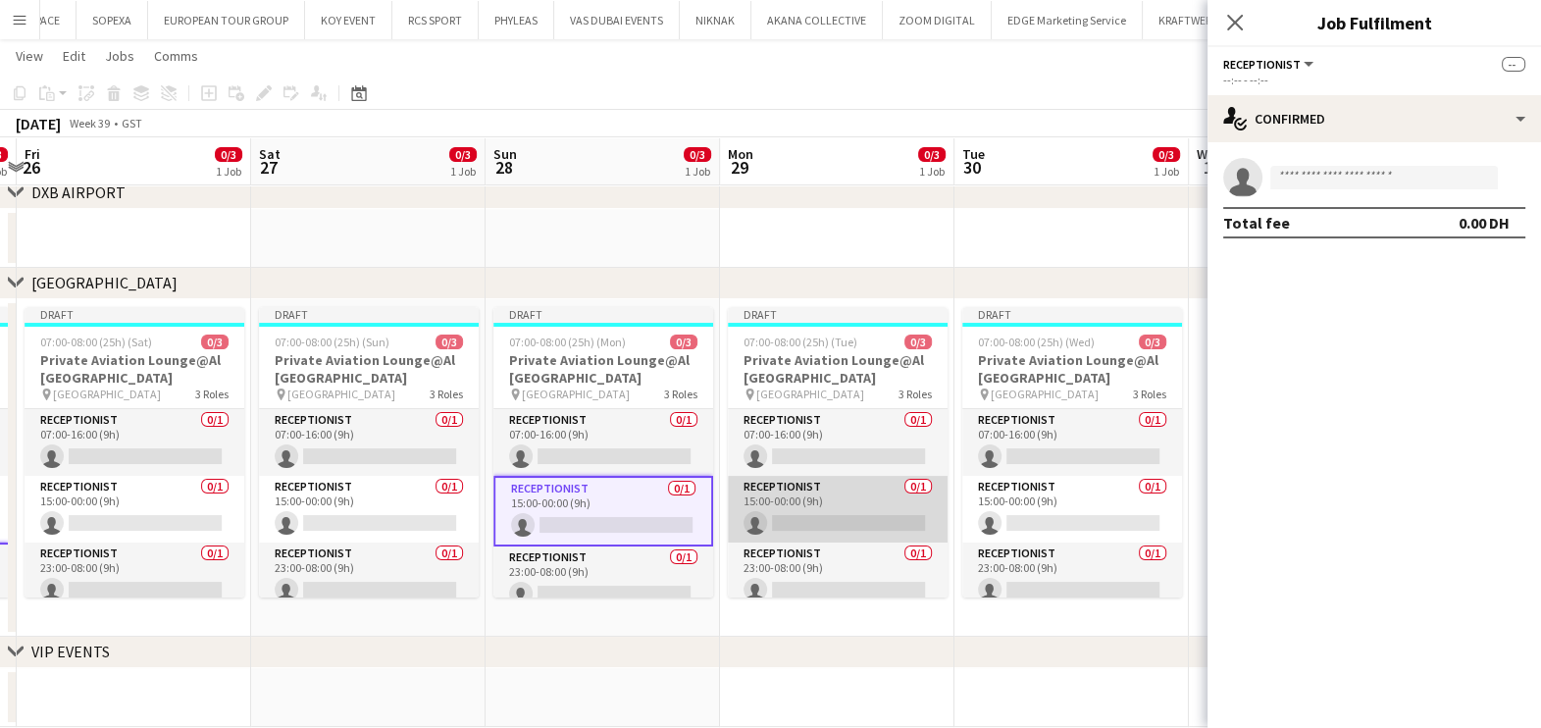
click at [830, 493] on app-card-role "Receptionist 0/1 15:00-00:00 (9h) single-neutral-actions" at bounding box center [838, 509] width 220 height 67
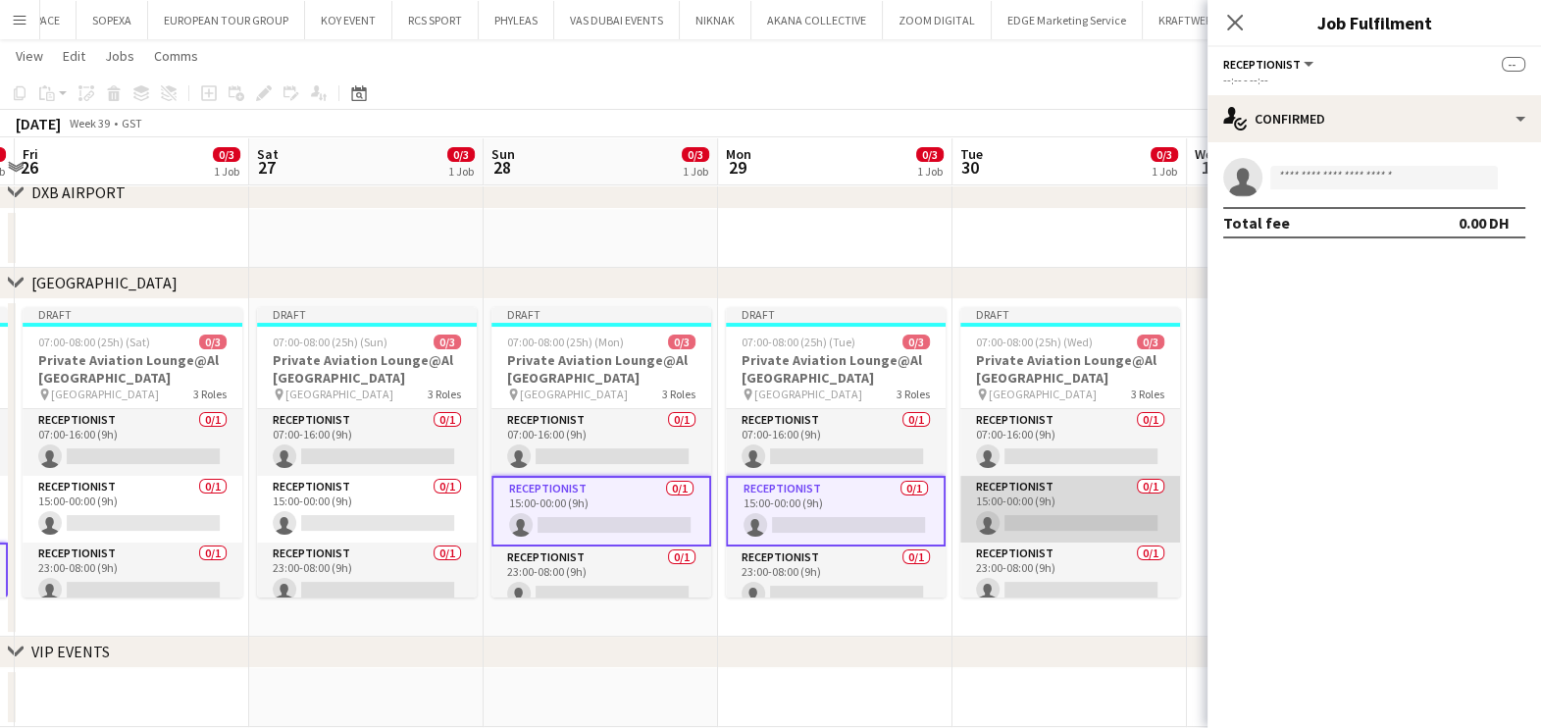
click at [1035, 494] on app-card-role "Receptionist 0/1 15:00-00:00 (9h) single-neutral-actions" at bounding box center [1070, 509] width 220 height 67
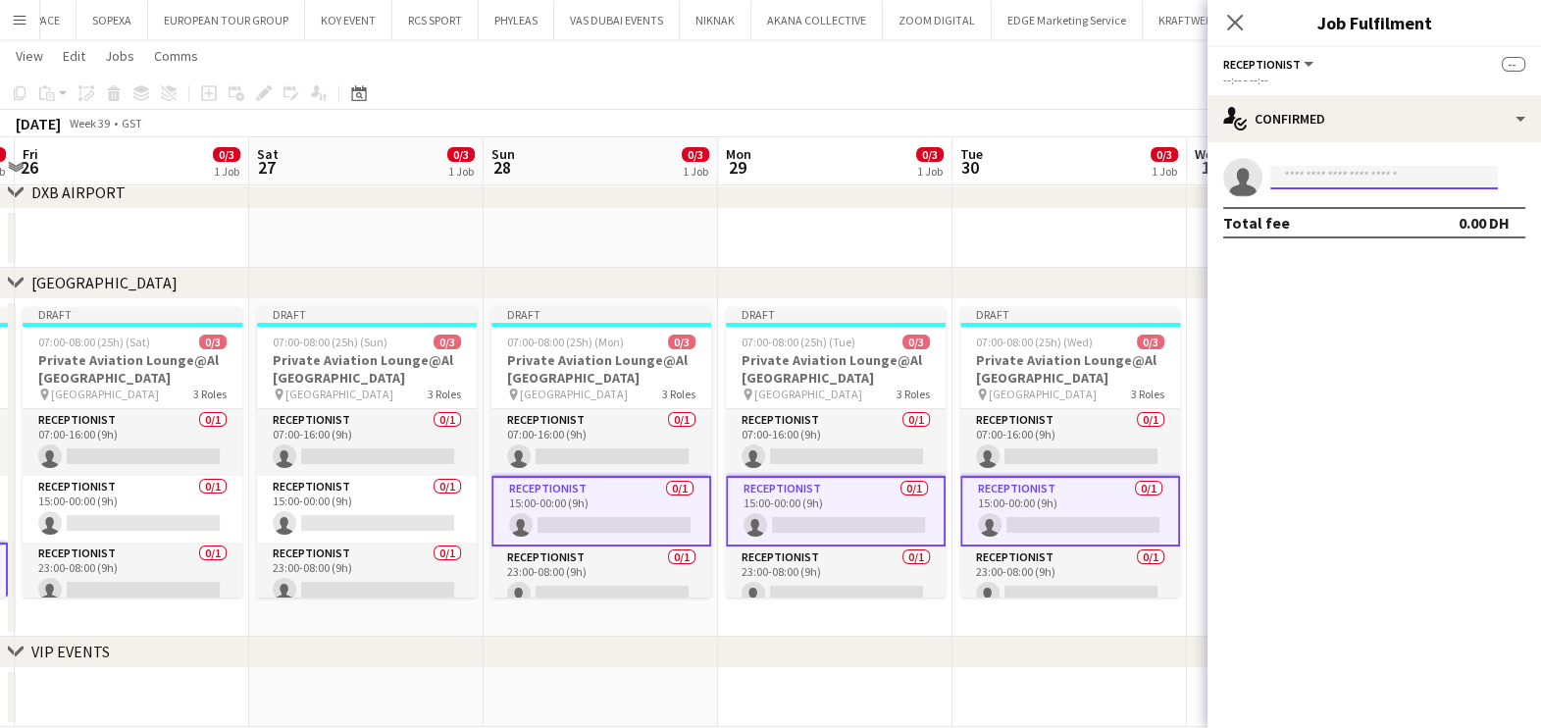
click at [1345, 177] on input at bounding box center [1384, 178] width 228 height 24
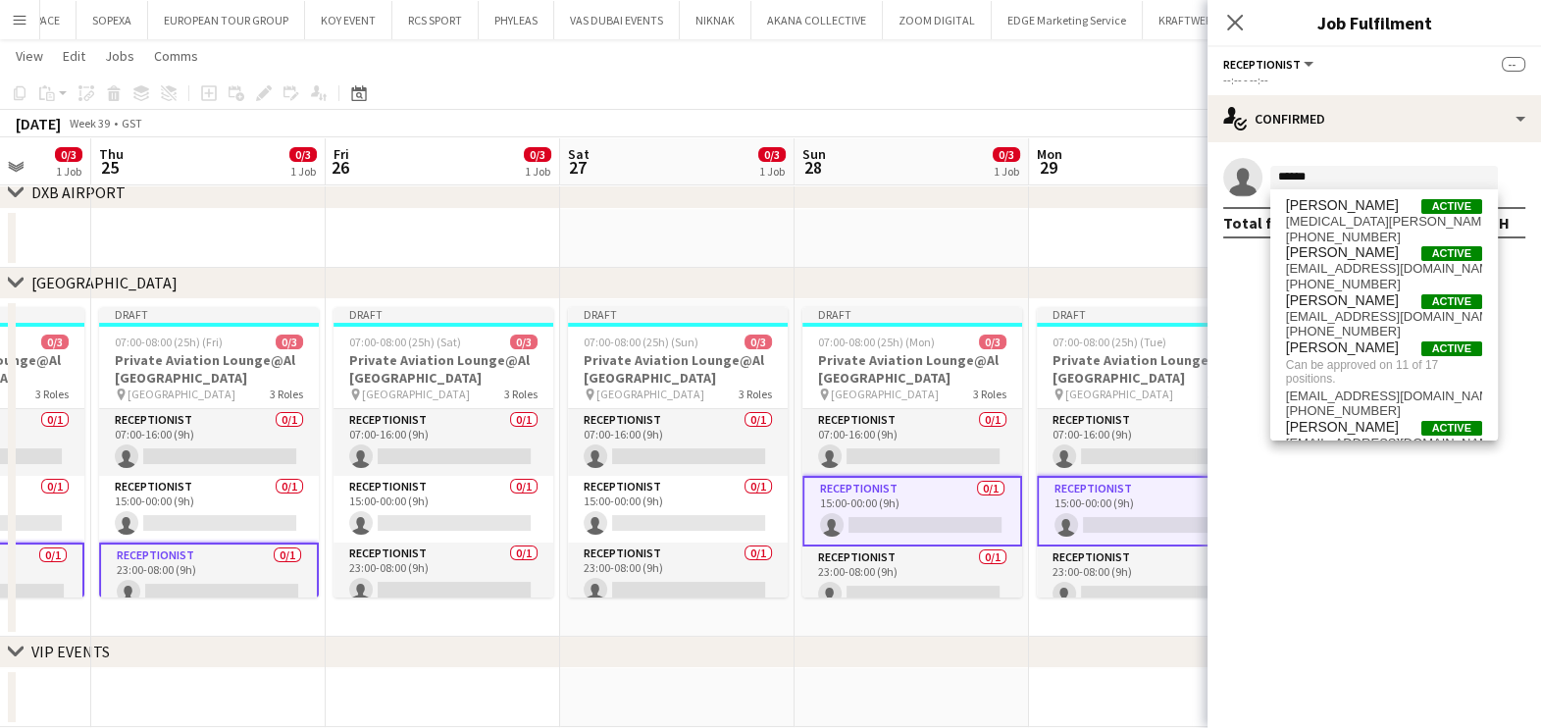
drag, startPoint x: 381, startPoint y: 560, endPoint x: 1160, endPoint y: 562, distance: 779.8
click at [1160, 562] on app-calendar-viewport "Tue 23 0/3 1 Job Wed 24 0/3 1 Job Thu 25 0/3 1 Job Fri 26 0/3 1 Job Sat 27 0/3 …" at bounding box center [770, 279] width 1541 height 895
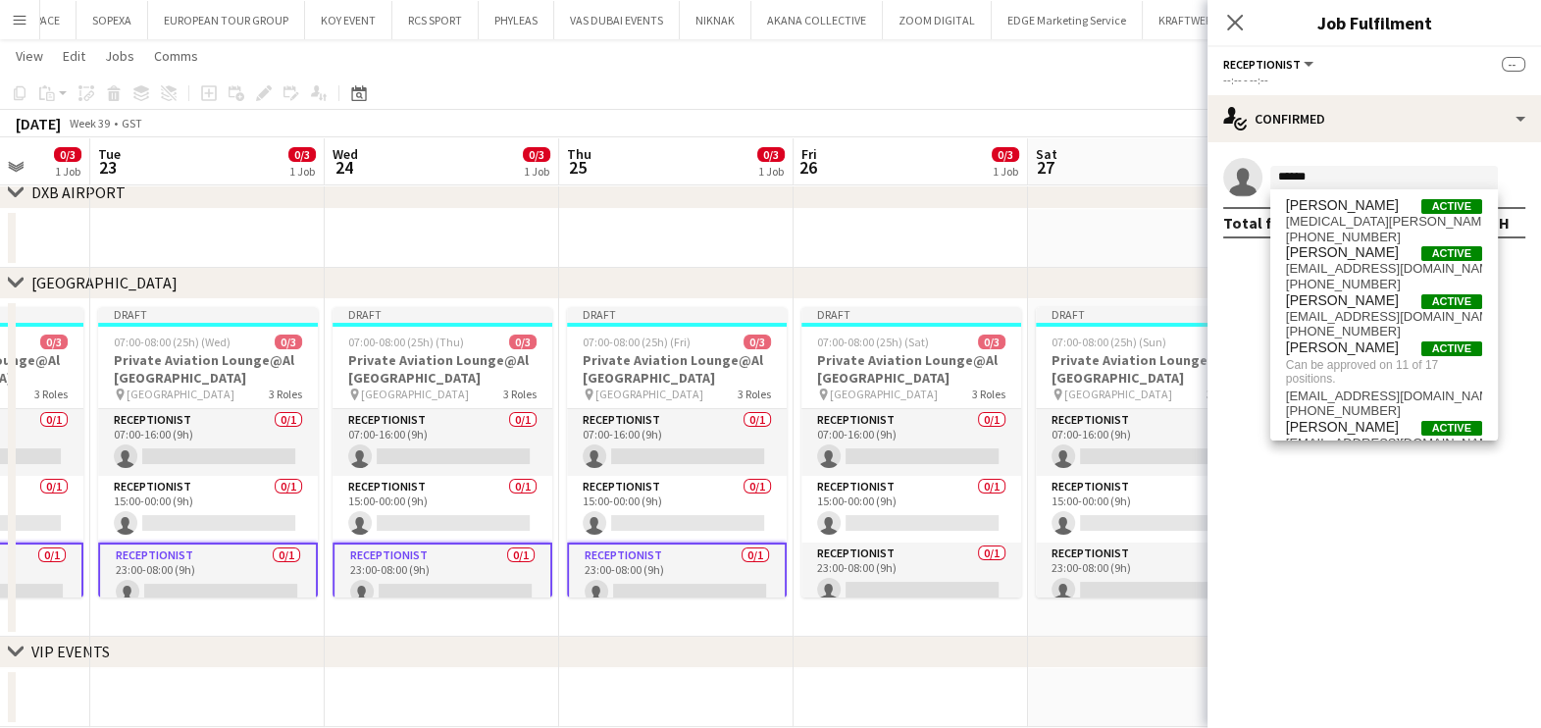
drag, startPoint x: 595, startPoint y: 571, endPoint x: 1559, endPoint y: 529, distance: 964.1
click at [1541, 530] on html "Menu Boards Boards Boards All jobs Status Workforce Workforce My Workforce Recr…" at bounding box center [770, 258] width 1541 height 1004
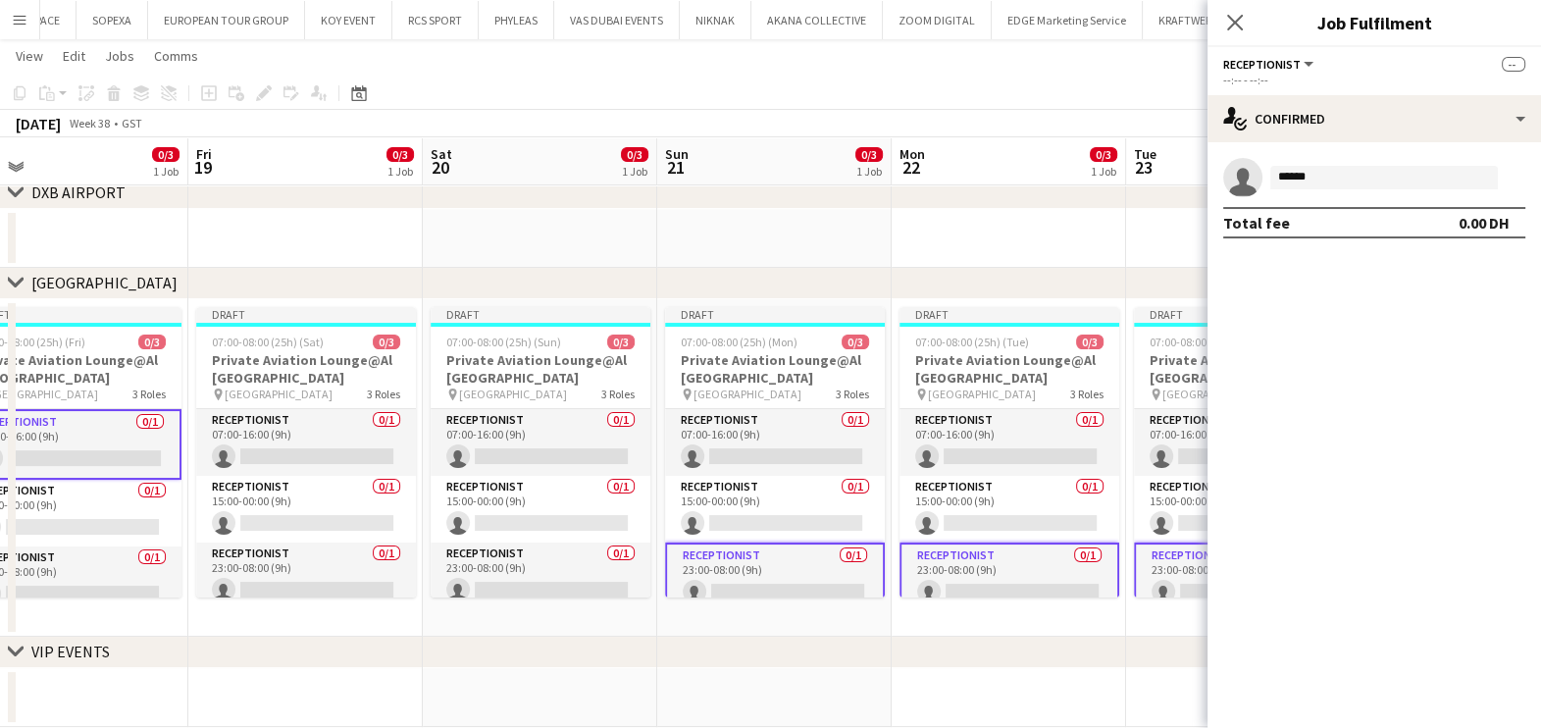
drag, startPoint x: 701, startPoint y: 532, endPoint x: 1308, endPoint y: 523, distance: 607.2
click at [1393, 523] on body "Menu Boards Boards Boards All jobs Status Workforce Workforce My Workforce Recr…" at bounding box center [770, 258] width 1541 height 1004
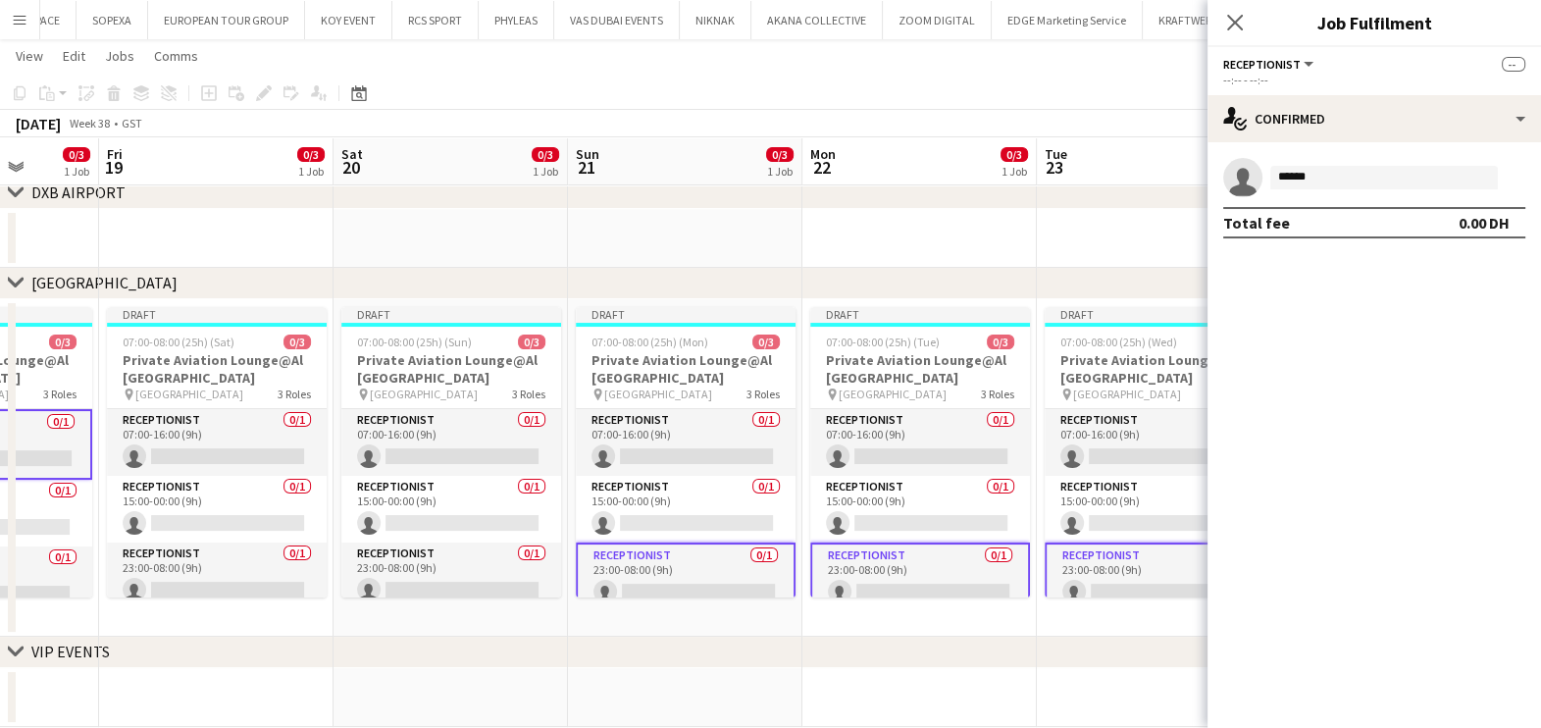
drag, startPoint x: 1013, startPoint y: 529, endPoint x: 1113, endPoint y: 524, distance: 100.2
click at [1471, 524] on body "Menu Boards Boards Boards All jobs Status Workforce Workforce My Workforce Recr…" at bounding box center [770, 258] width 1541 height 1004
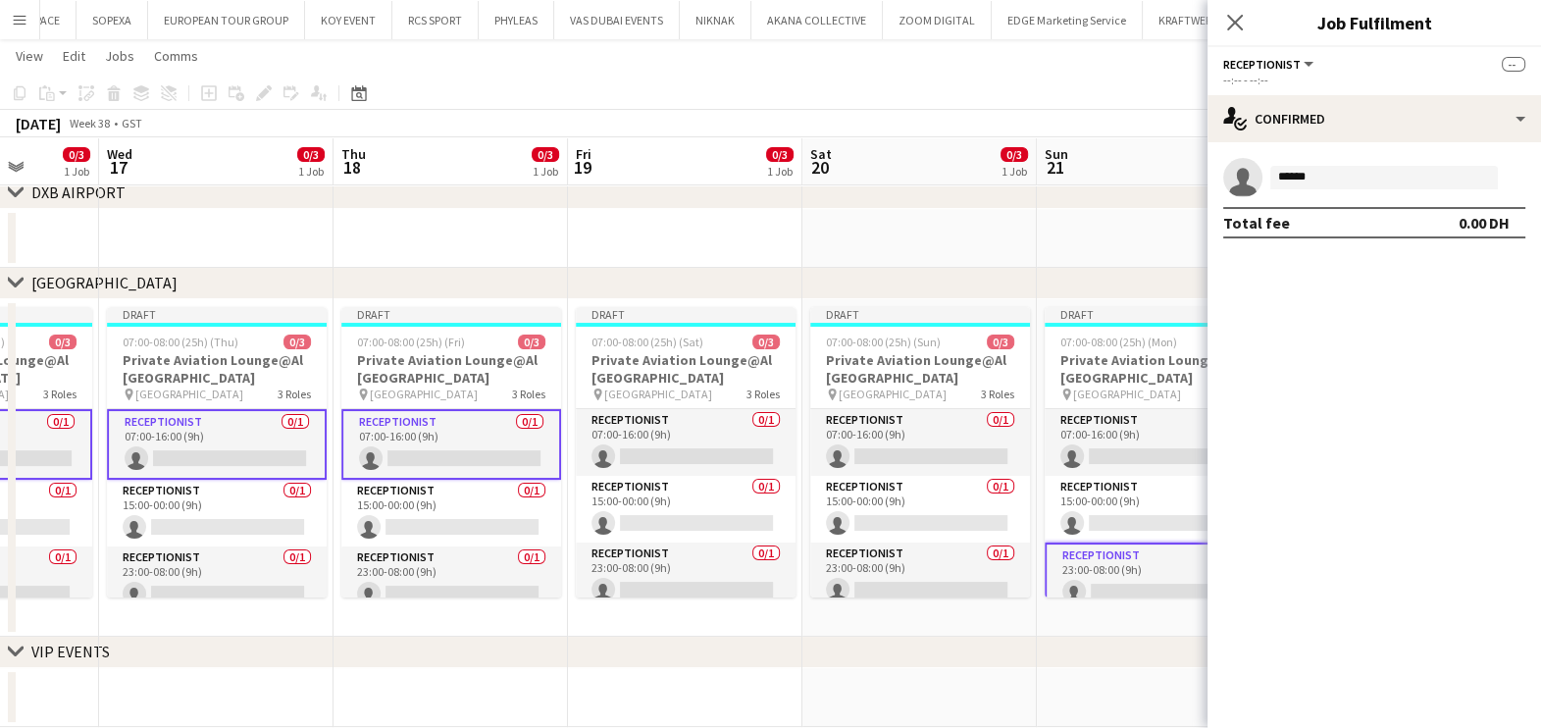
click at [1259, 534] on body "Menu Boards Boards Boards All jobs Status Workforce Workforce My Workforce Recr…" at bounding box center [770, 258] width 1541 height 1004
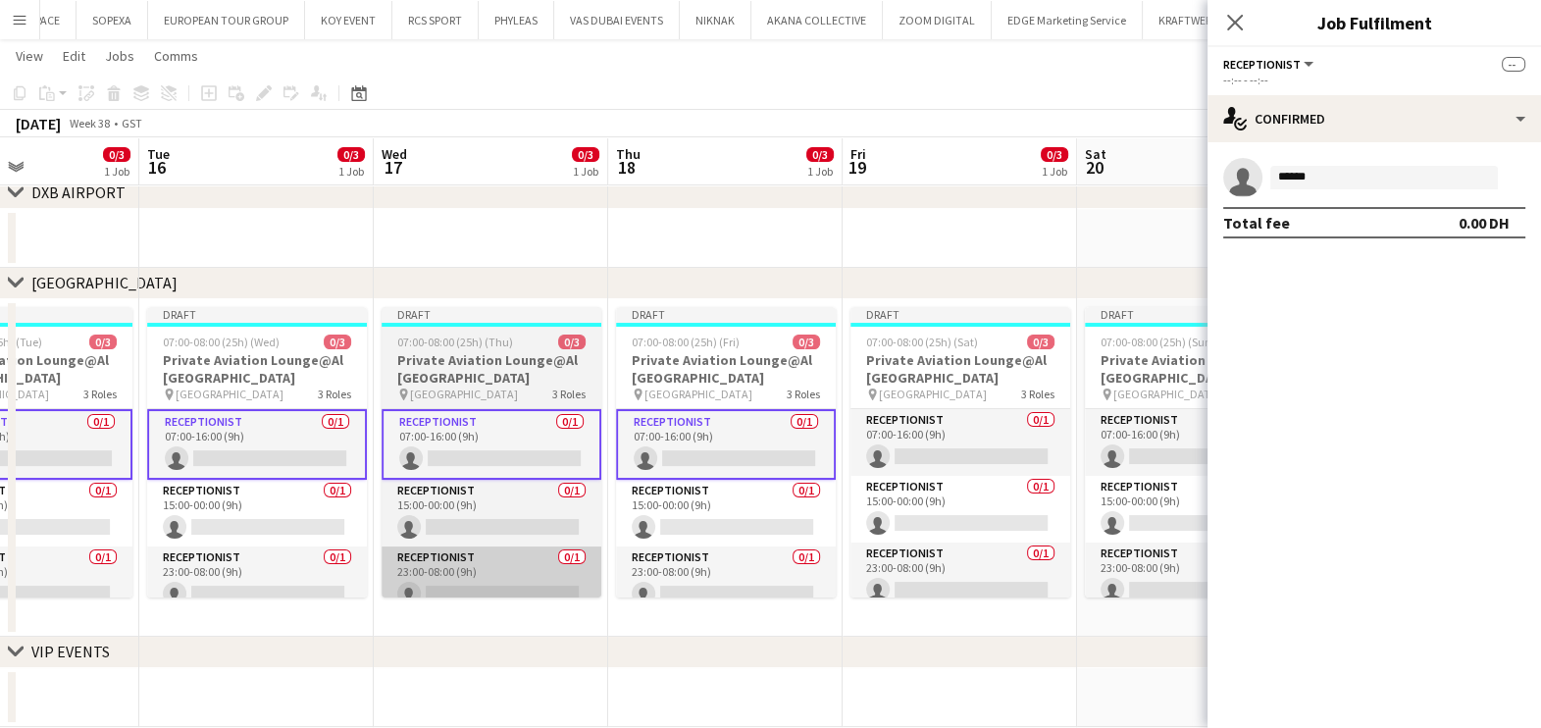
drag, startPoint x: 1074, startPoint y: 604, endPoint x: 565, endPoint y: 563, distance: 510.7
click at [1206, 579] on body "Menu Boards Boards Boards All jobs Status Workforce Workforce My Workforce Recr…" at bounding box center [770, 258] width 1541 height 1004
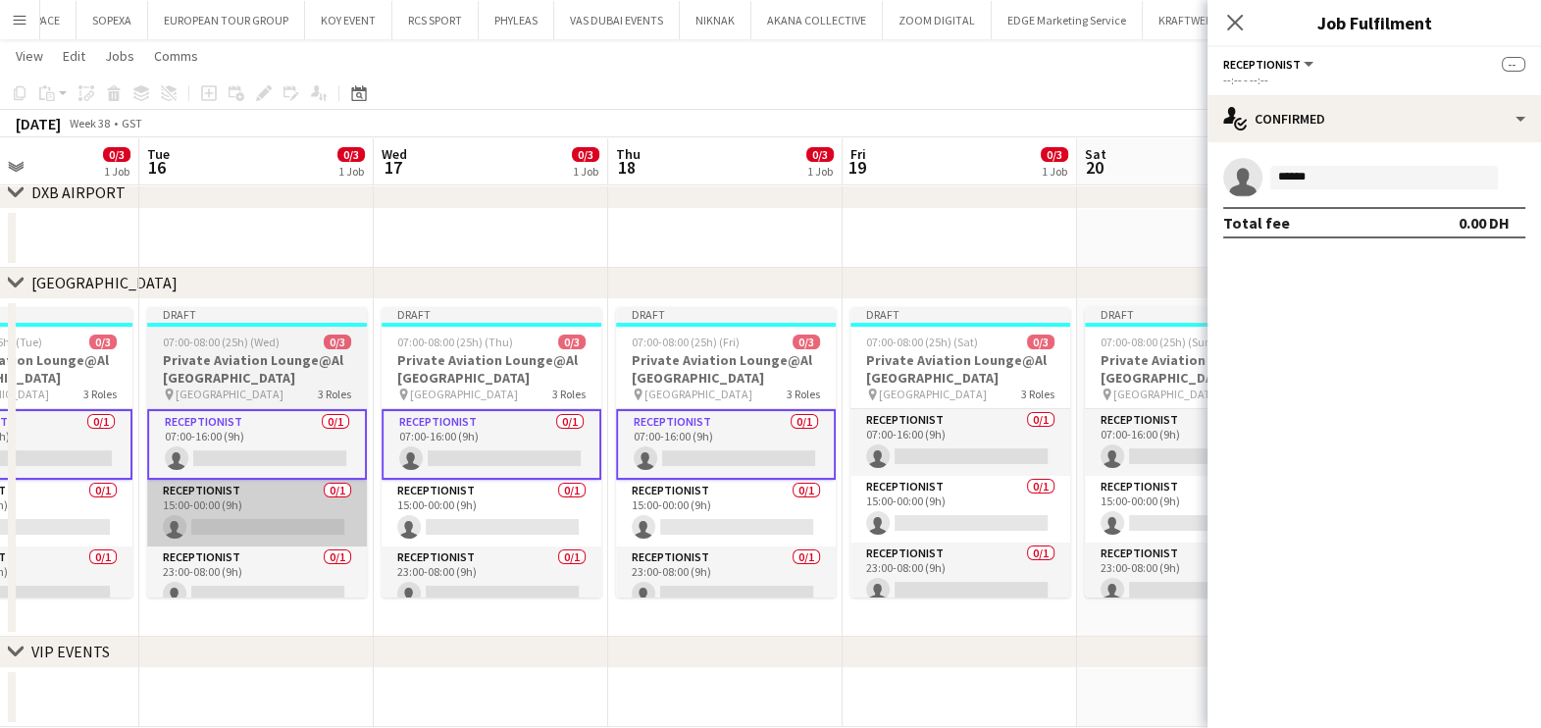
drag, startPoint x: 471, startPoint y: 558, endPoint x: 712, endPoint y: 534, distance: 242.5
click at [881, 520] on app-calendar-viewport "Sat 13 0/3 1 Job Sun 14 0/3 1 Job Mon 15 0/3 1 Job Tue 16 0/3 1 Job Wed 17 0/3 …" at bounding box center [770, 279] width 1541 height 895
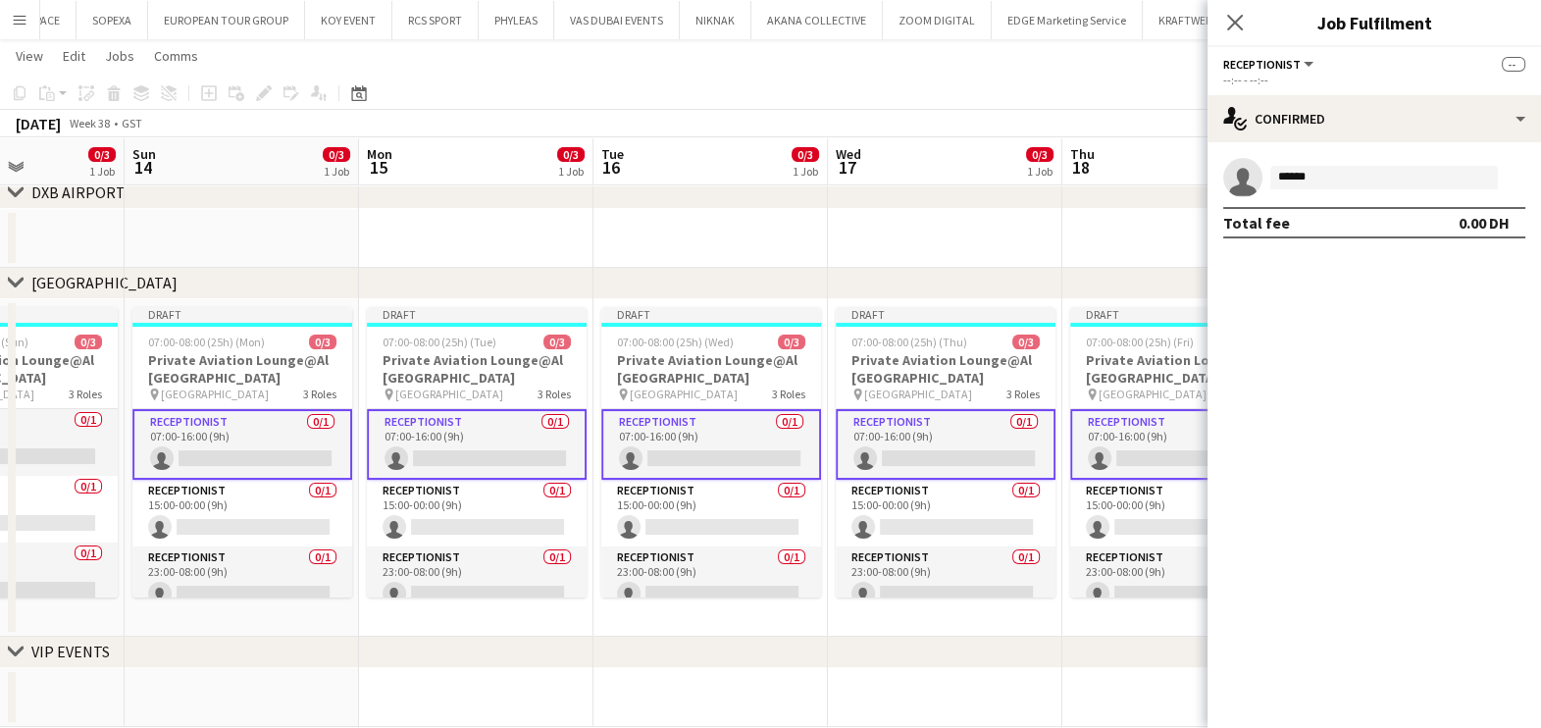
drag, startPoint x: 690, startPoint y: 538, endPoint x: 1143, endPoint y: 537, distance: 453.2
click at [1153, 538] on app-calendar-viewport "Thu 11 0/3 1 Job Fri 12 0/3 1 Job Sat 13 0/3 1 Job Sun 14 0/3 1 Job Mon 15 0/3 …" at bounding box center [770, 279] width 1541 height 895
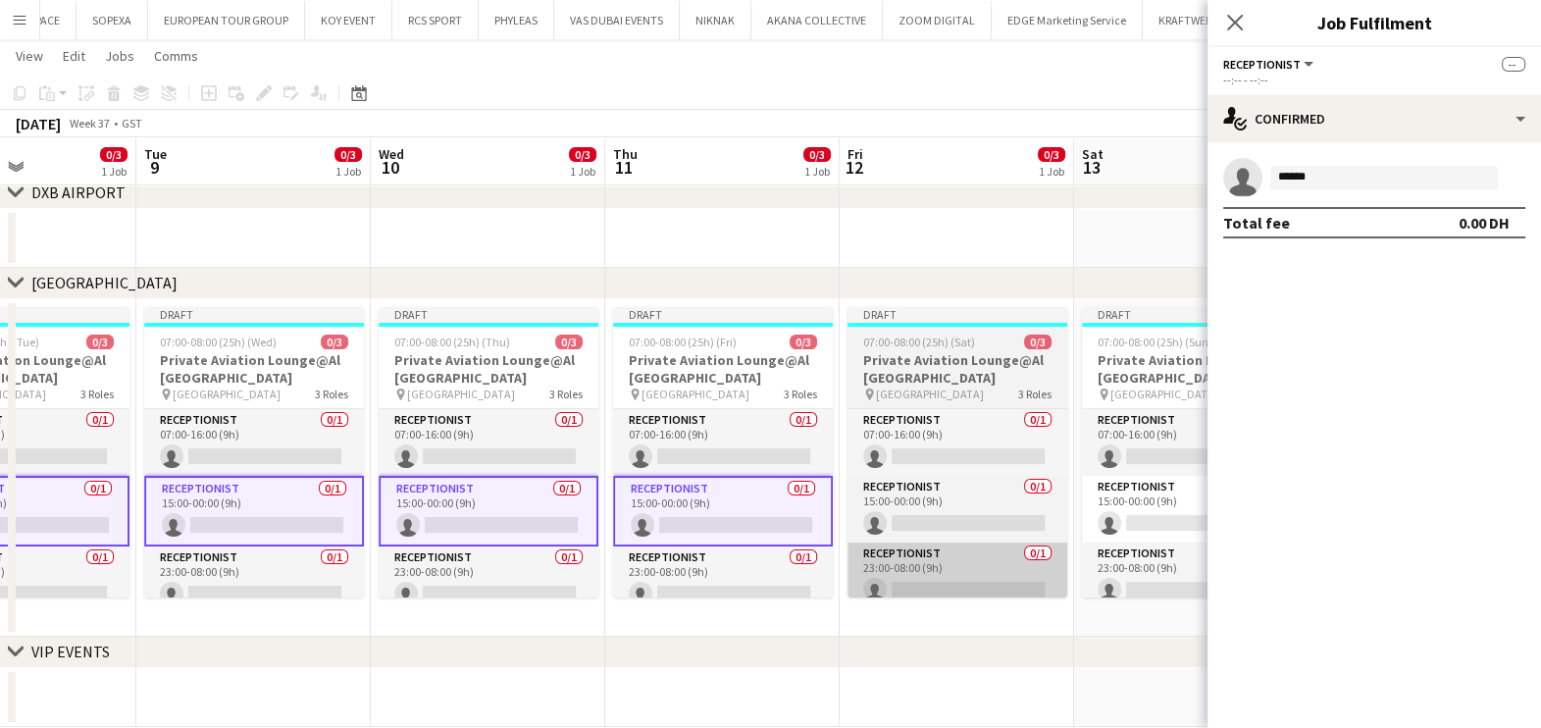
drag, startPoint x: 549, startPoint y: 542, endPoint x: 1123, endPoint y: 541, distance: 573.8
click at [1152, 541] on app-calendar-viewport "Sat 6 2/4 2 Jobs Sun 7 2/3 1 Job Mon 8 0/3 1 Job Tue 9 0/3 1 Job Wed 10 0/3 1 J…" at bounding box center [770, 279] width 1541 height 895
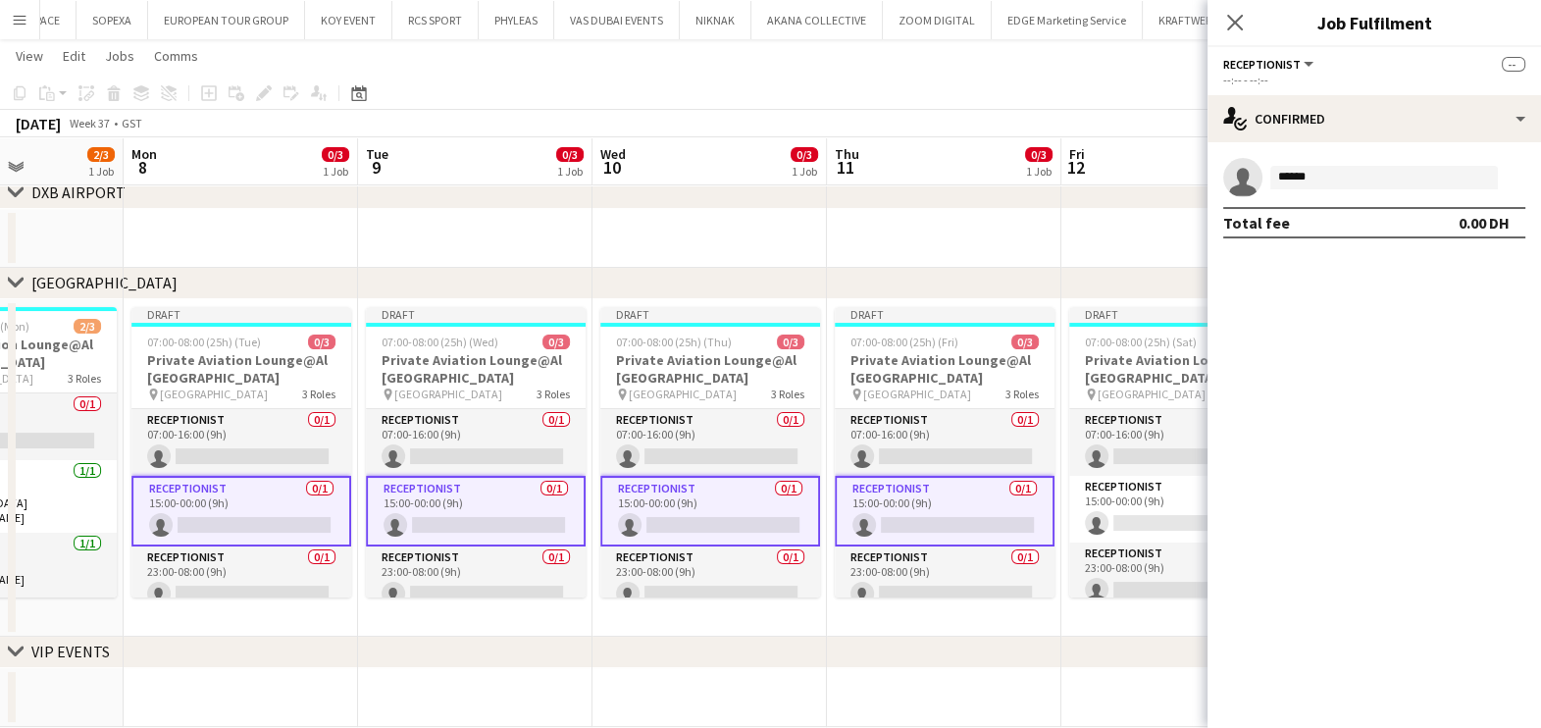
click at [1118, 568] on app-calendar-viewport "Fri 5 3/3 1 Job Sat 6 2/4 2 Jobs Sun 7 2/3 1 Job Mon 8 0/3 1 Job Tue 9 0/3 1 Jo…" at bounding box center [770, 279] width 1541 height 895
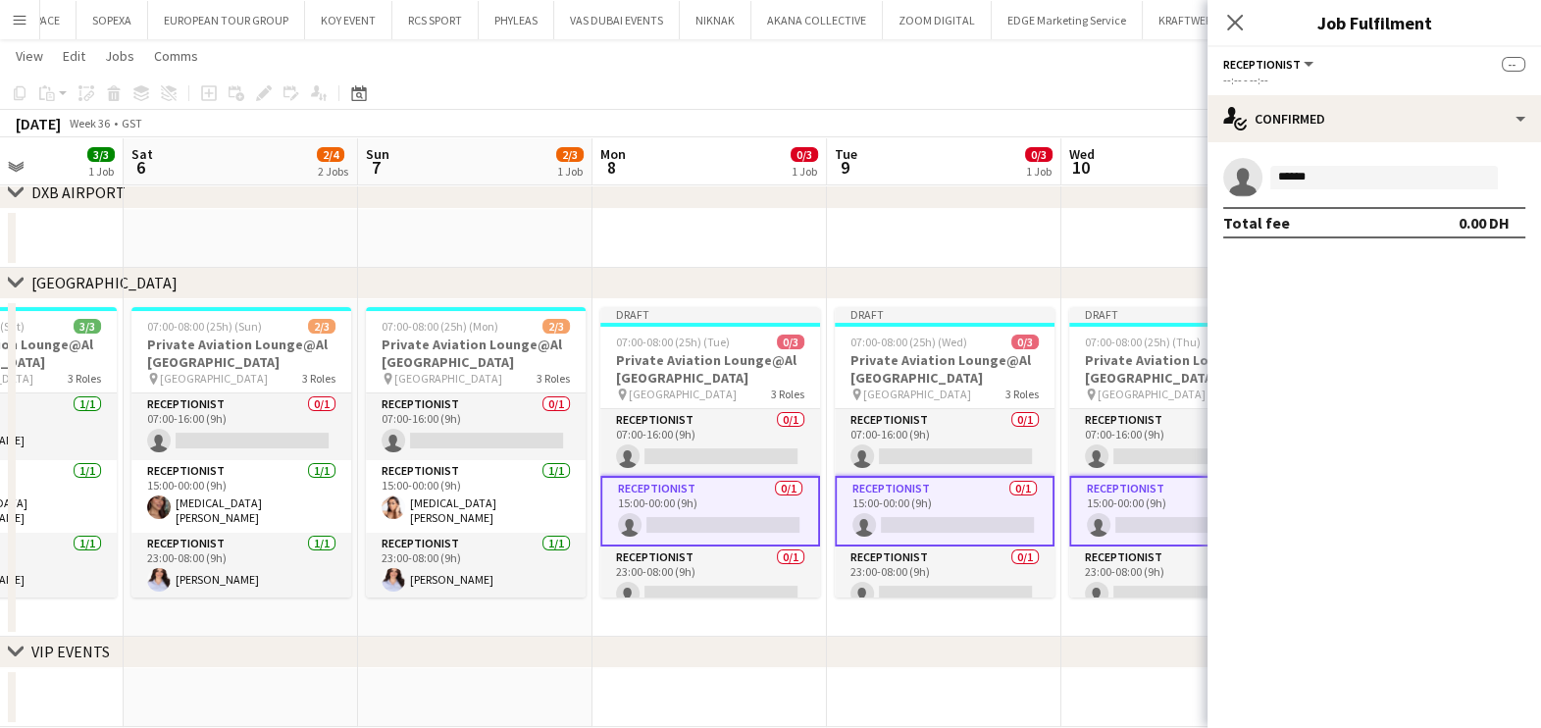
drag, startPoint x: 1005, startPoint y: 611, endPoint x: 1020, endPoint y: 608, distance: 15.0
click at [1020, 608] on app-calendar-viewport "Wed 3 4/4 2 Jobs Thu 4 4/4 2 Jobs Fri 5 3/3 1 Job Sat 6 2/4 2 Jobs Sun 7 2/3 1 …" at bounding box center [770, 279] width 1541 height 895
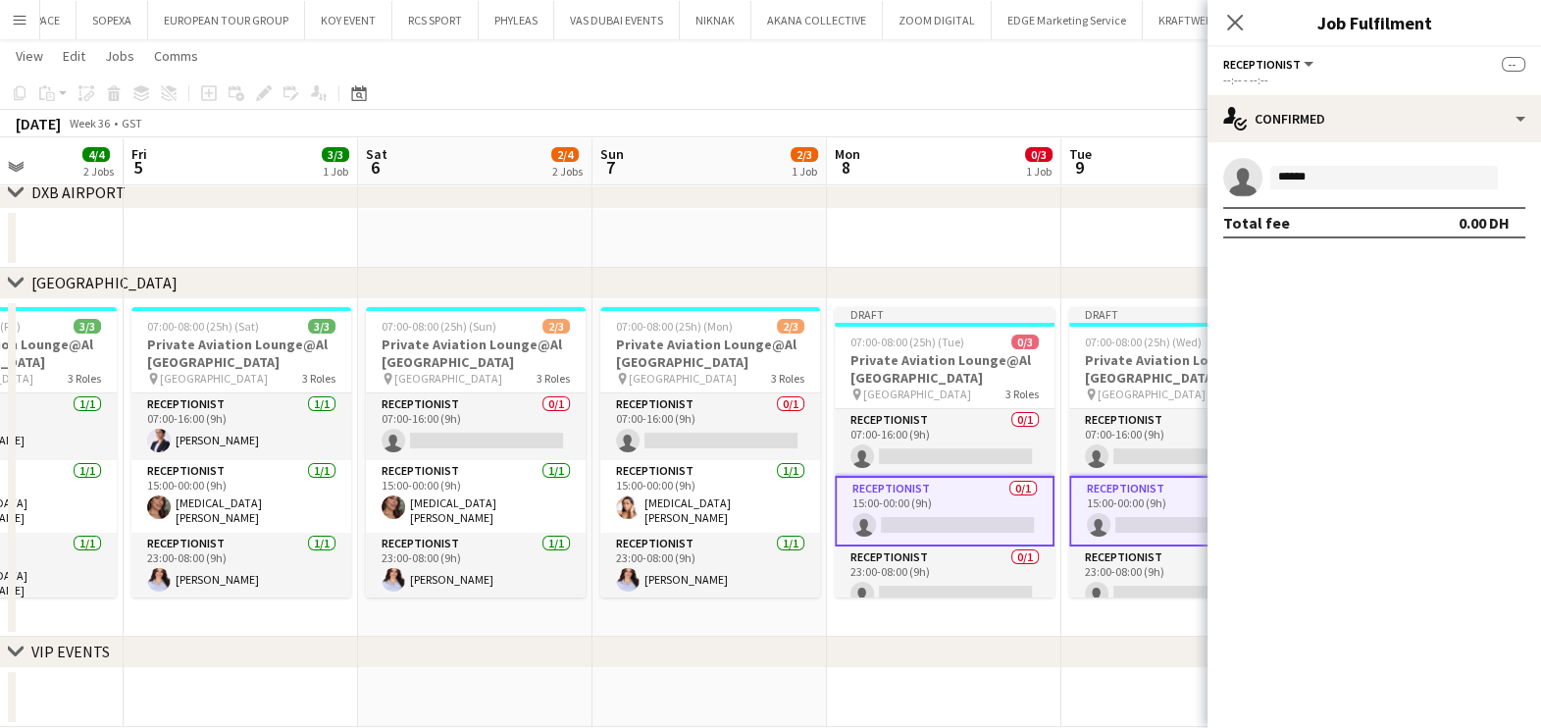
scroll to position [0, 427]
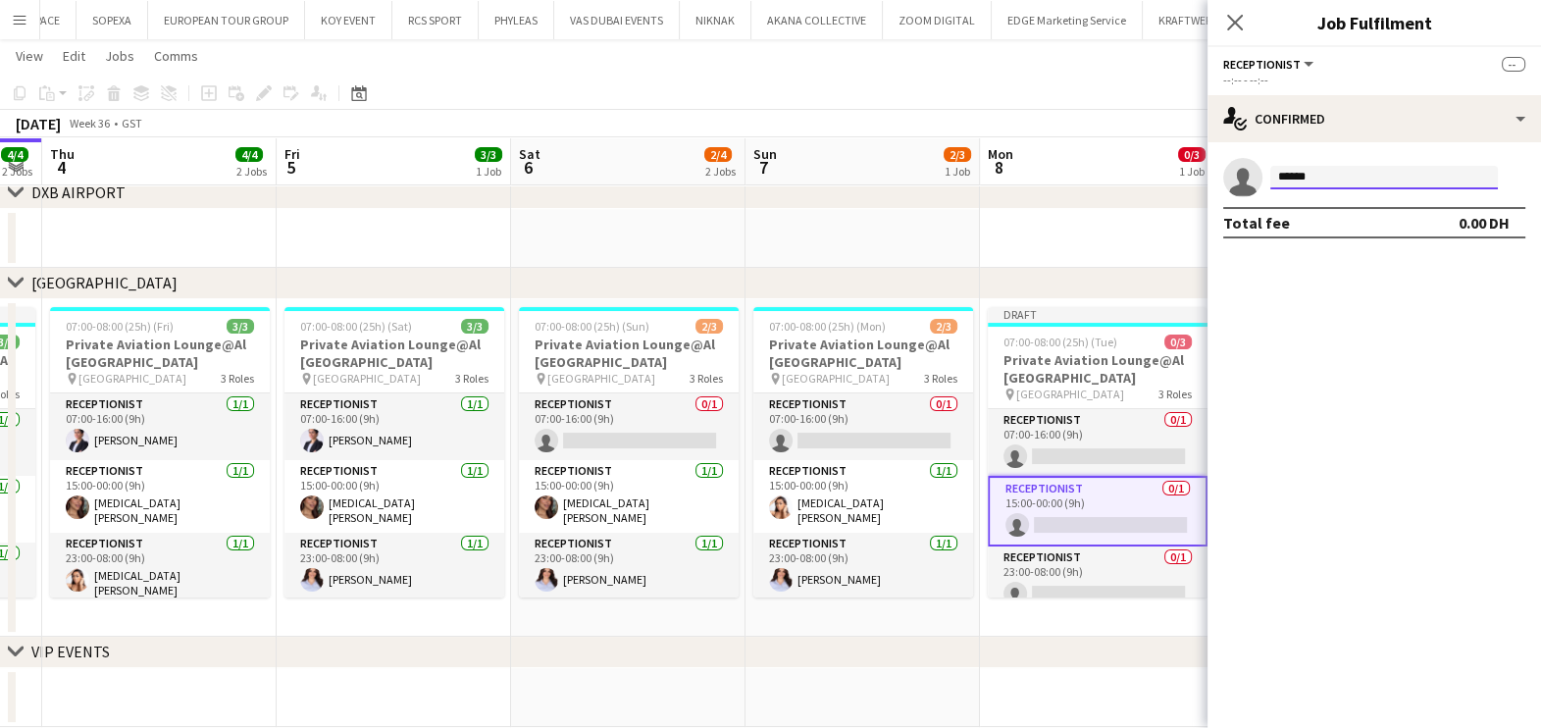
click at [1339, 176] on input "******" at bounding box center [1384, 178] width 228 height 24
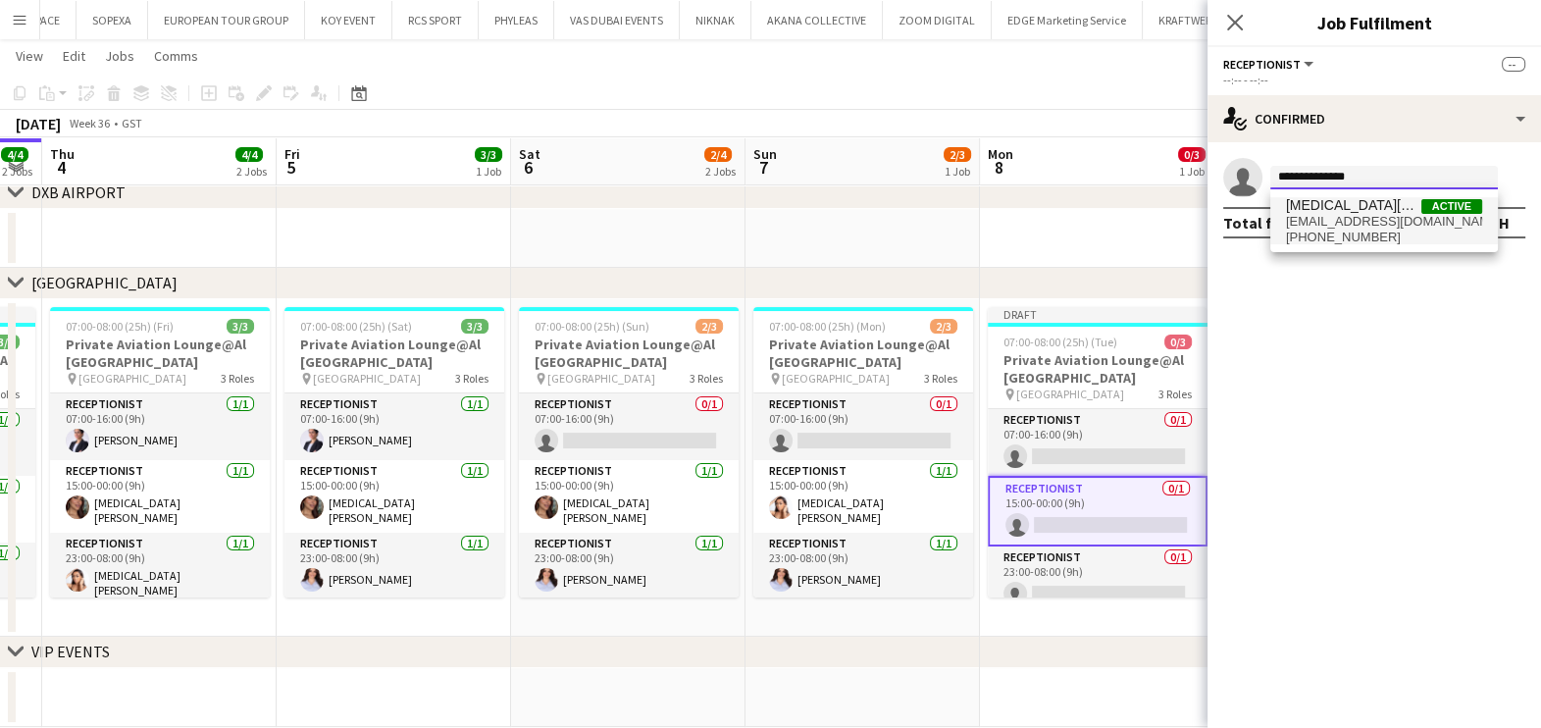
type input "**********"
drag, startPoint x: 1391, startPoint y: 209, endPoint x: 1391, endPoint y: 226, distance: 16.7
click at [1391, 206] on span "[MEDICAL_DATA][PERSON_NAME] Active" at bounding box center [1384, 205] width 196 height 17
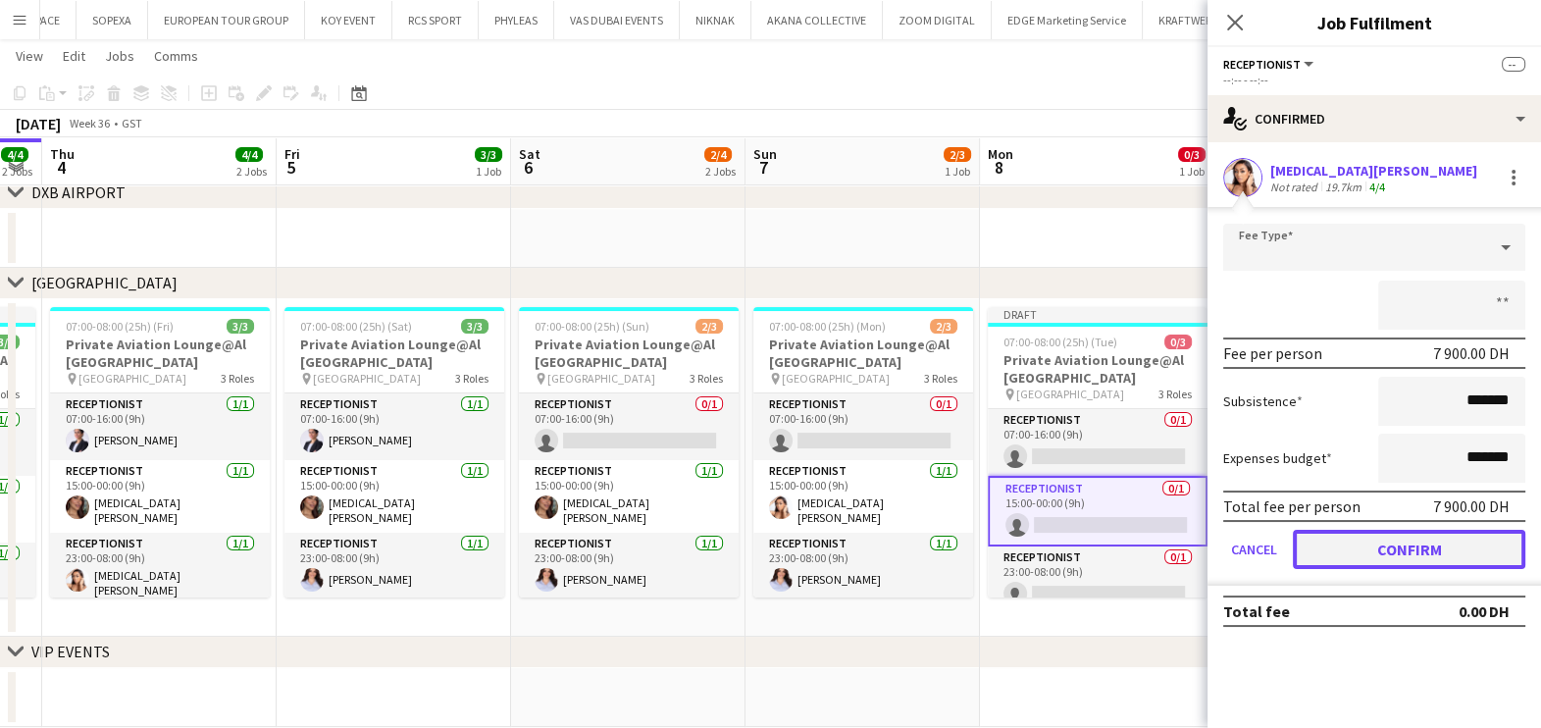
drag, startPoint x: 1383, startPoint y: 549, endPoint x: 1115, endPoint y: 530, distance: 268.5
click at [1383, 548] on button "Confirm" at bounding box center [1409, 549] width 232 height 39
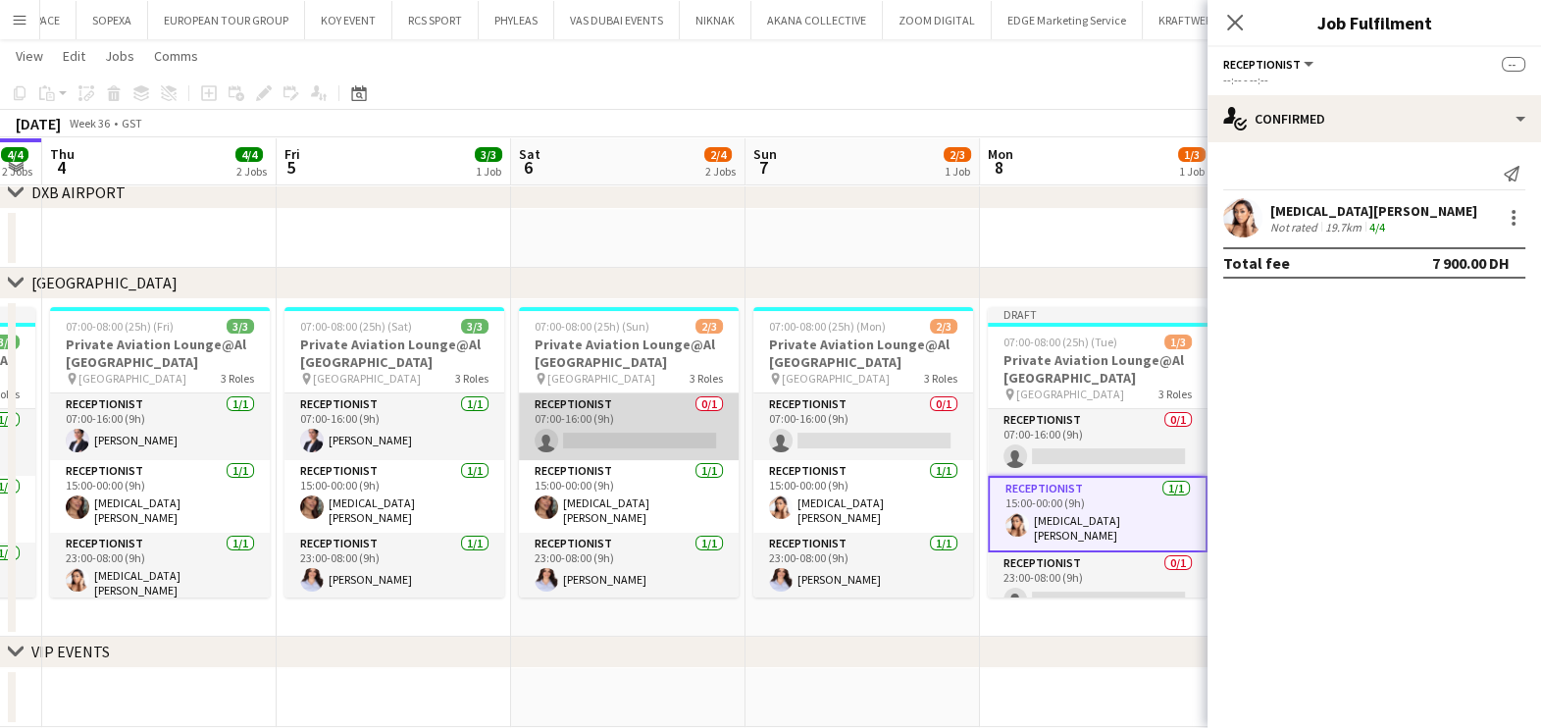
drag, startPoint x: 602, startPoint y: 437, endPoint x: 670, endPoint y: 415, distance: 71.3
click at [602, 437] on app-card-role "Receptionist 0/1 07:00-16:00 (9h) single-neutral-actions" at bounding box center [629, 426] width 220 height 67
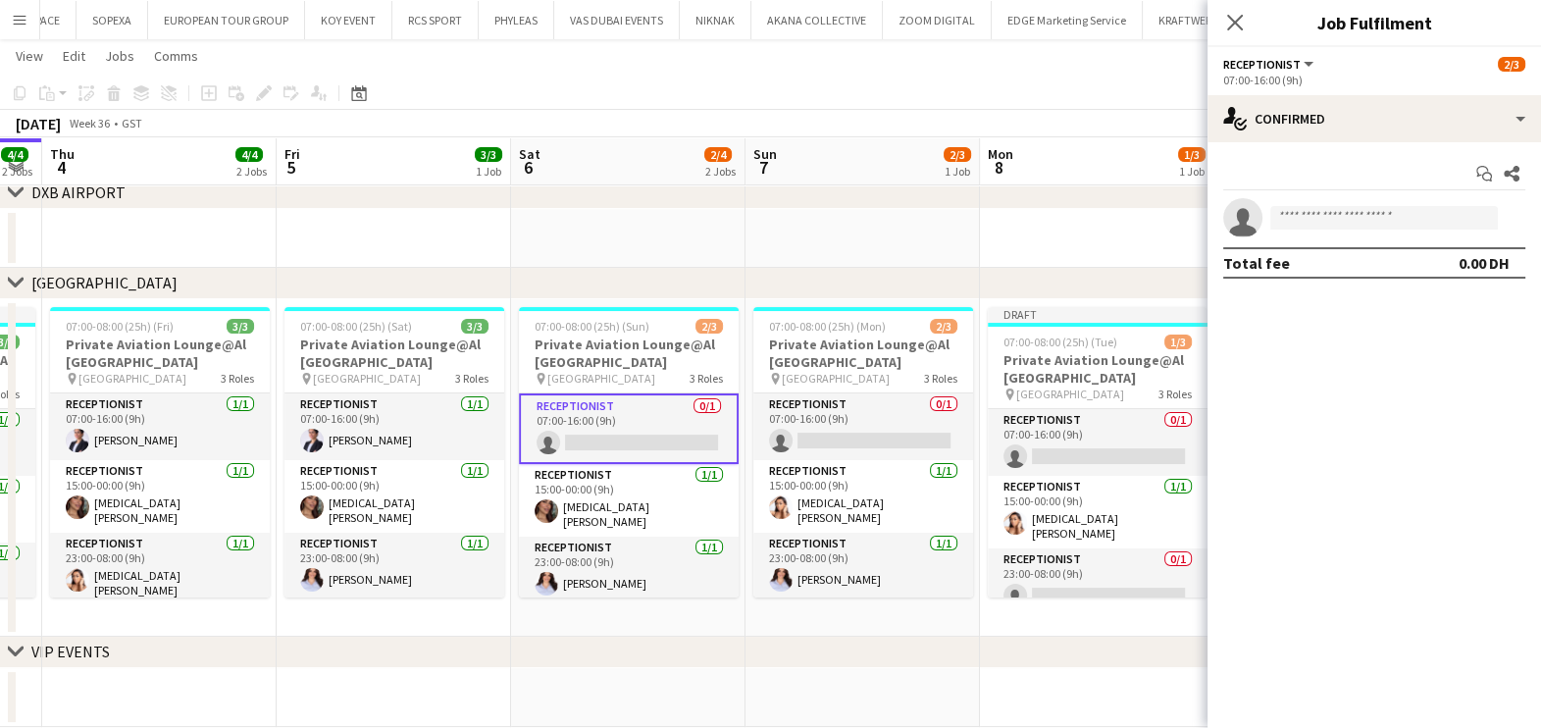
click at [1373, 201] on app-invite-slot "single-neutral-actions" at bounding box center [1373, 217] width 333 height 39
click at [1371, 224] on input at bounding box center [1384, 218] width 228 height 24
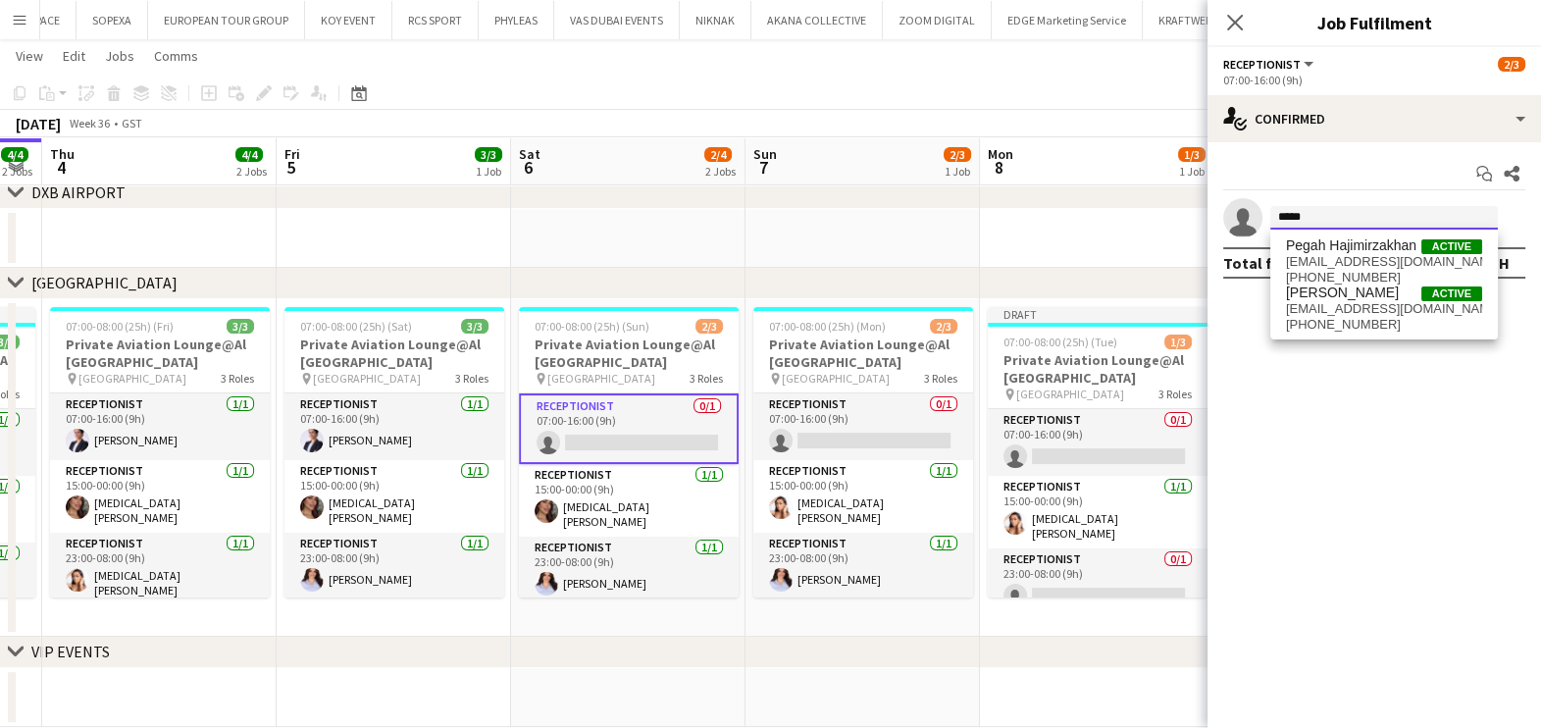
type input "*****"
click at [1340, 314] on span "[EMAIL_ADDRESS][DOMAIN_NAME]" at bounding box center [1384, 309] width 196 height 16
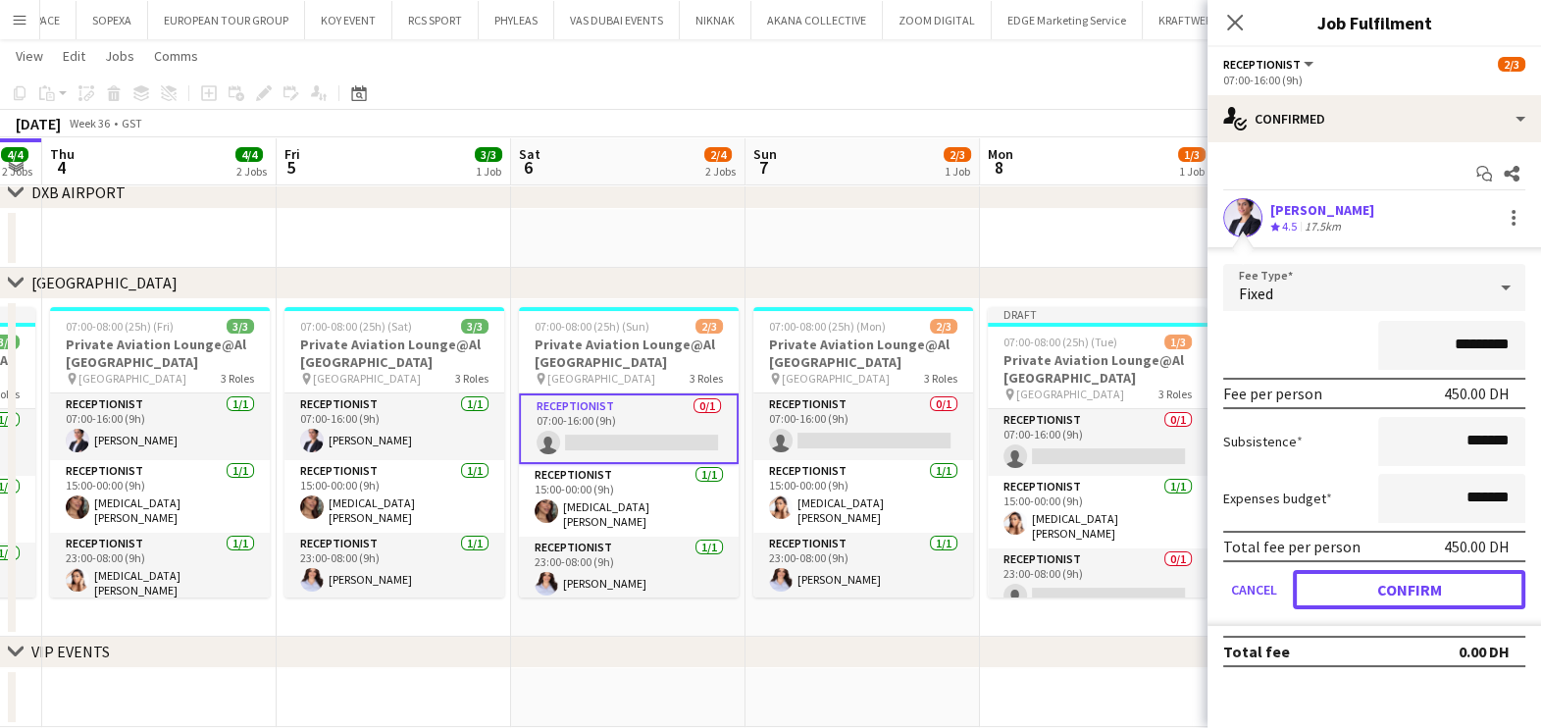
drag, startPoint x: 1368, startPoint y: 584, endPoint x: 1352, endPoint y: 584, distance: 16.7
click at [1370, 584] on button "Confirm" at bounding box center [1409, 589] width 232 height 39
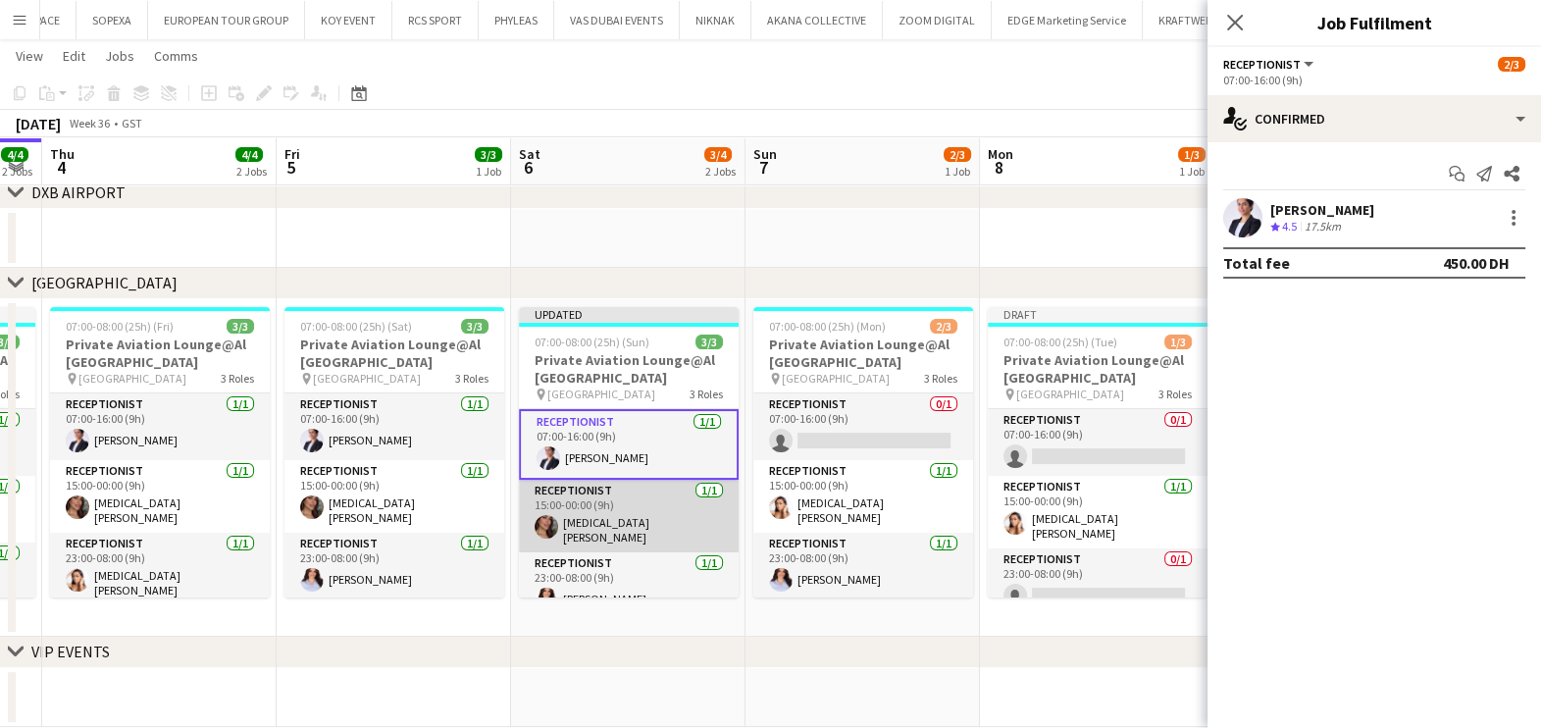
scroll to position [0, 426]
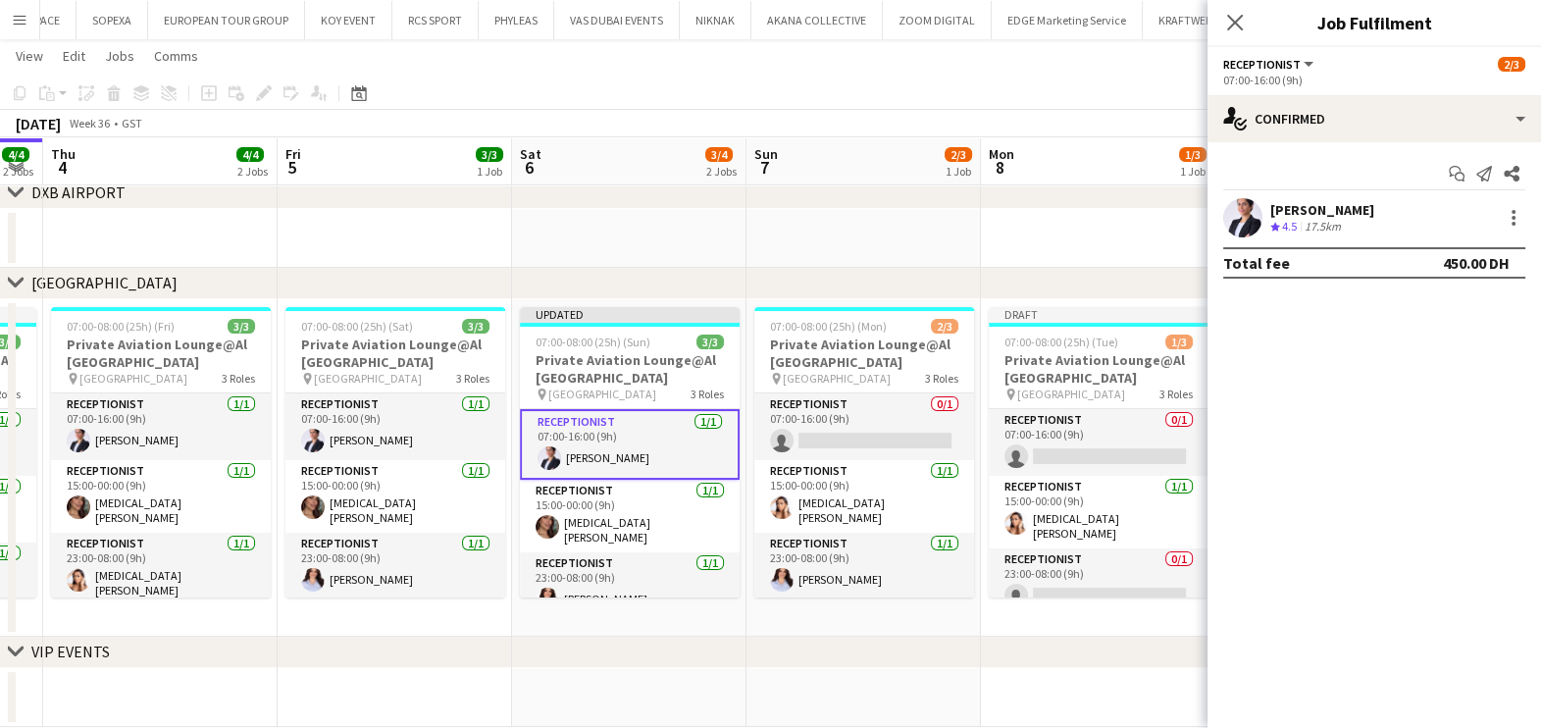
drag, startPoint x: 652, startPoint y: 501, endPoint x: 812, endPoint y: 605, distance: 190.7
click at [813, 619] on app-date-cell "07:00-08:00 (25h) (Mon) 2/3 Private Aviation Lounge@Al [GEOGRAPHIC_DATA] pin [G…" at bounding box center [863, 467] width 234 height 337
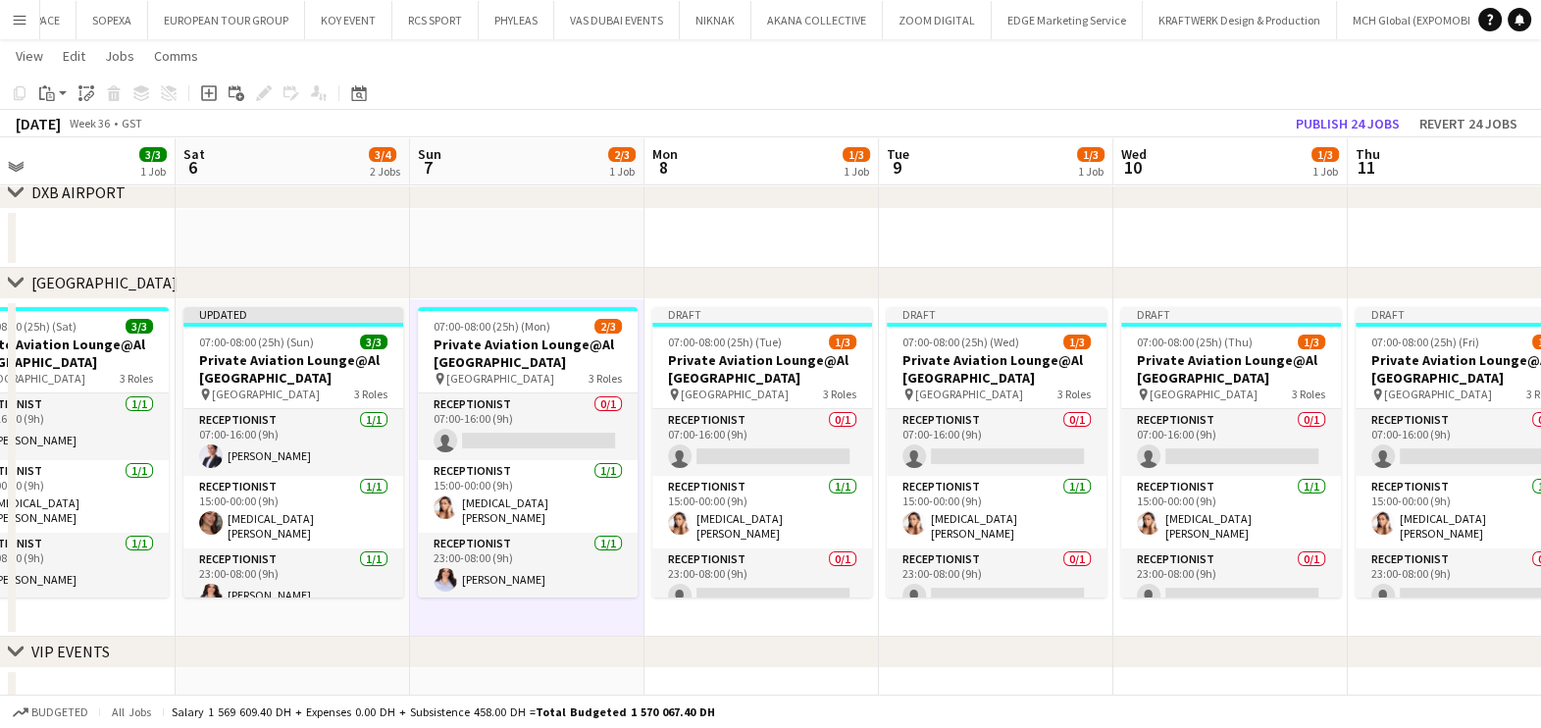
click at [493, 409] on app-calendar-viewport "Tue 2 3/3 1 Job Wed 3 4/4 2 Jobs Thu 4 4/4 2 Jobs Fri 5 3/3 1 Job Sat 6 3/4 2 J…" at bounding box center [770, 279] width 1541 height 895
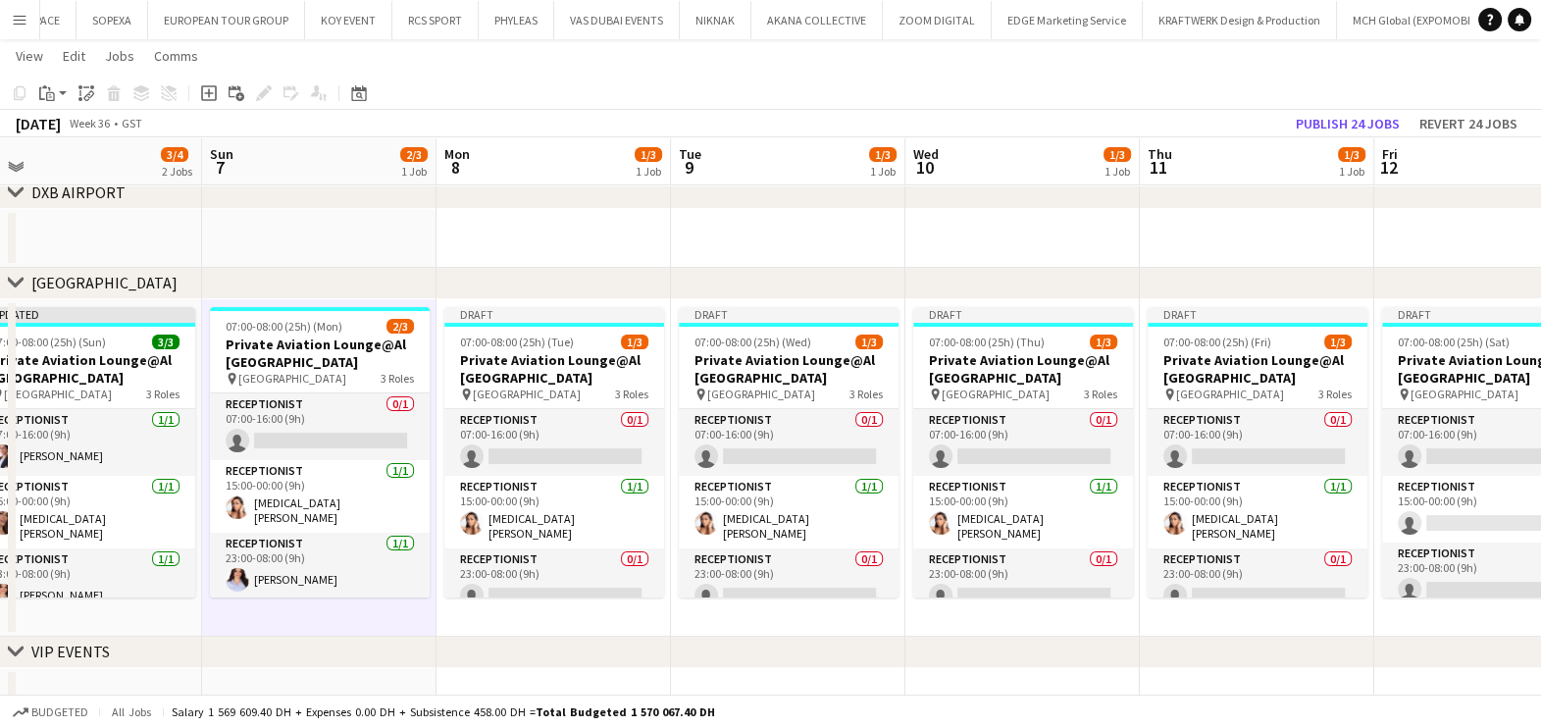
scroll to position [0, 735]
drag, startPoint x: 623, startPoint y: 431, endPoint x: 545, endPoint y: 434, distance: 77.5
click at [545, 434] on app-calendar-viewport "Wed 3 4/4 2 Jobs Thu 4 4/4 2 Jobs Fri 5 3/3 1 Job Sat 6 3/4 2 Jobs Sun 7 2/3 1 …" at bounding box center [770, 279] width 1541 height 895
click at [812, 568] on app-card-role "Receptionist 0/1 23:00-08:00 (9h) single-neutral-actions" at bounding box center [790, 581] width 220 height 67
click at [794, 564] on app-card-role "Receptionist 0/1 23:00-08:00 (9h) single-neutral-actions" at bounding box center [790, 581] width 220 height 67
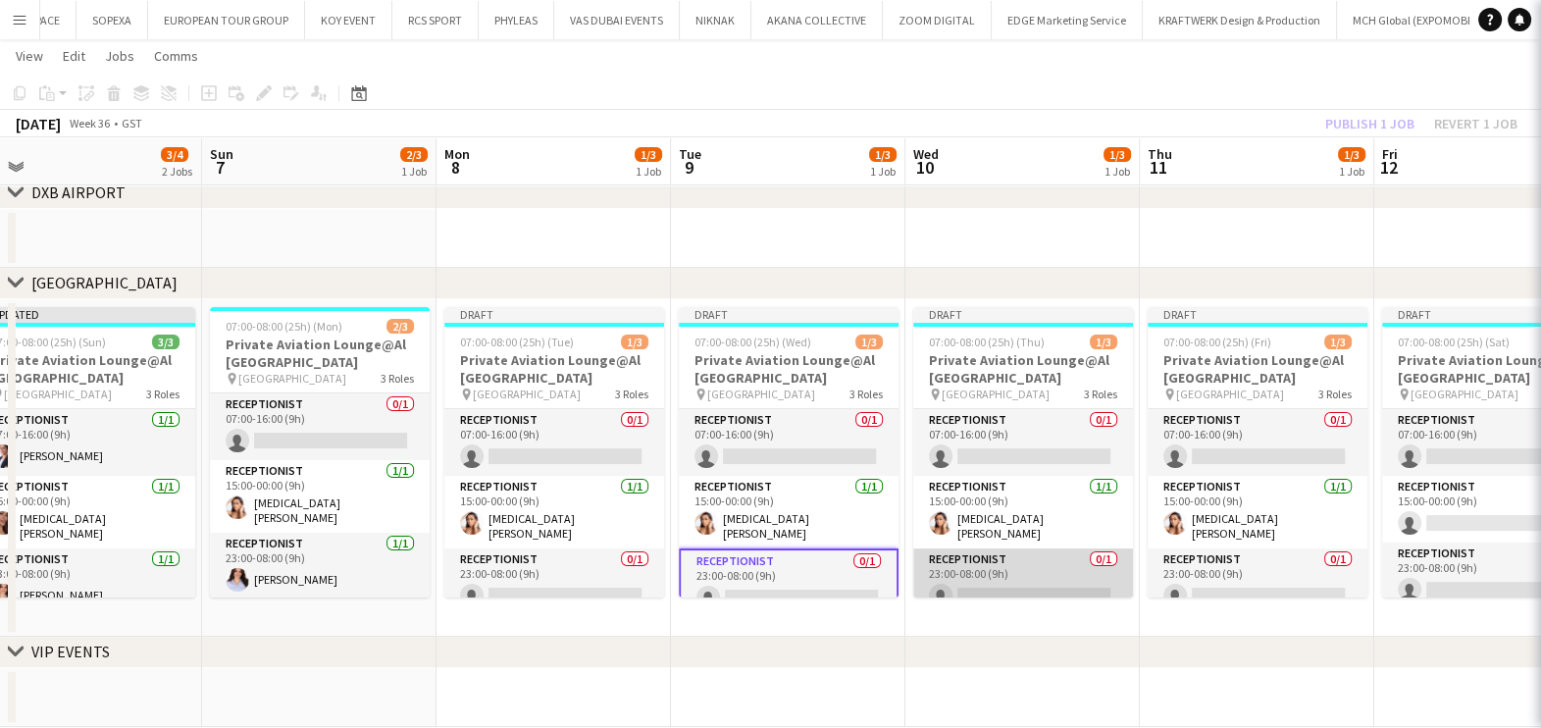
click at [994, 569] on app-card-role "Receptionist 0/1 23:00-08:00 (9h) single-neutral-actions" at bounding box center [1023, 581] width 220 height 67
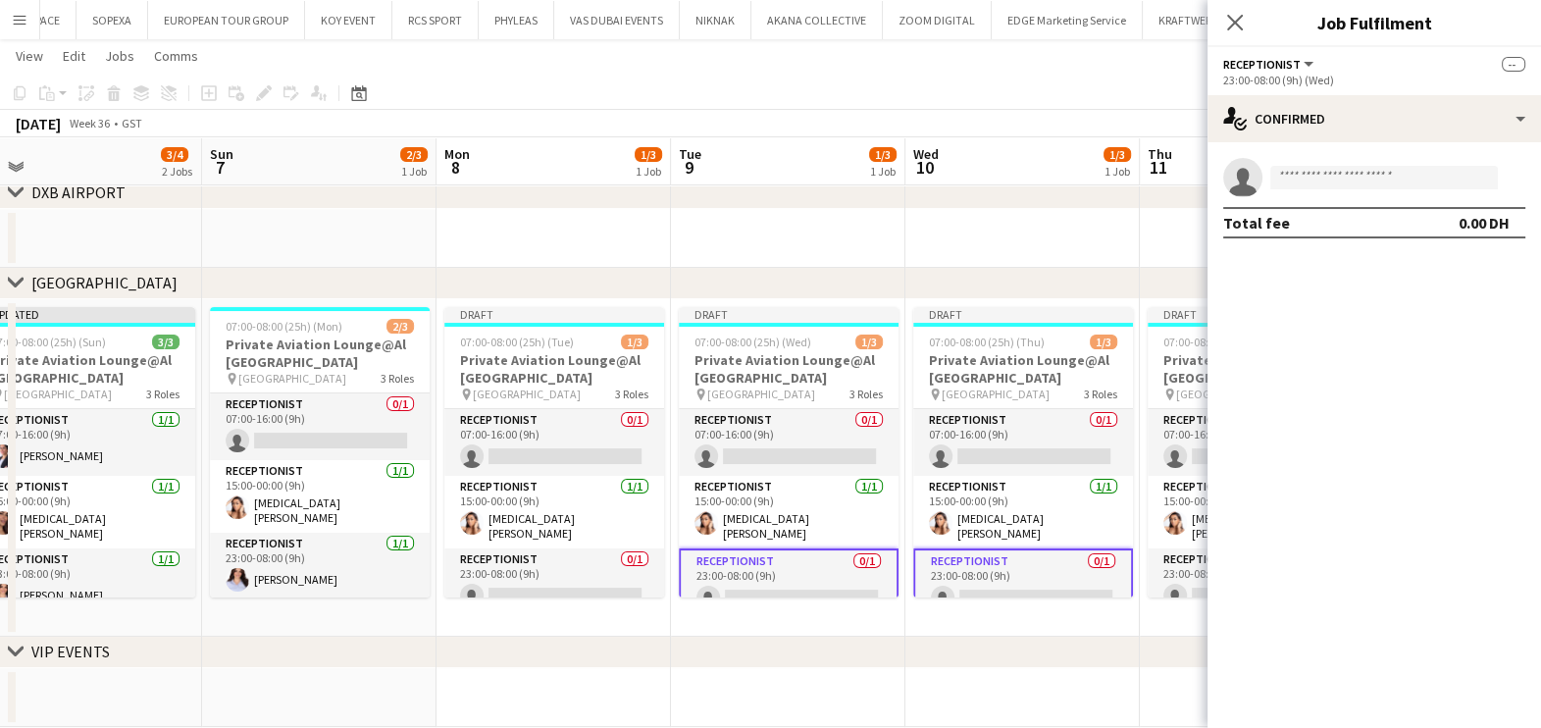
click at [647, 577] on app-calendar-viewport "Wed 3 4/4 2 Jobs Thu 4 4/4 2 Jobs Fri 5 3/3 1 Job Sat 6 3/4 2 Jobs Sun 7 2/3 1 …" at bounding box center [770, 279] width 1541 height 895
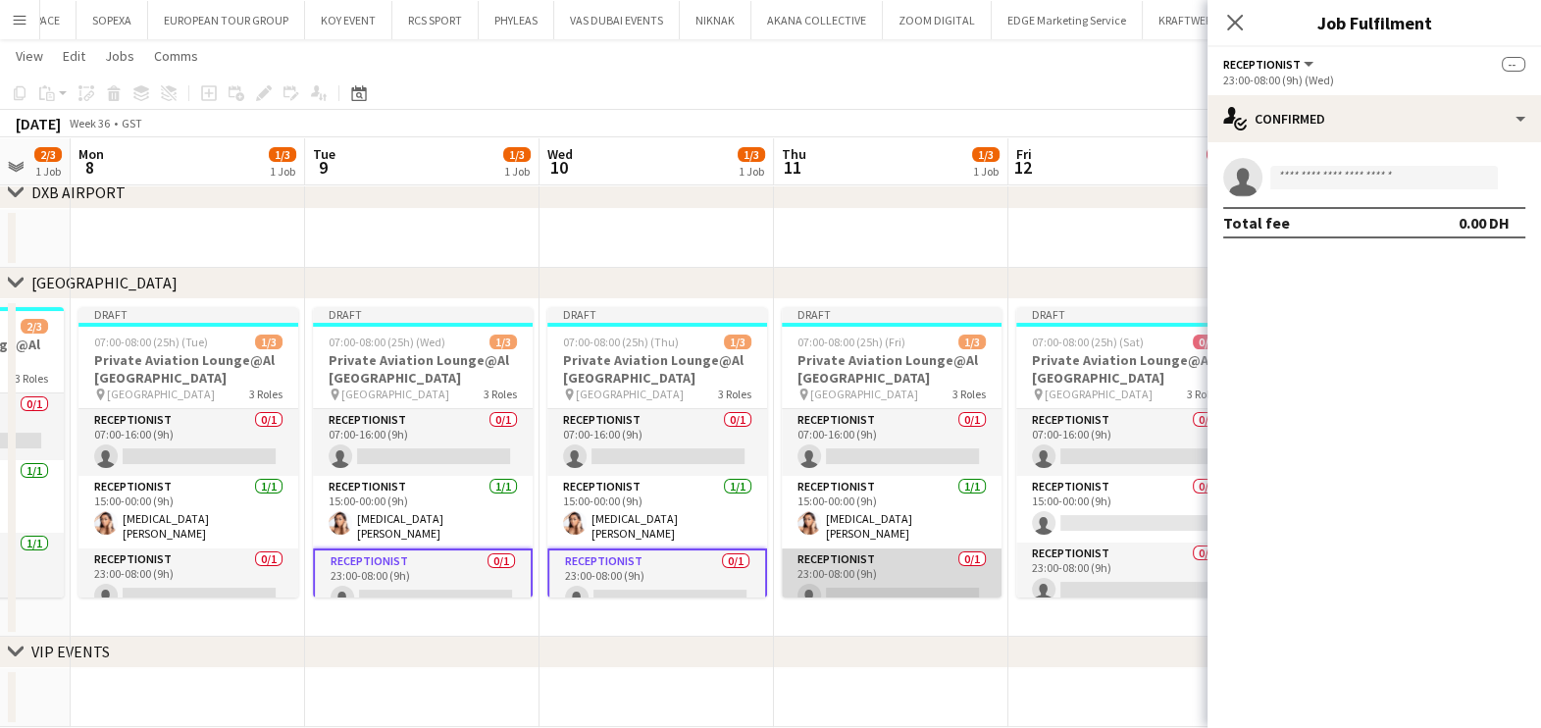
click at [948, 571] on app-card-role "Receptionist 0/1 23:00-08:00 (9h) single-neutral-actions" at bounding box center [892, 581] width 220 height 67
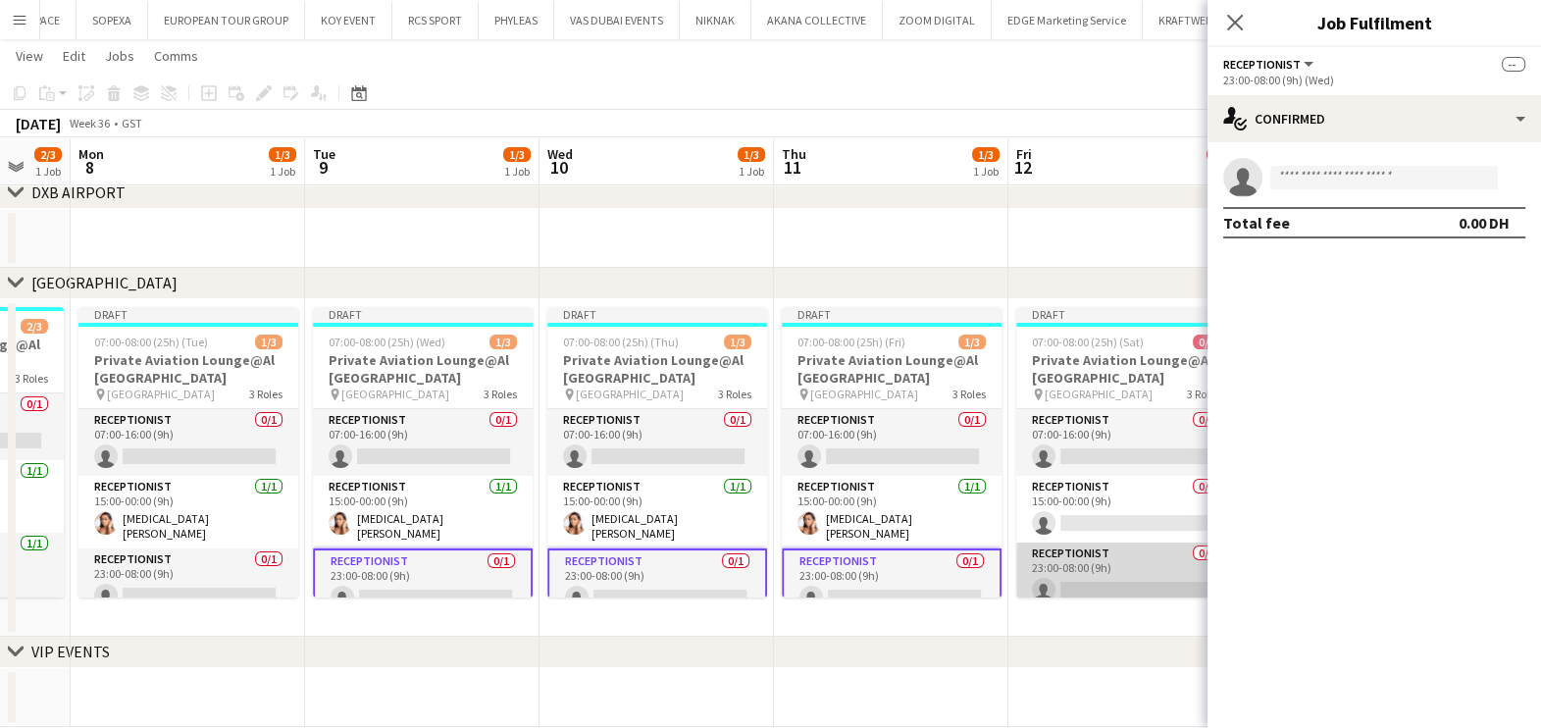
drag, startPoint x: 1083, startPoint y: 571, endPoint x: 1064, endPoint y: 583, distance: 22.0
click at [1083, 573] on app-card-role "Receptionist 0/1 23:00-08:00 (9h) single-neutral-actions" at bounding box center [1126, 575] width 220 height 67
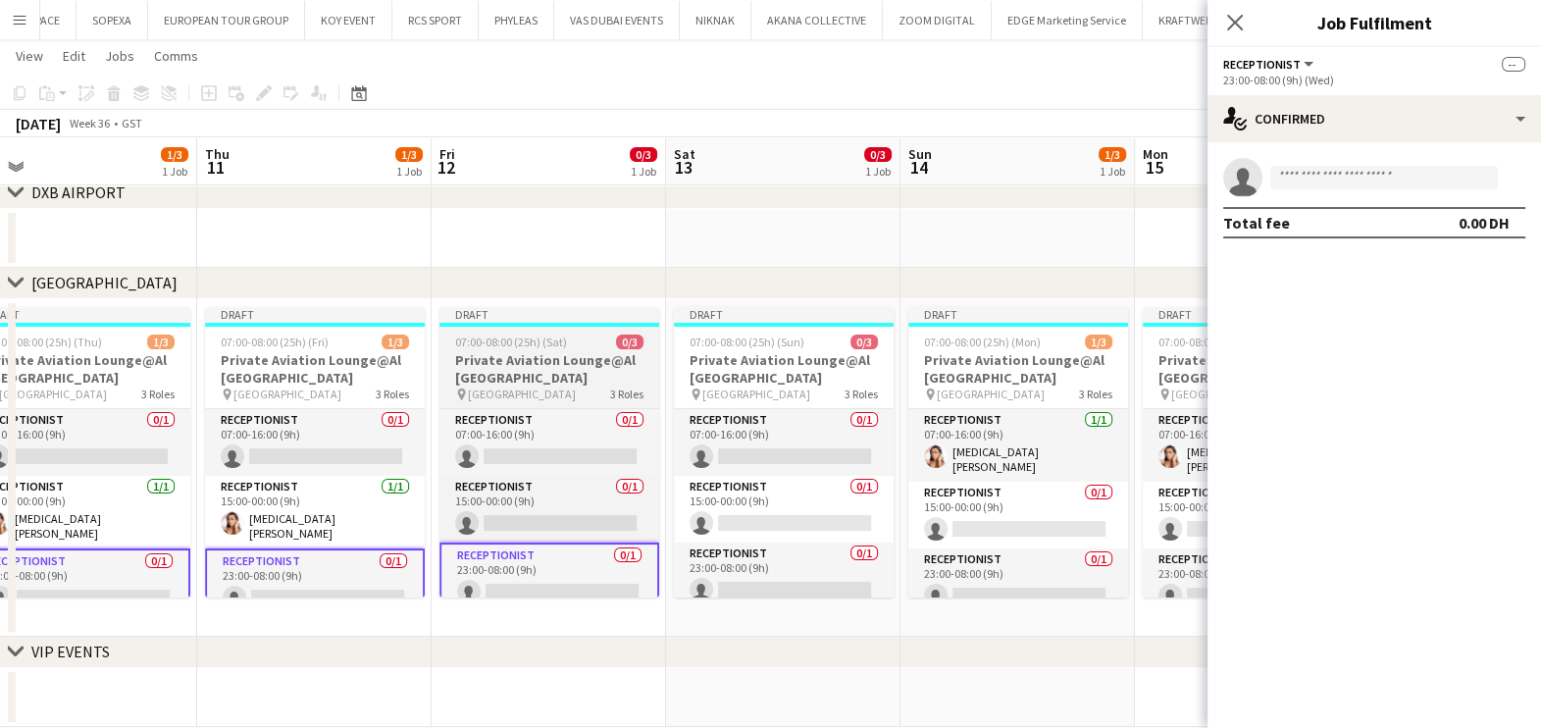
drag, startPoint x: 892, startPoint y: 579, endPoint x: 483, endPoint y: 587, distance: 409.1
click at [483, 588] on app-calendar-viewport "Sun 7 2/3 1 Job Mon 8 1/3 1 Job Tue 9 1/3 1 Job Wed 10 1/3 1 Job Thu 11 1/3 1 J…" at bounding box center [770, 279] width 1541 height 895
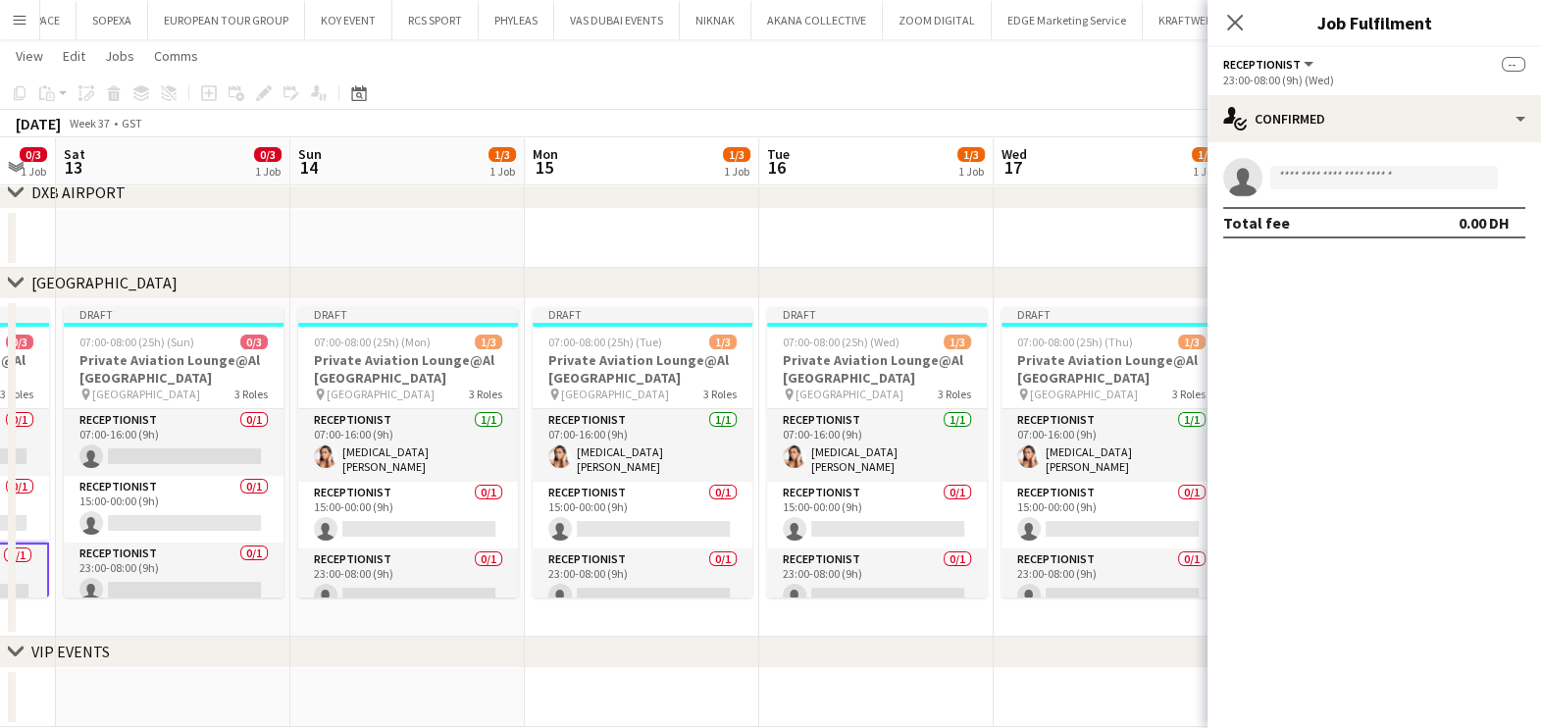
scroll to position [0, 682]
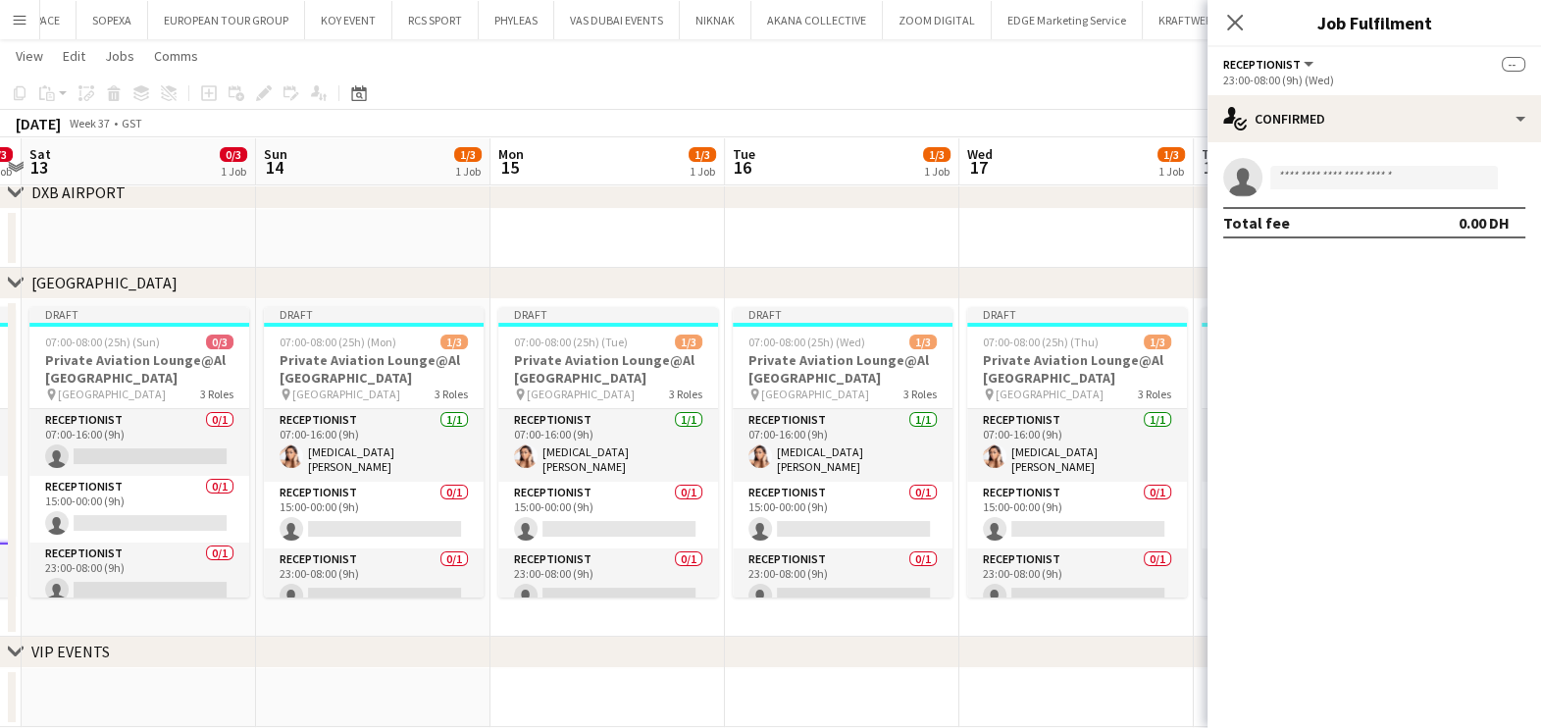
drag, startPoint x: 1152, startPoint y: 517, endPoint x: 520, endPoint y: 554, distance: 633.7
click at [520, 554] on app-calendar-viewport "Wed 10 1/3 1 Job Thu 11 1/3 1 Job Fri 12 0/3 1 Job Sat 13 0/3 1 Job Sun 14 1/3 …" at bounding box center [770, 279] width 1541 height 895
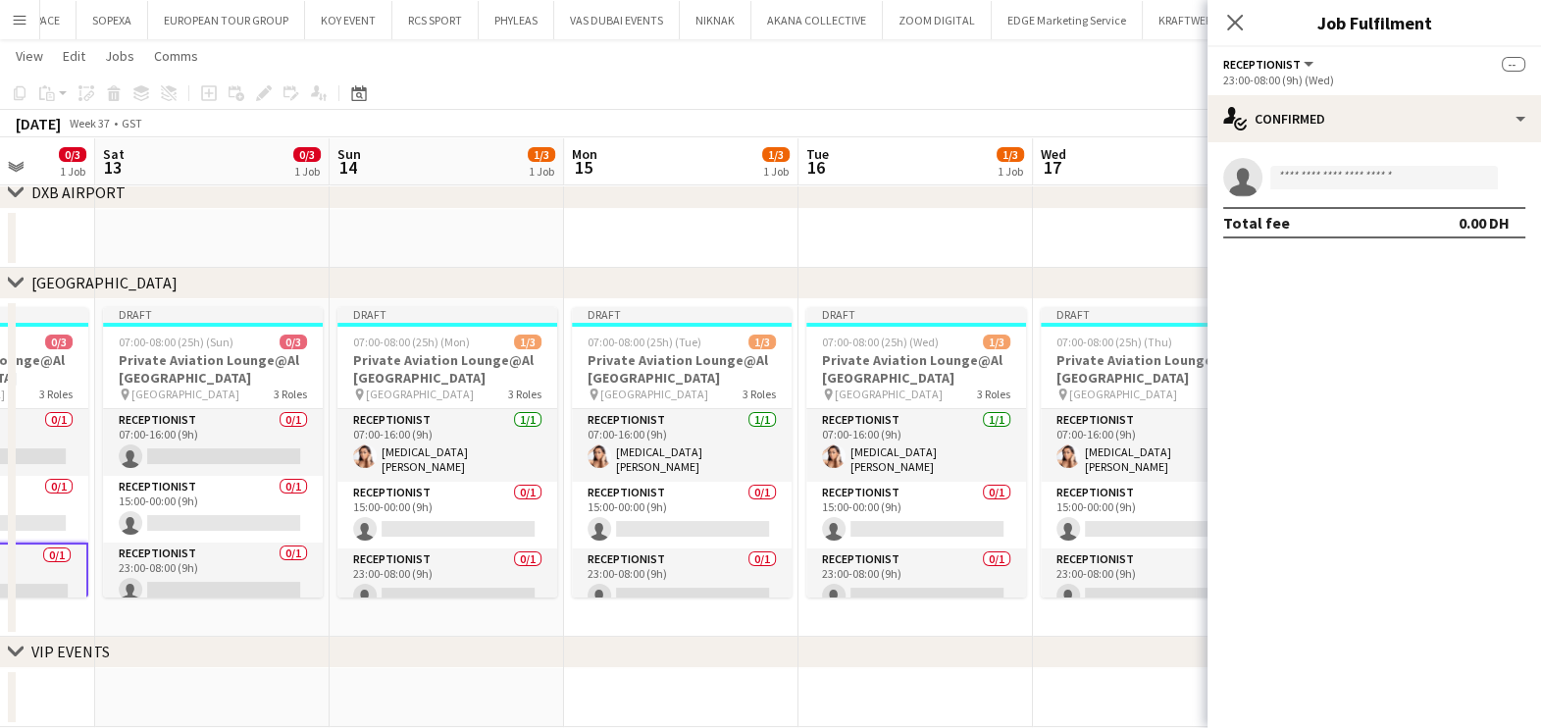
scroll to position [0, 864]
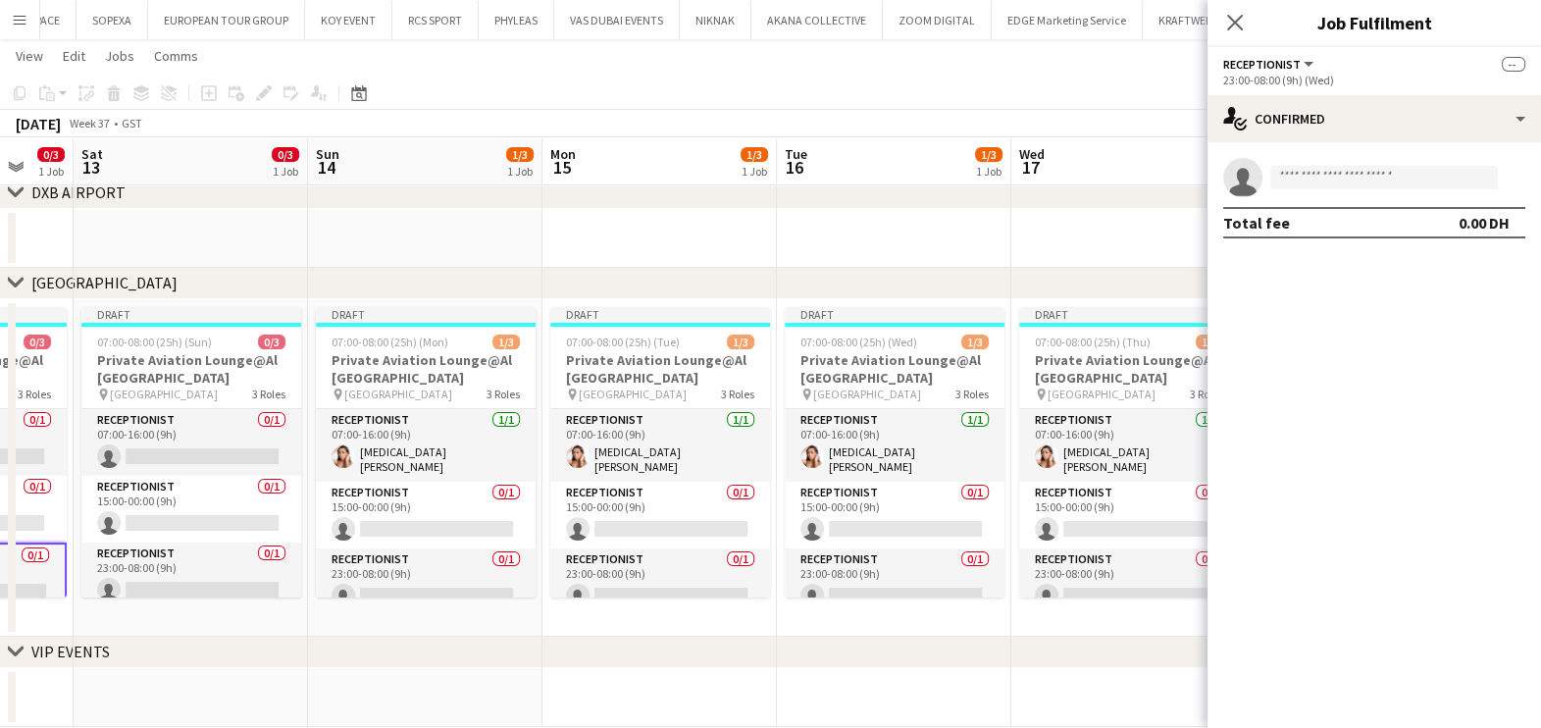
drag, startPoint x: 847, startPoint y: 571, endPoint x: 628, endPoint y: 571, distance: 219.7
click at [628, 571] on app-calendar-viewport "Tue 9 1/3 1 Job Wed 10 1/3 1 Job Thu 11 1/3 1 Job Fri 12 0/3 1 Job Sat 13 0/3 1…" at bounding box center [770, 279] width 1541 height 895
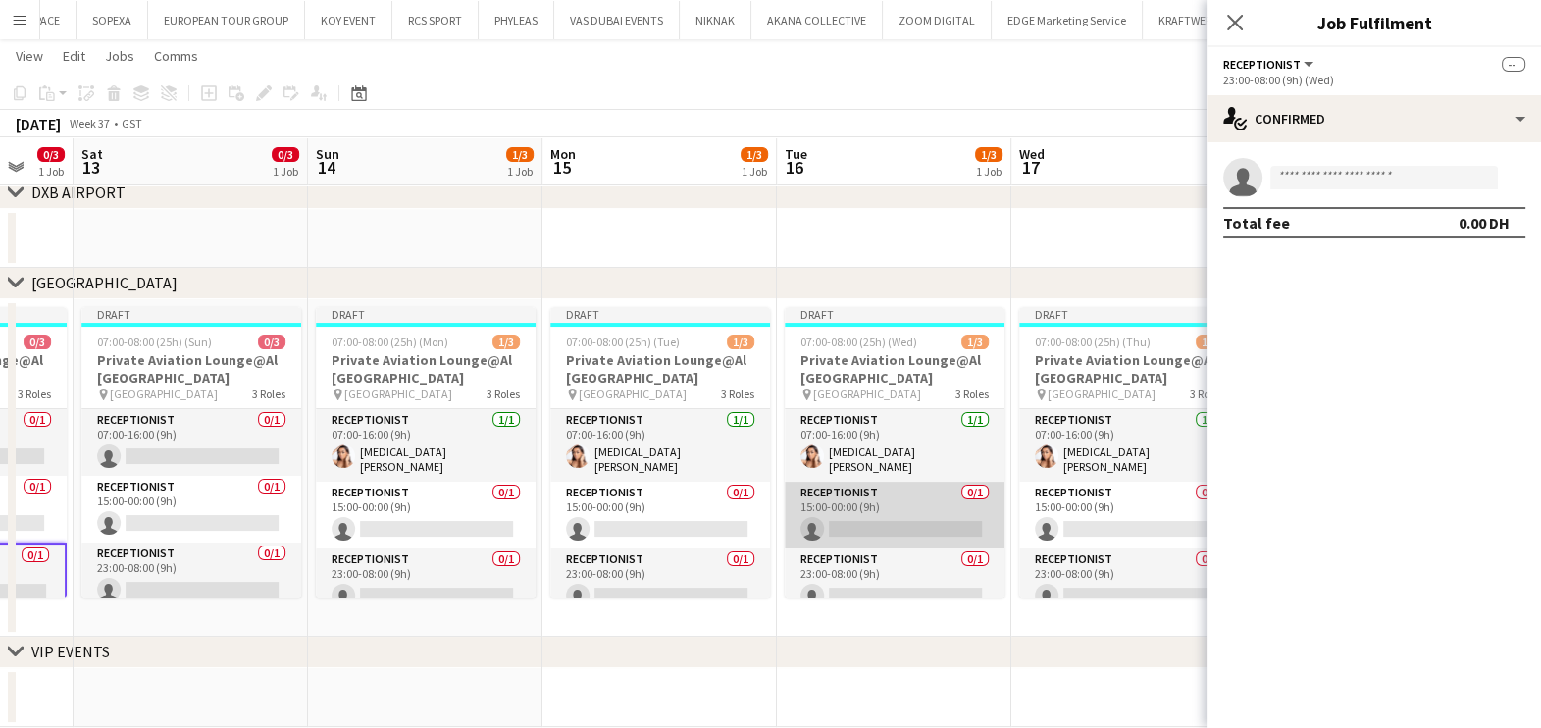
click at [845, 510] on app-card-role "Receptionist 0/1 15:00-00:00 (9h) single-neutral-actions" at bounding box center [895, 515] width 220 height 67
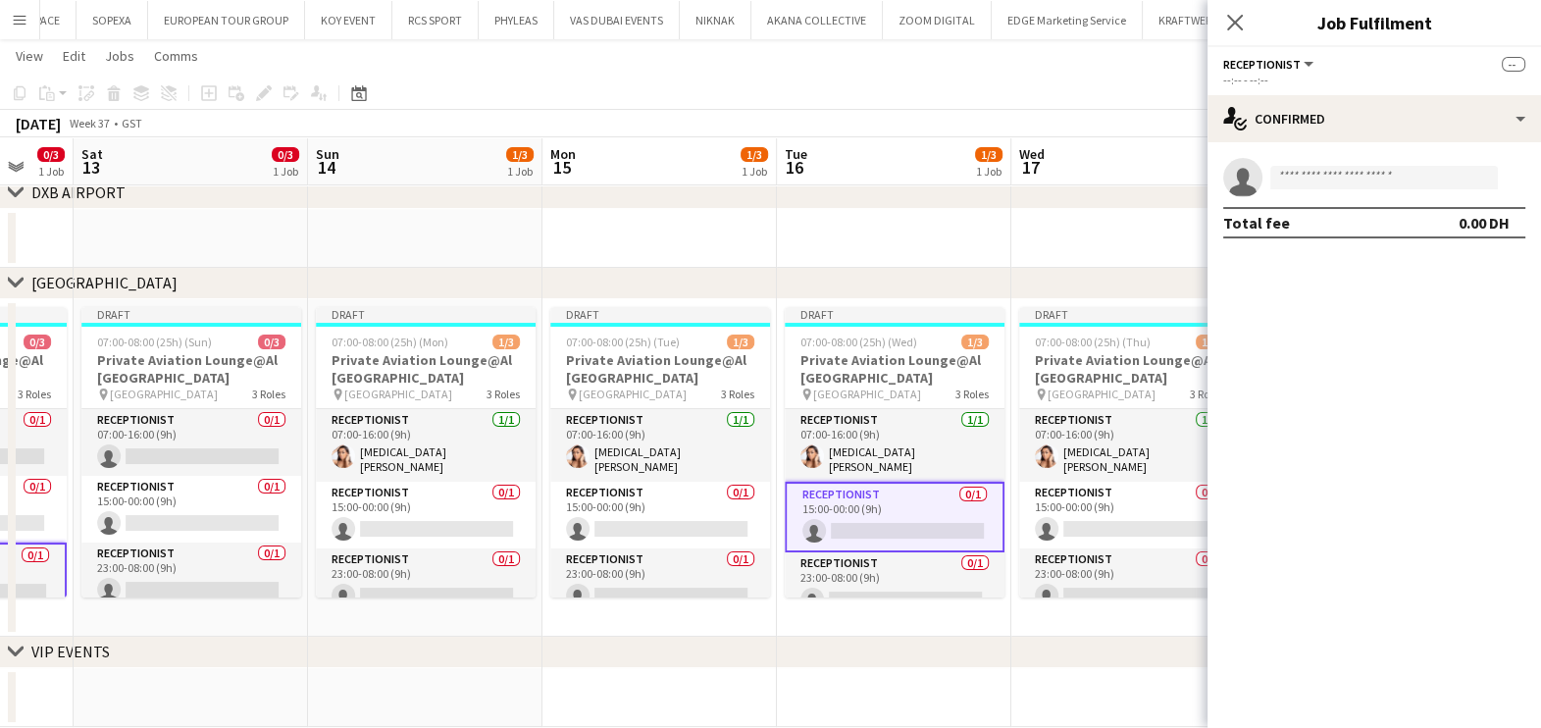
click at [596, 528] on app-calendar-viewport "Tue 9 1/3 1 Job Wed 10 1/3 1 Job Thu 11 1/3 1 Job Fri 12 0/3 1 Job Sat 13 0/3 1…" at bounding box center [770, 279] width 1541 height 895
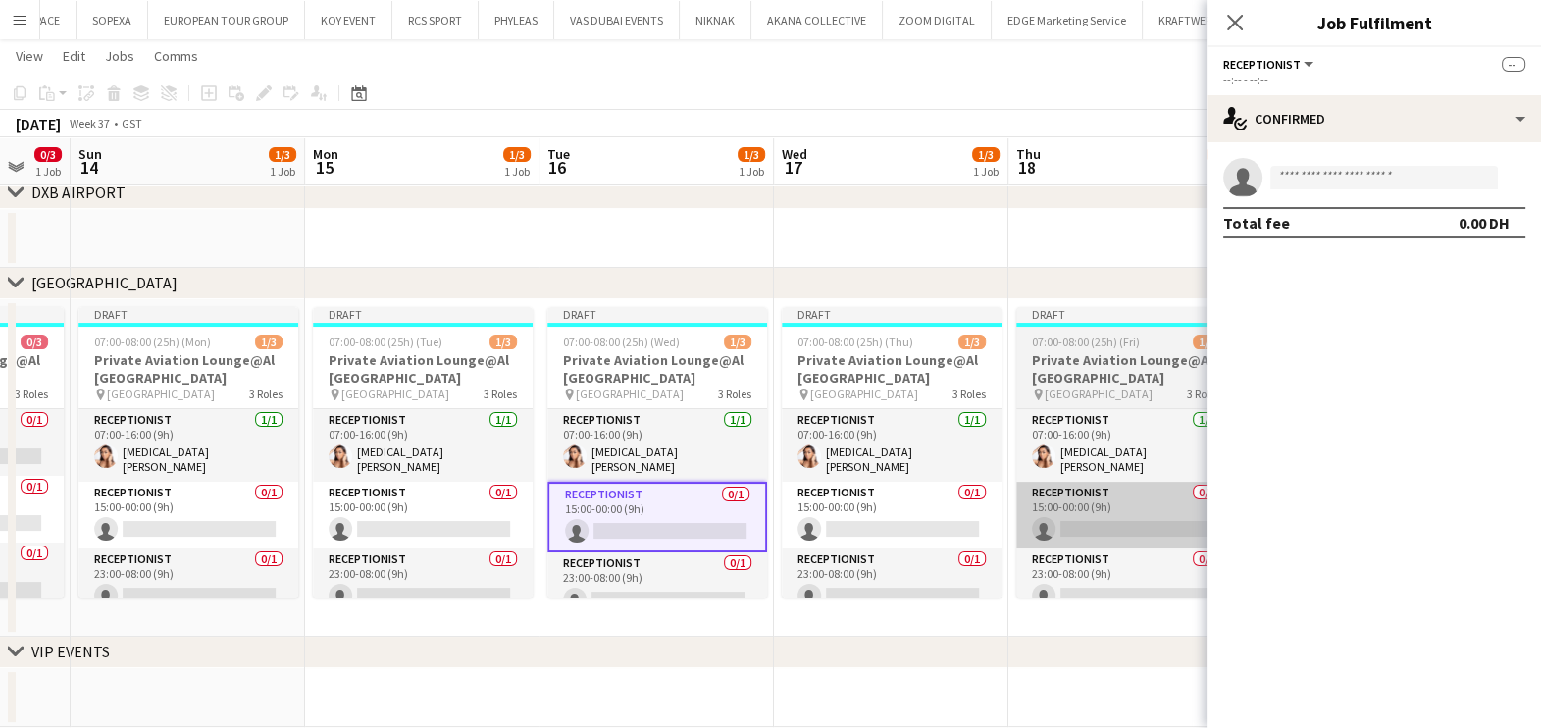
drag, startPoint x: 893, startPoint y: 499, endPoint x: 1040, endPoint y: 505, distance: 147.2
click at [894, 499] on app-card-role "Receptionist 0/1 15:00-00:00 (9h) single-neutral-actions" at bounding box center [892, 515] width 220 height 67
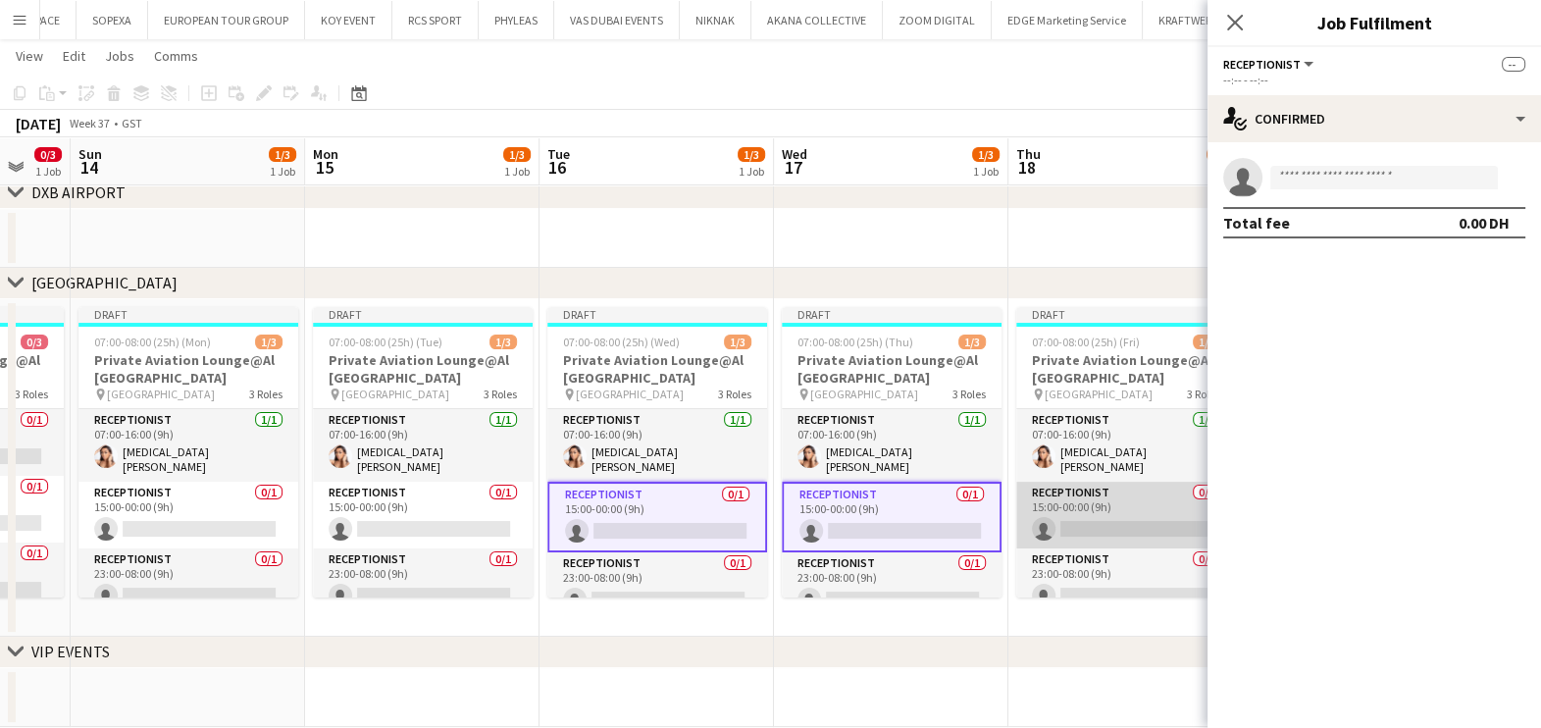
click at [1099, 500] on app-card-role "Receptionist 0/1 15:00-00:00 (9h) single-neutral-actions" at bounding box center [1126, 515] width 220 height 67
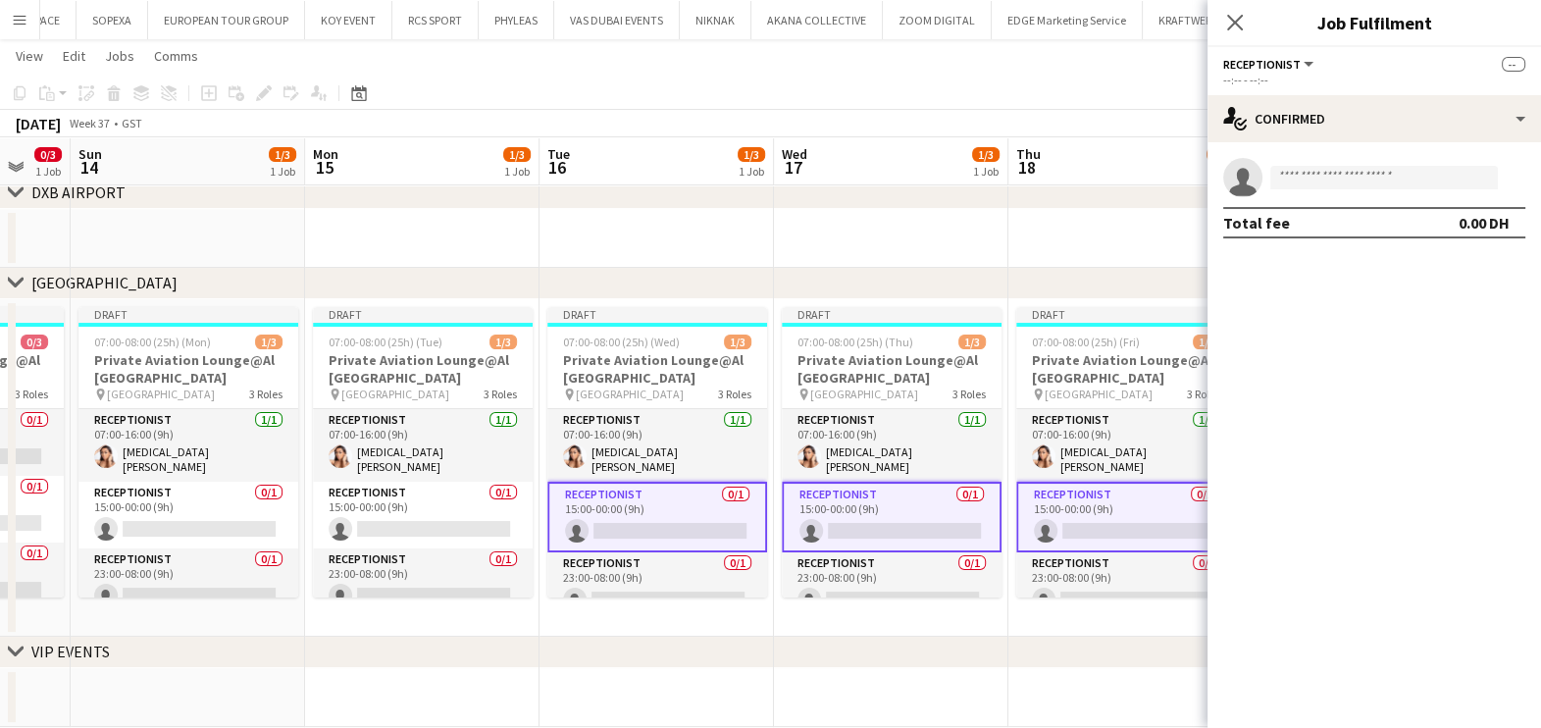
drag, startPoint x: 933, startPoint y: 502, endPoint x: 806, endPoint y: 499, distance: 126.6
click at [757, 502] on app-calendar-viewport "Wed 10 1/3 1 Job Thu 11 1/3 1 Job Fri 12 0/3 1 Job Sat 13 0/3 1 Job Sun 14 1/3 …" at bounding box center [770, 279] width 1541 height 895
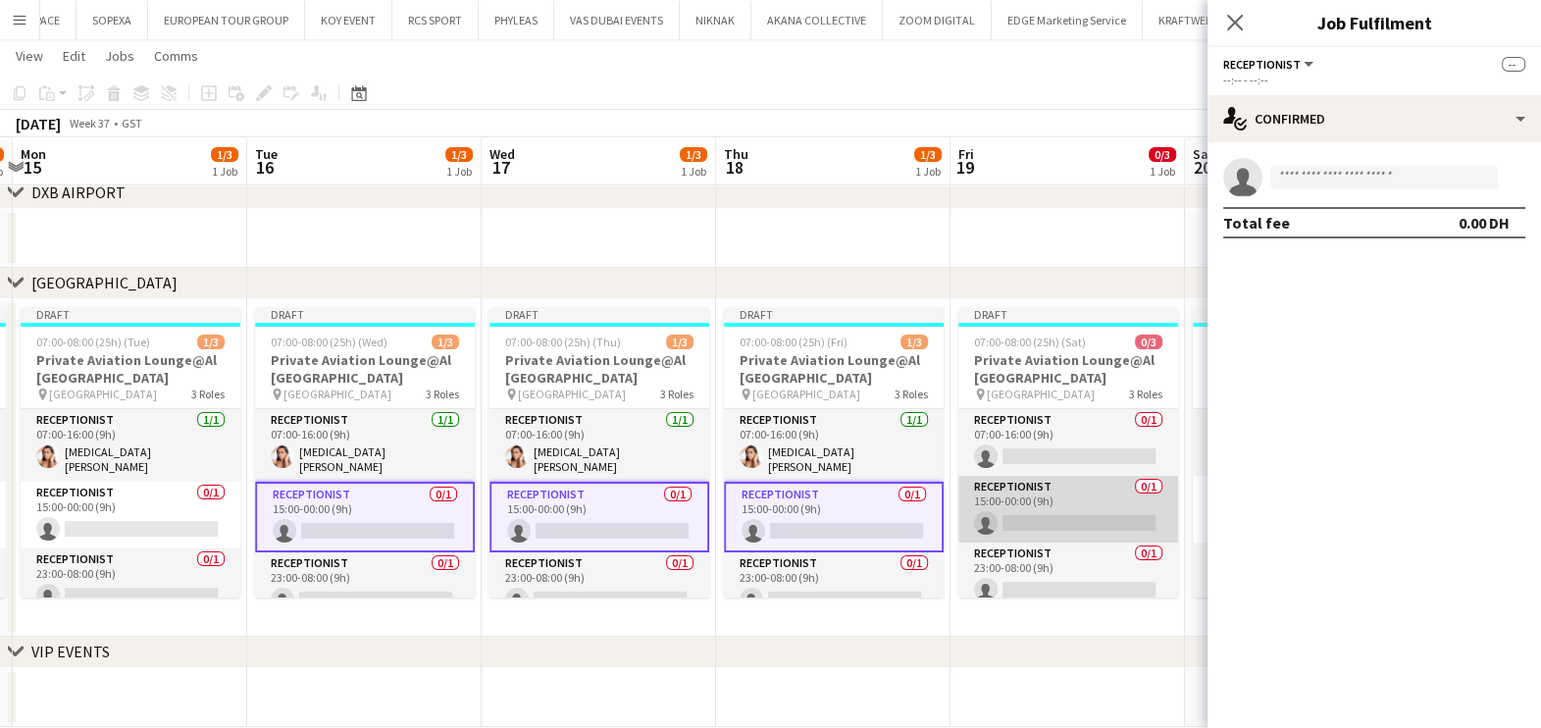
click at [1000, 498] on app-card-role "Receptionist 0/1 15:00-00:00 (9h) single-neutral-actions" at bounding box center [1068, 509] width 220 height 67
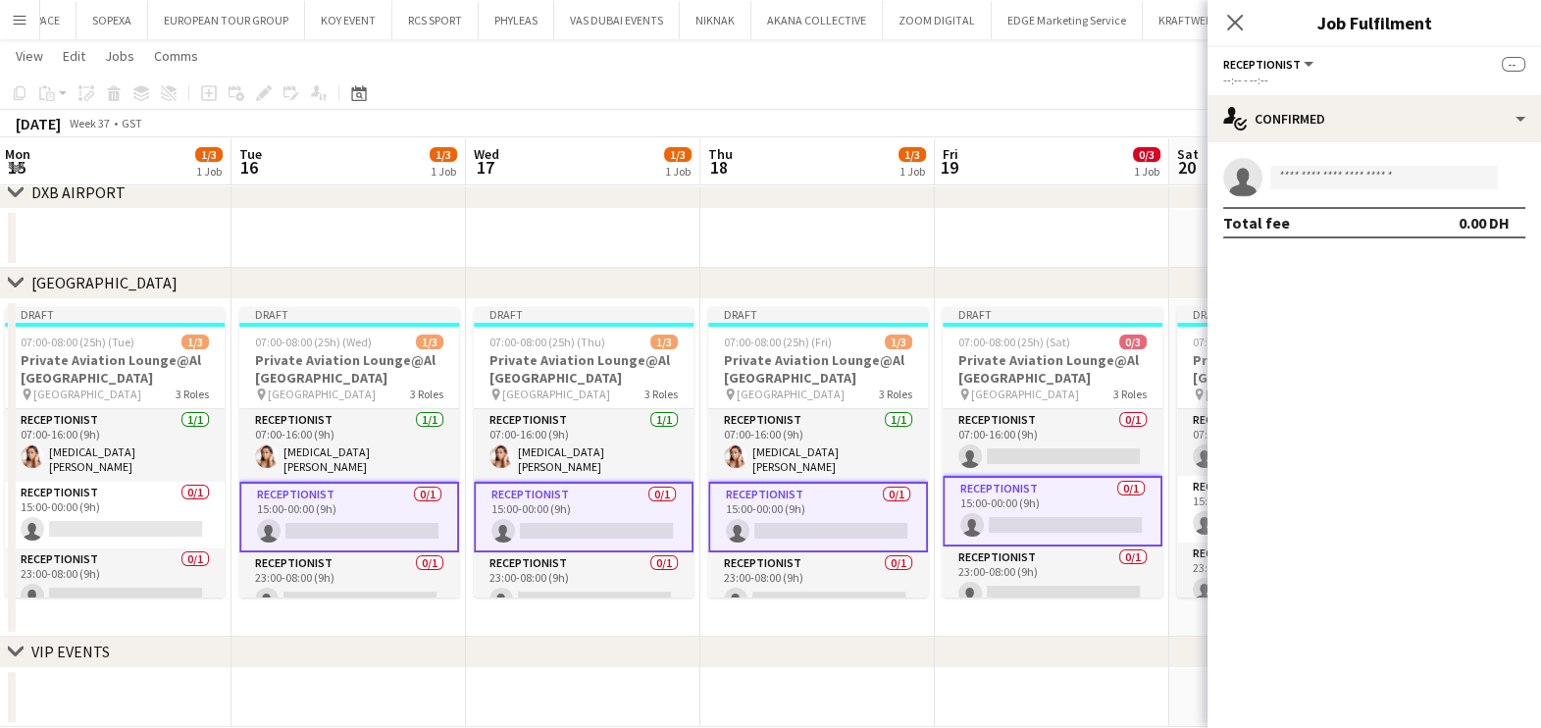
drag, startPoint x: 1000, startPoint y: 498, endPoint x: 521, endPoint y: 504, distance: 479.7
click at [518, 495] on app-calendar-viewport "Fri 12 0/3 1 Job Sat 13 0/3 1 Job Sun 14 1/3 1 Job Mon 15 1/3 1 Job Tue 16 1/3 …" at bounding box center [770, 279] width 1541 height 895
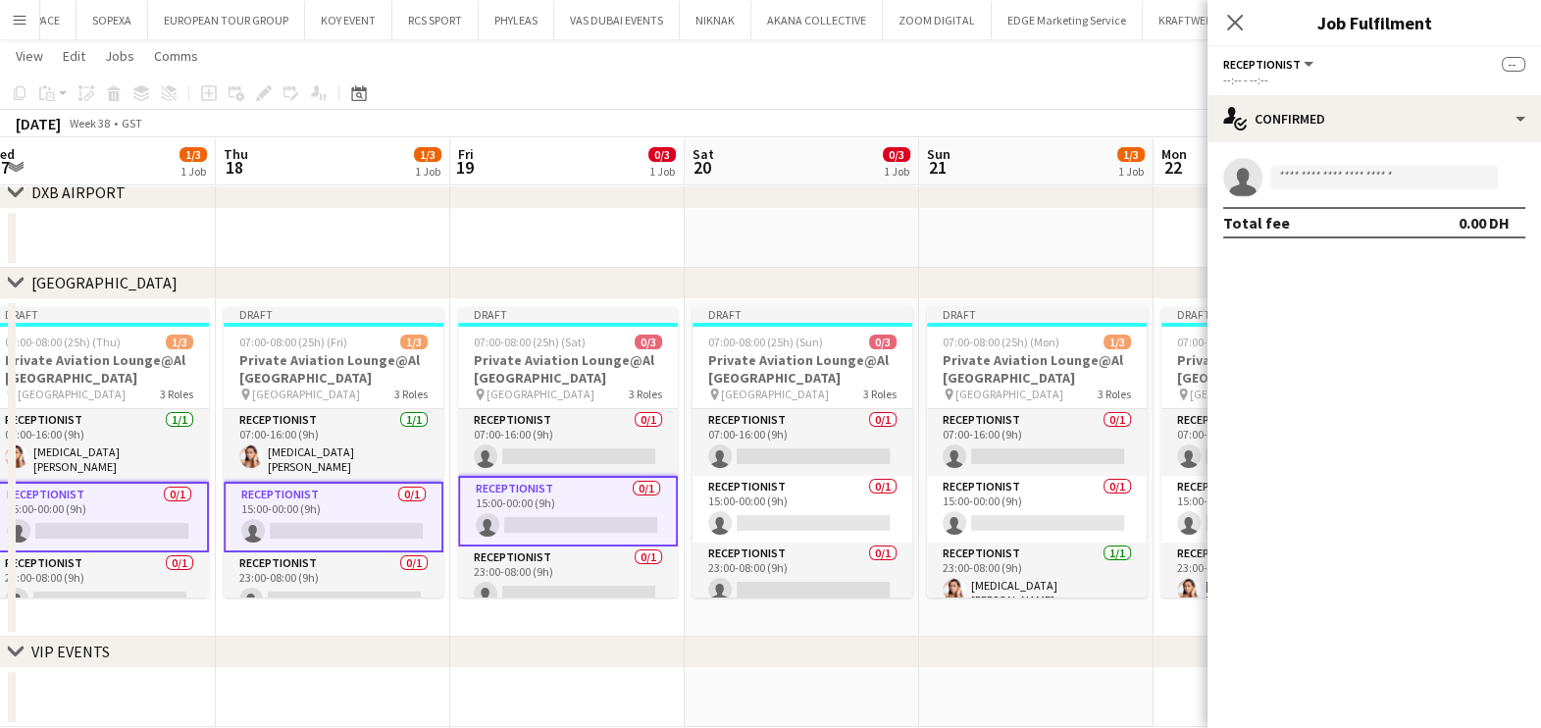
drag, startPoint x: 922, startPoint y: 511, endPoint x: 745, endPoint y: 541, distance: 179.2
click at [745, 541] on app-calendar-viewport "Sun 14 1/3 1 Job Mon 15 1/3 1 Job Tue 16 1/3 1 Job Wed 17 1/3 1 Job Thu 18 1/3 …" at bounding box center [770, 279] width 1541 height 895
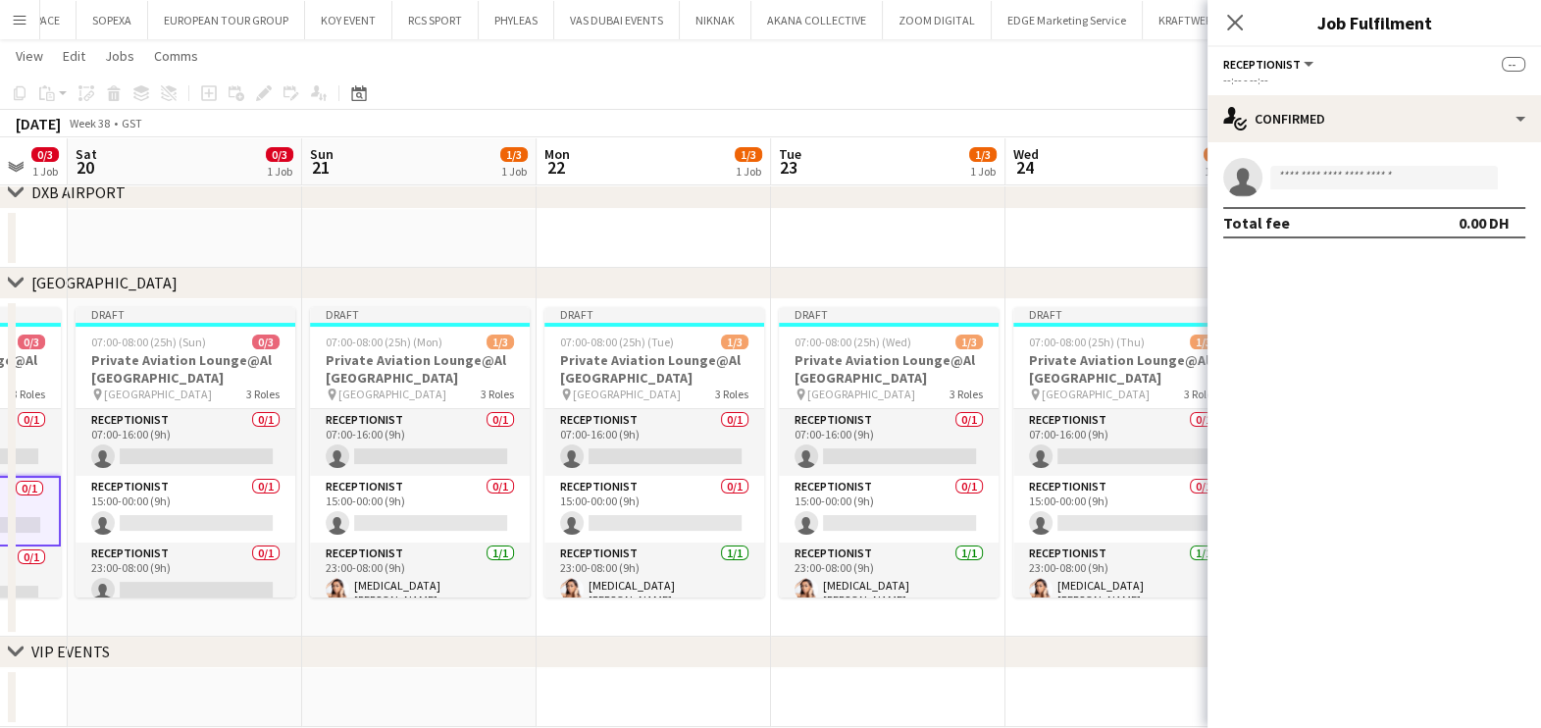
scroll to position [0, 764]
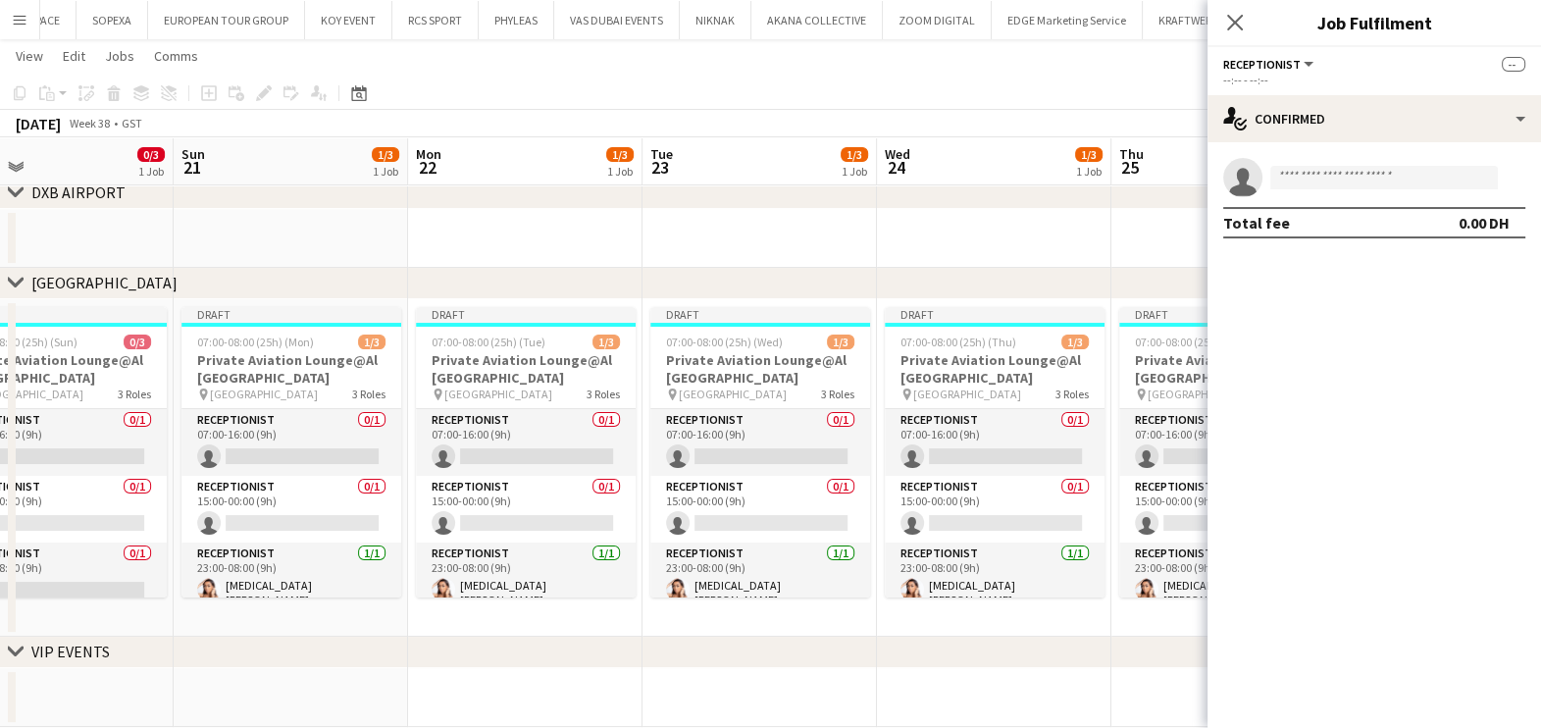
drag, startPoint x: 931, startPoint y: 516, endPoint x: 451, endPoint y: 540, distance: 480.3
click at [451, 540] on app-calendar-viewport "Wed 17 1/3 1 Job Thu 18 1/3 1 Job Fri 19 0/3 1 Job Sat 20 0/3 1 Job Sun 21 1/3 …" at bounding box center [770, 279] width 1541 height 895
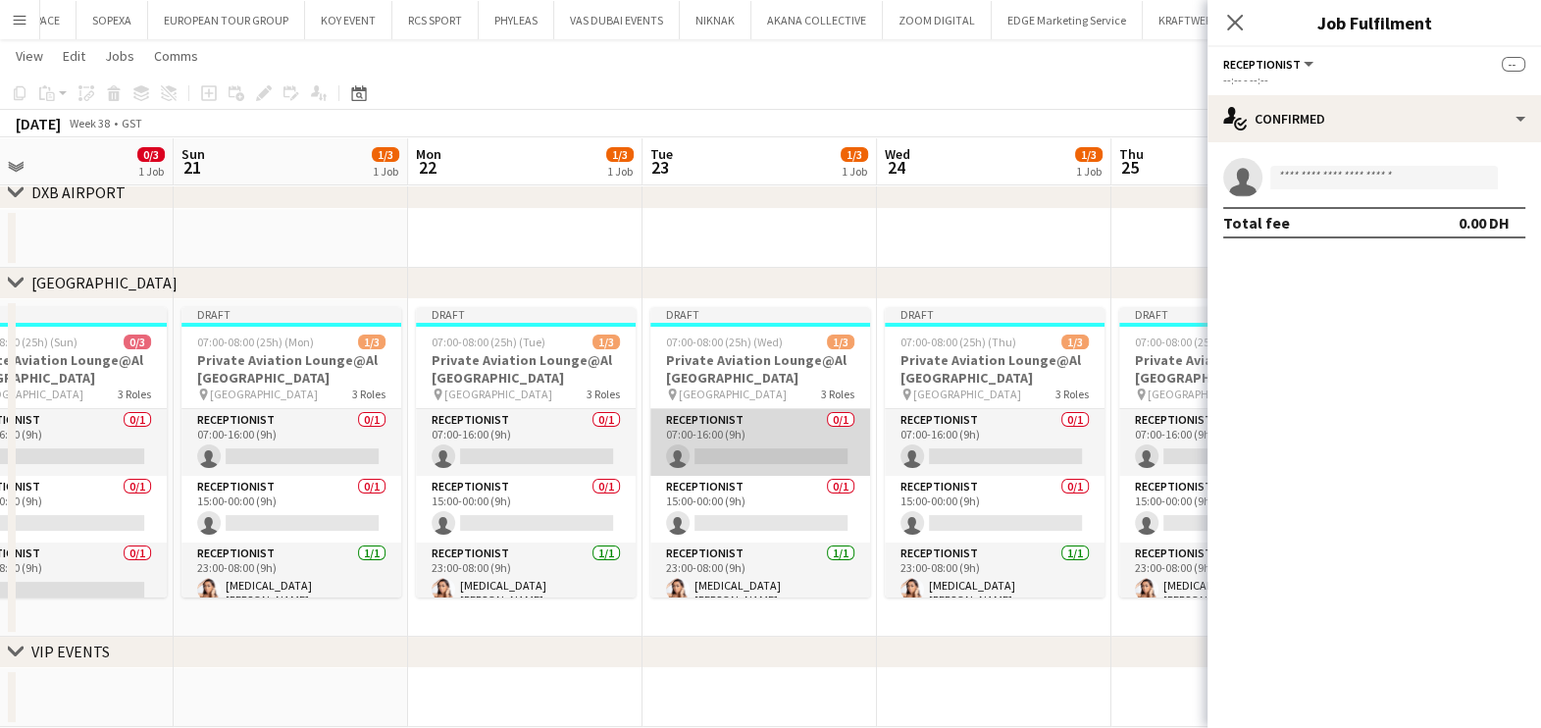
click at [730, 458] on app-card-role "Receptionist 0/1 07:00-16:00 (9h) single-neutral-actions" at bounding box center [760, 442] width 220 height 67
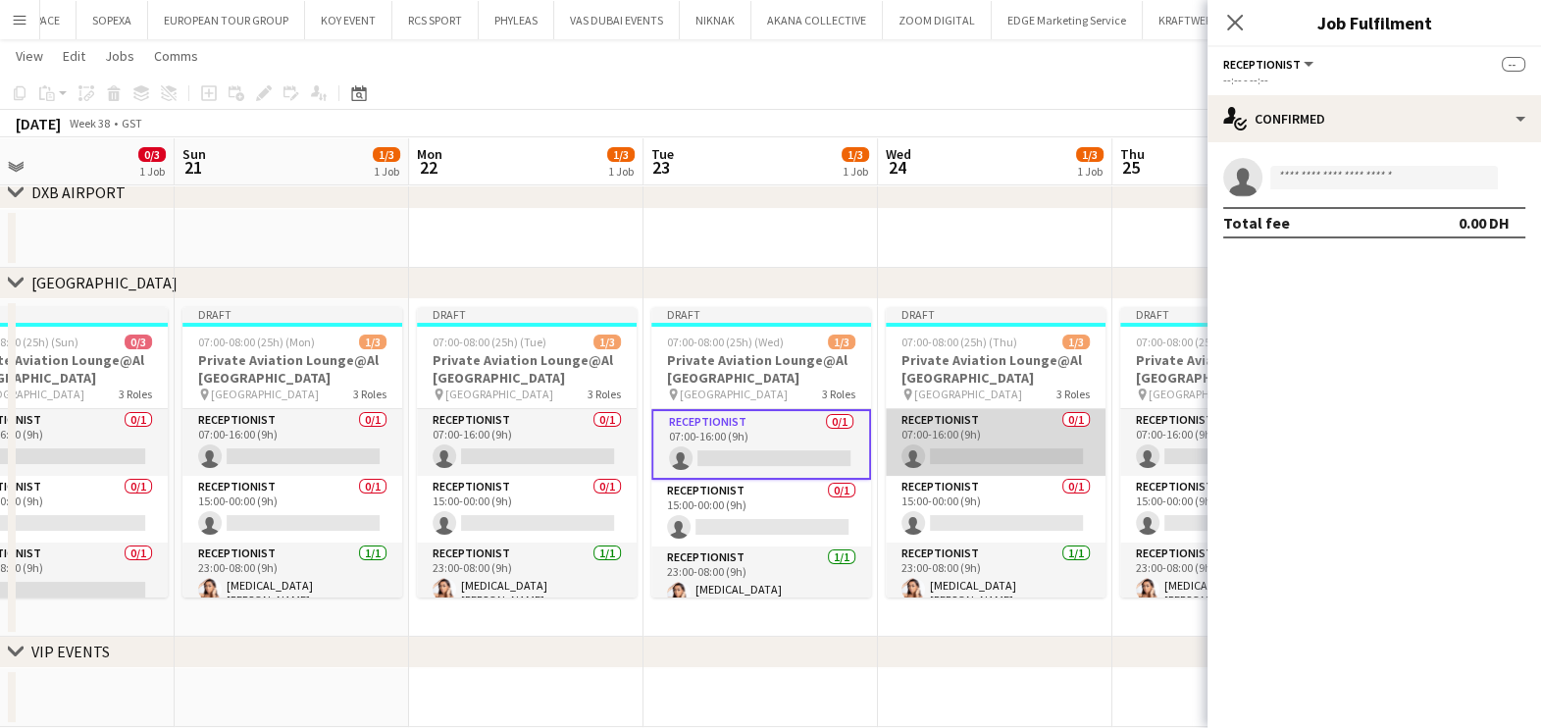
click at [951, 416] on app-card-role "Receptionist 0/1 07:00-16:00 (9h) single-neutral-actions" at bounding box center [996, 442] width 220 height 67
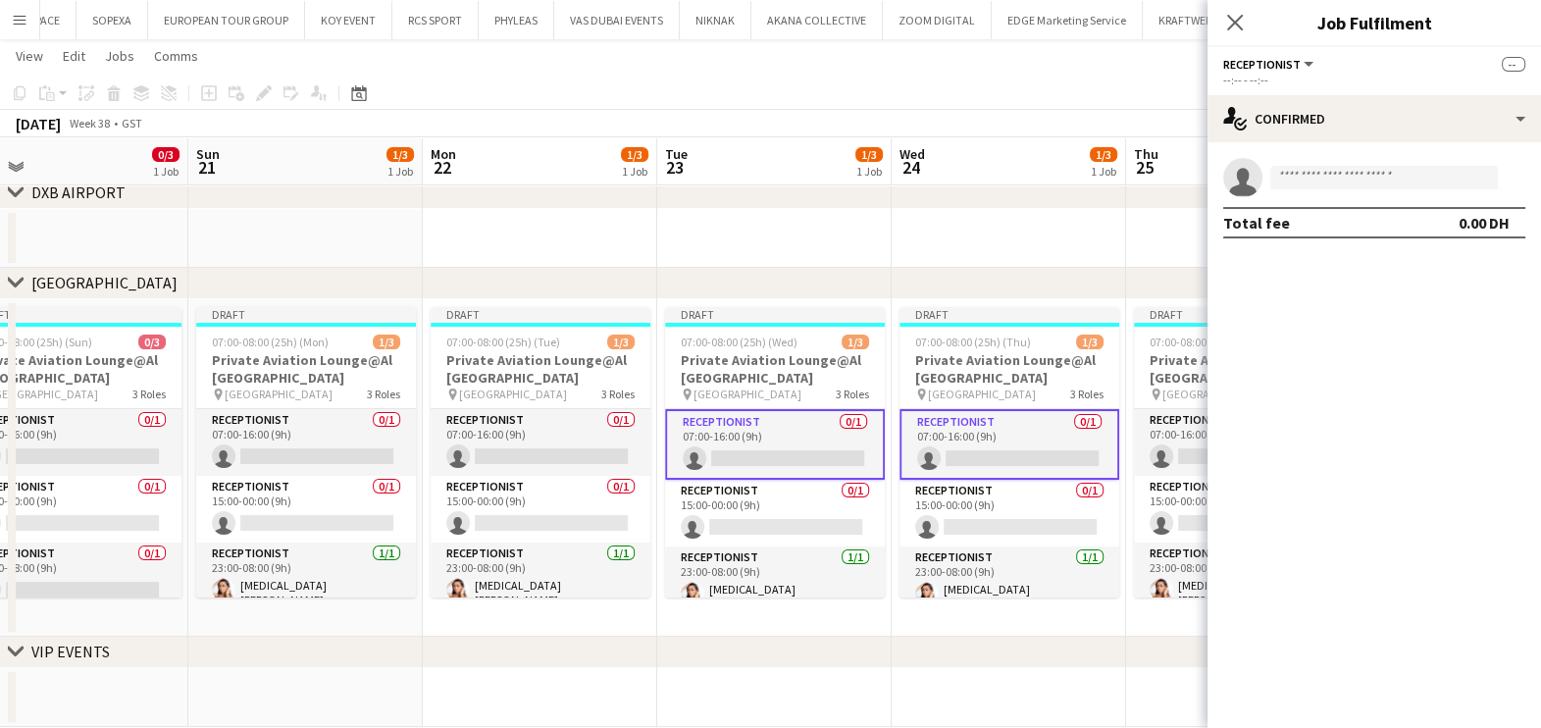
drag, startPoint x: 824, startPoint y: 426, endPoint x: 690, endPoint y: 433, distance: 134.6
click at [690, 433] on app-calendar-viewport "Wed 17 1/3 1 Job Thu 18 1/3 1 Job Fri 19 0/3 1 Job Sat 20 0/3 1 Job Sun 21 1/3 …" at bounding box center [770, 279] width 1541 height 895
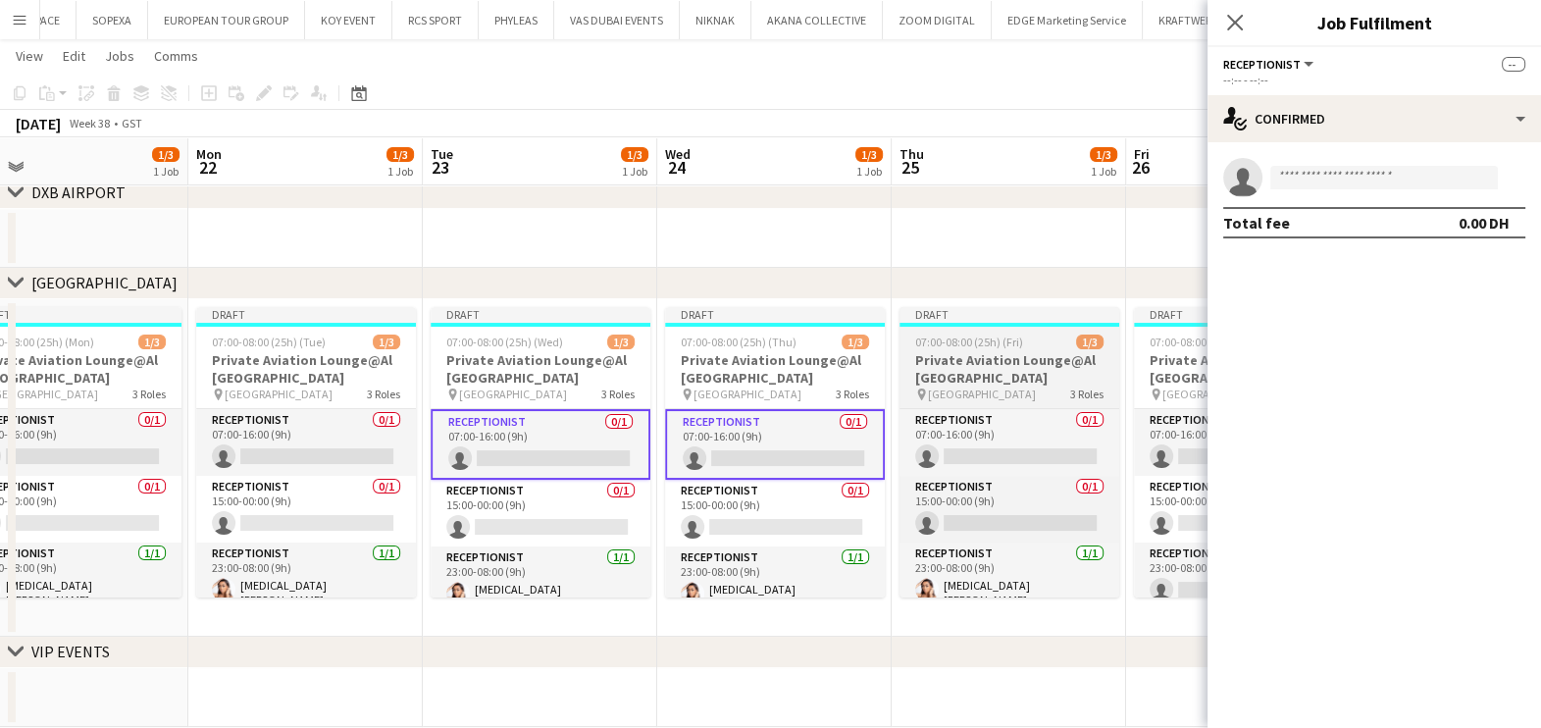
scroll to position [0, 777]
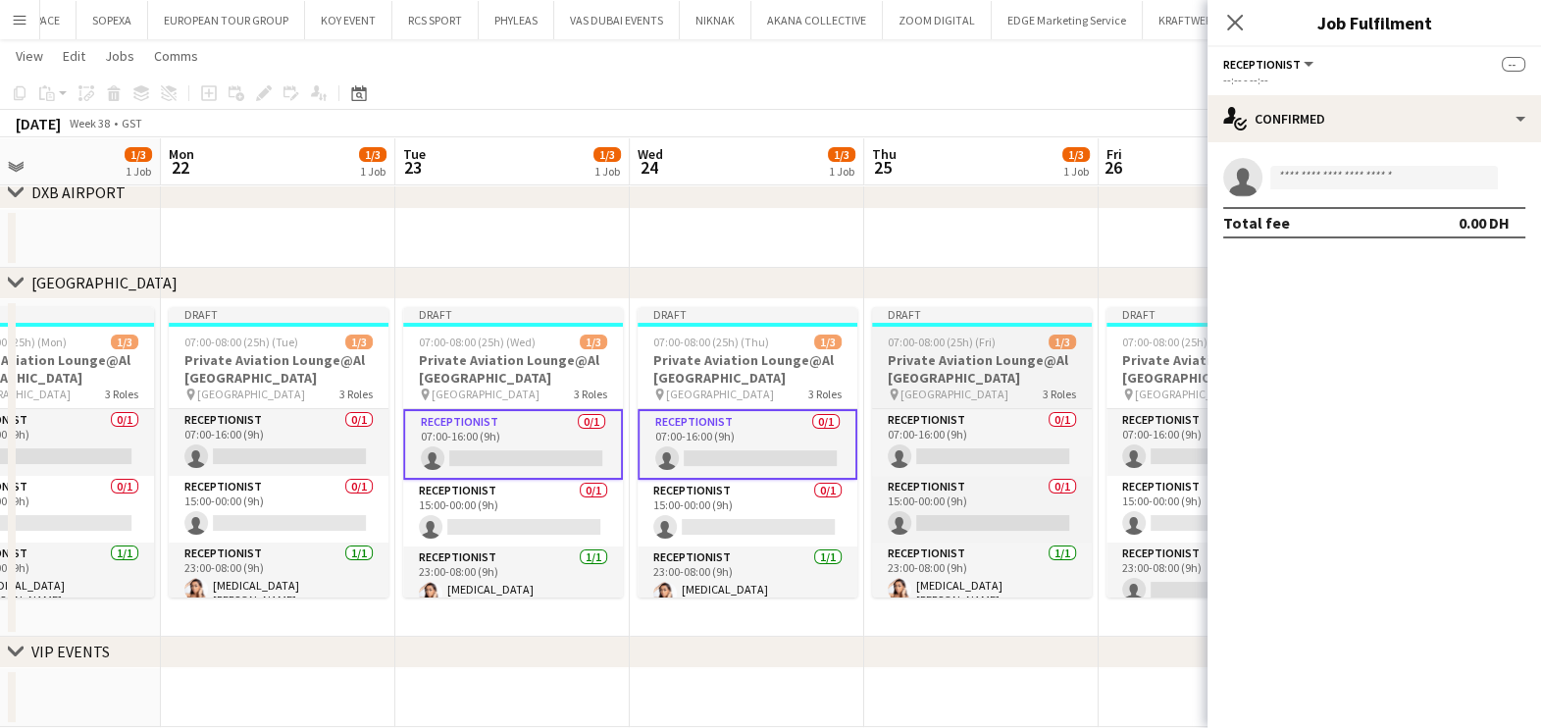
click at [988, 402] on app-job-card "Draft 07:00-08:00 (25h) (Fri) 1/3 Private Aviation Lounge@Al [GEOGRAPHIC_DATA] …" at bounding box center [982, 452] width 220 height 290
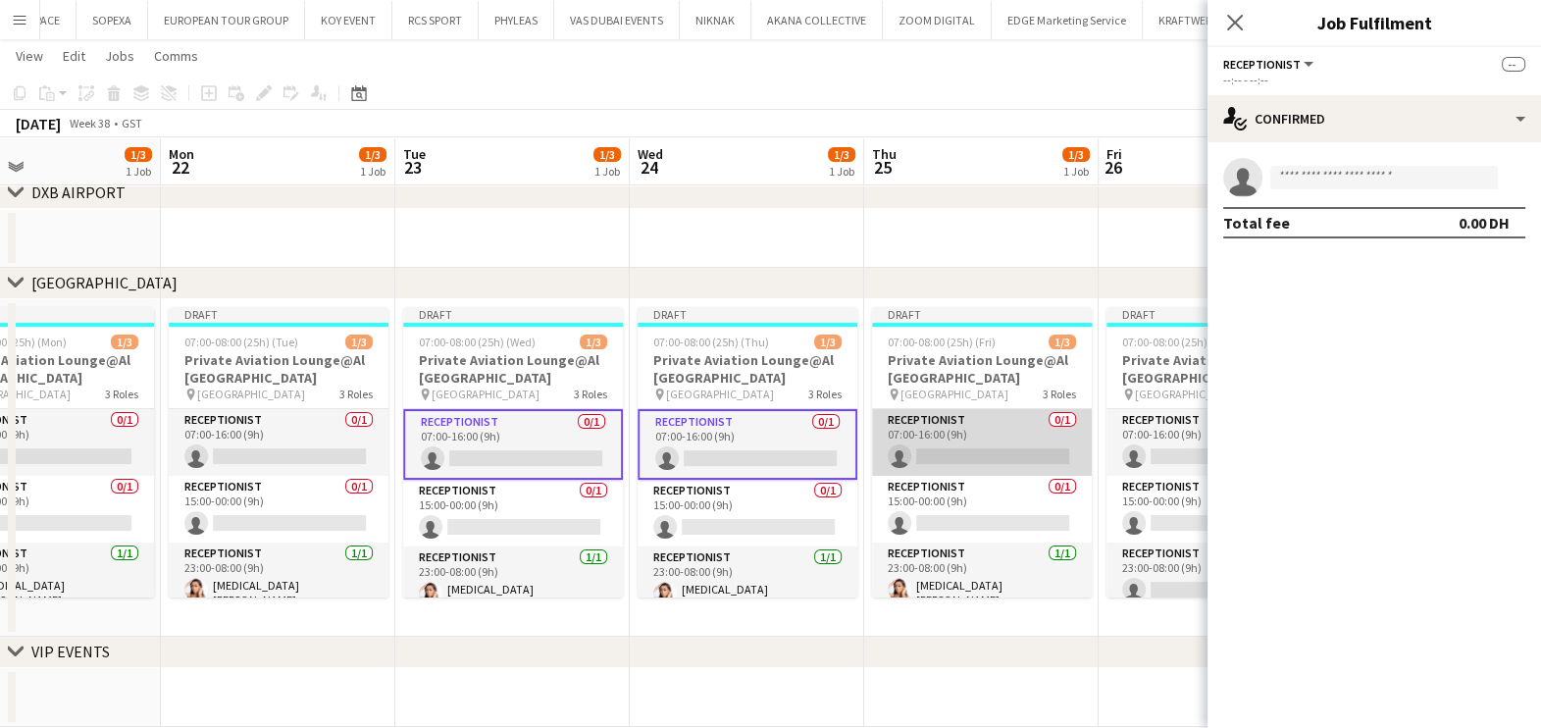
click at [978, 417] on app-card-role "Receptionist 0/1 07:00-16:00 (9h) single-neutral-actions" at bounding box center [982, 442] width 220 height 67
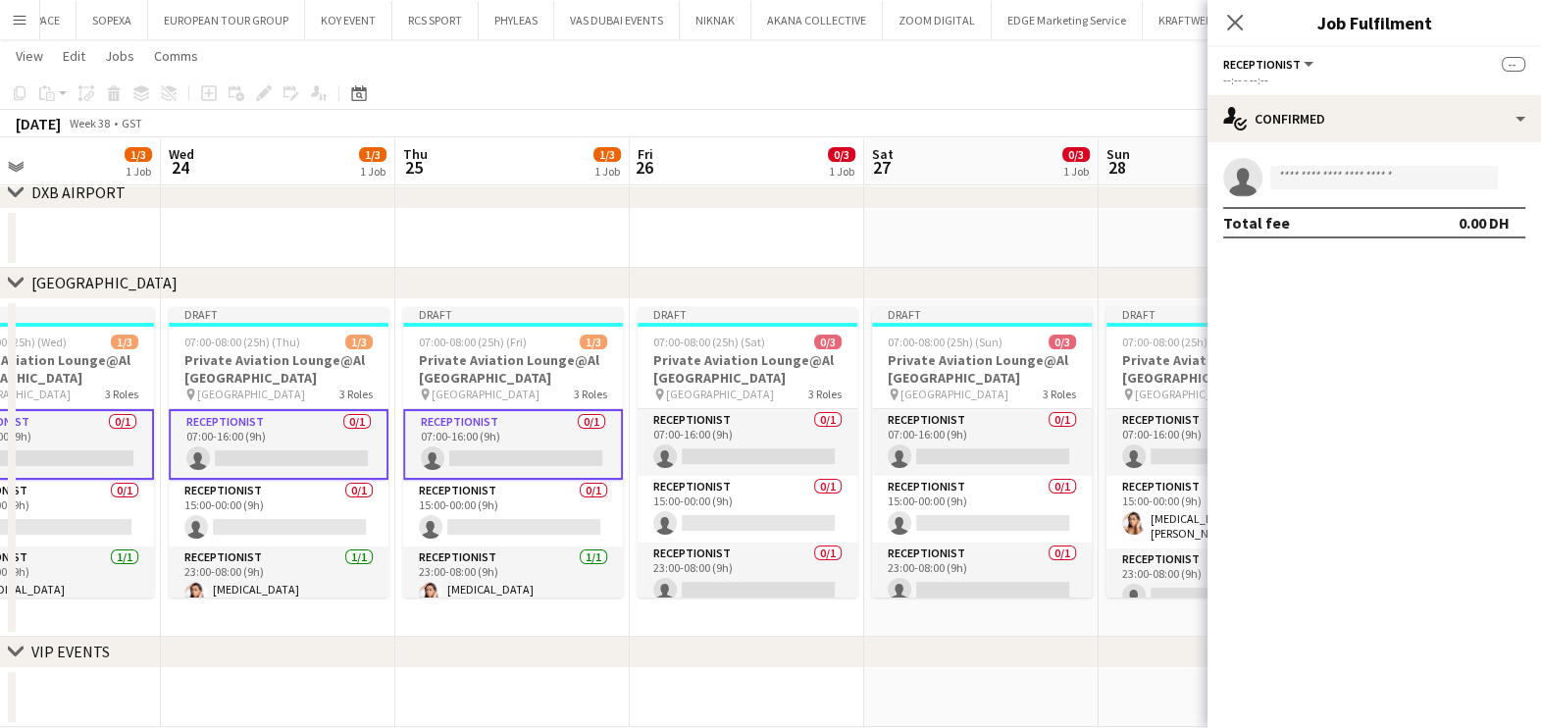
scroll to position [0, 602]
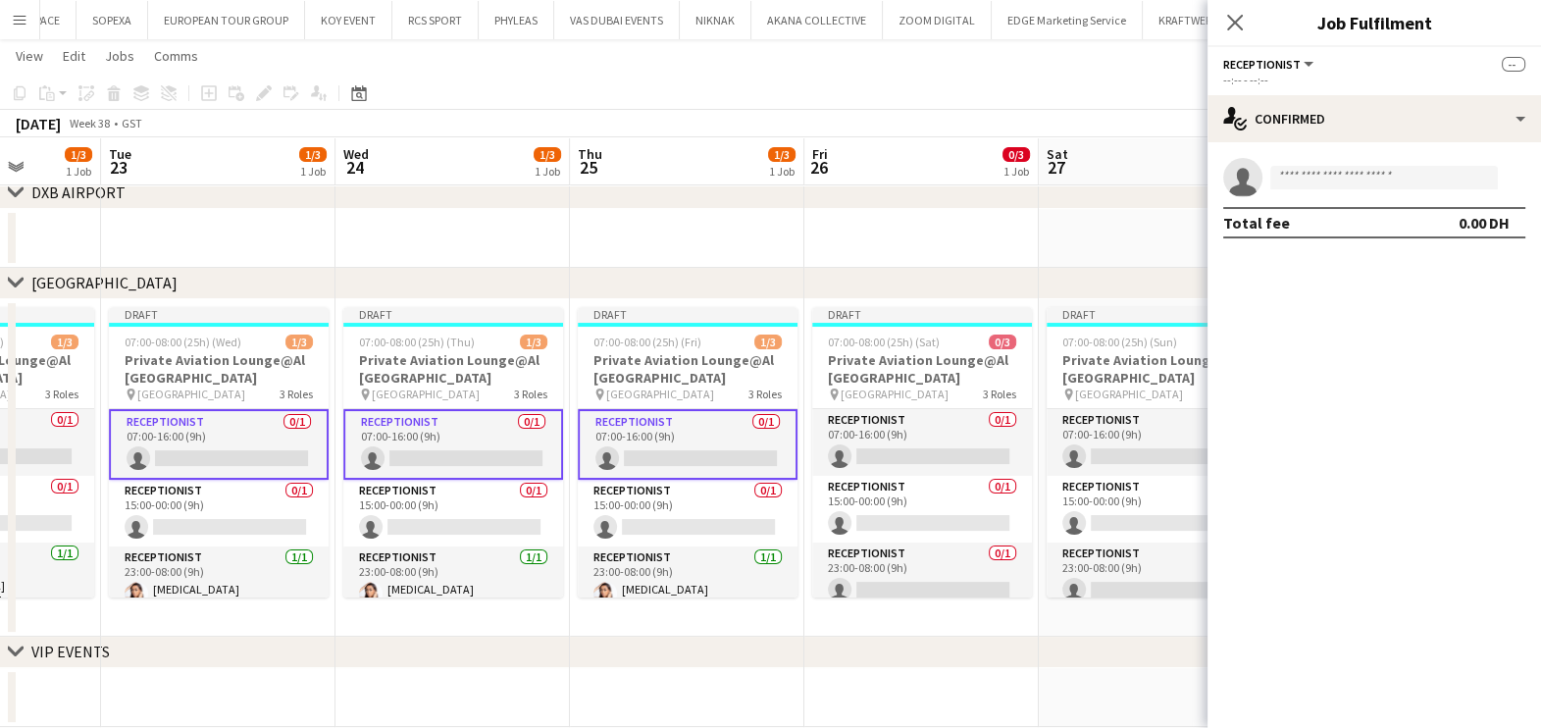
drag, startPoint x: 719, startPoint y: 427, endPoint x: 692, endPoint y: 427, distance: 26.5
click at [692, 427] on app-calendar-viewport "Sat 20 0/3 1 Job Sun 21 1/3 1 Job Mon 22 1/3 1 Job Tue 23 1/3 1 Job Wed 24 1/3 …" at bounding box center [770, 279] width 1541 height 895
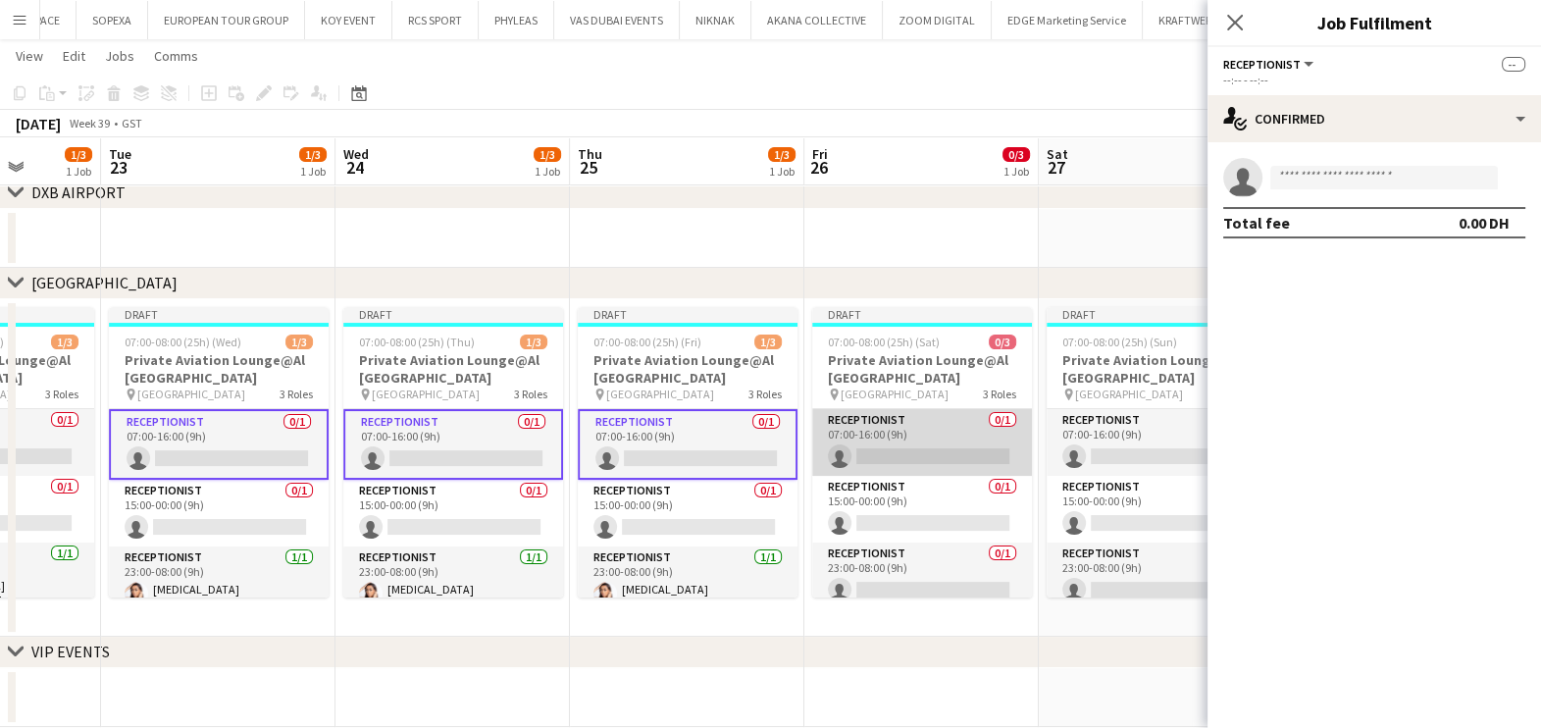
click at [868, 432] on app-card-role "Receptionist 0/1 07:00-16:00 (9h) single-neutral-actions" at bounding box center [922, 442] width 220 height 67
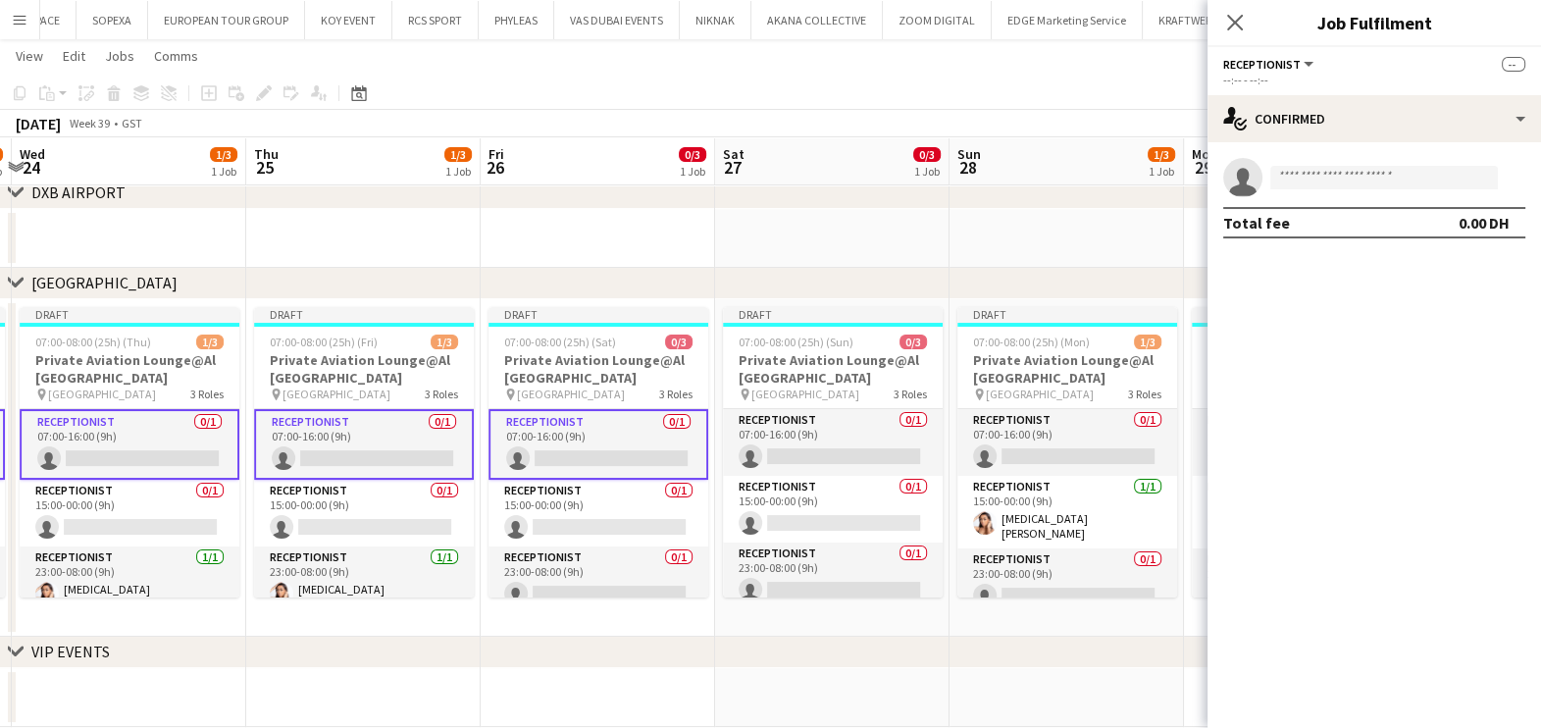
drag, startPoint x: 564, startPoint y: 435, endPoint x: 549, endPoint y: 435, distance: 14.7
click at [556, 435] on app-calendar-viewport "Sun 21 1/3 1 Job Mon 22 1/3 1 Job Tue 23 1/3 1 Job Wed 24 1/3 1 Job Thu 25 1/3 …" at bounding box center [770, 279] width 1541 height 895
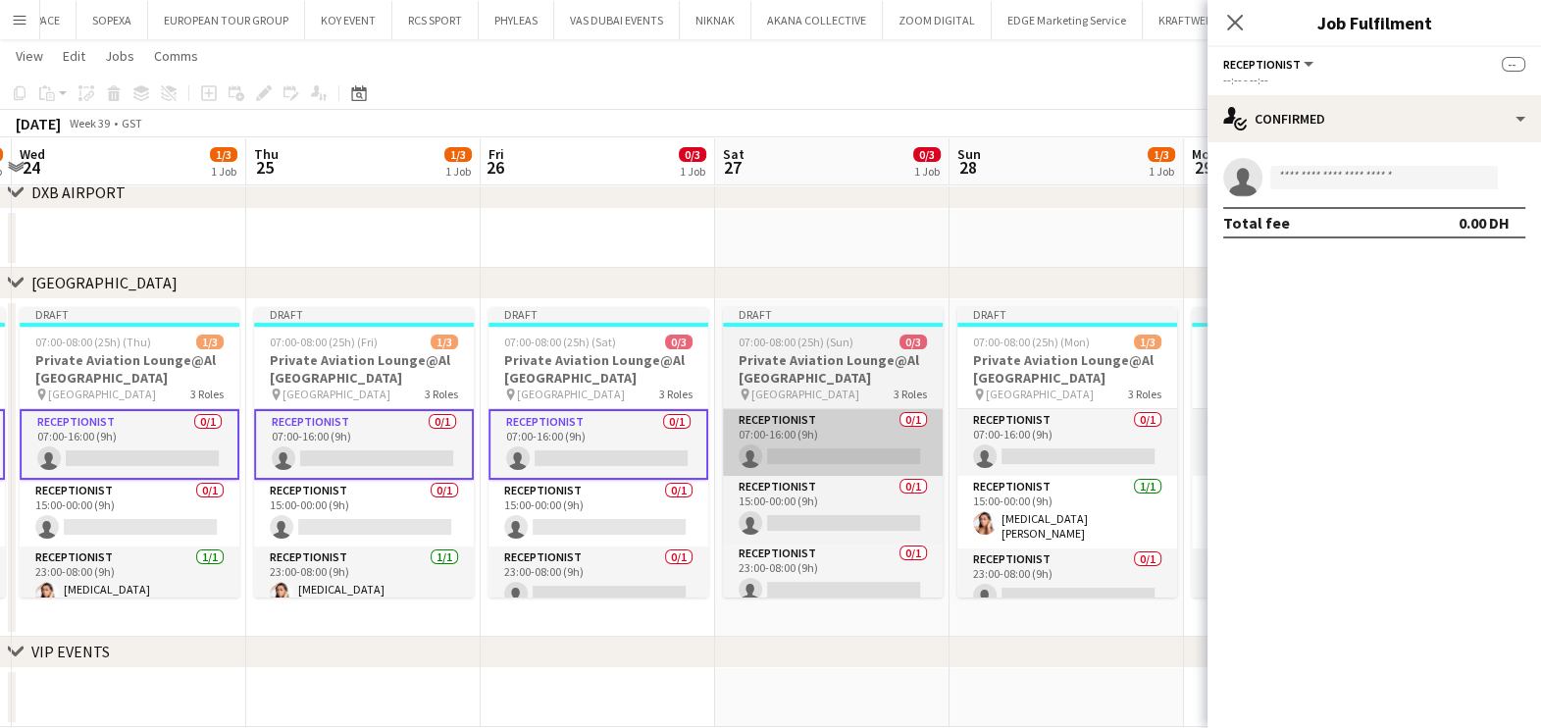
scroll to position [0, 699]
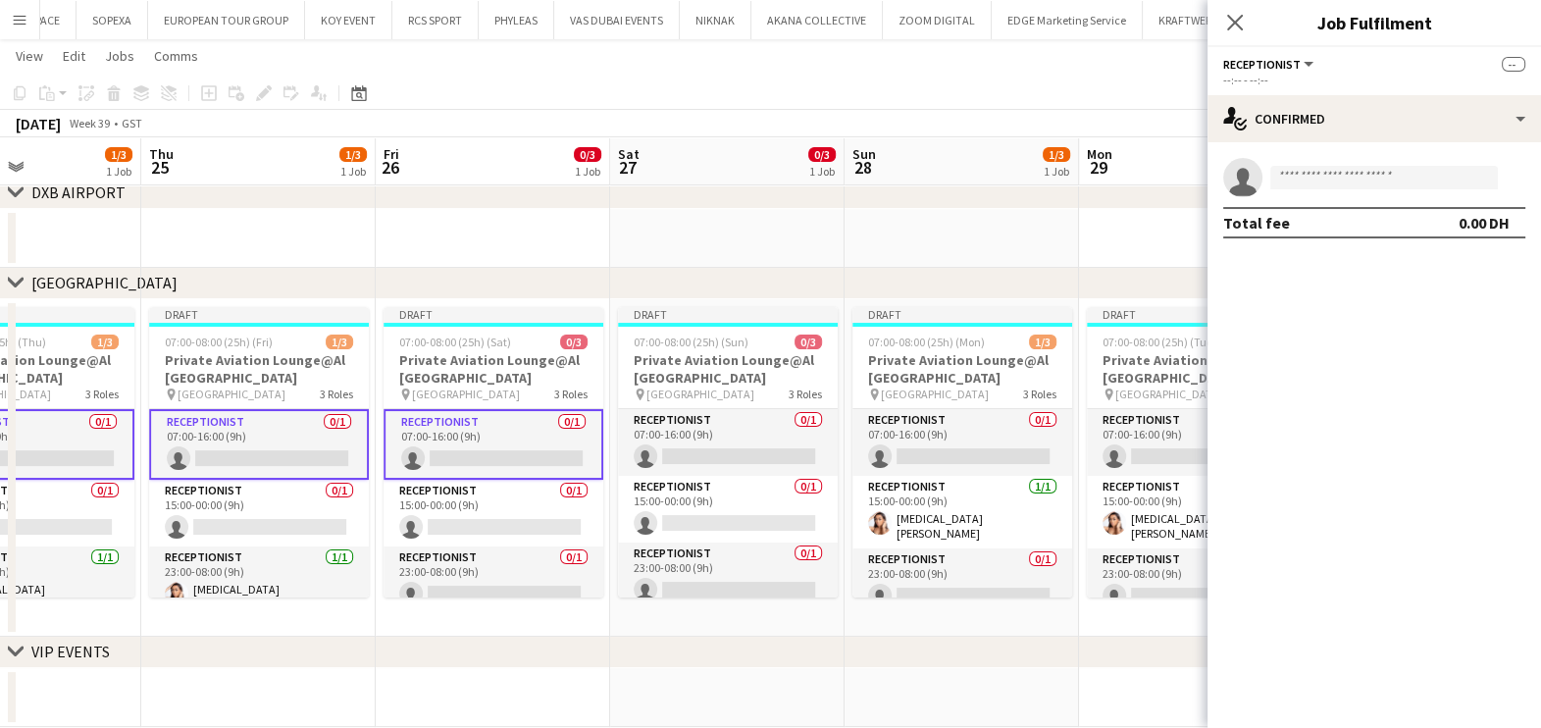
drag, startPoint x: 923, startPoint y: 469, endPoint x: 733, endPoint y: 471, distance: 190.3
click at [733, 471] on app-calendar-viewport "Sun 21 1/3 1 Job Mon 22 1/3 1 Job Tue 23 1/3 1 Job Wed 24 1/3 1 Job Thu 25 1/3 …" at bounding box center [770, 279] width 1541 height 895
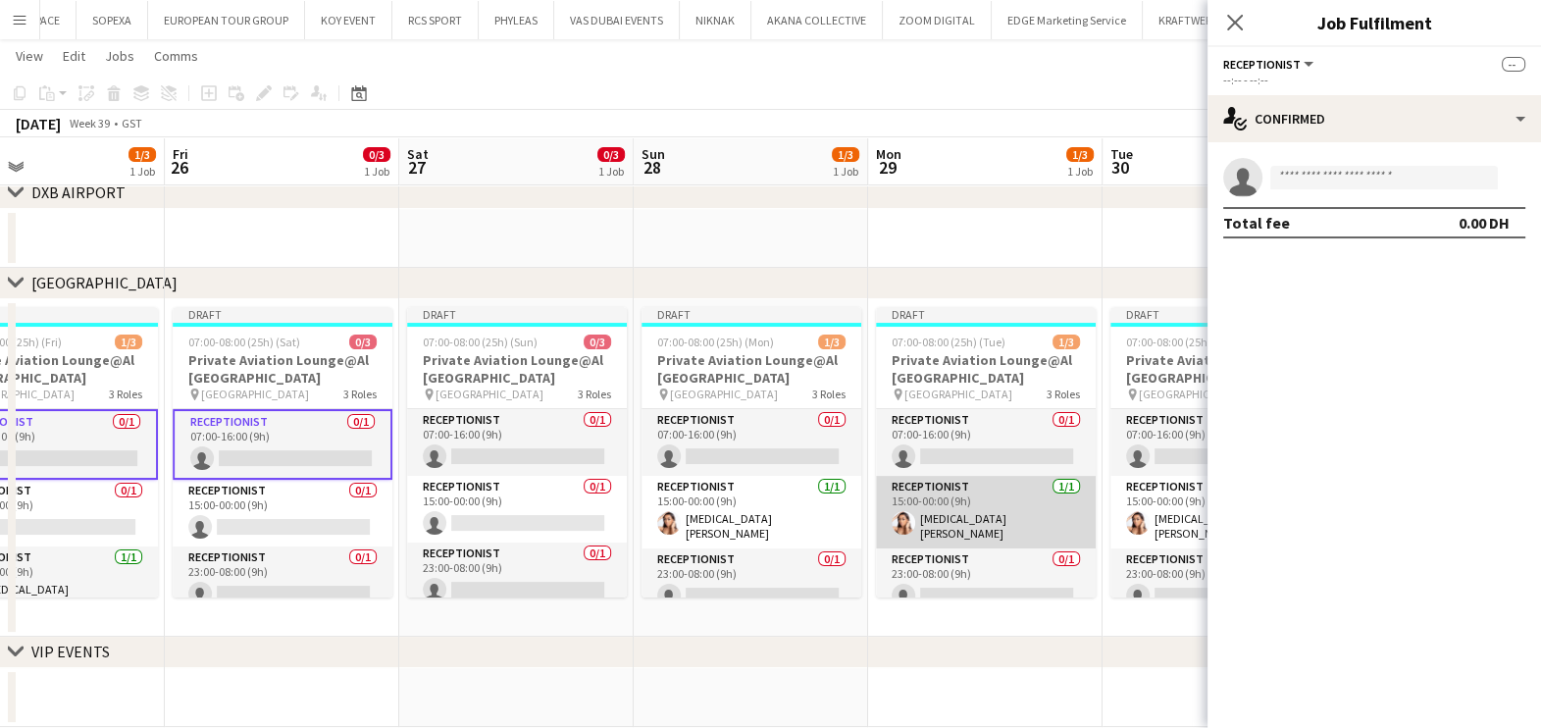
drag, startPoint x: 846, startPoint y: 506, endPoint x: 715, endPoint y: 521, distance: 132.3
click at [715, 520] on app-calendar-viewport "Mon 22 1/3 1 Job Tue 23 1/3 1 Job Wed 24 1/3 1 Job Thu 25 1/3 1 Job Fri 26 0/3 …" at bounding box center [770, 279] width 1541 height 895
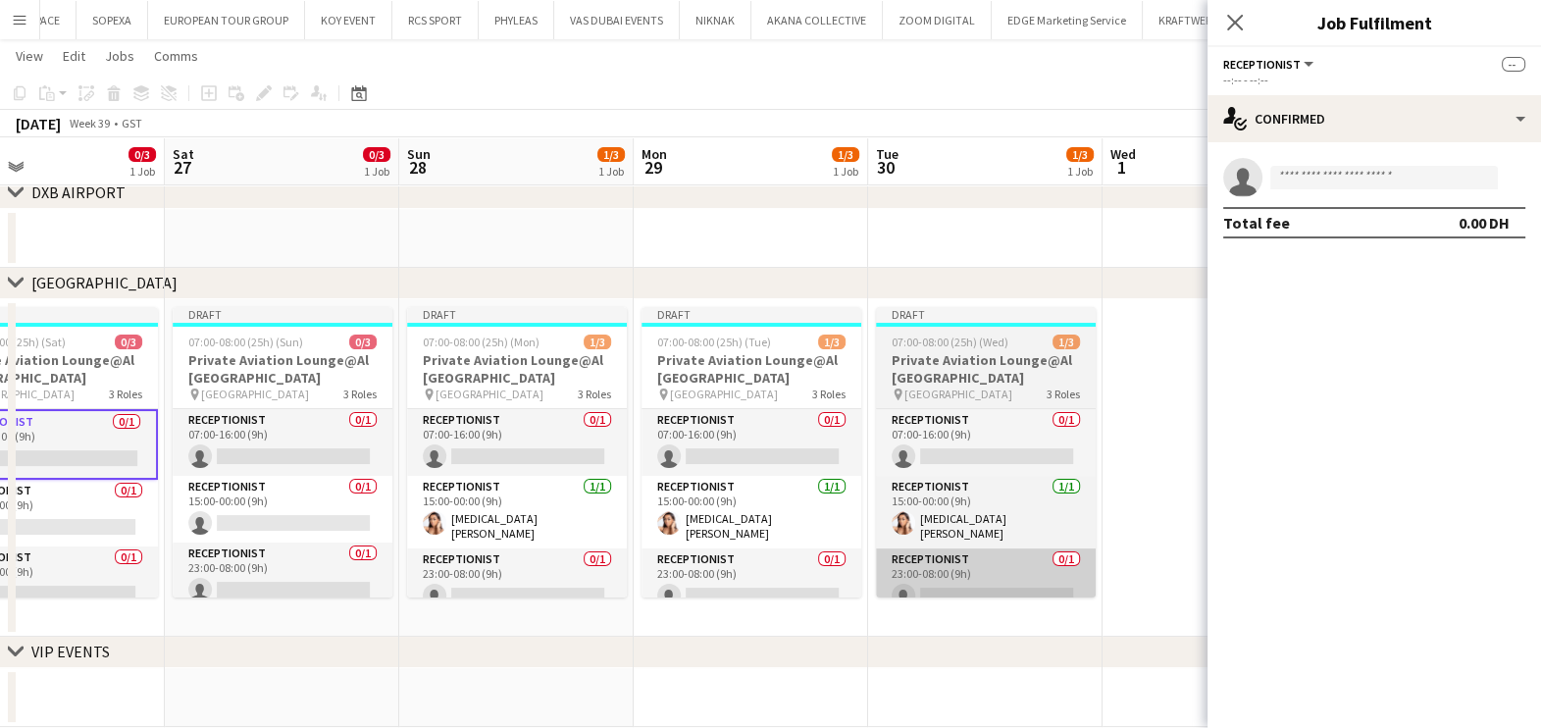
scroll to position [0, 774]
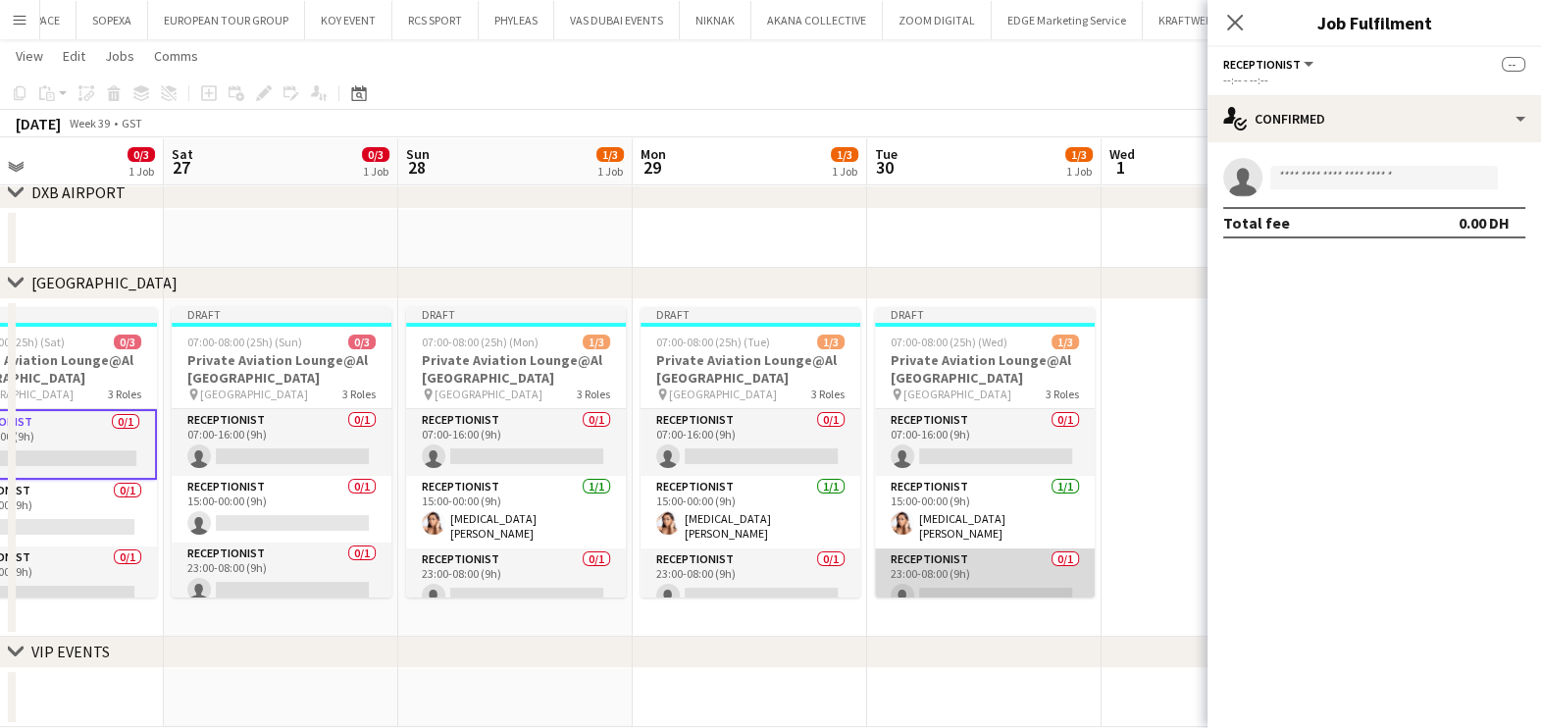
click at [971, 567] on app-card-role "Receptionist 0/1 23:00-08:00 (9h) single-neutral-actions" at bounding box center [985, 581] width 220 height 67
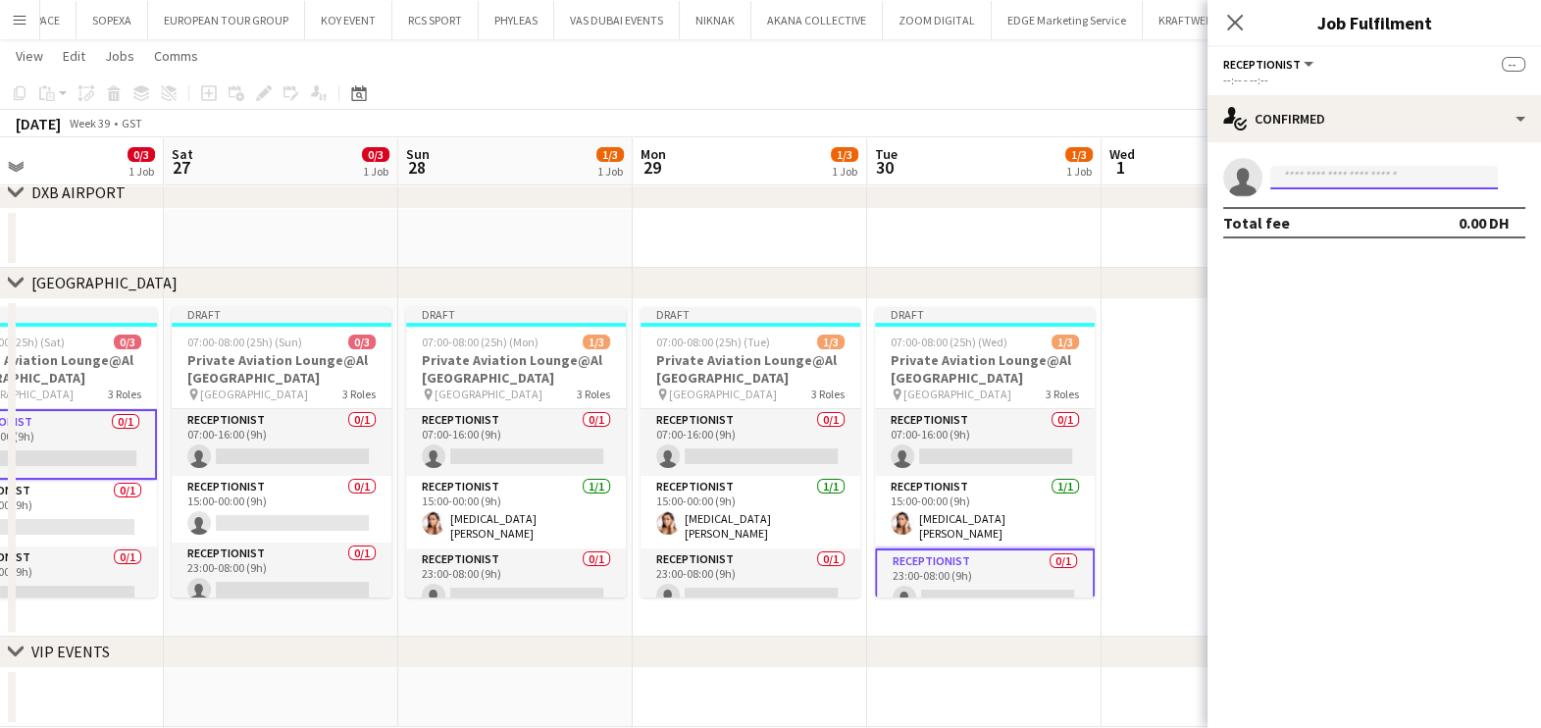
click at [1294, 184] on input at bounding box center [1384, 178] width 228 height 24
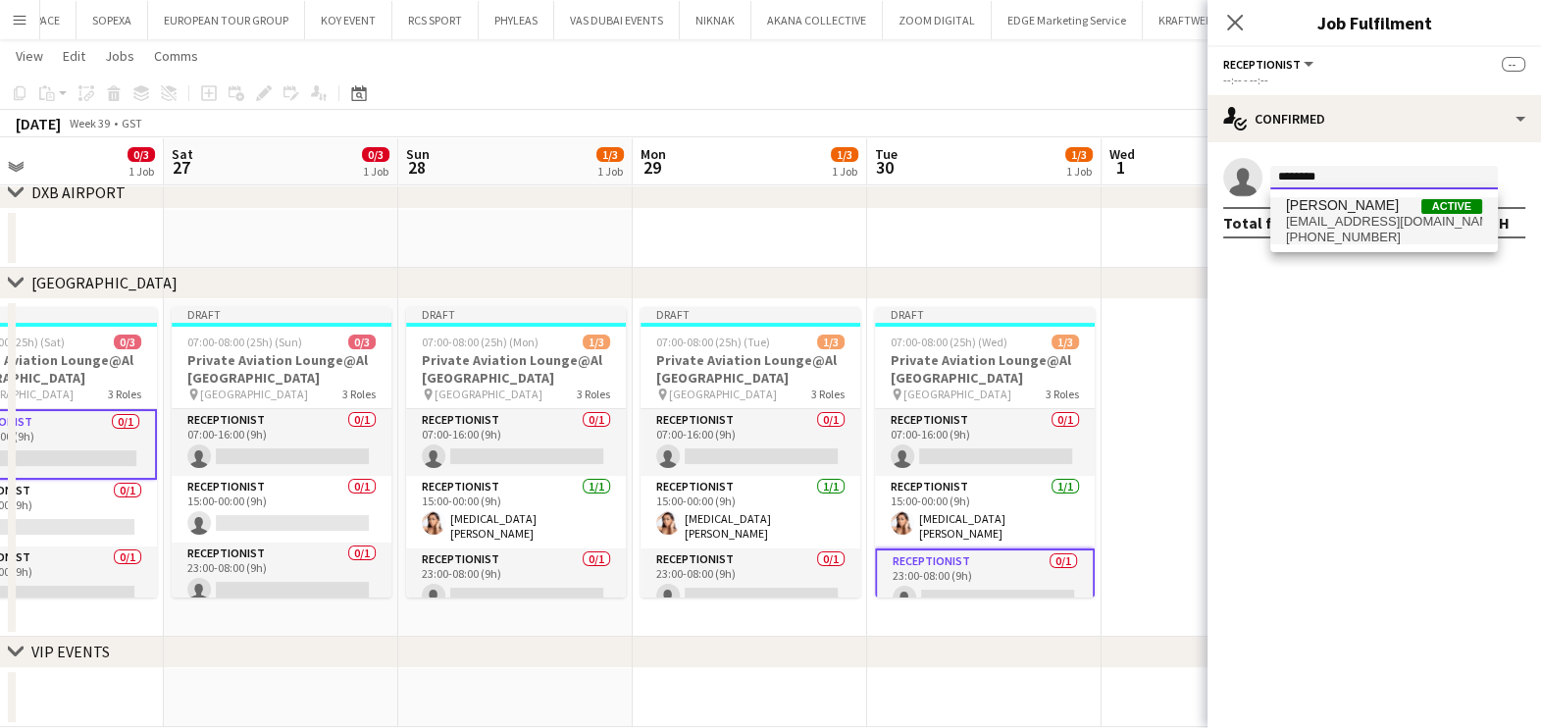
type input "********"
click at [1334, 215] on span "[EMAIL_ADDRESS][DOMAIN_NAME]" at bounding box center [1384, 222] width 196 height 16
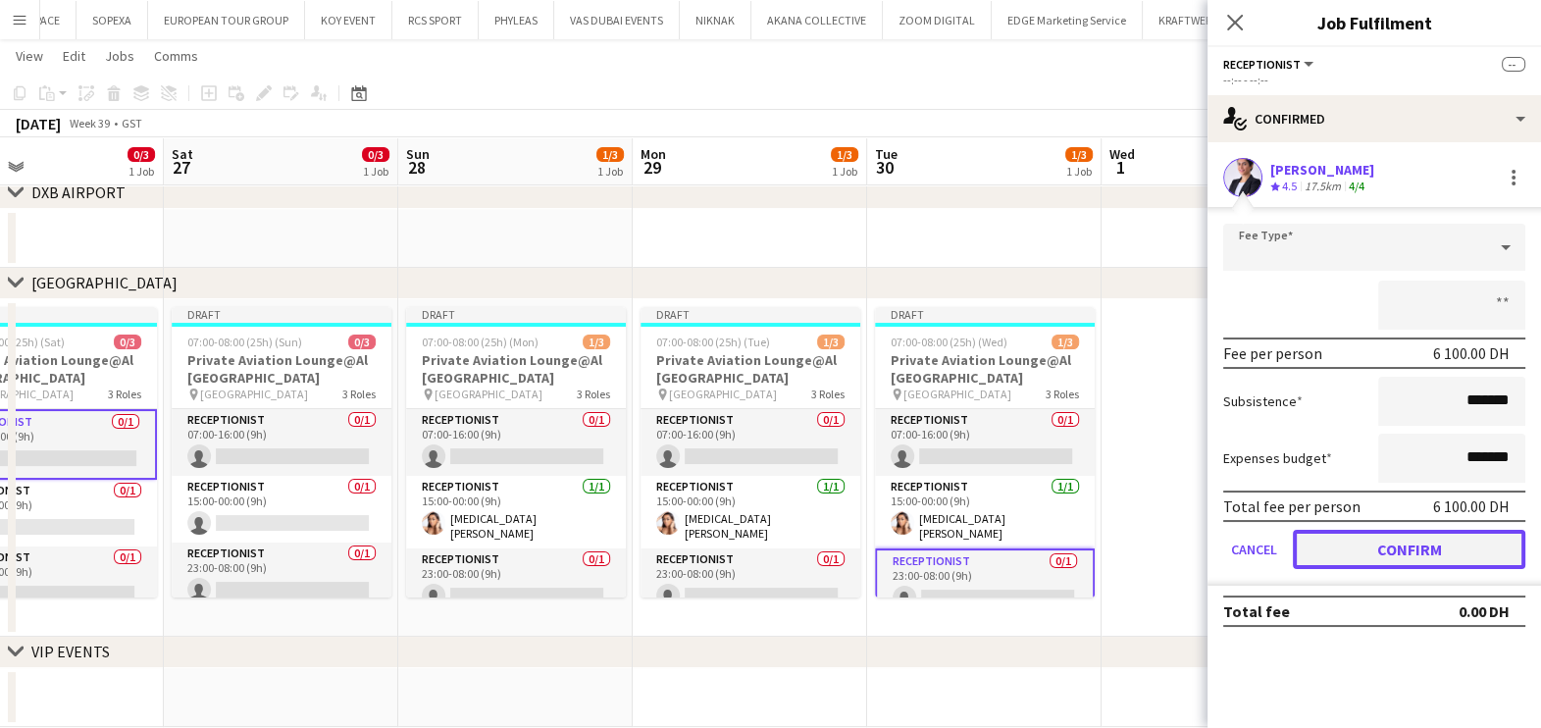
click at [1396, 538] on button "Confirm" at bounding box center [1409, 549] width 232 height 39
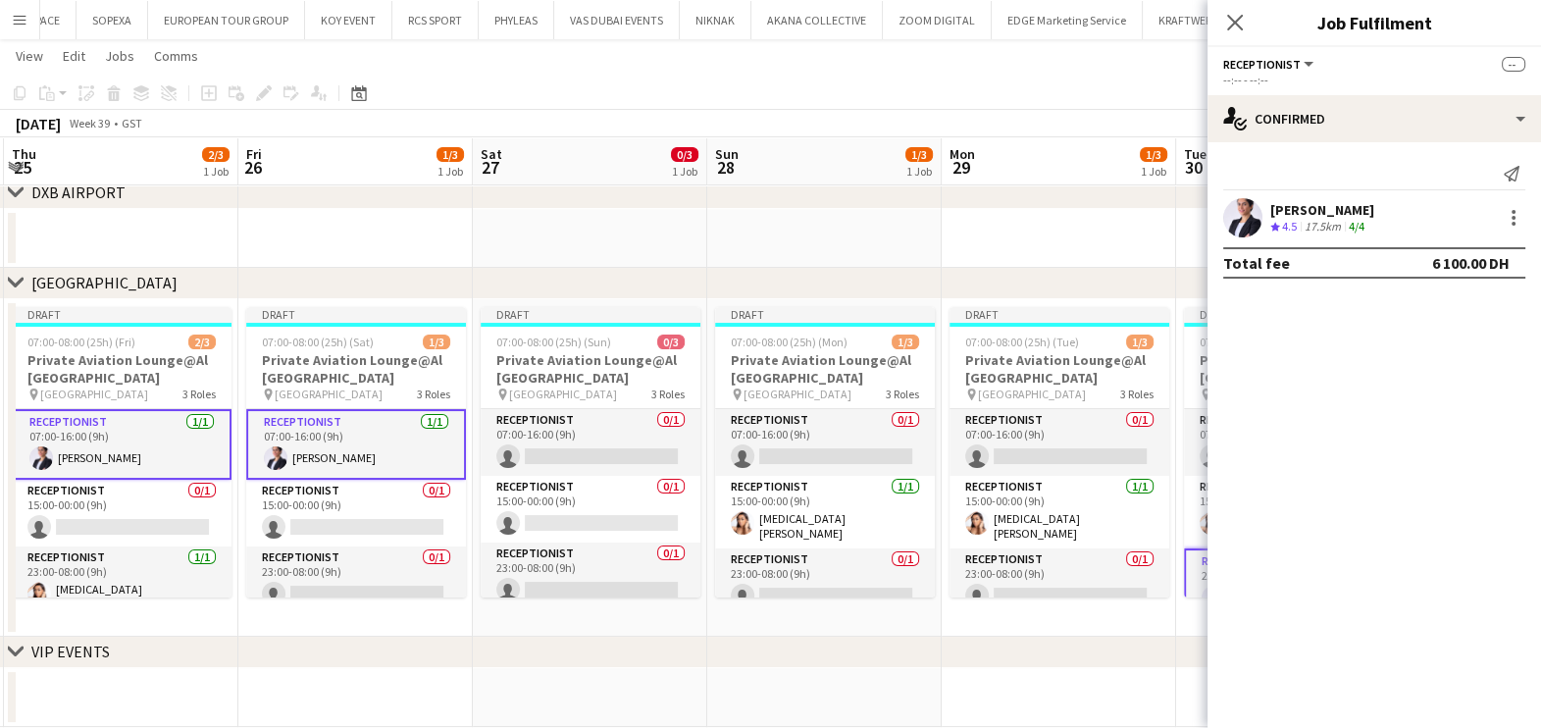
drag, startPoint x: 351, startPoint y: 554, endPoint x: 778, endPoint y: 546, distance: 426.7
click at [778, 546] on app-calendar-viewport "Tue 23 2/3 1 Job Wed 24 2/3 1 Job Thu 25 2/3 1 Job Fri 26 1/3 1 Job Sat 27 0/3 …" at bounding box center [770, 279] width 1541 height 895
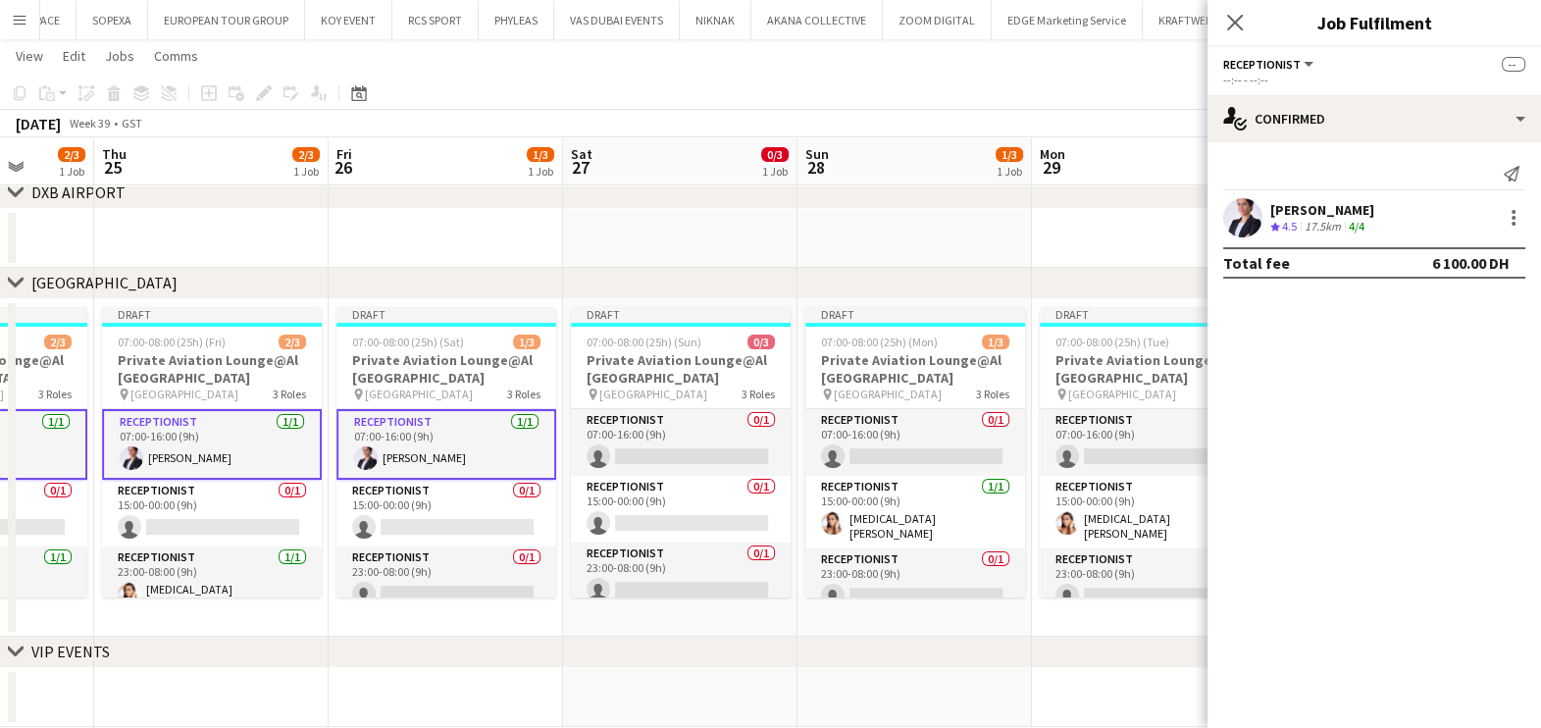
drag, startPoint x: 174, startPoint y: 546, endPoint x: 577, endPoint y: 553, distance: 403.2
click at [627, 546] on app-calendar-viewport "Mon 22 1/3 1 Job Tue 23 2/3 1 Job Wed 24 2/3 1 Job Thu 25 2/3 1 Job Fri 26 1/3 …" at bounding box center [770, 279] width 1541 height 895
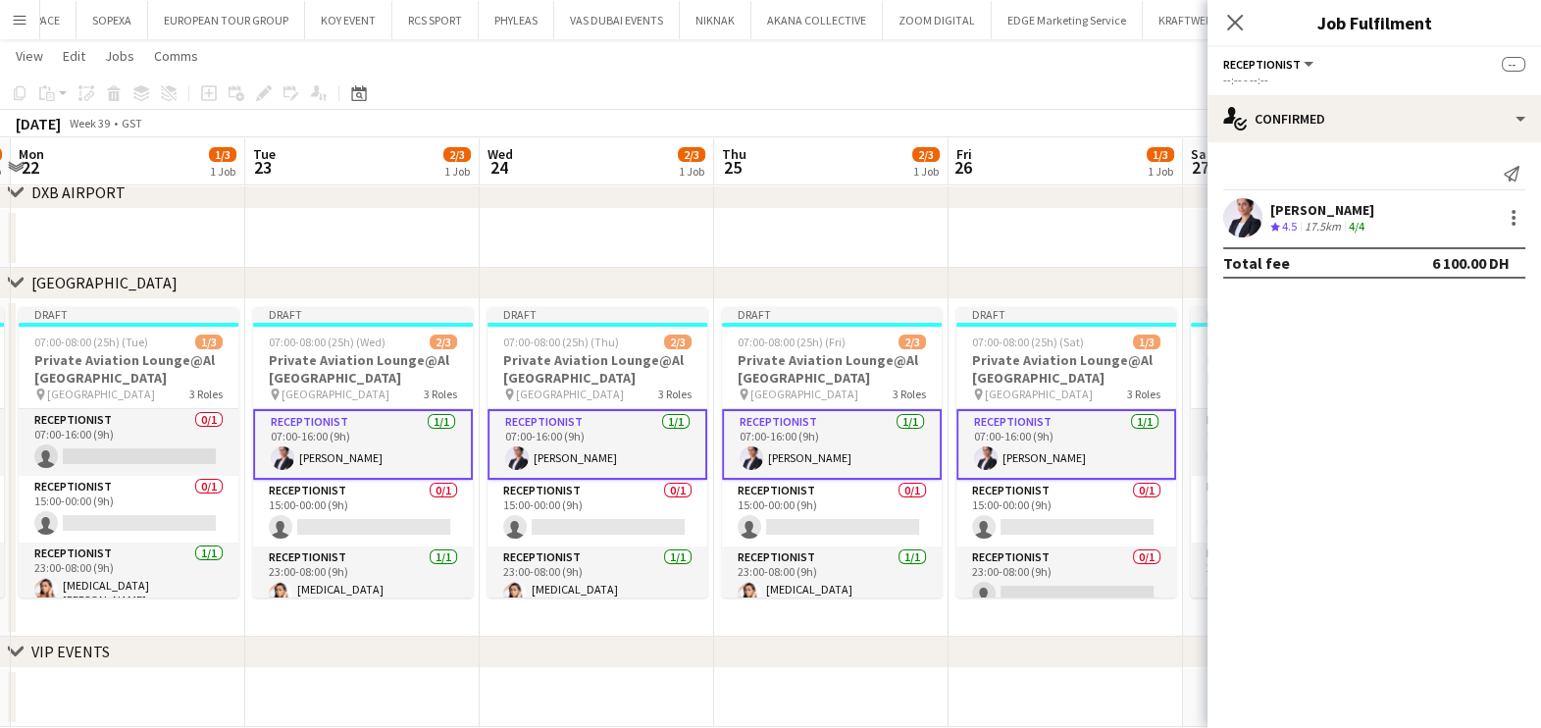
drag, startPoint x: 212, startPoint y: 555, endPoint x: 567, endPoint y: 555, distance: 355.1
click at [567, 555] on app-calendar-viewport "Sat 20 0/3 1 Job Sun 21 1/3 1 Job Mon 22 1/3 1 Job Tue 23 2/3 1 Job Wed 24 2/3 …" at bounding box center [770, 279] width 1541 height 895
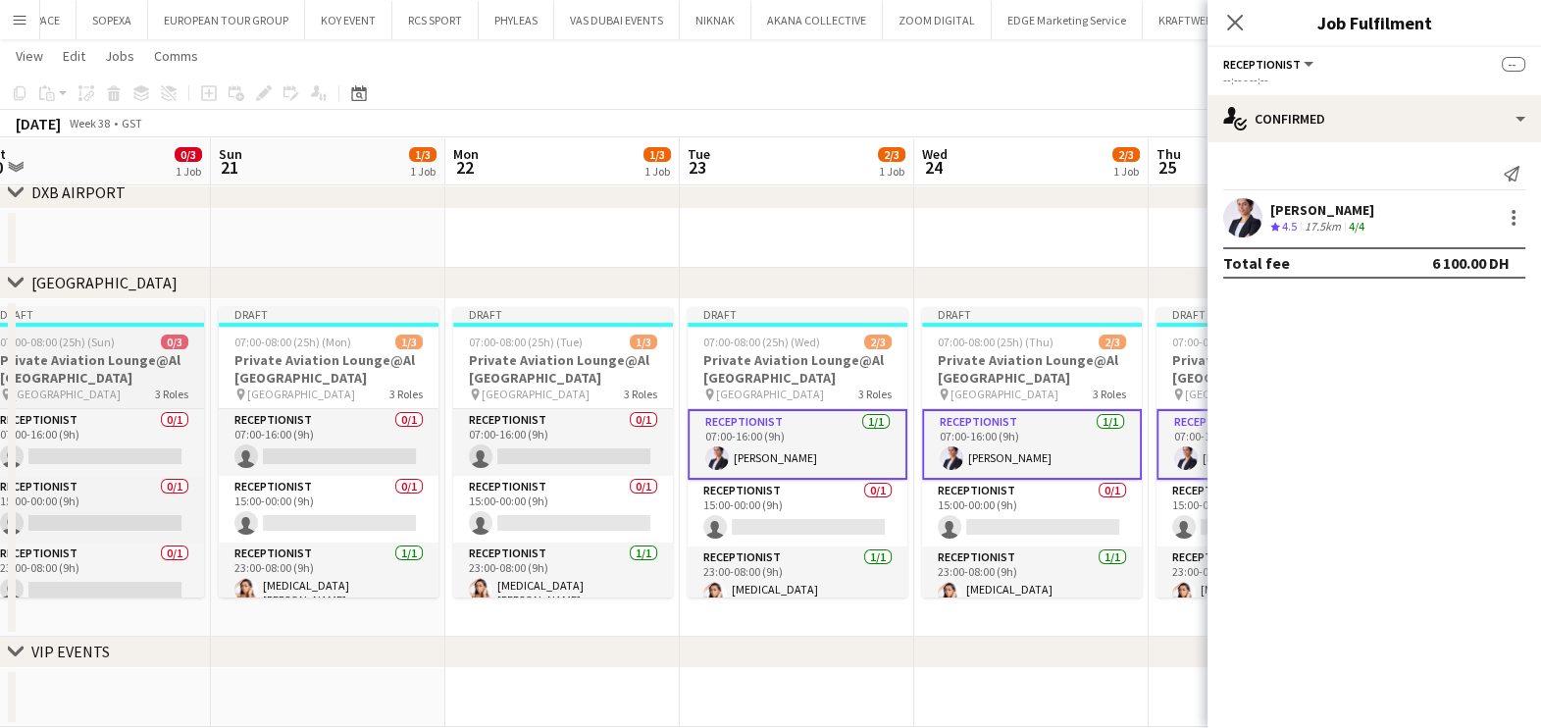
drag, startPoint x: 25, startPoint y: 559, endPoint x: 437, endPoint y: 558, distance: 412.9
click at [444, 559] on app-calendar-viewport "Thu 18 2/3 1 Job Fri 19 1/3 1 Job Sat 20 0/3 1 Job Sun 21 1/3 1 Job Mon 22 1/3 …" at bounding box center [770, 279] width 1541 height 895
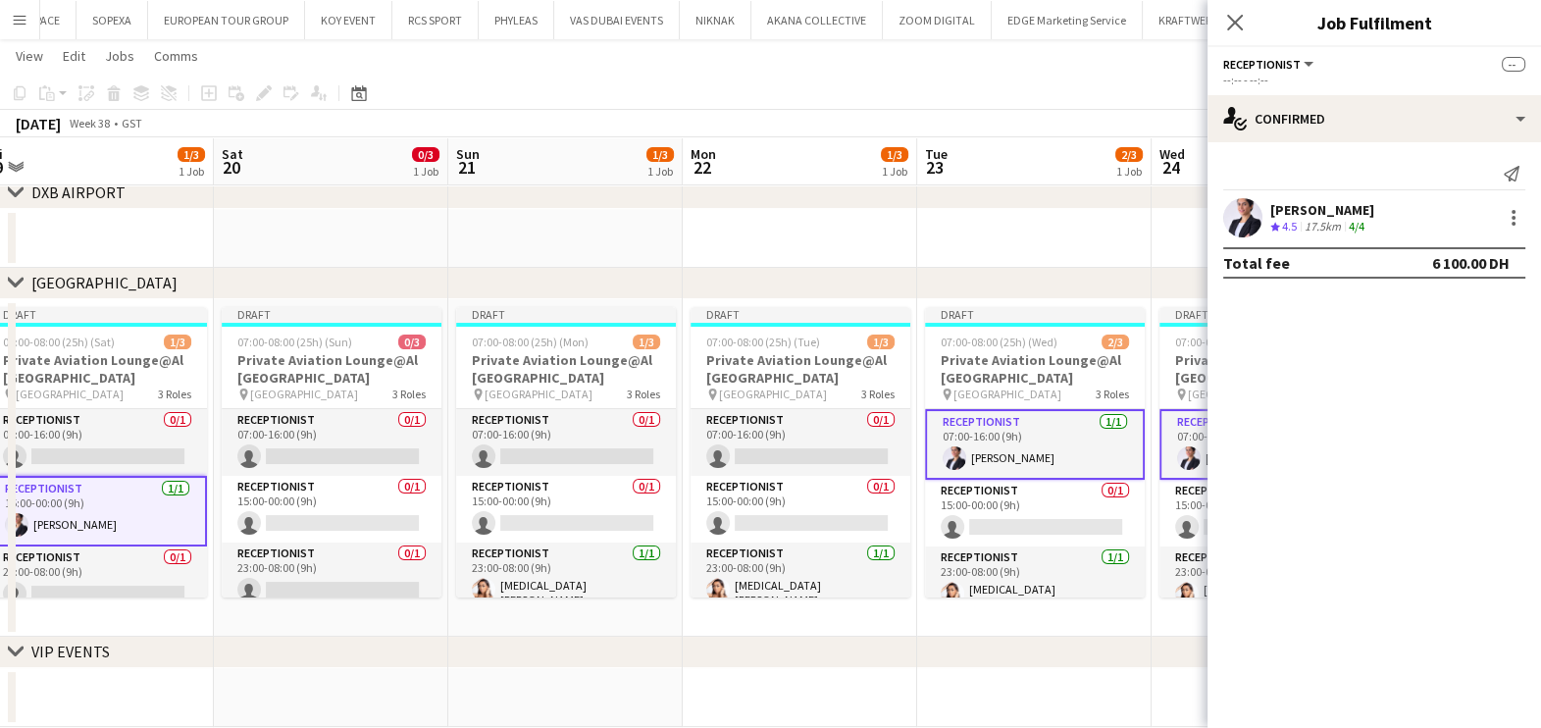
click at [587, 539] on app-calendar-viewport "Wed 17 2/3 1 Job Thu 18 2/3 1 Job Fri 19 1/3 1 Job Sat 20 0/3 1 Job Sun 21 1/3 …" at bounding box center [770, 279] width 1541 height 895
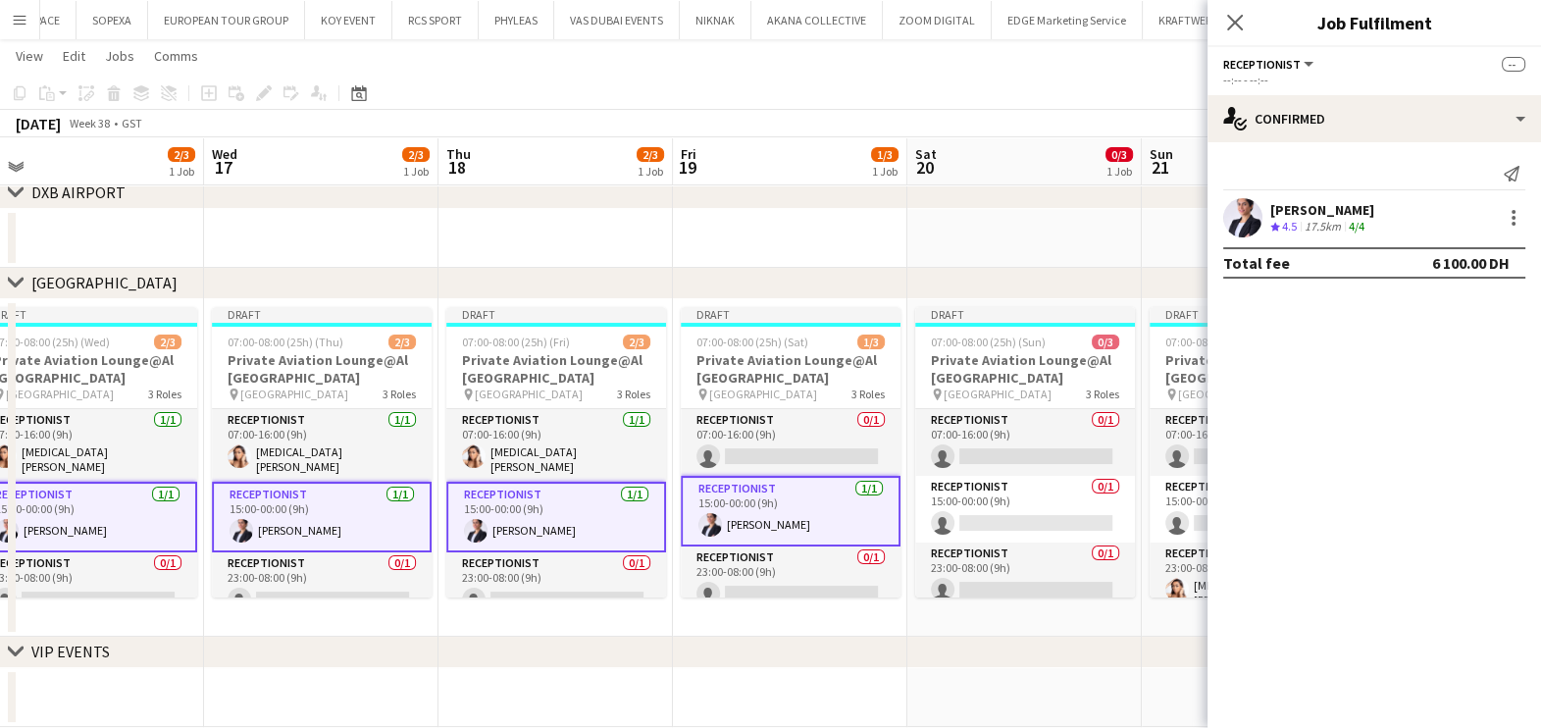
drag, startPoint x: 661, startPoint y: 532, endPoint x: 845, endPoint y: 525, distance: 184.5
click at [829, 527] on app-calendar-viewport "Sun 14 1/3 1 Job Mon 15 1/3 1 Job Tue 16 2/3 1 Job Wed 17 2/3 1 Job Thu 18 2/3 …" at bounding box center [770, 279] width 1541 height 895
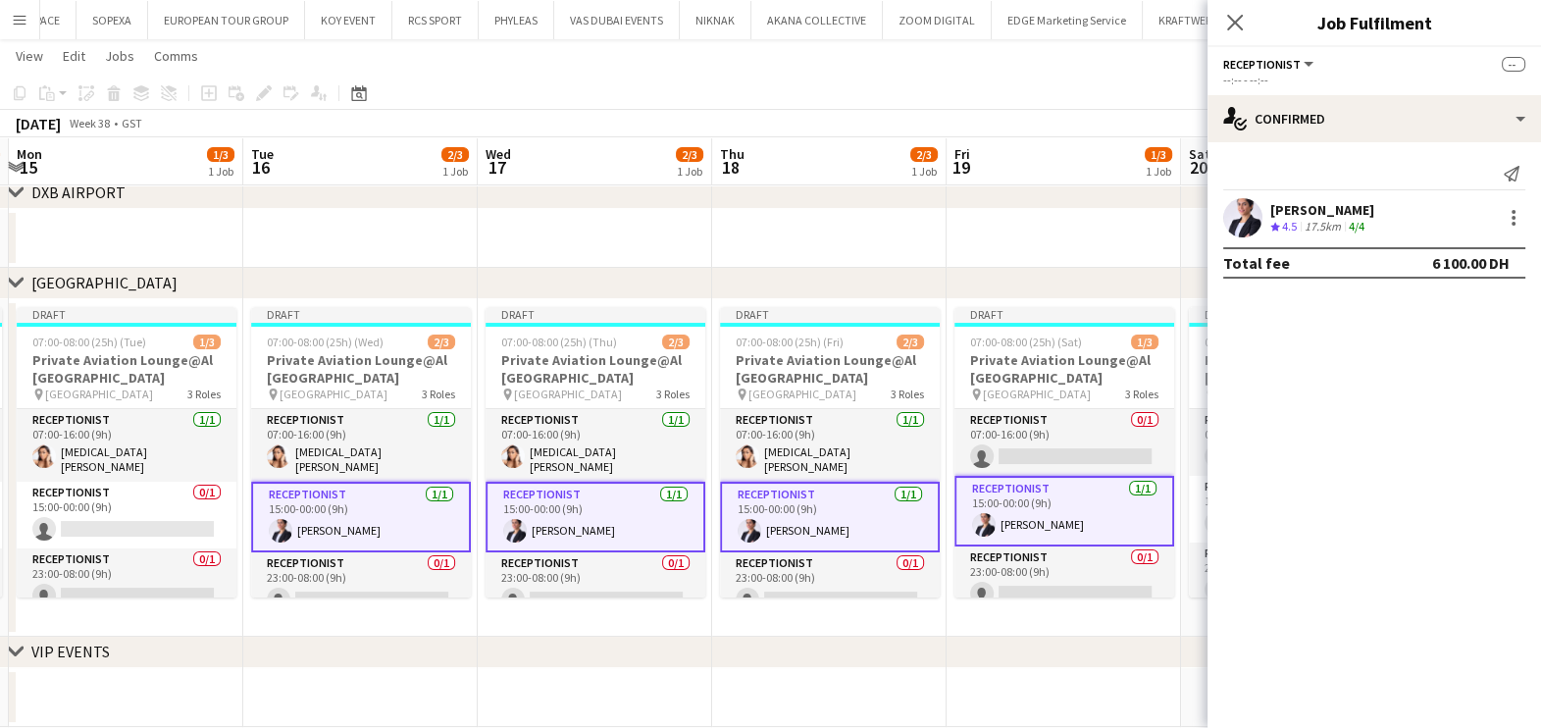
drag, startPoint x: 471, startPoint y: 557, endPoint x: 730, endPoint y: 557, distance: 258.9
click at [725, 557] on app-calendar-viewport "Sat 13 0/3 1 Job Sun 14 1/3 1 Job Mon 15 1/3 1 Job Tue 16 2/3 1 Job Wed 17 2/3 …" at bounding box center [770, 279] width 1541 height 895
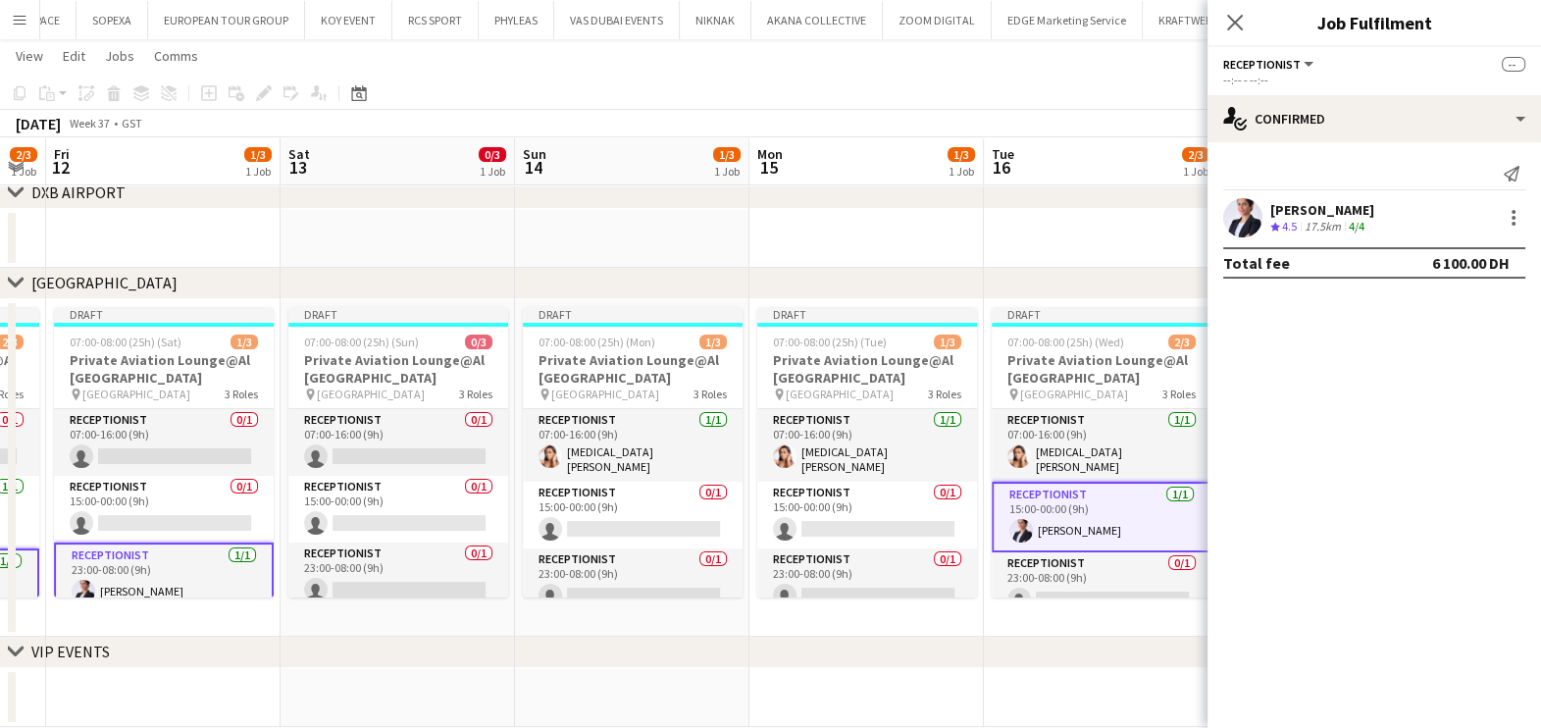
scroll to position [0, 607]
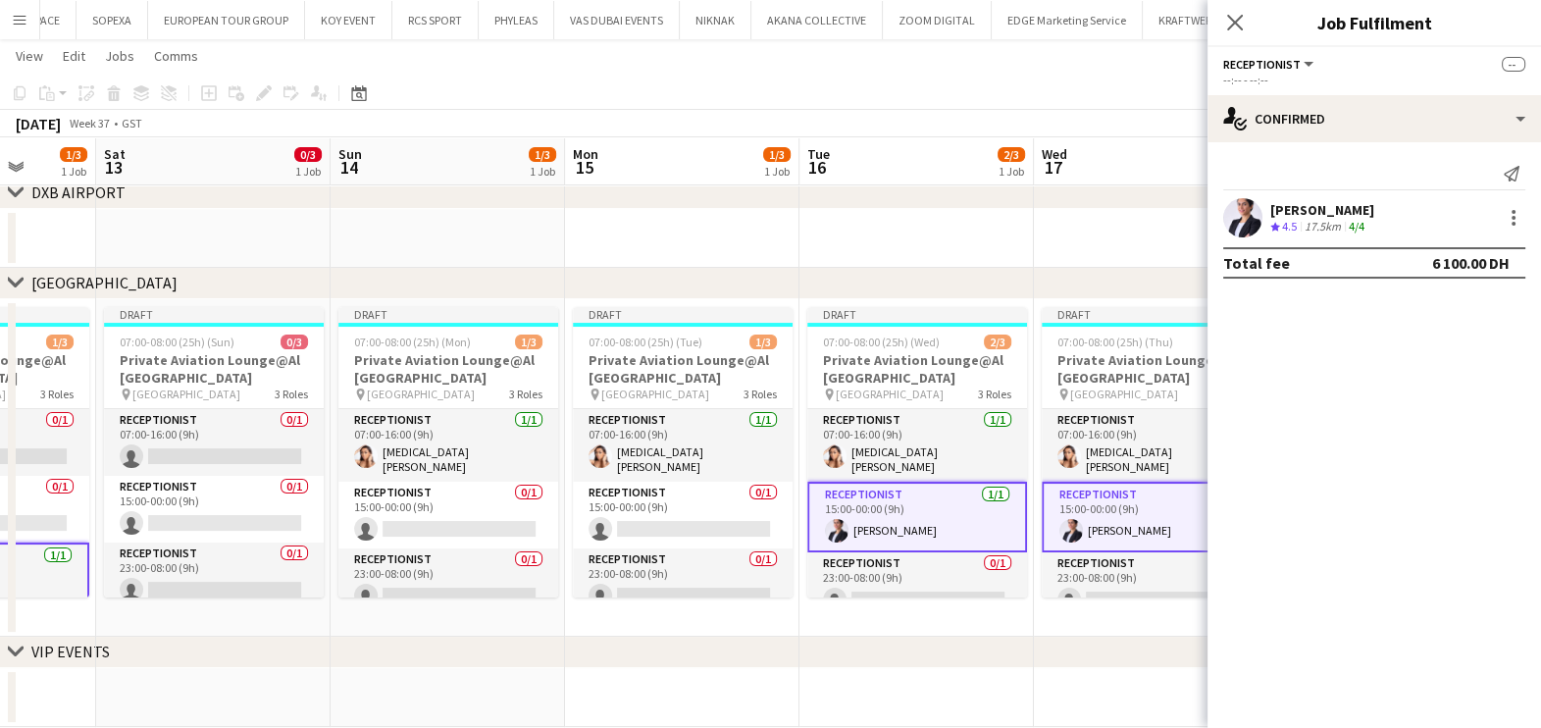
drag, startPoint x: 389, startPoint y: 562, endPoint x: 532, endPoint y: 562, distance: 142.2
click at [532, 562] on app-calendar-viewport "Wed 10 2/3 1 Job Thu 11 2/3 1 Job Fri 12 1/3 1 Job Sat 13 0/3 1 Job Sun 14 1/3 …" at bounding box center [770, 279] width 1541 height 895
click at [461, 620] on app-date-cell "Draft 07:00-08:00 (25h) (Mon) 1/3 Private Aviation Lounge@Al [GEOGRAPHIC_DATA] …" at bounding box center [448, 467] width 234 height 337
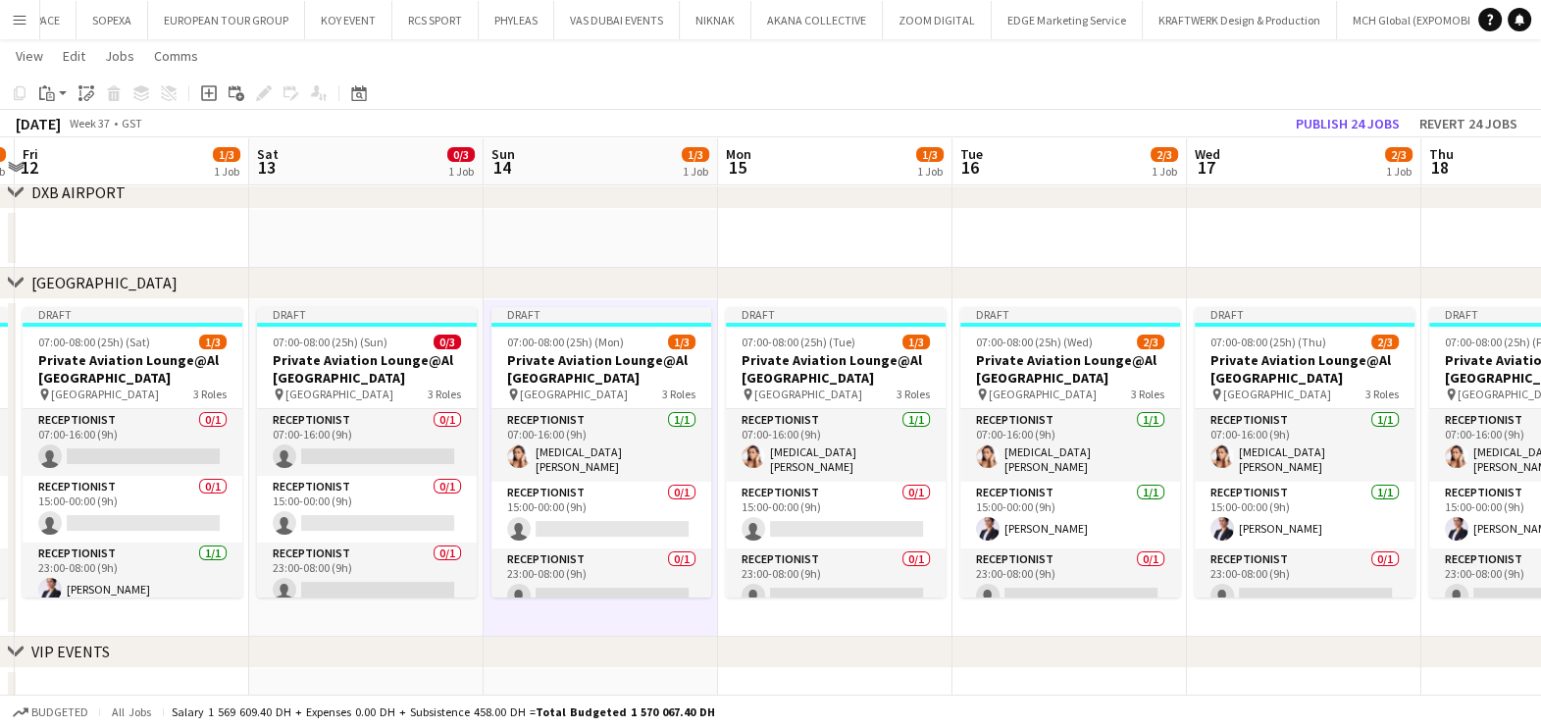
drag, startPoint x: 424, startPoint y: 518, endPoint x: 568, endPoint y: 518, distance: 144.2
click at [568, 518] on app-calendar-viewport "Wed 10 2/3 1 Job Thu 11 2/3 1 Job Fri 12 1/3 1 Job Sat 13 0/3 1 Job Sun 14 1/3 …" at bounding box center [770, 279] width 1541 height 895
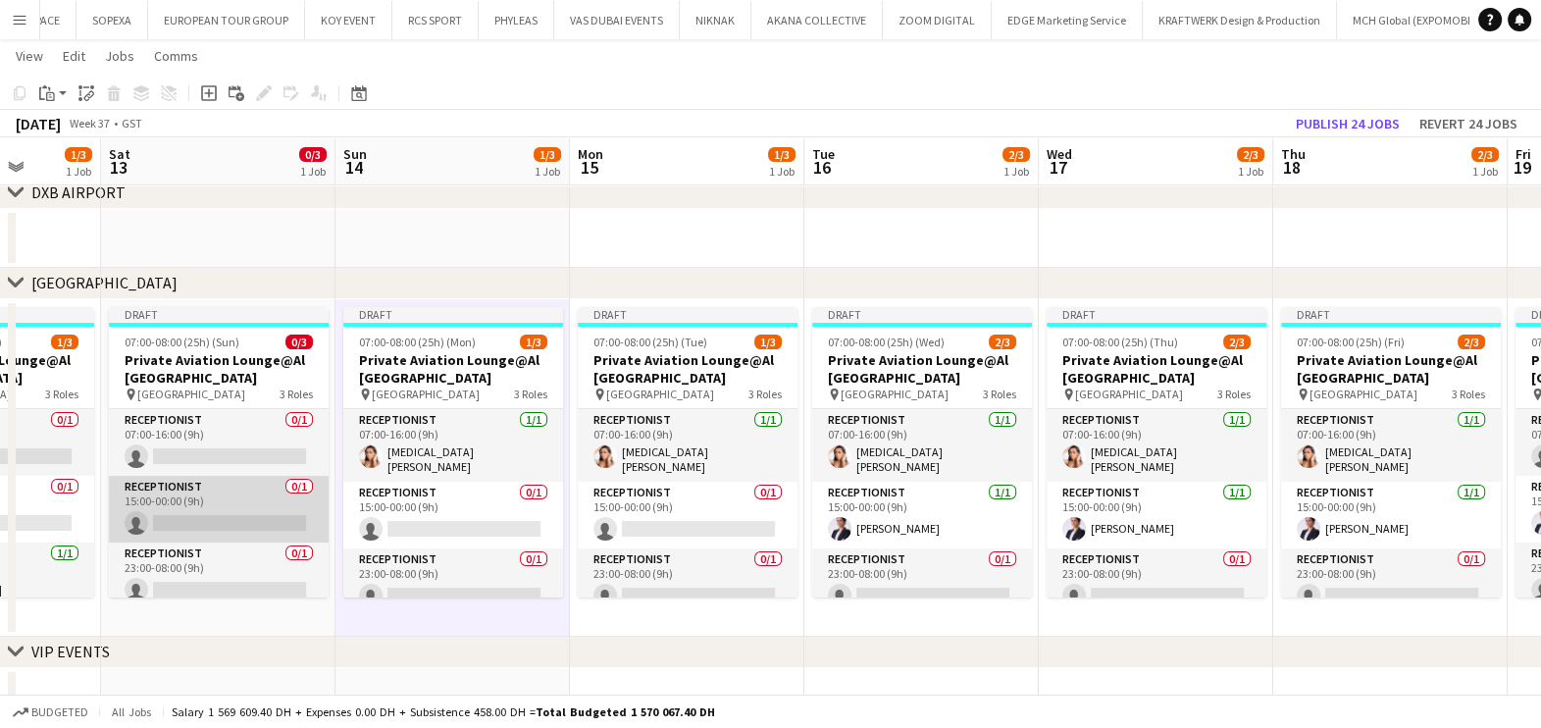
drag, startPoint x: 572, startPoint y: 521, endPoint x: 933, endPoint y: 521, distance: 361.0
click at [926, 521] on app-calendar-viewport "Wed 10 2/3 1 Job Thu 11 2/3 1 Job Fri 12 1/3 1 Job Sat 13 0/3 1 Job Sun 14 1/3 …" at bounding box center [770, 279] width 1541 height 895
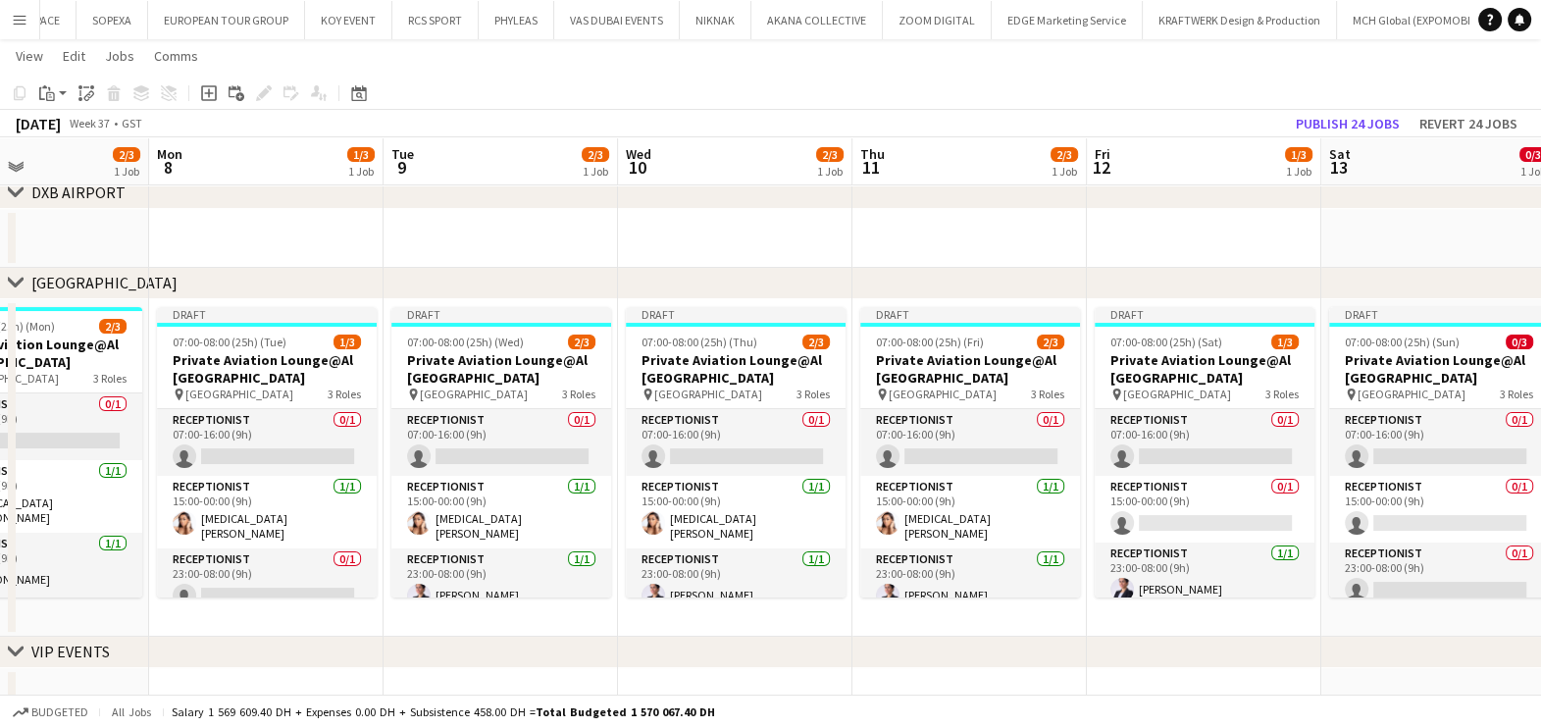
drag, startPoint x: 458, startPoint y: 530, endPoint x: 888, endPoint y: 528, distance: 429.6
click at [886, 529] on app-calendar-viewport "Fri 5 3/3 1 Job Sat 6 3/4 2 Jobs Sun 7 2/3 1 Job Mon 8 1/3 1 Job Tue 9 2/3 1 Jo…" at bounding box center [770, 279] width 1541 height 895
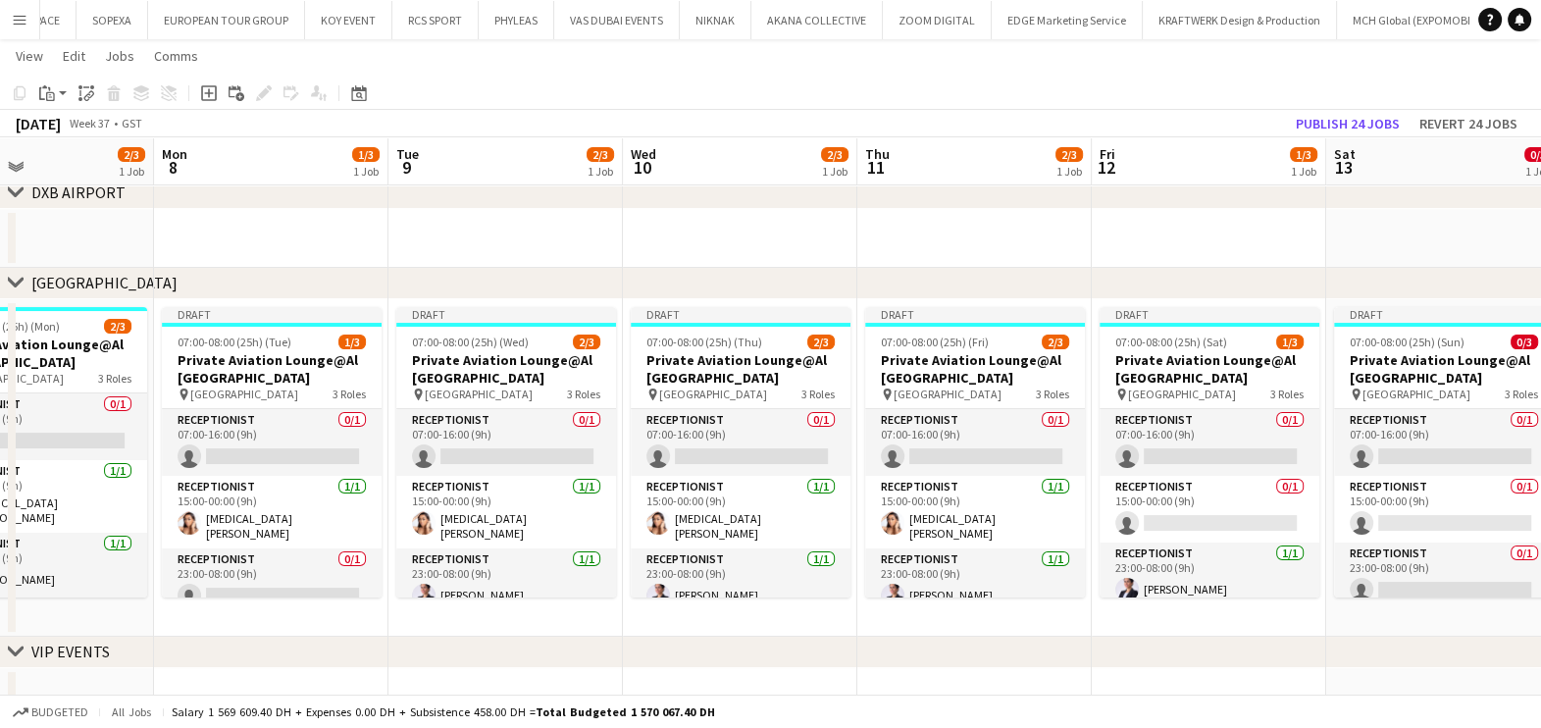
drag, startPoint x: 722, startPoint y: 535, endPoint x: 737, endPoint y: 535, distance: 14.7
click at [737, 535] on app-calendar-viewport "Fri 5 3/3 1 Job Sat 6 3/4 2 Jobs Sun 7 2/3 1 Job Mon 8 1/3 1 Job Tue 9 2/3 1 Jo…" at bounding box center [770, 279] width 1541 height 895
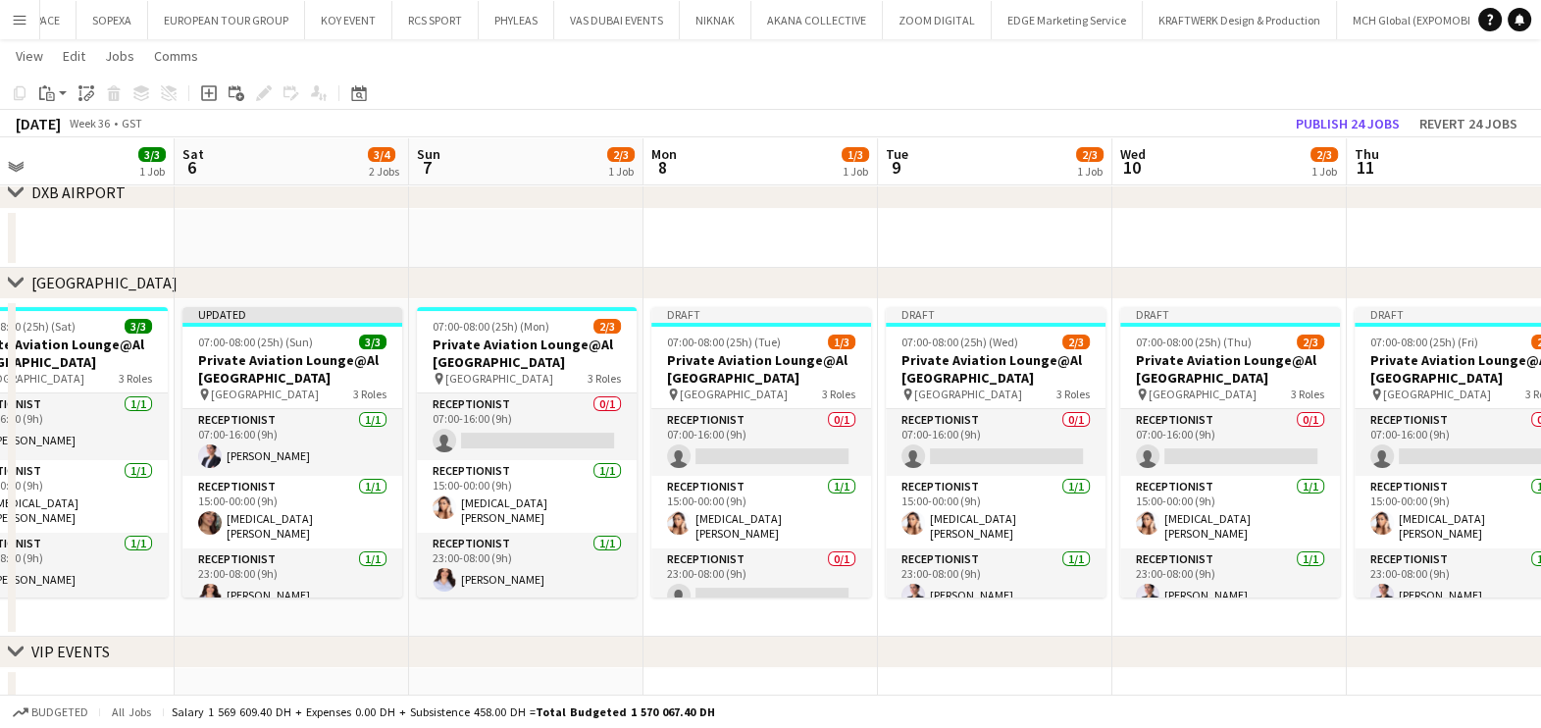
scroll to position [0, 538]
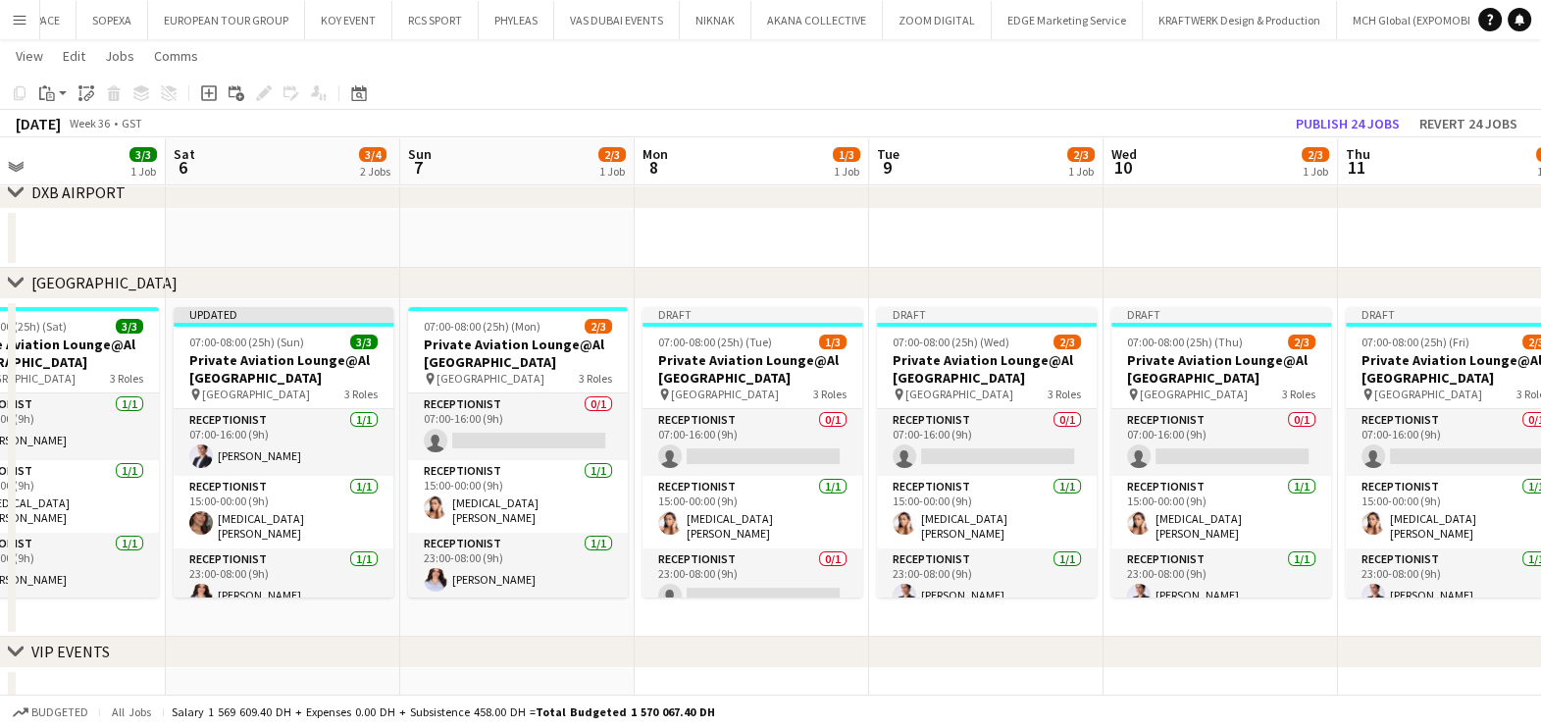
drag, startPoint x: 641, startPoint y: 523, endPoint x: 594, endPoint y: 546, distance: 52.6
click at [594, 546] on app-calendar-viewport "Wed 3 4/4 2 Jobs Thu 4 4/4 2 Jobs Fri 5 3/3 1 Job Sat 6 3/4 2 Jobs Sun 7 2/3 1 …" at bounding box center [770, 279] width 1541 height 895
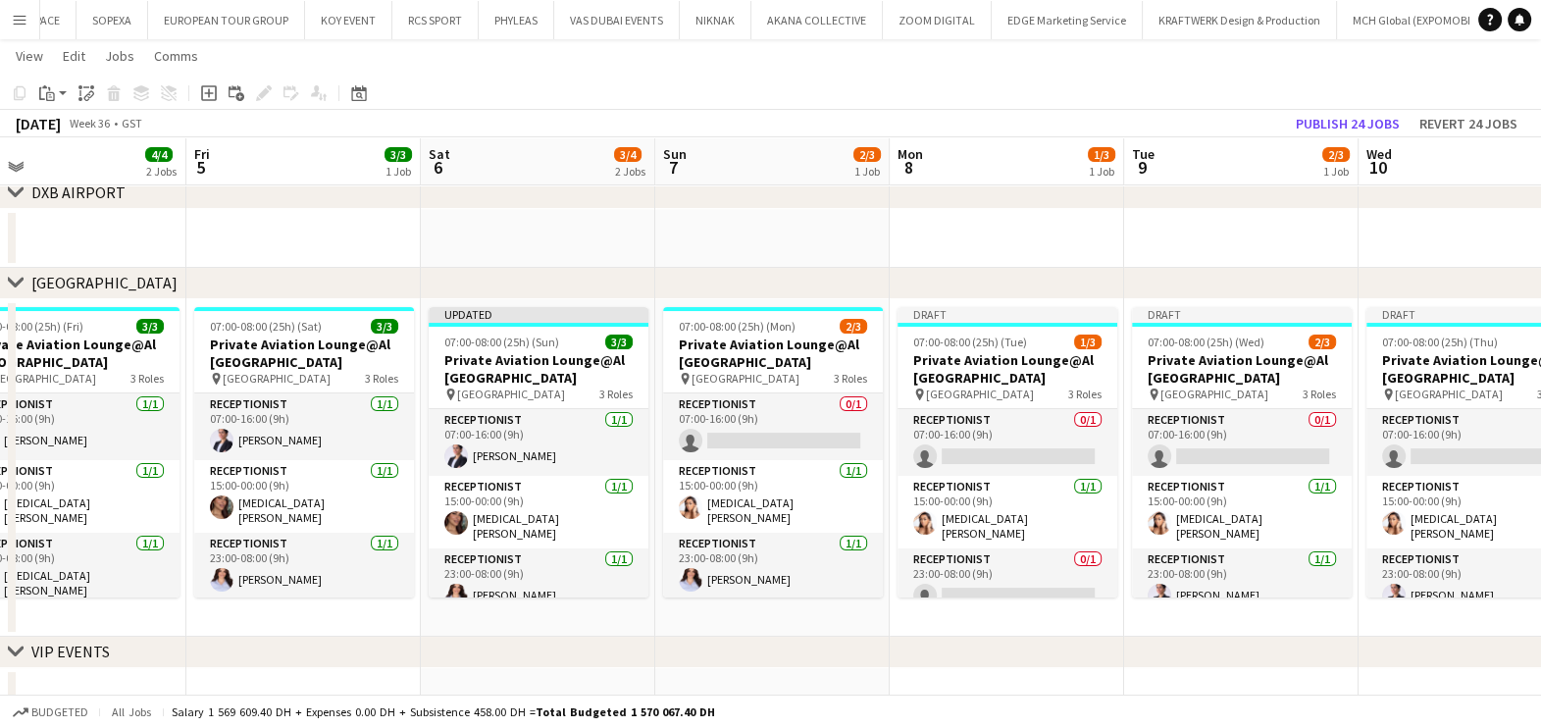
drag, startPoint x: 276, startPoint y: 456, endPoint x: 527, endPoint y: 456, distance: 251.1
click at [527, 456] on app-calendar-viewport "Tue 2 3/3 1 Job Wed 3 4/4 2 Jobs Thu 4 4/4 2 Jobs Fri 5 3/3 1 Job Sat 6 3/4 2 J…" at bounding box center [770, 279] width 1541 height 895
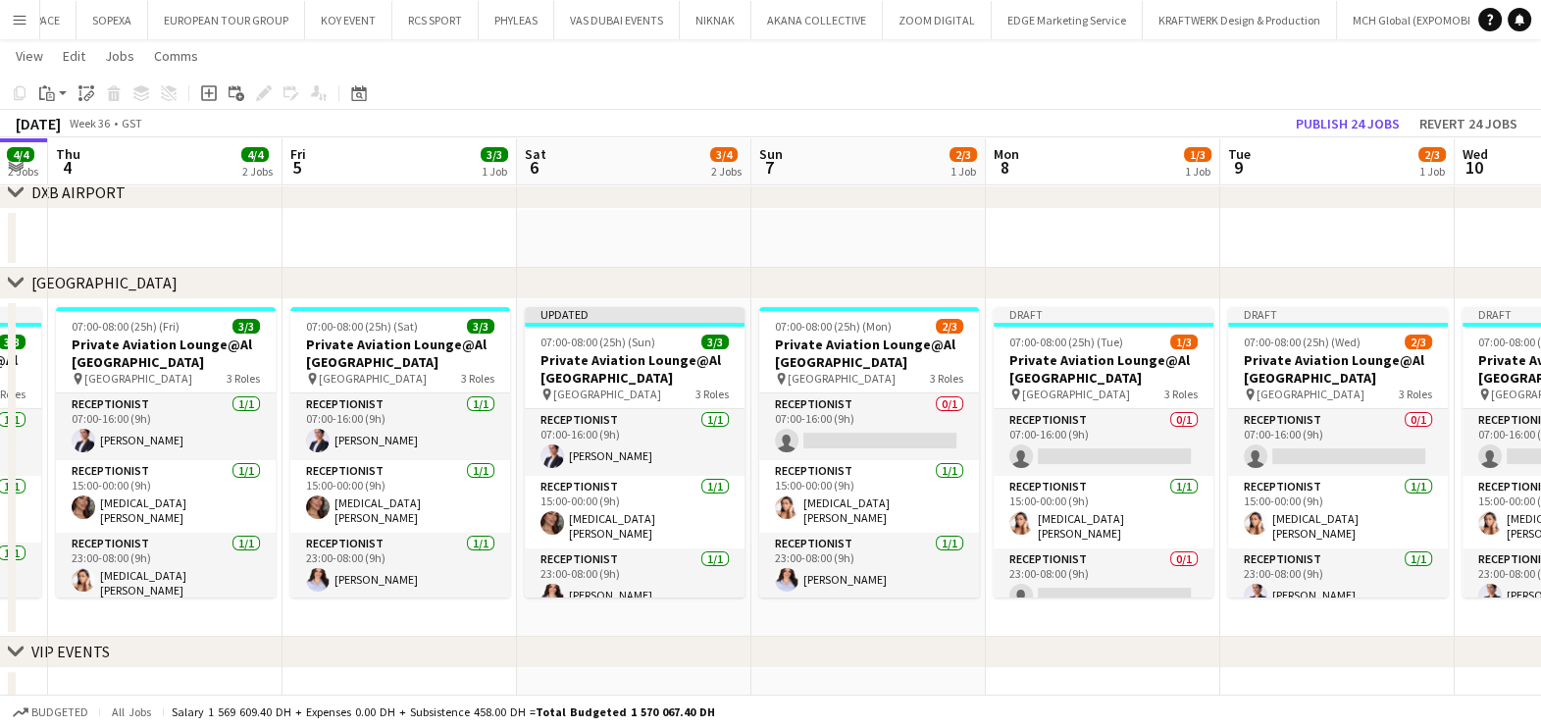
drag, startPoint x: 490, startPoint y: 511, endPoint x: 581, endPoint y: 510, distance: 90.2
click at [581, 510] on app-calendar-viewport "Tue 2 3/3 1 Job Wed 3 4/4 2 Jobs Thu 4 4/4 2 Jobs Fri 5 3/3 1 Job Sat 6 3/4 2 J…" at bounding box center [770, 279] width 1541 height 895
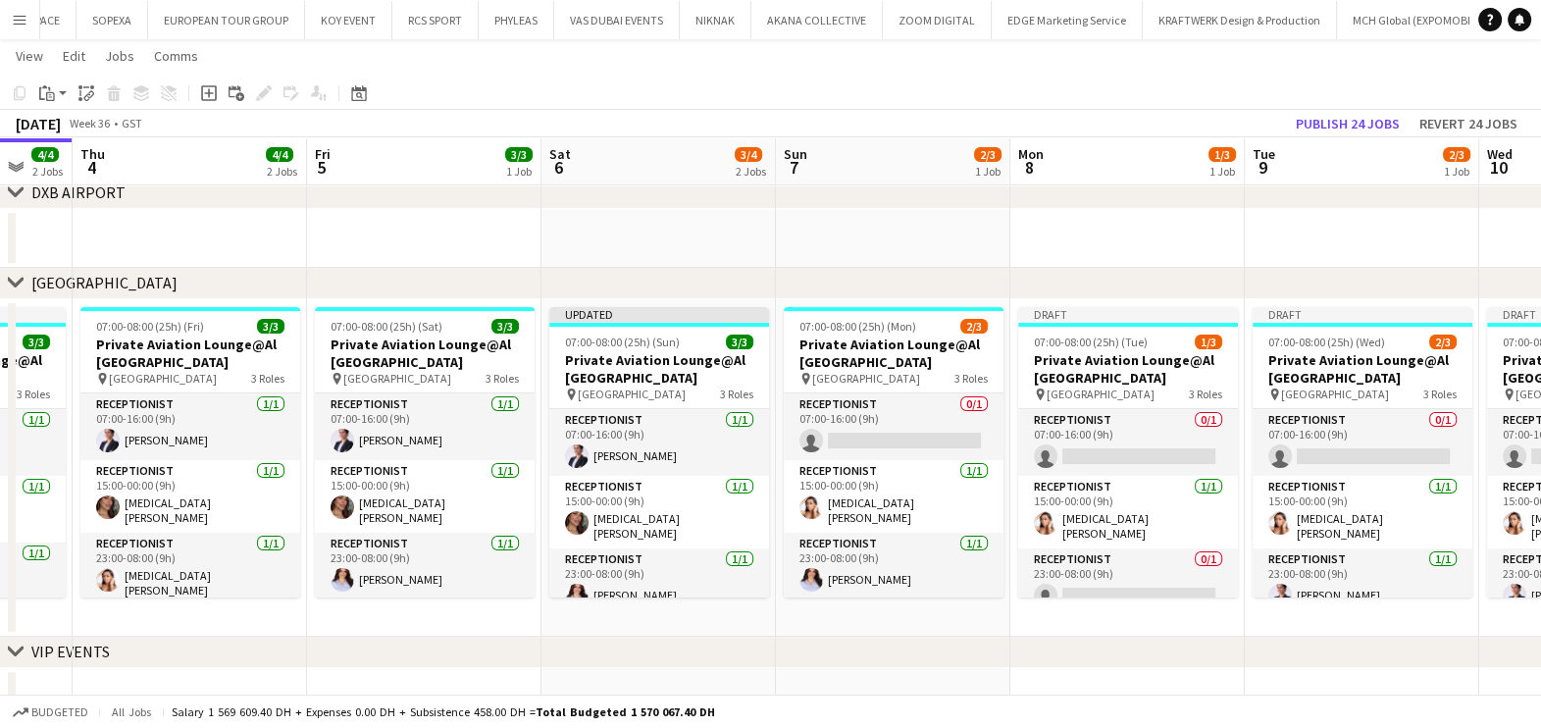
drag, startPoint x: 493, startPoint y: 510, endPoint x: 479, endPoint y: 512, distance: 14.8
click at [480, 512] on app-calendar-viewport "Tue 2 3/3 1 Job Wed 3 4/4 2 Jobs Thu 4 4/4 2 Jobs Fri 5 3/3 1 Job Sat 6 3/4 2 J…" at bounding box center [770, 279] width 1541 height 895
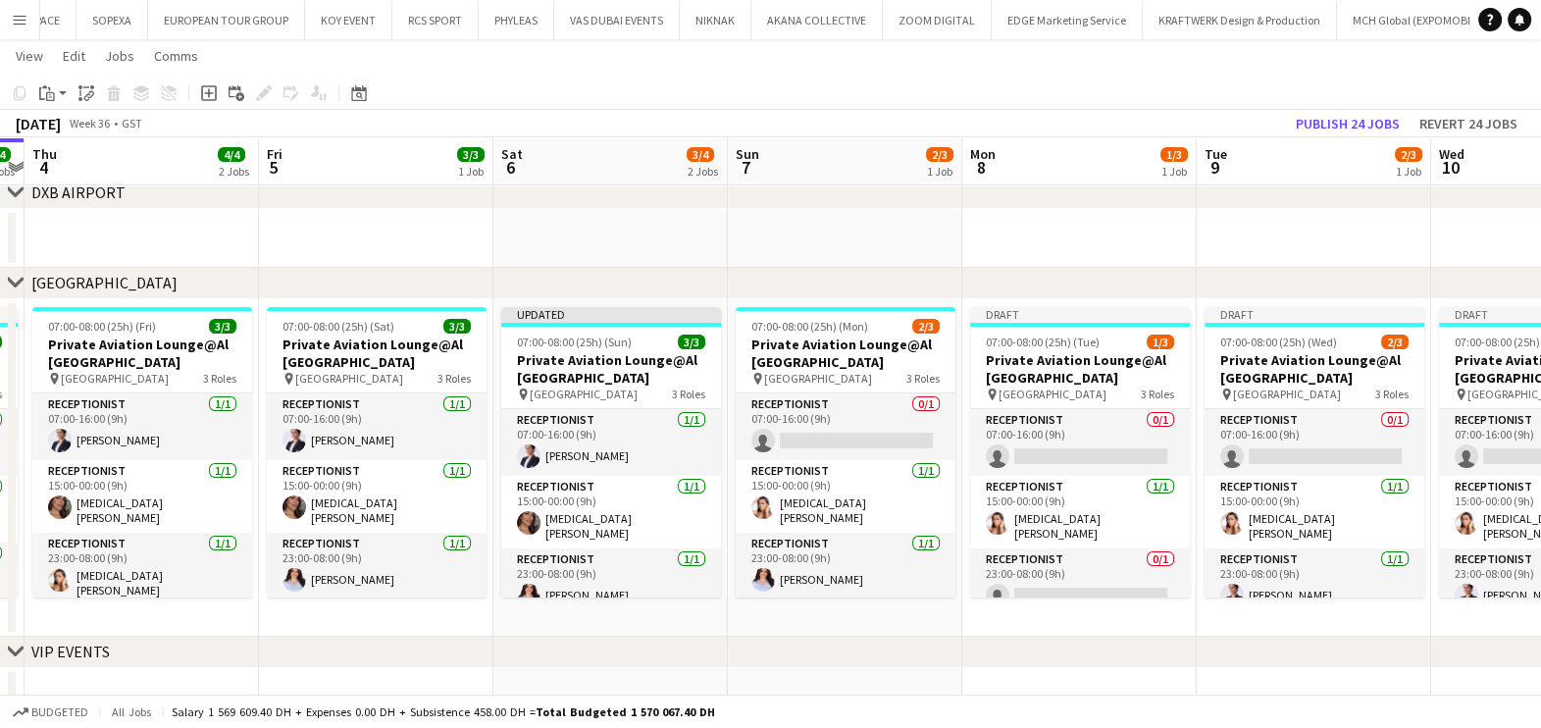
scroll to position [0, 653]
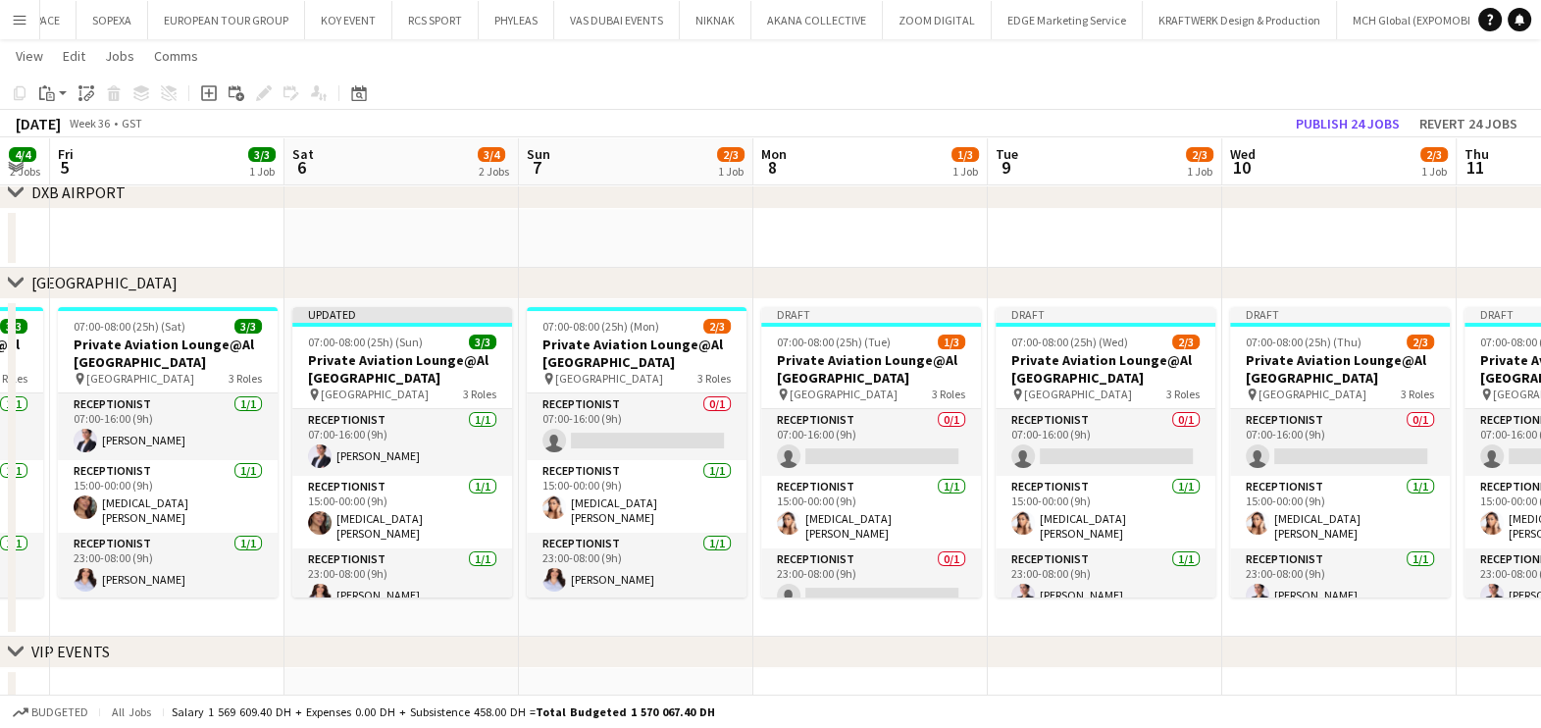
click at [350, 509] on app-calendar-viewport "Tue 2 3/3 1 Job Wed 3 4/4 2 Jobs Thu 4 4/4 2 Jobs Fri 5 3/3 1 Job Sat 6 3/4 2 J…" at bounding box center [770, 279] width 1541 height 895
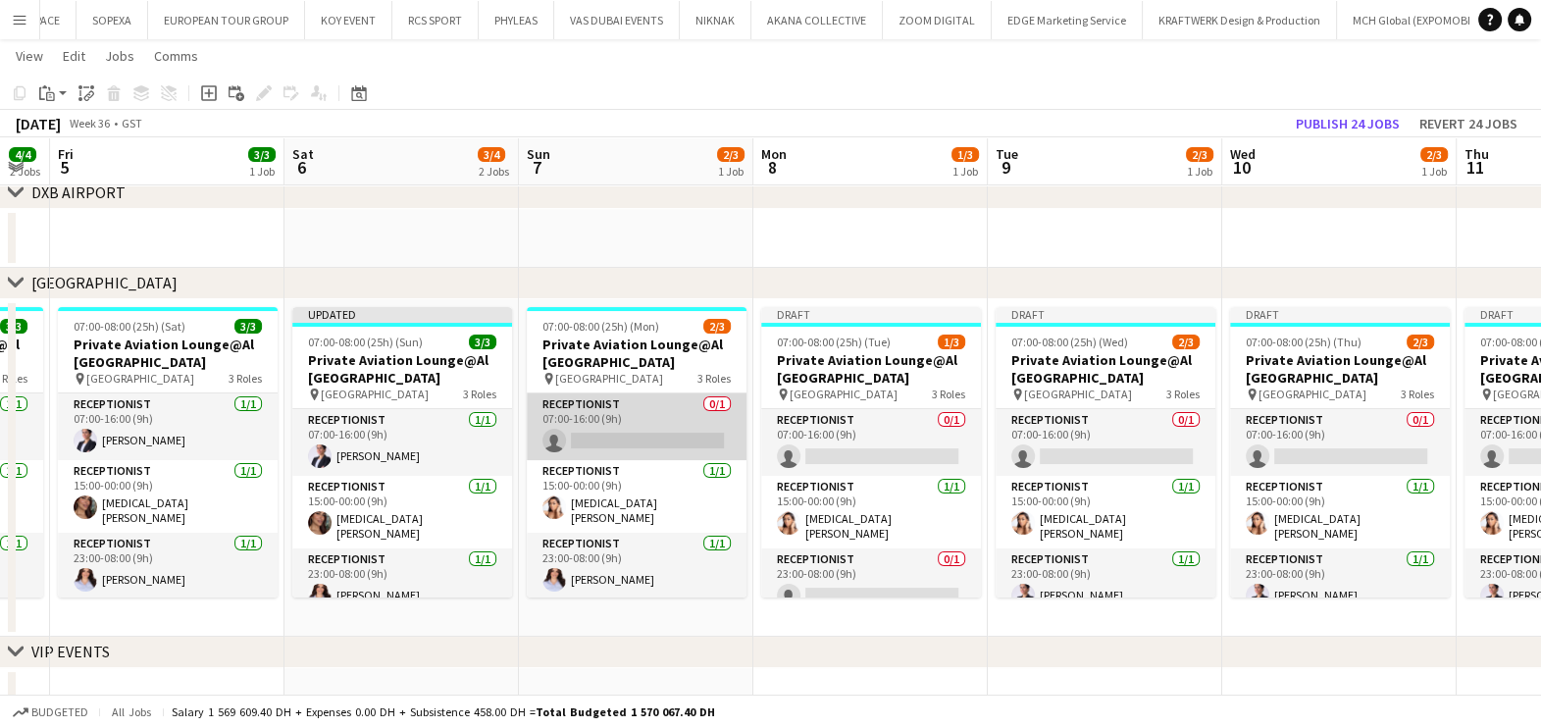
click at [562, 443] on app-card-role "Receptionist 0/1 07:00-16:00 (9h) single-neutral-actions" at bounding box center [637, 426] width 220 height 67
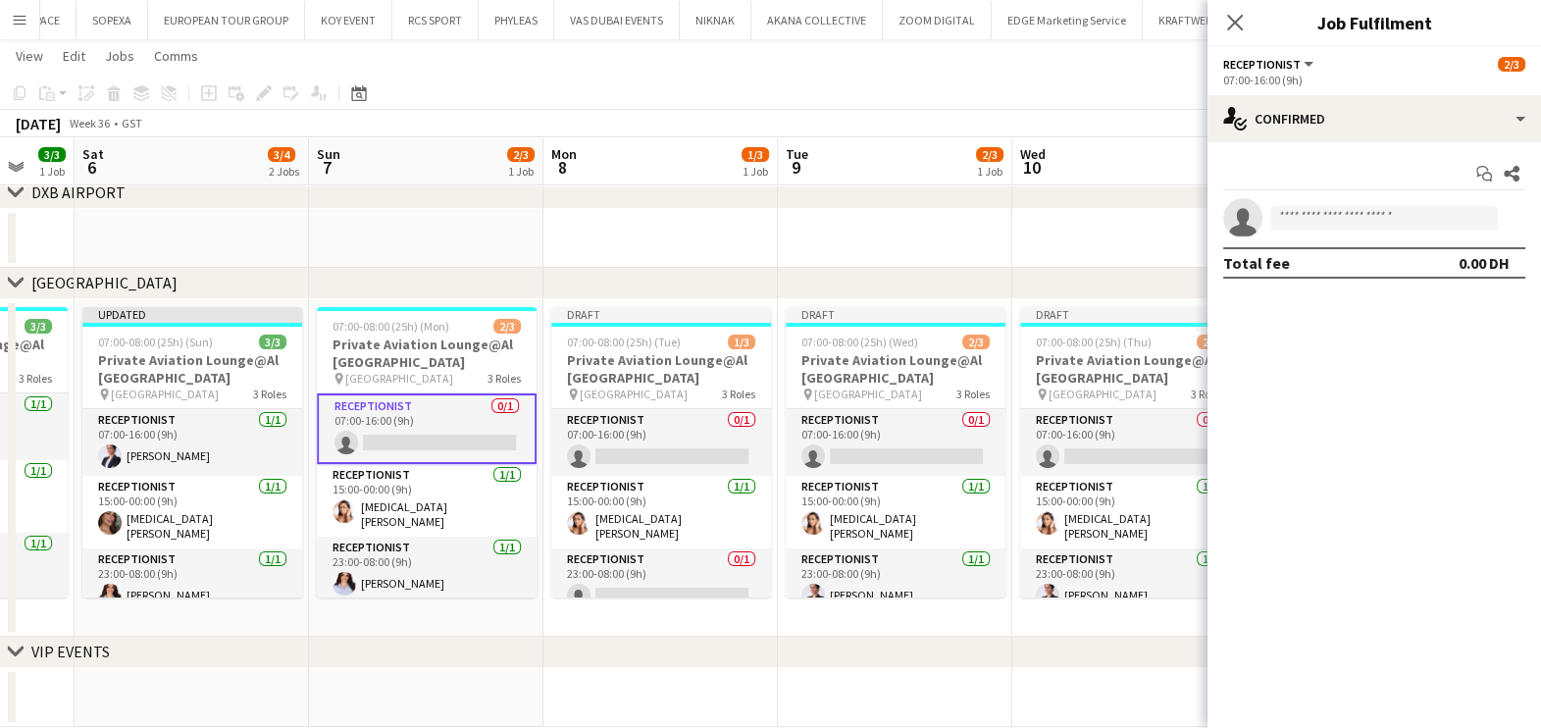
drag, startPoint x: 564, startPoint y: 443, endPoint x: 345, endPoint y: 452, distance: 218.9
click at [345, 452] on app-calendar-viewport "Tue 2 3/3 1 Job Wed 3 4/4 2 Jobs Thu 4 4/4 2 Jobs Fri 5 3/3 1 Job Sat 6 3/4 2 J…" at bounding box center [770, 279] width 1541 height 895
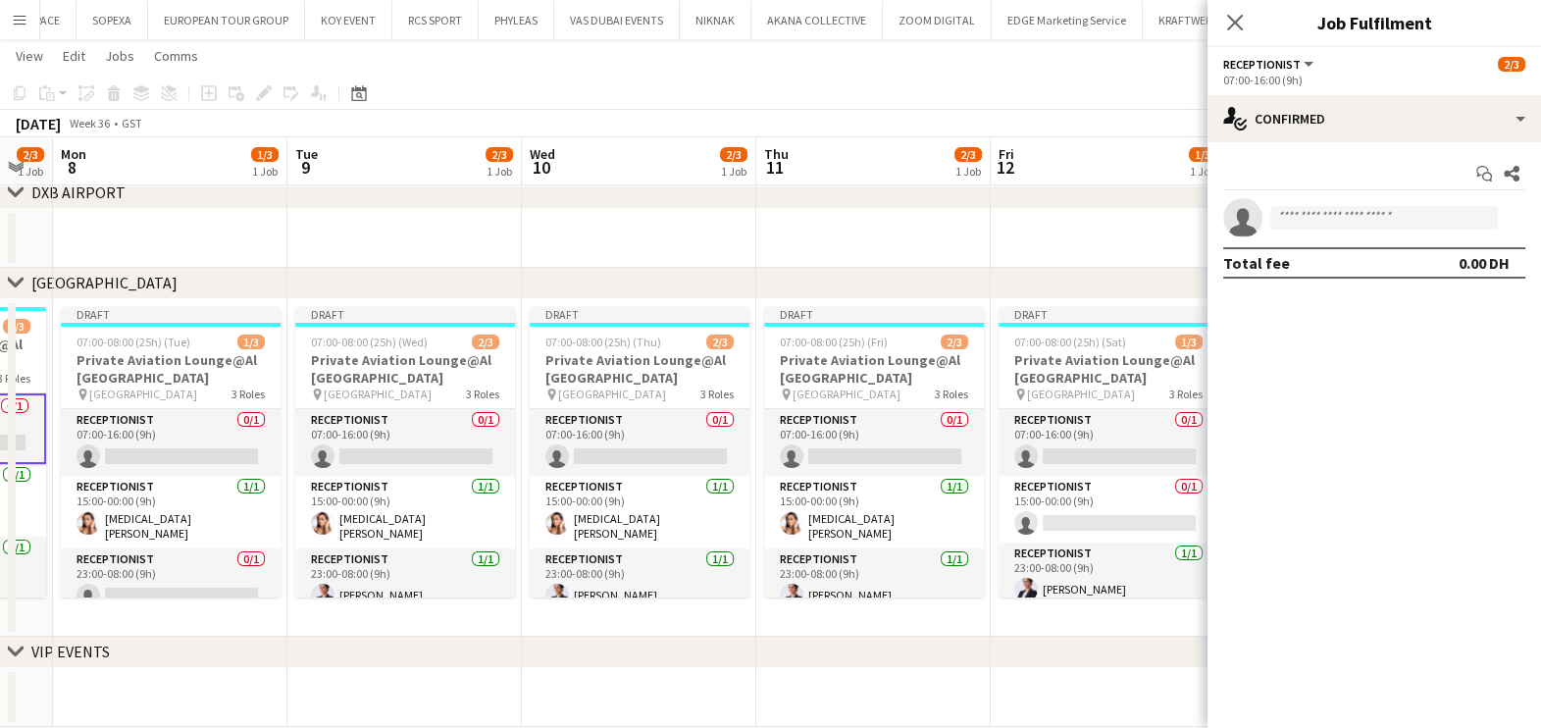
drag, startPoint x: 883, startPoint y: 468, endPoint x: 406, endPoint y: 471, distance: 476.7
click at [406, 471] on app-calendar-viewport "Fri 5 3/3 1 Job Sat 6 3/4 2 Jobs Sun 7 2/3 1 Job Mon 8 1/3 1 Job Tue 9 2/3 1 Jo…" at bounding box center [770, 279] width 1541 height 895
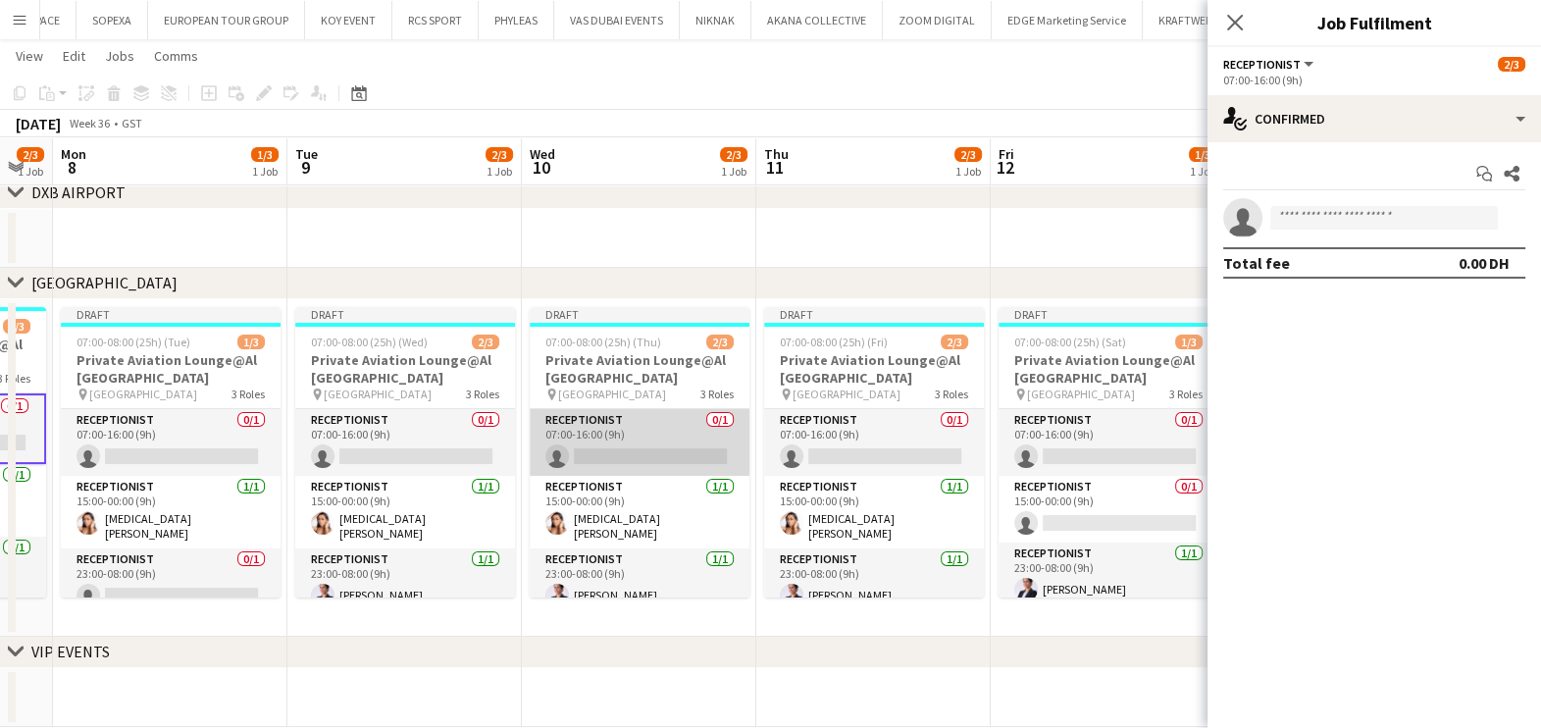
click at [633, 417] on app-card-role "Receptionist 0/1 07:00-16:00 (9h) single-neutral-actions" at bounding box center [640, 442] width 220 height 67
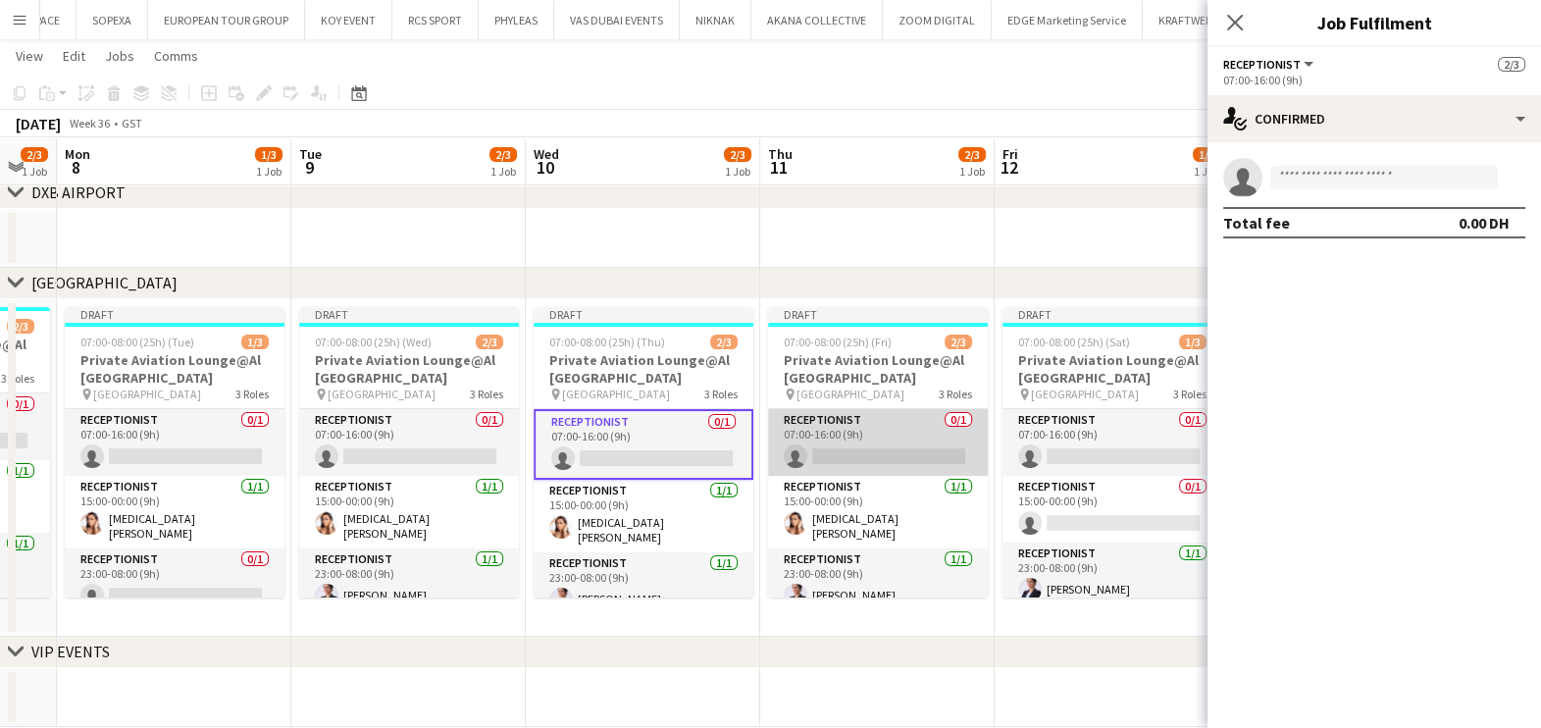
click at [834, 446] on app-card-role "Receptionist 0/1 07:00-16:00 (9h) single-neutral-actions" at bounding box center [878, 442] width 220 height 67
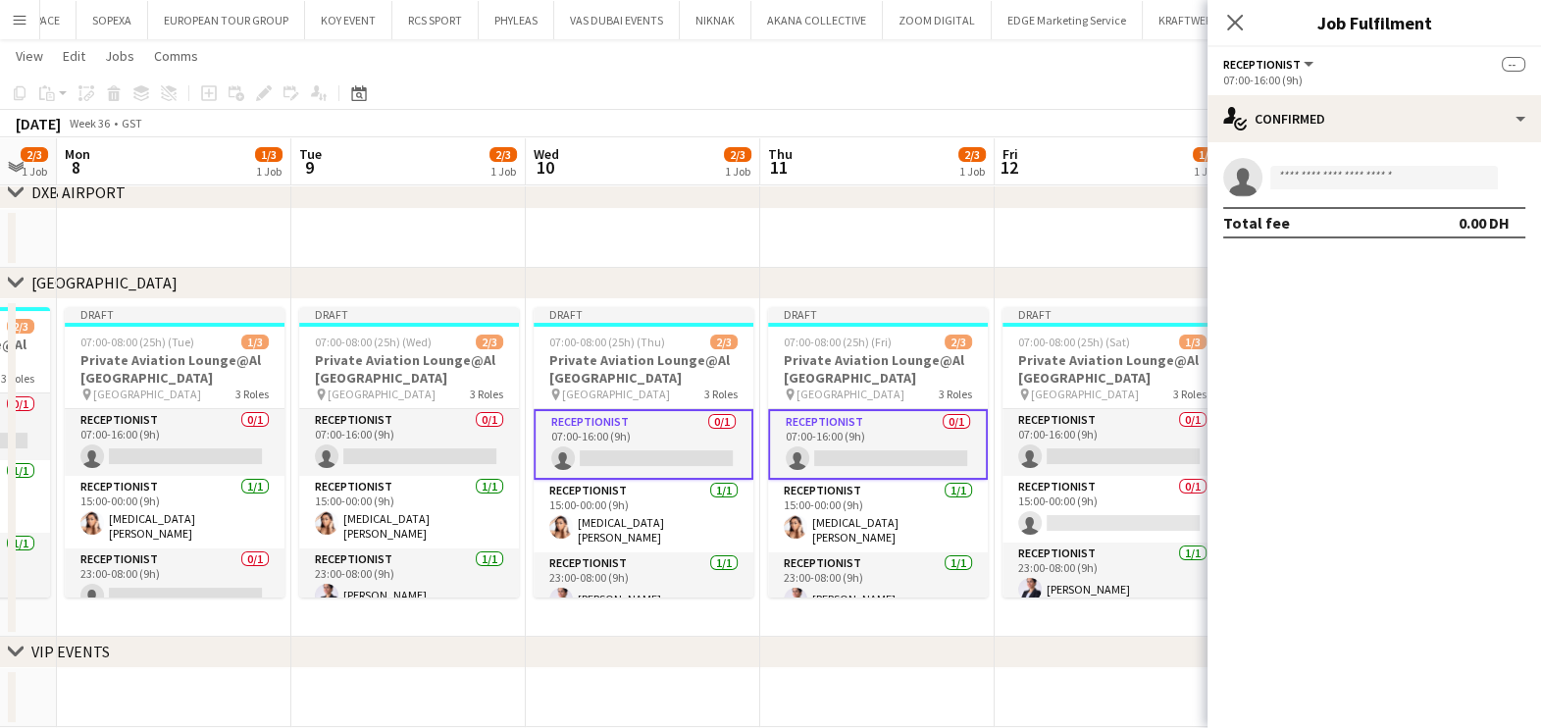
click at [632, 444] on app-calendar-viewport "Fri 5 3/3 1 Job Sat 6 3/4 2 Jobs Sun 7 2/3 1 Job Mon 8 1/3 1 Job Tue 9 2/3 1 Jo…" at bounding box center [770, 279] width 1541 height 895
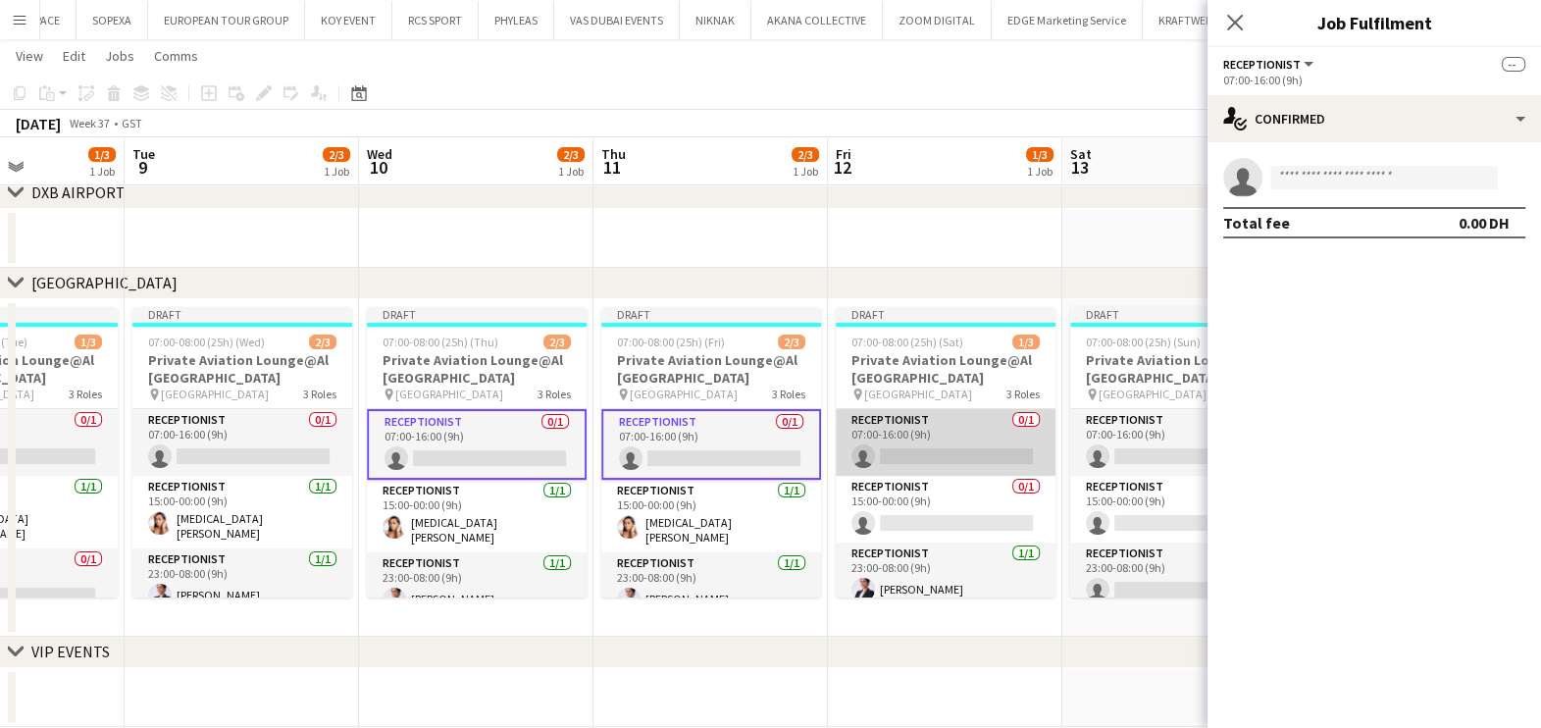
click at [991, 446] on app-card-role "Receptionist 0/1 07:00-16:00 (9h) single-neutral-actions" at bounding box center [946, 442] width 220 height 67
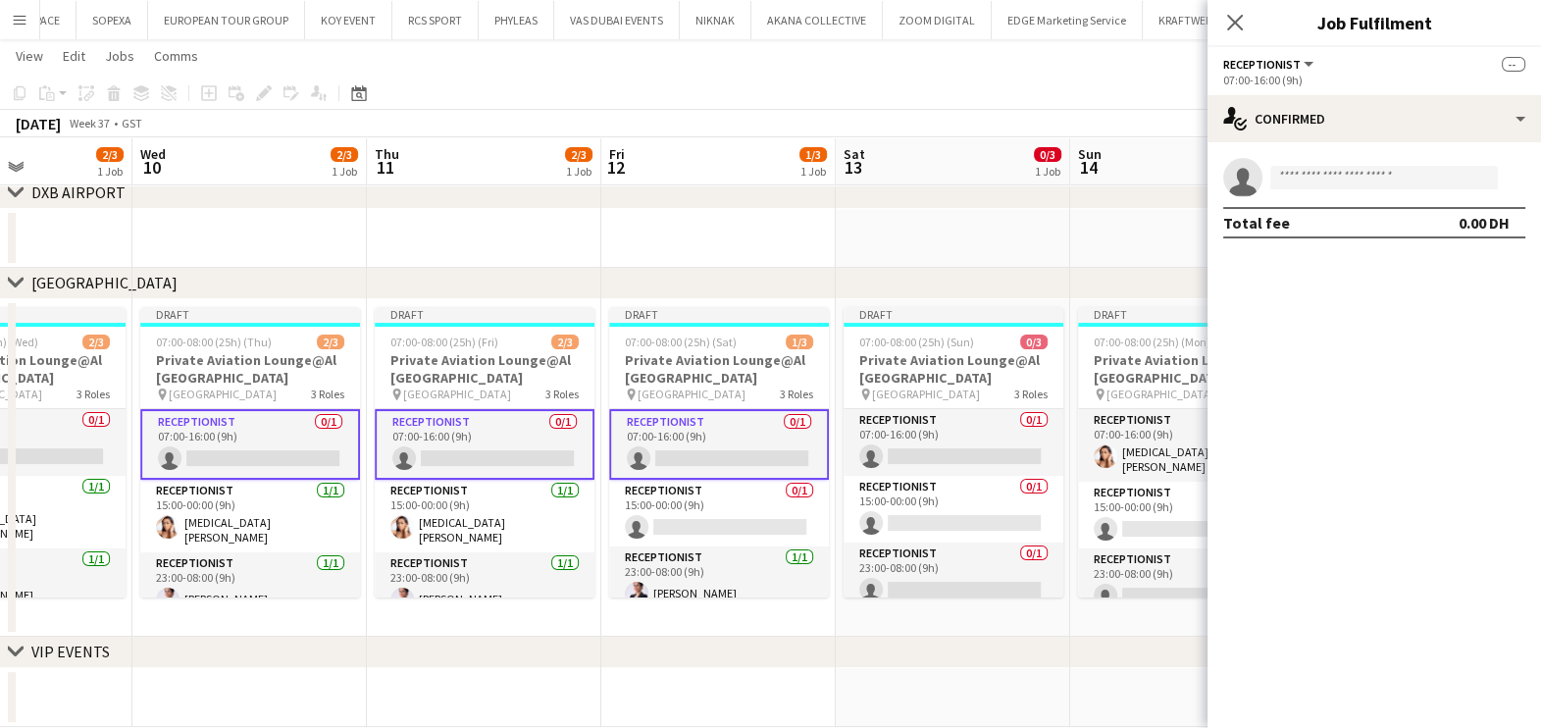
drag, startPoint x: 863, startPoint y: 446, endPoint x: 722, endPoint y: 446, distance: 141.2
click at [722, 446] on app-calendar-viewport "Sat 6 3/4 2 Jobs Sun 7 2/3 1 Job Mon 8 1/3 1 Job Tue 9 2/3 1 Job Wed 10 2/3 1 J…" at bounding box center [770, 279] width 1541 height 895
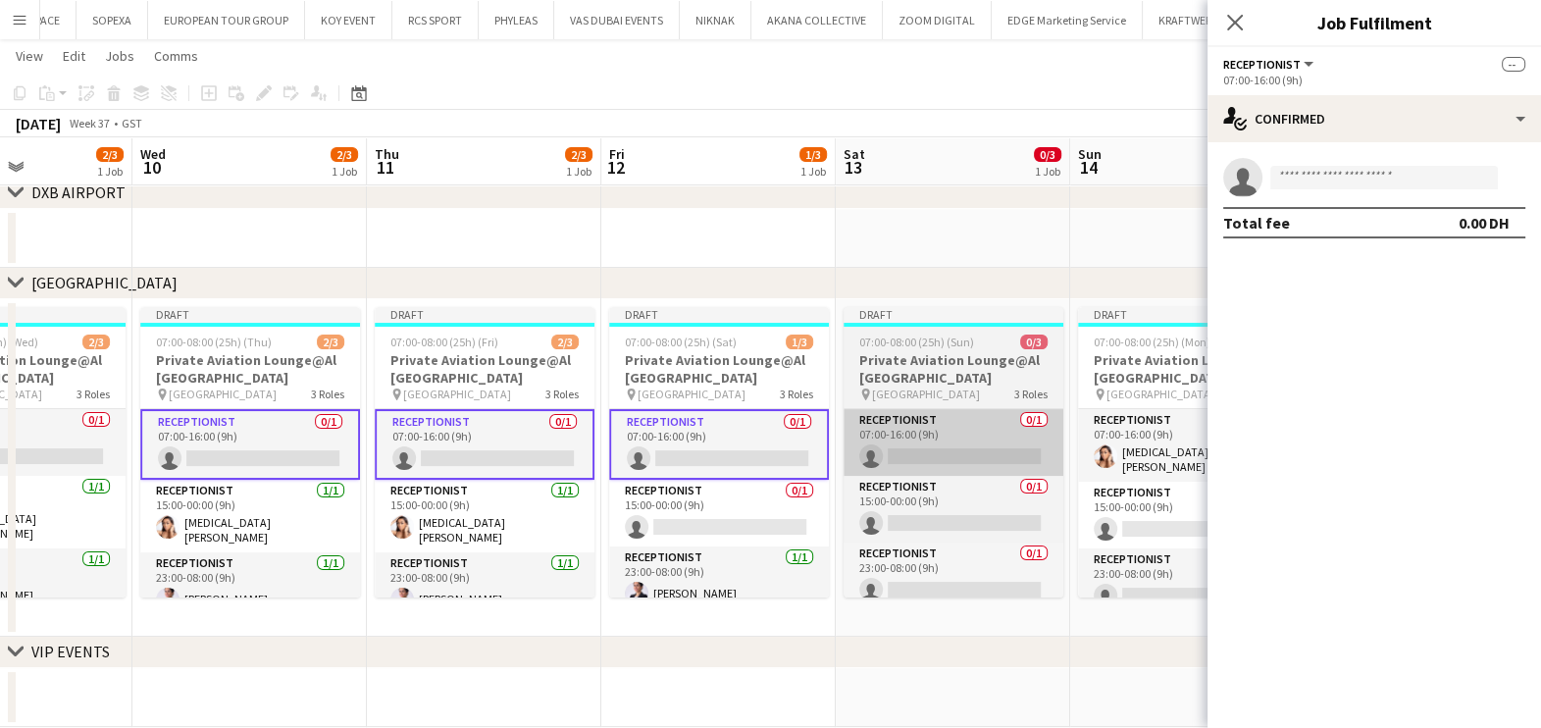
scroll to position [0, 810]
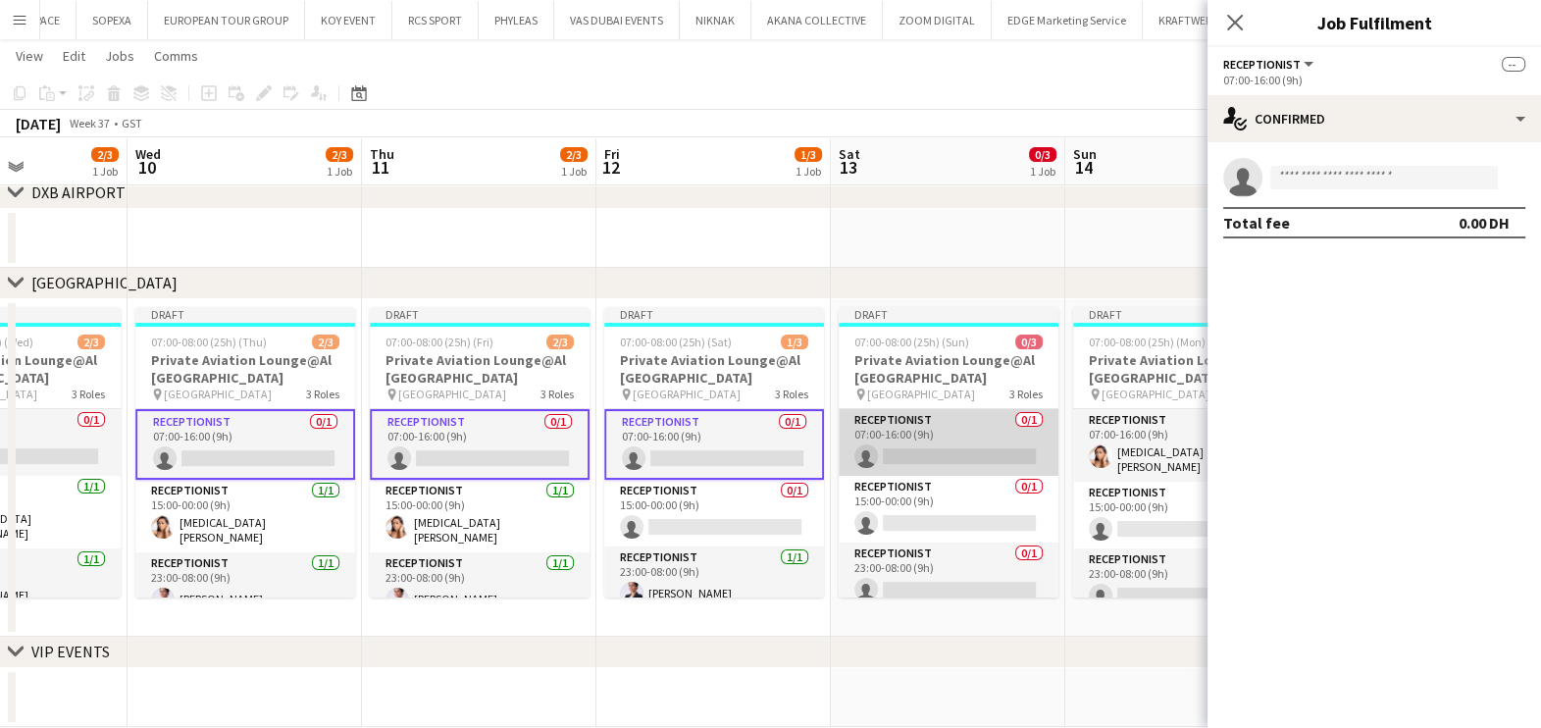
click at [985, 452] on app-card-role "Receptionist 0/1 07:00-16:00 (9h) single-neutral-actions" at bounding box center [949, 442] width 220 height 67
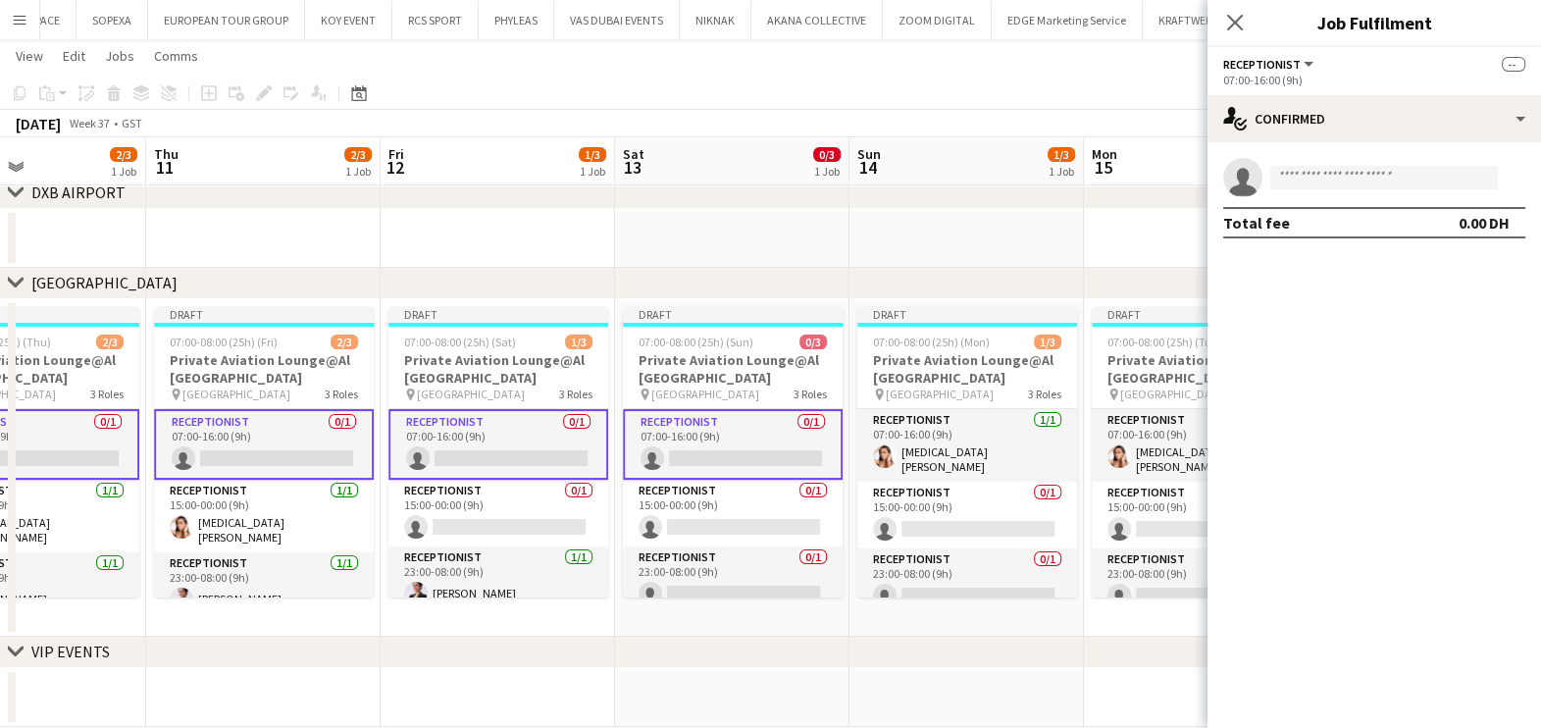
scroll to position [0, 807]
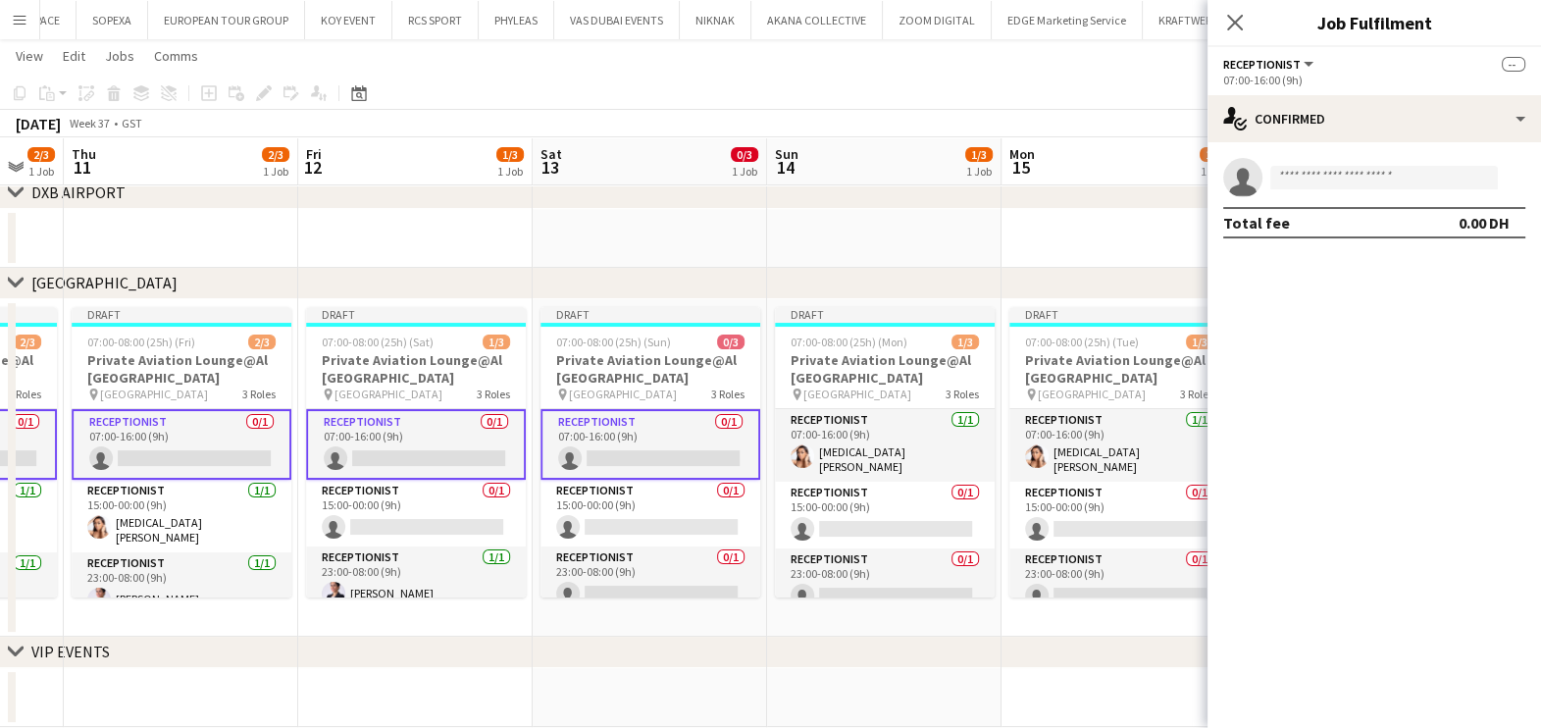
drag, startPoint x: 910, startPoint y: 446, endPoint x: 640, endPoint y: 453, distance: 270.8
click at [642, 453] on app-calendar-viewport "Sun 7 2/3 1 Job Mon 8 1/3 1 Job Tue 9 2/3 1 Job Wed 10 2/3 1 Job Thu 11 2/3 1 J…" at bounding box center [770, 279] width 1541 height 895
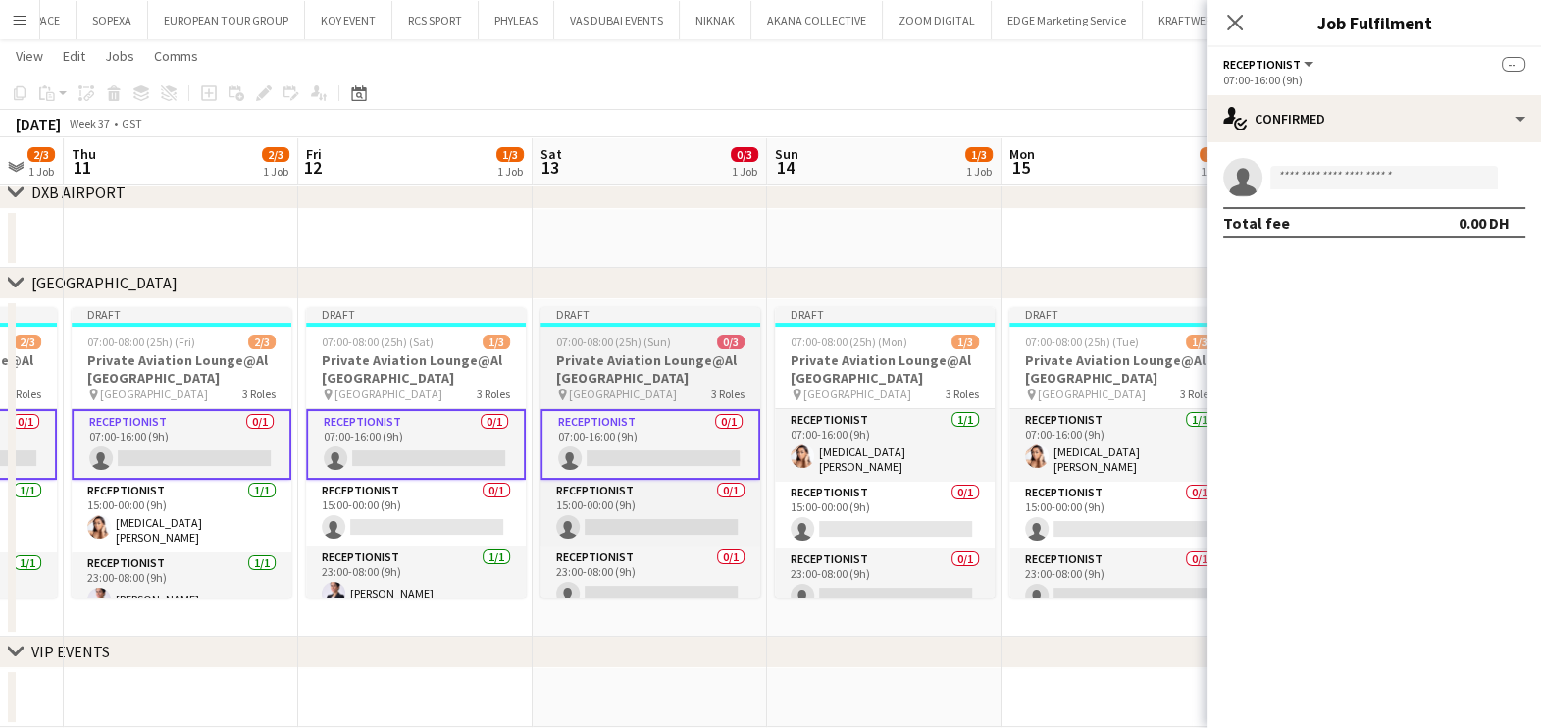
scroll to position [0, 660]
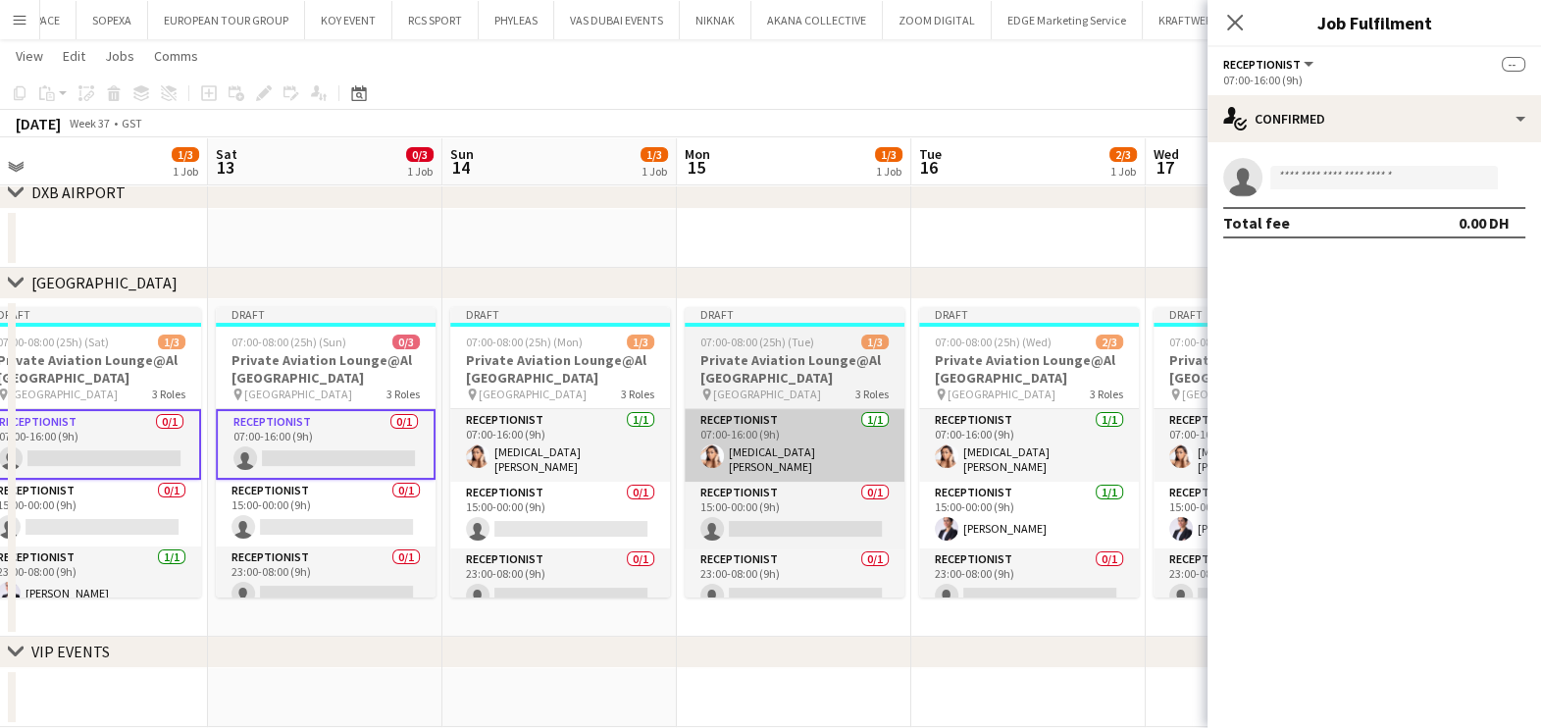
drag, startPoint x: 1057, startPoint y: 446, endPoint x: 741, endPoint y: 447, distance: 316.8
click at [742, 447] on app-calendar-viewport "Tue 9 2/3 1 Job Wed 10 2/3 1 Job Thu 11 2/3 1 Job Fri 12 1/3 1 Job Sat 13 0/3 1…" at bounding box center [770, 279] width 1541 height 895
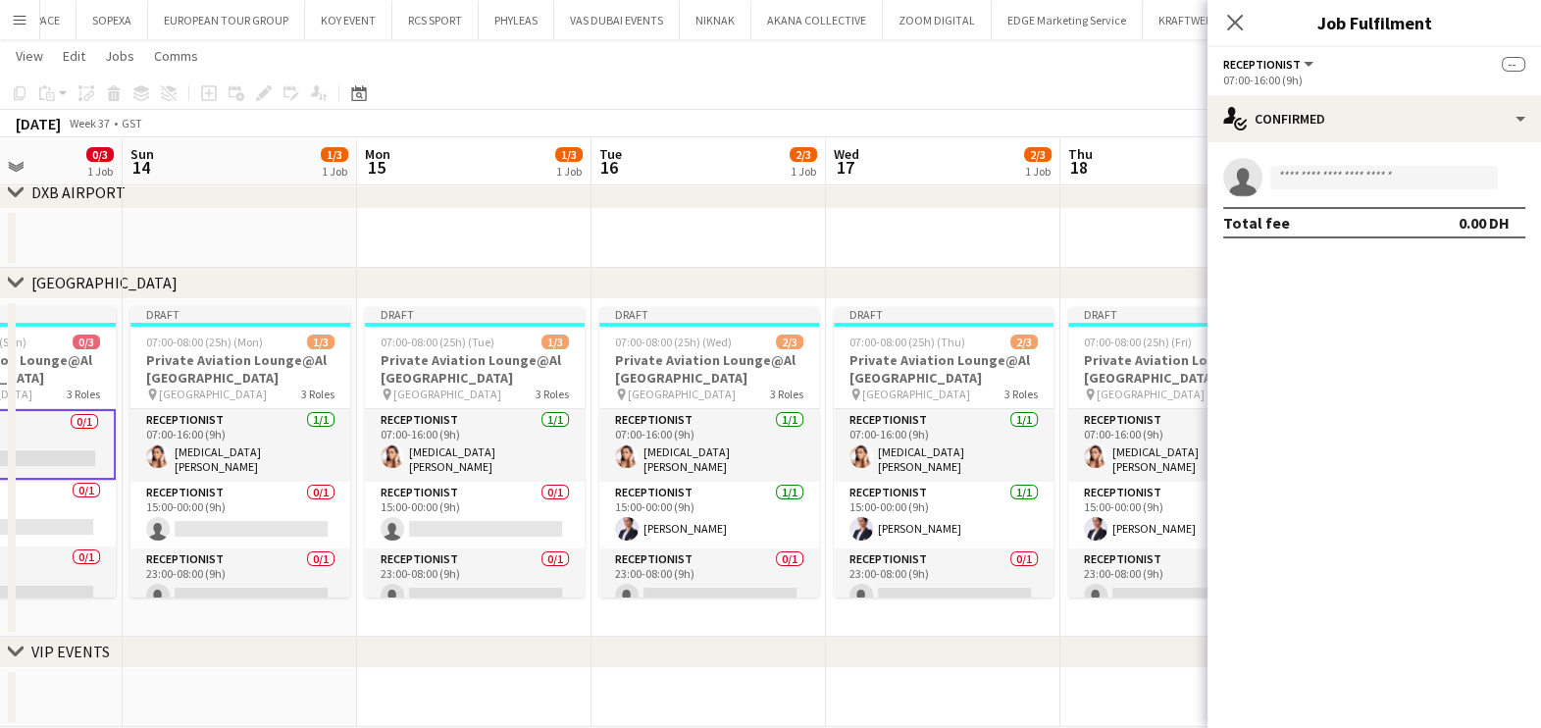
drag, startPoint x: 956, startPoint y: 432, endPoint x: 691, endPoint y: 436, distance: 265.9
click at [691, 436] on app-calendar-viewport "Wed 10 2/3 1 Job Thu 11 2/3 1 Job Fri 12 1/3 1 Job Sat 13 0/3 1 Job Sun 14 1/3 …" at bounding box center [770, 279] width 1541 height 895
click at [948, 579] on app-card-role "Receptionist 0/1 23:00-08:00 (9h) single-neutral-actions" at bounding box center [943, 581] width 220 height 67
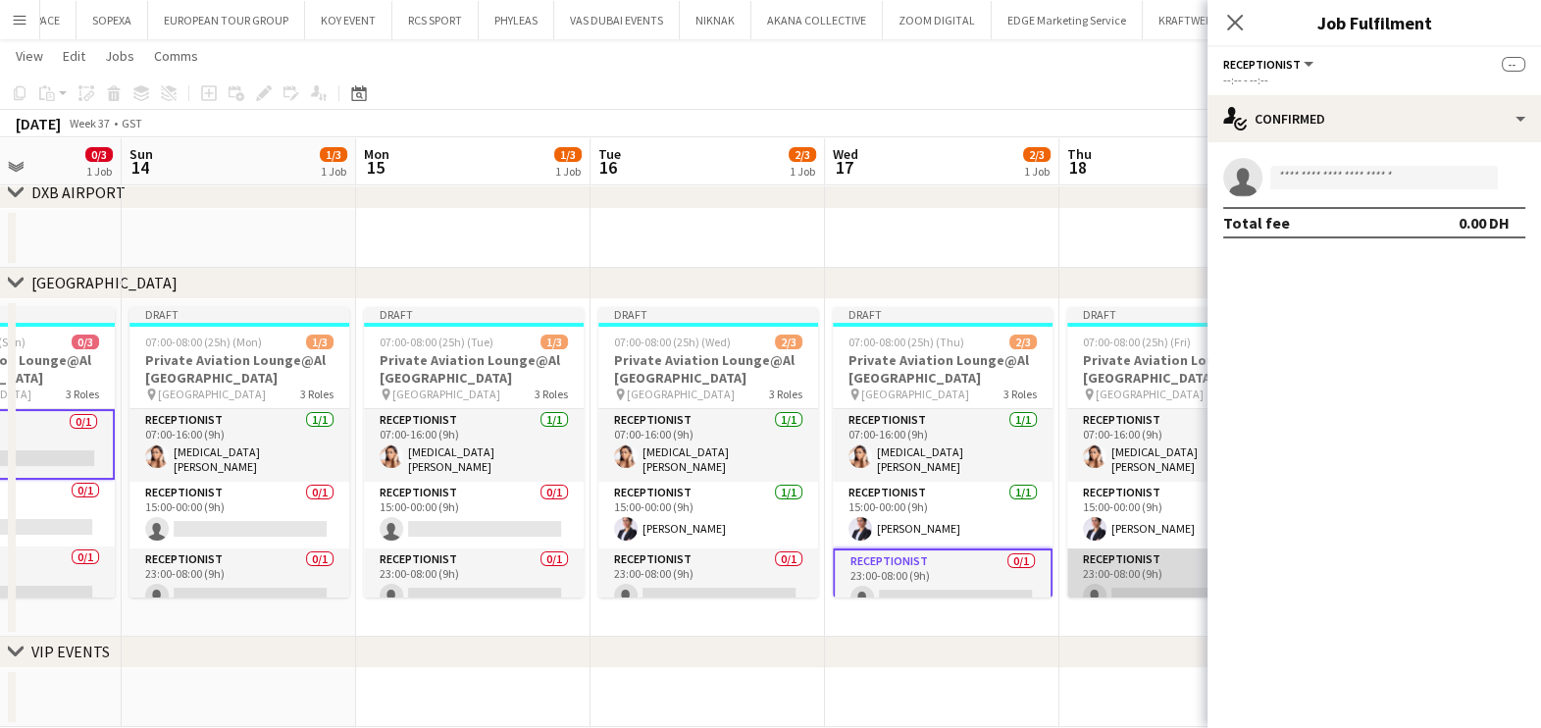
click at [1106, 570] on app-card-role "Receptionist 0/1 23:00-08:00 (9h) single-neutral-actions" at bounding box center [1177, 581] width 220 height 67
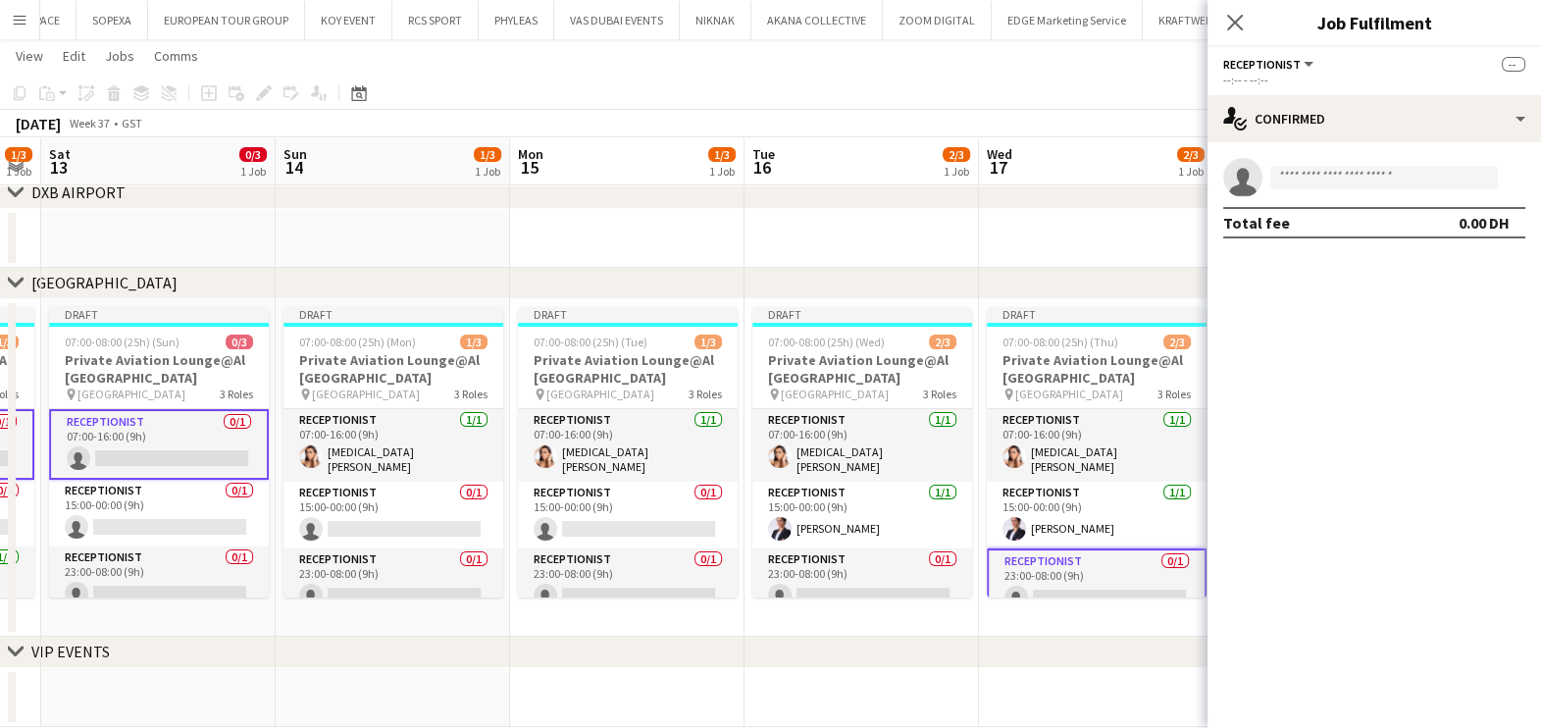
drag, startPoint x: 780, startPoint y: 570, endPoint x: 748, endPoint y: 570, distance: 31.4
click at [758, 570] on app-calendar-viewport "Wed 10 2/3 1 Job Thu 11 2/3 1 Job Fri 12 1/3 1 Job Sat 13 0/3 1 Job Sun 14 1/3 …" at bounding box center [770, 279] width 1541 height 895
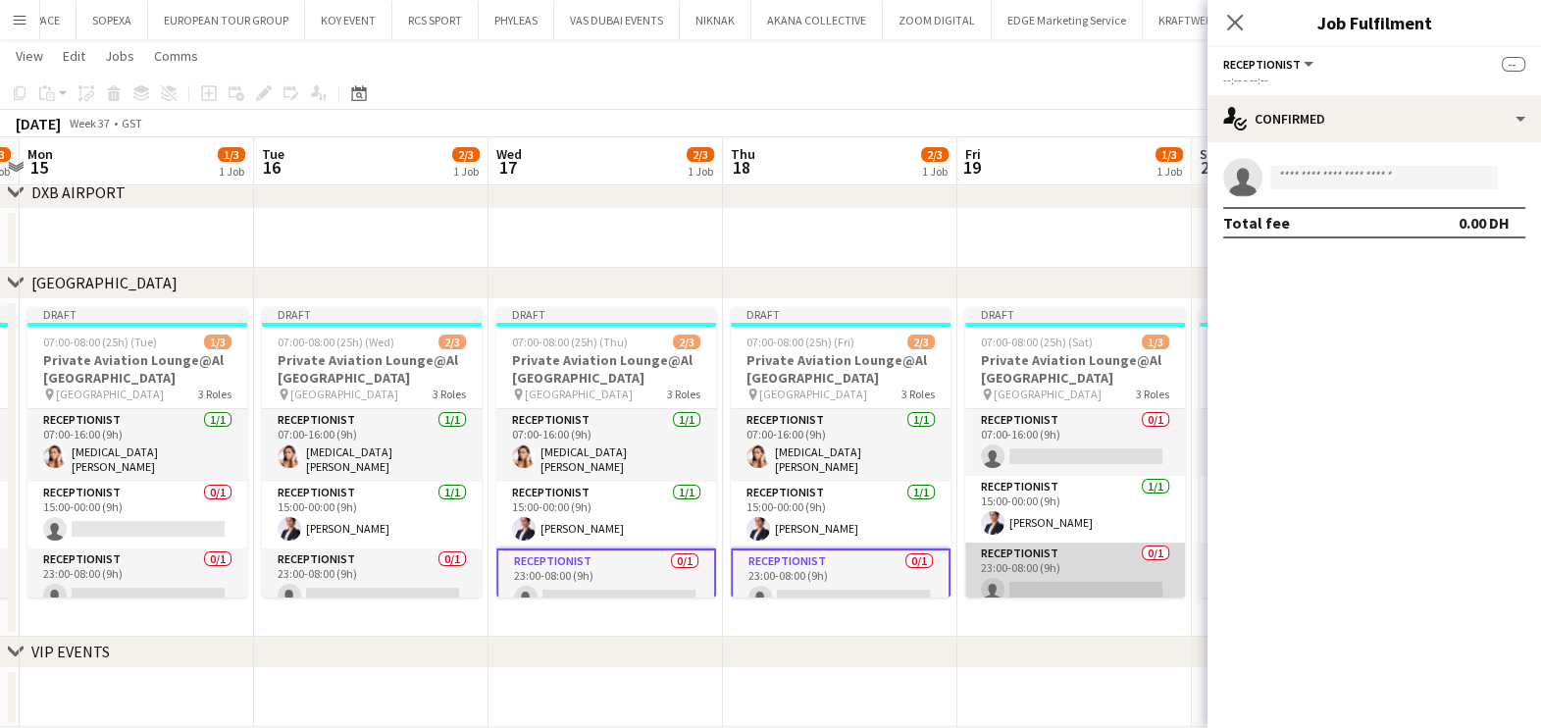
click at [971, 577] on app-card-role "Receptionist 0/1 23:00-08:00 (9h) single-neutral-actions" at bounding box center [1075, 575] width 220 height 67
drag, startPoint x: 659, startPoint y: 571, endPoint x: 634, endPoint y: 571, distance: 25.5
click at [635, 571] on app-calendar-viewport "Fri 12 1/3 1 Job Sat 13 0/3 1 Job Sun 14 1/3 1 Job Mon 15 1/3 1 Job Tue 16 2/3 …" at bounding box center [770, 279] width 1541 height 895
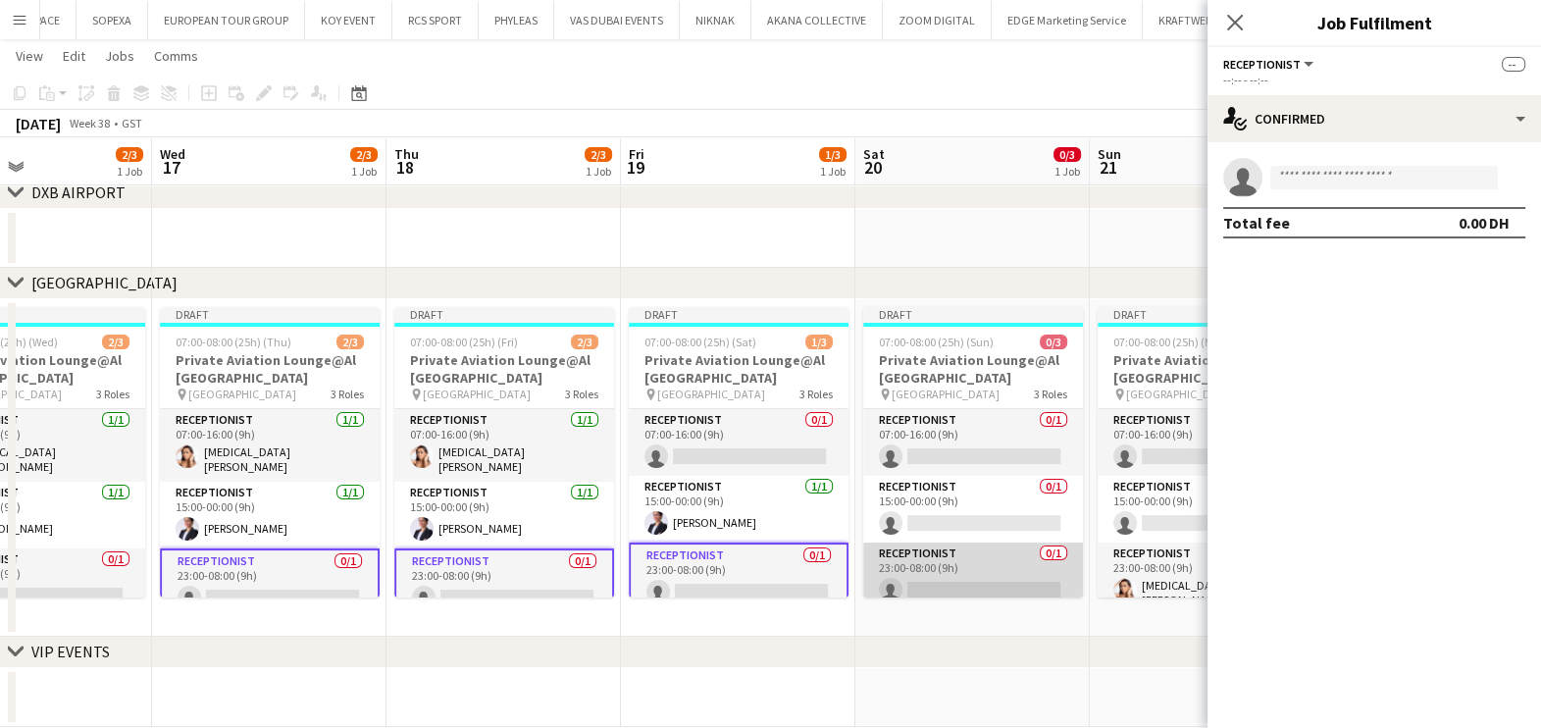
click at [942, 574] on app-card-role "Receptionist 0/1 23:00-08:00 (9h) single-neutral-actions" at bounding box center [973, 575] width 220 height 67
drag, startPoint x: 545, startPoint y: 572, endPoint x: 490, endPoint y: 572, distance: 54.9
click at [525, 572] on app-calendar-viewport "Sun 14 1/3 1 Job Mon 15 1/3 1 Job Tue 16 2/3 1 Job Wed 17 2/3 1 Job Thu 18 2/3 …" at bounding box center [770, 279] width 1541 height 895
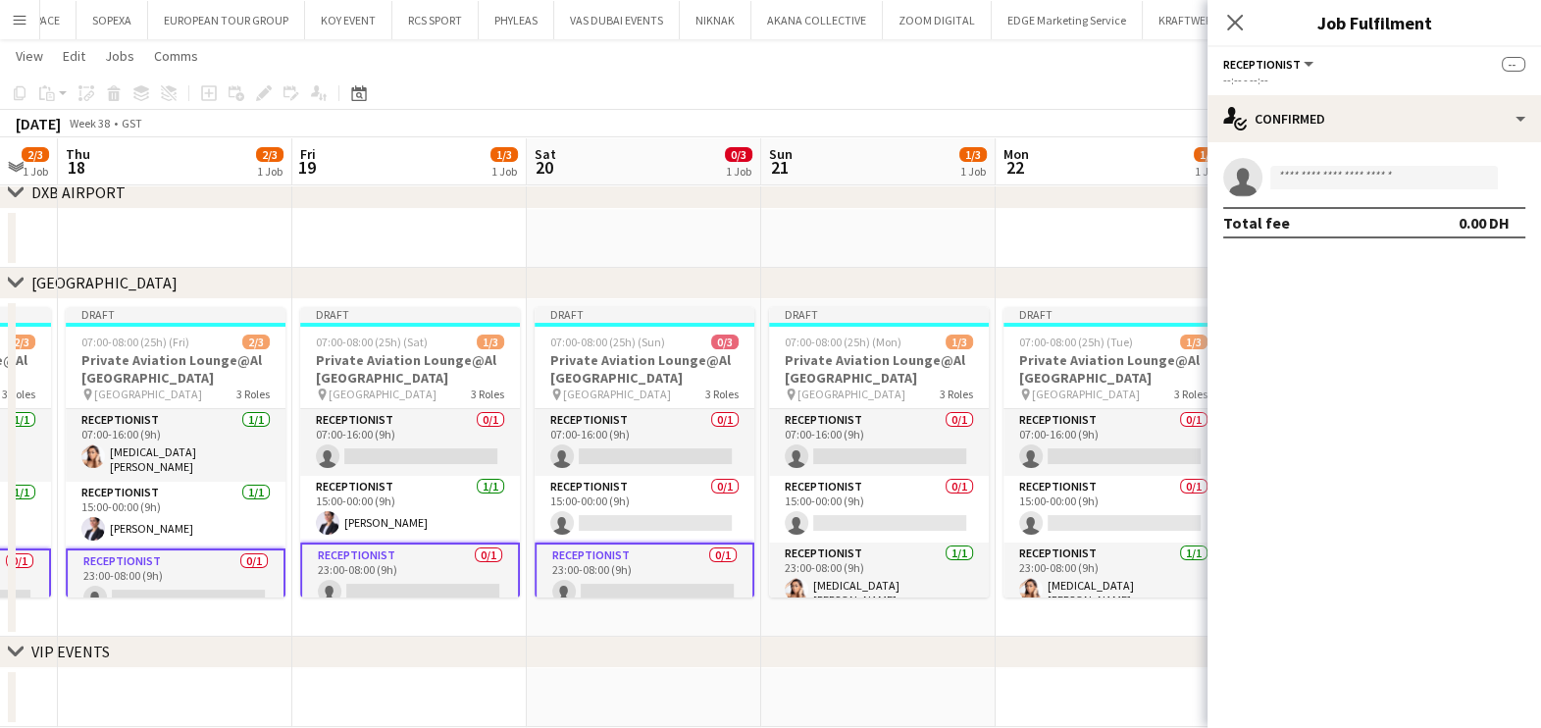
drag, startPoint x: 848, startPoint y: 516, endPoint x: 956, endPoint y: 440, distance: 131.7
click at [839, 518] on app-calendar-viewport "Mon 15 1/3 1 Job Tue 16 2/3 1 Job Wed 17 2/3 1 Job Thu 18 2/3 1 Job Fri 19 1/3 …" at bounding box center [770, 279] width 1541 height 895
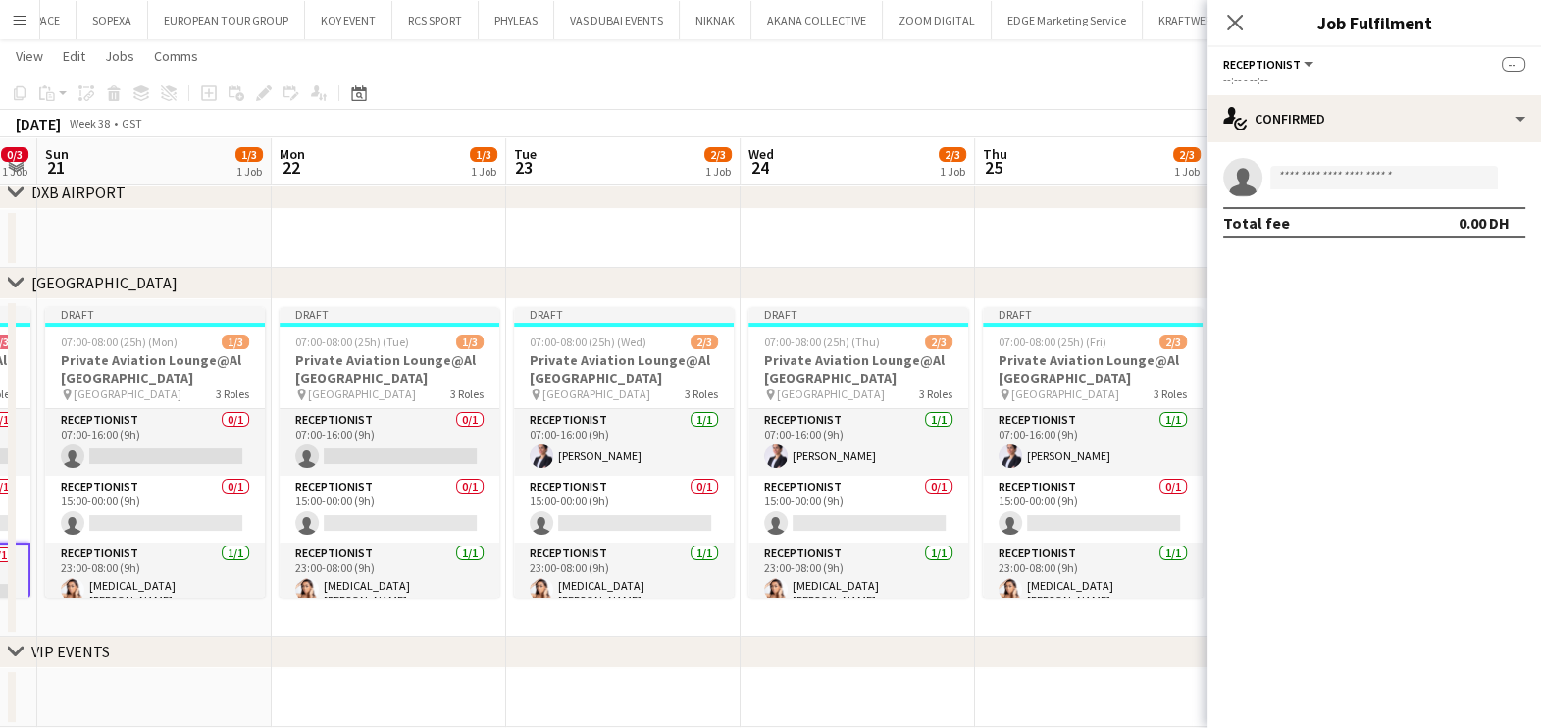
scroll to position [0, 667]
drag, startPoint x: 991, startPoint y: 523, endPoint x: 589, endPoint y: 531, distance: 402.2
click at [589, 531] on app-calendar-viewport "Thu 18 2/3 1 Job Fri 19 1/3 1 Job Sat 20 0/3 1 Job Sun 21 1/3 1 Job Mon 22 1/3 …" at bounding box center [770, 279] width 1541 height 895
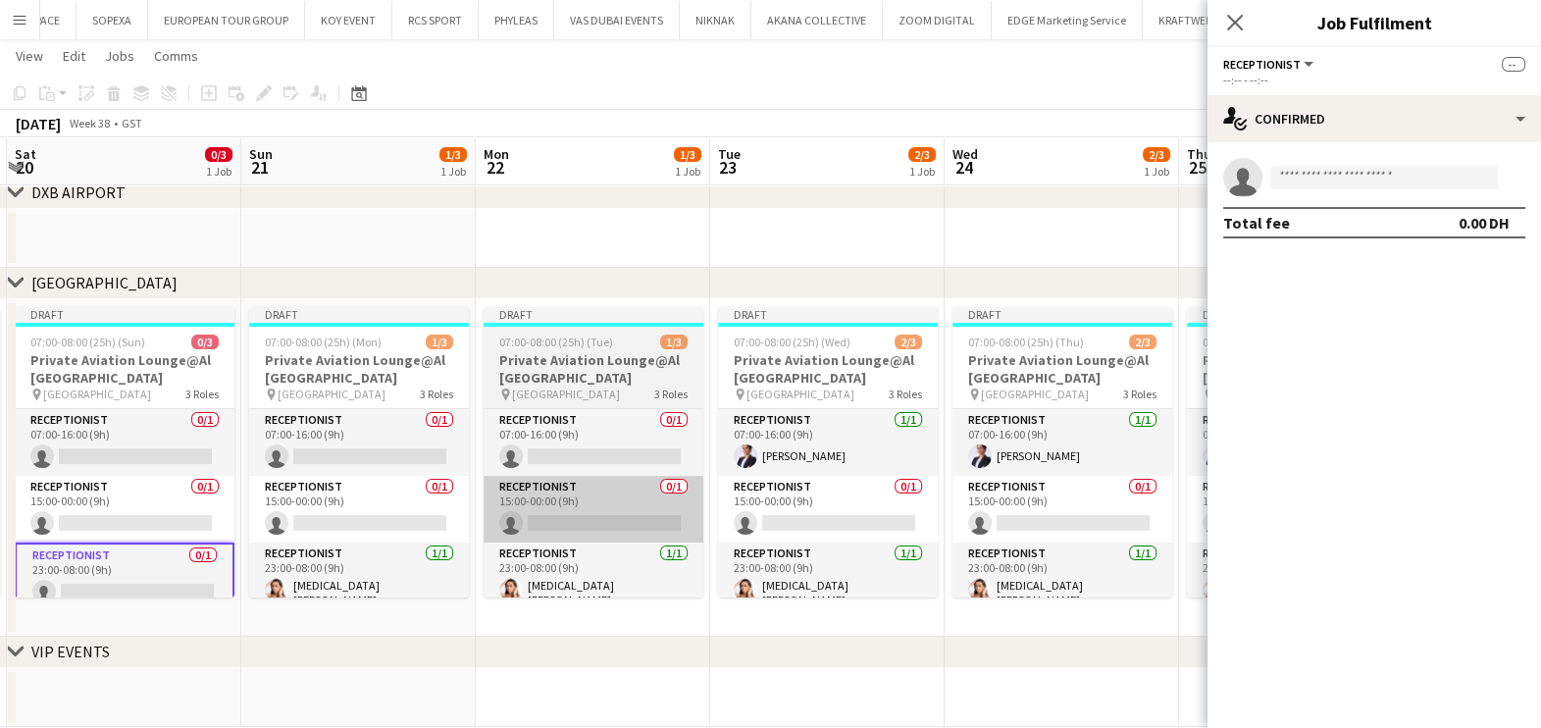
drag, startPoint x: 622, startPoint y: 532, endPoint x: 511, endPoint y: 532, distance: 110.8
click at [623, 532] on app-calendar-viewport "Thu 18 2/3 1 Job Fri 19 1/3 1 Job Sat 20 0/3 1 Job Sun 21 1/3 1 Job Mon 22 1/3 …" at bounding box center [770, 279] width 1541 height 895
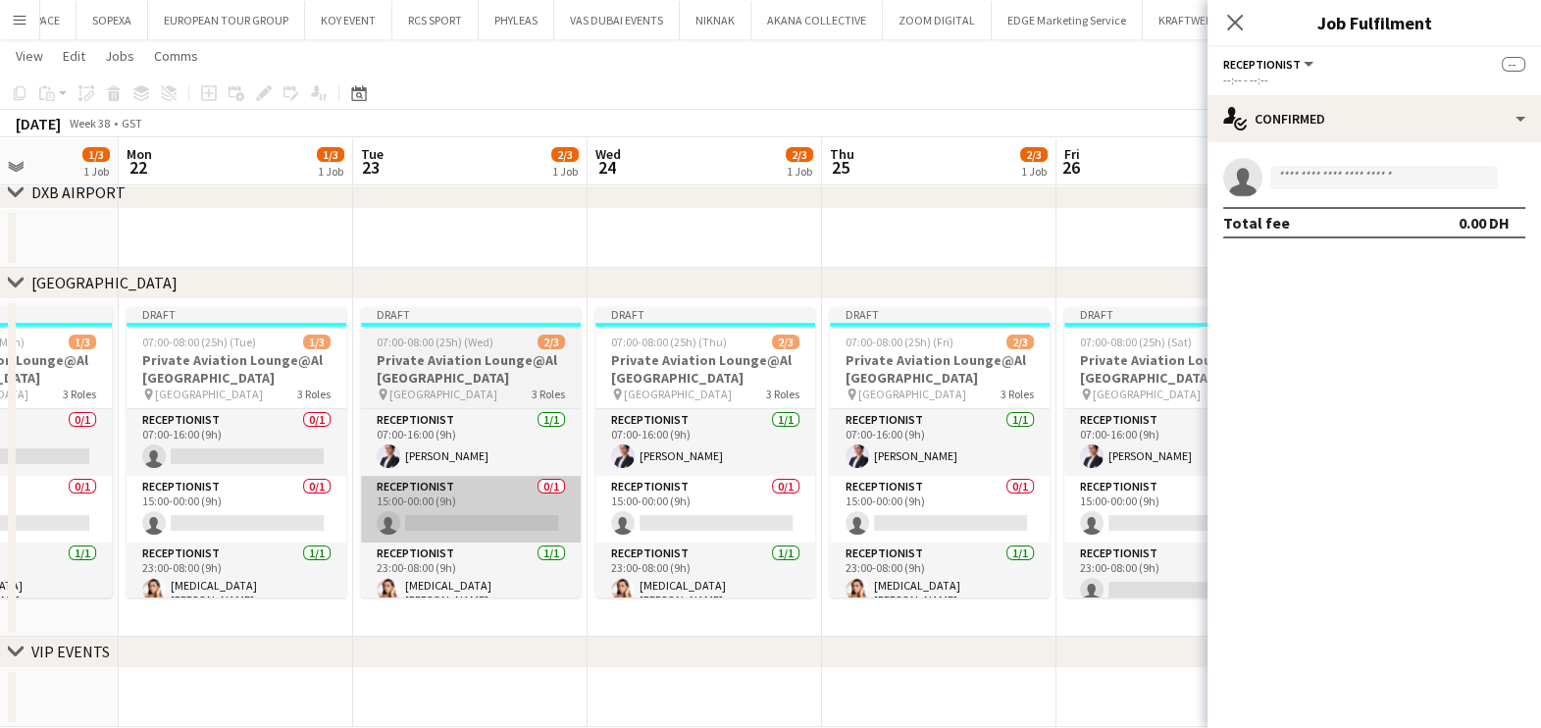
drag, startPoint x: 792, startPoint y: 520, endPoint x: 422, endPoint y: 528, distance: 369.9
click at [424, 528] on app-calendar-viewport "Thu 18 2/3 1 Job Fri 19 1/3 1 Job Sat 20 0/3 1 Job Sun 21 1/3 1 Job Mon 22 1/3 …" at bounding box center [770, 279] width 1541 height 895
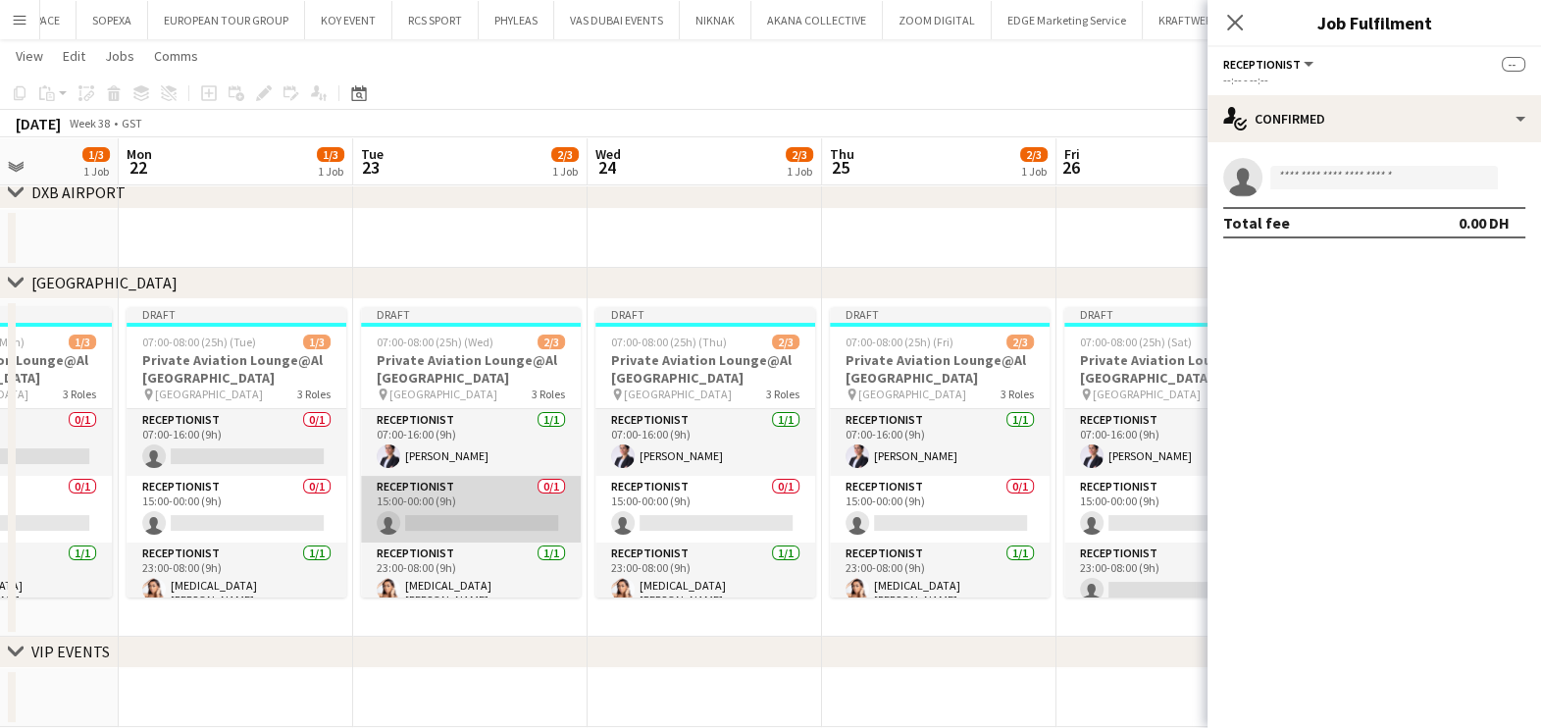
scroll to position [0, 830]
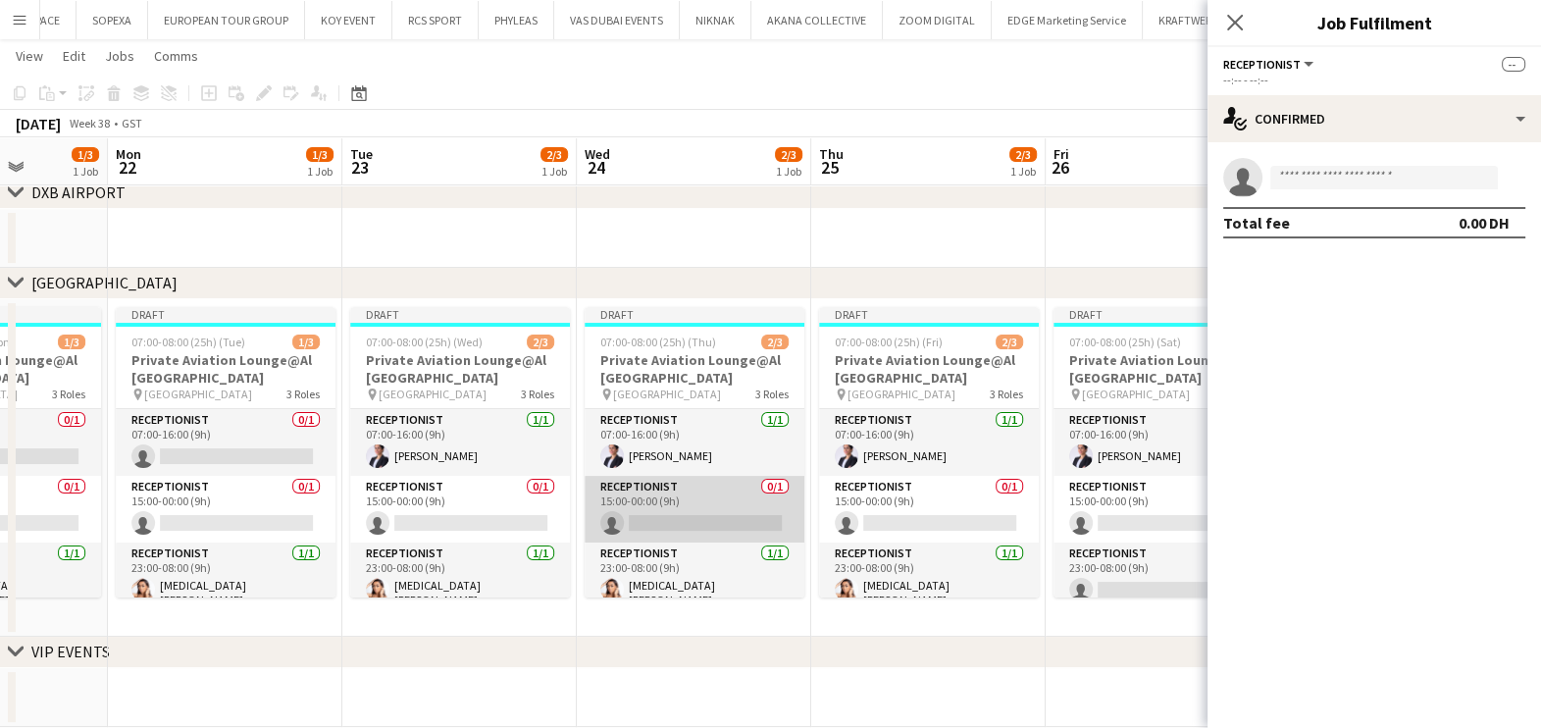
click at [717, 530] on app-card-role "Receptionist 0/1 15:00-00:00 (9h) single-neutral-actions" at bounding box center [695, 509] width 220 height 67
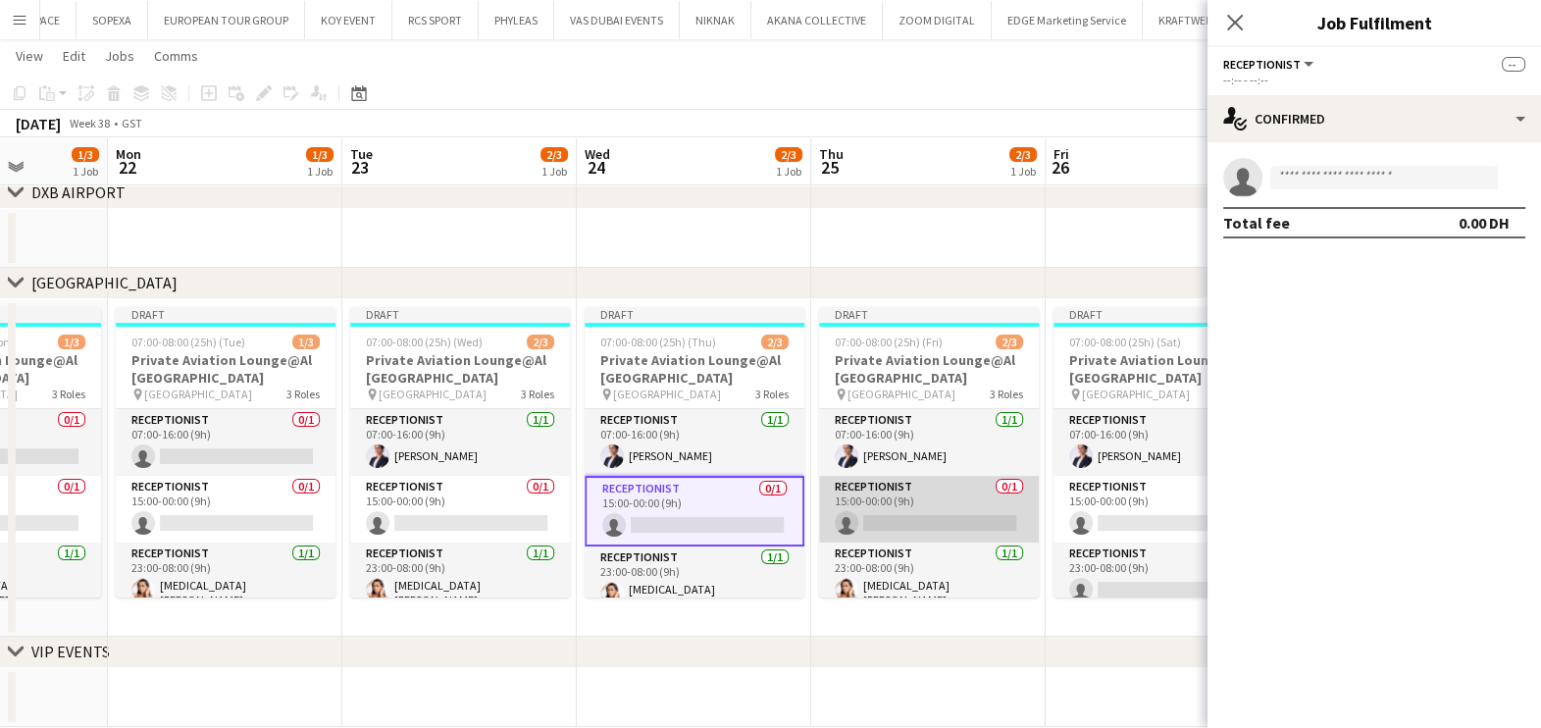
click at [893, 534] on app-card-role "Receptionist 0/1 15:00-00:00 (9h) single-neutral-actions" at bounding box center [929, 509] width 220 height 67
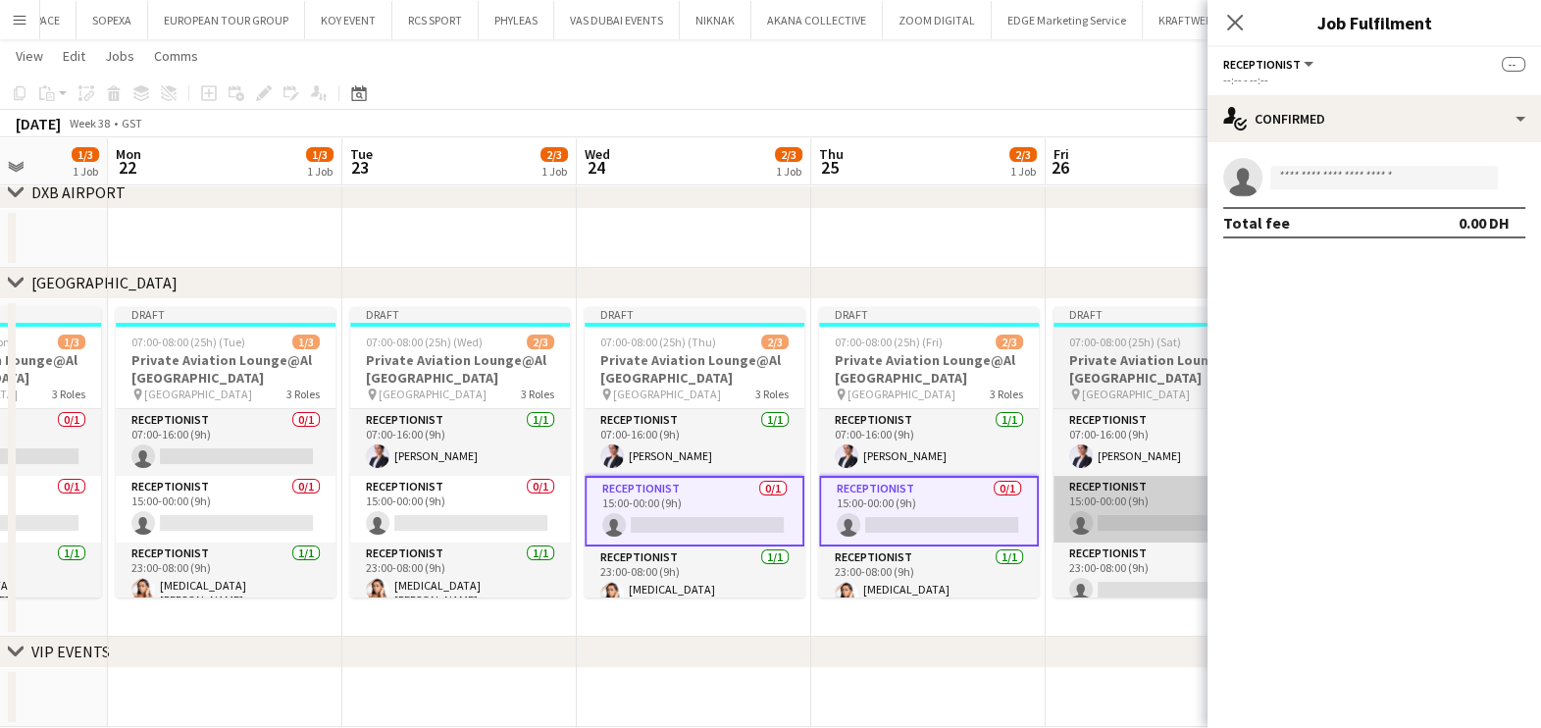
click at [1089, 511] on app-card-role "Receptionist 0/1 15:00-00:00 (9h) single-neutral-actions" at bounding box center [1163, 509] width 220 height 67
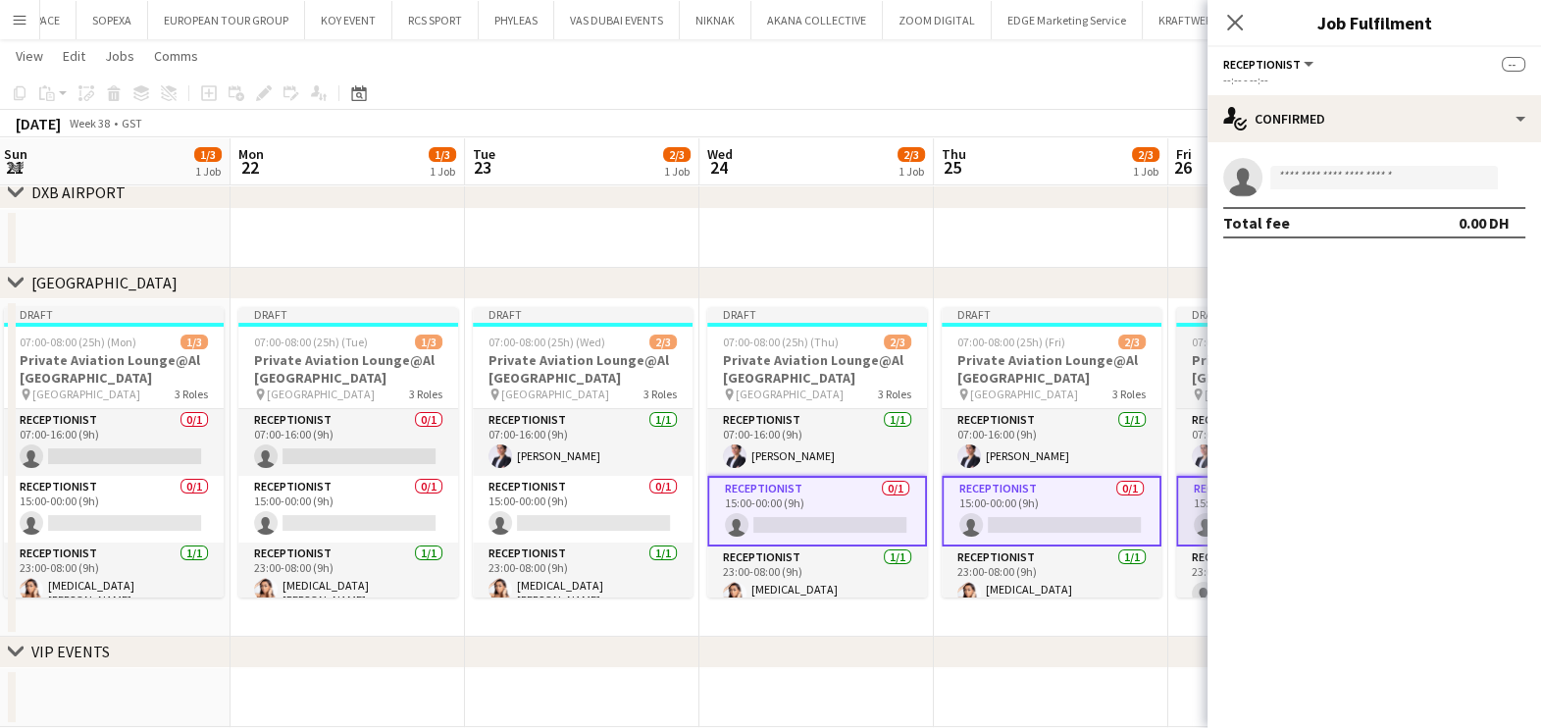
drag, startPoint x: 989, startPoint y: 504, endPoint x: 712, endPoint y: 514, distance: 276.8
click at [647, 511] on app-calendar-viewport "Thu 18 2/3 1 Job Fri 19 1/3 1 Job Sat 20 0/3 1 Job Sun 21 1/3 1 Job Mon 22 1/3 …" at bounding box center [770, 279] width 1541 height 895
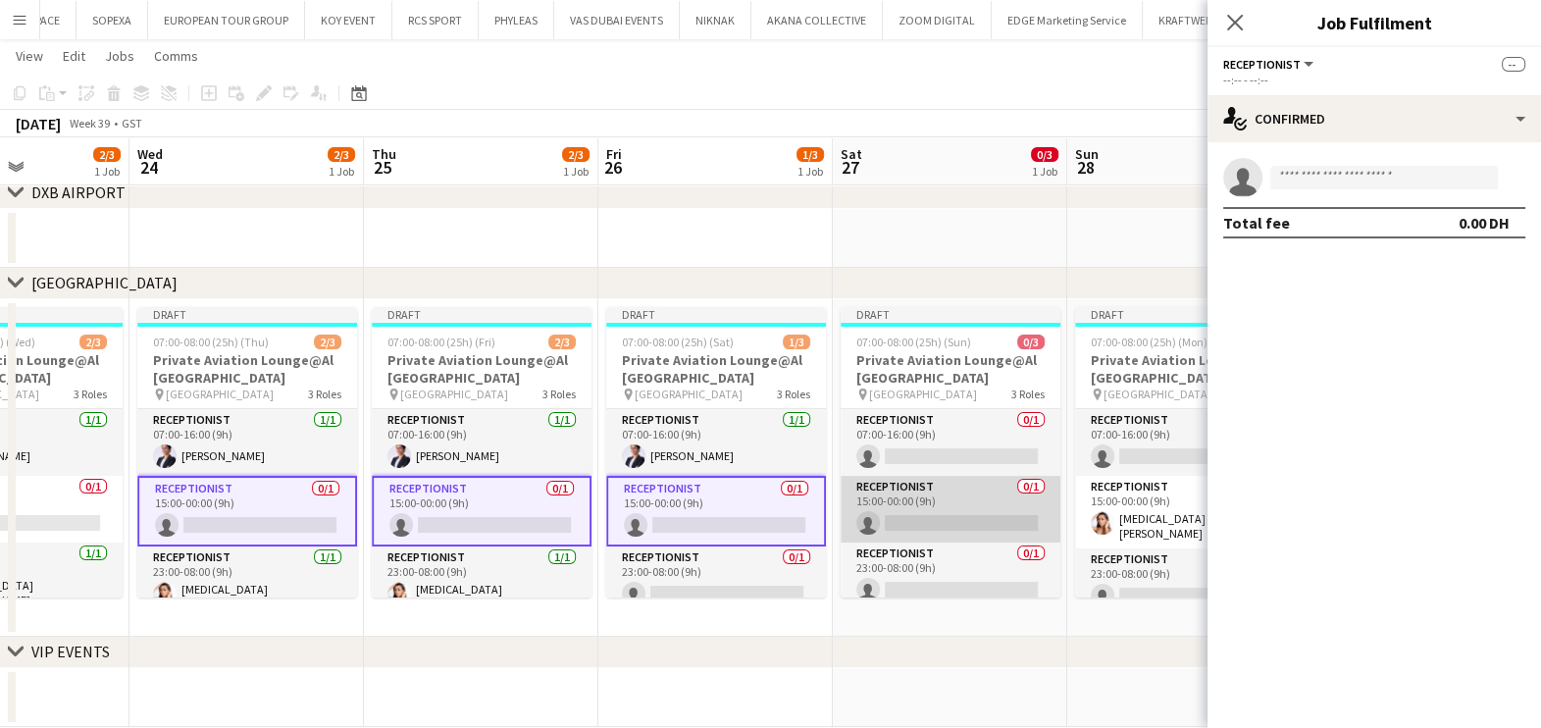
click at [966, 514] on app-card-role "Receptionist 0/1 15:00-00:00 (9h) single-neutral-actions" at bounding box center [951, 509] width 220 height 67
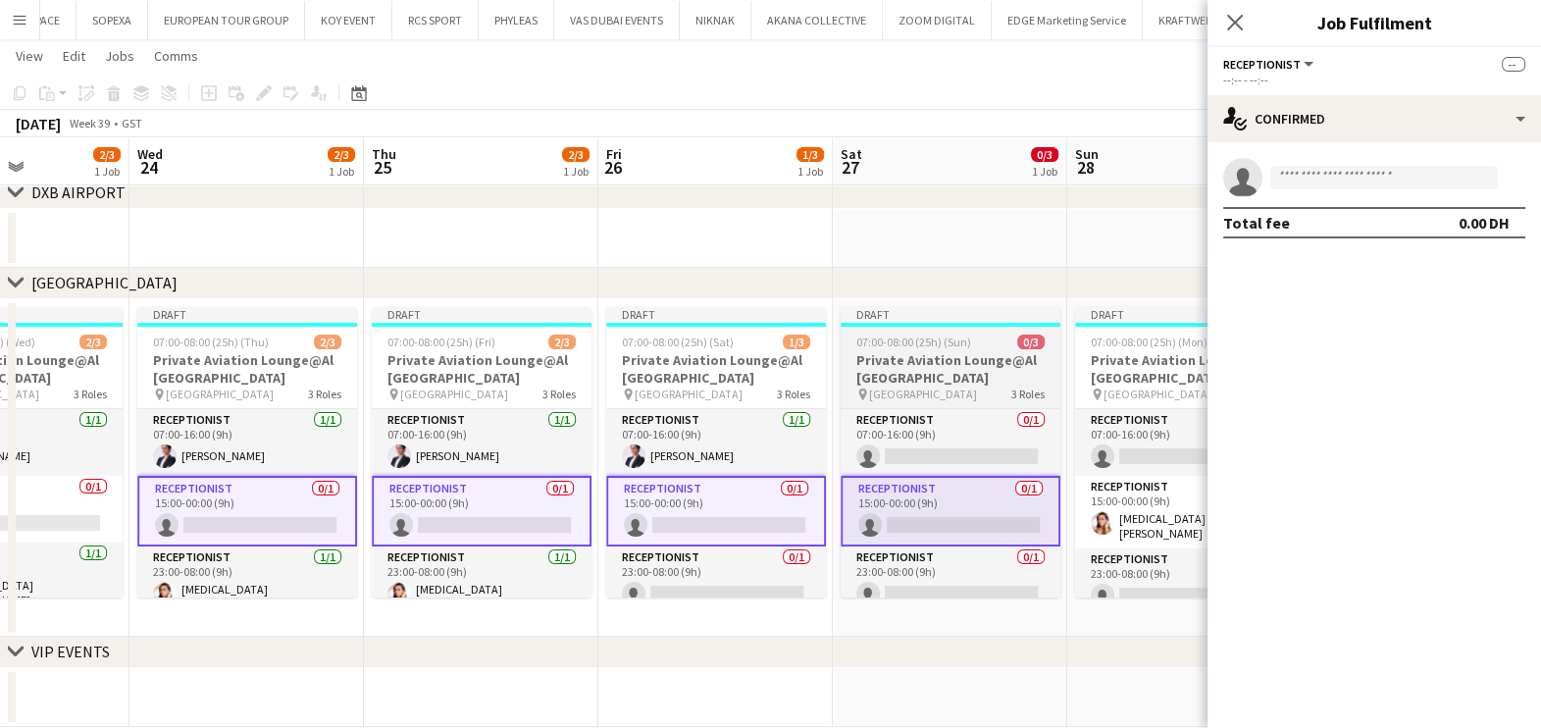
scroll to position [0, 709]
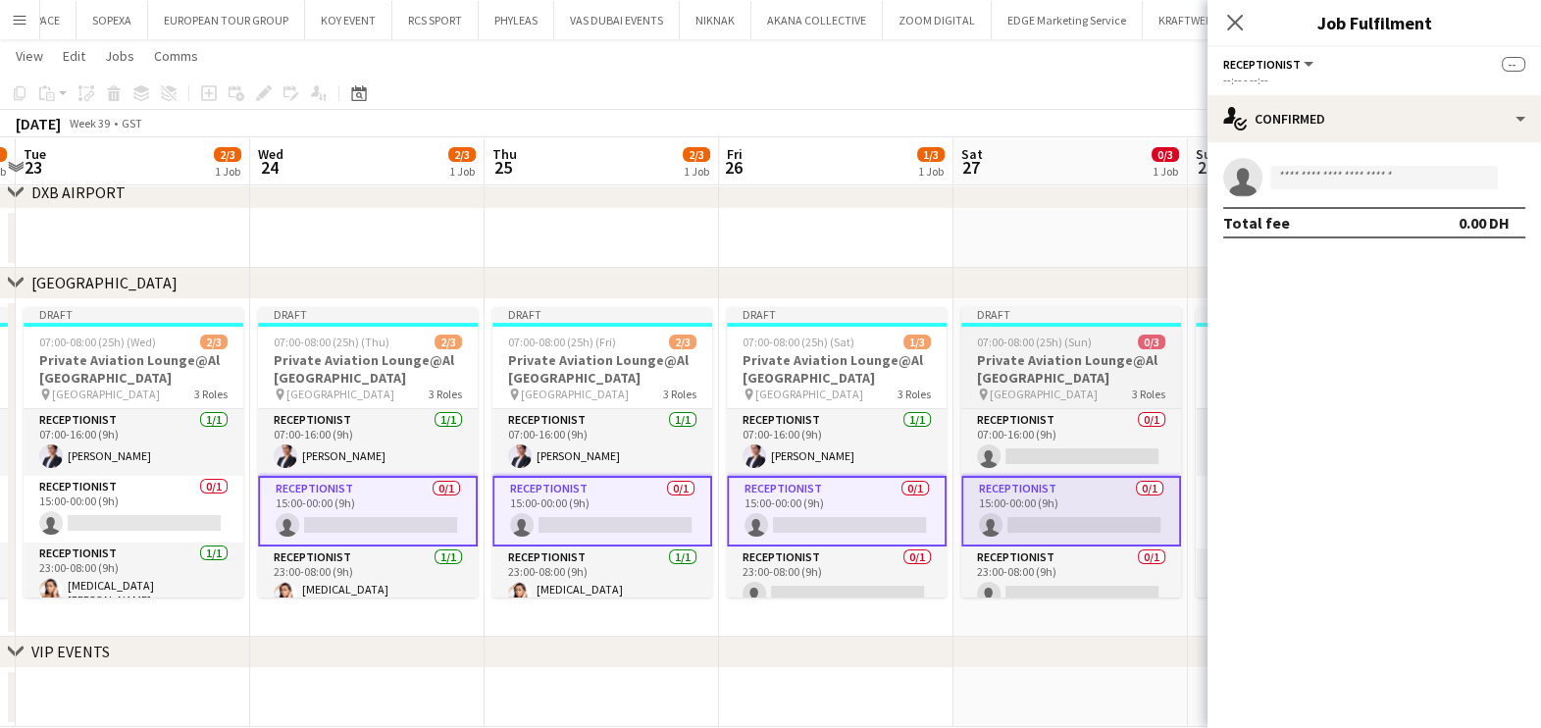
drag, startPoint x: 934, startPoint y: 514, endPoint x: 595, endPoint y: 505, distance: 338.5
click at [575, 513] on app-calendar-viewport "Sat 20 0/3 1 Job Sun 21 1/3 1 Job Mon 22 1/3 1 Job Tue 23 2/3 1 Job Wed 24 2/3 …" at bounding box center [770, 279] width 1541 height 895
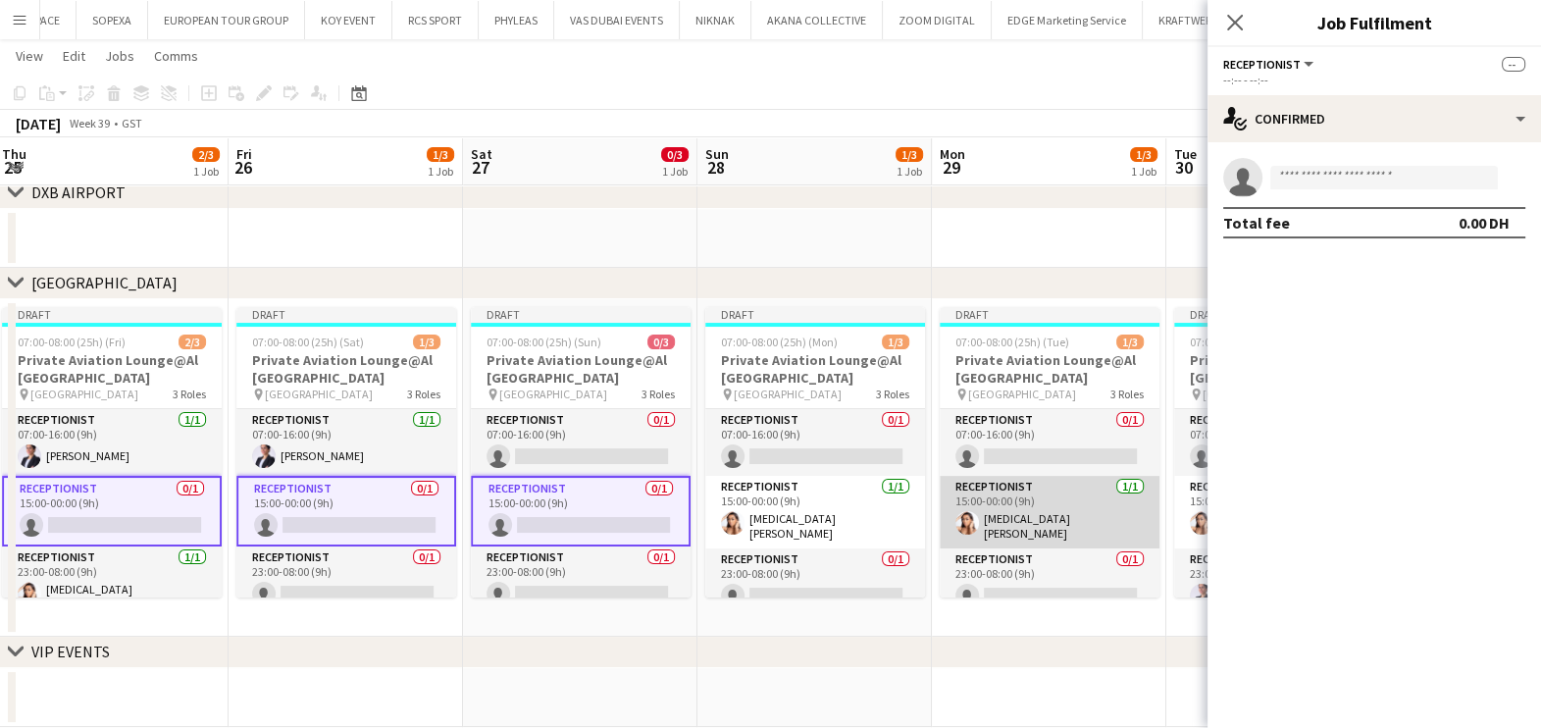
scroll to position [0, 784]
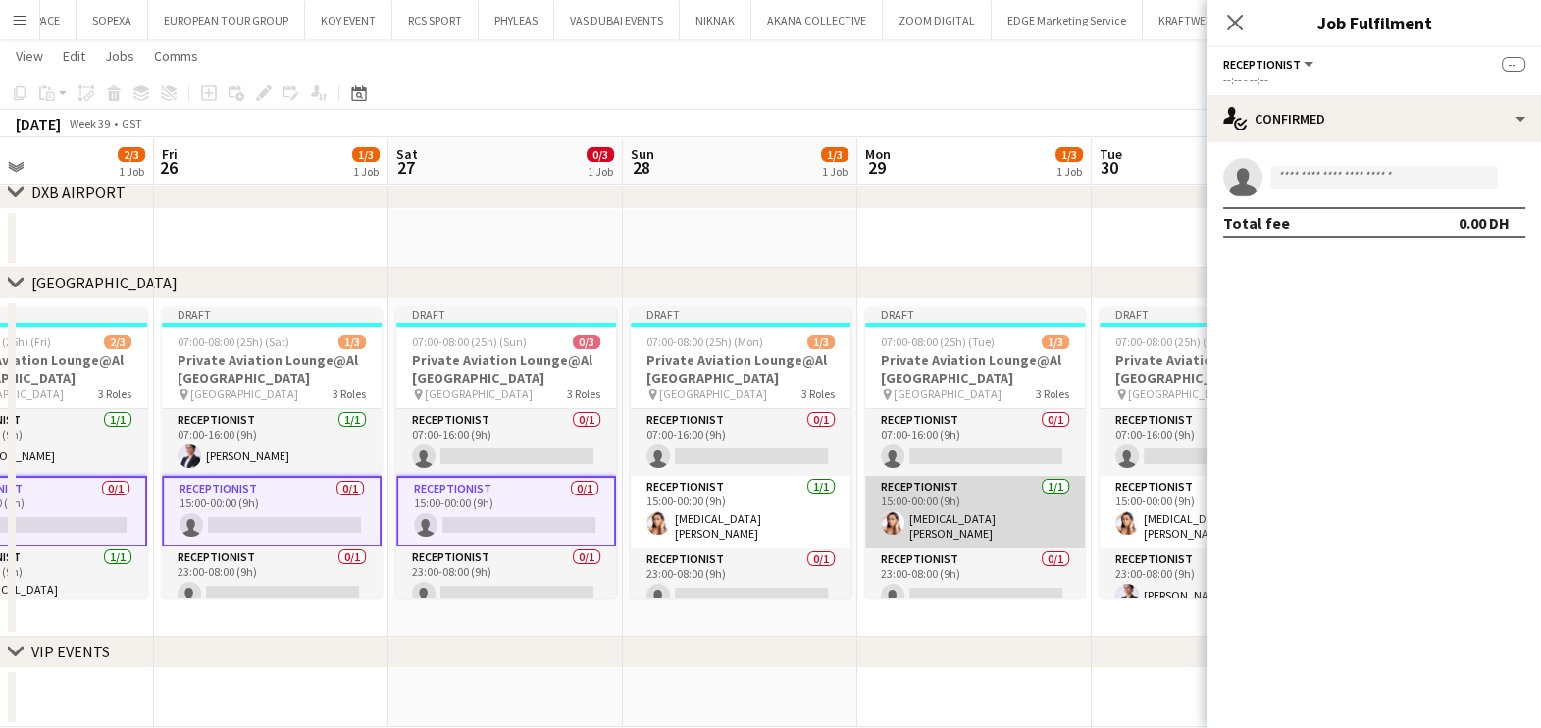
drag, startPoint x: 946, startPoint y: 532, endPoint x: 809, endPoint y: 502, distance: 139.5
click at [741, 541] on app-calendar-viewport "Mon 22 1/3 1 Job Tue 23 2/3 1 Job Wed 24 2/3 1 Job Thu 25 2/3 1 Job Fri 26 1/3 …" at bounding box center [770, 279] width 1541 height 895
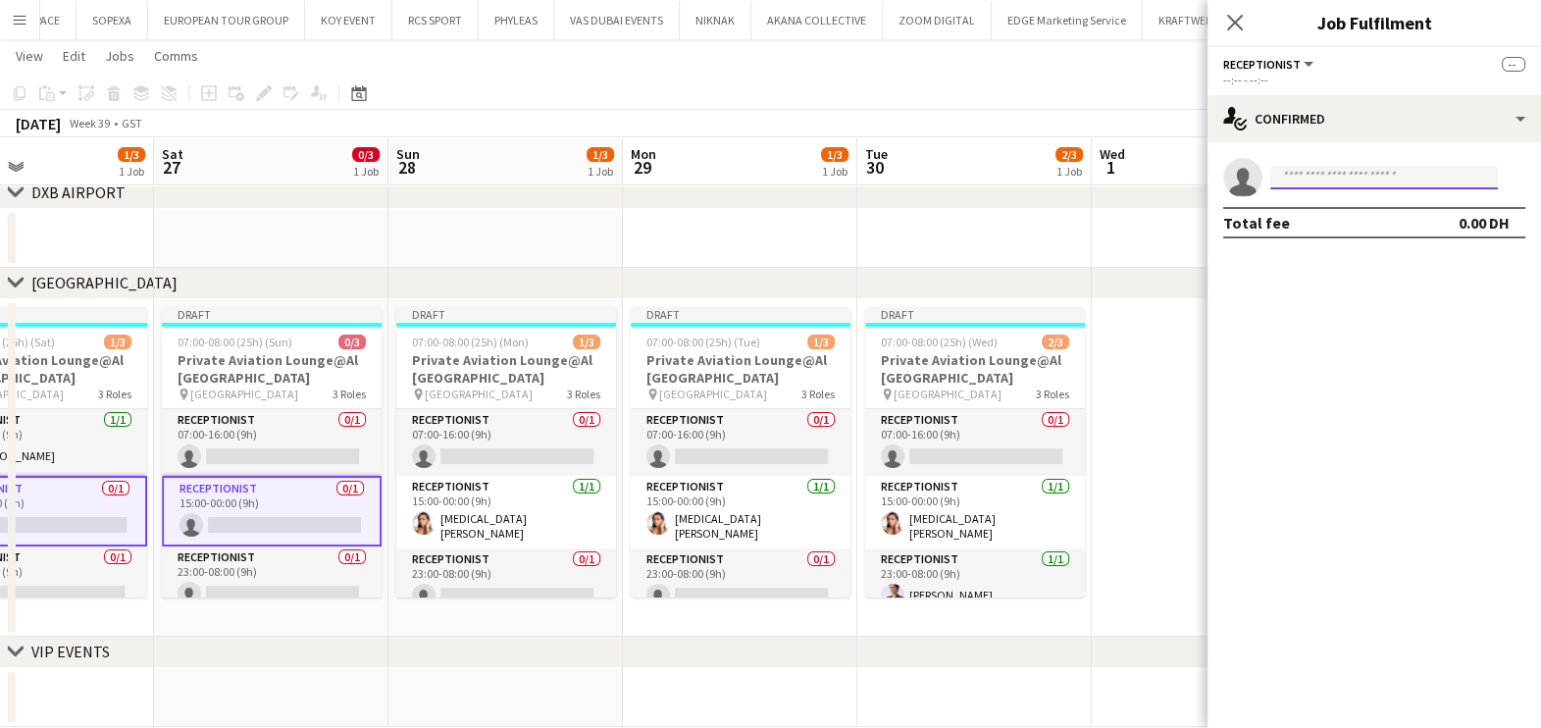
click at [1340, 177] on input at bounding box center [1384, 178] width 228 height 24
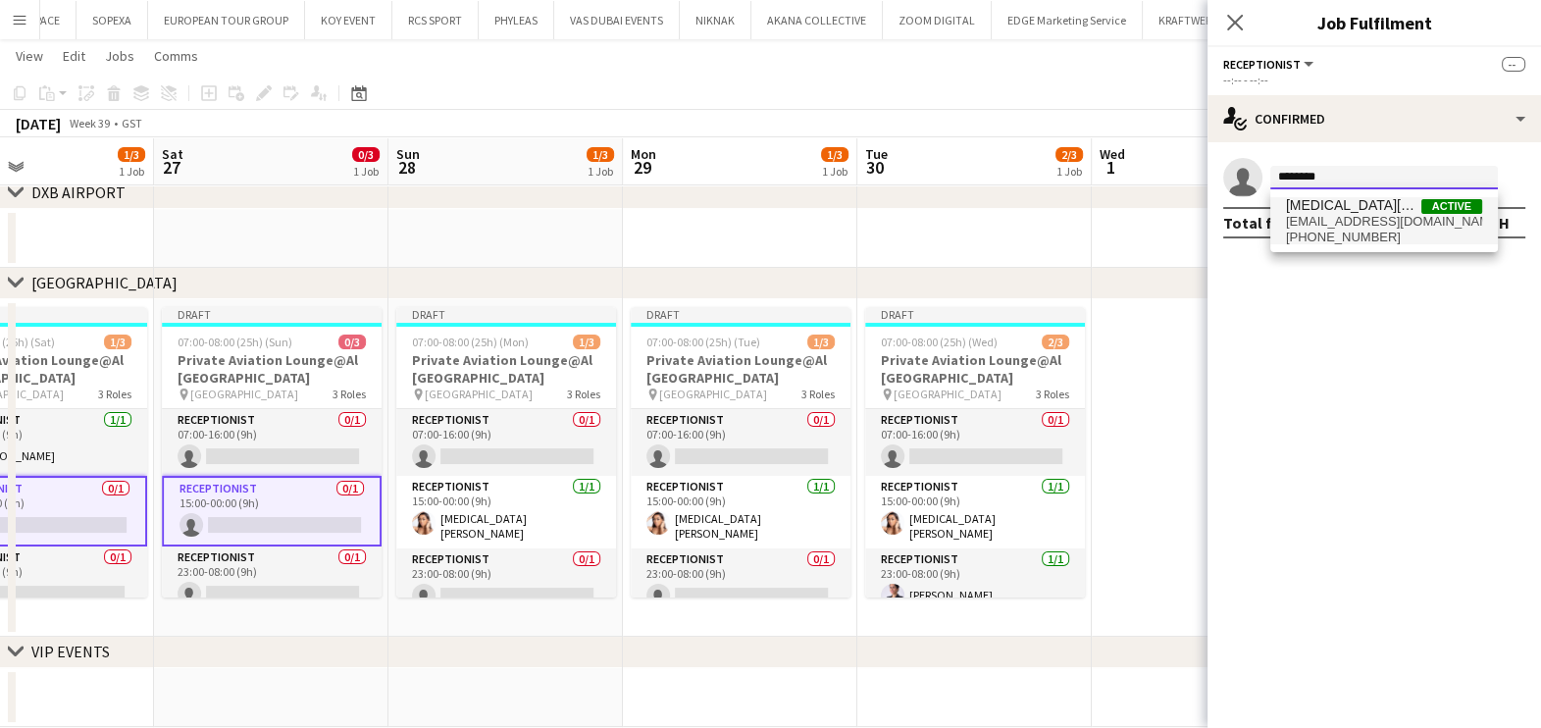
type input "********"
click at [1387, 201] on span "Yasmin Mamdouh" at bounding box center [1353, 205] width 135 height 17
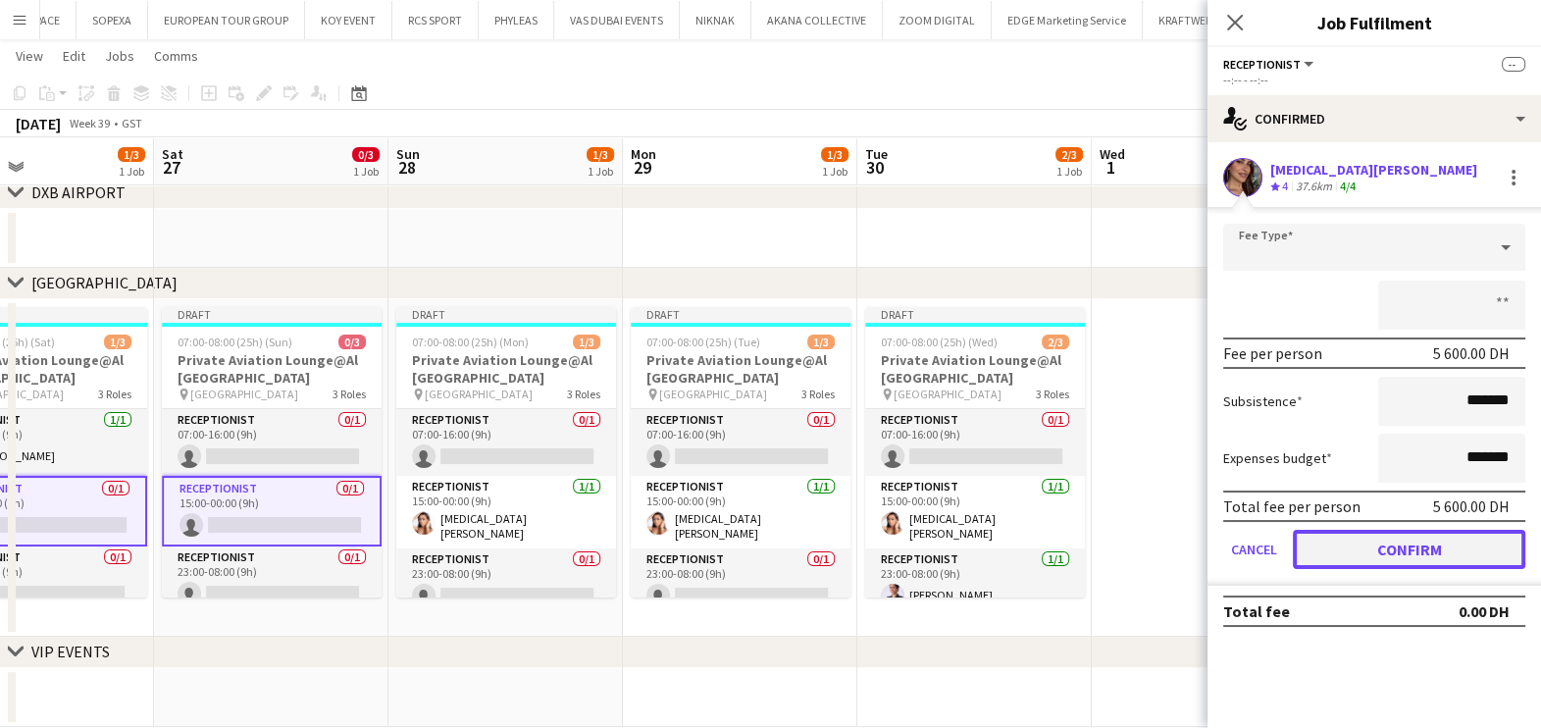
drag, startPoint x: 1398, startPoint y: 534, endPoint x: 1381, endPoint y: 552, distance: 25.0
click at [1395, 534] on button "Confirm" at bounding box center [1409, 549] width 232 height 39
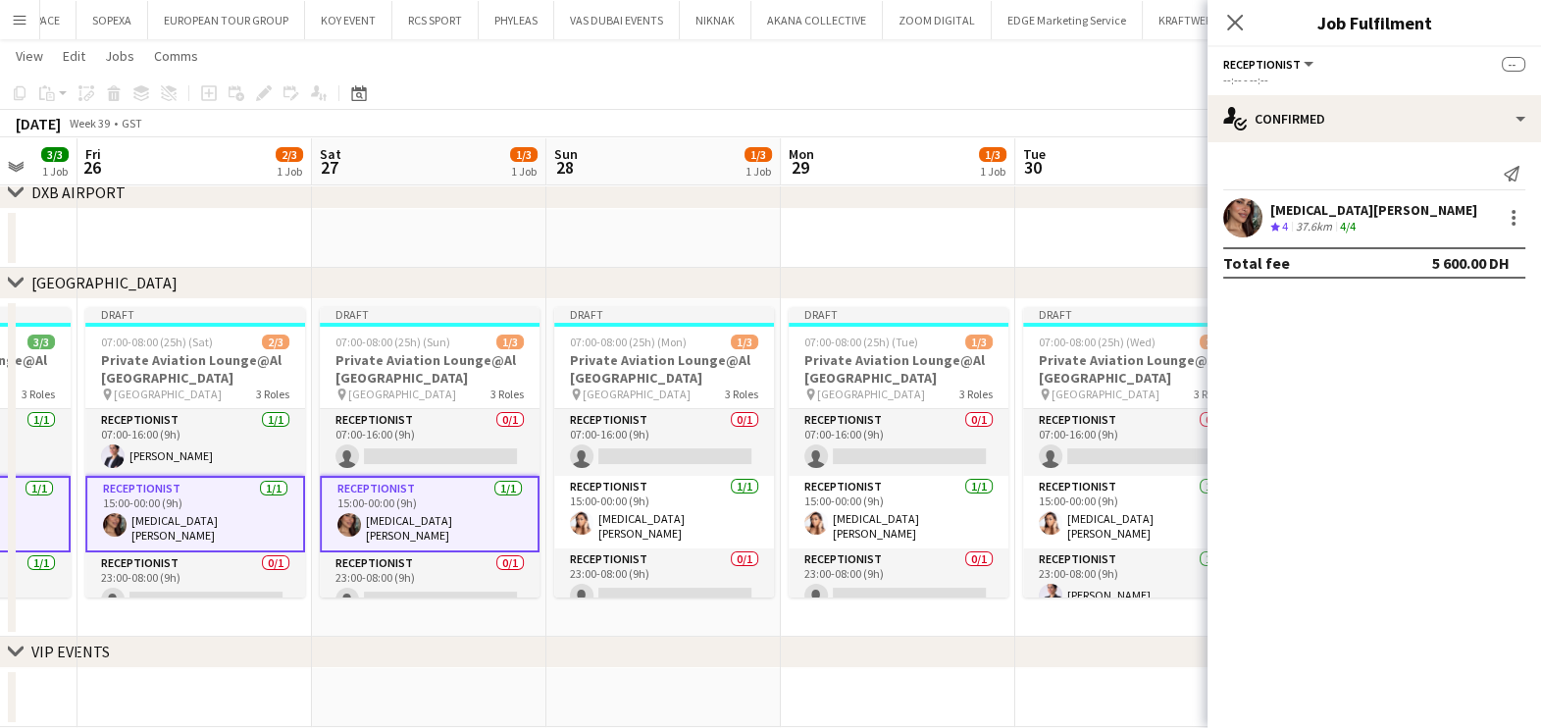
drag, startPoint x: 358, startPoint y: 547, endPoint x: 752, endPoint y: 483, distance: 399.6
click at [751, 486] on app-calendar-viewport "Tue 23 2/3 1 Job Wed 24 3/3 1 Job Thu 25 3/3 1 Job Fri 26 2/3 1 Job Sat 27 1/3 …" at bounding box center [770, 279] width 1541 height 895
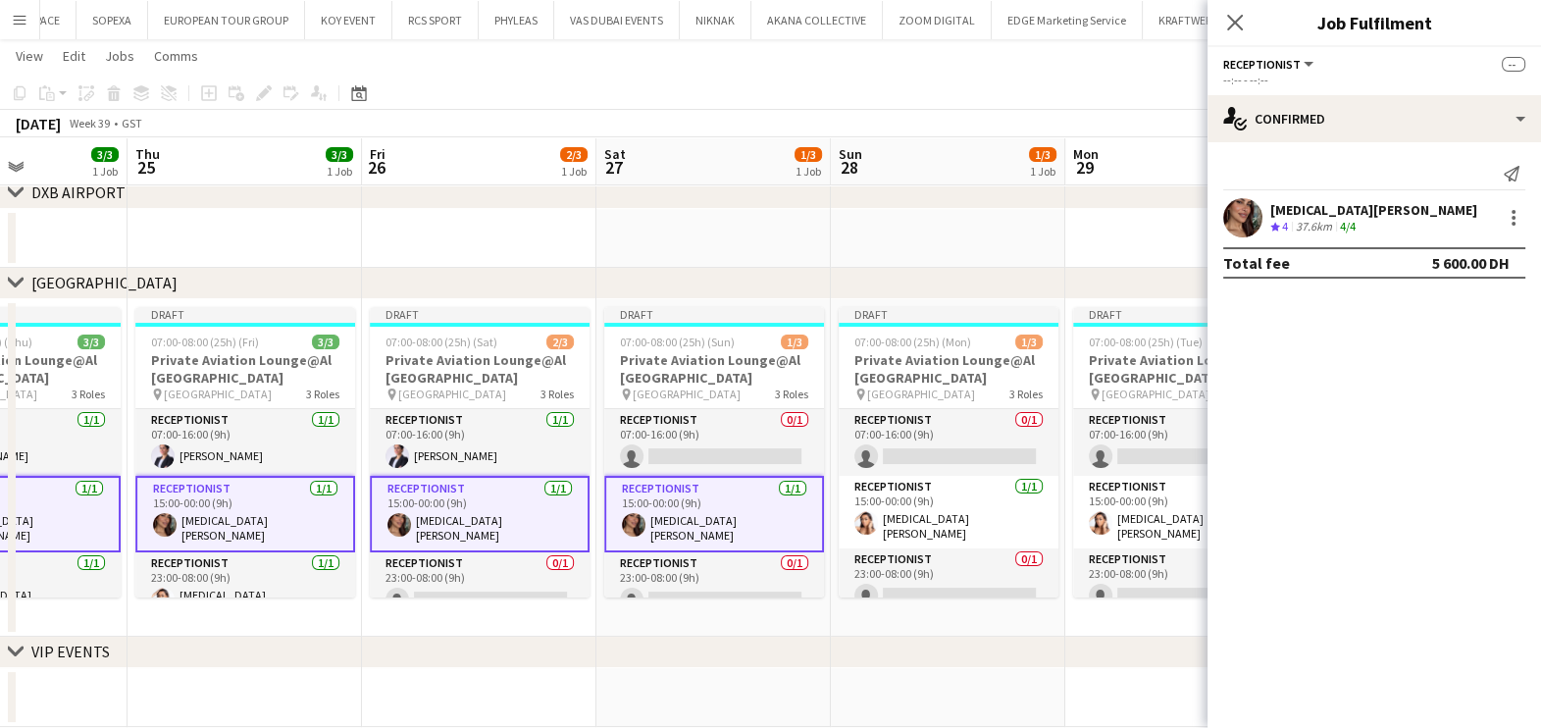
click at [1021, 558] on app-calendar-viewport "Mon 22 1/3 1 Job Tue 23 2/3 1 Job Wed 24 3/3 1 Job Thu 25 3/3 1 Job Fri 26 2/3 …" at bounding box center [770, 279] width 1541 height 895
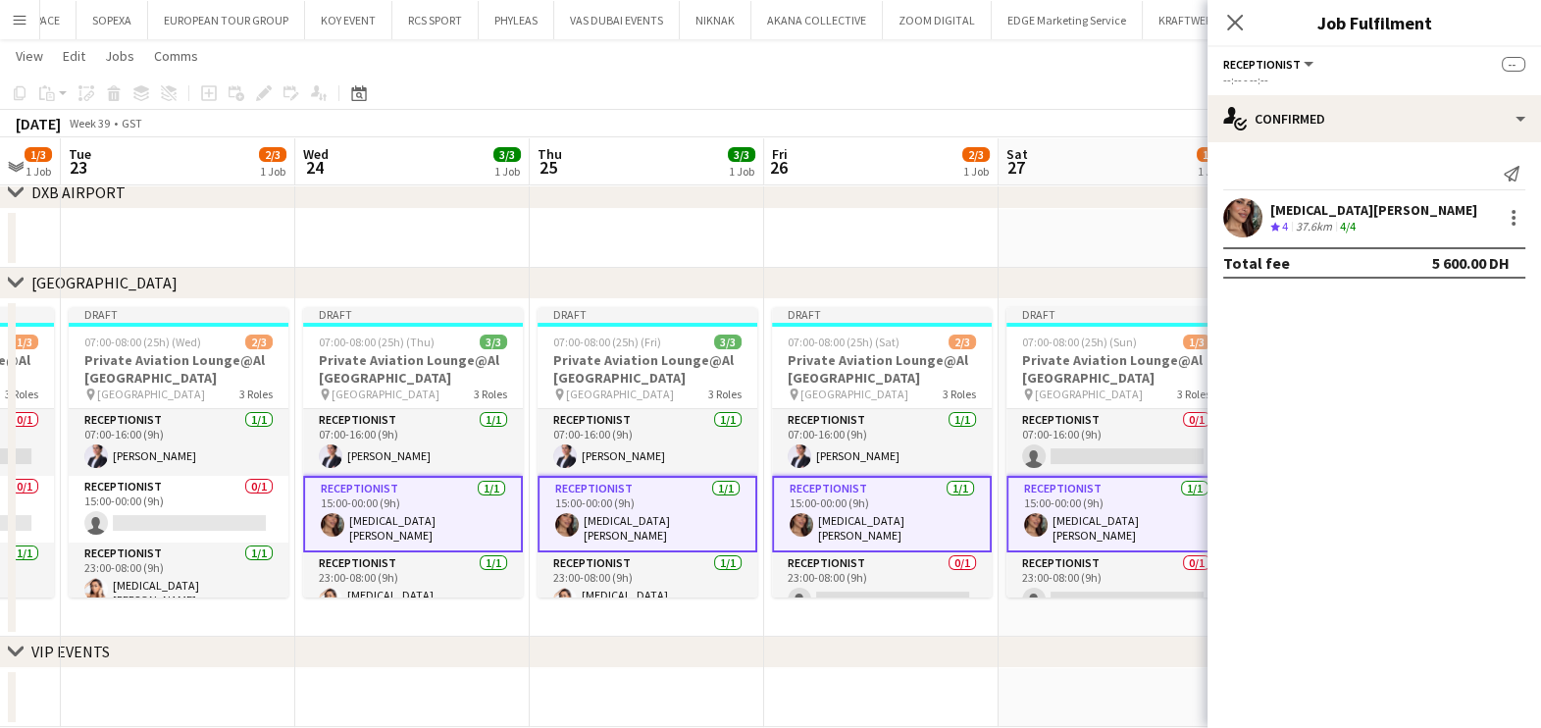
drag, startPoint x: 624, startPoint y: 603, endPoint x: 1011, endPoint y: 603, distance: 387.4
click at [1011, 603] on app-calendar-viewport "Sun 21 1/3 1 Job Mon 22 1/3 1 Job Tue 23 2/3 1 Job Wed 24 3/3 1 Job Thu 25 3/3 …" at bounding box center [770, 279] width 1541 height 895
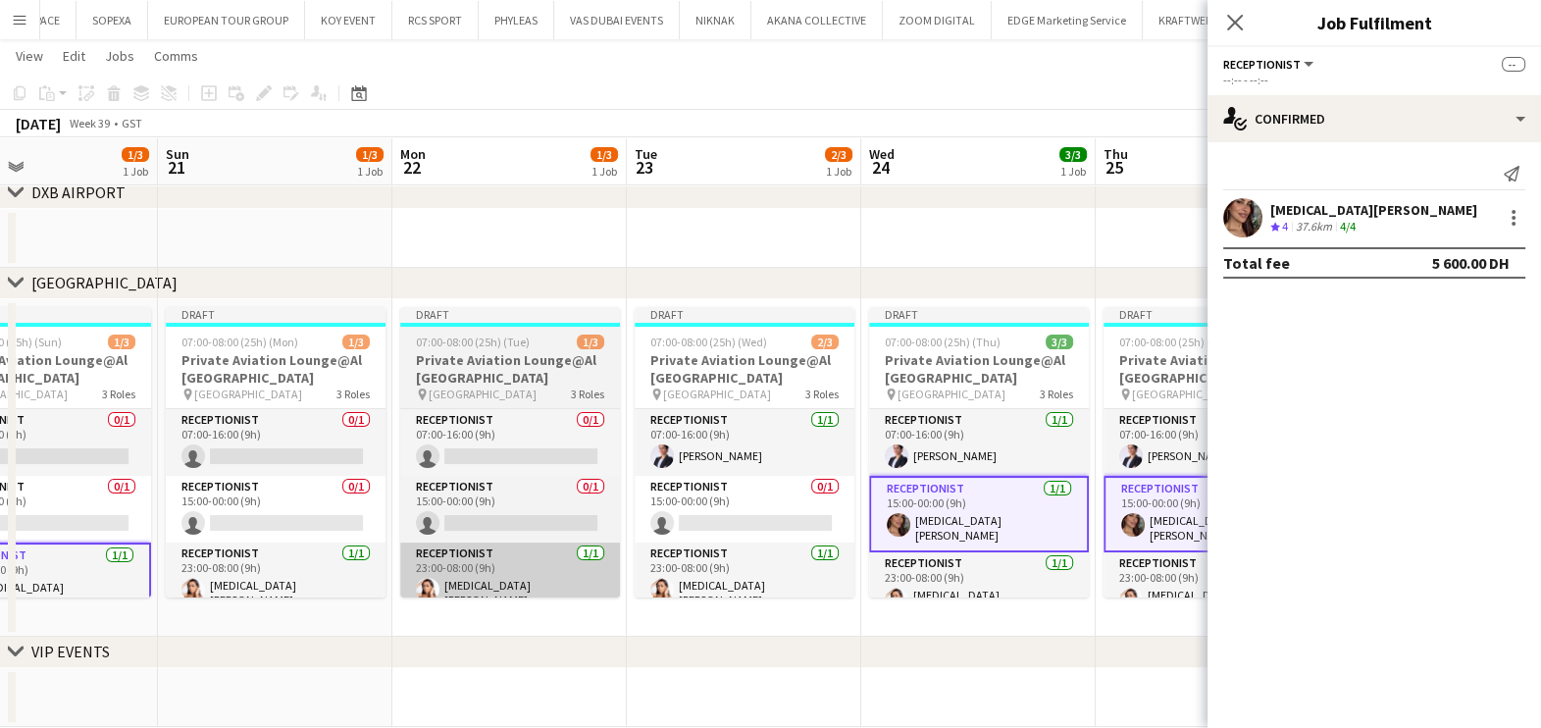
drag, startPoint x: 544, startPoint y: 589, endPoint x: 664, endPoint y: 589, distance: 119.7
click at [908, 588] on app-calendar-viewport "Thu 18 3/3 1 Job Fri 19 2/3 1 Job Sat 20 1/3 1 Job Sun 21 1/3 1 Job Mon 22 1/3 …" at bounding box center [770, 279] width 1541 height 895
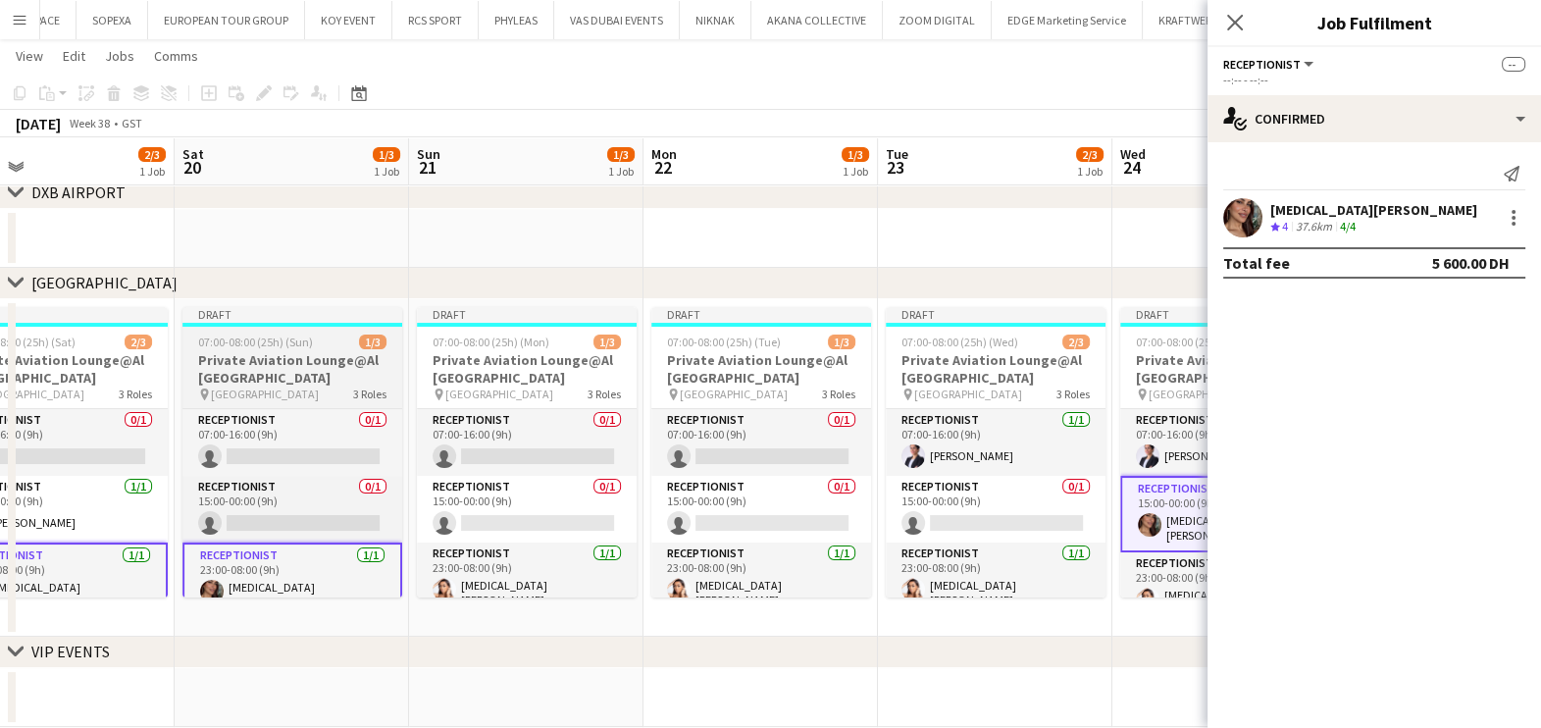
drag, startPoint x: 491, startPoint y: 606, endPoint x: 671, endPoint y: 569, distance: 183.3
click at [907, 569] on app-calendar-viewport "Wed 17 3/3 1 Job Thu 18 3/3 1 Job Fri 19 2/3 1 Job Sat 20 1/3 1 Job Sun 21 1/3 …" at bounding box center [770, 279] width 1541 height 895
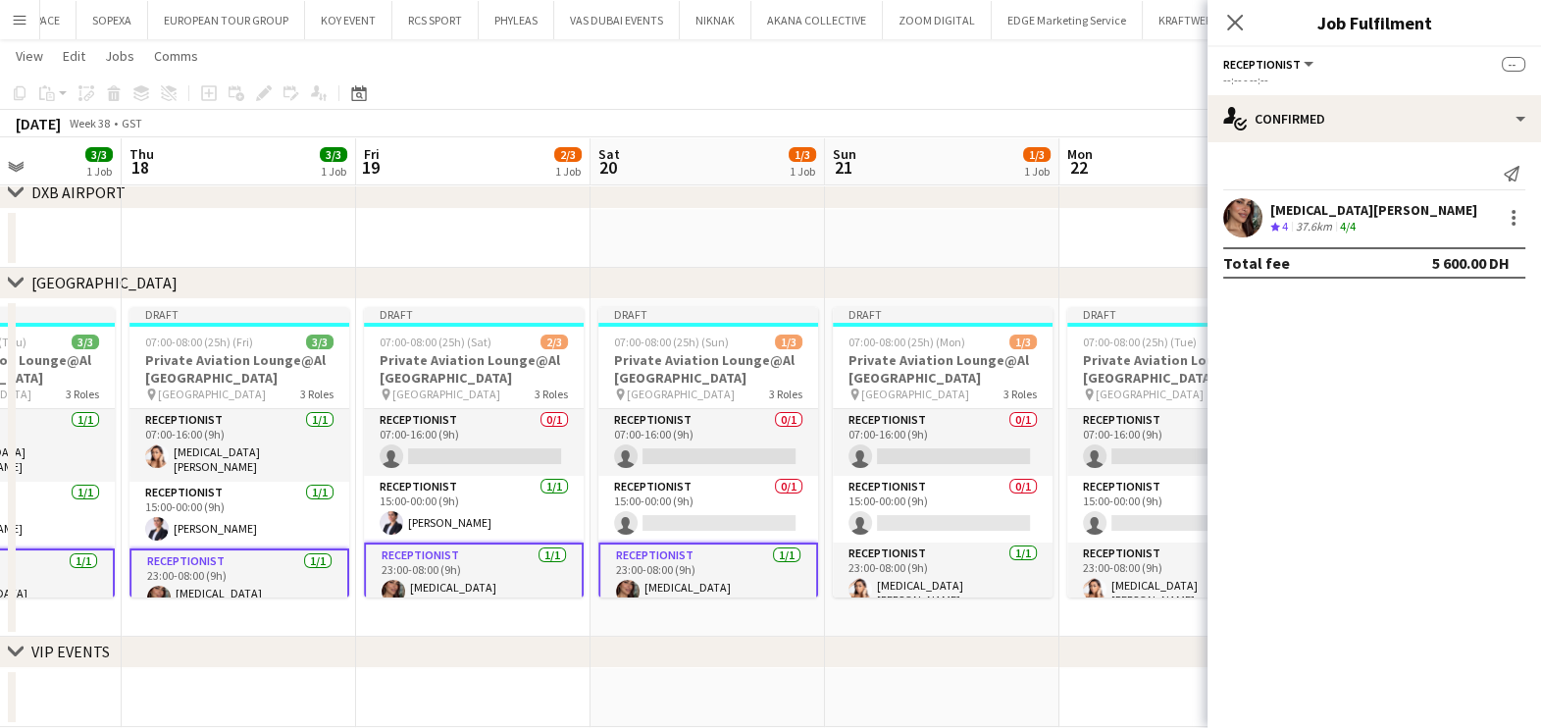
drag, startPoint x: 846, startPoint y: 569, endPoint x: 757, endPoint y: 599, distance: 94.3
click at [1011, 563] on app-calendar-viewport "Mon 15 1/3 1 Job Tue 16 2/3 1 Job Wed 17 3/3 1 Job Thu 18 3/3 1 Job Fri 19 2/3 …" at bounding box center [770, 279] width 1541 height 895
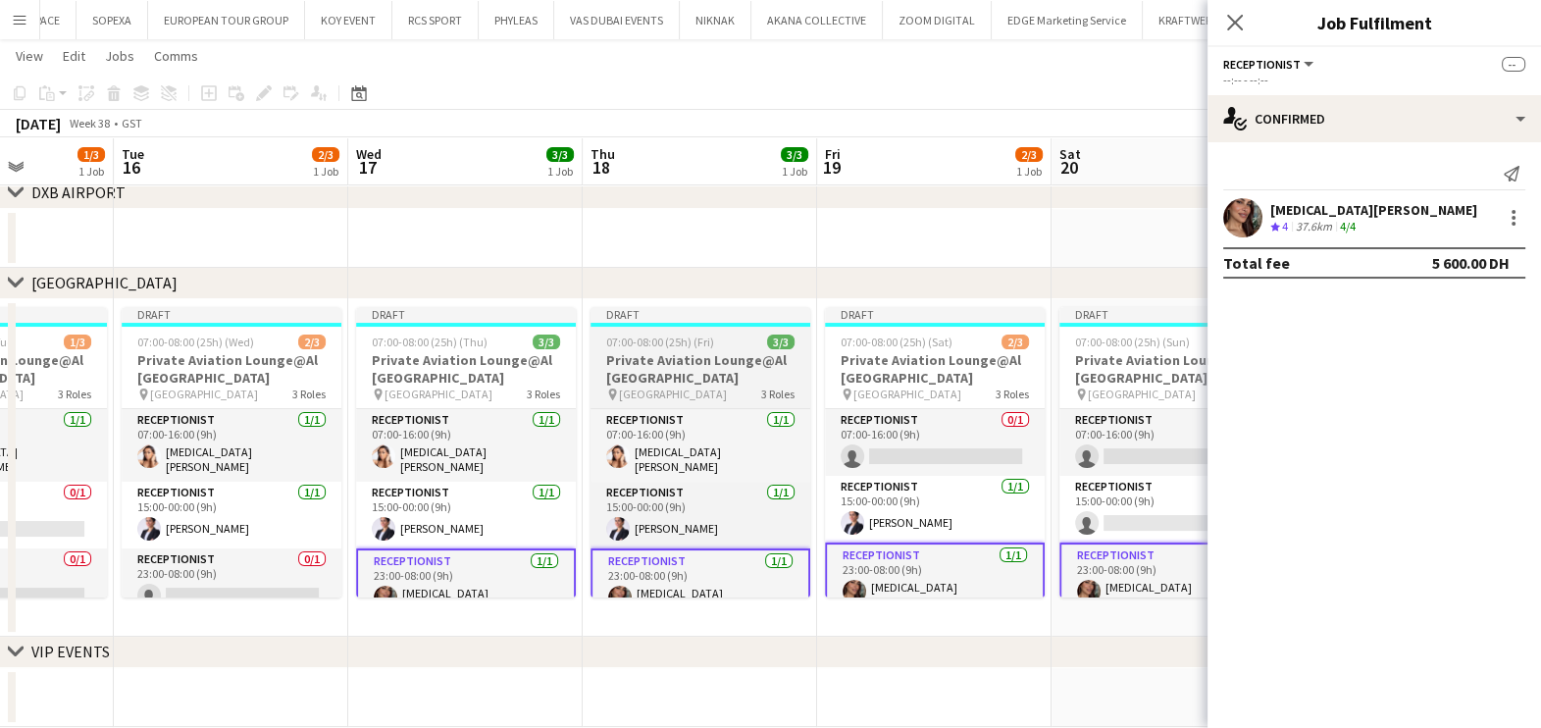
drag, startPoint x: 934, startPoint y: 589, endPoint x: 977, endPoint y: 579, distance: 44.3
click at [993, 579] on app-calendar-viewport "Sat 13 1/3 1 Job Sun 14 1/3 1 Job Mon 15 1/3 1 Job Tue 16 2/3 1 Job Wed 17 3/3 …" at bounding box center [770, 279] width 1541 height 895
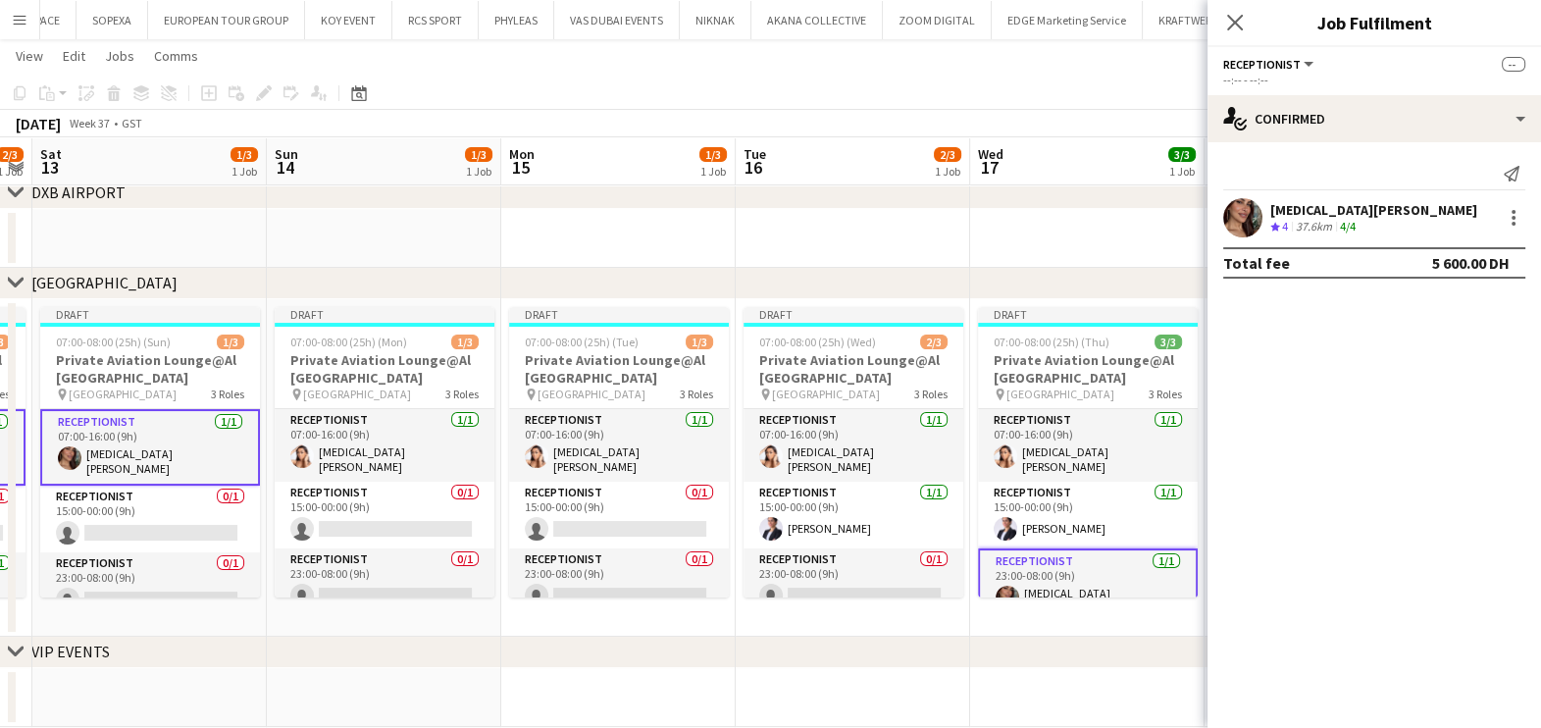
drag, startPoint x: 848, startPoint y: 612, endPoint x: 700, endPoint y: 603, distance: 148.4
click at [957, 608] on app-calendar-viewport "Thu 11 3/3 1 Job Fri 12 2/3 1 Job Sat 13 1/3 1 Job Sun 14 1/3 1 Job Mon 15 1/3 …" at bounding box center [770, 279] width 1541 height 895
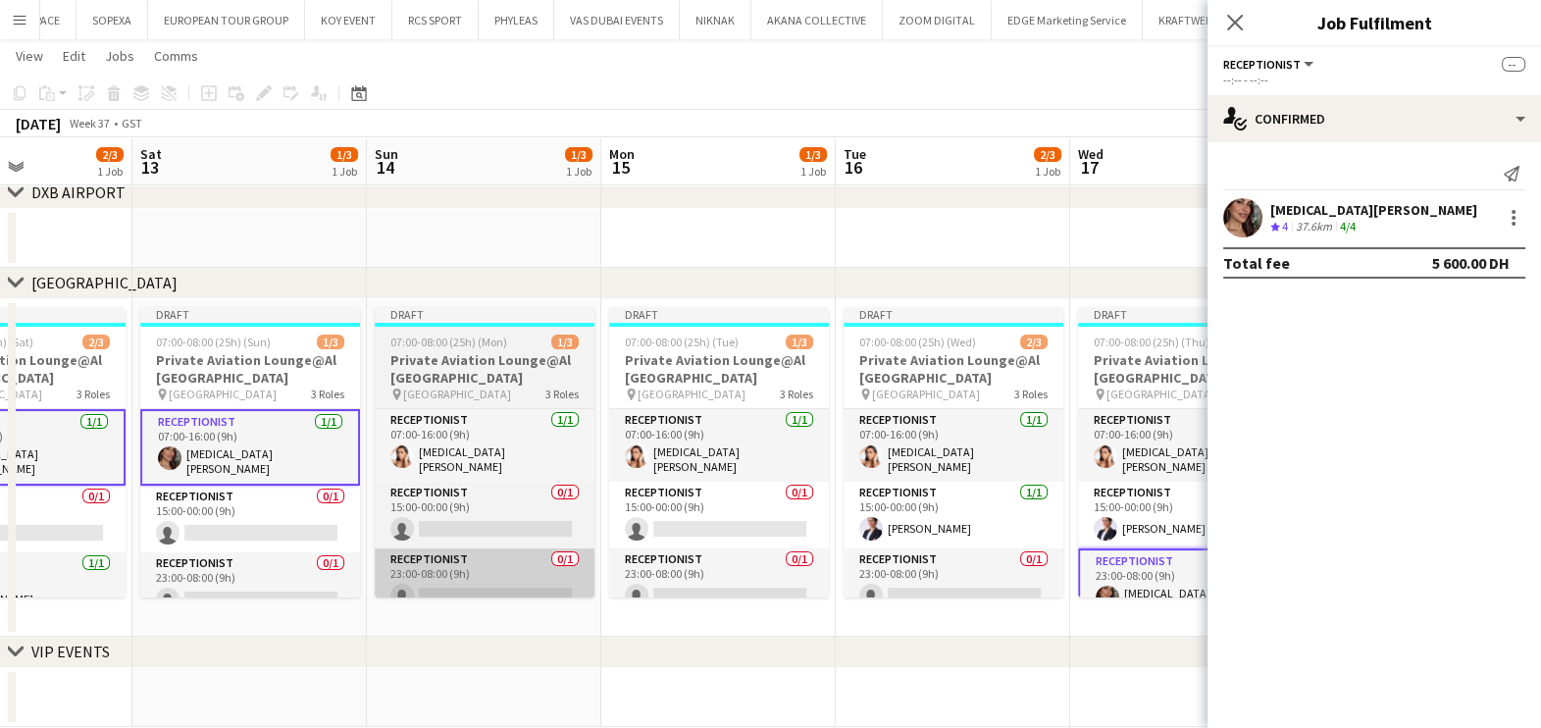
drag, startPoint x: 711, startPoint y: 581, endPoint x: 905, endPoint y: 562, distance: 195.1
click at [979, 555] on app-calendar-viewport "Wed 10 3/3 1 Job Thu 11 3/3 1 Job Fri 12 2/3 1 Job Sat 13 1/3 1 Job Sun 14 1/3 …" at bounding box center [770, 279] width 1541 height 895
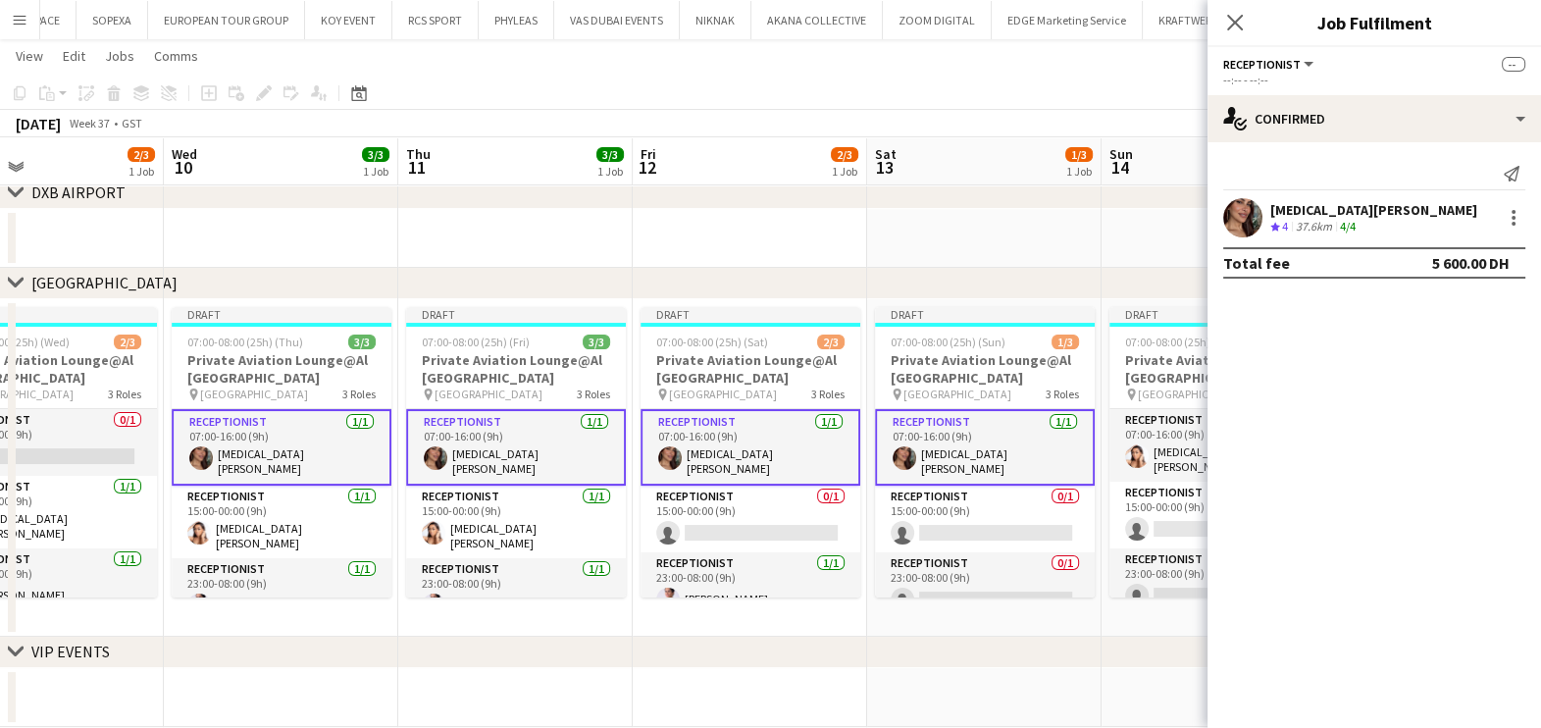
drag, startPoint x: 799, startPoint y: 567, endPoint x: 902, endPoint y: 566, distance: 103.0
click at [902, 566] on app-calendar-viewport "Sun 7 2/3 1 Job Mon 8 1/3 1 Job Tue 9 2/3 1 Job Wed 10 3/3 1 Job Thu 11 3/3 1 J…" at bounding box center [770, 279] width 1541 height 895
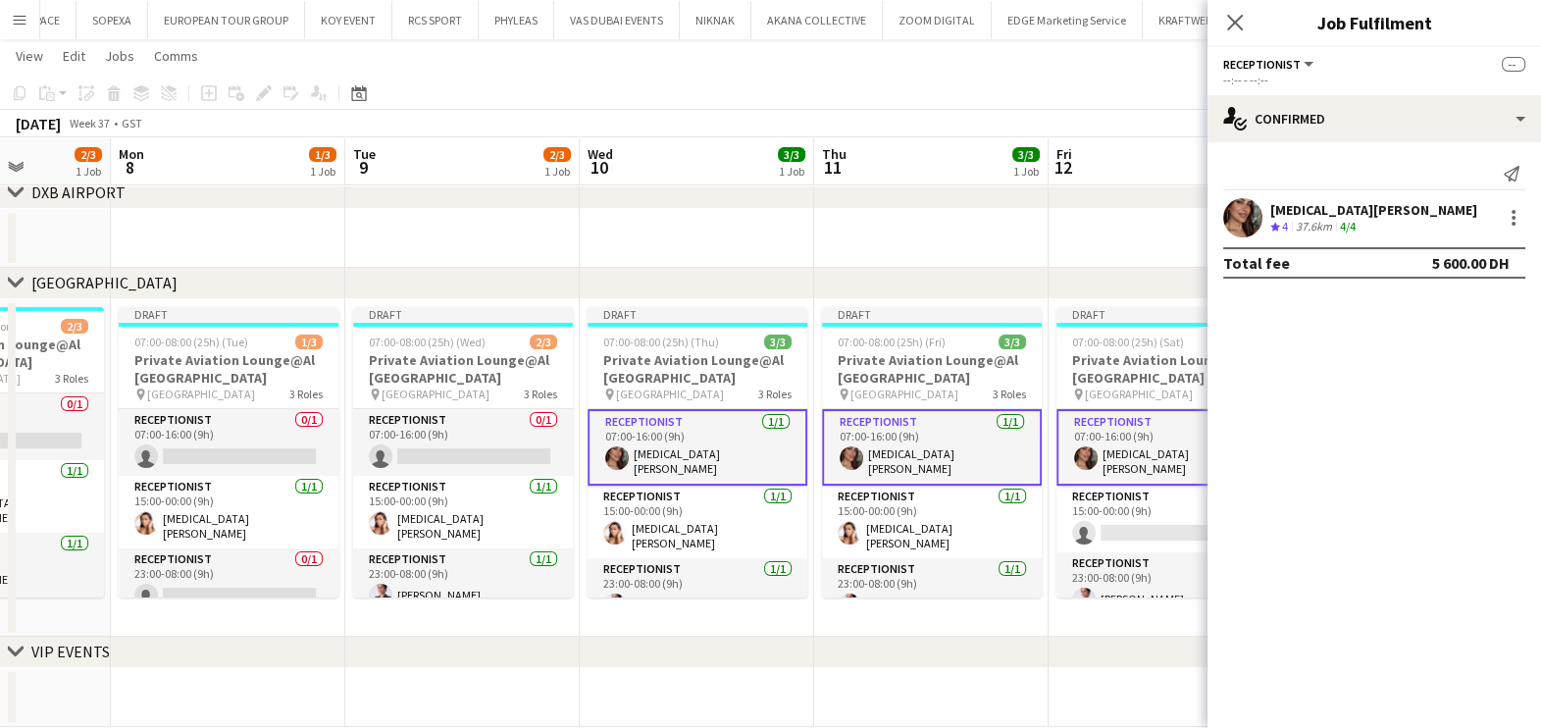
drag, startPoint x: 796, startPoint y: 572, endPoint x: 859, endPoint y: 564, distance: 63.3
click at [859, 564] on app-calendar-viewport "Fri 5 3/3 1 Job Sat 6 3/4 2 Jobs Sun 7 2/3 1 Job Mon 8 1/3 1 Job Tue 9 2/3 1 Jo…" at bounding box center [770, 279] width 1541 height 895
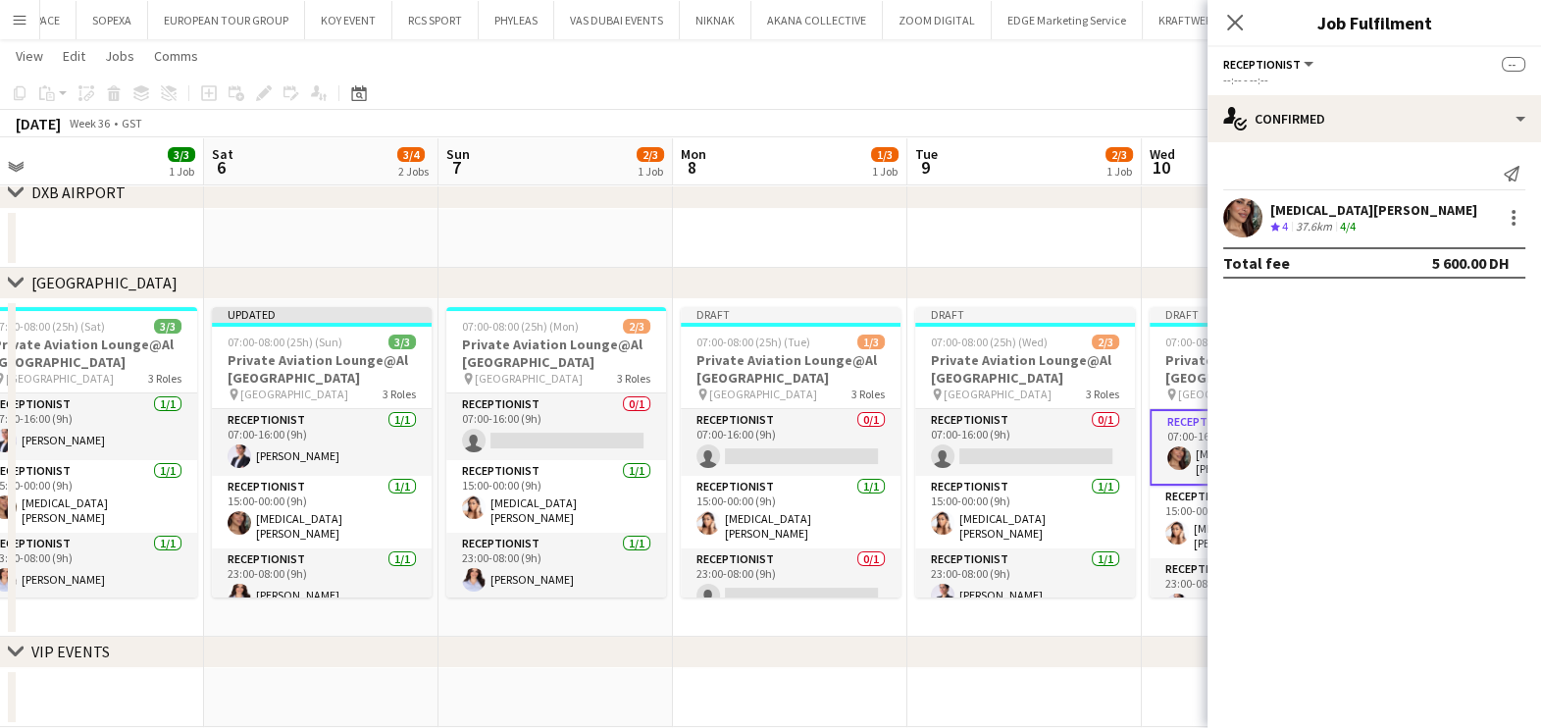
scroll to position [0, 438]
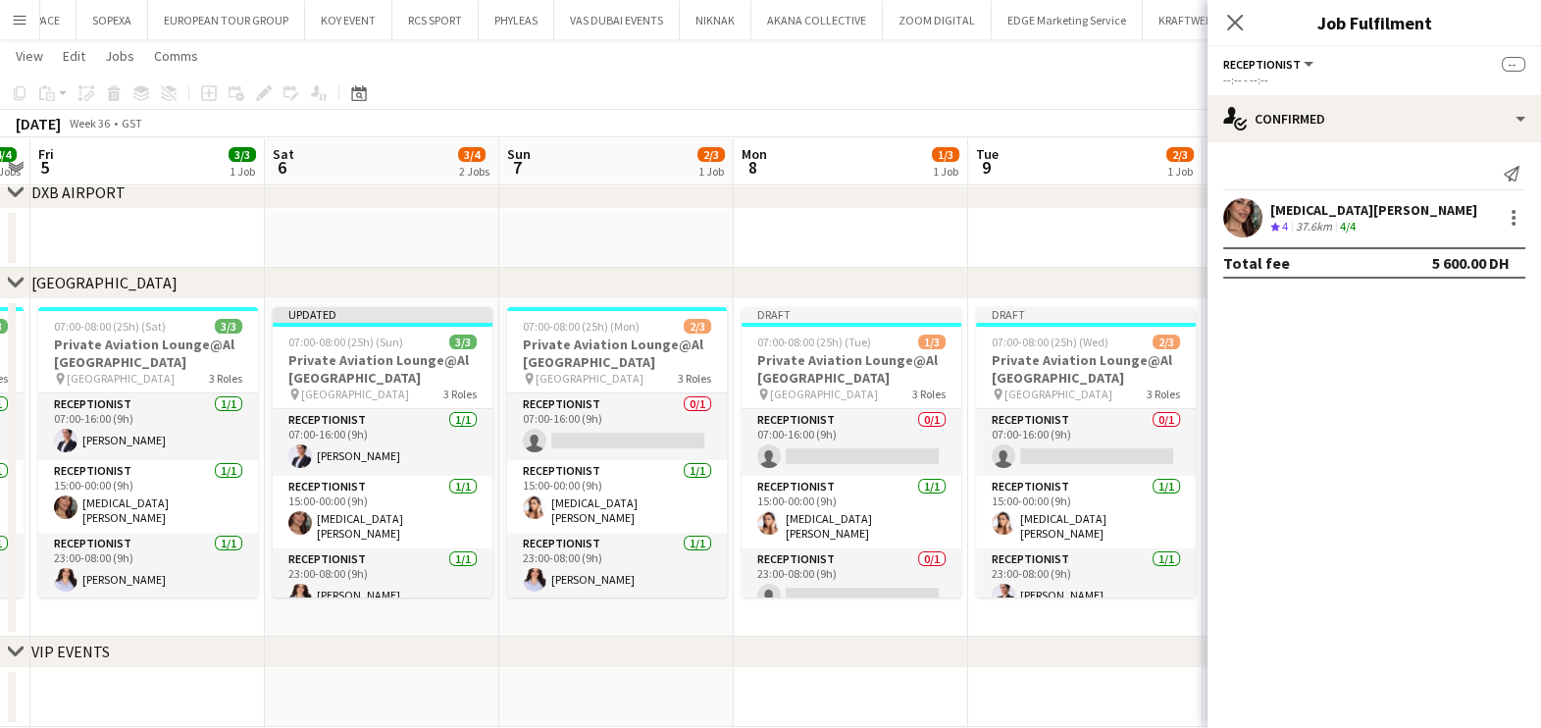
drag, startPoint x: 482, startPoint y: 573, endPoint x: 825, endPoint y: 562, distance: 343.5
click at [825, 562] on app-calendar-viewport "Wed 3 4/4 2 Jobs Thu 4 4/4 2 Jobs Fri 5 3/3 1 Job Sat 6 3/4 2 Jobs Sun 7 2/3 1 …" at bounding box center [770, 279] width 1541 height 895
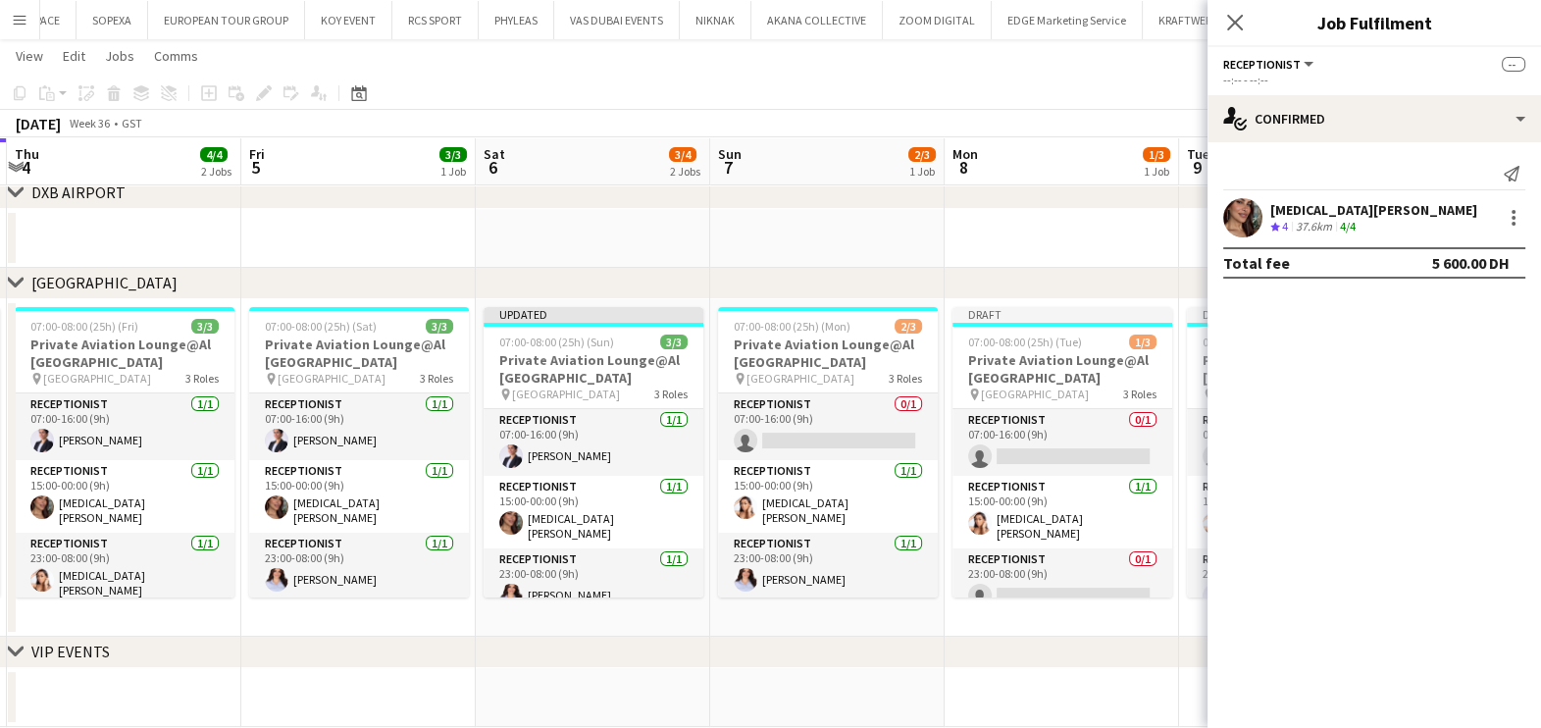
drag, startPoint x: 402, startPoint y: 567, endPoint x: 626, endPoint y: 543, distance: 224.9
click at [626, 543] on app-calendar-viewport "Tue 2 3/3 1 Job Wed 3 4/4 2 Jobs Thu 4 4/4 2 Jobs Fri 5 3/3 1 Job Sat 6 3/4 2 J…" at bounding box center [770, 279] width 1541 height 895
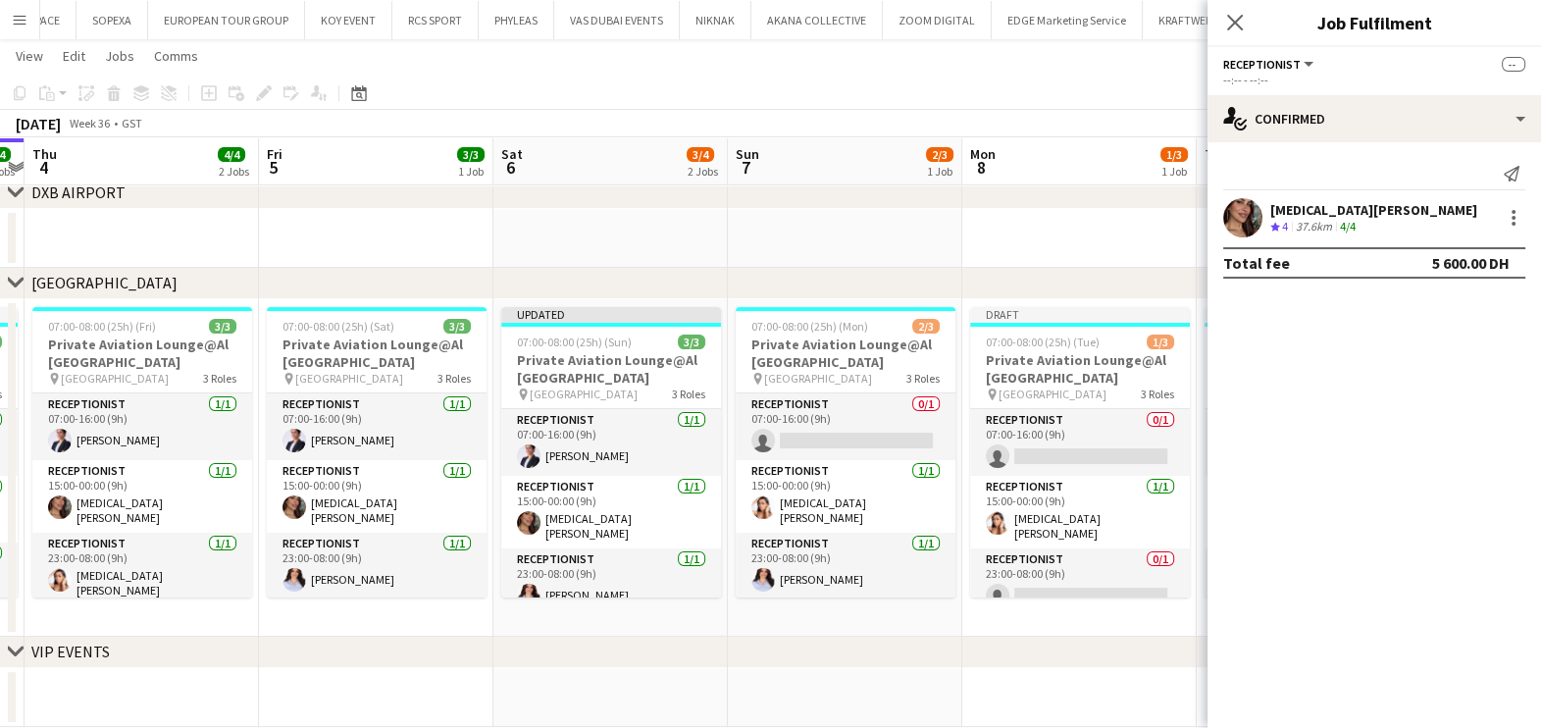
drag, startPoint x: 881, startPoint y: 623, endPoint x: 845, endPoint y: 620, distance: 36.4
click at [881, 623] on app-date-cell "07:00-08:00 (25h) (Mon) 2/3 Private Aviation Lounge@Al Maktoum Airport pin Al M…" at bounding box center [845, 467] width 234 height 337
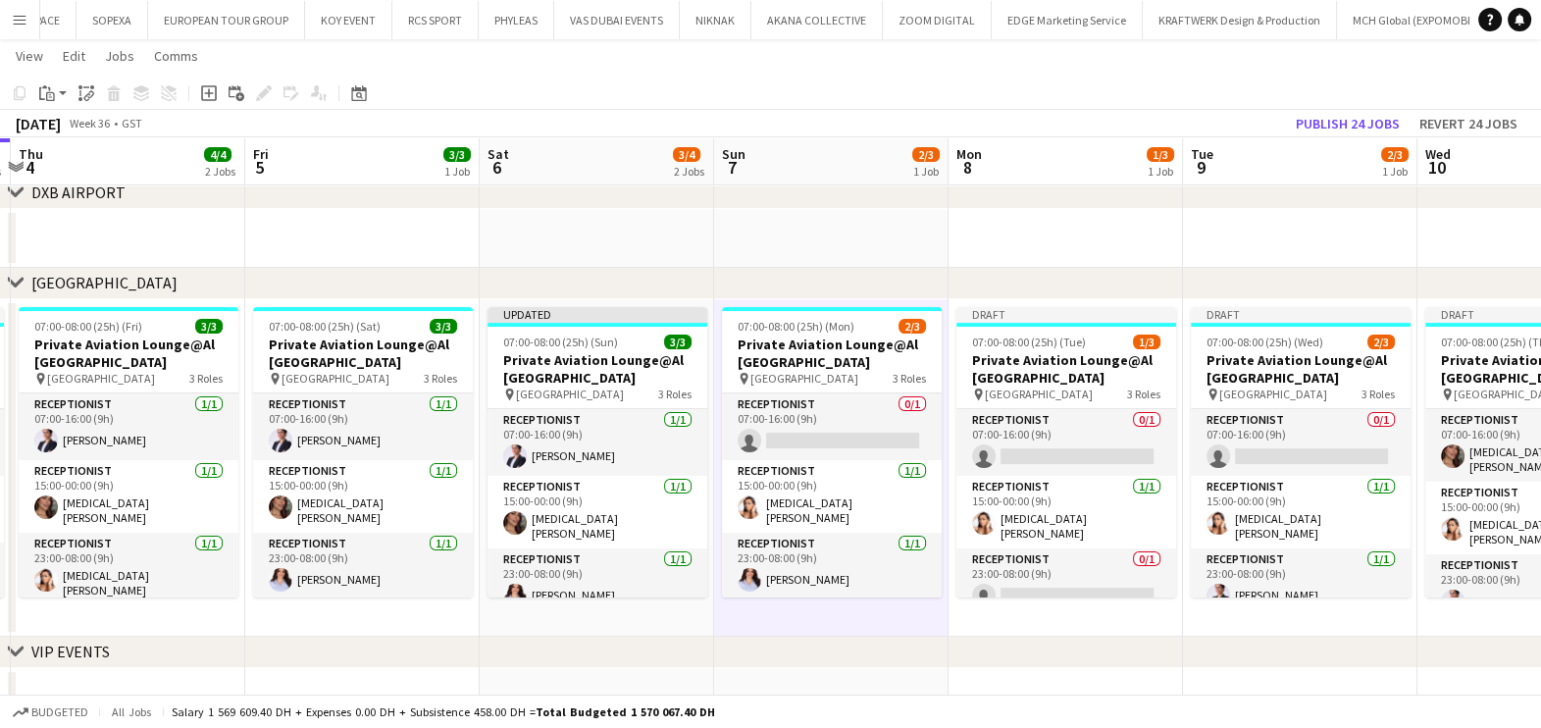
drag, startPoint x: 627, startPoint y: 538, endPoint x: 766, endPoint y: 538, distance: 139.3
click at [766, 538] on app-calendar-viewport "Tue 2 3/3 1 Job Wed 3 4/4 2 Jobs Thu 4 4/4 2 Jobs Fri 5 3/3 1 Job Sat 6 3/4 2 J…" at bounding box center [770, 279] width 1541 height 895
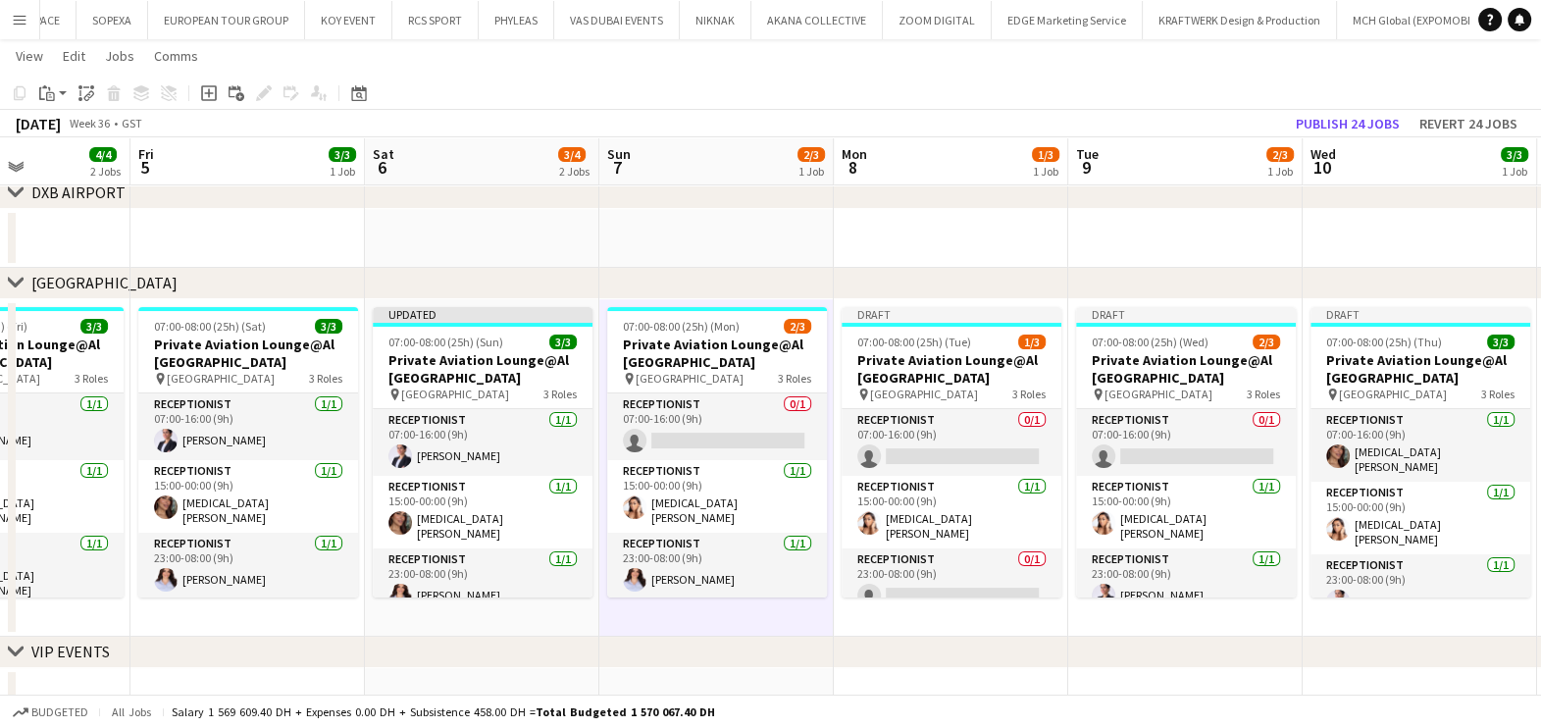
scroll to position [0, 816]
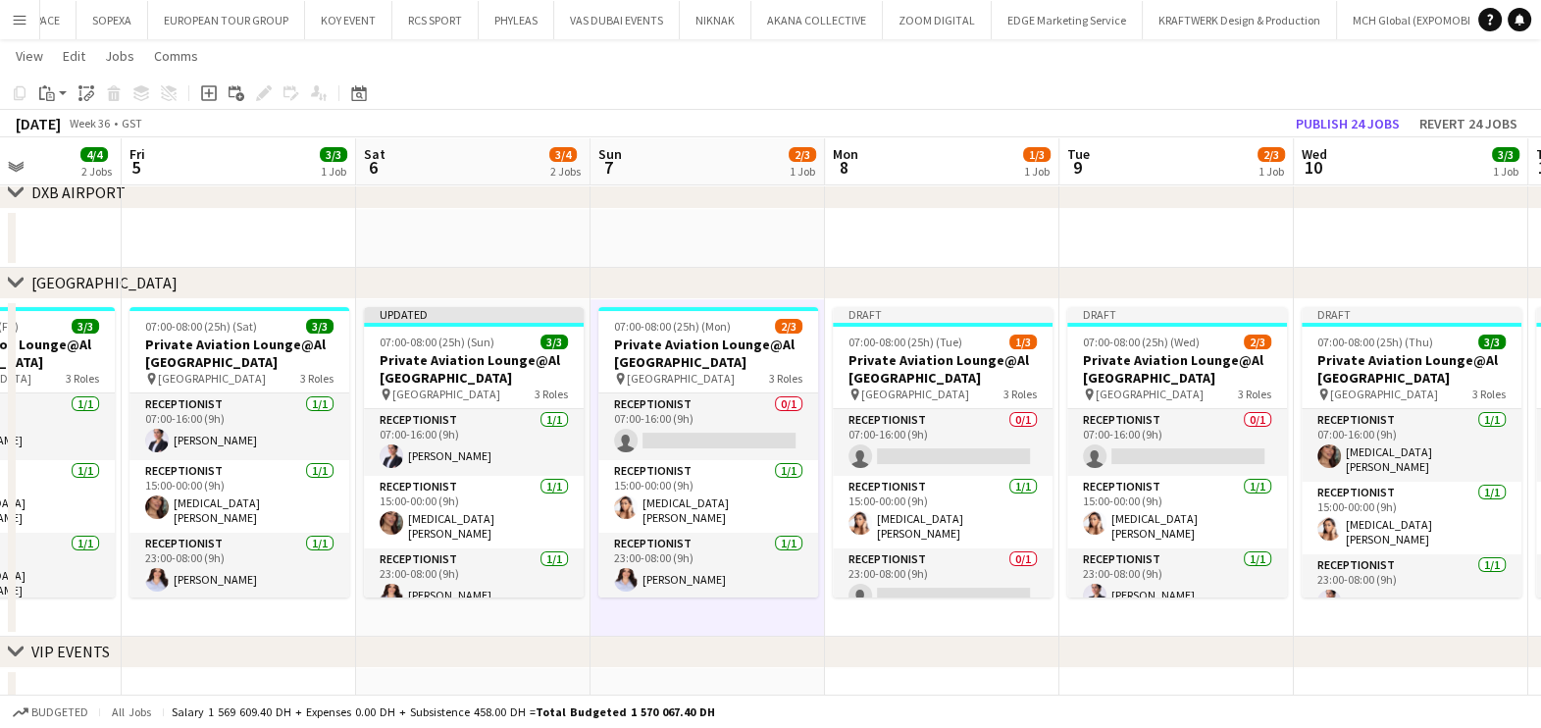
drag, startPoint x: 1094, startPoint y: 417, endPoint x: 735, endPoint y: 438, distance: 359.6
click at [735, 438] on app-calendar-viewport "Mon 1 3/3 1 Job Tue 2 3/3 1 Job Wed 3 4/4 2 Jobs Thu 4 4/4 2 Jobs Fri 5 3/3 1 J…" at bounding box center [770, 279] width 1541 height 895
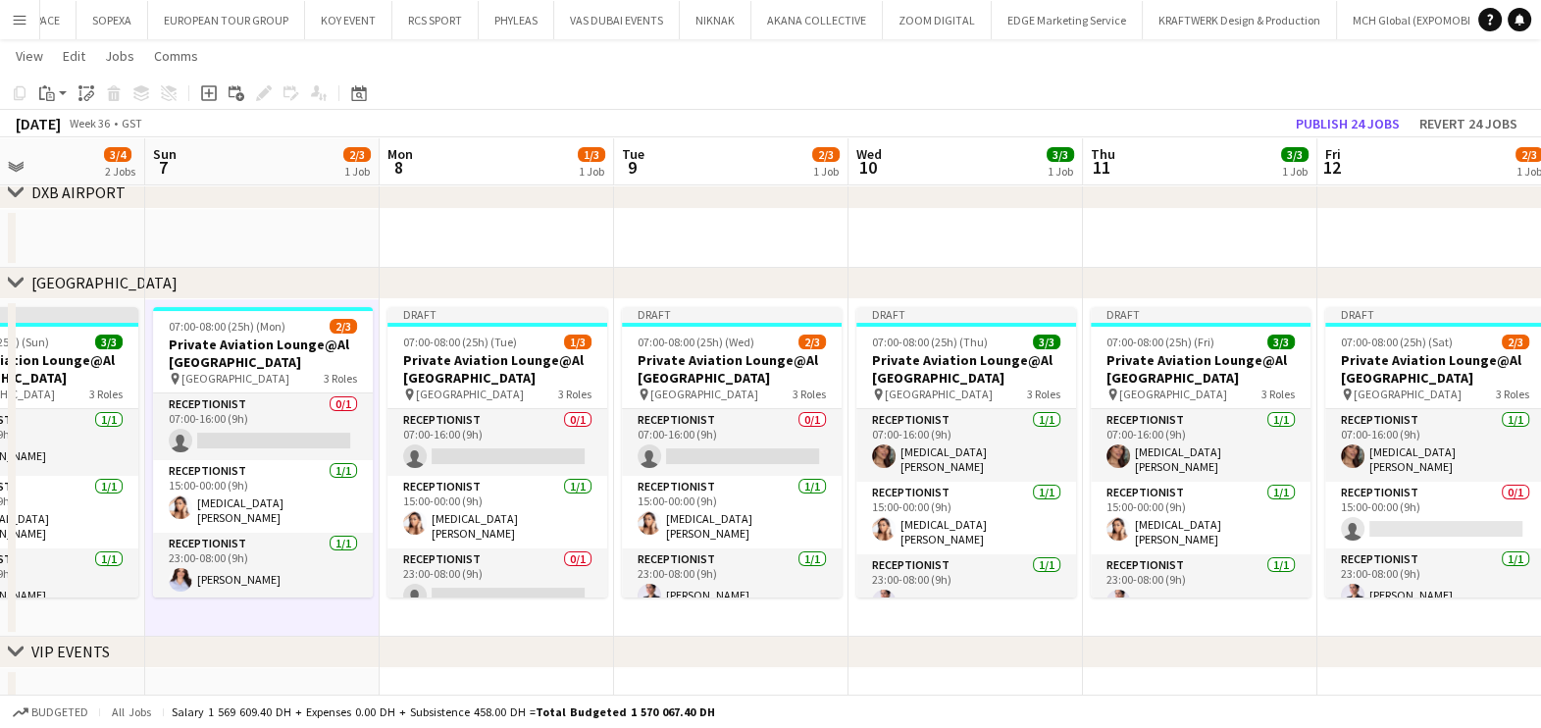
scroll to position [0, 560]
drag, startPoint x: 788, startPoint y: 501, endPoint x: 680, endPoint y: 518, distance: 109.2
click at [680, 518] on app-calendar-viewport "Thu 4 4/4 2 Jobs Fri 5 3/3 1 Job Sat 6 3/4 2 Jobs Sun 7 2/3 1 Job Mon 8 1/3 1 J…" at bounding box center [770, 279] width 1541 height 895
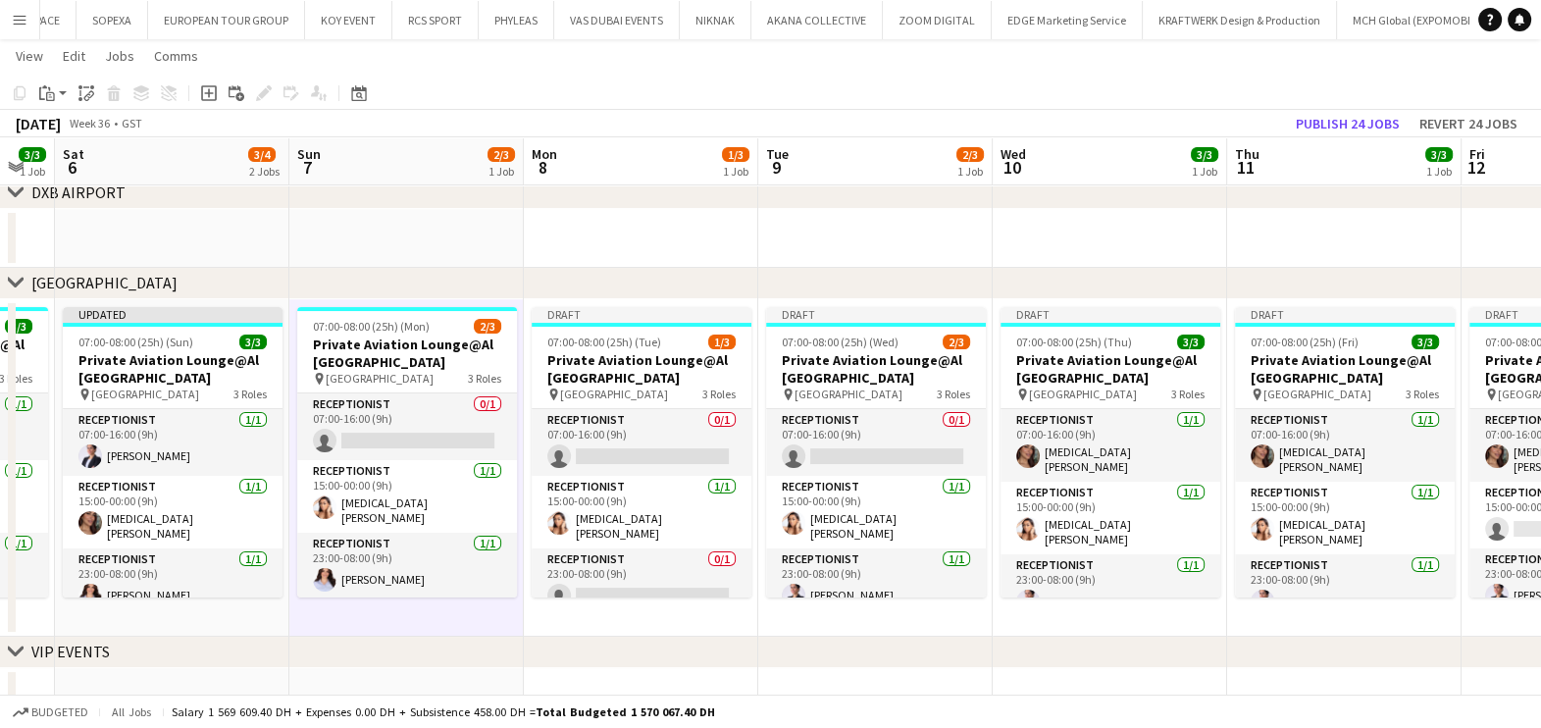
drag, startPoint x: 333, startPoint y: 613, endPoint x: 487, endPoint y: 603, distance: 154.3
click at [446, 613] on app-calendar-viewport "Thu 4 4/4 2 Jobs Fri 5 3/3 1 Job Sat 6 3/4 2 Jobs Sun 7 2/3 1 Job Mon 8 1/3 1 J…" at bounding box center [770, 279] width 1541 height 895
click at [487, 603] on app-calendar-viewport "Thu 4 4/4 2 Jobs Fri 5 3/3 1 Job Sat 6 3/4 2 Jobs Sun 7 2/3 1 Job Mon 8 1/3 1 J…" at bounding box center [770, 279] width 1541 height 895
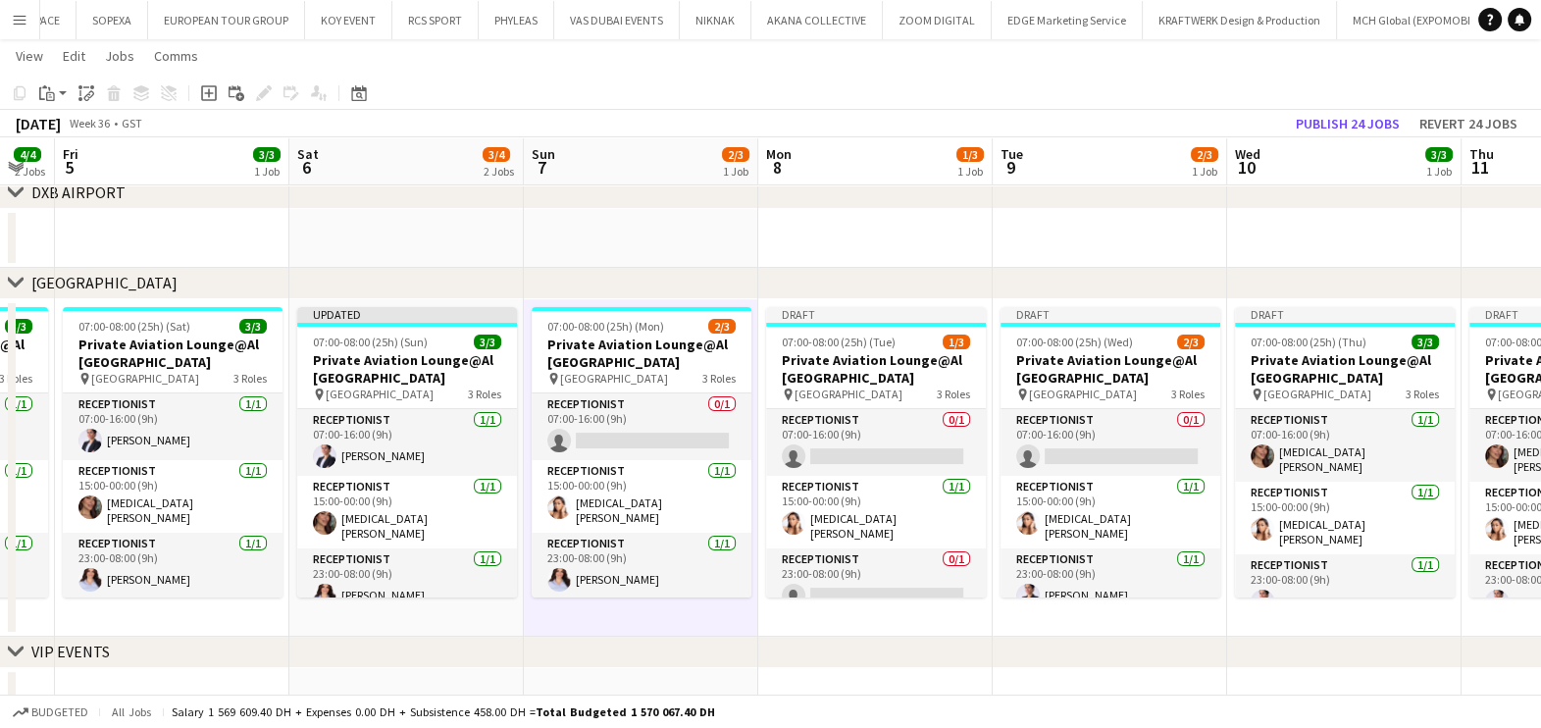
scroll to position [0, 593]
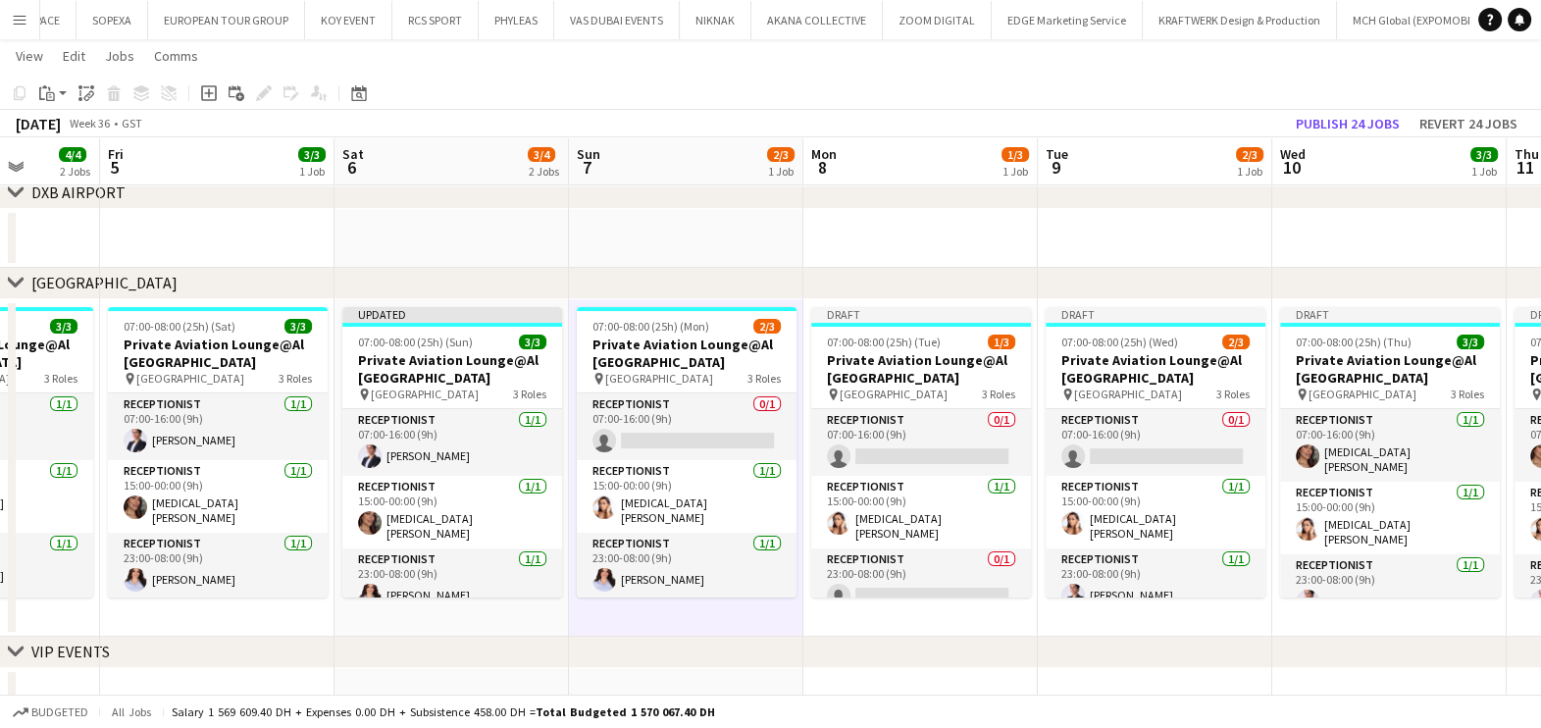
drag, startPoint x: 309, startPoint y: 549, endPoint x: 544, endPoint y: 501, distance: 240.3
click at [544, 501] on app-calendar-viewport "Tue 2 3/3 1 Job Wed 3 4/4 2 Jobs Thu 4 4/4 2 Jobs Fri 5 3/3 1 Job Sat 6 3/4 2 J…" at bounding box center [770, 279] width 1541 height 895
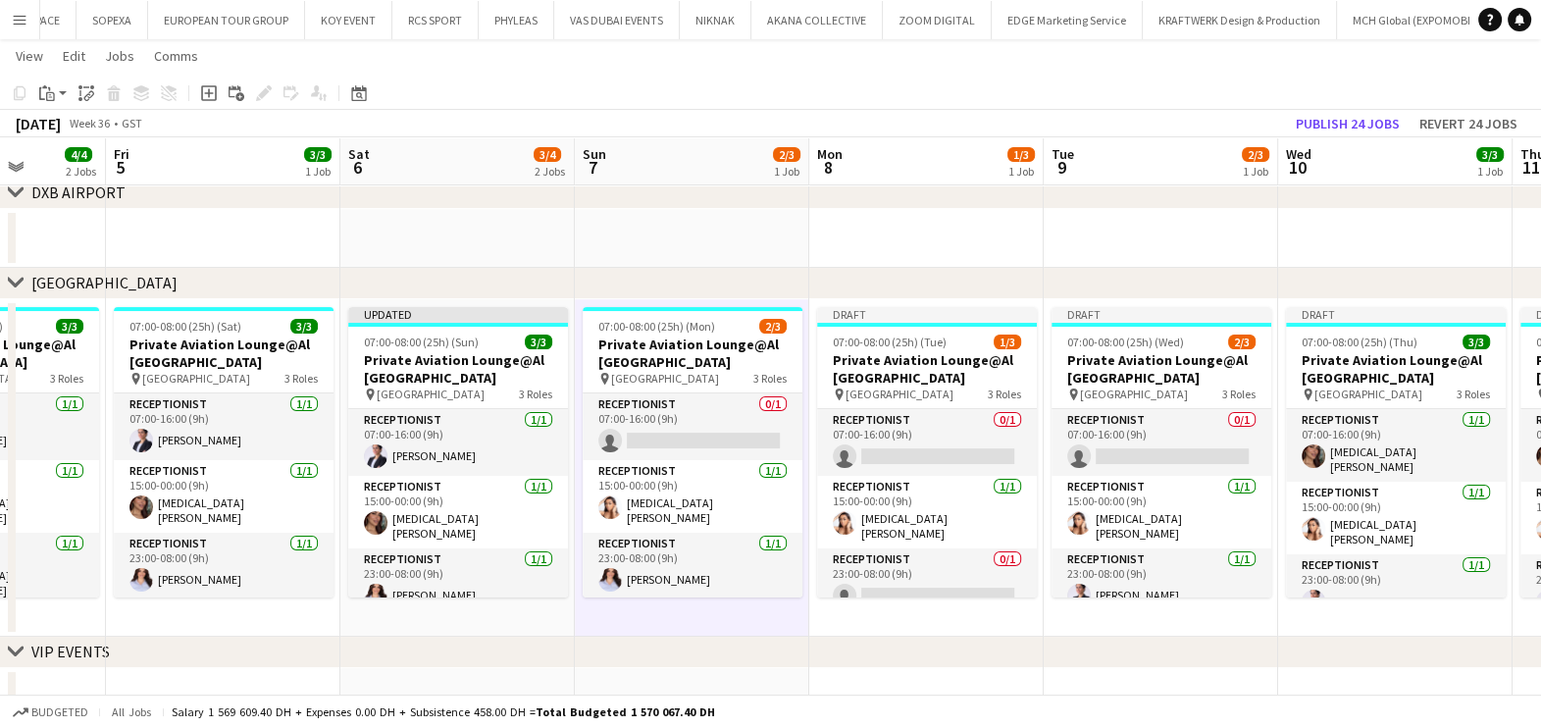
drag, startPoint x: 308, startPoint y: 605, endPoint x: 616, endPoint y: 584, distance: 308.7
click at [616, 584] on app-calendar-viewport "Tue 2 3/3 1 Job Wed 3 4/4 2 Jobs Thu 4 4/4 2 Jobs Fri 5 3/3 1 Job Sat 6 3/4 2 J…" at bounding box center [770, 279] width 1541 height 895
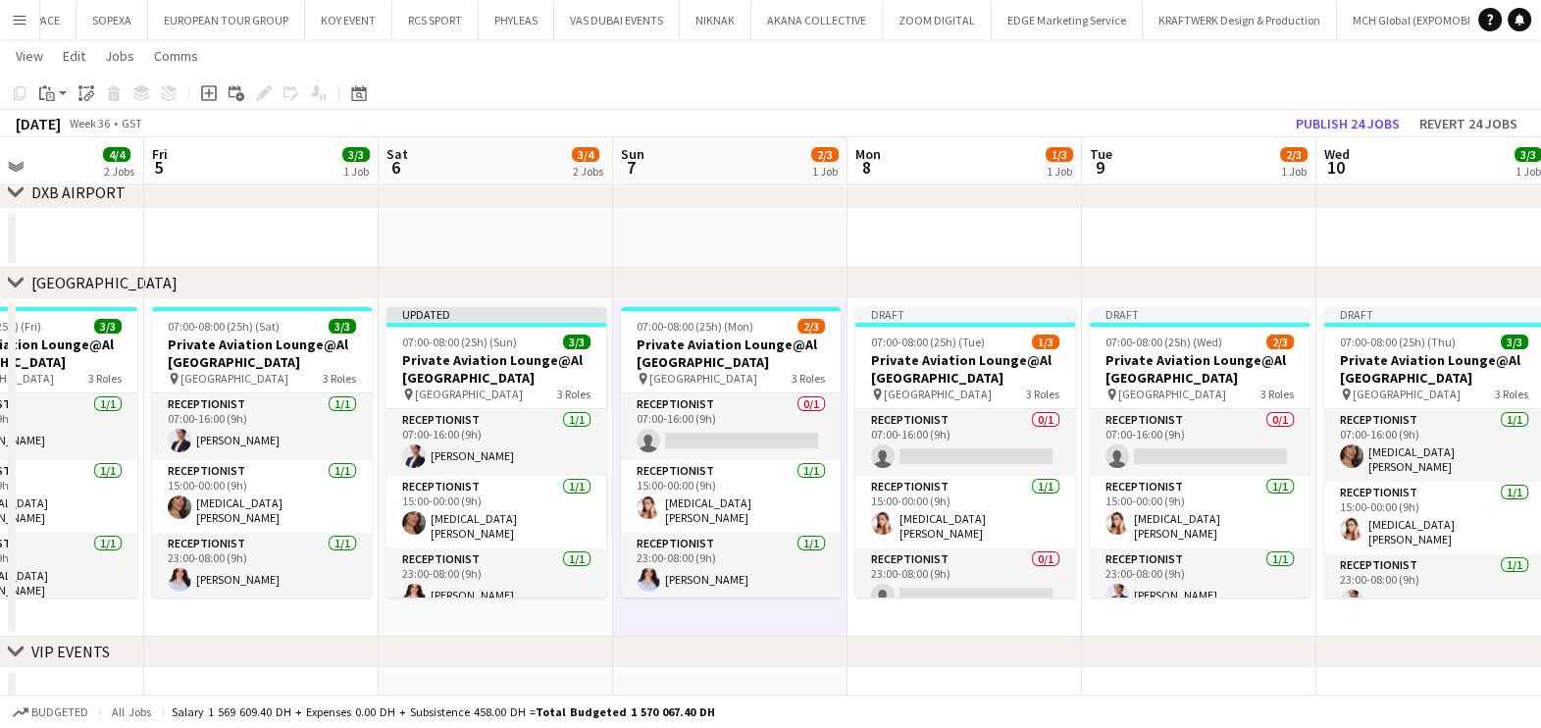
drag, startPoint x: 998, startPoint y: 565, endPoint x: 647, endPoint y: 584, distance: 350.7
click at [647, 584] on app-calendar-viewport "Mon 1 3/3 1 Job Tue 2 3/3 1 Job Wed 3 4/4 2 Jobs Thu 4 4/4 2 Jobs Fri 5 3/3 1 J…" at bounding box center [770, 279] width 1541 height 895
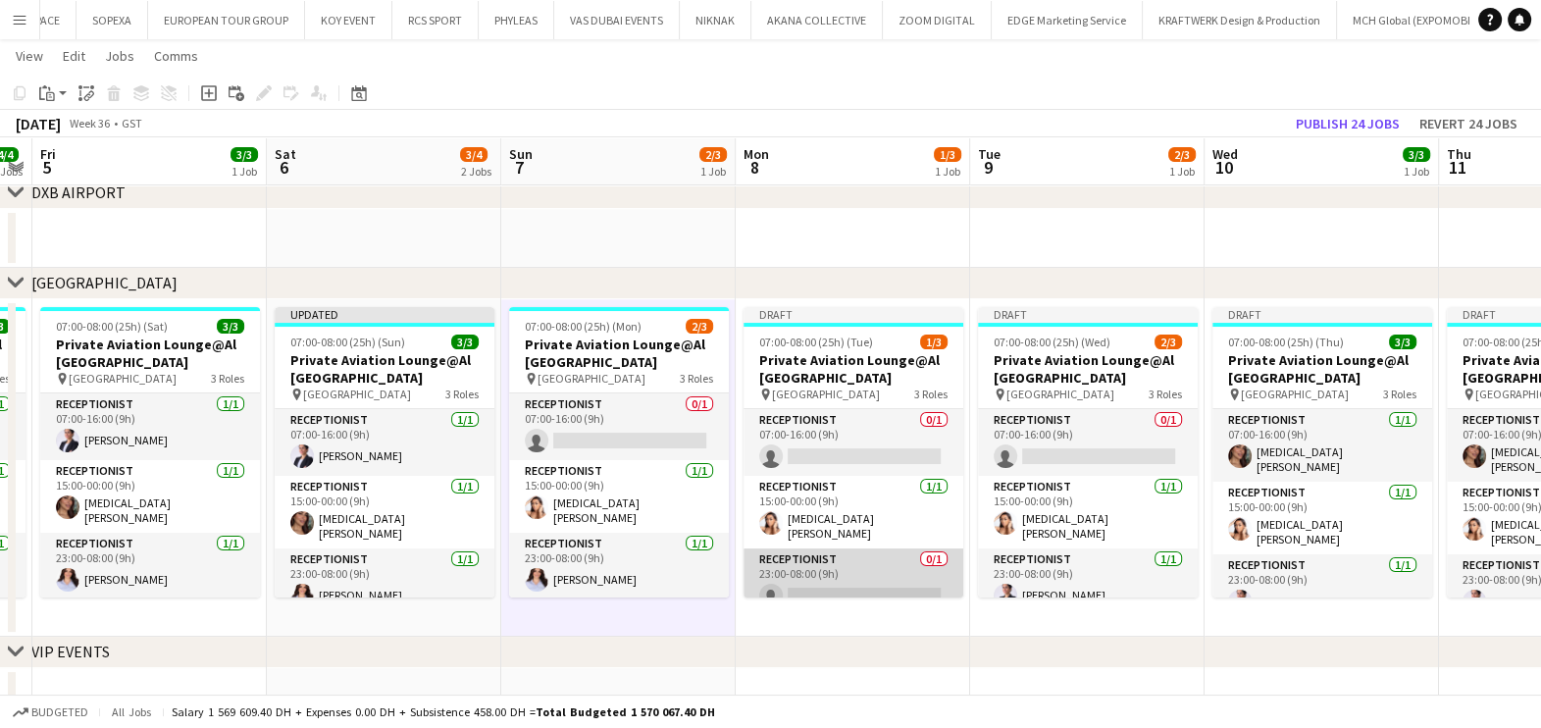
click at [888, 582] on app-card-role "Receptionist 0/1 23:00-08:00 (9h) single-neutral-actions" at bounding box center [853, 581] width 220 height 67
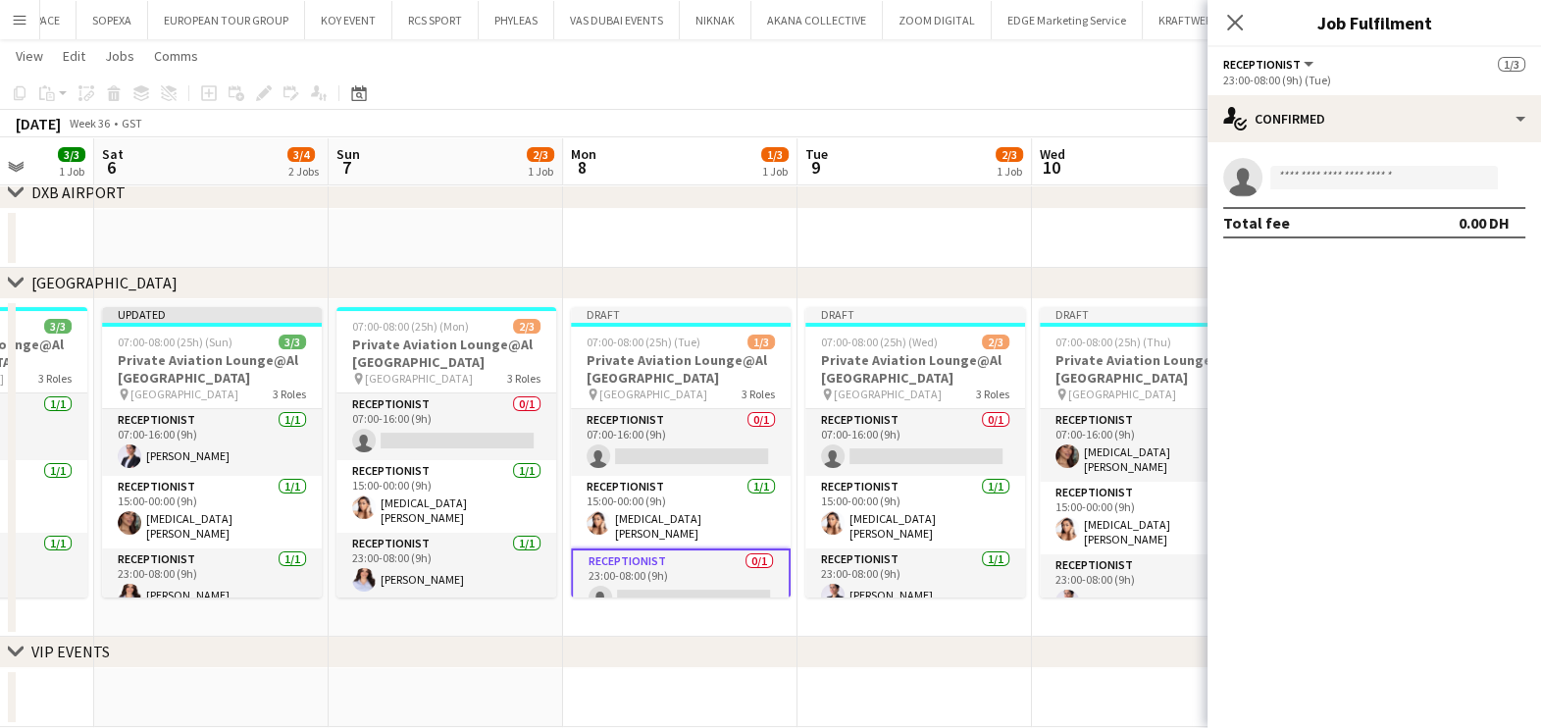
scroll to position [0, 698]
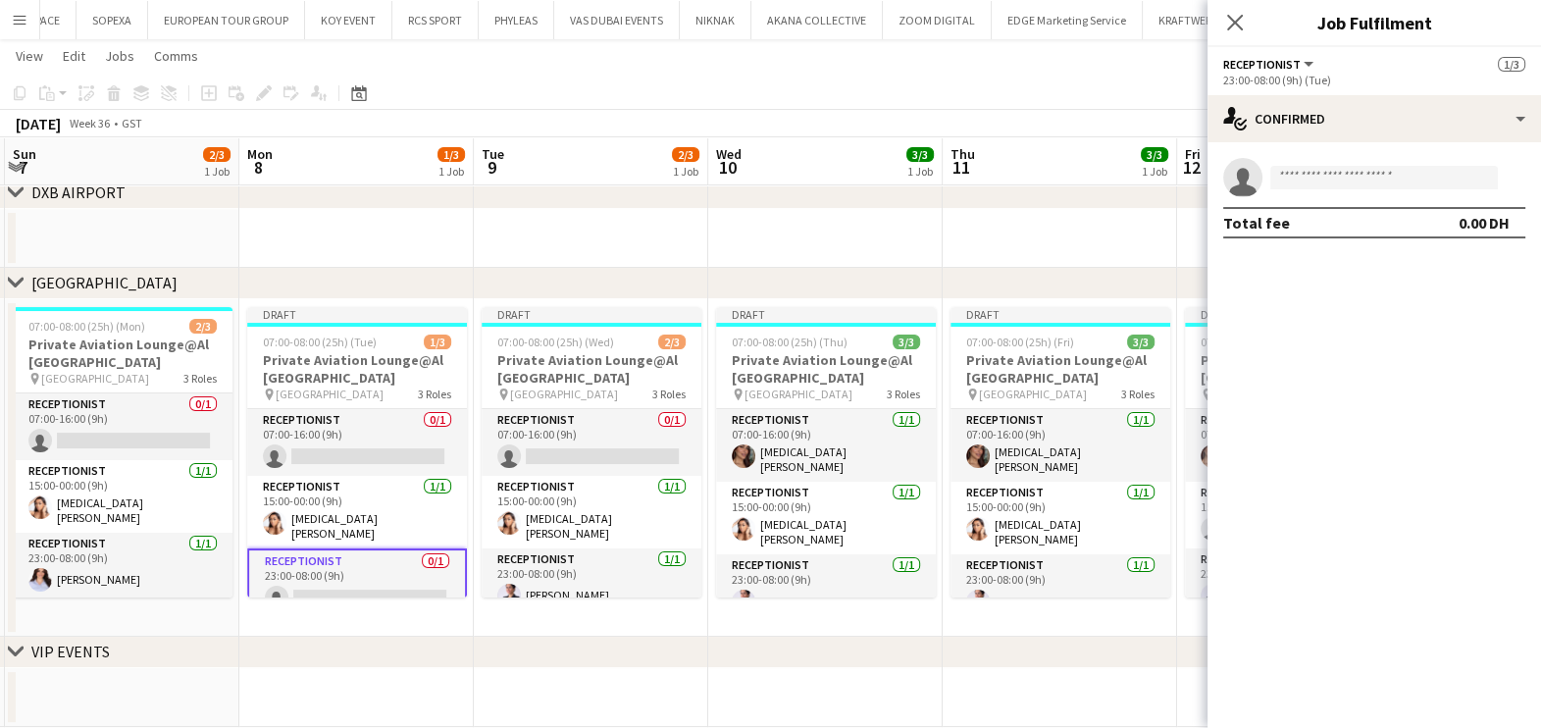
drag, startPoint x: 1011, startPoint y: 555, endPoint x: 529, endPoint y: 569, distance: 482.8
click at [529, 569] on app-calendar-viewport "Thu 4 4/4 2 Jobs Fri 5 3/3 1 Job Sat 6 3/4 2 Jobs Sun 7 2/3 1 Job Mon 8 1/3 1 J…" at bounding box center [770, 279] width 1541 height 895
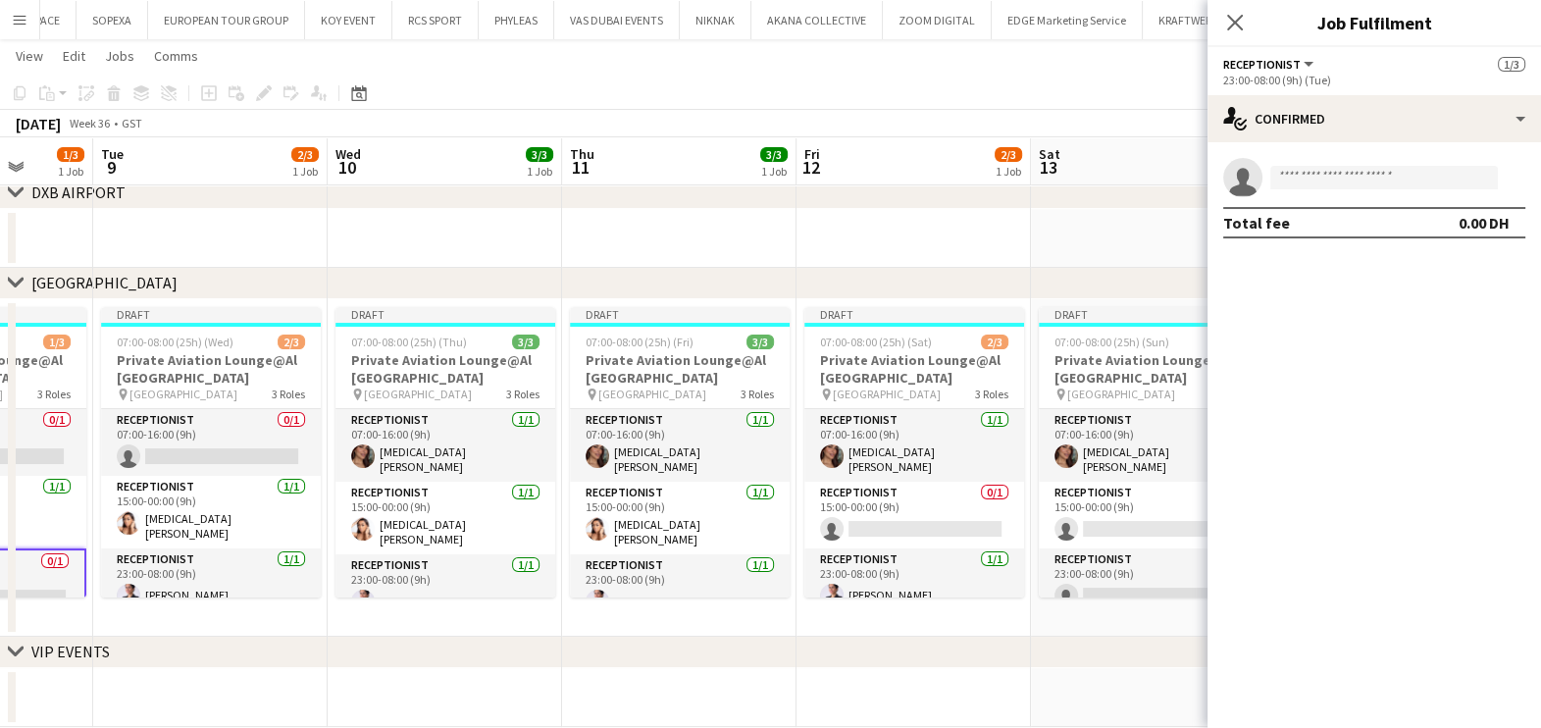
scroll to position [0, 630]
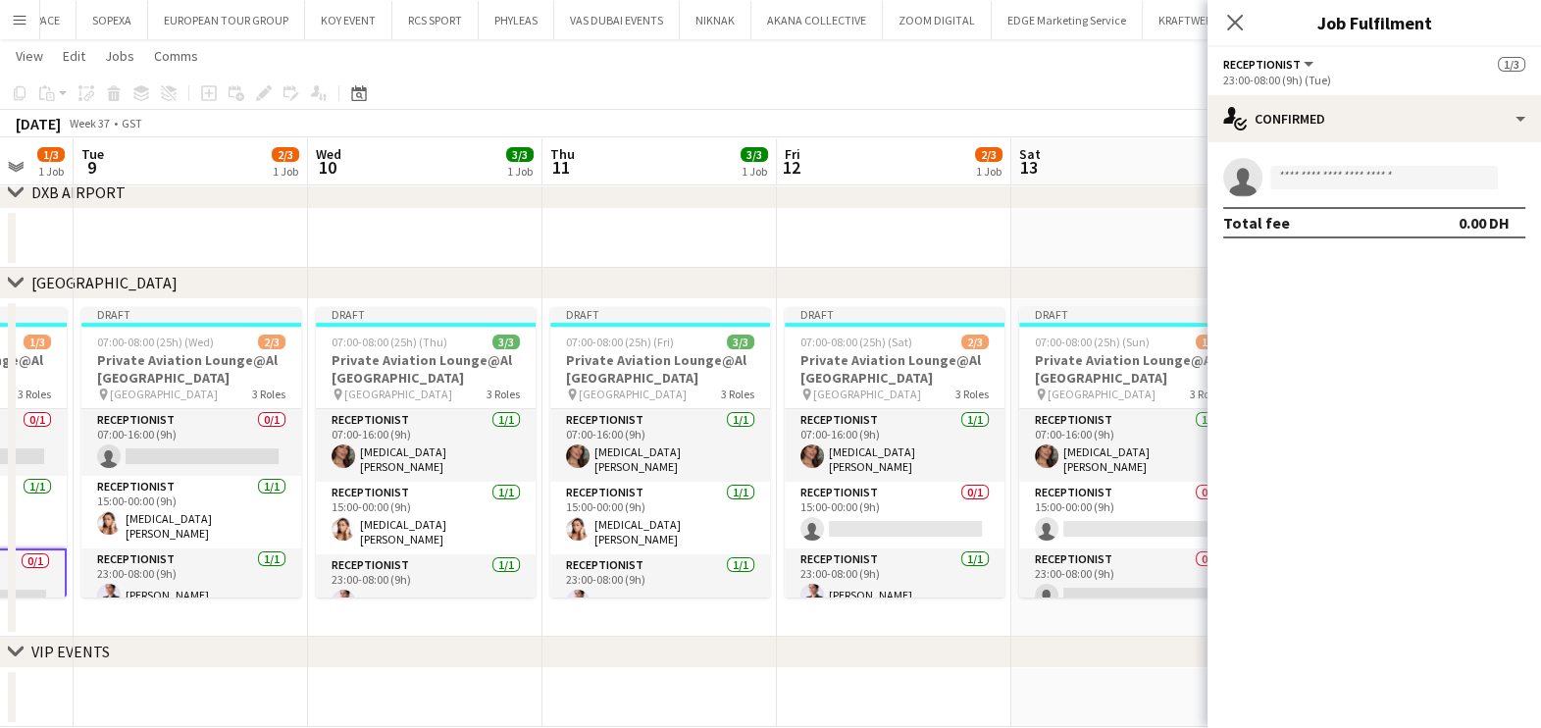
drag, startPoint x: 738, startPoint y: 572, endPoint x: 638, endPoint y: 572, distance: 100.0
click at [638, 572] on app-calendar-viewport "Sat 6 3/4 2 Jobs Sun 7 2/3 1 Job Mon 8 1/3 1 Job Tue 9 2/3 1 Job Wed 10 3/3 1 J…" at bounding box center [770, 279] width 1541 height 895
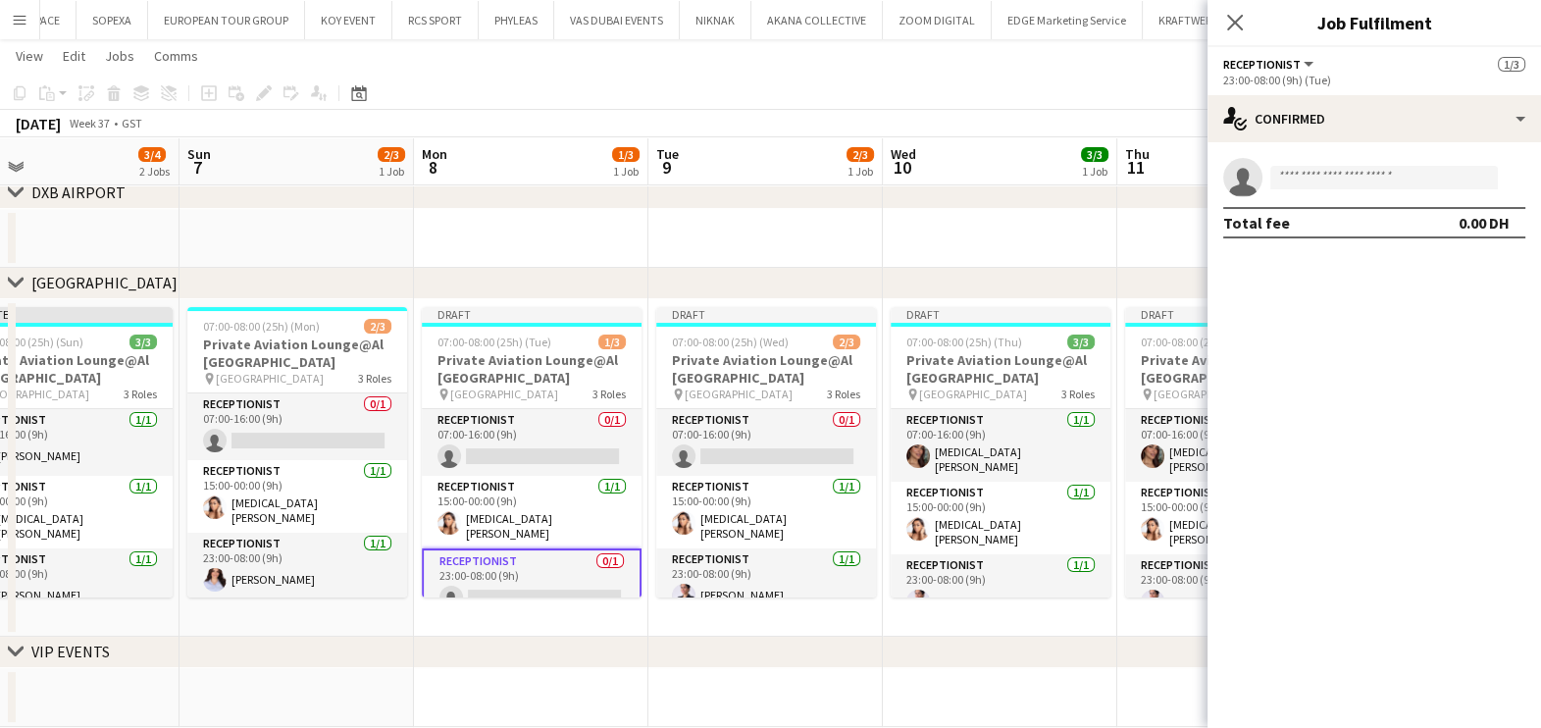
drag, startPoint x: 607, startPoint y: 524, endPoint x: 1139, endPoint y: 511, distance: 531.8
click at [1139, 511] on app-calendar-viewport "Thu 4 4/4 2 Jobs Fri 5 3/3 1 Job Sat 6 3/4 2 Jobs Sun 7 2/3 1 Job Mon 8 1/3 1 J…" at bounding box center [770, 279] width 1541 height 895
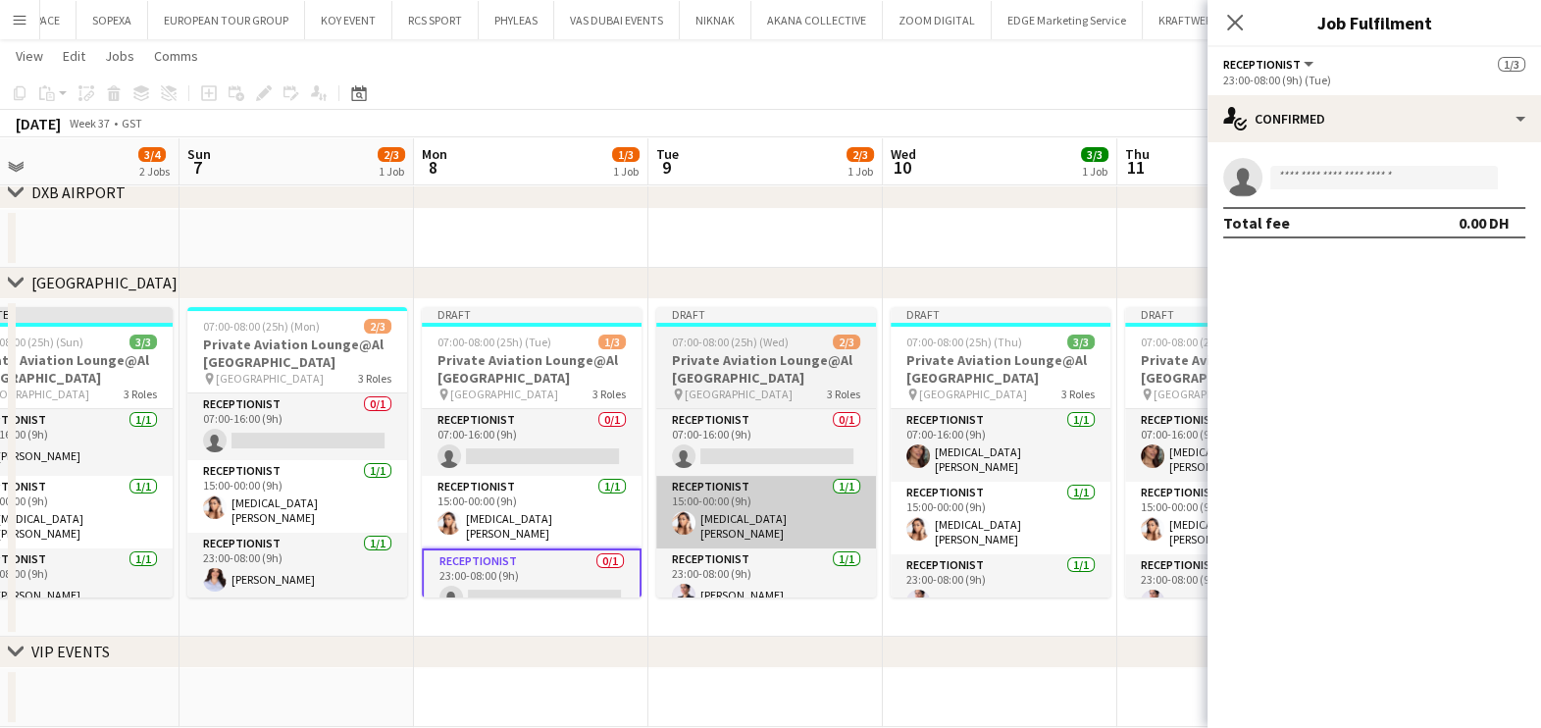
scroll to position [0, 513]
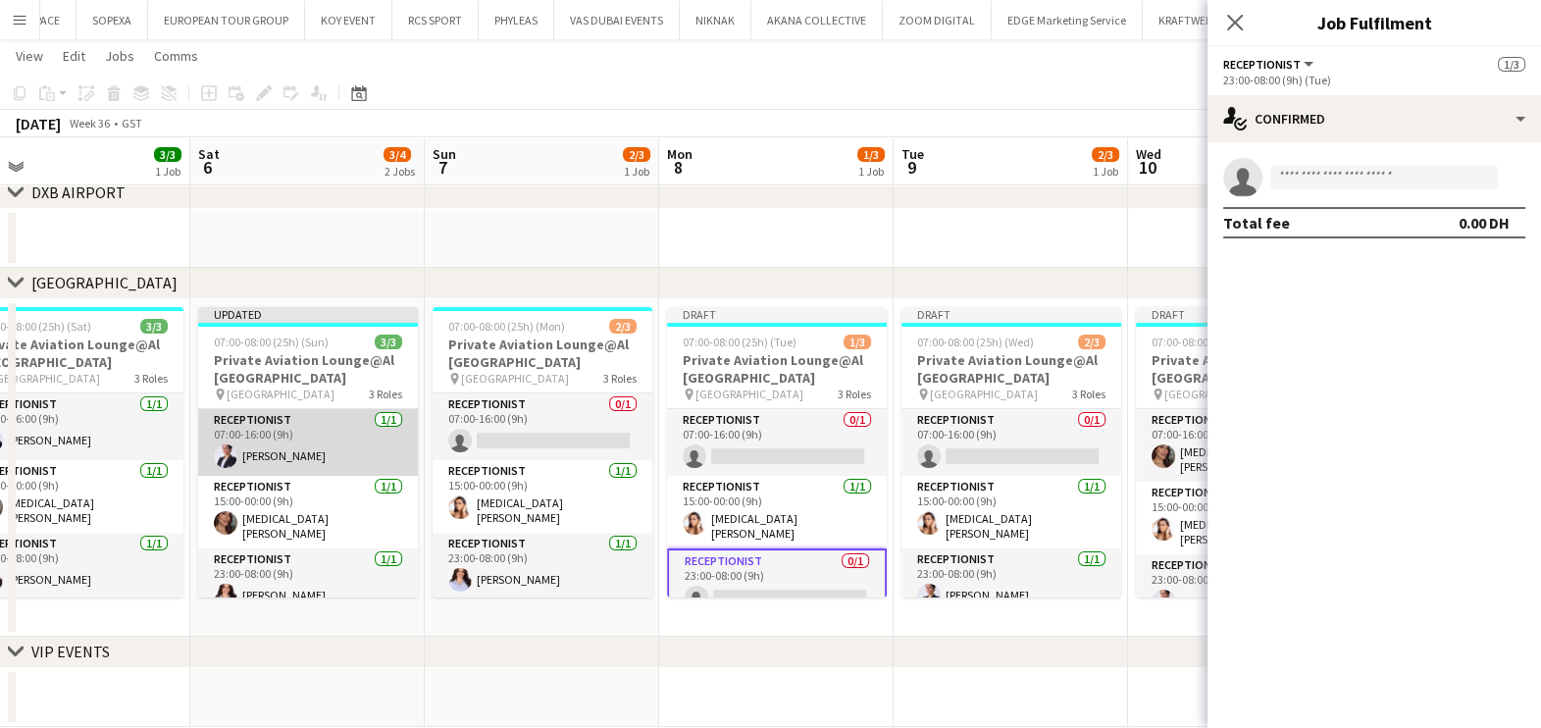
click at [363, 446] on app-card-role "Receptionist 1/1 07:00-16:00 (9h) Pegah Safdari" at bounding box center [308, 442] width 220 height 67
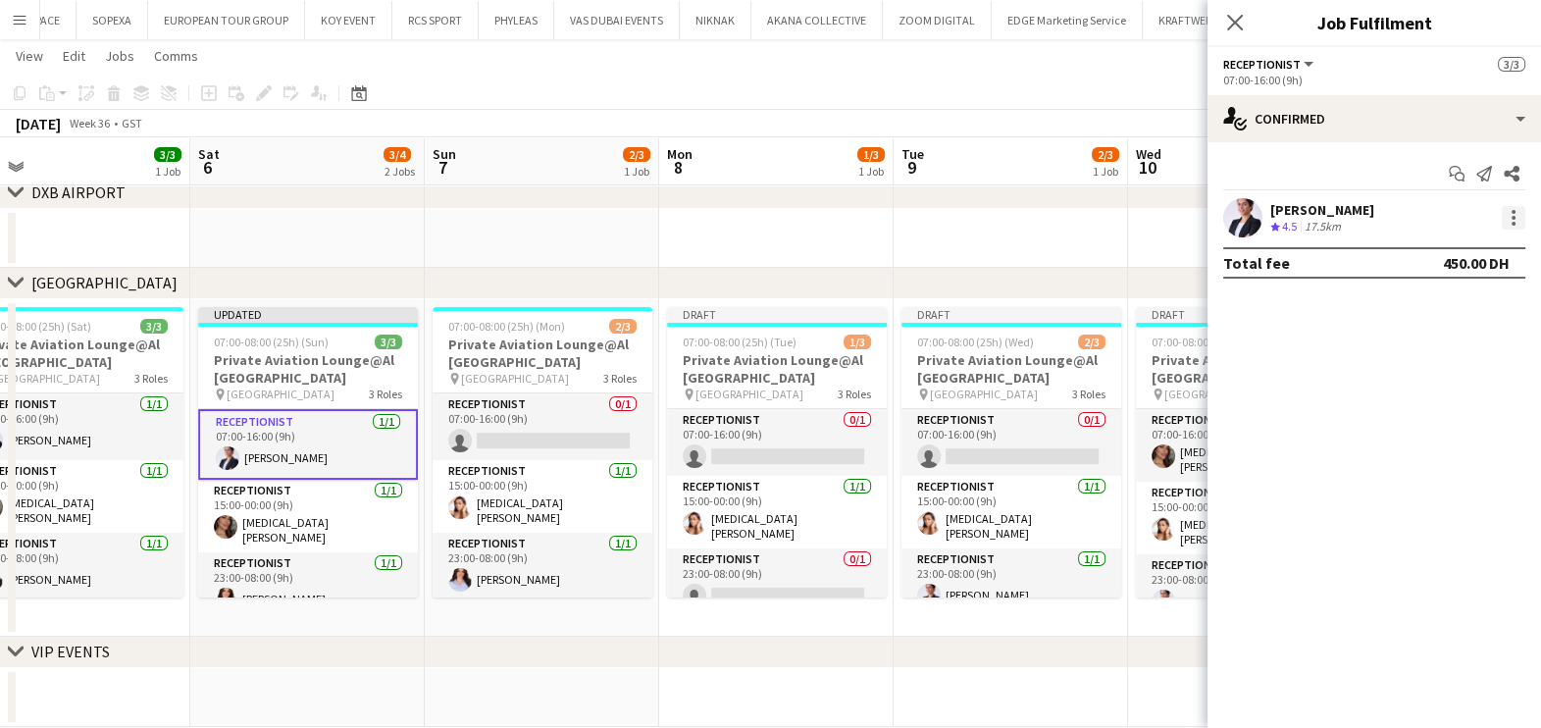
click at [1512, 211] on div at bounding box center [1513, 212] width 4 height 4
click at [735, 556] on div at bounding box center [770, 364] width 1541 height 728
click at [836, 578] on app-card-role "Receptionist 0/1 23:00-08:00 (9h) single-neutral-actions" at bounding box center [777, 581] width 220 height 67
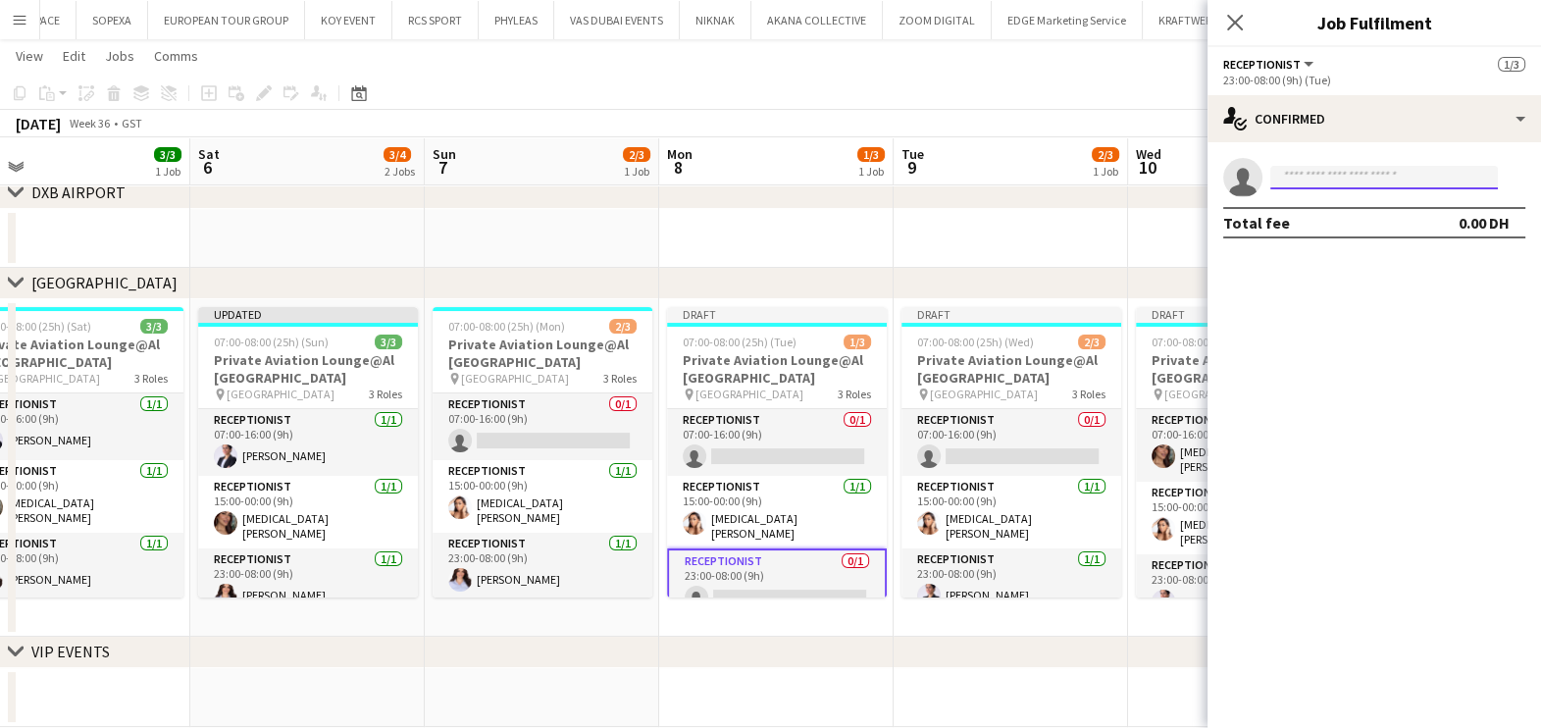
click at [1330, 174] on input at bounding box center [1384, 178] width 228 height 24
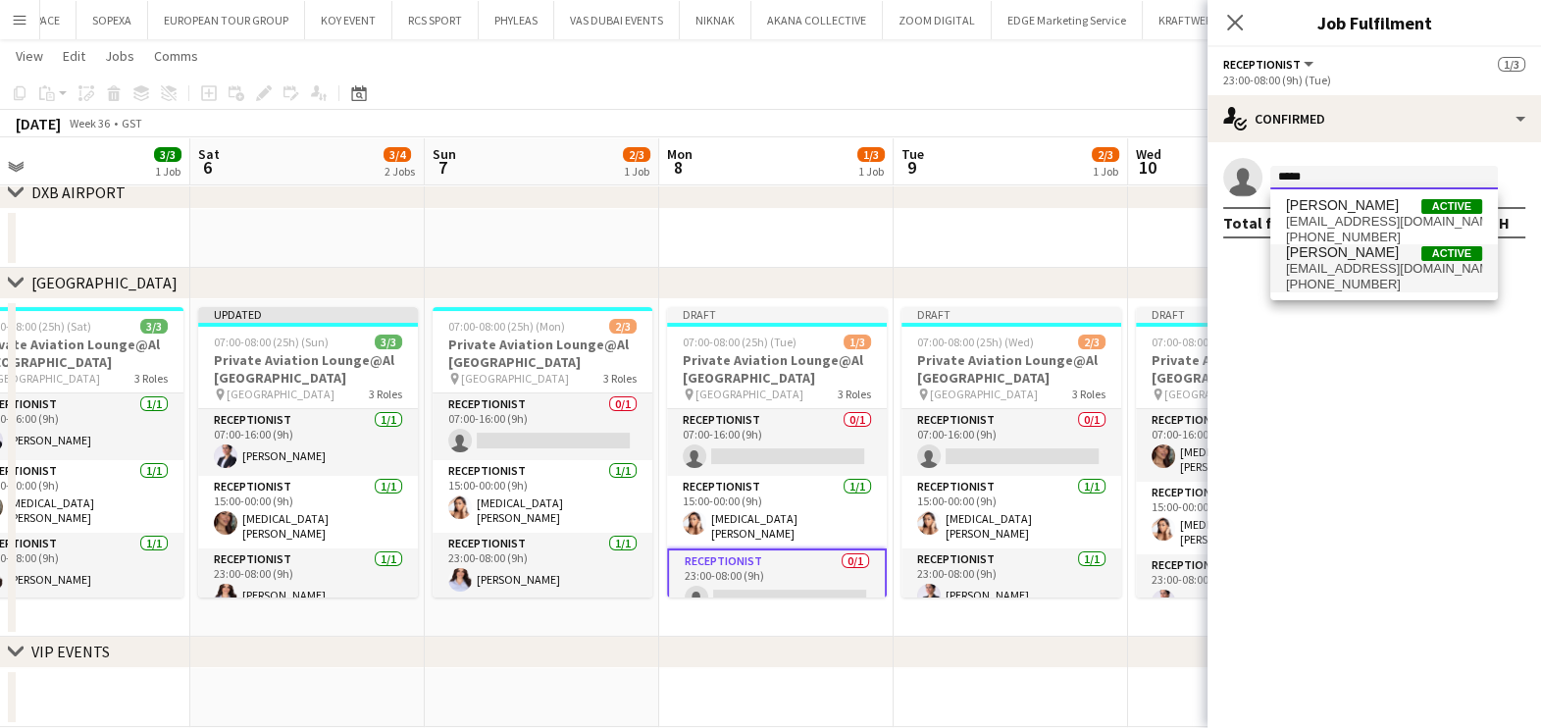
type input "*****"
click at [1398, 277] on span "+971502854528" at bounding box center [1384, 285] width 196 height 16
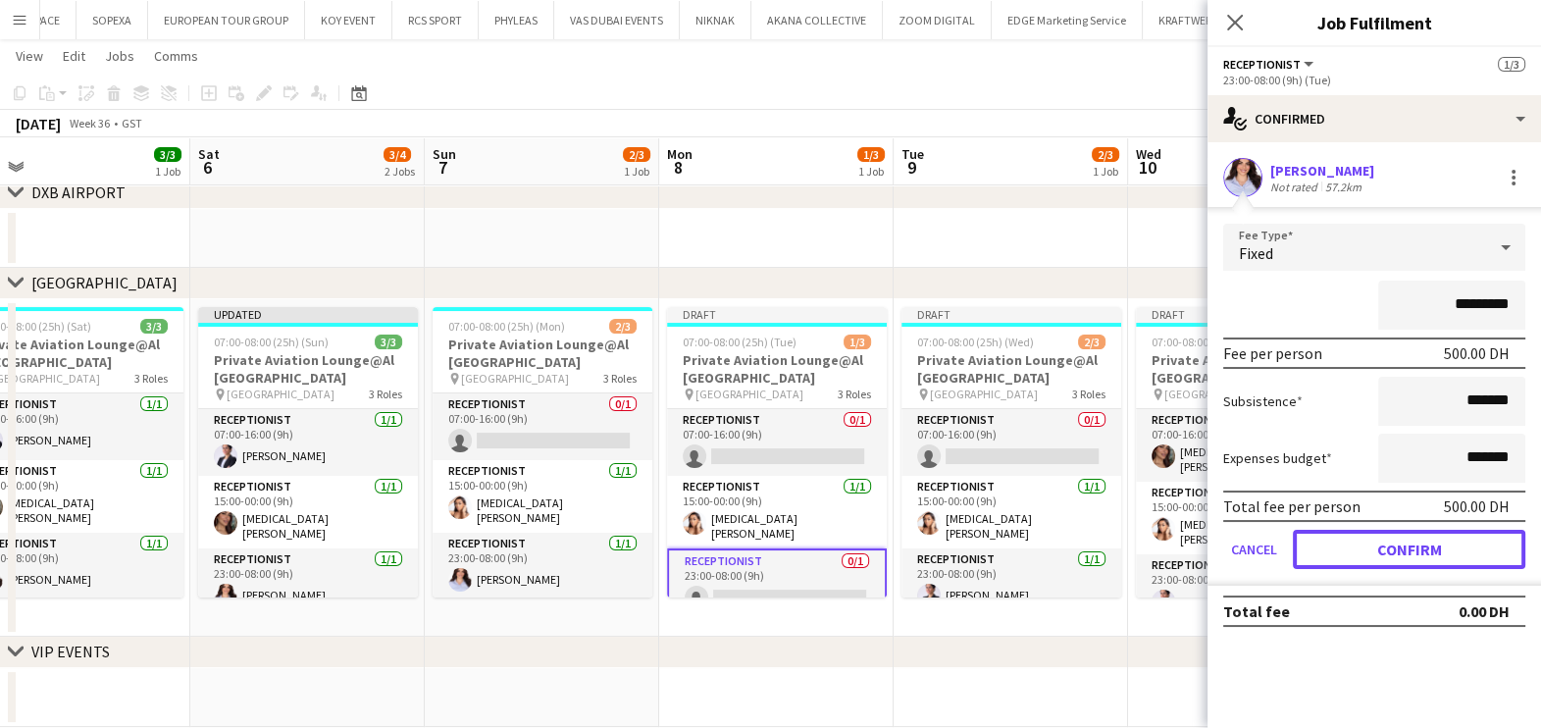
drag, startPoint x: 1436, startPoint y: 553, endPoint x: 1382, endPoint y: 573, distance: 57.4
click at [1434, 554] on button "Confirm" at bounding box center [1409, 549] width 232 height 39
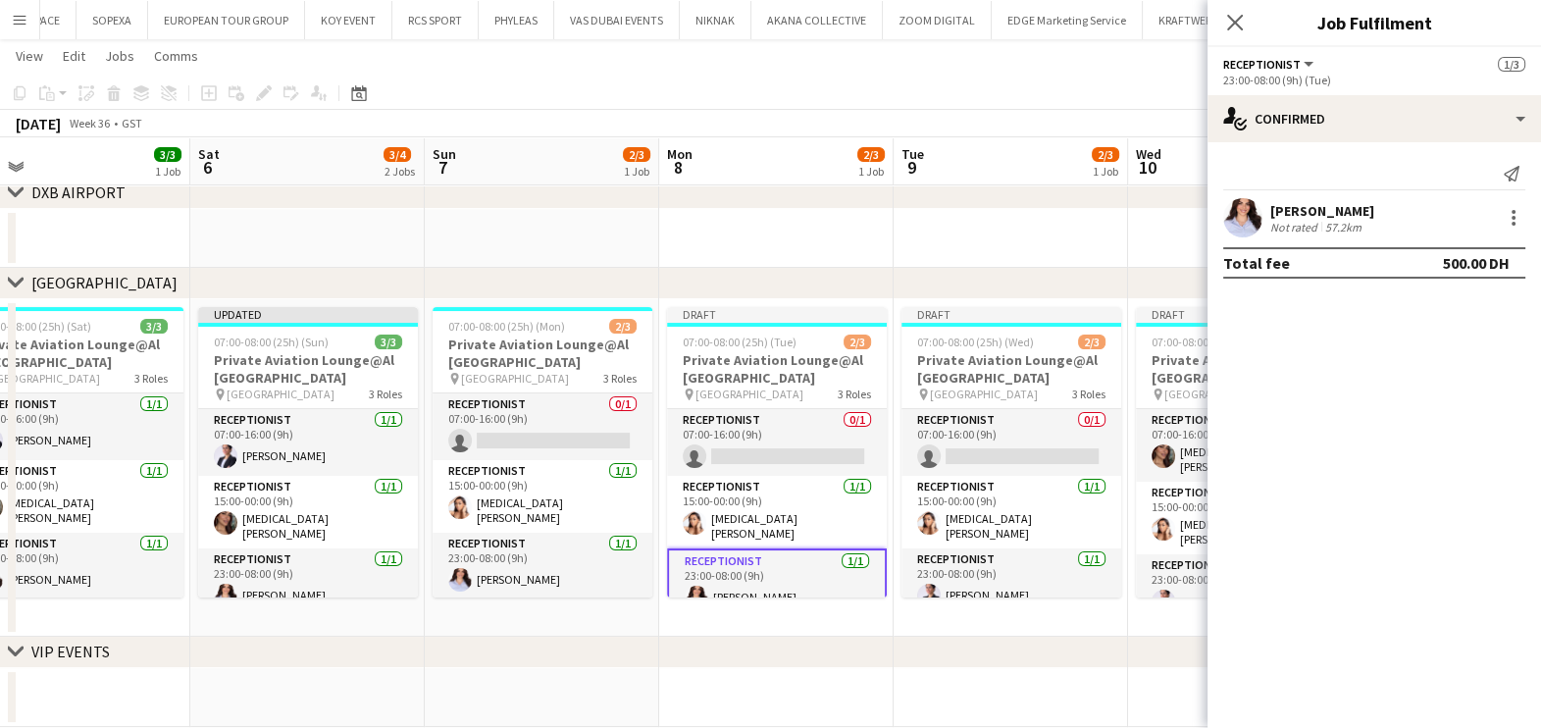
click at [892, 637] on div "chevron-right VIP EVENTS" at bounding box center [770, 652] width 1541 height 31
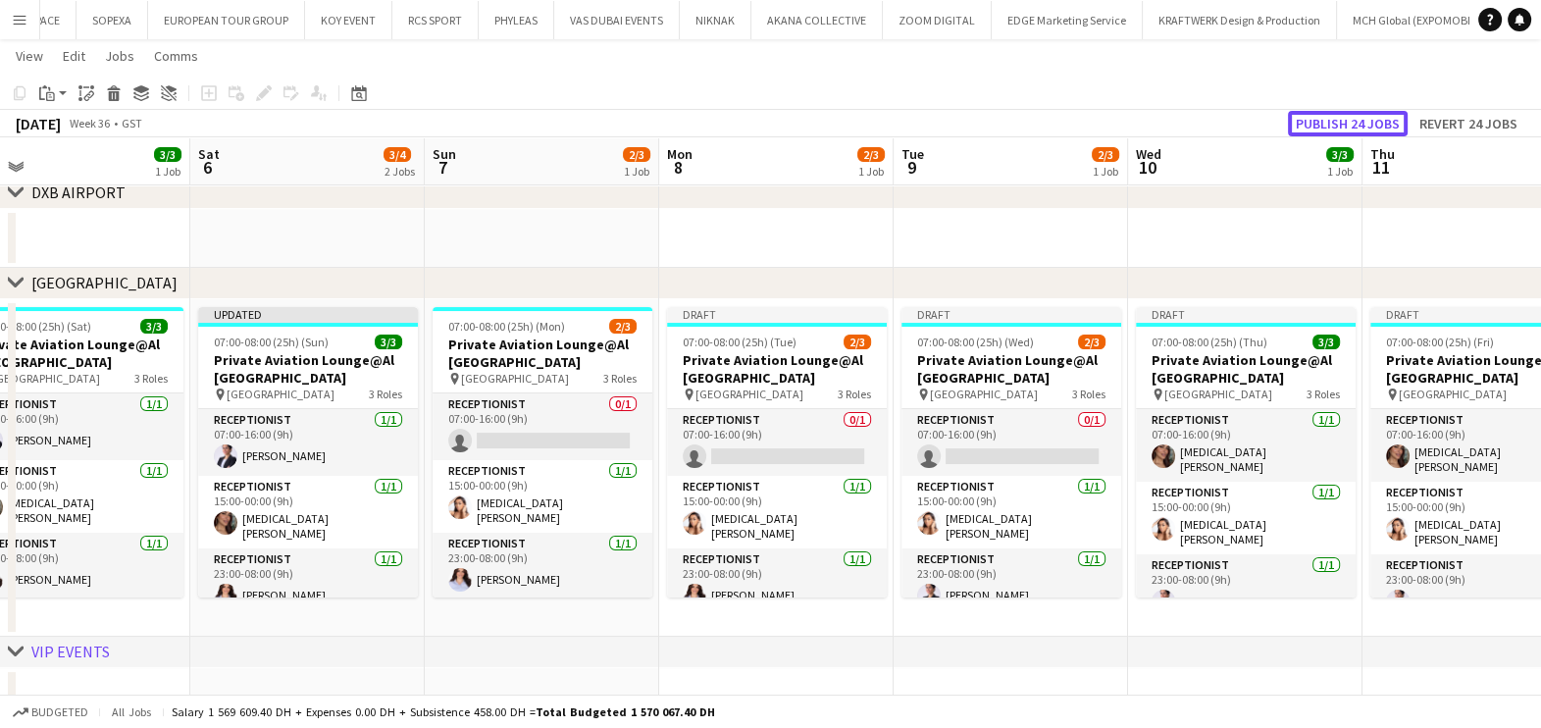
click at [1342, 119] on button "Publish 24 jobs" at bounding box center [1348, 124] width 120 height 26
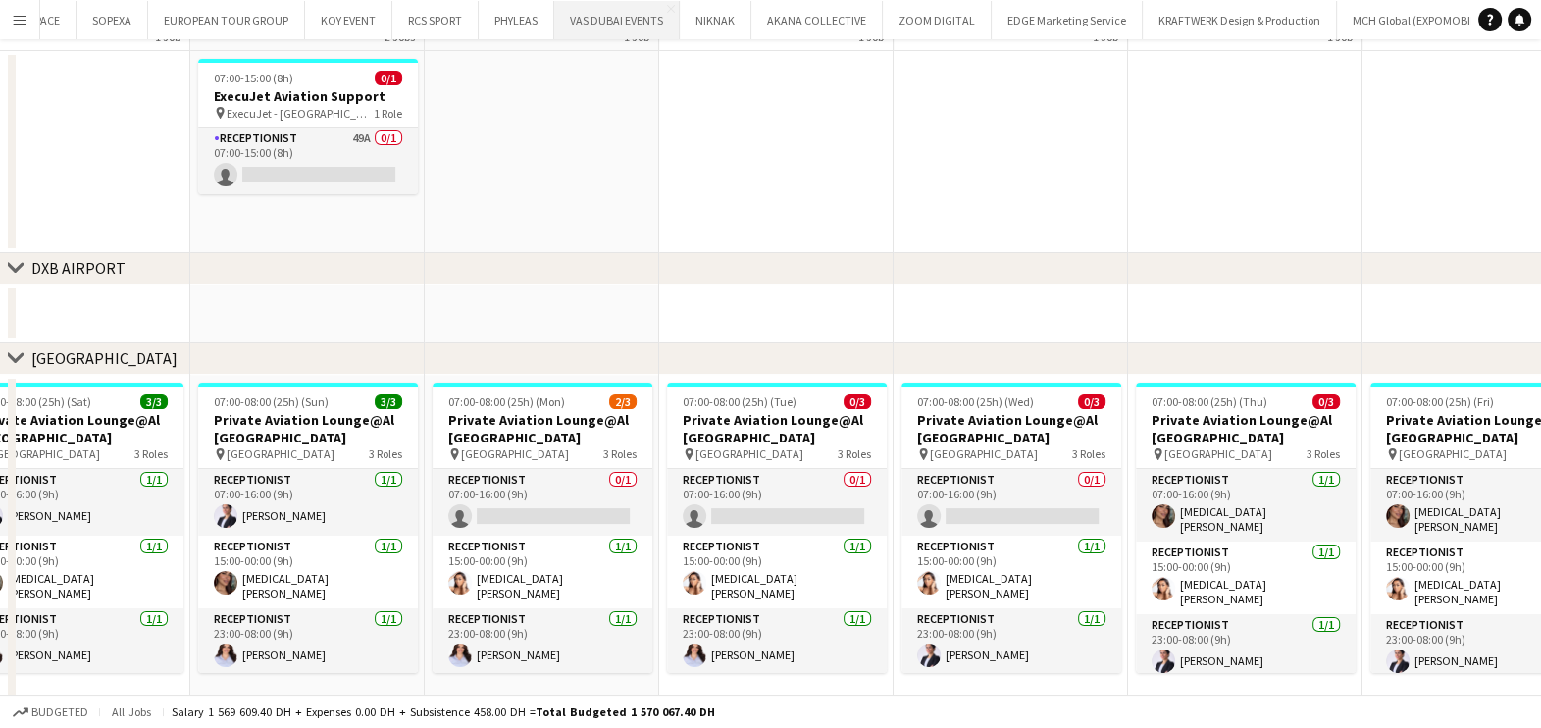
scroll to position [0, 0]
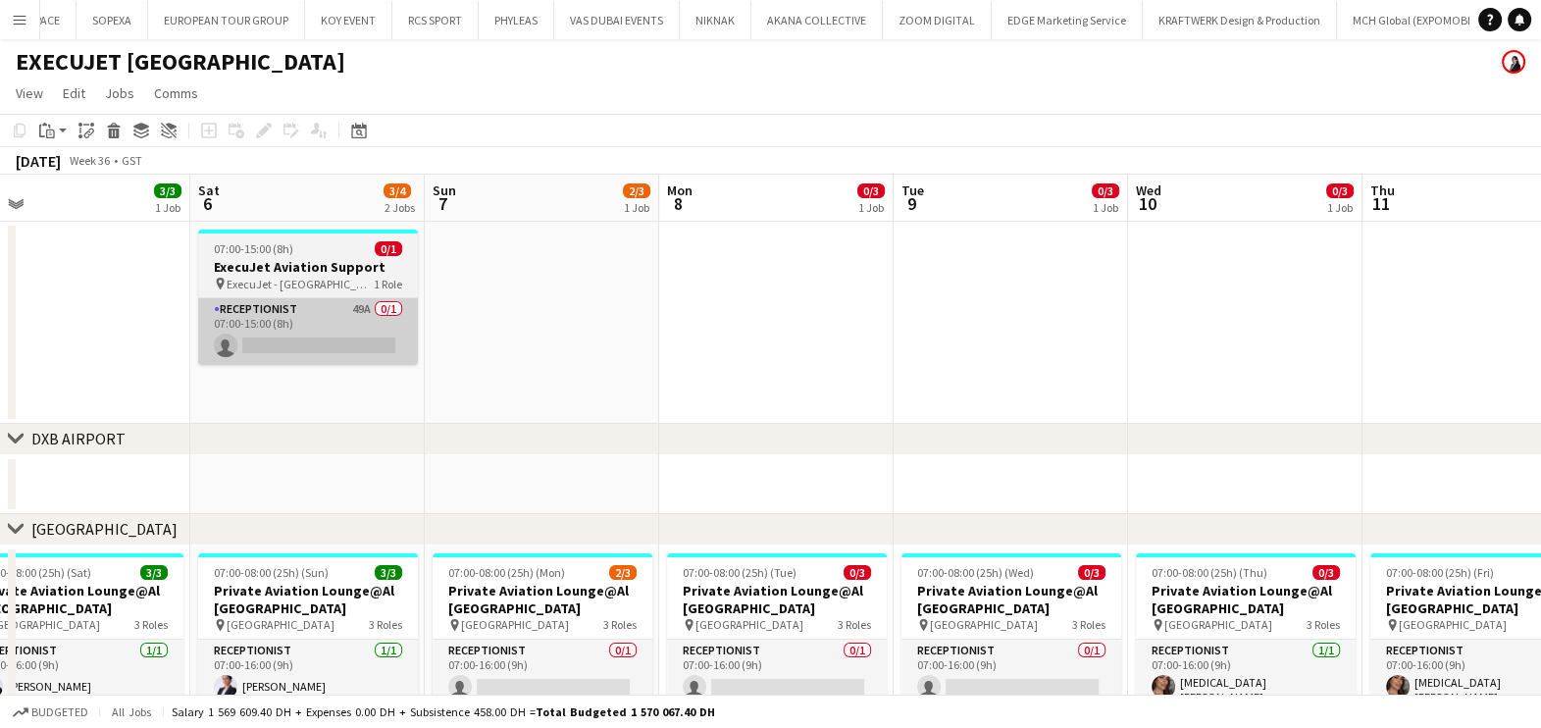
click at [367, 330] on app-card-role "Receptionist 49A 0/1 07:00-15:00 (8h) single-neutral-actions" at bounding box center [308, 331] width 220 height 67
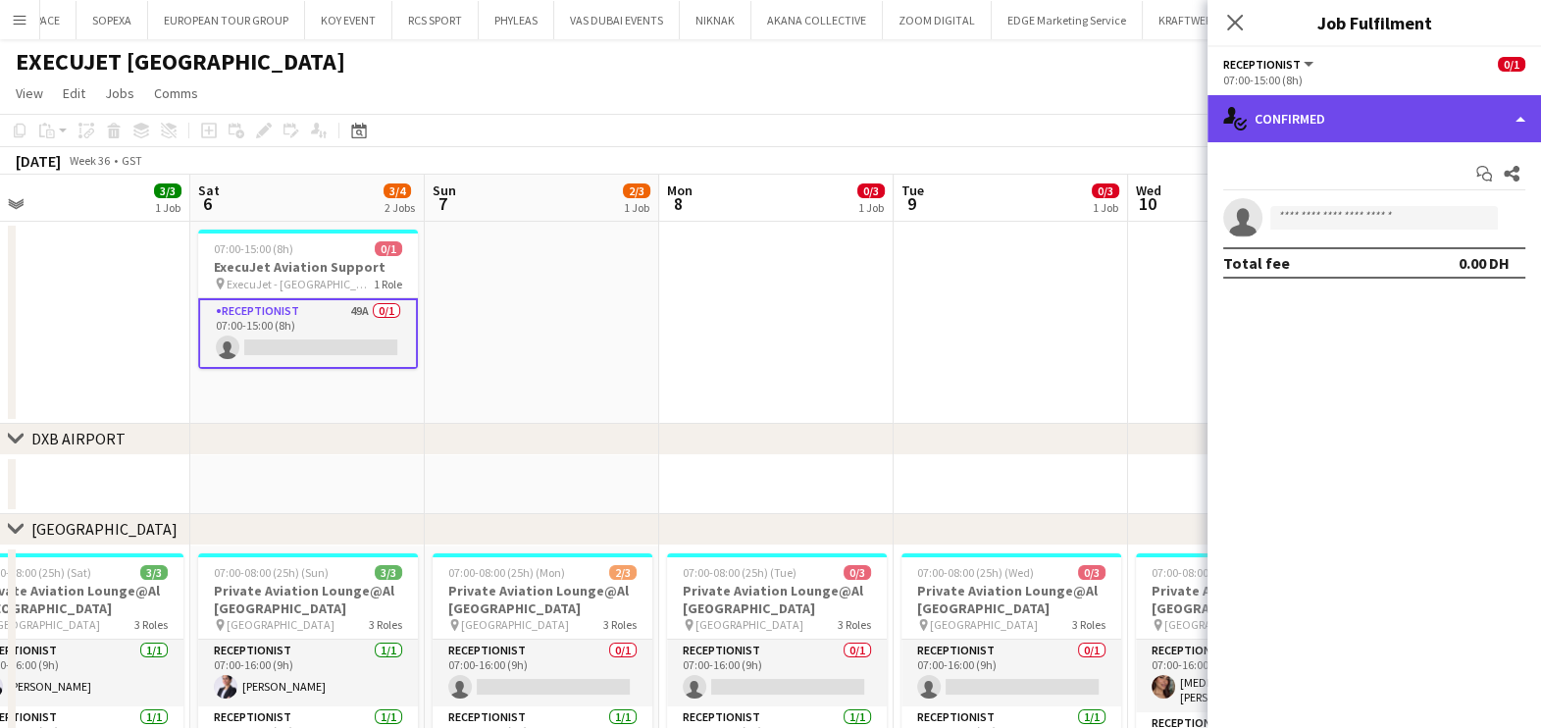
click at [1409, 124] on div "single-neutral-actions-check-2 Confirmed" at bounding box center [1373, 118] width 333 height 47
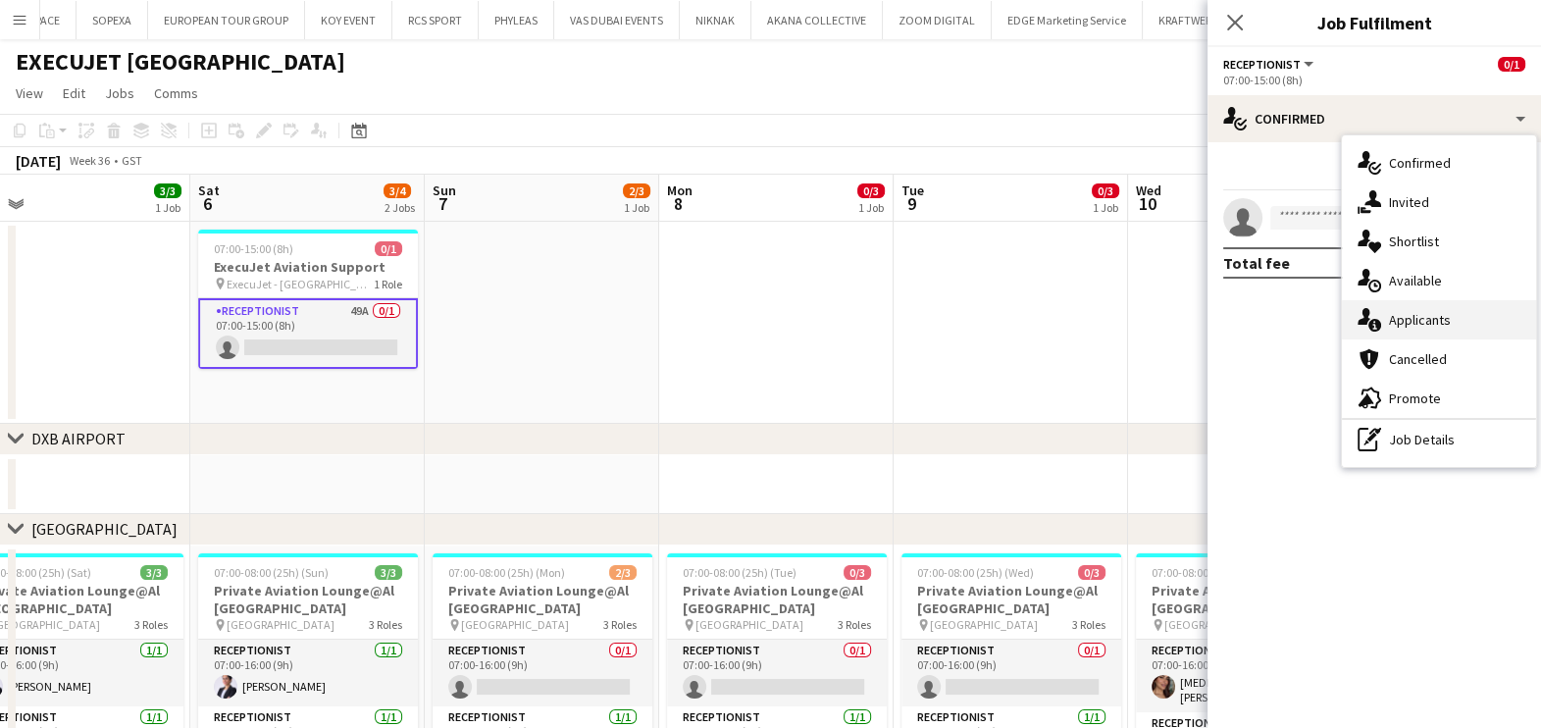
click at [1447, 329] on span "Applicants" at bounding box center [1420, 320] width 62 height 18
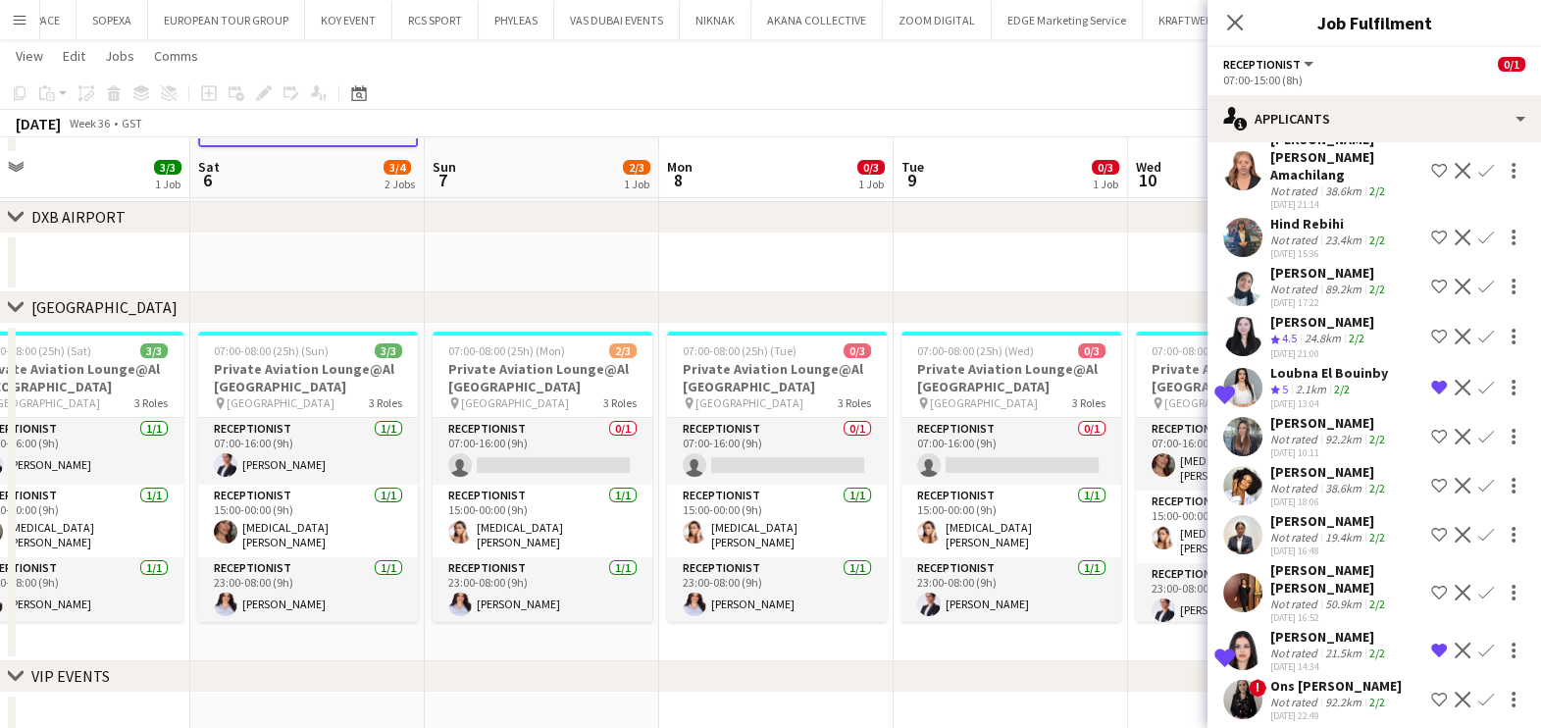
scroll to position [275, 0]
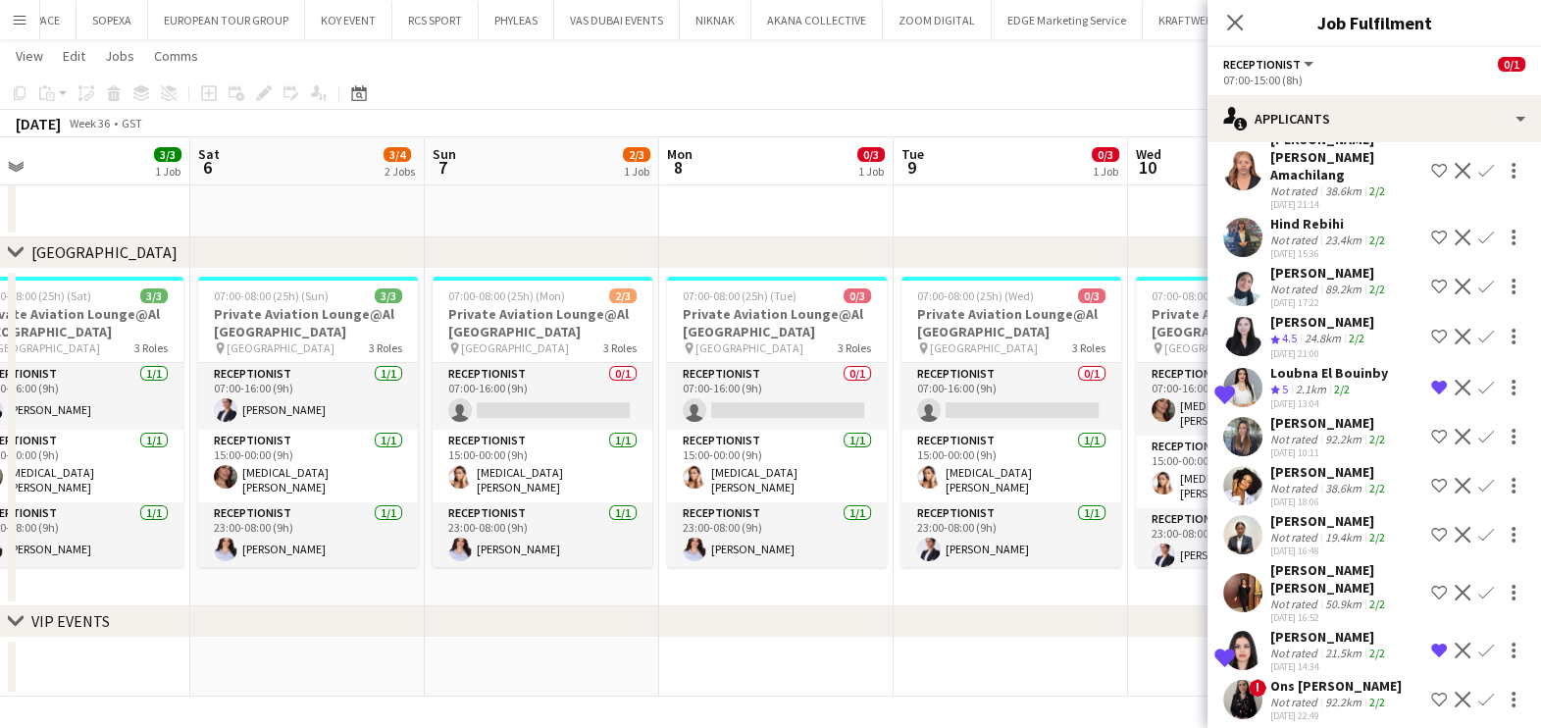
click at [996, 644] on app-date-cell at bounding box center [1011, 667] width 234 height 59
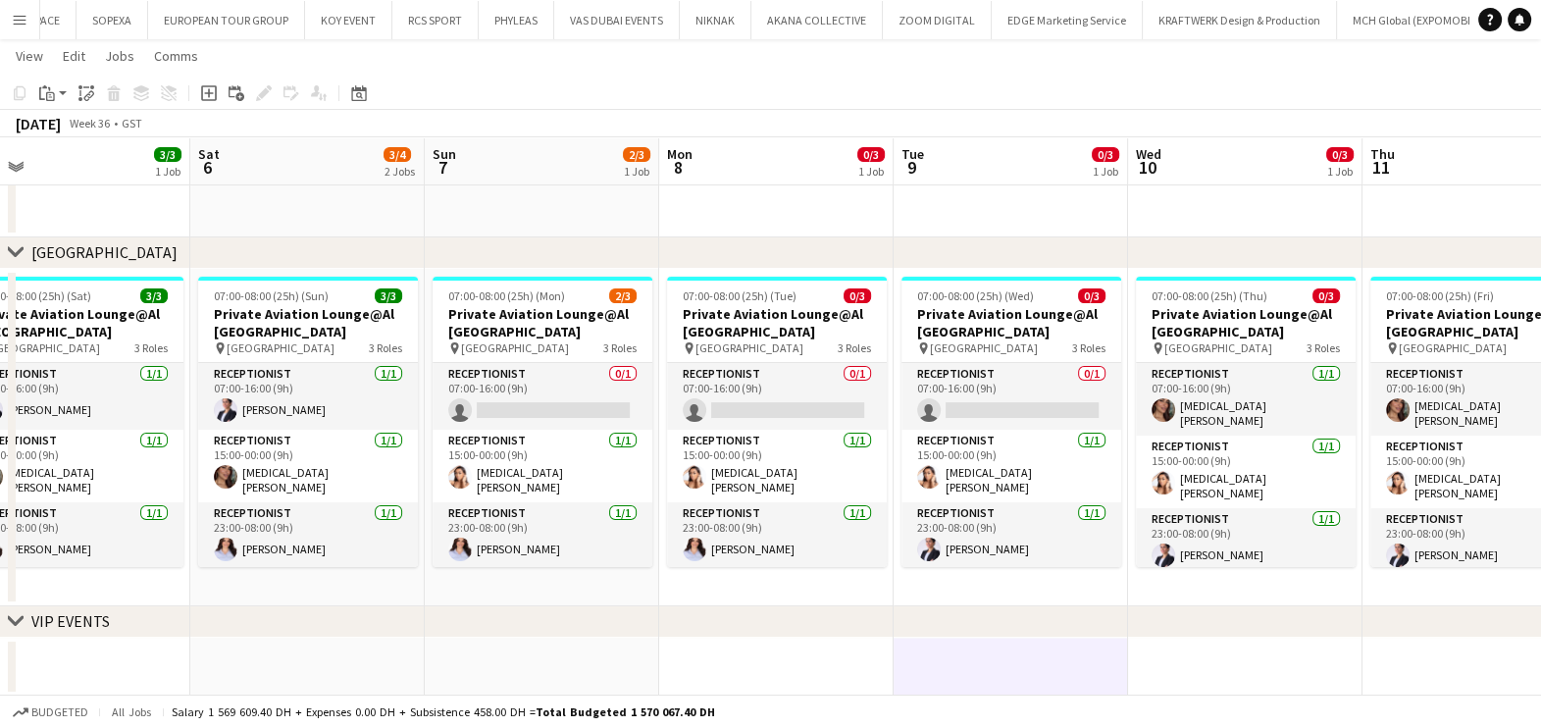
click at [1290, 667] on app-date-cell at bounding box center [1245, 667] width 234 height 59
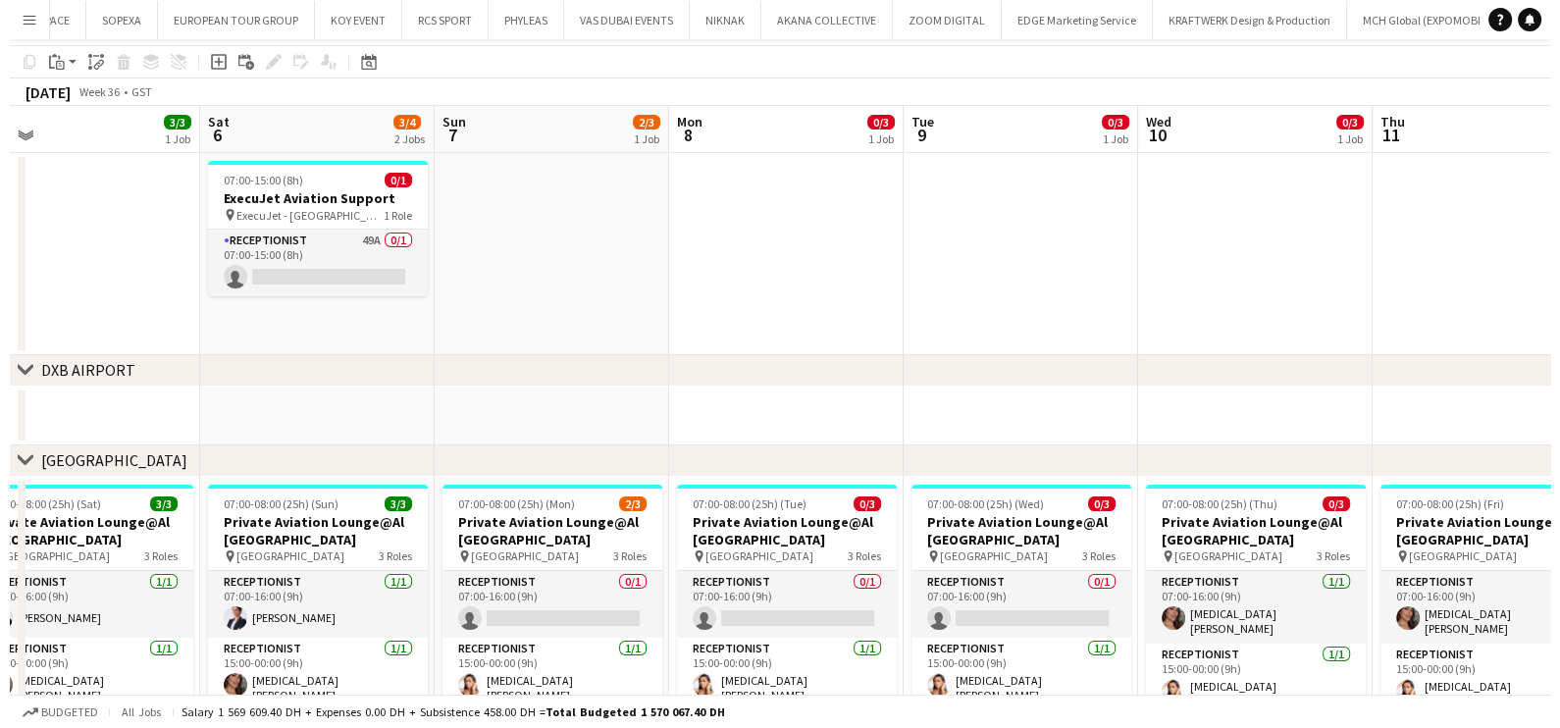
scroll to position [0, 0]
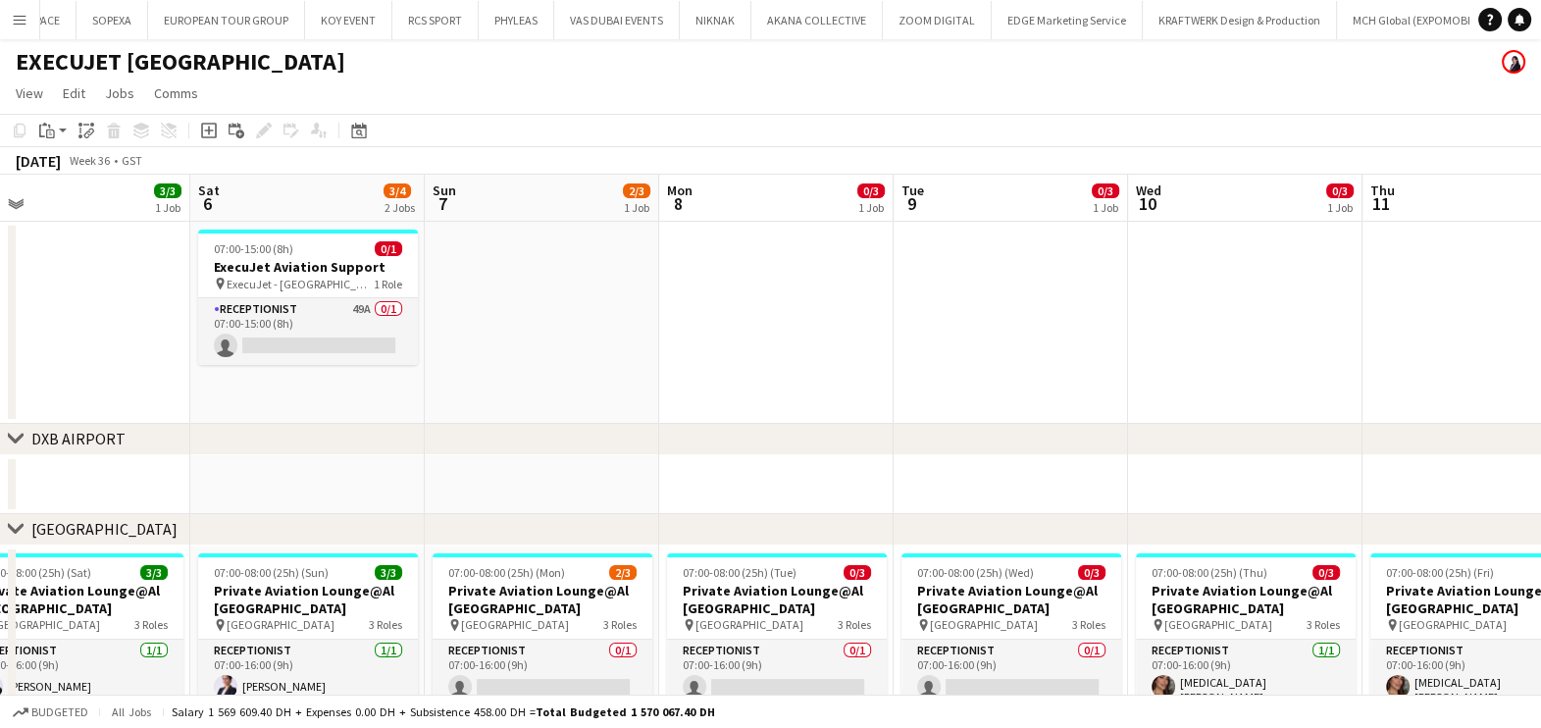
click at [3, 37] on button "Menu" at bounding box center [19, 19] width 39 height 39
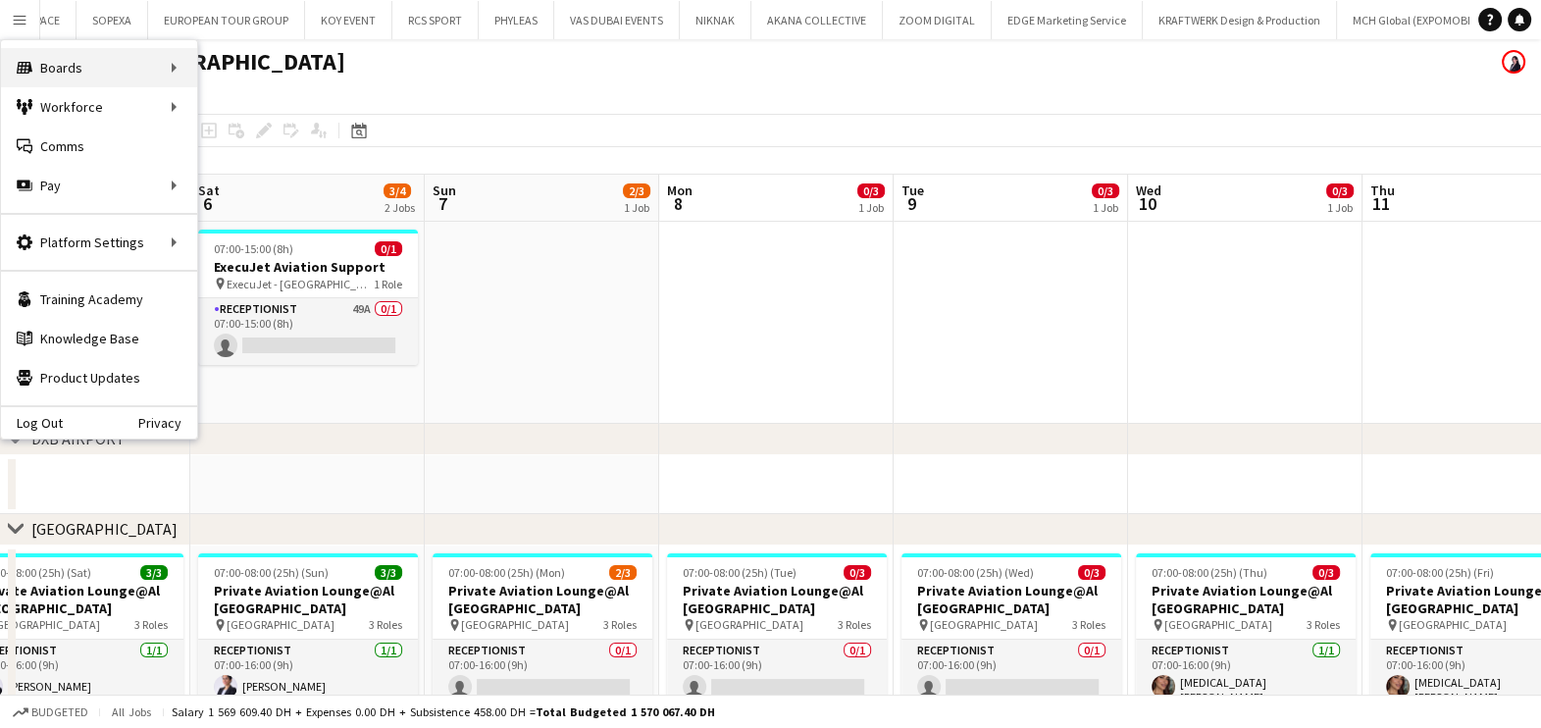
click at [118, 69] on div "Boards Boards" at bounding box center [99, 67] width 196 height 39
click at [304, 78] on link "Boards" at bounding box center [296, 67] width 196 height 39
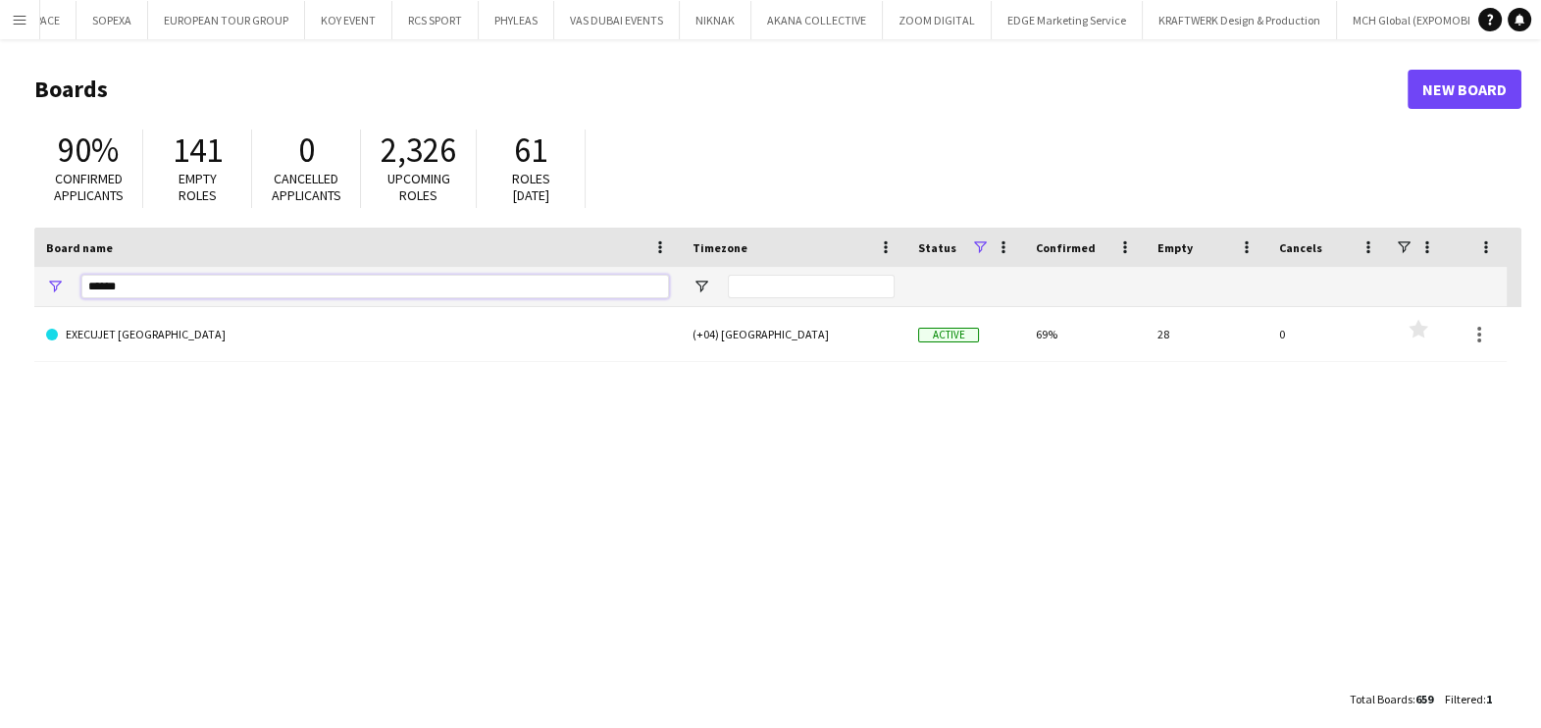
click at [216, 285] on input "******" at bounding box center [375, 287] width 588 height 24
type input "*"
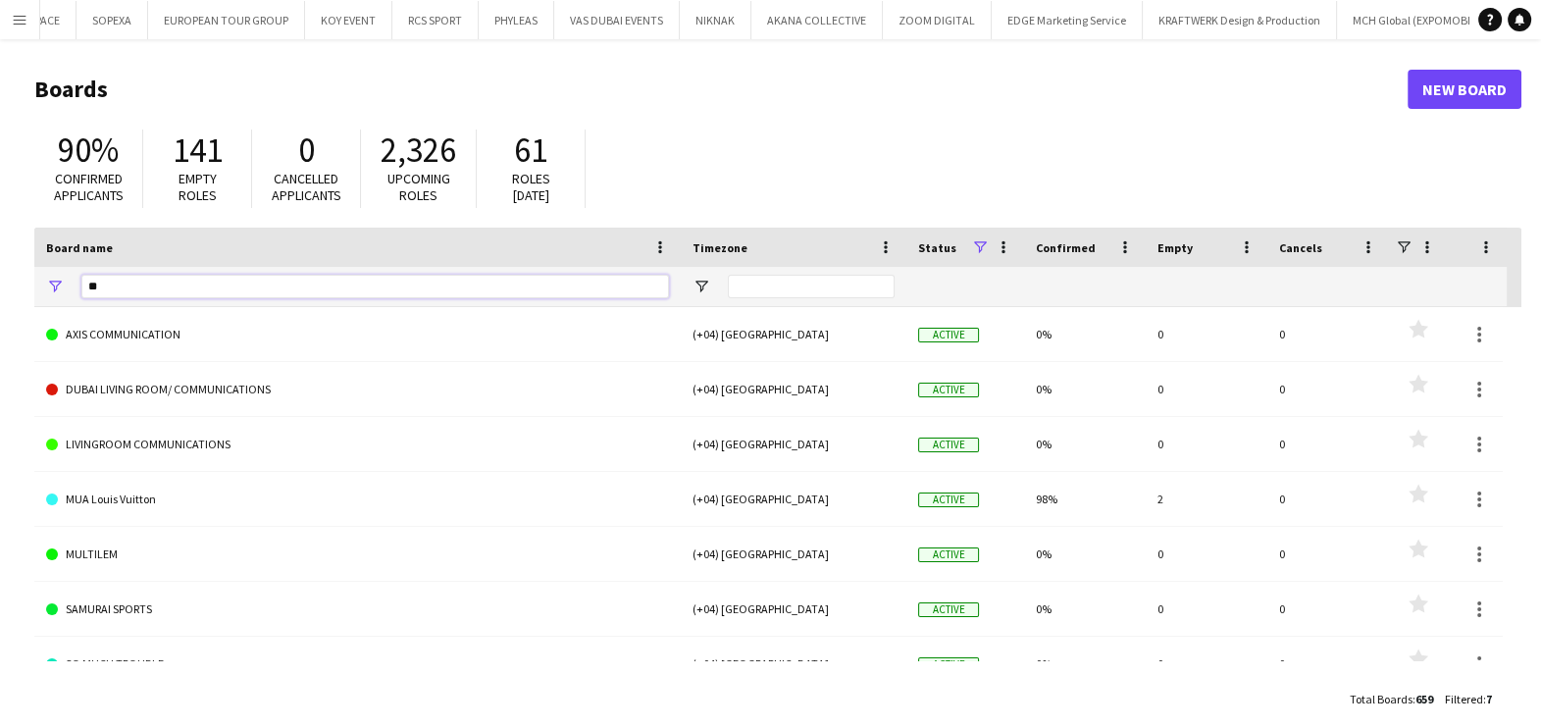
type input "***"
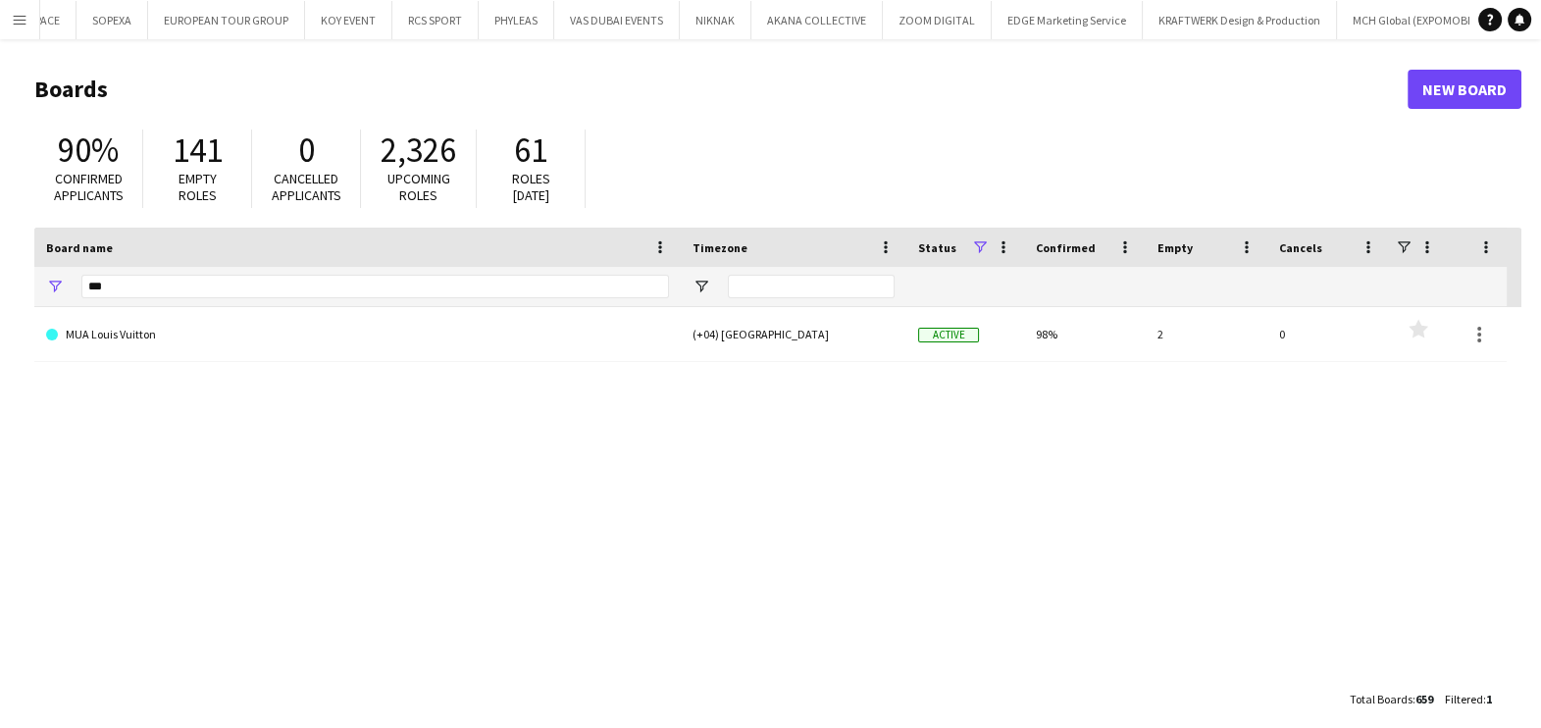
click at [194, 339] on link "MUA Louis Vuitton" at bounding box center [357, 334] width 623 height 55
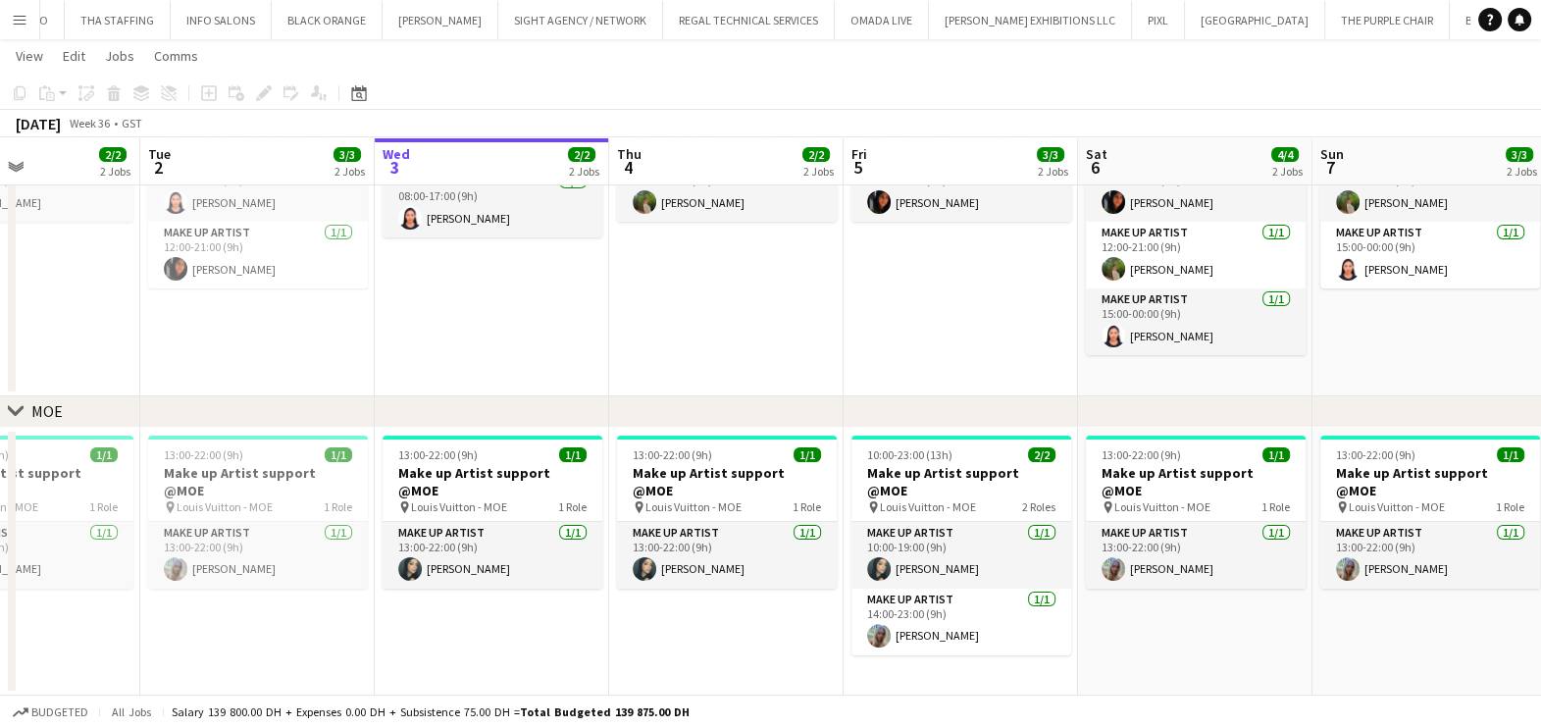
scroll to position [0, 501]
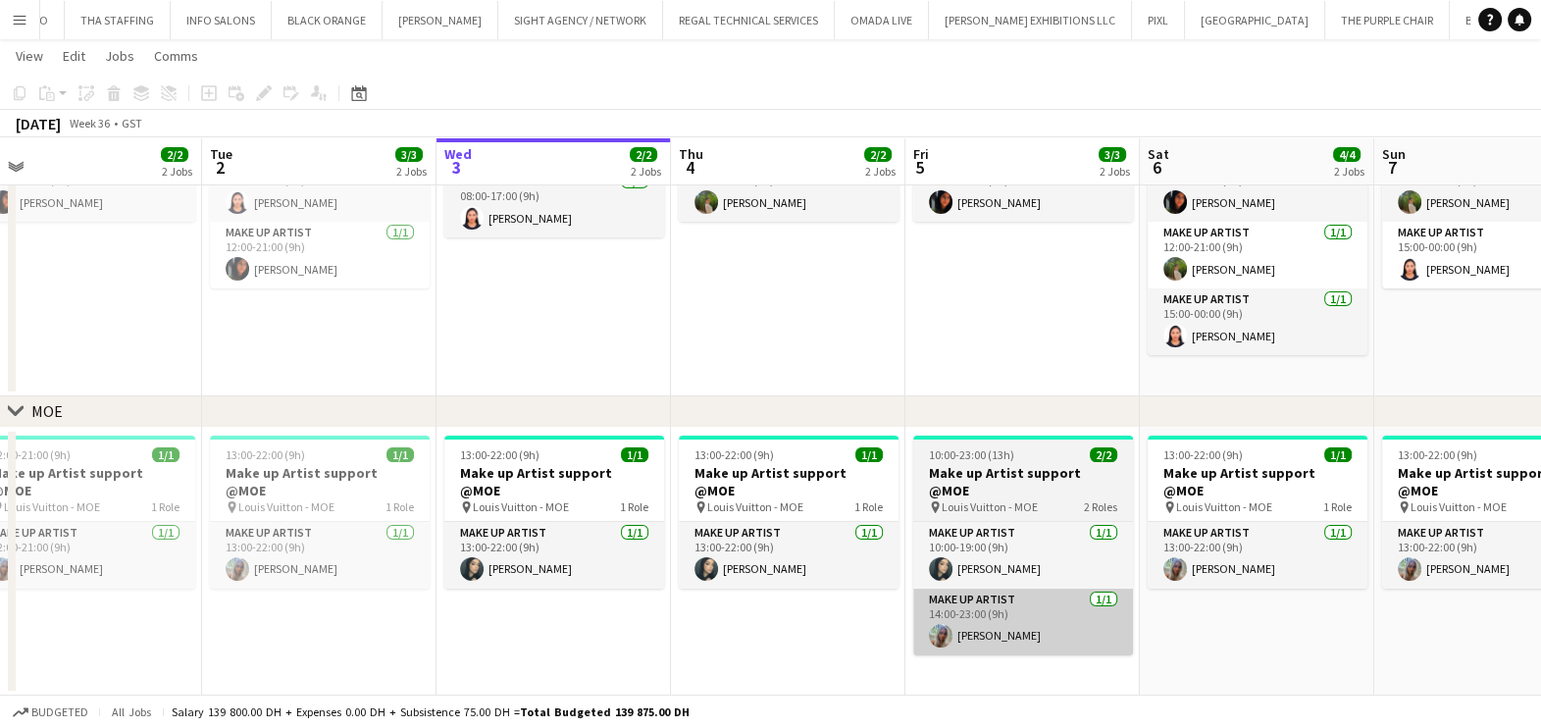
click at [988, 623] on app-card-role "Make up artist 1/1 14:00-23:00 (9h) Valerie Lopez" at bounding box center [1023, 622] width 220 height 67
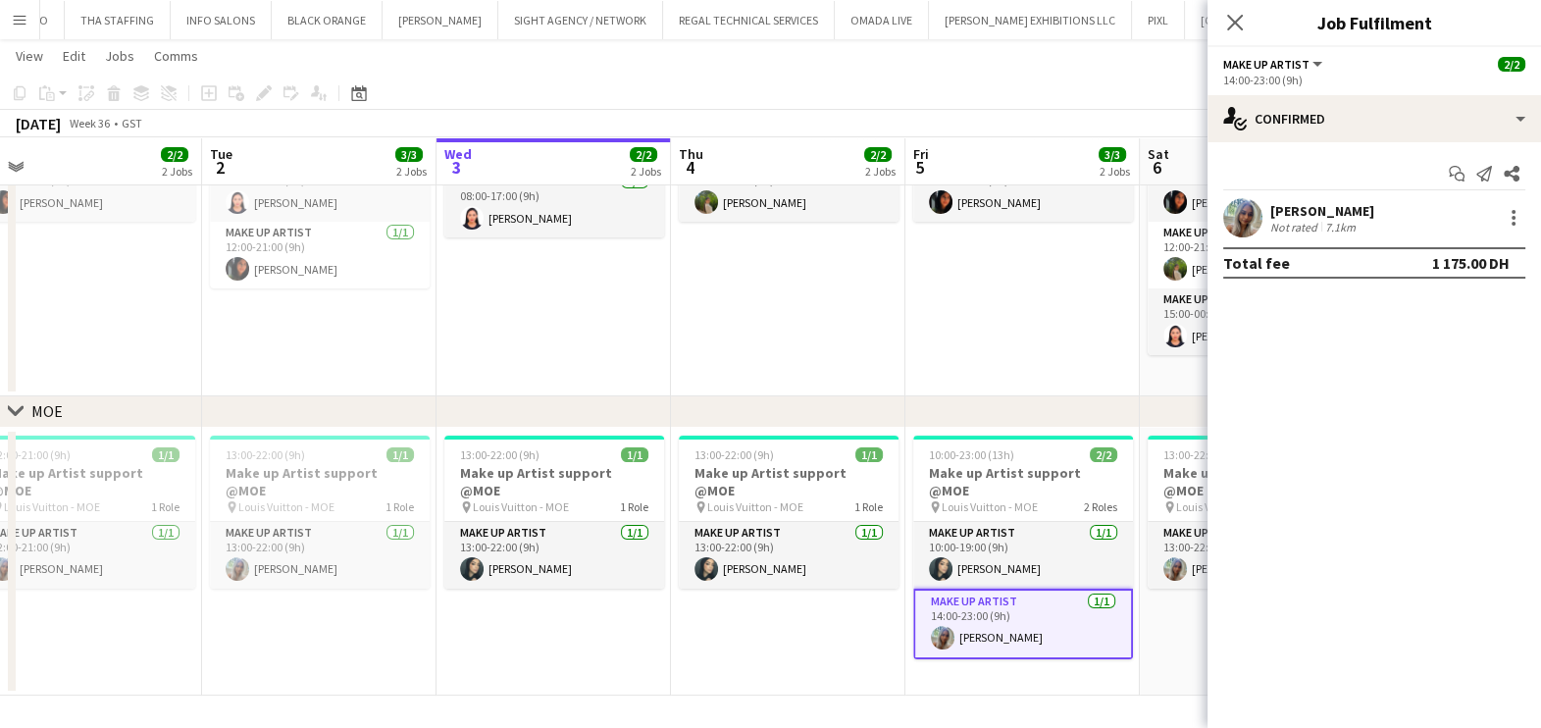
click at [1279, 231] on div "Not rated" at bounding box center [1295, 227] width 51 height 15
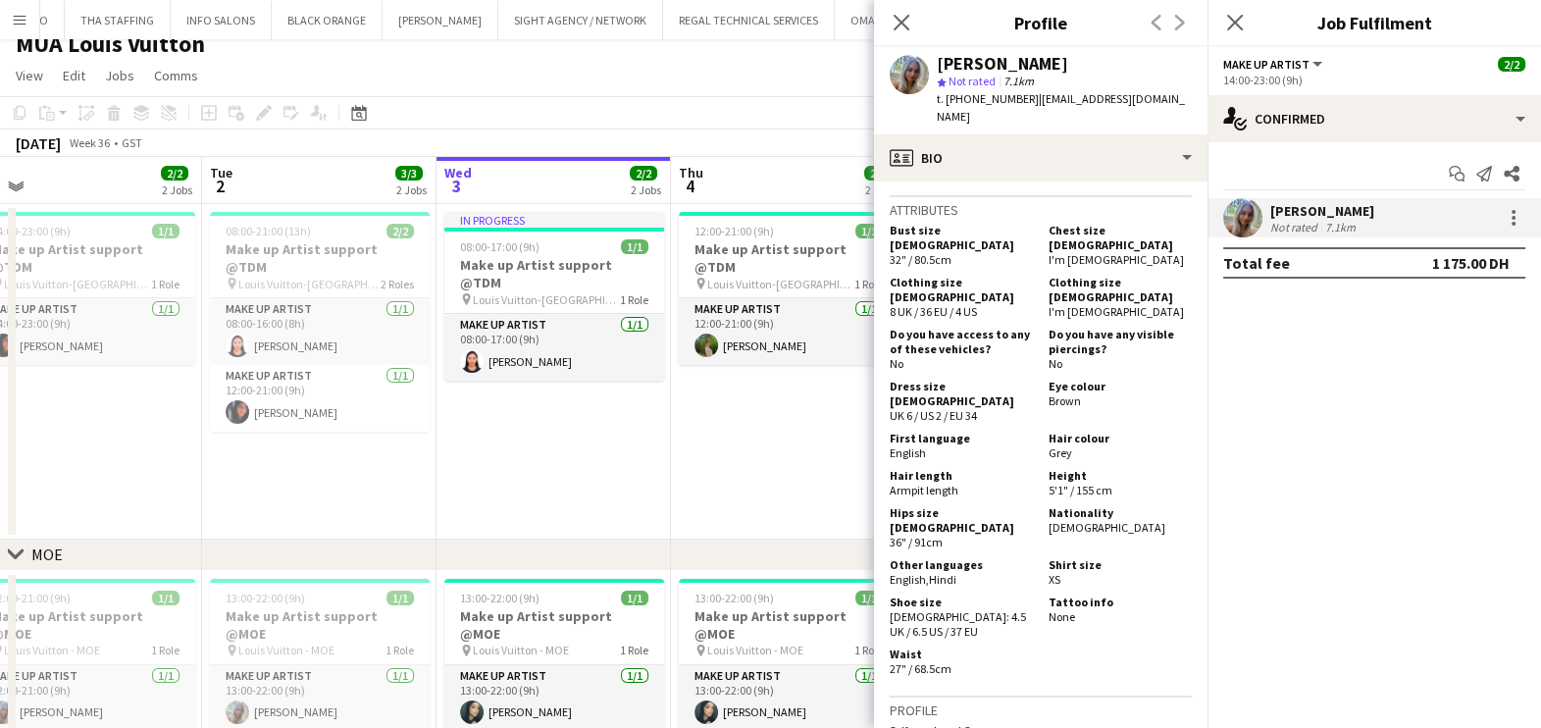
scroll to position [14, 0]
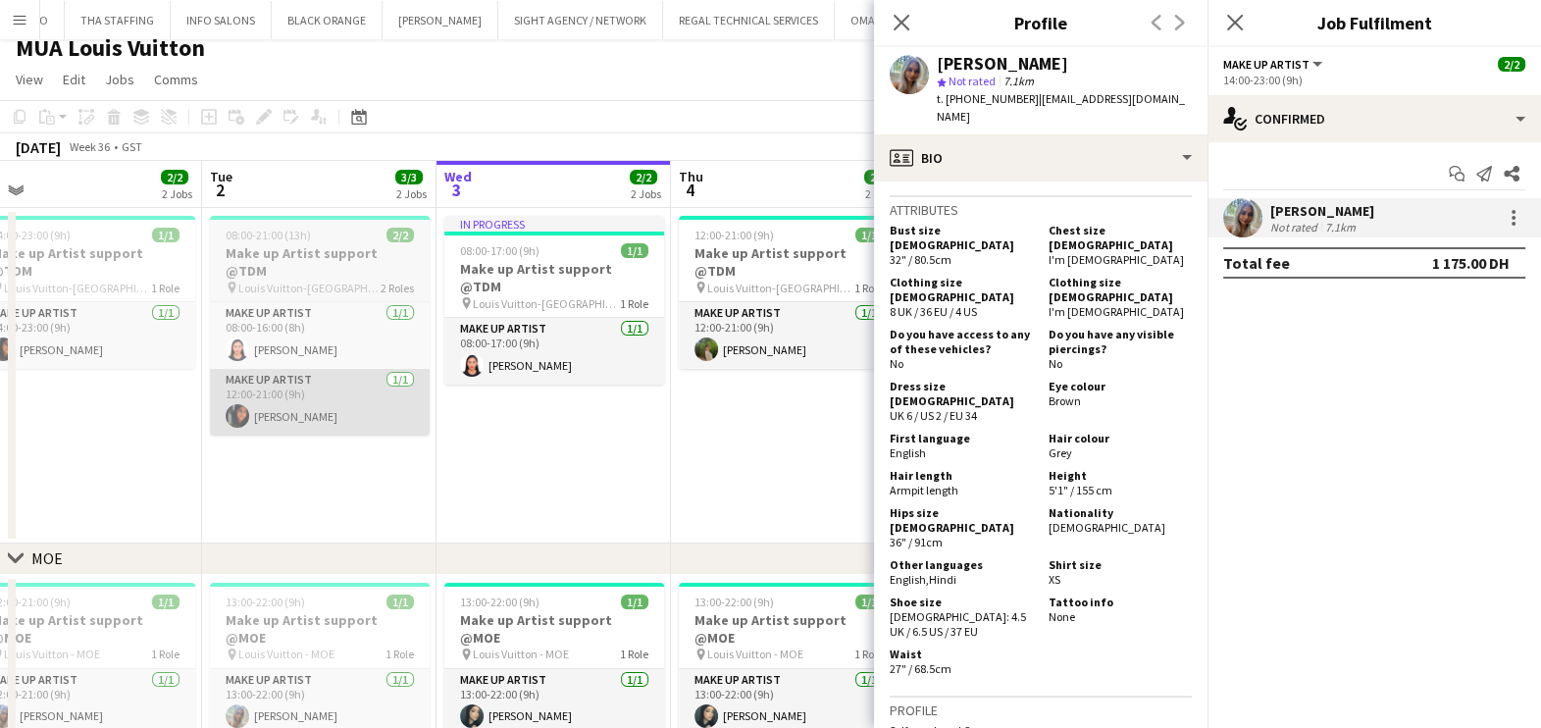
click at [344, 396] on app-card-role "Make up artist 1/1 12:00-21:00 (9h) Fouzia Rehman" at bounding box center [320, 402] width 220 height 67
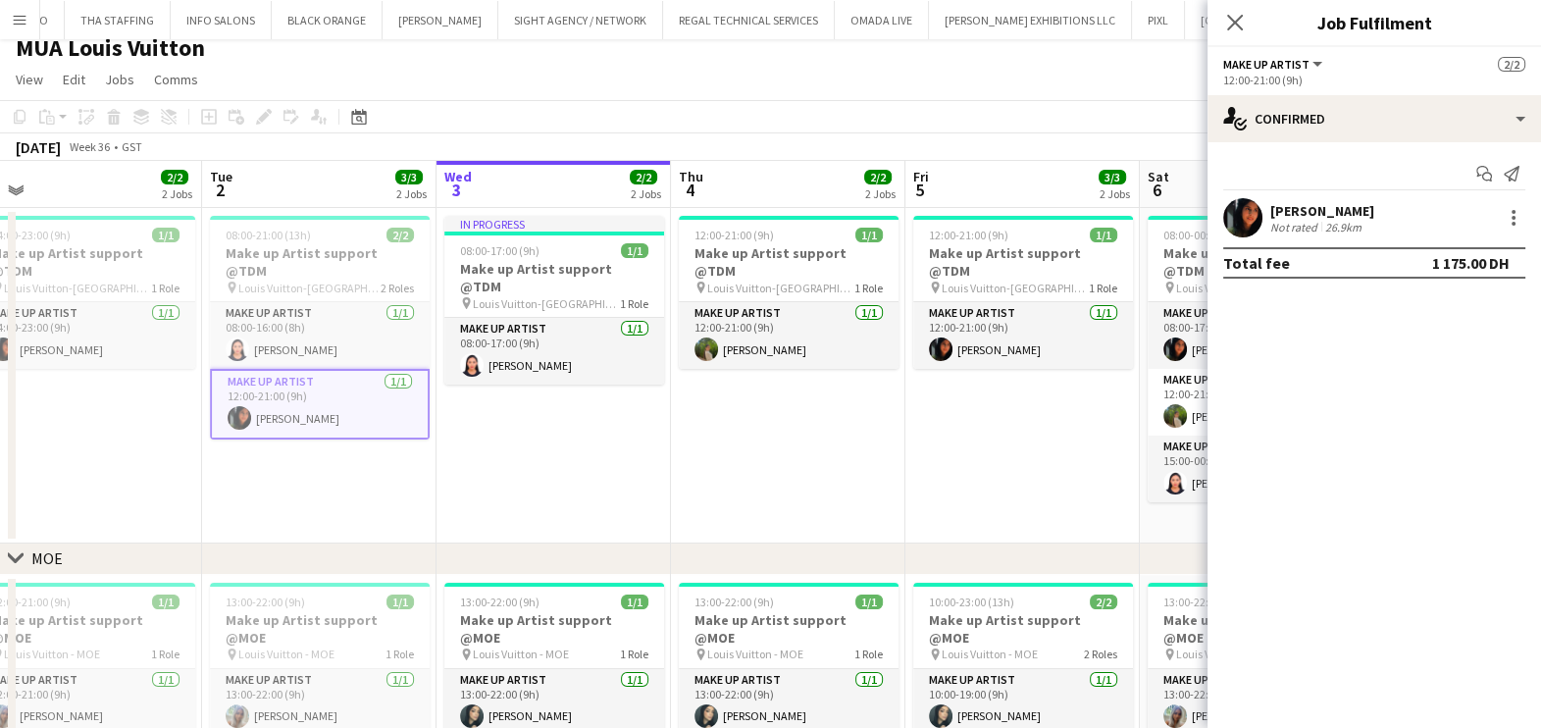
click at [1256, 225] on app-user-avatar at bounding box center [1242, 217] width 39 height 39
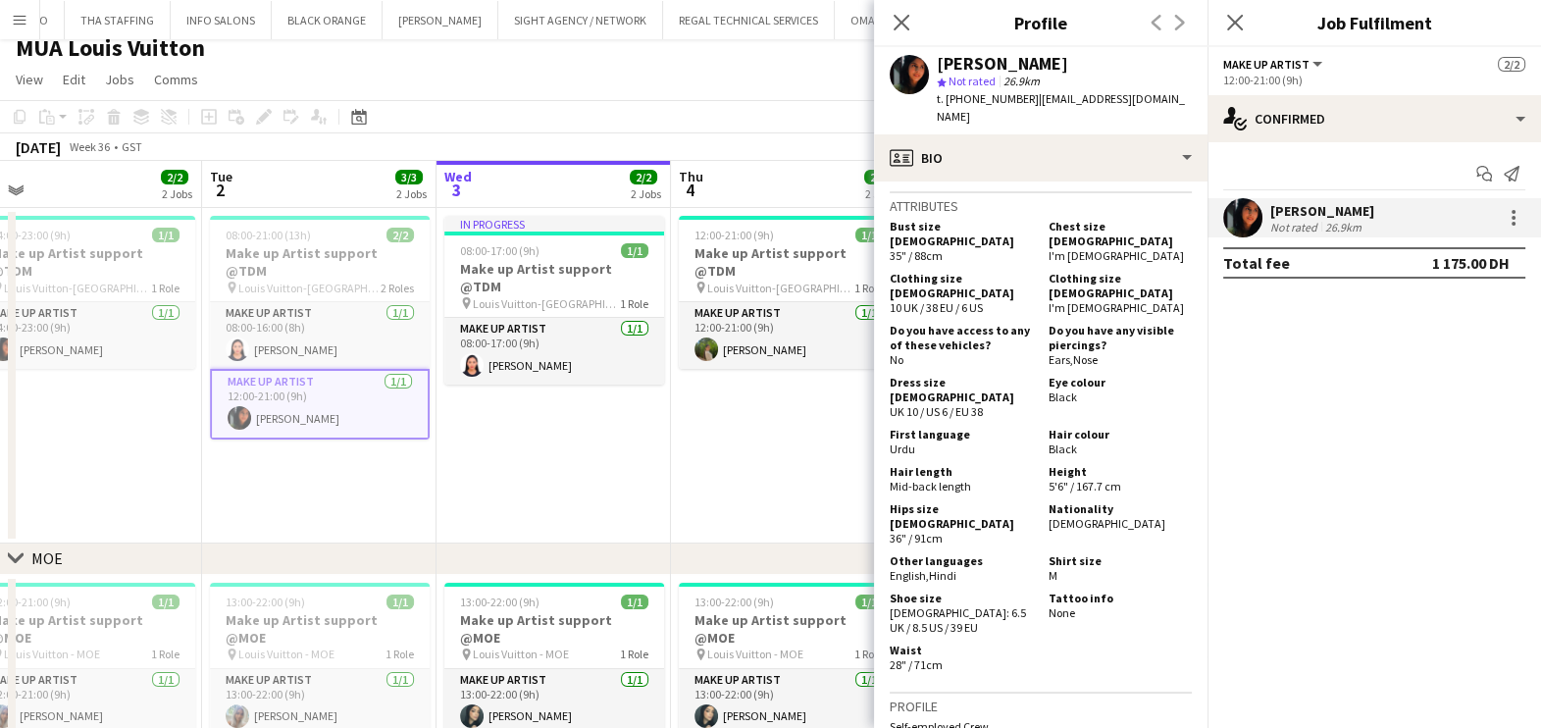
scroll to position [1231, 0]
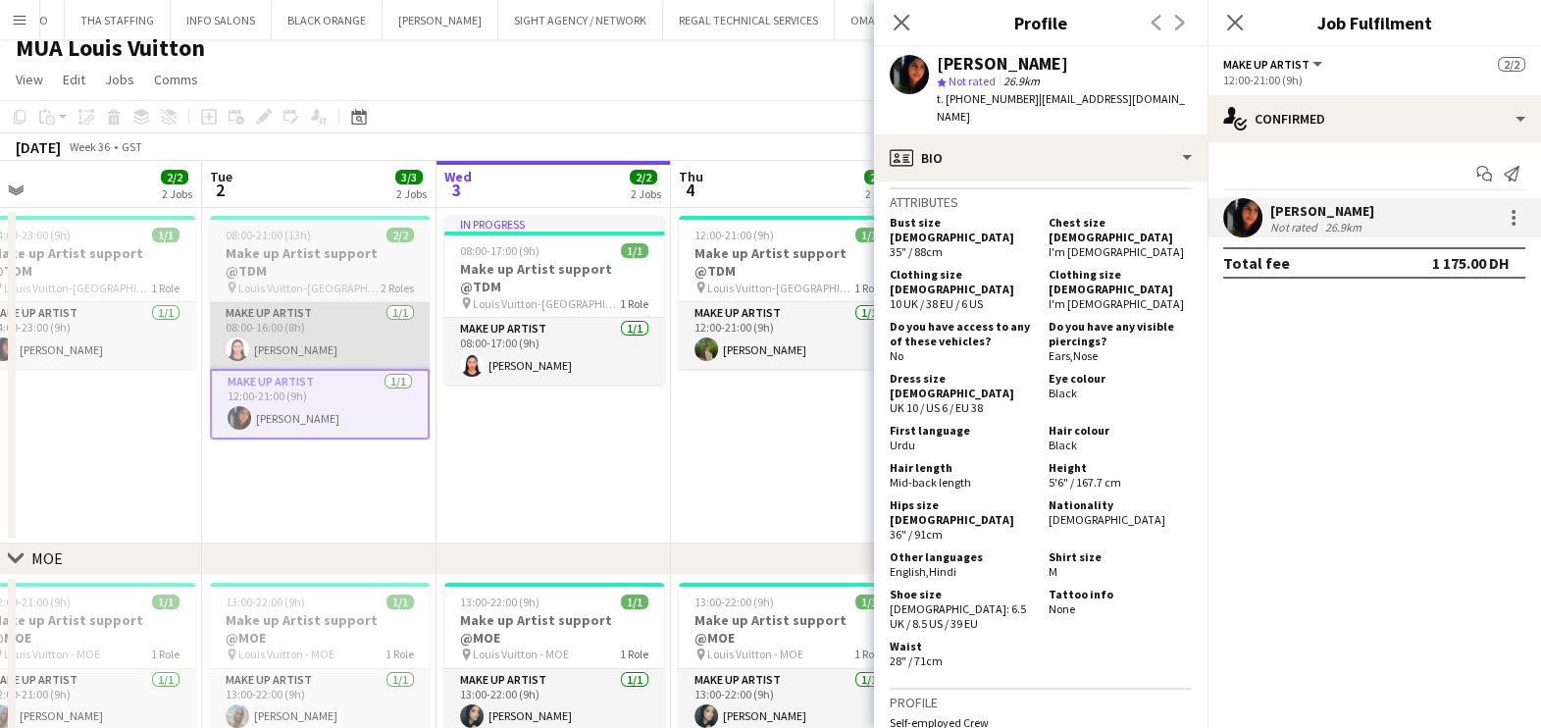
click at [338, 331] on app-card-role "Make up artist 1/1 08:00-16:00 (8h) Jacqueline Alves da Silva" at bounding box center [320, 335] width 220 height 67
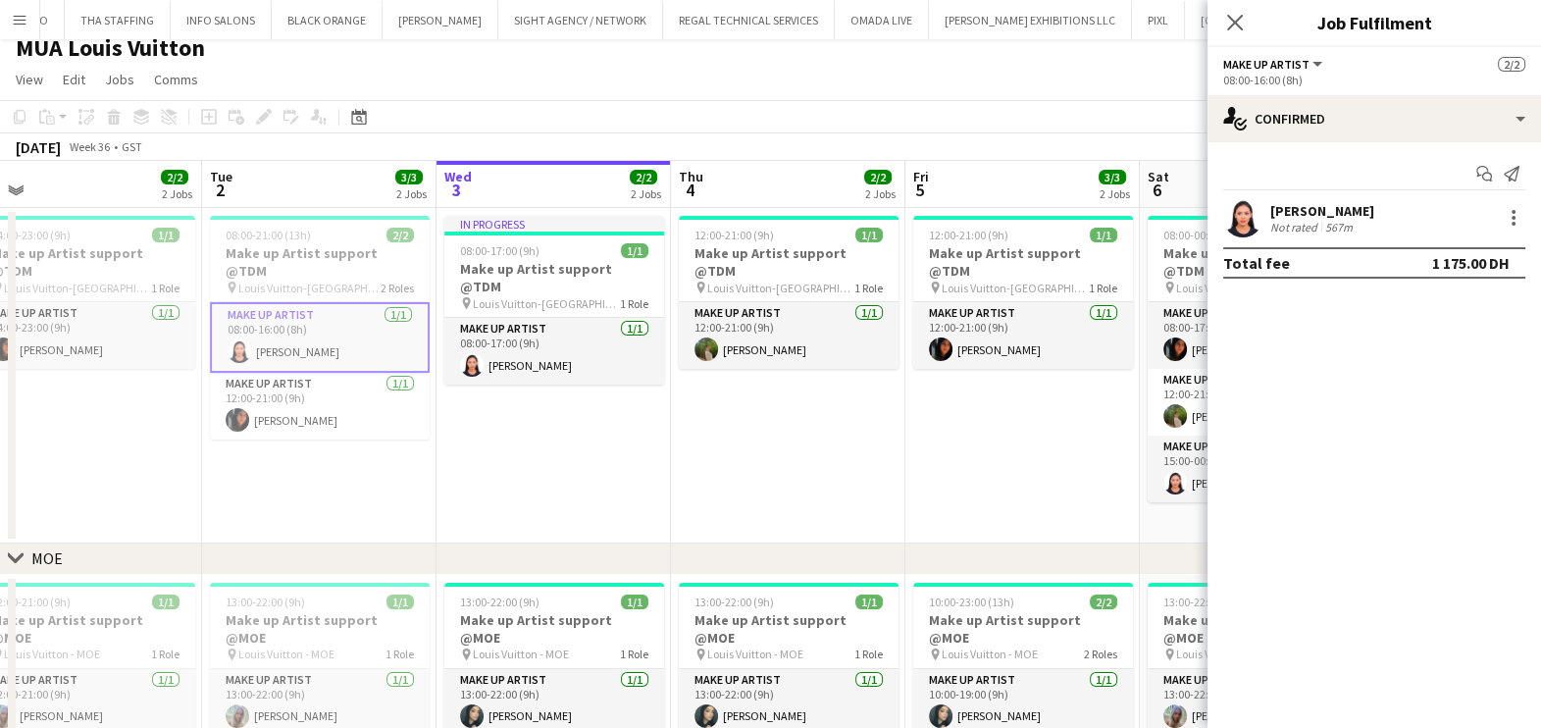
click at [1235, 231] on app-user-avatar at bounding box center [1242, 217] width 39 height 39
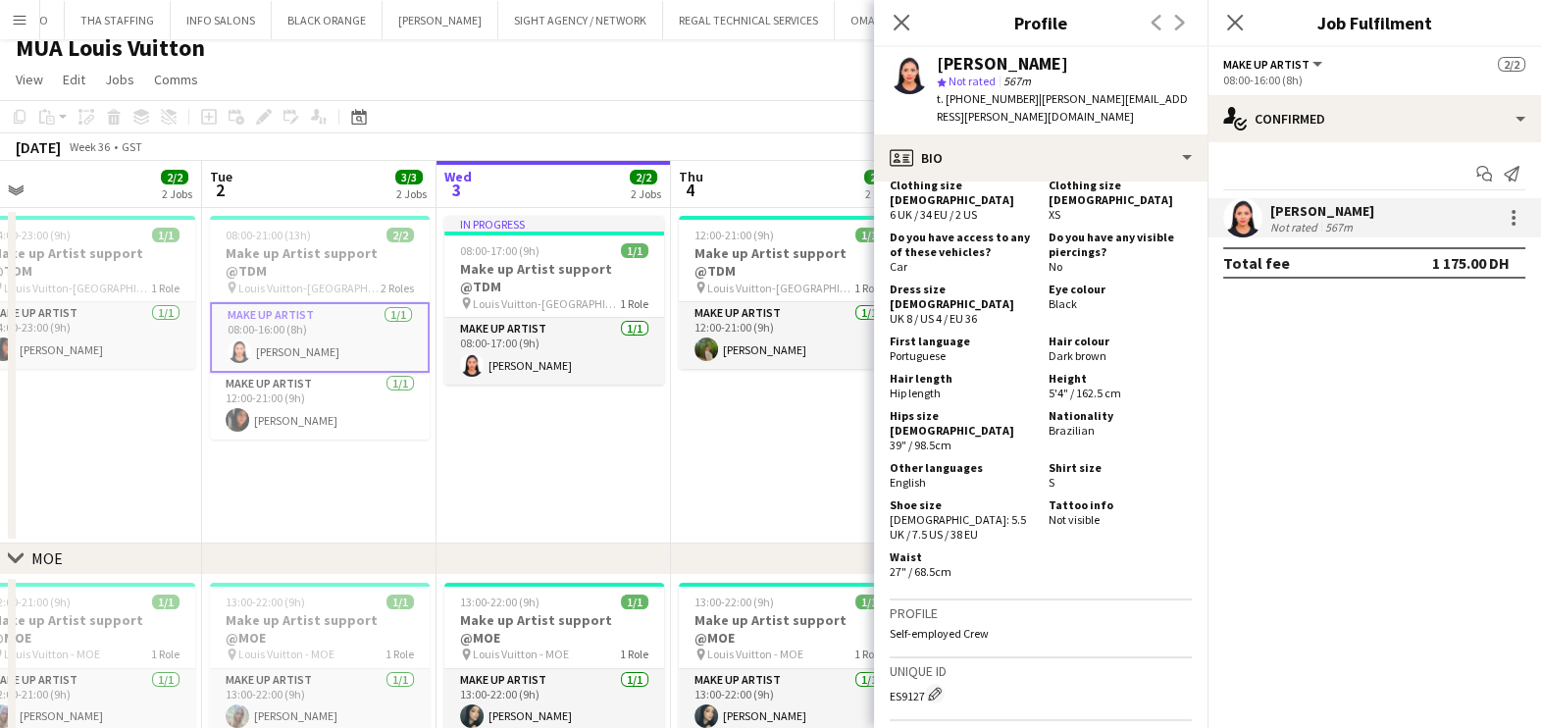
scroll to position [1215, 0]
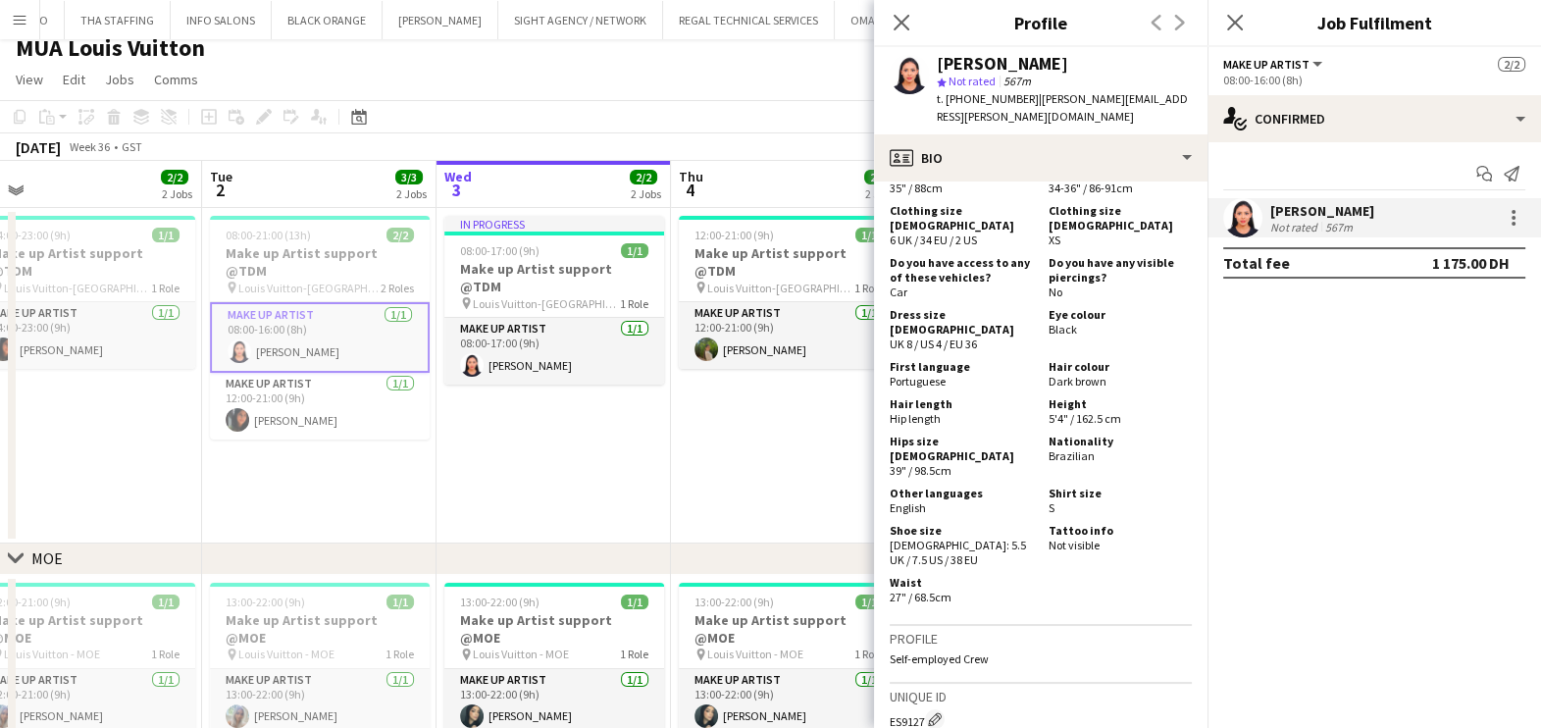
click at [735, 466] on app-date-cell "12:00-21:00 (9h) 1/1 Make up Artist support @TDM pin Louis Vuitton-Fashion Aven…" at bounding box center [788, 375] width 234 height 335
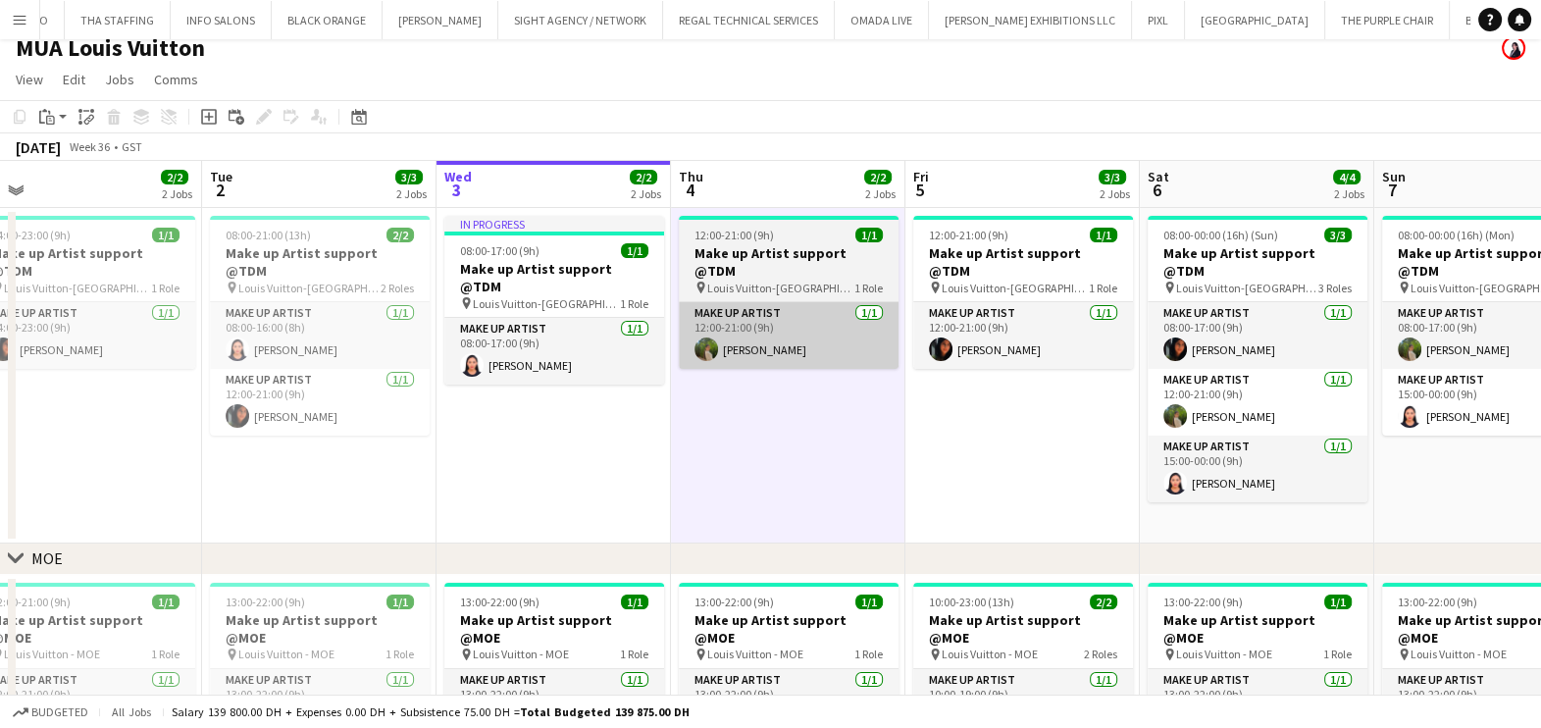
click at [734, 307] on app-card-role "Make up artist 1/1 12:00-21:00 (9h) Jee Naz" at bounding box center [789, 335] width 220 height 67
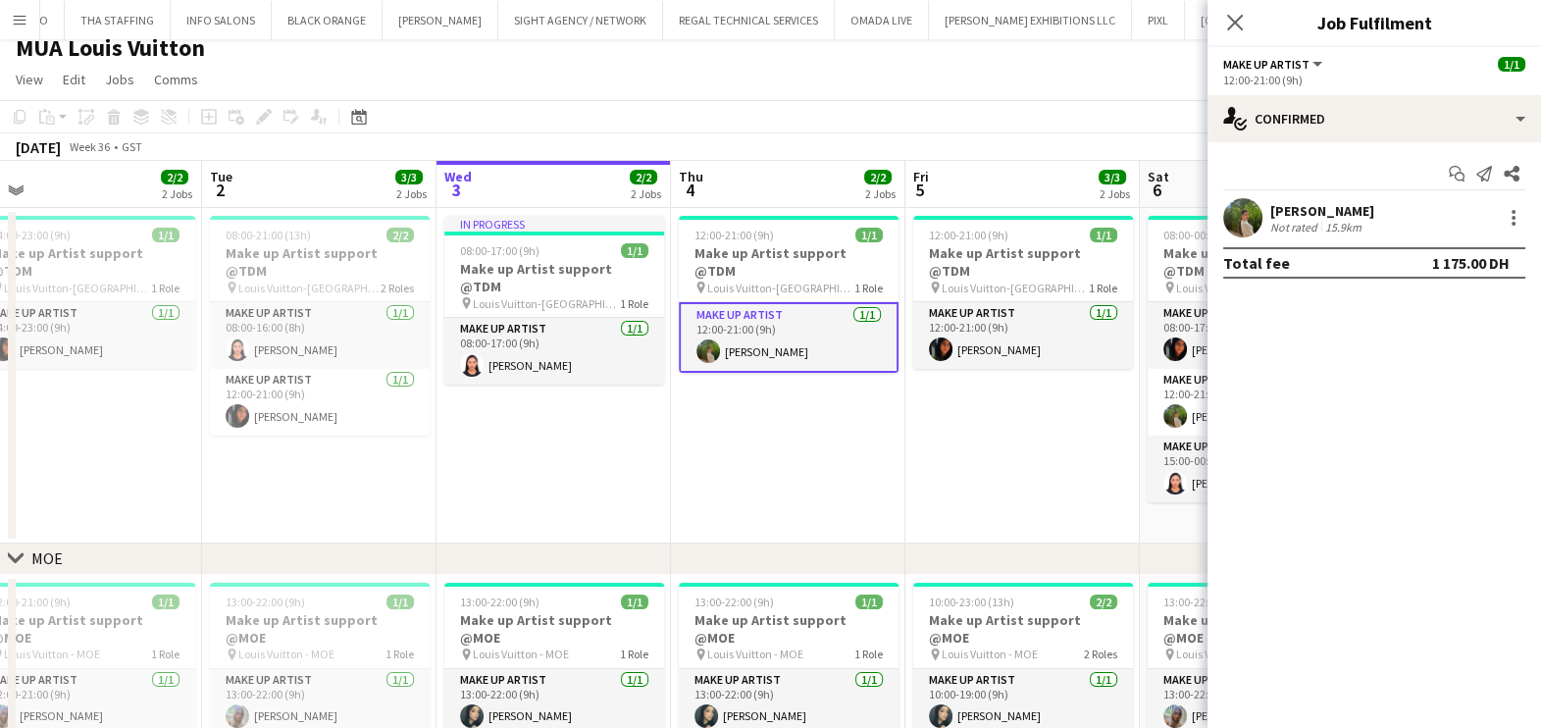
scroll to position [0, 0]
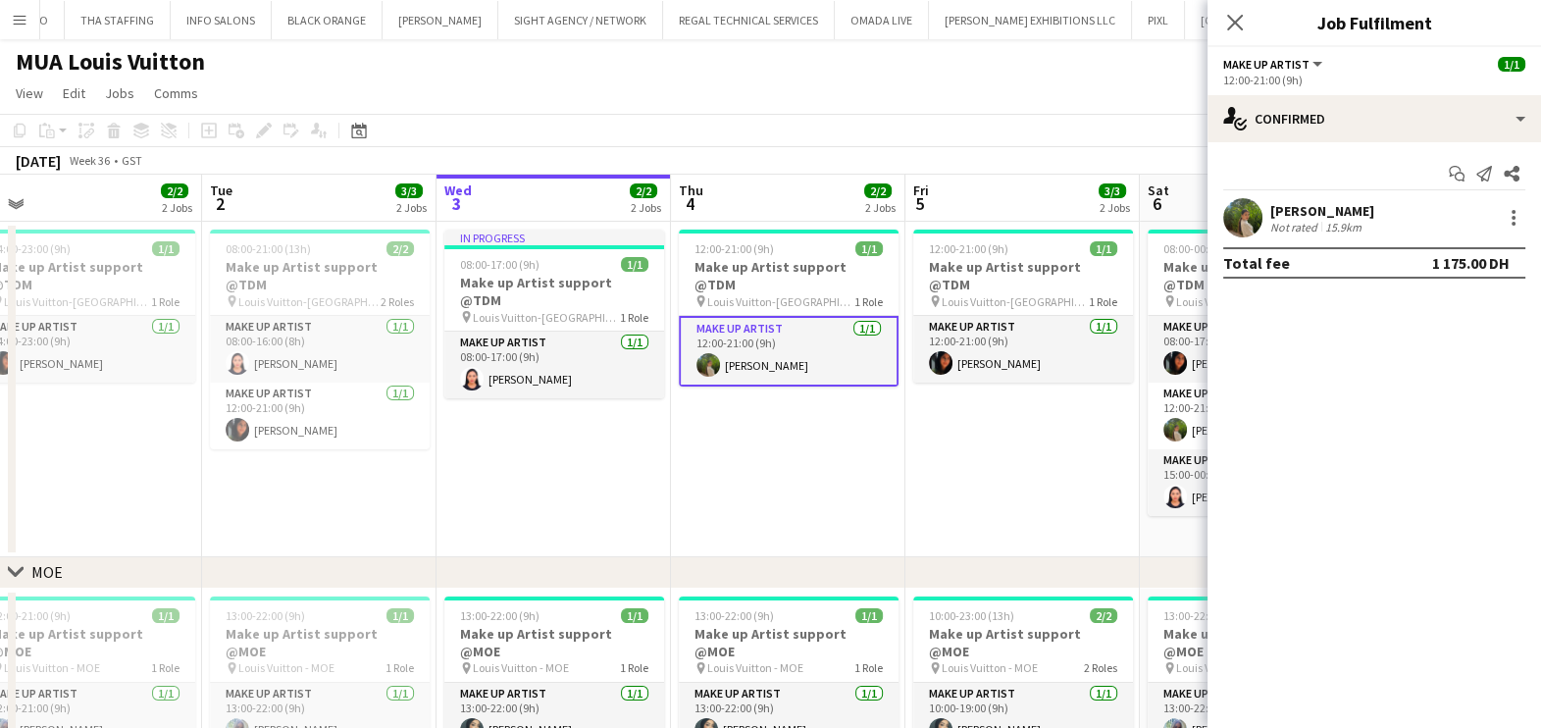
click at [682, 428] on app-date-cell "12:00-21:00 (9h) 1/1 Make up Artist support @TDM pin Louis Vuitton-Fashion Aven…" at bounding box center [788, 389] width 234 height 335
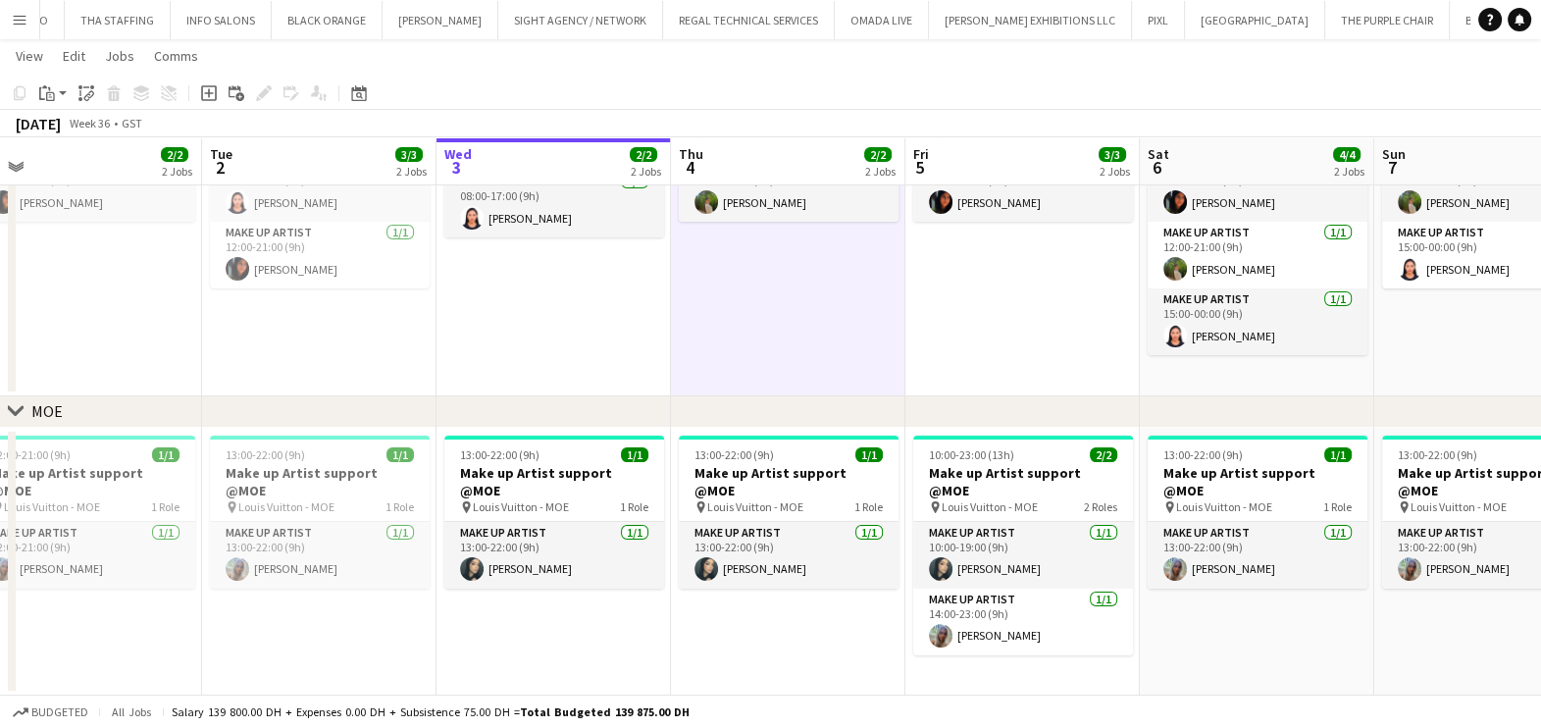
scroll to position [0, 616]
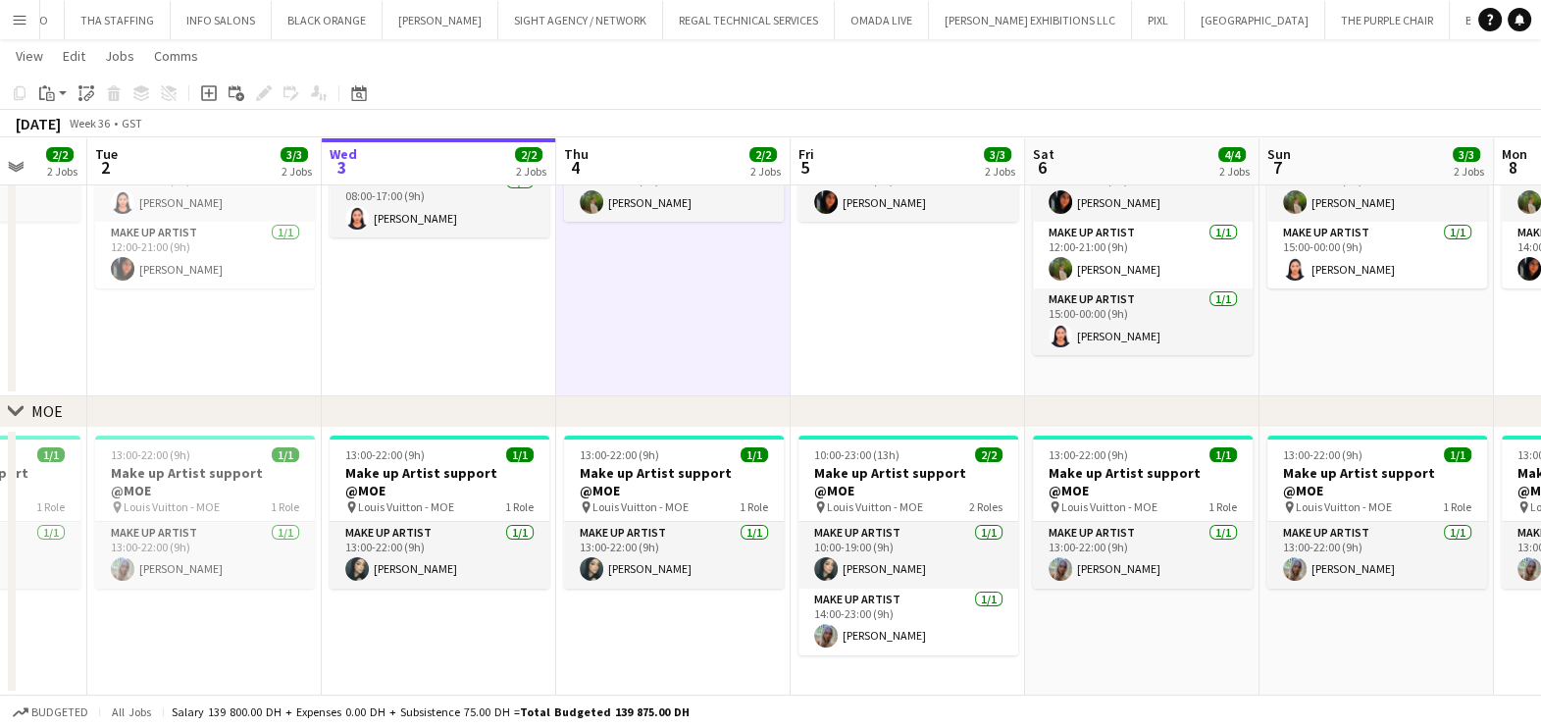
click at [640, 593] on app-calendar-viewport "Sat 30 3/3 2 Jobs Sun 31 3/3 2 Jobs Mon 1 2/2 2 Jobs Tue 2 3/3 2 Jobs Wed 3 2/2…" at bounding box center [770, 307] width 1541 height 778
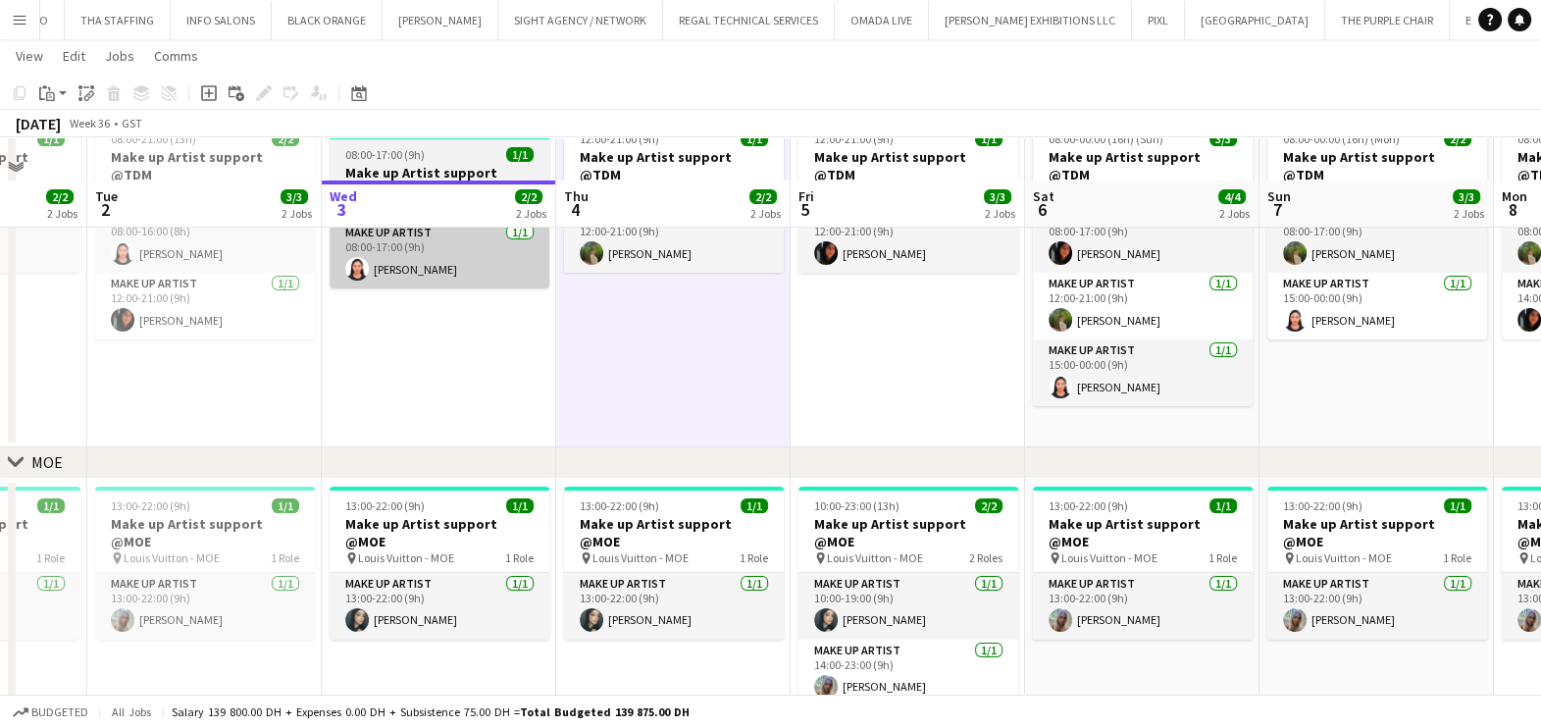
scroll to position [36, 0]
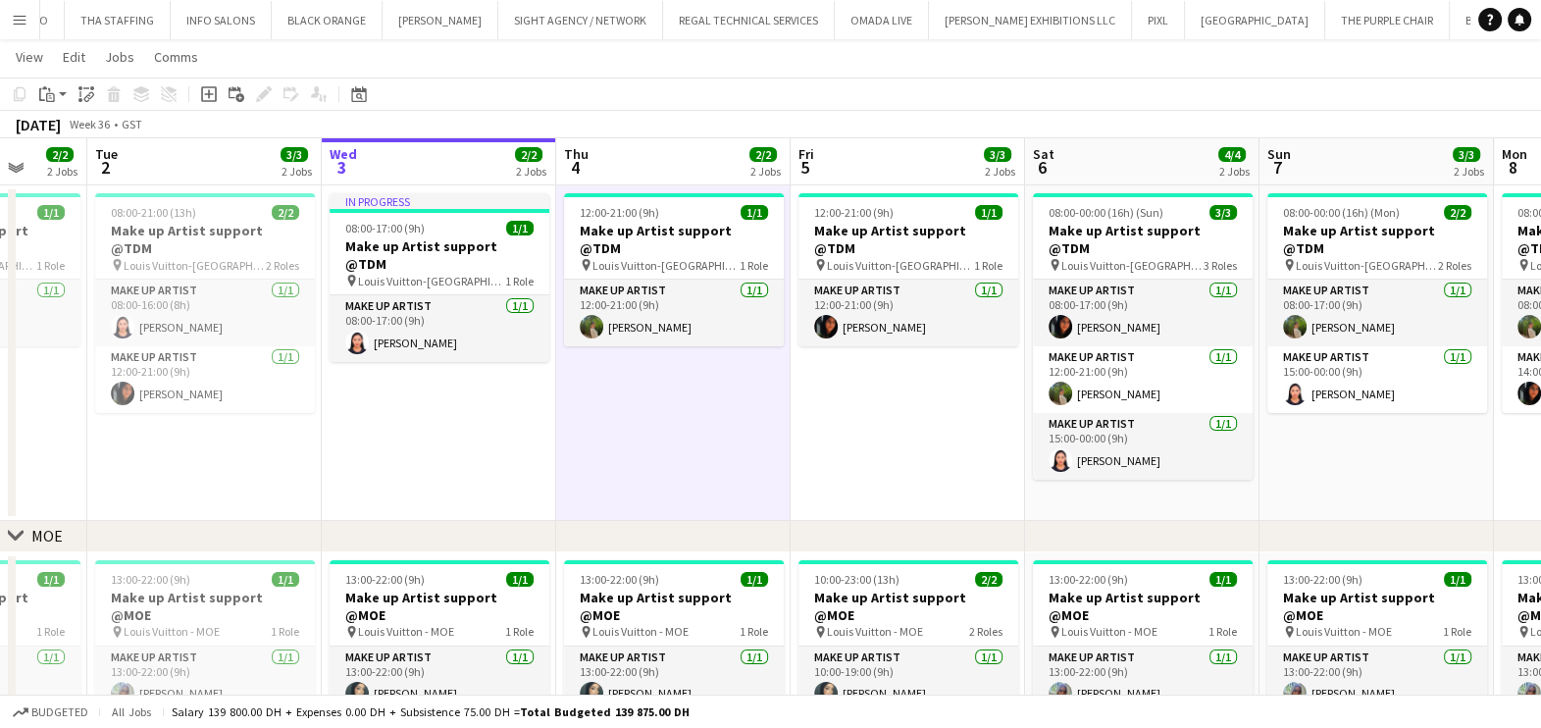
click at [18, 31] on button "Menu" at bounding box center [19, 19] width 39 height 39
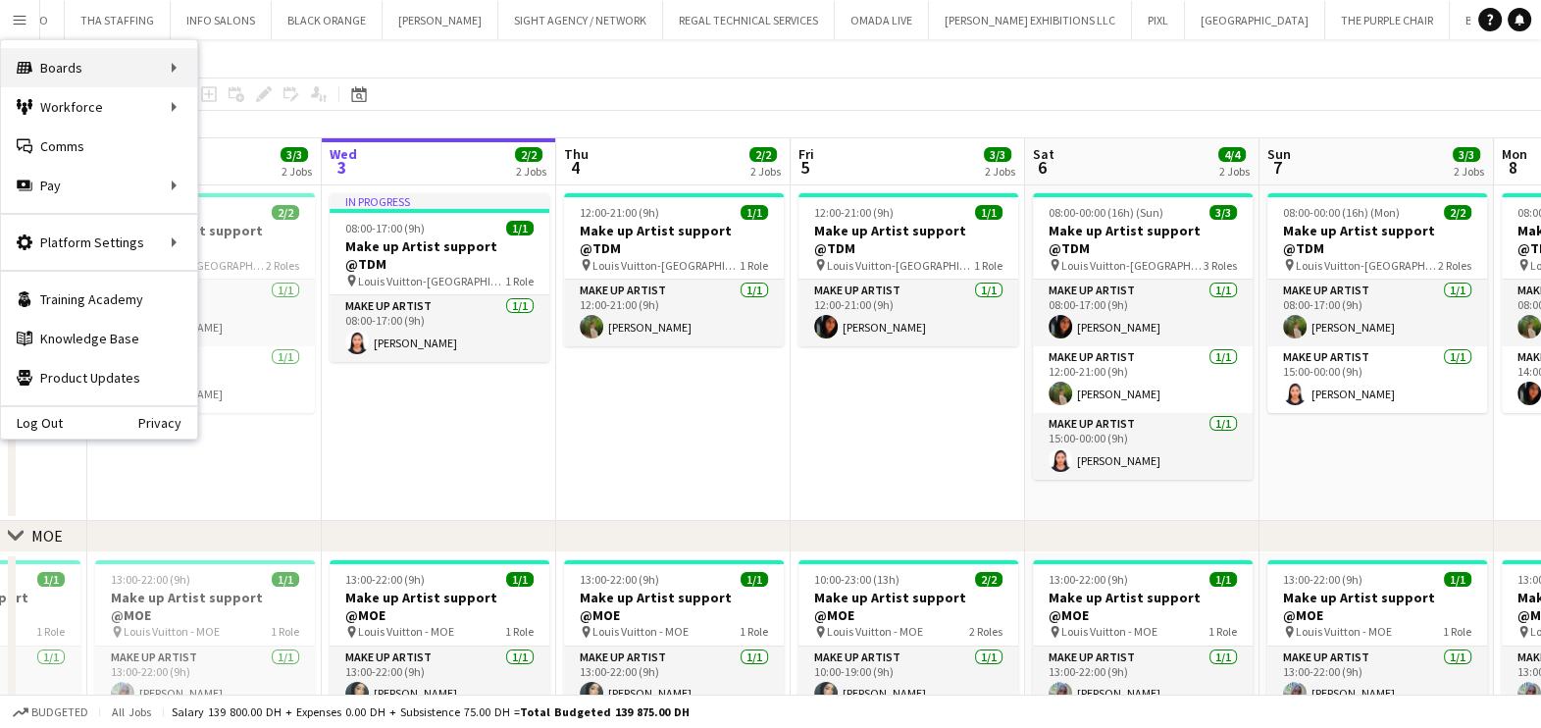
click at [164, 84] on div "Boards Boards" at bounding box center [99, 67] width 196 height 39
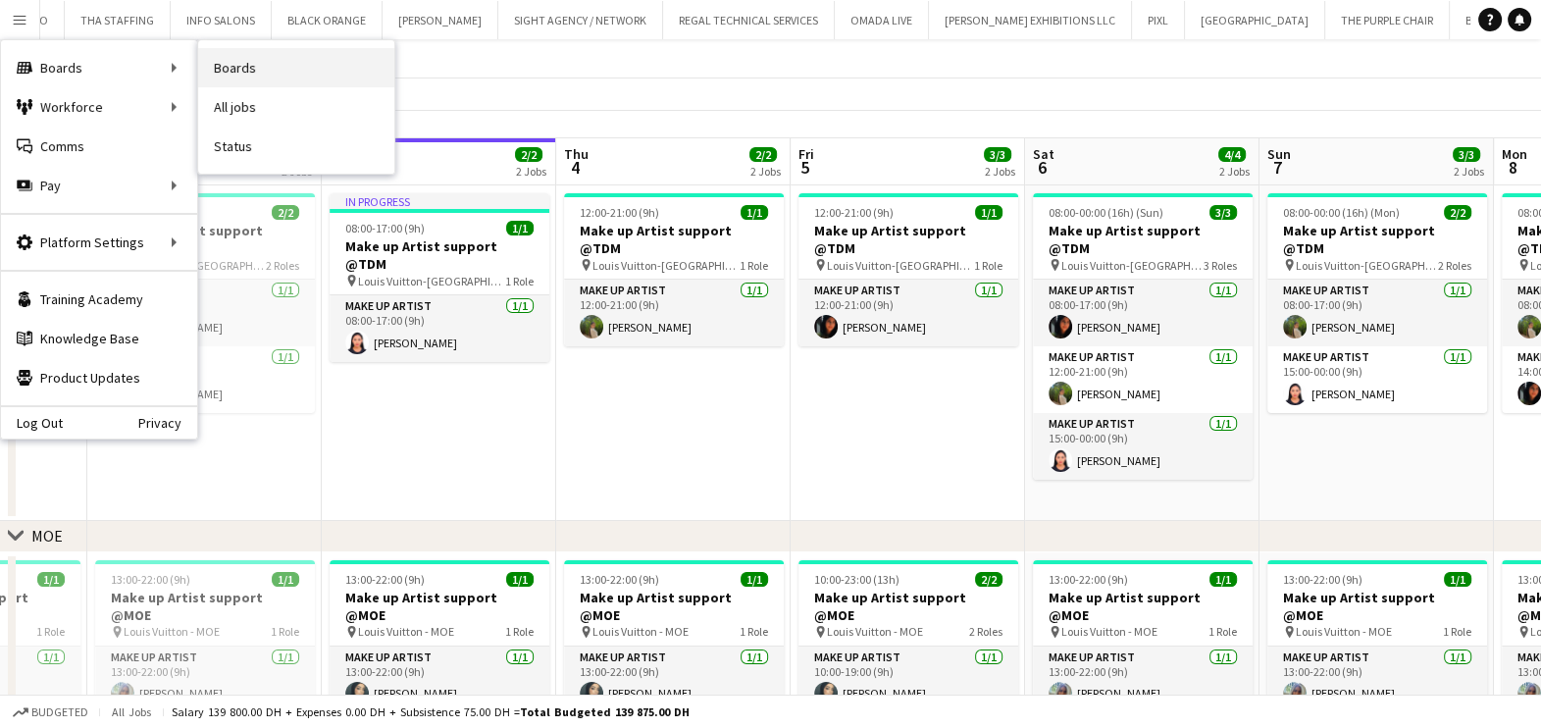
click at [302, 77] on link "Boards" at bounding box center [296, 67] width 196 height 39
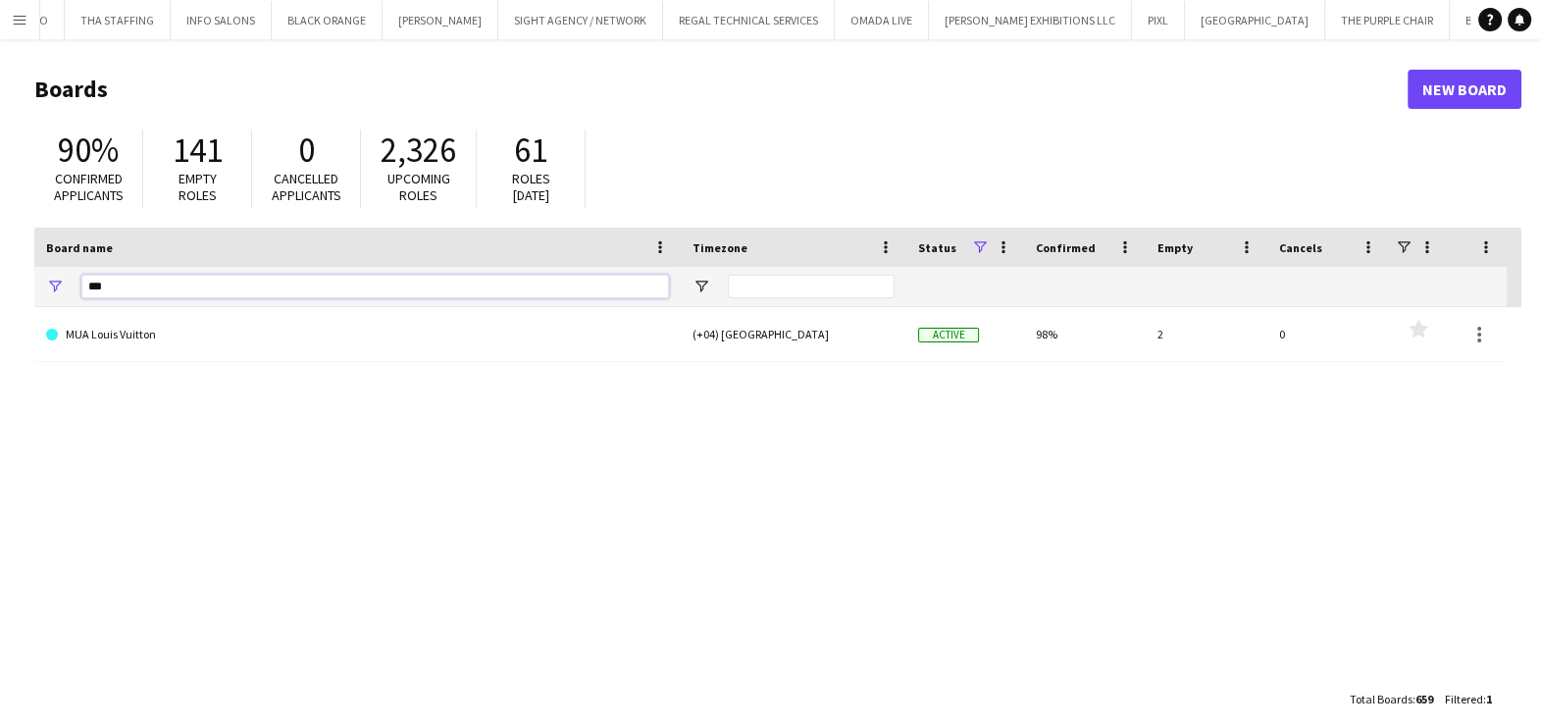
click at [161, 288] on input "***" at bounding box center [375, 287] width 588 height 24
type input "*"
type input "********"
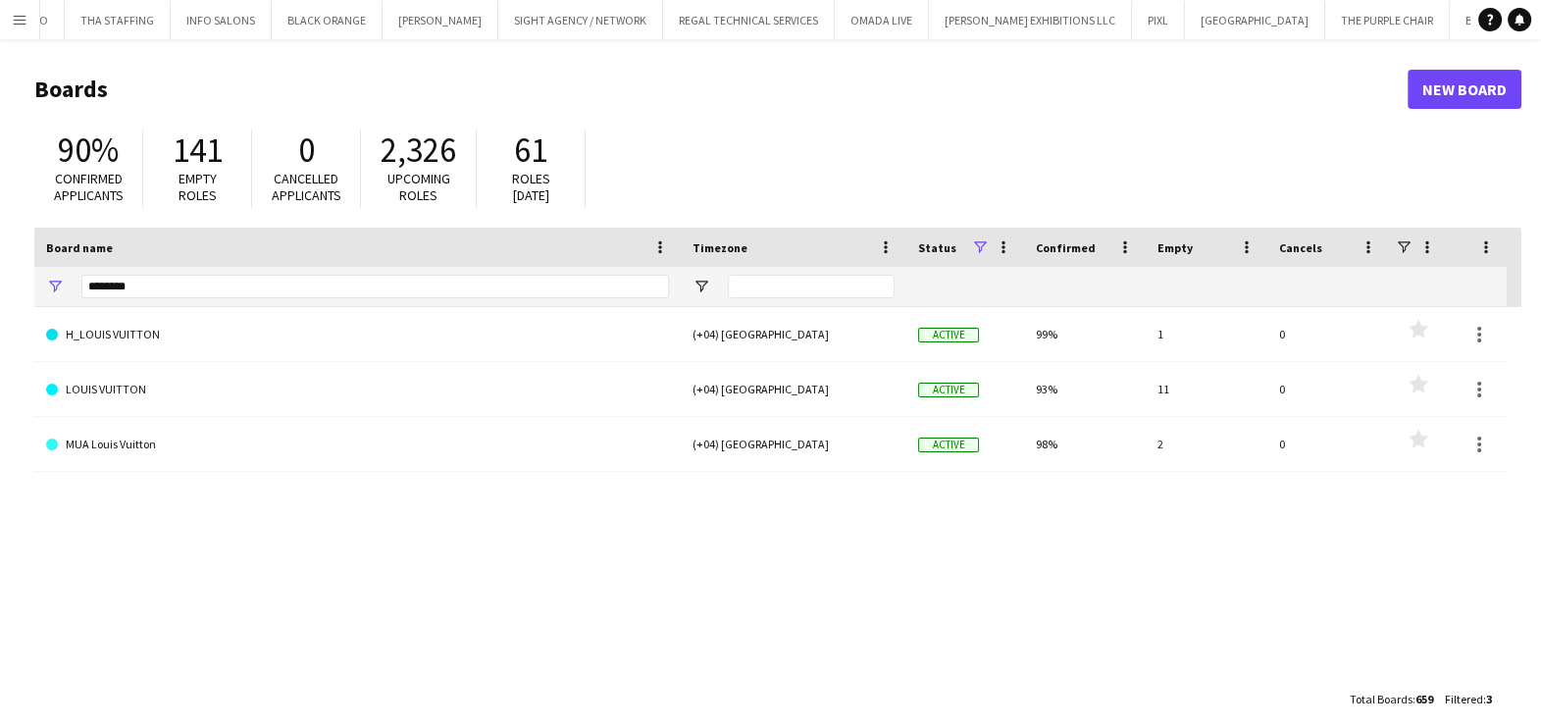
click at [188, 385] on link "LOUIS VUITTON" at bounding box center [357, 389] width 623 height 55
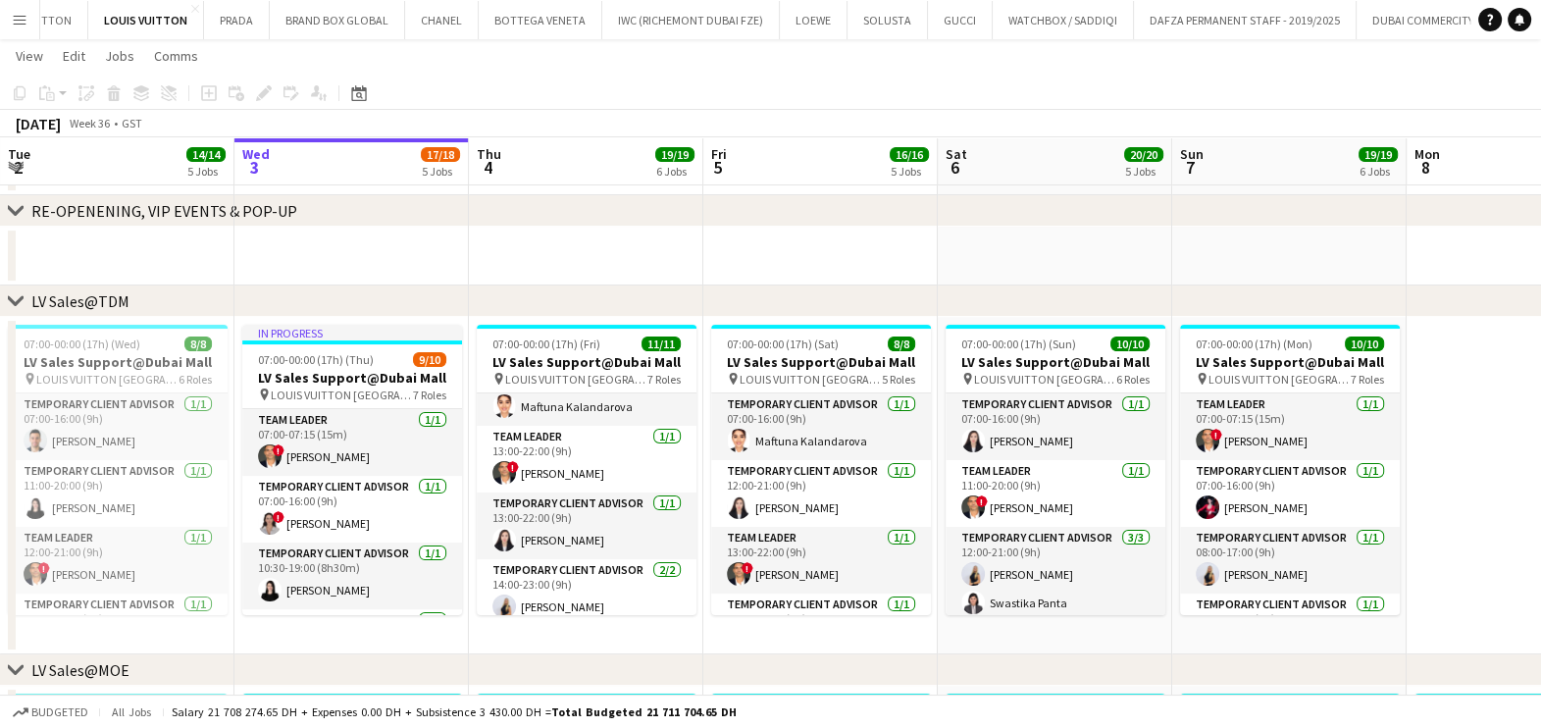
scroll to position [186, 0]
click at [934, 238] on app-date-cell at bounding box center [820, 256] width 234 height 59
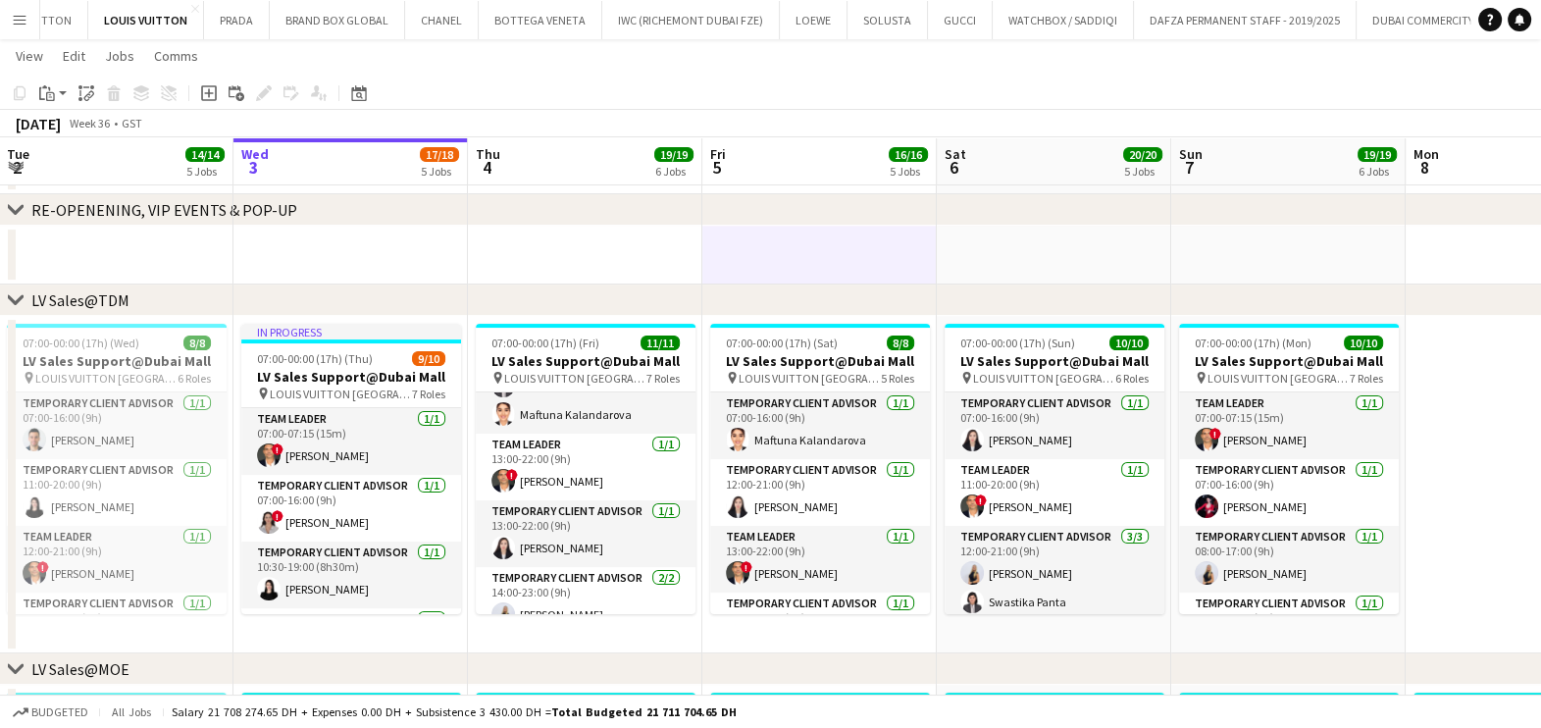
scroll to position [358, 0]
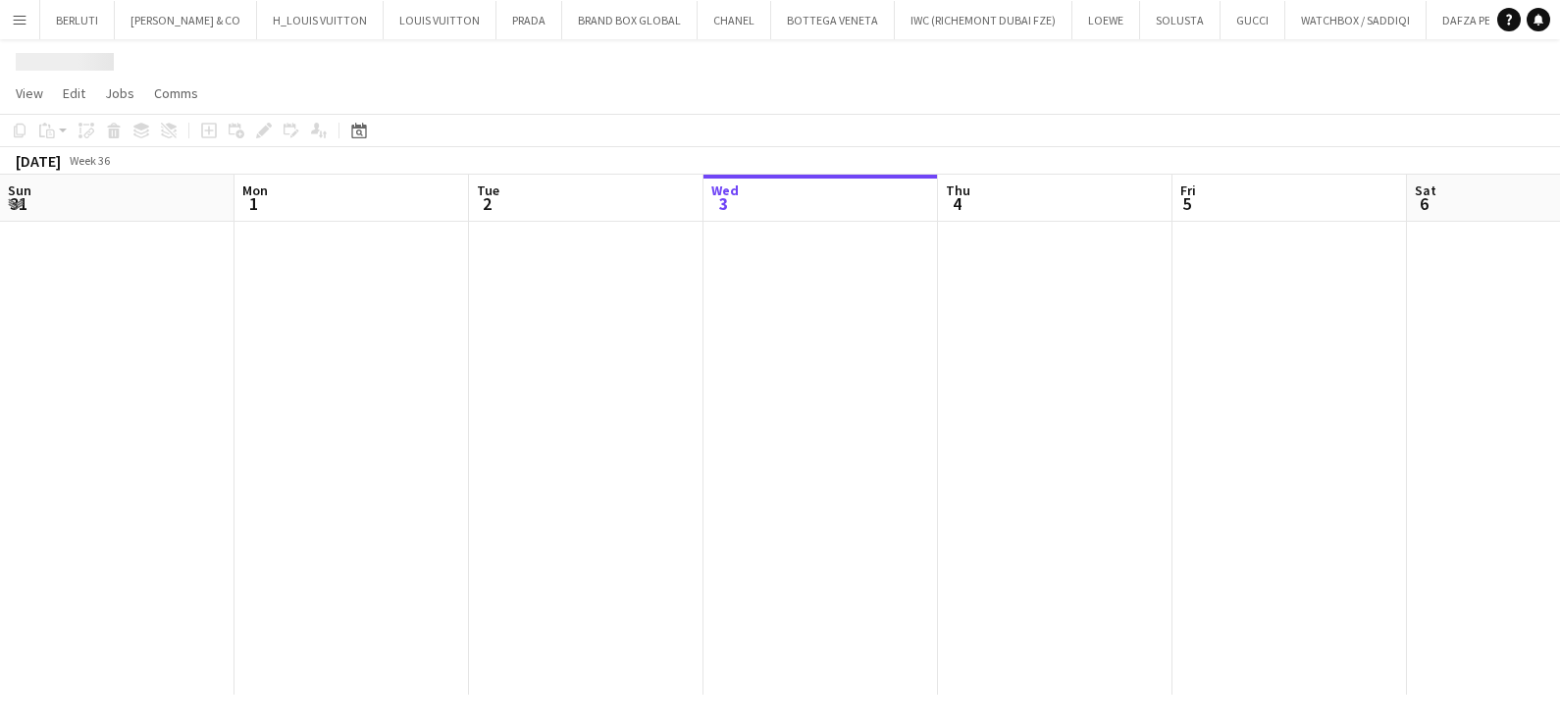
scroll to position [0, 469]
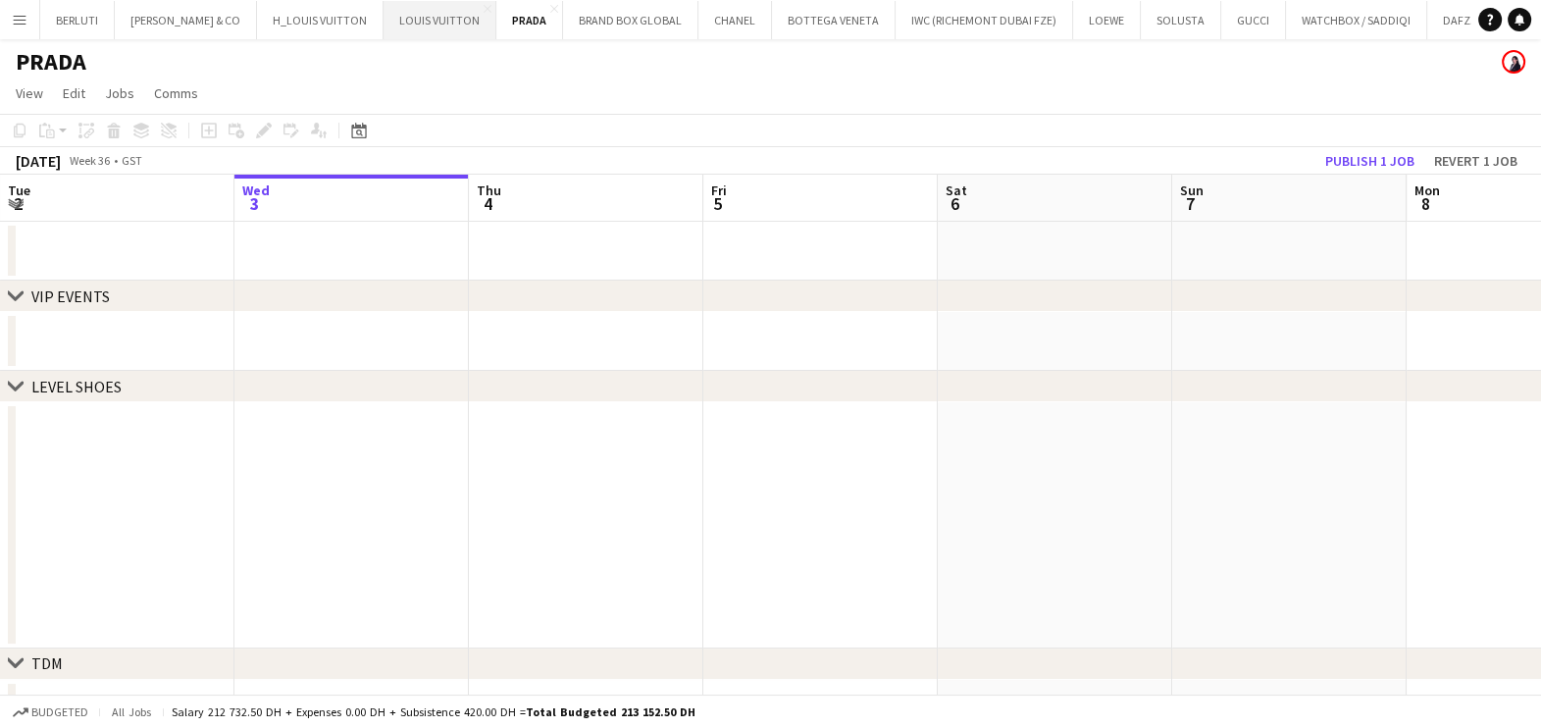
click at [388, 23] on button "LOUIS VUITTON Close" at bounding box center [440, 20] width 113 height 38
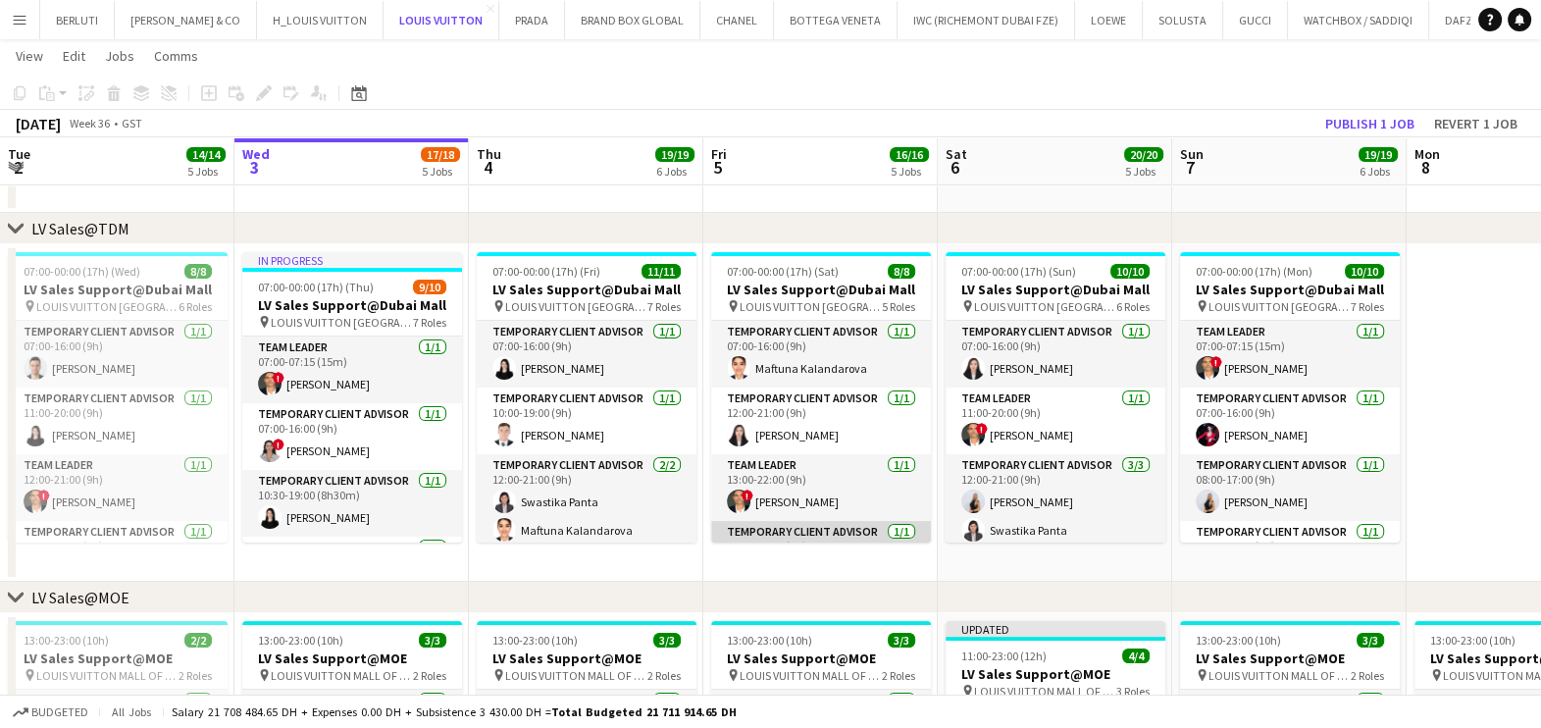
scroll to position [196, 0]
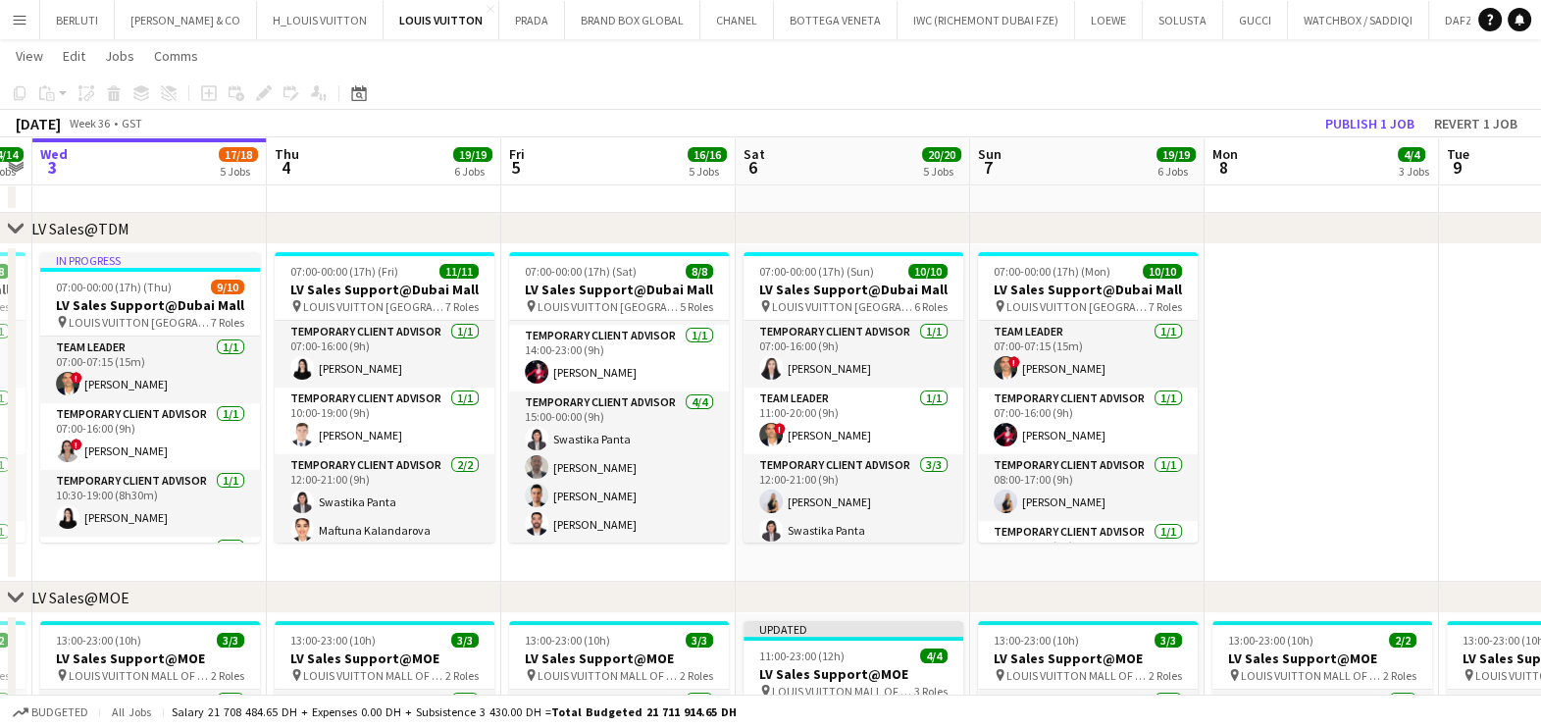
drag, startPoint x: 888, startPoint y: 619, endPoint x: 641, endPoint y: 619, distance: 246.2
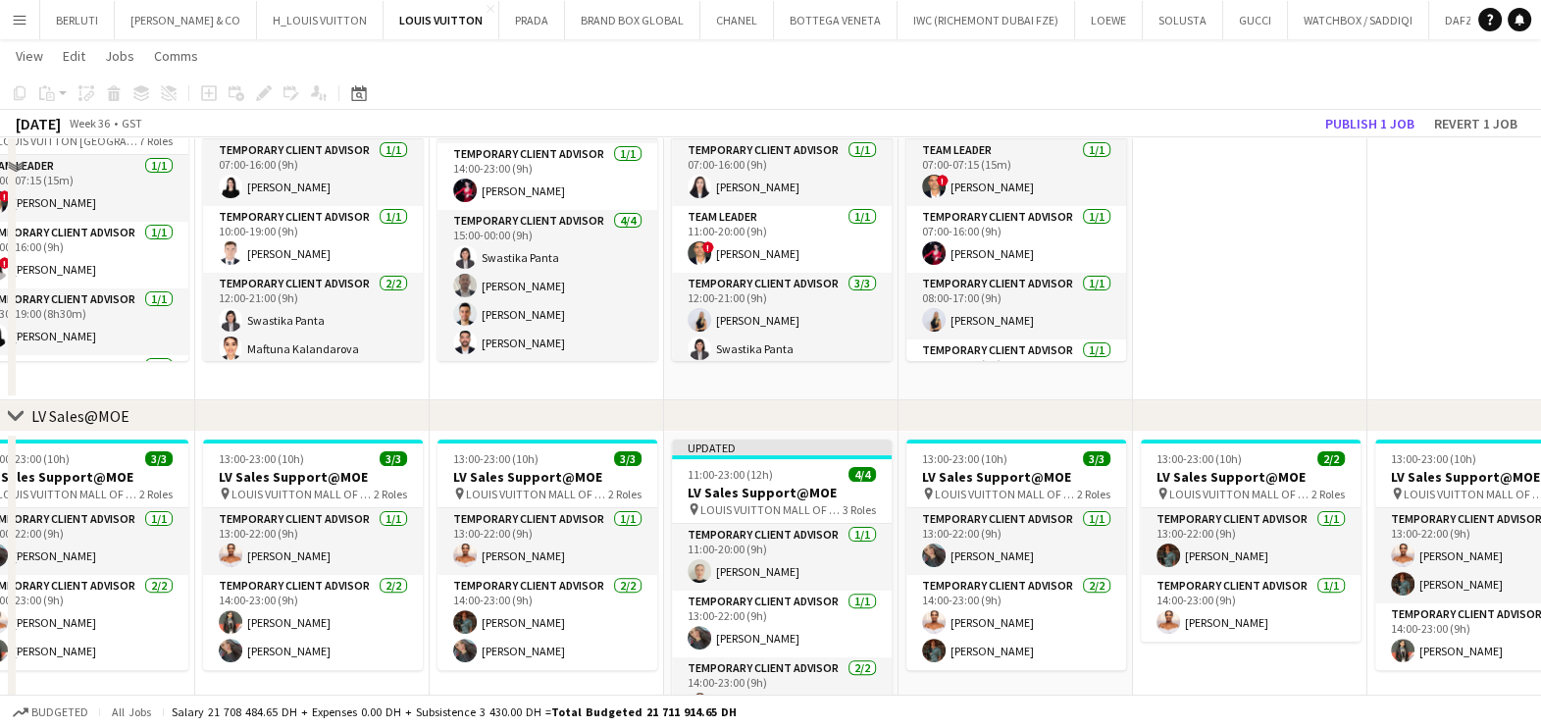
scroll to position [736, 0]
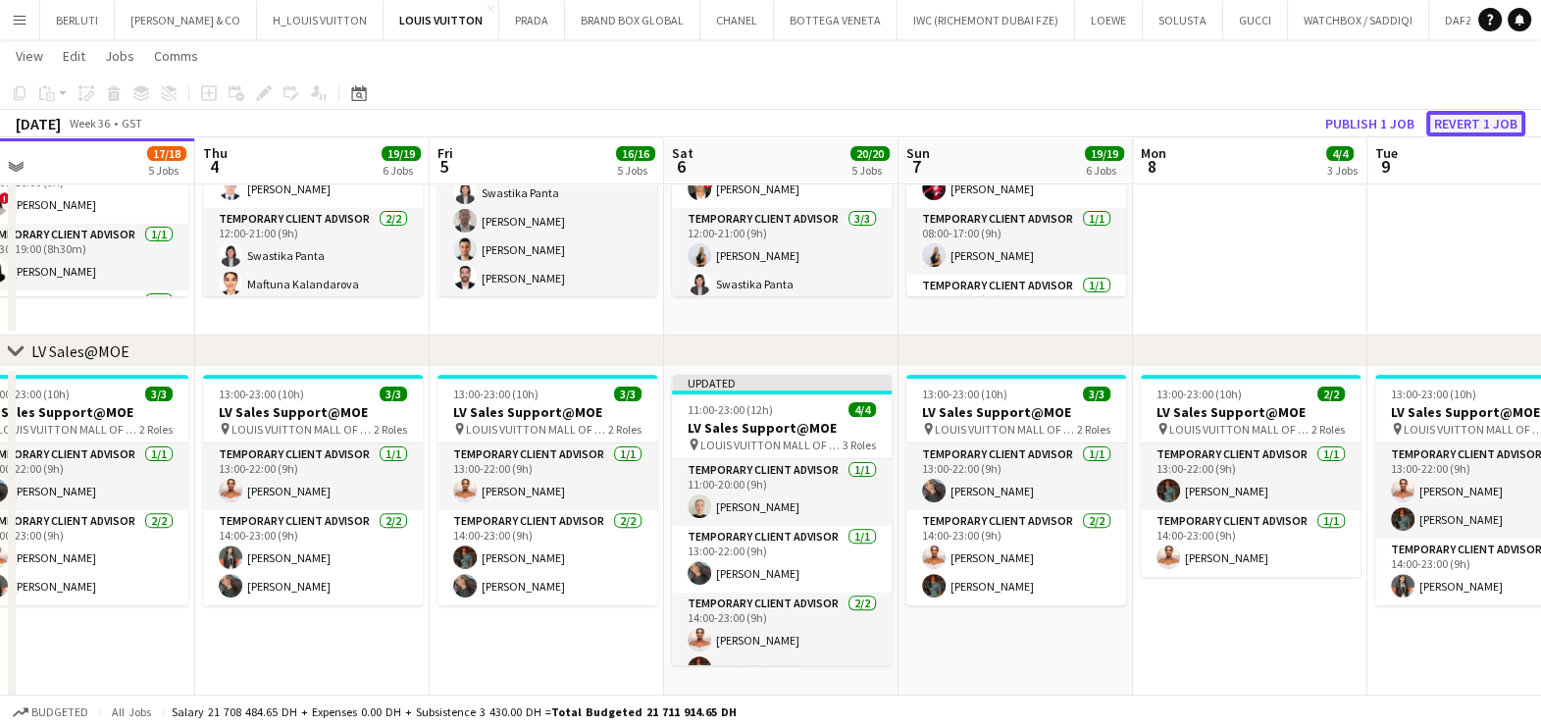
click at [1481, 113] on button "Revert 1 job" at bounding box center [1475, 124] width 99 height 26
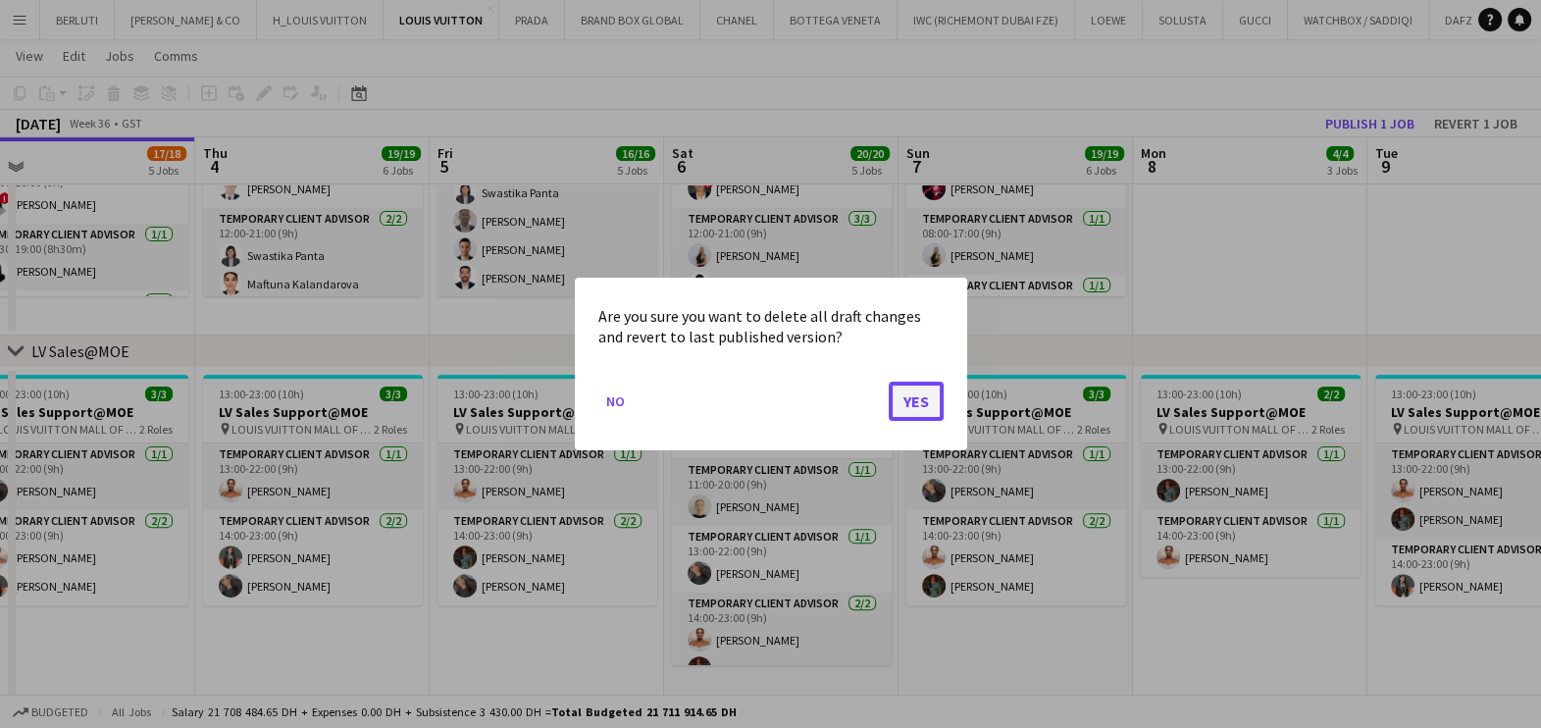
click at [924, 410] on button "Yes" at bounding box center [916, 401] width 55 height 39
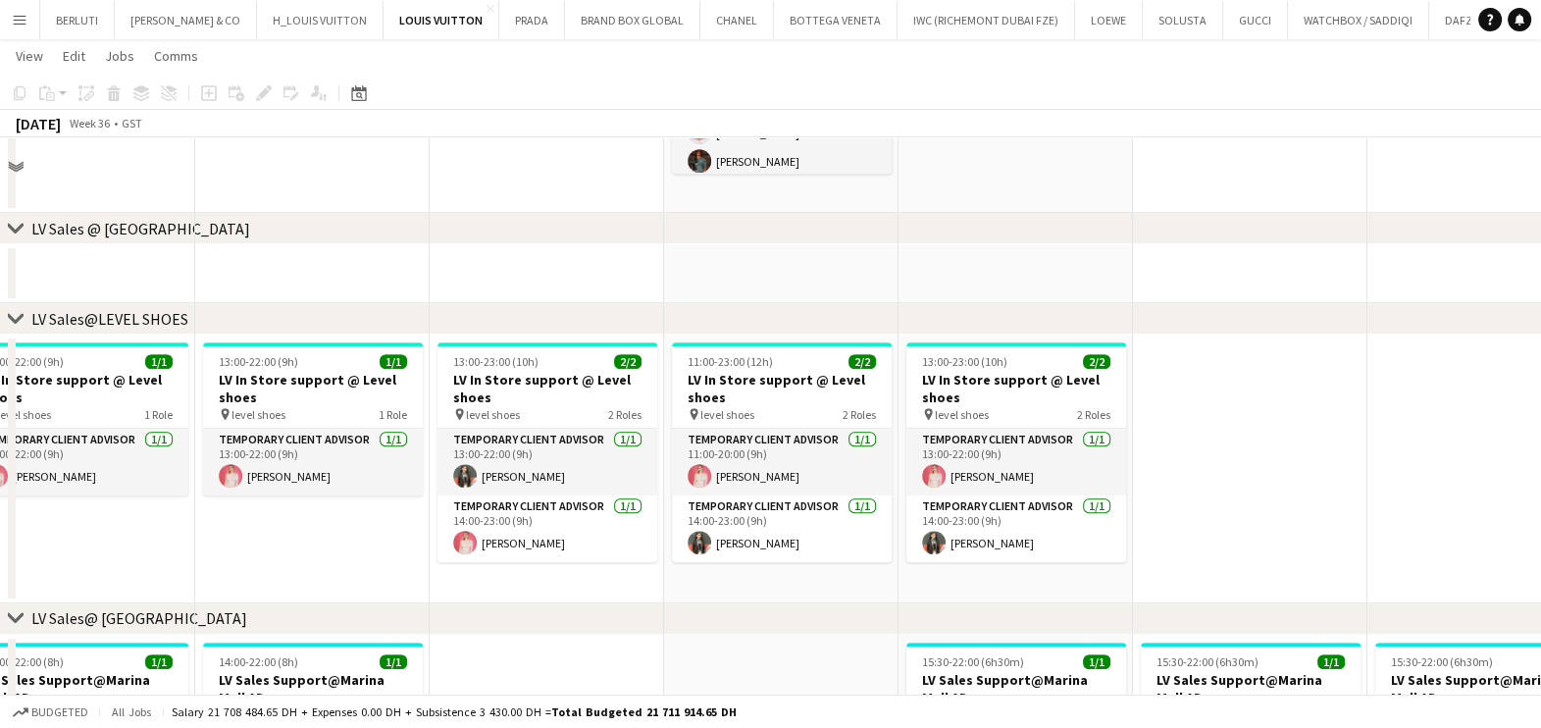
scroll to position [1349, 0]
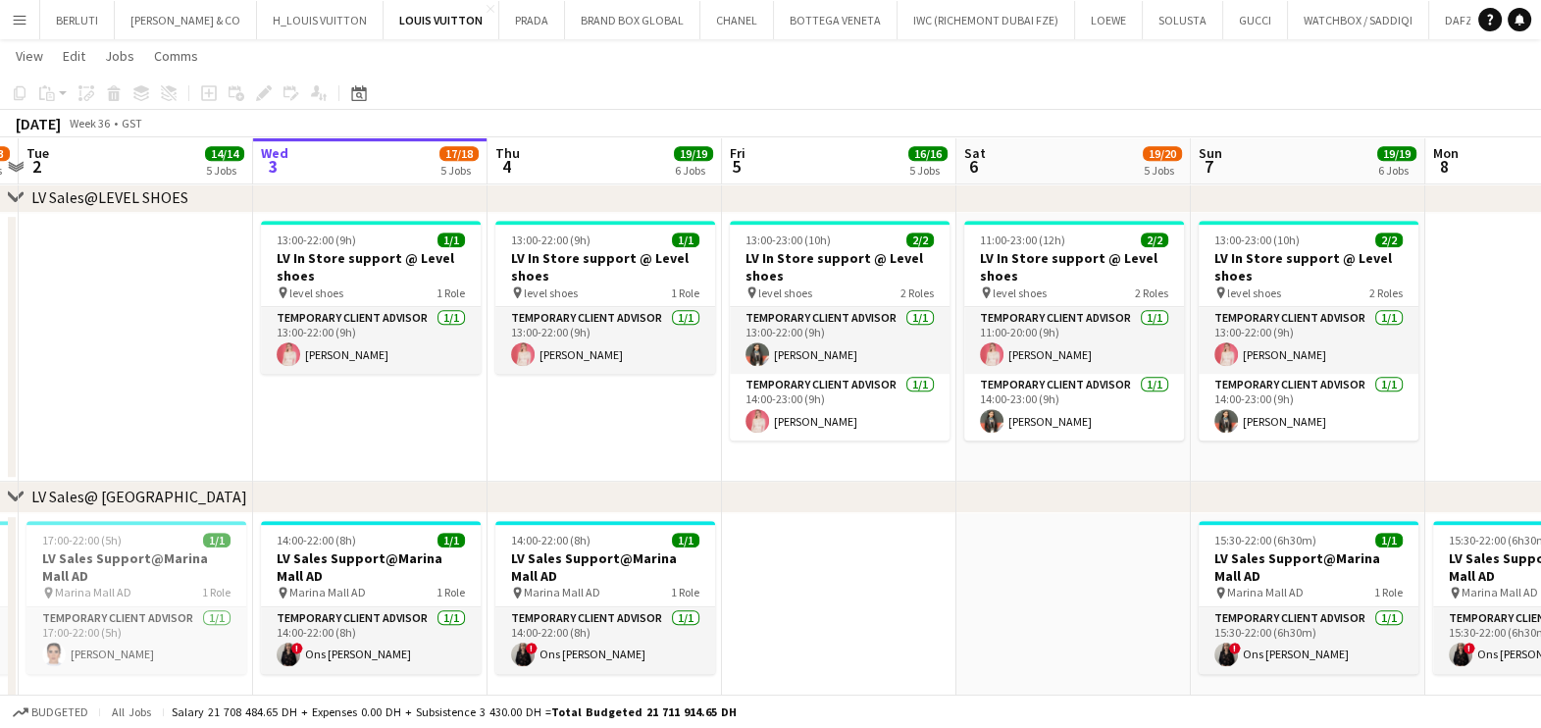
drag, startPoint x: 479, startPoint y: 626, endPoint x: 977, endPoint y: 543, distance: 505.0
click at [977, 543] on app-calendar-viewport "Sun 31 13/15 5 Jobs Mon 1 12/13 3 Jobs Tue 2 14/14 5 Jobs Wed 3 17/18 5 Jobs Th…" at bounding box center [770, 125] width 1541 height 2795
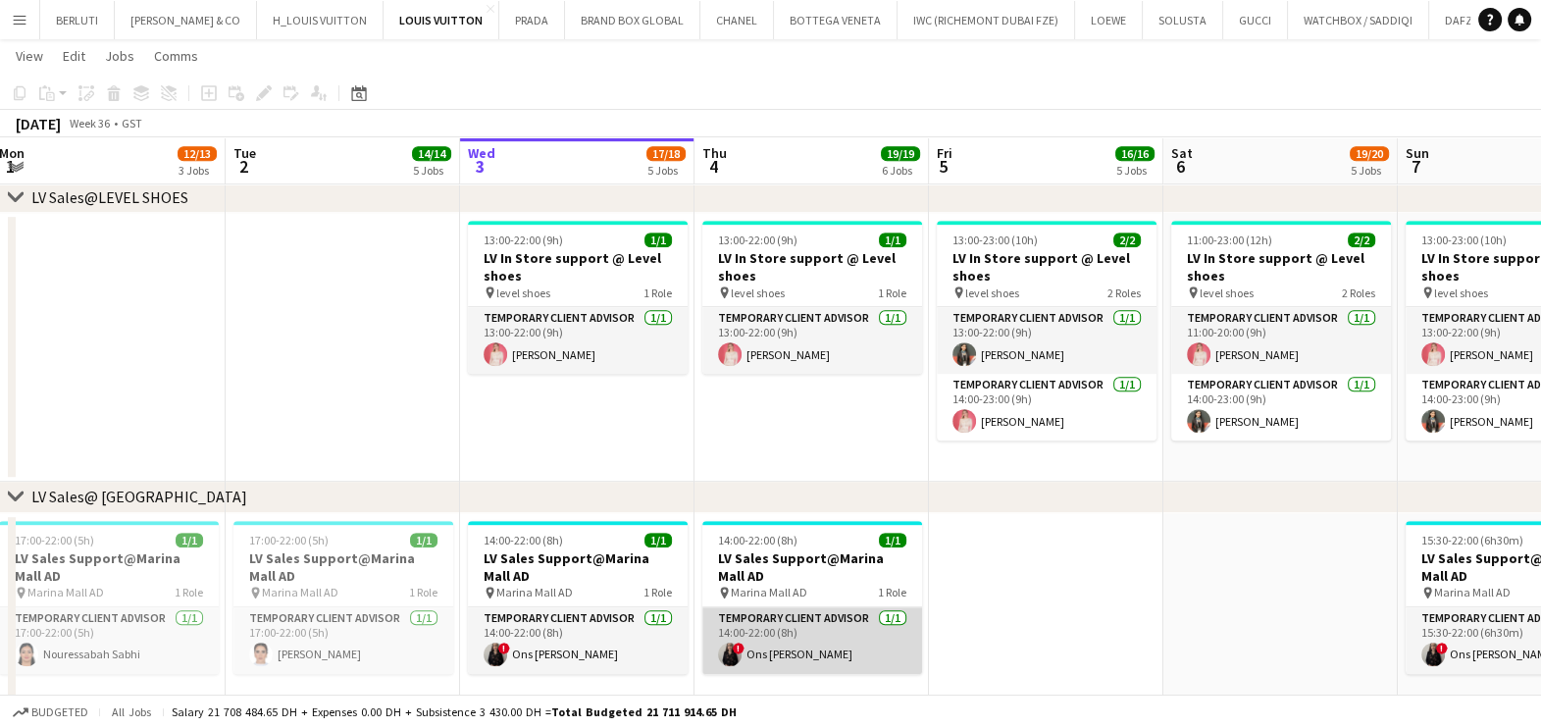
click at [759, 643] on app-card-role "Temporary Client Advisor 1/1 14:00-22:00 (8h) ! Ons Ben Haddada" at bounding box center [812, 640] width 220 height 67
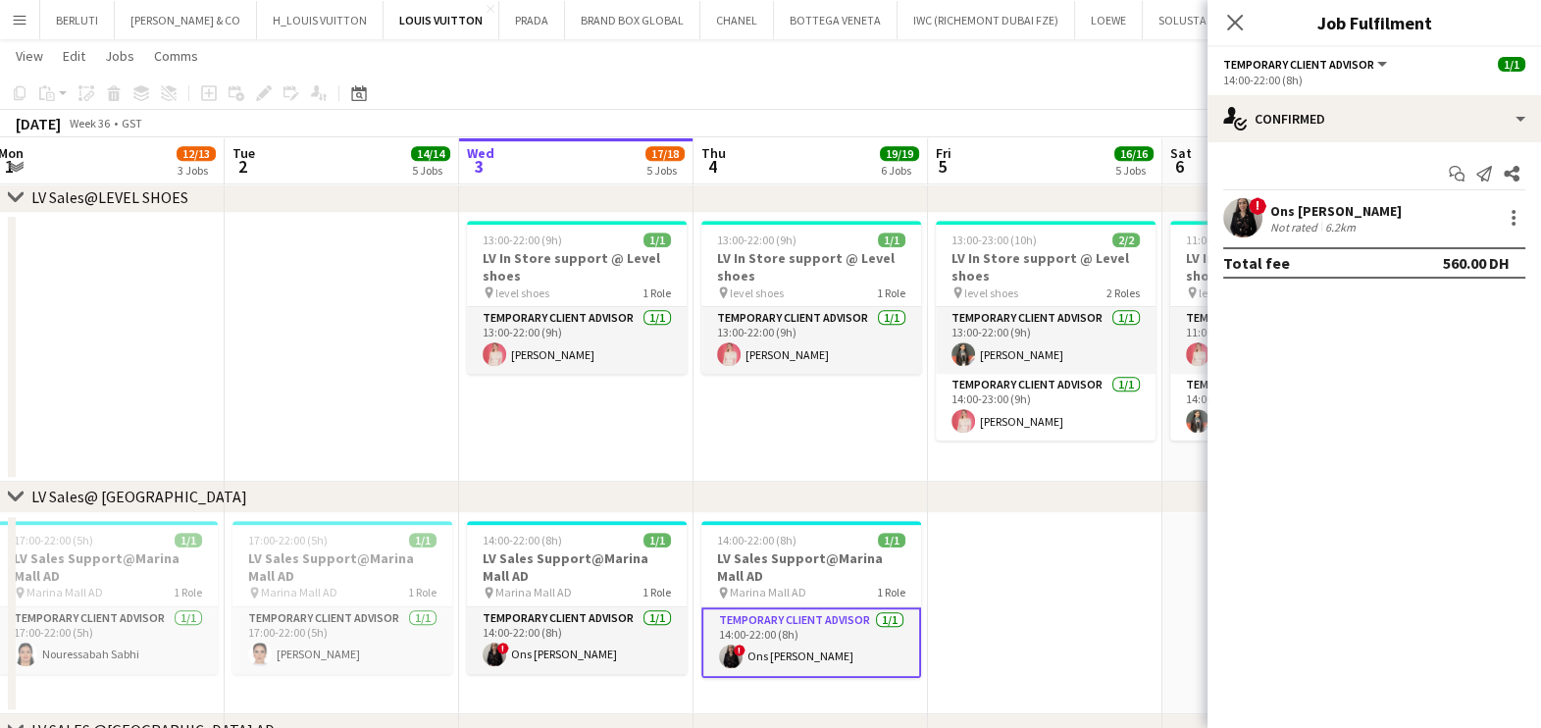
drag, startPoint x: 902, startPoint y: 436, endPoint x: 774, endPoint y: 496, distance: 141.7
click at [901, 436] on app-date-cell "13:00-22:00 (9h) 1/1 LV In Store support @ Level shoes pin level shoes 1 Role T…" at bounding box center [810, 347] width 234 height 269
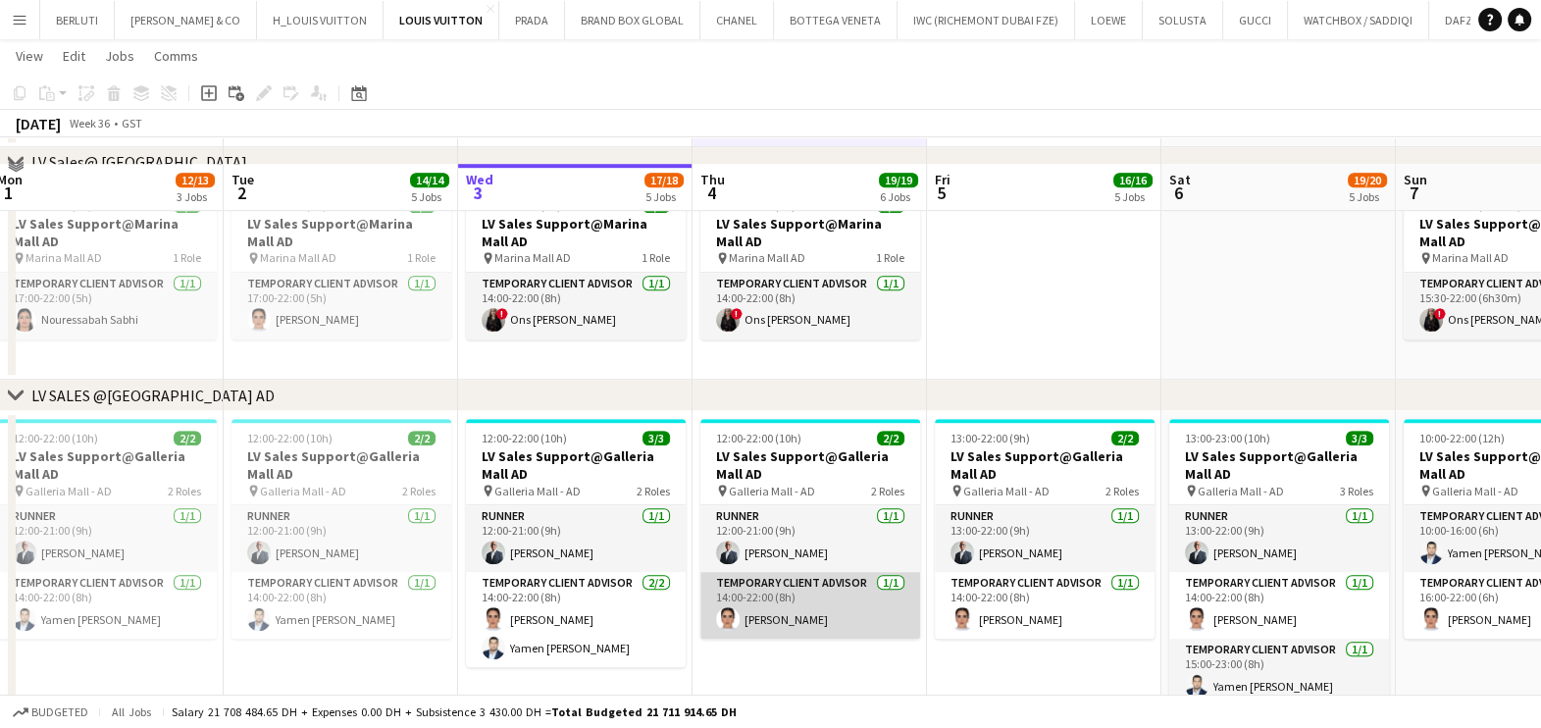
scroll to position [1716, 0]
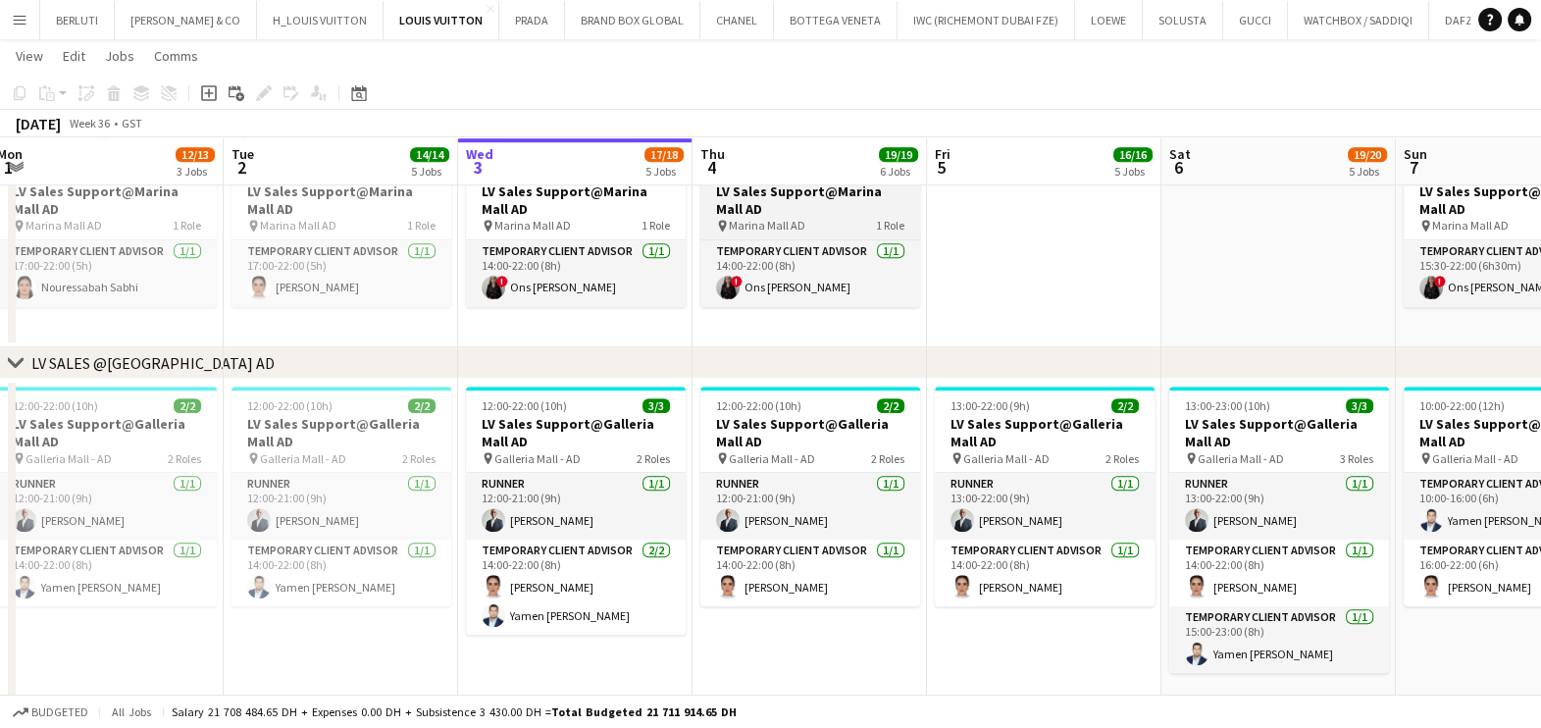
click at [844, 206] on h3 "LV Sales Support@Marina Mall AD" at bounding box center [810, 199] width 220 height 35
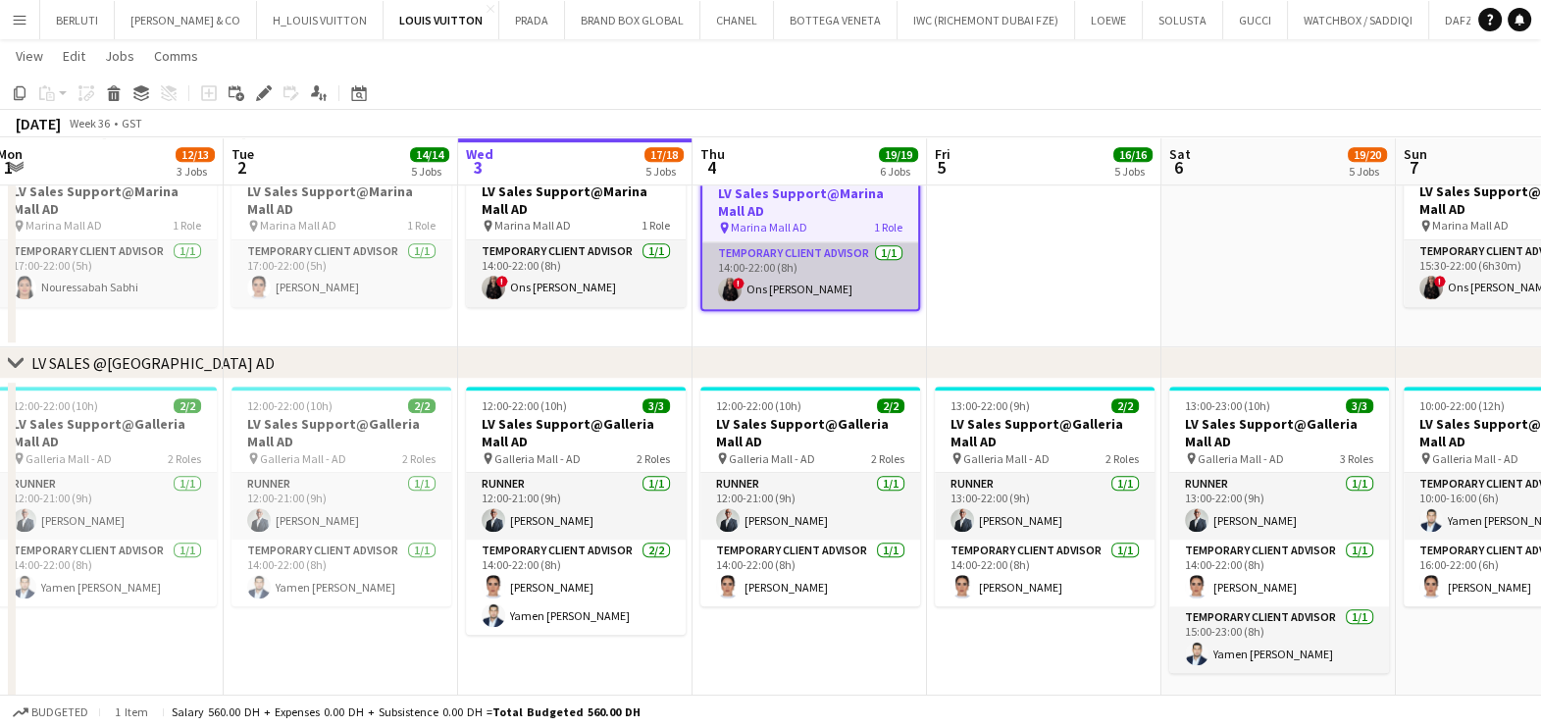
click at [846, 245] on app-card-role "Temporary Client Advisor 1/1 14:00-22:00 (8h) ! Ons Ben Haddada" at bounding box center [810, 275] width 216 height 67
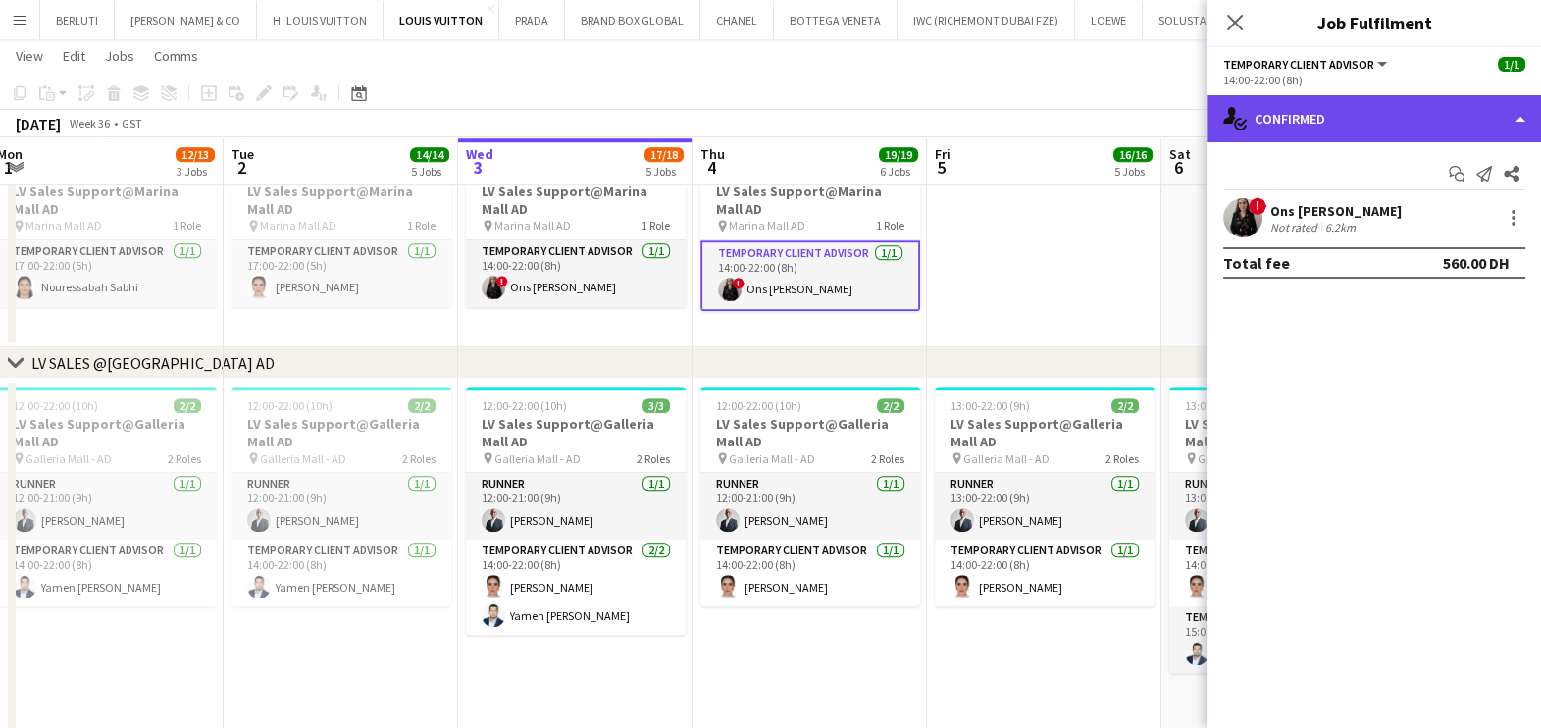
click at [1334, 116] on div "single-neutral-actions-check-2 Confirmed" at bounding box center [1373, 118] width 333 height 47
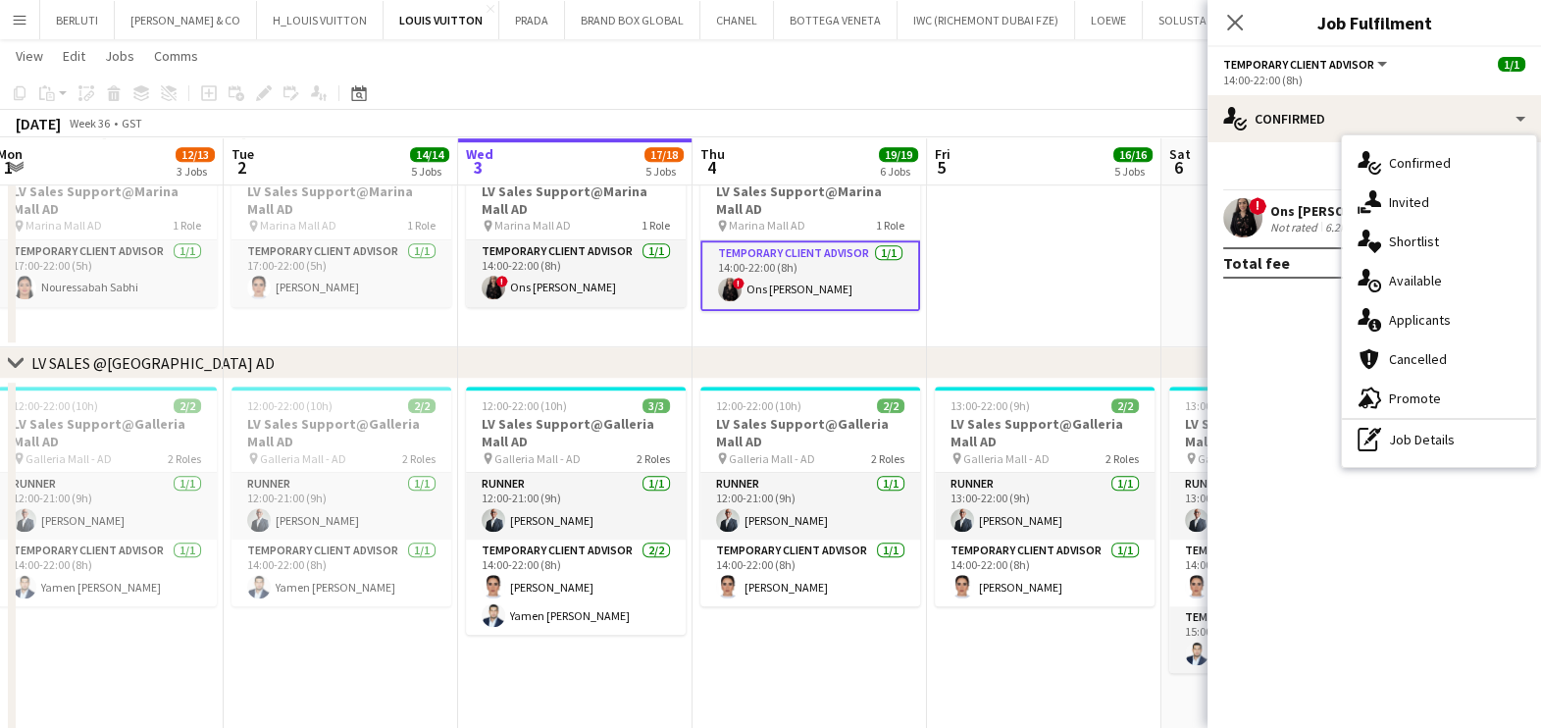
click at [1442, 432] on div "pen-write Job Details" at bounding box center [1439, 439] width 194 height 39
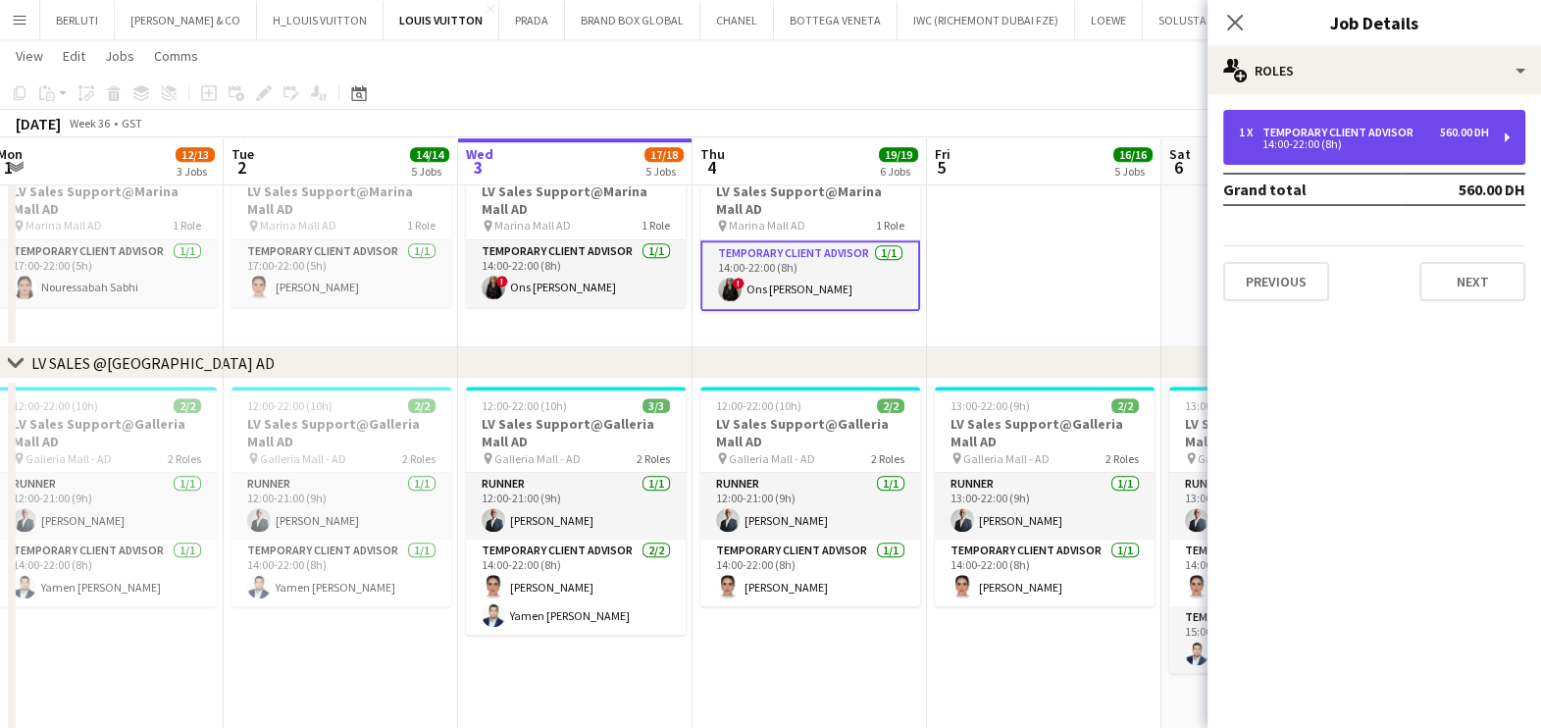
click at [1357, 132] on div "Temporary Client Advisor" at bounding box center [1341, 133] width 159 height 14
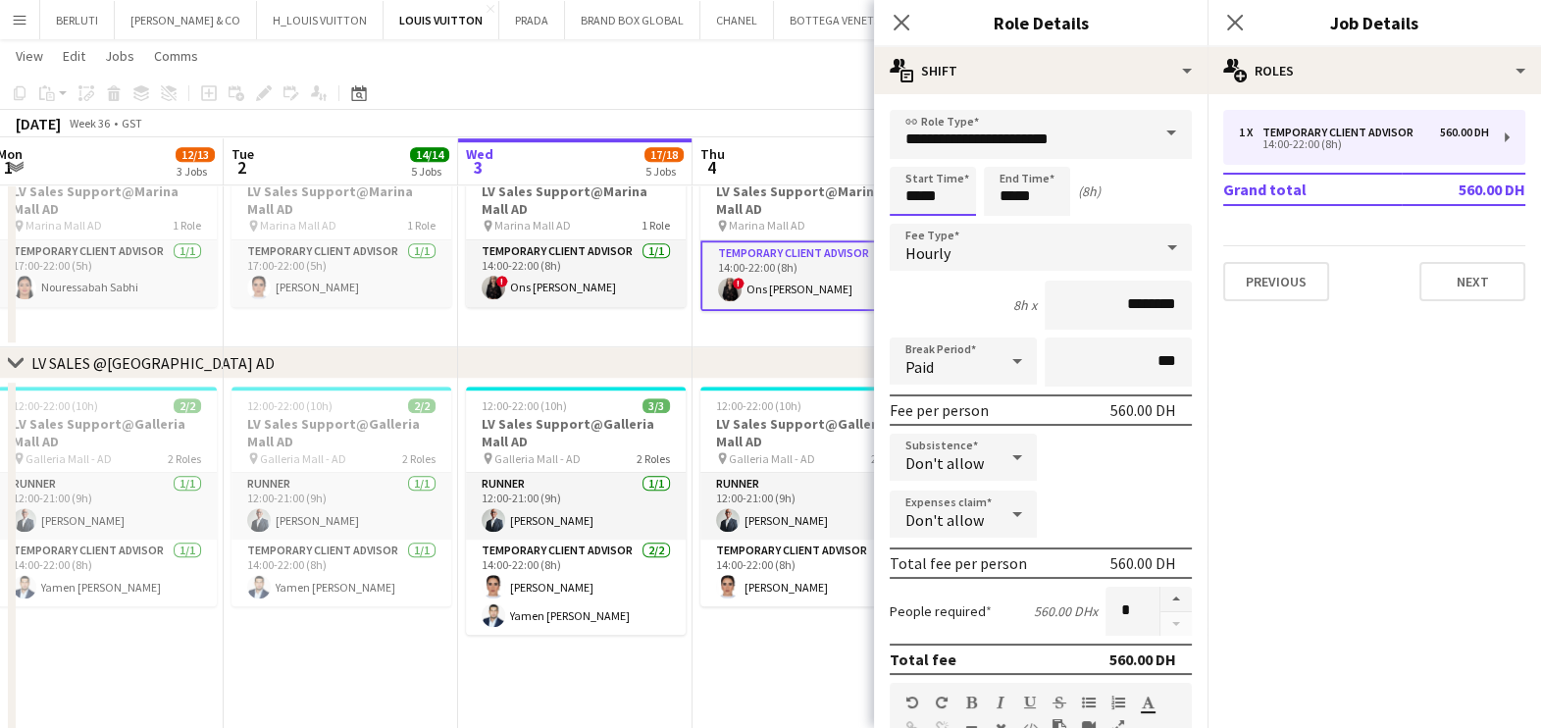
click at [919, 191] on input "*****" at bounding box center [933, 191] width 86 height 49
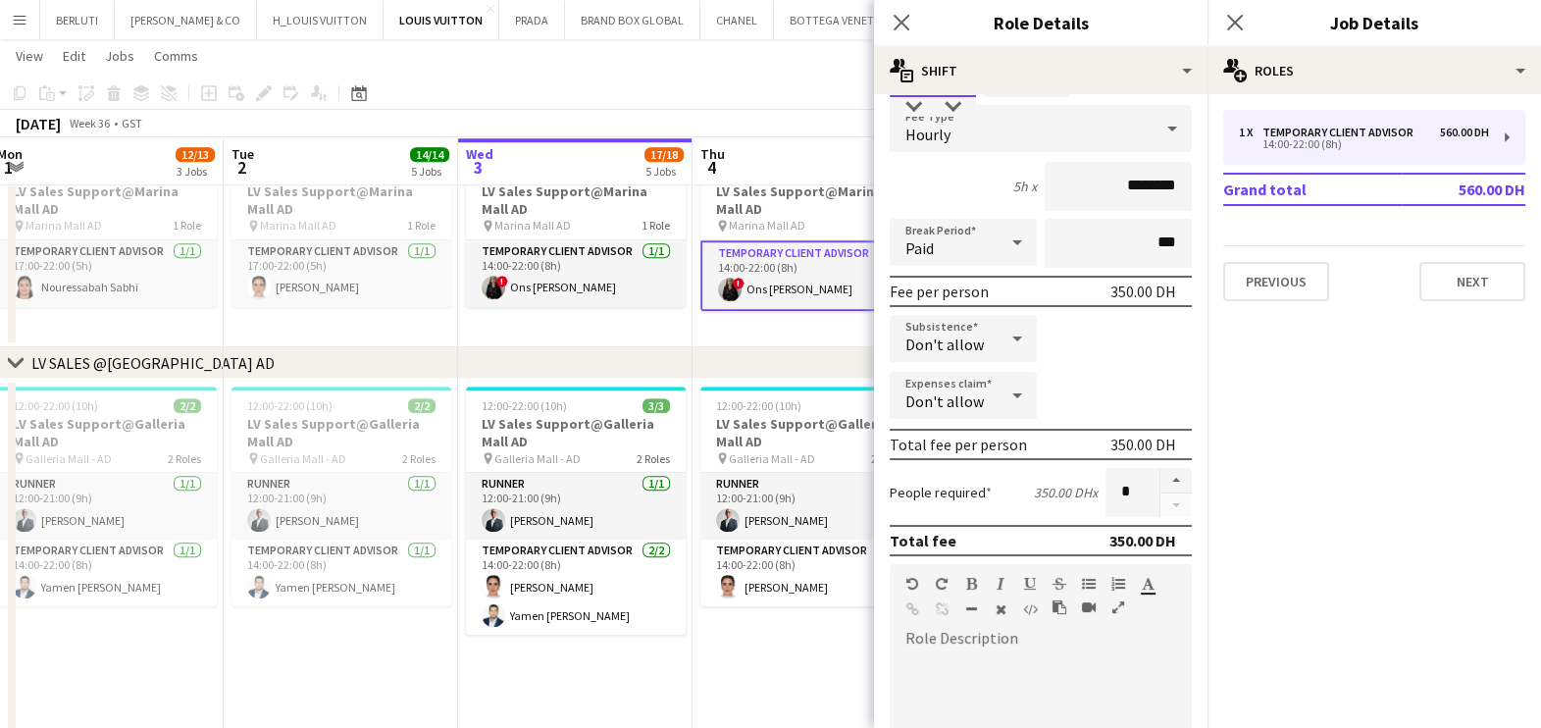
scroll to position [489, 0]
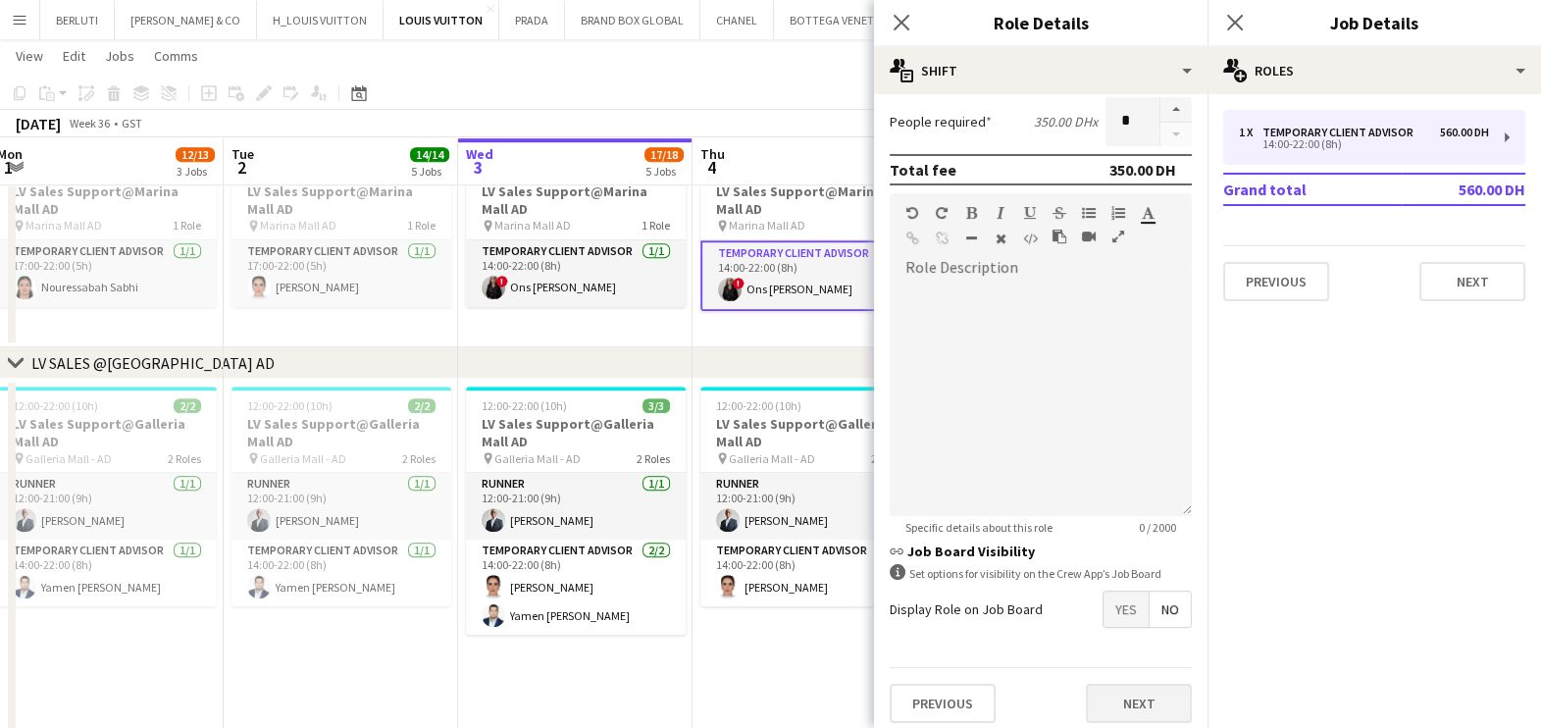
type input "*****"
click at [1144, 721] on div "Previous Next" at bounding box center [1041, 703] width 302 height 72
click at [1107, 692] on button "Next" at bounding box center [1139, 703] width 106 height 39
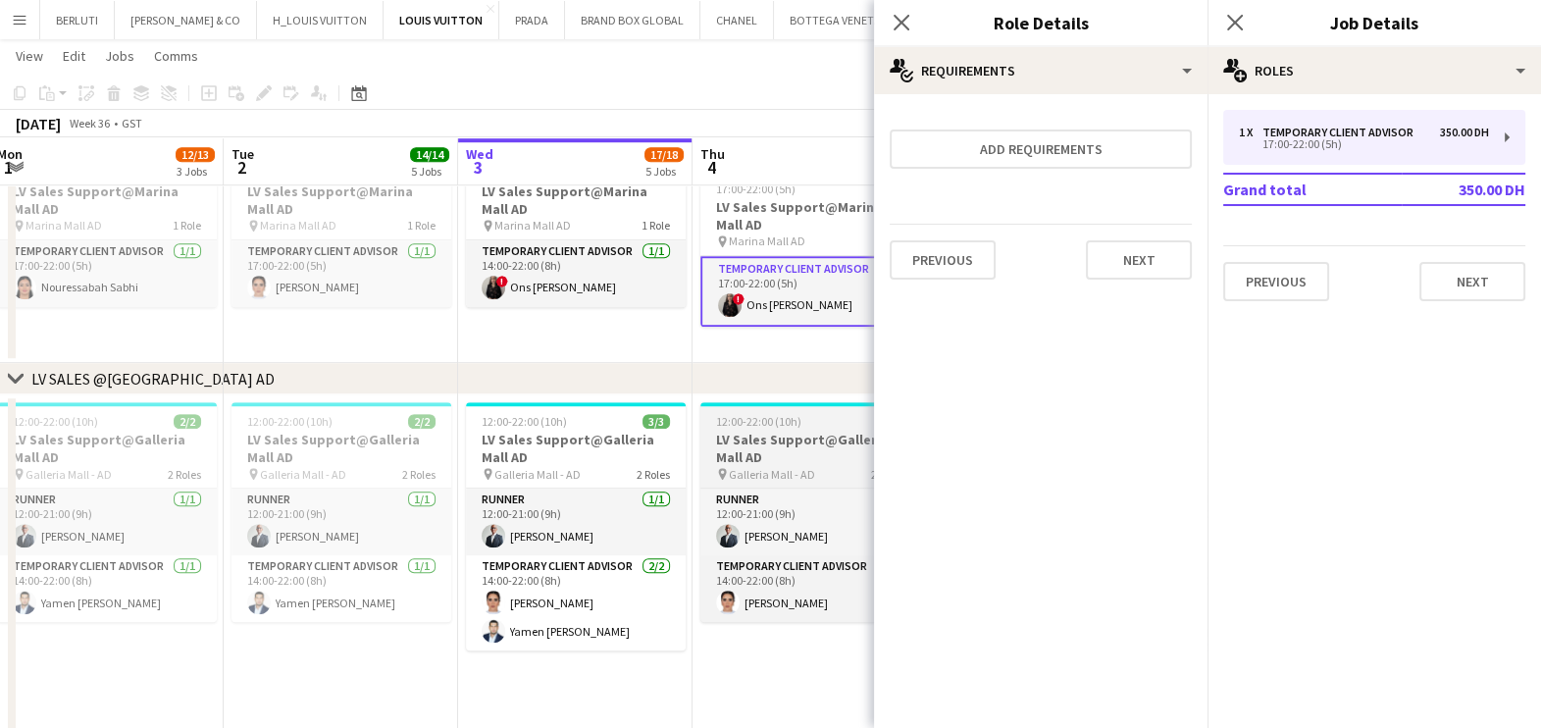
scroll to position [0, 0]
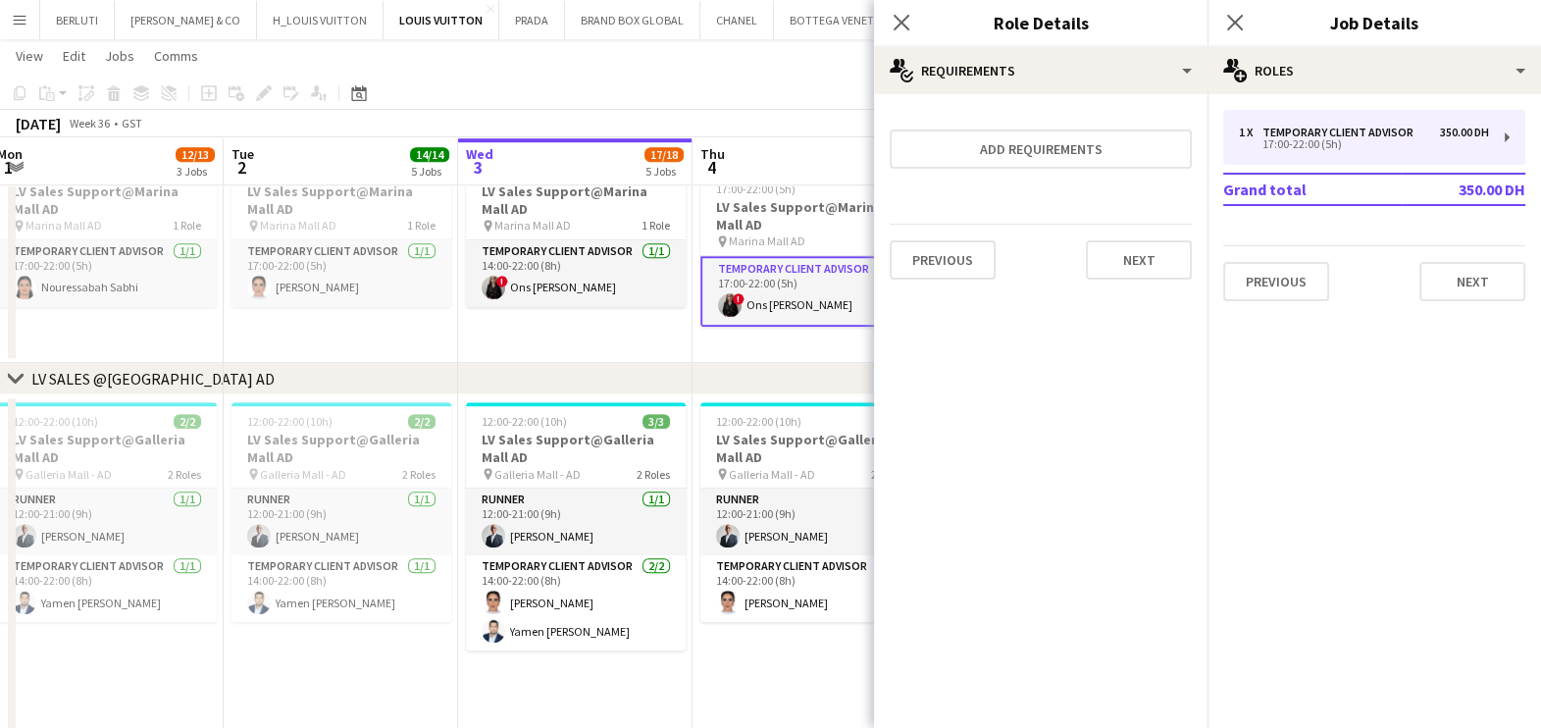
click at [700, 330] on app-date-cell "Updated 17:00-22:00 (5h) 1/1 LV Sales Support@Marina Mall AD pin Marina Mall AD…" at bounding box center [809, 255] width 234 height 218
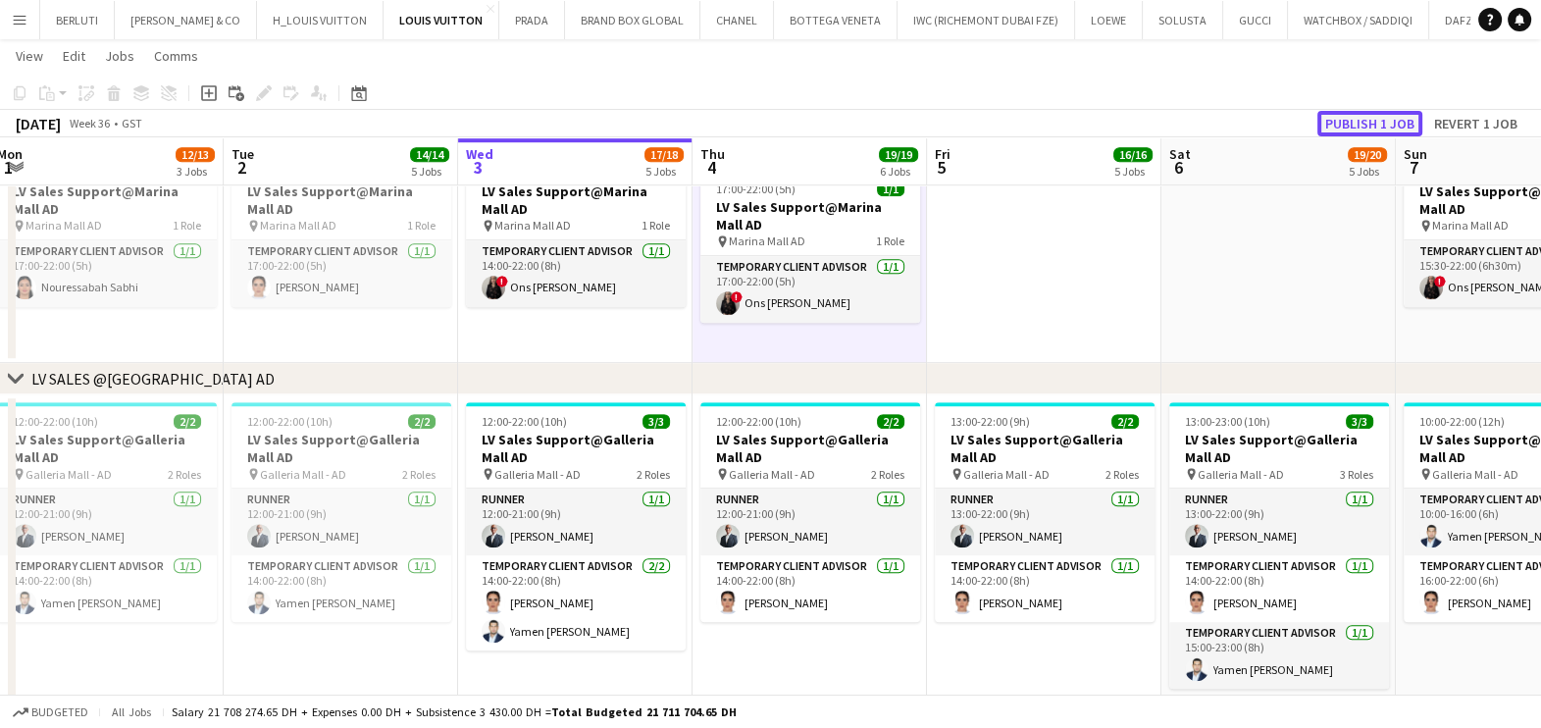
click at [1361, 114] on button "Publish 1 job" at bounding box center [1369, 124] width 105 height 26
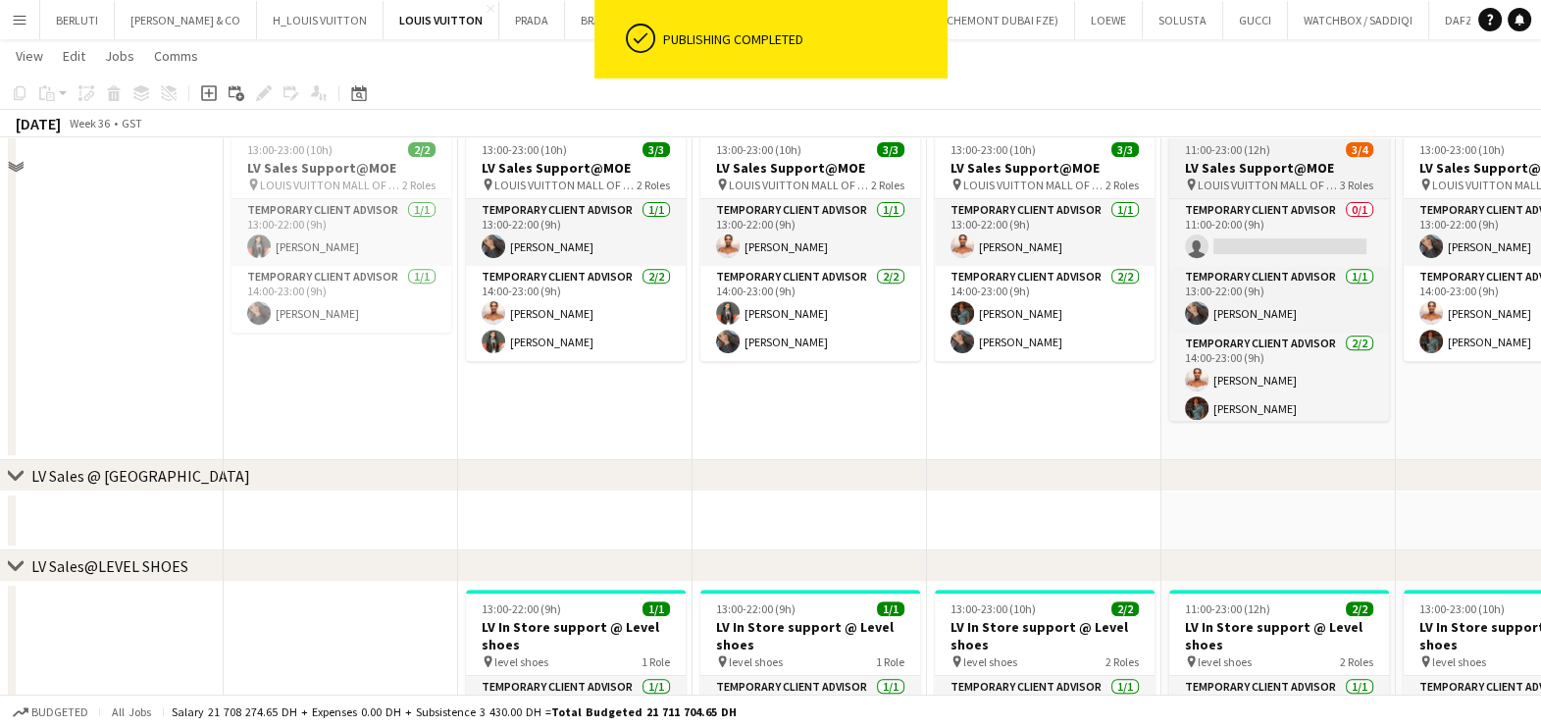
scroll to position [857, 0]
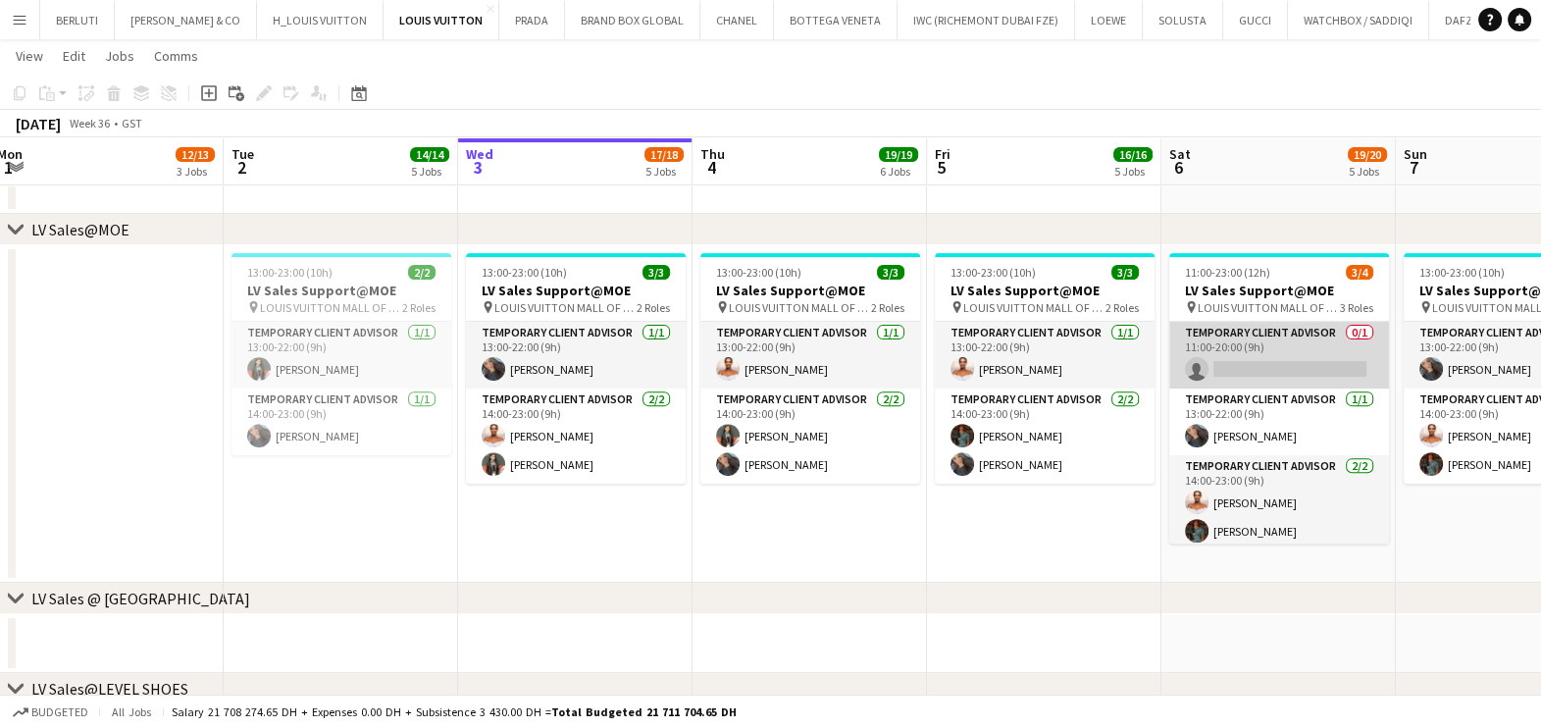
click at [1225, 371] on app-card-role "Temporary Client Advisor 0/1 11:00-20:00 (9h) single-neutral-actions" at bounding box center [1279, 355] width 220 height 67
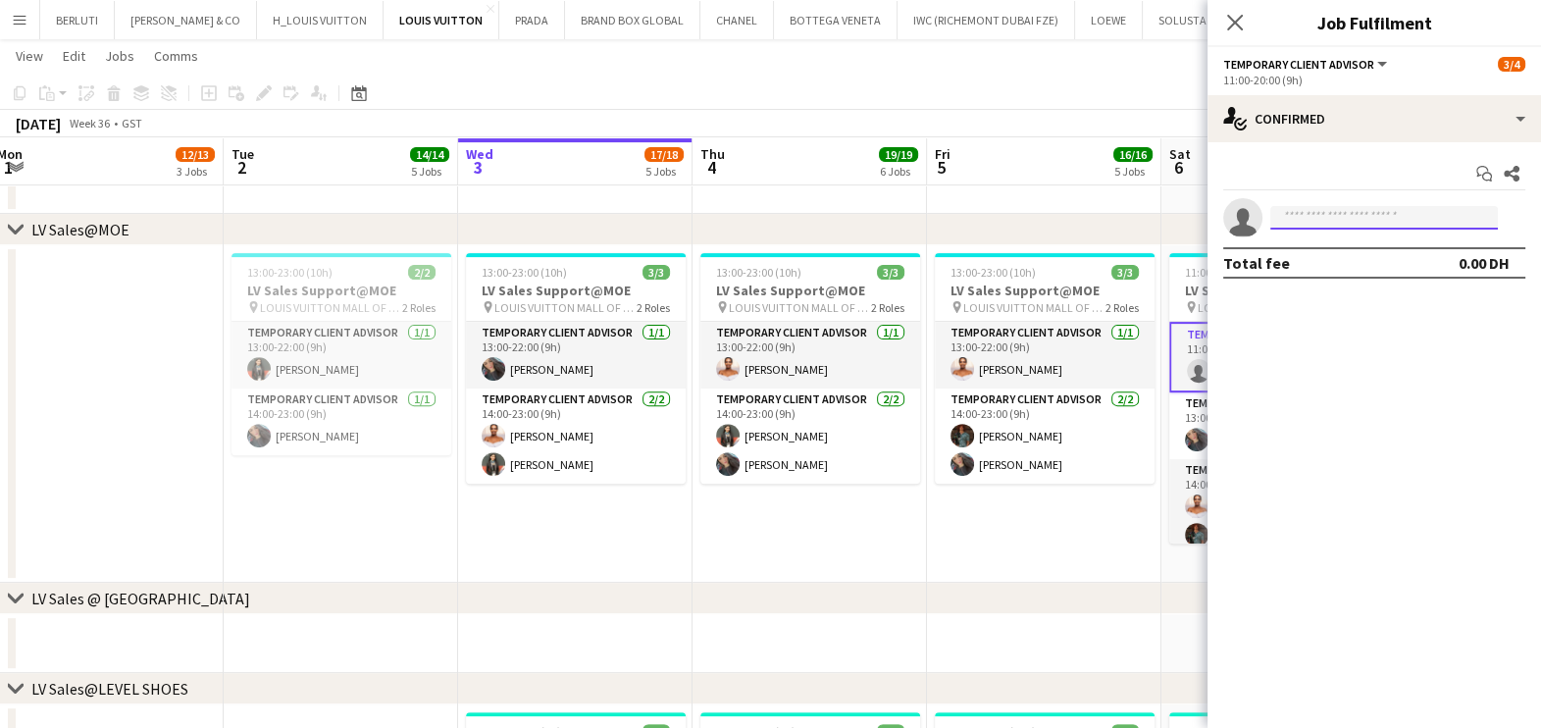
click at [1366, 214] on input at bounding box center [1384, 218] width 228 height 24
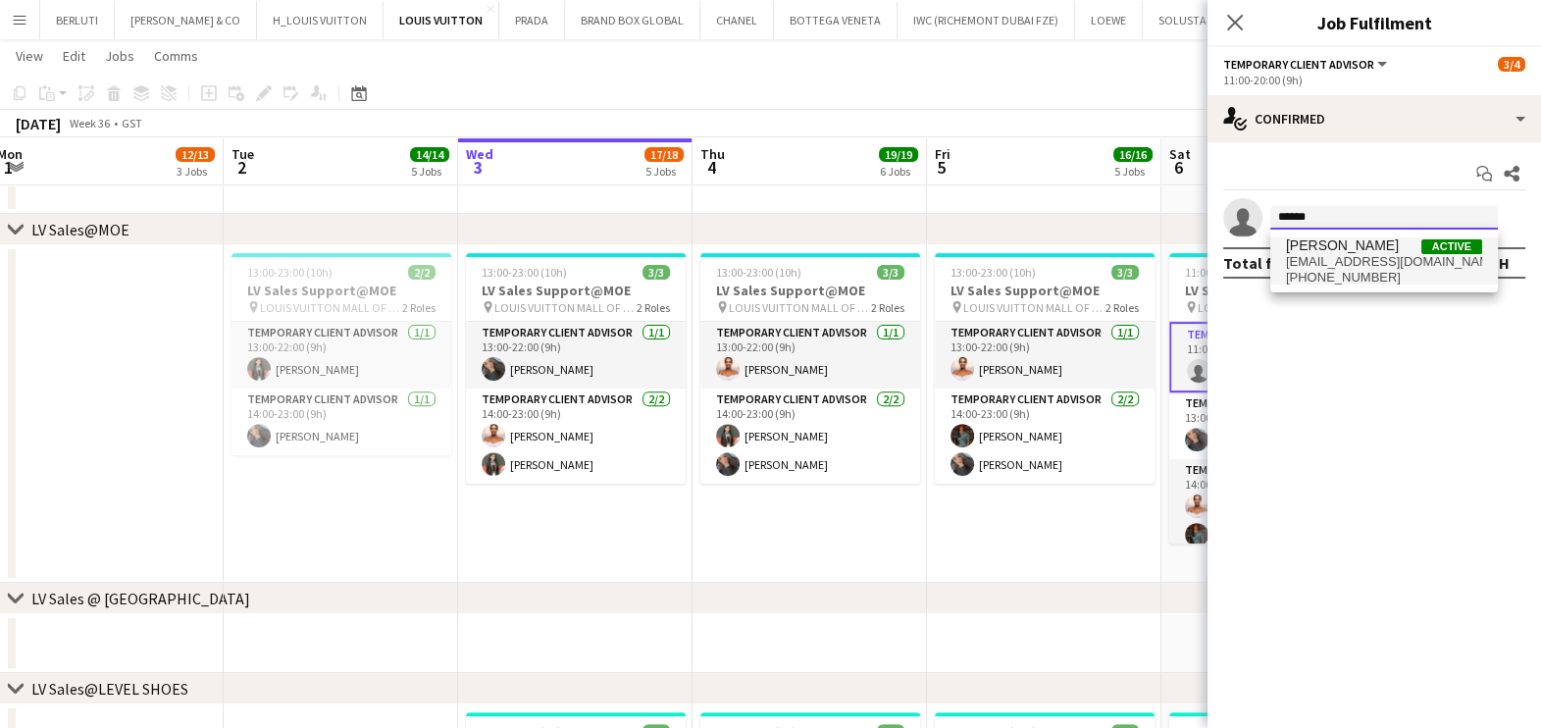
type input "******"
click at [1346, 265] on span "alla.romashova1@gmail.com" at bounding box center [1384, 262] width 196 height 16
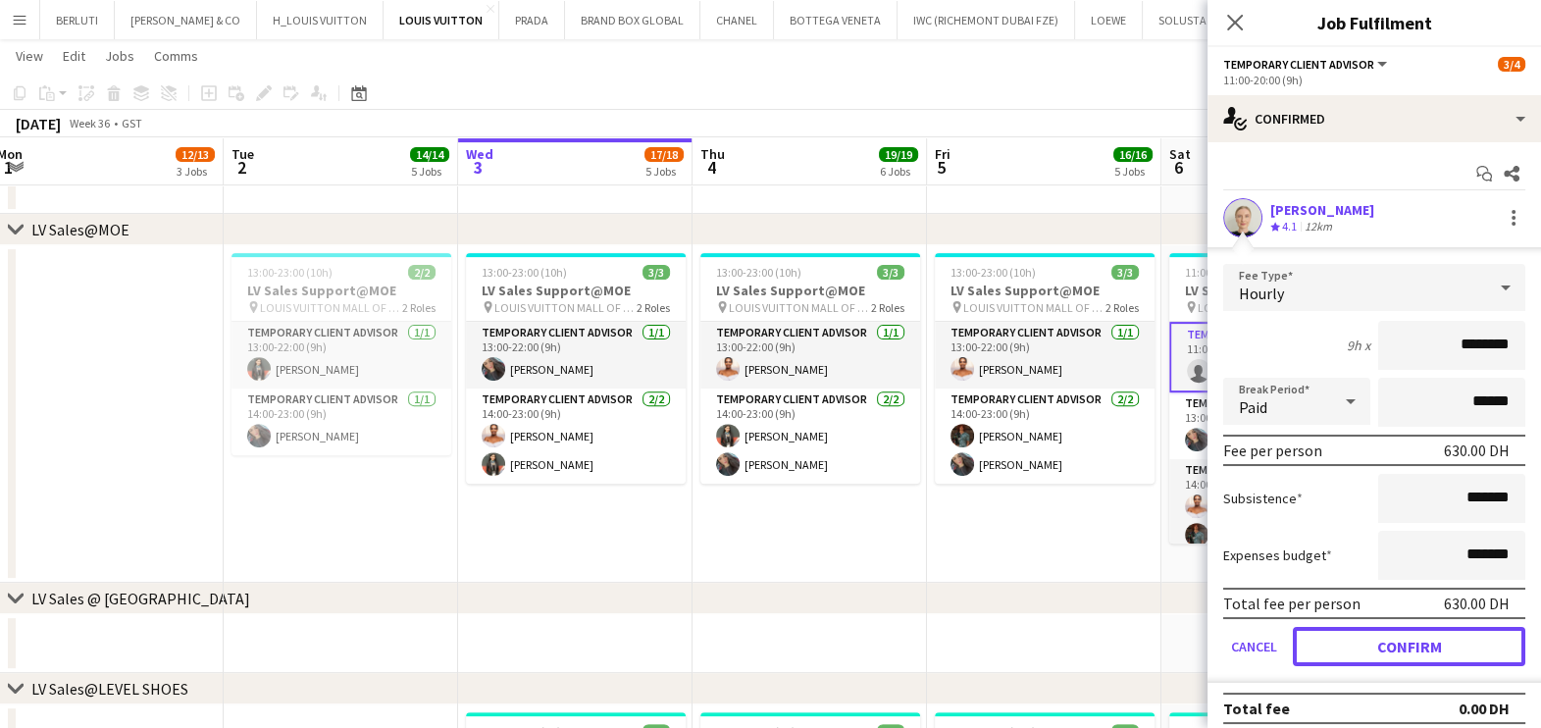
click at [1396, 652] on button "Confirm" at bounding box center [1409, 646] width 232 height 39
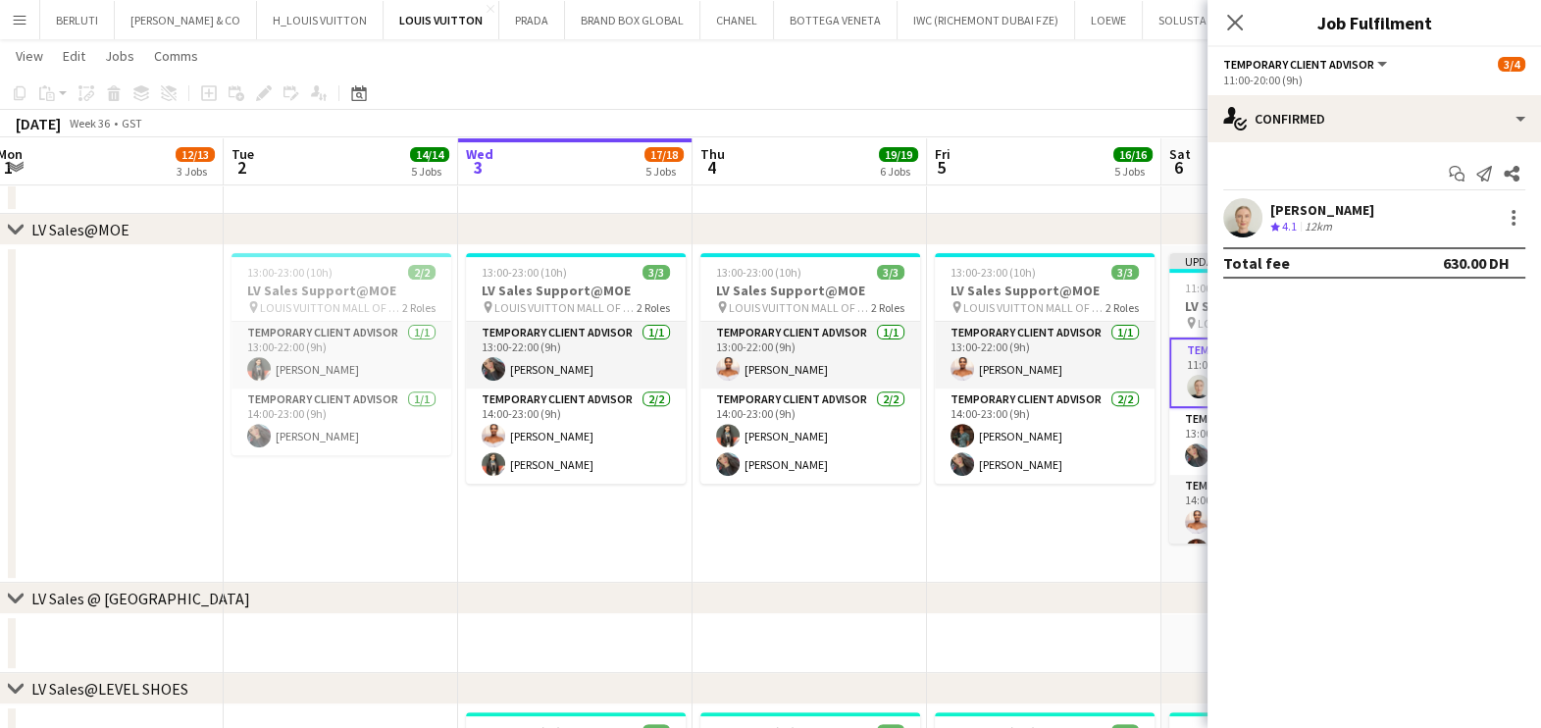
click at [1015, 512] on app-date-cell "13:00-23:00 (10h) 3/3 LV Sales Support@MOE pin LOUIS VUITTON MALL OF THE EMIRAT…" at bounding box center [1044, 413] width 234 height 337
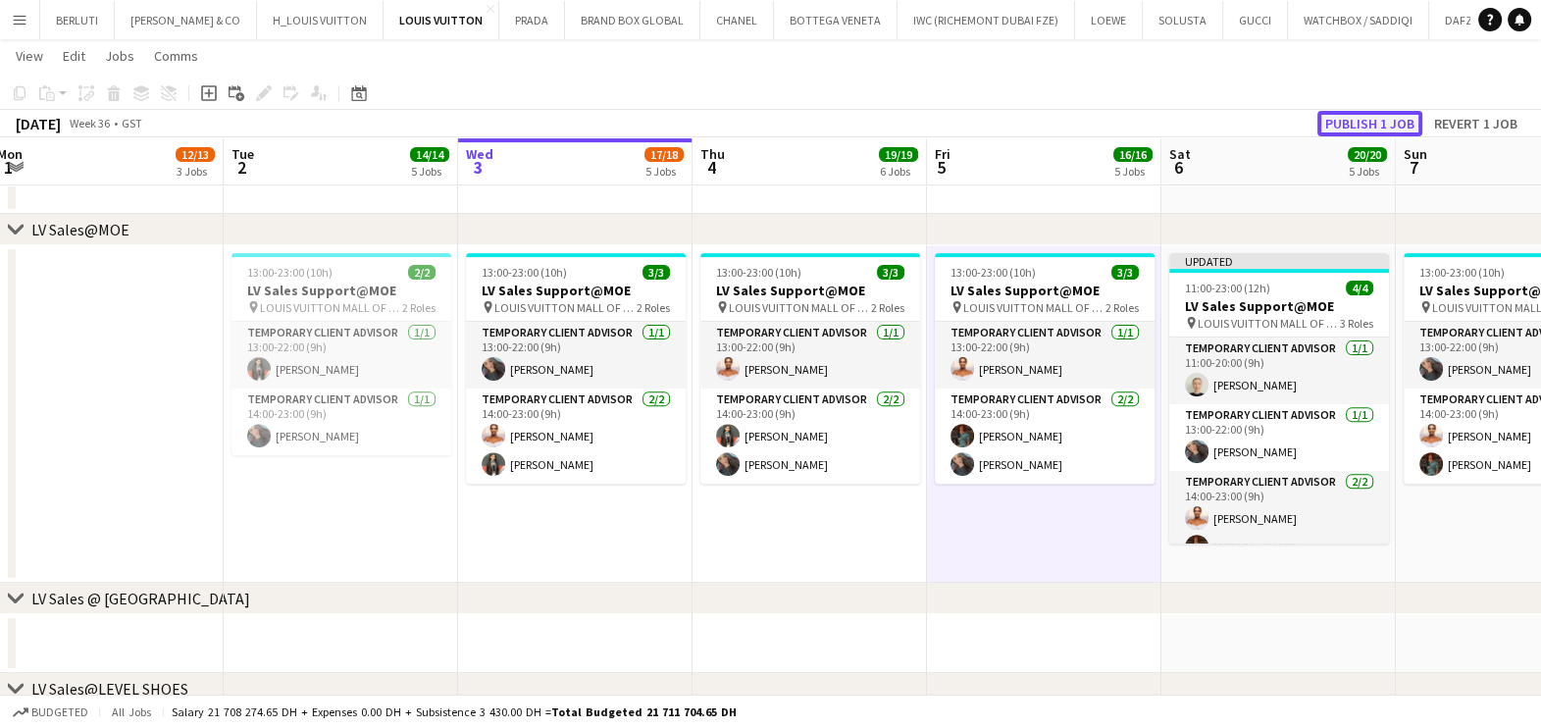
click at [1364, 123] on button "Publish 1 job" at bounding box center [1369, 124] width 105 height 26
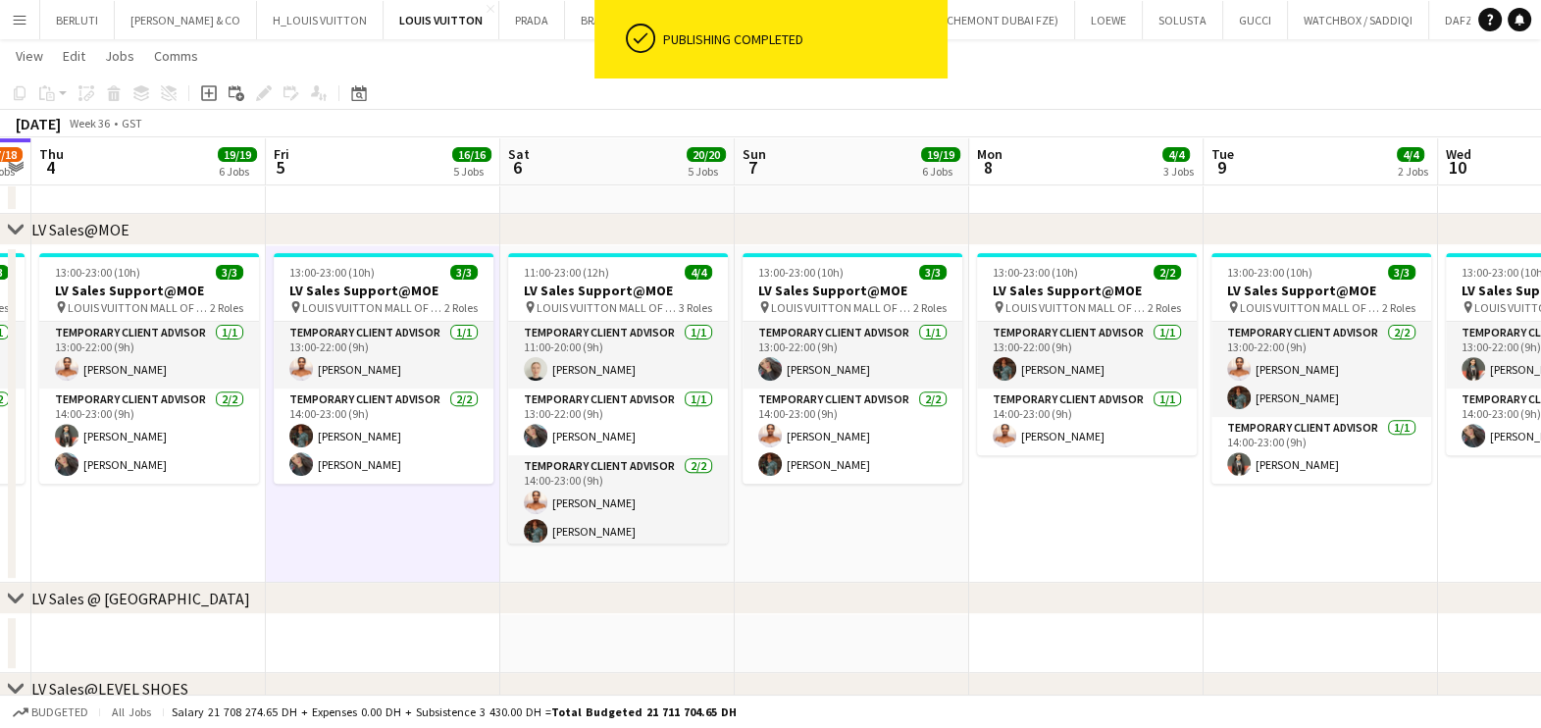
drag, startPoint x: 1305, startPoint y: 511, endPoint x: 727, endPoint y: 513, distance: 577.7
click at [727, 513] on app-calendar-viewport "Mon 1 12/13 3 Jobs Tue 2 14/14 5 Jobs Wed 3 17/18 5 Jobs Thu 4 19/19 6 Jobs Fri…" at bounding box center [770, 697] width 1541 height 2957
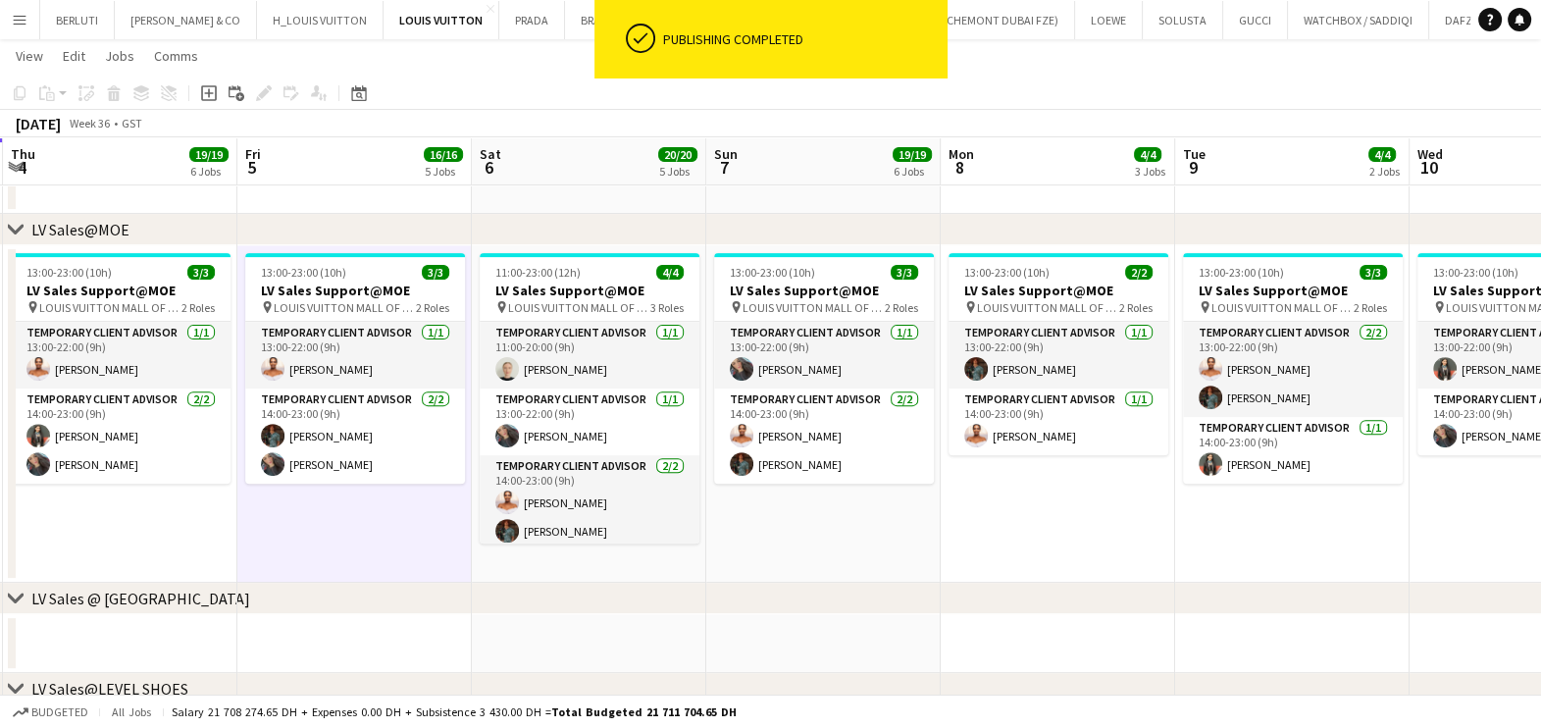
drag, startPoint x: 953, startPoint y: 498, endPoint x: 828, endPoint y: 498, distance: 125.5
click at [828, 498] on app-calendar-viewport "Mon 1 12/13 3 Jobs Tue 2 14/14 5 Jobs Wed 3 17/18 5 Jobs Thu 4 19/19 6 Jobs Fri…" at bounding box center [770, 697] width 1541 height 2957
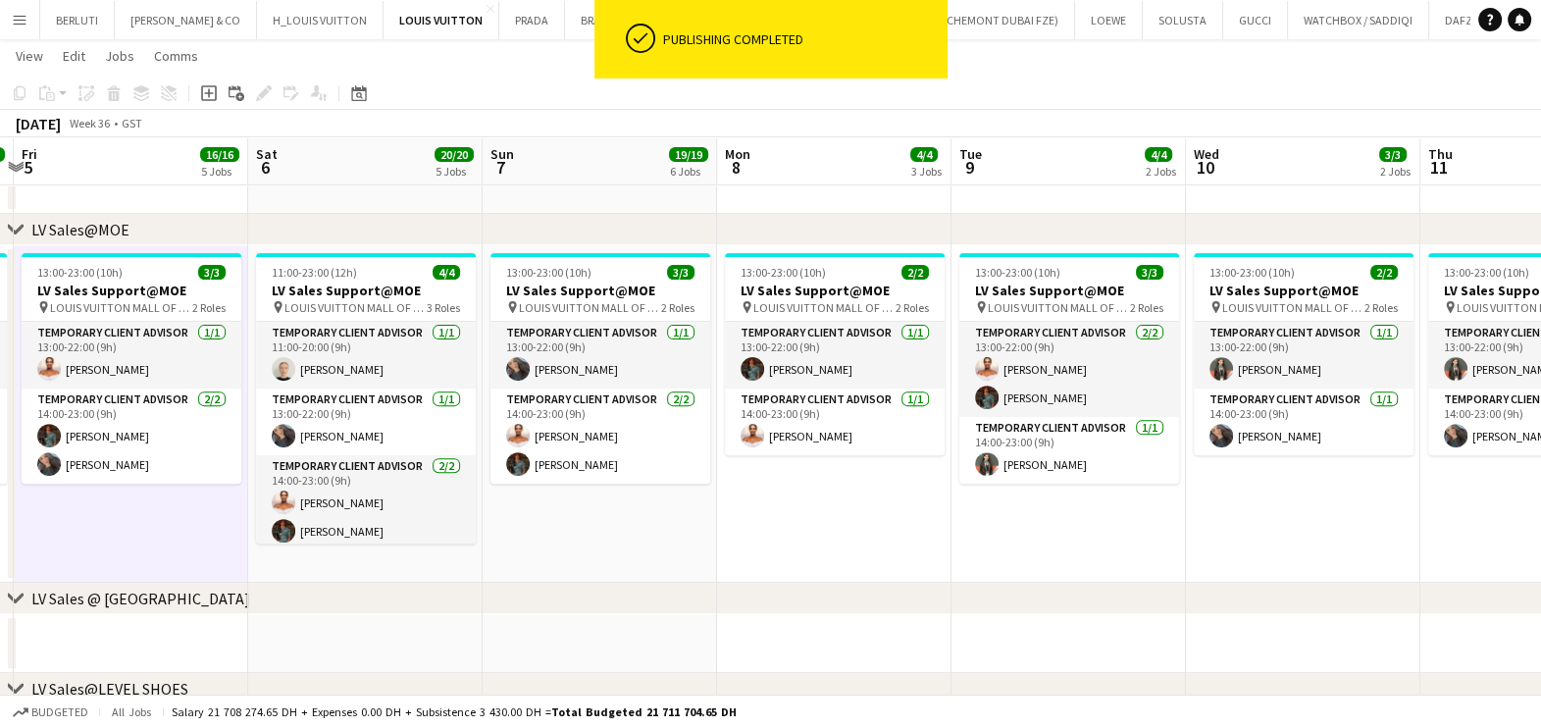
click at [1037, 490] on app-calendar-viewport "Tue 2 14/14 5 Jobs Wed 3 17/18 5 Jobs Thu 4 19/19 6 Jobs Fri 5 16/16 5 Jobs Sat…" at bounding box center [770, 697] width 1541 height 2957
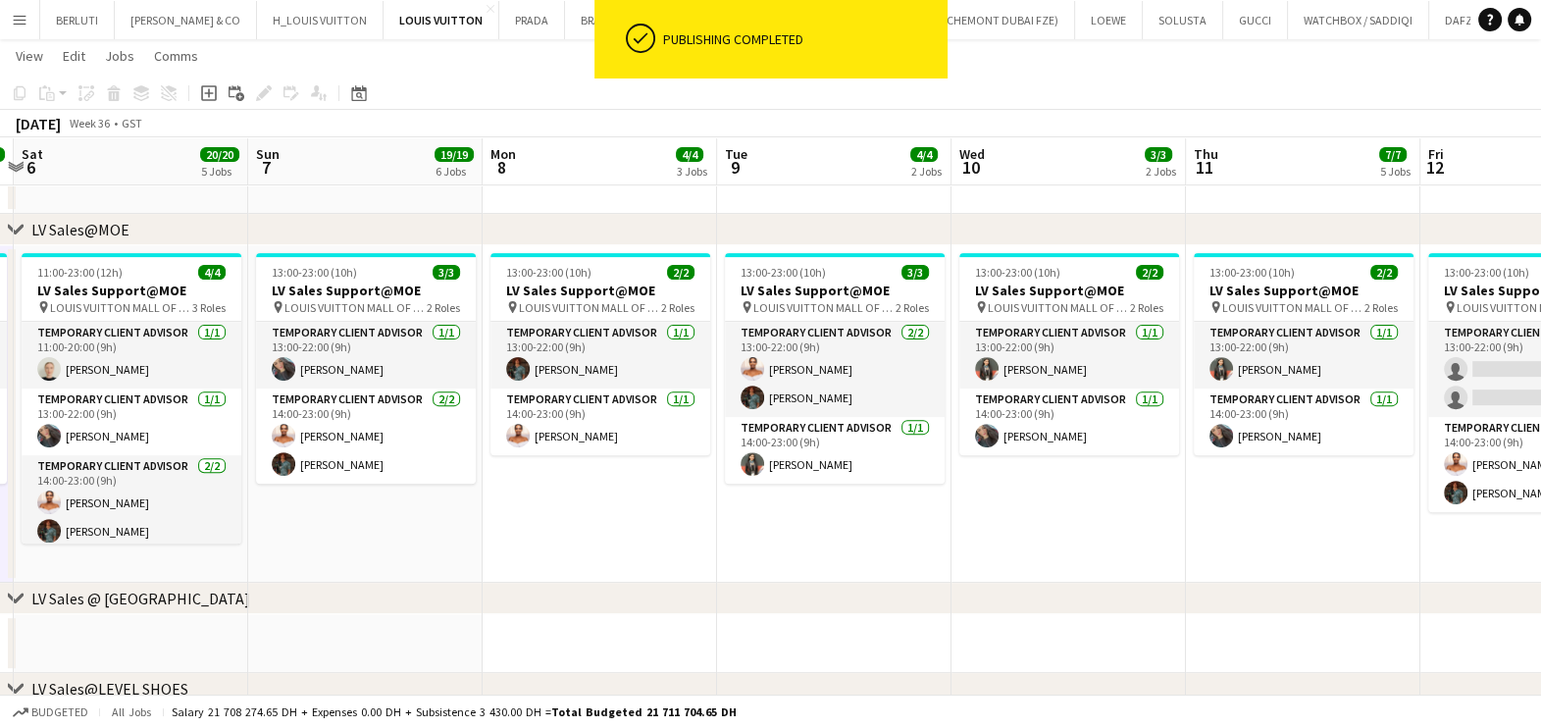
scroll to position [0, 674]
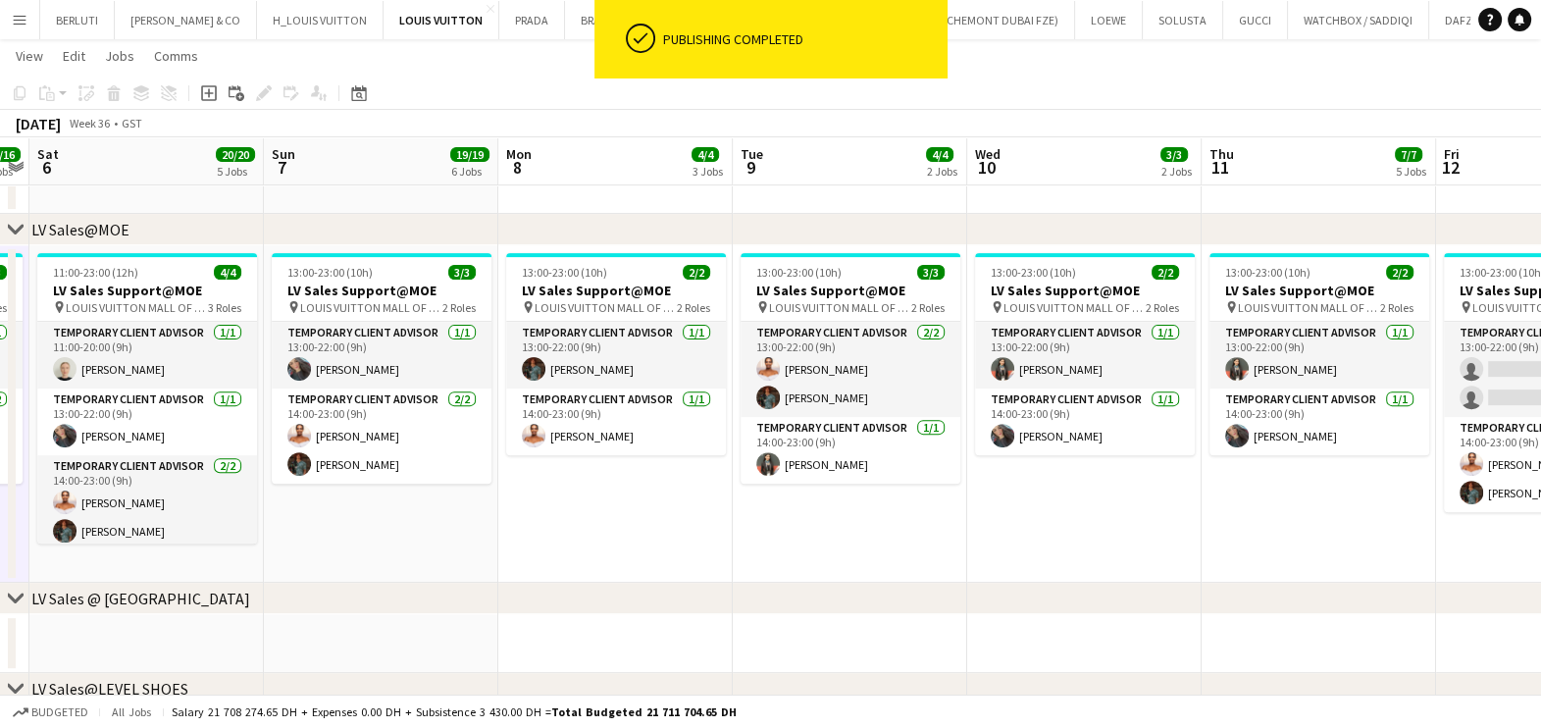
click at [963, 487] on app-calendar-viewport "Wed 3 17/18 5 Jobs Thu 4 19/19 6 Jobs Fri 5 16/16 5 Jobs Sat 6 20/20 5 Jobs Sun…" at bounding box center [770, 697] width 1541 height 2957
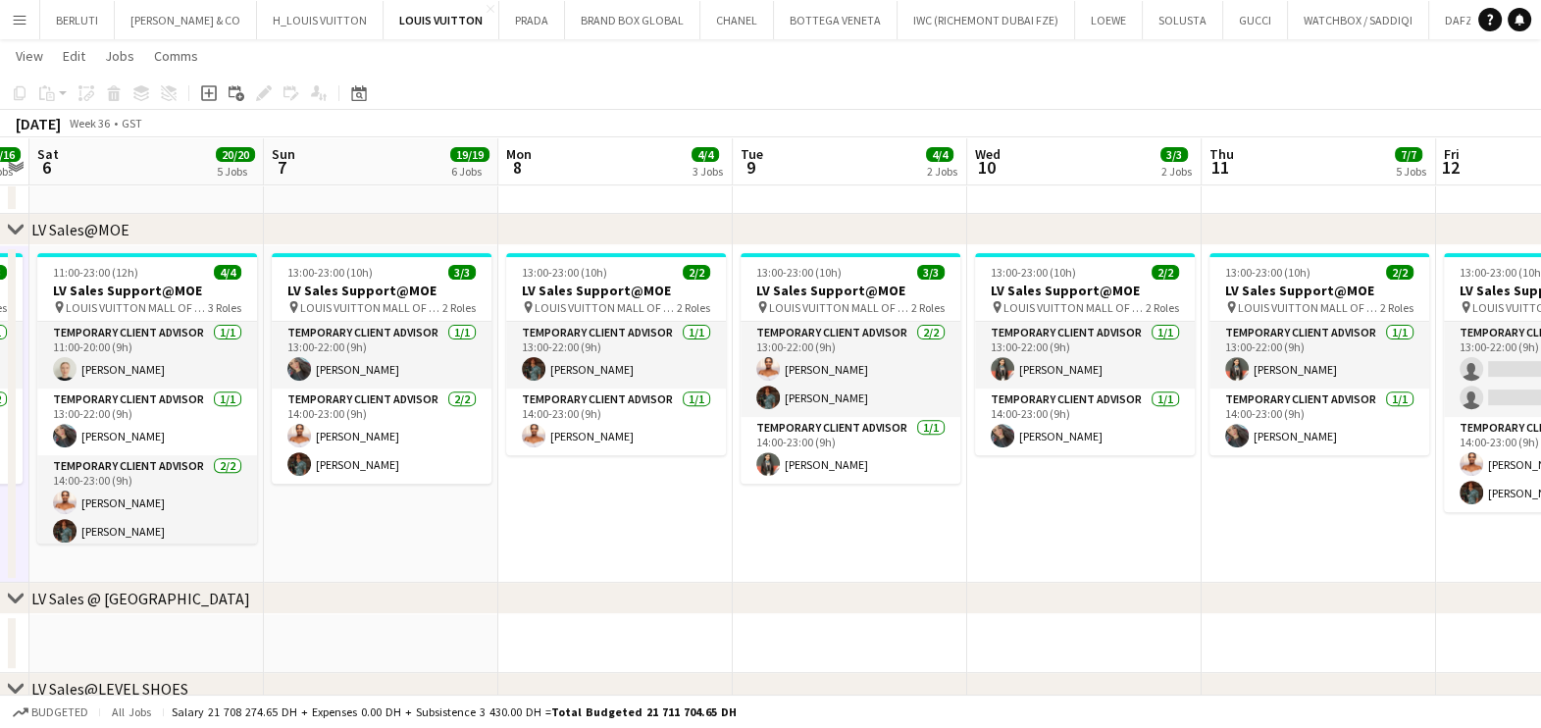
drag, startPoint x: 645, startPoint y: 461, endPoint x: 716, endPoint y: 465, distance: 70.7
click at [716, 465] on app-calendar-viewport "Wed 3 17/18 5 Jobs Thu 4 19/19 6 Jobs Fri 5 16/16 5 Jobs Sat 6 20/20 5 Jobs Sun…" at bounding box center [770, 697] width 1541 height 2957
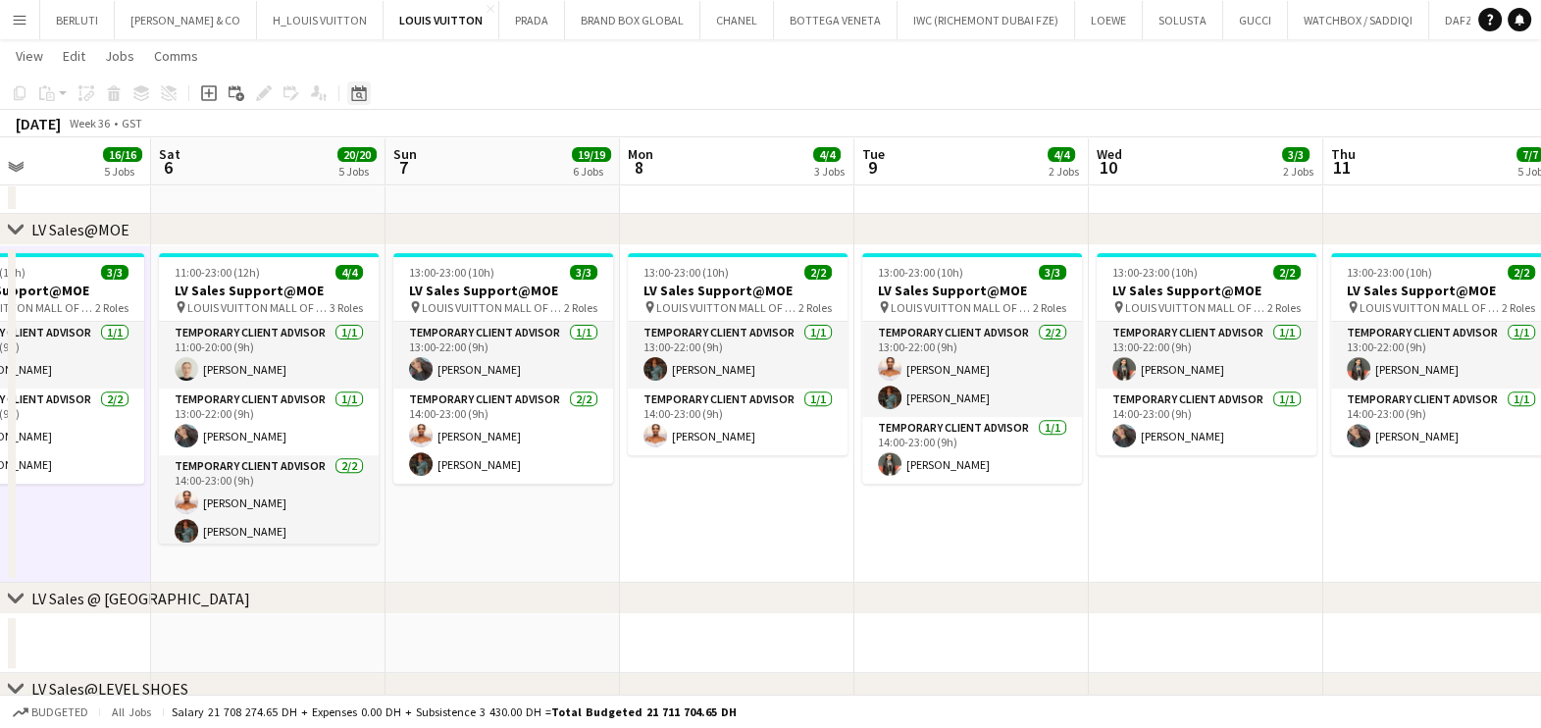
click at [352, 96] on icon "Date picker" at bounding box center [359, 93] width 16 height 16
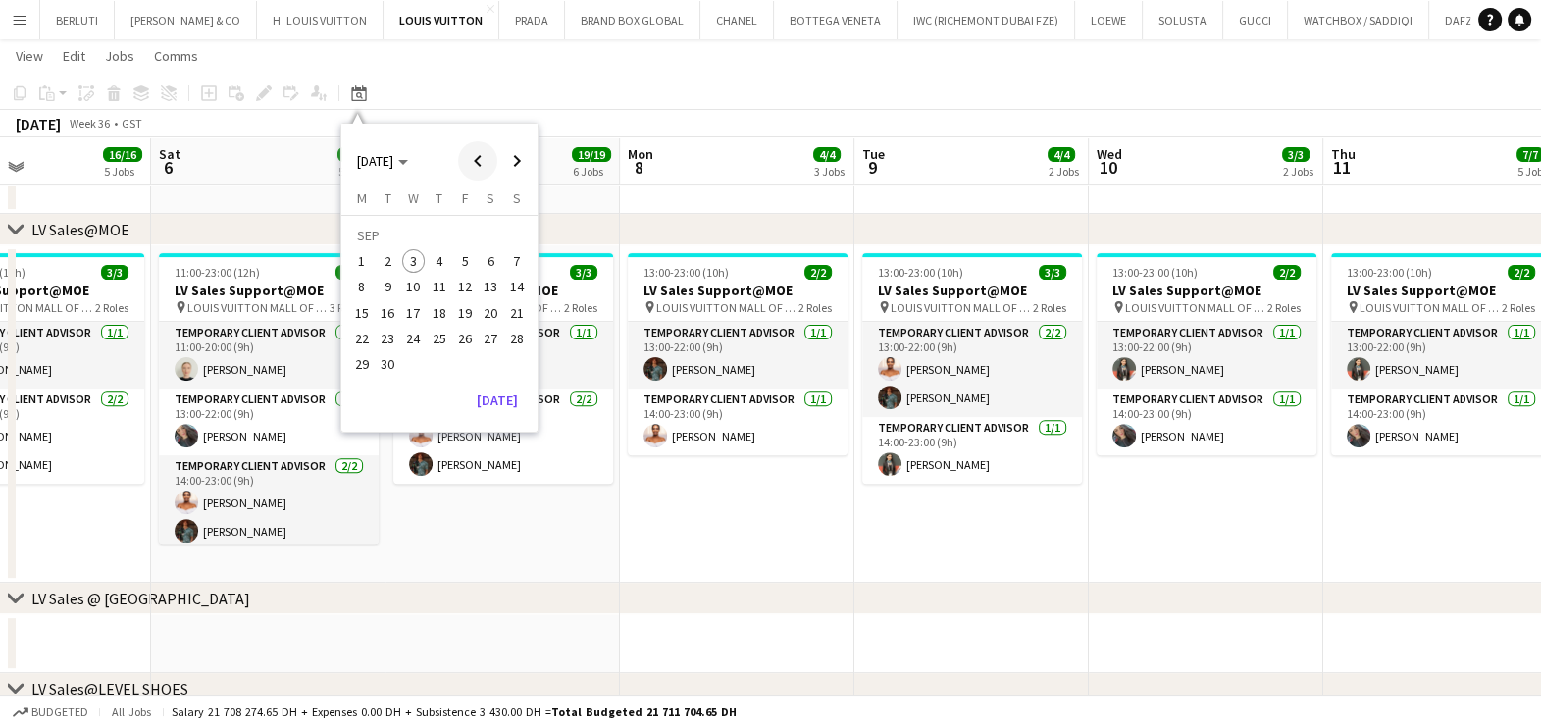
click at [490, 161] on span "Previous month" at bounding box center [477, 160] width 39 height 39
click at [489, 162] on span "Previous month" at bounding box center [477, 160] width 39 height 39
click at [419, 272] on span "7" at bounding box center [414, 266] width 24 height 24
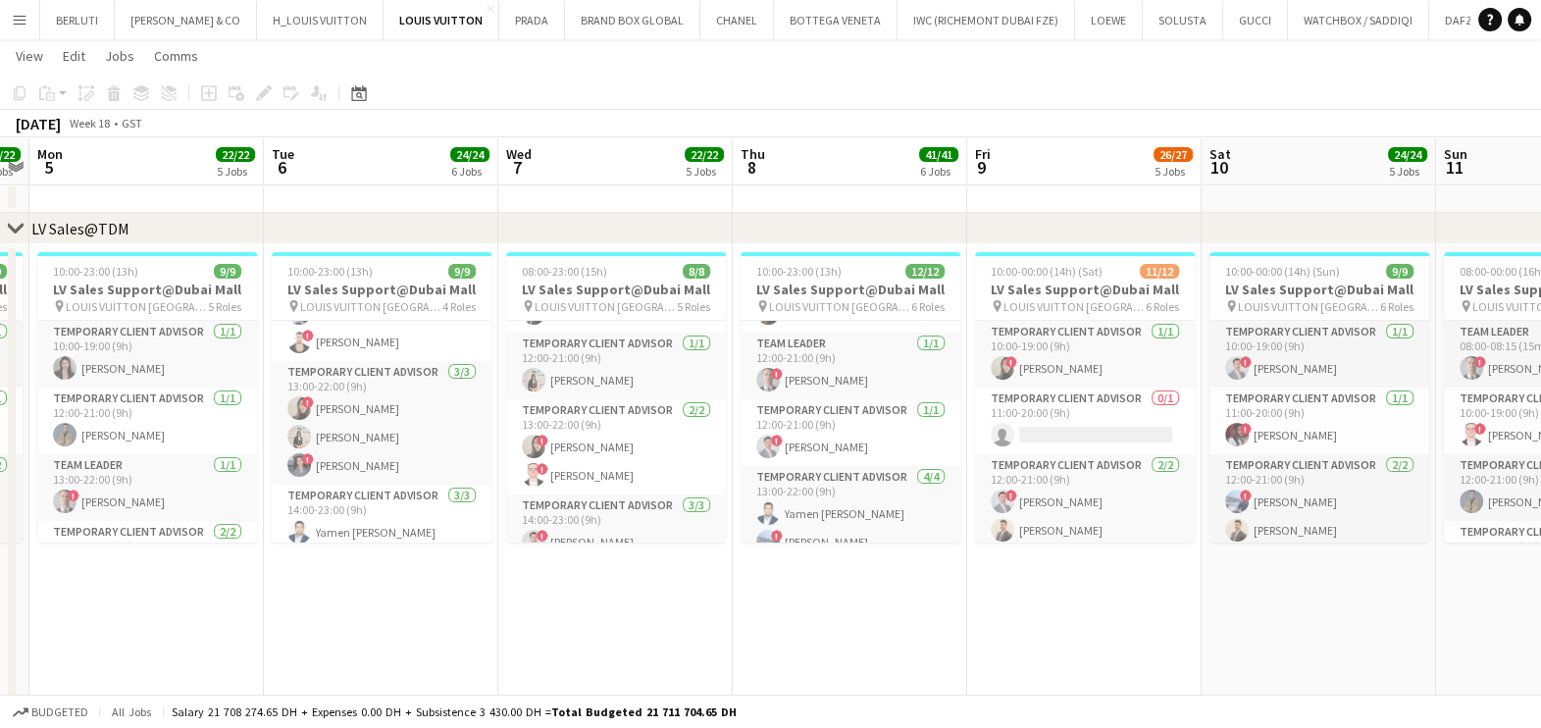
scroll to position [348, 0]
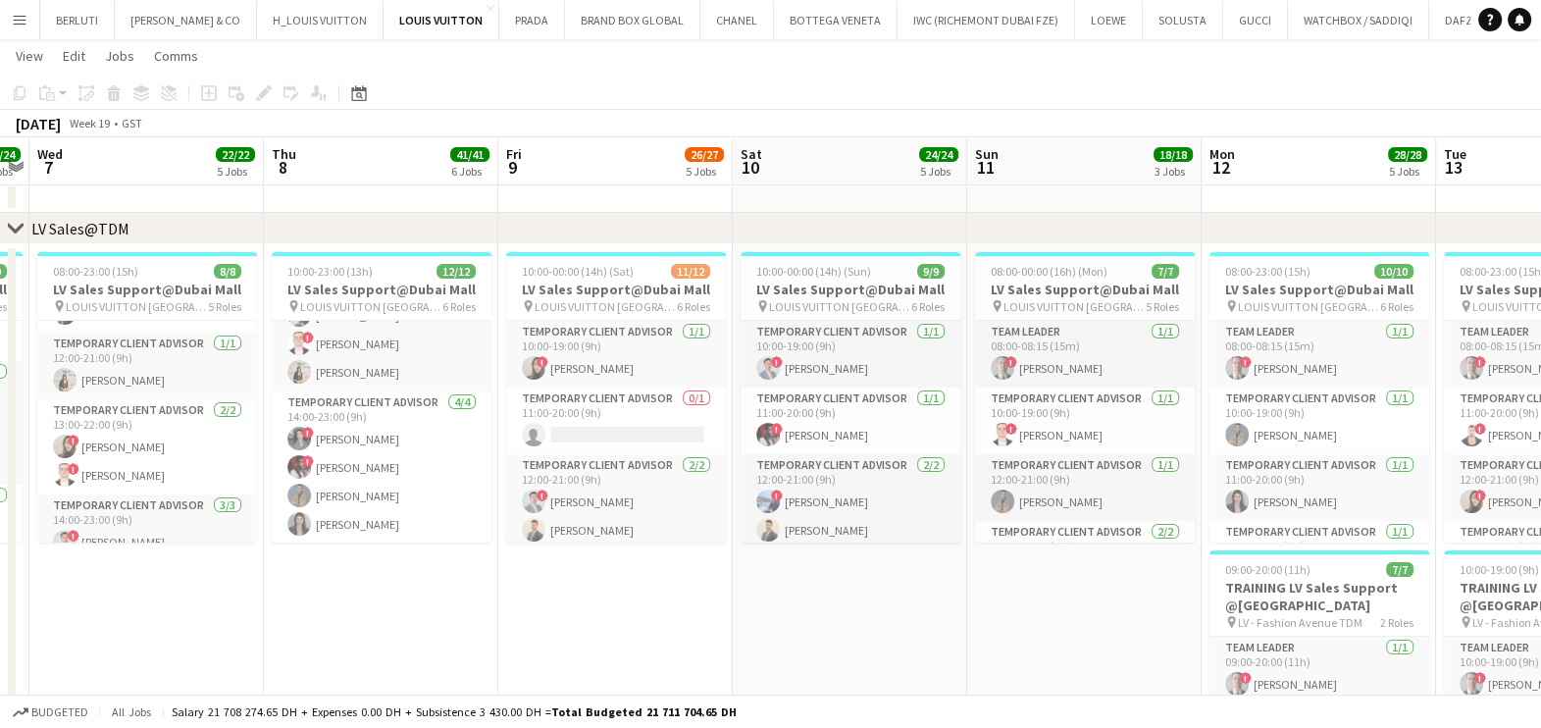
drag, startPoint x: 726, startPoint y: 580, endPoint x: 714, endPoint y: 574, distance: 13.2
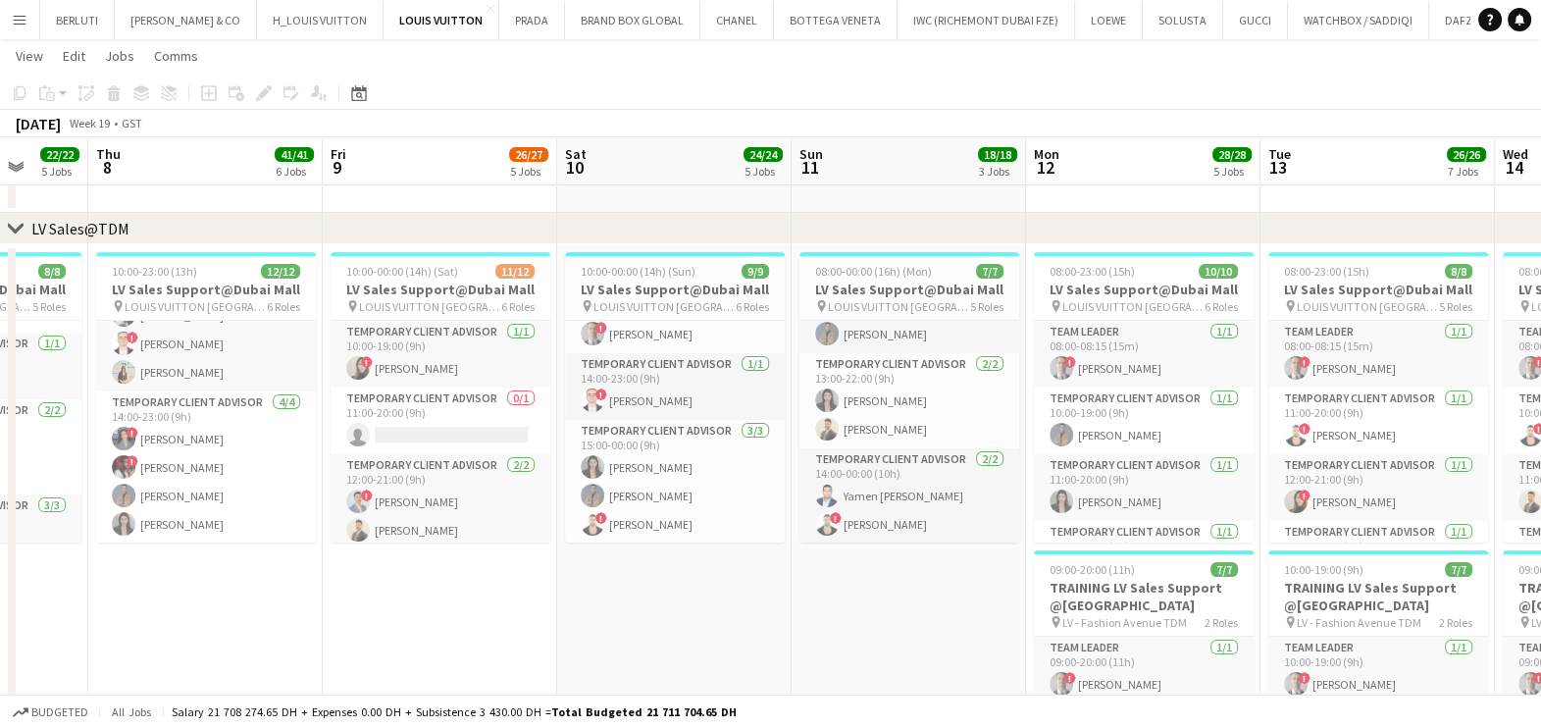
scroll to position [0, 864]
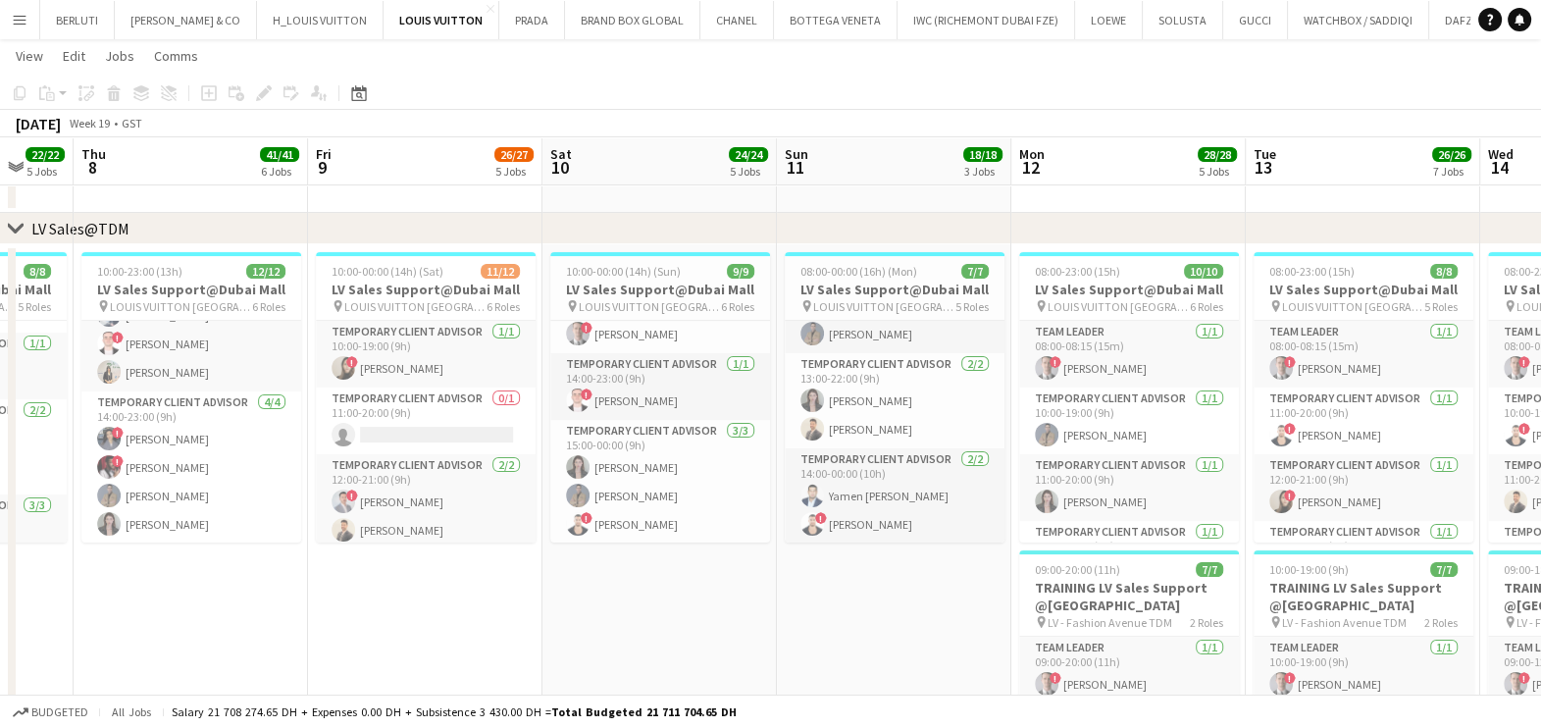
drag, startPoint x: 991, startPoint y: 498, endPoint x: 711, endPoint y: 501, distance: 279.6
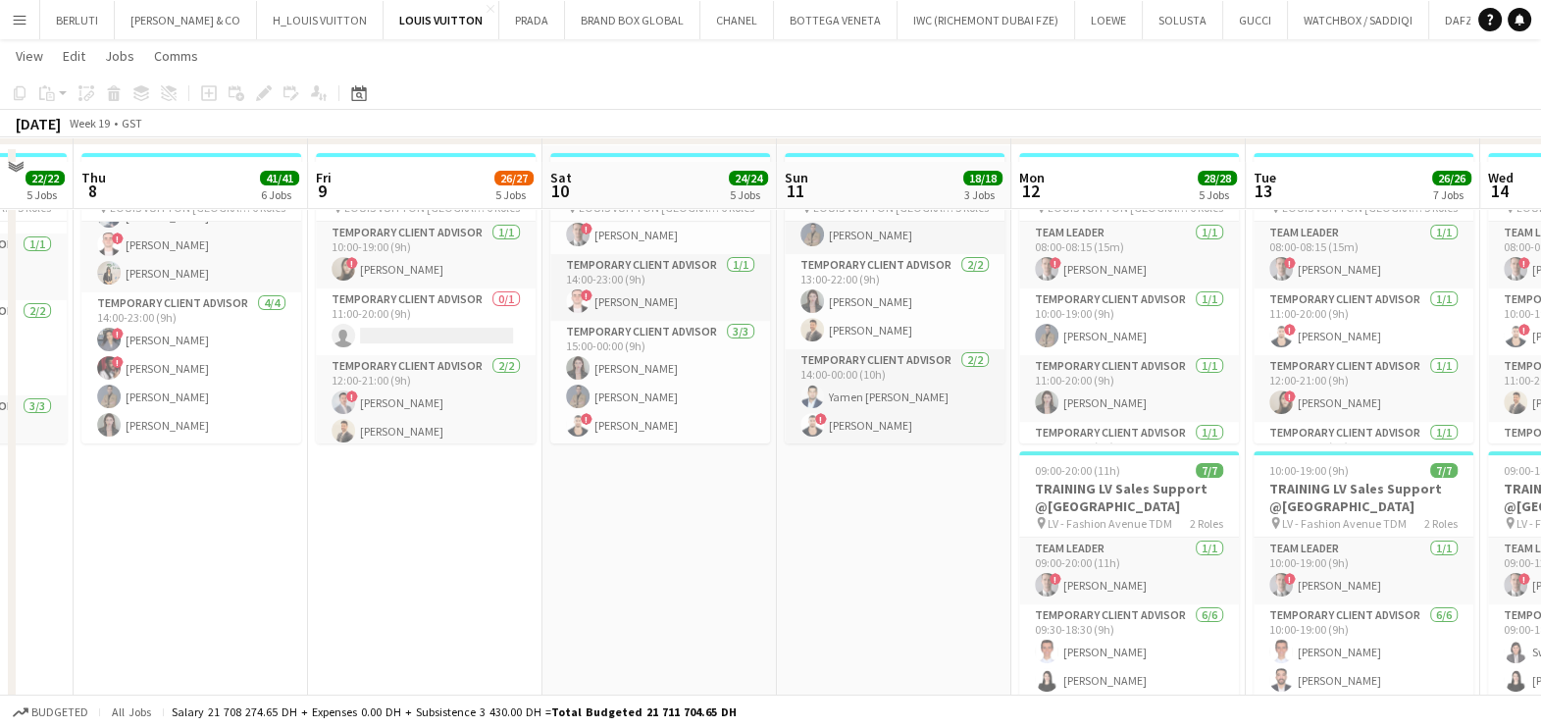
scroll to position [613, 0]
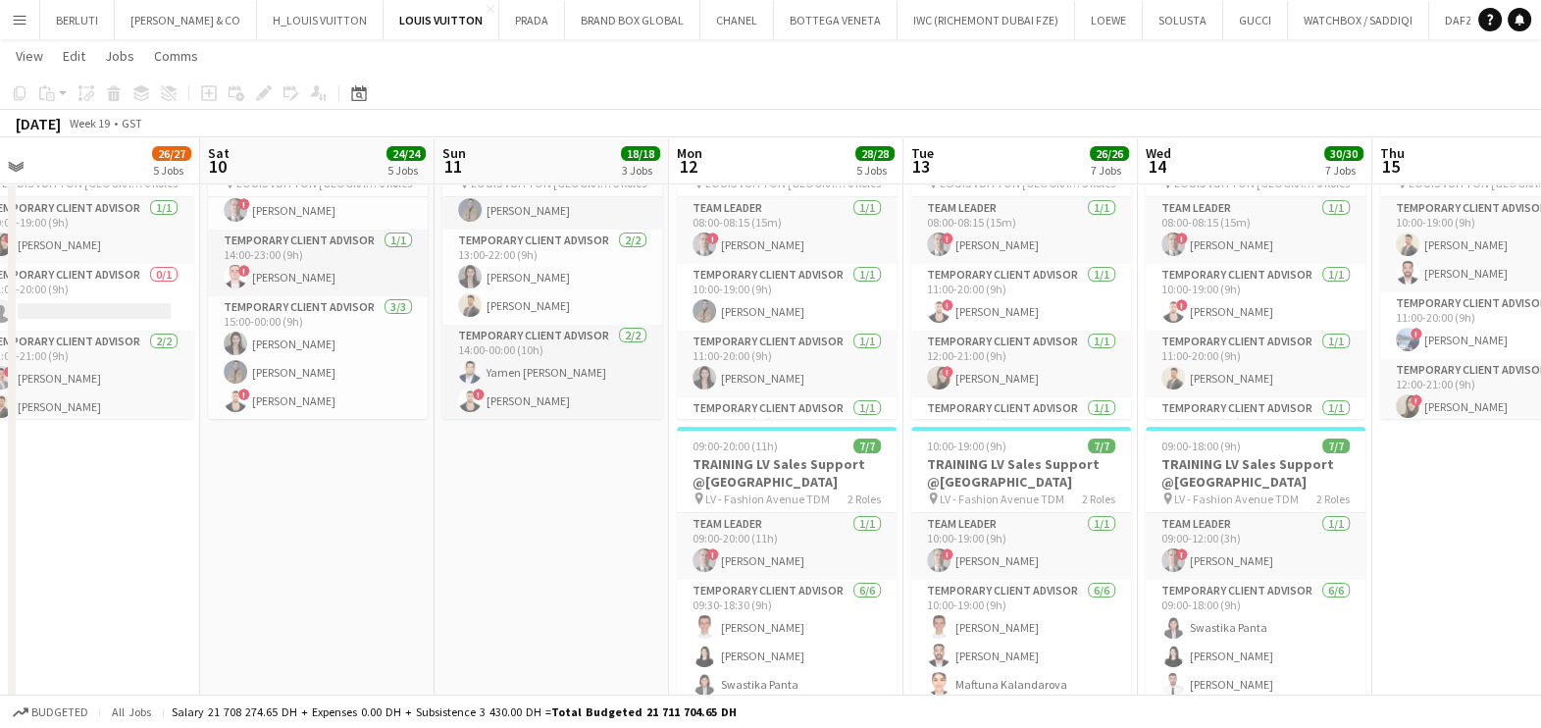
drag, startPoint x: 614, startPoint y: 598, endPoint x: 593, endPoint y: 598, distance: 20.6
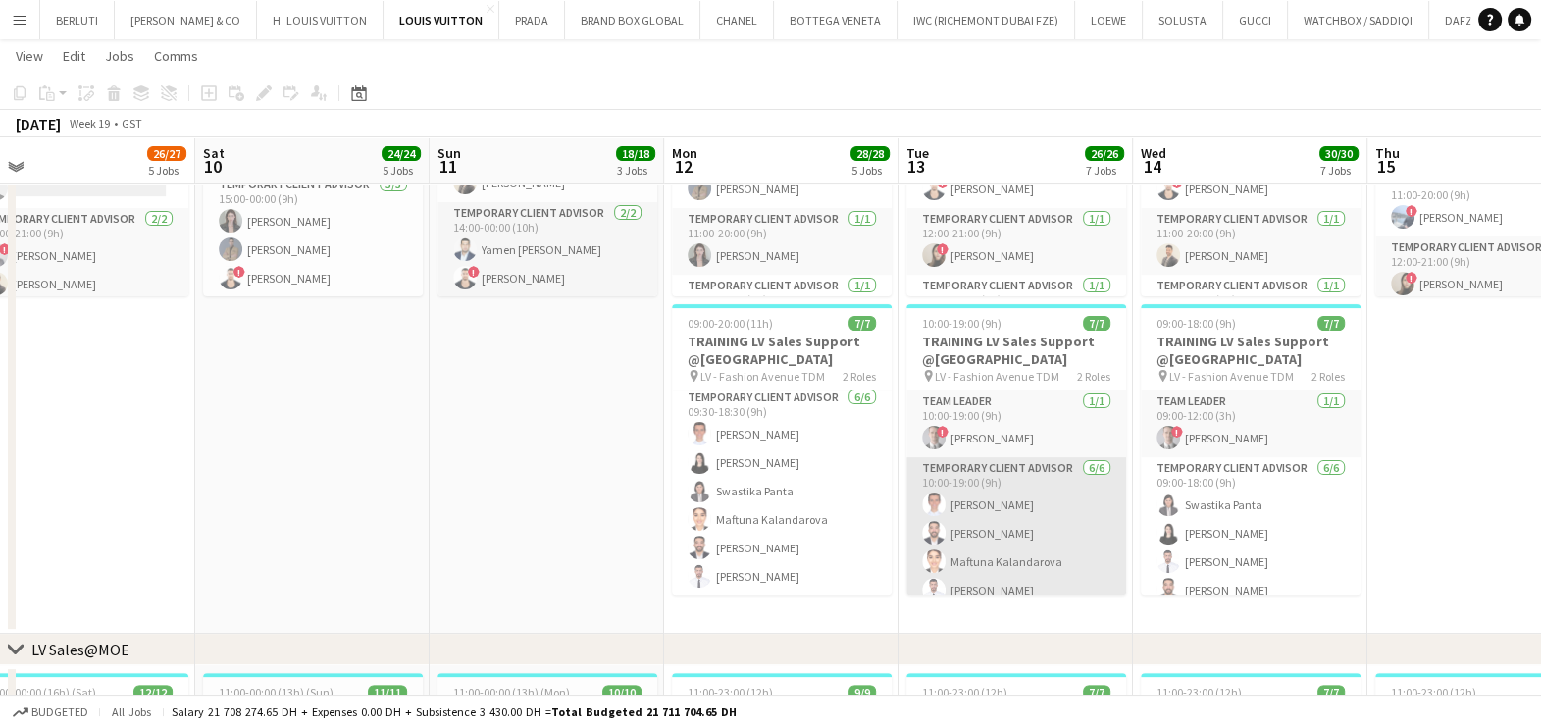
scroll to position [71, 0]
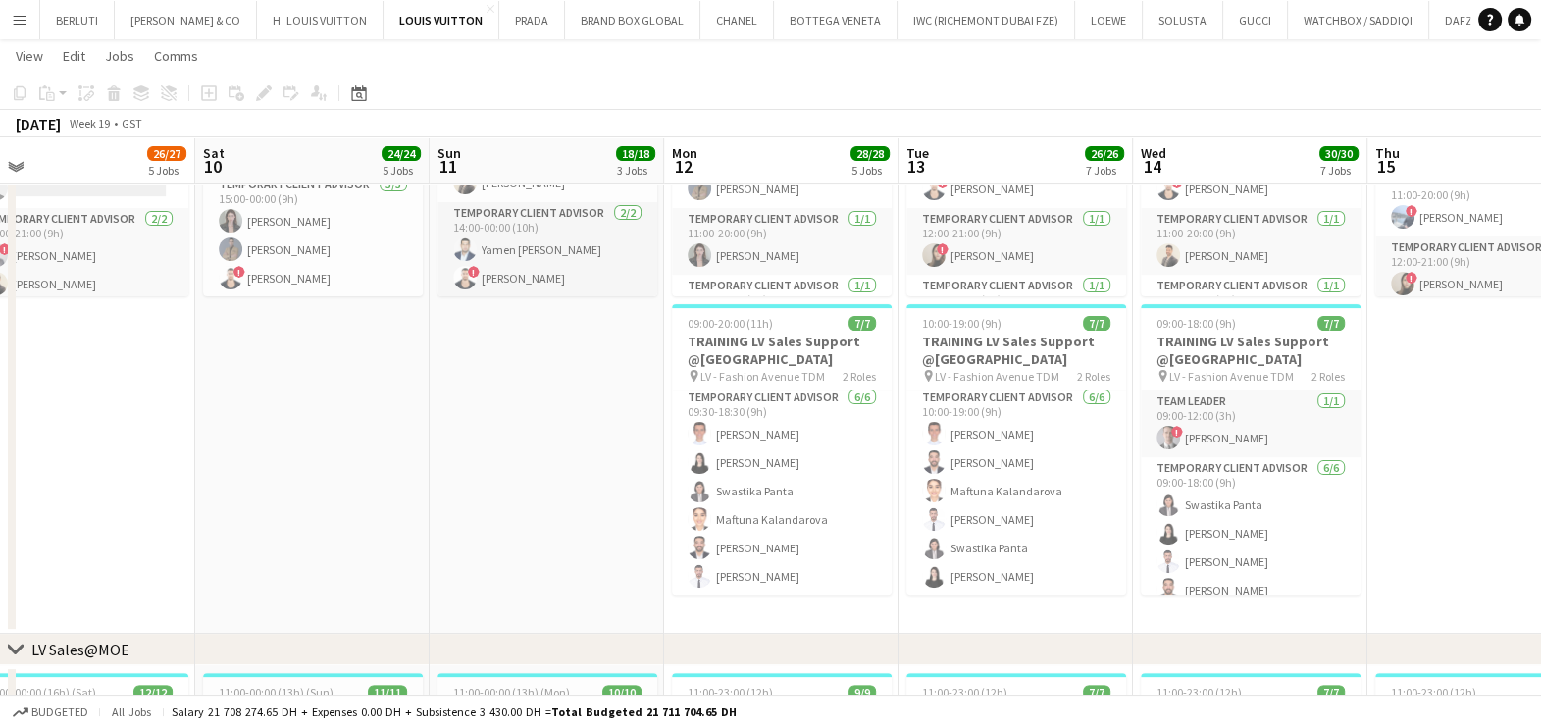
drag, startPoint x: 870, startPoint y: 483, endPoint x: 849, endPoint y: 483, distance: 20.6
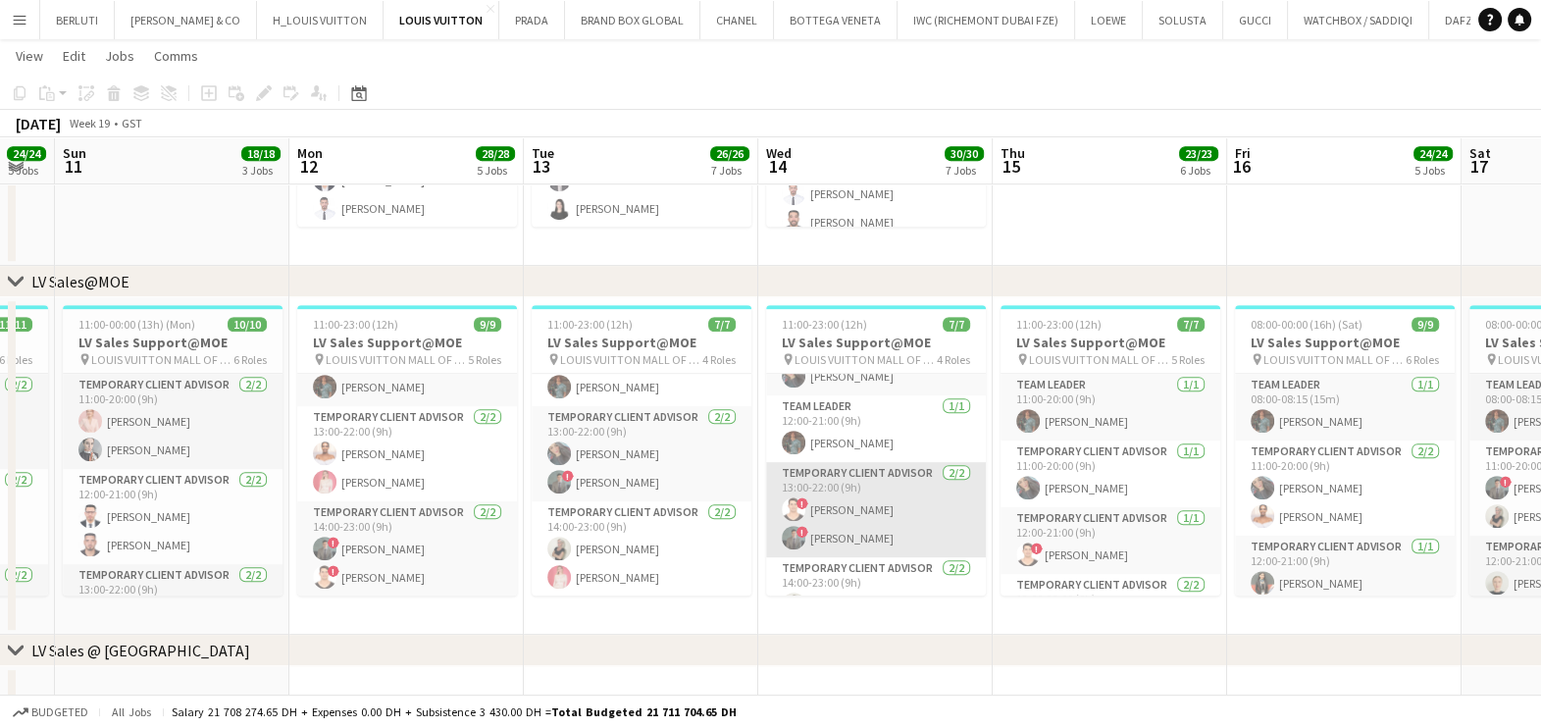
scroll to position [129, 0]
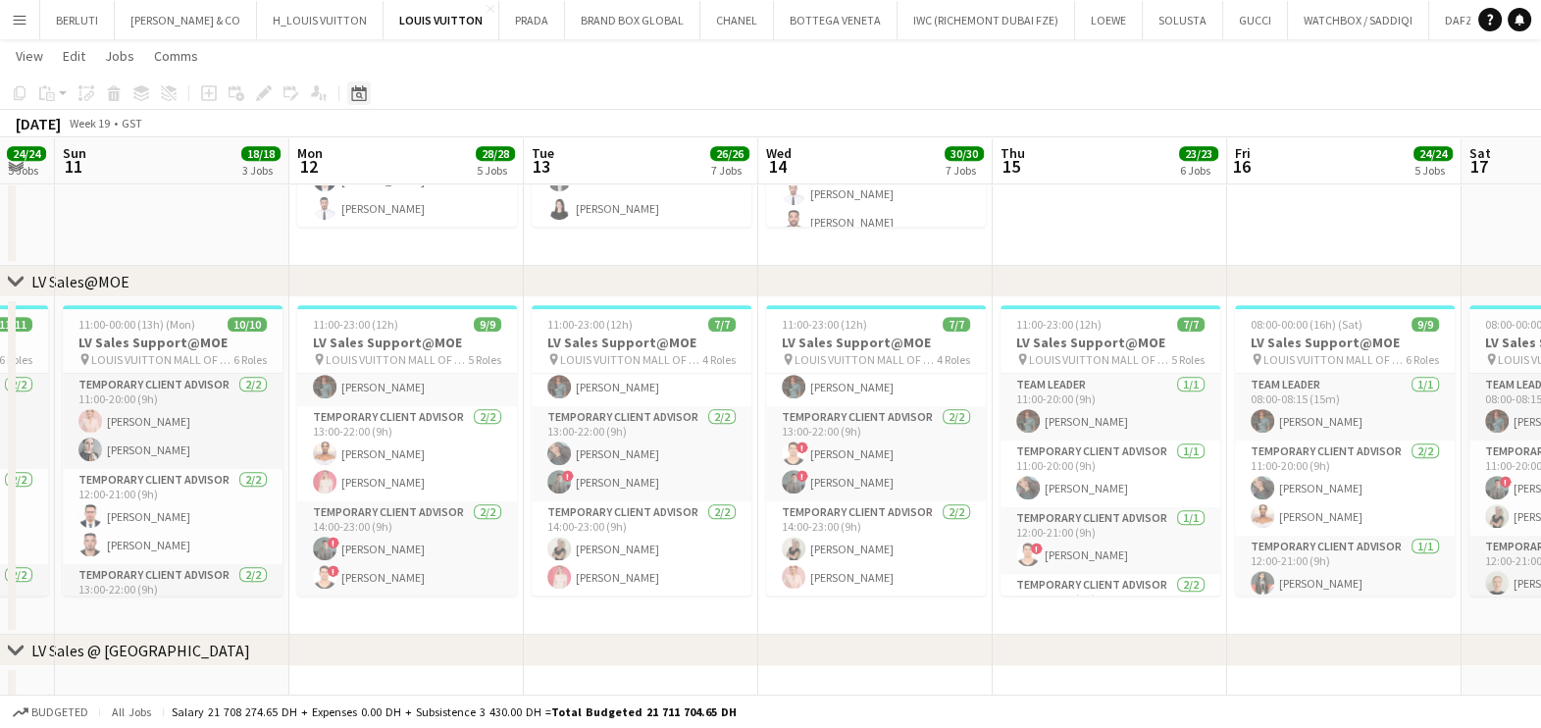
click at [363, 97] on icon "Date picker" at bounding box center [359, 93] width 16 height 16
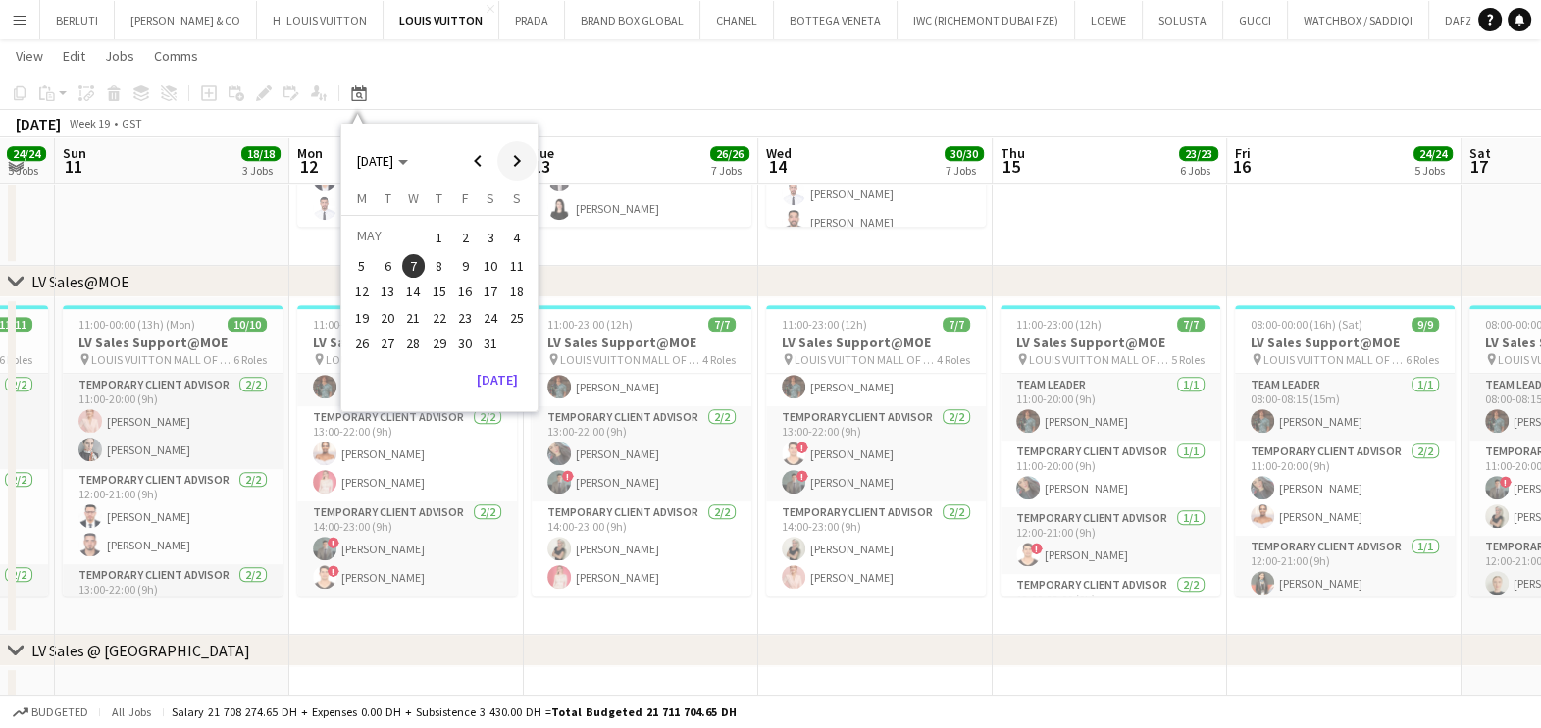
click at [514, 157] on span "Next month" at bounding box center [516, 160] width 39 height 39
click at [523, 162] on span "Next month" at bounding box center [516, 160] width 39 height 39
click at [417, 257] on span "3" at bounding box center [414, 261] width 24 height 24
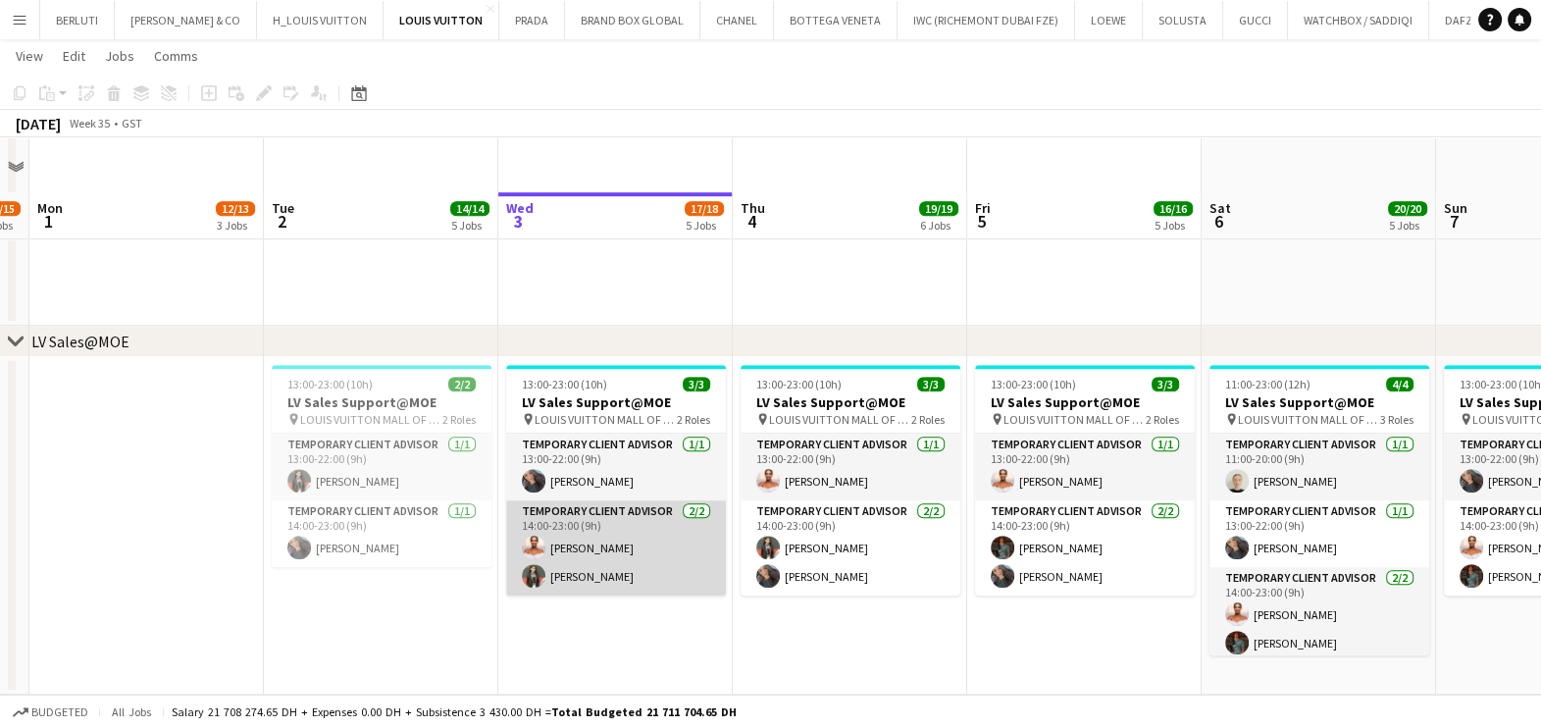
scroll to position [1593, 0]
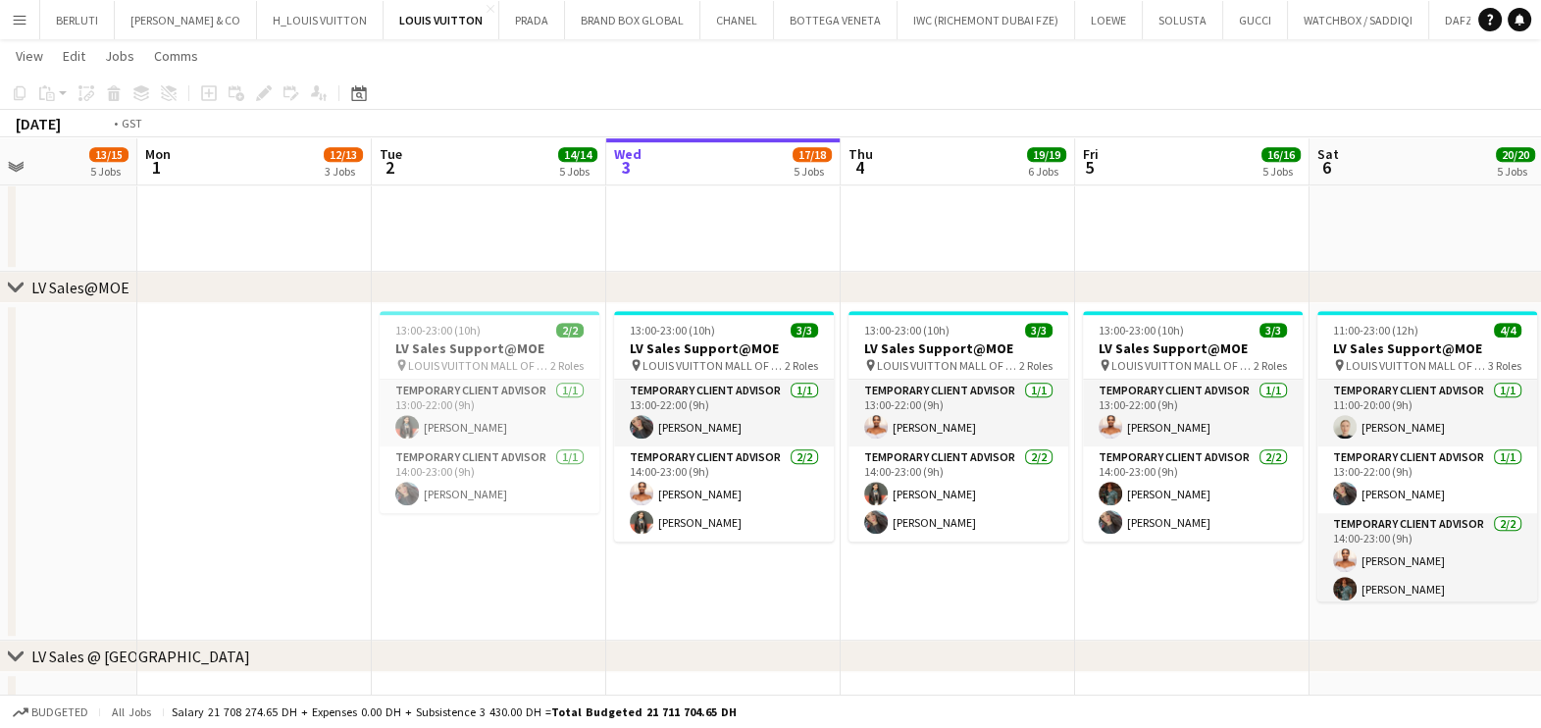
drag, startPoint x: 644, startPoint y: 554, endPoint x: 312, endPoint y: 550, distance: 332.5
click at [312, 550] on app-calendar-viewport "Fri 29 19/19 7 Jobs Sat 30 15/15 6 Jobs Sun 31 13/15 5 Jobs Mon 1 12/13 3 Jobs …" at bounding box center [770, 392] width 1541 height 3817
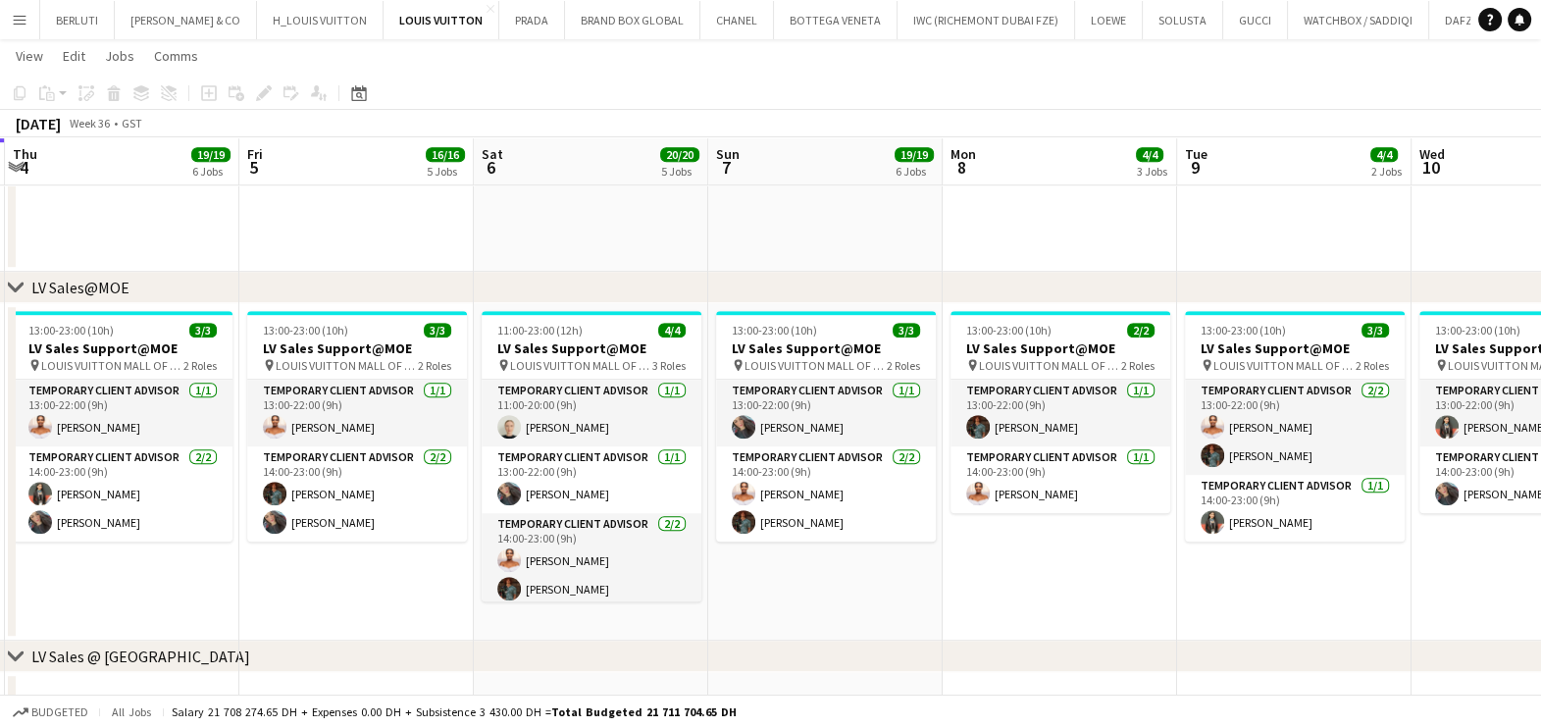
drag, startPoint x: 420, startPoint y: 561, endPoint x: 294, endPoint y: 561, distance: 125.5
click at [294, 561] on app-calendar-viewport "Mon 1 12/13 3 Jobs Tue 2 14/14 5 Jobs Wed 3 17/18 5 Jobs Thu 4 19/19 6 Jobs Fri…" at bounding box center [770, 392] width 1541 height 3817
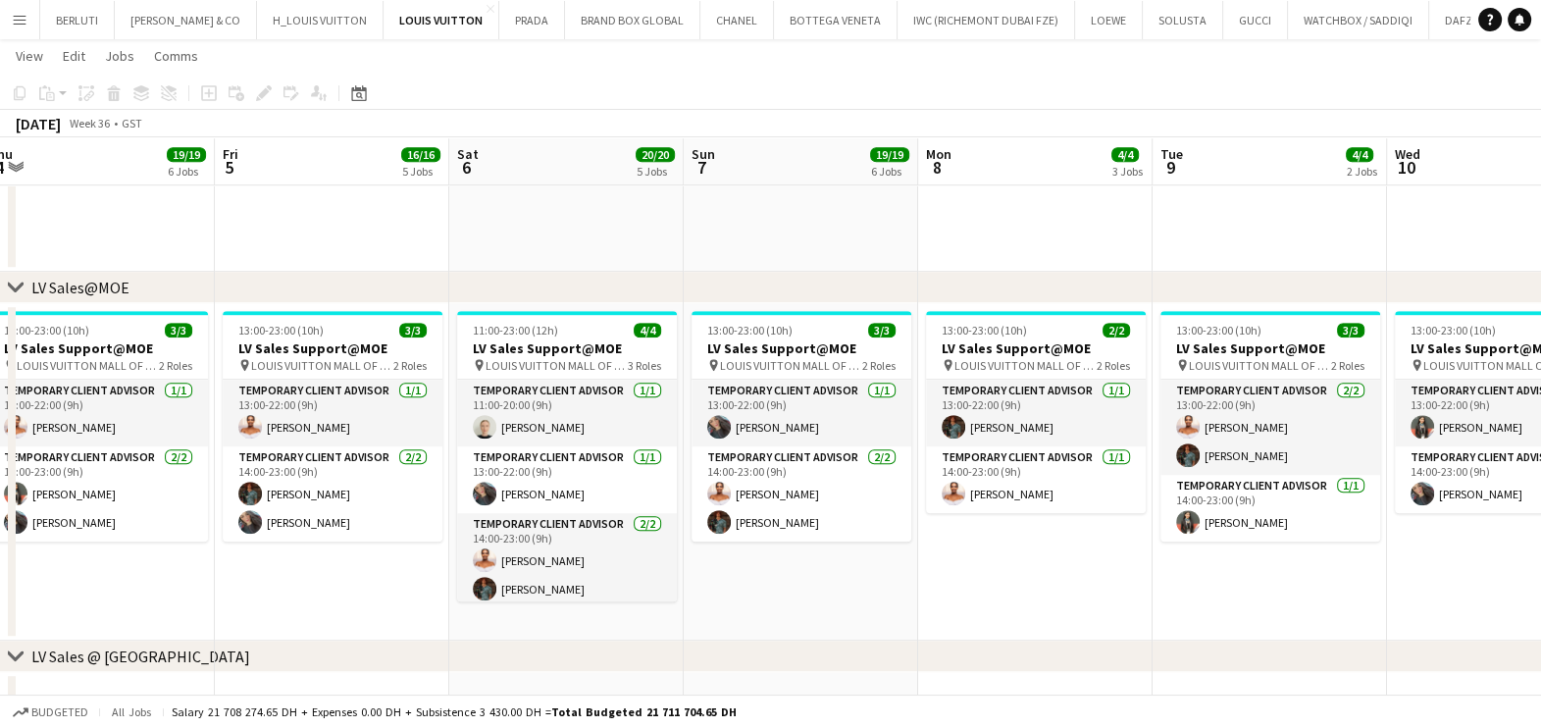
drag, startPoint x: 716, startPoint y: 637, endPoint x: 574, endPoint y: 608, distance: 145.0
click at [564, 617] on div "chevron-right RE-OPENENING, VIP EVENTS & POP-UP chevron-right LV Sales@TDM chev…" at bounding box center [770, 392] width 1541 height 3817
drag, startPoint x: 514, startPoint y: 528, endPoint x: 402, endPoint y: 505, distance: 114.1
click at [402, 505] on app-calendar-viewport "Mon 1 12/13 3 Jobs Tue 2 14/14 5 Jobs Wed 3 17/18 5 Jobs Thu 4 19/19 6 Jobs Fri…" at bounding box center [770, 392] width 1541 height 3817
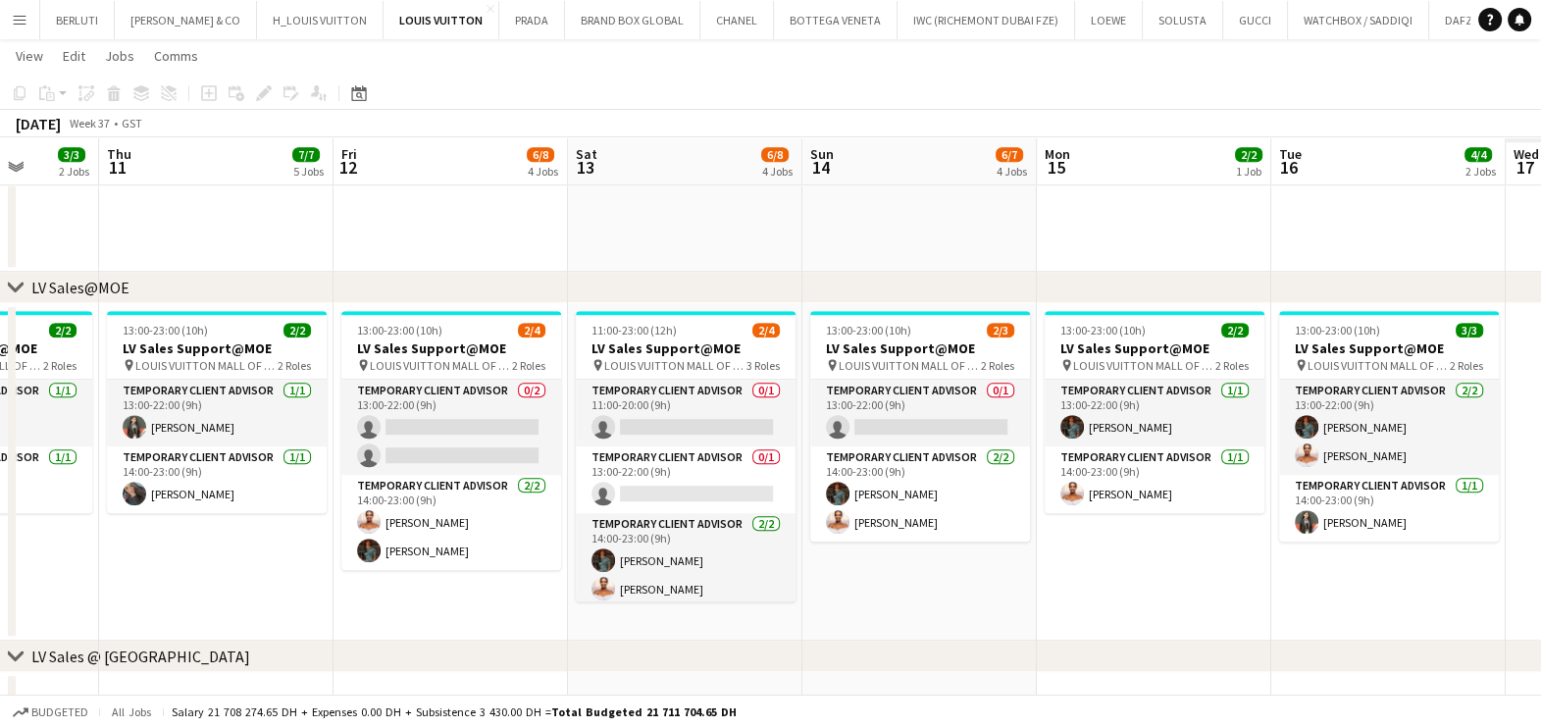
scroll to position [0, 683]
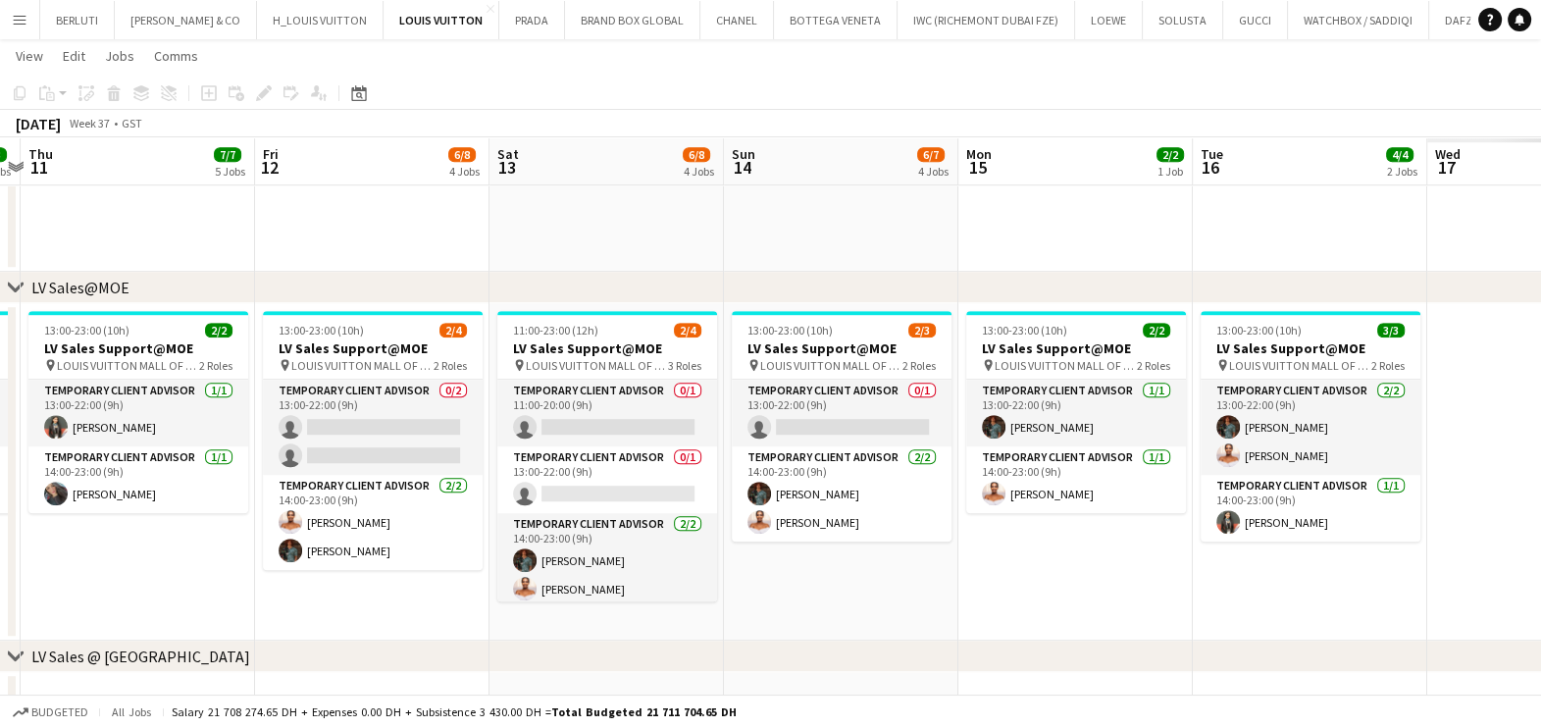
drag, startPoint x: 505, startPoint y: 481, endPoint x: 427, endPoint y: 481, distance: 78.5
click at [427, 481] on app-calendar-viewport "Mon 8 4/4 3 Jobs Tue 9 4/4 2 Jobs Wed 10 3/3 2 Jobs Thu 11 7/7 5 Jobs Fri 12 6/…" at bounding box center [770, 392] width 1541 height 3817
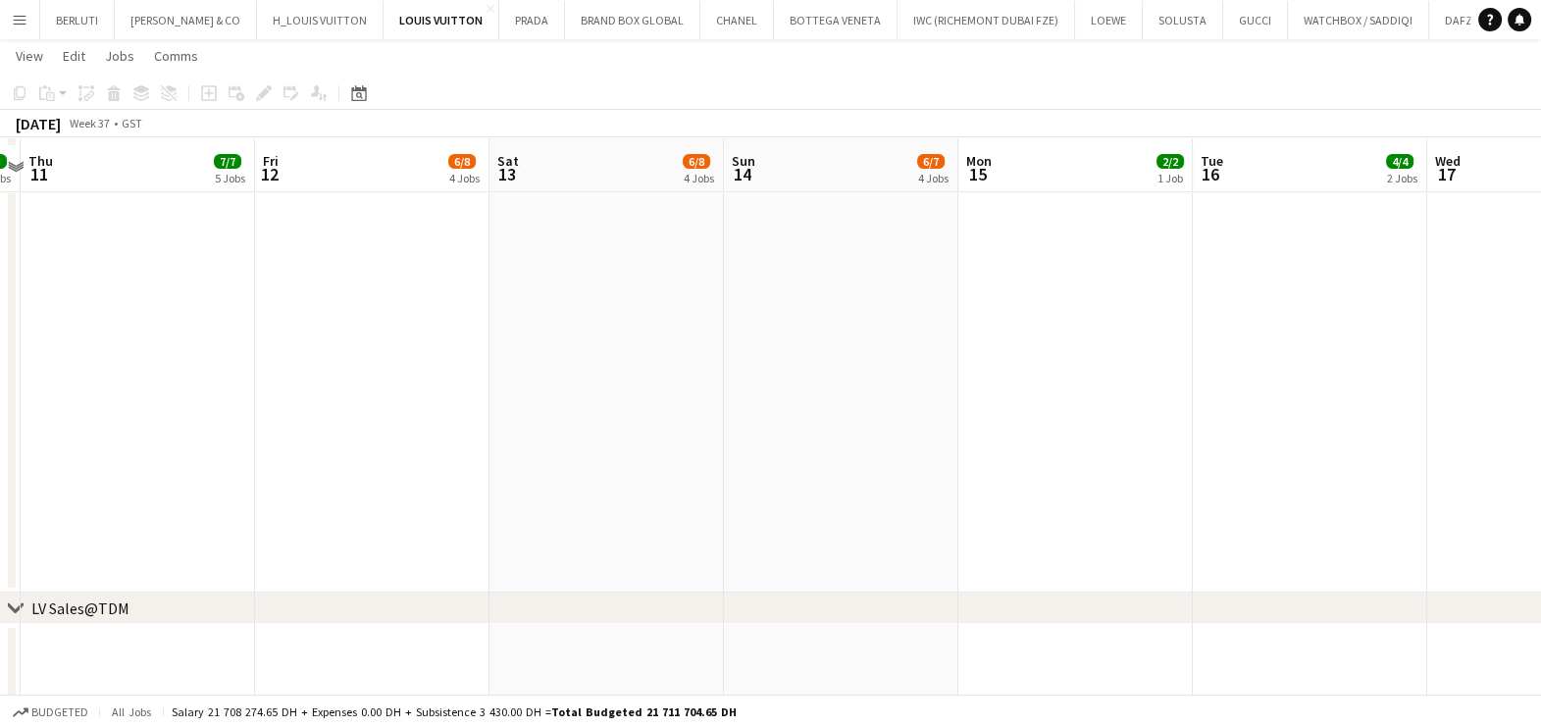
scroll to position [613, 0]
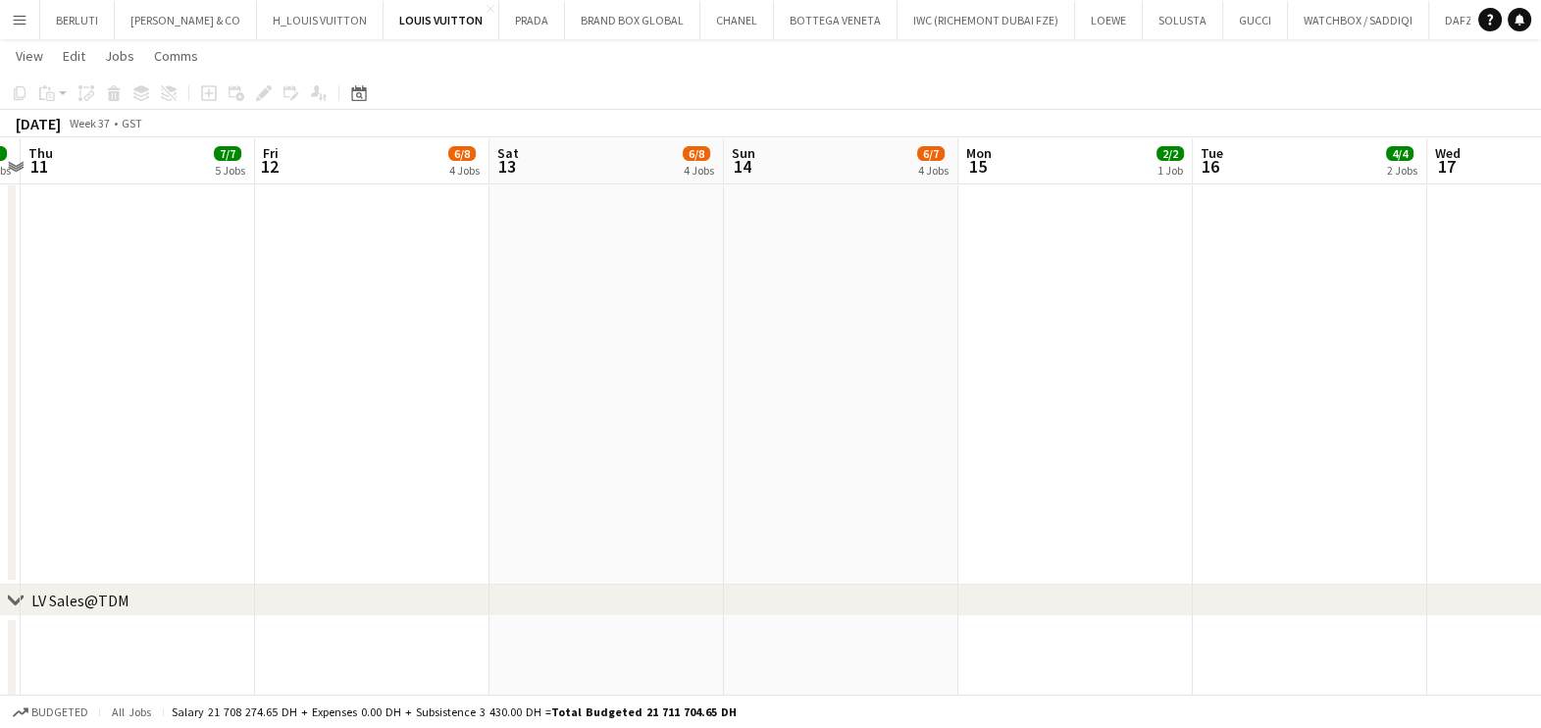
drag, startPoint x: 859, startPoint y: 383, endPoint x: 942, endPoint y: 382, distance: 82.4
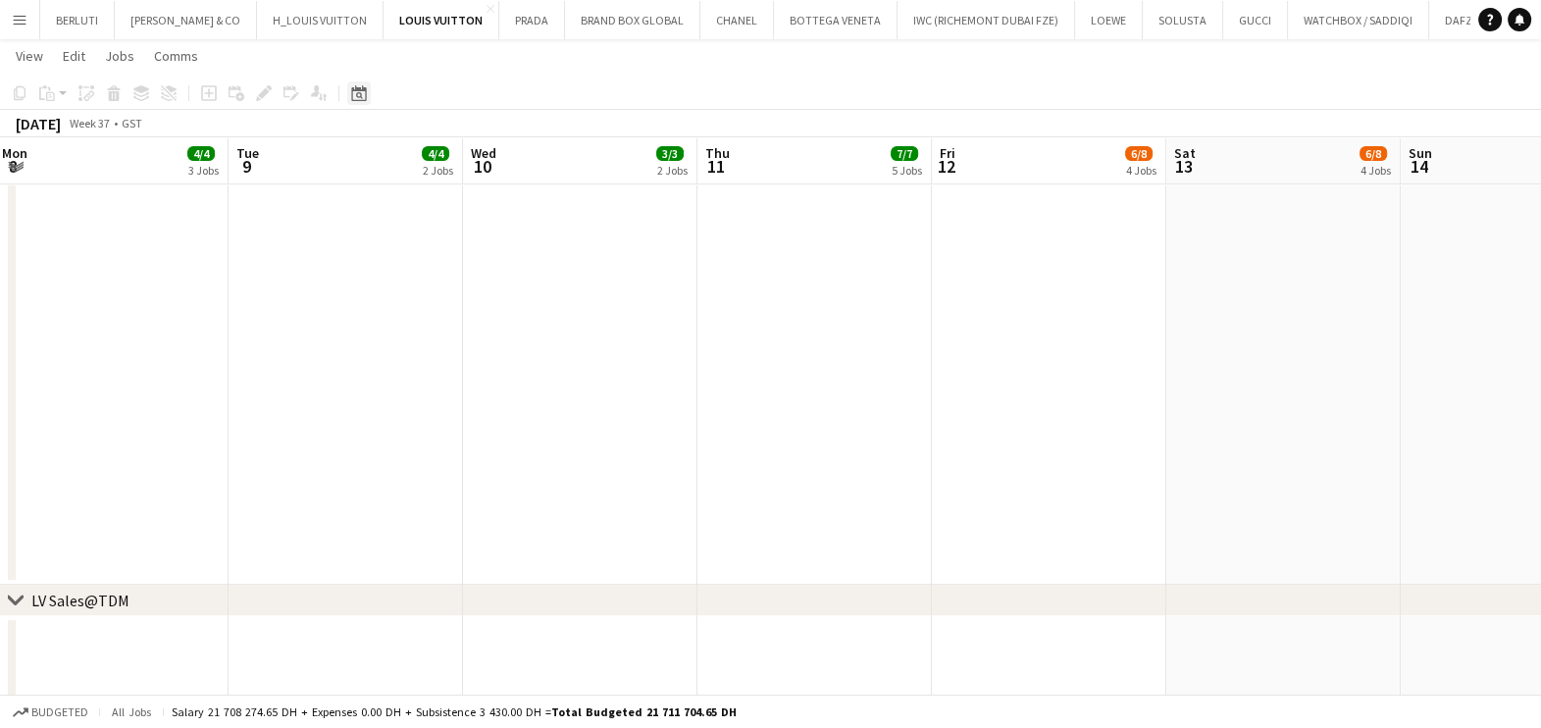
click at [368, 87] on div "Date picker" at bounding box center [359, 93] width 24 height 24
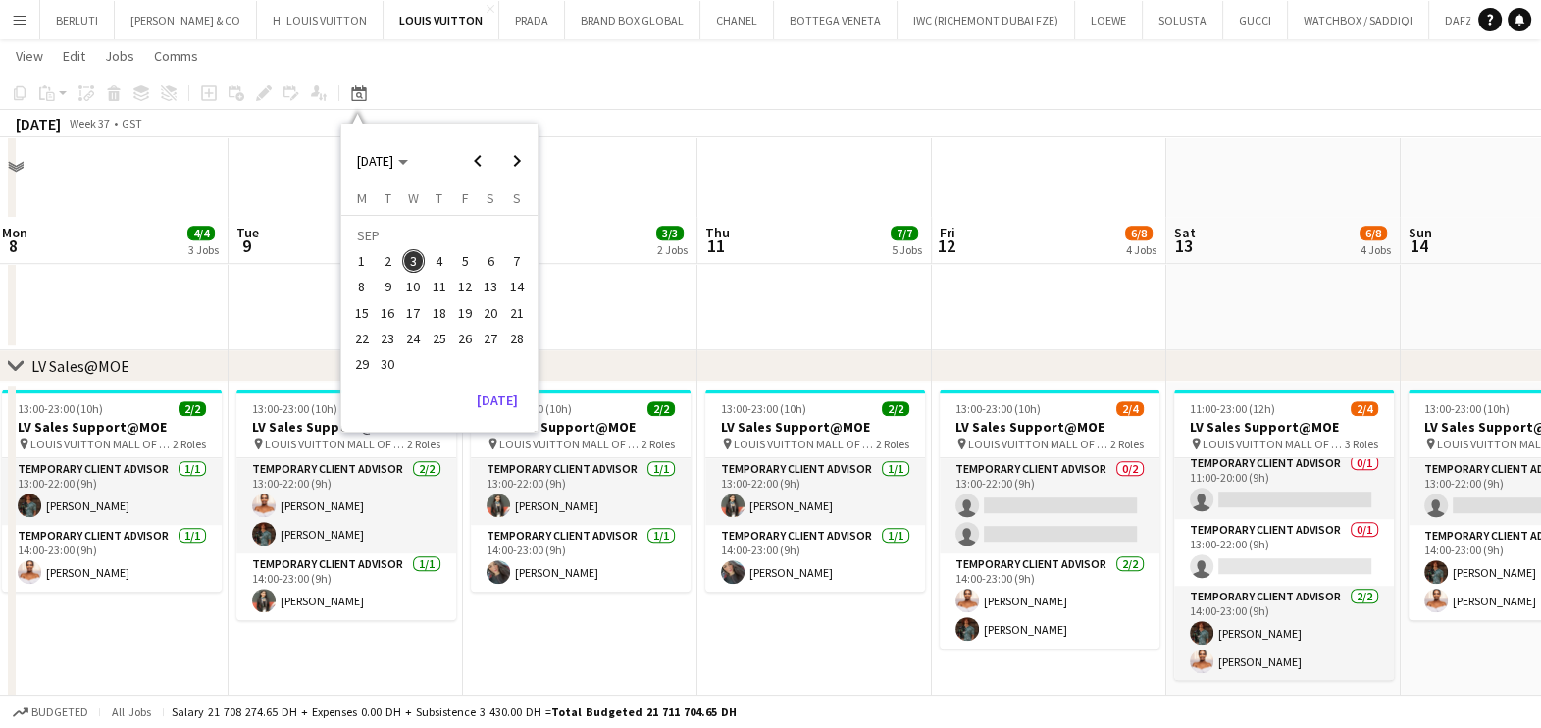
scroll to position [1593, 0]
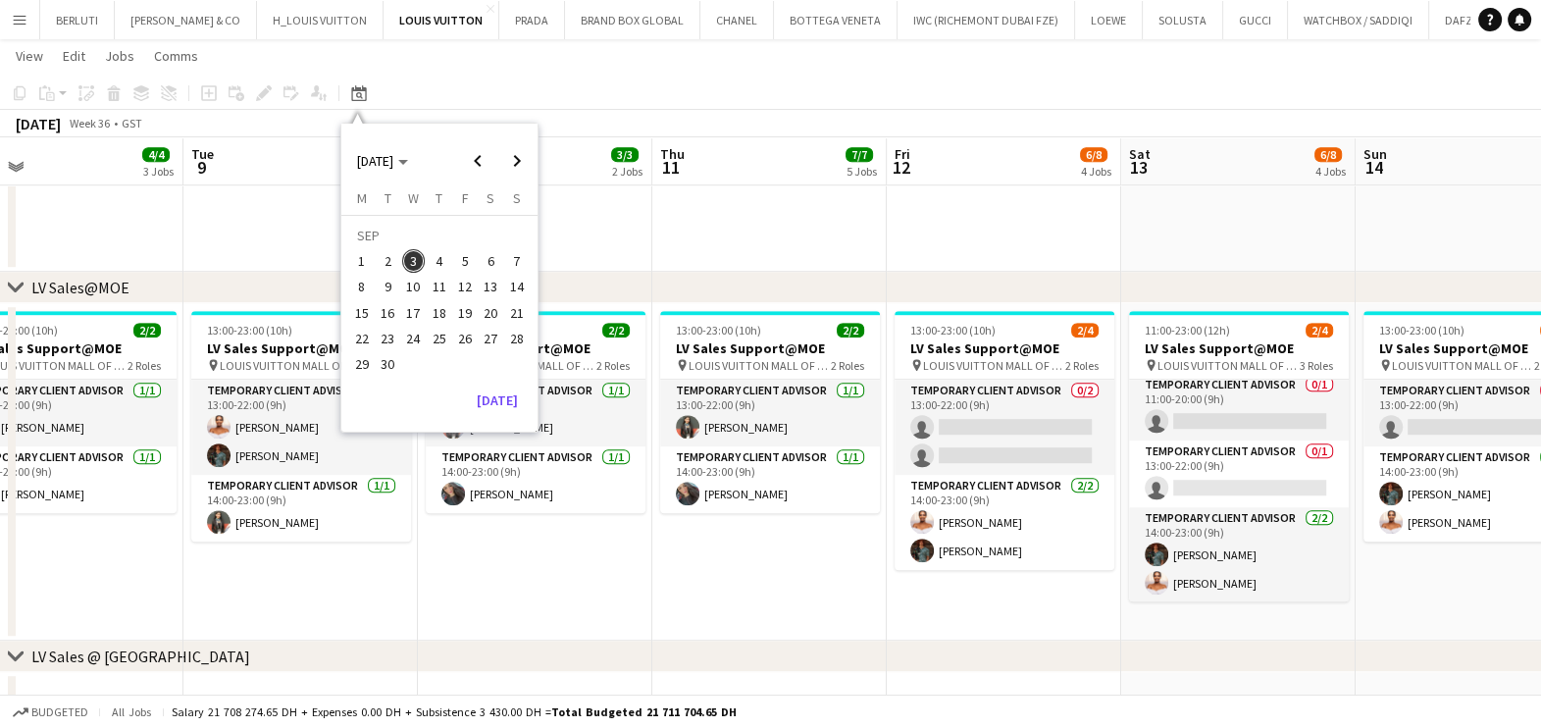
drag, startPoint x: 440, startPoint y: 553, endPoint x: 529, endPoint y: 553, distance: 88.3
click at [529, 553] on app-calendar-viewport "Sat 6 20/20 5 Jobs Sun 7 19/19 6 Jobs Mon 8 4/4 3 Jobs Tue 9 4/4 2 Jobs Wed 10 …" at bounding box center [770, 392] width 1541 height 3817
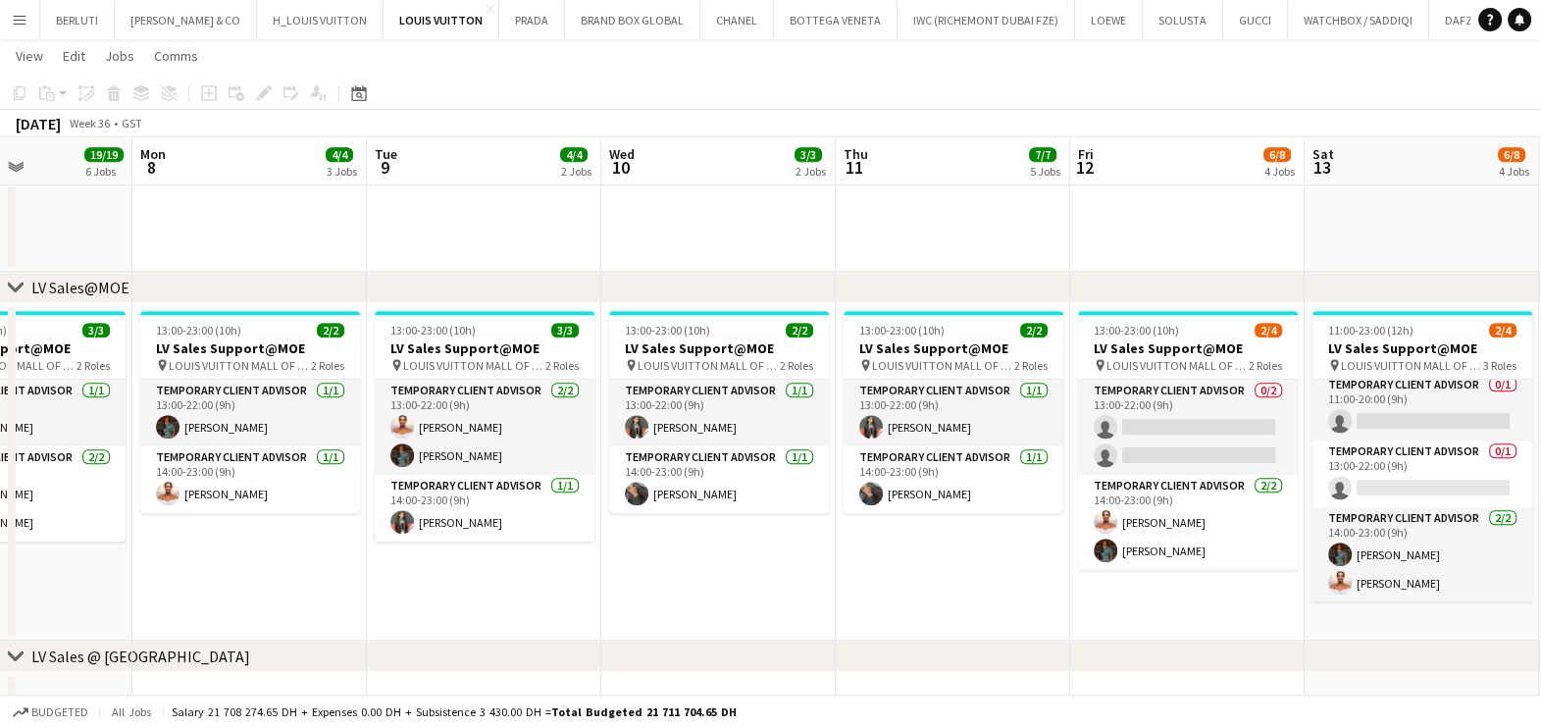
drag, startPoint x: 350, startPoint y: 558, endPoint x: 535, endPoint y: 548, distance: 184.7
click at [534, 548] on app-calendar-viewport "Fri 5 16/16 5 Jobs Sat 6 20/20 5 Jobs Sun 7 19/19 6 Jobs Mon 8 4/4 3 Jobs Tue 9…" at bounding box center [770, 392] width 1541 height 3817
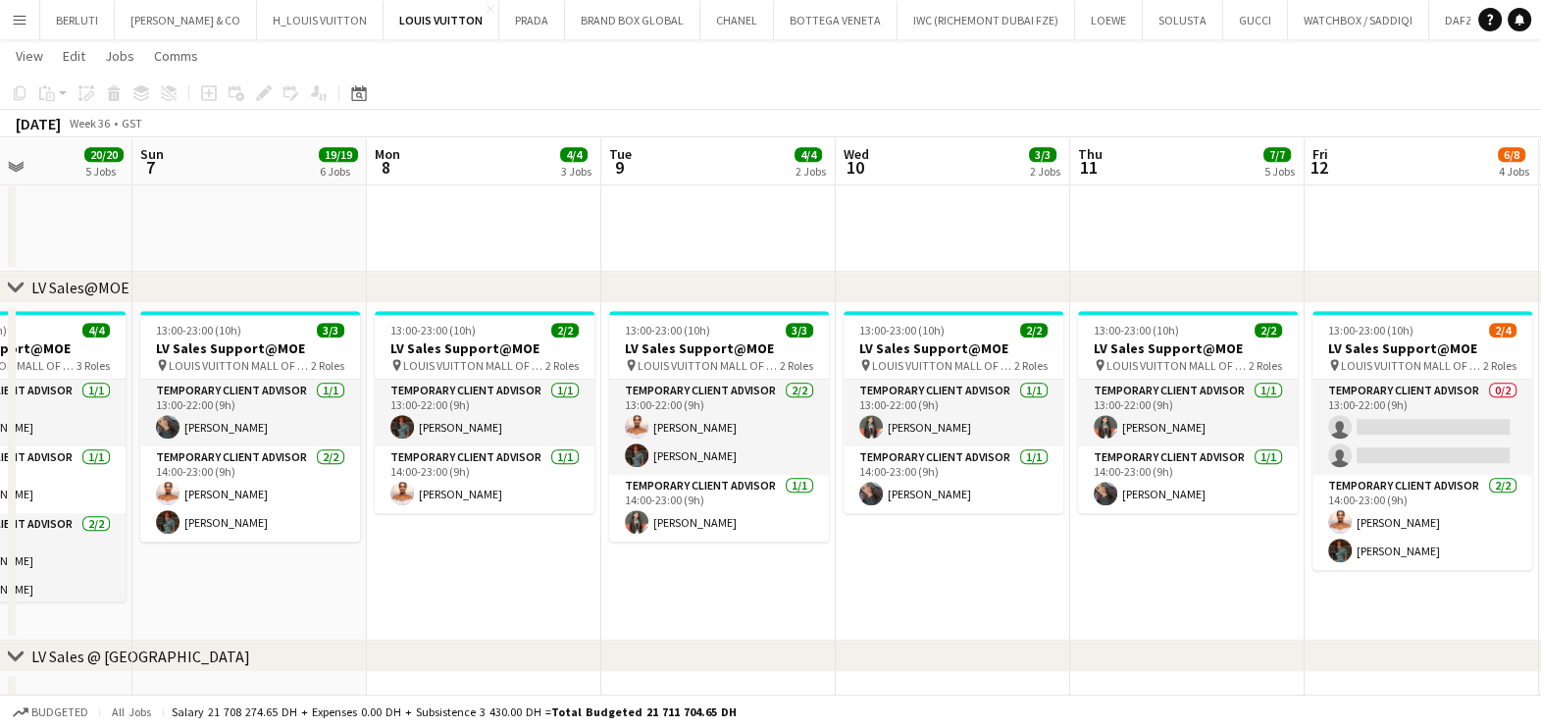
scroll to position [0, 527]
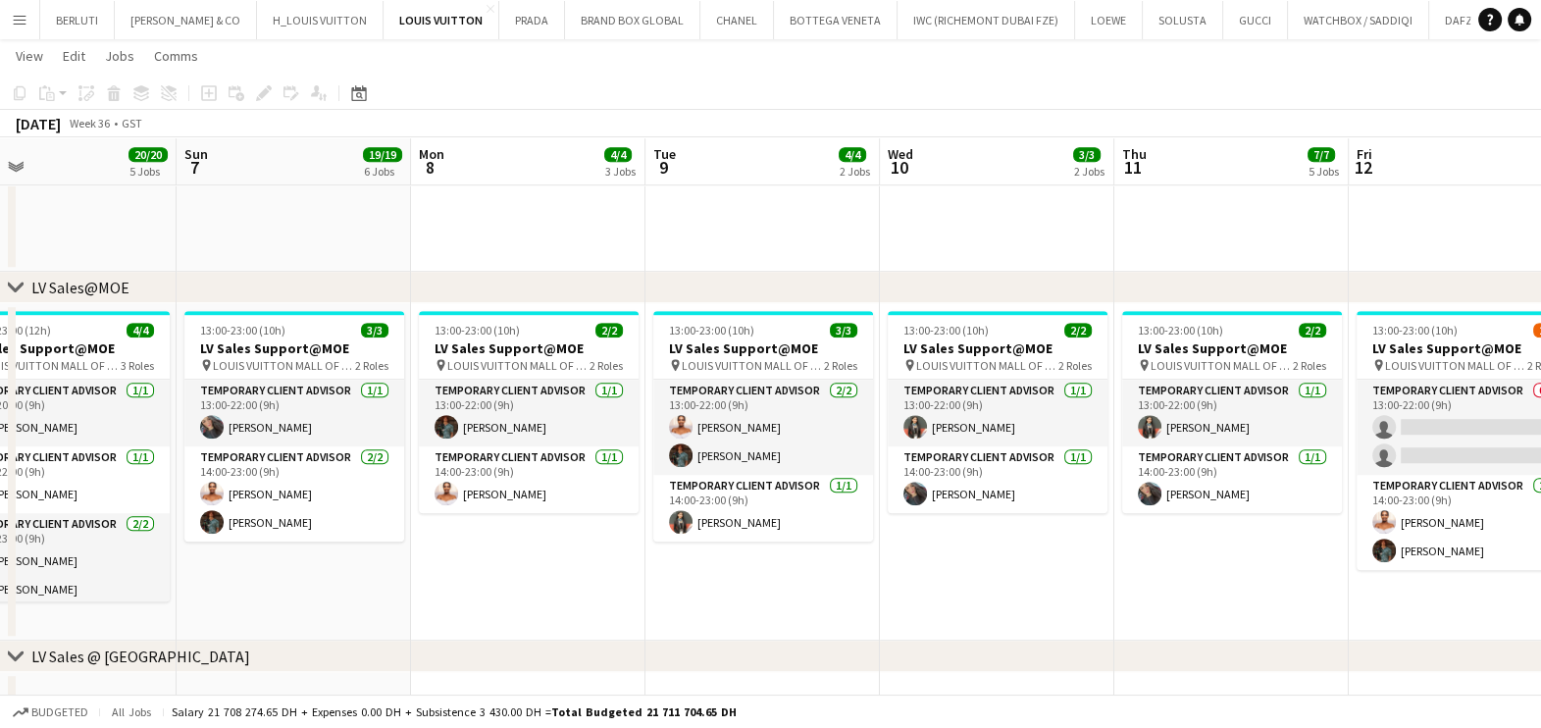
drag, startPoint x: 382, startPoint y: 589, endPoint x: 554, endPoint y: 588, distance: 172.6
click at [554, 588] on app-calendar-viewport "Thu 4 19/19 6 Jobs Fri 5 16/16 5 Jobs Sat 6 20/20 5 Jobs Sun 7 19/19 6 Jobs Mon…" at bounding box center [770, 392] width 1541 height 3817
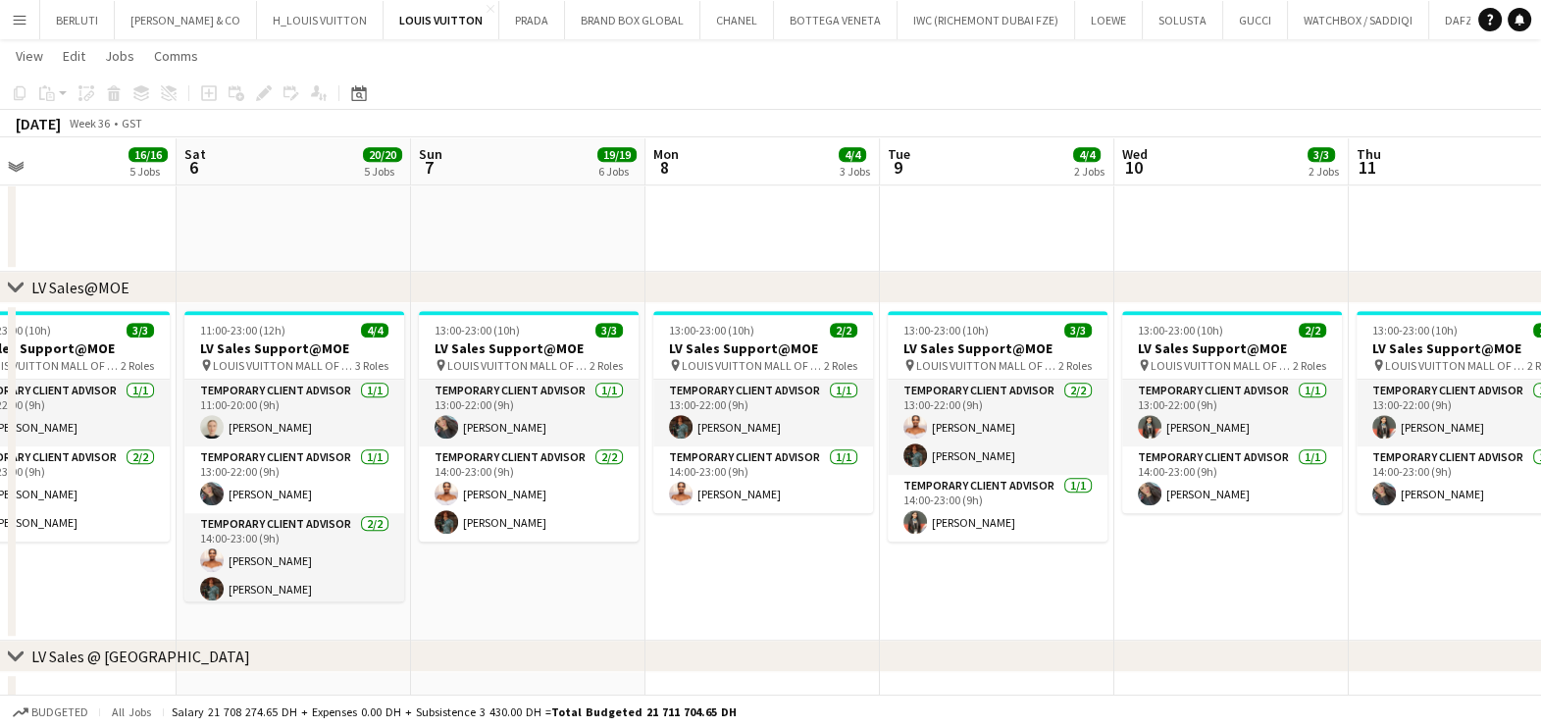
drag, startPoint x: 361, startPoint y: 525, endPoint x: 591, endPoint y: 525, distance: 230.5
click at [582, 525] on app-calendar-viewport "Wed 3 17/18 5 Jobs Thu 4 19/19 6 Jobs Fri 5 16/16 5 Jobs Sat 6 20/20 5 Jobs Sun…" at bounding box center [770, 392] width 1541 height 3817
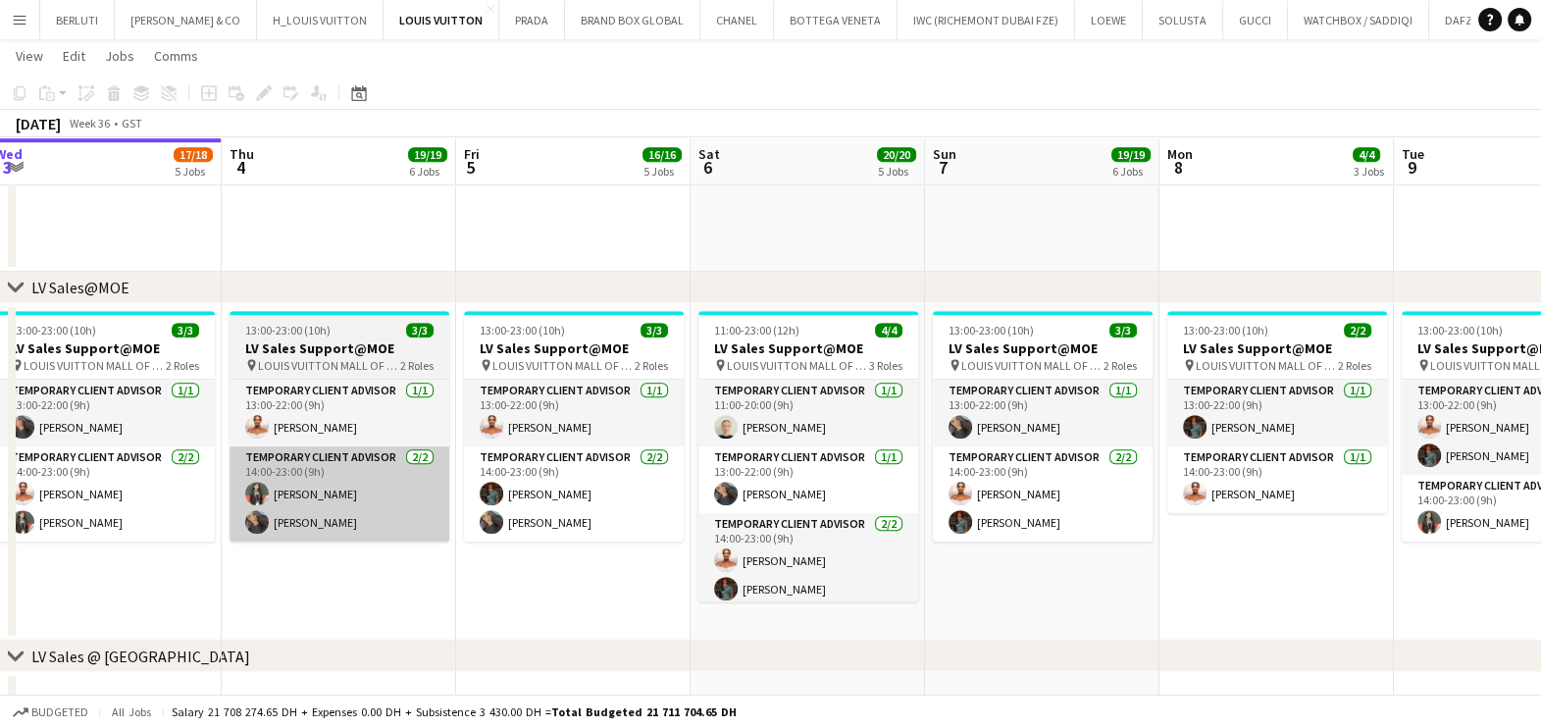
drag, startPoint x: 235, startPoint y: 538, endPoint x: 451, endPoint y: 535, distance: 215.8
click at [451, 534] on app-calendar-viewport "Mon 1 12/13 3 Jobs Tue 2 14/14 5 Jobs Wed 3 17/18 5 Jobs Thu 4 19/19 6 Jobs Fri…" at bounding box center [770, 392] width 1541 height 3817
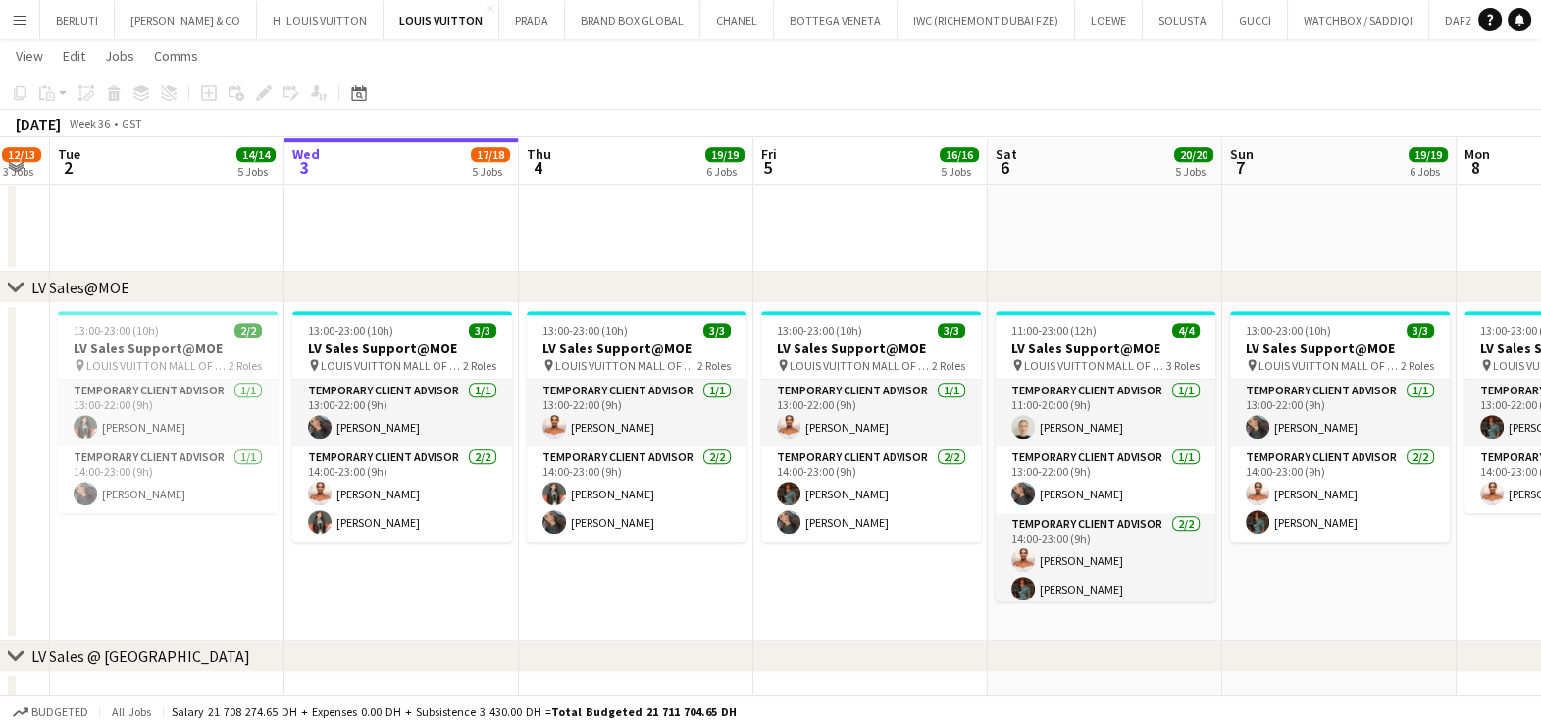
scroll to position [0, 580]
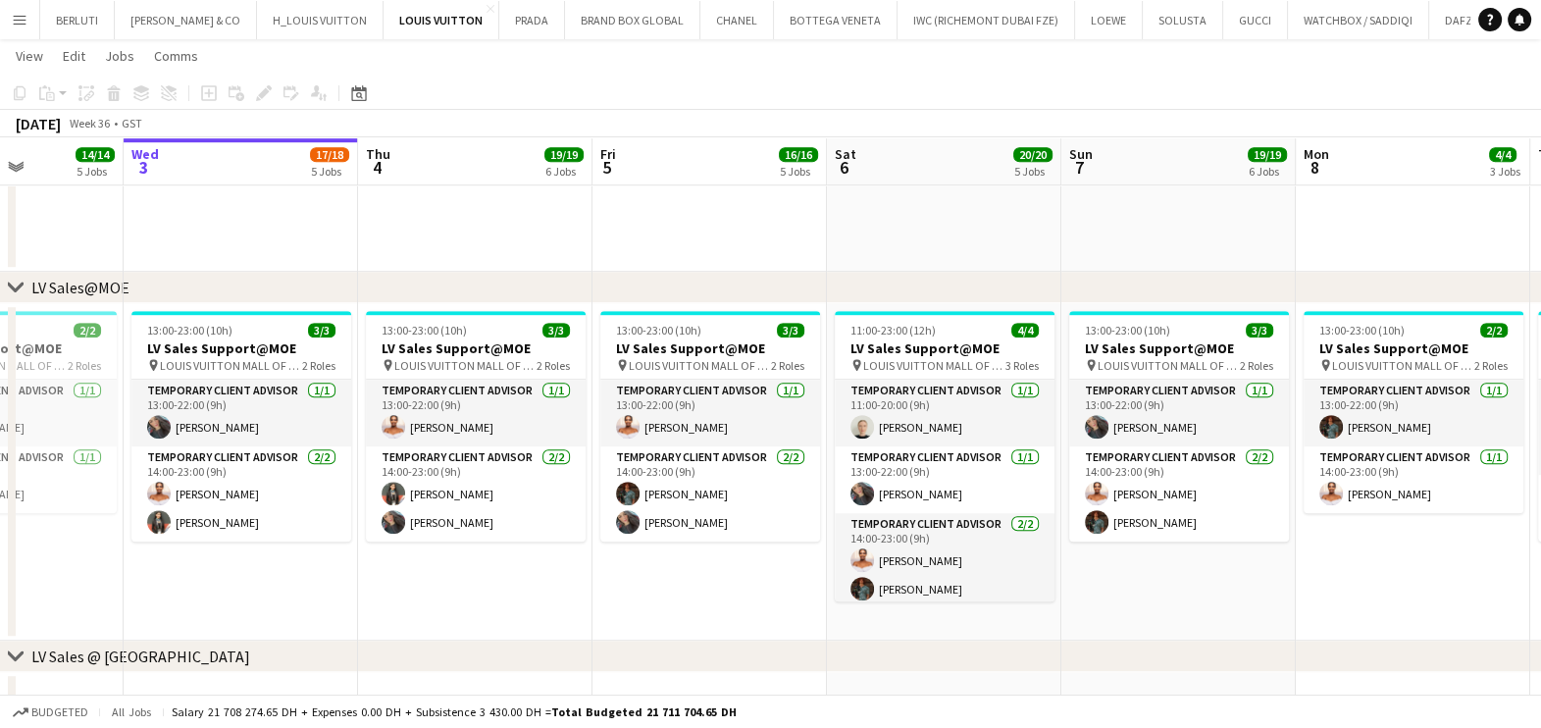
drag, startPoint x: 266, startPoint y: 542, endPoint x: 339, endPoint y: 542, distance: 73.6
click at [339, 542] on app-calendar-viewport "Sun 31 13/15 5 Jobs Mon 1 12/13 3 Jobs Tue 2 14/14 5 Jobs Wed 3 17/18 5 Jobs Th…" at bounding box center [770, 392] width 1541 height 3817
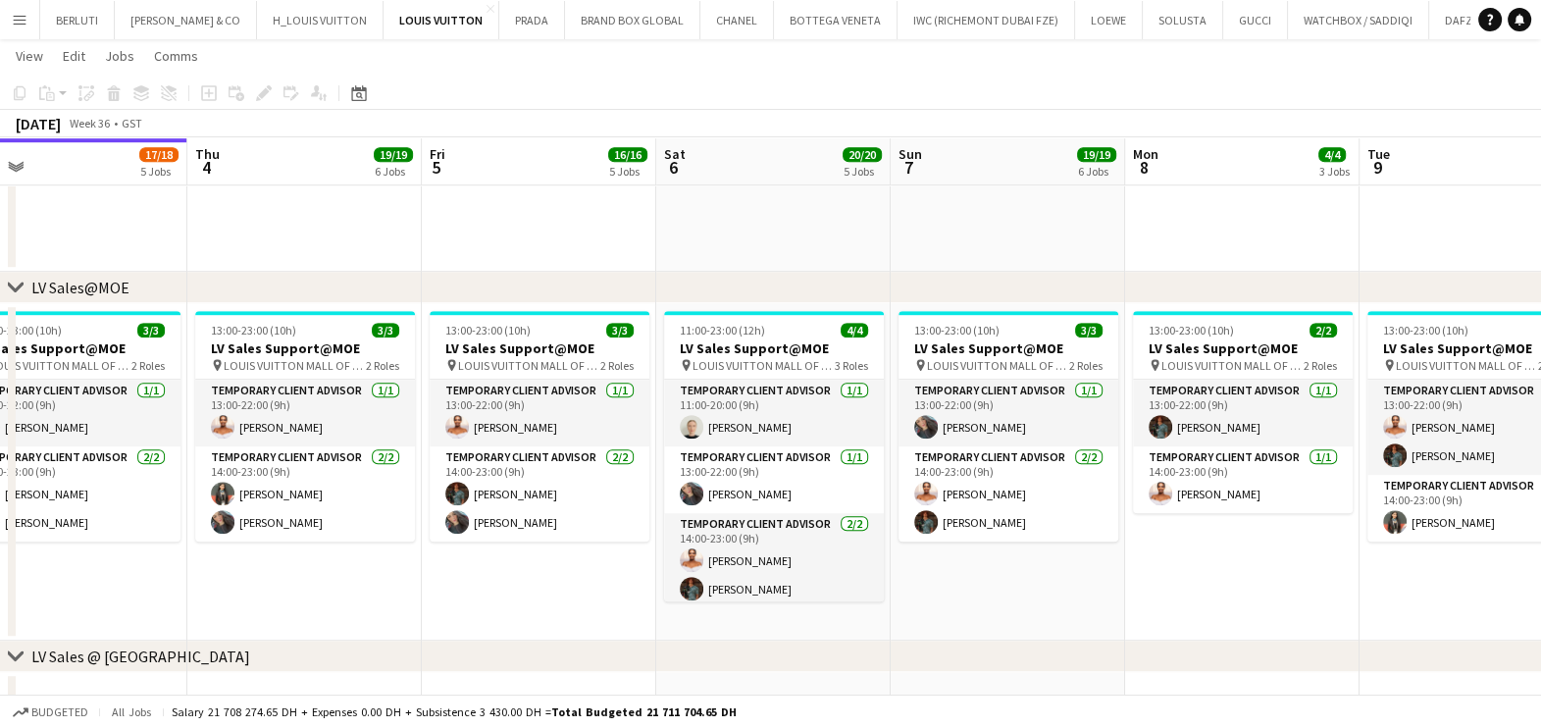
drag, startPoint x: 630, startPoint y: 592, endPoint x: 613, endPoint y: 592, distance: 16.7
click at [613, 592] on app-calendar-viewport "Sun 31 13/15 5 Jobs Mon 1 12/13 3 Jobs Tue 2 14/14 5 Jobs Wed 3 17/18 5 Jobs Th…" at bounding box center [770, 392] width 1541 height 3817
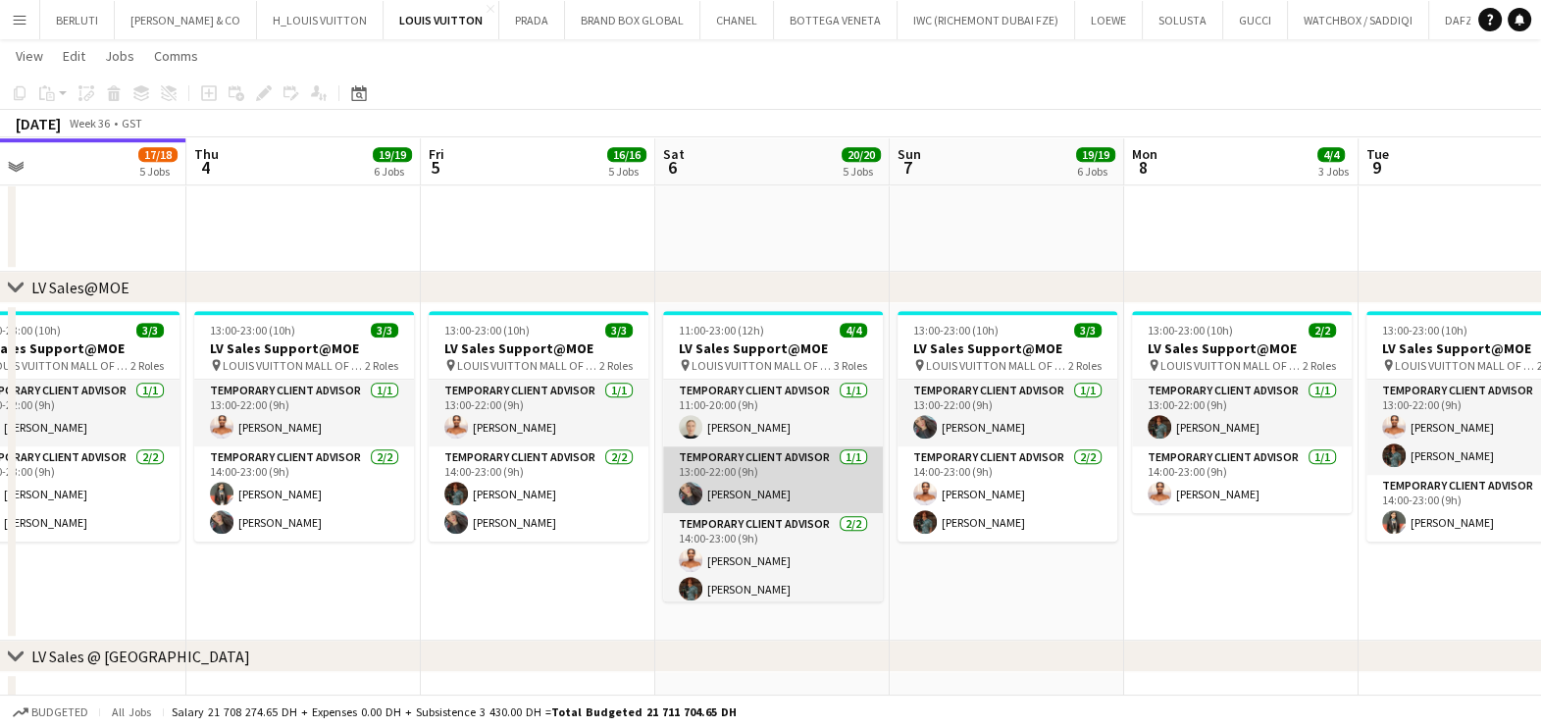
click at [771, 491] on app-card-role "Temporary Client Advisor 1/1 13:00-22:00 (9h) Fatima Benghrieb" at bounding box center [773, 479] width 220 height 67
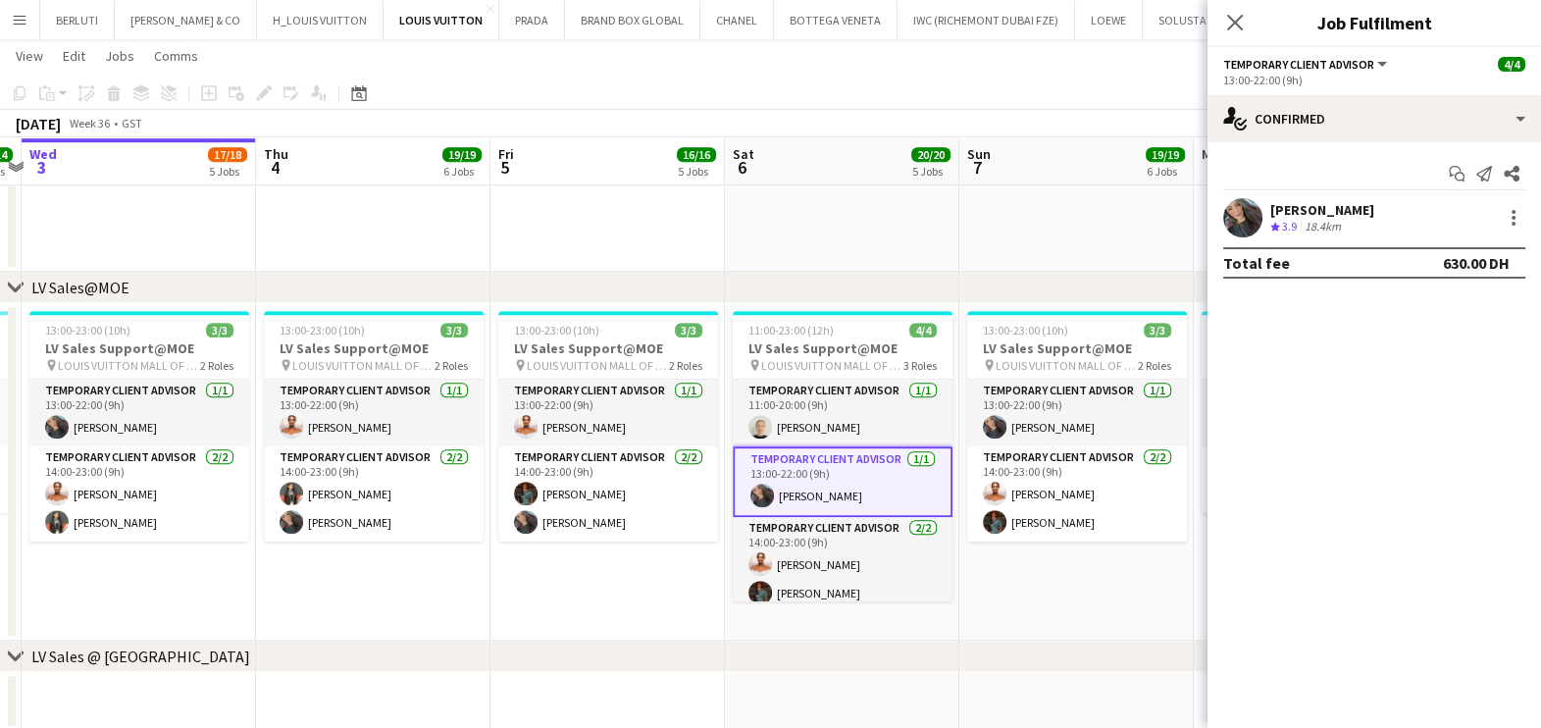
drag, startPoint x: 385, startPoint y: 583, endPoint x: 470, endPoint y: 585, distance: 84.4
click at [470, 585] on app-calendar-viewport "Sun 31 13/15 5 Jobs Mon 1 12/13 3 Jobs Tue 2 14/14 5 Jobs Wed 3 17/18 5 Jobs Th…" at bounding box center [770, 392] width 1541 height 3817
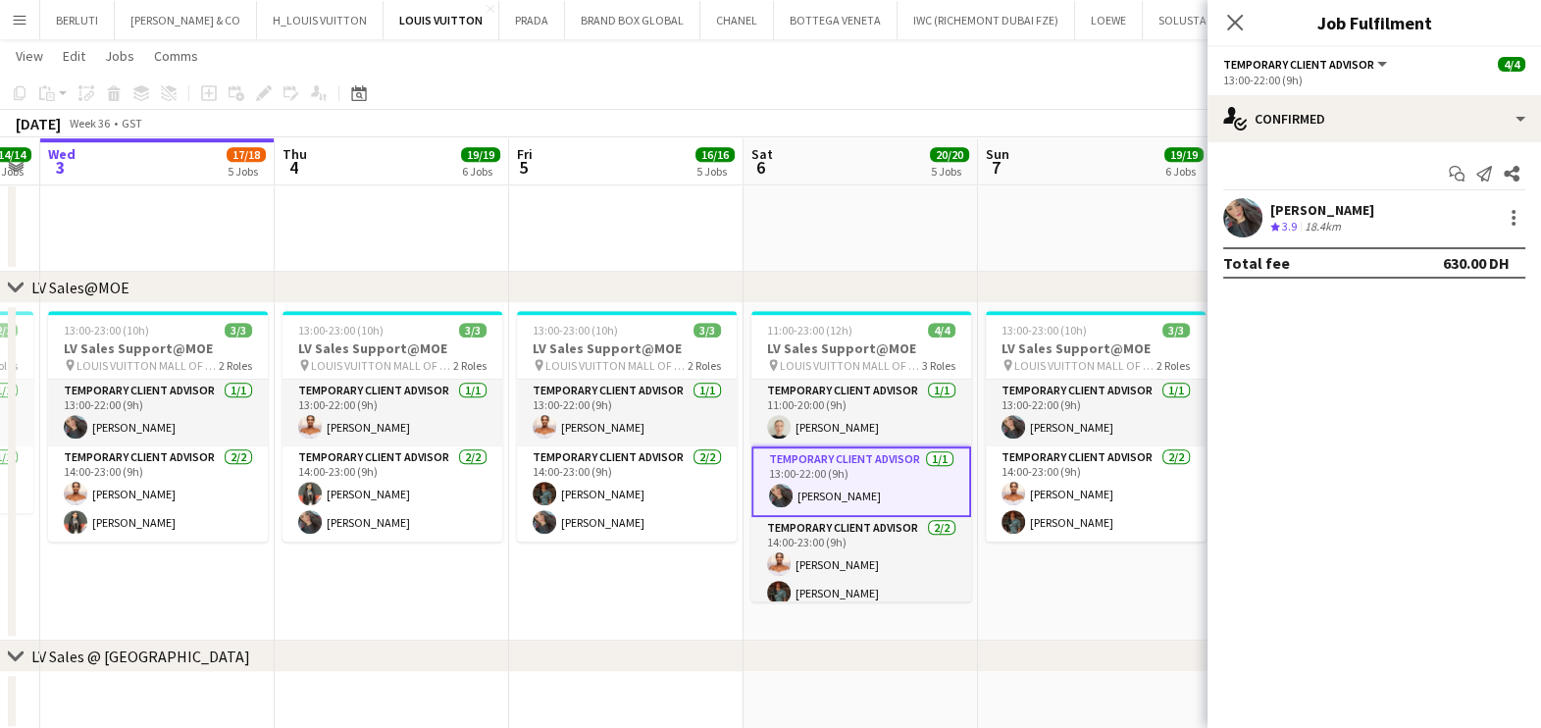
click at [578, 581] on app-date-cell "13:00-23:00 (10h) 3/3 LV Sales Support@MOE pin LOUIS VUITTON MALL OF THE EMIRAT…" at bounding box center [626, 471] width 234 height 337
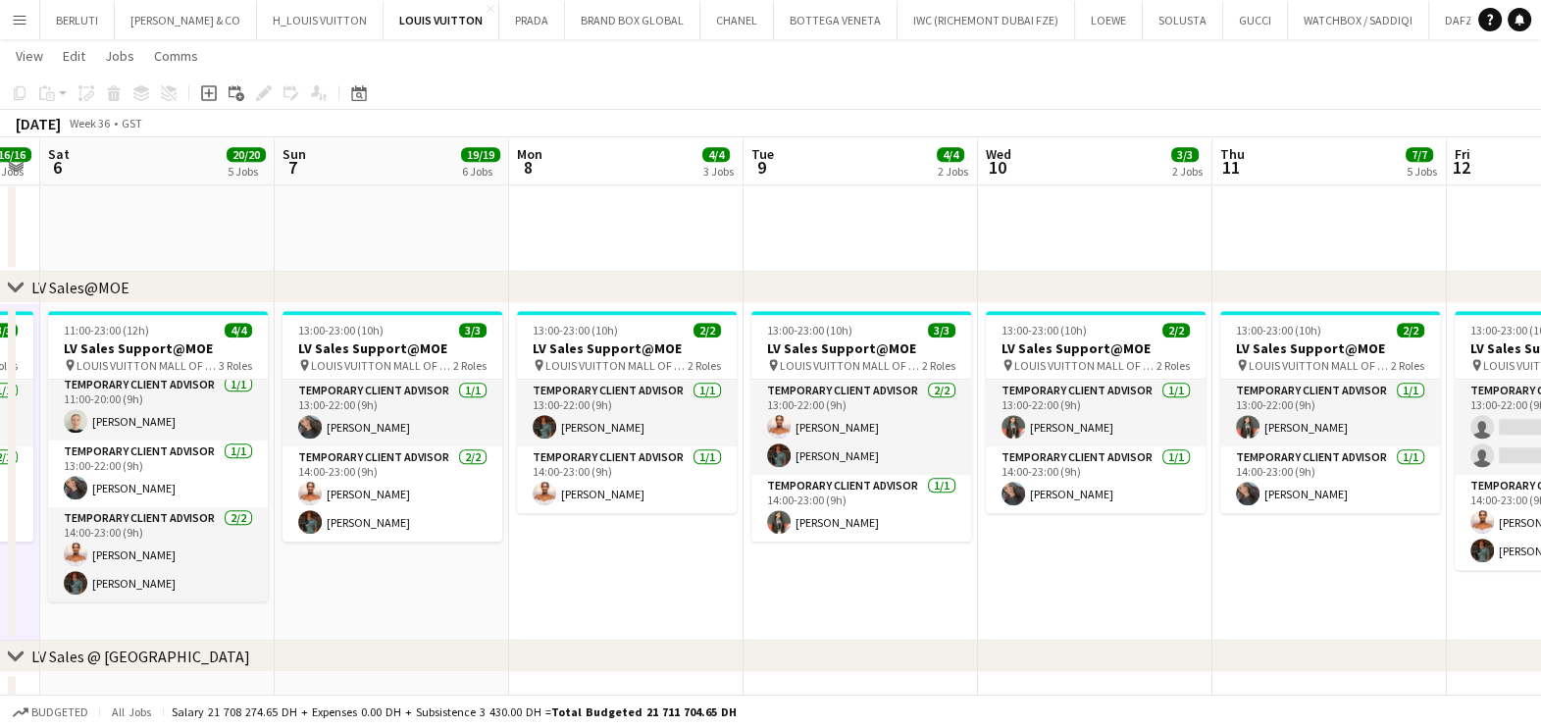
scroll to position [0, 690]
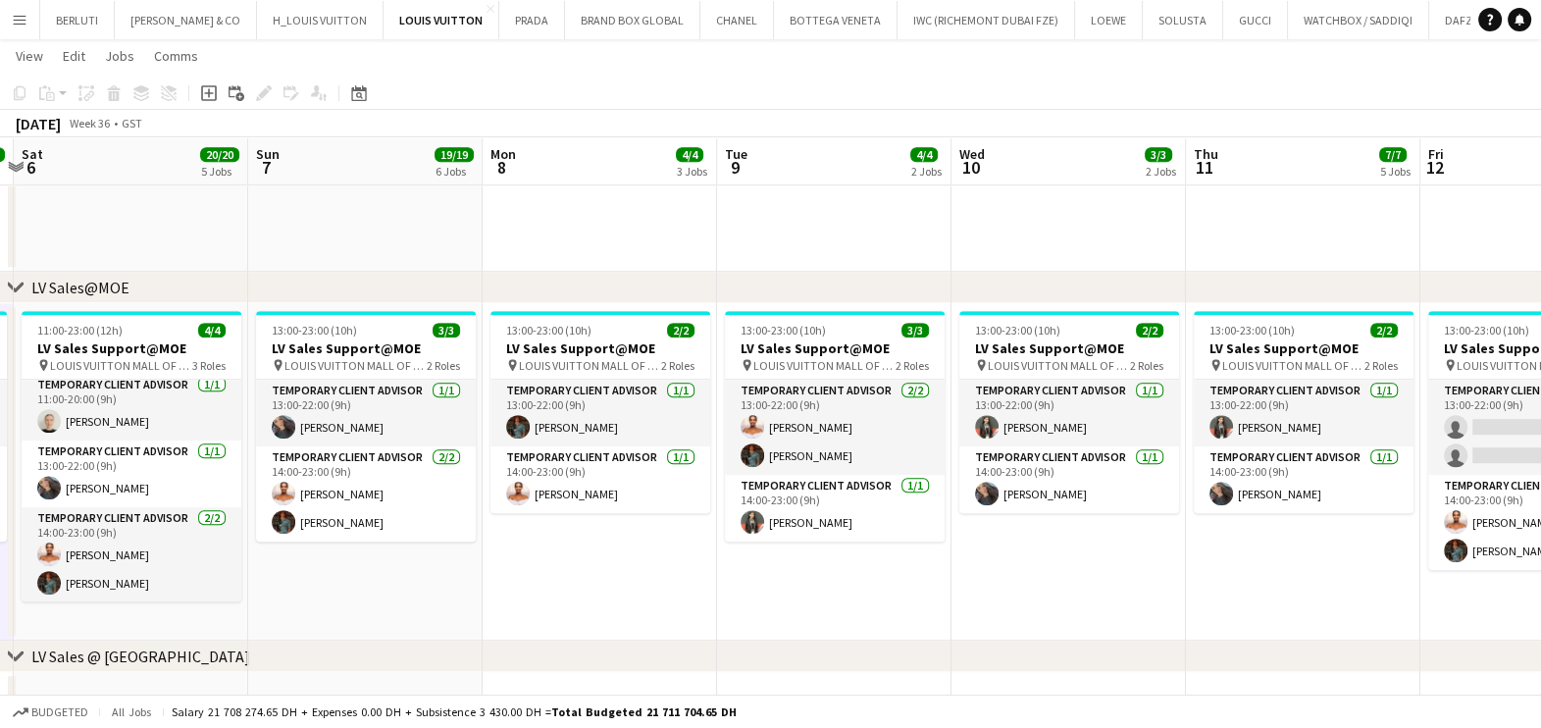
drag, startPoint x: 1166, startPoint y: 568, endPoint x: 436, endPoint y: 473, distance: 735.9
click at [436, 473] on app-calendar-viewport "Wed 3 17/18 5 Jobs Thu 4 19/19 6 Jobs Fri 5 16/16 5 Jobs Sat 6 20/20 5 Jobs Sun…" at bounding box center [770, 392] width 1541 height 3817
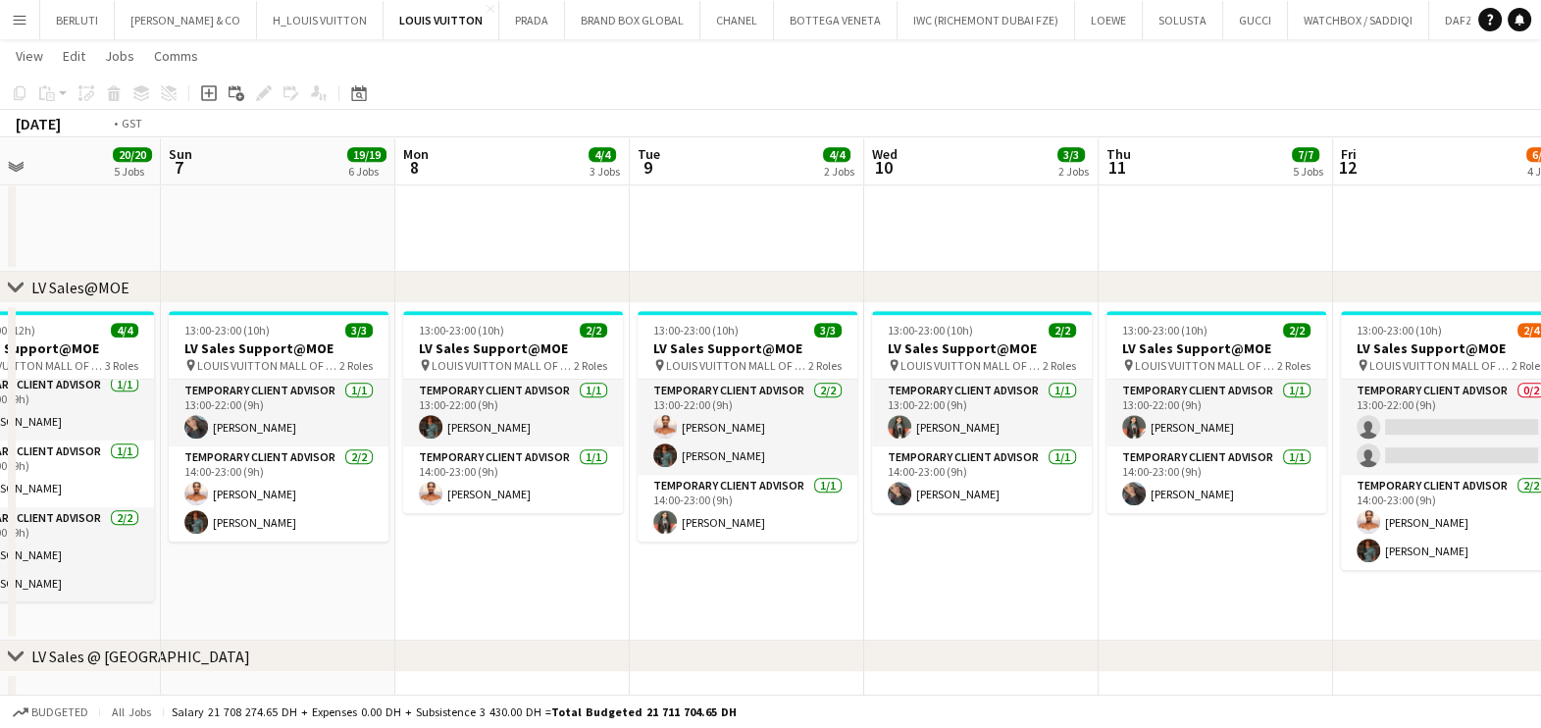
drag, startPoint x: 1098, startPoint y: 501, endPoint x: 525, endPoint y: 527, distance: 573.4
click at [525, 527] on app-calendar-viewport "Wed 3 17/18 5 Jobs Thu 4 19/19 6 Jobs Fri 5 16/16 5 Jobs Sat 6 20/20 5 Jobs Sun…" at bounding box center [770, 392] width 1541 height 3817
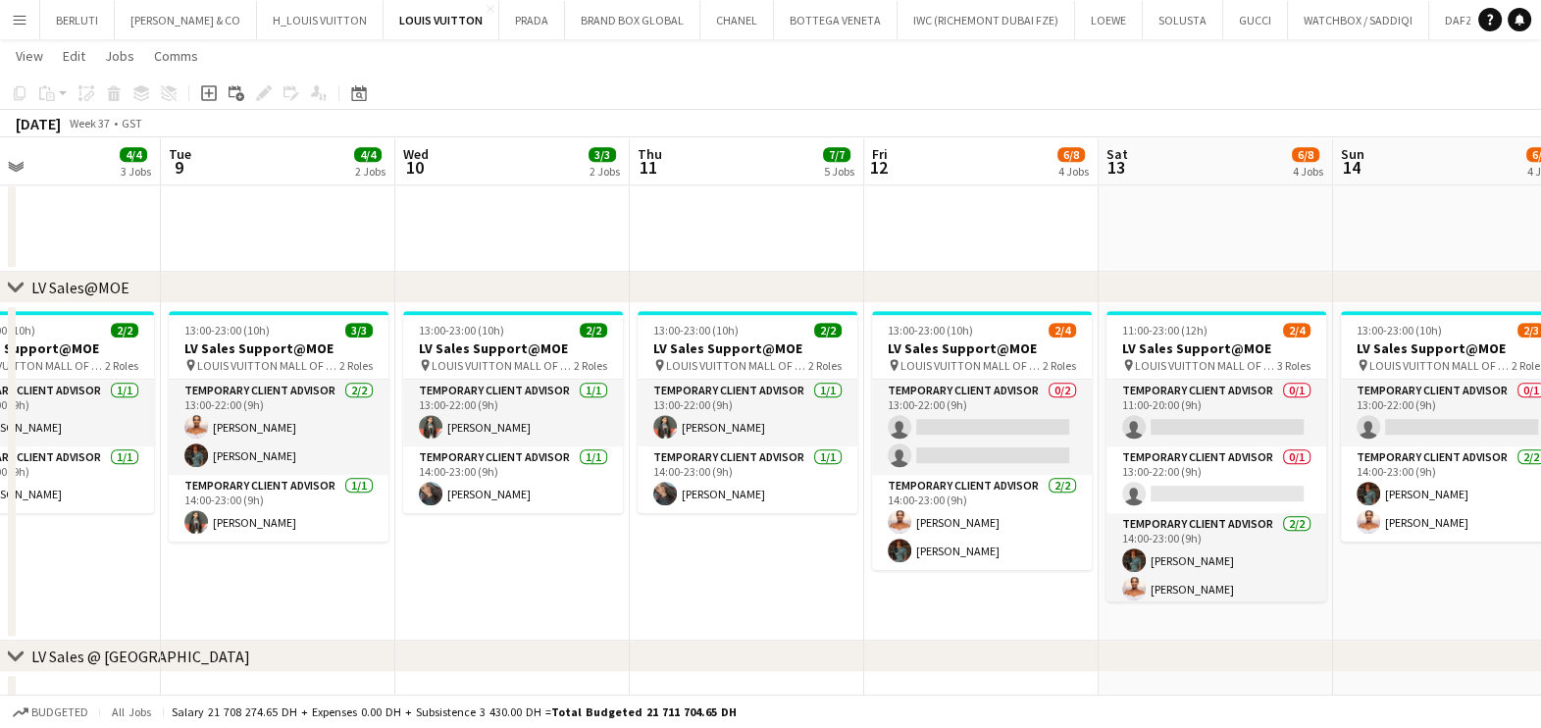
scroll to position [0, 794]
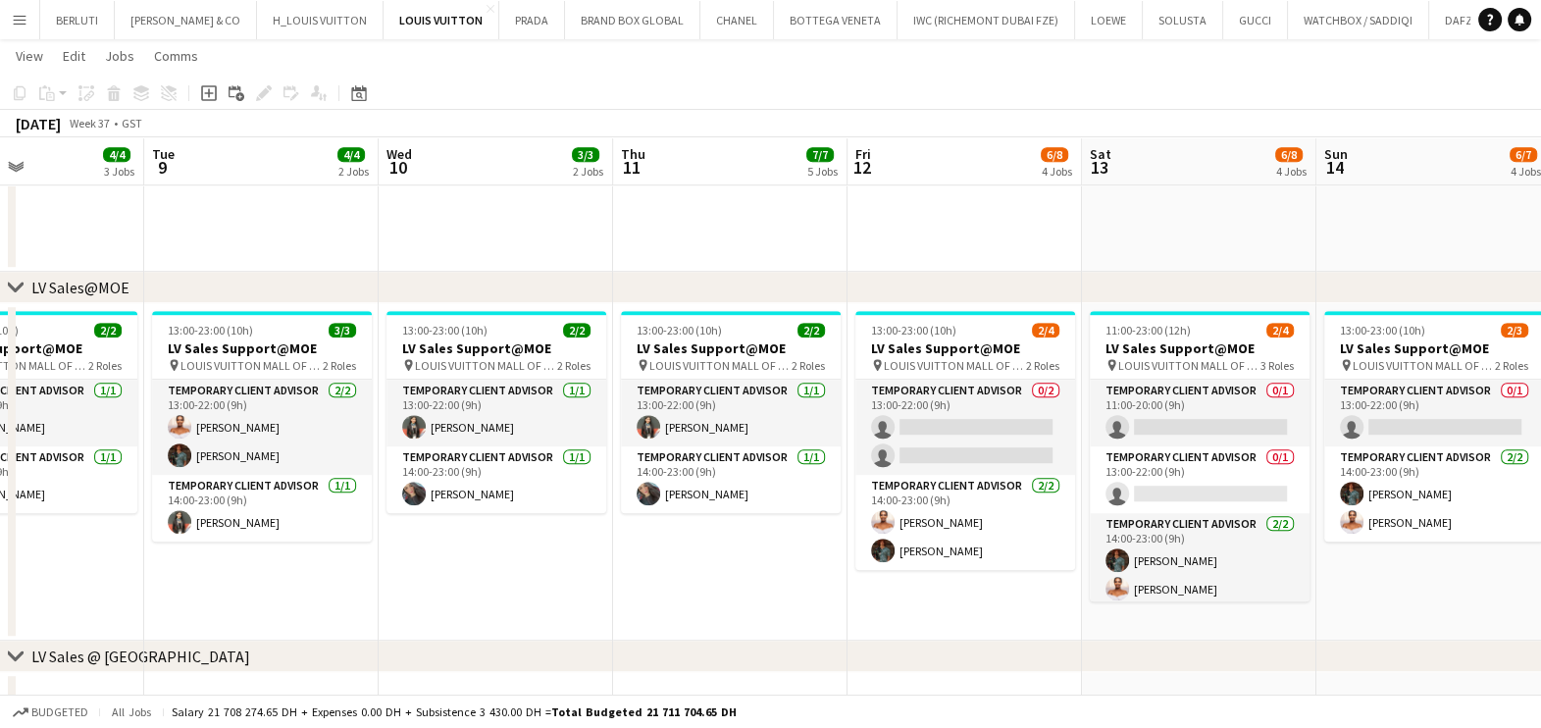
click at [894, 618] on app-date-cell "13:00-23:00 (10h) 2/4 LV Sales Support@MOE pin LOUIS VUITTON MALL OF THE EMIRAT…" at bounding box center [964, 471] width 234 height 337
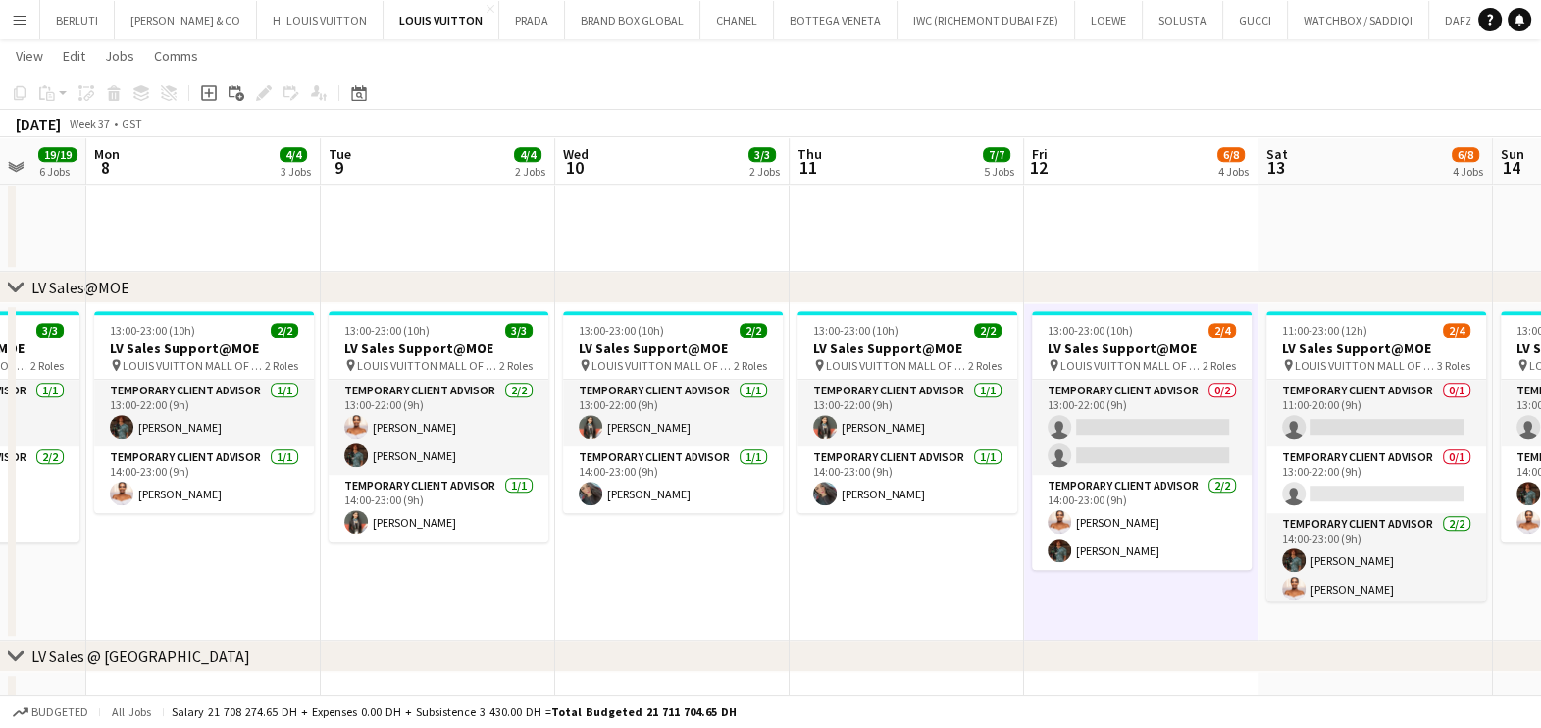
click at [500, 571] on app-calendar-viewport "Fri 5 16/16 5 Jobs Sat 6 20/20 5 Jobs Sun 7 19/19 6 Jobs Mon 8 4/4 3 Jobs Tue 9…" at bounding box center [770, 392] width 1541 height 3817
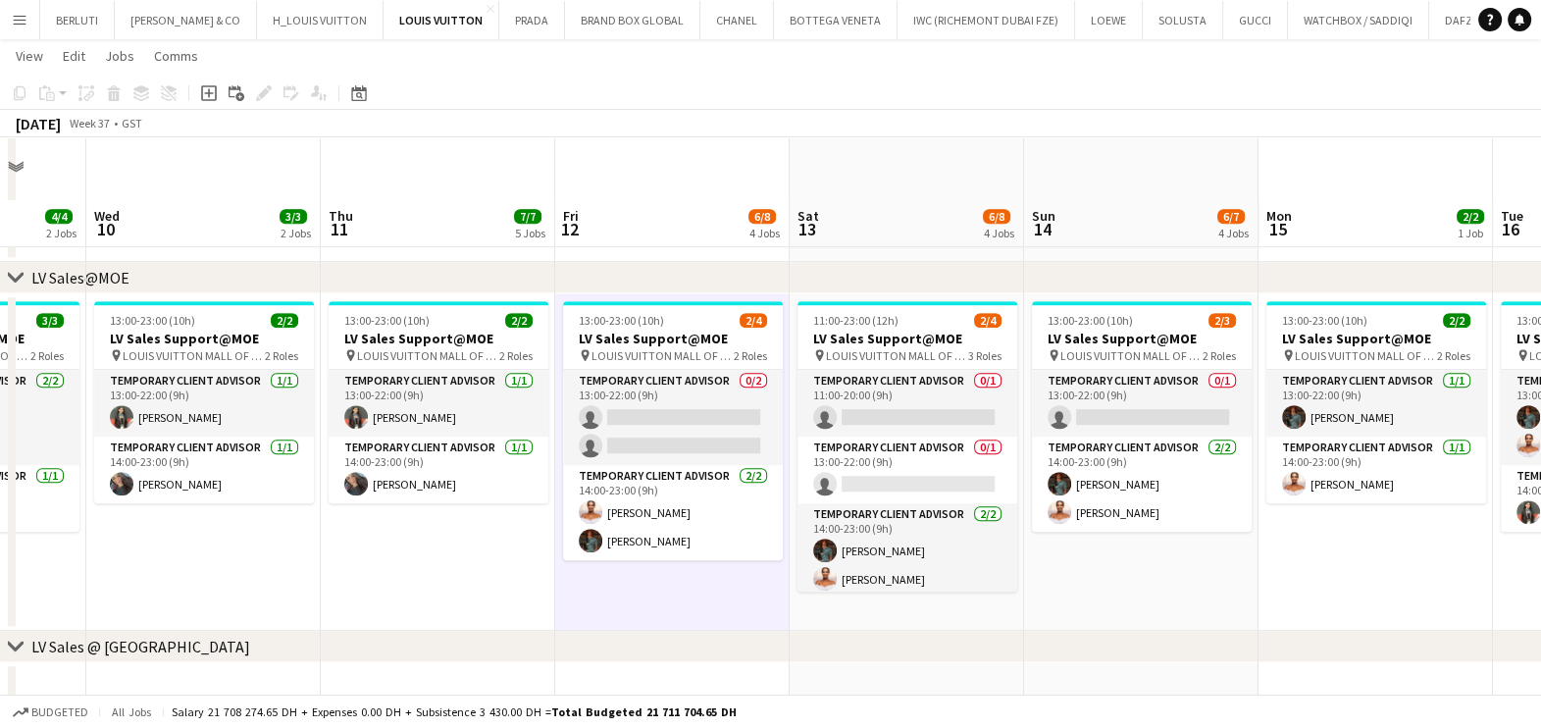
scroll to position [1593, 0]
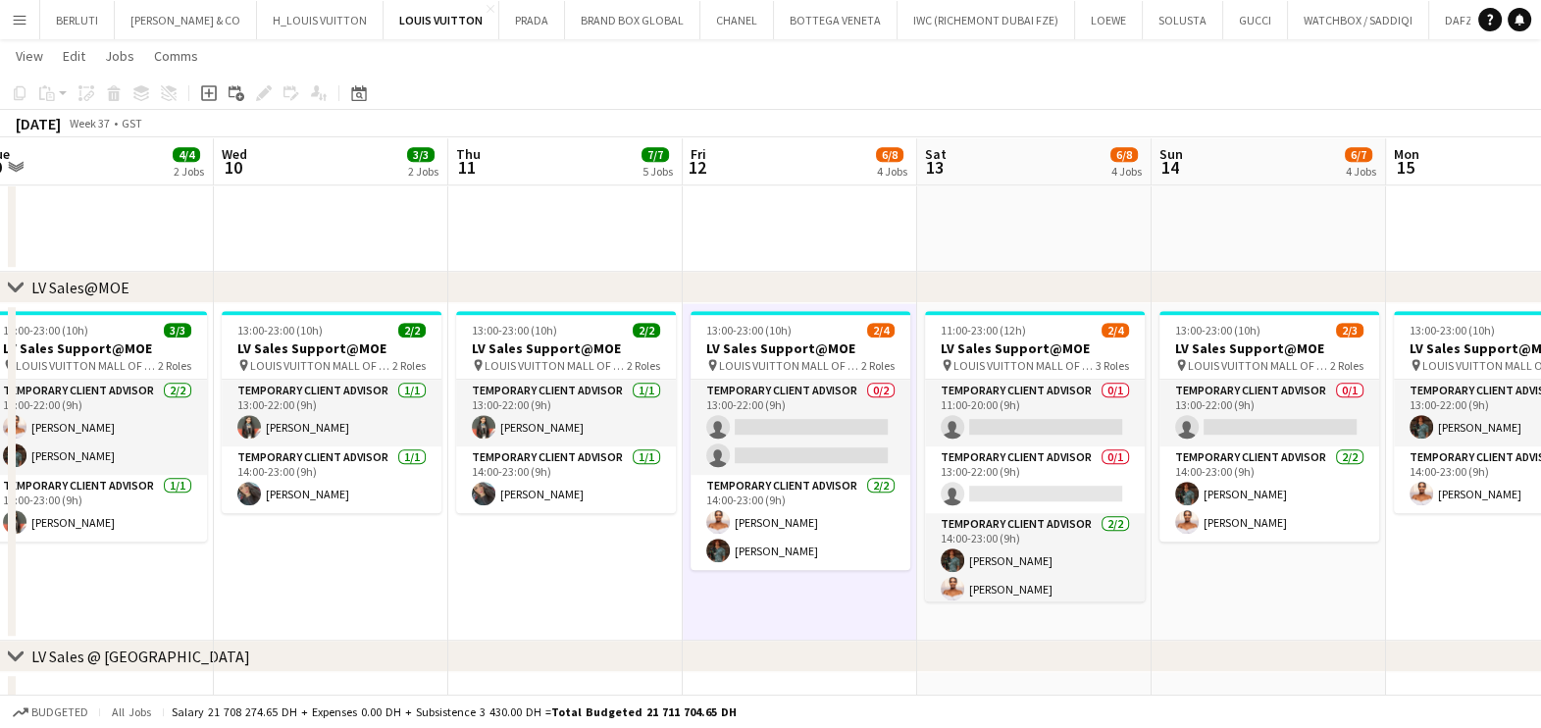
drag, startPoint x: 441, startPoint y: 528, endPoint x: 688, endPoint y: 524, distance: 246.2
click at [688, 524] on app-calendar-viewport "Sun 7 19/19 6 Jobs Mon 8 4/4 3 Jobs Tue 9 4/4 2 Jobs Wed 10 3/3 2 Jobs Thu 11 7…" at bounding box center [770, 392] width 1541 height 3817
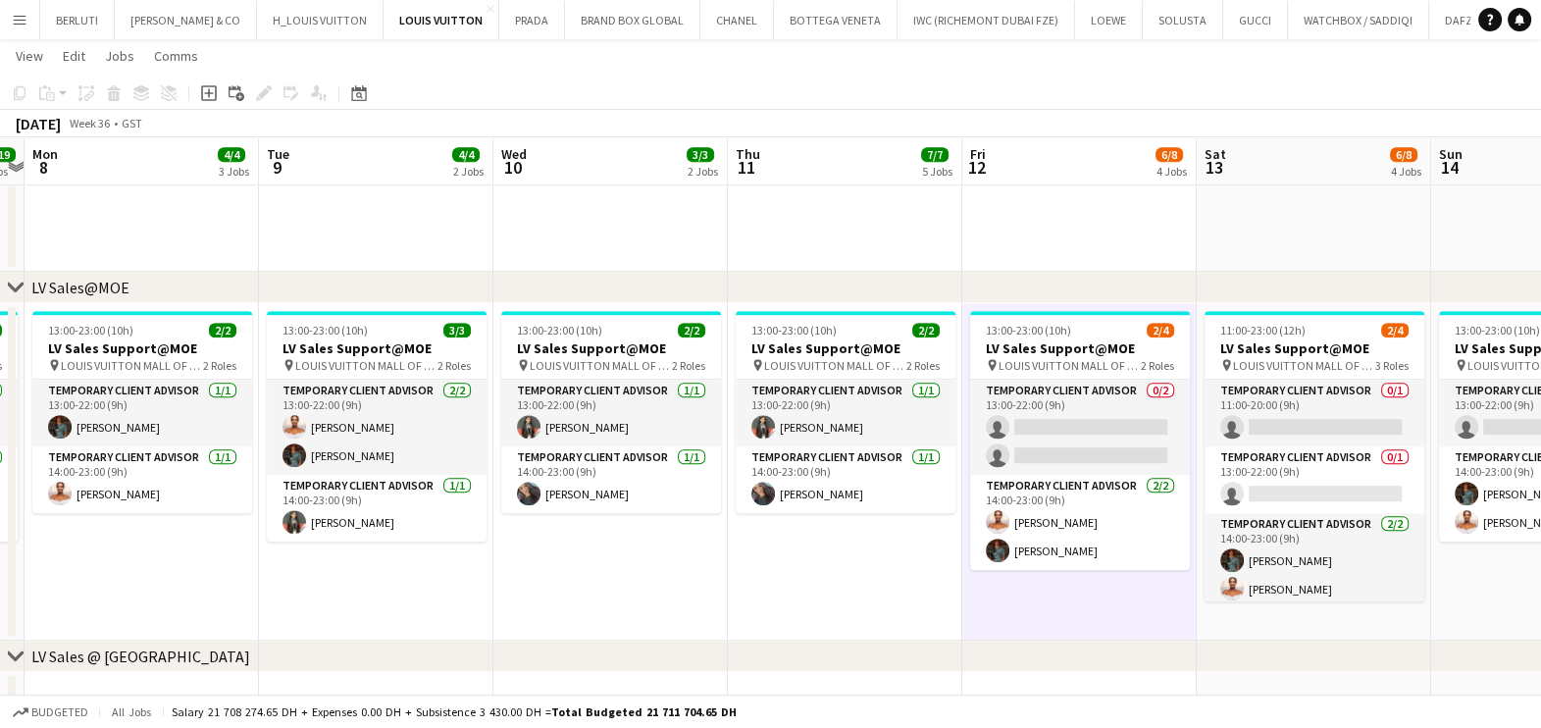
drag, startPoint x: 514, startPoint y: 538, endPoint x: 628, endPoint y: 538, distance: 113.8
click at [628, 538] on app-calendar-viewport "Sat 6 20/20 5 Jobs Sun 7 19/19 6 Jobs Mon 8 4/4 3 Jobs Tue 9 4/4 2 Jobs Wed 10 …" at bounding box center [770, 392] width 1541 height 3817
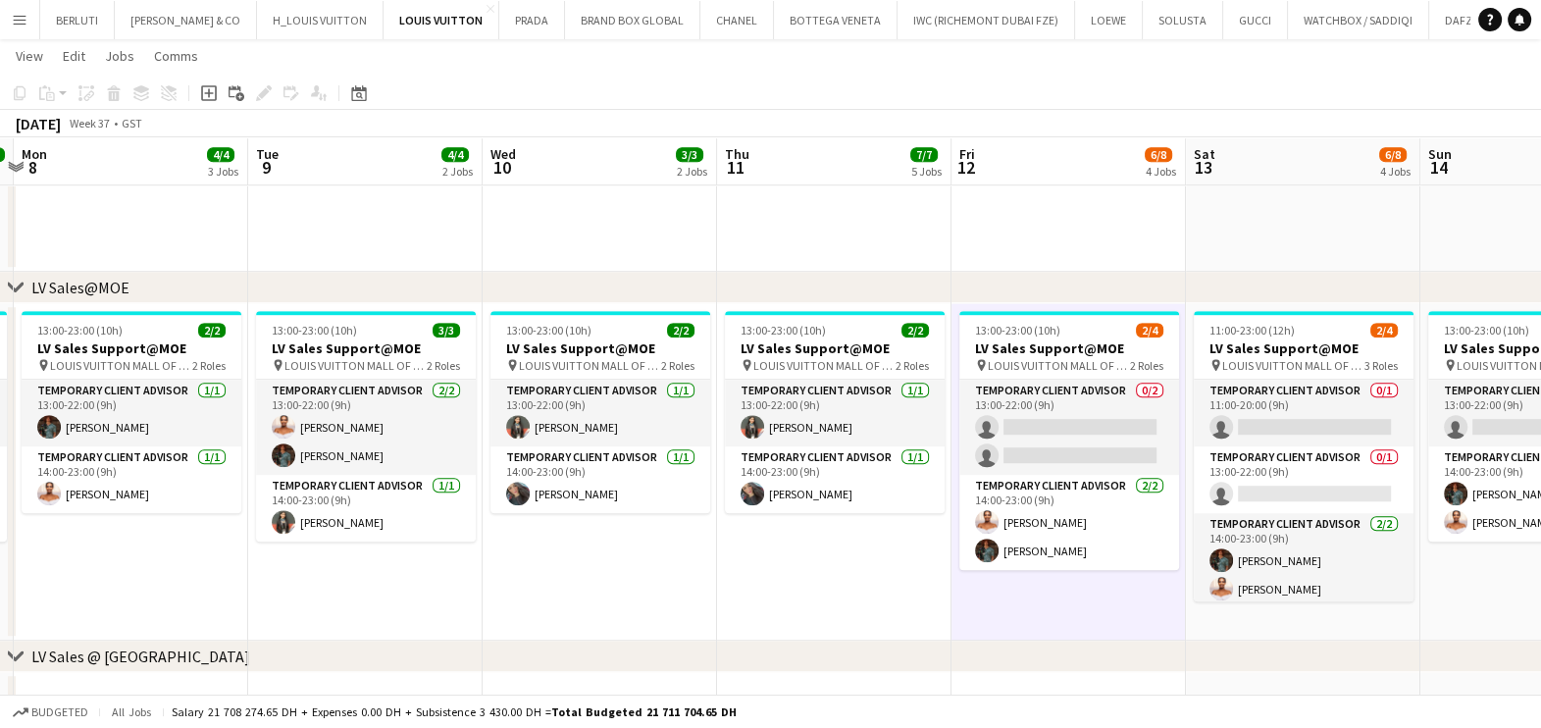
drag, startPoint x: 512, startPoint y: 556, endPoint x: 549, endPoint y: 556, distance: 37.3
click at [549, 556] on app-calendar-viewport "Sat 6 20/20 5 Jobs Sun 7 19/19 6 Jobs Mon 8 4/4 3 Jobs Tue 9 4/4 2 Jobs Wed 10 …" at bounding box center [770, 392] width 1541 height 3817
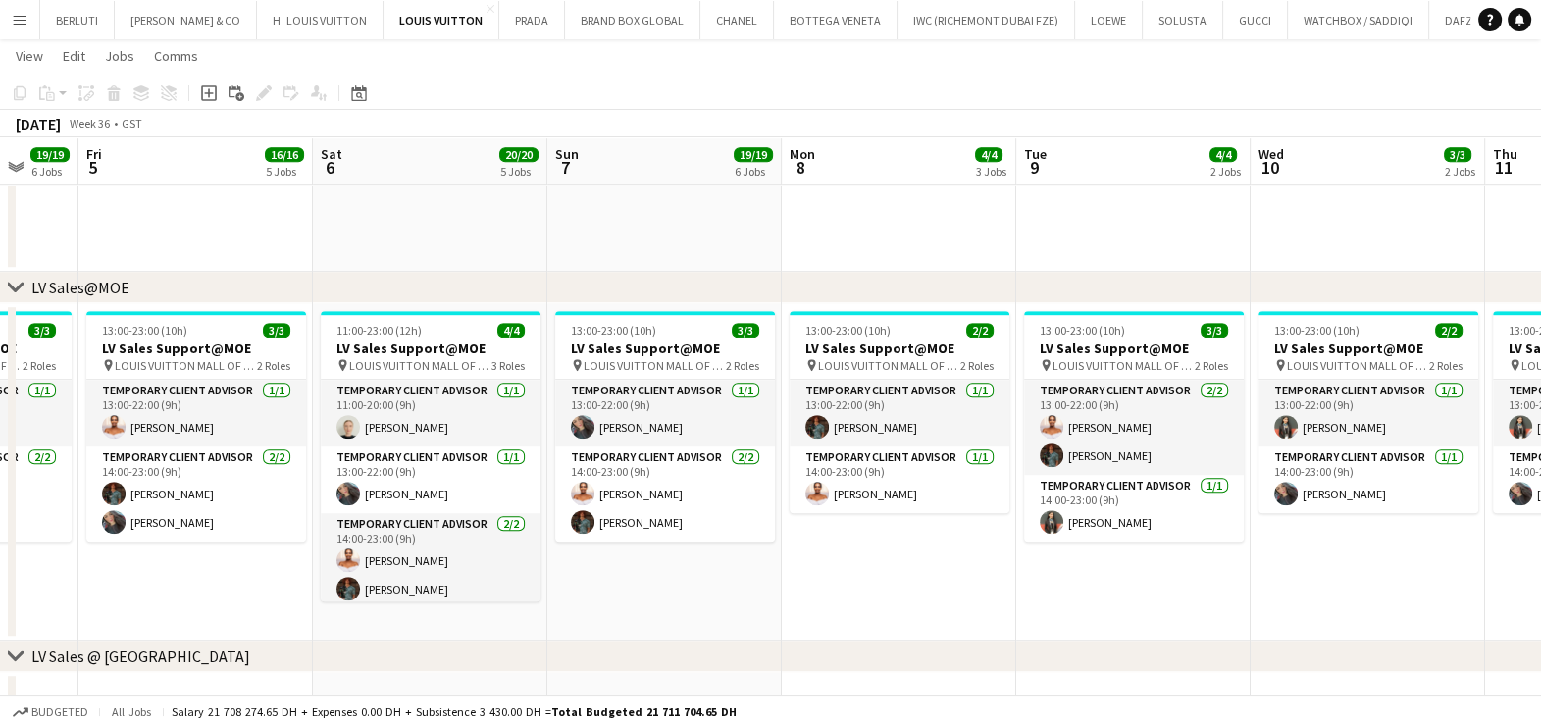
scroll to position [0, 605]
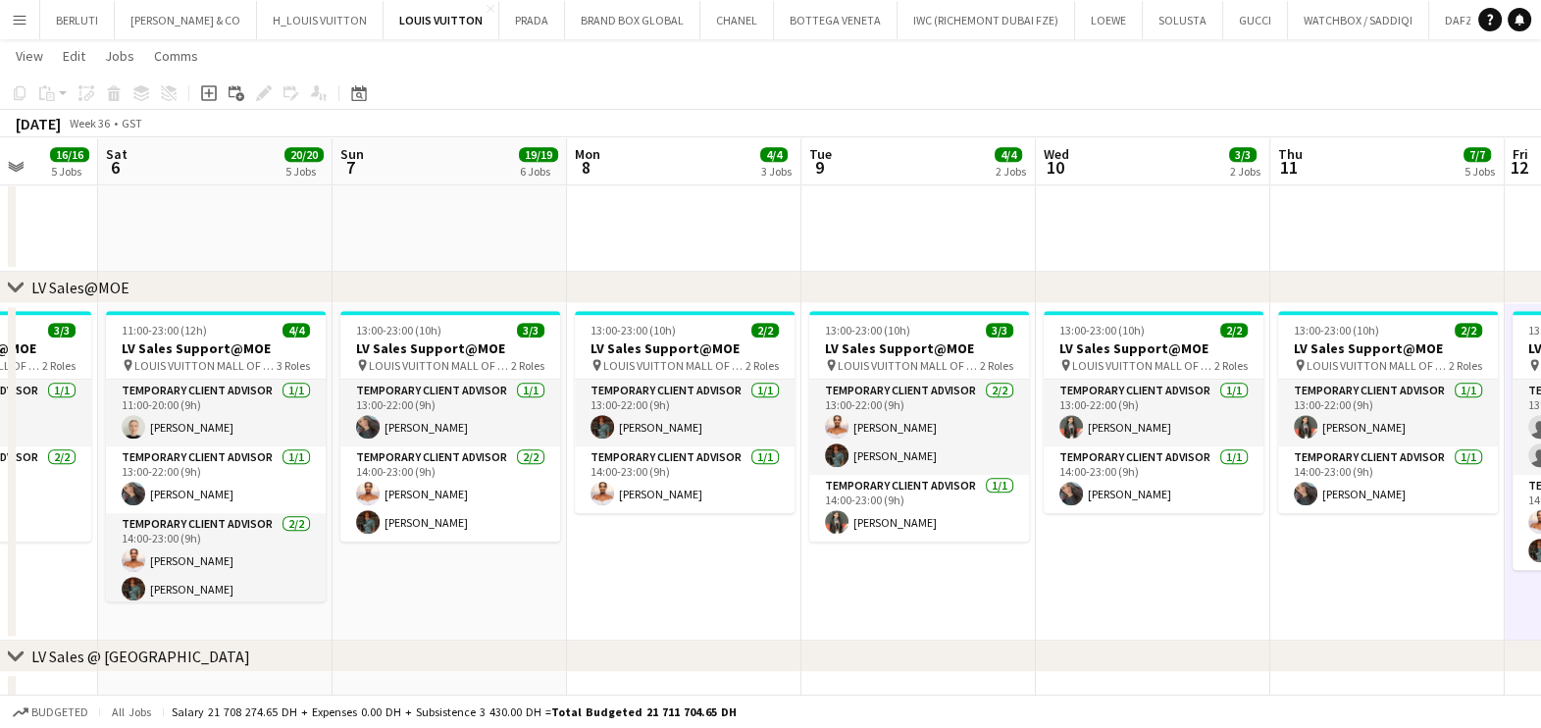
drag, startPoint x: 350, startPoint y: 567, endPoint x: 647, endPoint y: 565, distance: 297.2
click at [647, 565] on app-calendar-viewport "Wed 3 17/18 5 Jobs Thu 4 19/19 6 Jobs Fri 5 16/16 5 Jobs Sat 6 20/20 5 Jobs Sun…" at bounding box center [770, 392] width 1541 height 3817
click at [465, 589] on app-date-cell "13:00-23:00 (10h) 3/3 LV Sales Support@MOE pin LOUIS VUITTON MALL OF THE EMIRAT…" at bounding box center [450, 471] width 234 height 337
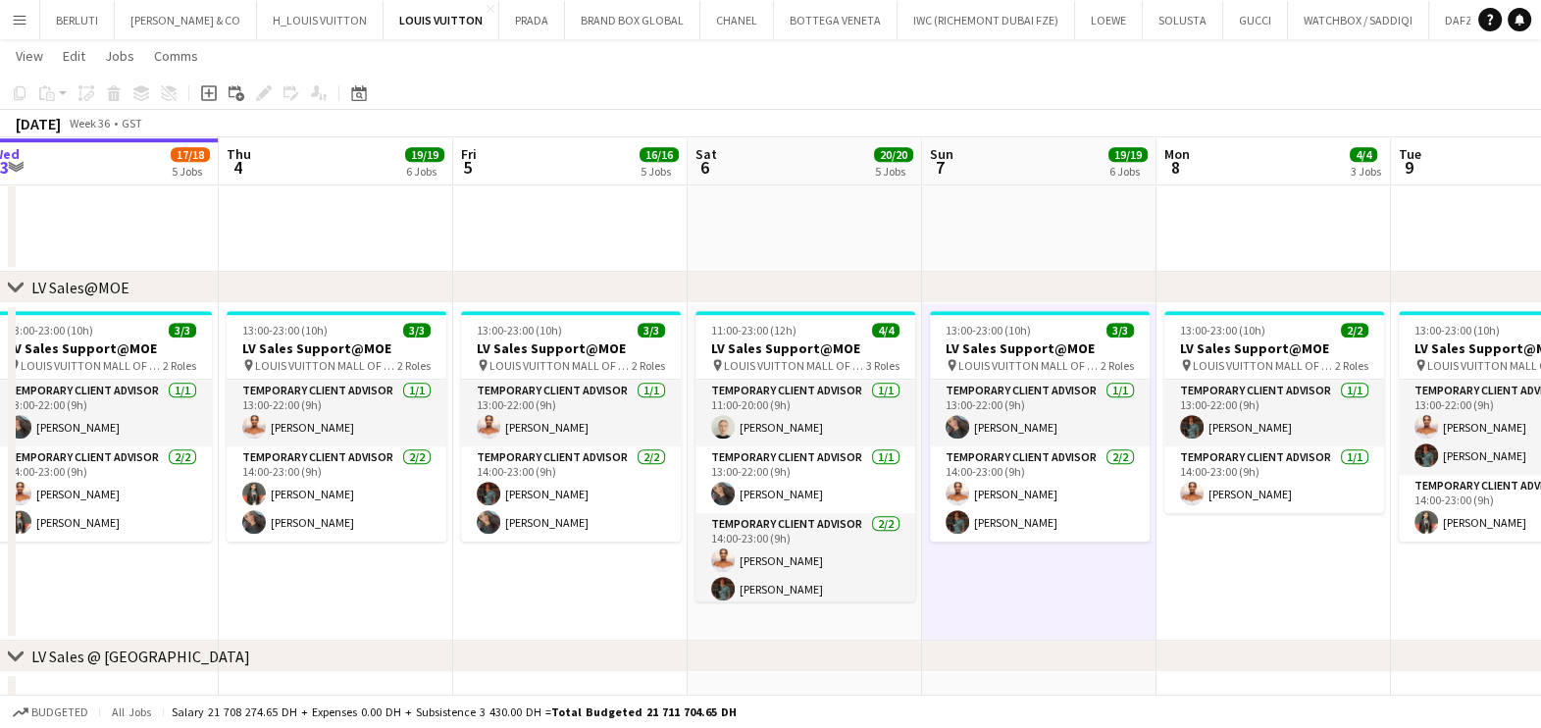
scroll to position [0, 477]
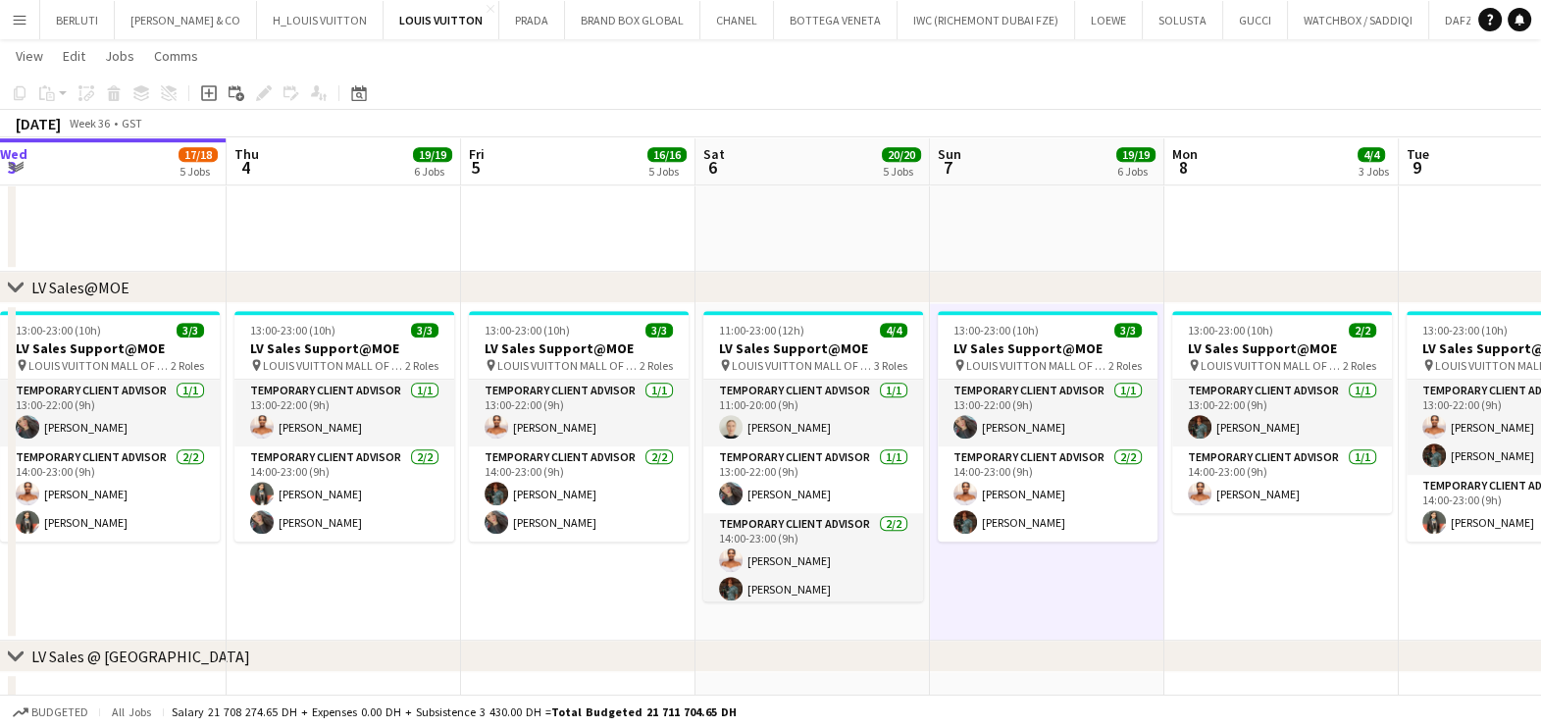
drag, startPoint x: 405, startPoint y: 560, endPoint x: 991, endPoint y: 542, distance: 585.8
click at [991, 542] on app-calendar-viewport "Mon 1 12/13 3 Jobs Tue 2 14/14 5 Jobs Wed 3 17/18 5 Jobs Thu 4 19/19 6 Jobs Fri…" at bounding box center [770, 392] width 1541 height 3817
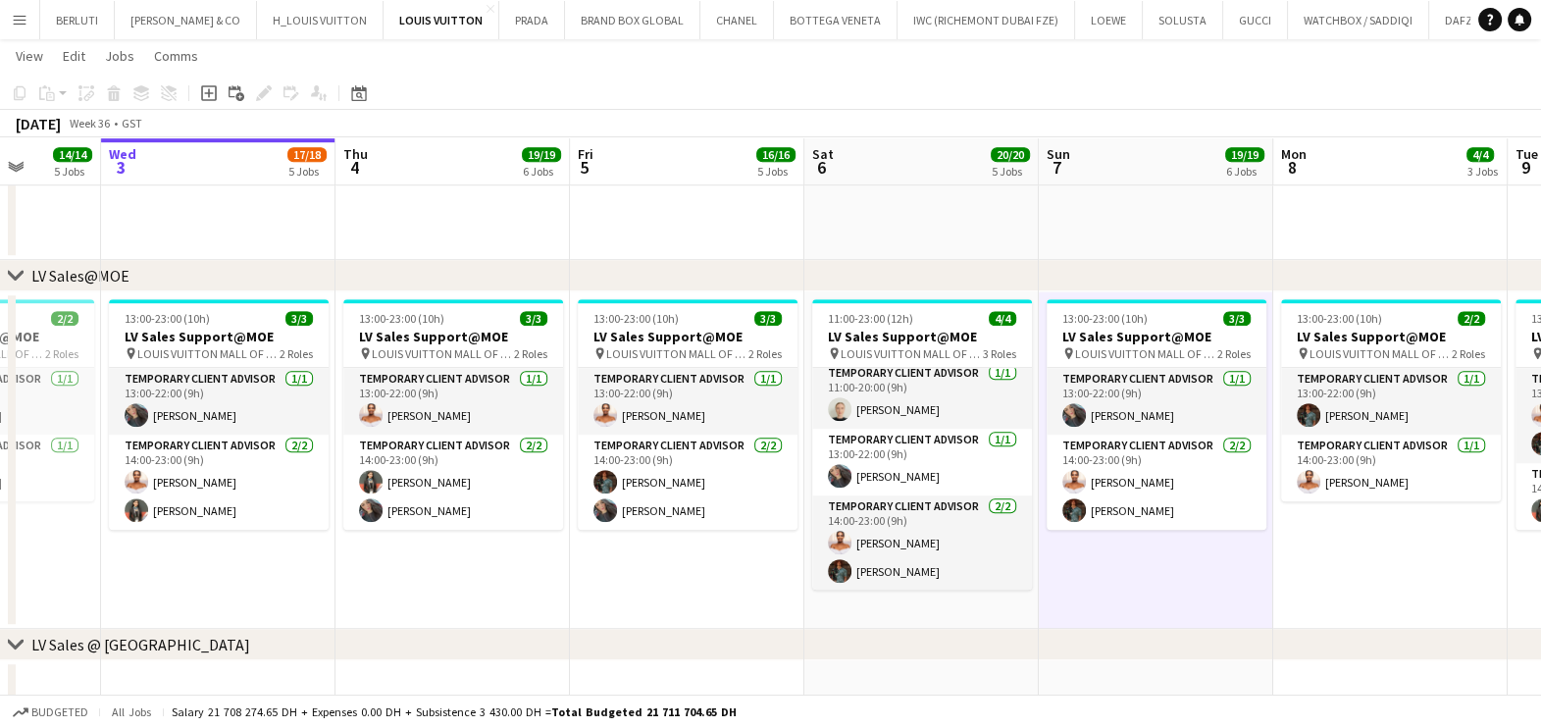
scroll to position [0, 839]
drag, startPoint x: 410, startPoint y: 558, endPoint x: 485, endPoint y: 554, distance: 74.6
click at [485, 554] on app-calendar-viewport "Sat 30 15/15 6 Jobs Sun 31 13/15 5 Jobs Mon 1 12/13 3 Jobs Tue 2 14/14 5 Jobs W…" at bounding box center [770, 380] width 1541 height 3817
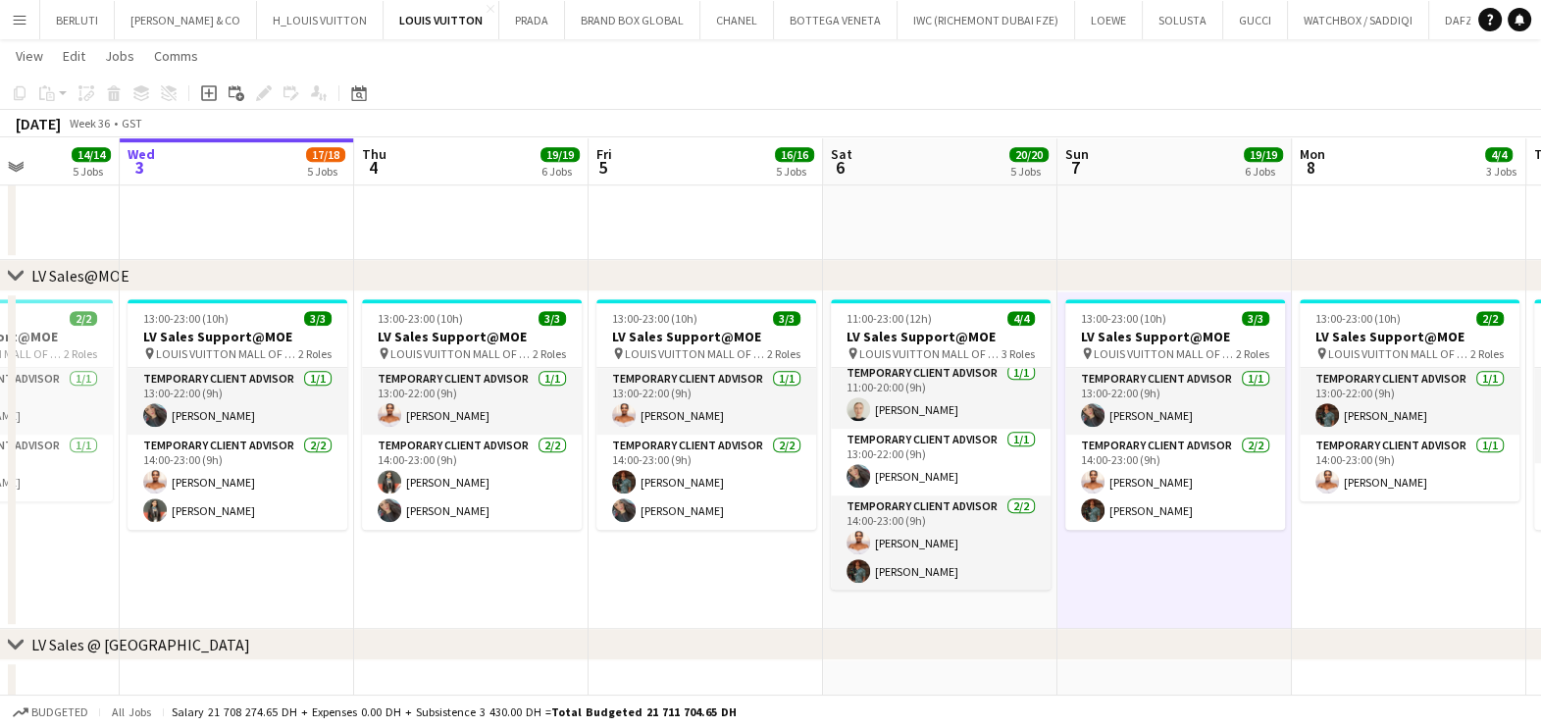
click at [499, 525] on app-calendar-viewport "Sat 30 15/15 6 Jobs Sun 31 13/15 5 Jobs Mon 1 12/13 3 Jobs Tue 2 14/14 5 Jobs W…" at bounding box center [770, 380] width 1541 height 3817
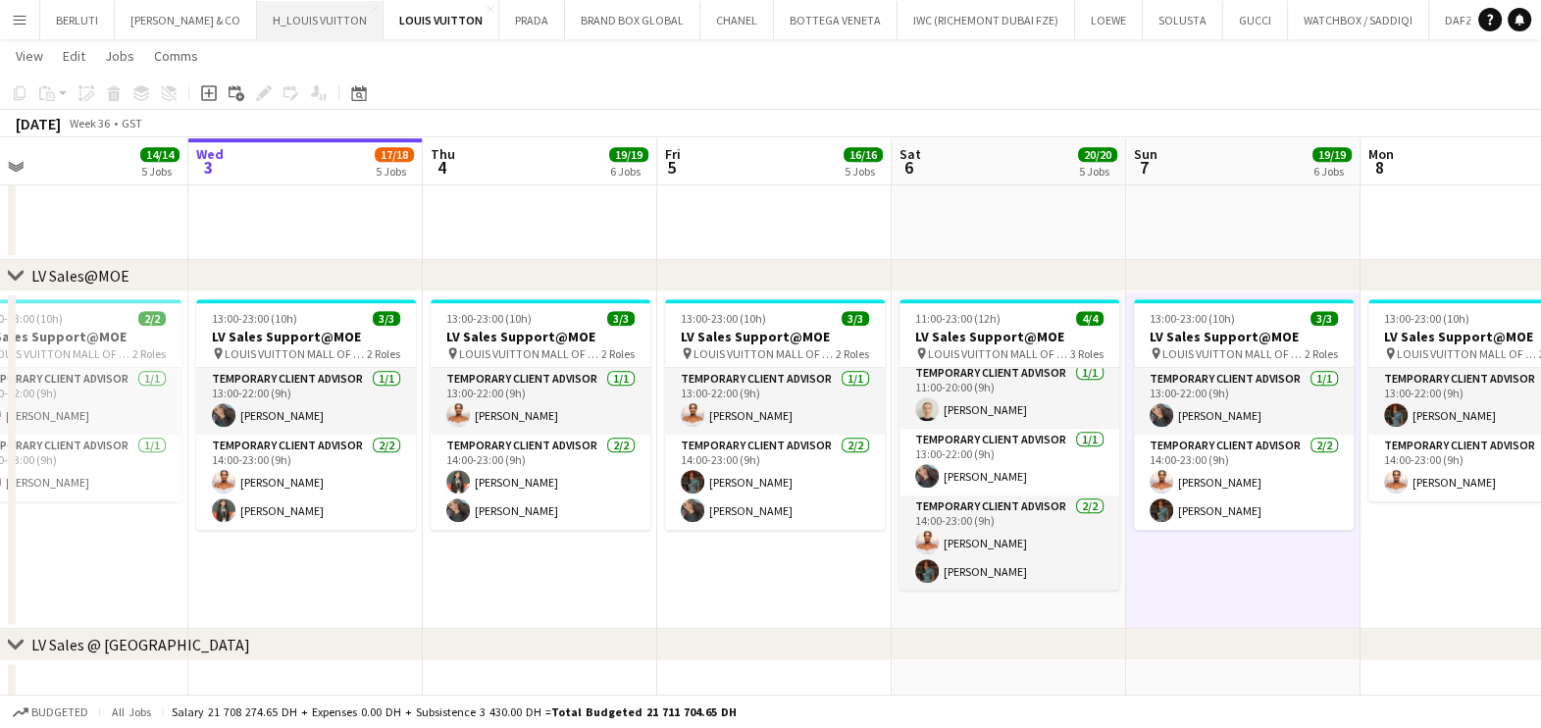
scroll to position [0, 659]
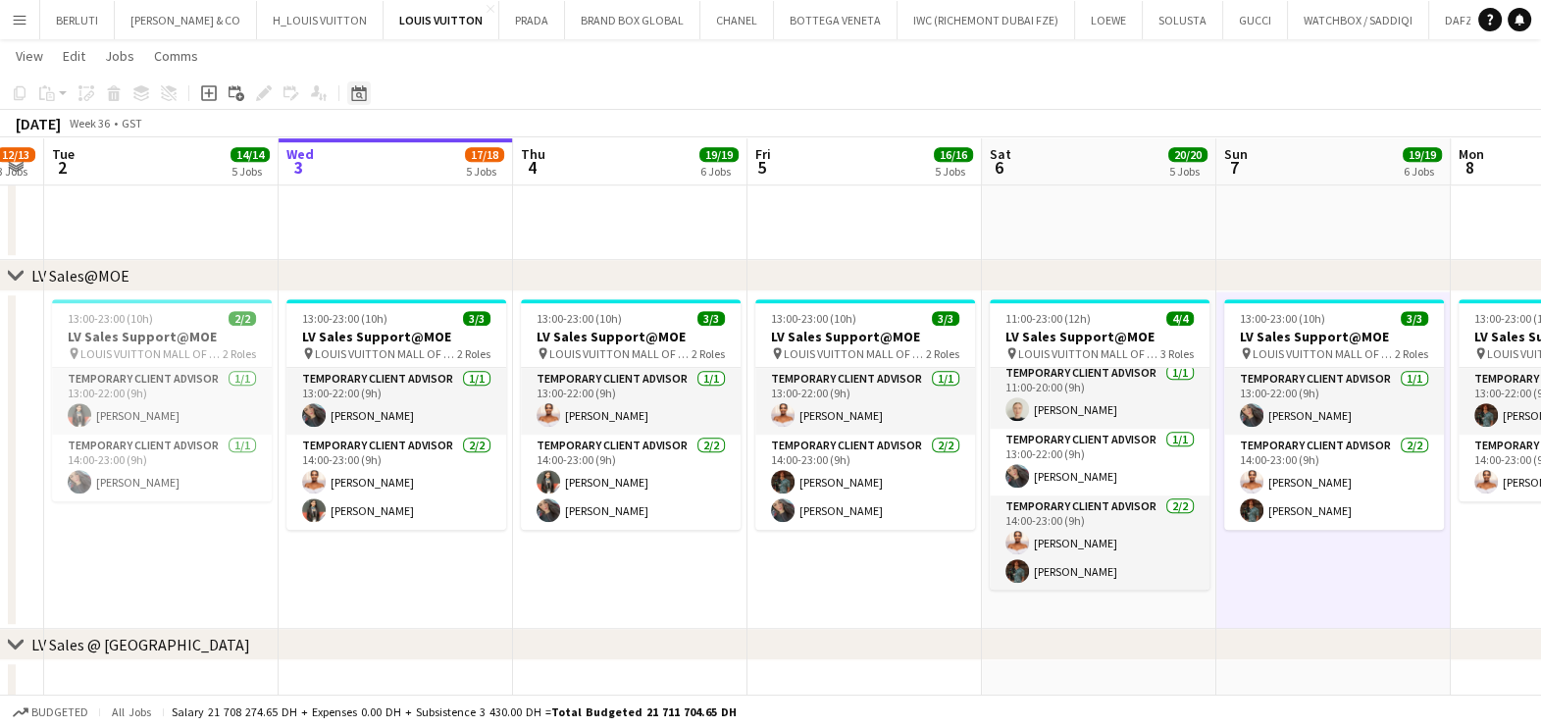
click at [351, 93] on icon "Date picker" at bounding box center [359, 93] width 16 height 16
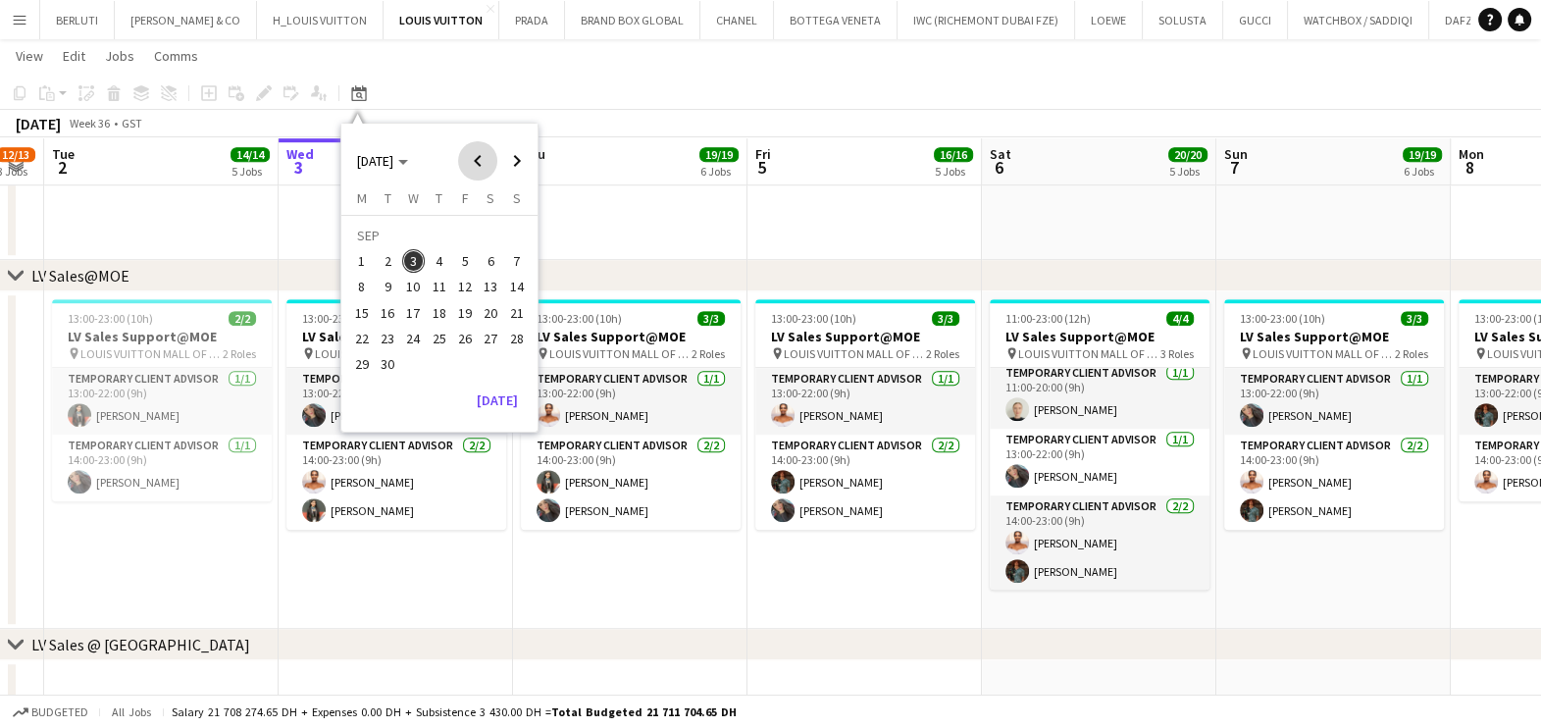
click at [483, 165] on span "Previous month" at bounding box center [477, 160] width 39 height 39
click at [476, 154] on span "Previous month" at bounding box center [477, 160] width 39 height 39
click at [408, 308] on span "16" at bounding box center [414, 313] width 24 height 24
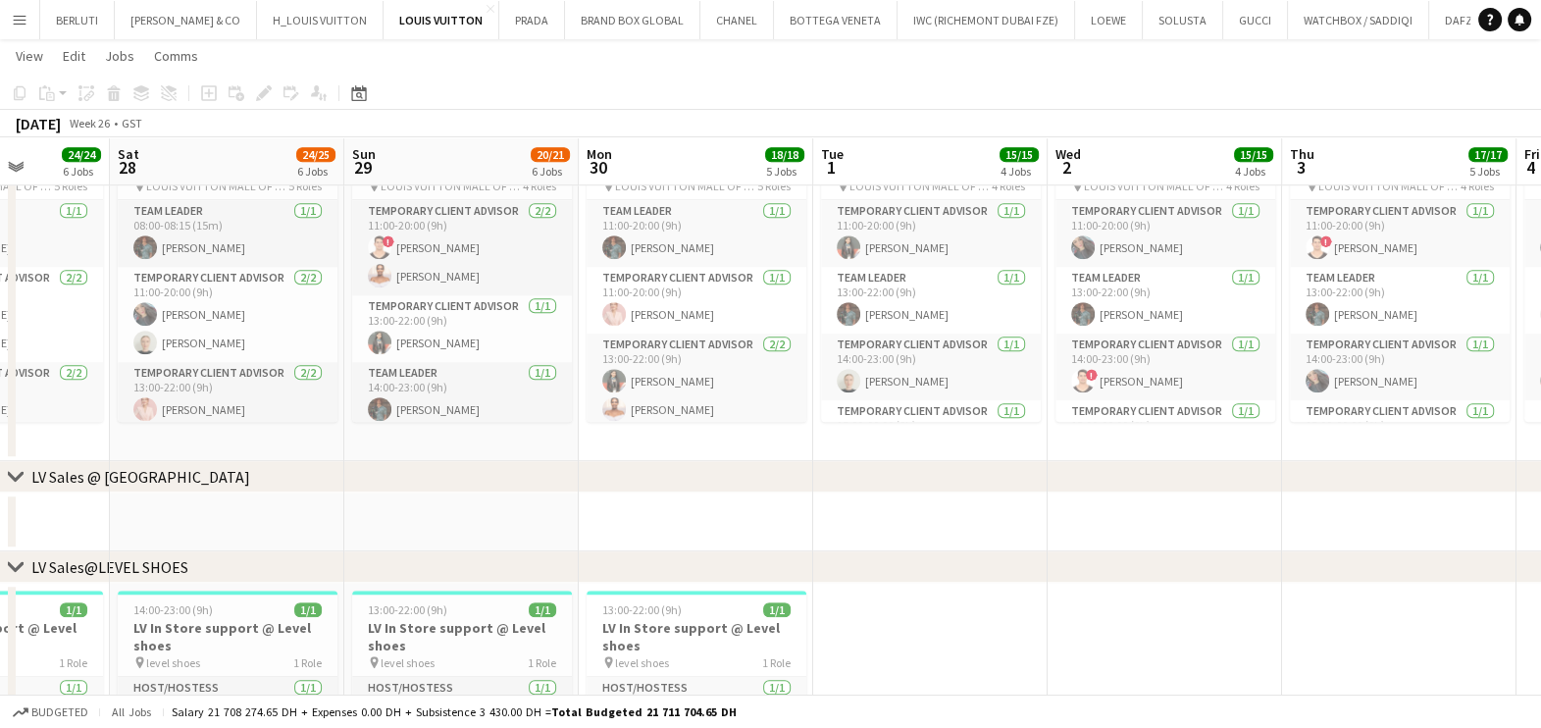
scroll to position [0, 586]
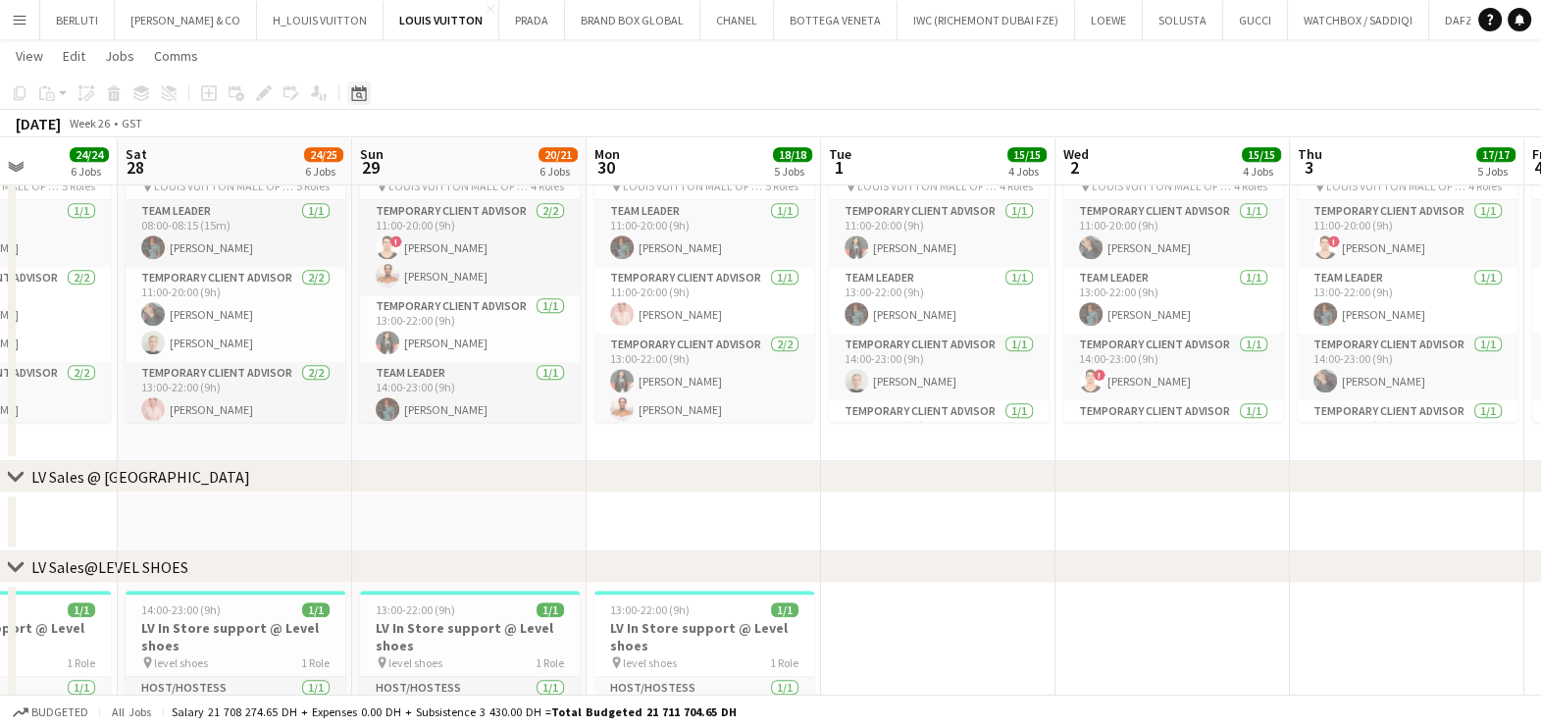
click at [358, 88] on icon at bounding box center [358, 93] width 15 height 16
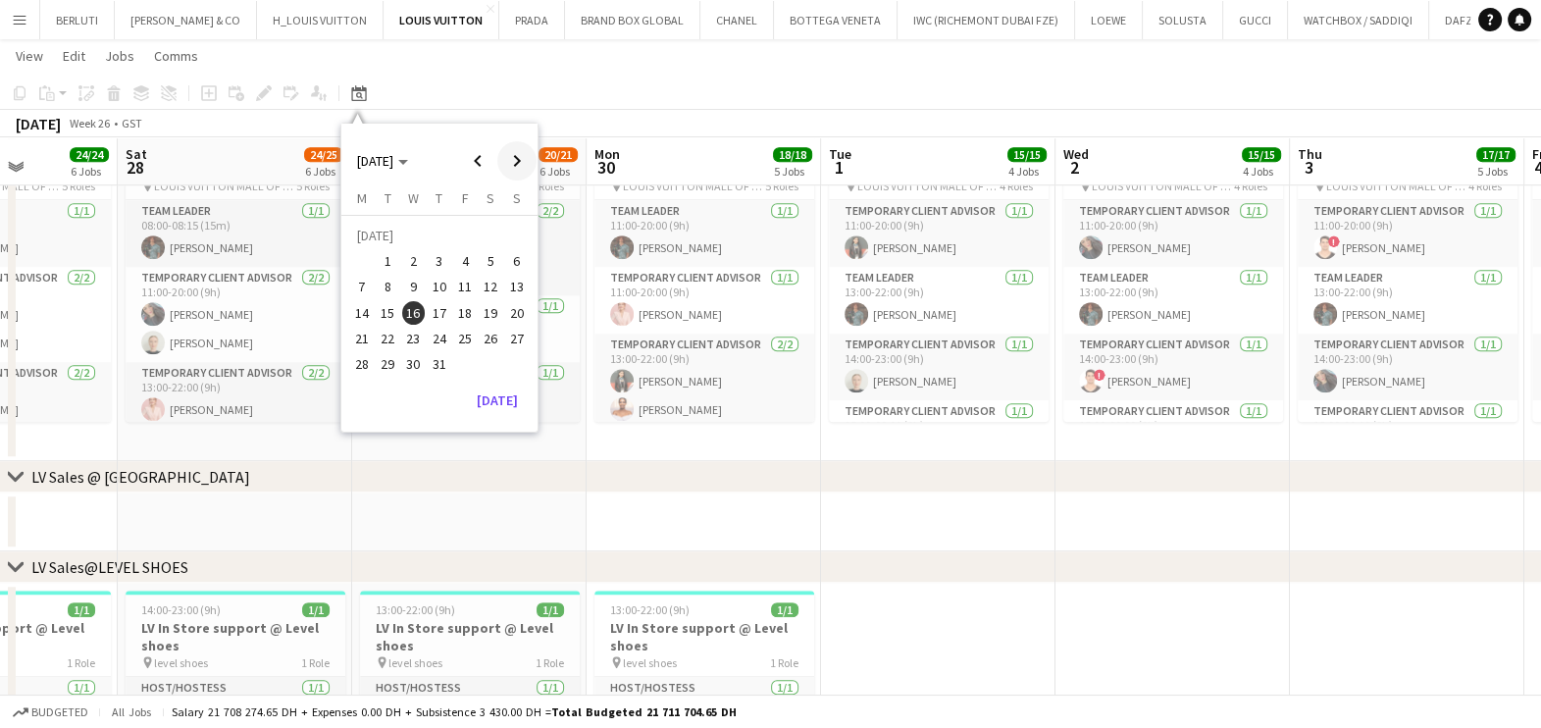
click at [518, 159] on span "Next month" at bounding box center [516, 160] width 39 height 39
click at [481, 162] on span "Previous month" at bounding box center [477, 160] width 39 height 39
click at [412, 316] on span "16" at bounding box center [414, 313] width 24 height 24
click at [512, 168] on span "Next month" at bounding box center [516, 160] width 39 height 39
click at [530, 157] on span "Next month" at bounding box center [516, 160] width 39 height 39
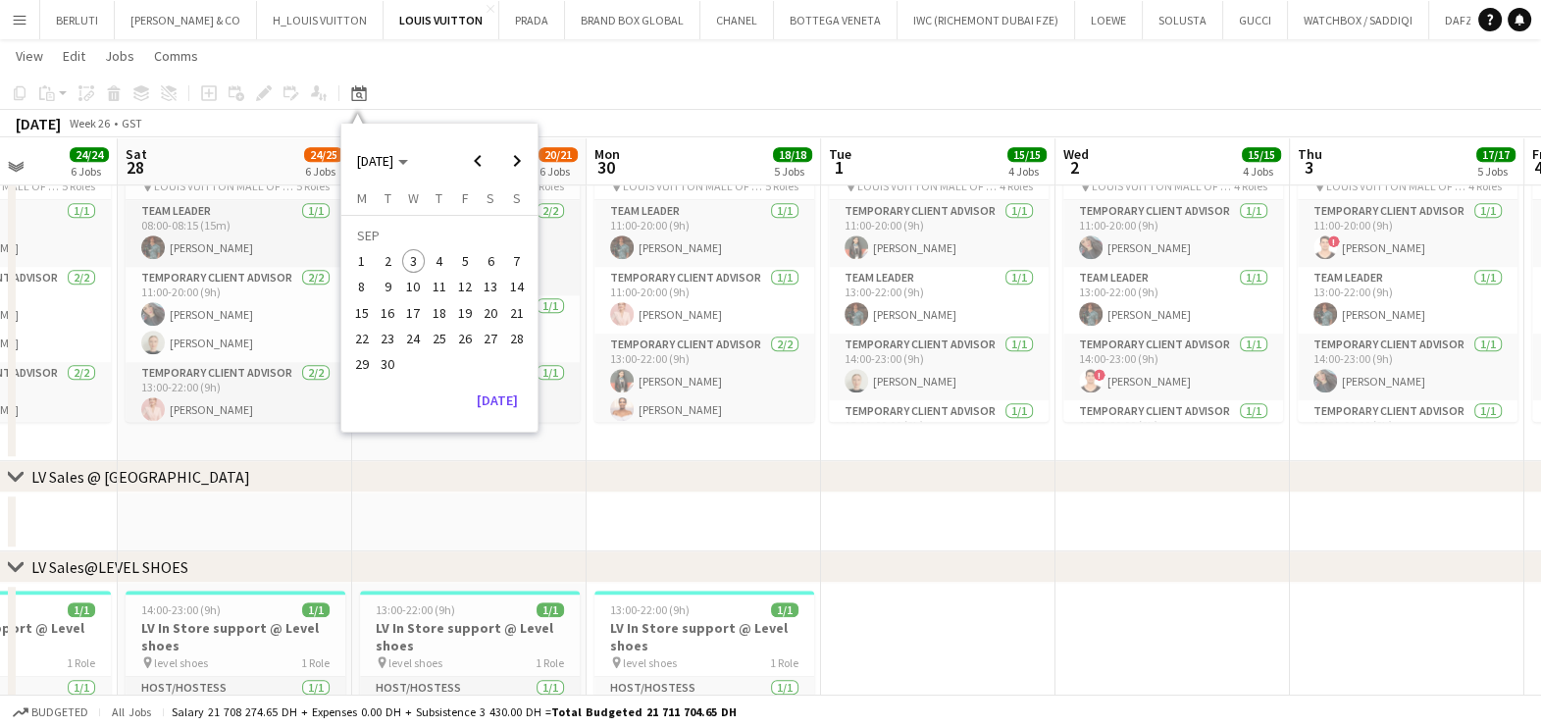
click at [419, 252] on span "3" at bounding box center [414, 261] width 24 height 24
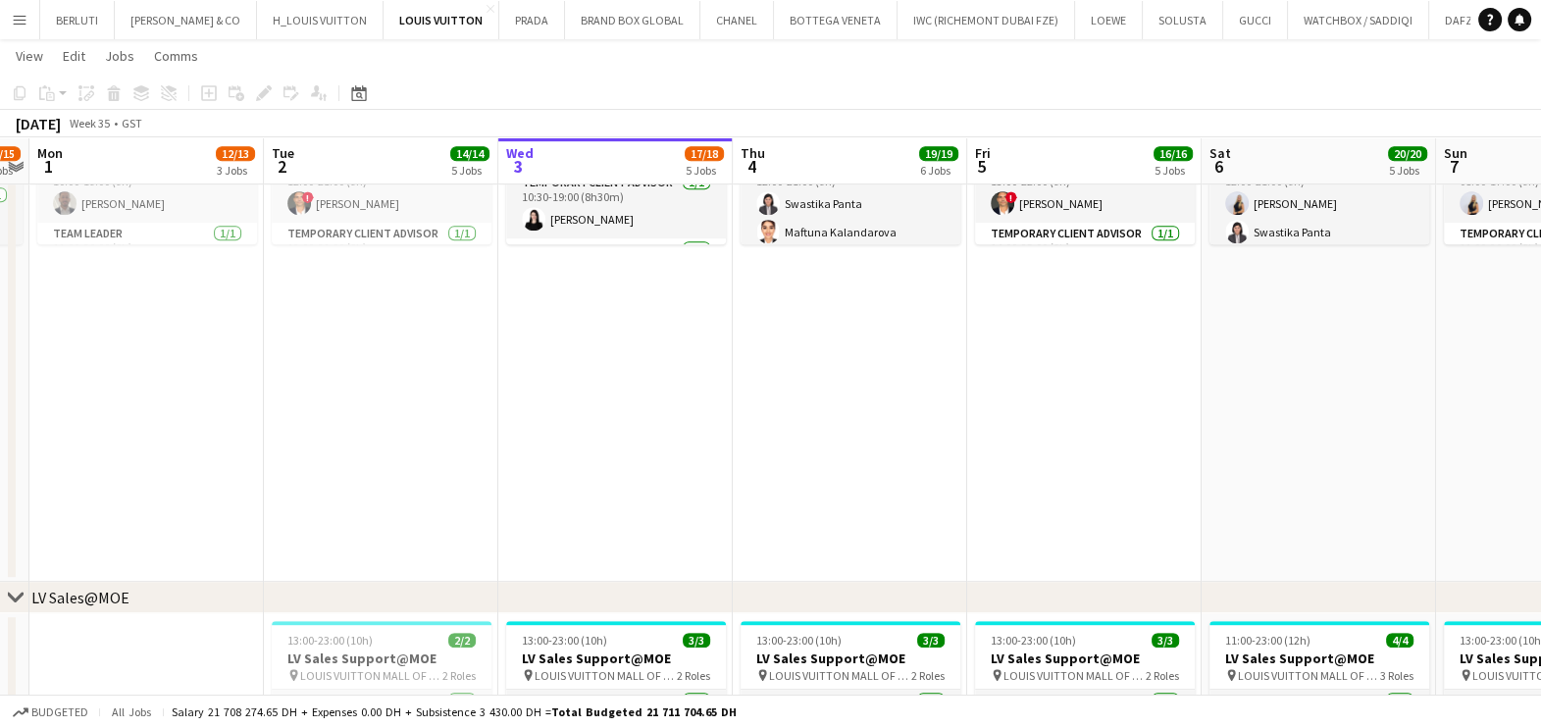
scroll to position [1282, 0]
drag, startPoint x: 681, startPoint y: 414, endPoint x: 795, endPoint y: 412, distance: 114.8
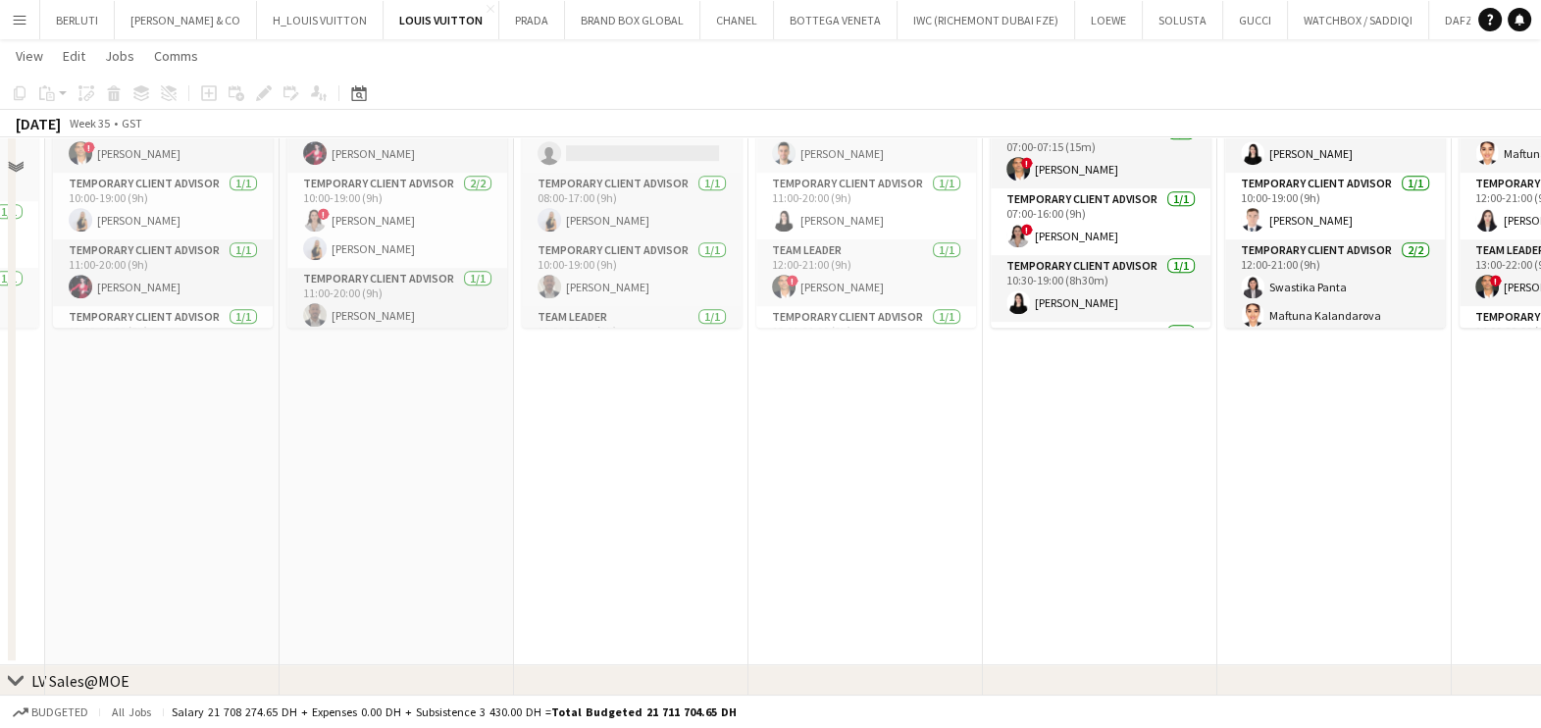
scroll to position [792, 0]
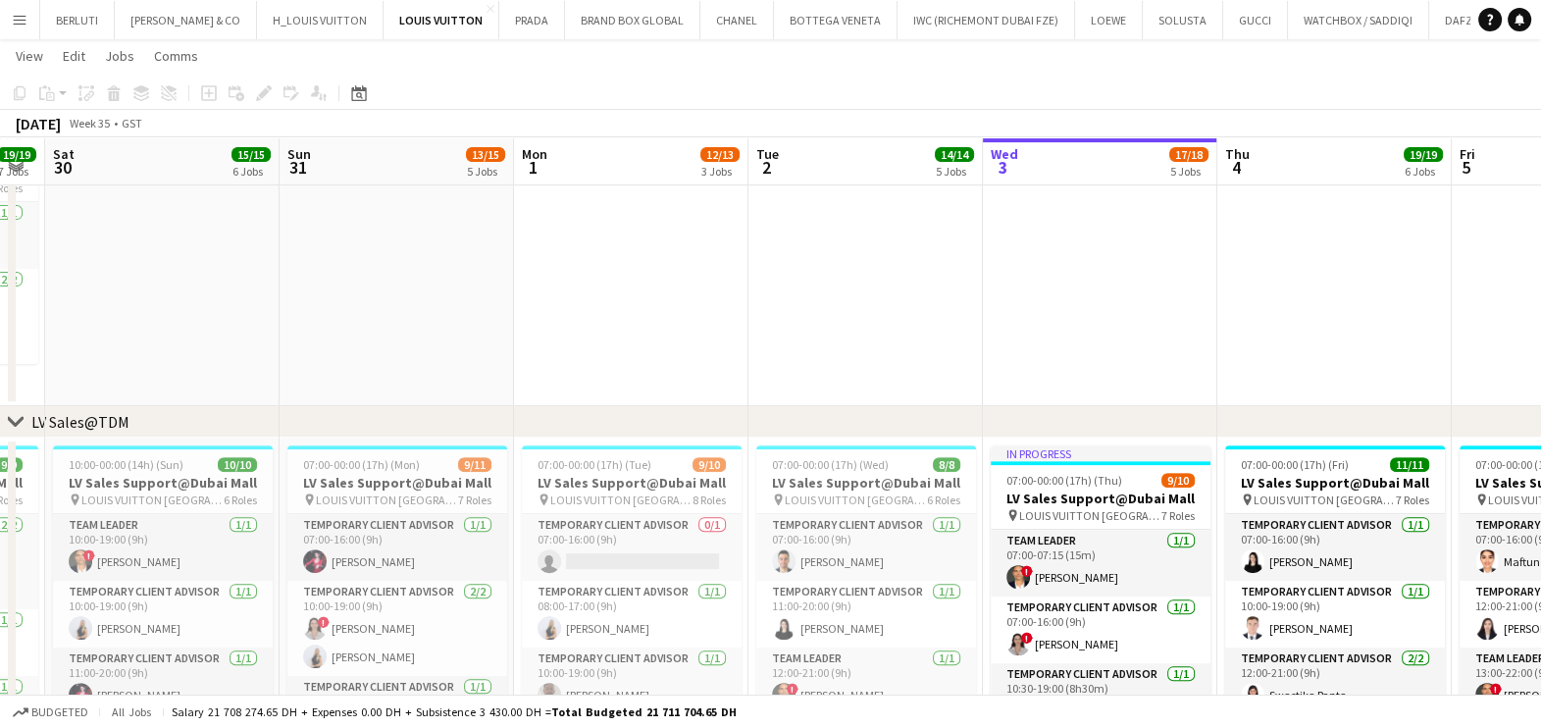
drag, startPoint x: 450, startPoint y: 552, endPoint x: 900, endPoint y: 549, distance: 450.2
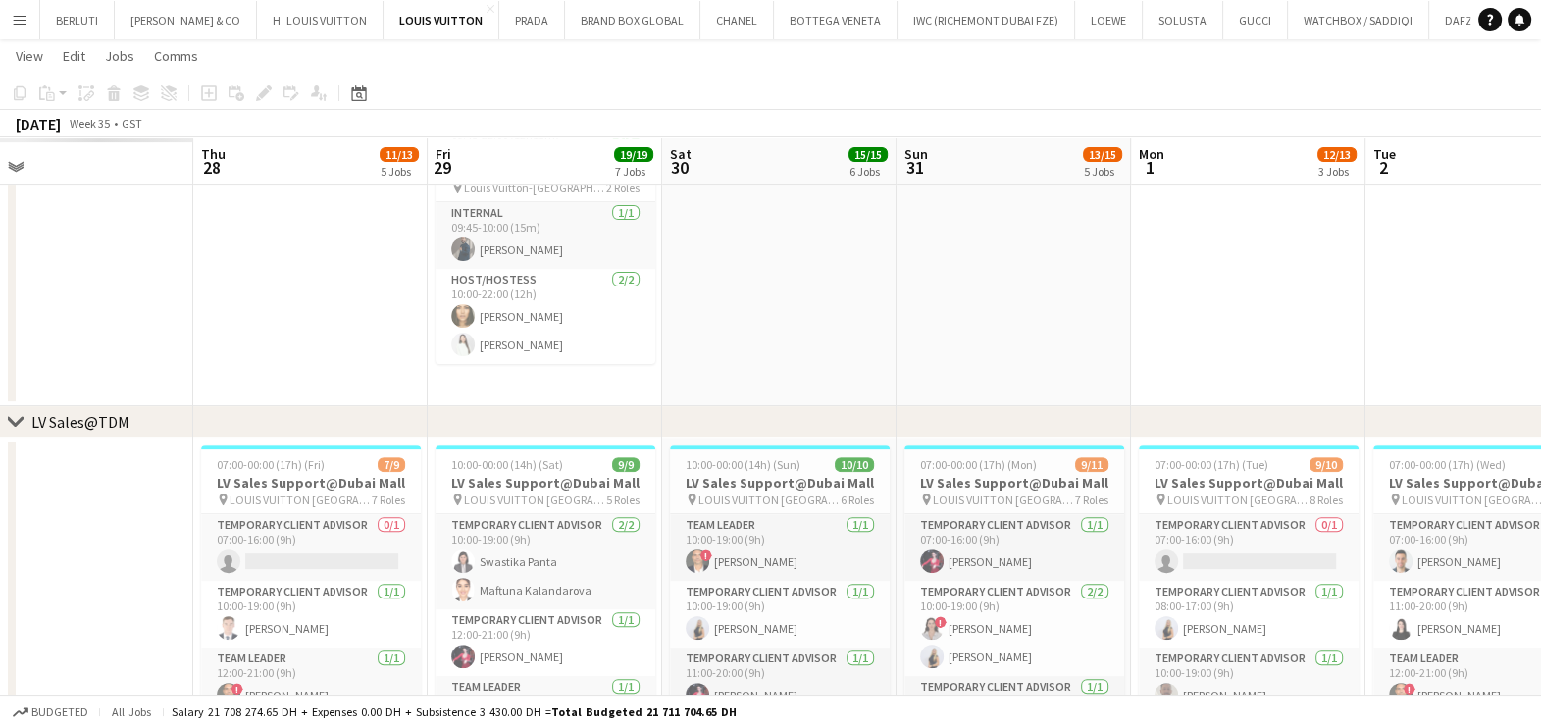
drag, startPoint x: 638, startPoint y: 564, endPoint x: 892, endPoint y: 557, distance: 254.1
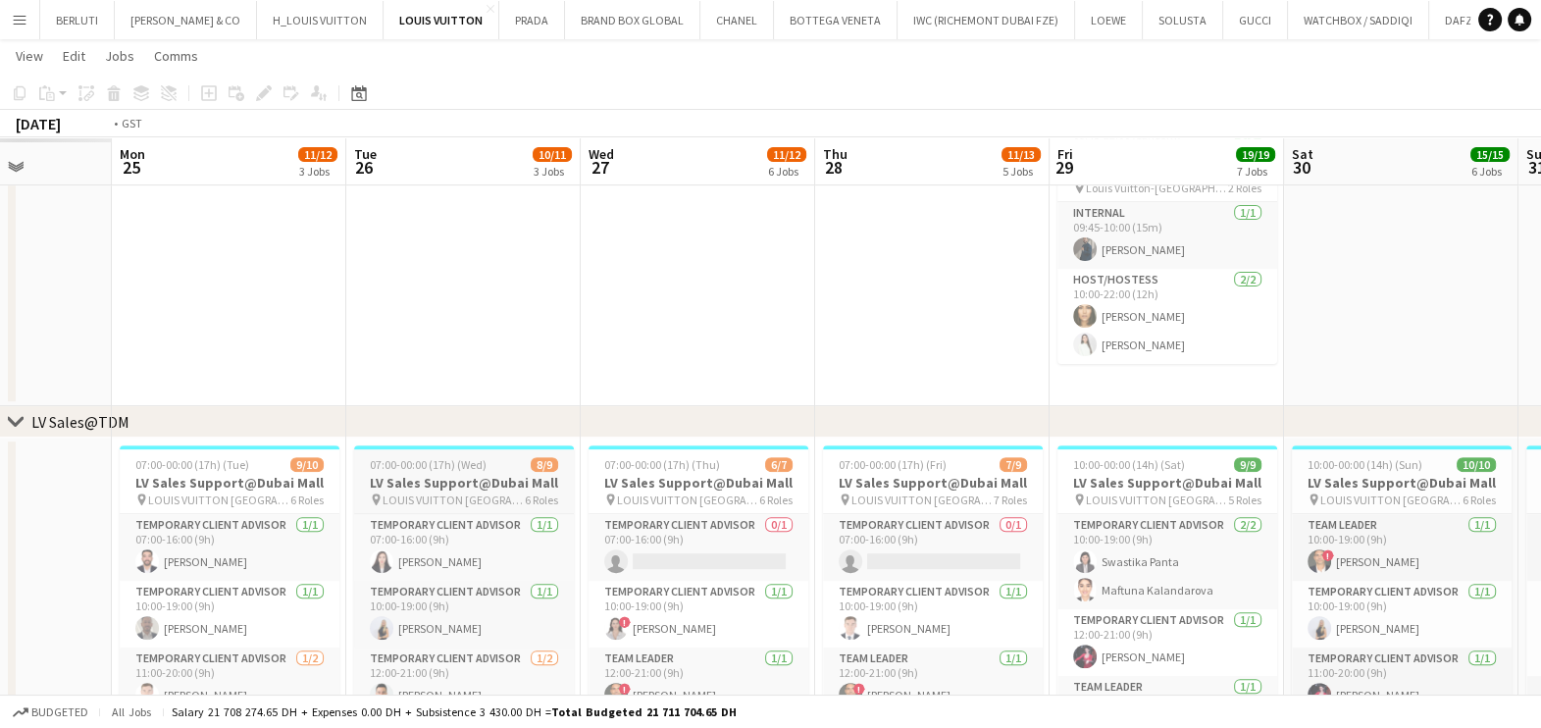
drag, startPoint x: 663, startPoint y: 561, endPoint x: 1033, endPoint y: 556, distance: 369.8
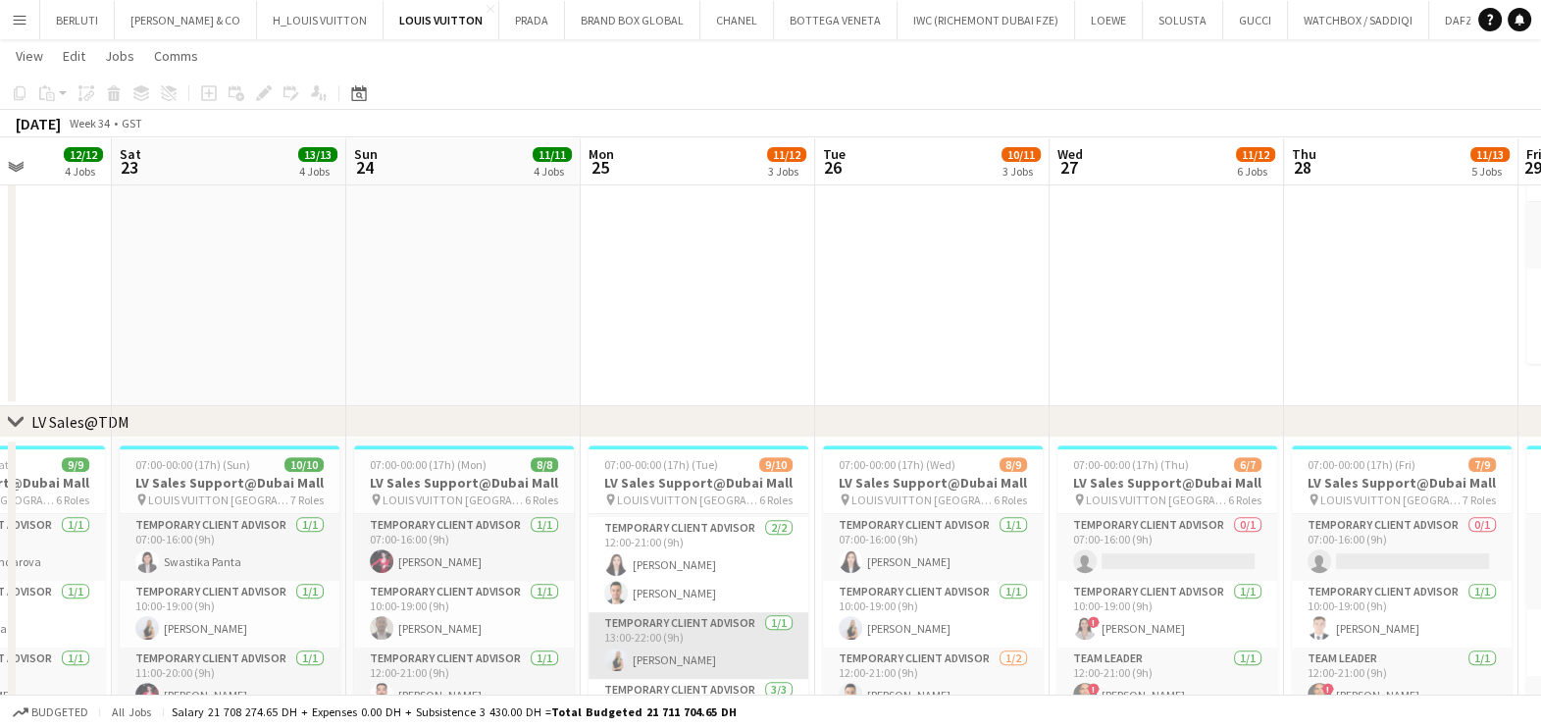
scroll to position [291, 0]
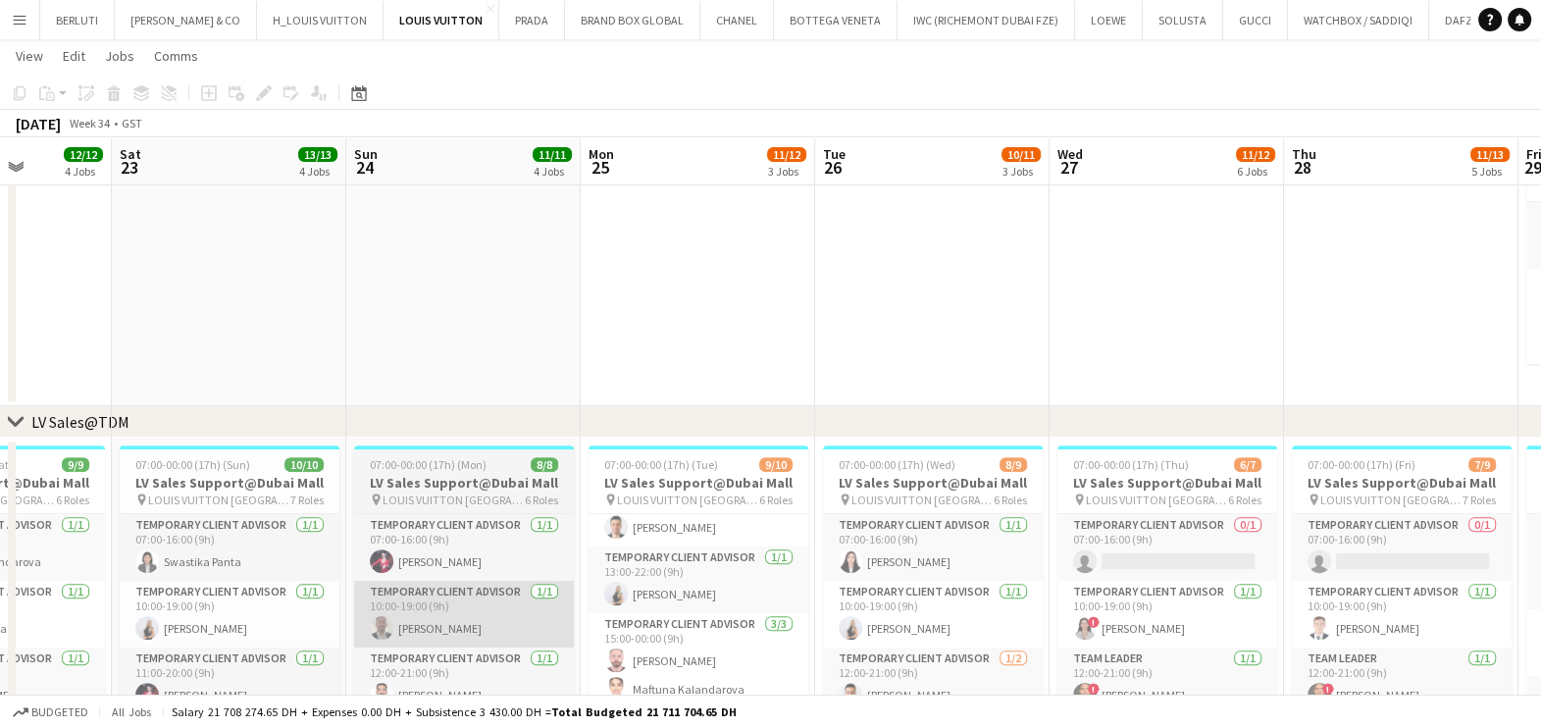
drag, startPoint x: 775, startPoint y: 580, endPoint x: 1038, endPoint y: 580, distance: 262.9
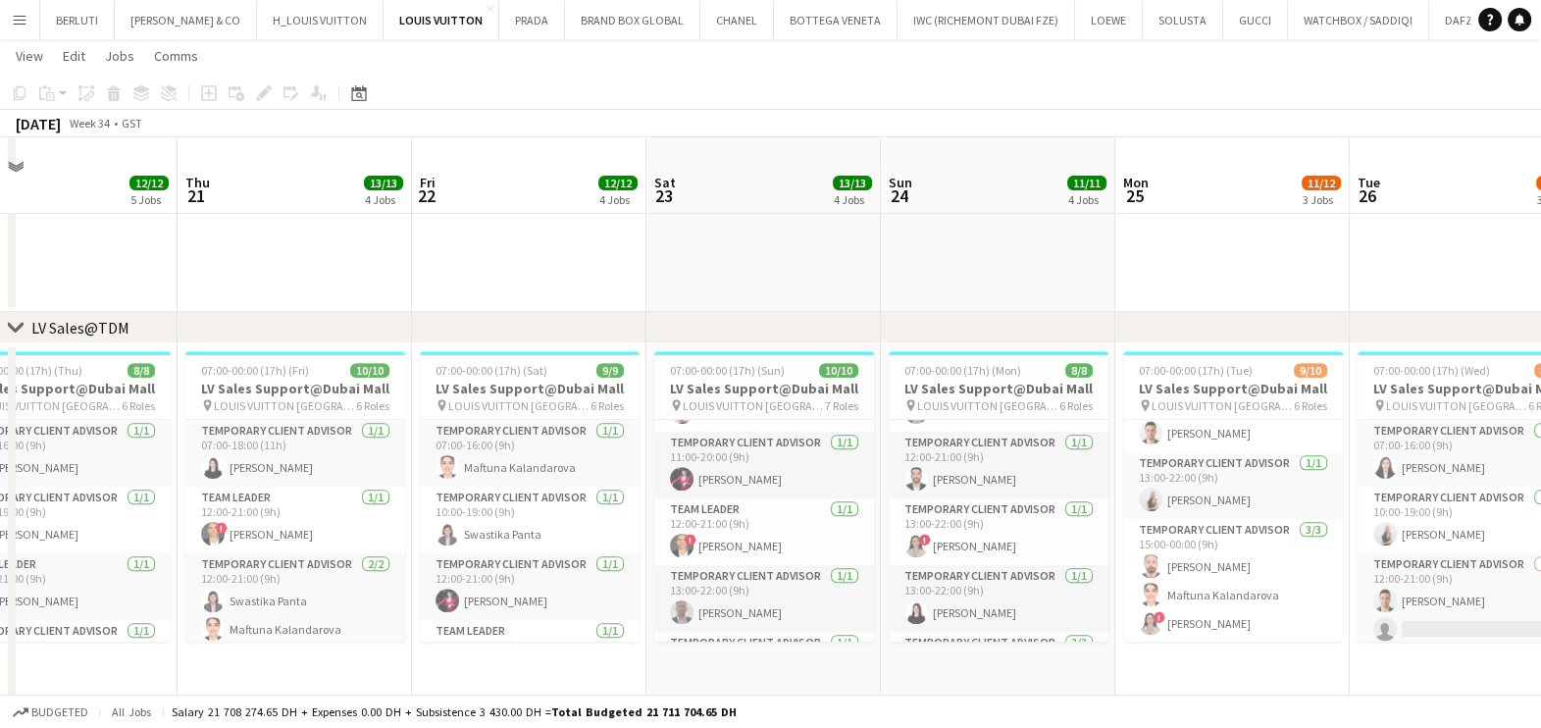
scroll to position [1405, 0]
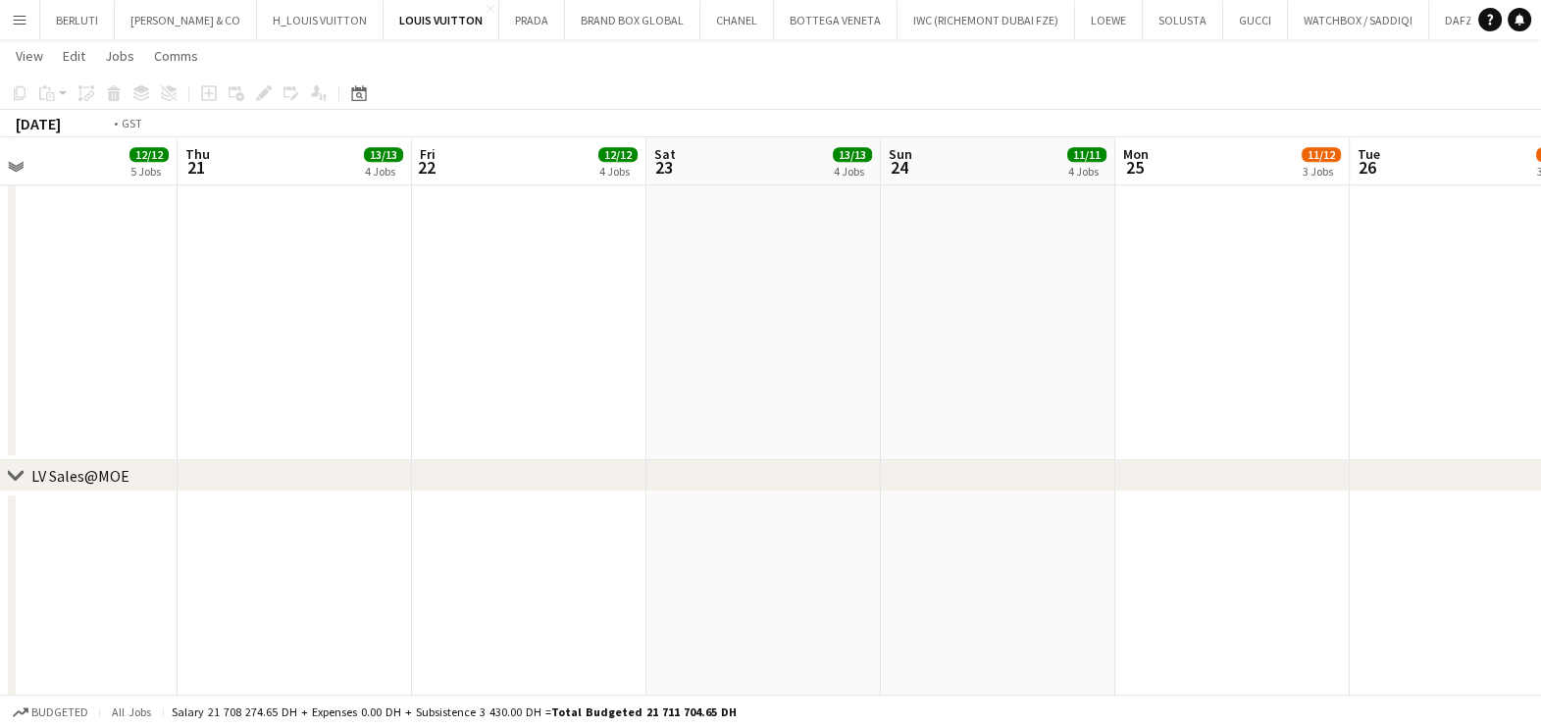
drag, startPoint x: 547, startPoint y: 294, endPoint x: 1159, endPoint y: 295, distance: 612.1
click at [1159, 294] on app-calendar-viewport "Mon 18 13/21 5 Jobs Tue 19 11/14 3 Jobs Wed 20 12/12 5 Jobs Thu 21 13/13 4 Jobs…" at bounding box center [770, 628] width 1541 height 3913
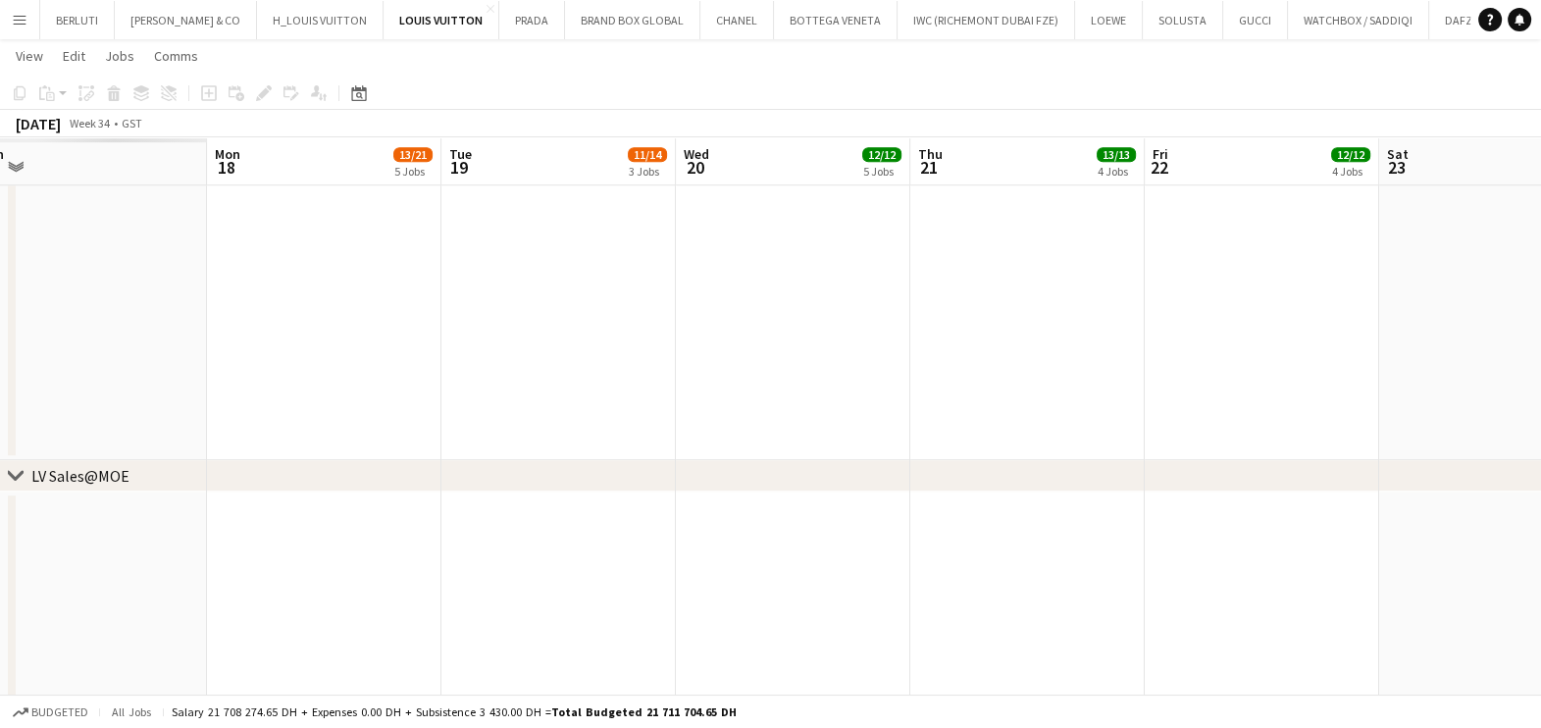
click at [1243, 311] on app-calendar-viewport "Fri 15 Sat 16 Sun 17 Mon 18 13/21 5 Jobs Tue 19 11/14 3 Jobs Wed 20 12/12 5 Job…" at bounding box center [770, 628] width 1541 height 3913
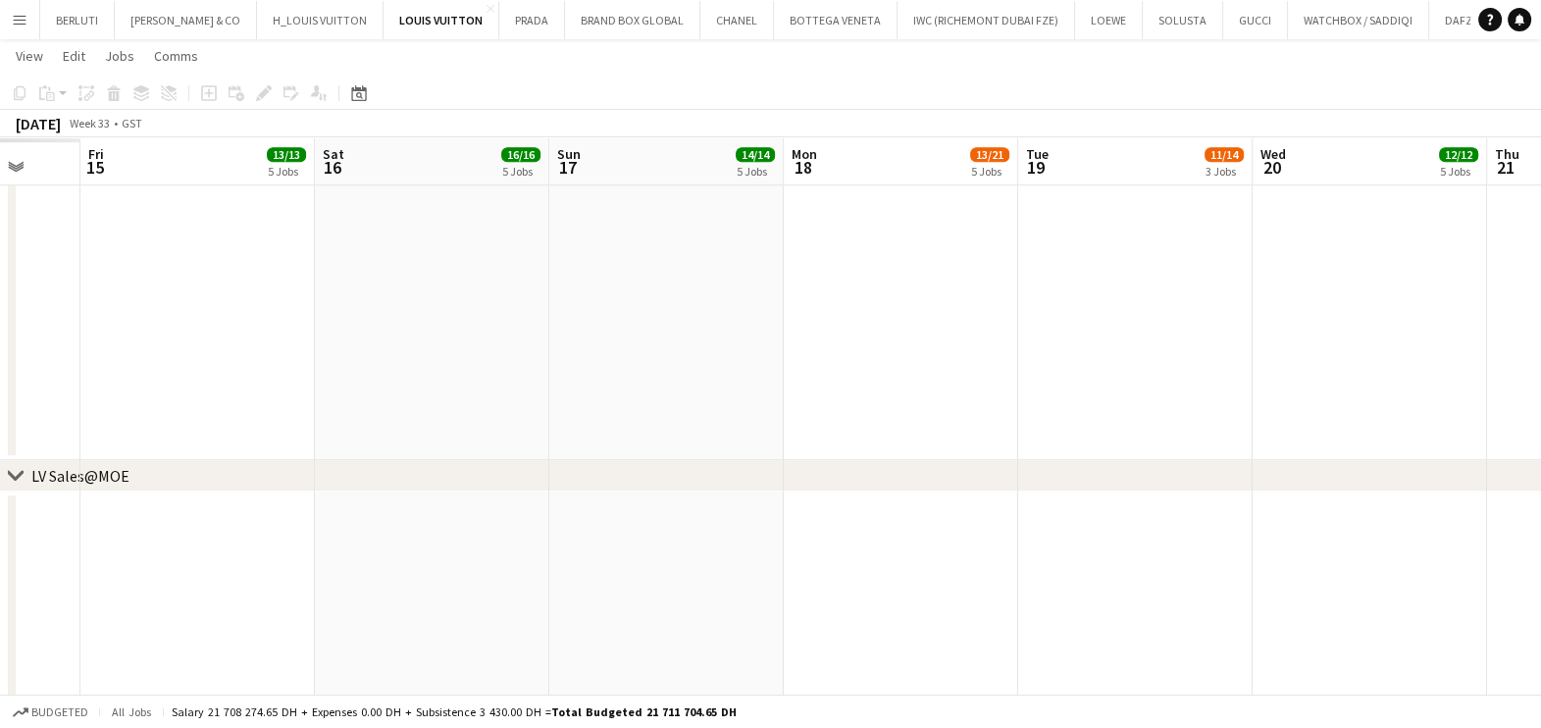
drag, startPoint x: 964, startPoint y: 330, endPoint x: 1005, endPoint y: 340, distance: 42.6
click at [1017, 334] on app-calendar-viewport "Tue 12 Wed 13 Thu 14 Fri 15 13/13 5 Jobs Sat 16 16/16 5 Jobs Sun 17 14/14 5 Job…" at bounding box center [770, 628] width 1541 height 3913
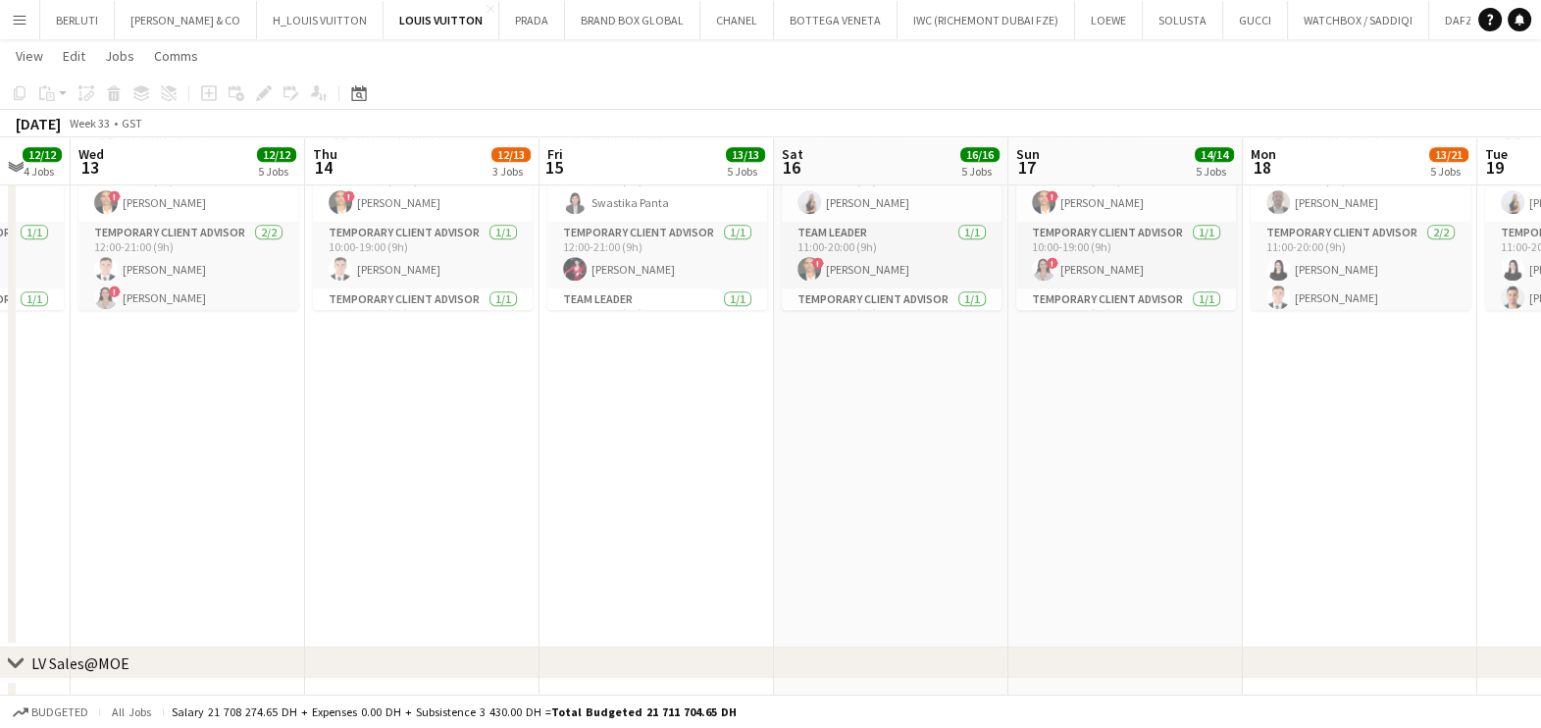
scroll to position [1037, 0]
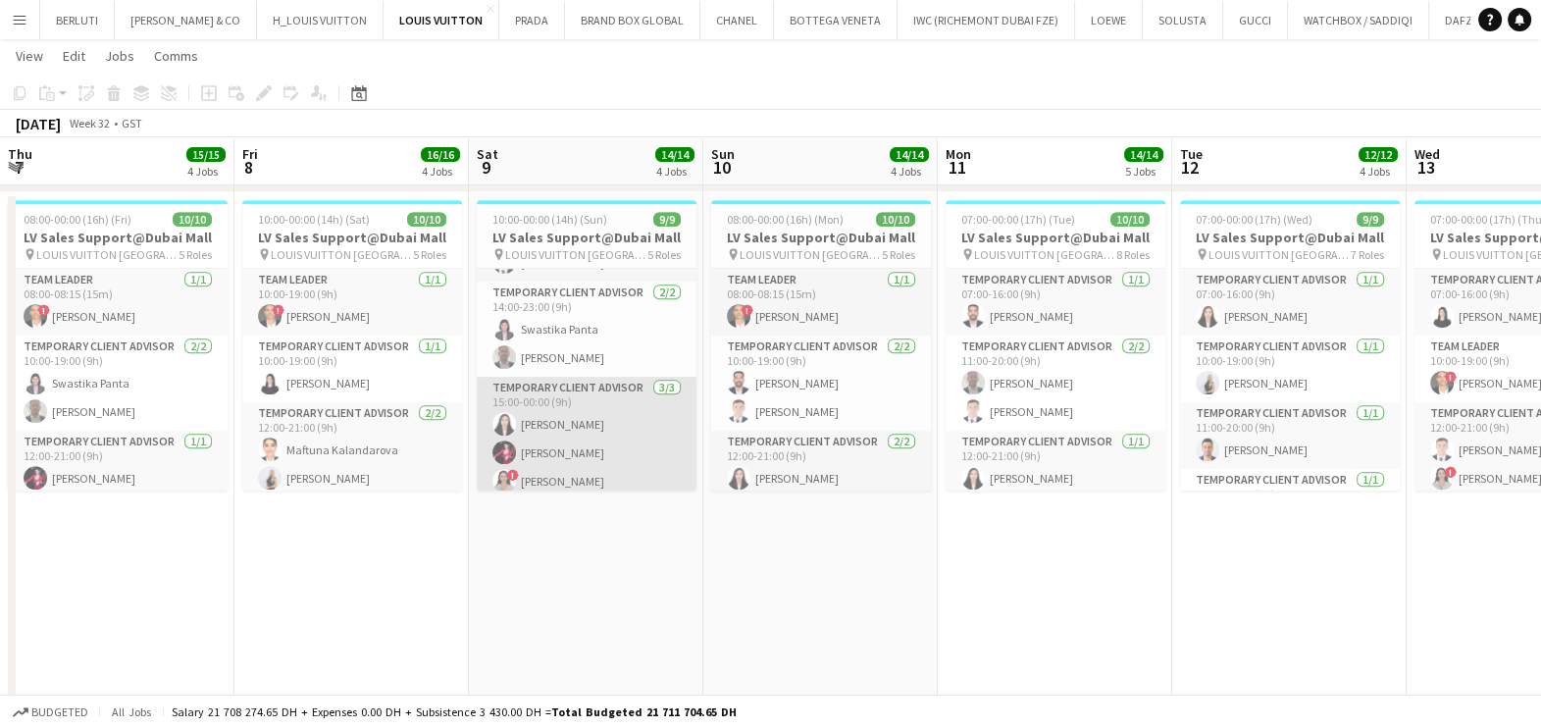
scroll to position [225, 0]
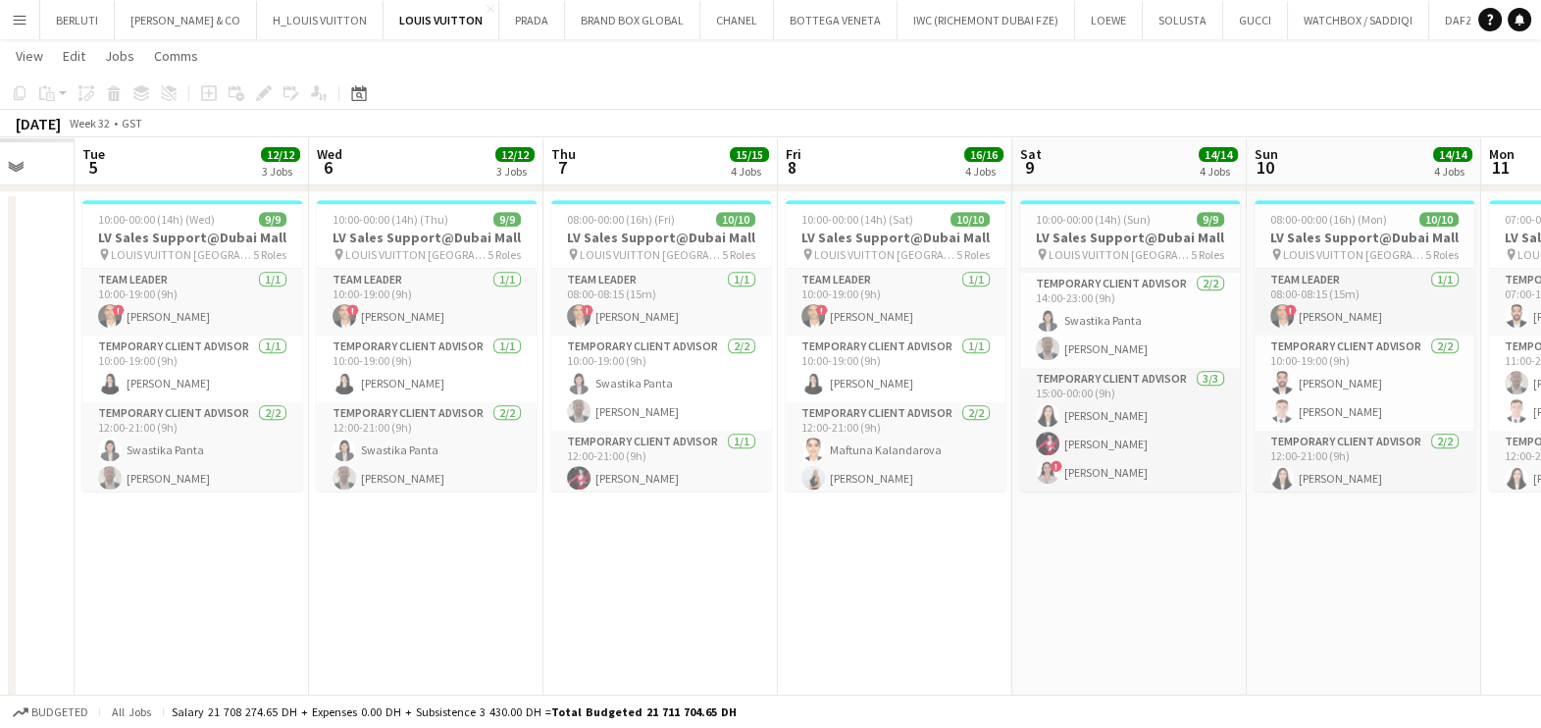
drag, startPoint x: 757, startPoint y: 521, endPoint x: 902, endPoint y: 546, distance: 147.4
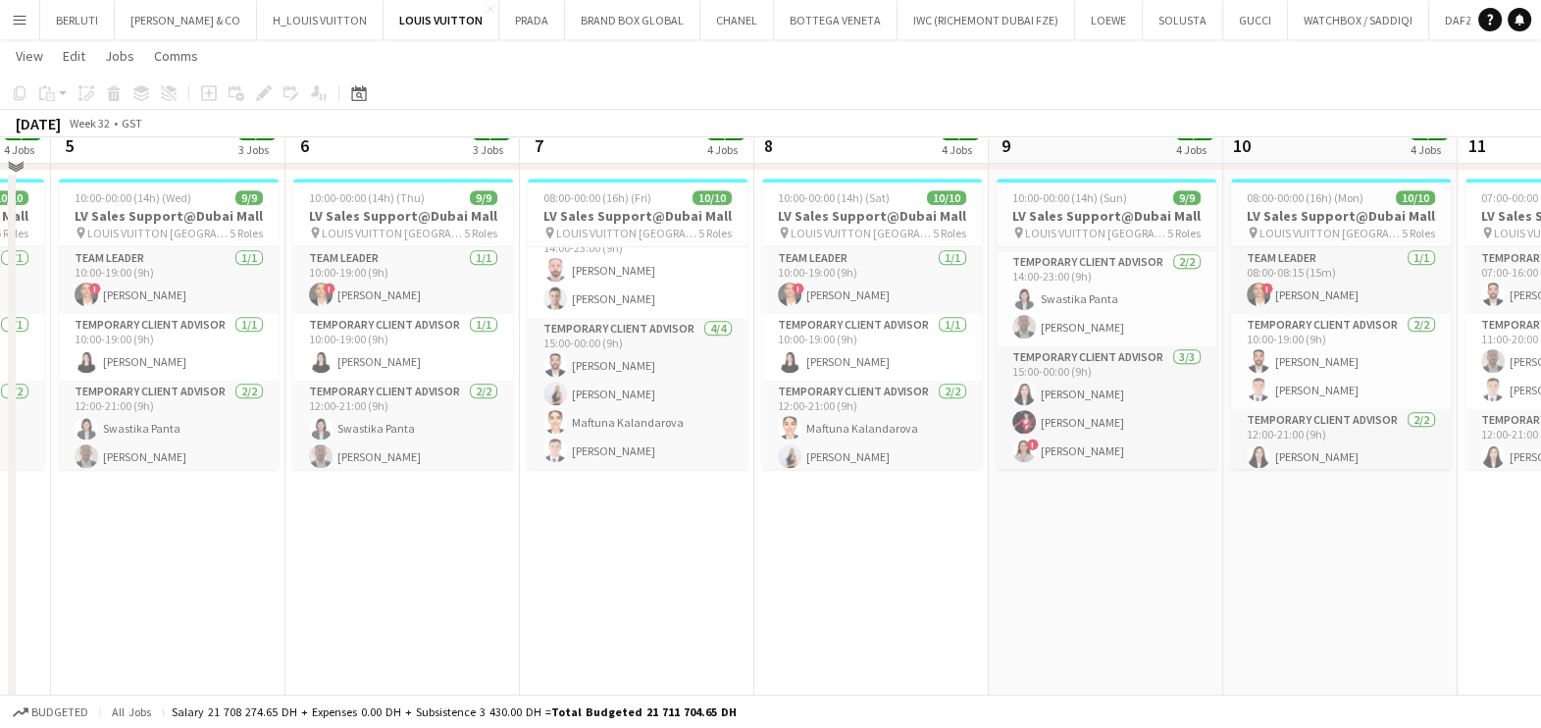
scroll to position [1037, 0]
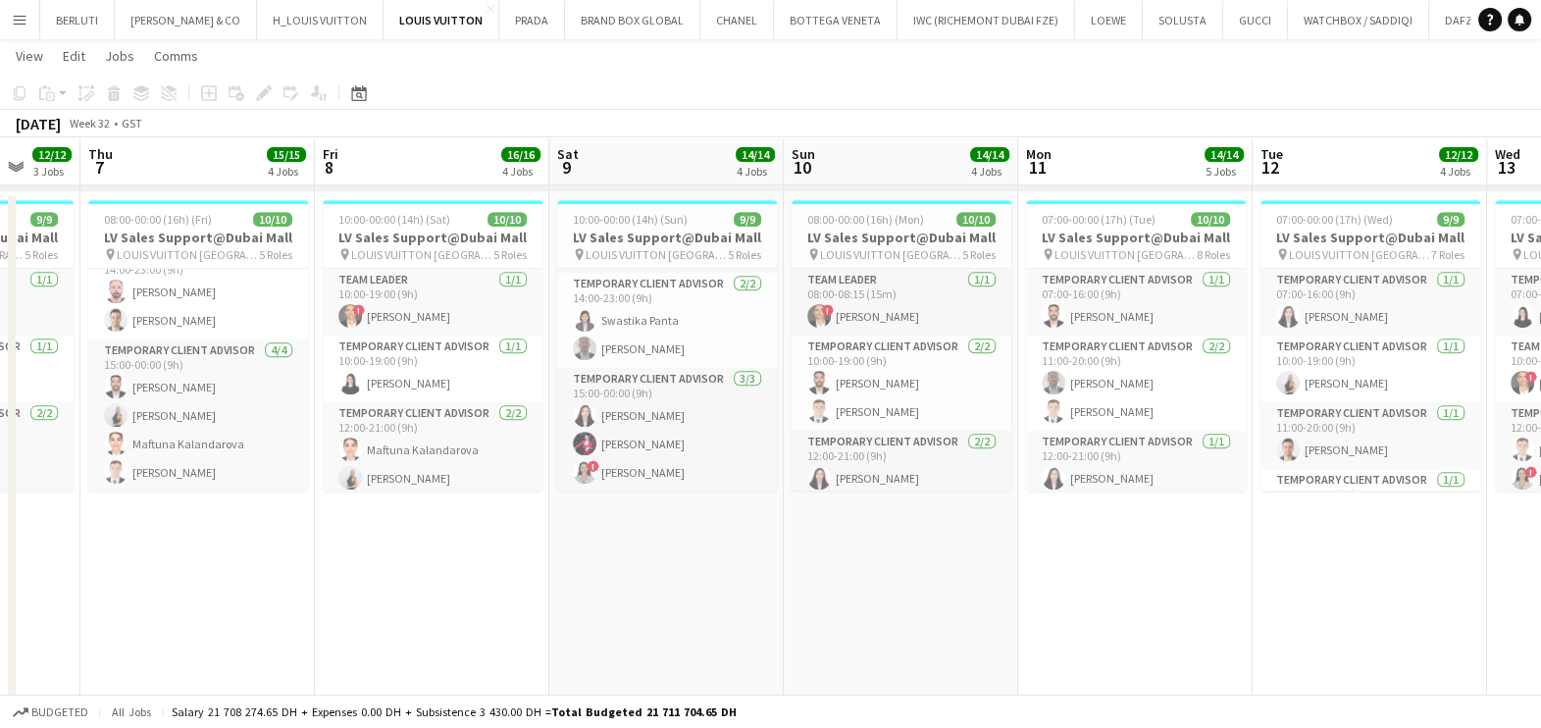
drag, startPoint x: 1247, startPoint y: 560, endPoint x: 806, endPoint y: 638, distance: 447.2
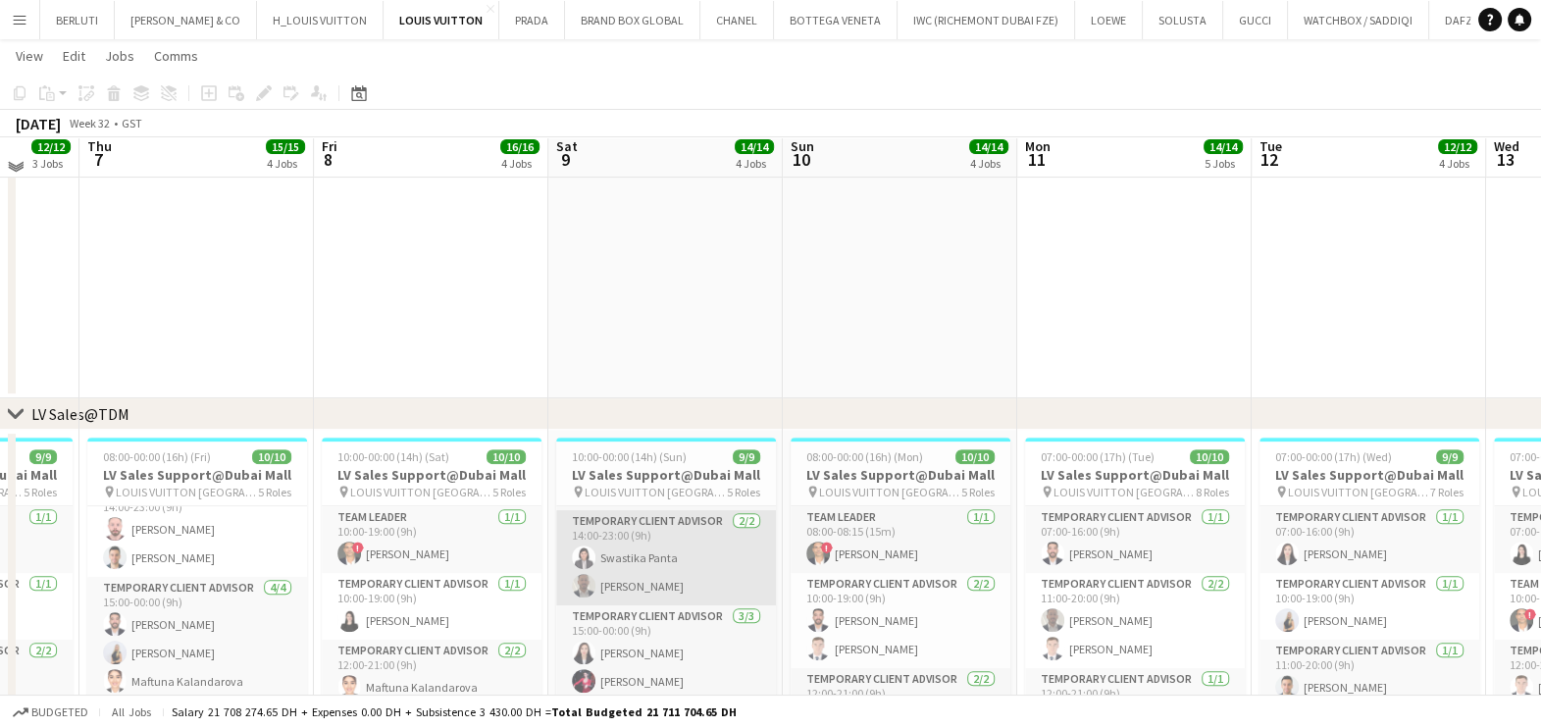
scroll to position [792, 0]
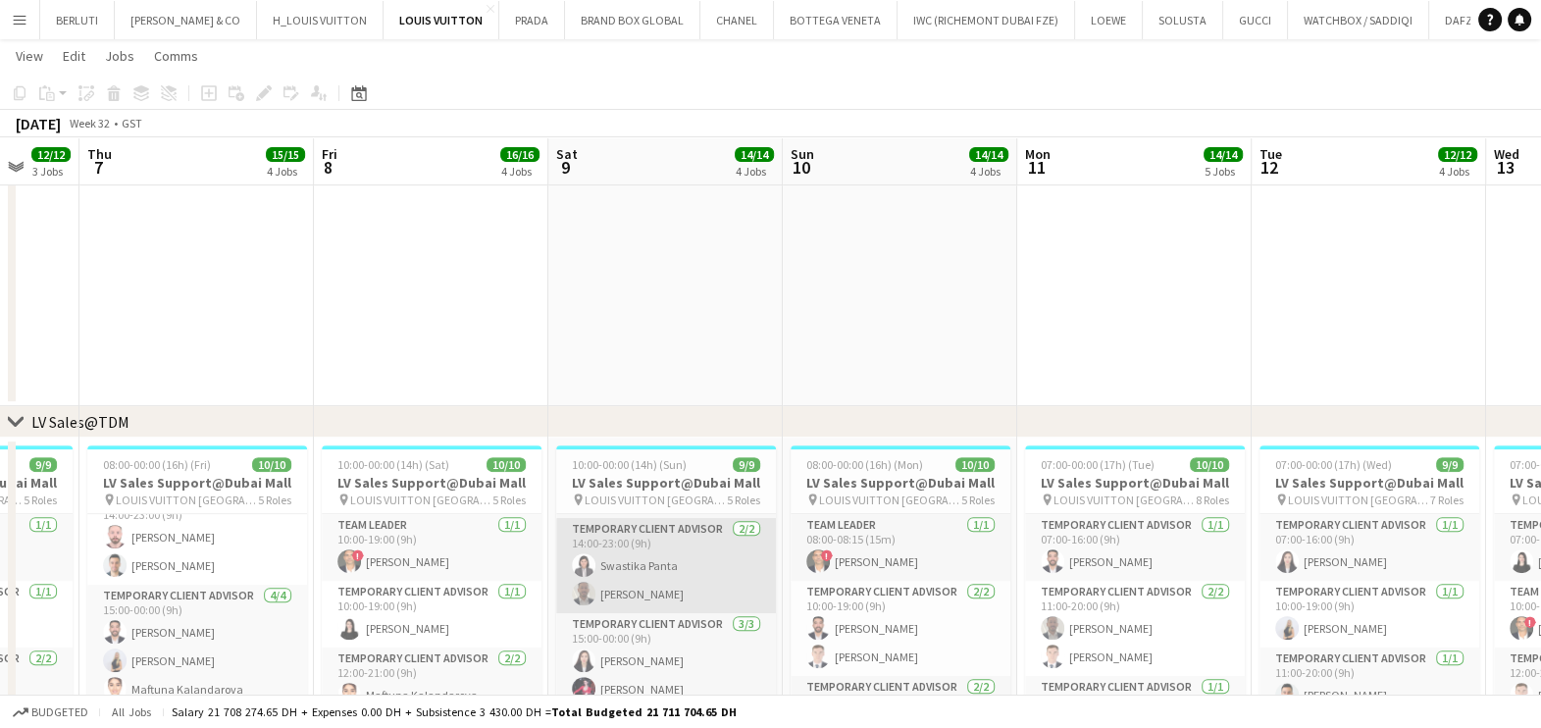
click at [745, 580] on app-card-role "Temporary Client Advisor 2/2 14:00-23:00 (9h) Swastika Panta Ahmed Amer" at bounding box center [666, 565] width 220 height 95
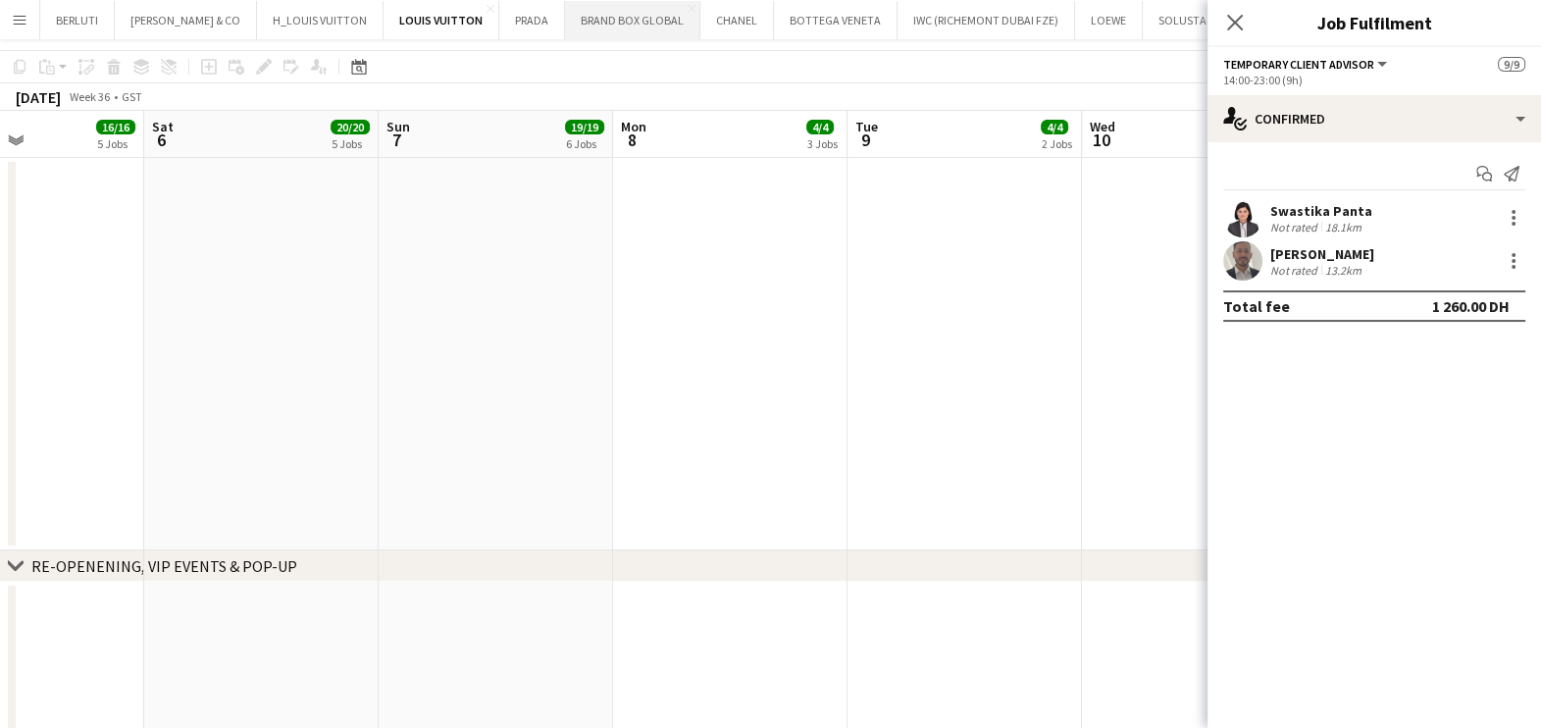
scroll to position [0, 0]
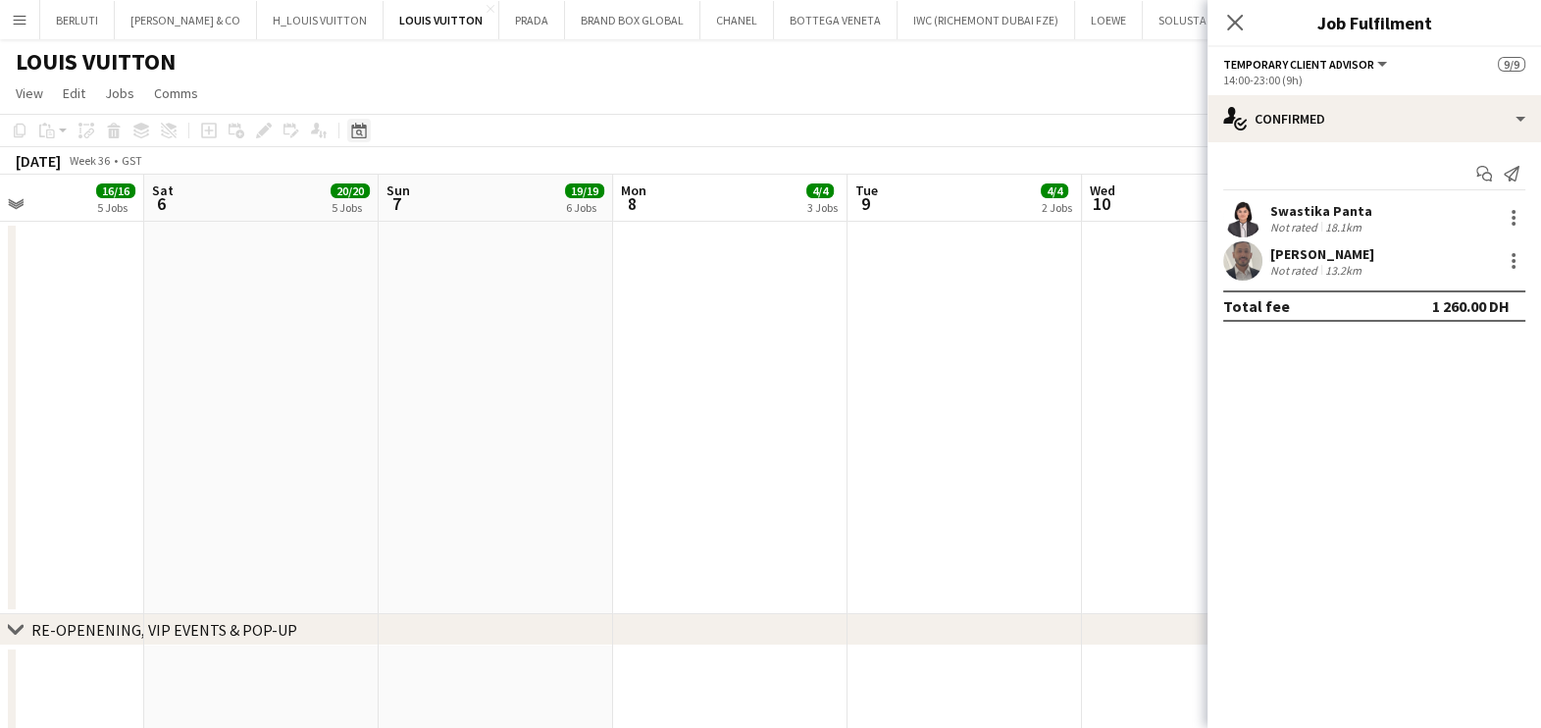
click at [351, 134] on icon "Date picker" at bounding box center [359, 131] width 16 height 16
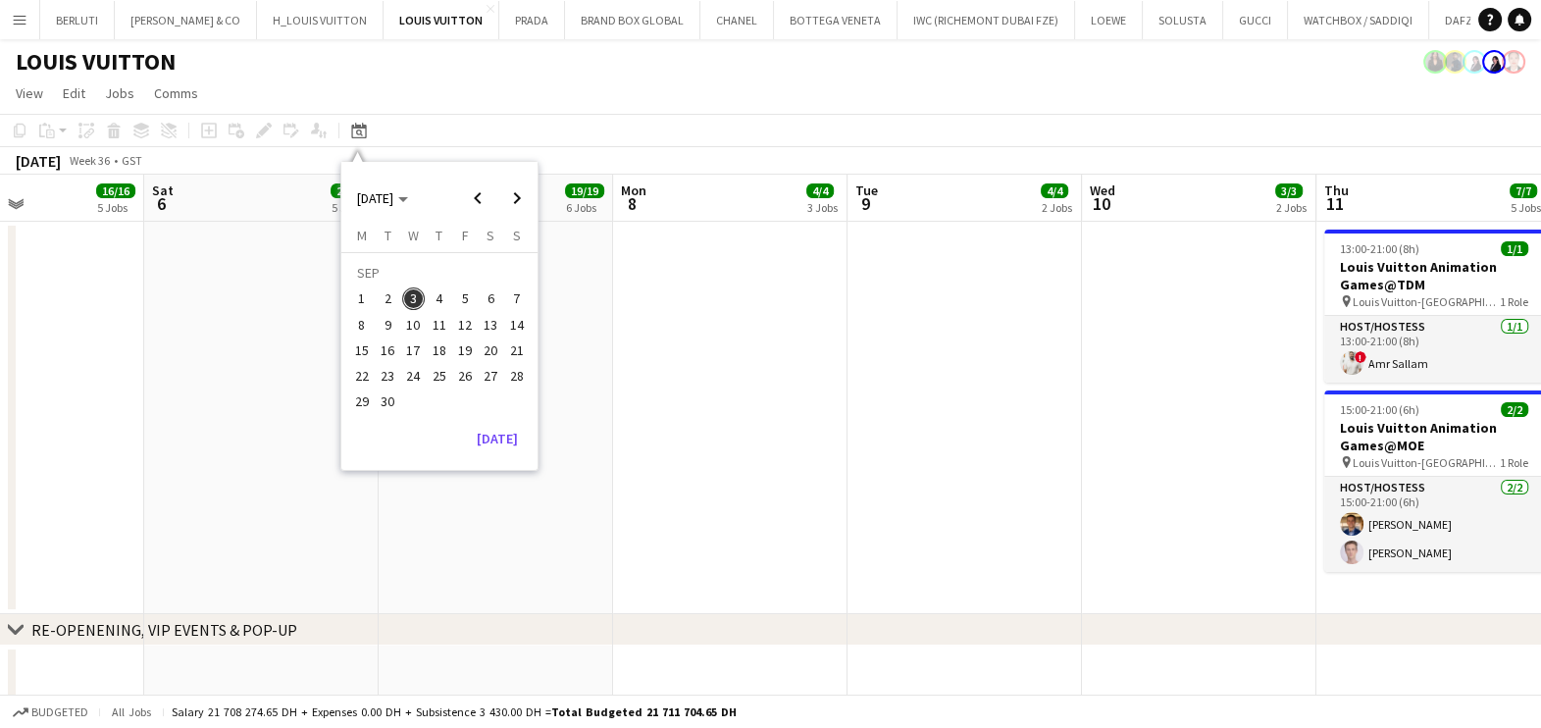
click at [991, 417] on app-date-cell at bounding box center [964, 418] width 234 height 392
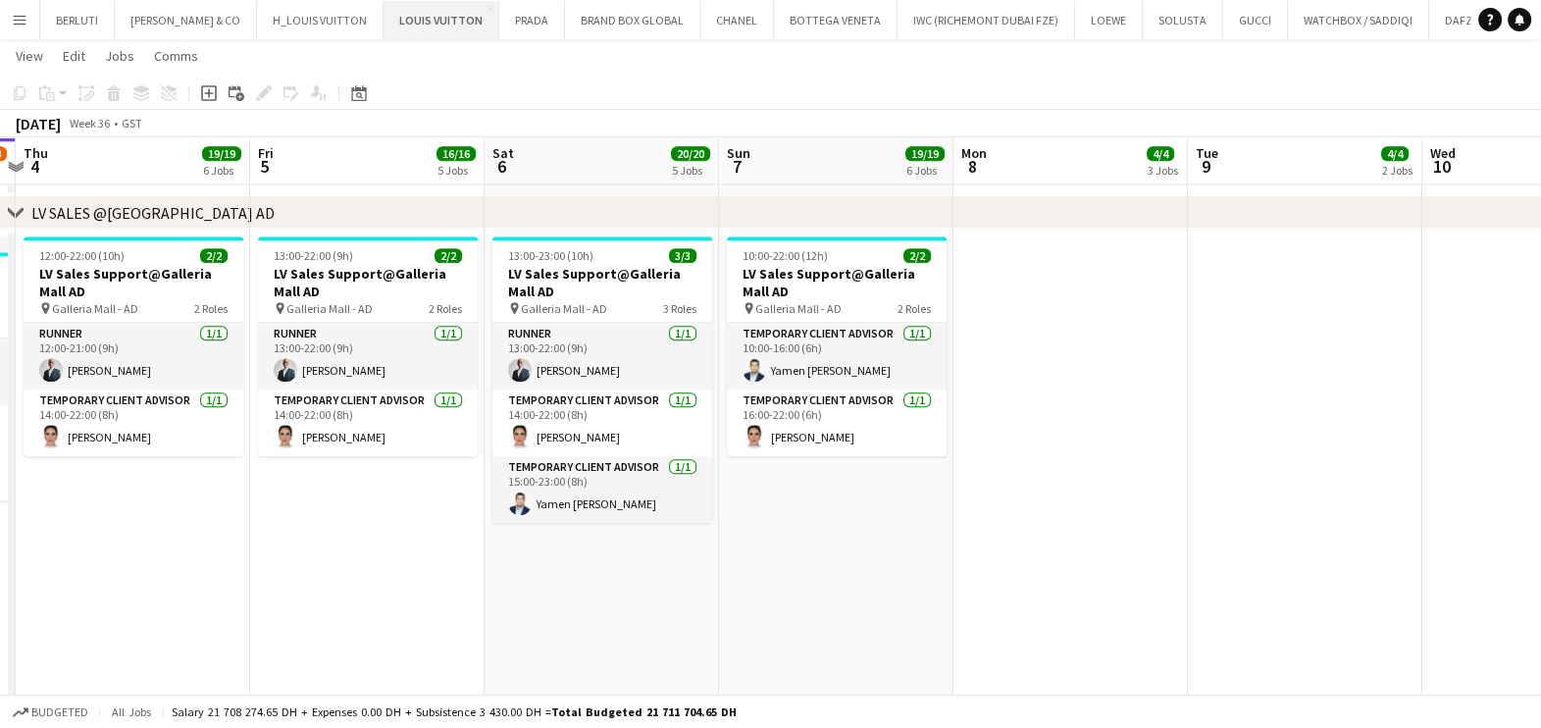
scroll to position [2748, 0]
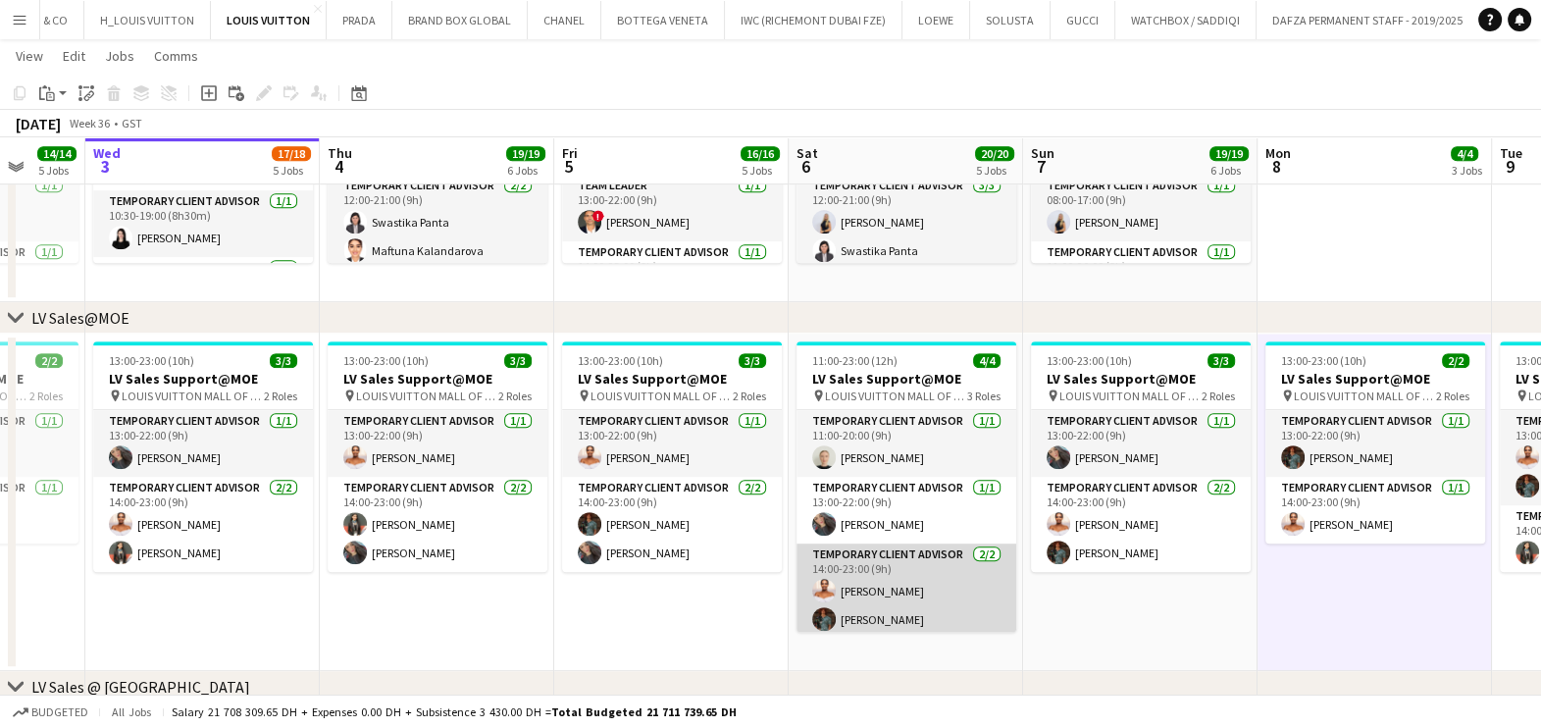
scroll to position [6, 0]
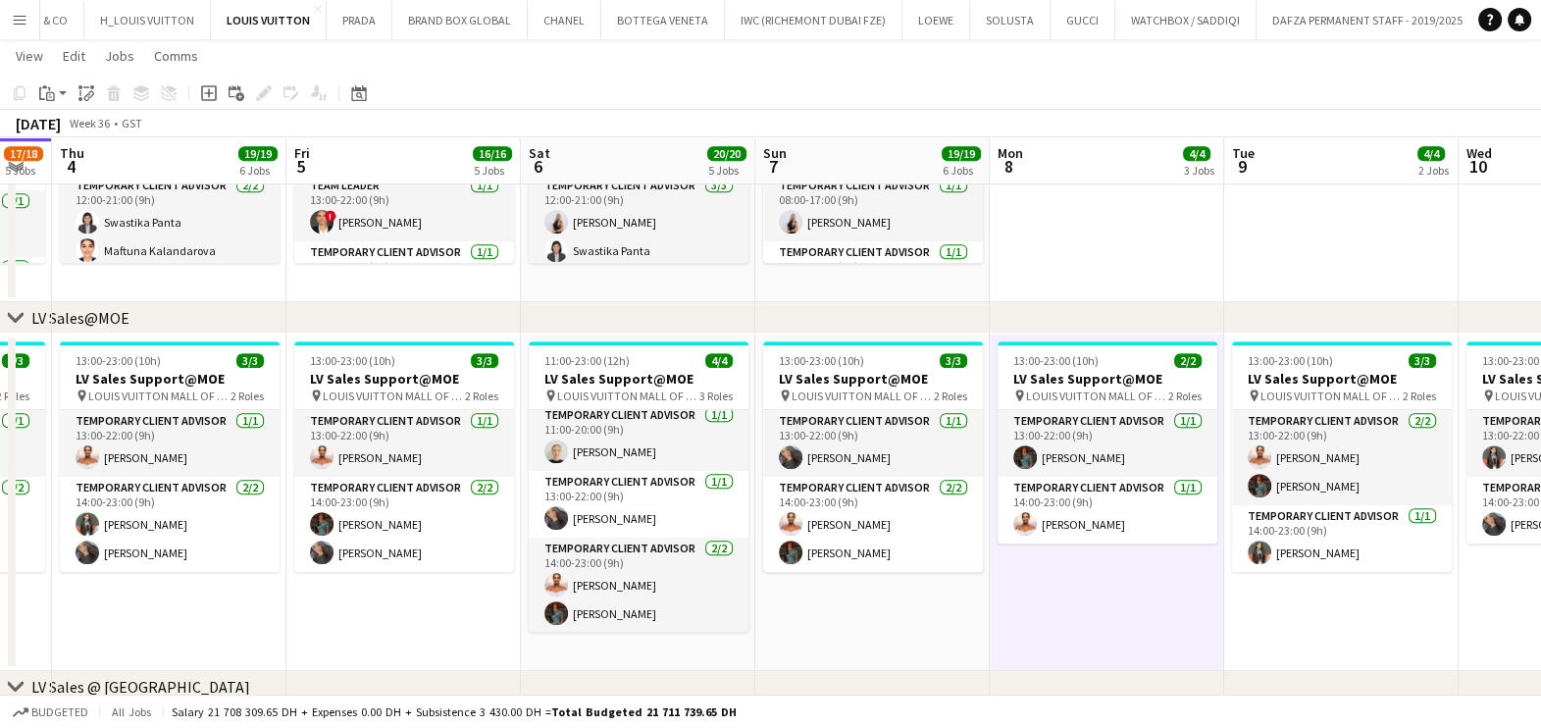
drag, startPoint x: 1115, startPoint y: 605, endPoint x: 650, endPoint y: 593, distance: 465.1
click at [650, 593] on app-calendar-viewport "Mon 1 12/13 3 Jobs Tue 2 14/14 5 Jobs Wed 3 17/18 5 Jobs Thu 4 19/19 6 Jobs Fri…" at bounding box center [770, 538] width 1541 height 3453
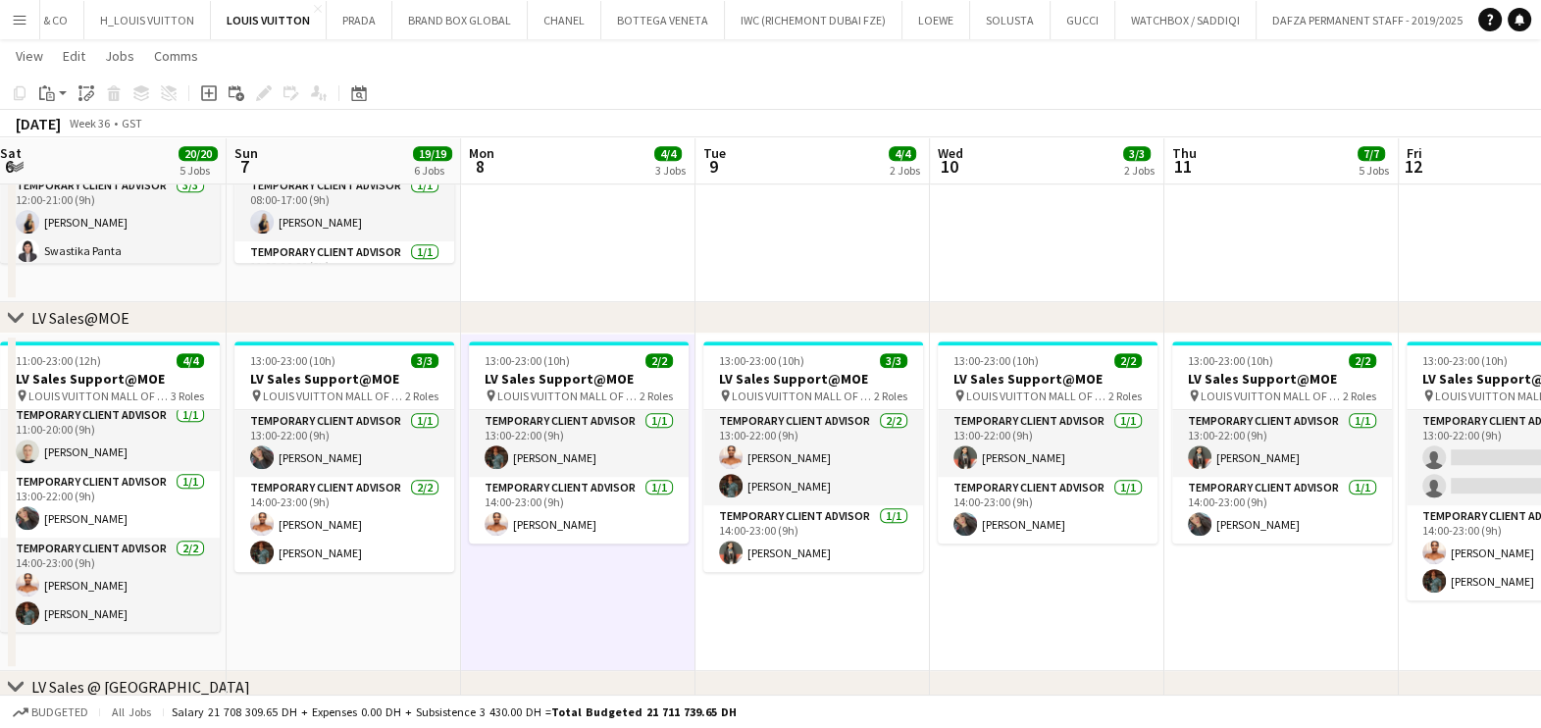
drag, startPoint x: 770, startPoint y: 614, endPoint x: 545, endPoint y: 609, distance: 224.7
click at [544, 612] on app-calendar-viewport "Wed 3 17/18 5 Jobs Thu 4 19/19 6 Jobs Fri 5 16/16 5 Jobs Sat 6 20/20 5 Jobs Sun…" at bounding box center [770, 538] width 1541 height 3453
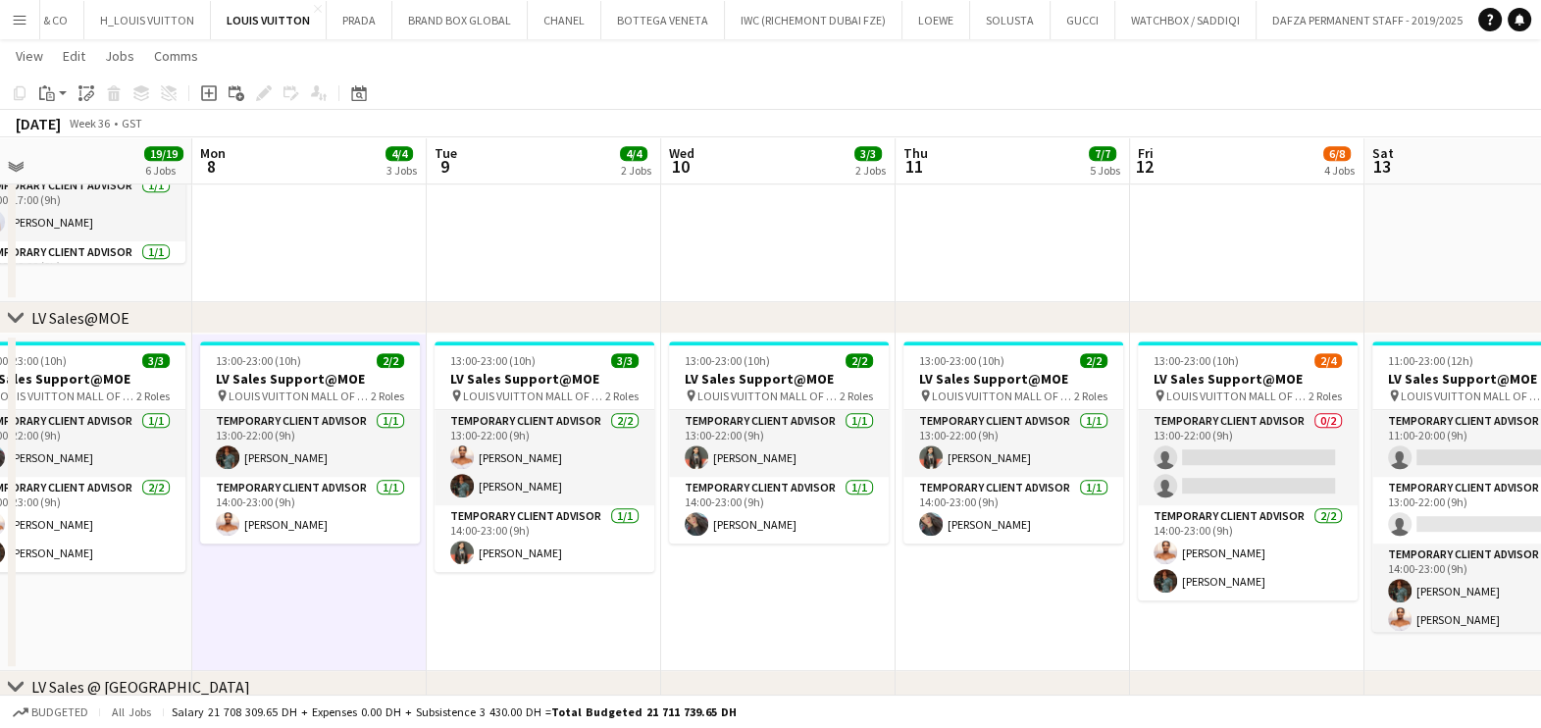
click at [662, 583] on app-date-cell "13:00-23:00 (10h) 2/2 LV Sales Support@MOE pin LOUIS VUITTON MALL OF THE EMIRAT…" at bounding box center [778, 501] width 234 height 337
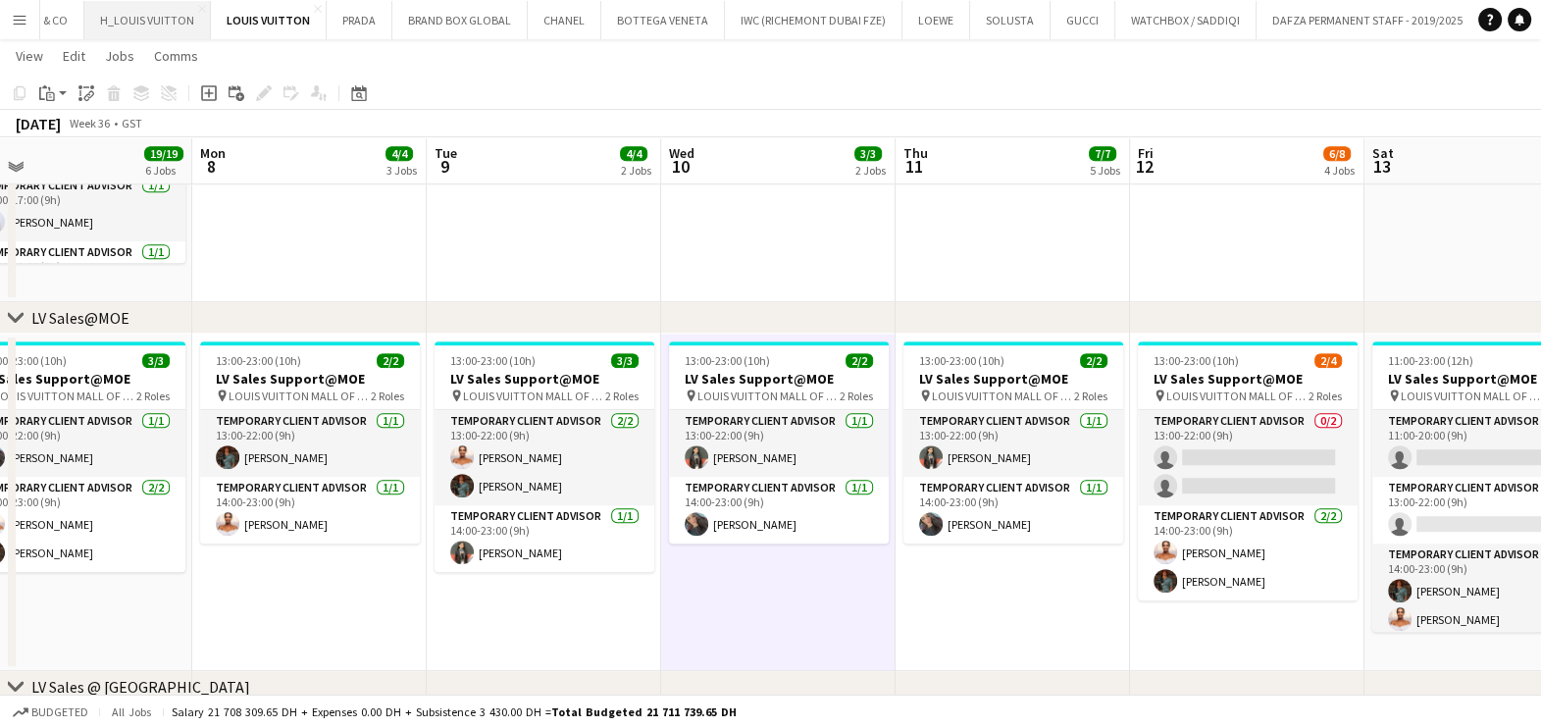
click at [115, 20] on button "H_LOUIS VUITTON Close" at bounding box center [147, 20] width 127 height 38
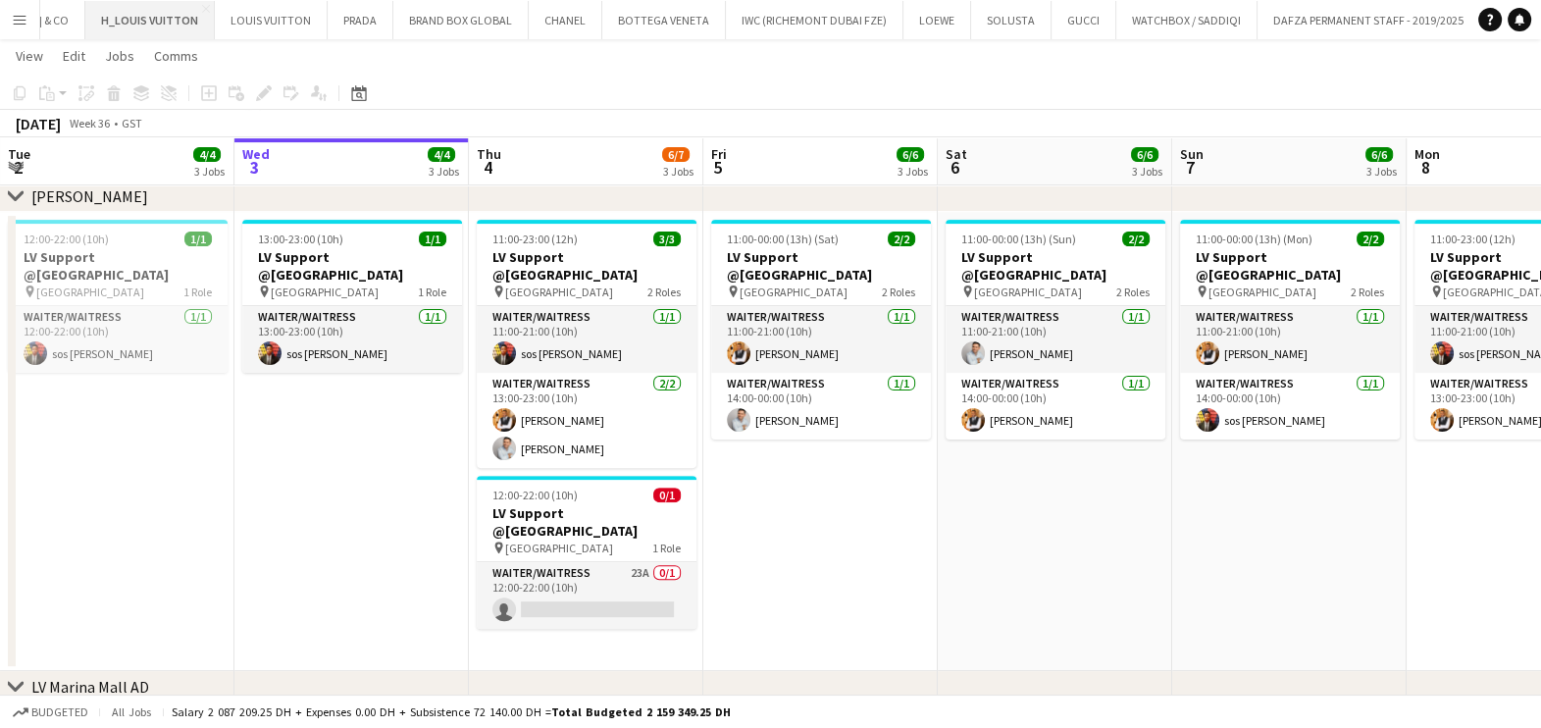
scroll to position [764, 0]
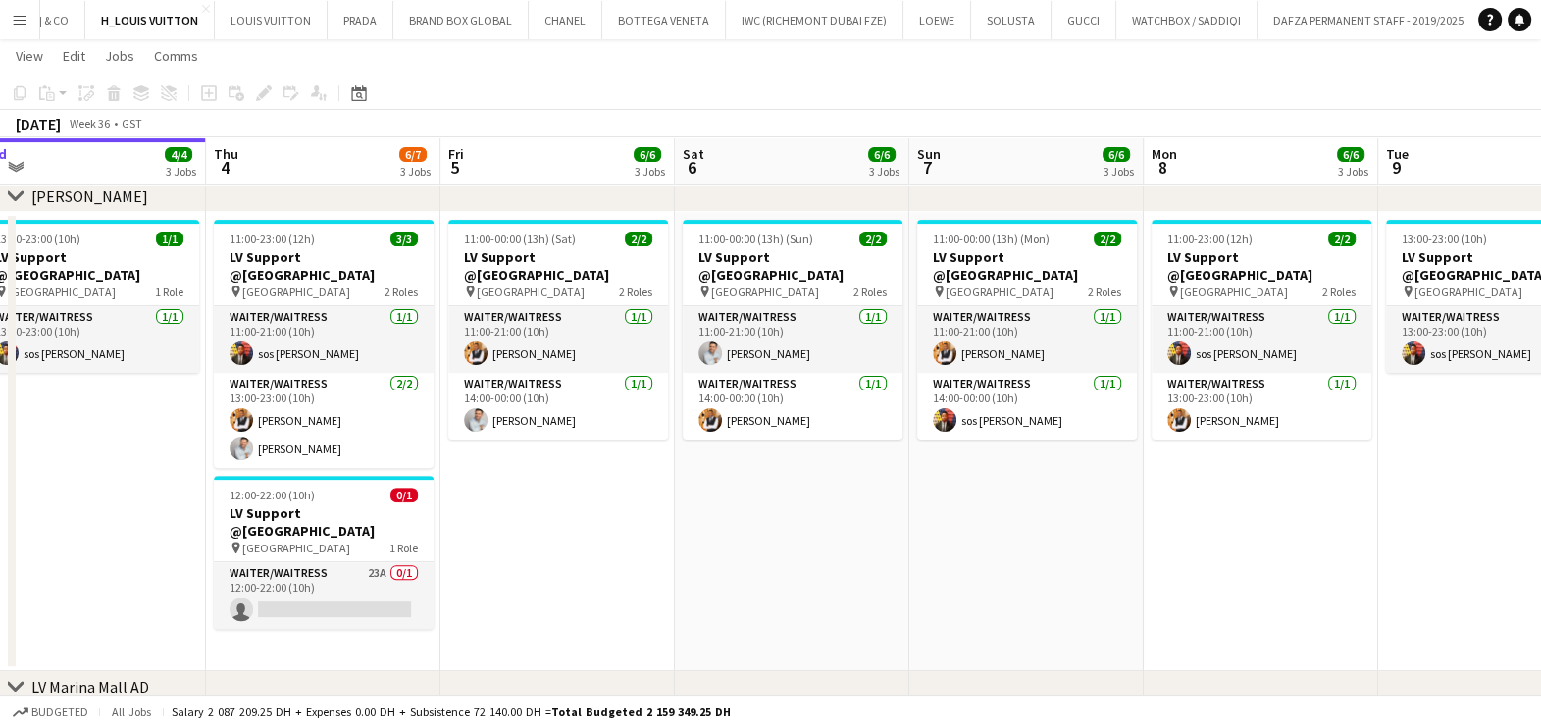
drag, startPoint x: 1031, startPoint y: 491, endPoint x: 877, endPoint y: 491, distance: 154.0
click at [877, 491] on app-calendar-viewport "Sun 31 4/5 3 Jobs Mon 1 7/7 3 Jobs Tue 2 4/4 3 Jobs Wed 3 4/4 3 Jobs Thu 4 6/7 …" at bounding box center [770, 126] width 1541 height 1629
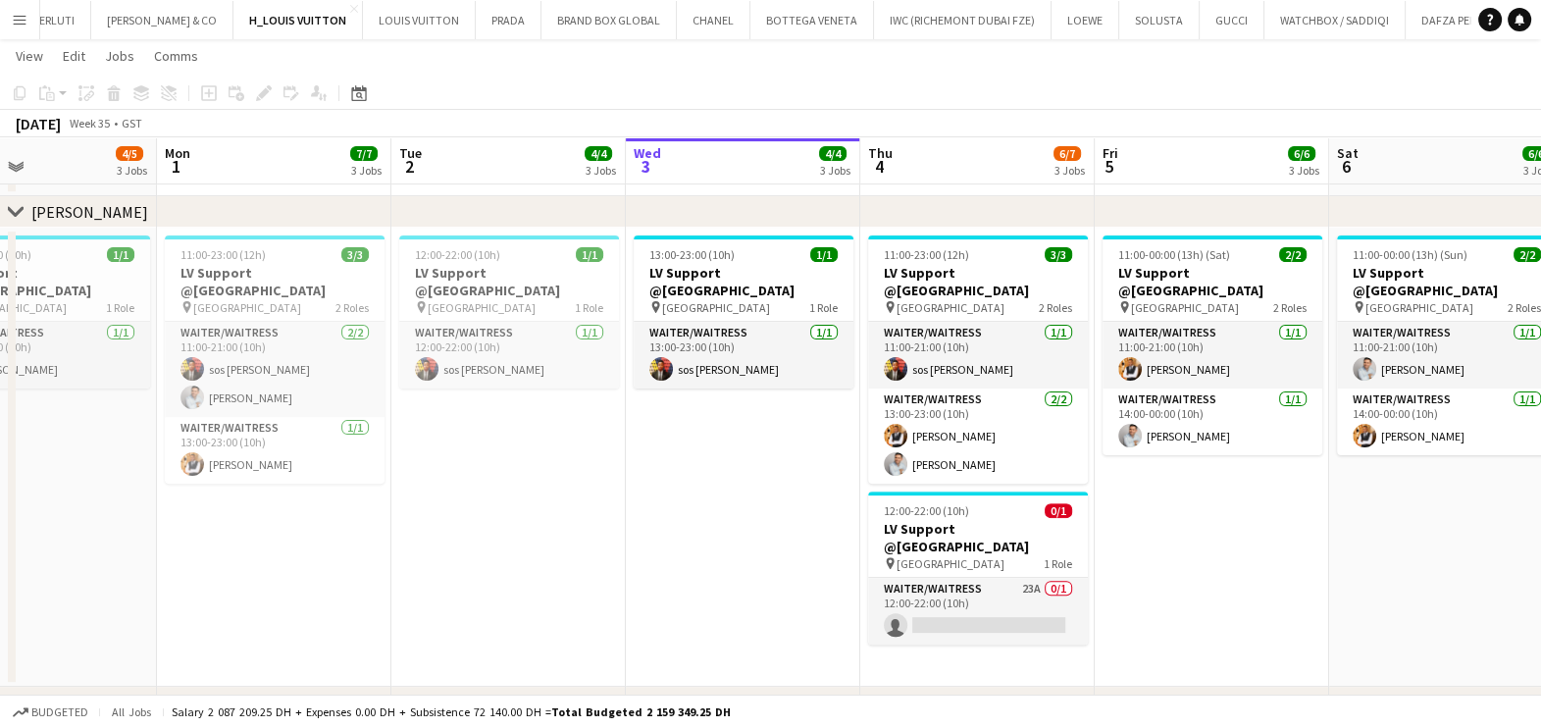
scroll to position [0, 0]
click at [26, 19] on app-icon "Menu" at bounding box center [20, 20] width 16 height 16
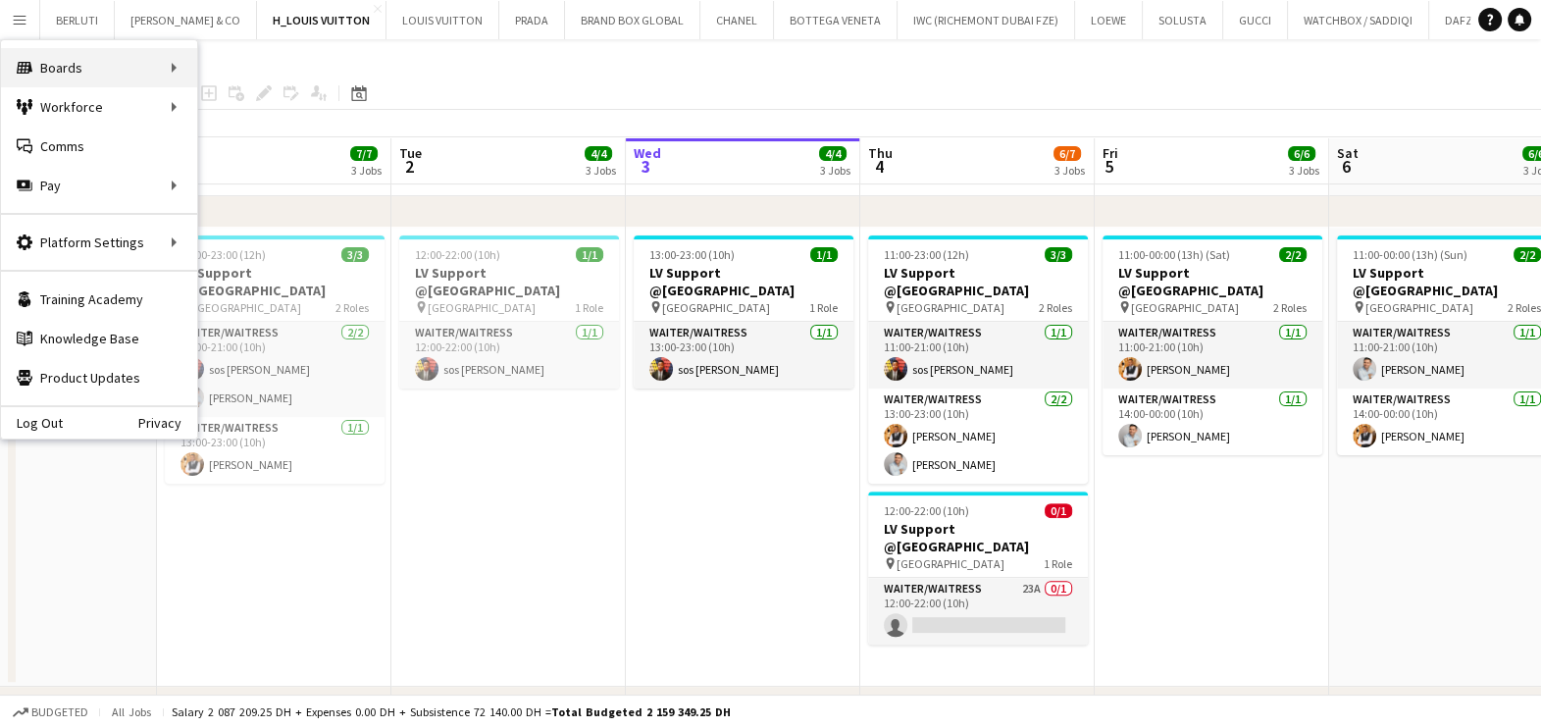
click at [156, 76] on div "Boards Boards" at bounding box center [99, 67] width 196 height 39
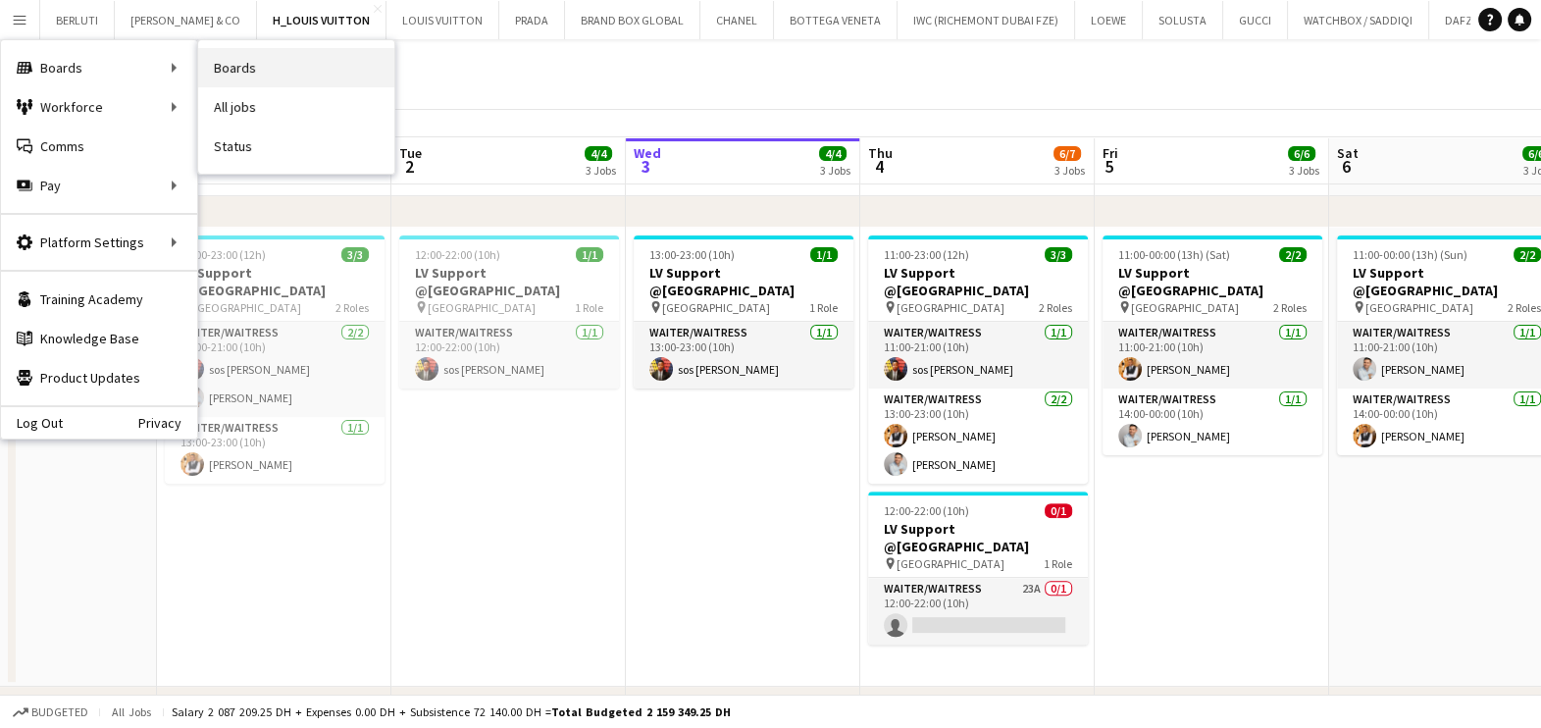
click at [326, 62] on link "Boards" at bounding box center [296, 67] width 196 height 39
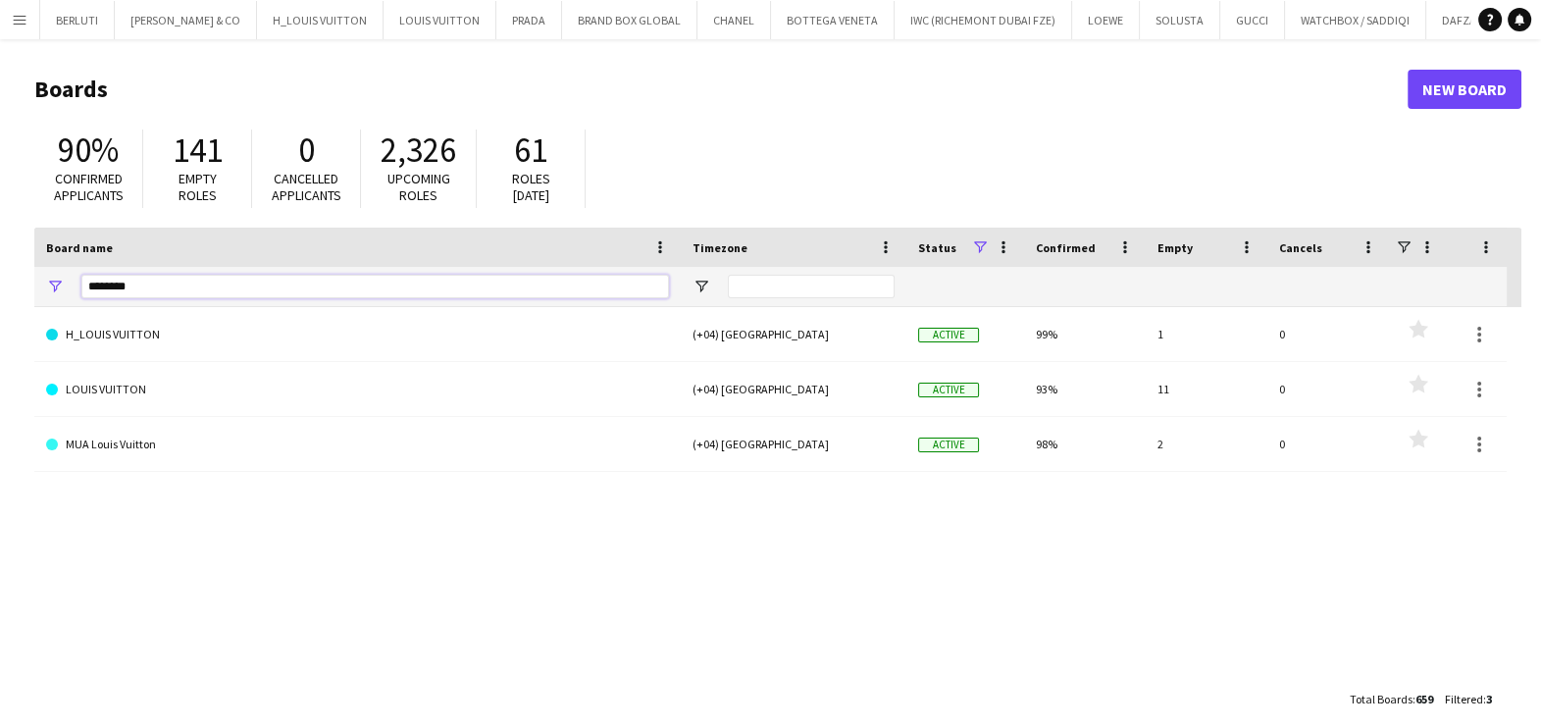
click at [358, 282] on input "********" at bounding box center [375, 287] width 588 height 24
type input "*"
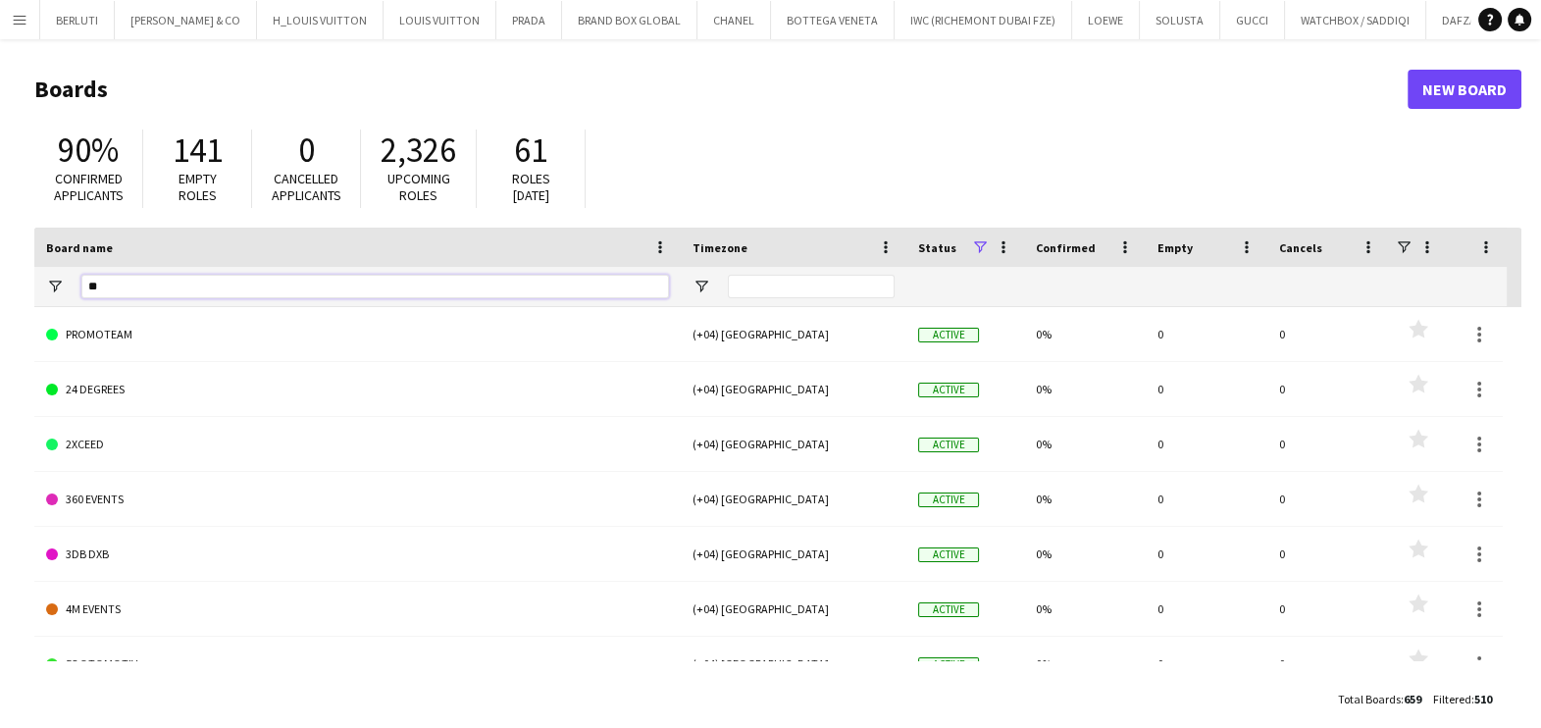
type input "***"
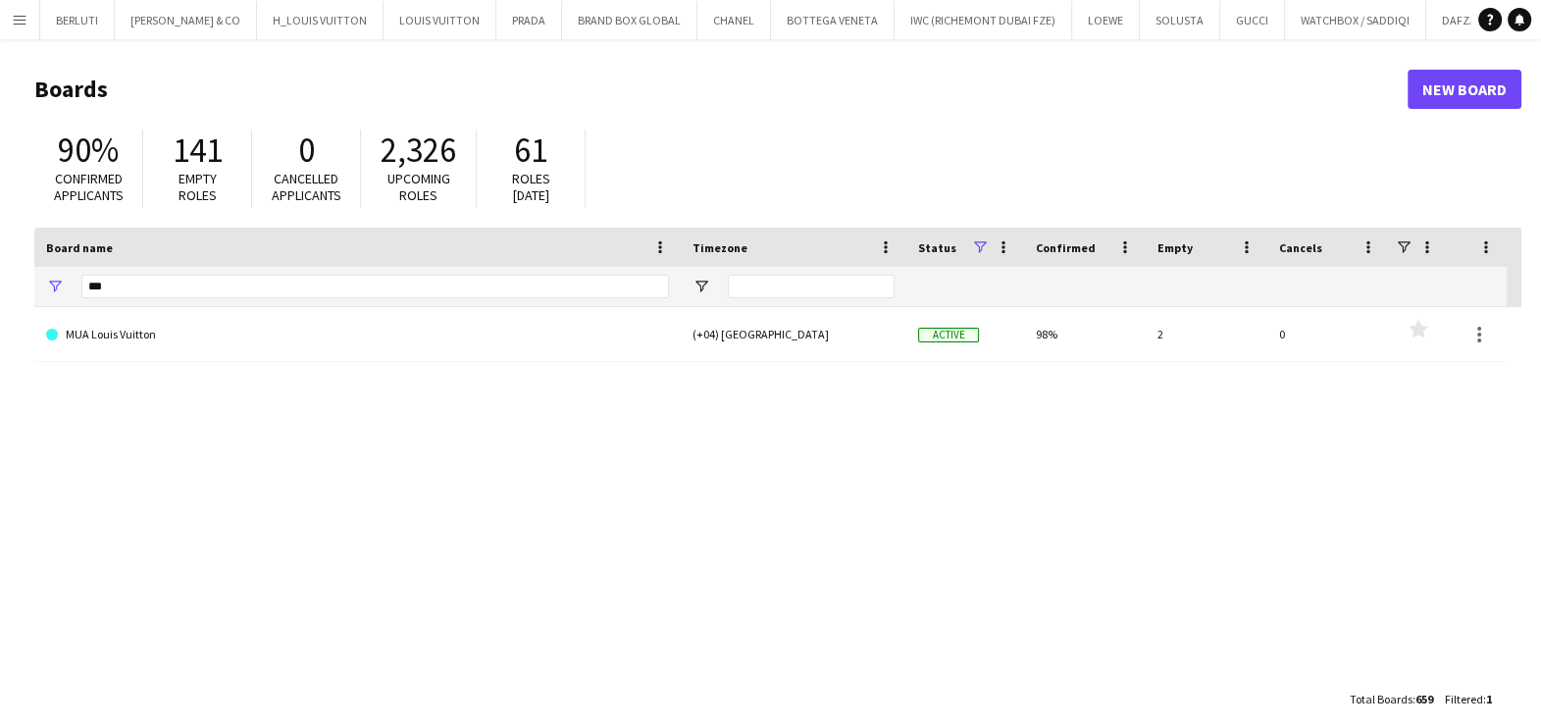
click at [204, 341] on link "MUA Louis Vuitton" at bounding box center [357, 334] width 623 height 55
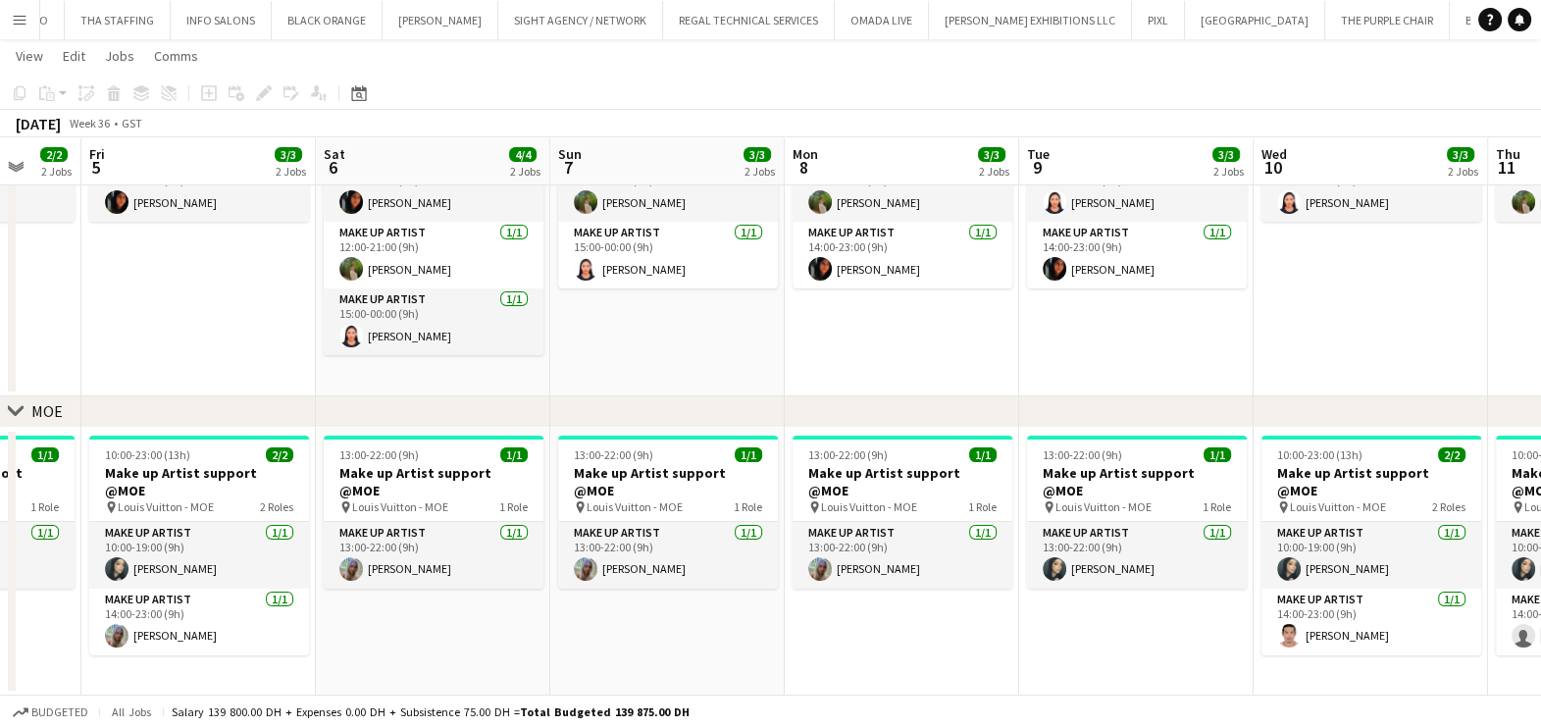
scroll to position [0, 710]
